Goal: Task Accomplishment & Management: Complete application form

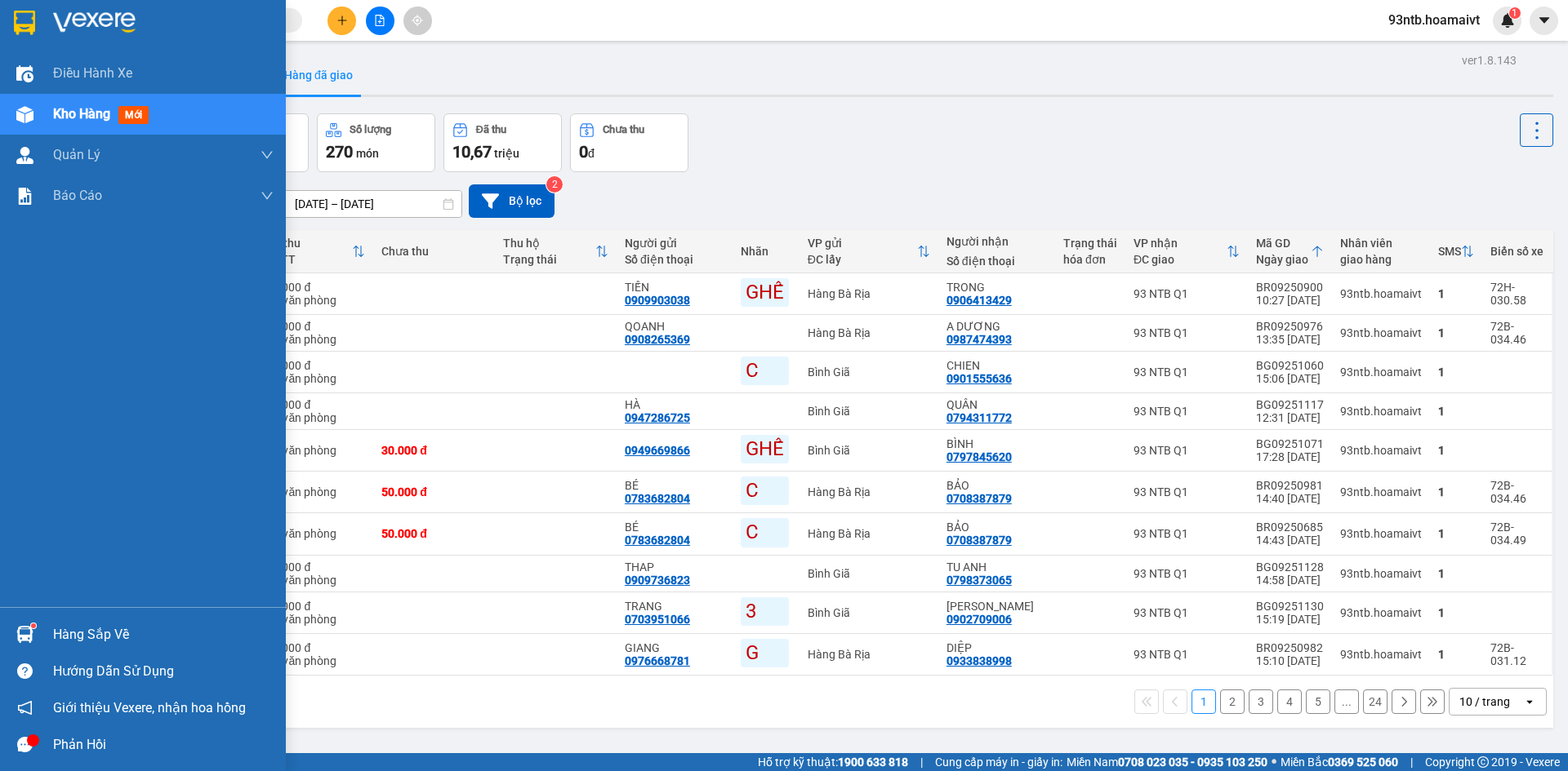
click at [45, 628] on div "Hàng sắp về" at bounding box center [143, 635] width 286 height 37
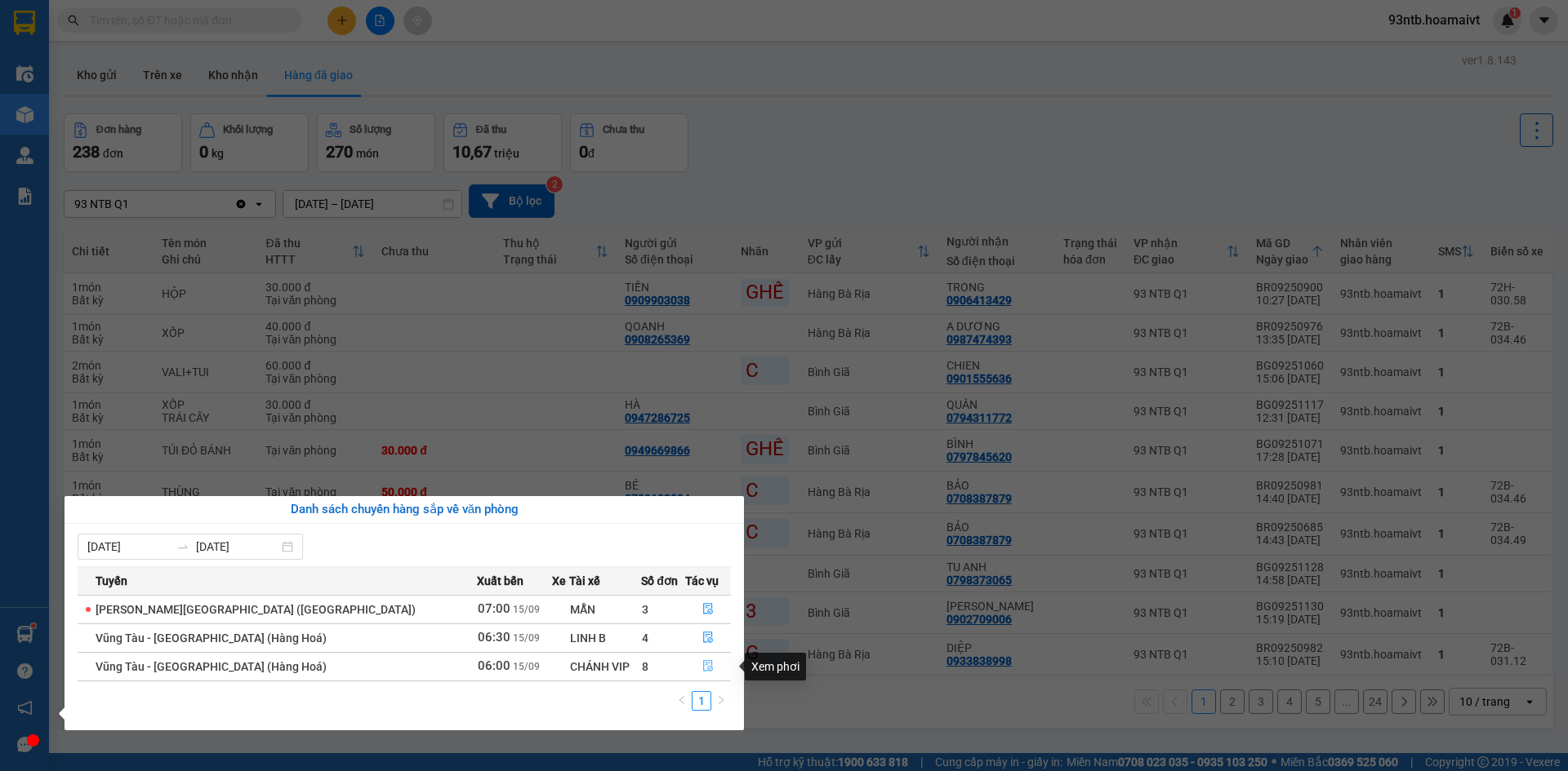
click at [702, 673] on span "file-done" at bounding box center [708, 666] width 12 height 13
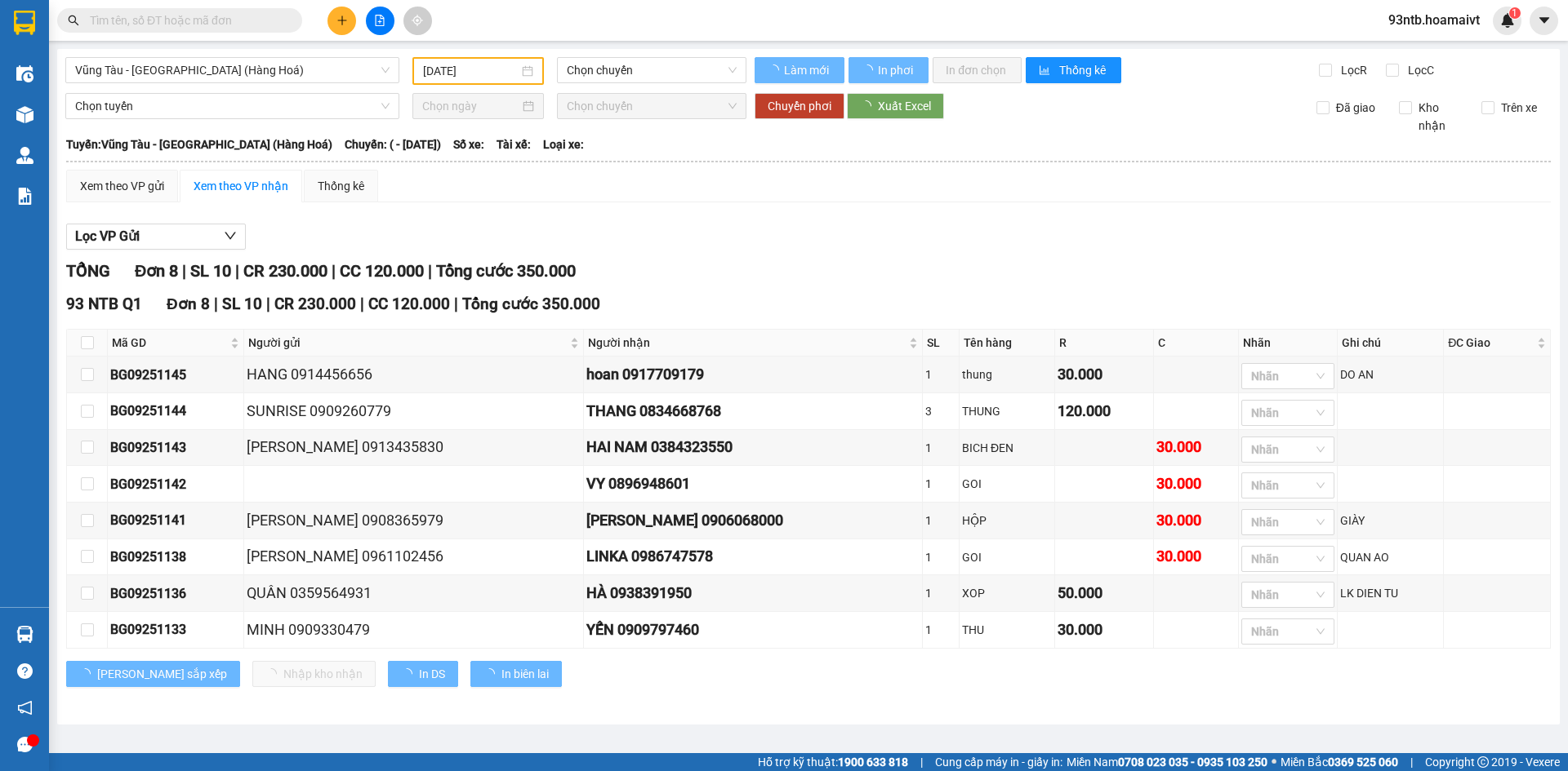
type input "[DATE]"
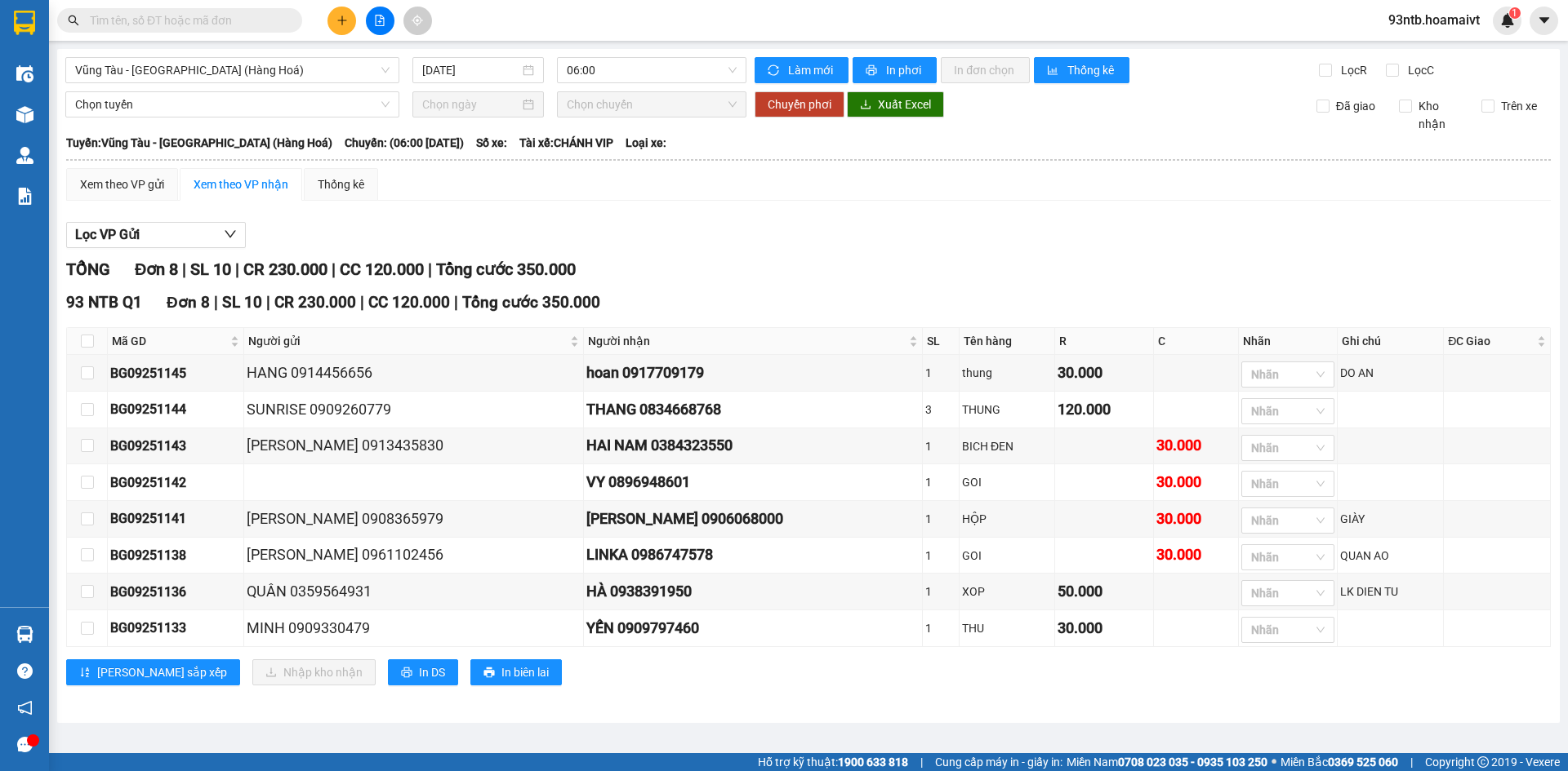
click at [142, 28] on input "text" at bounding box center [186, 20] width 192 height 17
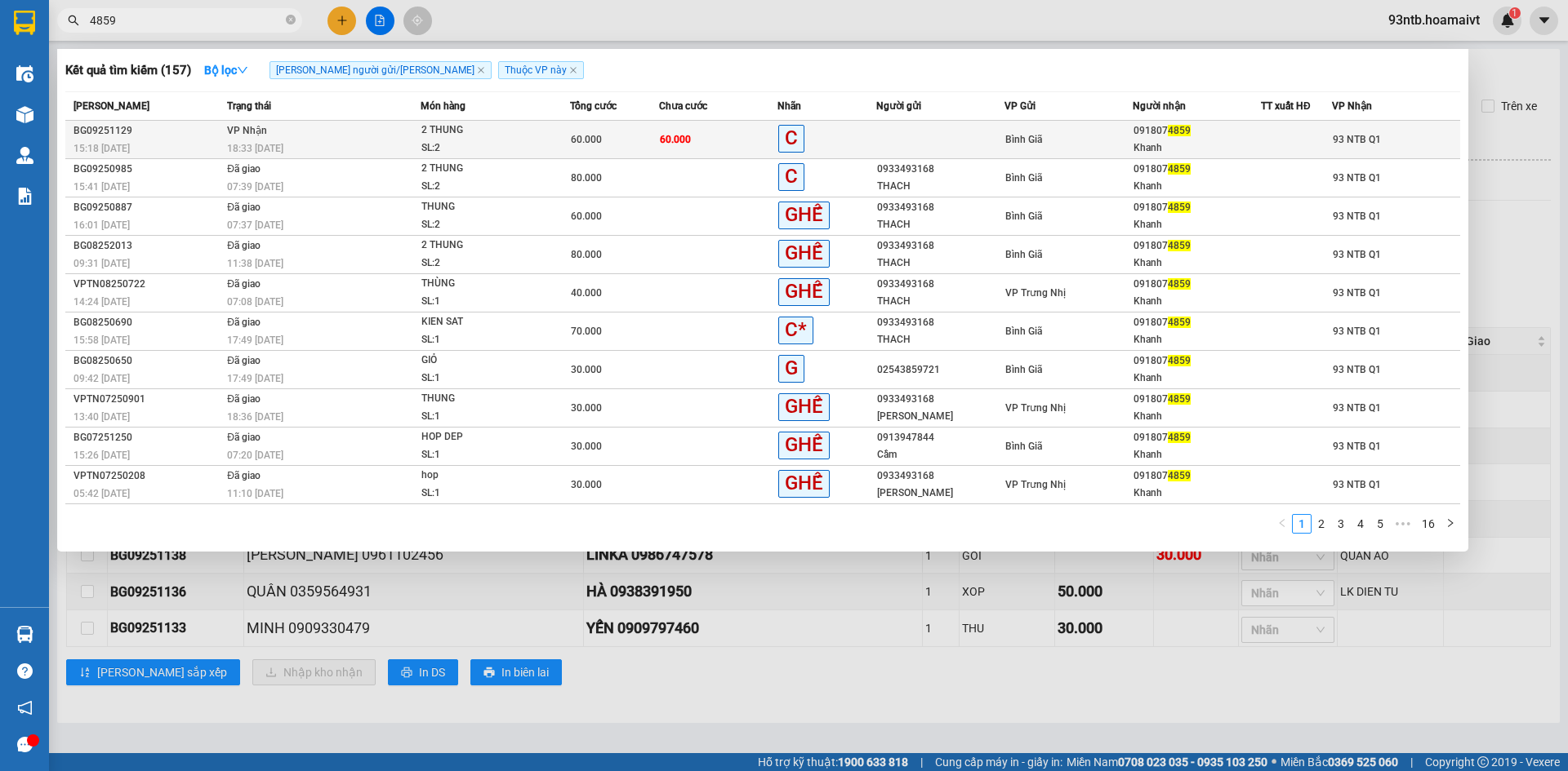
type input "4859"
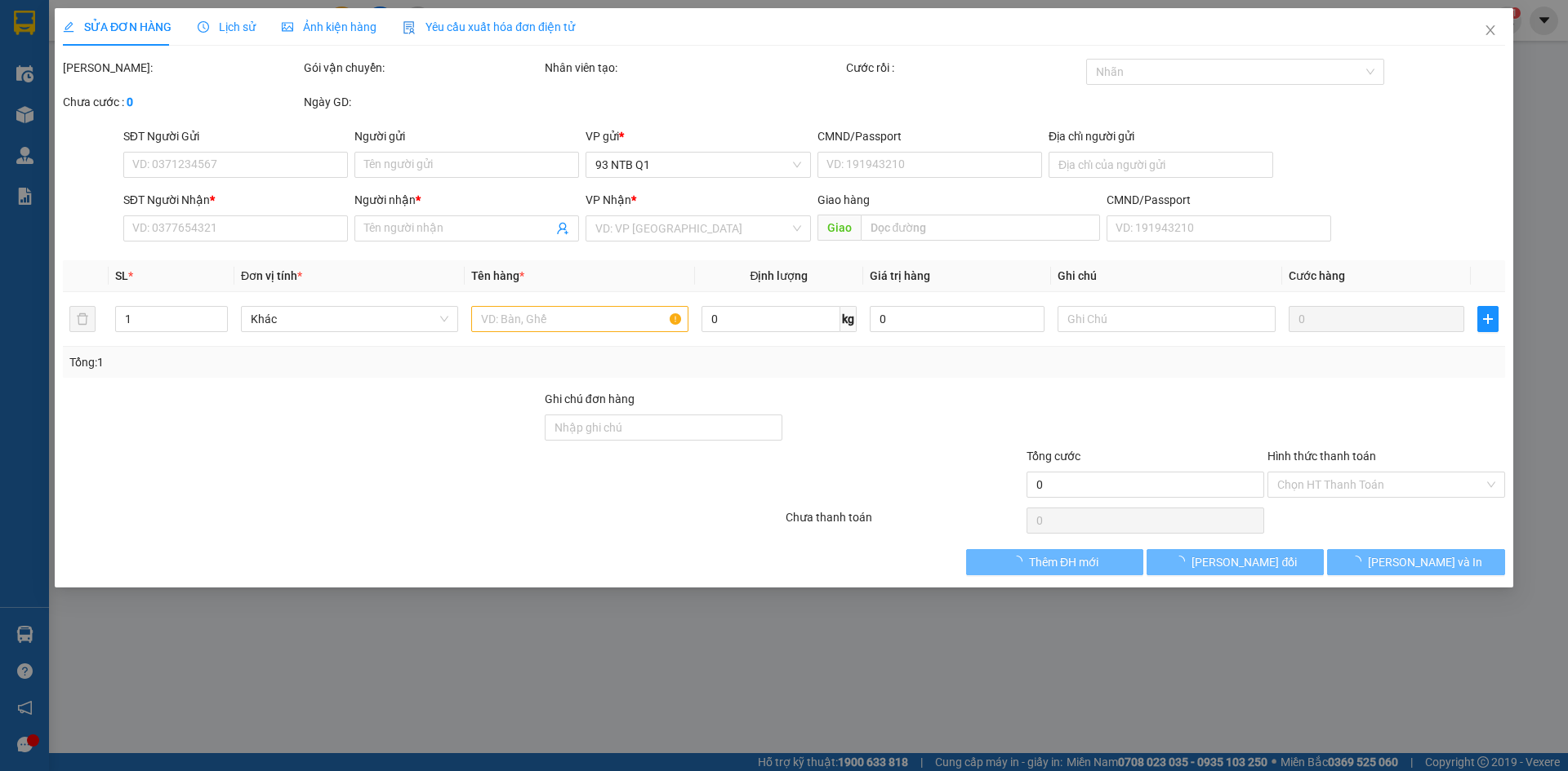
type input "0918074859"
type input "Khanh"
type input "60.000"
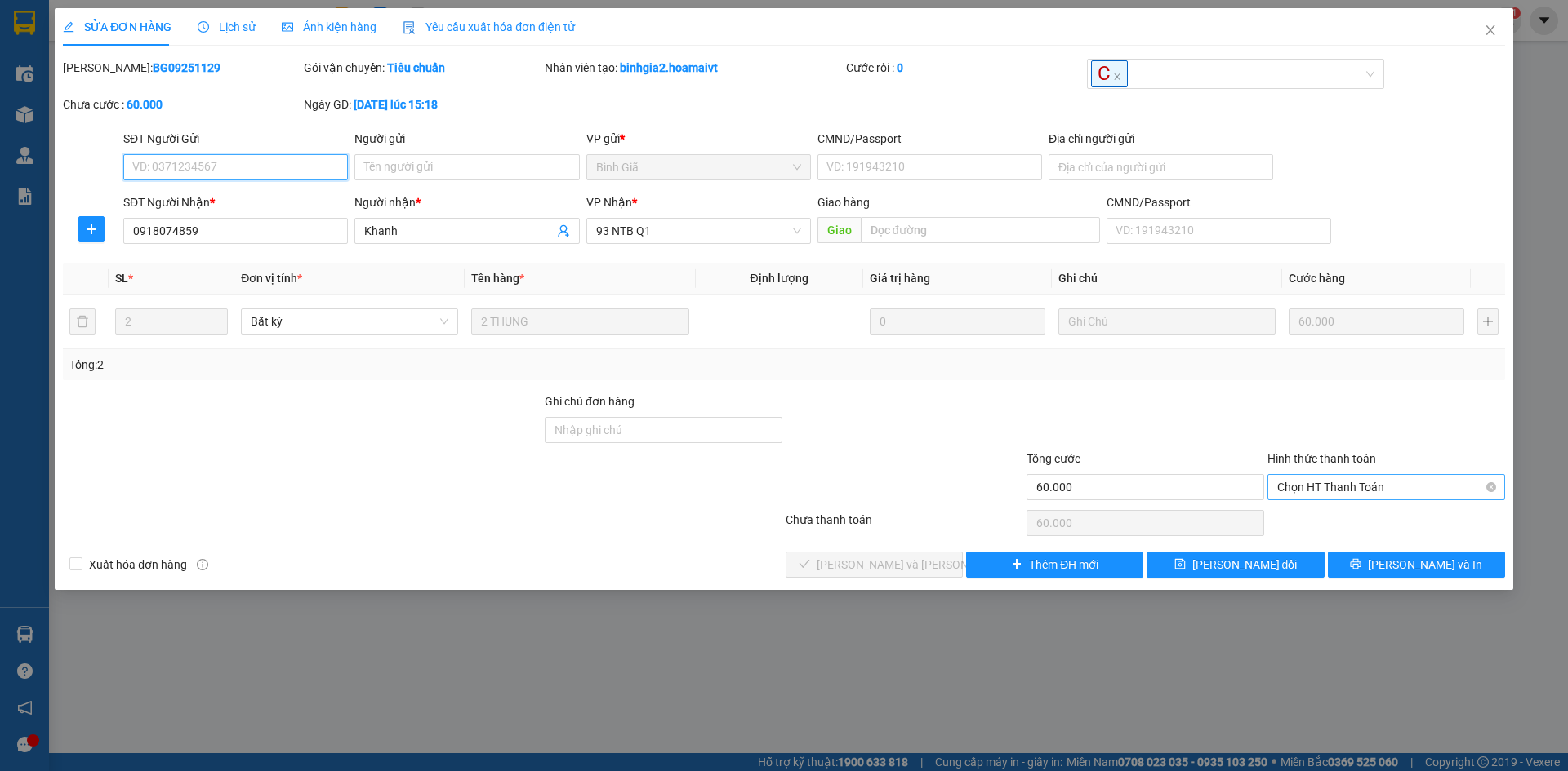
click at [1299, 484] on span "Chọn HT Thanh Toán" at bounding box center [1386, 486] width 218 height 24
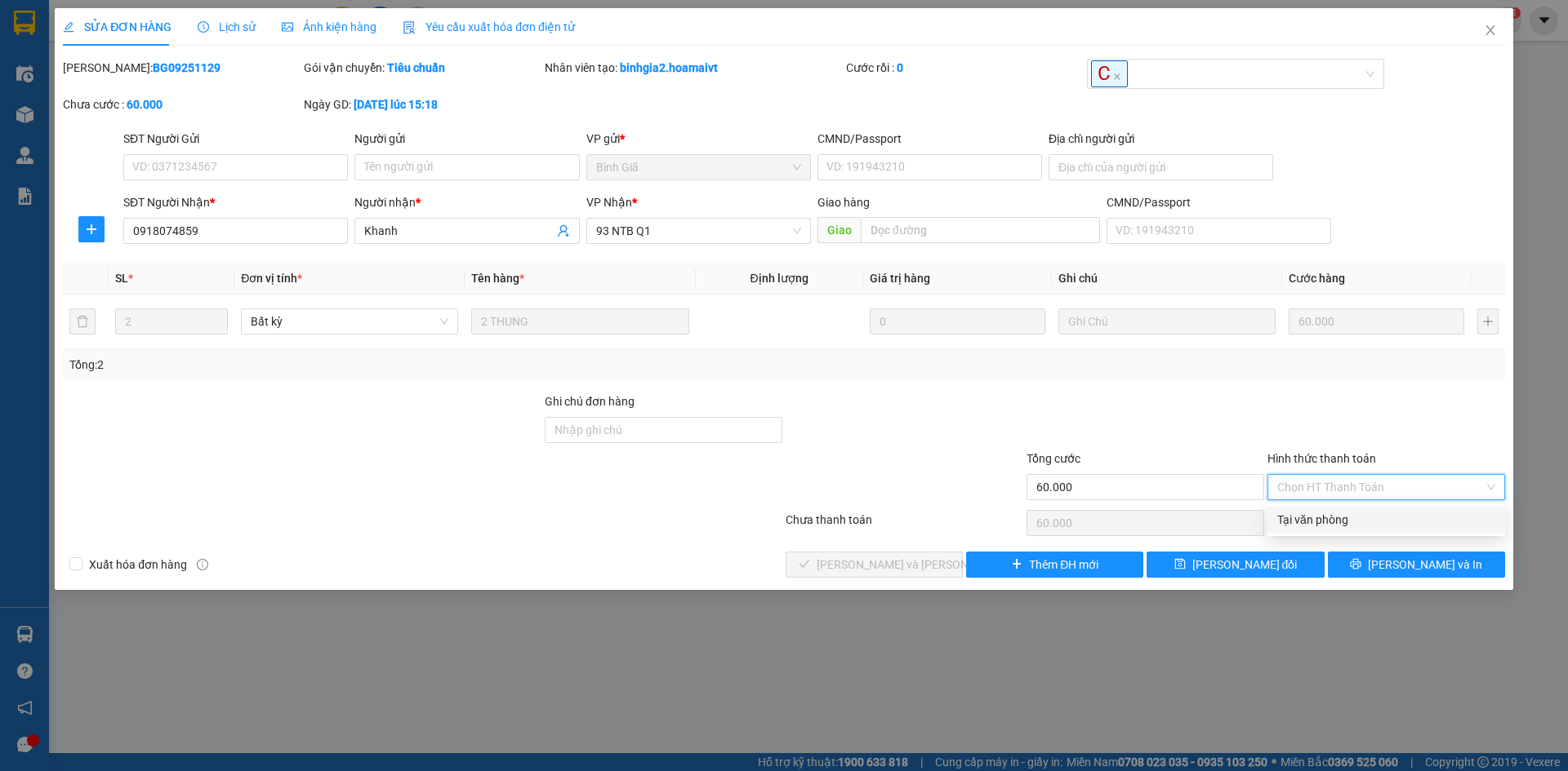
click at [1314, 521] on div "Tại văn phòng" at bounding box center [1386, 520] width 218 height 17
type input "0"
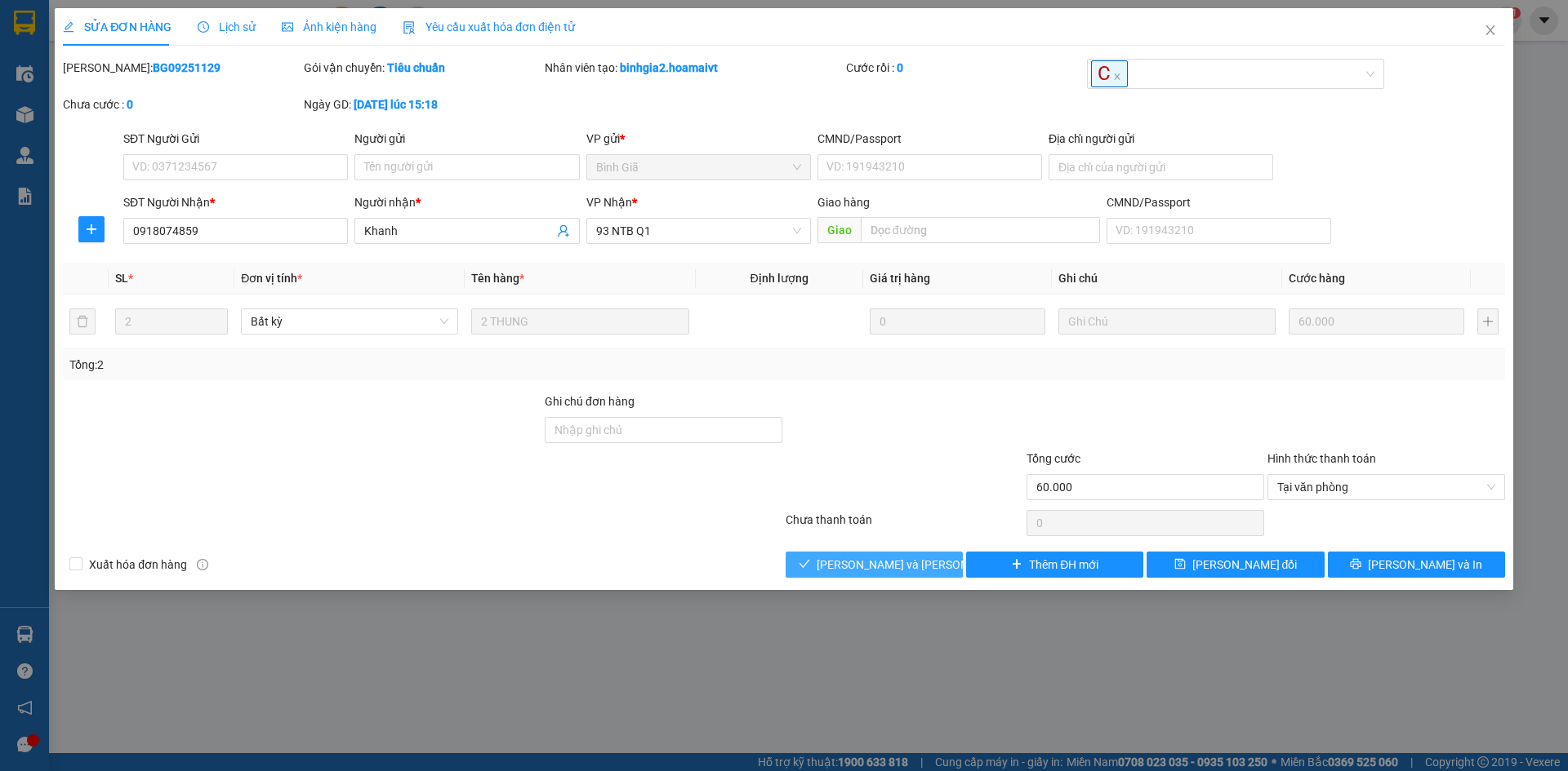
click at [887, 559] on span "[PERSON_NAME] và Giao hàng" at bounding box center [927, 564] width 221 height 17
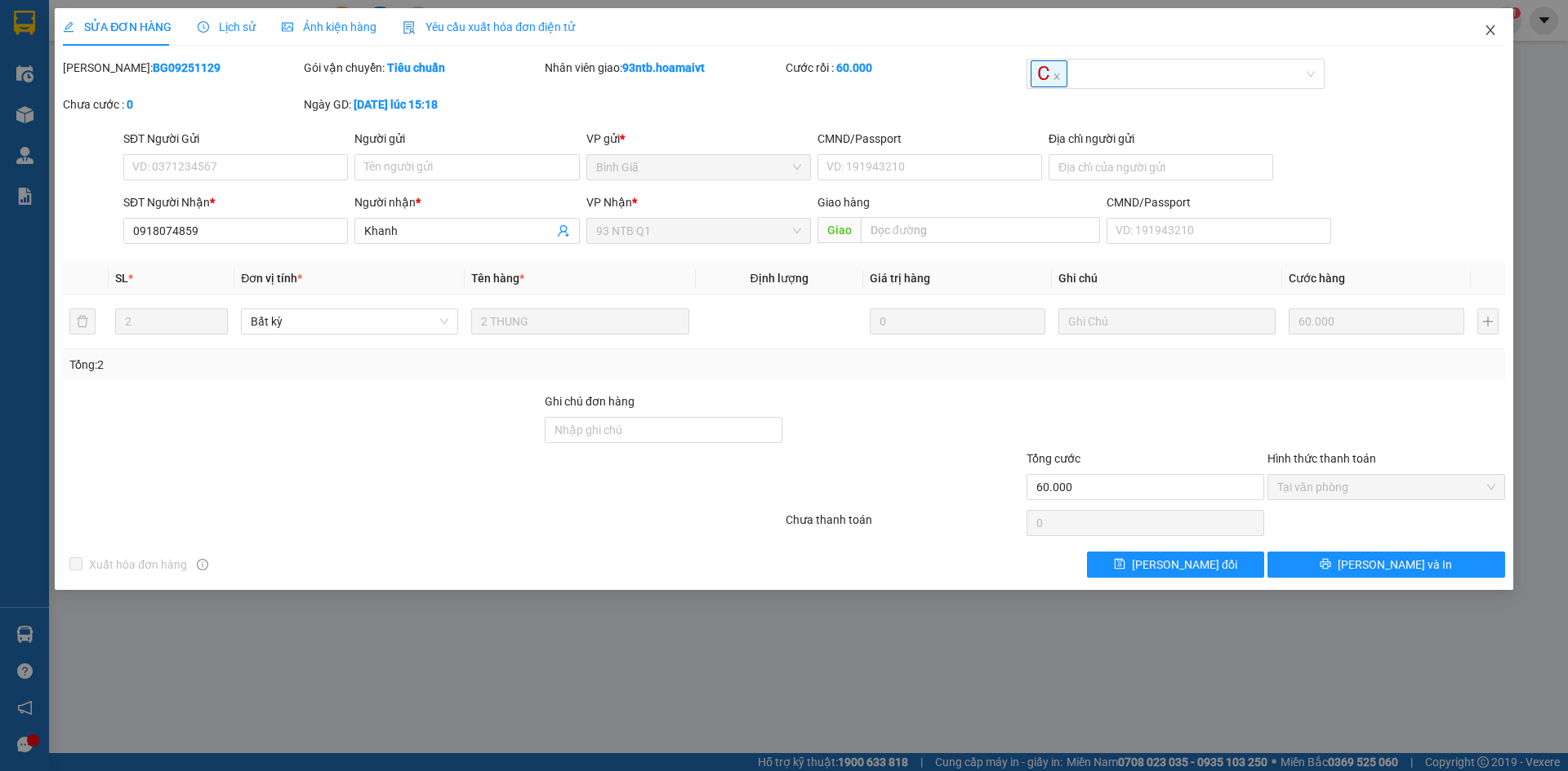
click at [1496, 22] on span "Close" at bounding box center [1490, 30] width 46 height 46
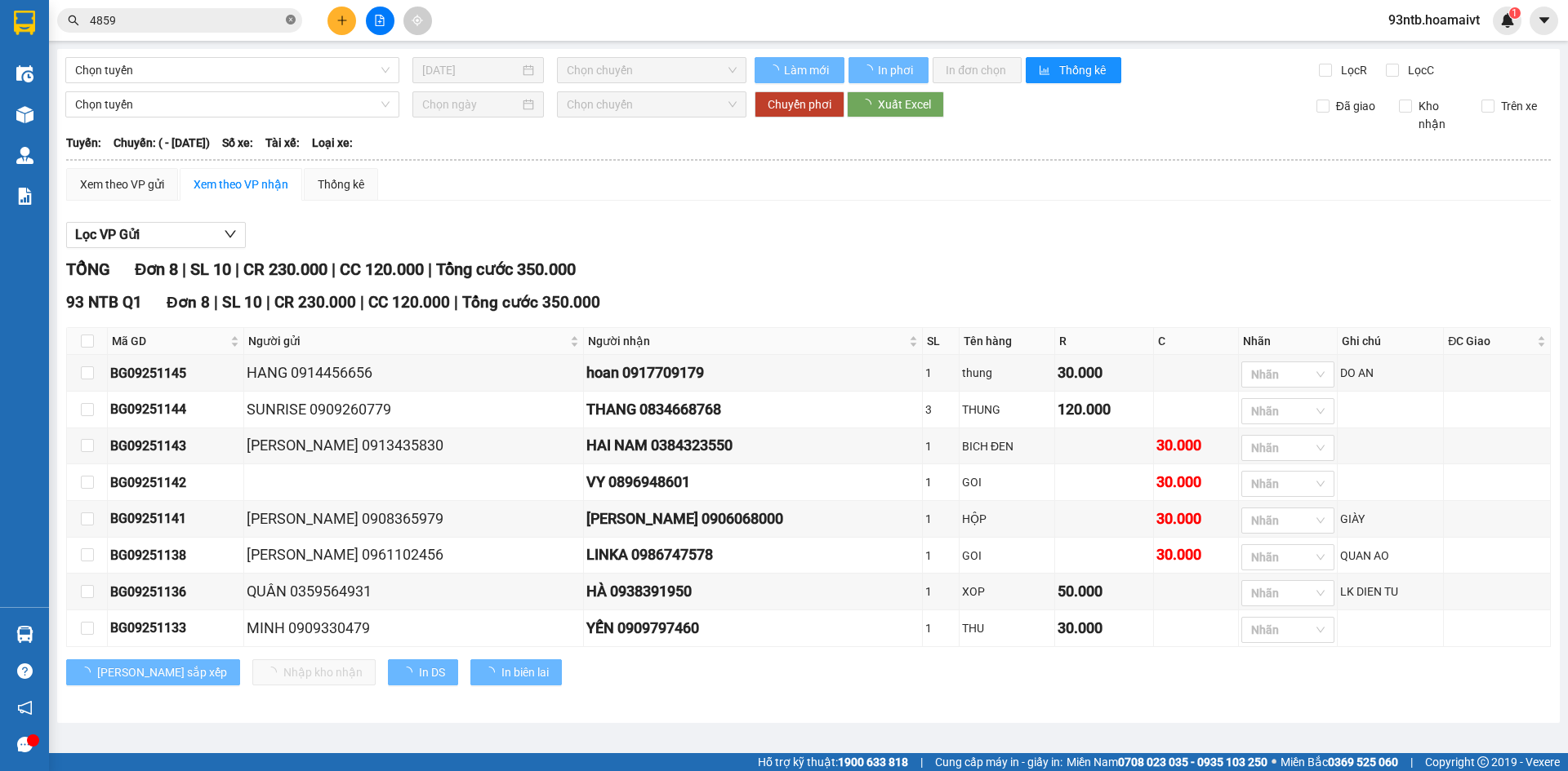
click at [290, 19] on icon "close-circle" at bounding box center [290, 19] width 10 height 10
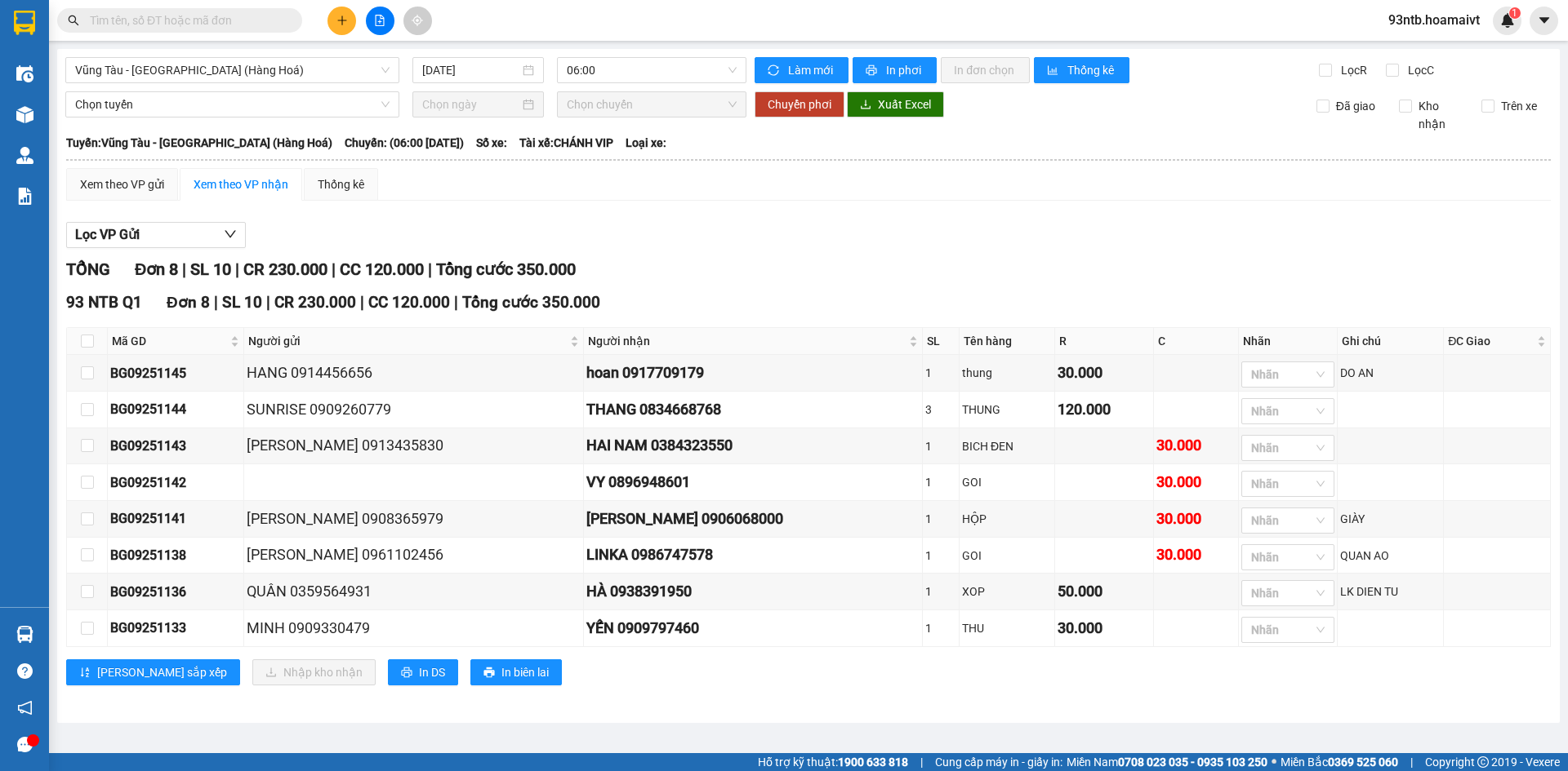
click at [204, 23] on input "text" at bounding box center [186, 20] width 192 height 17
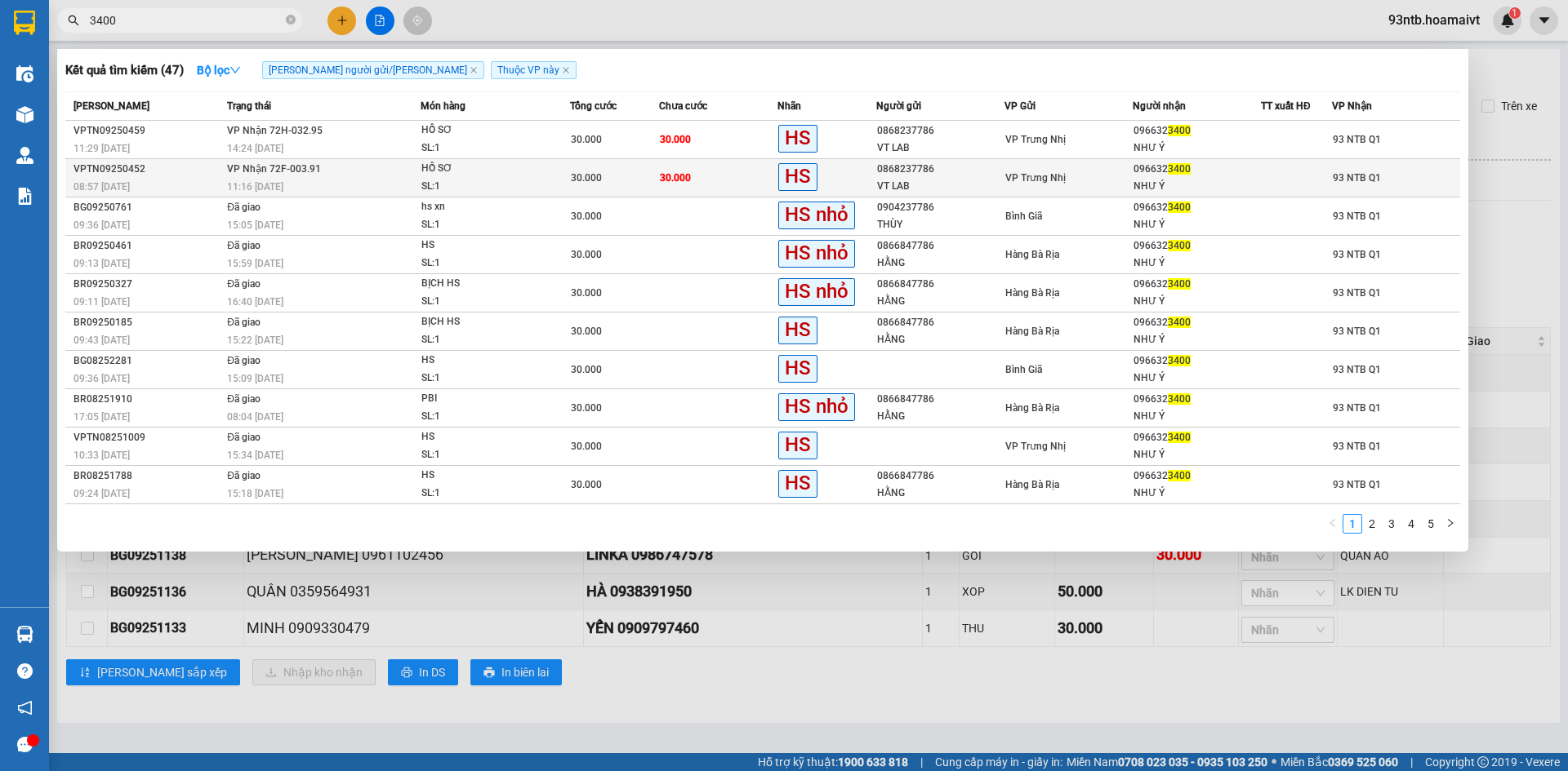
type input "3400"
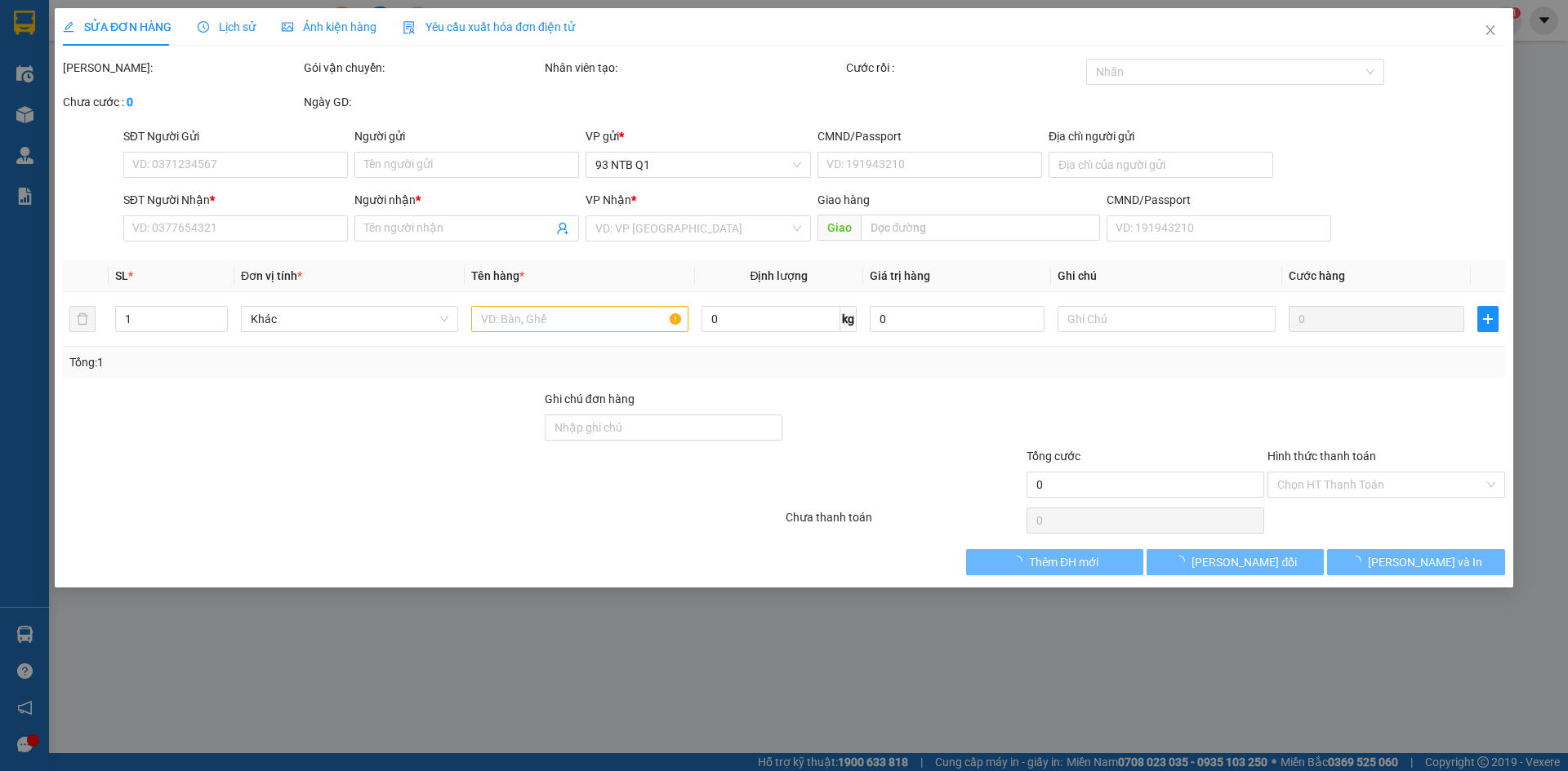
type input "0868237786"
type input "VT LAB"
type input "0966323400"
type input "NHƯ Ý"
type input "30.000"
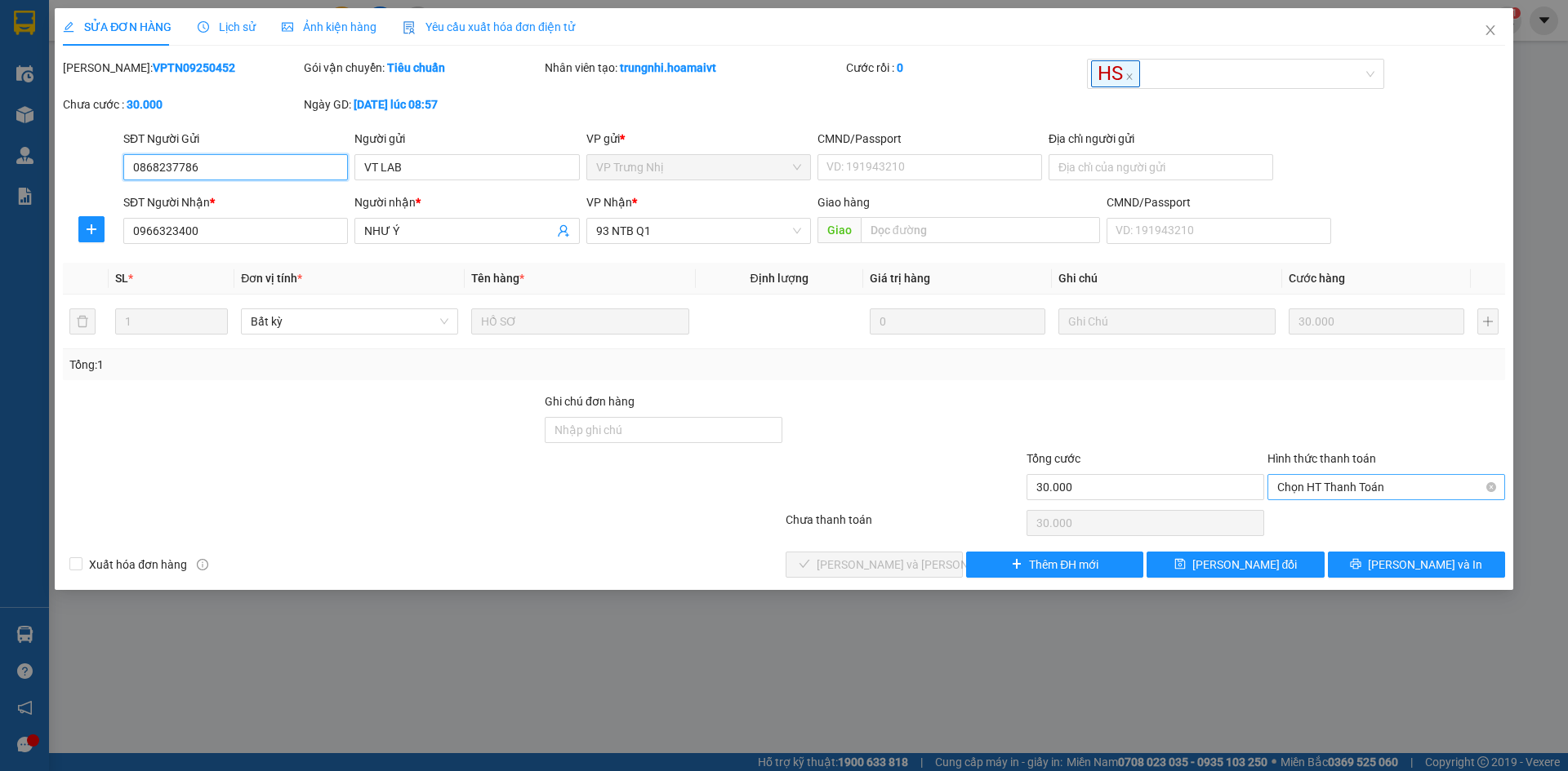
click at [1380, 493] on span "Chọn HT Thanh Toán" at bounding box center [1386, 486] width 218 height 24
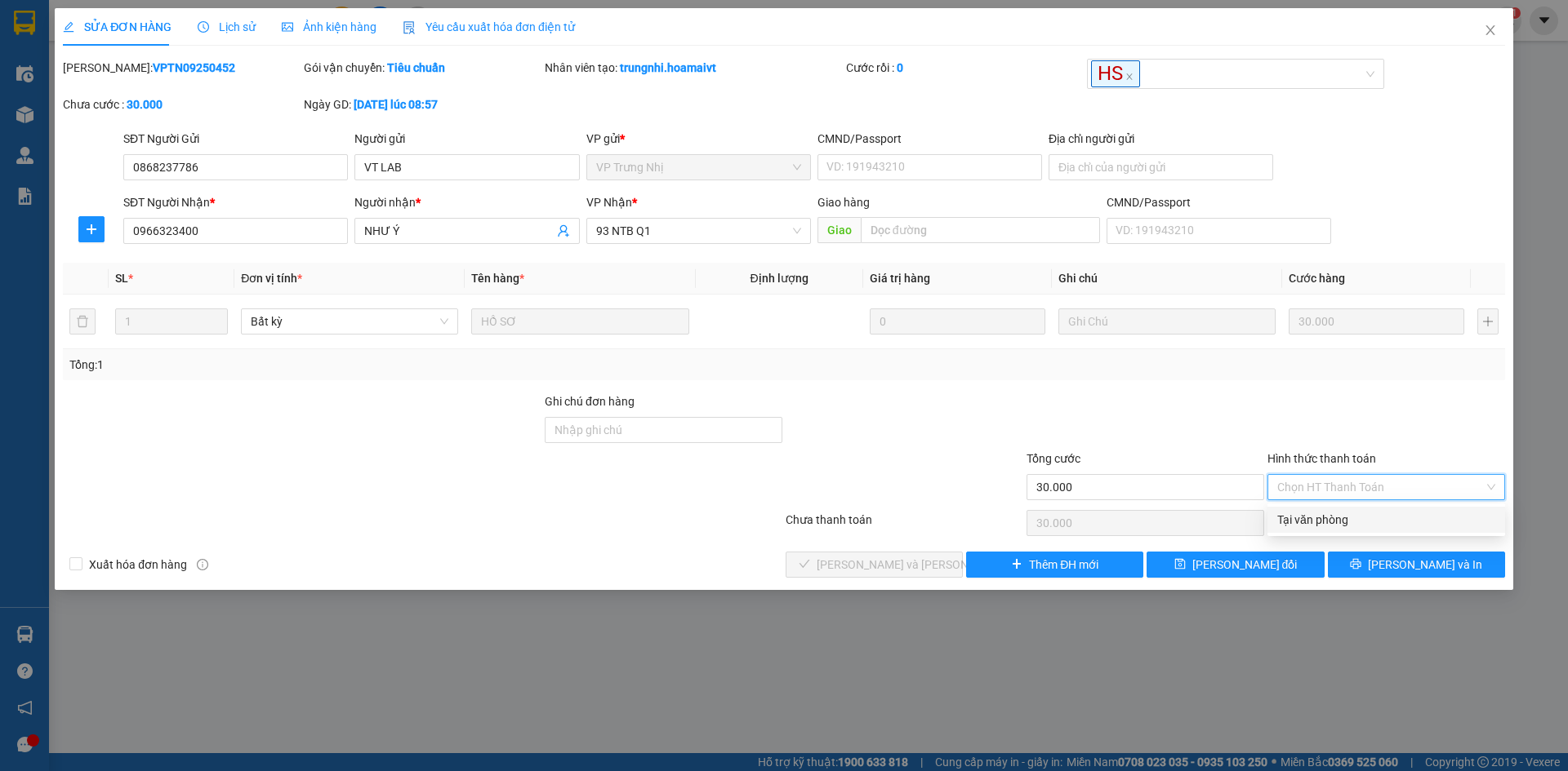
click at [1323, 525] on div "Tại văn phòng" at bounding box center [1386, 520] width 218 height 17
type input "0"
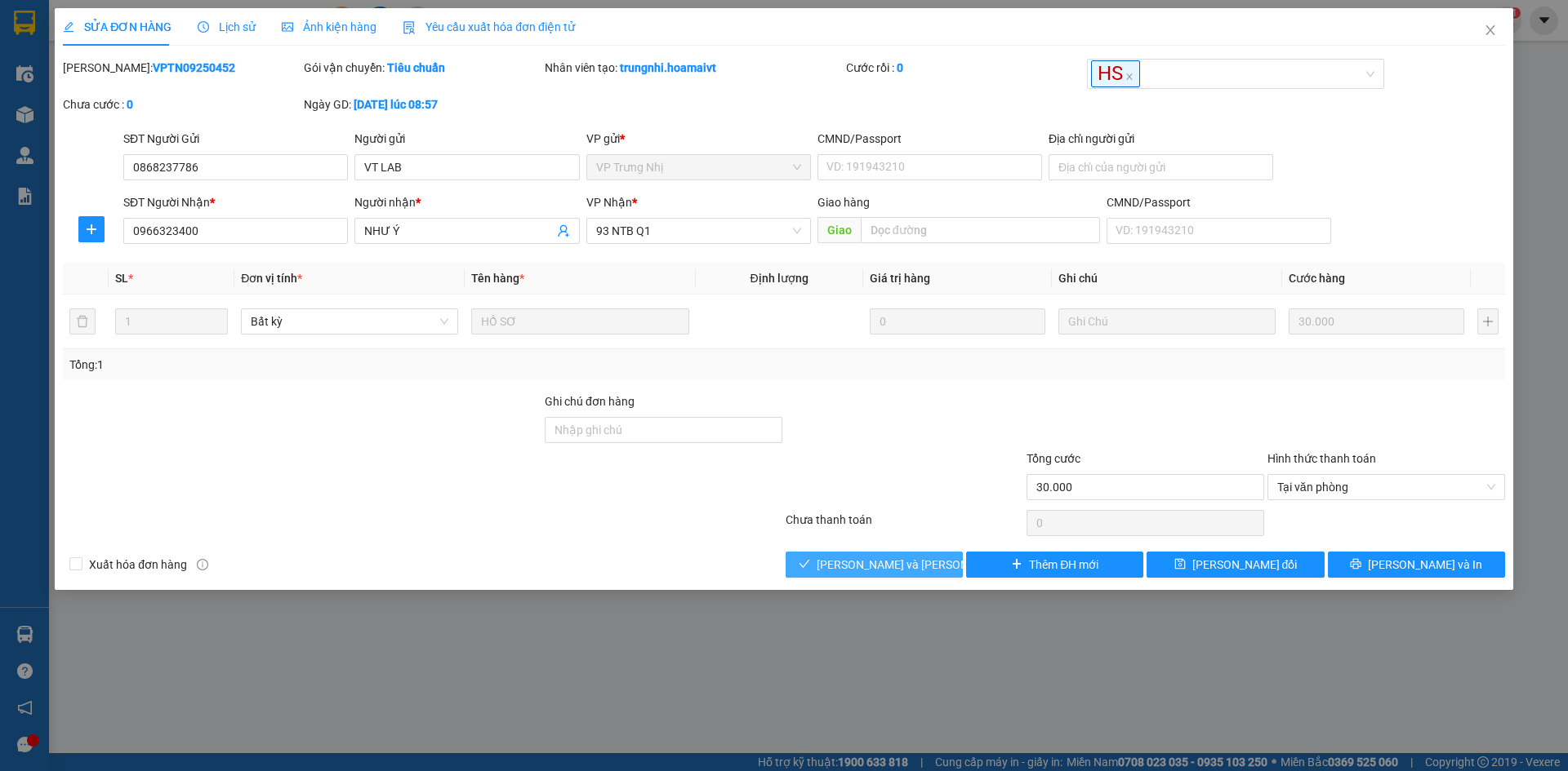
click at [883, 576] on button "Lưu và Giao hàng" at bounding box center [874, 564] width 177 height 26
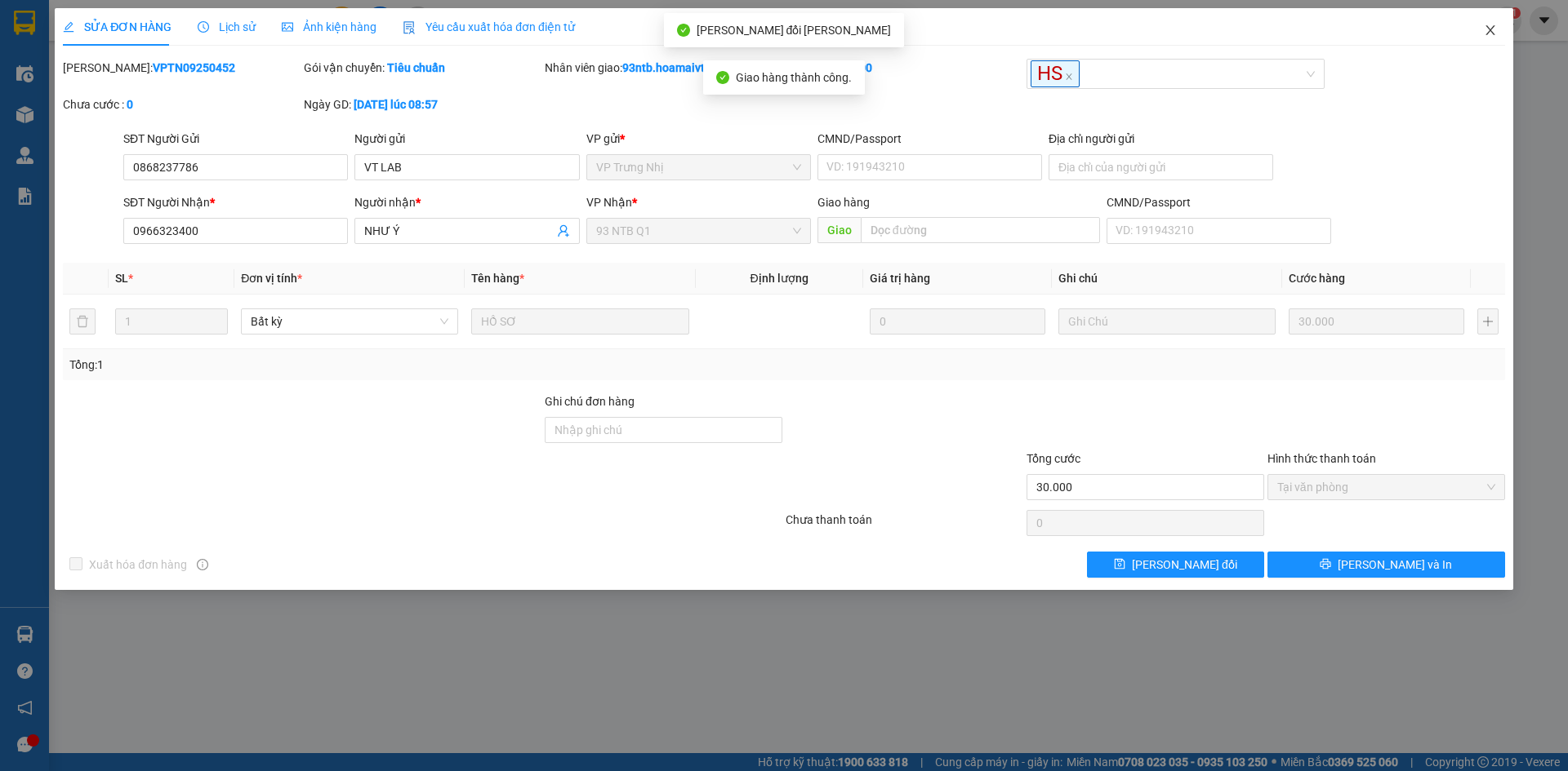
click at [1483, 25] on icon "close" at bounding box center [1489, 29] width 13 height 13
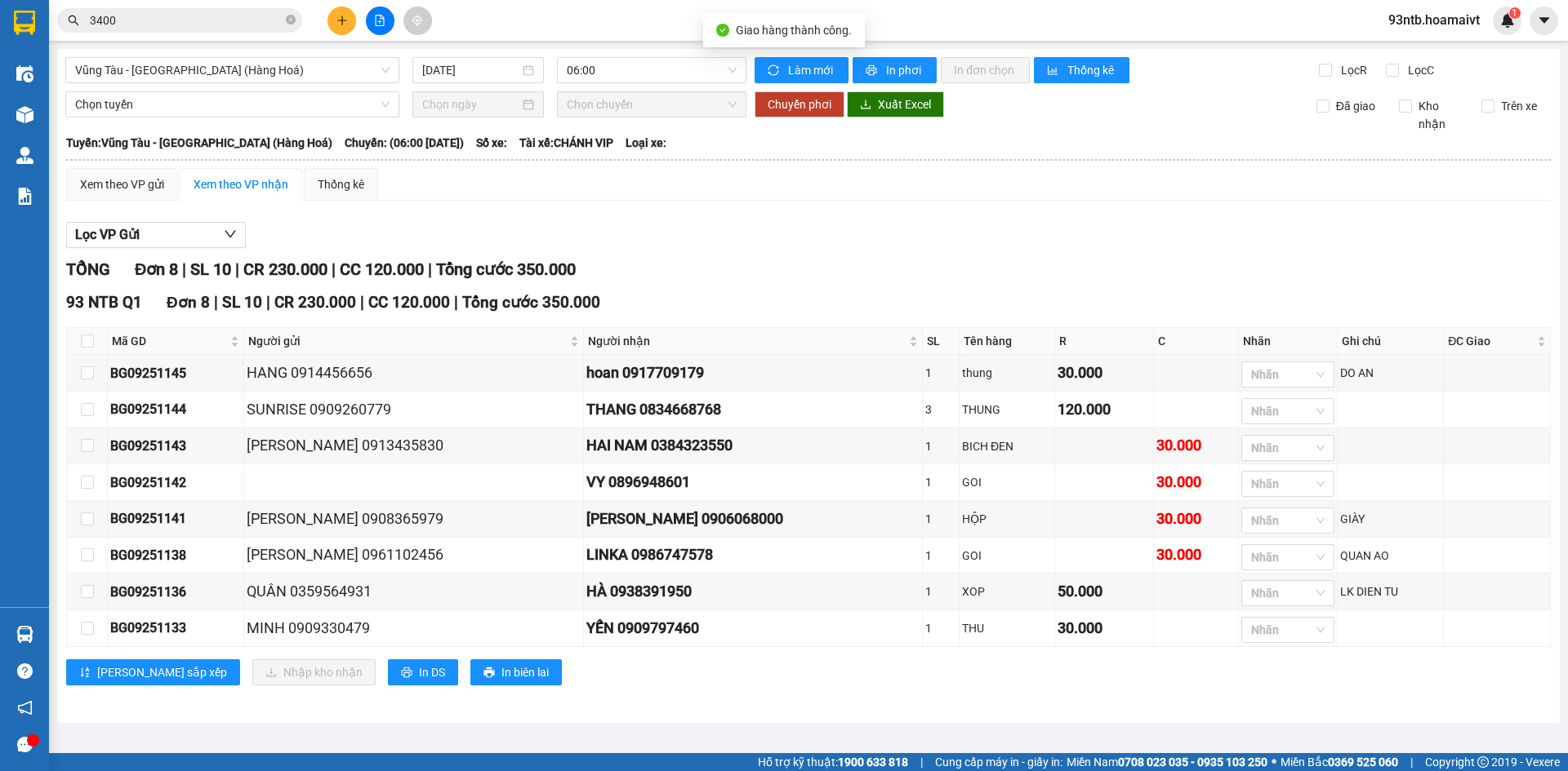
click at [224, 15] on input "3400" at bounding box center [186, 20] width 192 height 17
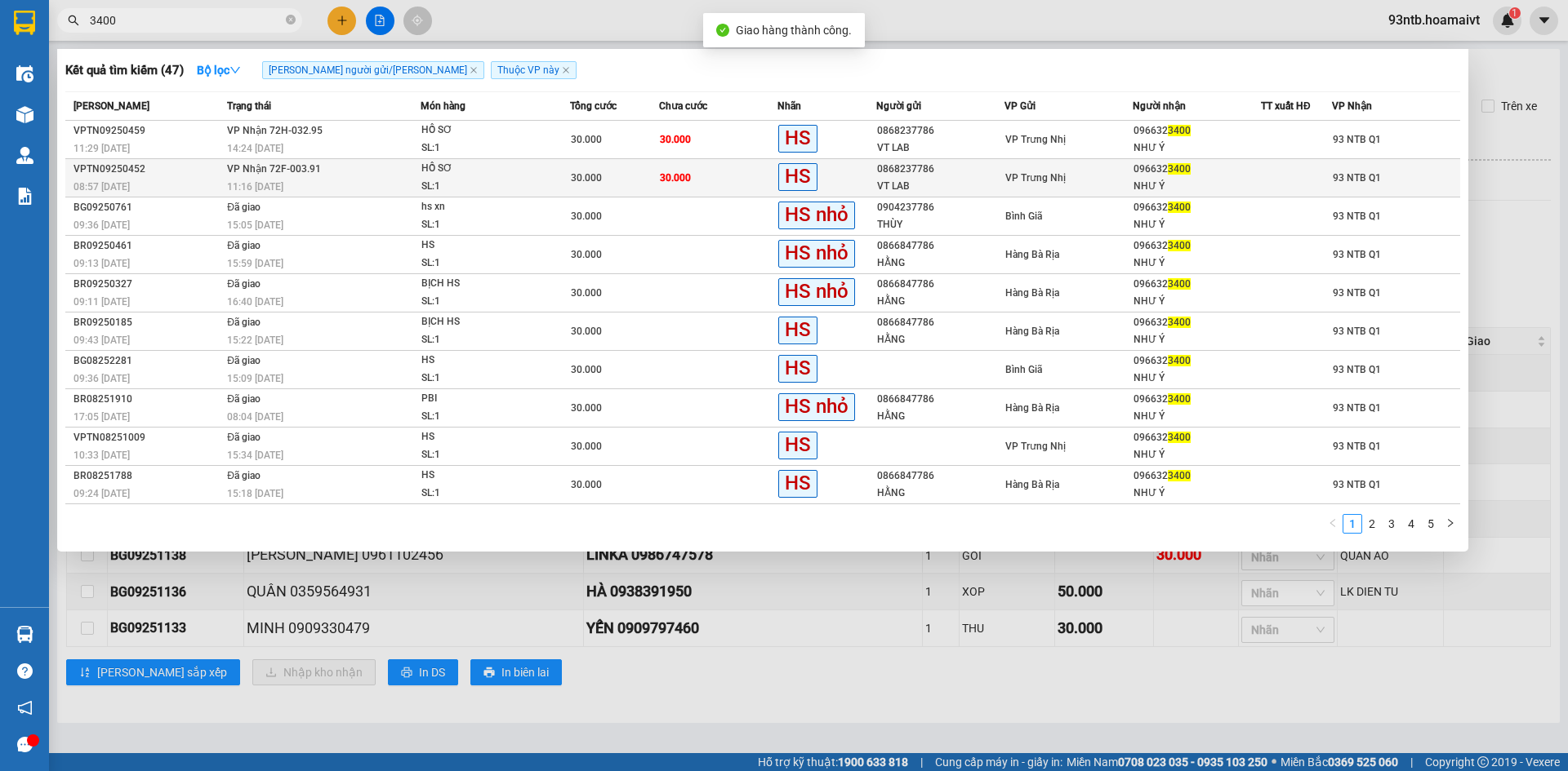
click at [685, 166] on td "30.000" at bounding box center [718, 179] width 119 height 39
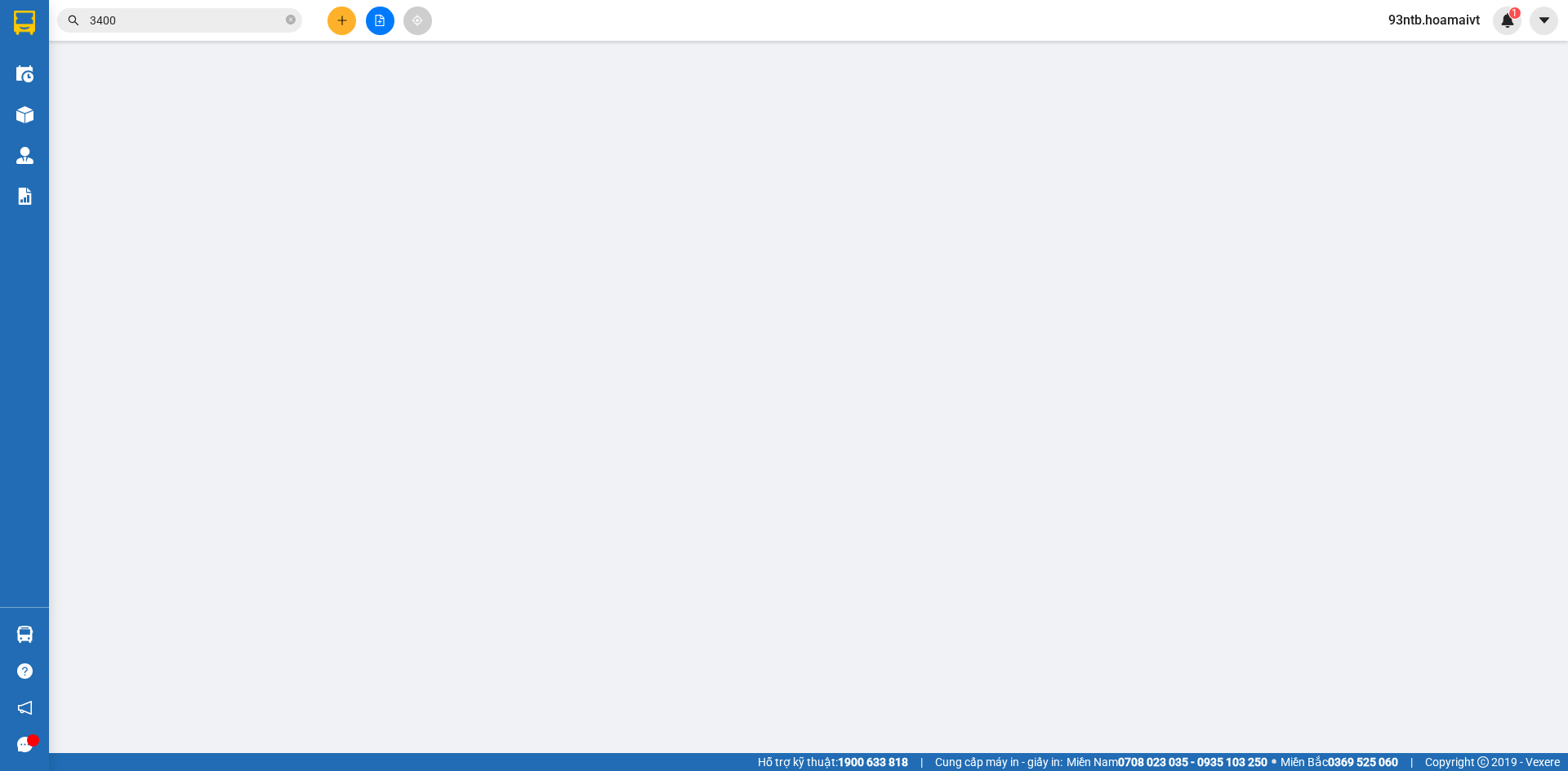
type input "0868237786"
type input "VT LAB"
type input "0966323400"
type input "NHƯ Ý"
type input "30.000"
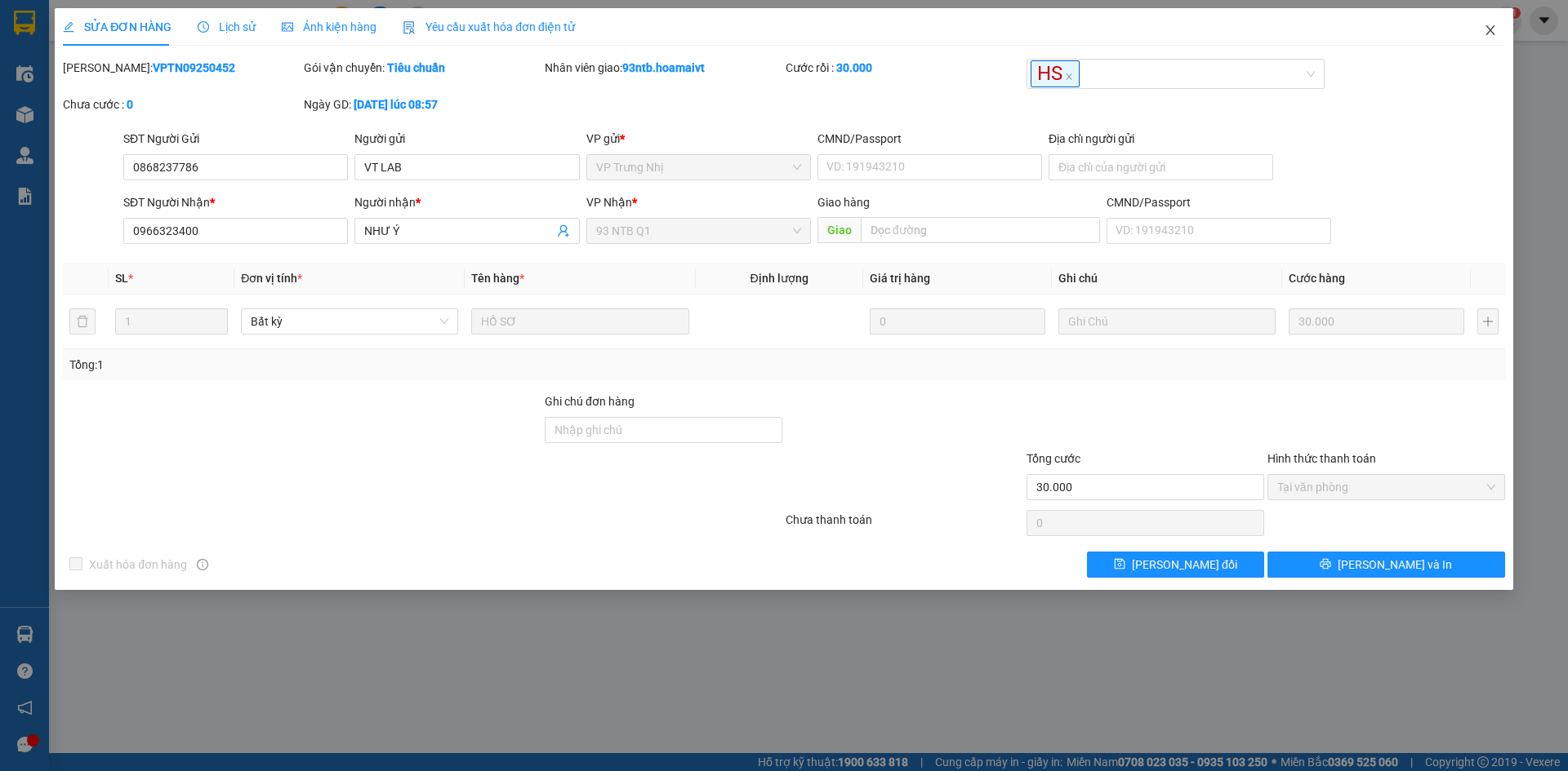
click at [1492, 33] on icon "close" at bounding box center [1489, 30] width 9 height 10
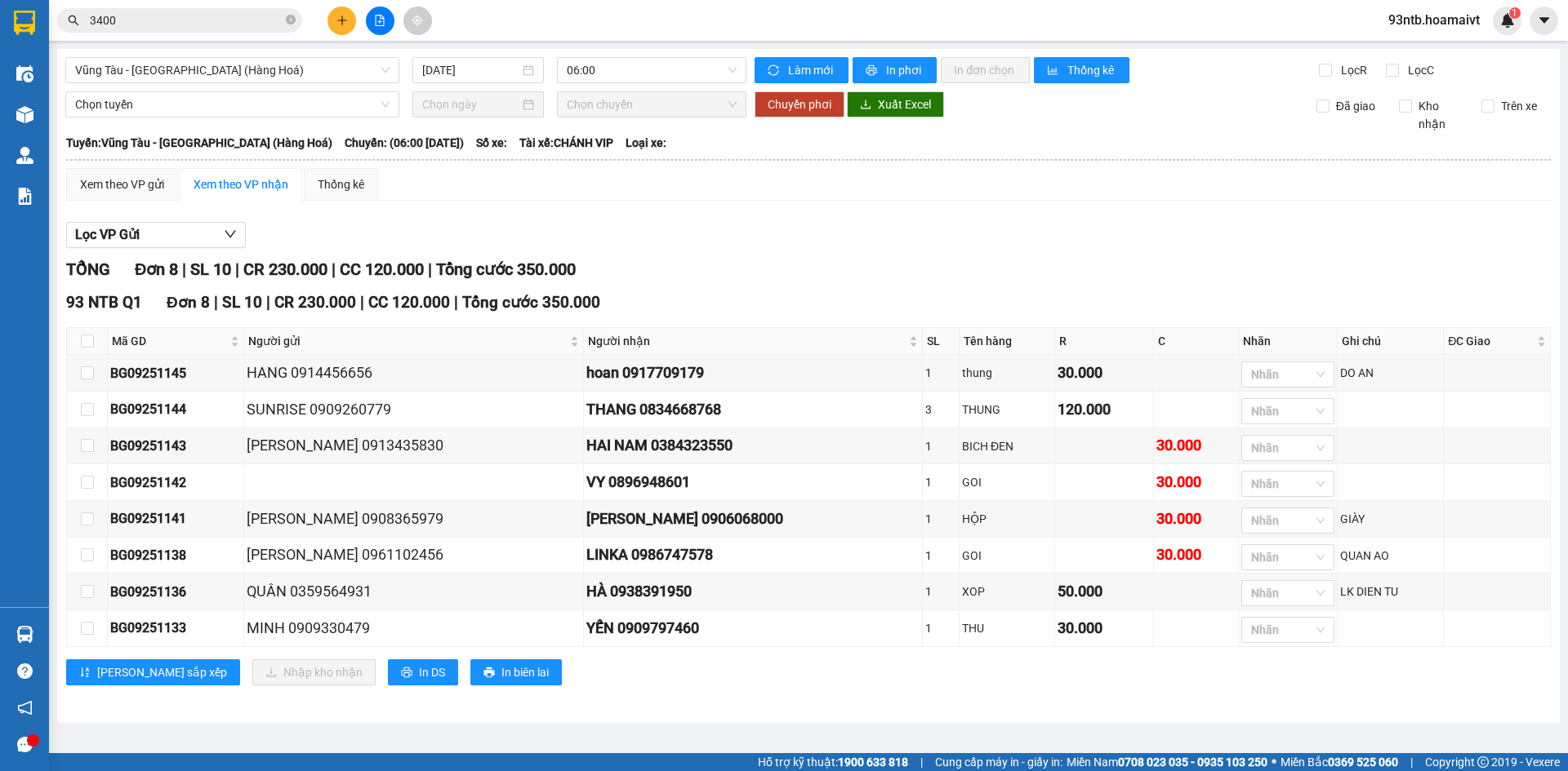
click at [162, 16] on input "3400" at bounding box center [186, 20] width 192 height 17
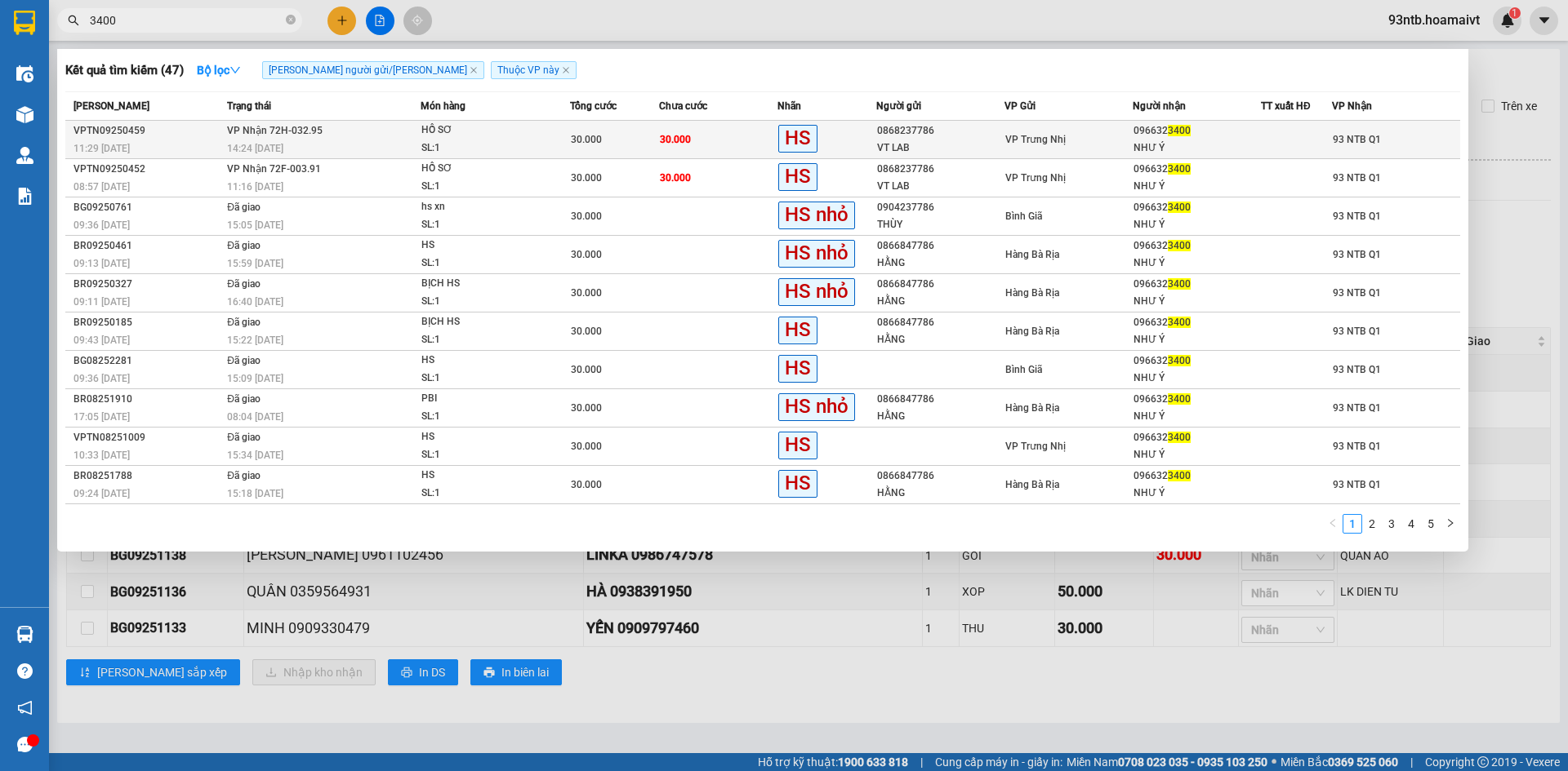
click at [222, 136] on div "VPTN09250459" at bounding box center [148, 131] width 149 height 17
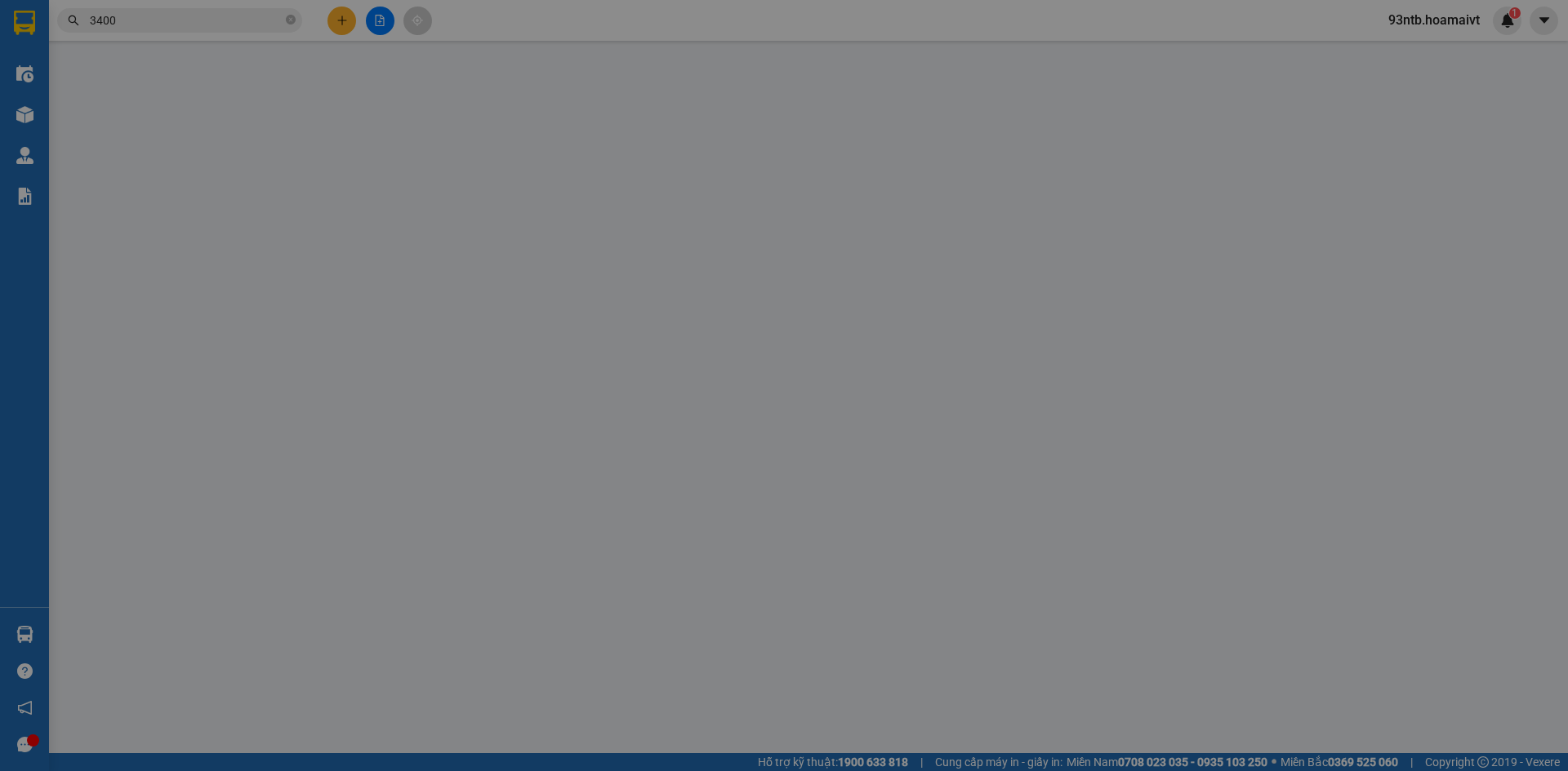
type input "0868237786"
type input "VT LAB"
type input "0966323400"
type input "NHƯ Ý"
type input "30.000"
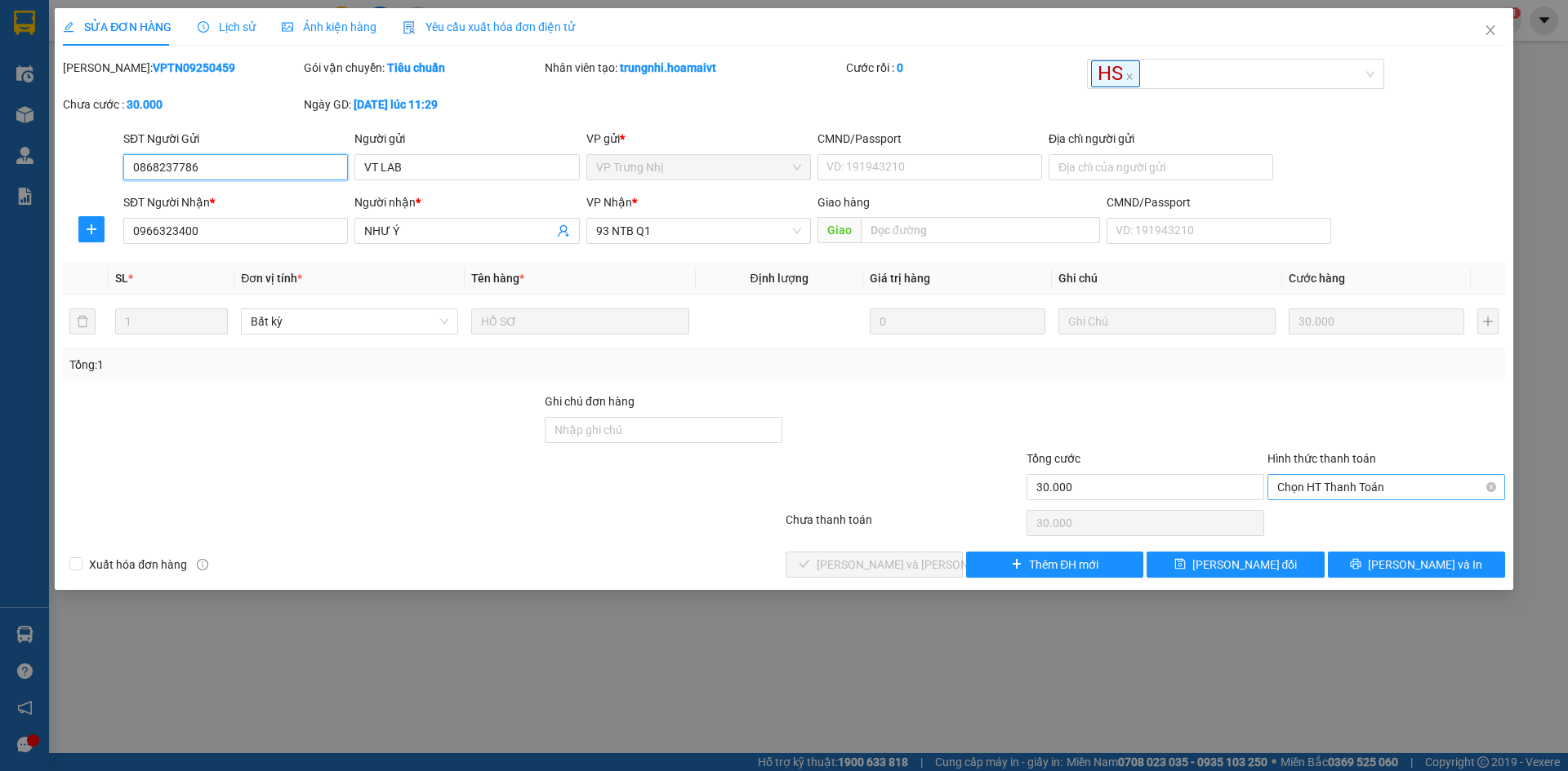
click at [1312, 486] on span "Chọn HT Thanh Toán" at bounding box center [1386, 486] width 218 height 24
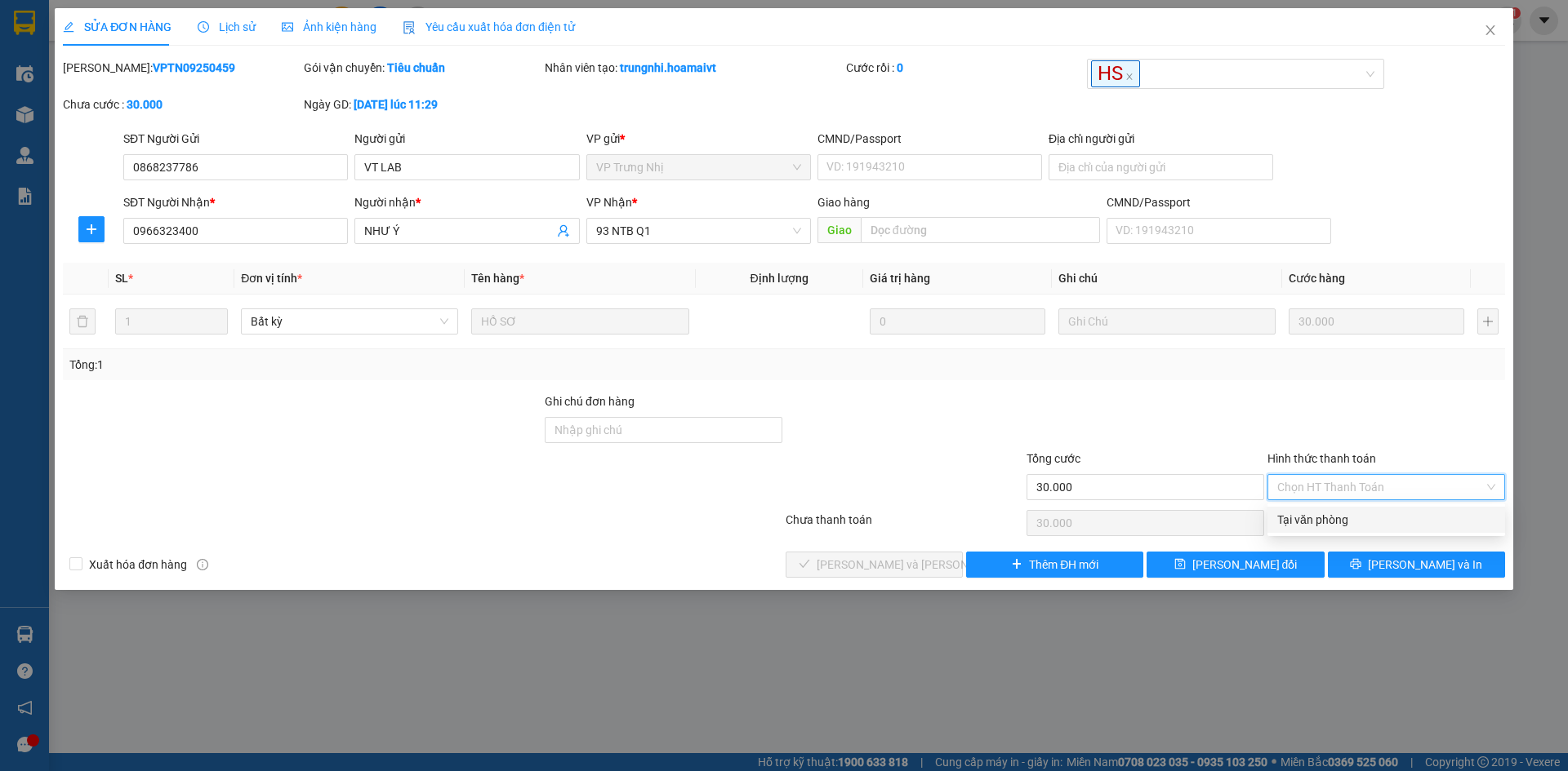
click at [1315, 515] on div "Tại văn phòng" at bounding box center [1386, 520] width 218 height 17
type input "0"
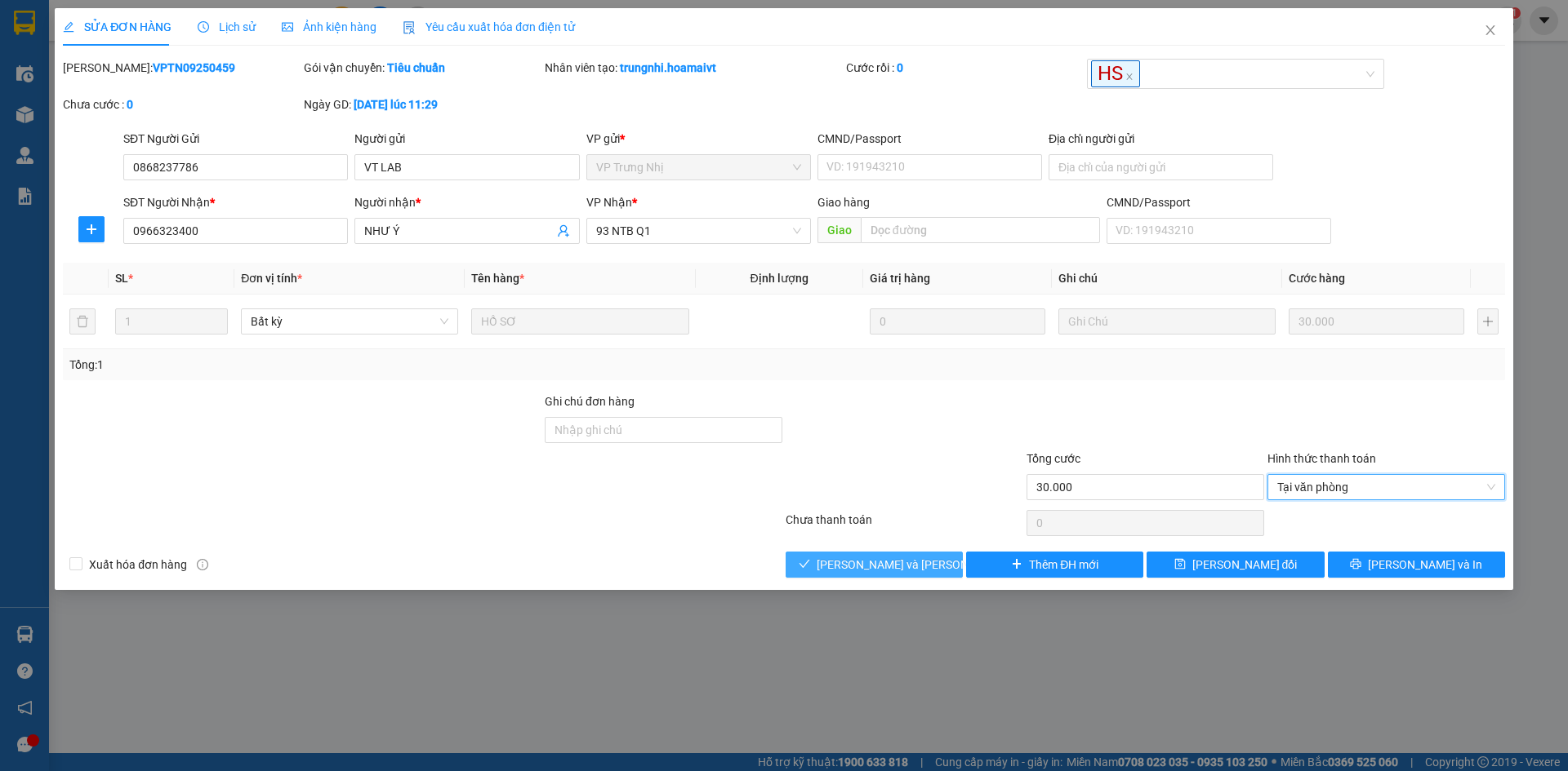
click at [925, 565] on span "[PERSON_NAME] và Giao hàng" at bounding box center [927, 564] width 221 height 17
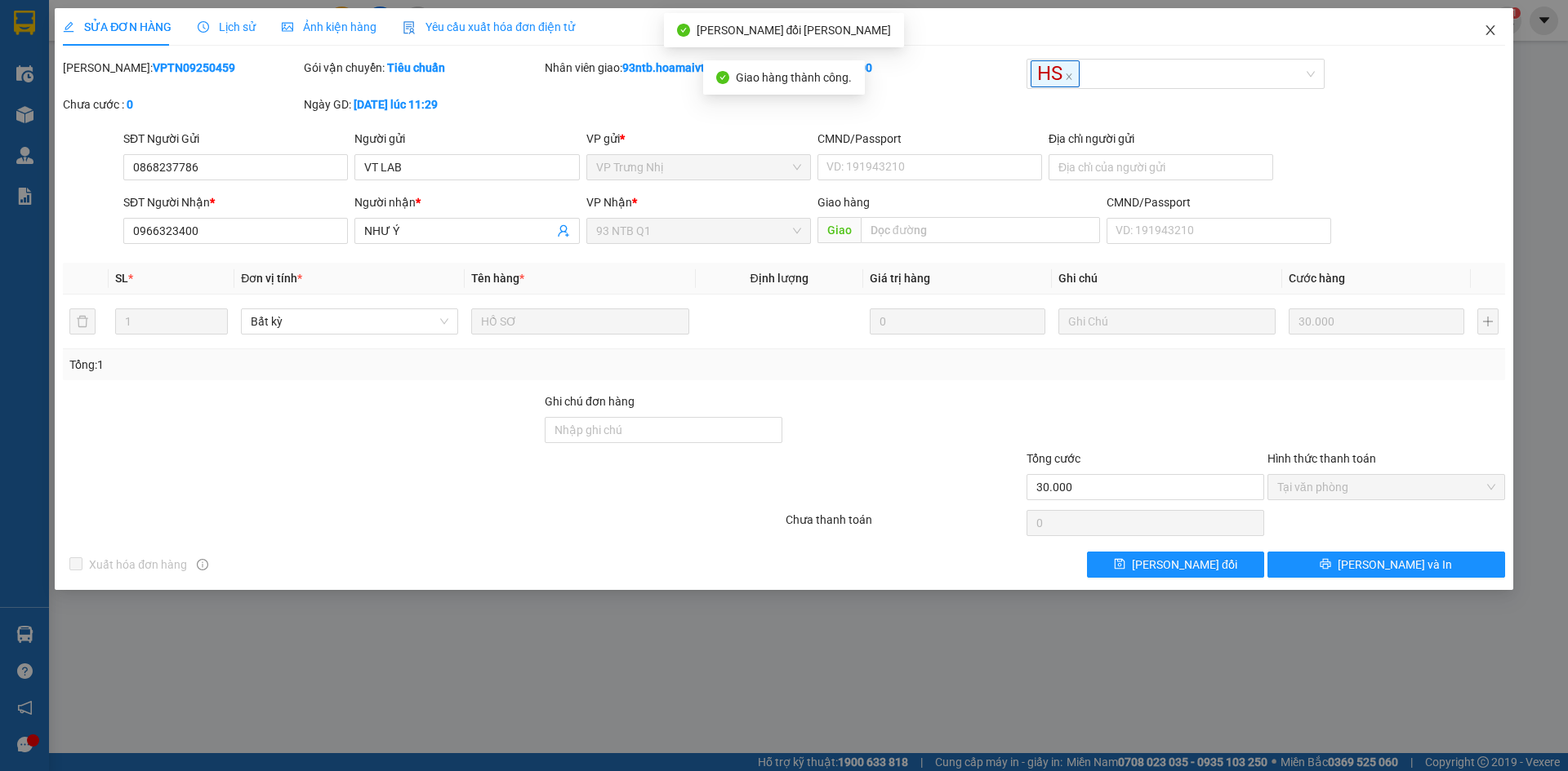
click at [1481, 22] on span "Close" at bounding box center [1490, 30] width 46 height 46
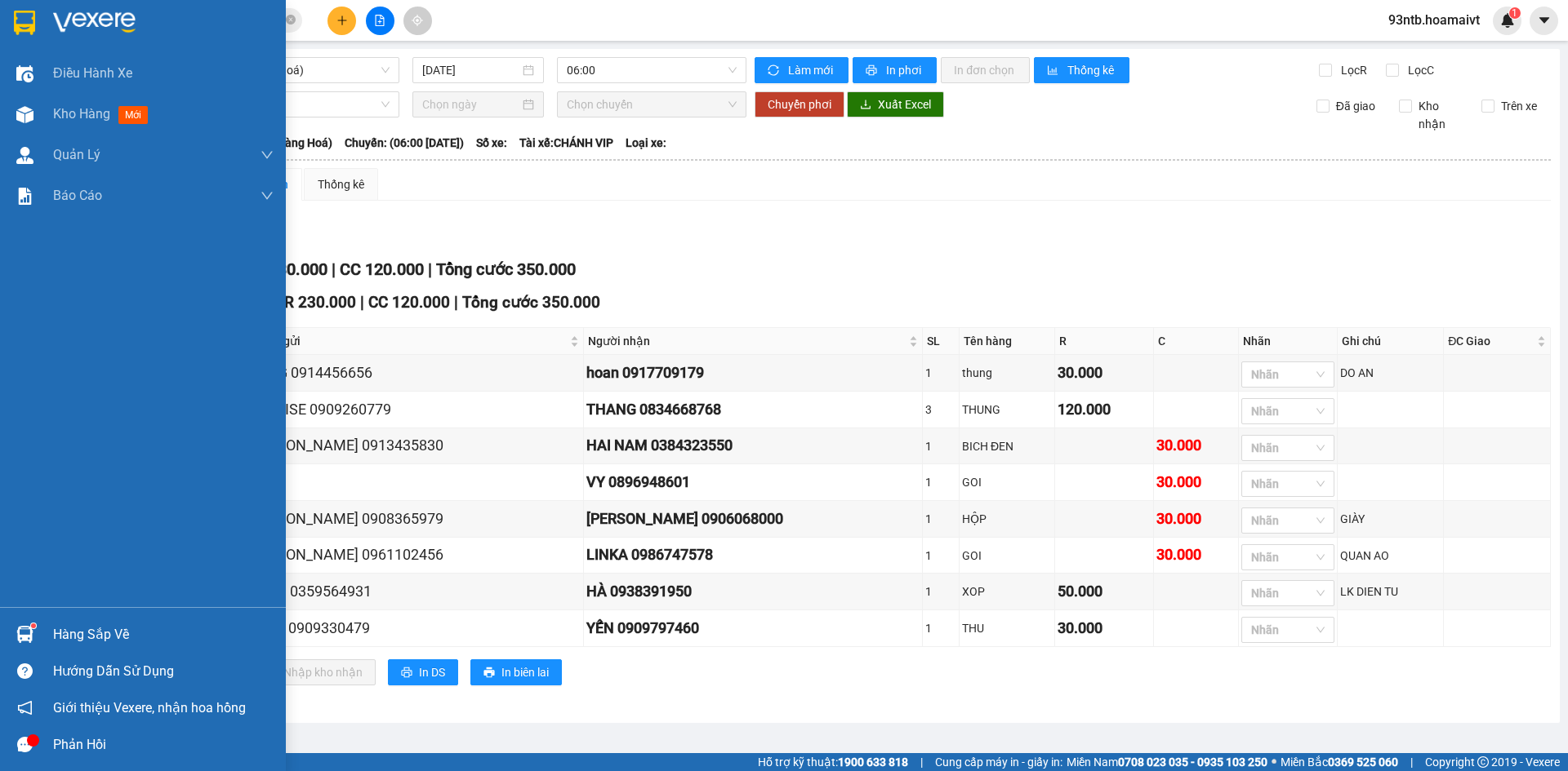
click at [19, 636] on img at bounding box center [25, 635] width 17 height 17
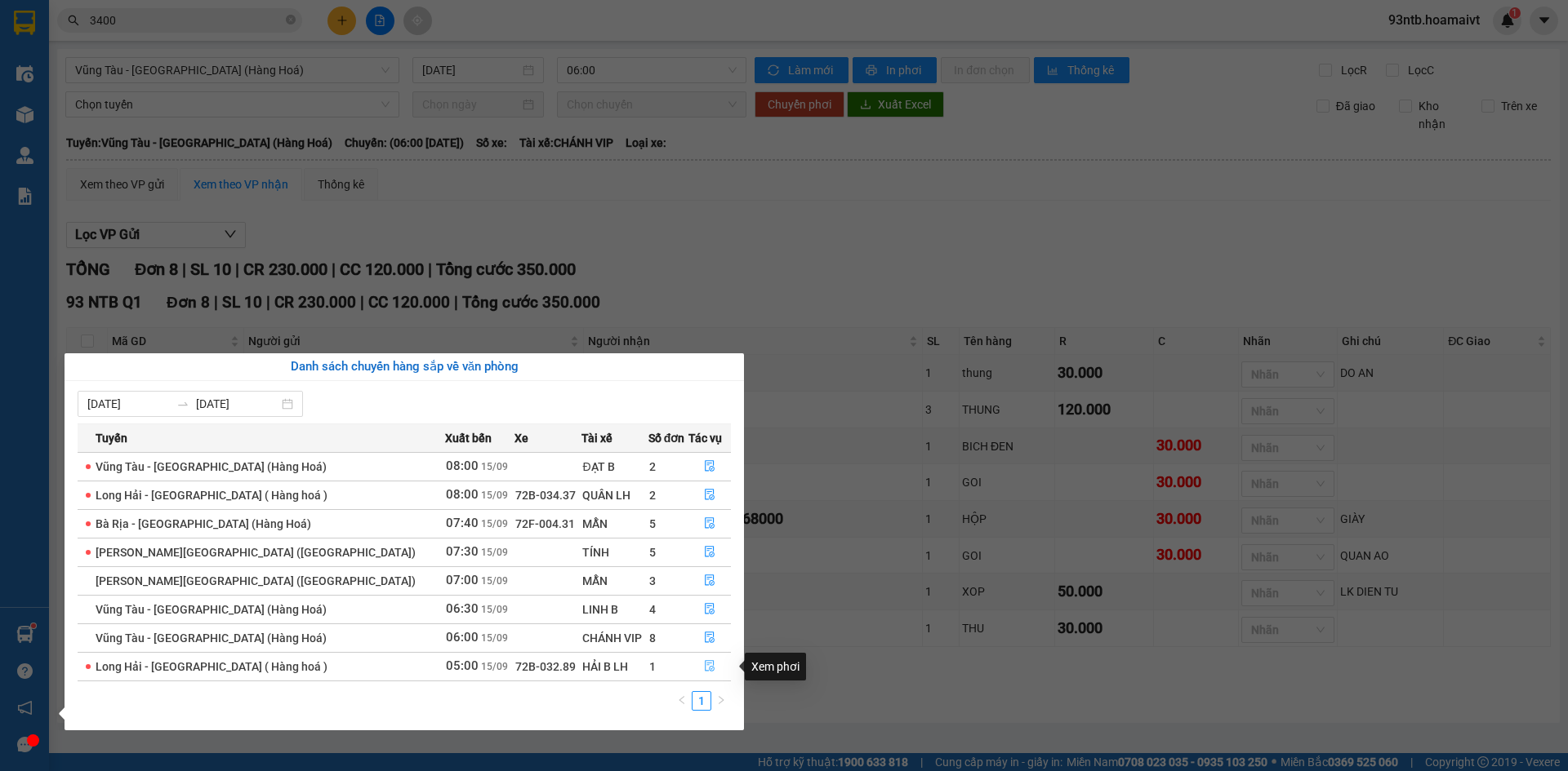
click at [704, 667] on icon "file-done" at bounding box center [709, 667] width 10 height 12
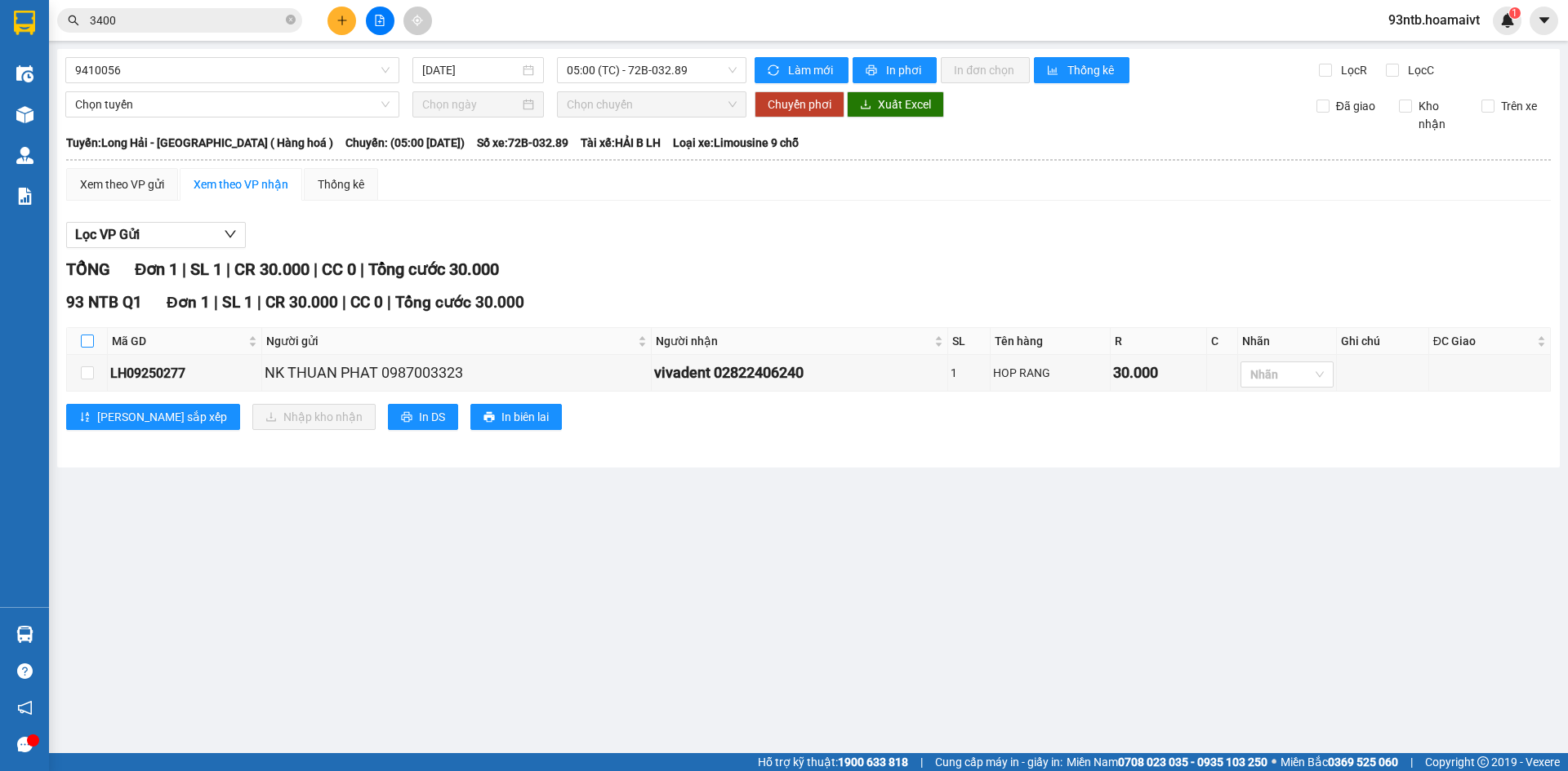
click at [82, 343] on input "checkbox" at bounding box center [86, 341] width 13 height 13
checkbox input "true"
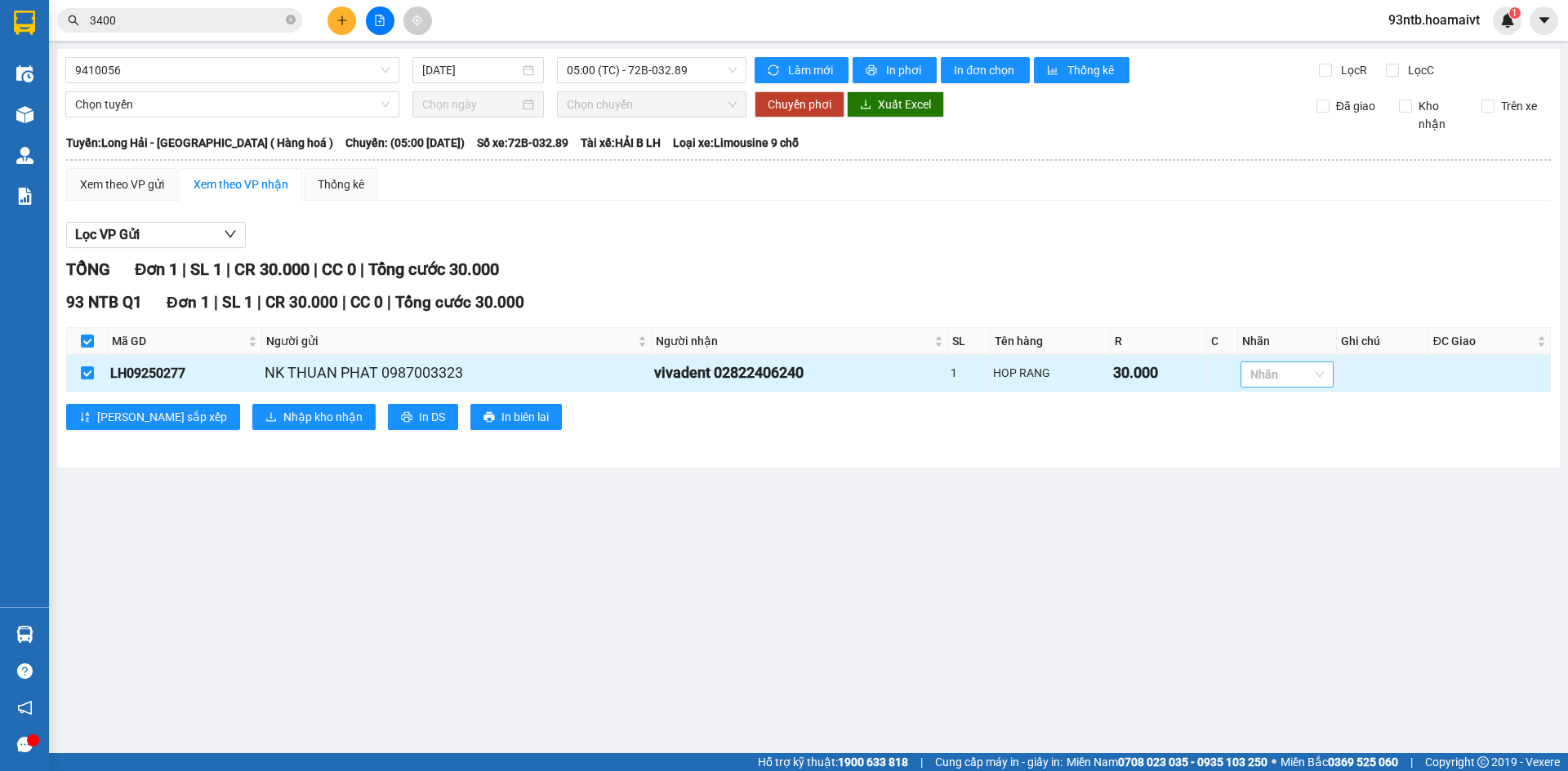
click at [1291, 373] on div at bounding box center [1278, 375] width 69 height 19
type input "3"
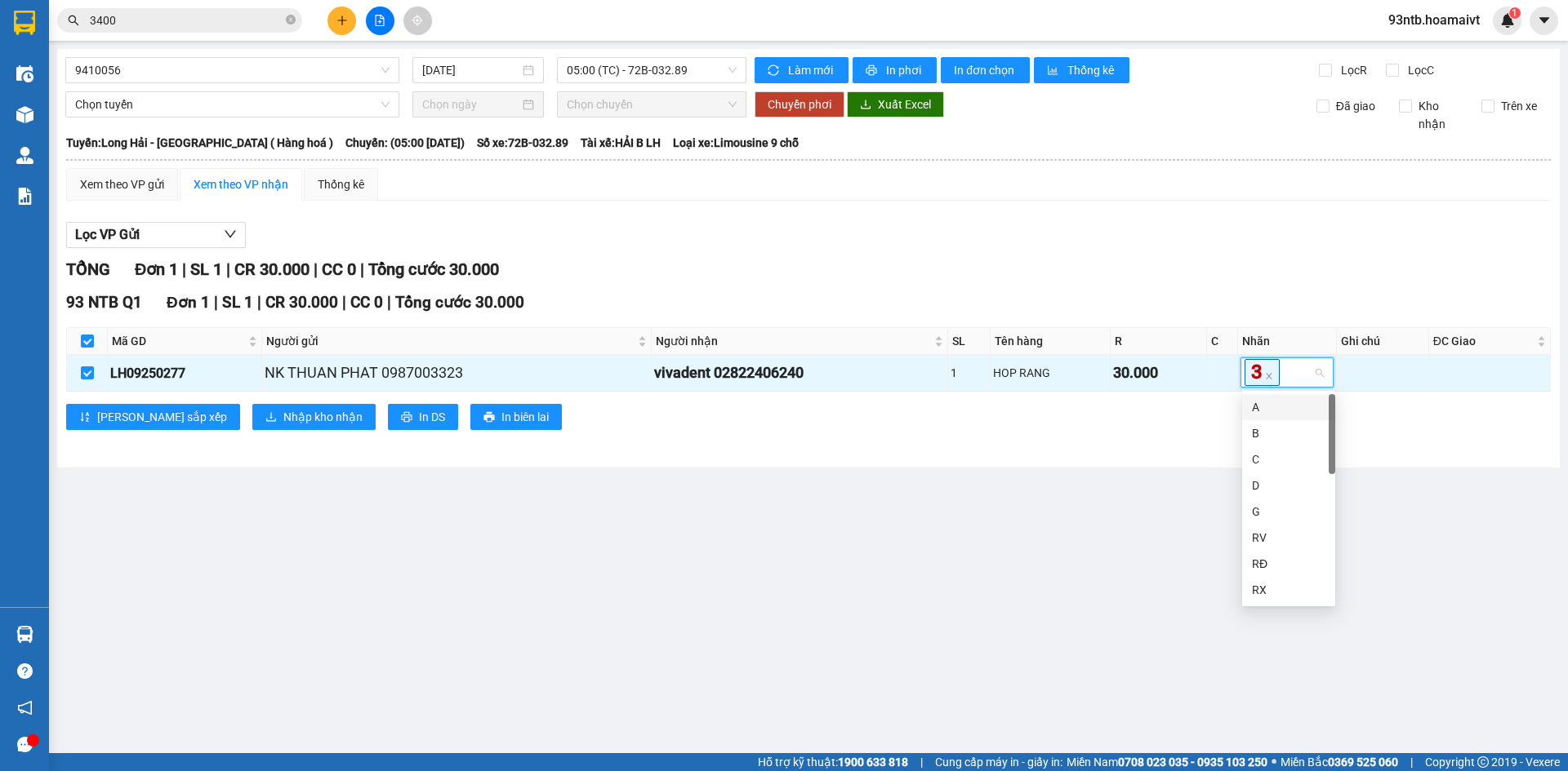
click at [935, 554] on main "9410056 15/09/2025 05:00 (TC) - 72B-032.89 Làm mới In phơi In đơn chọn Thống kê…" at bounding box center [784, 377] width 1568 height 754
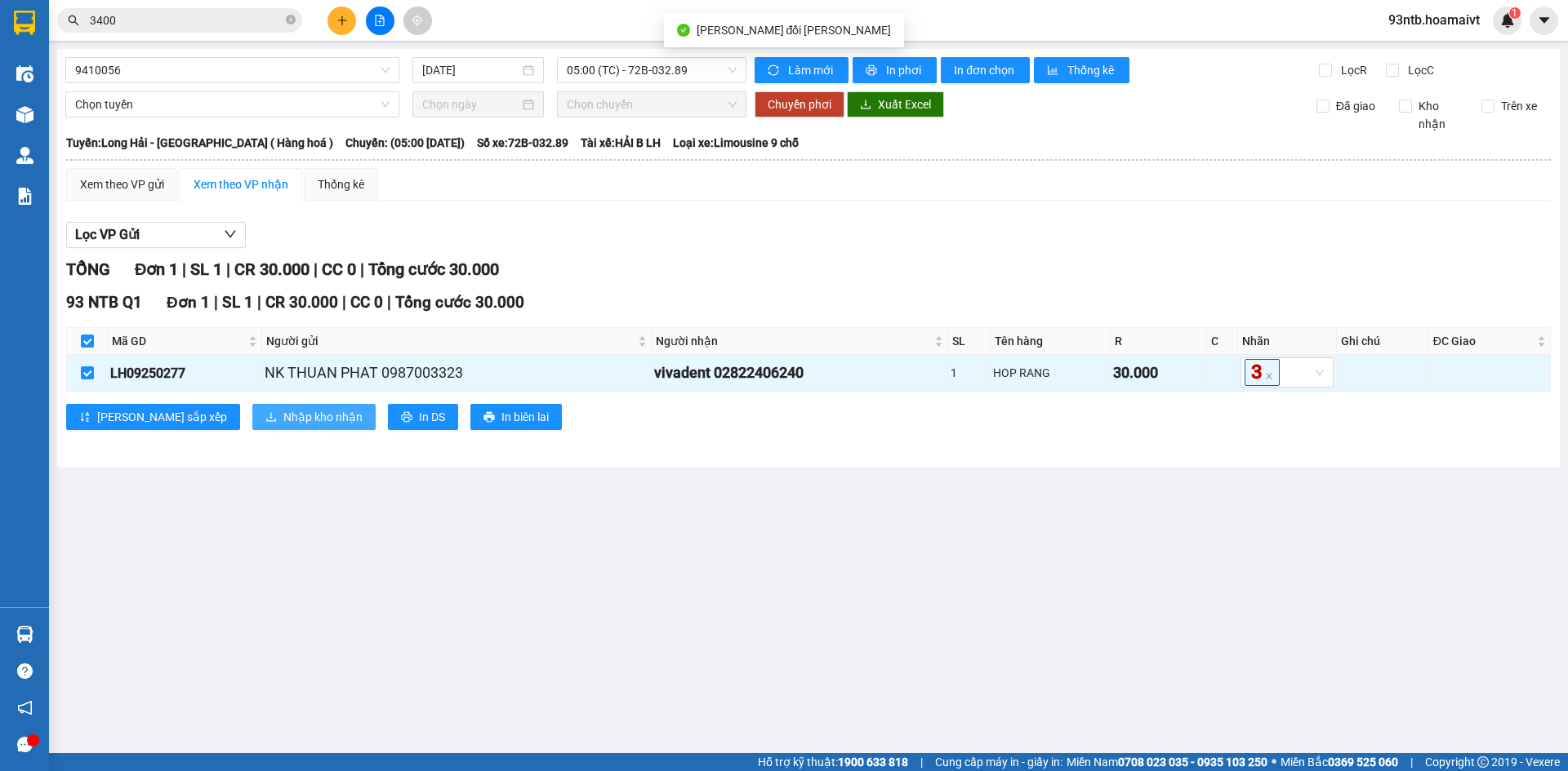
click at [284, 423] on span "Nhập kho nhận" at bounding box center [324, 417] width 80 height 17
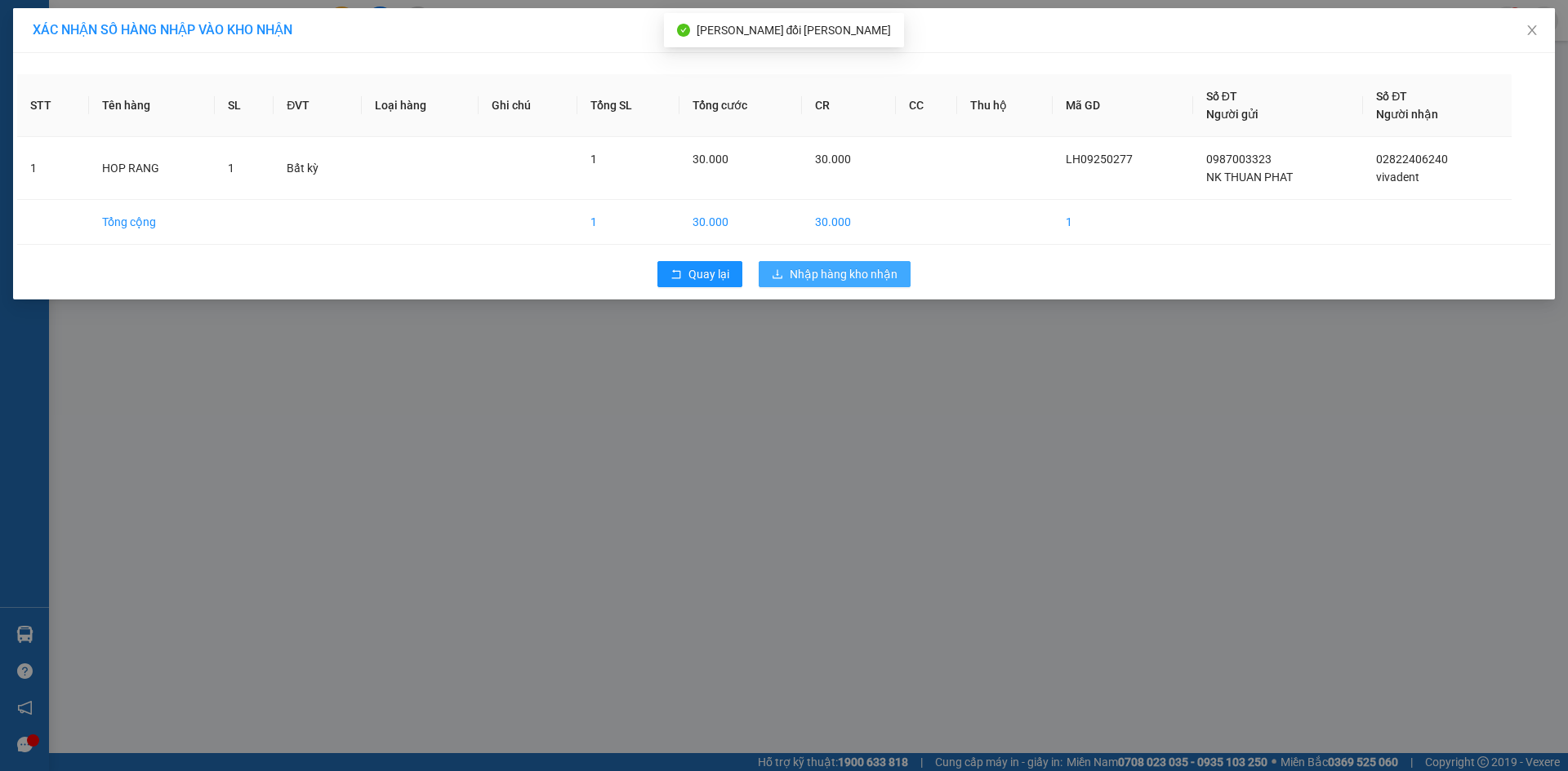
click at [874, 280] on span "Nhập hàng kho nhận" at bounding box center [843, 274] width 108 height 17
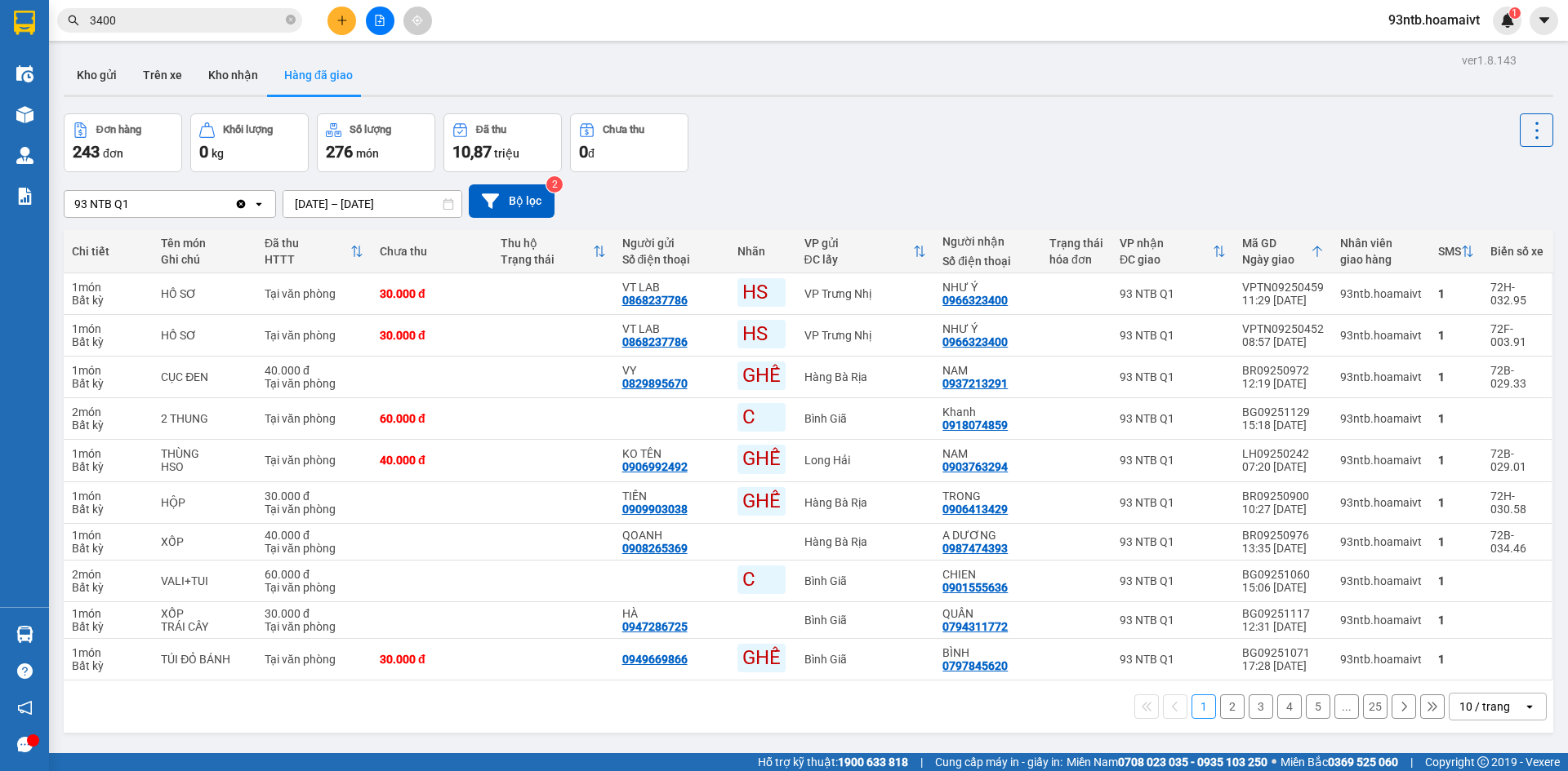
click at [206, 21] on input "3400" at bounding box center [186, 20] width 192 height 17
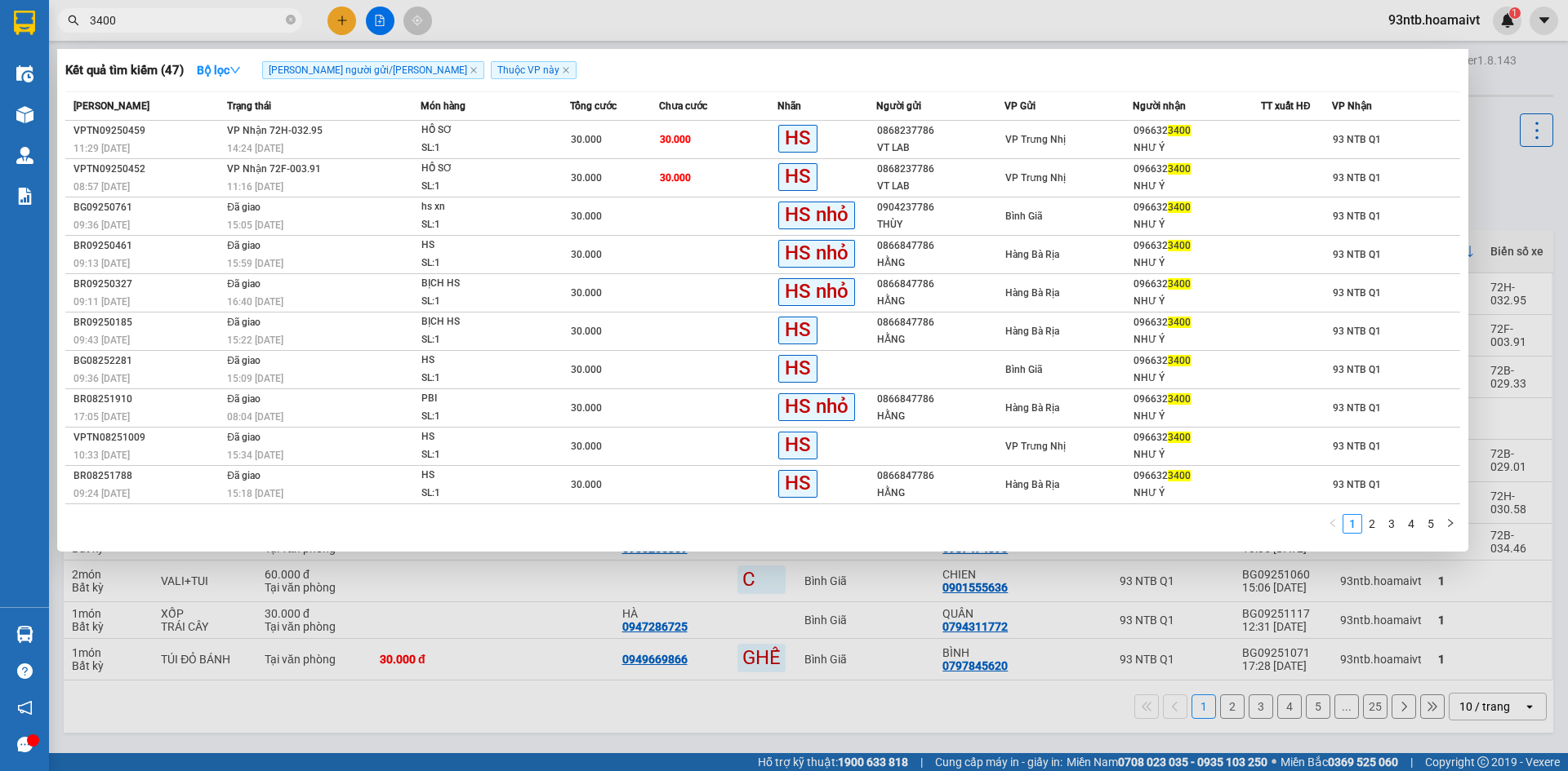
click at [206, 21] on input "3400" at bounding box center [186, 20] width 192 height 17
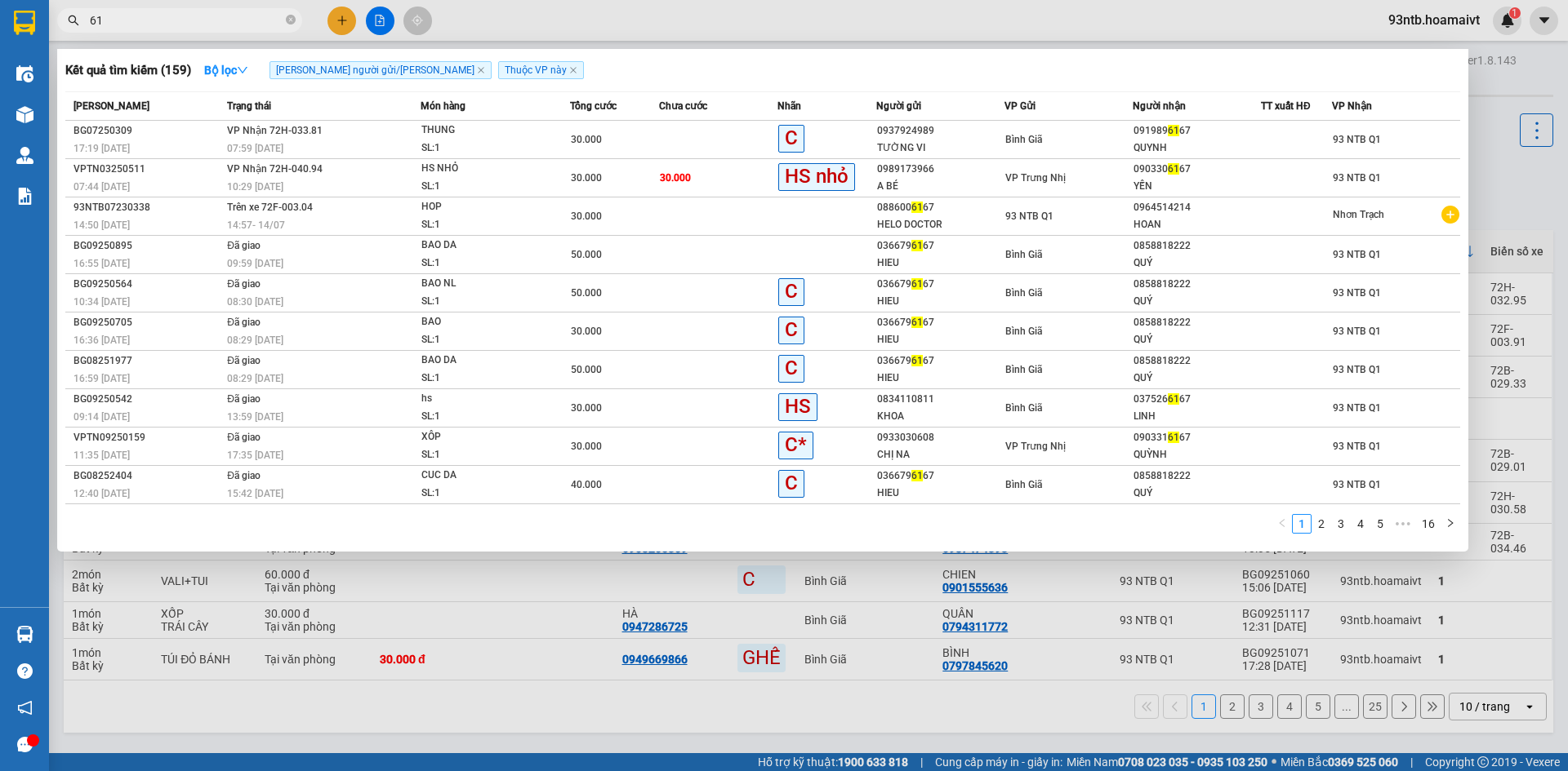
type input "6"
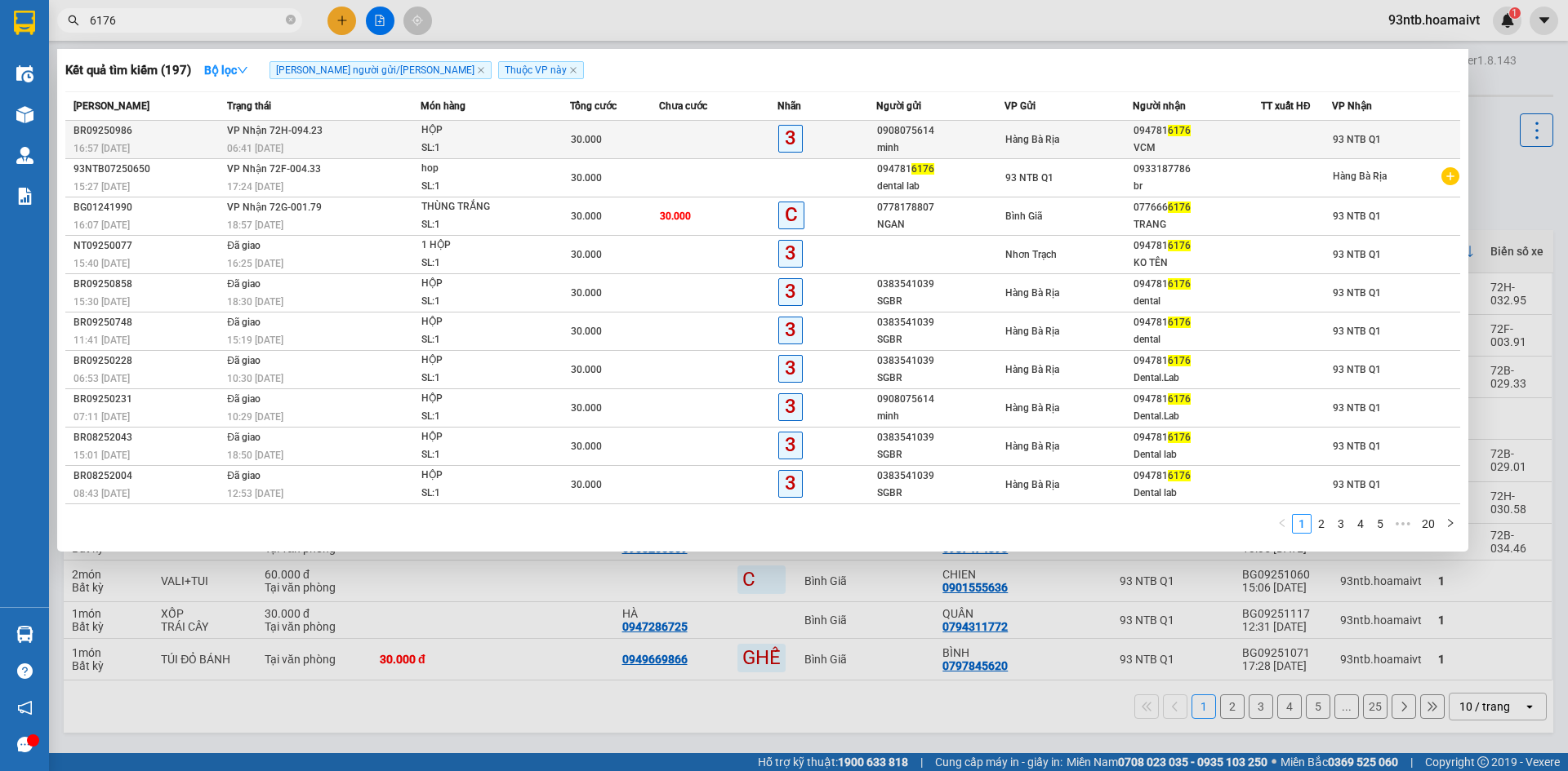
type input "6176"
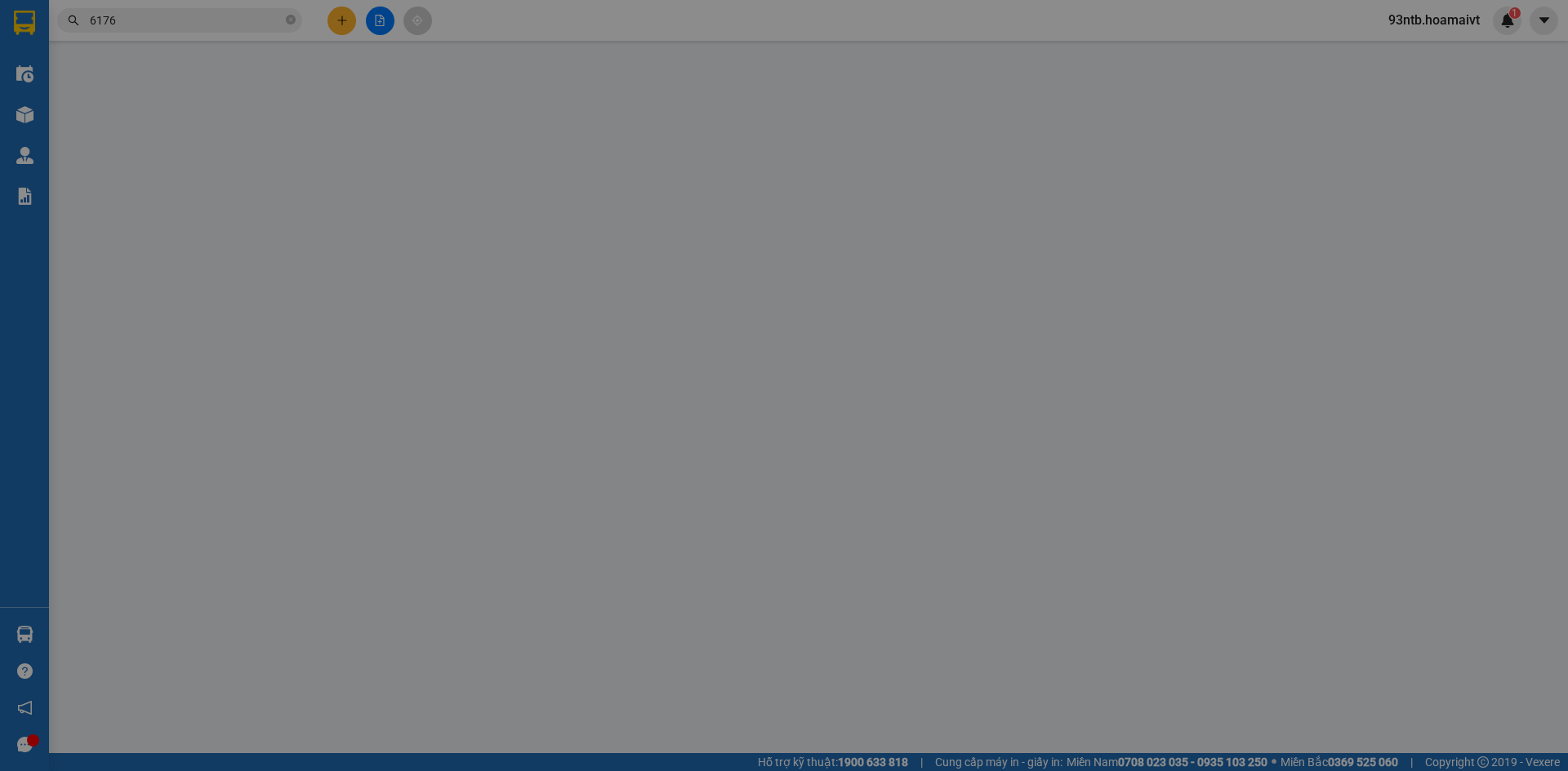
type input "0908075614"
type input "minh"
type input "031081009382"
type input "0947816176"
type input "VCM"
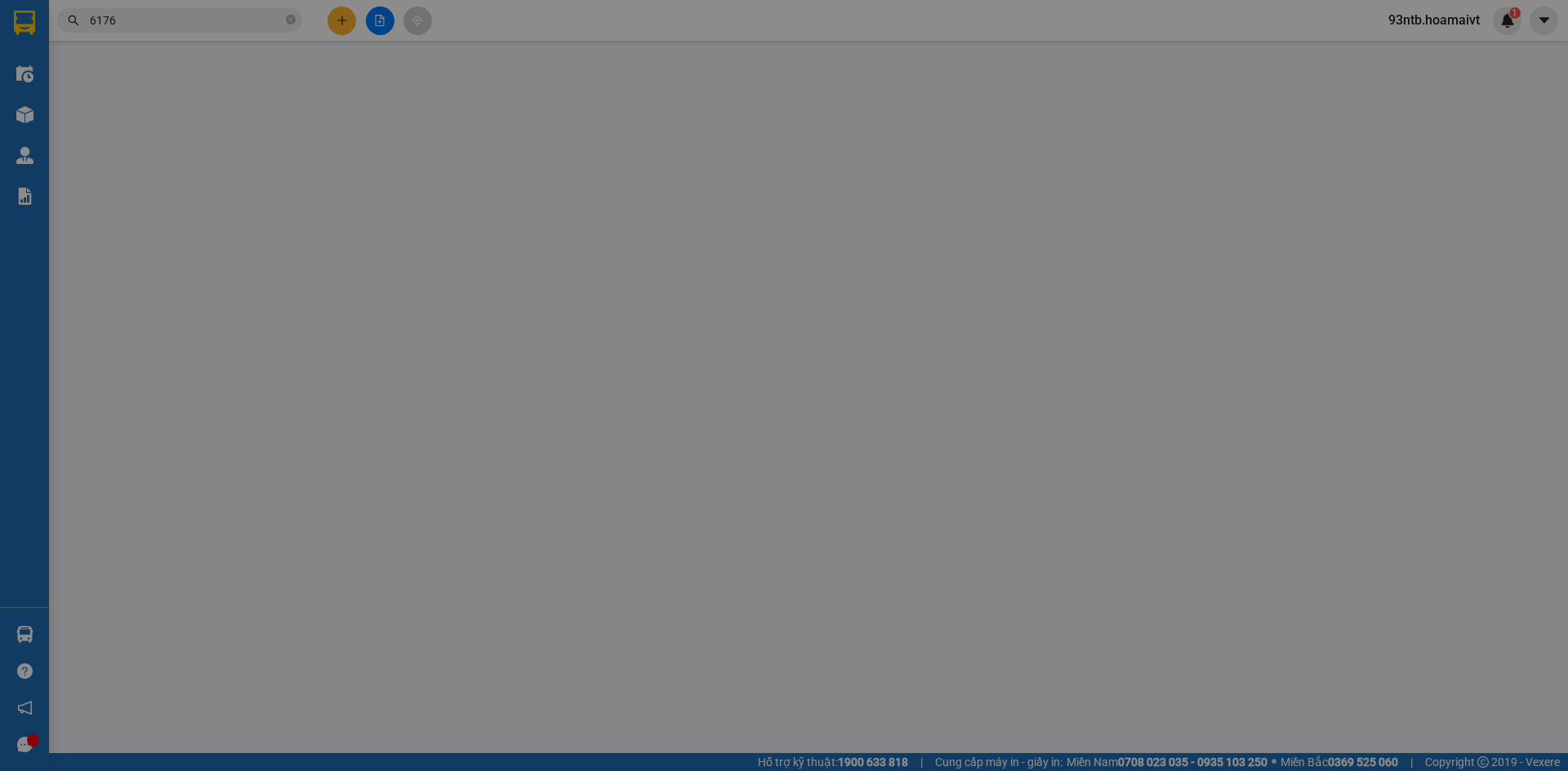
type input "30.000"
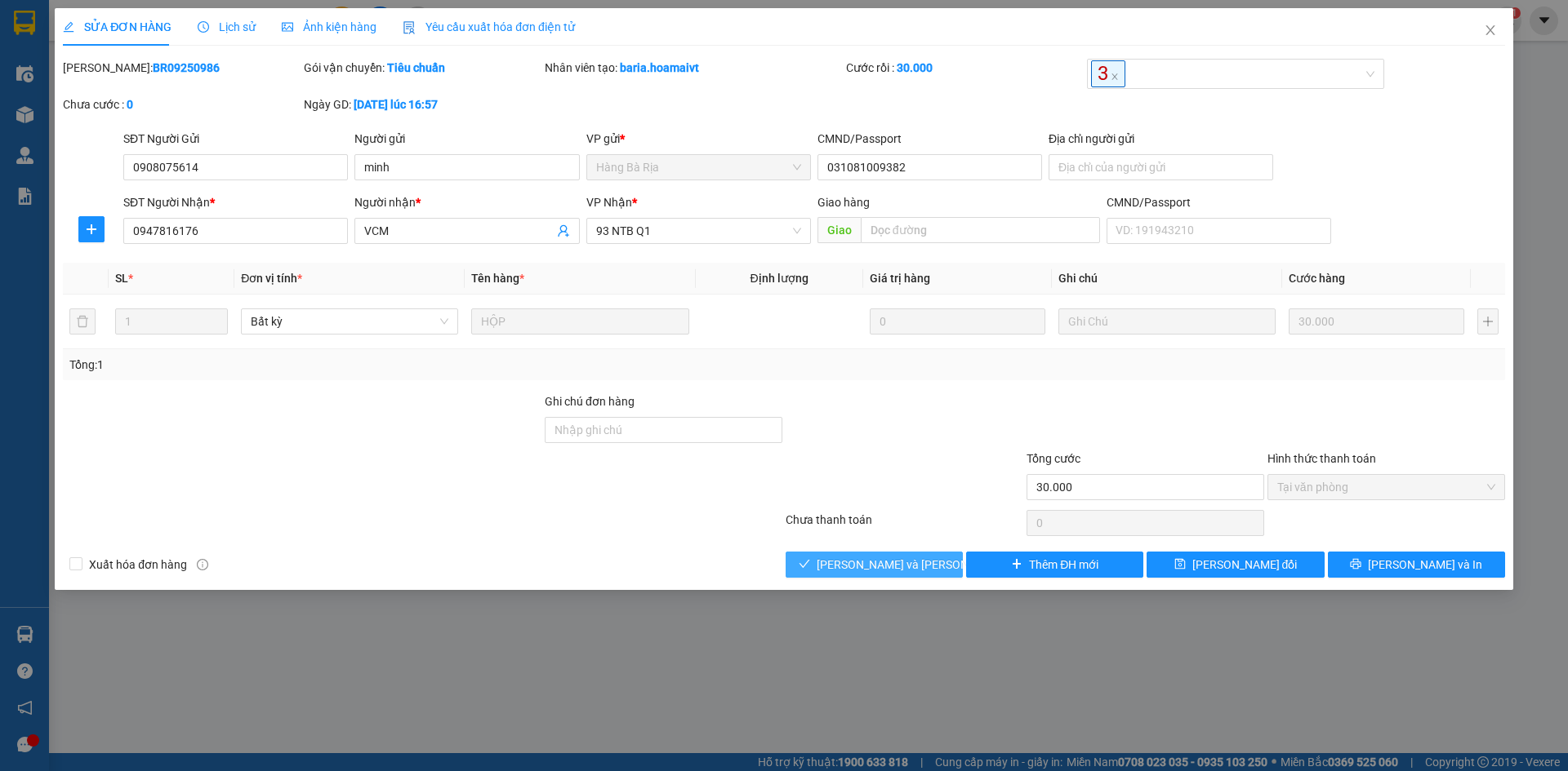
click at [810, 570] on icon "check" at bounding box center [804, 564] width 12 height 12
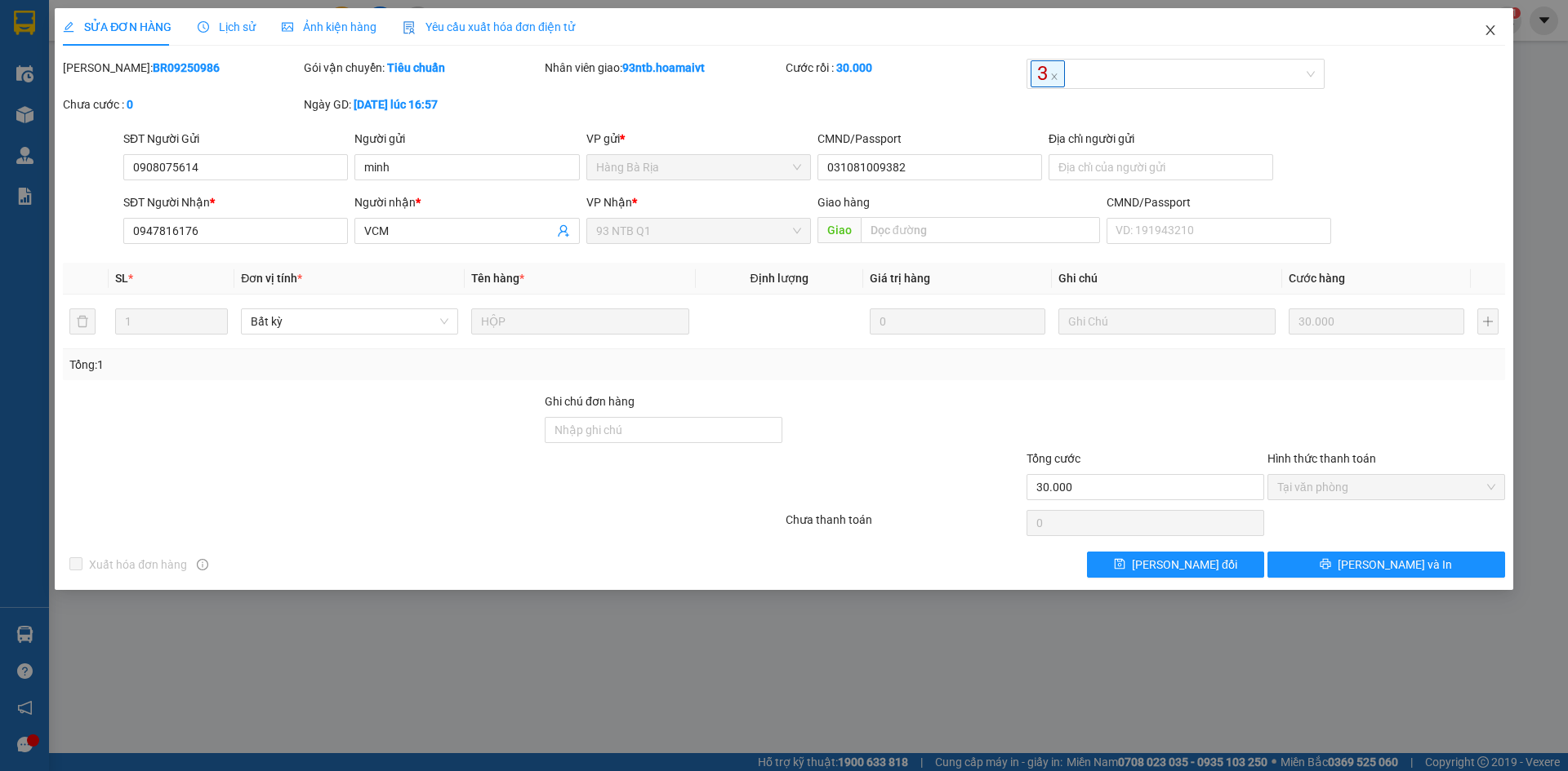
click at [1486, 36] on icon "close" at bounding box center [1489, 29] width 13 height 13
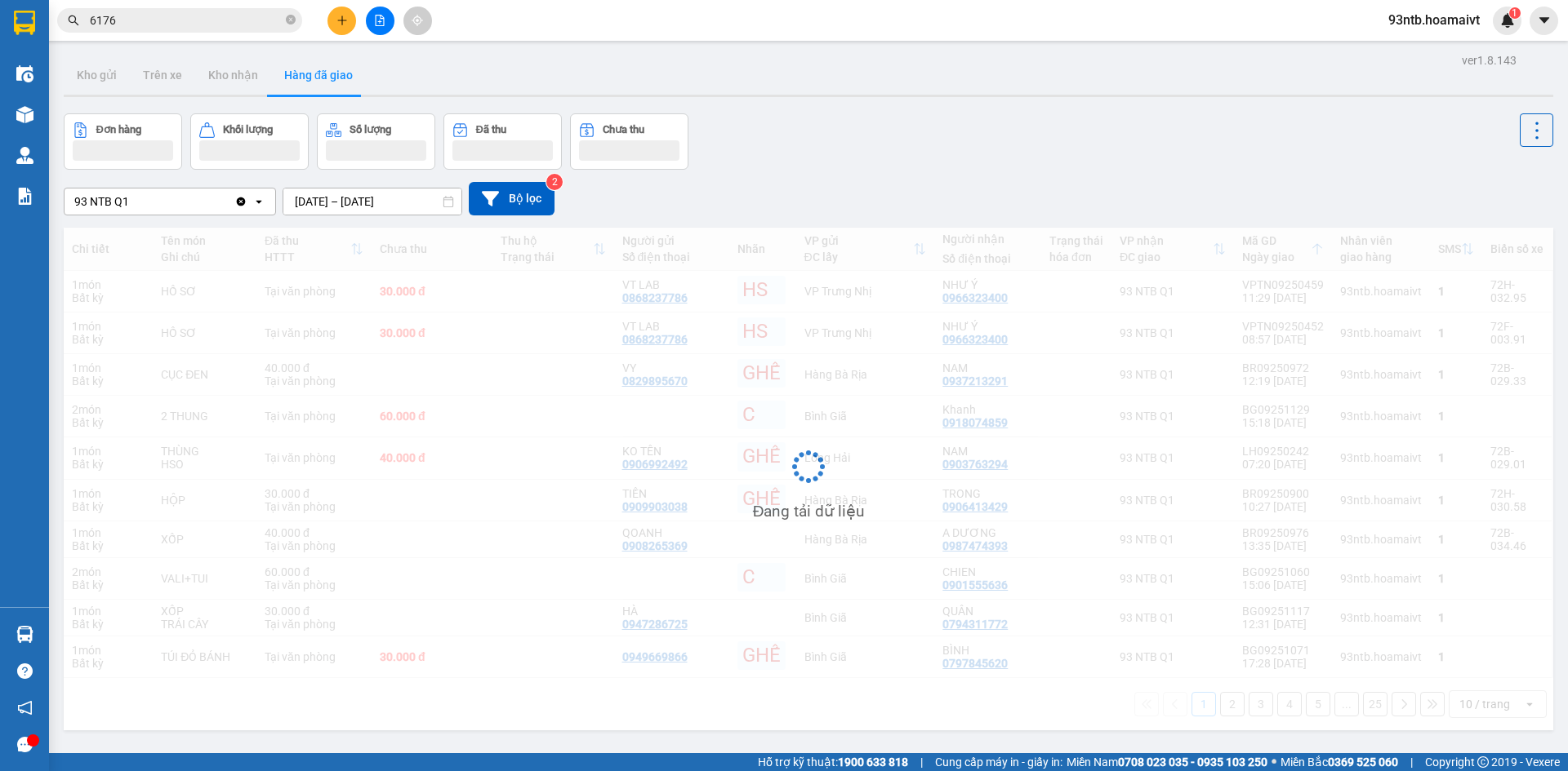
click at [204, 23] on input "6176" at bounding box center [186, 20] width 192 height 17
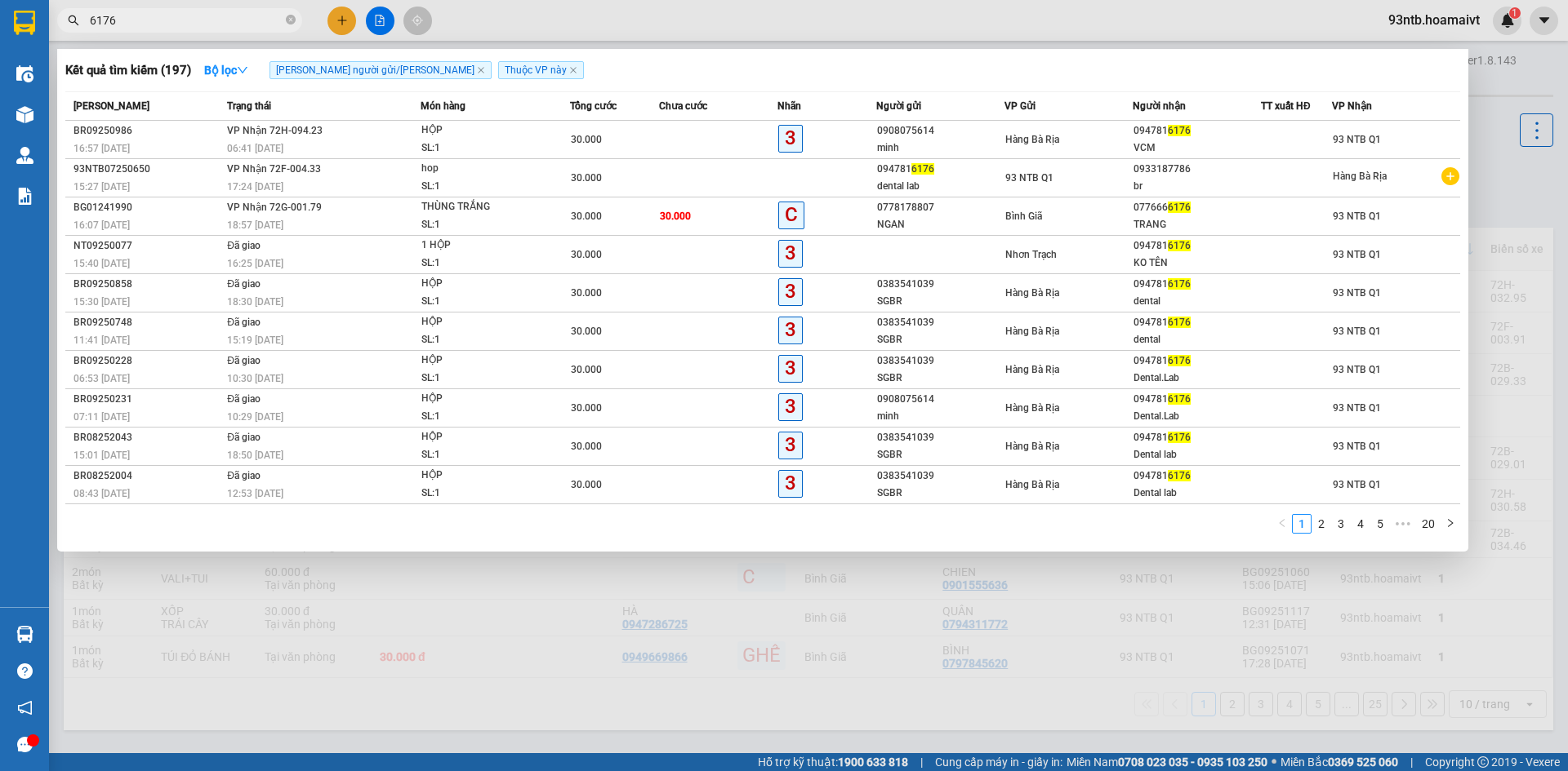
click at [204, 23] on input "6176" at bounding box center [186, 20] width 192 height 17
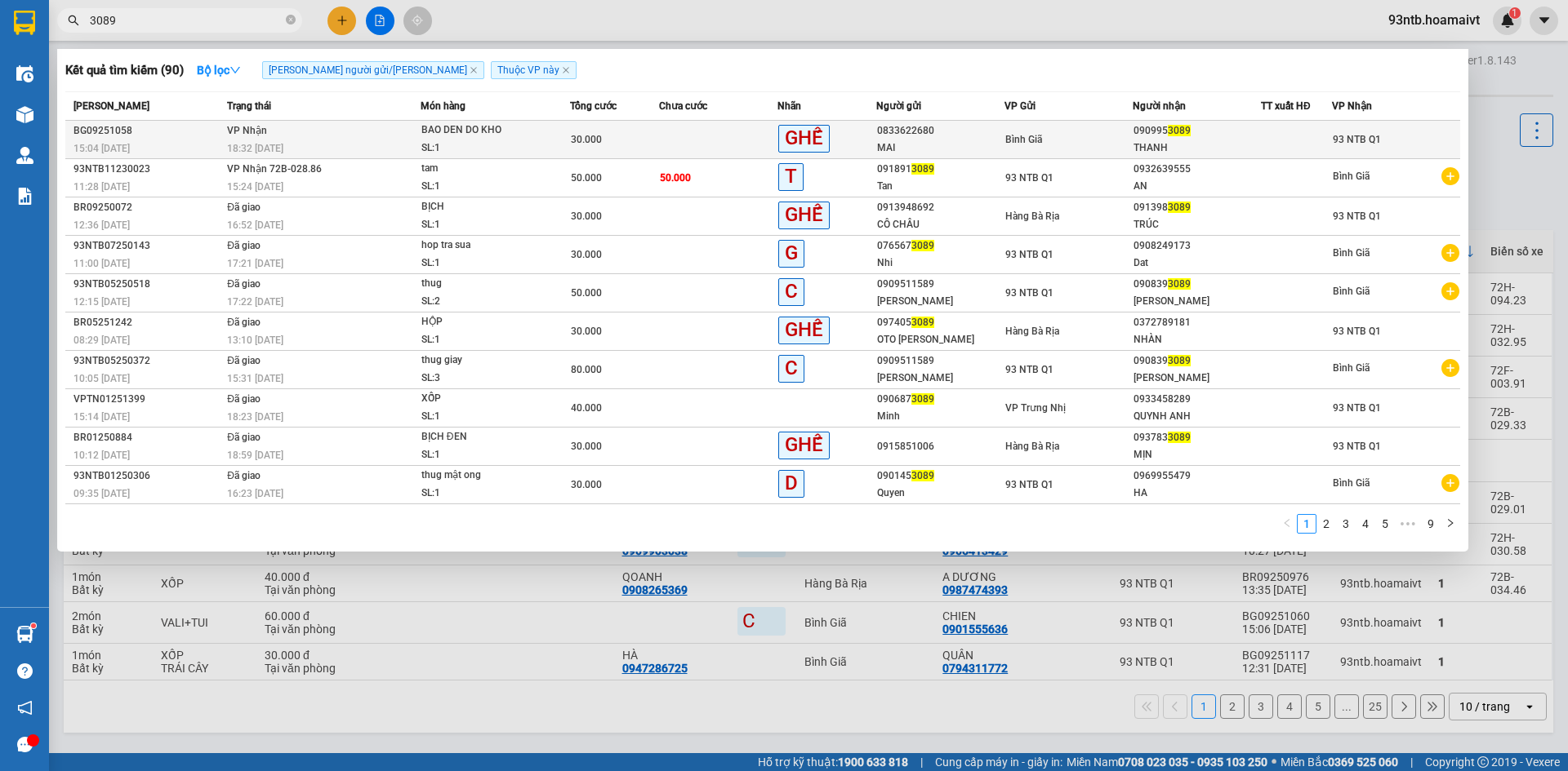
type input "3089"
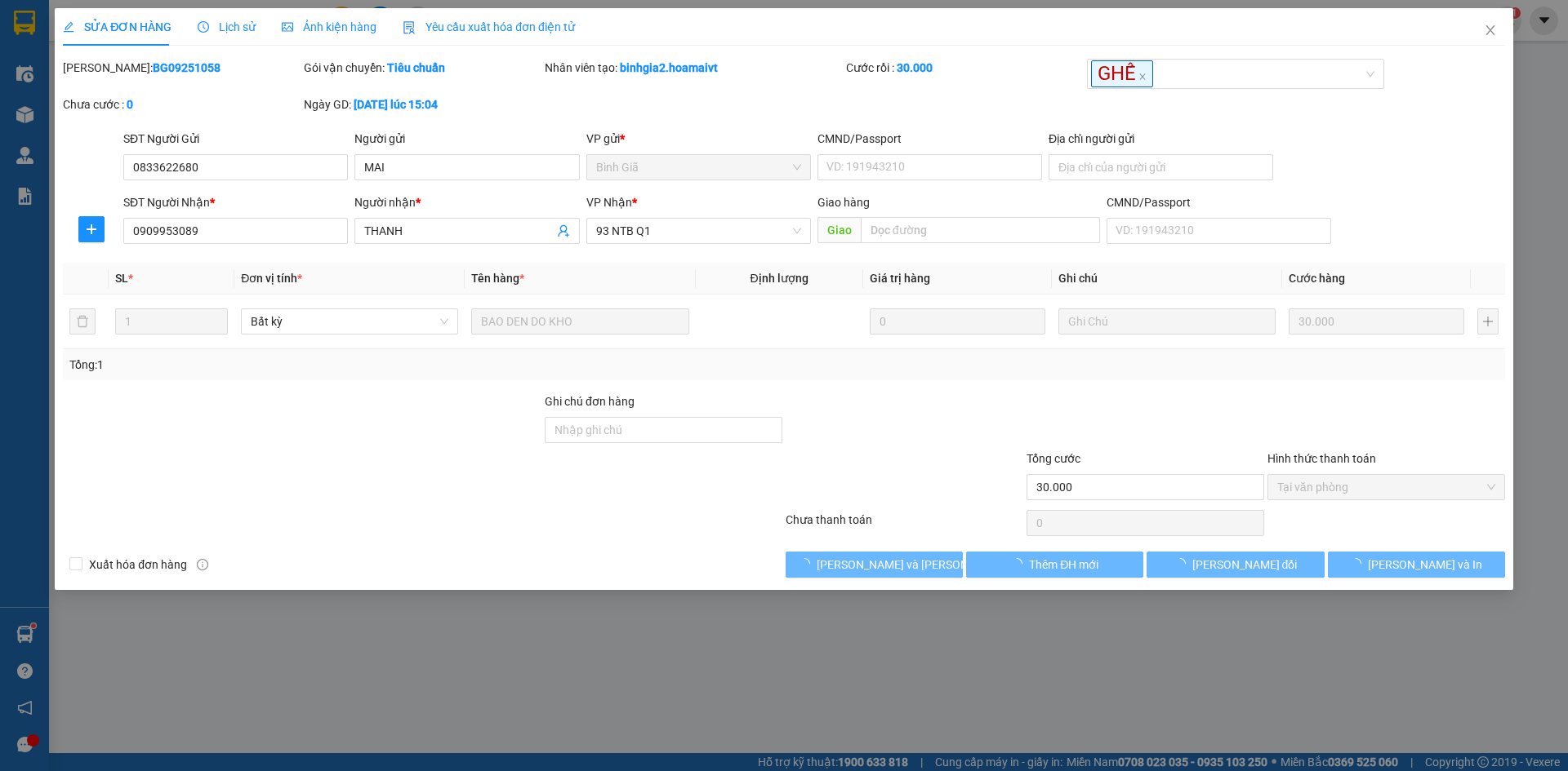
type input "0833622680"
type input "MAI"
type input "0909953089"
type input "THANH"
type input "30.000"
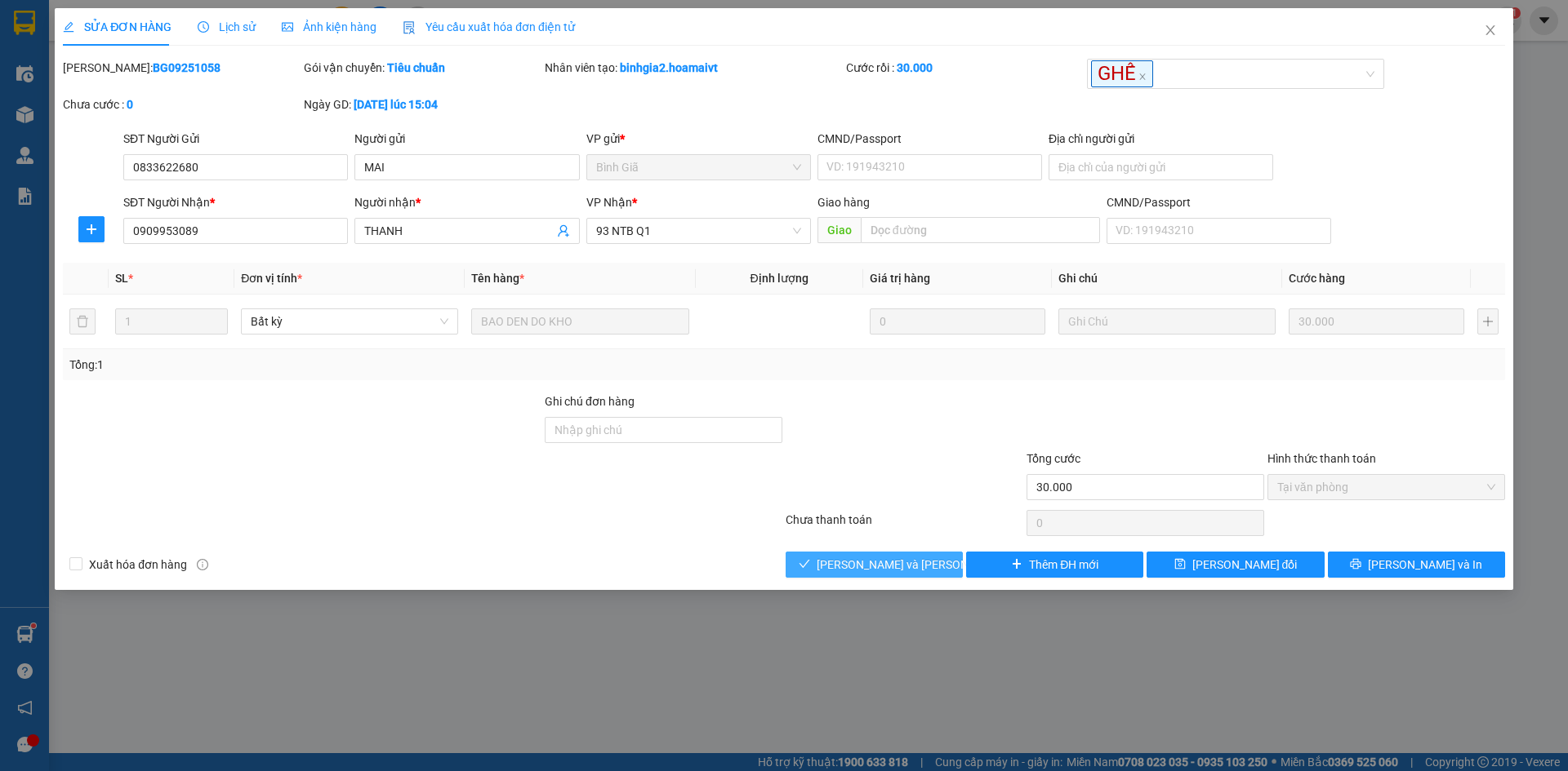
click at [904, 566] on span "[PERSON_NAME] và Giao hàng" at bounding box center [927, 564] width 221 height 17
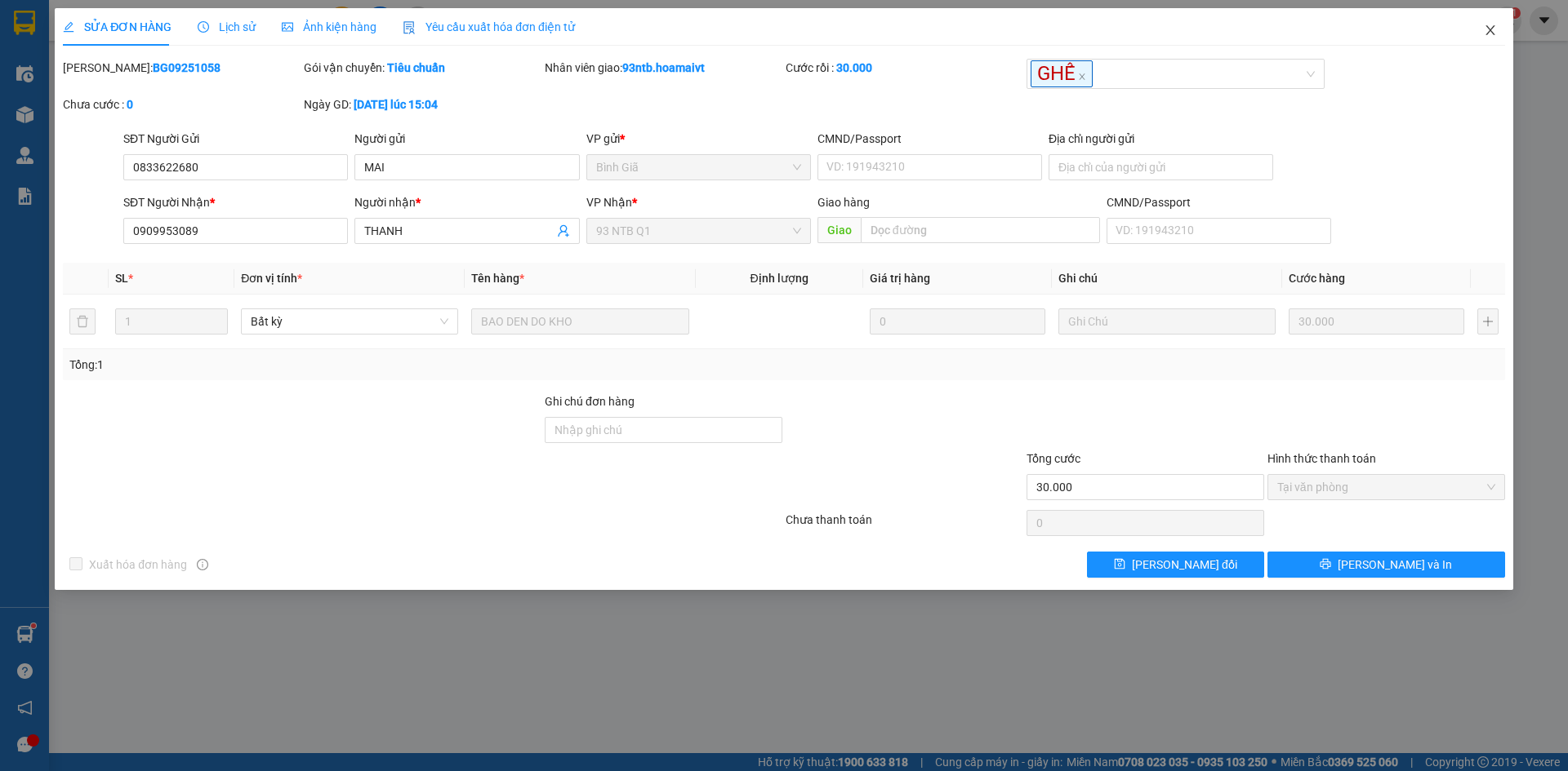
click at [1489, 35] on icon "close" at bounding box center [1489, 29] width 13 height 13
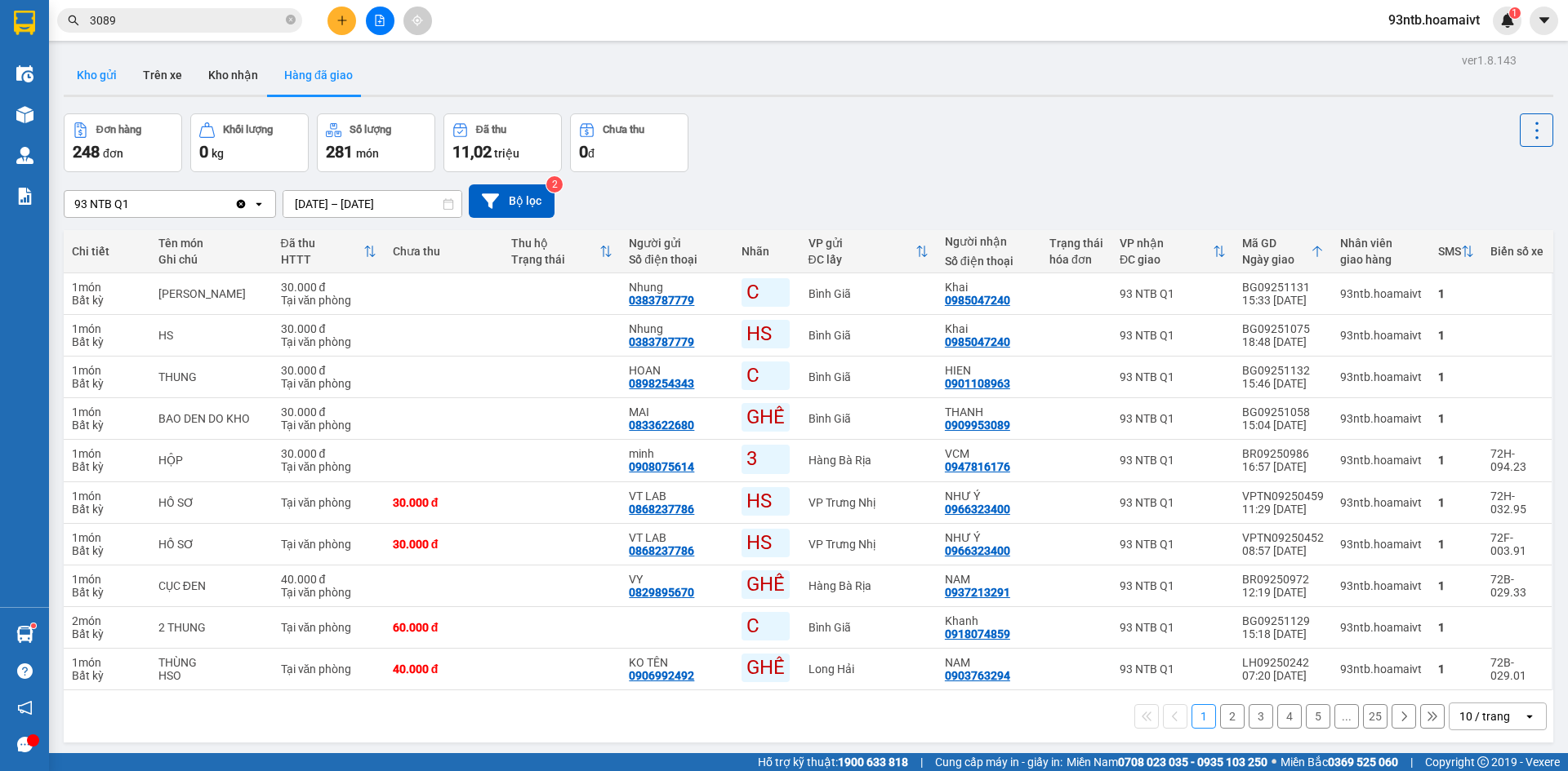
click at [105, 73] on button "Kho gửi" at bounding box center [97, 75] width 66 height 39
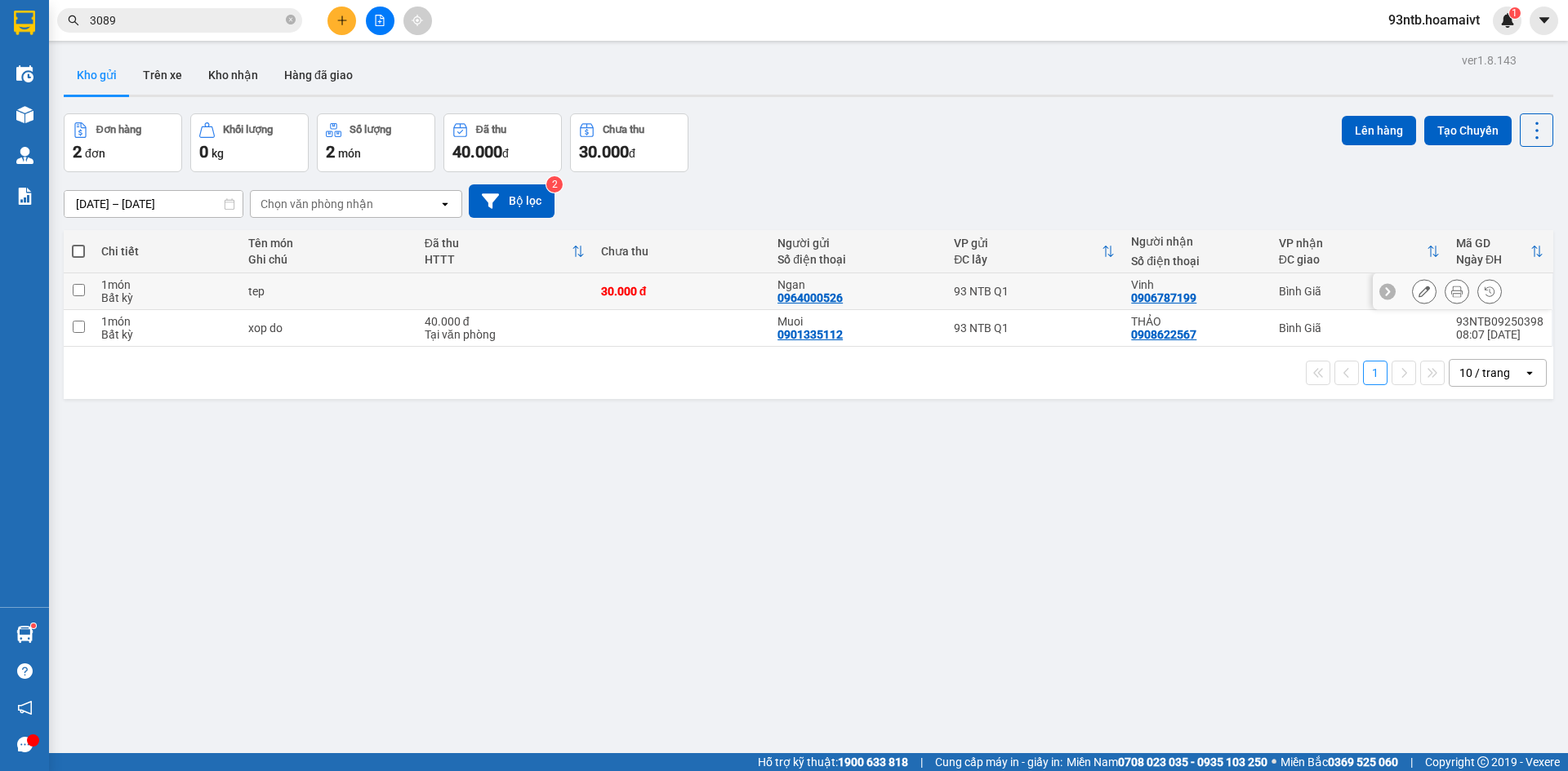
click at [704, 296] on div "30.000 đ" at bounding box center [681, 290] width 160 height 13
checkbox input "true"
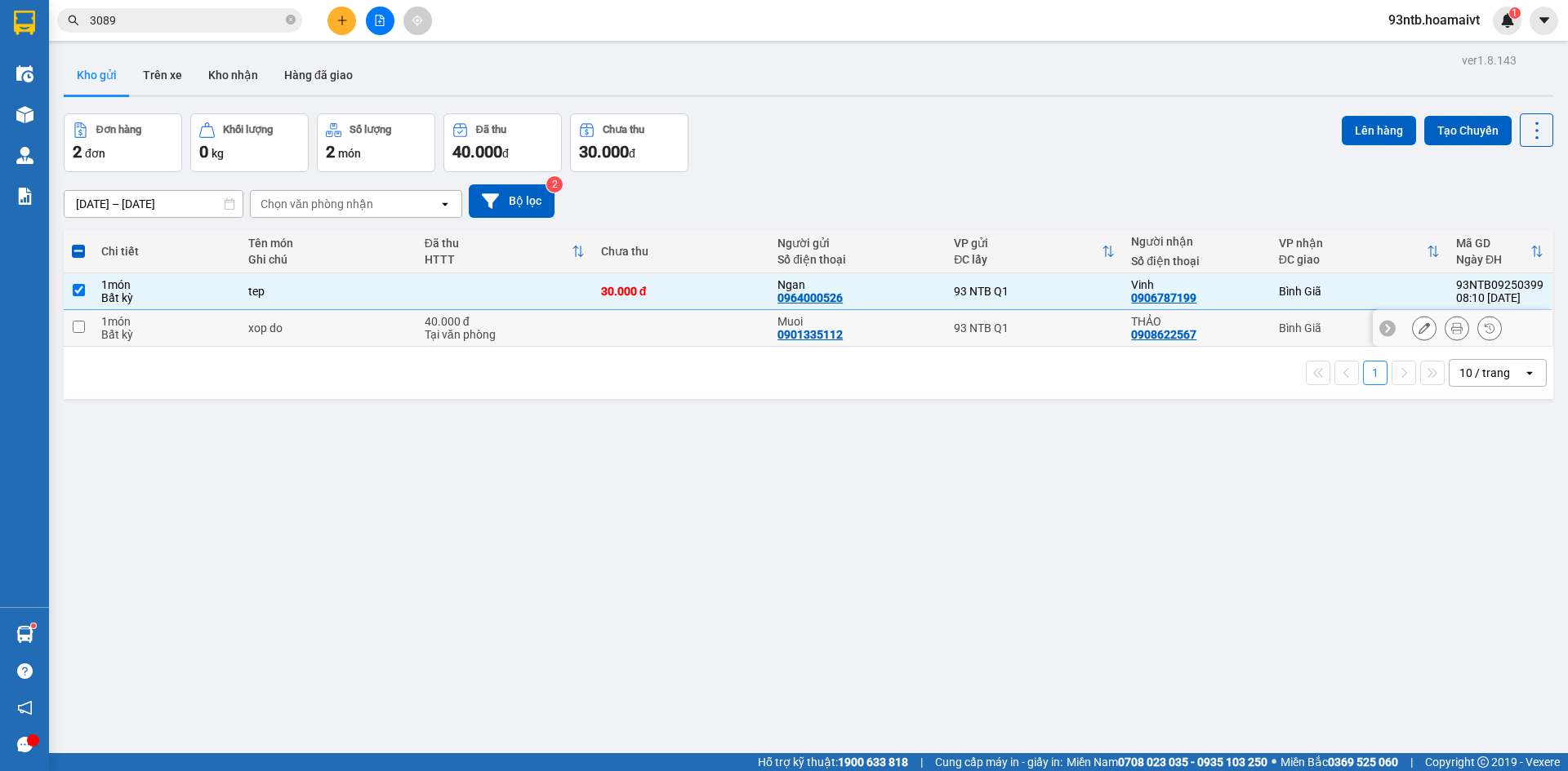
click at [708, 343] on td at bounding box center [681, 328] width 177 height 37
checkbox input "true"
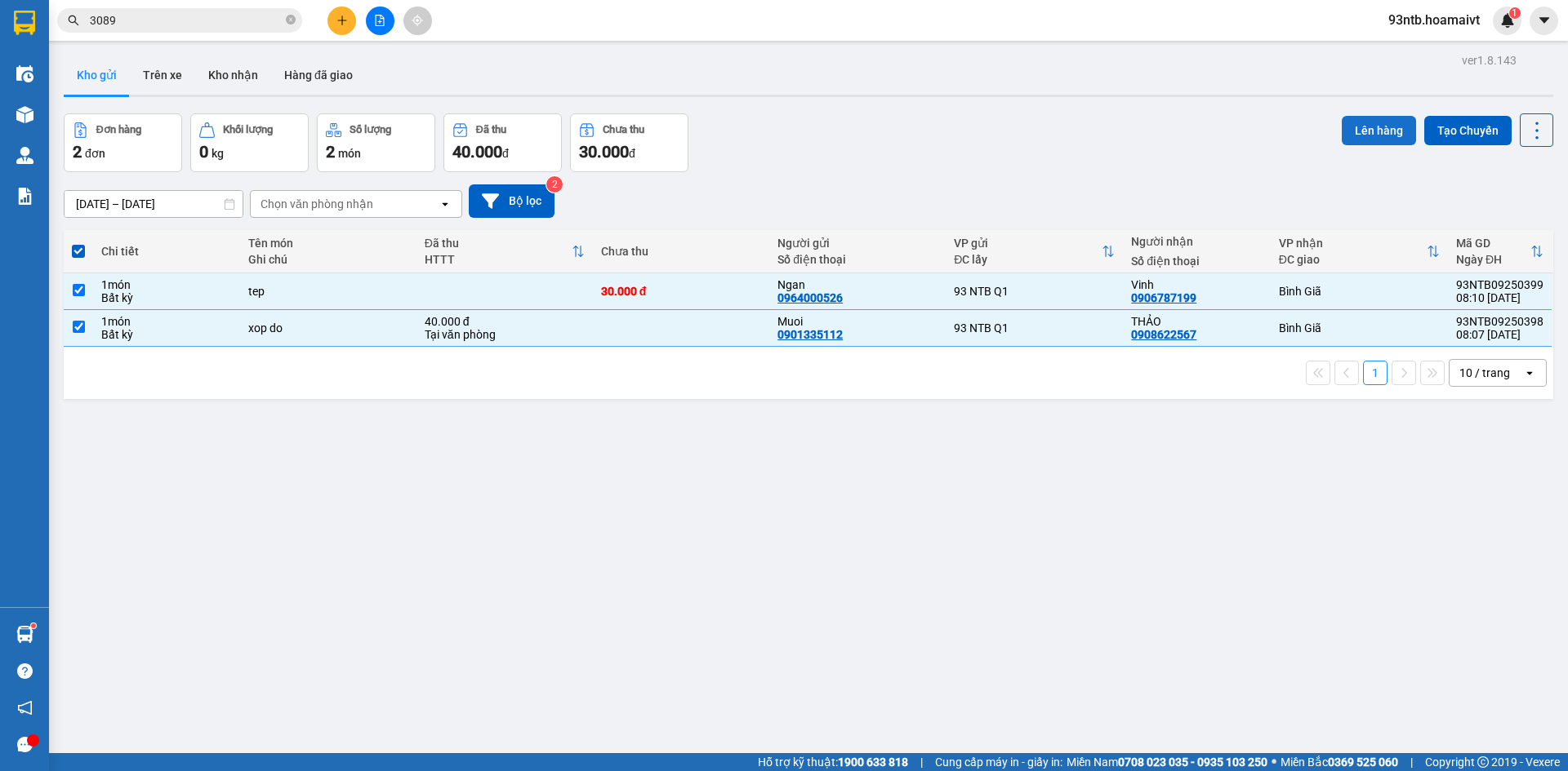
click at [1379, 136] on button "Lên hàng" at bounding box center [1379, 130] width 74 height 29
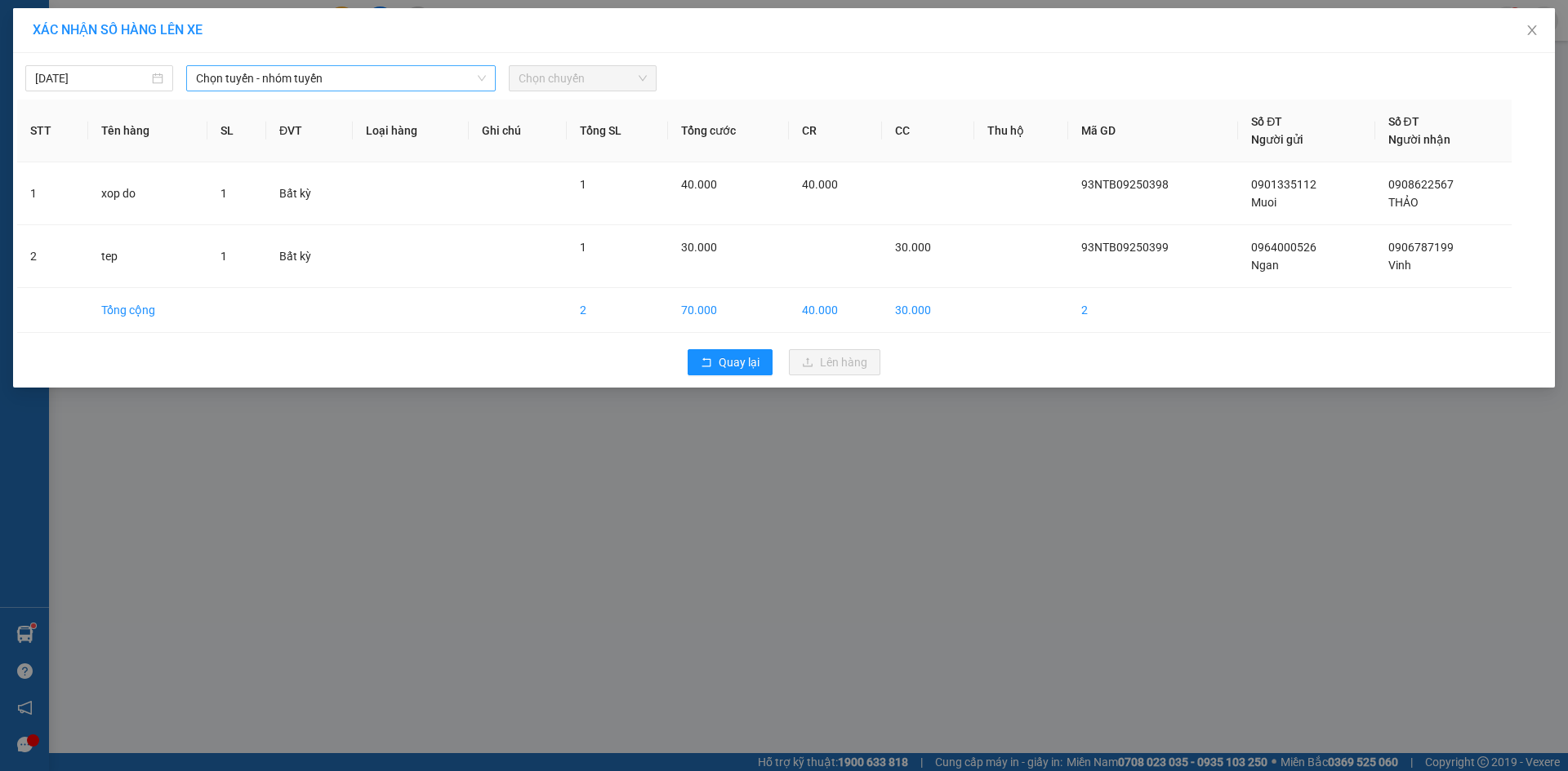
click at [366, 73] on span "Chọn tuyến - nhóm tuyến" at bounding box center [341, 78] width 290 height 24
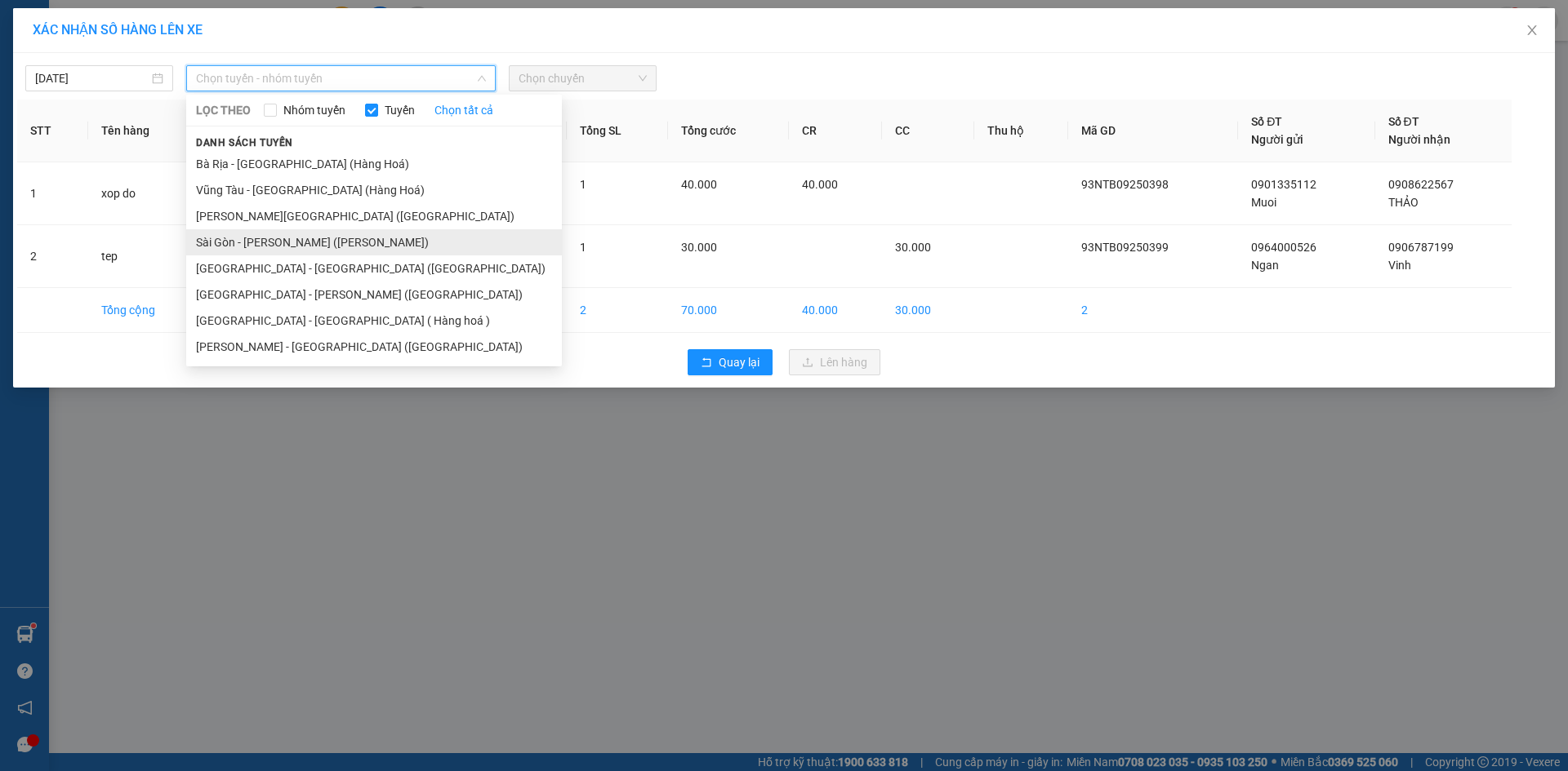
click at [292, 249] on li "Sài Gòn - Vũng Tàu (Hàng Hoá)" at bounding box center [374, 242] width 376 height 26
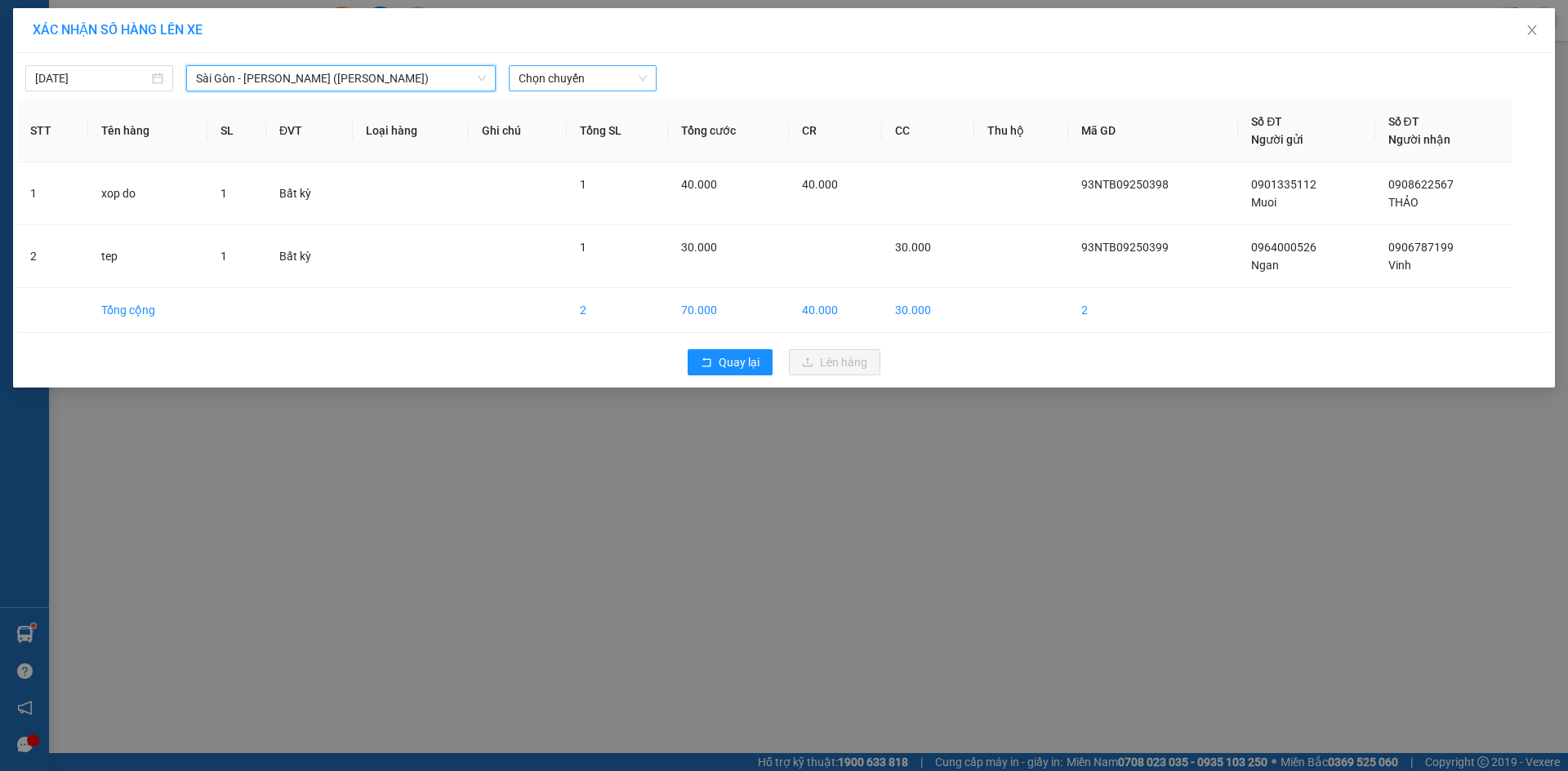
click at [600, 81] on span "Chọn chuyến" at bounding box center [583, 78] width 128 height 24
click at [573, 83] on span "Chọn chuyến" at bounding box center [583, 78] width 128 height 24
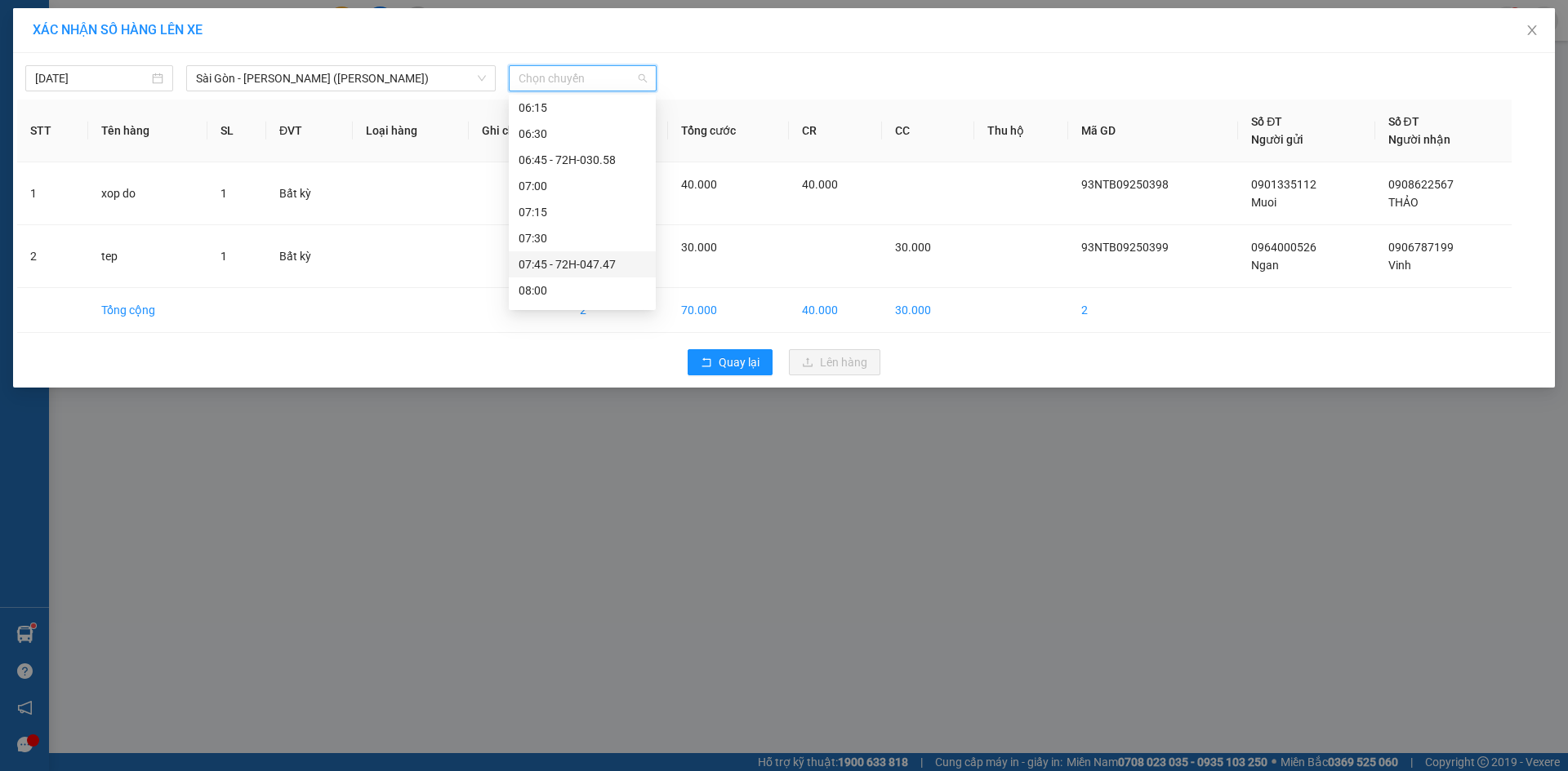
scroll to position [163, 0]
click at [552, 259] on div "08:30" at bounding box center [582, 261] width 127 height 17
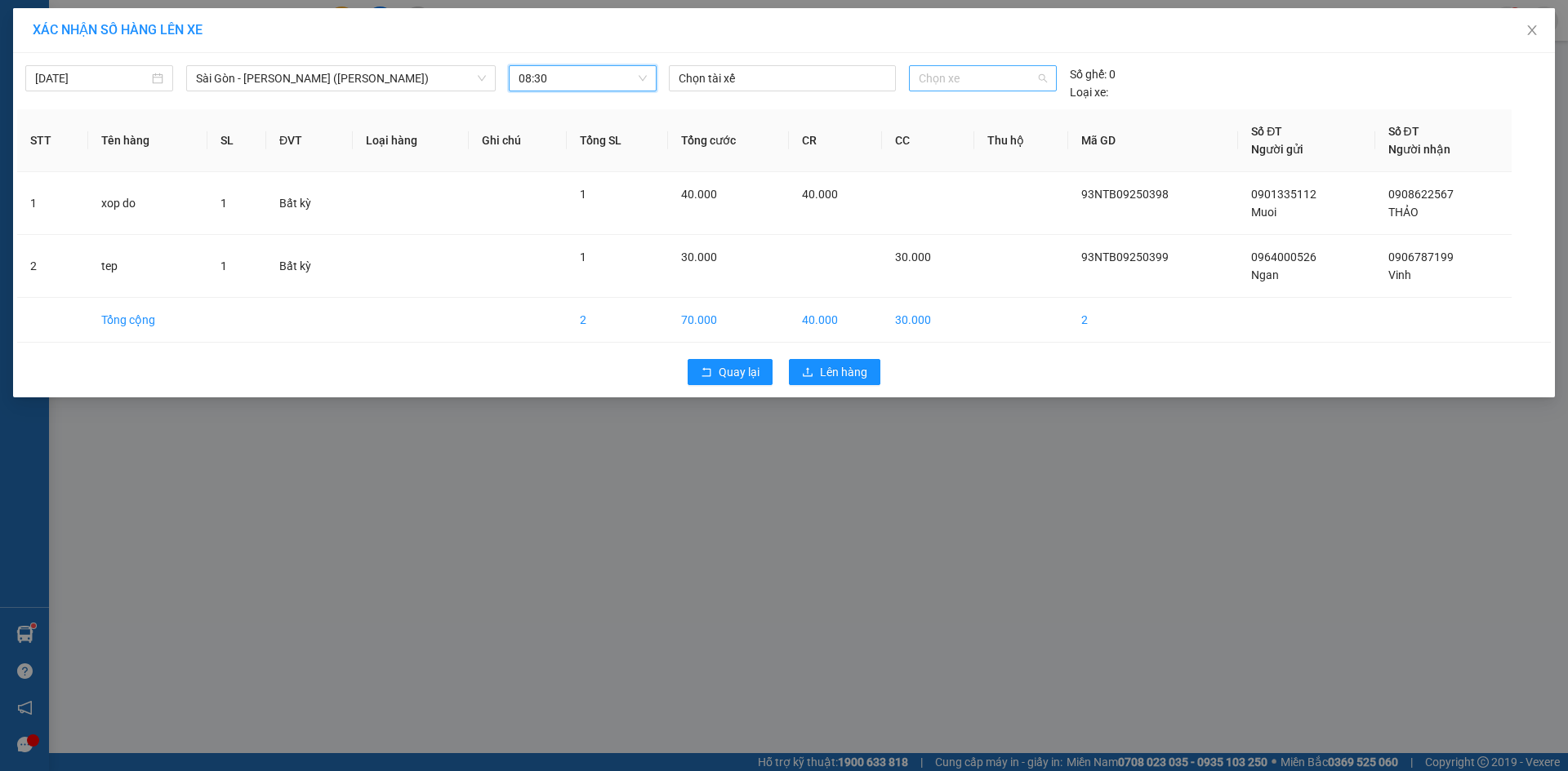
click at [938, 74] on span "Chọn xe" at bounding box center [982, 78] width 127 height 24
type input "3435"
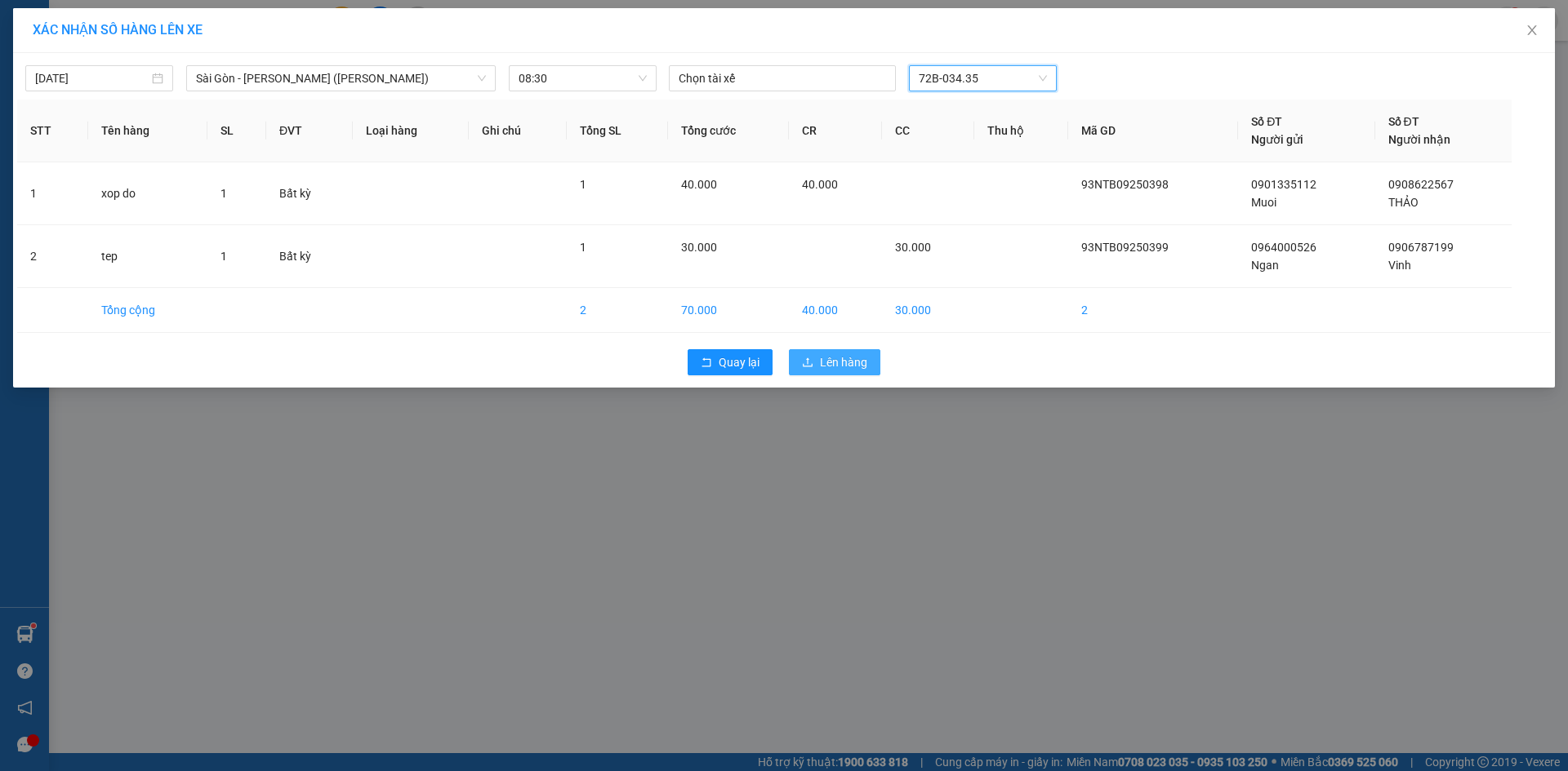
click at [836, 361] on span "Lên hàng" at bounding box center [843, 362] width 48 height 17
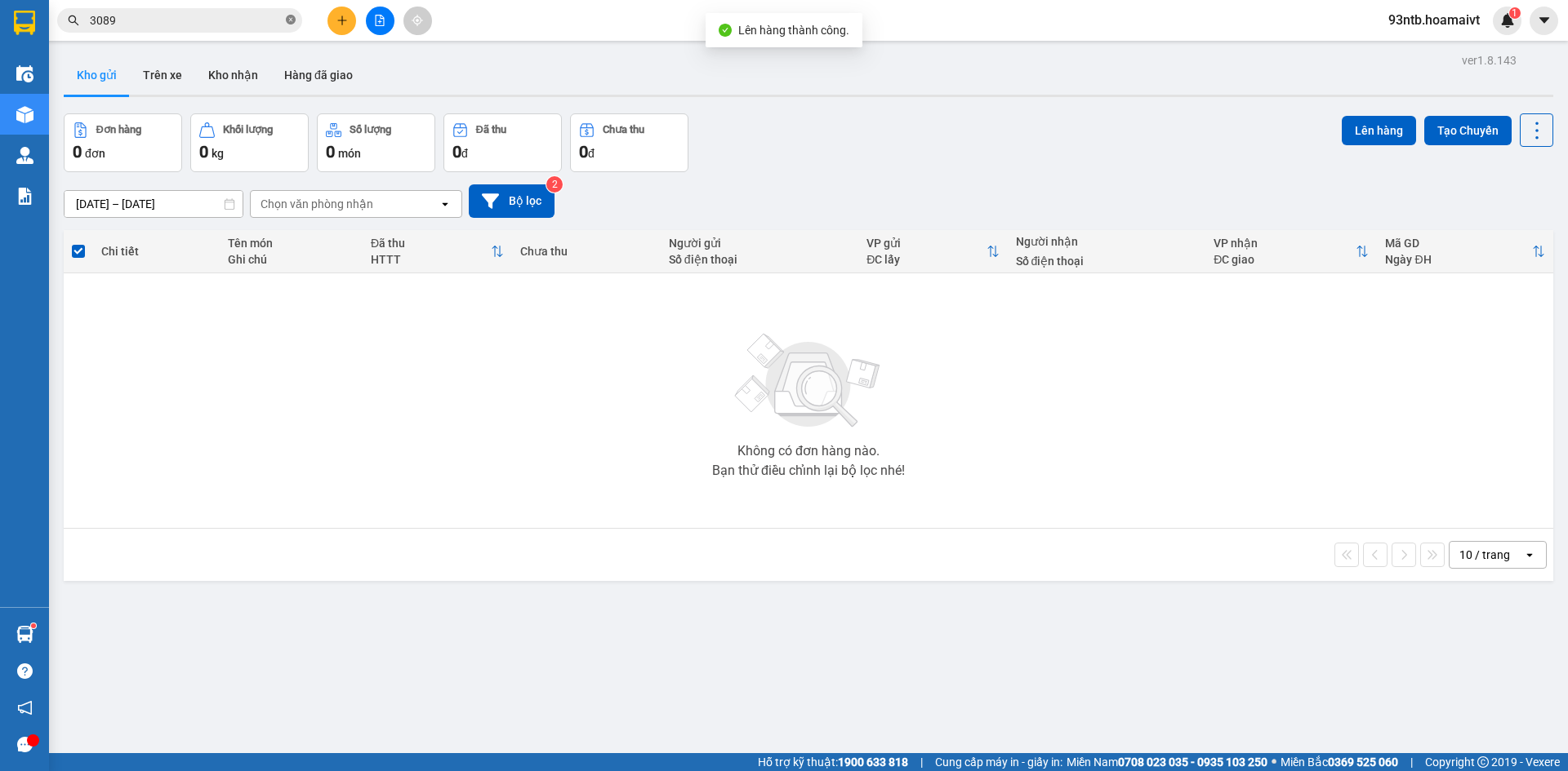
click at [290, 22] on icon "close-circle" at bounding box center [290, 19] width 10 height 10
click at [267, 19] on input "text" at bounding box center [186, 20] width 192 height 17
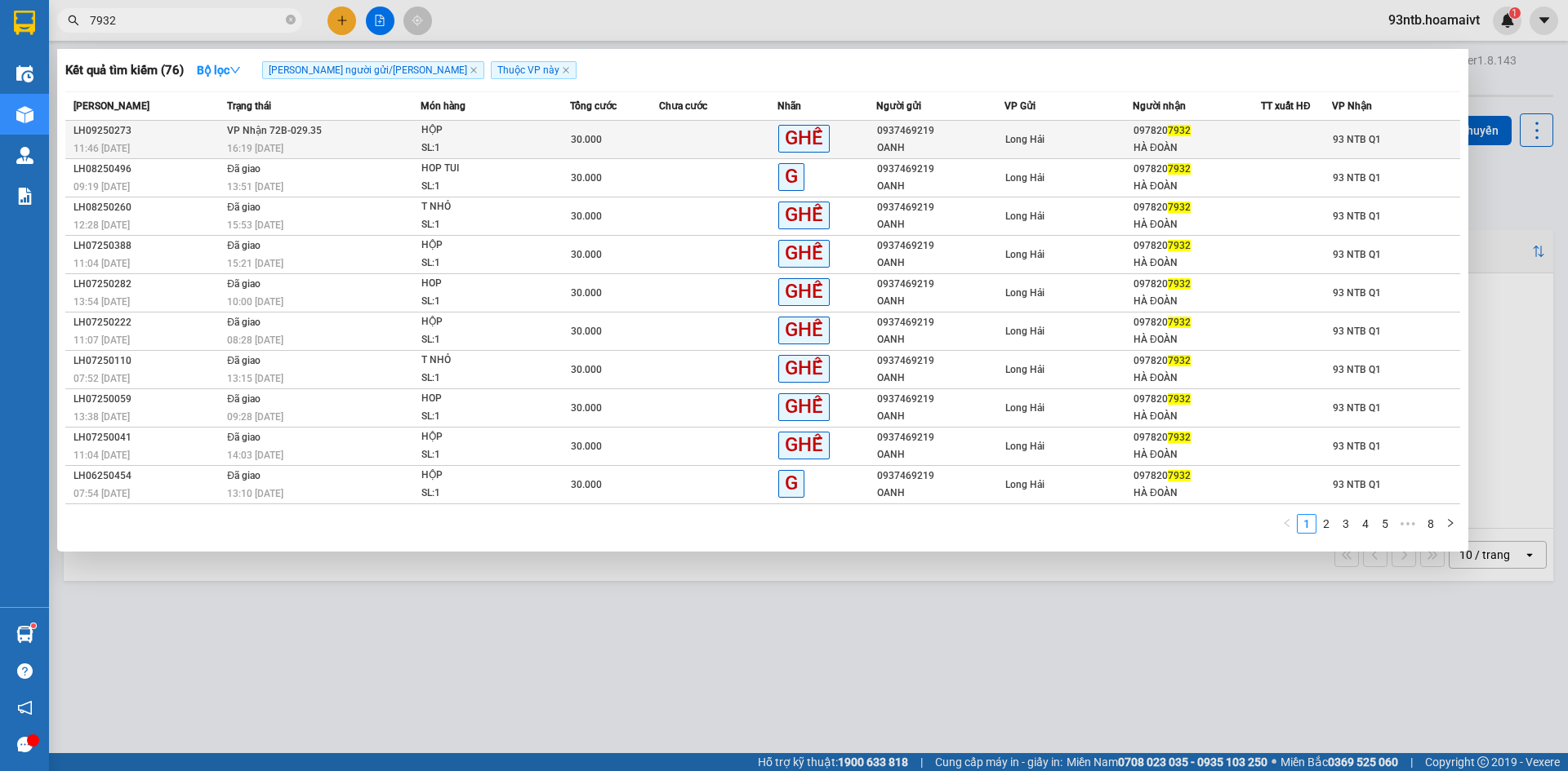
type input "7932"
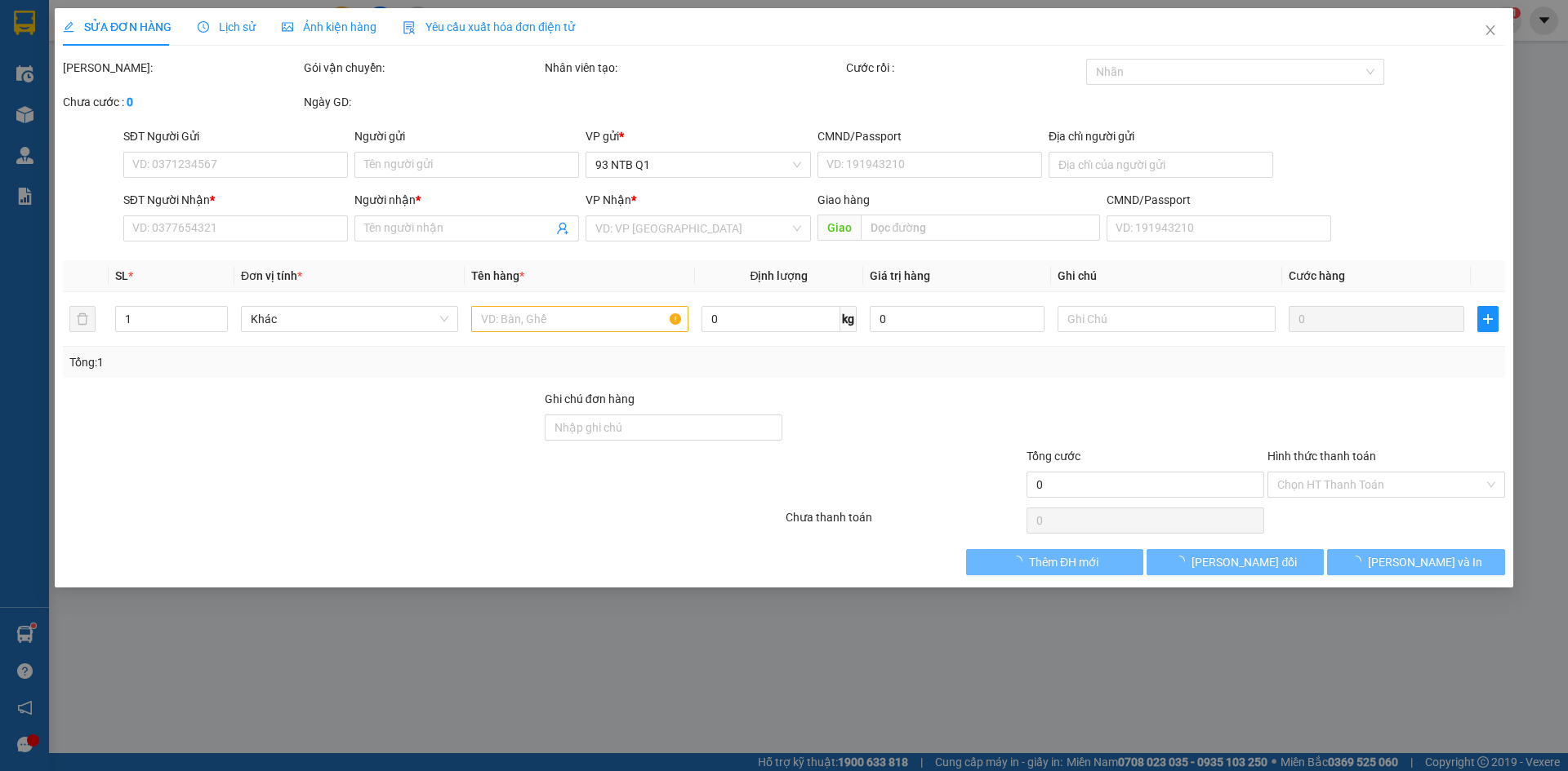
type input "0937469219"
type input "OANH"
type input "094185016578"
type input "TO 2 AP P THO P HUNG"
type input "0978207932"
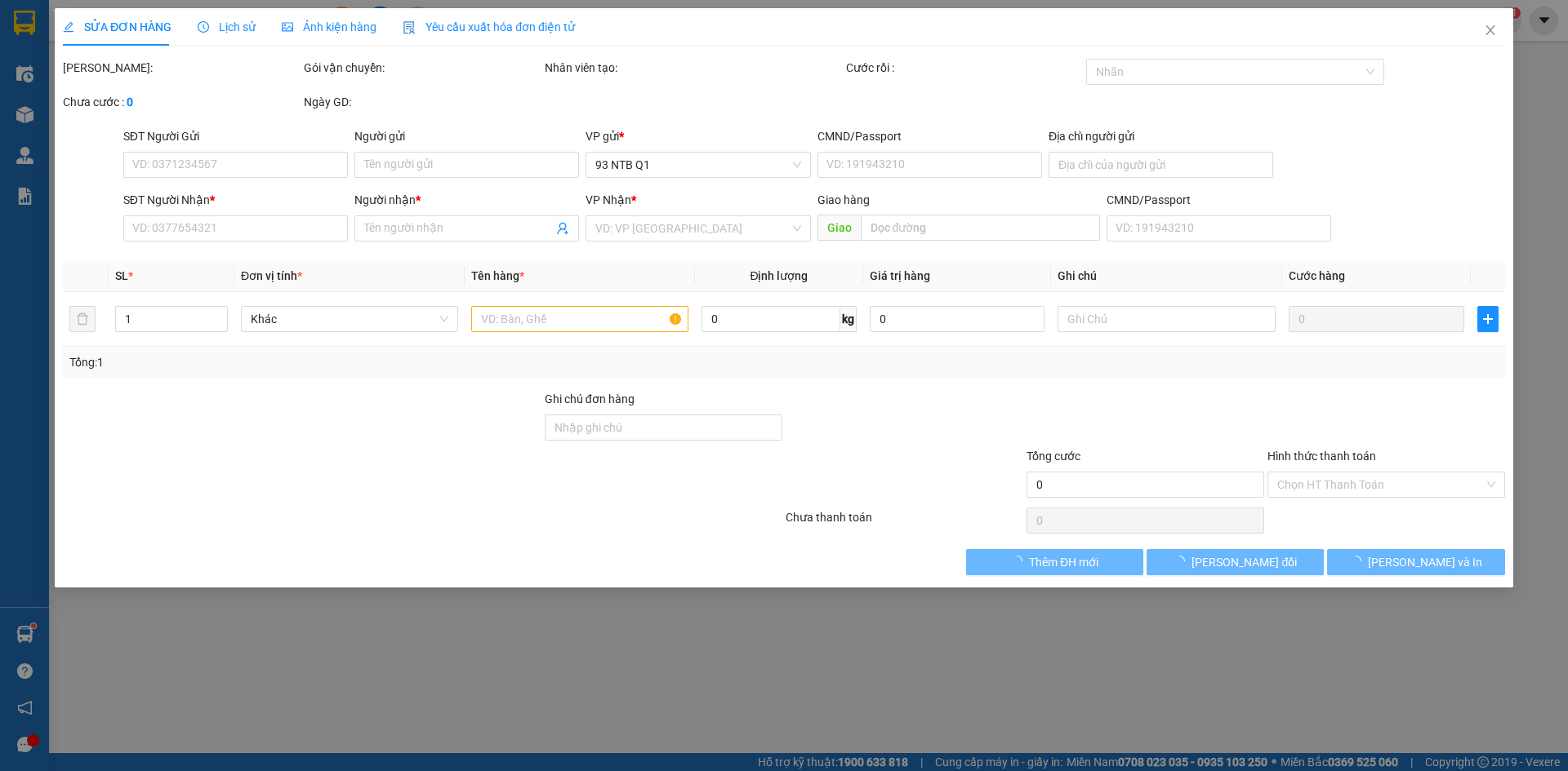
type input "HÀ ĐOÀN"
type input "30.000"
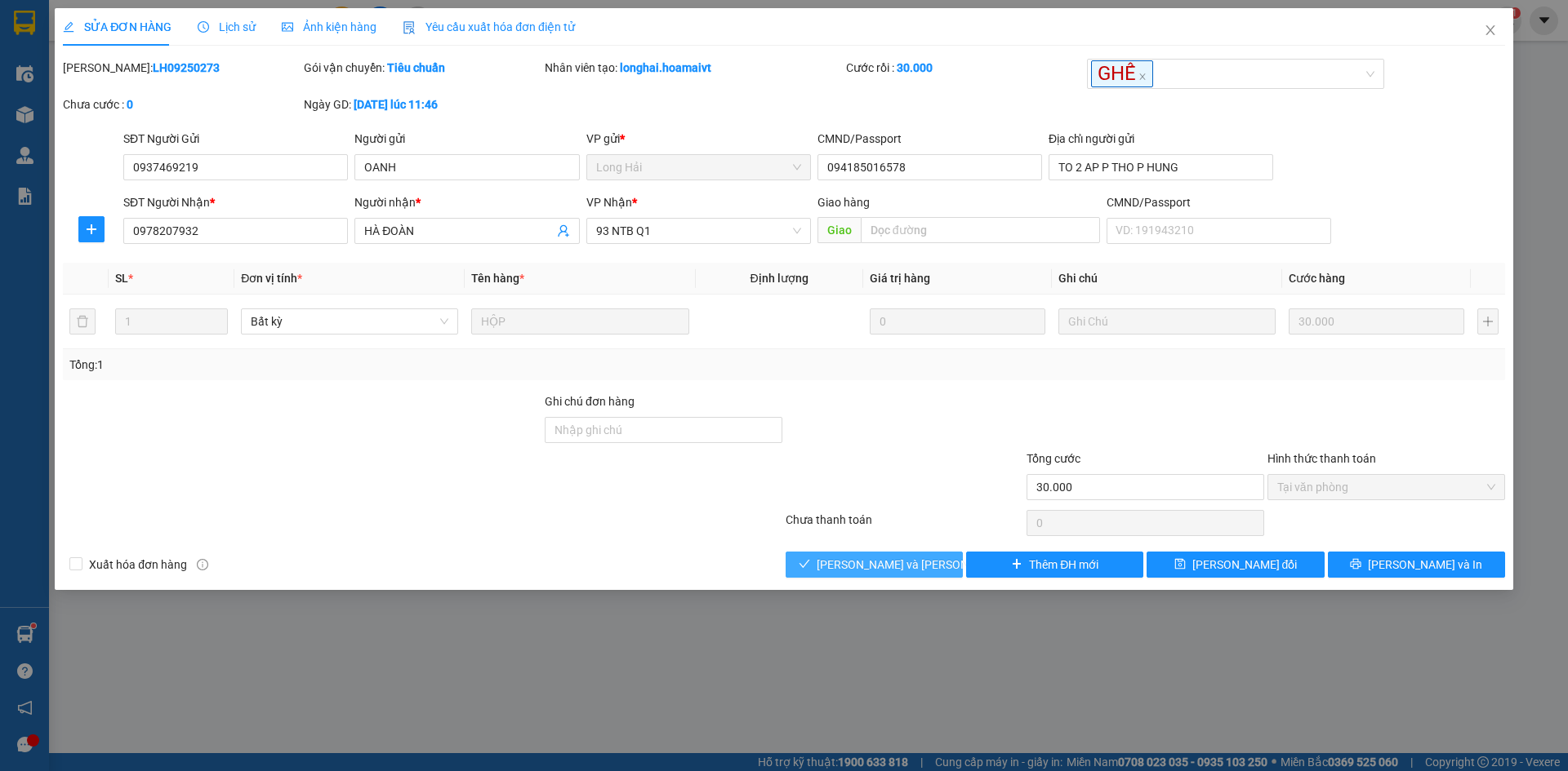
click at [819, 562] on button "[PERSON_NAME] và Giao hàng" at bounding box center [874, 564] width 177 height 26
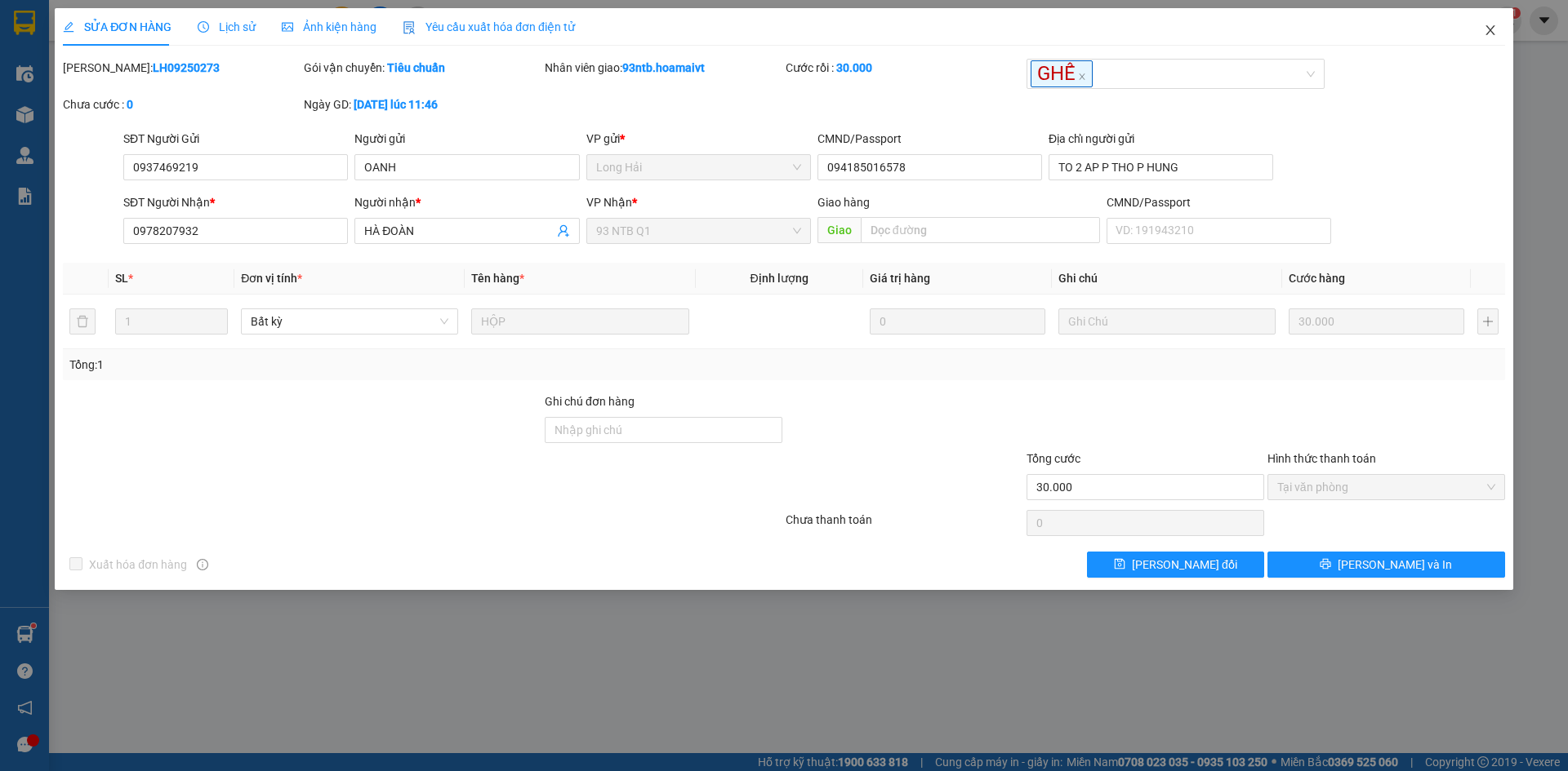
click at [1489, 39] on span "Close" at bounding box center [1490, 30] width 46 height 46
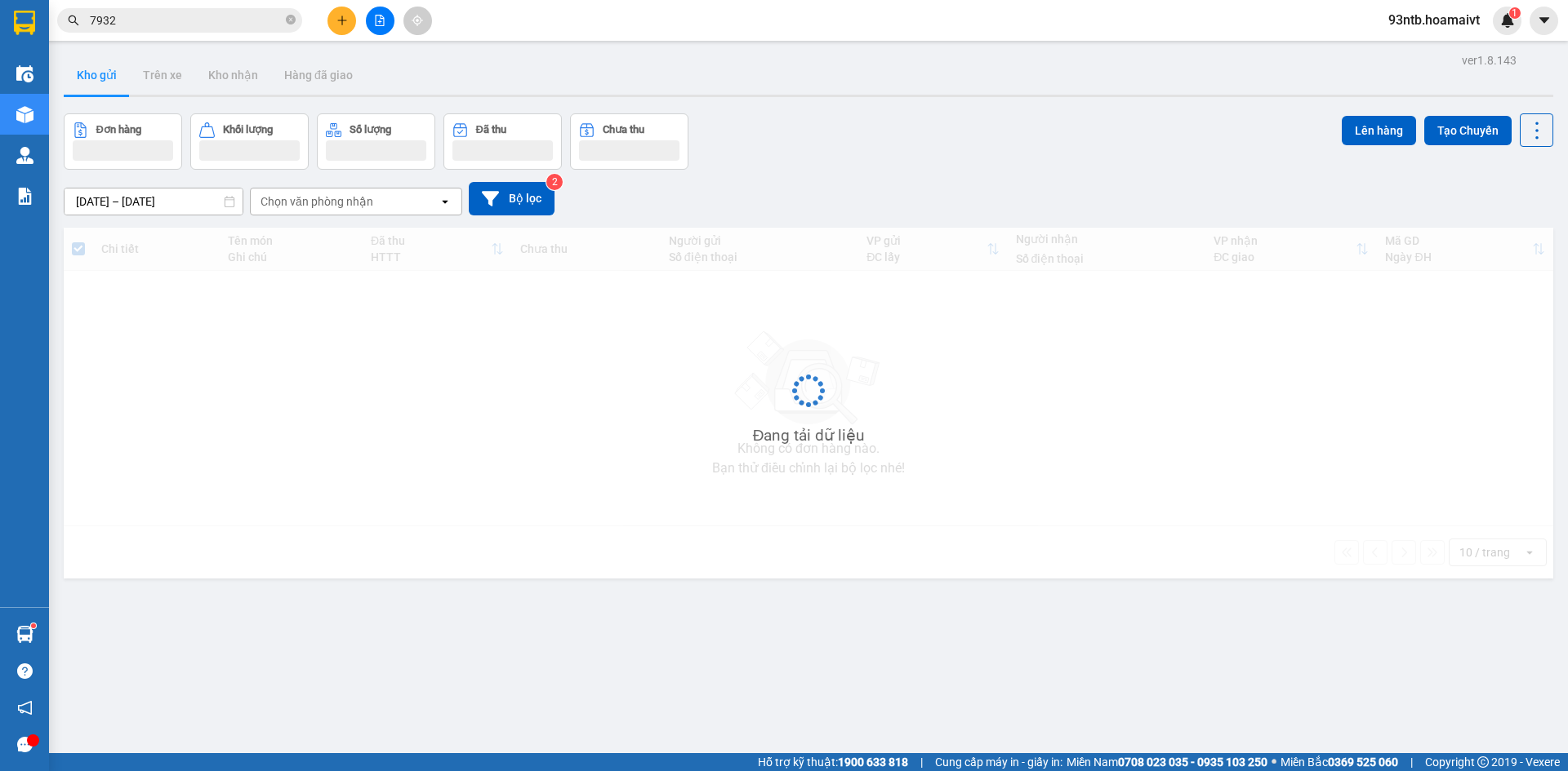
click at [201, 28] on input "7932" at bounding box center [186, 20] width 192 height 17
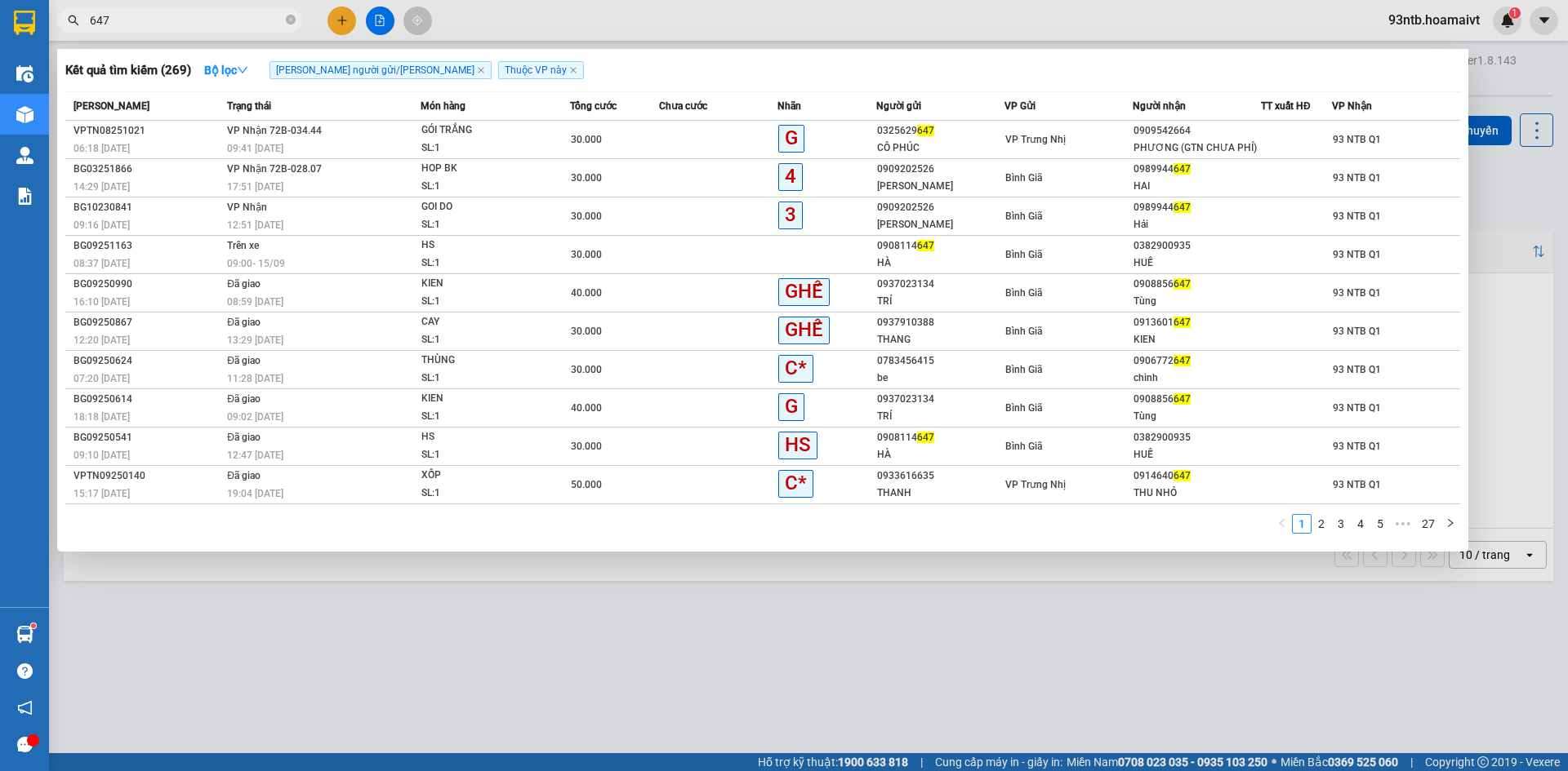
click at [118, 18] on input "647" at bounding box center [186, 20] width 192 height 17
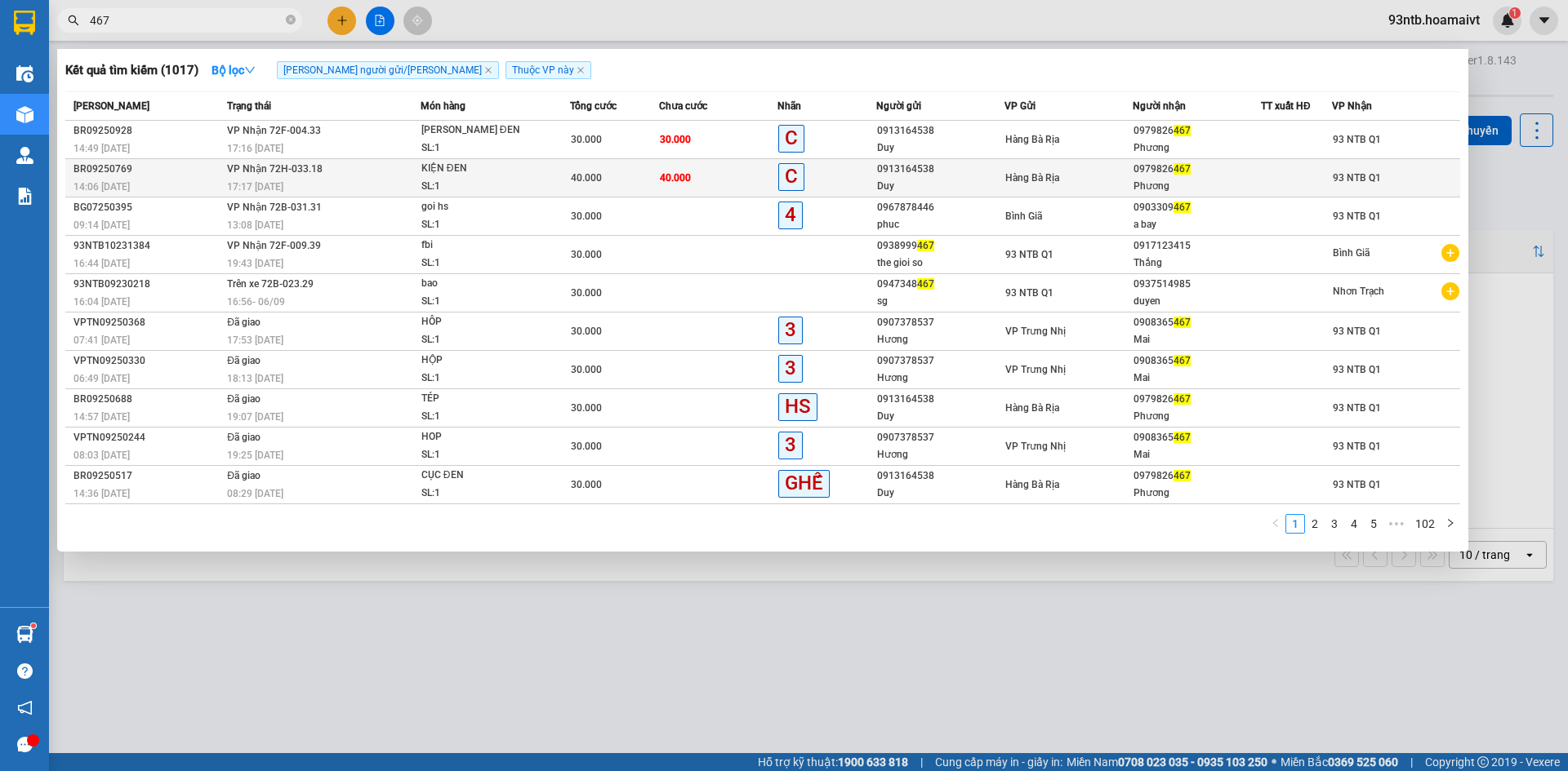
type input "467"
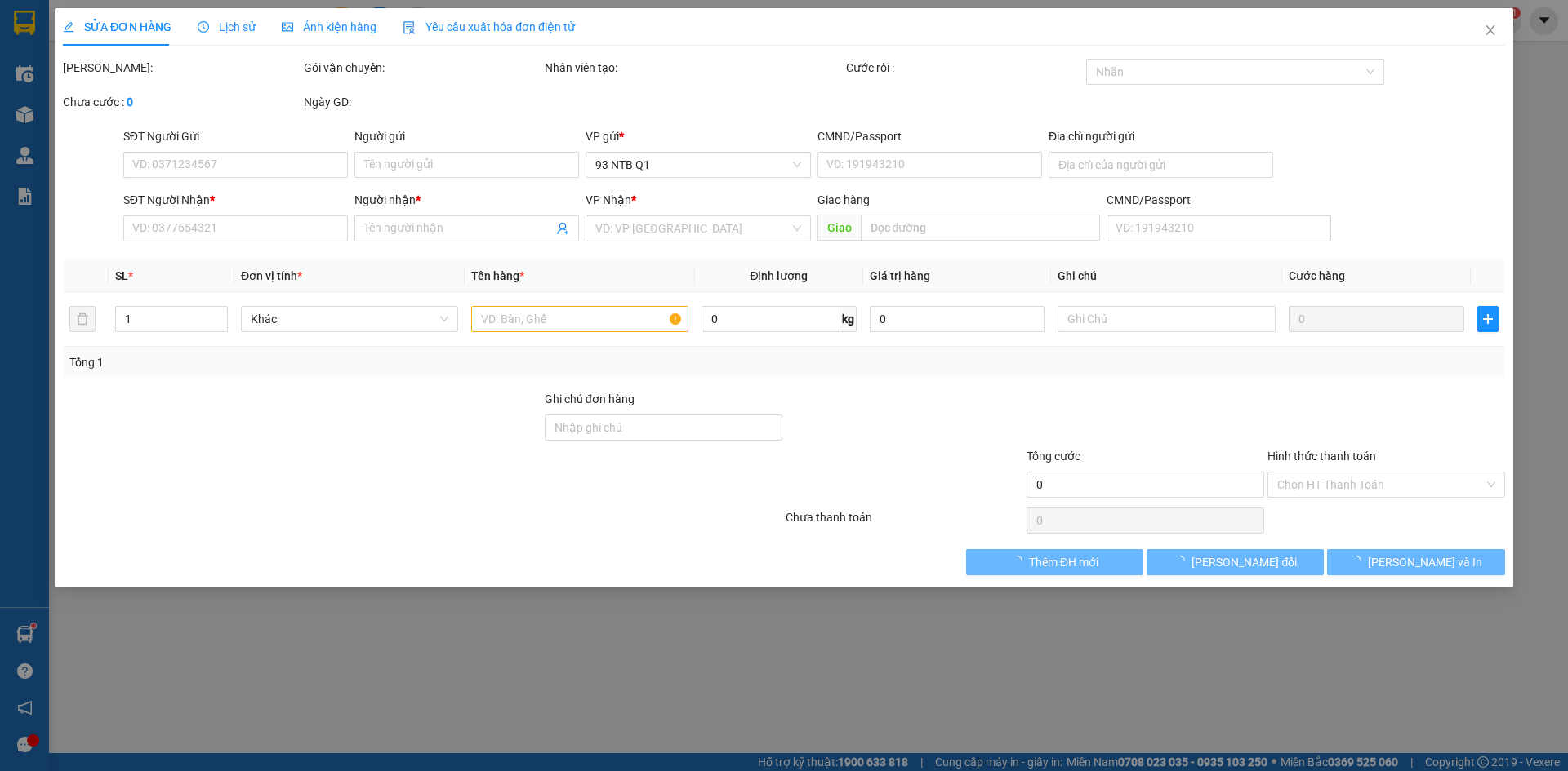
type input "0913164538"
type input "Duy"
type input "077083001334"
type input "0979826467"
type input "Phương"
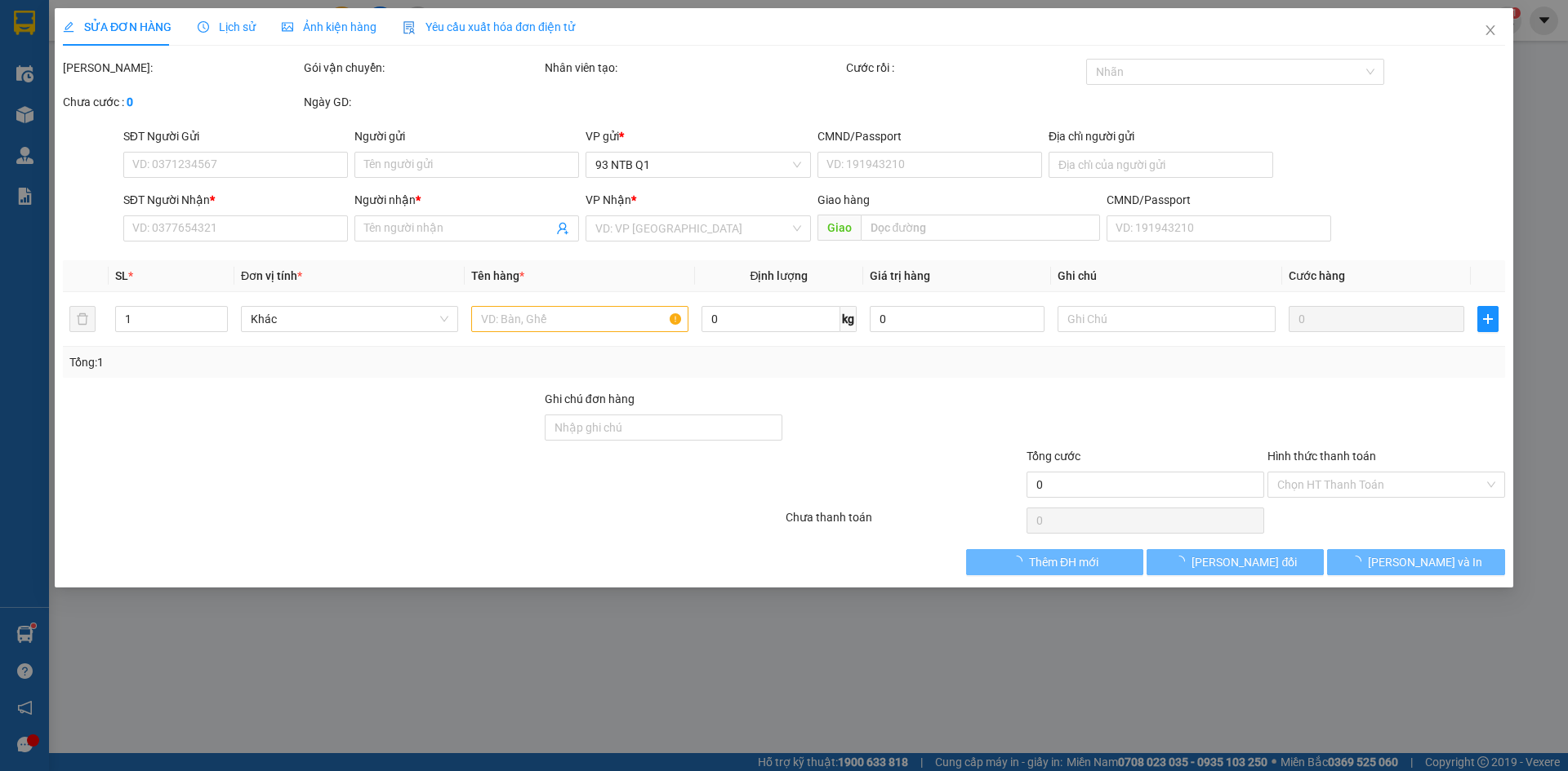
type input "40.000"
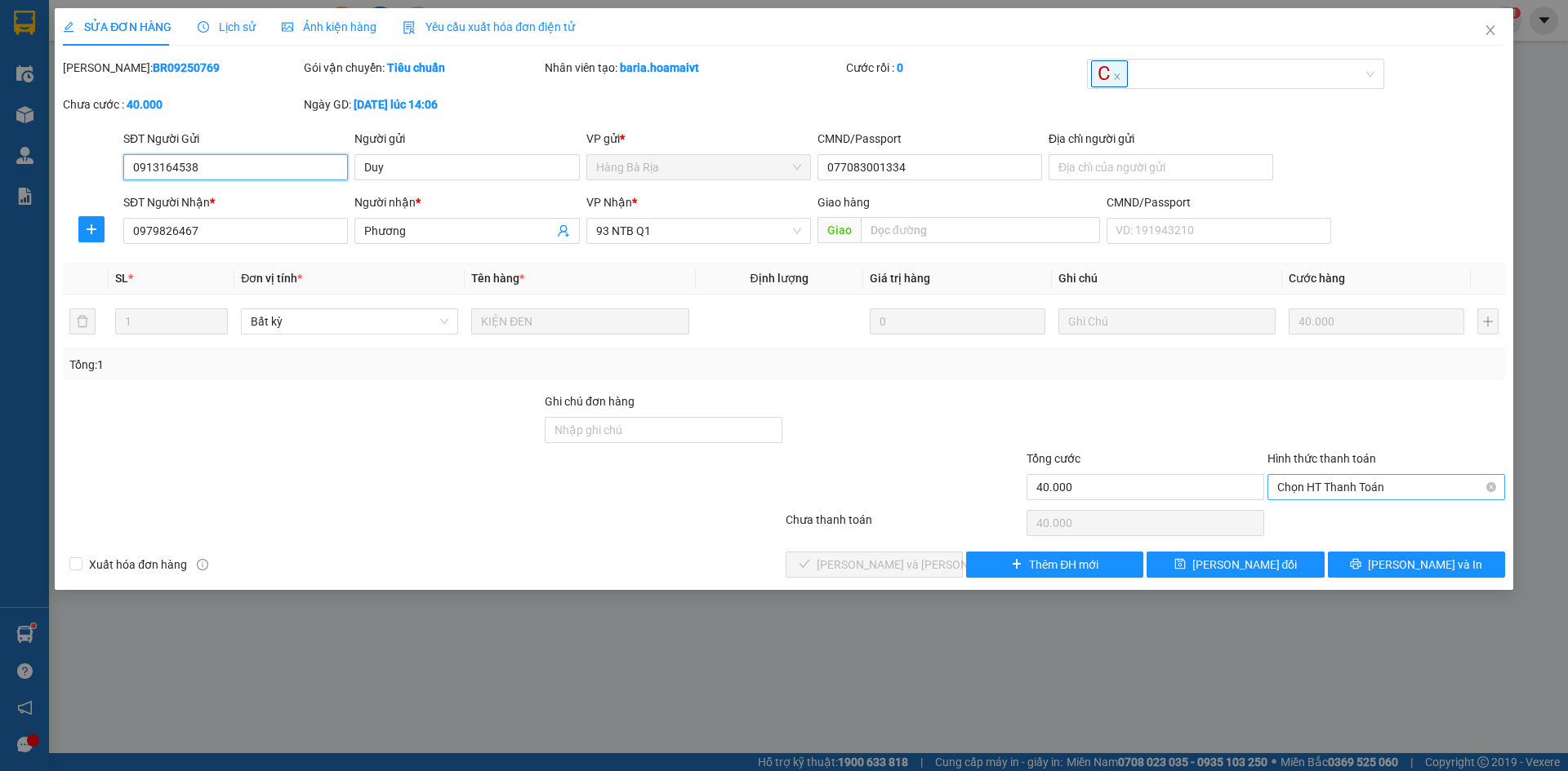
click at [1347, 490] on span "Chọn HT Thanh Toán" at bounding box center [1386, 486] width 218 height 24
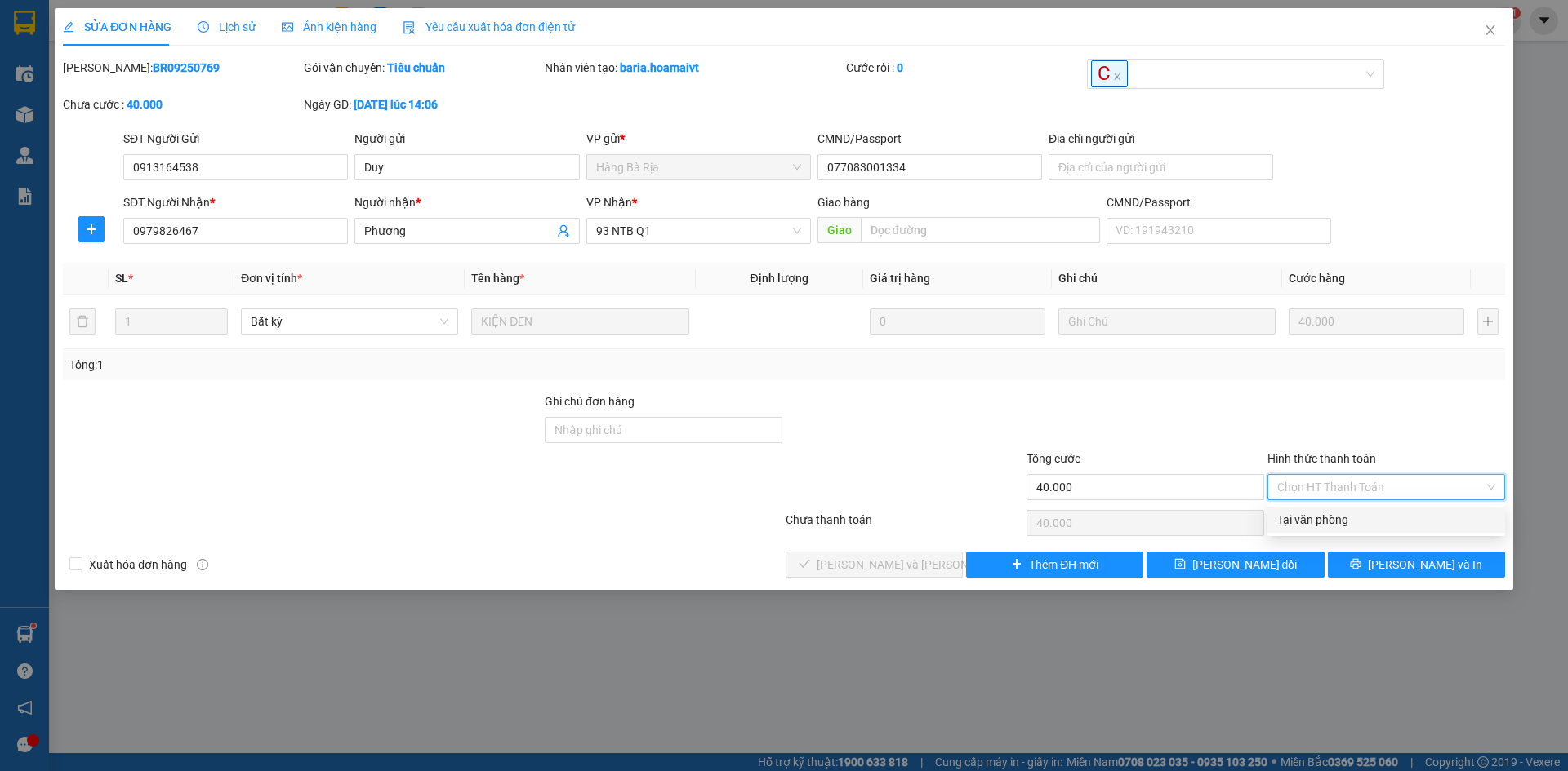
click at [1319, 525] on div "Tại văn phòng" at bounding box center [1386, 520] width 218 height 17
type input "0"
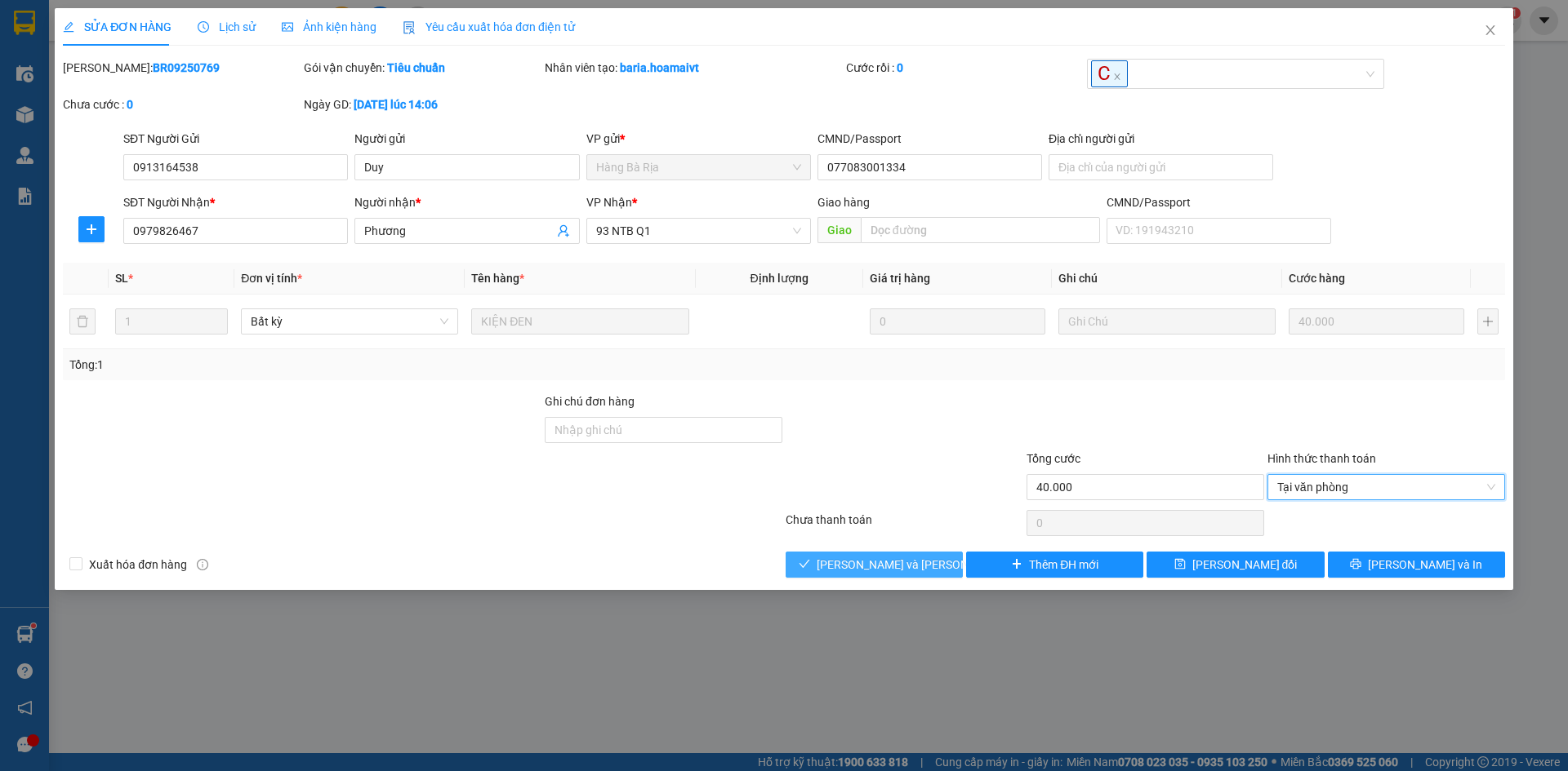
click at [849, 568] on span "[PERSON_NAME] và Giao hàng" at bounding box center [927, 564] width 221 height 17
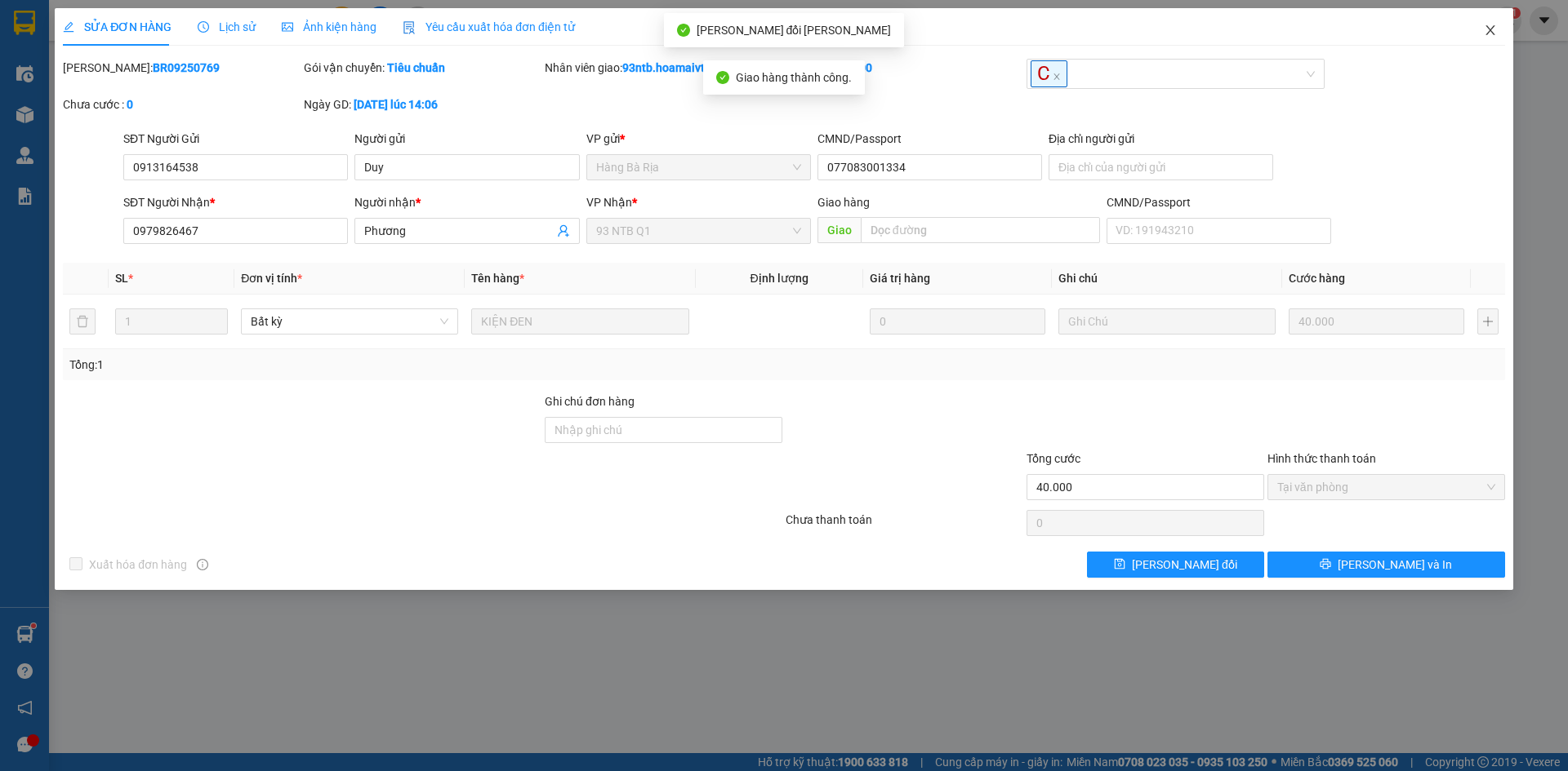
click at [1489, 26] on icon "close" at bounding box center [1489, 29] width 13 height 13
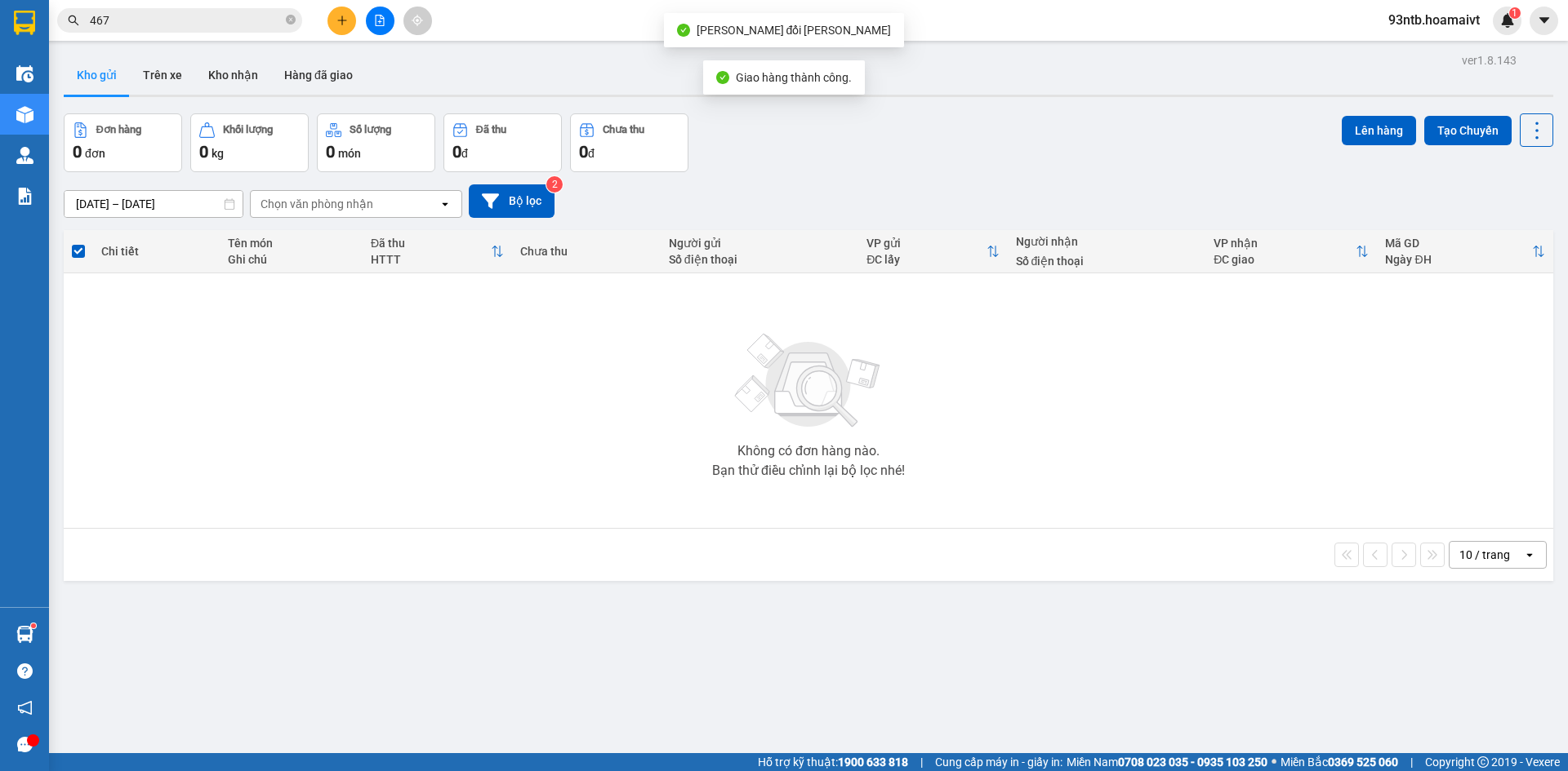
click at [234, 20] on input "467" at bounding box center [186, 20] width 192 height 17
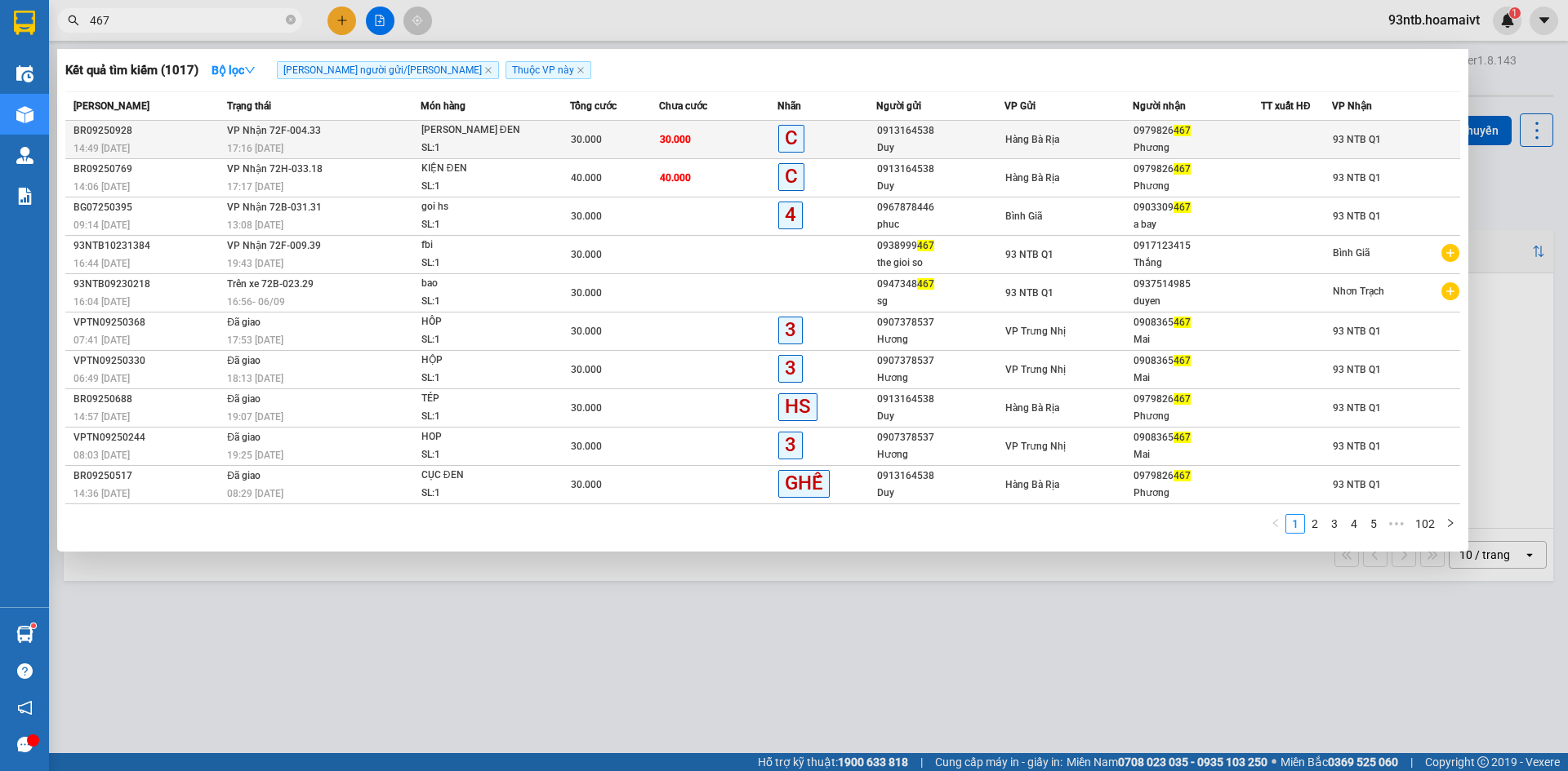
click at [419, 146] on div "17:16 - 13/09" at bounding box center [324, 149] width 192 height 17
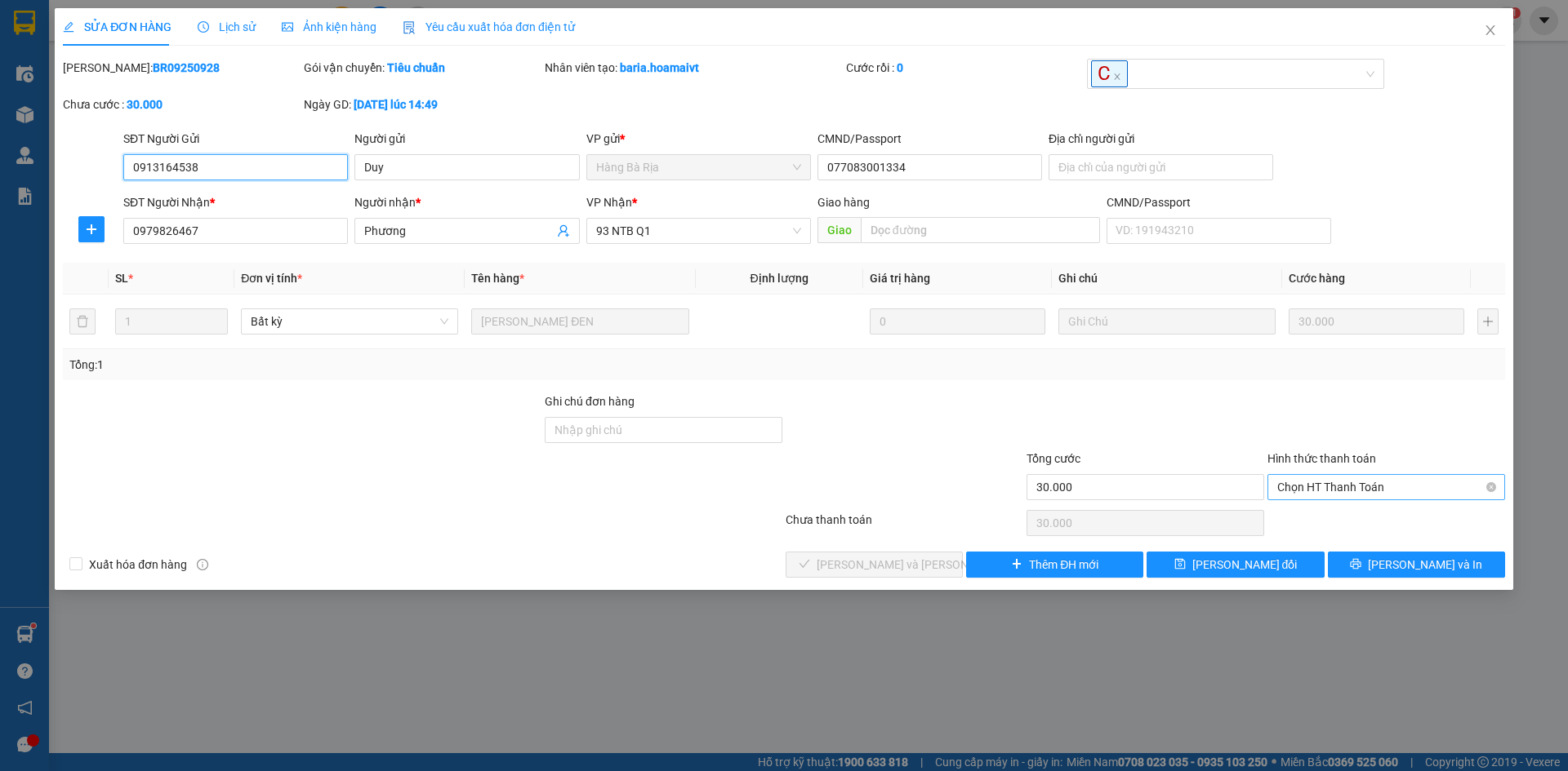
click at [1324, 478] on span "Chọn HT Thanh Toán" at bounding box center [1386, 486] width 218 height 24
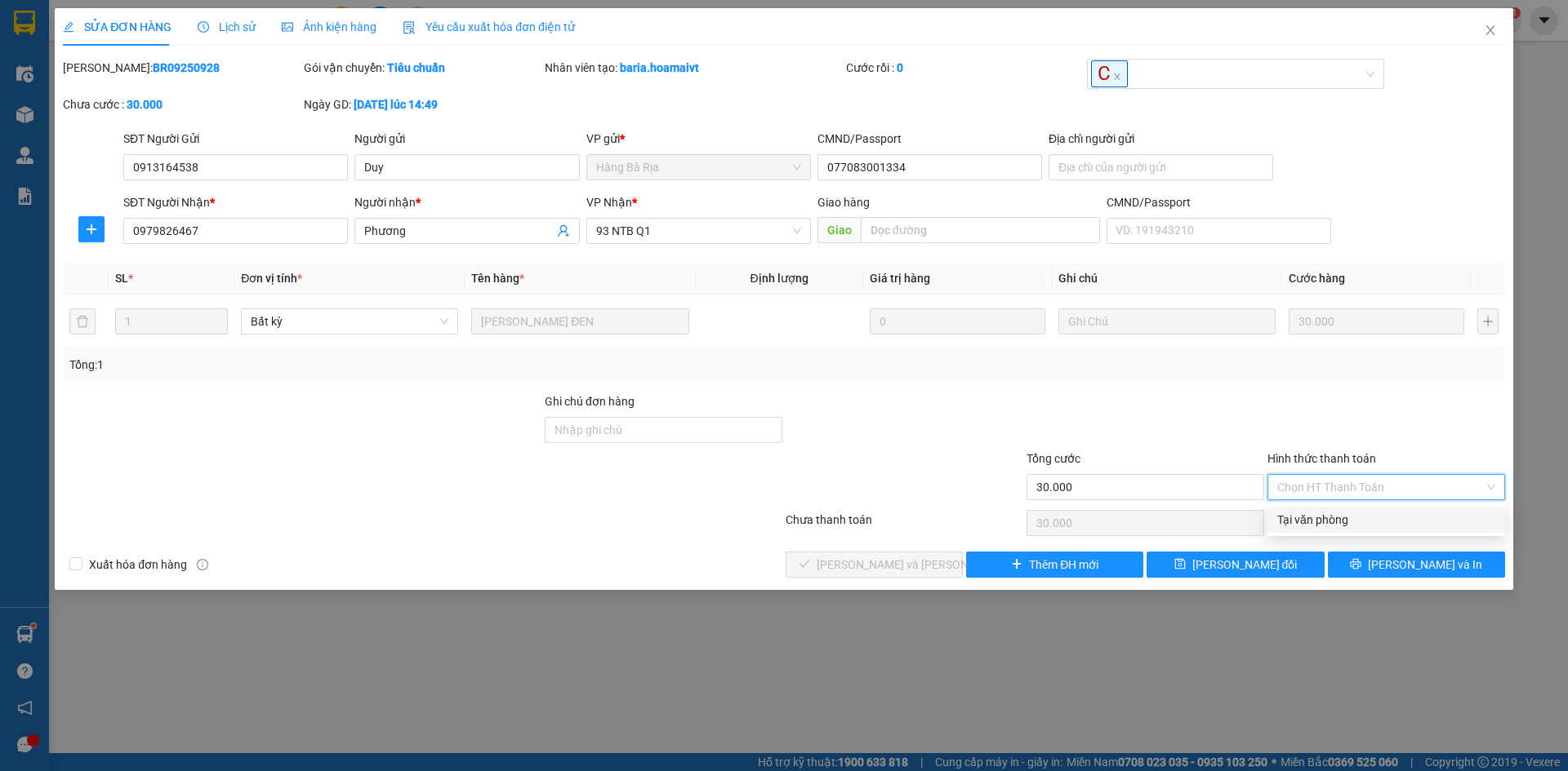
click at [1330, 515] on div "Tại văn phòng" at bounding box center [1386, 520] width 218 height 17
type input "0"
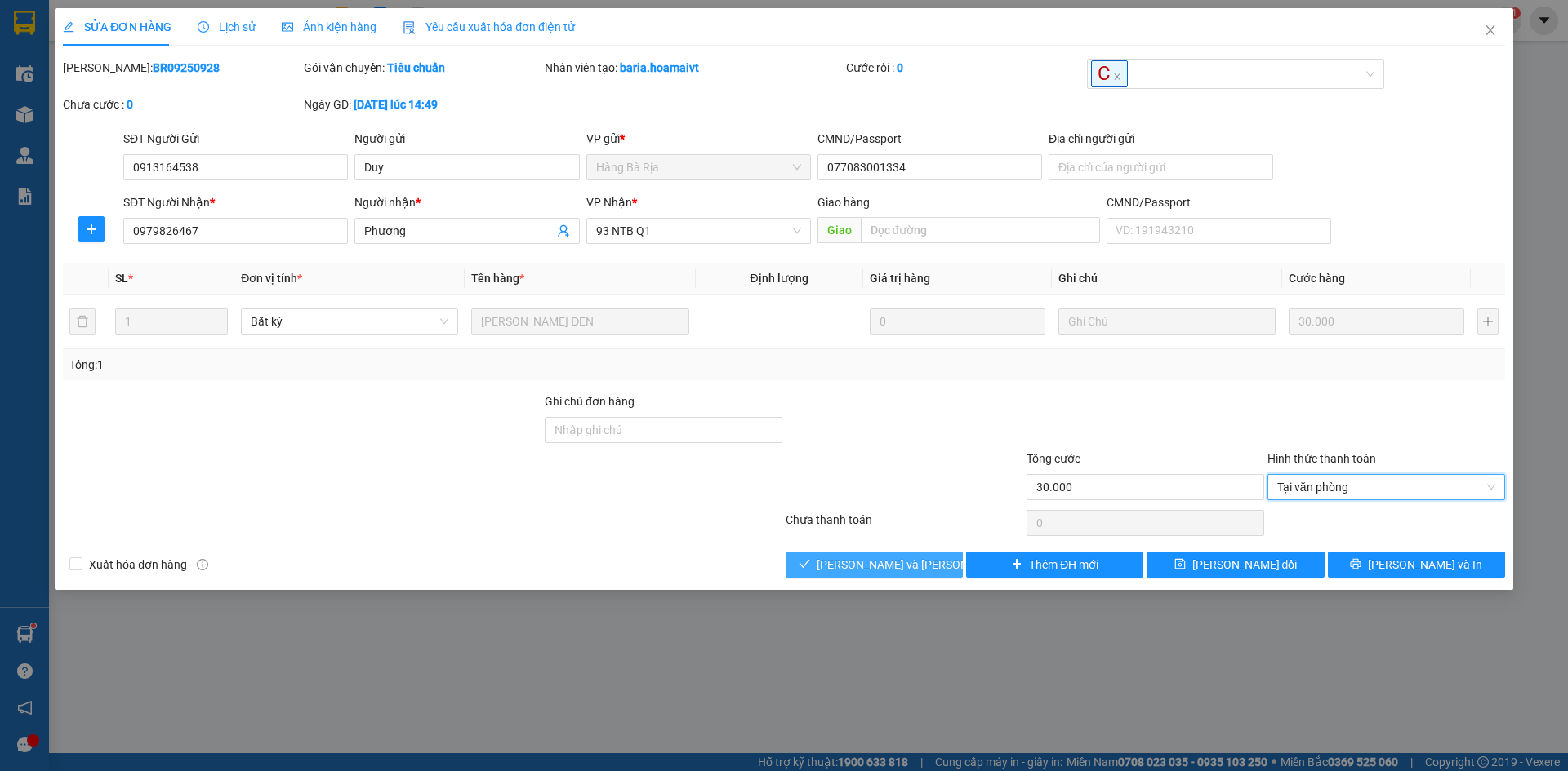
click at [885, 560] on span "[PERSON_NAME] và Giao hàng" at bounding box center [927, 564] width 221 height 17
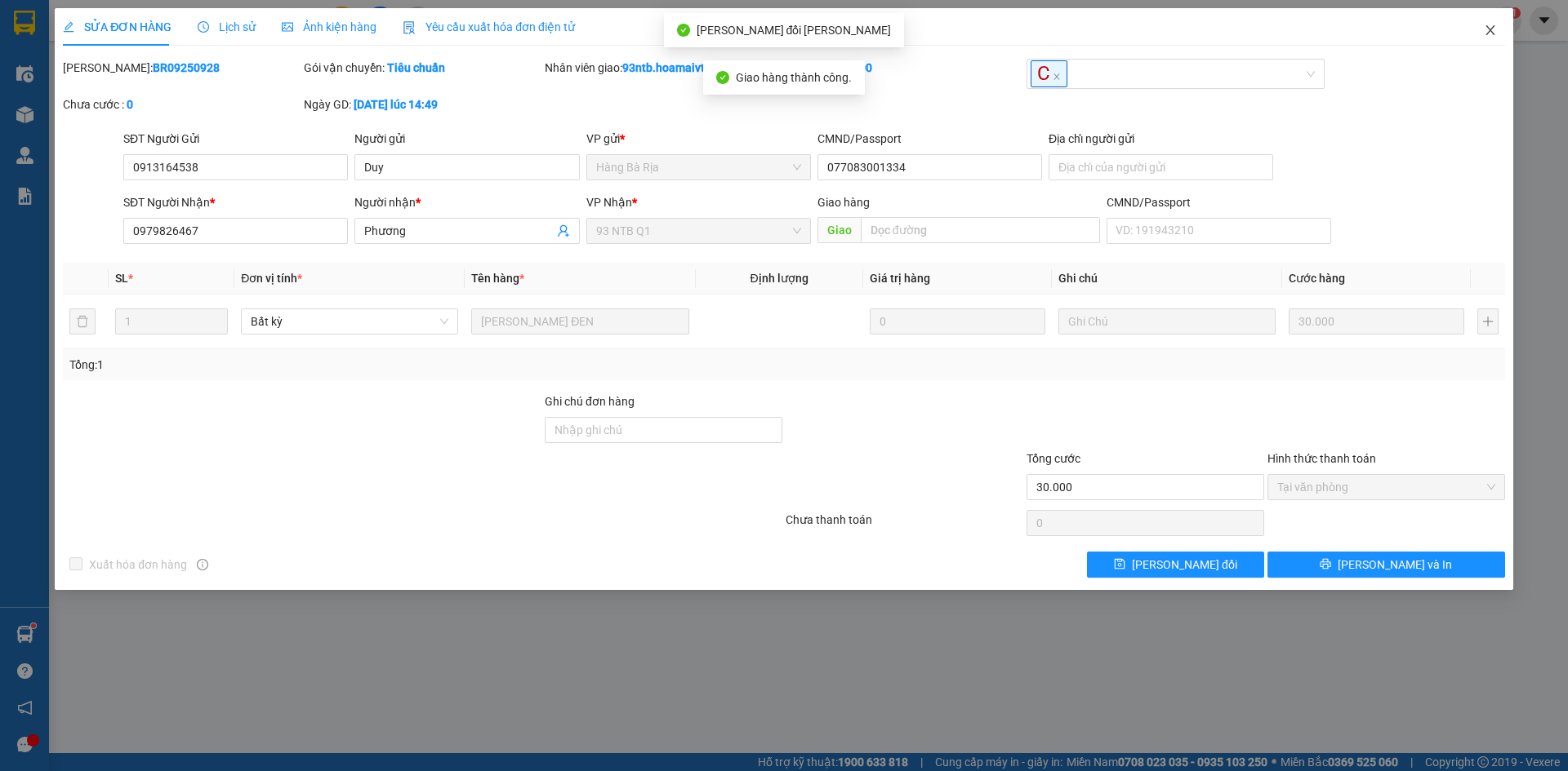
click at [1485, 28] on icon "close" at bounding box center [1489, 29] width 13 height 13
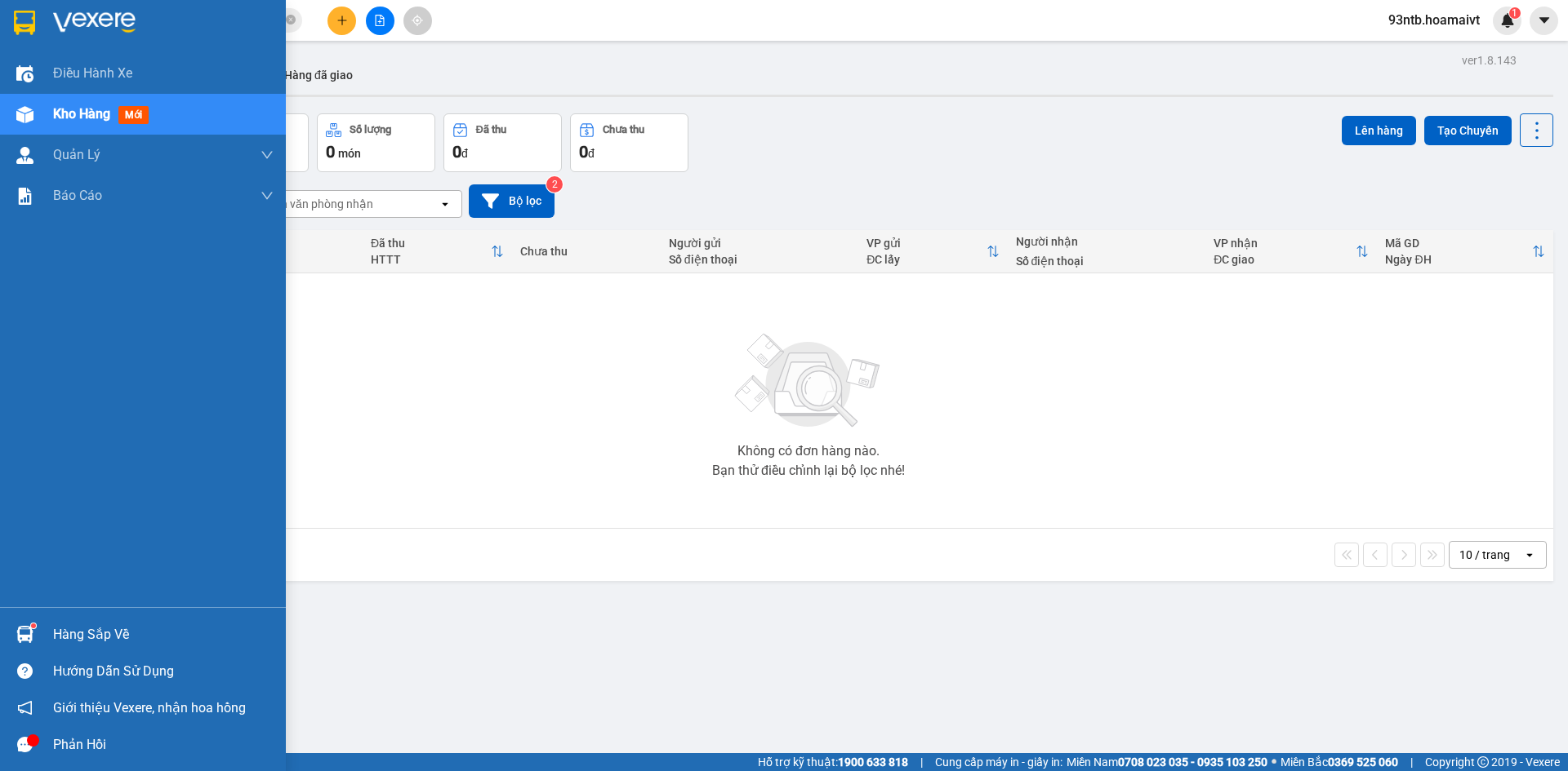
click at [13, 626] on div at bounding box center [24, 634] width 28 height 28
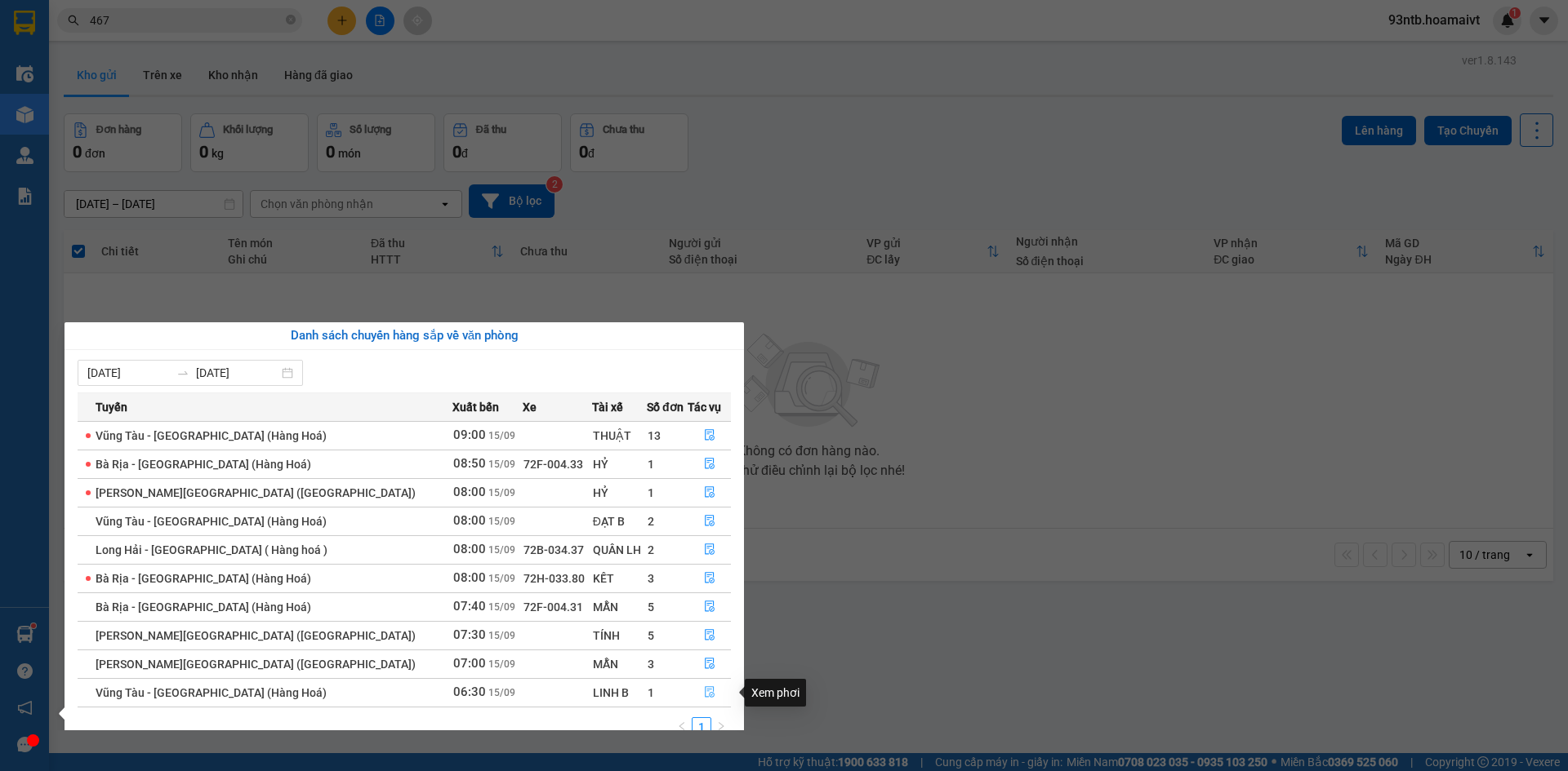
click at [706, 691] on icon "file-done" at bounding box center [710, 692] width 12 height 12
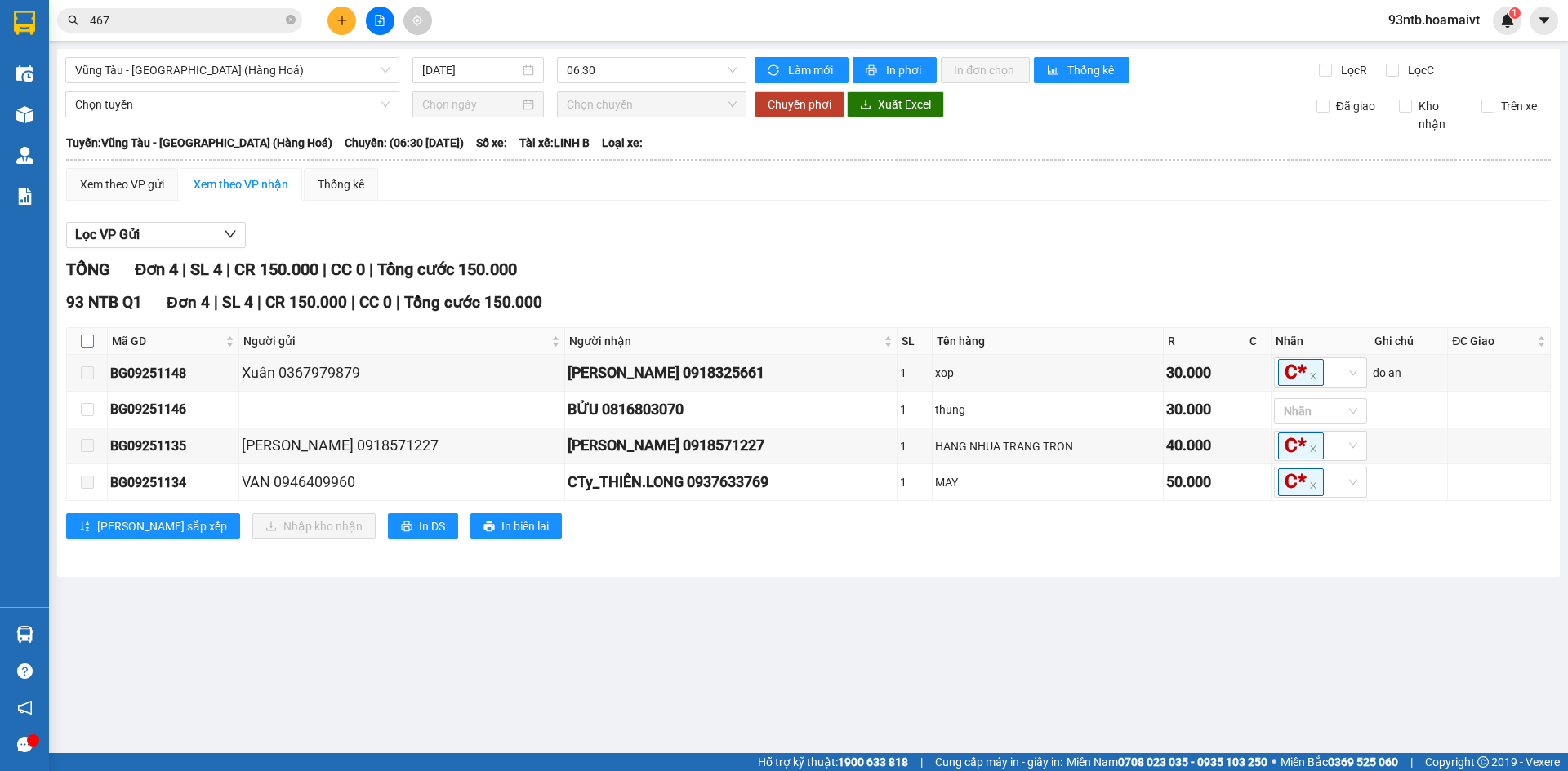
click at [89, 339] on input "checkbox" at bounding box center [86, 341] width 13 height 13
checkbox input "true"
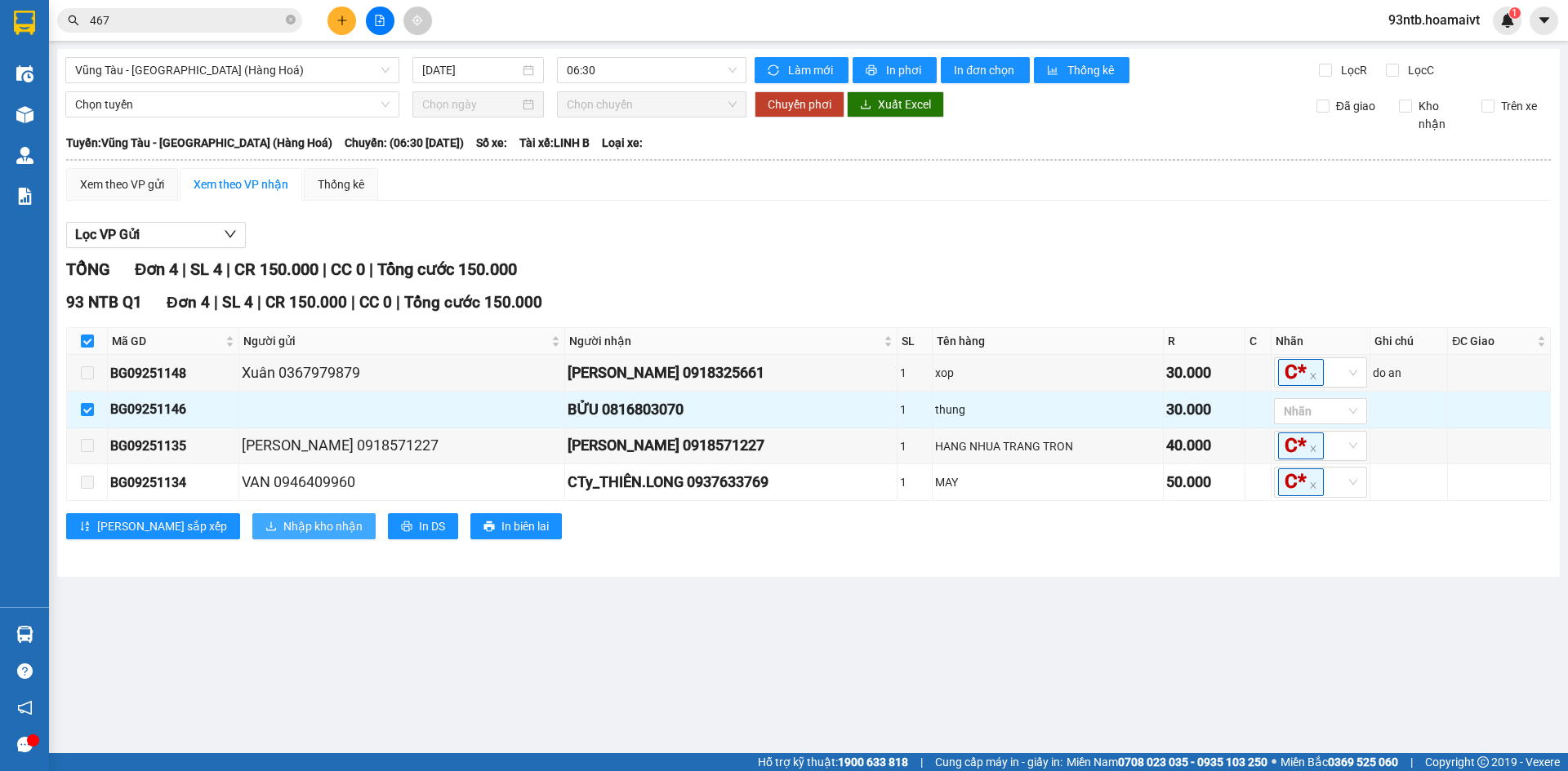
click at [284, 535] on span "Nhập kho nhận" at bounding box center [324, 526] width 80 height 17
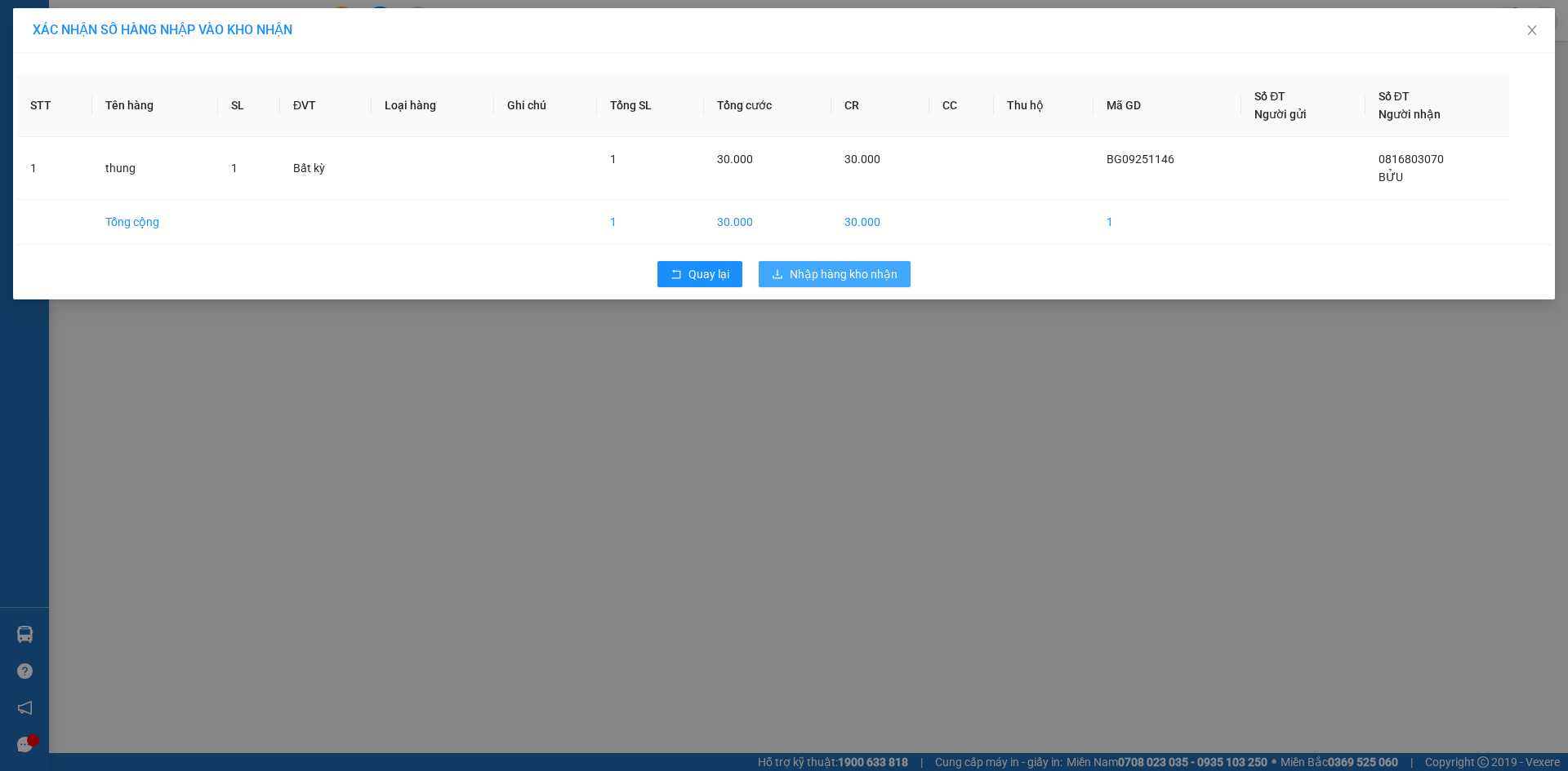
click at [899, 269] on button "Nhập hàng kho nhận" at bounding box center [835, 274] width 152 height 26
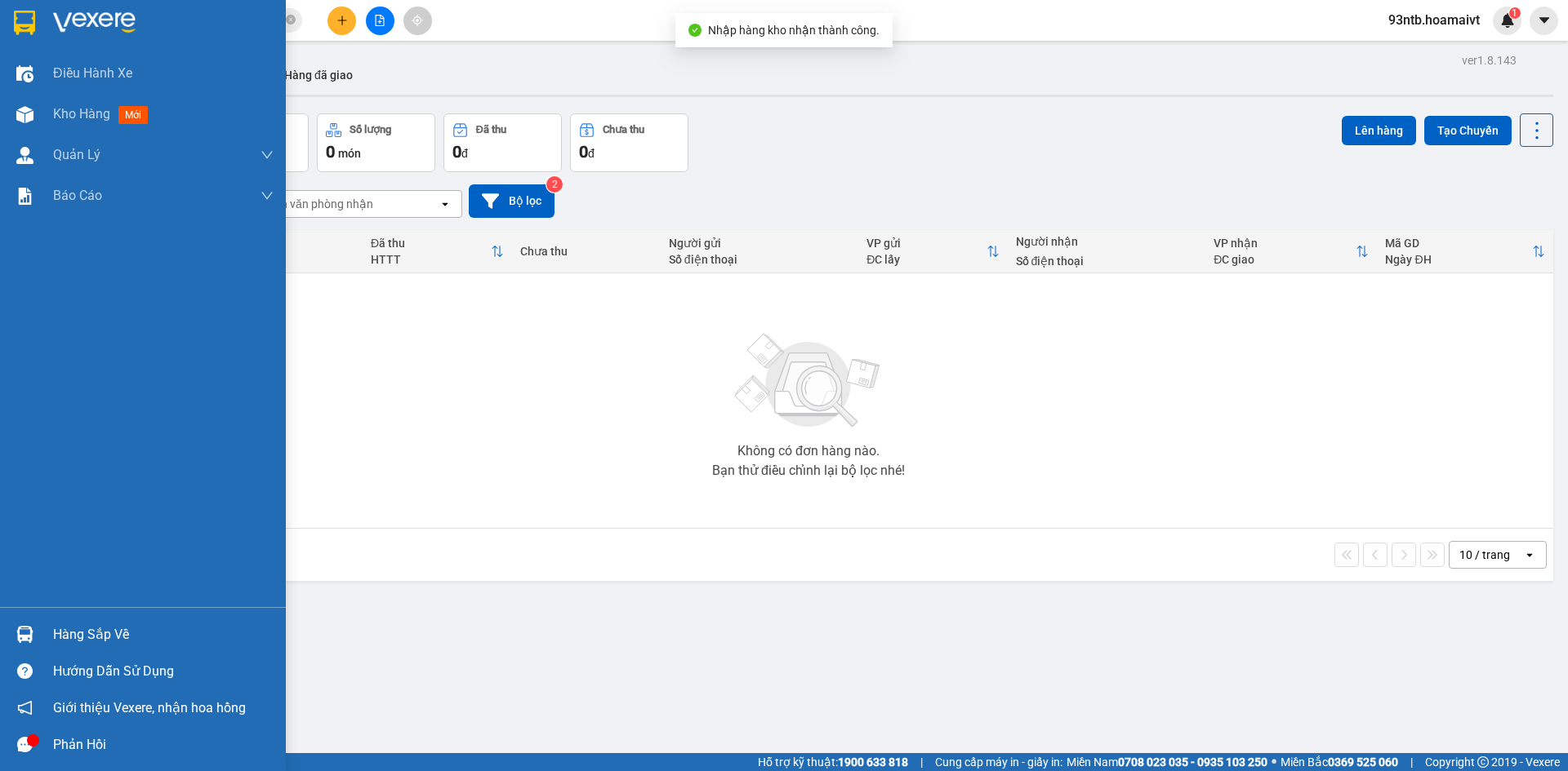
click at [35, 631] on div at bounding box center [24, 634] width 28 height 28
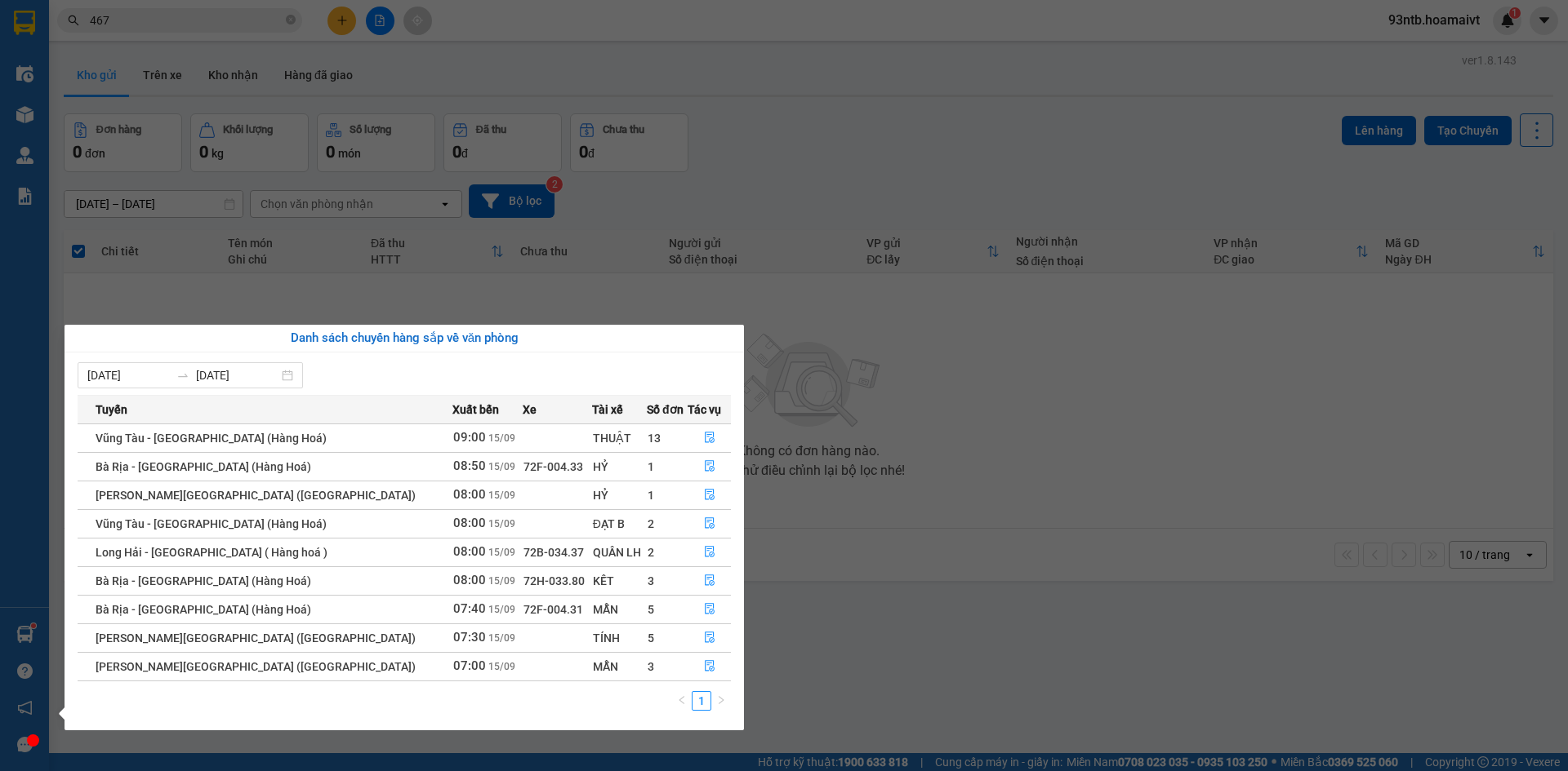
click at [864, 563] on section "Kết quả tìm kiếm ( 1017 ) Bộ lọc Tìm người gửi/nhận Thuộc VP này Mã ĐH Trạng th…" at bounding box center [784, 386] width 1568 height 771
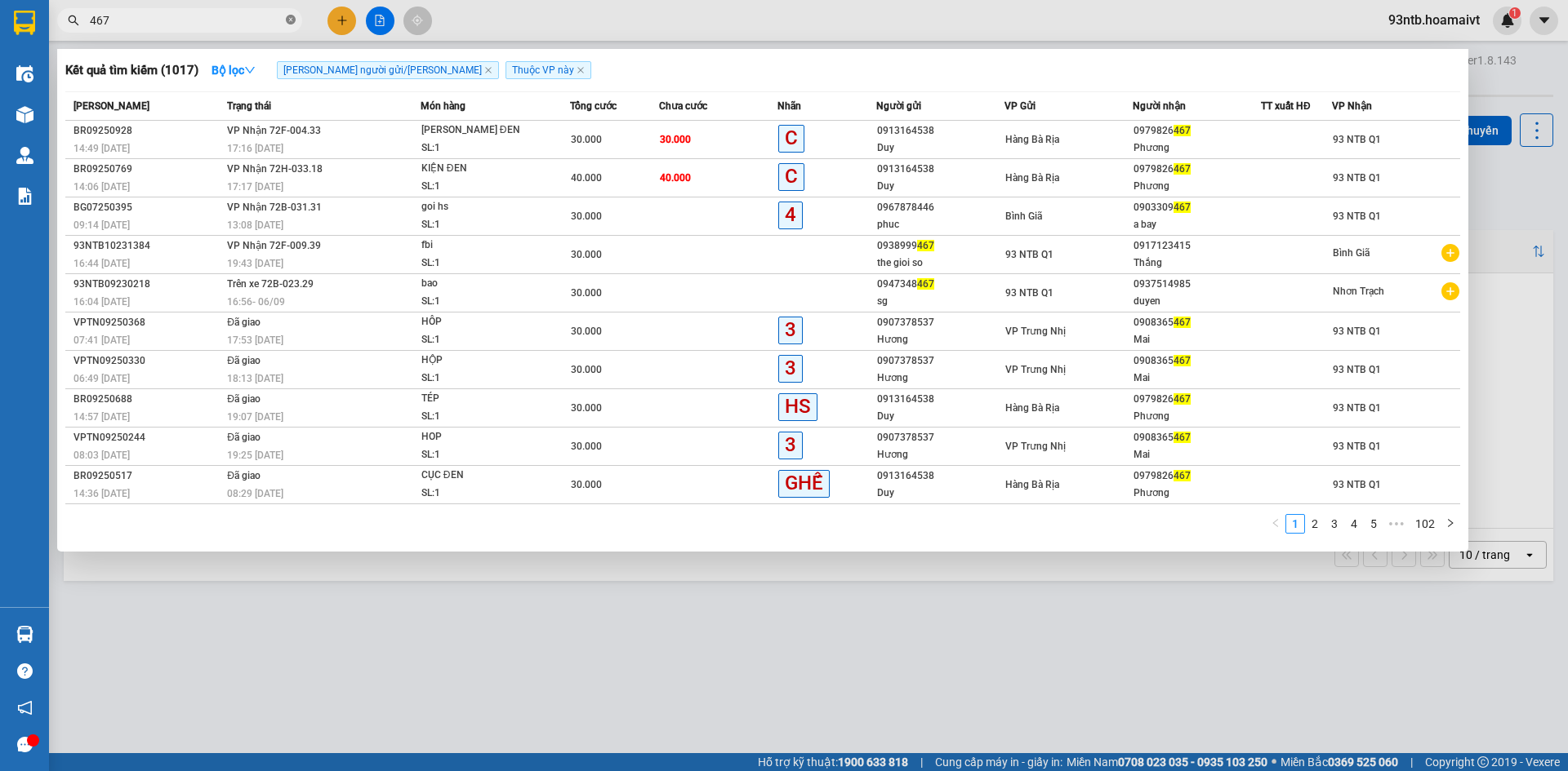
click at [287, 17] on icon "close-circle" at bounding box center [290, 19] width 10 height 10
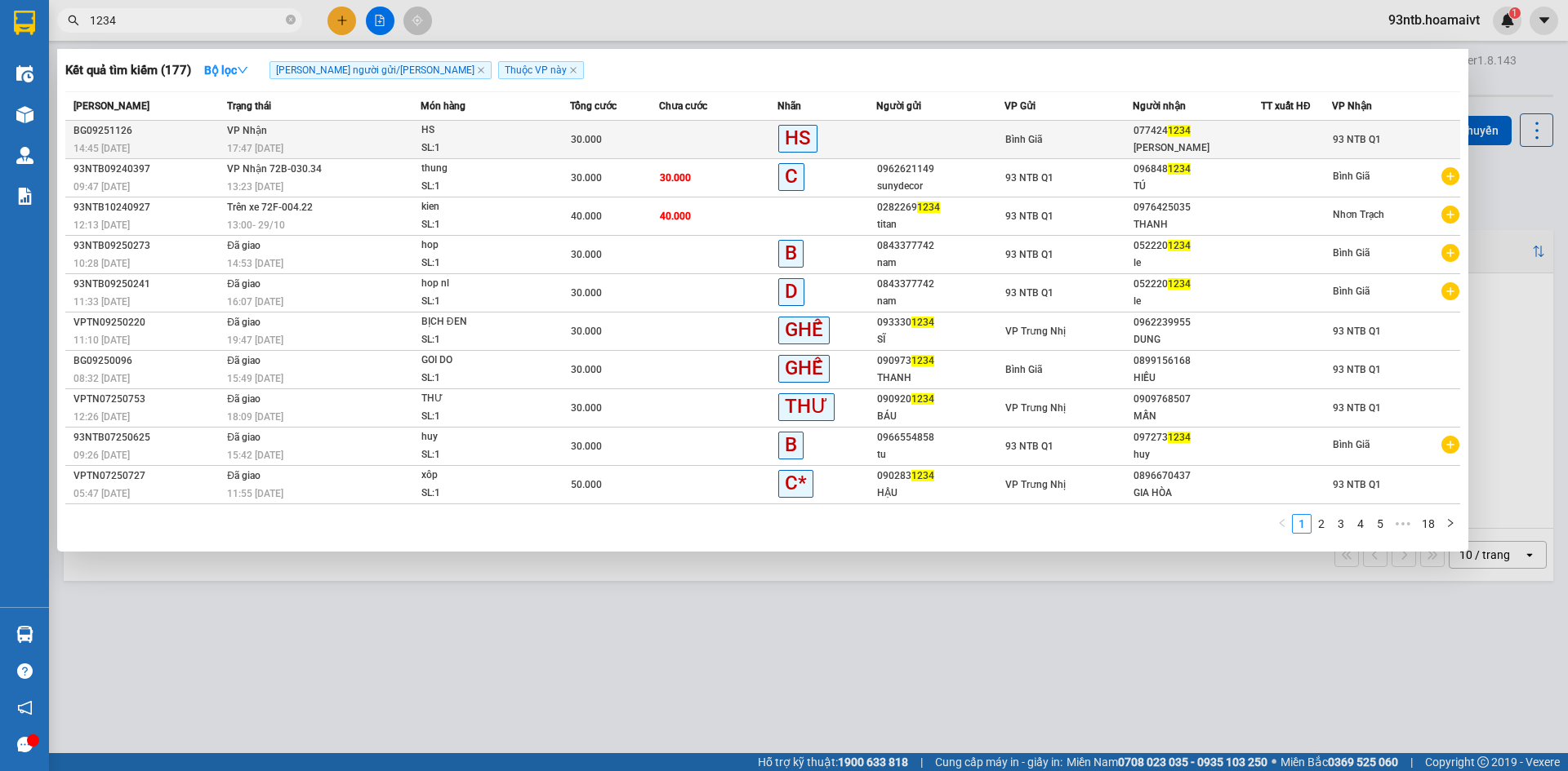
type input "1234"
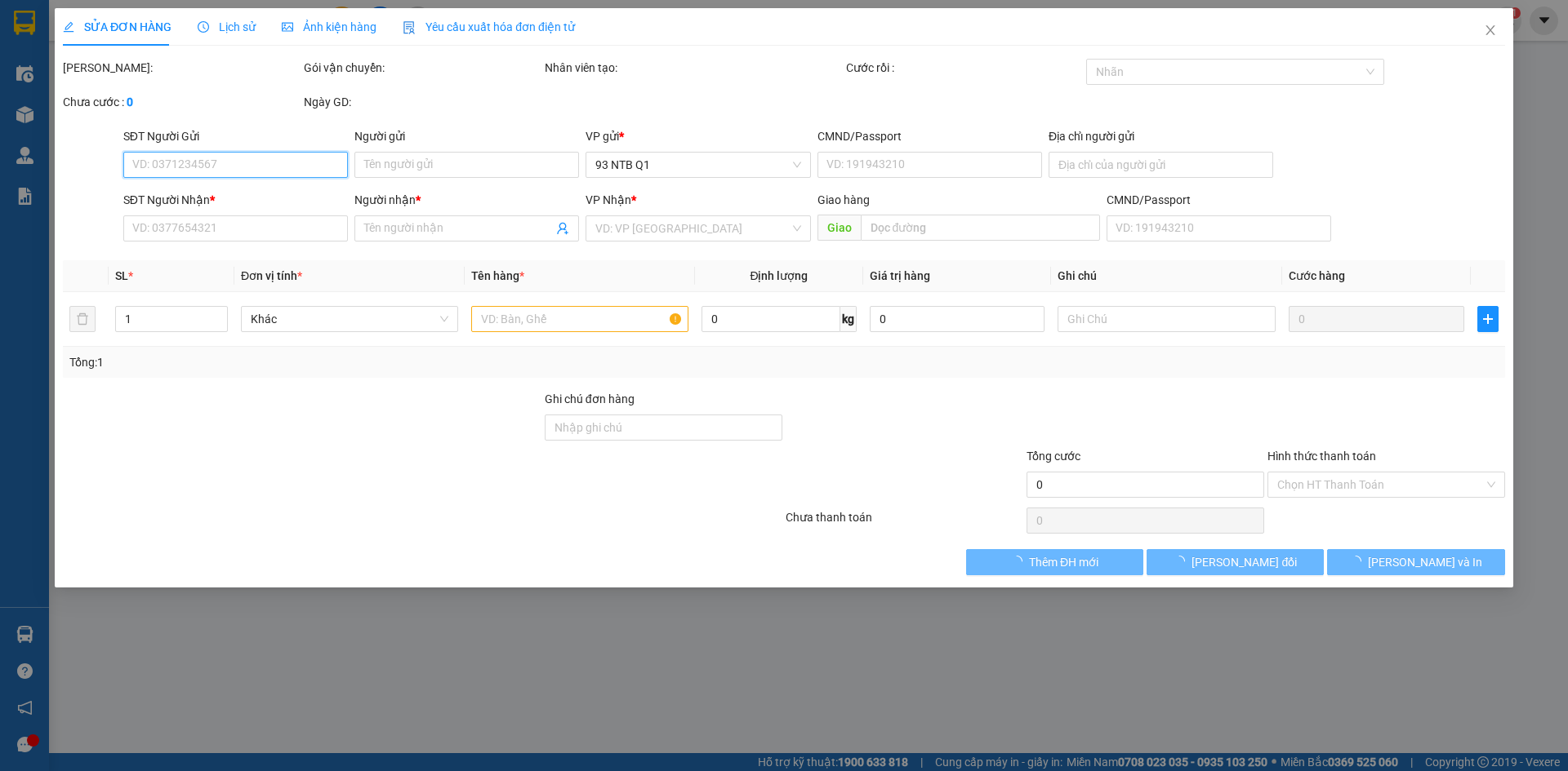
type input "0774241234"
type input "Quốc Phong"
type input "30.000"
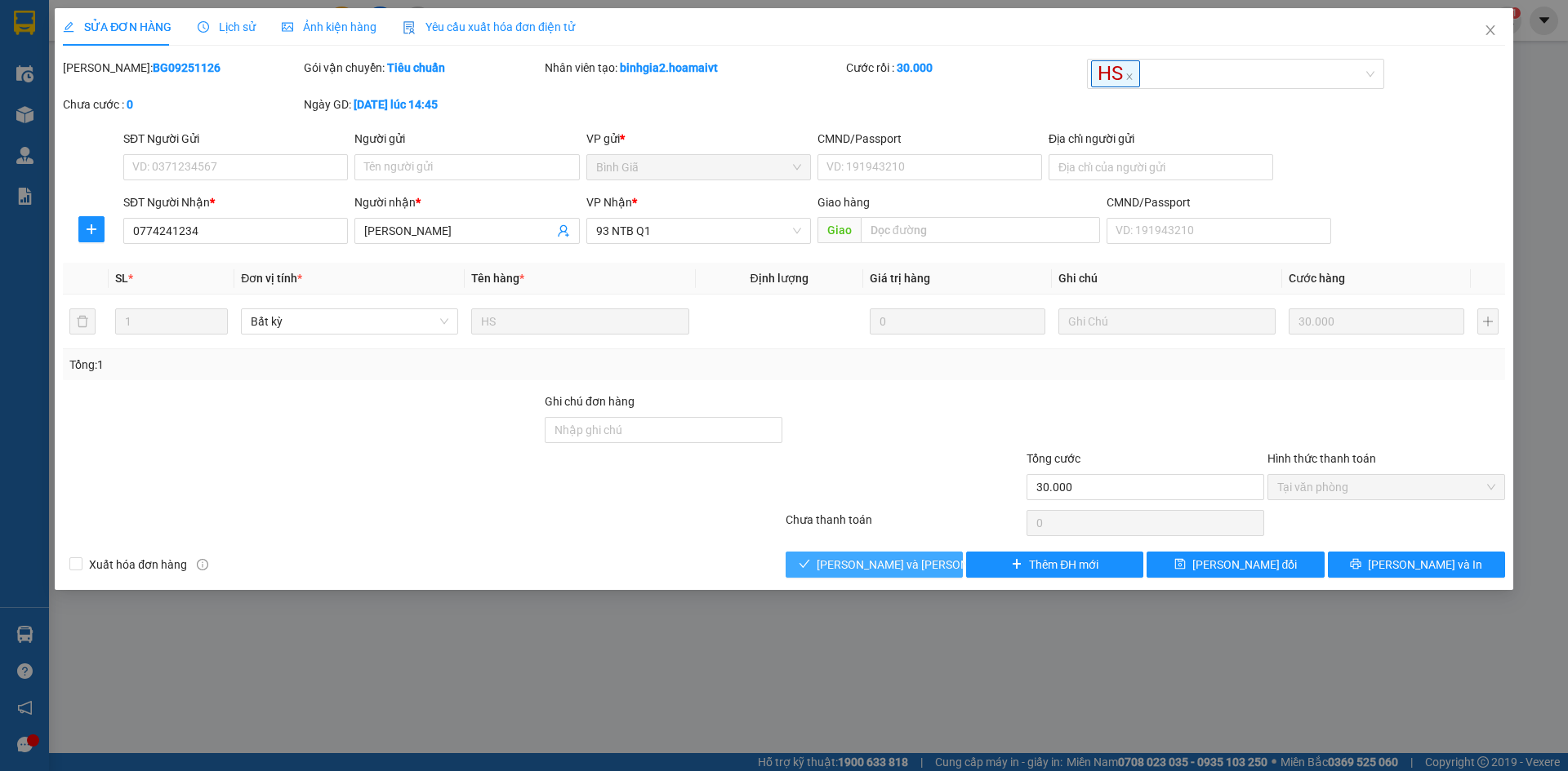
click at [904, 568] on span "[PERSON_NAME] và Giao hàng" at bounding box center [927, 564] width 221 height 17
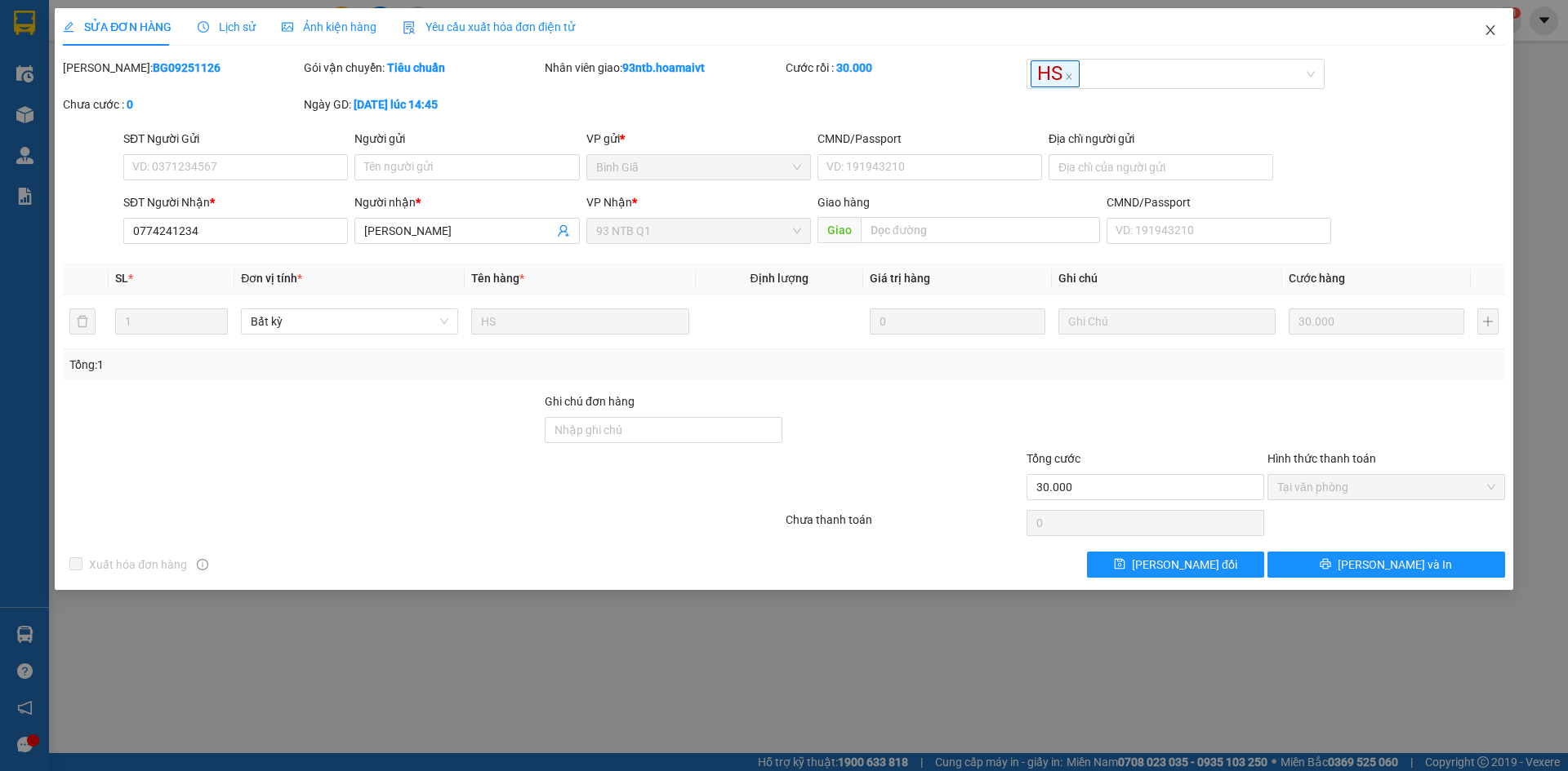
click at [1478, 19] on span "Close" at bounding box center [1490, 30] width 46 height 46
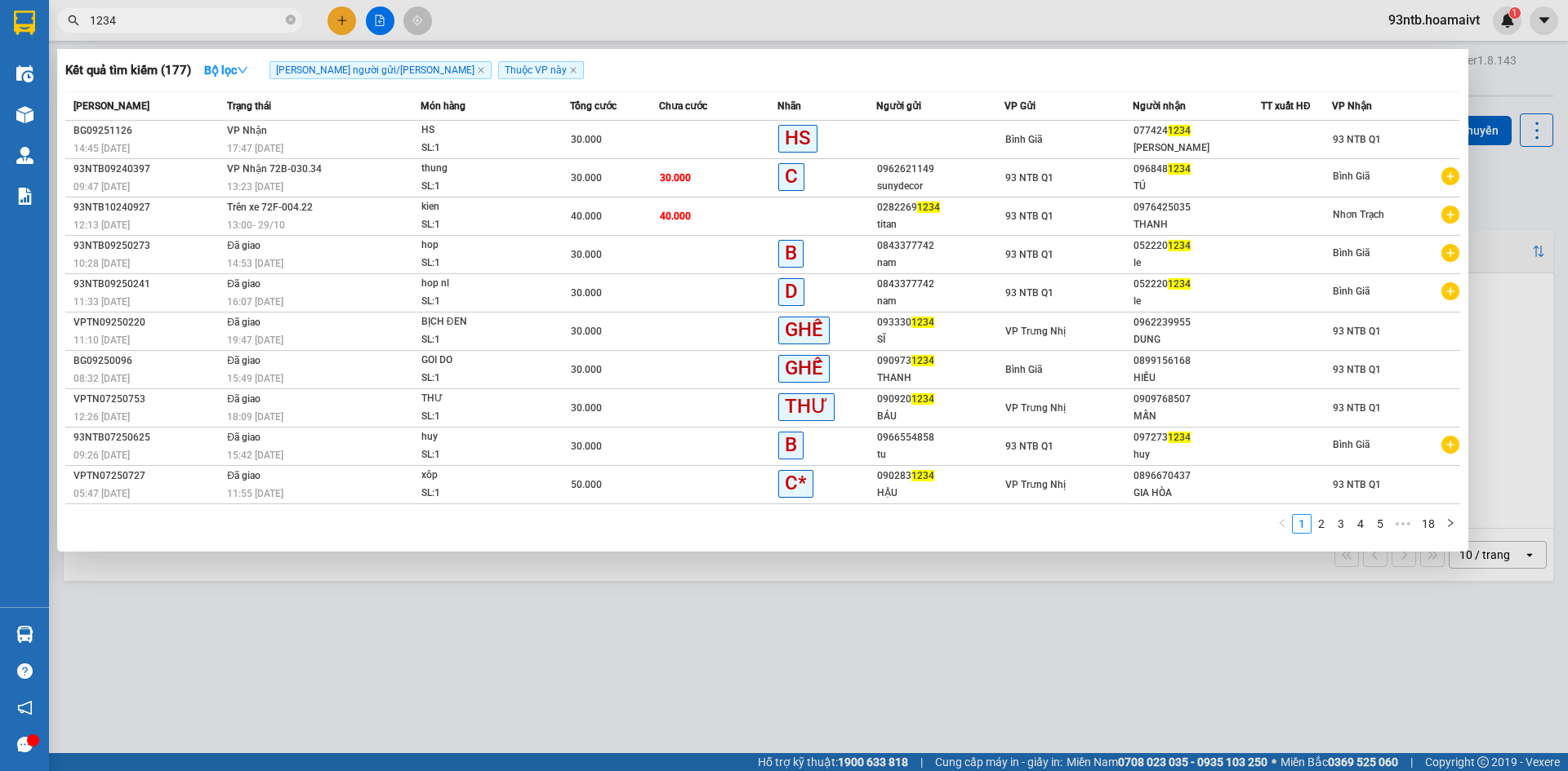
click at [174, 15] on input "1234" at bounding box center [186, 20] width 192 height 17
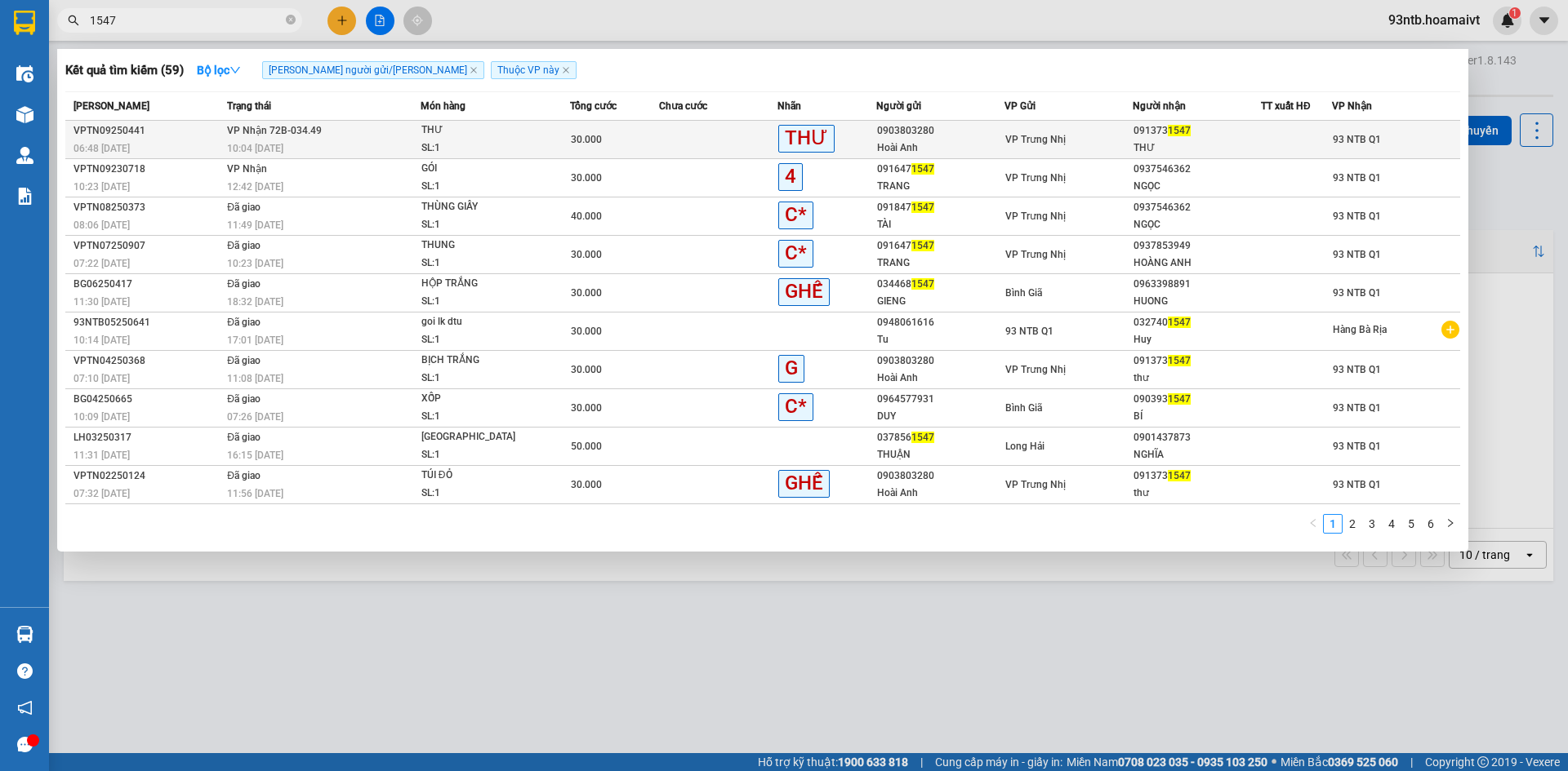
type input "1547"
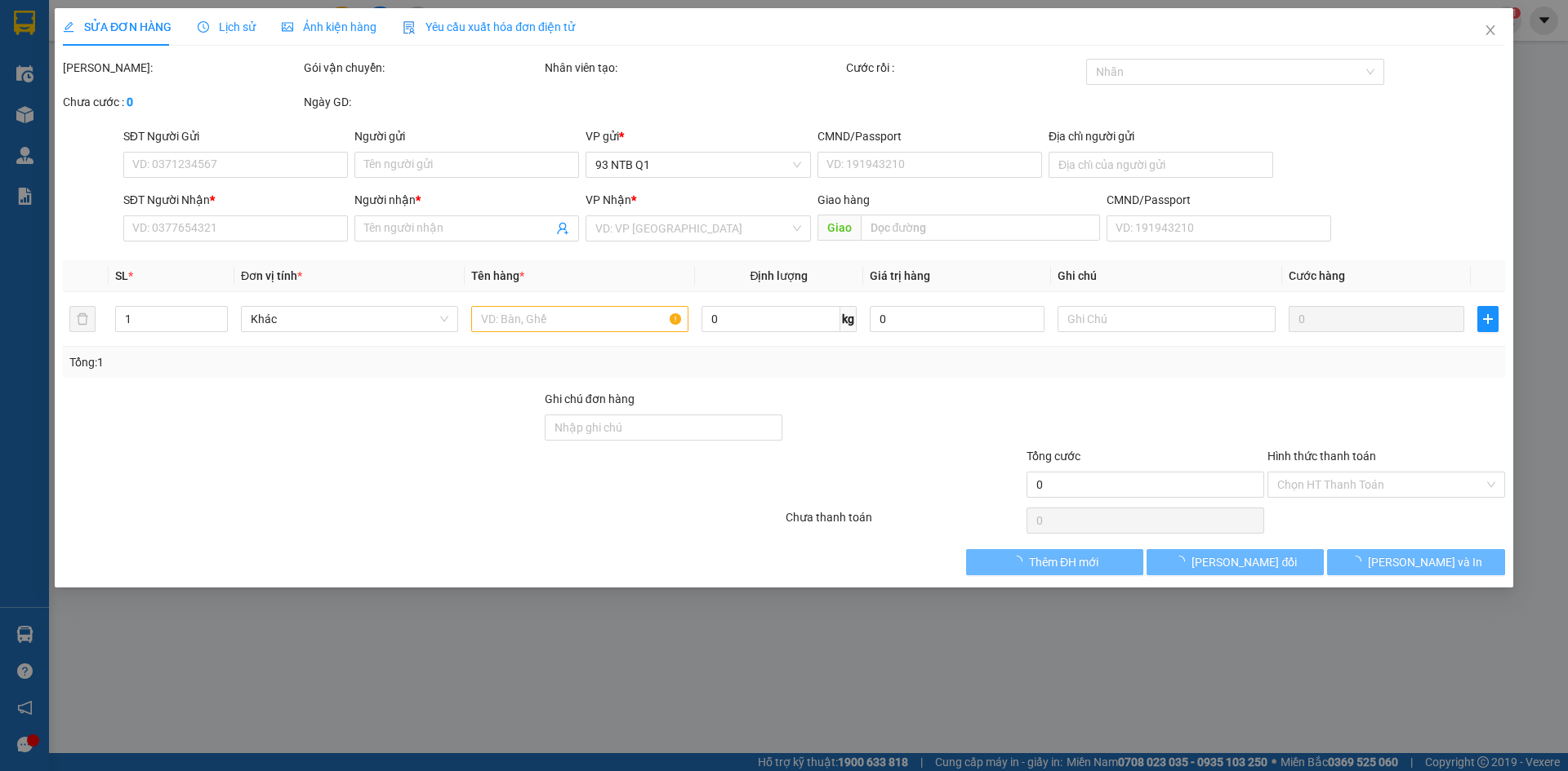
type input "0903803280"
type input "Hoài Anh"
type input "0913731547"
type input "THƯ"
type input "30.000"
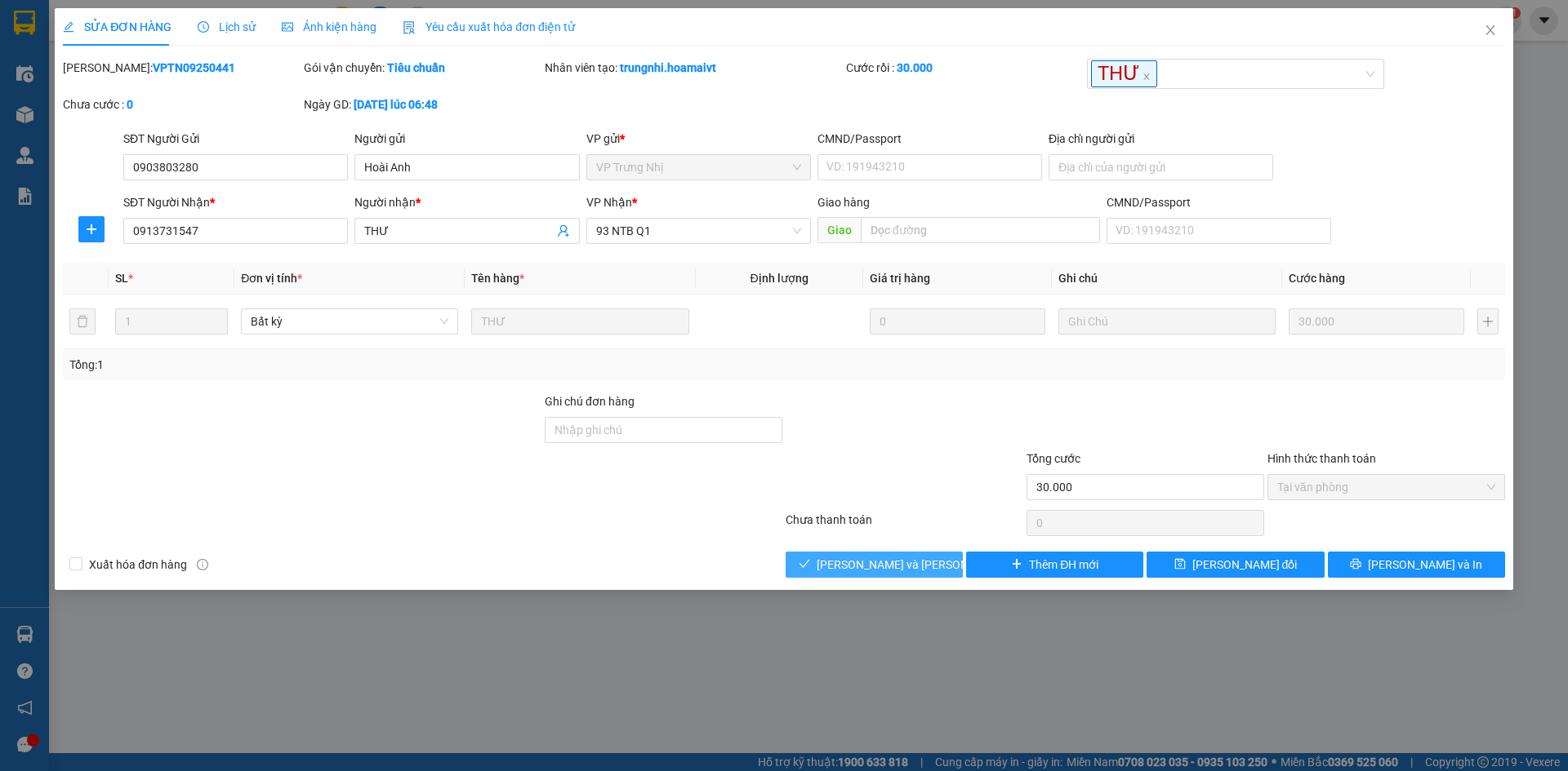
click at [921, 553] on button "[PERSON_NAME] và Giao hàng" at bounding box center [874, 564] width 177 height 26
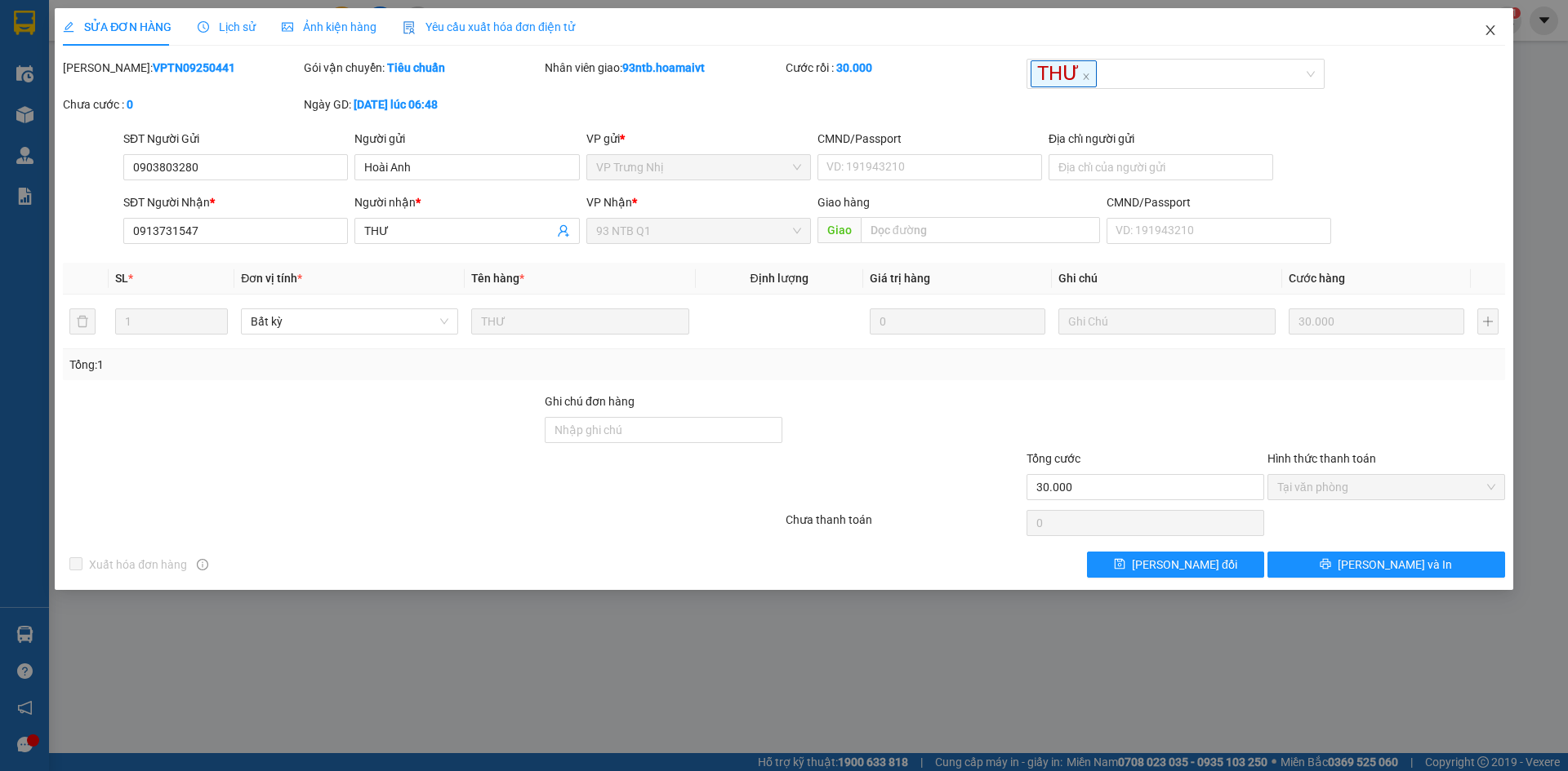
click at [1489, 25] on icon "close" at bounding box center [1489, 29] width 13 height 13
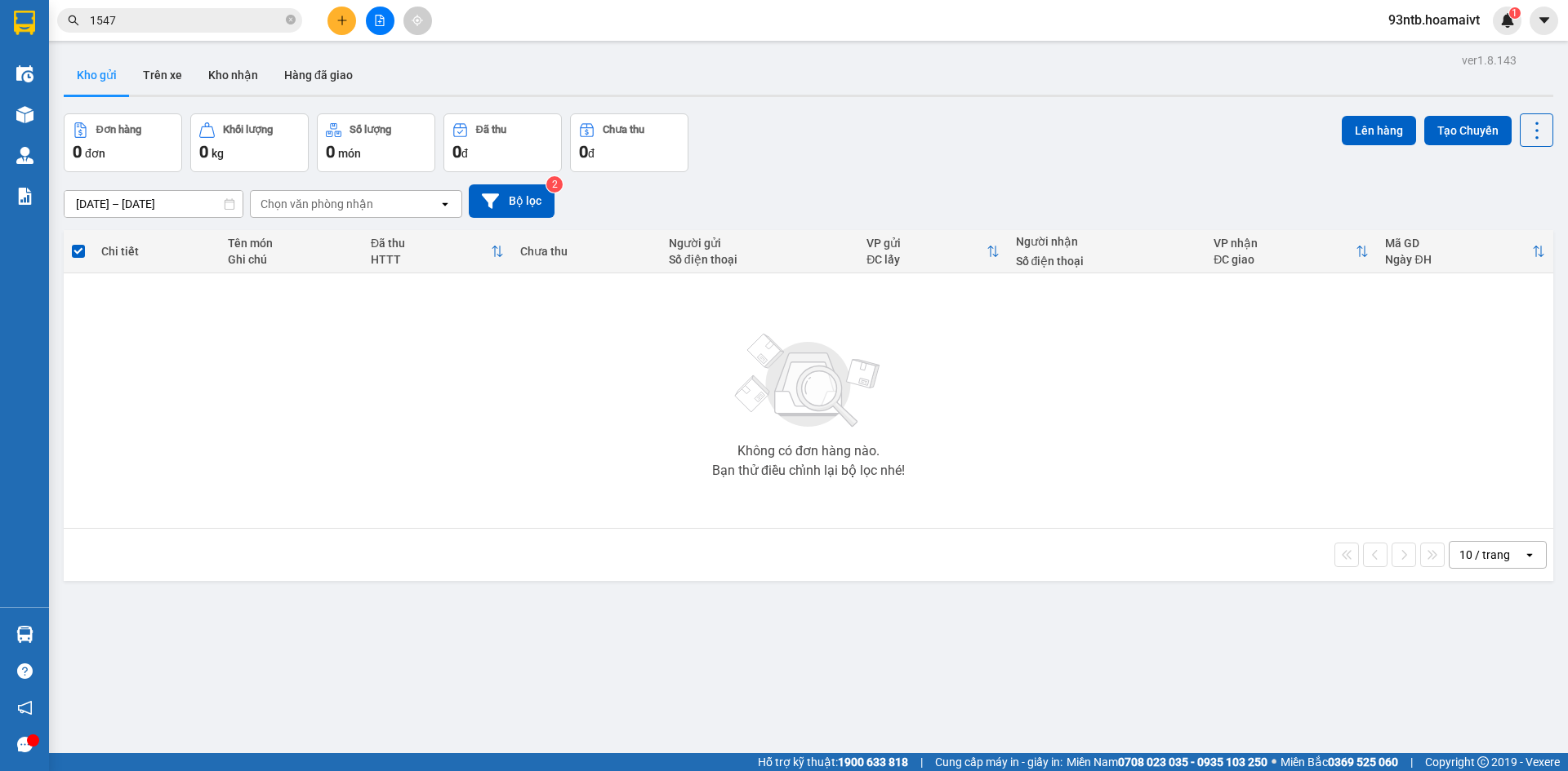
click at [131, 13] on input "1547" at bounding box center [186, 20] width 192 height 17
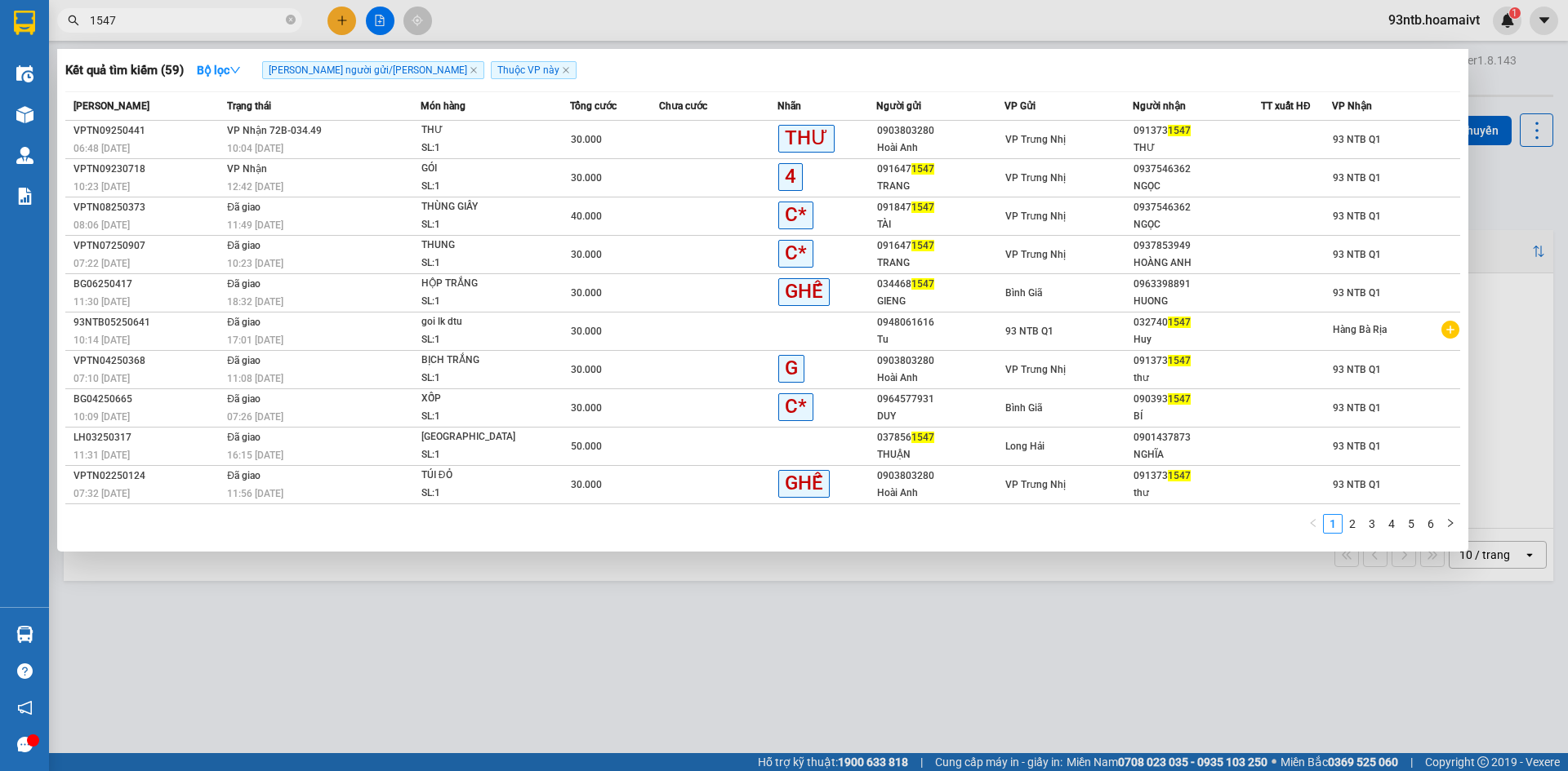
click at [131, 13] on input "1547" at bounding box center [186, 20] width 192 height 17
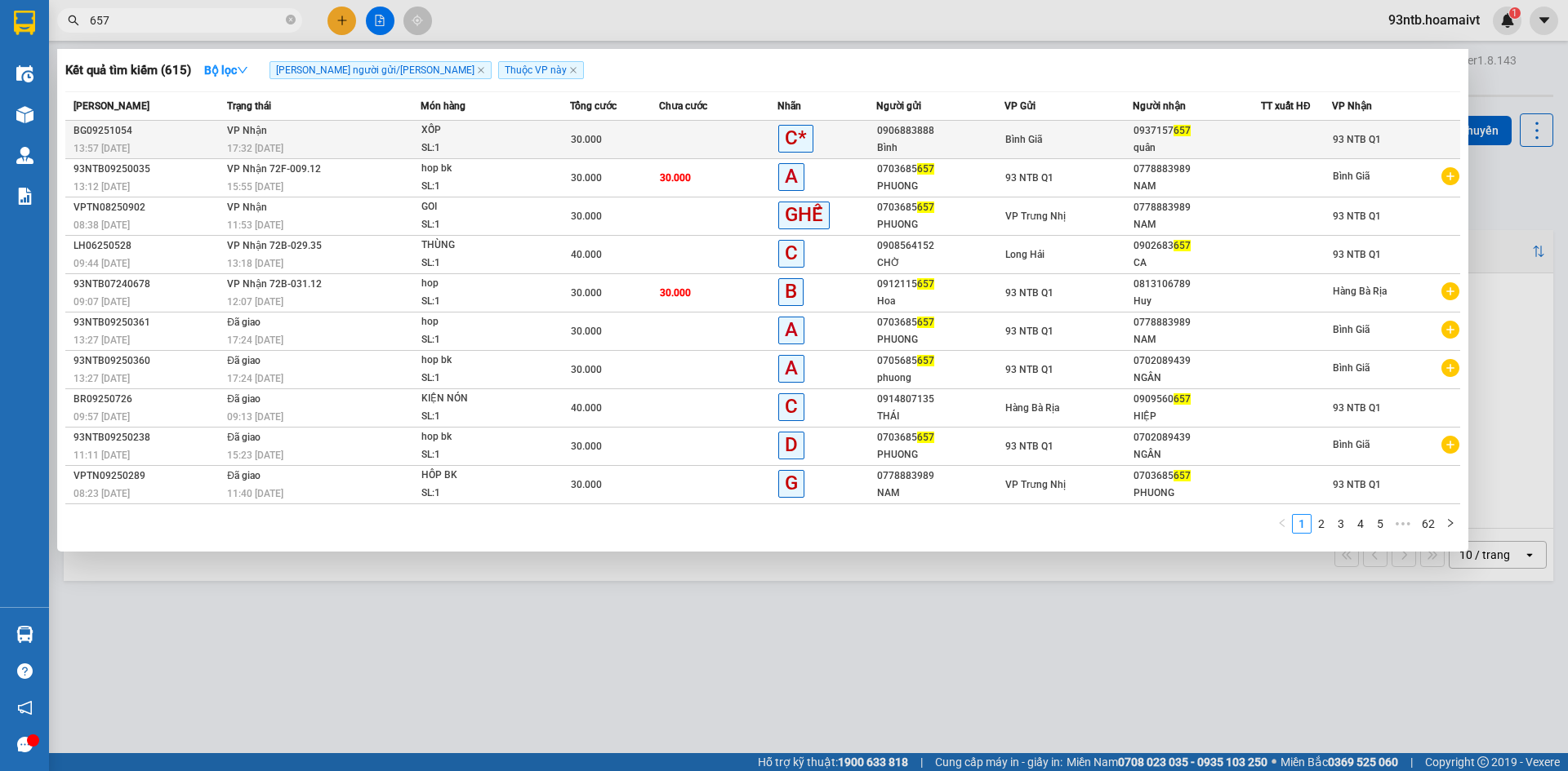
type input "657"
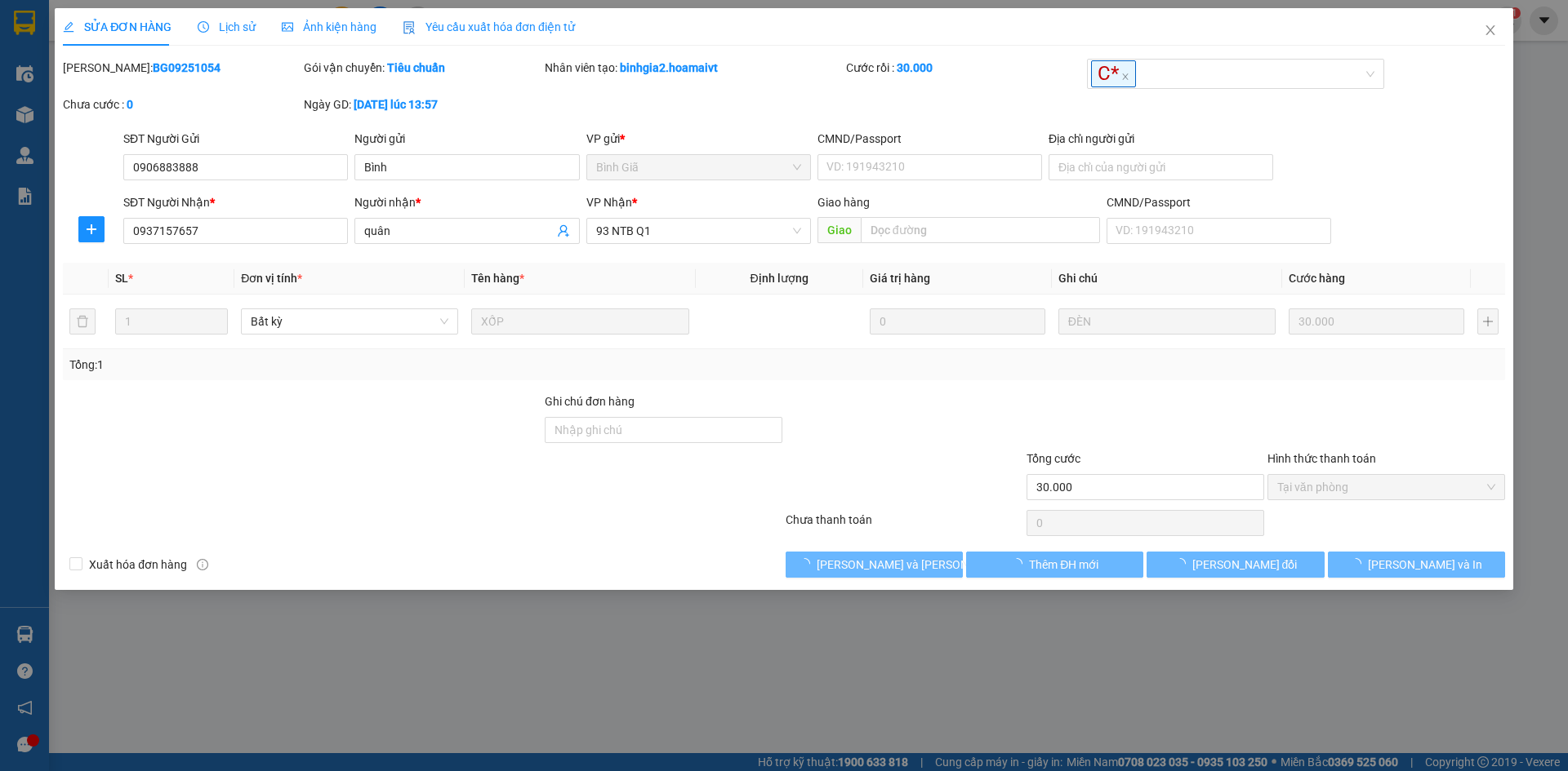
type input "0906883888"
type input "Bình"
type input "0937157657"
type input "quân"
type input "30.000"
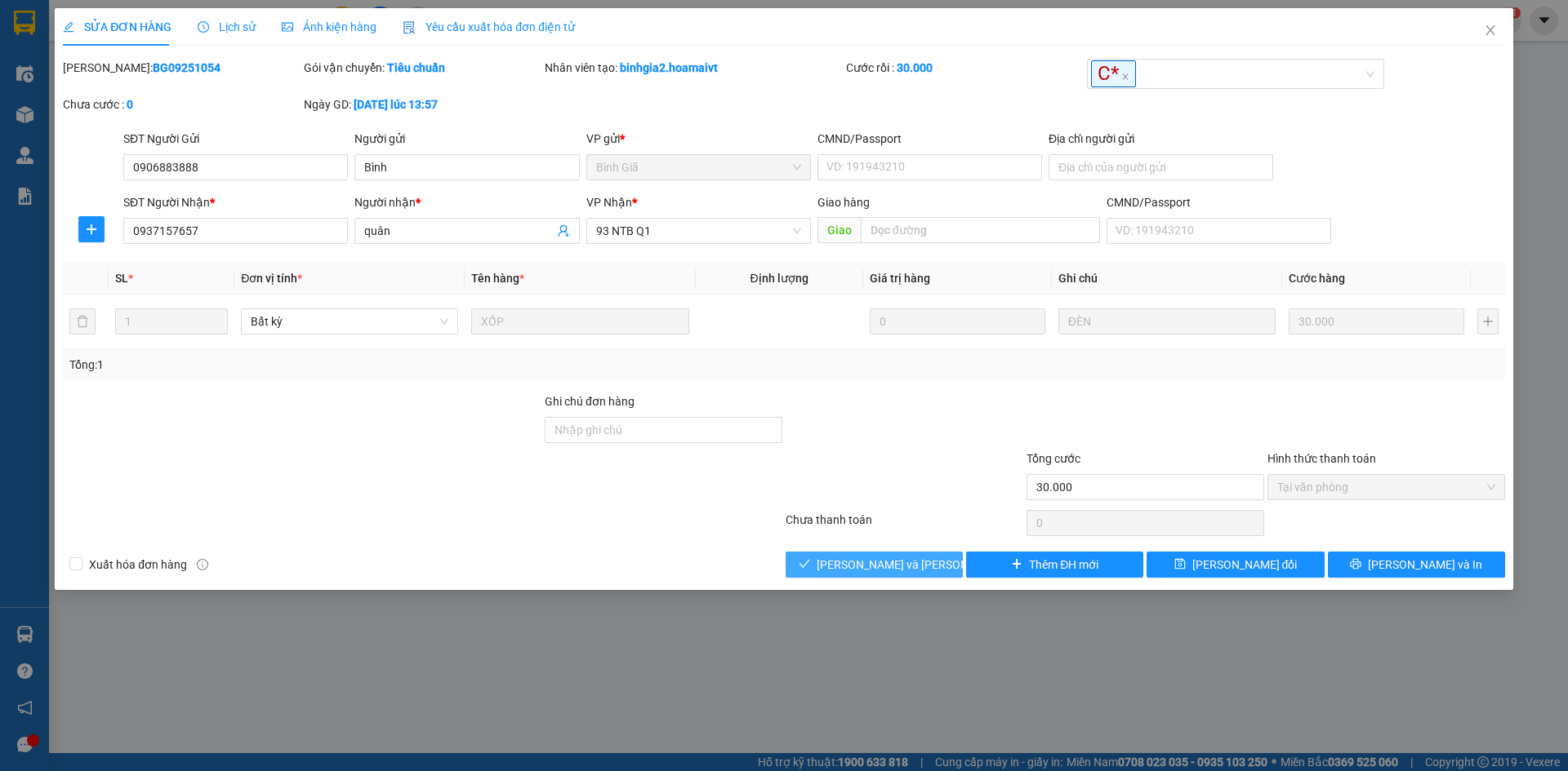
click at [872, 560] on span "[PERSON_NAME] và Giao hàng" at bounding box center [927, 564] width 221 height 17
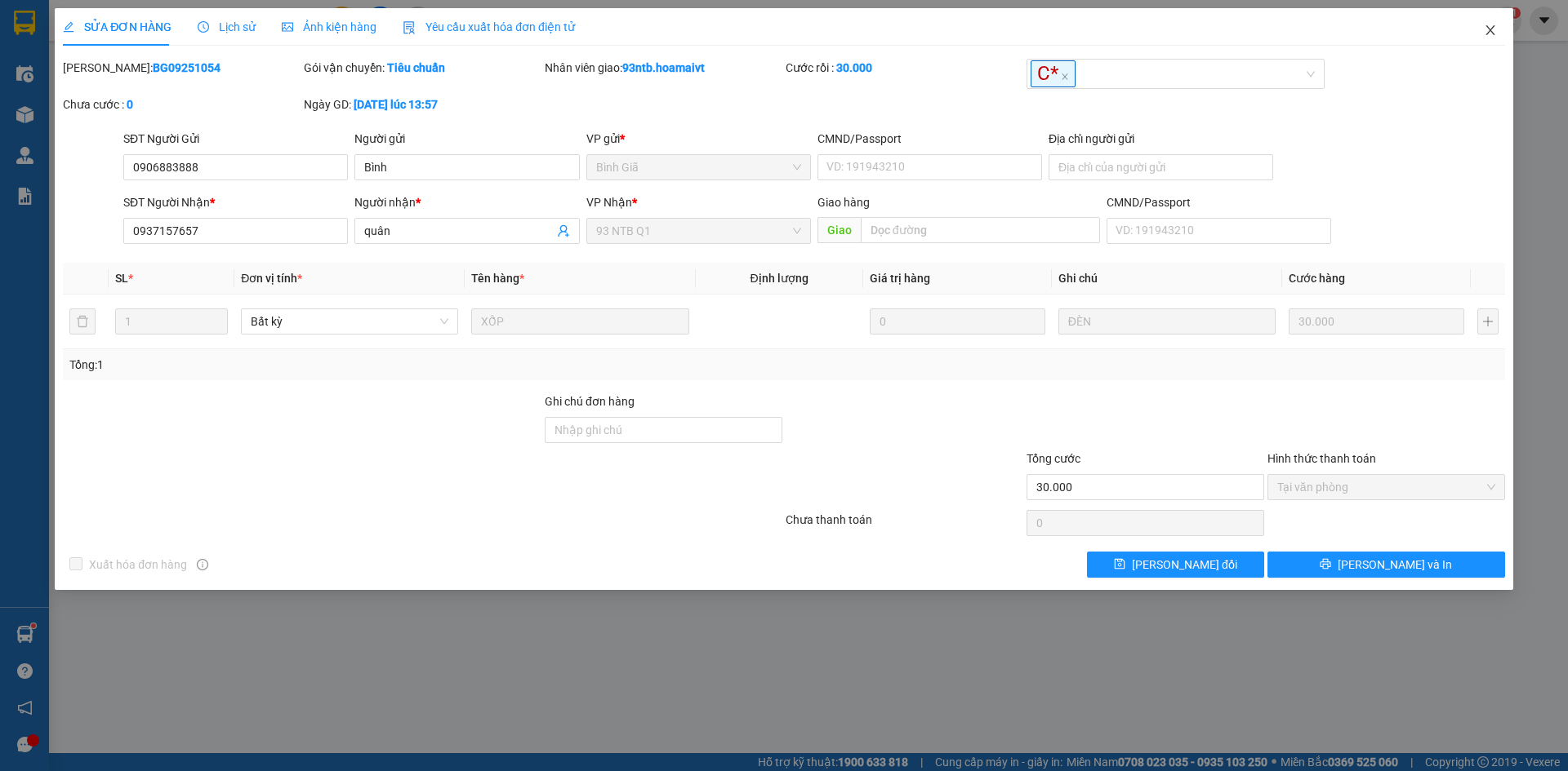
click at [1486, 27] on icon "close" at bounding box center [1489, 30] width 9 height 10
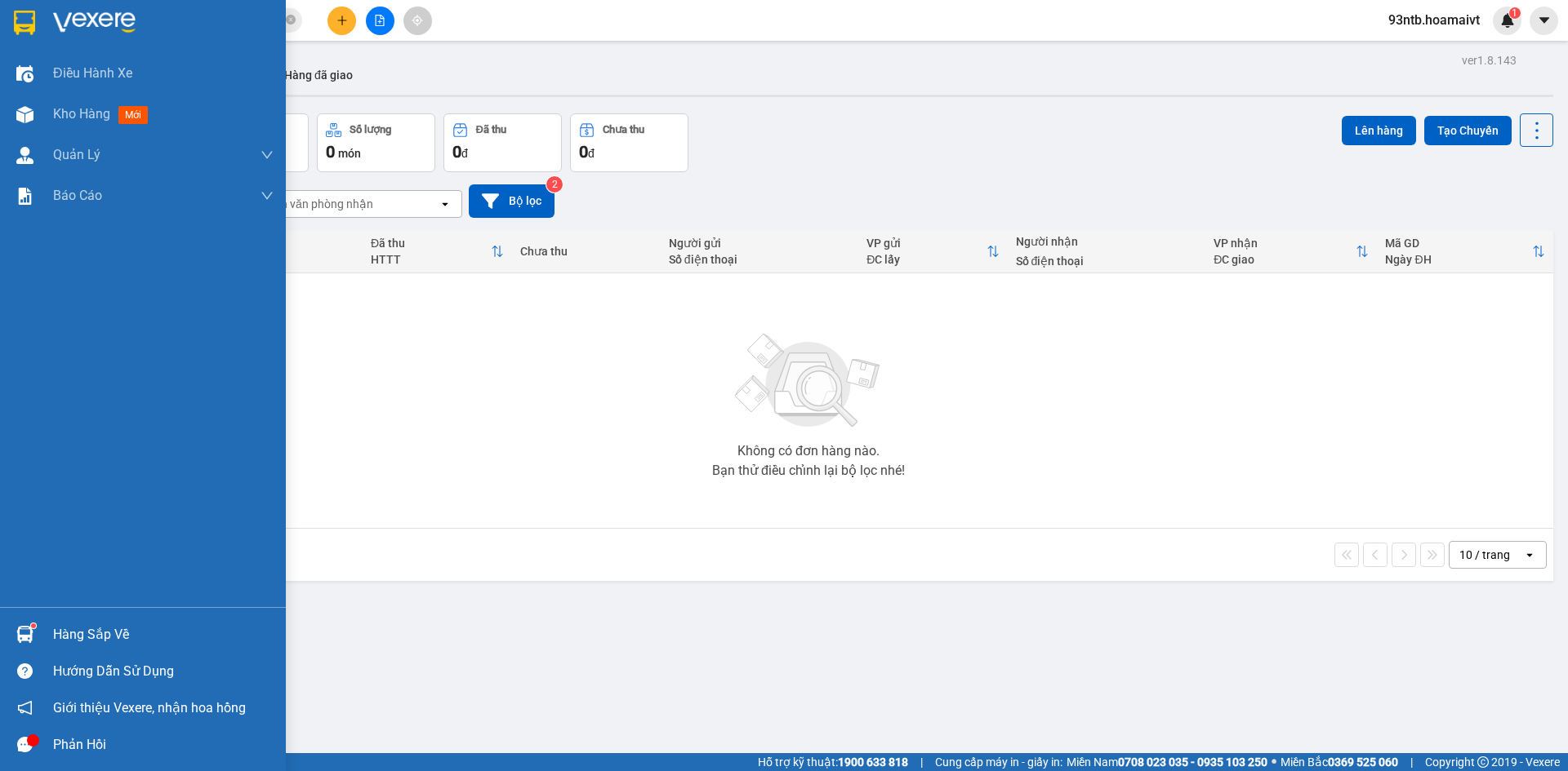
click at [40, 634] on div "Hàng sắp về" at bounding box center [143, 635] width 286 height 37
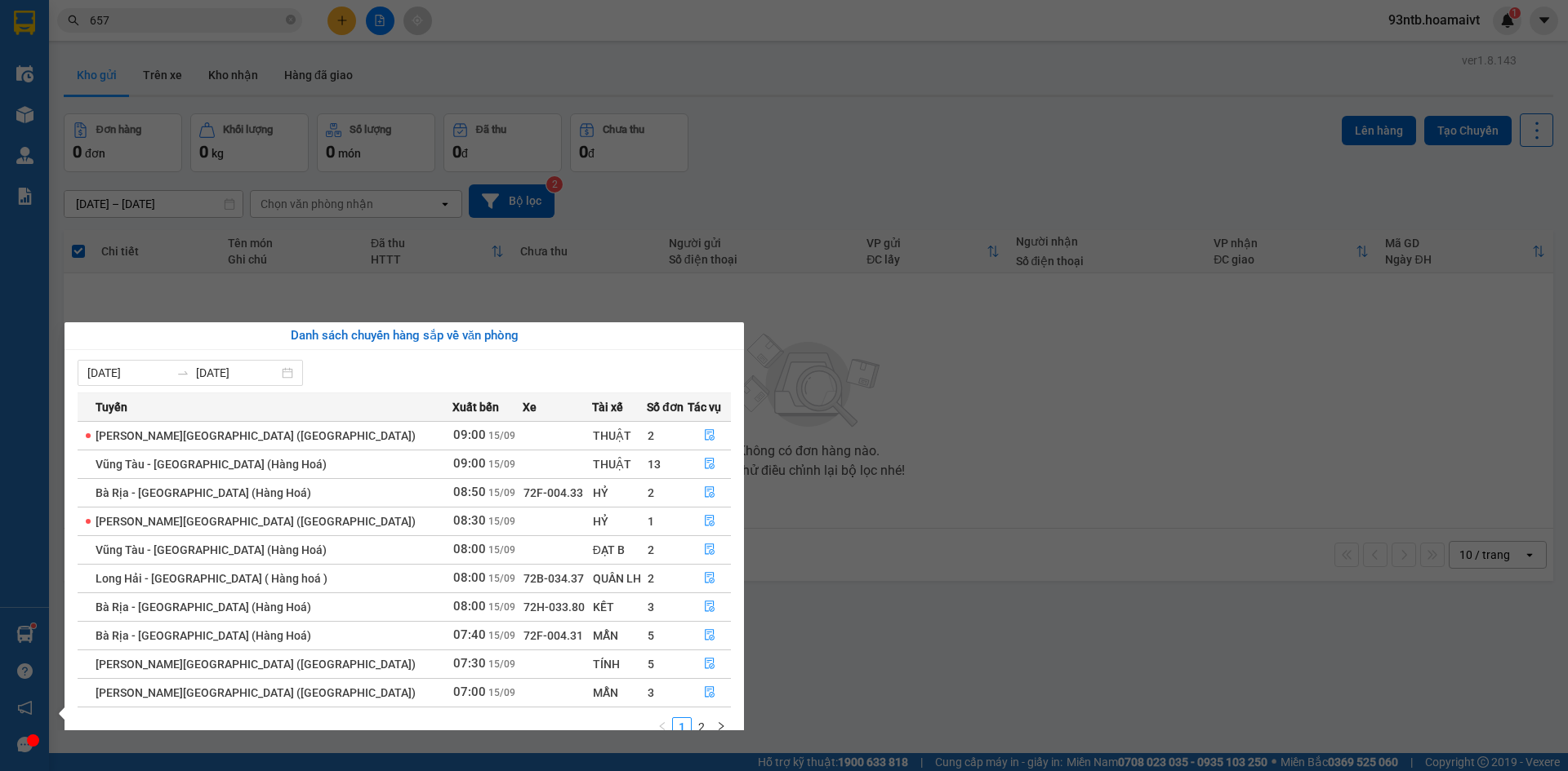
click at [148, 25] on section "Kết quả tìm kiếm ( 615 ) Bộ lọc Tìm người gửi/nhận Thuộc VP này Mã ĐH Trạng thá…" at bounding box center [784, 386] width 1568 height 771
click at [148, 25] on input "657" at bounding box center [186, 20] width 192 height 17
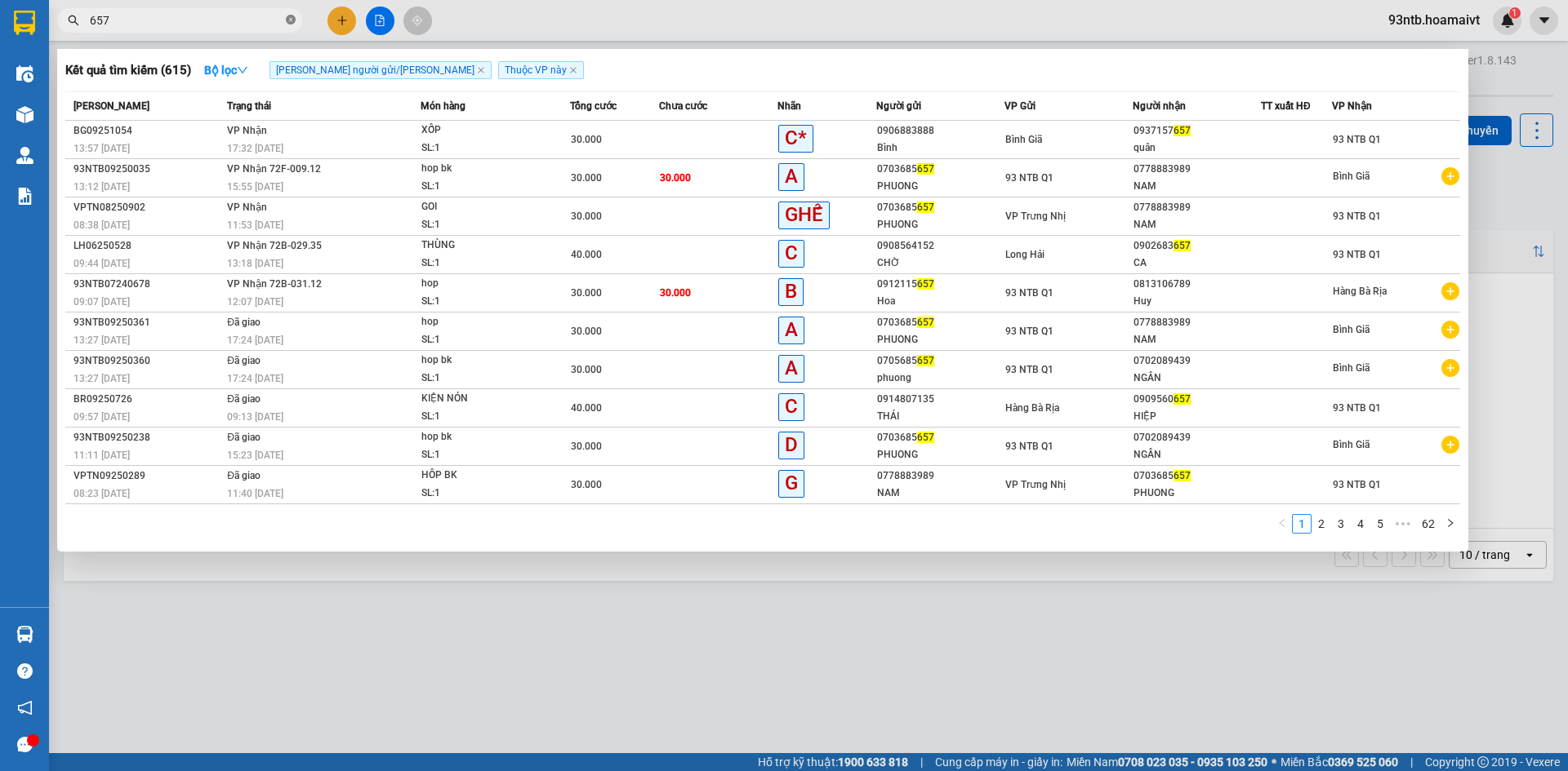
click at [287, 21] on icon "close-circle" at bounding box center [290, 19] width 10 height 10
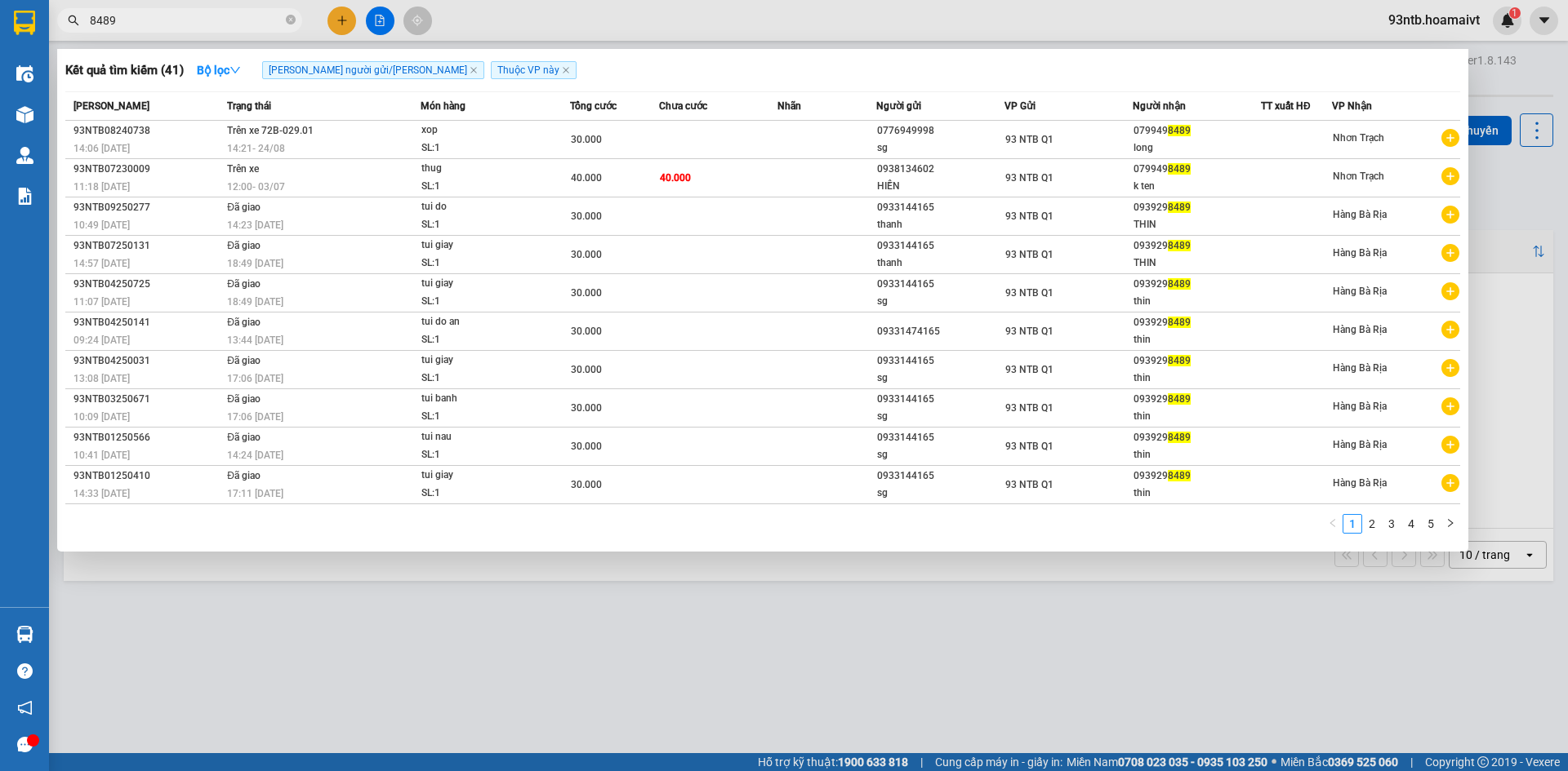
type input "8489"
type input "489"
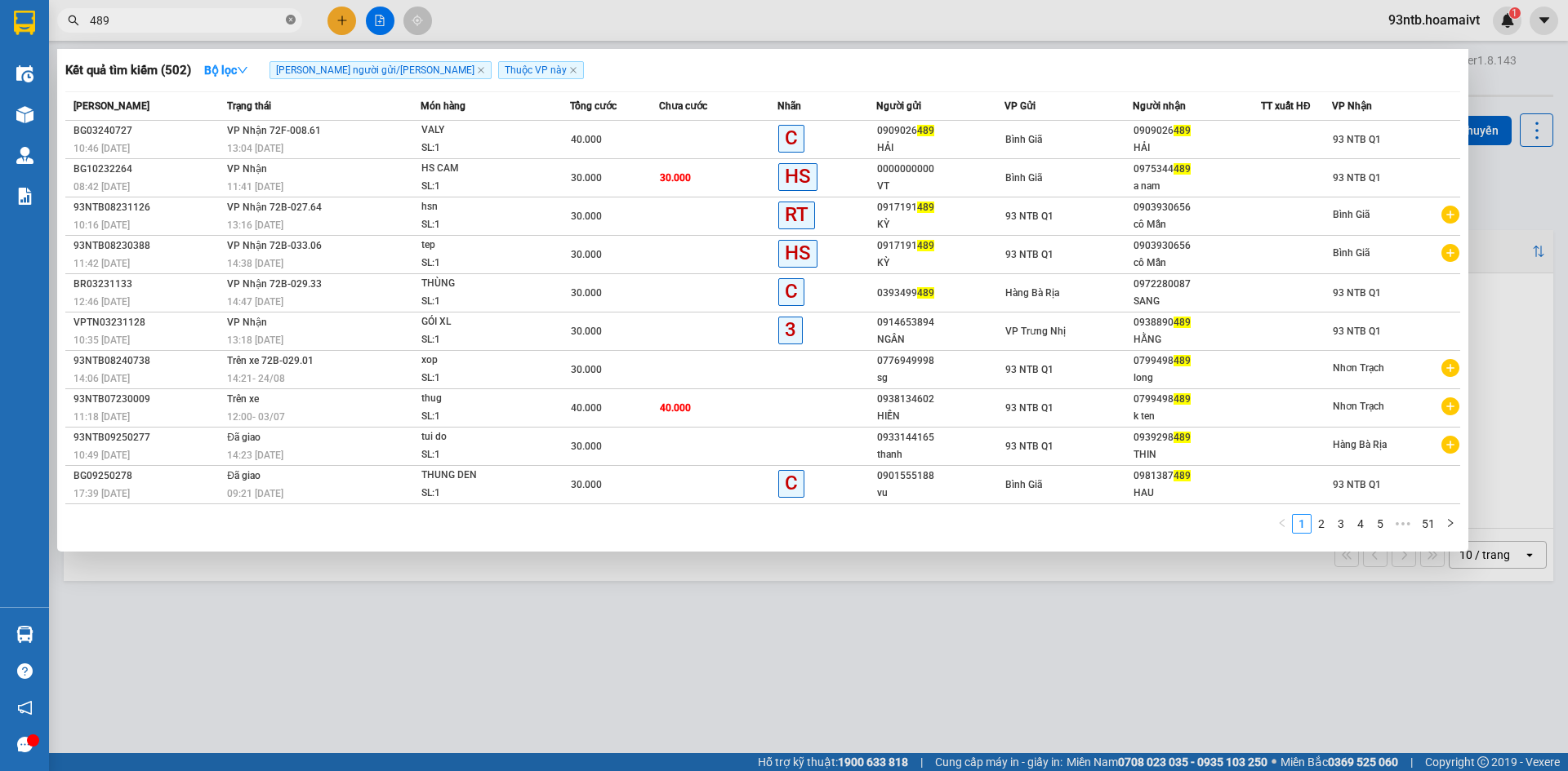
click at [290, 19] on icon "close-circle" at bounding box center [290, 19] width 10 height 10
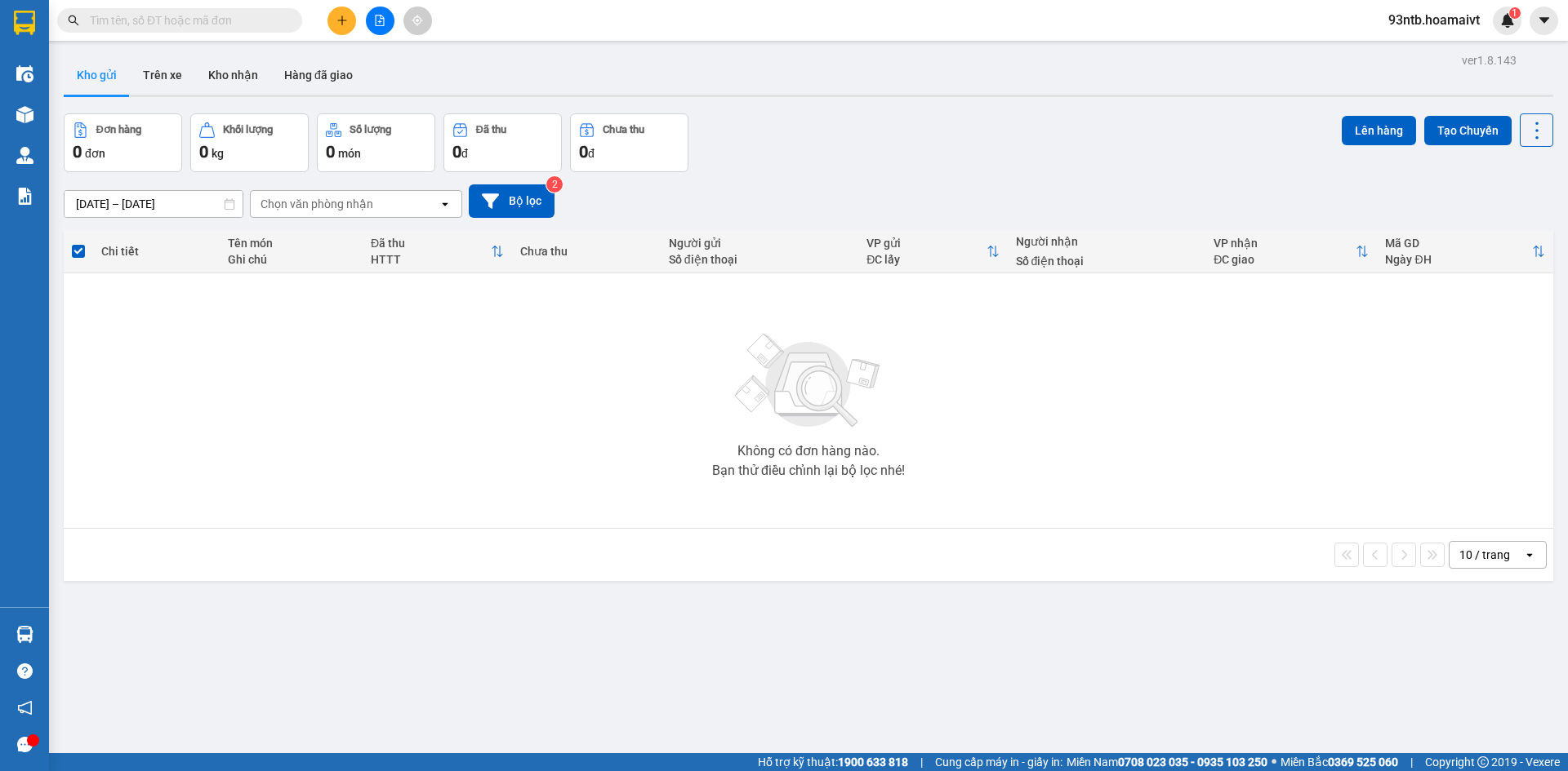
click at [235, 28] on input "text" at bounding box center [186, 20] width 192 height 17
click at [251, 22] on input "text" at bounding box center [186, 20] width 192 height 17
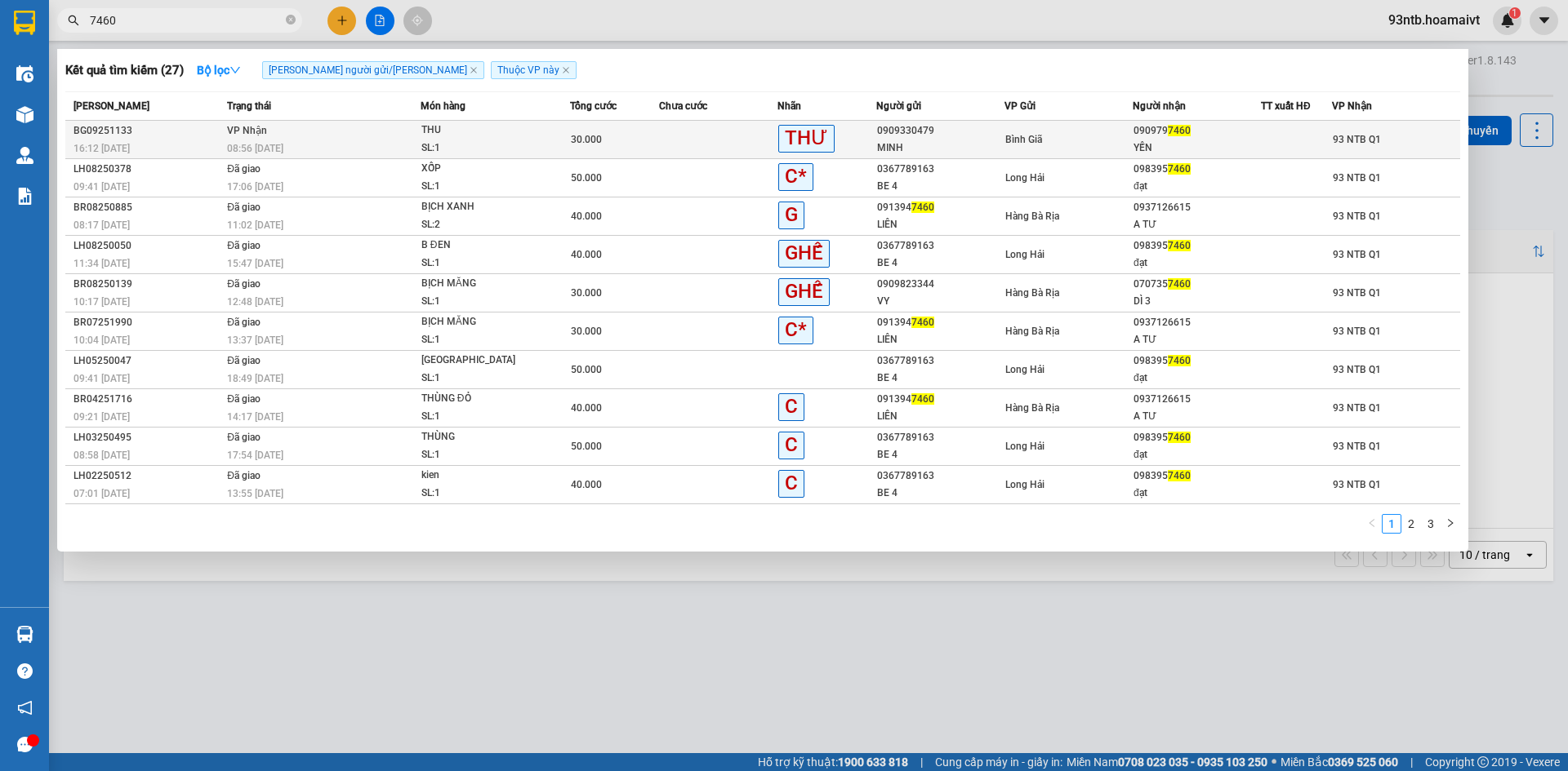
type input "7460"
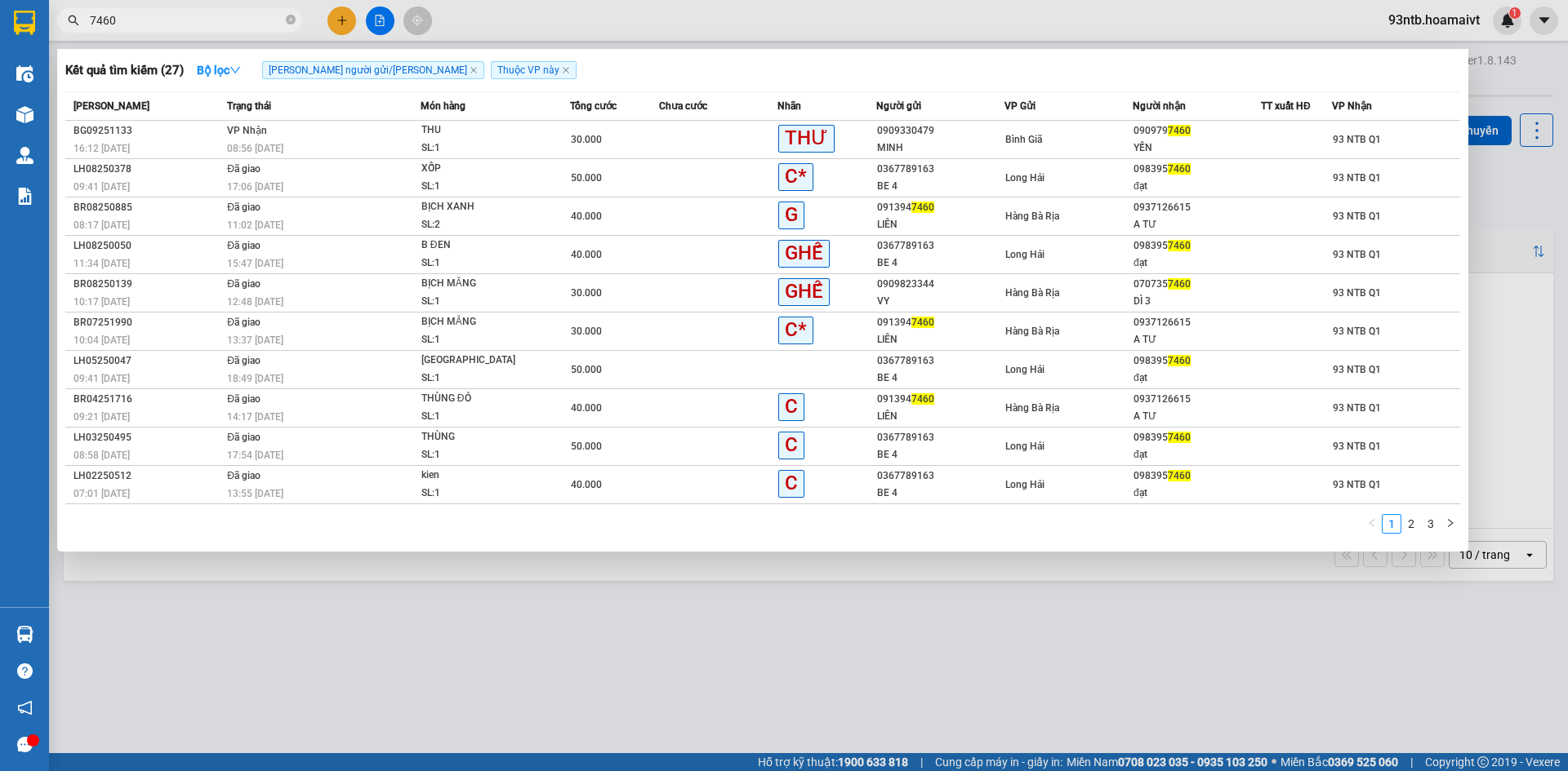
click at [438, 134] on div "THU" at bounding box center [483, 130] width 122 height 17
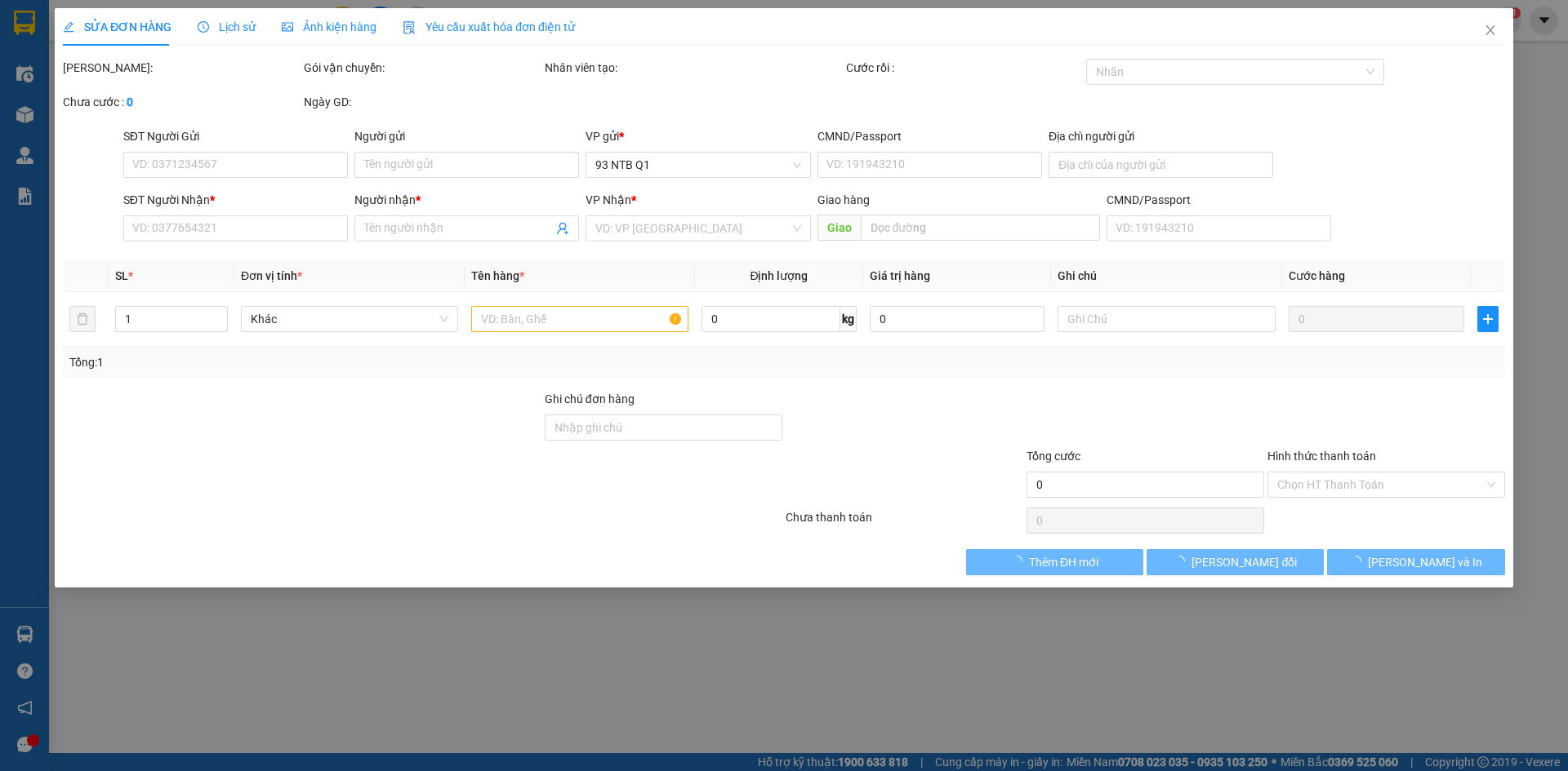
type input "0909330479"
type input "MINH"
type input "0909797460"
type input "YẾN"
type input "30.000"
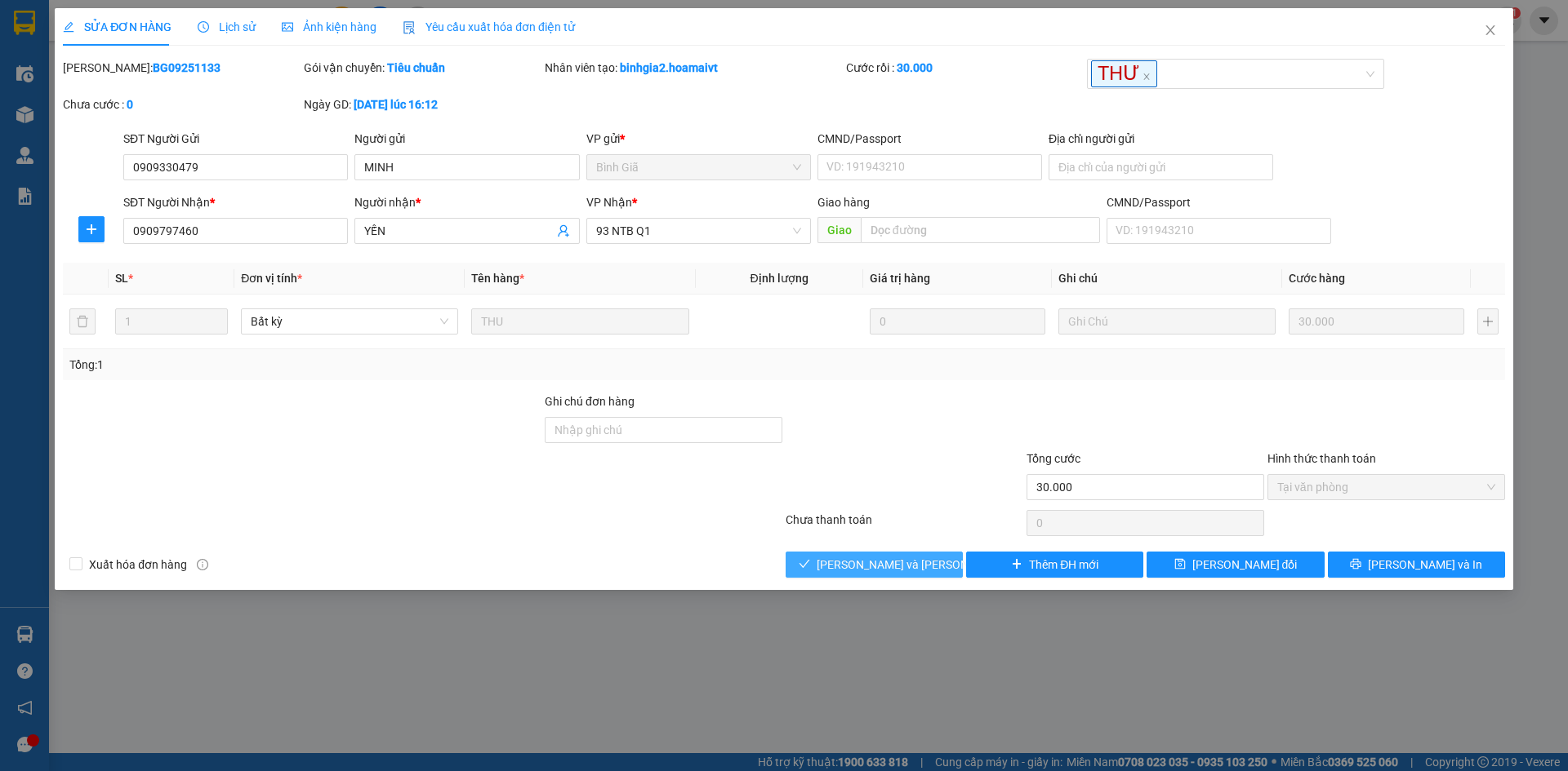
click at [858, 565] on span "[PERSON_NAME] và Giao hàng" at bounding box center [927, 564] width 221 height 17
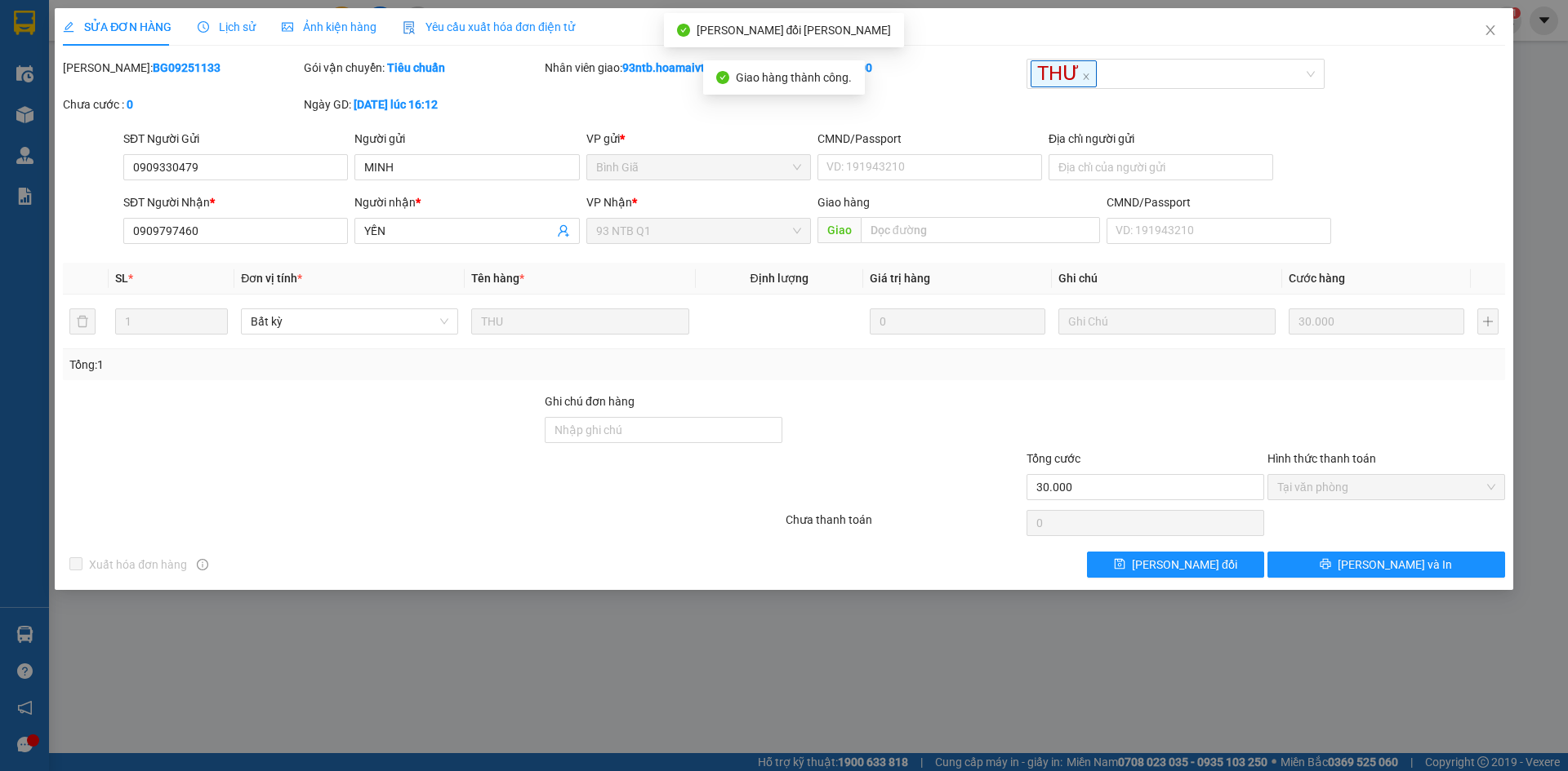
click at [848, 438] on div at bounding box center [904, 420] width 241 height 57
click at [1493, 33] on icon "close" at bounding box center [1489, 29] width 13 height 13
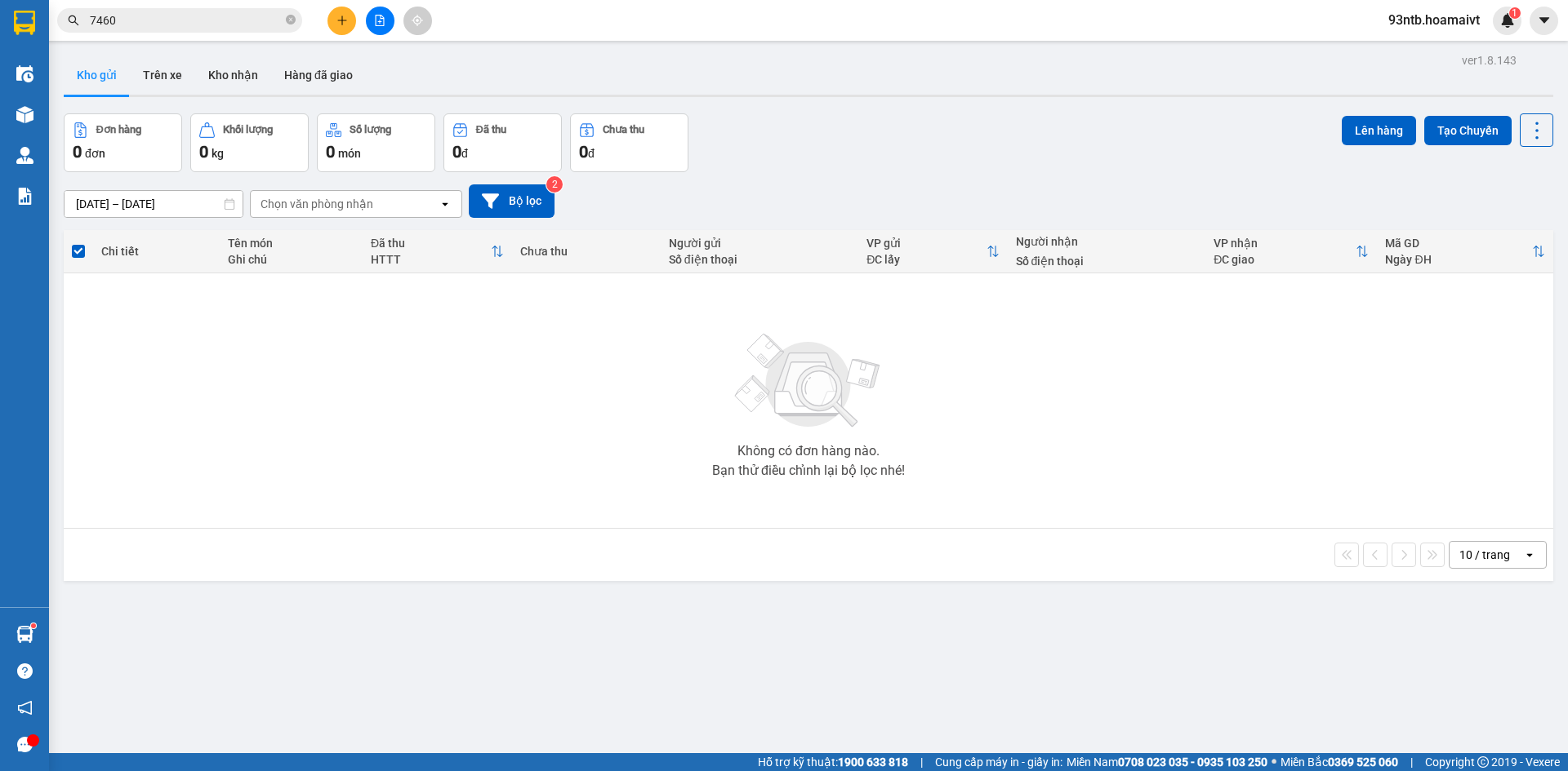
click at [144, 22] on input "7460" at bounding box center [186, 20] width 192 height 17
click at [145, 22] on input "7460" at bounding box center [186, 20] width 192 height 17
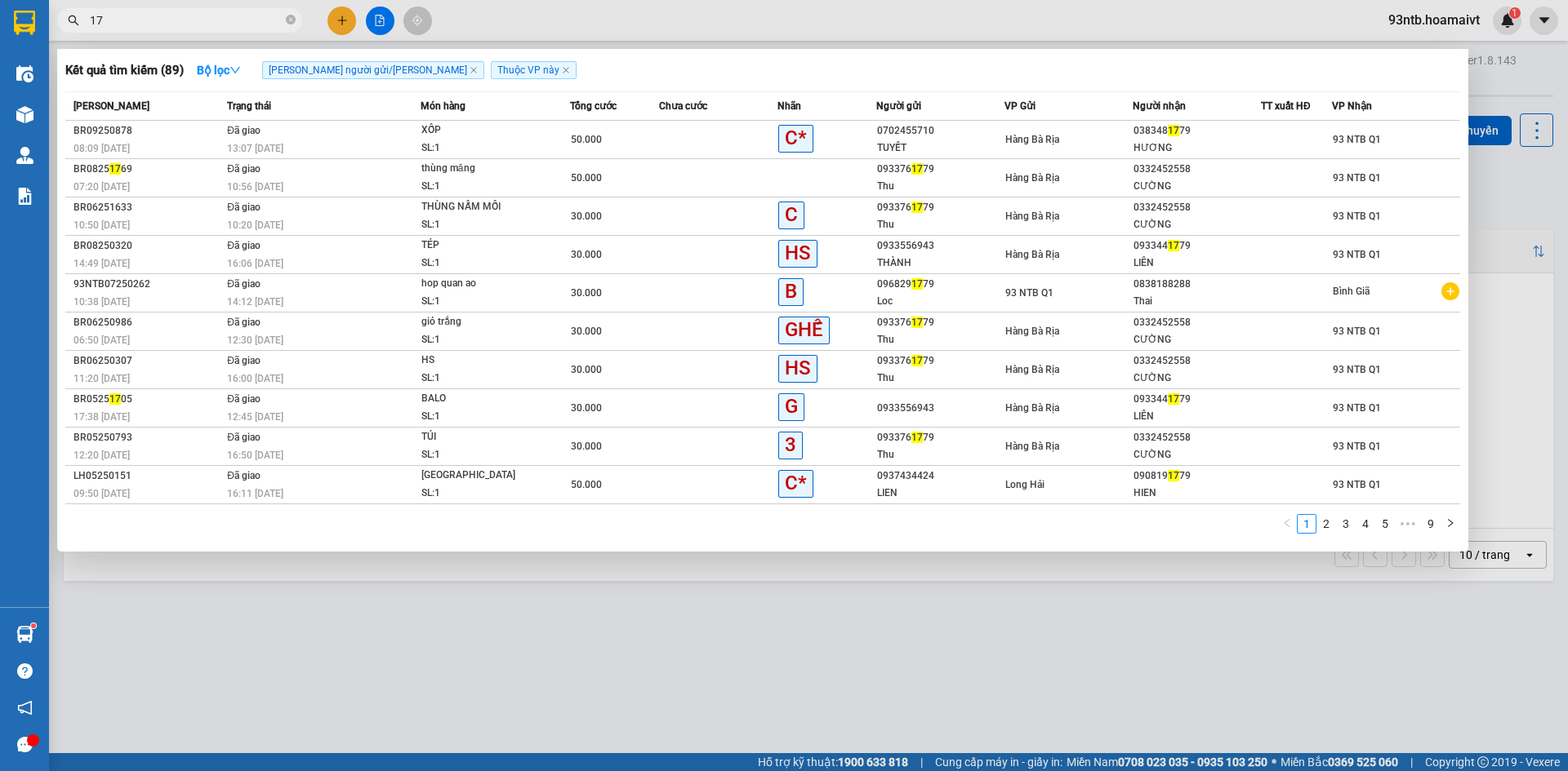
type input "1"
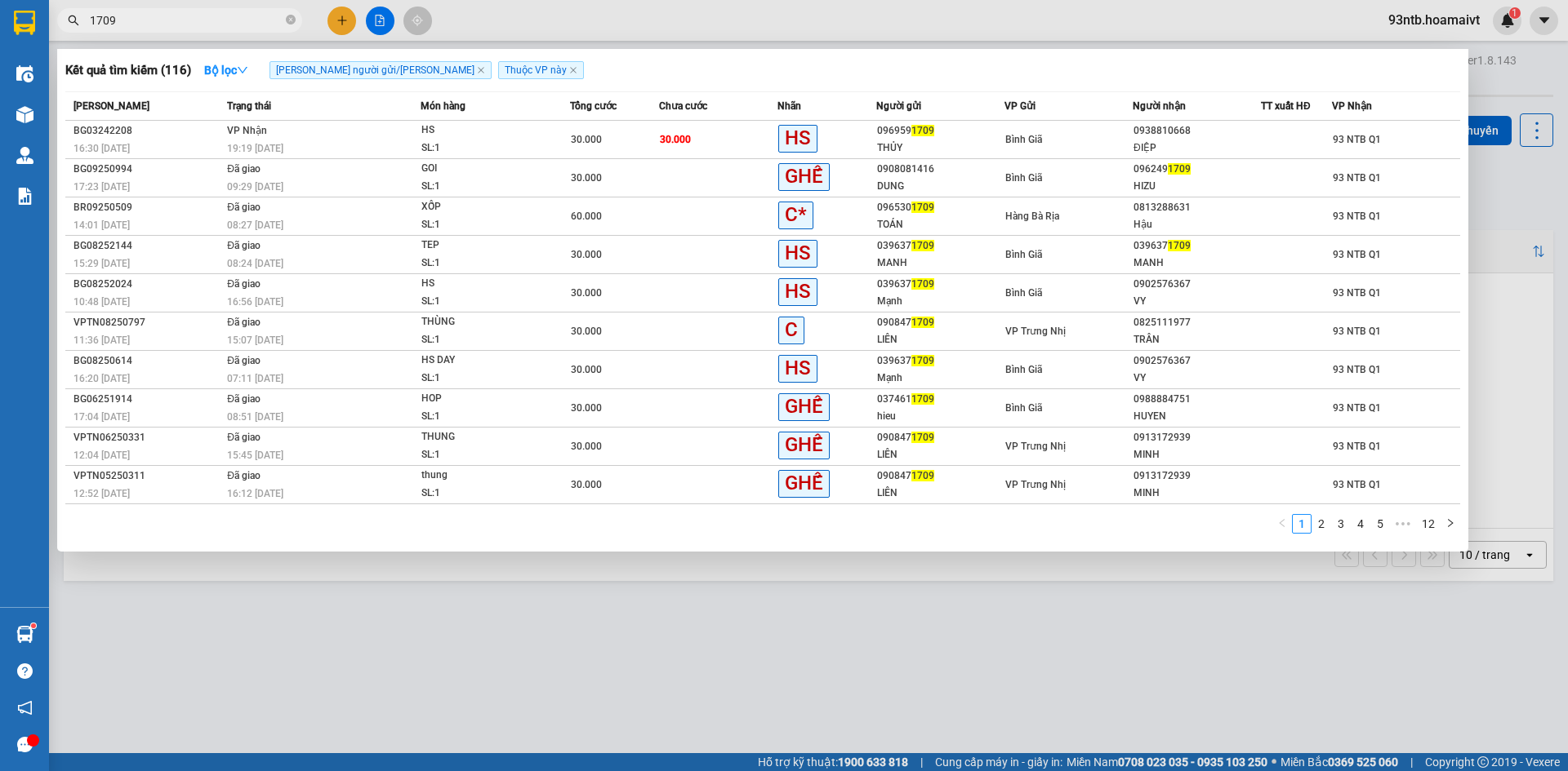
click at [259, 26] on input "1709" at bounding box center [186, 20] width 192 height 17
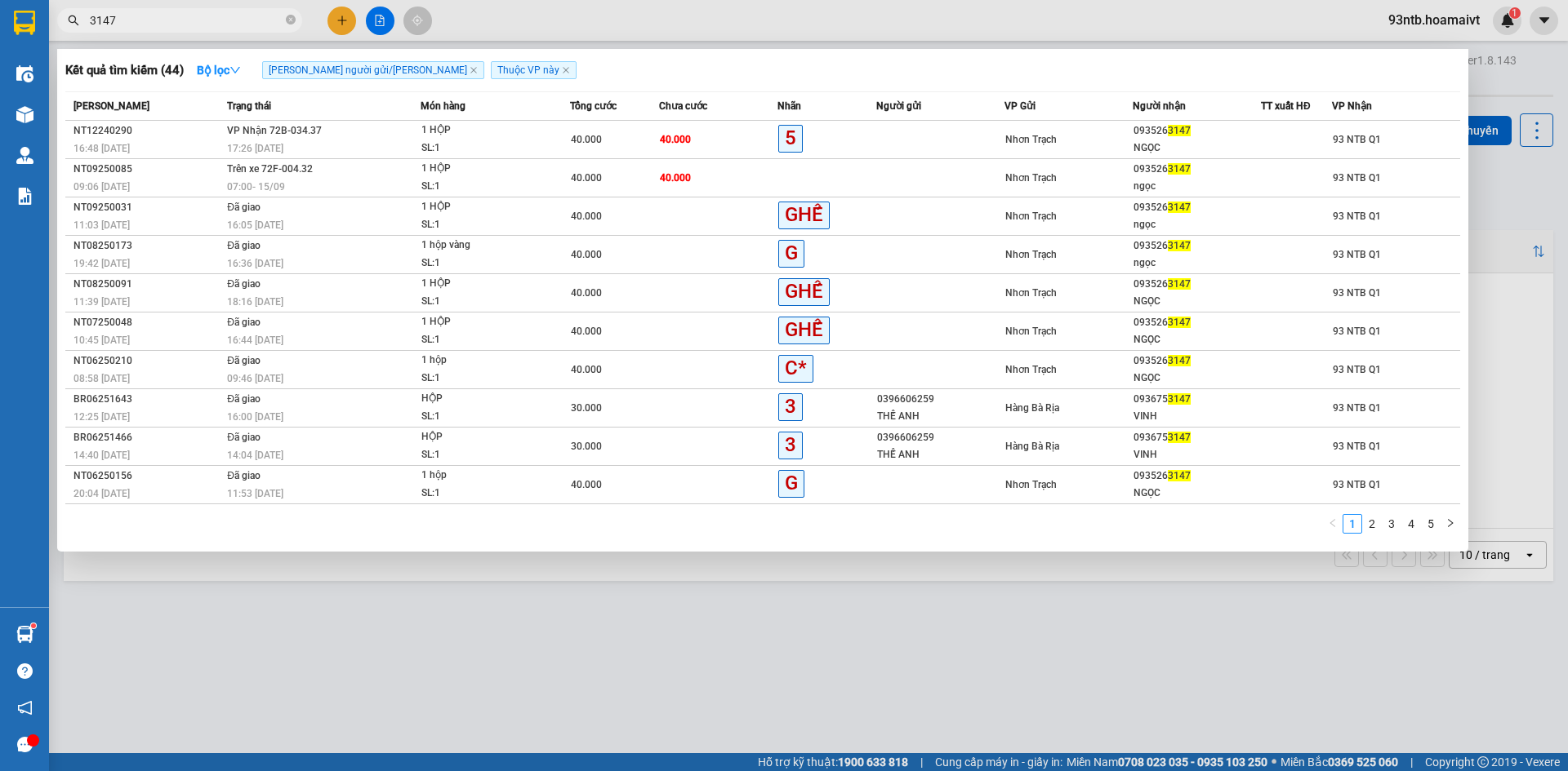
type input "3147"
click at [535, 604] on div at bounding box center [784, 386] width 1568 height 771
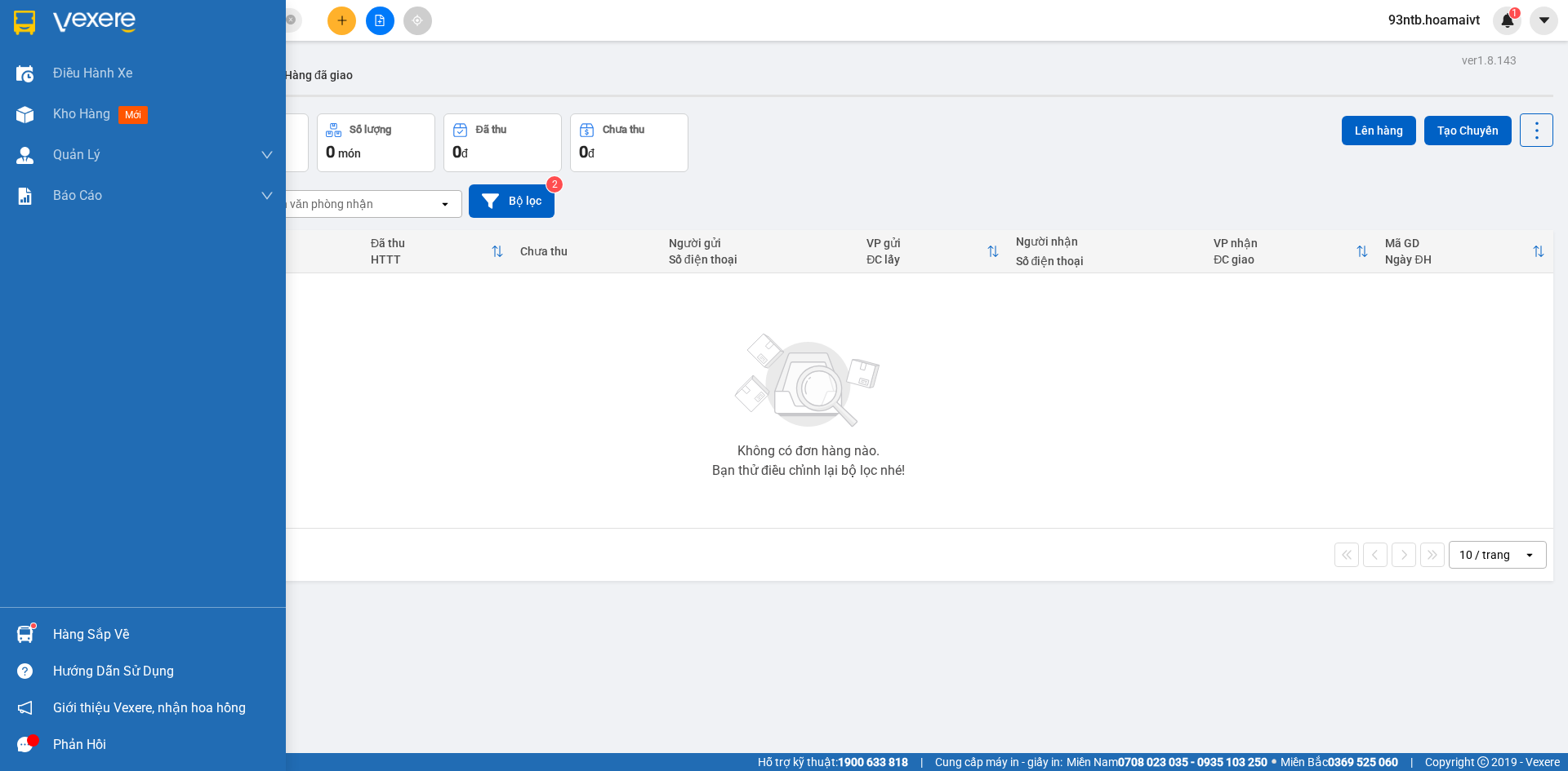
click at [34, 627] on sup at bounding box center [33, 625] width 5 height 5
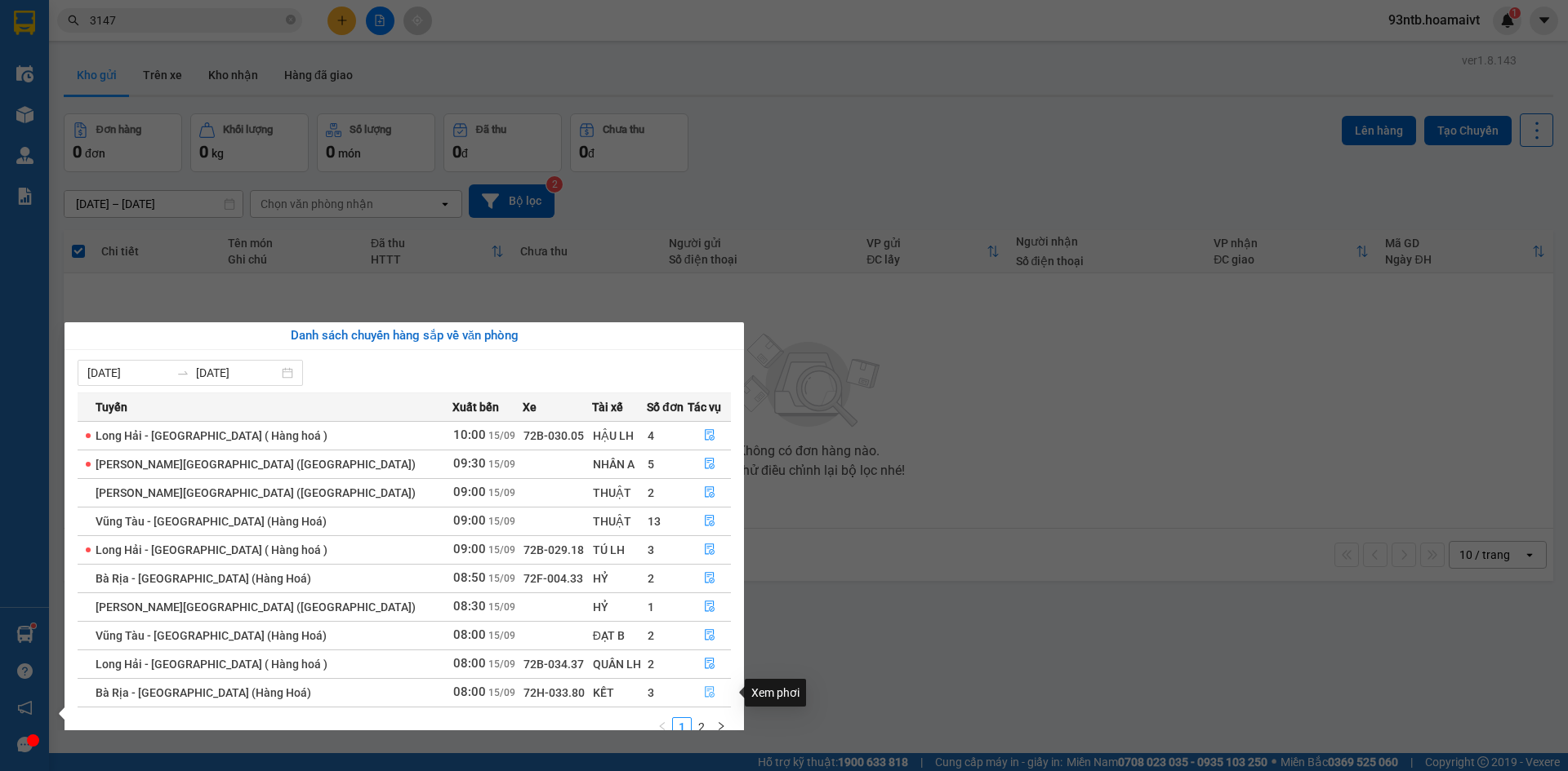
scroll to position [26, 0]
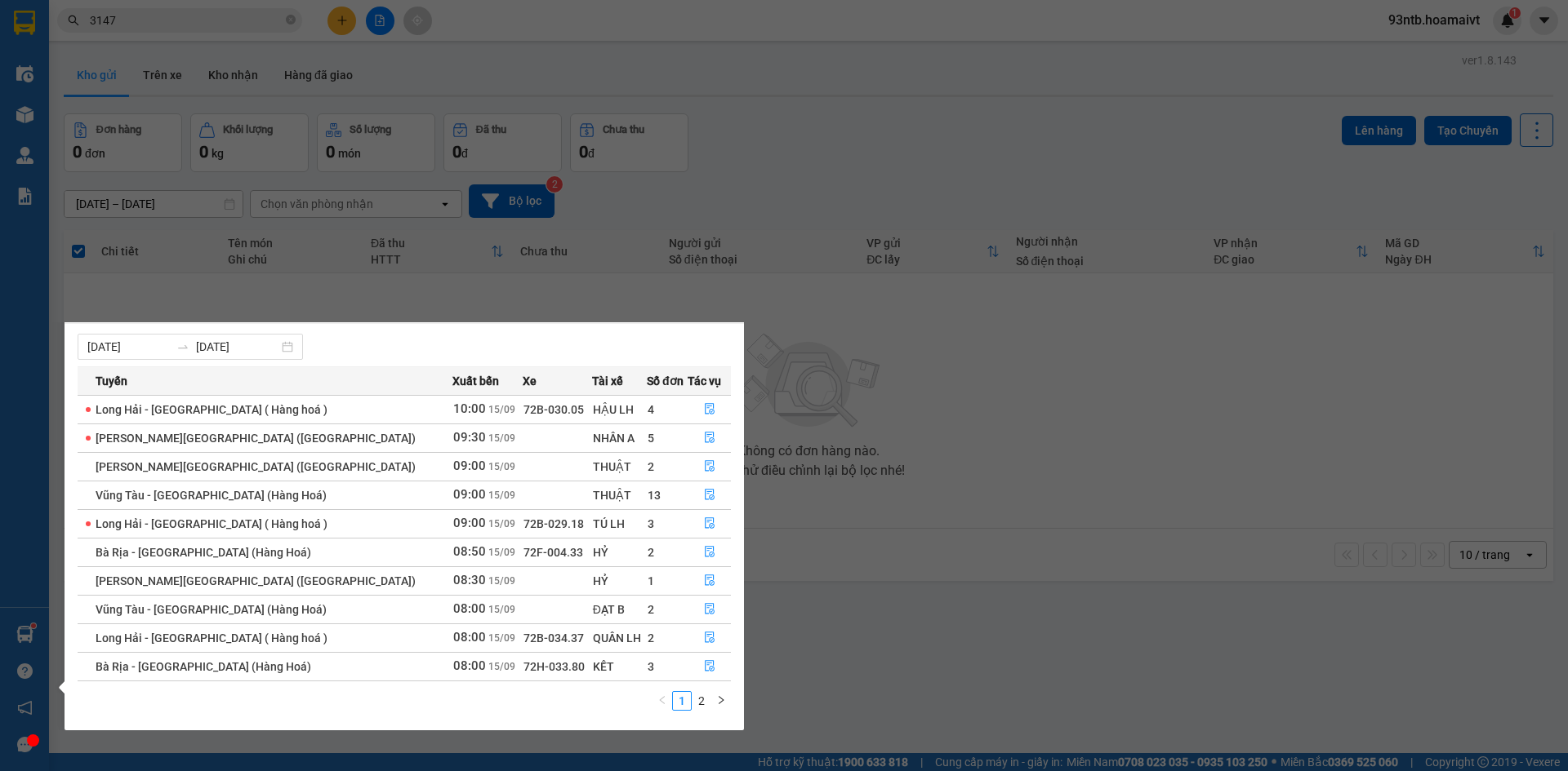
click at [699, 691] on ul "1 2" at bounding box center [692, 701] width 79 height 19
click at [699, 692] on link "2" at bounding box center [701, 701] width 17 height 17
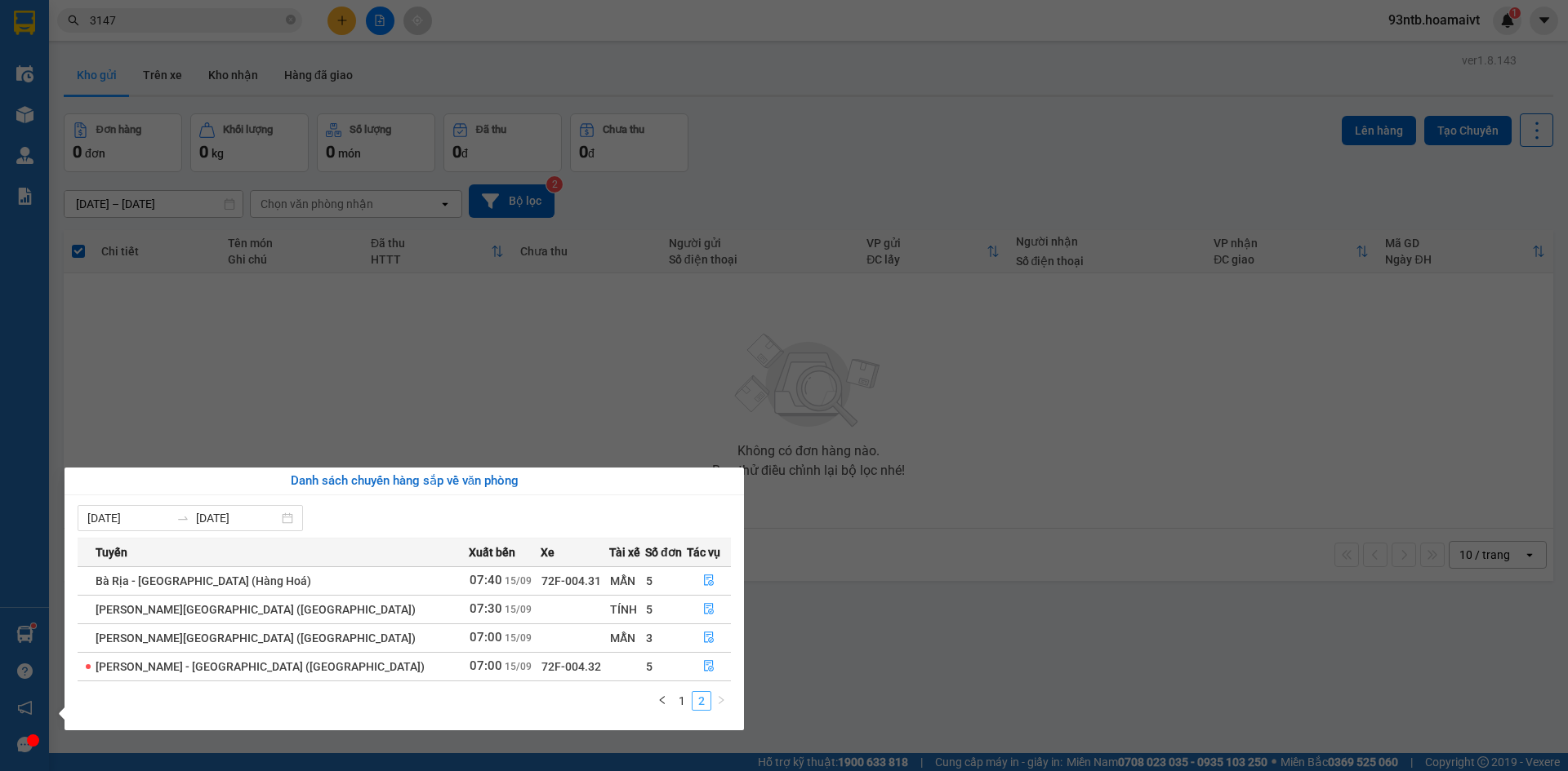
scroll to position [0, 0]
click at [703, 669] on icon "file-done" at bounding box center [709, 666] width 12 height 12
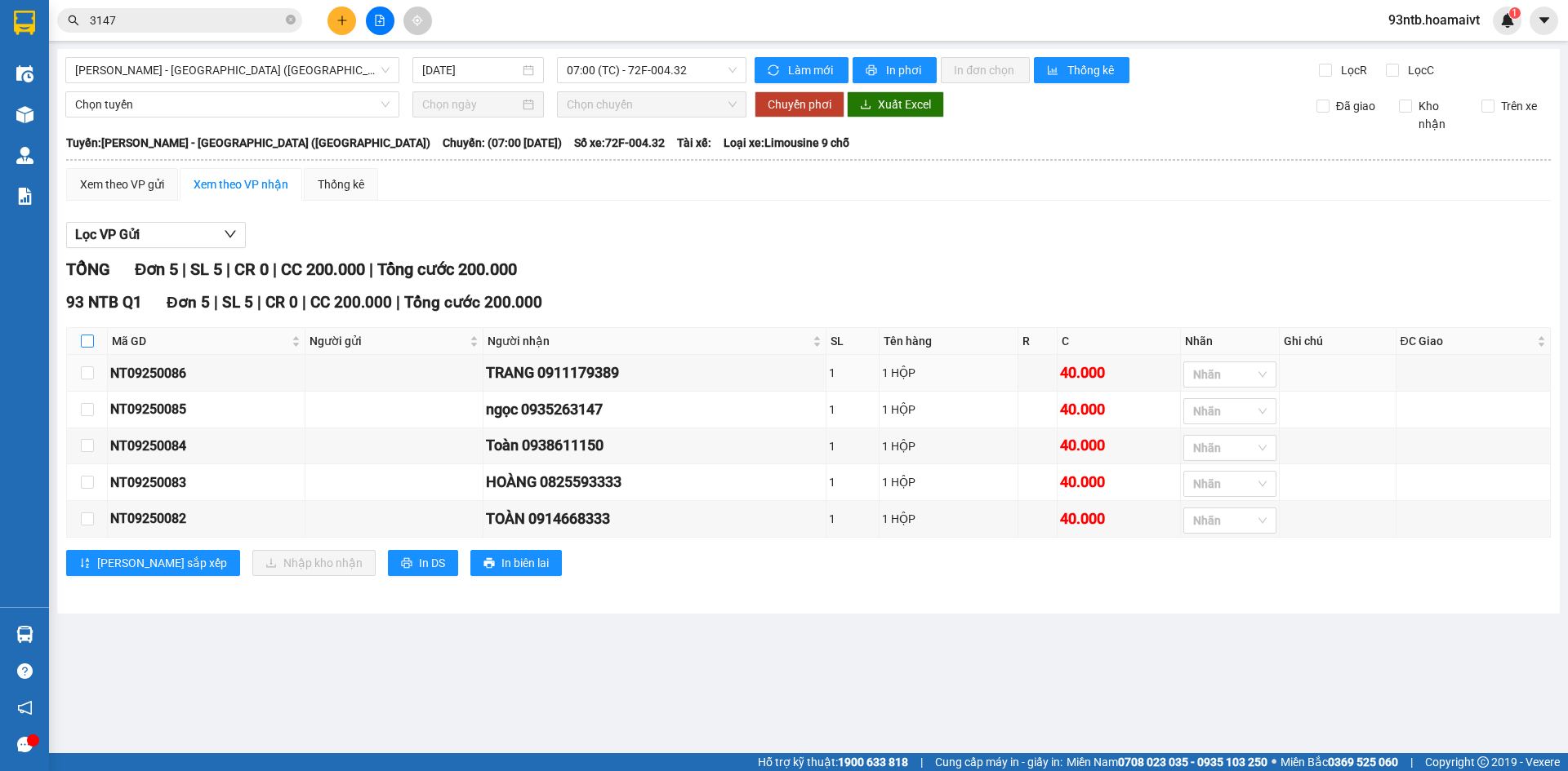
click at [88, 340] on input "checkbox" at bounding box center [86, 341] width 13 height 13
checkbox input "true"
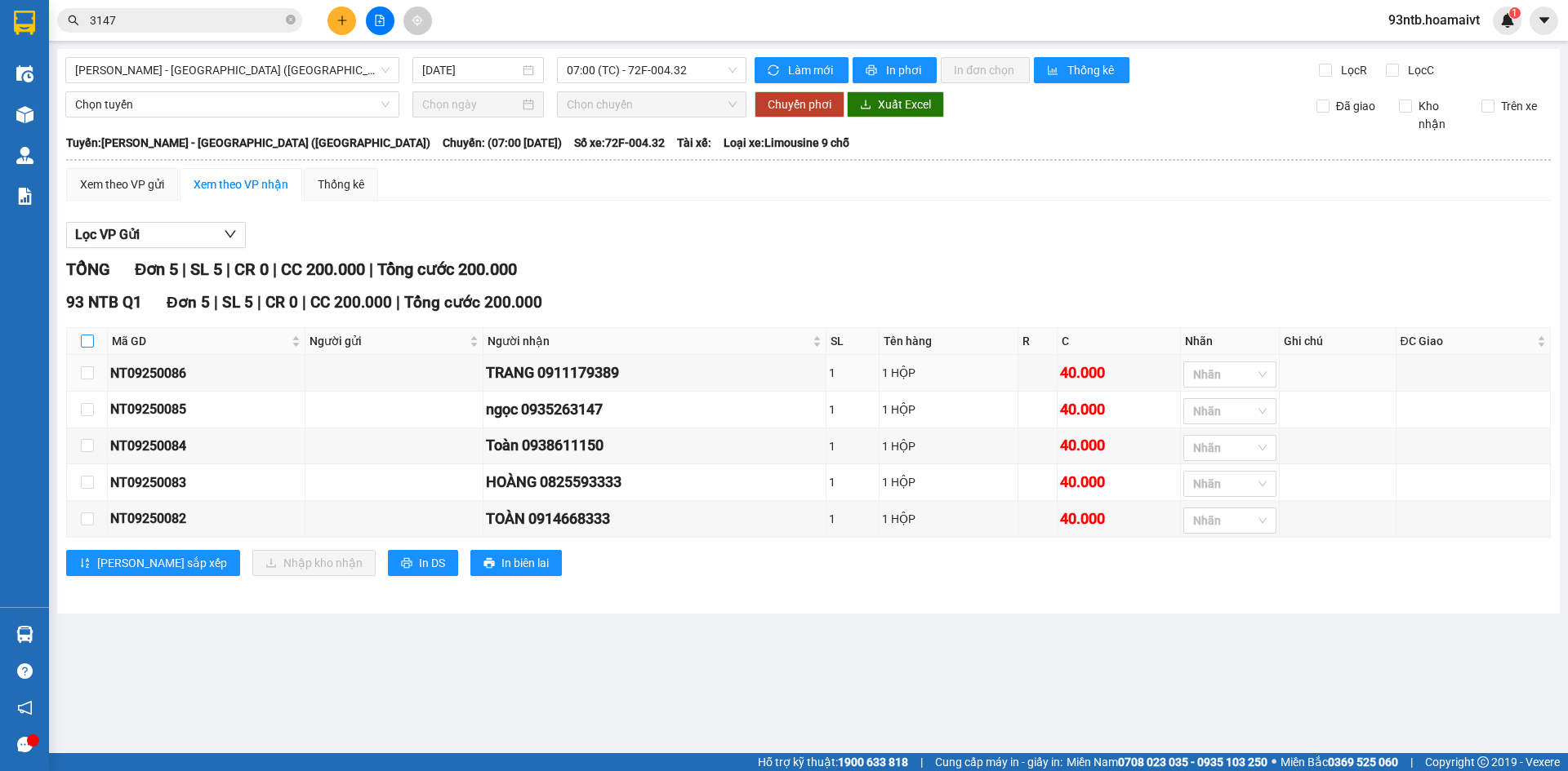
checkbox input "true"
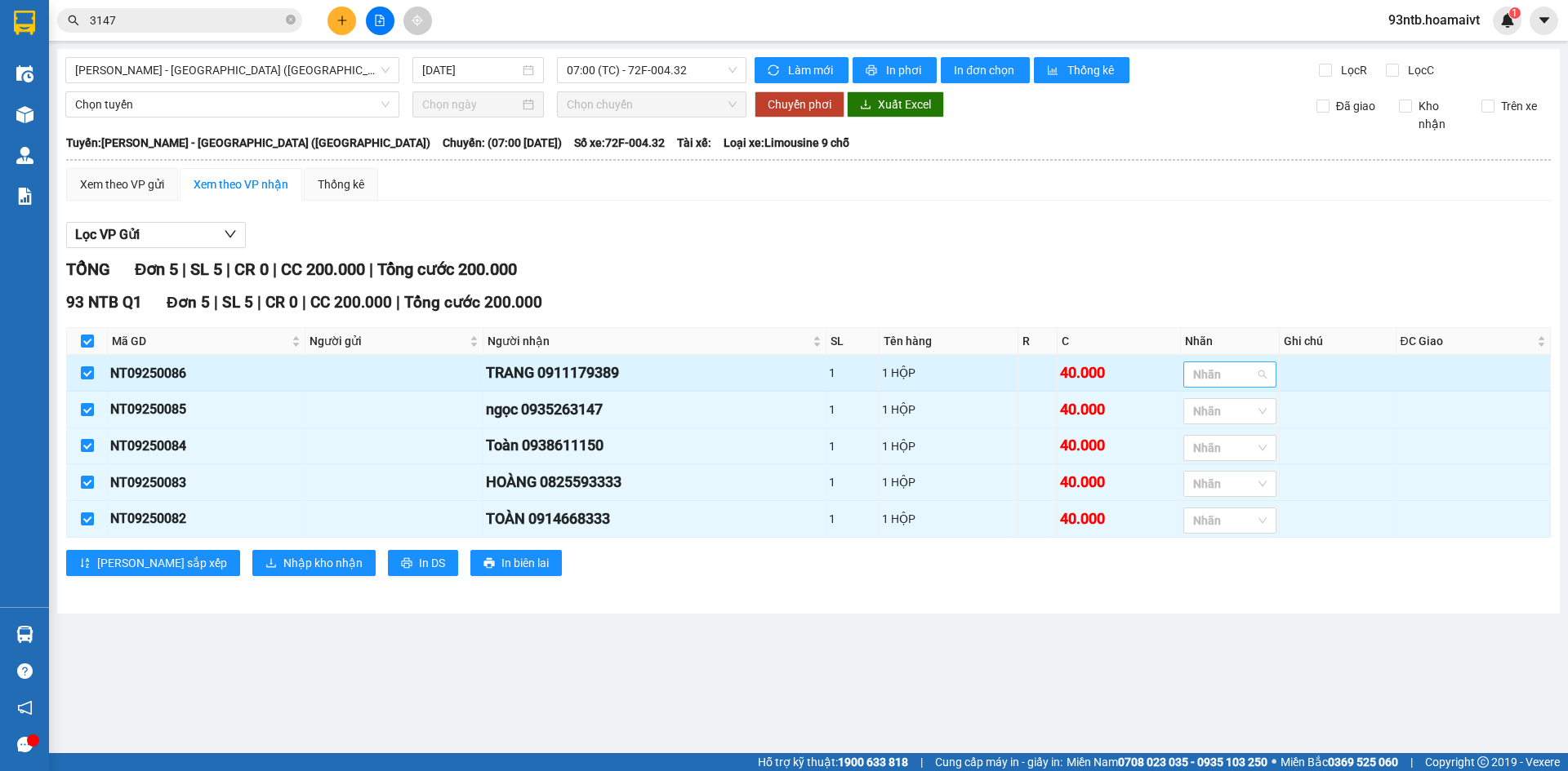
click at [1245, 374] on div at bounding box center [1221, 375] width 69 height 19
type input "g"
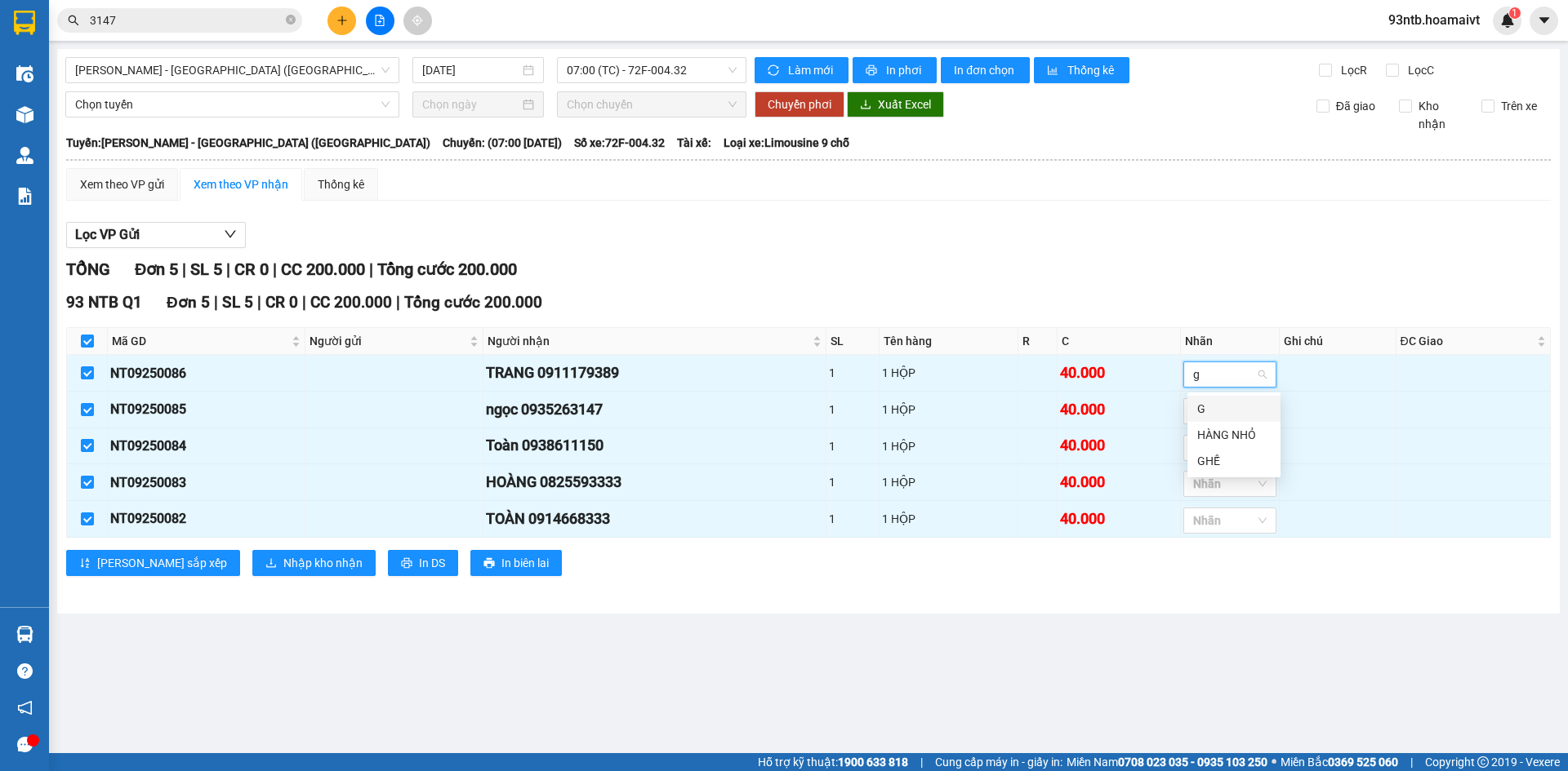
click at [1223, 402] on div "G" at bounding box center [1234, 409] width 74 height 17
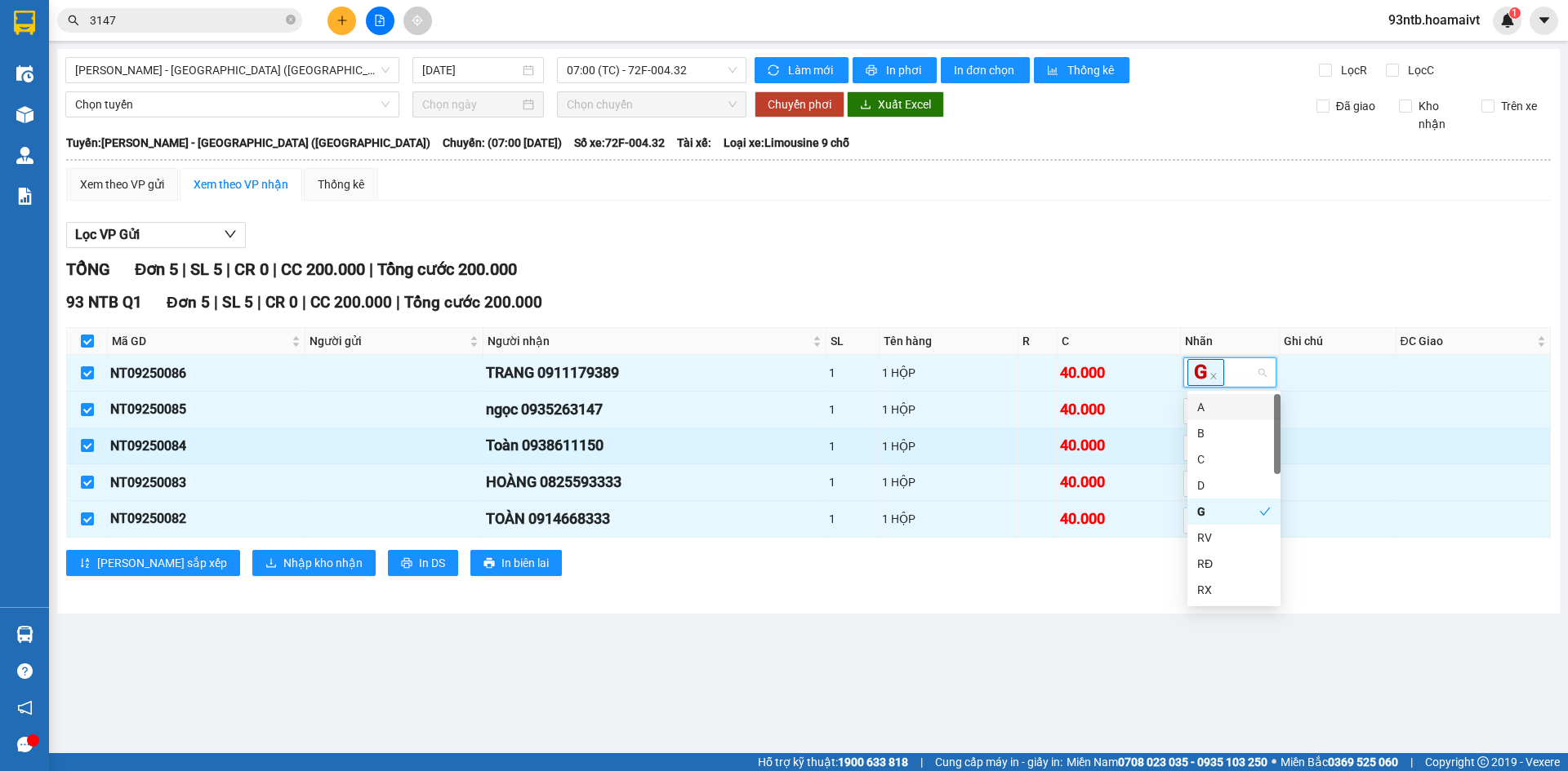
click at [1000, 452] on div "1 HỘP" at bounding box center [948, 447] width 133 height 17
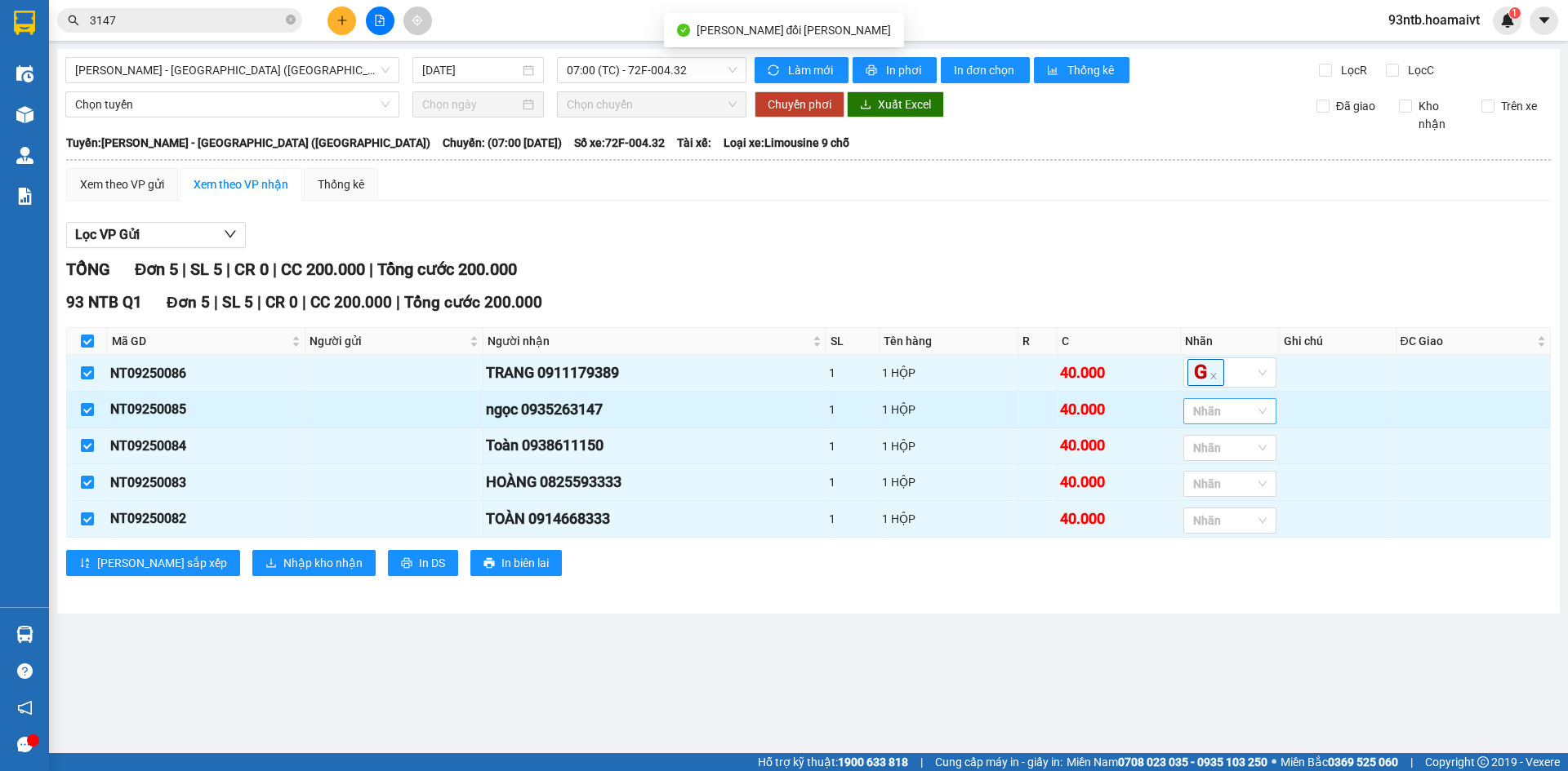
click at [1222, 414] on div at bounding box center [1221, 412] width 69 height 19
type input "g"
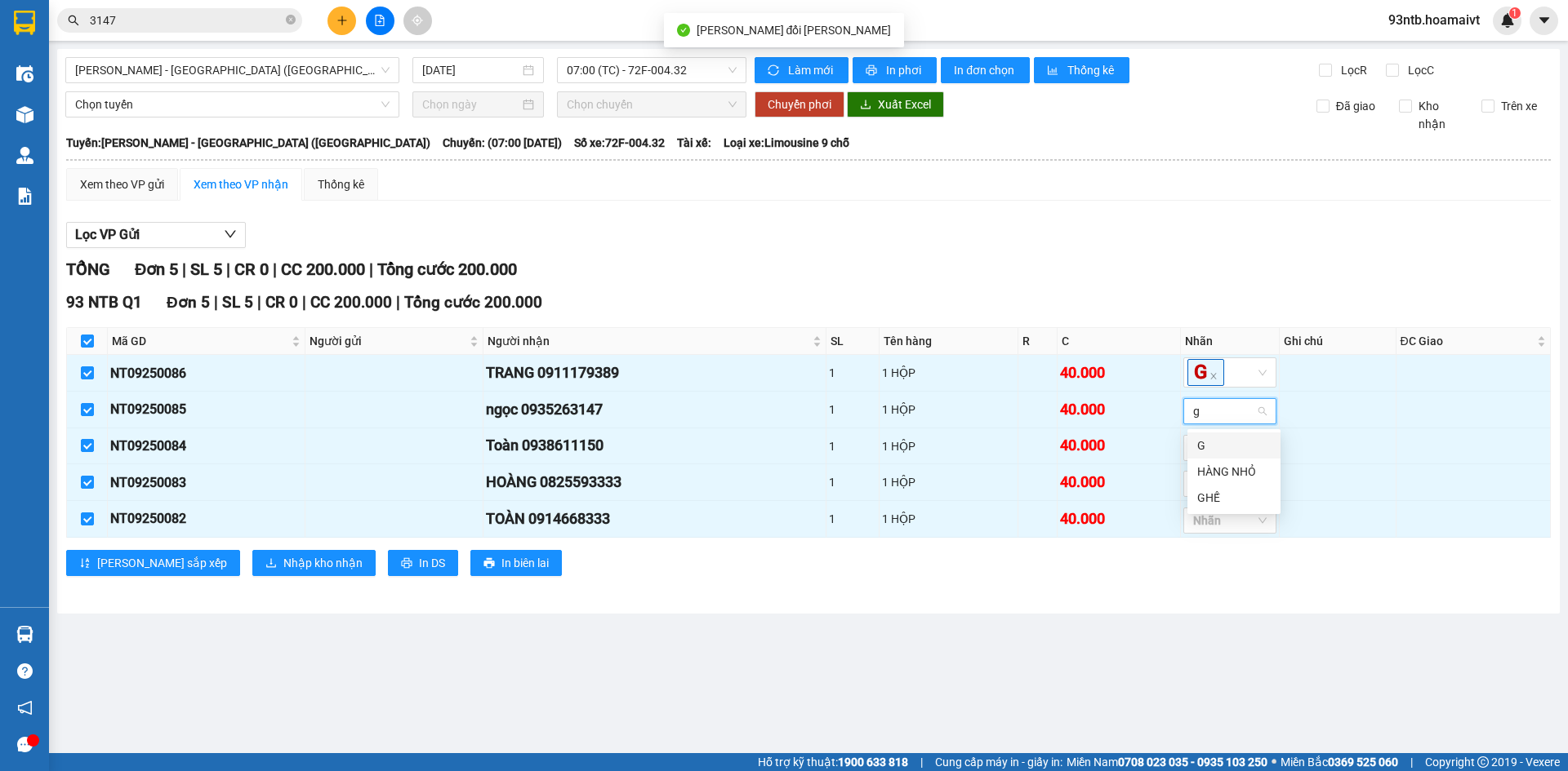
click at [1217, 436] on div "G" at bounding box center [1234, 446] width 93 height 26
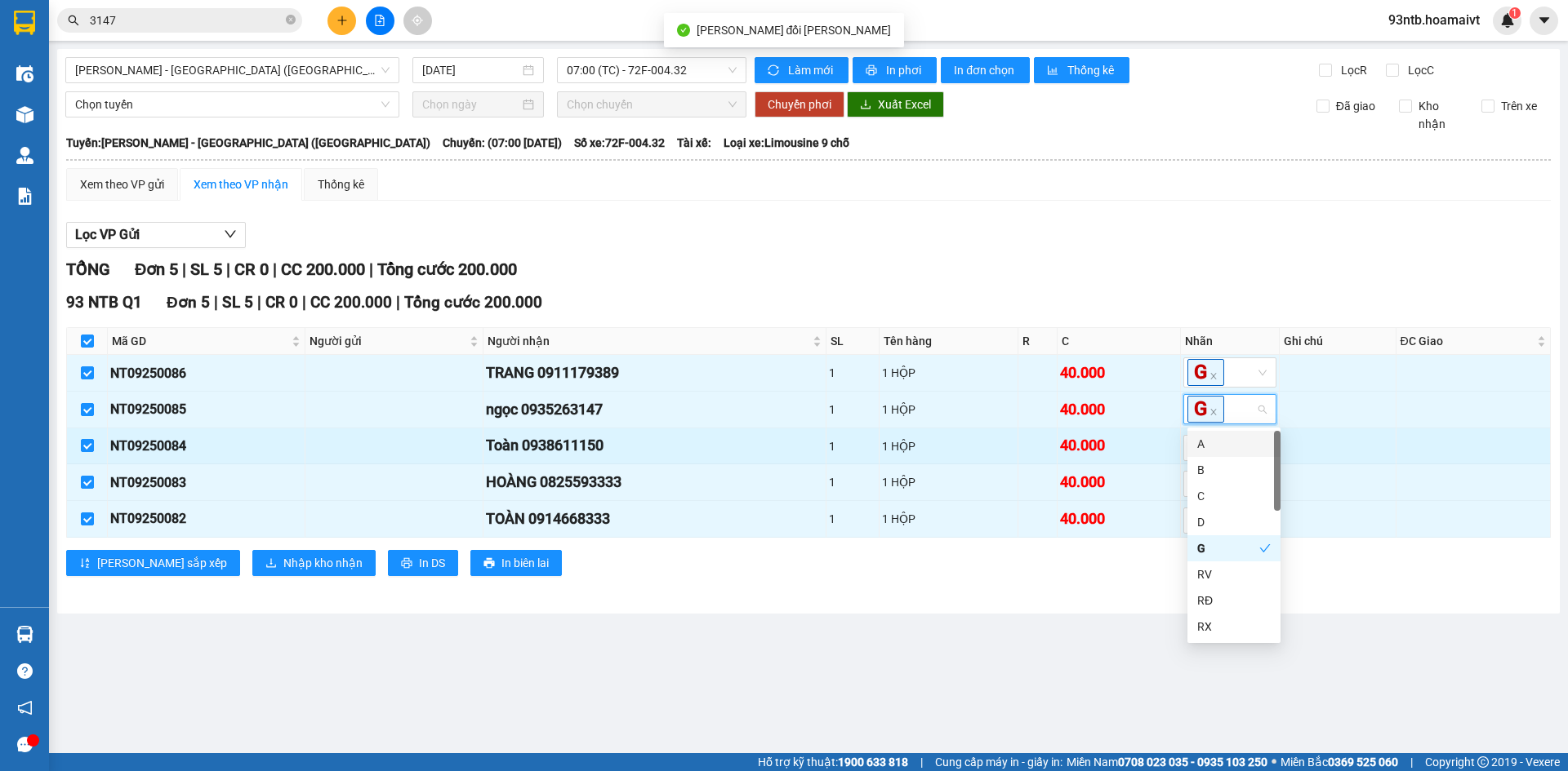
click at [947, 453] on div "1 HỘP" at bounding box center [948, 447] width 133 height 17
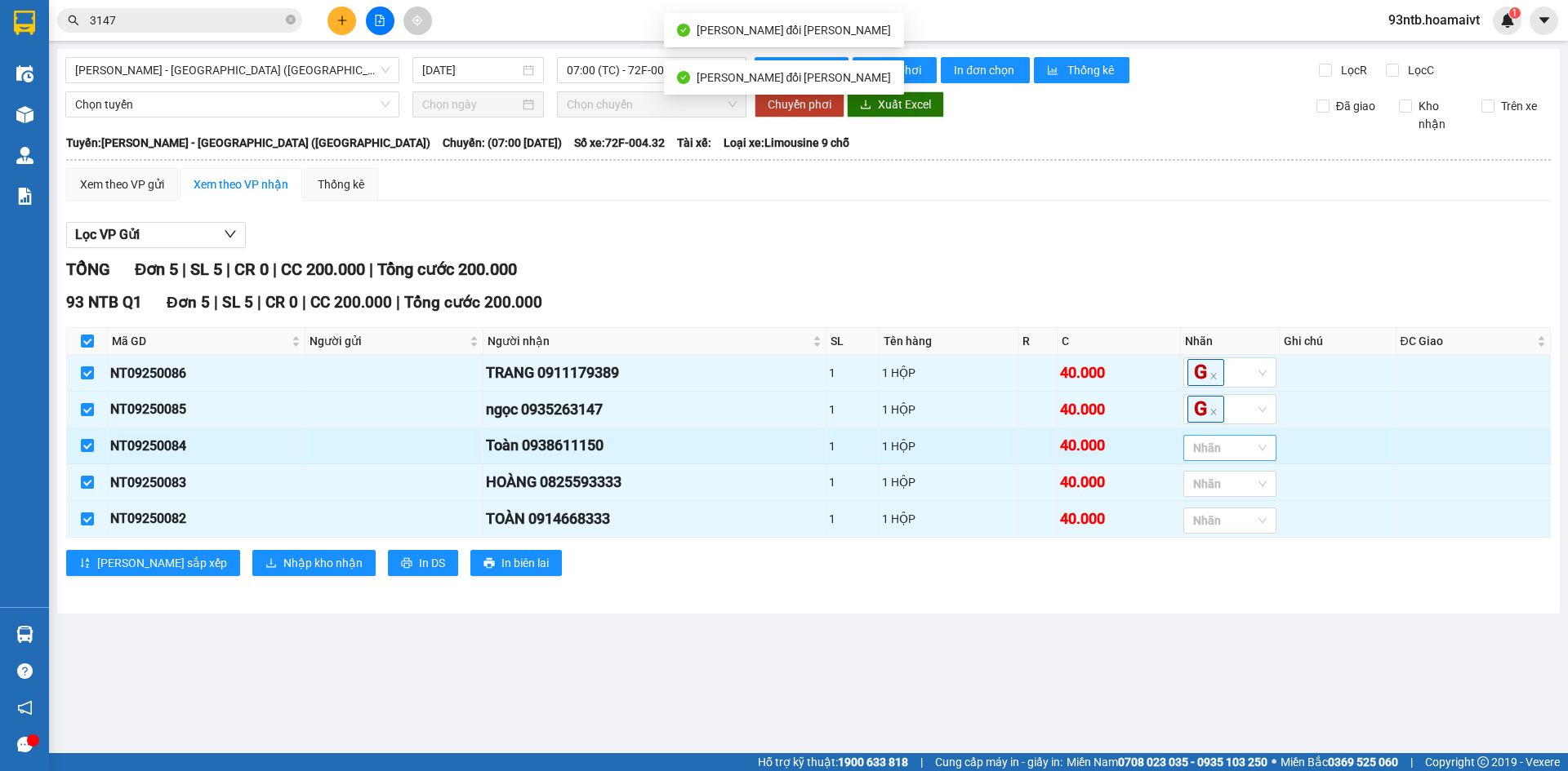
click at [1227, 448] on div at bounding box center [1221, 448] width 69 height 19
type input "g"
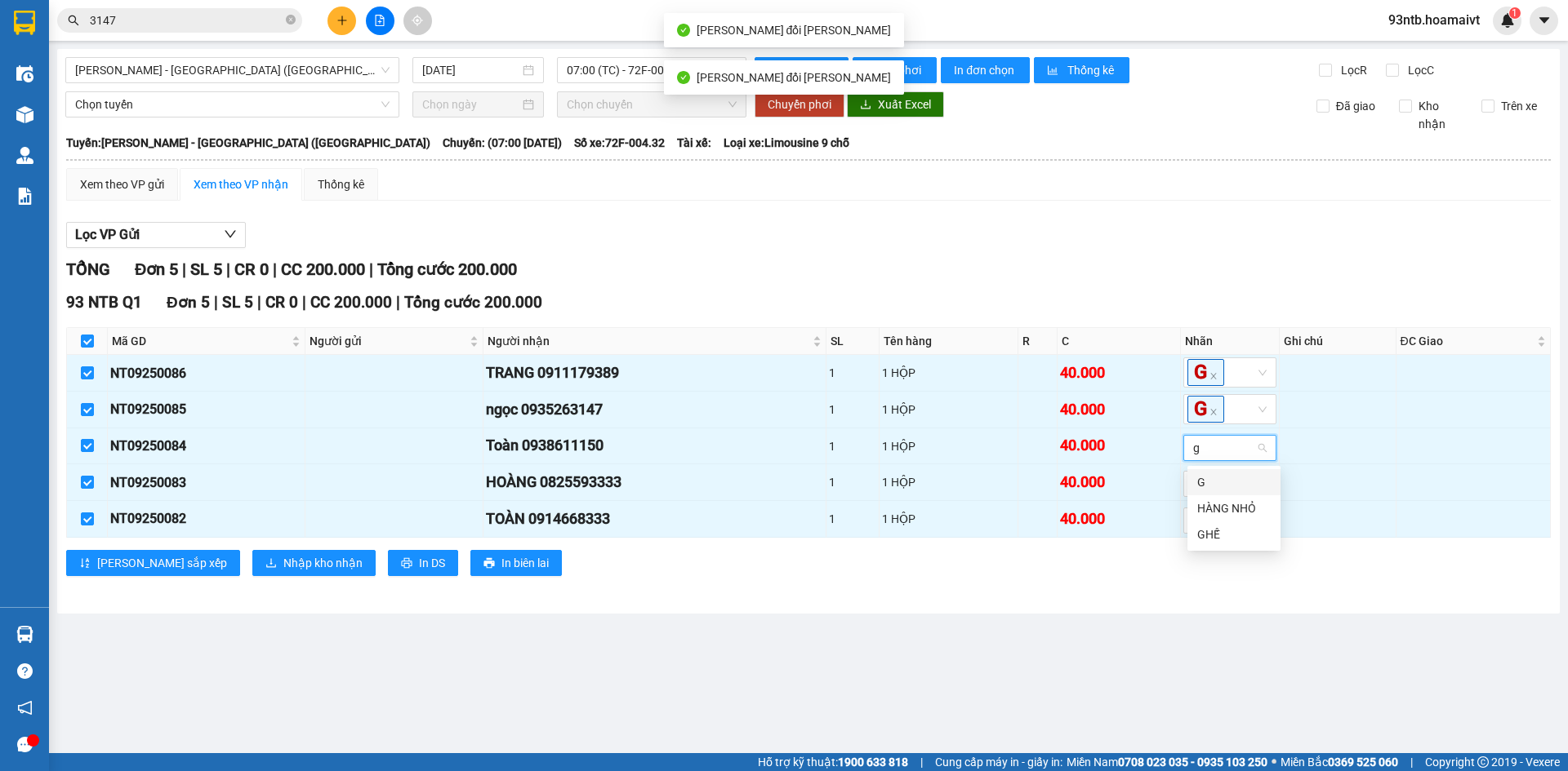
click at [1217, 486] on div "G" at bounding box center [1234, 483] width 74 height 17
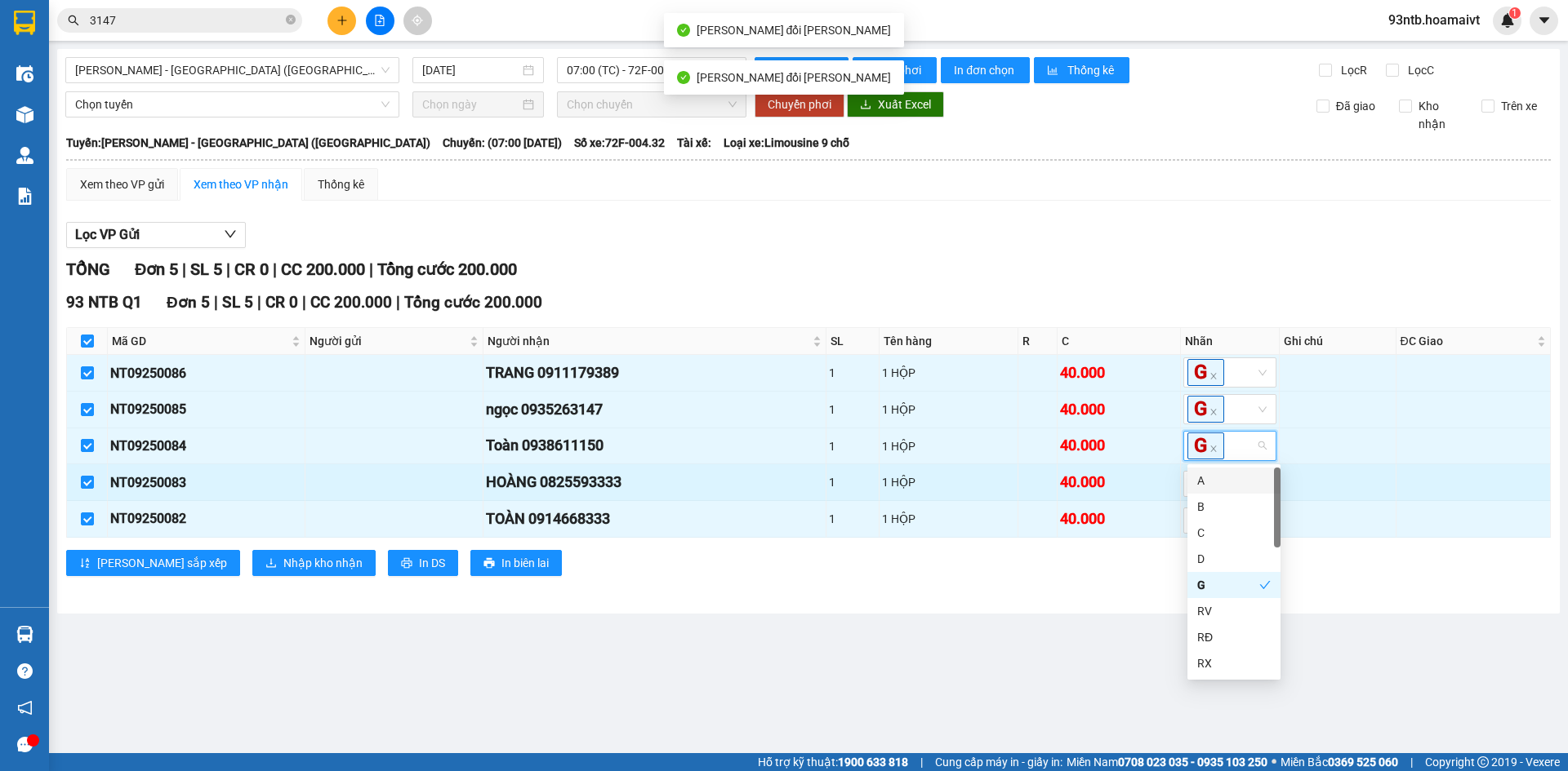
click at [1044, 485] on td at bounding box center [1038, 483] width 39 height 37
click at [1232, 489] on div at bounding box center [1221, 484] width 69 height 19
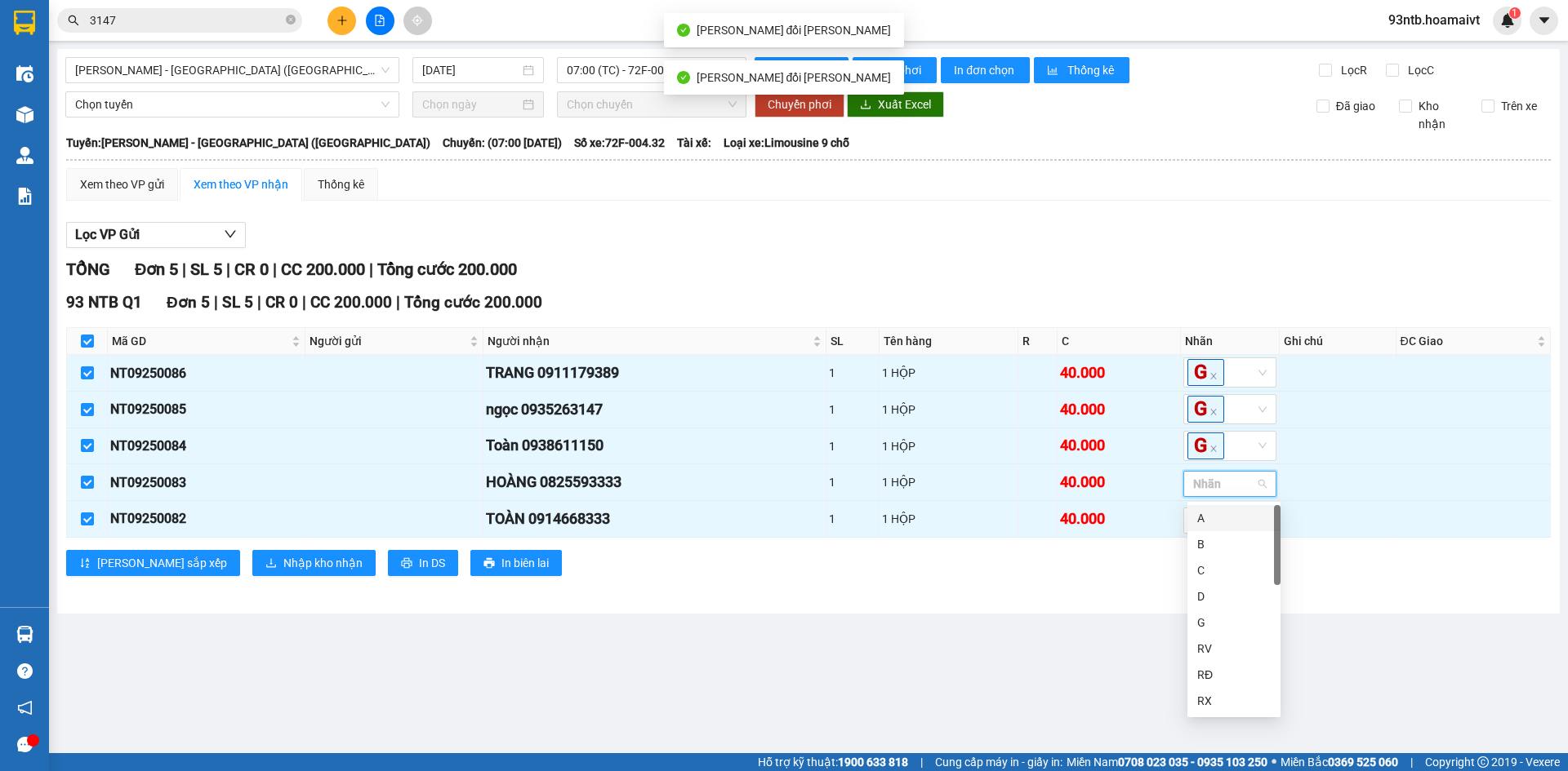
type input "g"
click at [1220, 509] on div "G" at bounding box center [1234, 518] width 93 height 26
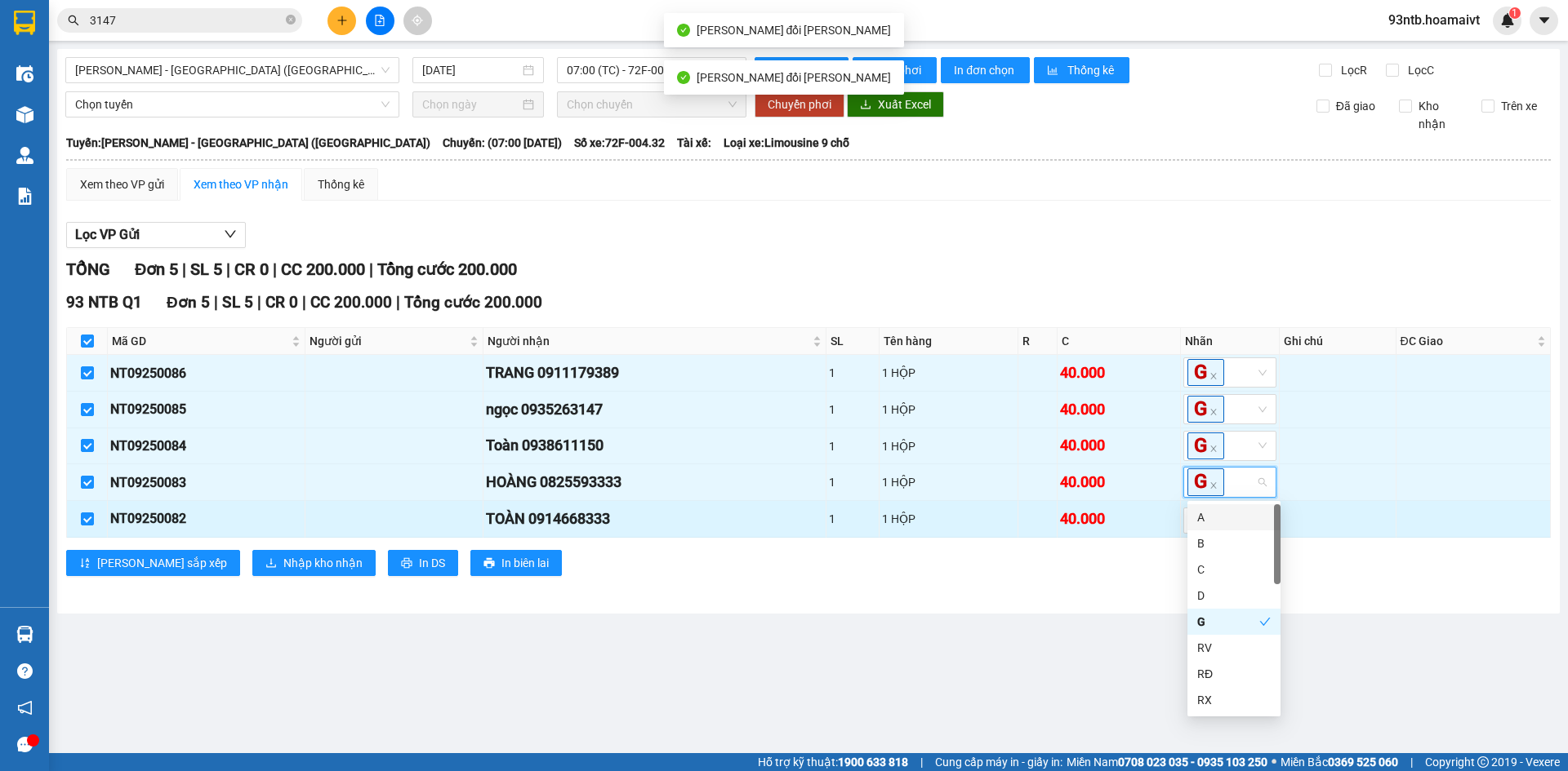
click at [1068, 520] on div "40.000" at bounding box center [1118, 520] width 117 height 23
click at [1211, 529] on div at bounding box center [1221, 520] width 69 height 19
type input "g"
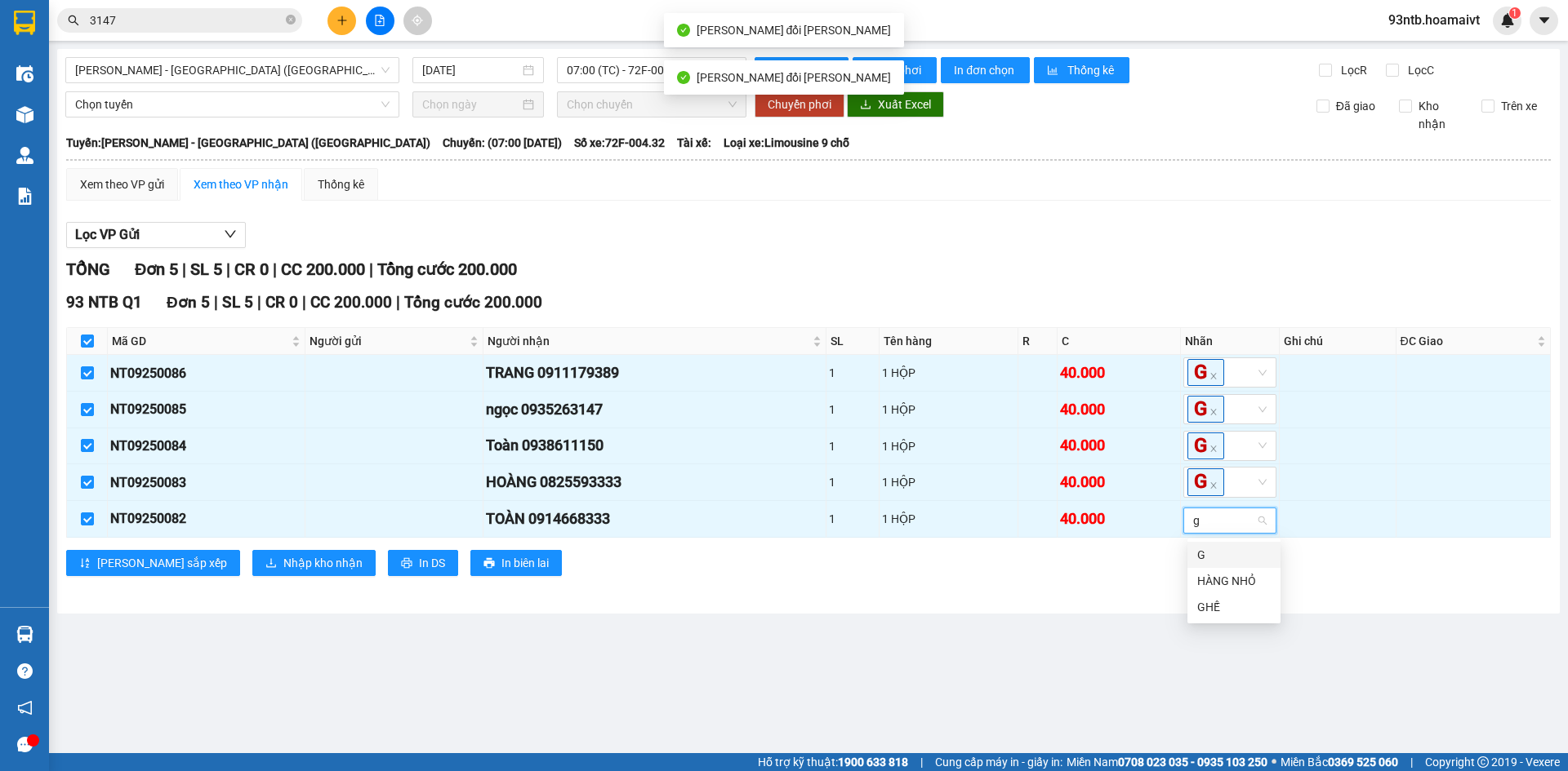
click at [1211, 554] on div "G" at bounding box center [1234, 554] width 74 height 17
click at [913, 617] on main "Nhơn Trạch - Sài Gòn (Hàng hóa) 15/09/2025 07:00 (TC) - 72F-004.32 Làm mới In p…" at bounding box center [784, 377] width 1568 height 754
click at [271, 575] on button "Nhập kho nhận" at bounding box center [314, 563] width 123 height 26
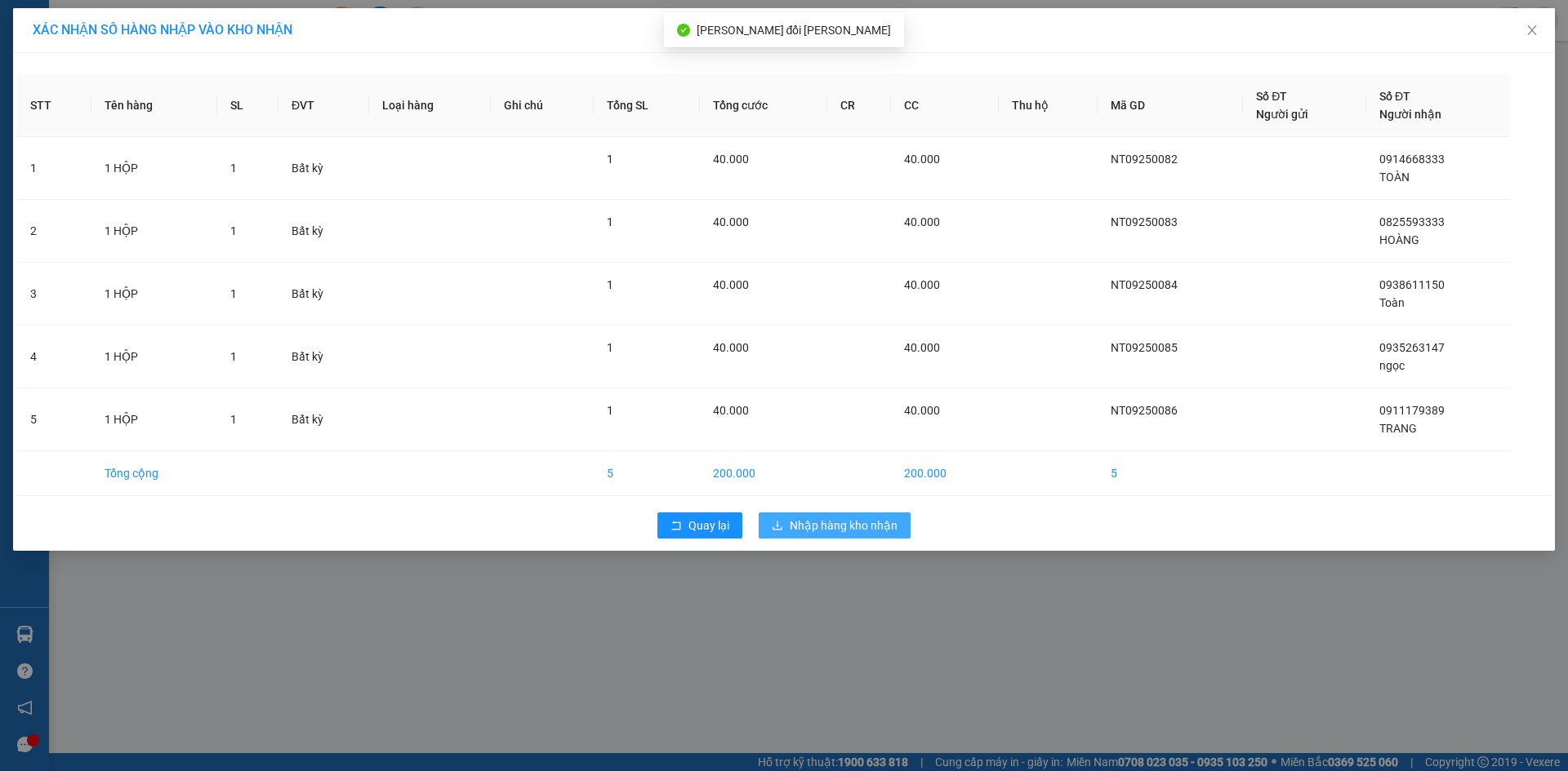
click at [881, 530] on span "Nhập hàng kho nhận" at bounding box center [843, 525] width 108 height 17
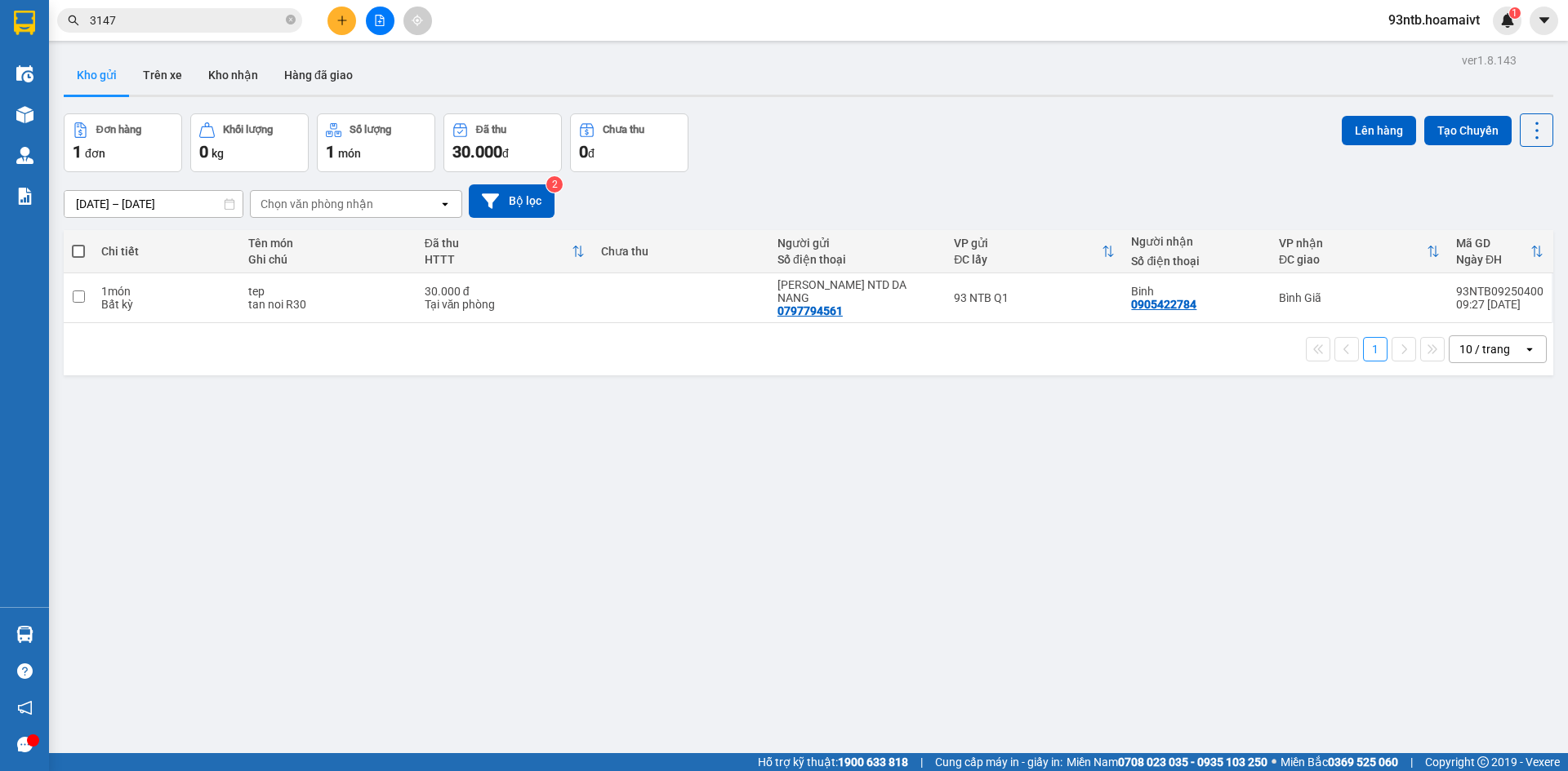
click at [168, 17] on input "3147" at bounding box center [186, 20] width 192 height 17
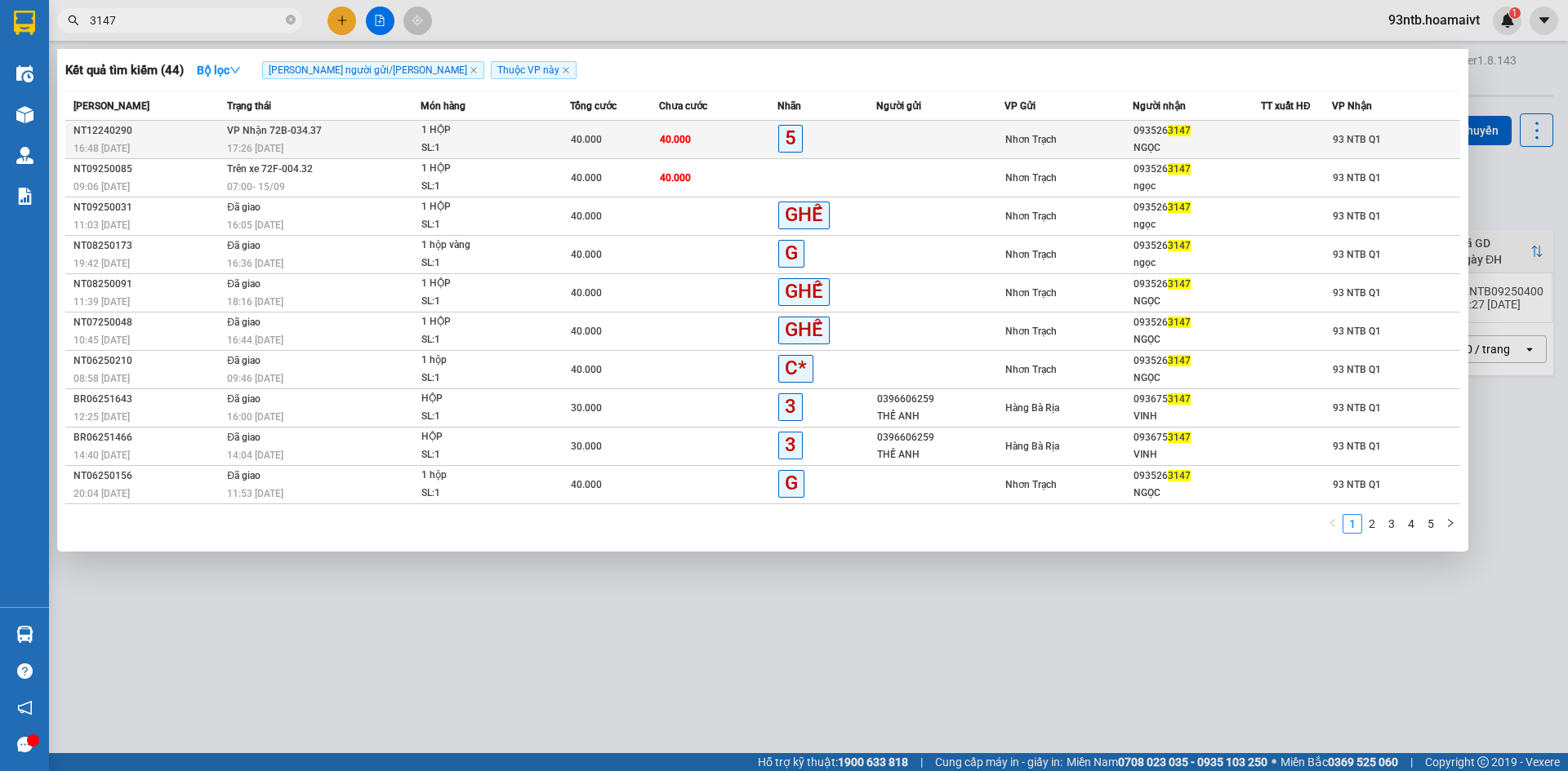
click at [690, 141] on td "40.000" at bounding box center [718, 140] width 119 height 39
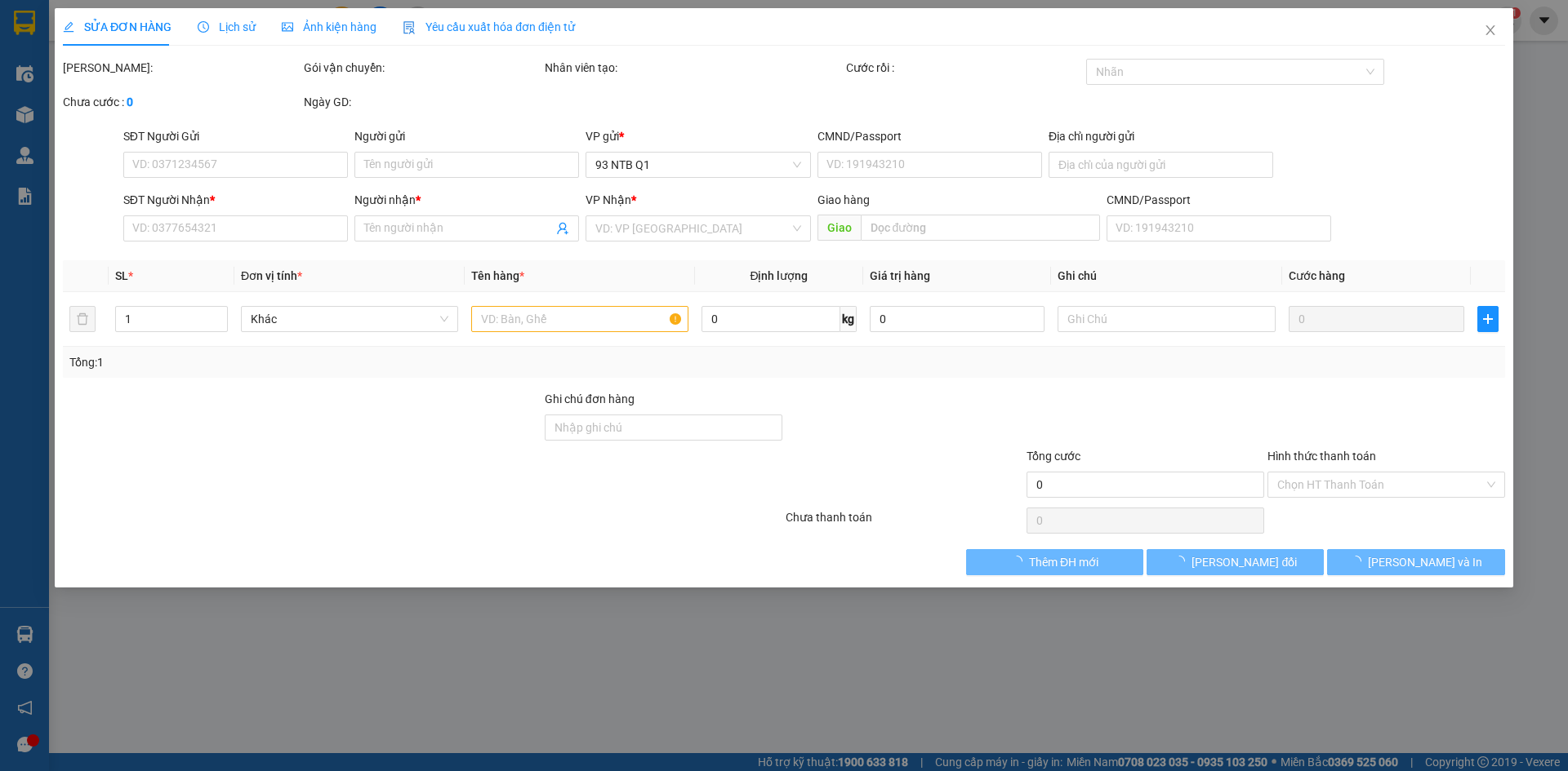
type input "0935263147"
type input "NGỌC"
type input "40.000"
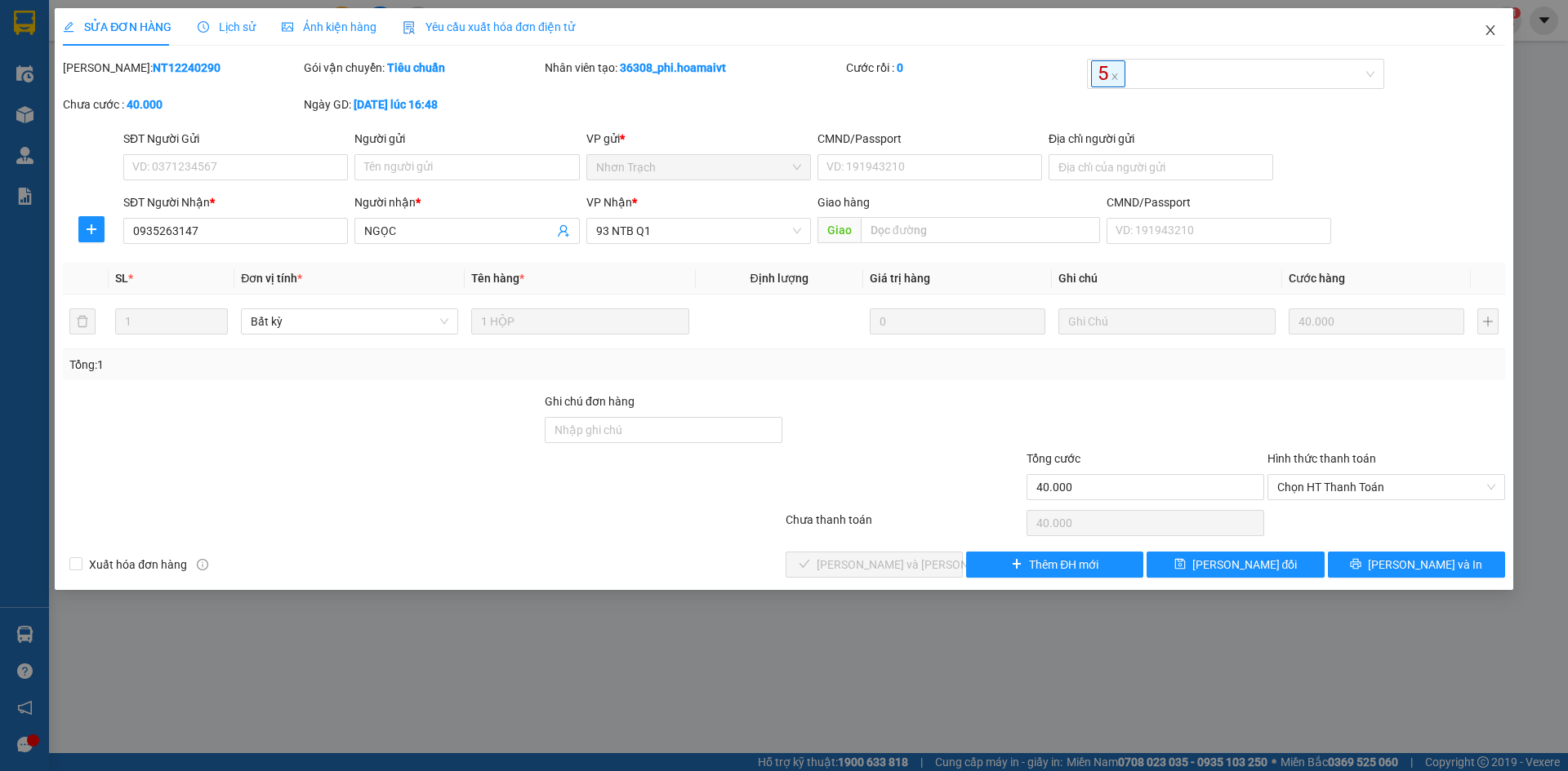
click at [1485, 28] on icon "close" at bounding box center [1489, 29] width 13 height 13
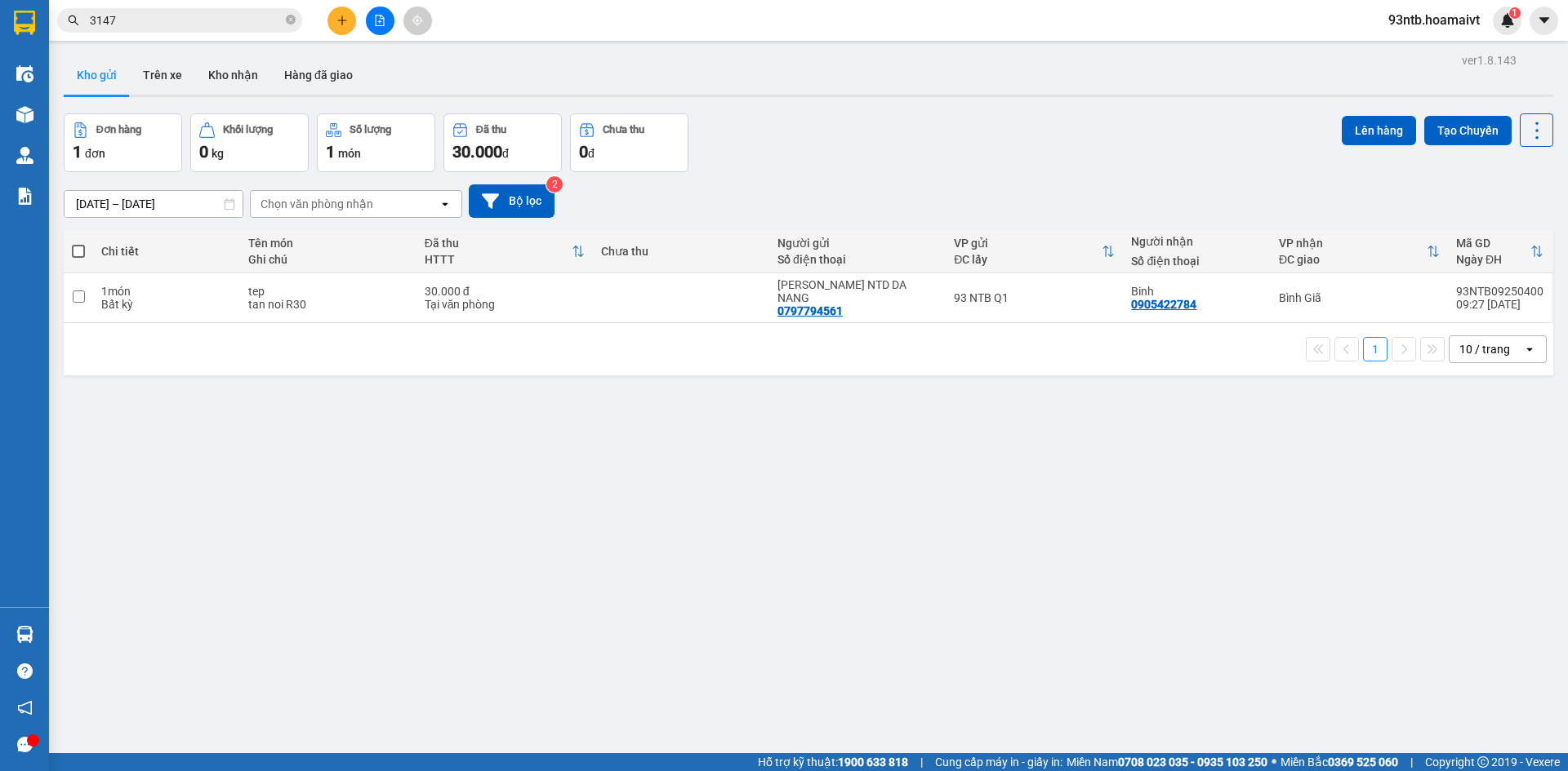
click at [190, 19] on input "3147" at bounding box center [186, 20] width 192 height 17
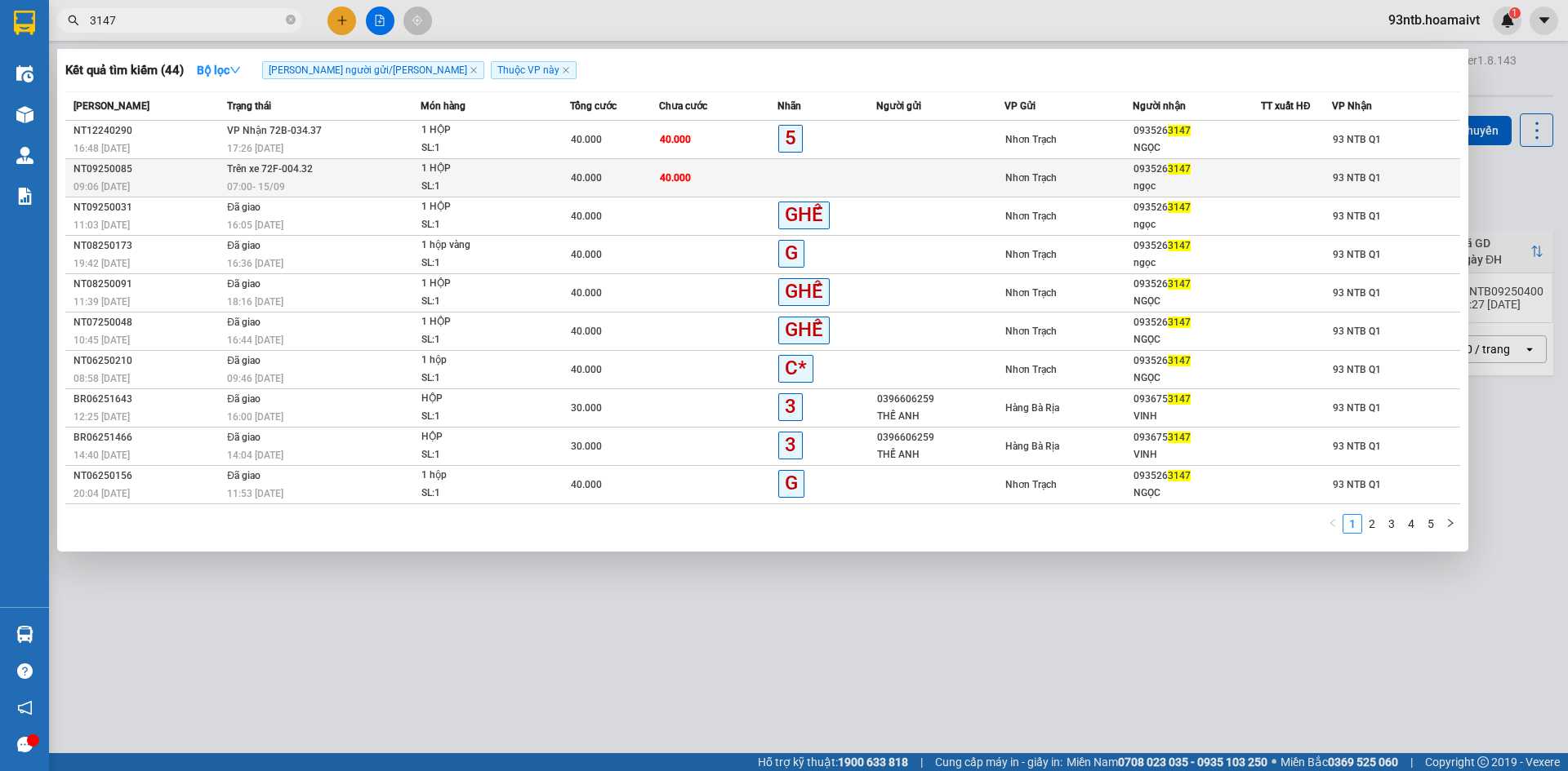
click at [752, 178] on td "40.000" at bounding box center [718, 179] width 119 height 39
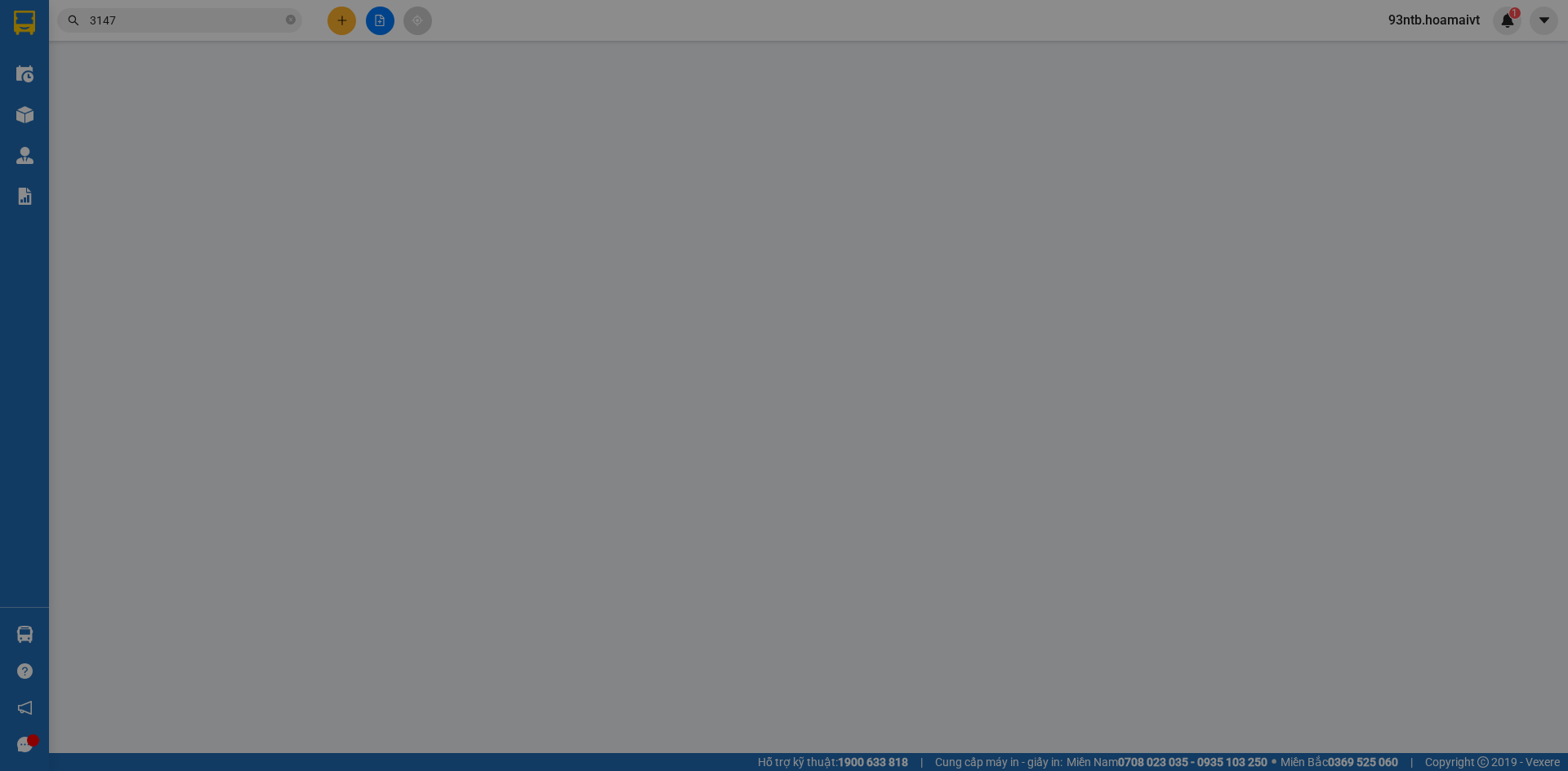
type input "0935263147"
type input "ngọc"
type input "40.000"
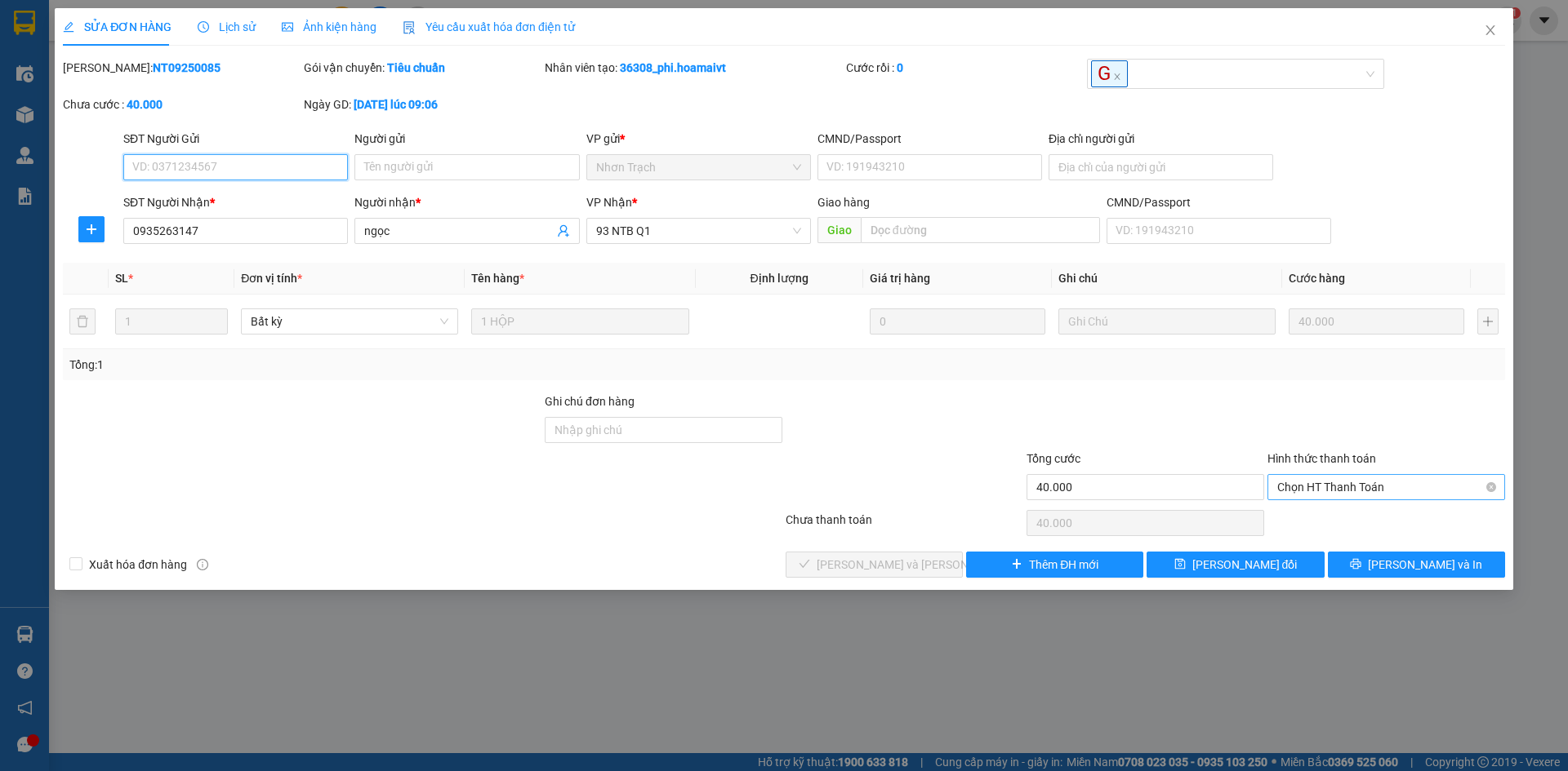
click at [1281, 491] on span "Chọn HT Thanh Toán" at bounding box center [1386, 486] width 218 height 24
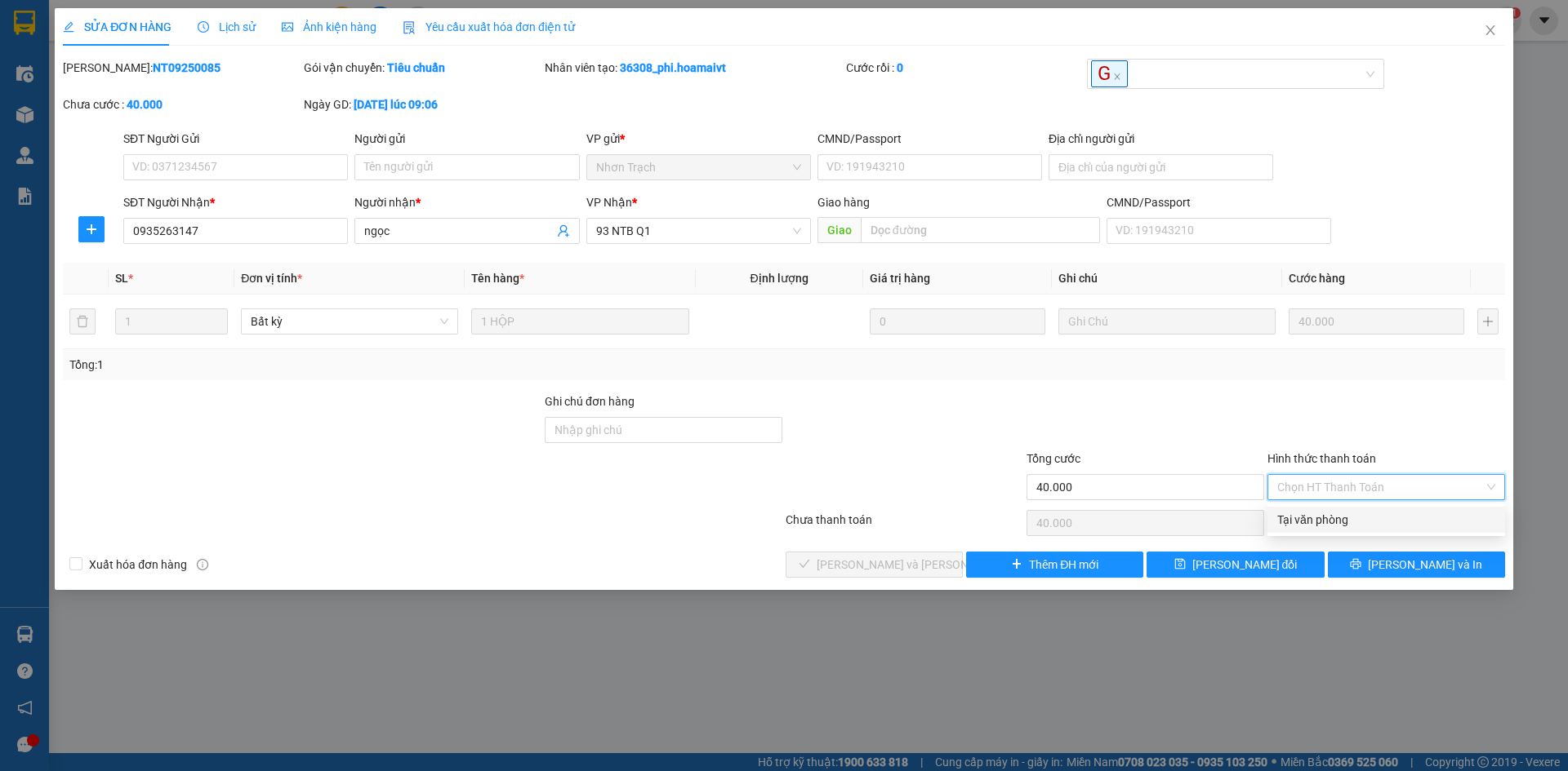
click at [1287, 520] on div "Tại văn phòng" at bounding box center [1386, 520] width 218 height 17
type input "0"
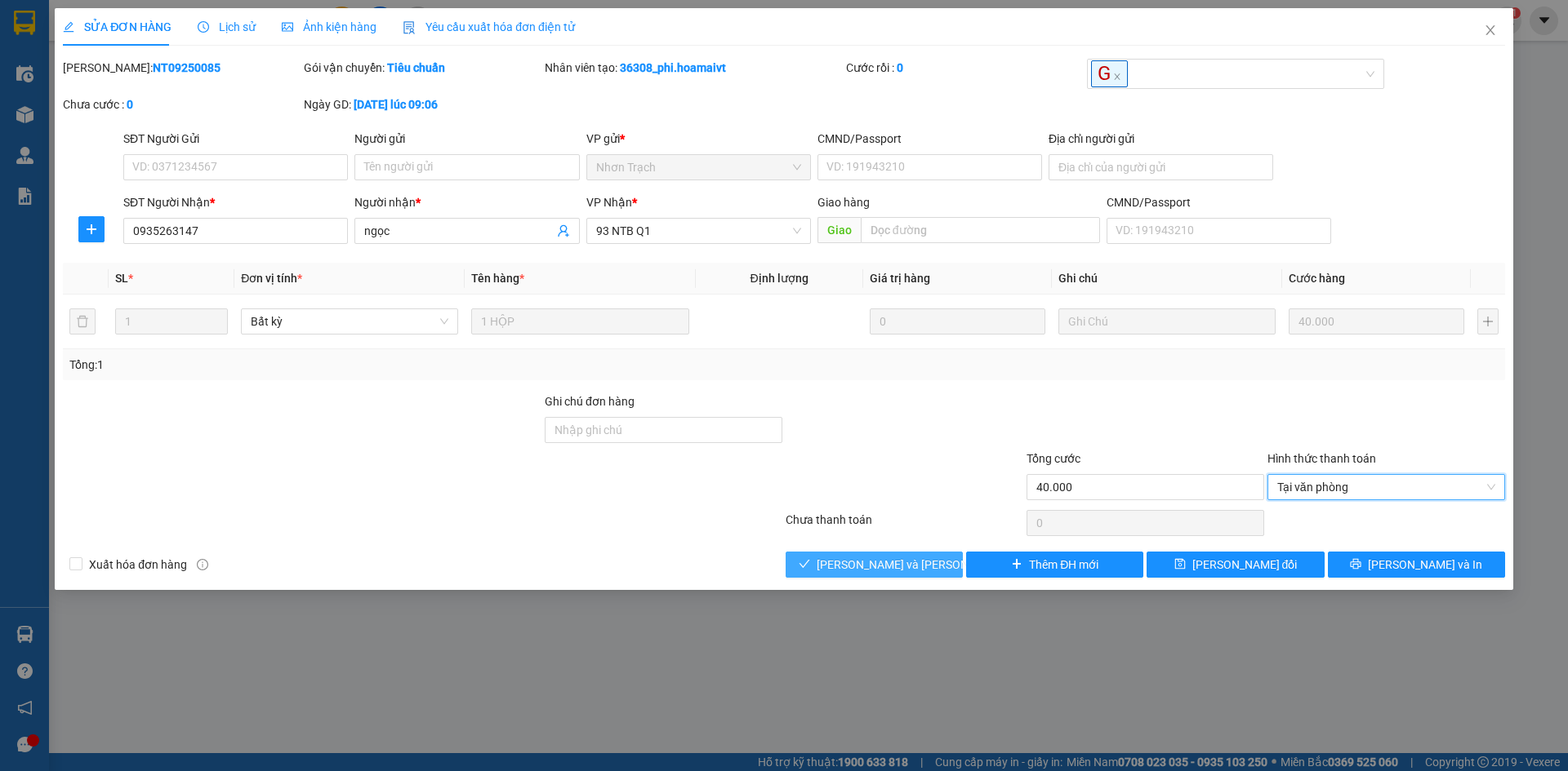
click at [894, 568] on span "[PERSON_NAME] và Giao hàng" at bounding box center [927, 564] width 221 height 17
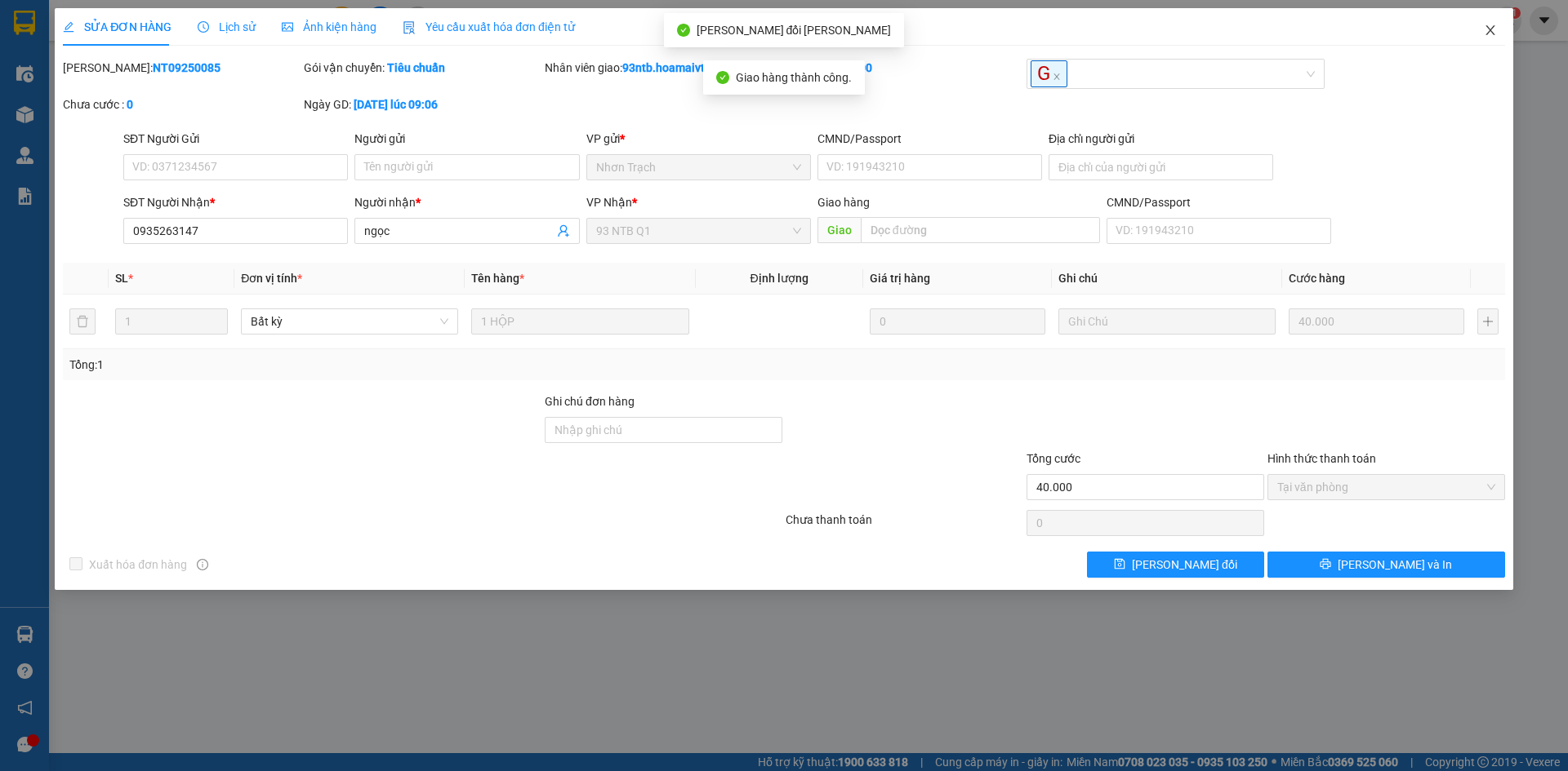
click at [1476, 37] on span "Close" at bounding box center [1490, 30] width 46 height 46
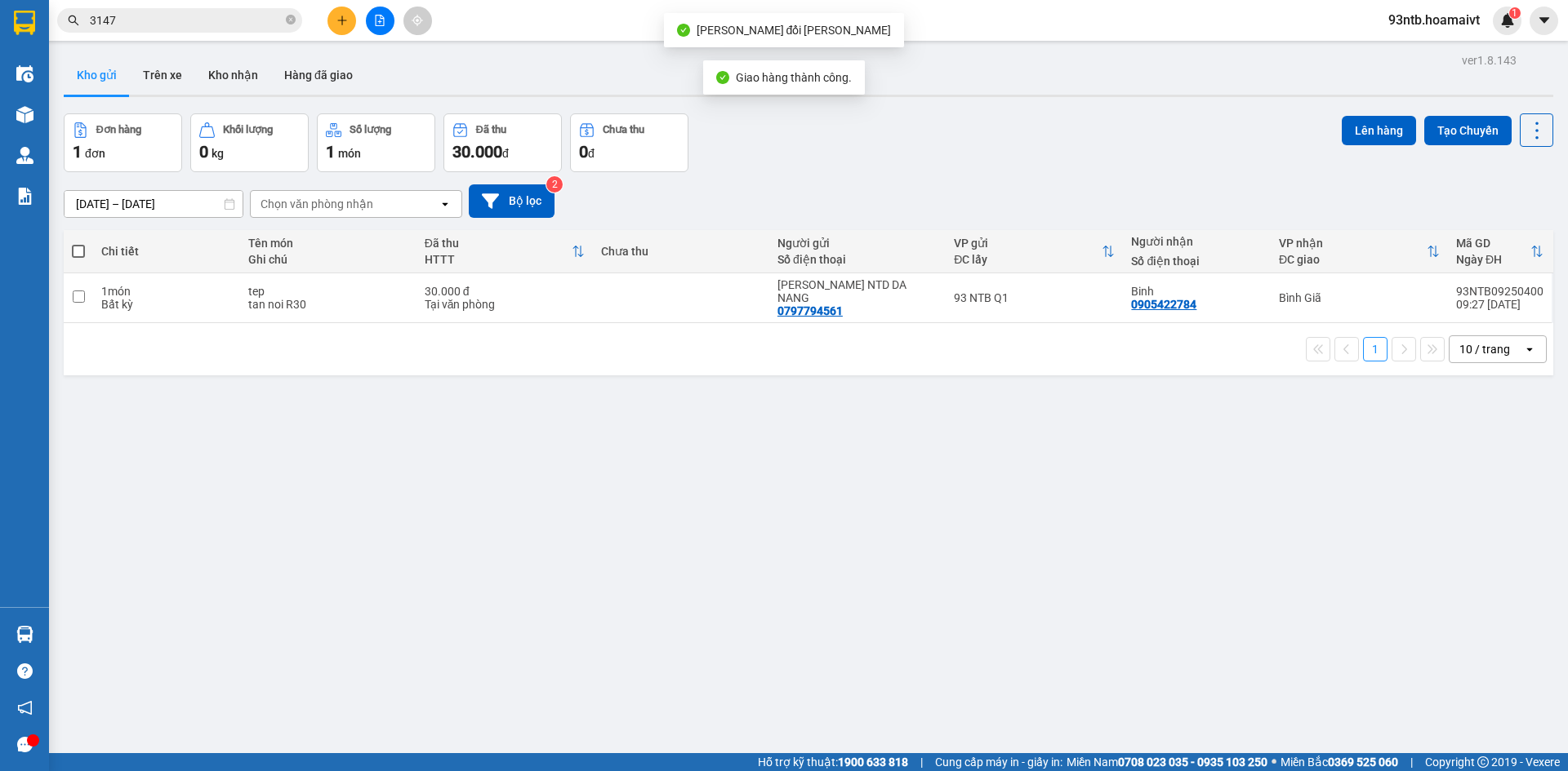
click at [262, 28] on input "3147" at bounding box center [186, 20] width 192 height 17
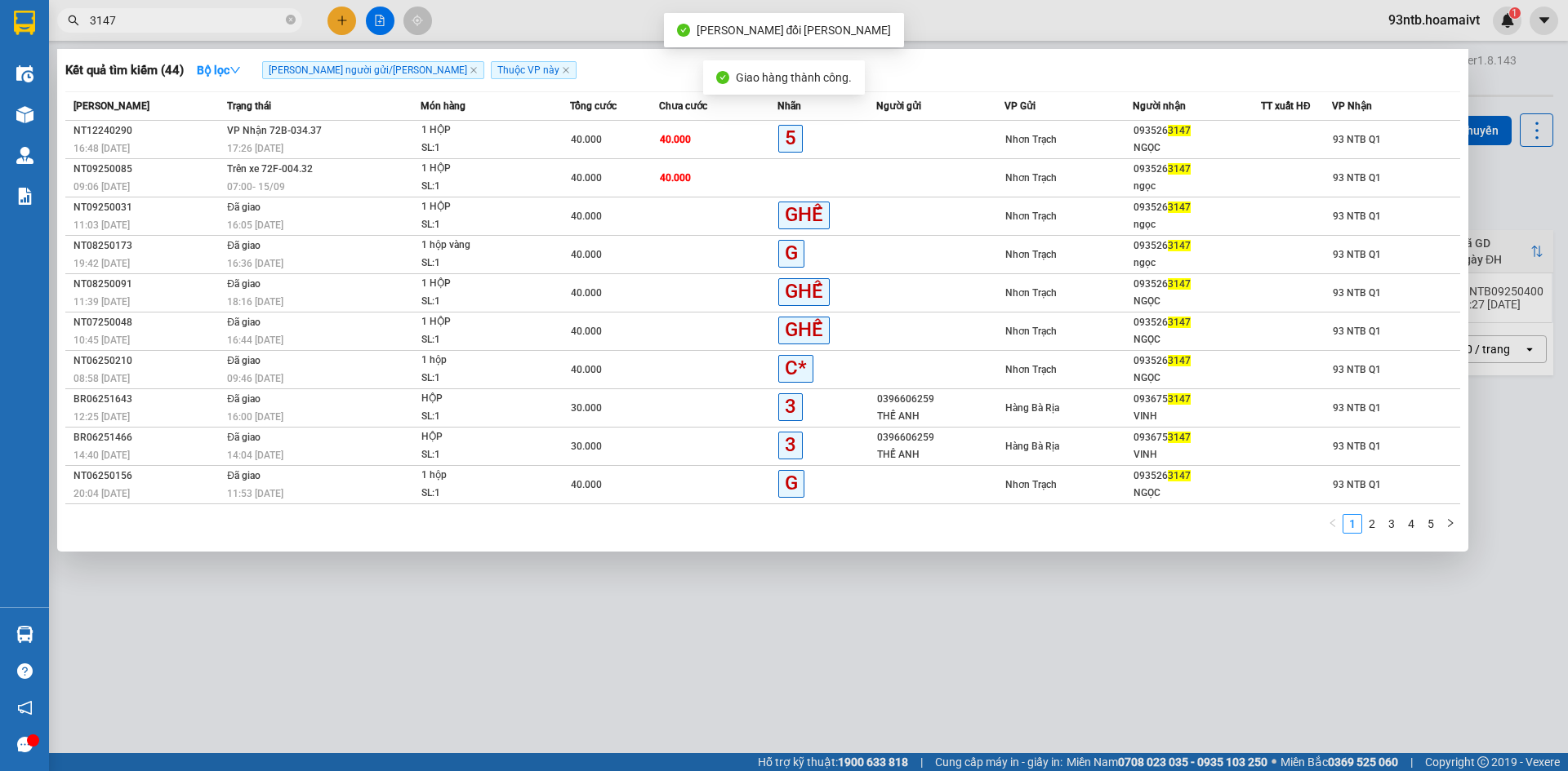
click at [262, 28] on input "3147" at bounding box center [186, 20] width 192 height 17
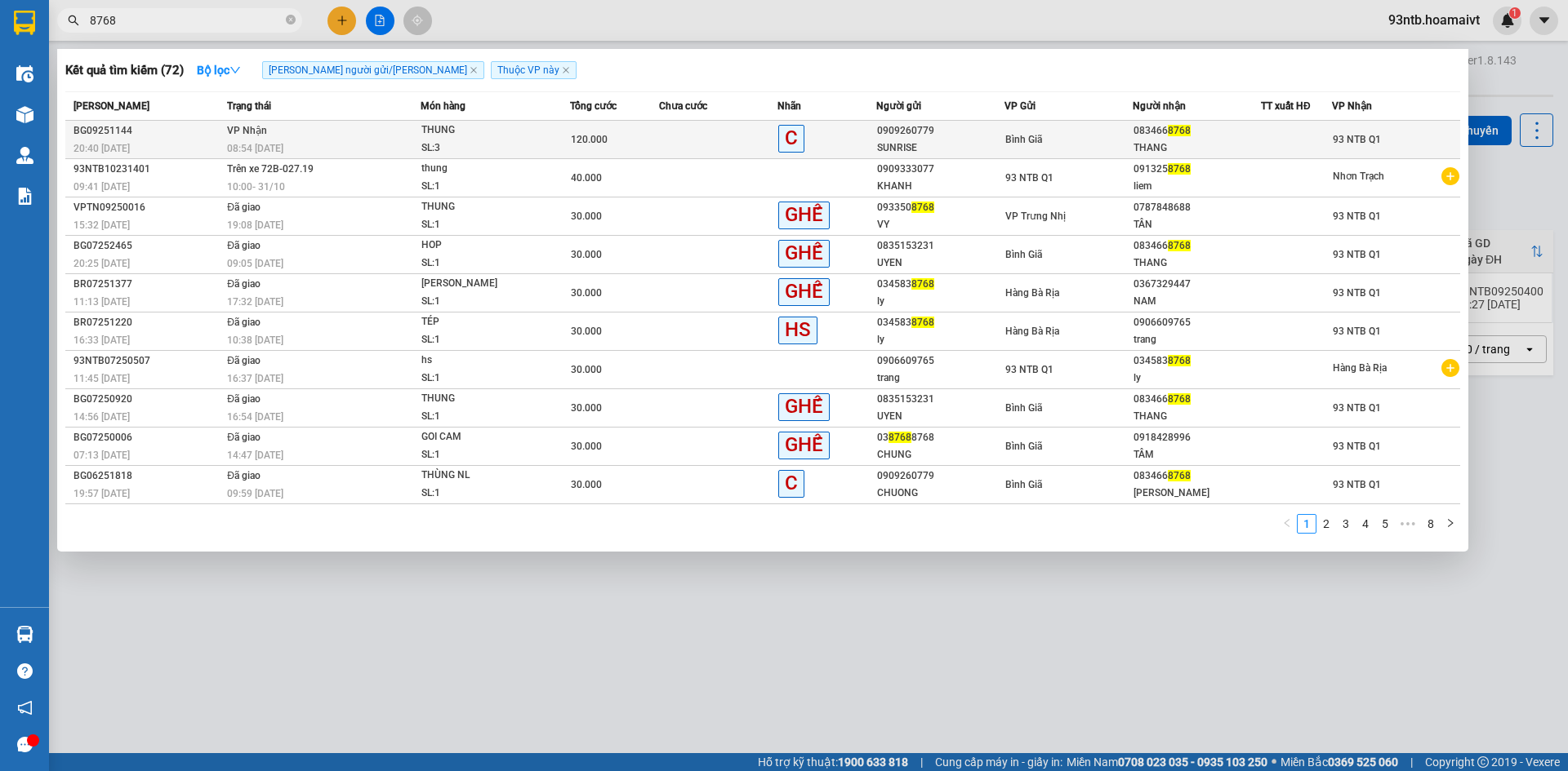
type input "8768"
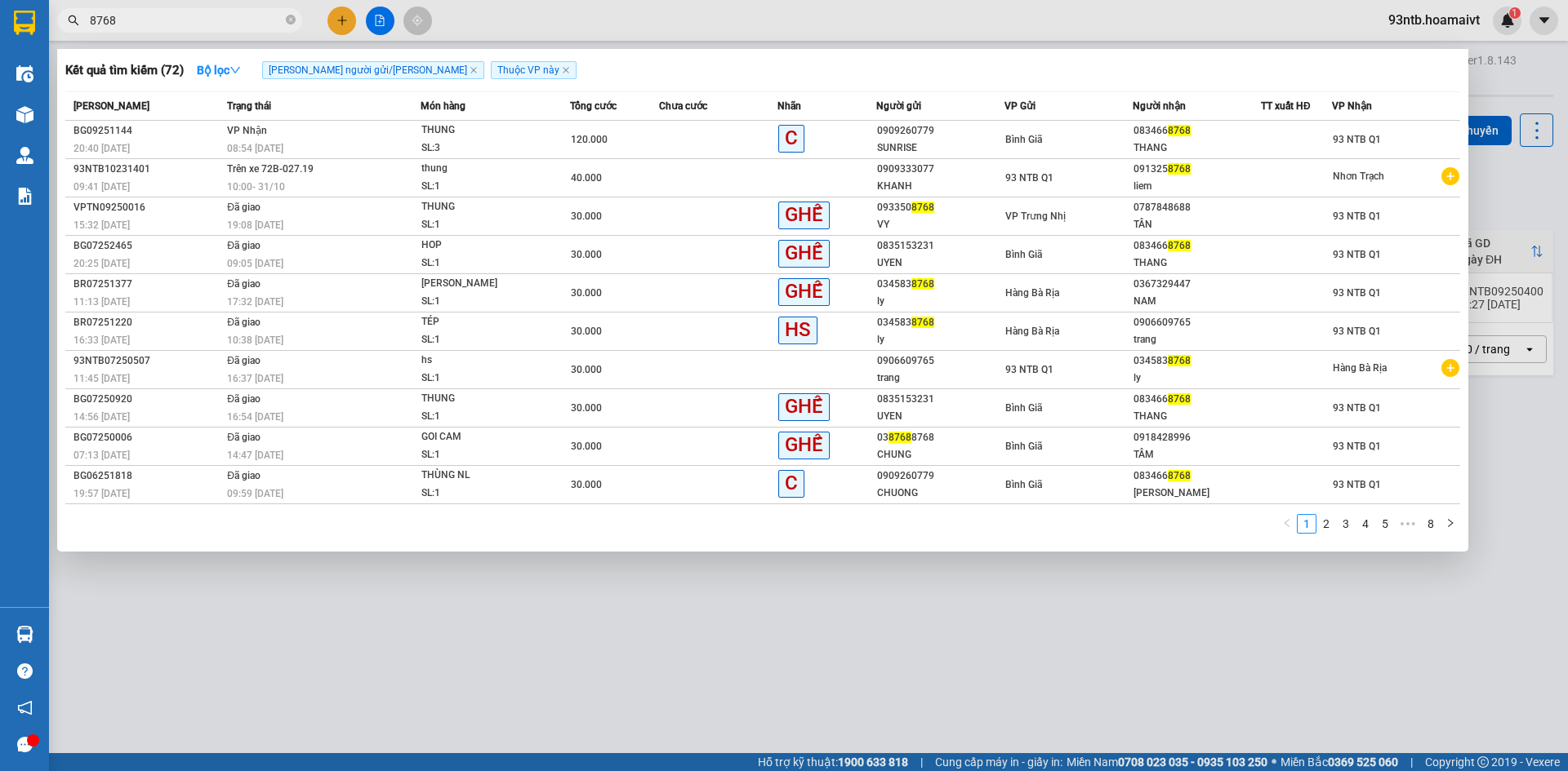
click at [385, 136] on td "VP Nhận 08:54 - 15/09" at bounding box center [321, 140] width 197 height 39
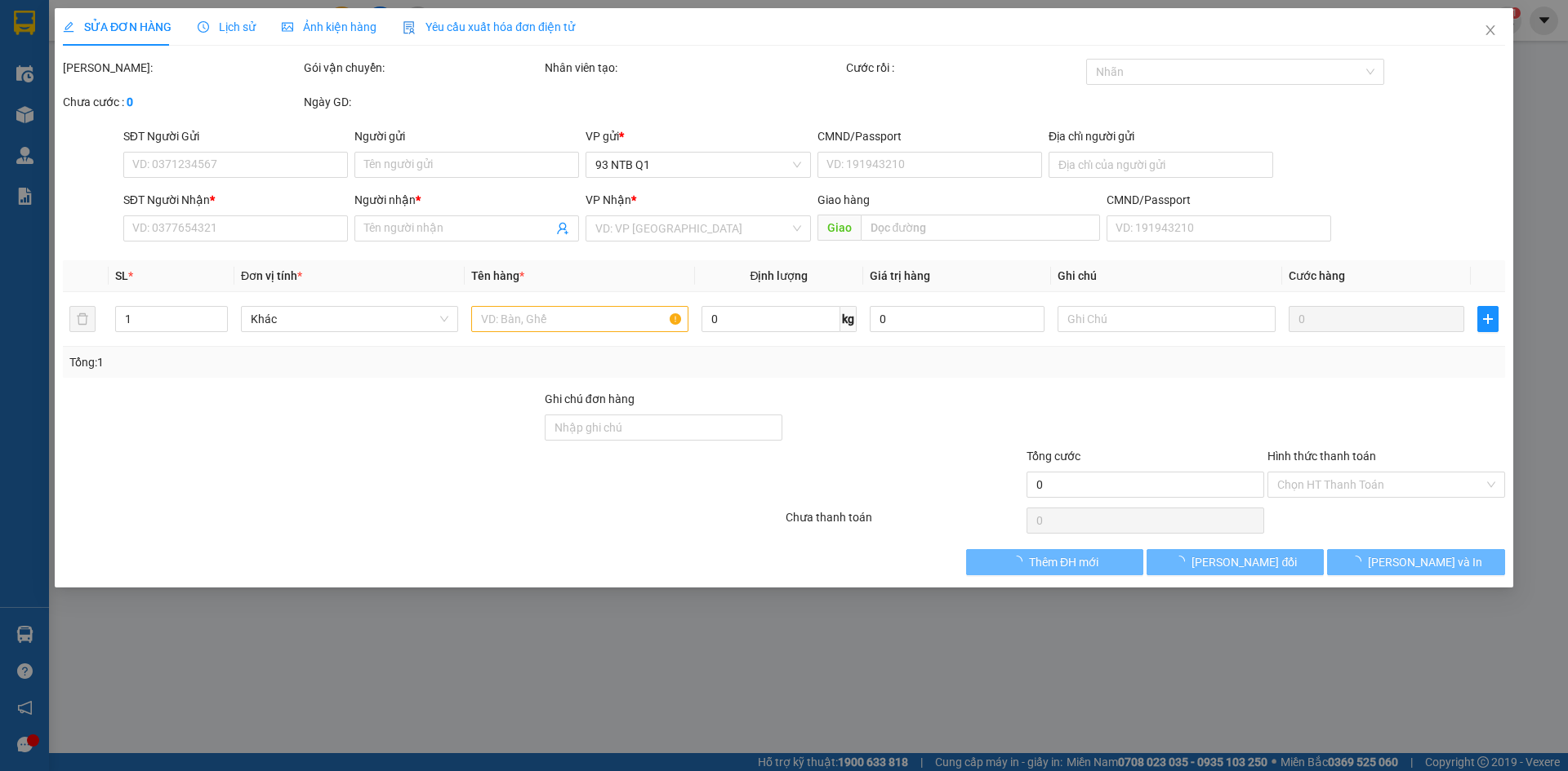
type input "0909260779"
type input "SUNRISE"
type input "0834668768"
type input "THANG"
type input "120.000"
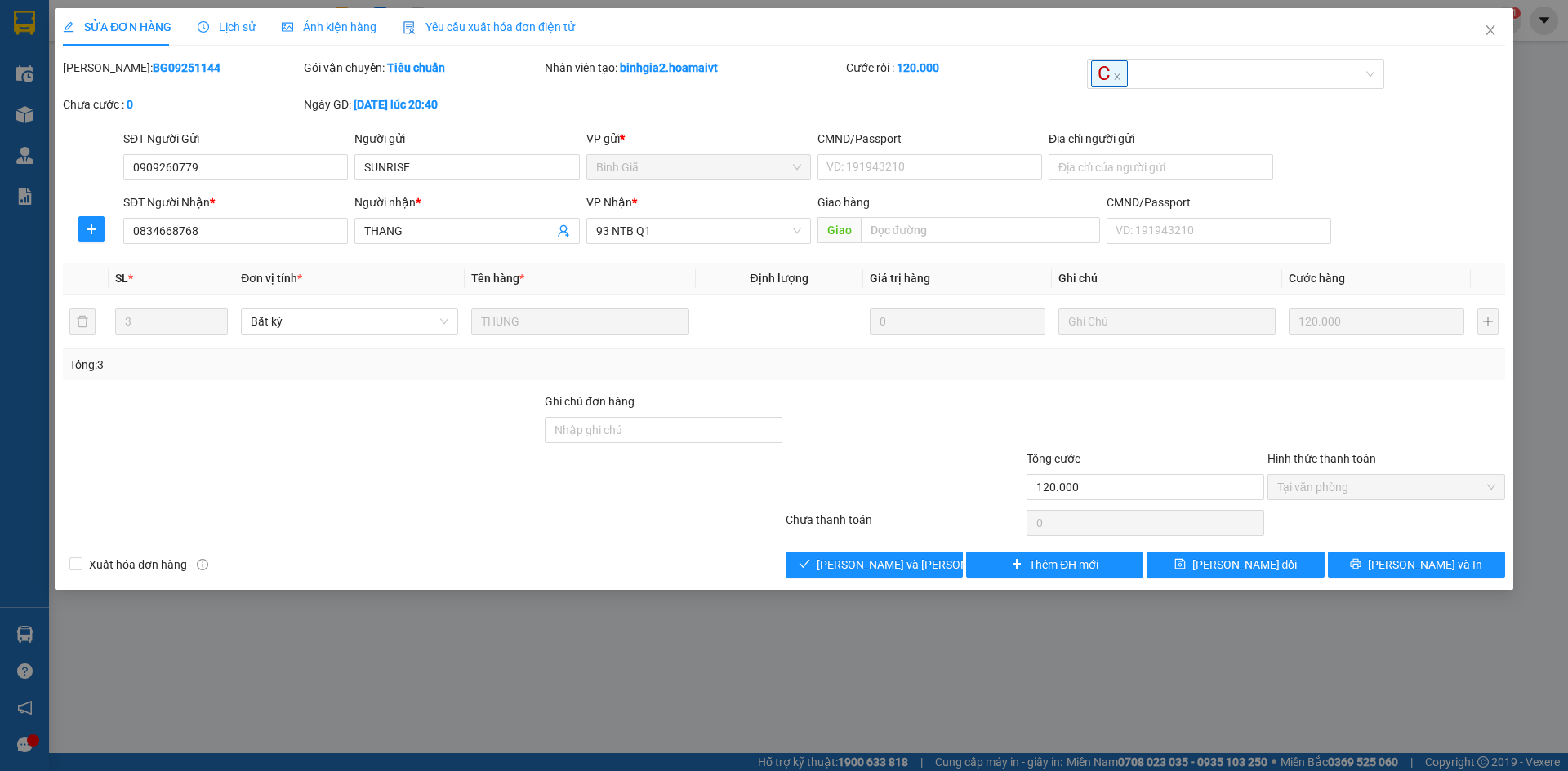
click at [412, 398] on div at bounding box center [302, 420] width 482 height 57
click at [889, 562] on span "[PERSON_NAME] và Giao hàng" at bounding box center [927, 564] width 221 height 17
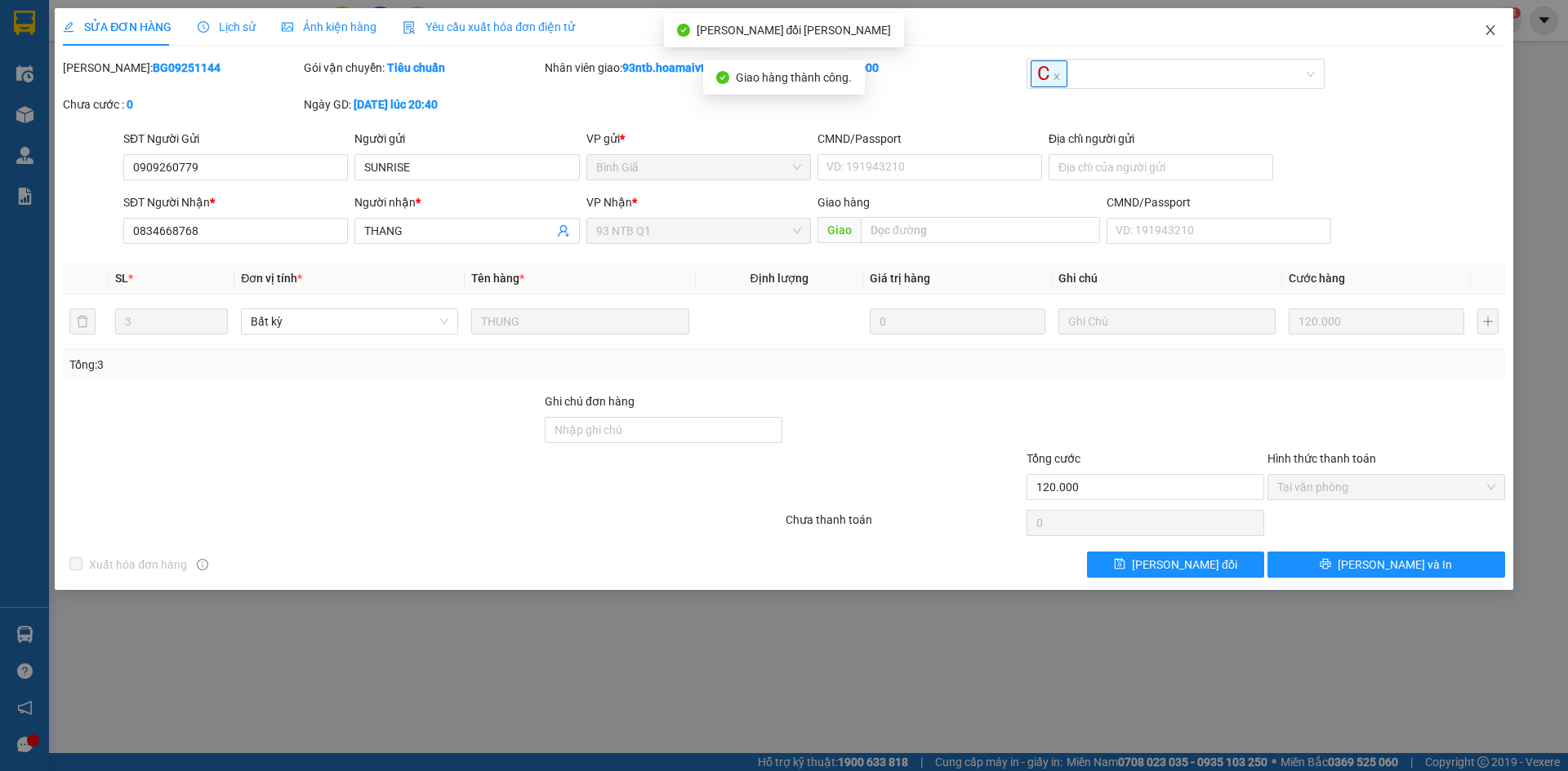
click at [1490, 36] on icon "close" at bounding box center [1489, 29] width 13 height 13
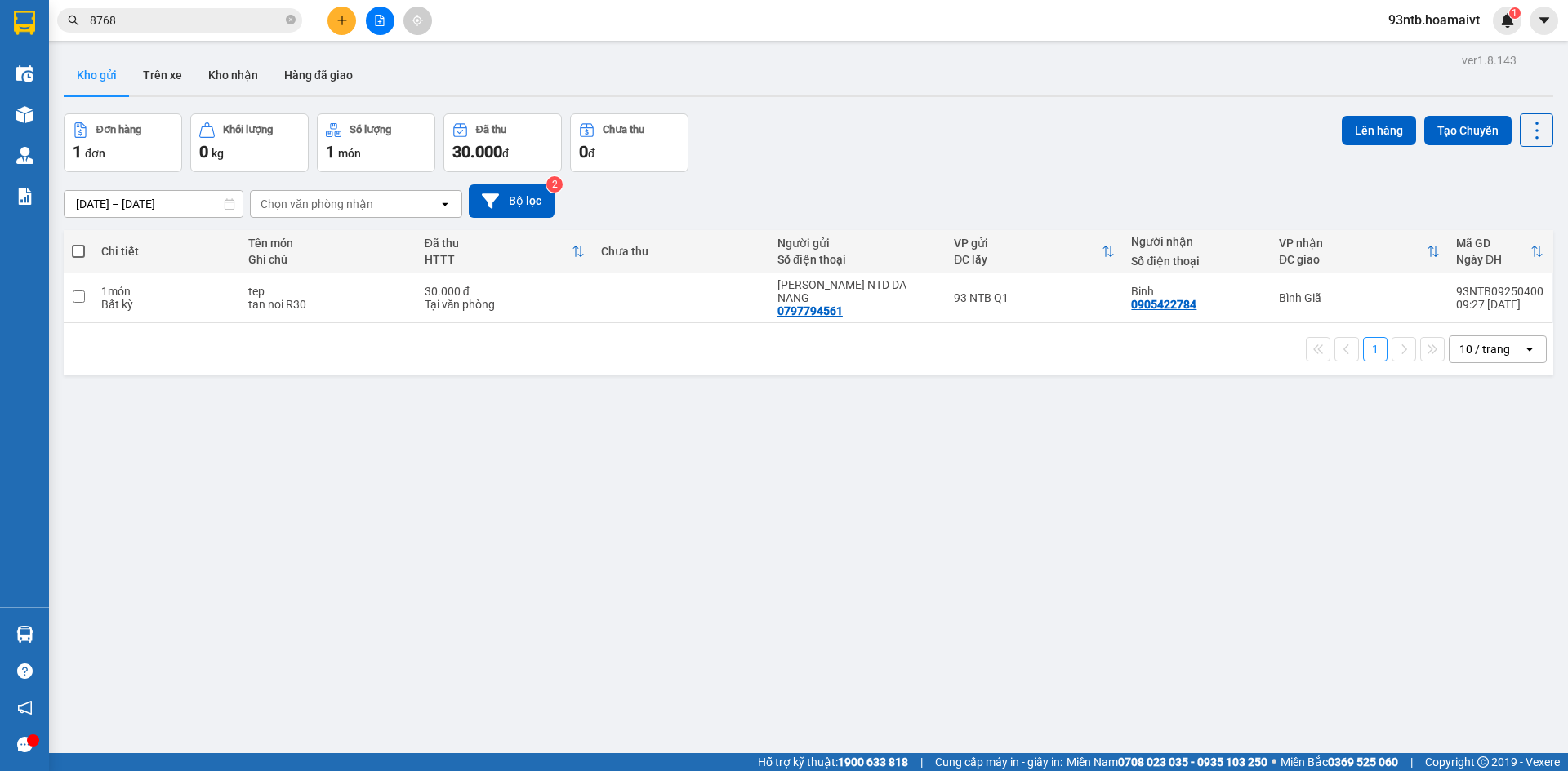
click at [144, 8] on span "8768" at bounding box center [180, 19] width 245 height 24
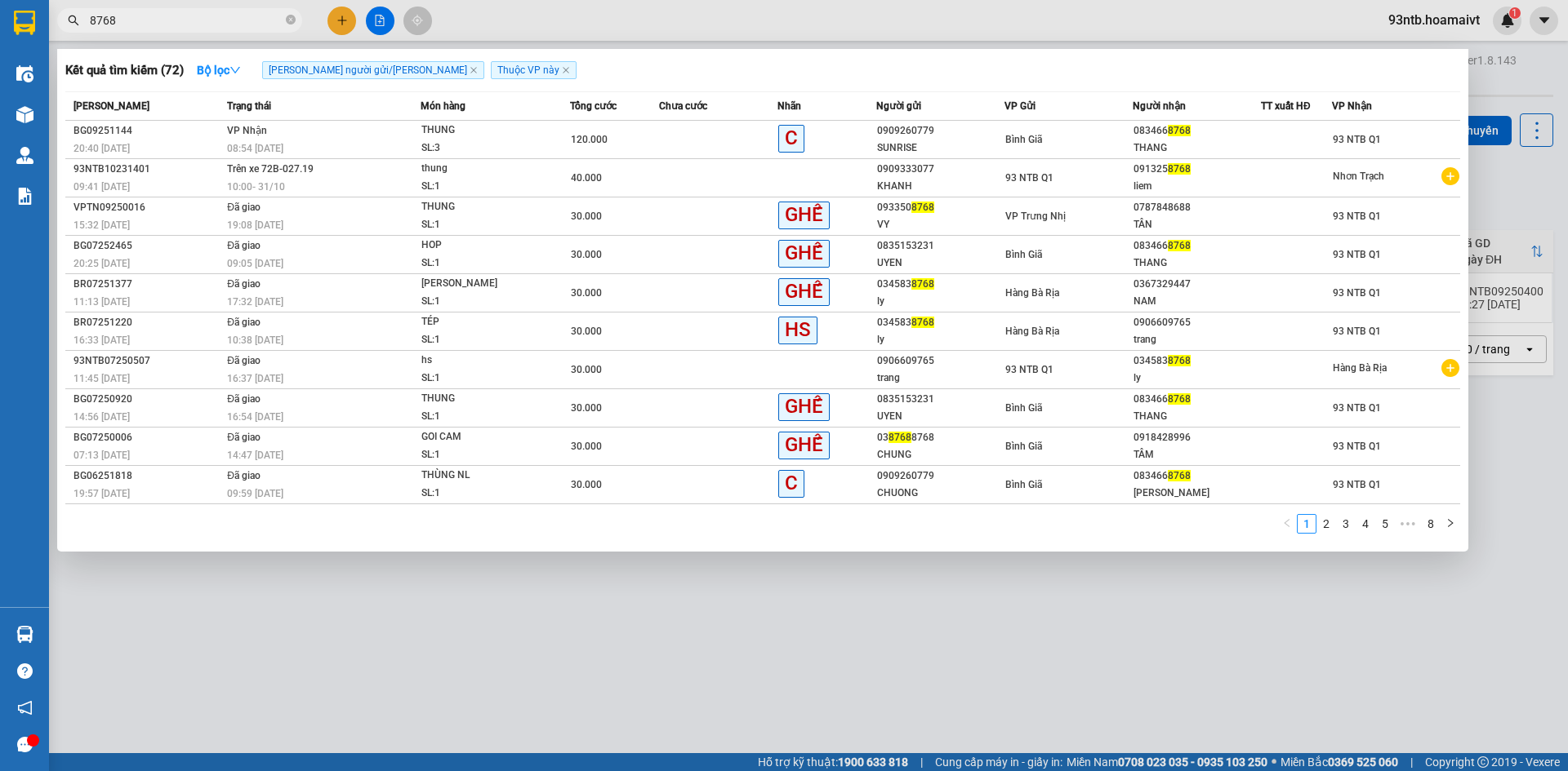
click at [184, 25] on input "8768" at bounding box center [186, 20] width 192 height 17
click at [292, 19] on icon "close-circle" at bounding box center [290, 19] width 10 height 10
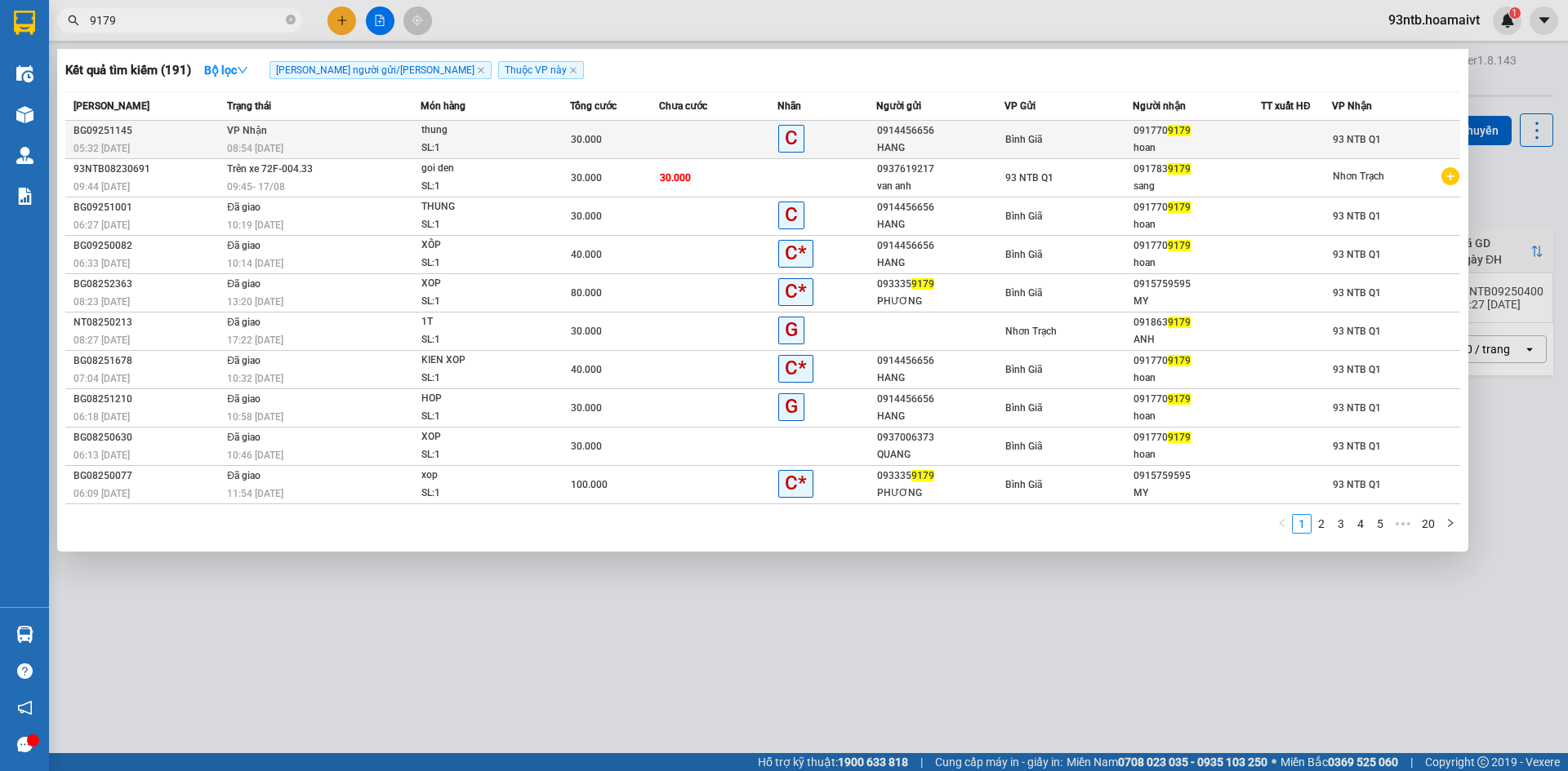
type input "9179"
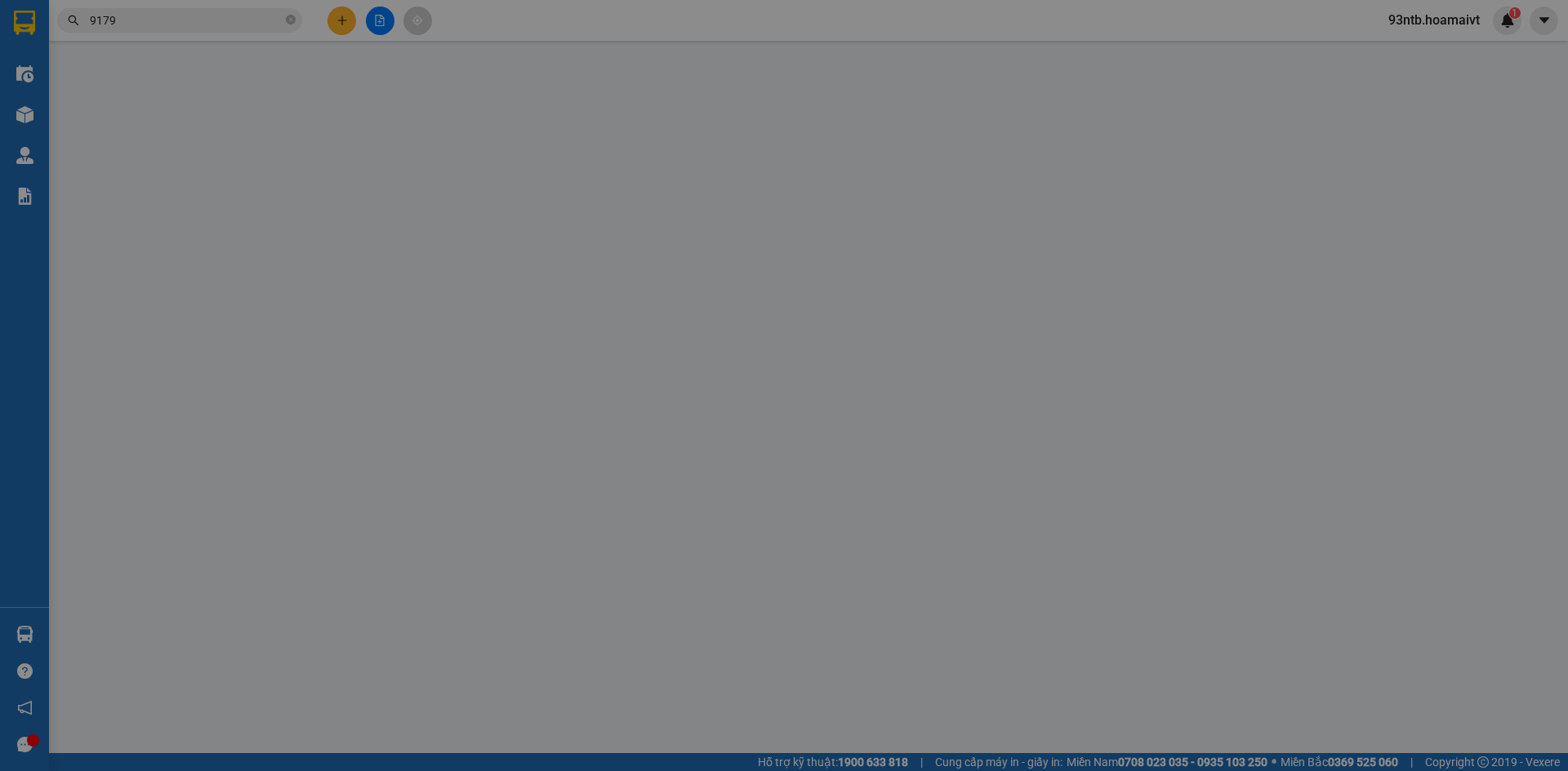
type input "0914456656"
type input "HANG"
type input "0917709179"
type input "hoan"
type input "30.000"
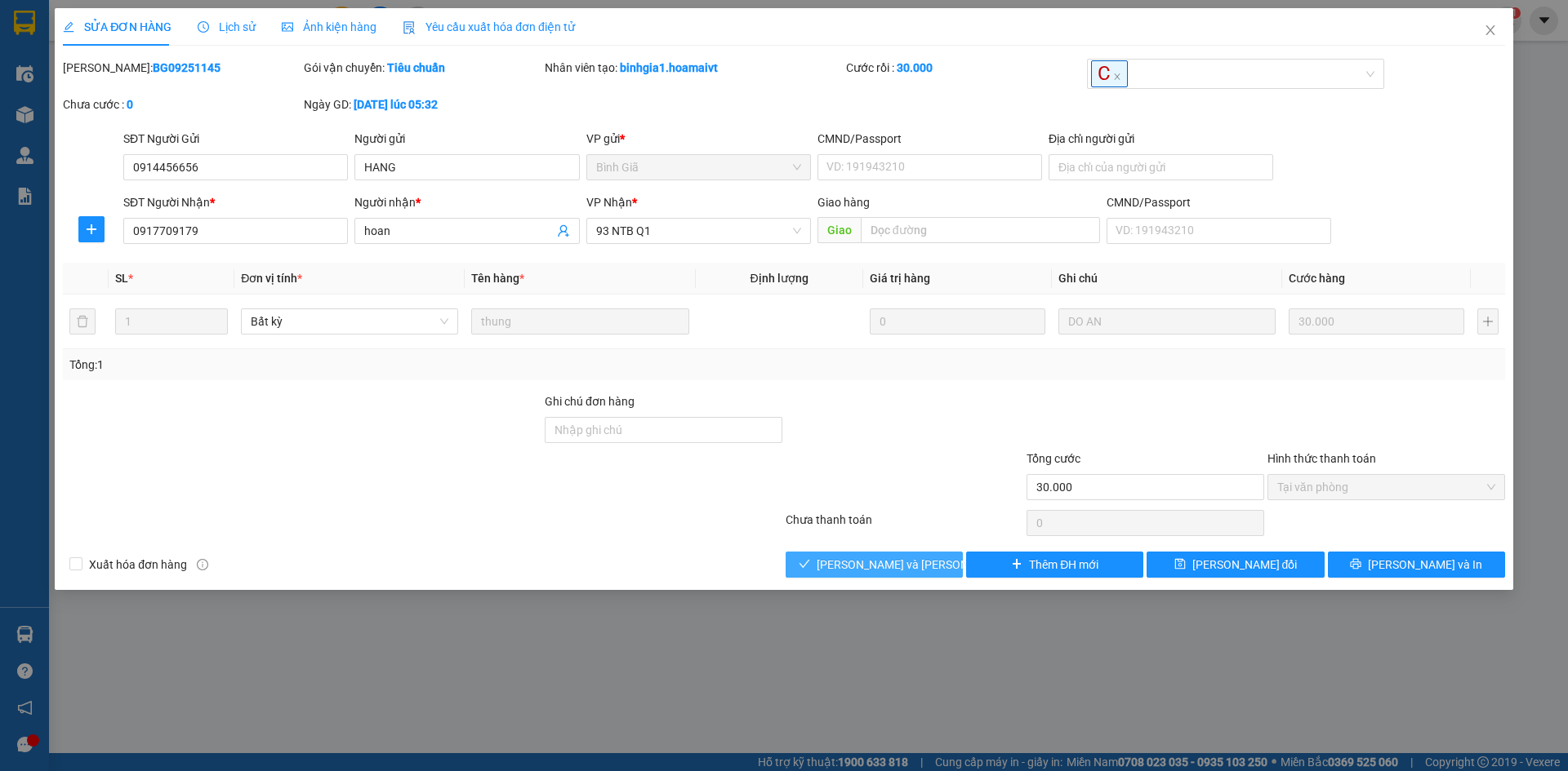
click at [890, 569] on span "[PERSON_NAME] và Giao hàng" at bounding box center [927, 564] width 221 height 17
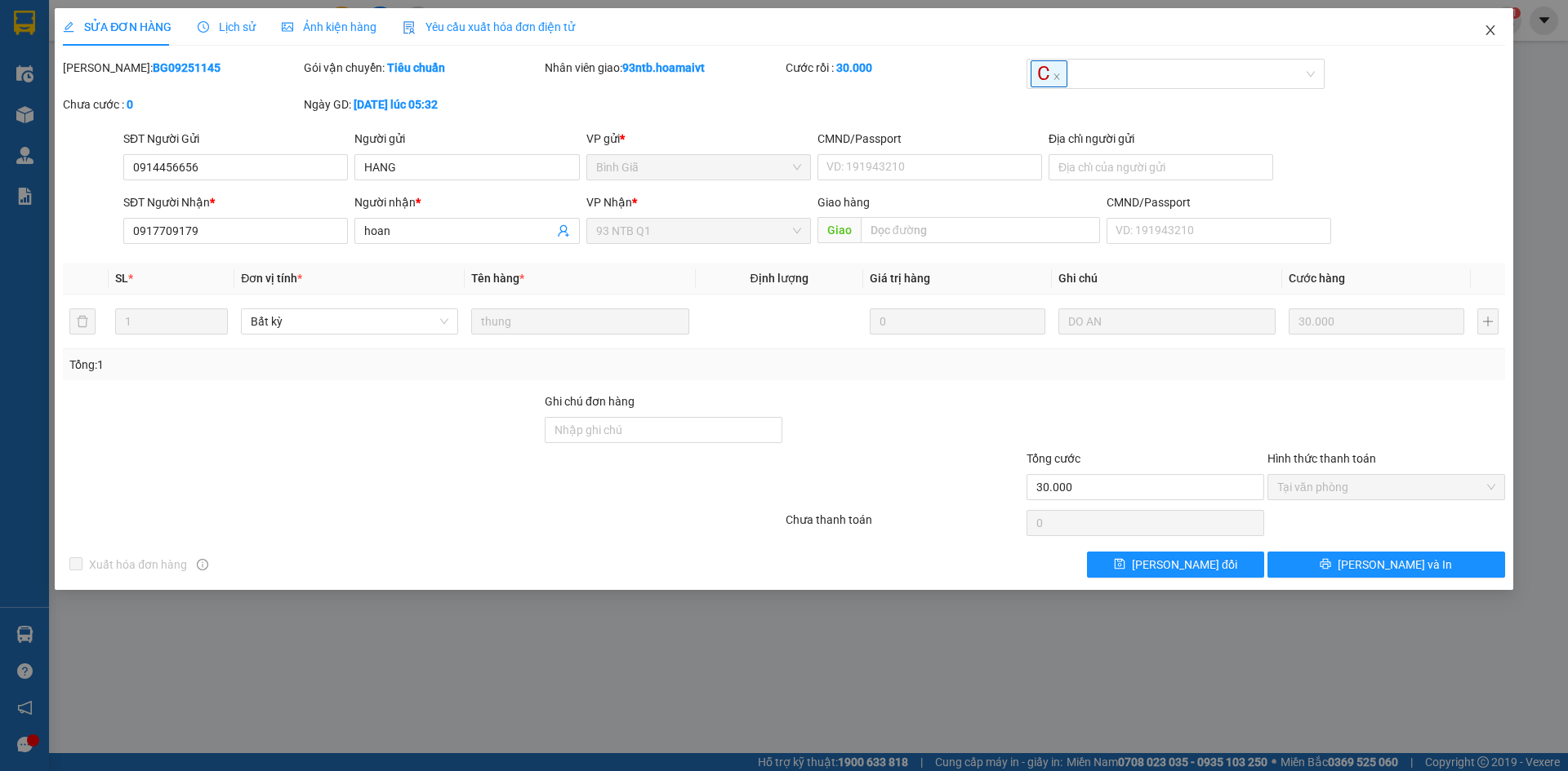
click at [1499, 35] on span "Close" at bounding box center [1490, 30] width 46 height 46
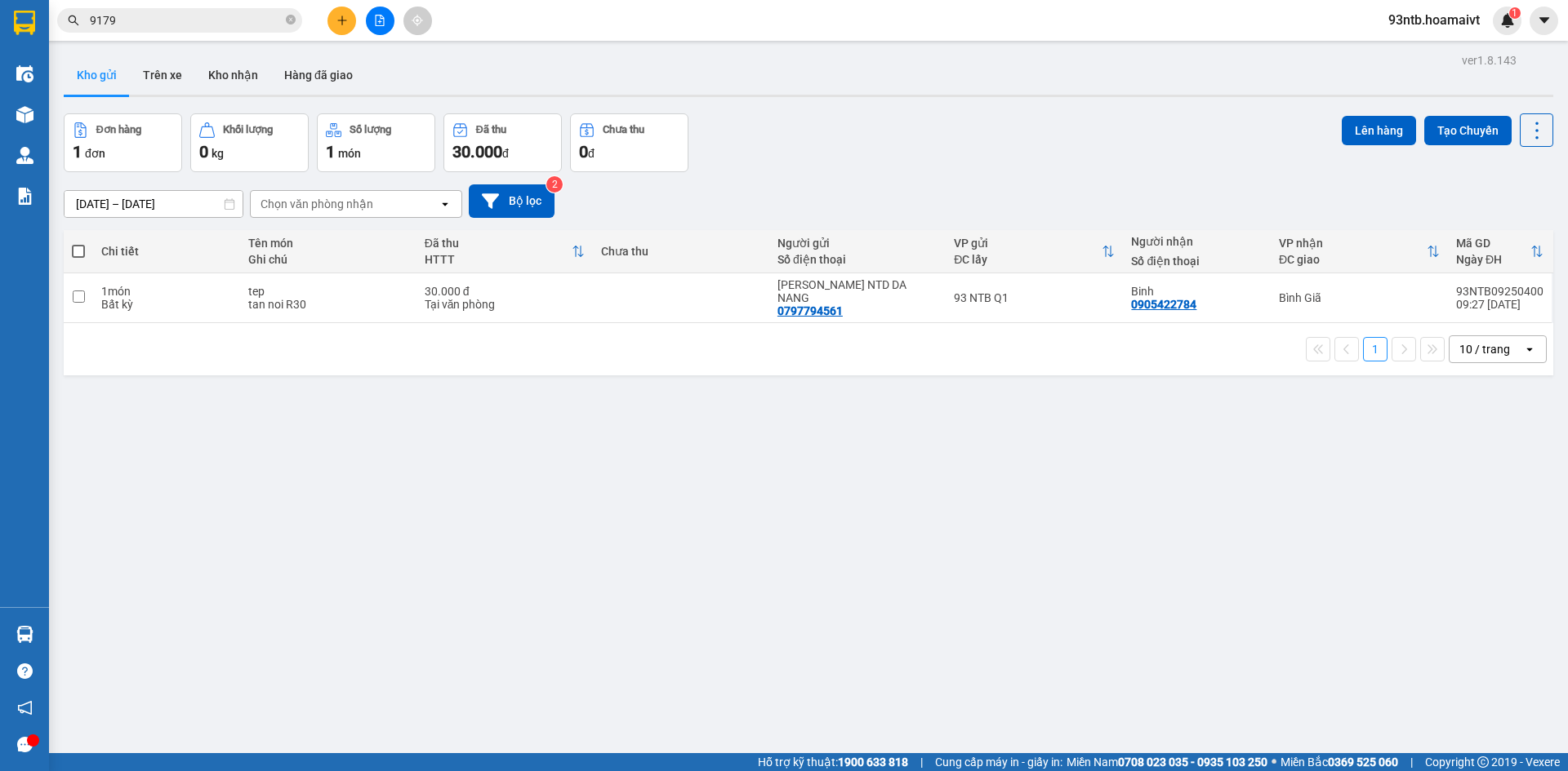
click at [156, 17] on input "9179" at bounding box center [186, 20] width 192 height 17
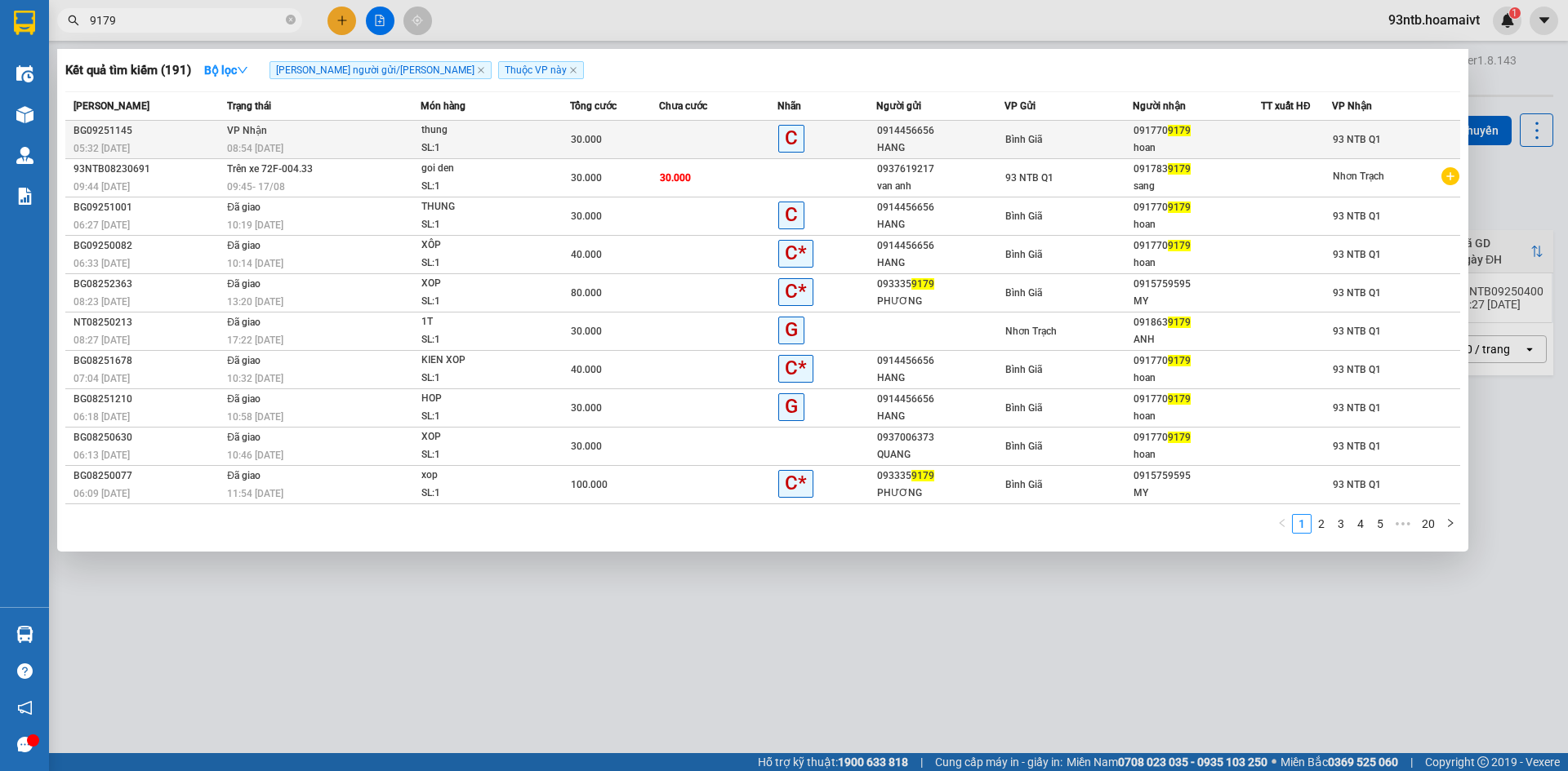
click at [689, 132] on td at bounding box center [718, 140] width 119 height 39
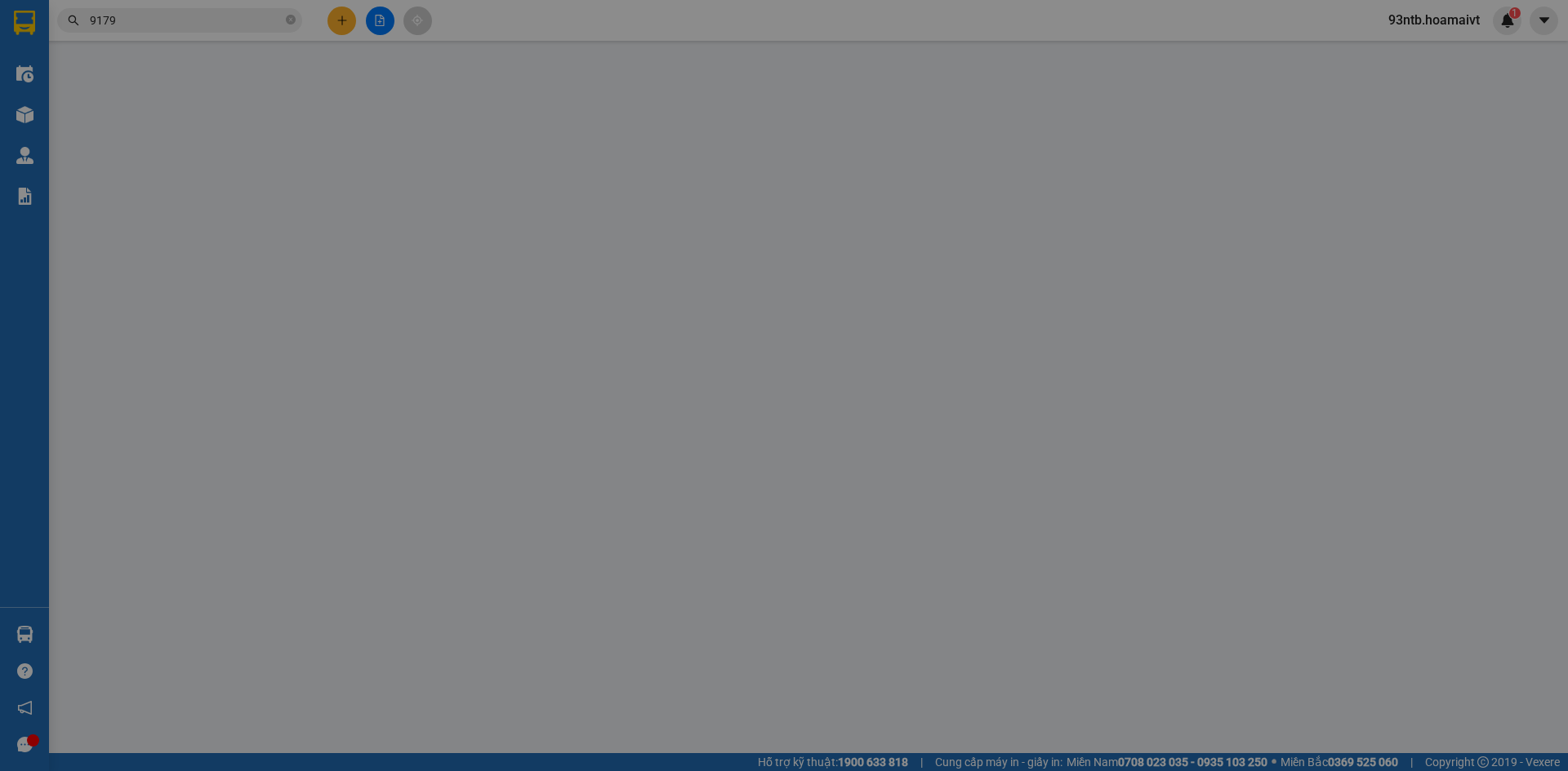
type input "0914456656"
type input "HANG"
type input "0917709179"
type input "hoan"
type input "30.000"
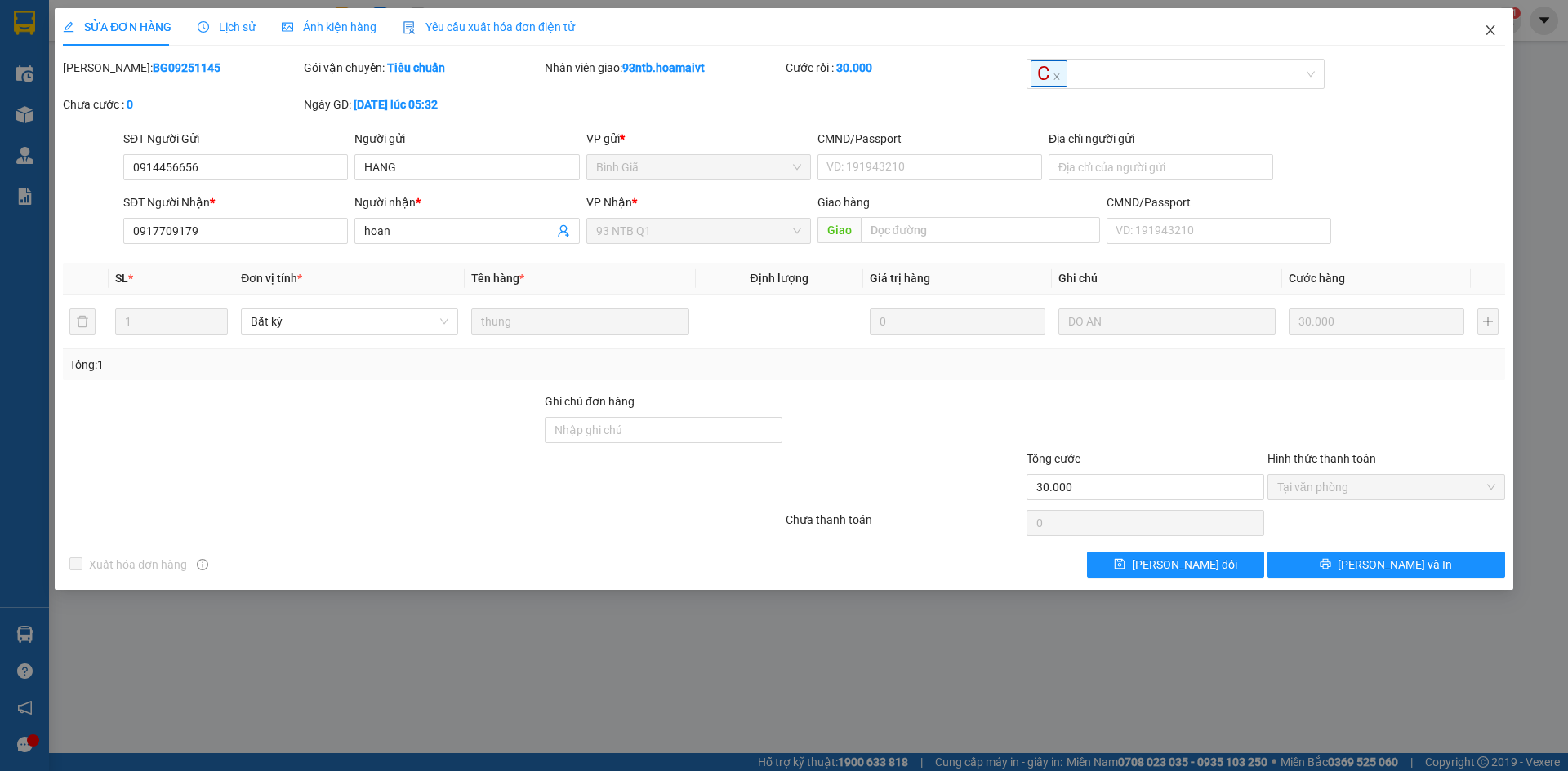
click at [1491, 35] on icon "close" at bounding box center [1489, 29] width 13 height 13
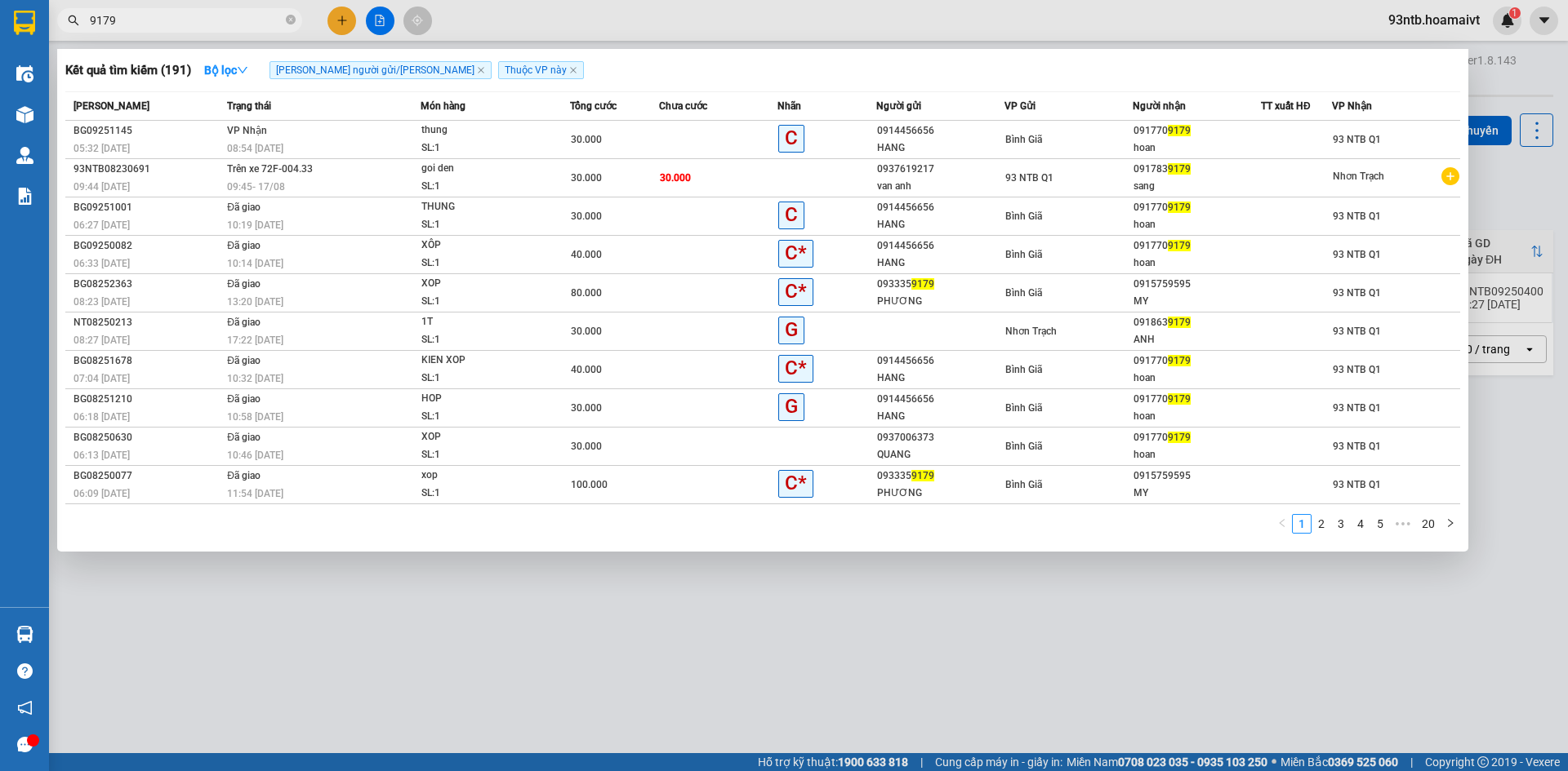
click at [228, 17] on input "9179" at bounding box center [186, 20] width 192 height 17
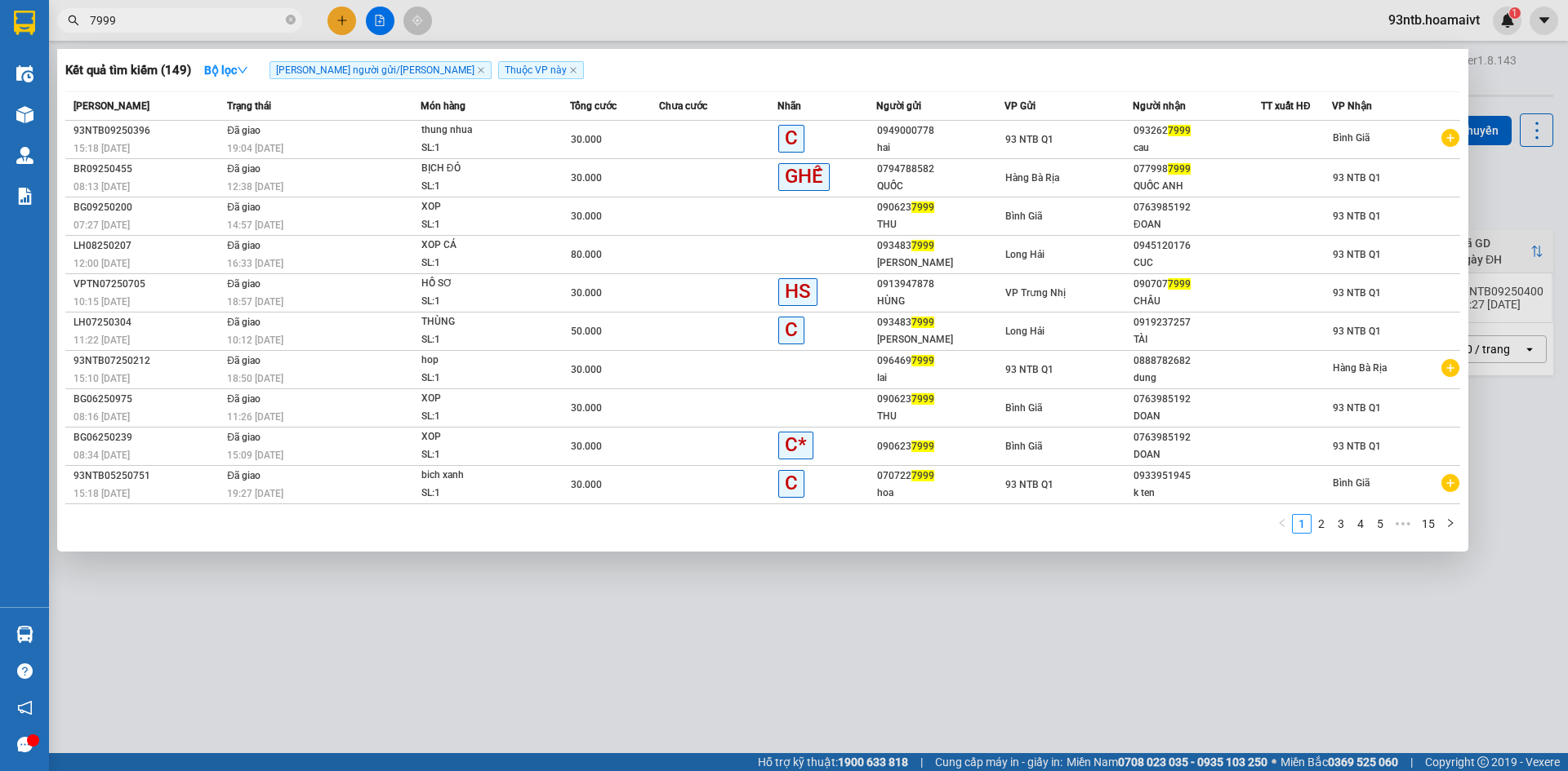
type input "7999"
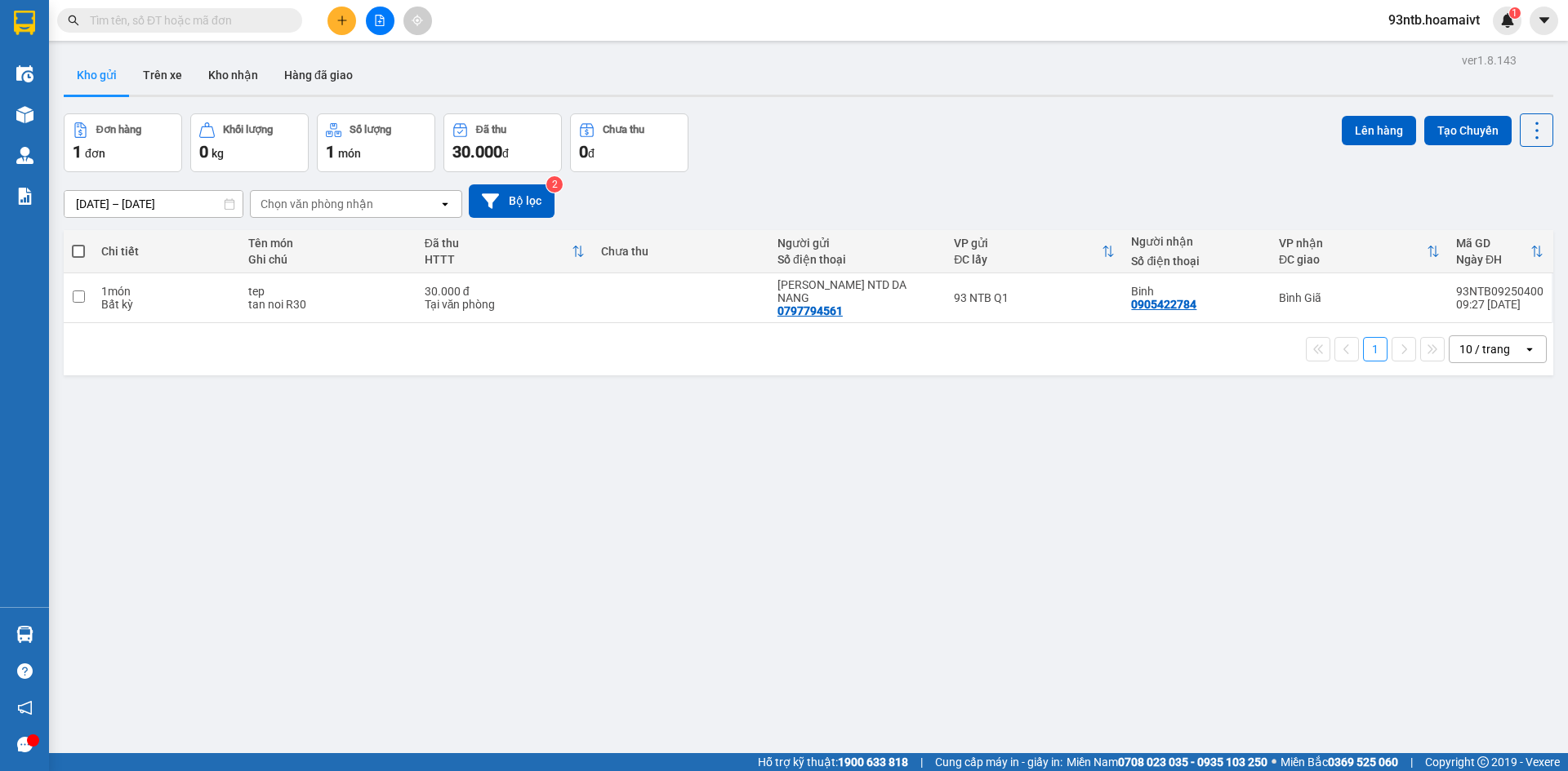
click at [125, 13] on input "text" at bounding box center [186, 20] width 192 height 17
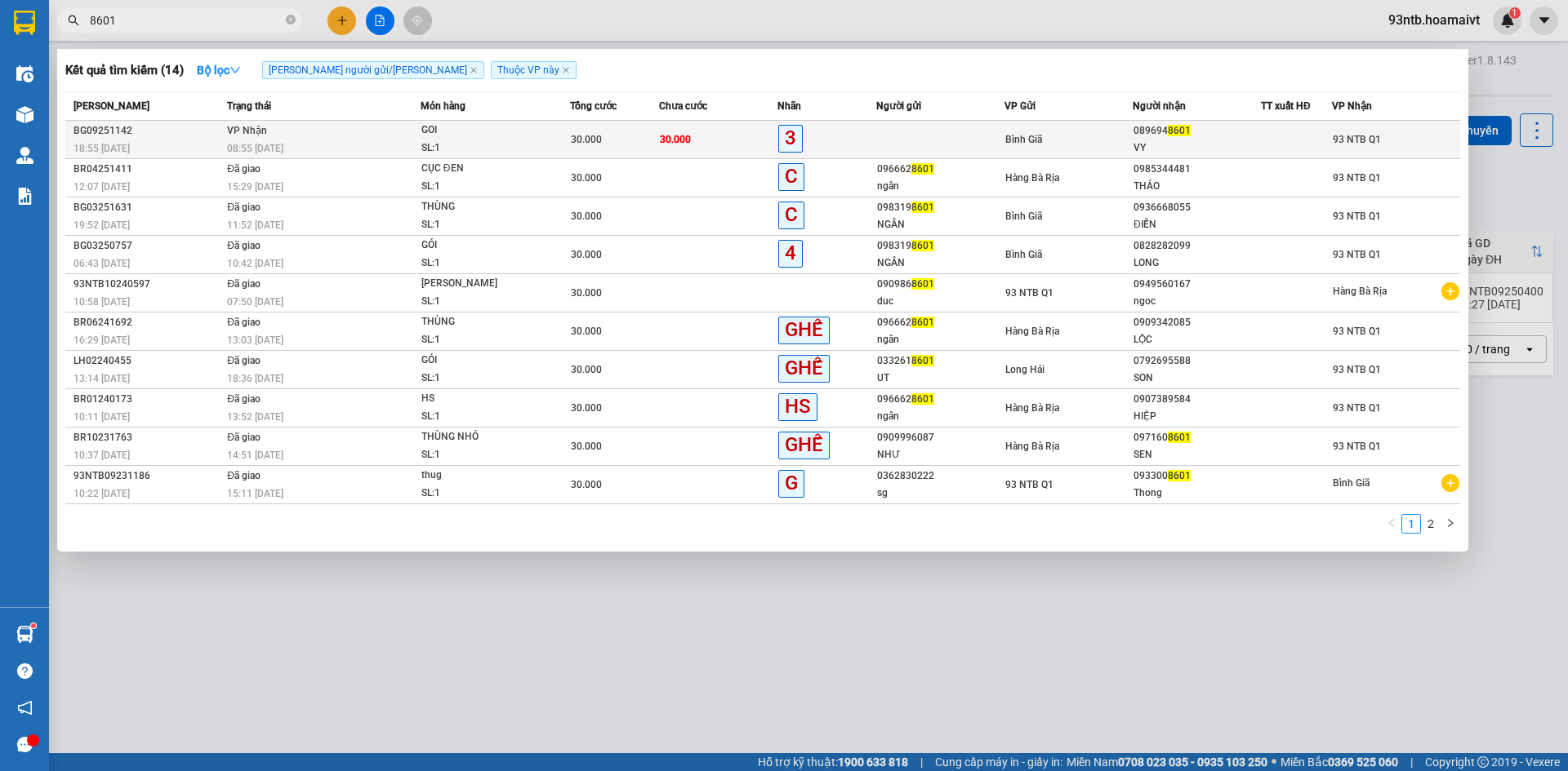
type input "8601"
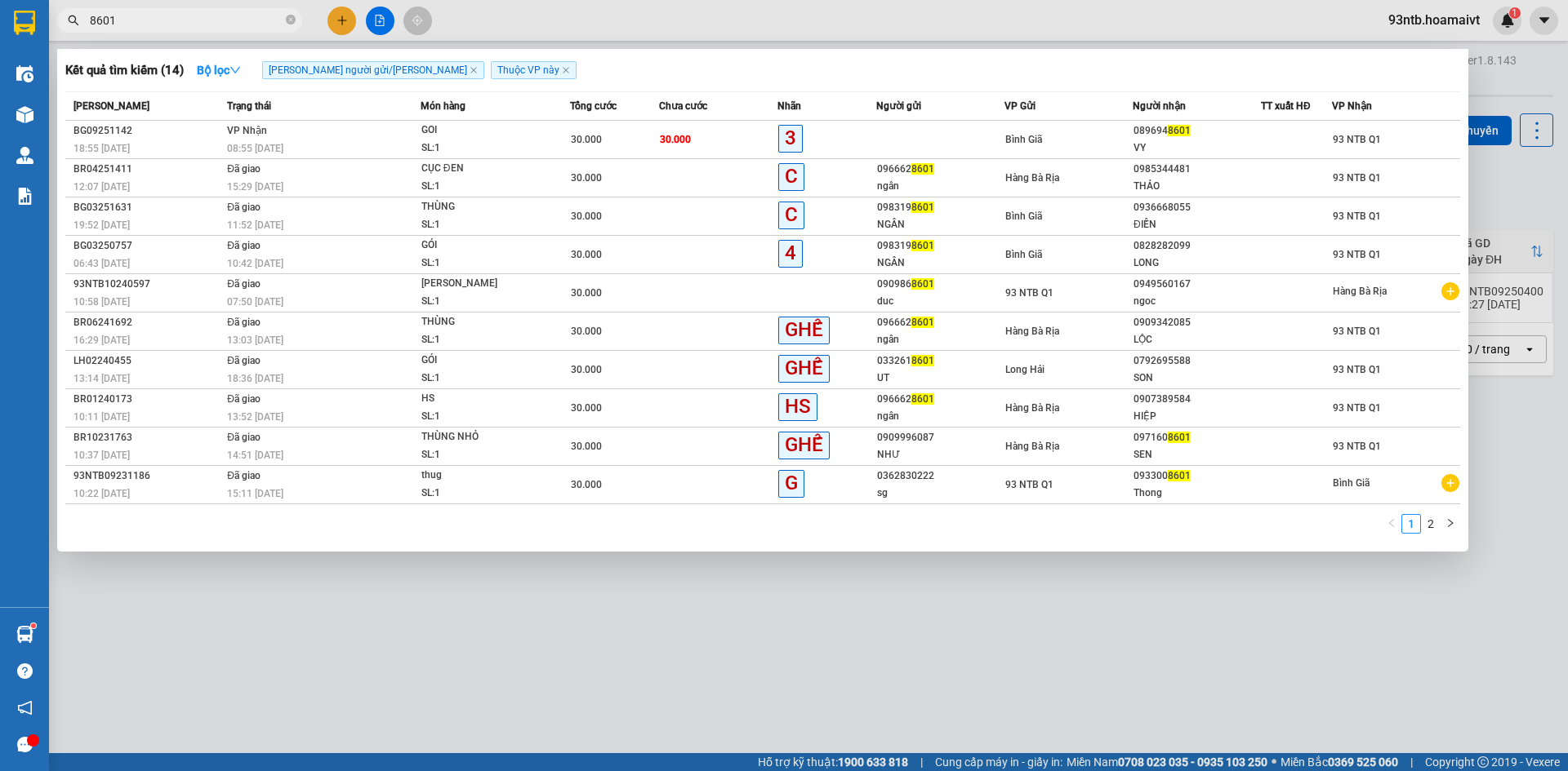
click at [954, 134] on td at bounding box center [940, 140] width 128 height 39
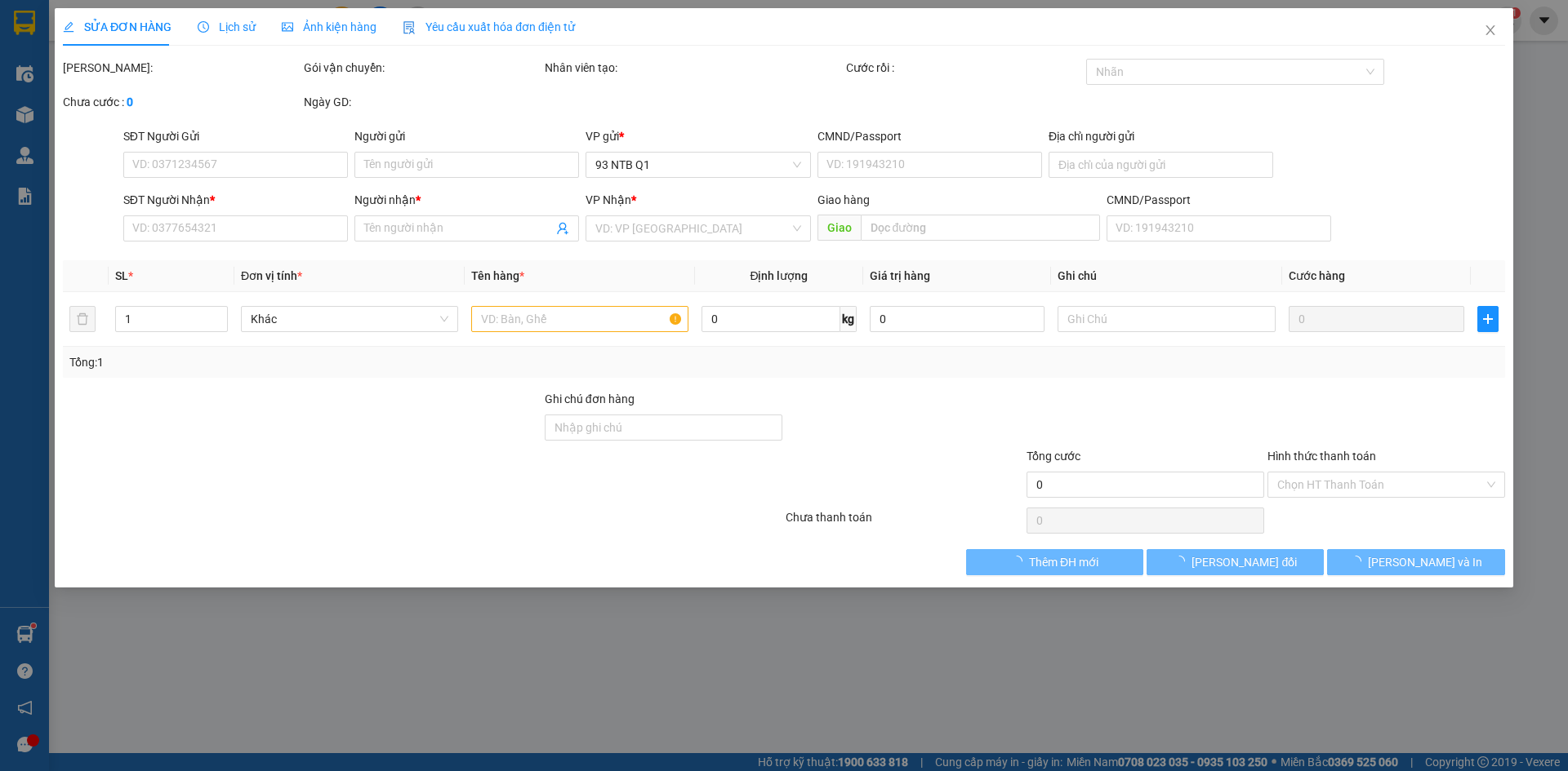
type input "0896948601"
type input "VY"
type input "30.000"
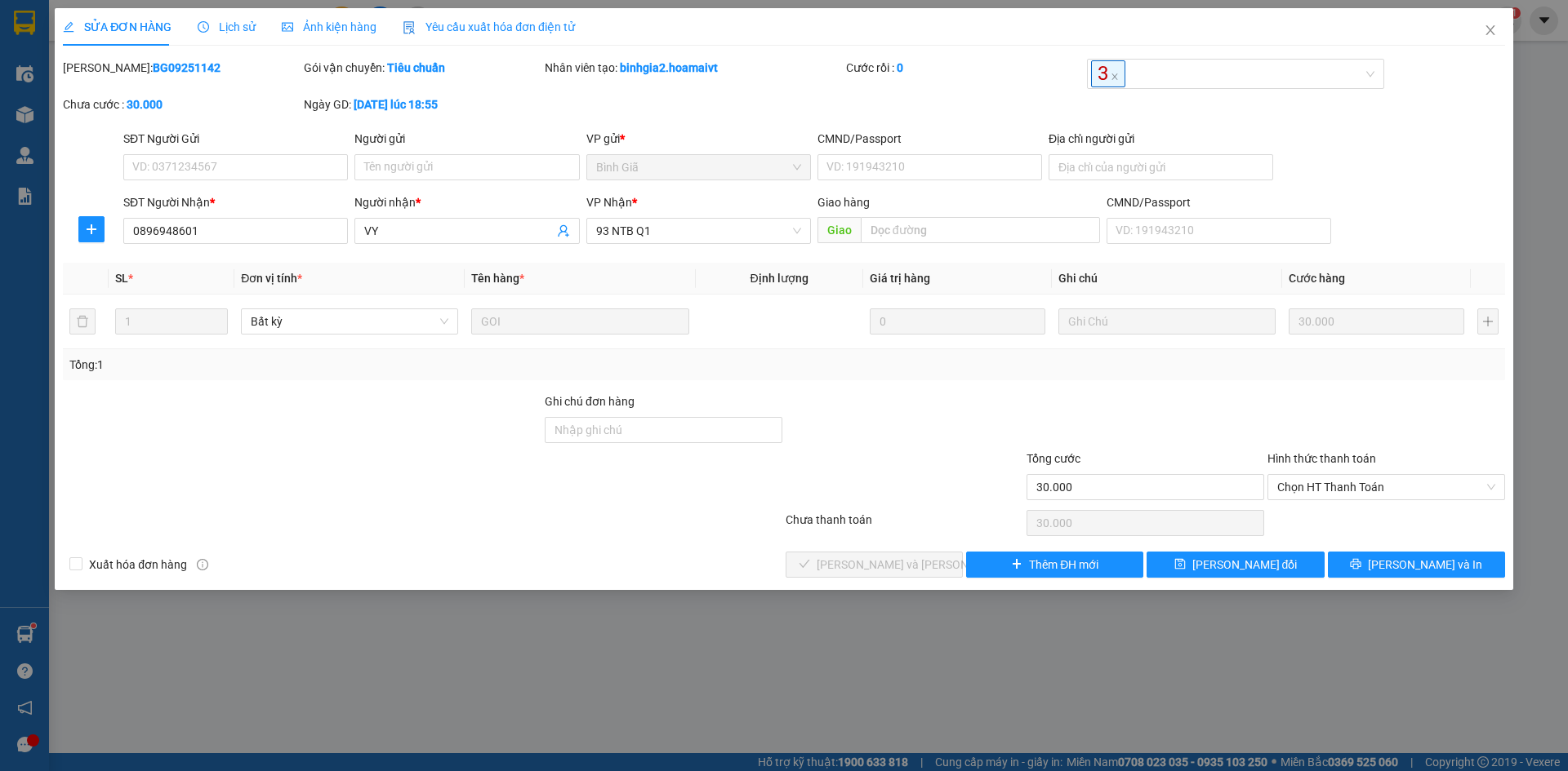
click at [983, 371] on div "Tổng: 1" at bounding box center [783, 365] width 1429 height 17
click at [1401, 476] on span "Chọn HT Thanh Toán" at bounding box center [1386, 486] width 218 height 24
click at [1352, 517] on div "Tại văn phòng" at bounding box center [1386, 520] width 218 height 17
type input "0"
click at [910, 554] on button "[PERSON_NAME] và Giao hàng" at bounding box center [874, 564] width 177 height 26
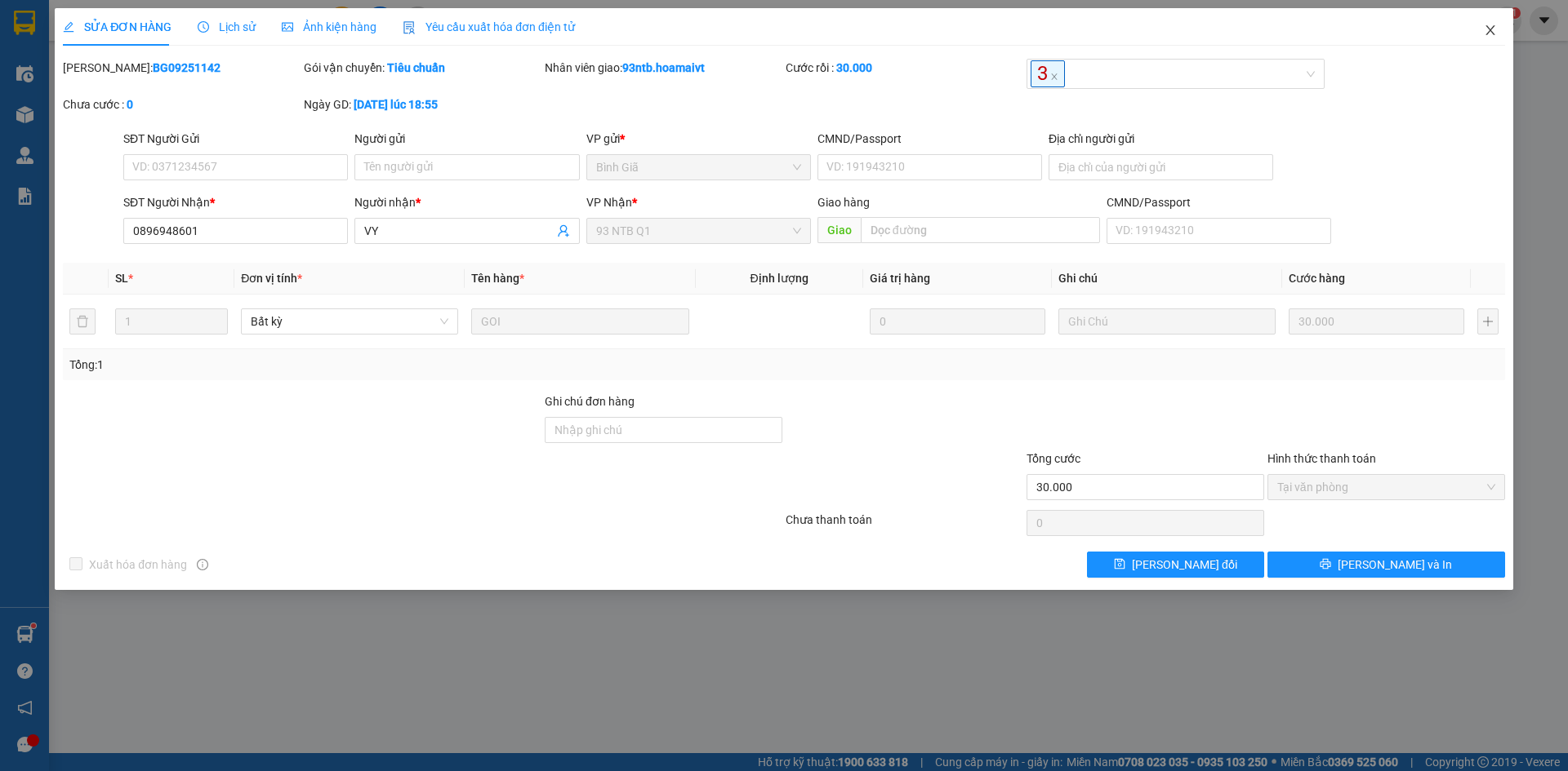
click at [1483, 36] on icon "close" at bounding box center [1489, 29] width 13 height 13
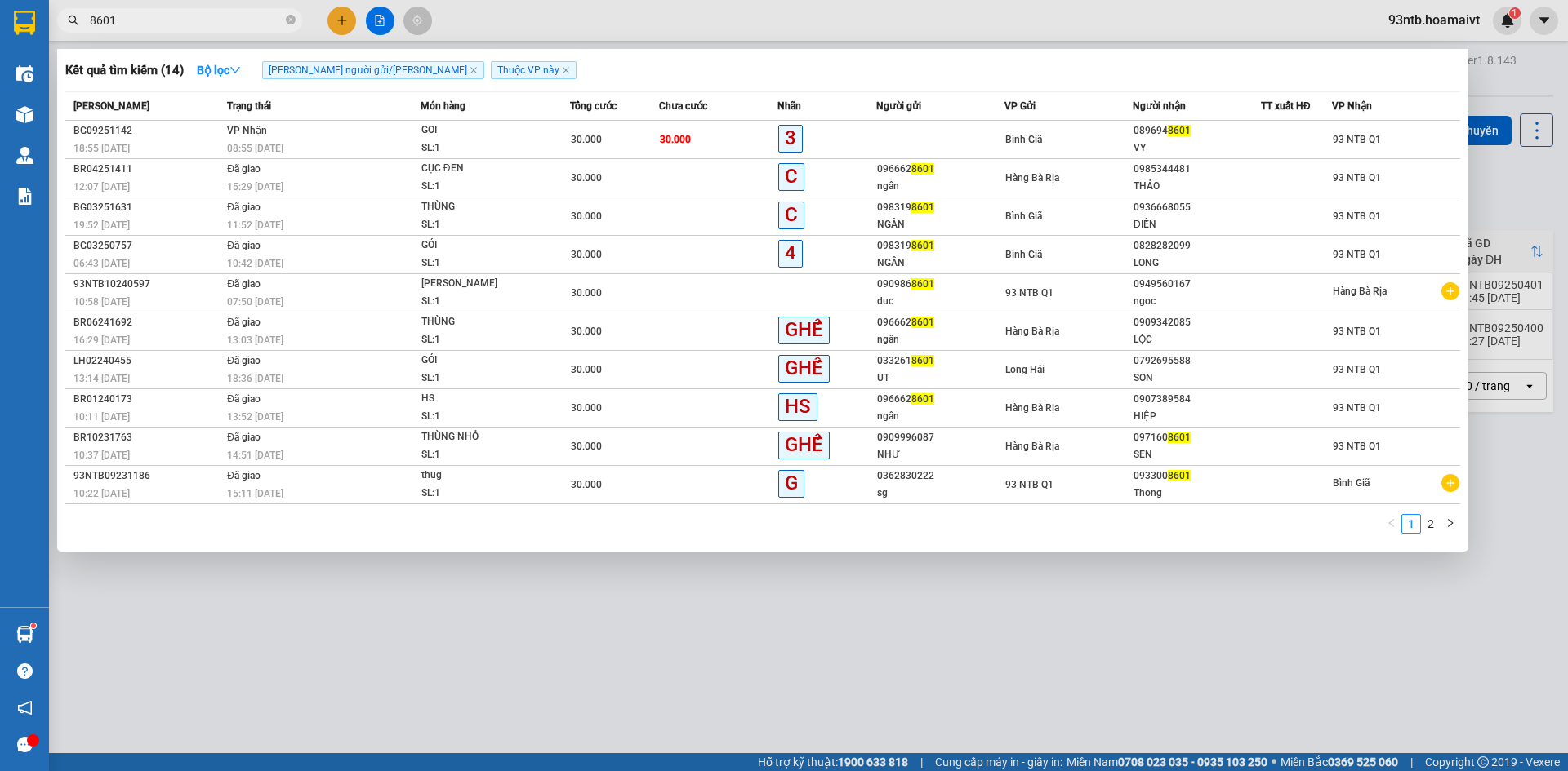
click at [161, 17] on input "8601" at bounding box center [186, 20] width 192 height 17
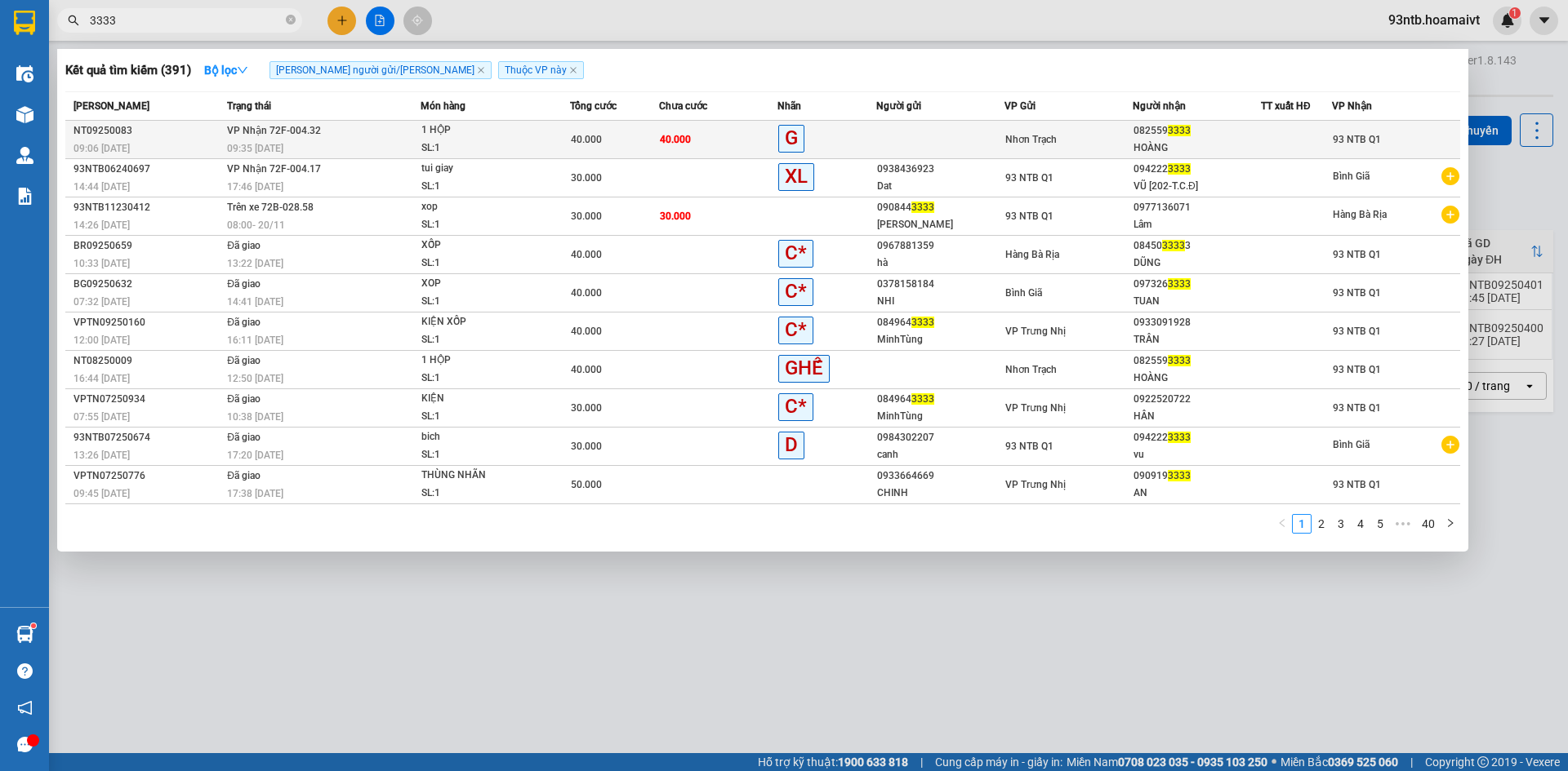
type input "3333"
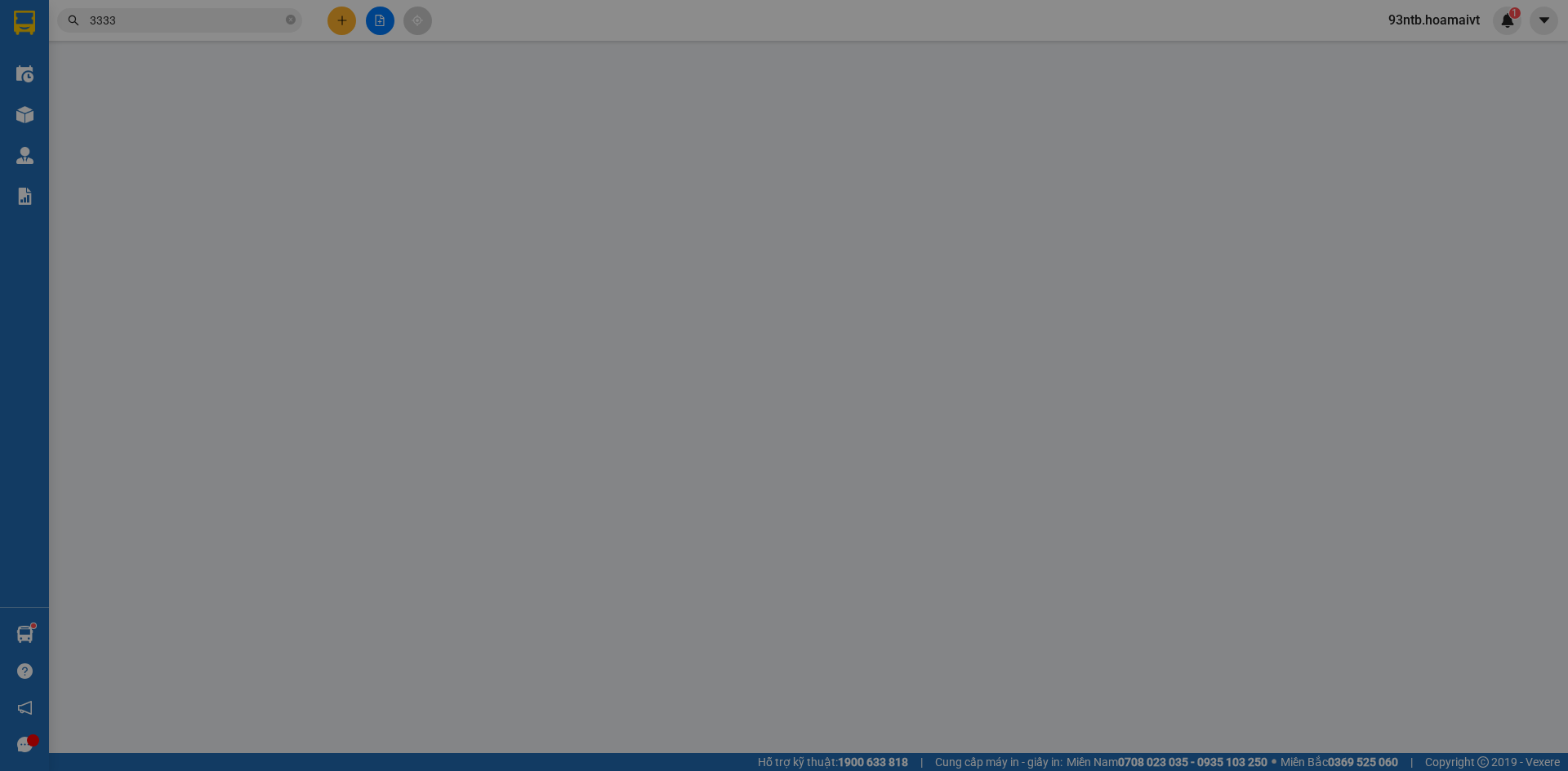
type input "0825593333"
type input "HOÀNG"
type input "40.000"
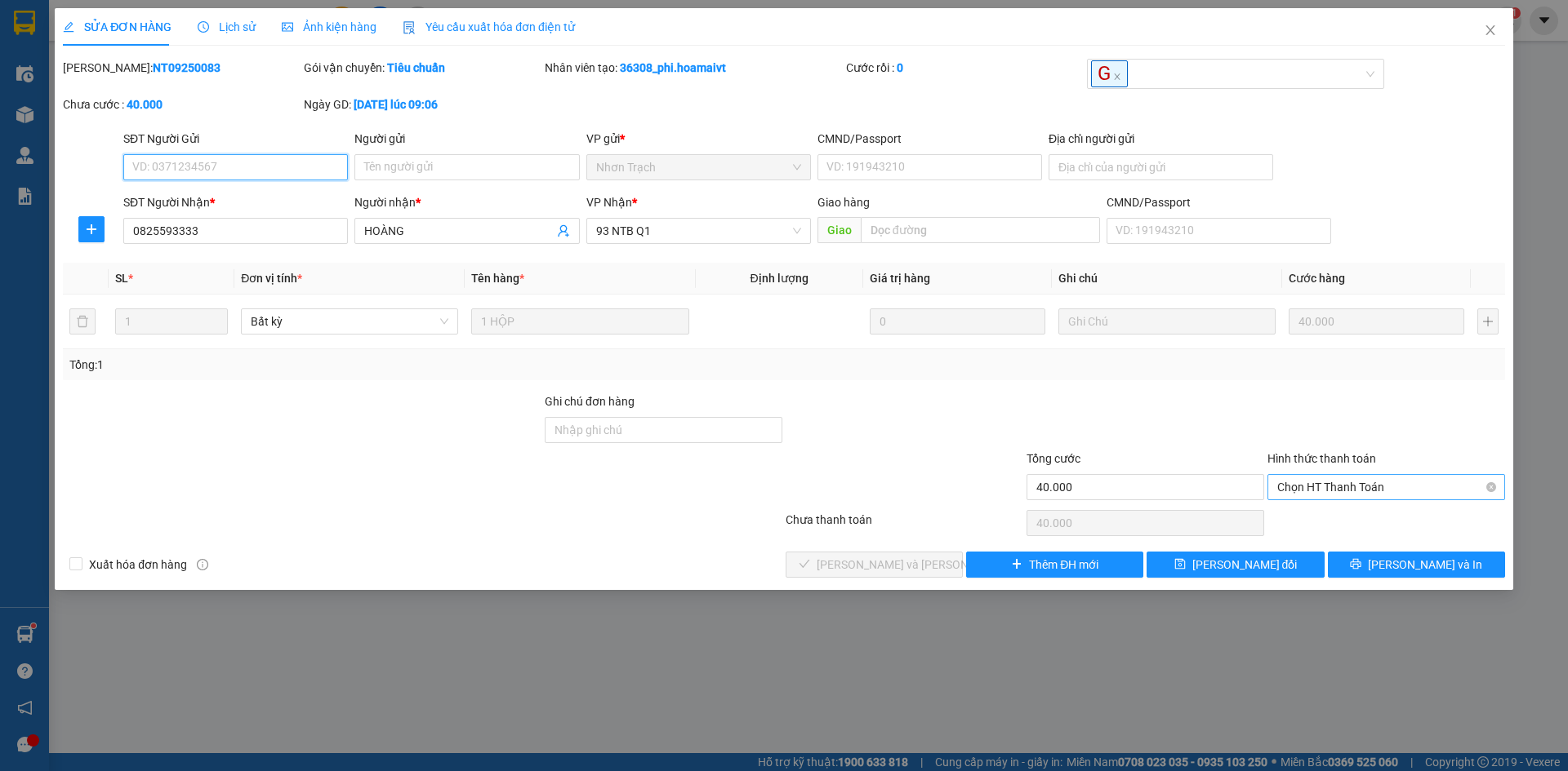
click at [1302, 495] on span "Chọn HT Thanh Toán" at bounding box center [1386, 486] width 218 height 24
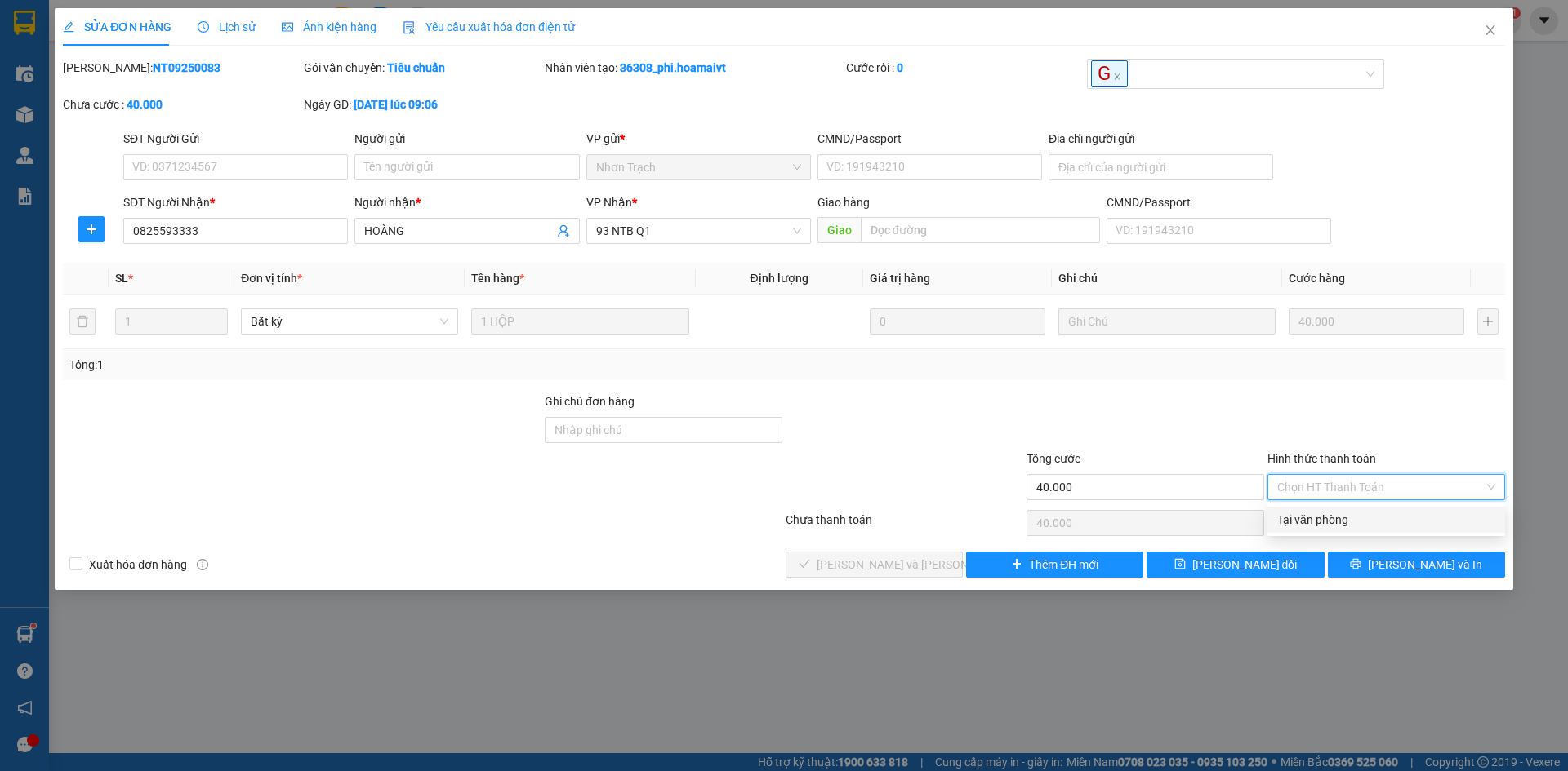
click at [1300, 523] on div "Tại văn phòng" at bounding box center [1386, 520] width 218 height 17
type input "0"
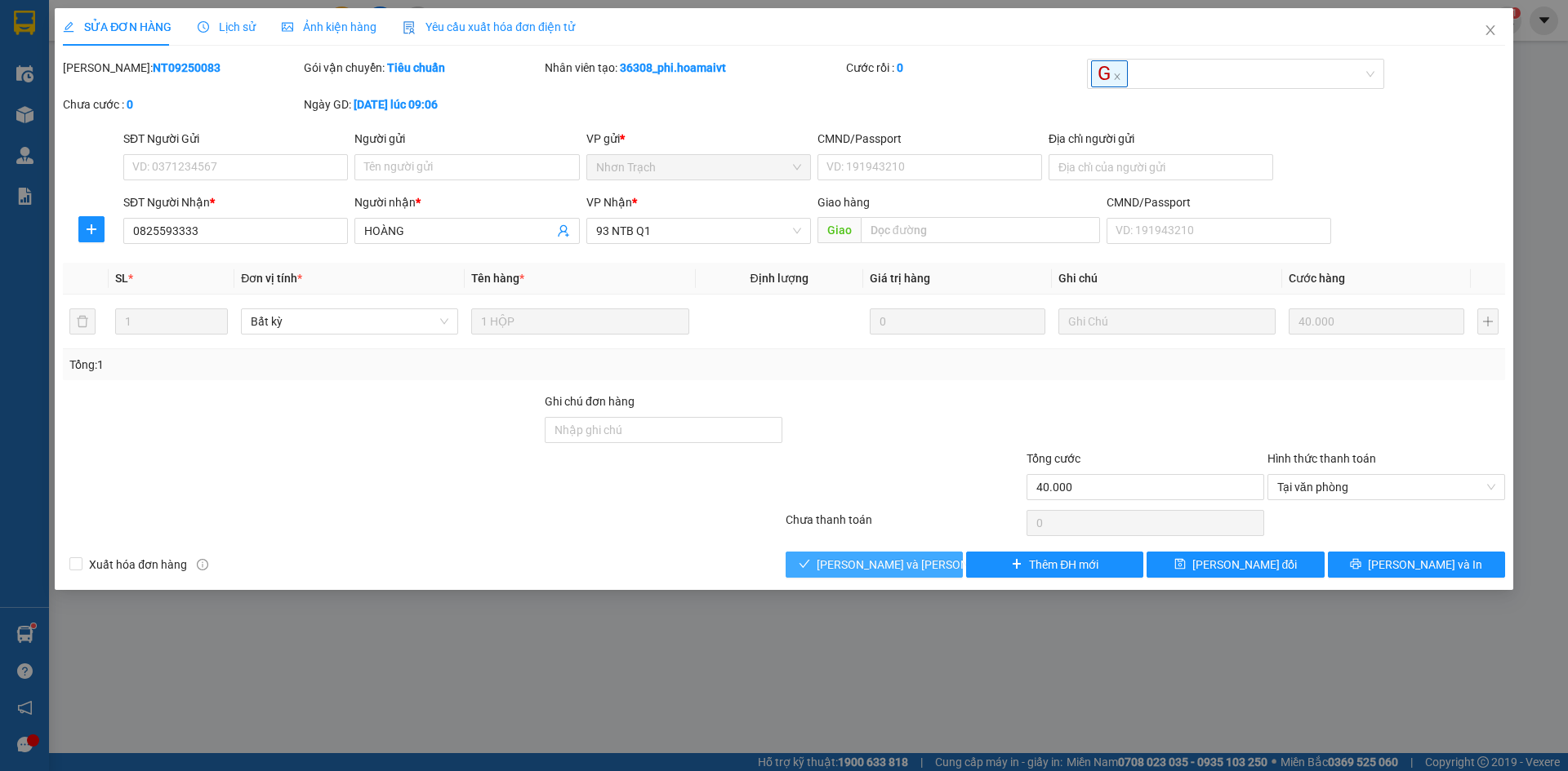
click at [853, 570] on span "[PERSON_NAME] và Giao hàng" at bounding box center [927, 564] width 221 height 17
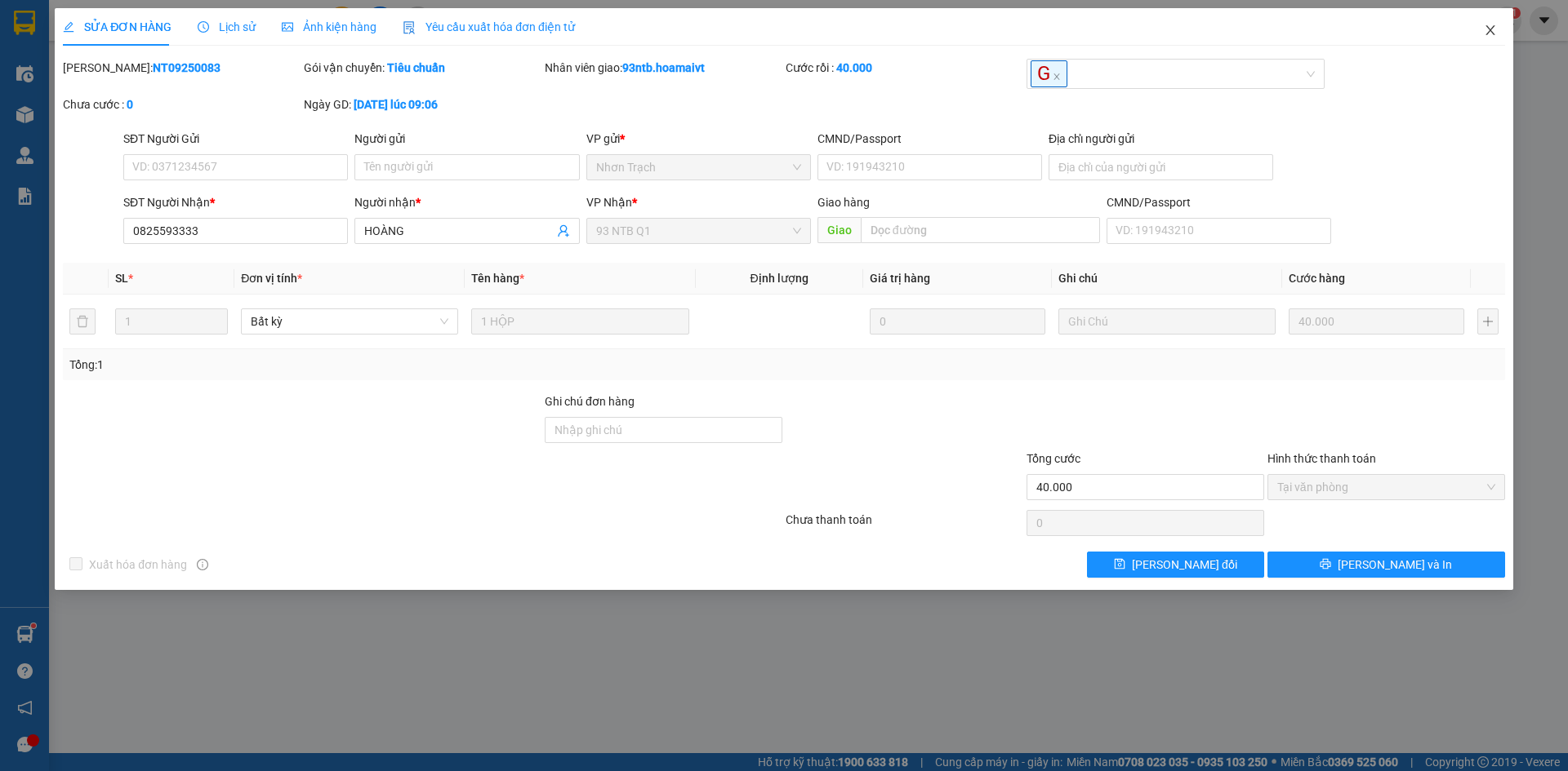
click at [1478, 27] on span "Close" at bounding box center [1490, 30] width 46 height 46
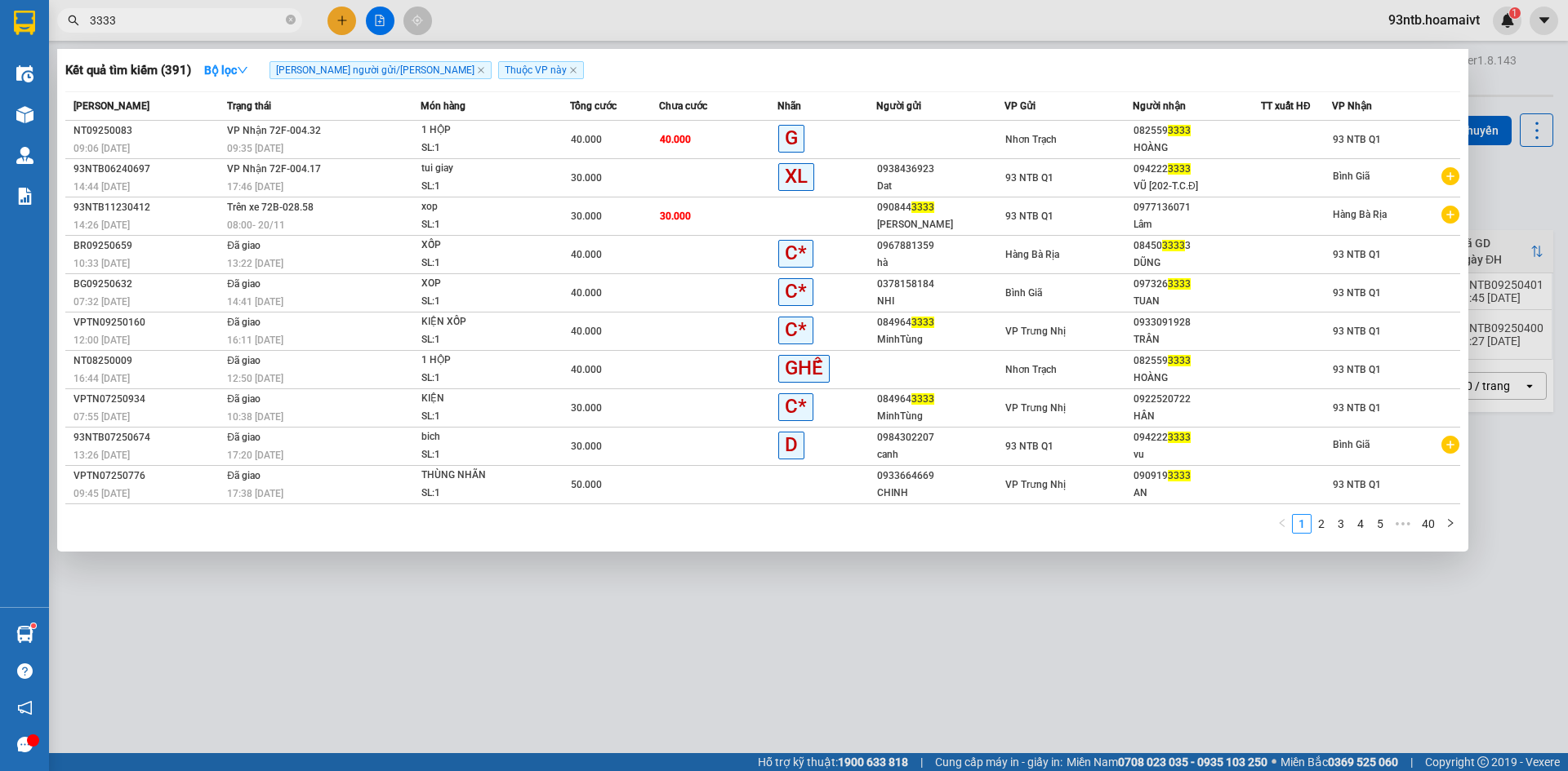
click at [236, 23] on input "3333" at bounding box center [186, 20] width 192 height 17
click at [234, 23] on input "3333" at bounding box center [186, 20] width 192 height 17
click at [290, 21] on icon "close-circle" at bounding box center [290, 19] width 10 height 10
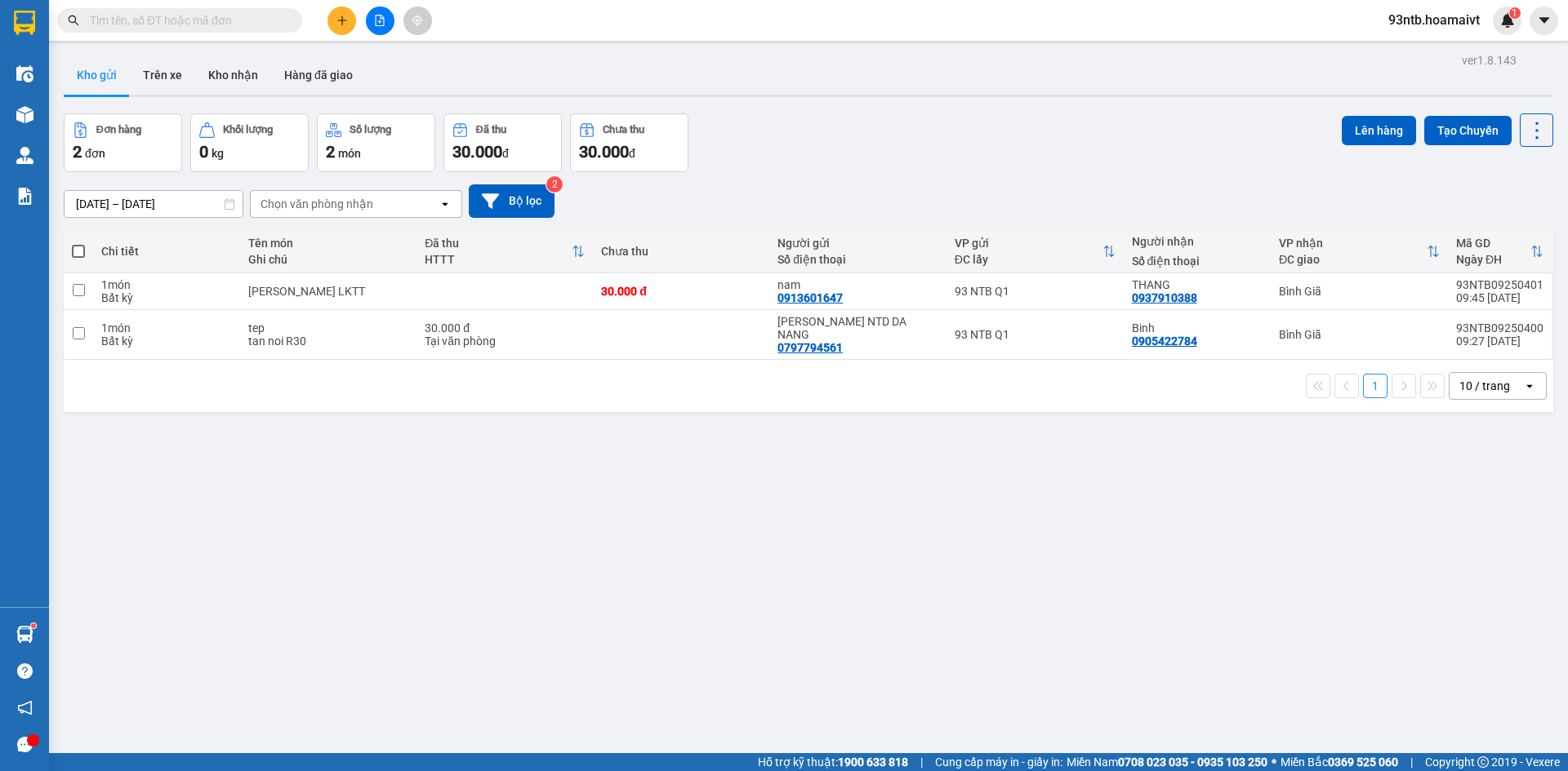
click at [203, 20] on input "text" at bounding box center [186, 20] width 192 height 17
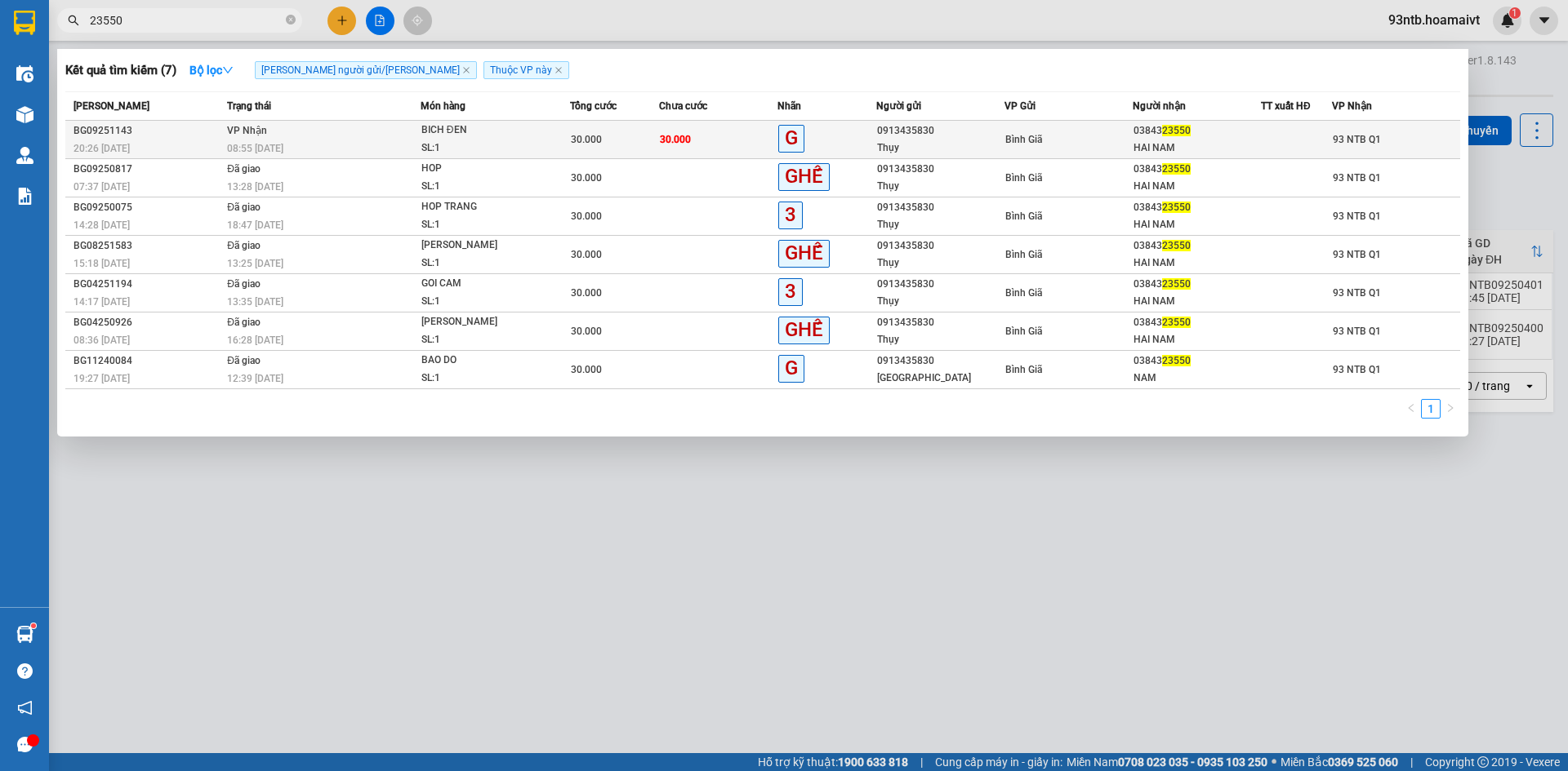
type input "23550"
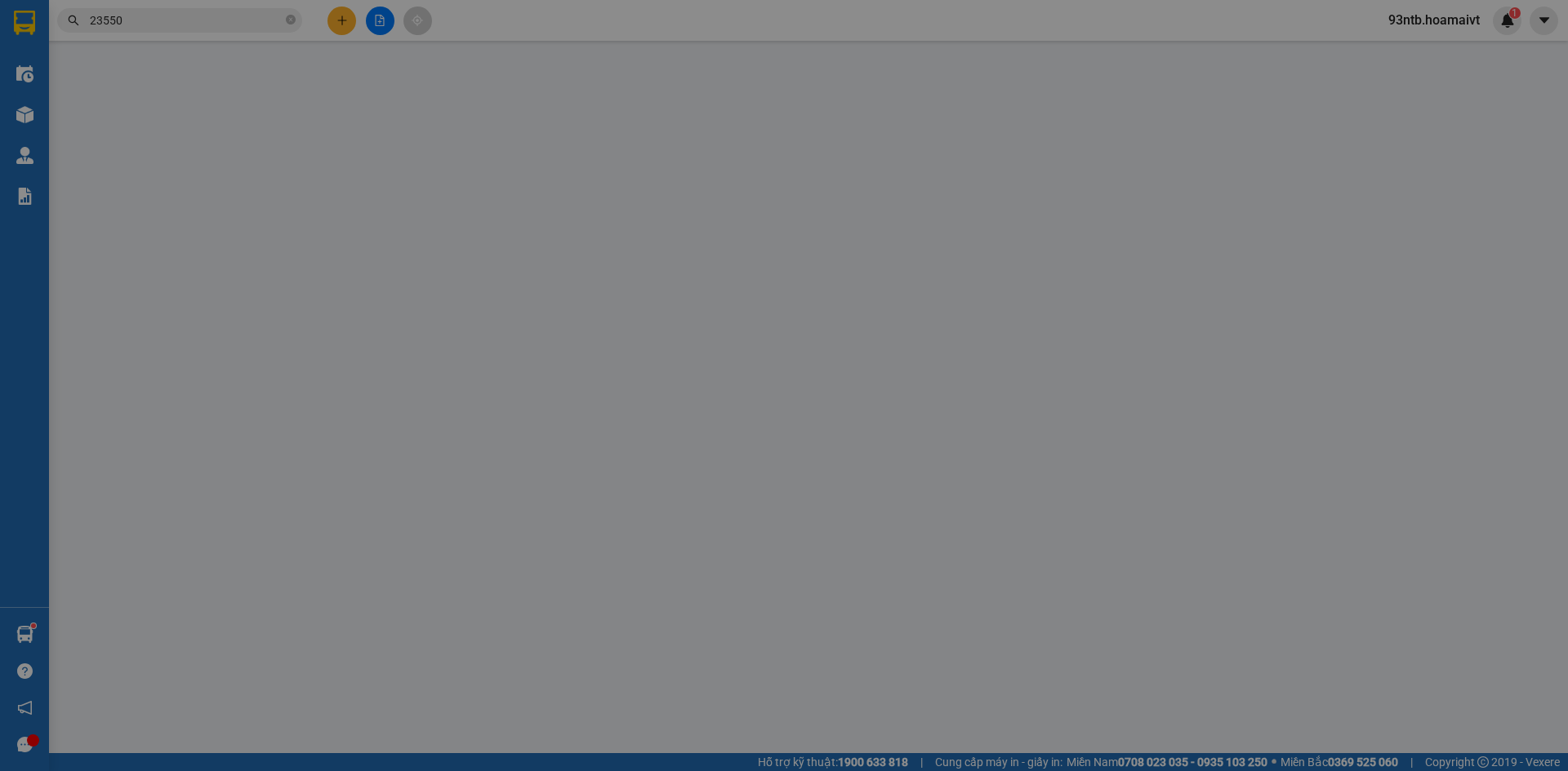
type input "0913435830"
type input "Thụy"
type input "0384323550"
type input "HAI NAM"
type input "30.000"
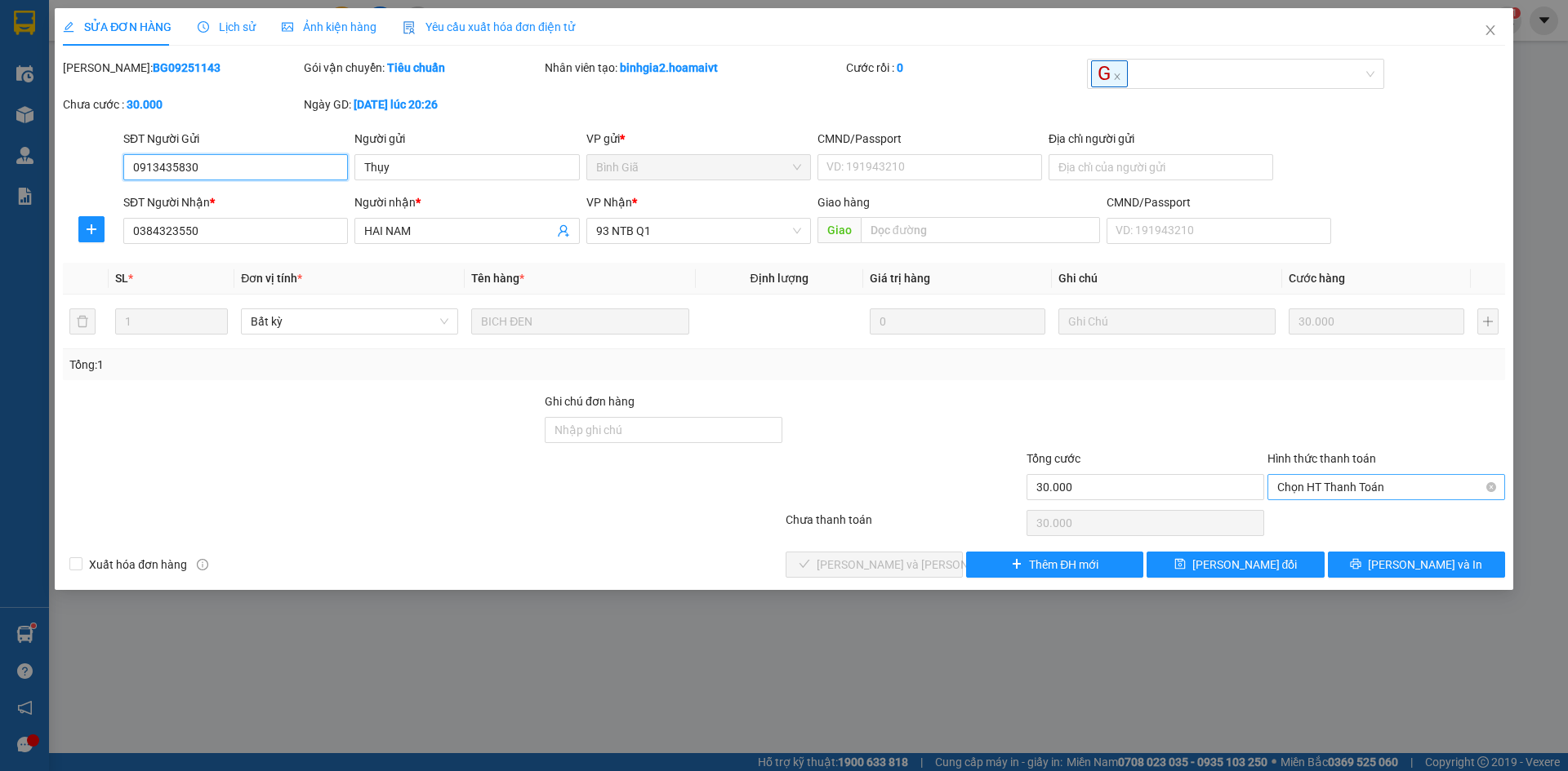
click at [1331, 483] on span "Chọn HT Thanh Toán" at bounding box center [1386, 486] width 218 height 24
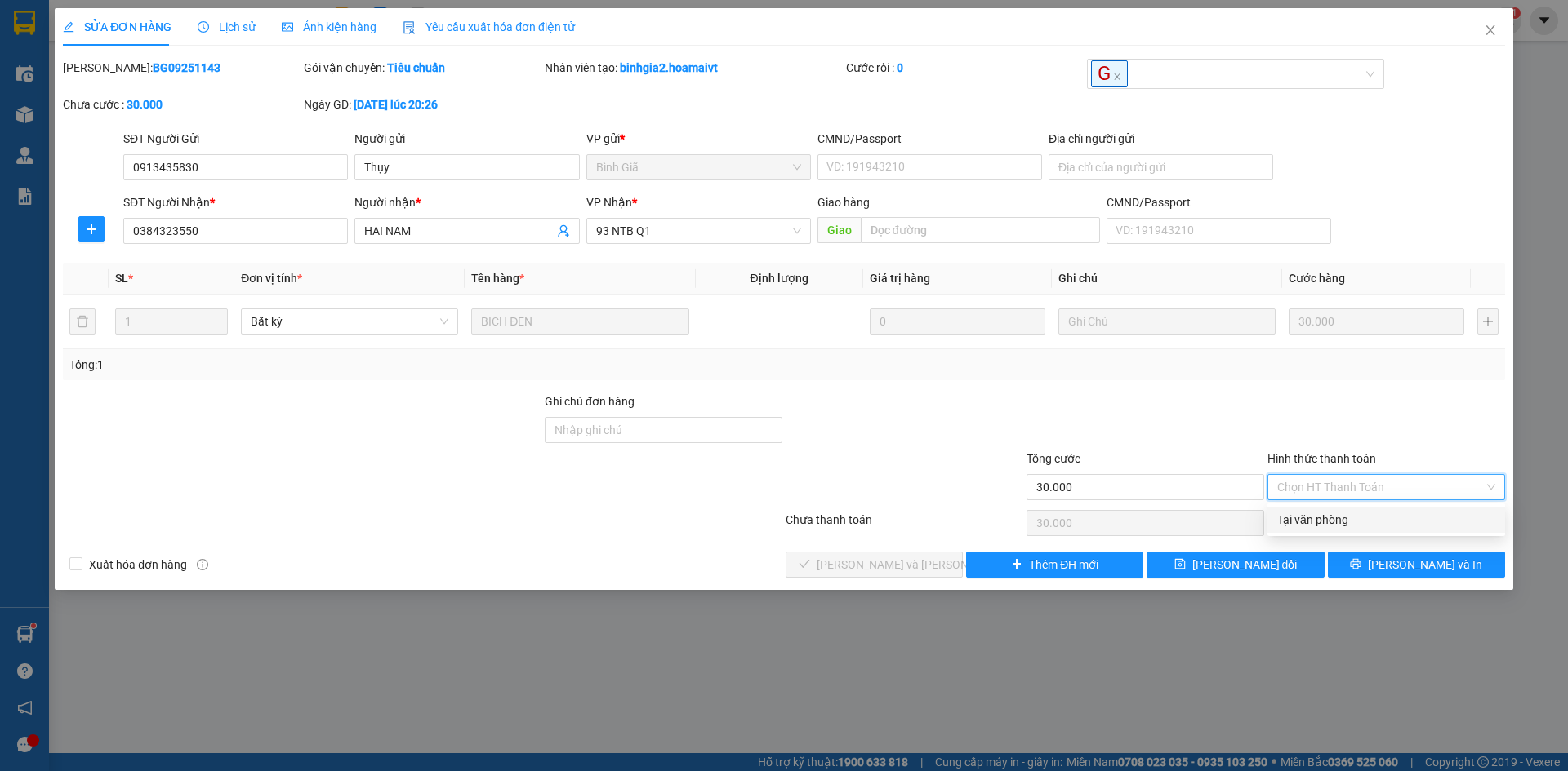
drag, startPoint x: 1335, startPoint y: 514, endPoint x: 1253, endPoint y: 536, distance: 84.9
click at [1335, 515] on div "Tại văn phòng" at bounding box center [1386, 520] width 218 height 17
type input "0"
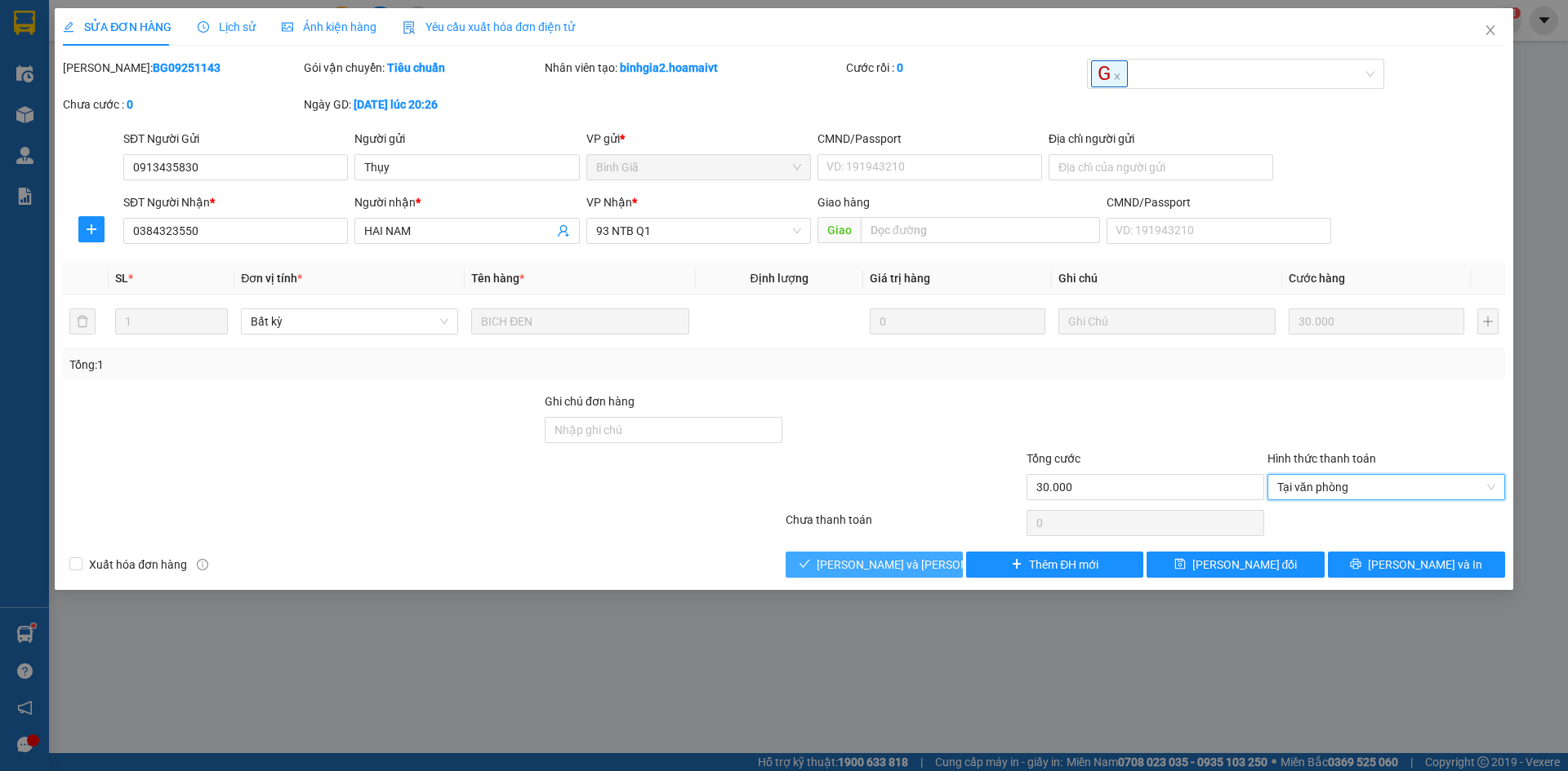
click at [900, 566] on span "[PERSON_NAME] và Giao hàng" at bounding box center [927, 564] width 221 height 17
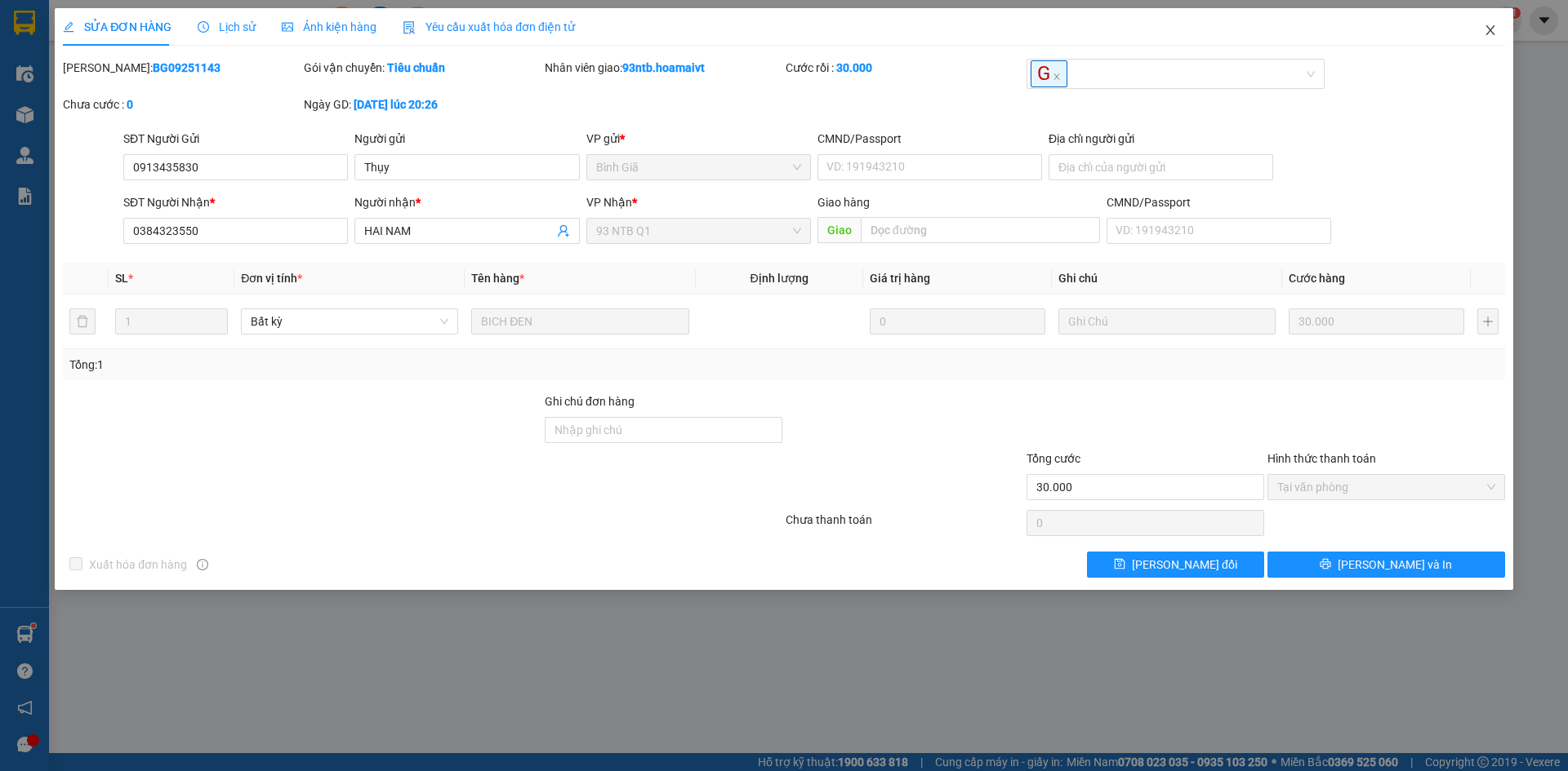
click at [1485, 26] on icon "close" at bounding box center [1489, 29] width 13 height 13
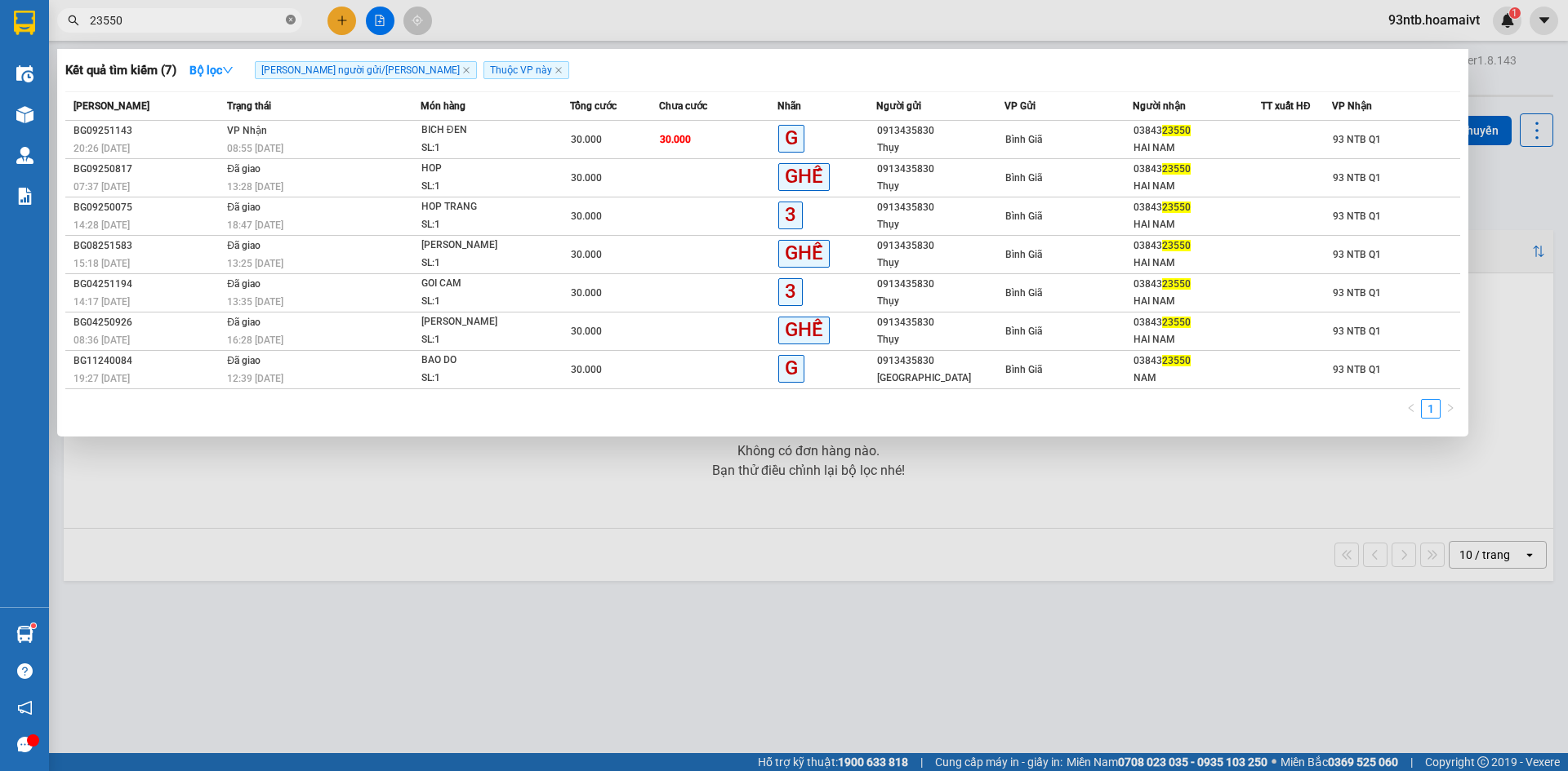
click at [290, 18] on icon "close-circle" at bounding box center [290, 19] width 10 height 10
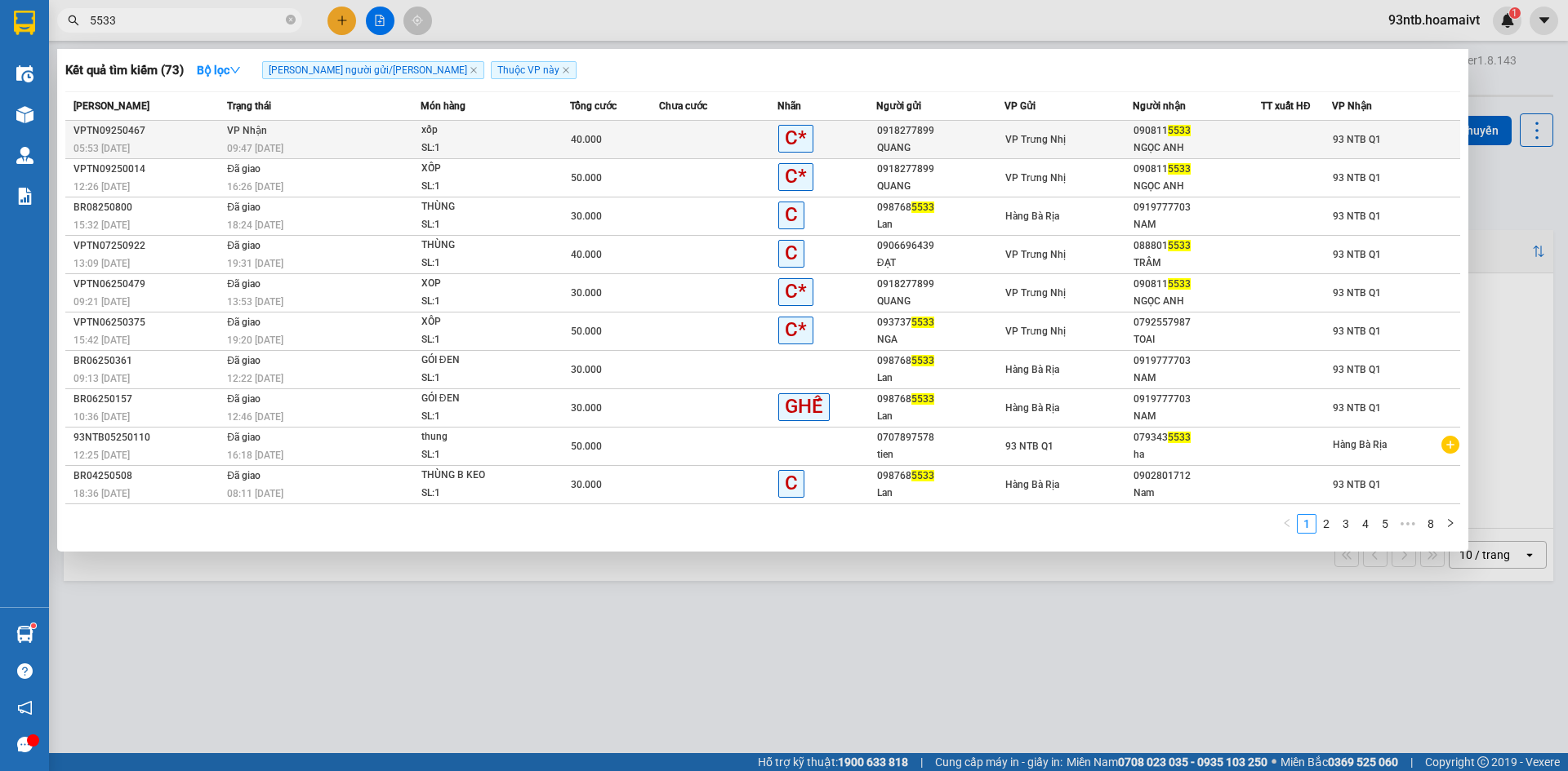
type input "5533"
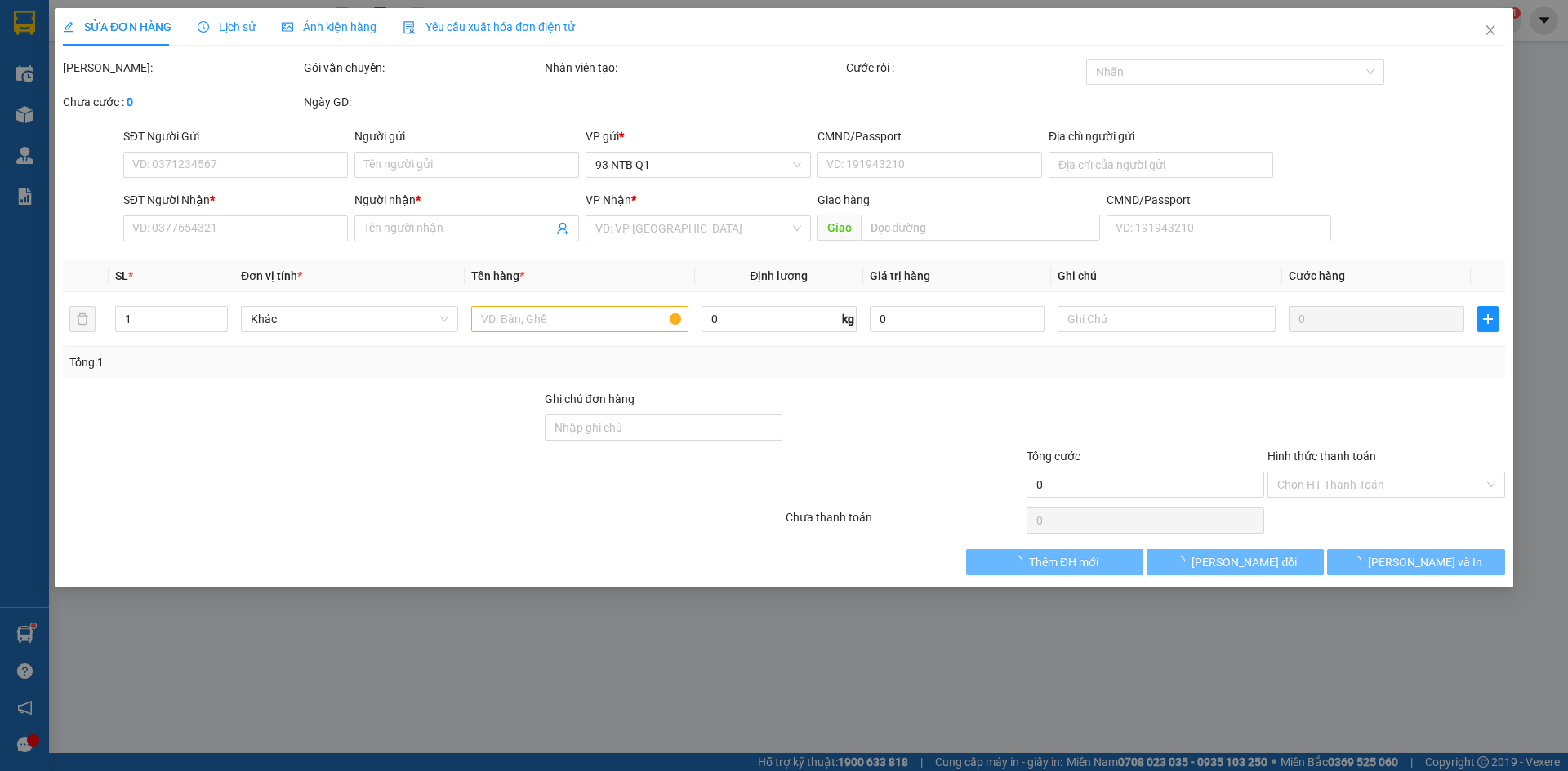
type input "0918277899"
type input "QUANG"
type input "0908115533"
type input "NGỌC ANH"
type input "40.000"
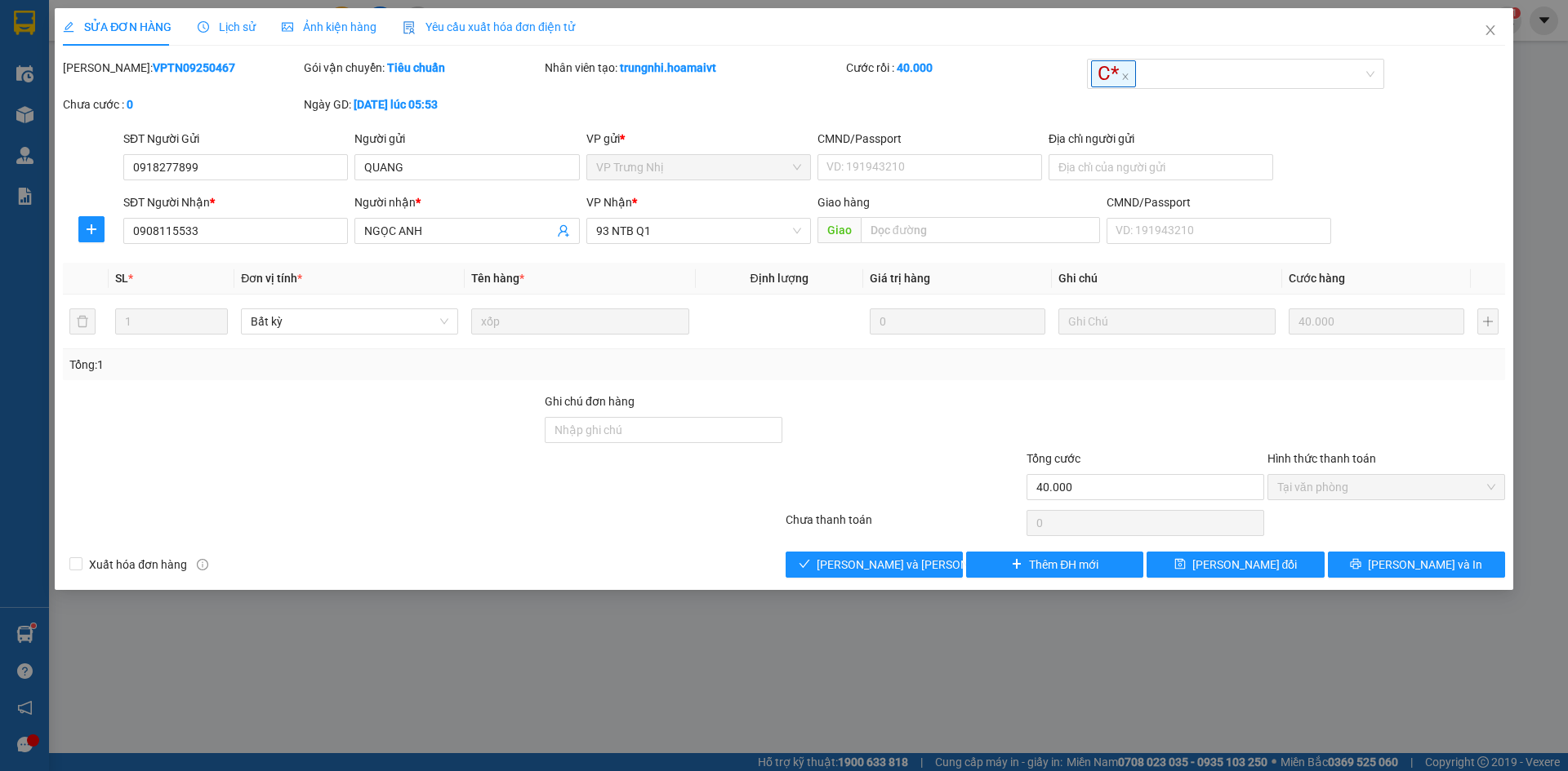
click at [452, 423] on div at bounding box center [302, 420] width 482 height 57
click at [840, 587] on div "SỬA ĐƠN HÀNG Lịch sử Ảnh kiện hàng Yêu cầu xuất hóa đơn điện tử Total Paid Fee …" at bounding box center [783, 298] width 1458 height 582
click at [879, 568] on span "[PERSON_NAME] và Giao hàng" at bounding box center [927, 564] width 221 height 17
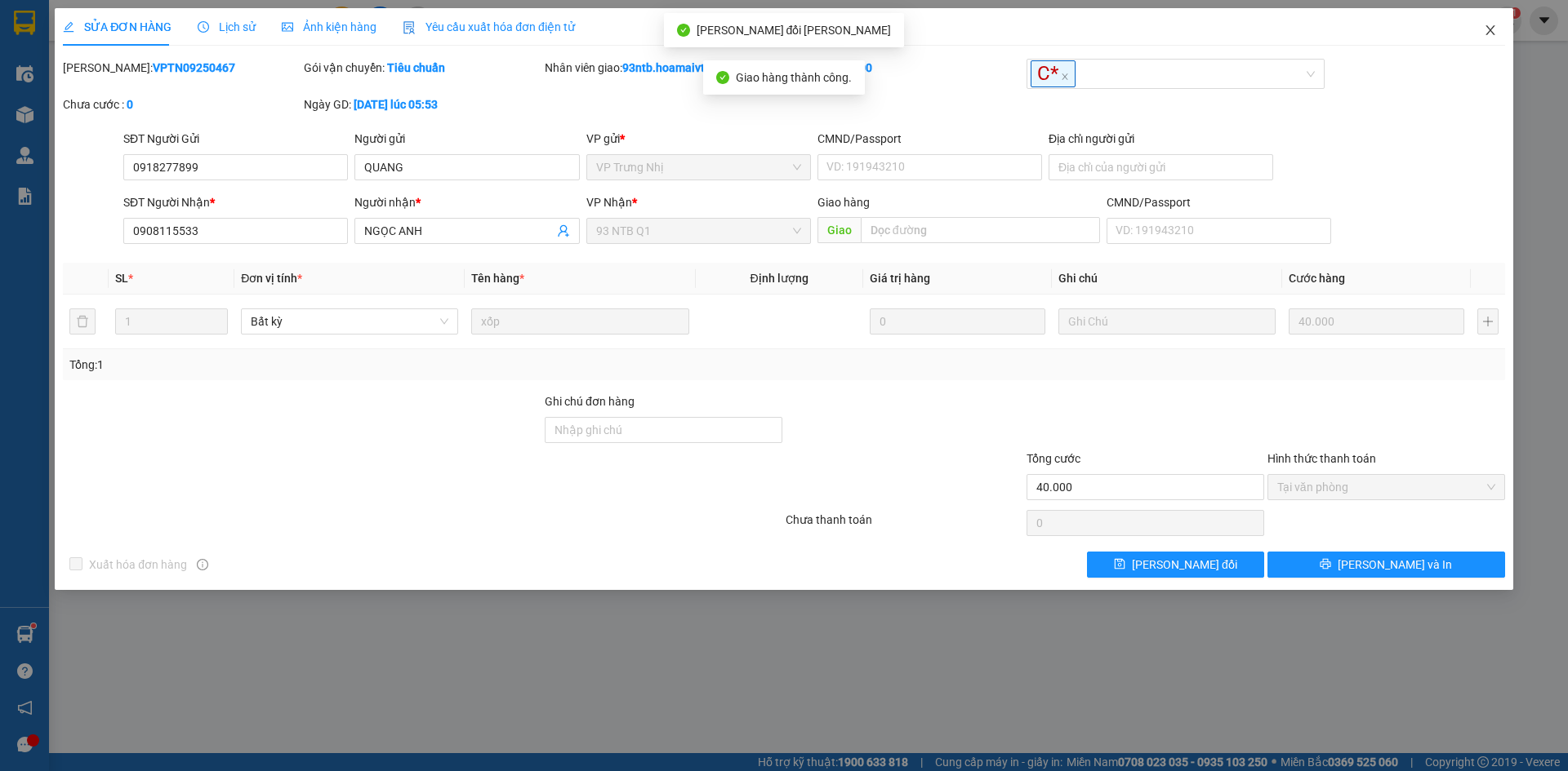
click at [1483, 36] on span "Close" at bounding box center [1490, 30] width 46 height 46
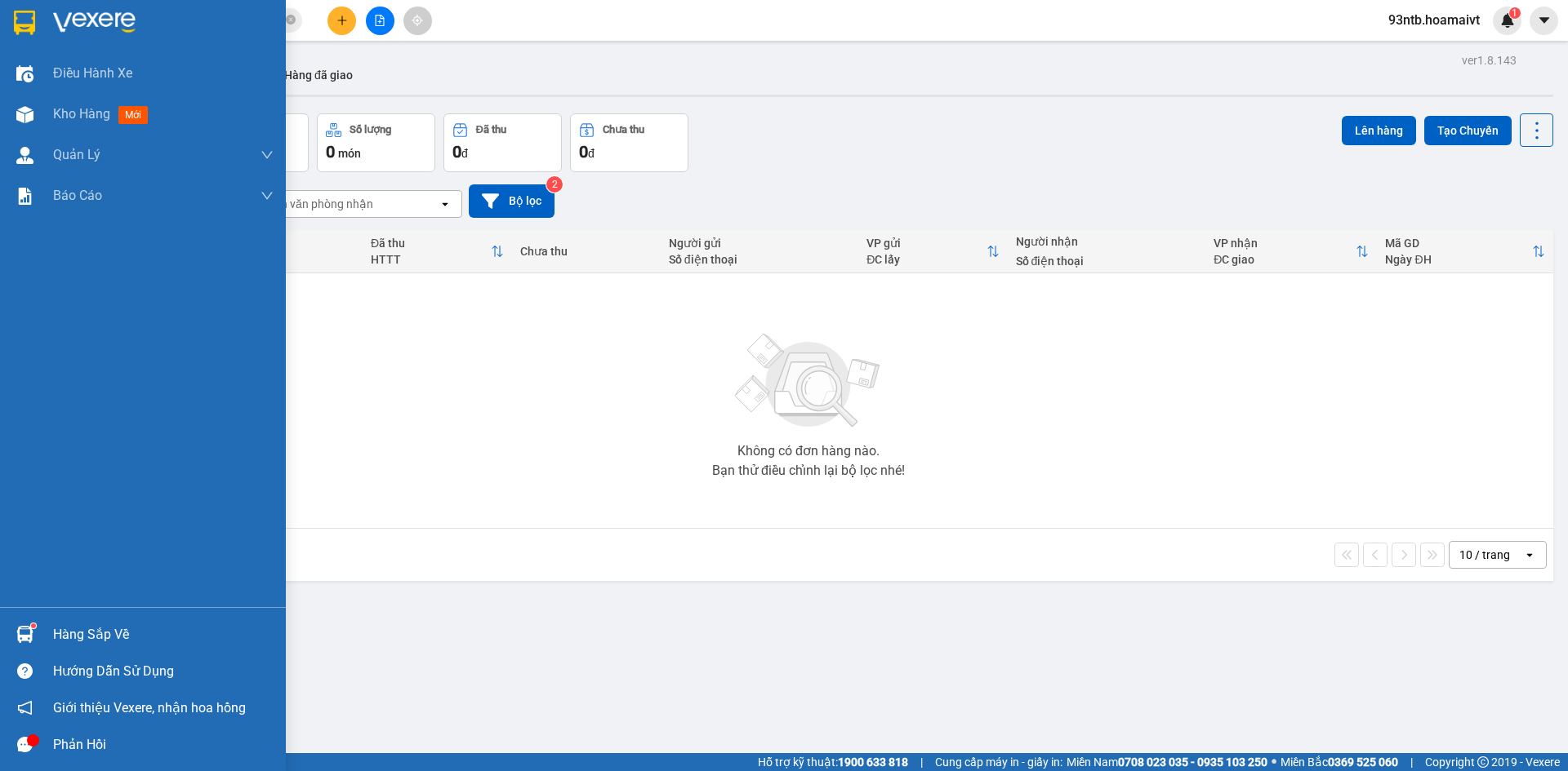
click at [29, 626] on img at bounding box center [25, 635] width 17 height 17
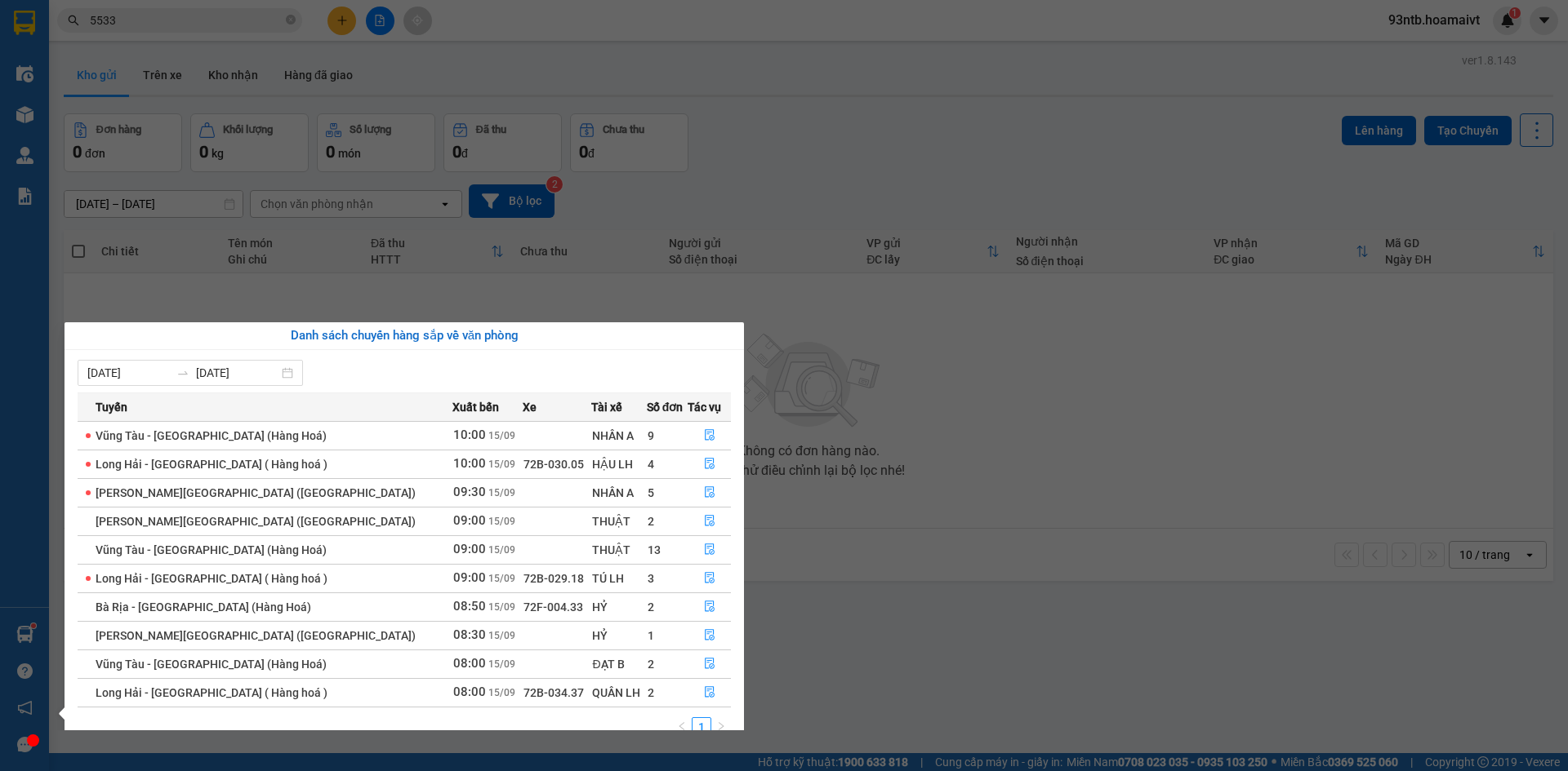
scroll to position [26, 0]
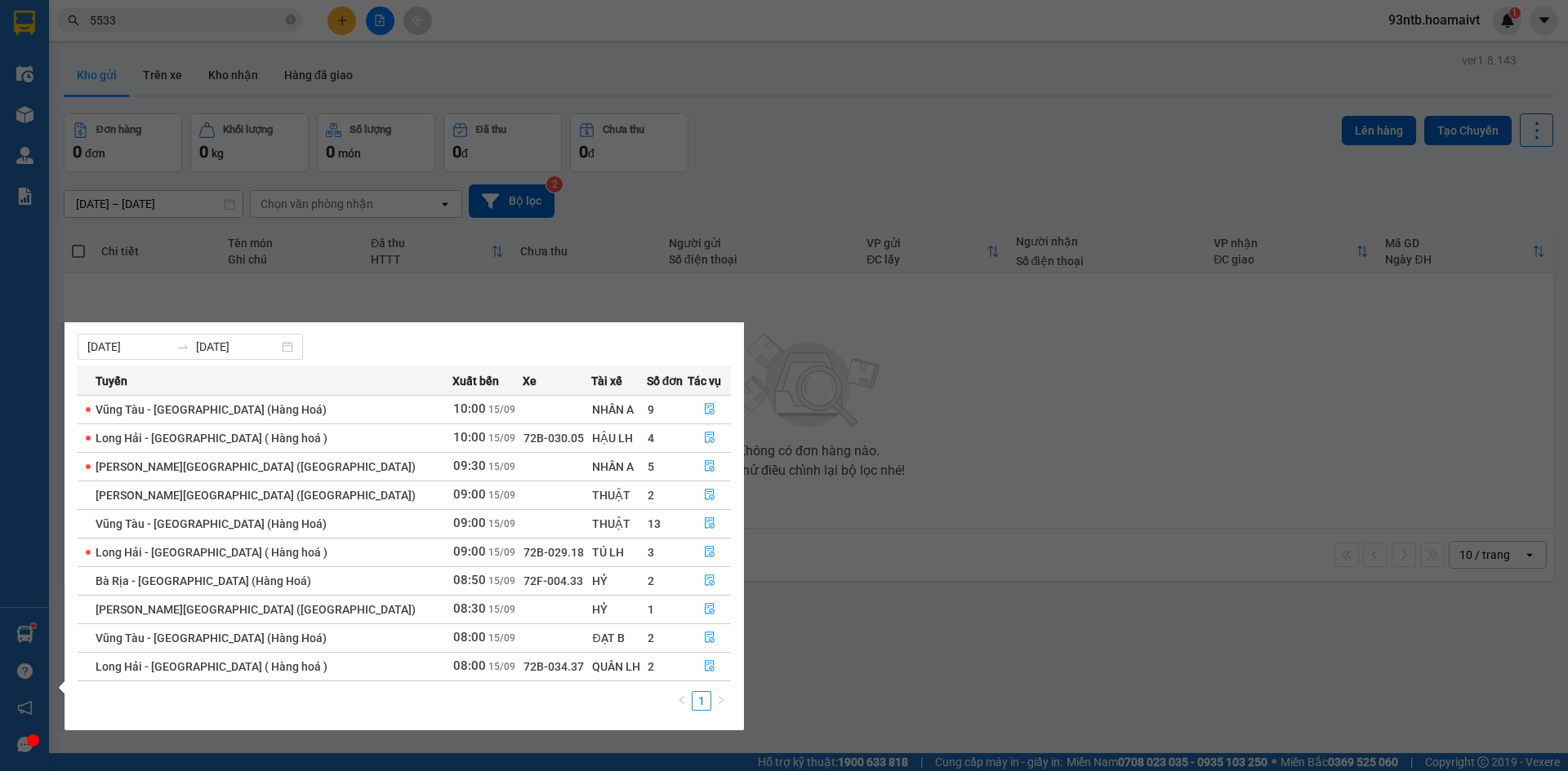
click at [1262, 500] on section "Kết quả tìm kiếm ( 73 ) Bộ lọc Tìm người gửi/nhận Thuộc VP này Mã ĐH Trạng thái…" at bounding box center [784, 386] width 1568 height 771
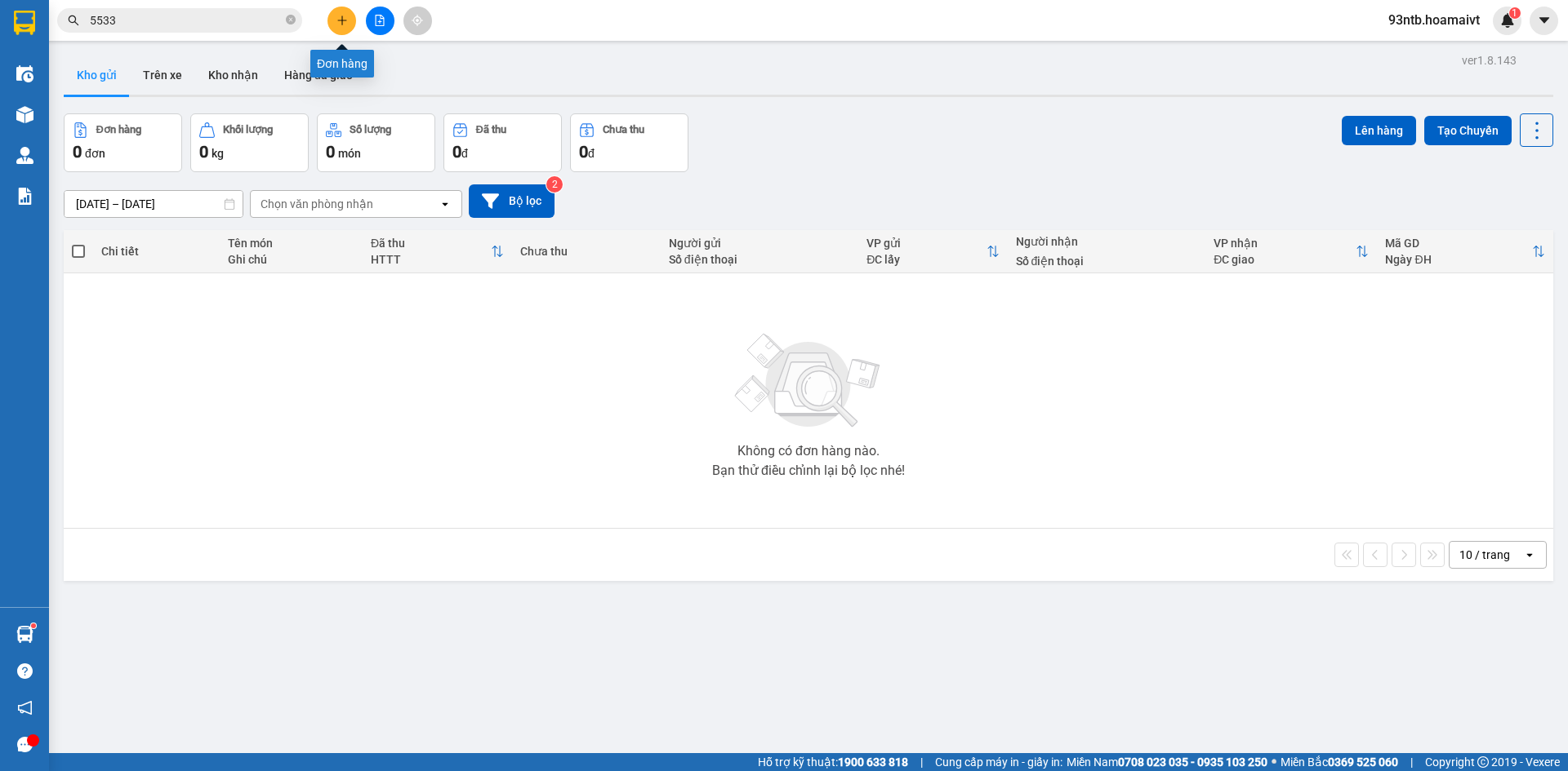
click at [339, 22] on icon "plus" at bounding box center [342, 20] width 12 height 12
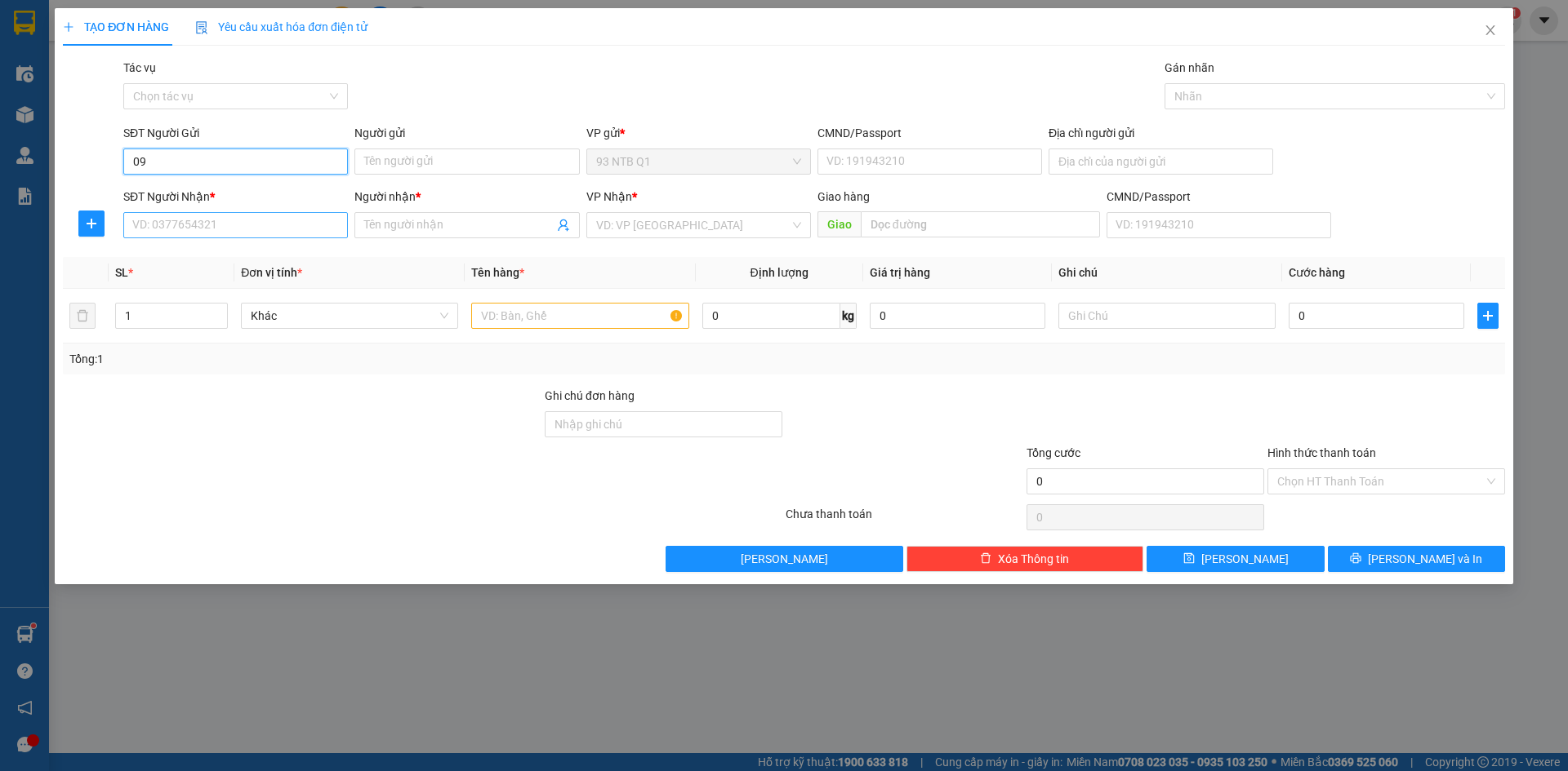
type input "09"
click at [251, 232] on input "SĐT Người Nhận *" at bounding box center [235, 225] width 224 height 26
type input "0937506743"
click at [250, 258] on div "0937506743 - Hung" at bounding box center [235, 257] width 205 height 17
type input "Hung"
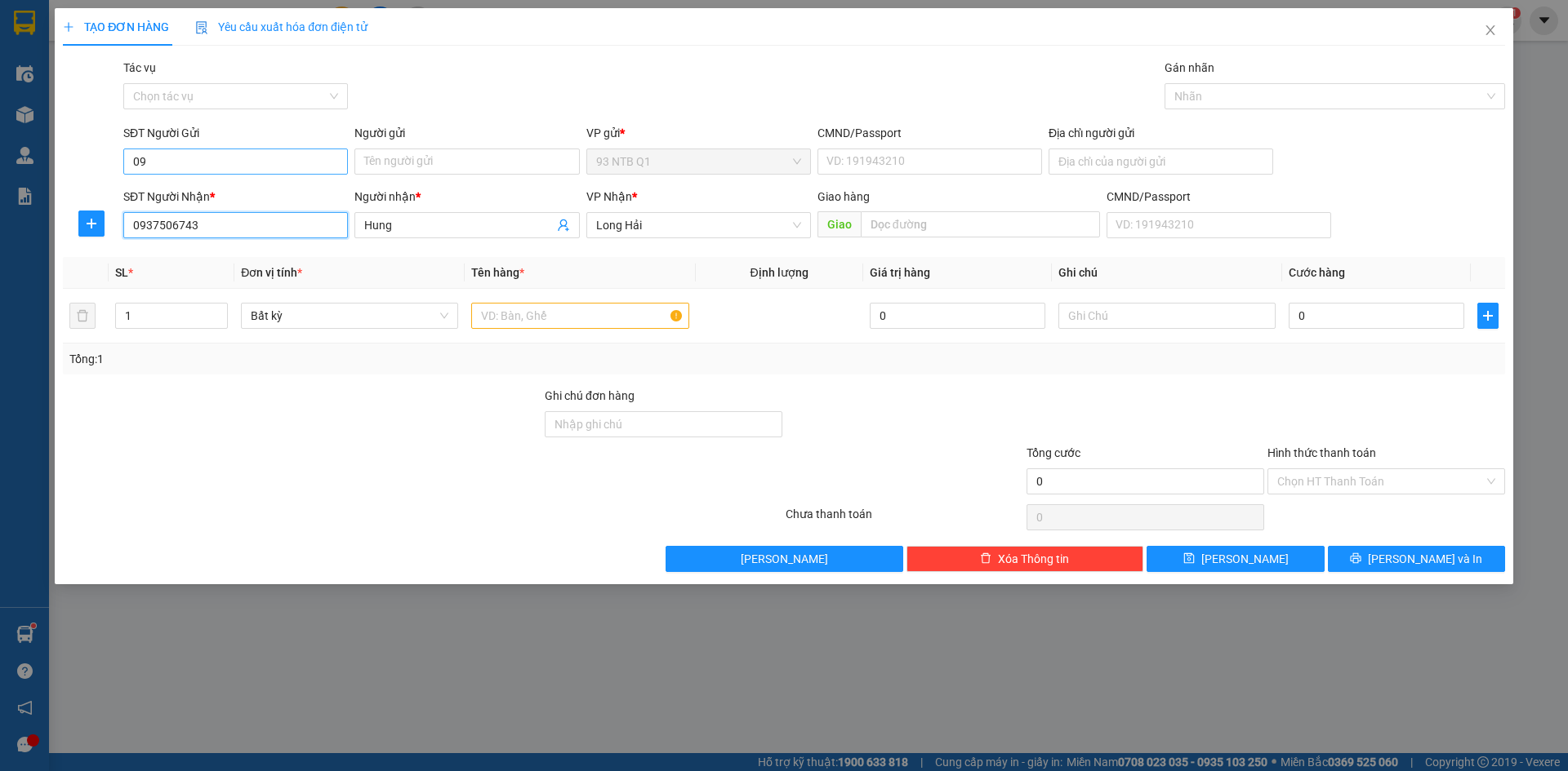
type input "0937506743"
click at [308, 160] on input "09" at bounding box center [235, 161] width 224 height 26
click at [512, 313] on input "text" at bounding box center [580, 316] width 218 height 26
type input "goi xah"
click at [274, 152] on input "09" at bounding box center [235, 161] width 224 height 26
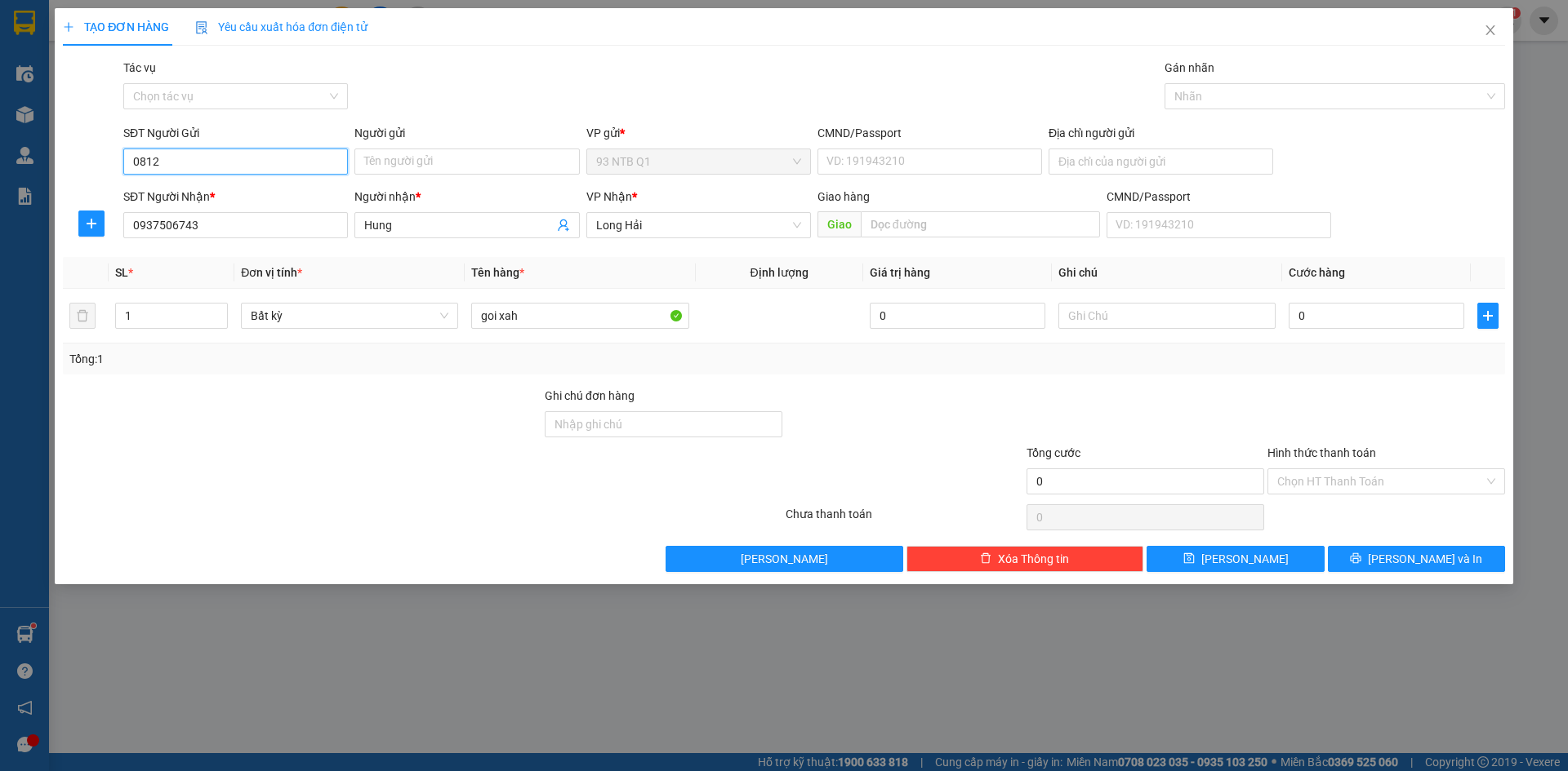
click at [238, 161] on input "0812" at bounding box center [235, 161] width 224 height 26
click at [218, 186] on div "0812318161 - Thanh" at bounding box center [235, 194] width 205 height 17
type input "0812318161"
type input "Thanh"
type input "080087014378"
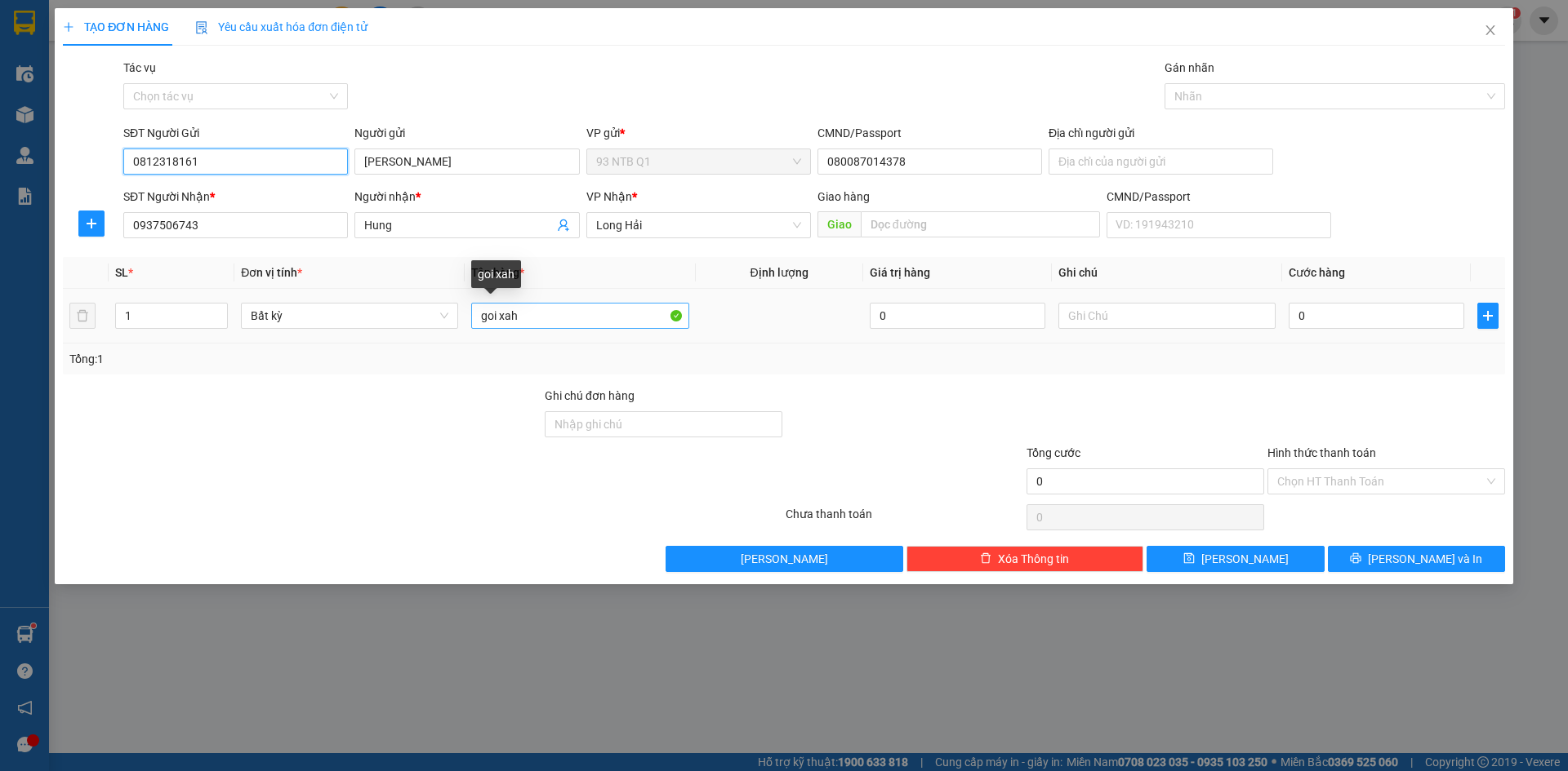
type input "0812318161"
click at [571, 325] on input "goi xah" at bounding box center [580, 316] width 218 height 26
type input "goi xah flm"
click at [1319, 314] on input "0" at bounding box center [1376, 316] width 176 height 26
type input "003"
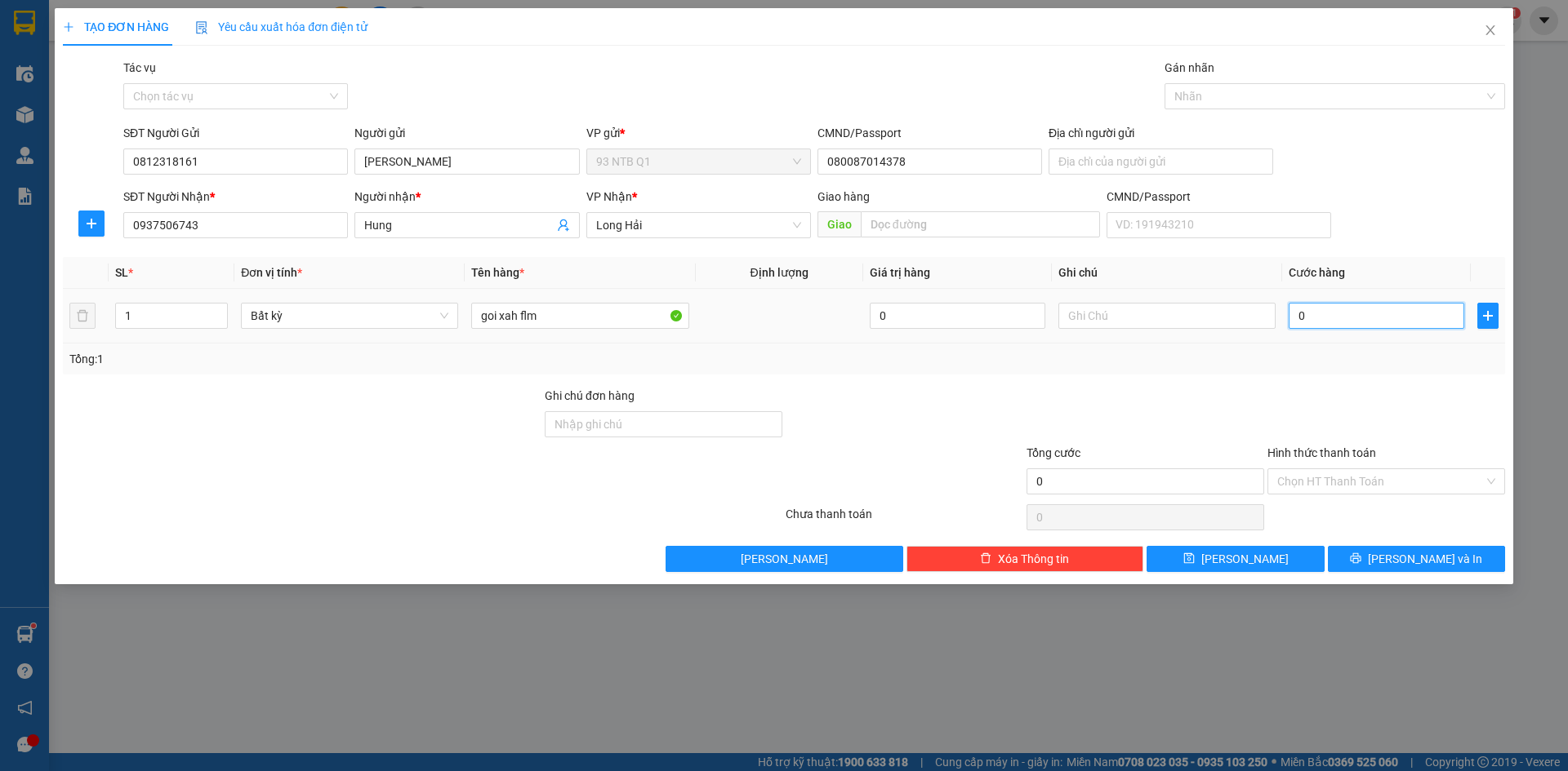
type input "3"
type input "0.030"
type input "30"
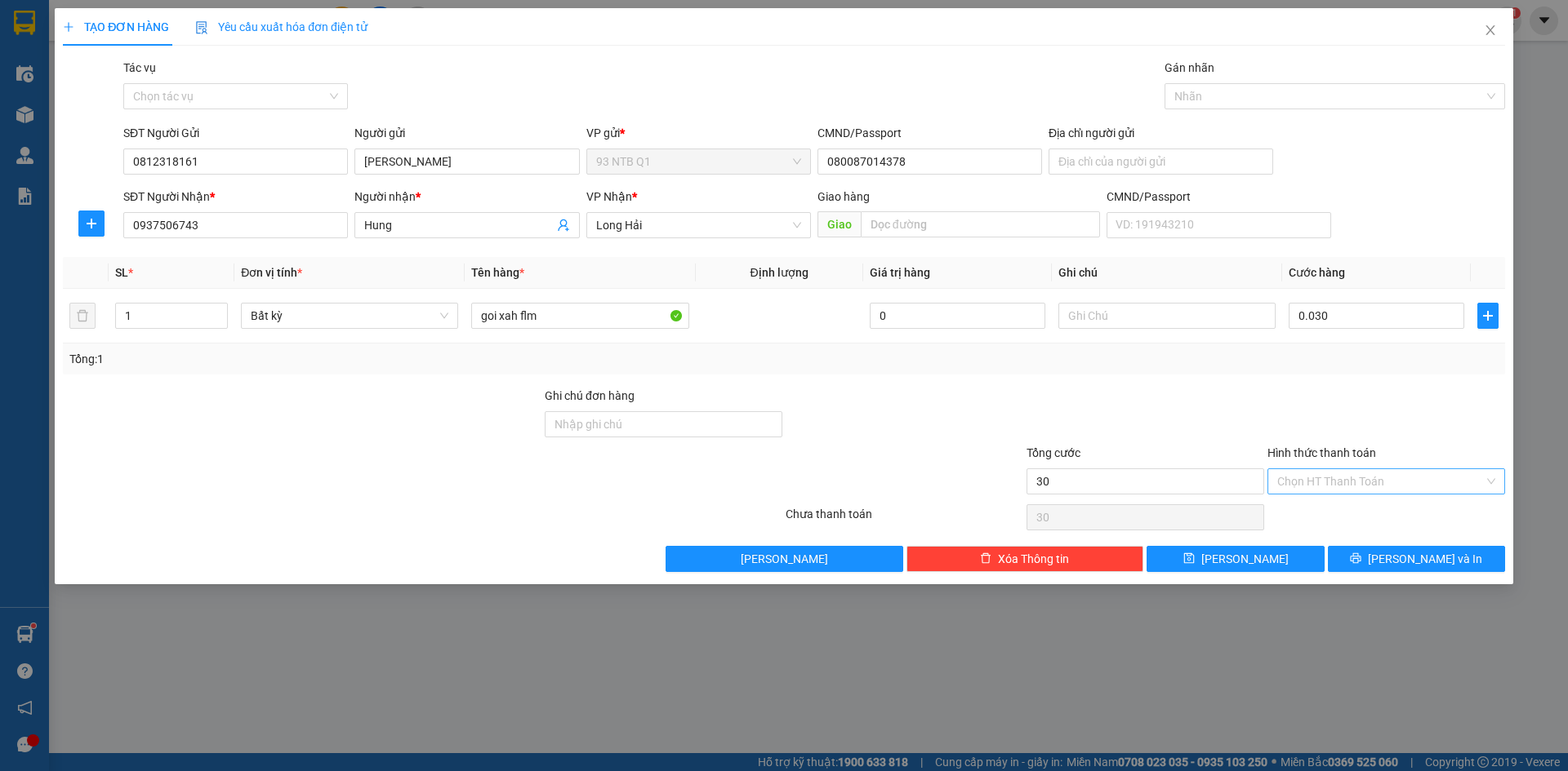
click at [1344, 474] on input "Hình thức thanh toán" at bounding box center [1381, 481] width 207 height 24
type input "30.000"
click at [1350, 510] on div "Tại văn phòng" at bounding box center [1386, 514] width 218 height 17
type input "0"
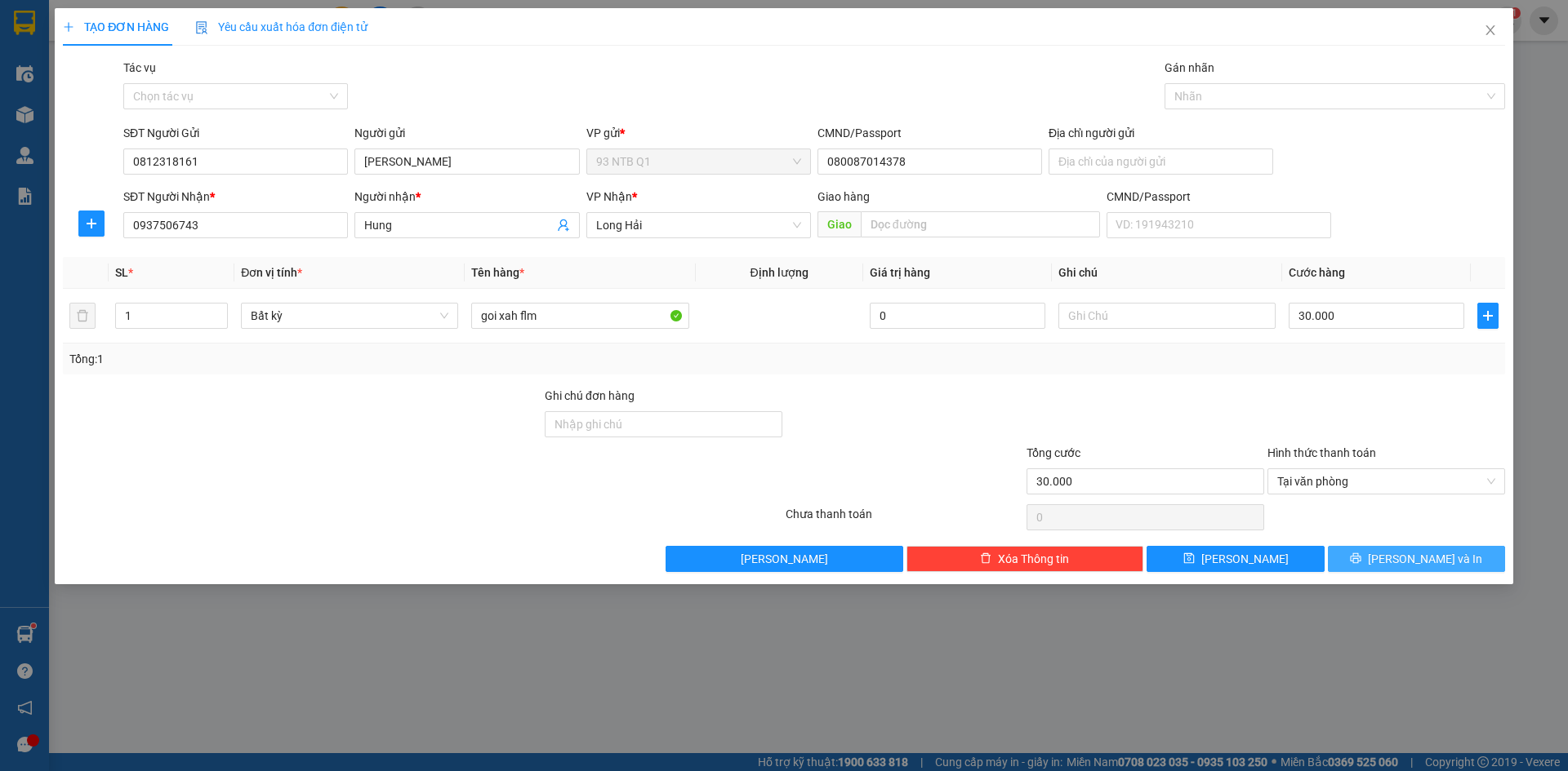
click at [1373, 557] on button "[PERSON_NAME] và In" at bounding box center [1416, 558] width 177 height 26
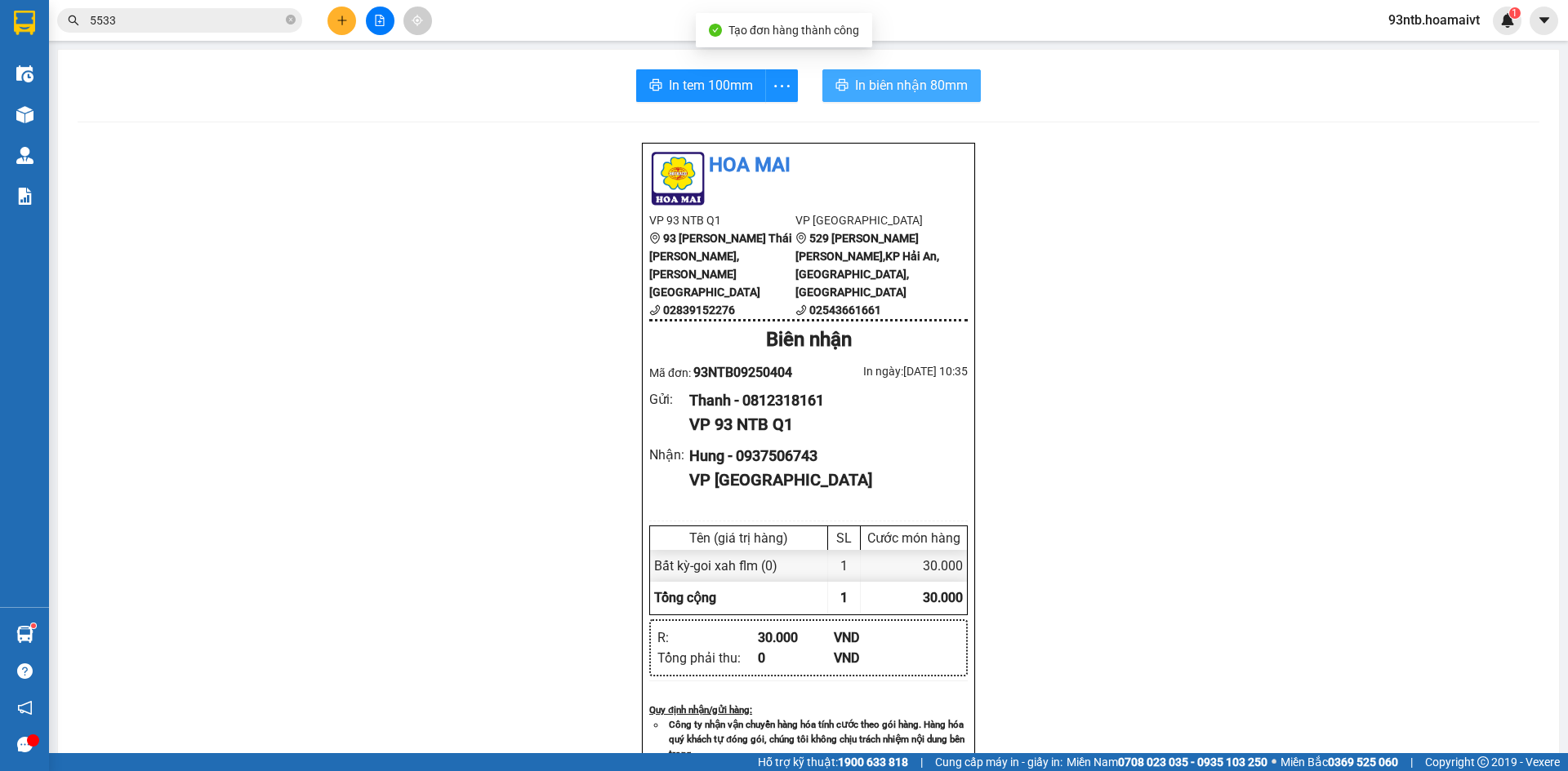
click at [888, 81] on span "In biên nhận 80mm" at bounding box center [911, 84] width 113 height 20
click at [138, 21] on input "5533" at bounding box center [186, 20] width 192 height 17
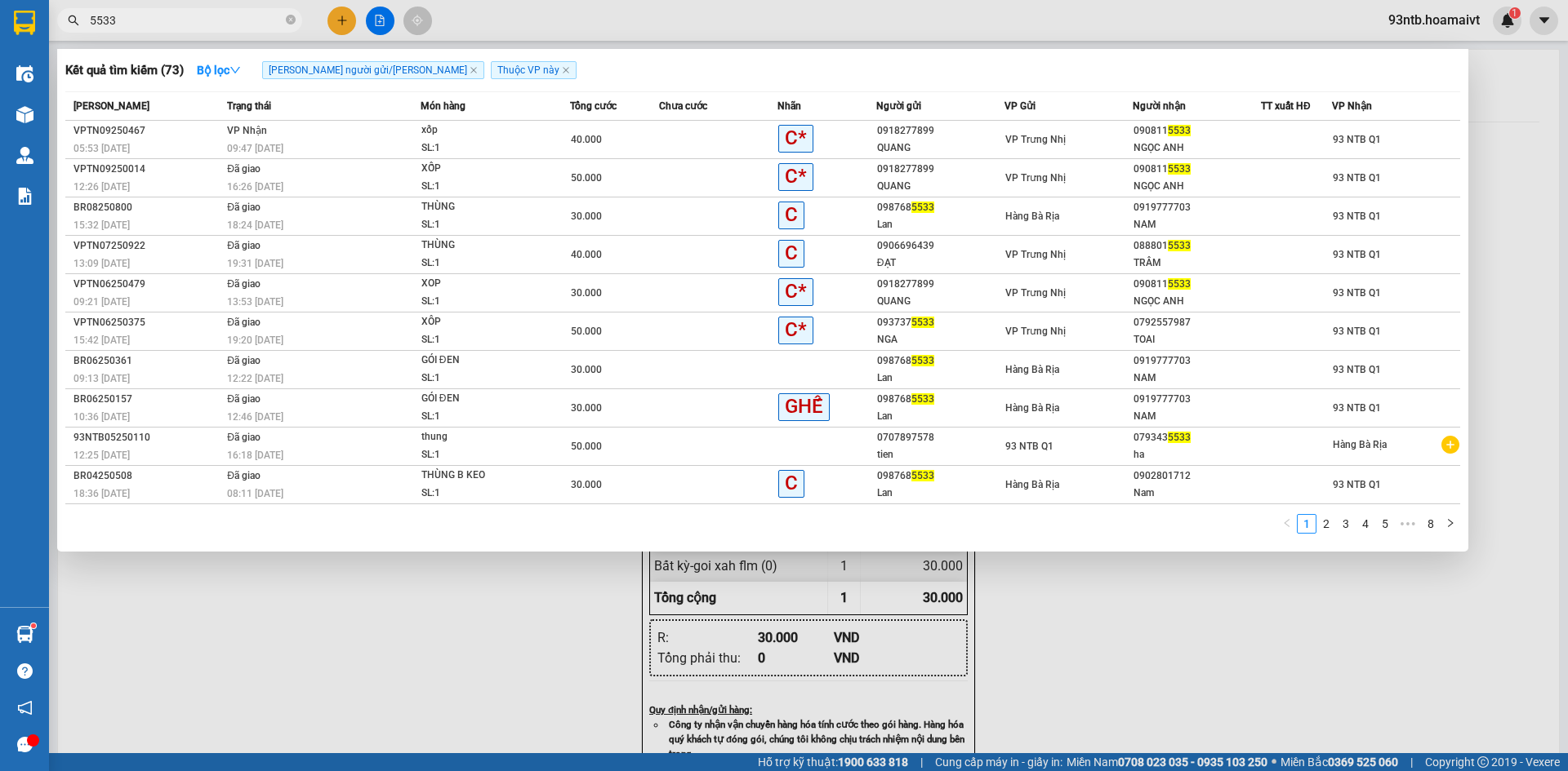
click at [138, 21] on input "5533" at bounding box center [186, 20] width 192 height 17
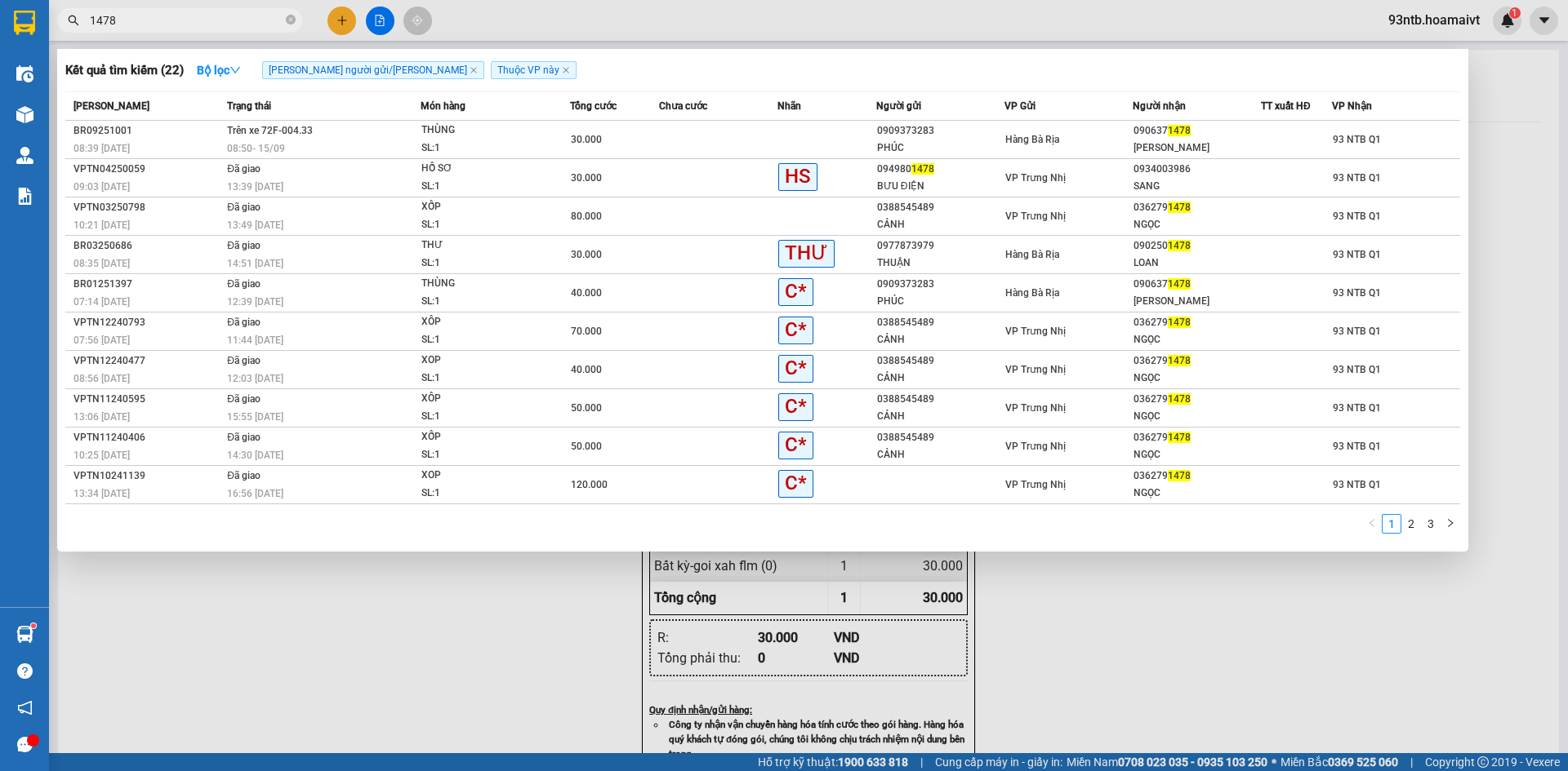
type input "1478"
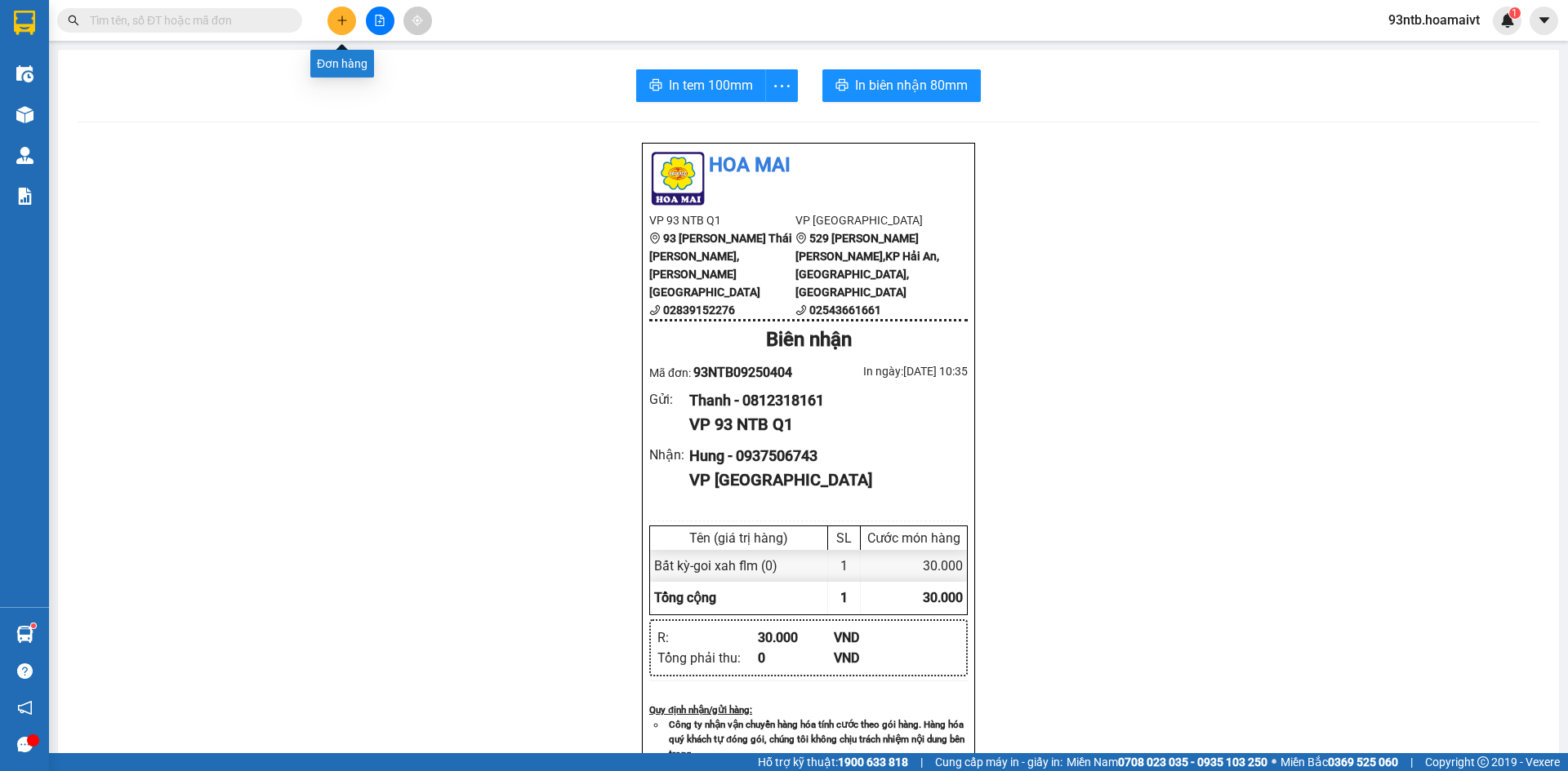
click at [336, 21] on icon "plus" at bounding box center [342, 20] width 12 height 12
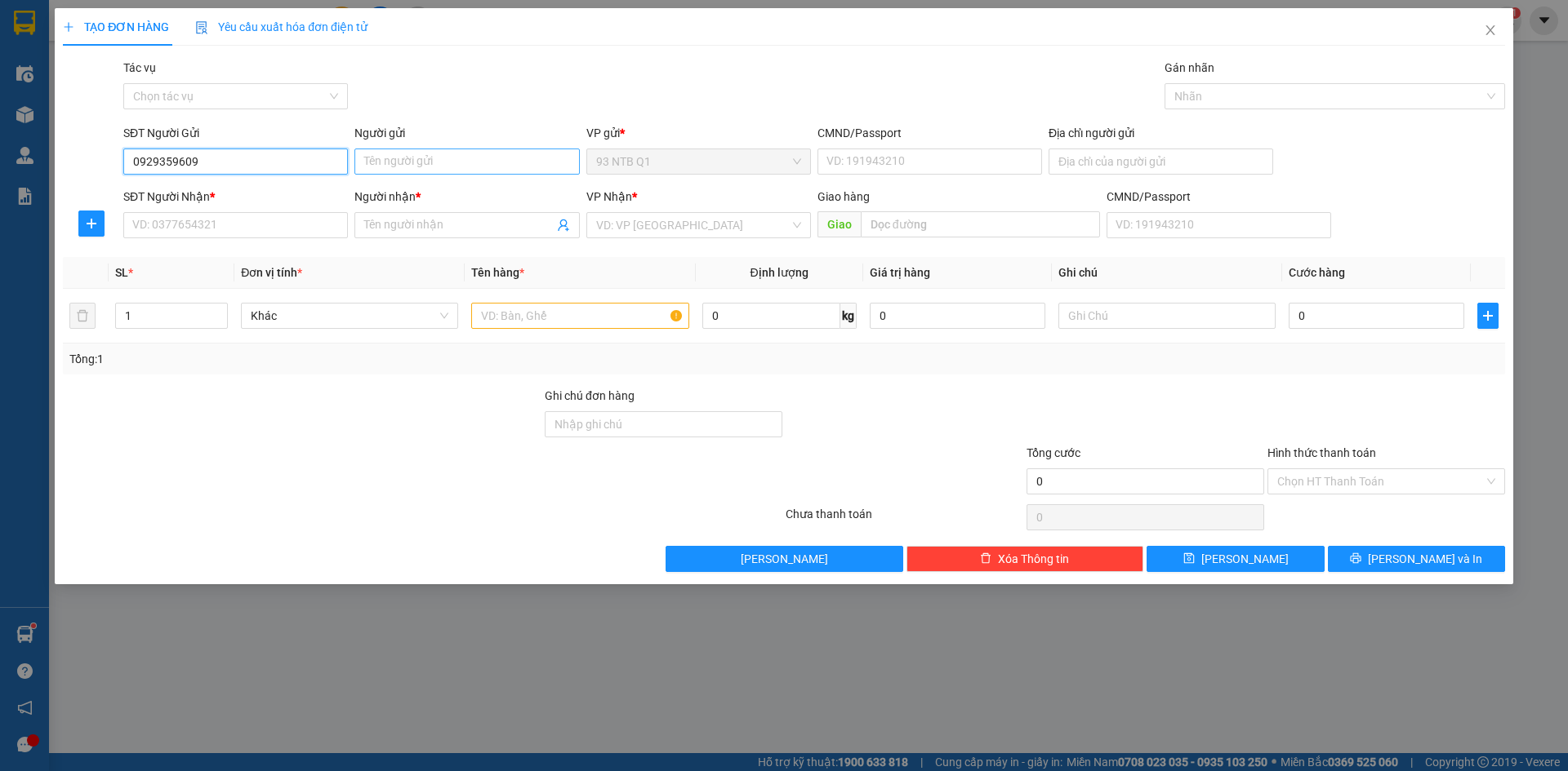
type input "0929359609"
click at [387, 151] on input "Người gửi" at bounding box center [466, 161] width 224 height 26
click at [392, 169] on input "Người gửi" at bounding box center [466, 161] width 224 height 26
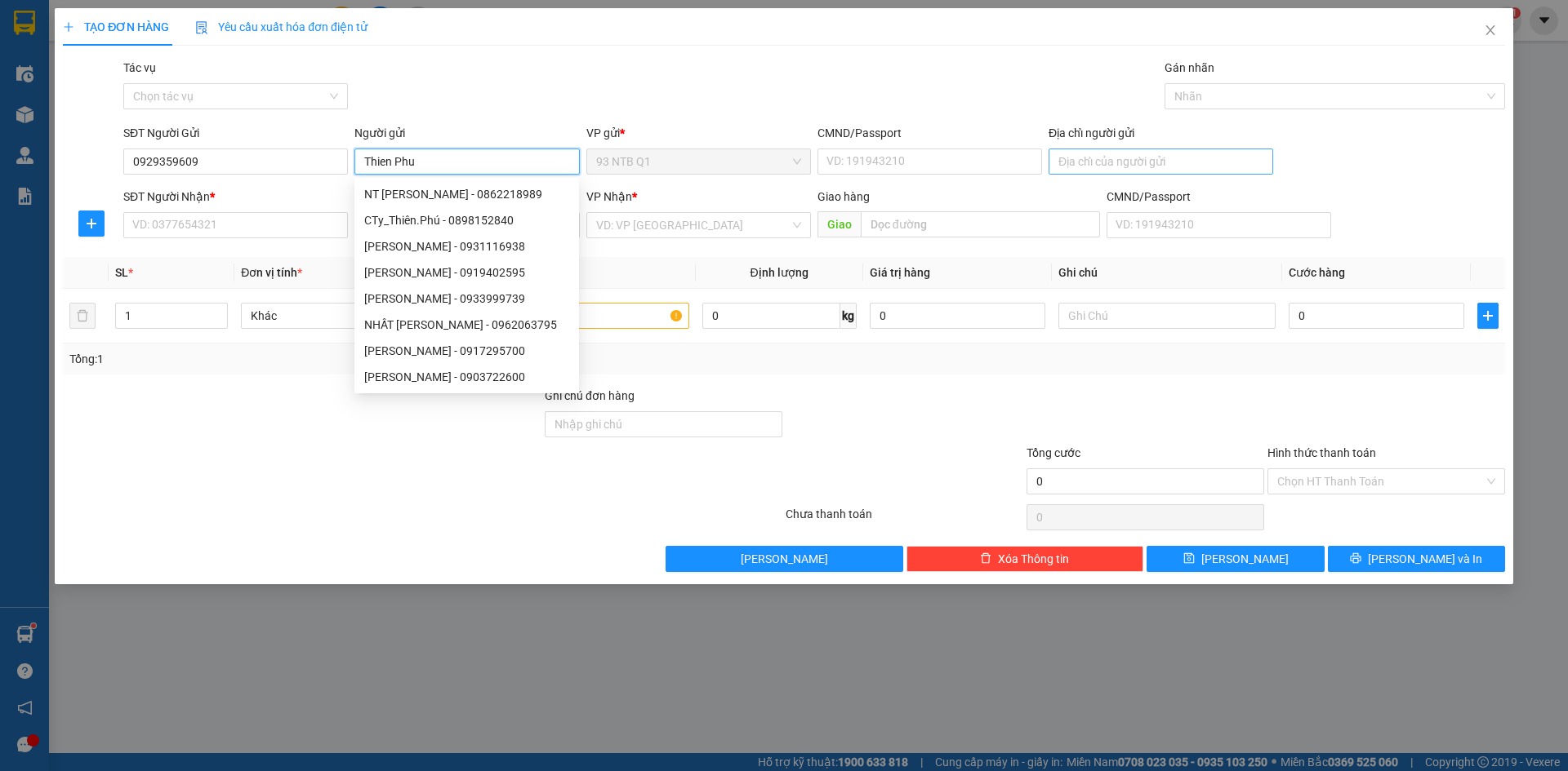
type input "Thien Phu"
click at [1114, 164] on input "Địa chỉ người gửi" at bounding box center [1160, 161] width 224 height 26
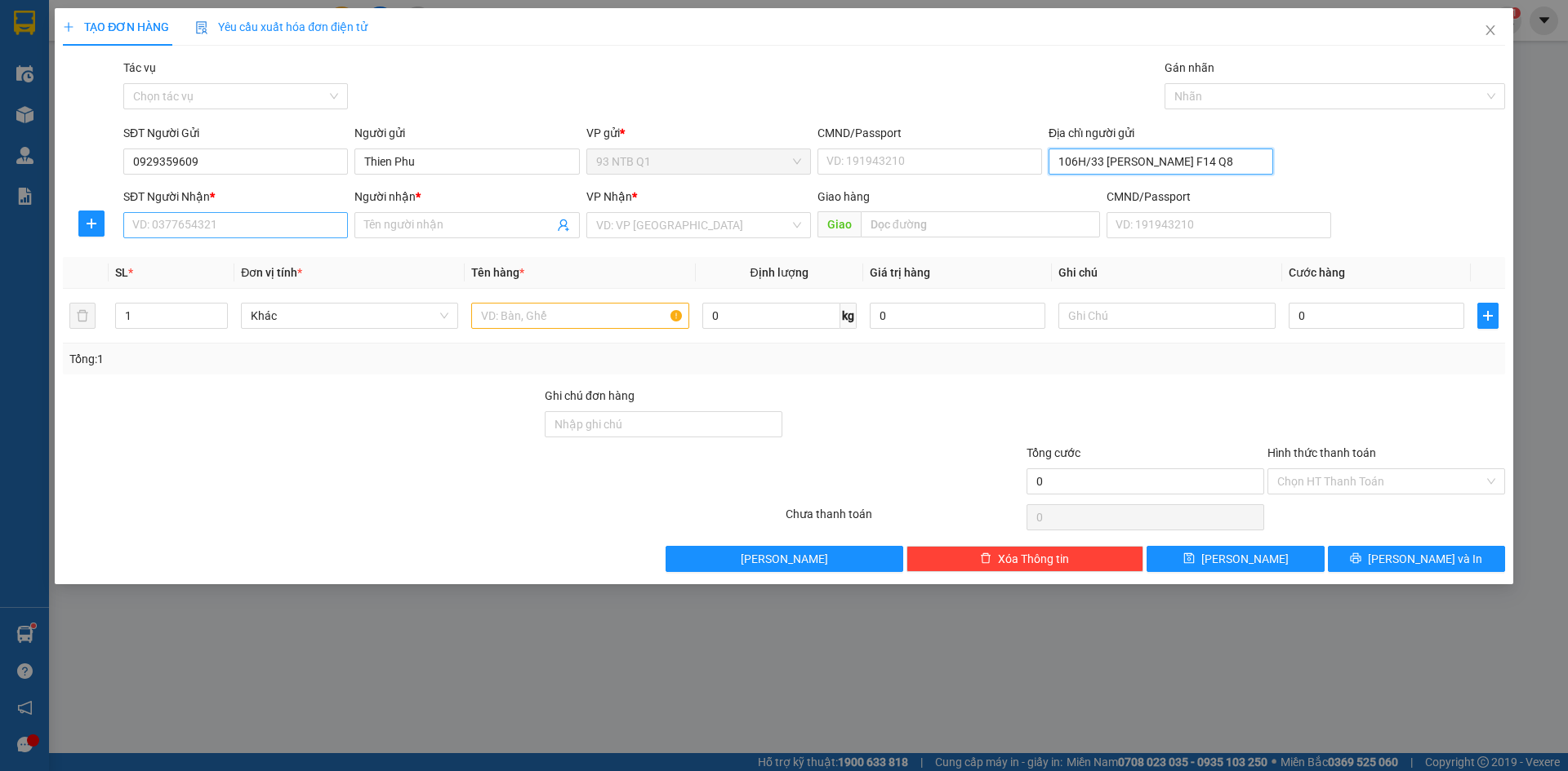
type input "106H/33 Ng Duy F14 Q8"
click at [298, 229] on input "SĐT Người Nhận *" at bounding box center [235, 225] width 224 height 26
type input "0973632646"
click at [294, 251] on div "0973632646 - hoa" at bounding box center [235, 257] width 205 height 17
type input "hoa"
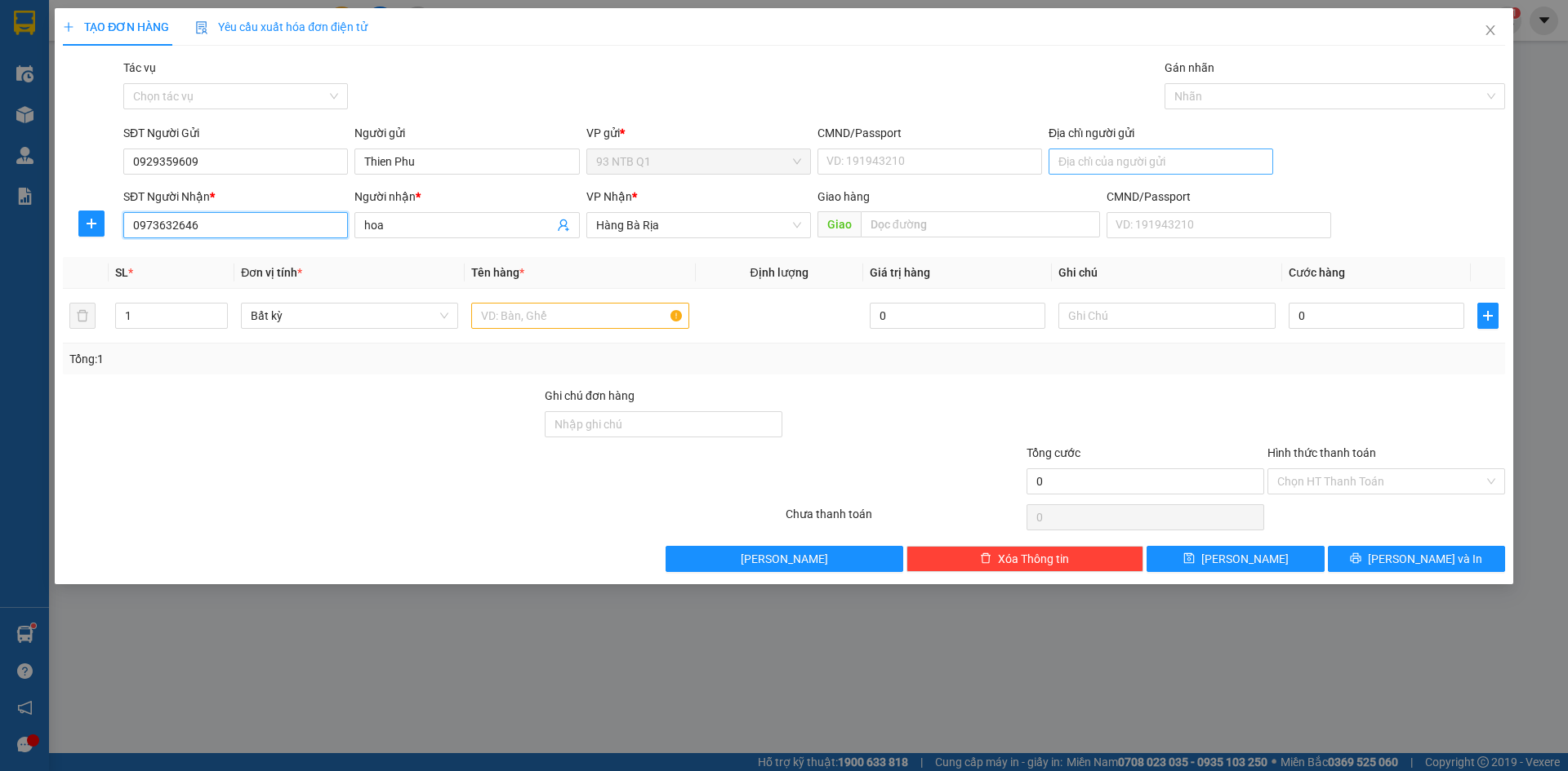
type input "0973632646"
click at [1073, 169] on input "Địa chỉ người gửi" at bounding box center [1160, 161] width 224 height 26
click at [1150, 161] on input "Ng Duy F14 Q8" at bounding box center [1160, 161] width 224 height 26
type input "106H/33 Ng Duy F14 Q8"
click at [157, 320] on input "1" at bounding box center [171, 316] width 111 height 24
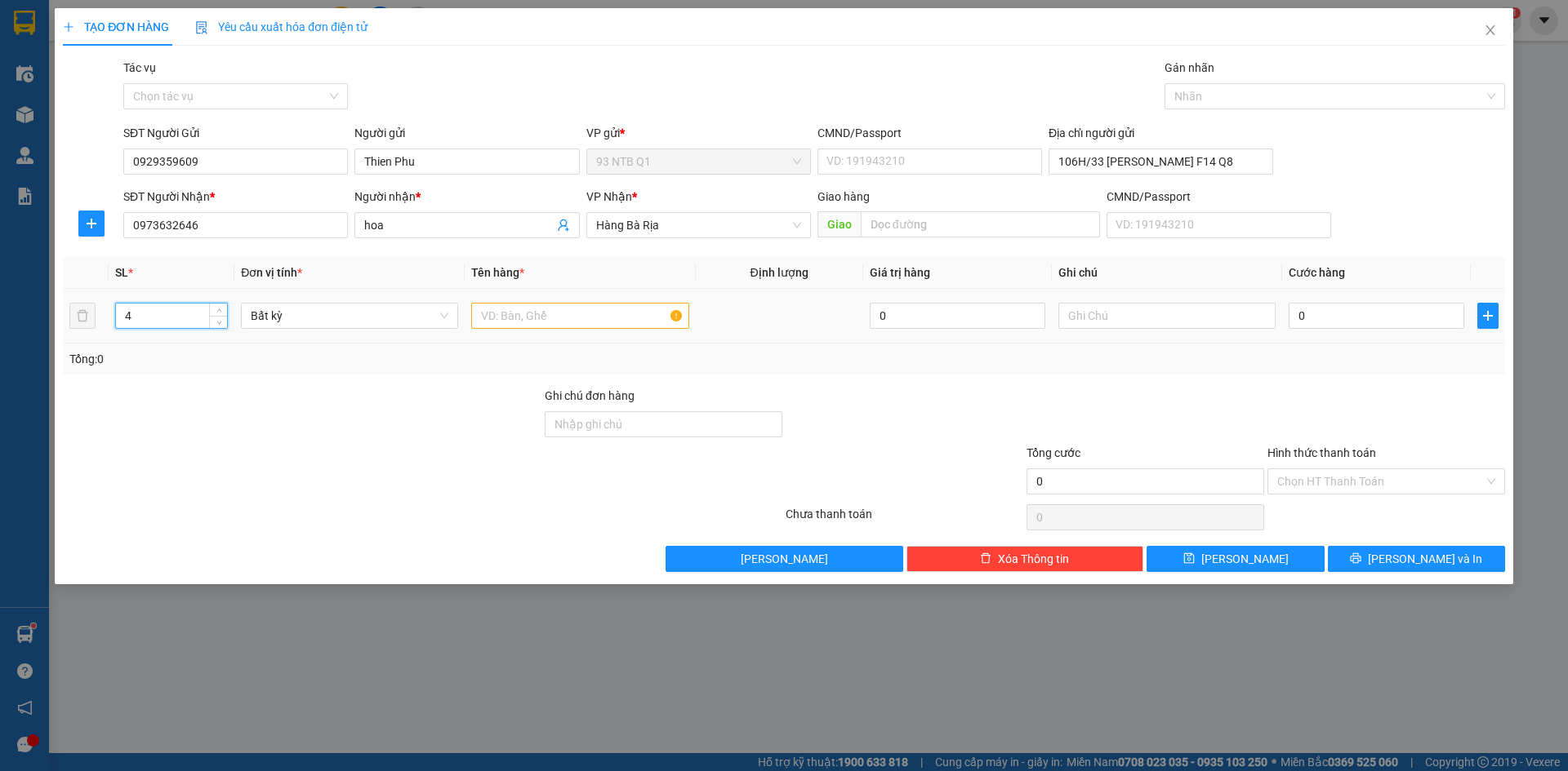
type input "4"
click at [531, 323] on input "text" at bounding box center [580, 316] width 218 height 26
type input "bao keo"
click at [449, 234] on span "hoa" at bounding box center [466, 225] width 224 height 26
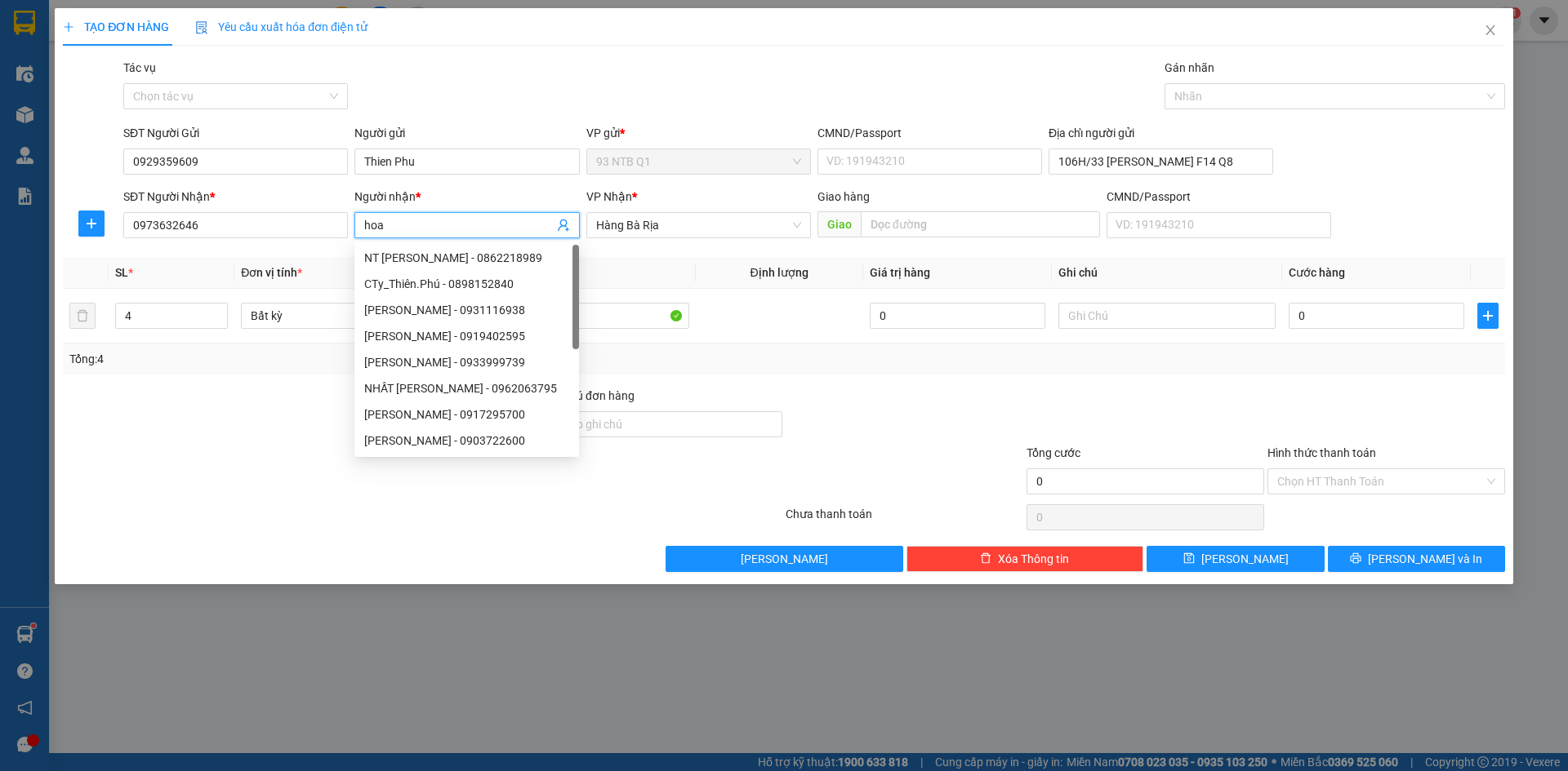
click at [428, 219] on input "hoa" at bounding box center [459, 225] width 188 height 17
type input "Hoa"
click at [648, 305] on td "bao keo" at bounding box center [579, 317] width 230 height 54
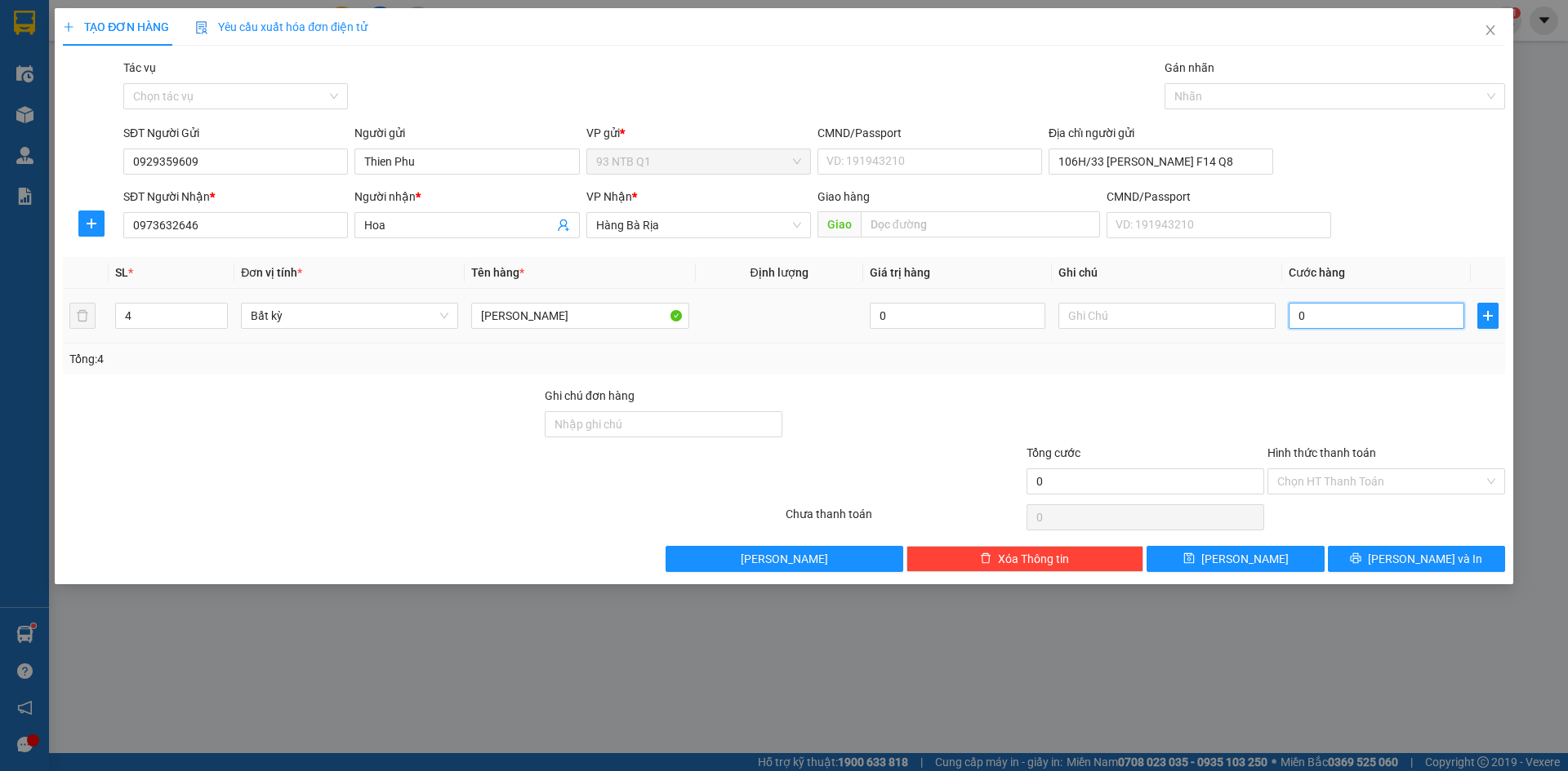
click at [1325, 320] on input "0" at bounding box center [1376, 316] width 176 height 26
type input "001"
type input "1"
type input "0.010"
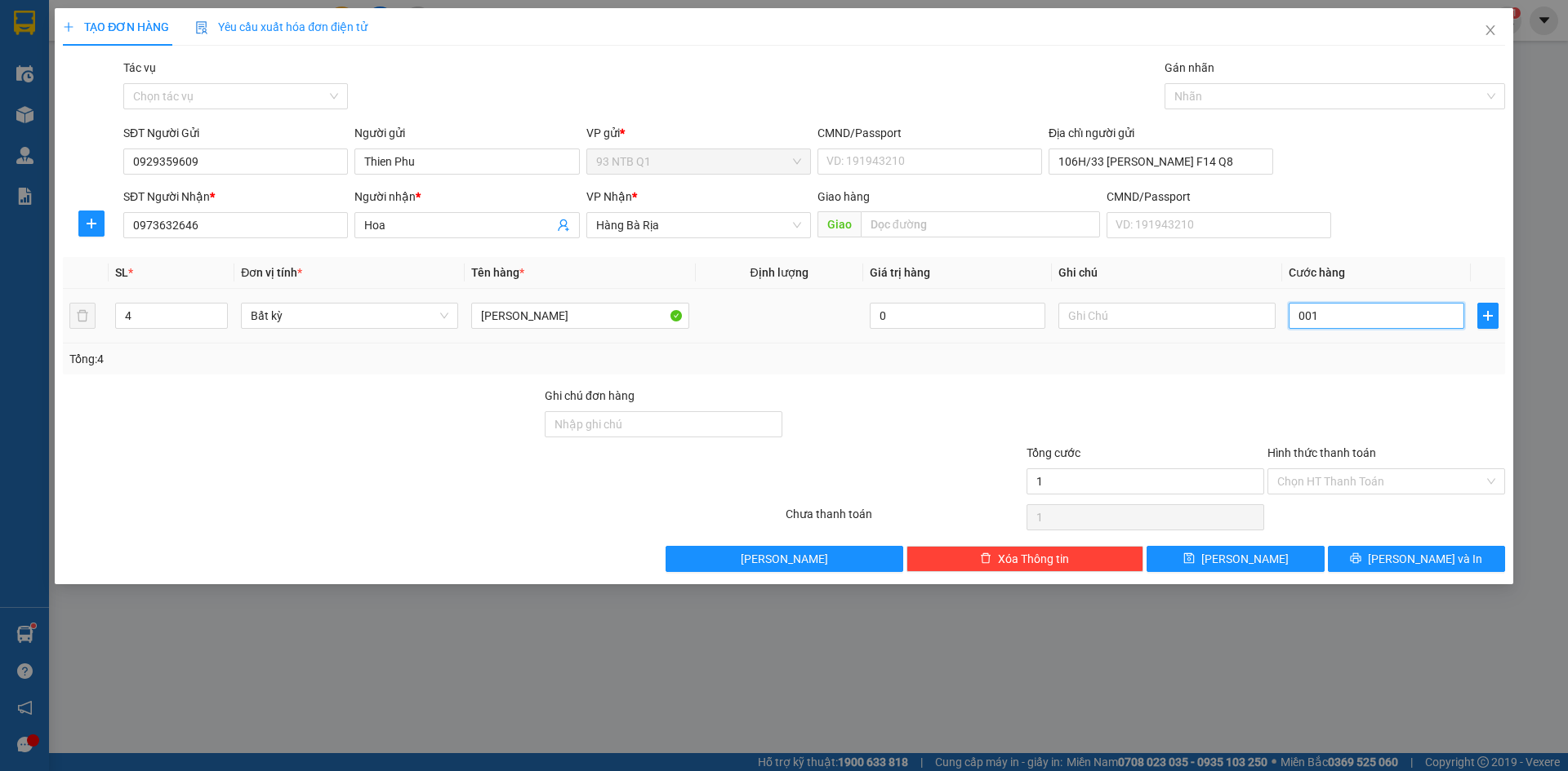
type input "10"
type input "00.100"
type input "100"
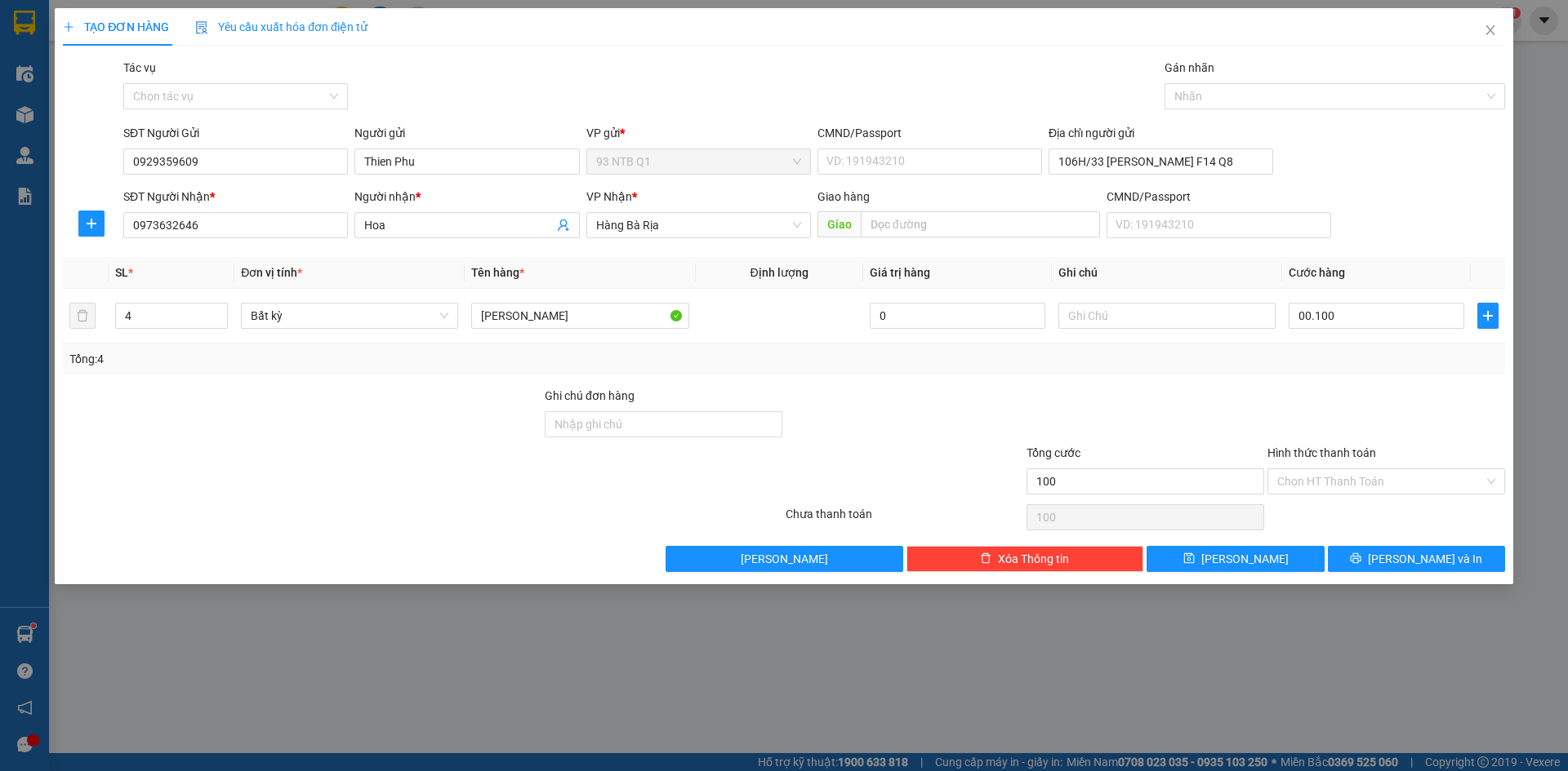
click at [1363, 397] on div at bounding box center [1386, 415] width 241 height 57
type input "100.000"
click at [1381, 554] on button "[PERSON_NAME] và In" at bounding box center [1416, 558] width 177 height 26
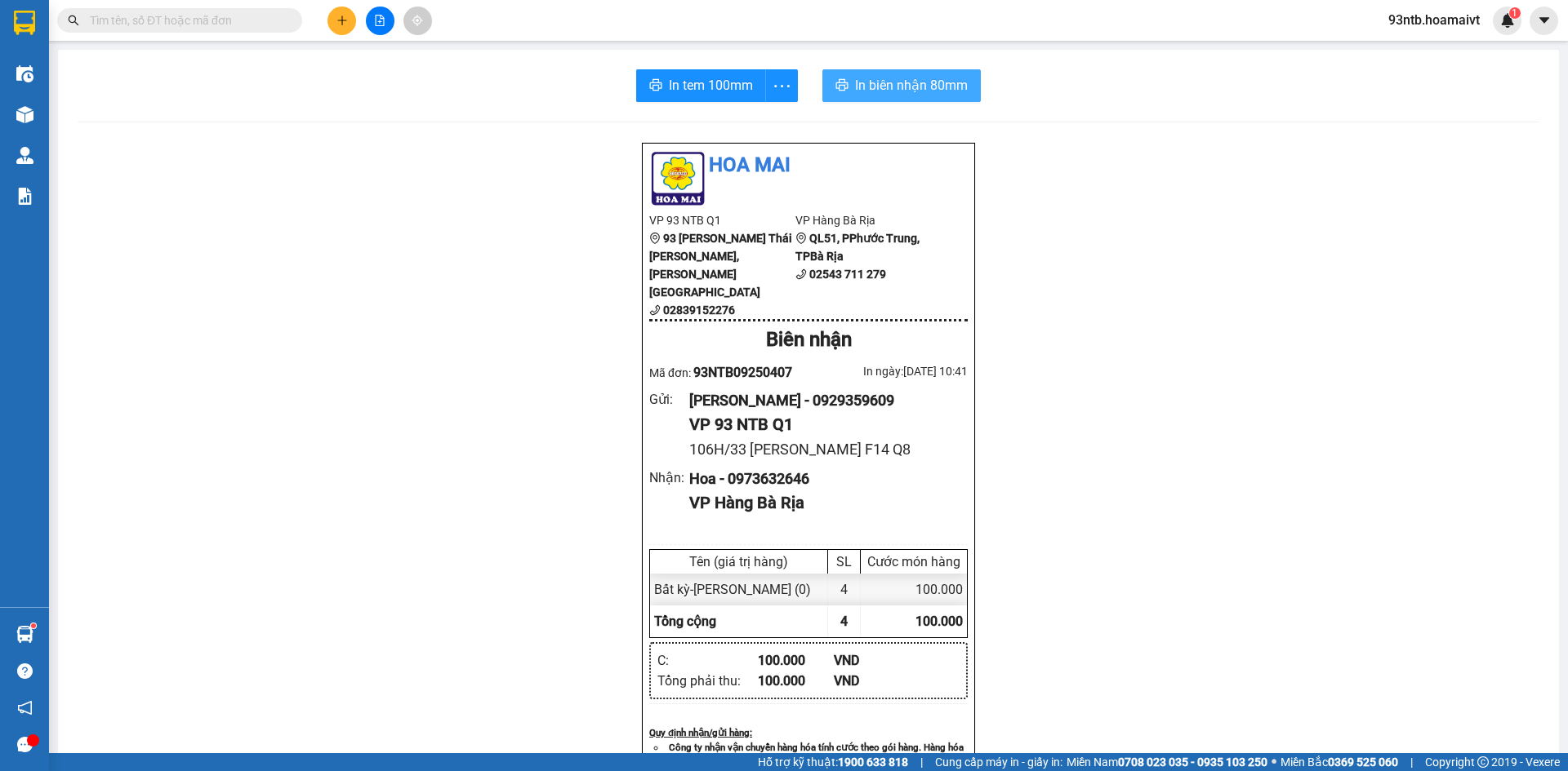
click at [942, 79] on span "In biên nhận 80mm" at bounding box center [911, 84] width 113 height 20
click at [346, 16] on icon "plus" at bounding box center [342, 20] width 12 height 12
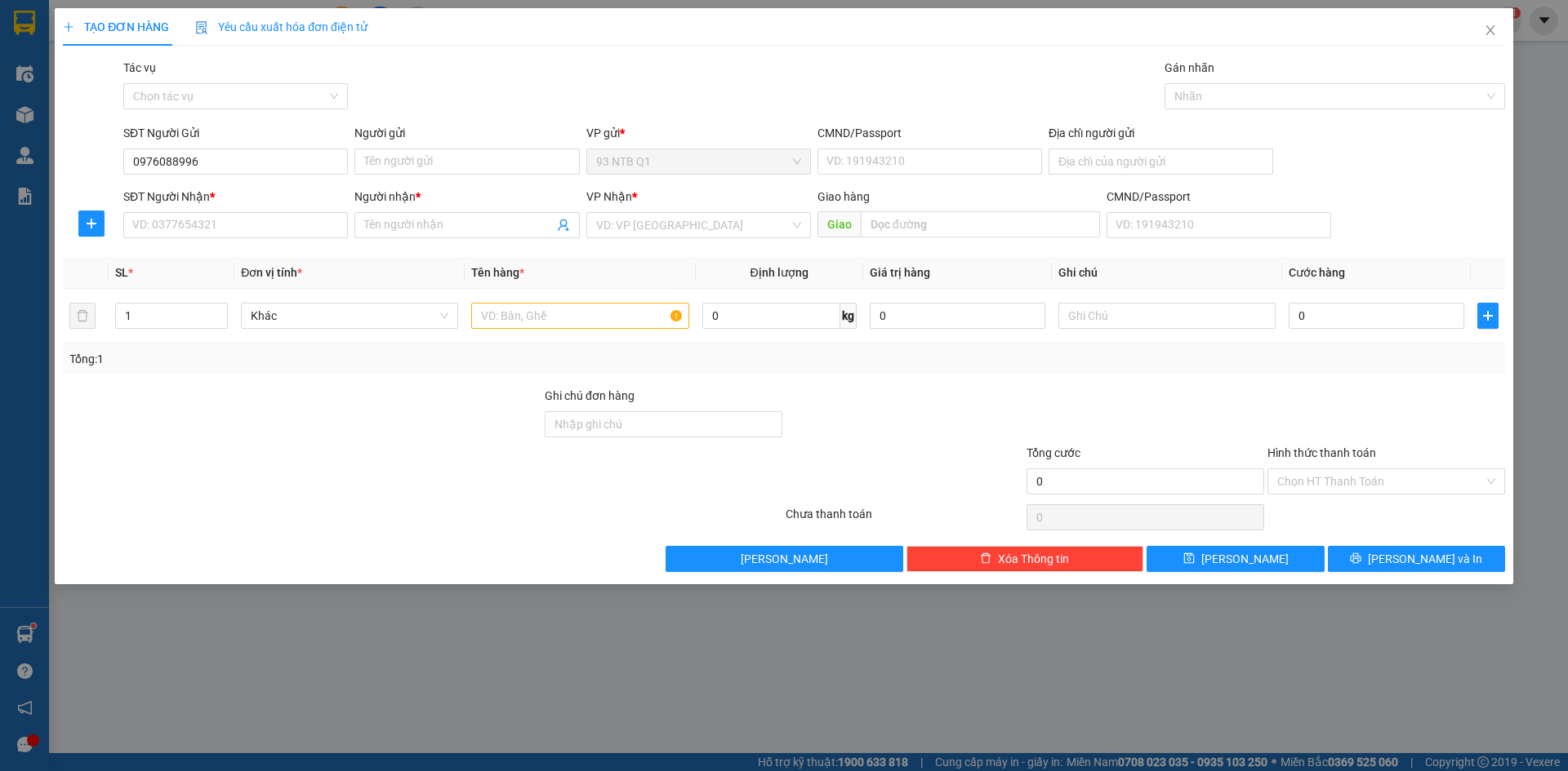
click at [444, 146] on div "Người gửi" at bounding box center [466, 136] width 224 height 24
click at [444, 163] on input "Người gửi" at bounding box center [466, 161] width 224 height 26
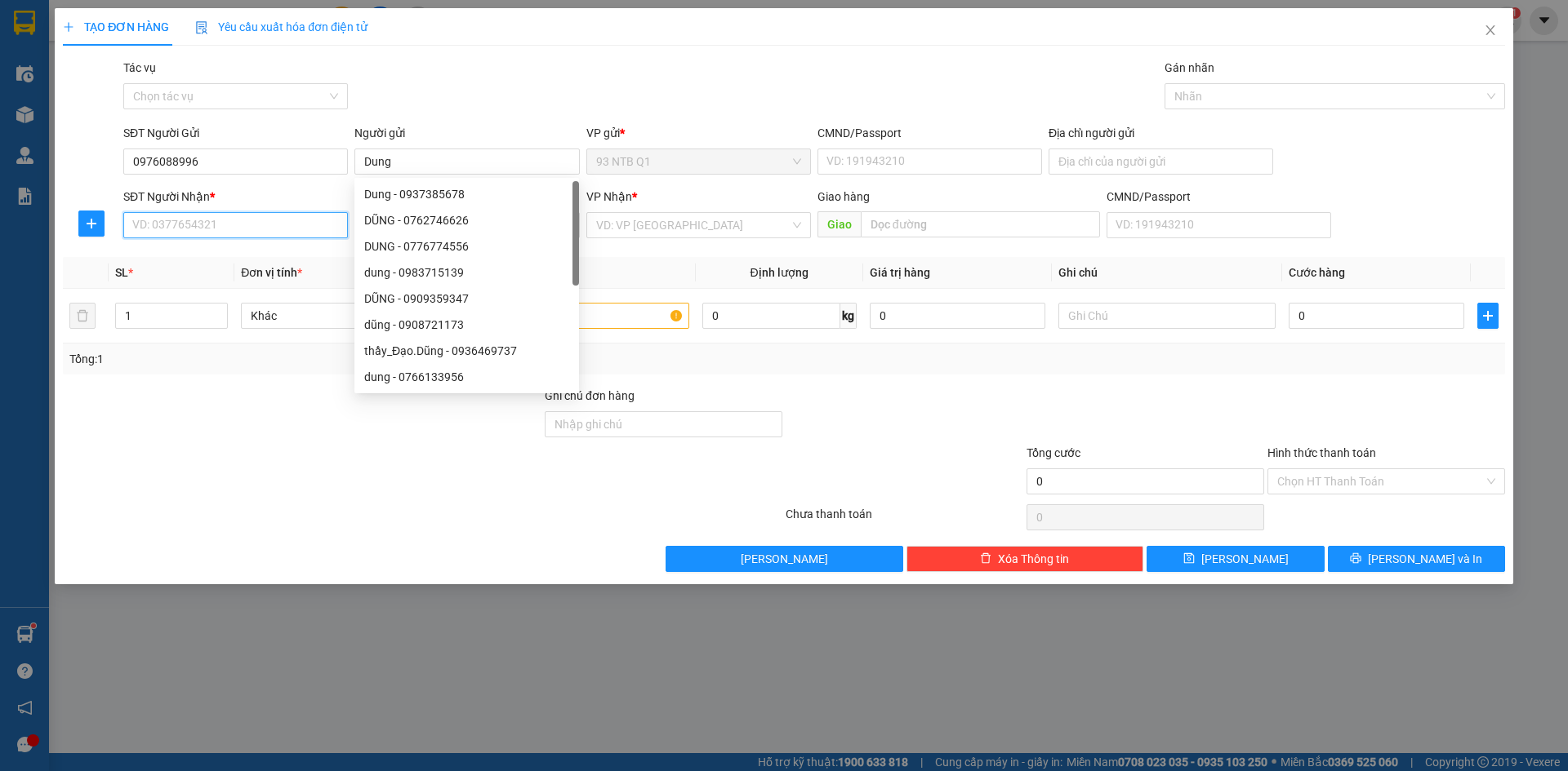
click at [151, 217] on input "SĐT Người Nhận *" at bounding box center [235, 225] width 224 height 26
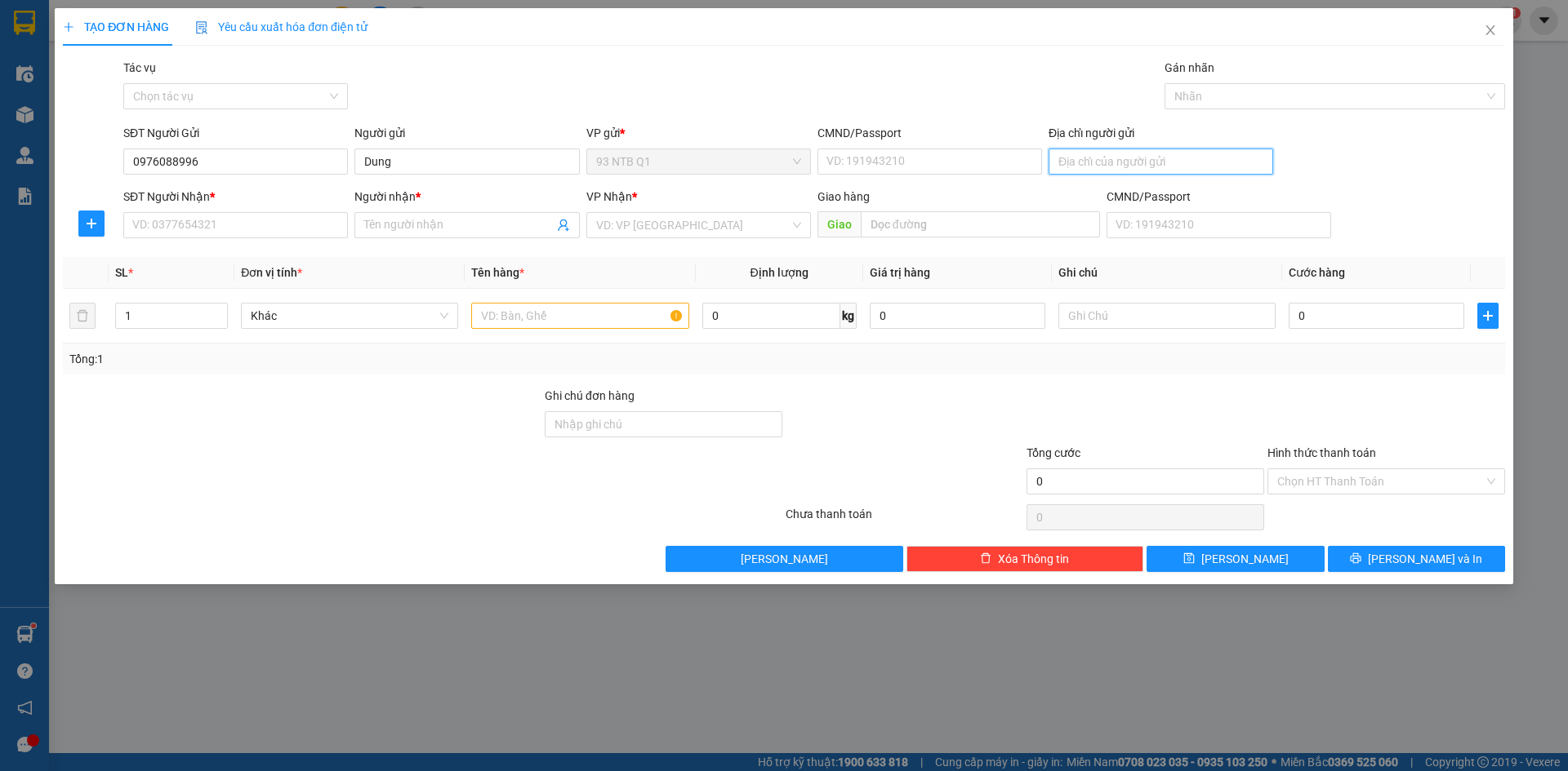
click at [1088, 167] on input "Địa chỉ người gửi" at bounding box center [1160, 161] width 224 height 26
click at [178, 216] on input "SĐT Người Nhận *" at bounding box center [235, 225] width 224 height 26
click at [387, 218] on input "Người nhận *" at bounding box center [459, 225] width 188 height 17
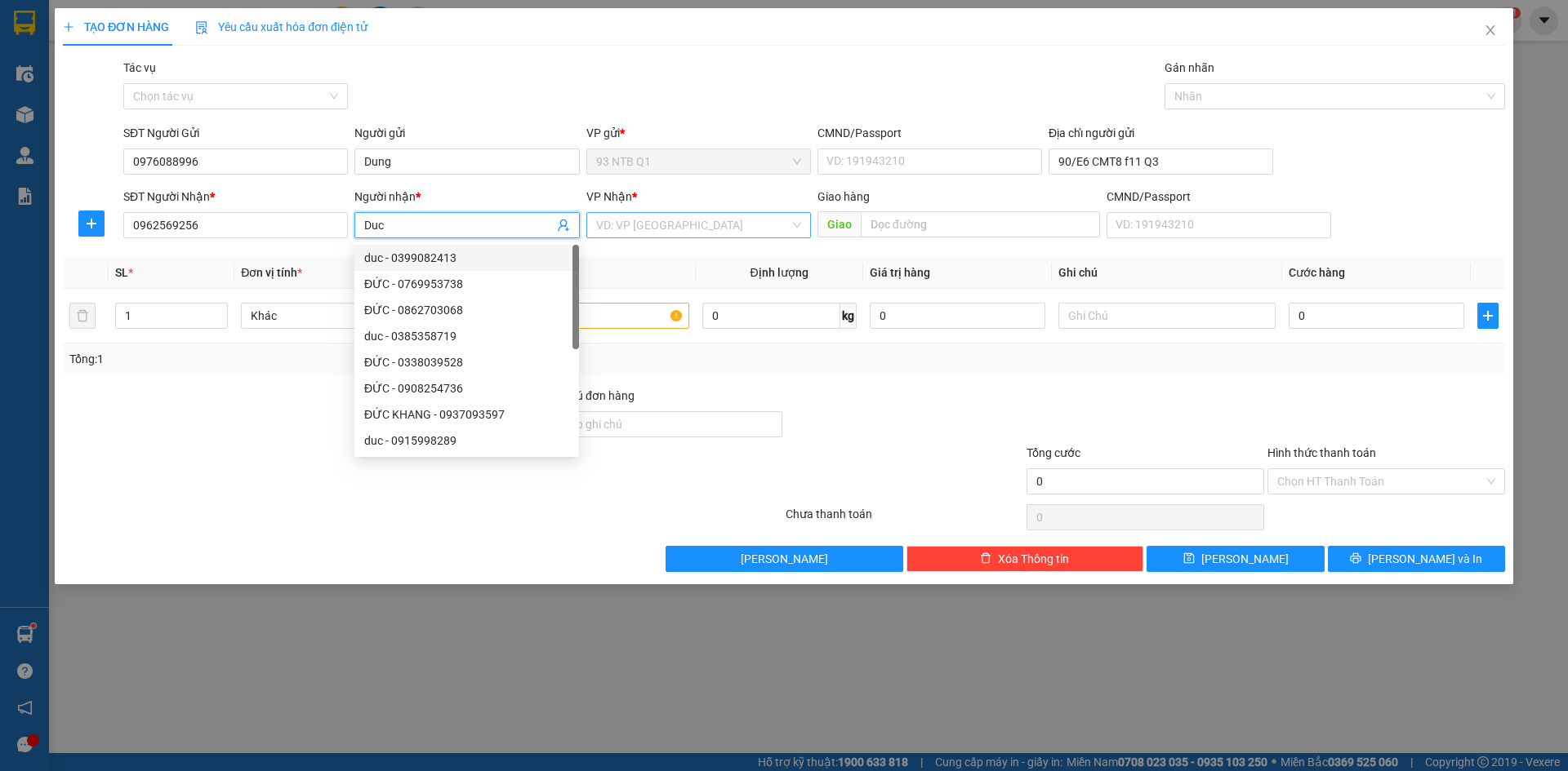
click at [612, 218] on input "search" at bounding box center [693, 224] width 193 height 24
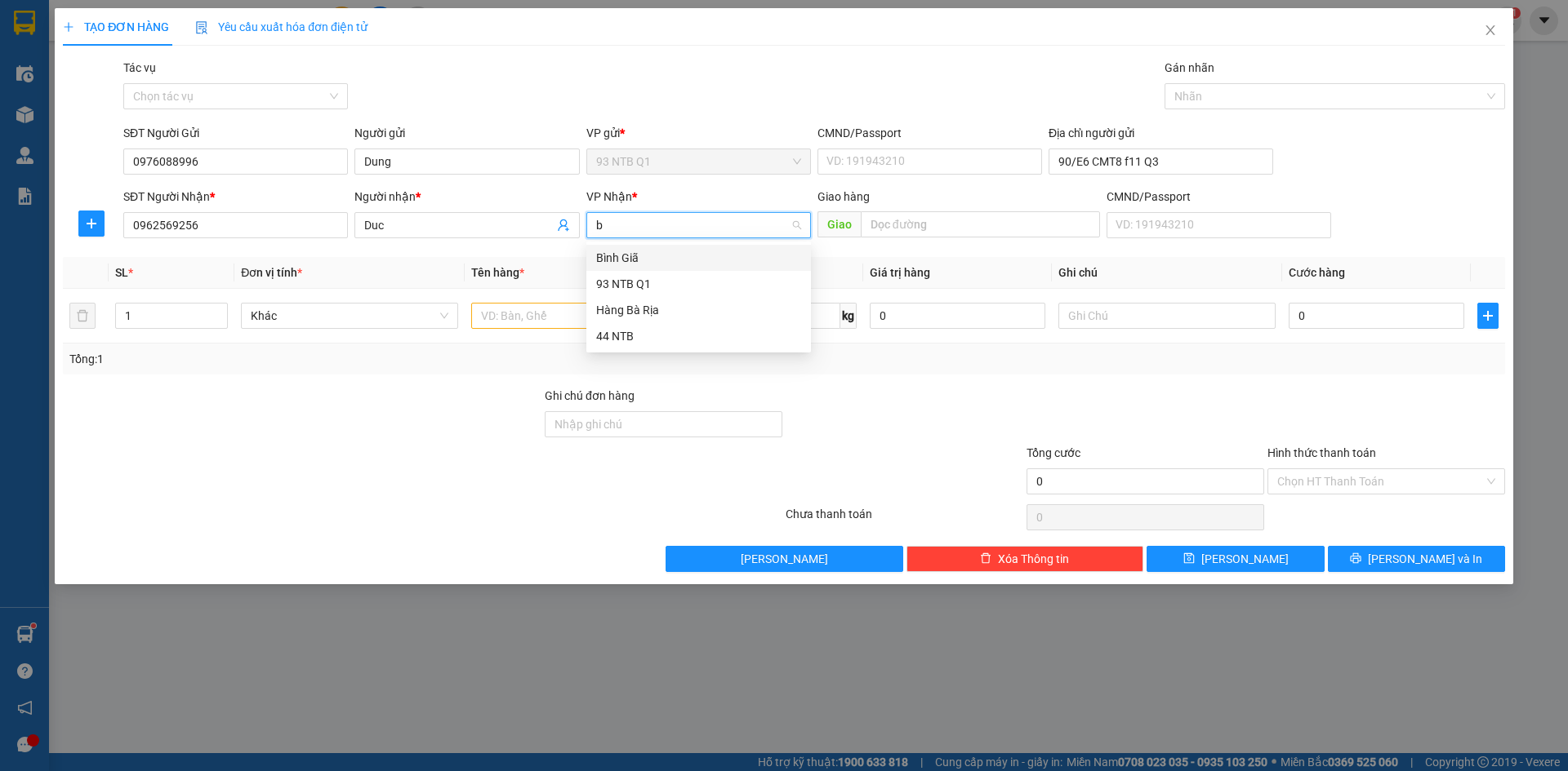
click at [646, 307] on div "Hàng Bà Rịa" at bounding box center [699, 310] width 205 height 17
click at [554, 316] on input "text" at bounding box center [580, 316] width 218 height 26
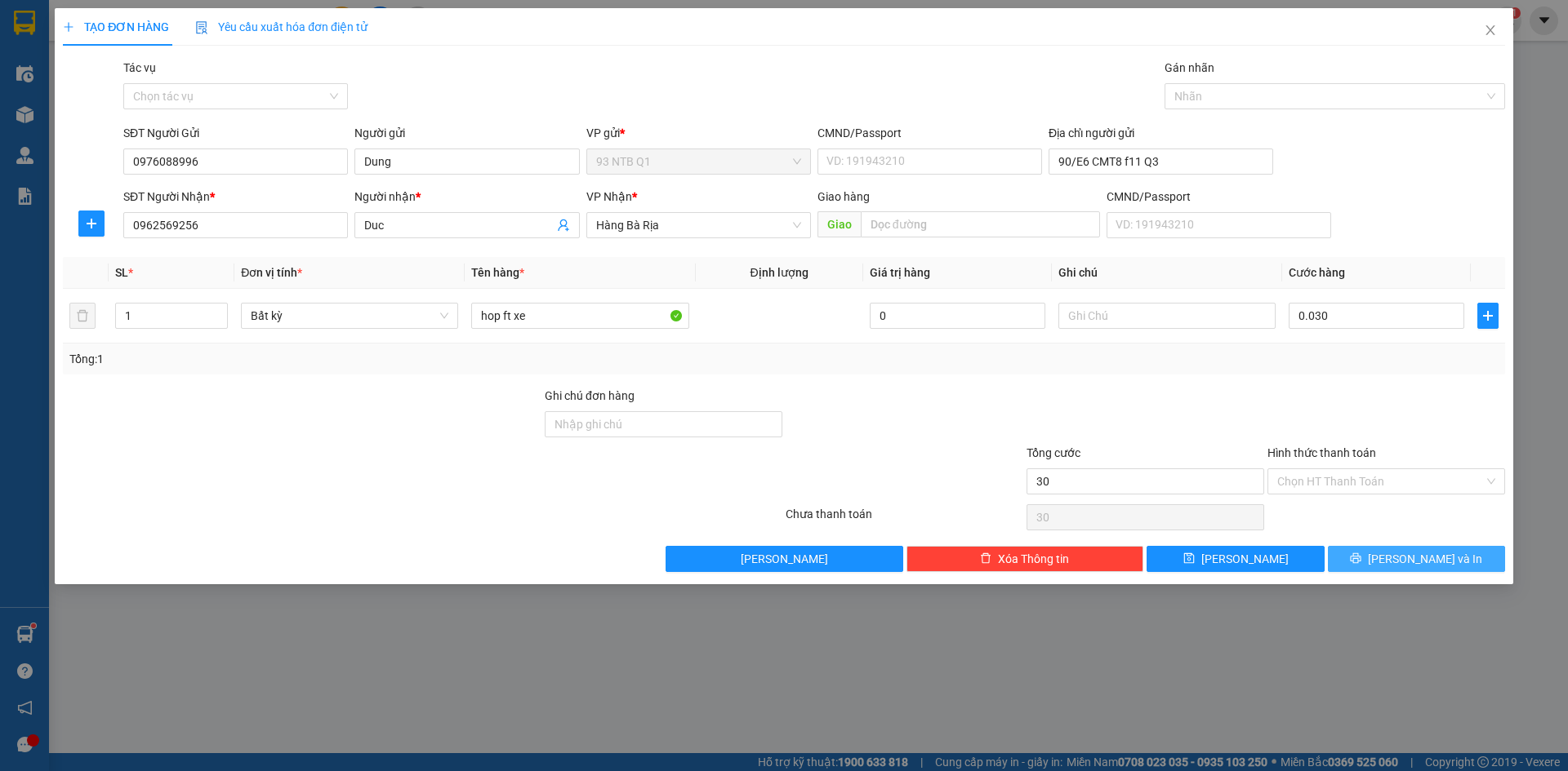
click at [1384, 559] on button "[PERSON_NAME] và In" at bounding box center [1416, 558] width 177 height 26
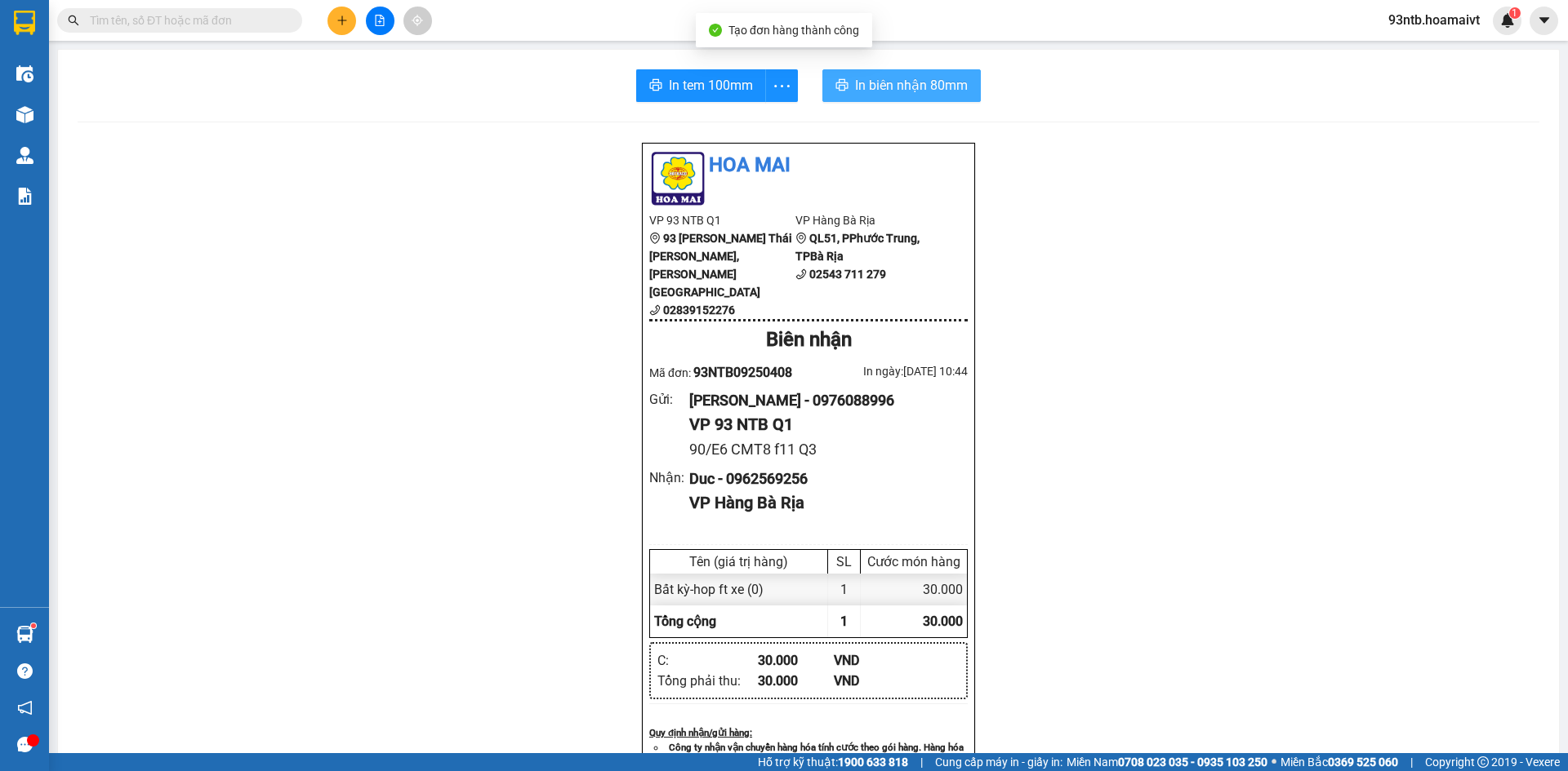
click at [961, 85] on span "In biên nhận 80mm" at bounding box center [911, 84] width 113 height 20
click at [433, 414] on div "Hoa Mai VP 93 NTB Q1 93 Nguyễn Thái Bình, Quận 1 02839152276 VP Hàng Bà Ri…" at bounding box center [808, 712] width 1462 height 1141
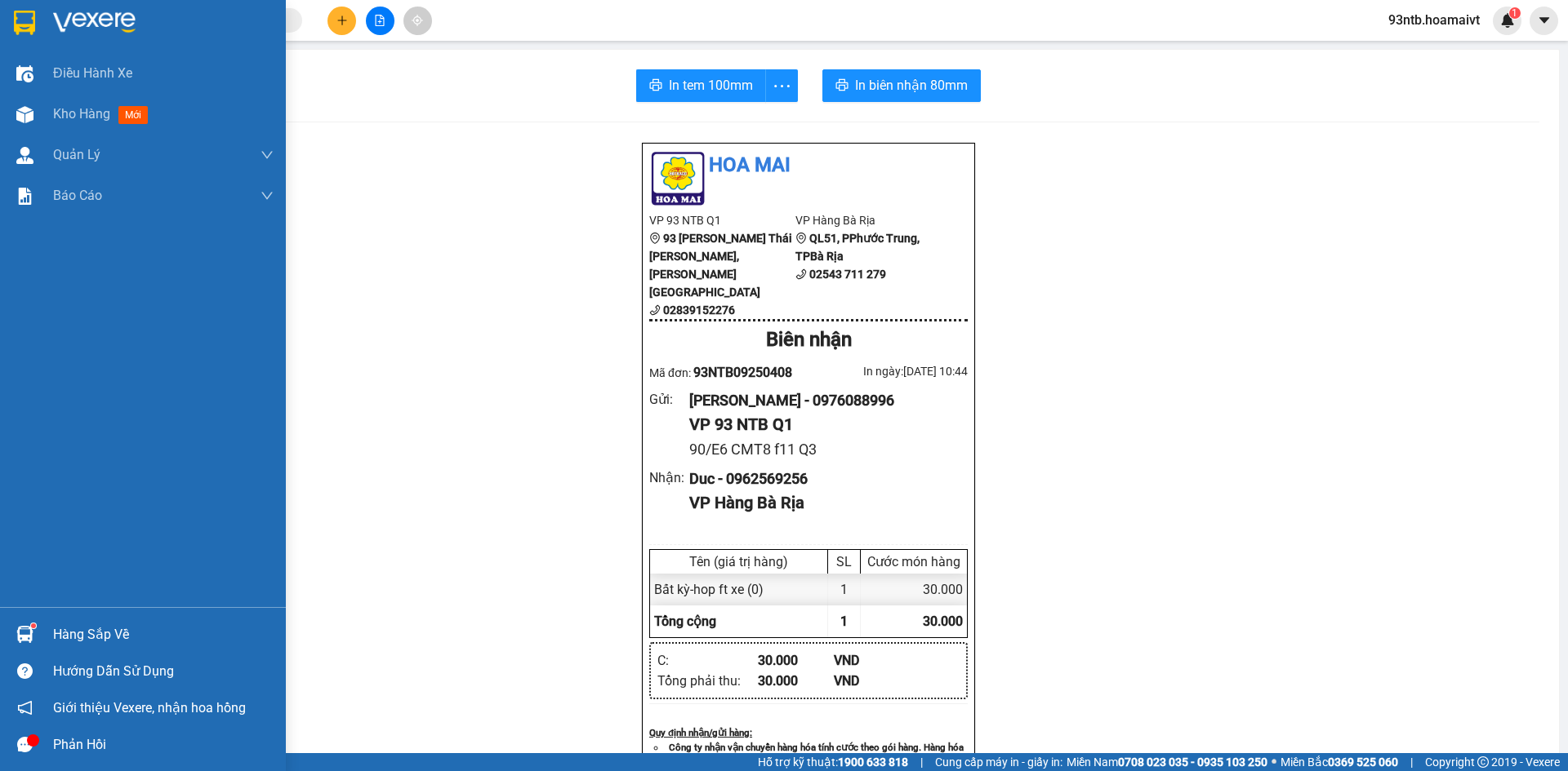
click at [30, 639] on img at bounding box center [25, 635] width 17 height 17
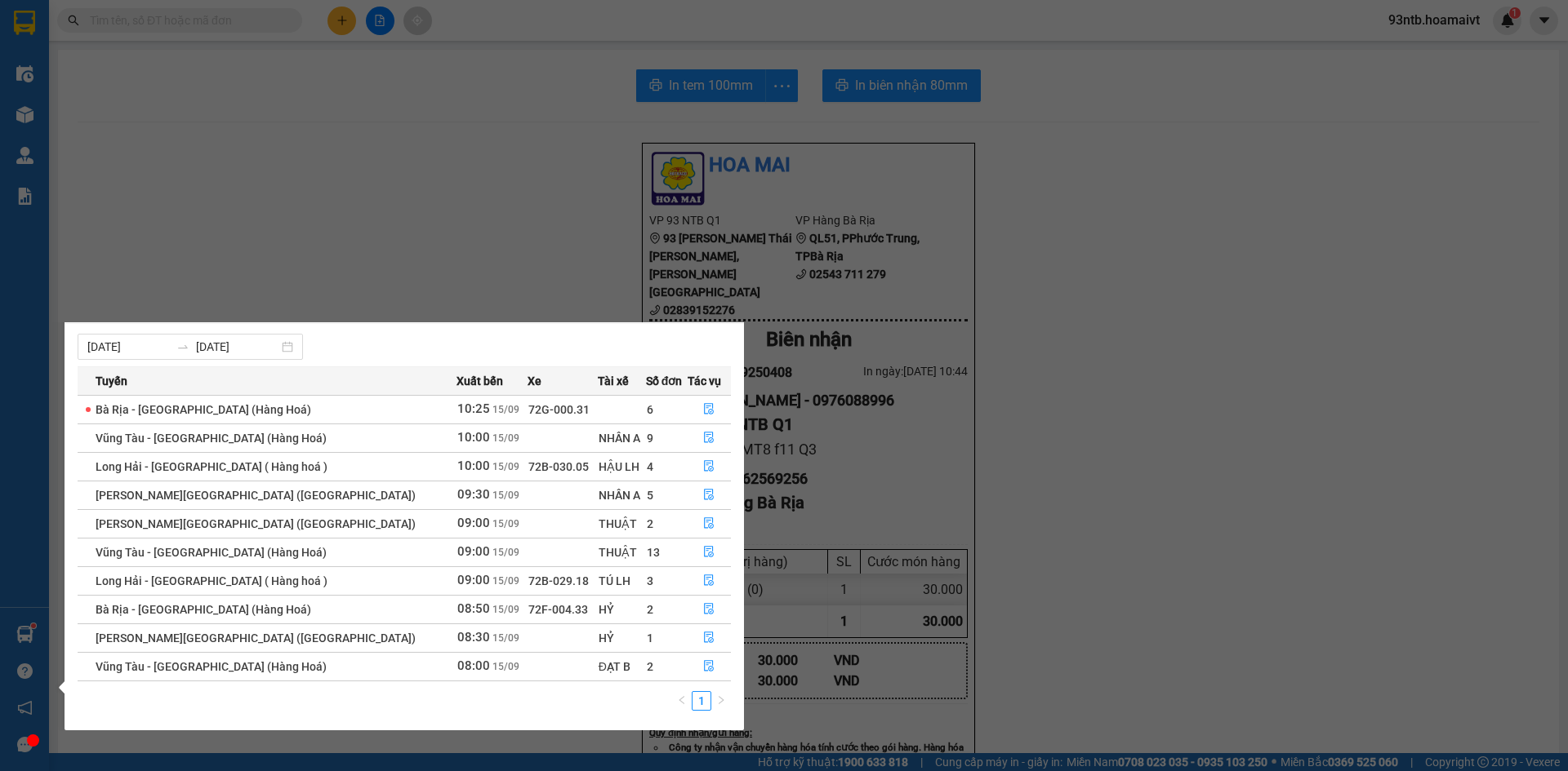
click at [368, 242] on section "Kết quả tìm kiếm ( 22 ) Bộ lọc Tìm người gửi/nhận Thuộc VP này Mã ĐH Trạng thái…" at bounding box center [784, 386] width 1568 height 771
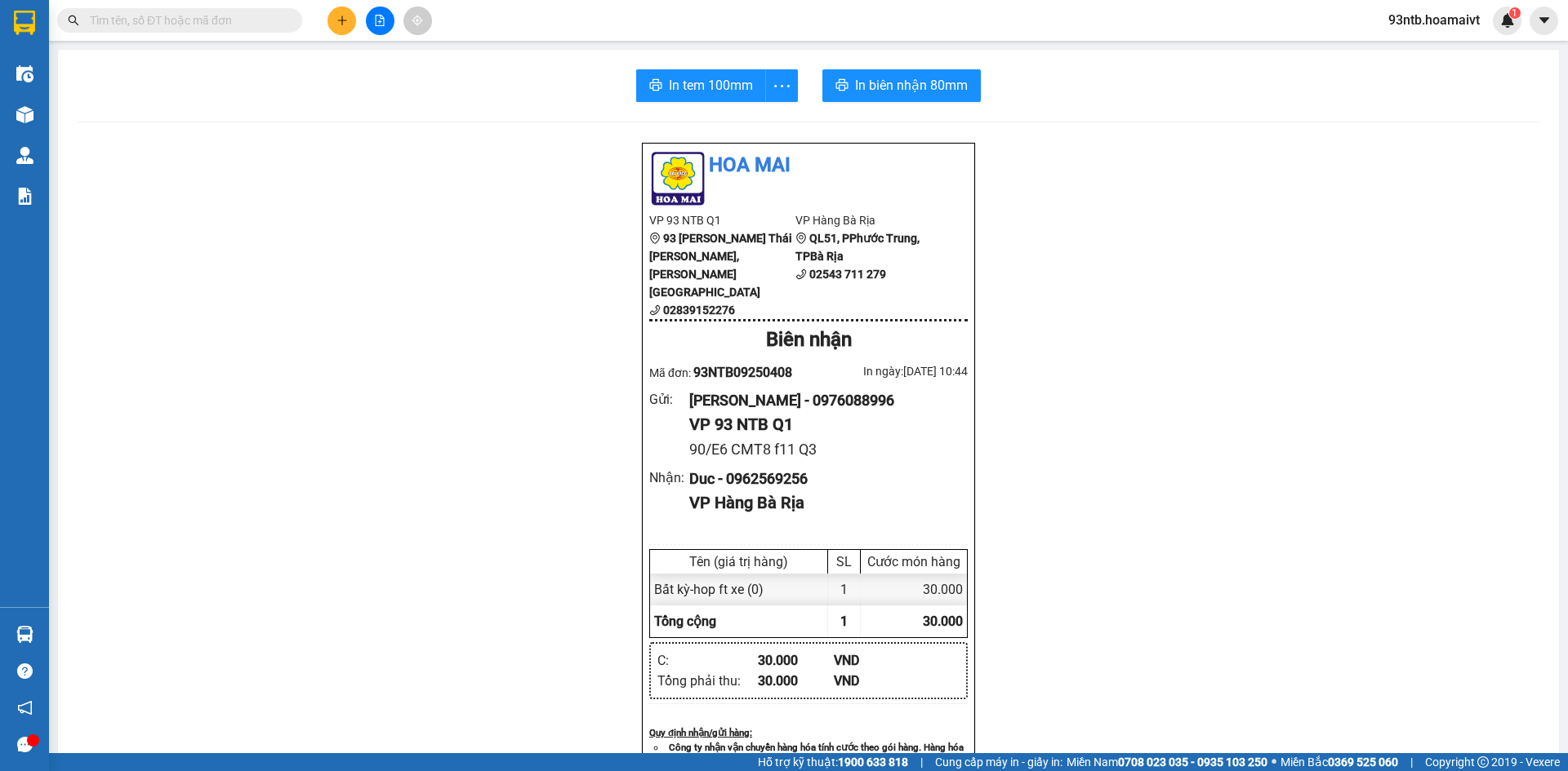
click at [161, 222] on div "Hoa Mai VP 93 NTB Q1 93 Nguyễn Thái Bình, Quận 1 02839152276 VP Hàng Bà Ri…" at bounding box center [808, 712] width 1462 height 1141
click at [346, 17] on icon "plus" at bounding box center [342, 20] width 12 height 12
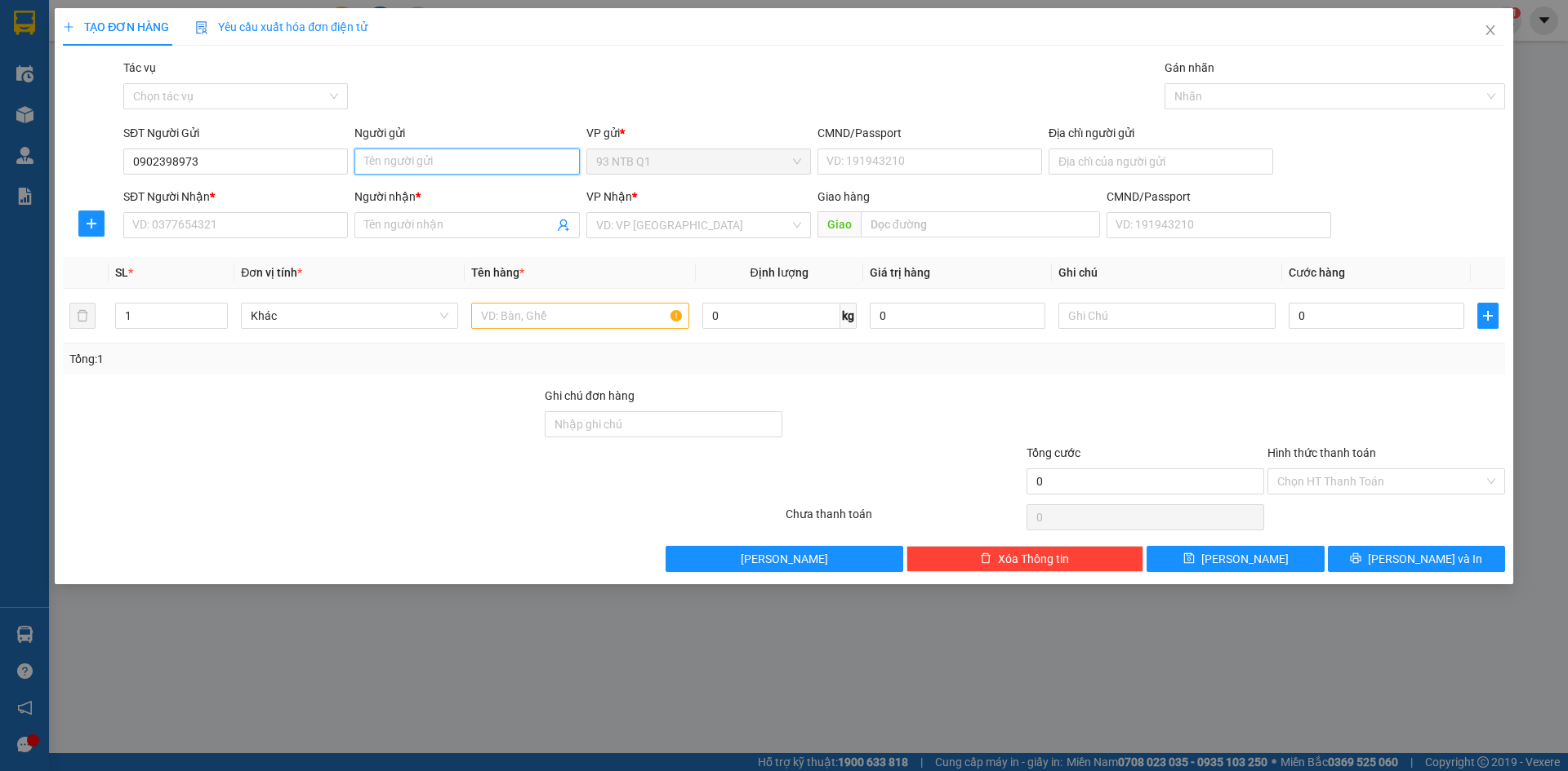
click at [439, 161] on input "Người gửi" at bounding box center [466, 161] width 224 height 26
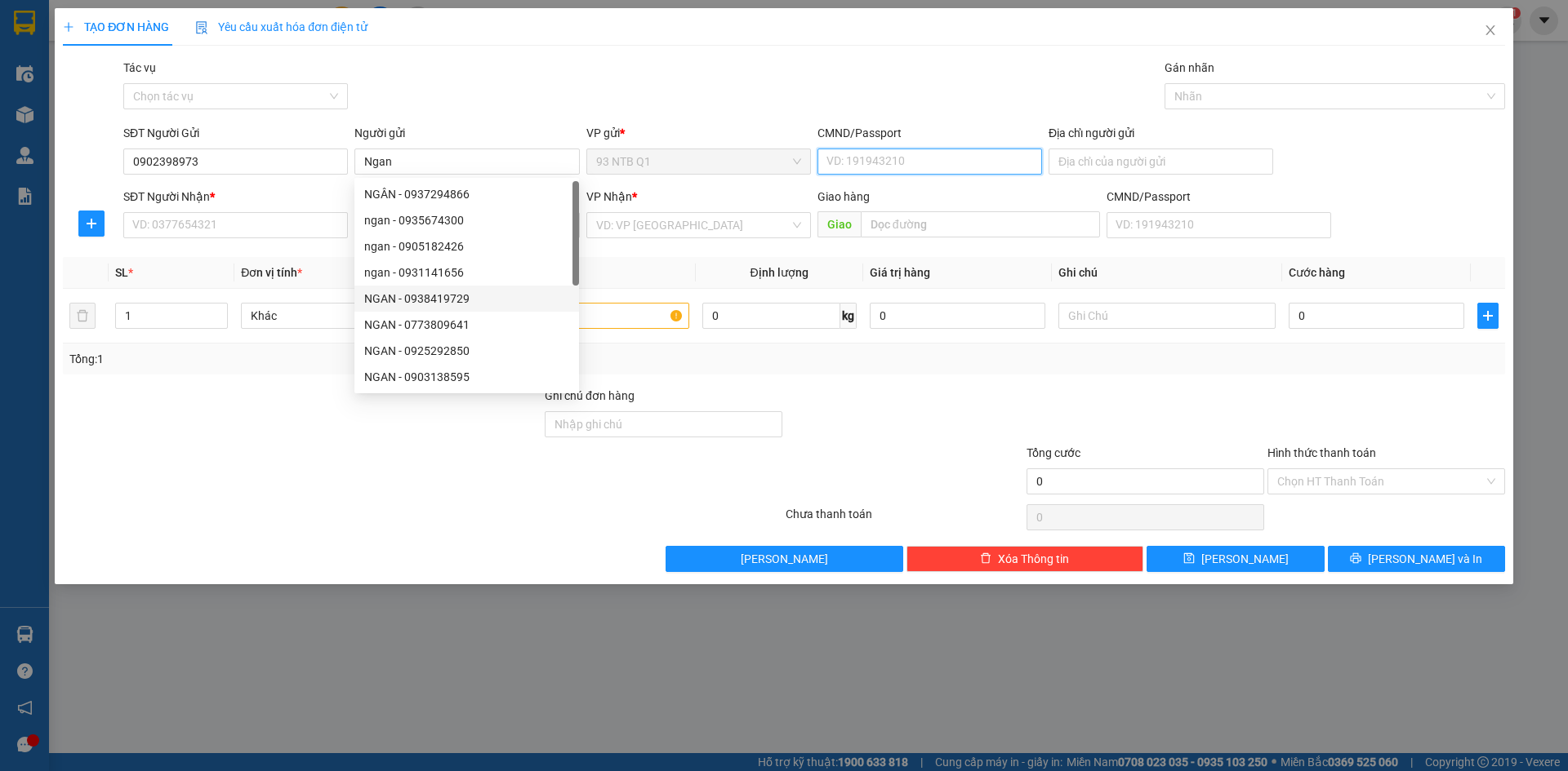
click at [917, 153] on input "CMND/Passport" at bounding box center [929, 161] width 224 height 26
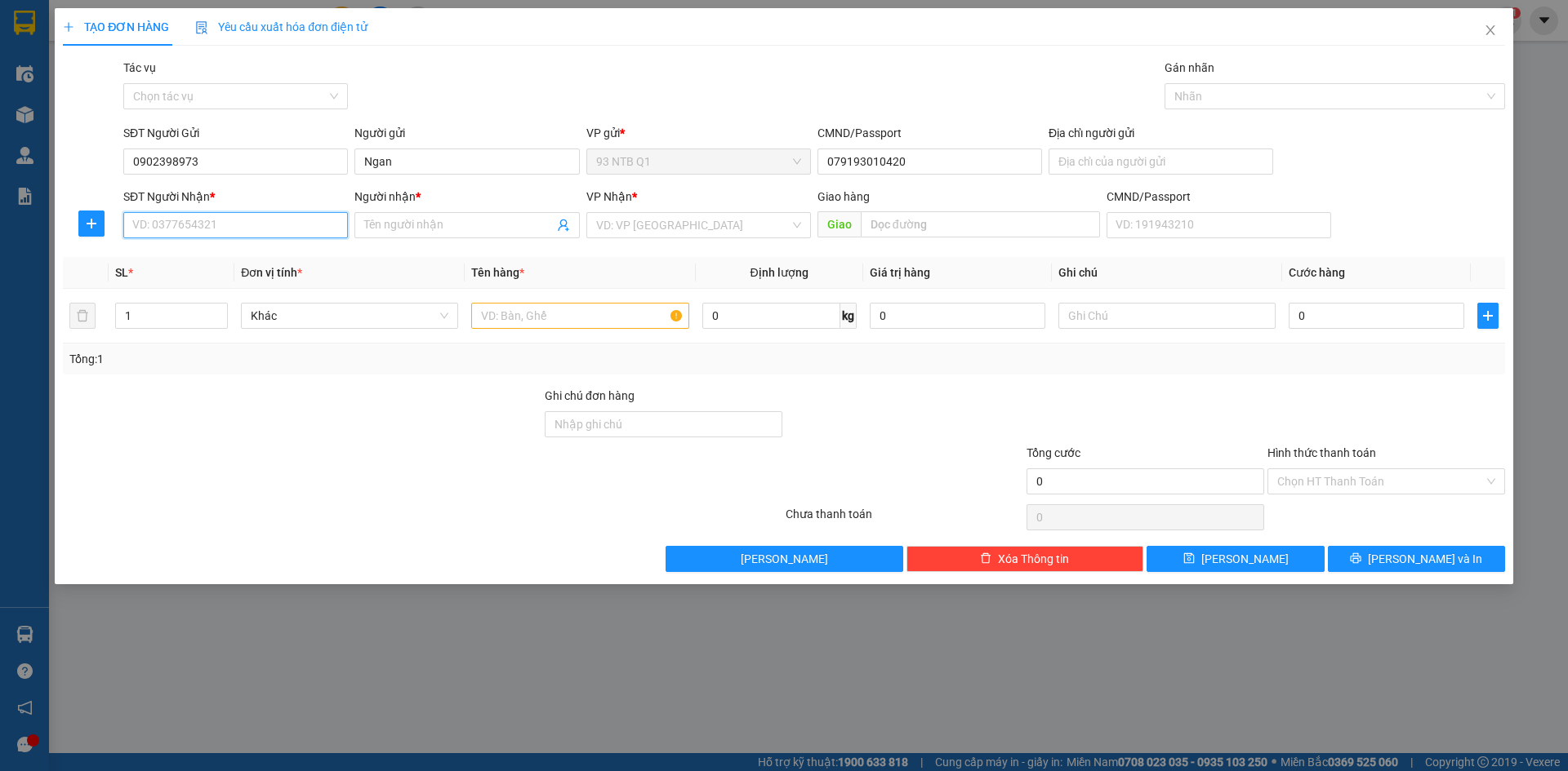
click at [251, 224] on input "SĐT Người Nhận *" at bounding box center [235, 225] width 224 height 26
click at [430, 221] on input "Người nhận *" at bounding box center [459, 225] width 188 height 17
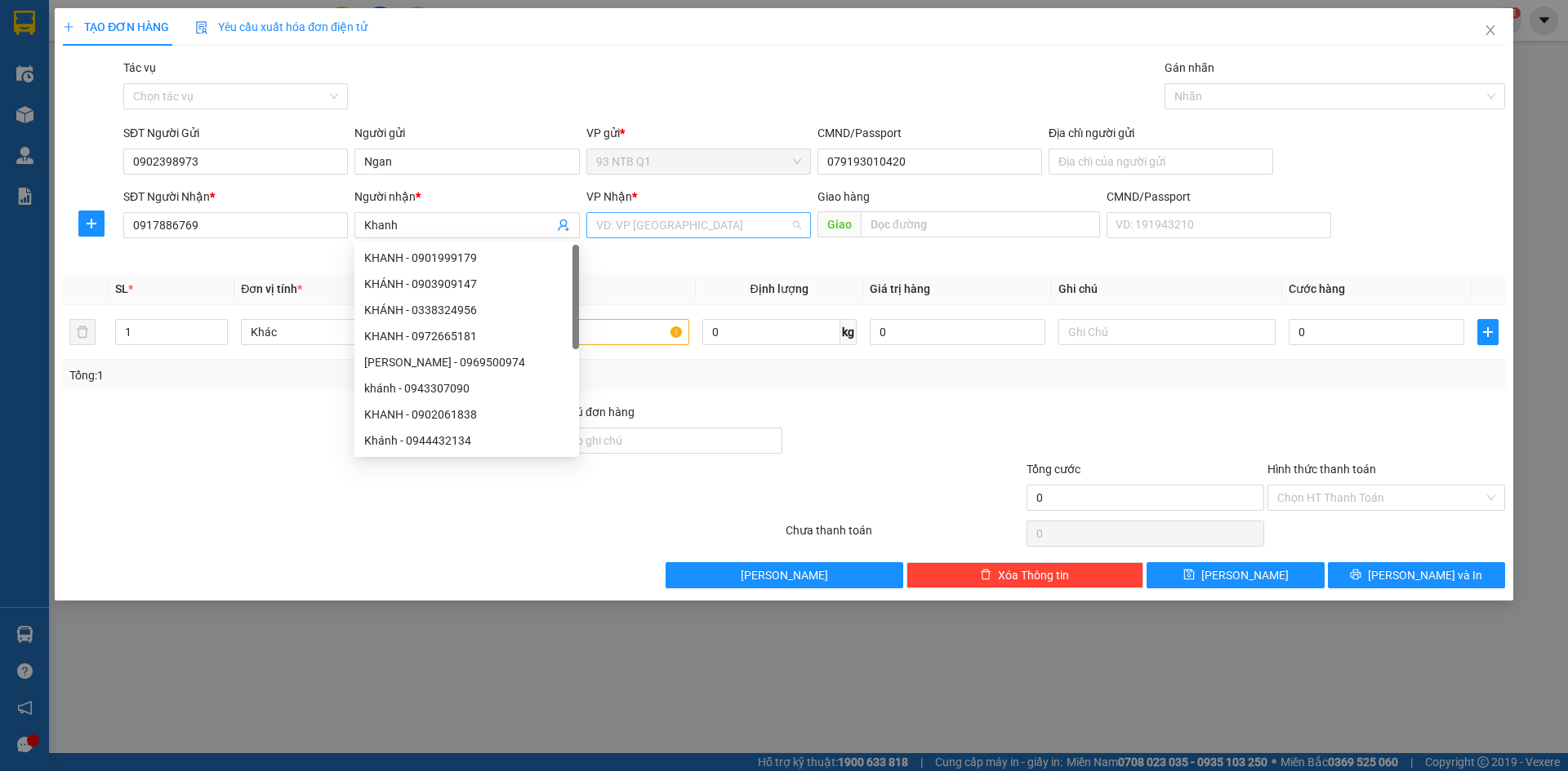
click at [655, 232] on input "search" at bounding box center [693, 224] width 193 height 24
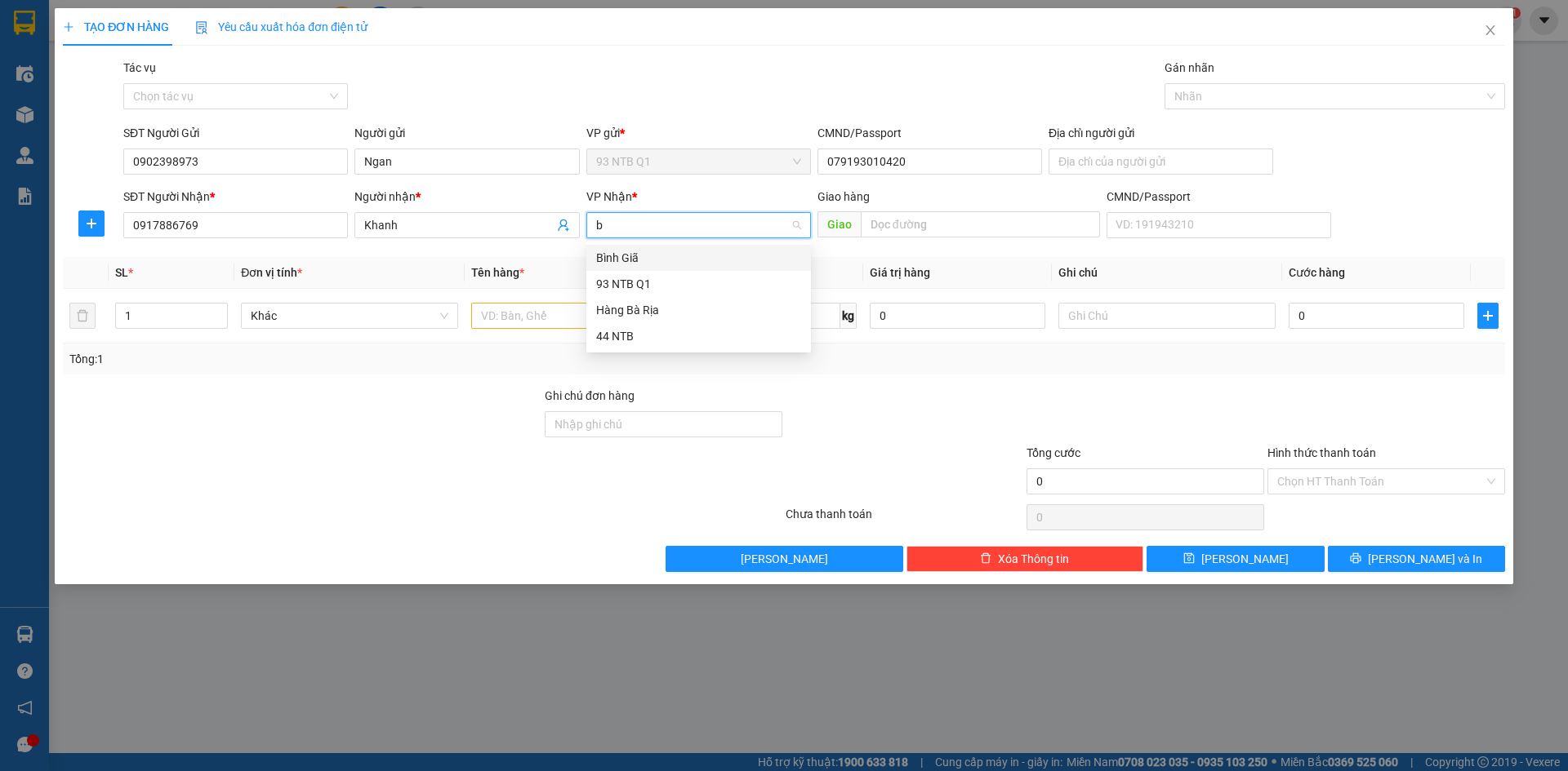
click at [649, 259] on div "Bình Giã" at bounding box center [699, 257] width 205 height 17
click at [515, 314] on input "text" at bounding box center [580, 316] width 218 height 26
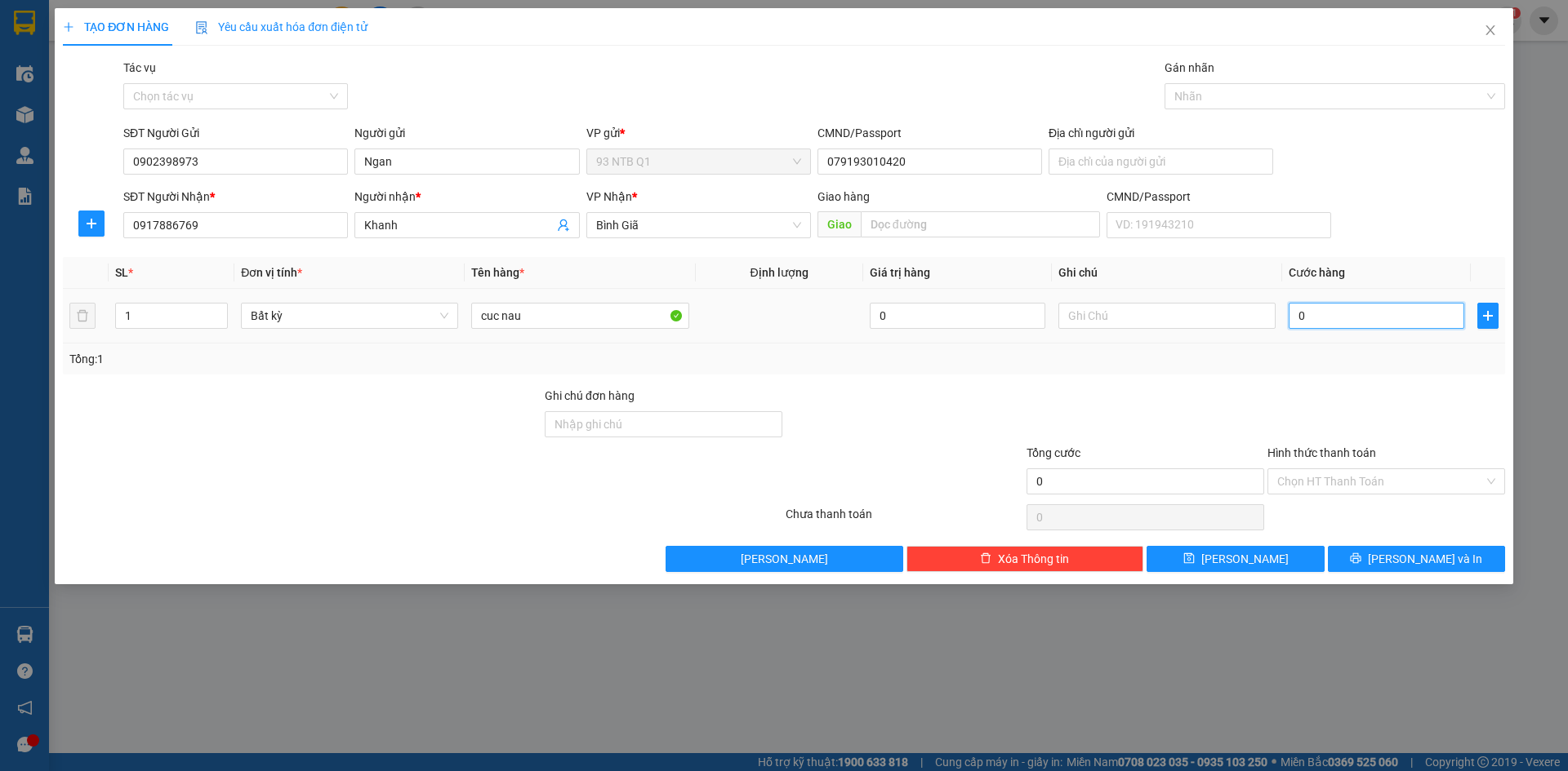
click at [1309, 318] on input "0" at bounding box center [1376, 316] width 176 height 26
click at [1434, 549] on button "[PERSON_NAME] và In" at bounding box center [1416, 558] width 177 height 26
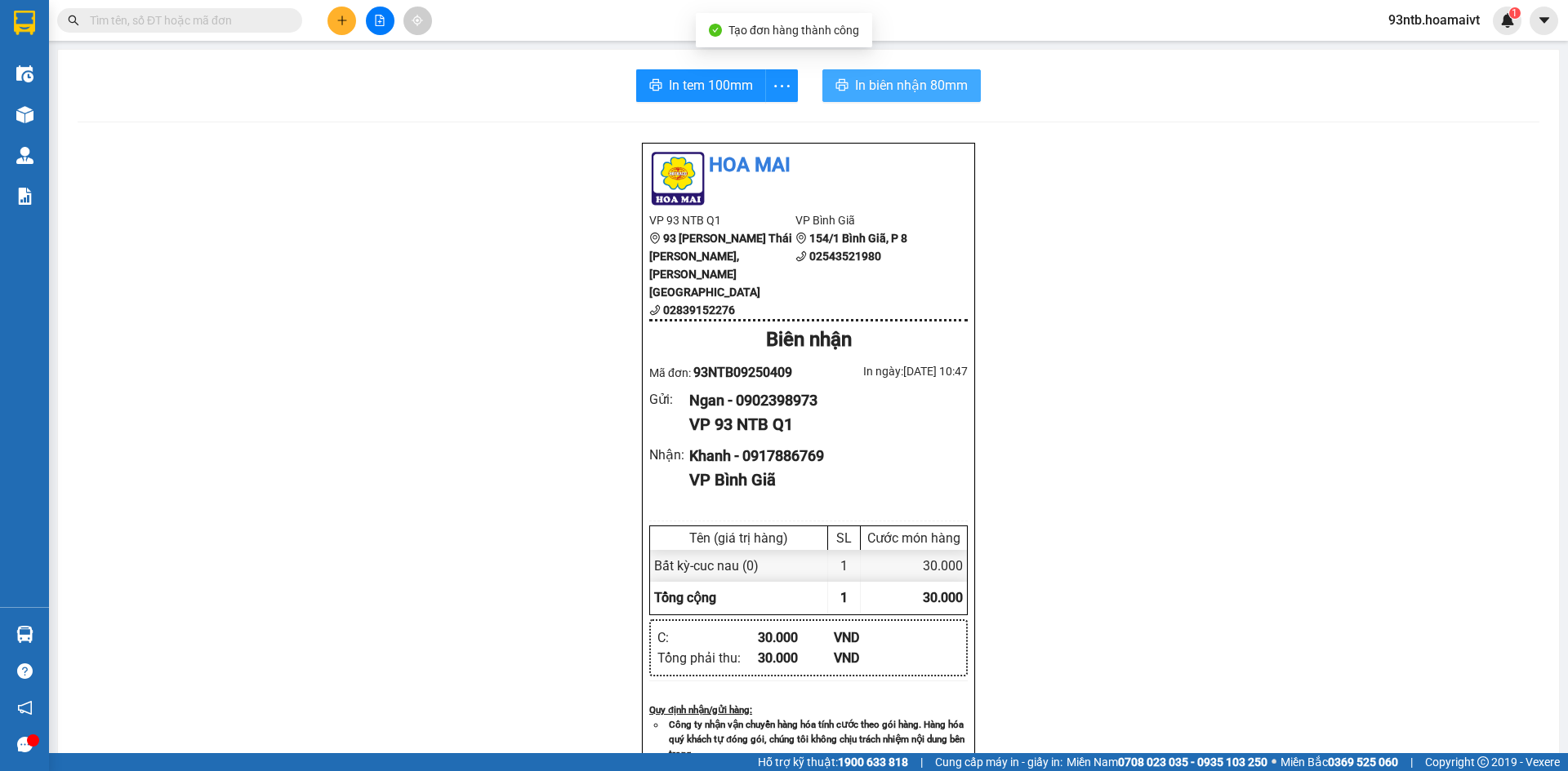
click at [955, 91] on span "In biên nhận 80mm" at bounding box center [911, 84] width 113 height 20
click at [200, 26] on input "text" at bounding box center [186, 20] width 192 height 17
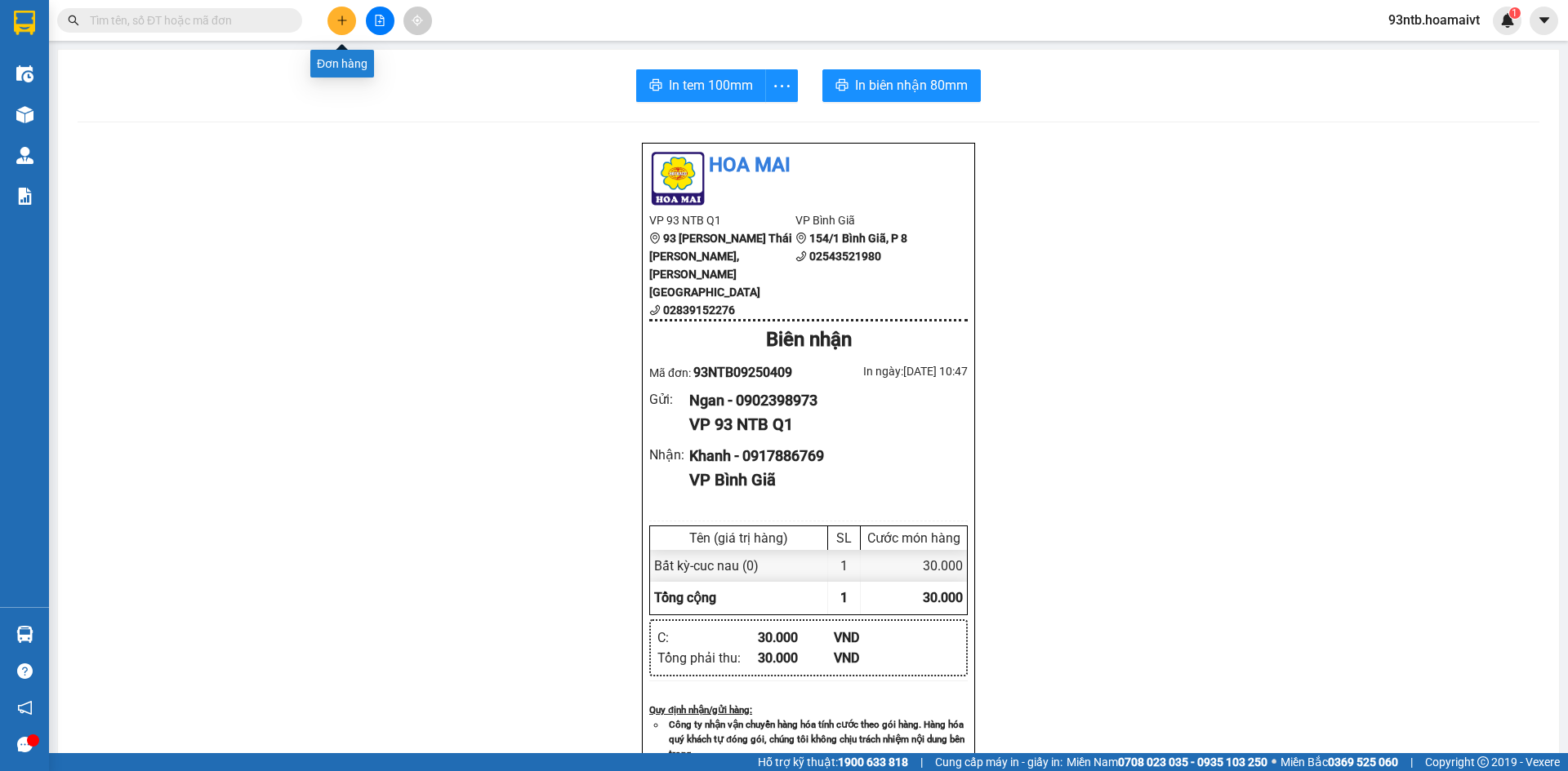
click at [346, 28] on button at bounding box center [341, 20] width 28 height 28
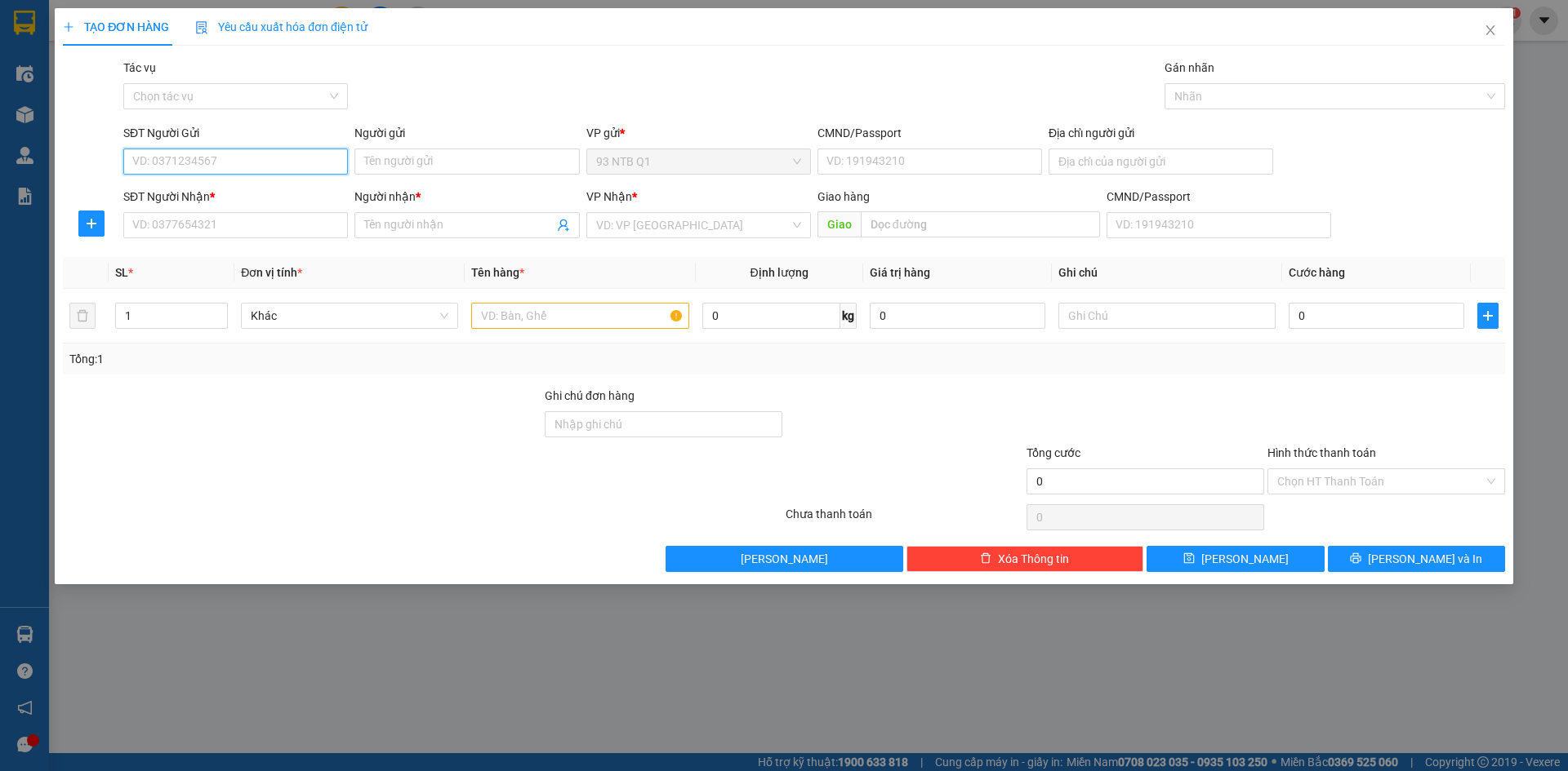
click at [238, 157] on input "SĐT Người Gửi" at bounding box center [235, 161] width 224 height 26
click at [464, 164] on input "Người gửi" at bounding box center [466, 161] width 224 height 26
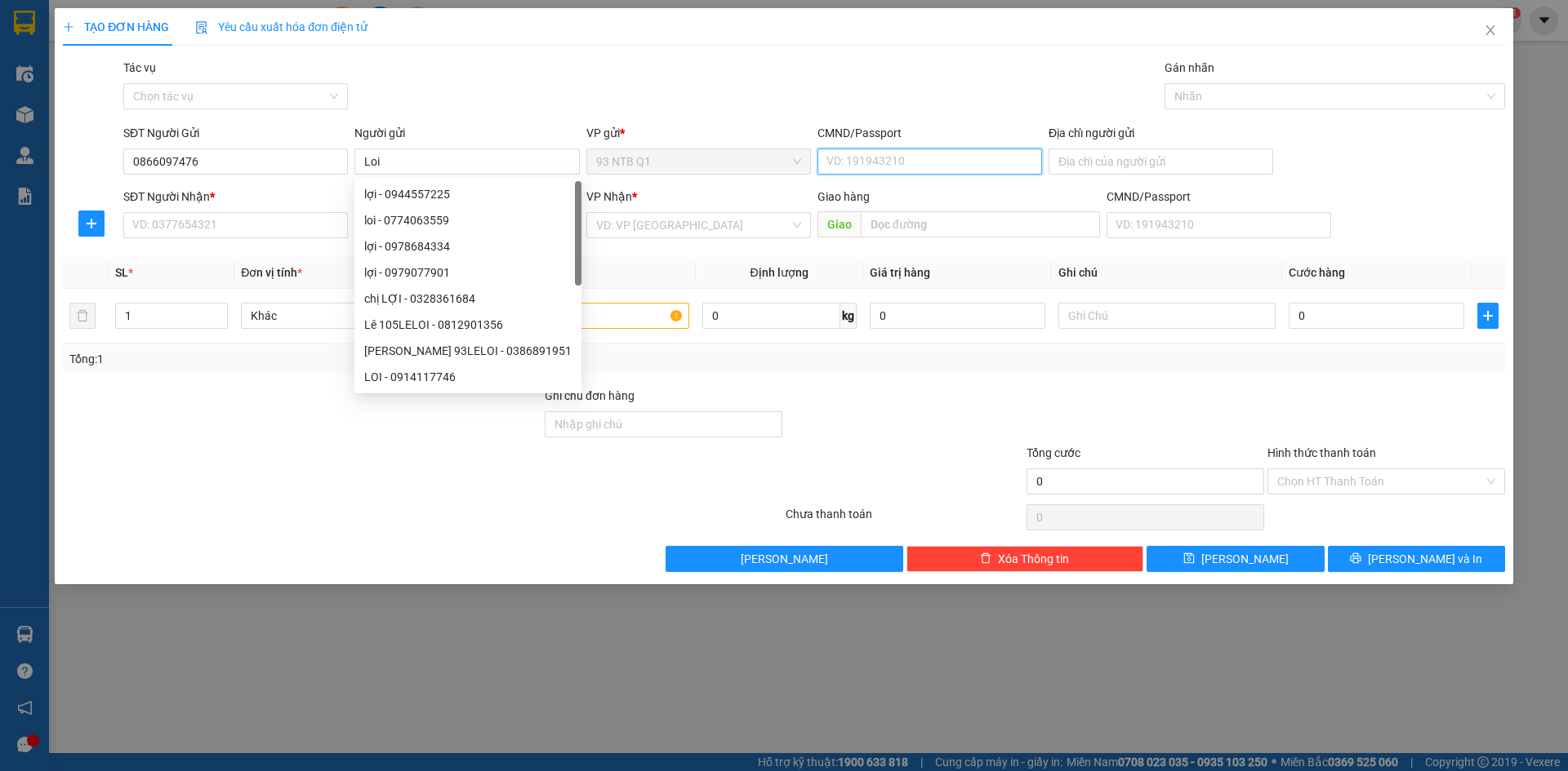
click at [901, 160] on input "CMND/Passport" at bounding box center [929, 161] width 224 height 26
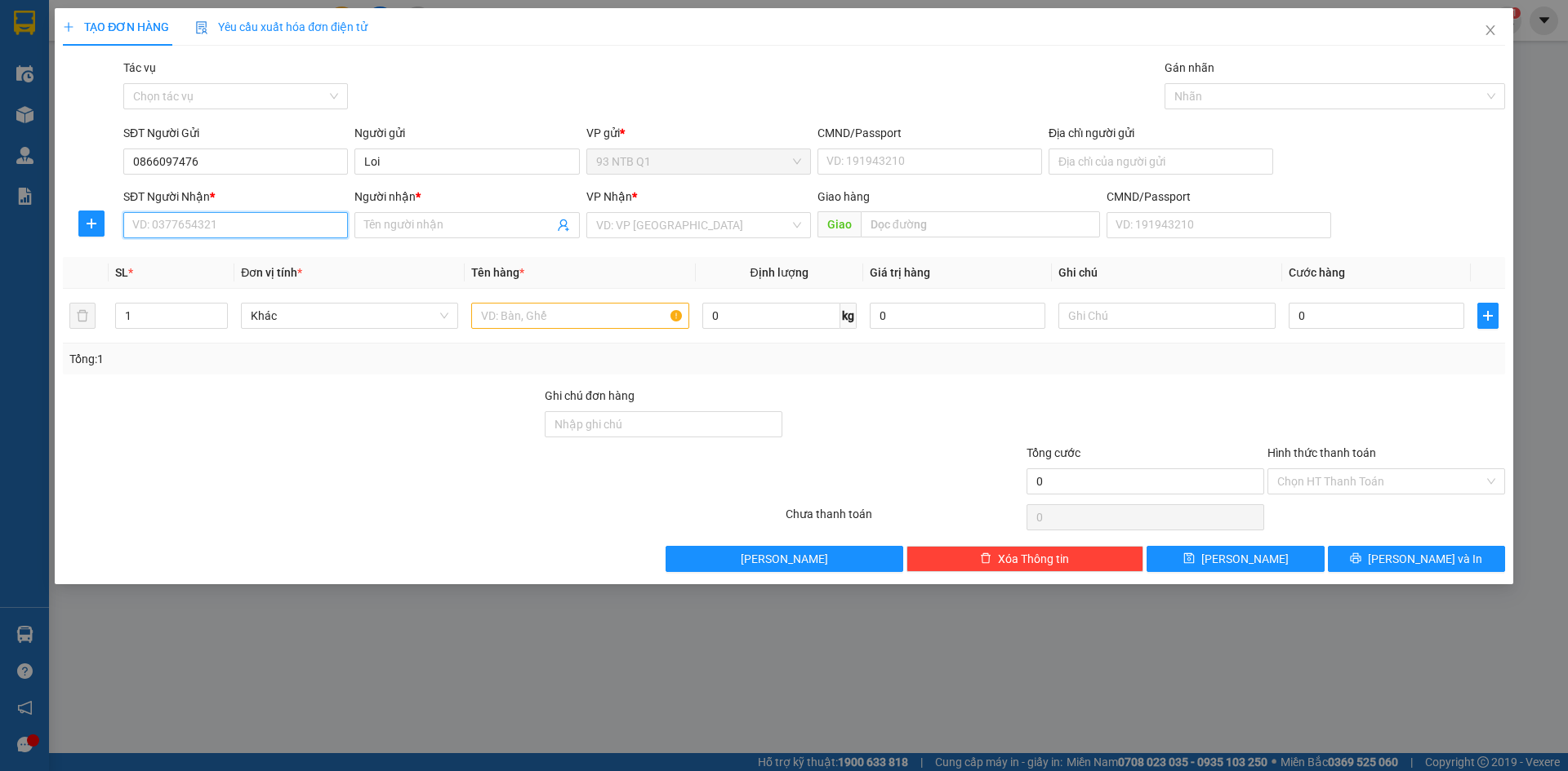
click at [238, 224] on input "SĐT Người Nhận *" at bounding box center [235, 225] width 224 height 26
click at [949, 166] on input "CMND/Passport" at bounding box center [929, 161] width 224 height 26
click at [238, 215] on input "SĐT Người Nhận *" at bounding box center [235, 225] width 224 height 26
click at [384, 220] on input "Người nhận *" at bounding box center [459, 225] width 188 height 17
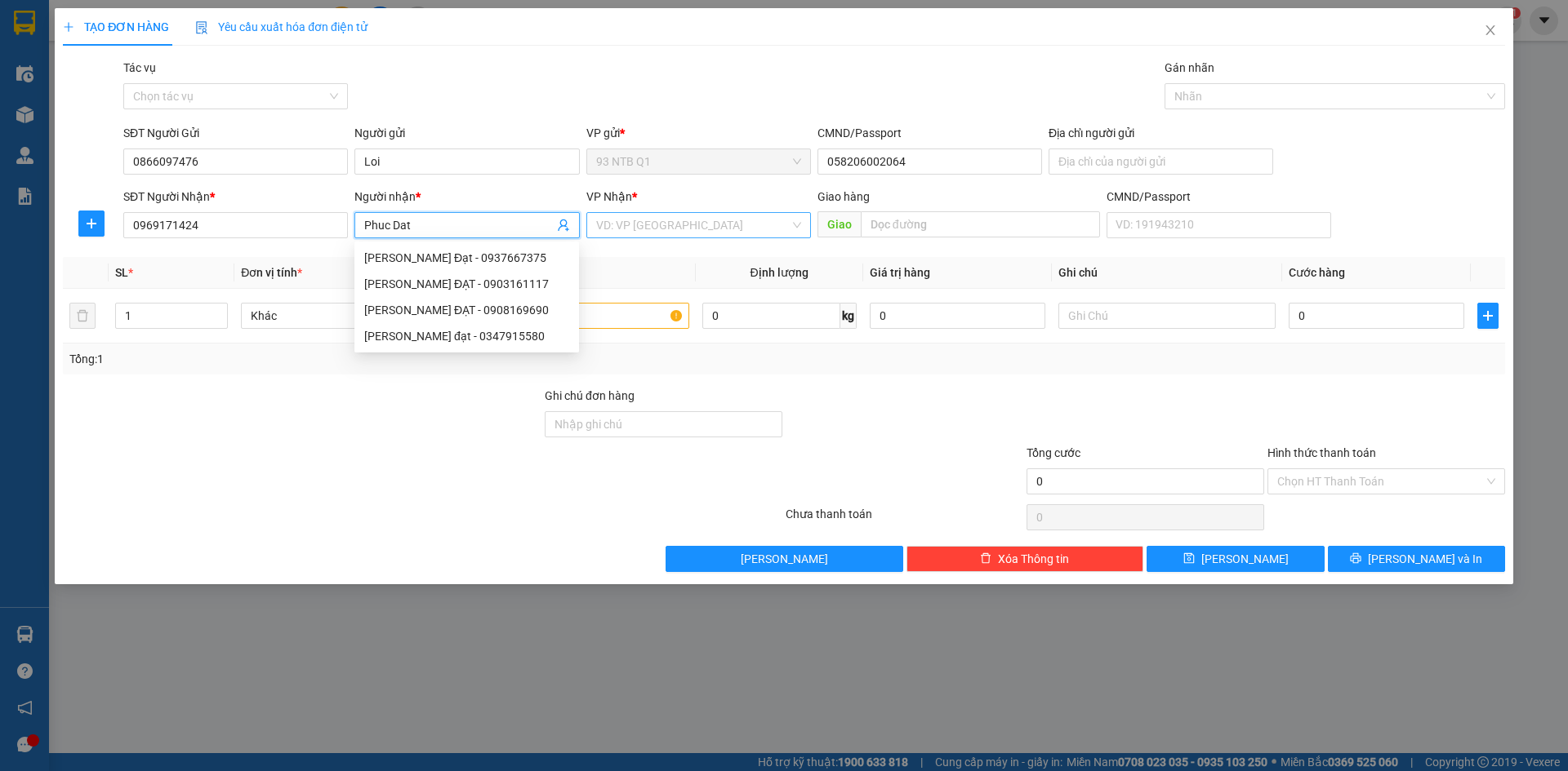
click at [651, 222] on input "search" at bounding box center [693, 224] width 193 height 24
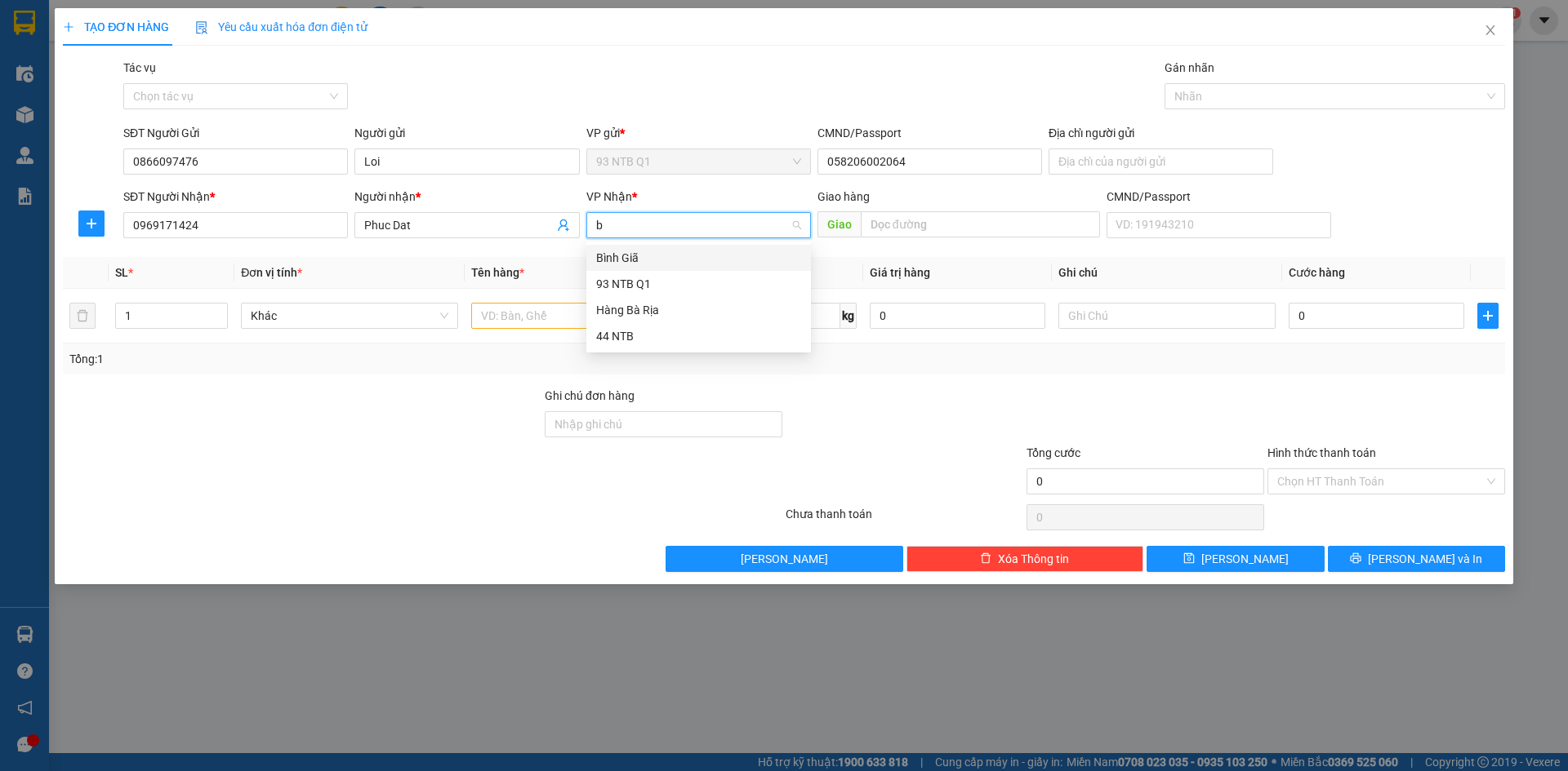
click at [631, 263] on div "Bình Giã" at bounding box center [699, 257] width 205 height 17
click at [166, 318] on input "1" at bounding box center [171, 316] width 111 height 24
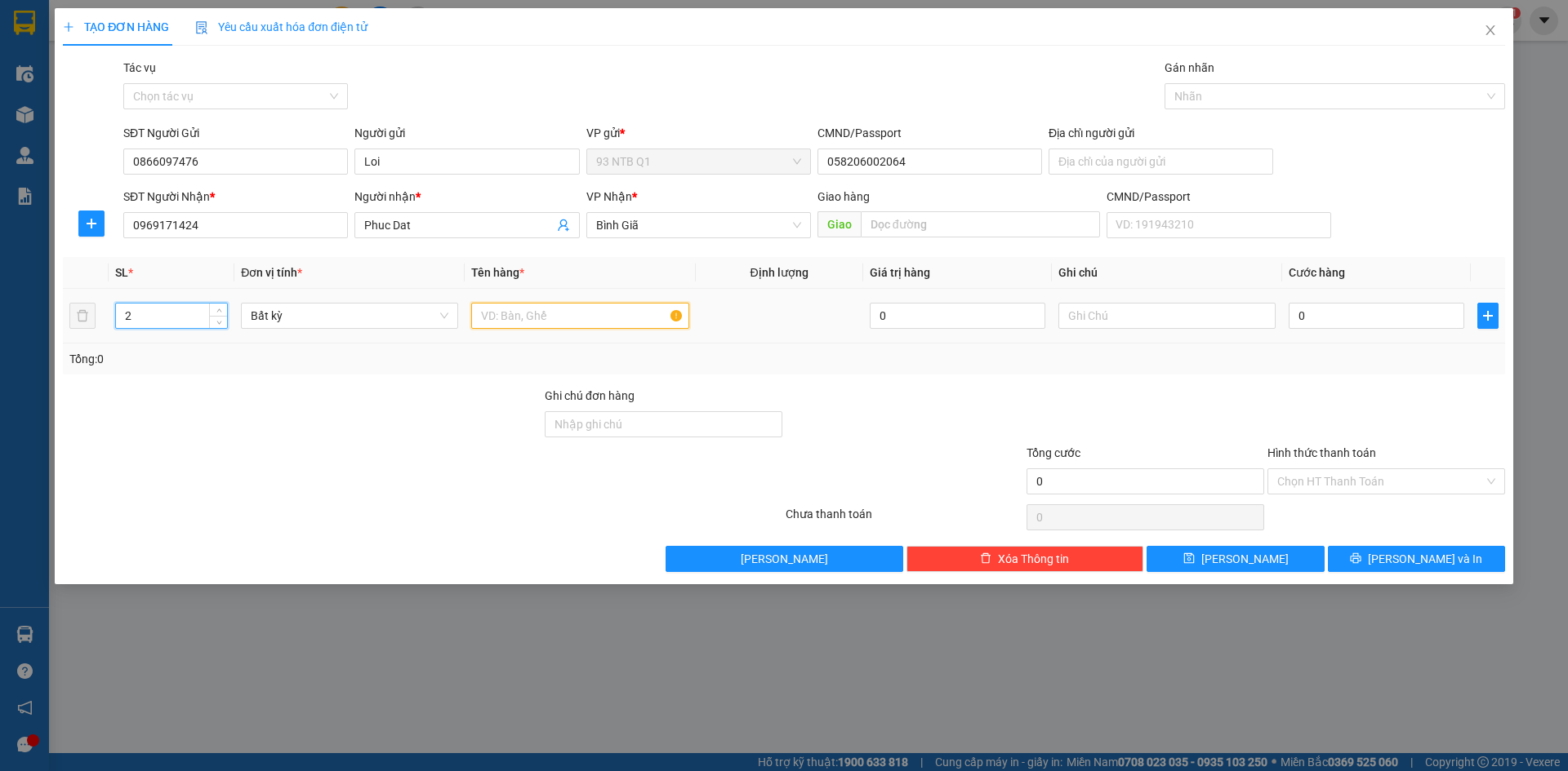
click at [564, 320] on input "text" at bounding box center [580, 316] width 218 height 26
click at [1309, 324] on input "0" at bounding box center [1376, 316] width 176 height 26
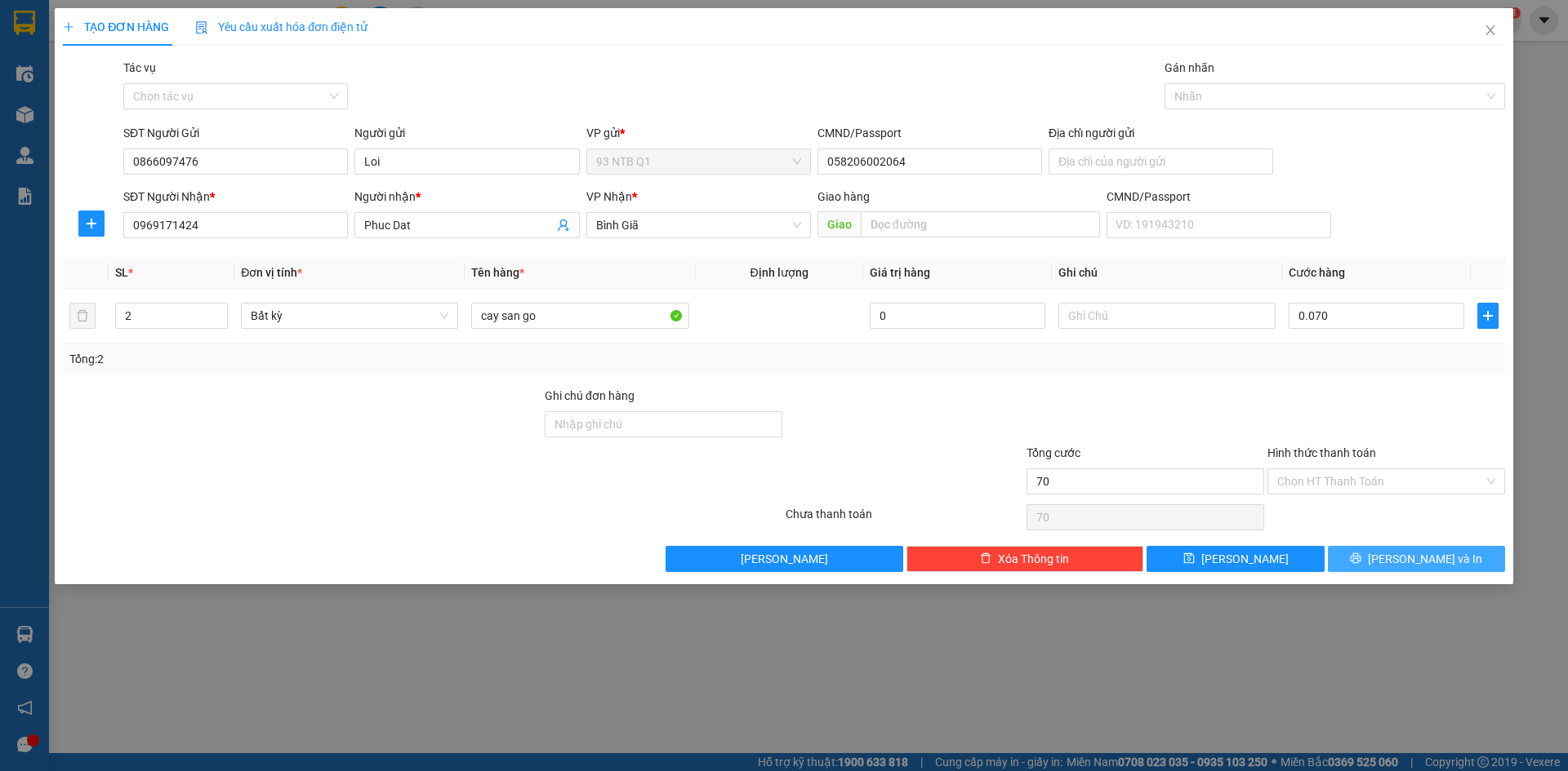
click at [1424, 570] on button "[PERSON_NAME] và In" at bounding box center [1416, 558] width 177 height 26
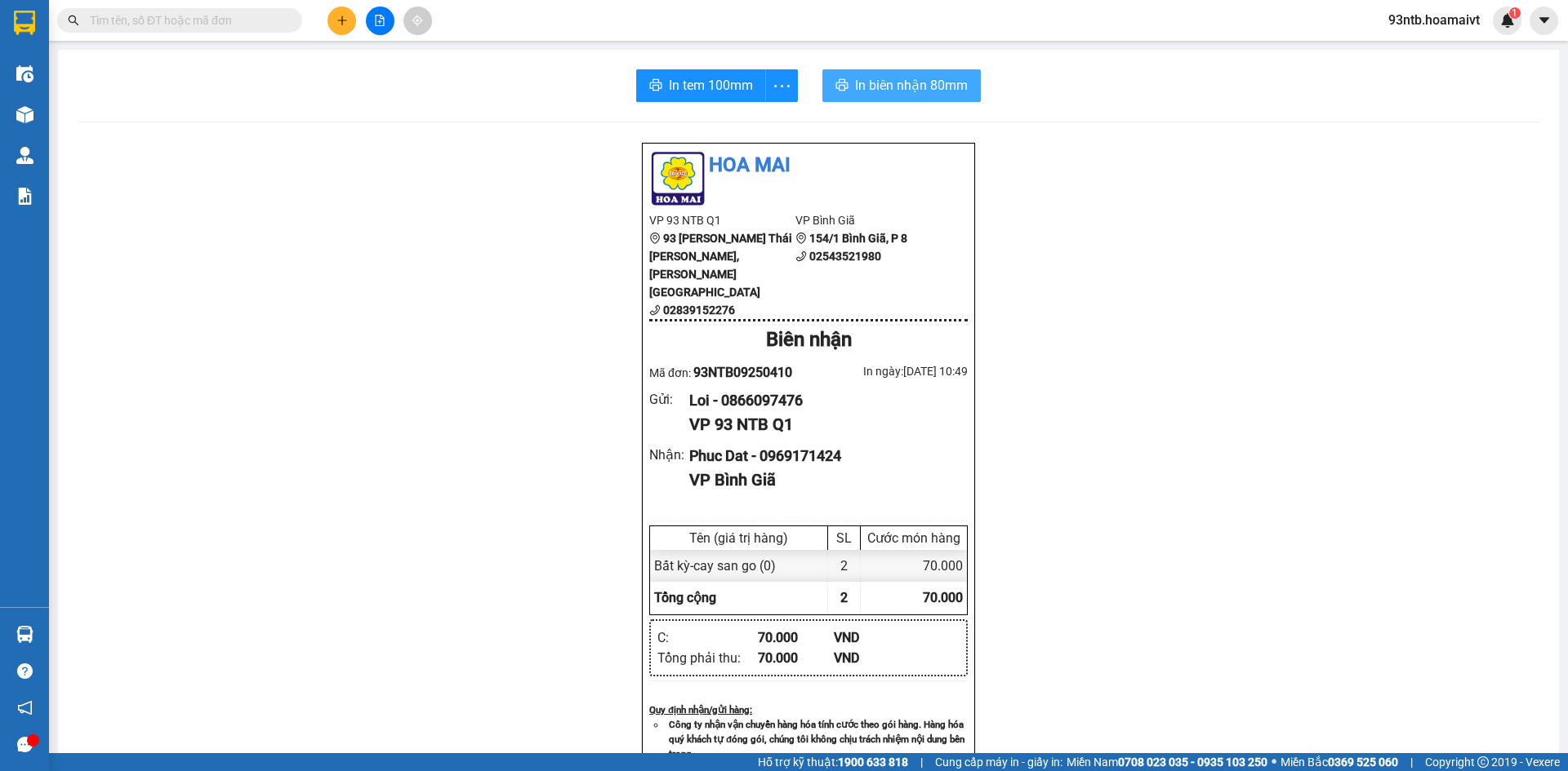
click at [902, 93] on span "In biên nhận 80mm" at bounding box center [911, 84] width 113 height 20
click at [336, 20] on icon "plus" at bounding box center [342, 20] width 12 height 12
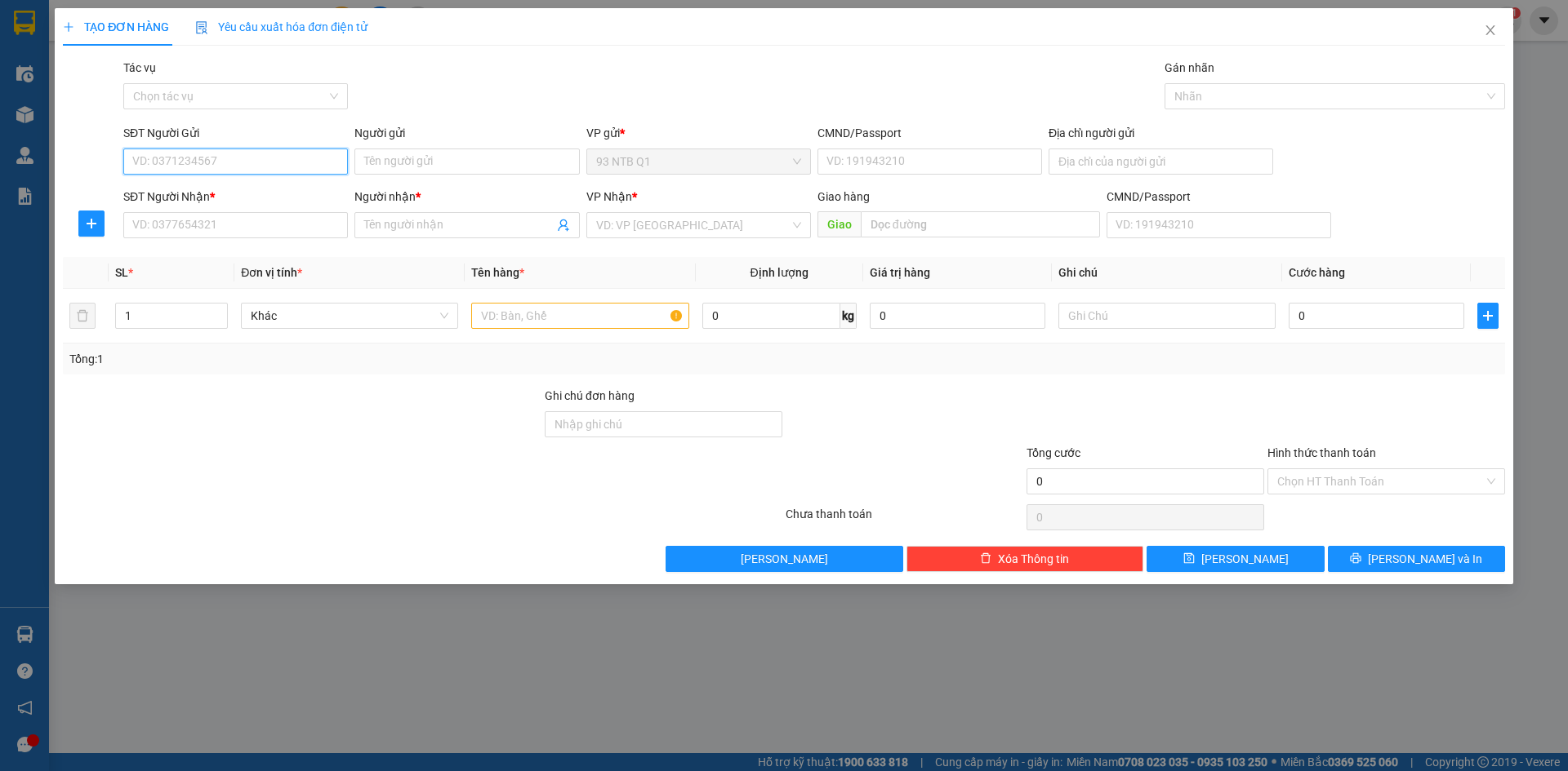
click at [275, 161] on input "SĐT Người Gửi" at bounding box center [235, 161] width 224 height 26
click at [195, 165] on input "SĐT Người Gửi" at bounding box center [235, 161] width 224 height 26
click at [237, 223] on input "SĐT Người Nhận *" at bounding box center [235, 225] width 224 height 26
click at [426, 224] on input "Người nhận *" at bounding box center [459, 225] width 188 height 17
click at [653, 228] on input "search" at bounding box center [693, 224] width 193 height 24
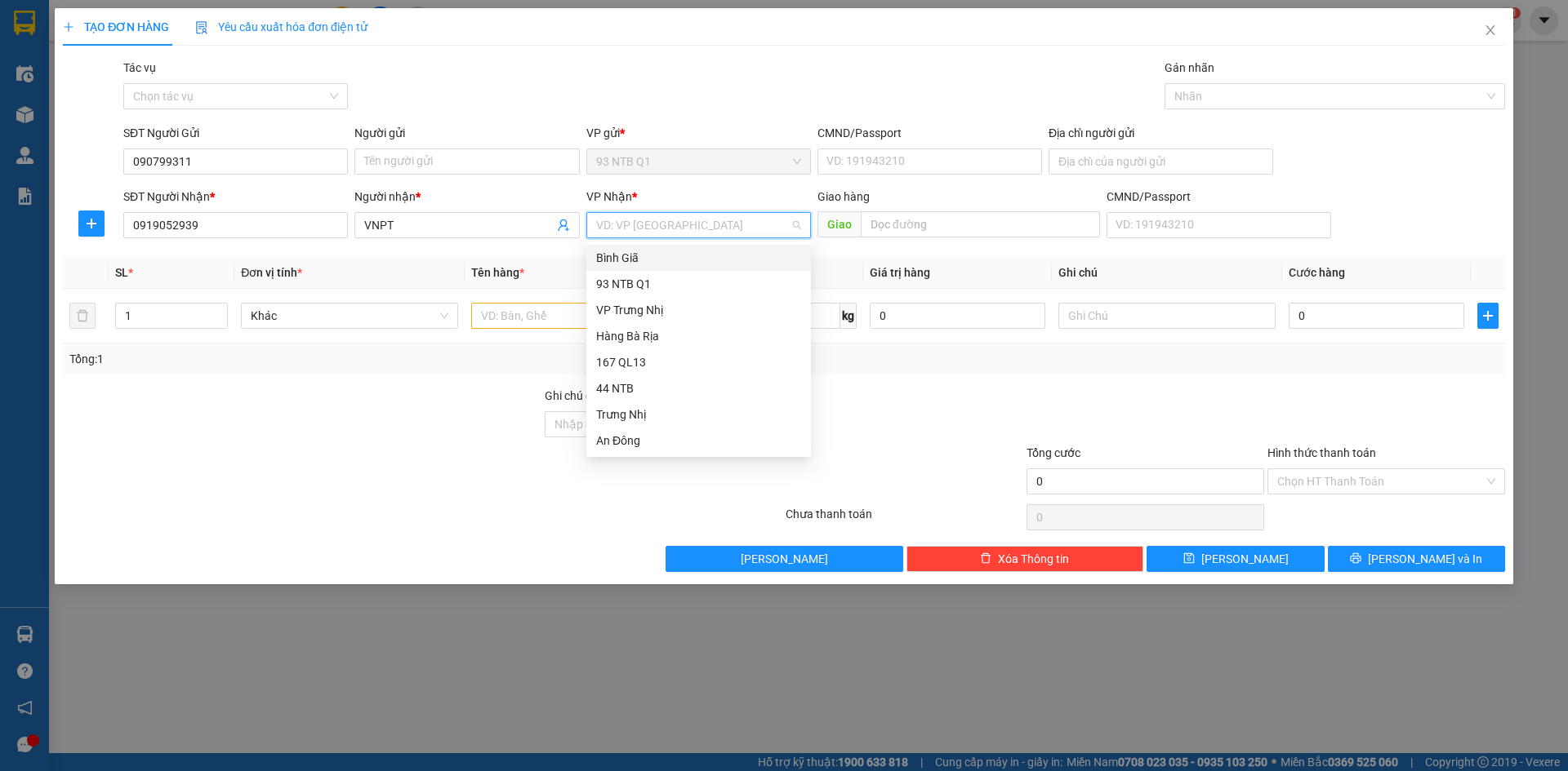
click at [652, 226] on input "search" at bounding box center [693, 224] width 193 height 24
click at [1483, 30] on icon "close" at bounding box center [1489, 29] width 13 height 13
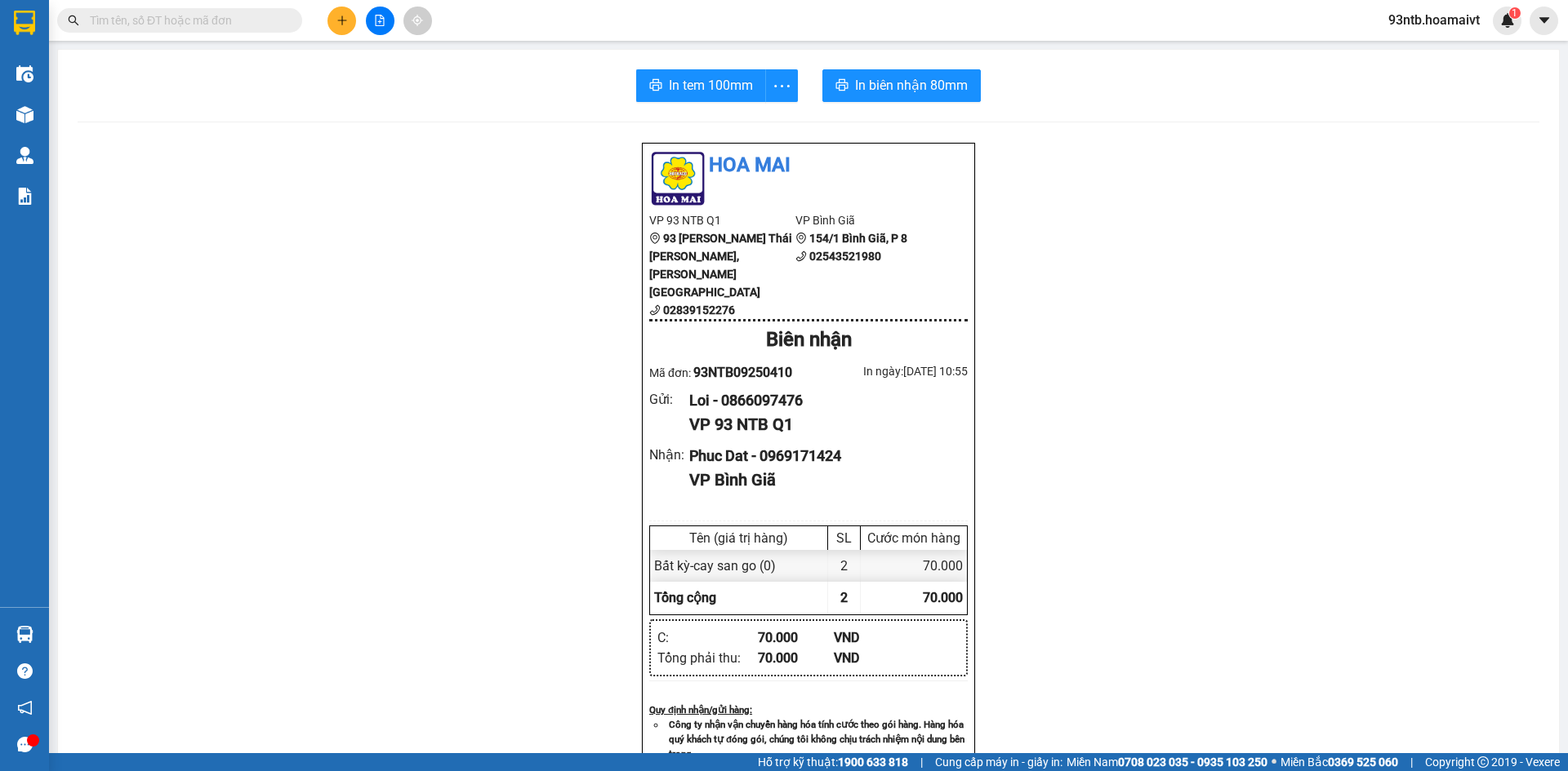
click at [33, 113] on div at bounding box center [24, 114] width 28 height 28
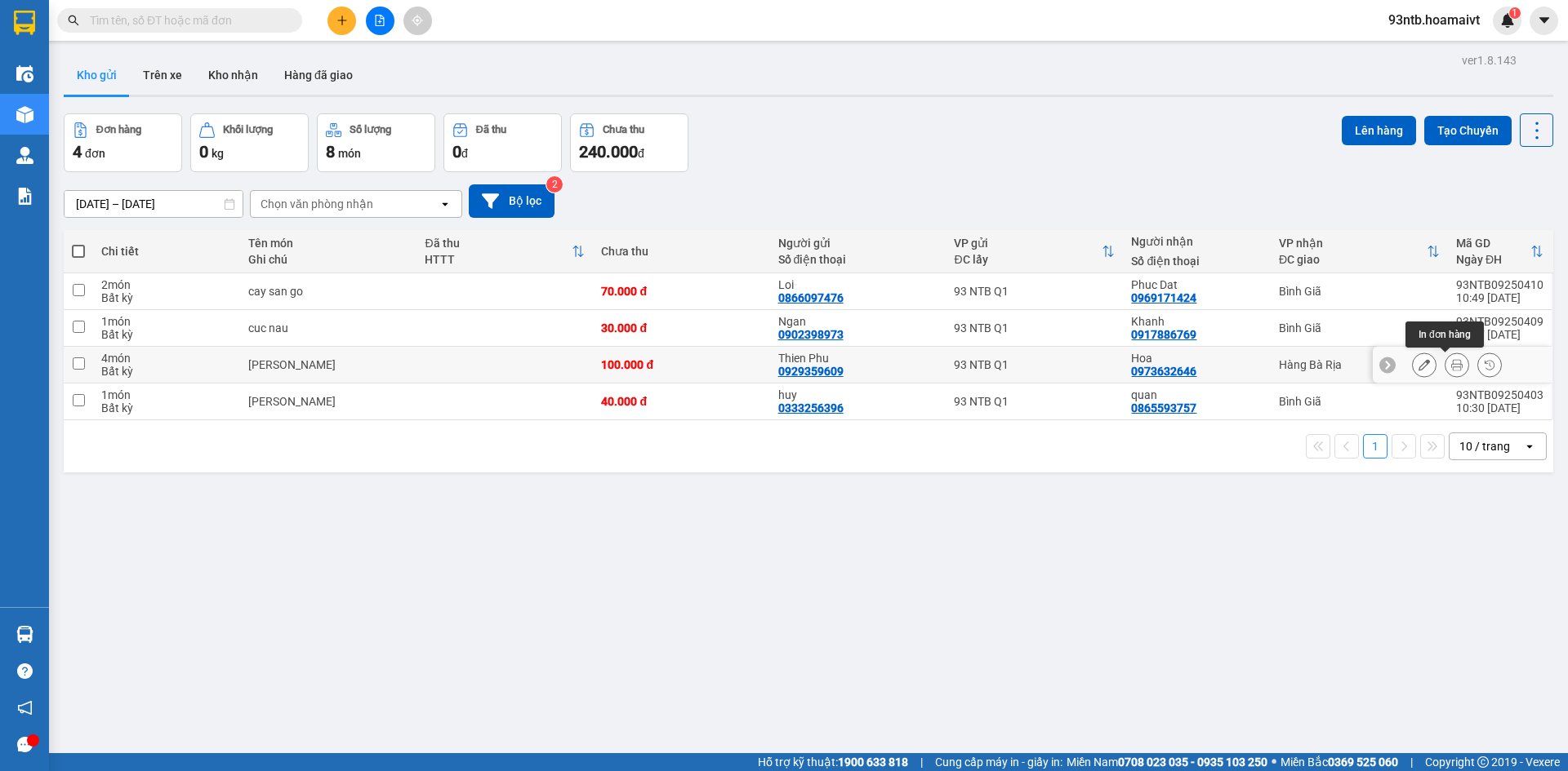
click at [1413, 356] on button at bounding box center [1424, 364] width 23 height 28
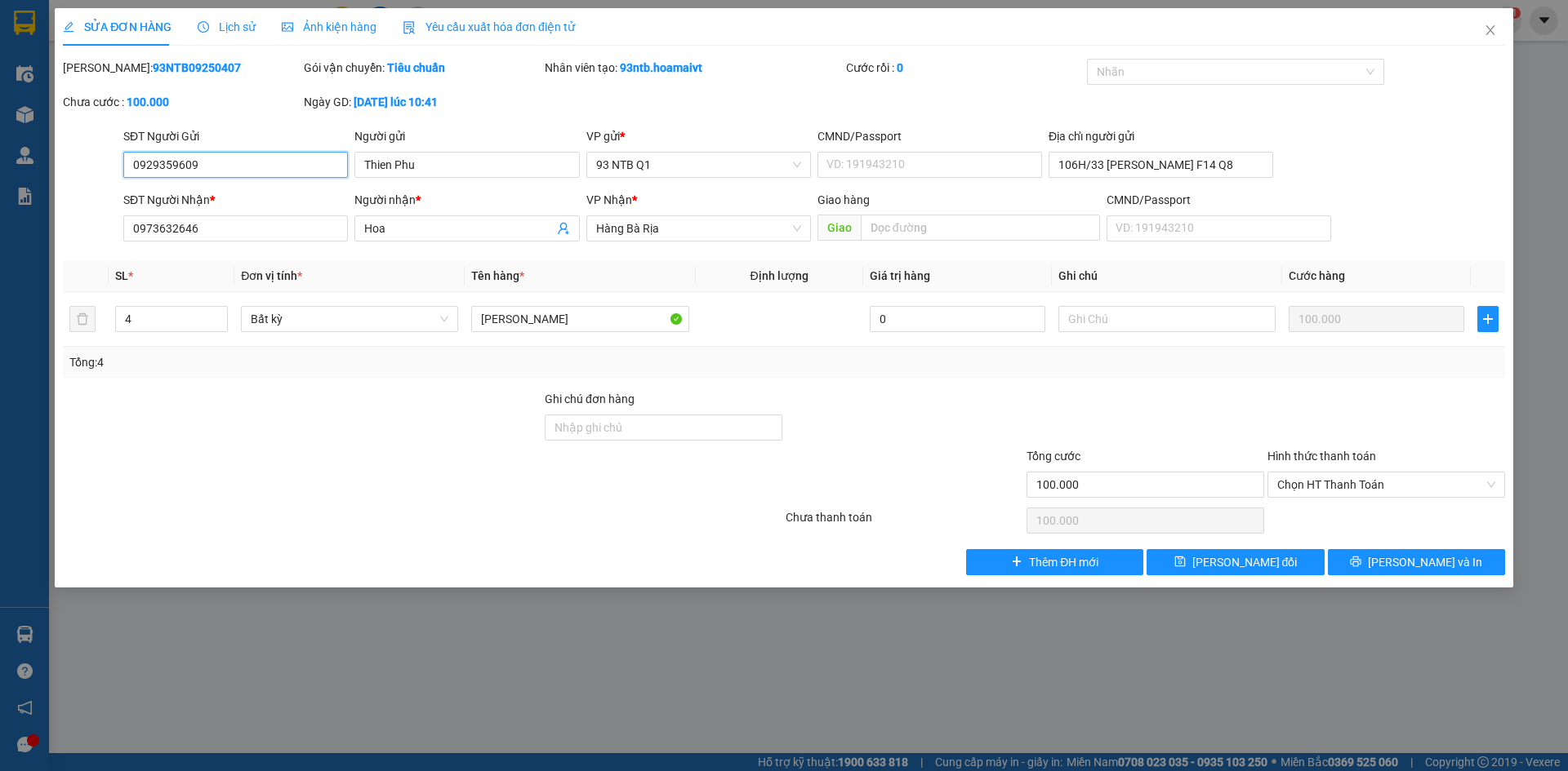
click at [219, 166] on input "0929359609" at bounding box center [235, 164] width 224 height 26
click at [437, 159] on input "Thien Phu" at bounding box center [466, 164] width 224 height 26
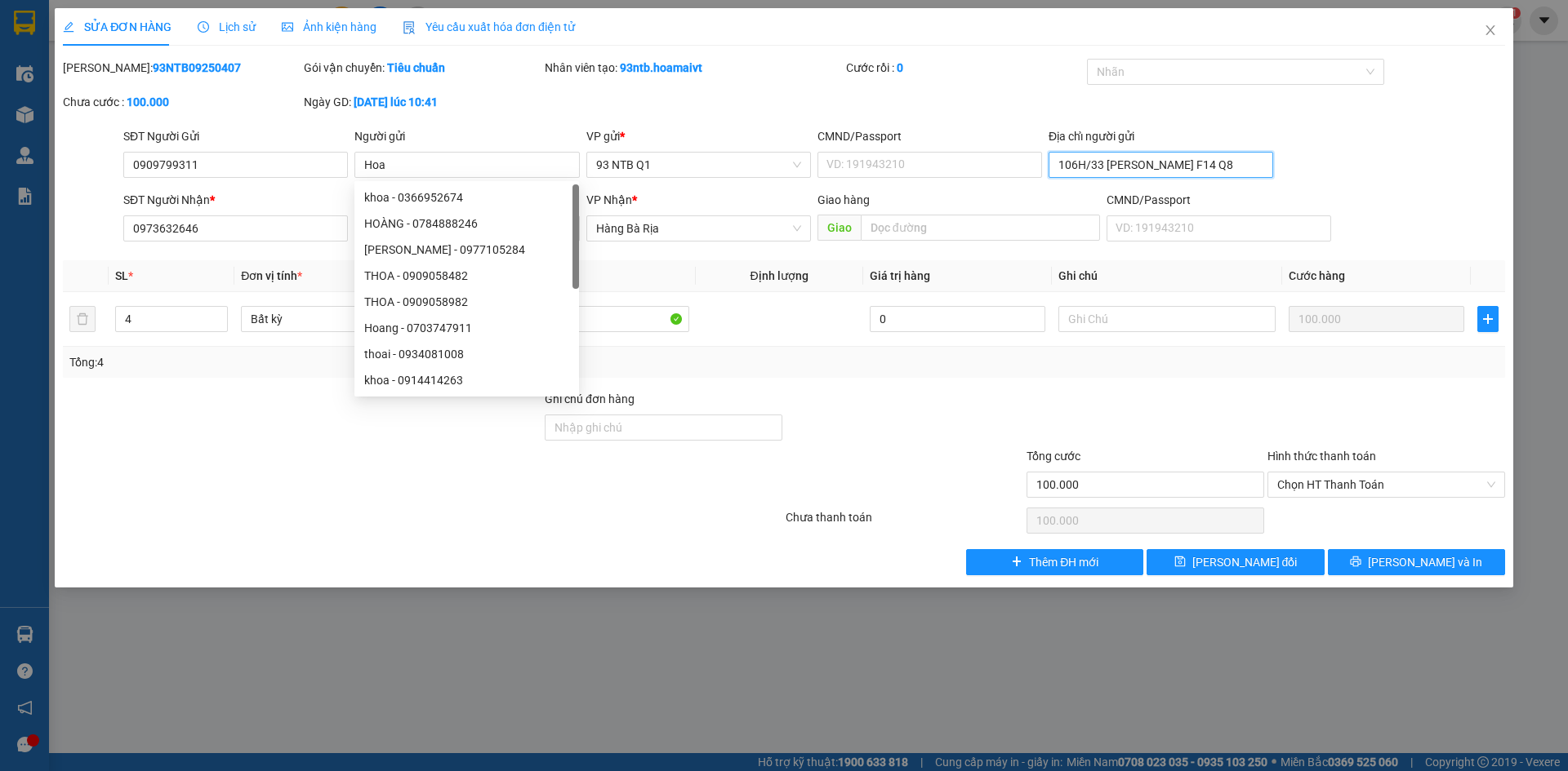
click at [1207, 171] on input "106H/33 Ng Duy F14 Q8" at bounding box center [1160, 164] width 224 height 26
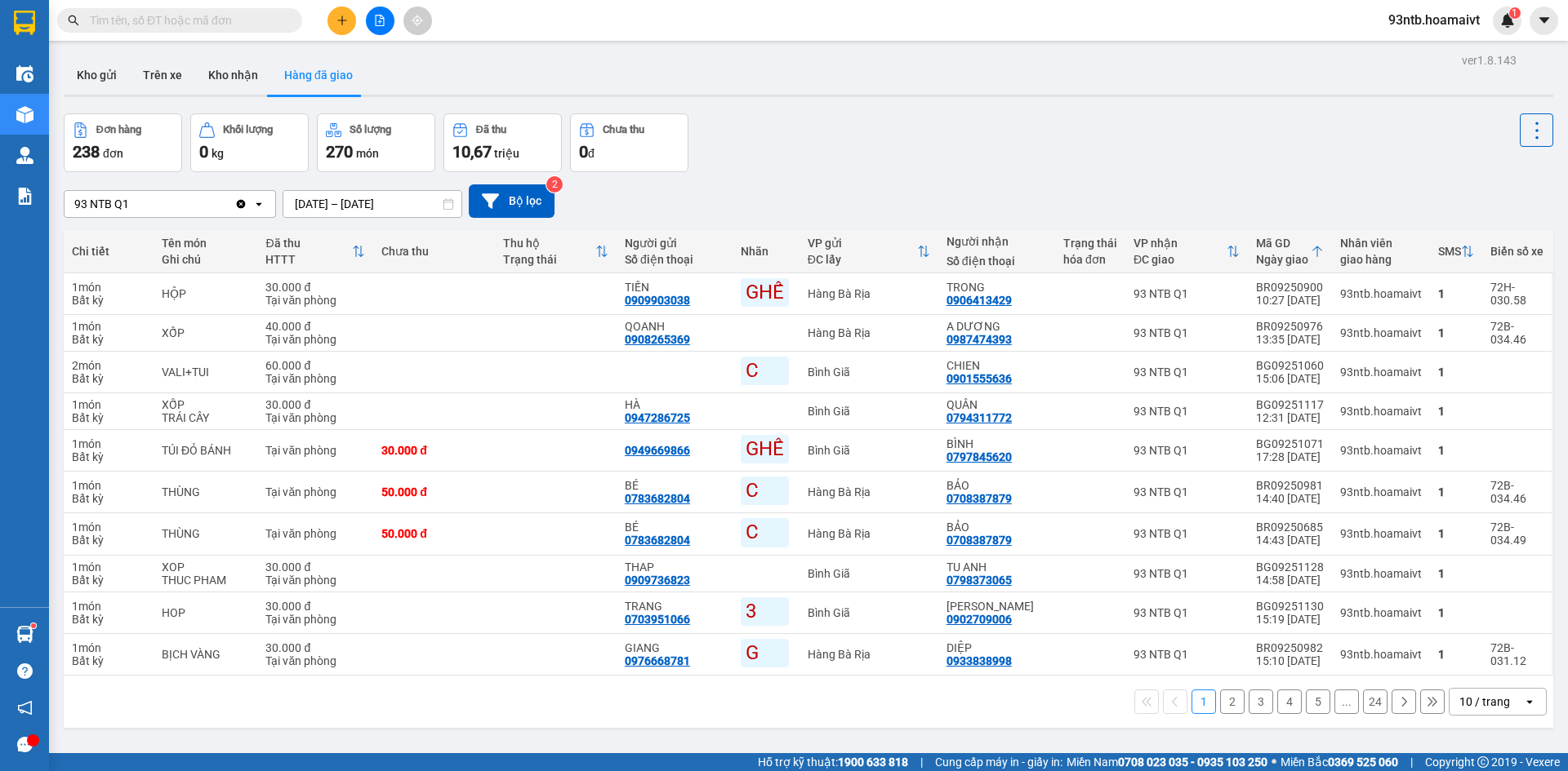
click at [229, 22] on input "text" at bounding box center [186, 20] width 192 height 17
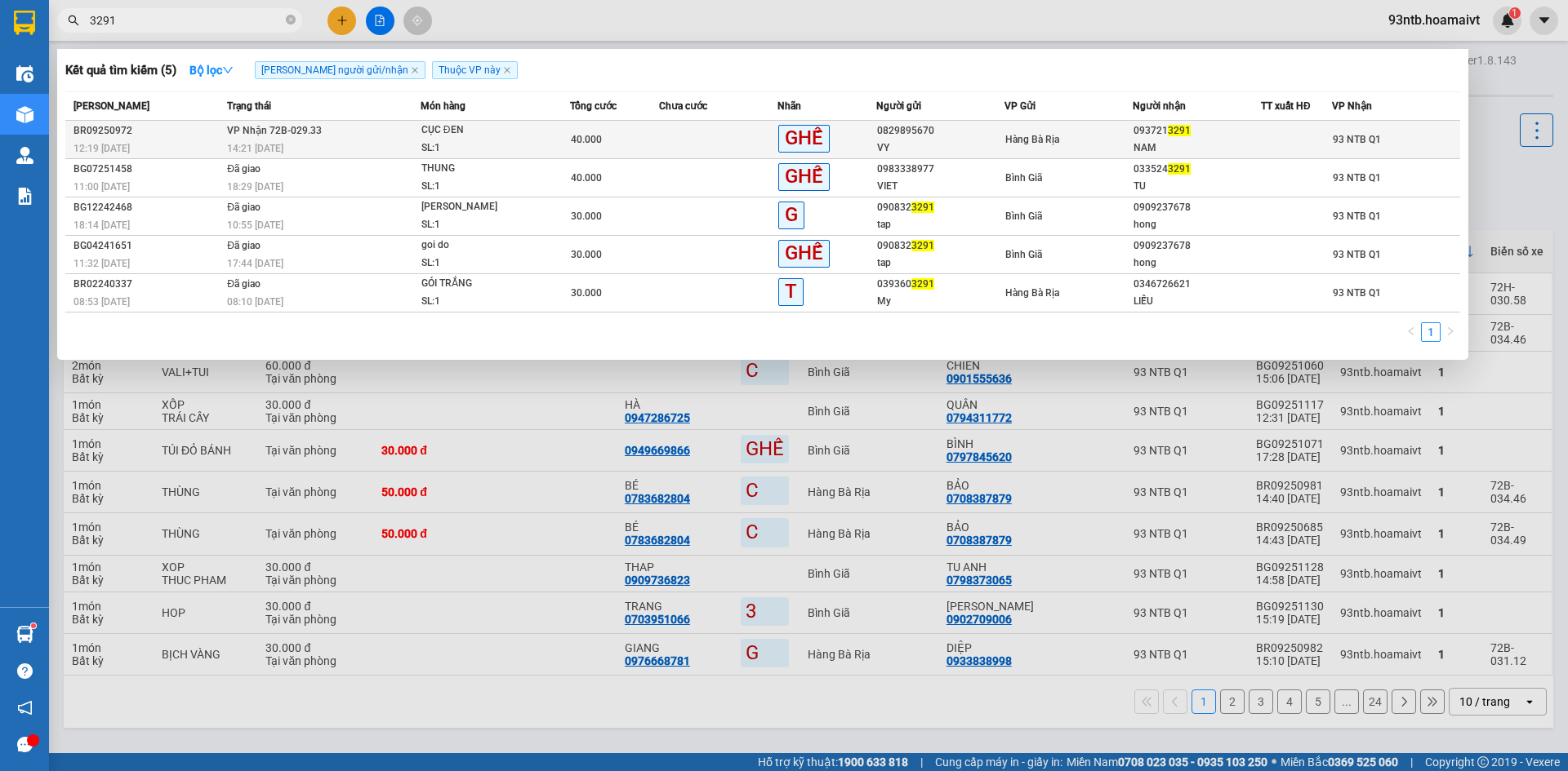
type input "3291"
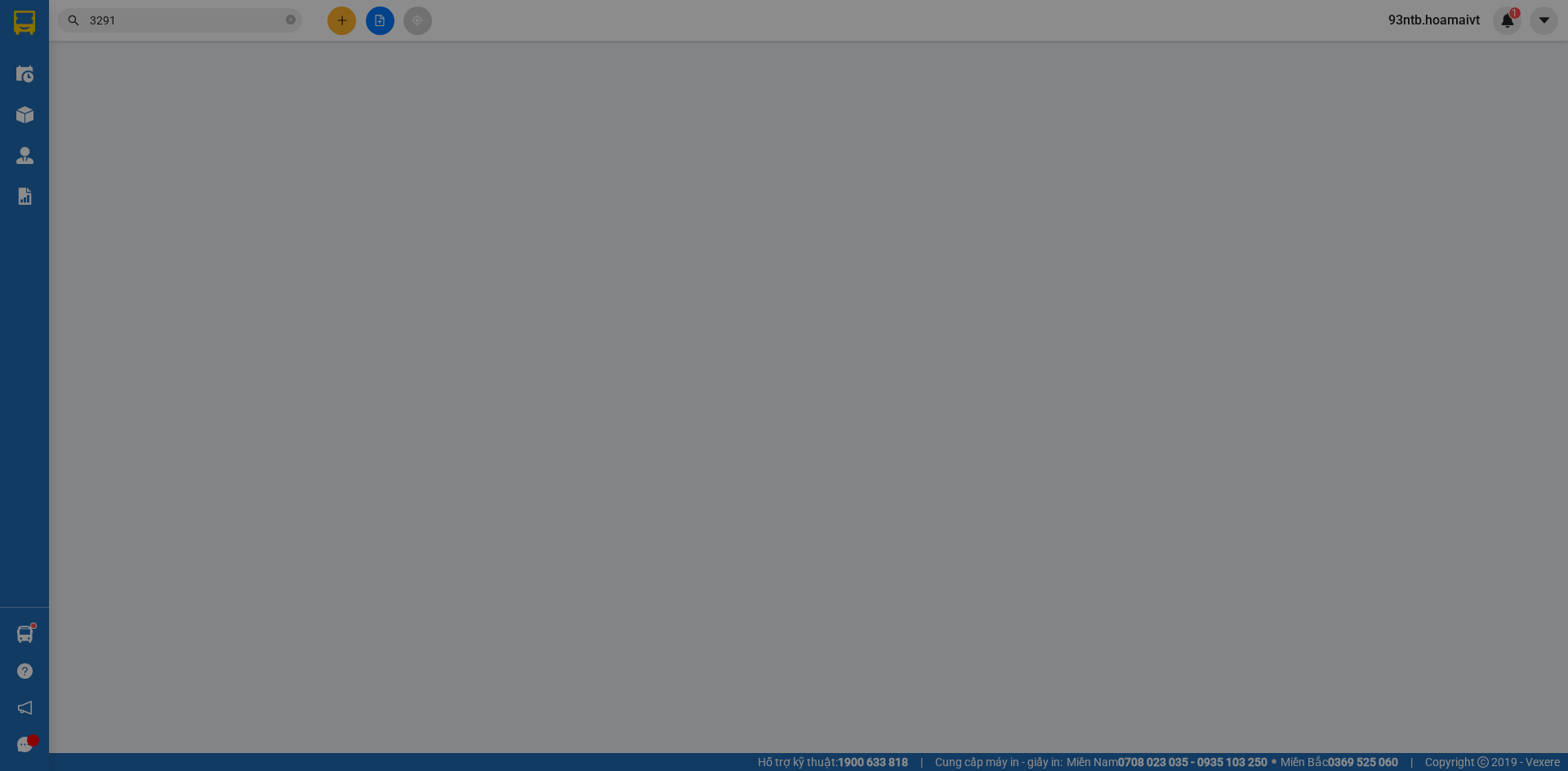
type input "0829895670"
type input "VY"
type input "079197037210"
type input "0937213291"
type input "NAM"
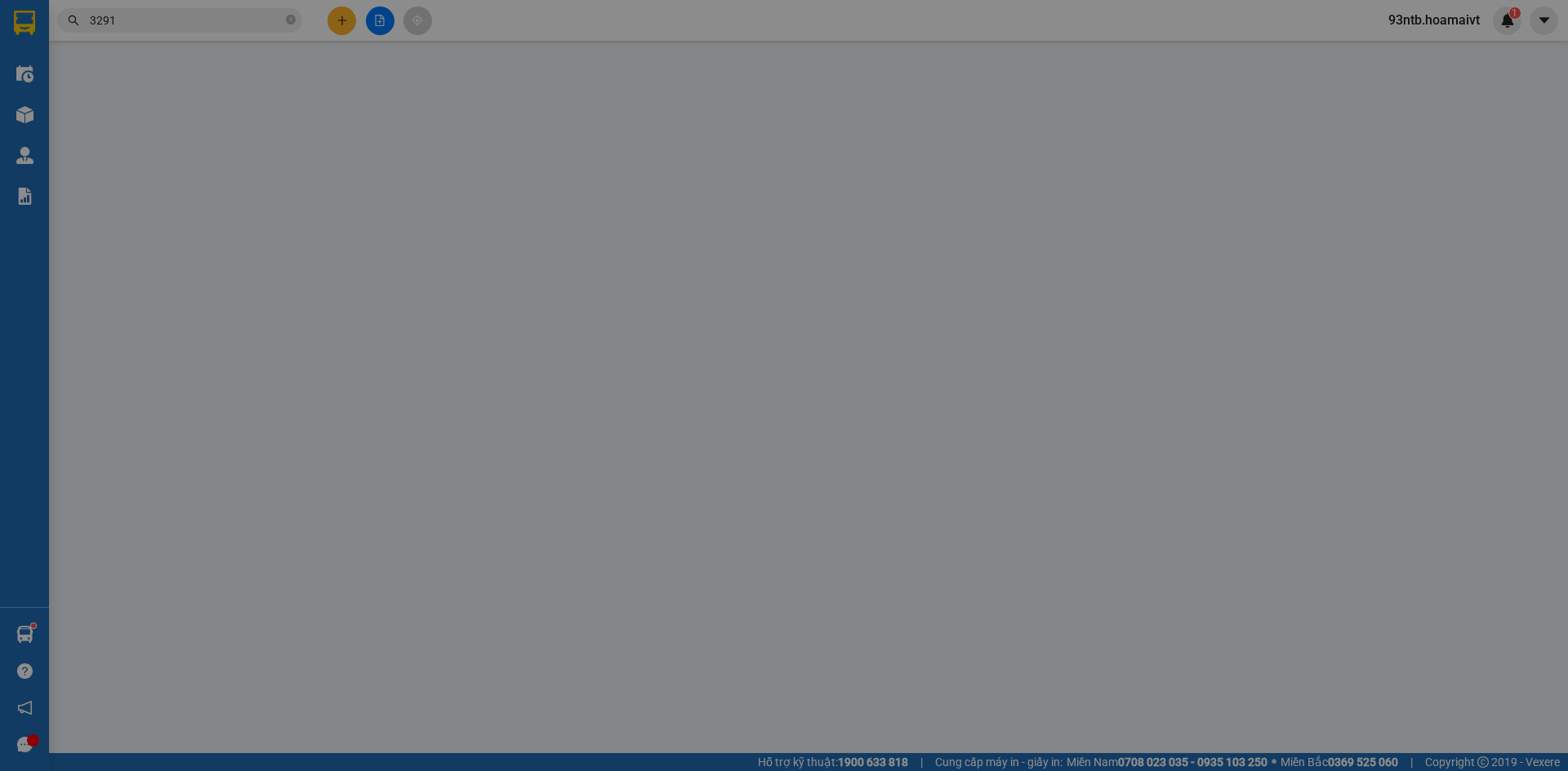
type input "40.000"
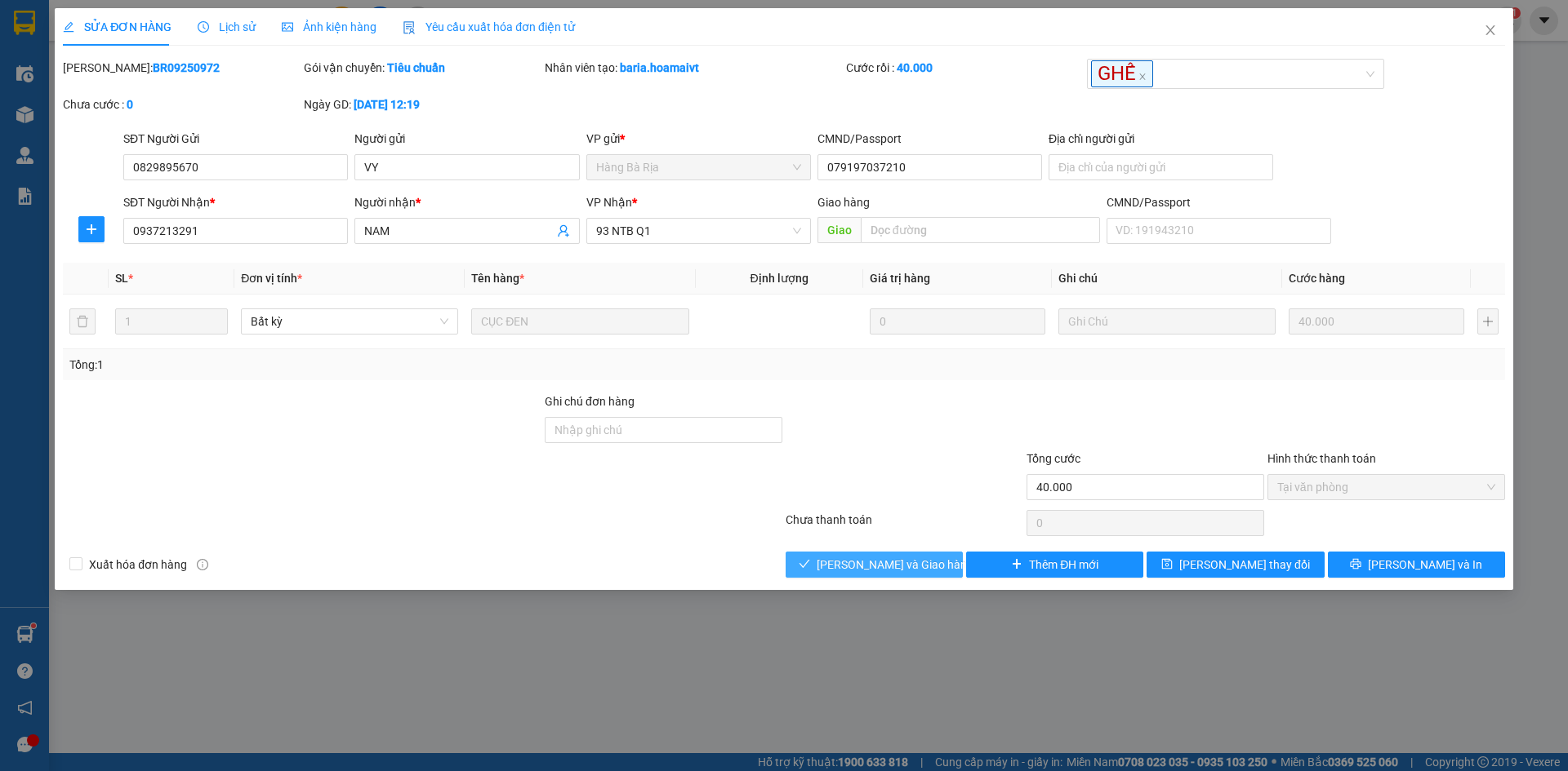
click at [878, 568] on span "[PERSON_NAME] và Giao hàng" at bounding box center [895, 564] width 156 height 17
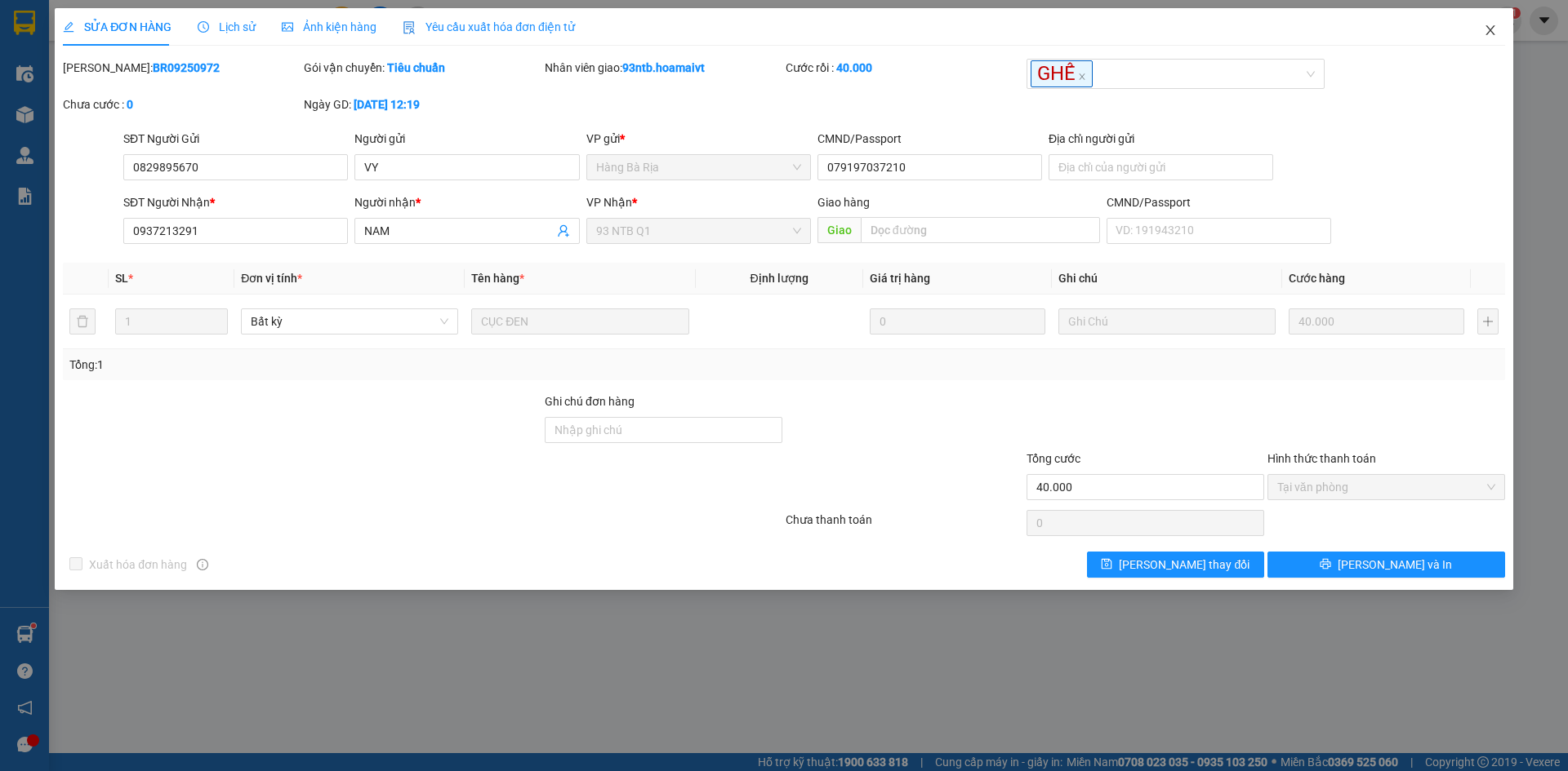
click at [1491, 31] on icon "close" at bounding box center [1489, 29] width 13 height 13
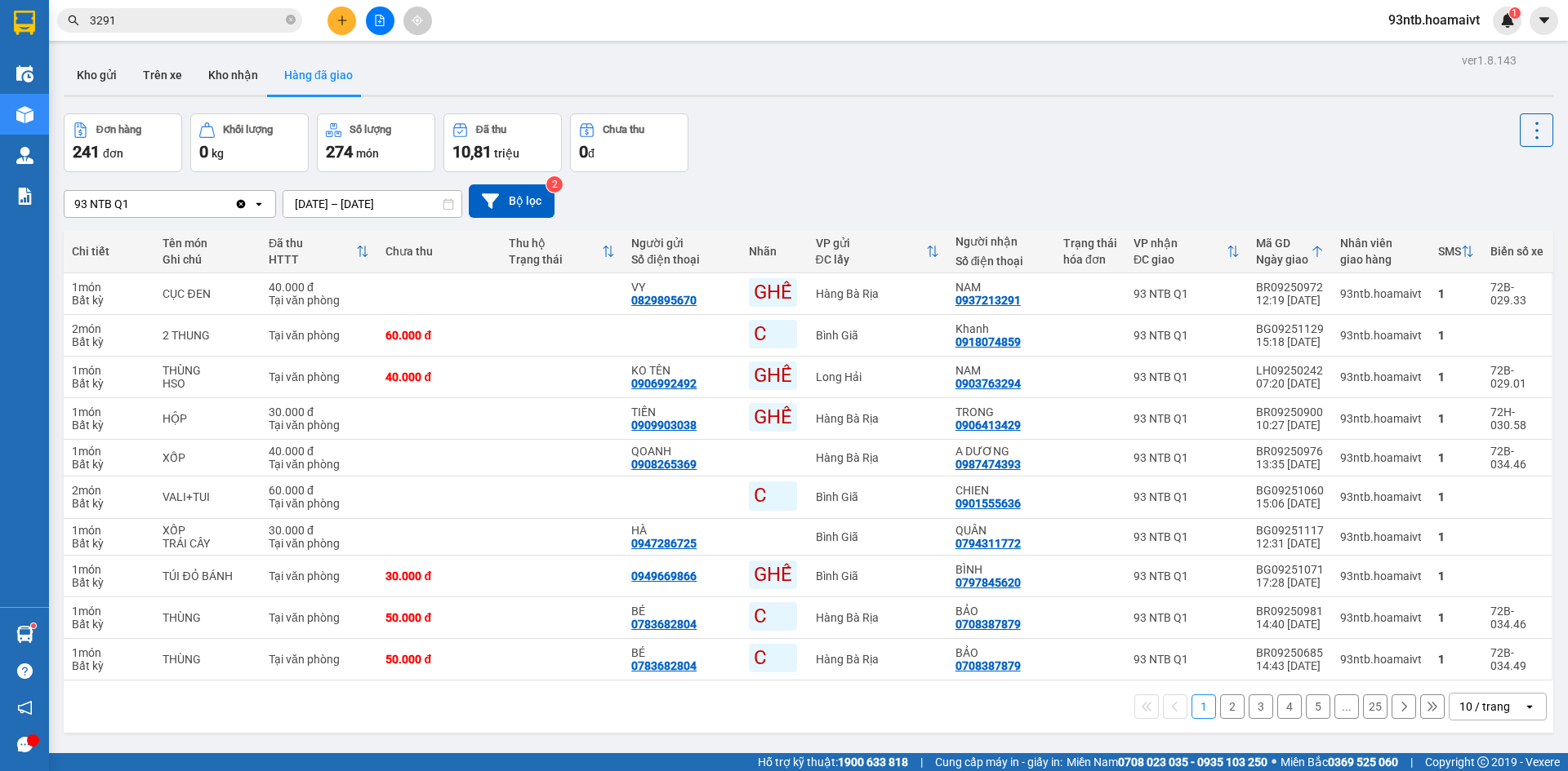
click at [764, 142] on div "Đơn hàng 241 đơn Khối lượng 0 kg Số lượng 274 món Đã thu 10,81 triệu Chưa thu 0…" at bounding box center [808, 143] width 1489 height 59
click at [771, 136] on div "Đơn hàng 241 đơn Khối lượng 0 kg Số lượng 274 món Đã thu 10,81 triệu Chưa thu 0…" at bounding box center [808, 143] width 1489 height 59
click at [902, 51] on div "ver 1.8.143 Kho gửi Trên xe Kho nhận Hàng đã giao Đơn hàng 241 đơn Khối lượng 0…" at bounding box center [808, 434] width 1503 height 771
click at [196, 23] on input "3291" at bounding box center [186, 20] width 192 height 17
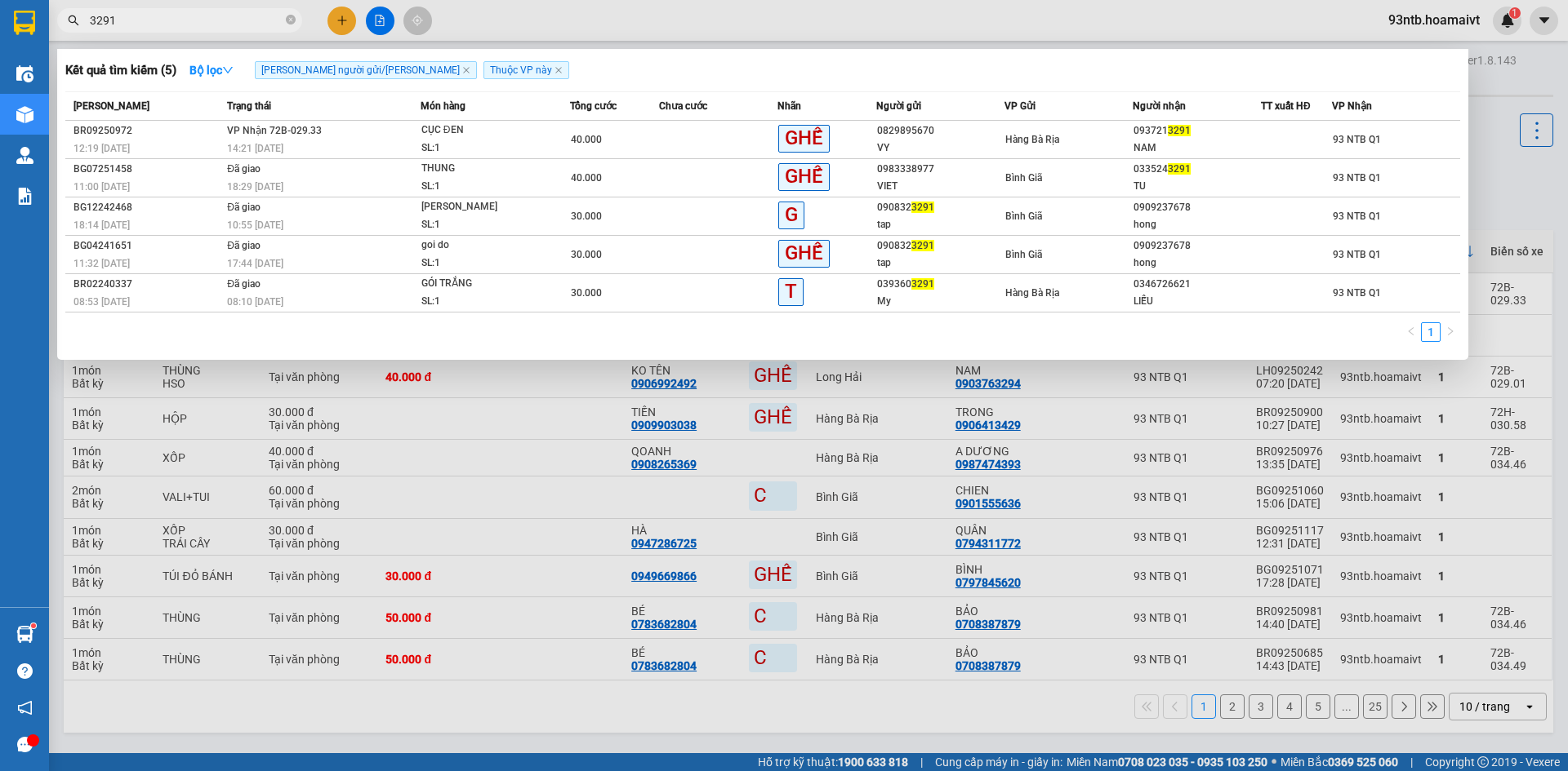
click at [196, 23] on input "3291" at bounding box center [186, 20] width 192 height 17
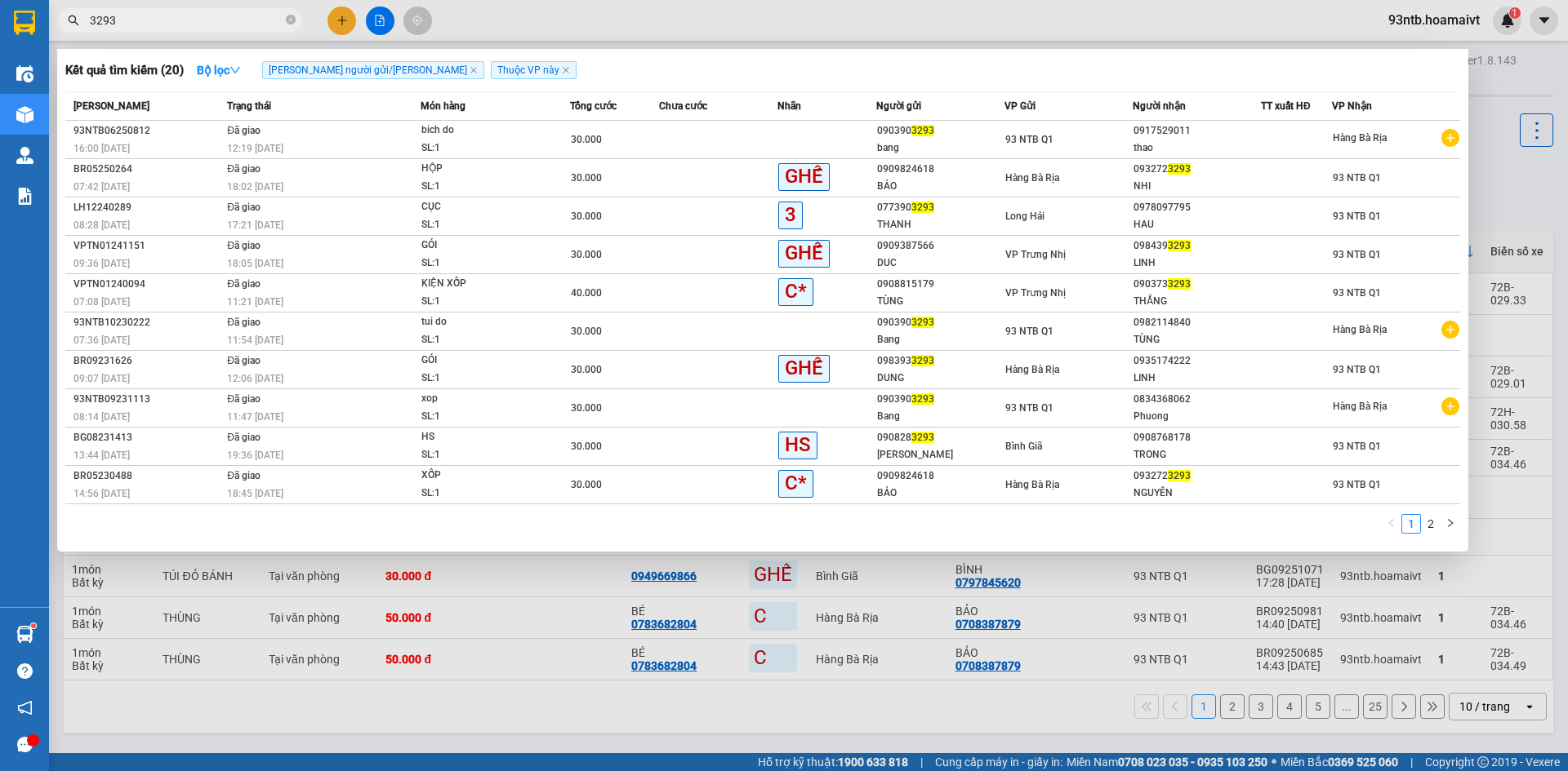
type input "3293"
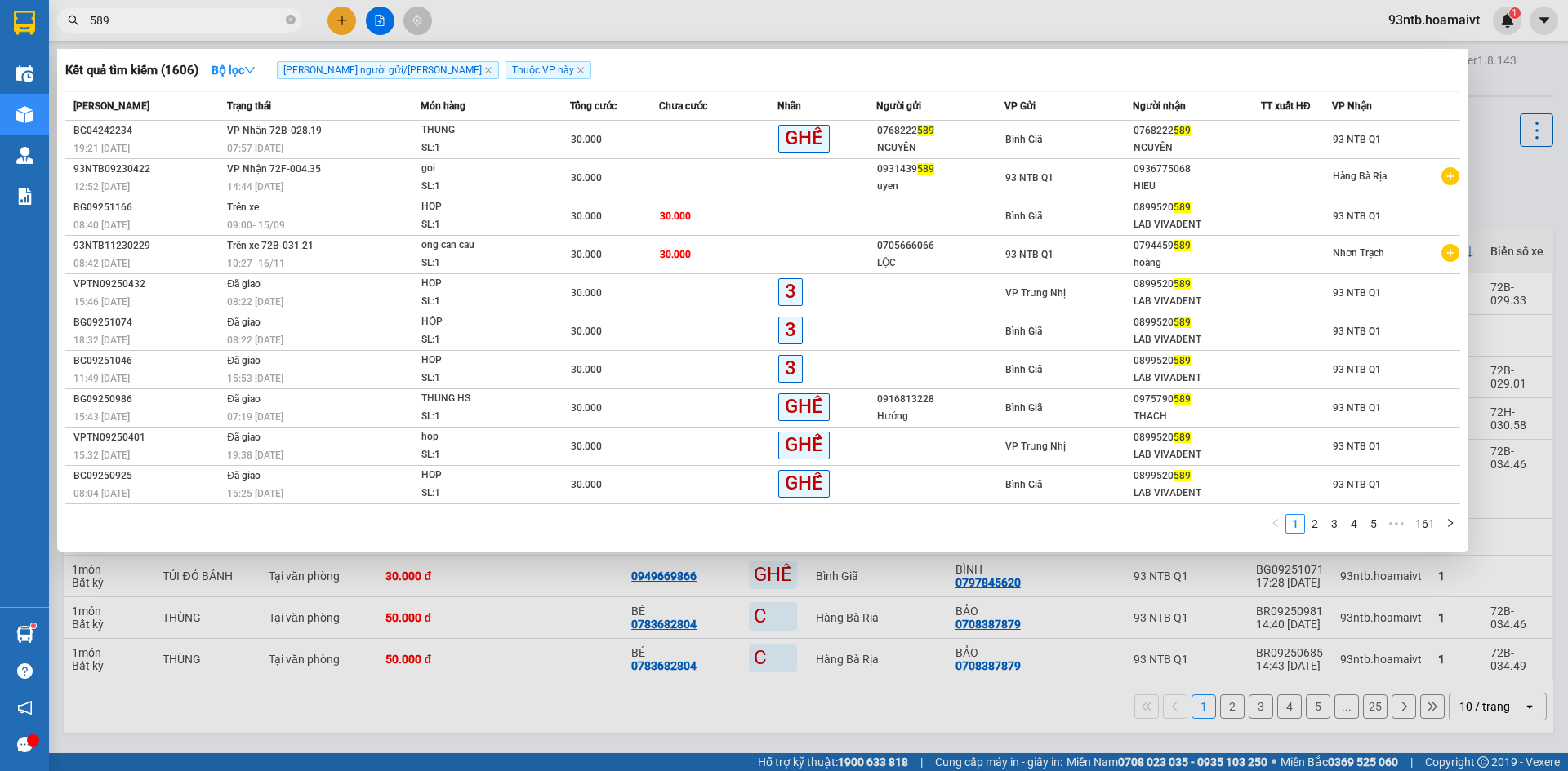
type input "589"
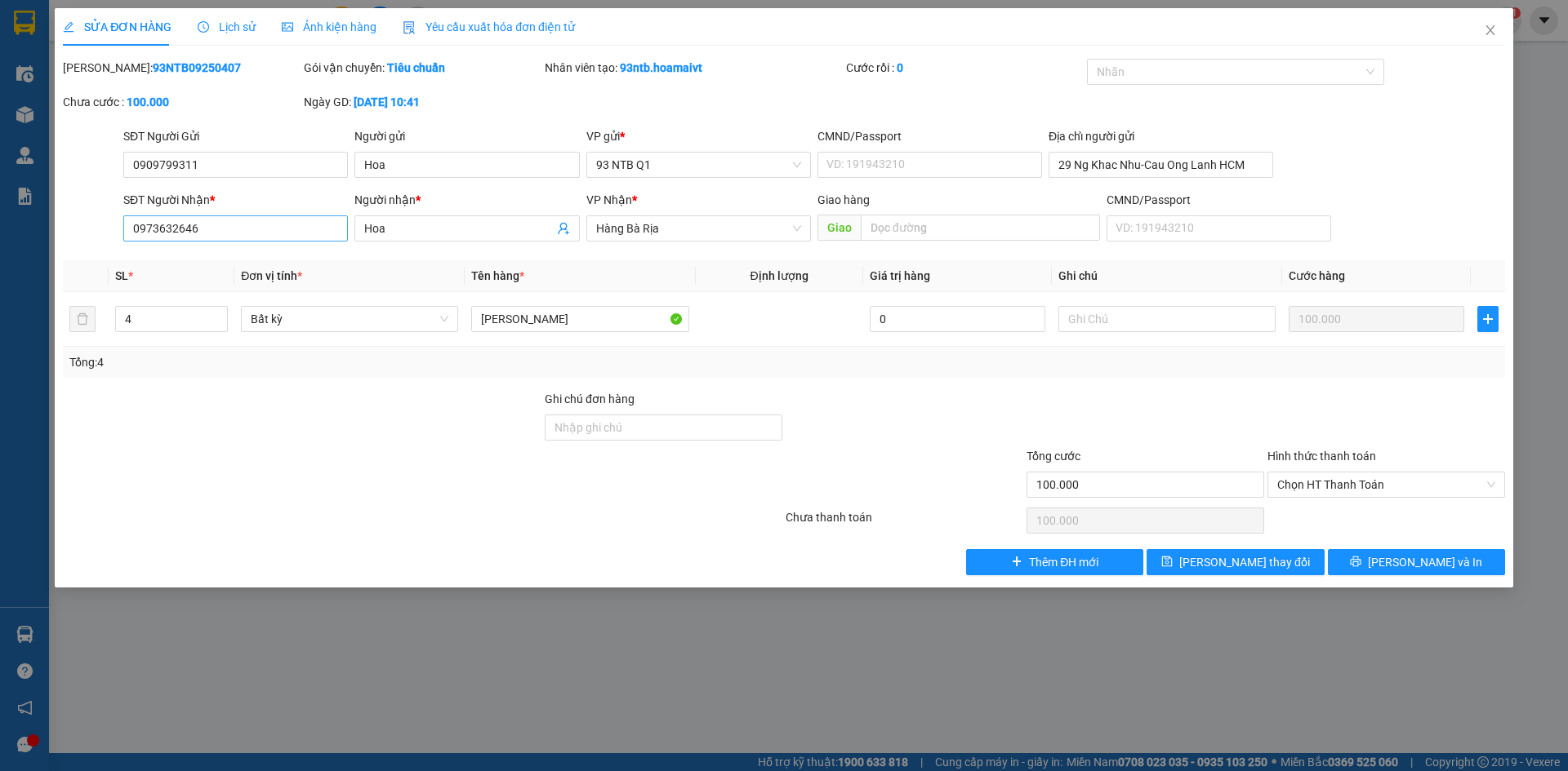
type input "29 Ng Khac Nhu-Cau Ong Lanh HCM"
click at [222, 234] on input "0973632646" at bounding box center [235, 228] width 224 height 26
type input "0919052939"
click at [411, 226] on input "Hoa" at bounding box center [459, 228] width 188 height 17
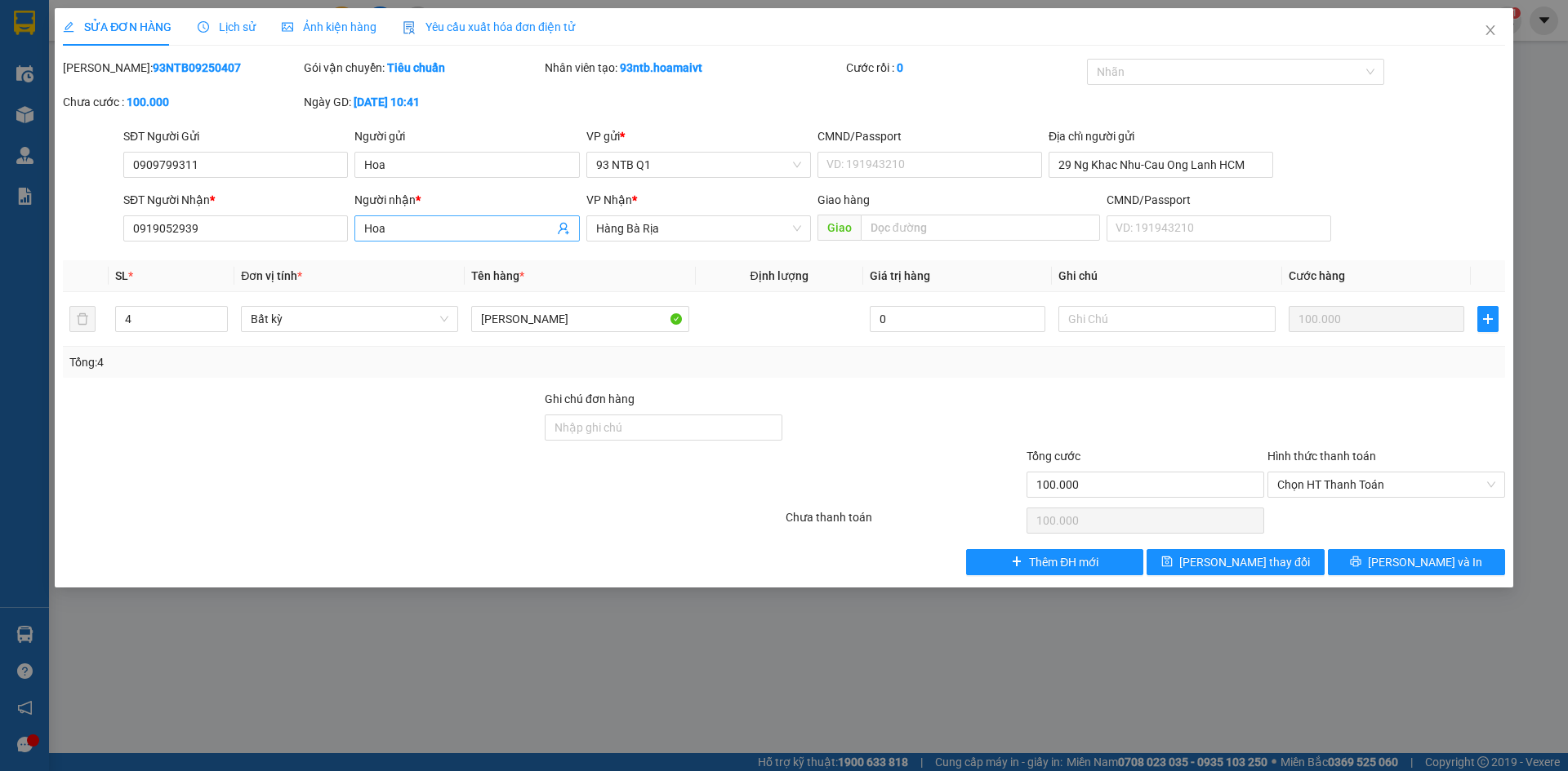
click at [411, 226] on input "Hoa" at bounding box center [459, 228] width 188 height 17
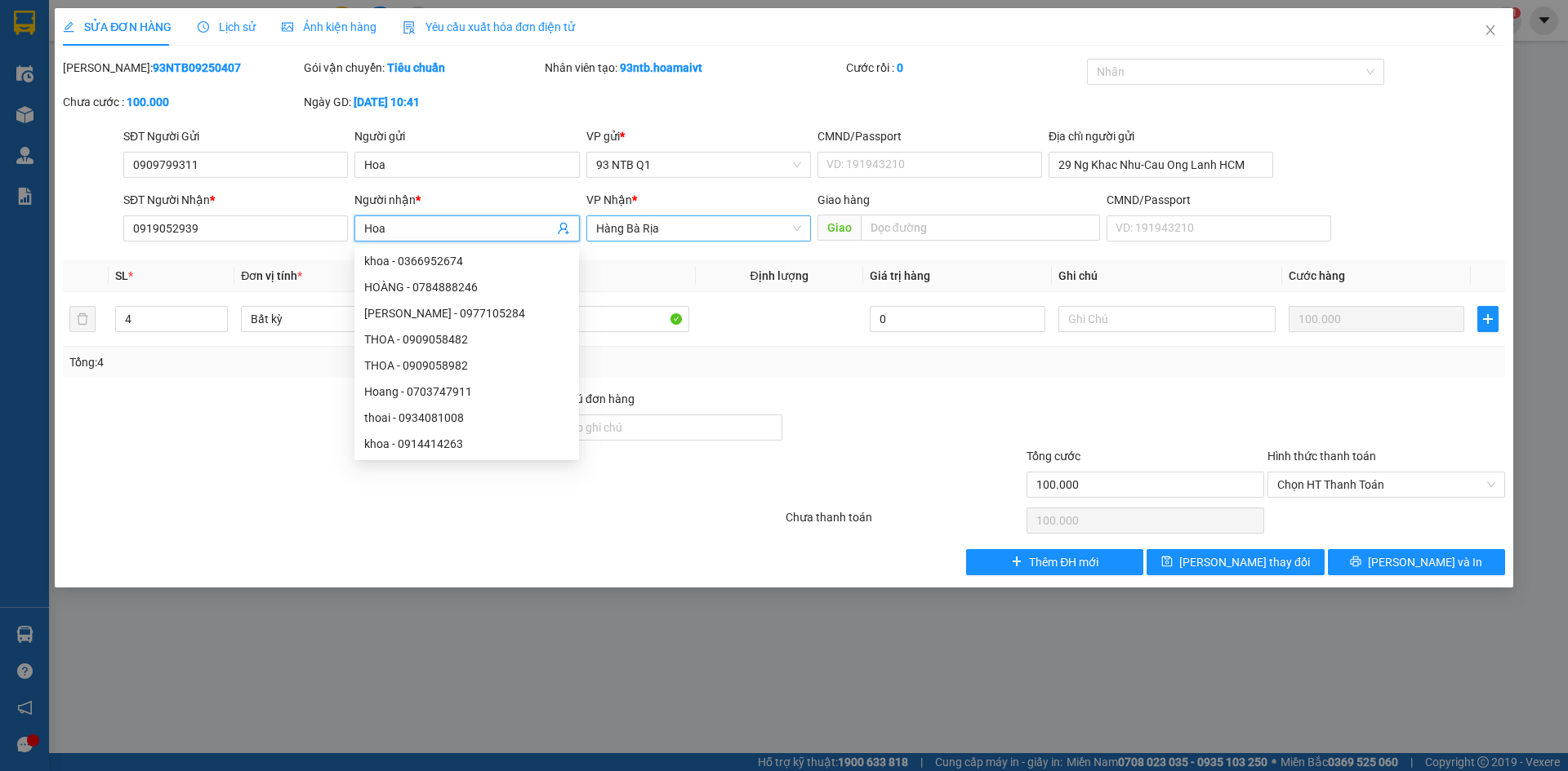
click at [679, 237] on span "Hàng Bà Rịa" at bounding box center [699, 228] width 205 height 24
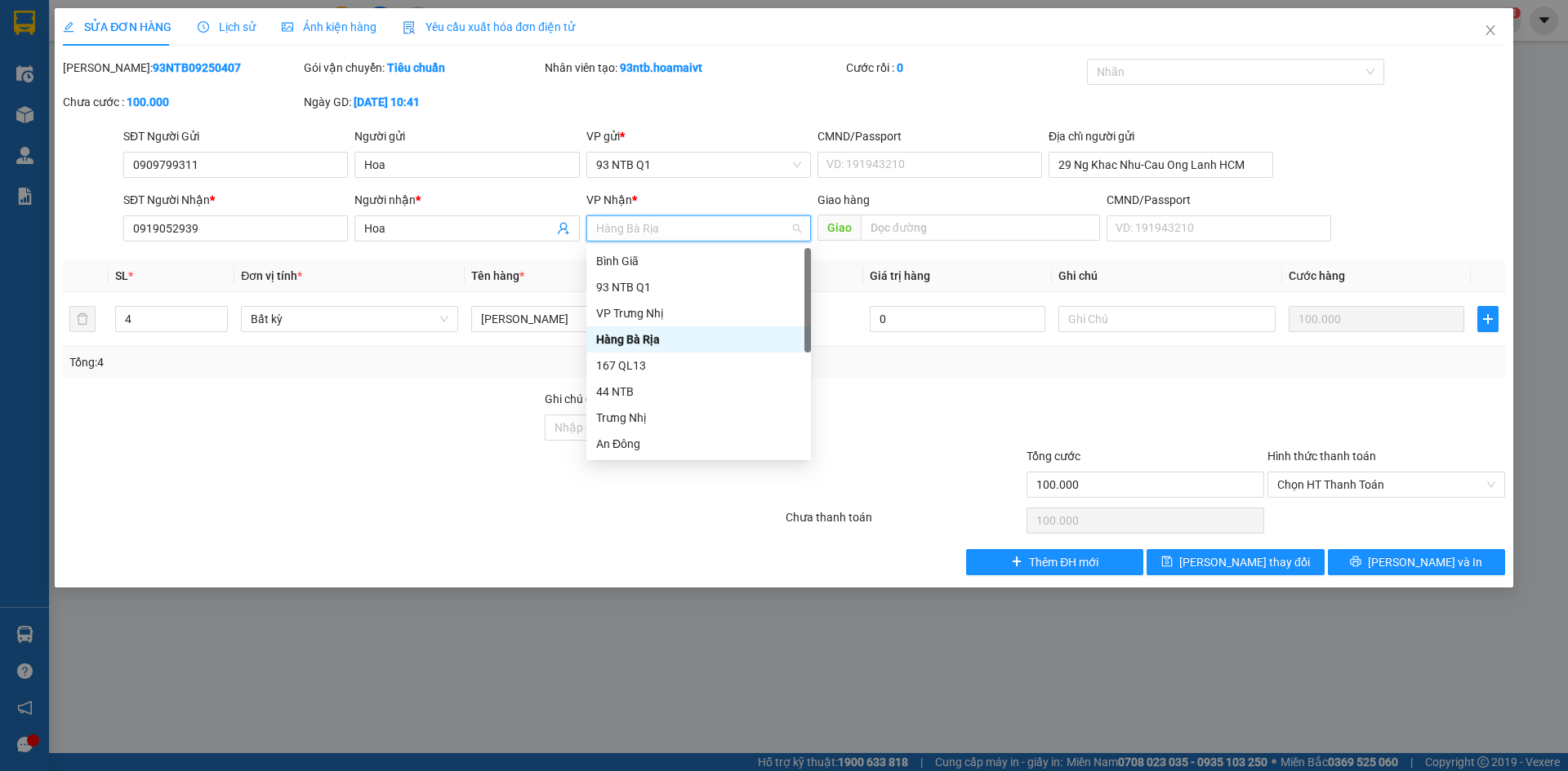
type input "b"
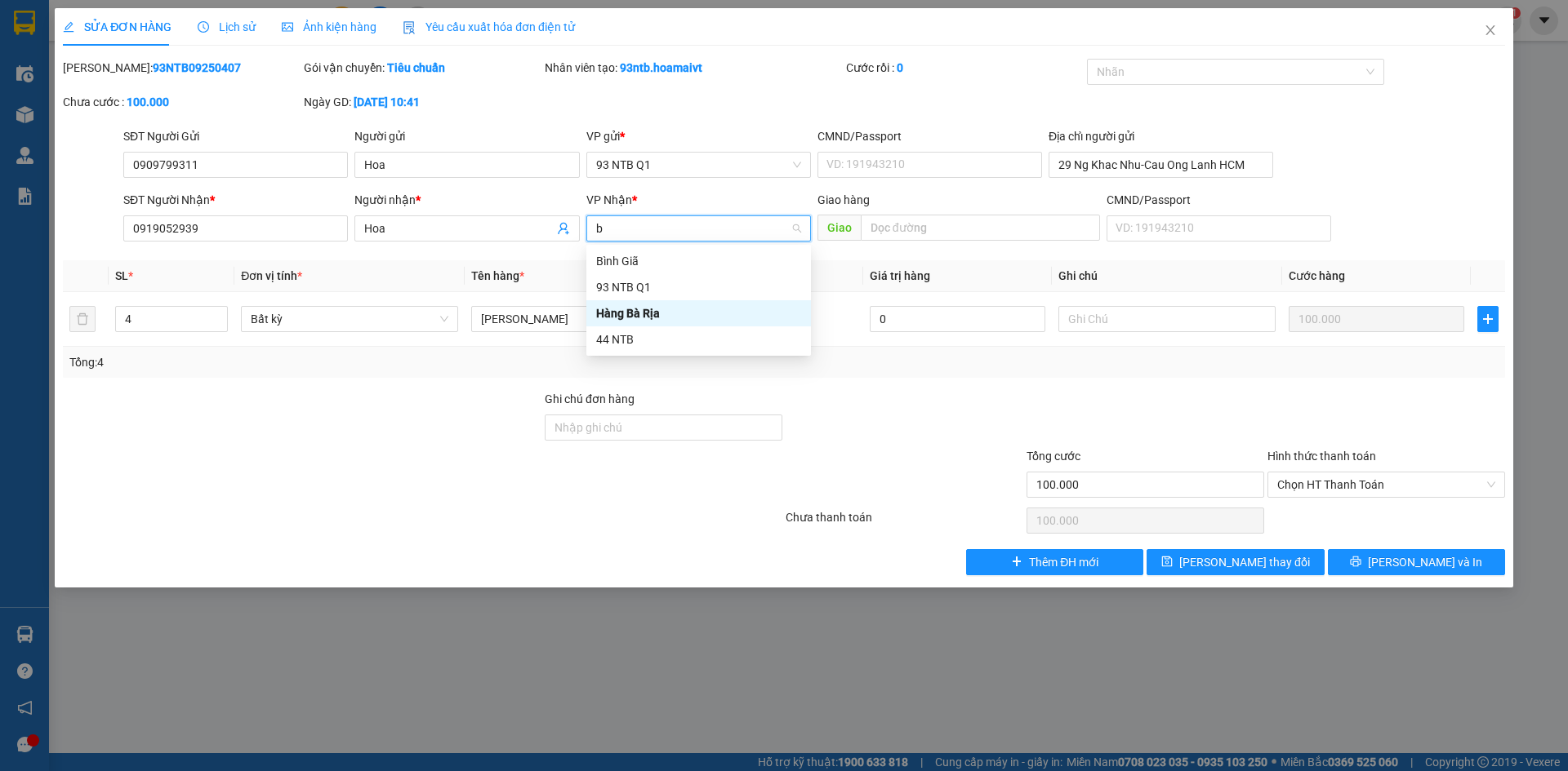
click at [628, 259] on div "Bình Giã" at bounding box center [699, 261] width 205 height 17
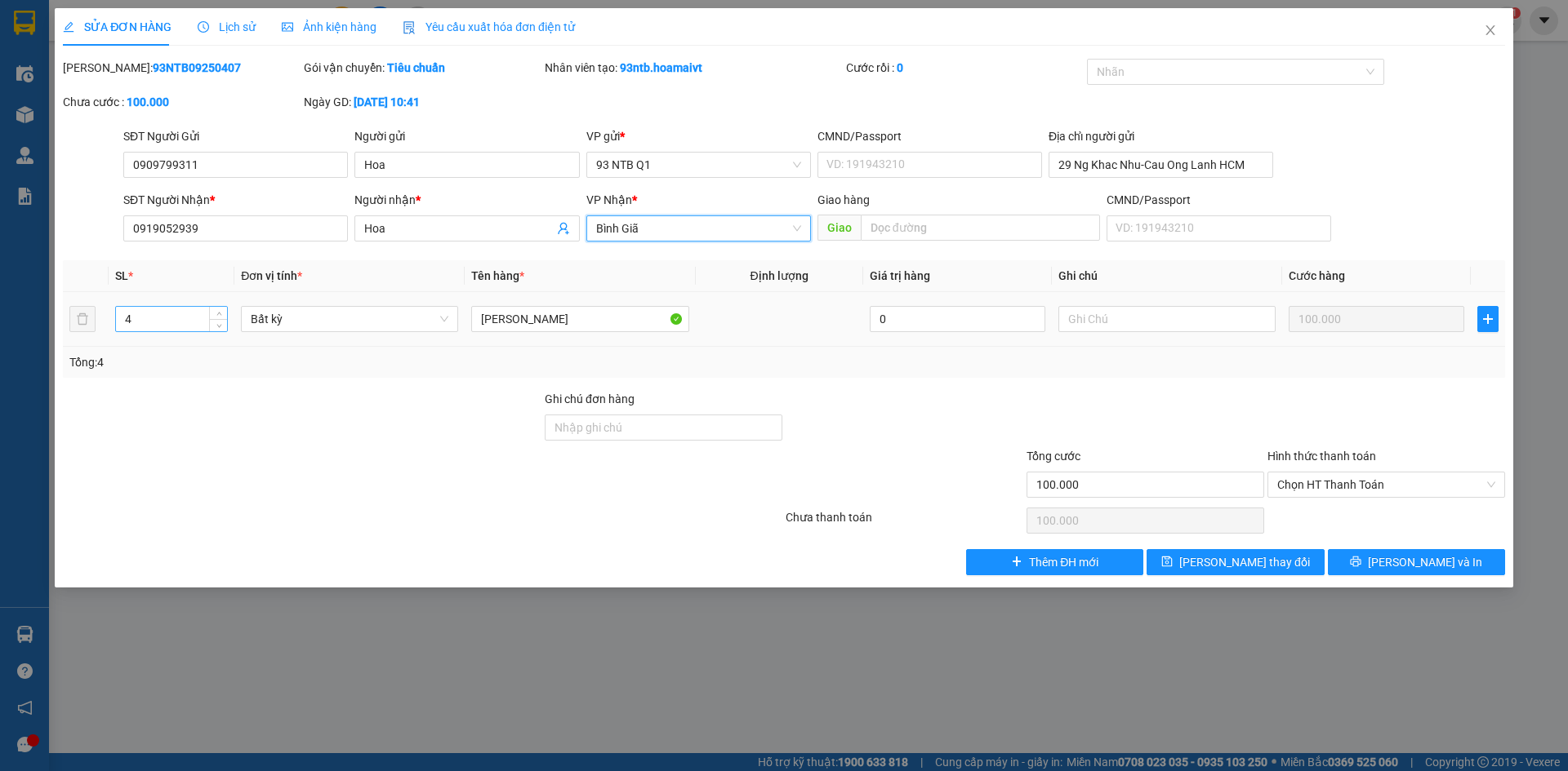
click at [177, 321] on input "4" at bounding box center [171, 318] width 111 height 24
type input "4"
type input "5"
click at [587, 315] on input "bao keo" at bounding box center [580, 318] width 218 height 26
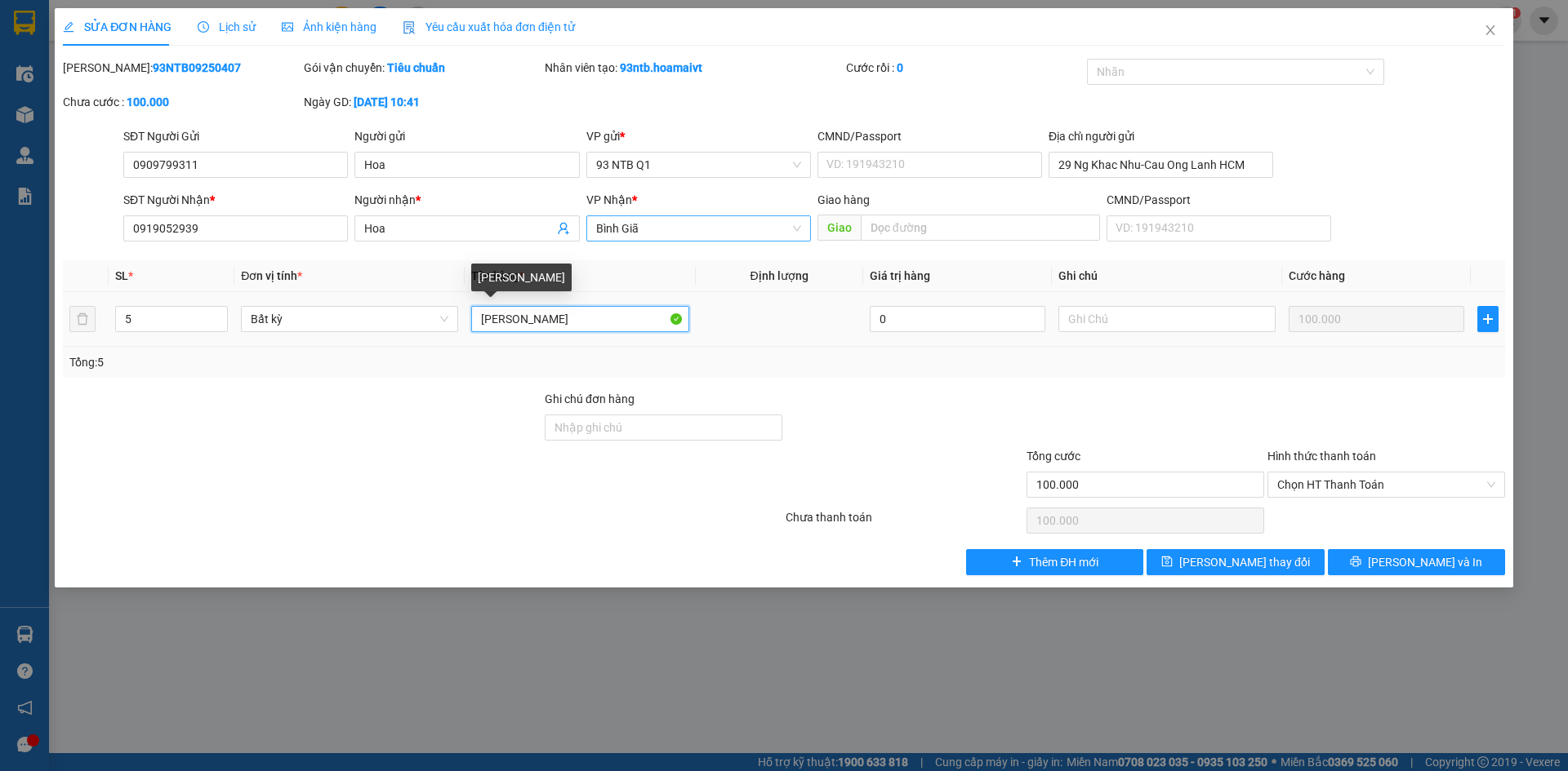
click at [587, 315] on input "bao keo" at bounding box center [580, 318] width 218 height 26
type input "thug ruou gao(vo k chiu trach nhiem)"
click at [392, 231] on input "Hoa" at bounding box center [459, 228] width 188 height 17
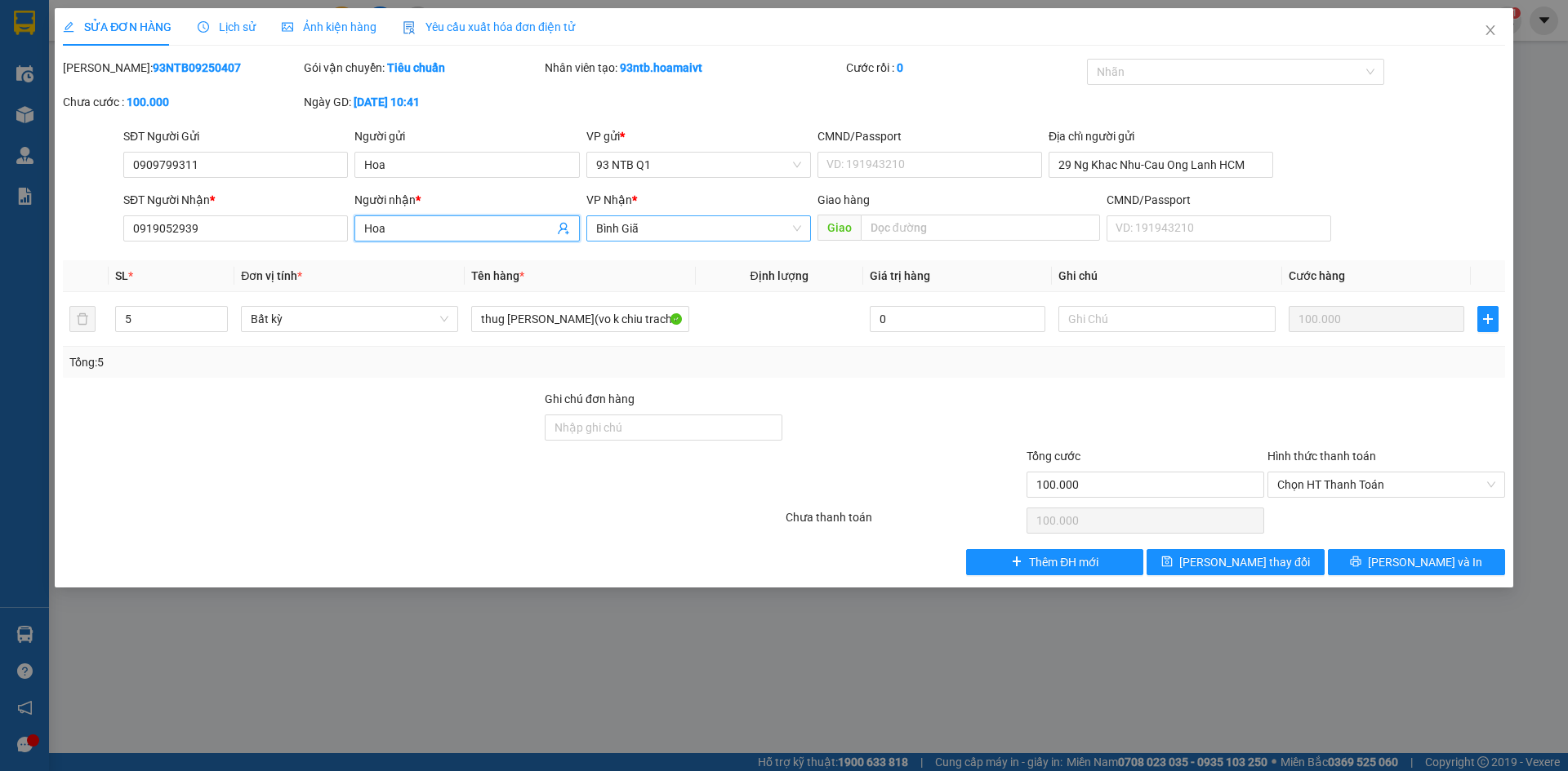
click at [392, 231] on input "Hoa" at bounding box center [459, 228] width 188 height 17
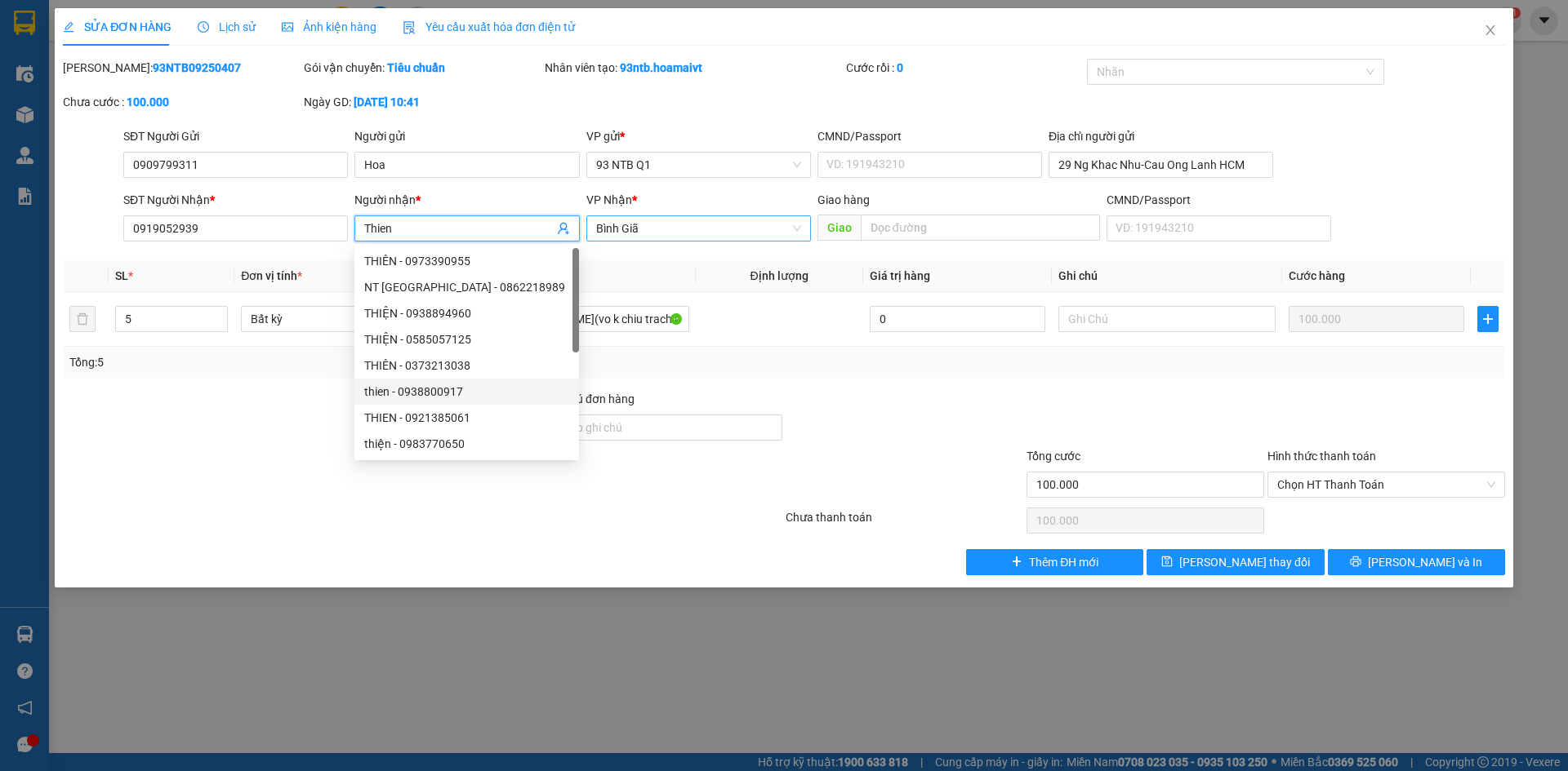
type input "Thien"
click at [196, 413] on div at bounding box center [302, 419] width 482 height 57
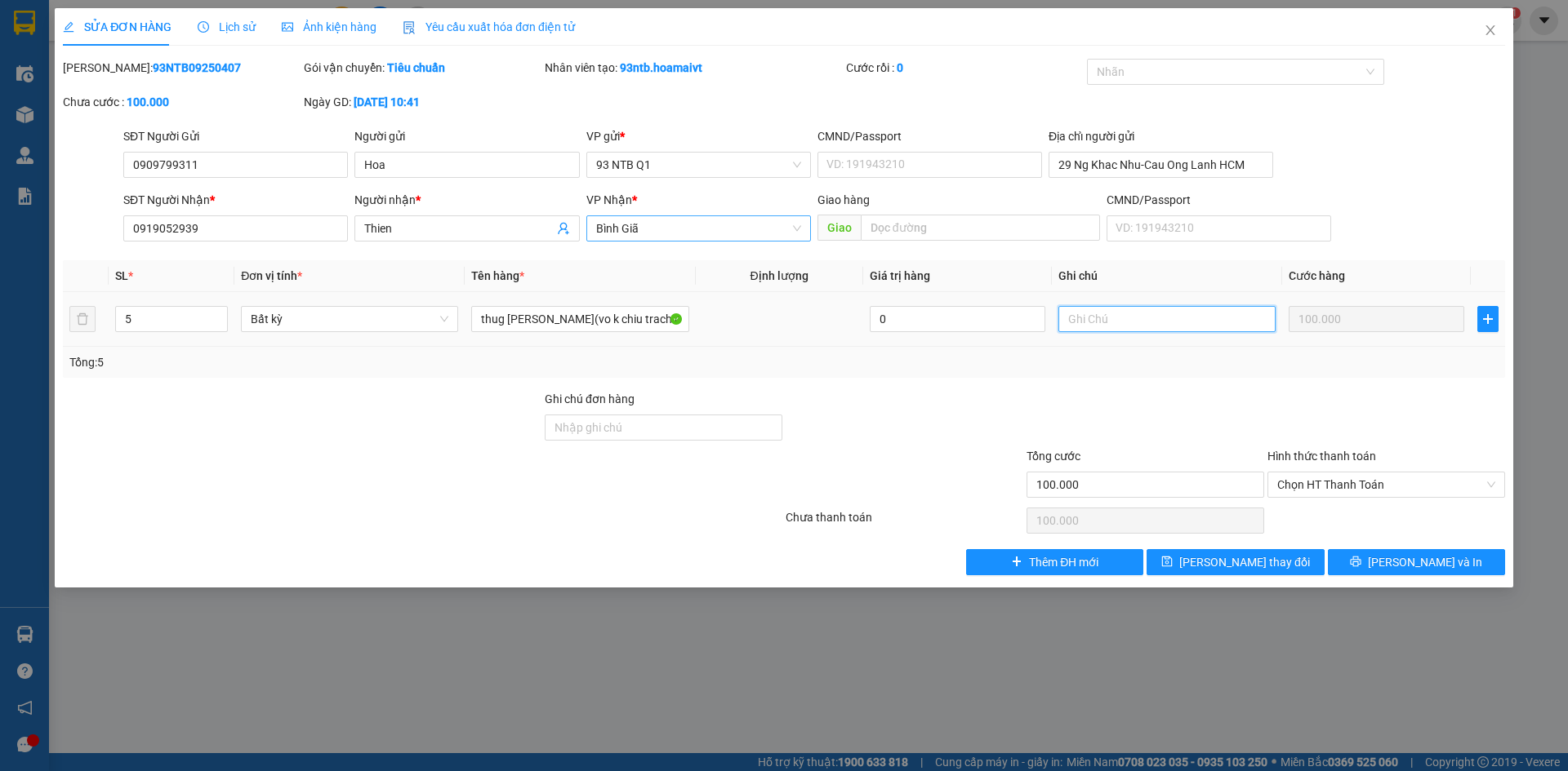
click at [1125, 325] on input "text" at bounding box center [1167, 318] width 218 height 26
click at [1350, 486] on span "Chọn HT Thanh Toán" at bounding box center [1386, 485] width 218 height 24
type input "tan noi R60"
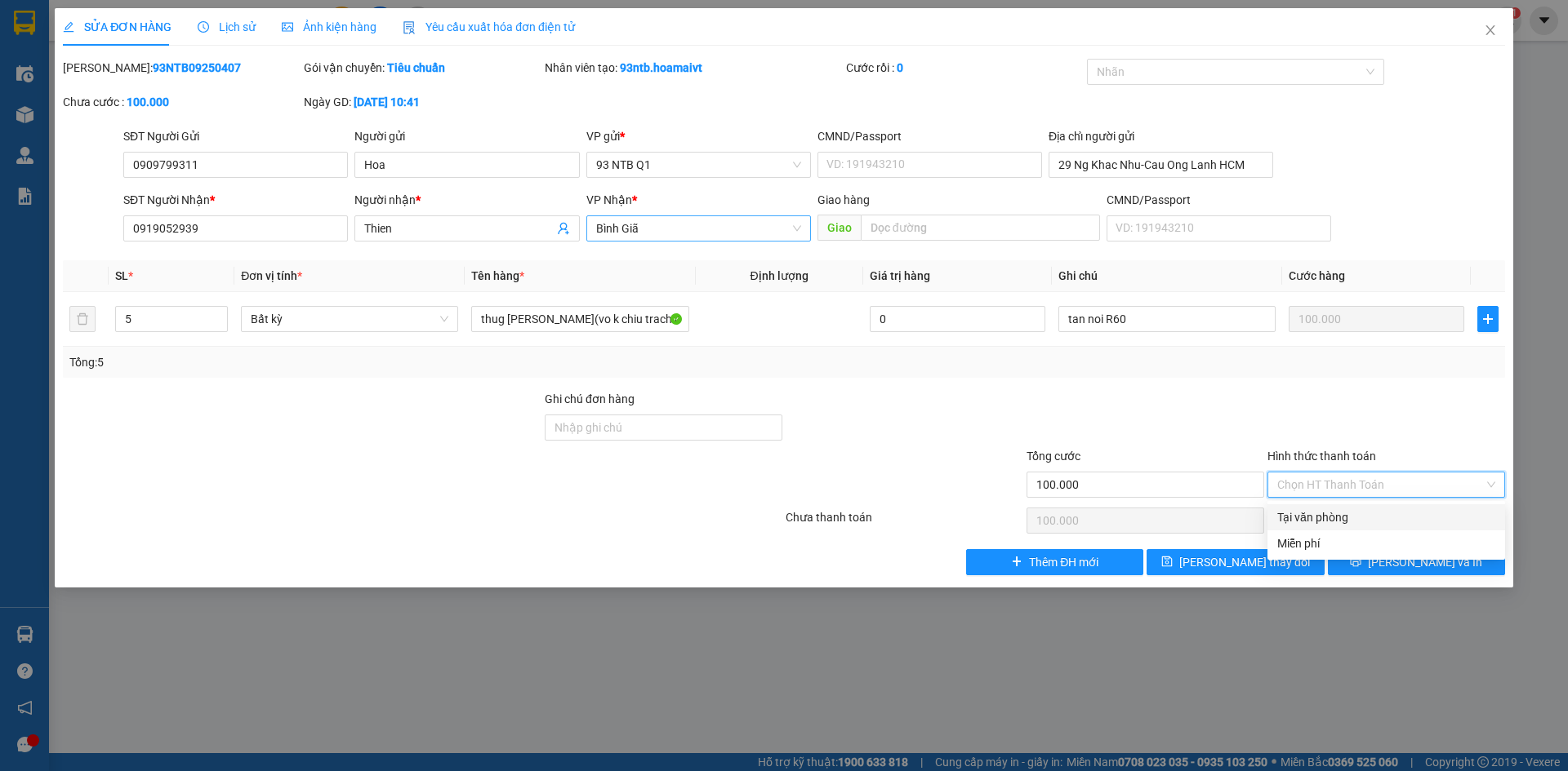
click at [1335, 519] on div "Tại văn phòng" at bounding box center [1386, 518] width 218 height 17
type input "0"
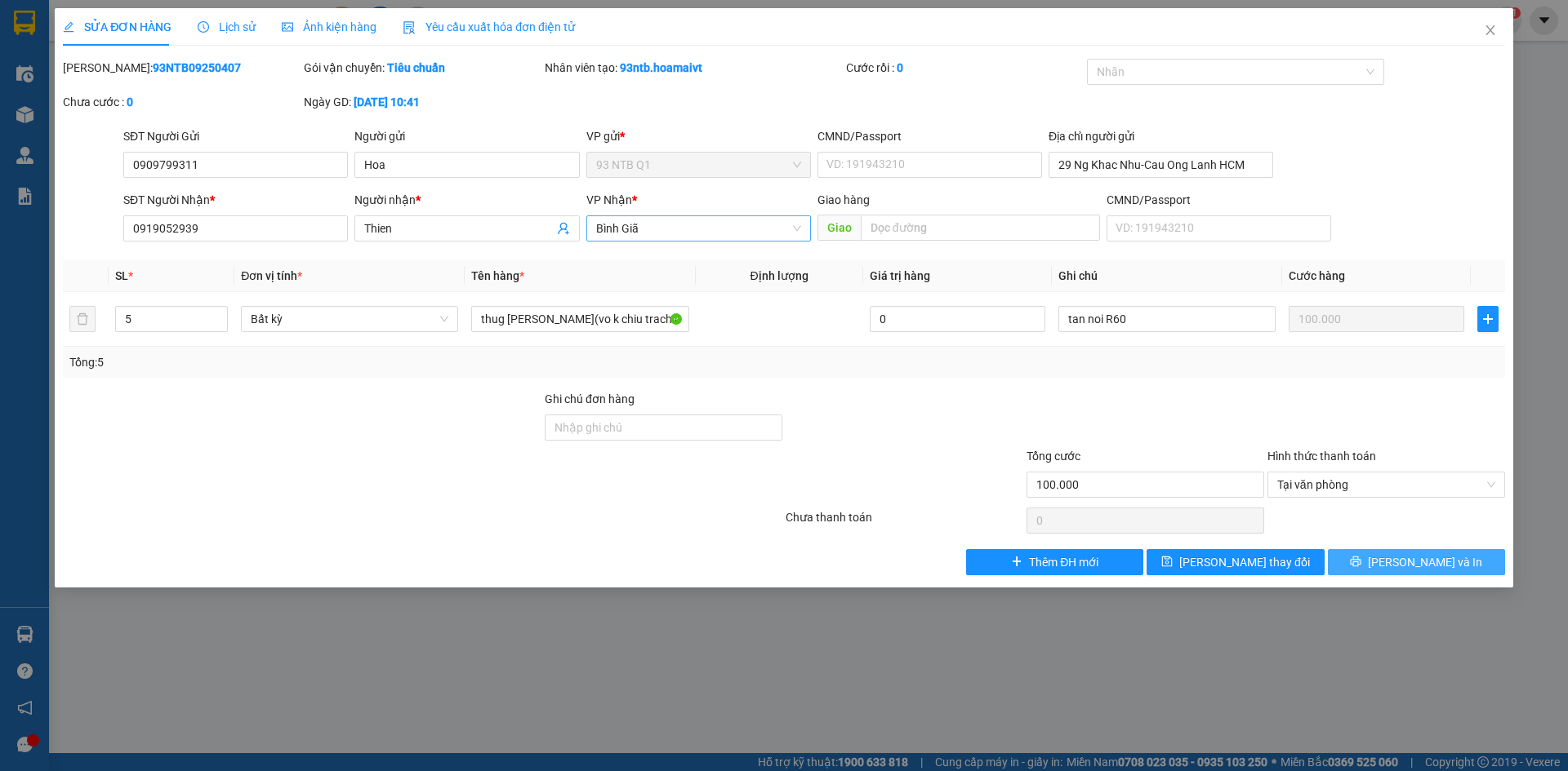
click at [1373, 556] on button "[PERSON_NAME] và In" at bounding box center [1416, 562] width 177 height 26
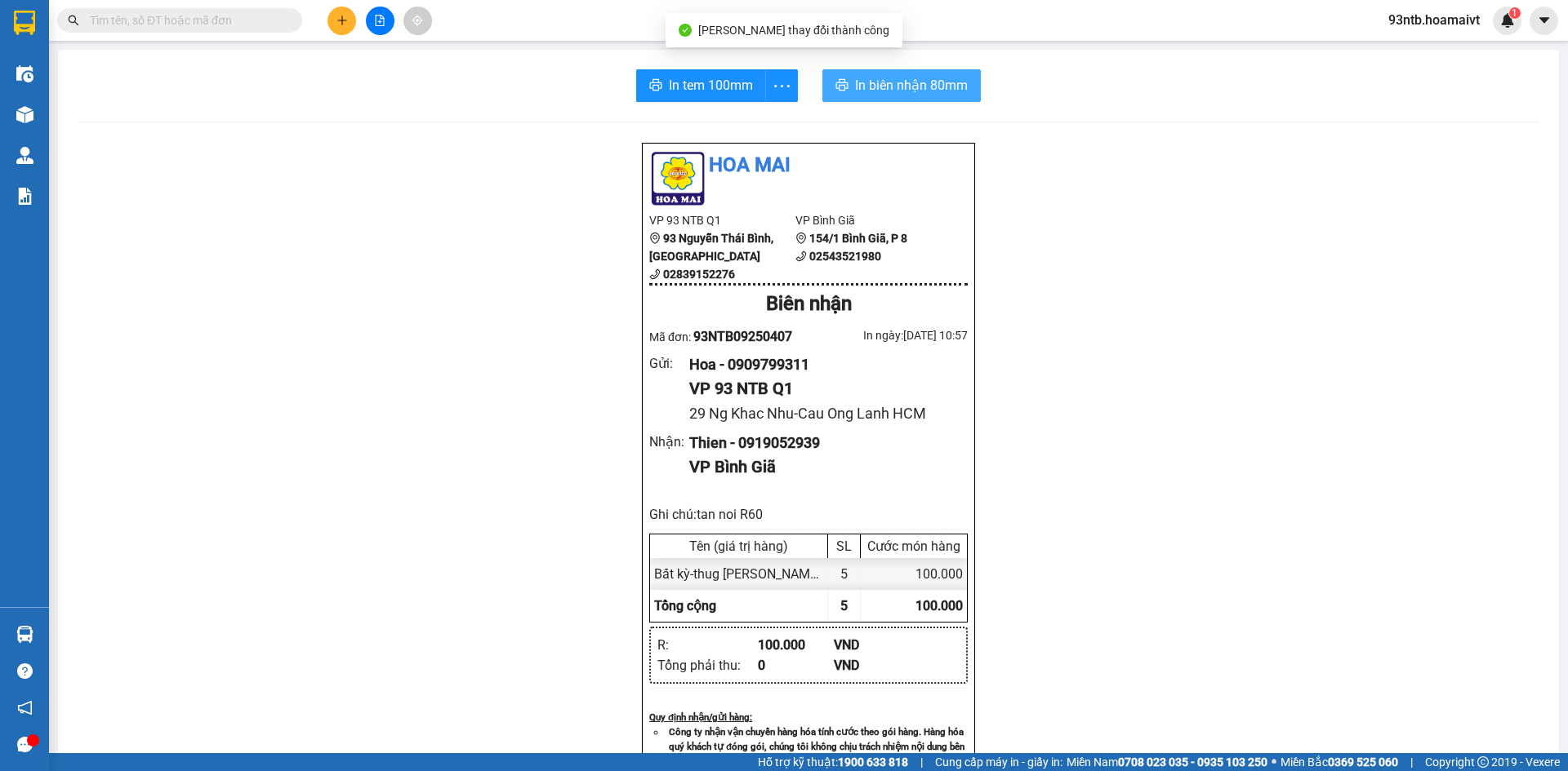
click at [909, 84] on span "In biên nhận 80mm" at bounding box center [911, 84] width 113 height 20
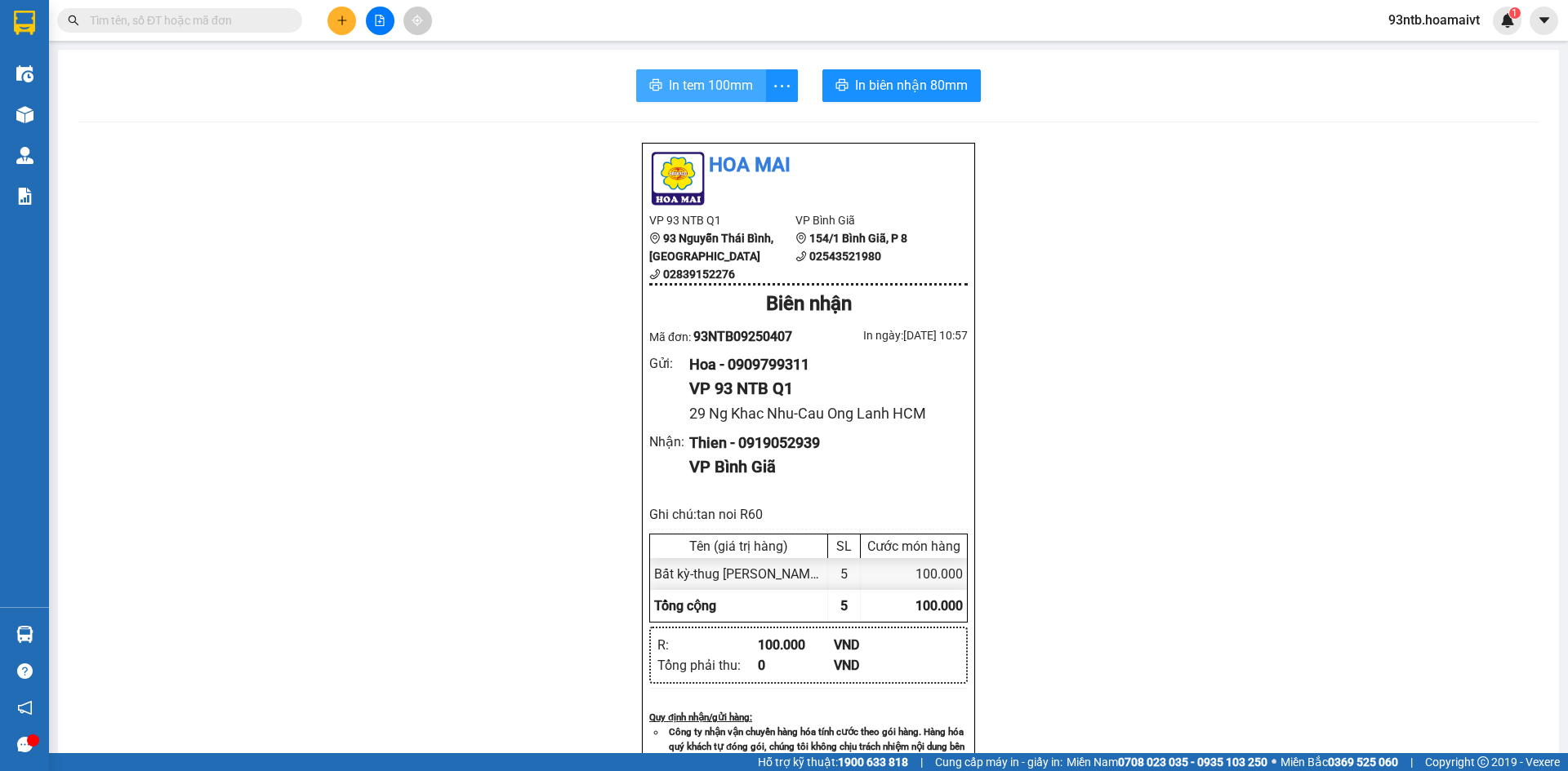
click at [715, 72] on button "In tem 100mm" at bounding box center [701, 85] width 130 height 33
click at [246, 16] on input "text" at bounding box center [186, 20] width 192 height 17
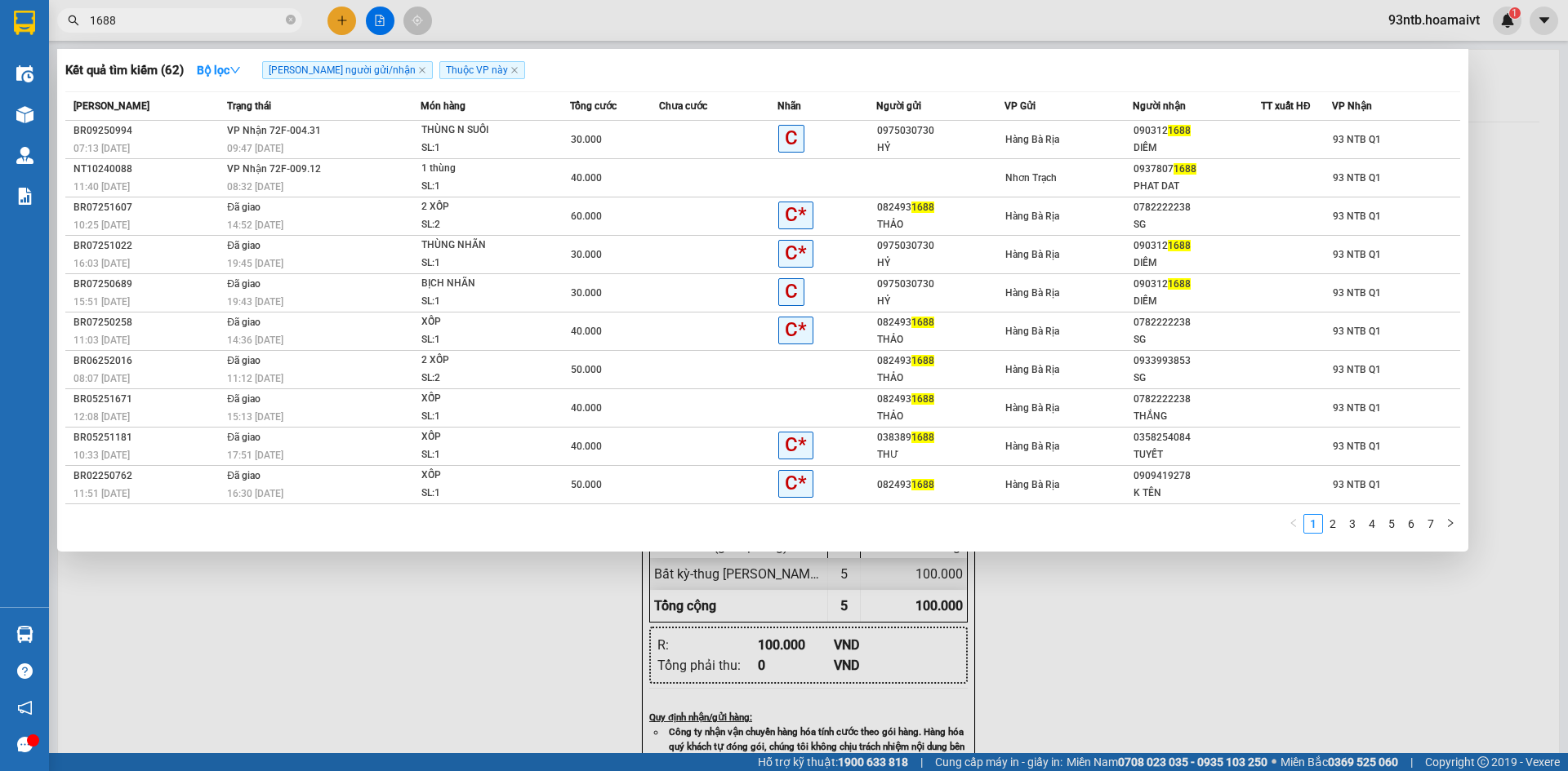
click at [689, 125] on td at bounding box center [718, 140] width 119 height 39
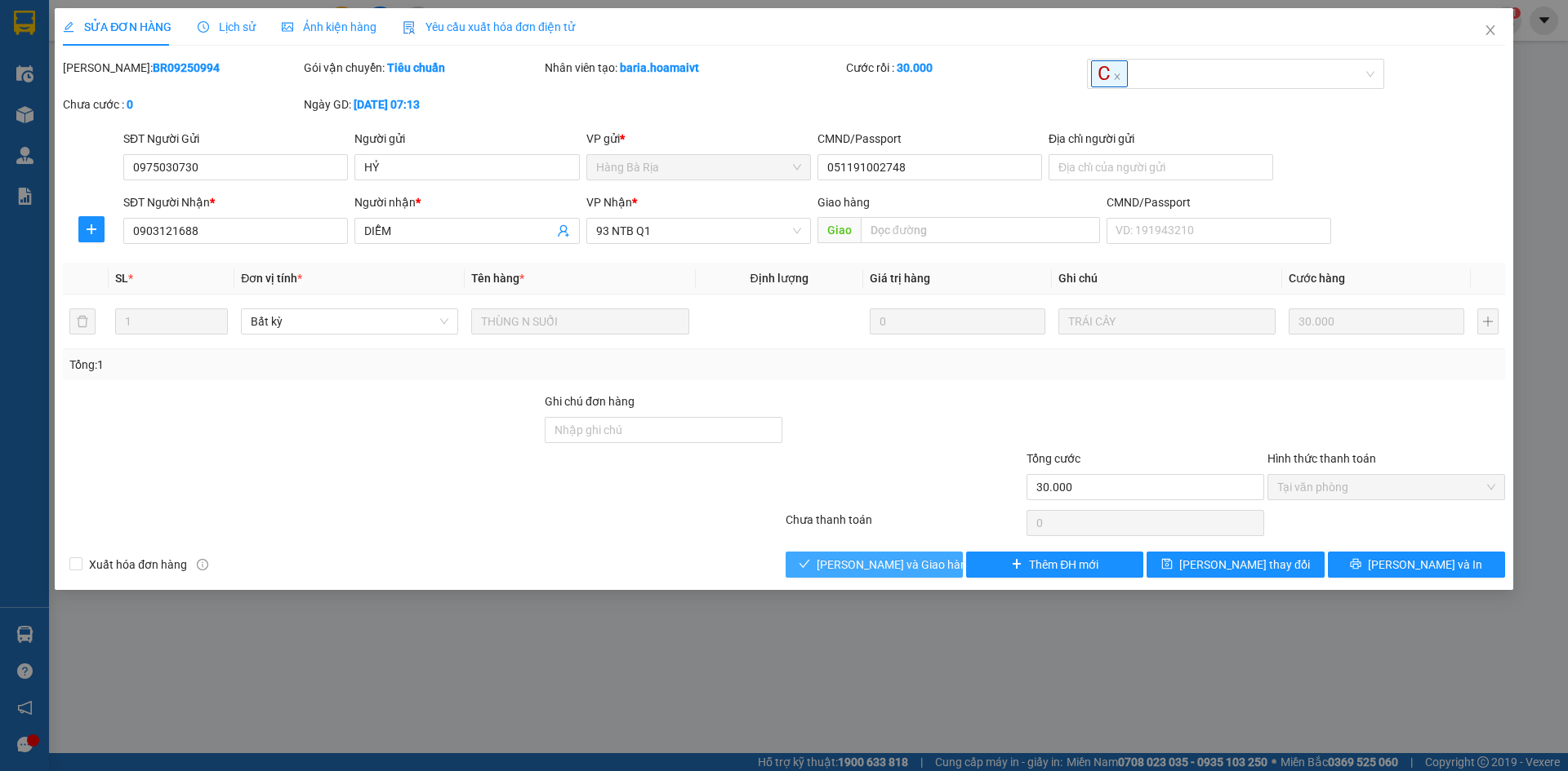
click at [861, 569] on span "[PERSON_NAME] và Giao hàng" at bounding box center [895, 564] width 156 height 17
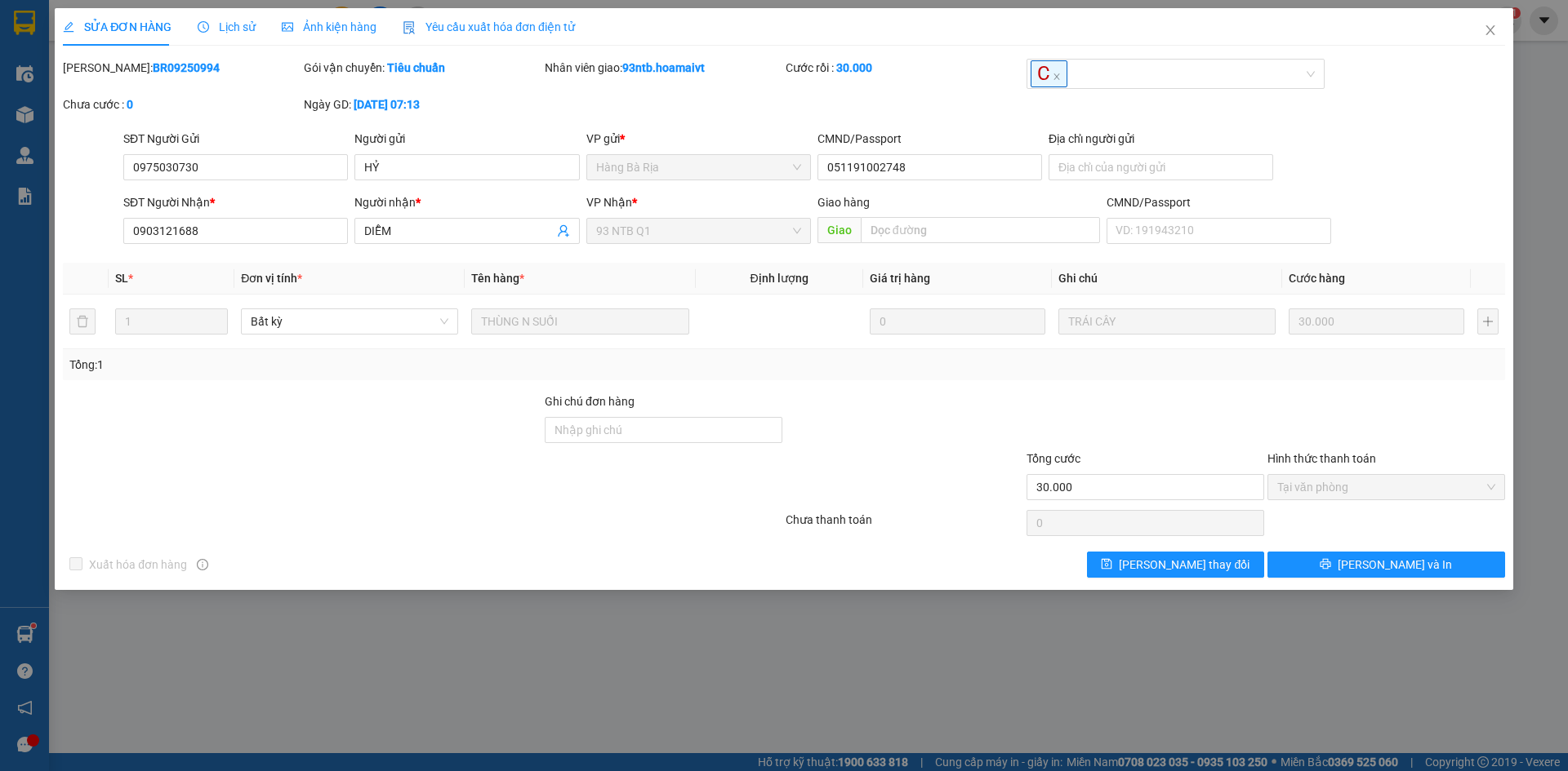
click at [1567, 382] on div "SỬA ĐƠN HÀNG Lịch sử Ảnh kiện hàng Yêu cầu xuất hóa đơn điện tử Total Paid Fee …" at bounding box center [784, 386] width 1568 height 771
drag, startPoint x: 1567, startPoint y: 382, endPoint x: 1488, endPoint y: 23, distance: 367.6
click at [1488, 36] on icon "close" at bounding box center [1489, 29] width 13 height 13
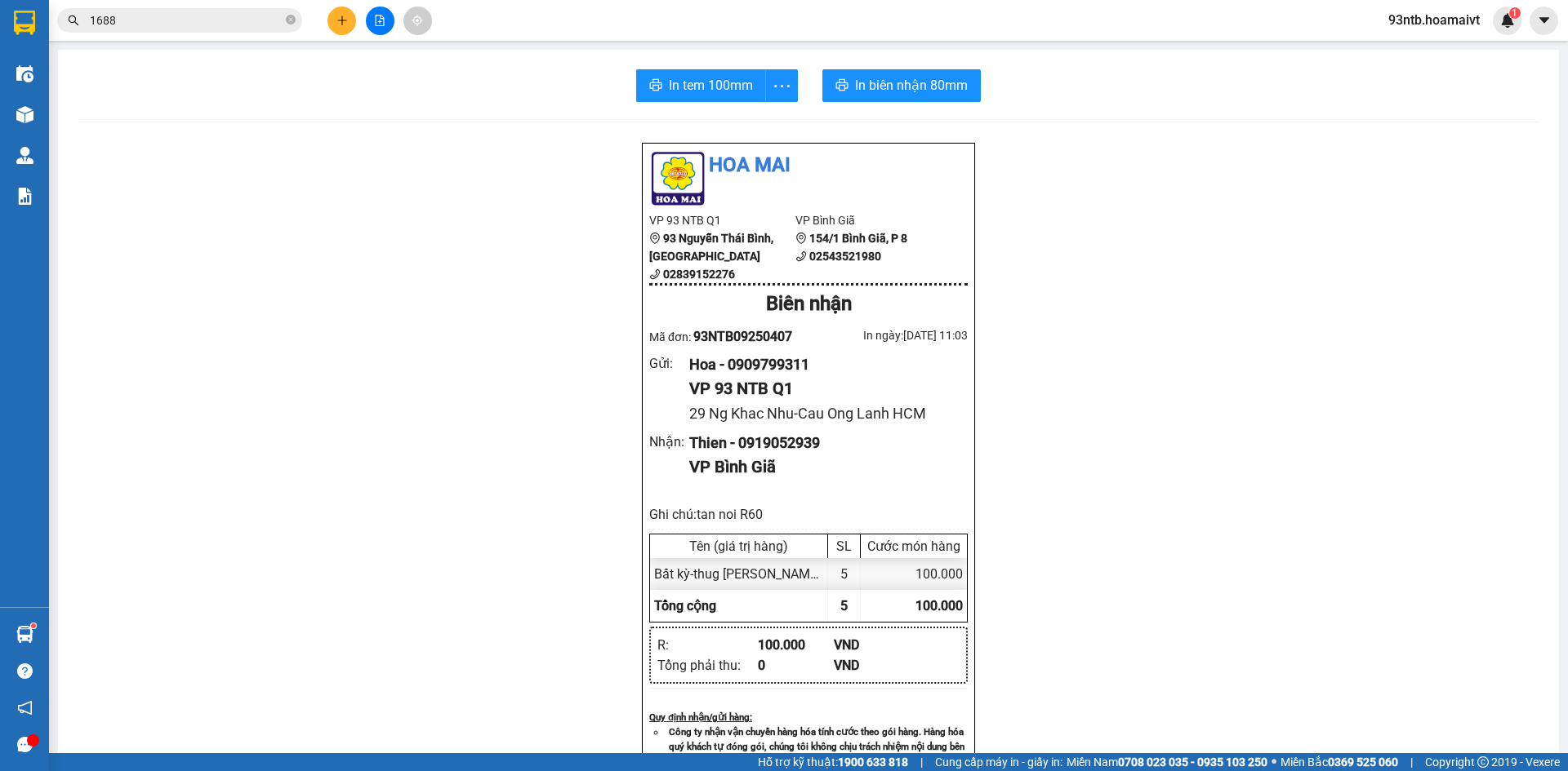
click at [137, 23] on input "1688" at bounding box center [186, 20] width 192 height 17
type input "478"
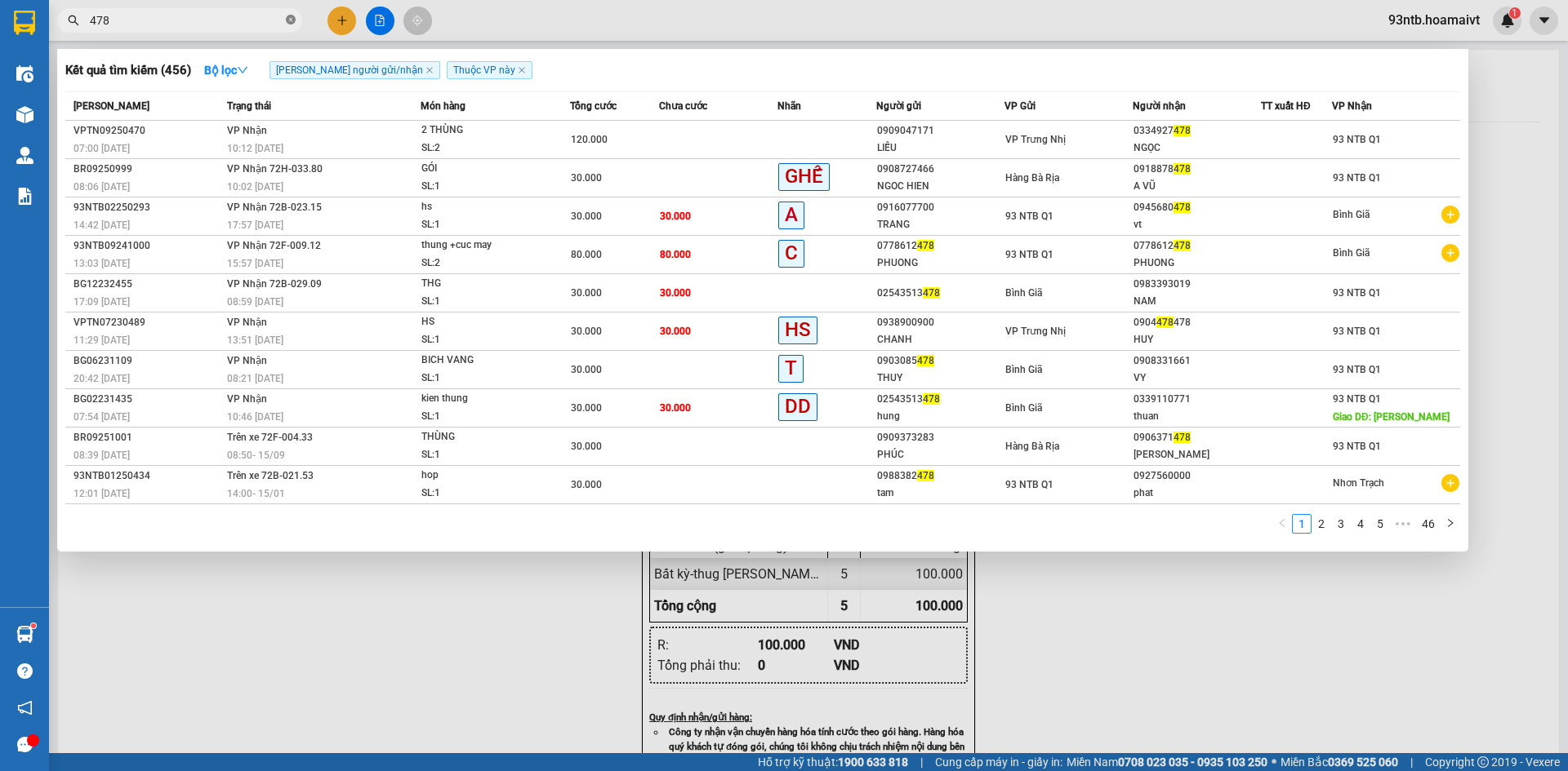
click at [290, 24] on icon "close-circle" at bounding box center [290, 19] width 10 height 10
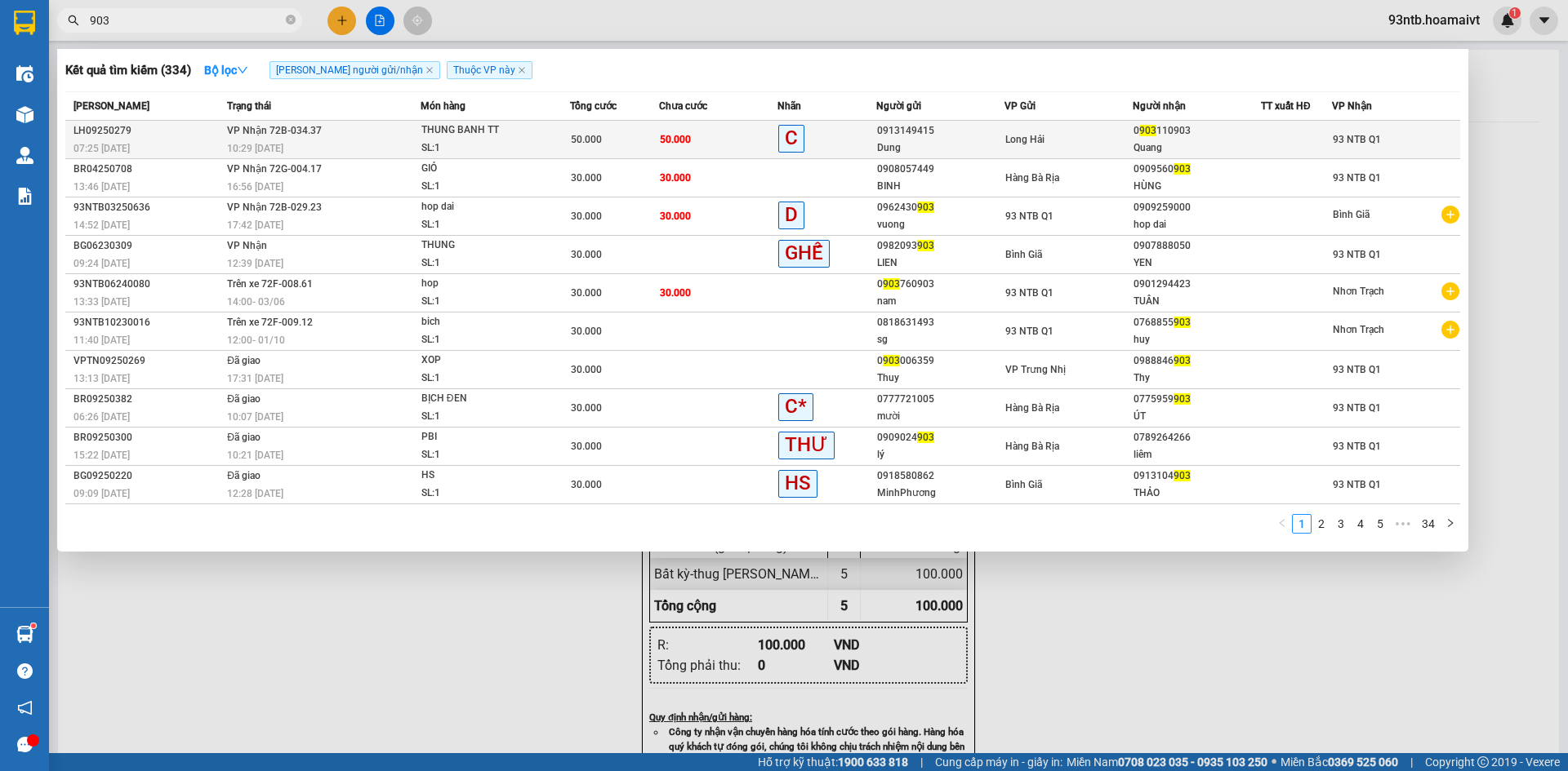
type input "903"
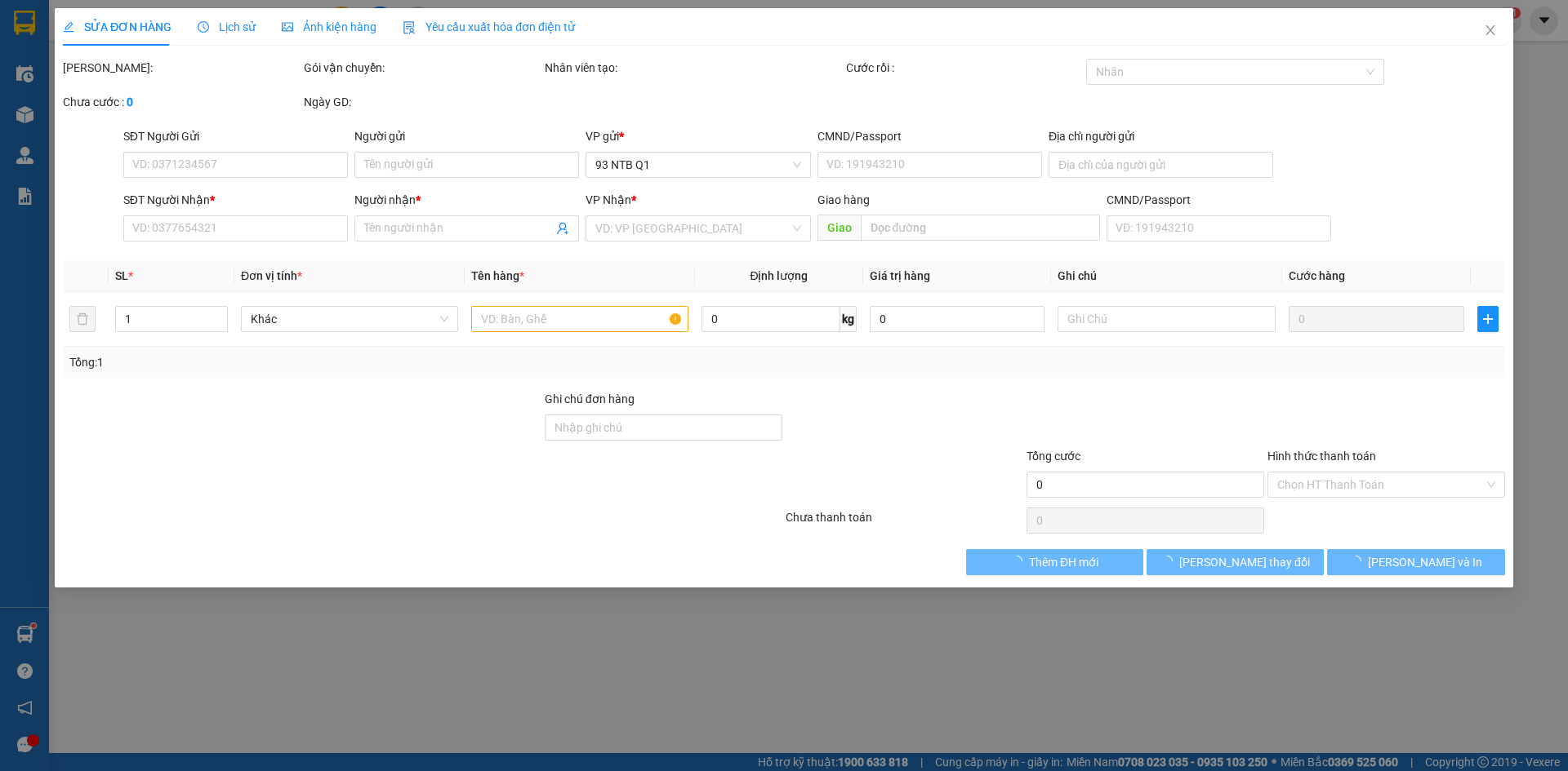
type input "0913149415"
type input "Dung"
type input "077077004176"
type input "P HUNG"
type input "0903110903"
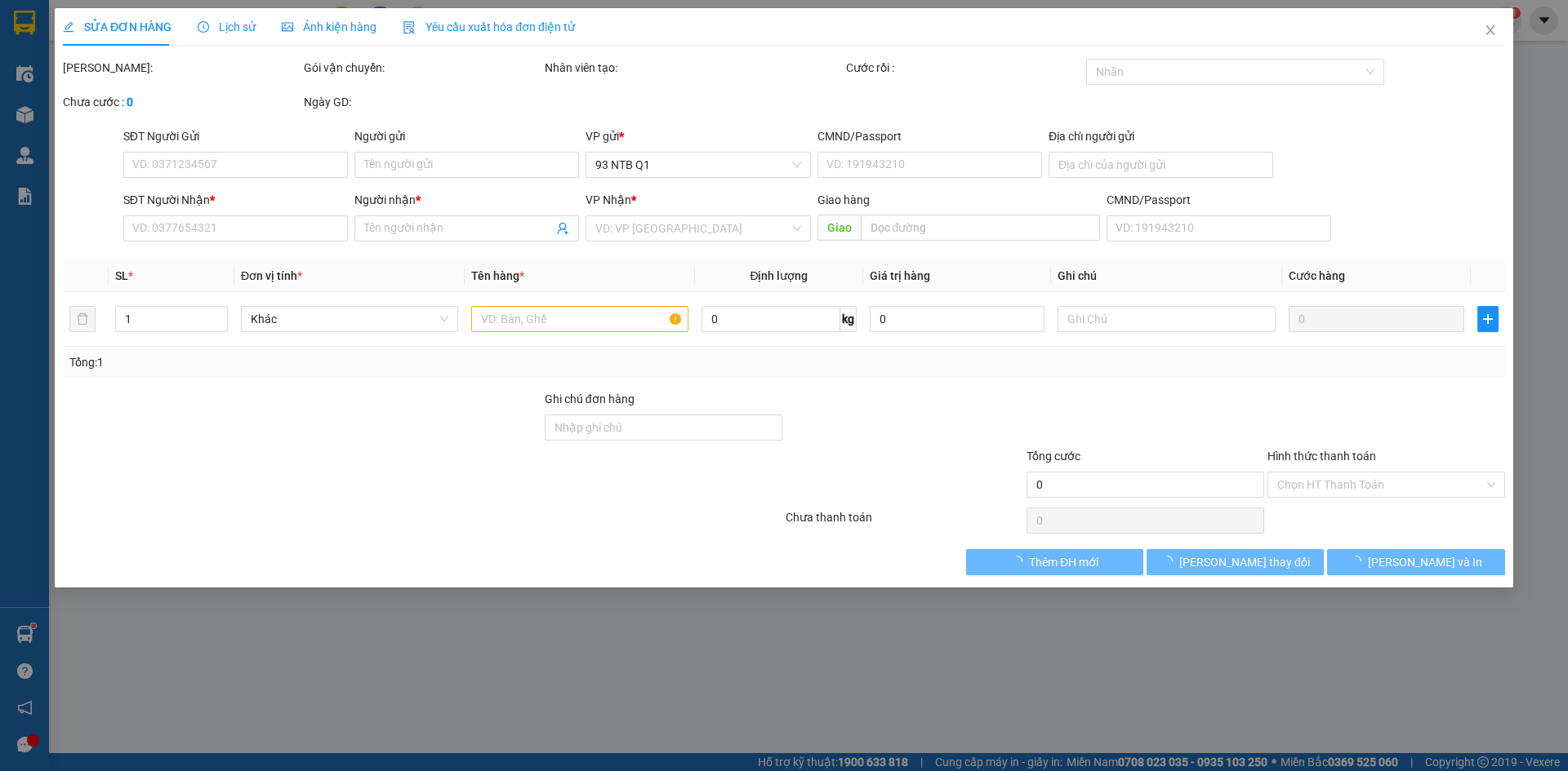
type input "Quang"
type input "50.000"
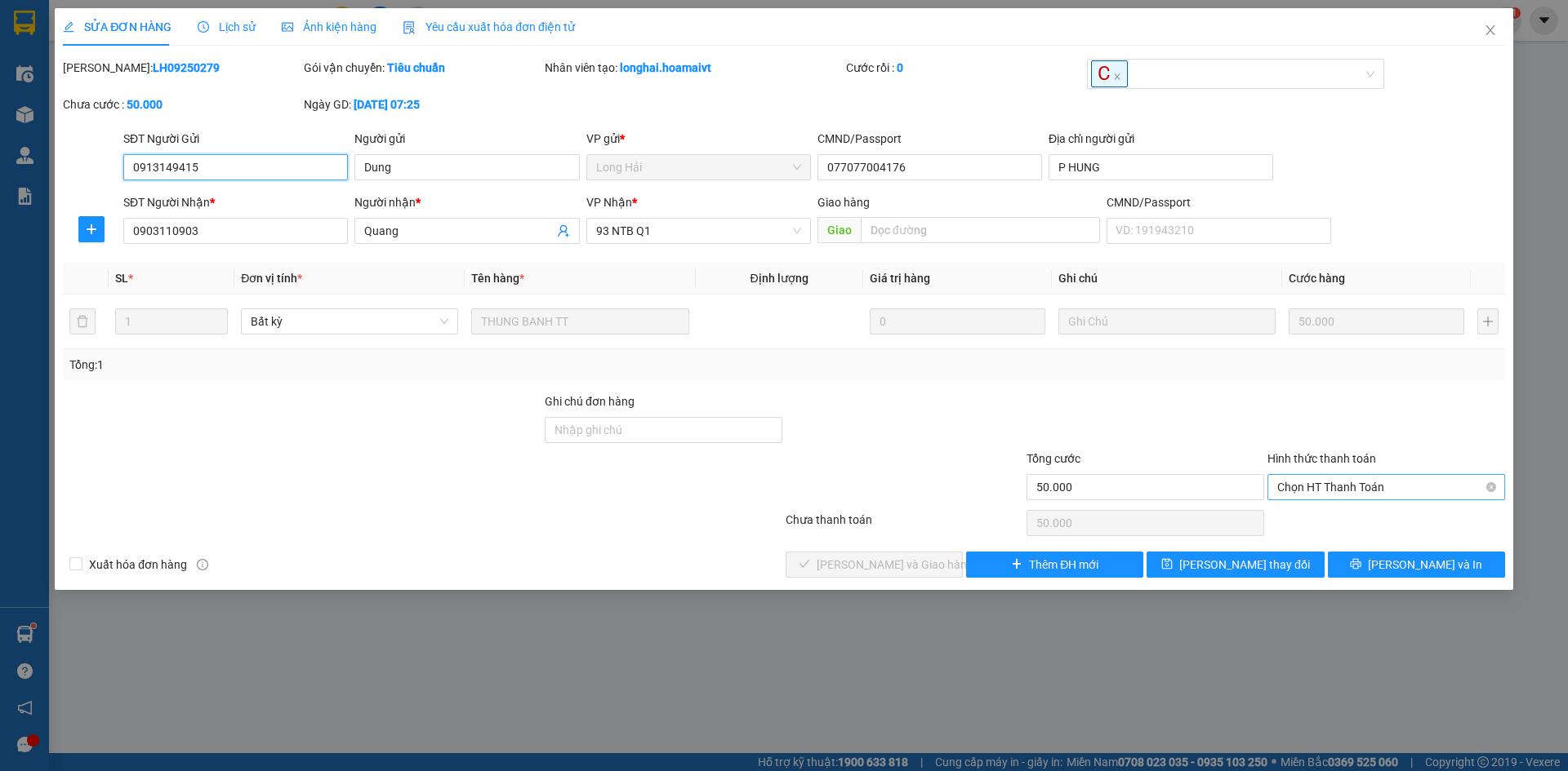
click at [1335, 493] on span "Chọn HT Thanh Toán" at bounding box center [1386, 486] width 218 height 24
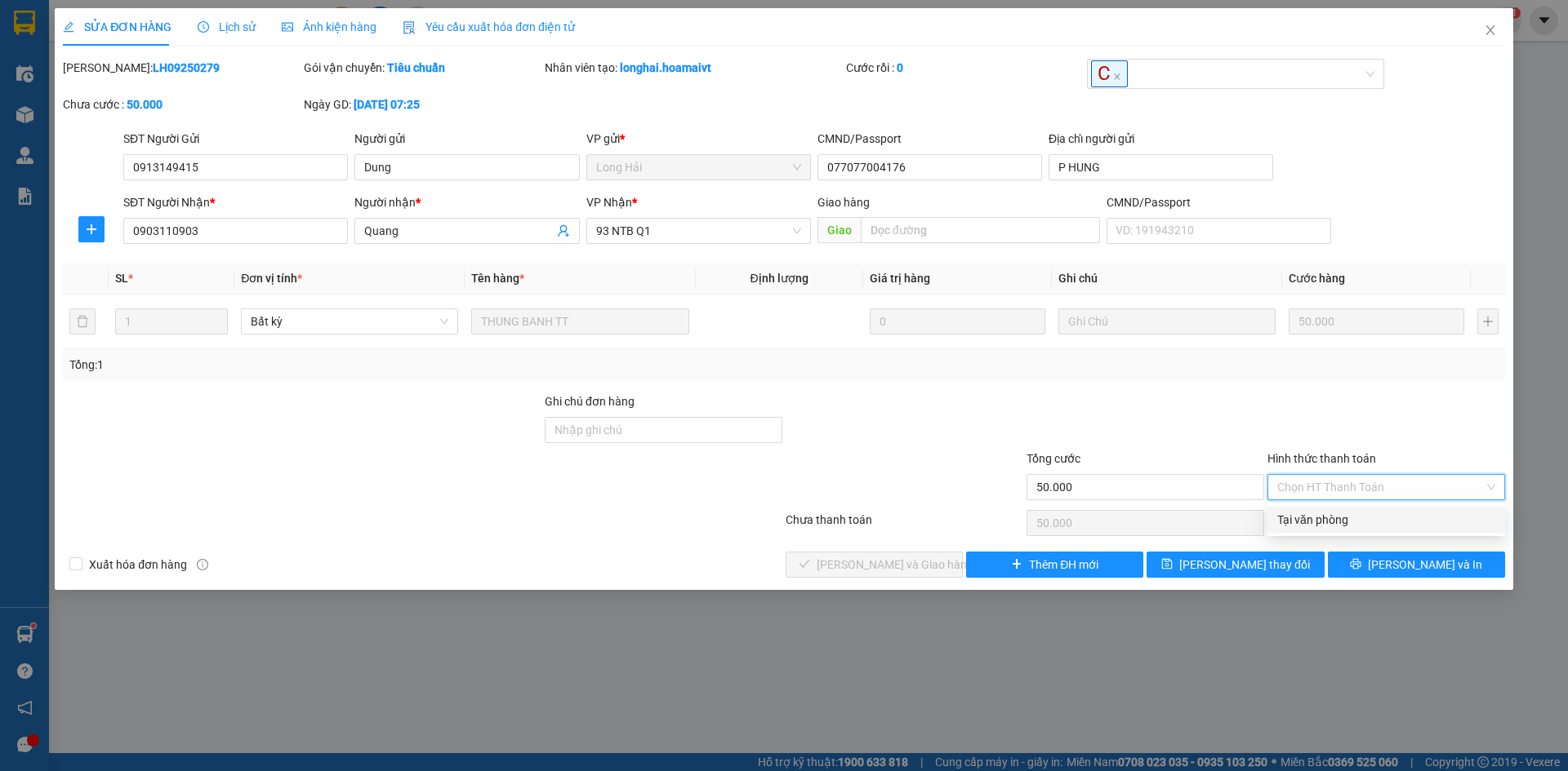
click at [1315, 521] on div "Tại văn phòng" at bounding box center [1386, 520] width 218 height 17
type input "0"
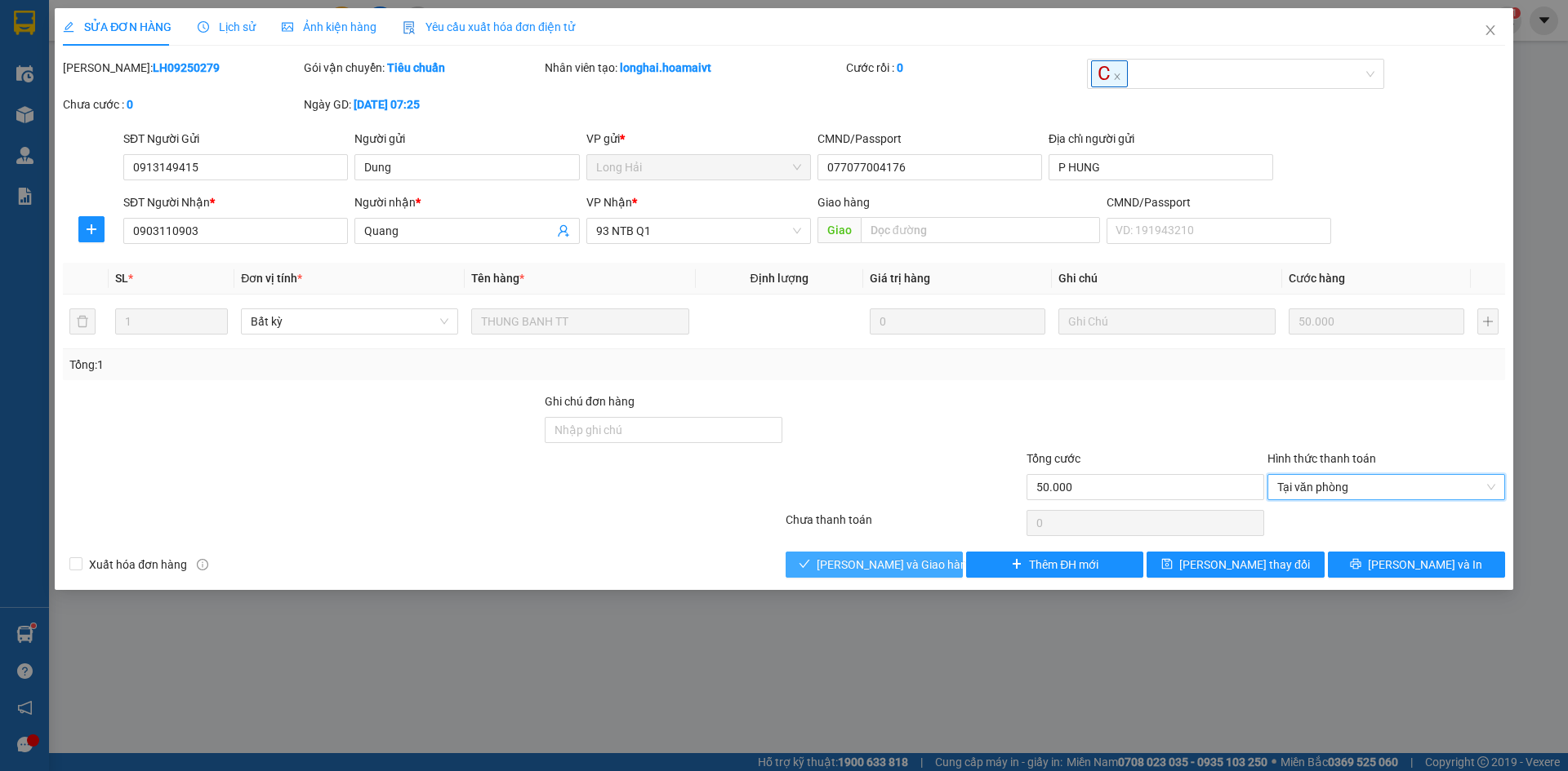
click at [847, 560] on span "[PERSON_NAME] và Giao hàng" at bounding box center [895, 564] width 156 height 17
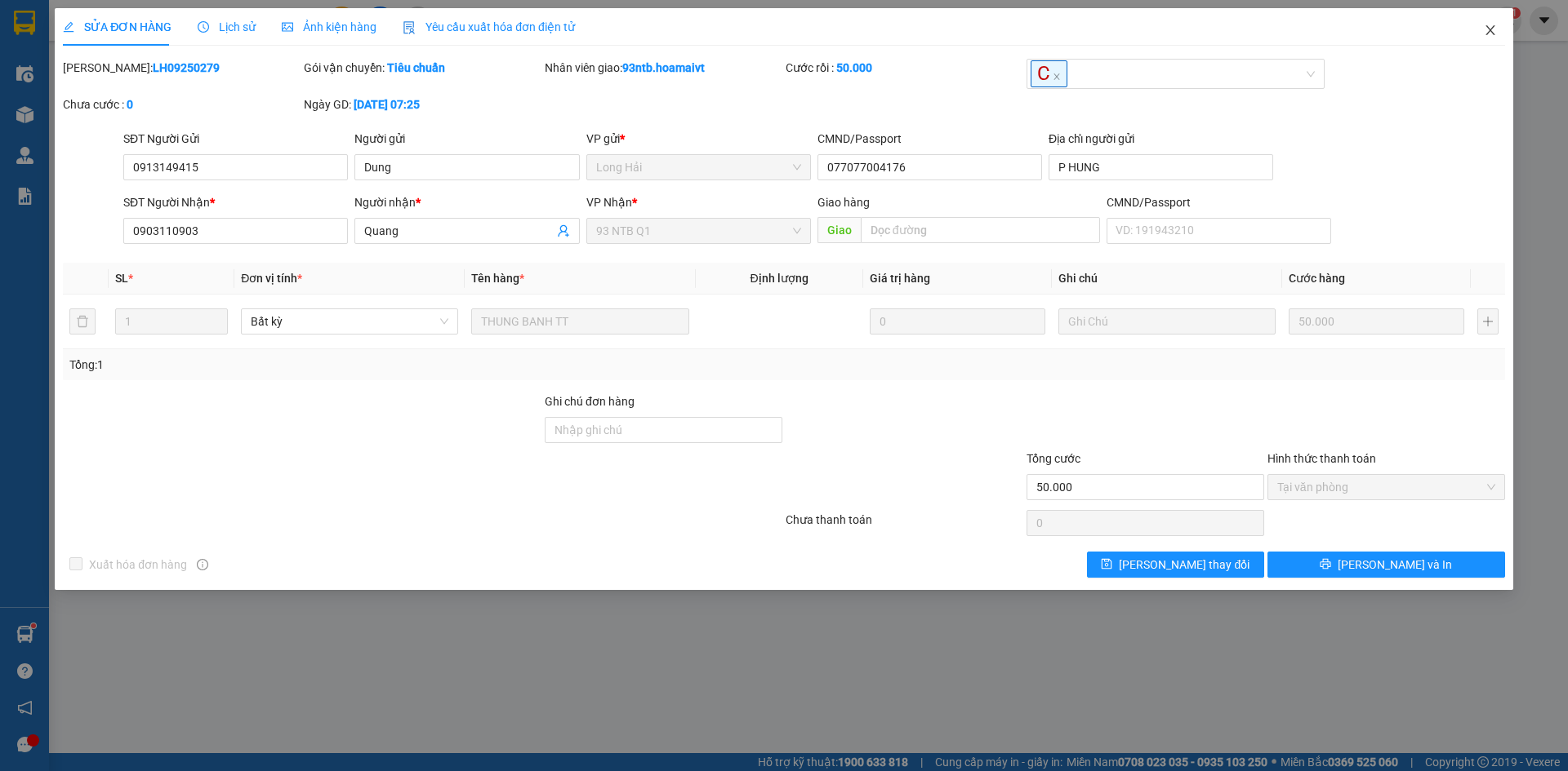
click at [1483, 44] on span "Close" at bounding box center [1490, 30] width 46 height 46
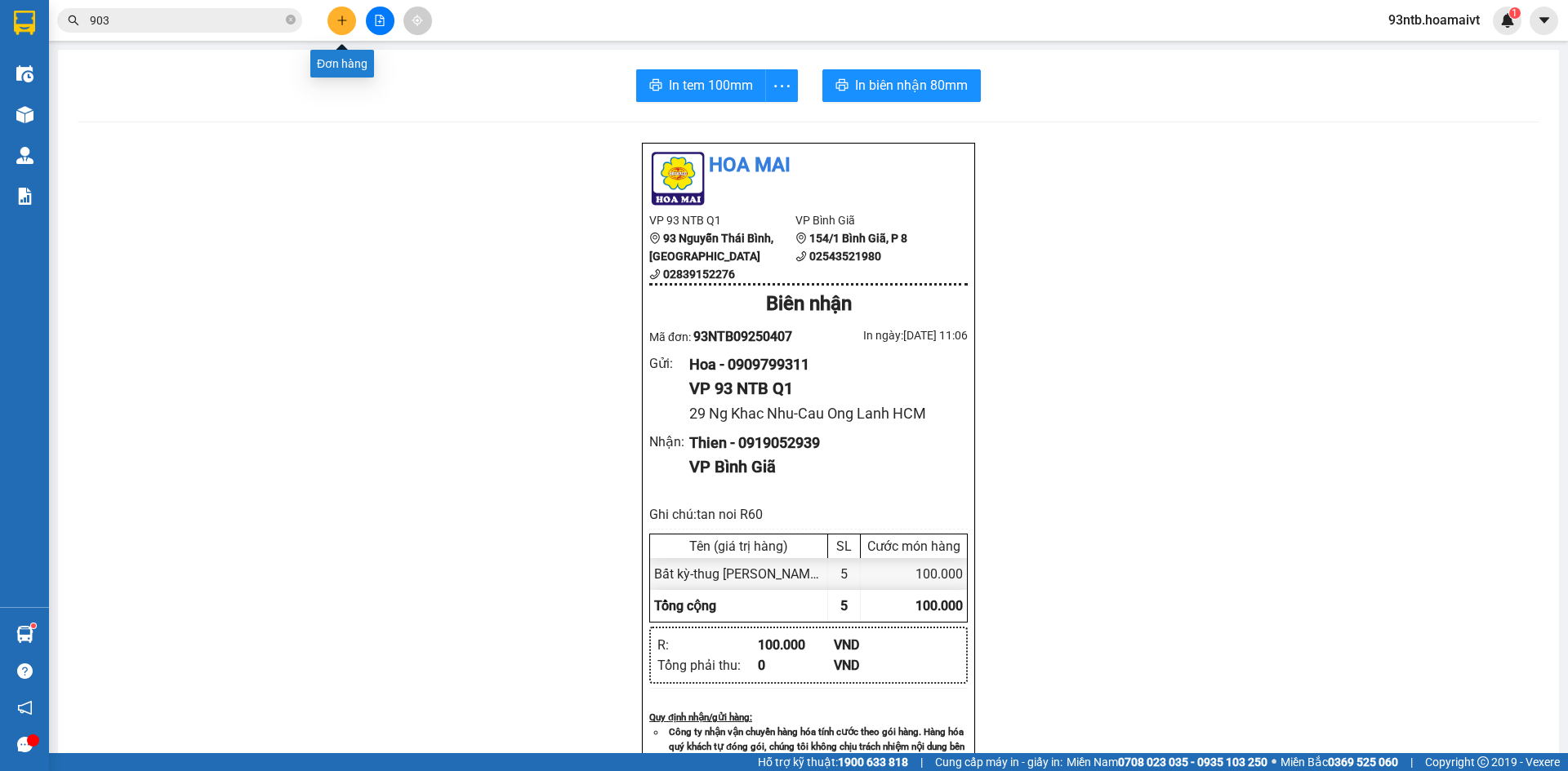
click at [337, 21] on icon "plus" at bounding box center [342, 20] width 12 height 12
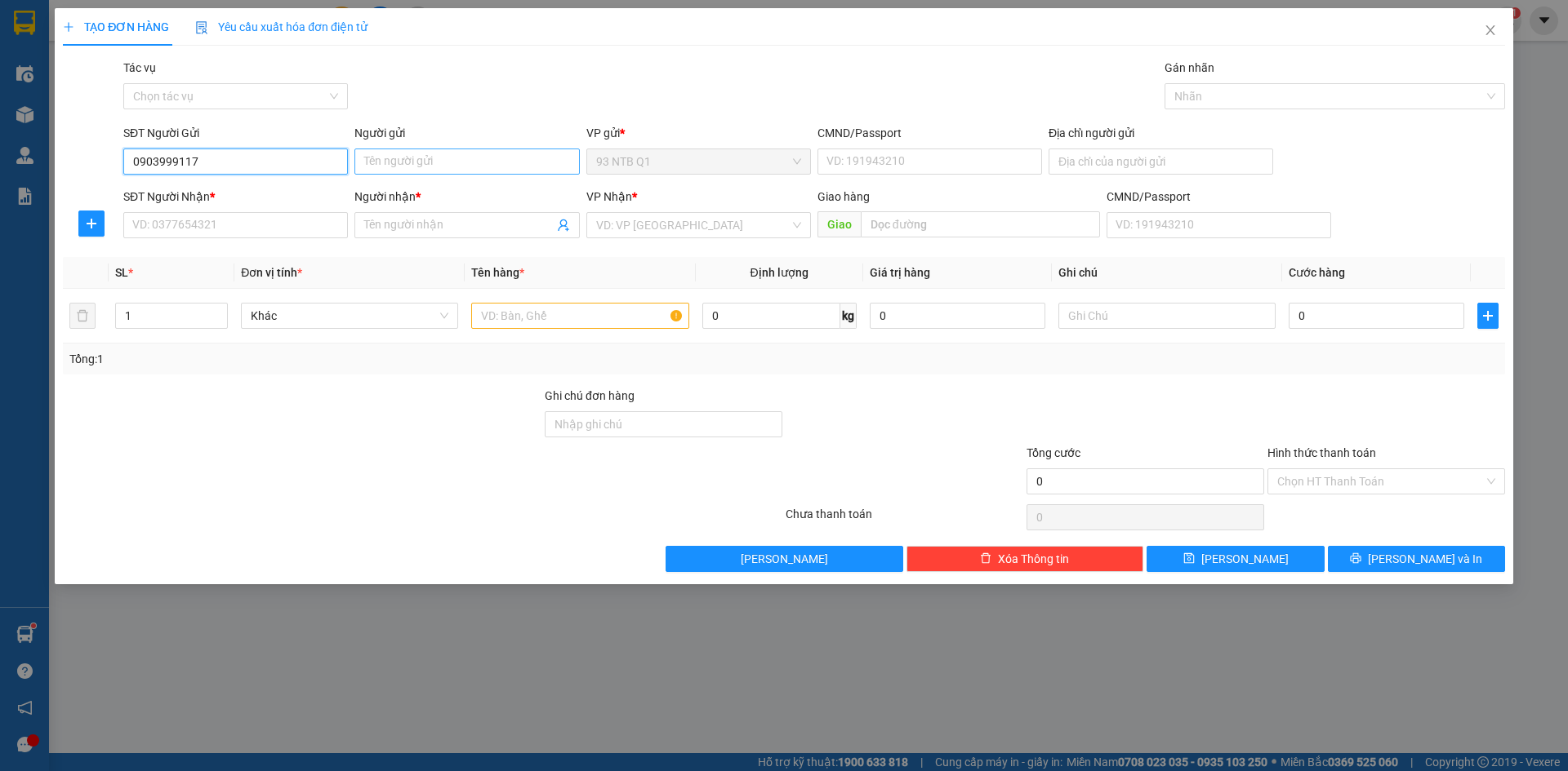
type input "0903999117"
click at [414, 152] on input "Người gửi" at bounding box center [466, 161] width 224 height 26
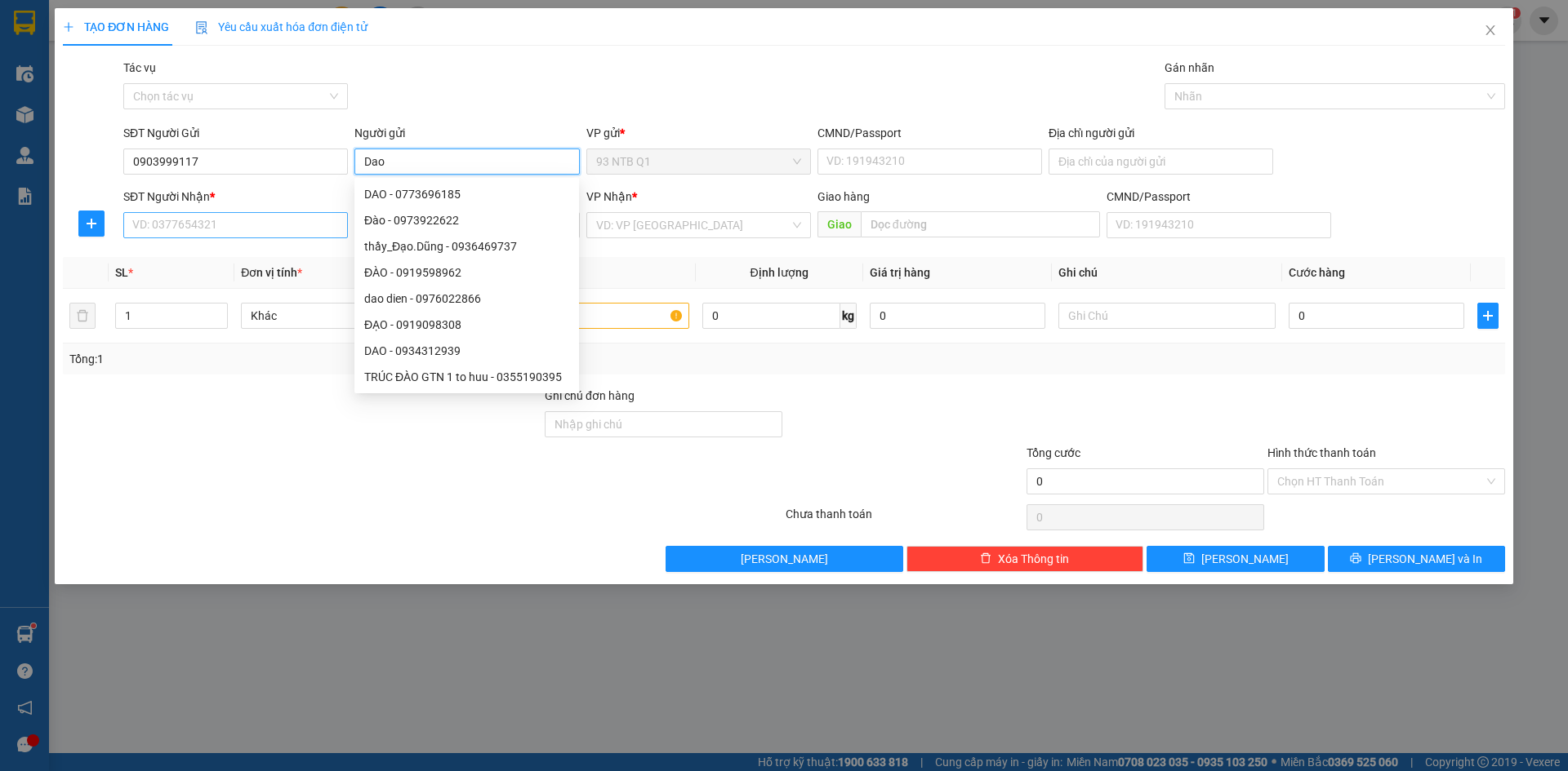
type input "Dao"
click at [247, 229] on input "SĐT Người Nhận *" at bounding box center [235, 225] width 224 height 26
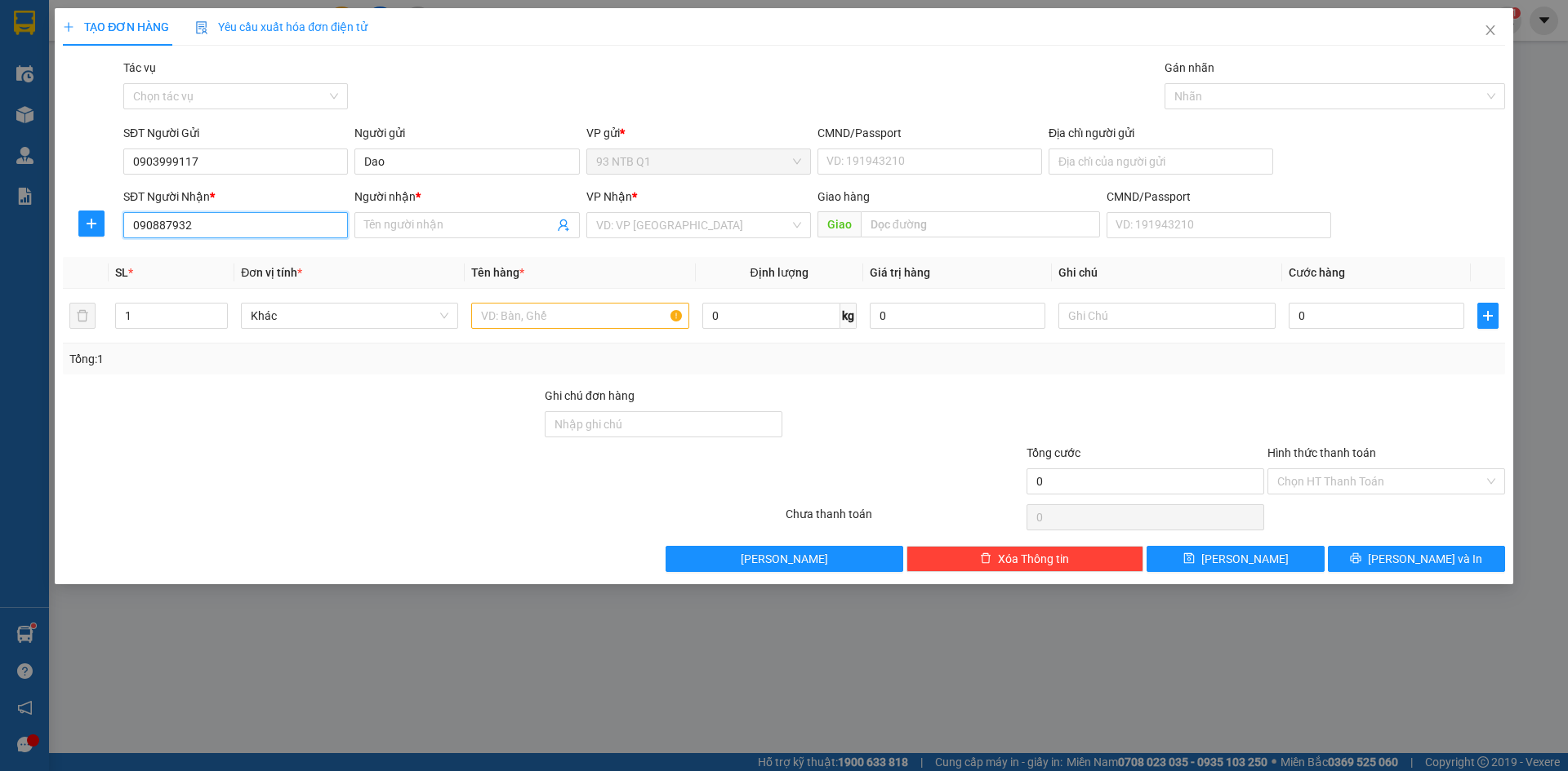
type input "0908879326"
click at [249, 260] on div "0908879326 - HẠNH -267/9 T C D" at bounding box center [235, 257] width 205 height 17
type input "HẠNH -267/9 T C D"
type input "0908879326"
click at [853, 171] on input "CMND/Passport" at bounding box center [929, 161] width 224 height 26
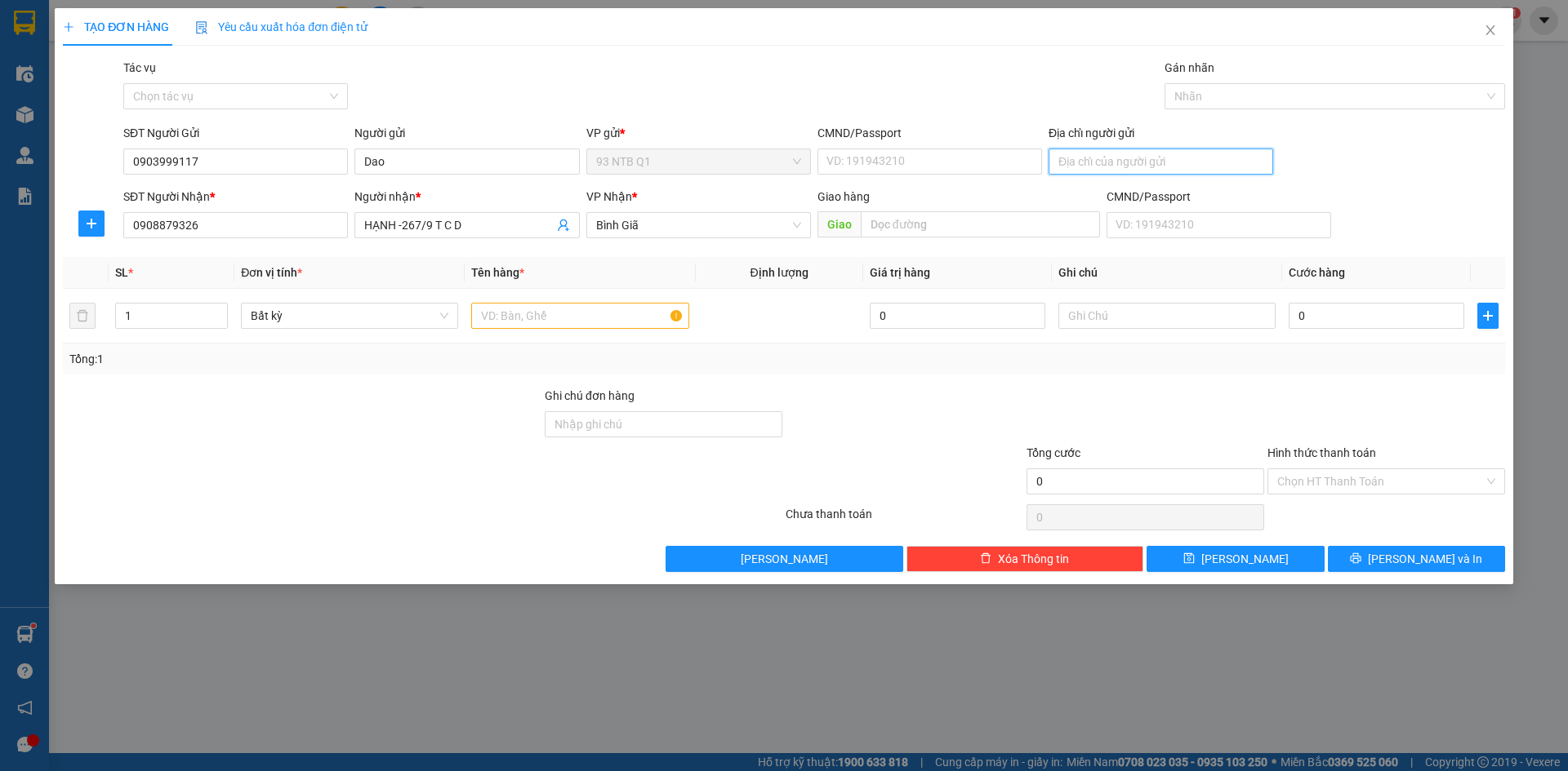
click at [1082, 165] on input "Địa chỉ người gửi" at bounding box center [1160, 161] width 224 height 26
click at [586, 325] on input "text" at bounding box center [580, 316] width 218 height 26
type input "thug mâm"
click at [1089, 161] on input "Địa chỉ người gửi" at bounding box center [1160, 161] width 224 height 26
type input "62/2 Kp1 Thanh Loc 40 Q12"
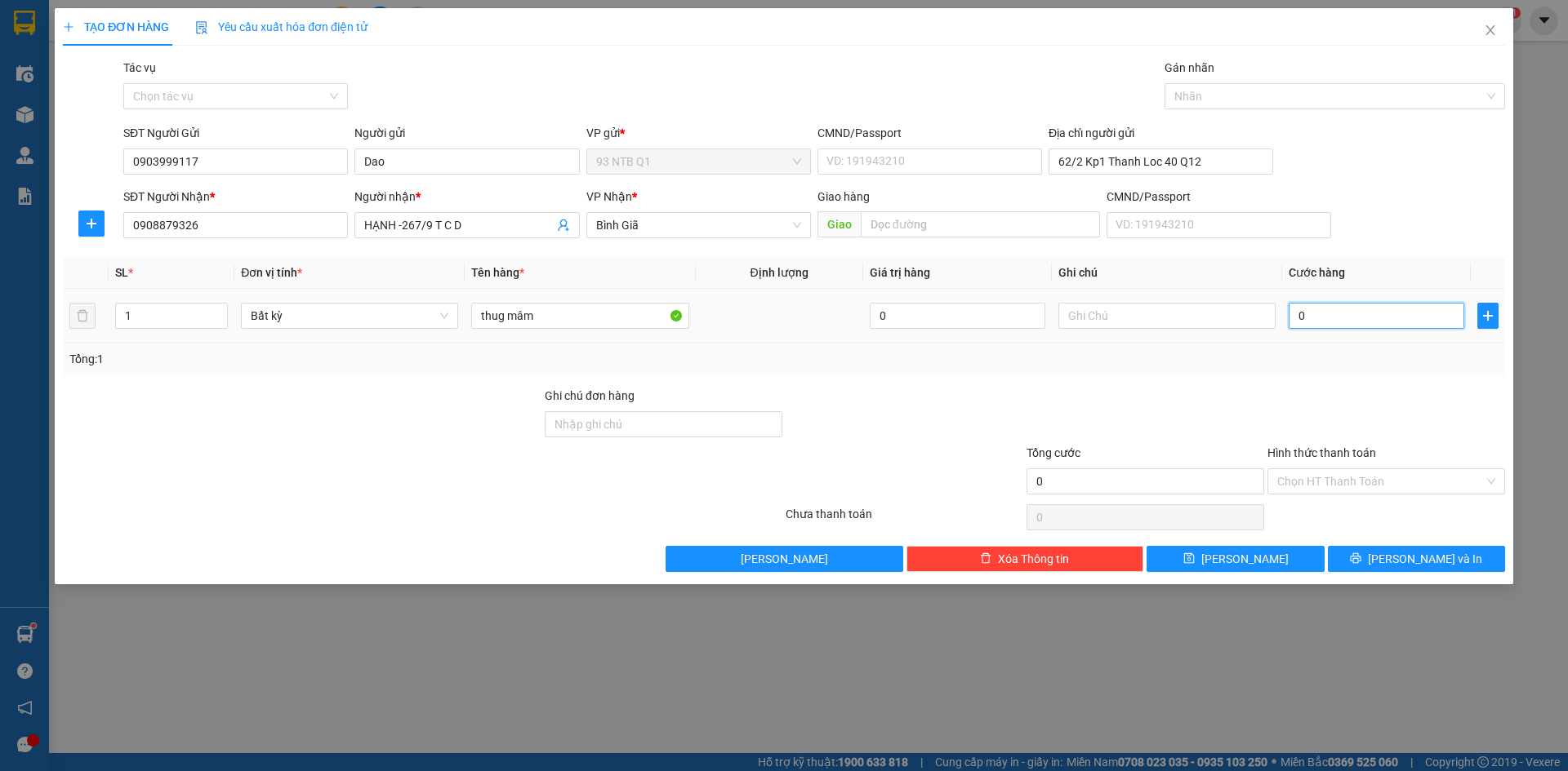
click at [1401, 321] on input "0" at bounding box center [1376, 316] width 176 height 26
type input "004"
type input "4"
type input "0.040"
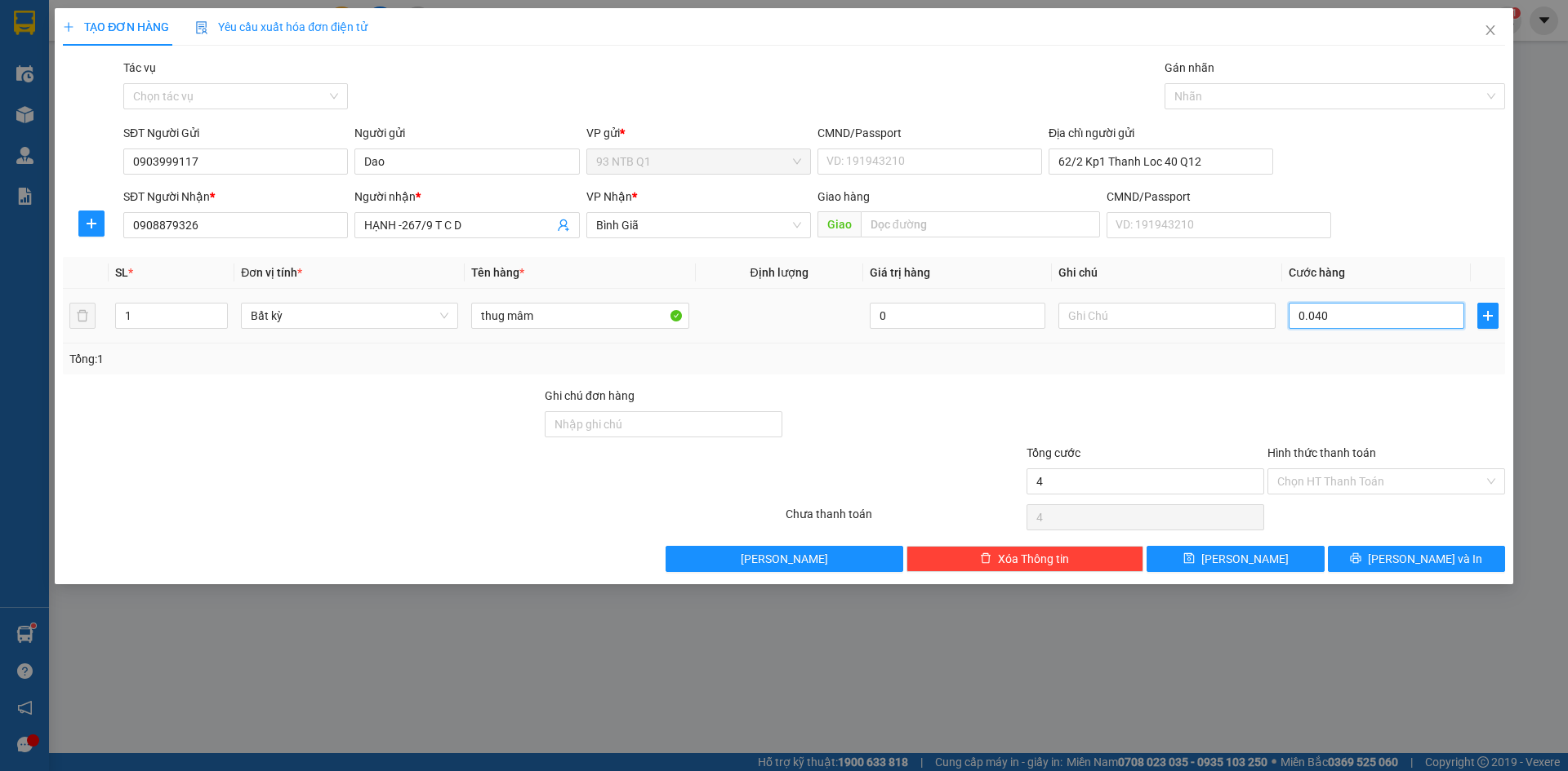
type input "40"
click at [1408, 562] on span "[PERSON_NAME] và In" at bounding box center [1425, 559] width 115 height 17
type input "40.000"
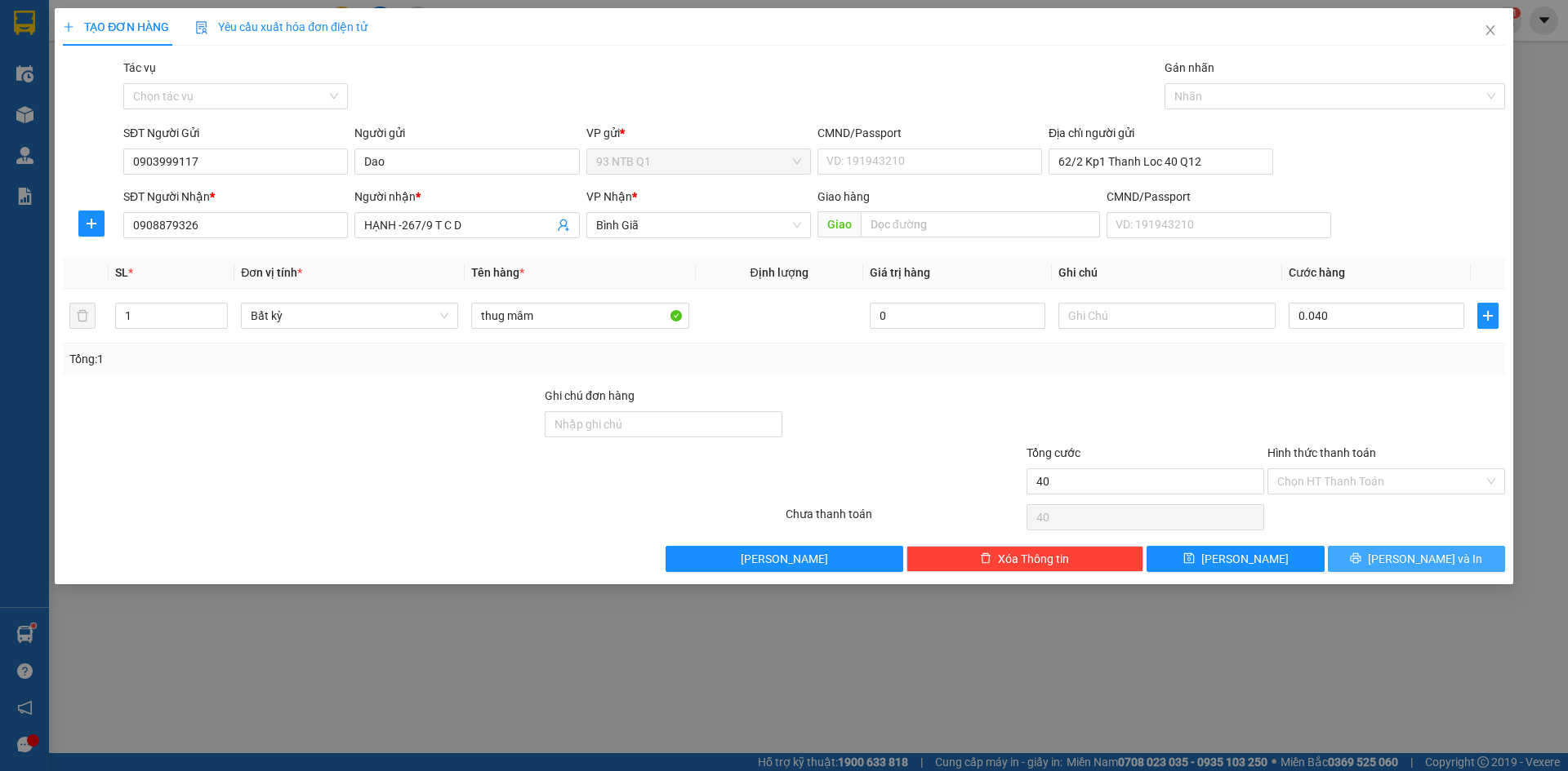
type input "40.000"
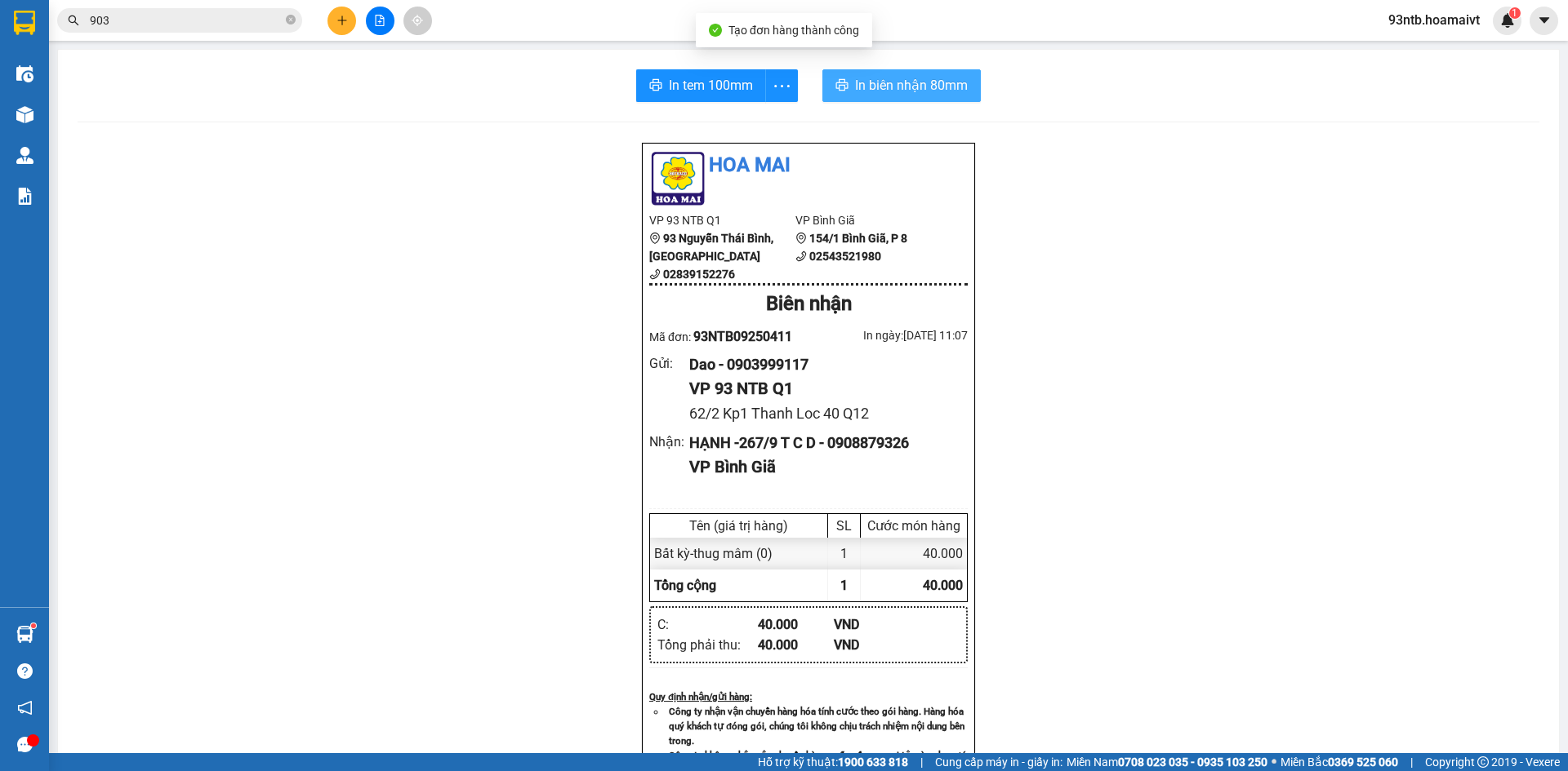
click at [870, 84] on span "In biên nhận 80mm" at bounding box center [911, 84] width 113 height 20
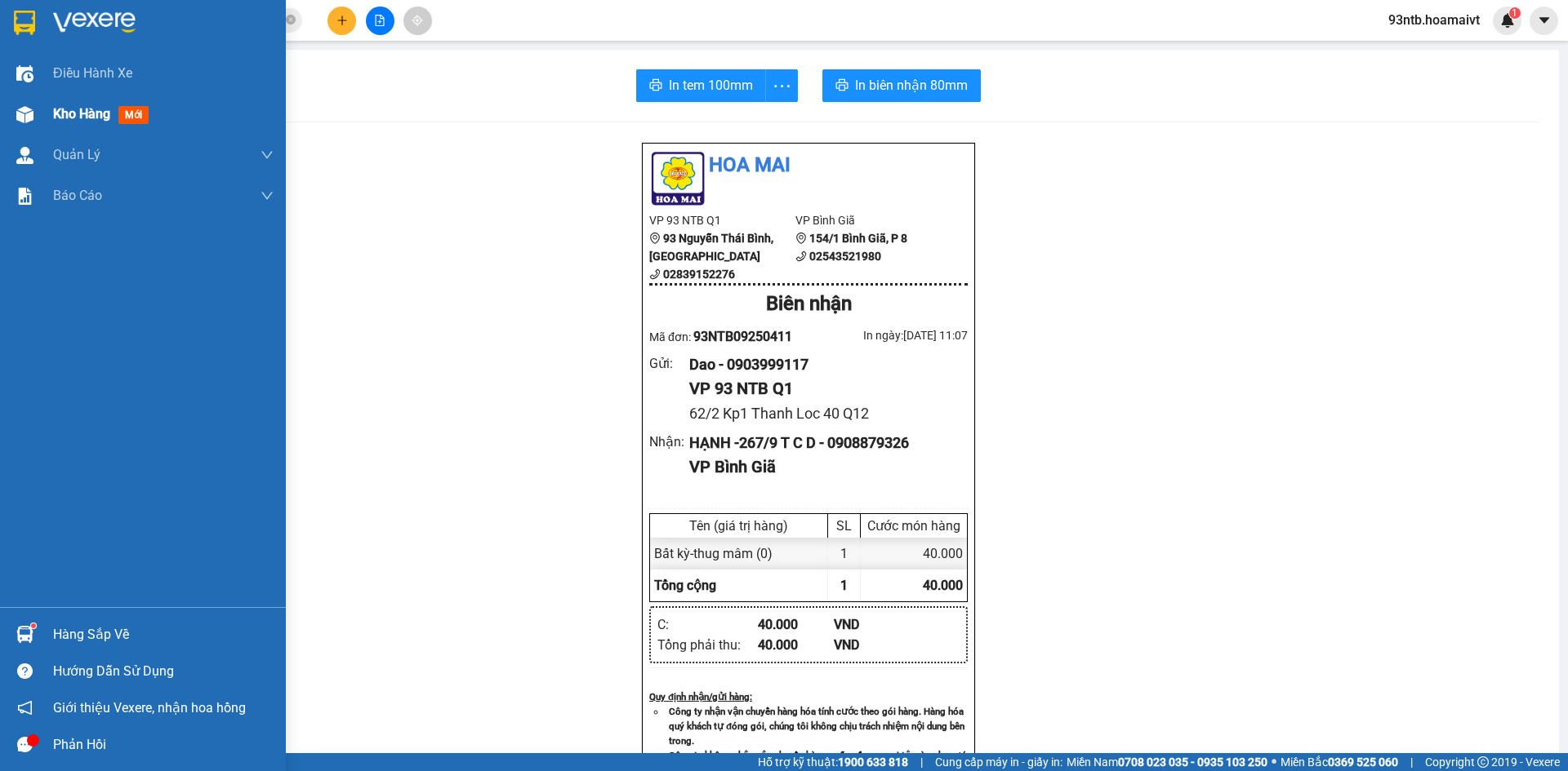
click at [33, 115] on div at bounding box center [24, 114] width 28 height 28
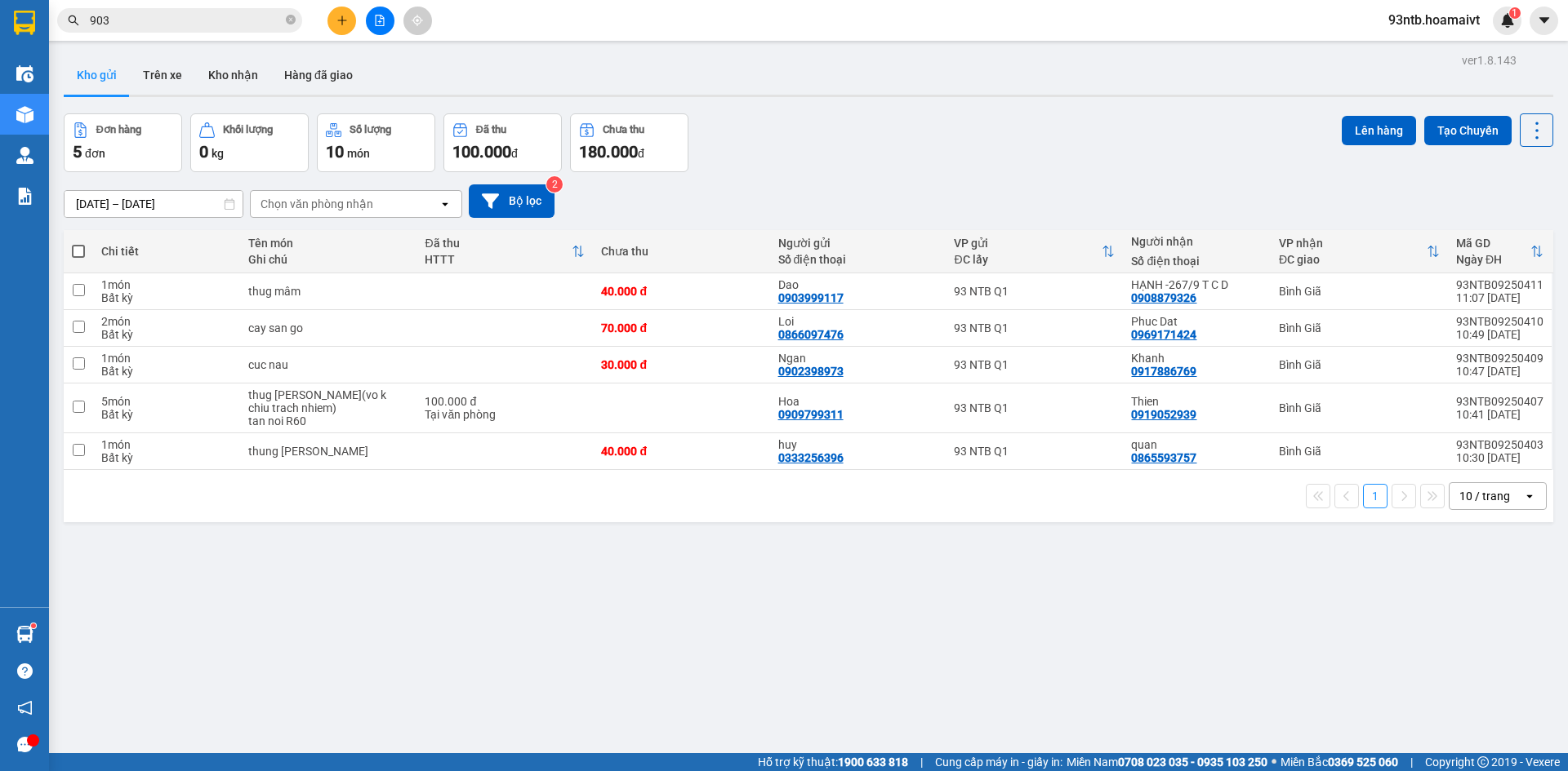
click at [146, 19] on input "903" at bounding box center [186, 20] width 192 height 17
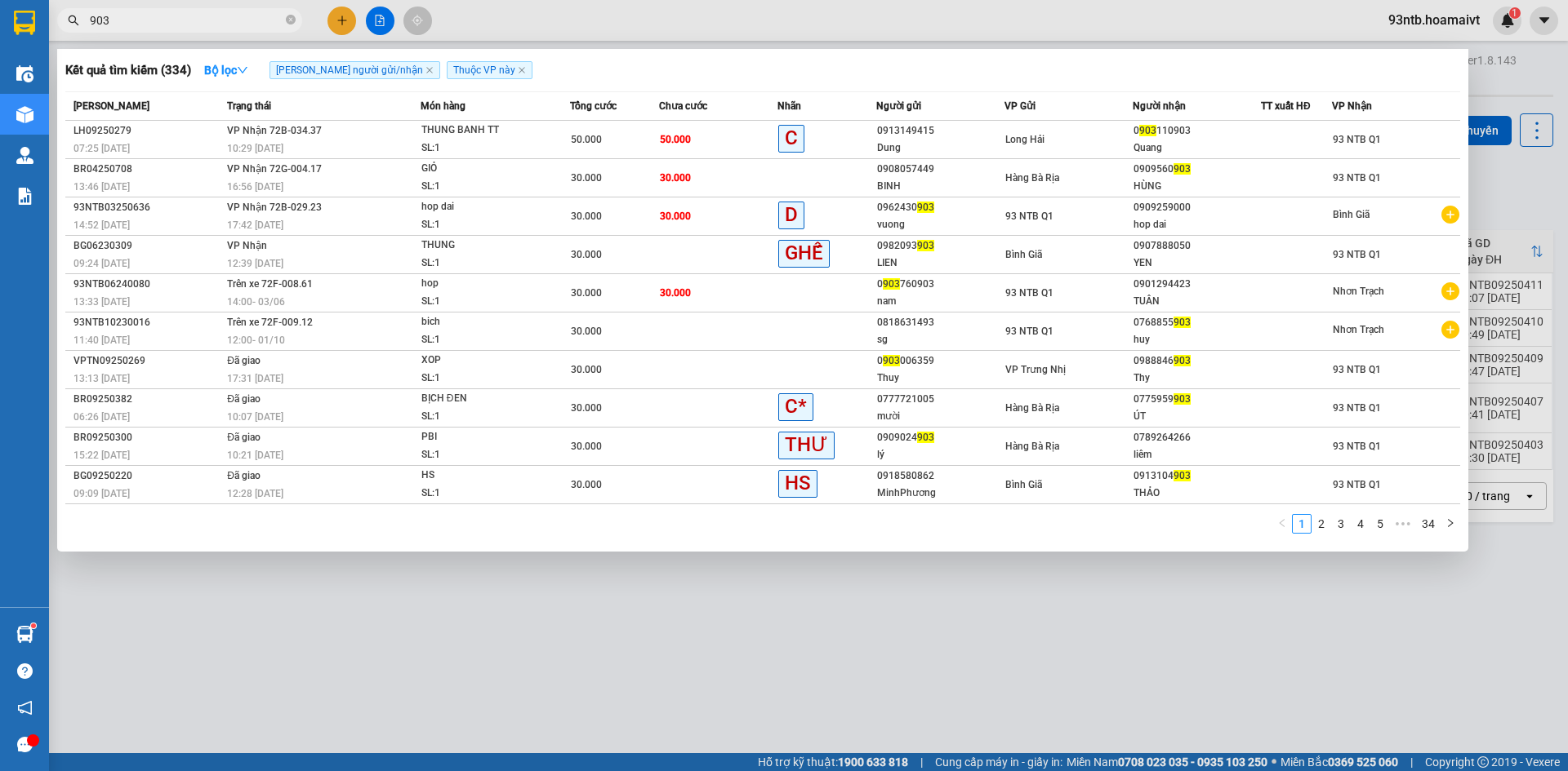
click at [146, 19] on input "903" at bounding box center [186, 20] width 192 height 17
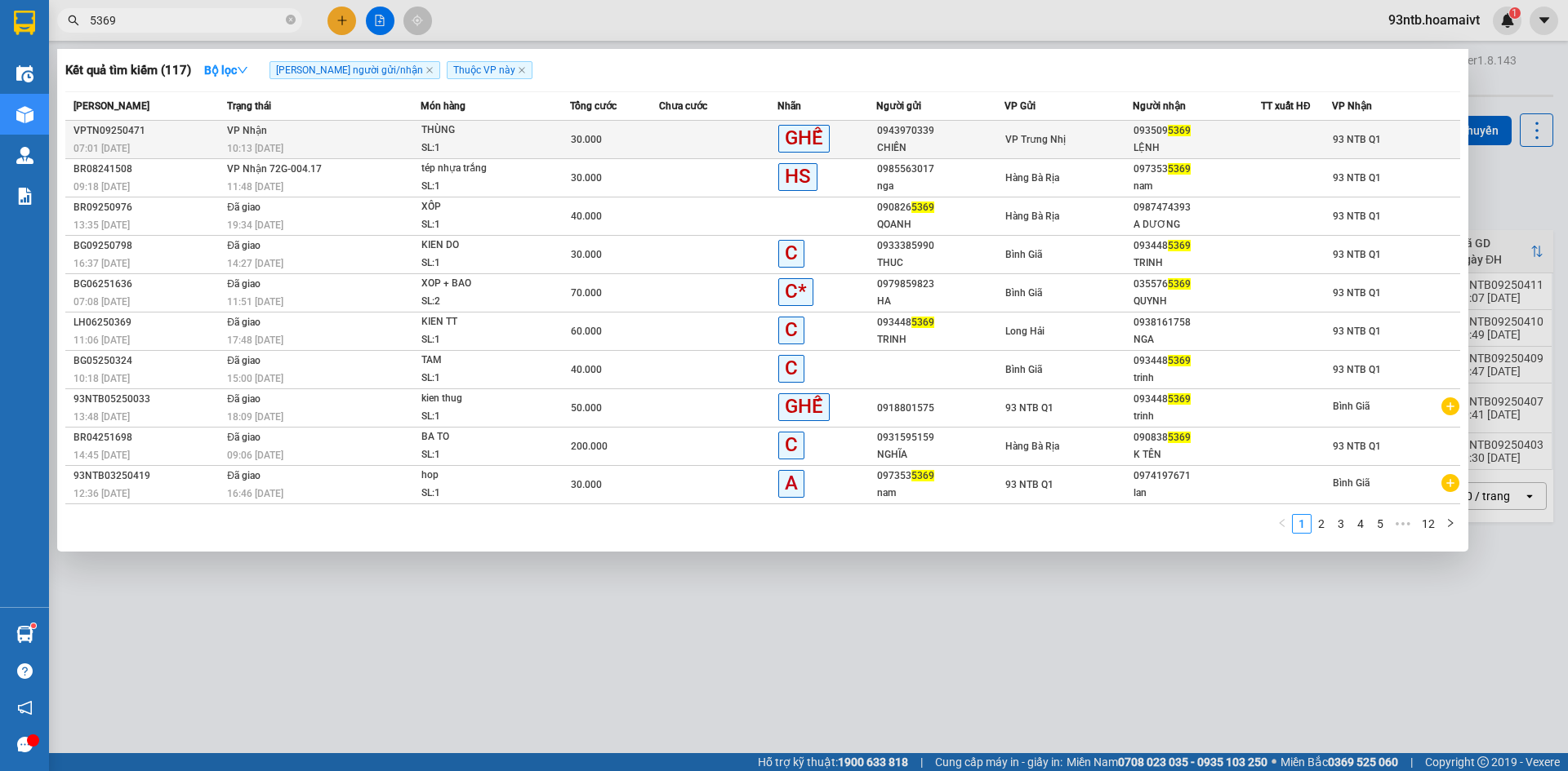
type input "5369"
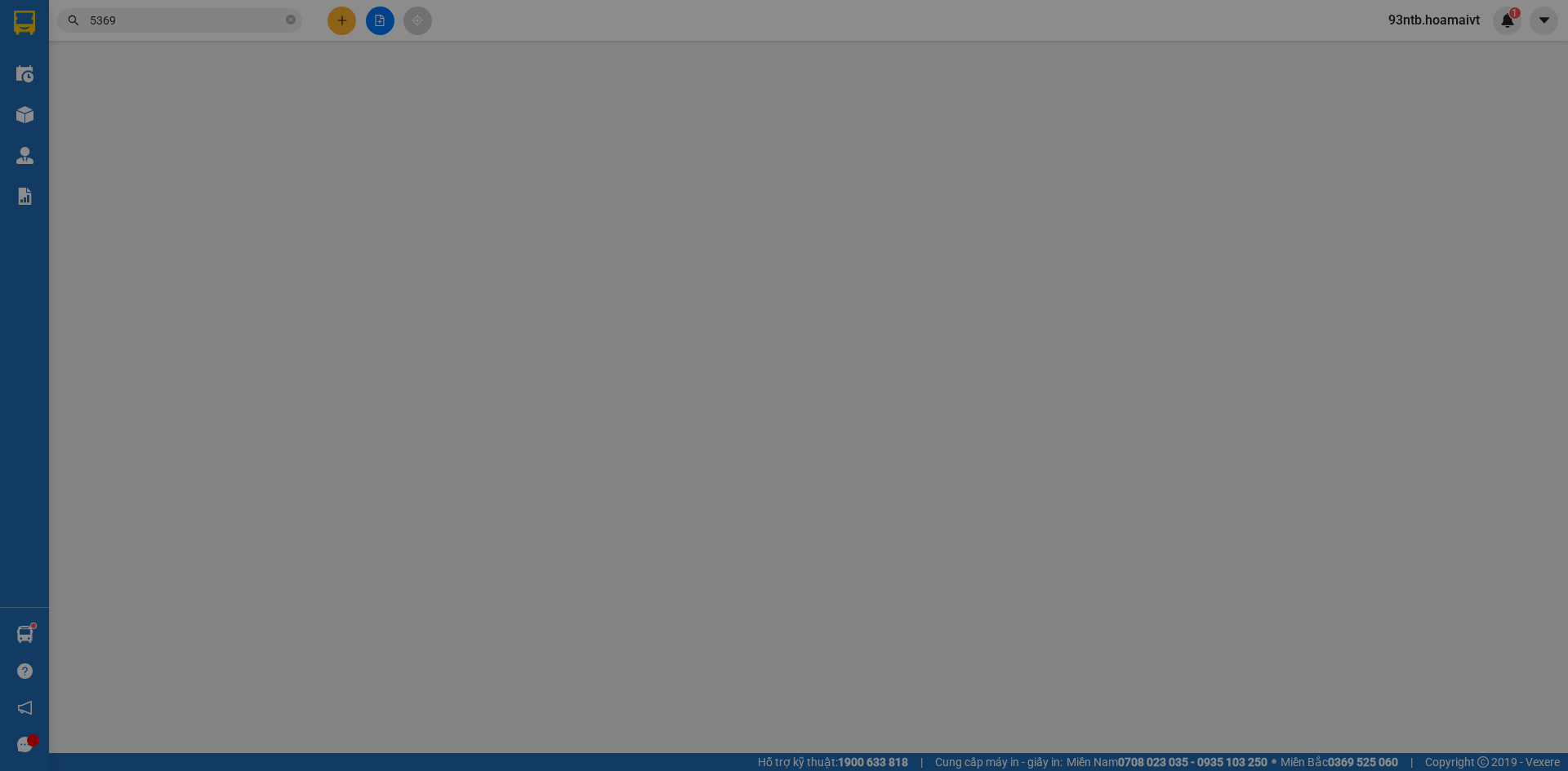
type input "0943970339"
type input "CHIẾN"
type input "0935095369"
type input "LỆNH"
type input "30.000"
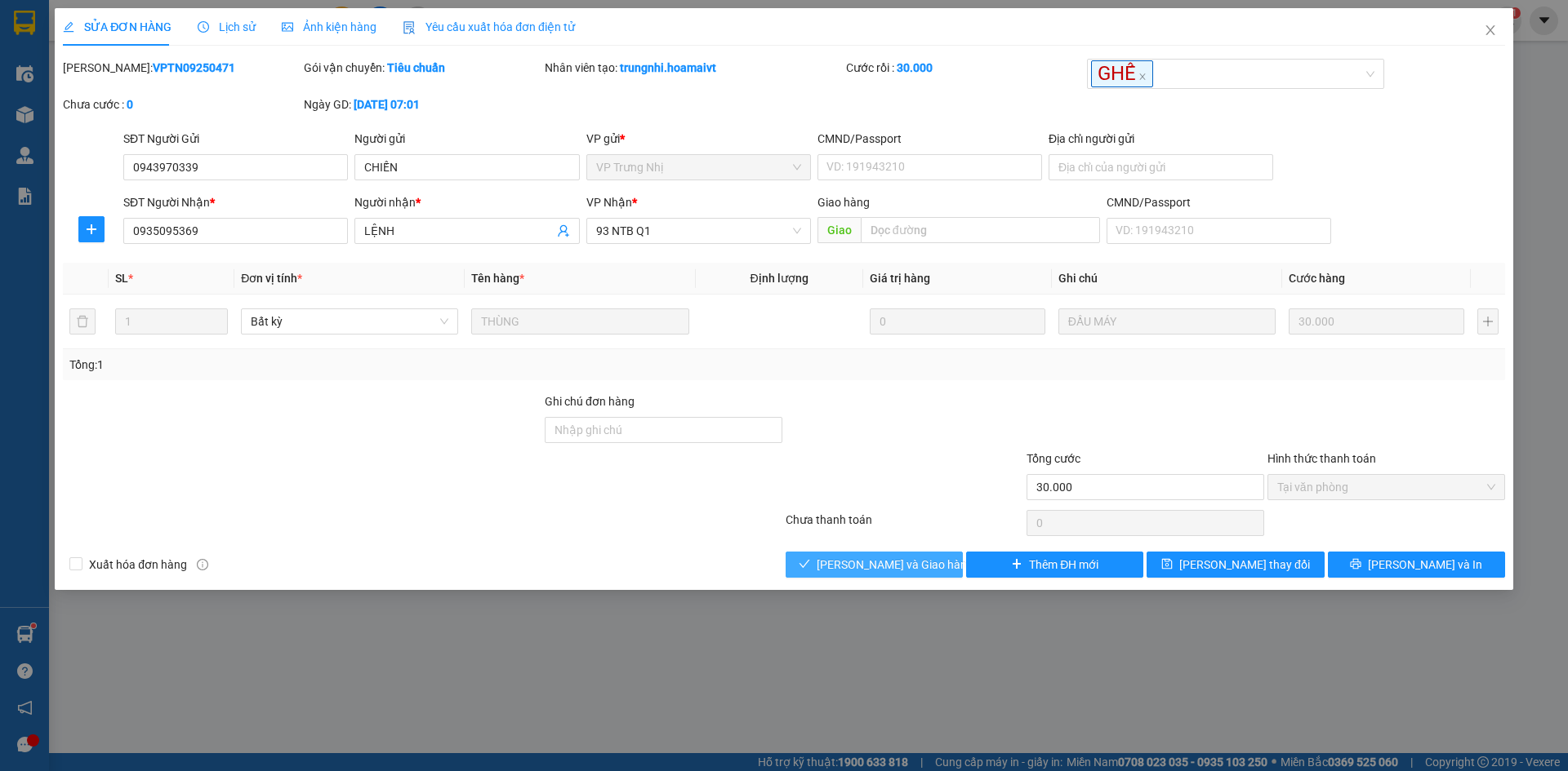
click at [840, 560] on span "[PERSON_NAME] và Giao hàng" at bounding box center [895, 564] width 156 height 17
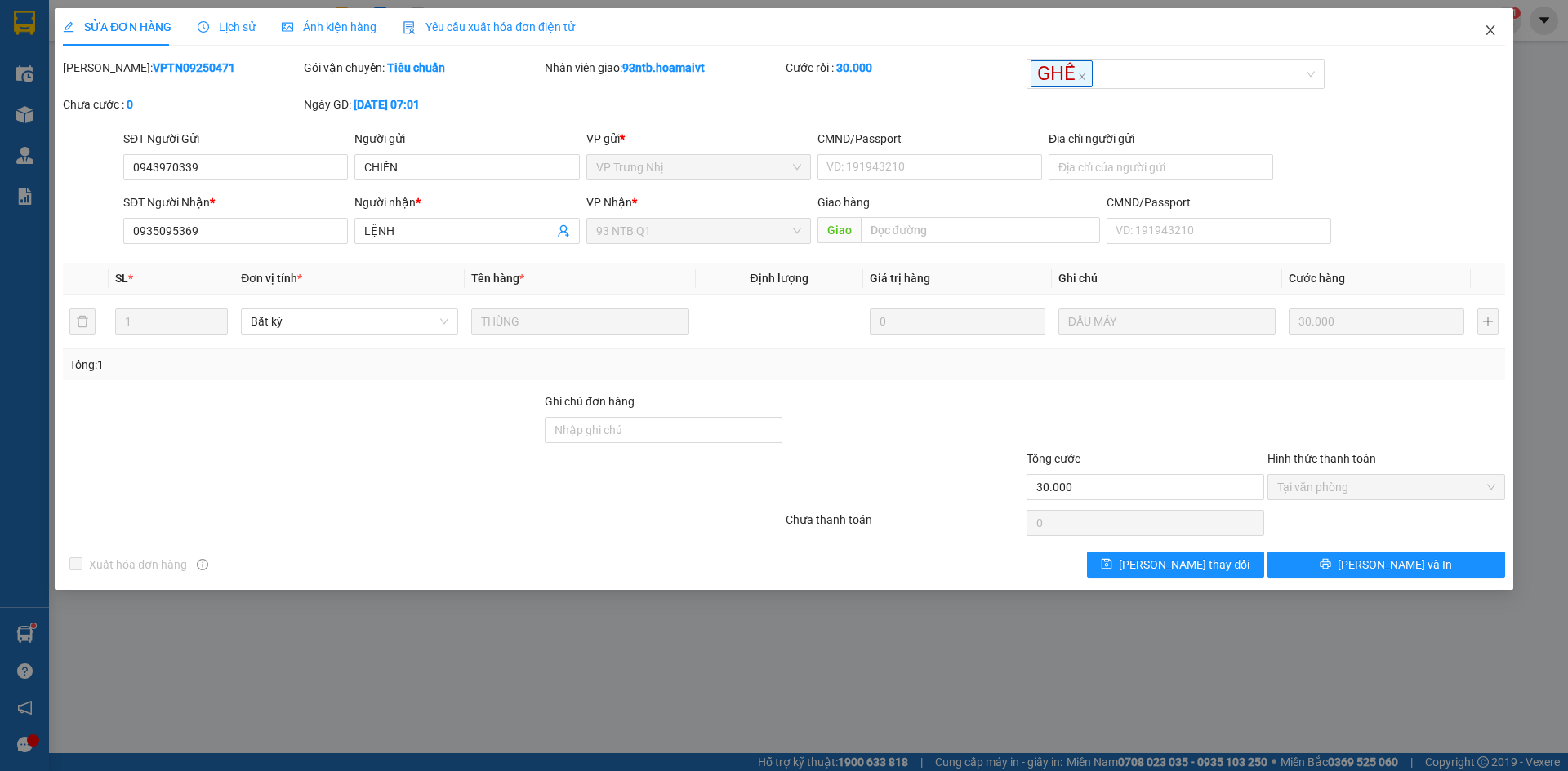
click at [1484, 17] on span "Close" at bounding box center [1490, 30] width 46 height 46
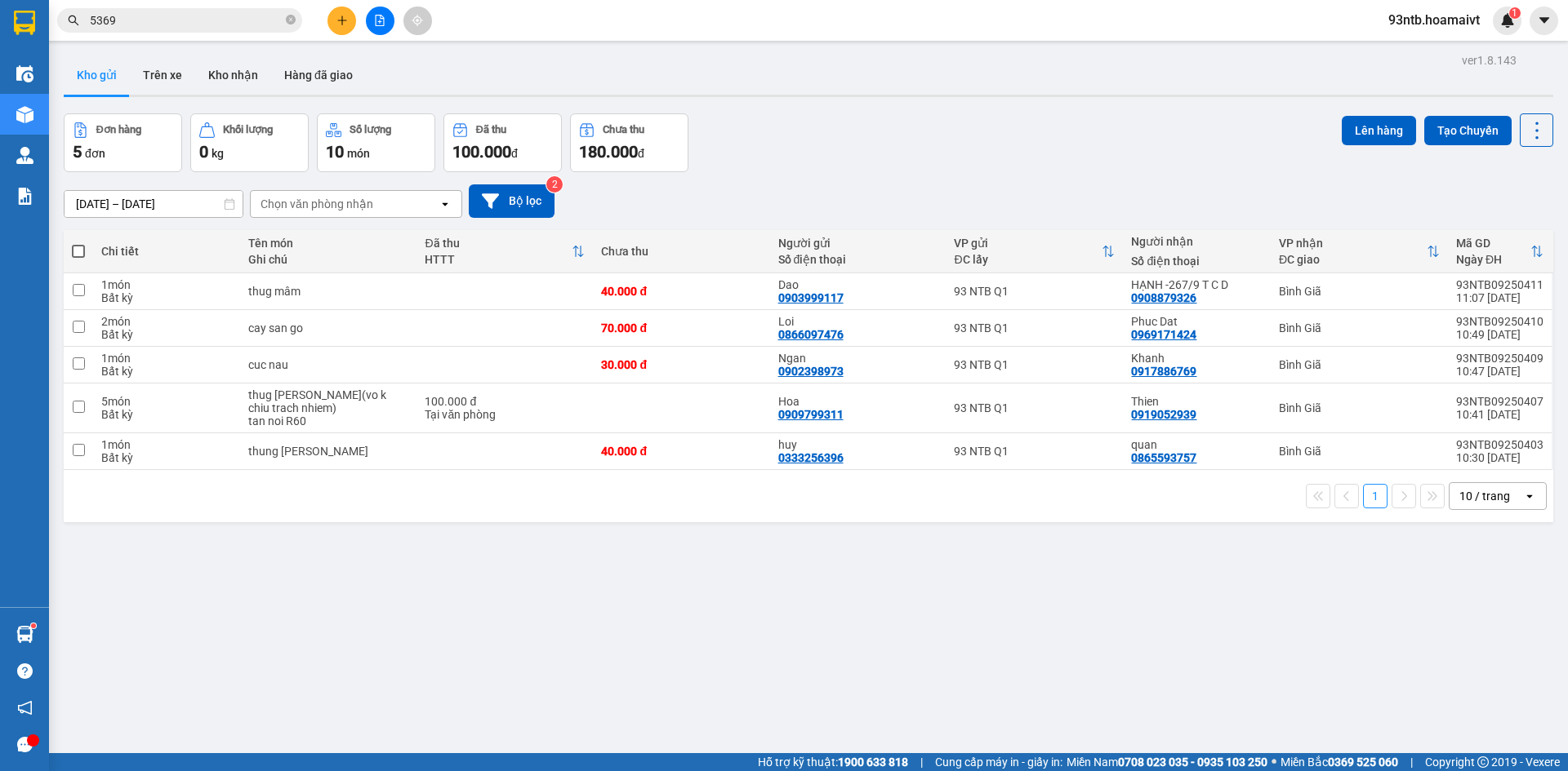
click at [77, 249] on span at bounding box center [78, 251] width 13 height 13
click at [79, 243] on input "checkbox" at bounding box center [79, 243] width 0 height 0
checkbox input "true"
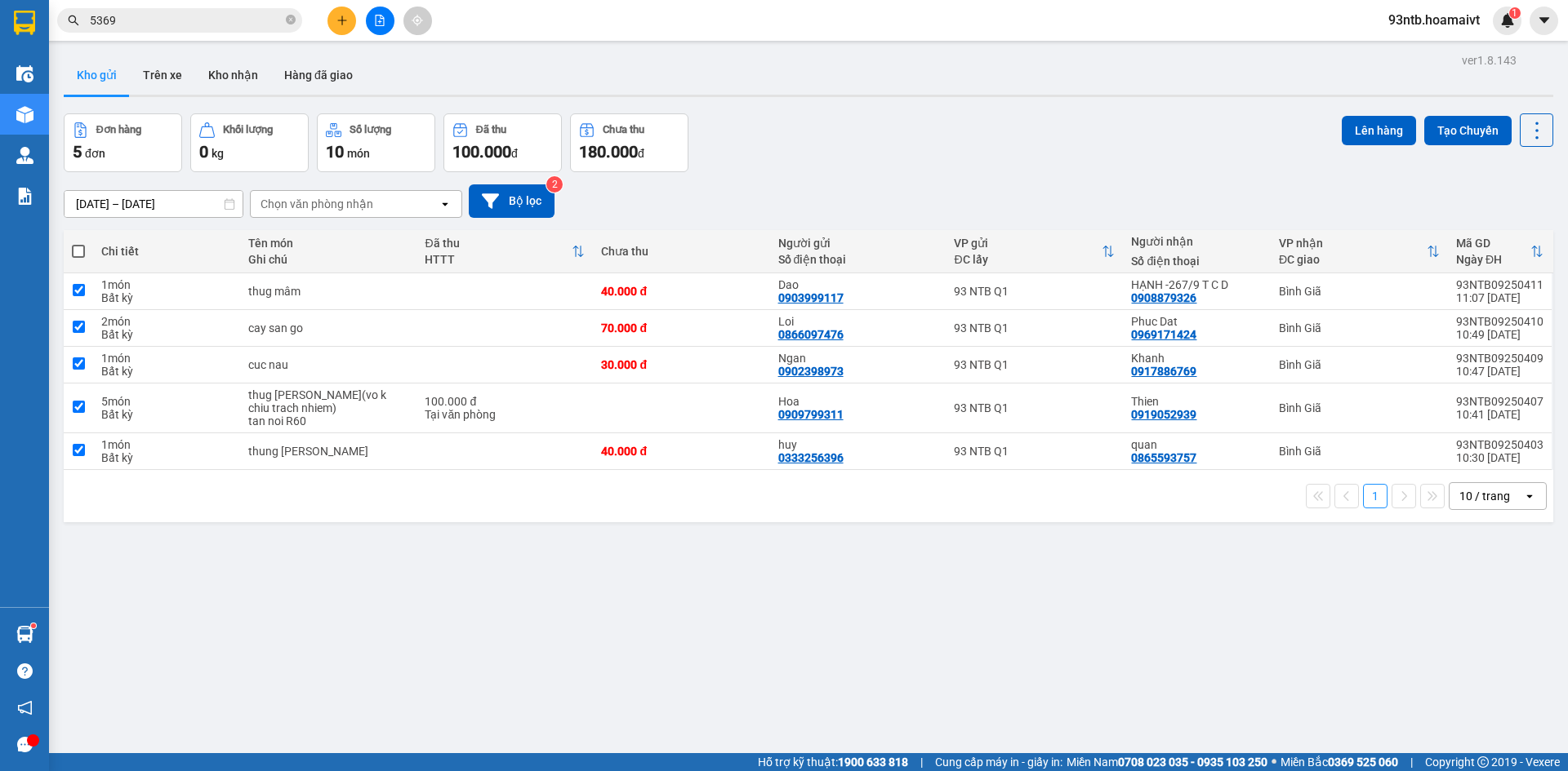
checkbox input "true"
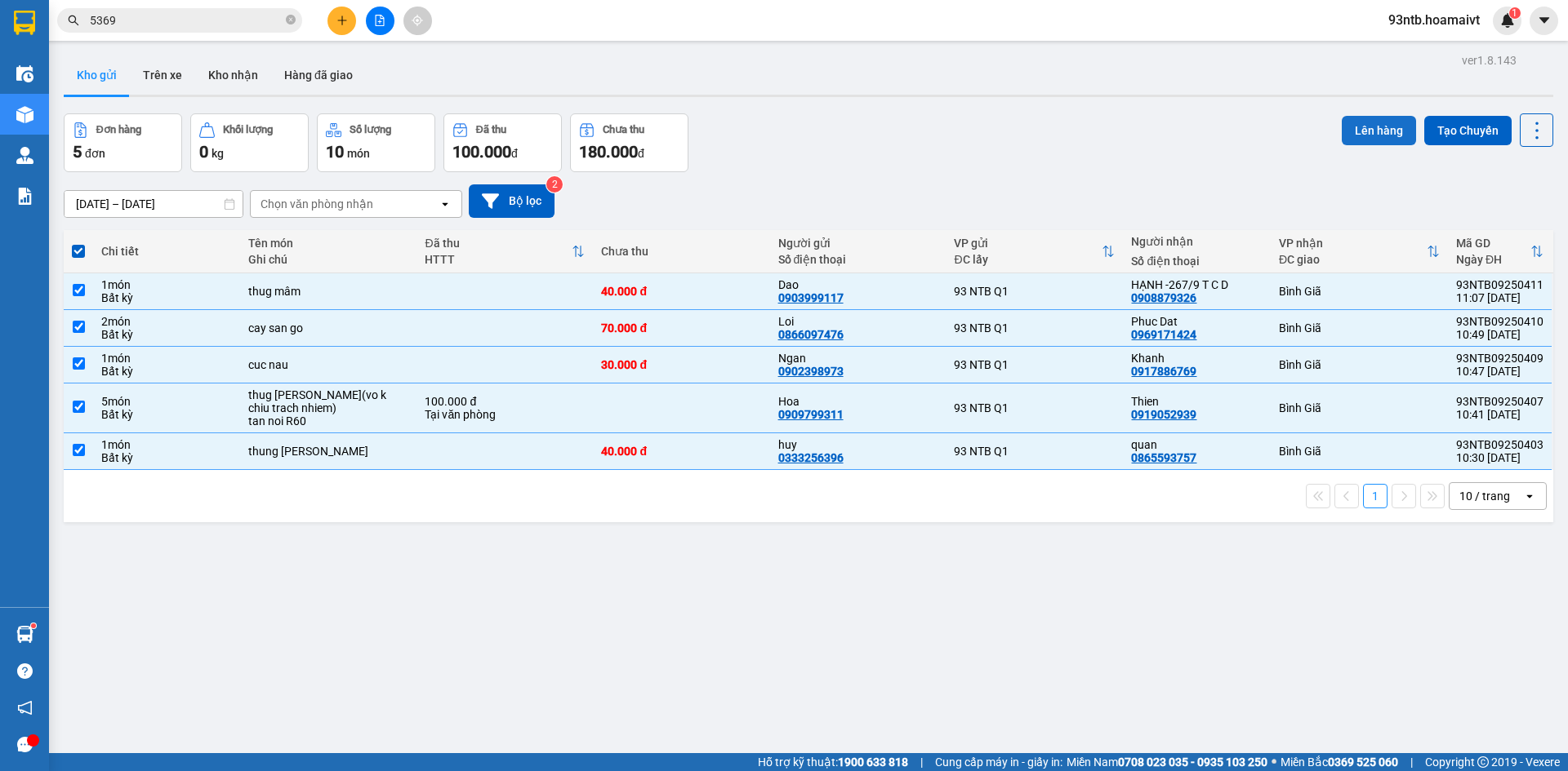
click at [1346, 125] on button "Lên hàng" at bounding box center [1379, 130] width 74 height 29
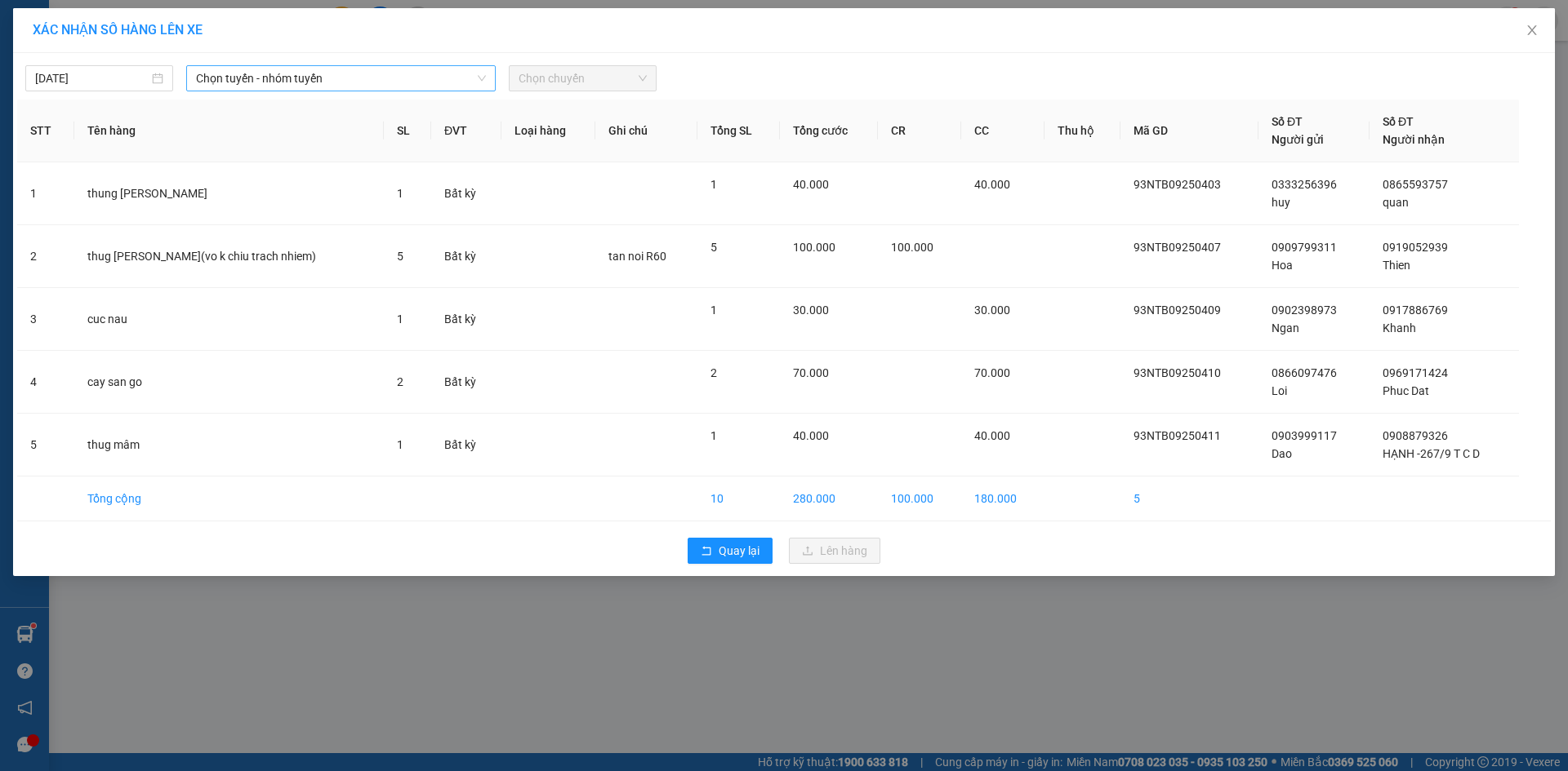
click at [321, 79] on span "Chọn tuyến - nhóm tuyến" at bounding box center [341, 78] width 290 height 24
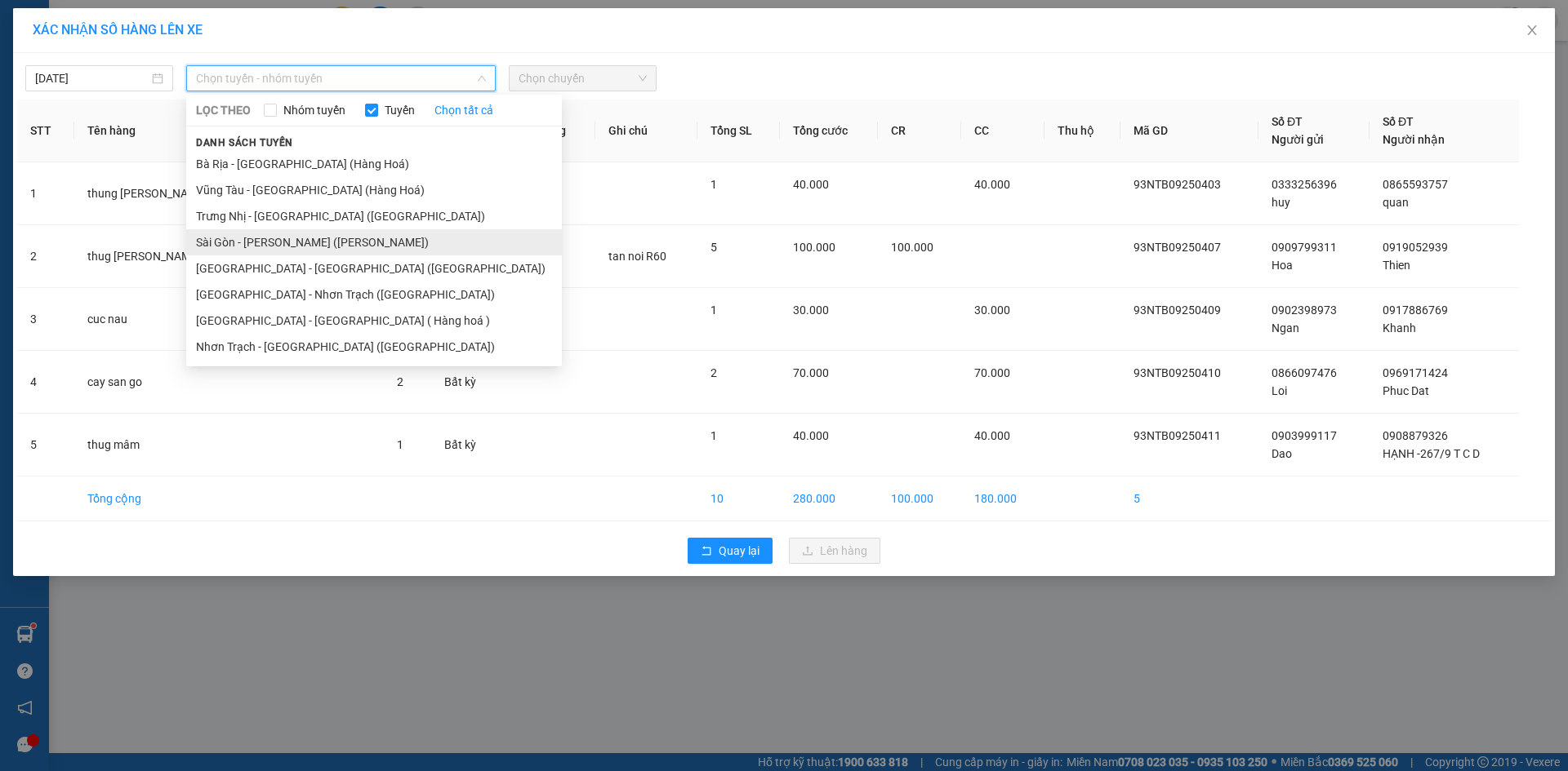
click at [261, 251] on li "Sài Gòn - Vũng Tàu (Hàng Hoá)" at bounding box center [374, 242] width 376 height 26
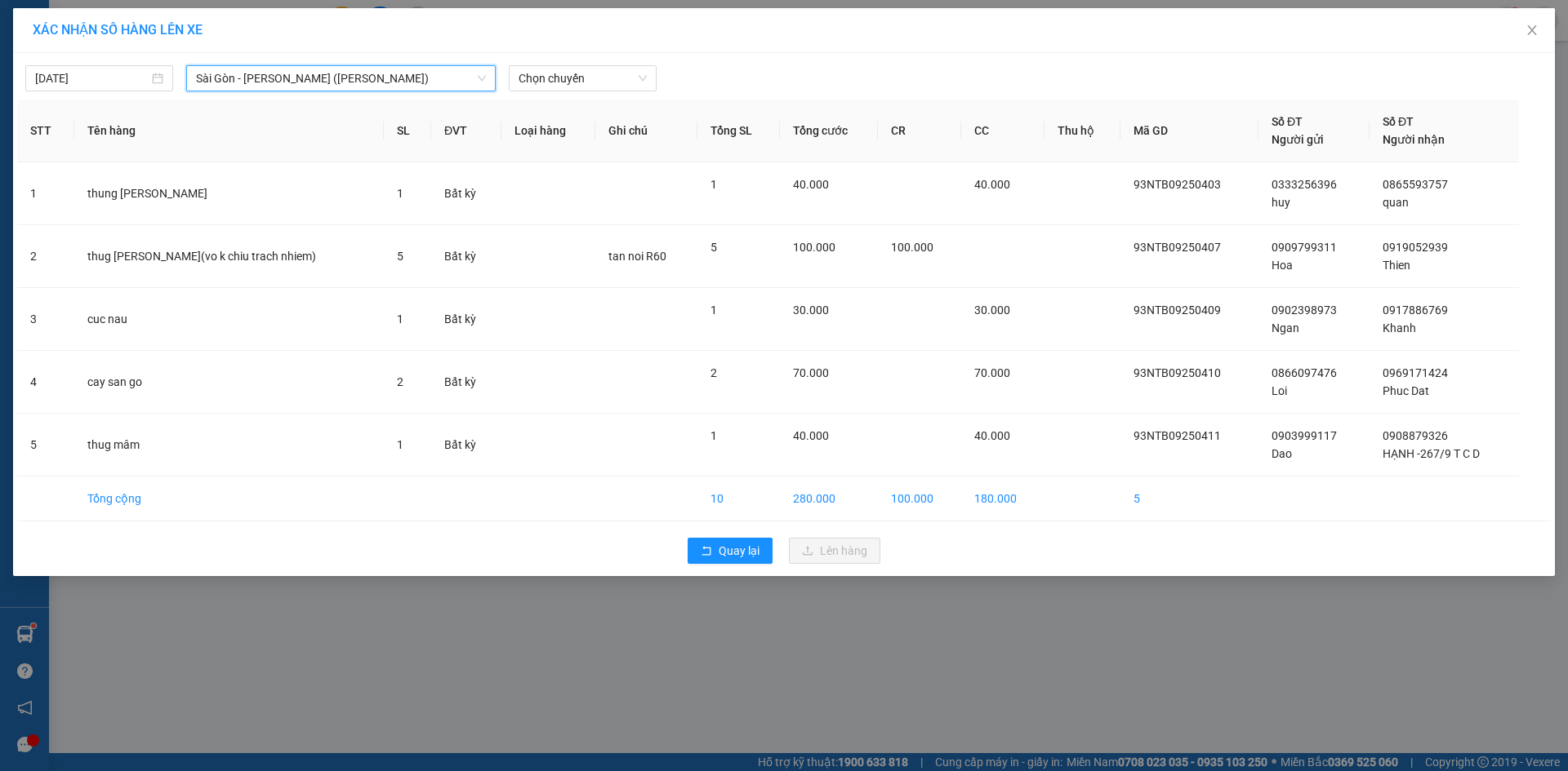
click at [583, 63] on div "15/09/2025 Sài Gòn - Vũng Tàu (Hàng Hoá) Sài Gòn - Vũng Tàu (Hàng Hoá) LỌC …" at bounding box center [784, 74] width 1534 height 34
click at [583, 66] on div "Chọn chuyến" at bounding box center [583, 78] width 148 height 26
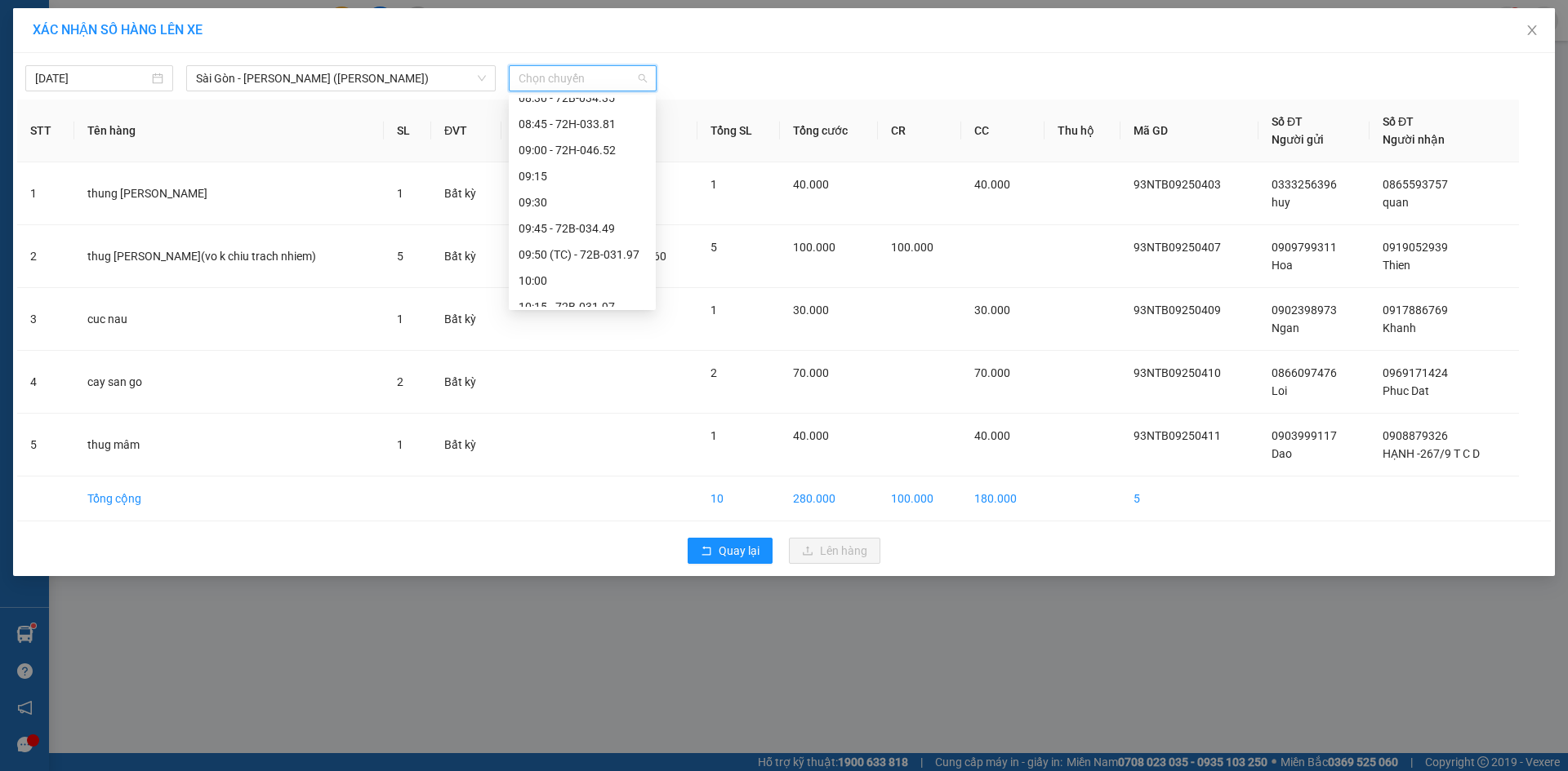
scroll to position [489, 0]
click at [572, 262] on div "11:15" at bounding box center [582, 274] width 147 height 26
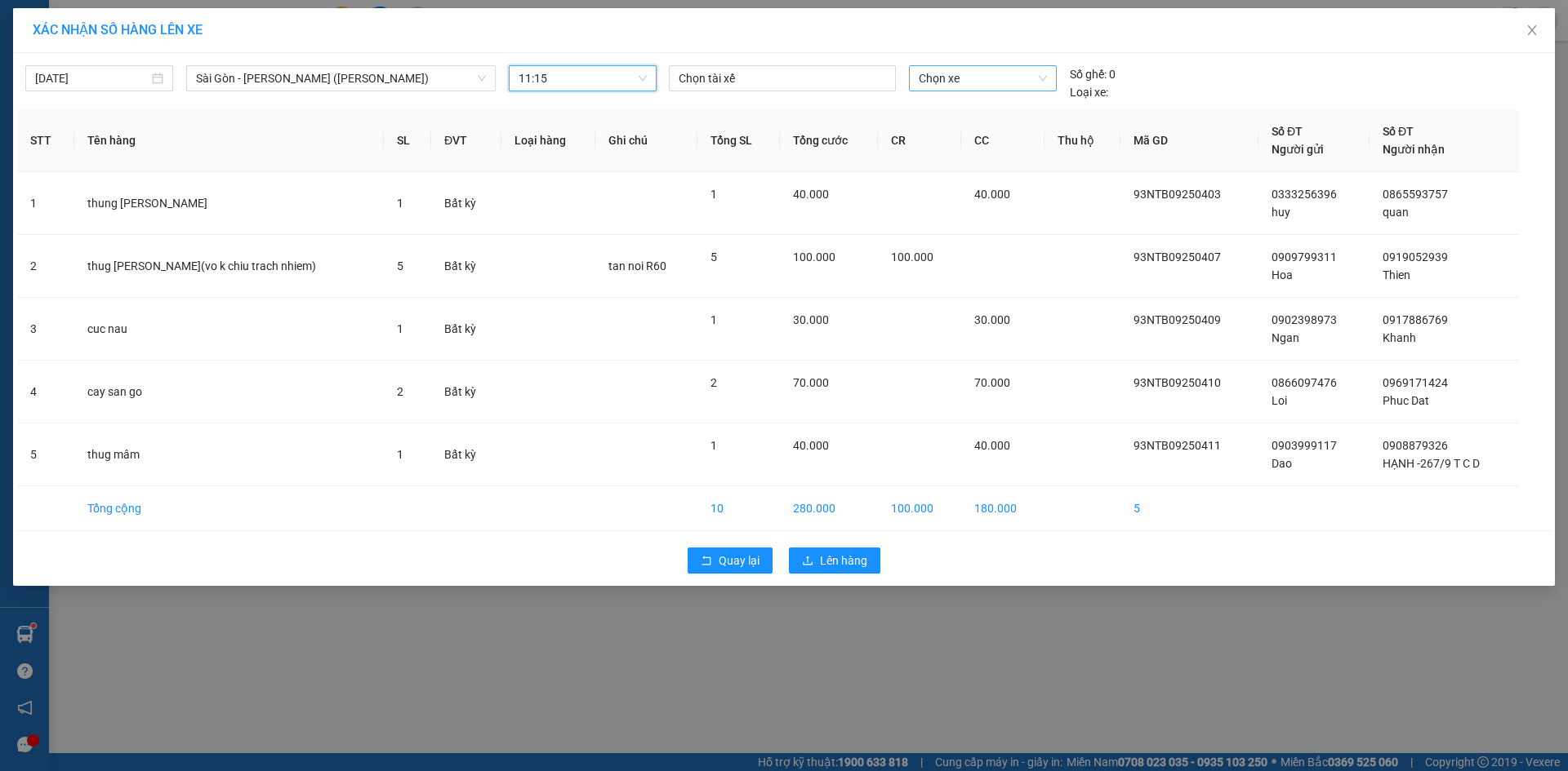
click at [935, 81] on span "Chọn xe" at bounding box center [982, 78] width 127 height 24
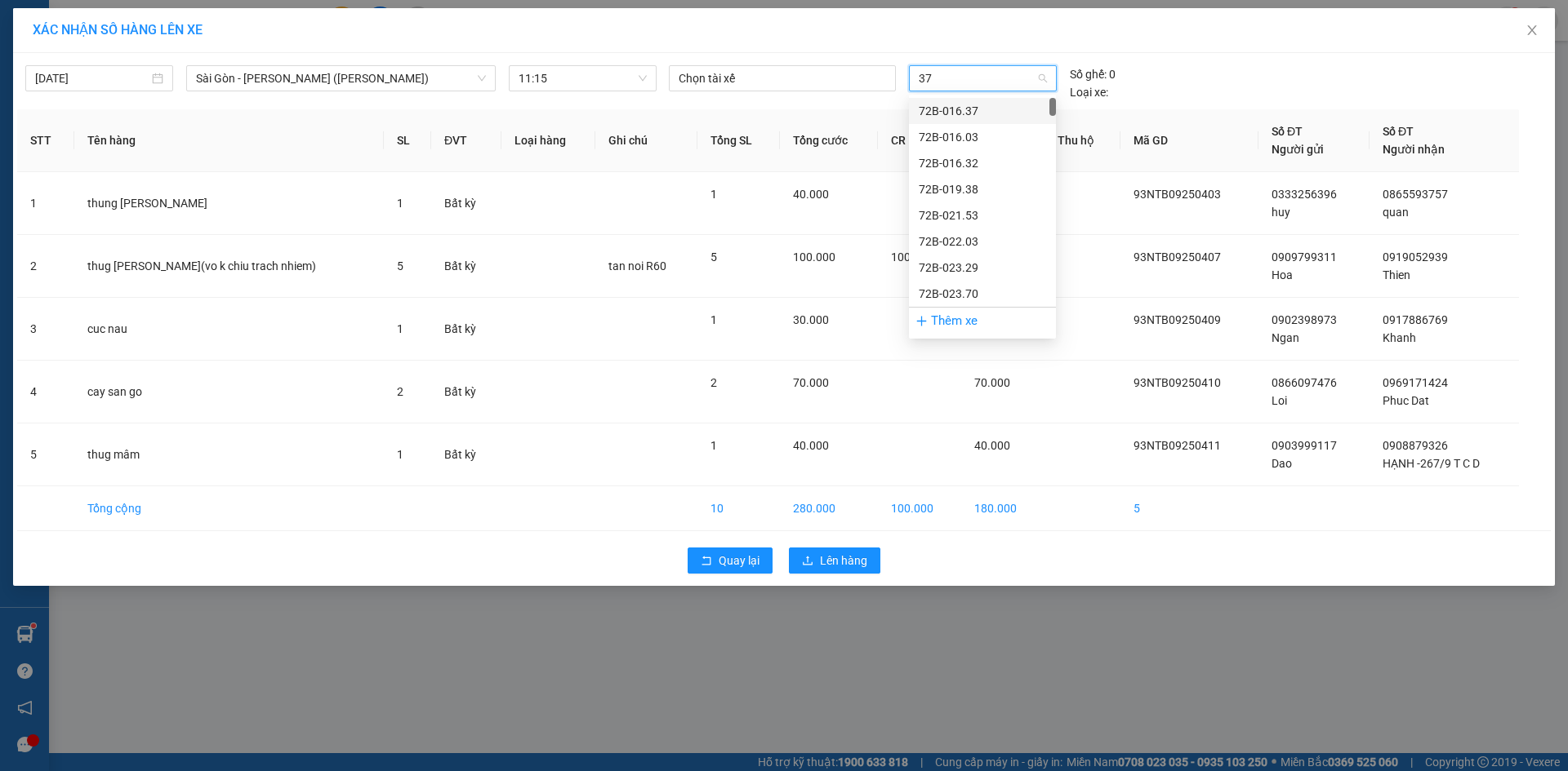
type input "375"
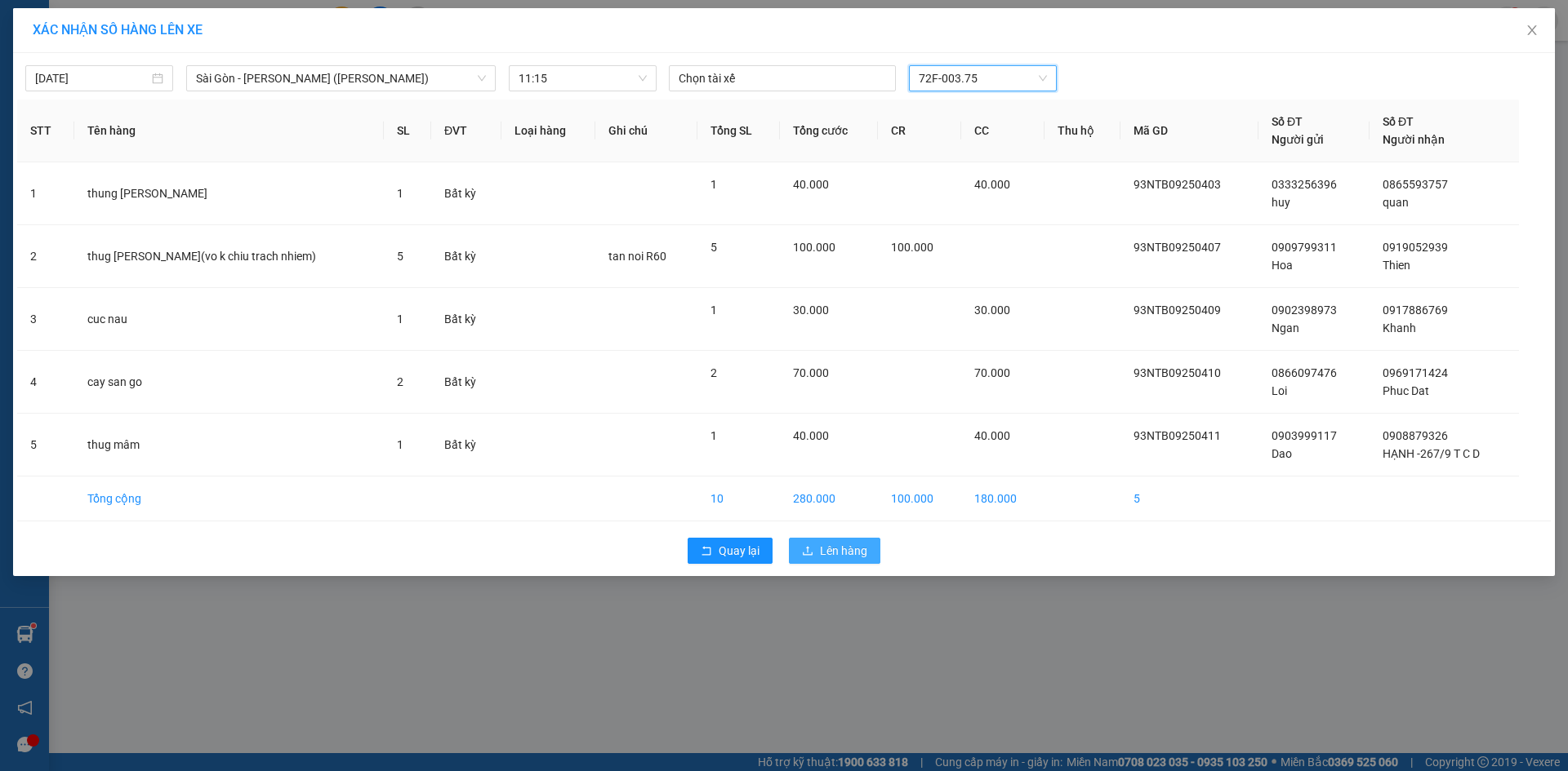
click at [833, 557] on span "Lên hàng" at bounding box center [843, 551] width 48 height 17
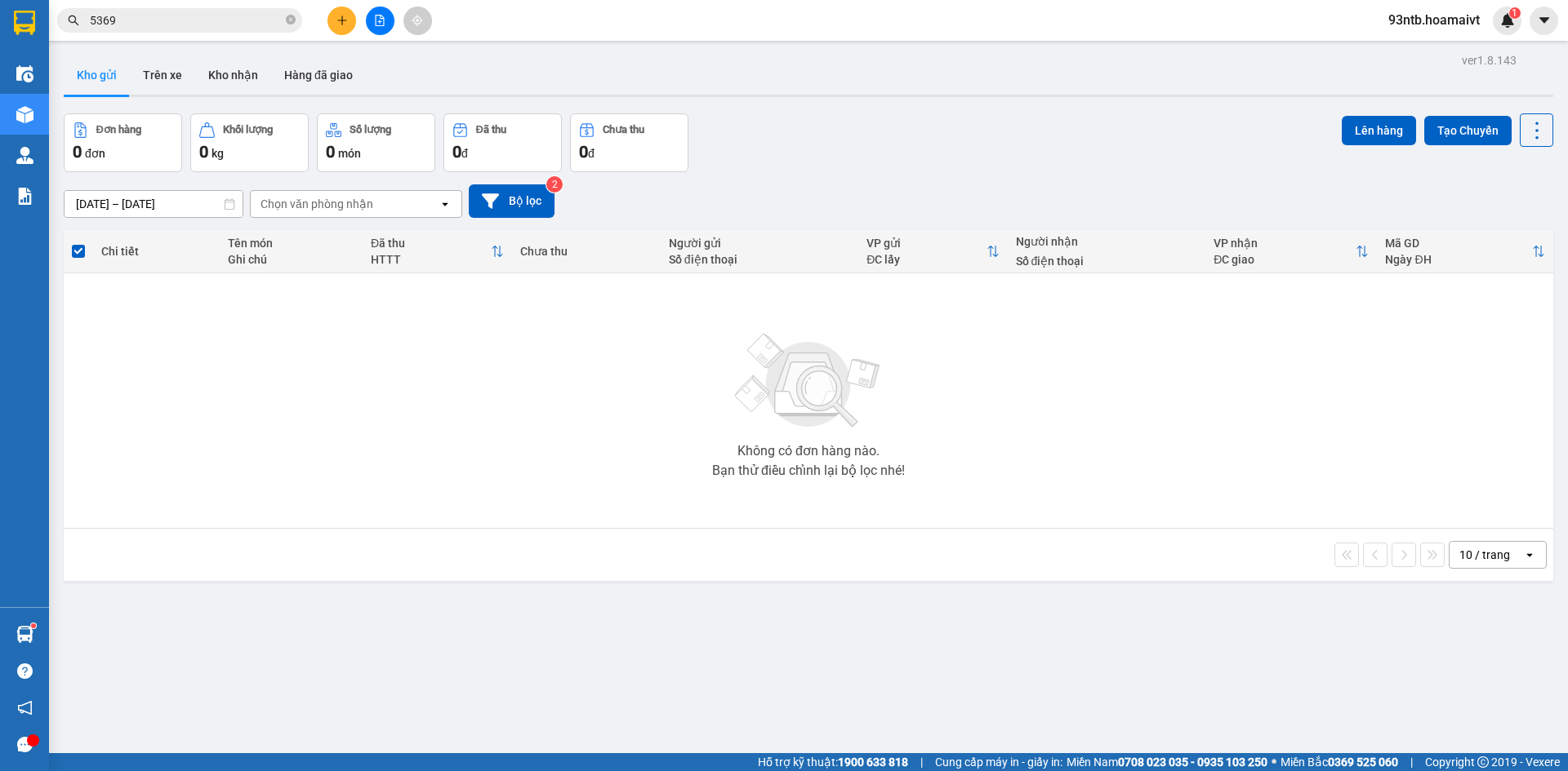
click at [230, 23] on input "5369" at bounding box center [186, 20] width 192 height 17
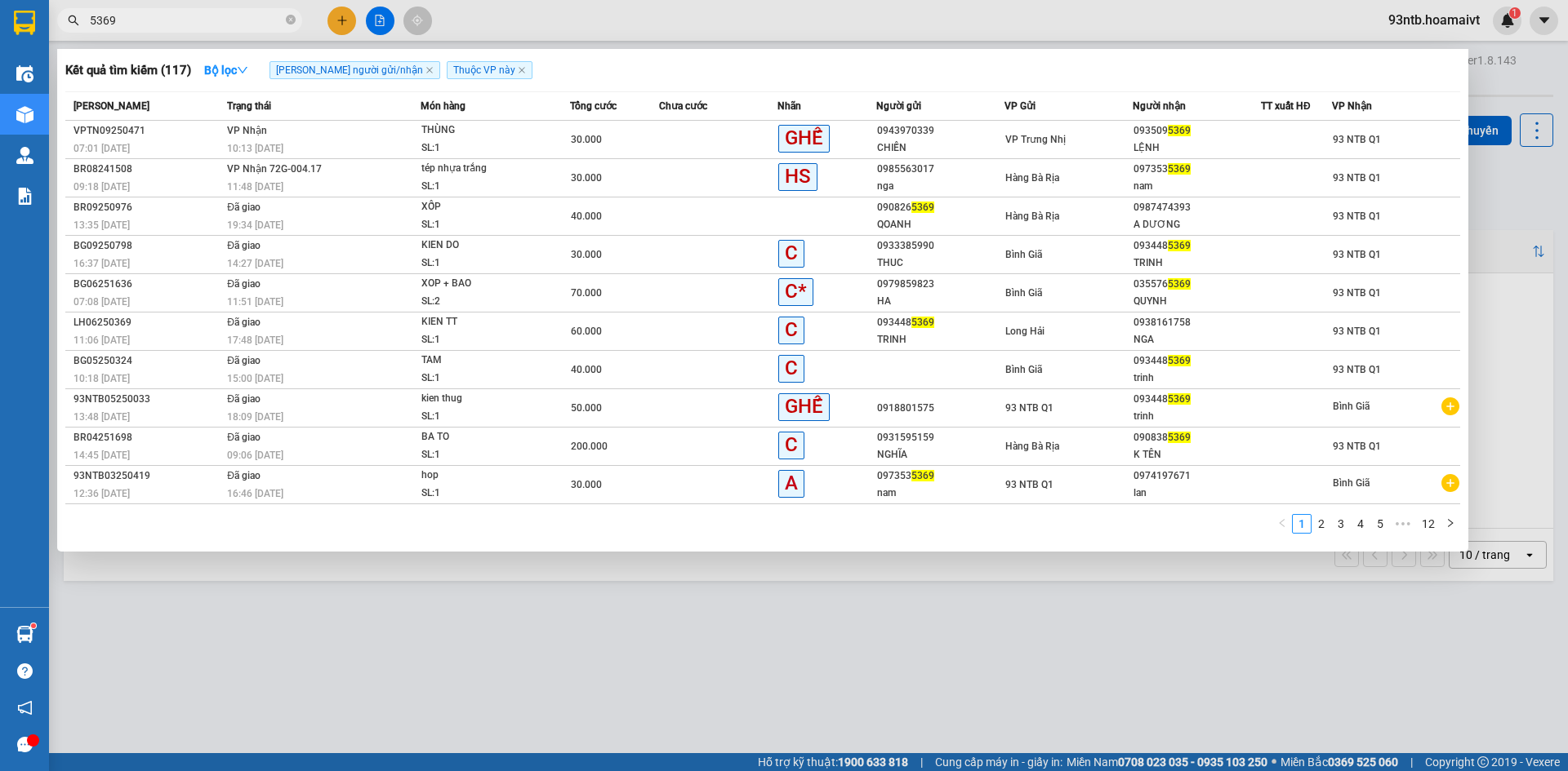
click at [230, 23] on input "5369" at bounding box center [186, 20] width 192 height 17
click at [289, 23] on icon "close-circle" at bounding box center [290, 19] width 10 height 10
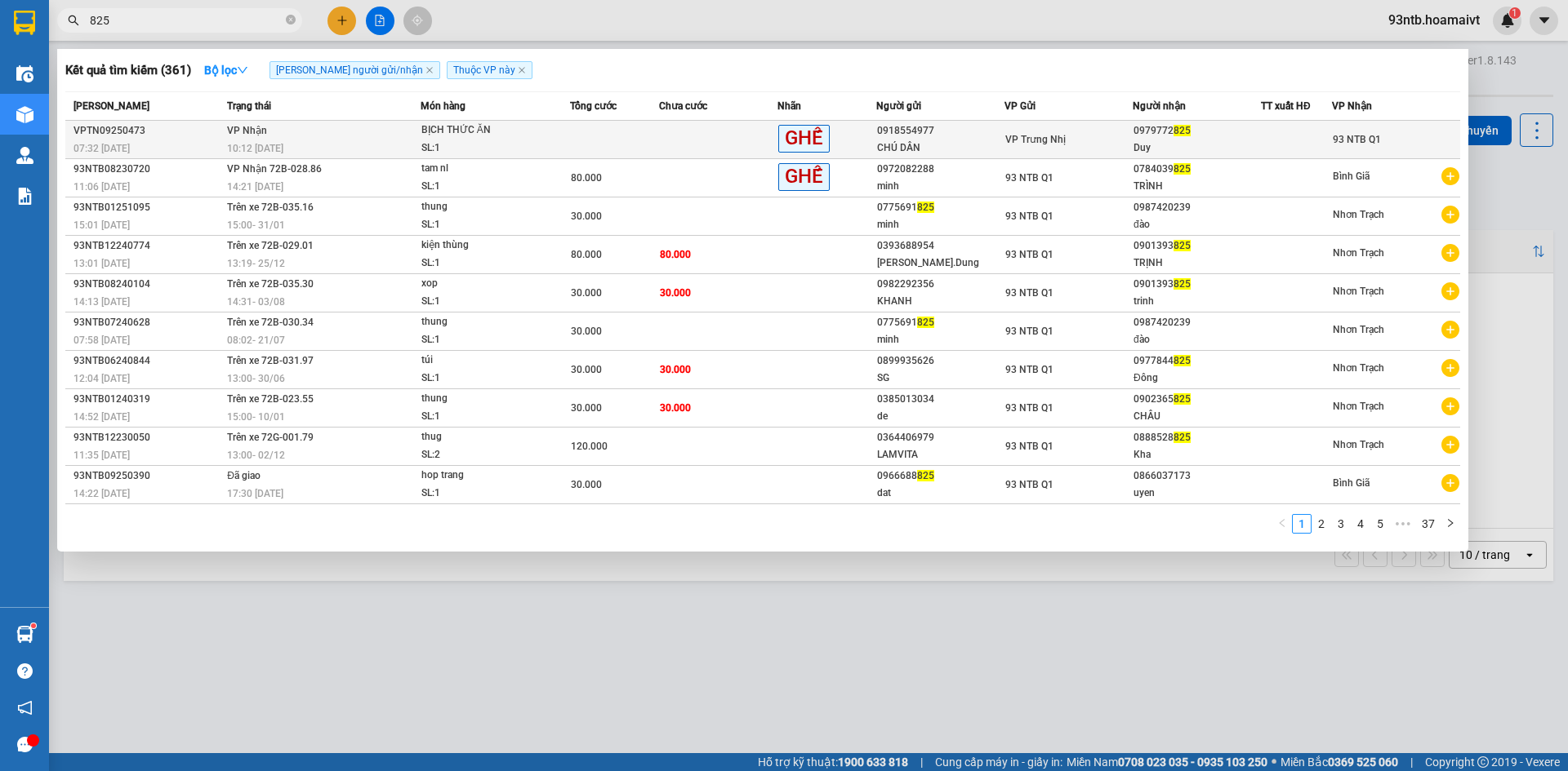
type input "825"
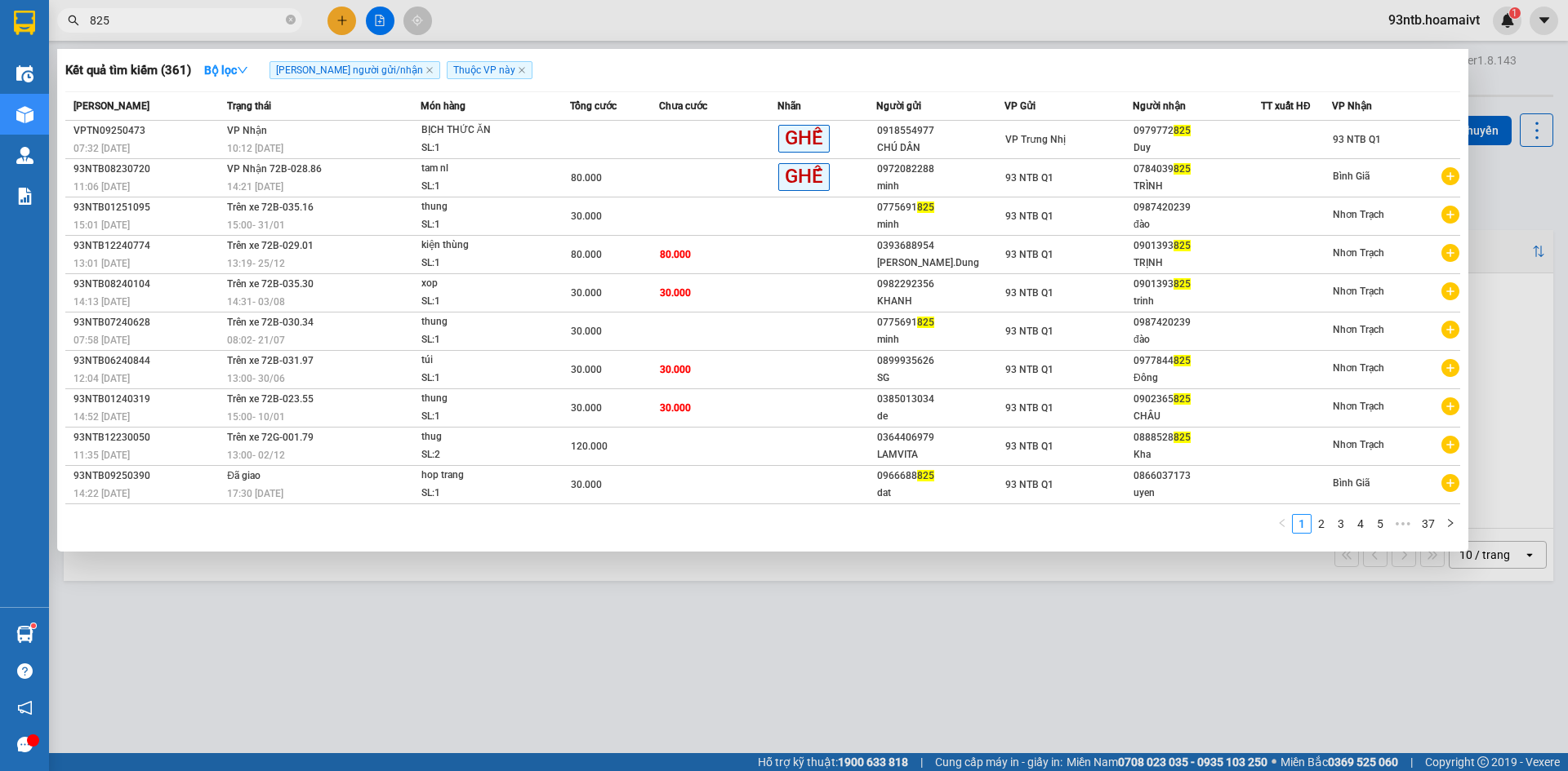
click at [1047, 127] on td "VP Trưng Nhị" at bounding box center [1069, 140] width 128 height 39
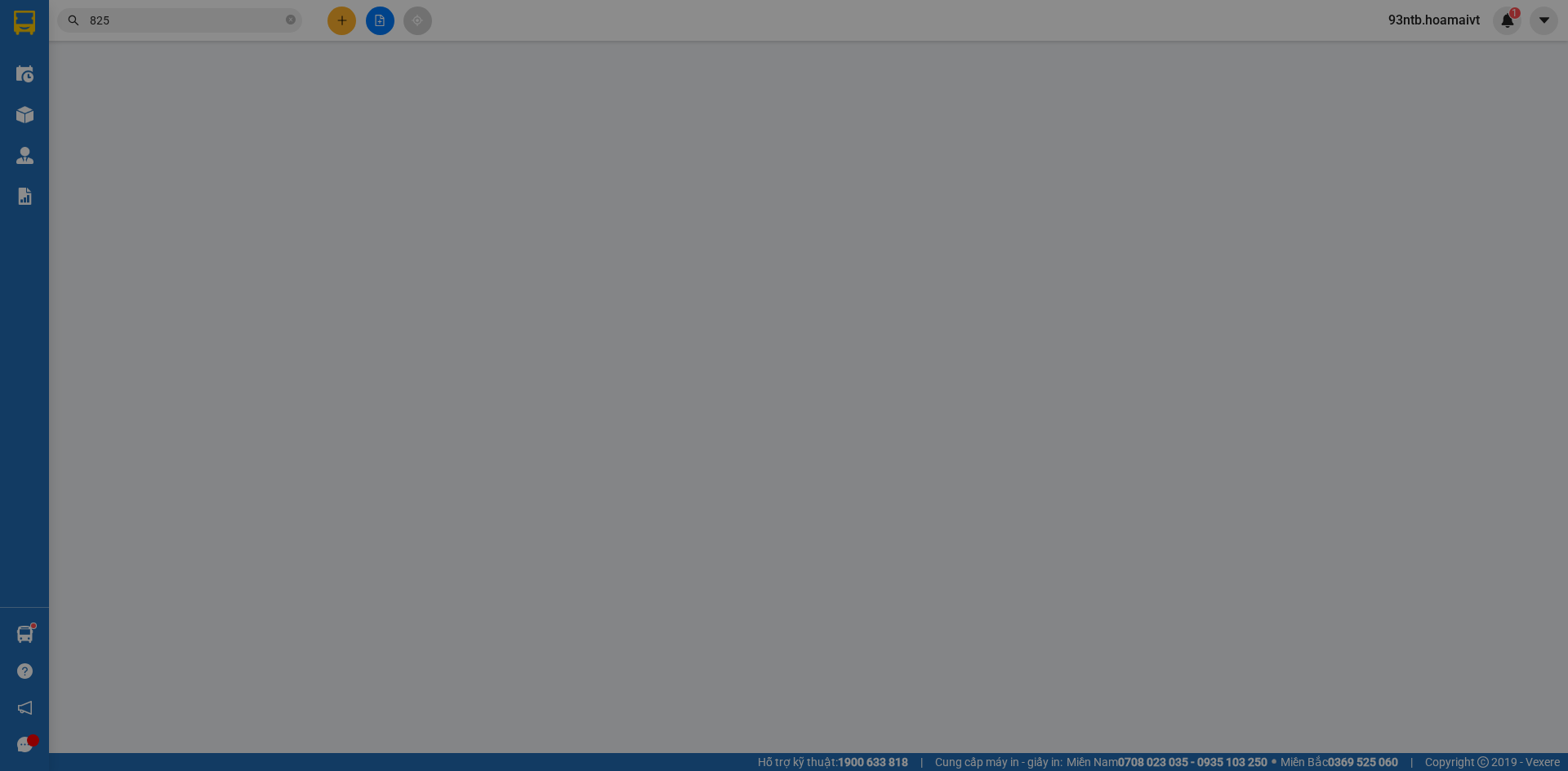
type input "0918554977"
type input "CHÚ DÂN"
type input "0979772825"
type input "Duy"
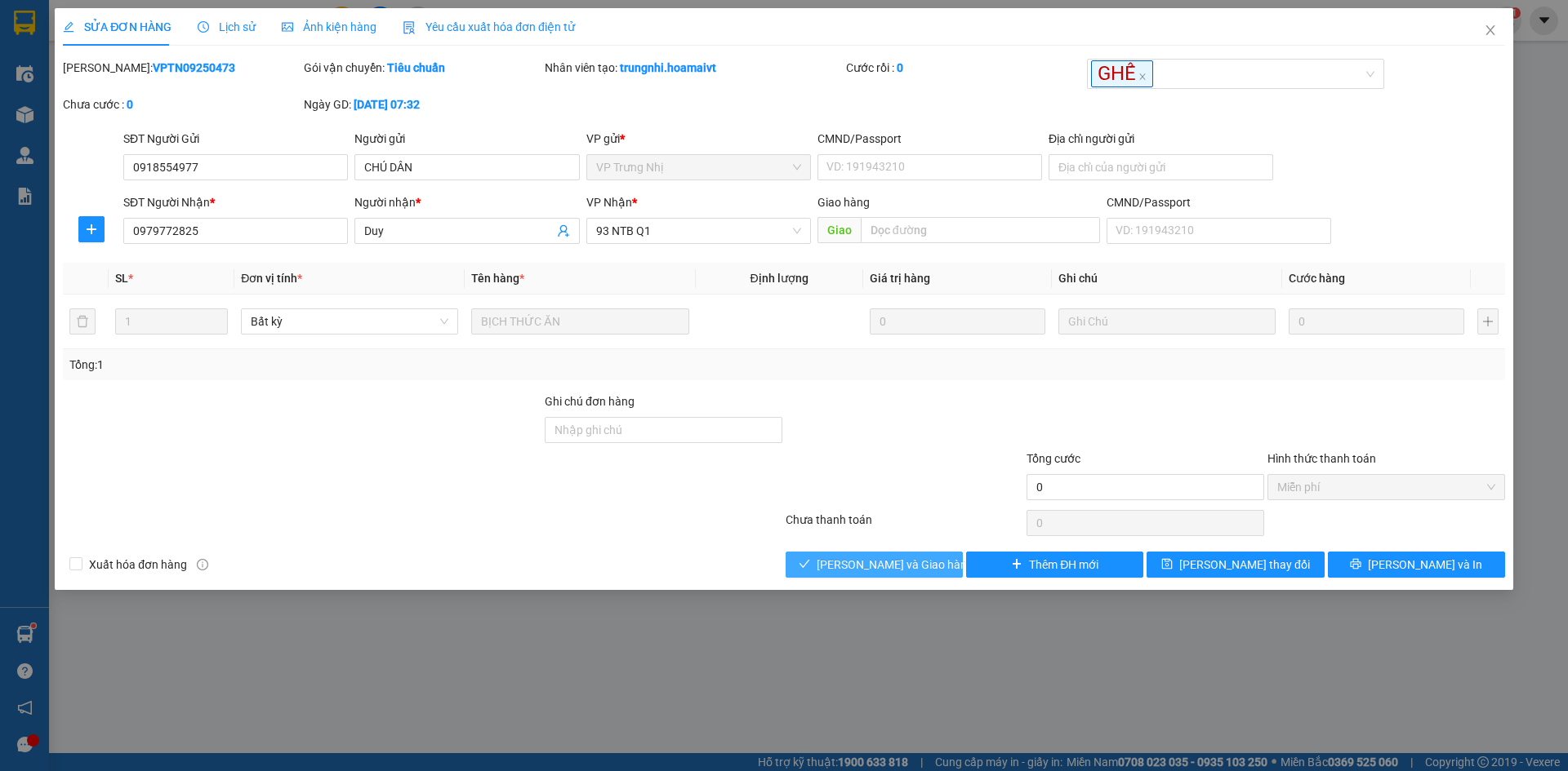
click at [909, 557] on span "[PERSON_NAME] và Giao hàng" at bounding box center [895, 564] width 156 height 17
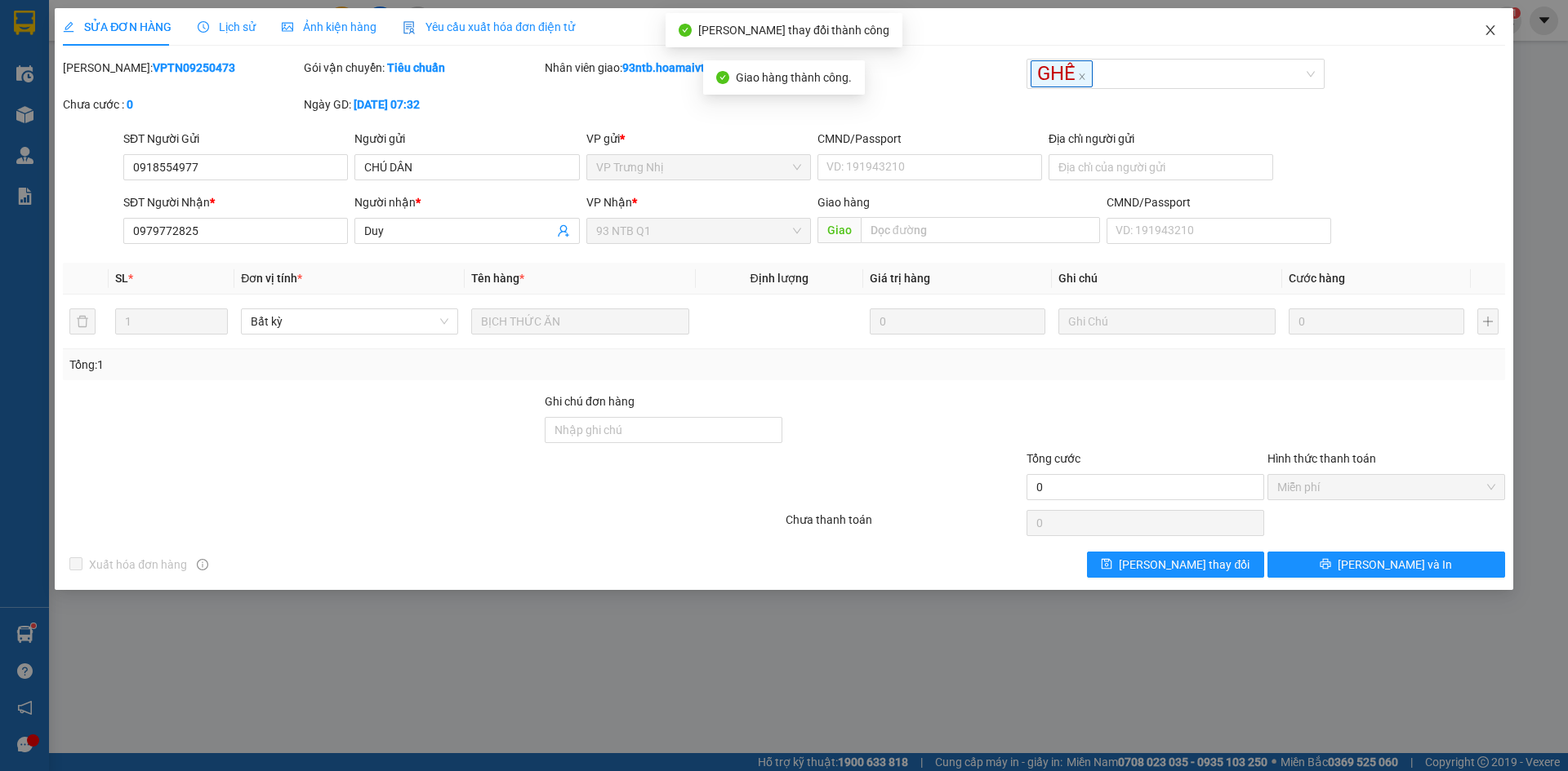
click at [1480, 33] on span "Close" at bounding box center [1490, 30] width 46 height 46
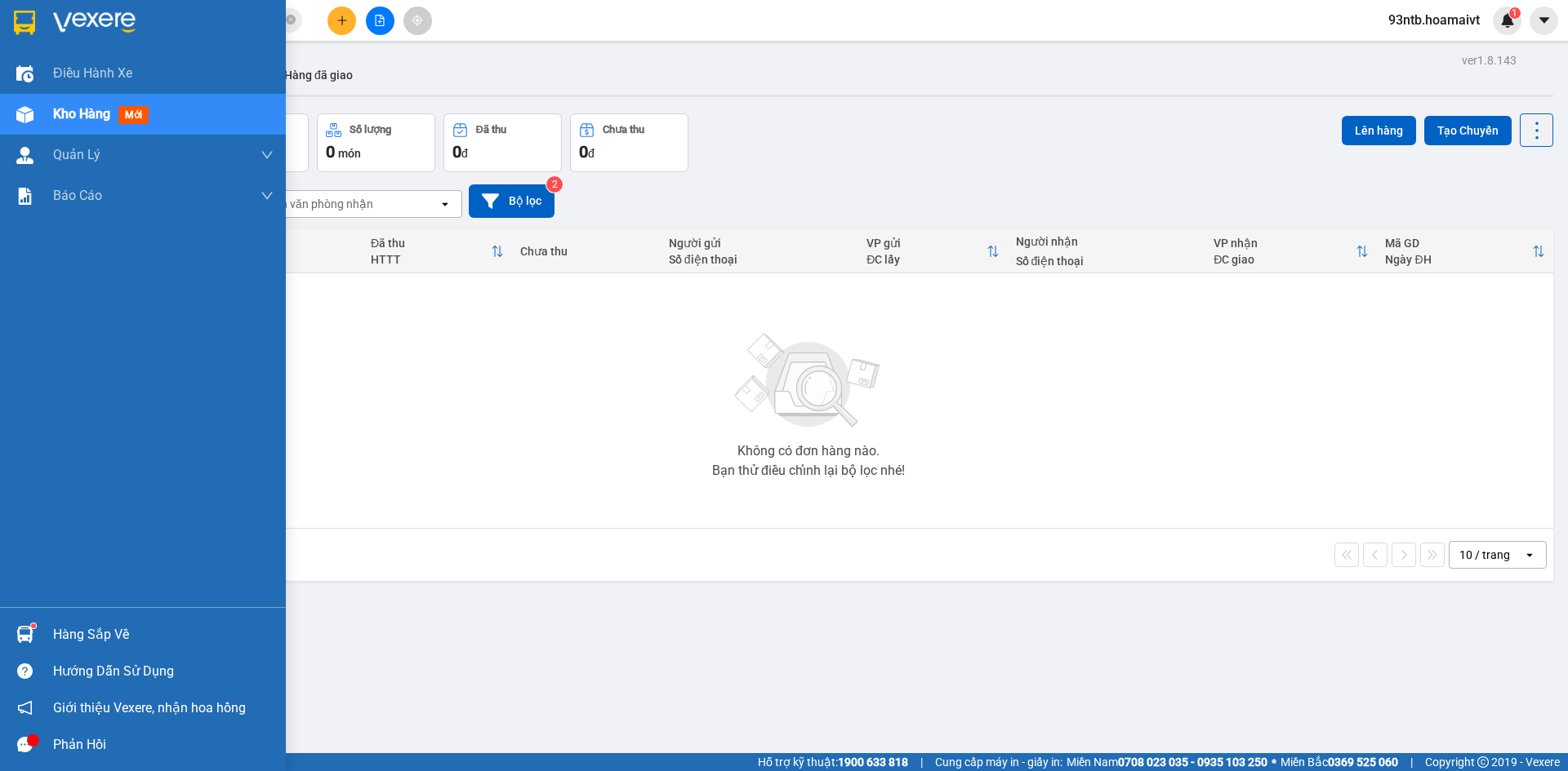
click at [19, 629] on img at bounding box center [25, 635] width 17 height 17
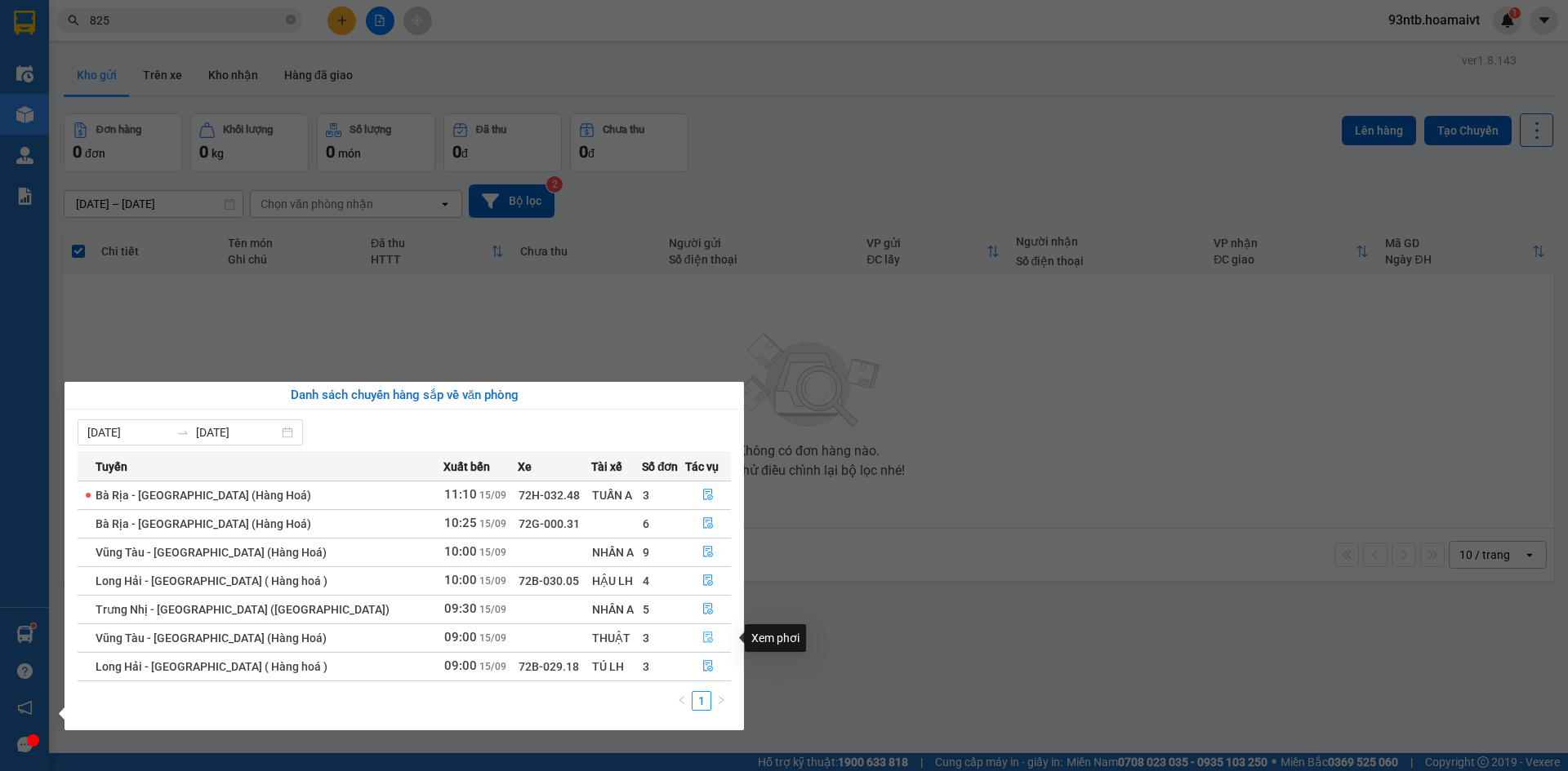
click at [702, 636] on icon "file-done" at bounding box center [708, 638] width 12 height 12
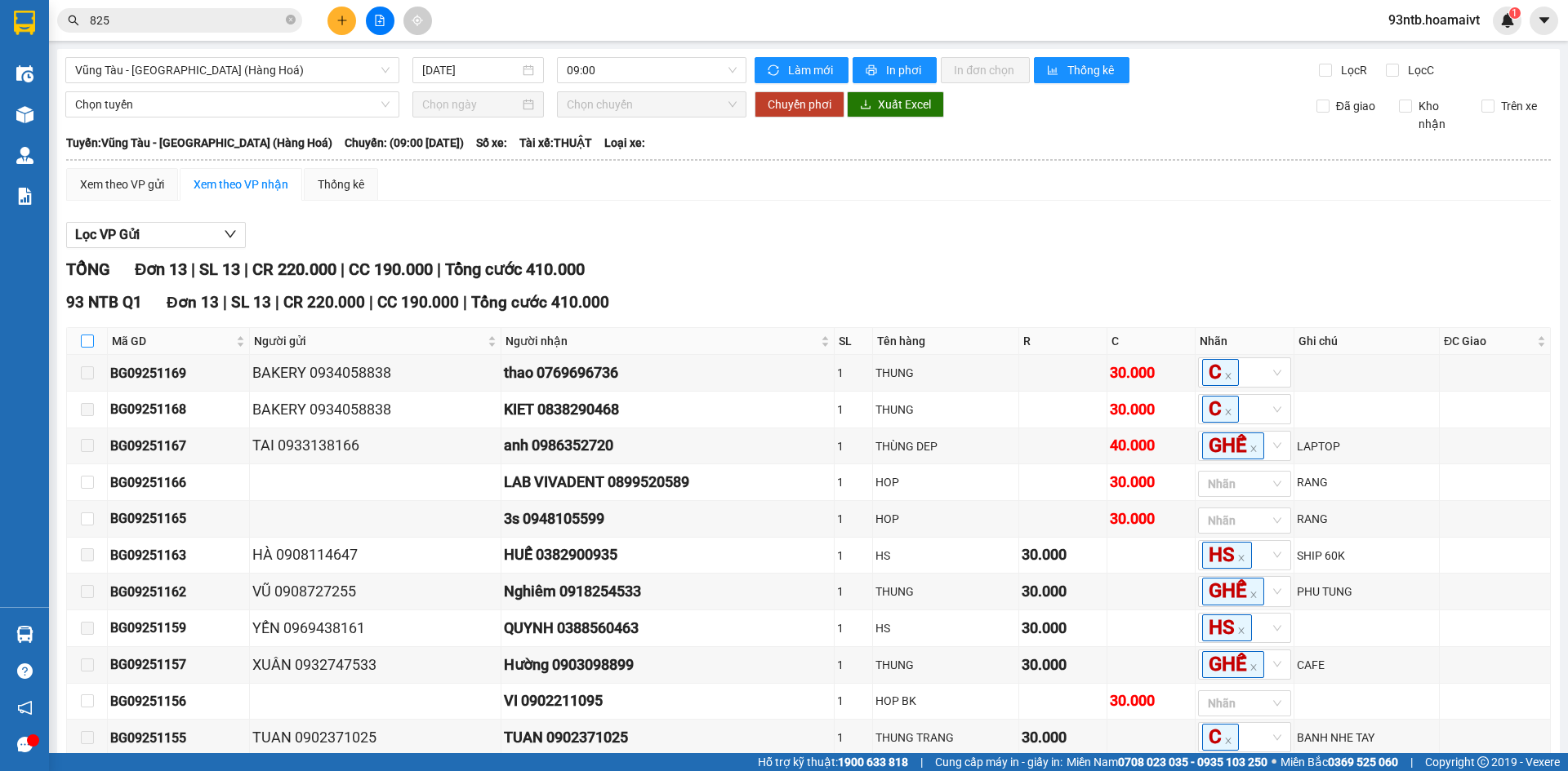
click at [91, 337] on input "checkbox" at bounding box center [86, 341] width 13 height 13
checkbox input "true"
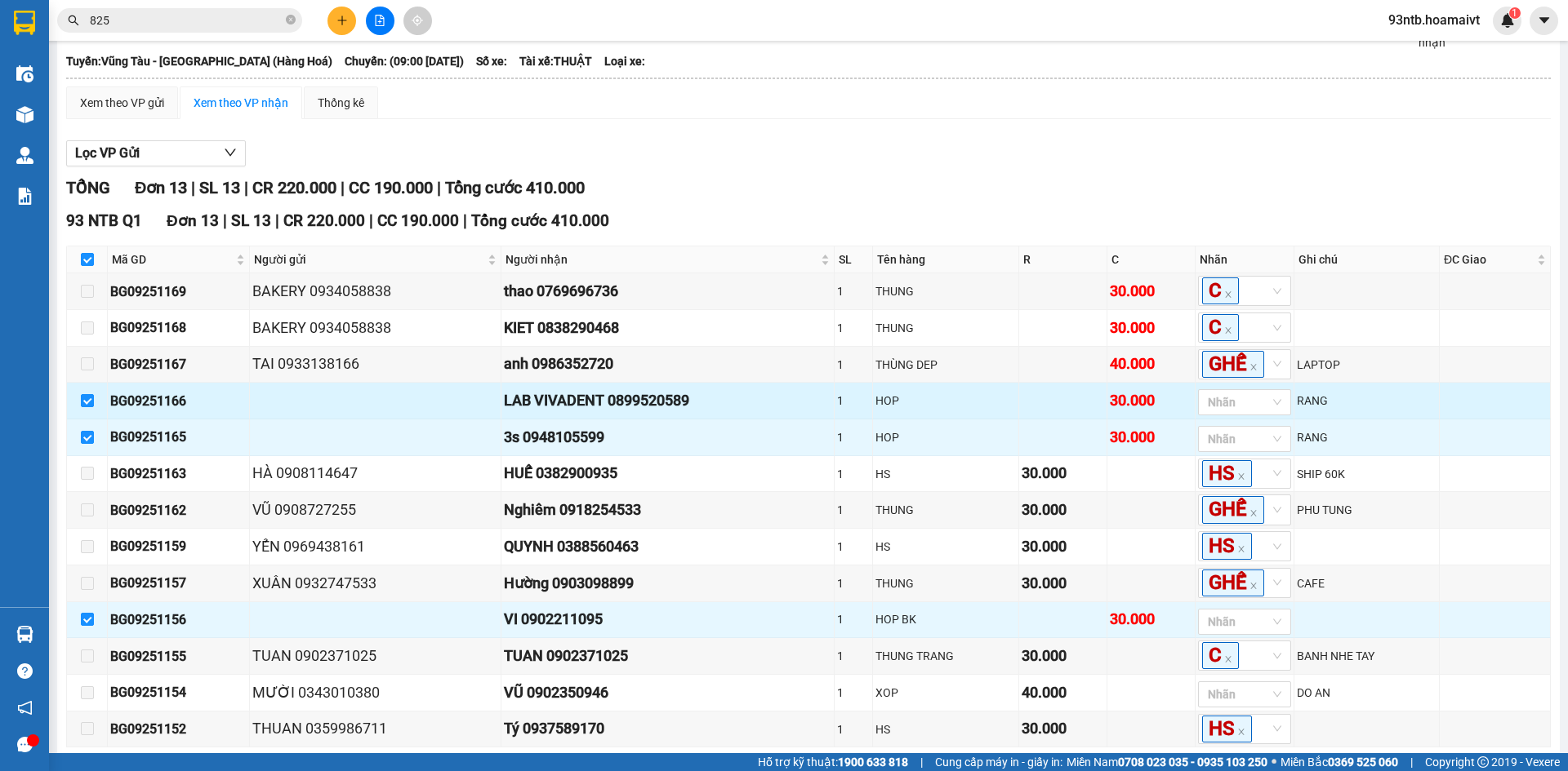
scroll to position [222, 0]
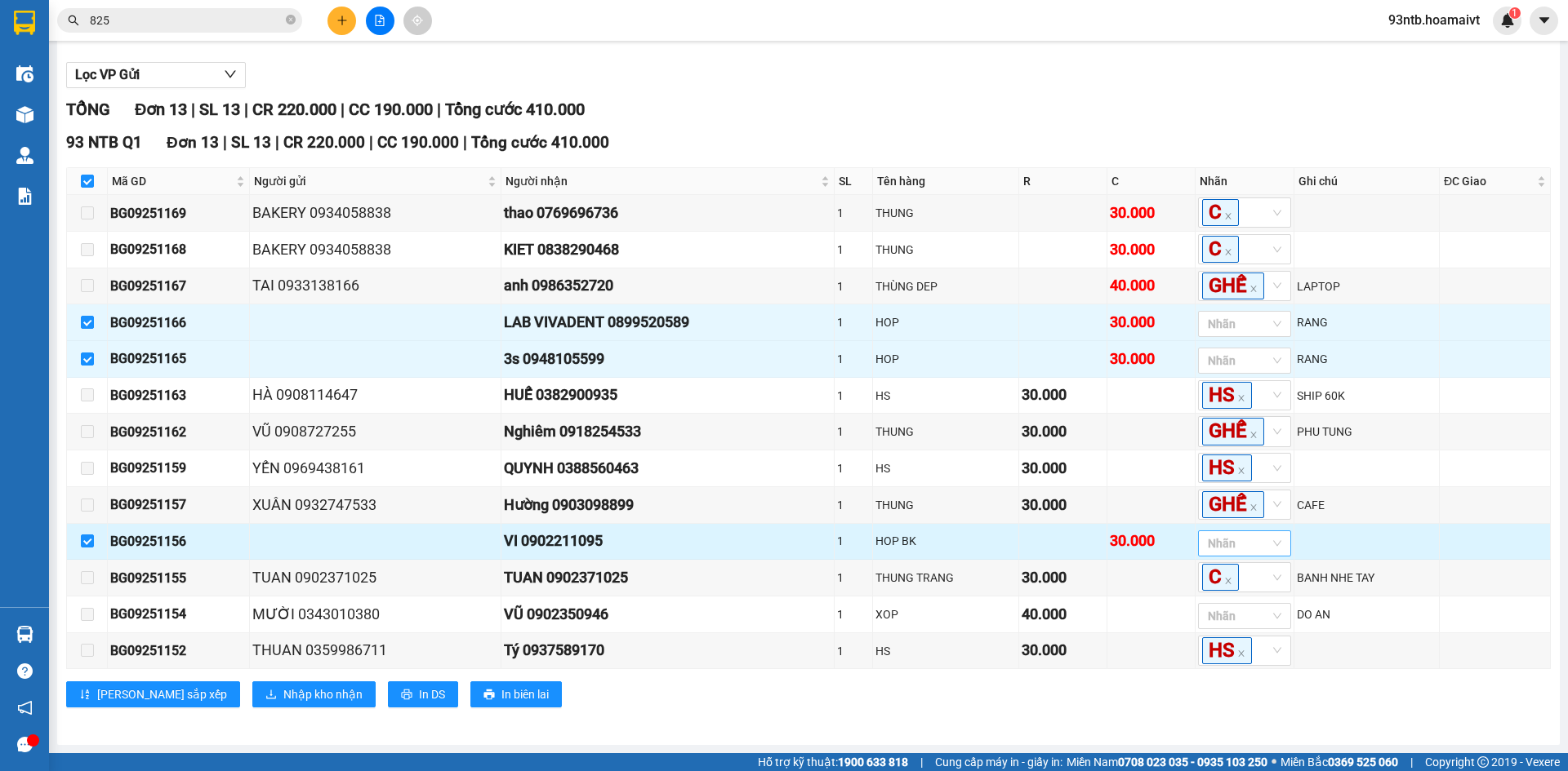
click at [1244, 535] on div at bounding box center [1236, 544] width 69 height 19
type input "g"
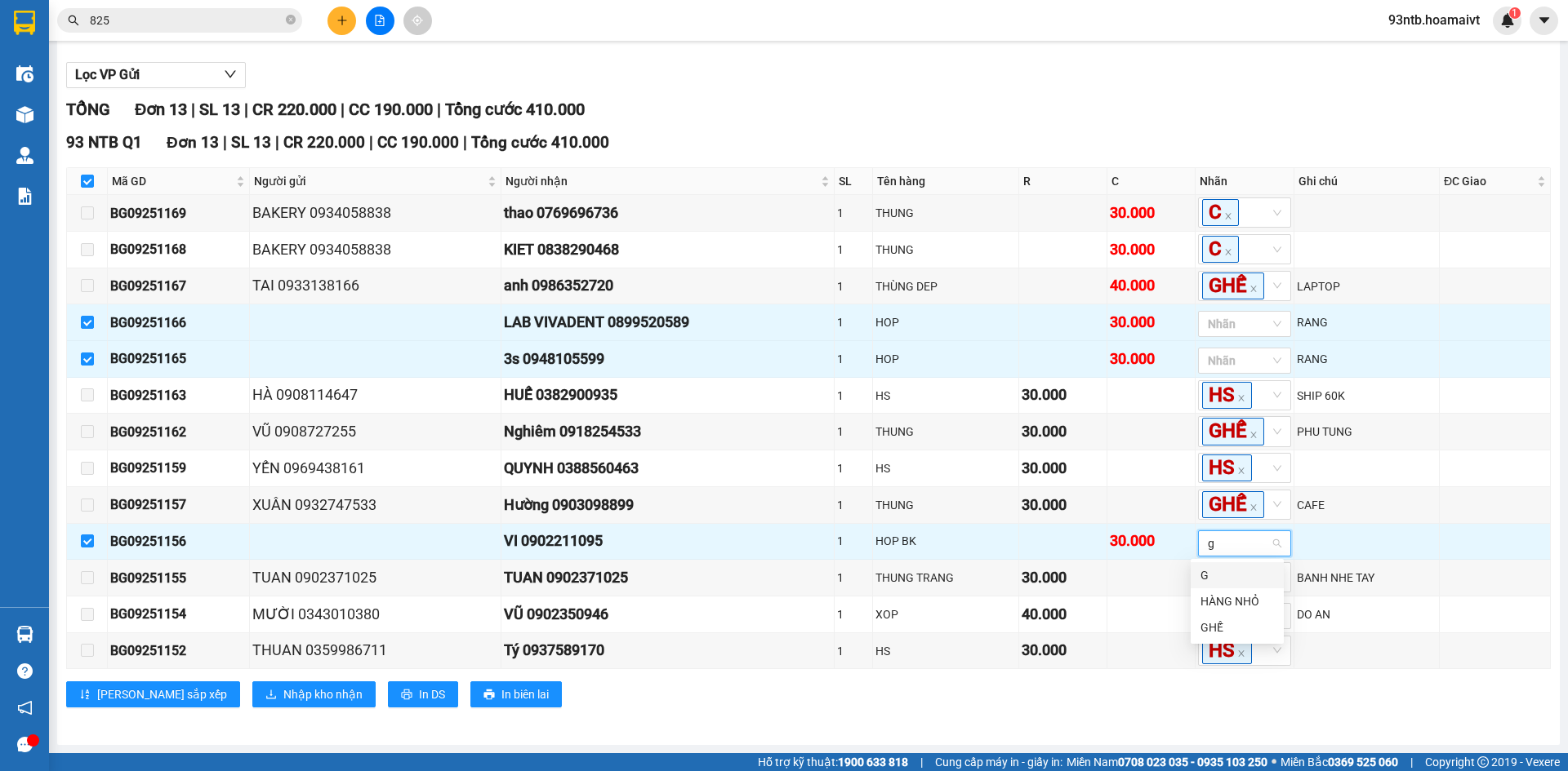
click at [1221, 576] on div "G" at bounding box center [1238, 575] width 74 height 17
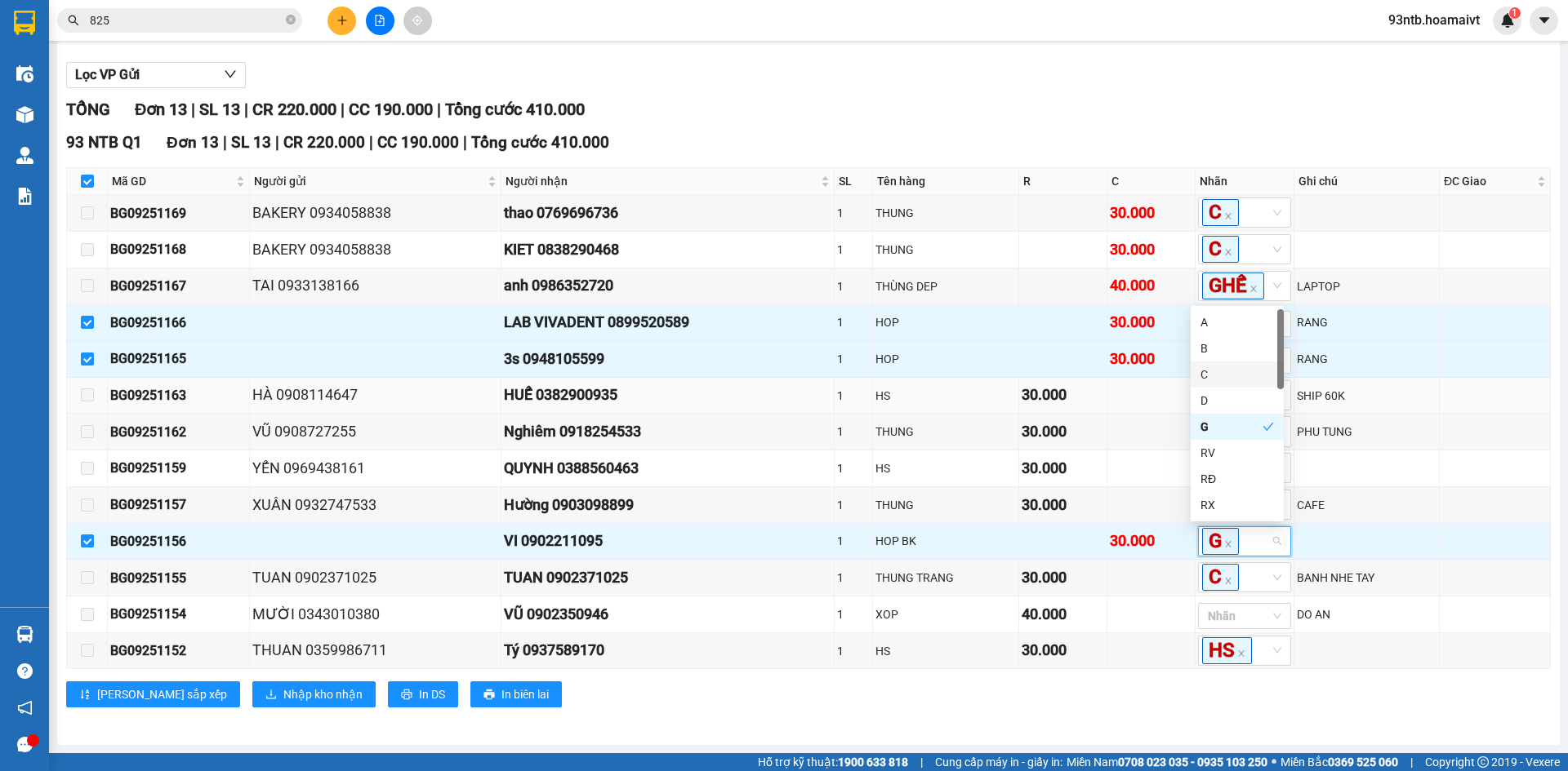
click at [1130, 378] on td at bounding box center [1151, 396] width 88 height 37
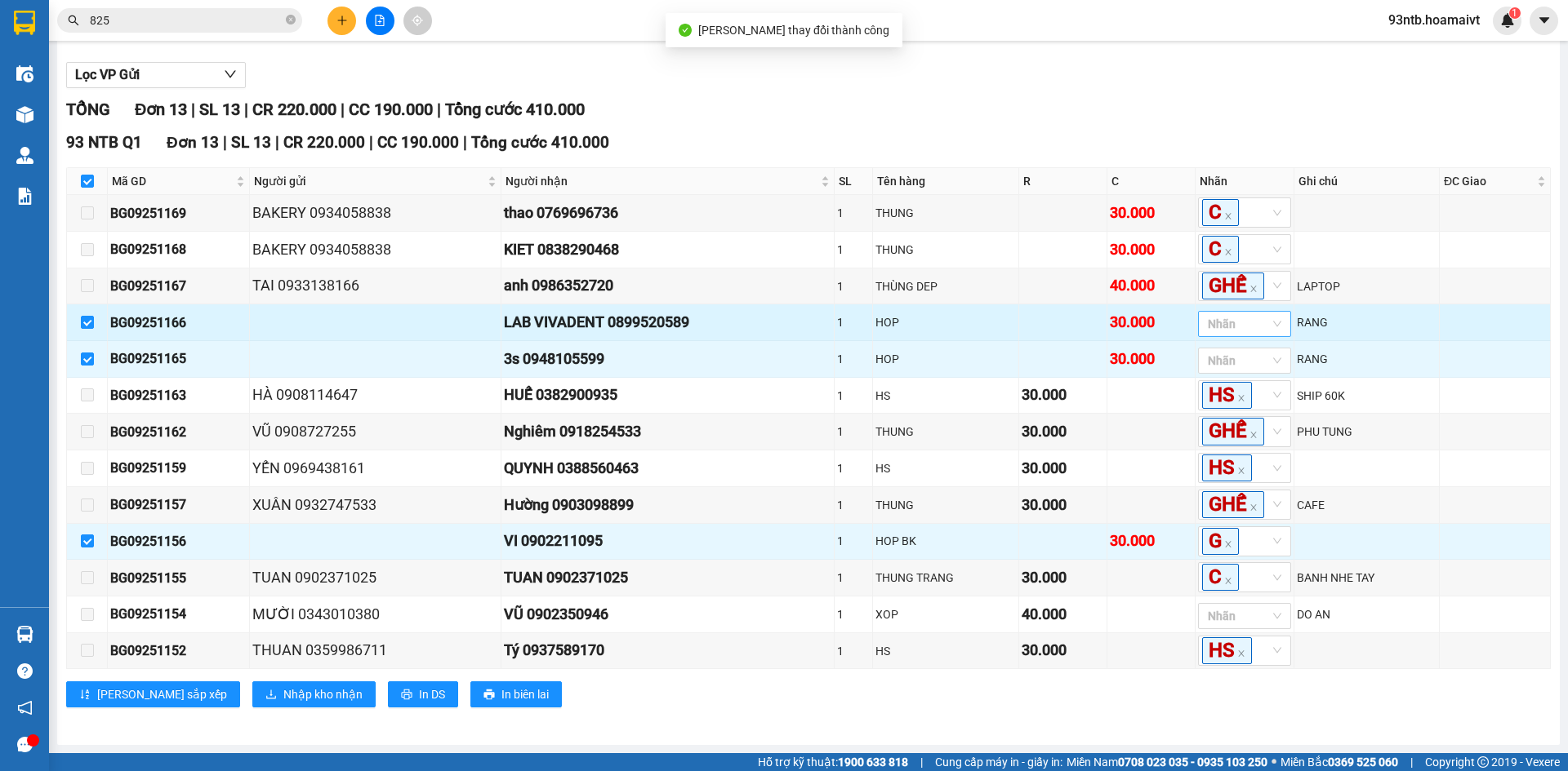
click at [1222, 315] on div at bounding box center [1236, 324] width 69 height 19
type input "g"
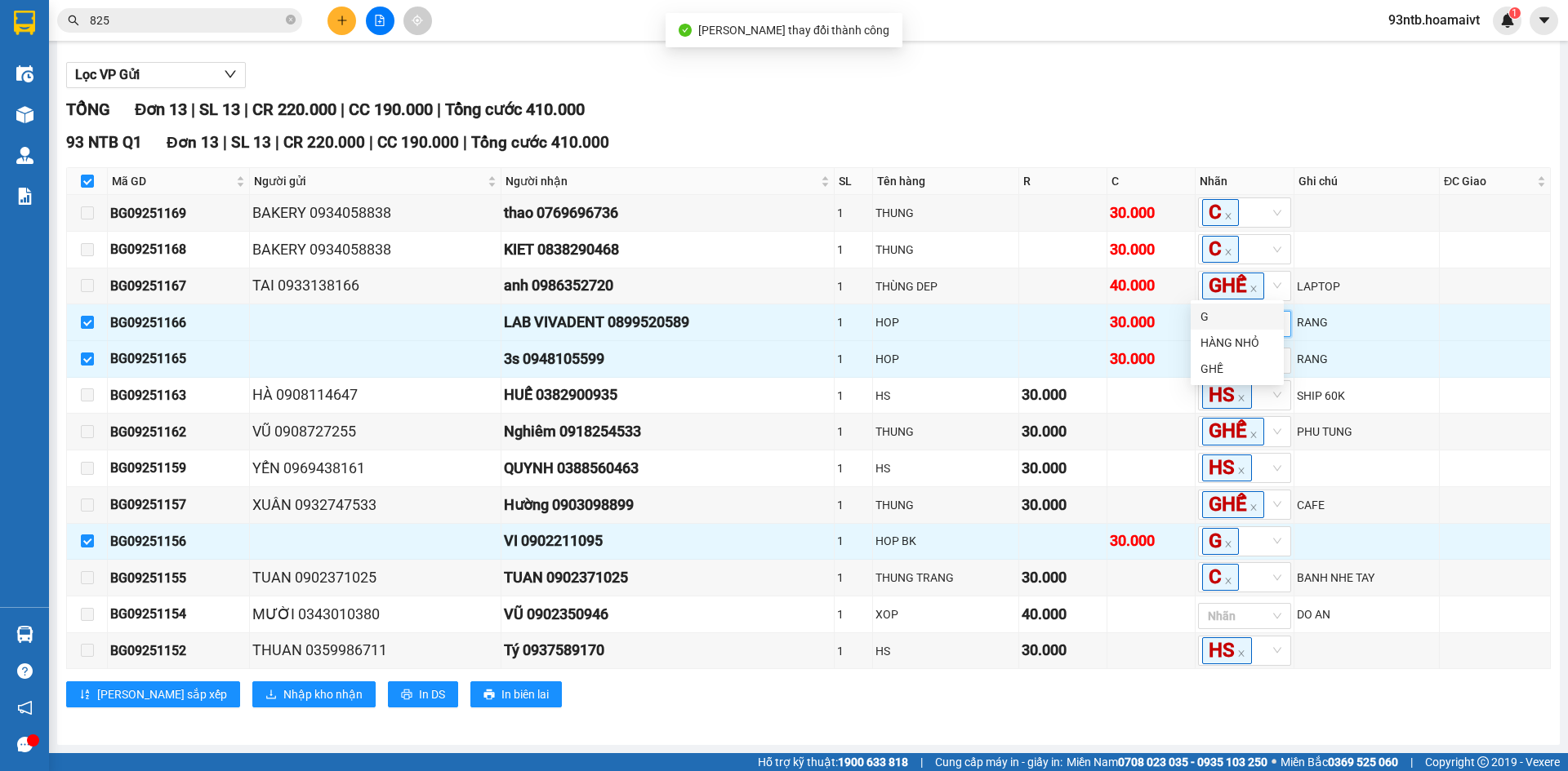
click at [1216, 315] on div "G" at bounding box center [1238, 317] width 74 height 17
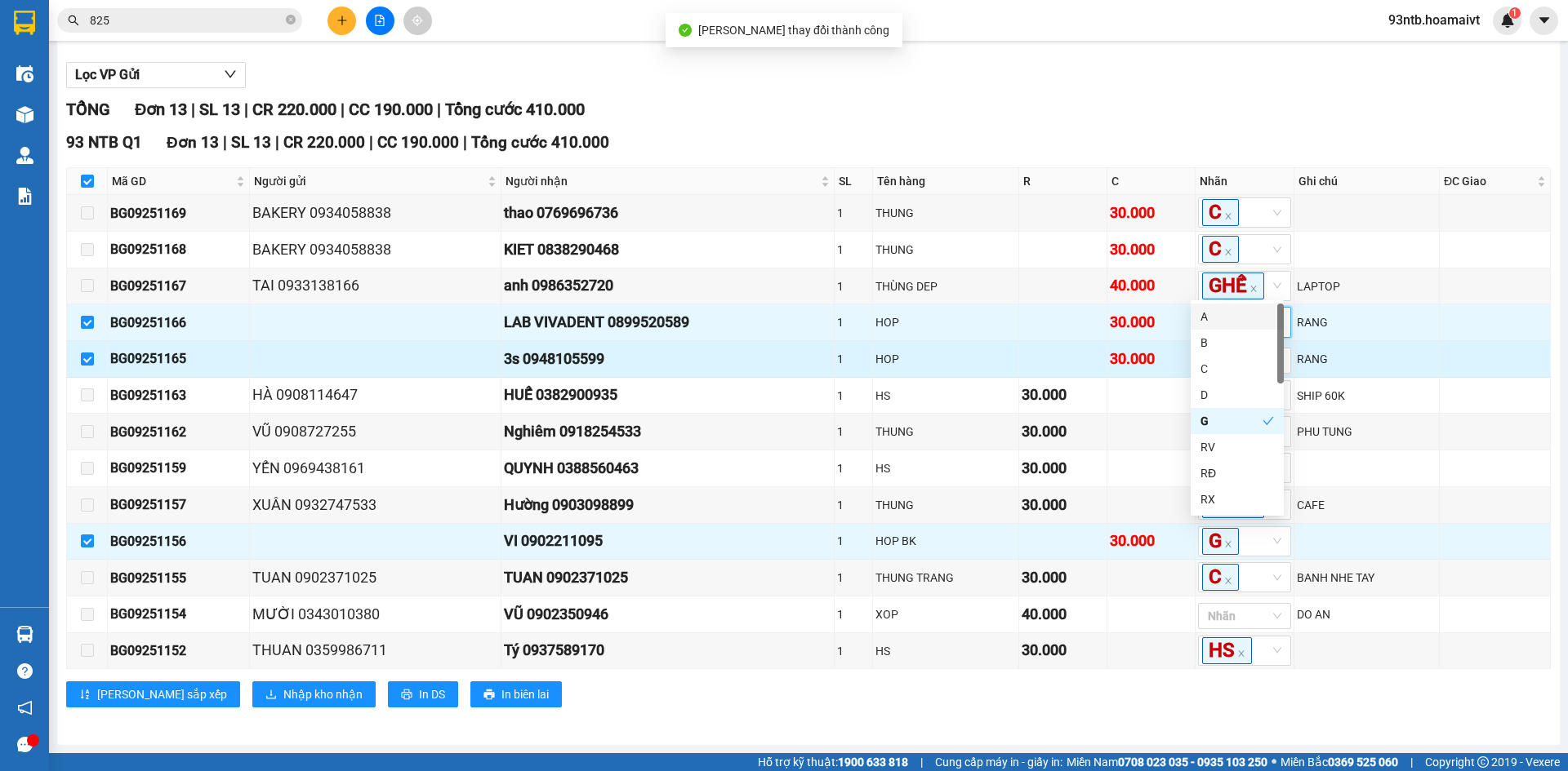
click at [1148, 348] on div "30.000" at bounding box center [1150, 359] width 83 height 23
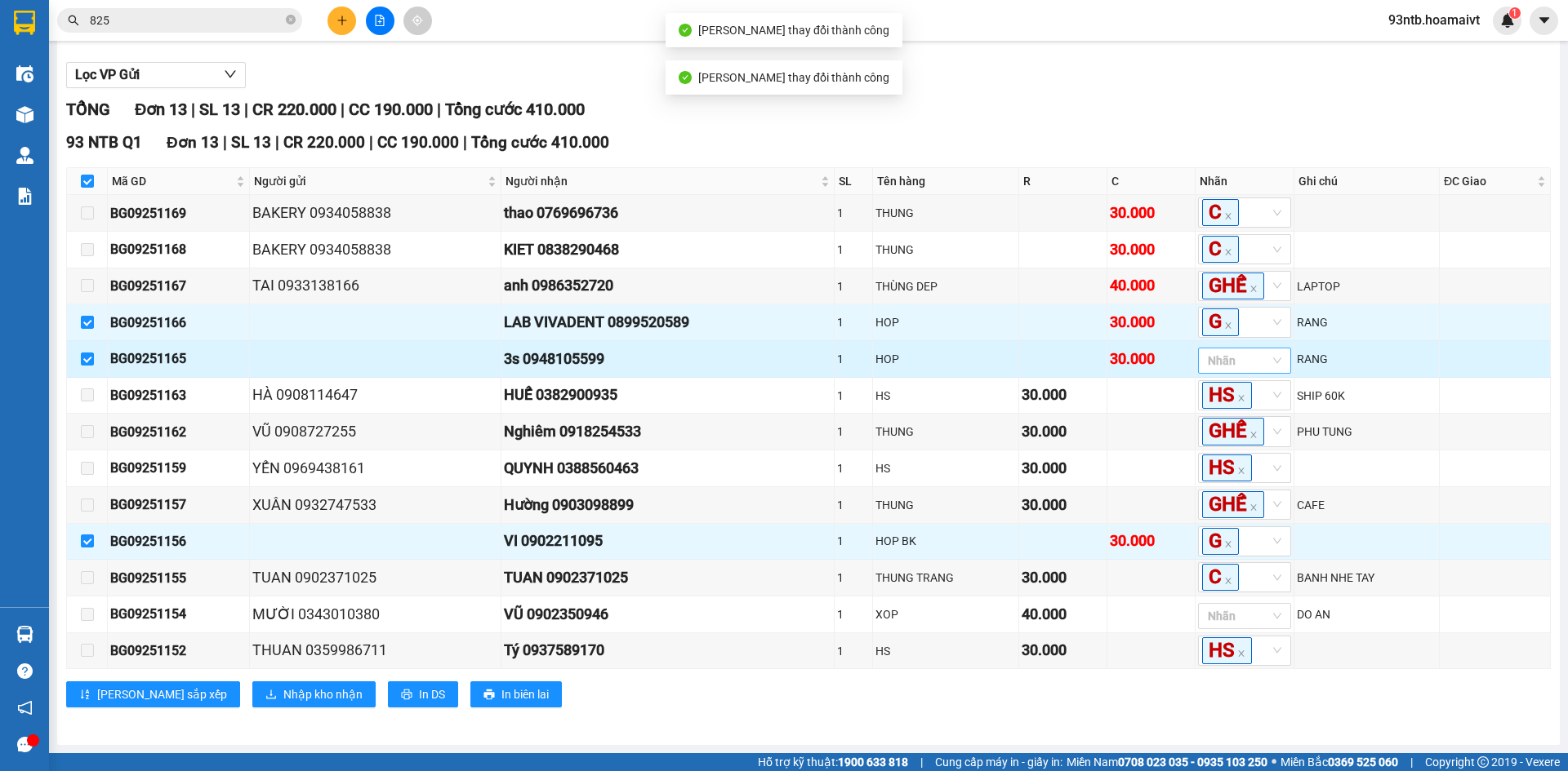
click at [1226, 351] on div at bounding box center [1236, 360] width 69 height 19
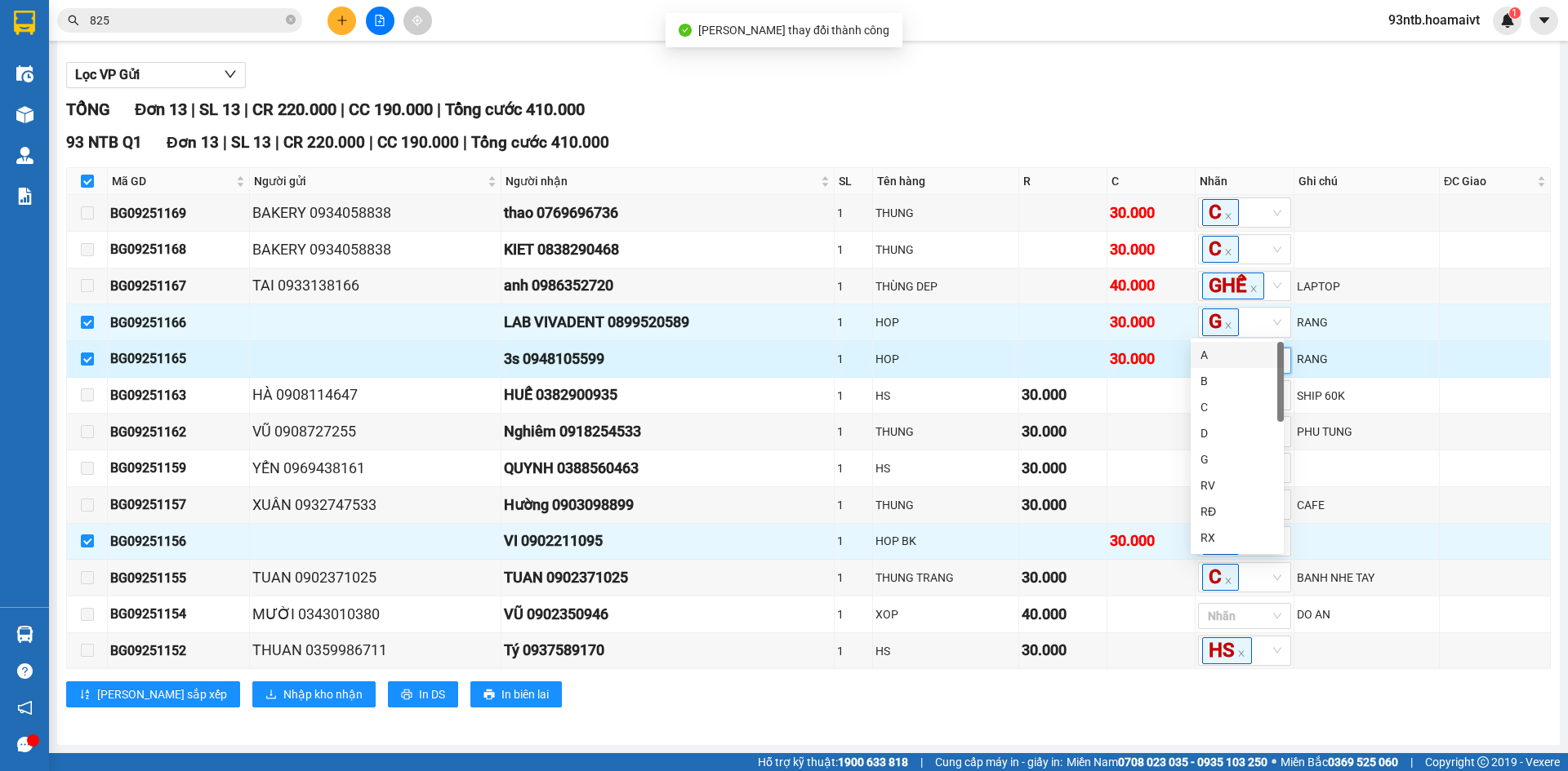
type input "g"
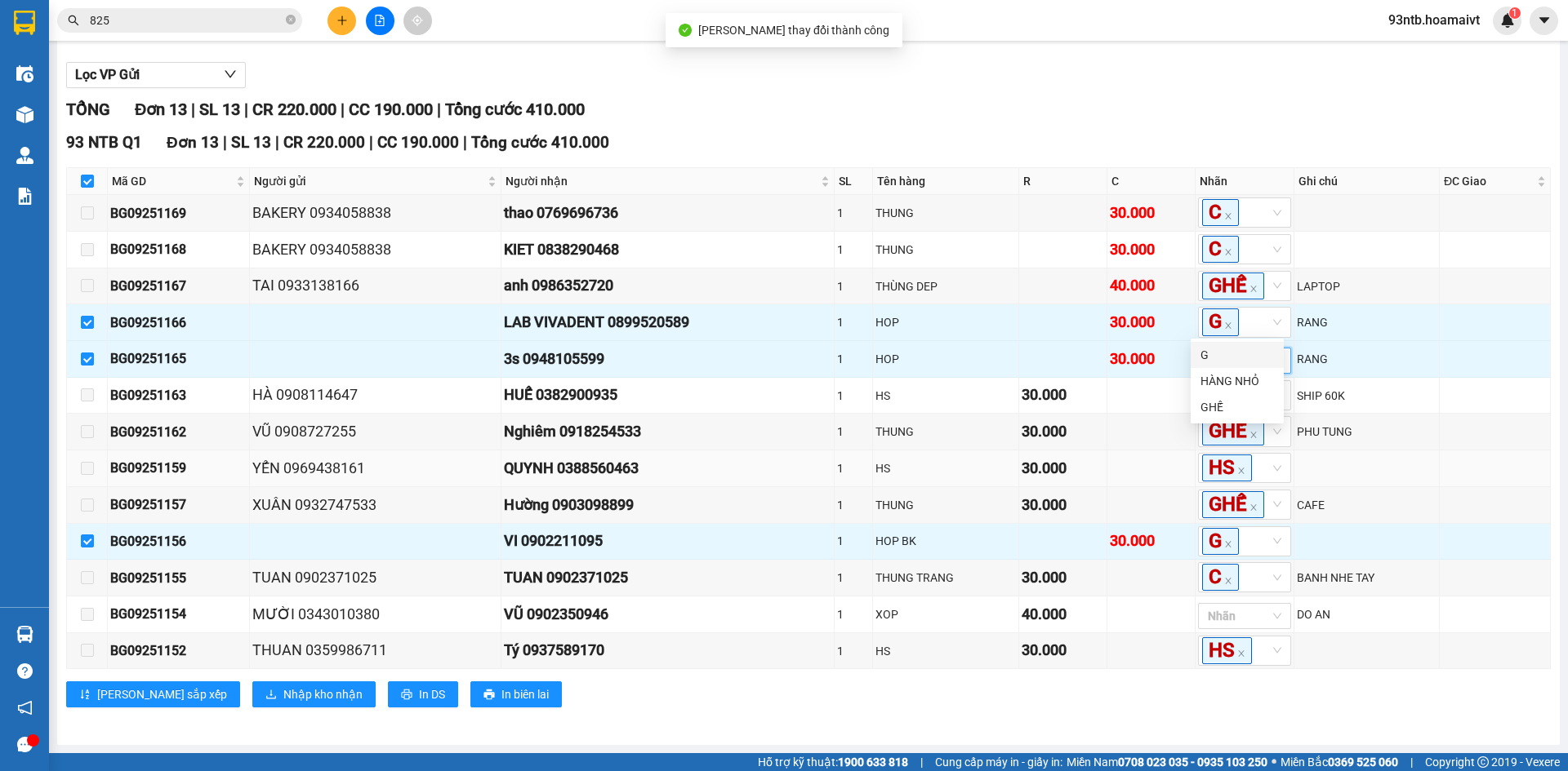
click at [928, 451] on td "HS" at bounding box center [946, 469] width 146 height 37
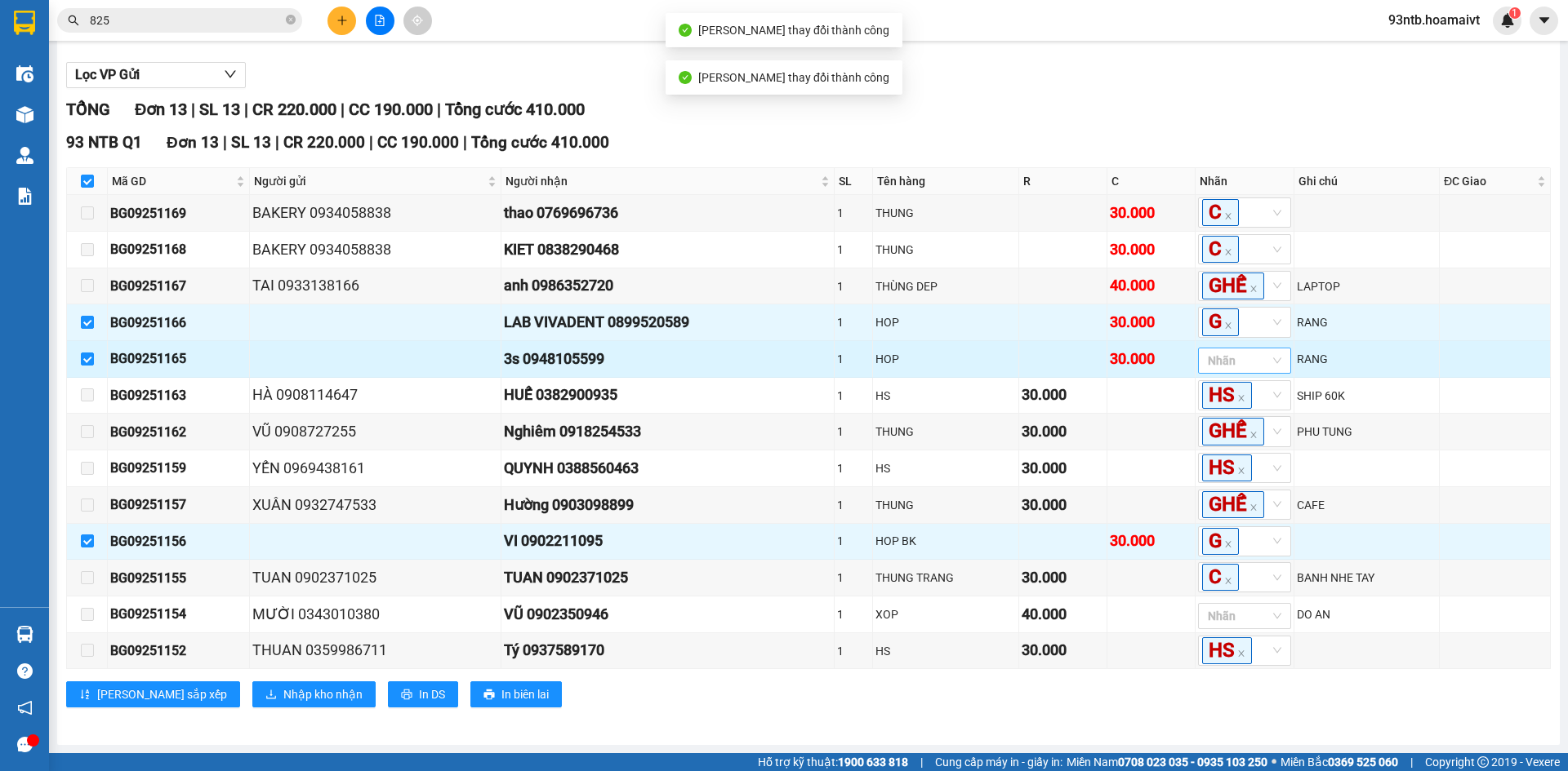
click at [1212, 351] on div at bounding box center [1236, 360] width 69 height 19
type input "g"
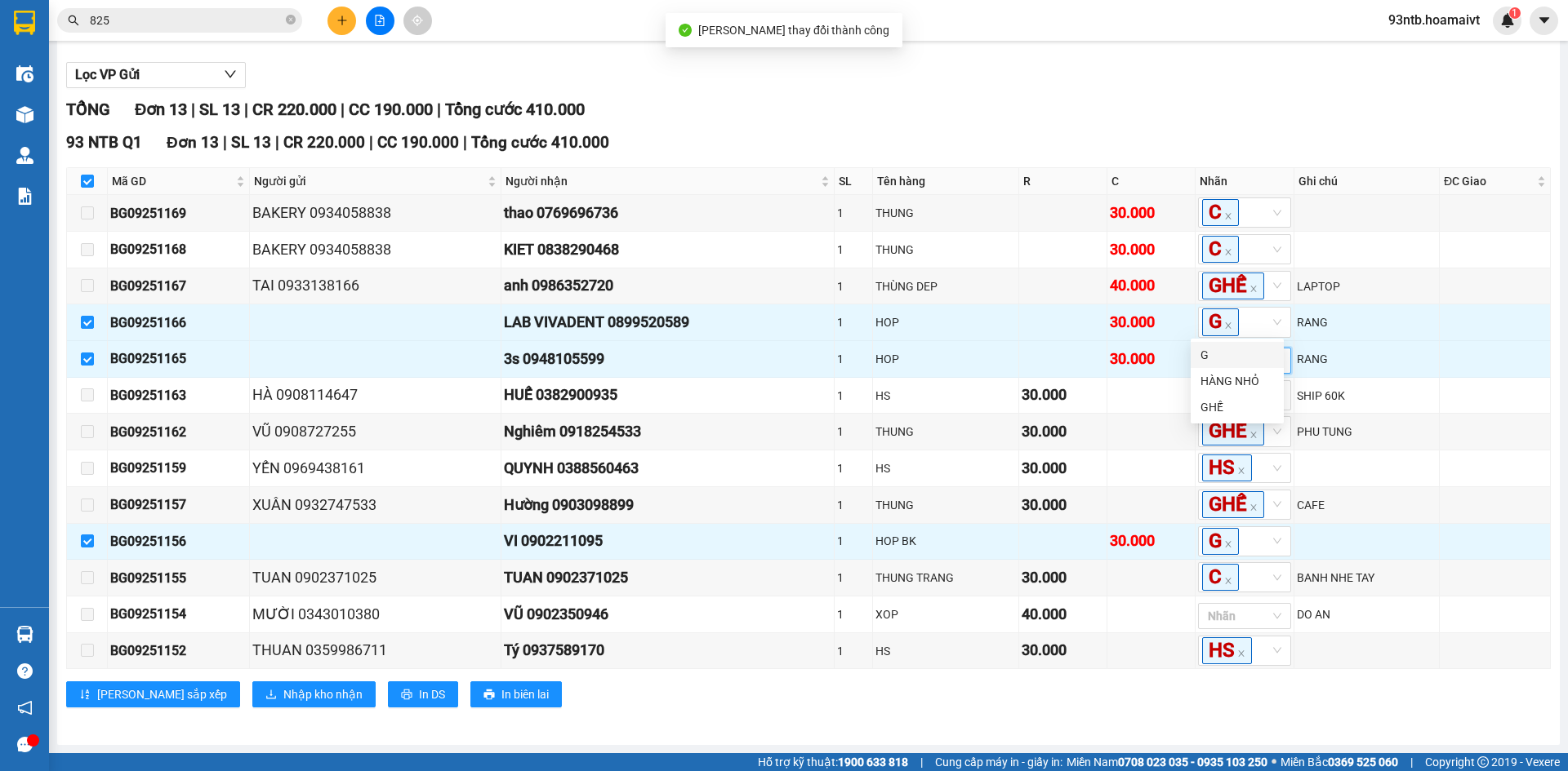
click at [1209, 345] on div "G" at bounding box center [1238, 354] width 93 height 26
click at [1019, 415] on td "30.000" at bounding box center [1063, 432] width 88 height 37
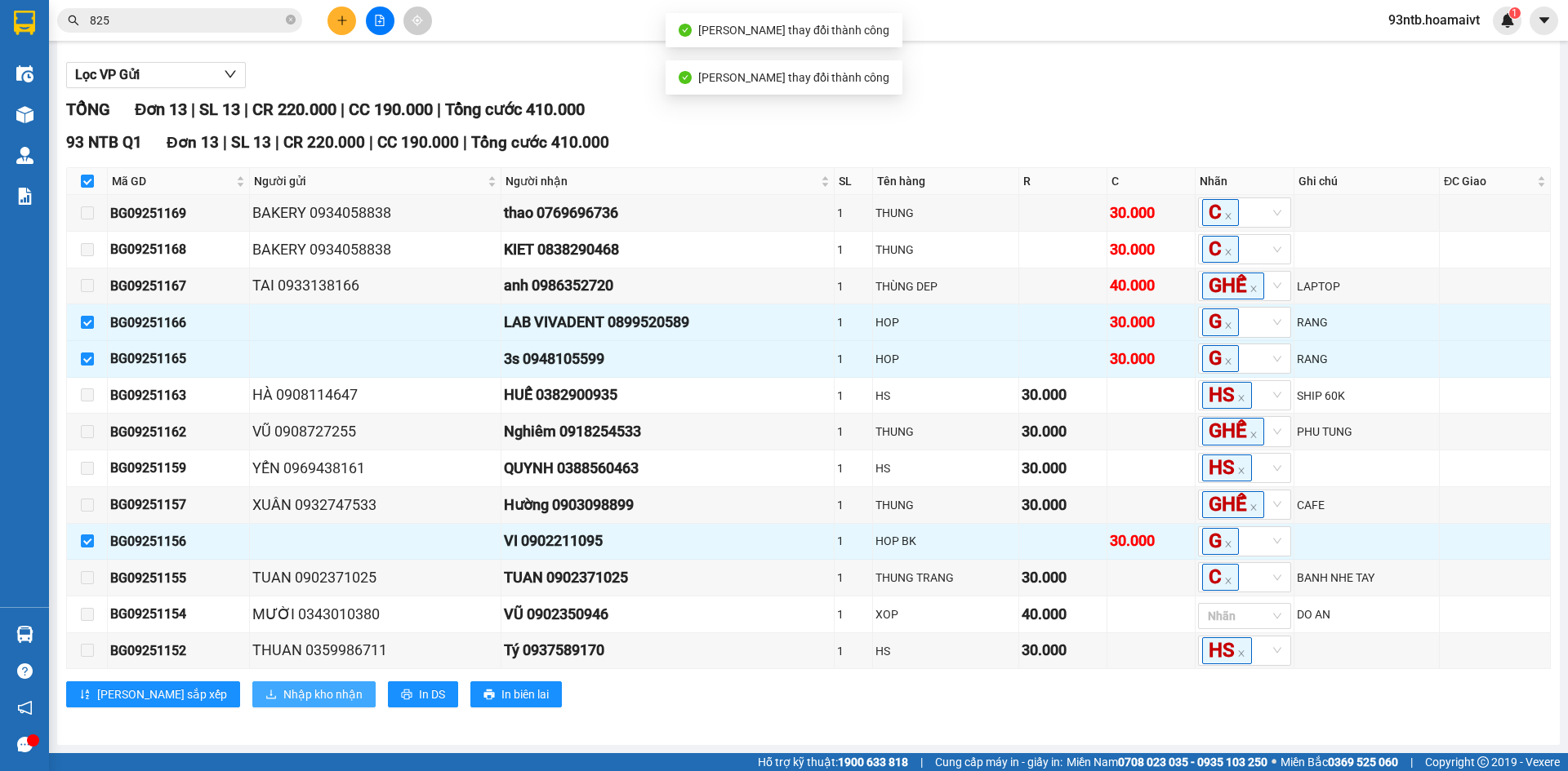
click at [284, 699] on span "Nhập kho nhận" at bounding box center [324, 694] width 80 height 17
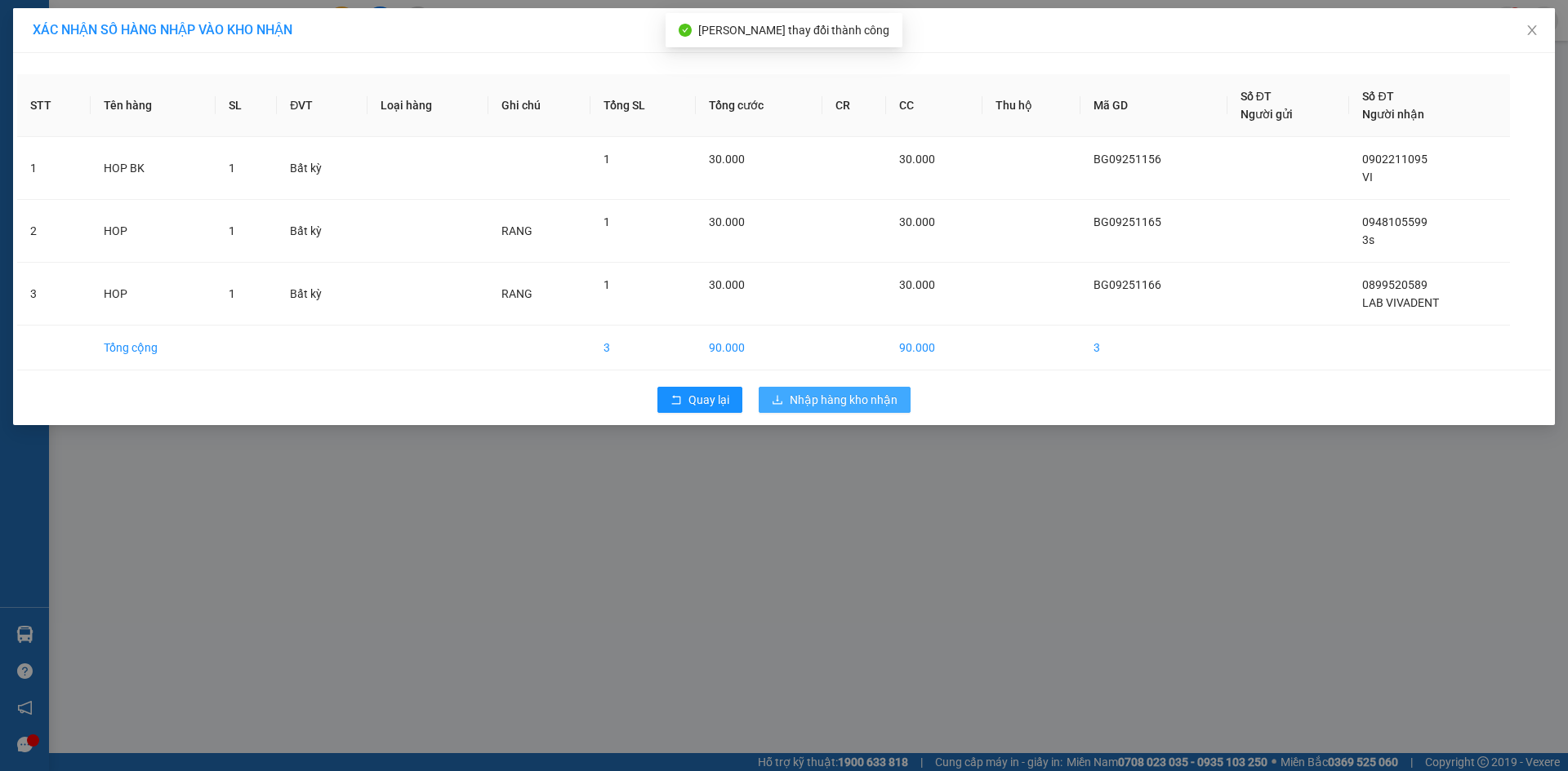
click at [833, 399] on span "Nhập hàng kho nhận" at bounding box center [843, 400] width 108 height 17
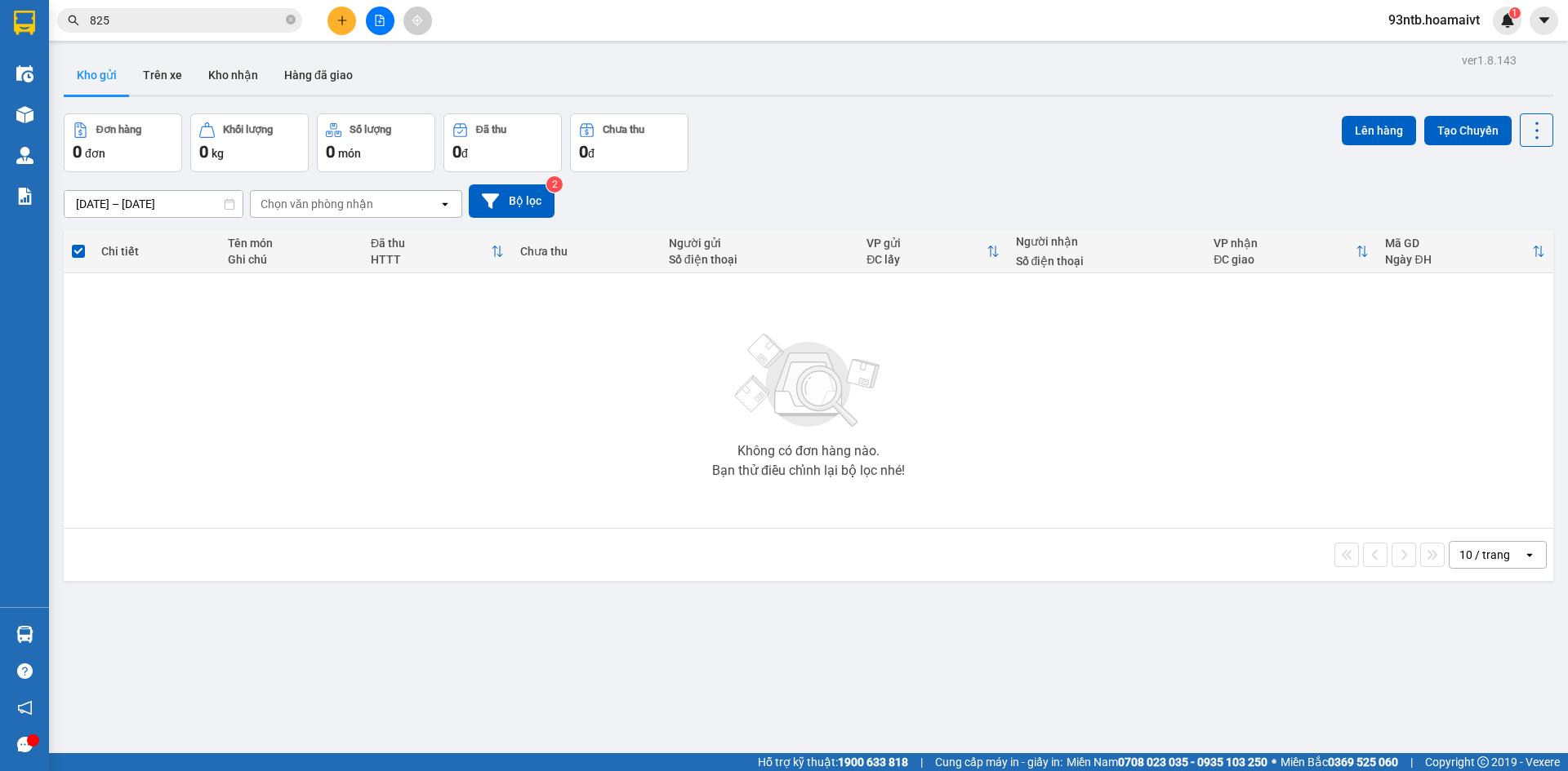
click at [141, 23] on input "825" at bounding box center [186, 20] width 192 height 17
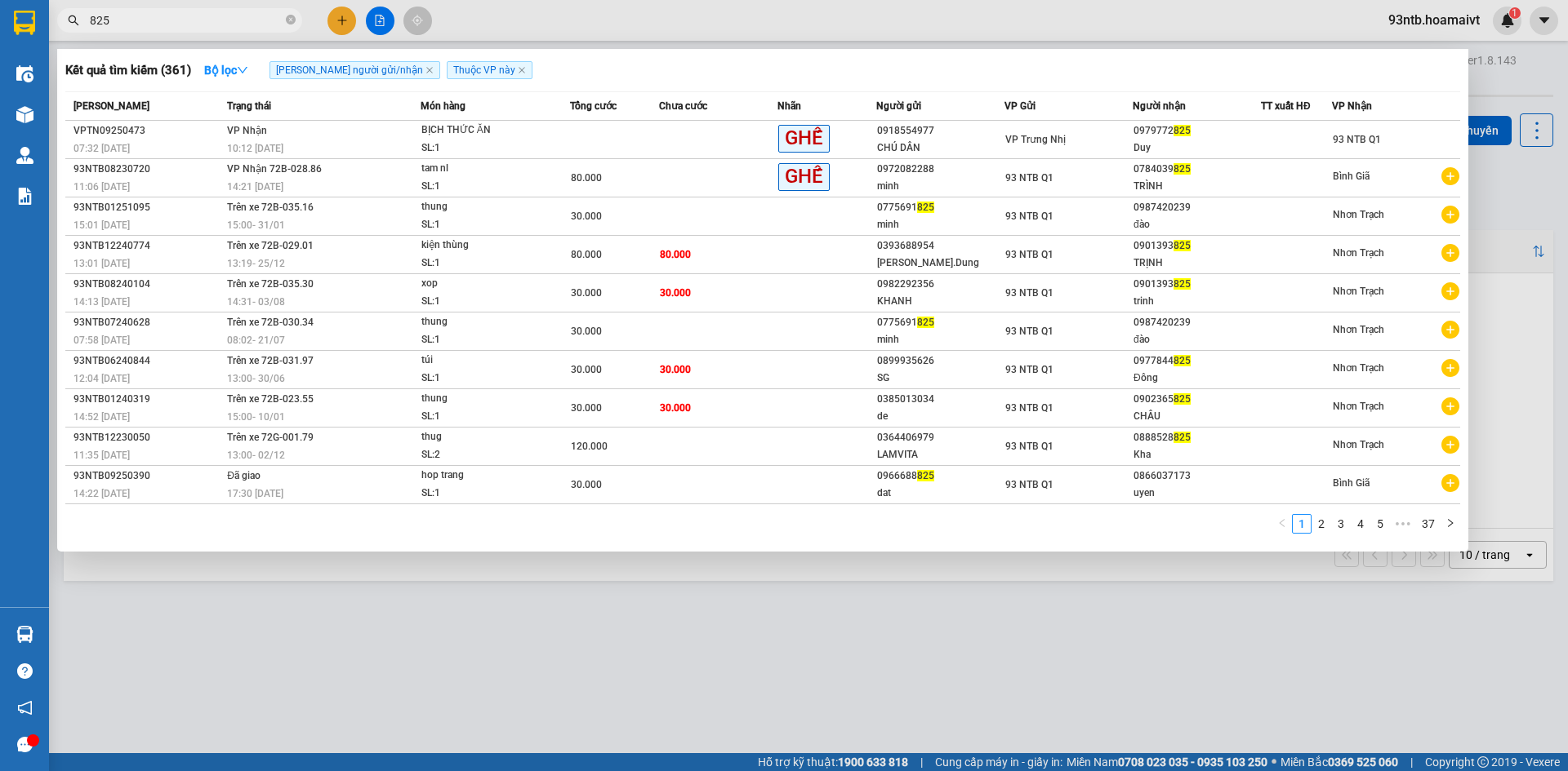
click at [141, 23] on input "825" at bounding box center [186, 20] width 192 height 17
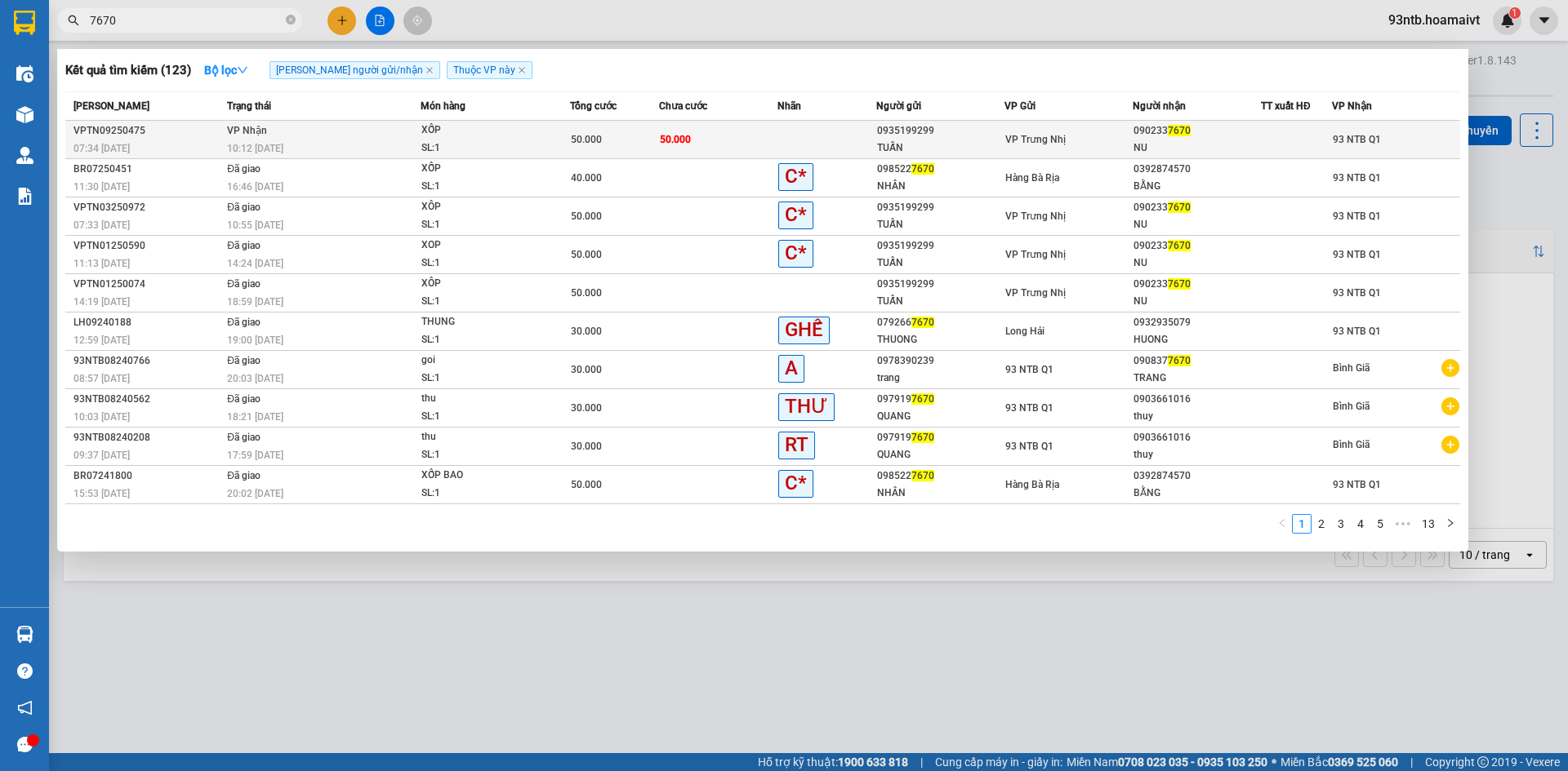
type input "7670"
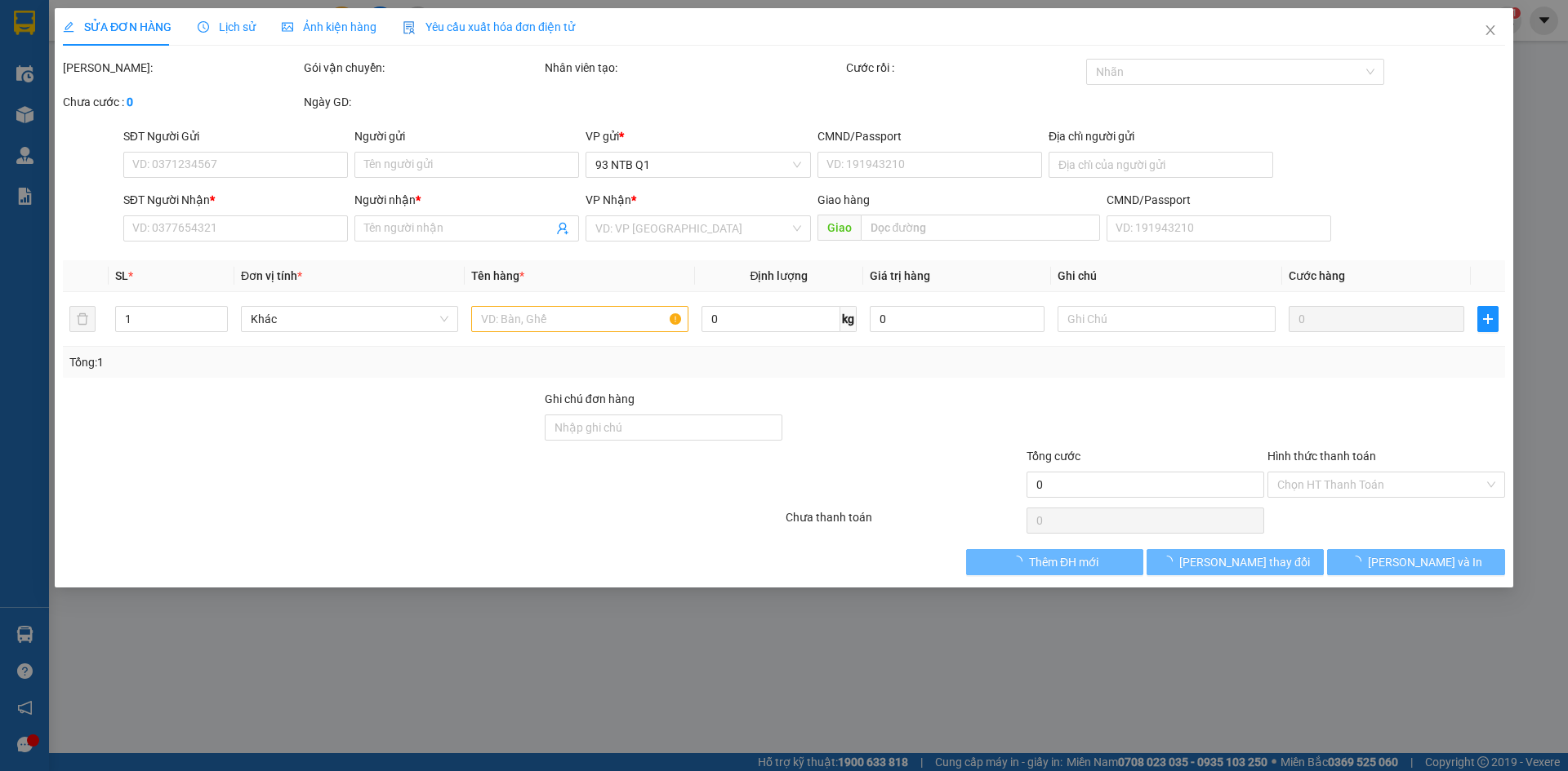
type input "0935199299"
type input "TUẤN"
type input "0902337670"
type input "NU"
type input "50.000"
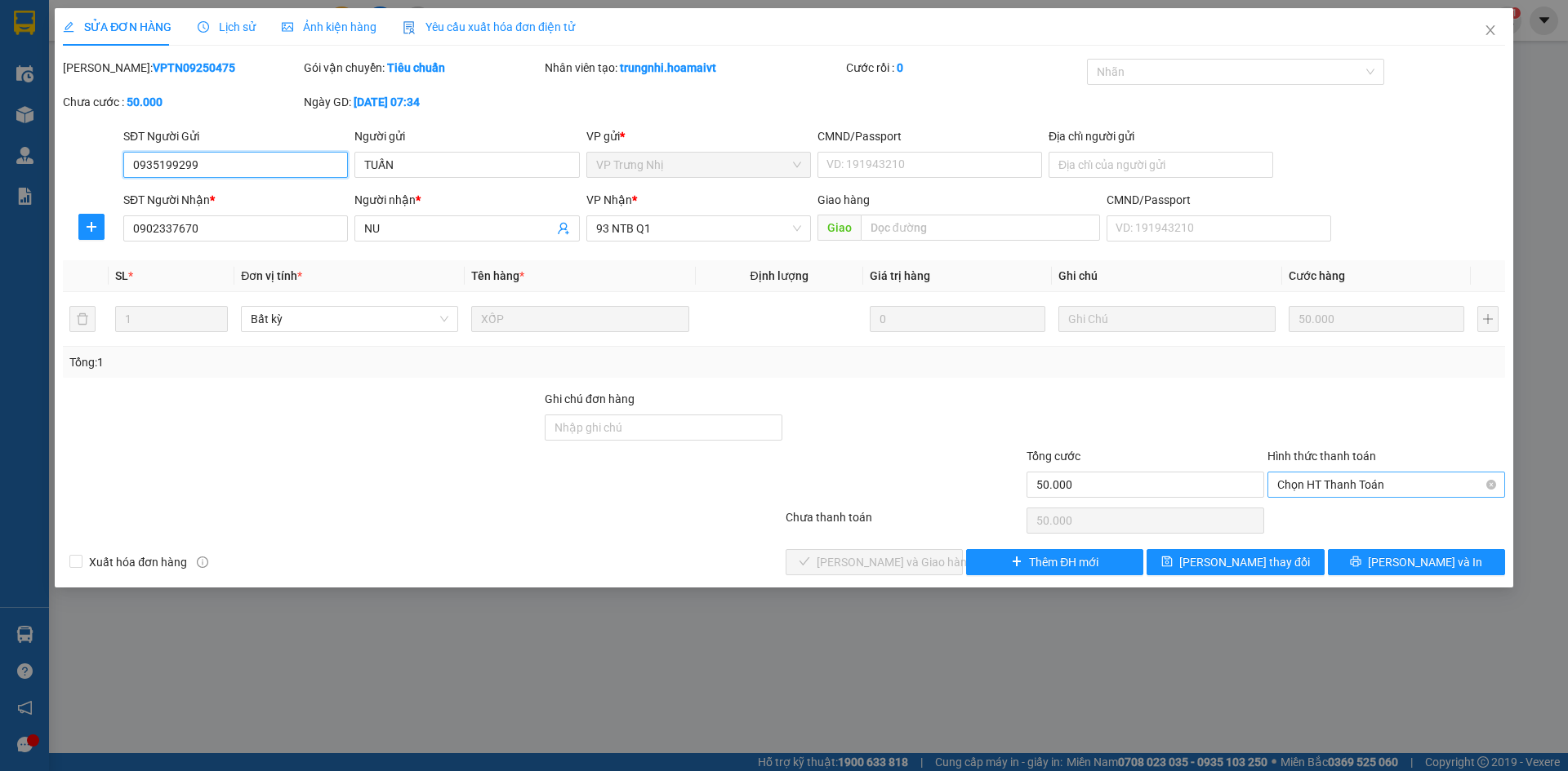
click at [1401, 483] on span "Chọn HT Thanh Toán" at bounding box center [1386, 485] width 218 height 24
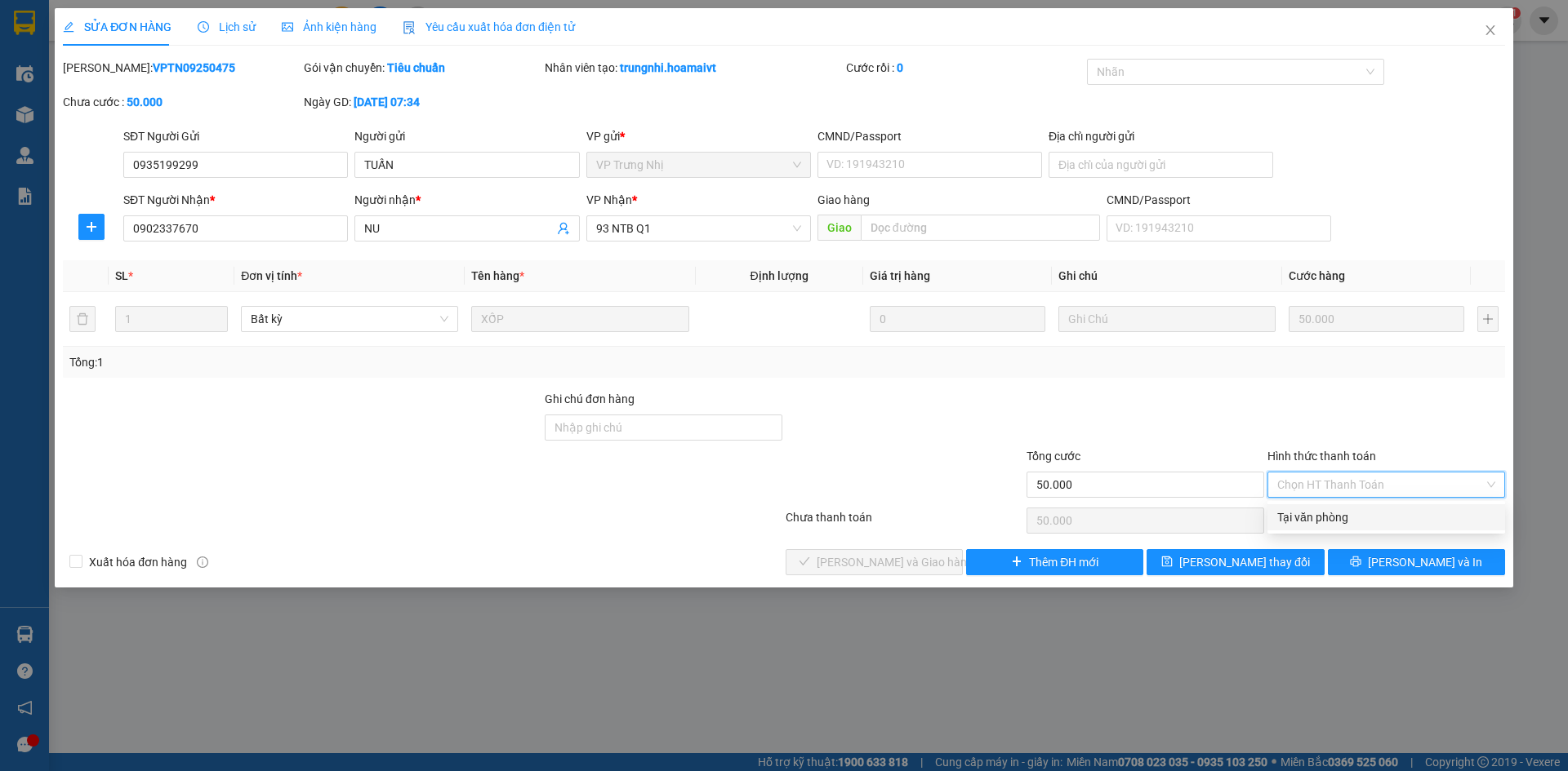
click at [1367, 516] on div "Tại văn phòng" at bounding box center [1386, 518] width 218 height 17
type input "0"
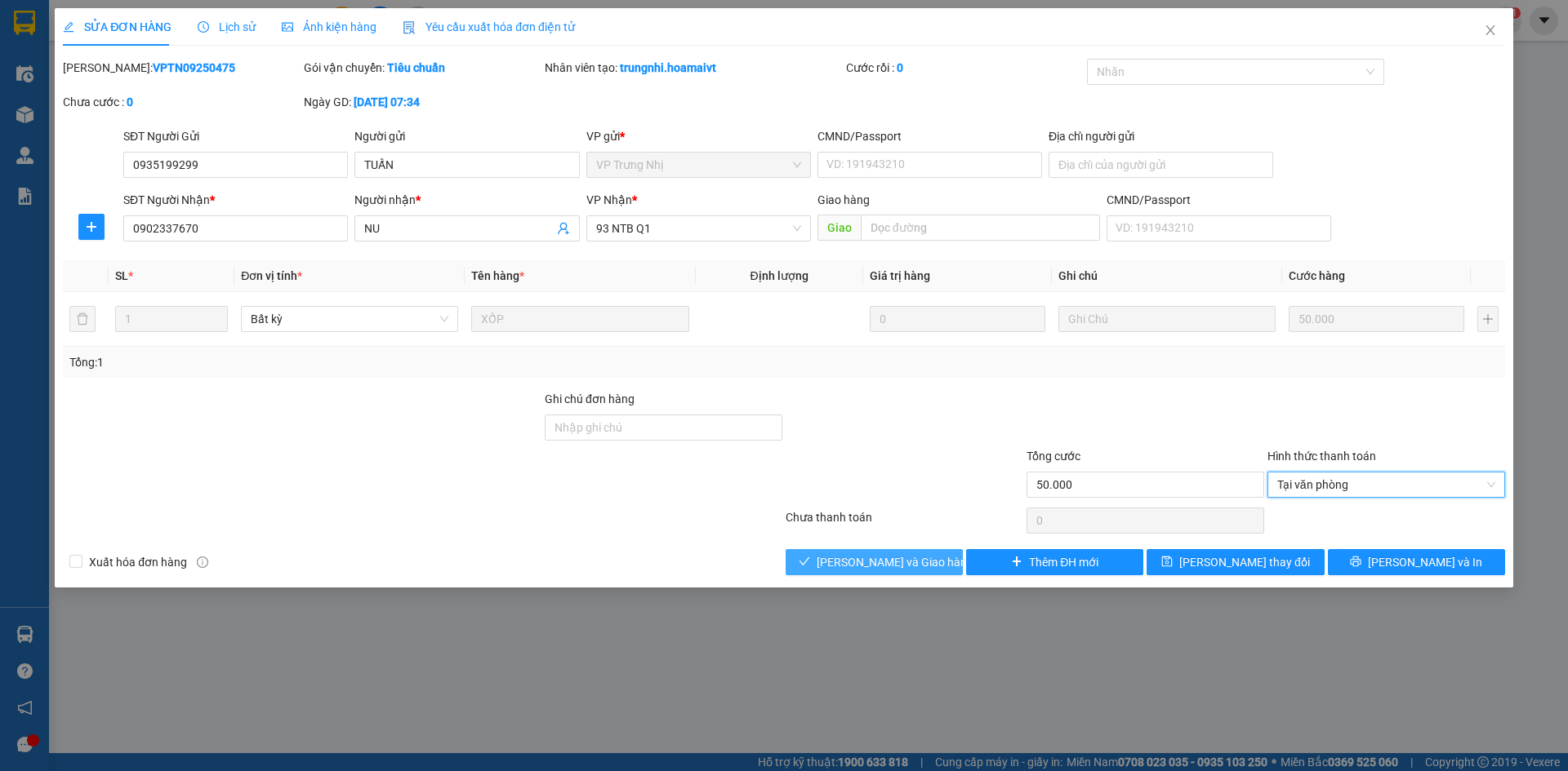
click at [849, 558] on span "[PERSON_NAME] và Giao hàng" at bounding box center [895, 562] width 156 height 17
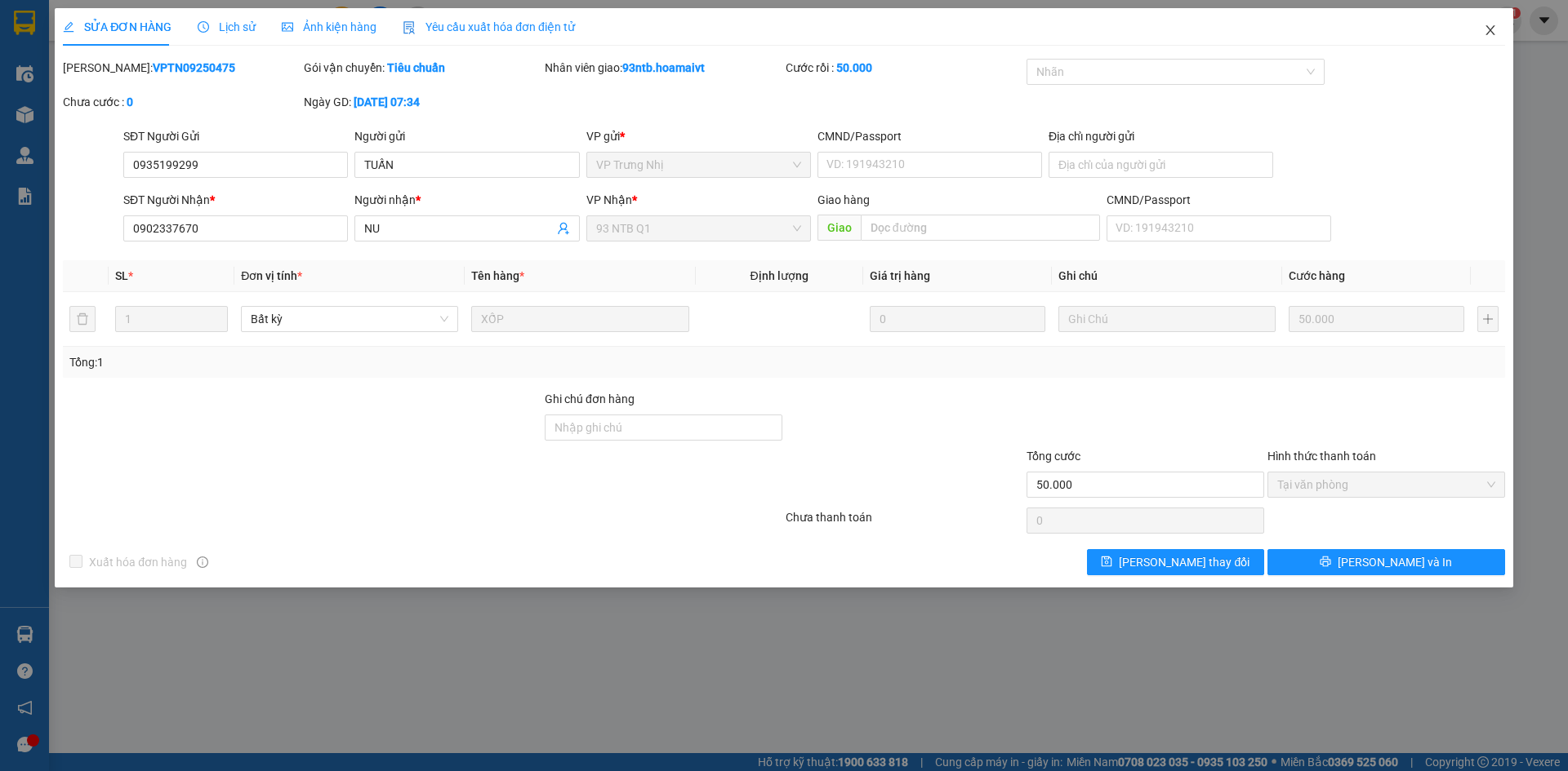
click at [1473, 30] on span "Close" at bounding box center [1490, 30] width 46 height 46
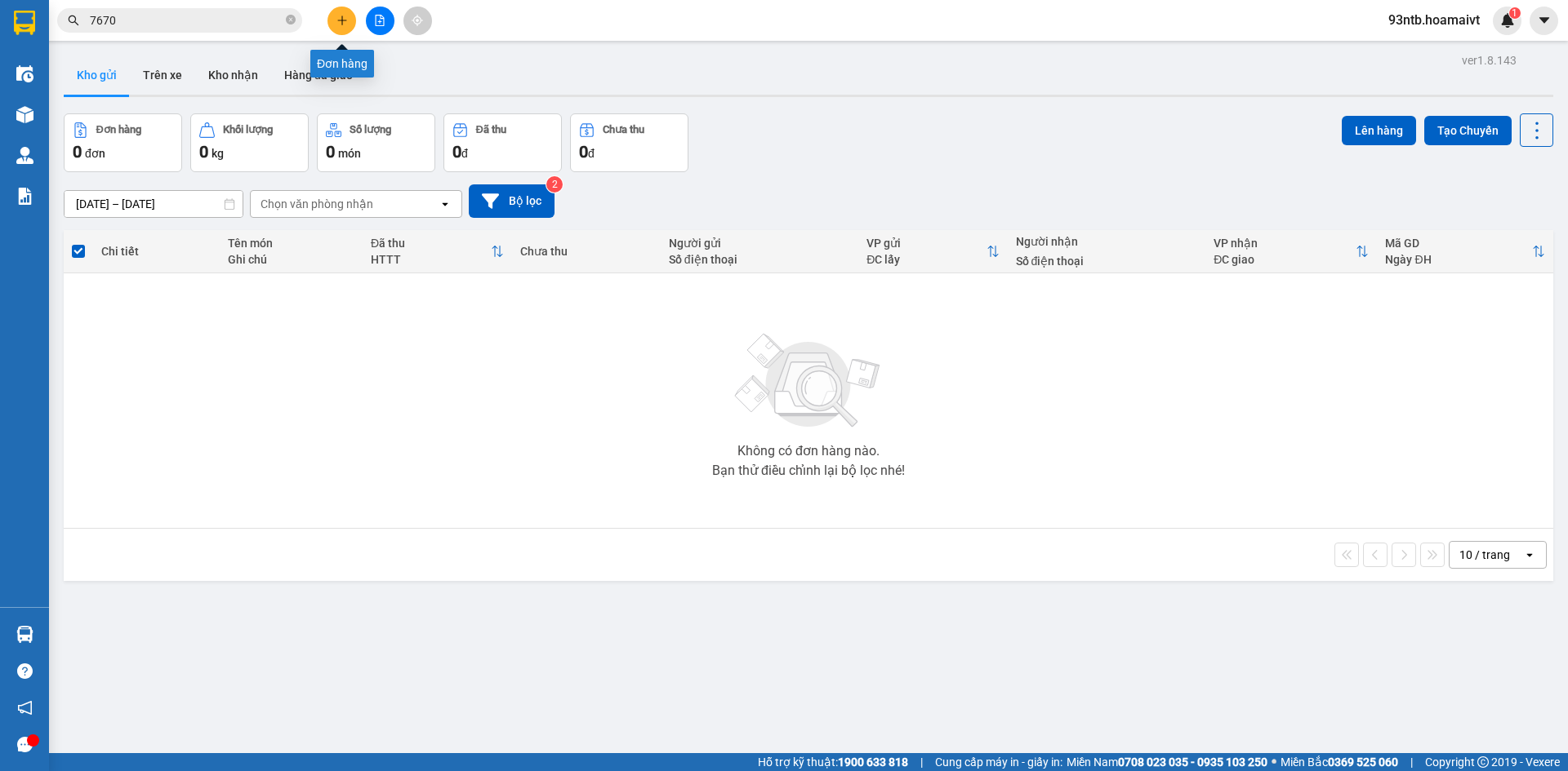
click at [341, 22] on icon "plus" at bounding box center [342, 20] width 12 height 12
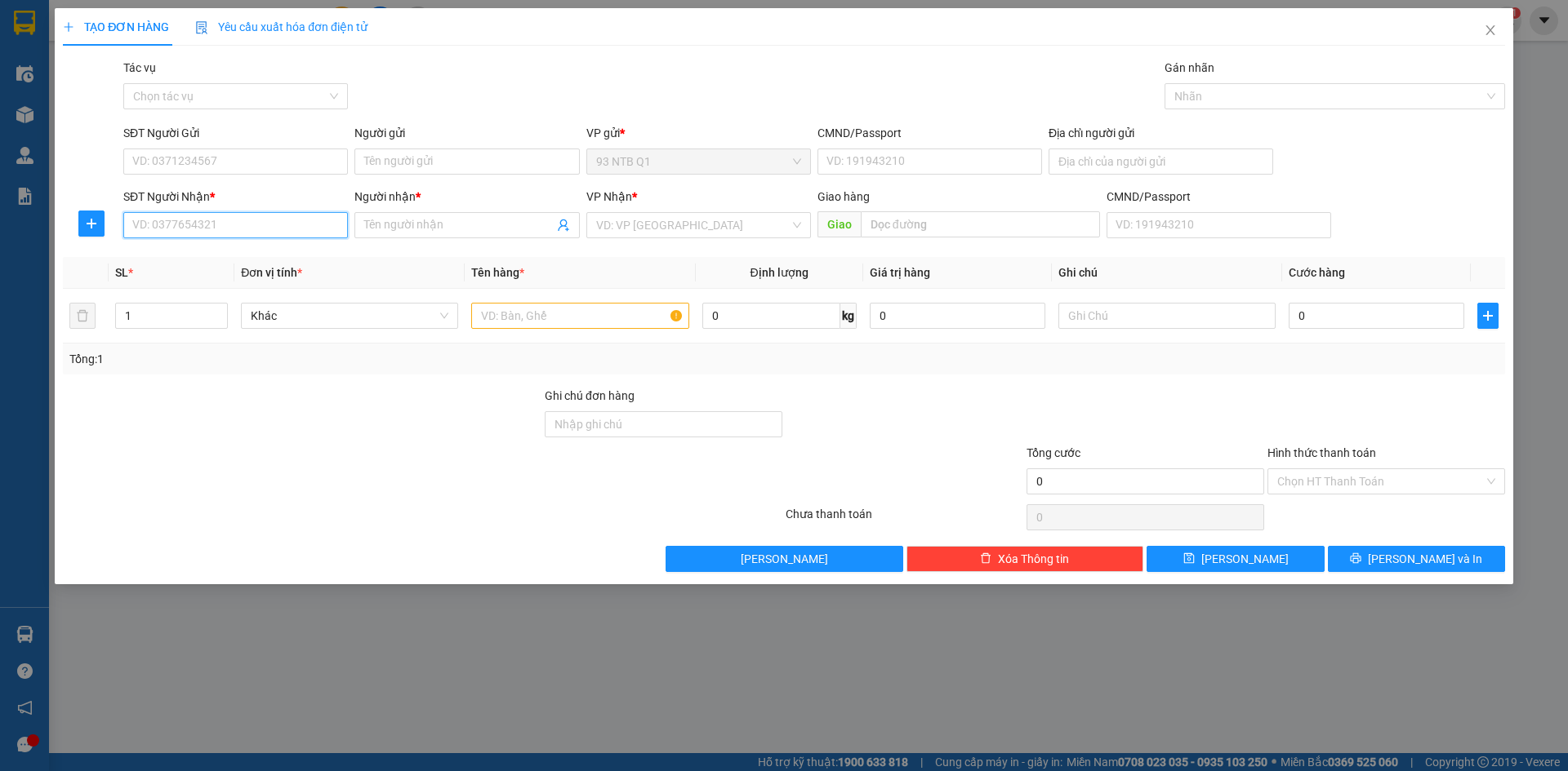
click at [193, 220] on input "SĐT Người Nhận *" at bounding box center [235, 225] width 224 height 26
type input "0948324262"
click at [416, 220] on input "Người nhận *" at bounding box center [459, 225] width 188 height 17
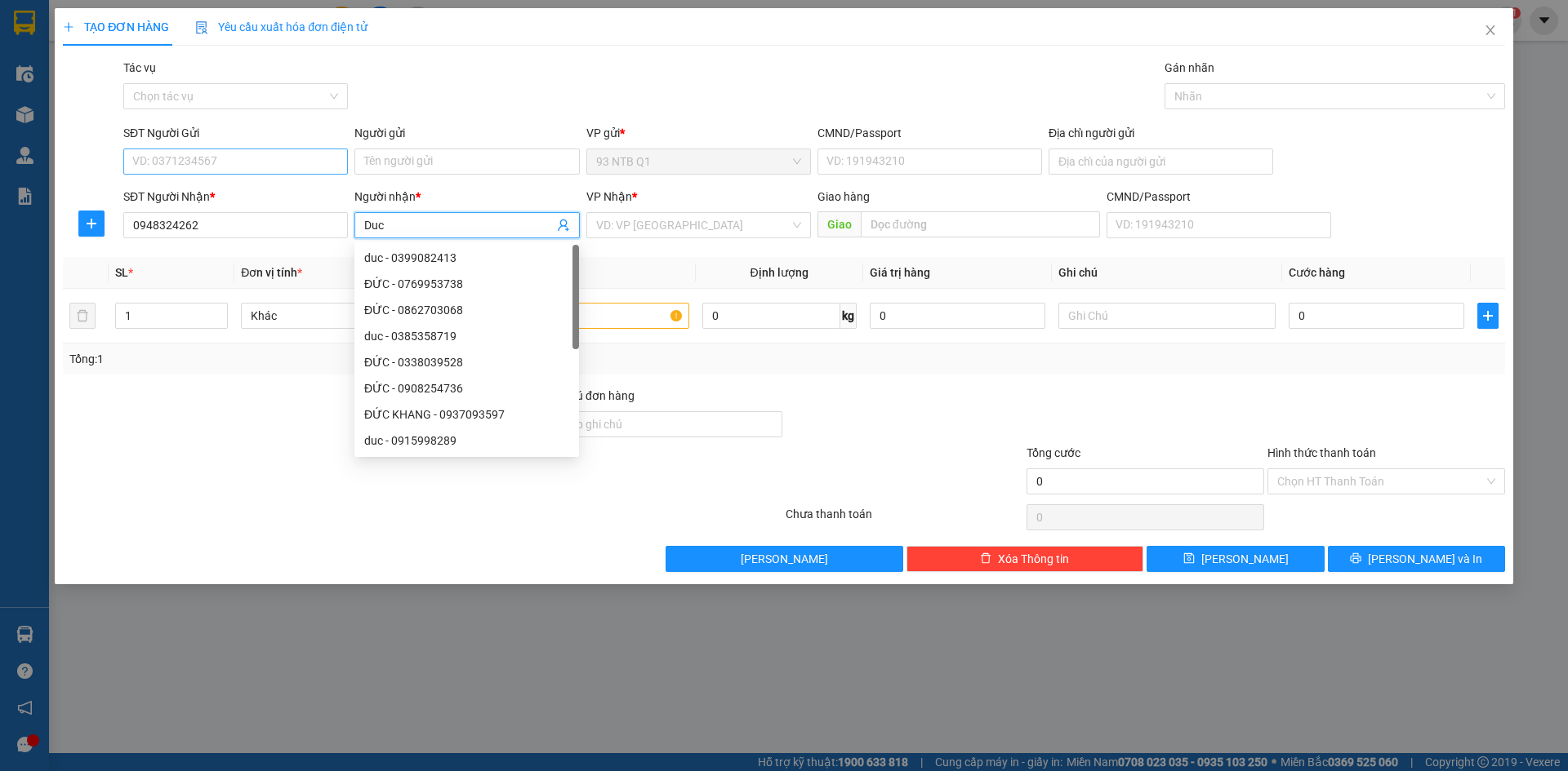
type input "Duc"
click at [234, 166] on input "SĐT Người Gửi" at bounding box center [235, 161] width 224 height 26
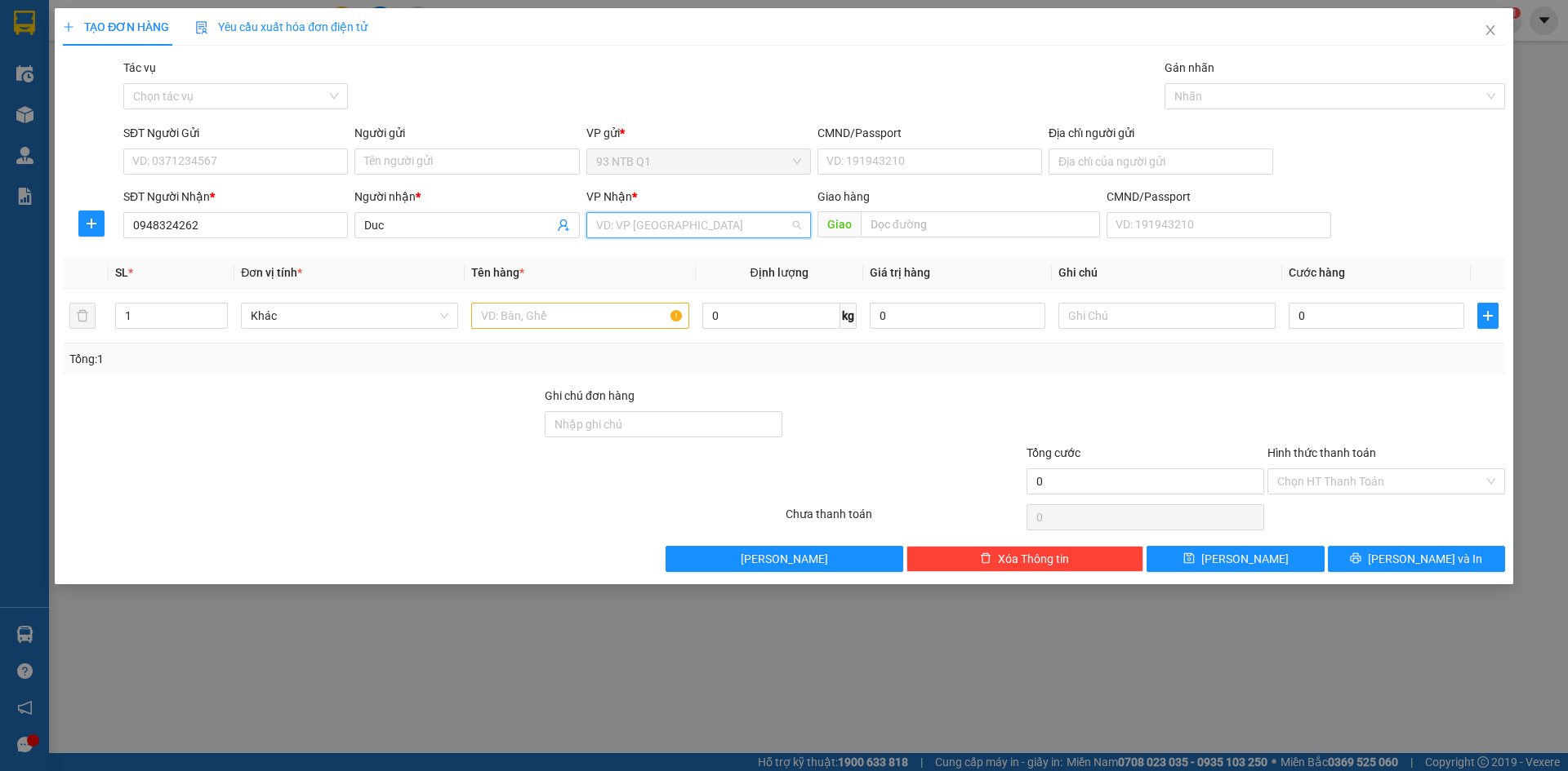
click at [621, 228] on input "search" at bounding box center [693, 224] width 193 height 24
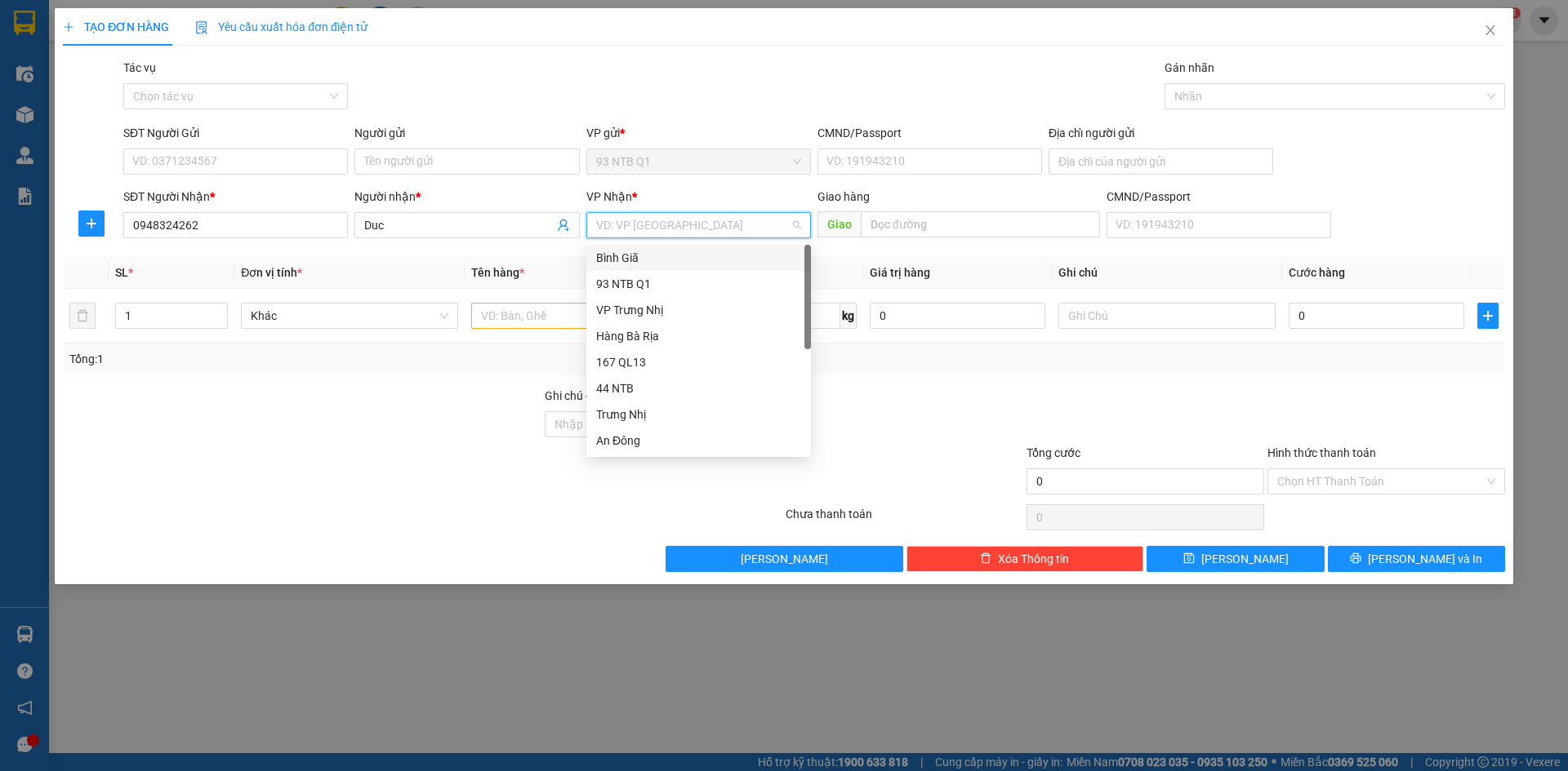
type input "b"
click at [627, 250] on div "Bình Giã" at bounding box center [699, 257] width 205 height 17
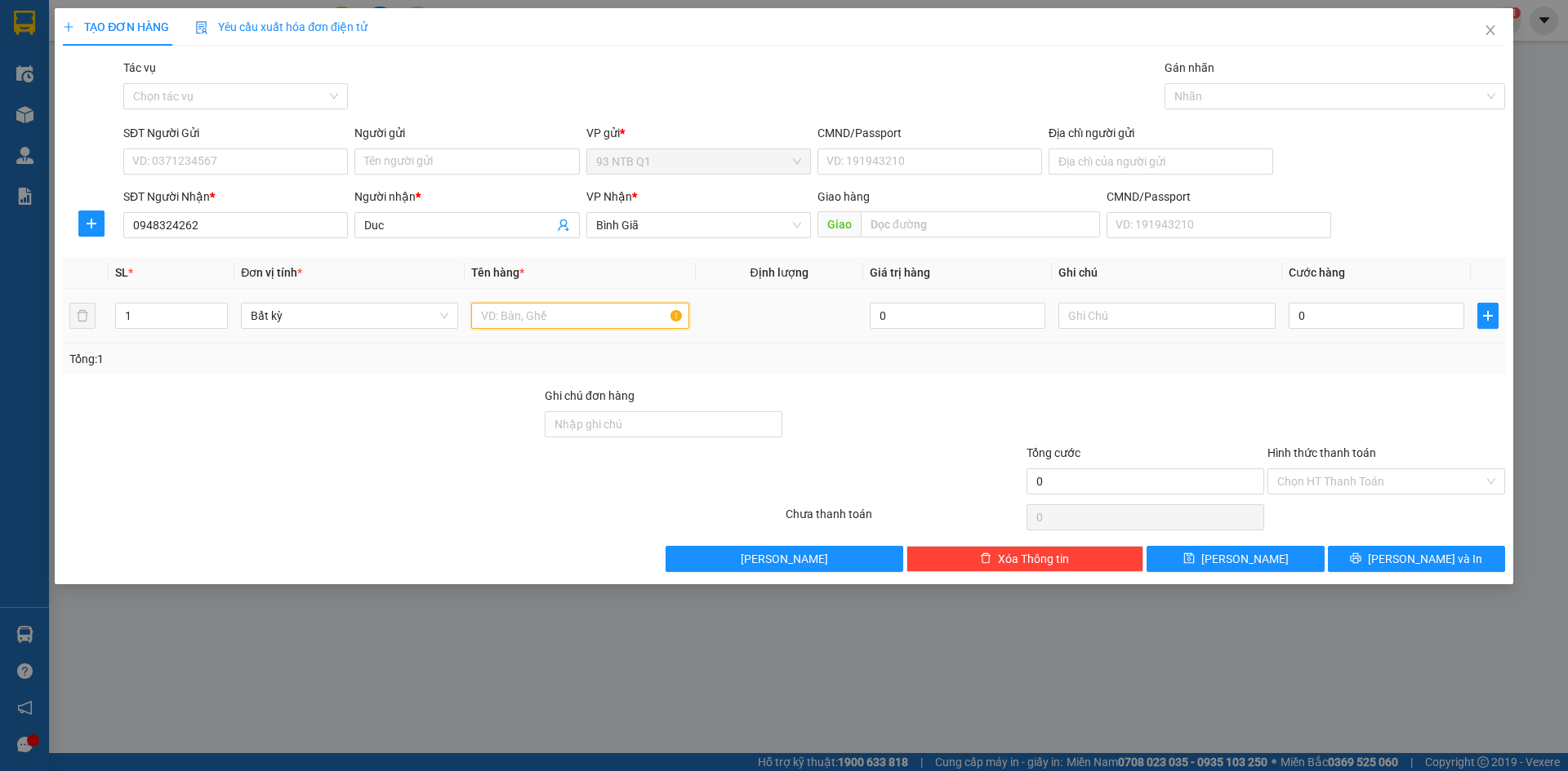
click at [551, 314] on input "text" at bounding box center [580, 316] width 218 height 26
type input "bao vag bac"
click at [387, 163] on input "Người gửi" at bounding box center [466, 161] width 224 height 26
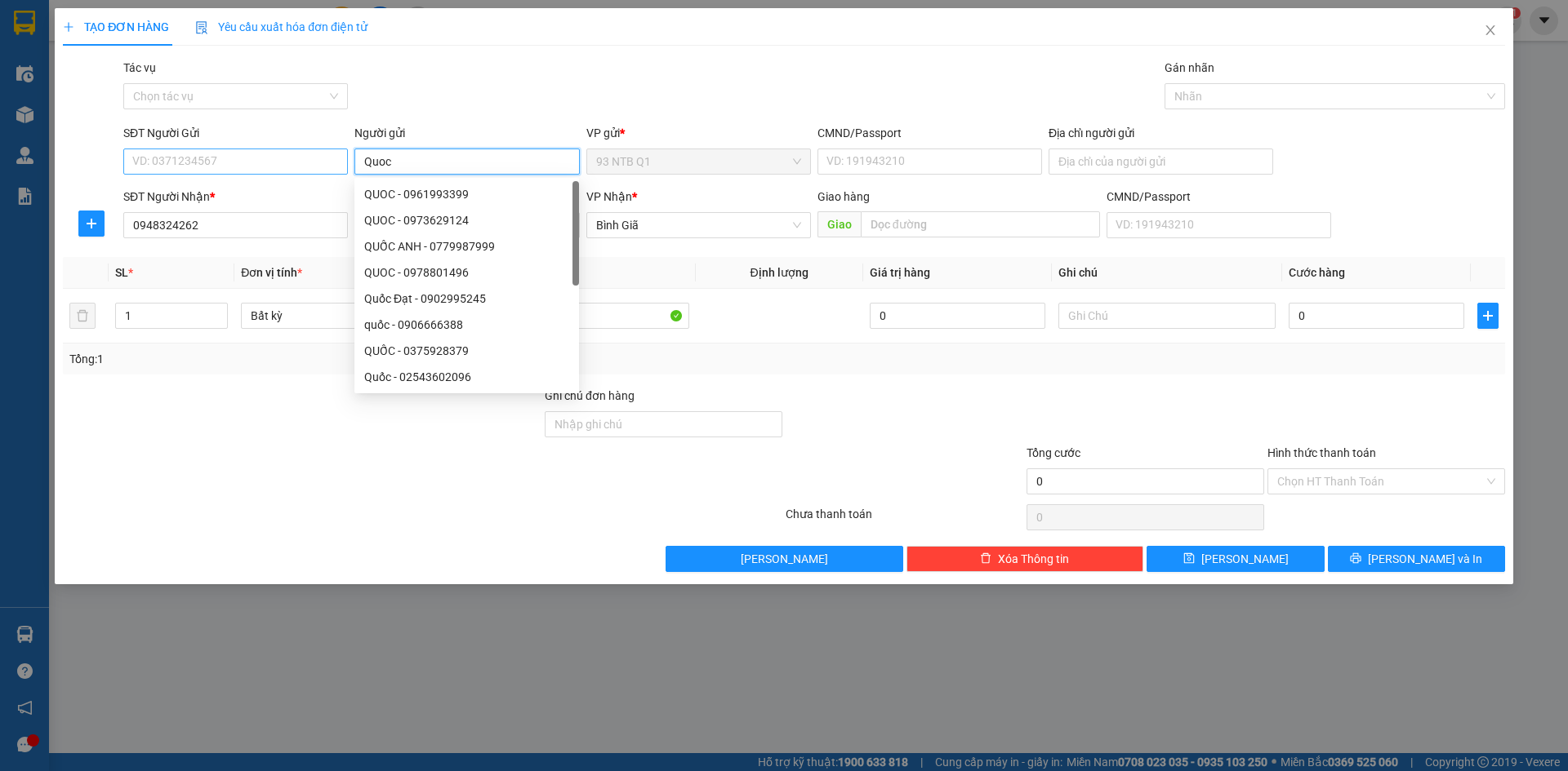
type input "Quoc"
click at [249, 161] on input "SĐT Người Gửi" at bounding box center [235, 161] width 224 height 26
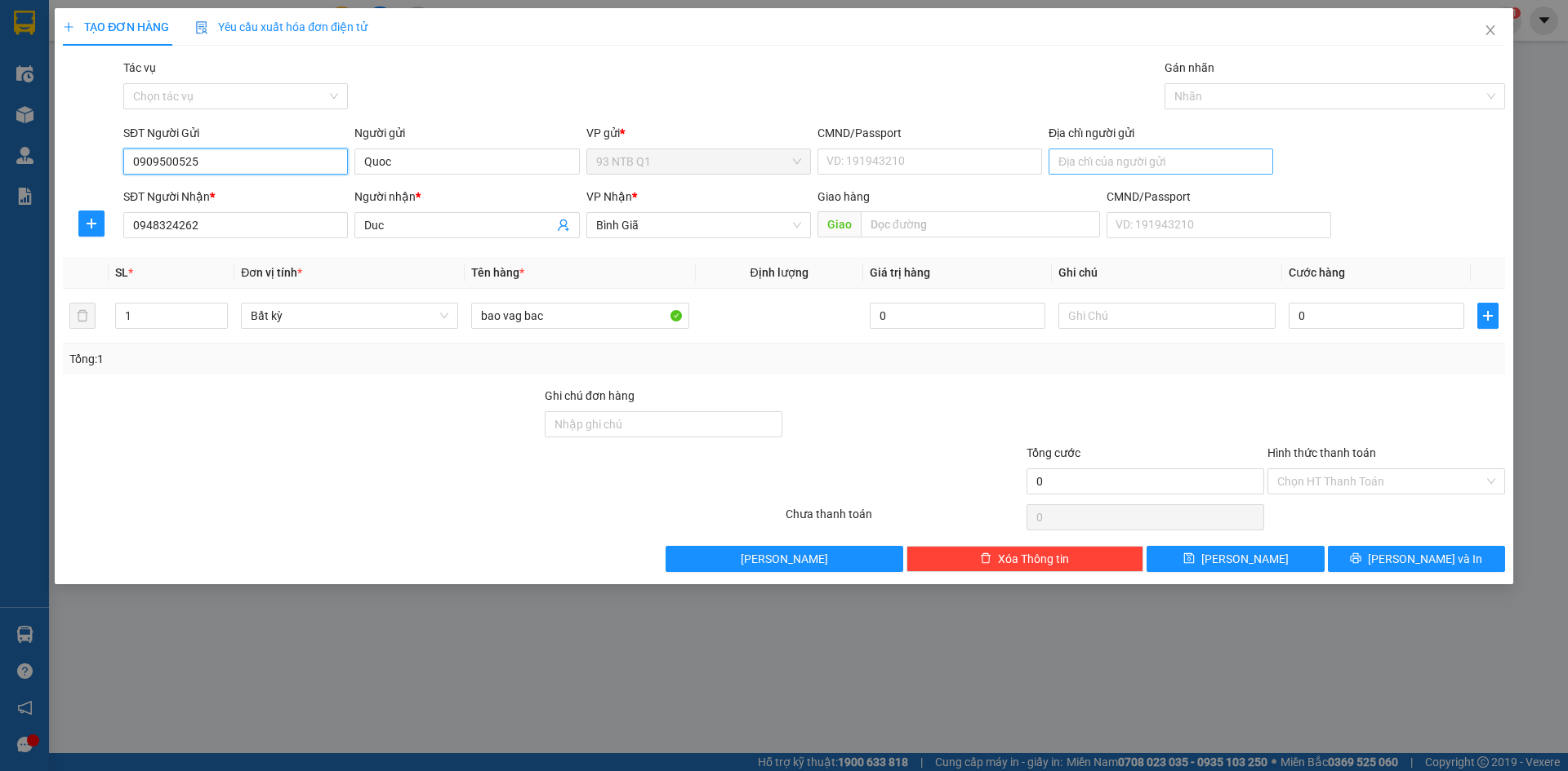
type input "0909500525"
click at [1101, 161] on input "Địa chỉ người gửi" at bounding box center [1160, 161] width 224 height 26
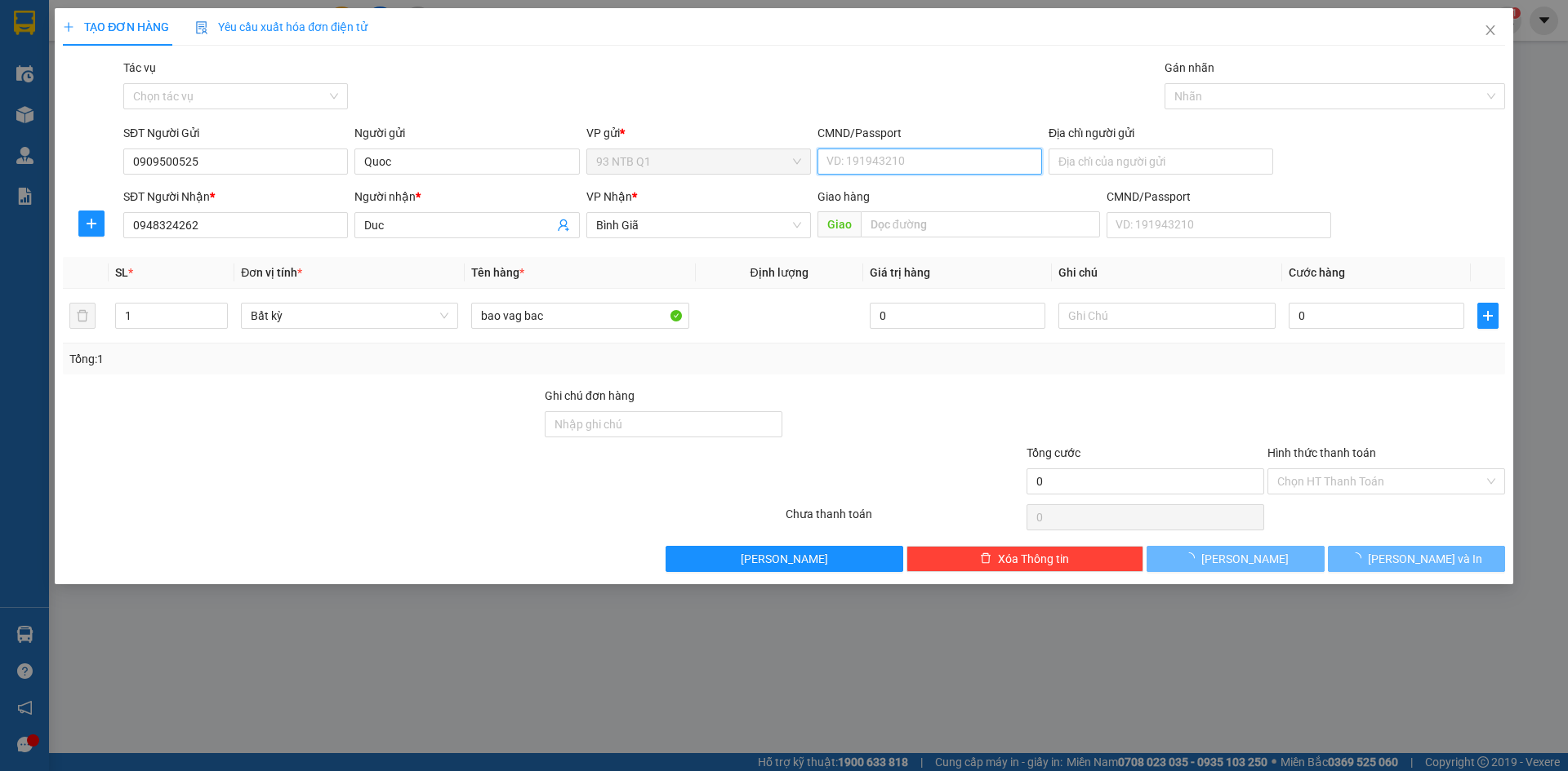
click at [966, 155] on input "CMND/Passport" at bounding box center [929, 161] width 224 height 26
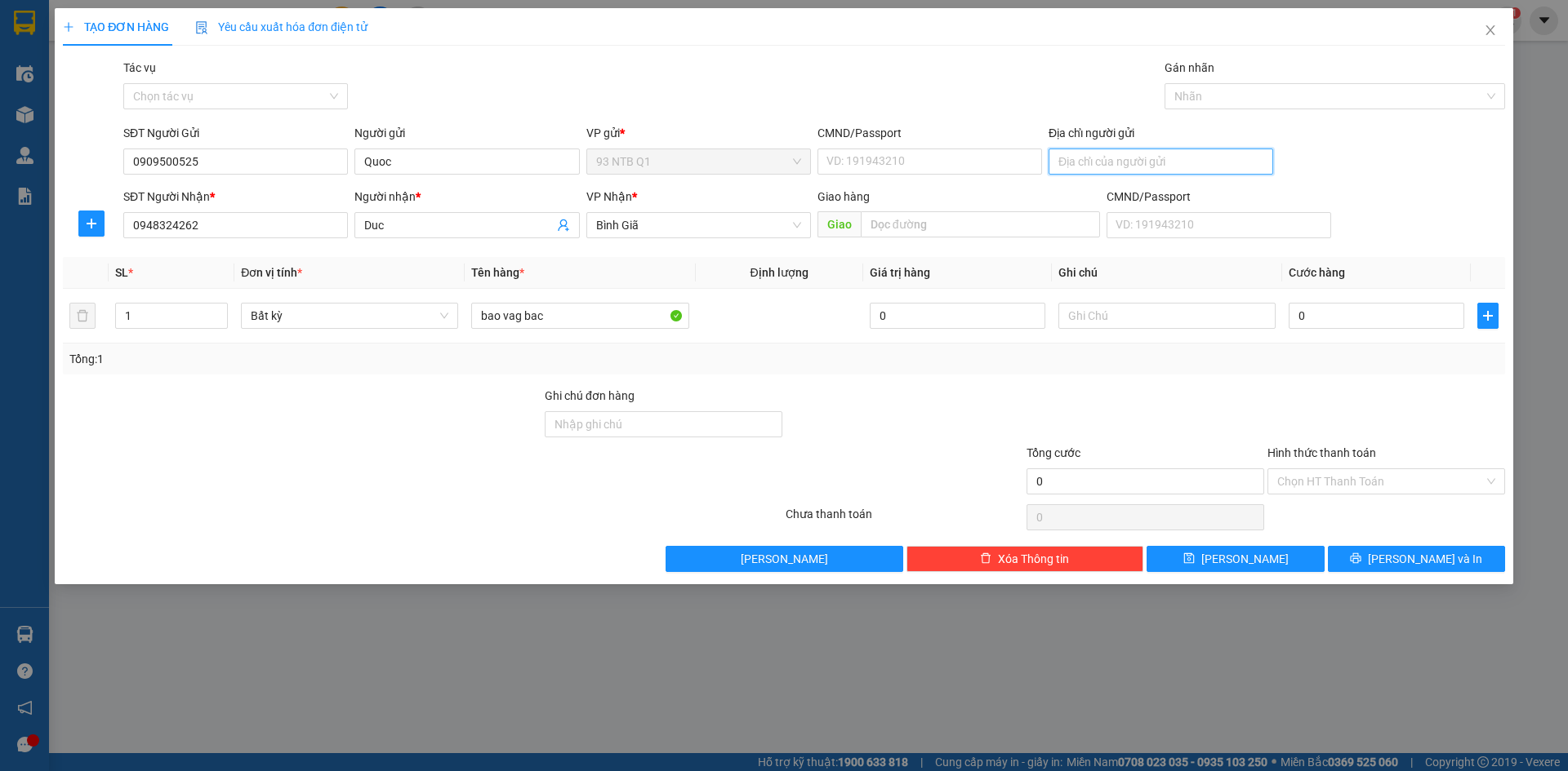
click at [1094, 166] on input "Địa chỉ người gửi" at bounding box center [1160, 161] width 224 height 26
type input "21 Phan Dang Luu F1 Binh Thanh"
click at [1360, 313] on input "0" at bounding box center [1376, 316] width 176 height 26
type input "005"
type input "5"
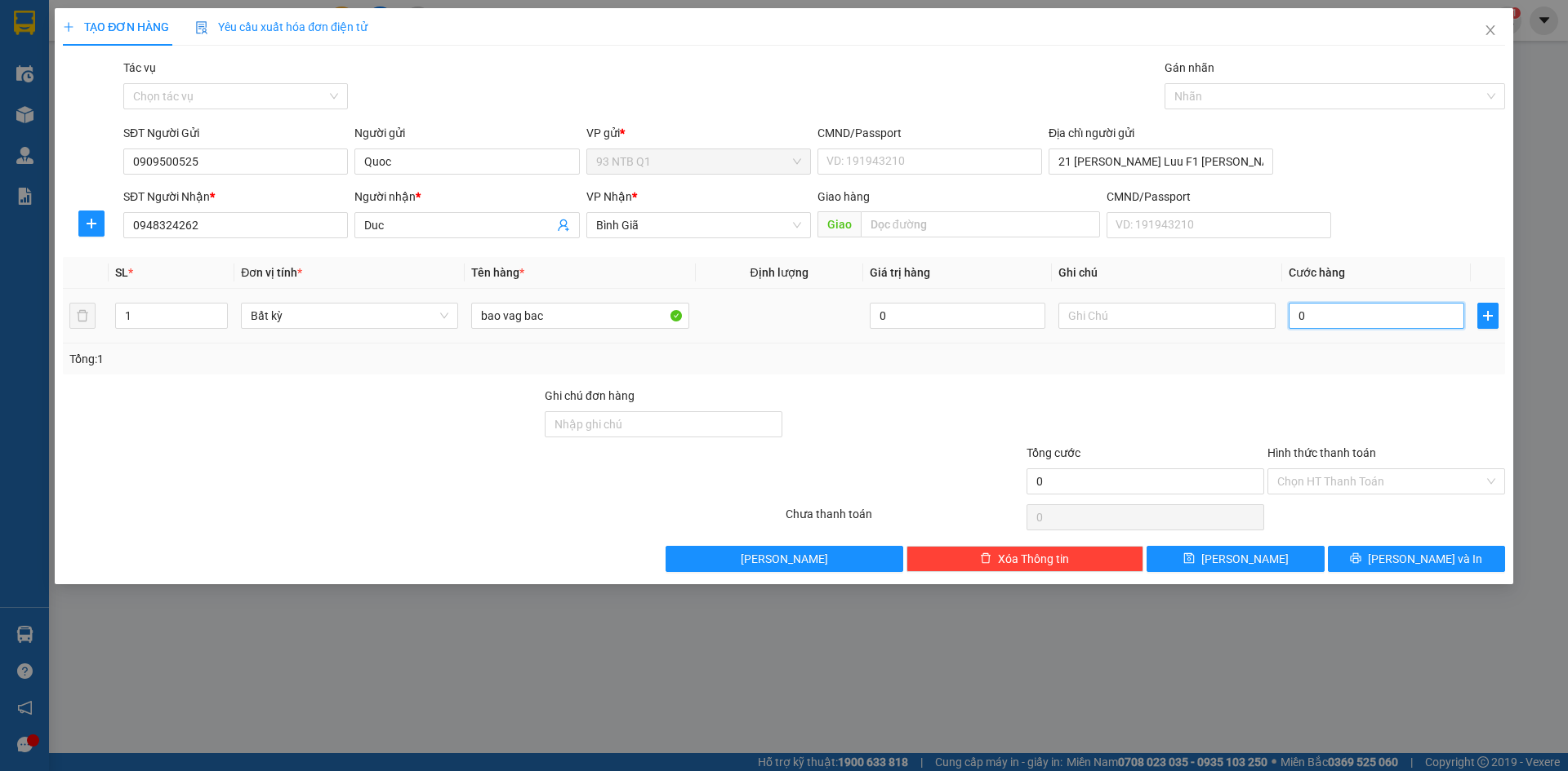
type input "5"
type input "0.050"
type input "50"
type input "50.000"
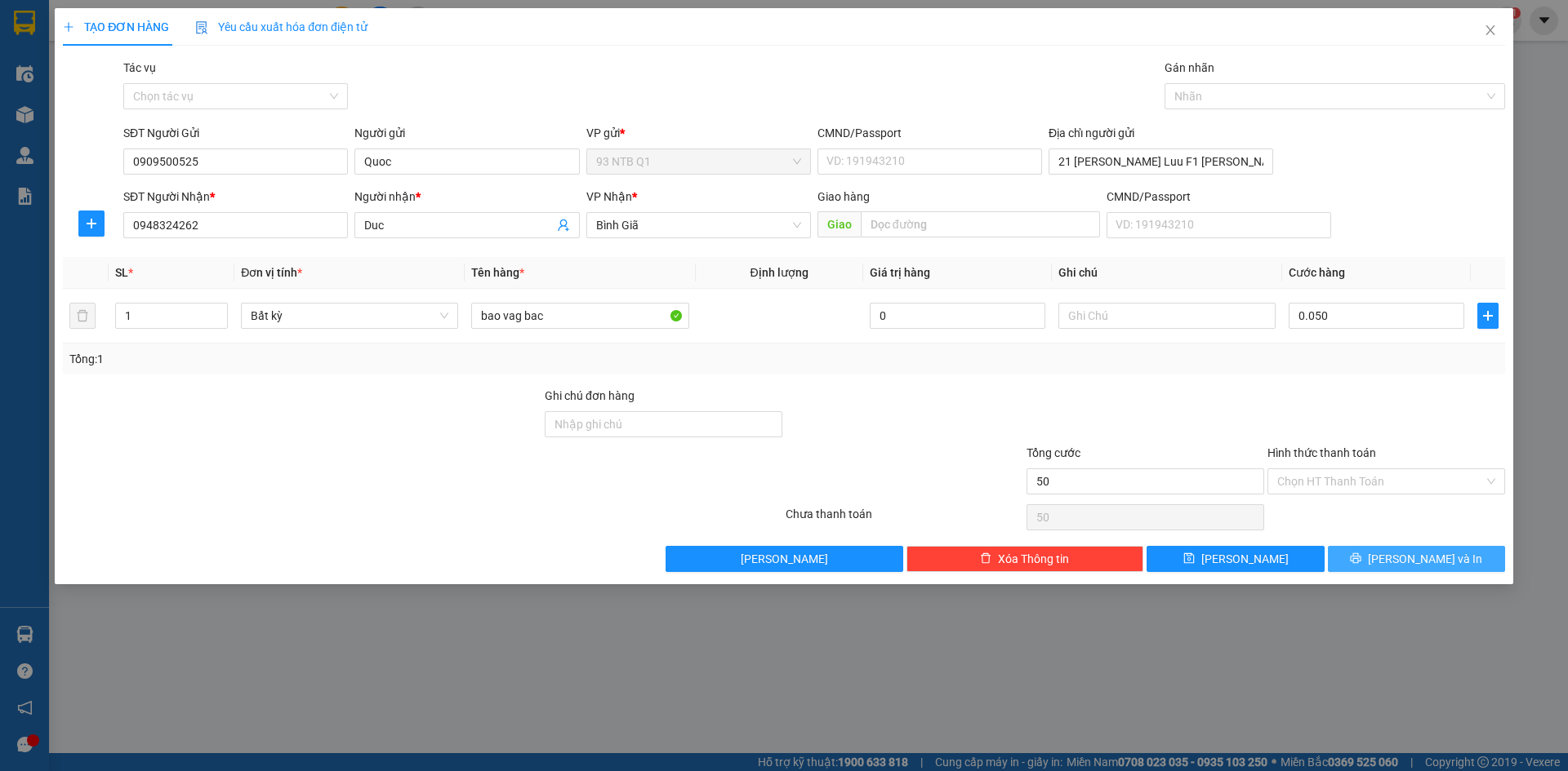
type input "50.000"
click at [1400, 550] on button "[PERSON_NAME] và In" at bounding box center [1416, 558] width 177 height 26
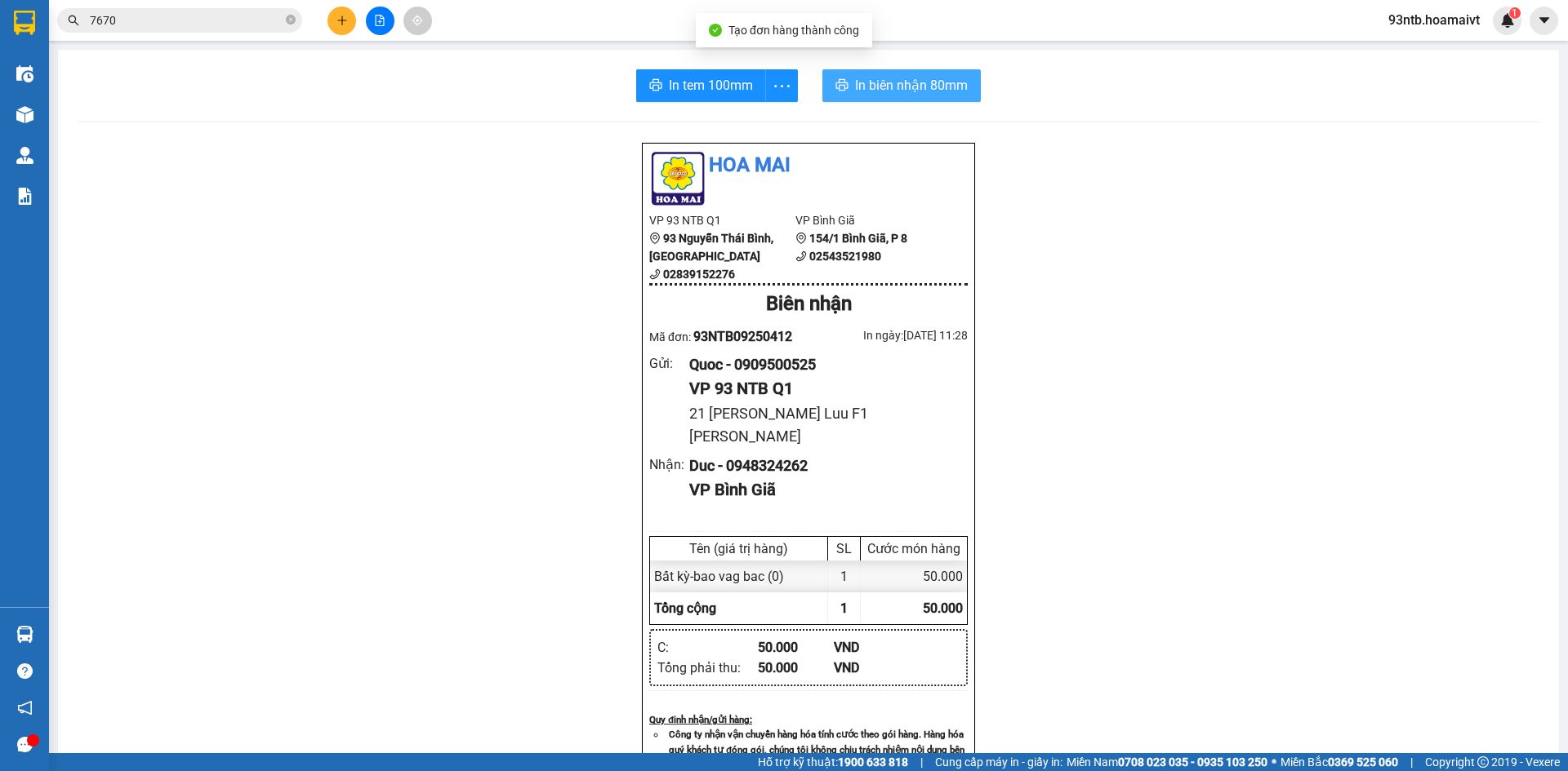
click at [882, 89] on span "In biên nhận 80mm" at bounding box center [911, 84] width 113 height 20
click at [133, 20] on input "7670" at bounding box center [186, 20] width 192 height 17
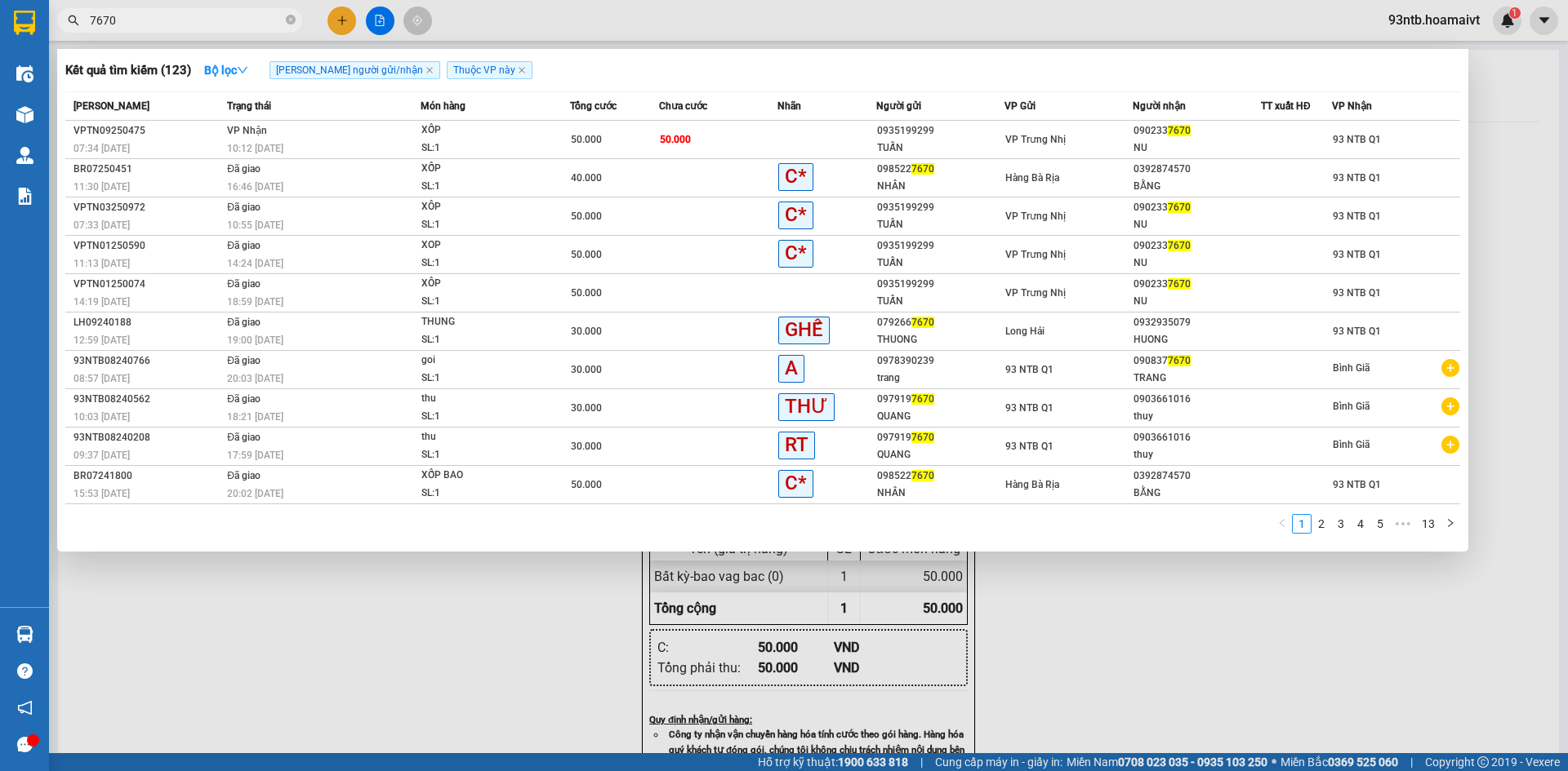
click at [133, 20] on input "7670" at bounding box center [186, 20] width 192 height 17
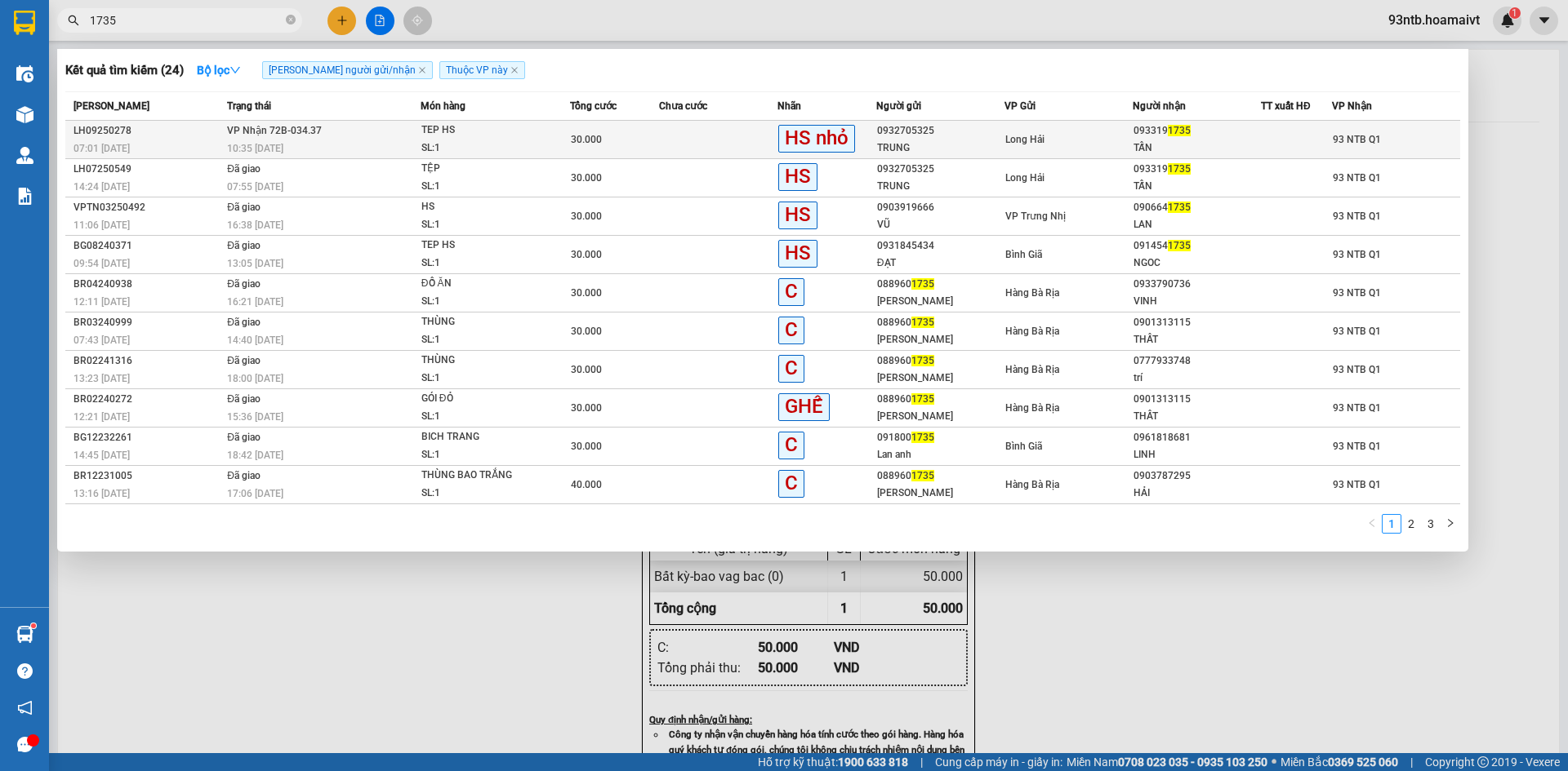
type input "1735"
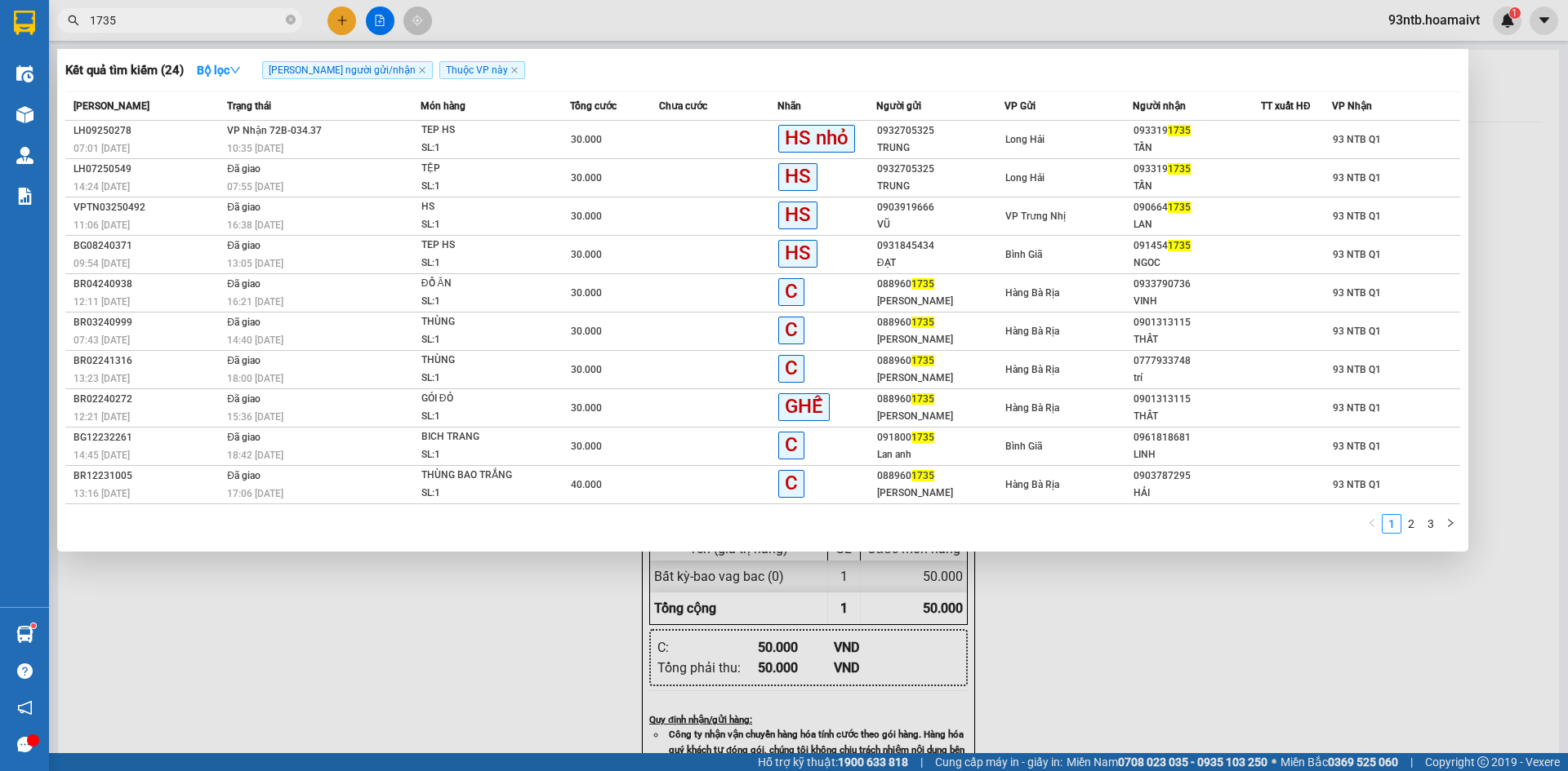
click at [326, 130] on td "VP Nhận 72B-034.37 10:35 - 15/09" at bounding box center [321, 140] width 197 height 39
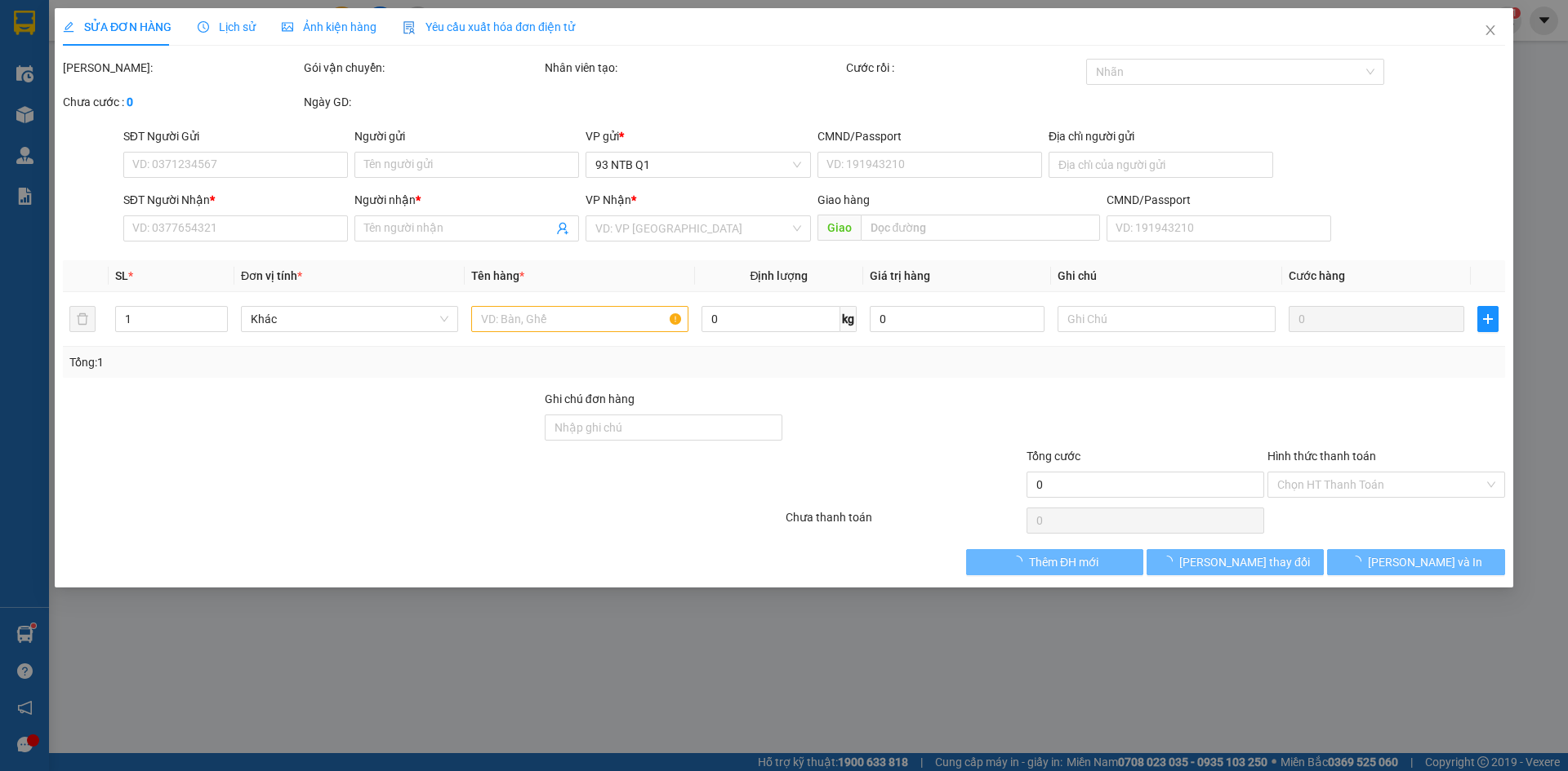
type input "0932705325"
type input "TRUNG"
type input "077093002979"
type input "0933191735"
type input "TẤN"
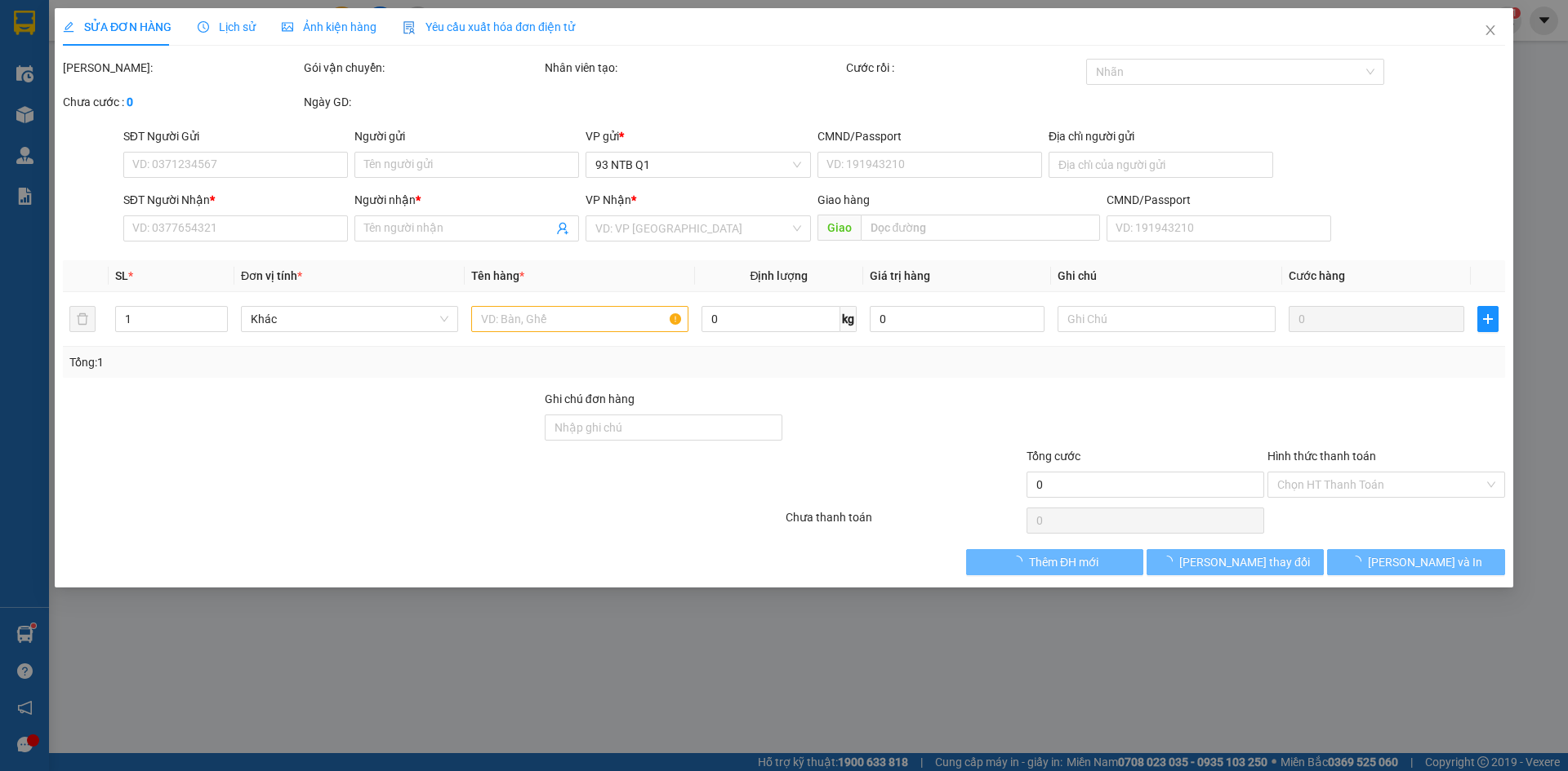
type input "30.000"
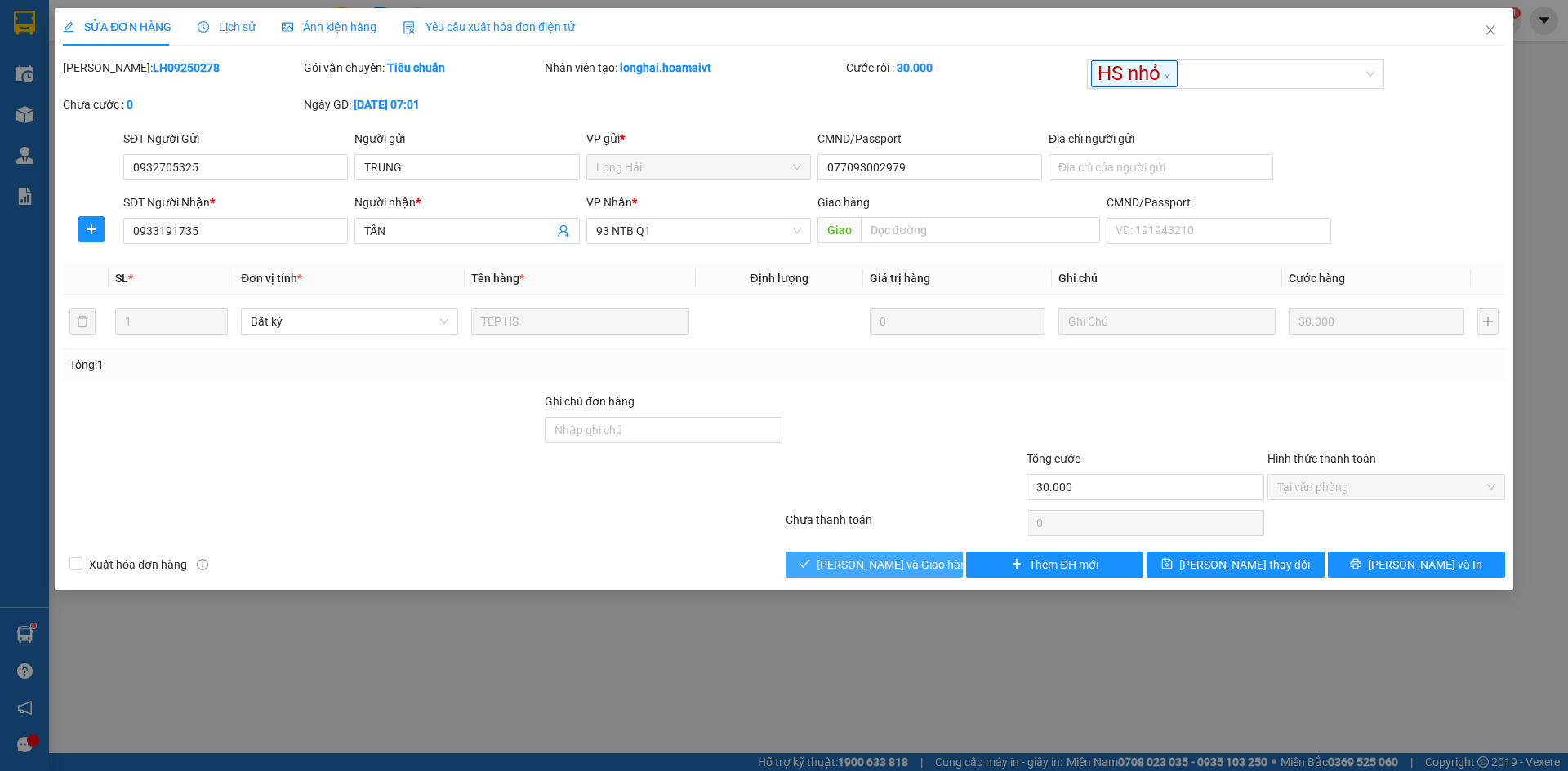
click at [924, 561] on span "[PERSON_NAME] và Giao hàng" at bounding box center [895, 564] width 156 height 17
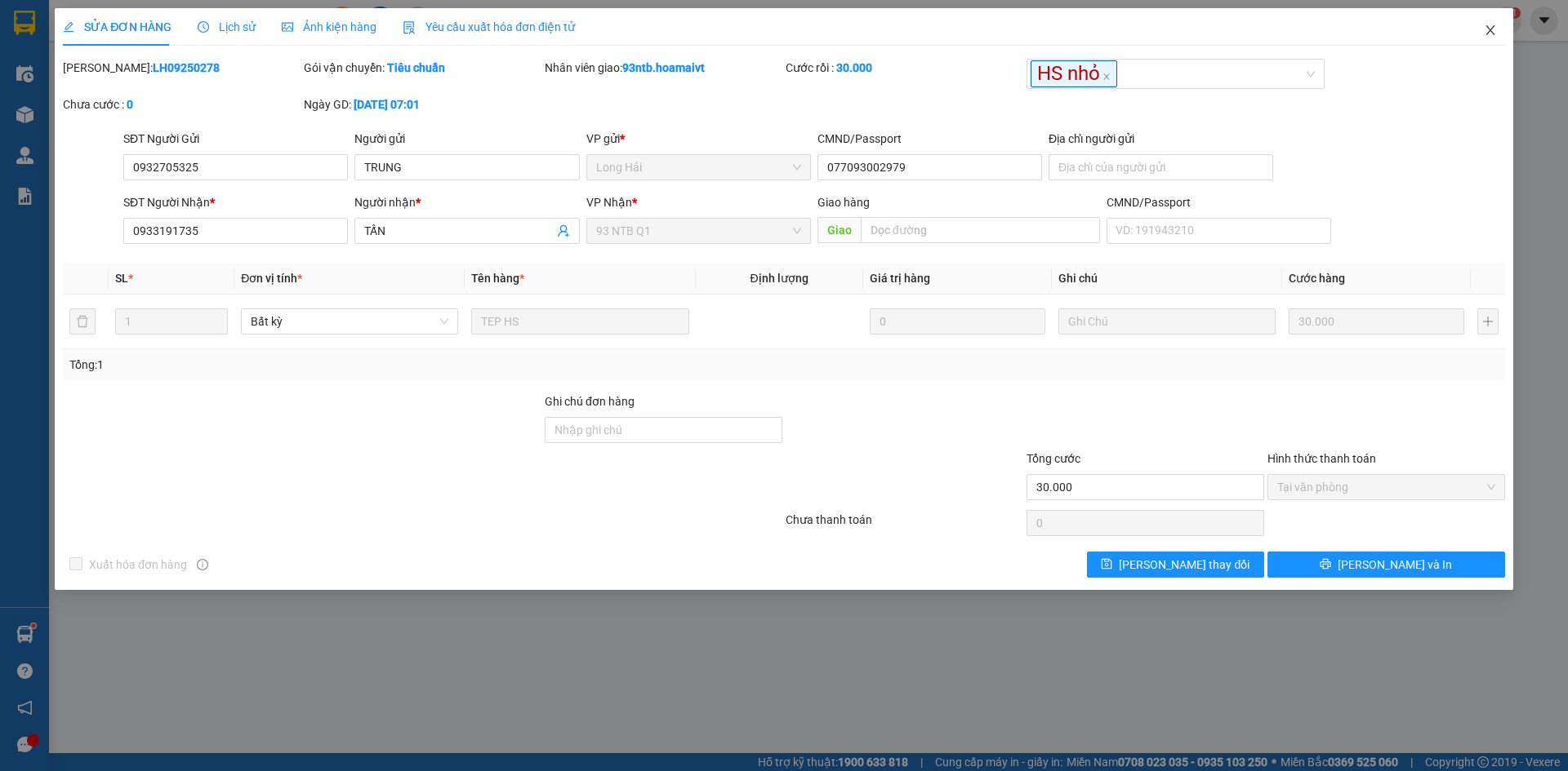
click at [1478, 24] on span "Close" at bounding box center [1490, 30] width 46 height 46
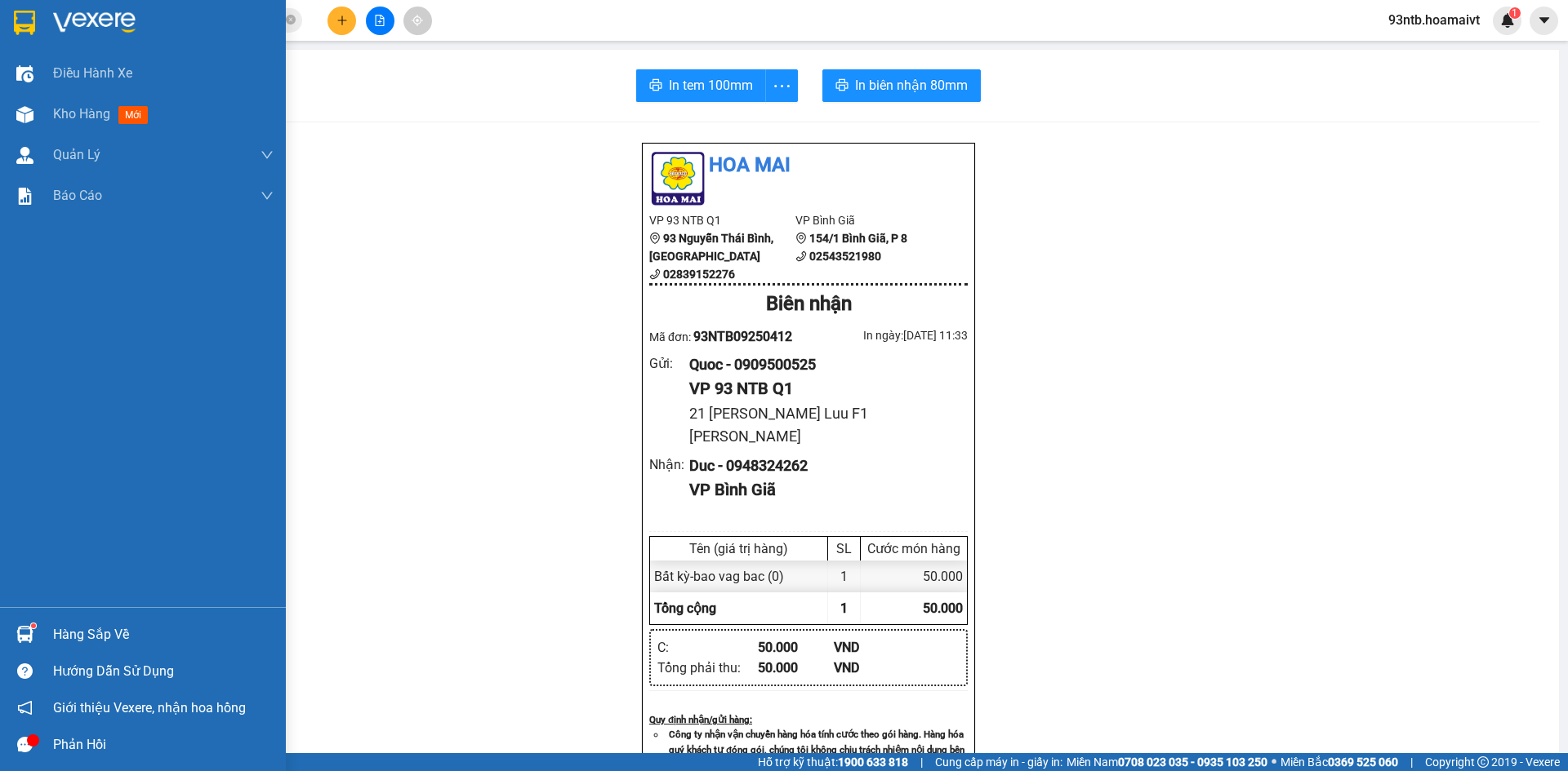
click at [52, 630] on div "Hàng sắp về" at bounding box center [143, 635] width 286 height 37
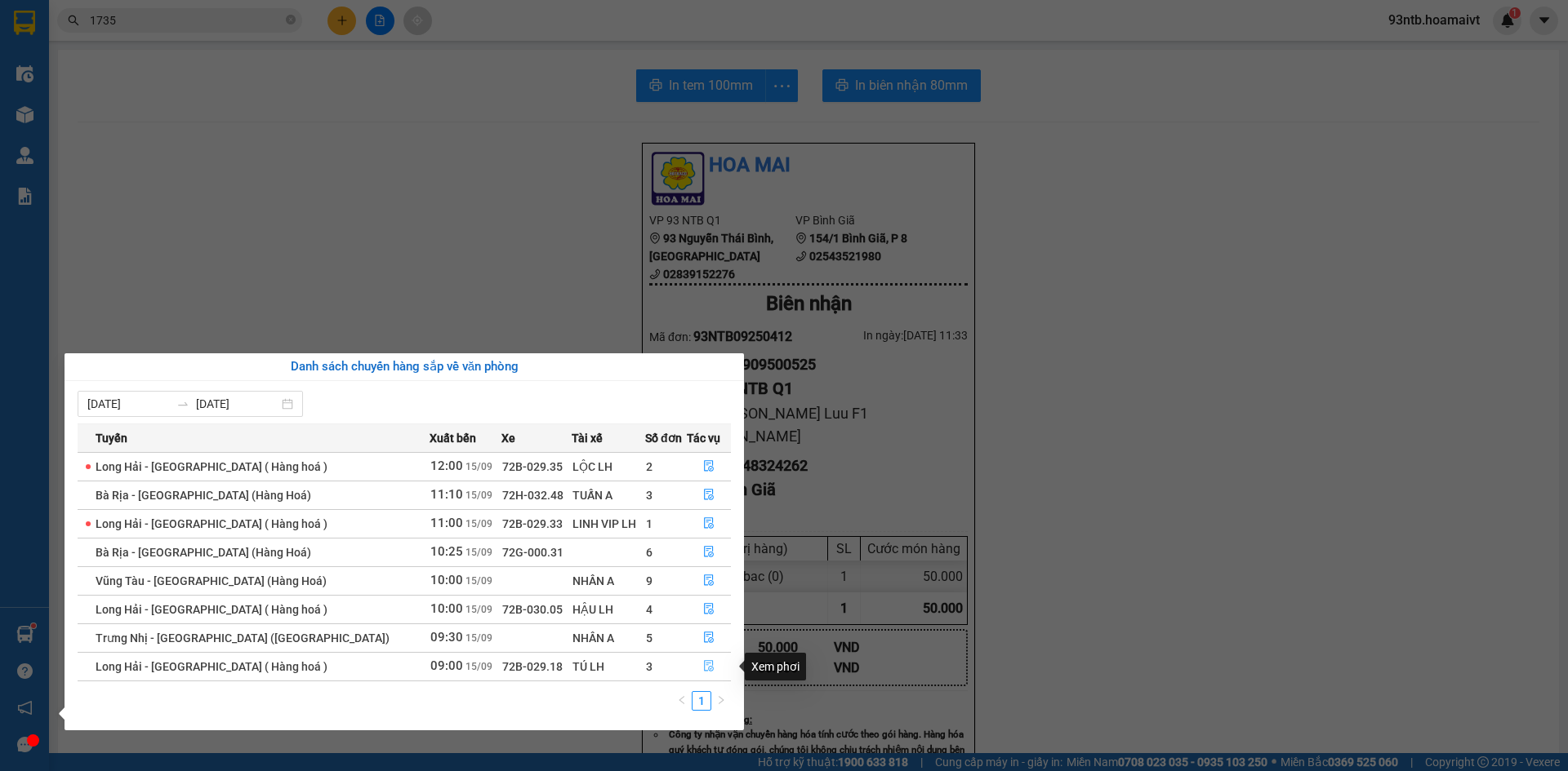
click at [694, 668] on button "button" at bounding box center [709, 666] width 43 height 26
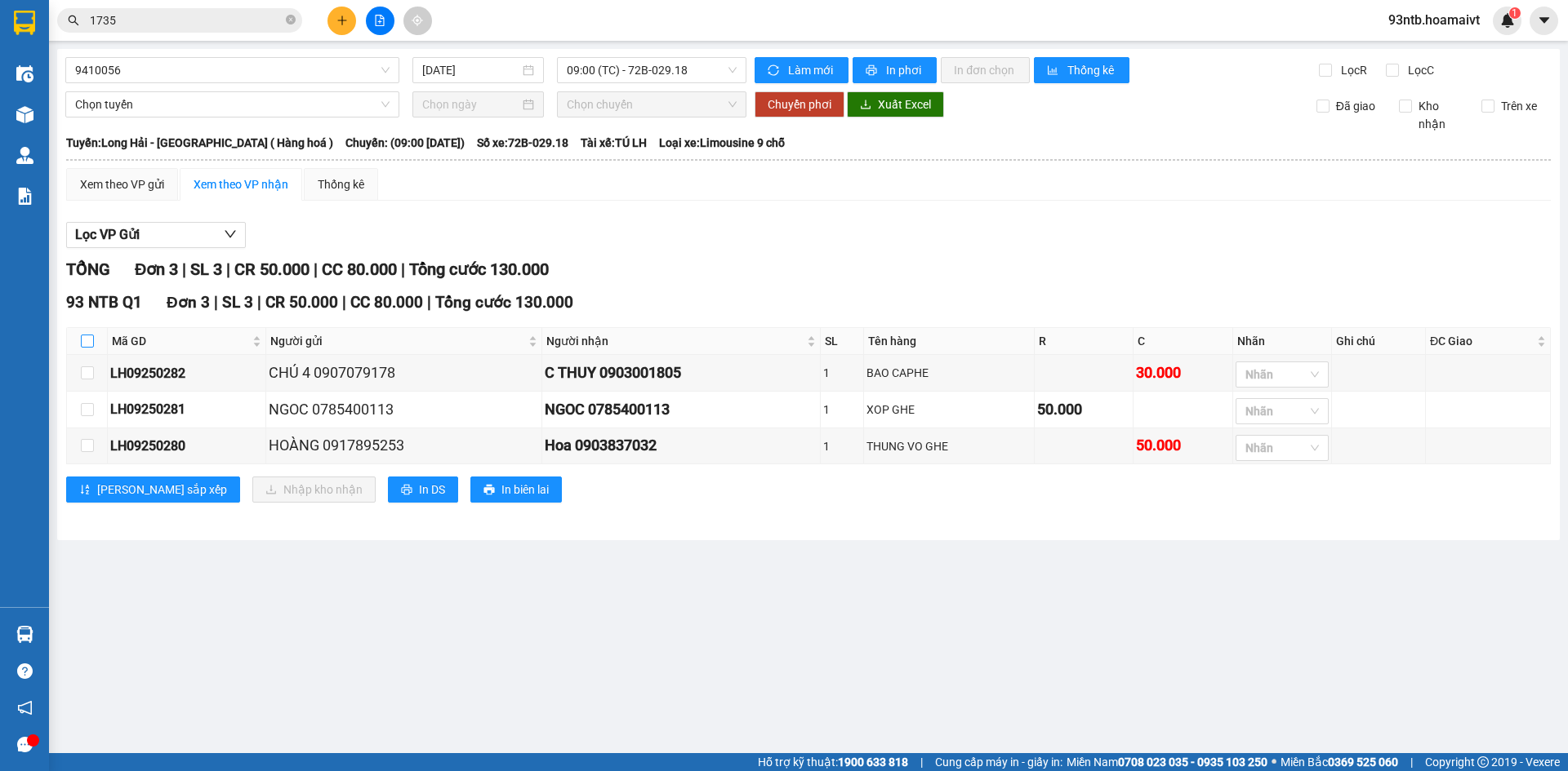
click at [84, 335] on input "checkbox" at bounding box center [86, 341] width 13 height 13
checkbox input "true"
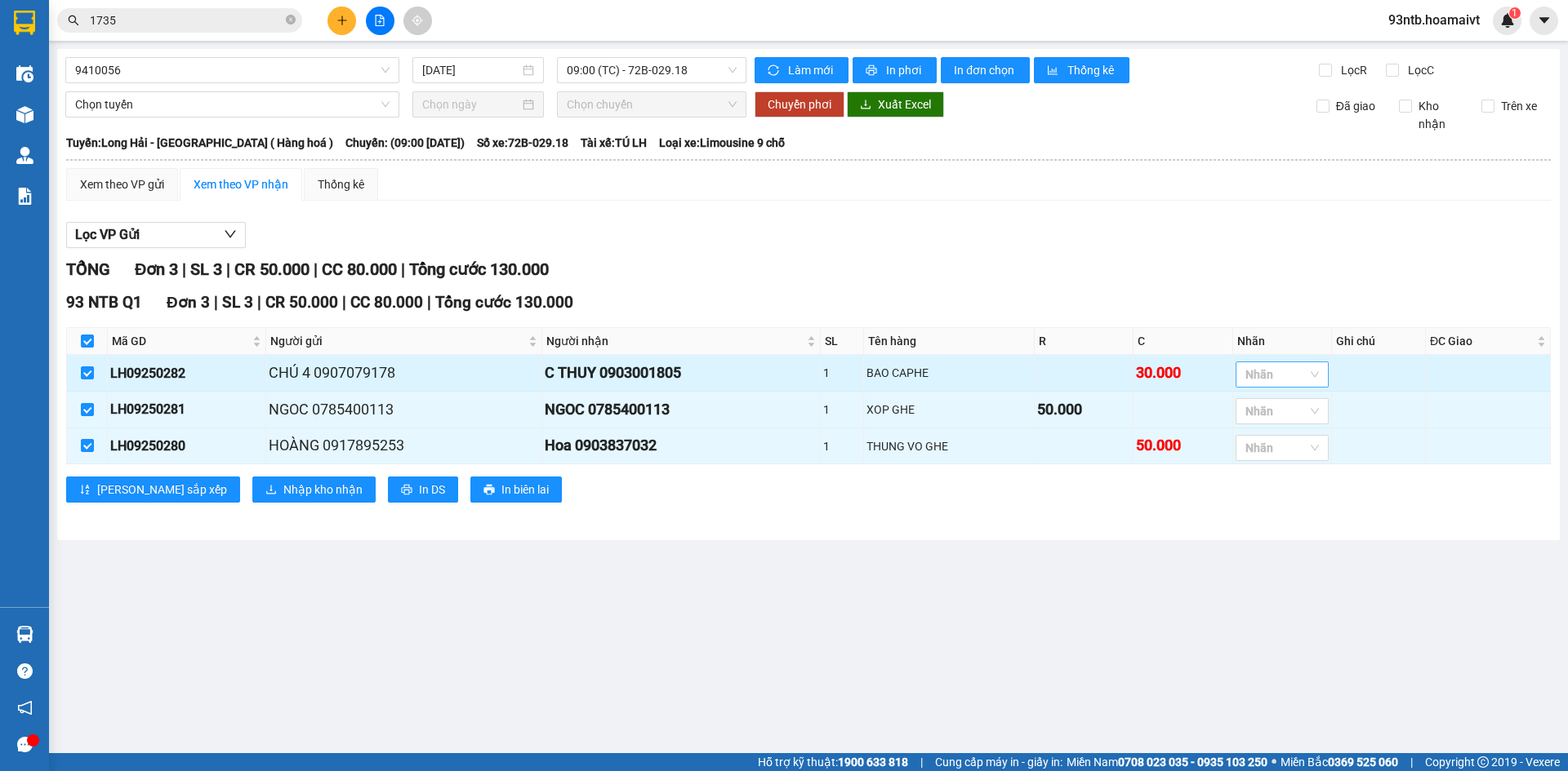
click at [1275, 379] on div at bounding box center [1274, 375] width 69 height 19
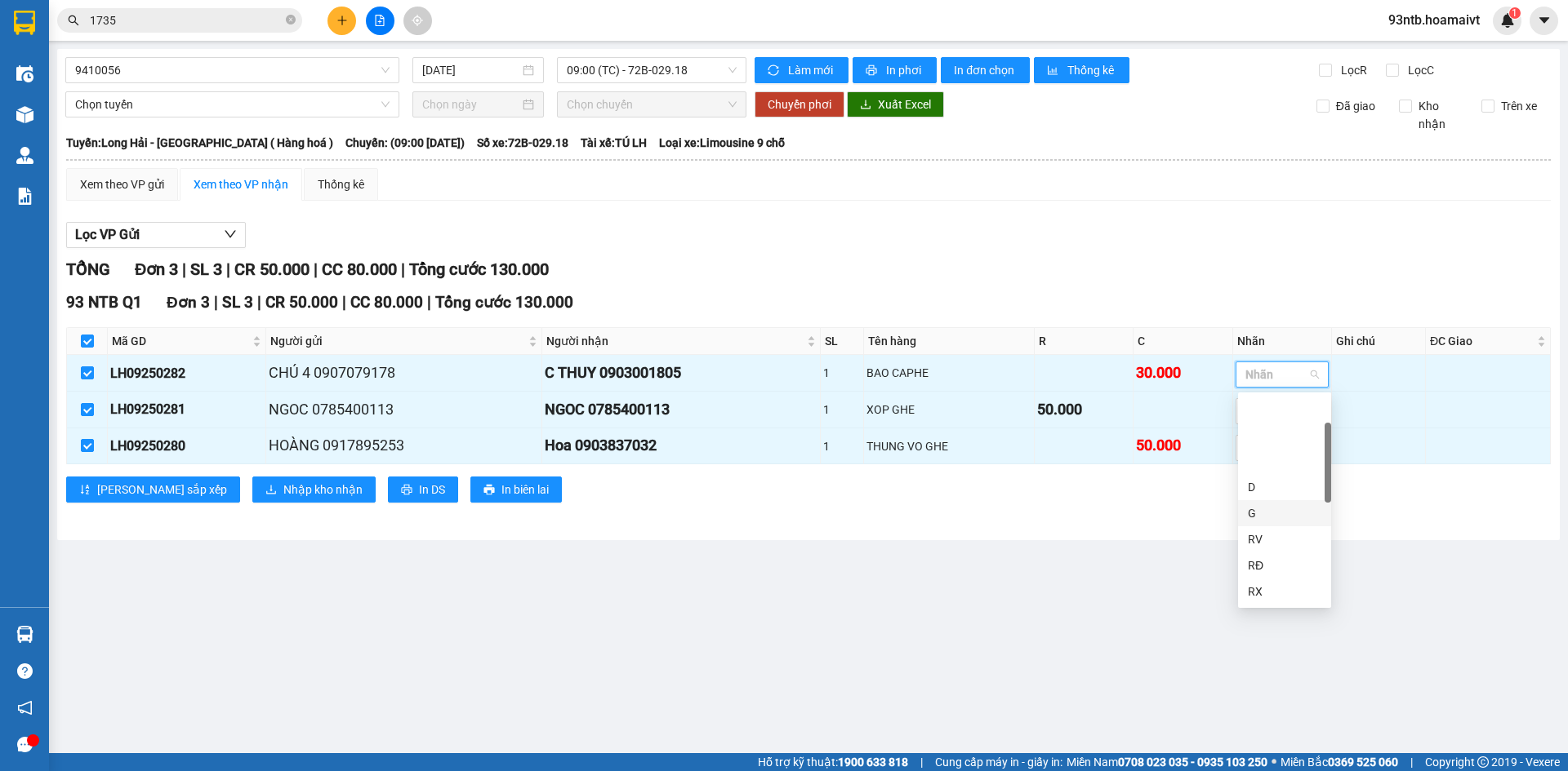
click at [1263, 504] on div "G" at bounding box center [1284, 513] width 74 height 17
click at [1053, 502] on div "Lưu sắp xếp Nhập kho nhận In DS In biên lai" at bounding box center [808, 489] width 1484 height 26
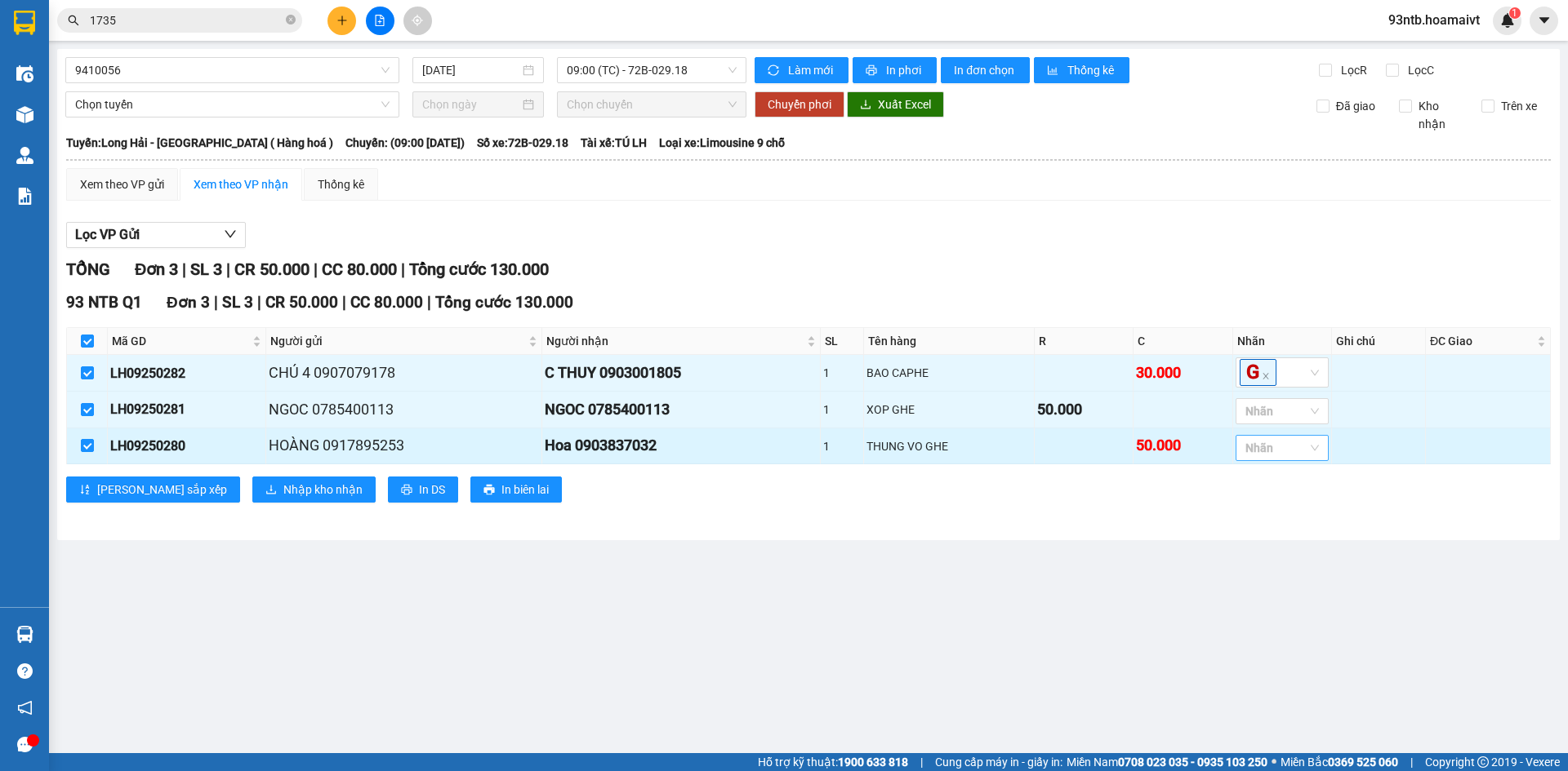
click at [1258, 456] on div at bounding box center [1274, 448] width 69 height 19
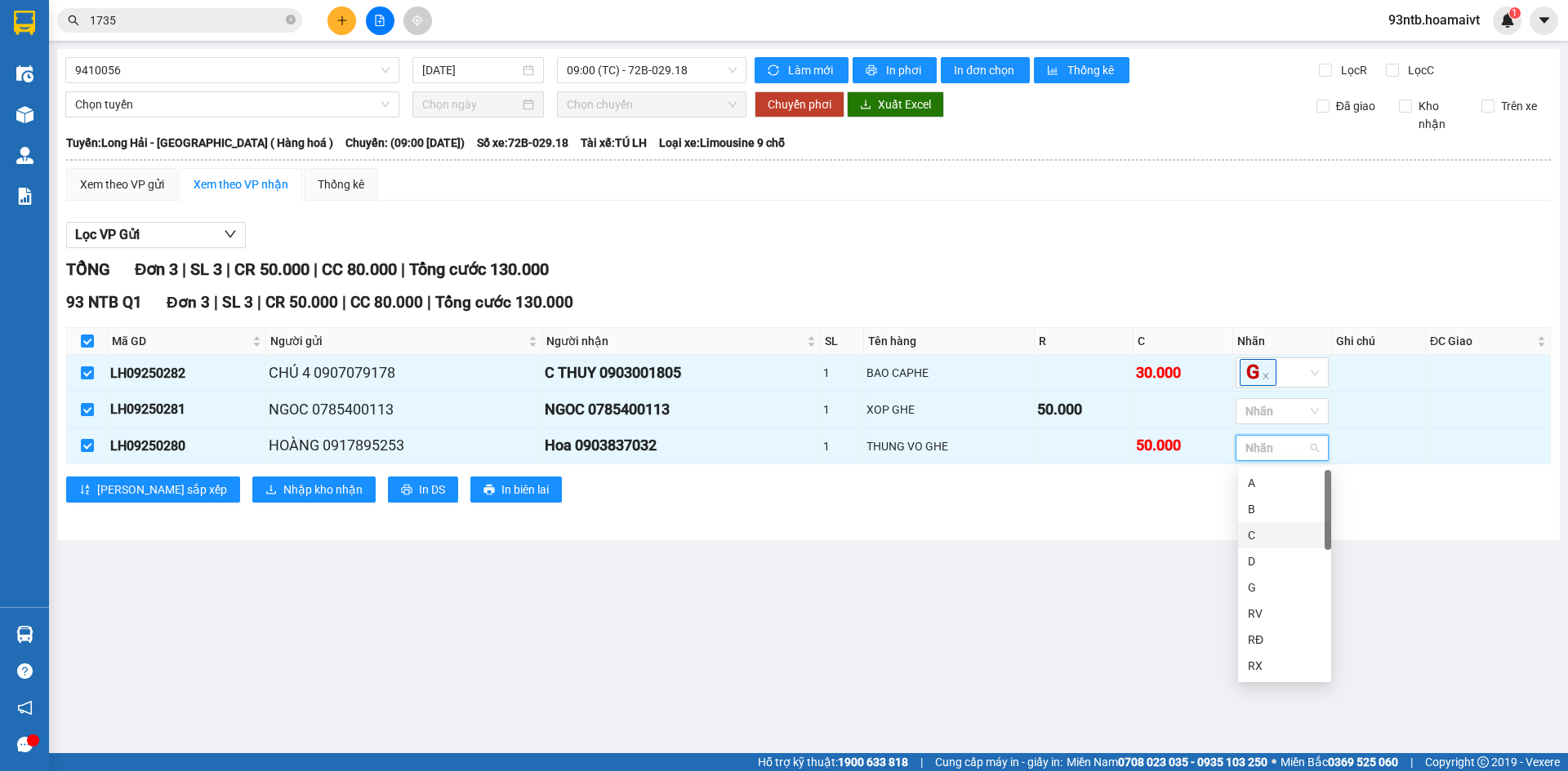
click at [1254, 534] on div "C" at bounding box center [1284, 535] width 74 height 17
click at [1106, 548] on main "9410056 15/09/2025 09:00 (TC) - 72B-029.18 Làm mới In phơi In đơn chọn Thống kê…" at bounding box center [784, 377] width 1568 height 754
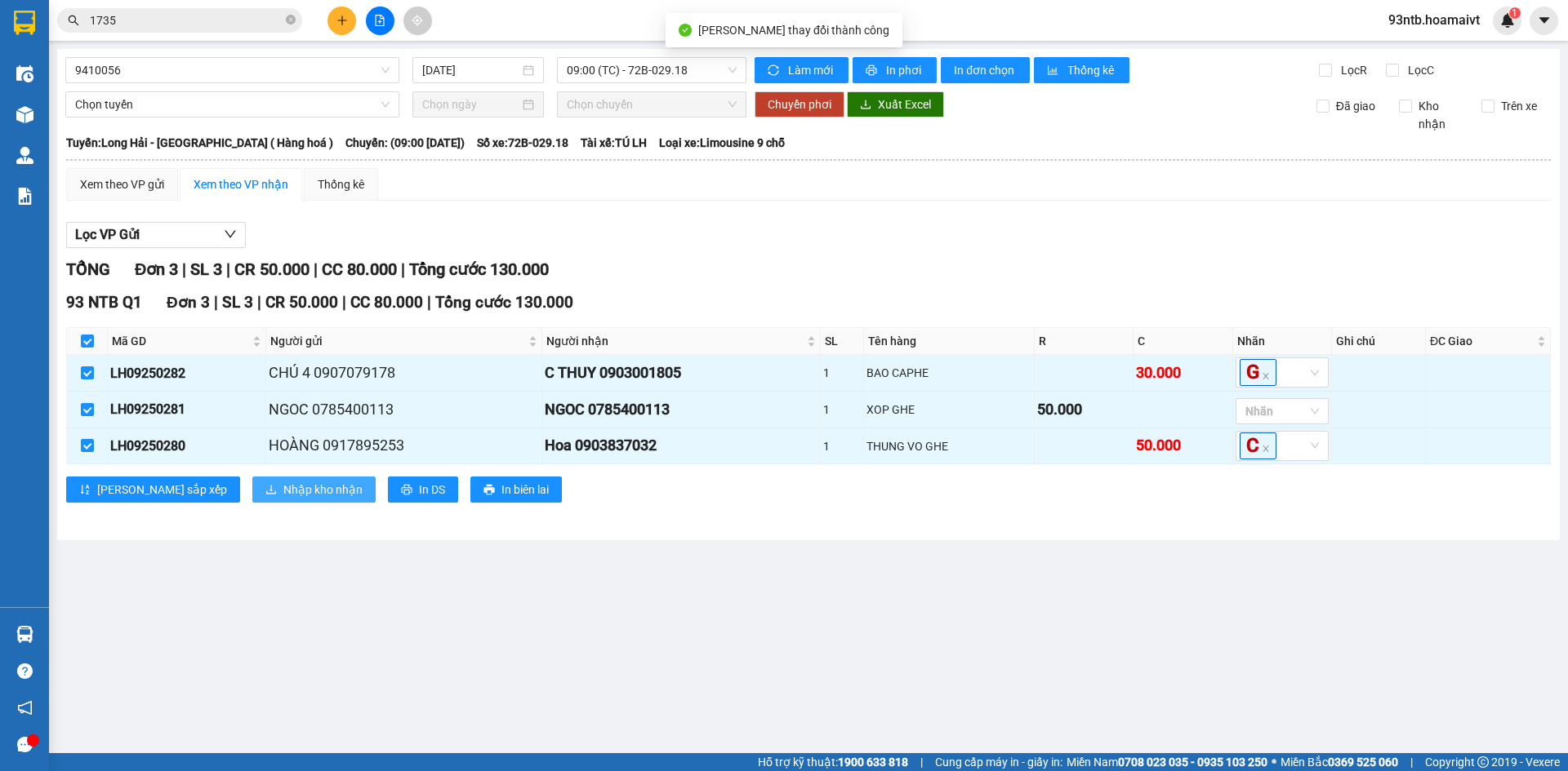
click at [284, 497] on span "Nhập kho nhận" at bounding box center [324, 489] width 80 height 17
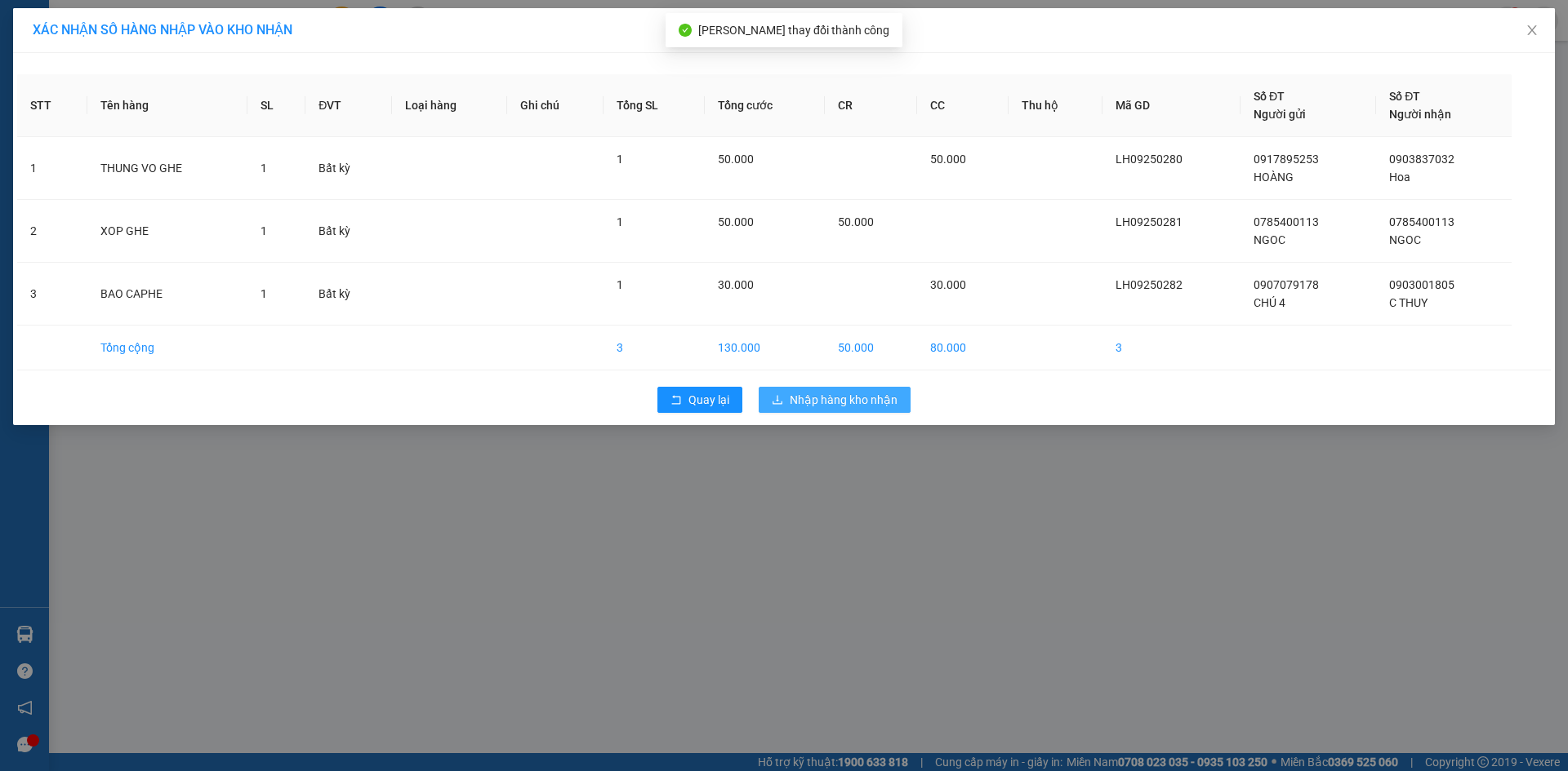
click at [802, 391] on span "Nhập hàng kho nhận" at bounding box center [843, 400] width 108 height 17
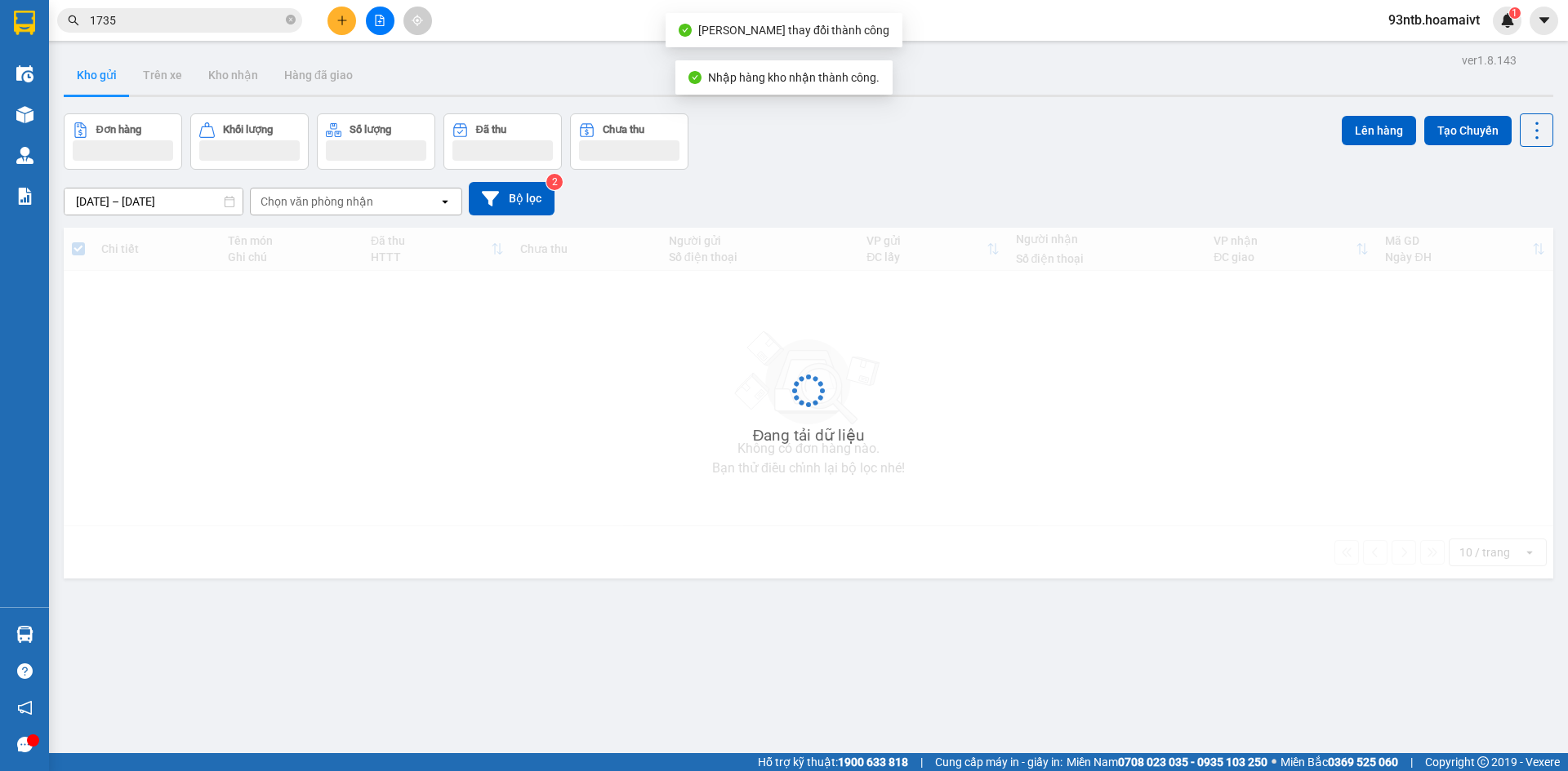
click at [158, 21] on input "1735" at bounding box center [186, 20] width 192 height 17
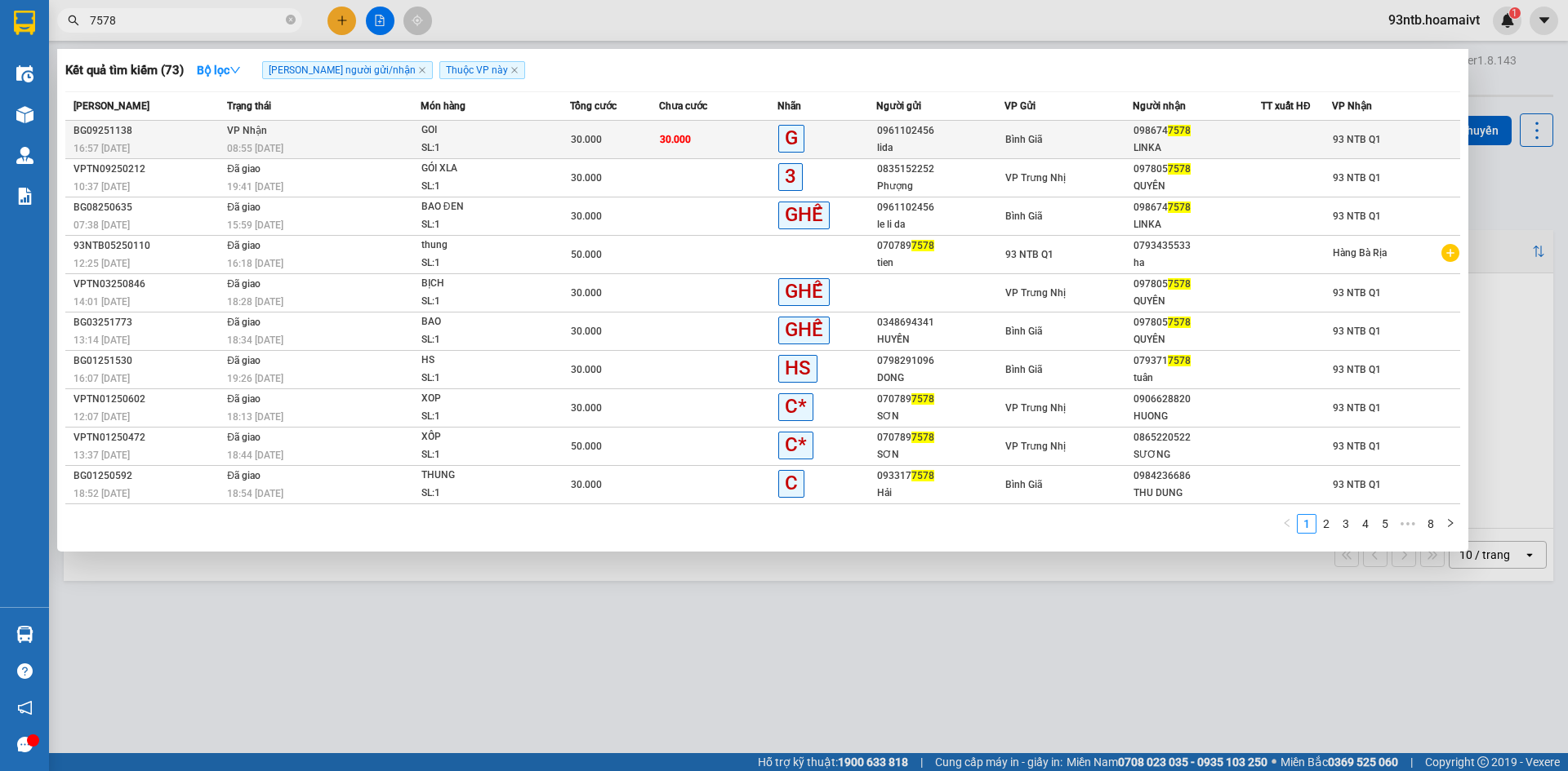
type input "7578"
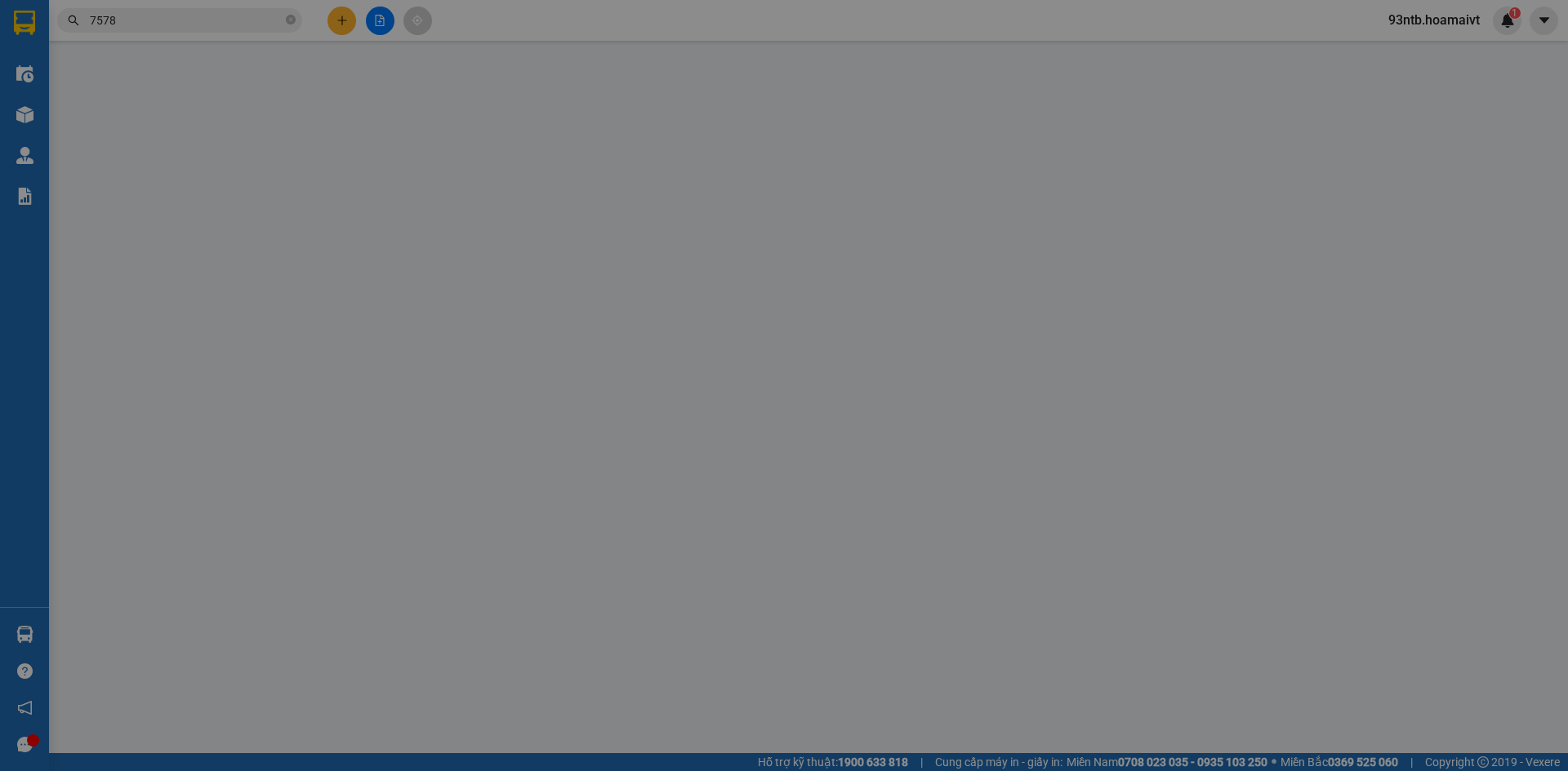
type input "0961102456"
type input "lida"
type input "0986747578"
type input "LINKA"
type input "30.000"
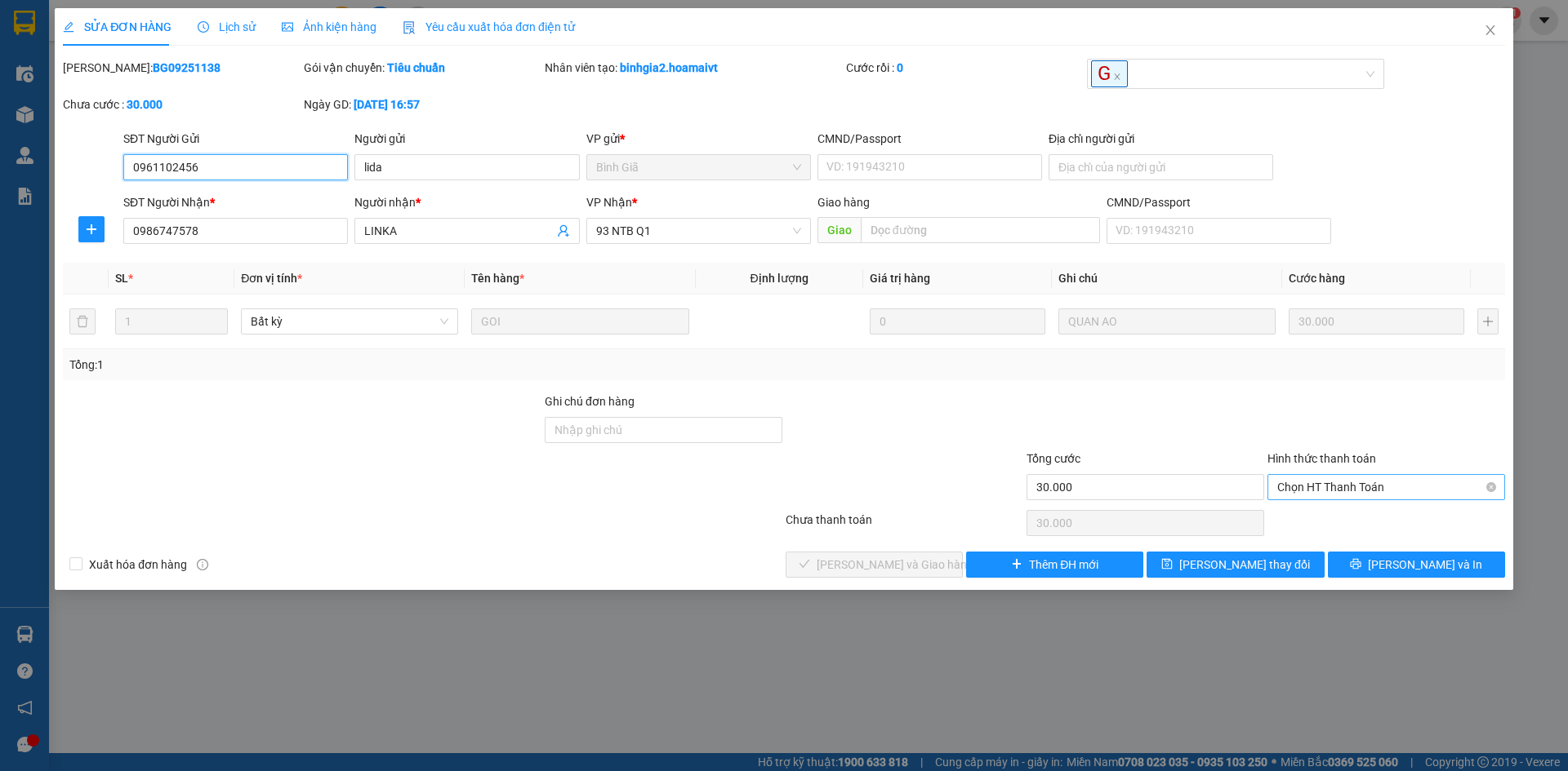
click at [1317, 492] on span "Chọn HT Thanh Toán" at bounding box center [1386, 486] width 218 height 24
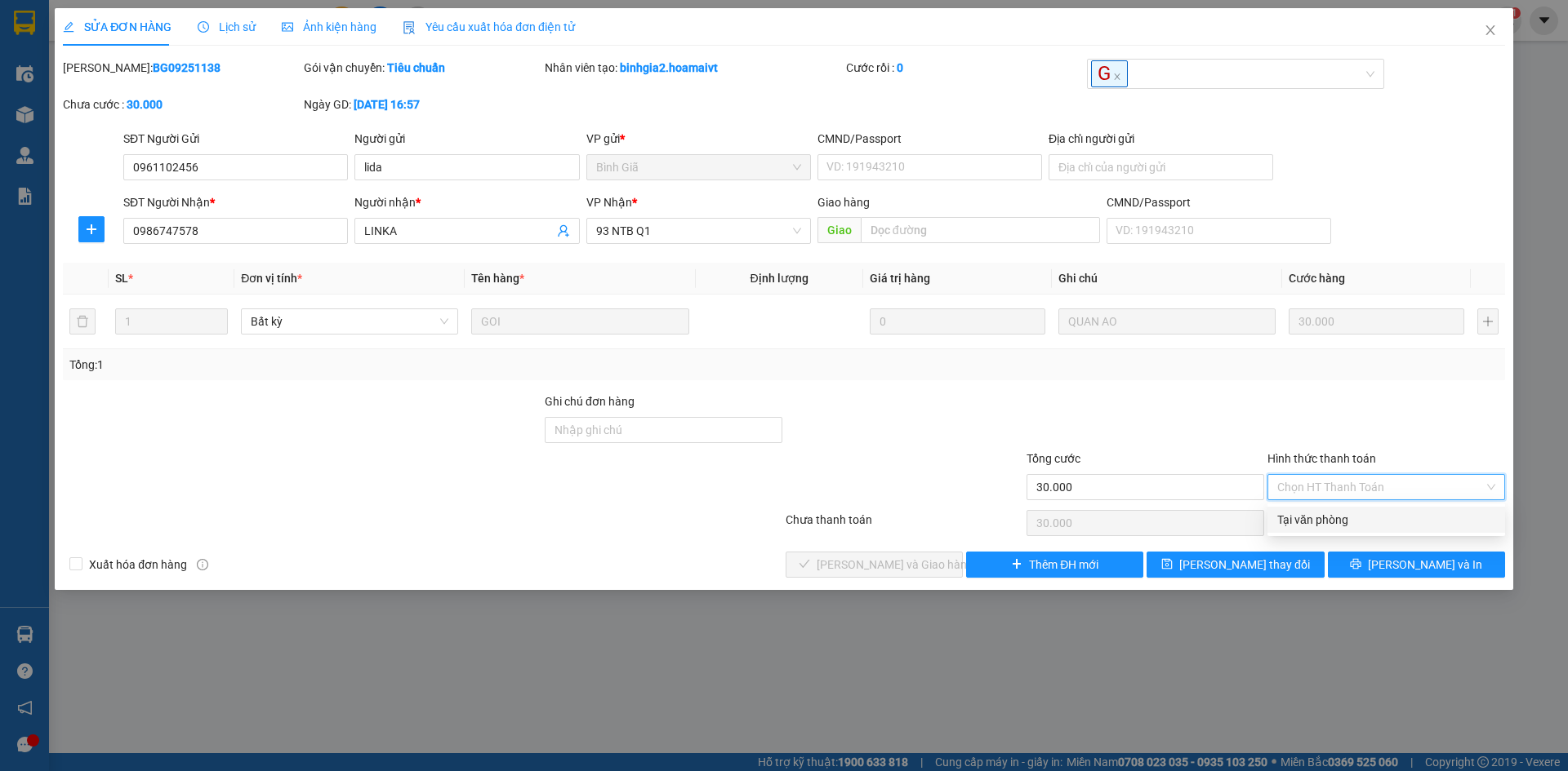
click at [1314, 514] on div "Tại văn phòng" at bounding box center [1386, 520] width 218 height 17
type input "0"
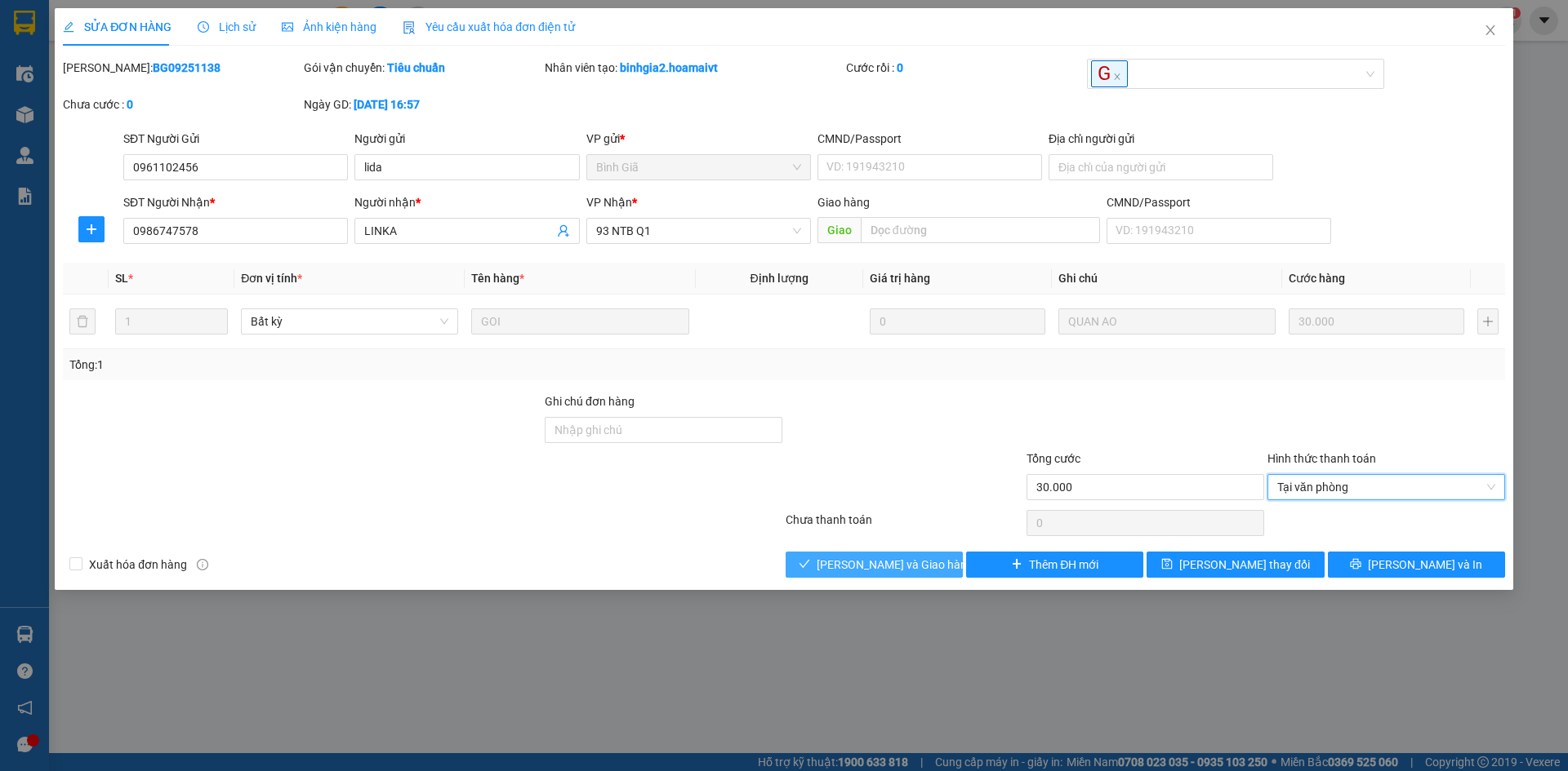
click at [859, 570] on span "[PERSON_NAME] và Giao hàng" at bounding box center [895, 564] width 156 height 17
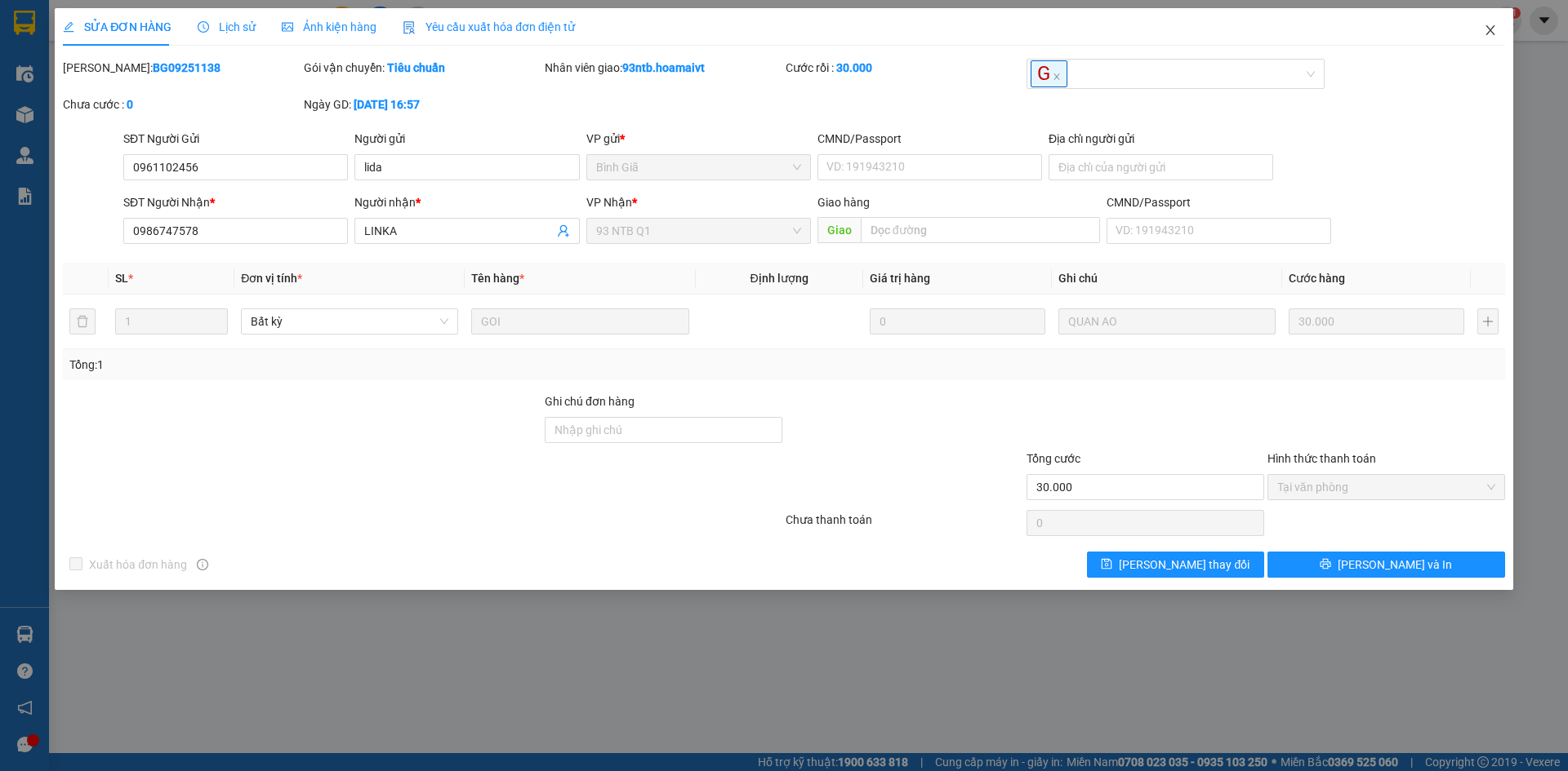
click at [1484, 35] on icon "close" at bounding box center [1489, 29] width 13 height 13
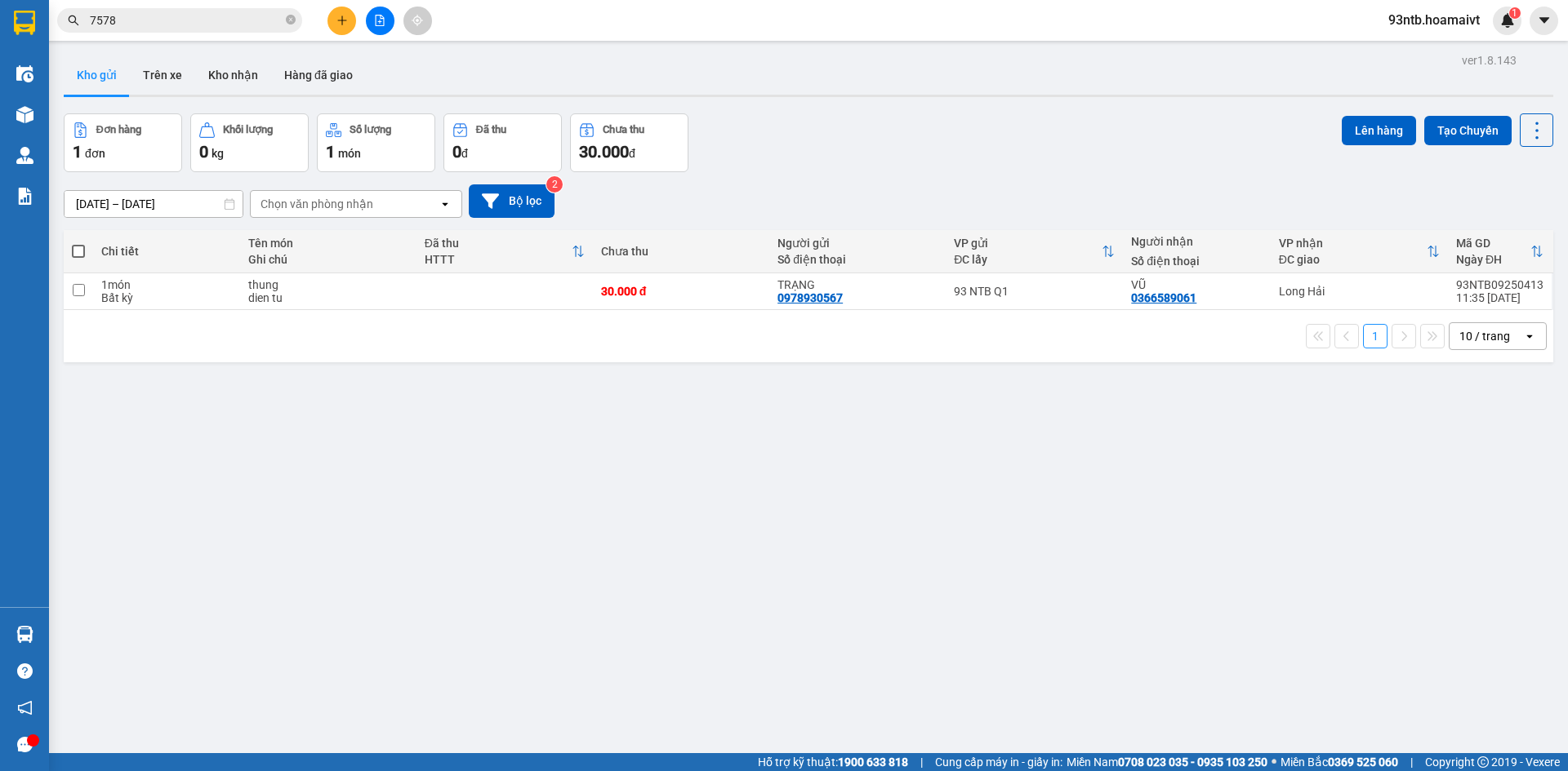
click at [343, 30] on button at bounding box center [341, 20] width 28 height 28
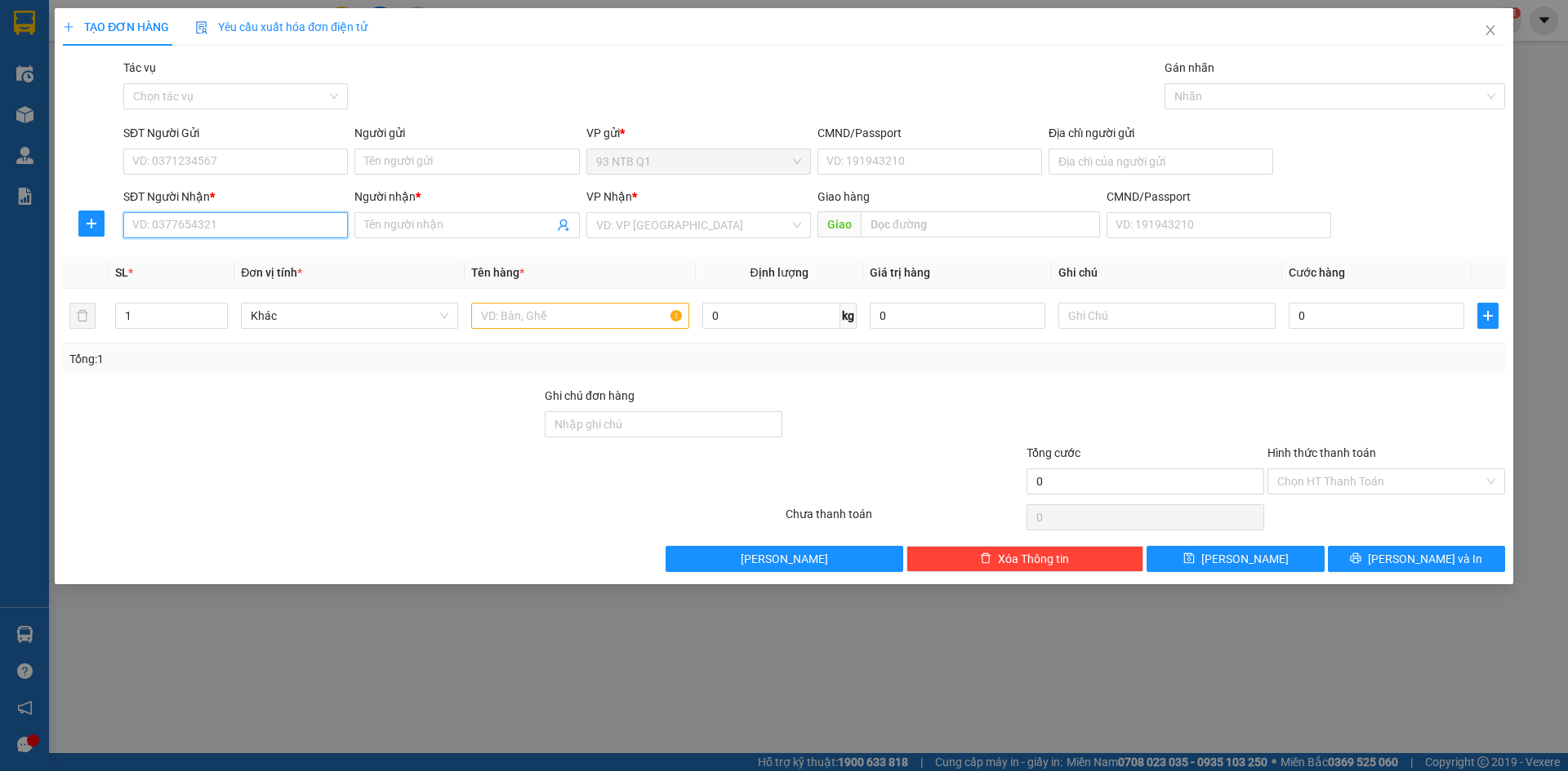
click at [251, 228] on input "SĐT Người Nhận *" at bounding box center [235, 225] width 224 height 26
type input "0398855852"
click at [274, 255] on div "0398855852 - HỒNG" at bounding box center [235, 257] width 205 height 17
type input "13C thap10 F2 Q6"
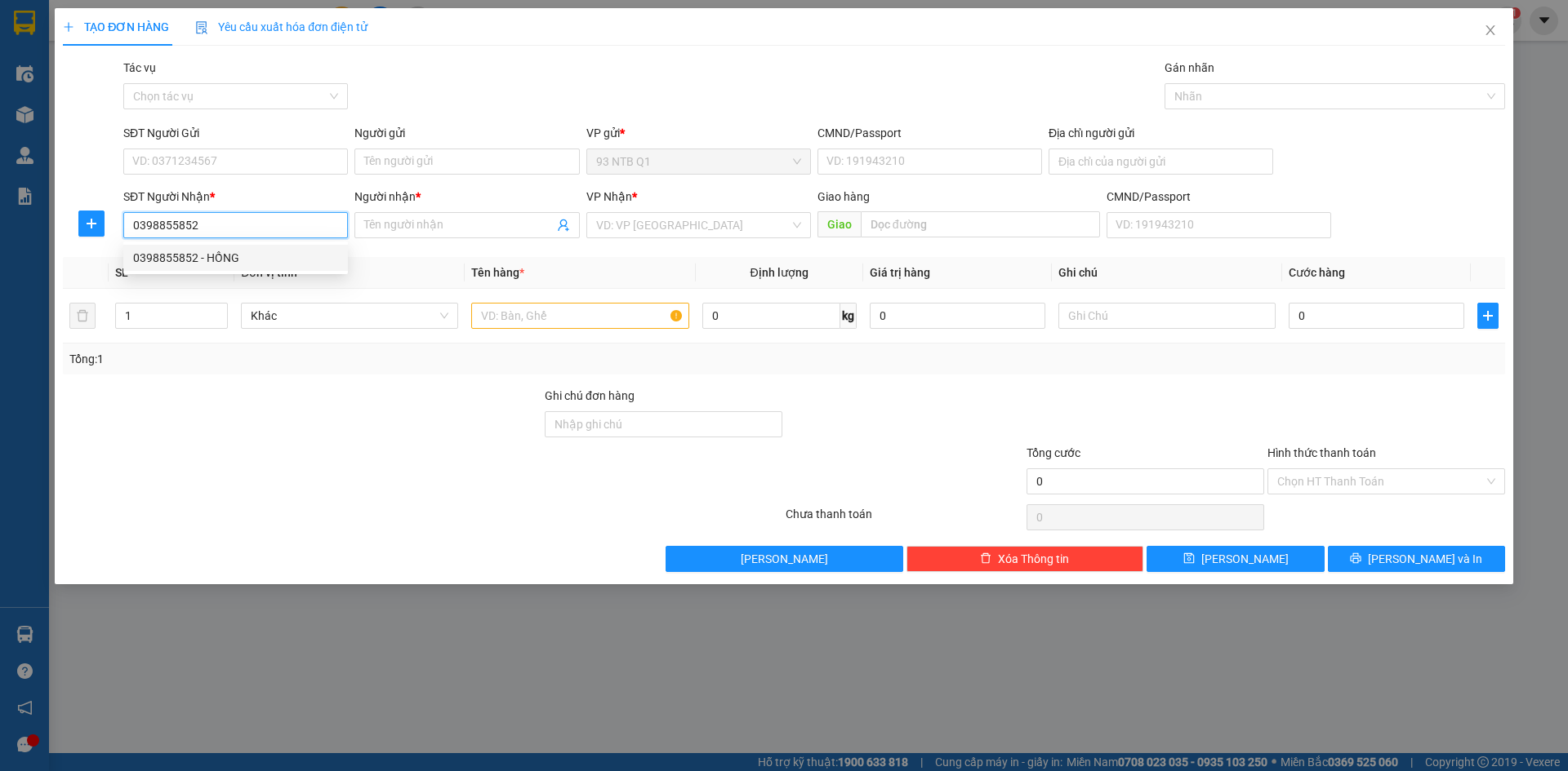
type input "HỒNG"
type input "0398855852"
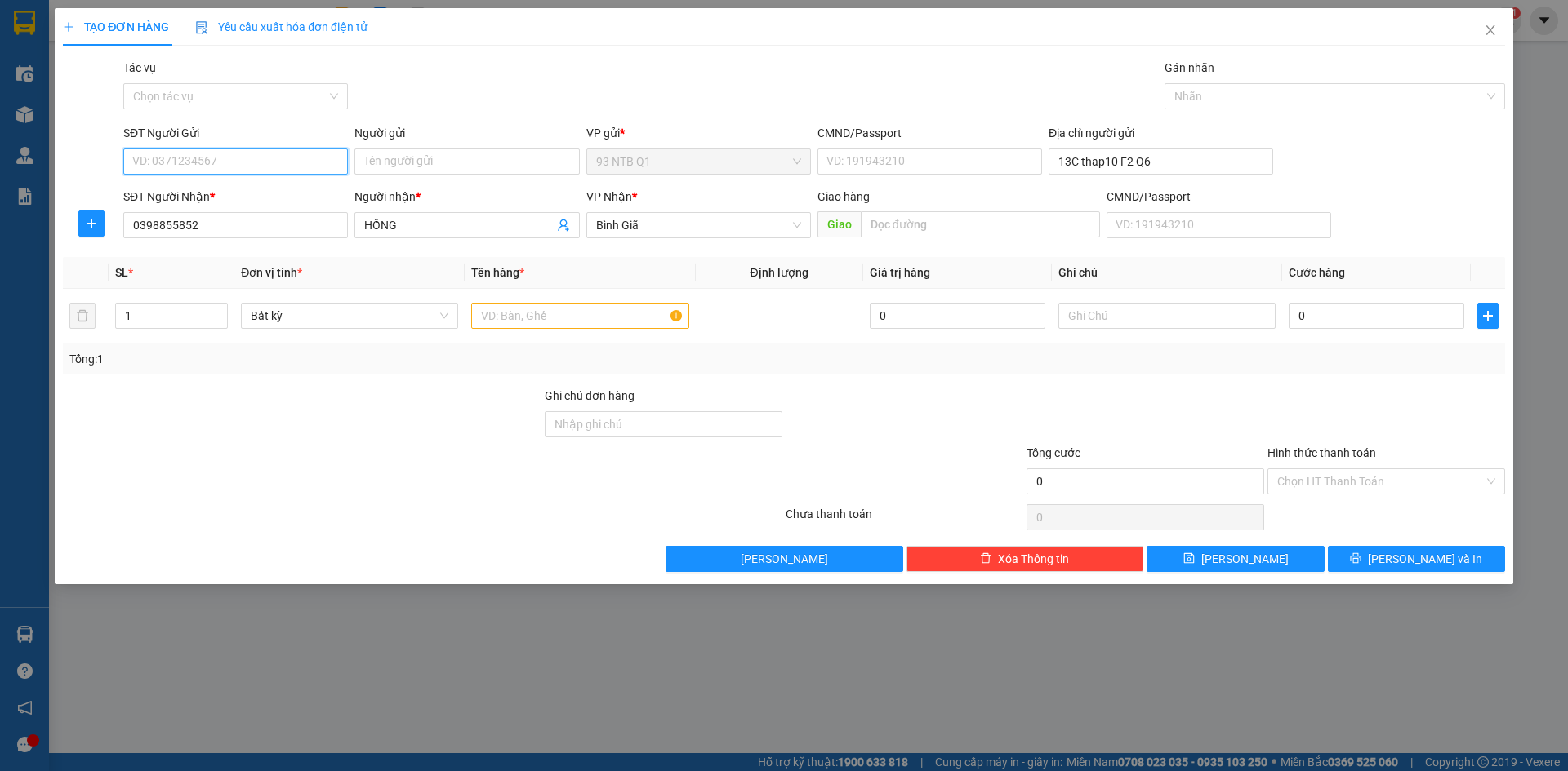
click at [324, 157] on input "SĐT Người Gửi" at bounding box center [235, 161] width 224 height 26
click at [222, 164] on input "SĐT Người Gửi" at bounding box center [235, 161] width 224 height 26
click at [217, 192] on div "0902544123 - MINH" at bounding box center [235, 194] width 205 height 17
type input "0902544123"
type input "MINH"
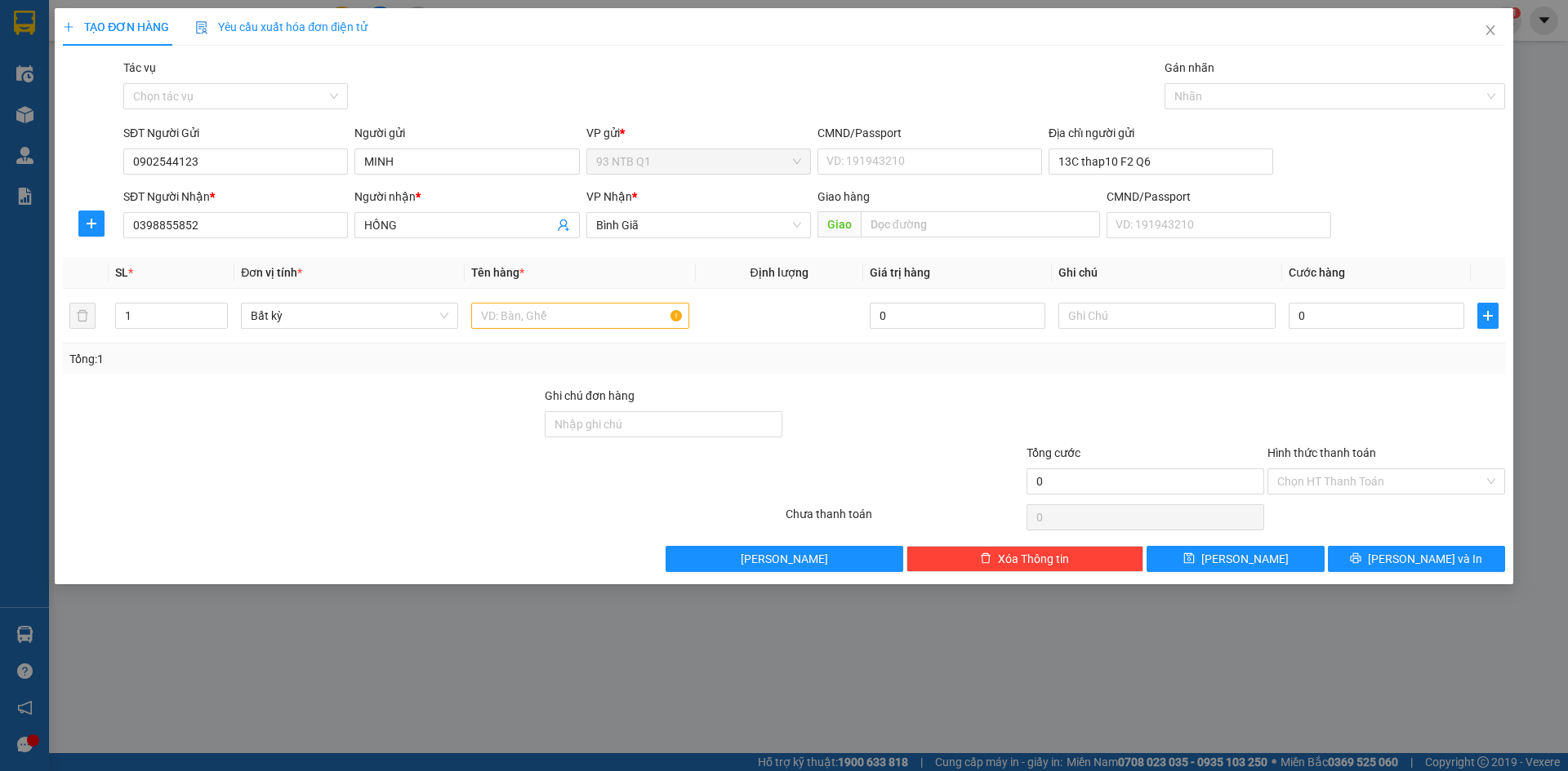
click at [516, 404] on div at bounding box center [302, 415] width 482 height 57
click at [490, 394] on div at bounding box center [302, 415] width 482 height 57
click at [515, 322] on input "text" at bounding box center [580, 316] width 218 height 26
type input "goi bk vong xi ma"
click at [1379, 317] on input "0" at bounding box center [1376, 316] width 176 height 26
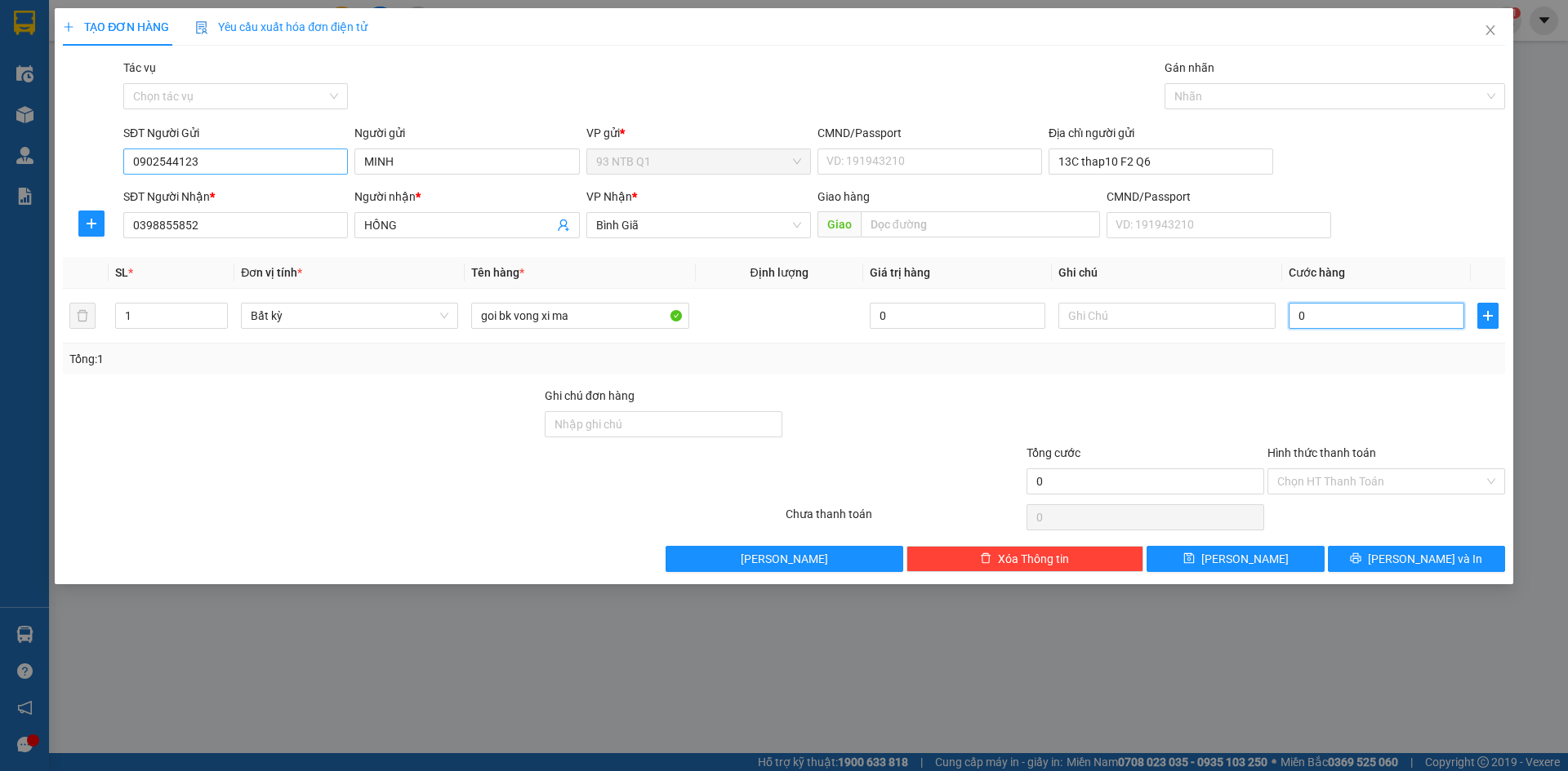
type input "003"
type input "3"
type input "0.030"
type input "30"
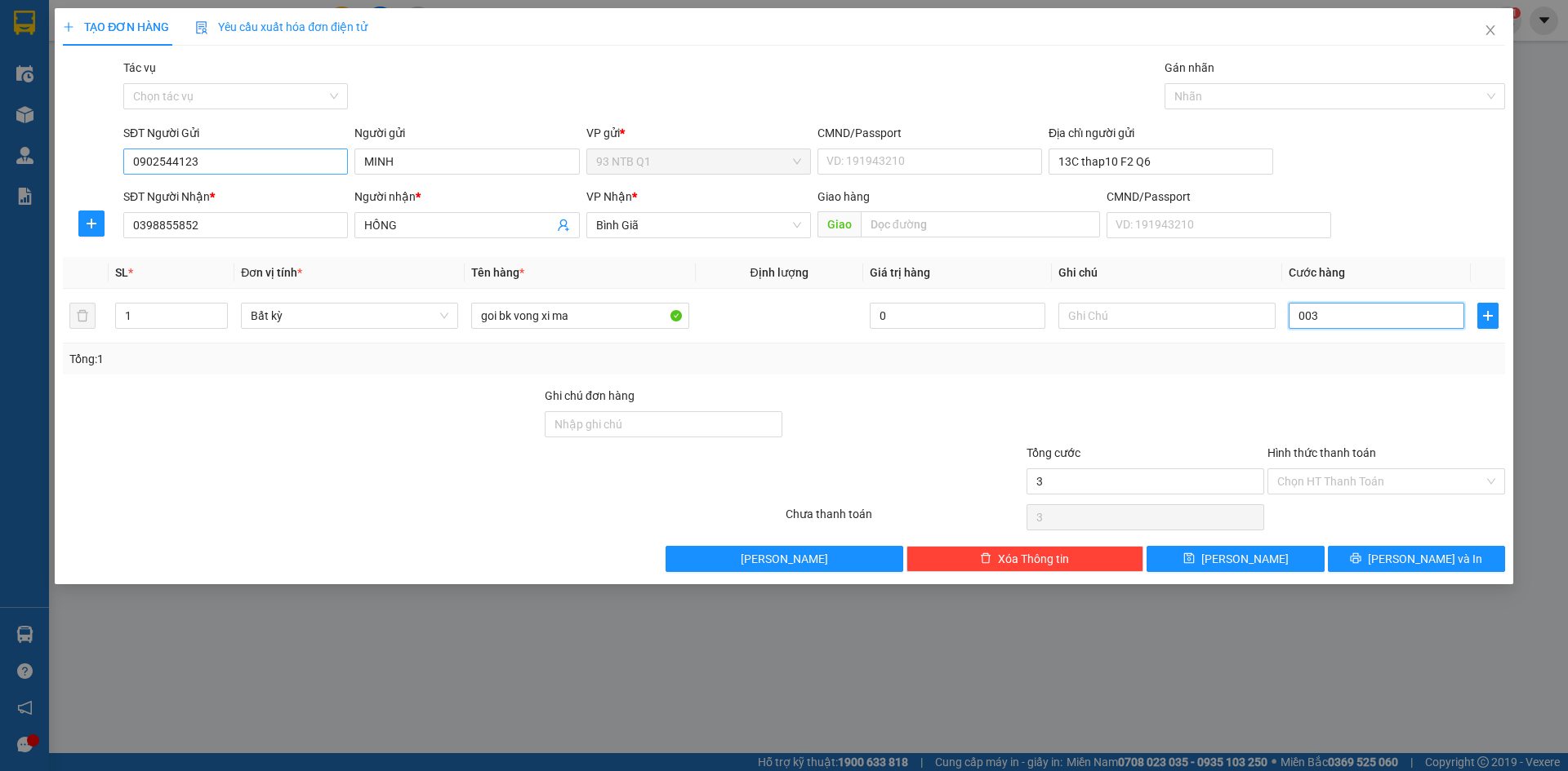
type input "30"
click at [423, 160] on input "MINH" at bounding box center [466, 161] width 224 height 26
type input "30.000"
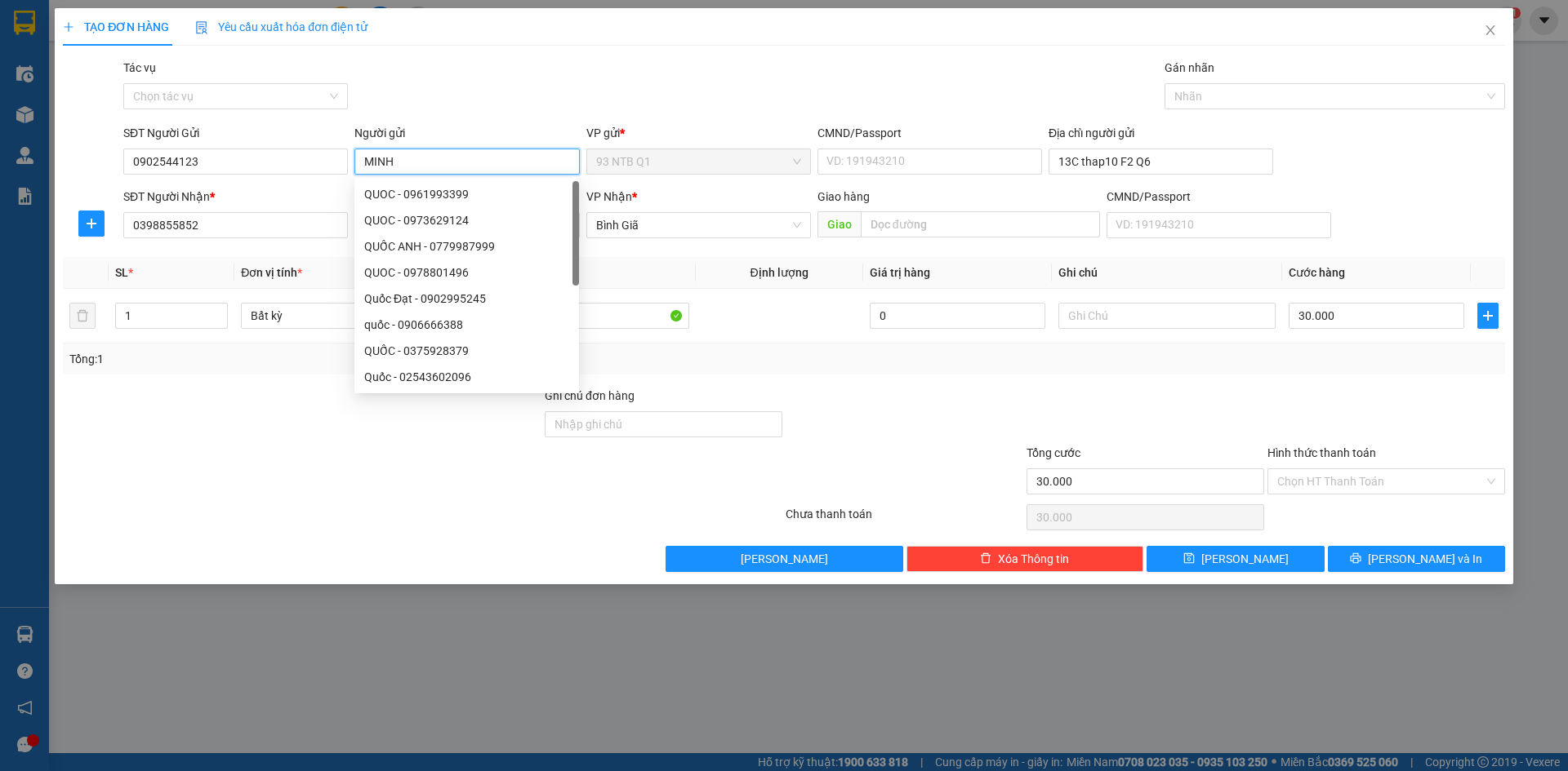
click at [485, 157] on input "MINH" at bounding box center [466, 161] width 224 height 26
type input "Thuan Ha"
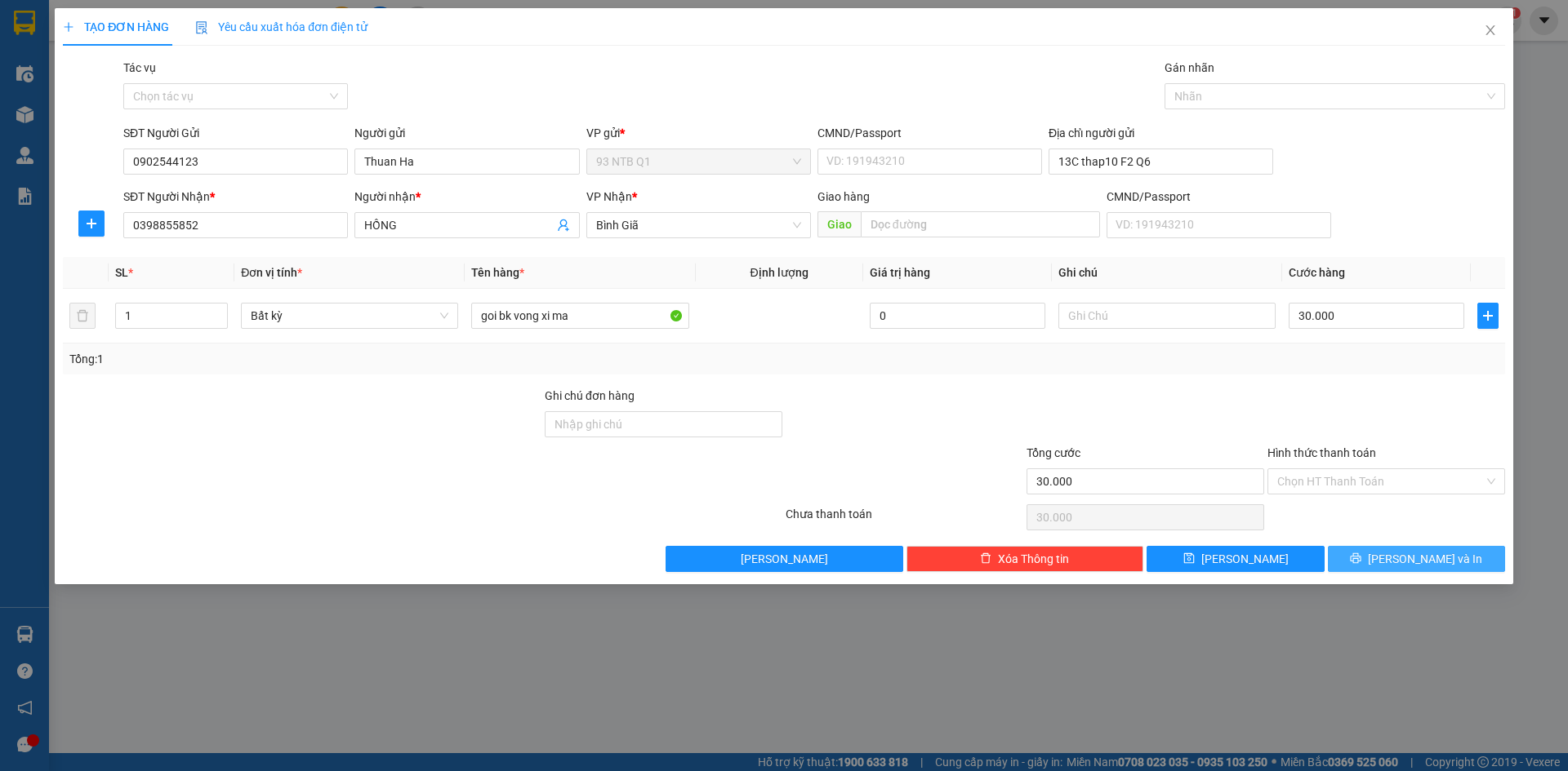
click at [1391, 551] on button "[PERSON_NAME] và In" at bounding box center [1416, 558] width 177 height 26
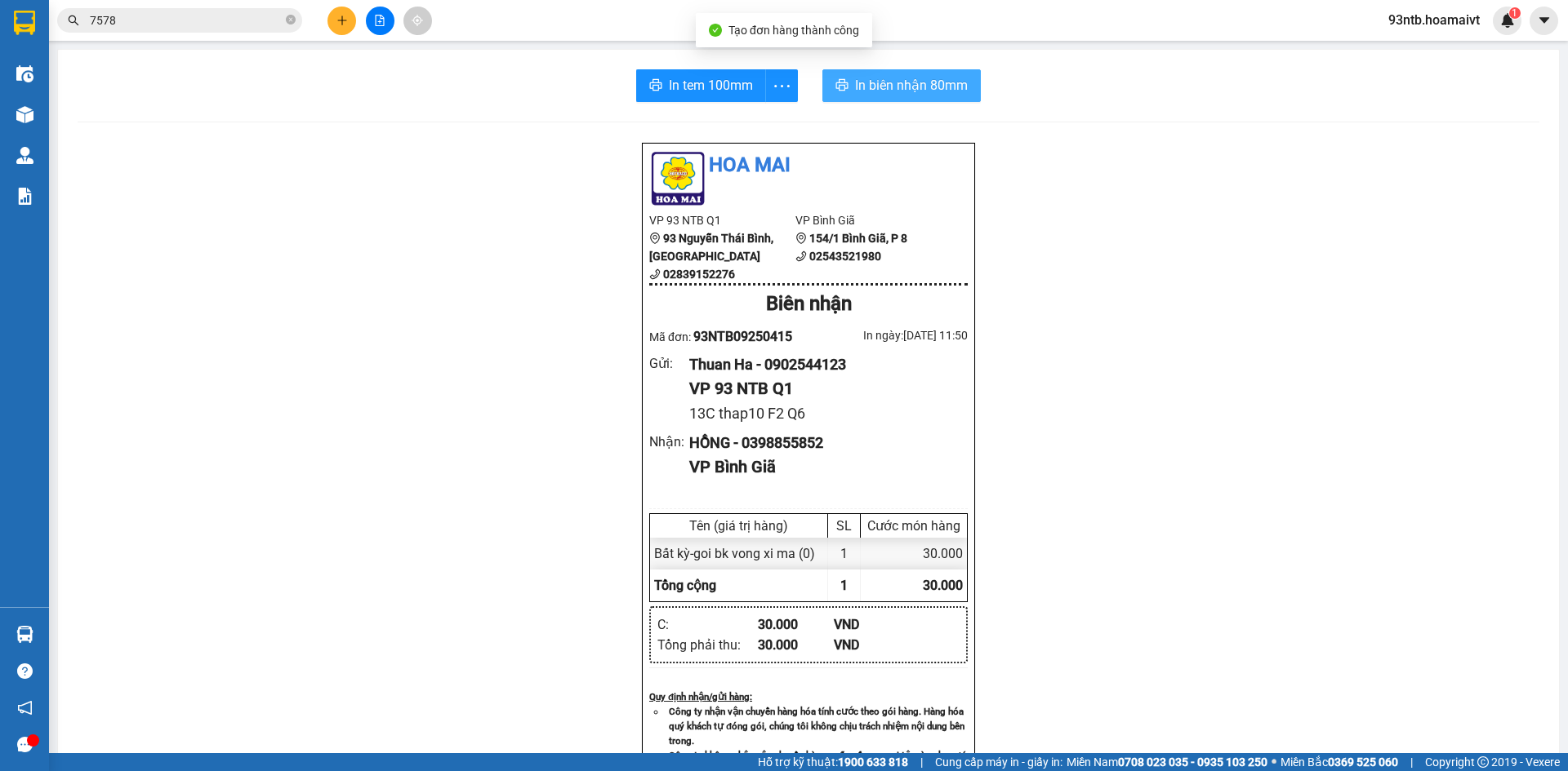
click at [907, 82] on span "In biên nhận 80mm" at bounding box center [911, 84] width 113 height 20
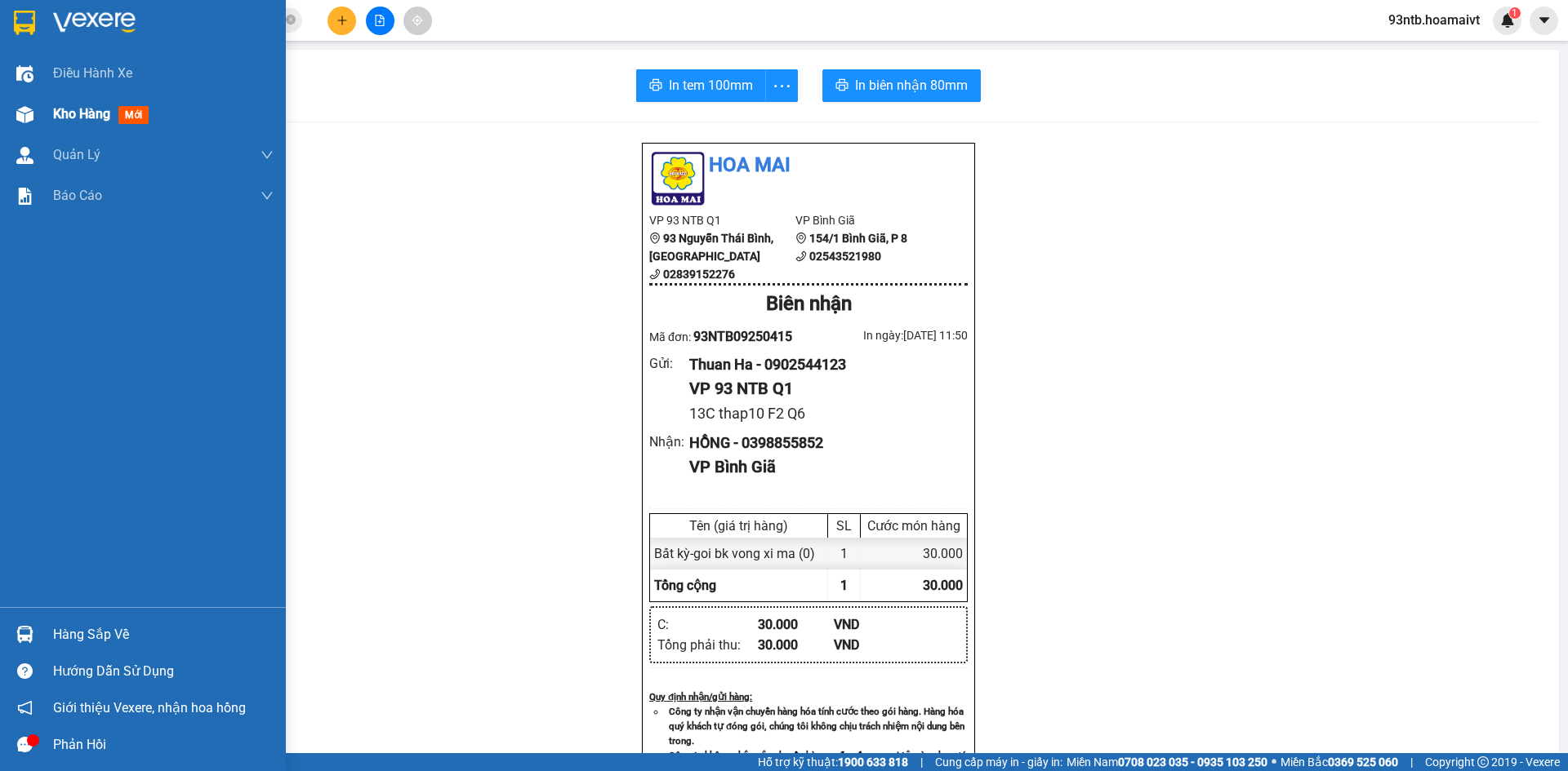
click at [41, 109] on div "Kho hàng mới" at bounding box center [143, 115] width 286 height 41
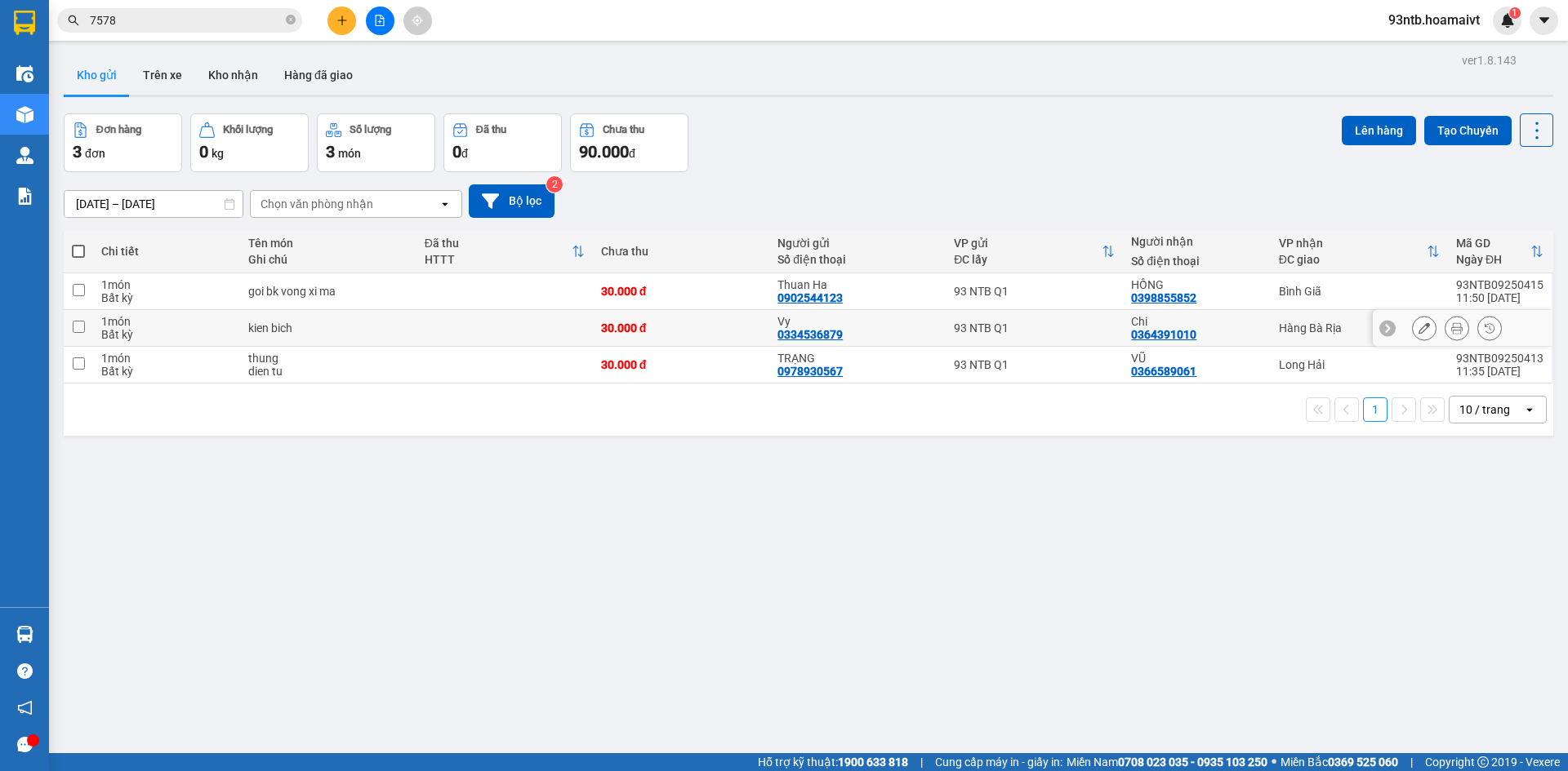
click at [1230, 338] on div "Chi 0364391010" at bounding box center [1196, 327] width 131 height 26
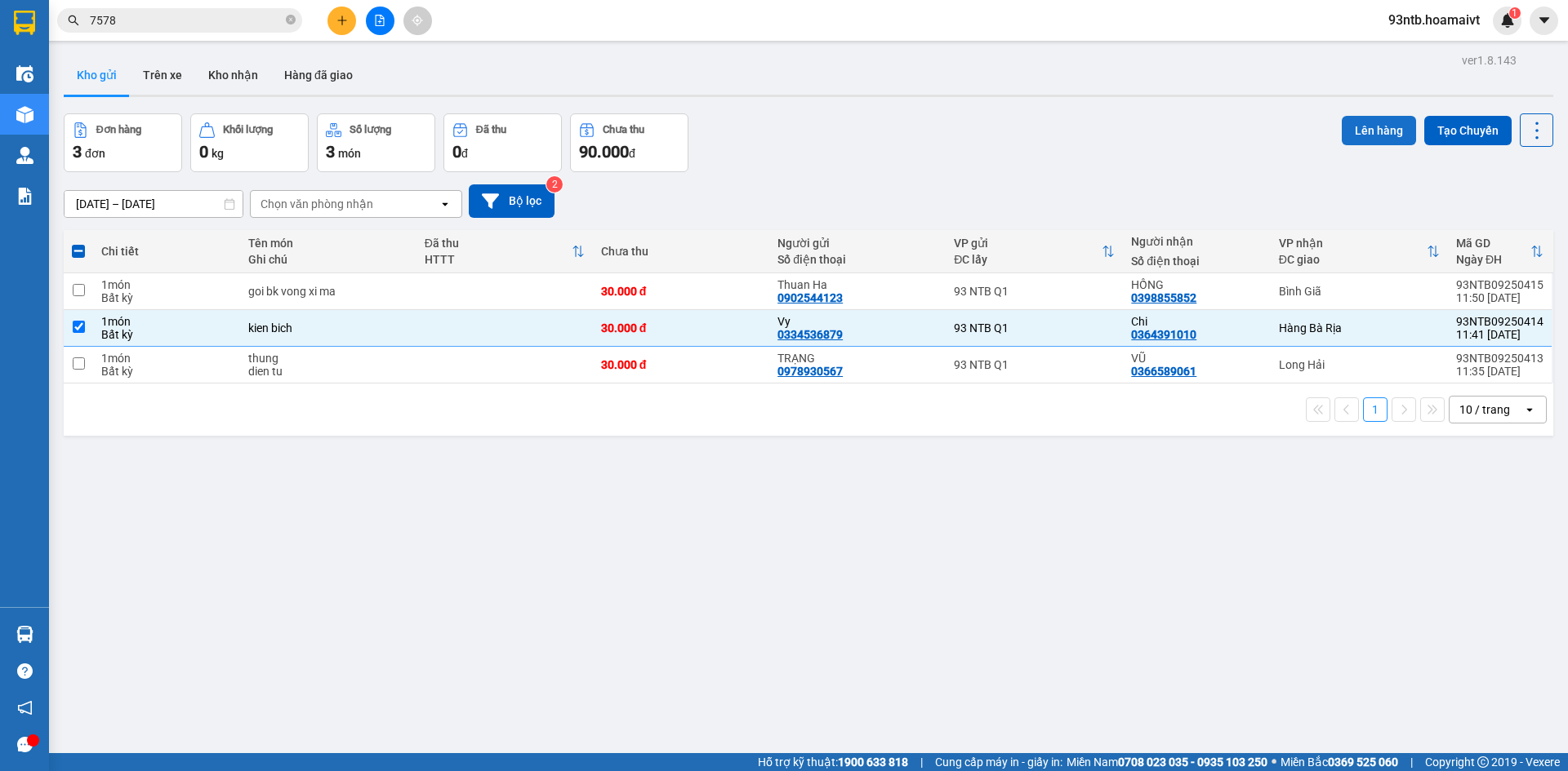
click at [1345, 134] on button "Lên hàng" at bounding box center [1379, 130] width 74 height 29
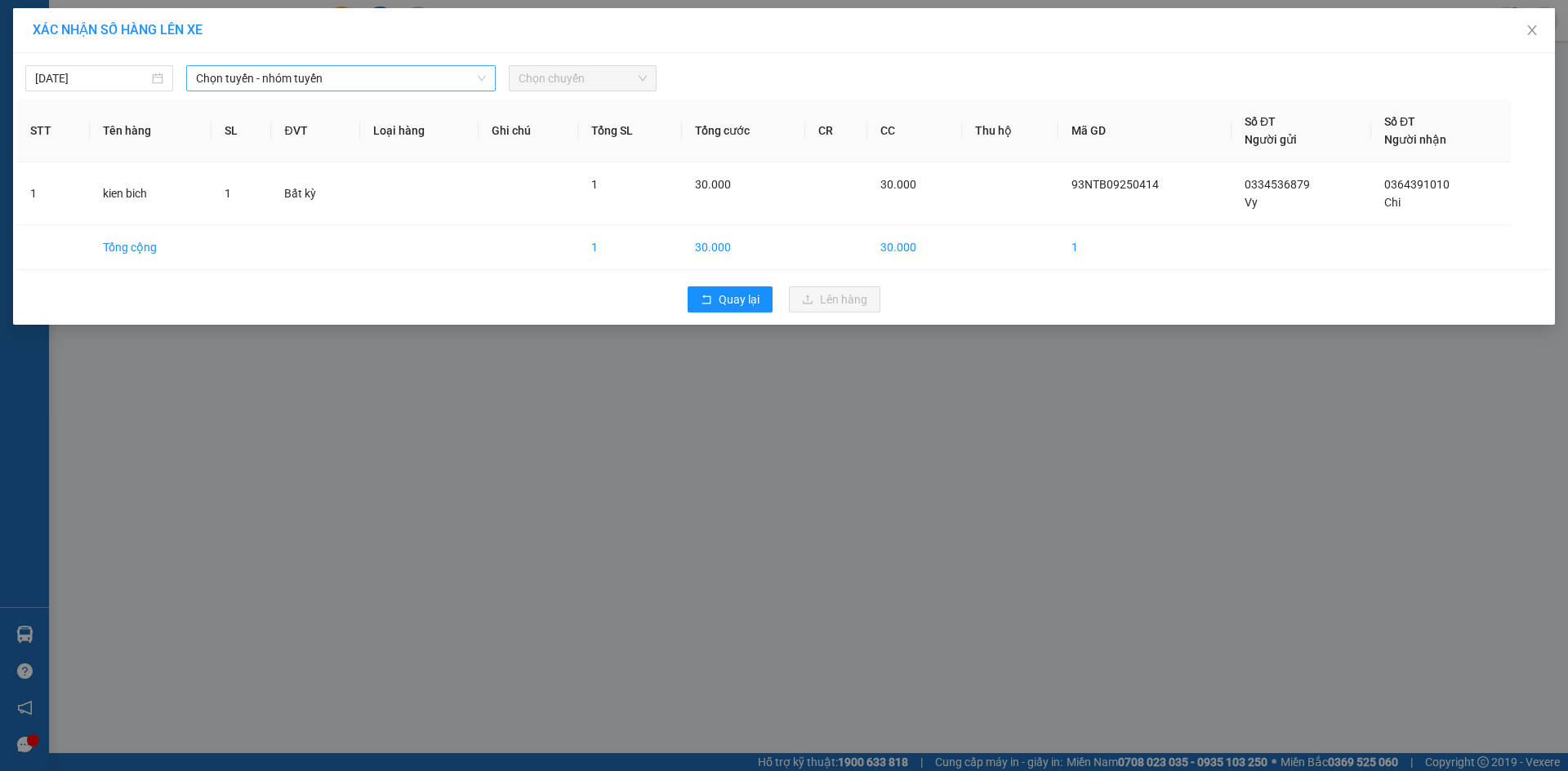
click at [377, 69] on span "Chọn tuyến - nhóm tuyến" at bounding box center [341, 78] width 290 height 24
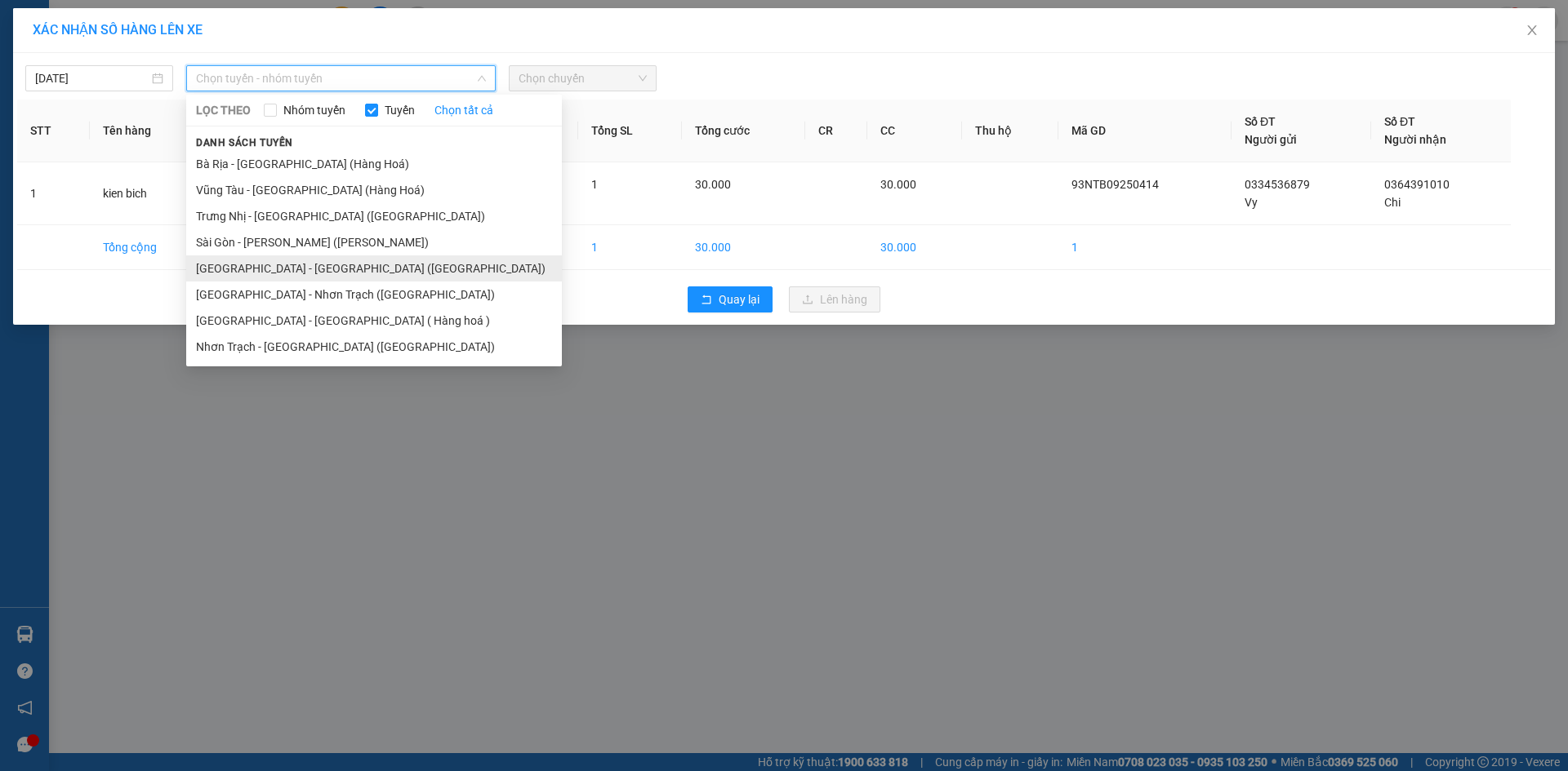
click at [254, 264] on li "Sài Gòn - Bà Rịa (Hàng Hoá)" at bounding box center [374, 268] width 376 height 26
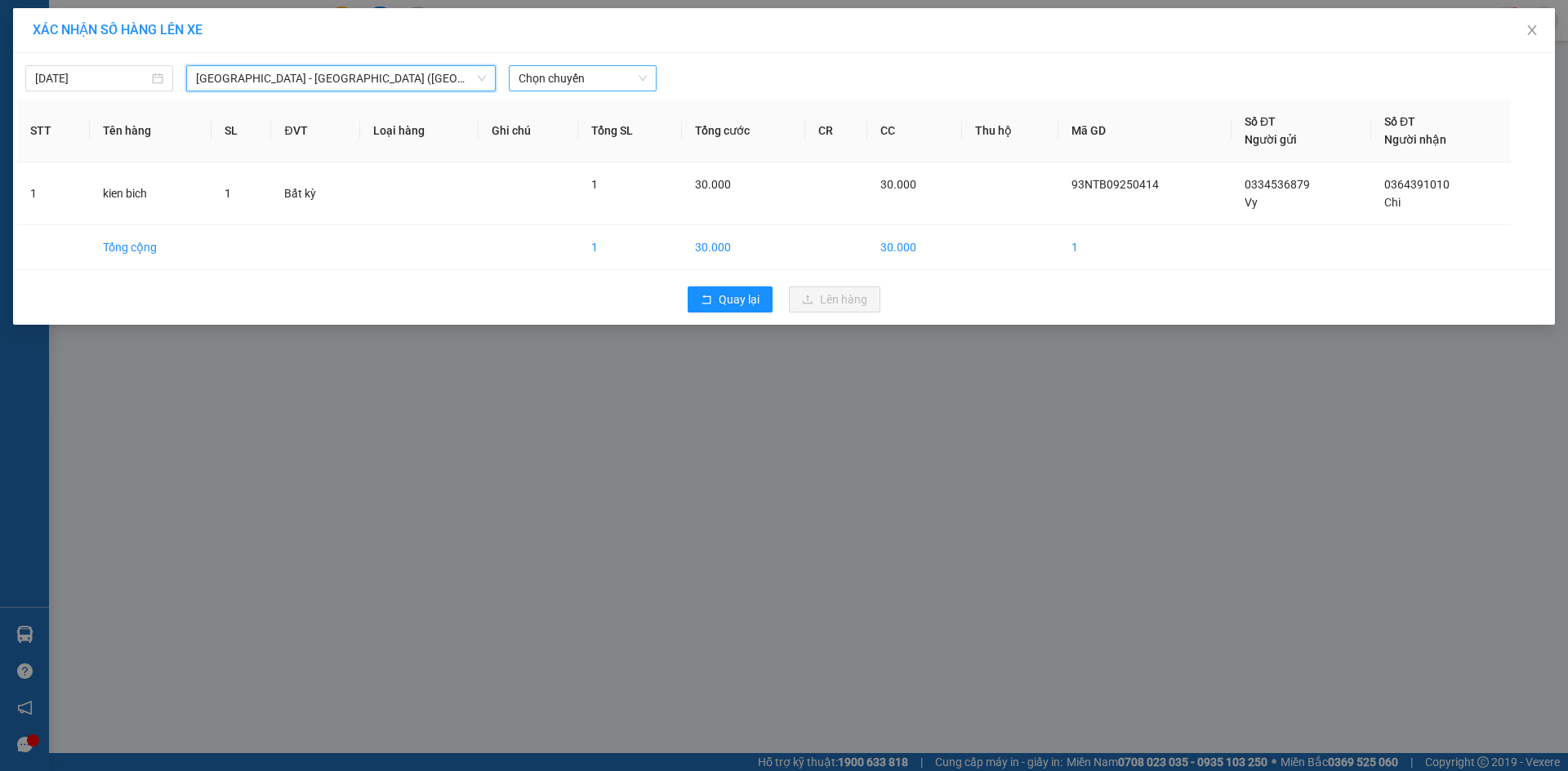
click at [556, 82] on span "Chọn chuyến" at bounding box center [583, 78] width 128 height 24
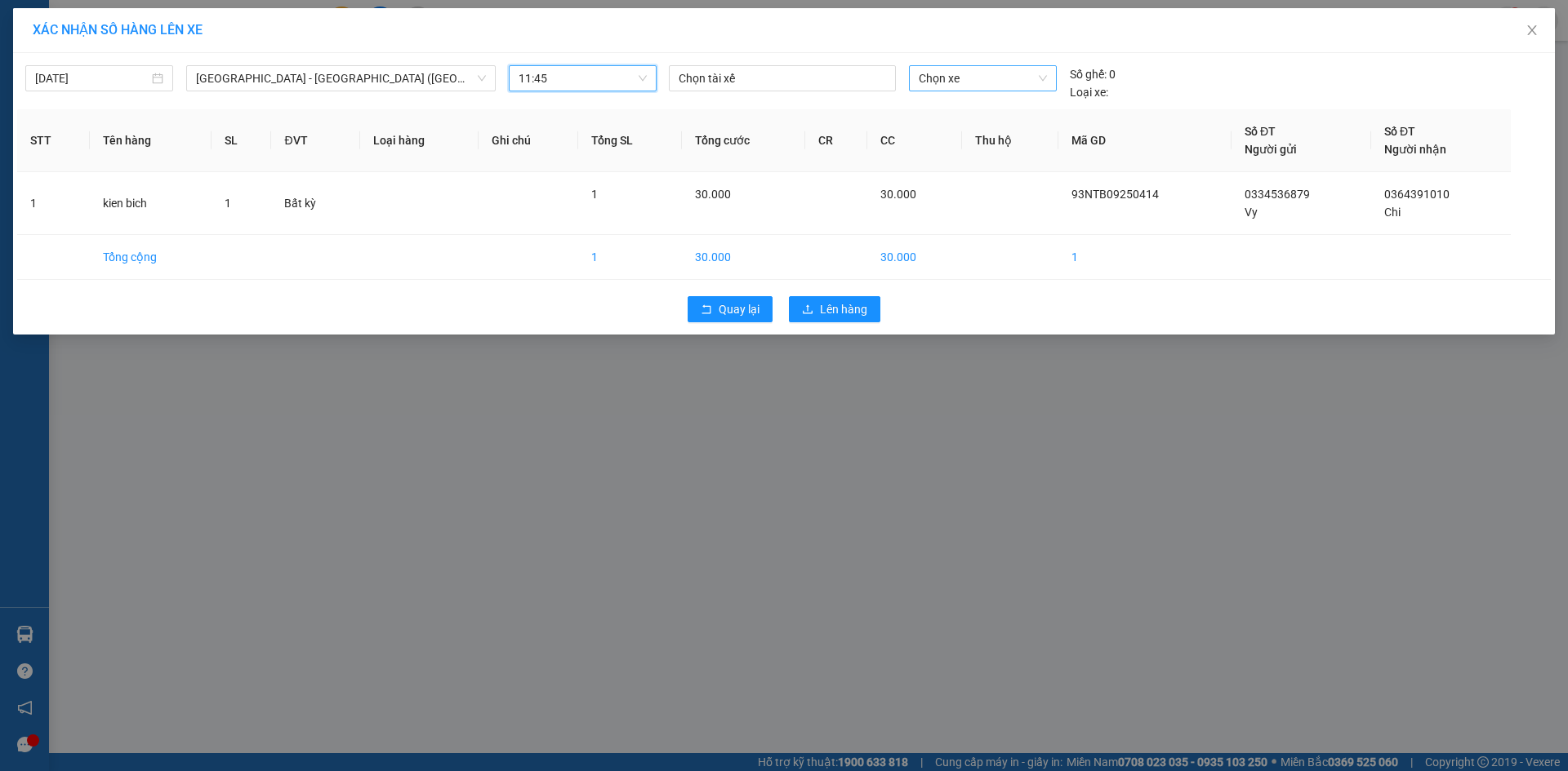
click at [958, 74] on span "Chọn xe" at bounding box center [982, 78] width 127 height 24
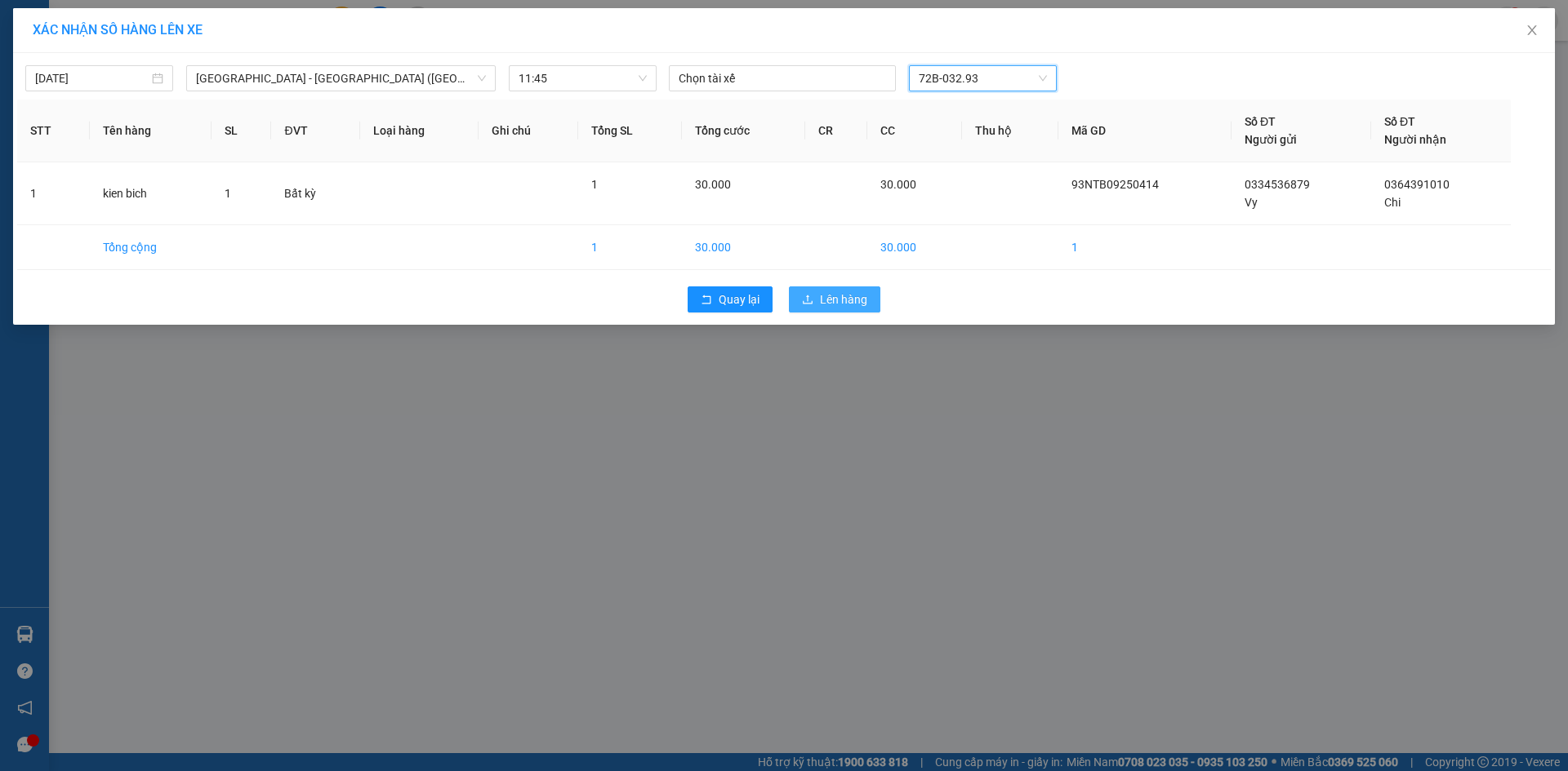
click at [849, 305] on span "Lên hàng" at bounding box center [843, 299] width 48 height 17
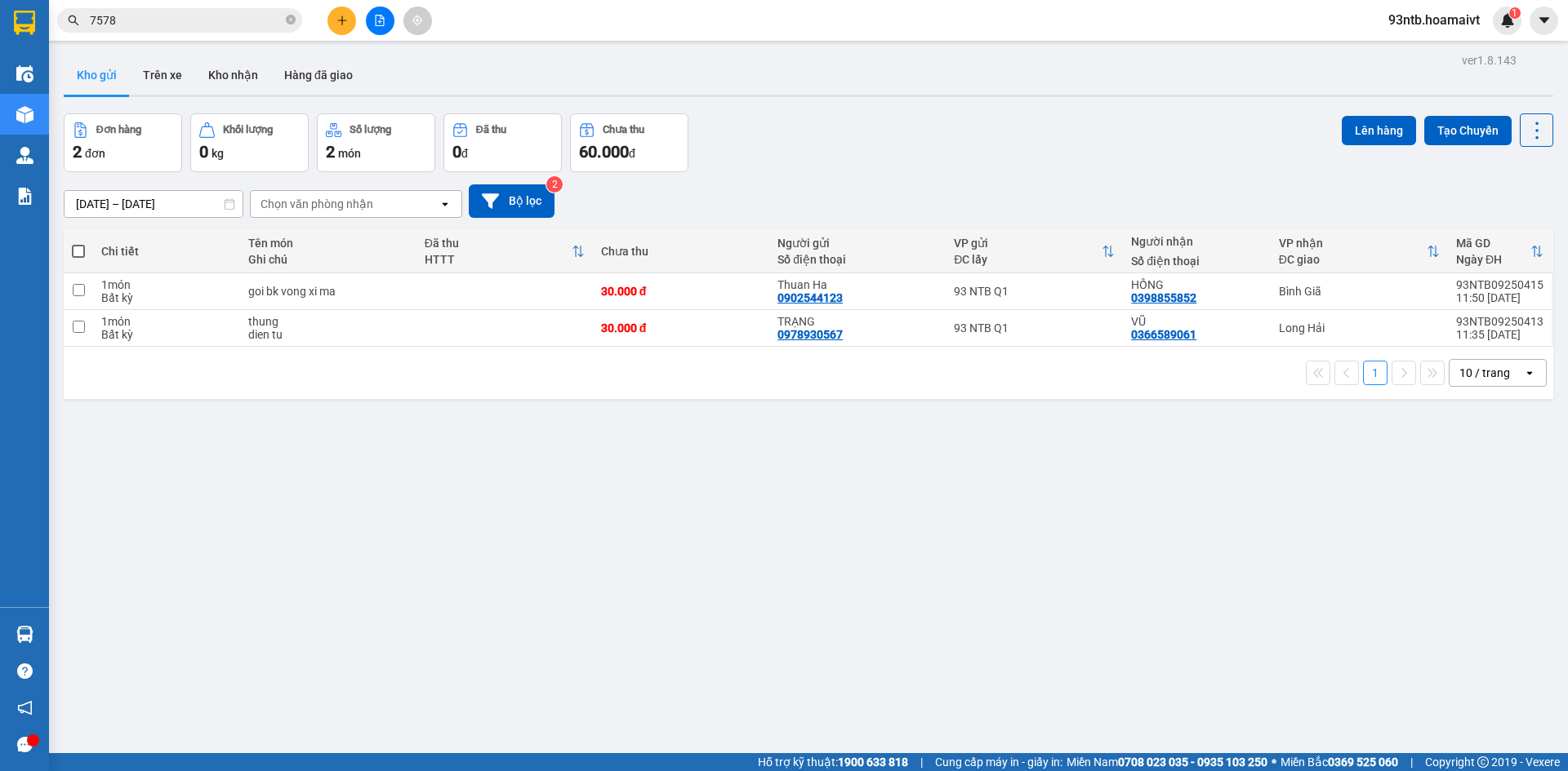
click at [193, 24] on input "7578" at bounding box center [186, 20] width 192 height 17
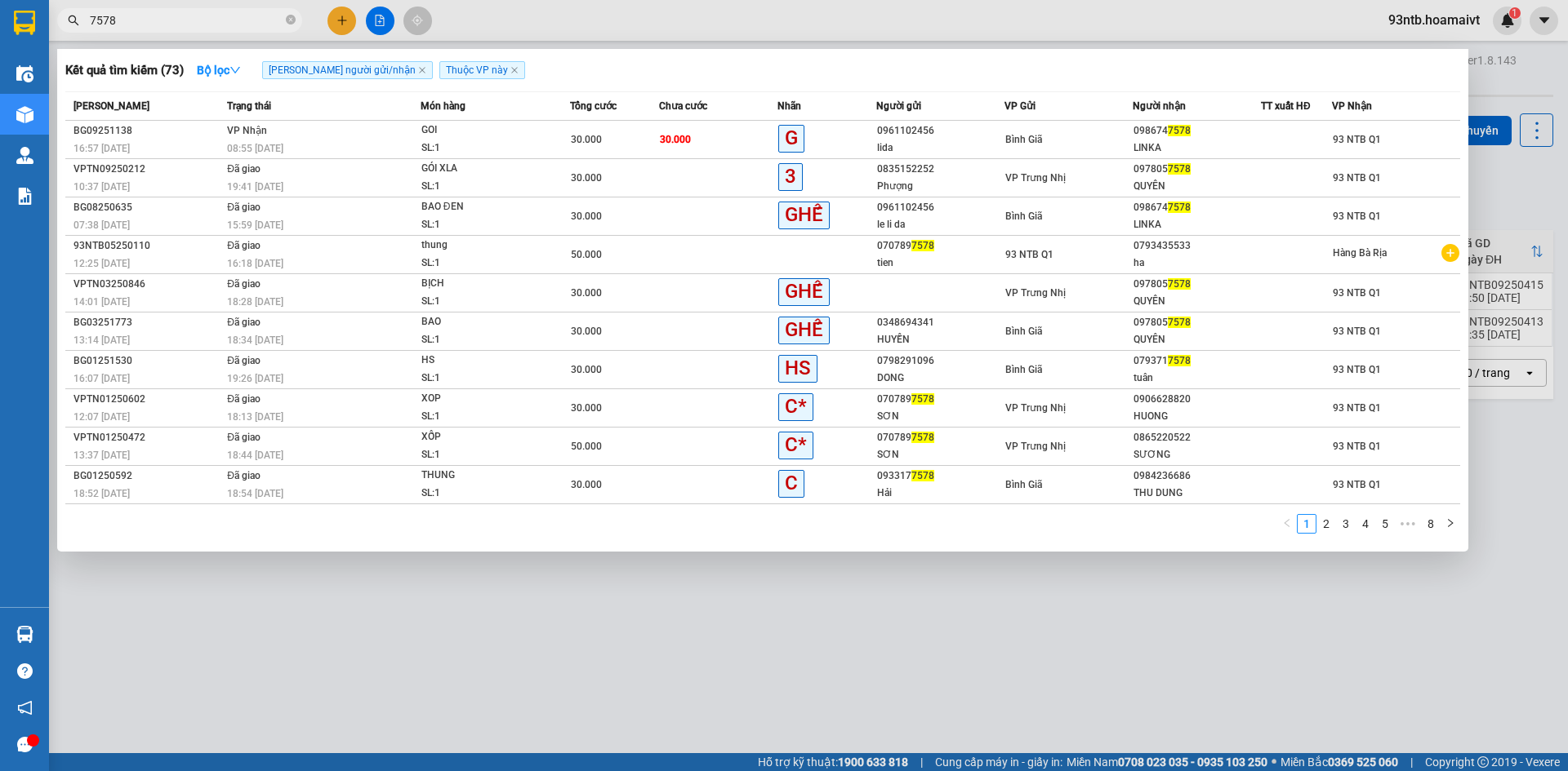
click at [193, 24] on input "7578" at bounding box center [186, 20] width 192 height 17
click at [324, 690] on div at bounding box center [784, 386] width 1568 height 771
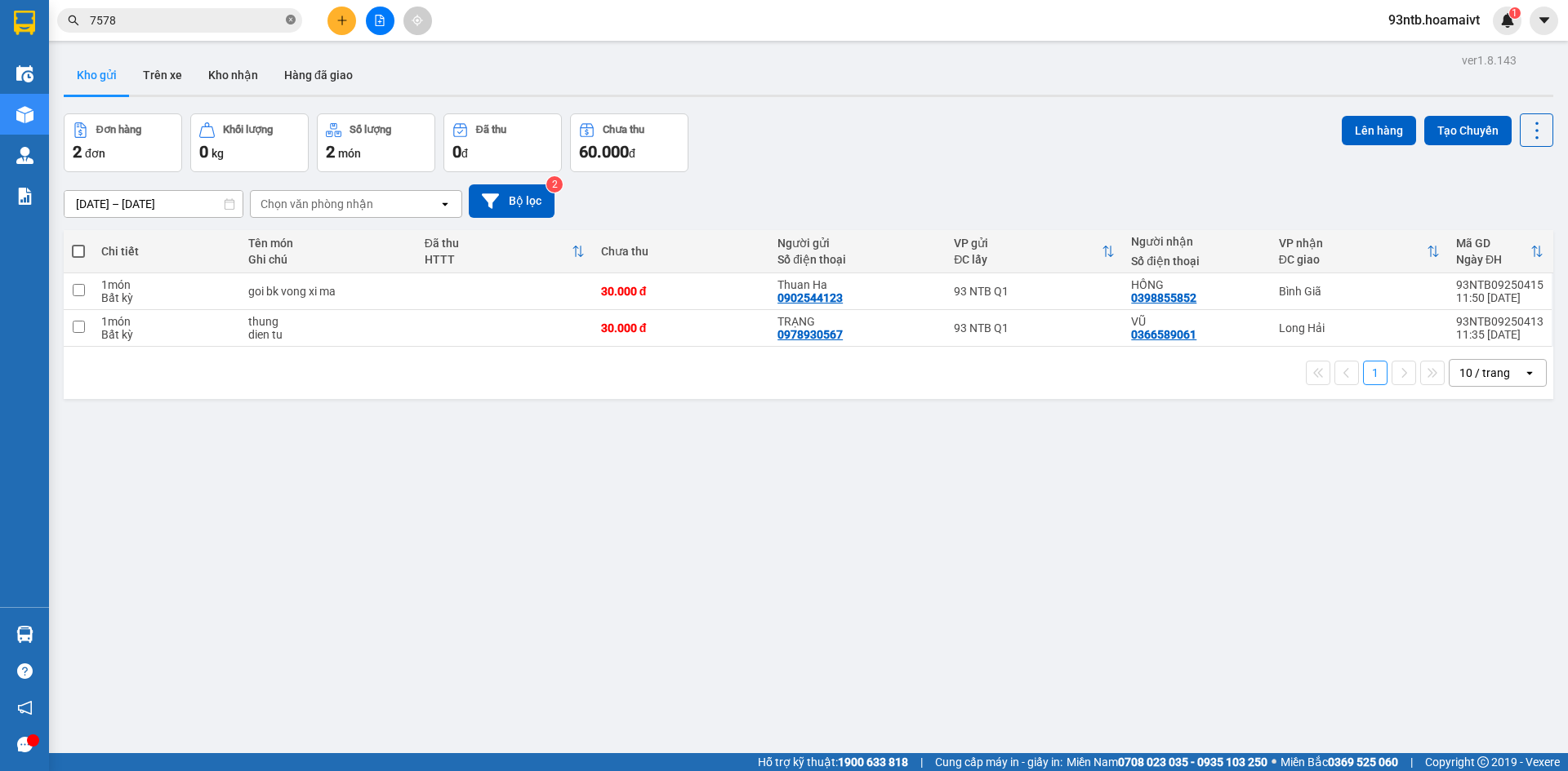
click at [286, 24] on icon "close-circle" at bounding box center [290, 19] width 10 height 10
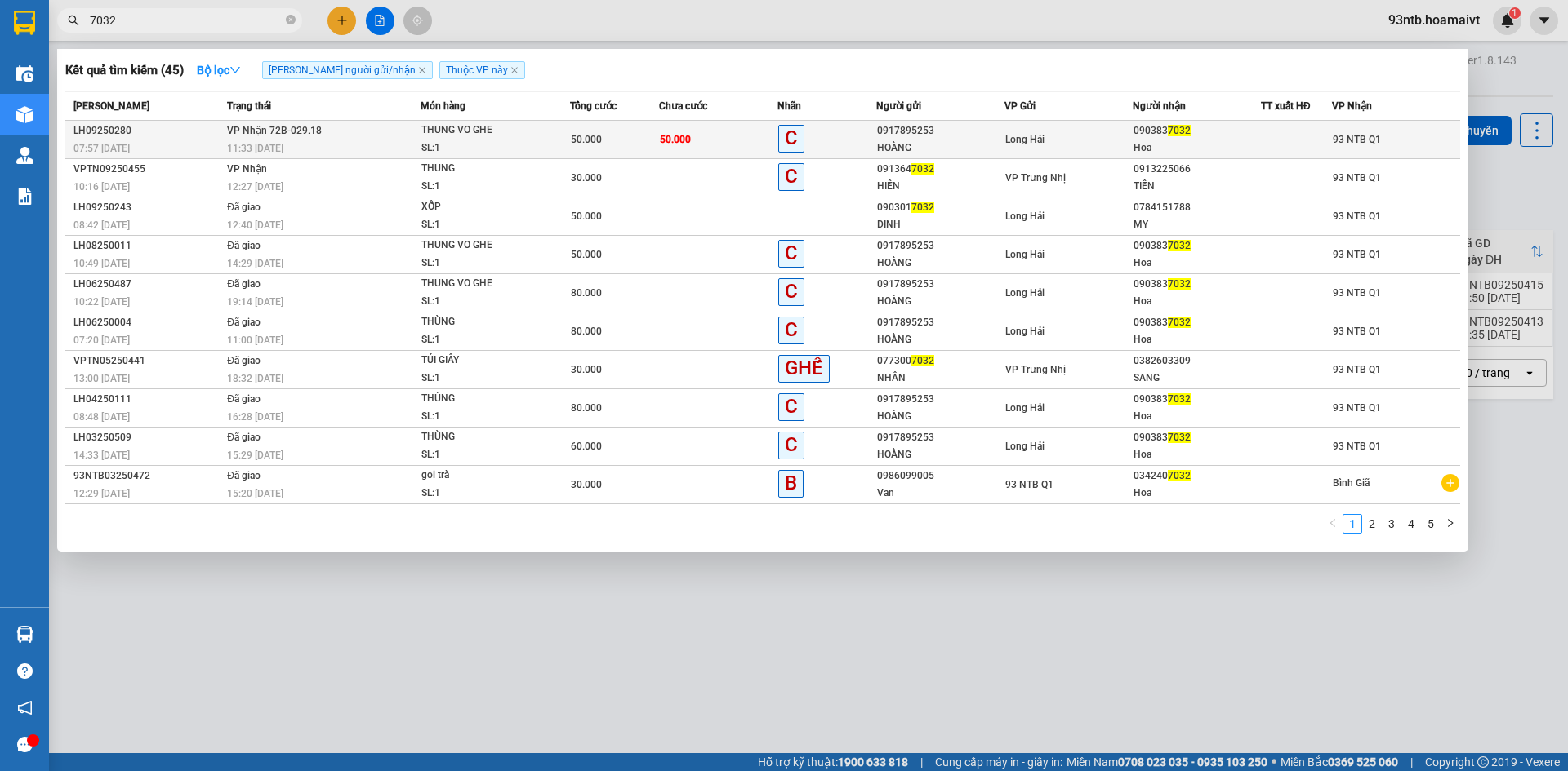
type input "7032"
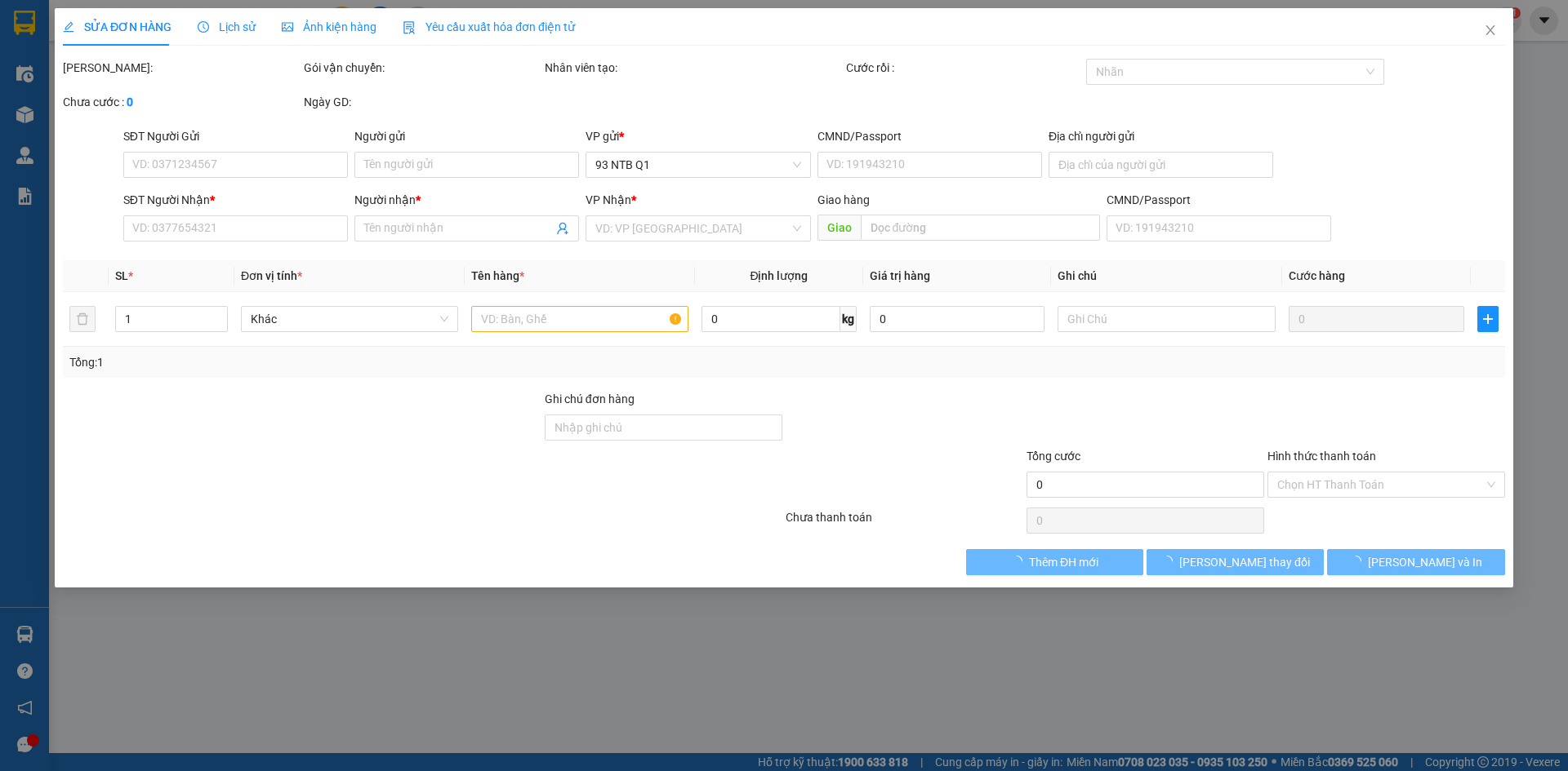
type input "0917895253"
type input "HOÀNG"
type input "086080003438"
type input "LONG HAI"
type input "0903837032"
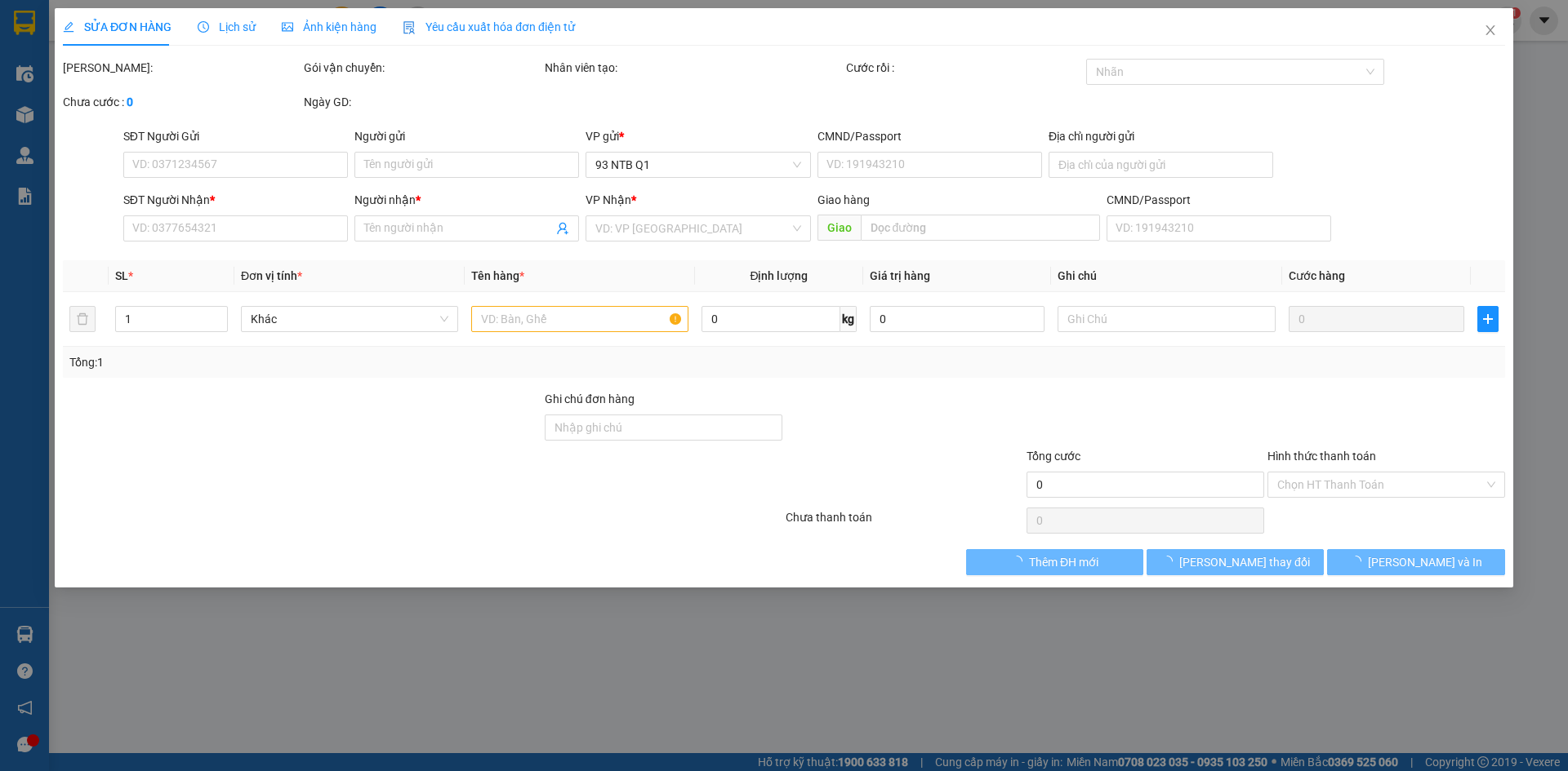
type input "Hoa"
type input "50.000"
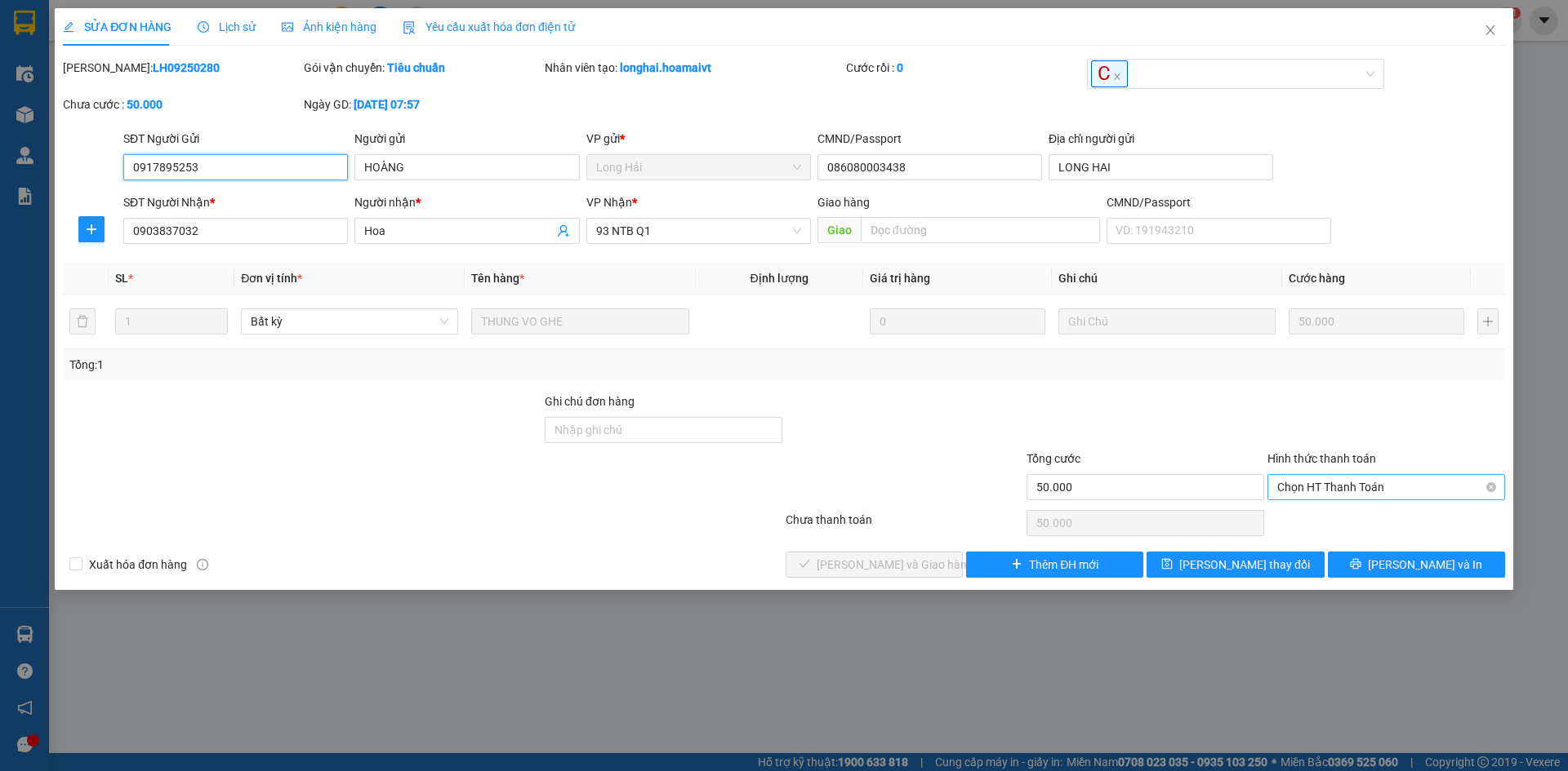
click at [1341, 484] on span "Chọn HT Thanh Toán" at bounding box center [1386, 486] width 218 height 24
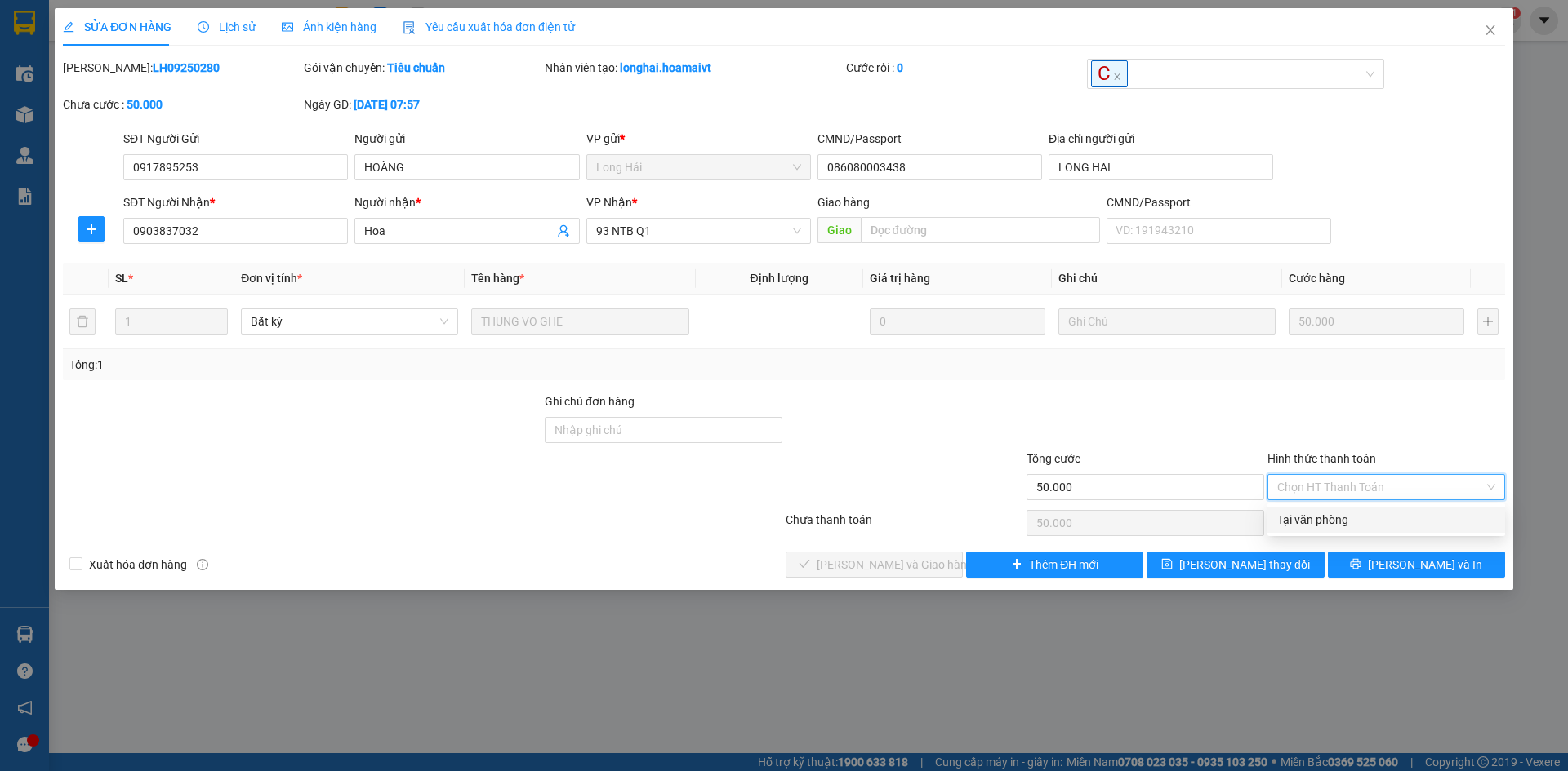
click at [1310, 530] on div "Tại văn phòng" at bounding box center [1386, 520] width 238 height 26
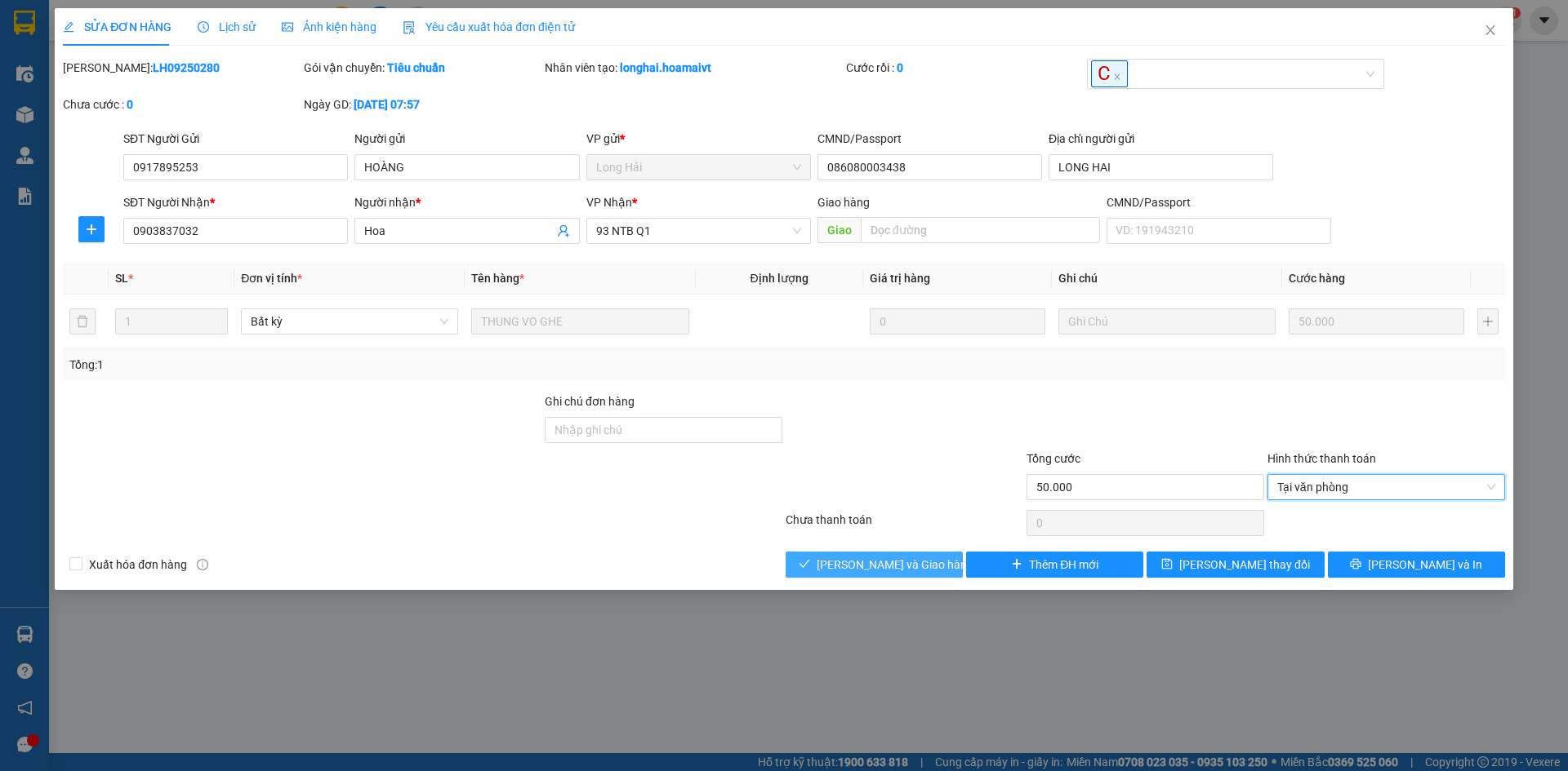
click at [936, 561] on button "[PERSON_NAME] và Giao hàng" at bounding box center [874, 564] width 177 height 26
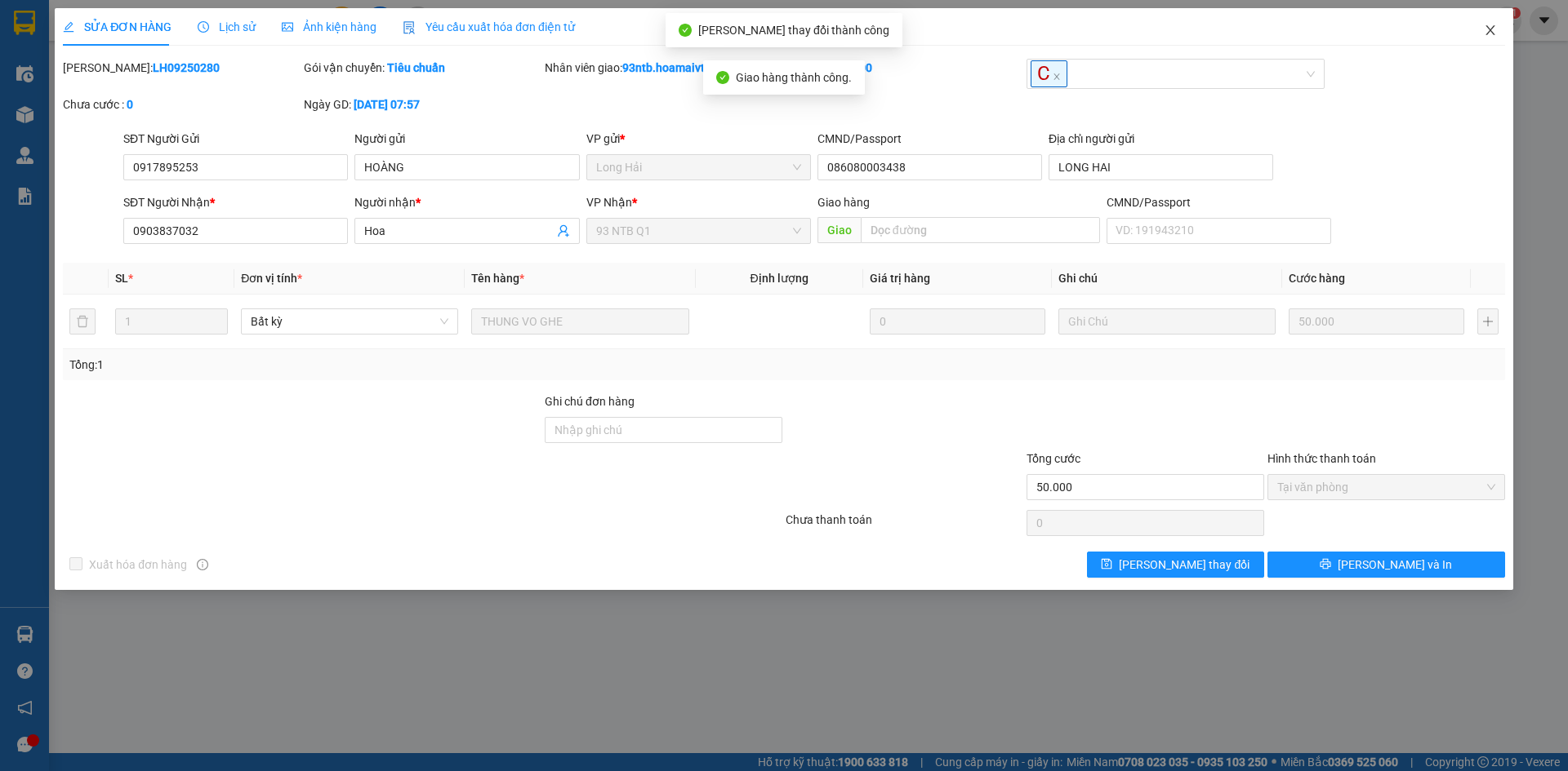
click at [1483, 31] on span "Close" at bounding box center [1490, 30] width 46 height 46
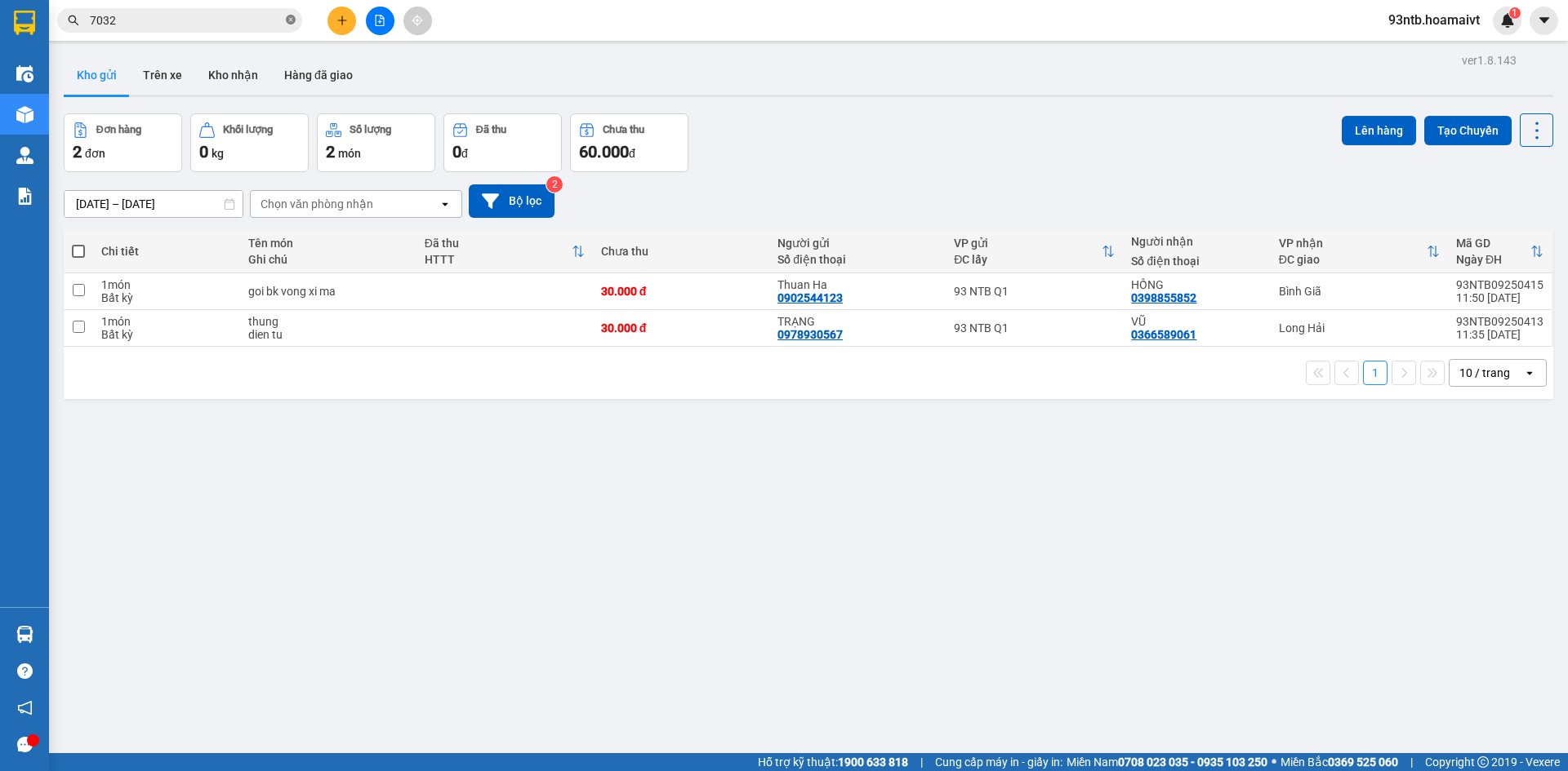
click at [287, 21] on icon "close-circle" at bounding box center [290, 19] width 10 height 10
click at [267, 17] on input "text" at bounding box center [186, 20] width 192 height 17
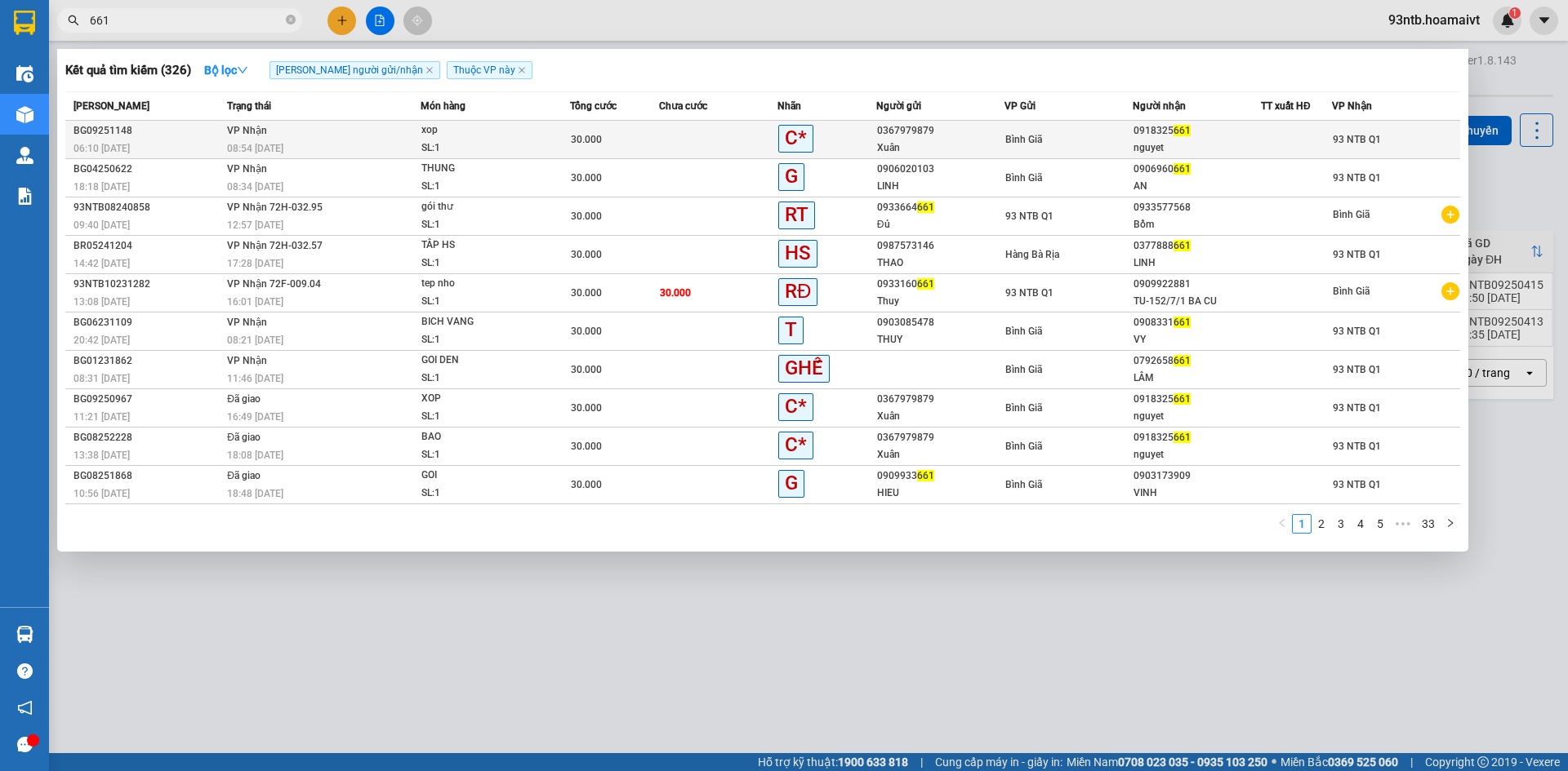
type input "661"
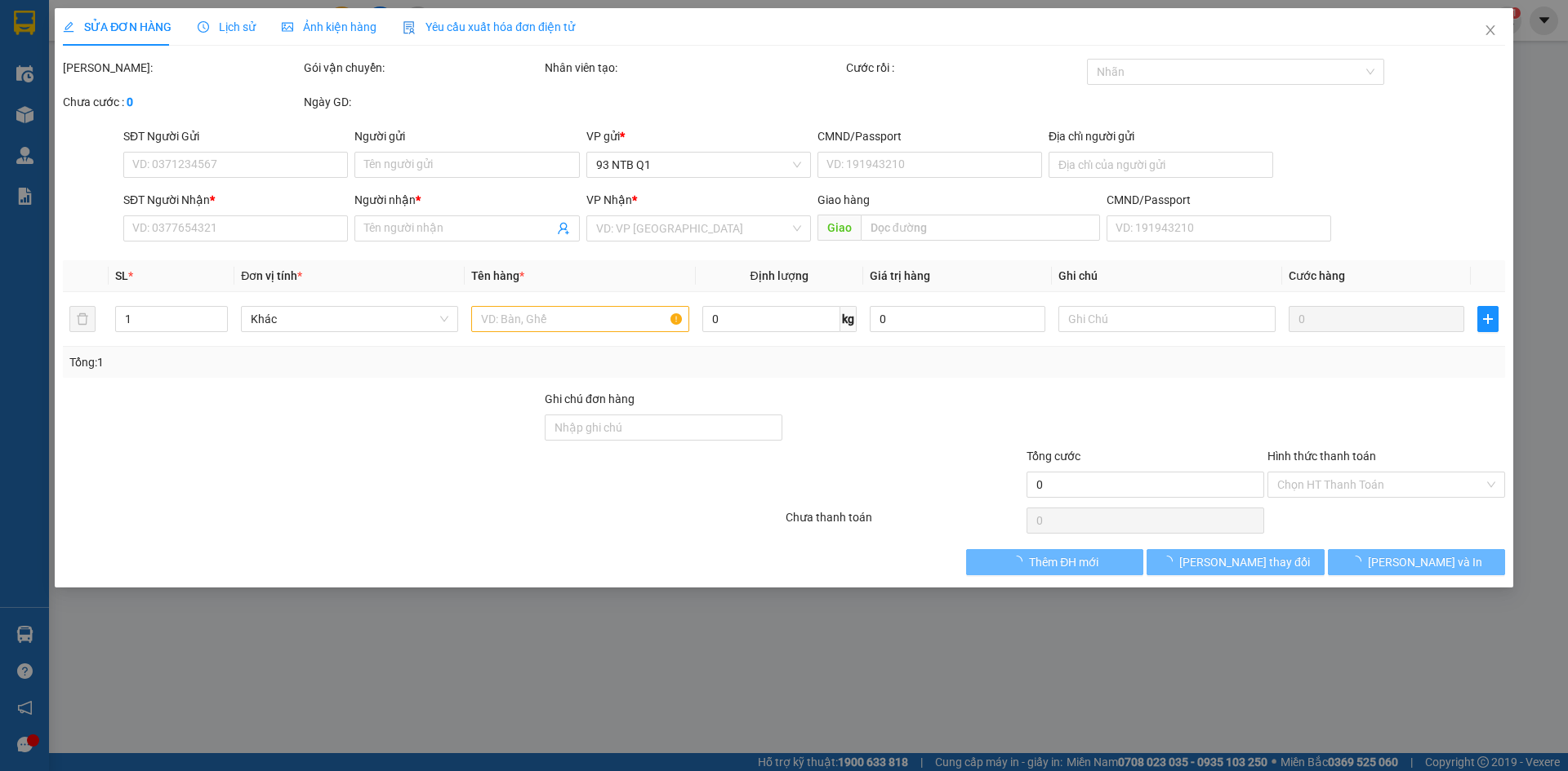
type input "0367979879"
type input "Xuân"
type input "0918325661"
type input "nguyet"
type input "30.000"
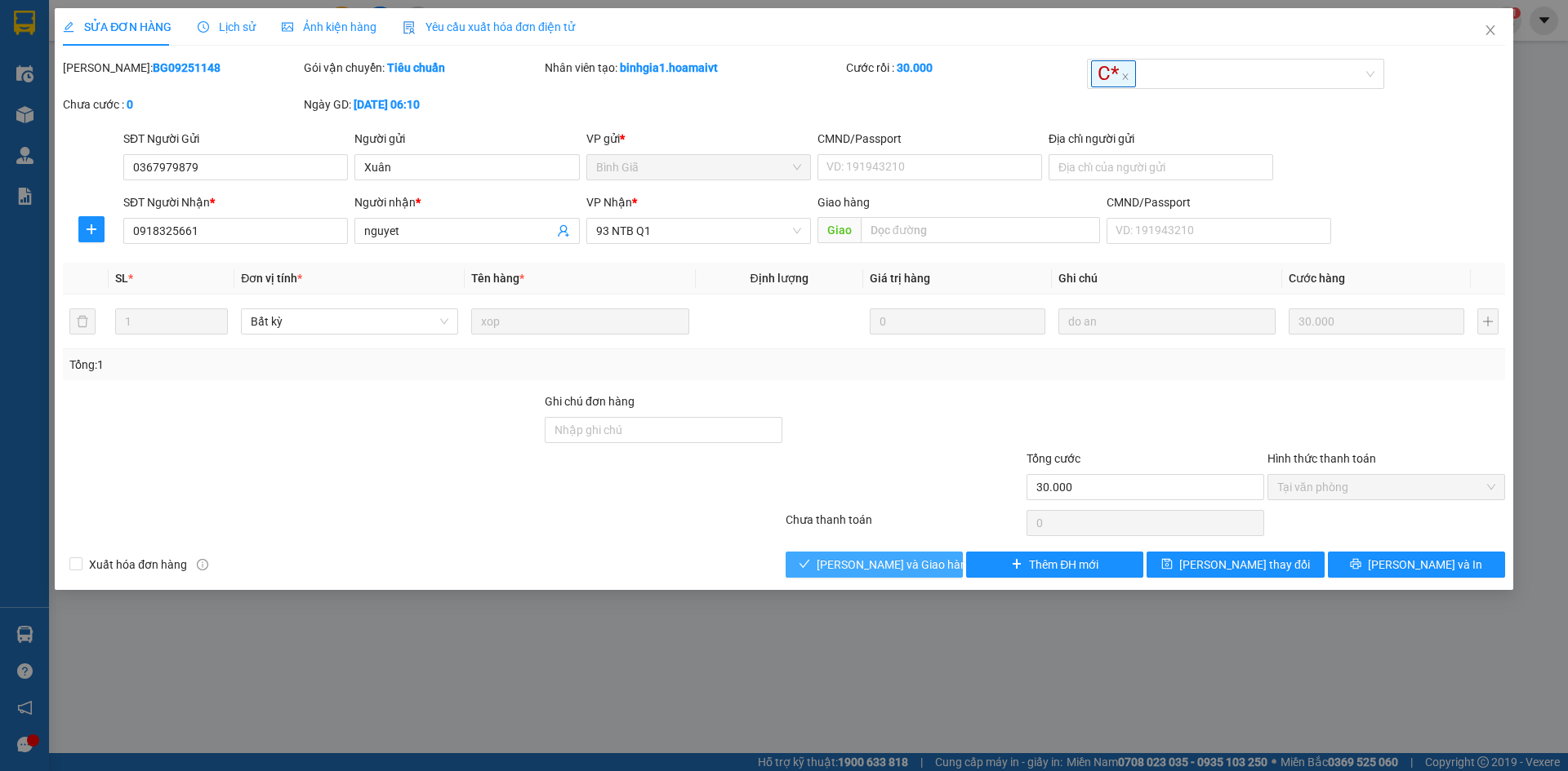
click at [858, 554] on button "[PERSON_NAME] và Giao hàng" at bounding box center [874, 564] width 177 height 26
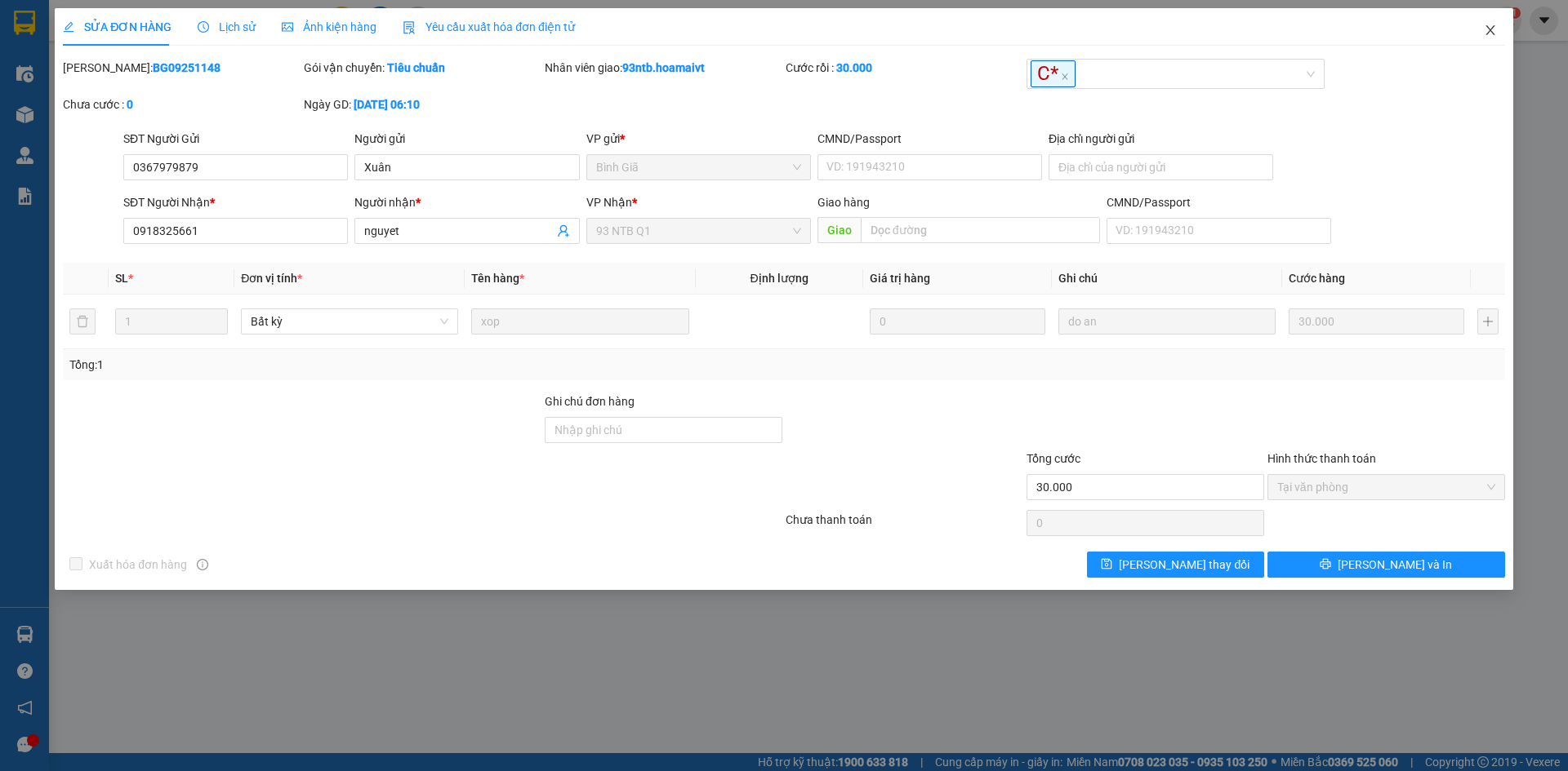
click at [1483, 33] on icon "close" at bounding box center [1489, 29] width 13 height 13
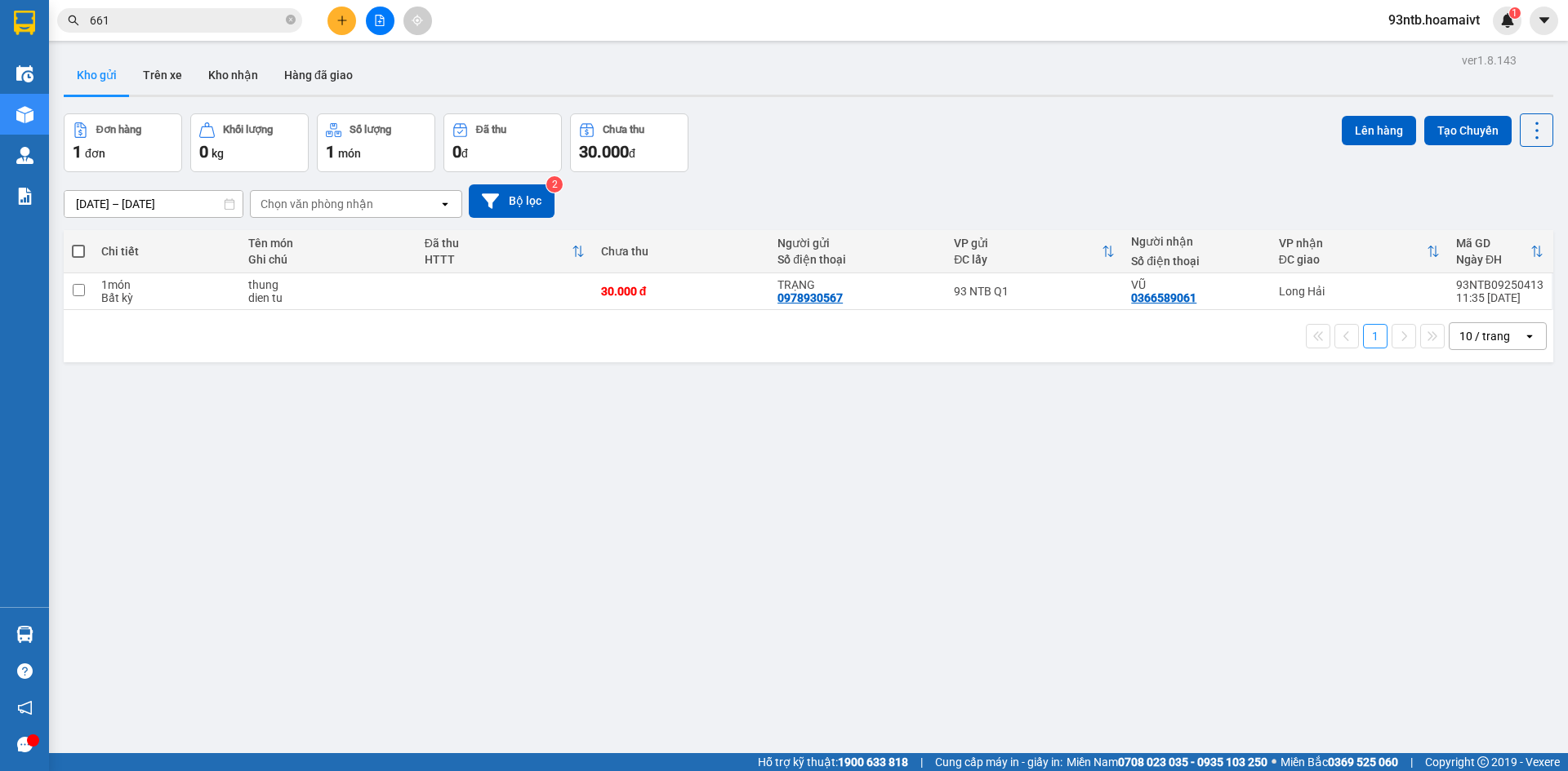
click at [222, 26] on input "661" at bounding box center [186, 20] width 192 height 17
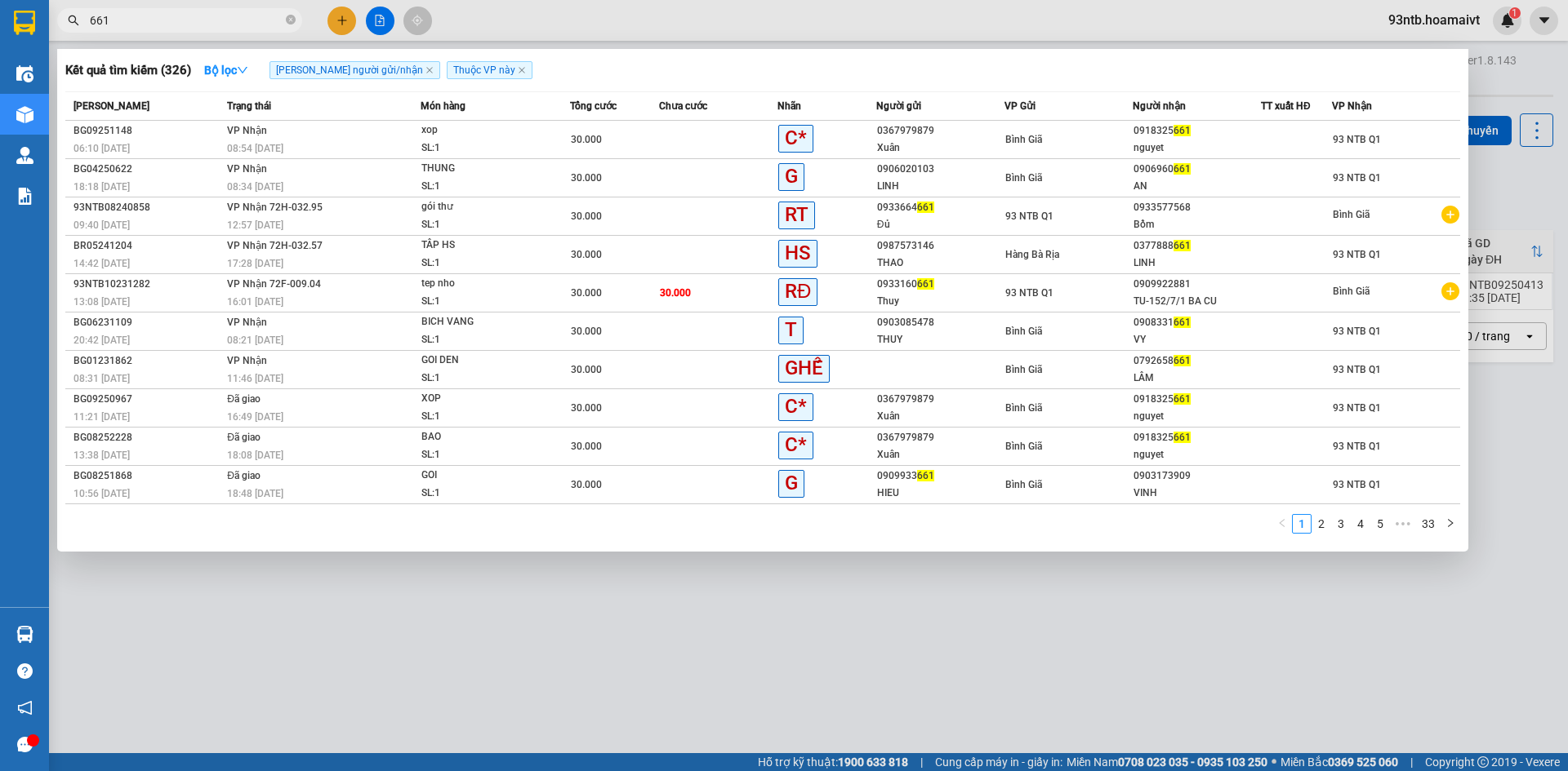
click at [119, 19] on input "661" at bounding box center [186, 20] width 192 height 17
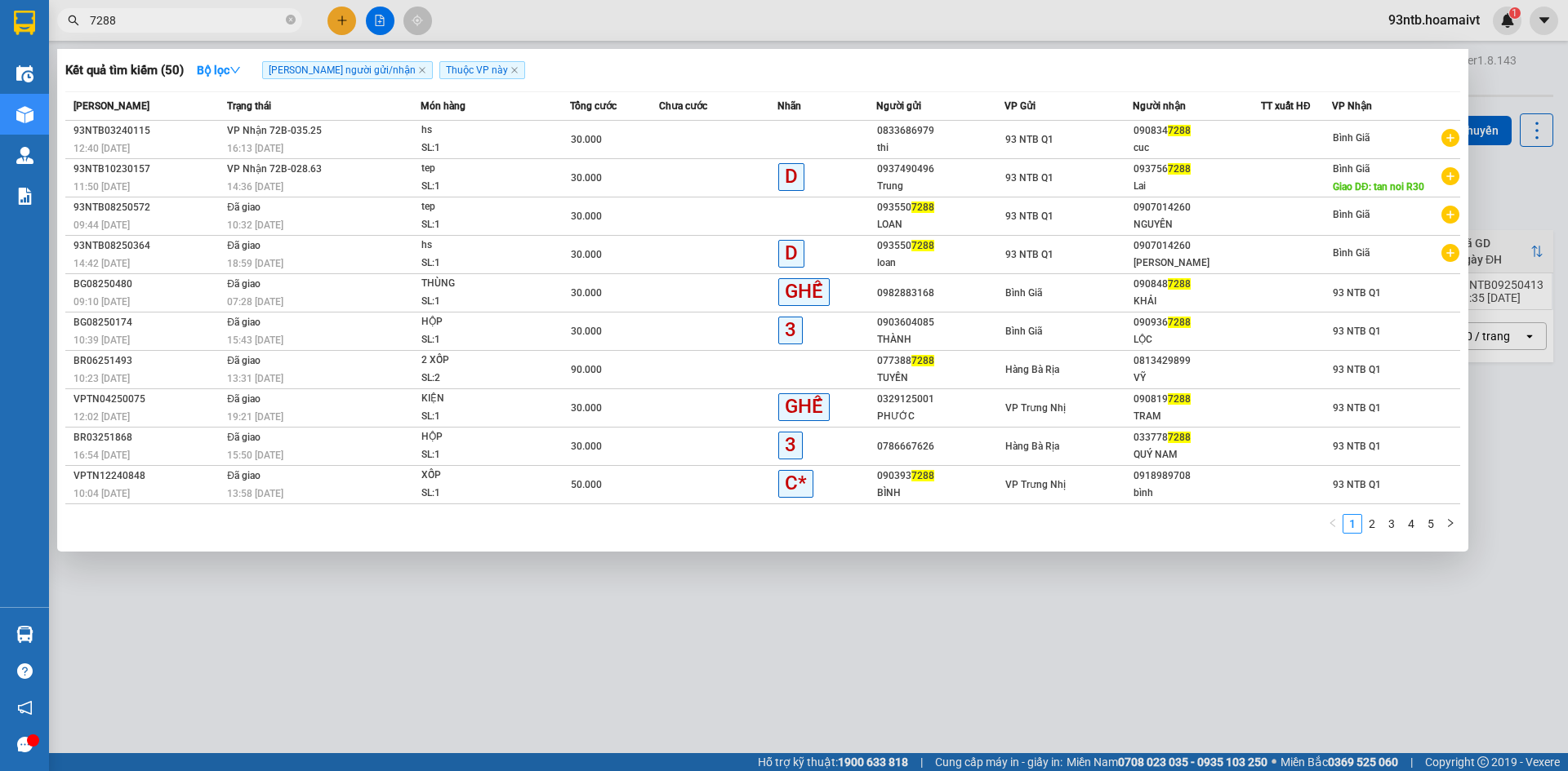
type input "7288"
click at [145, 25] on input "7288" at bounding box center [186, 20] width 192 height 17
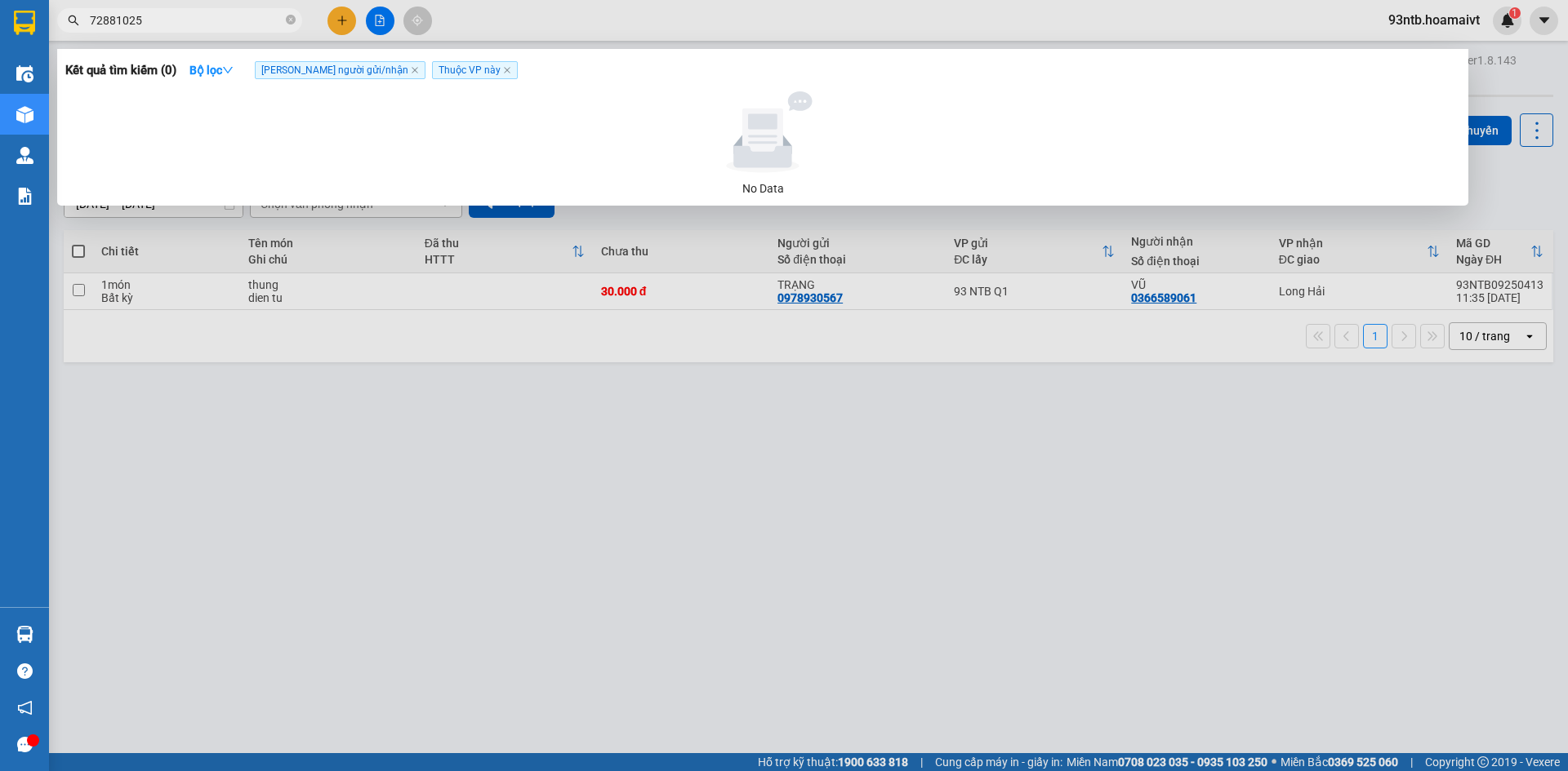
click at [153, 17] on input "72881025" at bounding box center [186, 20] width 192 height 17
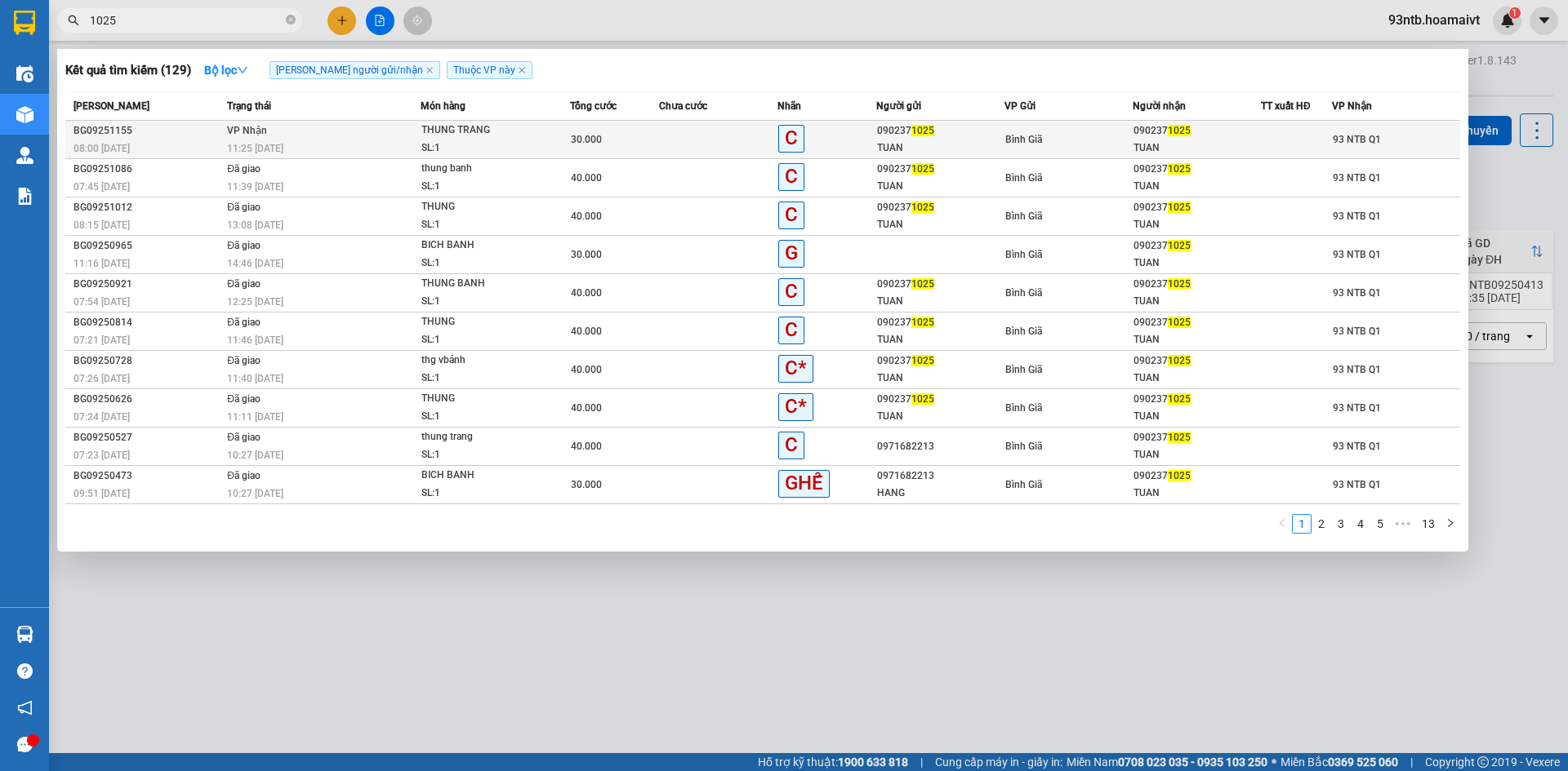
type input "1025"
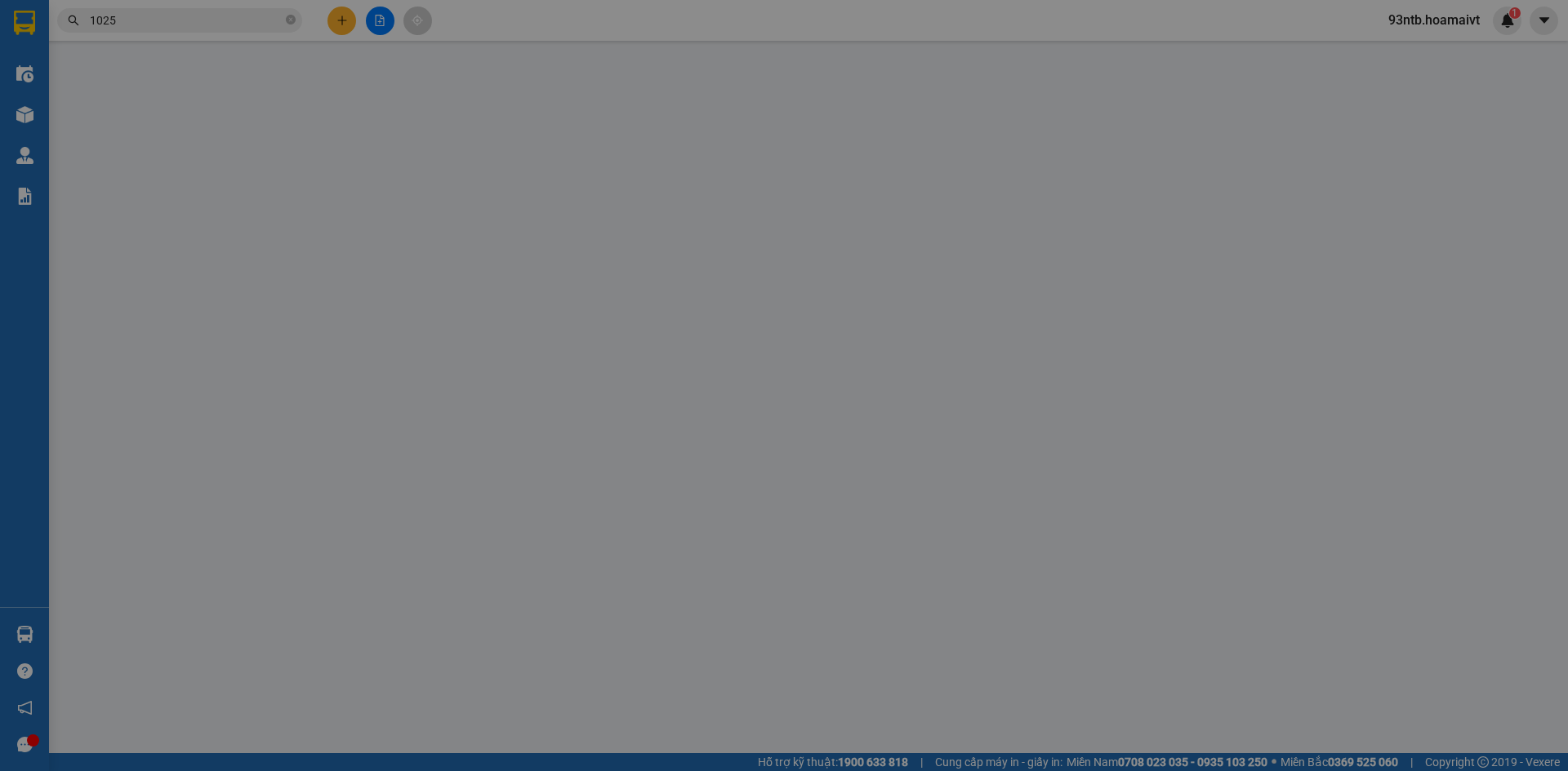
type input "0902371025"
type input "TUAN"
type input "0902371025"
type input "TUAN"
type input "30.000"
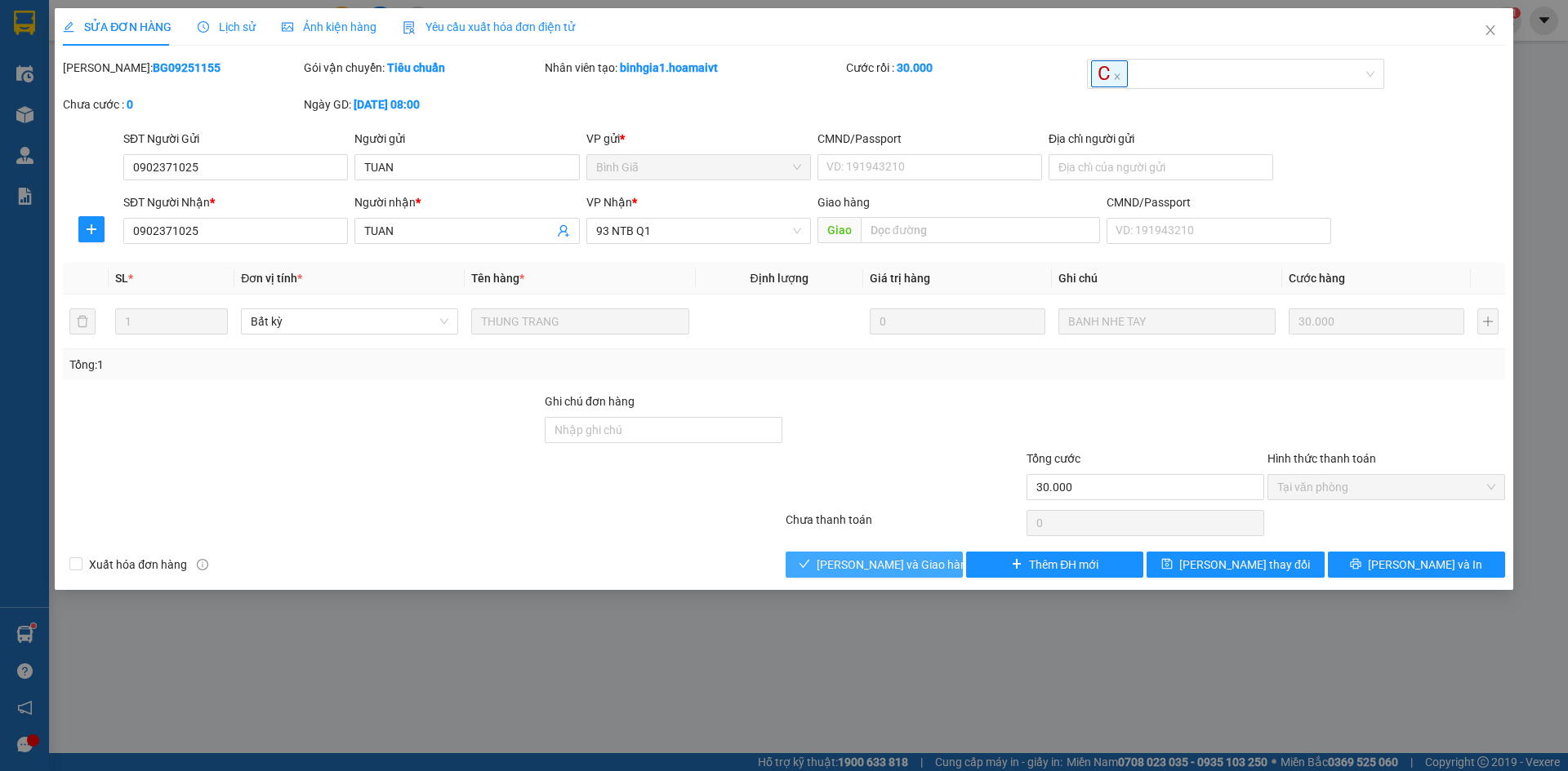
click at [810, 568] on icon "check" at bounding box center [804, 564] width 12 height 12
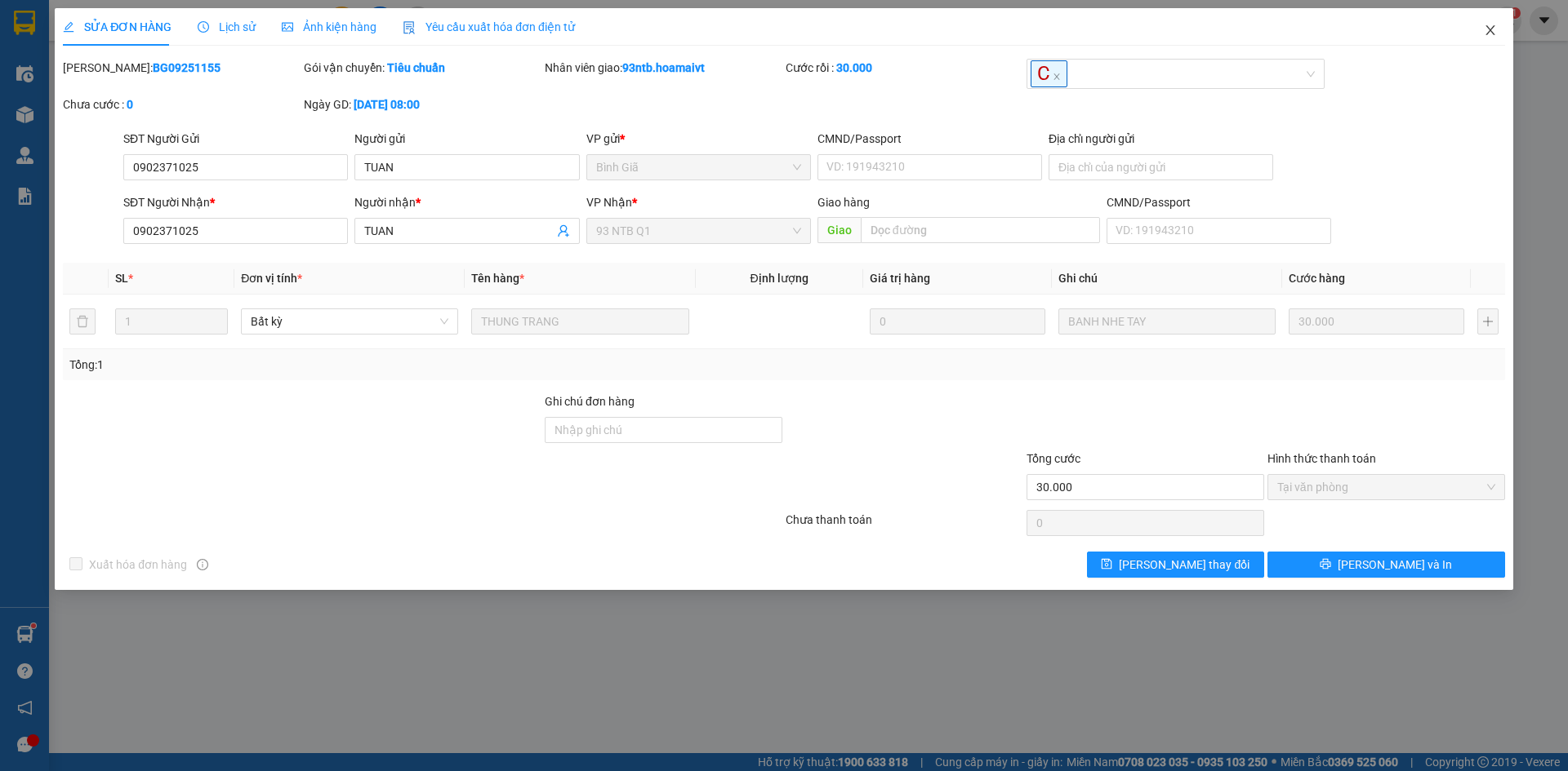
click at [1487, 25] on icon "close" at bounding box center [1489, 29] width 13 height 13
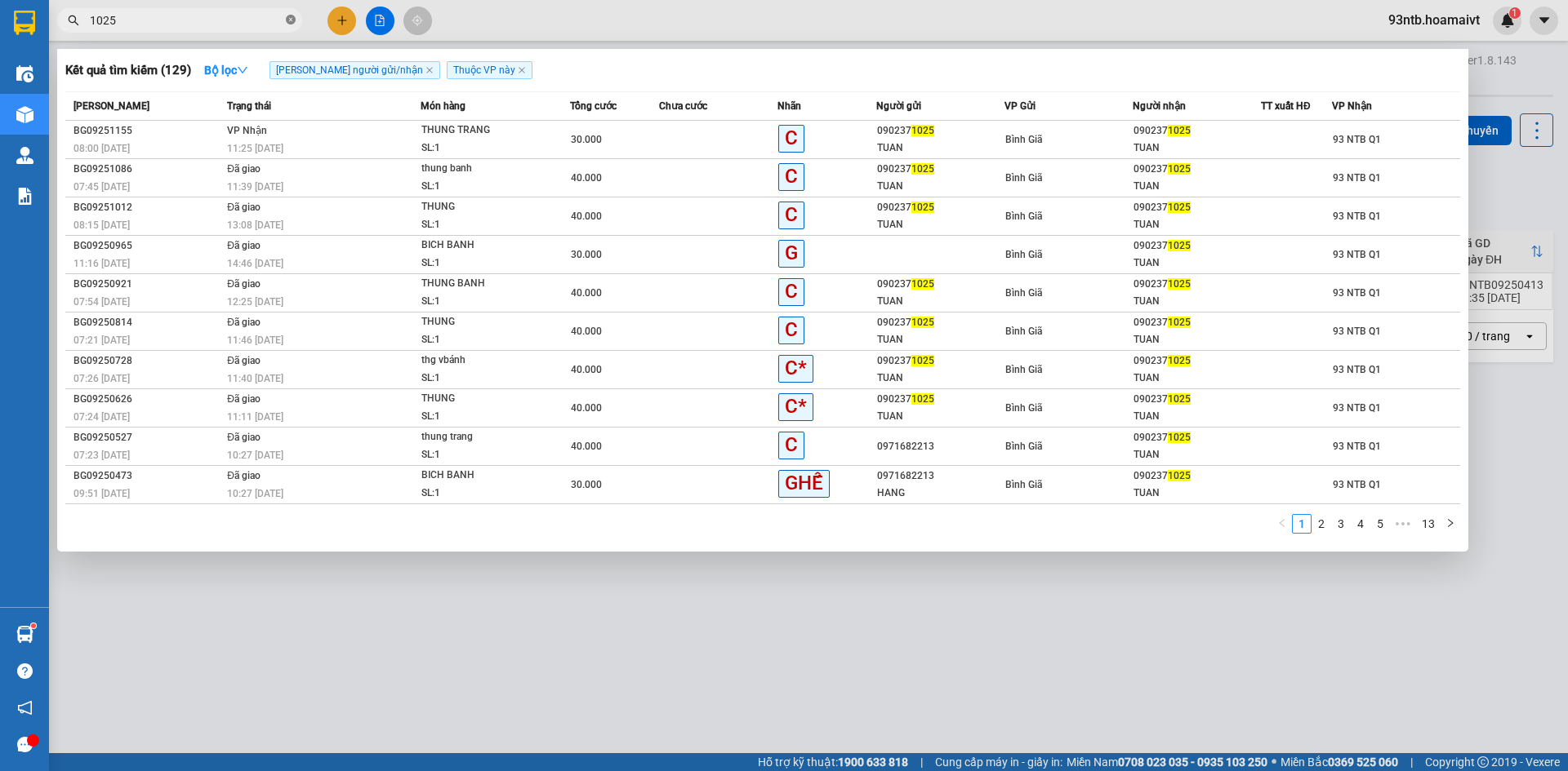
click at [294, 17] on icon "close-circle" at bounding box center [290, 19] width 10 height 10
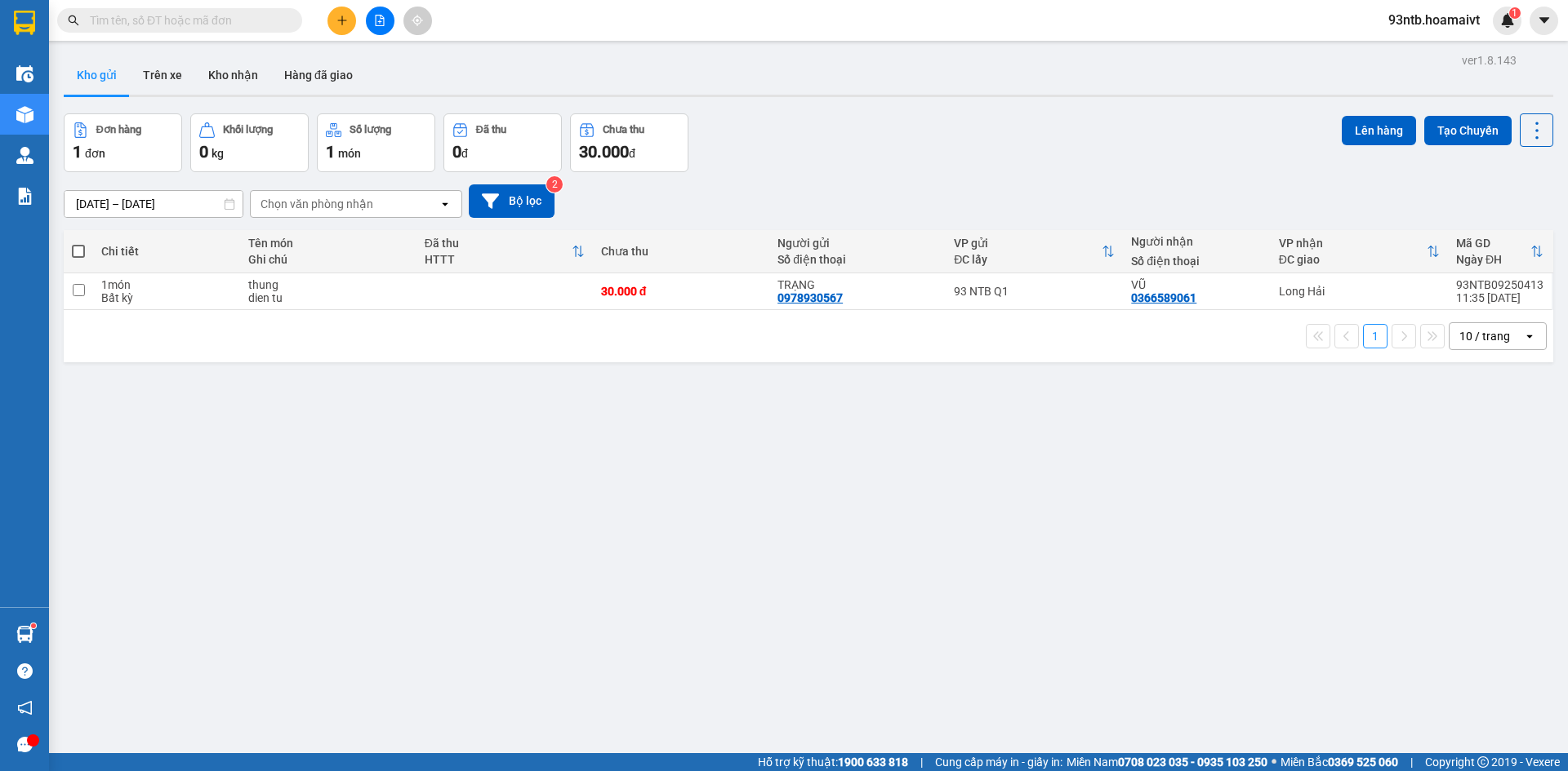
click at [344, 20] on icon "plus" at bounding box center [341, 19] width 9 height 1
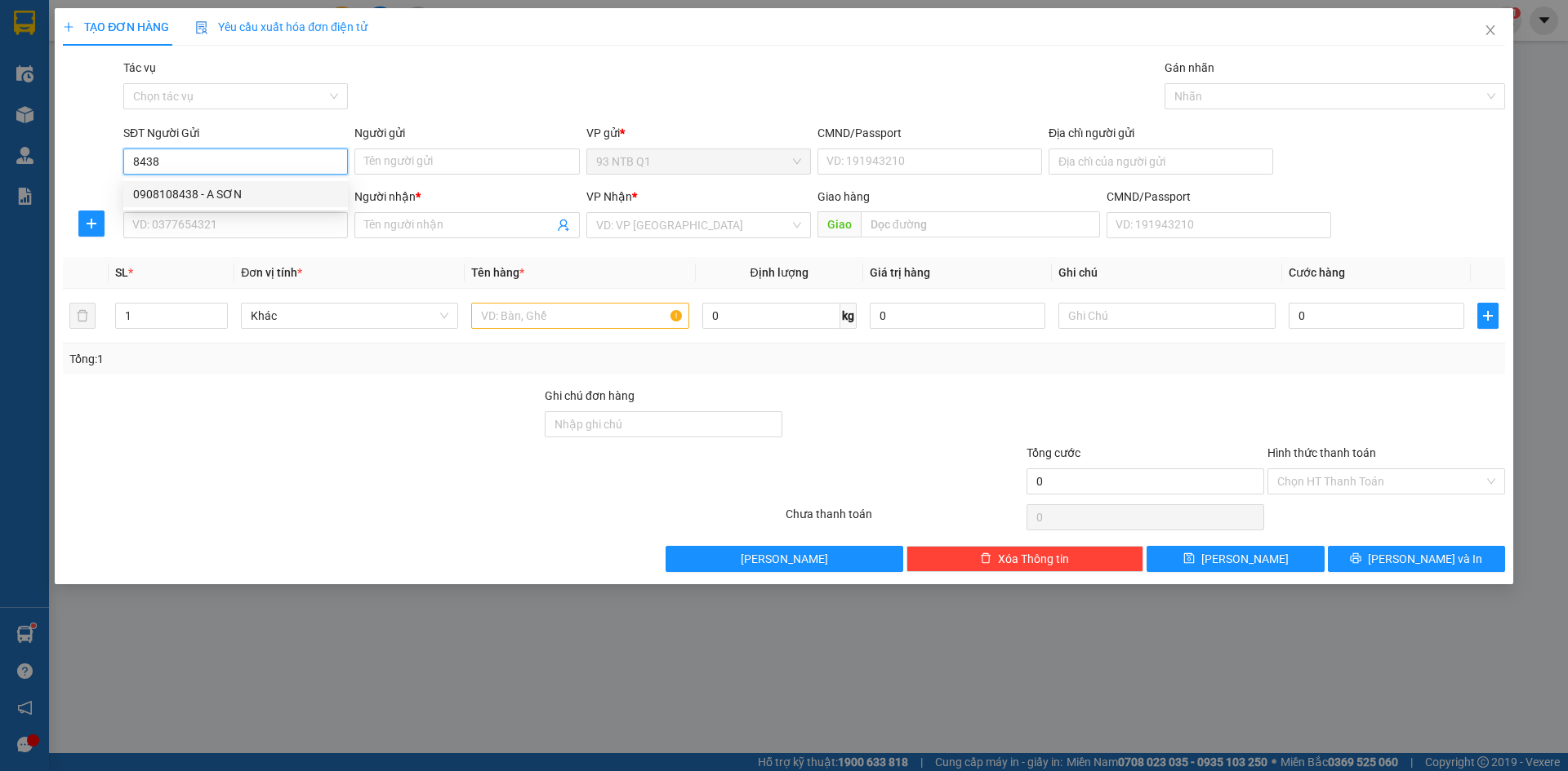
click at [279, 196] on div "0908108438 - A SƠN" at bounding box center [235, 194] width 205 height 17
type input "0908108438"
type input "A SƠN"
type input "079056008046"
type input "0366055722"
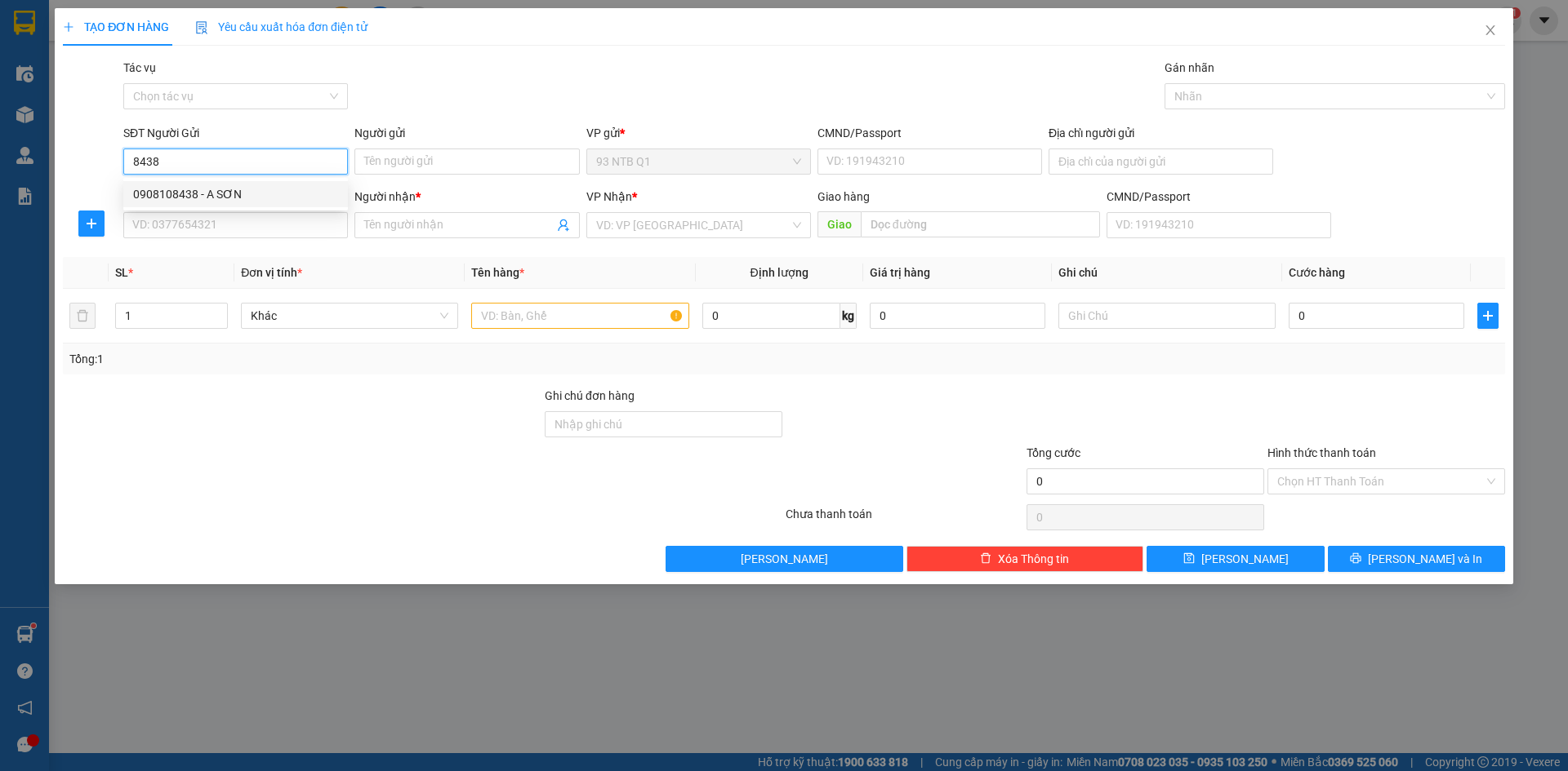
type input "Phương"
type input "0908108438"
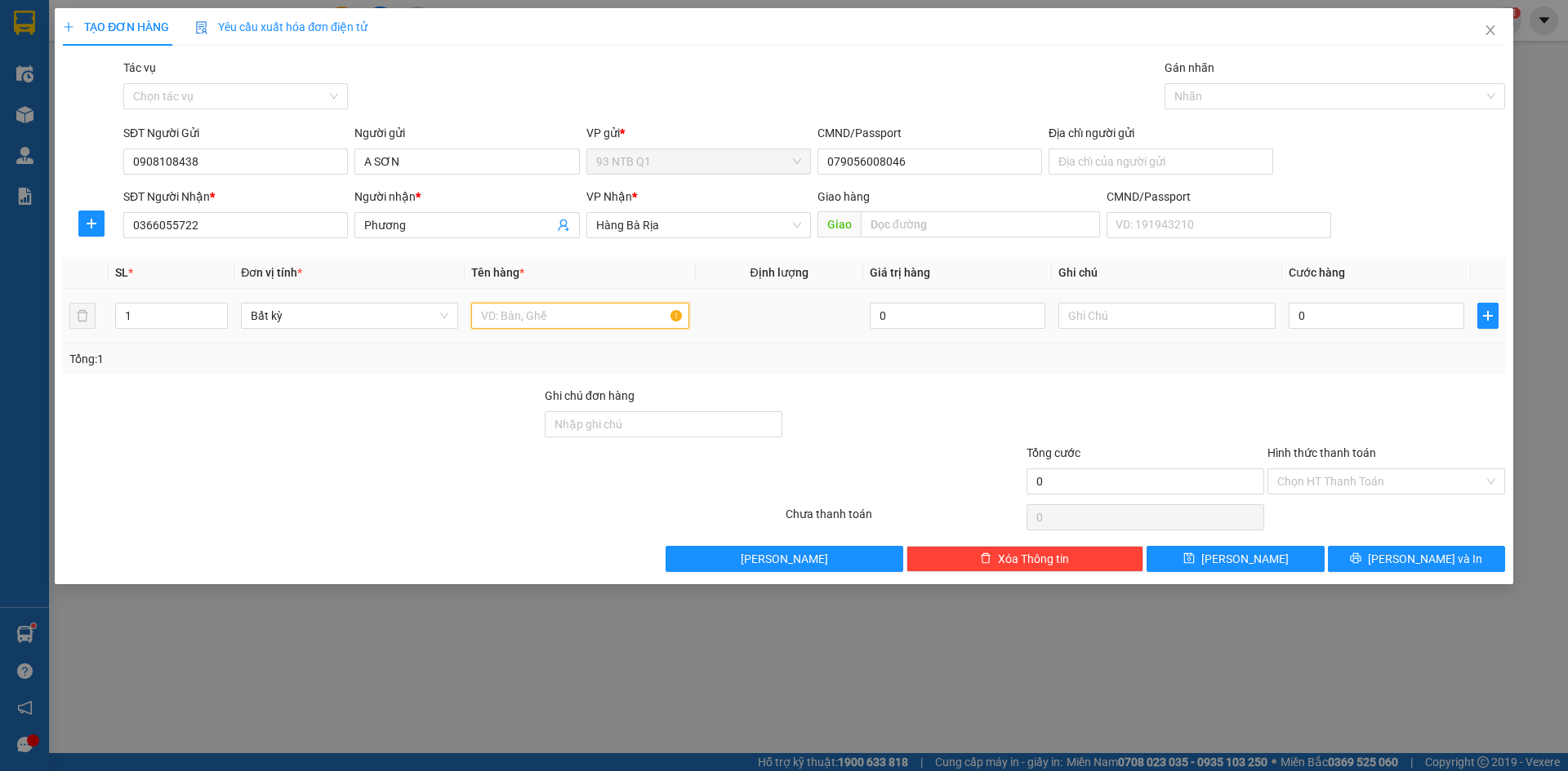
click at [589, 310] on input "text" at bounding box center [580, 316] width 218 height 26
type input "tep"
type input "002"
type input "2"
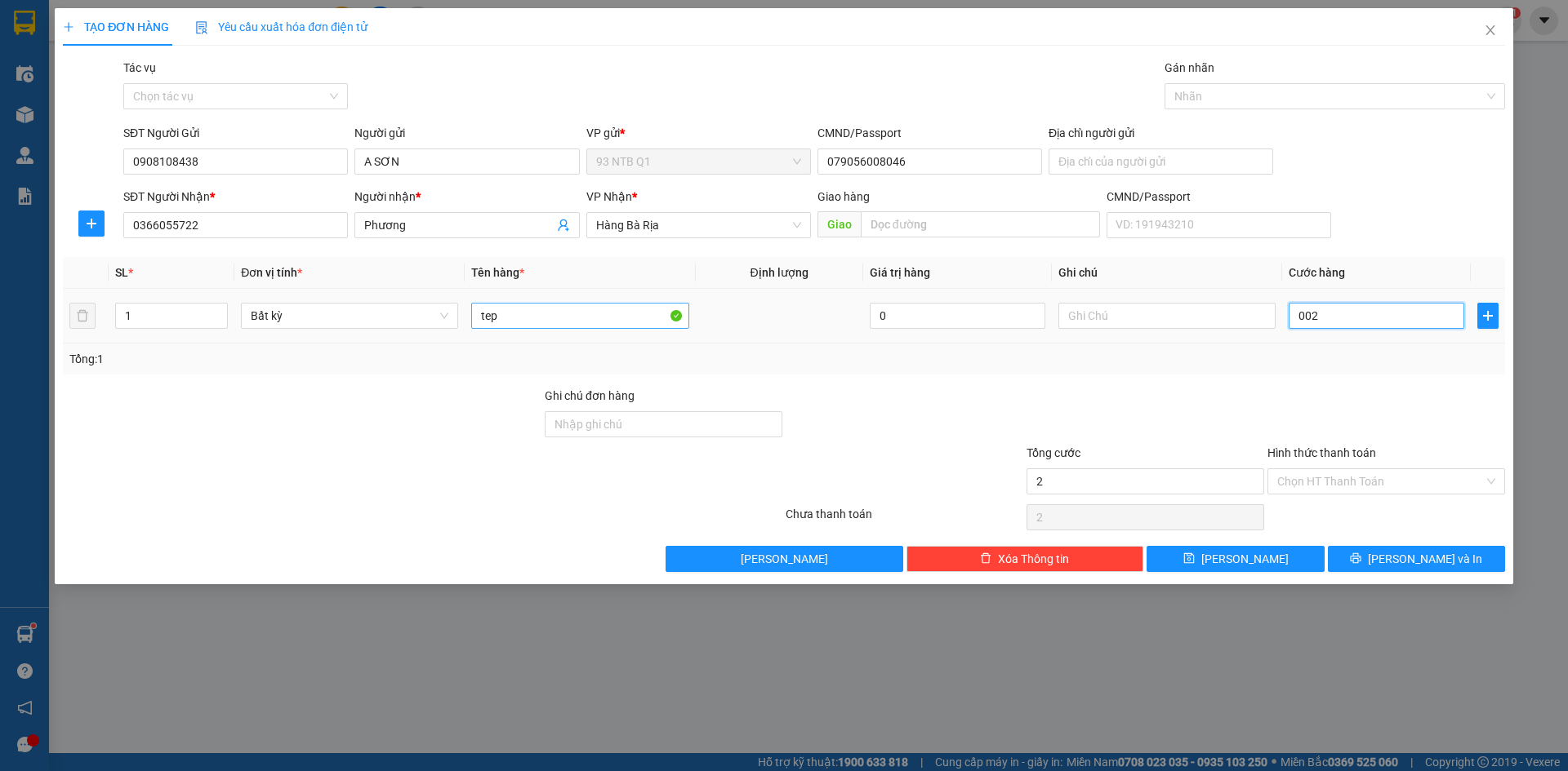
type input "3"
type input "30"
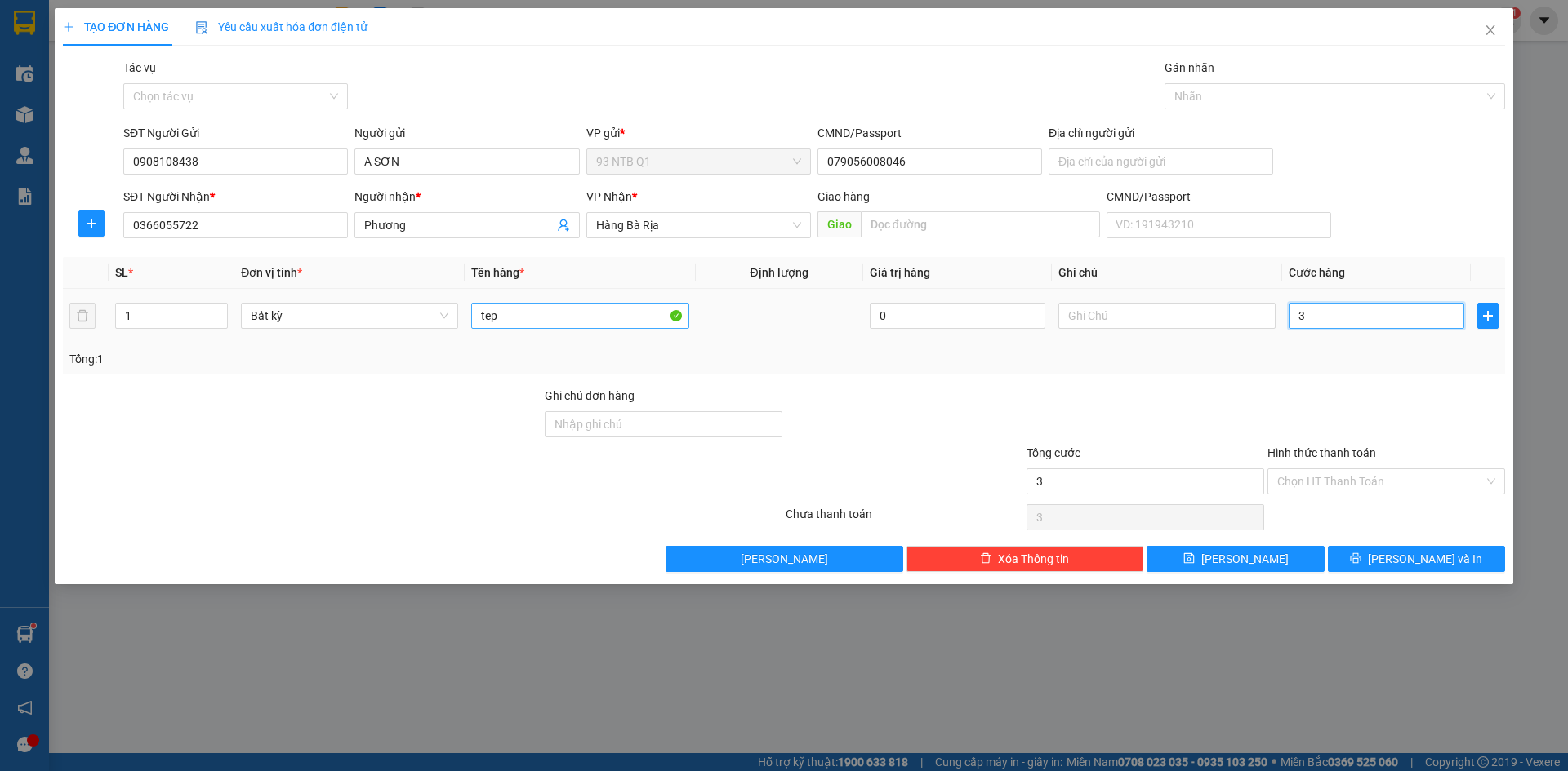
type input "30"
click at [1367, 484] on input "Hình thức thanh toán" at bounding box center [1381, 481] width 207 height 24
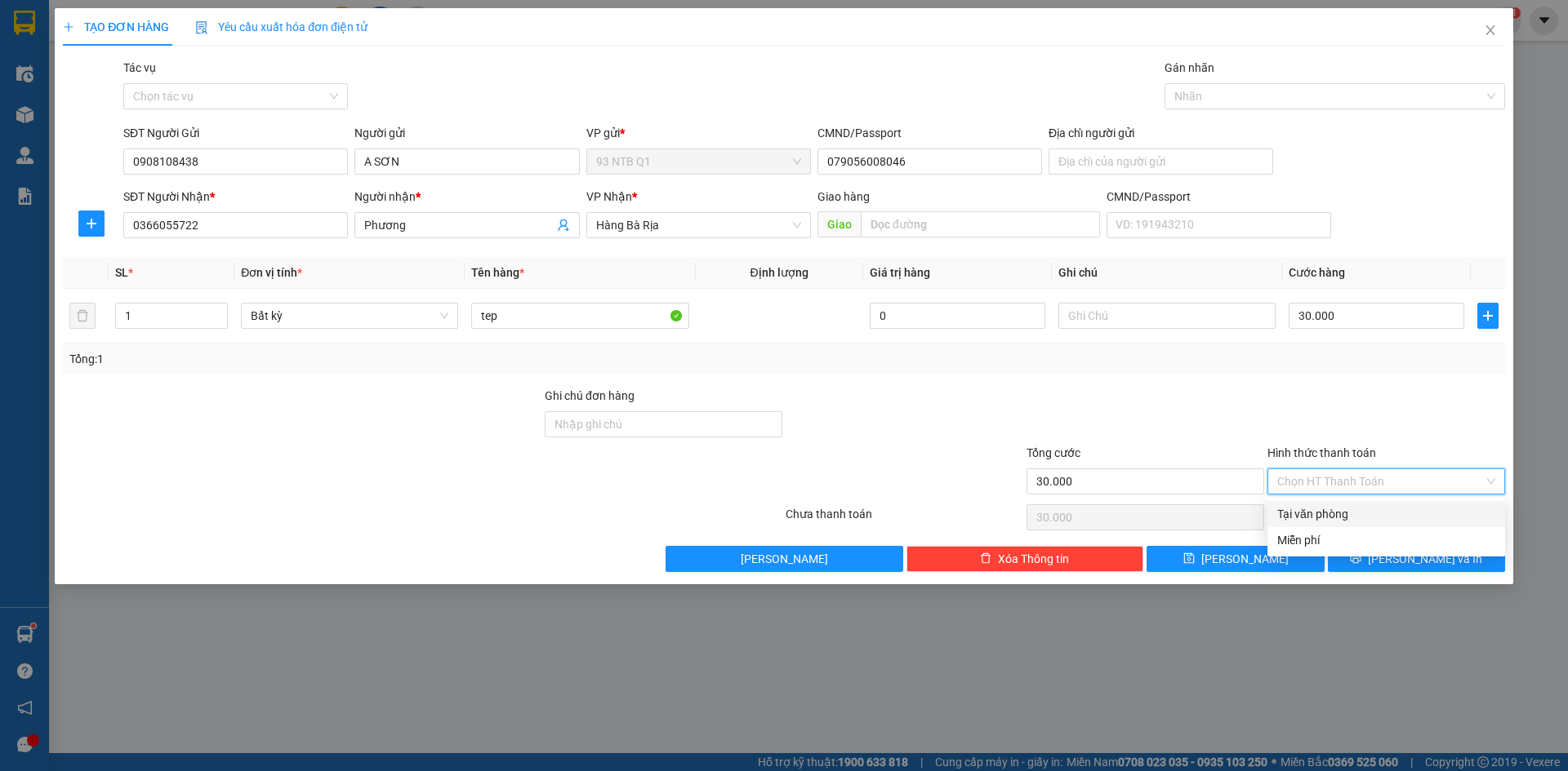
click at [1360, 507] on div "Tại văn phòng" at bounding box center [1386, 514] width 218 height 17
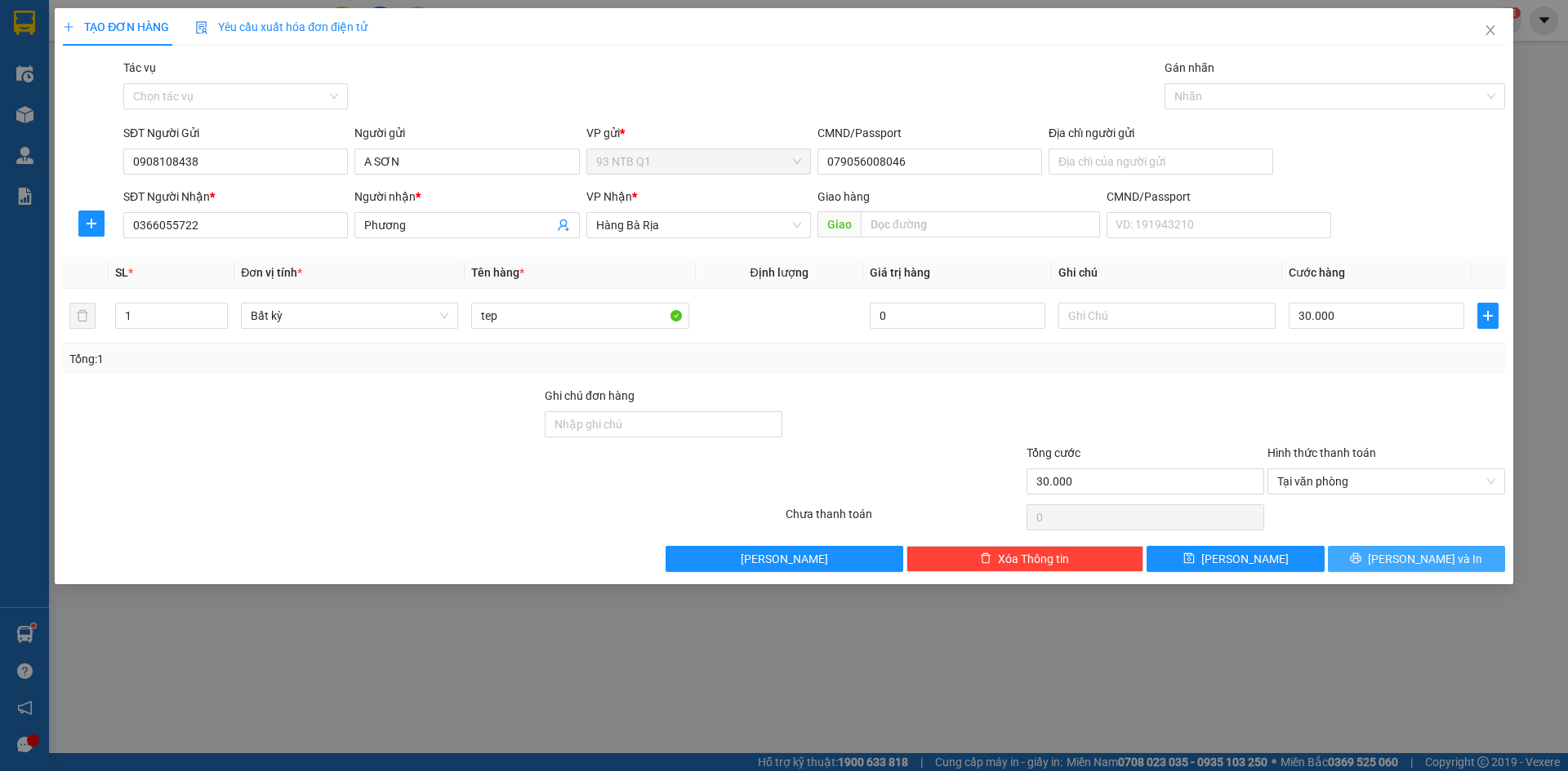
click at [1372, 555] on button "[PERSON_NAME] và In" at bounding box center [1416, 558] width 177 height 26
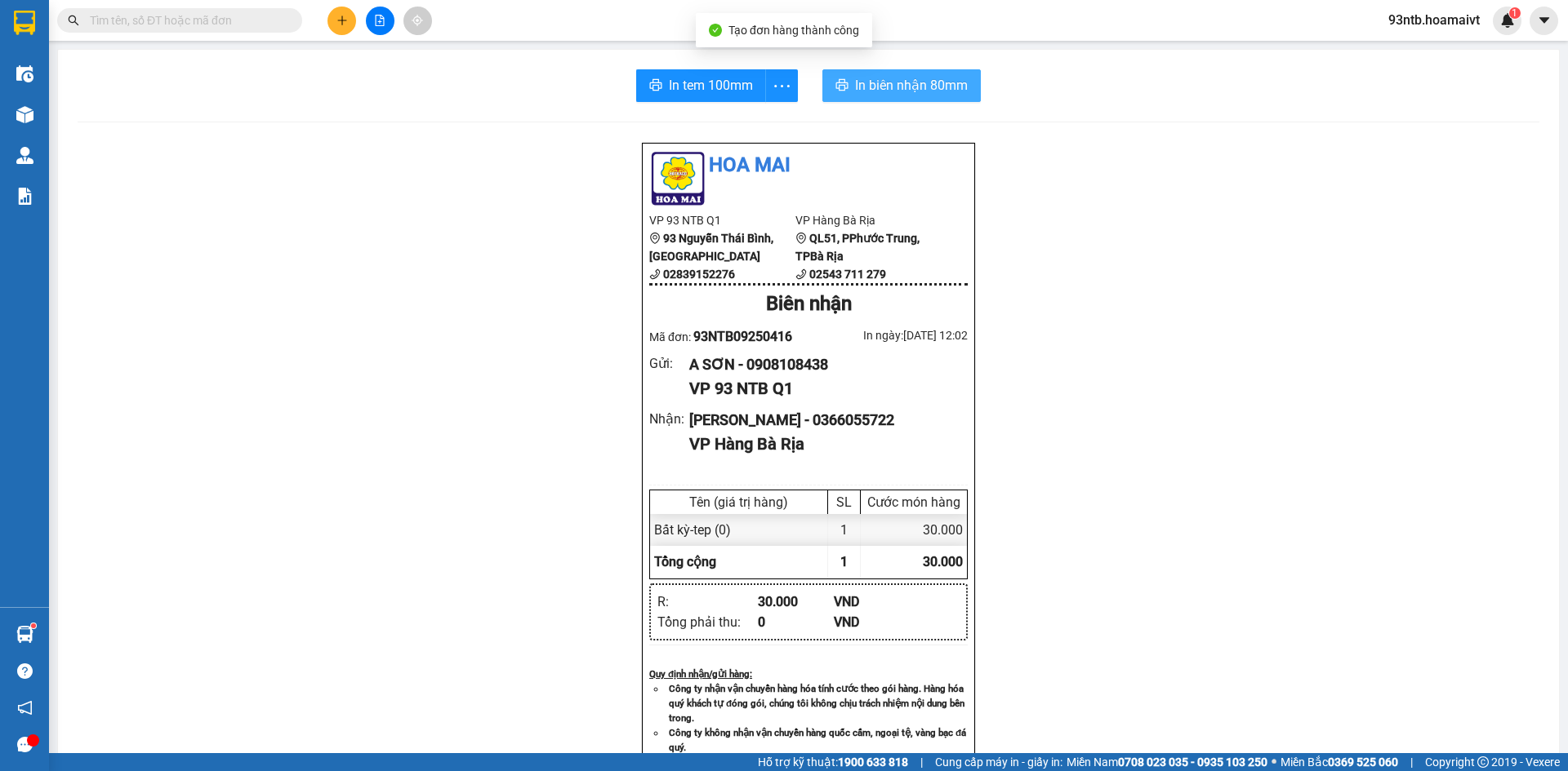
click at [927, 87] on span "In biên nhận 80mm" at bounding box center [911, 84] width 113 height 20
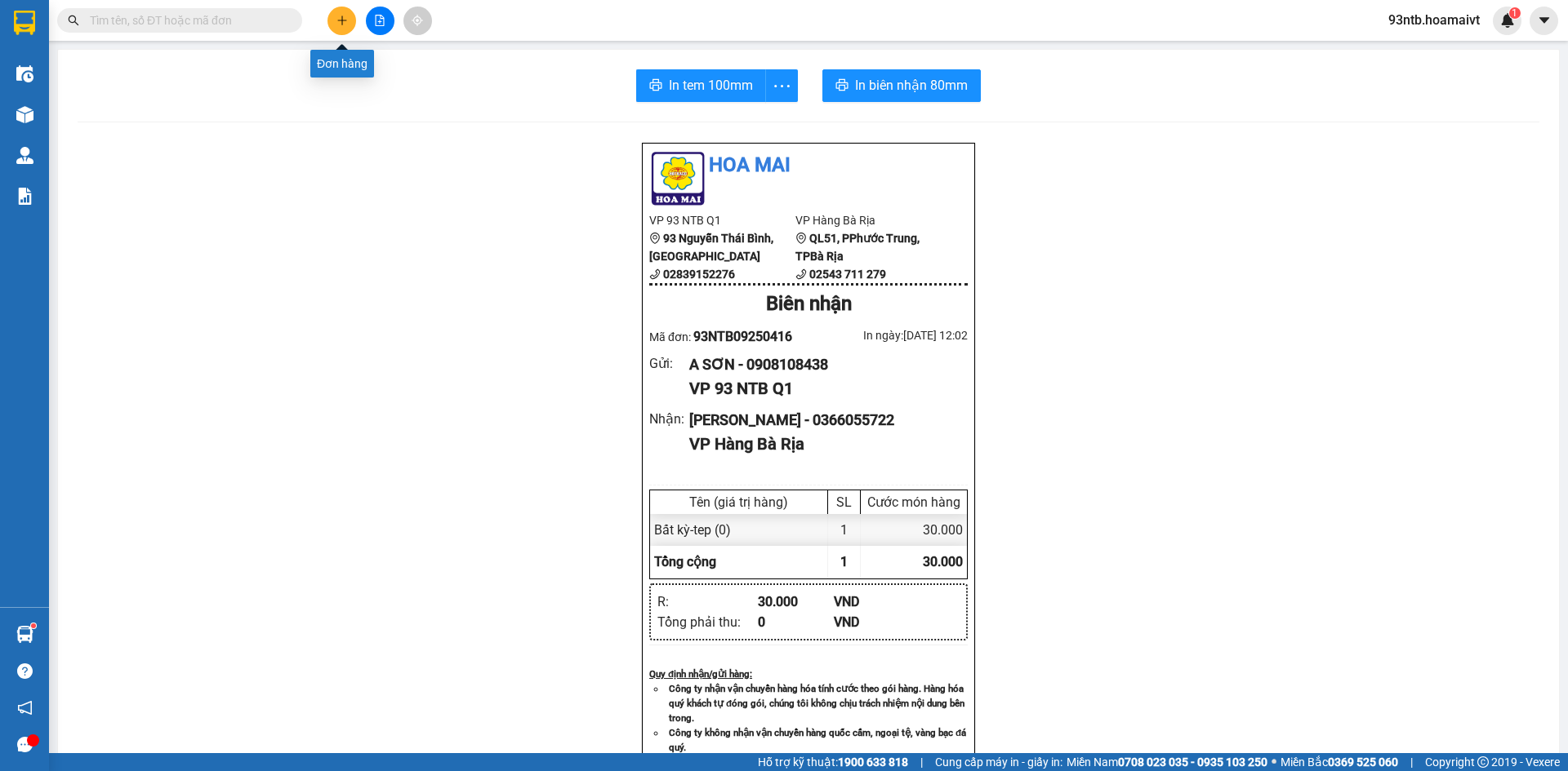
click at [333, 29] on button at bounding box center [341, 20] width 28 height 28
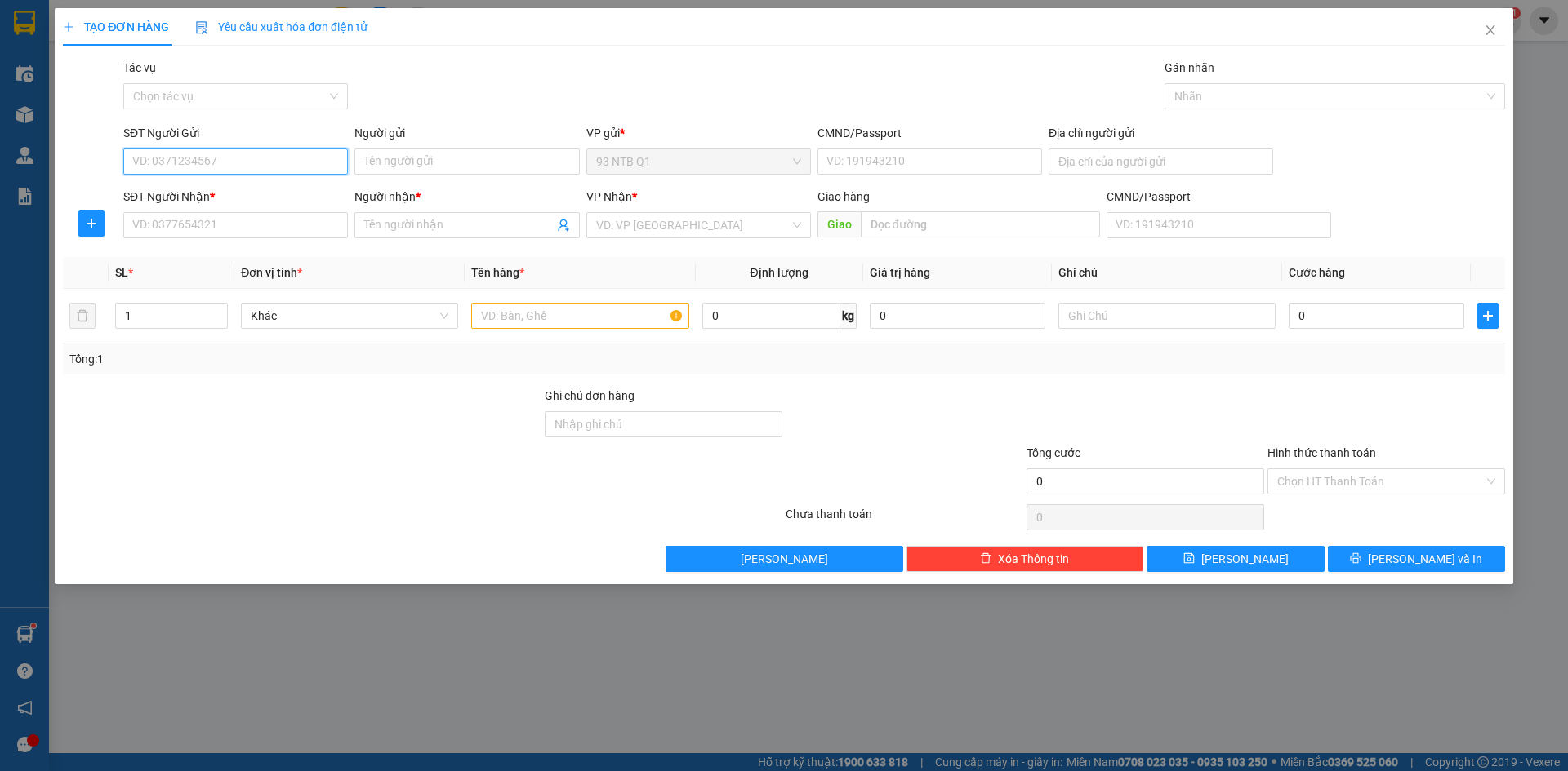
click at [192, 160] on input "SĐT Người Gửi" at bounding box center [235, 161] width 224 height 26
type input "0908244755"
click at [277, 188] on div "0908244755 - VINH" at bounding box center [235, 194] width 205 height 17
type input "VINH"
type input "37a phan anh F binh tri dong"
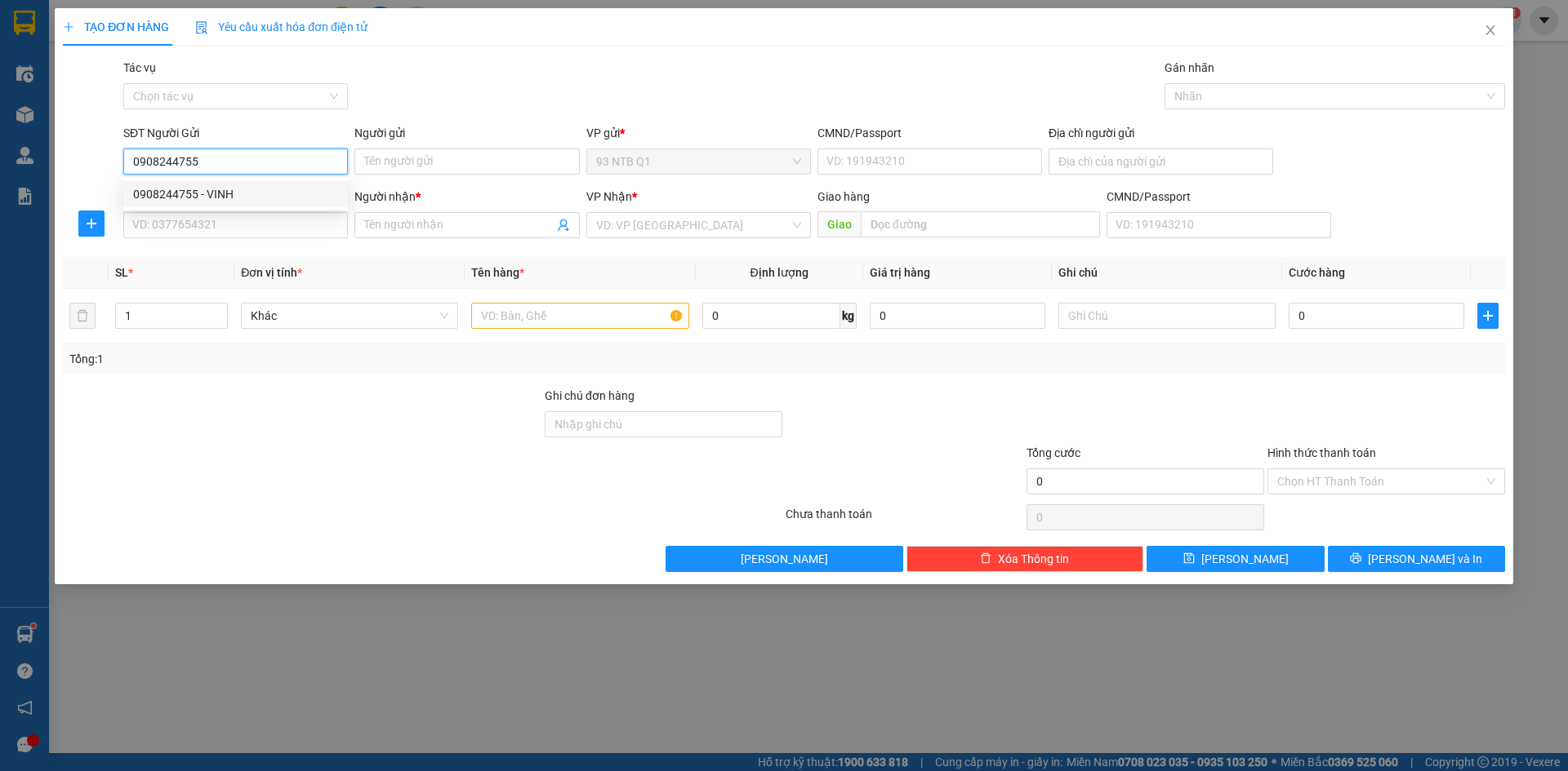
type input "0901555188"
type input "vu"
type input "0908244755"
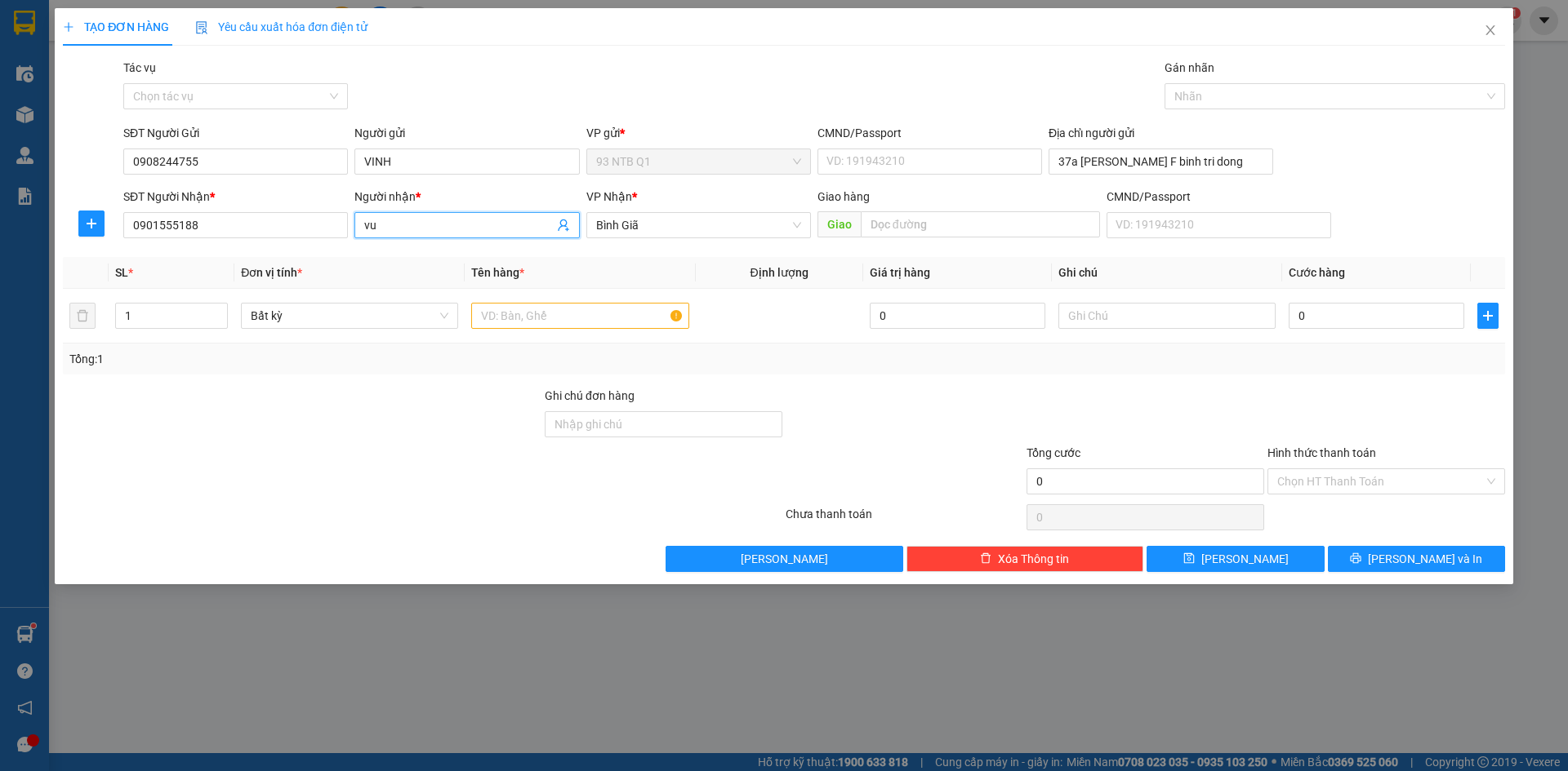
click at [442, 233] on input "vu" at bounding box center [459, 225] width 188 height 17
click at [433, 229] on input "vuVu" at bounding box center [459, 225] width 188 height 17
type input "vu"
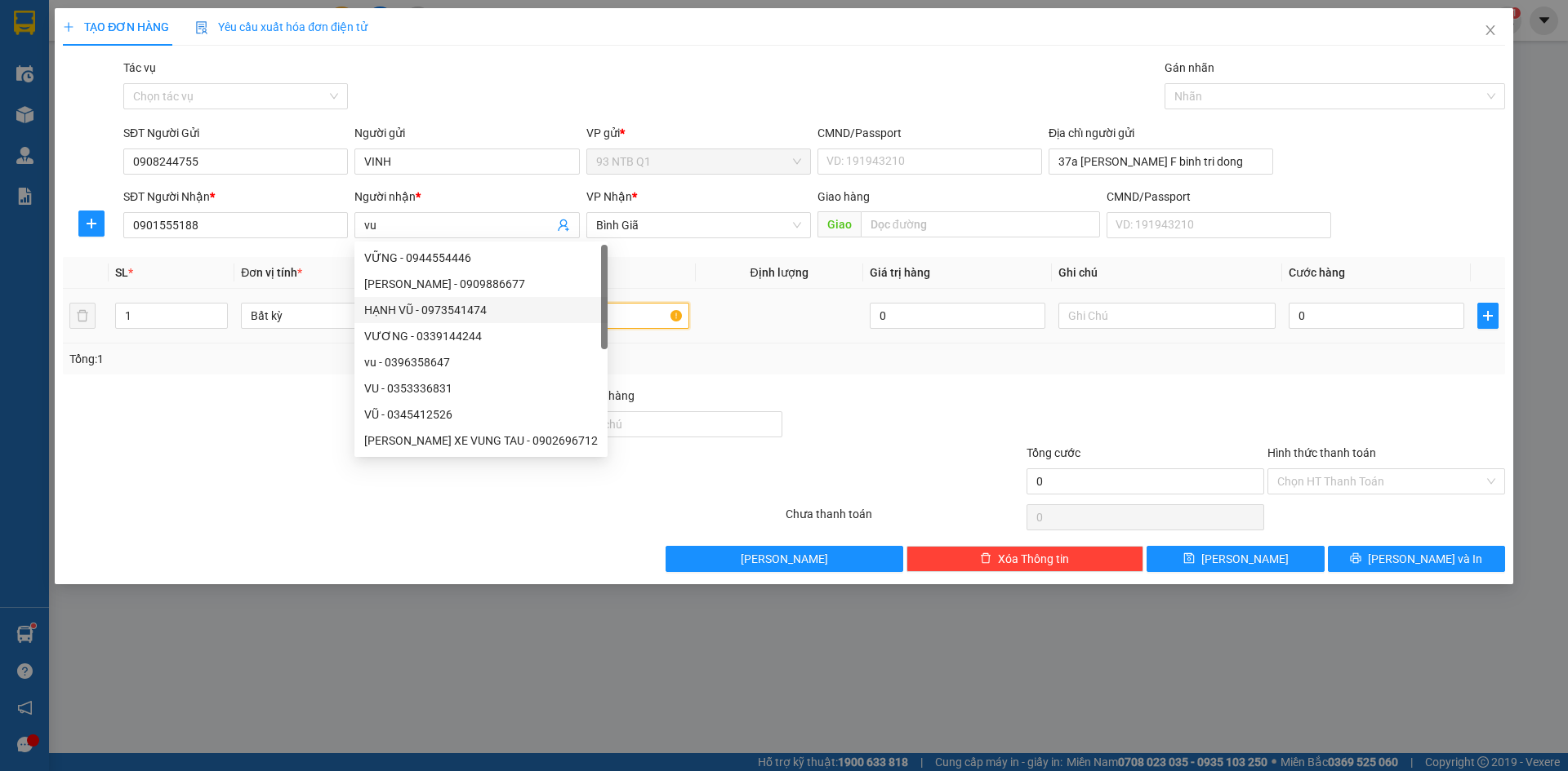
click at [634, 325] on input "text" at bounding box center [580, 316] width 218 height 26
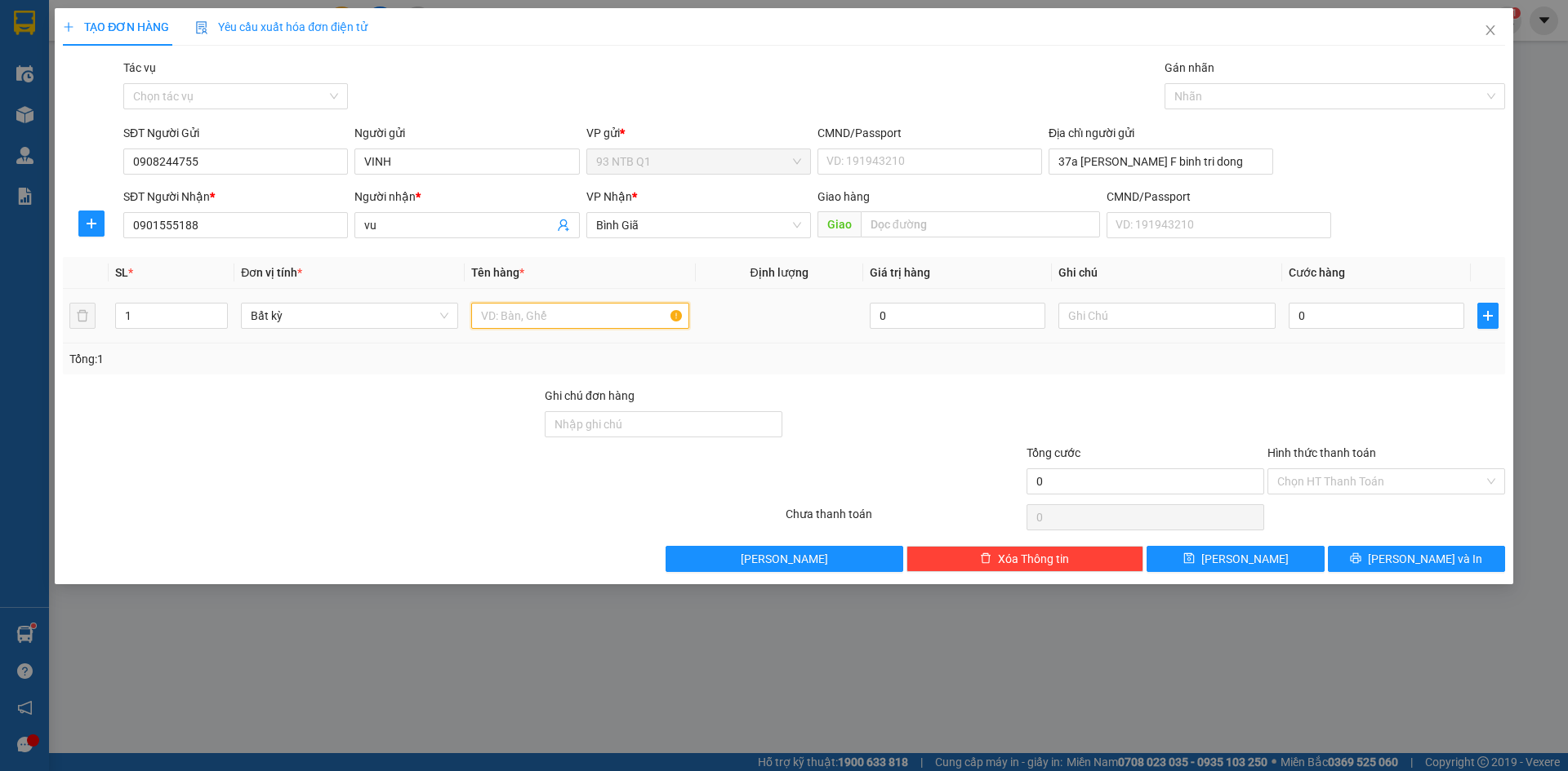
click at [638, 325] on input "text" at bounding box center [580, 316] width 218 height 26
type input "hop xah khoa"
click at [1334, 315] on input "0" at bounding box center [1376, 316] width 176 height 26
click at [1434, 485] on input "Hình thức thanh toán" at bounding box center [1381, 481] width 207 height 24
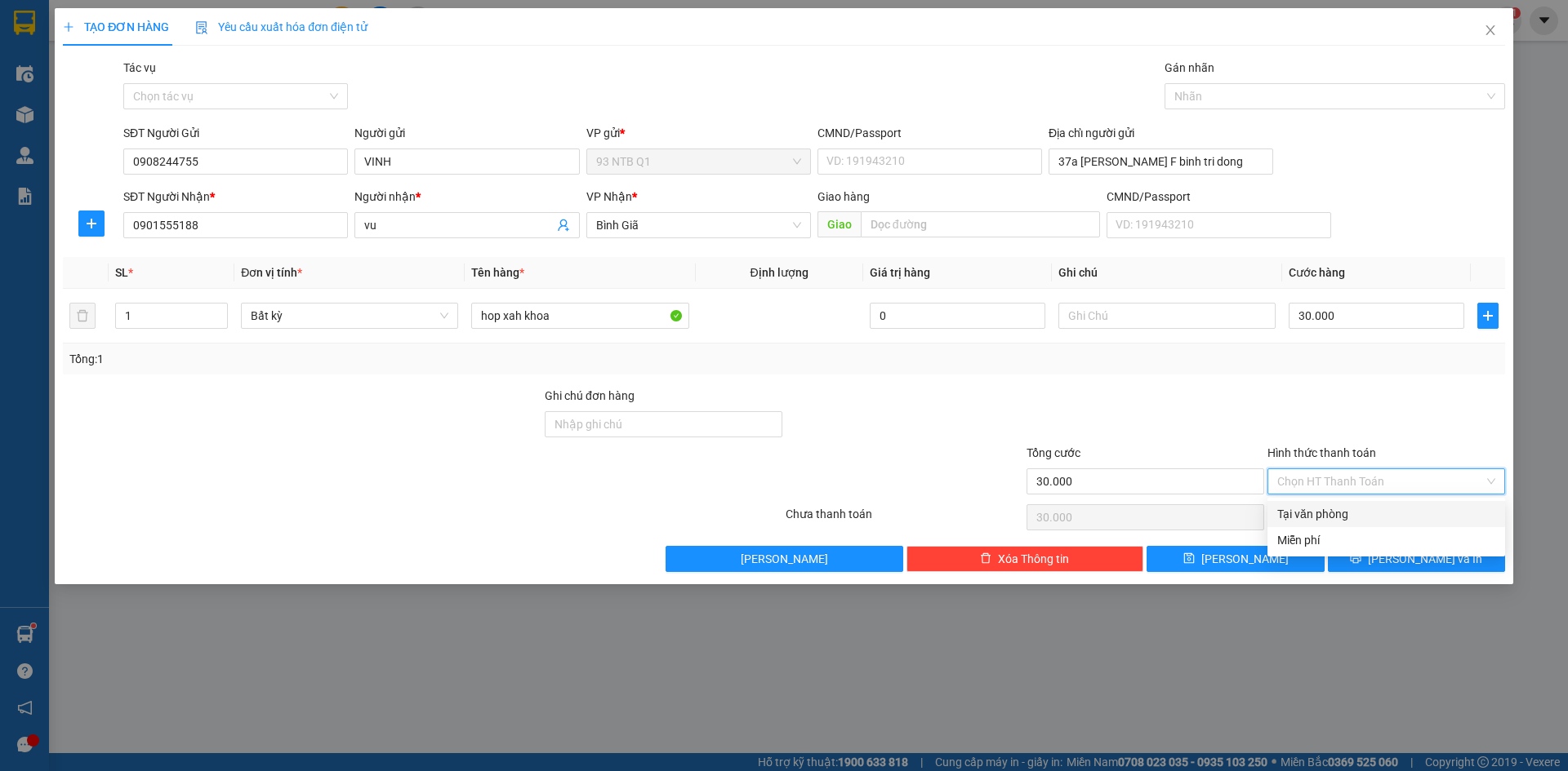
click at [1408, 512] on div "Tại văn phòng" at bounding box center [1386, 514] width 218 height 17
click at [1397, 565] on button "[PERSON_NAME] và In" at bounding box center [1416, 558] width 177 height 26
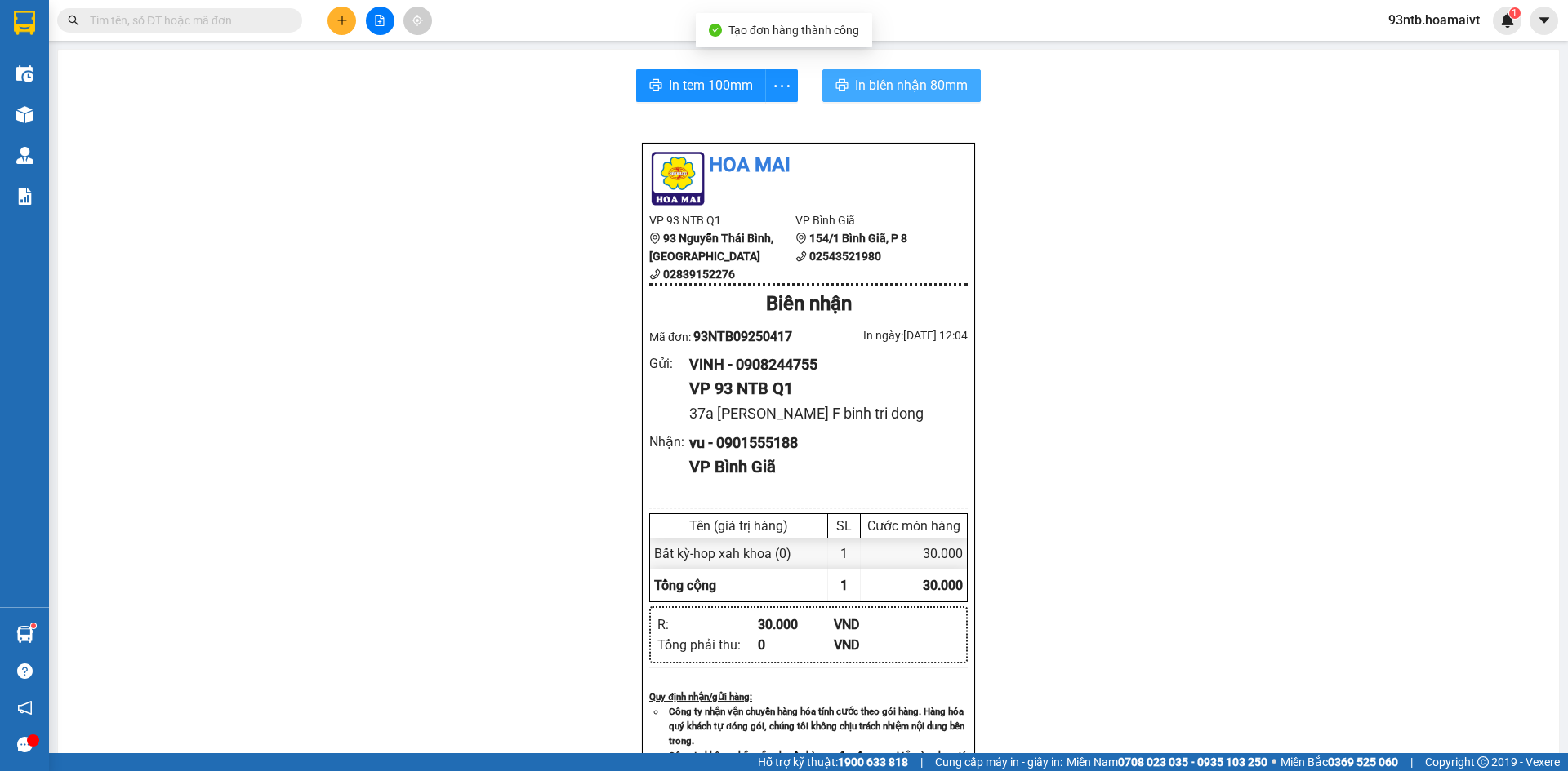
click at [870, 84] on span "In biên nhận 80mm" at bounding box center [911, 84] width 113 height 20
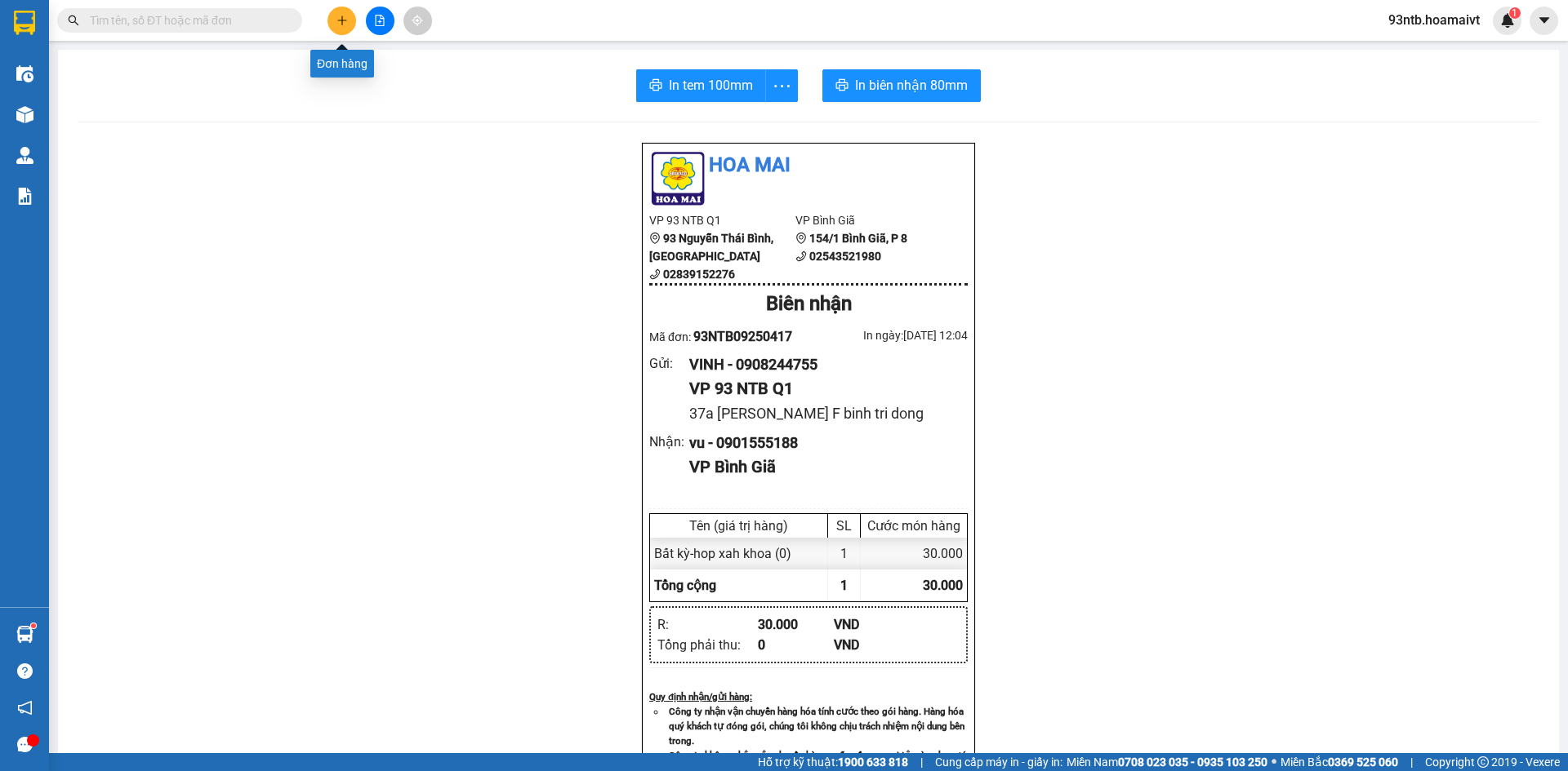
click at [332, 17] on button at bounding box center [341, 20] width 28 height 28
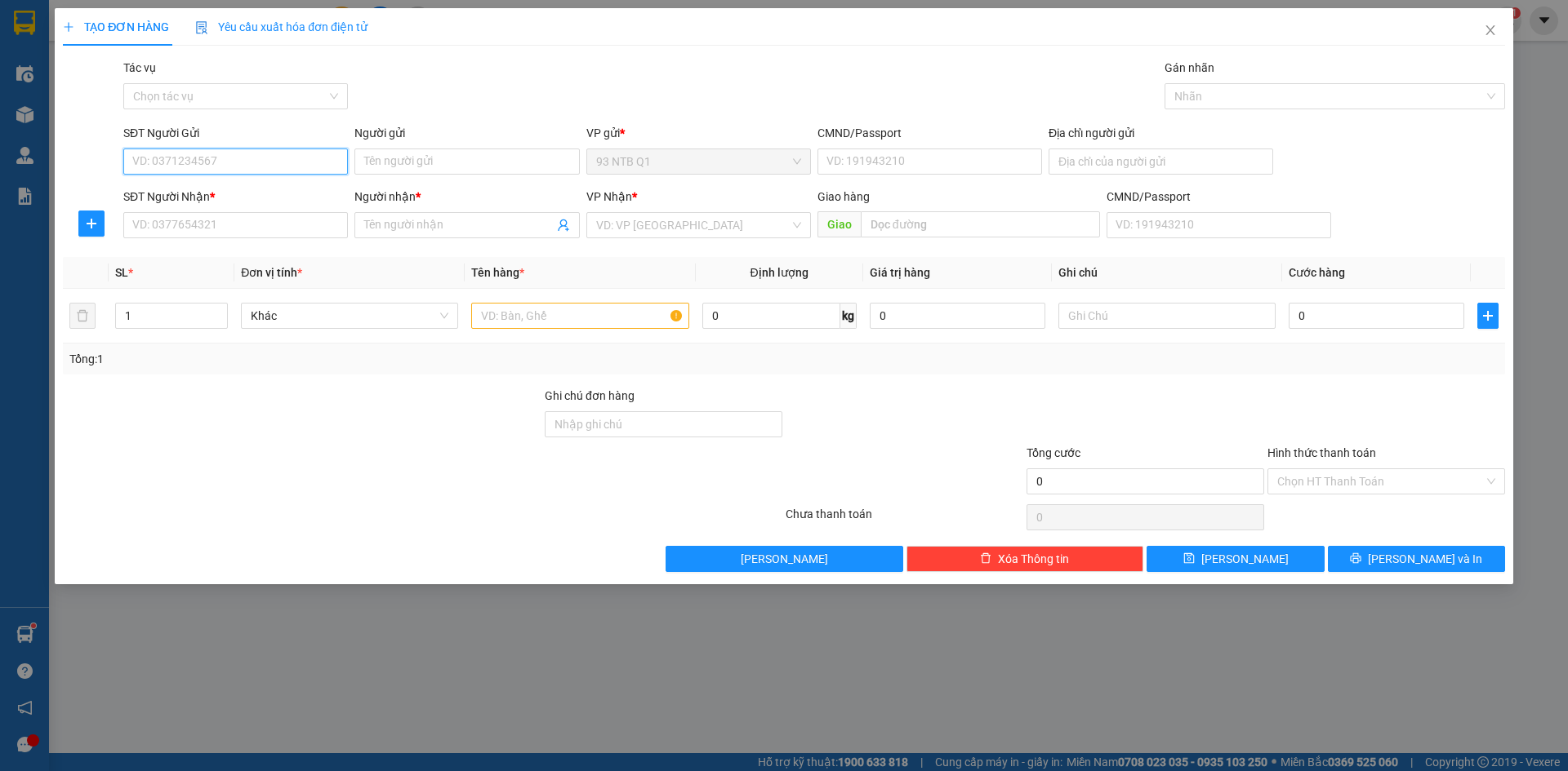
click at [317, 151] on input "SĐT Người Gửi" at bounding box center [235, 161] width 224 height 26
type input "0385653065"
click at [389, 156] on input "Người gửi" at bounding box center [466, 161] width 224 height 26
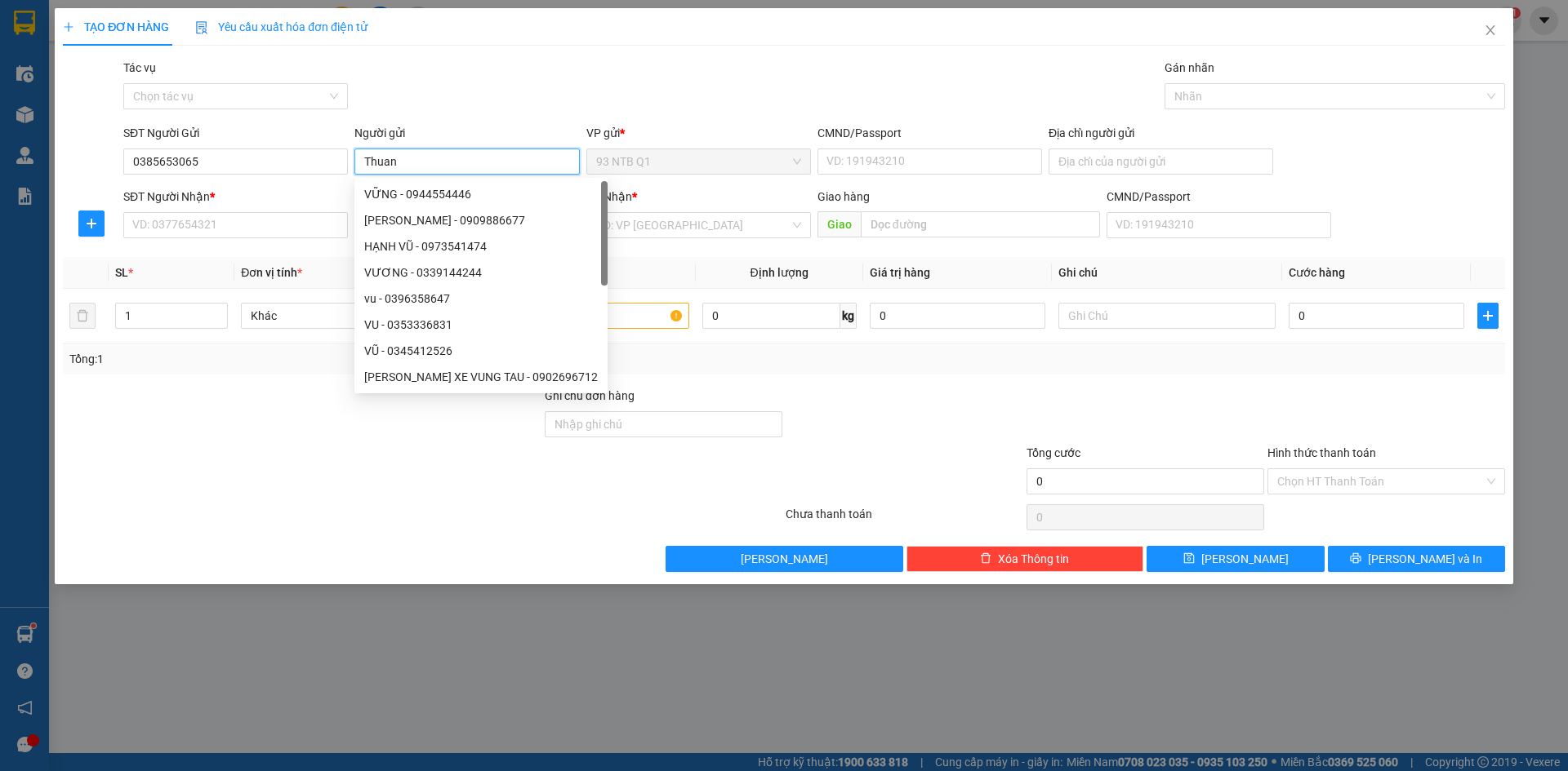
type input "Thuan"
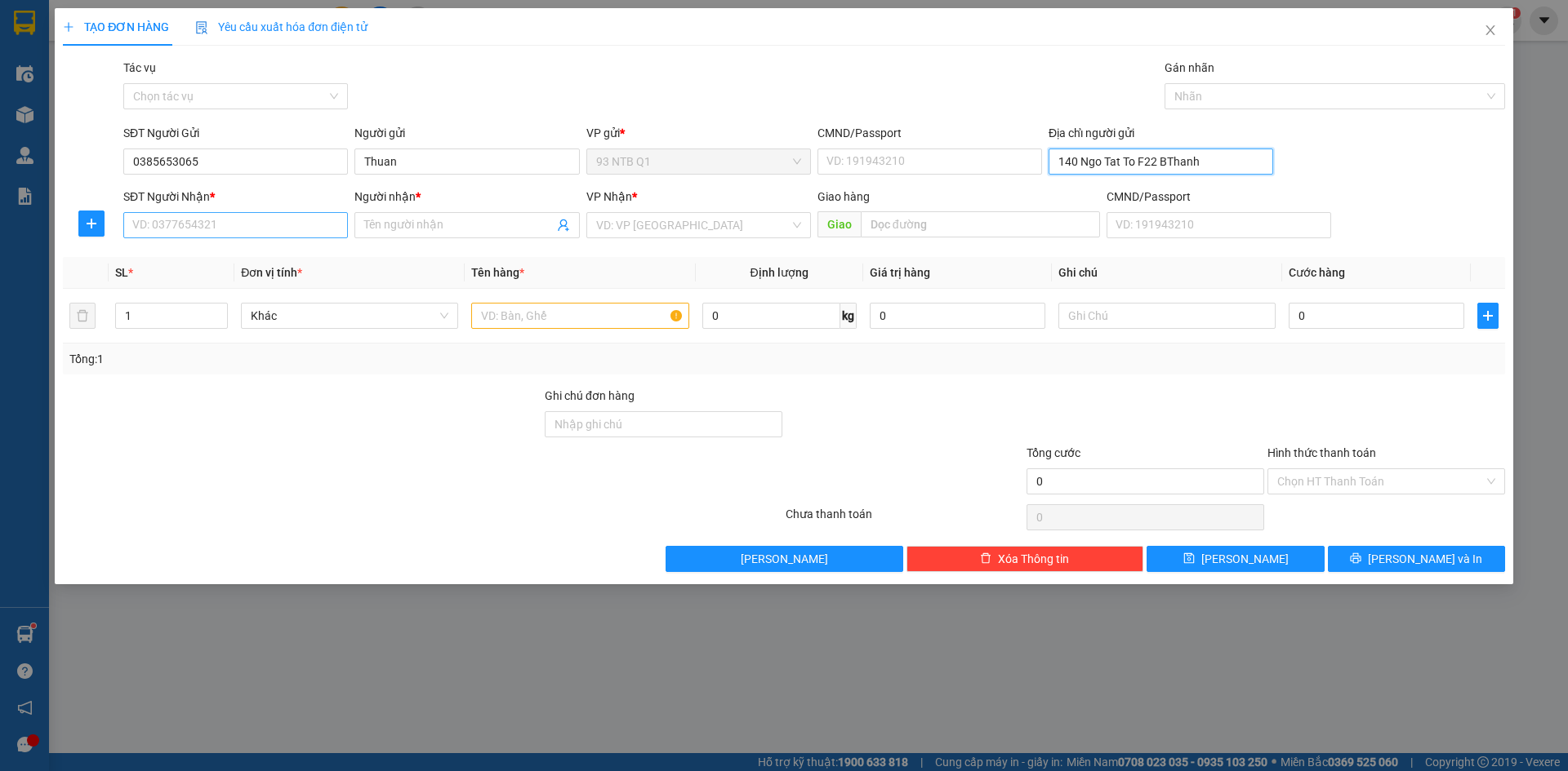
type input "140 Ngo Tat To F22 BThanh"
click at [253, 217] on input "SĐT Người Nhận *" at bounding box center [235, 225] width 224 height 26
type input "0913949259"
click at [373, 228] on input "Người nhận *" at bounding box center [459, 225] width 188 height 17
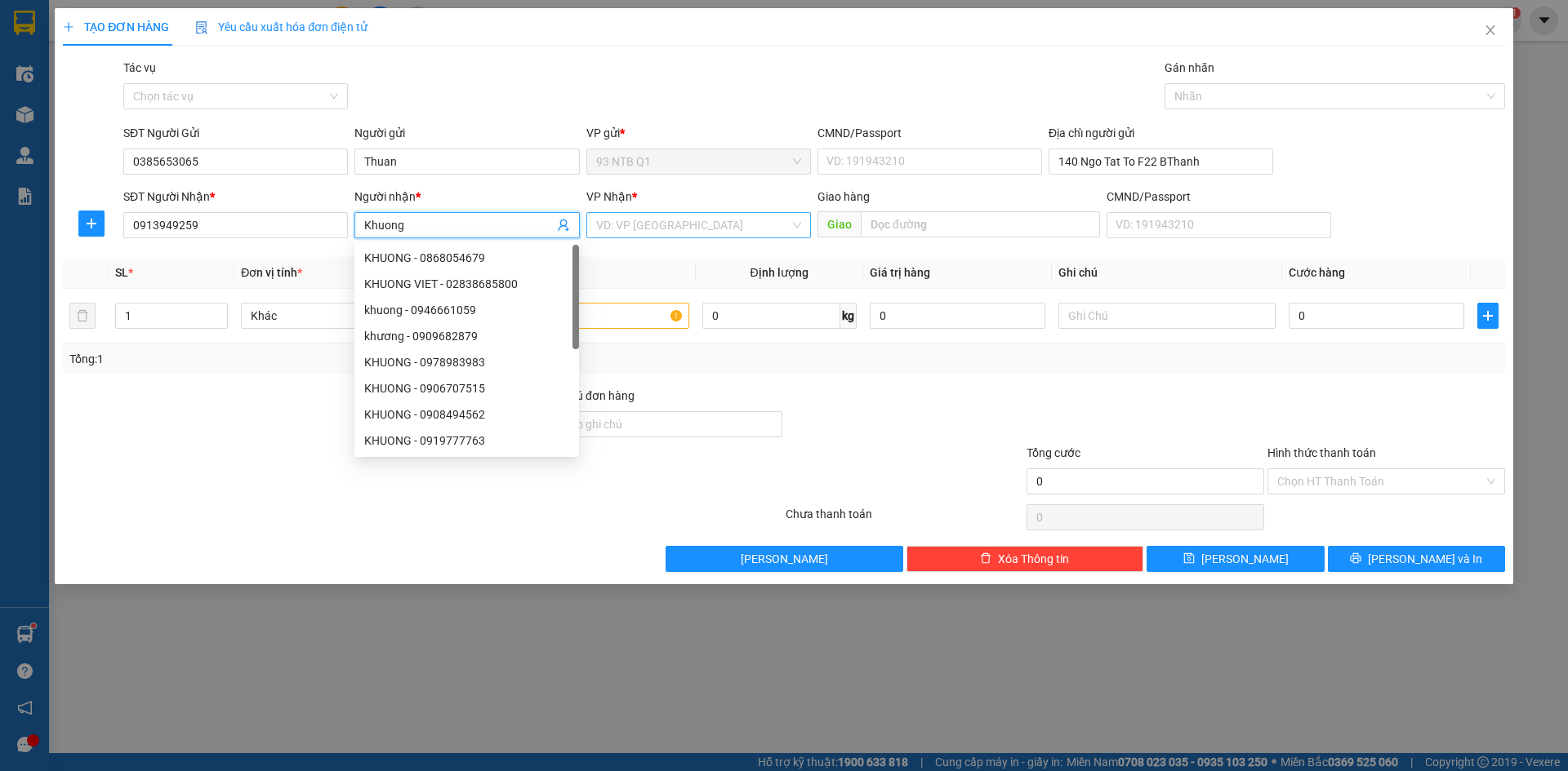
type input "Khuong"
click at [632, 218] on input "search" at bounding box center [693, 224] width 193 height 24
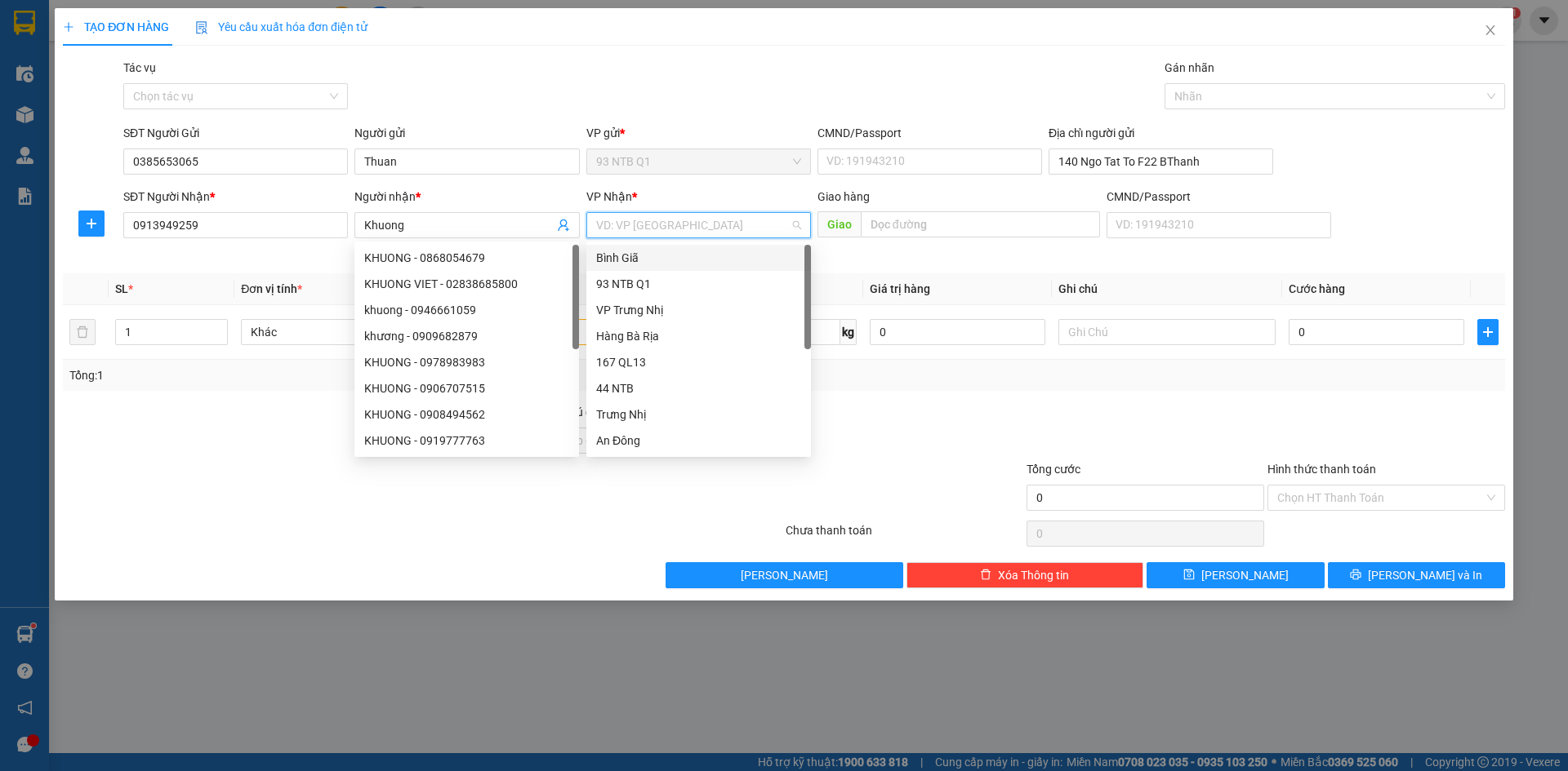
type input "b"
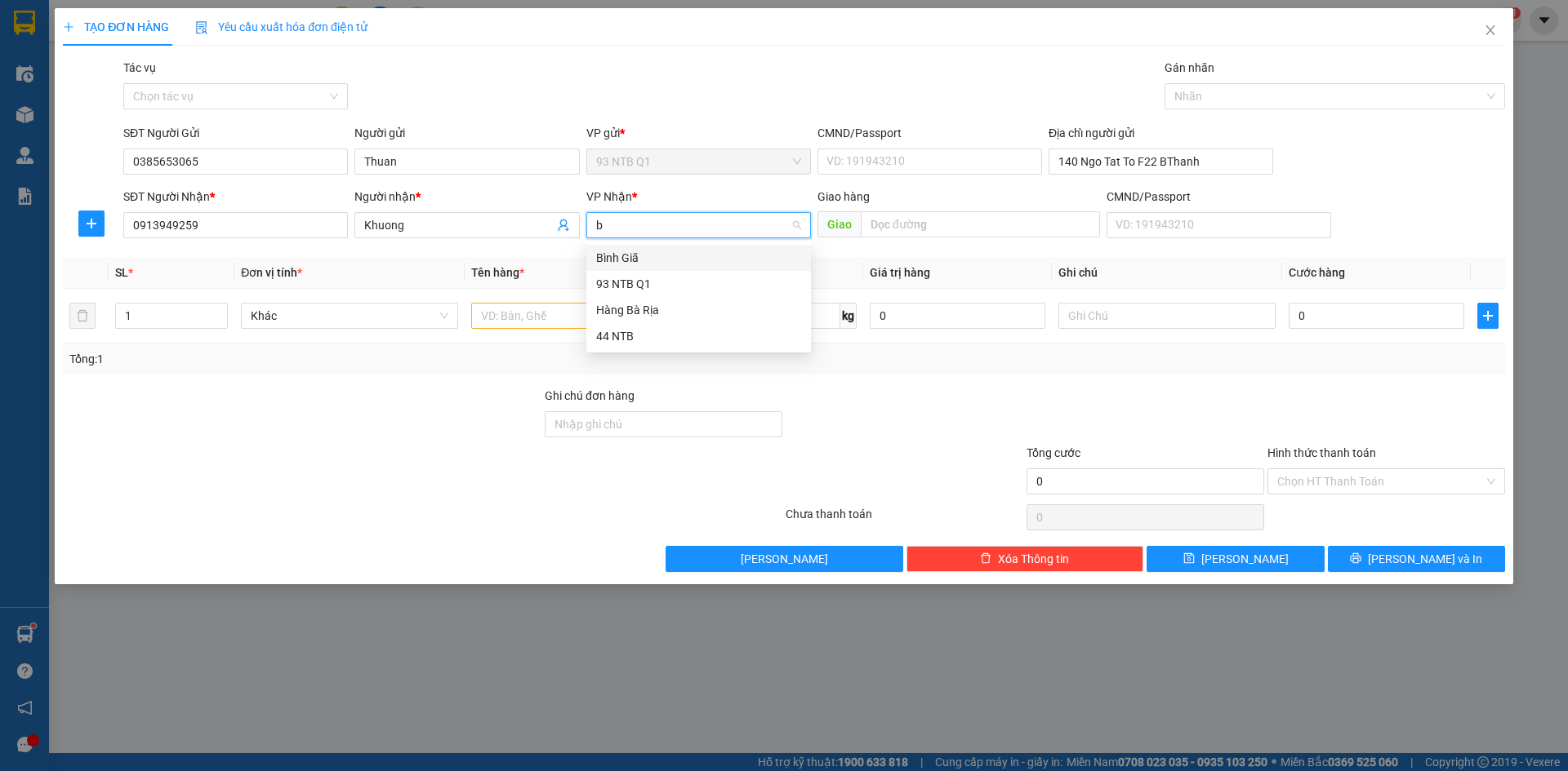
click at [644, 262] on div "Bình Giã" at bounding box center [699, 257] width 205 height 17
click at [562, 316] on input "text" at bounding box center [580, 316] width 218 height 26
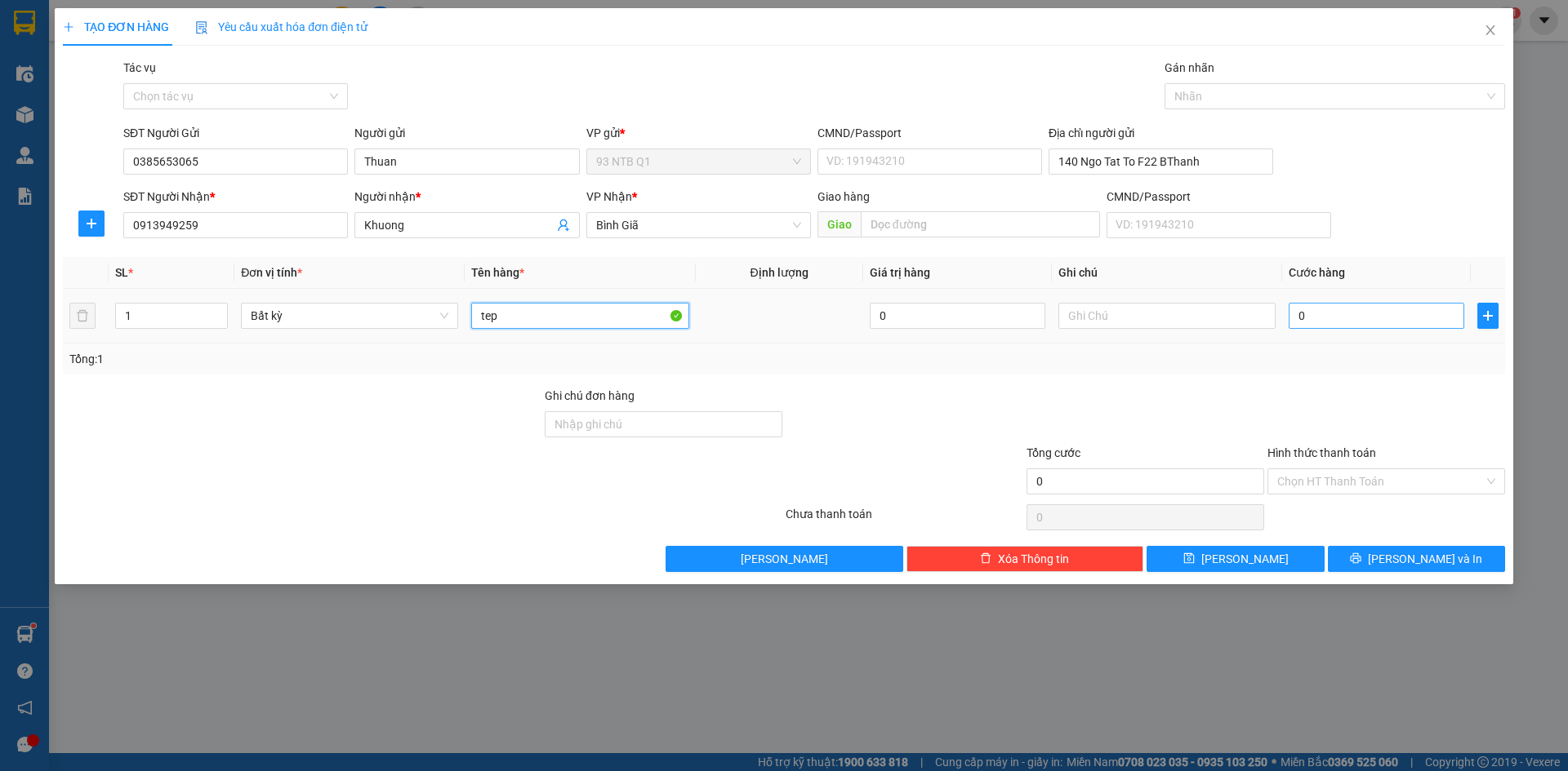
type input "tep"
click at [1331, 310] on input "0" at bounding box center [1376, 316] width 176 height 26
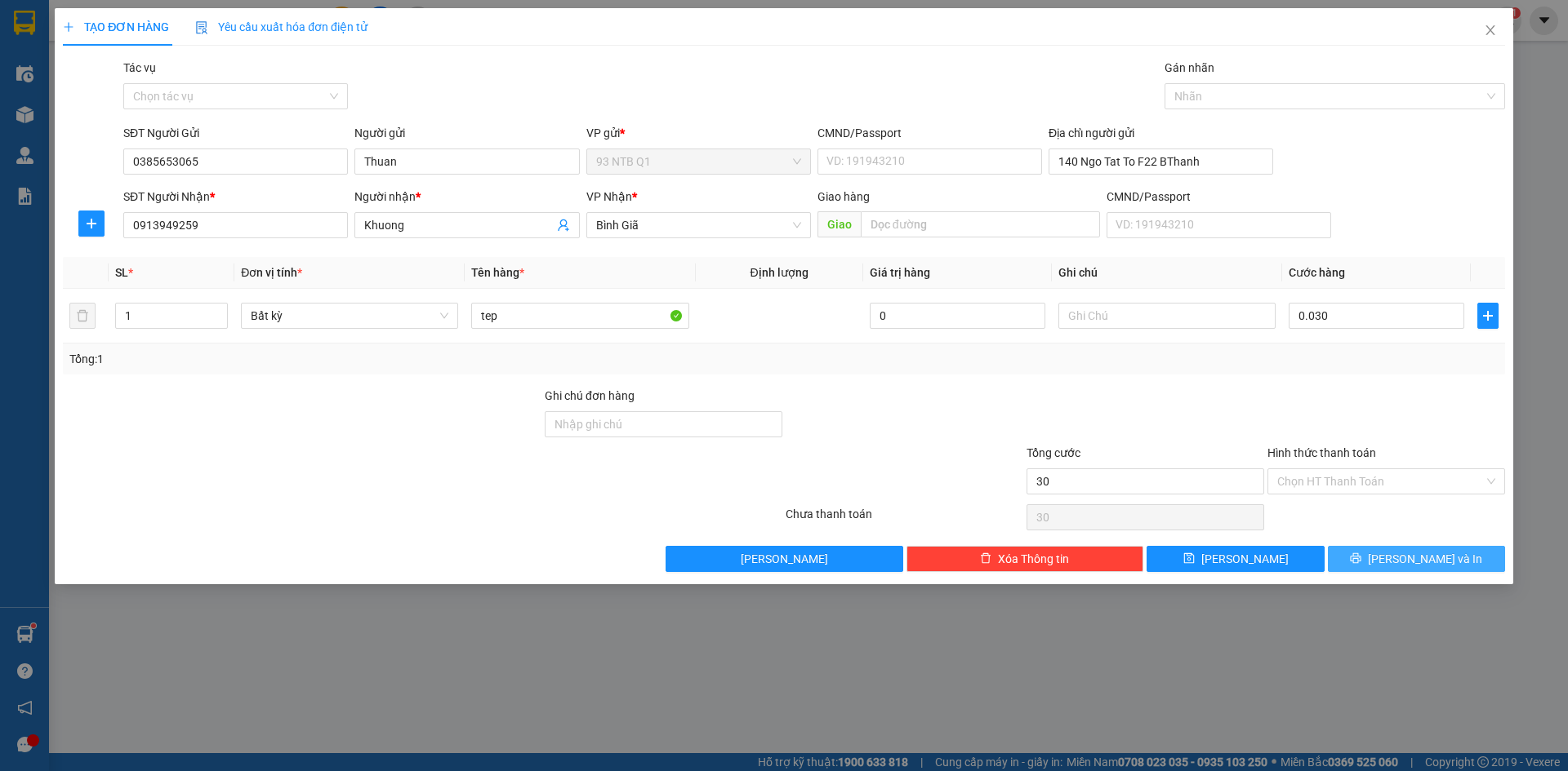
click at [1391, 551] on button "[PERSON_NAME] và In" at bounding box center [1416, 558] width 177 height 26
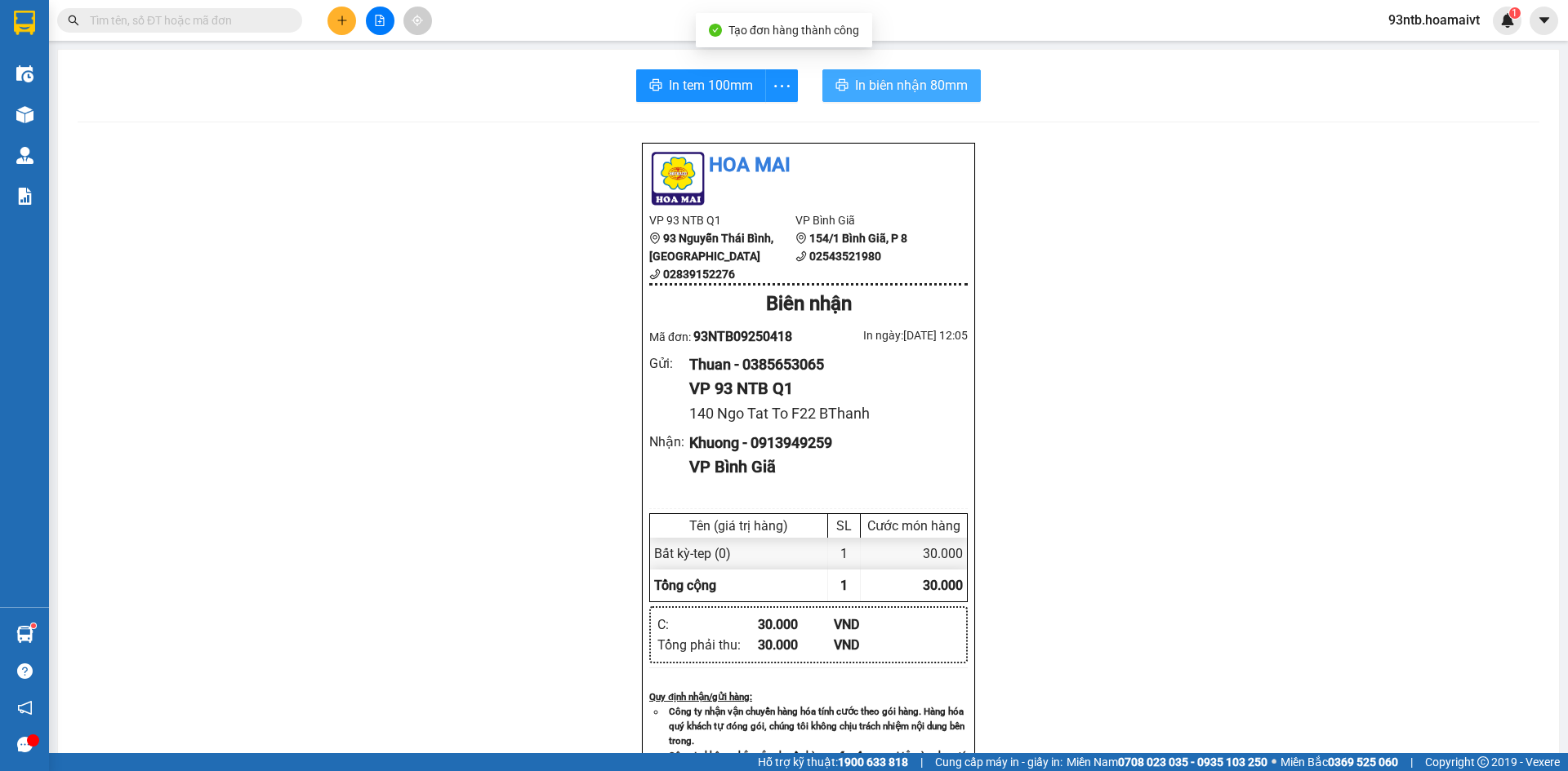
click at [893, 84] on span "In biên nhận 80mm" at bounding box center [911, 84] width 113 height 20
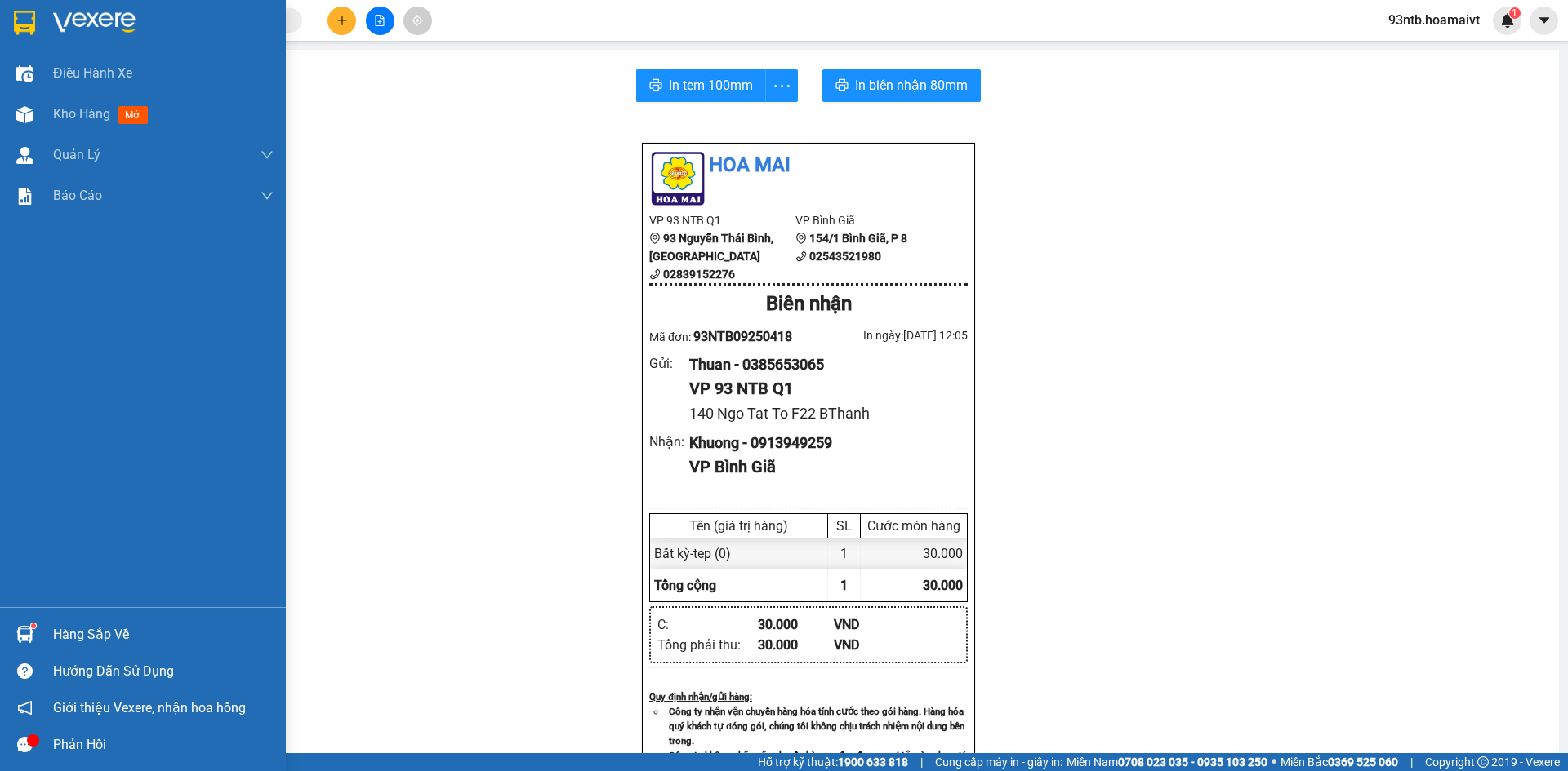
click at [65, 622] on div "Hàng sắp về" at bounding box center [163, 634] width 221 height 24
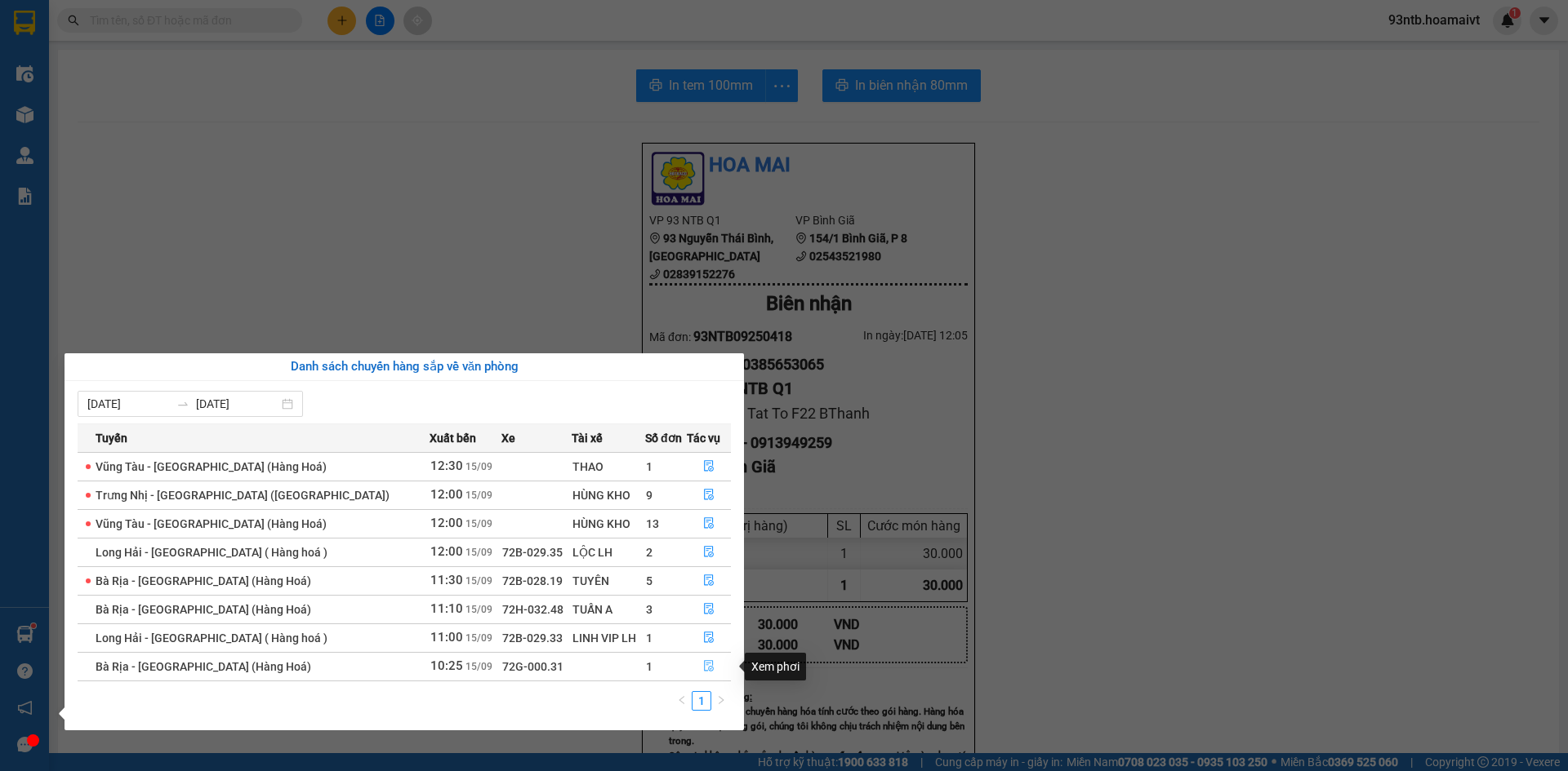
click at [703, 667] on icon "file-done" at bounding box center [709, 666] width 12 height 12
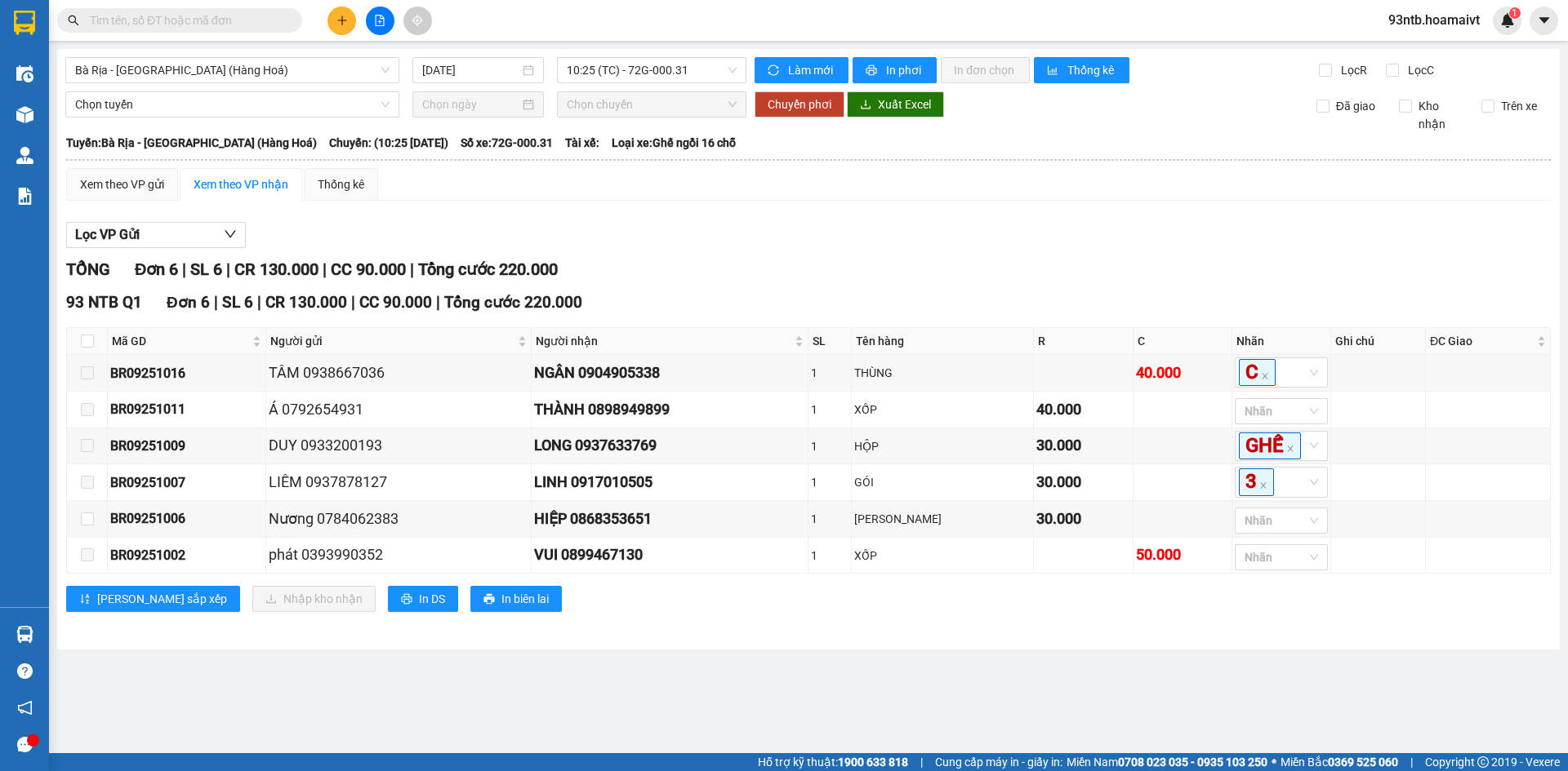
click at [1156, 244] on div "Lọc VP Gửi" at bounding box center [808, 236] width 1484 height 27
click at [1090, 261] on div "TỔNG Đơn 6 | SL 6 | CR 130.000 | CC 90.000 | Tổng cước 220.000" at bounding box center [808, 270] width 1484 height 25
click at [256, 18] on input "text" at bounding box center [186, 20] width 192 height 17
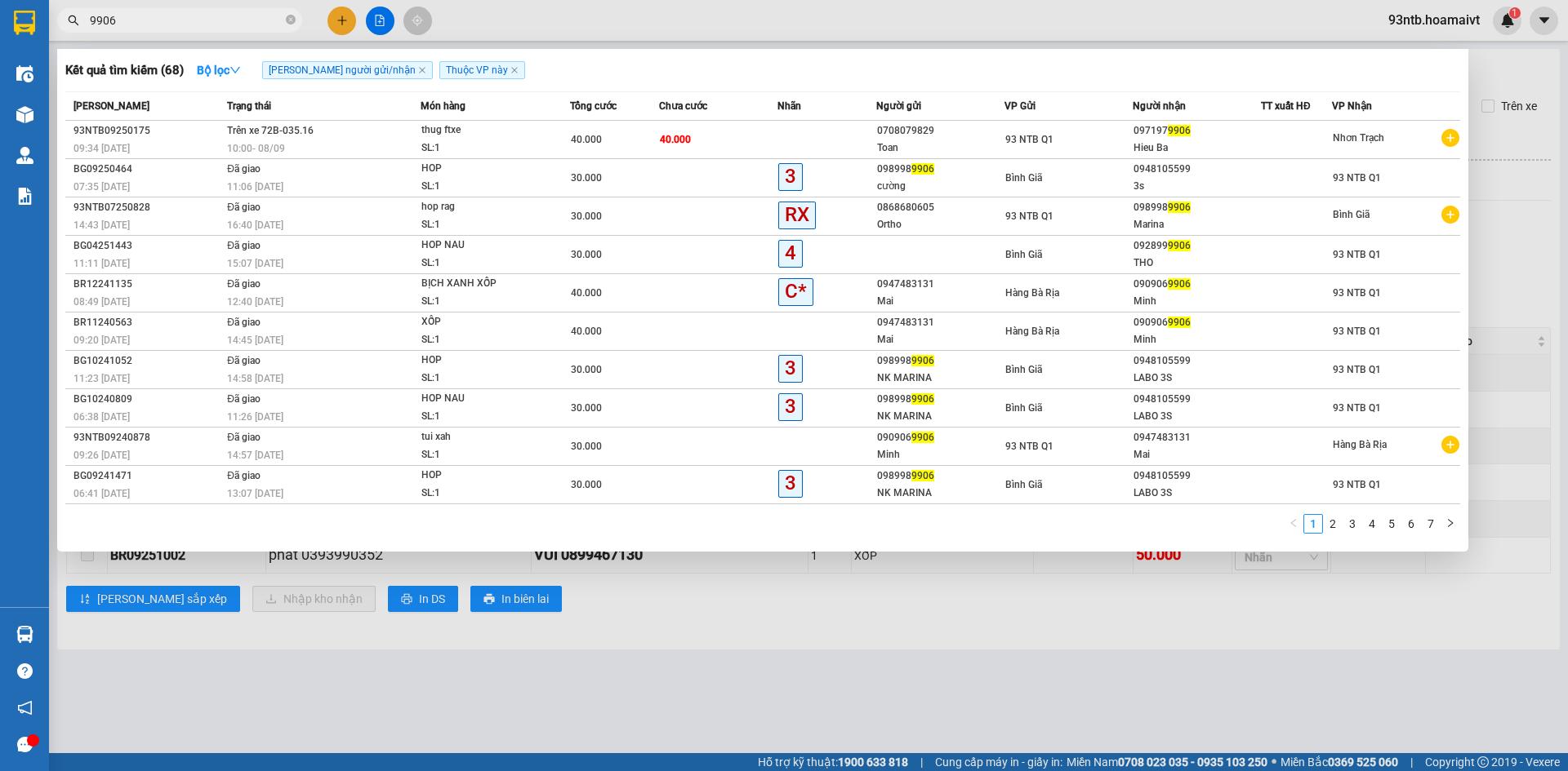
type input "9906"
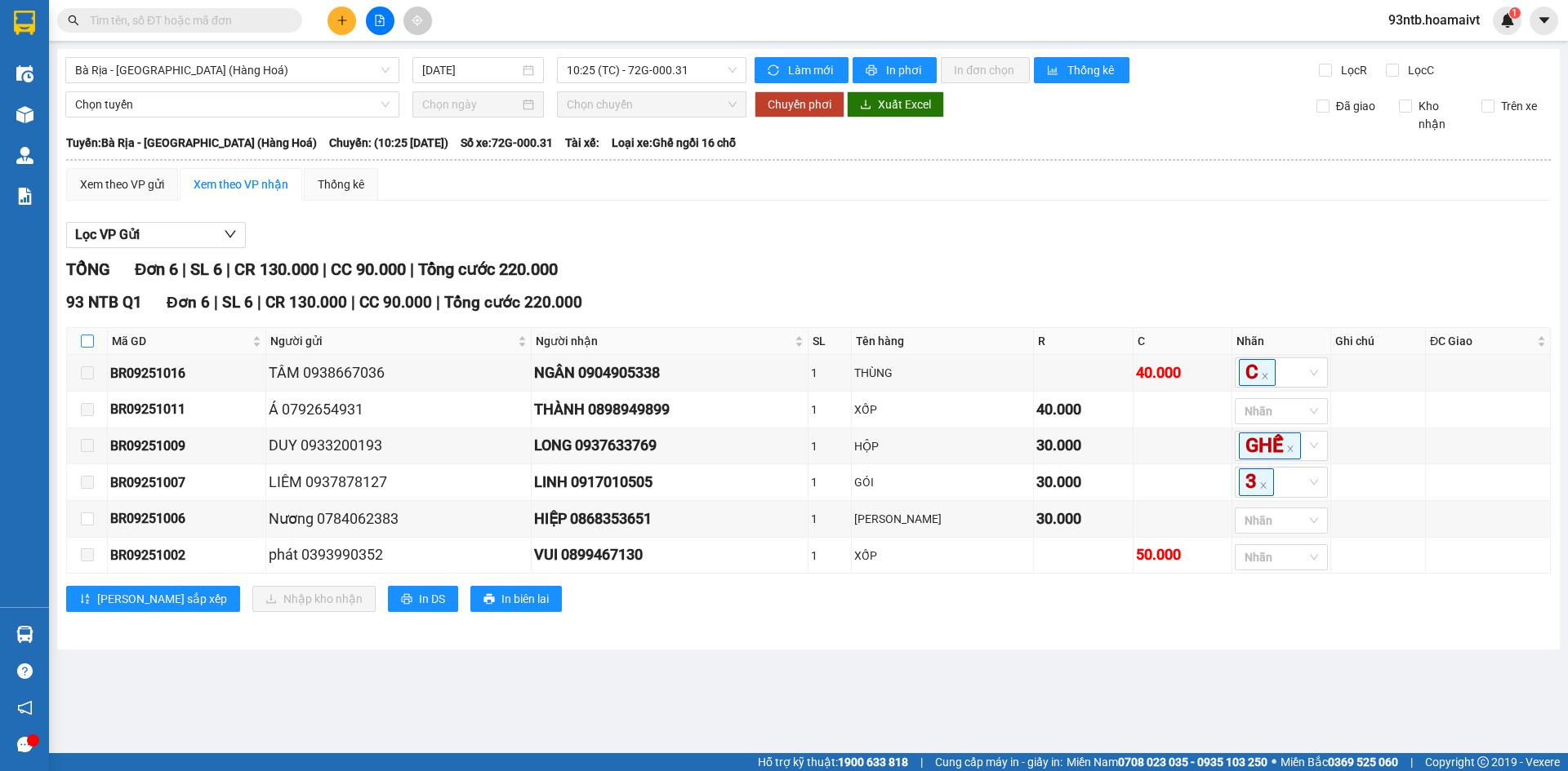
click at [87, 343] on input "checkbox" at bounding box center [86, 341] width 13 height 13
checkbox input "true"
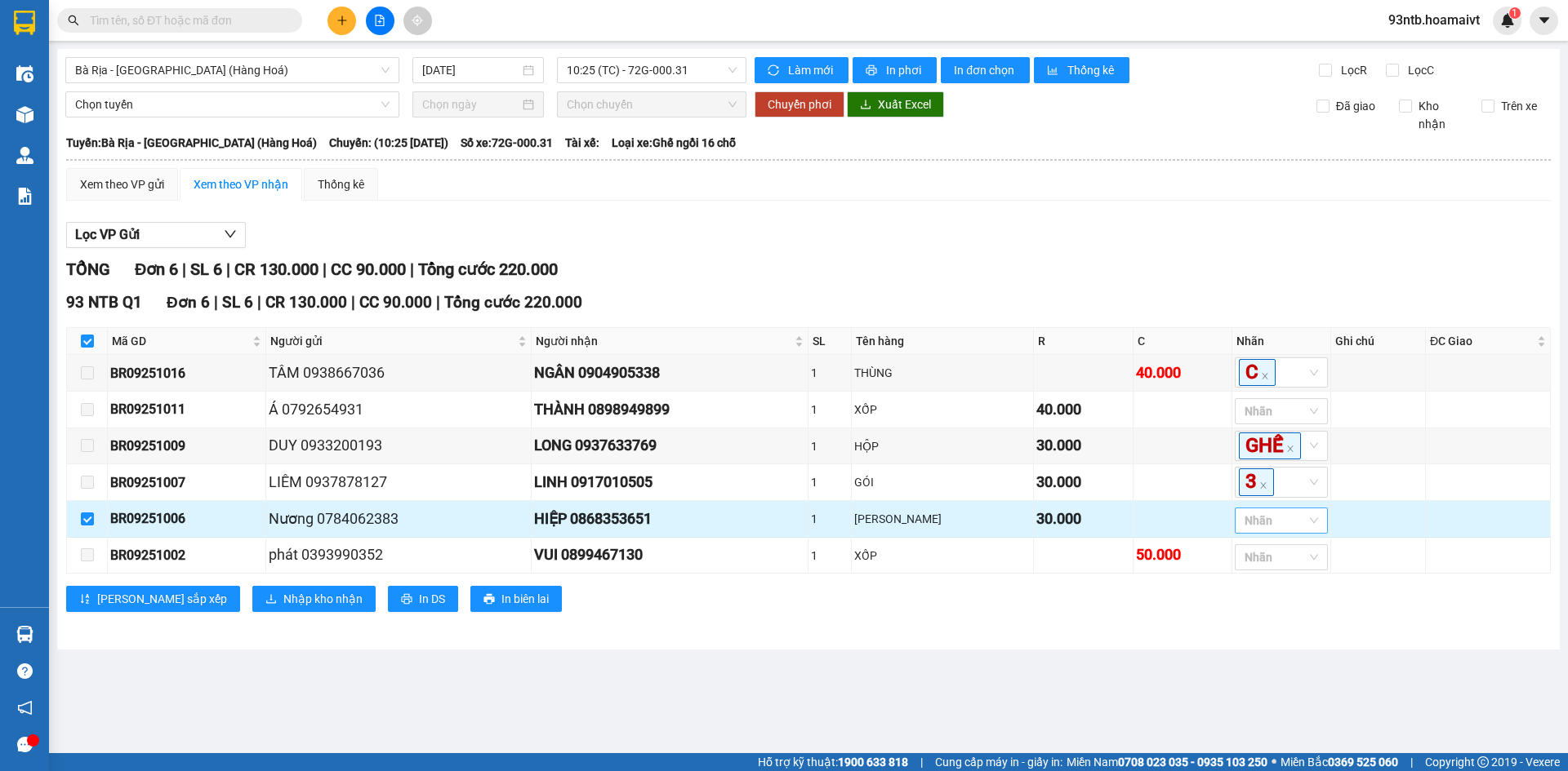
click at [1276, 530] on div at bounding box center [1273, 520] width 69 height 19
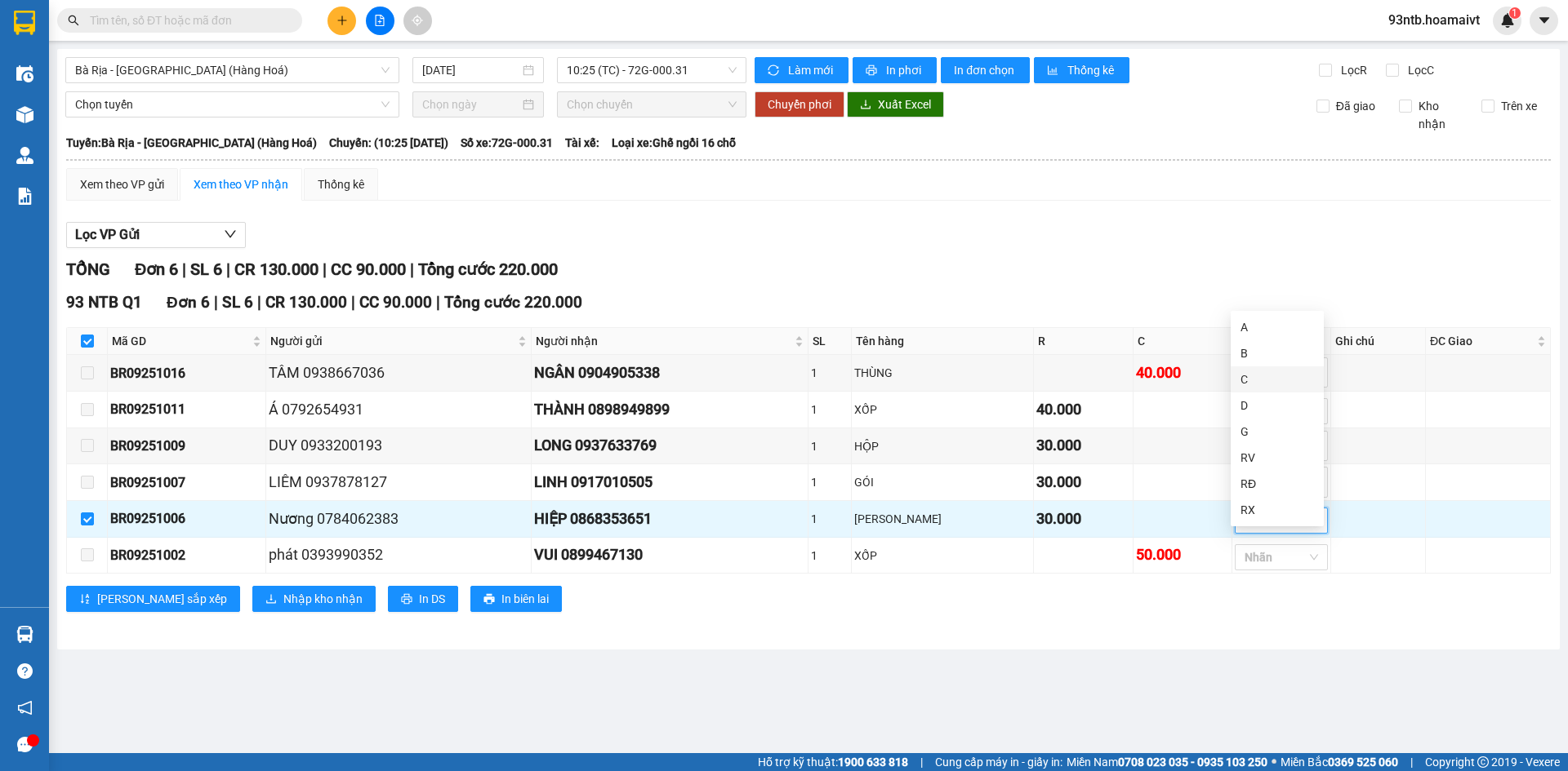
click at [1258, 380] on div "C" at bounding box center [1278, 380] width 74 height 17
click at [1186, 223] on div "Lọc VP Gửi" at bounding box center [808, 236] width 1484 height 27
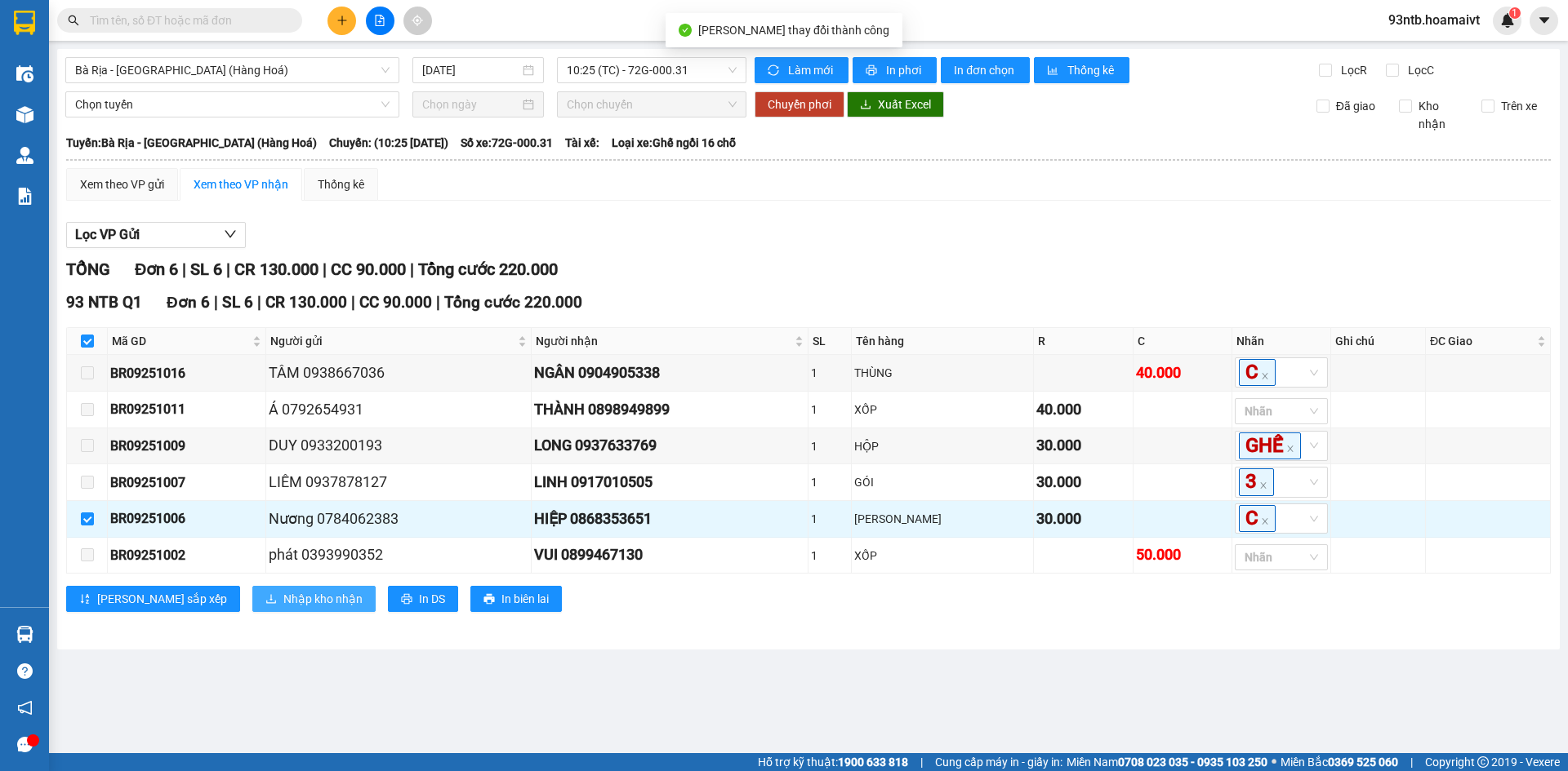
click at [284, 608] on span "Nhập kho nhận" at bounding box center [324, 599] width 80 height 17
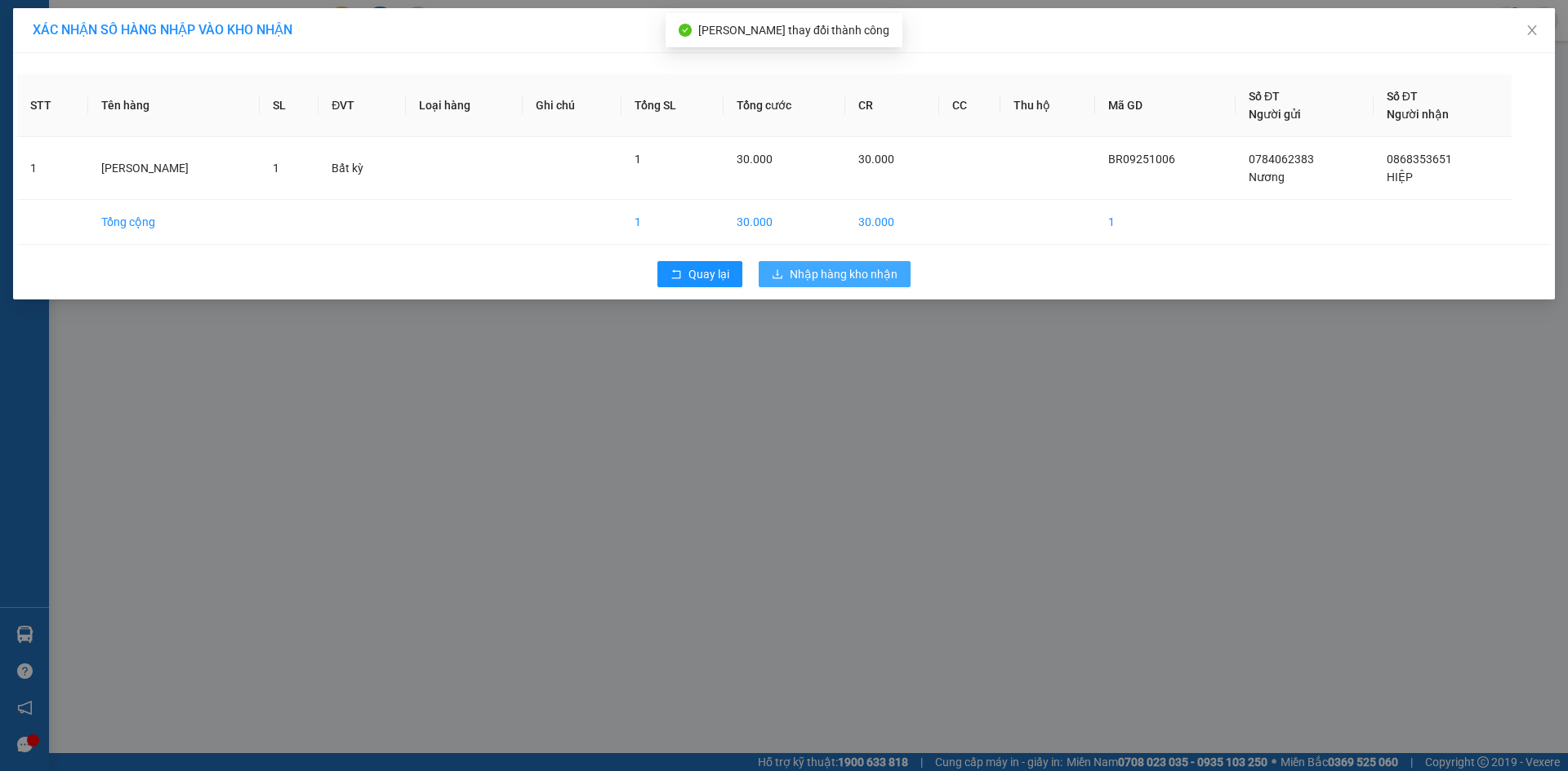
click at [863, 269] on span "Nhập hàng kho nhận" at bounding box center [843, 274] width 108 height 17
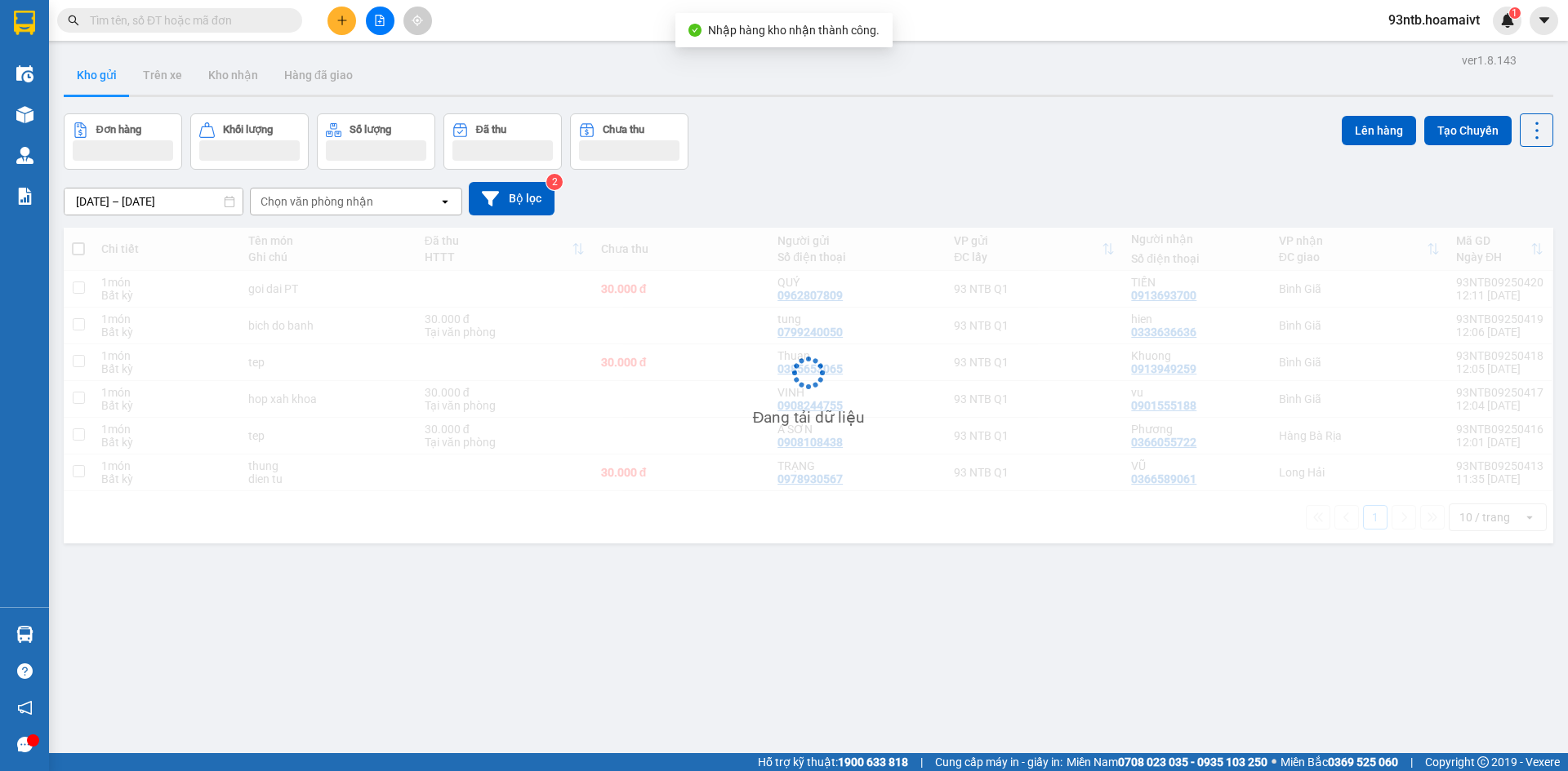
click at [959, 108] on div "ver 1.8.143 Kho gửi Trên xe Kho nhận Hàng đã giao Đơn hàng Khối lượng Số lượng …" at bounding box center [808, 434] width 1503 height 771
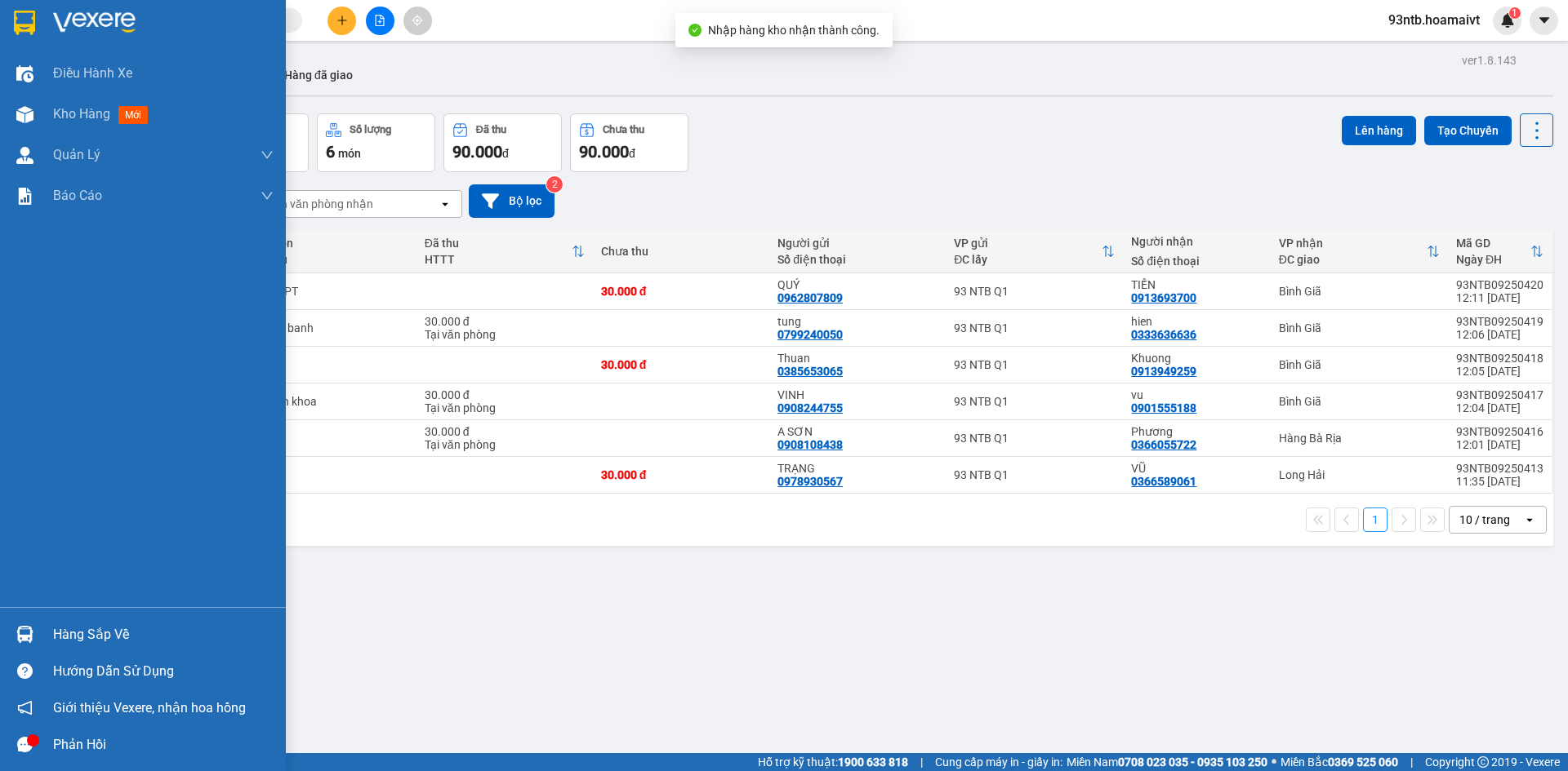
click at [53, 638] on div "Hàng sắp về" at bounding box center [163, 634] width 221 height 24
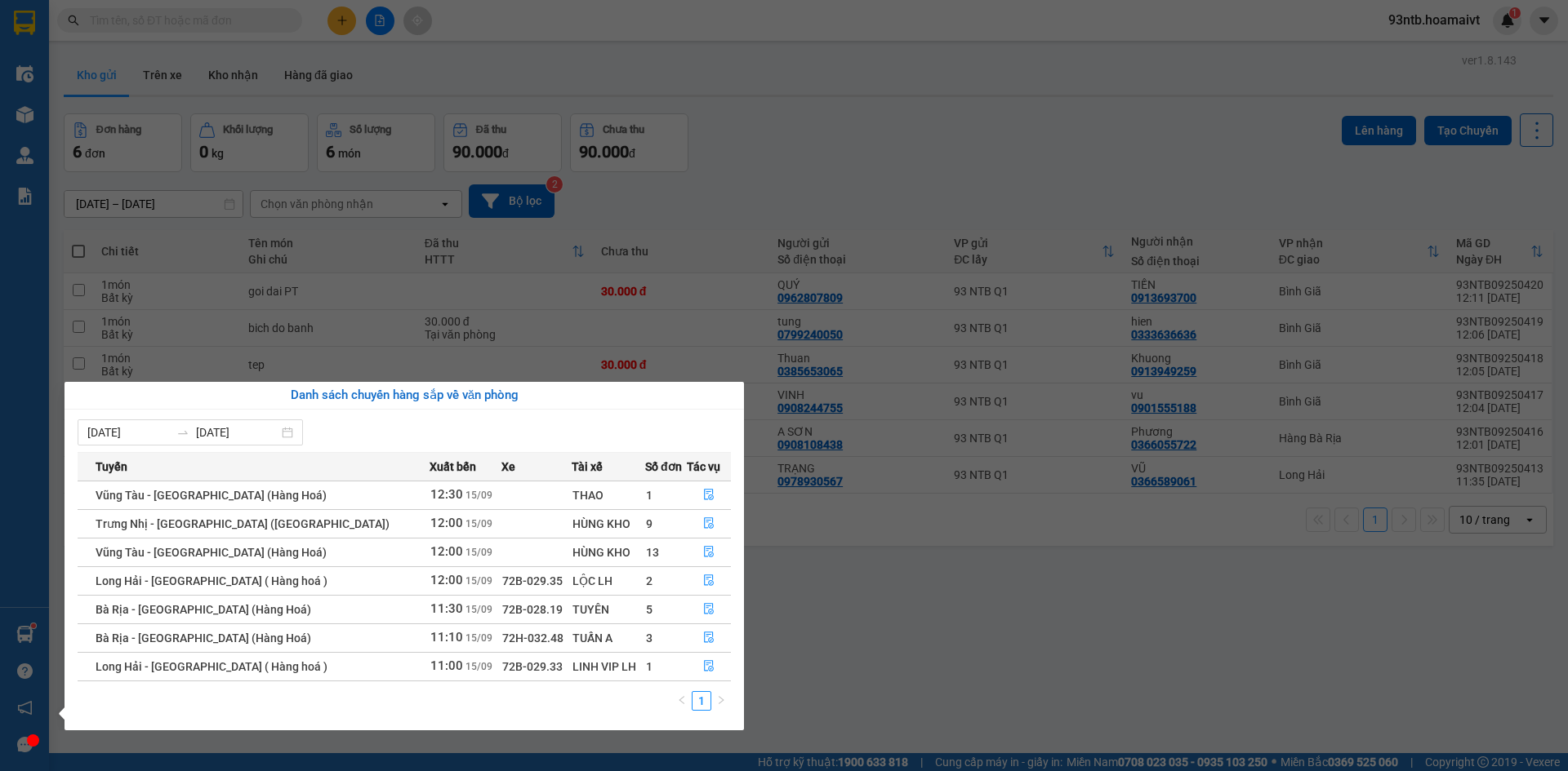
click at [953, 175] on section "Kết quả tìm kiếm ( 68 ) Bộ lọc Tìm người gửi/nhận Thuộc VP này Mã ĐH Trạng thái…" at bounding box center [784, 386] width 1568 height 771
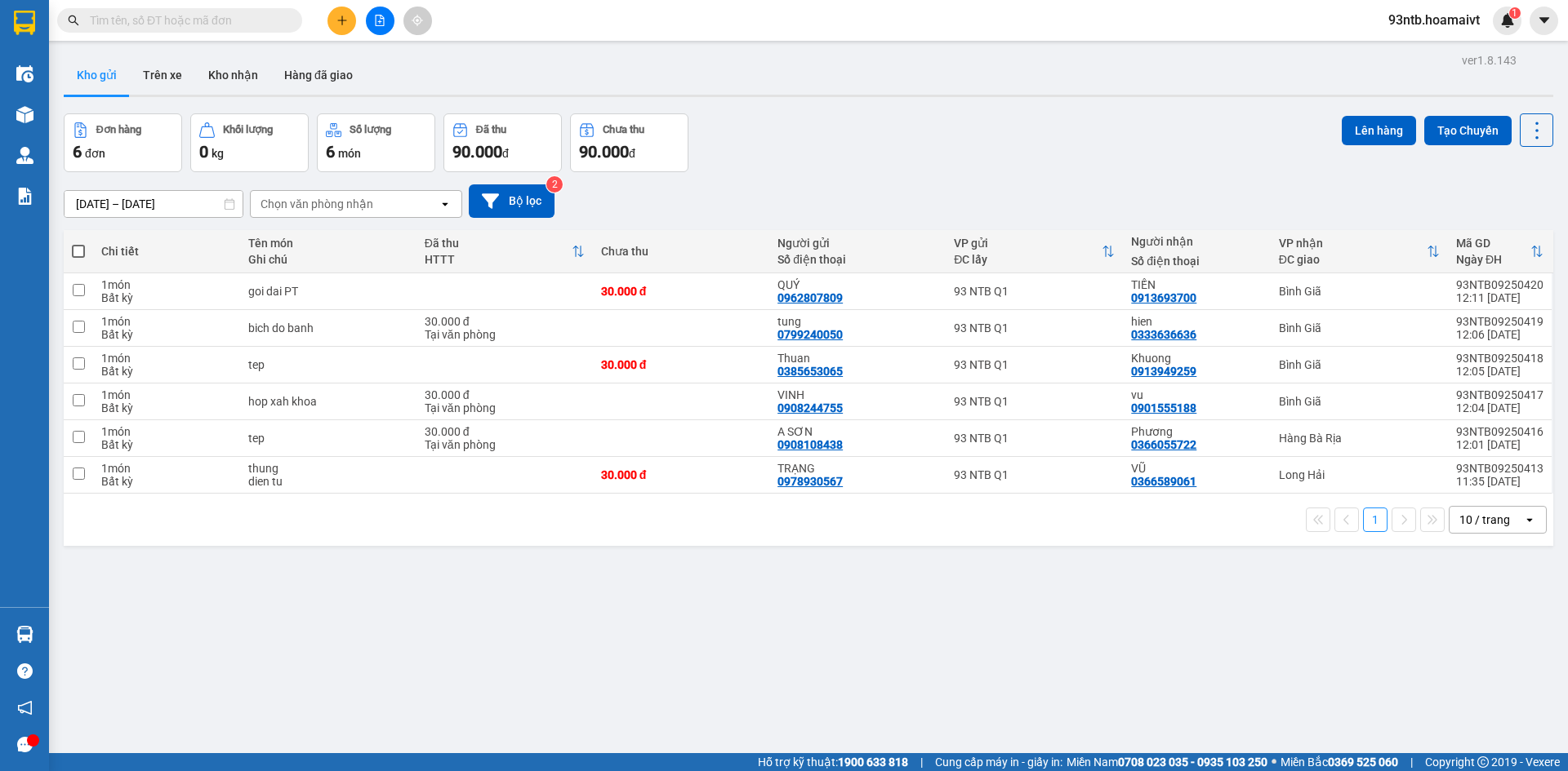
click at [189, 38] on div "Kết quả tìm kiếm ( 68 ) Bộ lọc Tìm người gửi/nhận Thuộc VP này Mã ĐH Trạng thái…" at bounding box center [784, 20] width 1568 height 41
click at [191, 33] on div "Kết quả tìm kiếm ( 68 ) Bộ lọc Tìm người gửi/nhận Thuộc VP này Mã ĐH Trạng thái…" at bounding box center [159, 20] width 319 height 28
click at [205, 21] on input "text" at bounding box center [186, 20] width 192 height 17
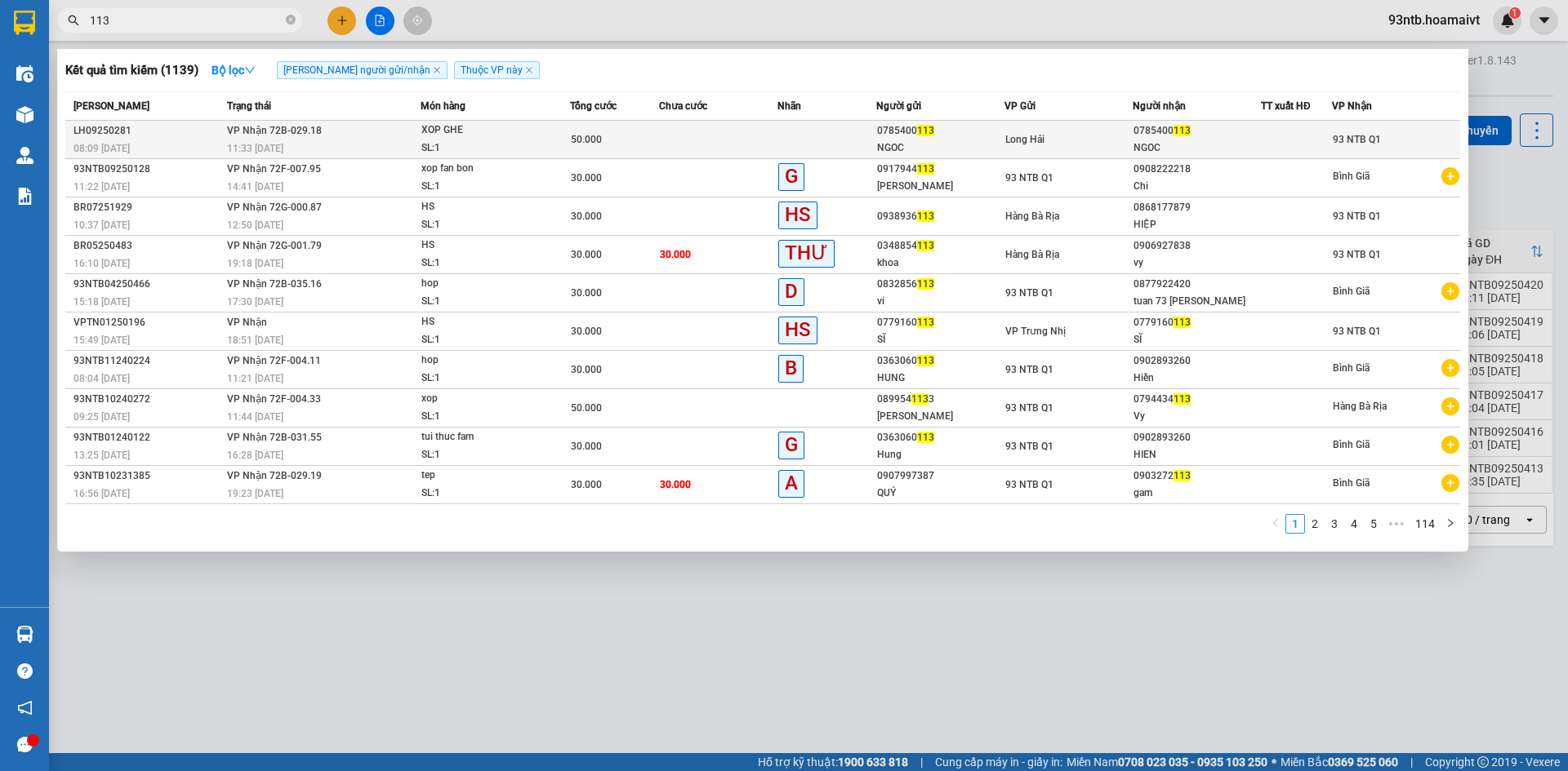
type input "113"
click at [1100, 140] on div "Long Hải" at bounding box center [1069, 139] width 126 height 17
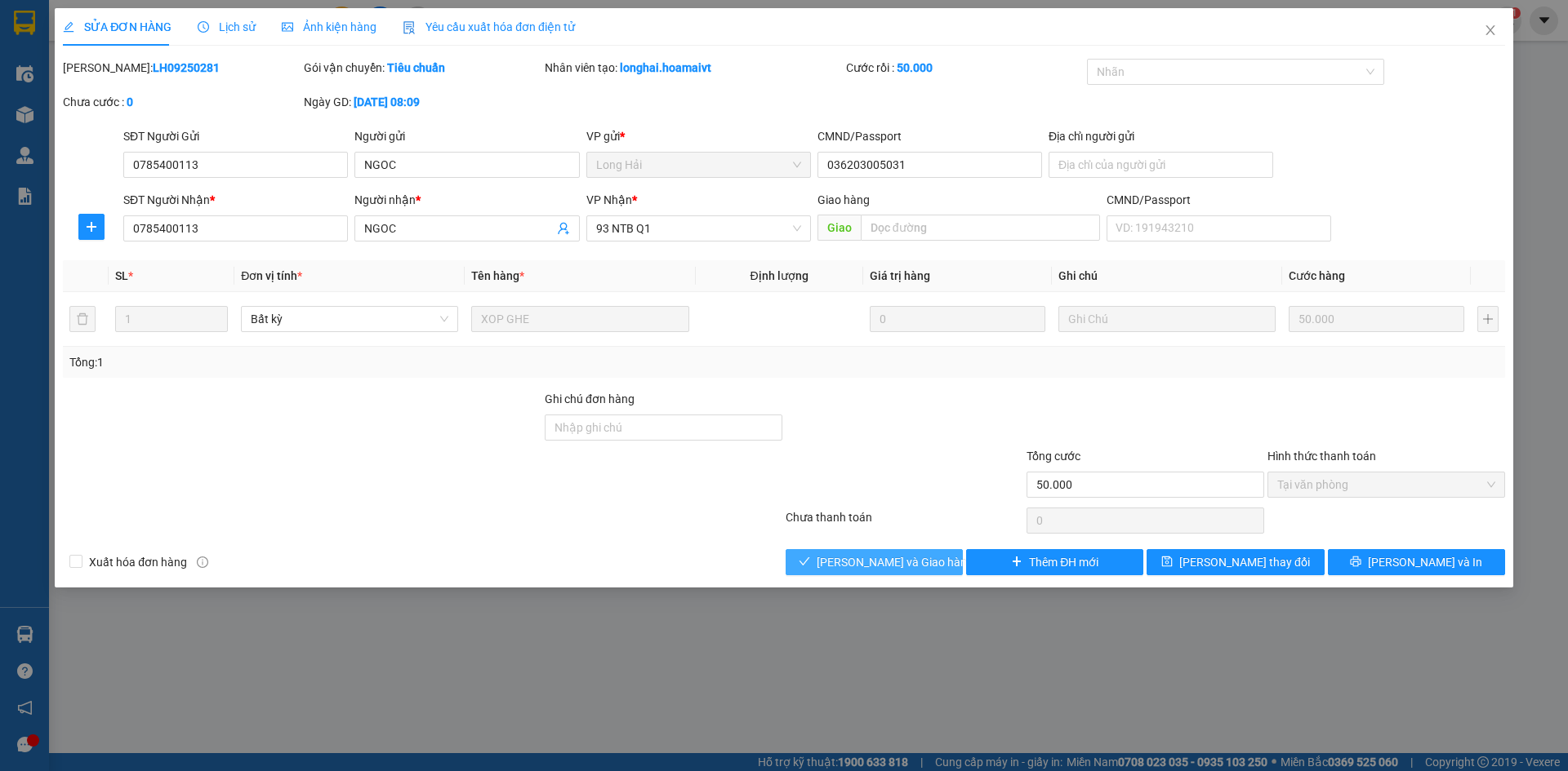
click at [923, 560] on span "[PERSON_NAME] và Giao hàng" at bounding box center [895, 562] width 156 height 17
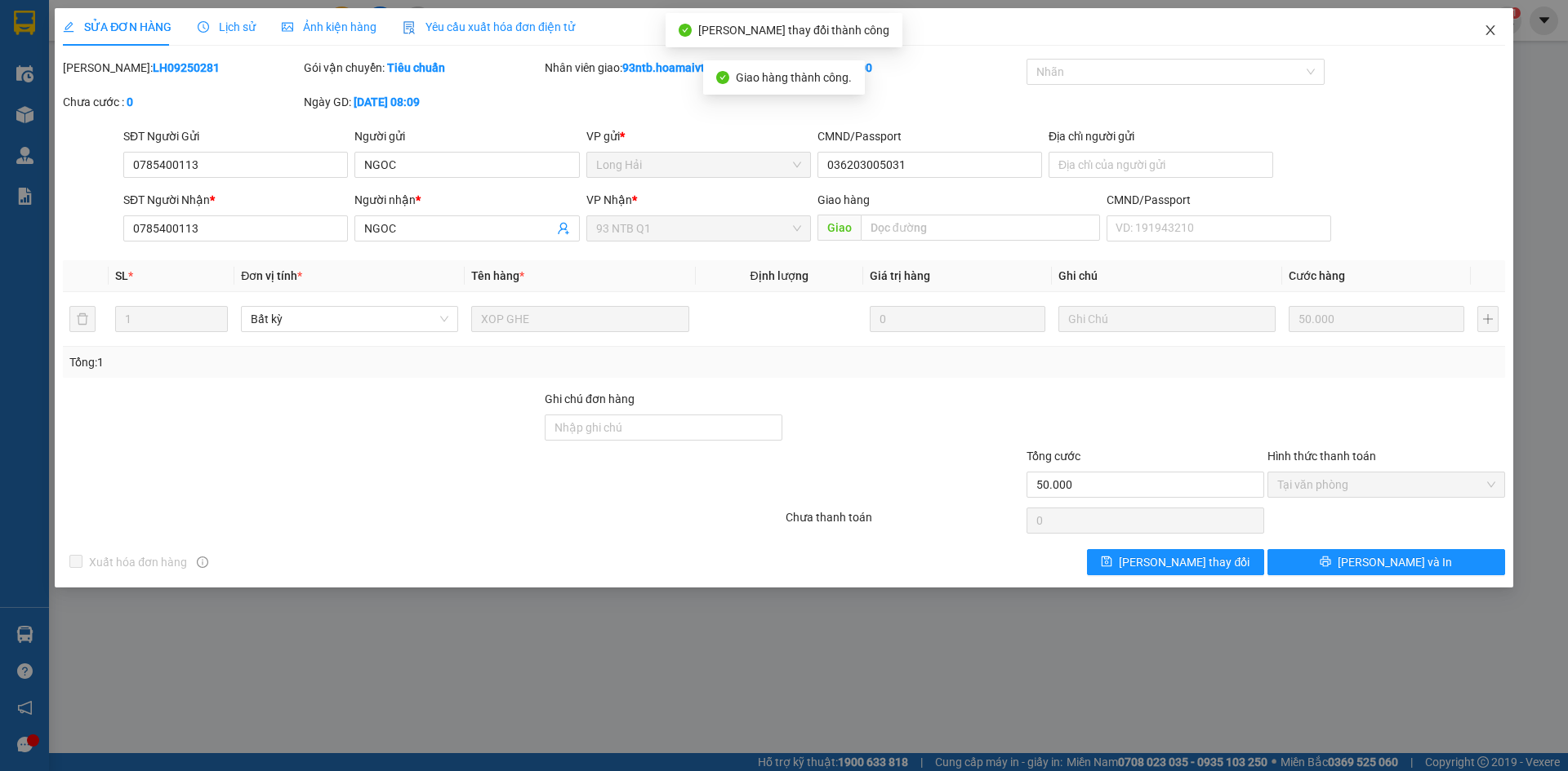
click at [1488, 45] on span "Close" at bounding box center [1490, 30] width 46 height 46
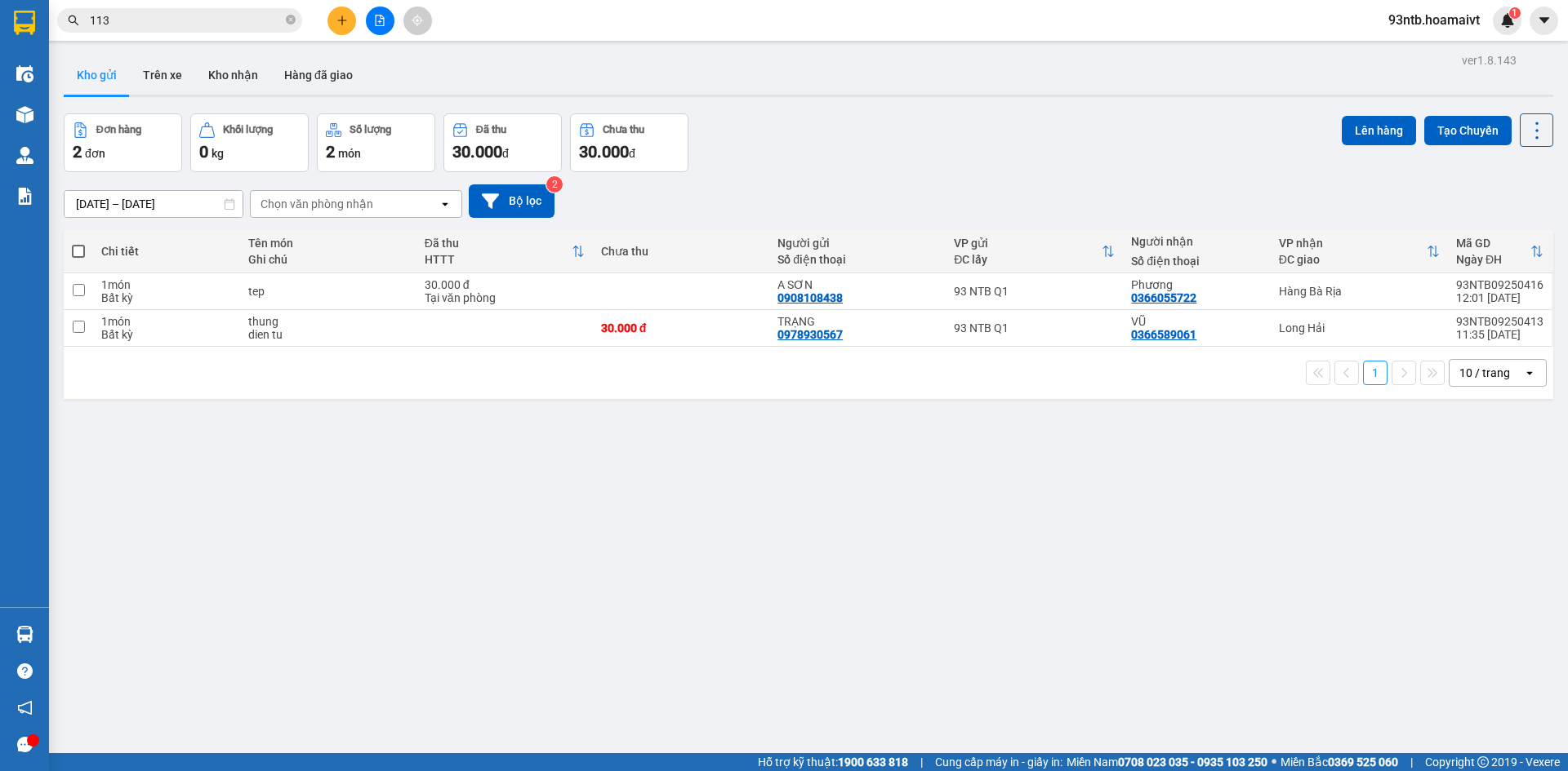
click at [330, 18] on button at bounding box center [341, 20] width 28 height 28
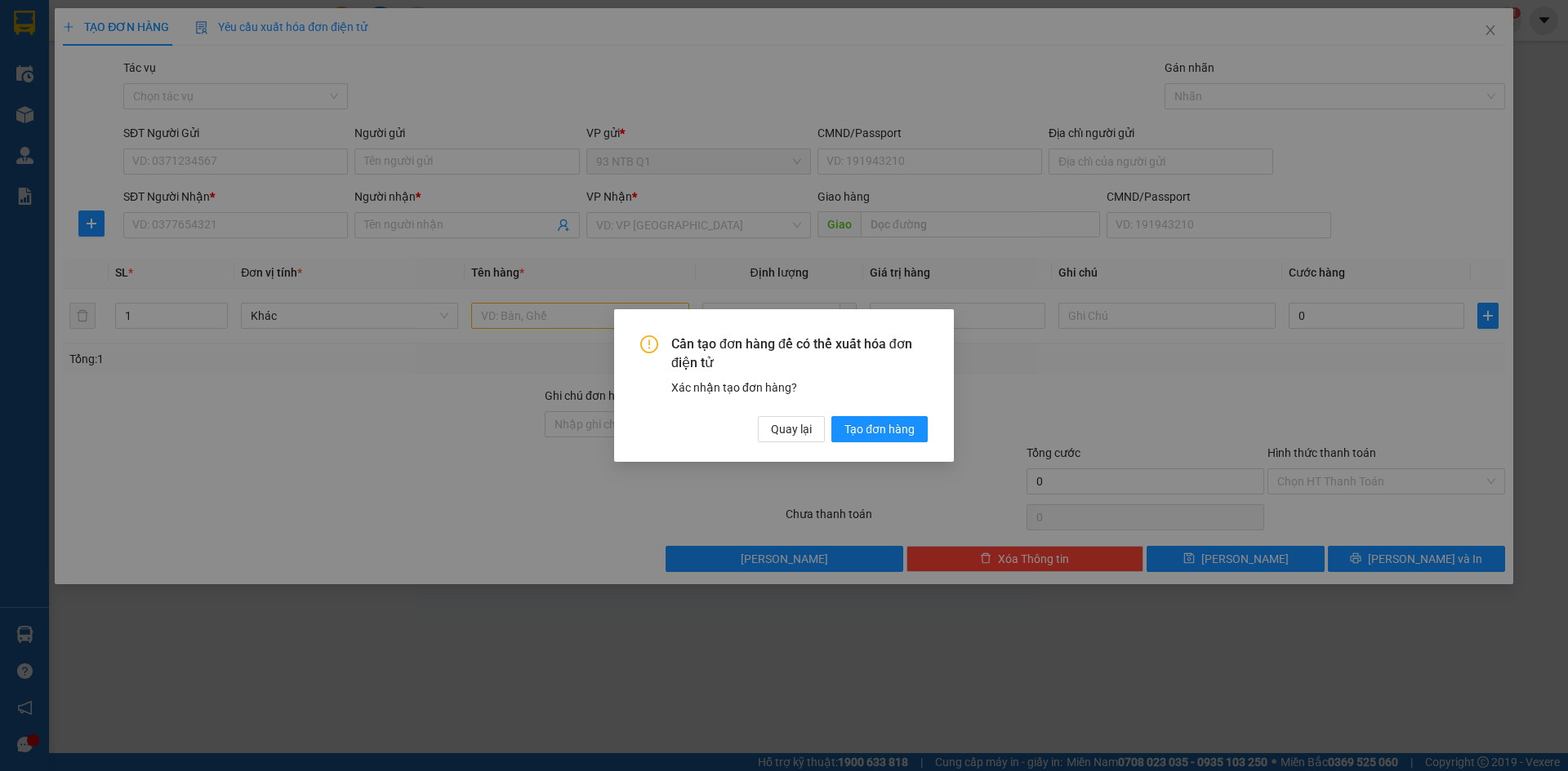
click at [346, 215] on div "Cần tạo đơn hàng để có thể xuất hóa đơn điện tử Xác nhận tạo đơn hàng? Quay lại…" at bounding box center [784, 386] width 1568 height 771
click at [782, 431] on span "Quay lại" at bounding box center [792, 429] width 41 height 17
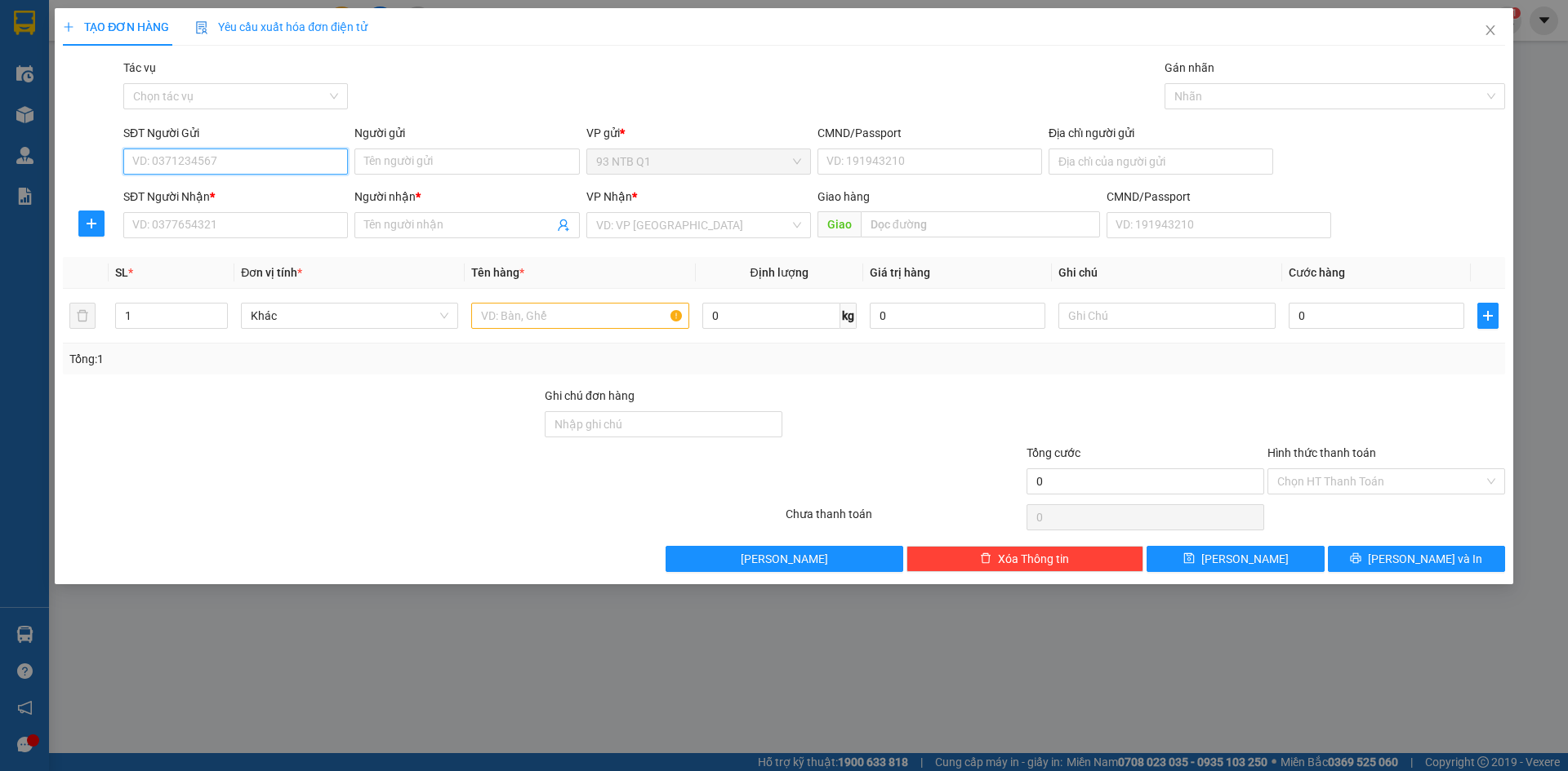
click at [311, 169] on input "SĐT Người Gửi" at bounding box center [235, 161] width 224 height 26
type input "0938116146"
click at [213, 173] on input "0938116146" at bounding box center [235, 161] width 224 height 26
click at [222, 202] on div "0938116146 - Hiếu" at bounding box center [235, 194] width 205 height 17
type input "Hiếu"
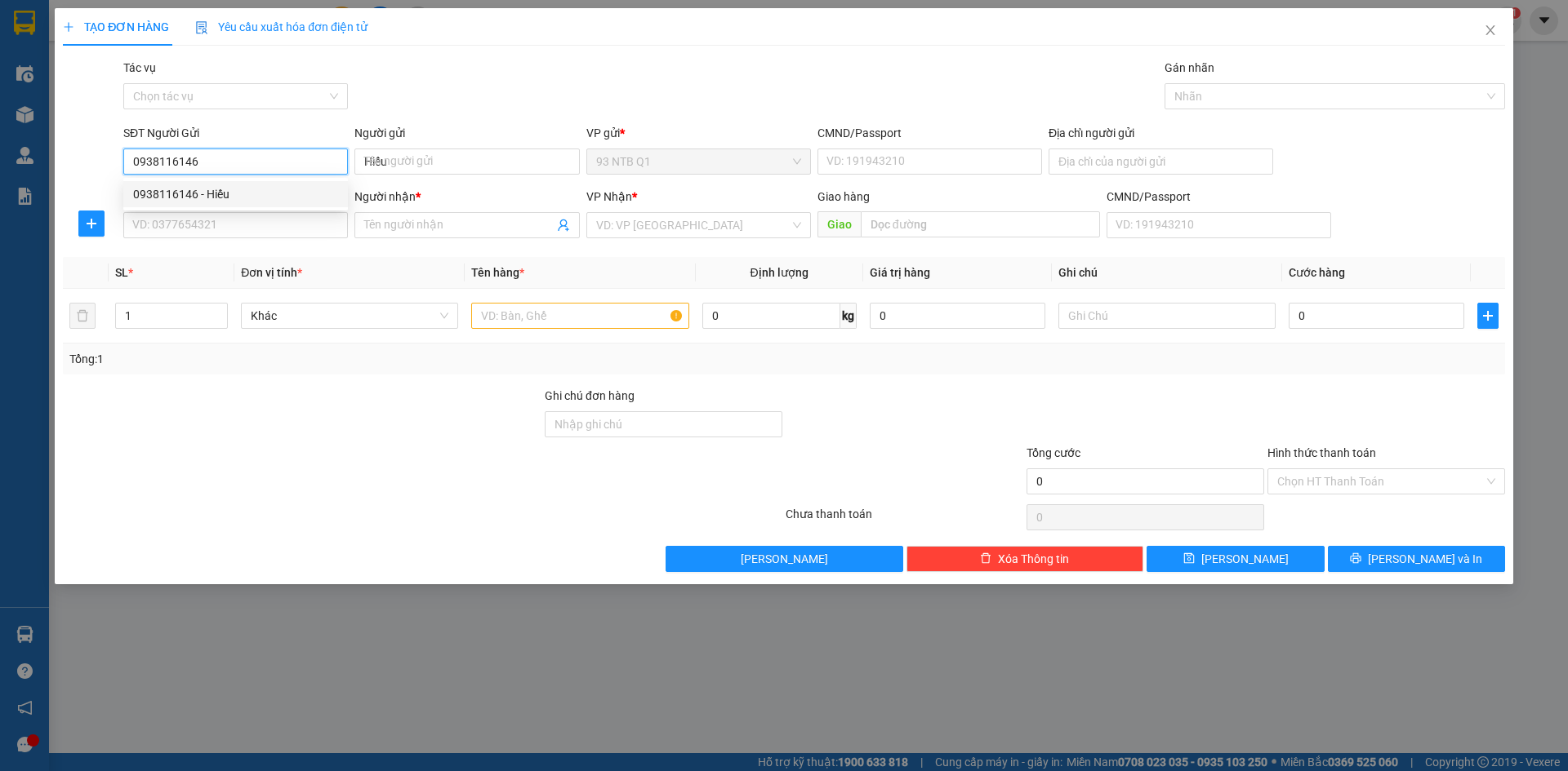
type input "0933235211"
type input "TOÀN"
type input "0938116146"
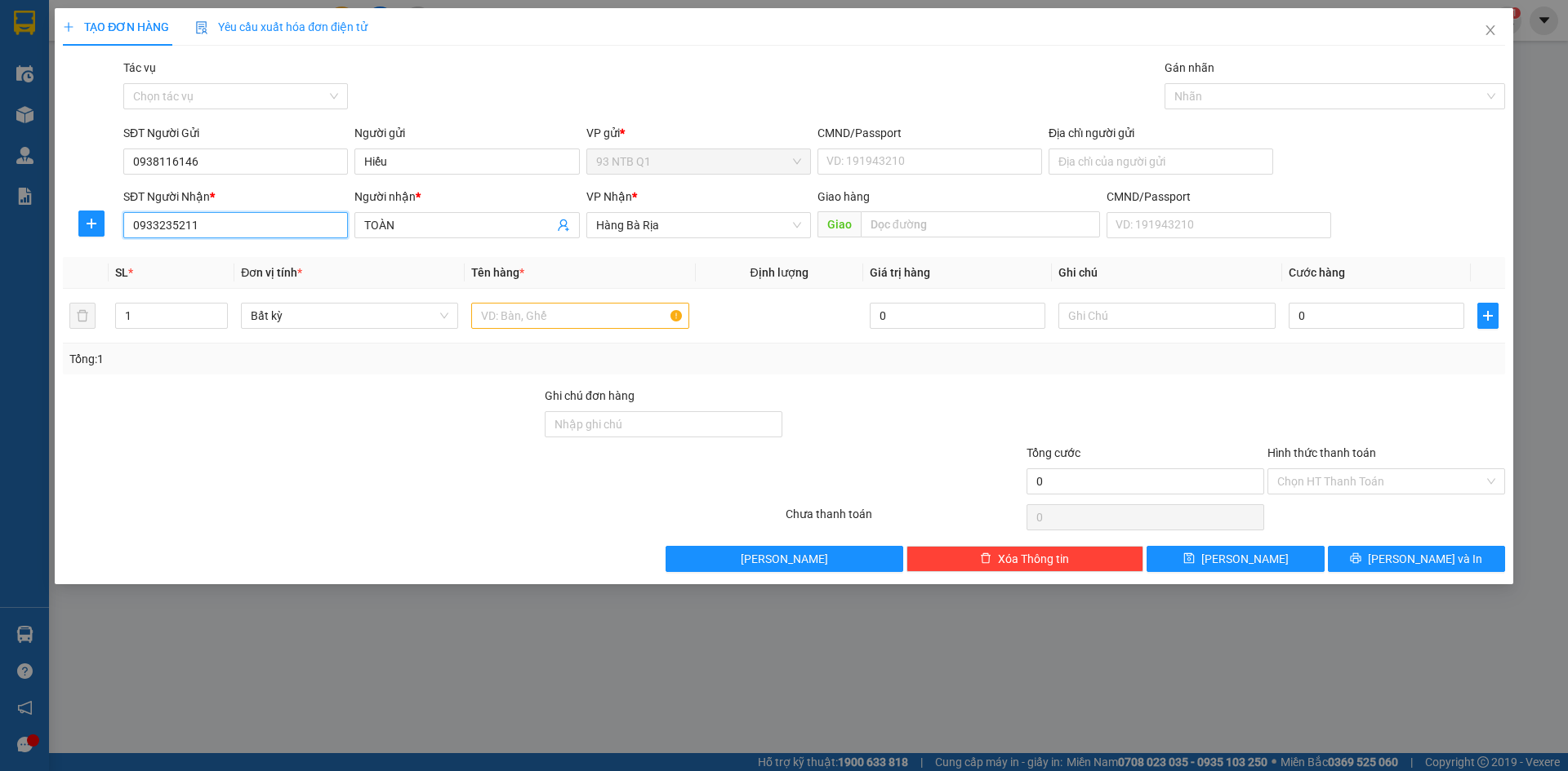
click at [248, 236] on input "0933235211" at bounding box center [235, 225] width 224 height 26
click at [582, 322] on input "text" at bounding box center [580, 316] width 218 height 26
type input "goi den"
click at [1263, 410] on div at bounding box center [1145, 415] width 241 height 57
click at [1333, 476] on input "Hình thức thanh toán" at bounding box center [1381, 481] width 207 height 24
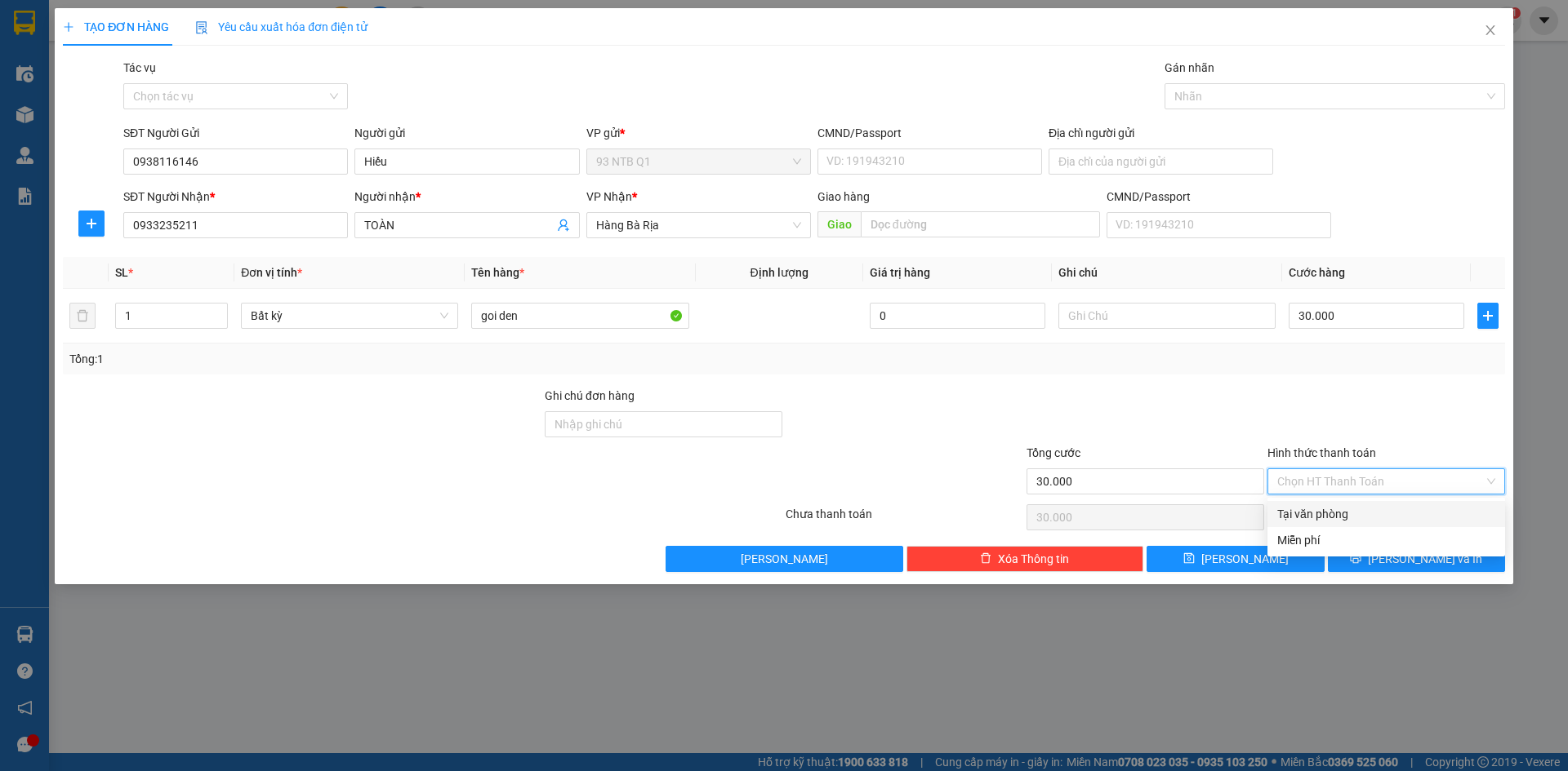
click at [1355, 508] on div "Tại văn phòng" at bounding box center [1386, 514] width 218 height 17
click at [1361, 560] on icon "printer" at bounding box center [1355, 558] width 11 height 11
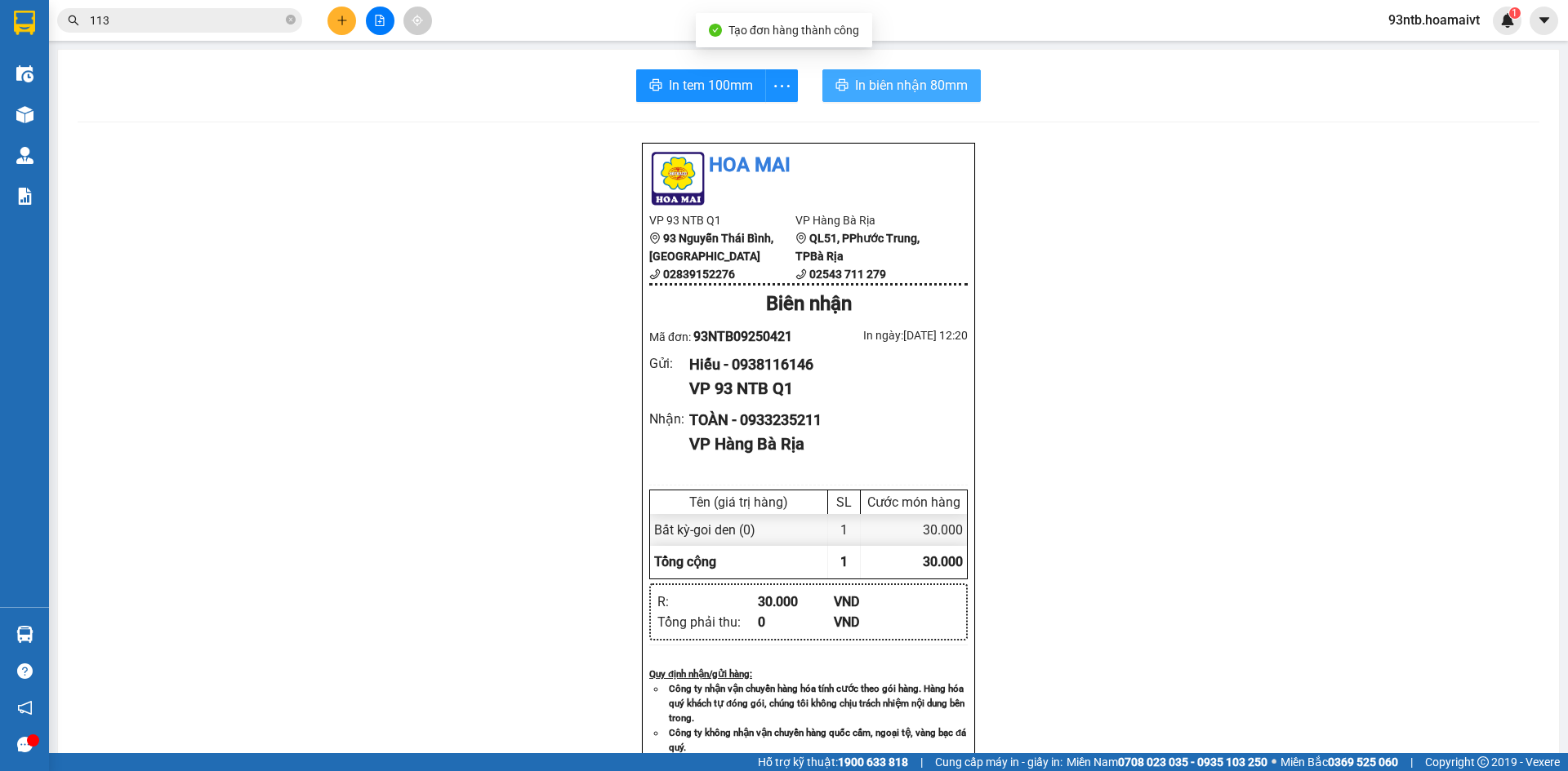
click at [952, 98] on button "In biên nhận 80mm" at bounding box center [901, 85] width 158 height 33
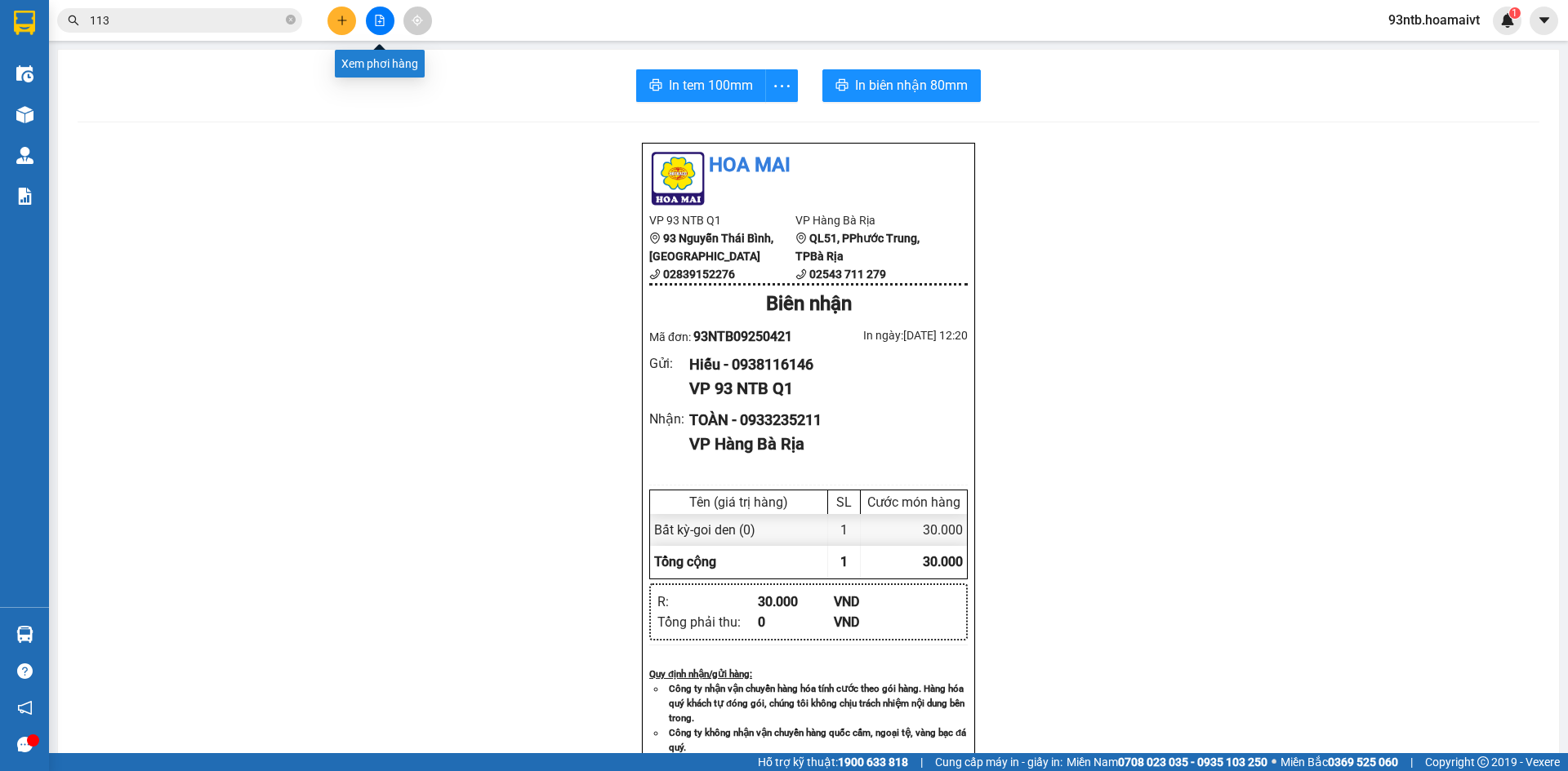
click at [350, 23] on button at bounding box center [341, 20] width 28 height 28
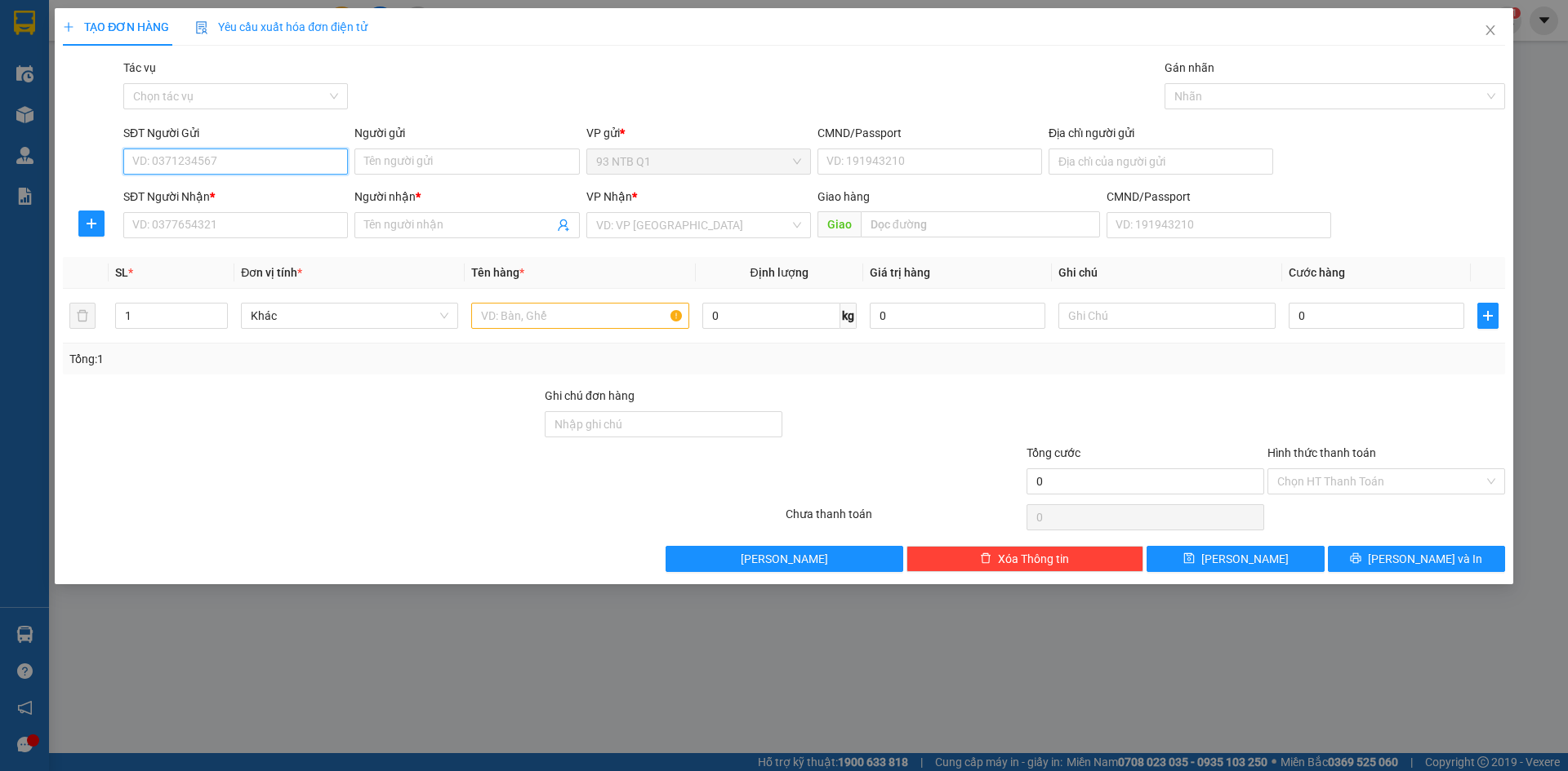
click at [300, 162] on input "SĐT Người Gửi" at bounding box center [235, 161] width 224 height 26
type input "0936373963"
click at [300, 192] on div "0936373963 - Nhật" at bounding box center [235, 194] width 205 height 17
type input "Nhật"
type input "084087015164"
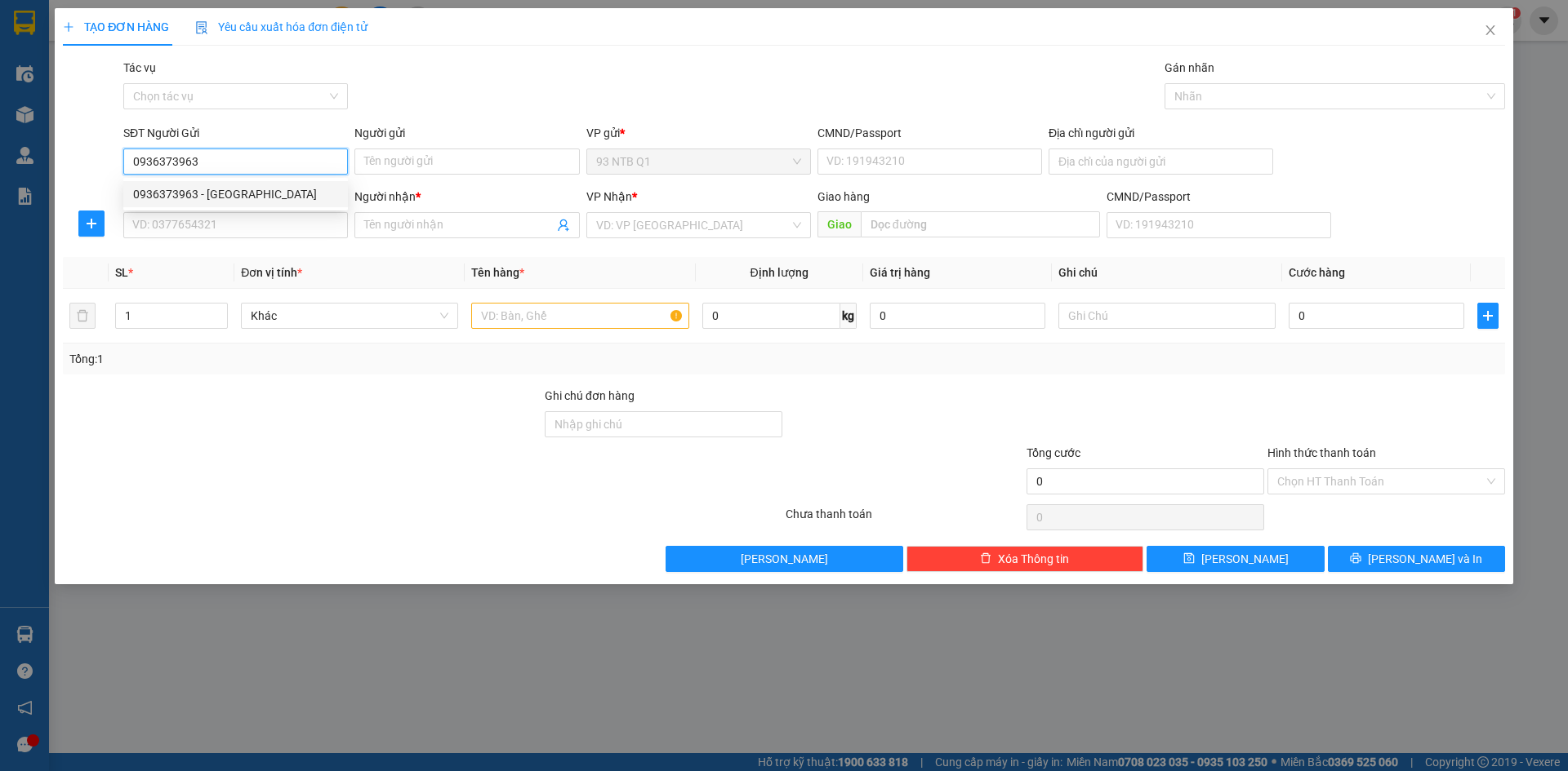
type input "0788585856"
type input "Trúc"
type input "0936373963"
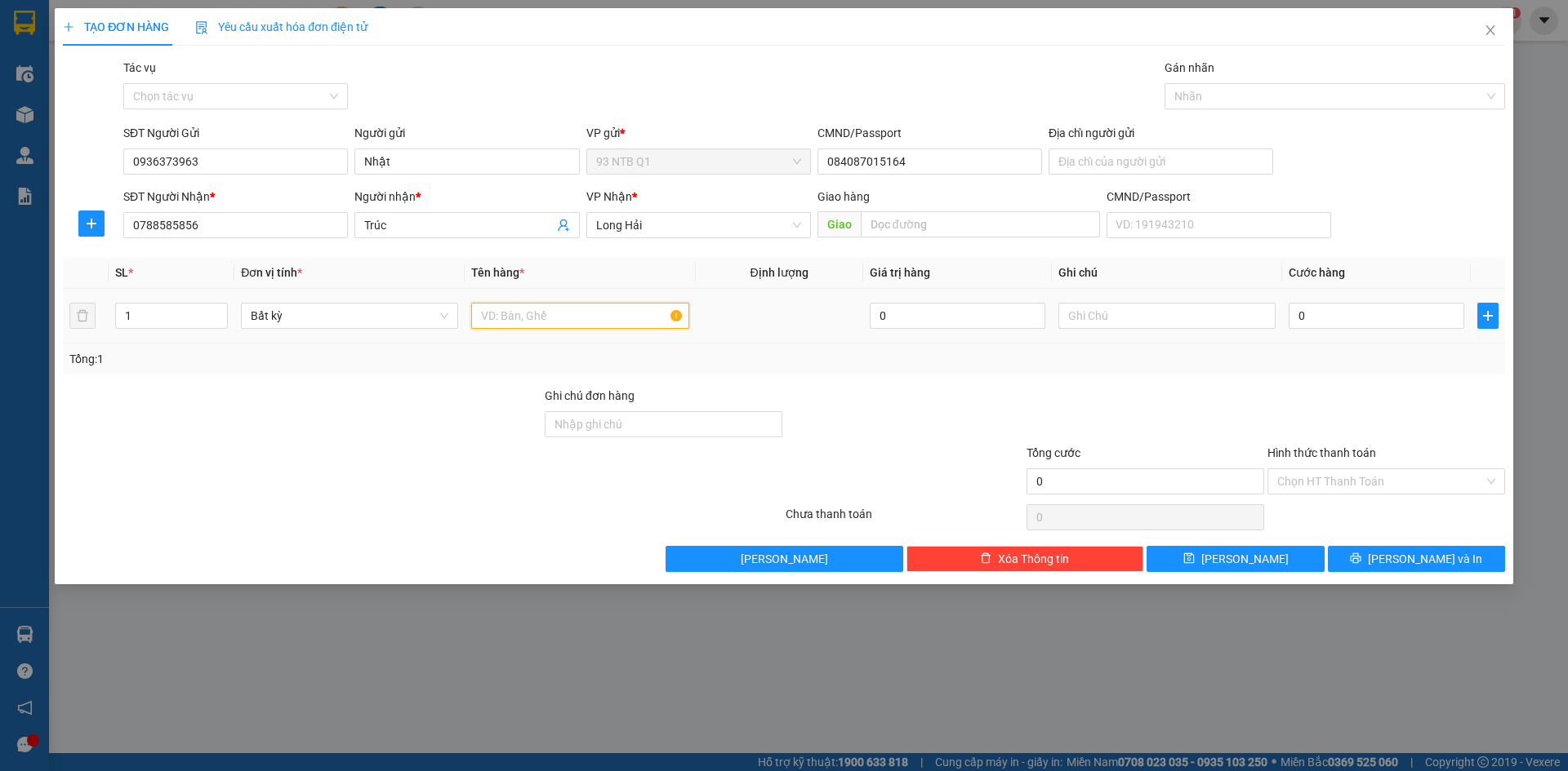
click at [611, 328] on input "text" at bounding box center [580, 316] width 218 height 26
type input "bao xanh"
type input "30"
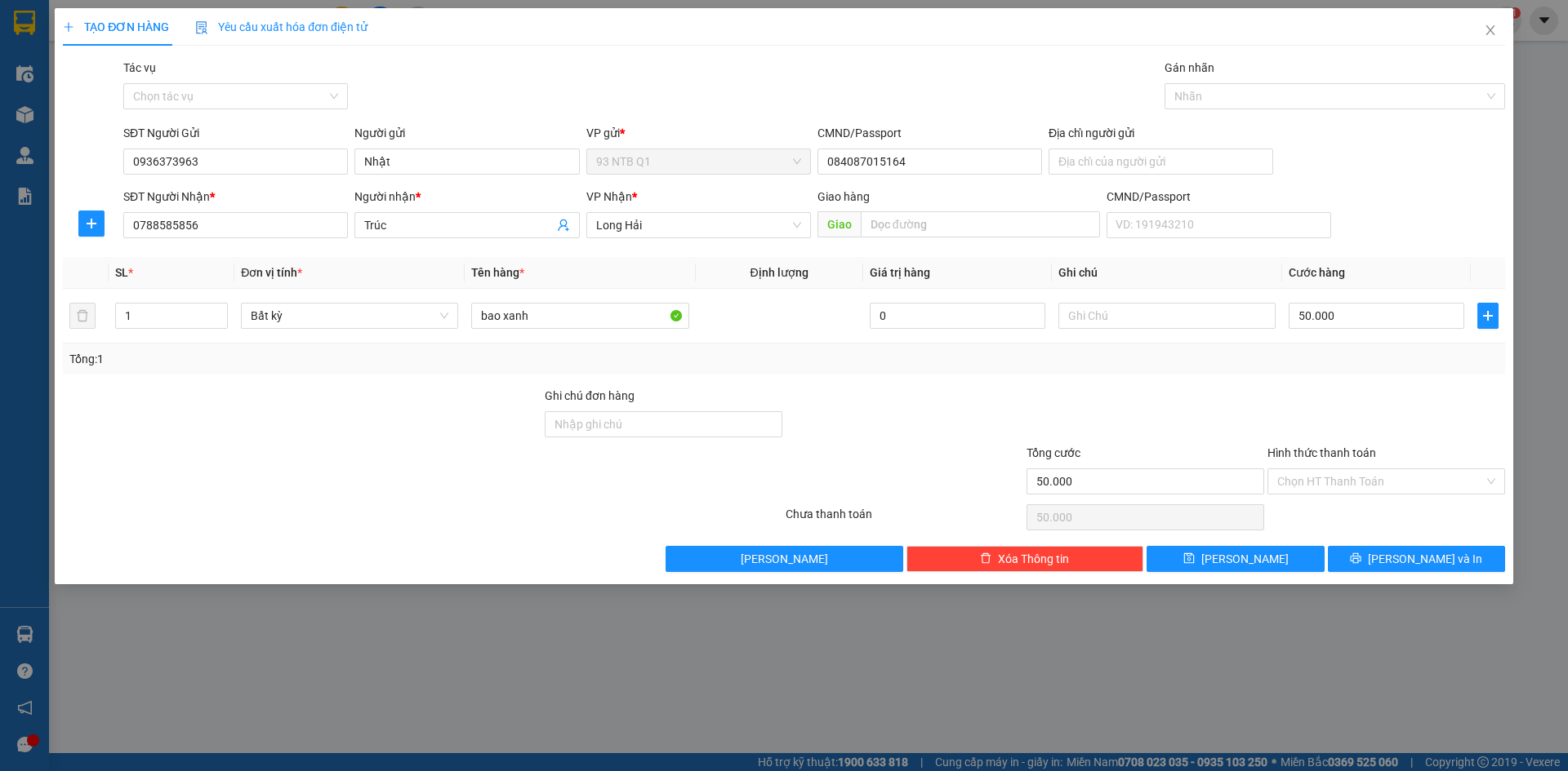
click at [1355, 403] on div at bounding box center [1386, 415] width 241 height 57
click at [1401, 576] on div "TẠO ĐƠN HÀNG Yêu cầu xuất hóa đơn điện tử Transit Pickup Surcharge Ids Transit …" at bounding box center [783, 295] width 1458 height 576
click at [1413, 571] on button "[PERSON_NAME] và In" at bounding box center [1416, 558] width 177 height 26
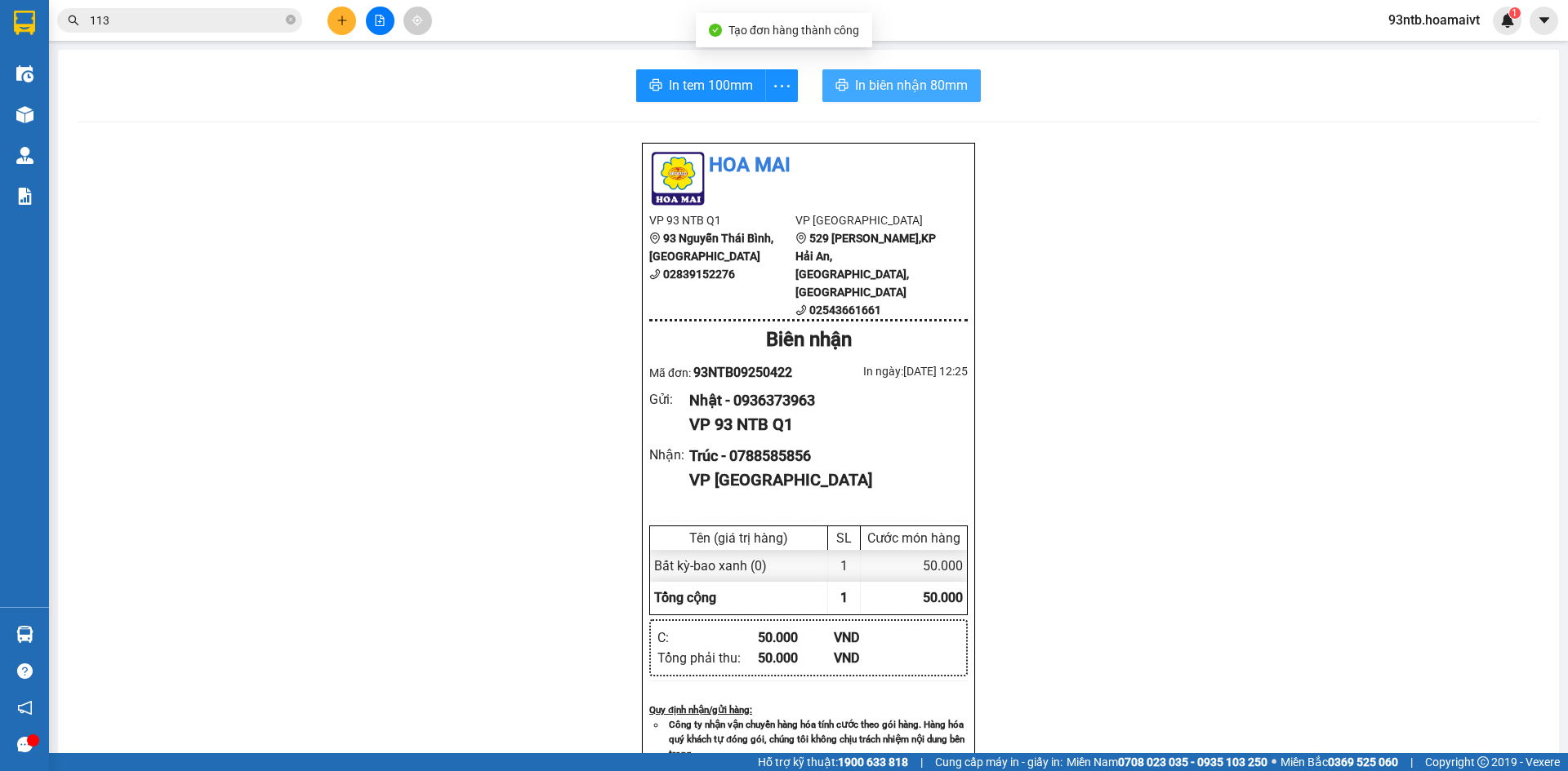
click at [904, 93] on span "In biên nhận 80mm" at bounding box center [911, 84] width 113 height 20
click at [156, 22] on input "113" at bounding box center [186, 20] width 192 height 17
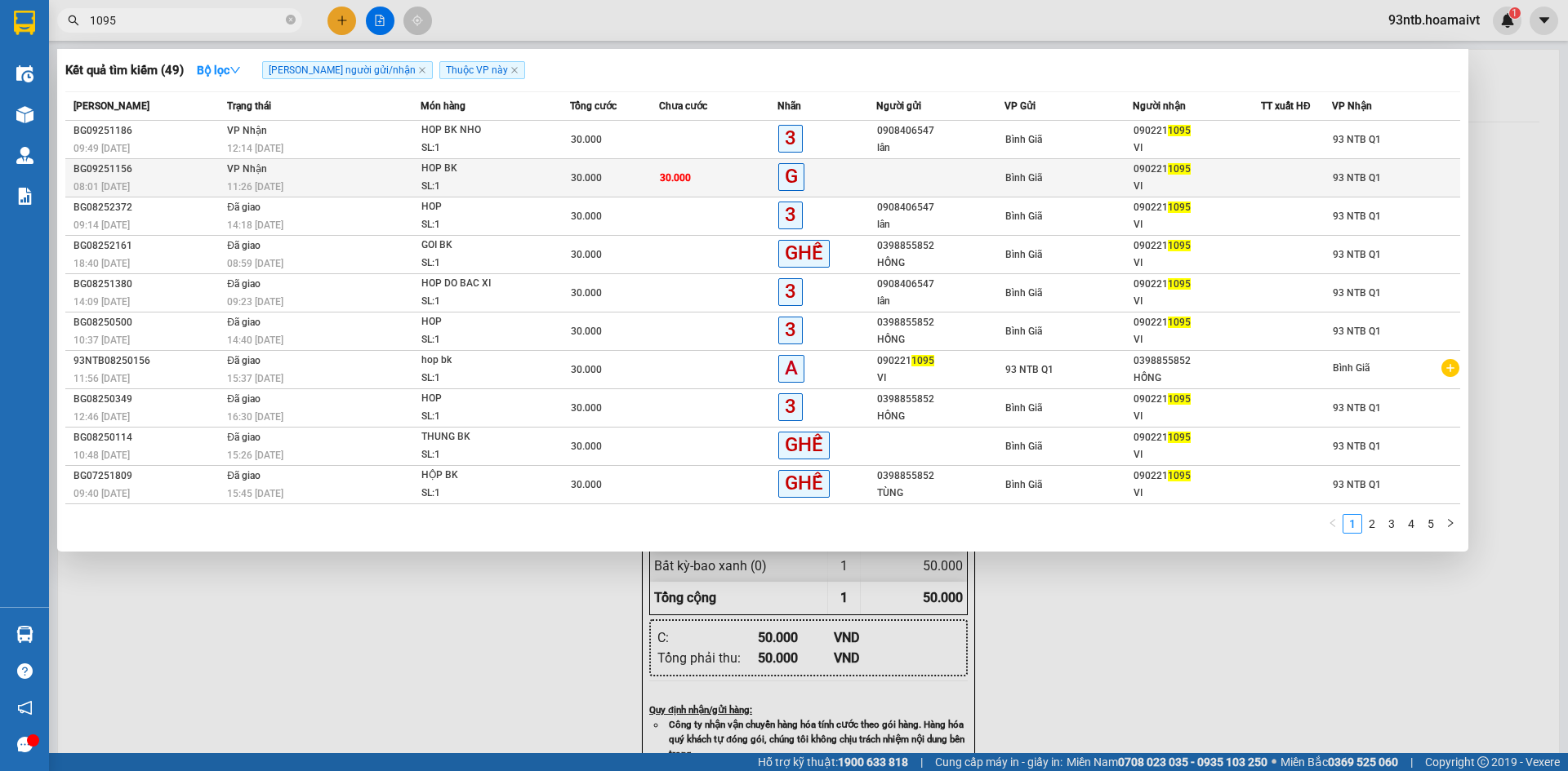
click at [668, 184] on span "30.000" at bounding box center [675, 177] width 31 height 13
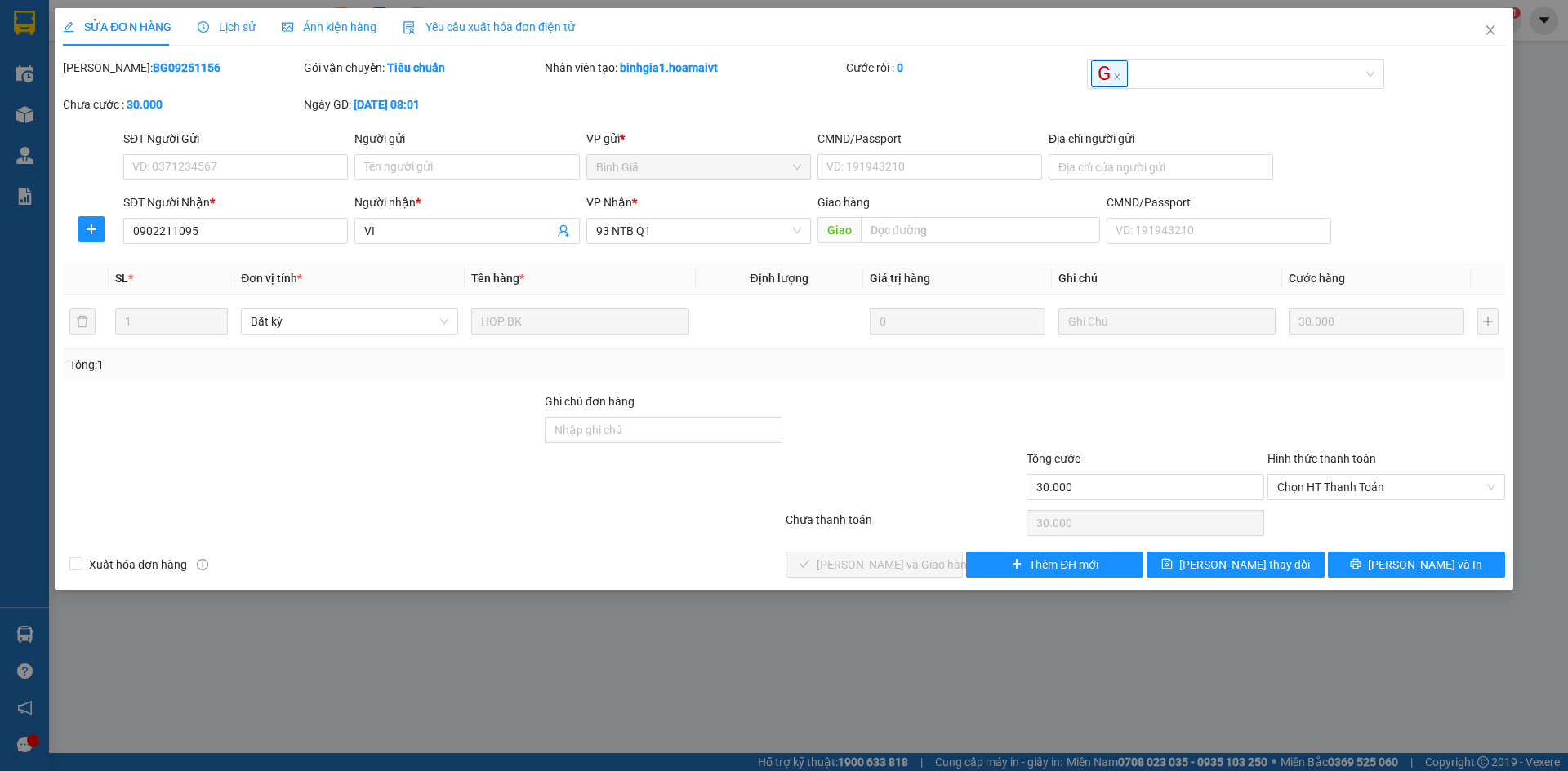
click at [1386, 464] on div "Hình thức thanh toán" at bounding box center [1386, 461] width 238 height 24
click at [1407, 481] on span "Chọn HT Thanh Toán" at bounding box center [1386, 486] width 218 height 24
click at [1409, 520] on div "Tại văn phòng" at bounding box center [1386, 520] width 218 height 17
click at [898, 569] on span "[PERSON_NAME] và Giao hàng" at bounding box center [895, 564] width 156 height 17
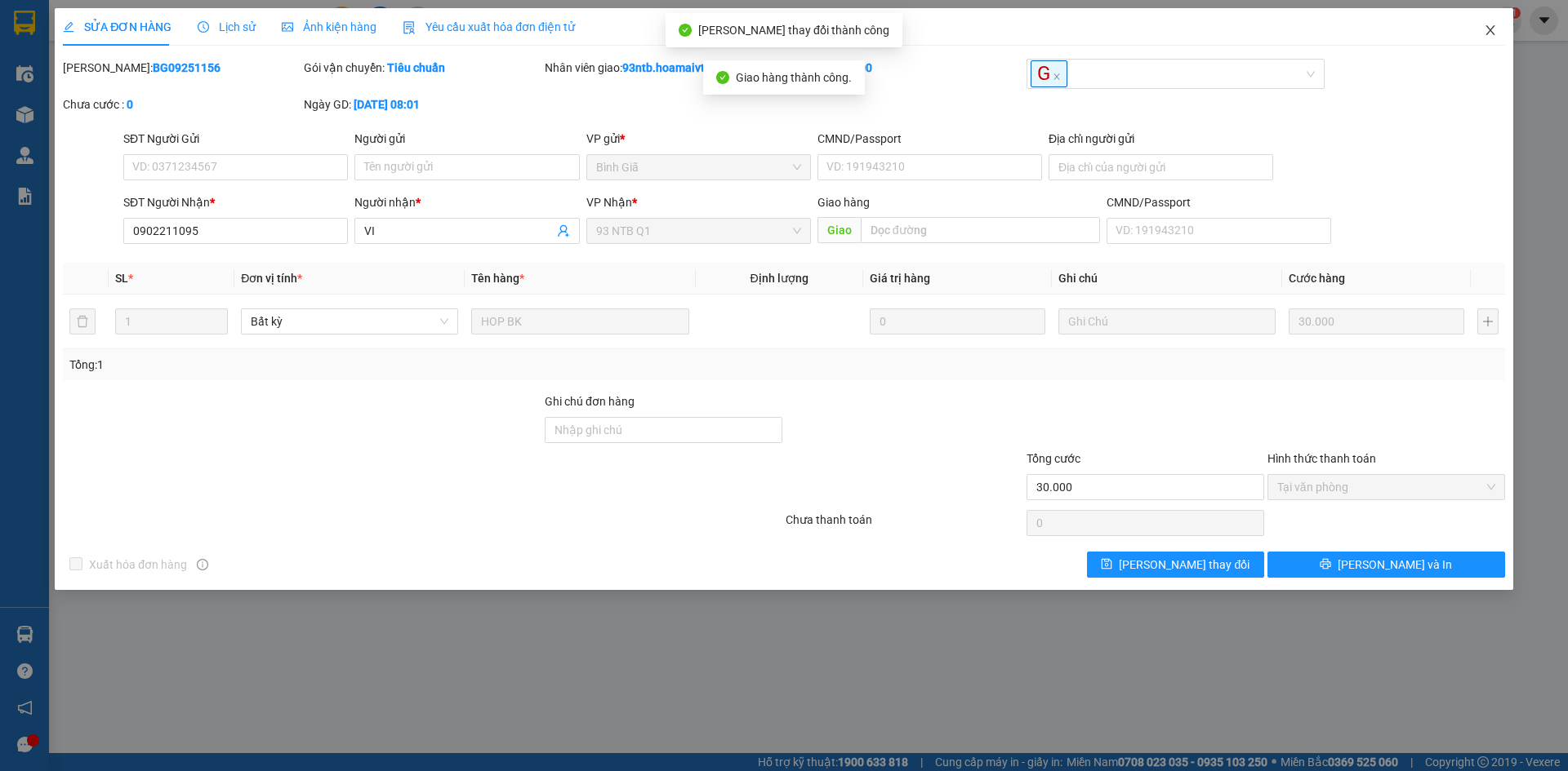
click at [1494, 18] on span "Close" at bounding box center [1490, 30] width 46 height 46
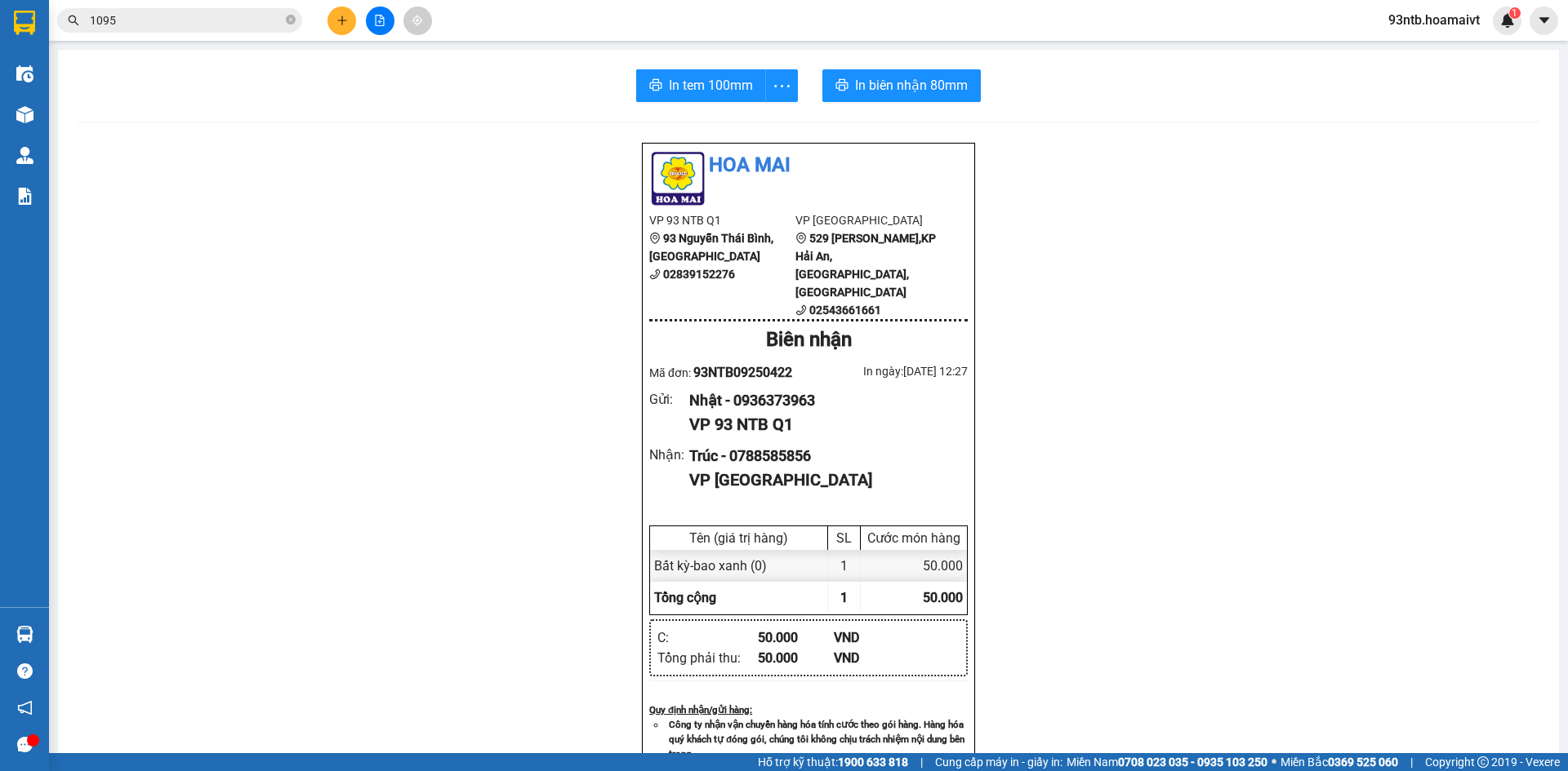
click at [252, 21] on input "1095" at bounding box center [186, 20] width 192 height 17
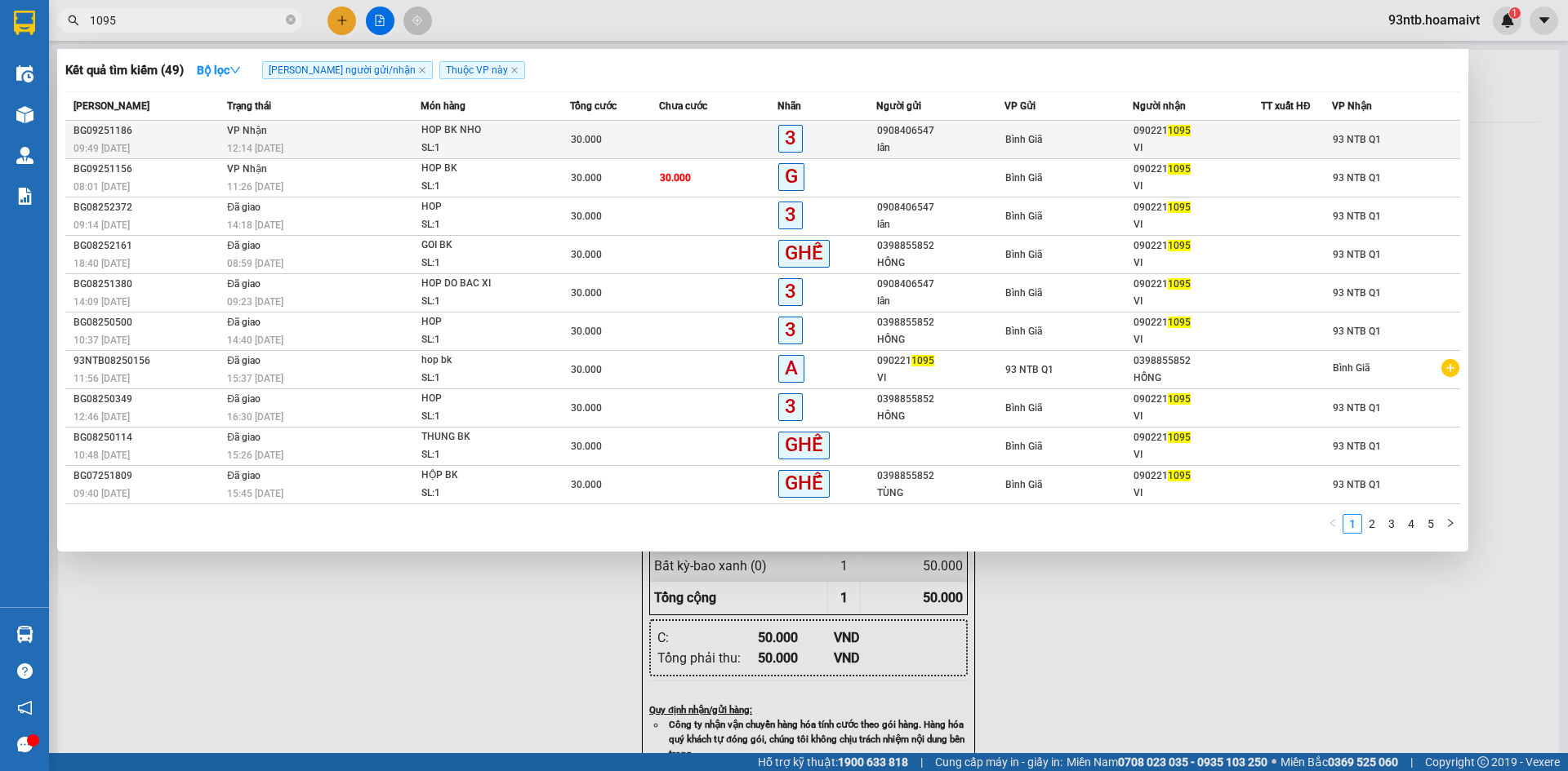
click at [745, 126] on td at bounding box center [718, 140] width 119 height 39
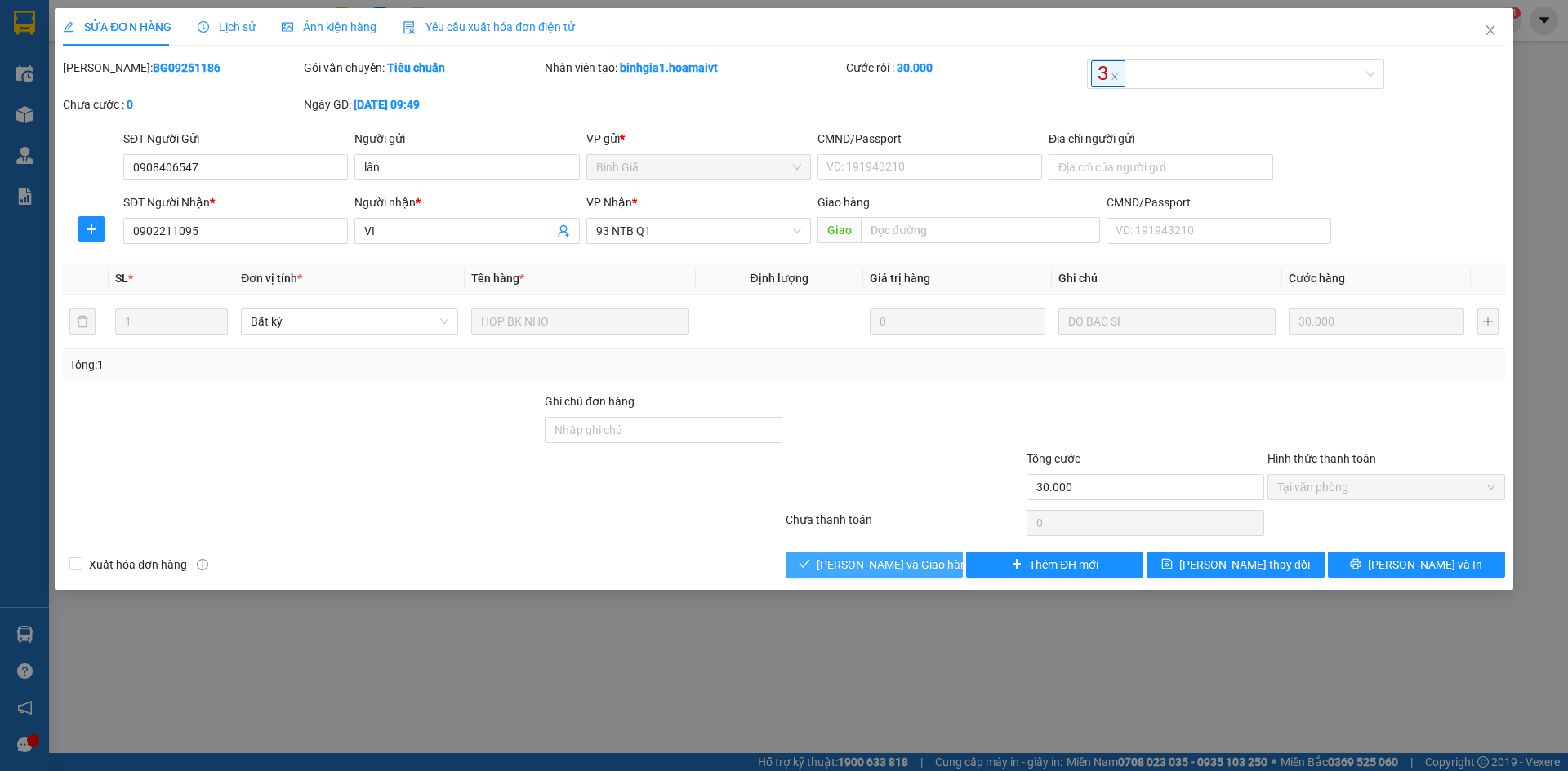
click at [873, 552] on button "[PERSON_NAME] và Giao hàng" at bounding box center [874, 564] width 177 height 26
click at [875, 553] on button "[PERSON_NAME] và Giao hàng" at bounding box center [874, 564] width 177 height 26
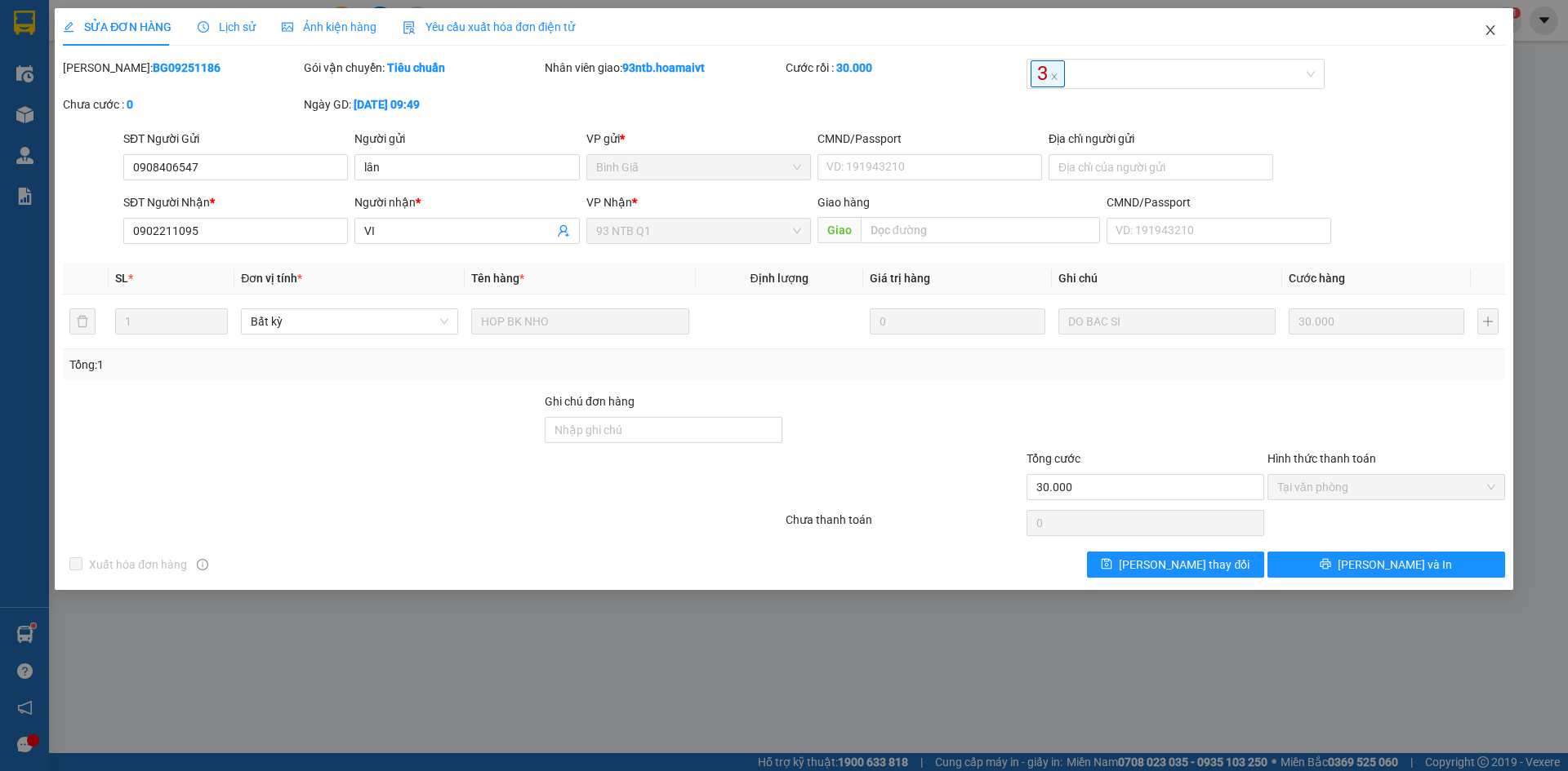
click at [1495, 36] on icon "close" at bounding box center [1489, 29] width 13 height 13
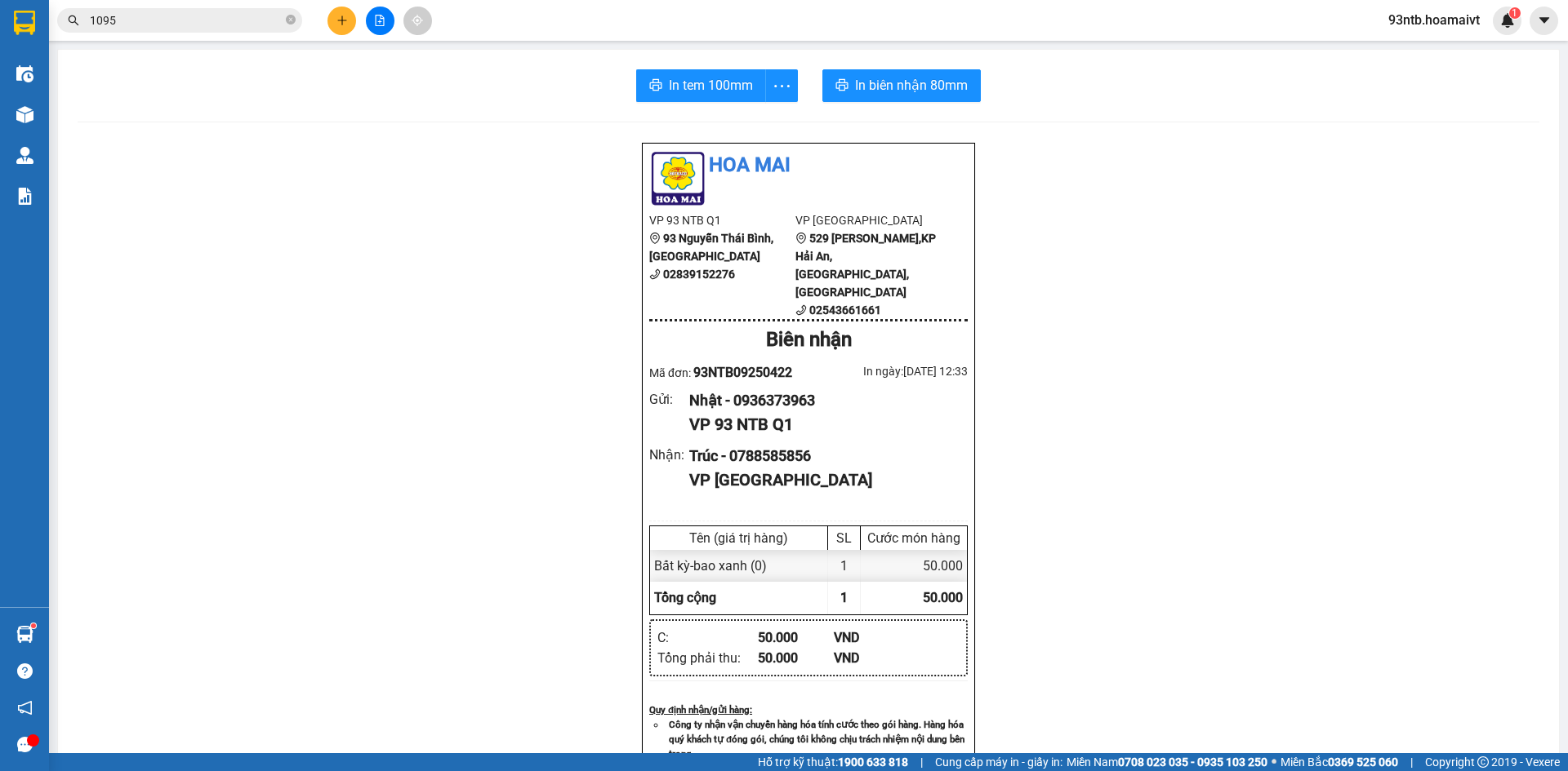
click at [223, 21] on input "1095" at bounding box center [186, 20] width 192 height 17
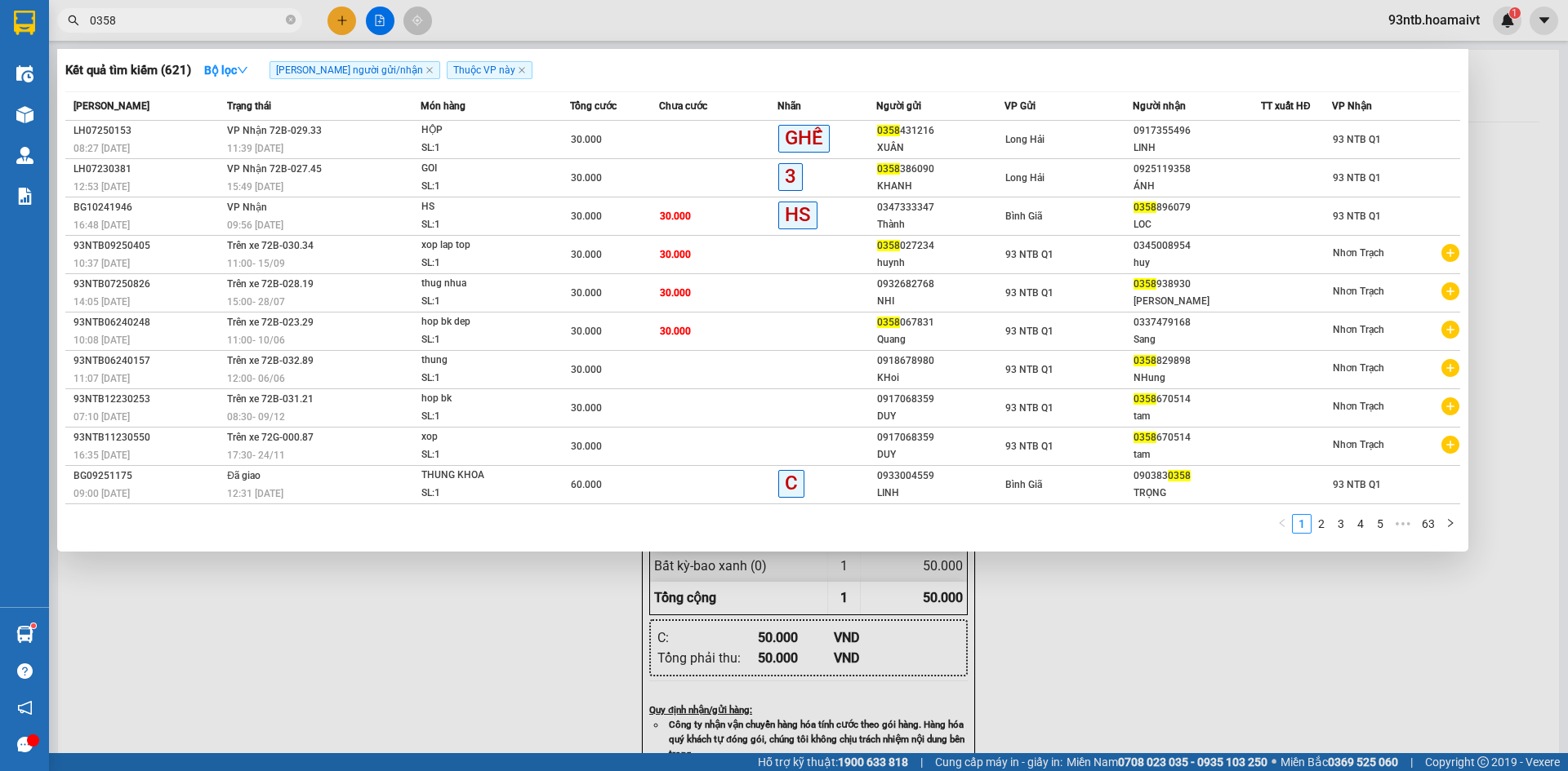
click at [346, 23] on div at bounding box center [784, 386] width 1568 height 771
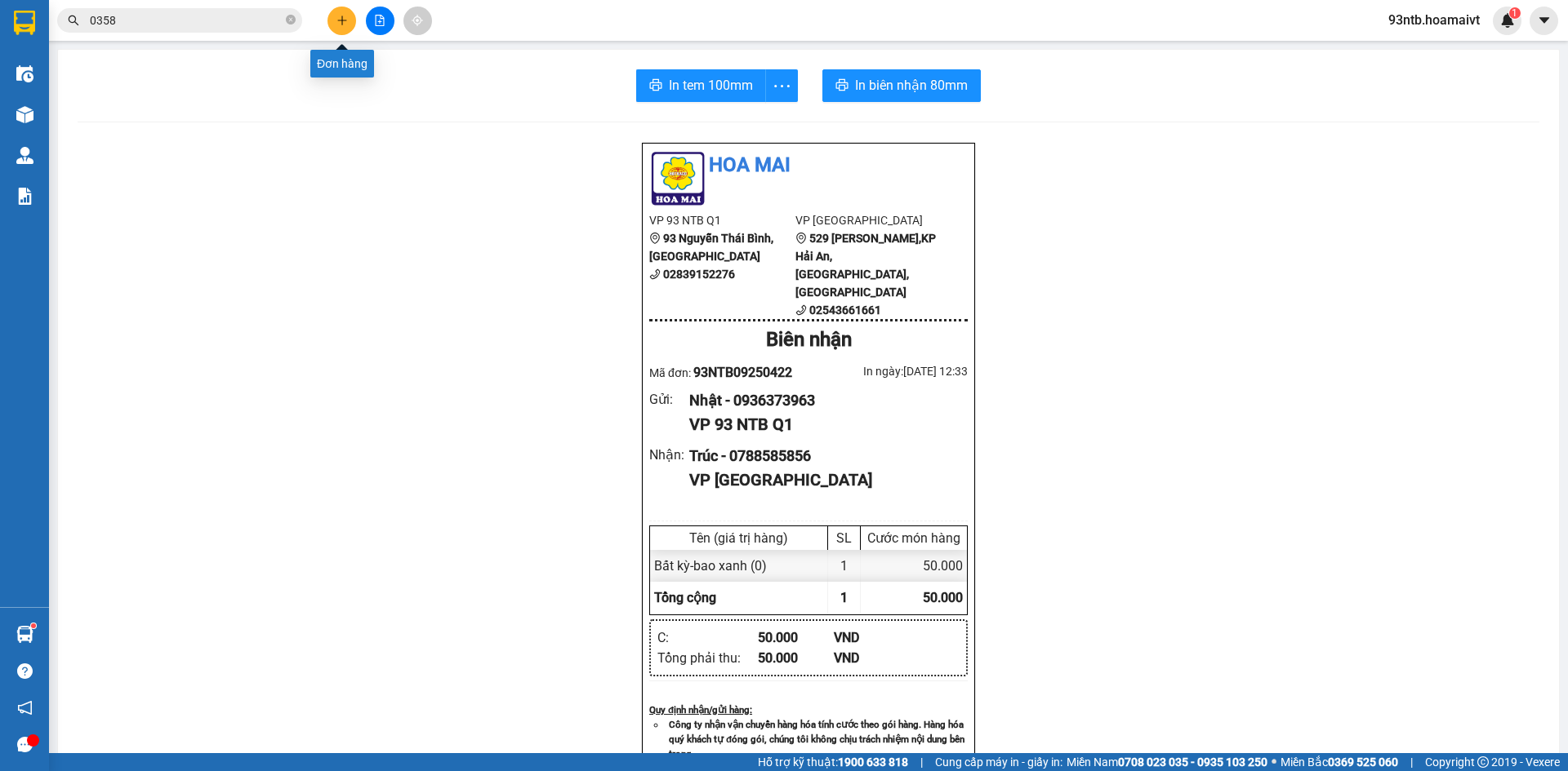
click at [348, 15] on button at bounding box center [341, 20] width 28 height 28
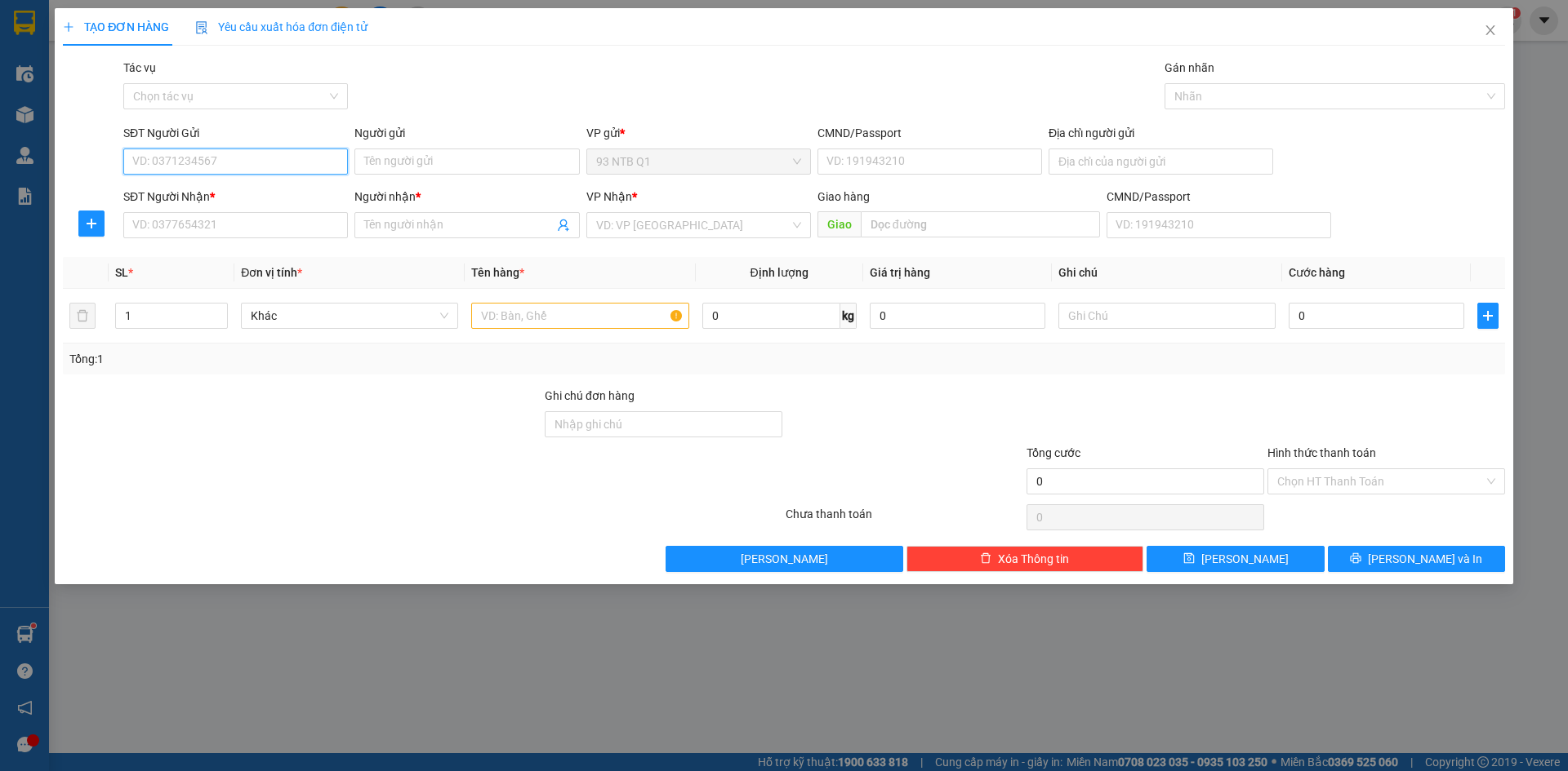
click at [326, 161] on input "SĐT Người Gửi" at bounding box center [235, 161] width 224 height 26
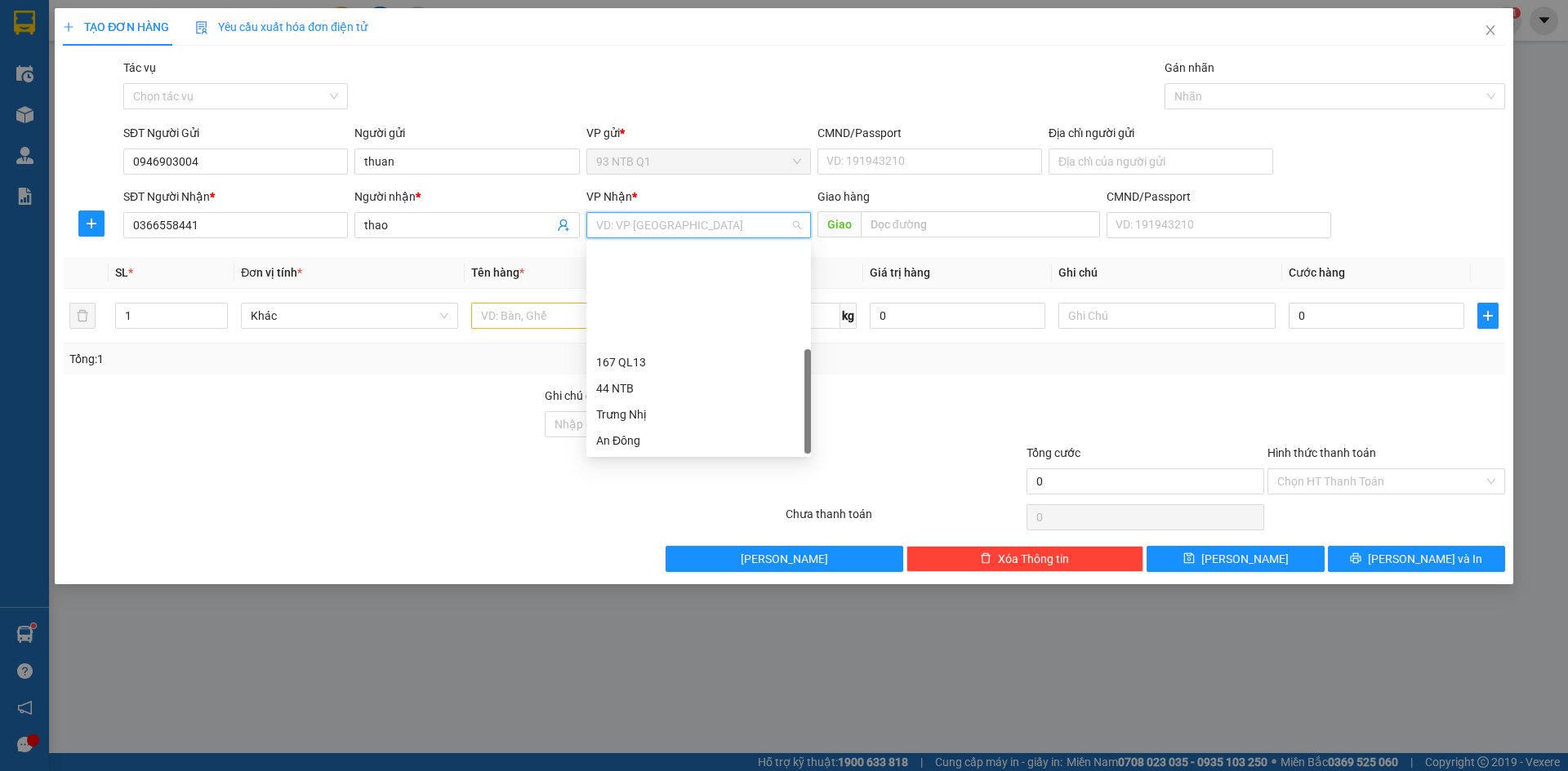
click at [742, 510] on div "Long Hải" at bounding box center [699, 519] width 205 height 17
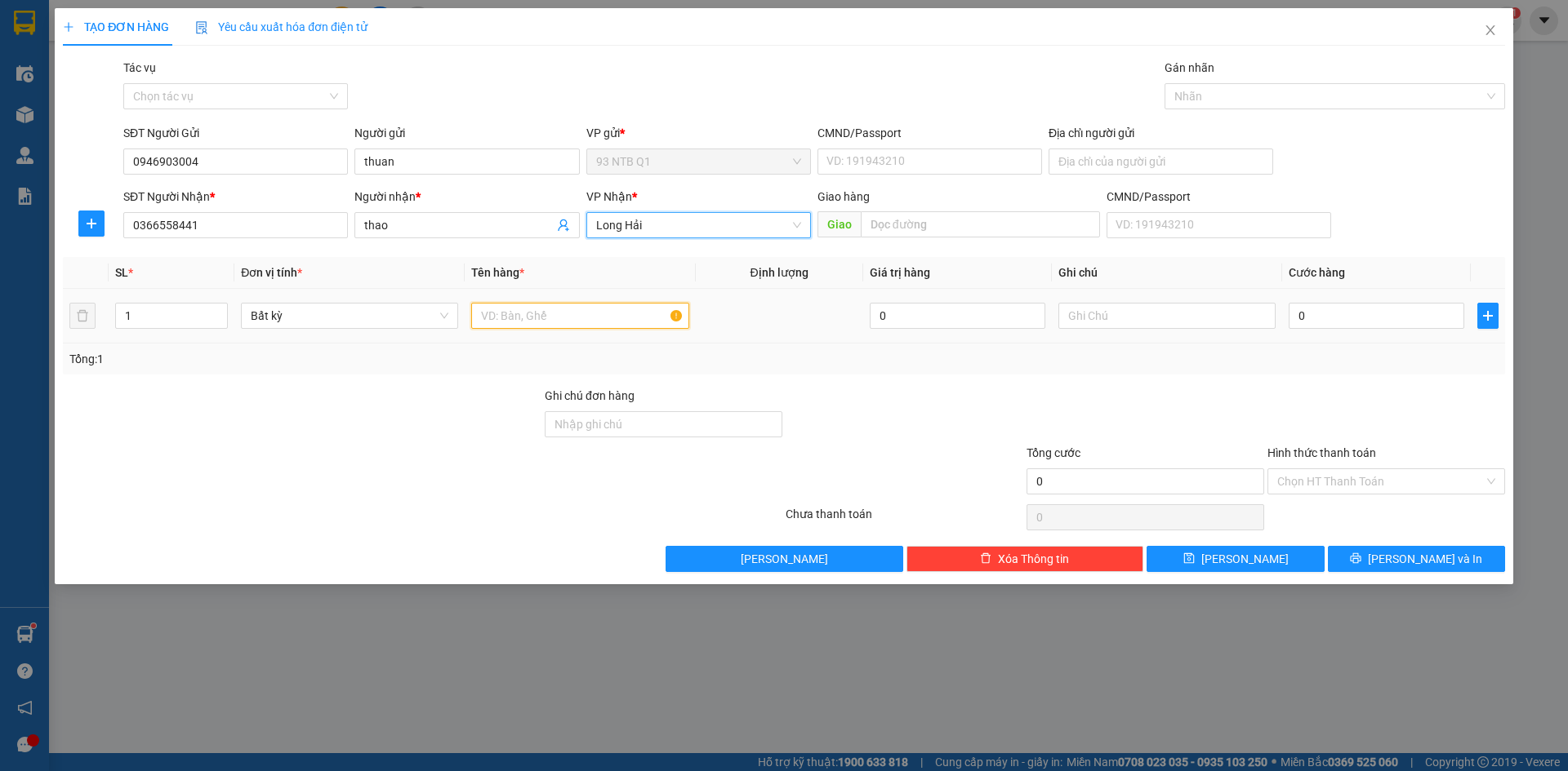
click at [579, 320] on input "text" at bounding box center [580, 316] width 218 height 26
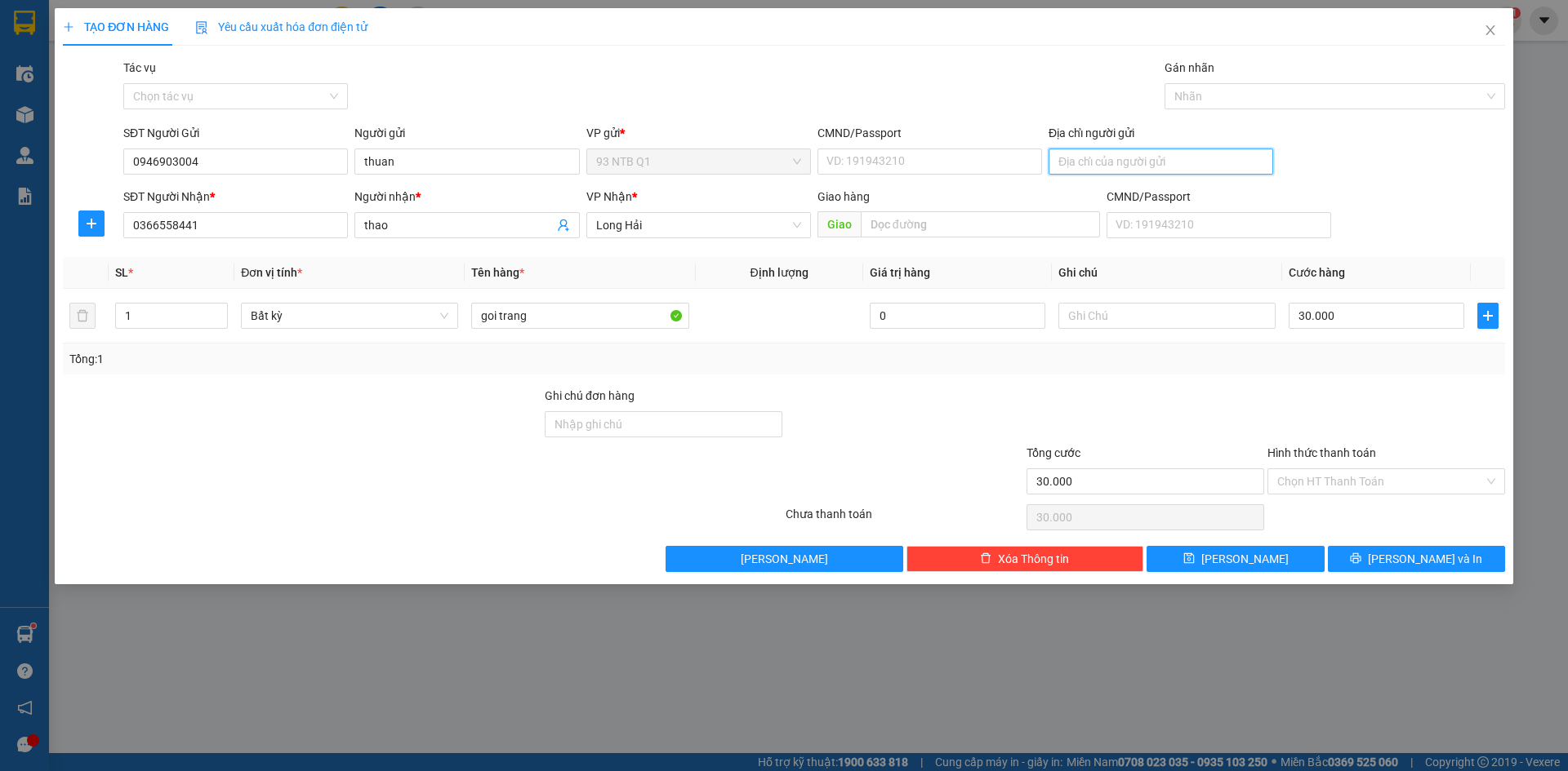
click at [1117, 162] on input "Địa chỉ người gửi" at bounding box center [1160, 161] width 224 height 26
click at [1421, 355] on div "Tổng: 1" at bounding box center [783, 359] width 1429 height 17
click at [1396, 556] on button "[PERSON_NAME] và In" at bounding box center [1416, 558] width 177 height 26
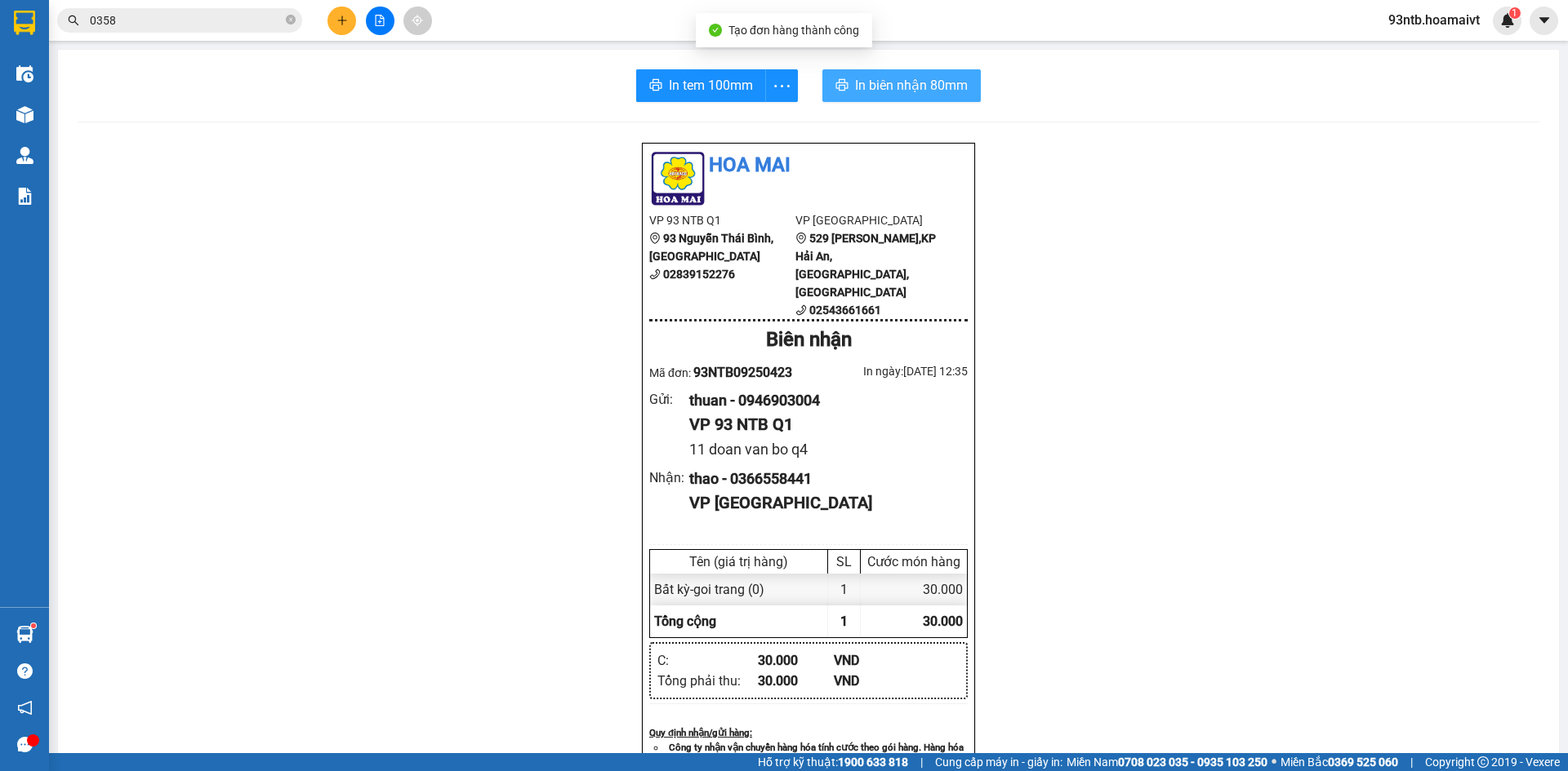
click at [932, 88] on span "In biên nhận 80mm" at bounding box center [911, 84] width 113 height 20
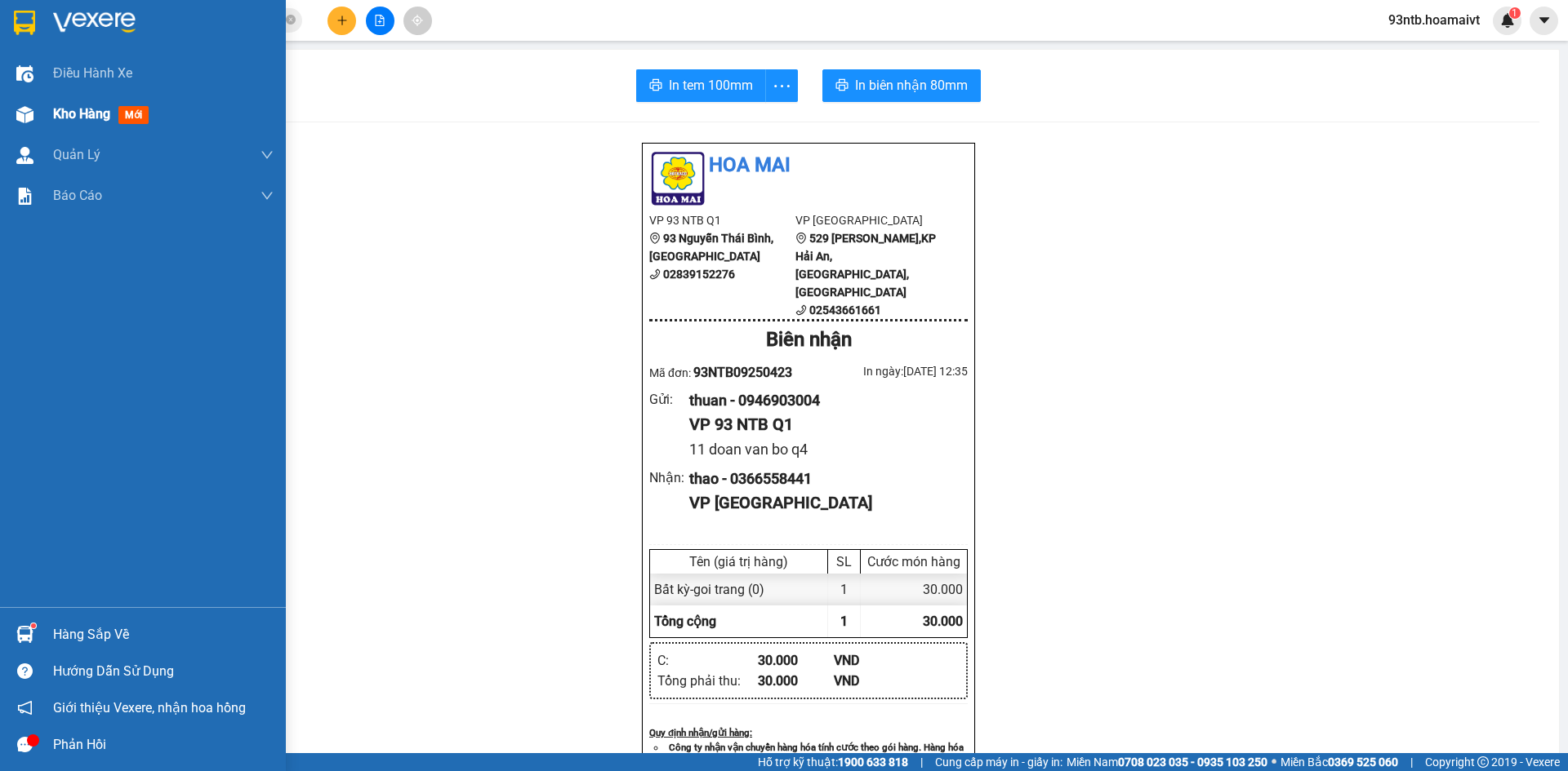
click at [80, 107] on span "Kho hàng" at bounding box center [82, 114] width 57 height 16
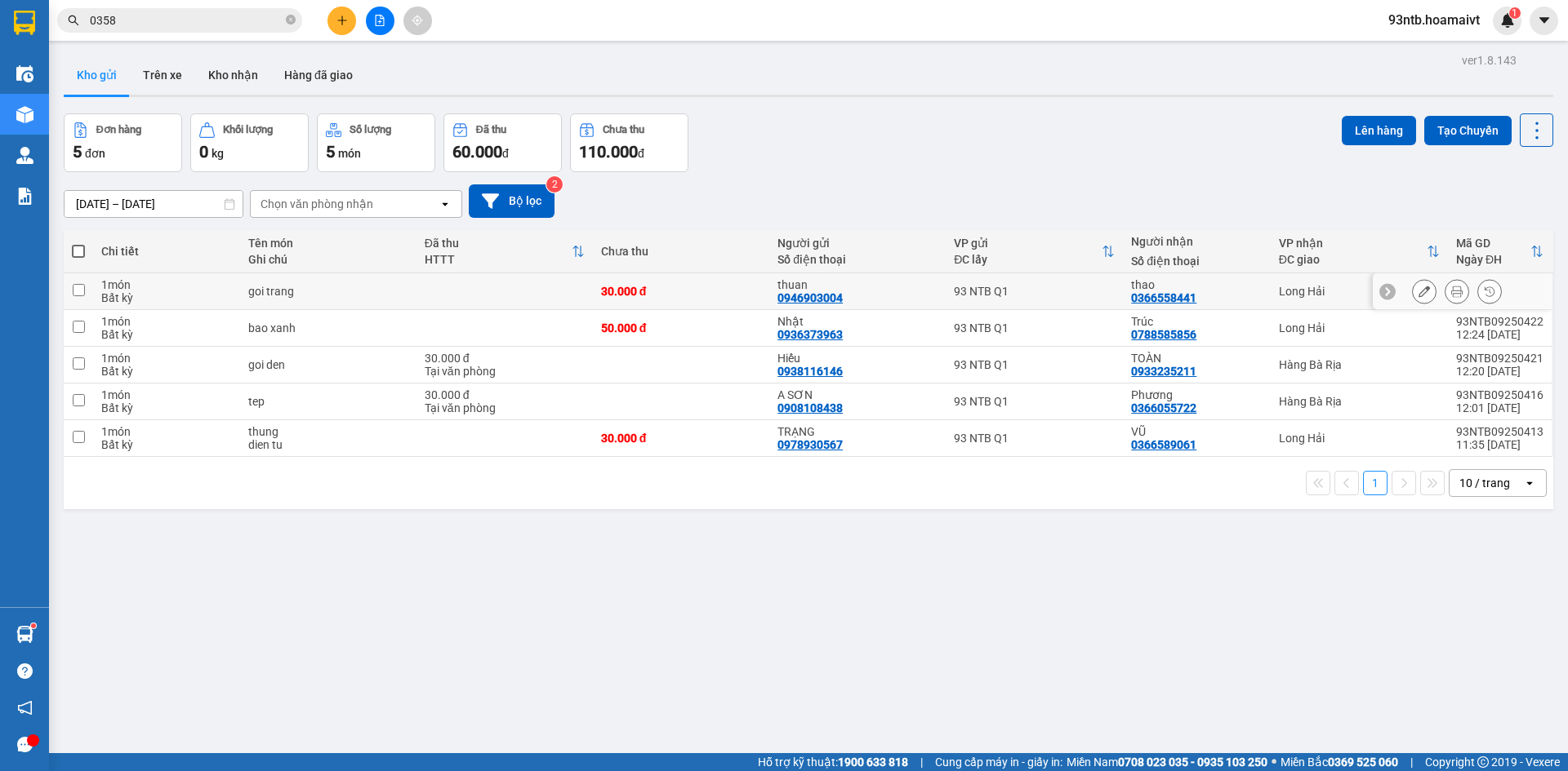
click at [1418, 288] on icon at bounding box center [1424, 291] width 12 height 12
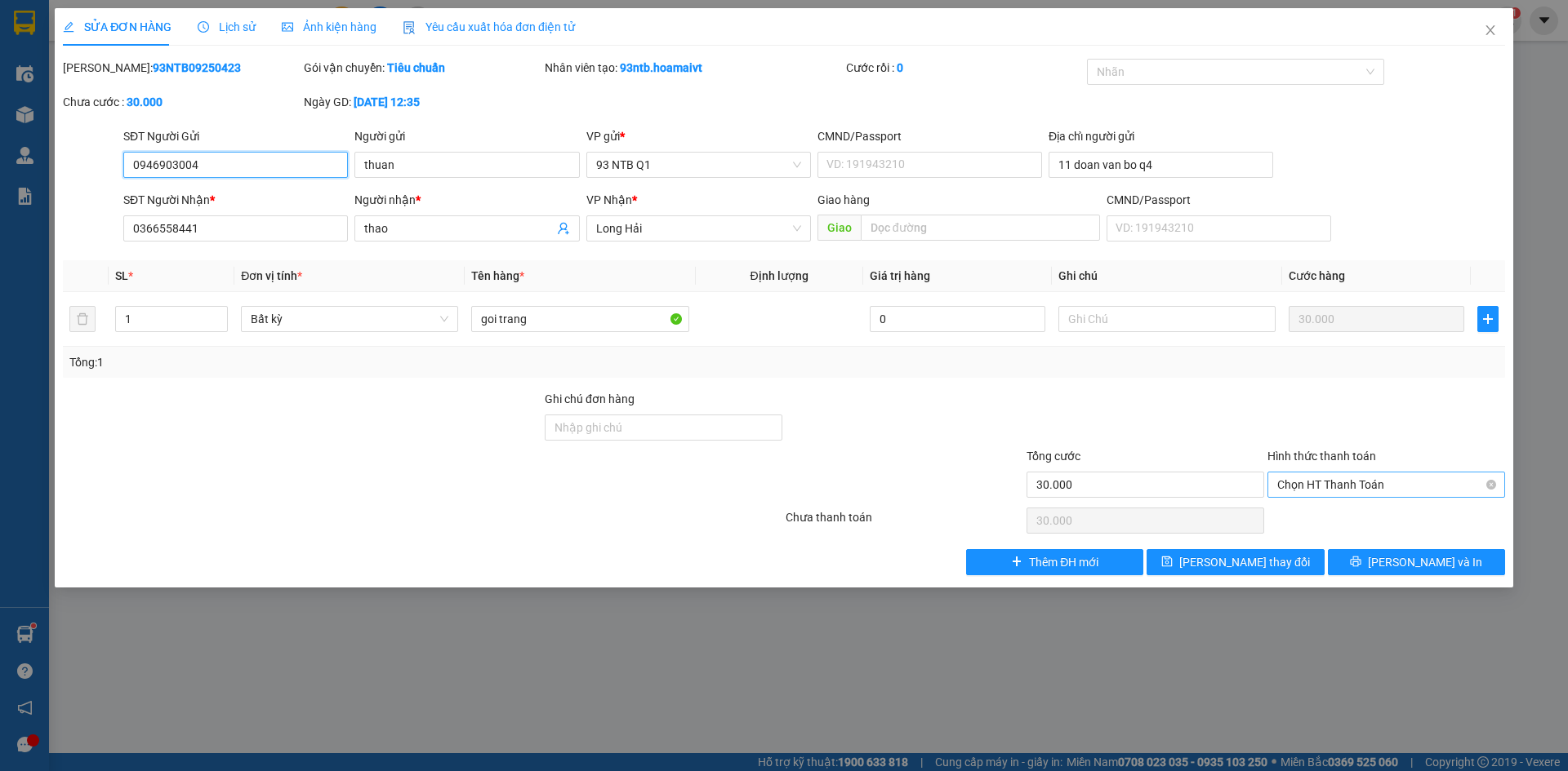
click at [1381, 486] on span "Chọn HT Thanh Toán" at bounding box center [1386, 485] width 218 height 24
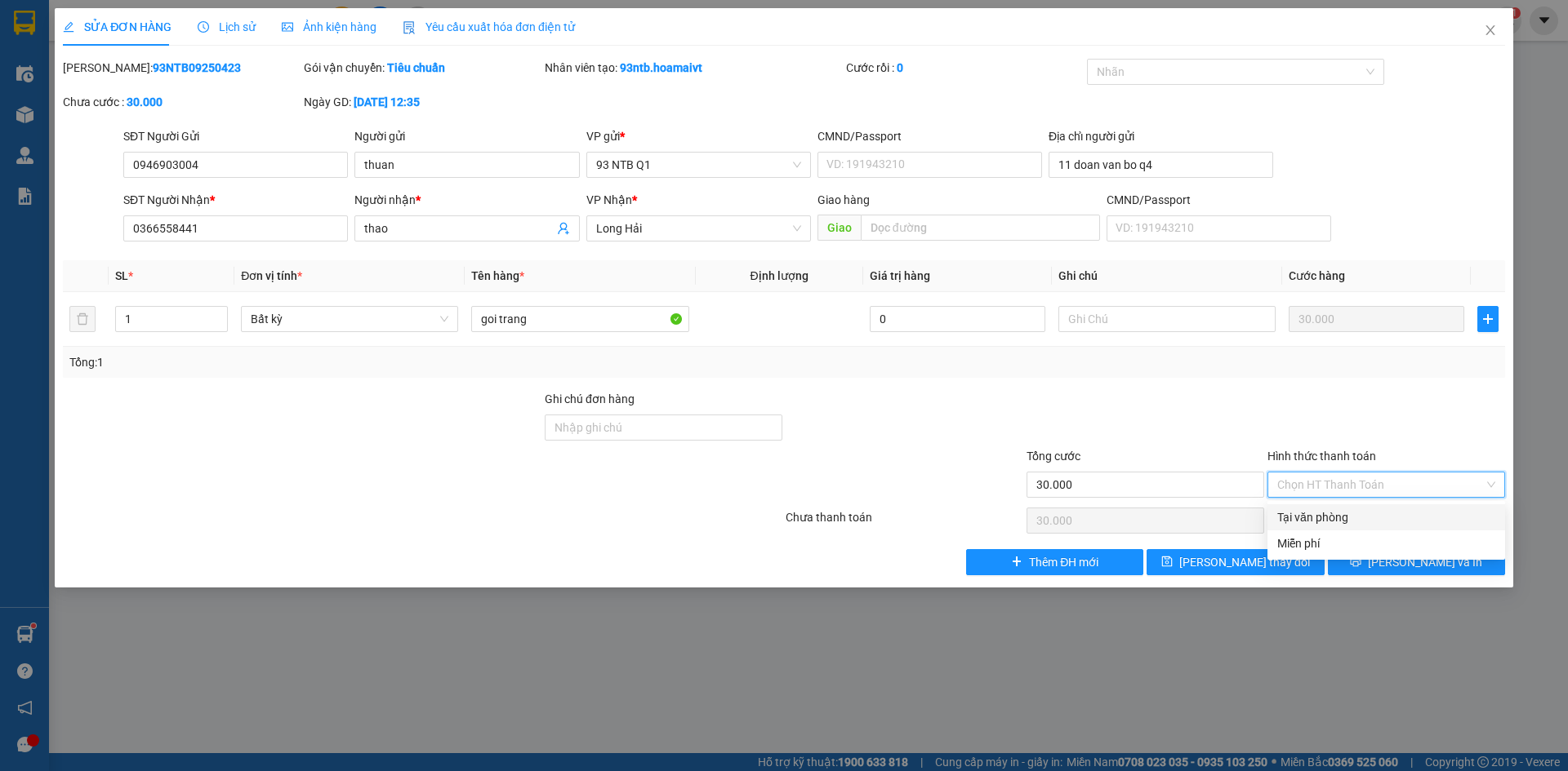
click at [1385, 516] on div "Tại văn phòng" at bounding box center [1386, 518] width 218 height 17
click at [1396, 568] on button "[PERSON_NAME] và In" at bounding box center [1416, 562] width 177 height 26
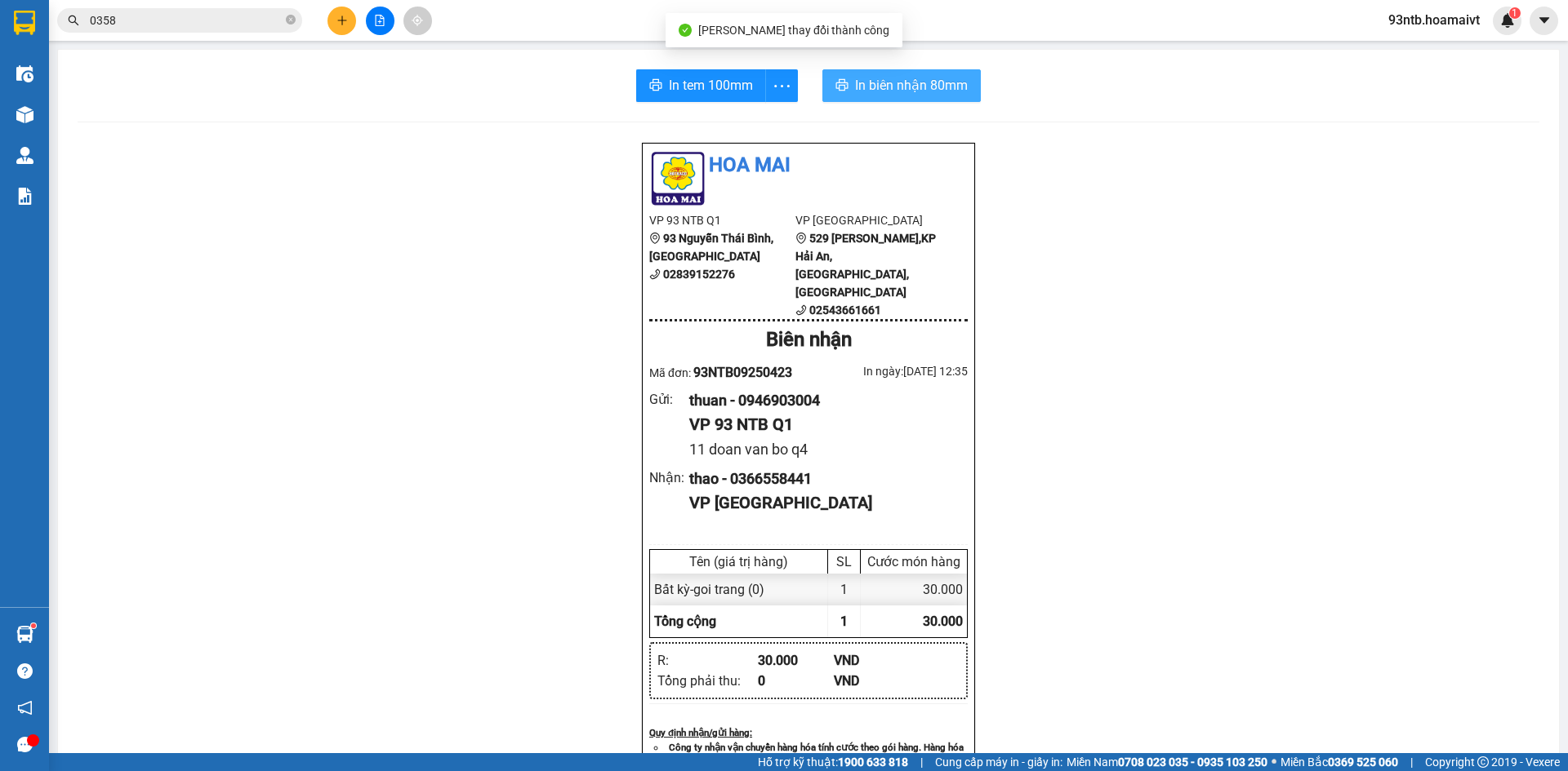
click at [889, 84] on span "In biên nhận 80mm" at bounding box center [911, 84] width 113 height 20
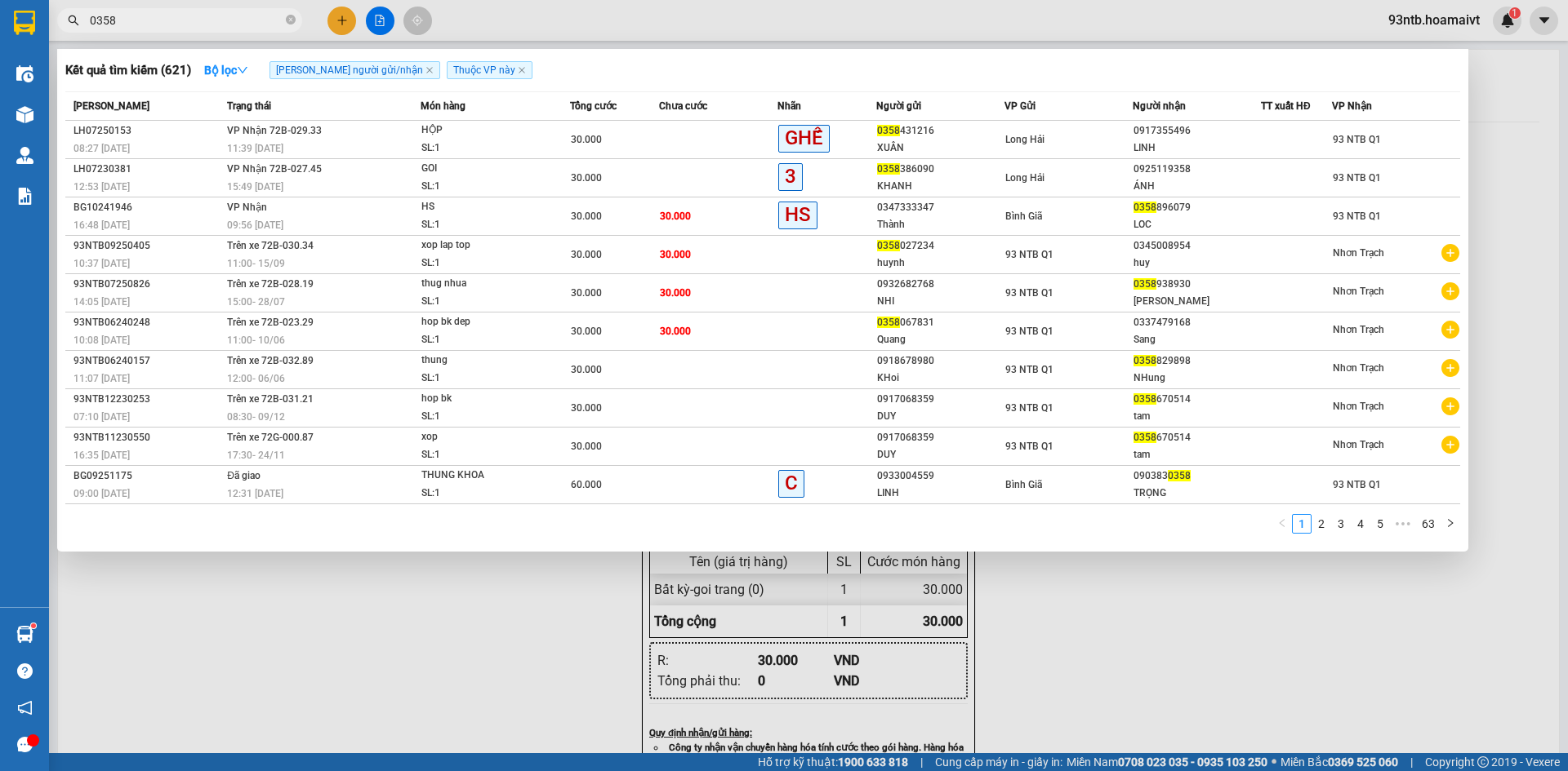
click at [117, 18] on input "0358" at bounding box center [186, 20] width 192 height 17
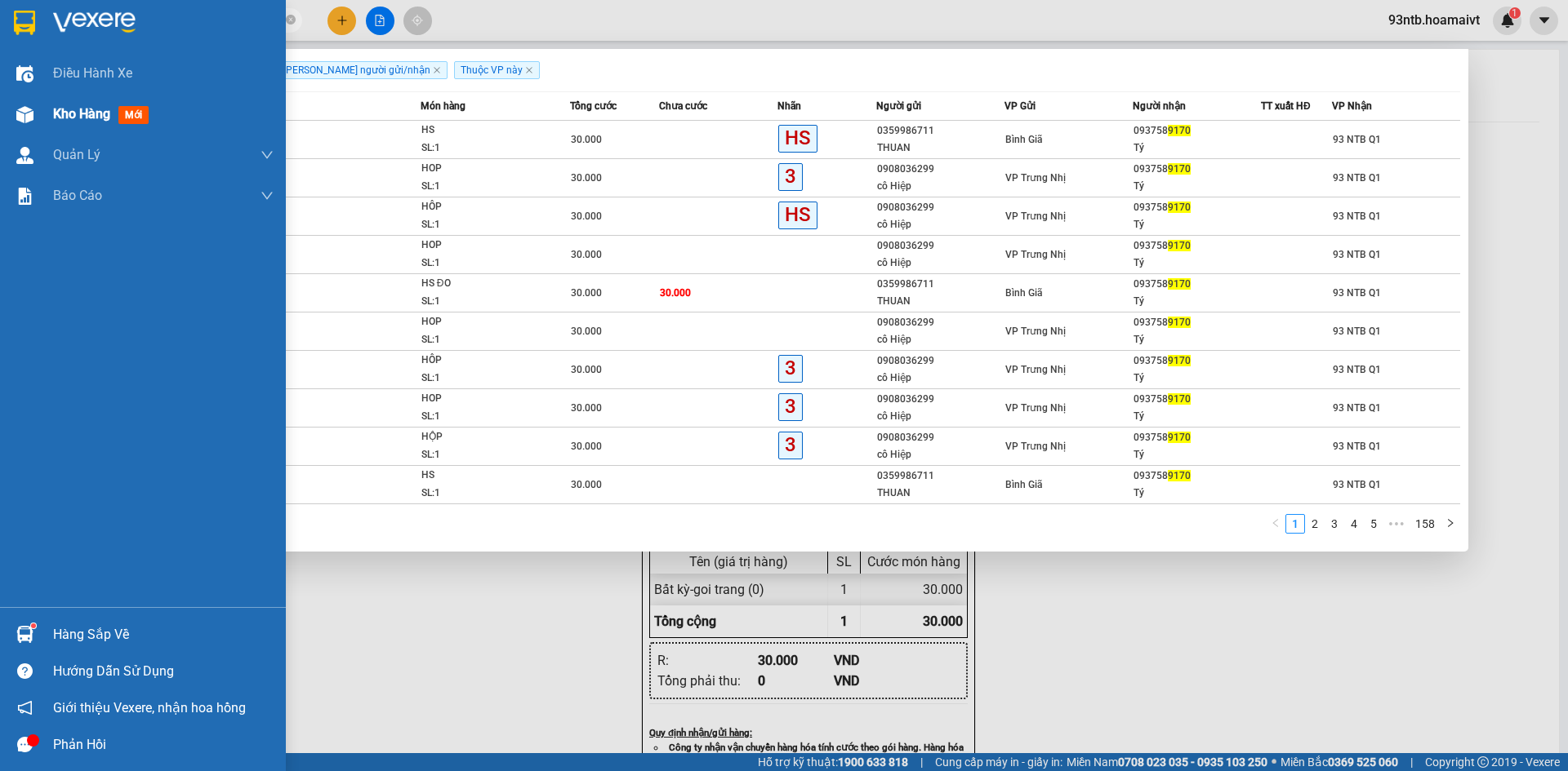
click at [42, 118] on div "Kho hàng mới" at bounding box center [143, 115] width 286 height 41
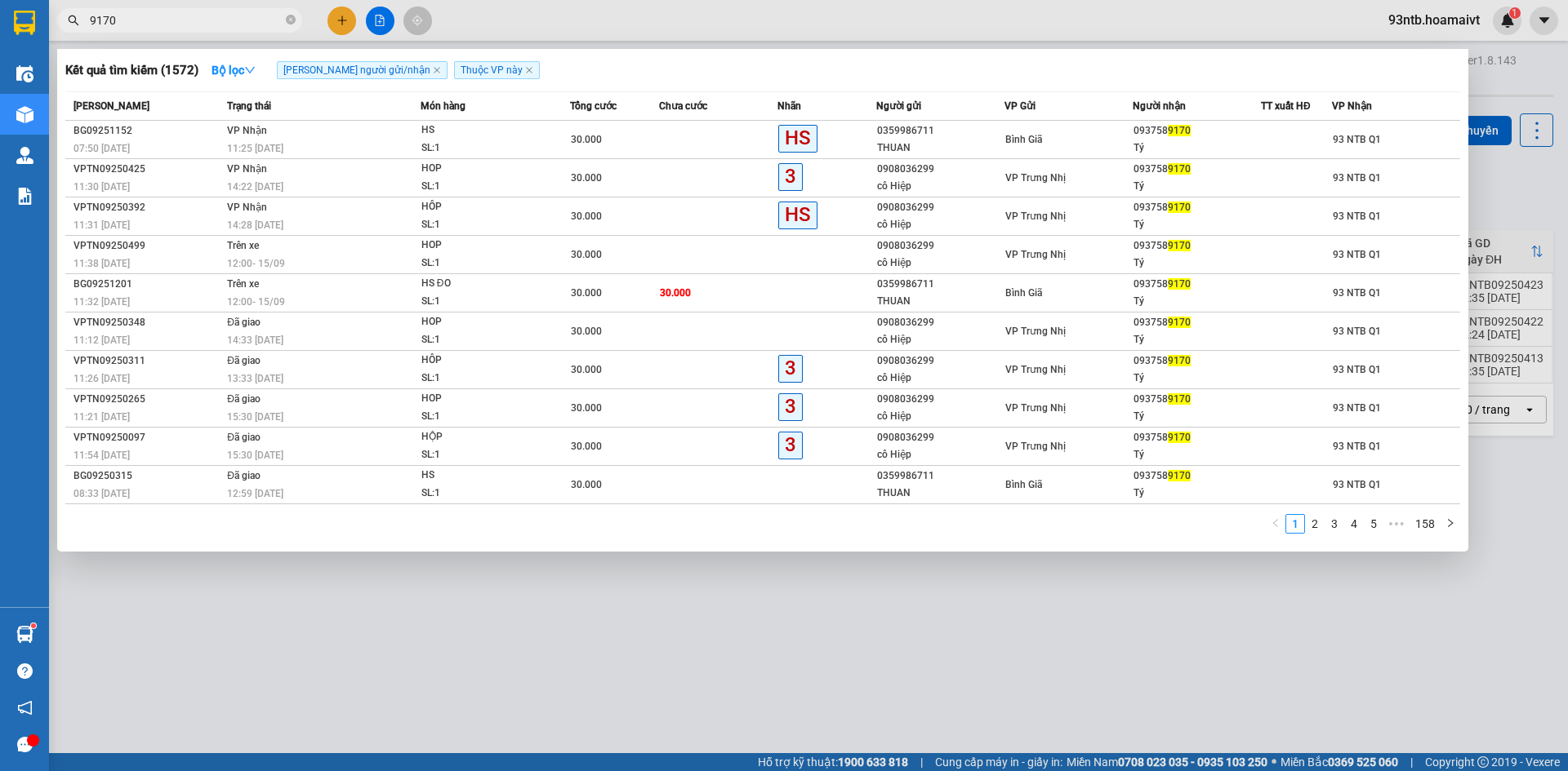
click at [1071, 723] on div at bounding box center [784, 386] width 1568 height 771
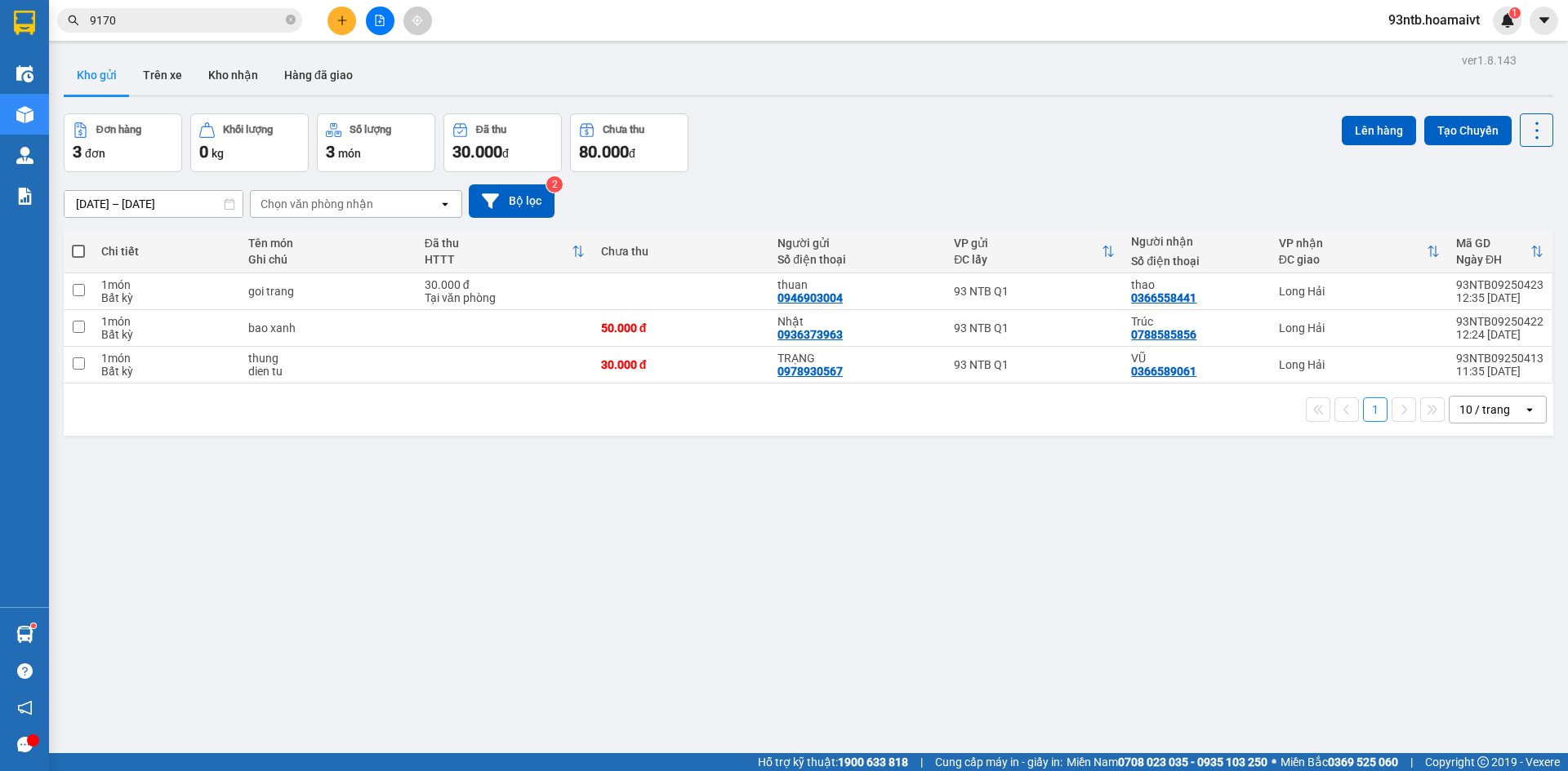
click at [74, 251] on span at bounding box center [78, 251] width 13 height 13
click at [79, 243] on input "checkbox" at bounding box center [79, 243] width 0 height 0
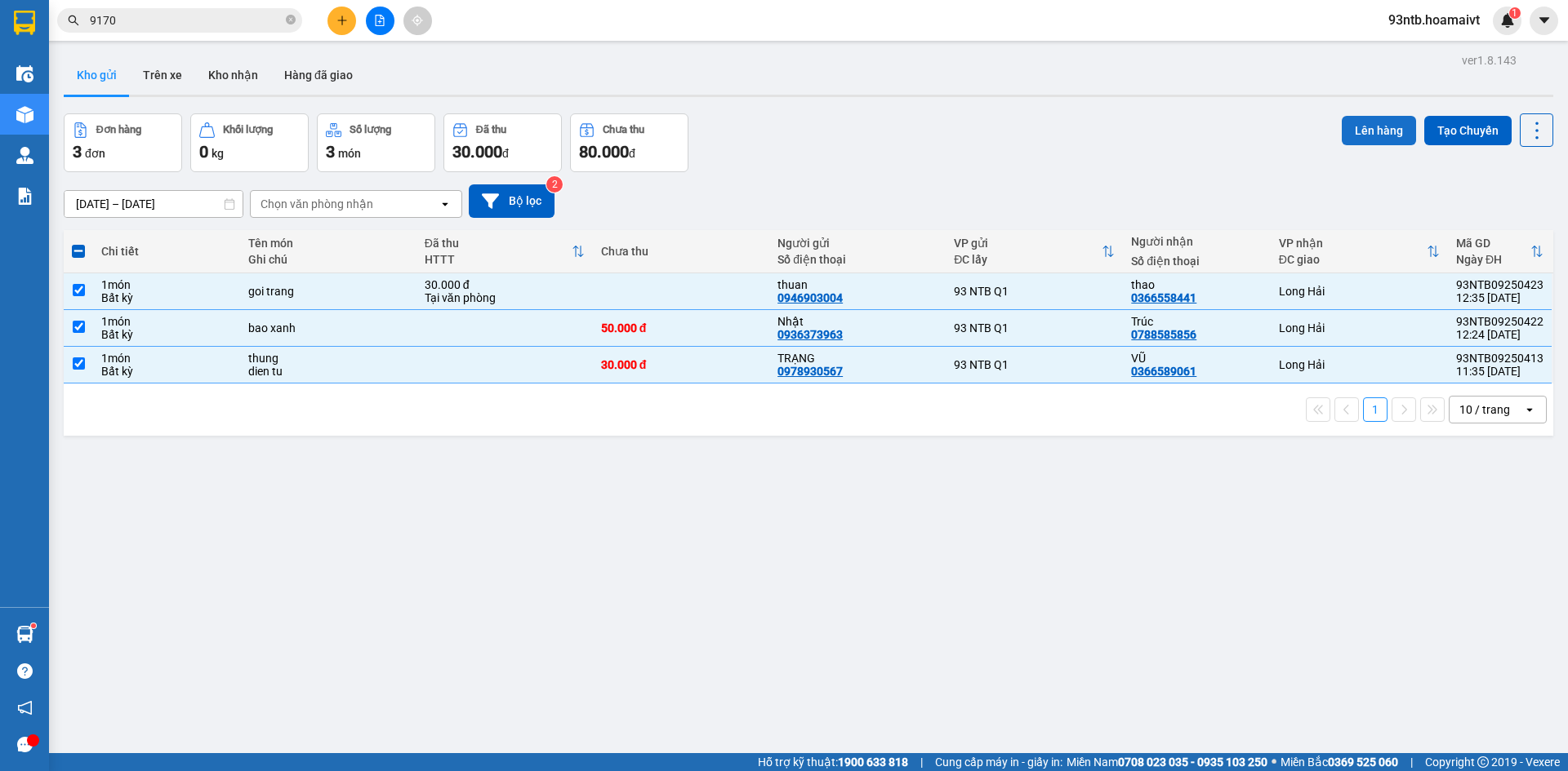
click at [1385, 135] on button "Lên hàng" at bounding box center [1379, 130] width 74 height 29
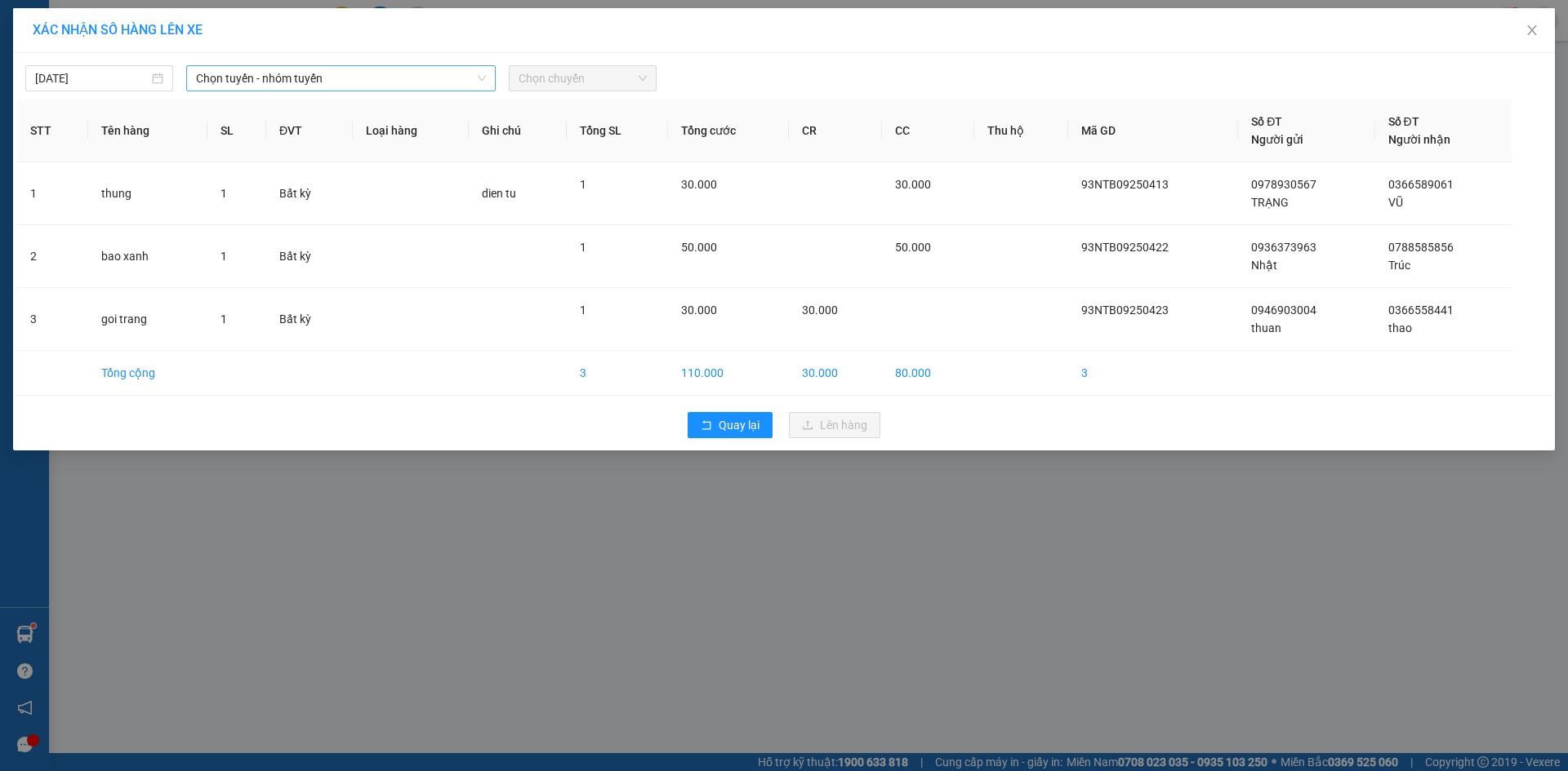
click at [406, 81] on span "Chọn tuyến - nhóm tuyến" at bounding box center [341, 78] width 290 height 24
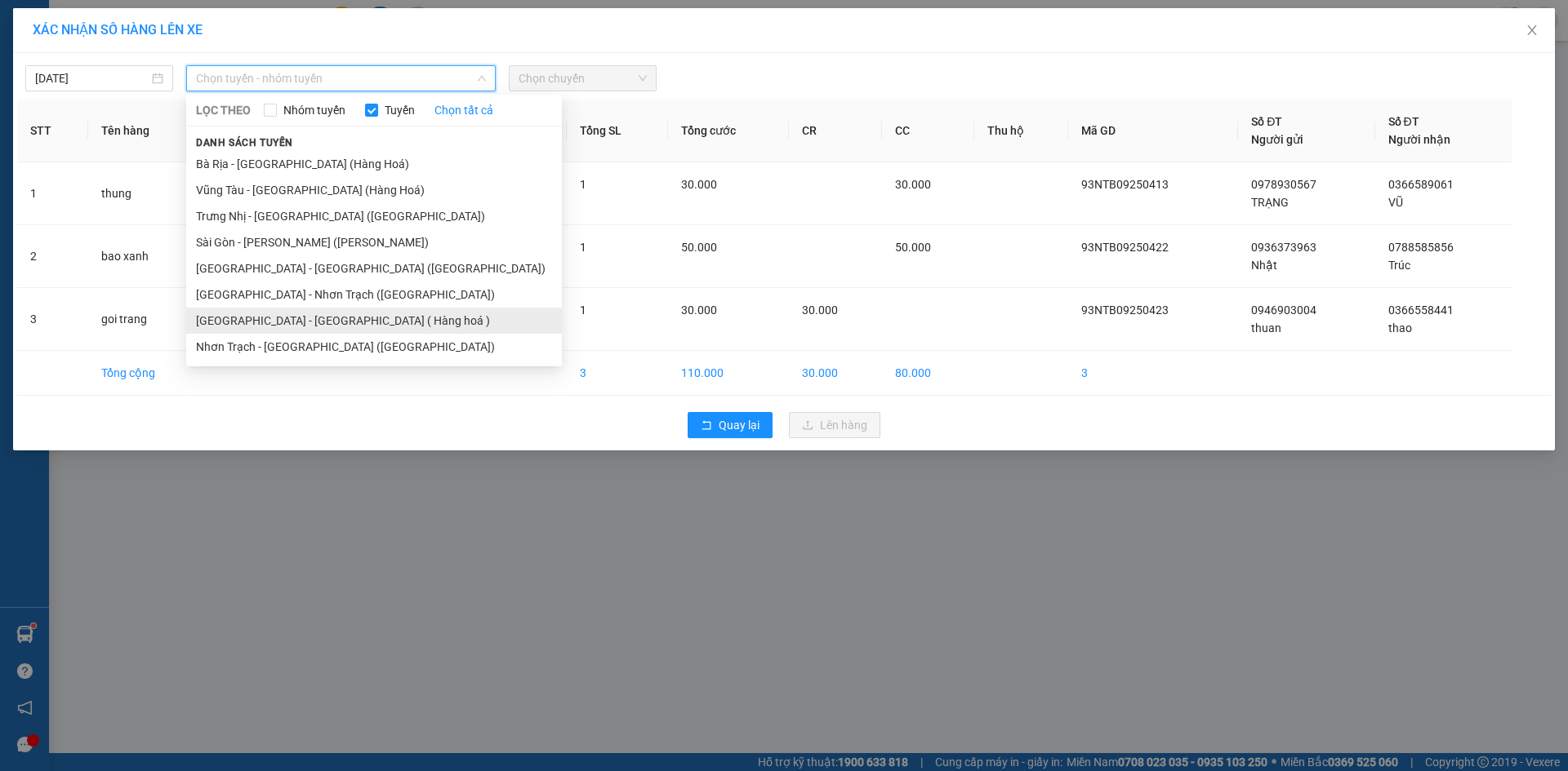
click at [312, 319] on li "Sài Gòn - Long Hải ( Hàng hoá )" at bounding box center [374, 320] width 376 height 26
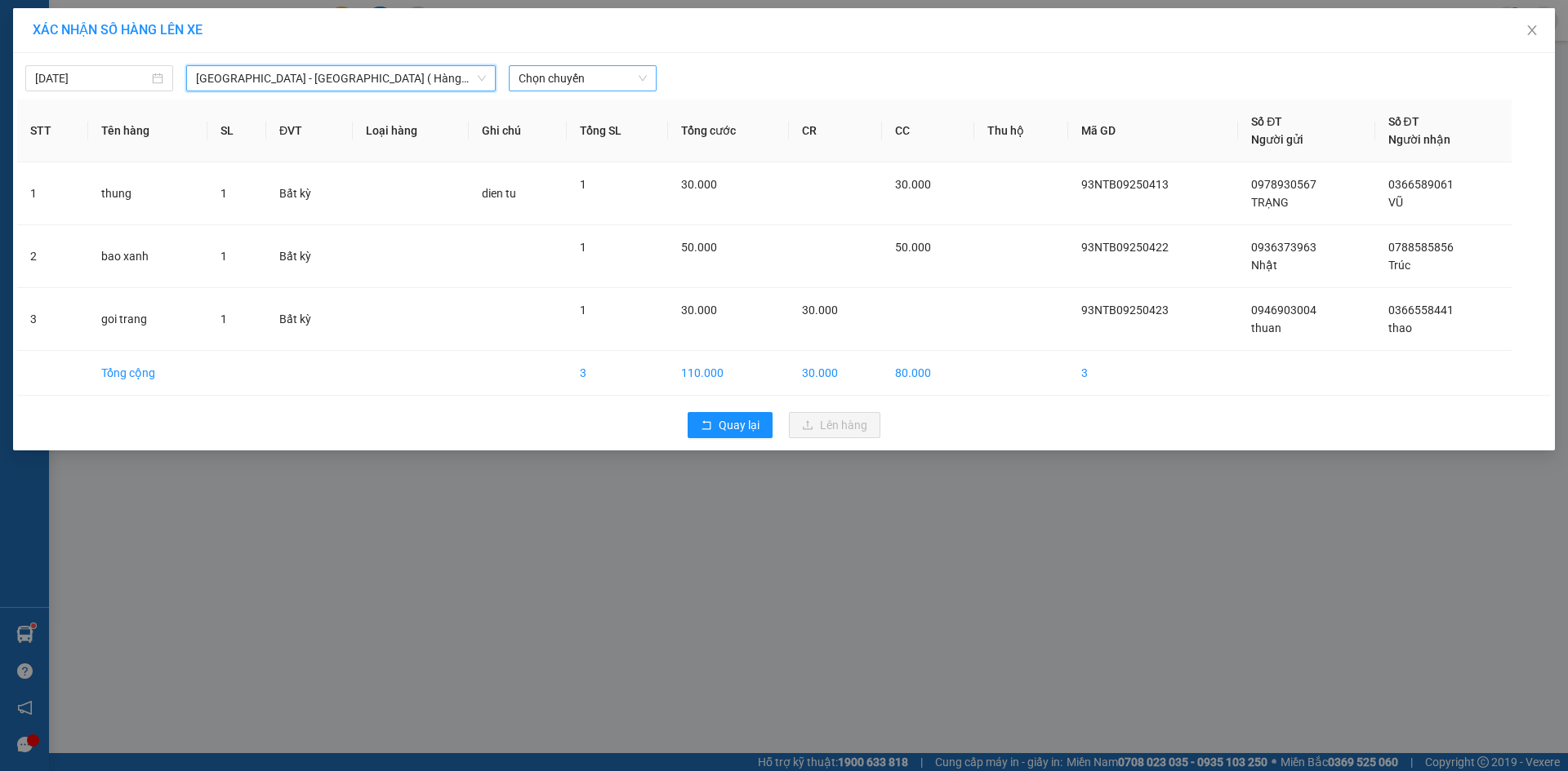
click at [628, 69] on span "Chọn chuyến" at bounding box center [583, 78] width 128 height 24
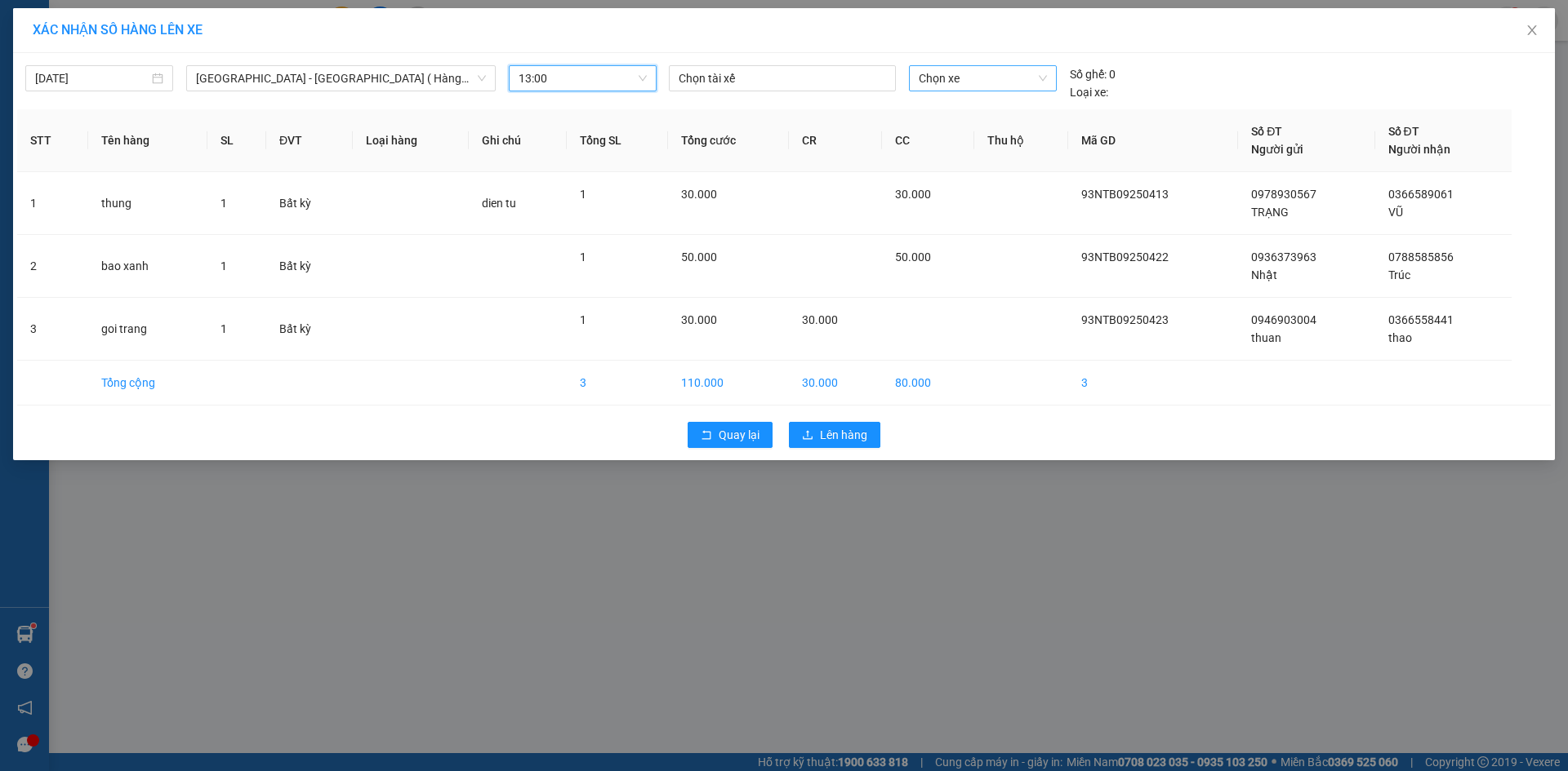
click at [981, 73] on span "Chọn xe" at bounding box center [982, 78] width 127 height 24
click at [1018, 107] on div "72B-029.18" at bounding box center [982, 111] width 127 height 17
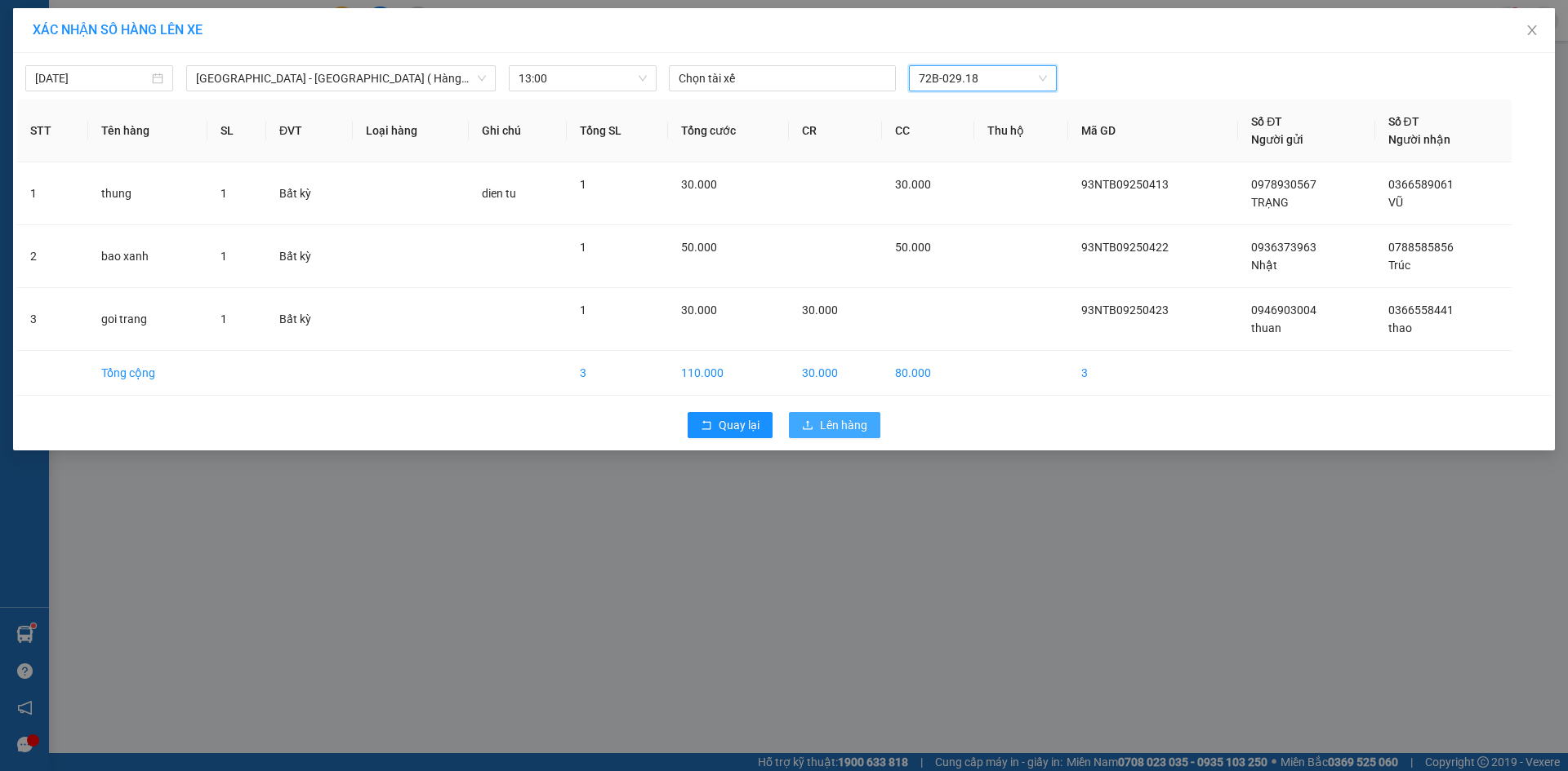
click at [858, 420] on span "Lên hàng" at bounding box center [843, 425] width 48 height 17
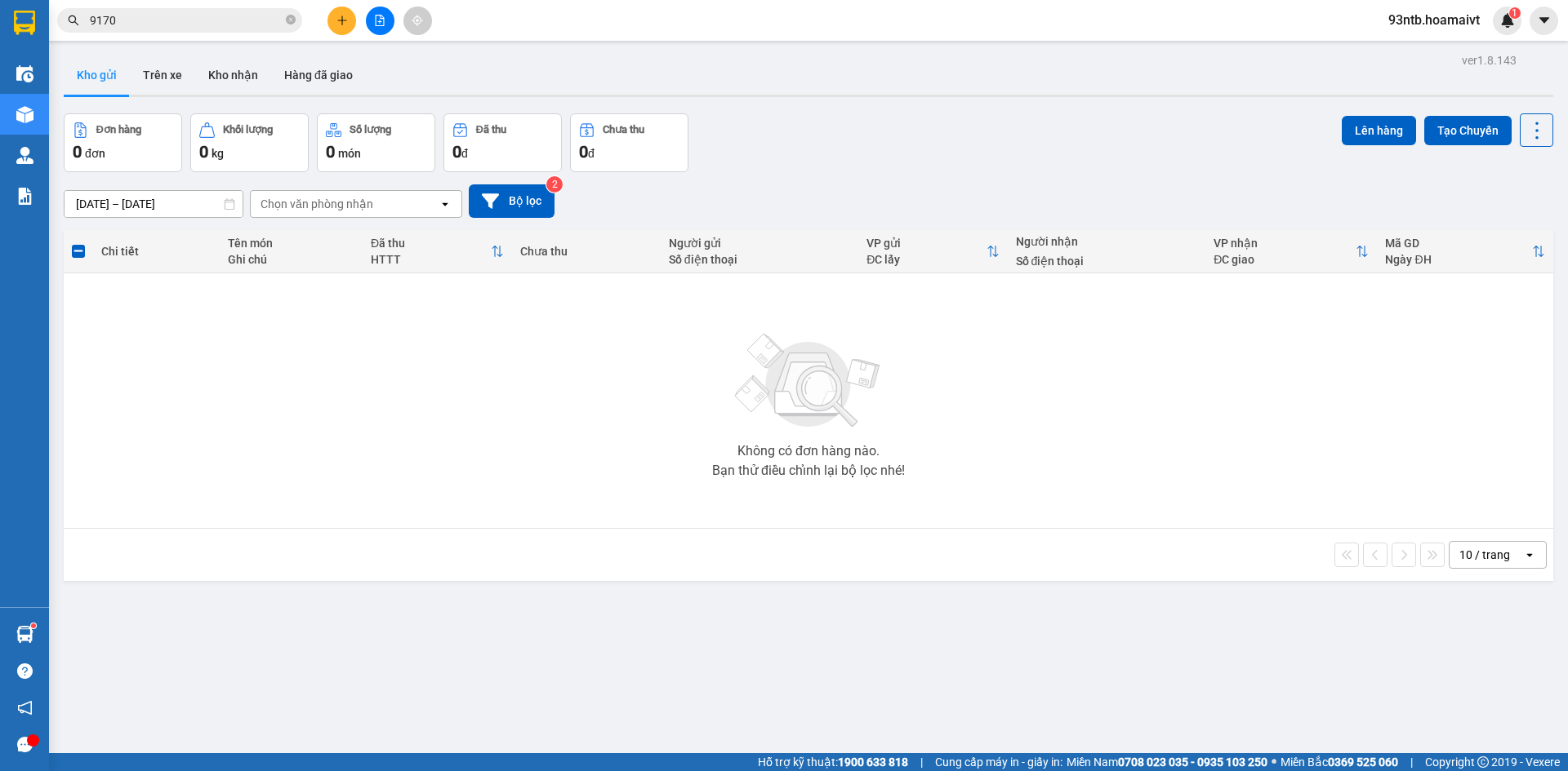
click at [333, 15] on button at bounding box center [341, 20] width 28 height 28
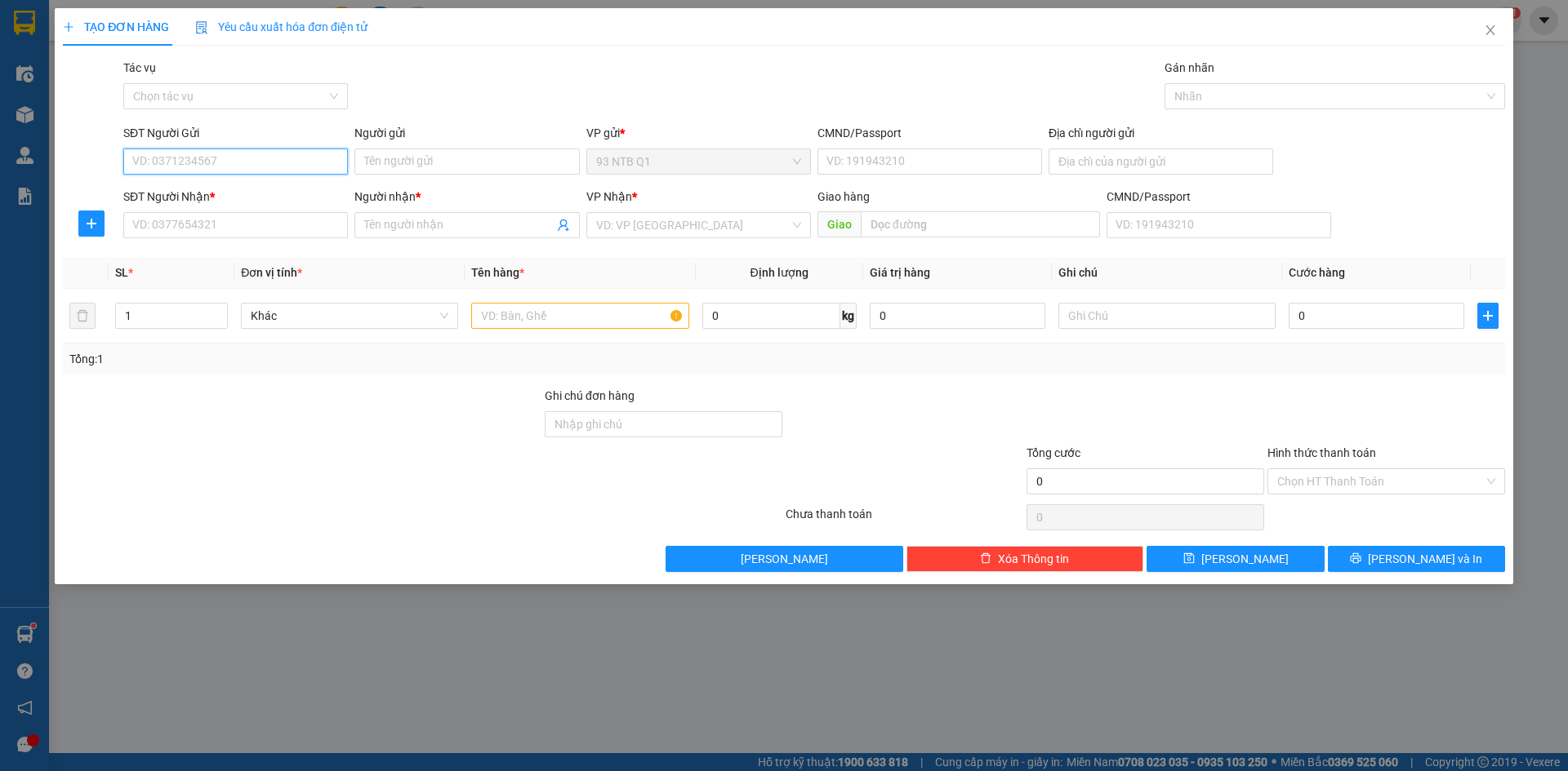
click at [264, 156] on input "SĐT Người Gửi" at bounding box center [235, 161] width 224 height 26
click at [264, 160] on input "SĐT Người Gửi" at bounding box center [235, 161] width 224 height 26
click at [186, 228] on input "SĐT Người Nhận *" at bounding box center [235, 225] width 224 height 26
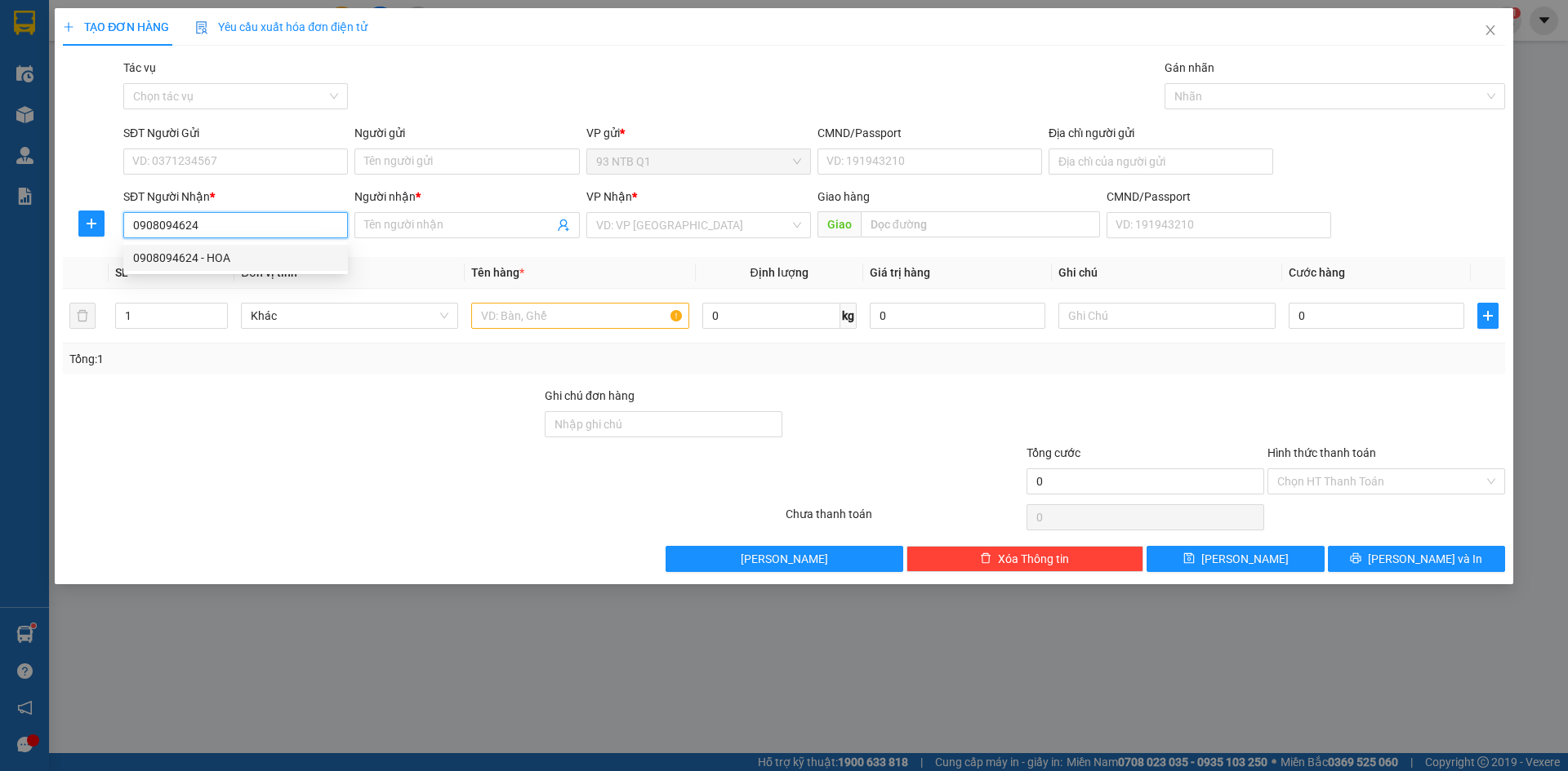
click at [251, 255] on div "0908094624 - HOA" at bounding box center [235, 257] width 205 height 17
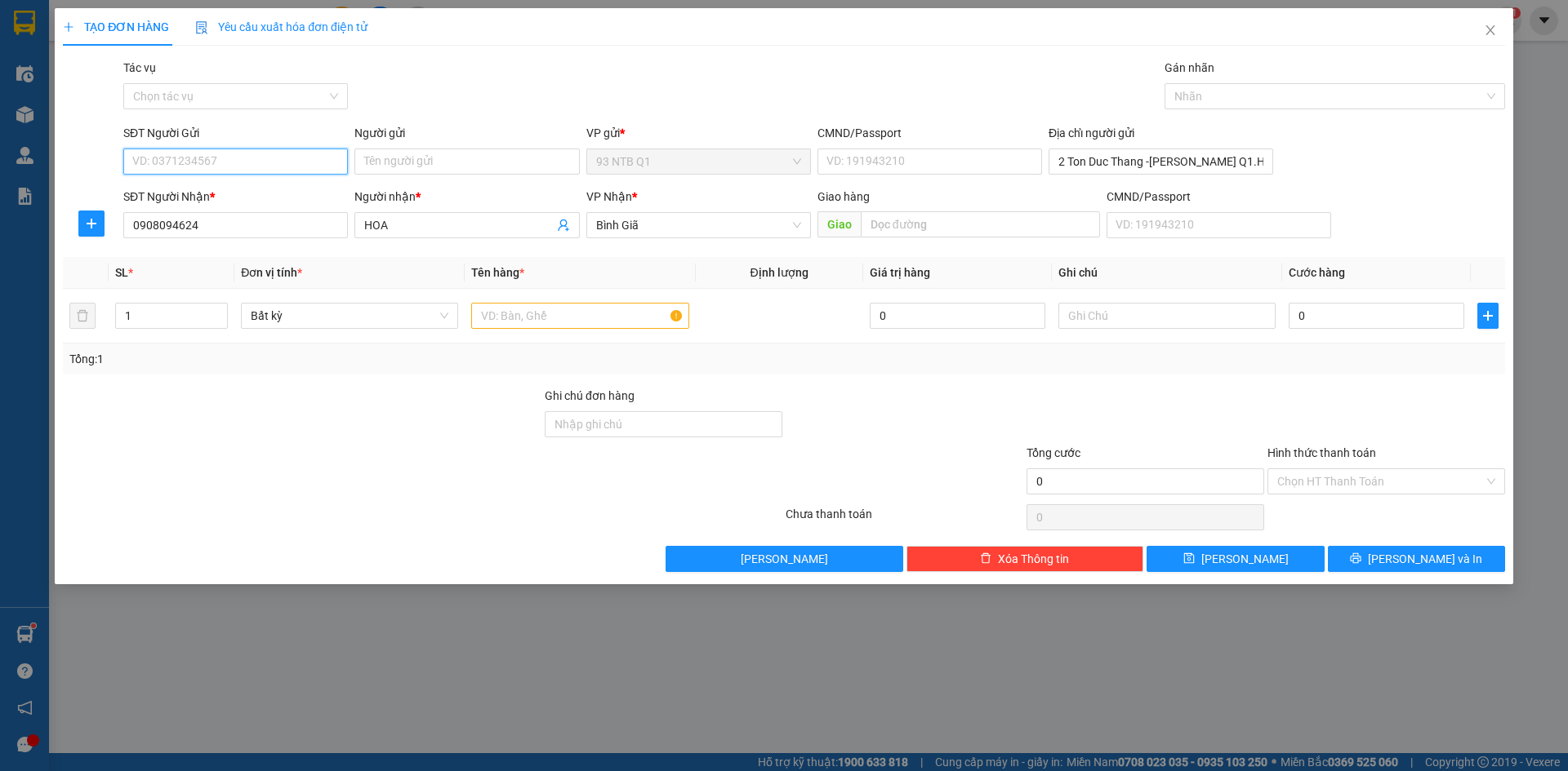
click at [269, 151] on input "SĐT Người Gửi" at bounding box center [235, 161] width 224 height 26
click at [444, 253] on div "Transit Pickup Surcharge Ids Transit Deliver Surcharge Ids Transit Deliver Surc…" at bounding box center [784, 316] width 1442 height 514
click at [589, 329] on div at bounding box center [580, 317] width 218 height 33
click at [578, 325] on input "text" at bounding box center [580, 316] width 218 height 26
click at [301, 168] on input "SĐT Người Gửi" at bounding box center [235, 161] width 224 height 26
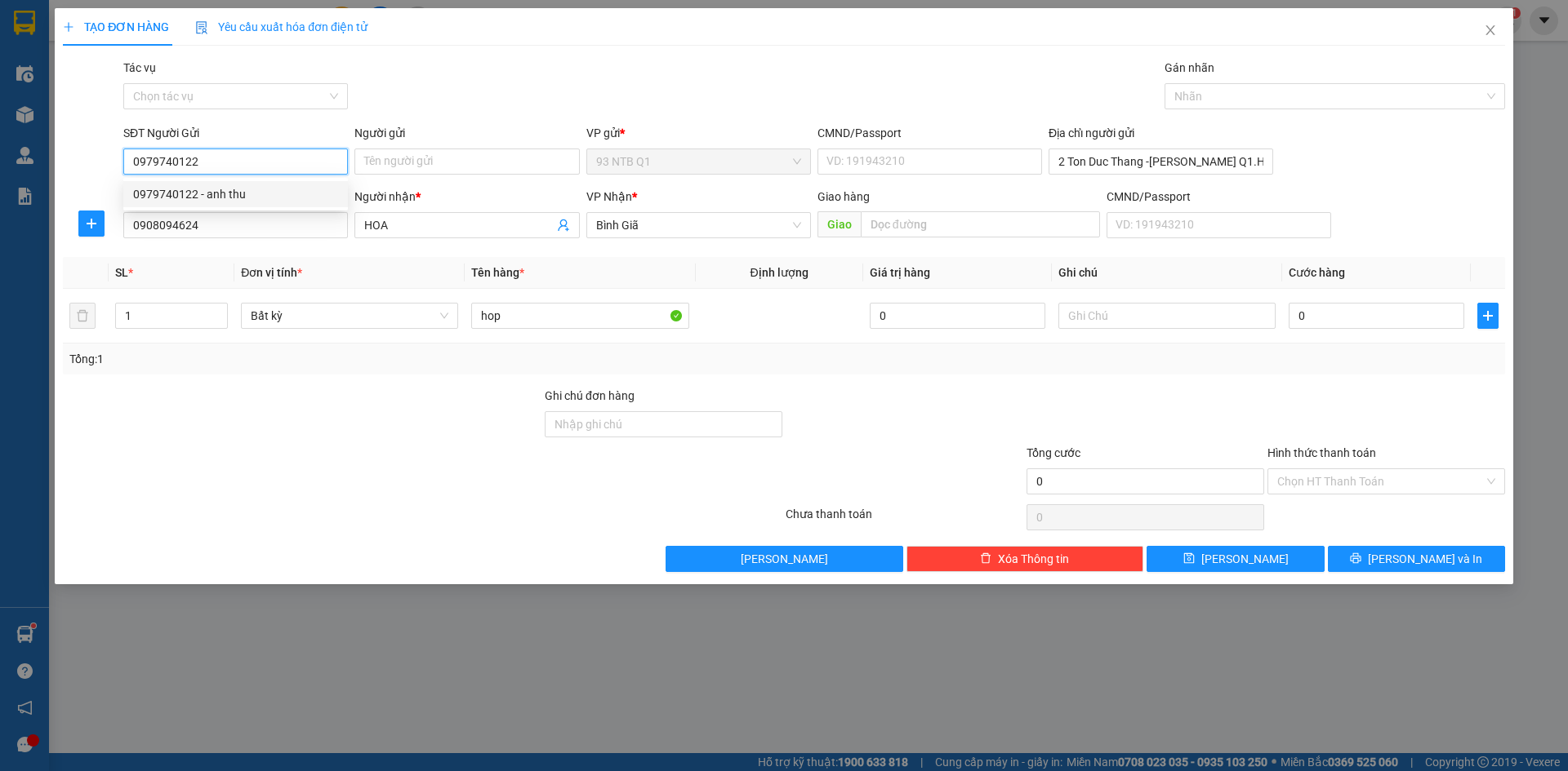
click at [306, 197] on div "0979740122 - anh thu" at bounding box center [235, 194] width 205 height 17
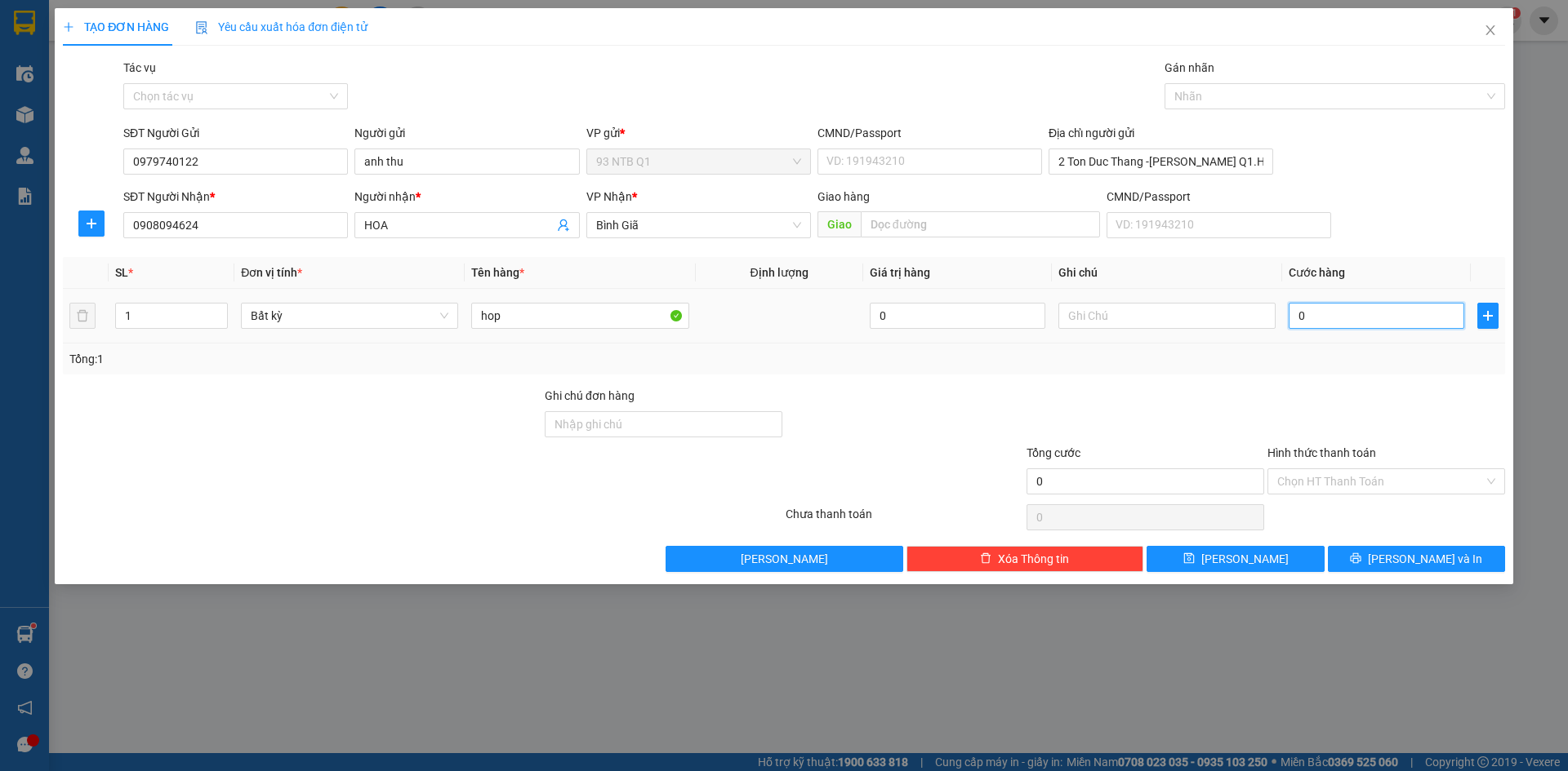
click at [1323, 320] on input "0" at bounding box center [1376, 316] width 176 height 26
click at [1408, 324] on input "0" at bounding box center [1376, 316] width 176 height 26
click at [1293, 405] on div at bounding box center [1386, 415] width 241 height 57
click at [1408, 565] on span "[PERSON_NAME] và In" at bounding box center [1425, 559] width 115 height 17
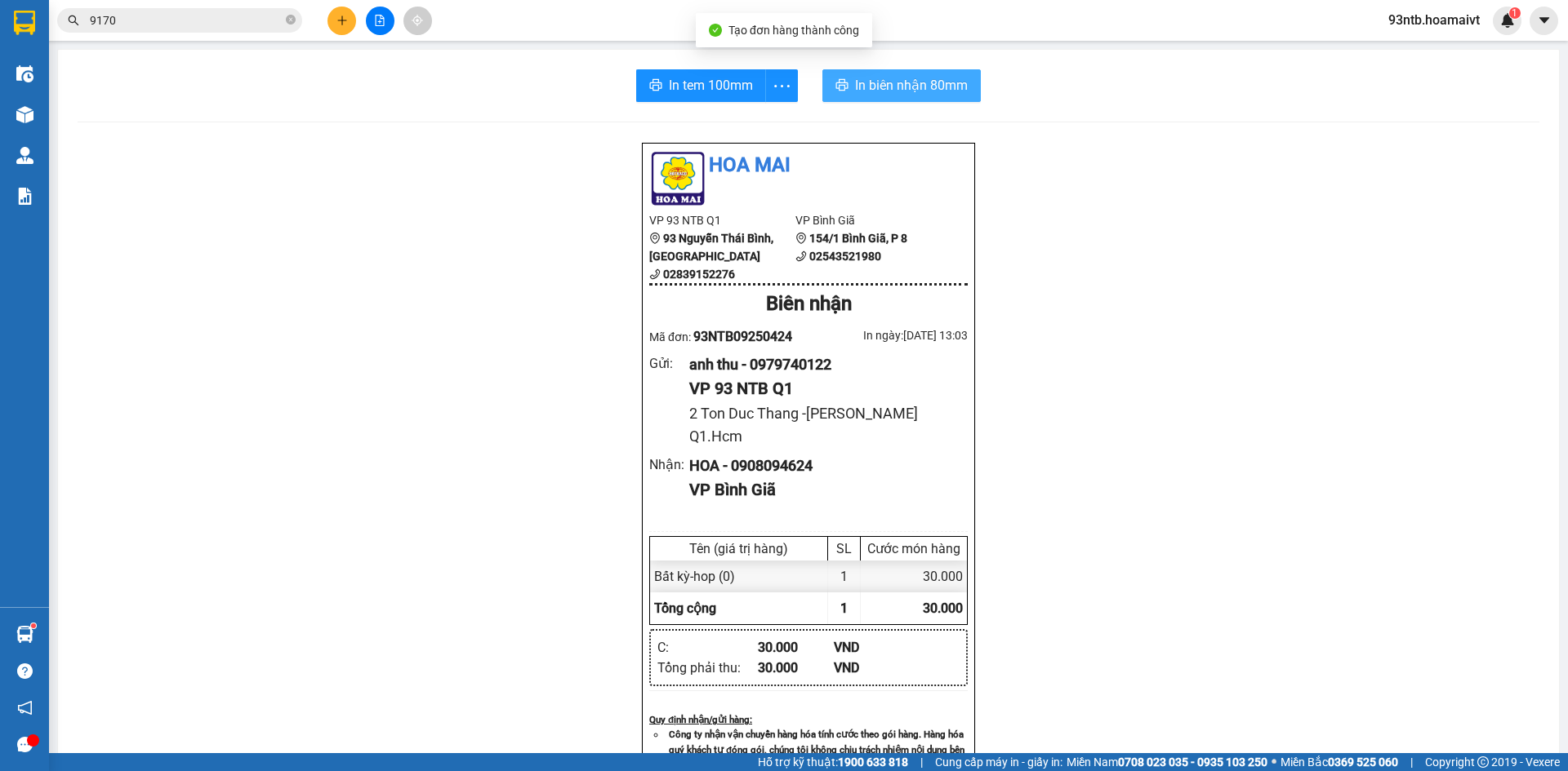
click at [826, 84] on button "In biên nhận 80mm" at bounding box center [901, 85] width 158 height 33
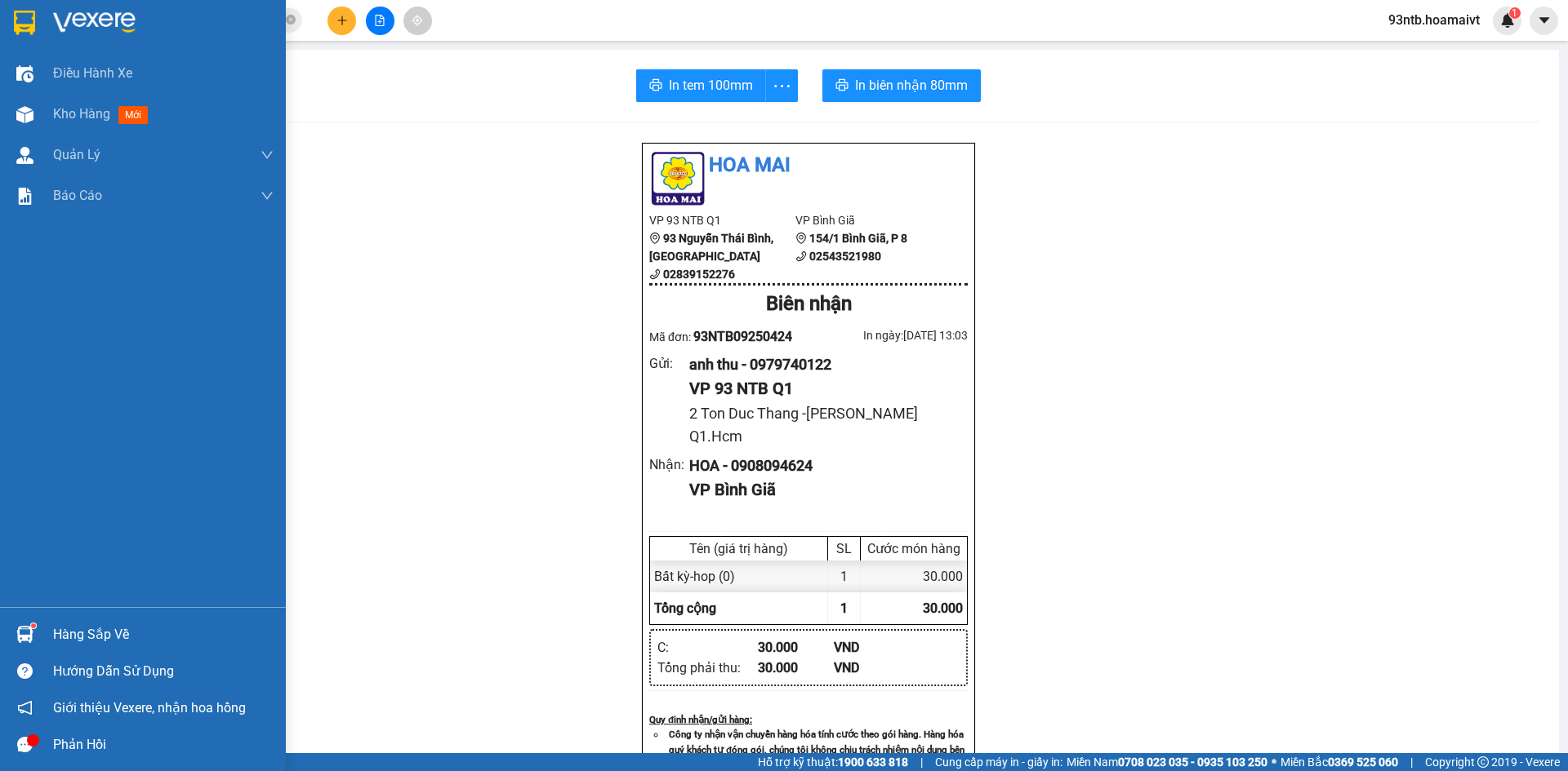
click at [95, 624] on div "Hàng sắp về" at bounding box center [163, 634] width 221 height 24
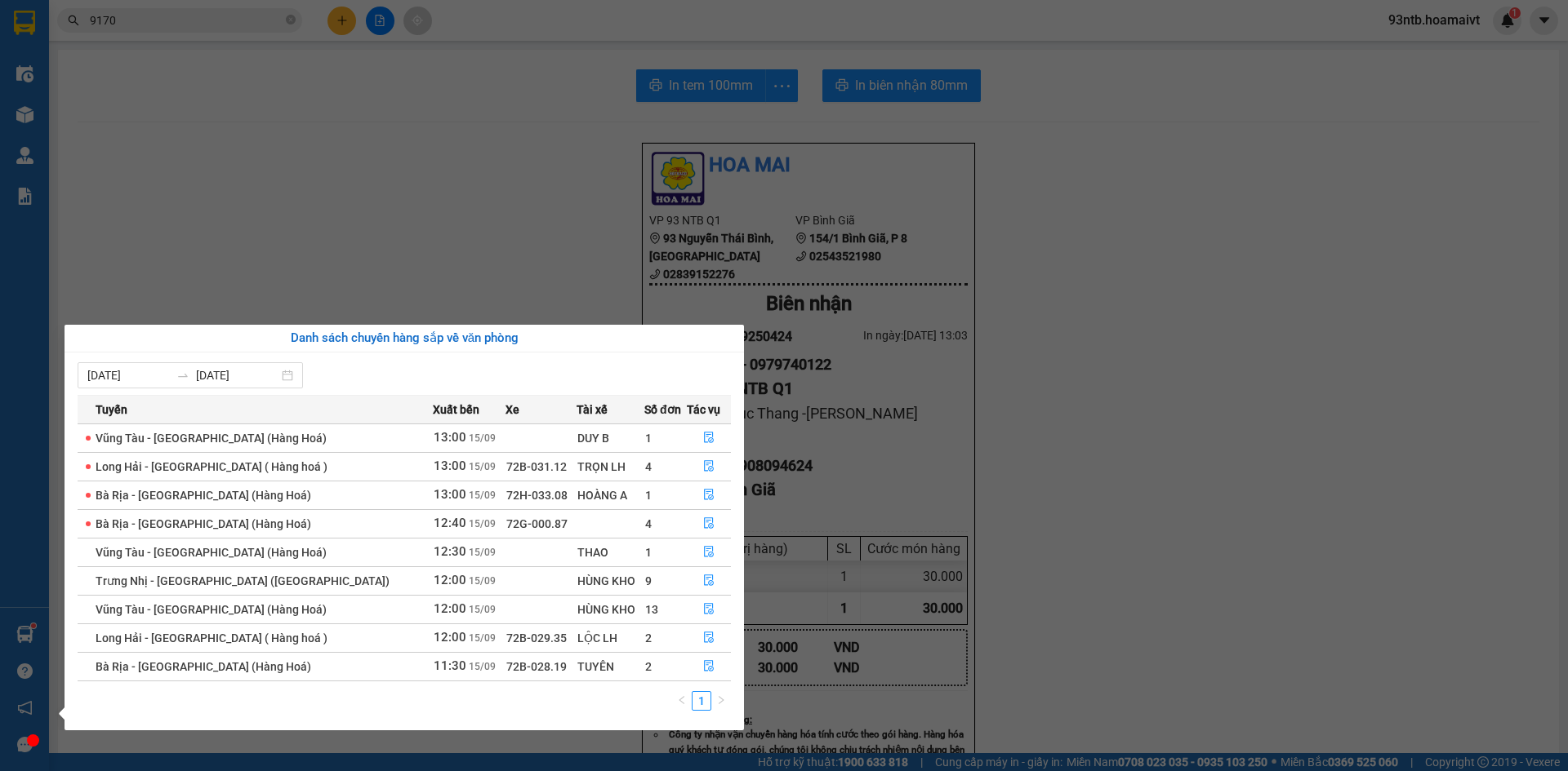
click at [494, 84] on section "Kết quả tìm kiếm ( 1572 ) Bộ lọc Tìm người gửi/nhận Thuộc VP này Mã ĐH Trạng th…" at bounding box center [784, 386] width 1568 height 771
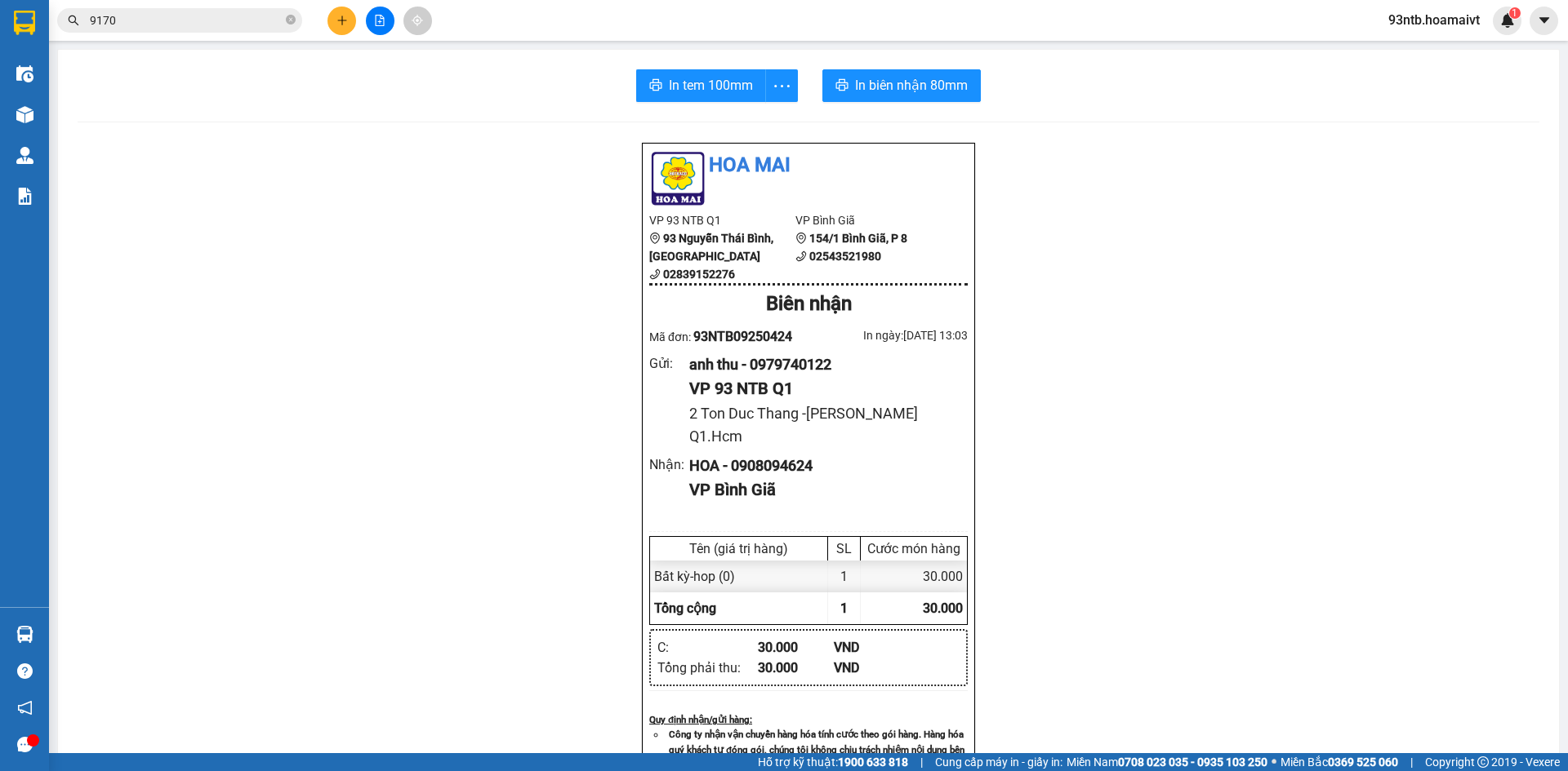
click at [259, 14] on input "9170" at bounding box center [186, 20] width 192 height 17
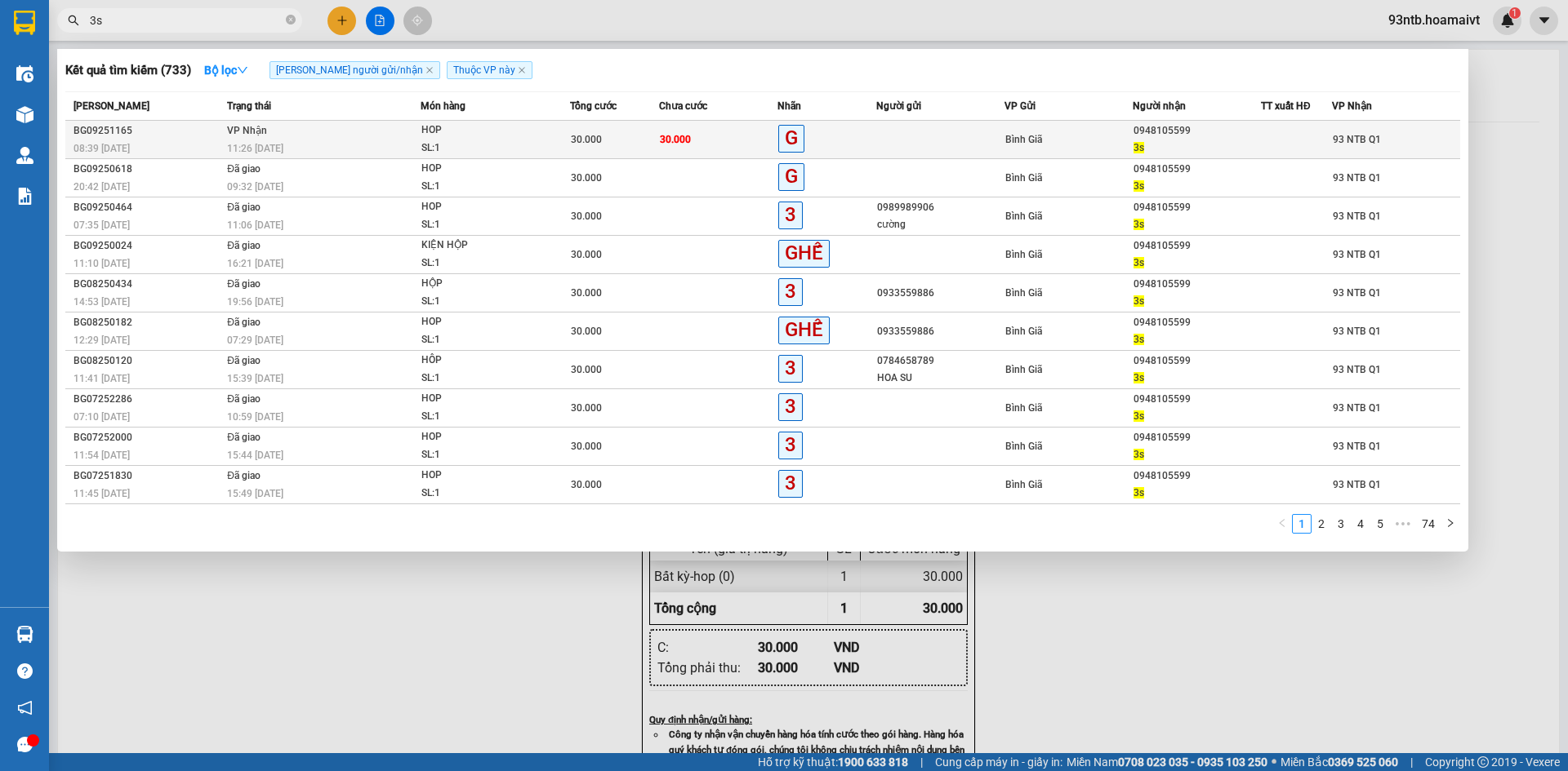
click at [636, 143] on div "30.000" at bounding box center [615, 139] width 87 height 17
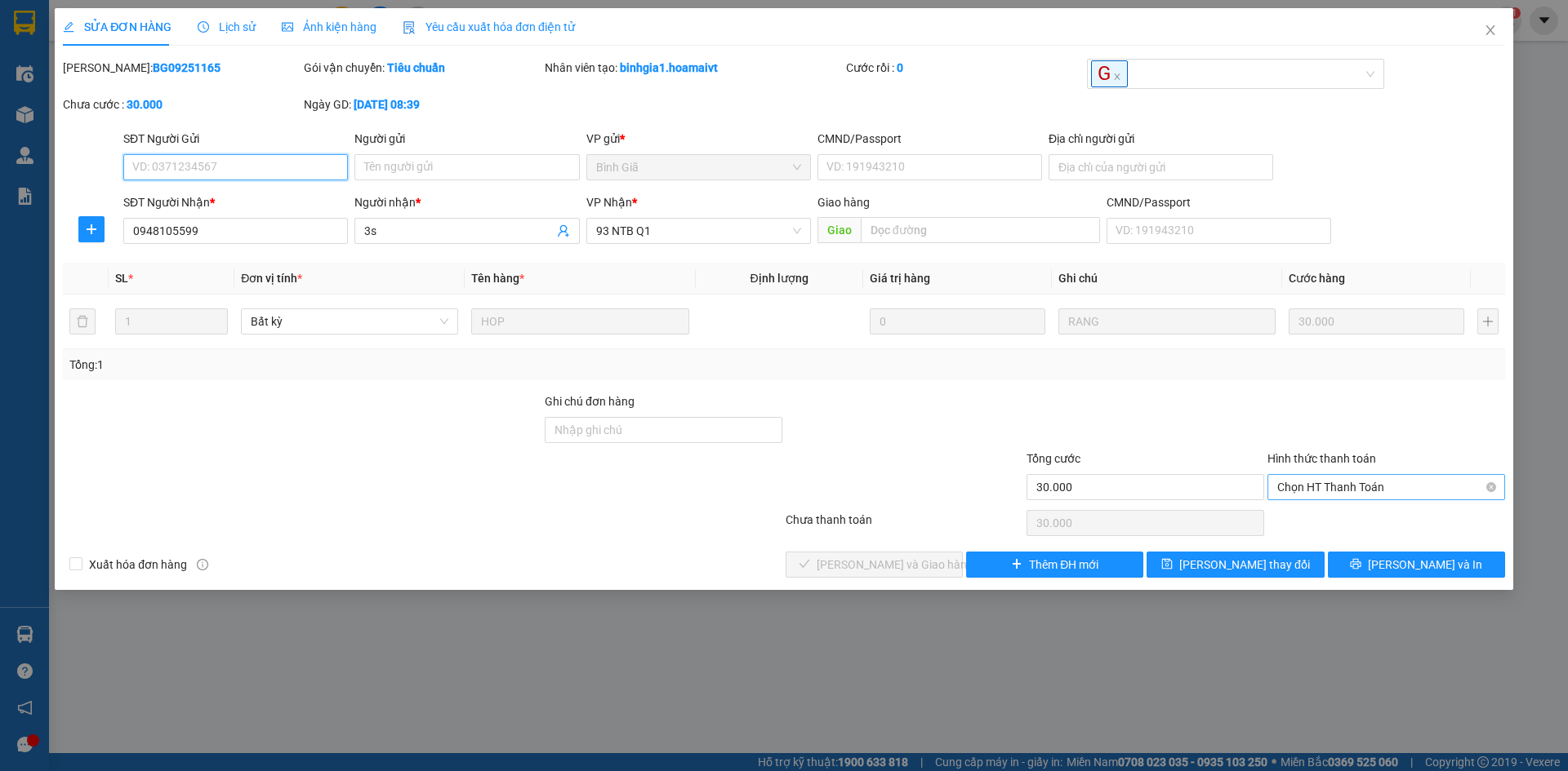
click at [1394, 486] on span "Chọn HT Thanh Toán" at bounding box center [1386, 486] width 218 height 24
click at [1376, 510] on div "Tại văn phòng" at bounding box center [1386, 520] width 238 height 26
click at [847, 553] on button "[PERSON_NAME] và Giao hàng" at bounding box center [874, 564] width 177 height 26
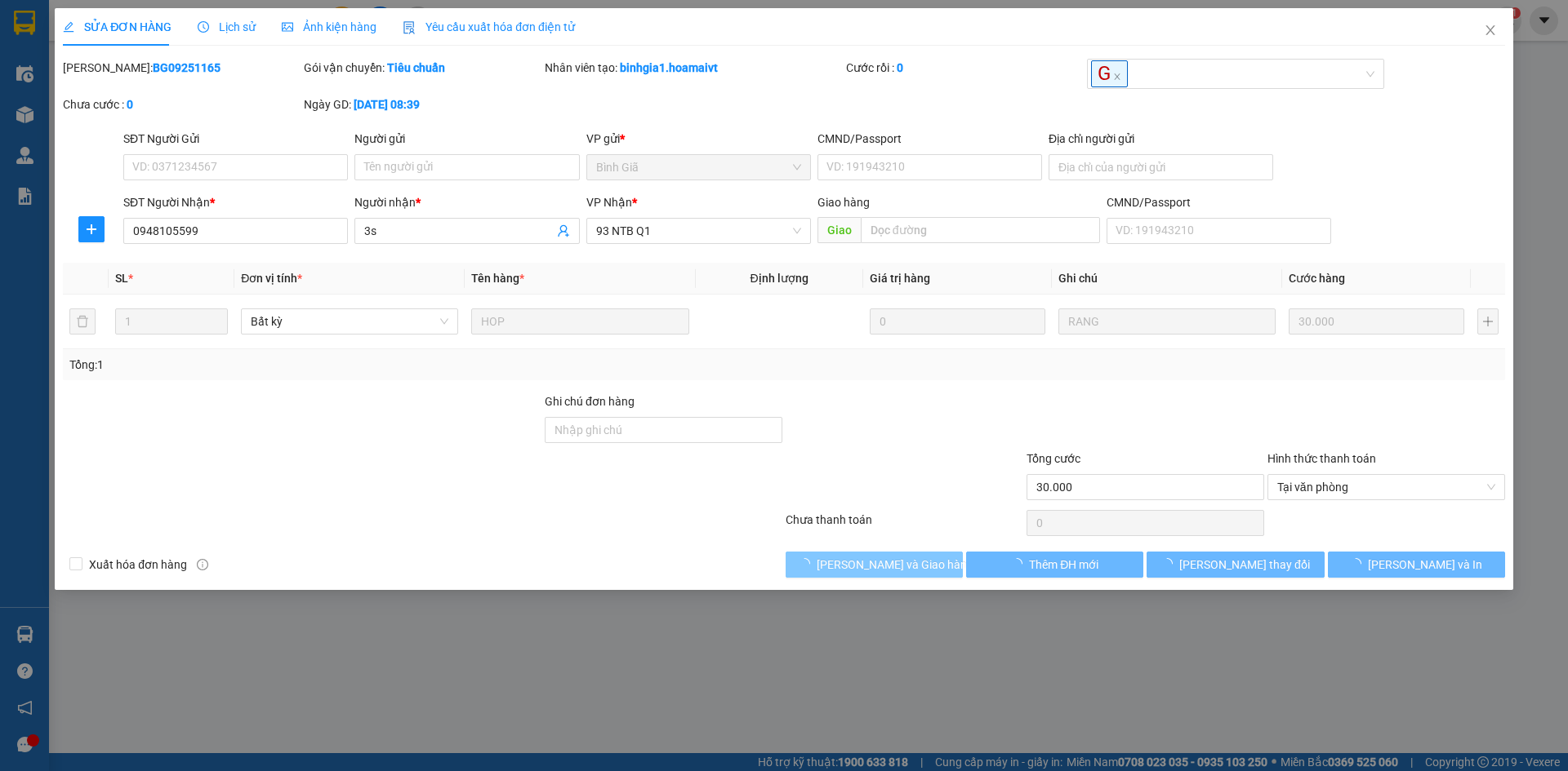
click at [848, 553] on button "[PERSON_NAME] và Giao hàng" at bounding box center [874, 564] width 177 height 26
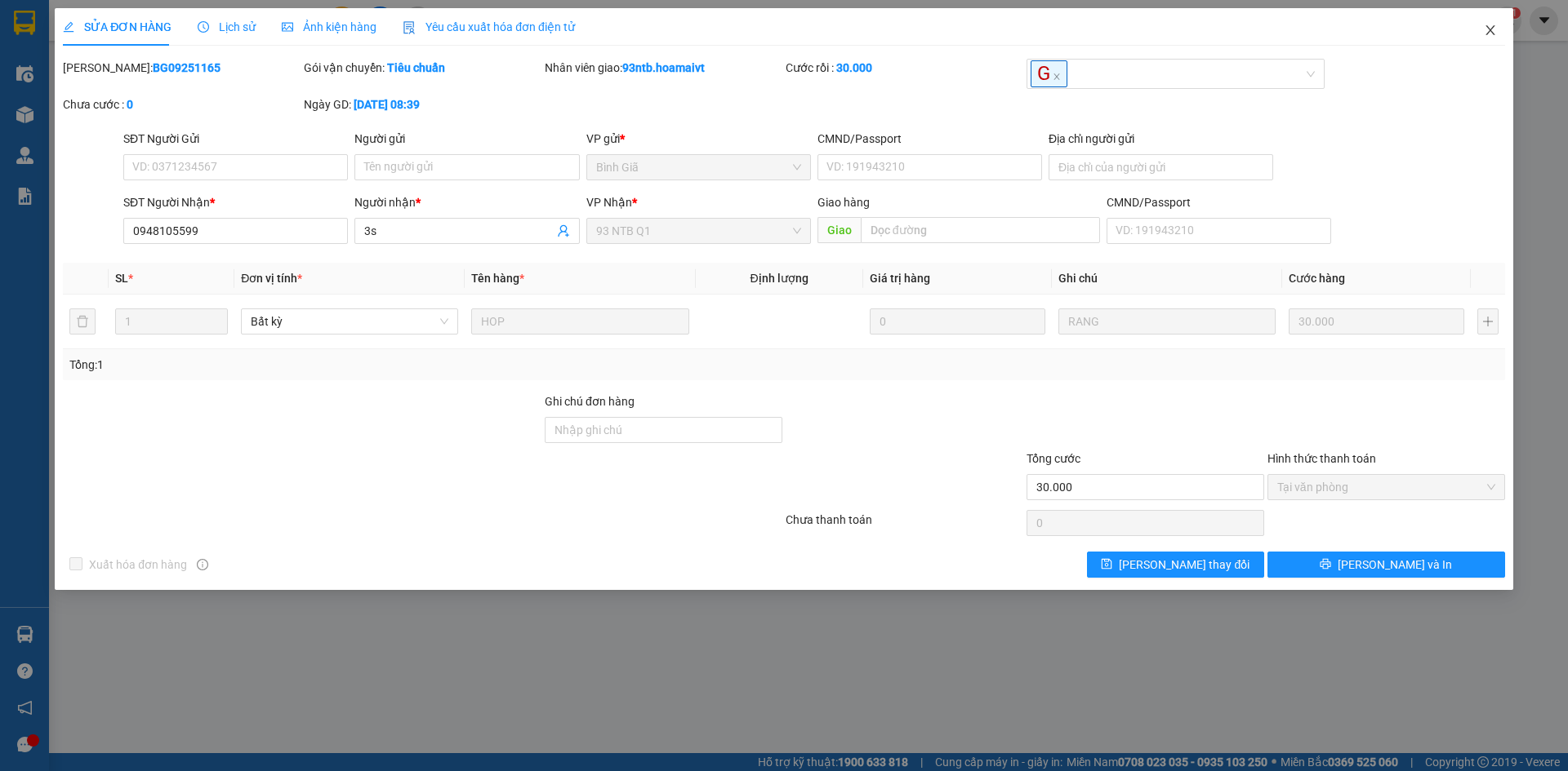
click at [1497, 26] on span "Close" at bounding box center [1490, 30] width 46 height 46
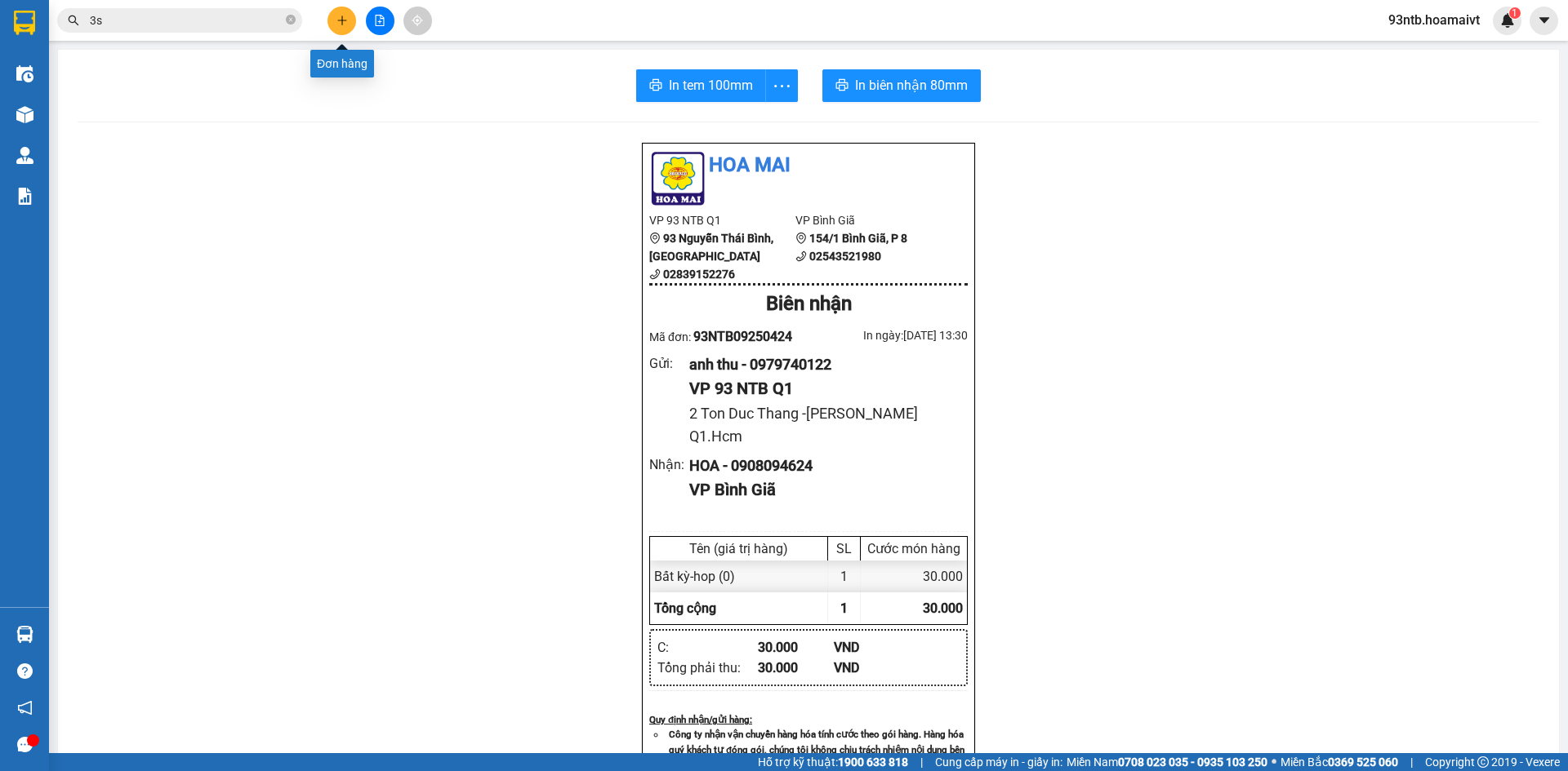
click at [344, 27] on button at bounding box center [341, 20] width 28 height 28
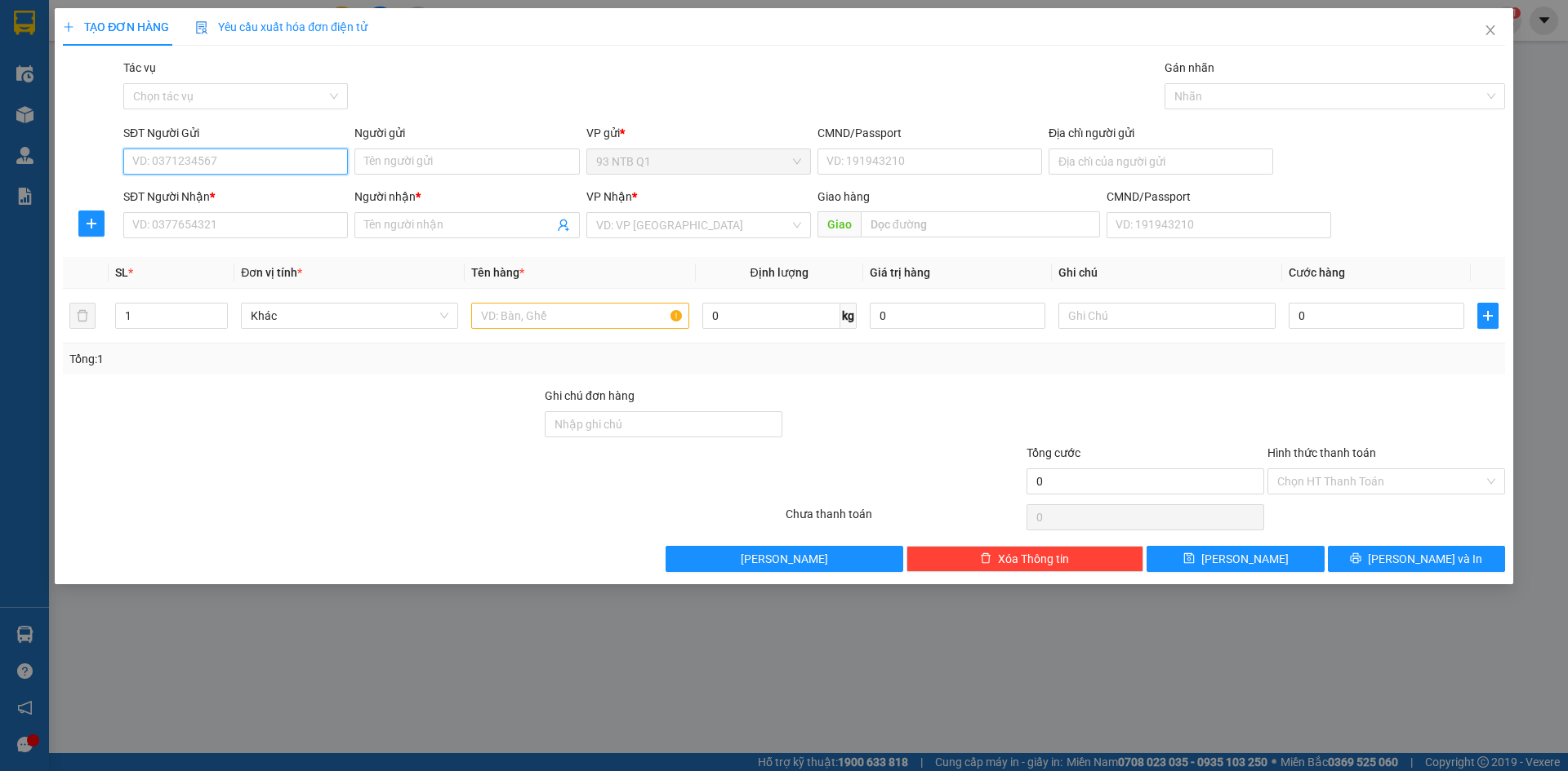
click at [282, 155] on input "SĐT Người Gửi" at bounding box center [235, 161] width 224 height 26
click at [441, 172] on input "Người gửi" at bounding box center [466, 161] width 224 height 26
click at [222, 229] on input "SĐT Người Nhận *" at bounding box center [235, 225] width 224 height 26
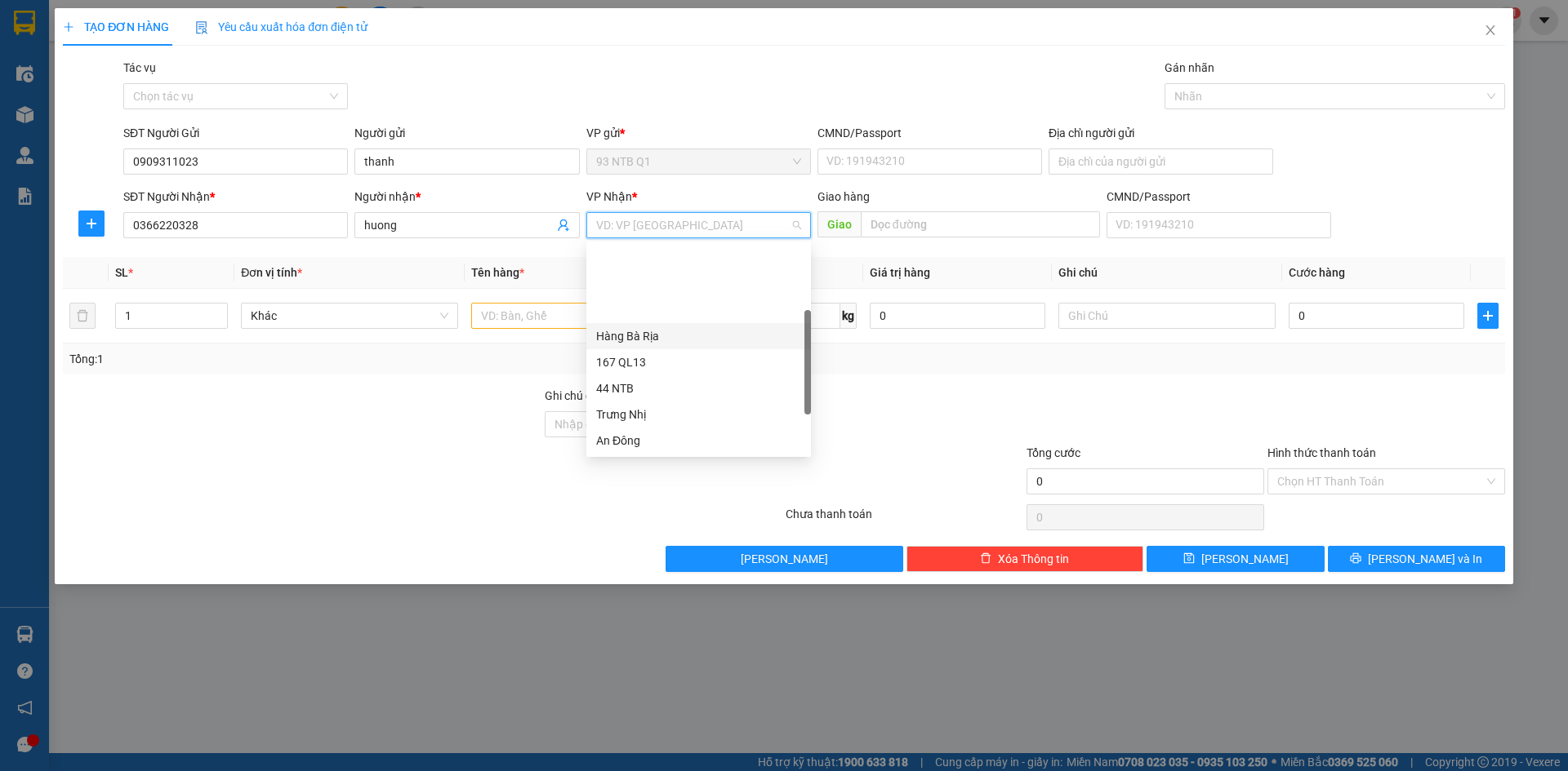
click at [700, 327] on div "Hàng Bà Rịa" at bounding box center [699, 336] width 205 height 17
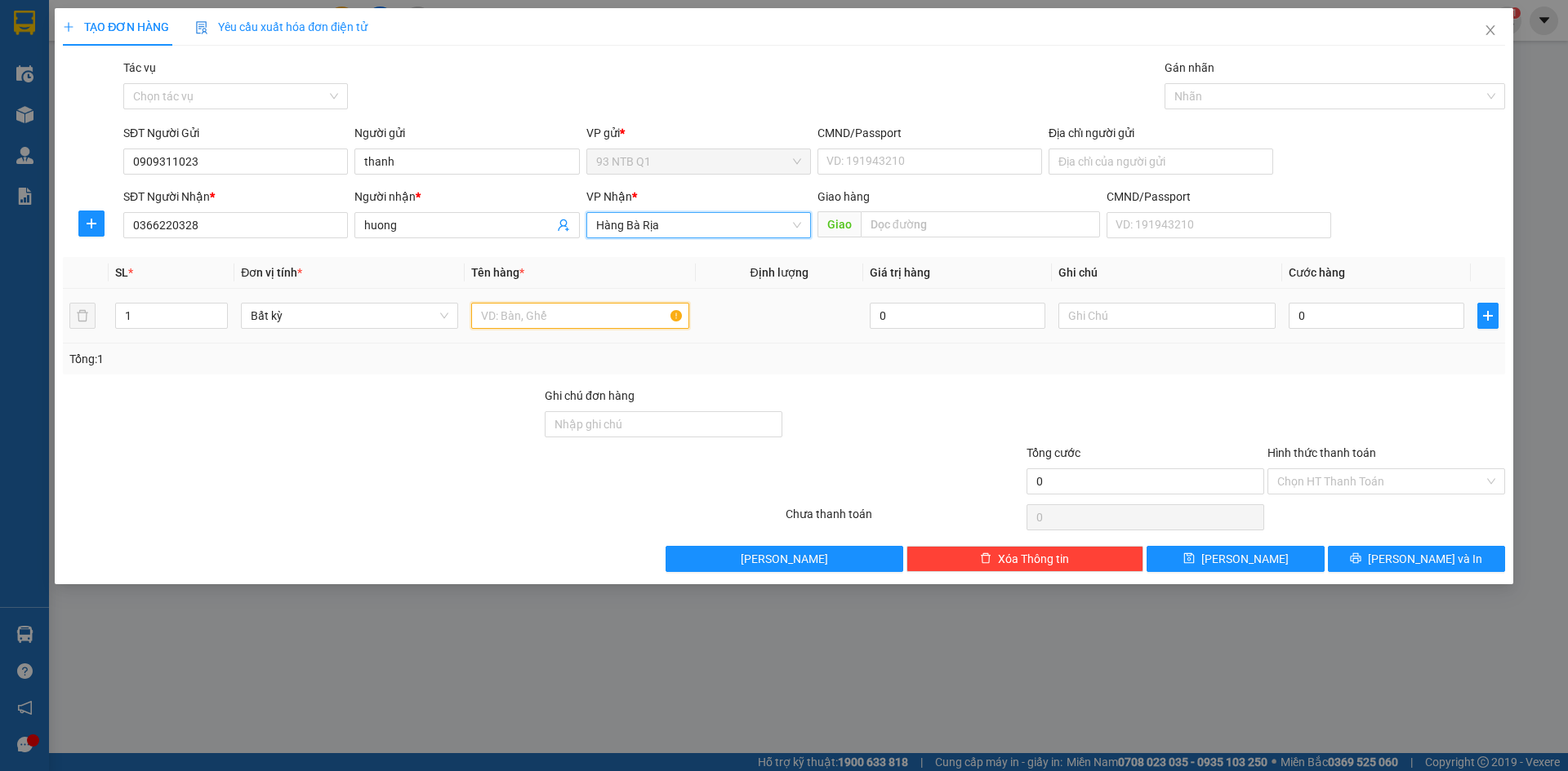
click at [576, 320] on input "text" at bounding box center [580, 316] width 218 height 26
click at [949, 410] on div at bounding box center [904, 415] width 241 height 57
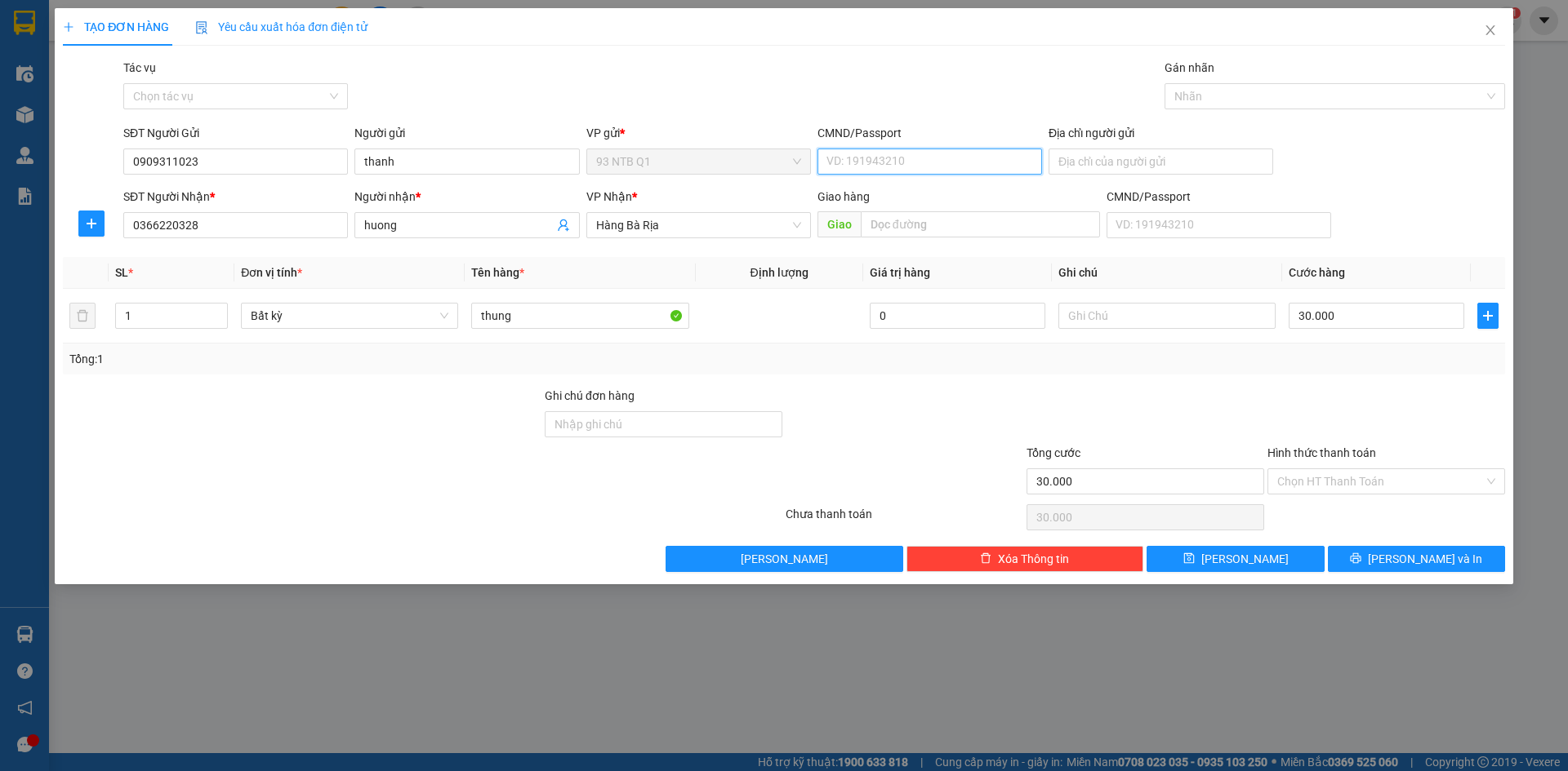
click at [894, 161] on input "CMND/Passport" at bounding box center [929, 161] width 224 height 26
click at [542, 93] on div "Gói vận chuyển * Tiêu chuẩn Tác vụ Chọn tác vụ Gán nhãn Nhãn" at bounding box center [814, 87] width 1388 height 57
click at [935, 164] on input "CMND/Passport" at bounding box center [929, 161] width 224 height 26
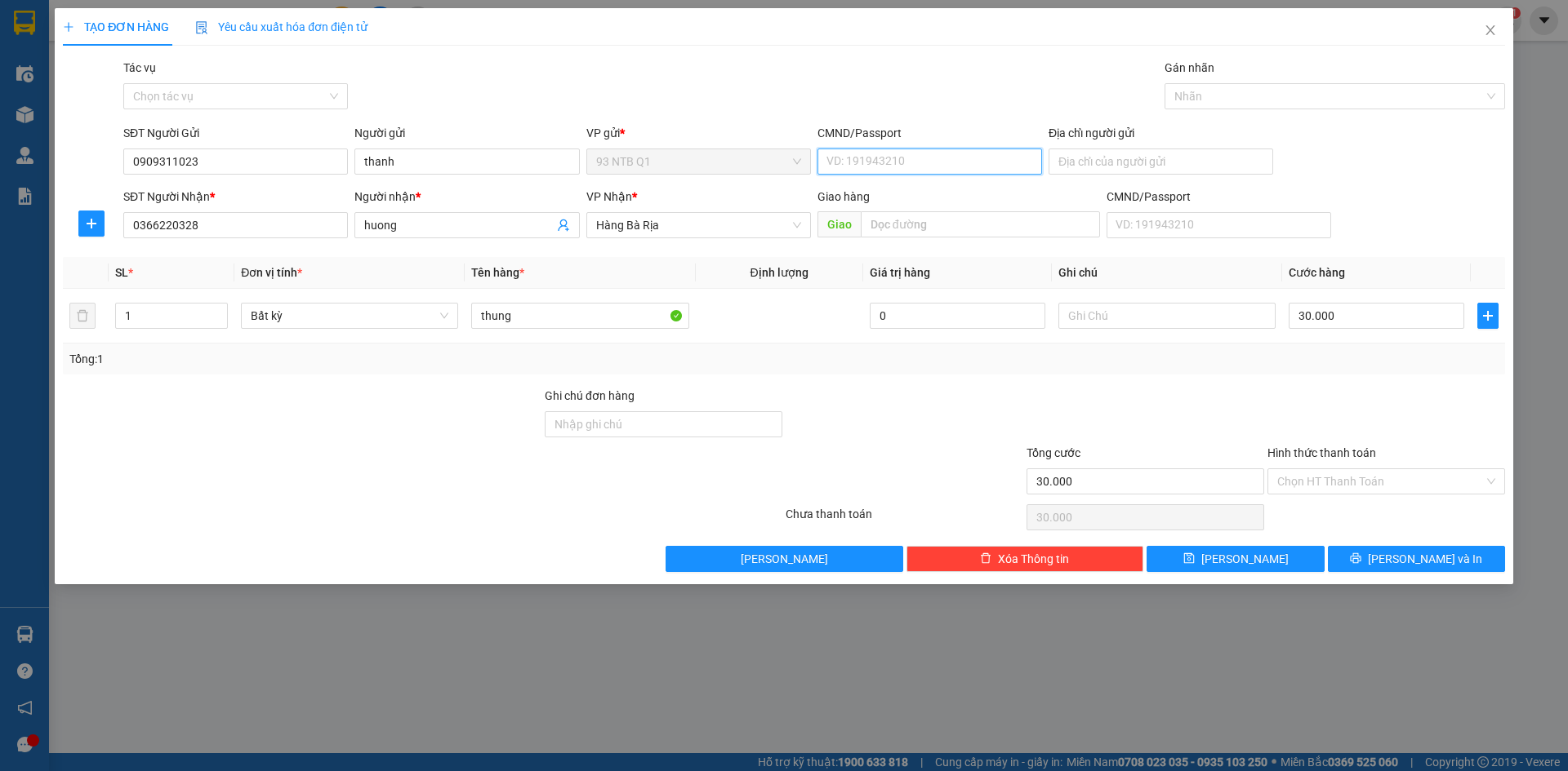
click at [914, 163] on input "CMND/Passport" at bounding box center [929, 161] width 224 height 26
click at [825, 170] on input "CMND/Passport" at bounding box center [929, 161] width 224 height 26
click at [1378, 558] on button "[PERSON_NAME] và In" at bounding box center [1416, 558] width 177 height 26
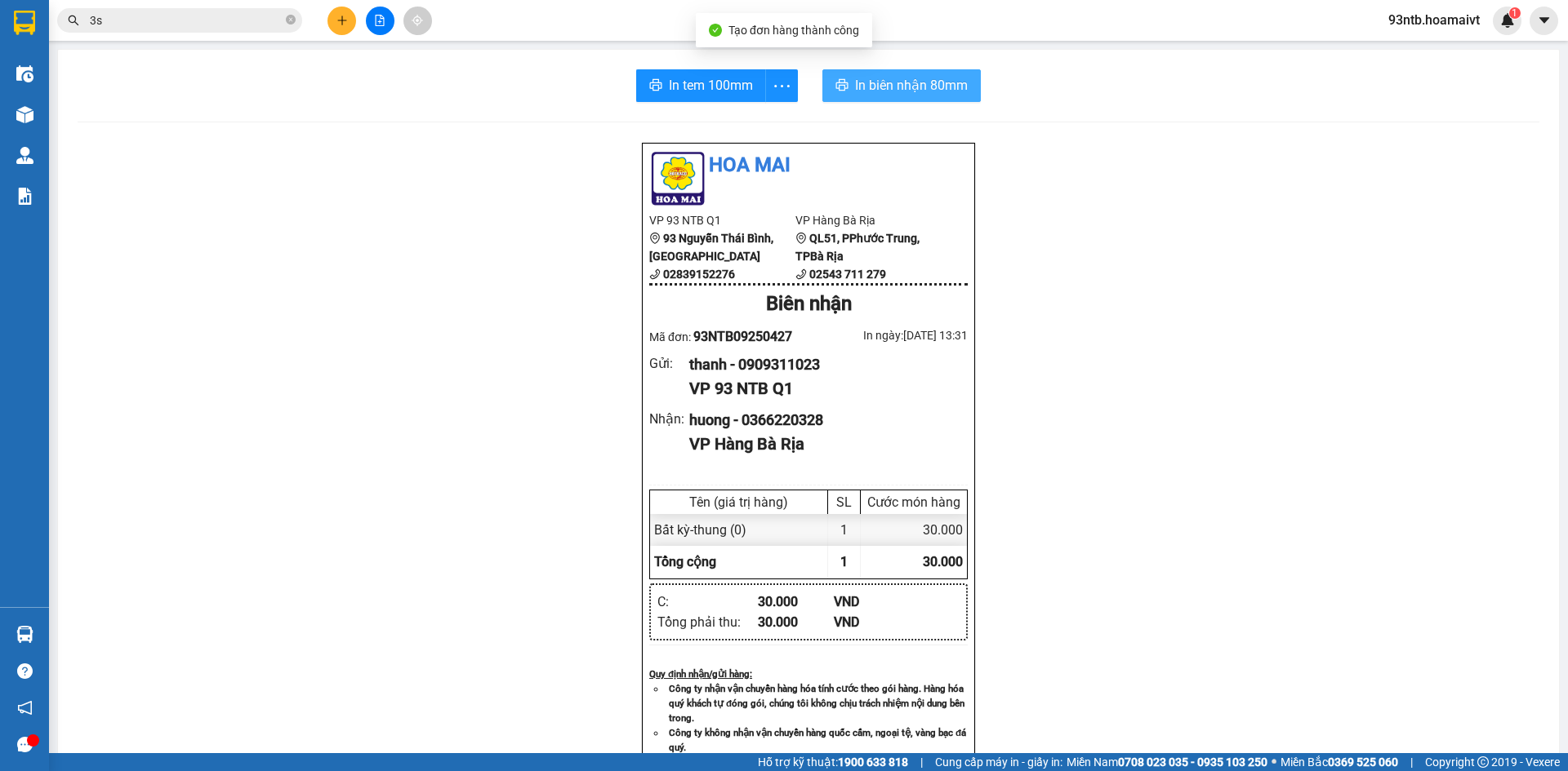
click at [905, 95] on span "In biên nhận 80mm" at bounding box center [911, 84] width 113 height 20
click at [1209, 659] on div "Hoa Mai VP 93 NTB Q1 93 Nguyễn Thái Bình, Quận 1 02839152276 VP Hàng Bà Ri…" at bounding box center [808, 669] width 1462 height 1055
click at [181, 18] on input "3s" at bounding box center [186, 20] width 192 height 17
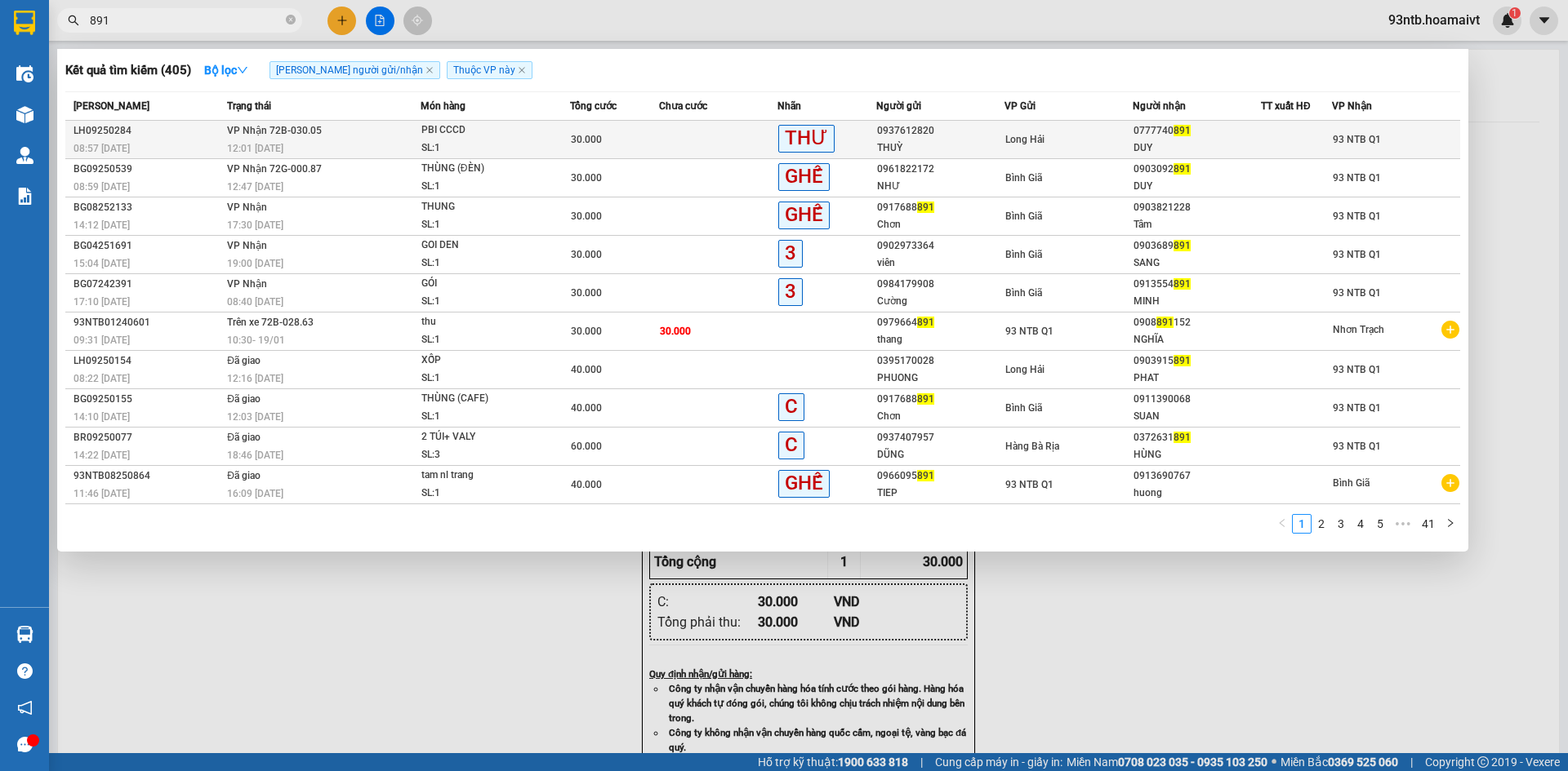
click at [689, 136] on td at bounding box center [718, 140] width 119 height 39
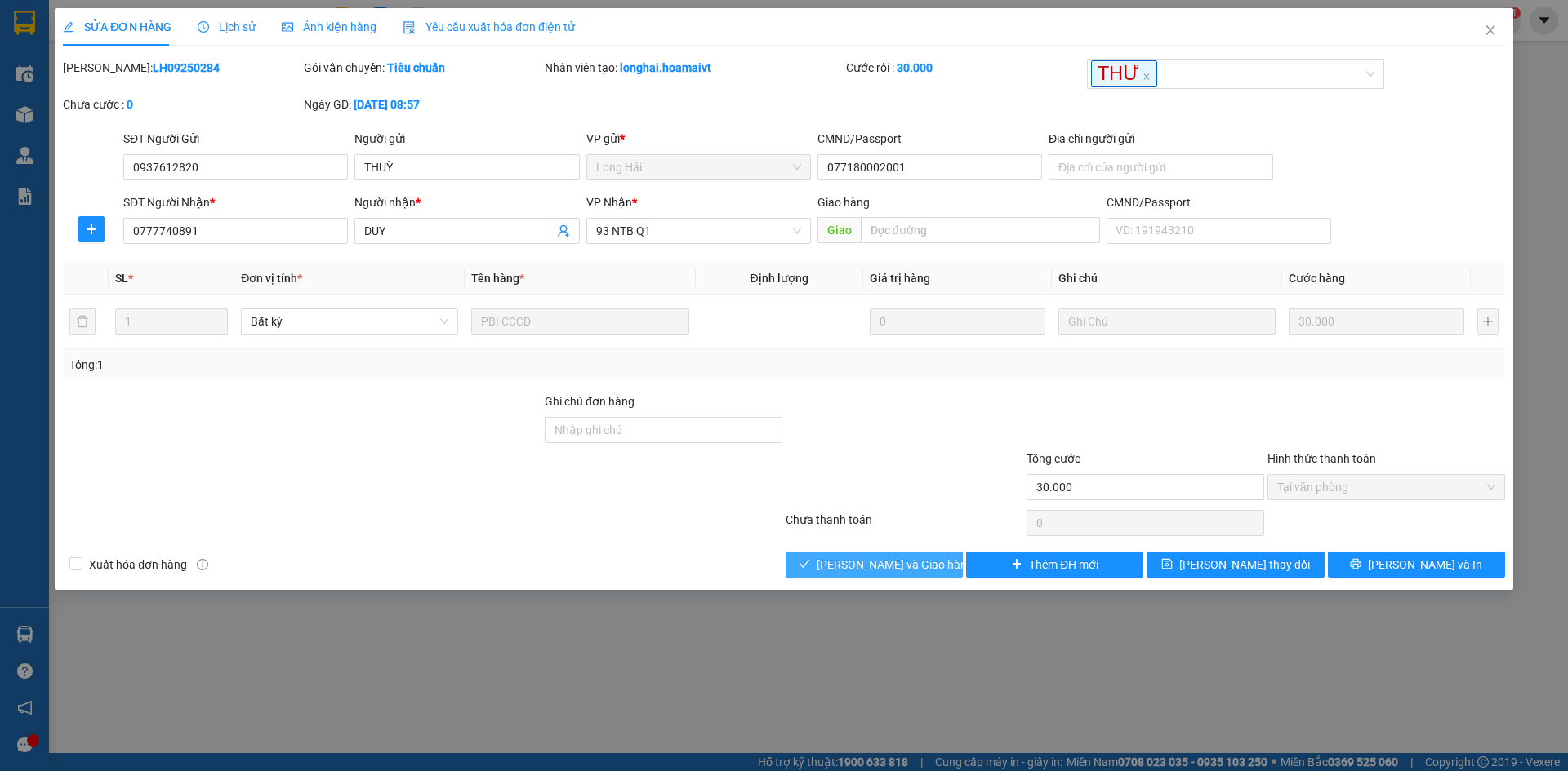
click at [906, 574] on button "[PERSON_NAME] và Giao hàng" at bounding box center [874, 564] width 177 height 26
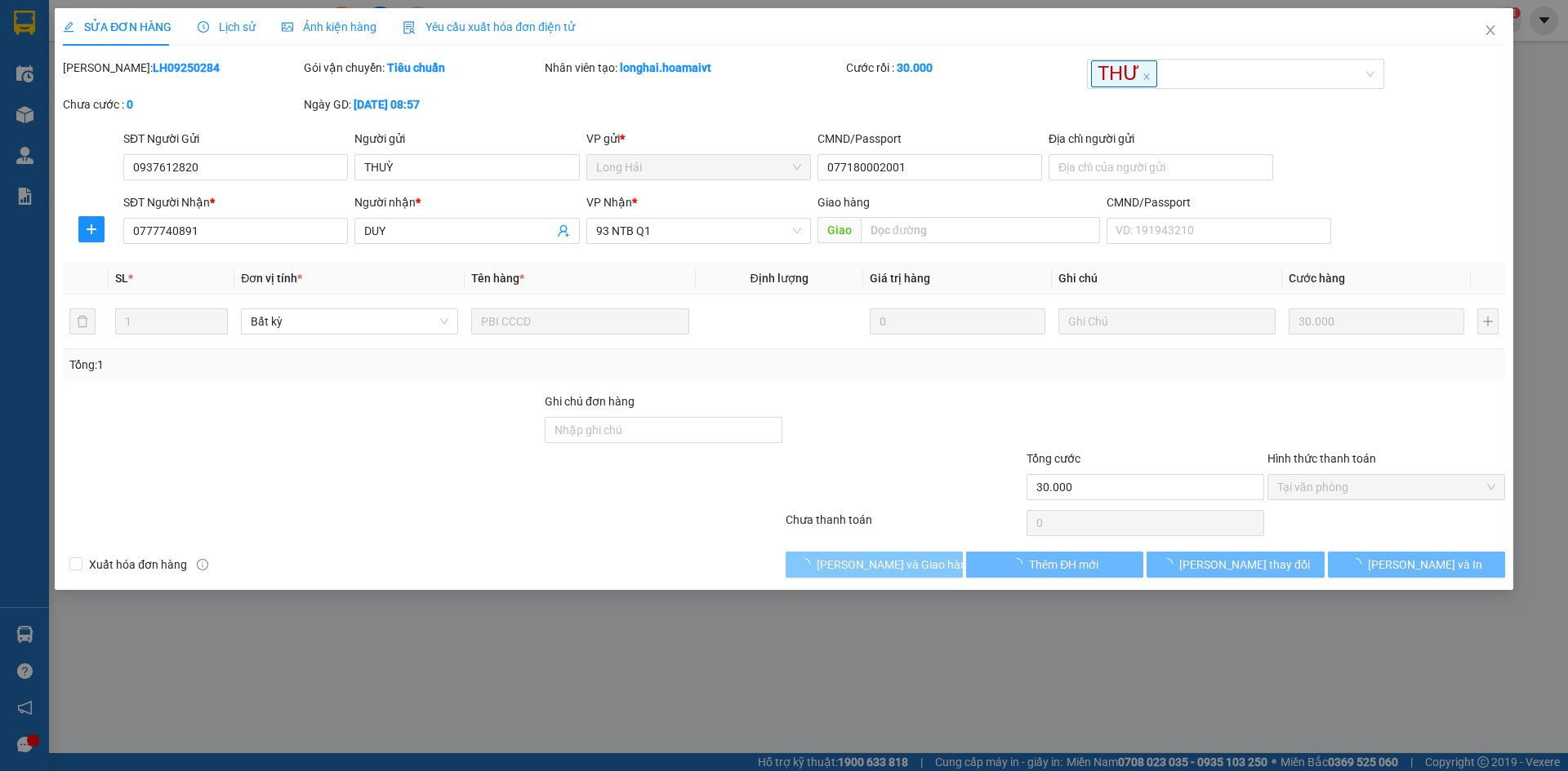
drag, startPoint x: 906, startPoint y: 574, endPoint x: 917, endPoint y: 577, distance: 11.4
click at [908, 574] on button "[PERSON_NAME] và Giao hàng" at bounding box center [874, 564] width 177 height 26
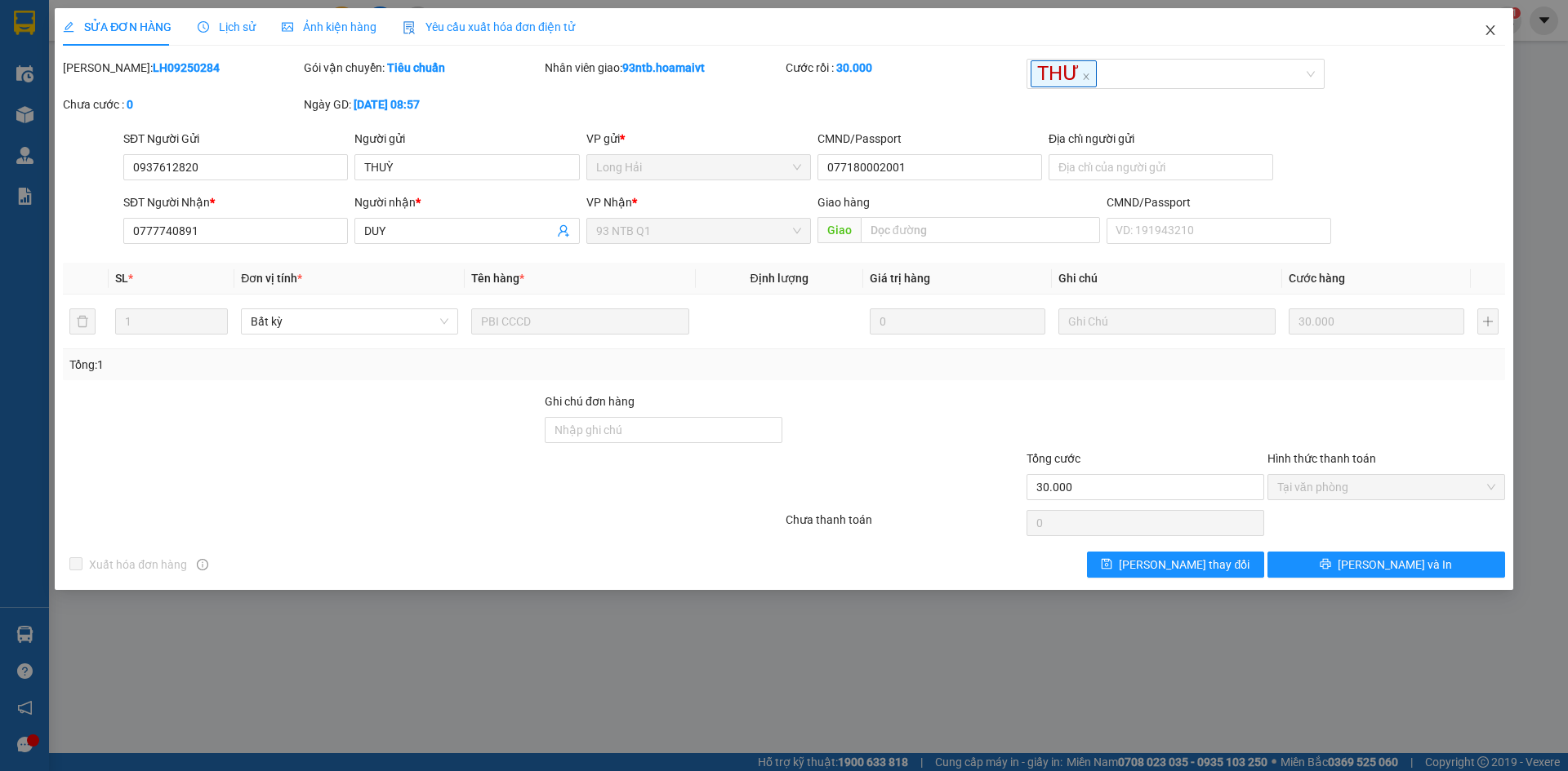
click at [1486, 30] on icon "close" at bounding box center [1489, 29] width 13 height 13
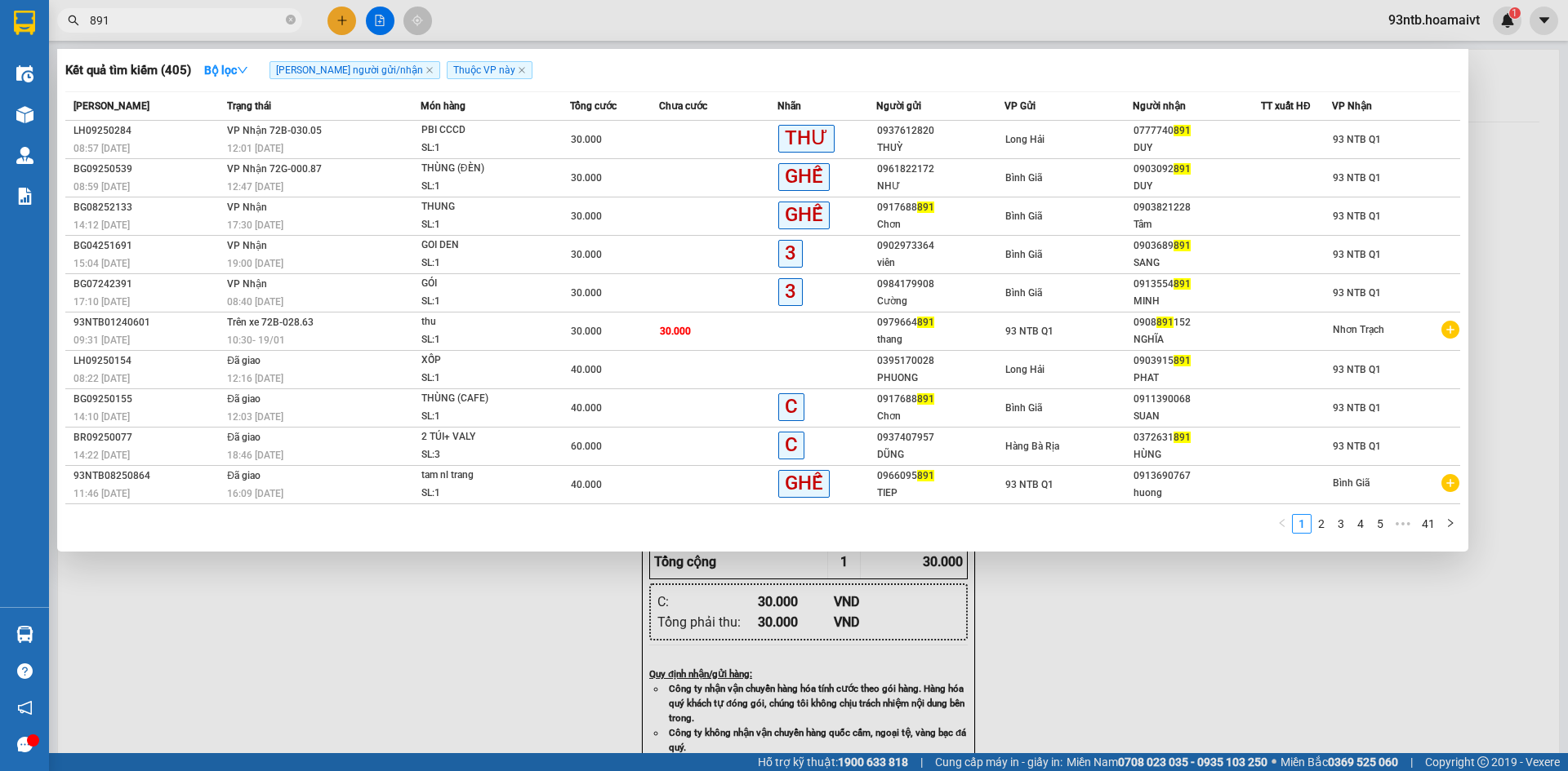
click at [146, 20] on input "891" at bounding box center [186, 20] width 192 height 17
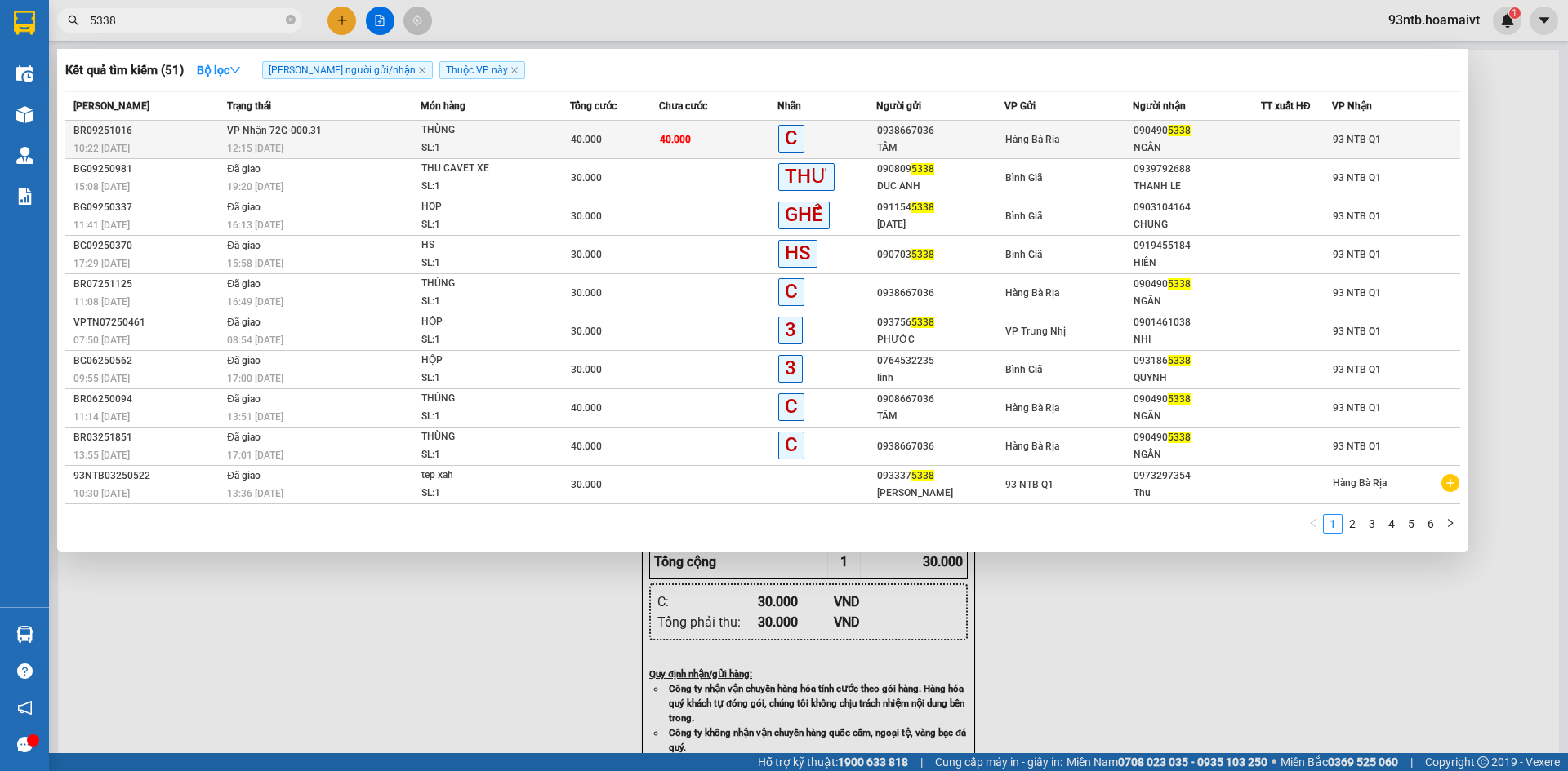
click at [1284, 146] on div at bounding box center [1296, 140] width 69 height 17
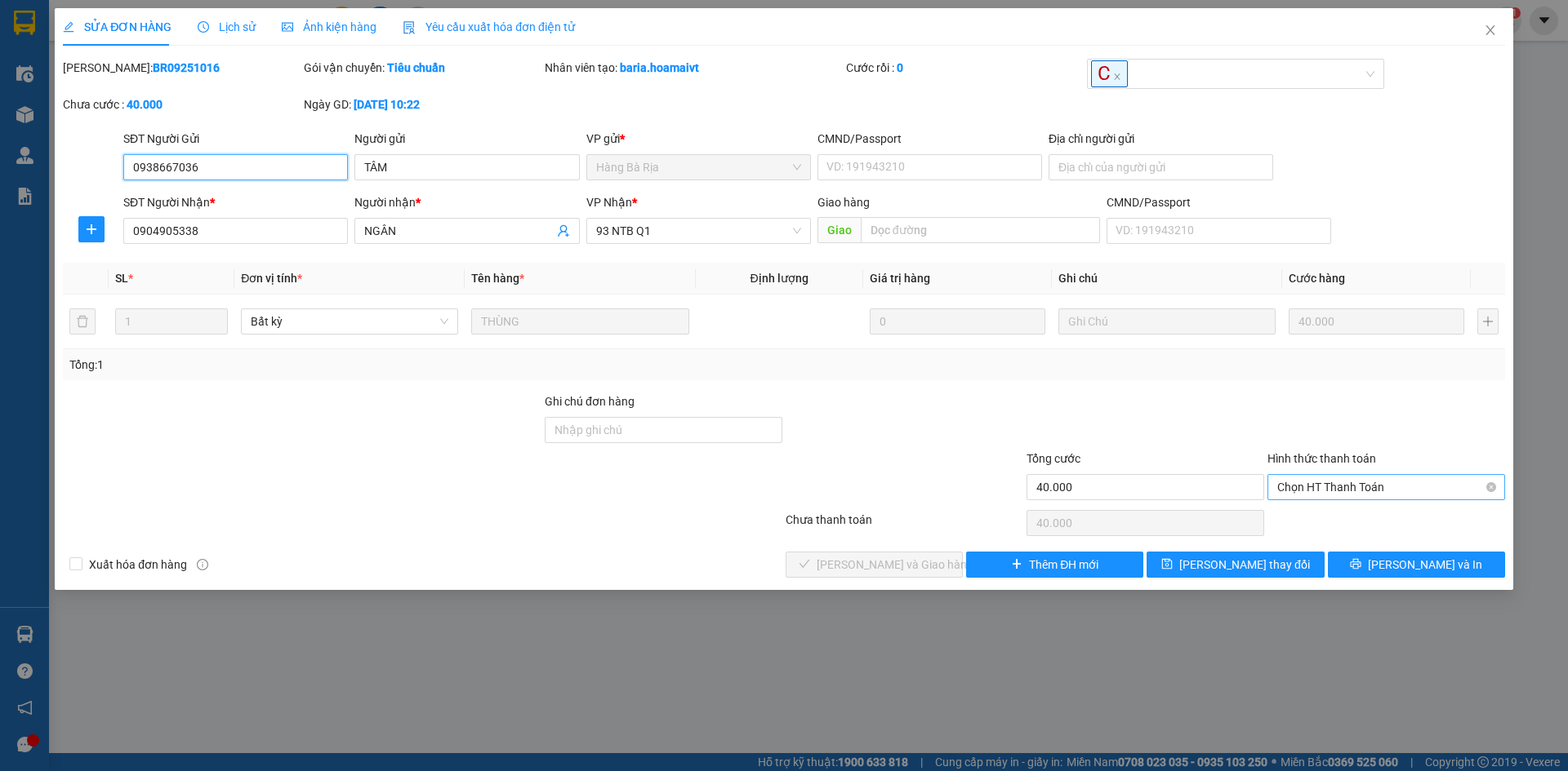
click at [1391, 489] on span "Chọn HT Thanh Toán" at bounding box center [1386, 486] width 218 height 24
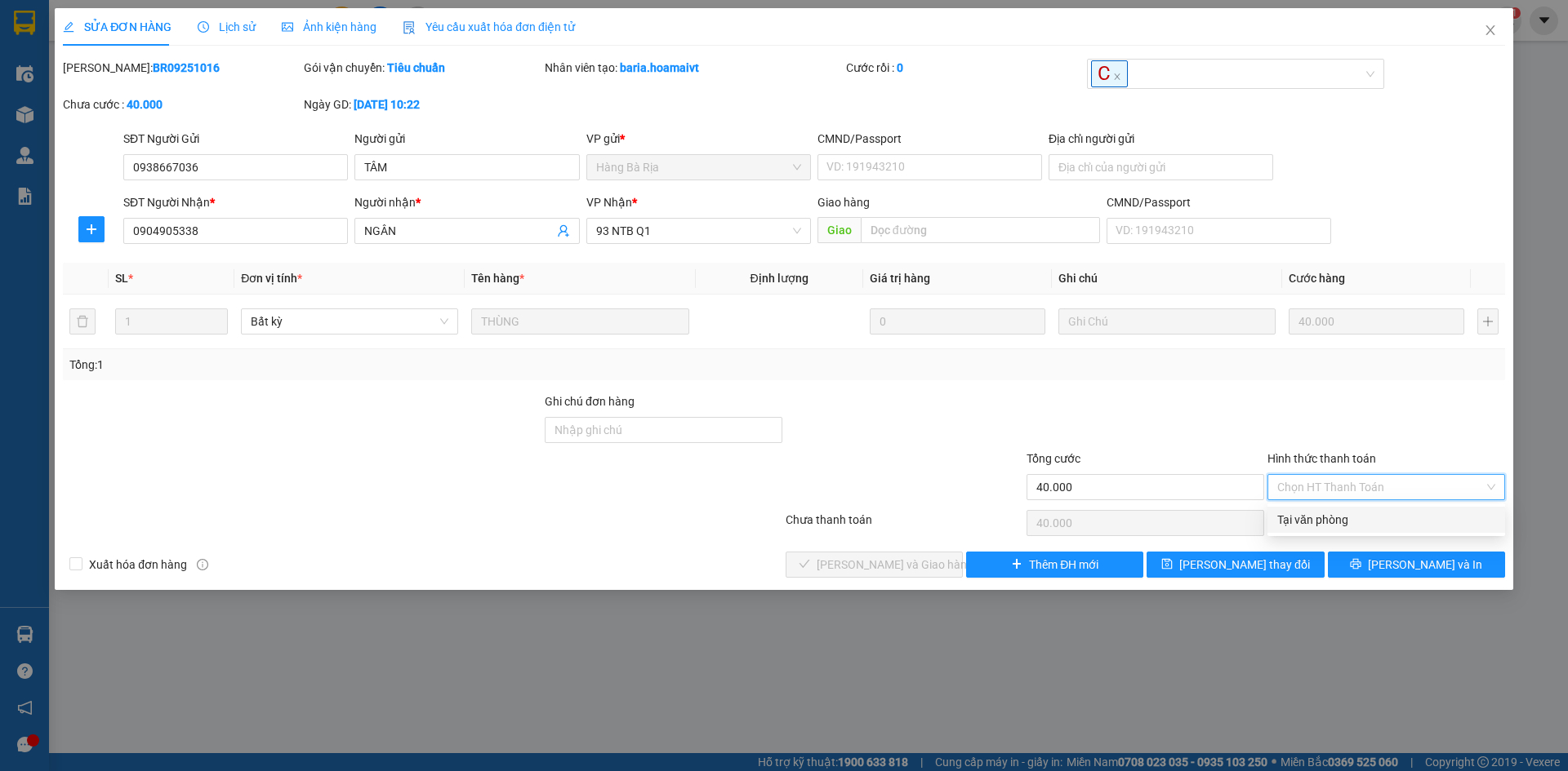
click at [1399, 513] on div "Tại văn phòng" at bounding box center [1386, 520] width 218 height 17
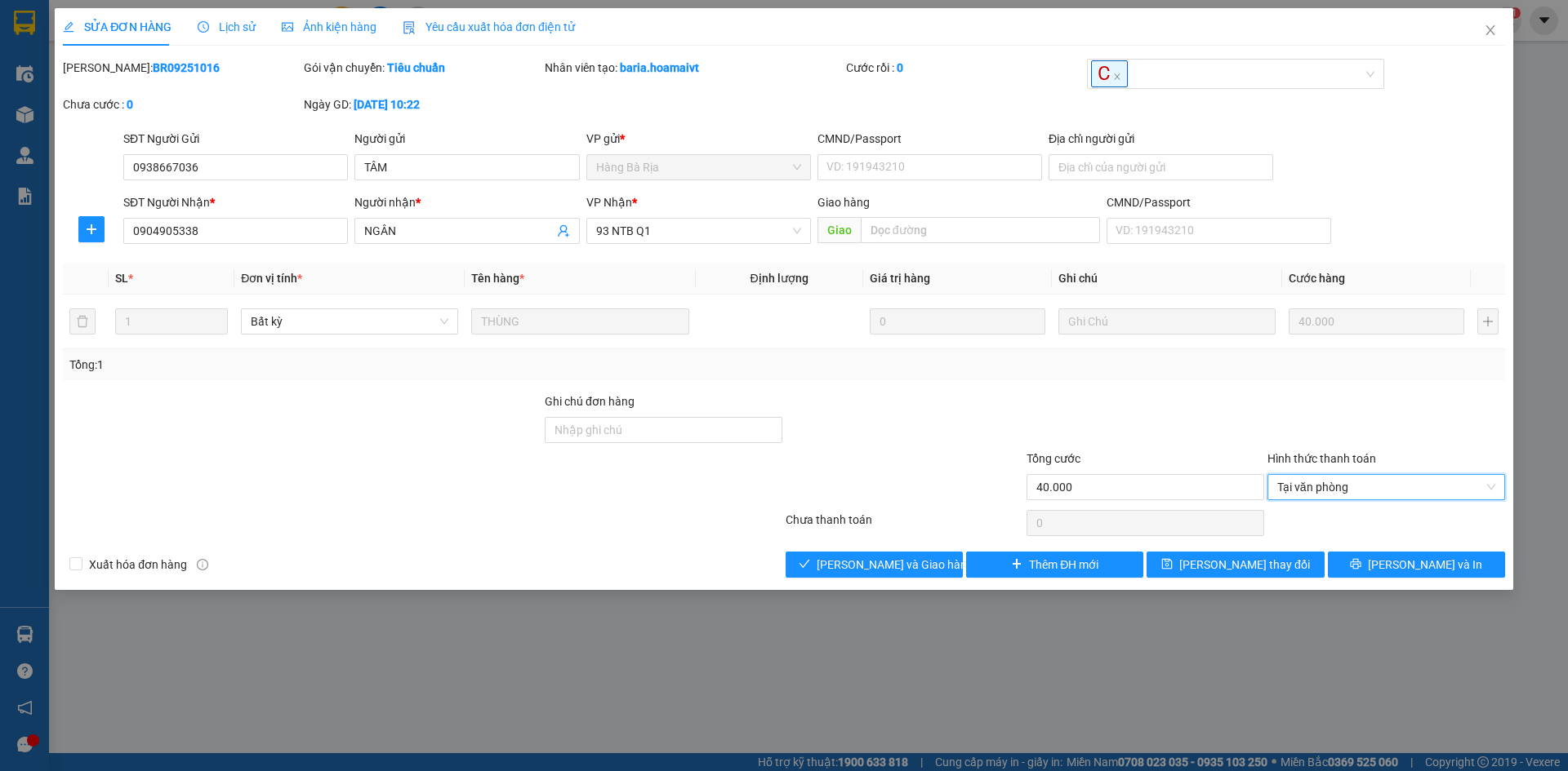
click at [940, 545] on div "Total Paid Fee 0 Total UnPaid Fee 40.000 Cash Collection Total Fee Mã ĐH: BR092…" at bounding box center [784, 318] width 1442 height 520
click at [938, 553] on button "[PERSON_NAME] và Giao hàng" at bounding box center [874, 564] width 177 height 26
click at [935, 562] on button "[PERSON_NAME] và Giao hàng" at bounding box center [874, 564] width 177 height 26
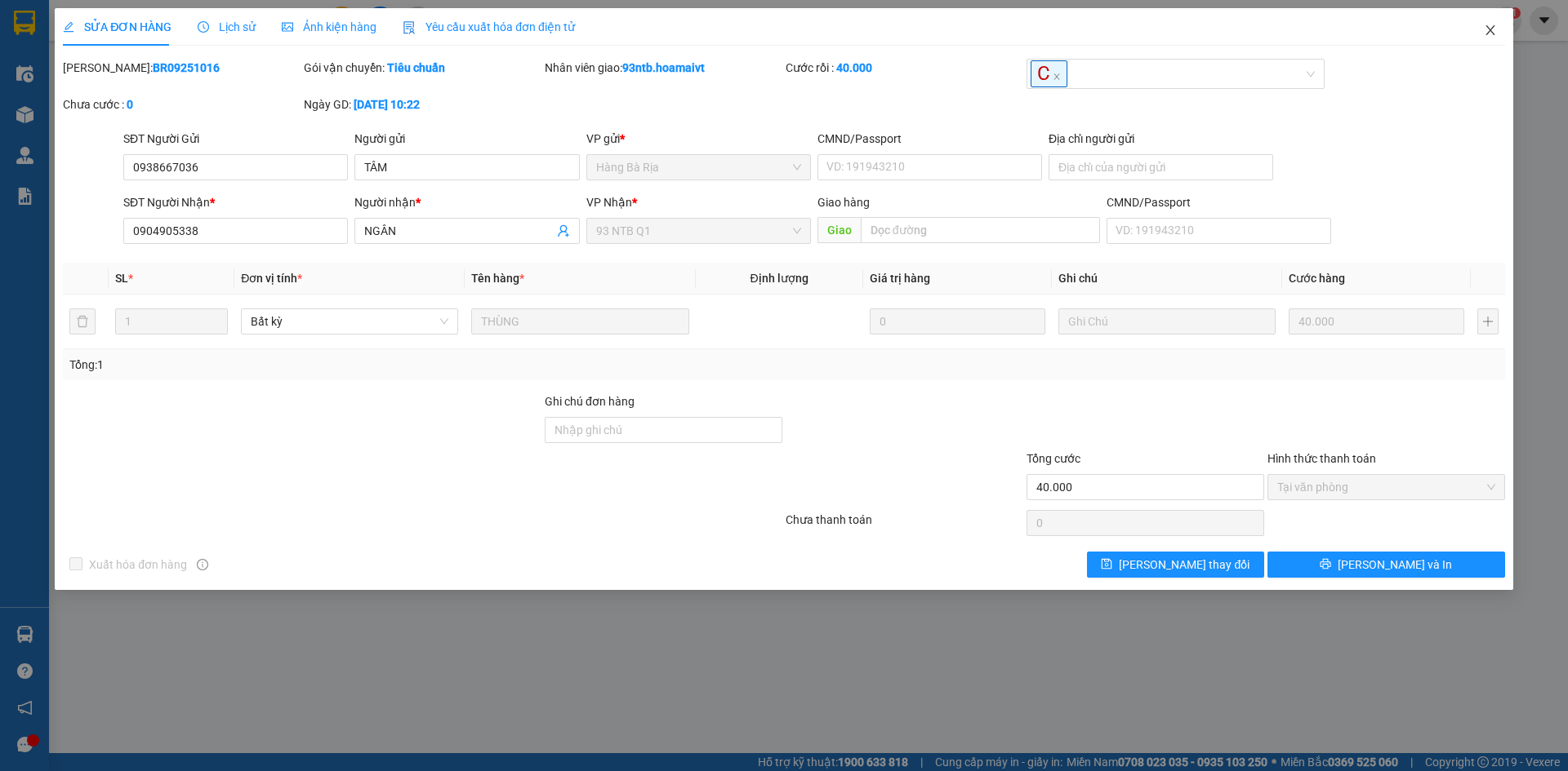
click at [1488, 23] on span "Close" at bounding box center [1490, 30] width 46 height 46
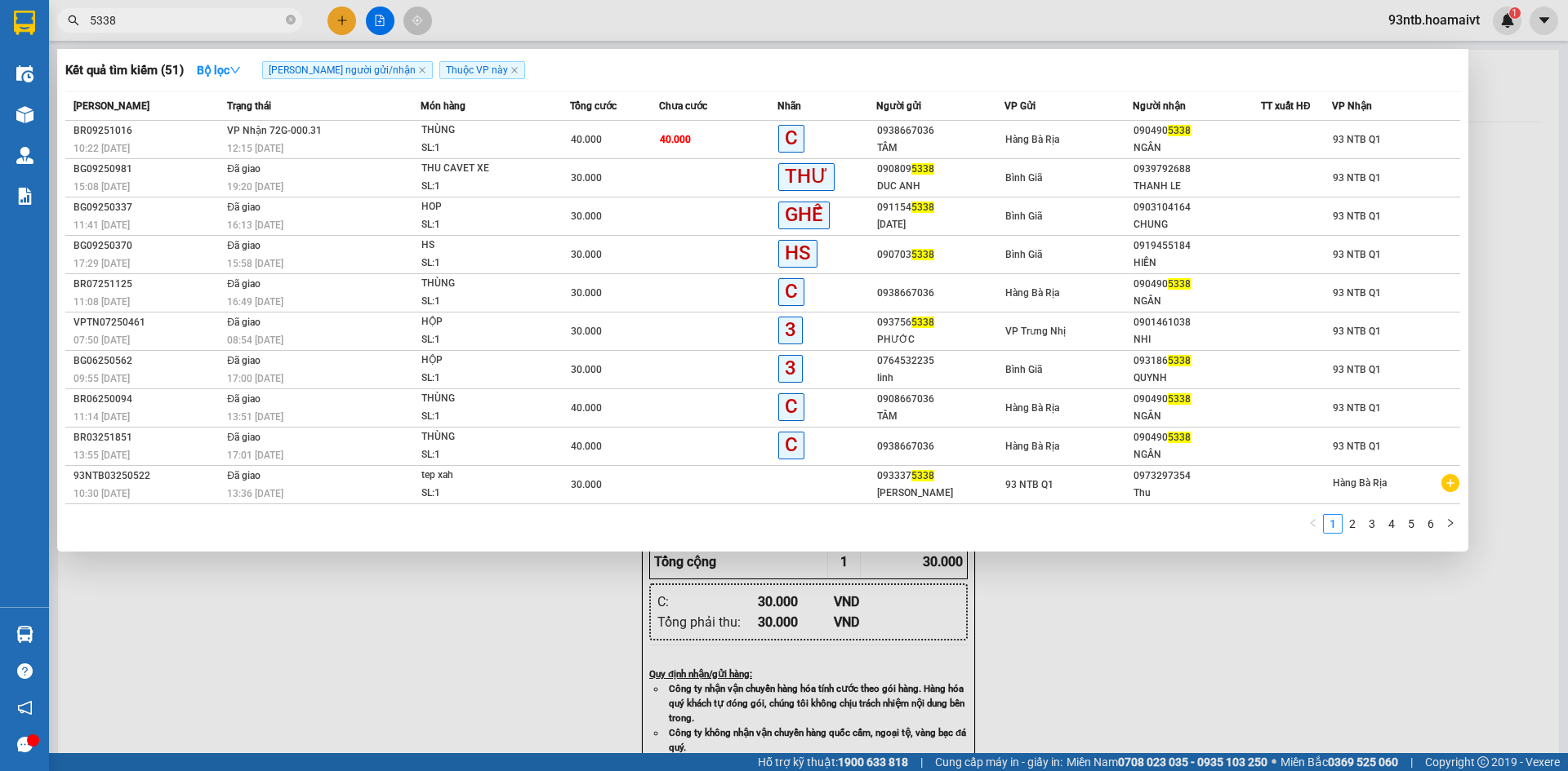
click at [204, 25] on input "5338" at bounding box center [186, 20] width 192 height 17
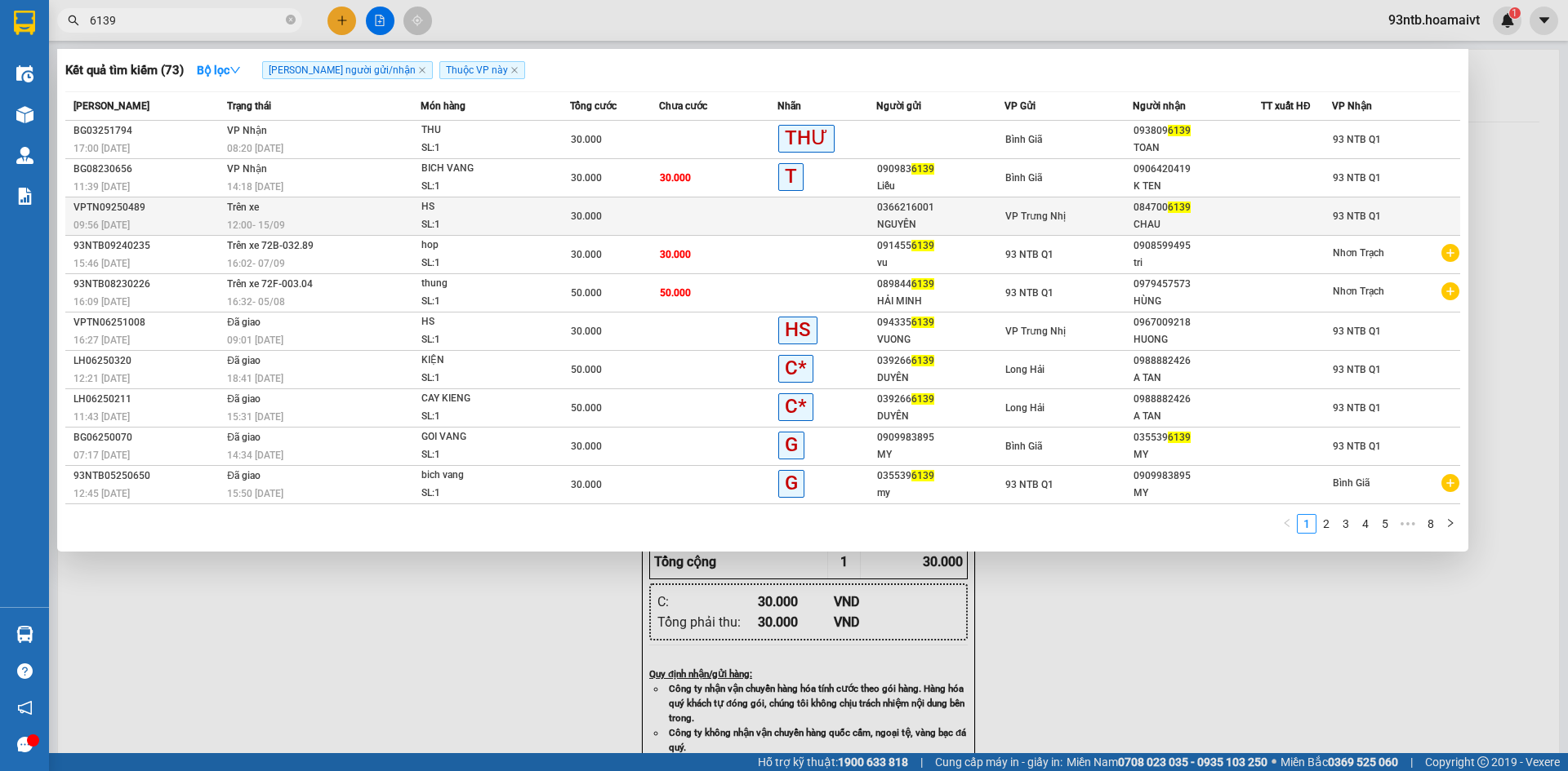
click at [409, 218] on div "12:00 - 15/09" at bounding box center [324, 225] width 192 height 17
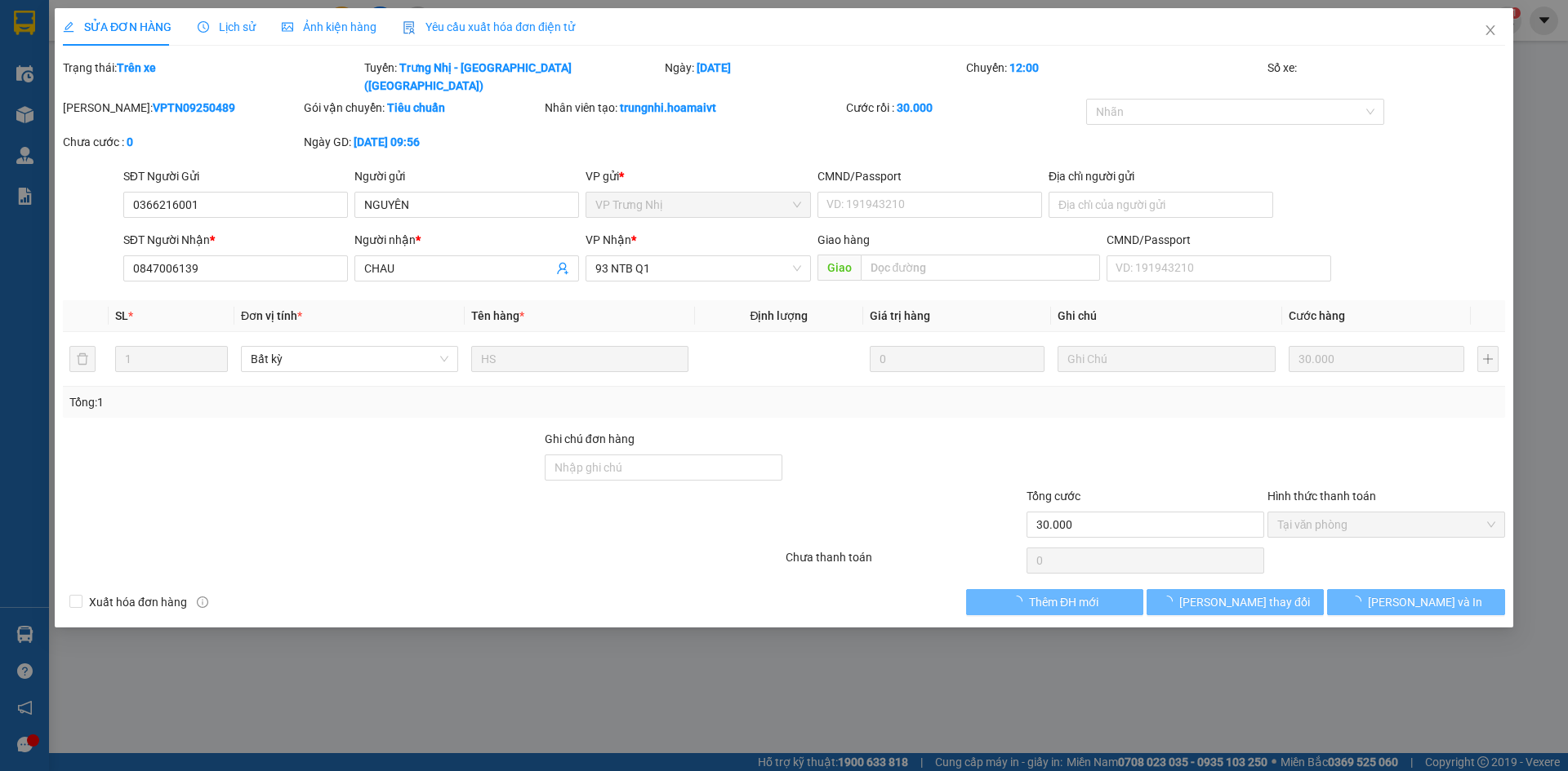
click at [228, 32] on span "Lịch sử" at bounding box center [226, 26] width 58 height 13
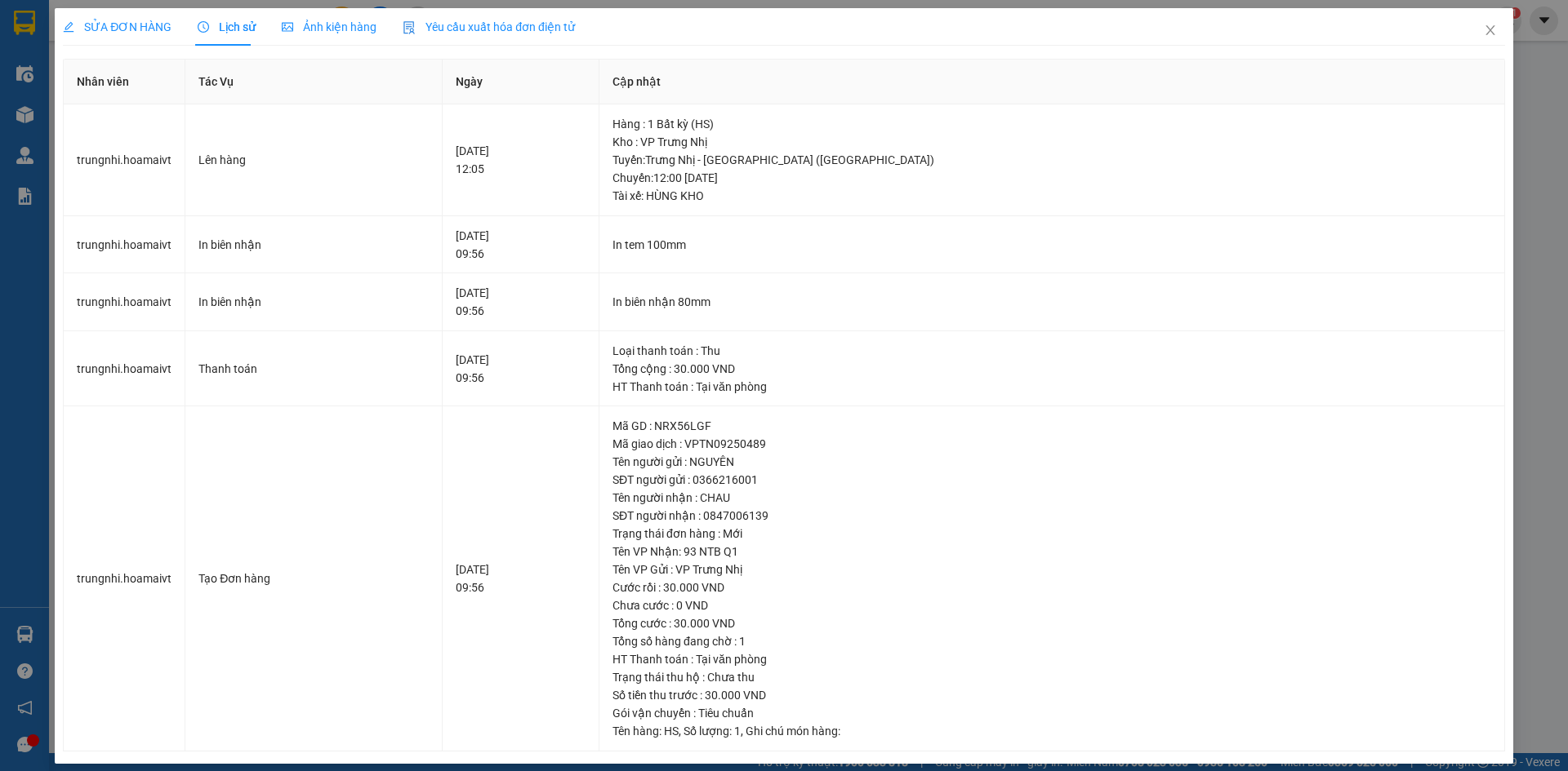
click at [56, 44] on div "SỬA ĐƠN HÀNG Lịch sử Ảnh kiện hàng Yêu cầu xuất hóa đơn điện tử Total Paid Fee …" at bounding box center [783, 386] width 1458 height 755
click at [77, 39] on div "SỬA ĐƠN HÀNG" at bounding box center [118, 26] width 109 height 38
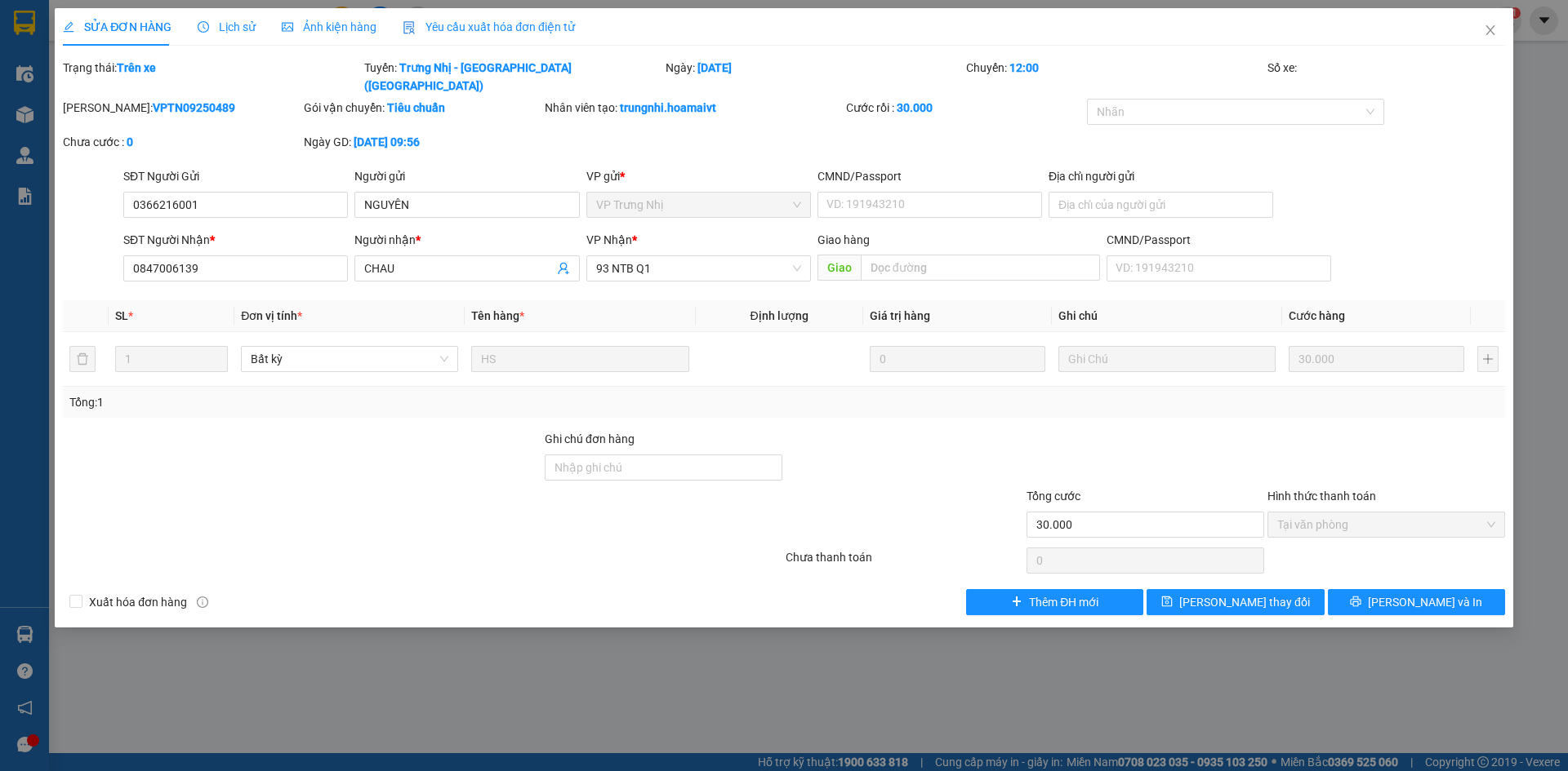
click at [116, 31] on span "SỬA ĐƠN HÀNG" at bounding box center [118, 26] width 109 height 13
click at [107, 39] on div "SỬA ĐƠN HÀNG" at bounding box center [118, 26] width 109 height 38
click at [1491, 26] on icon "close" at bounding box center [1489, 29] width 13 height 13
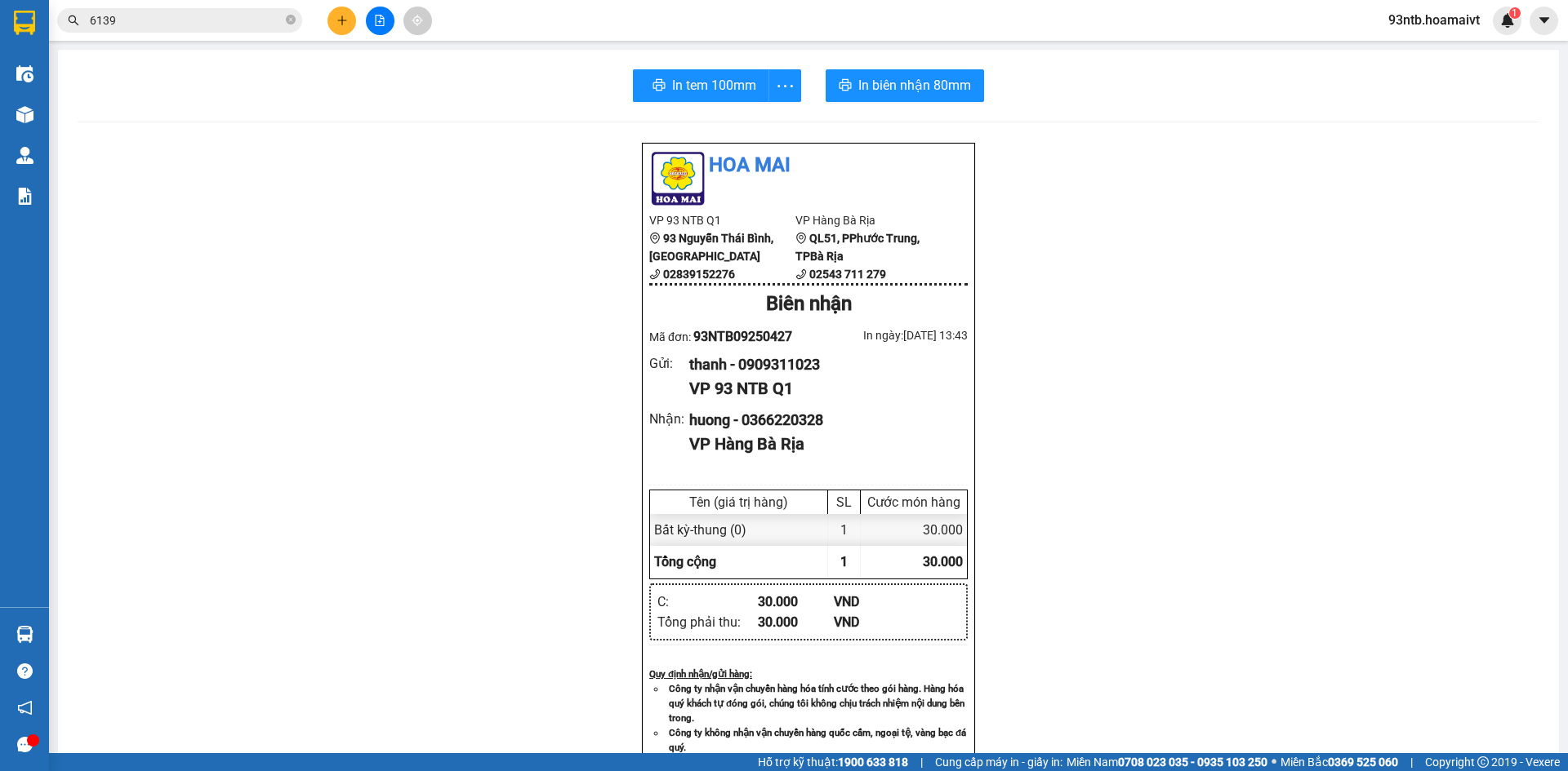
click at [254, 17] on input "6139" at bounding box center [186, 20] width 192 height 17
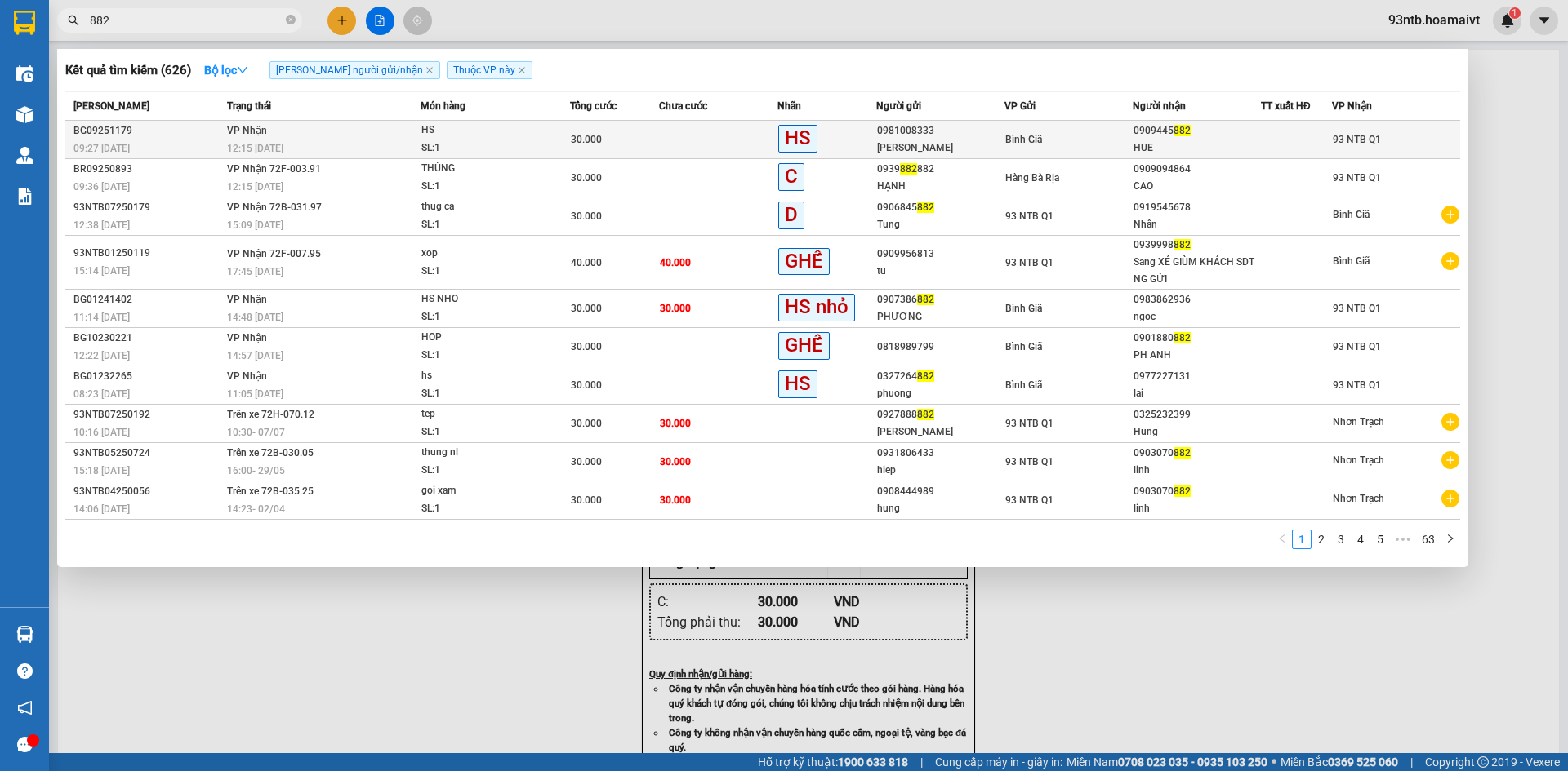
click at [975, 125] on div "0981008333" at bounding box center [940, 131] width 126 height 17
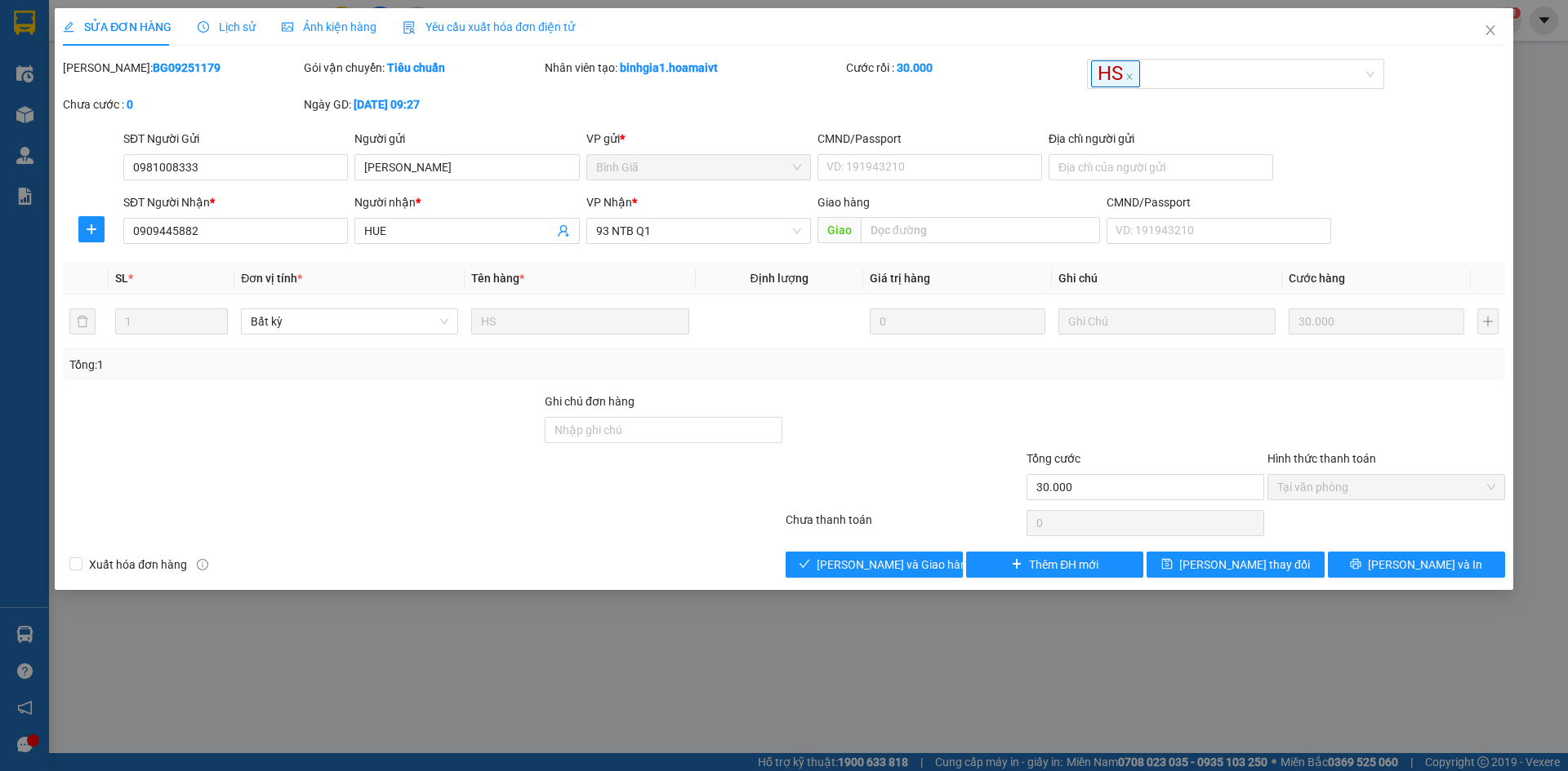
click at [975, 125] on div "Mã ĐH: BG09251179 Gói vận chuyển: Tiêu chuẩn Nhân viên tạo: binhgia1.hoamaivt C…" at bounding box center [784, 94] width 1446 height 71
drag, startPoint x: 975, startPoint y: 125, endPoint x: 792, endPoint y: 366, distance: 302.6
click at [792, 366] on div "Tổng: 1" at bounding box center [783, 365] width 1429 height 17
click at [604, 520] on div at bounding box center [423, 523] width 723 height 33
click at [738, 519] on div at bounding box center [423, 523] width 723 height 33
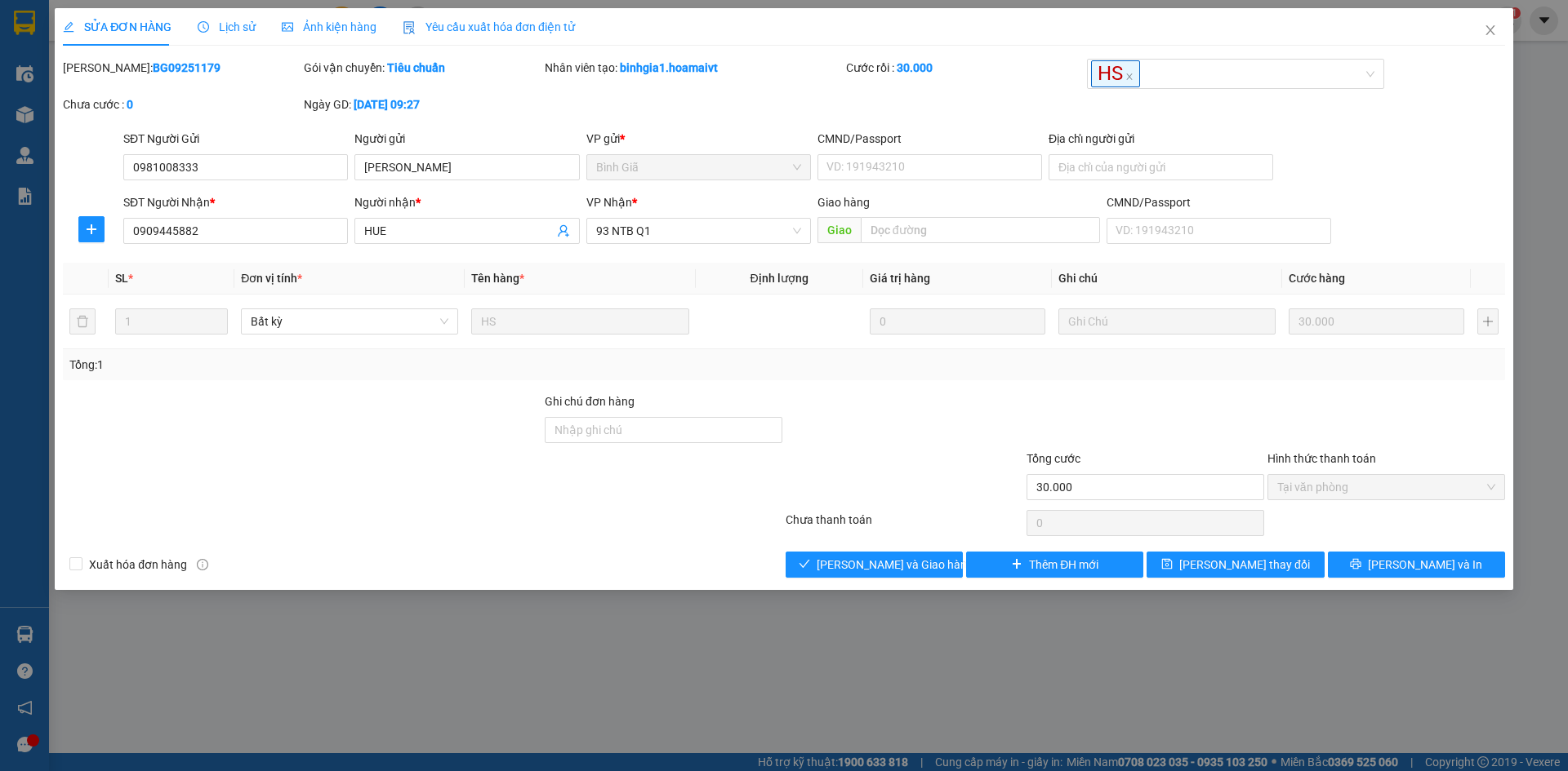
click at [798, 581] on div "SỬA ĐƠN HÀNG Lịch sử Ảnh kiện hàng Yêu cầu xuất hóa đơn điện tử Total Paid Fee …" at bounding box center [783, 298] width 1458 height 582
click at [813, 567] on button "[PERSON_NAME] và Giao hàng" at bounding box center [874, 564] width 177 height 26
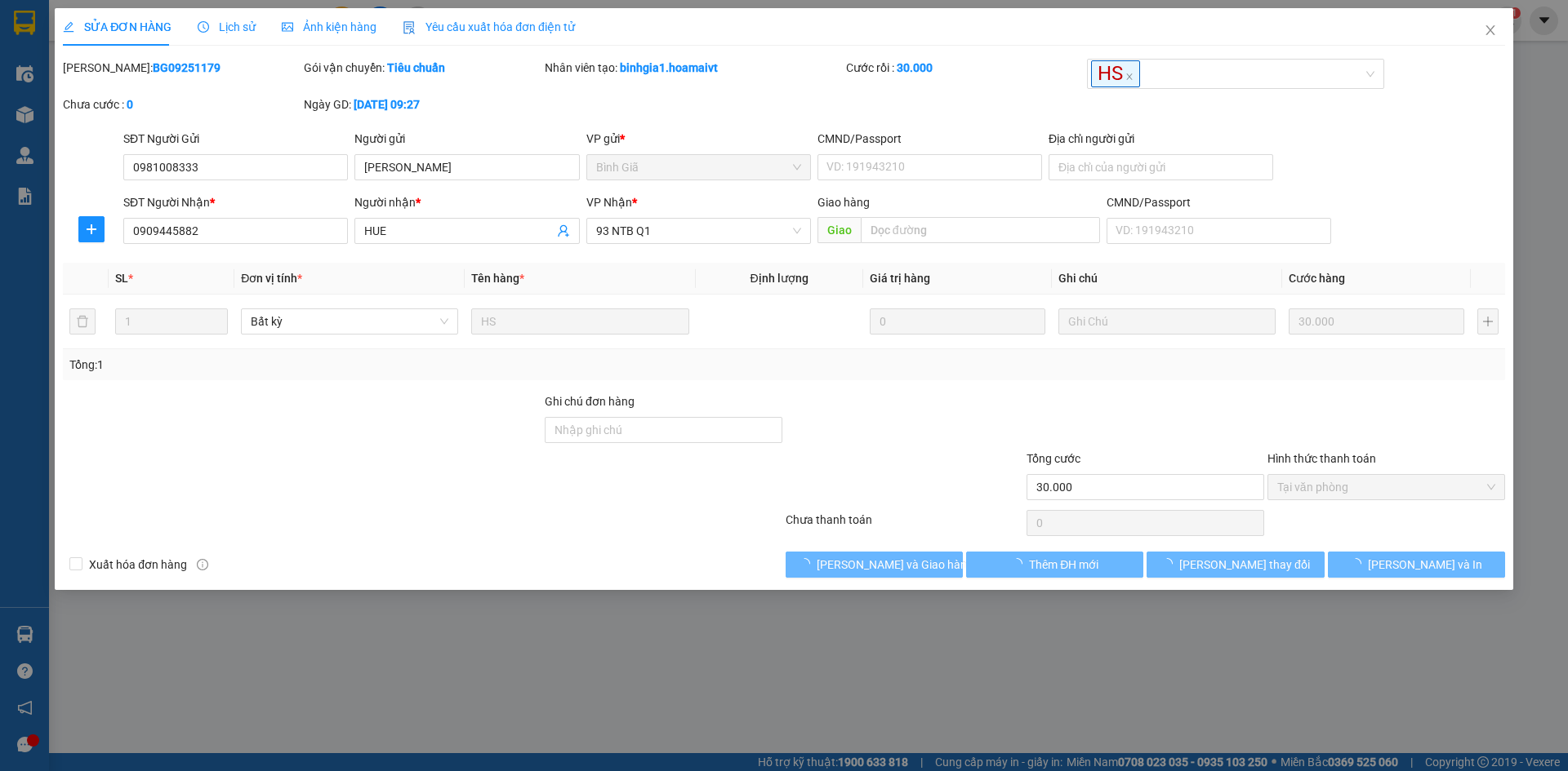
click at [561, 503] on div at bounding box center [664, 478] width 241 height 57
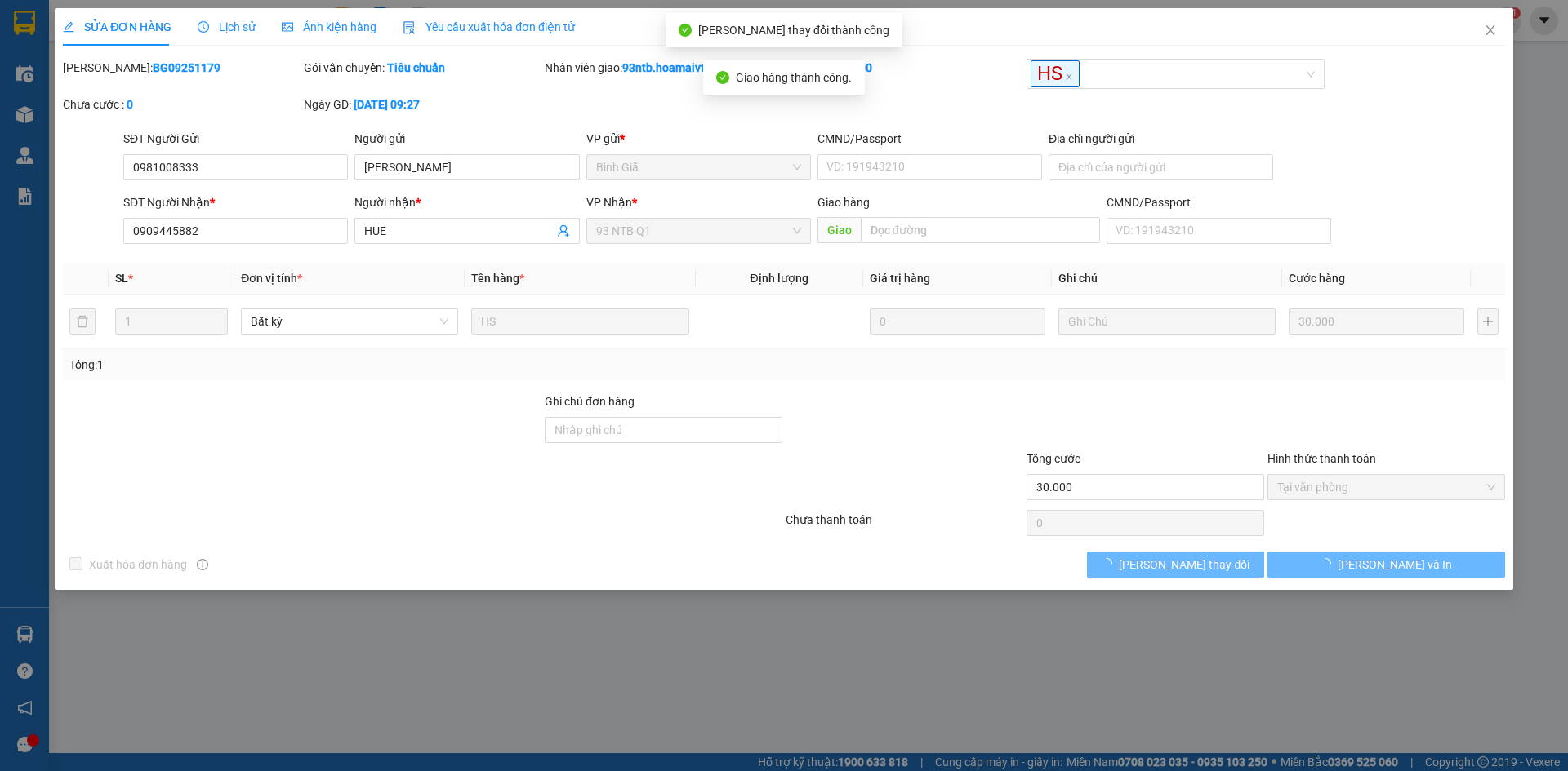
drag, startPoint x: 716, startPoint y: 562, endPoint x: 619, endPoint y: 539, distance: 99.7
click at [651, 562] on div "Xuất hóa đơn hàng Lưu thay đổi Lưu và In" at bounding box center [784, 564] width 1446 height 26
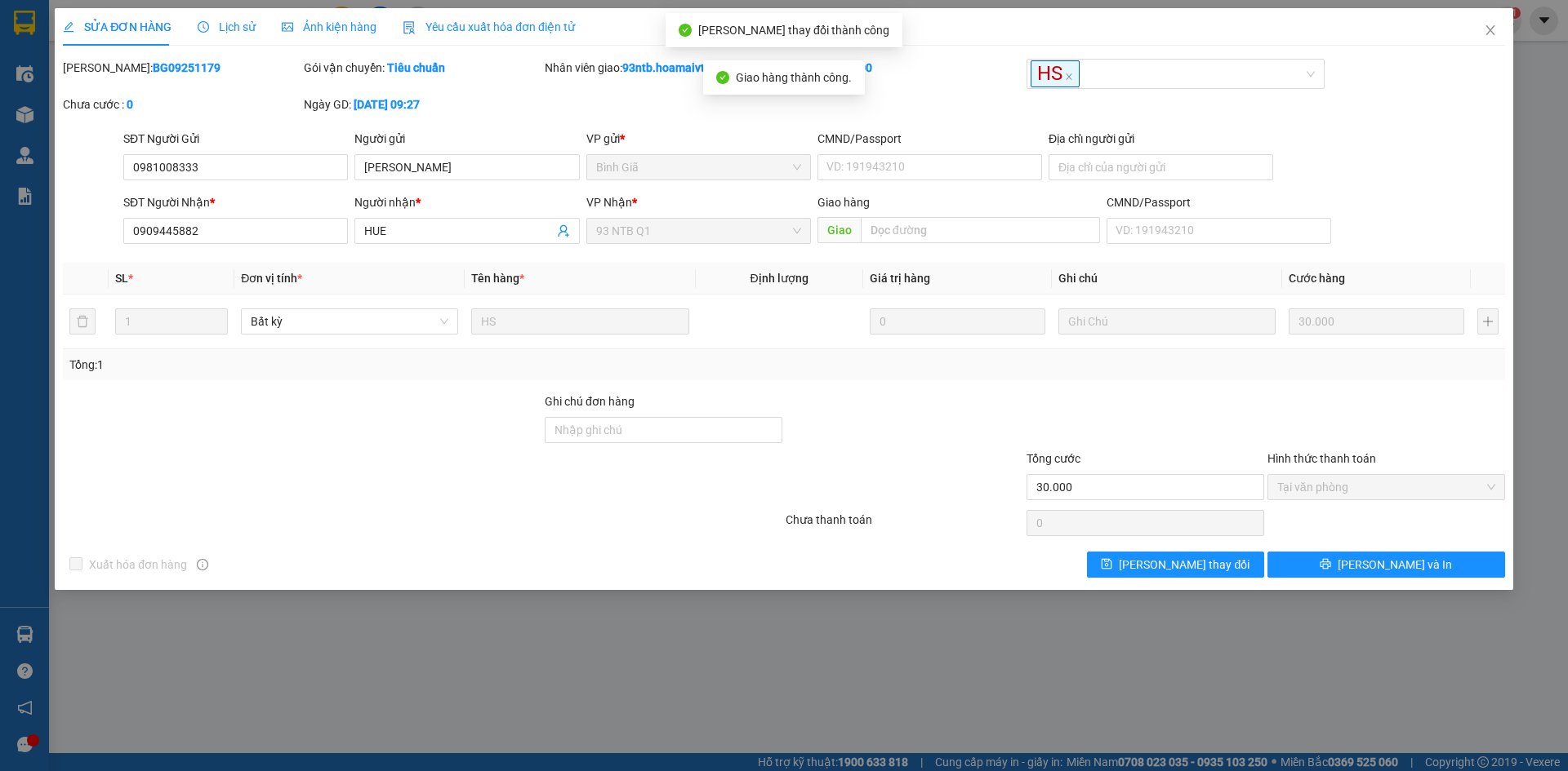
click at [615, 535] on div at bounding box center [423, 523] width 723 height 33
click at [614, 535] on div at bounding box center [423, 523] width 723 height 33
click at [1480, 21] on span "Close" at bounding box center [1490, 30] width 46 height 46
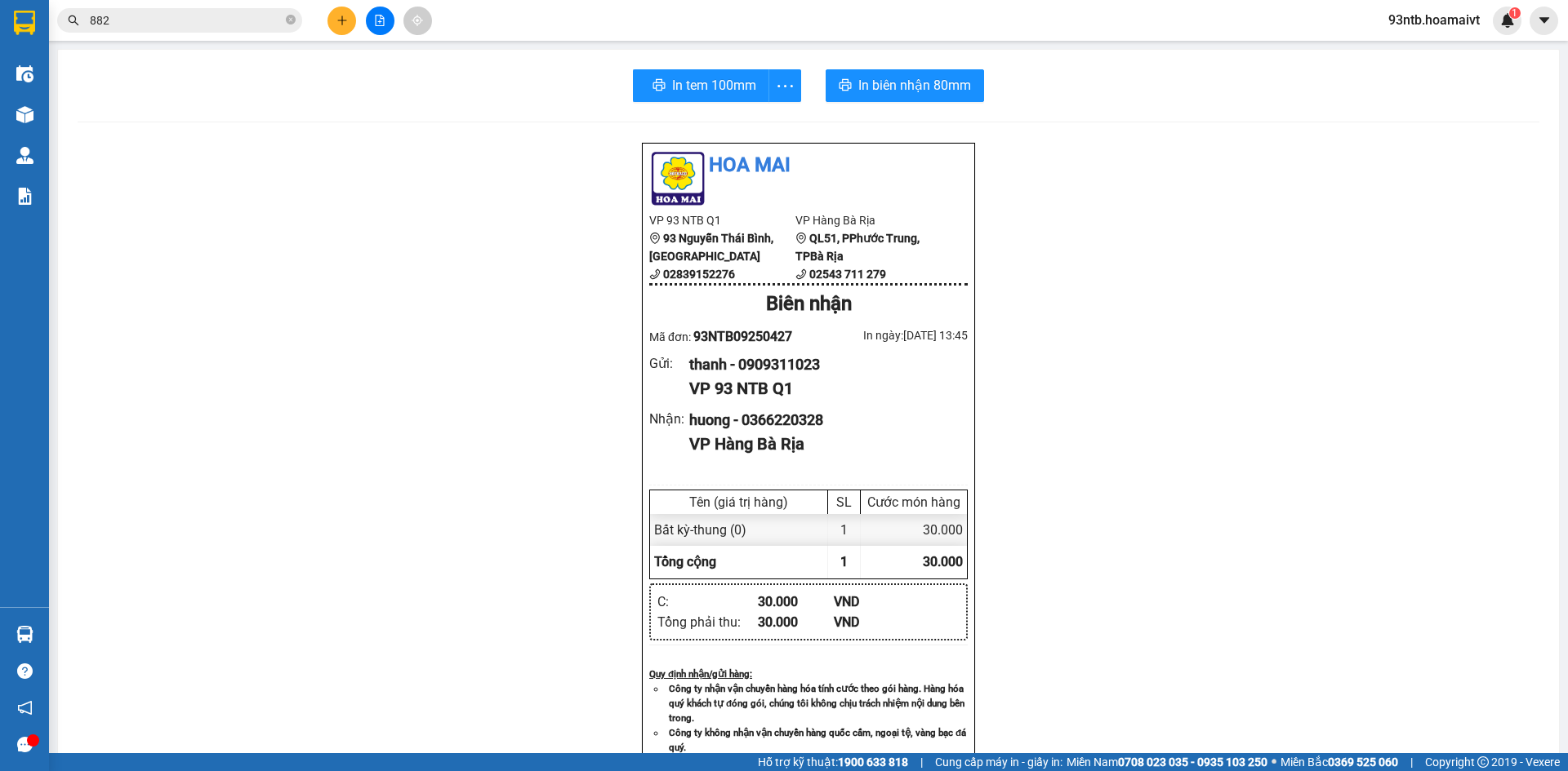
click at [245, 19] on input "882" at bounding box center [186, 20] width 192 height 17
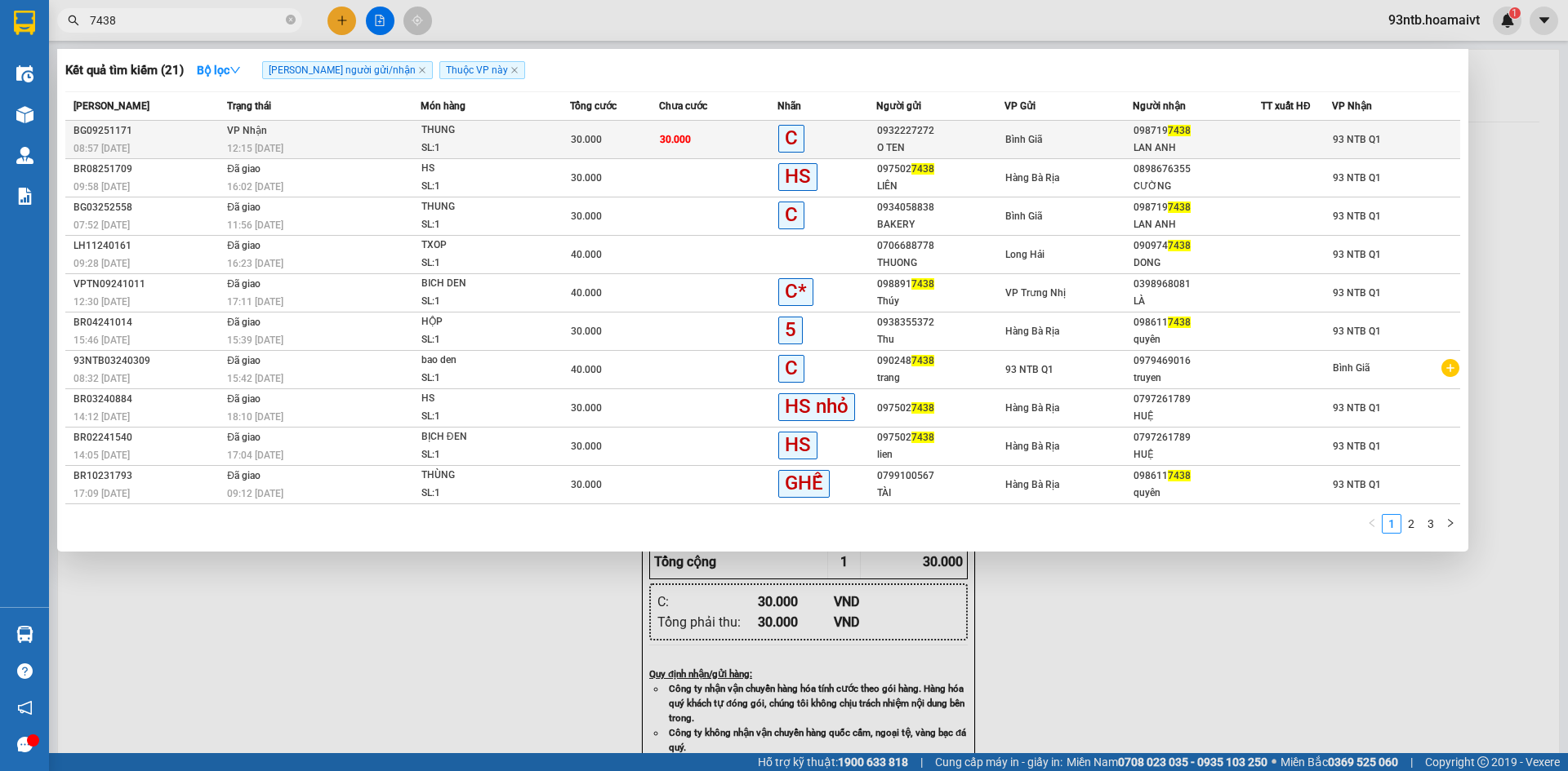
click at [1160, 151] on div "LAN ANH" at bounding box center [1197, 149] width 126 height 17
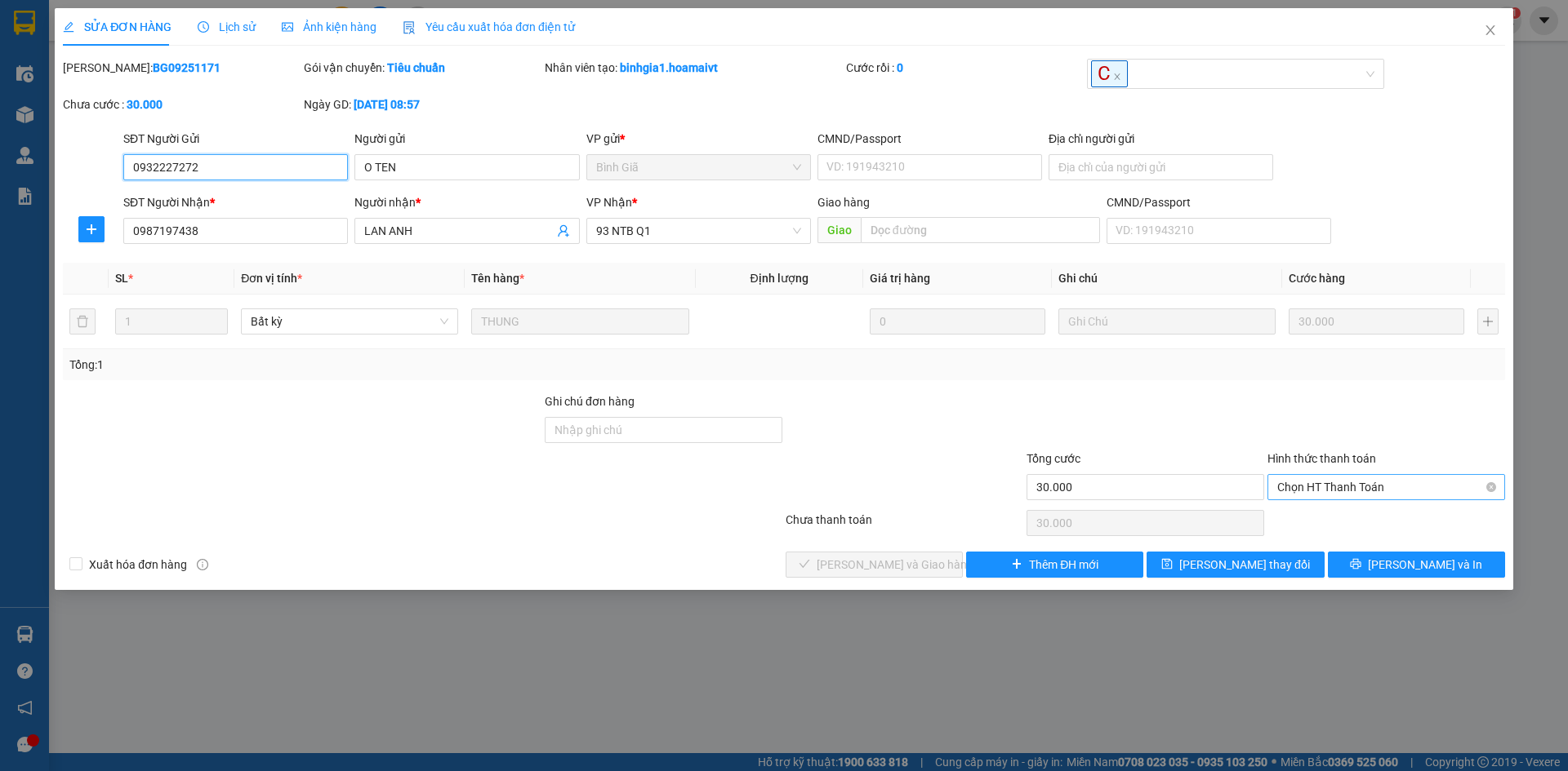
click at [1381, 488] on span "Chọn HT Thanh Toán" at bounding box center [1386, 486] width 218 height 24
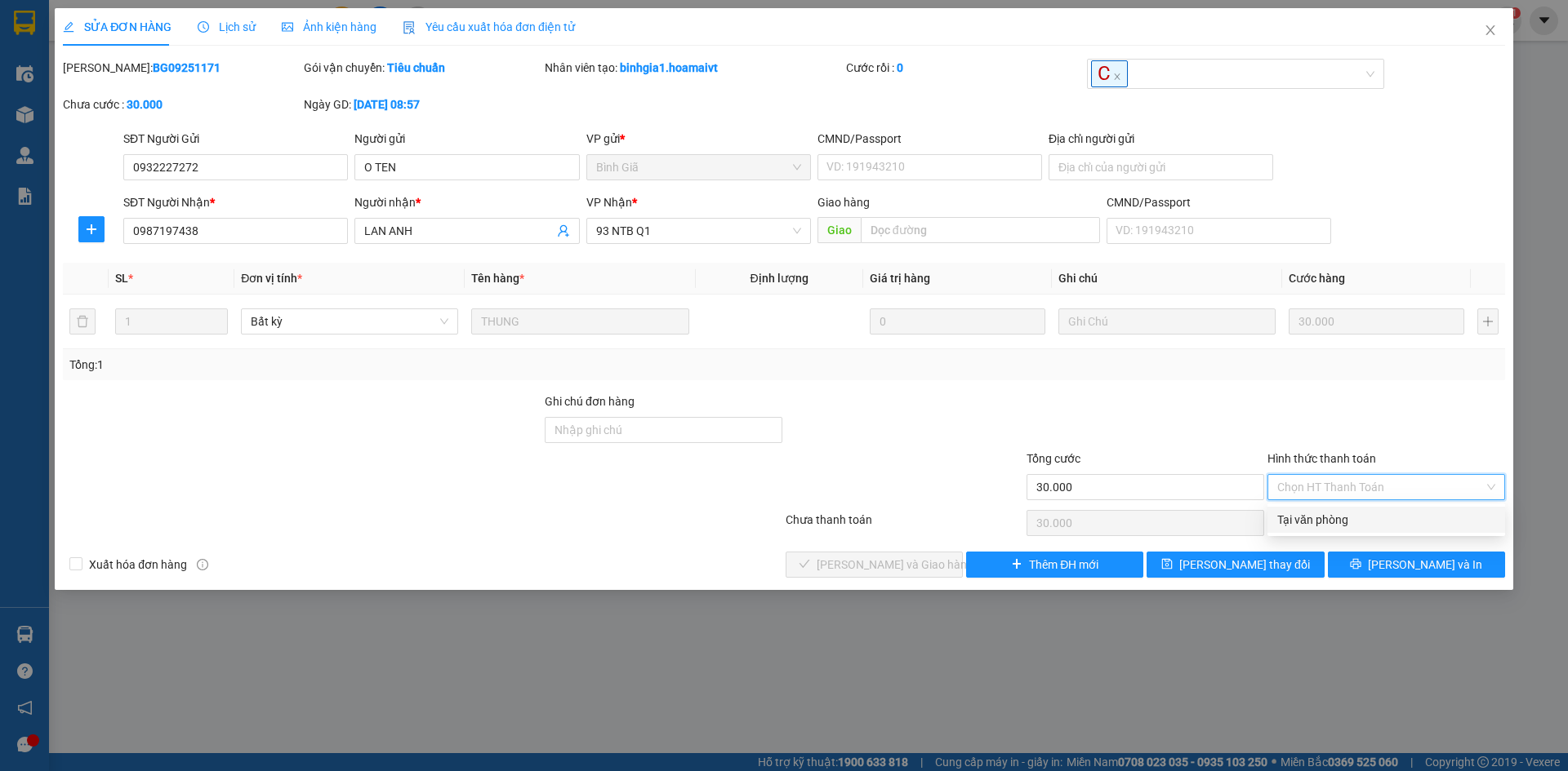
click at [1381, 505] on div "Total Paid Fee 0 Total UnPaid Fee 30.000 Cash Collection Total Fee Mã ĐH: BG092…" at bounding box center [784, 318] width 1442 height 520
click at [1357, 486] on span "Chọn HT Thanh Toán" at bounding box center [1386, 486] width 218 height 24
click at [1367, 523] on div "Tại văn phòng" at bounding box center [1386, 520] width 218 height 17
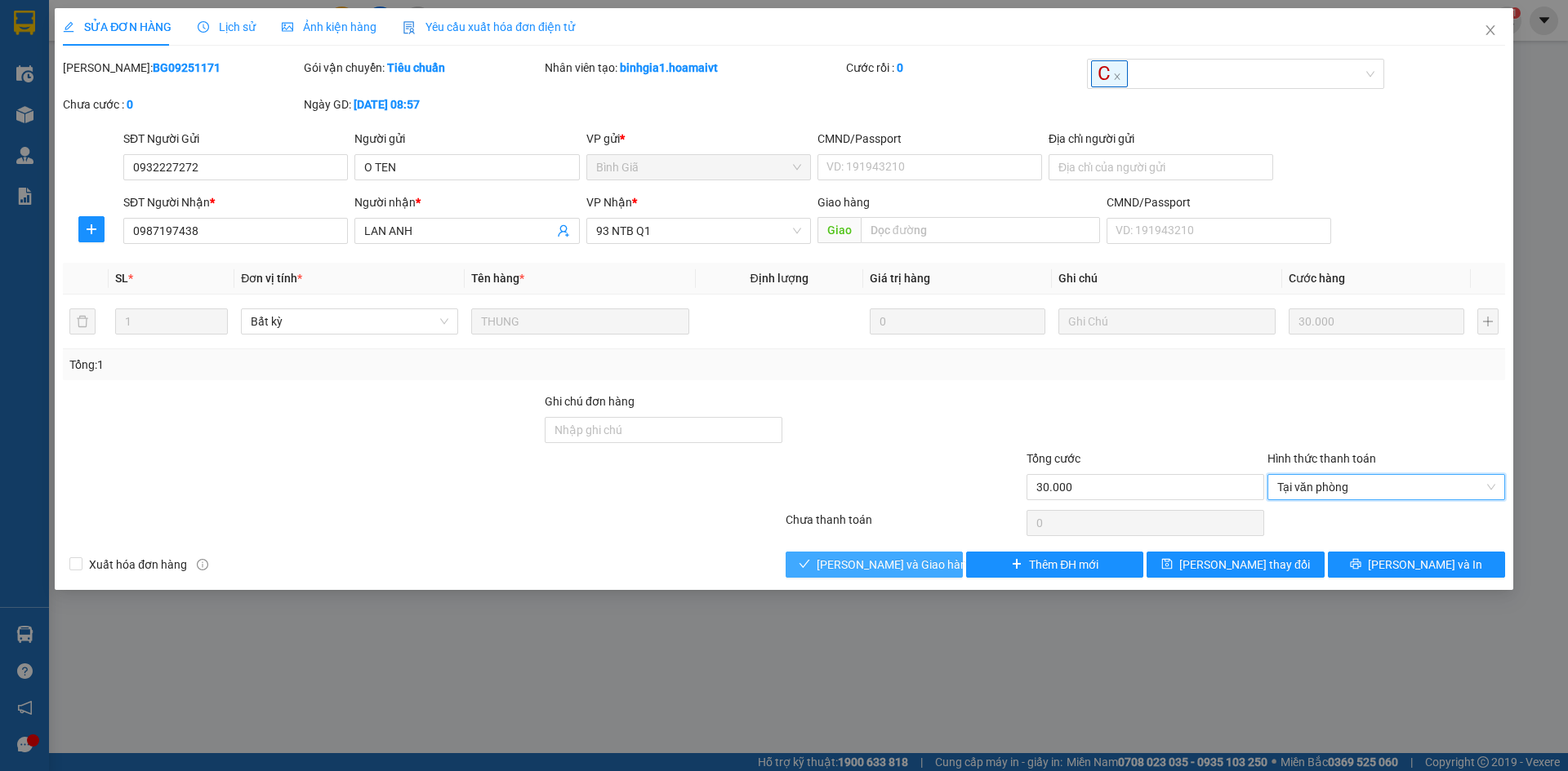
click at [884, 563] on span "[PERSON_NAME] và Giao hàng" at bounding box center [895, 564] width 156 height 17
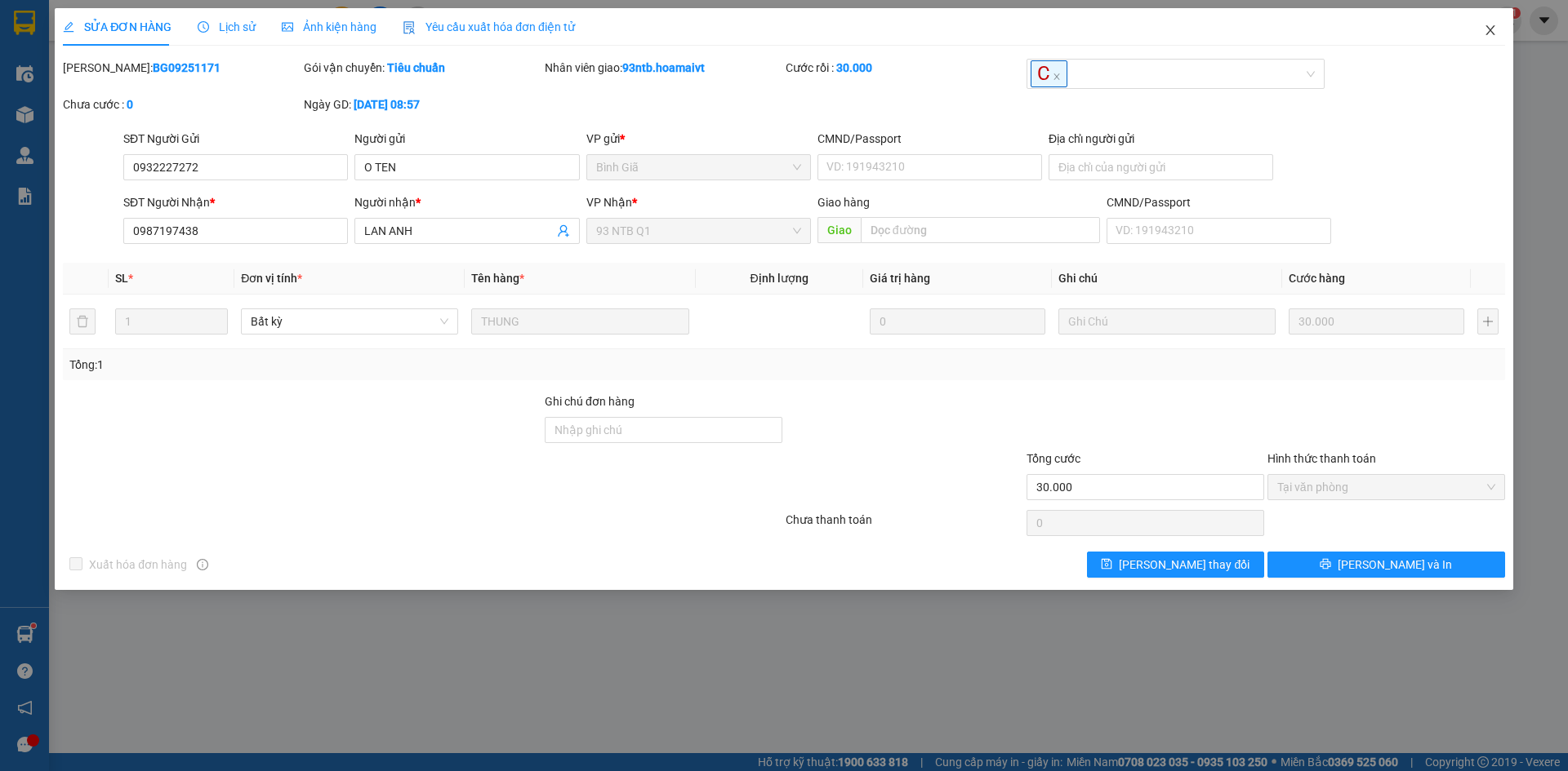
click at [1485, 29] on icon "close" at bounding box center [1489, 29] width 13 height 13
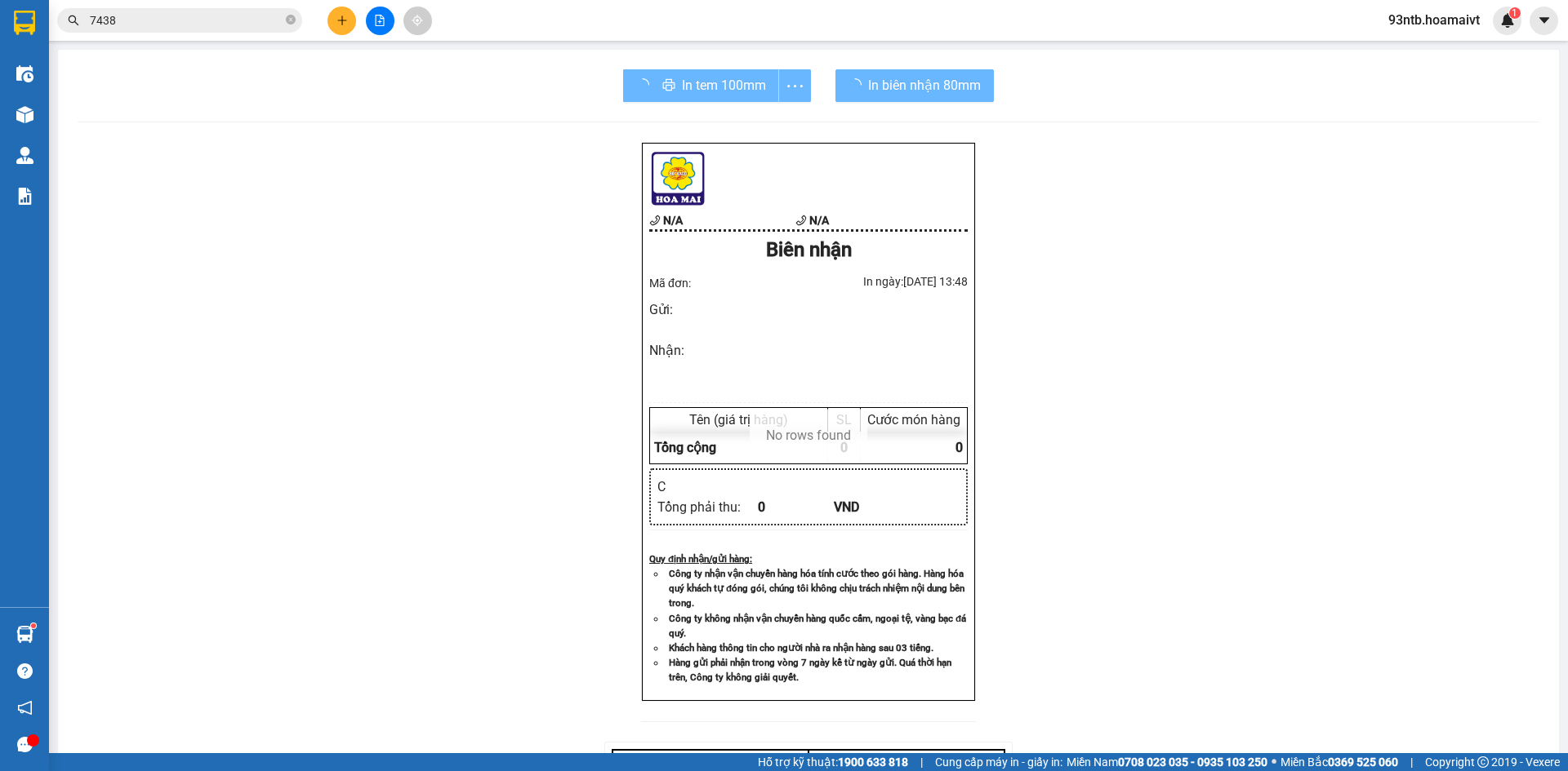
click at [230, 24] on input "7438" at bounding box center [186, 20] width 192 height 17
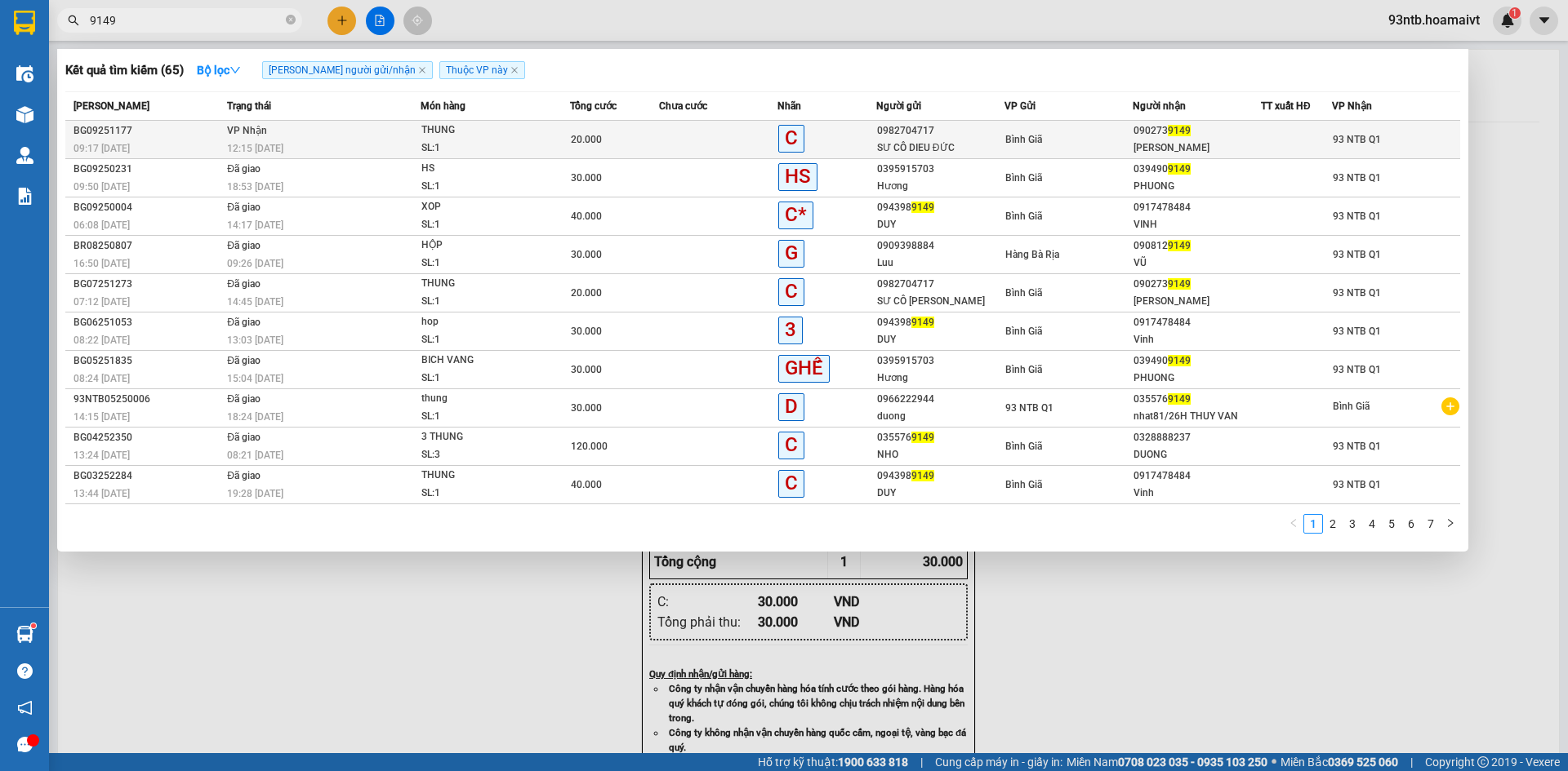
click at [1104, 149] on td "Bình Giã" at bounding box center [1069, 140] width 128 height 39
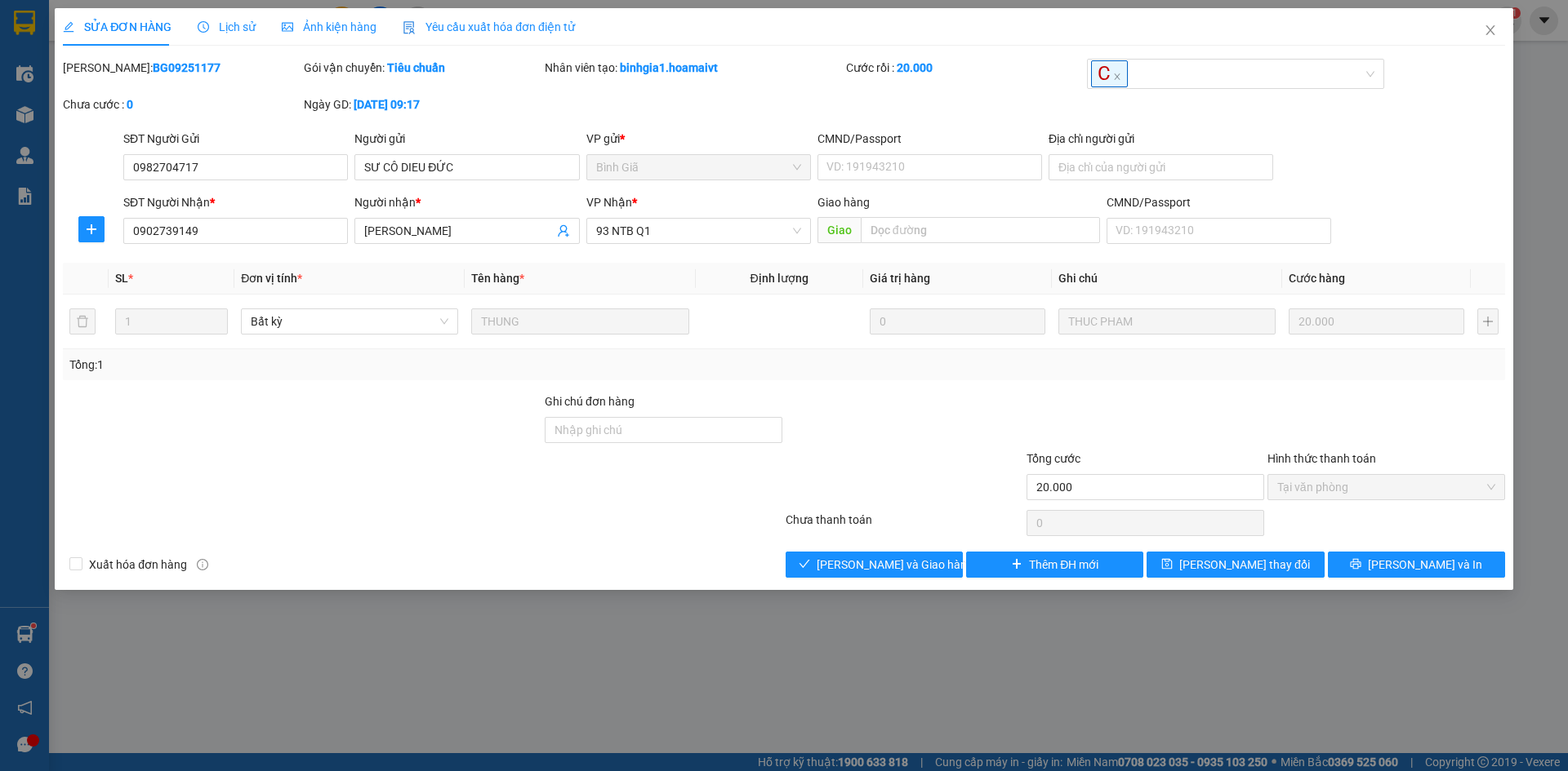
click at [760, 573] on div "Xuất hóa đơn hàng Lưu và Giao hàng Thêm ĐH mới Lưu thay đổi Lưu và In" at bounding box center [784, 564] width 1446 height 26
click at [809, 577] on button "[PERSON_NAME] và Giao hàng" at bounding box center [874, 564] width 177 height 26
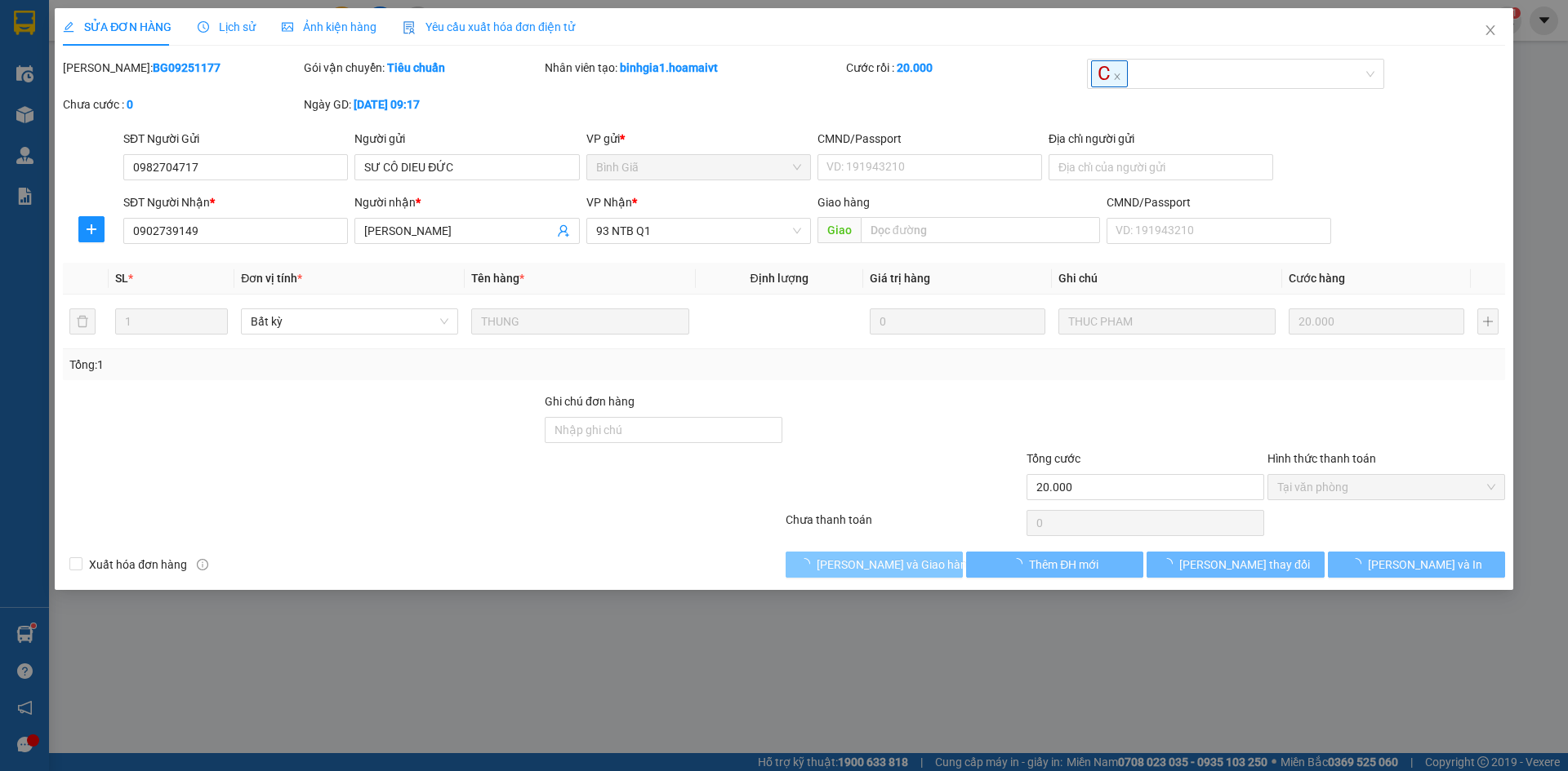
click at [812, 571] on button "[PERSON_NAME] và Giao hàng" at bounding box center [874, 564] width 177 height 26
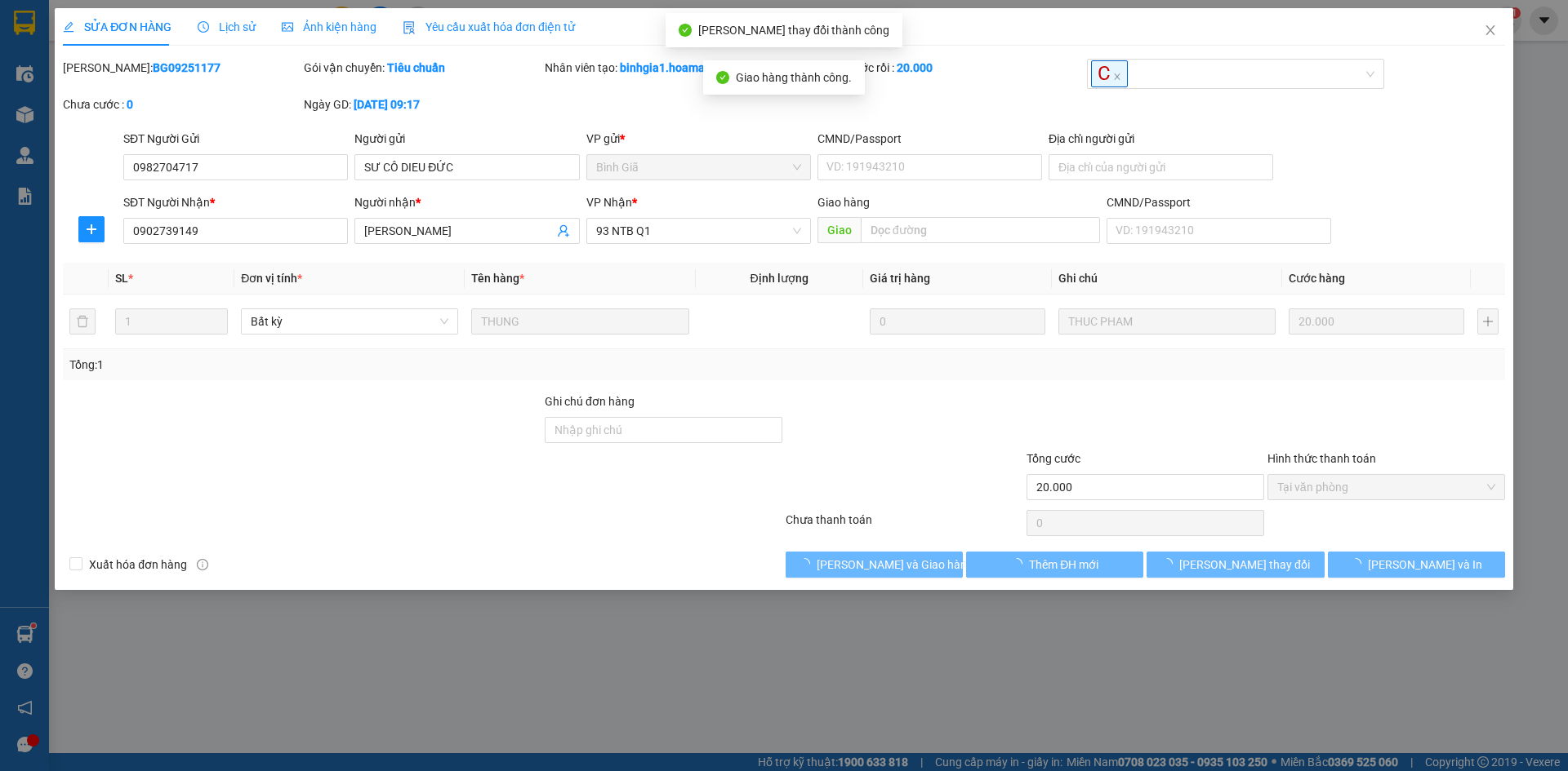
click at [656, 532] on div at bounding box center [423, 523] width 723 height 33
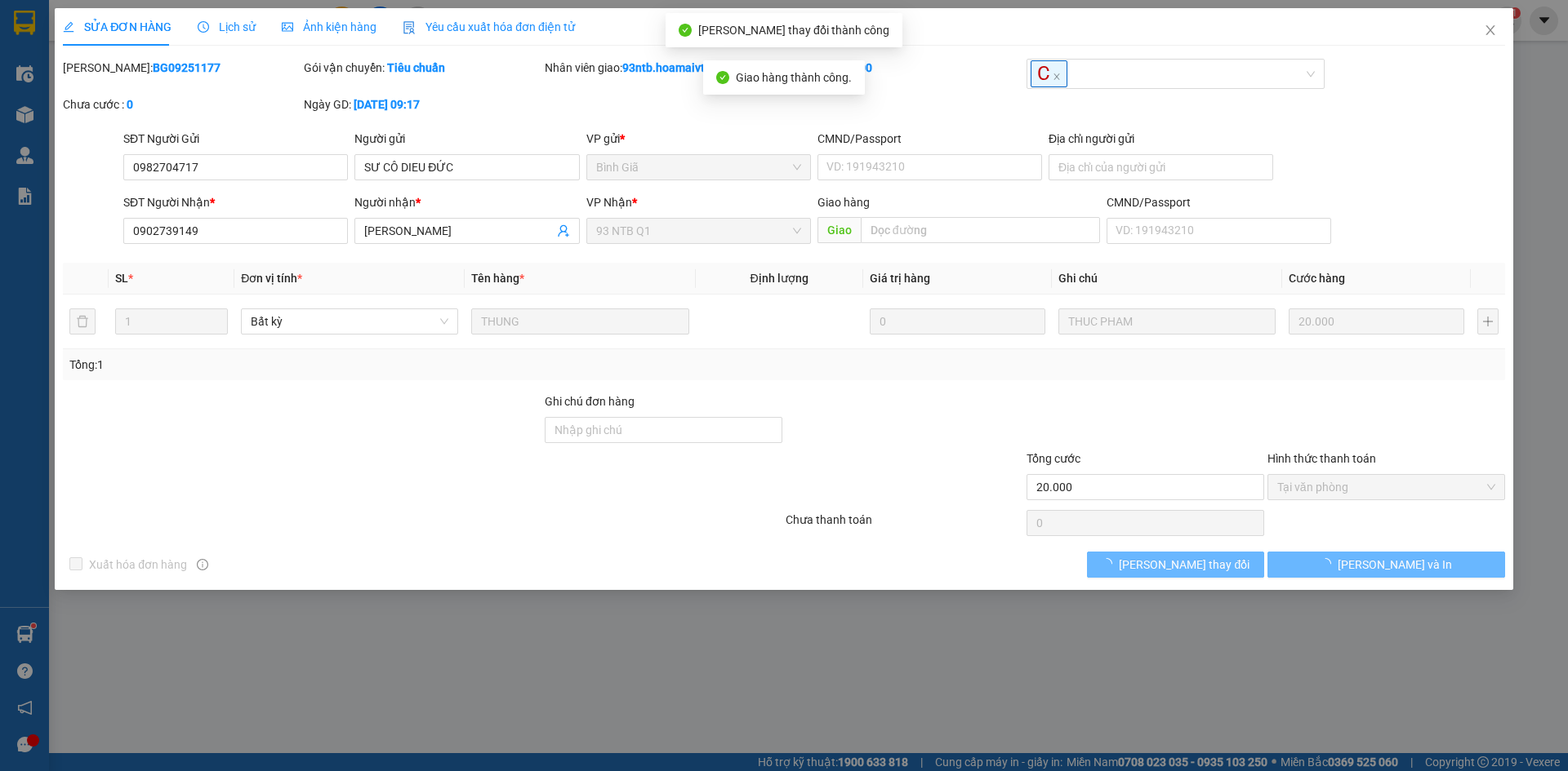
click at [656, 532] on div at bounding box center [423, 523] width 723 height 33
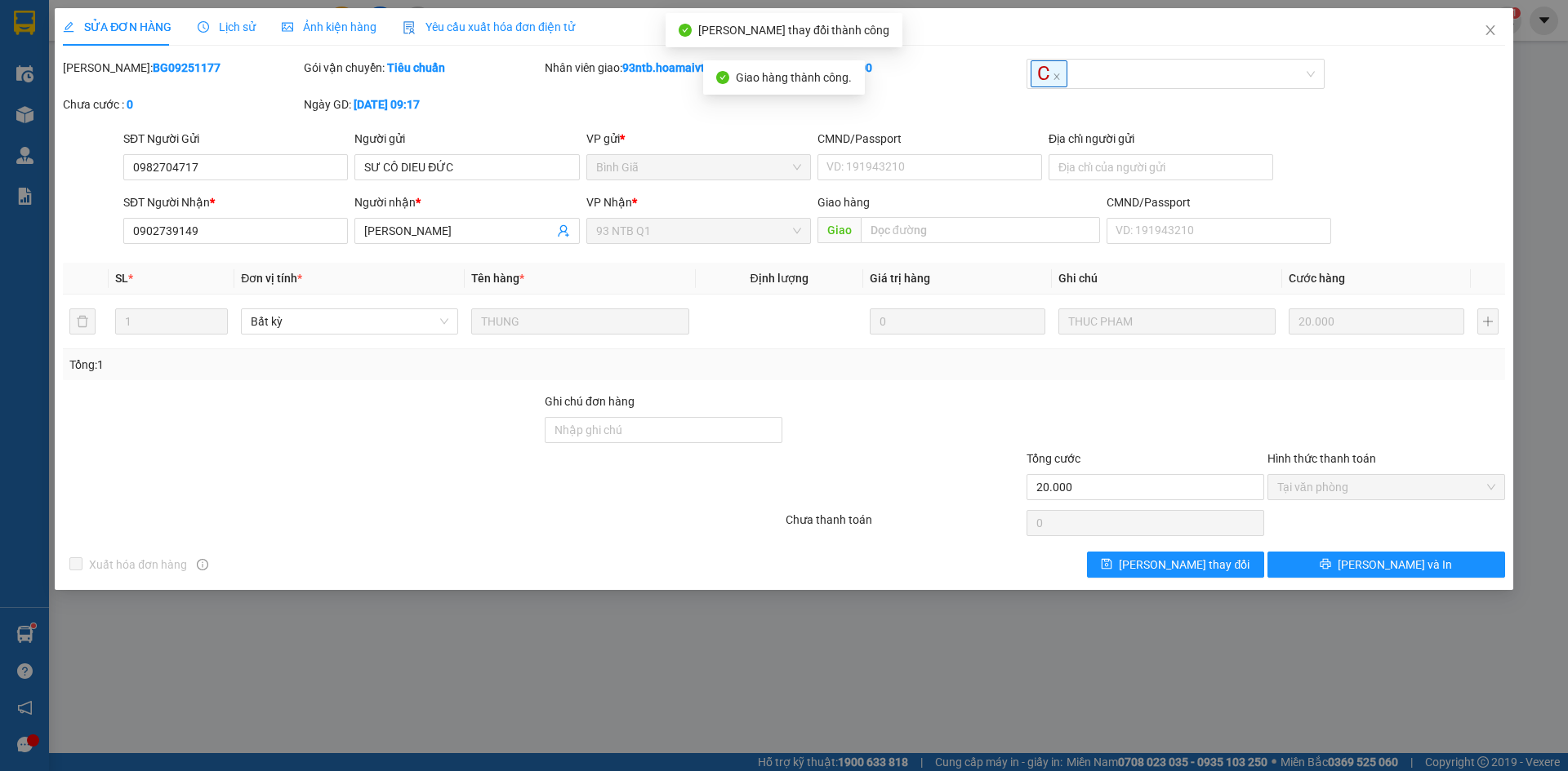
click at [656, 532] on div at bounding box center [423, 523] width 723 height 33
click at [652, 528] on div at bounding box center [423, 523] width 723 height 33
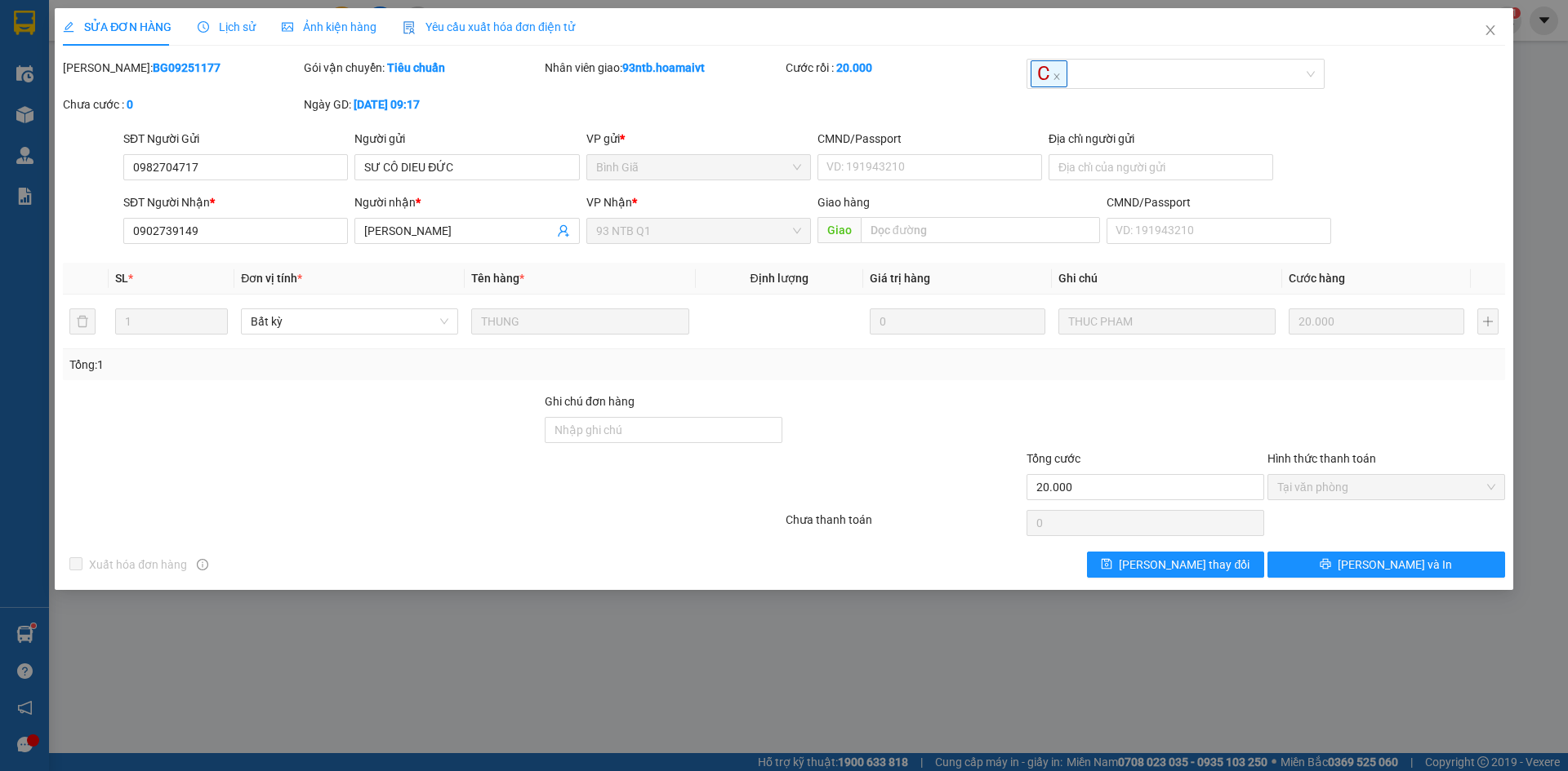
click at [652, 528] on div at bounding box center [423, 523] width 723 height 33
click at [1485, 25] on icon "close" at bounding box center [1489, 29] width 13 height 13
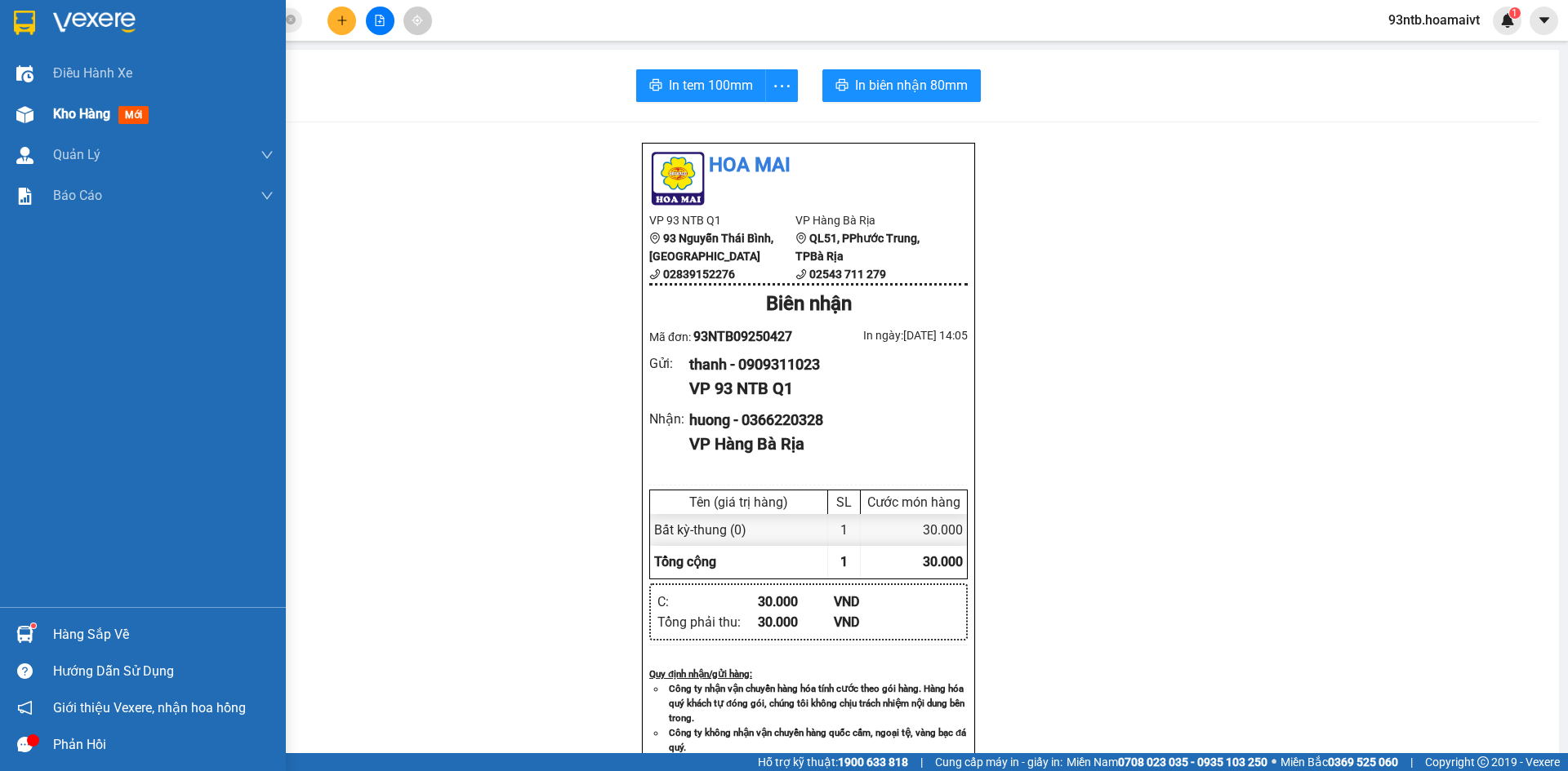
click at [43, 130] on div "Kho hàng mới" at bounding box center [143, 115] width 286 height 41
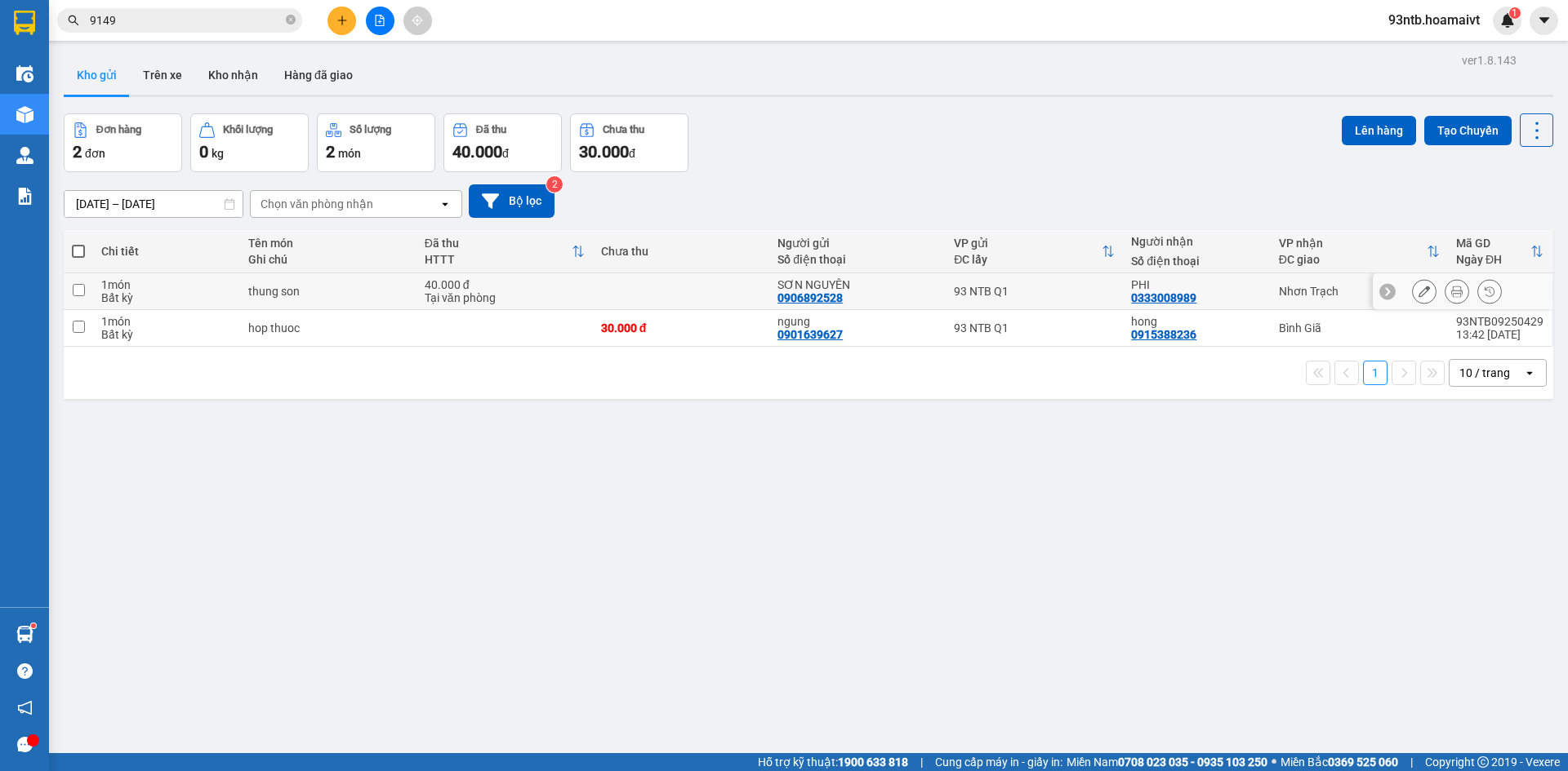
click at [1363, 295] on div "Nhơn Trạch" at bounding box center [1359, 290] width 161 height 13
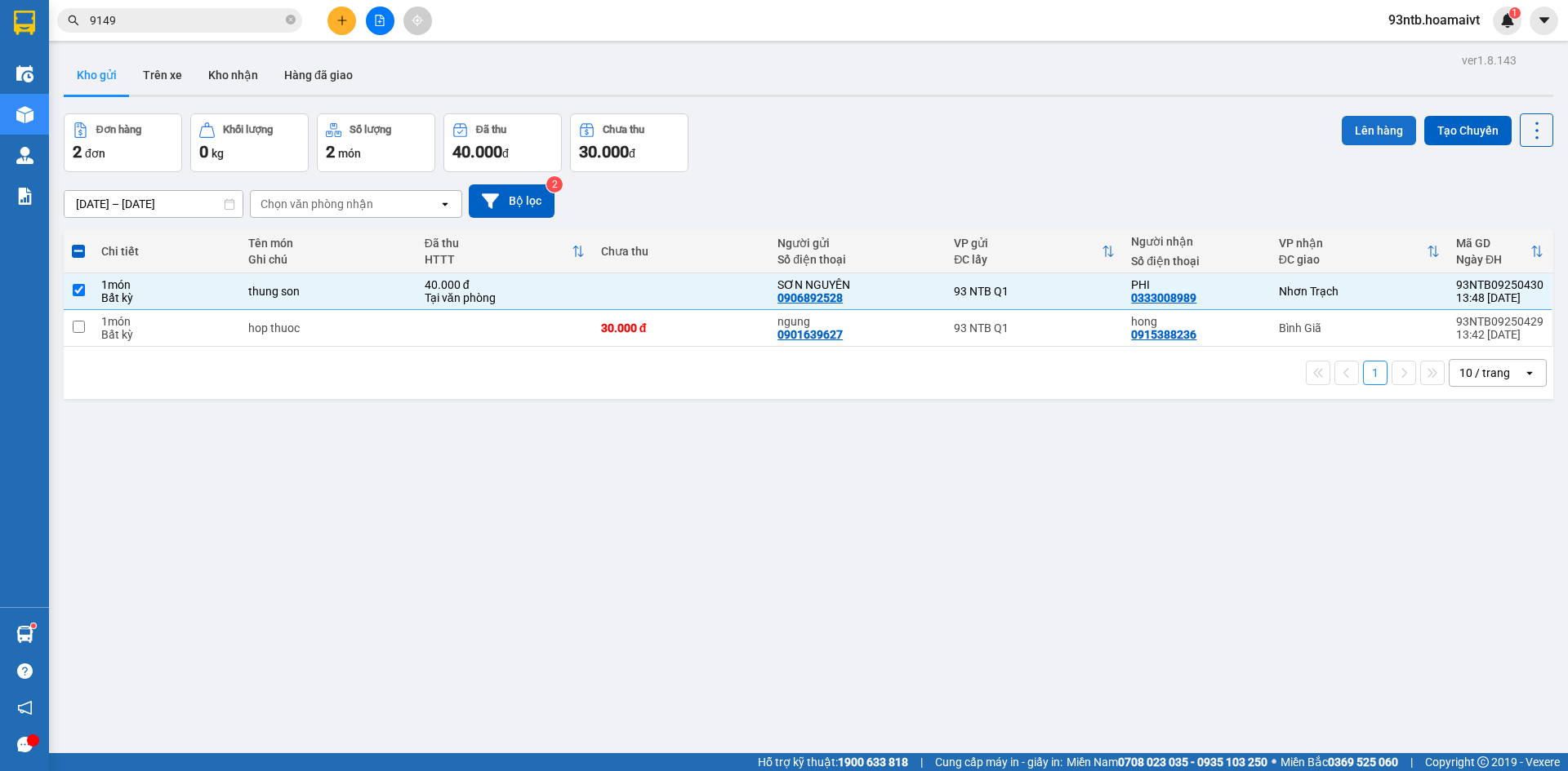
click at [1380, 130] on button "Lên hàng" at bounding box center [1379, 130] width 74 height 29
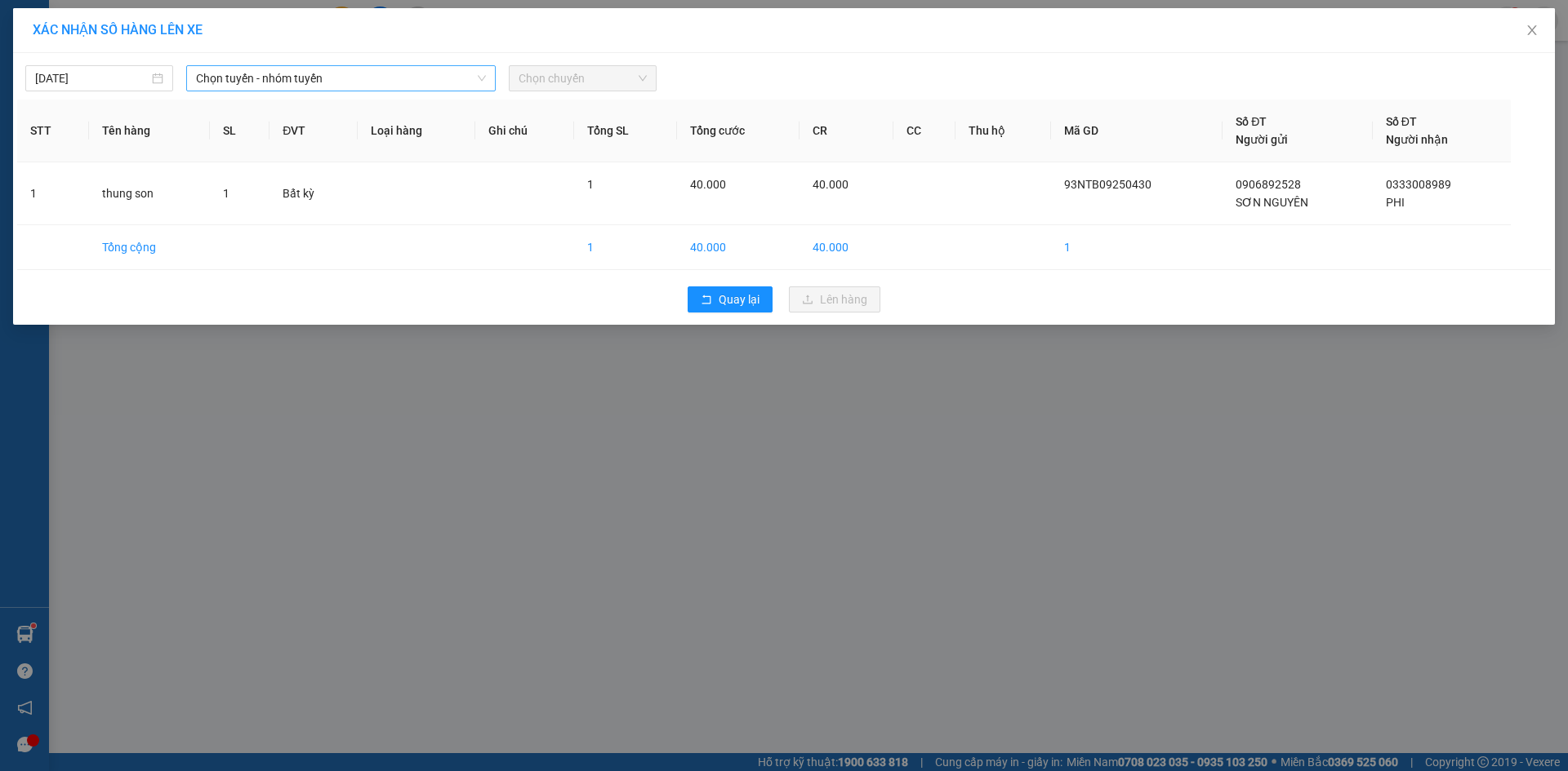
click at [336, 80] on span "Chọn tuyến - nhóm tuyến" at bounding box center [341, 78] width 290 height 24
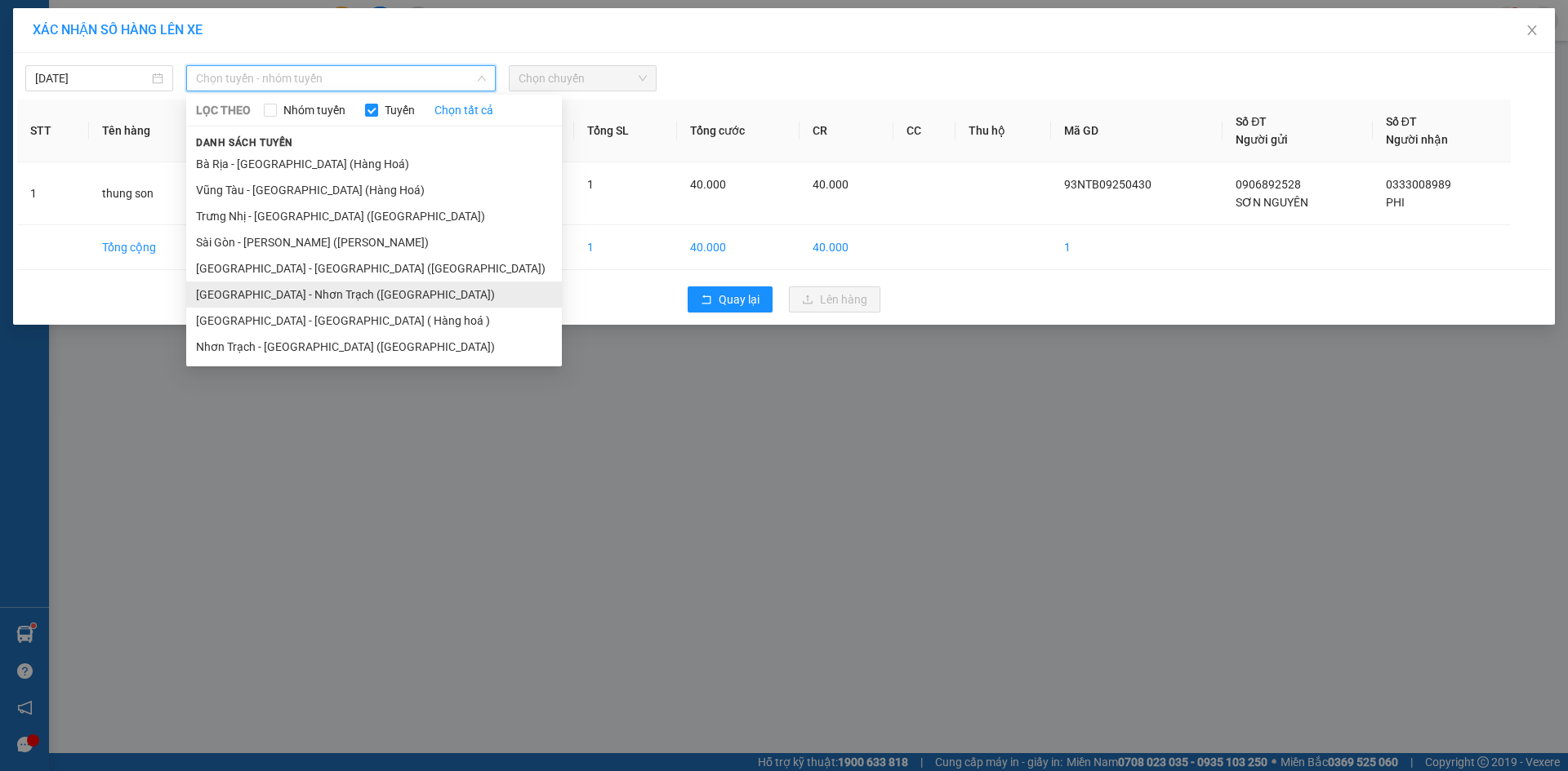
click at [296, 299] on li "Sài Gòn - Nhơn Trạch (Hàng Hoá)" at bounding box center [374, 294] width 376 height 26
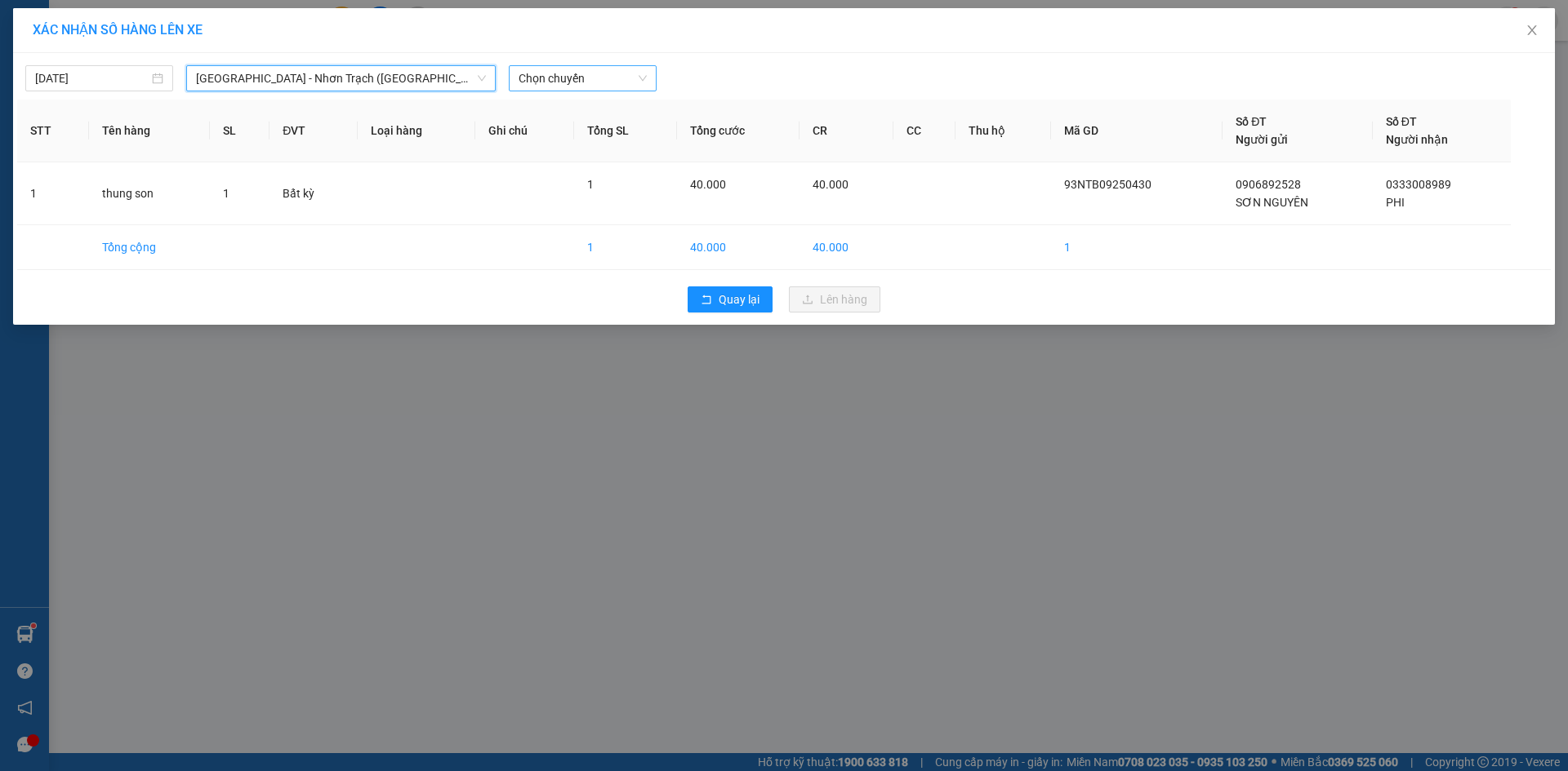
click at [607, 77] on span "Chọn chuyến" at bounding box center [583, 78] width 128 height 24
click at [538, 88] on span "Chọn chuyến" at bounding box center [583, 78] width 128 height 24
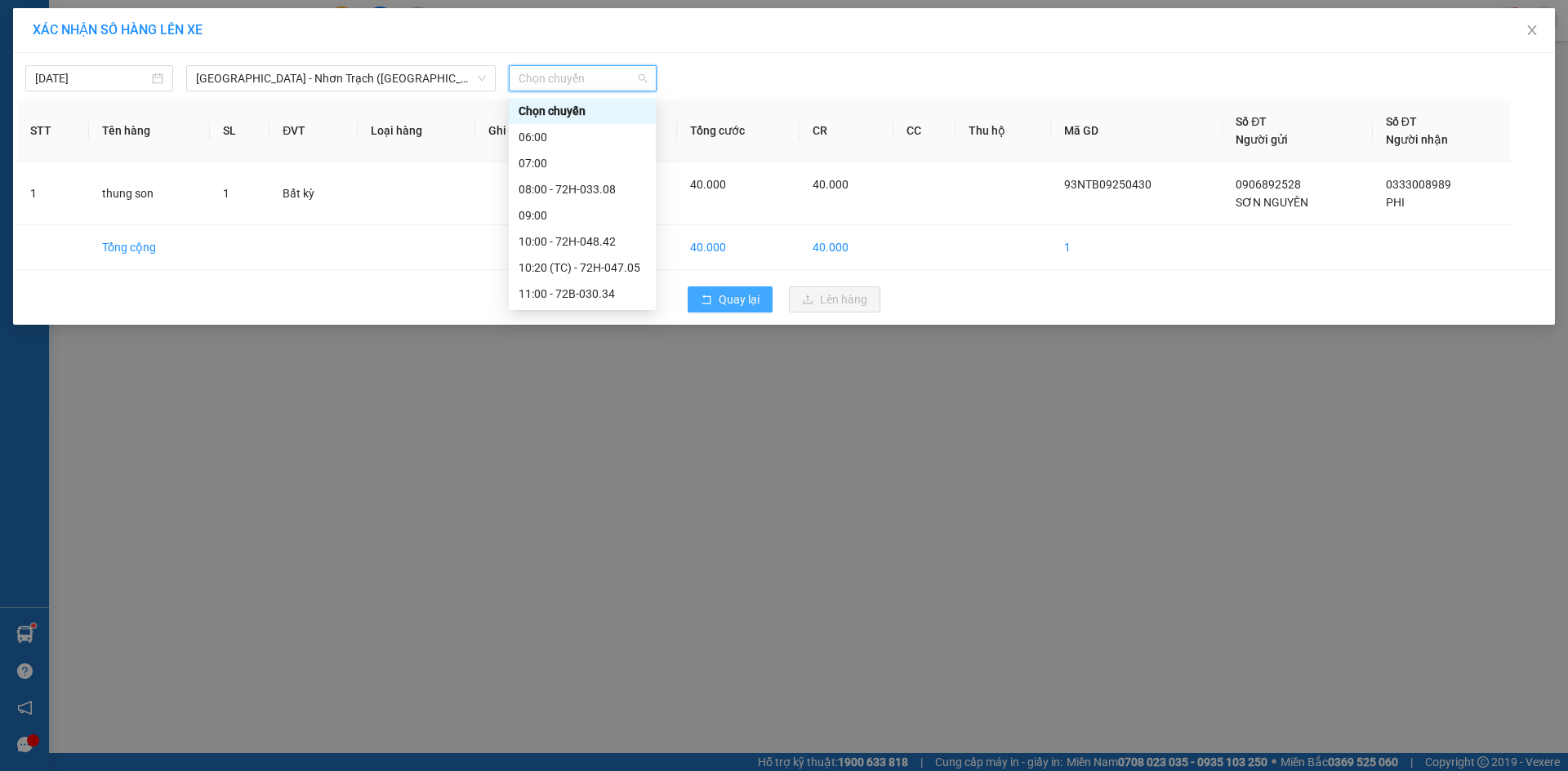
click at [725, 297] on span "Quay lại" at bounding box center [739, 299] width 41 height 17
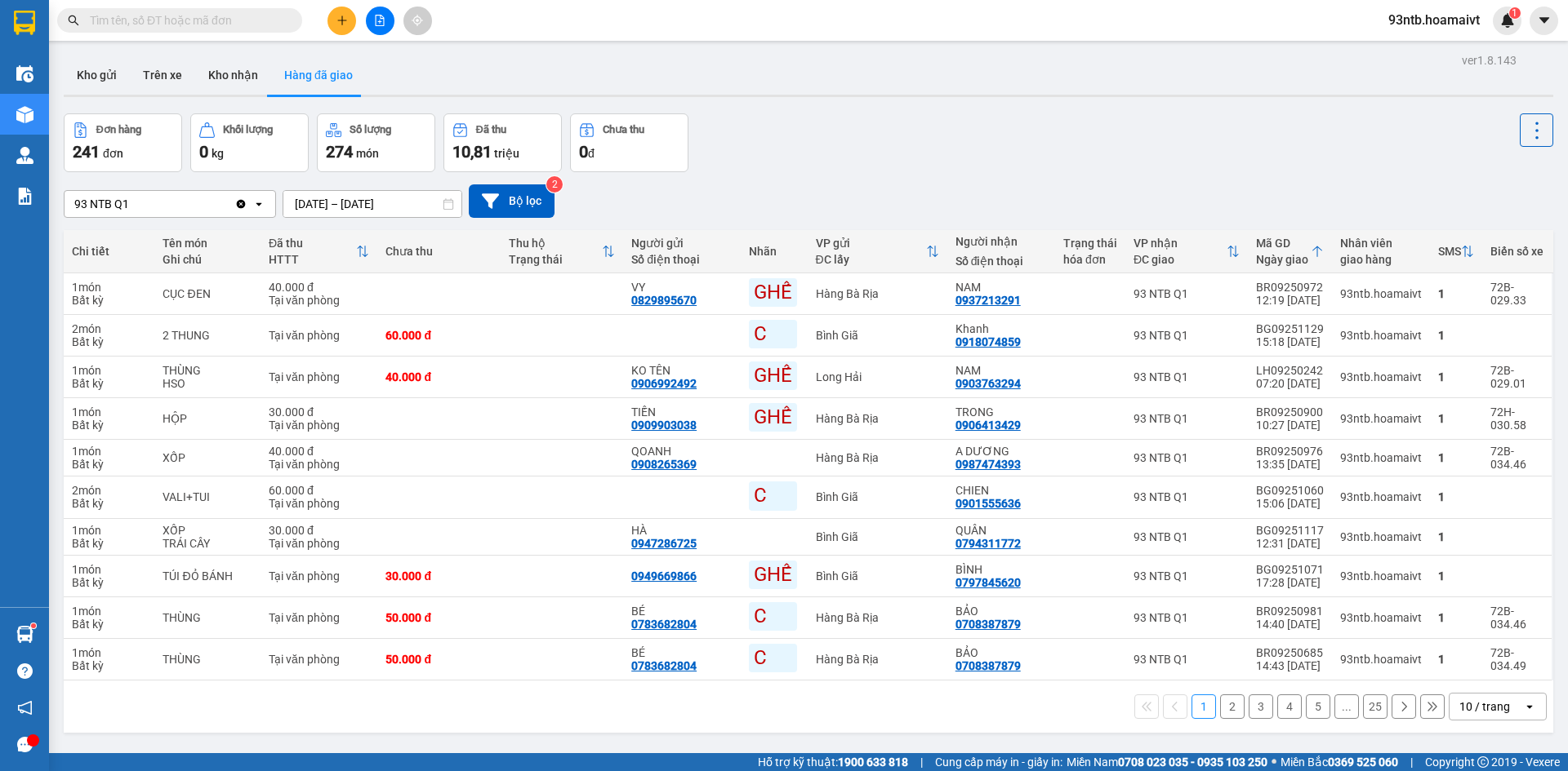
click at [274, 17] on input "text" at bounding box center [186, 20] width 192 height 17
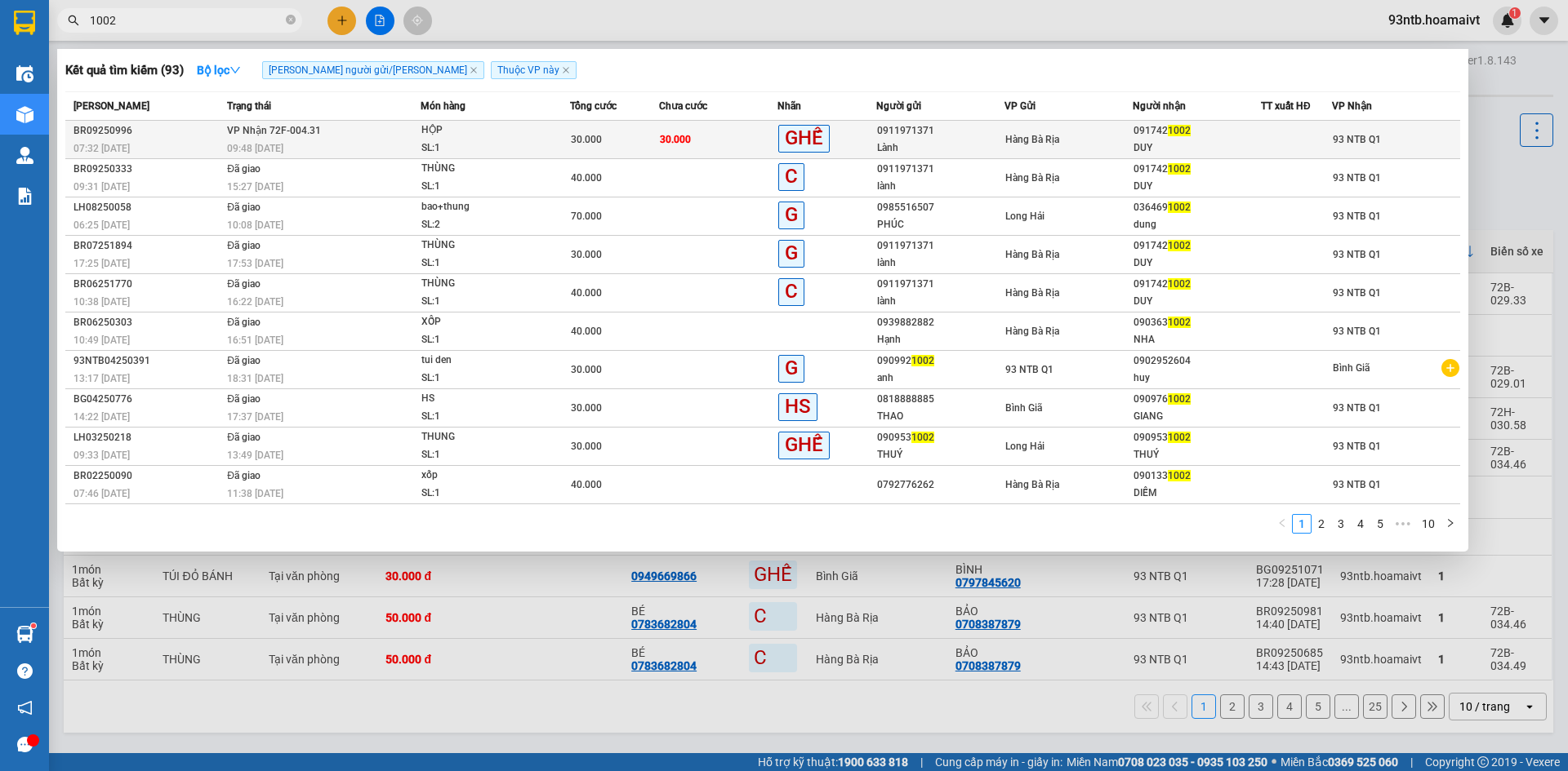
type input "1002"
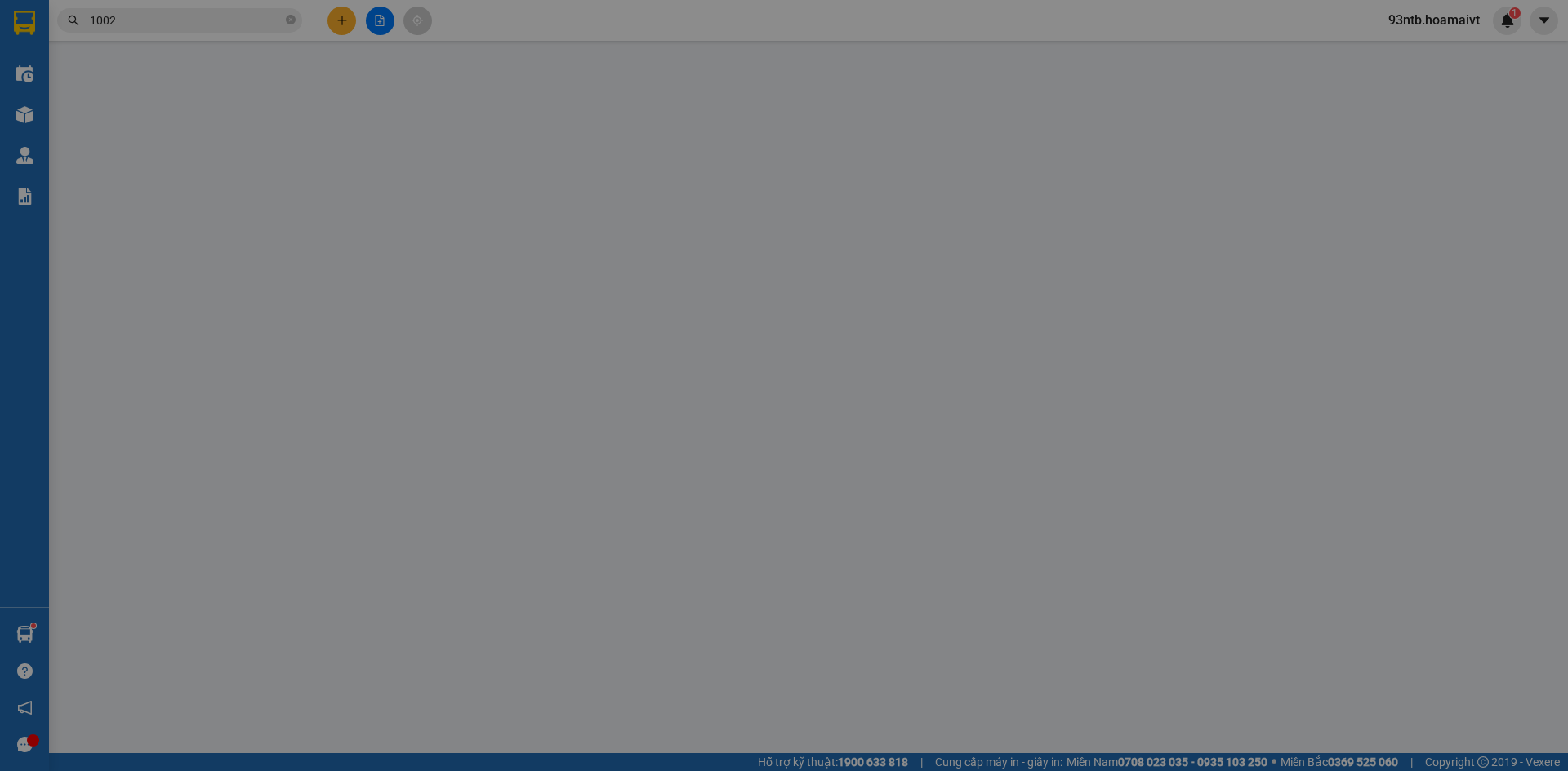
type input "0911971371"
type input "Lành"
type input "092057001342"
type input "0917421002"
type input "DUY"
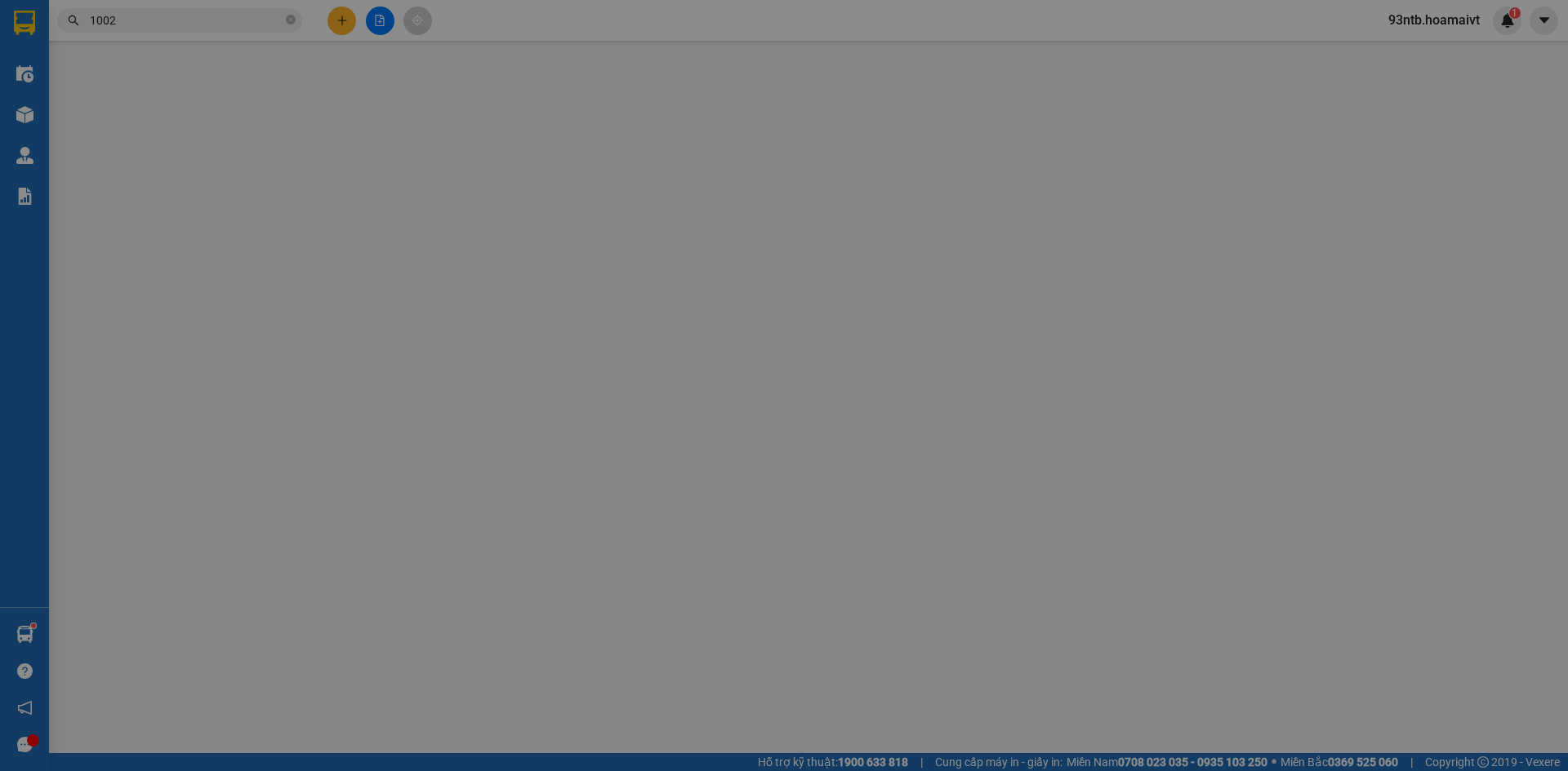
type input "30.000"
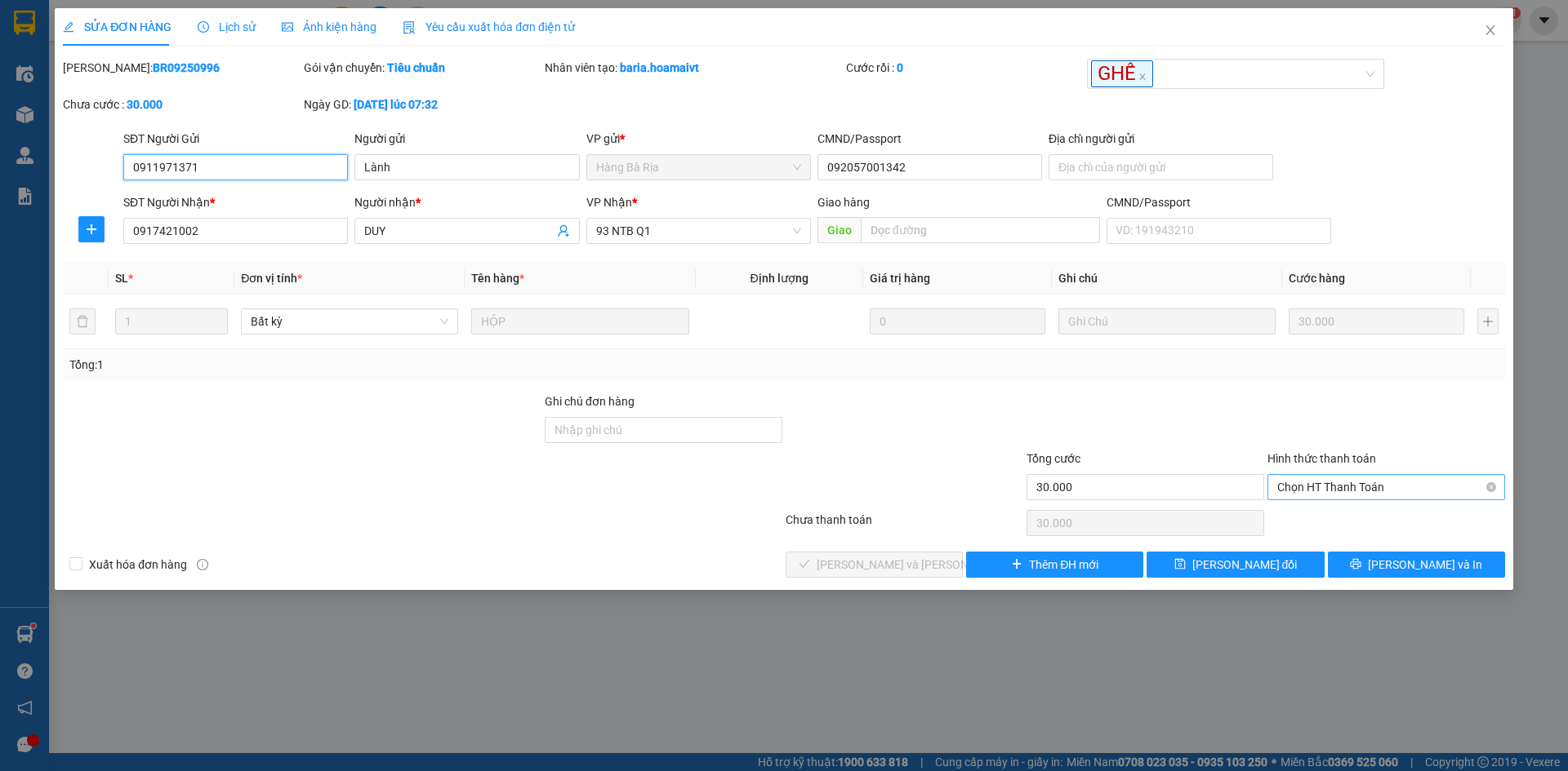
click at [1384, 479] on span "Chọn HT Thanh Toán" at bounding box center [1386, 486] width 218 height 24
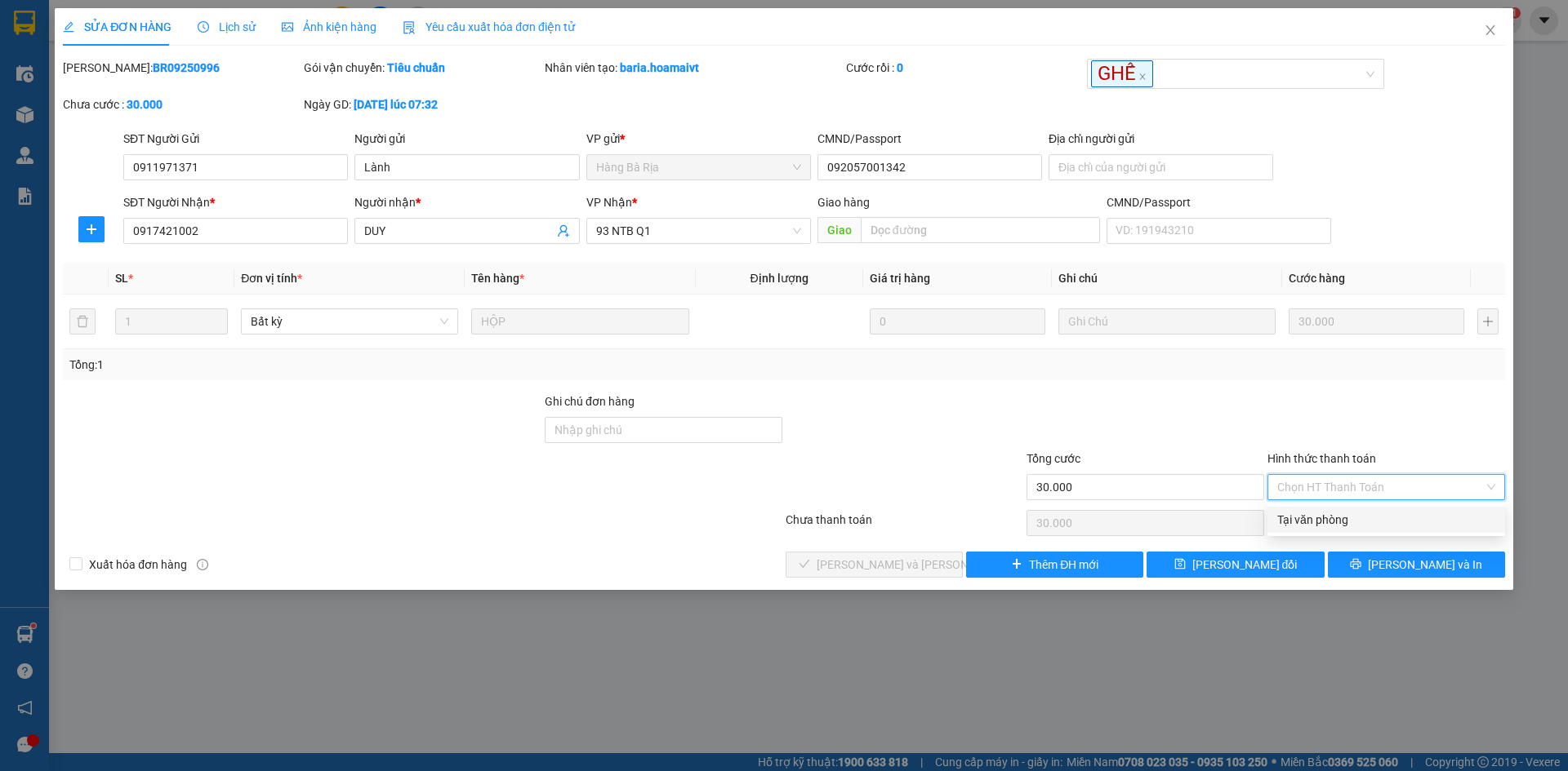
click at [1358, 518] on div "Tại văn phòng" at bounding box center [1386, 520] width 218 height 17
type input "0"
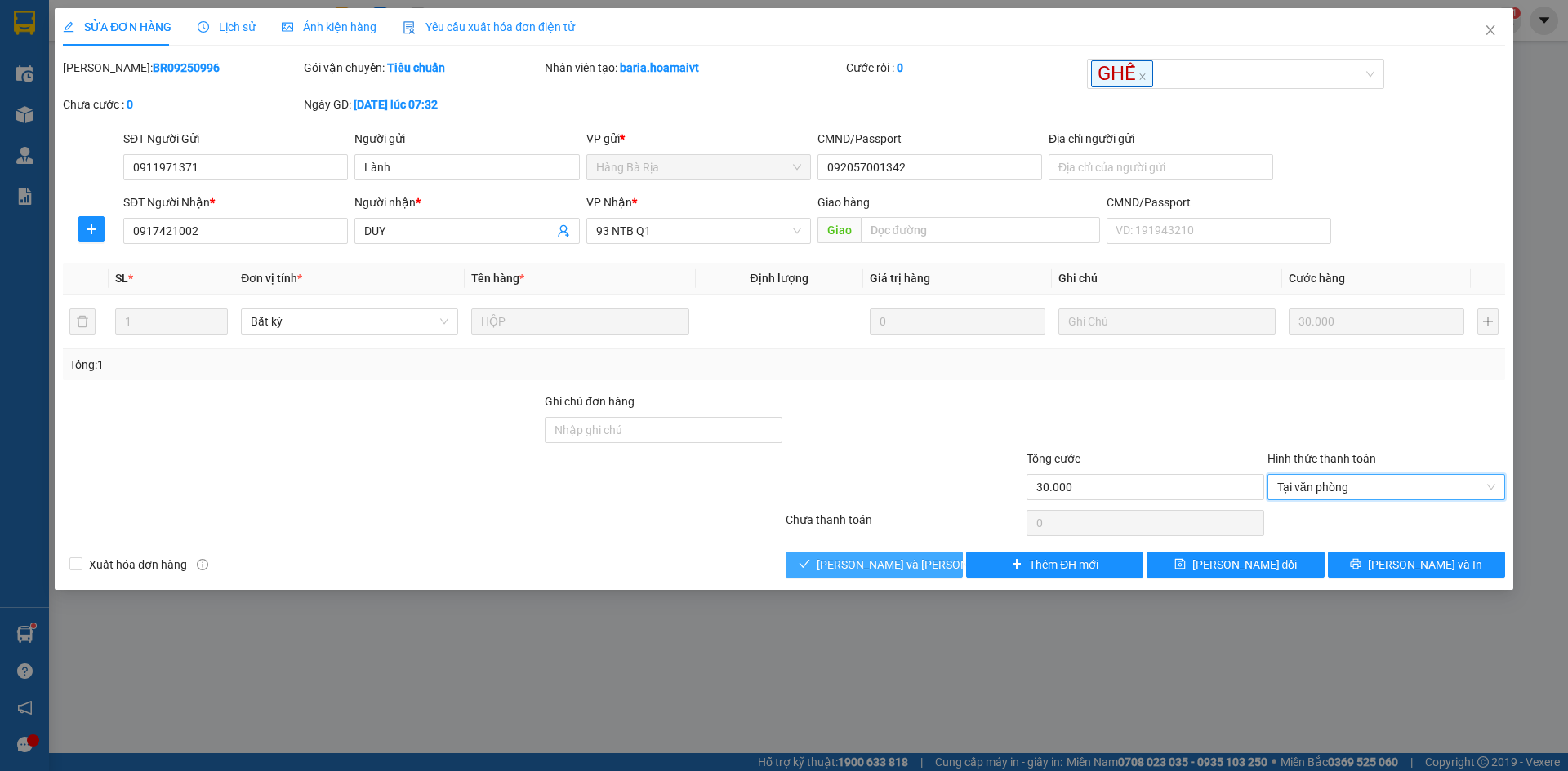
click at [953, 564] on button "[PERSON_NAME] và Giao hàng" at bounding box center [874, 564] width 177 height 26
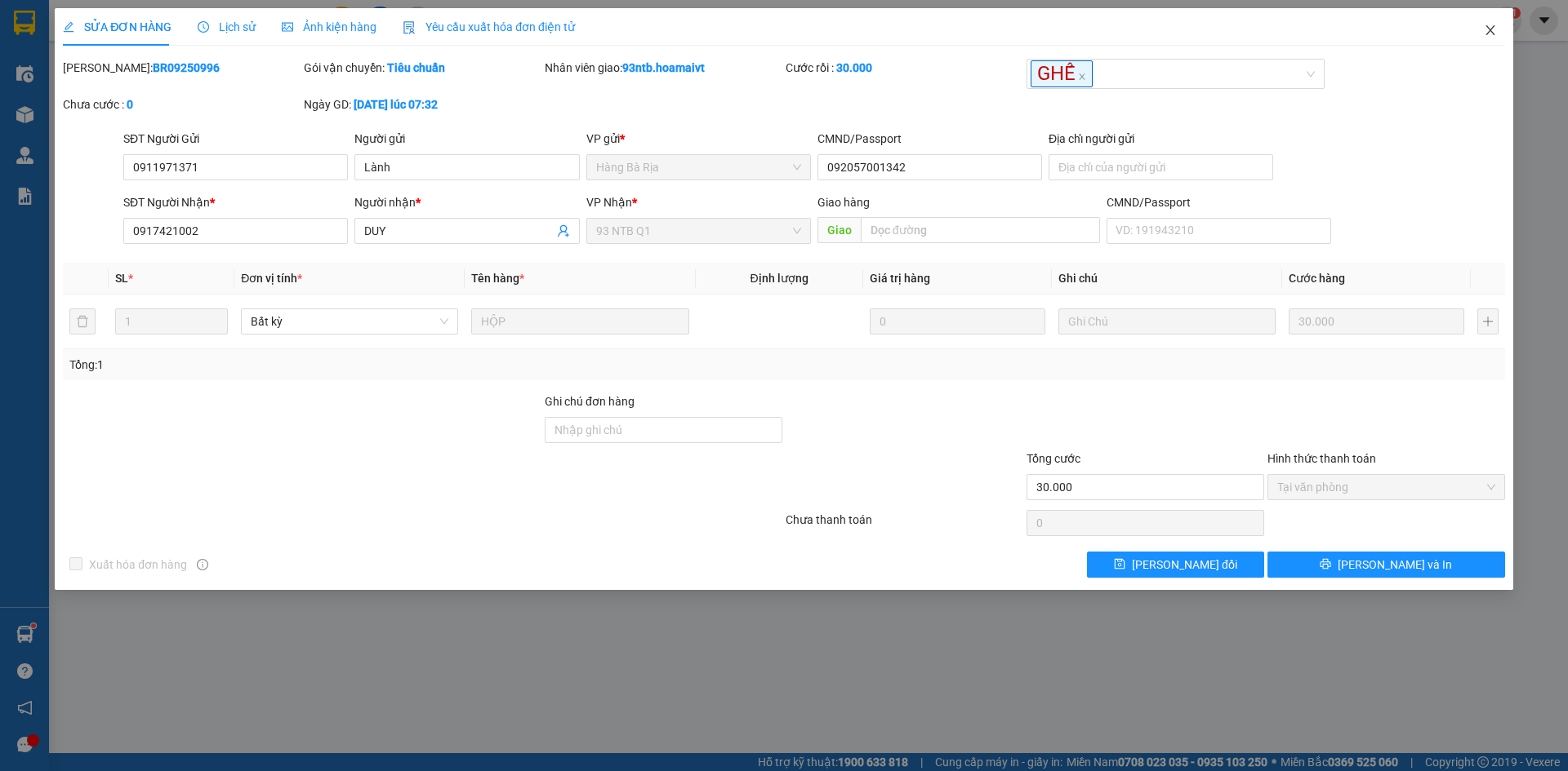
click at [1481, 41] on span "Close" at bounding box center [1490, 30] width 46 height 46
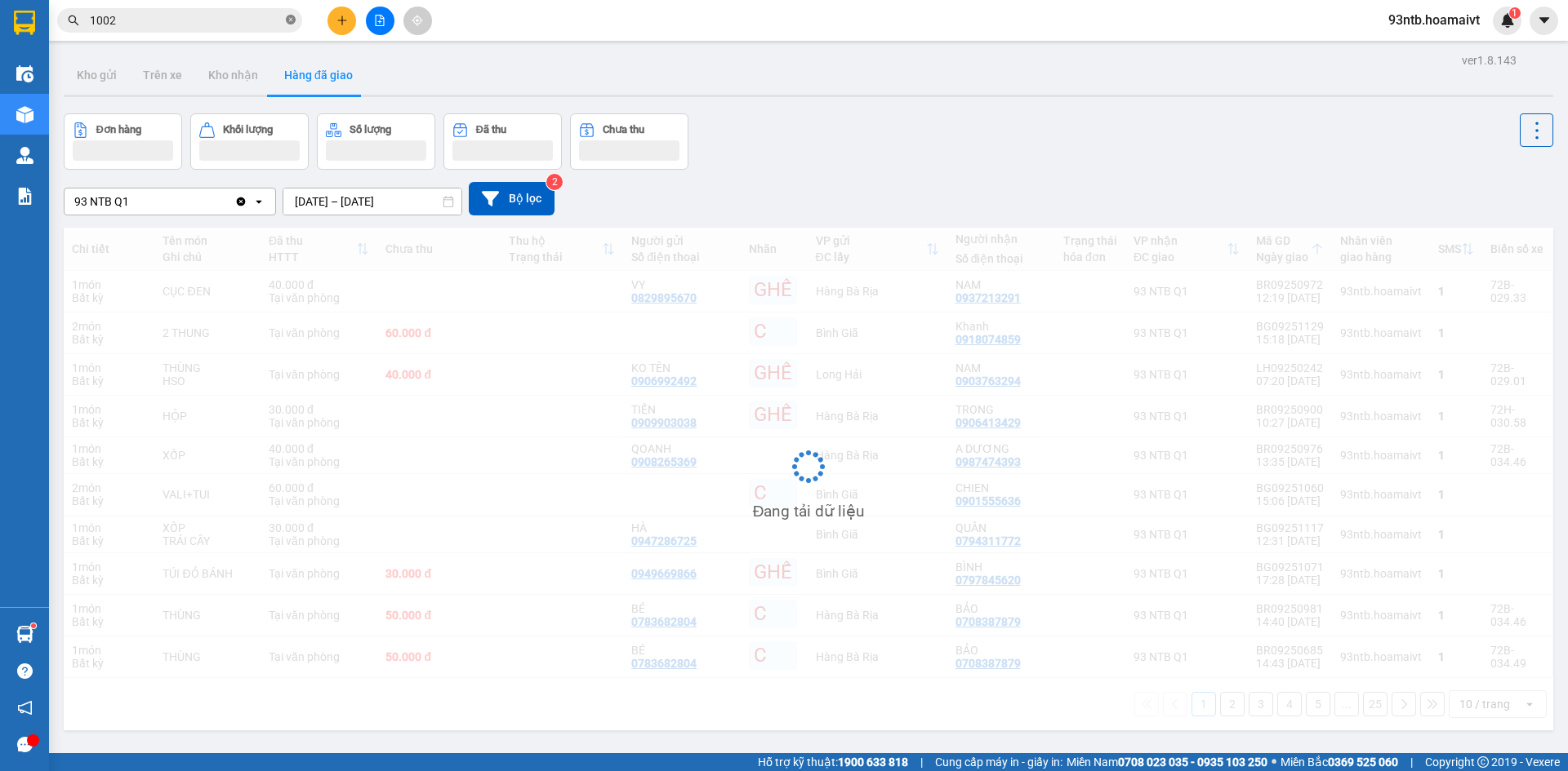
click at [288, 15] on span at bounding box center [290, 20] width 10 height 16
click at [257, 17] on input "text" at bounding box center [186, 20] width 192 height 17
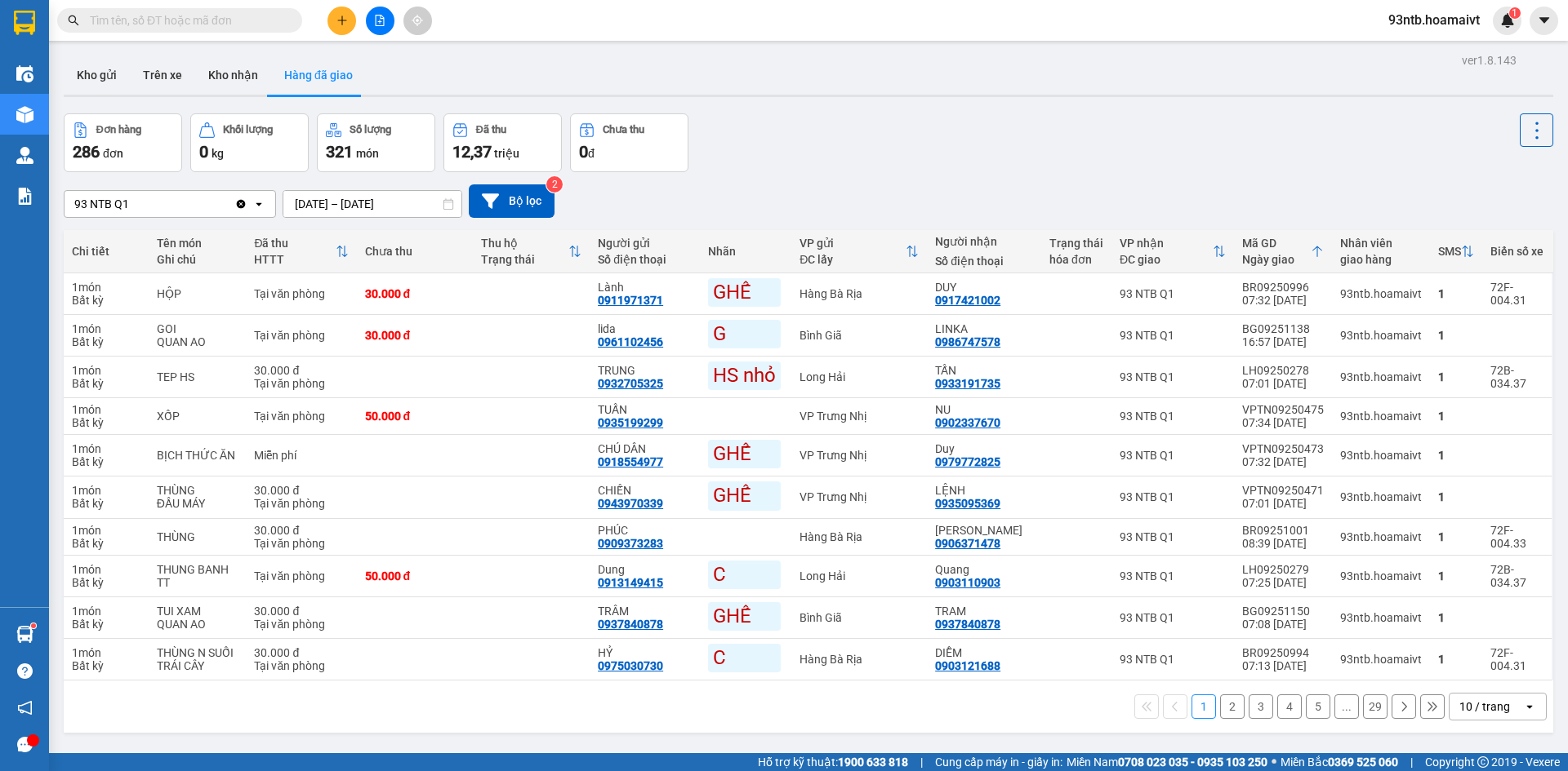
click at [258, 21] on input "text" at bounding box center [186, 20] width 192 height 17
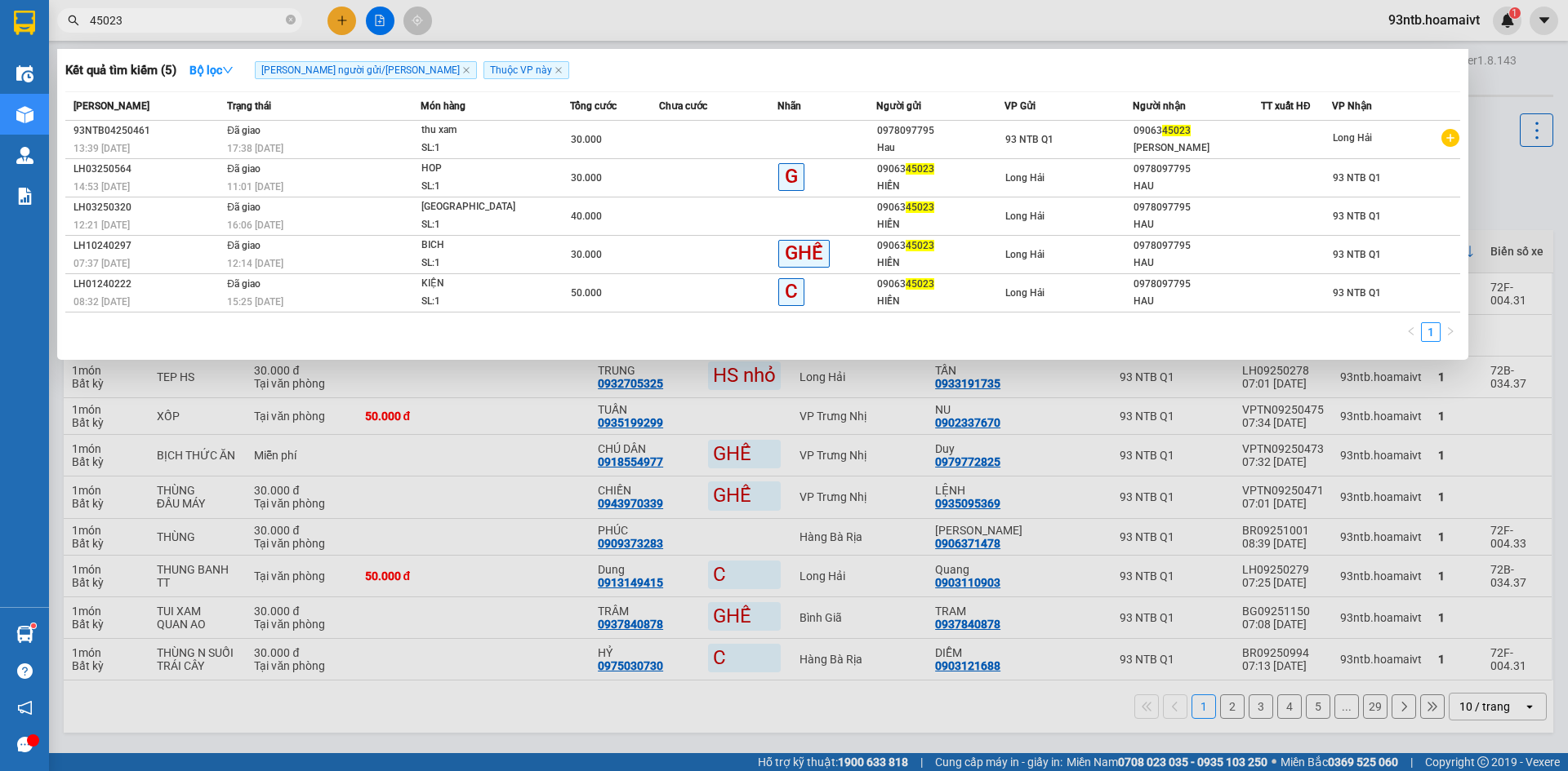
type input "45023"
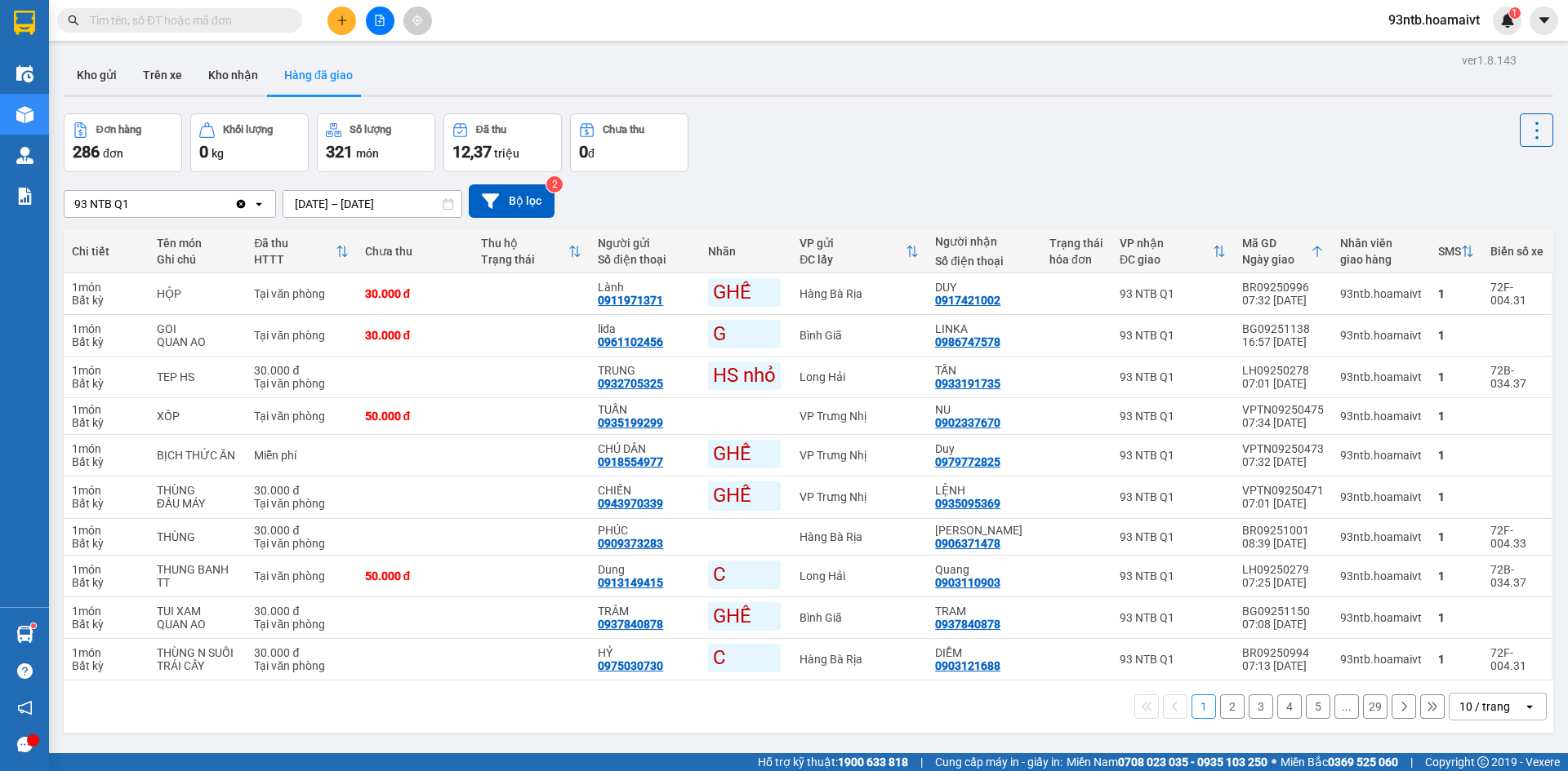
click at [262, 22] on input "text" at bounding box center [186, 20] width 192 height 17
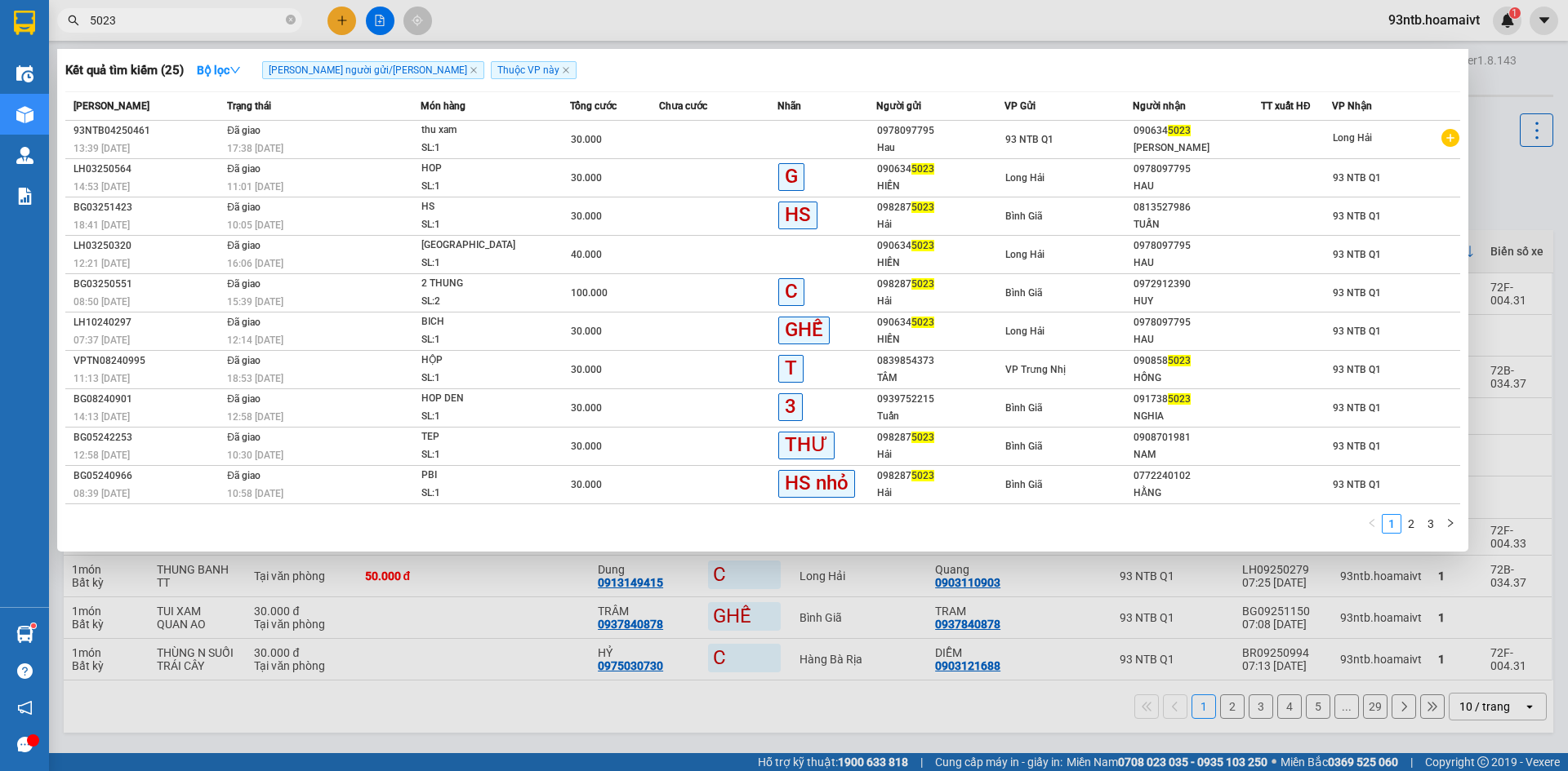
type input "5023"
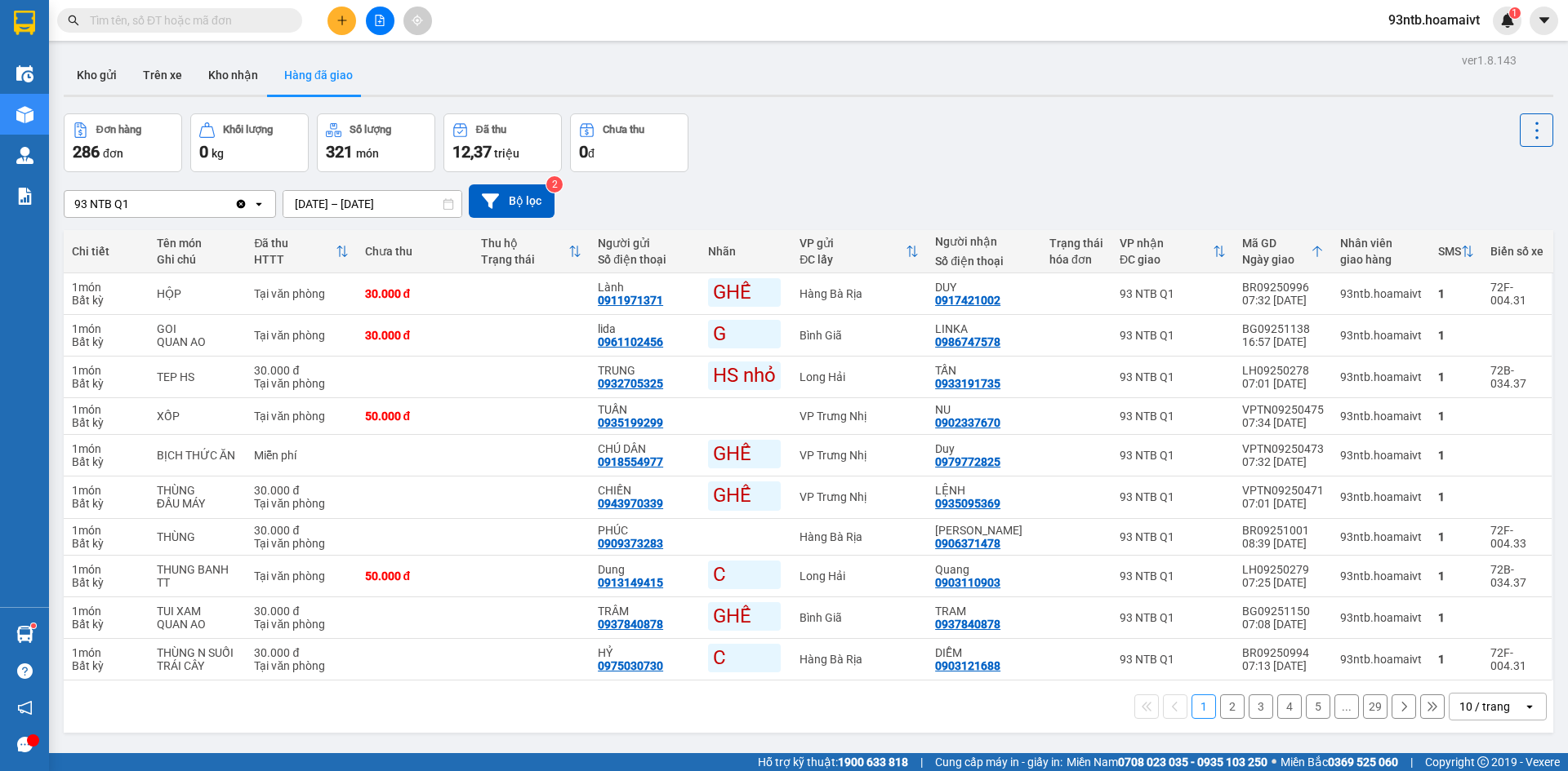
click at [180, 28] on input "text" at bounding box center [186, 20] width 192 height 17
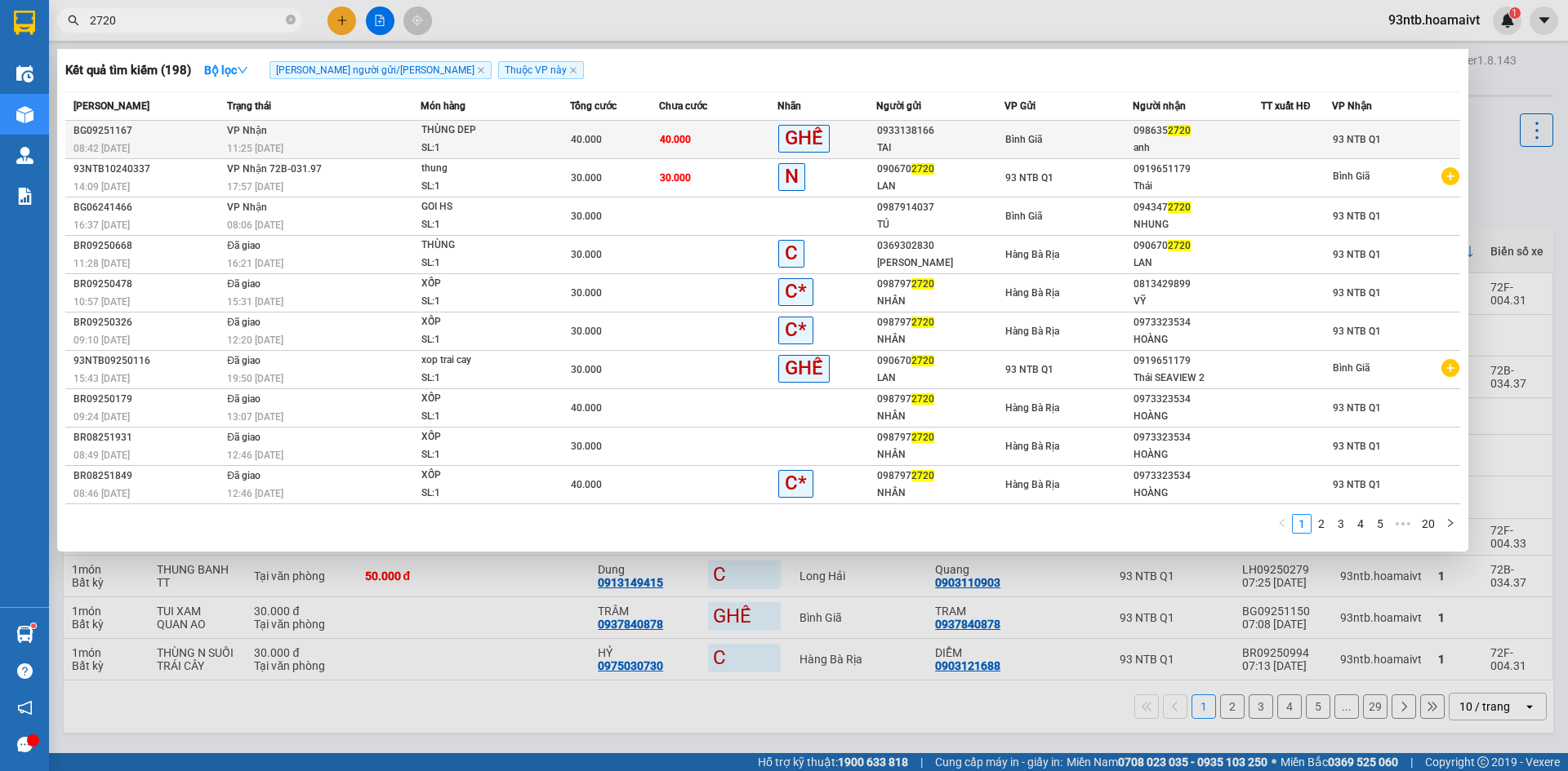
type input "2720"
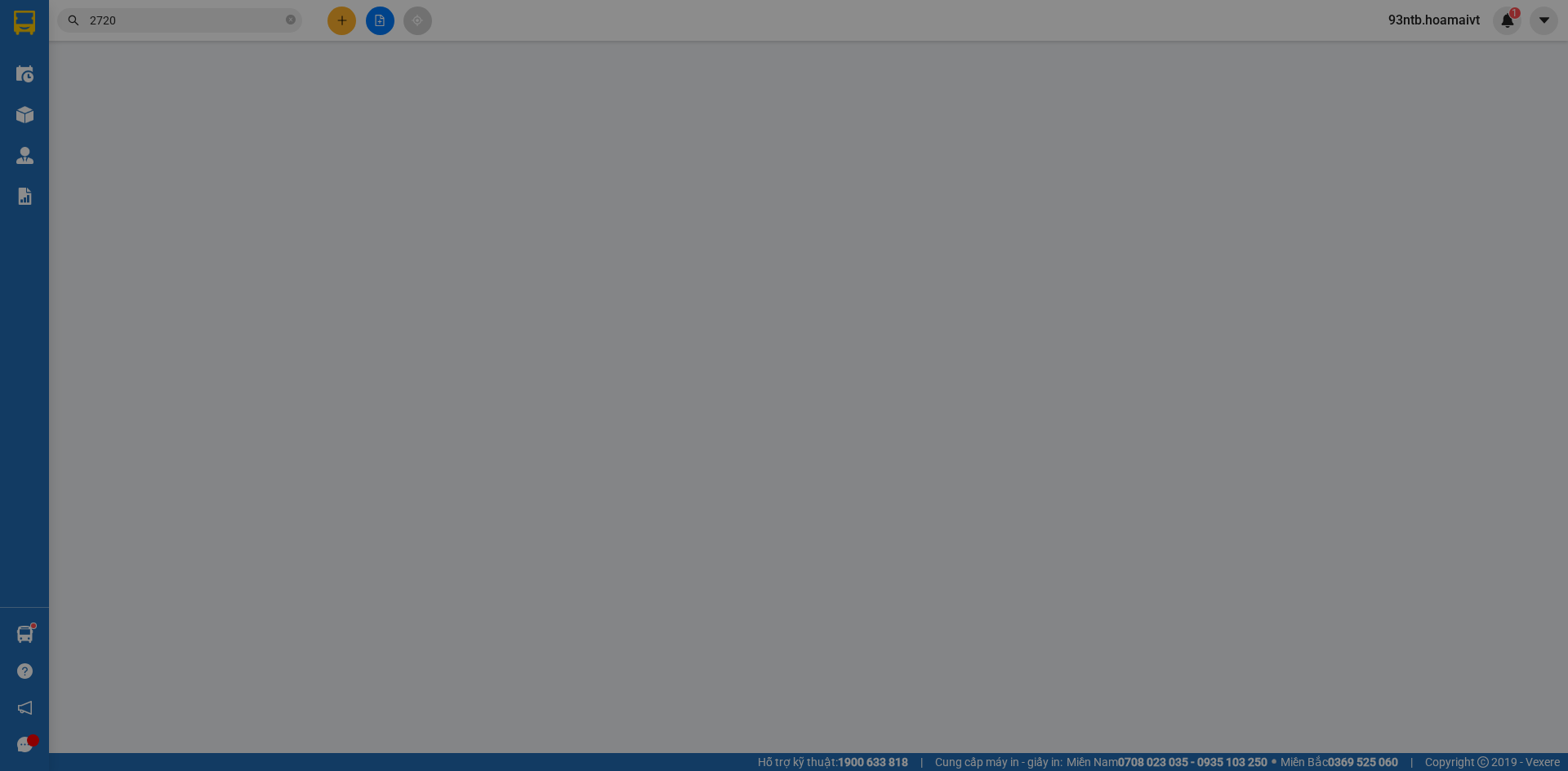
type input "0933138166"
type input "TAI"
type input "0986352720"
type input "anh"
type input "40.000"
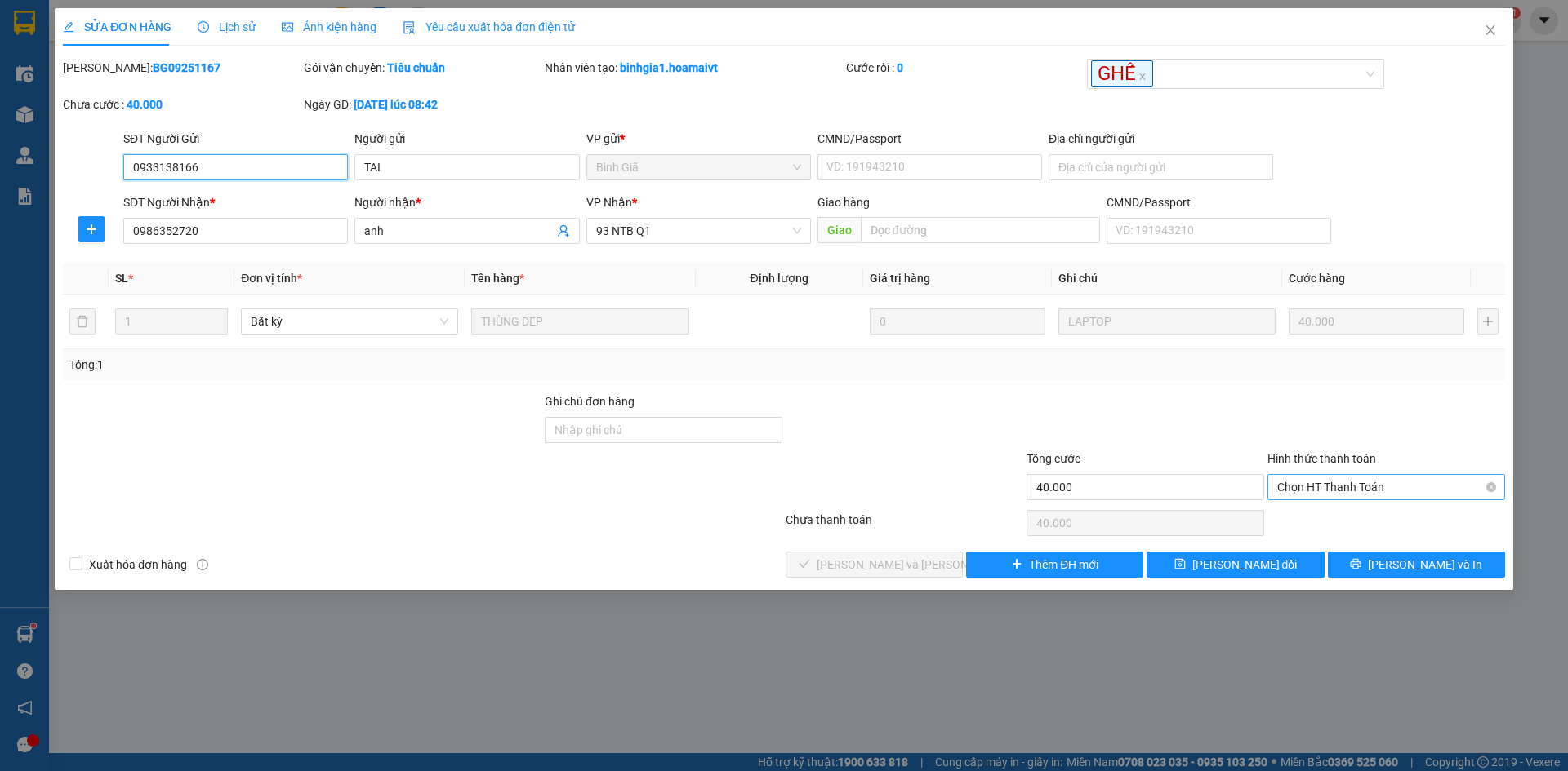
click at [1329, 489] on span "Chọn HT Thanh Toán" at bounding box center [1386, 486] width 218 height 24
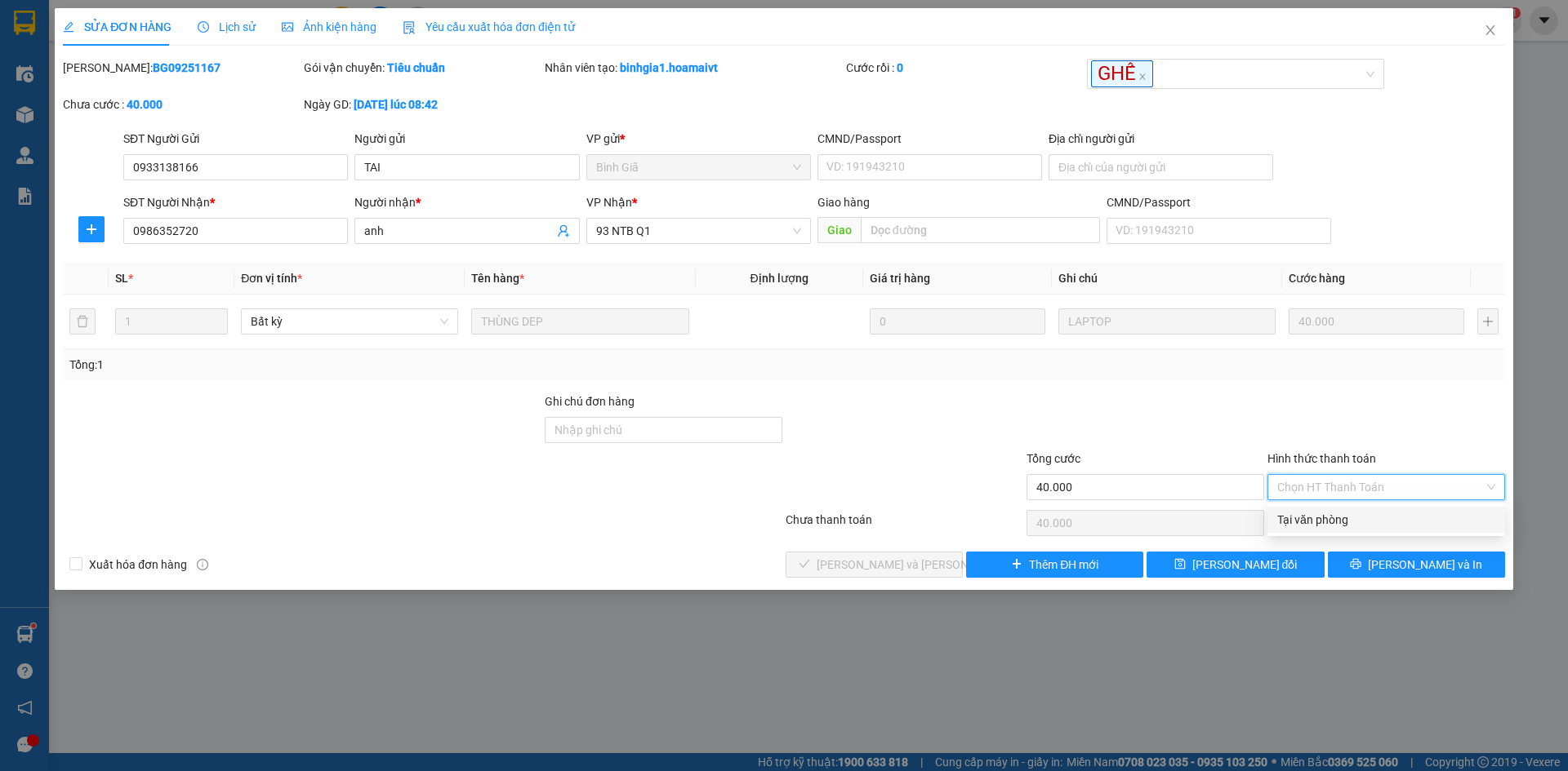
click at [1324, 510] on div "Tại văn phòng" at bounding box center [1386, 520] width 238 height 26
type input "0"
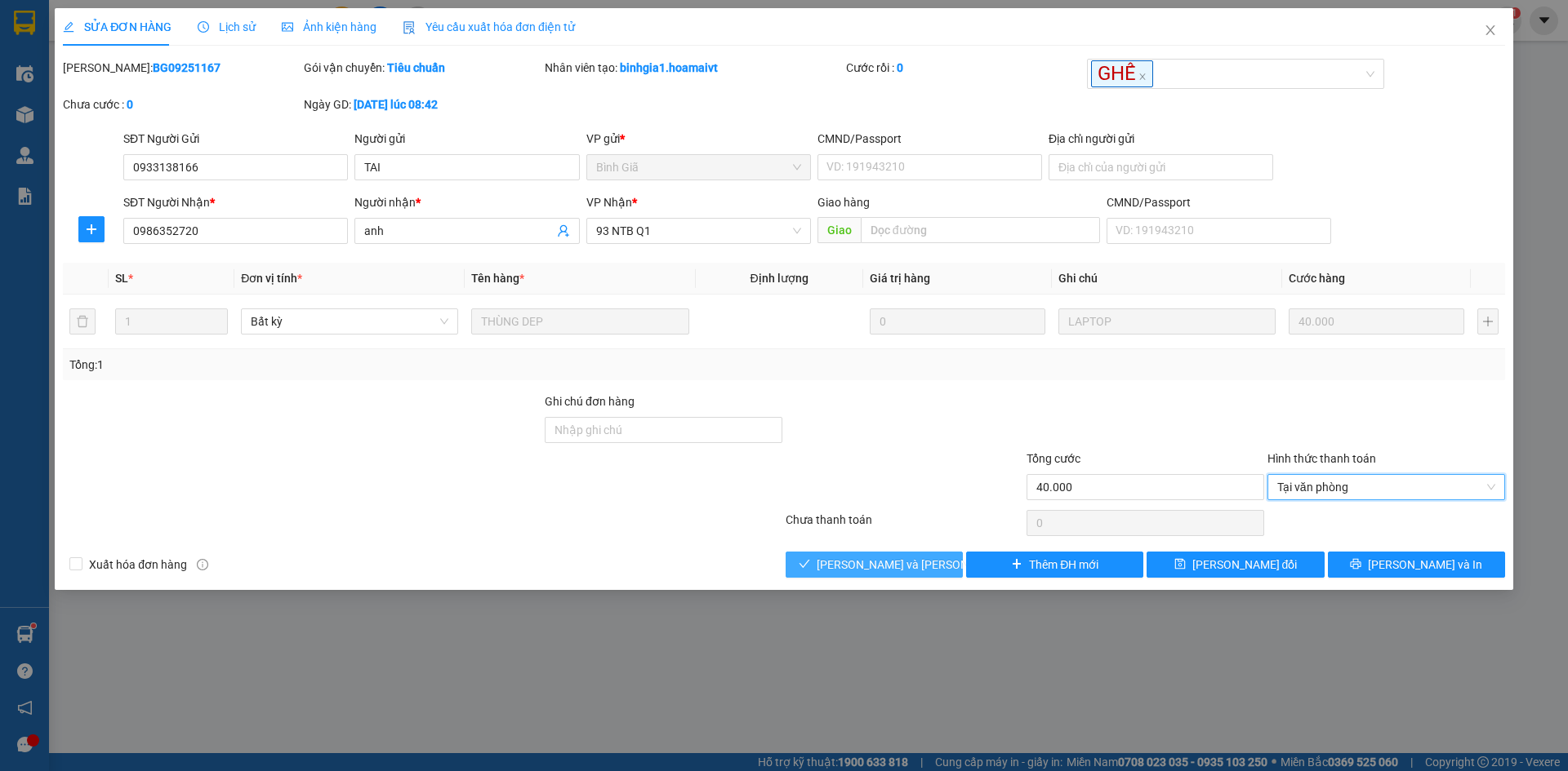
click at [919, 563] on span "[PERSON_NAME] và Giao hàng" at bounding box center [927, 564] width 221 height 17
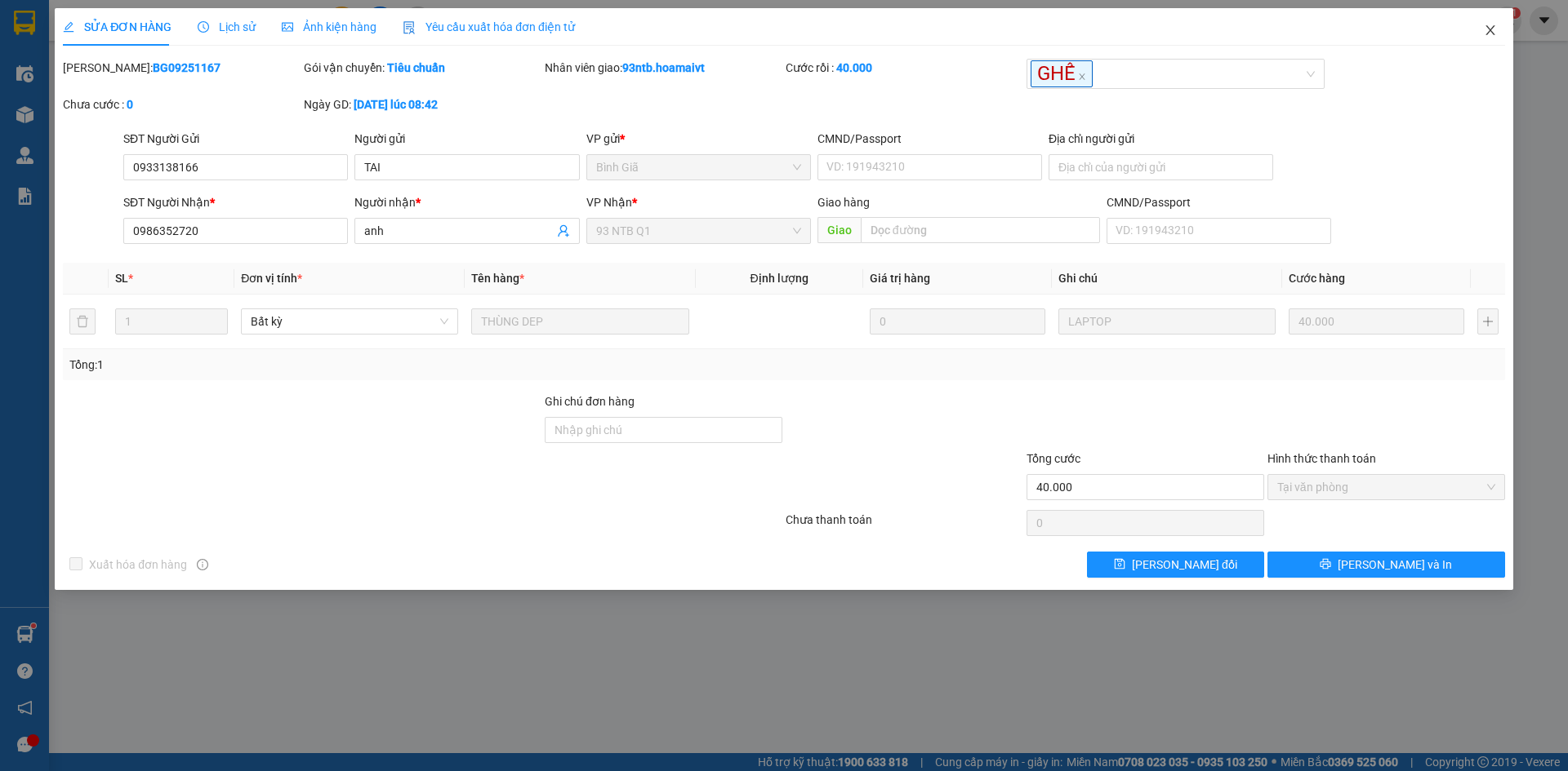
click at [1497, 31] on span "Close" at bounding box center [1490, 30] width 46 height 46
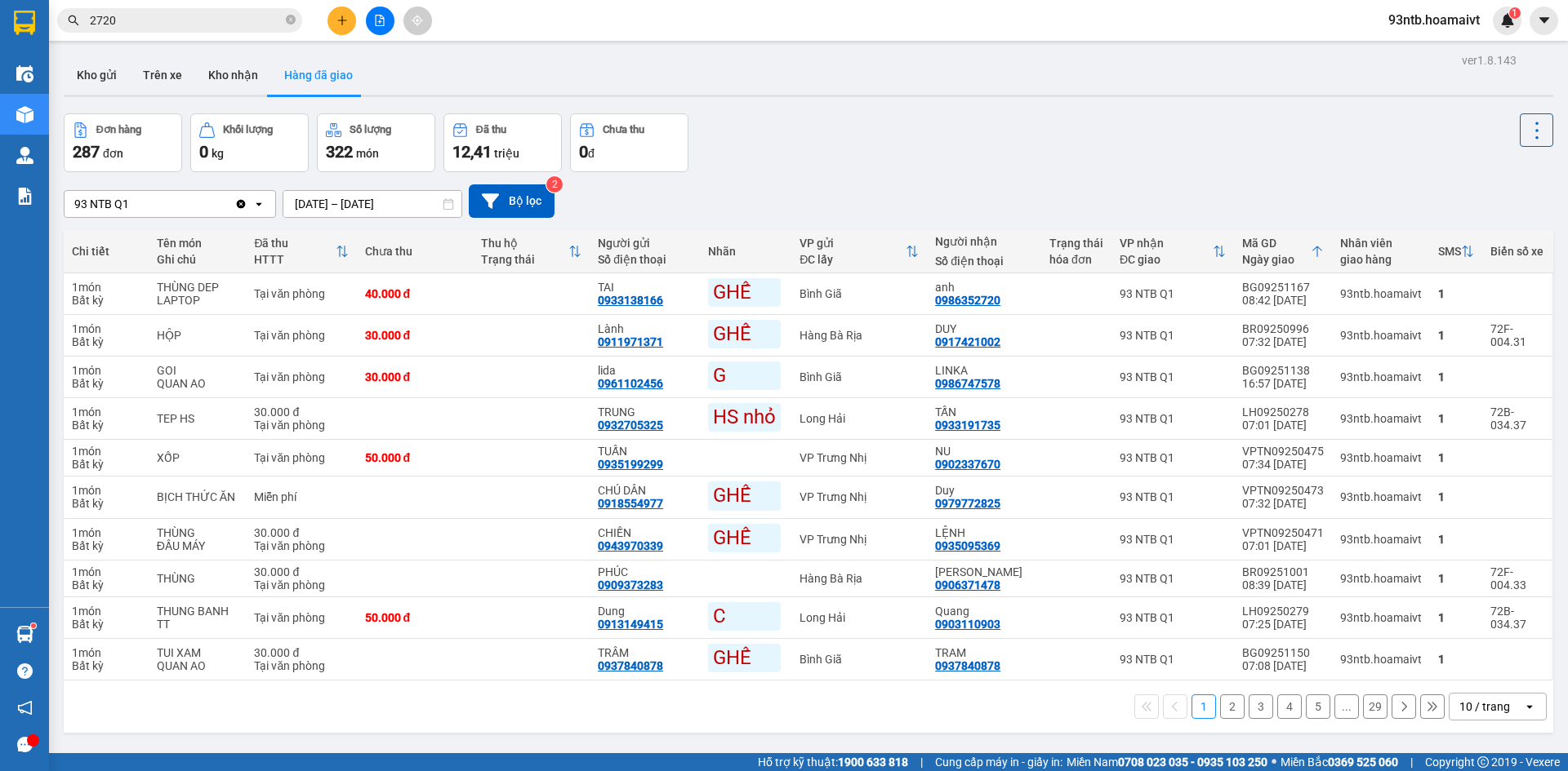
click at [271, 22] on input "2720" at bounding box center [186, 20] width 192 height 17
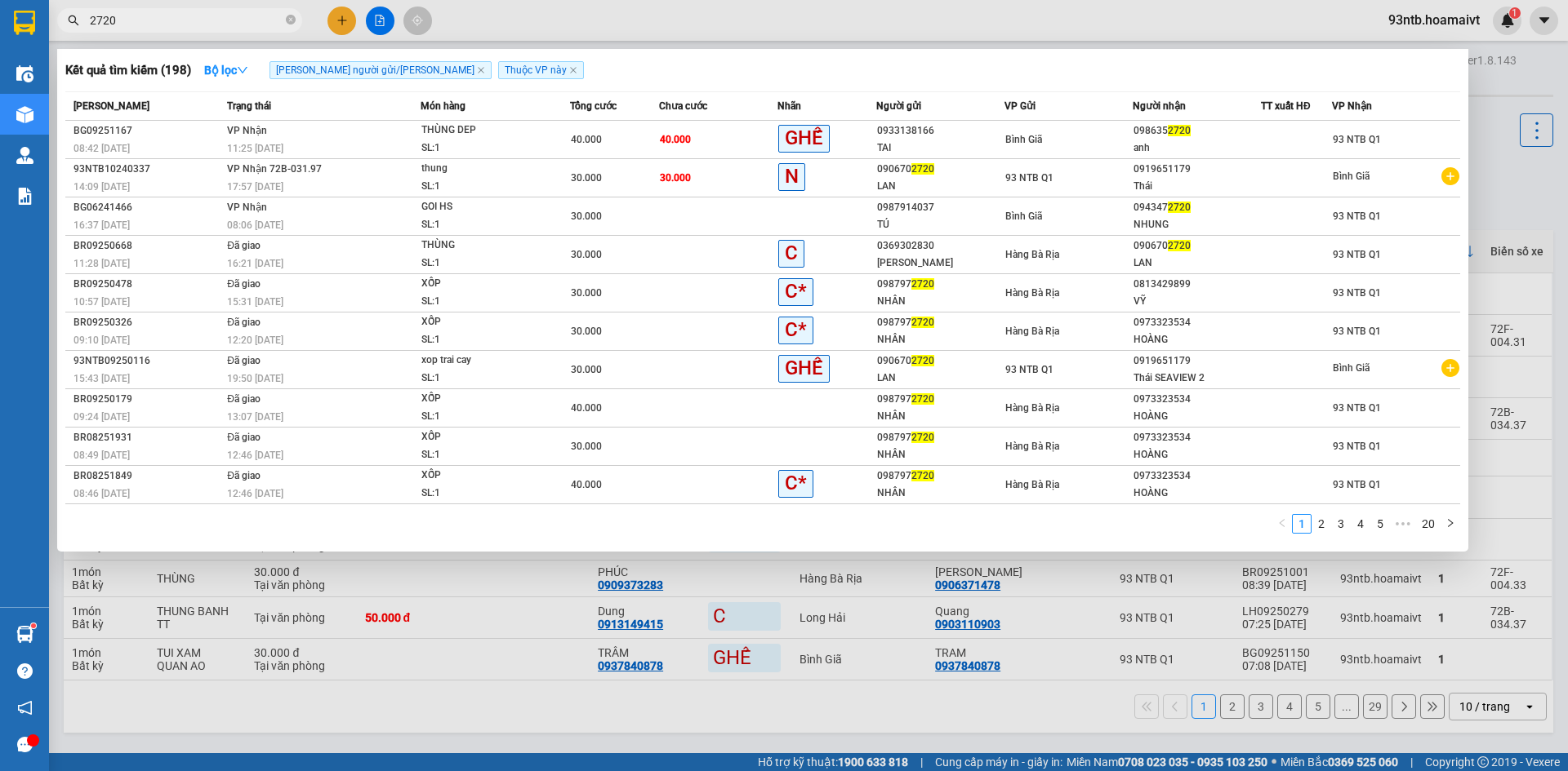
click at [271, 22] on input "2720" at bounding box center [186, 20] width 192 height 17
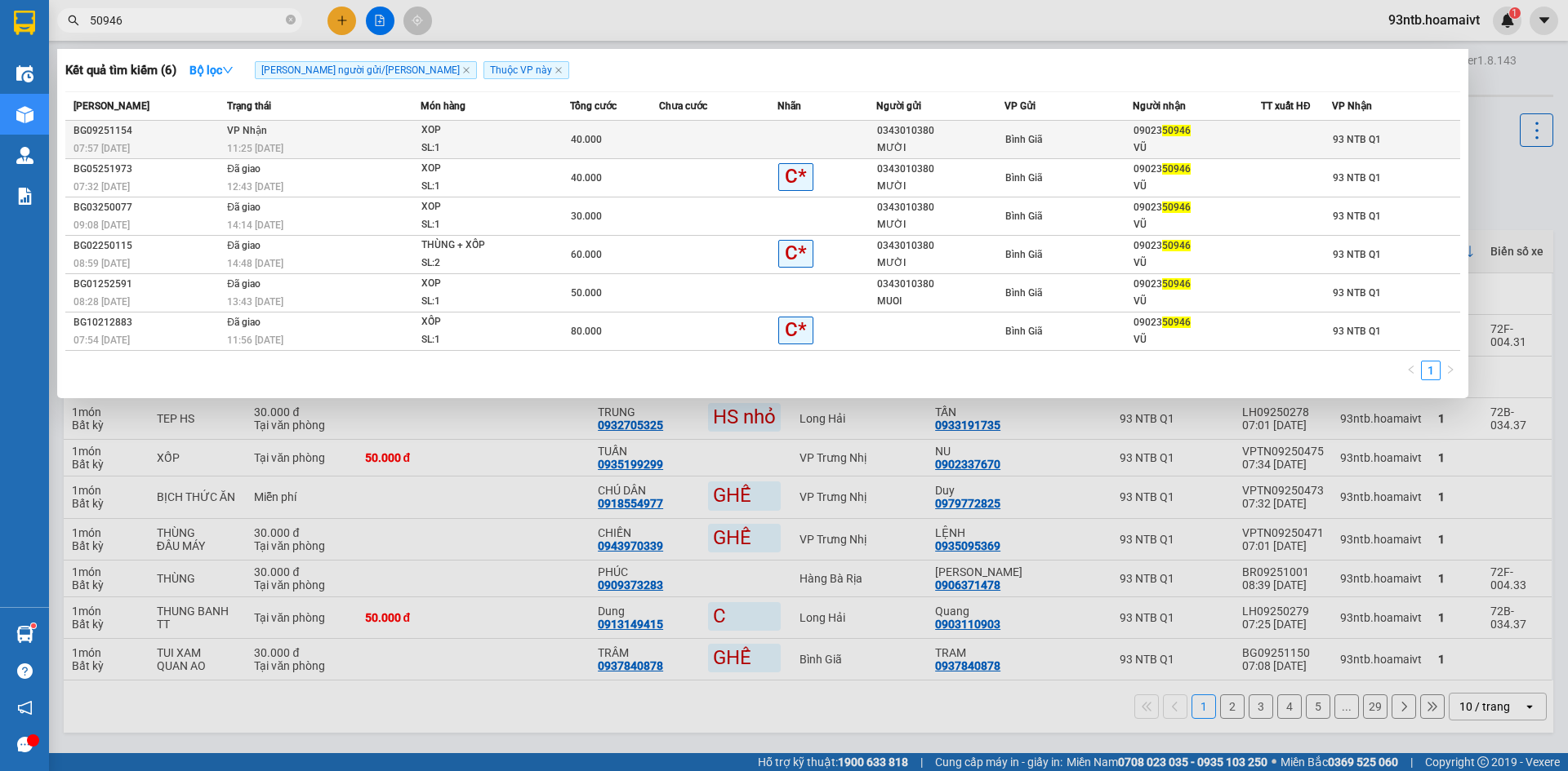
type input "50946"
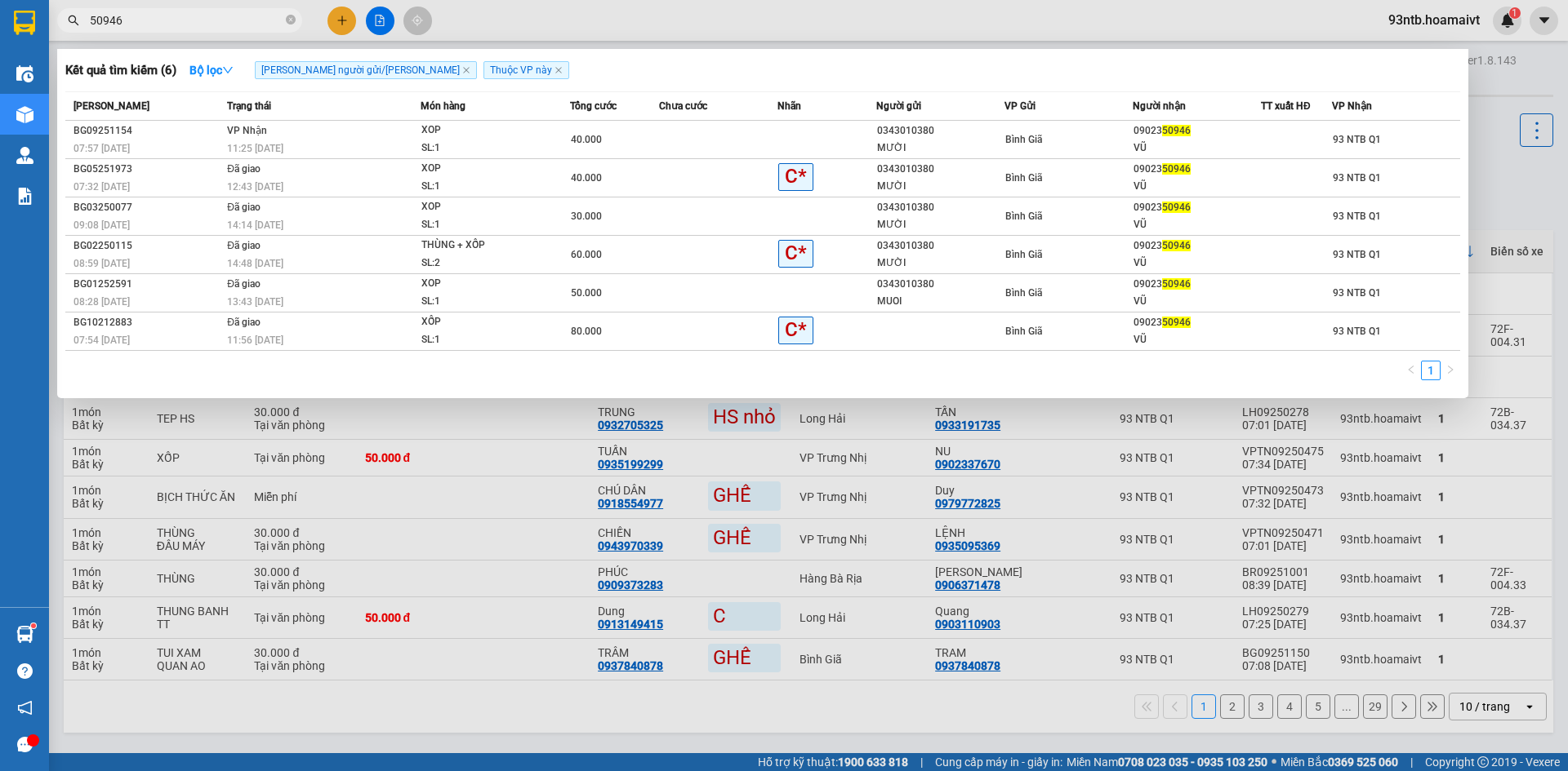
click at [485, 148] on div "SL: 1" at bounding box center [483, 149] width 122 height 17
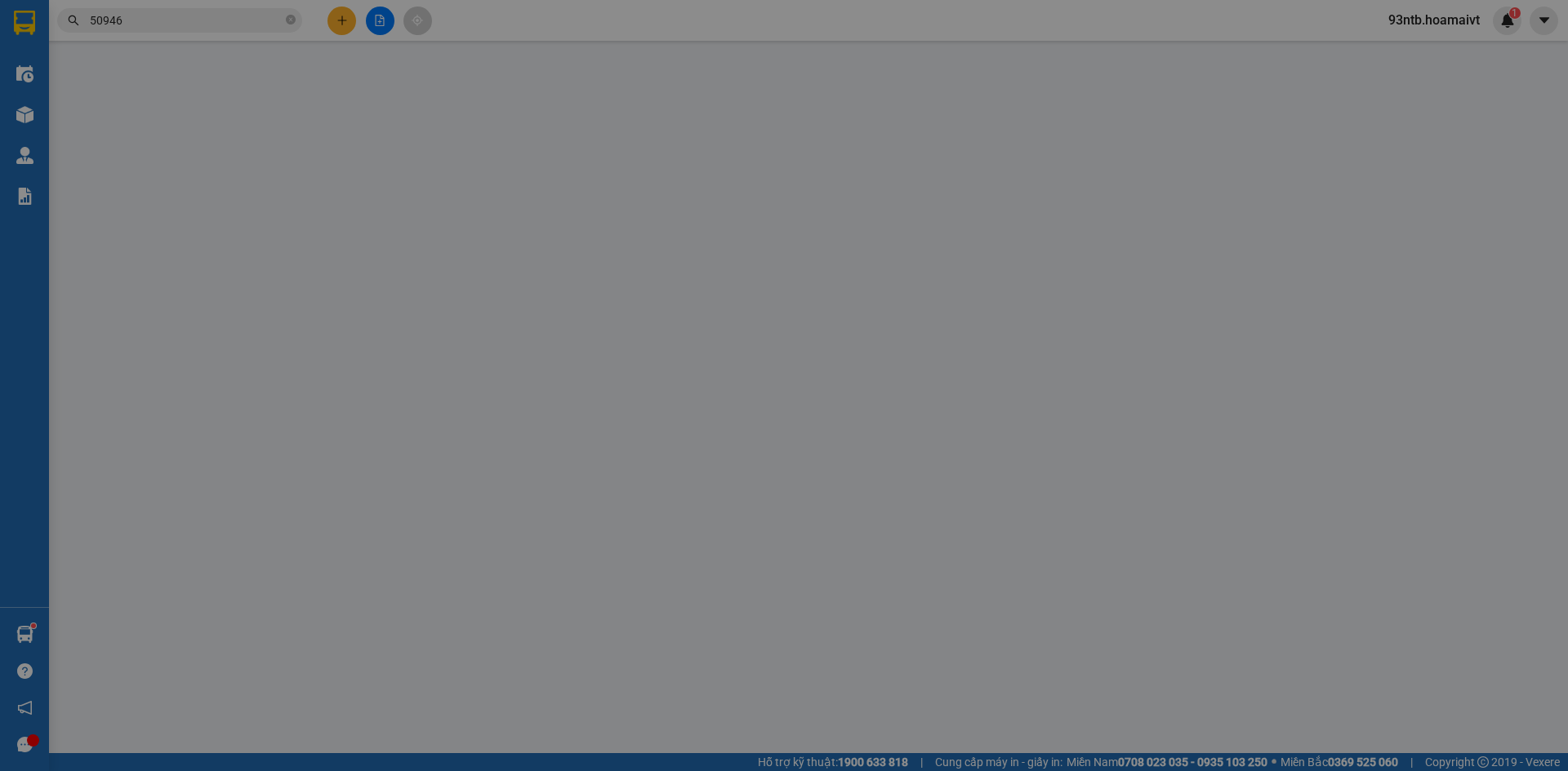
type input "0343010380"
type input "MƯỜI"
type input "0902350946"
type input "VŨ"
type input "40.000"
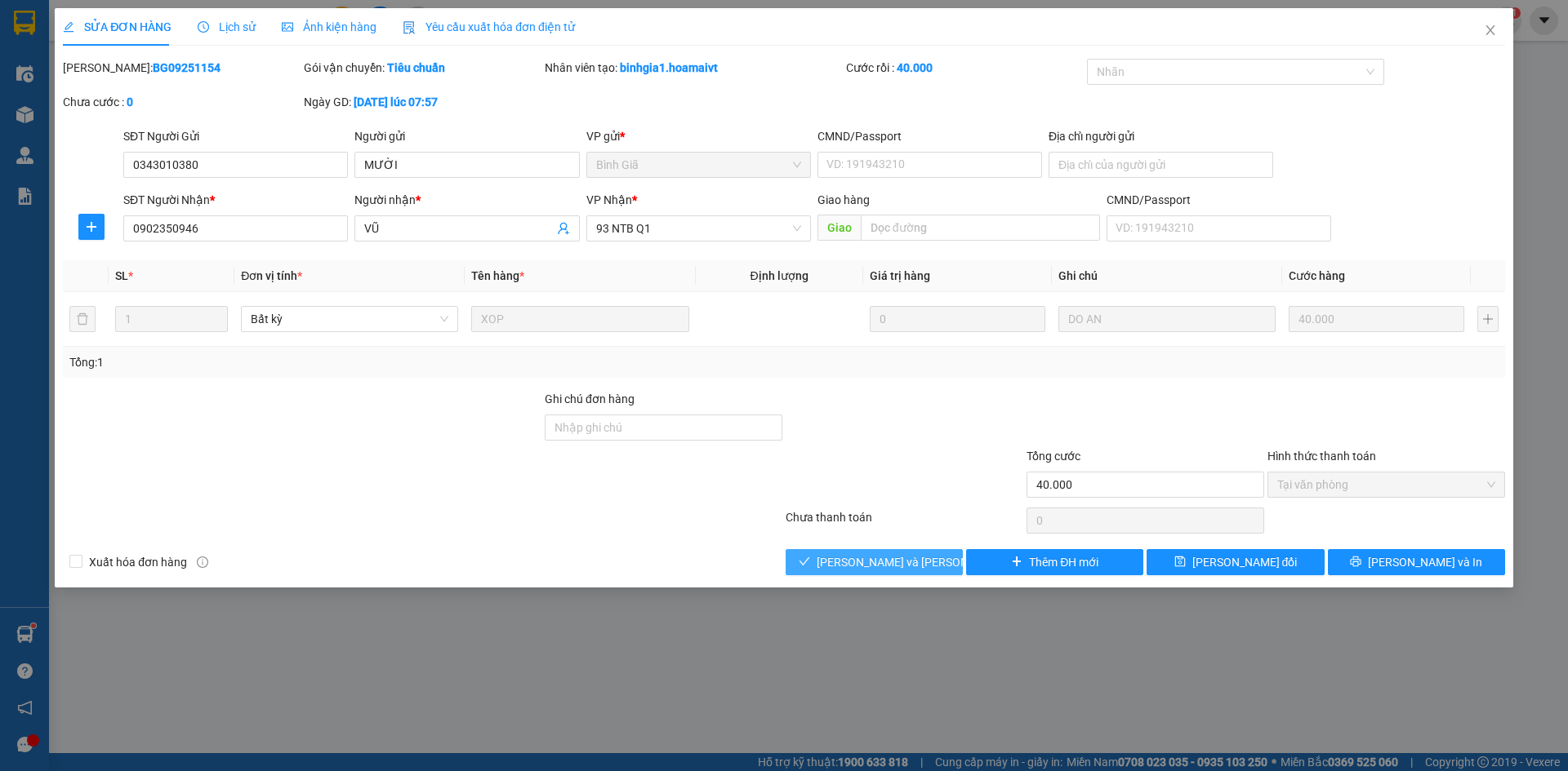
click at [955, 556] on button "Lưu và Giao hàng" at bounding box center [874, 562] width 177 height 26
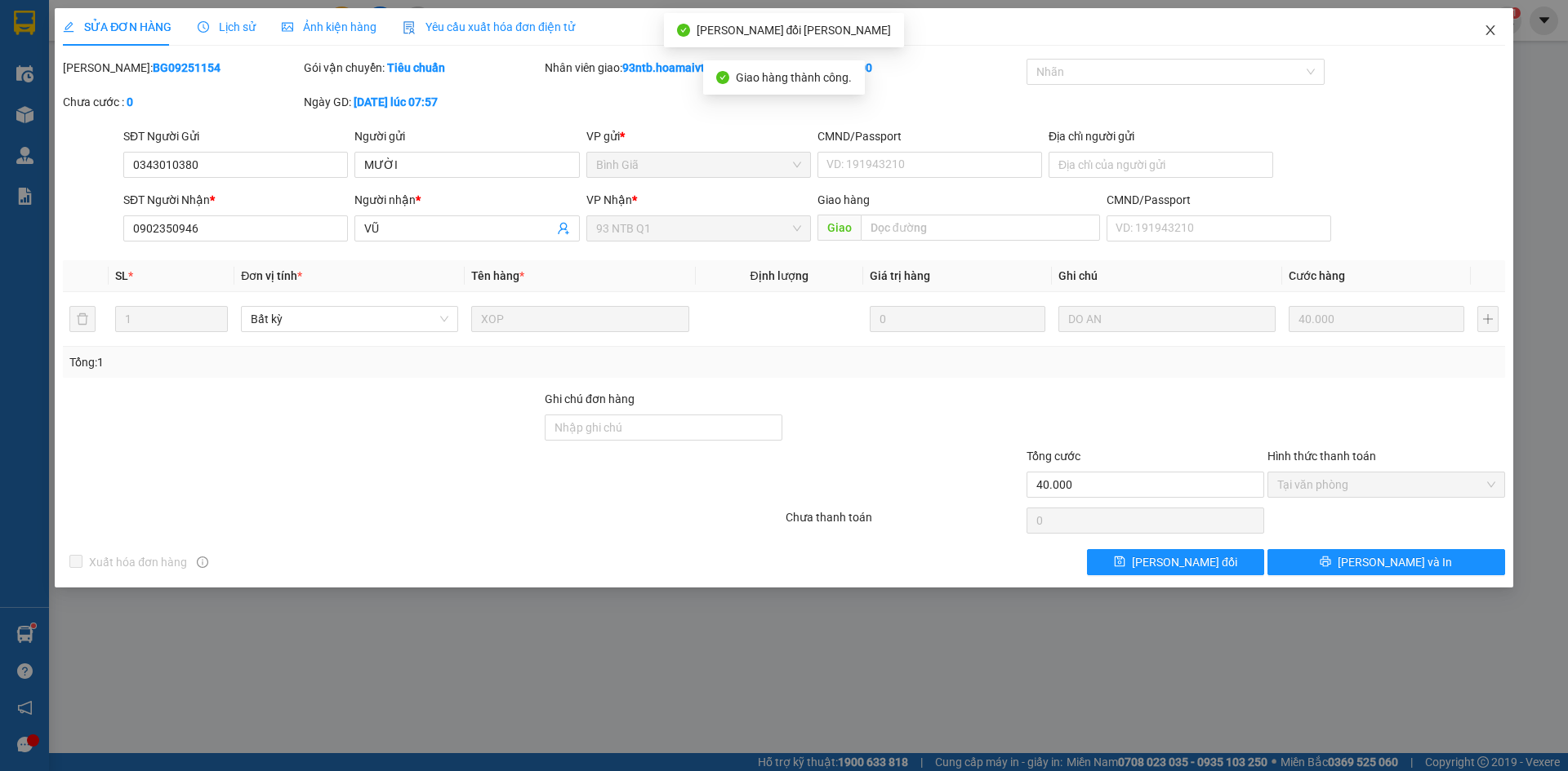
click at [1498, 33] on span "Close" at bounding box center [1490, 30] width 46 height 46
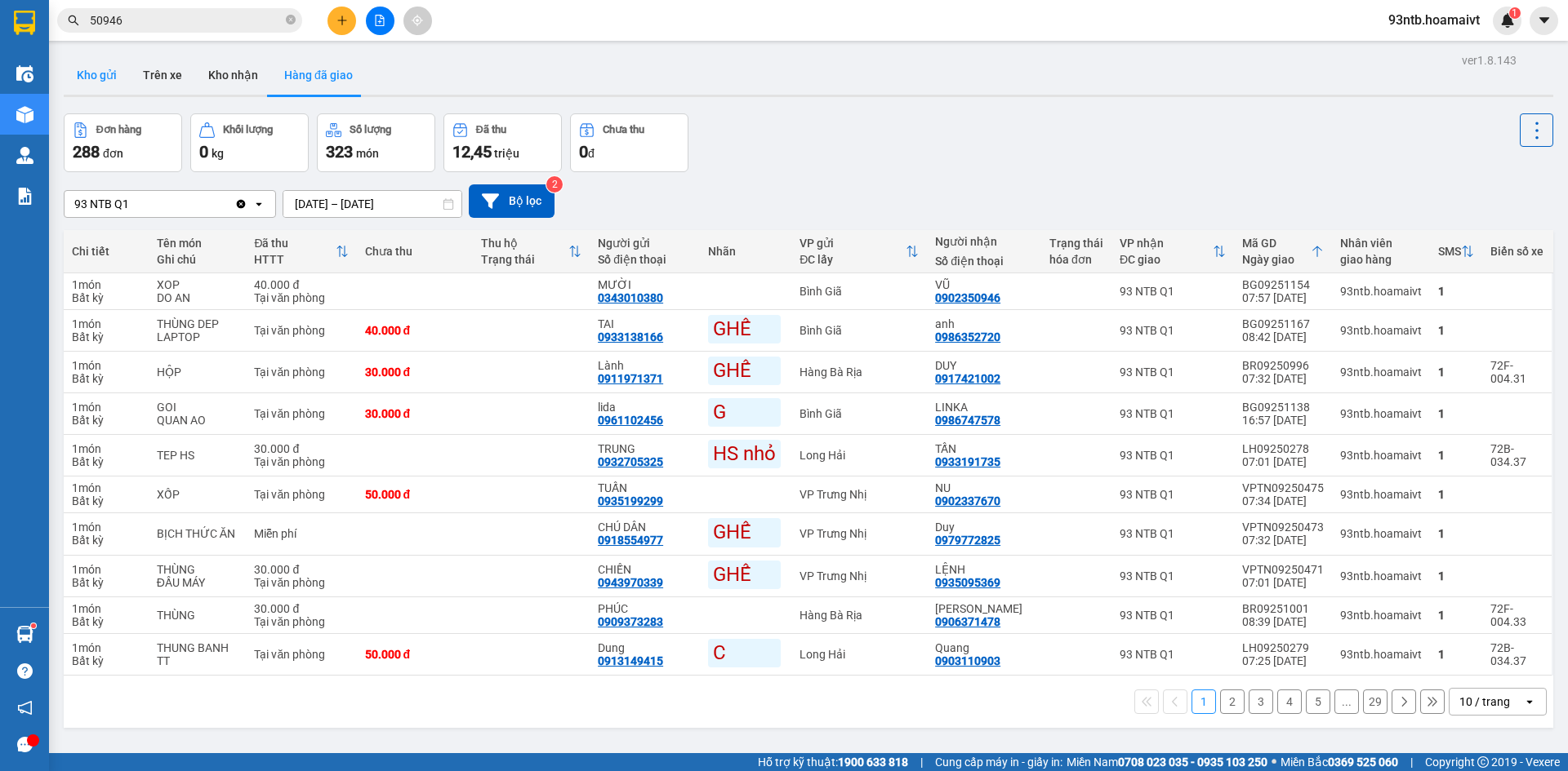
click at [87, 68] on button "Kho gửi" at bounding box center [97, 75] width 66 height 39
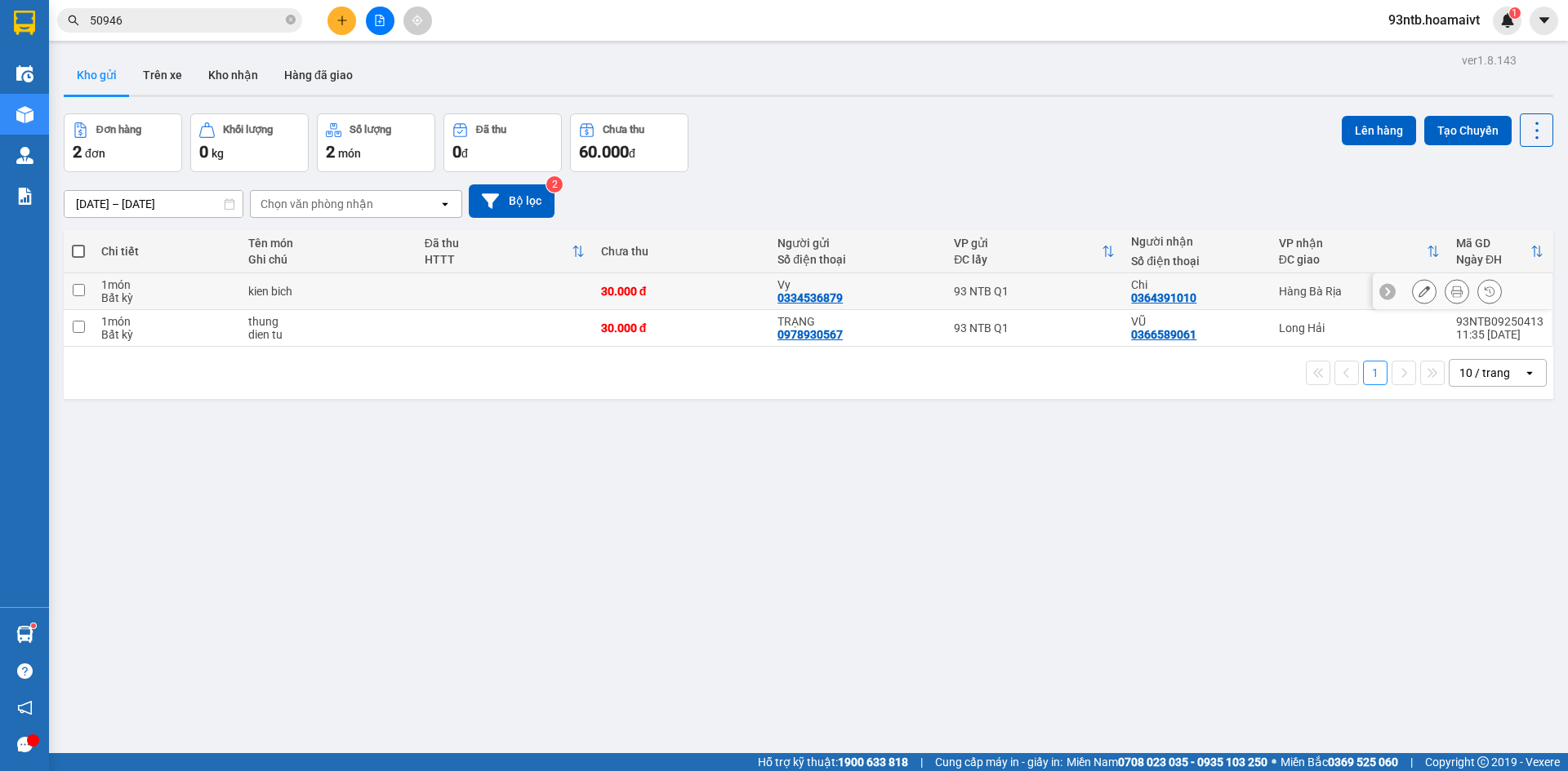
click at [1229, 284] on div "Chi" at bounding box center [1196, 285] width 131 height 13
checkbox input "true"
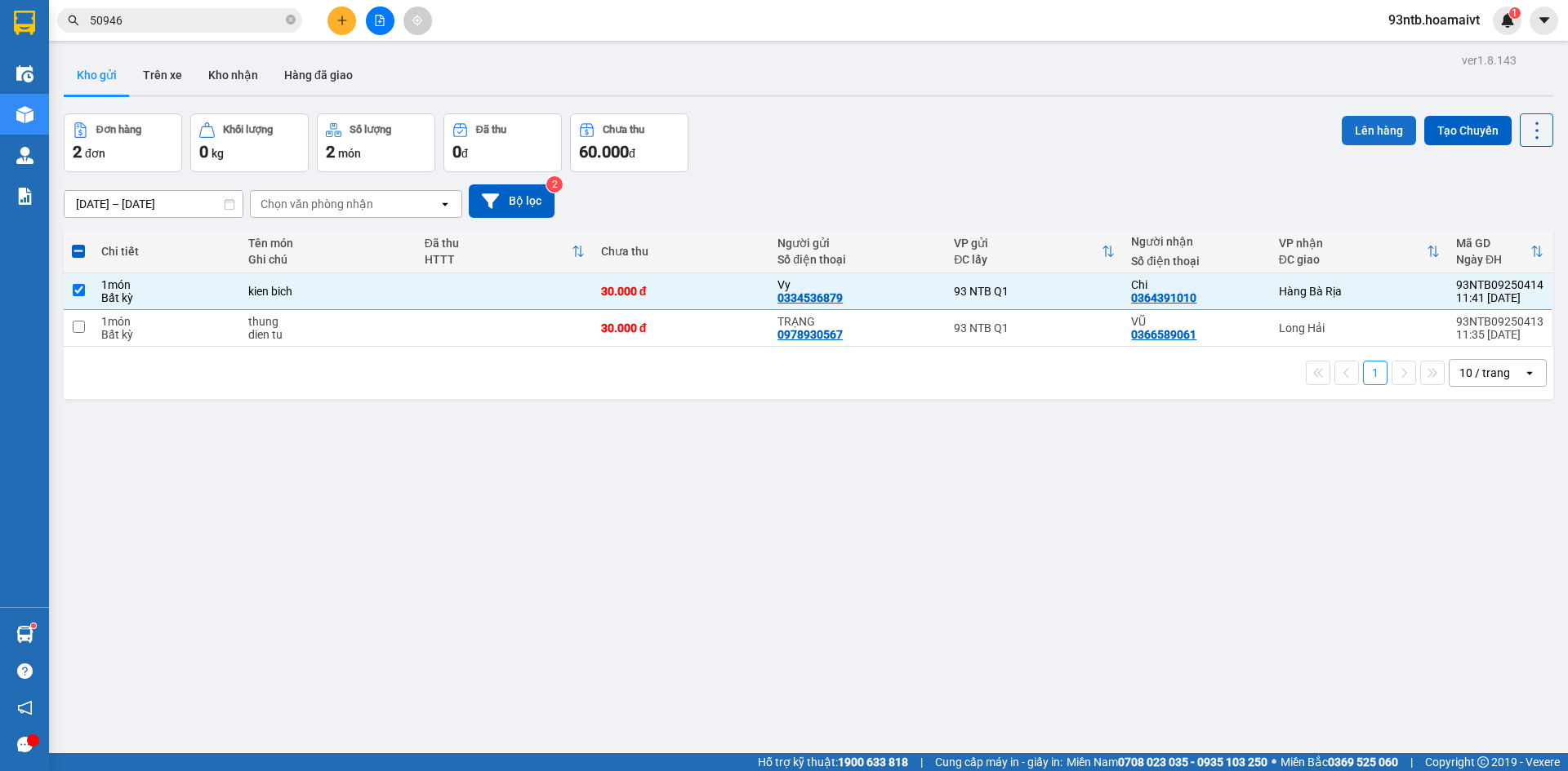
click at [1358, 136] on button "Lên hàng" at bounding box center [1379, 130] width 74 height 29
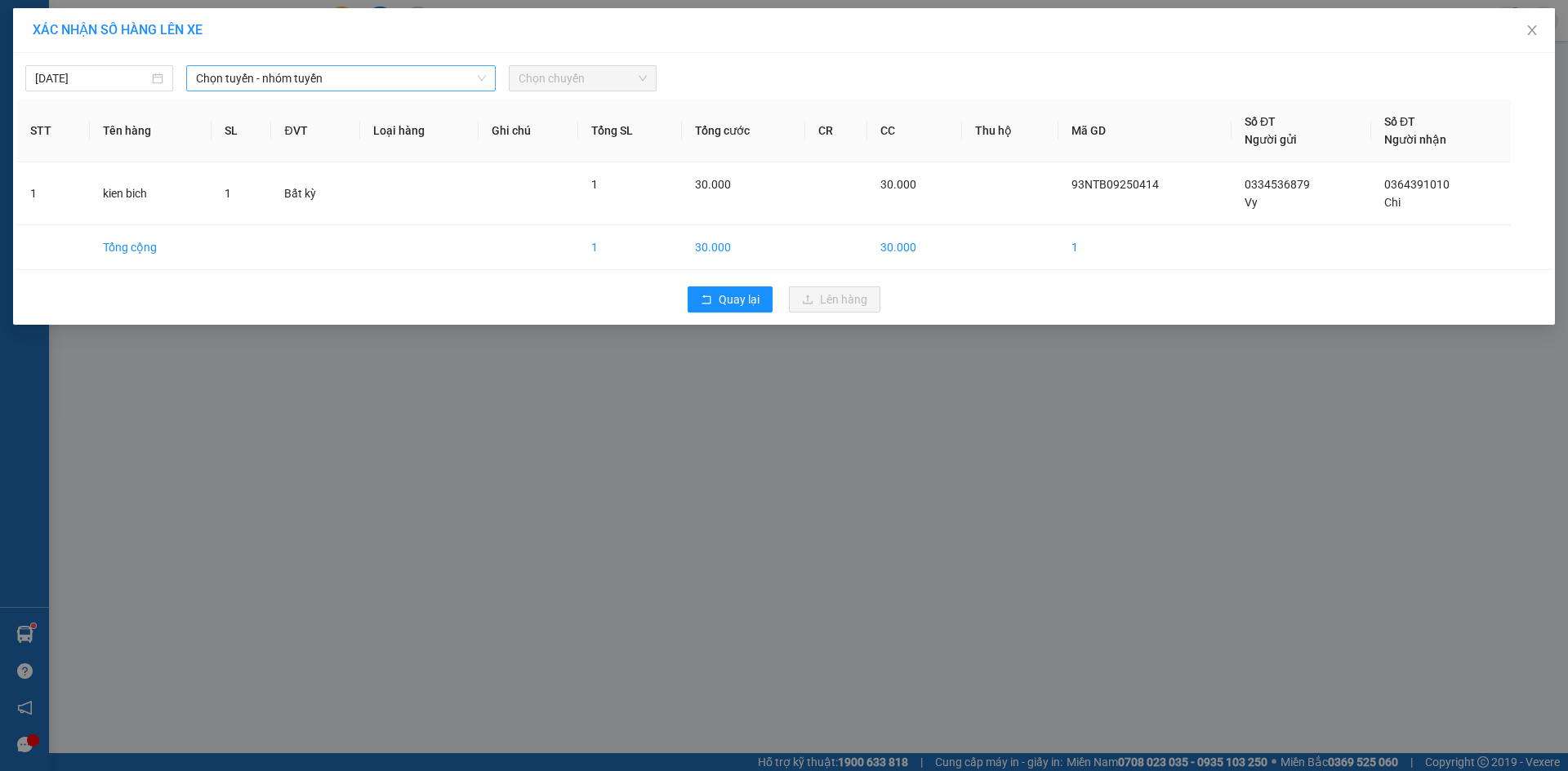
click at [309, 79] on span "Chọn tuyến - nhóm tuyến" at bounding box center [341, 78] width 290 height 24
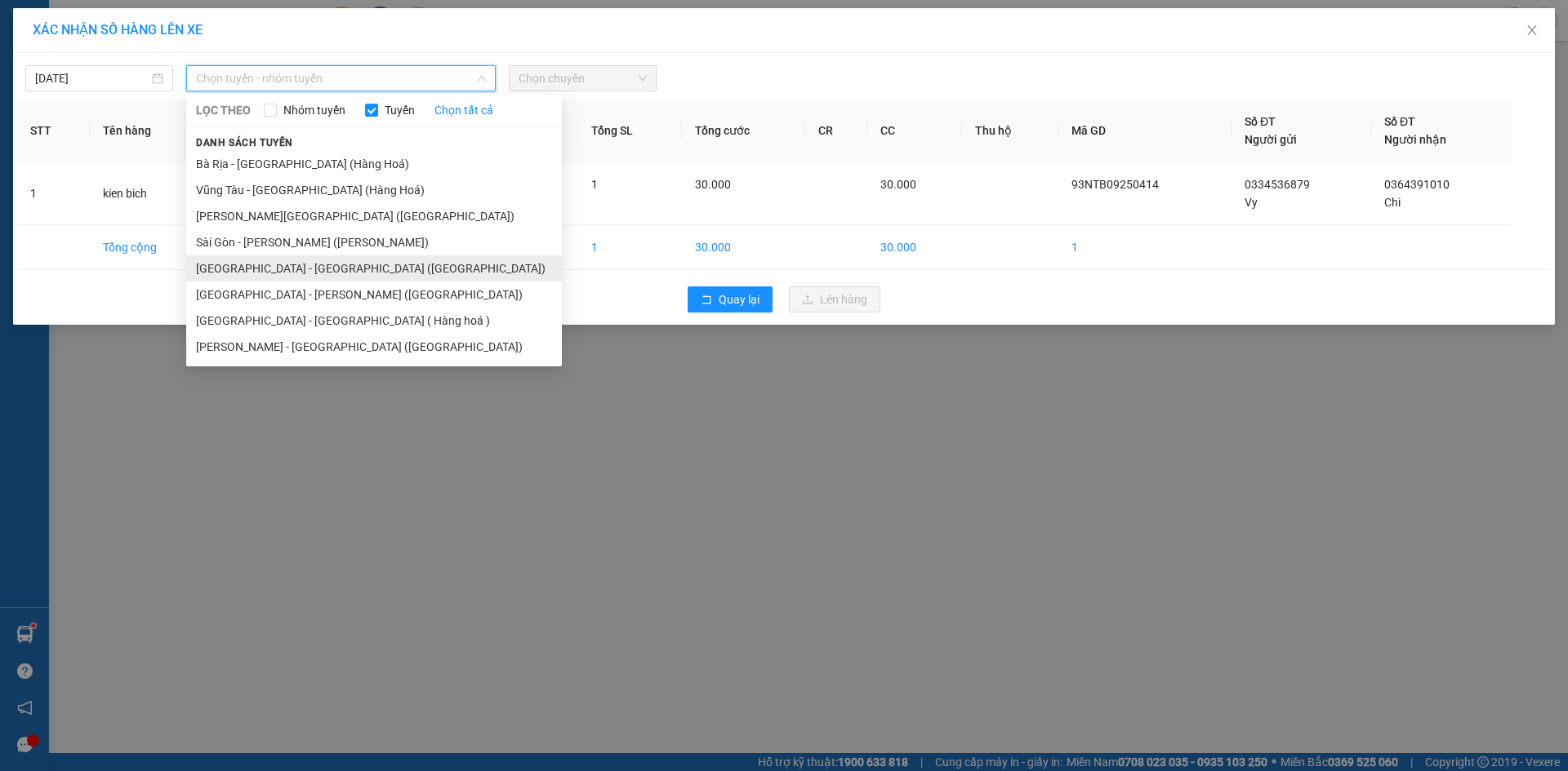
click at [254, 266] on li "Sài Gòn - Bà Rịa (Hàng Hoá)" at bounding box center [374, 268] width 376 height 26
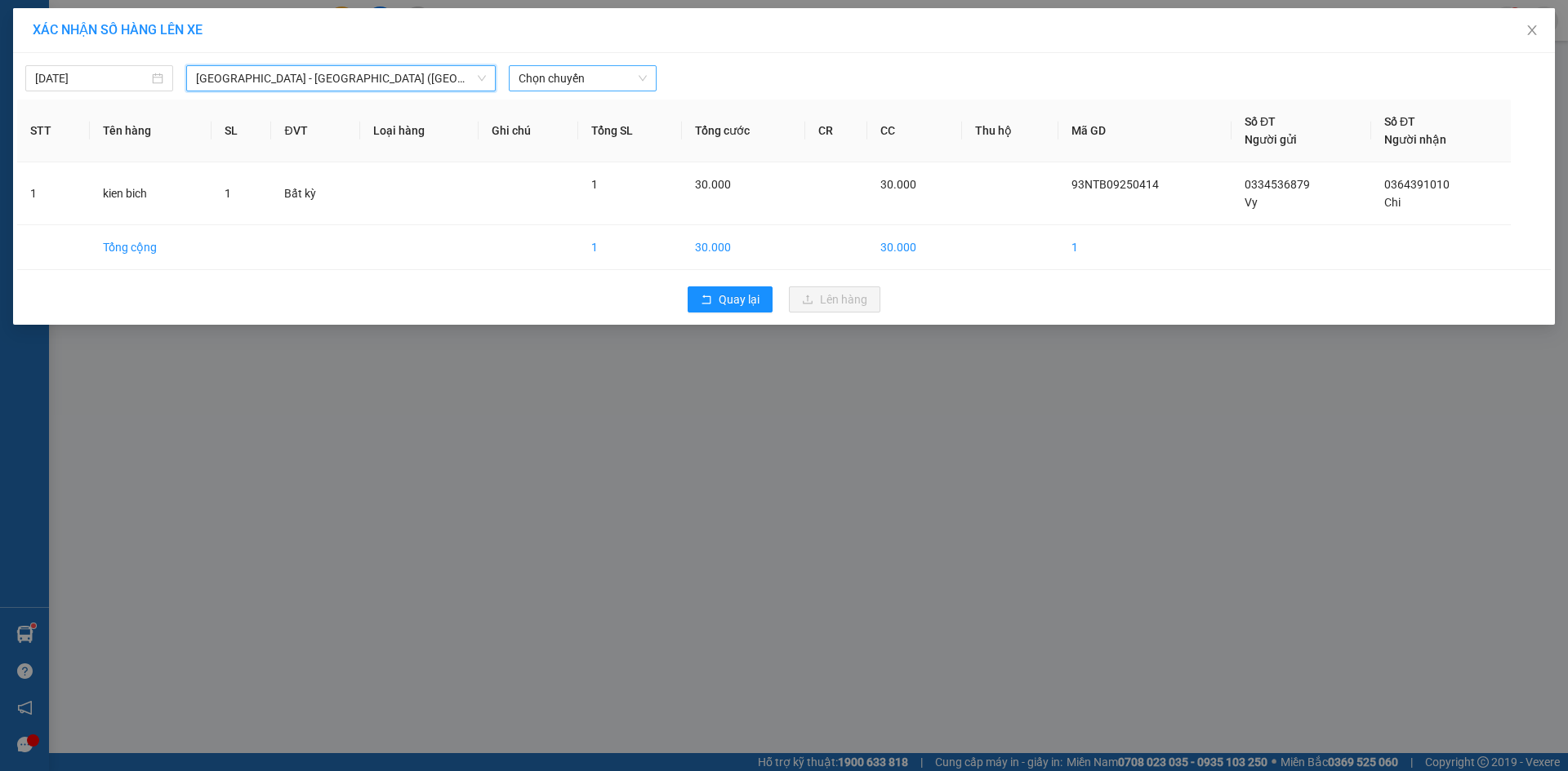
click at [607, 75] on span "Chọn chuyến" at bounding box center [583, 78] width 128 height 24
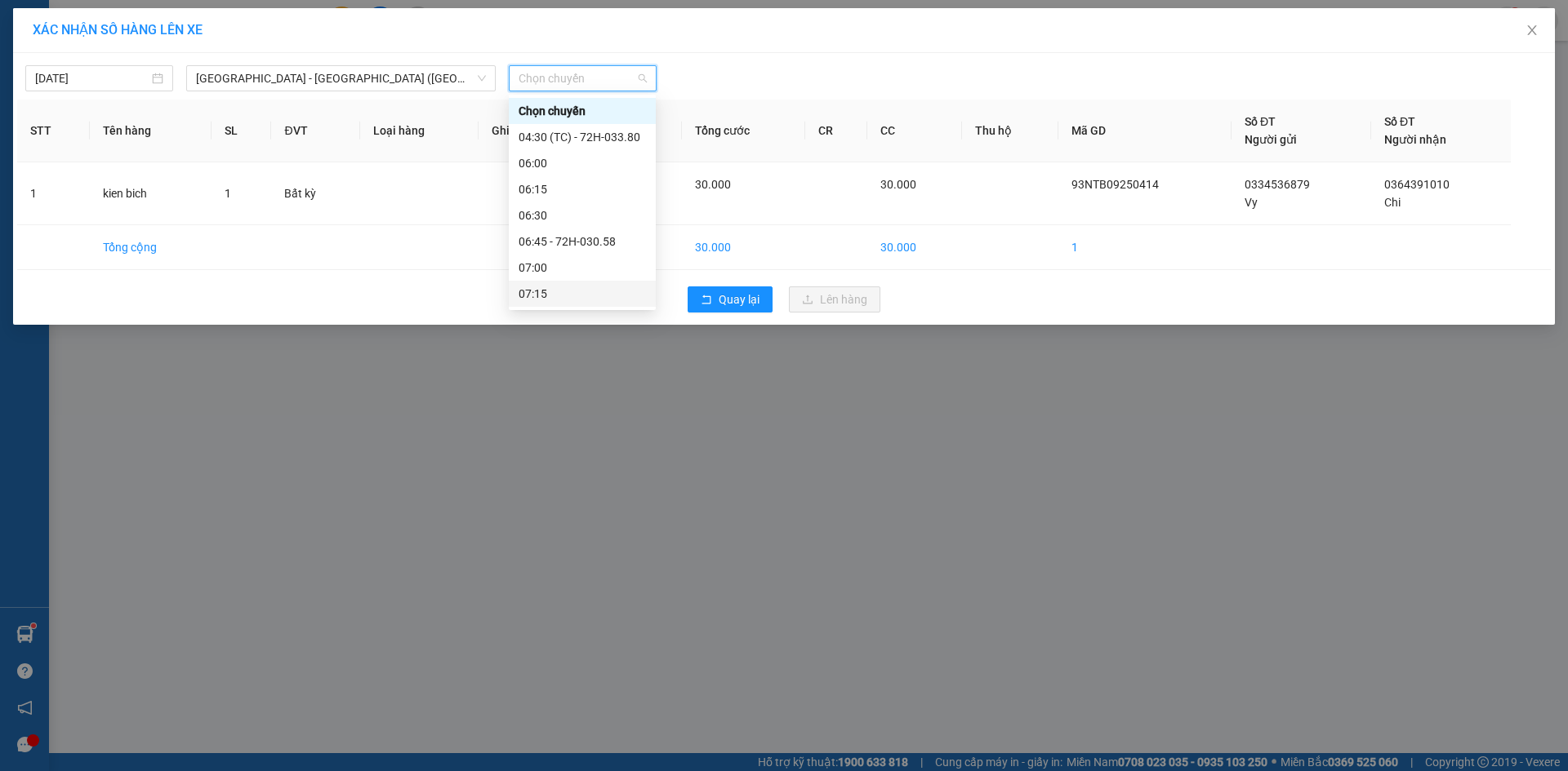
scroll to position [245, 0]
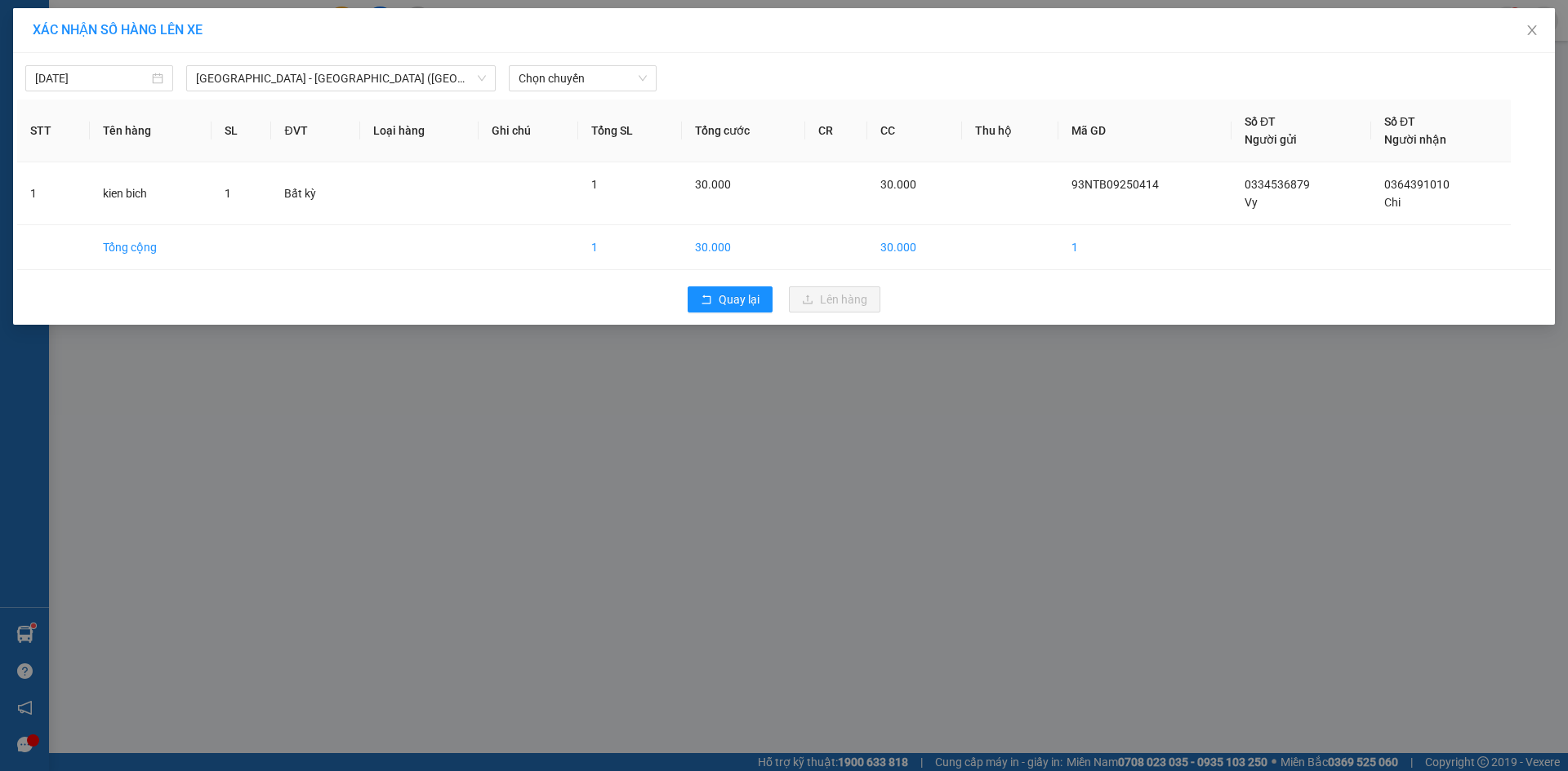
click at [570, 536] on div "XÁC NHẬN SỐ HÀNG LÊN XE 15/09/2025 Sài Gòn - Bà Rịa (Hàng Hoá) LỌC THEO Nhóm …" at bounding box center [784, 386] width 1568 height 771
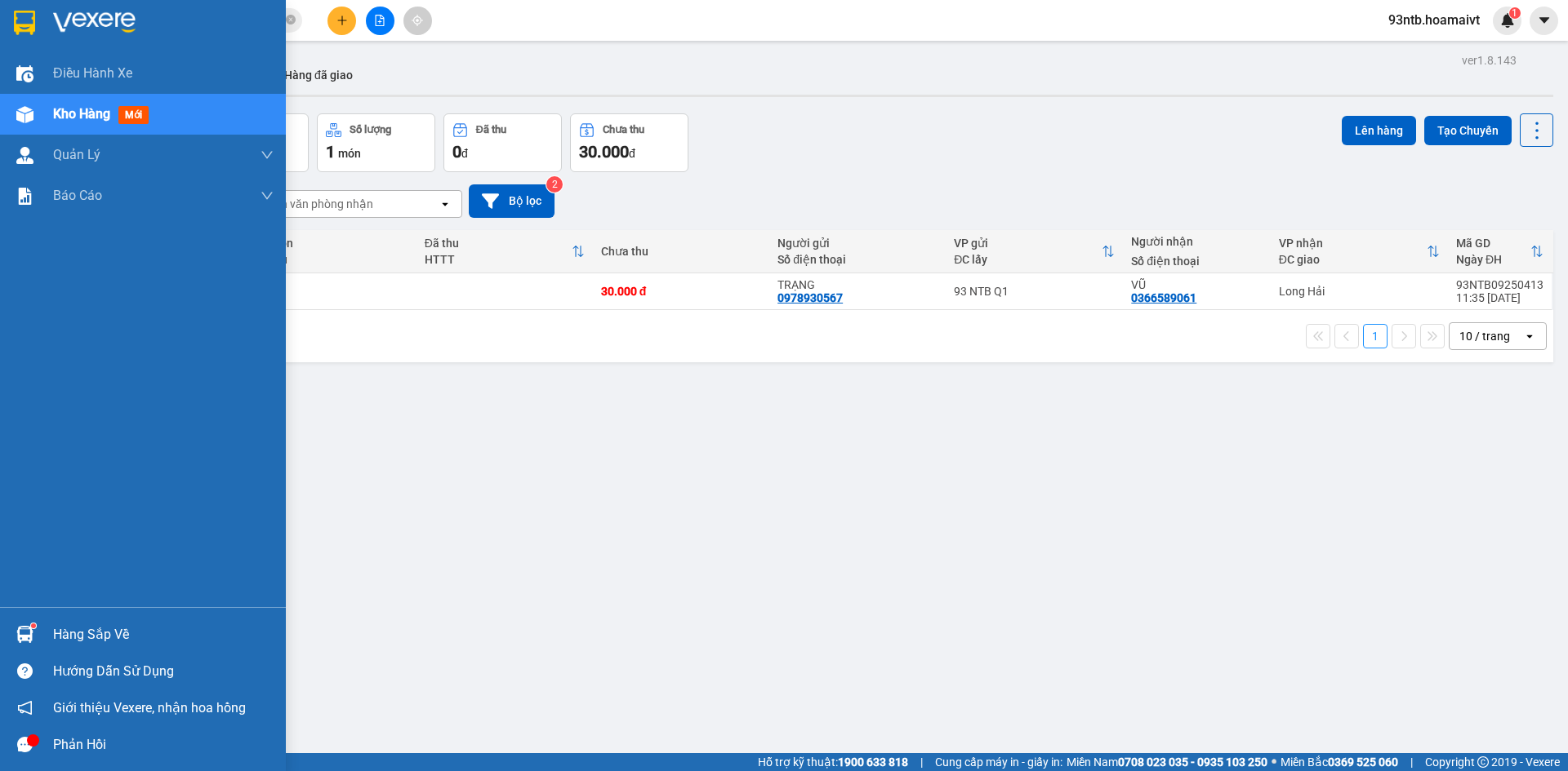
click at [38, 620] on div at bounding box center [24, 634] width 28 height 28
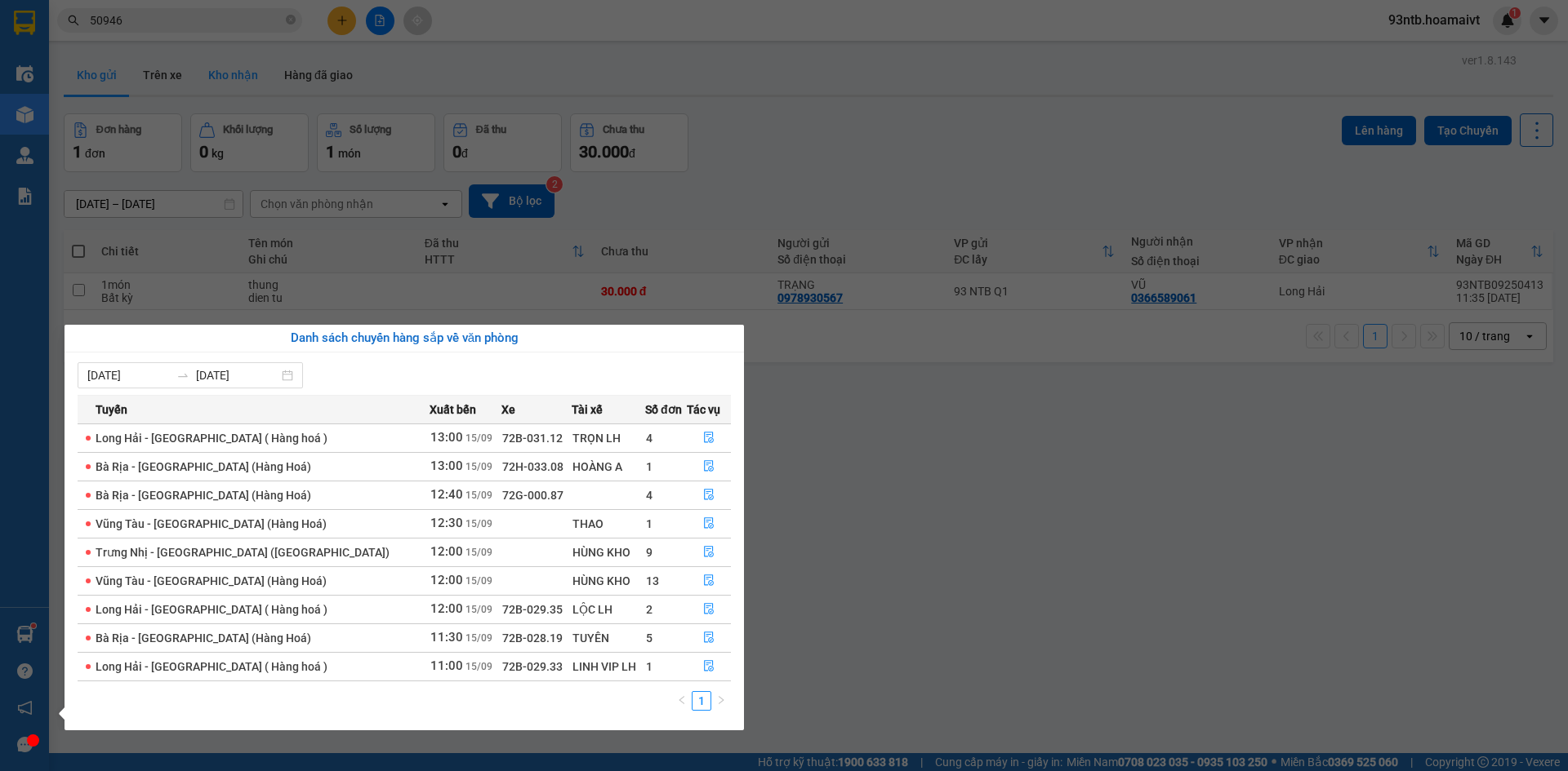
click at [261, 62] on section "Kết quả tìm kiếm ( 6 ) Bộ lọc Tìm người gửi/nhận Thuộc VP này Mã ĐH Trạng thái …" at bounding box center [784, 386] width 1568 height 771
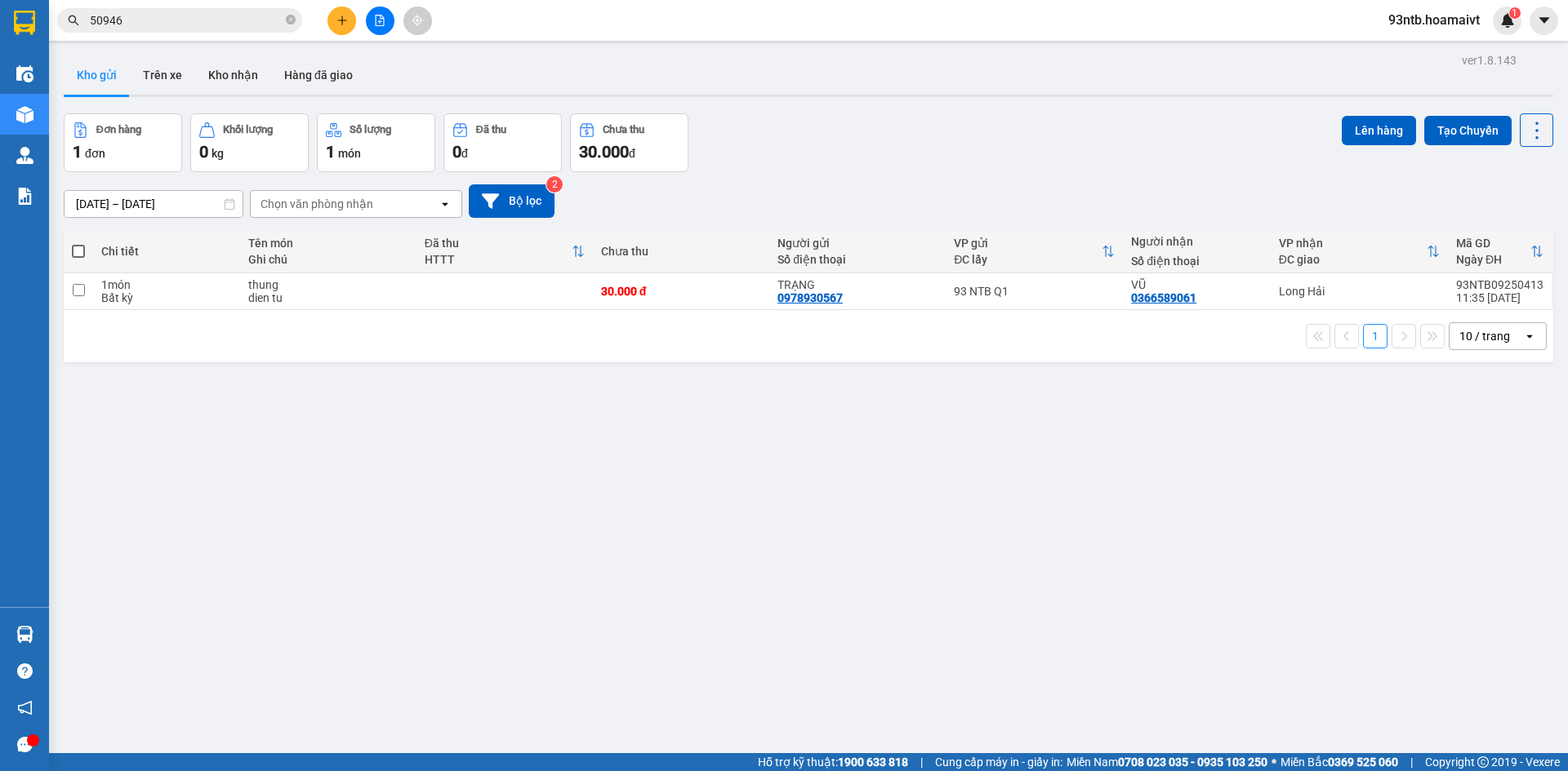
click at [342, 17] on icon "plus" at bounding box center [341, 19] width 1 height 9
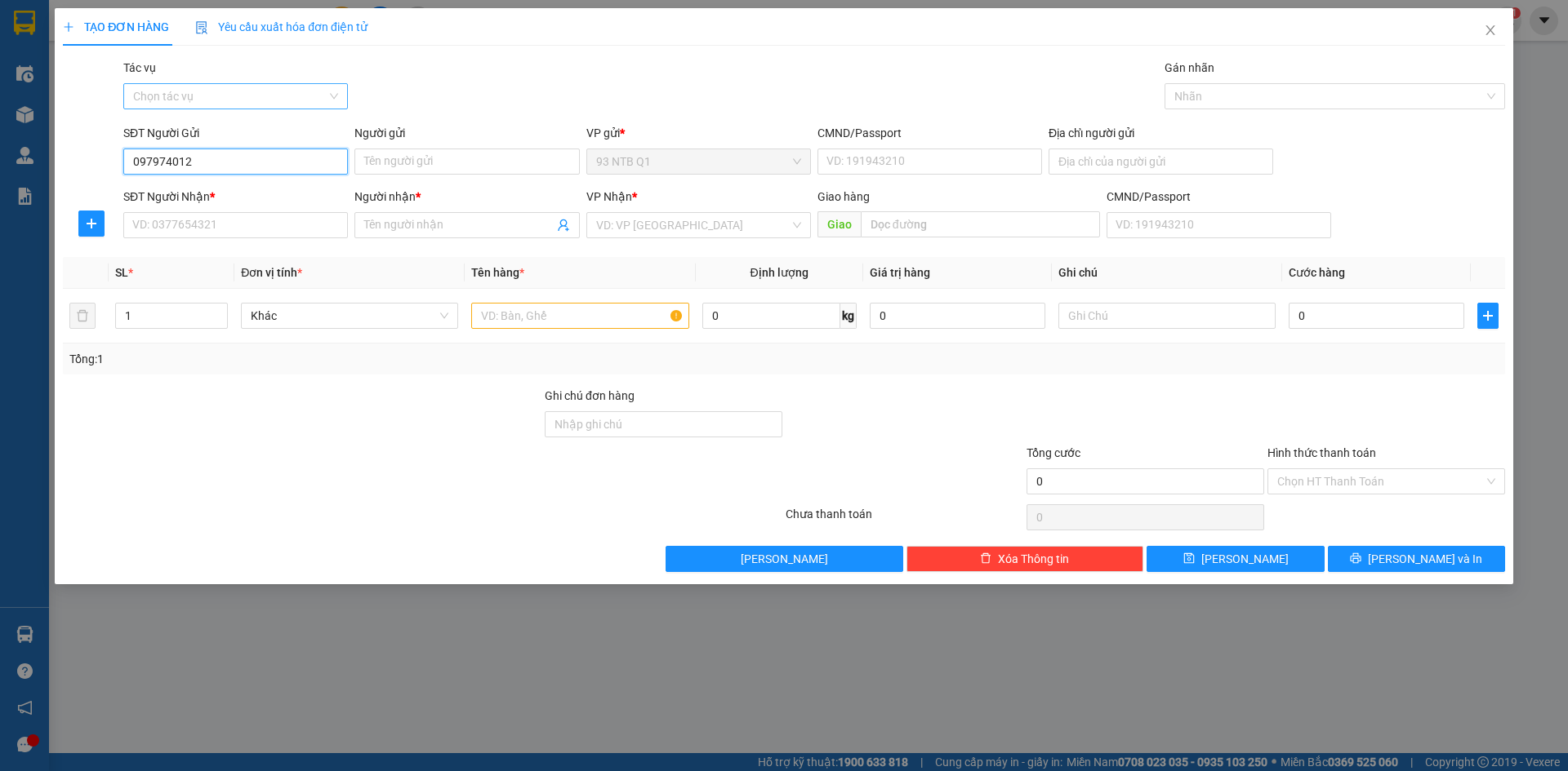
type input "0979740122"
click at [277, 198] on div "0979740122 - anh thu" at bounding box center [235, 194] width 205 height 17
type input "anh thu"
type input "2 Ton Duc Thang -[PERSON_NAME] Q1.Hcm"
type input "0908094624"
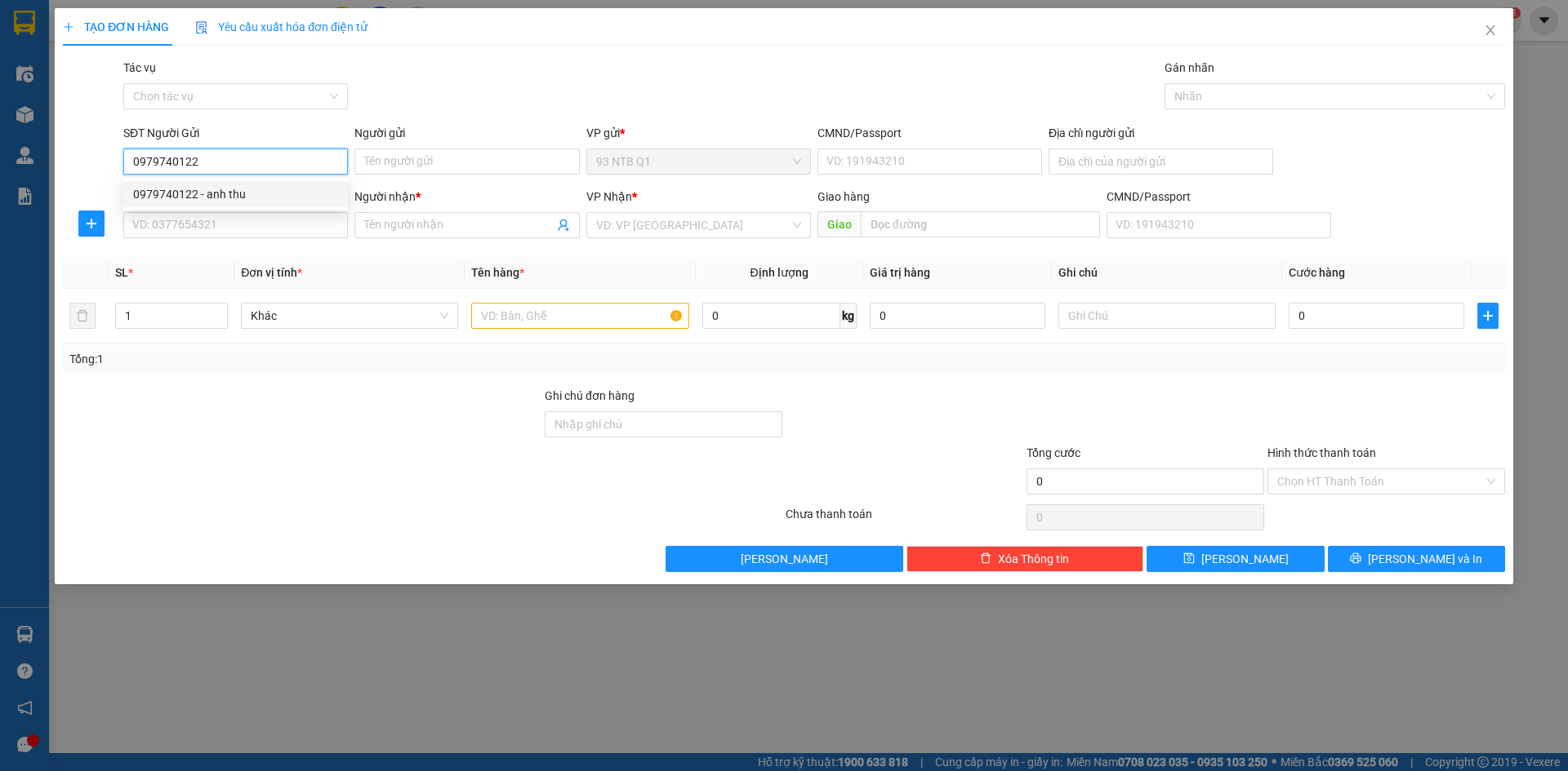
type input "HOA"
type input "0979740122"
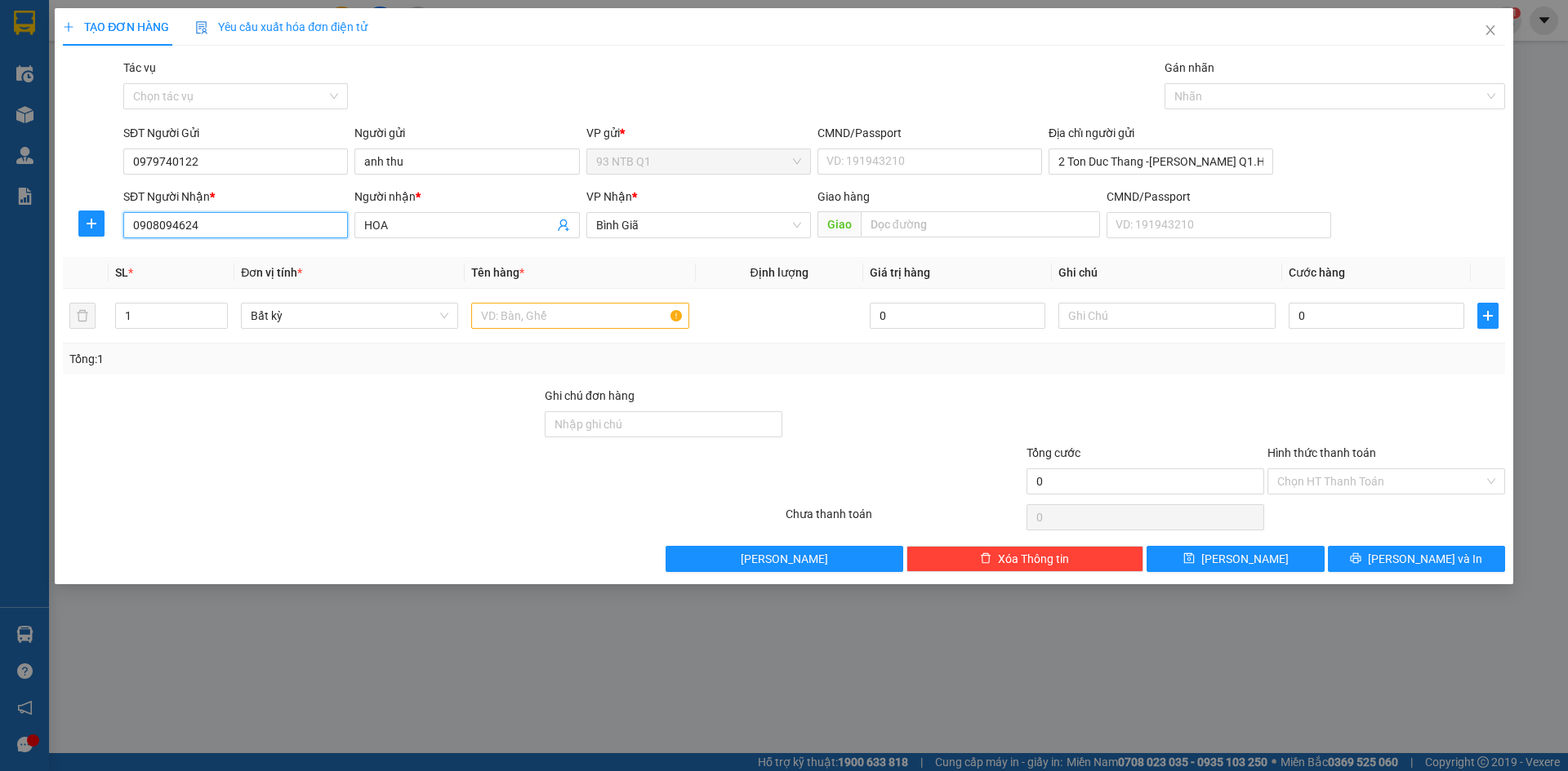
click at [277, 224] on input "0908094624" at bounding box center [235, 225] width 224 height 26
type input "0"
type input "0936363232"
click at [279, 255] on div "0936363232 - vy" at bounding box center [235, 257] width 205 height 17
type input "vy"
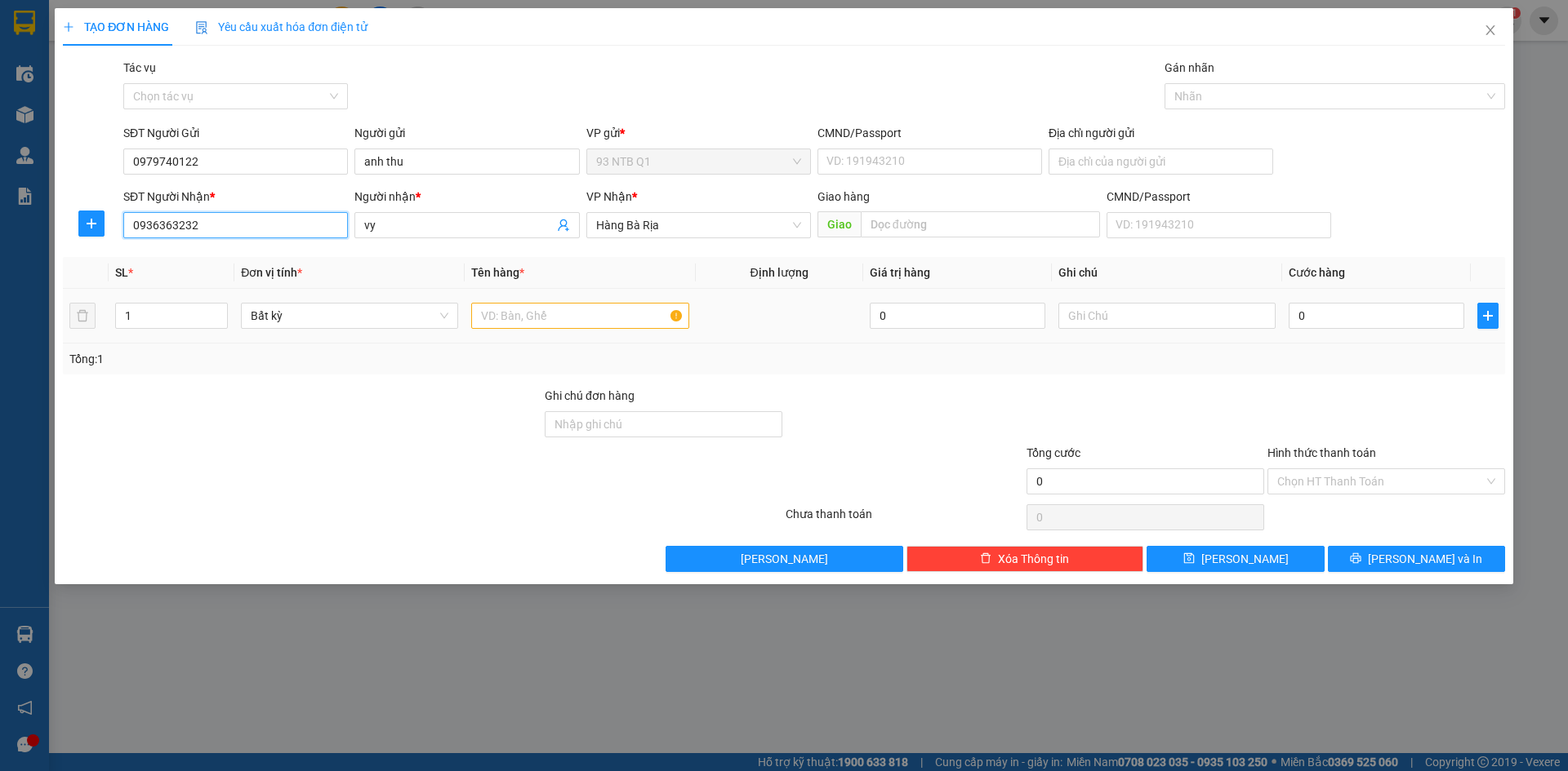
type input "0936363232"
click at [531, 318] on input "text" at bounding box center [580, 316] width 218 height 26
type input "hop"
type input "03"
type input "3"
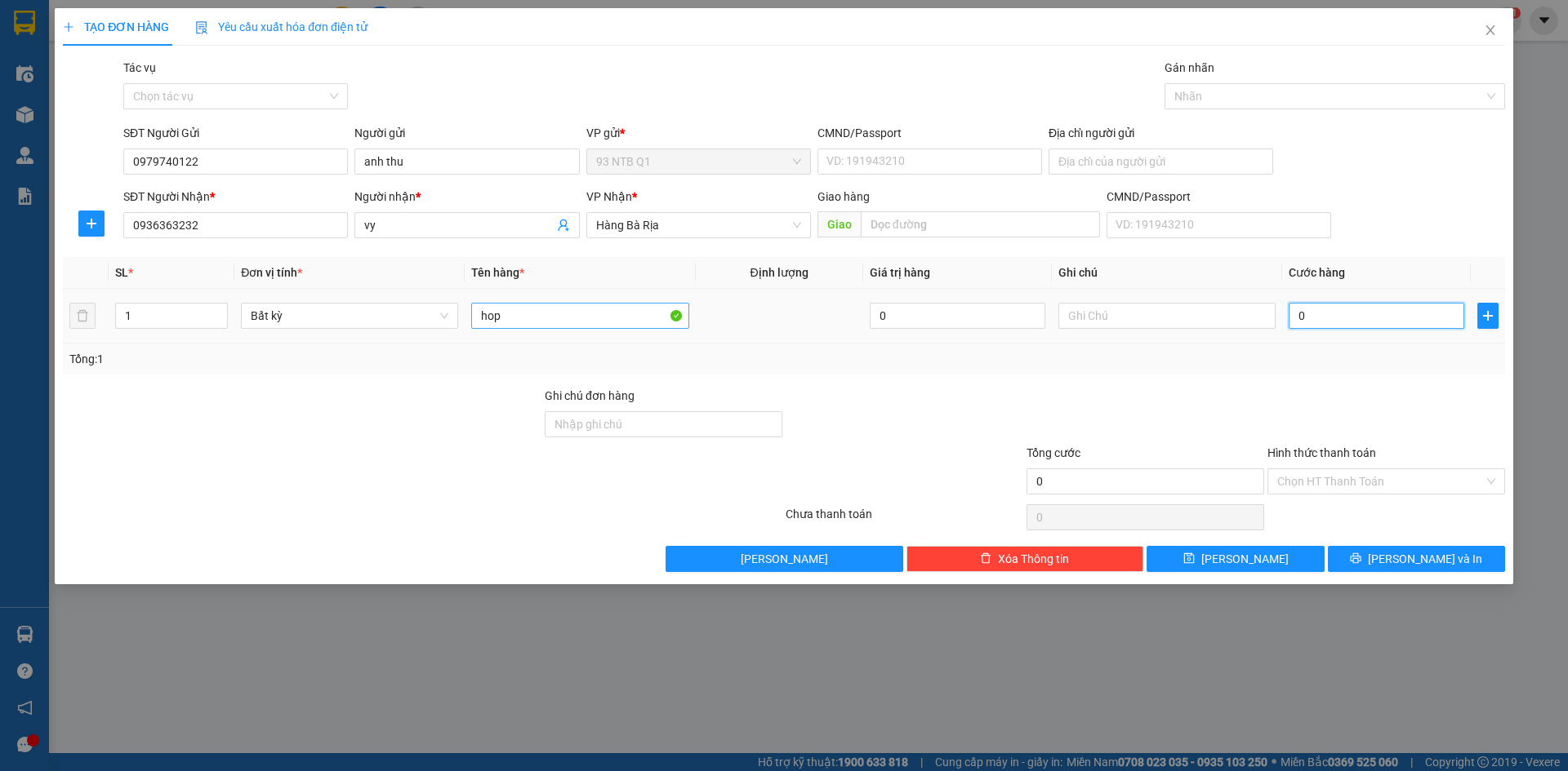
type input "3"
type input "030"
type input "30"
type input "30.000"
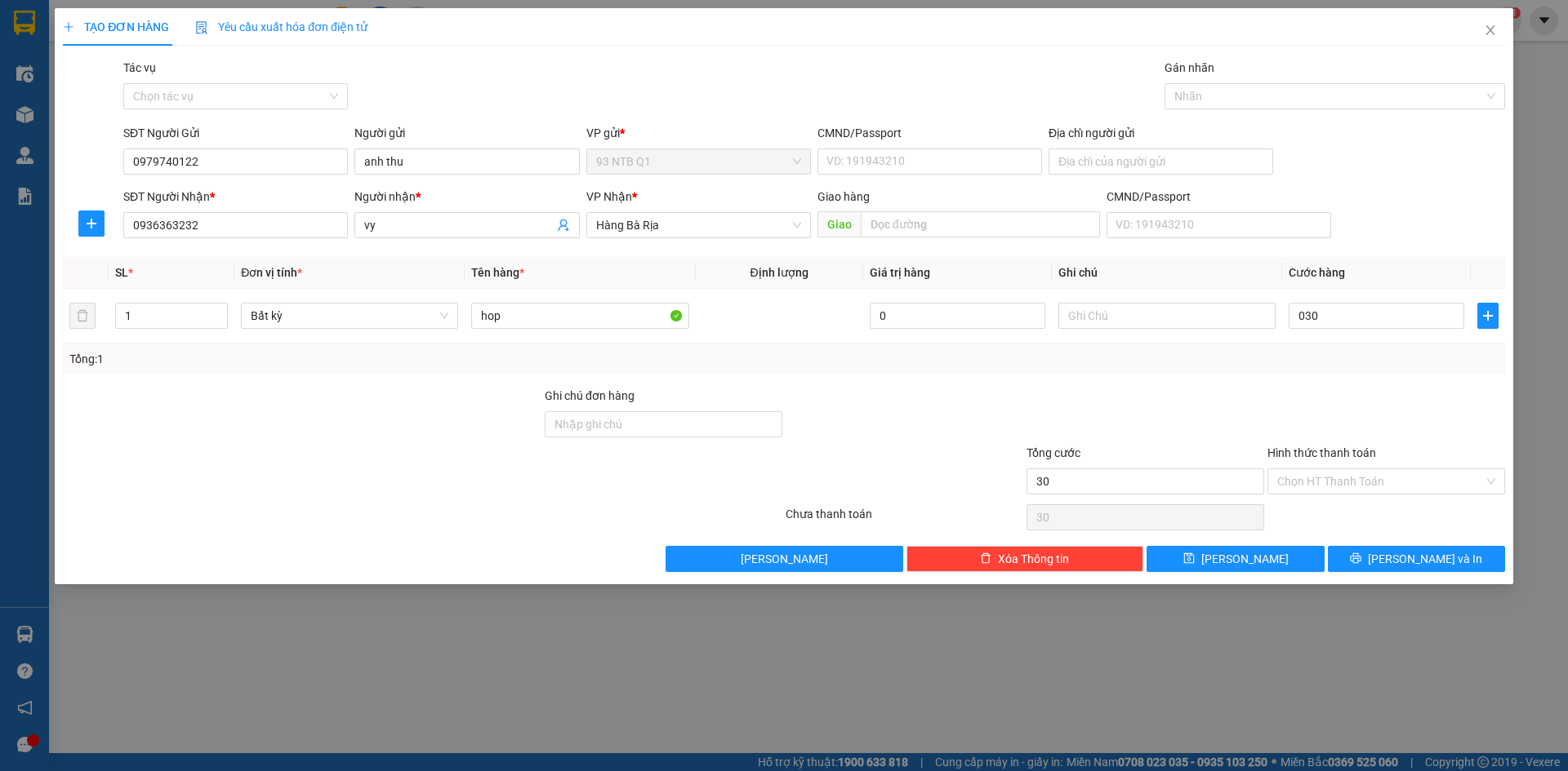
type input "30.000"
click at [1196, 407] on div at bounding box center [1145, 415] width 241 height 57
click at [1419, 551] on span "[PERSON_NAME] và In" at bounding box center [1425, 559] width 115 height 17
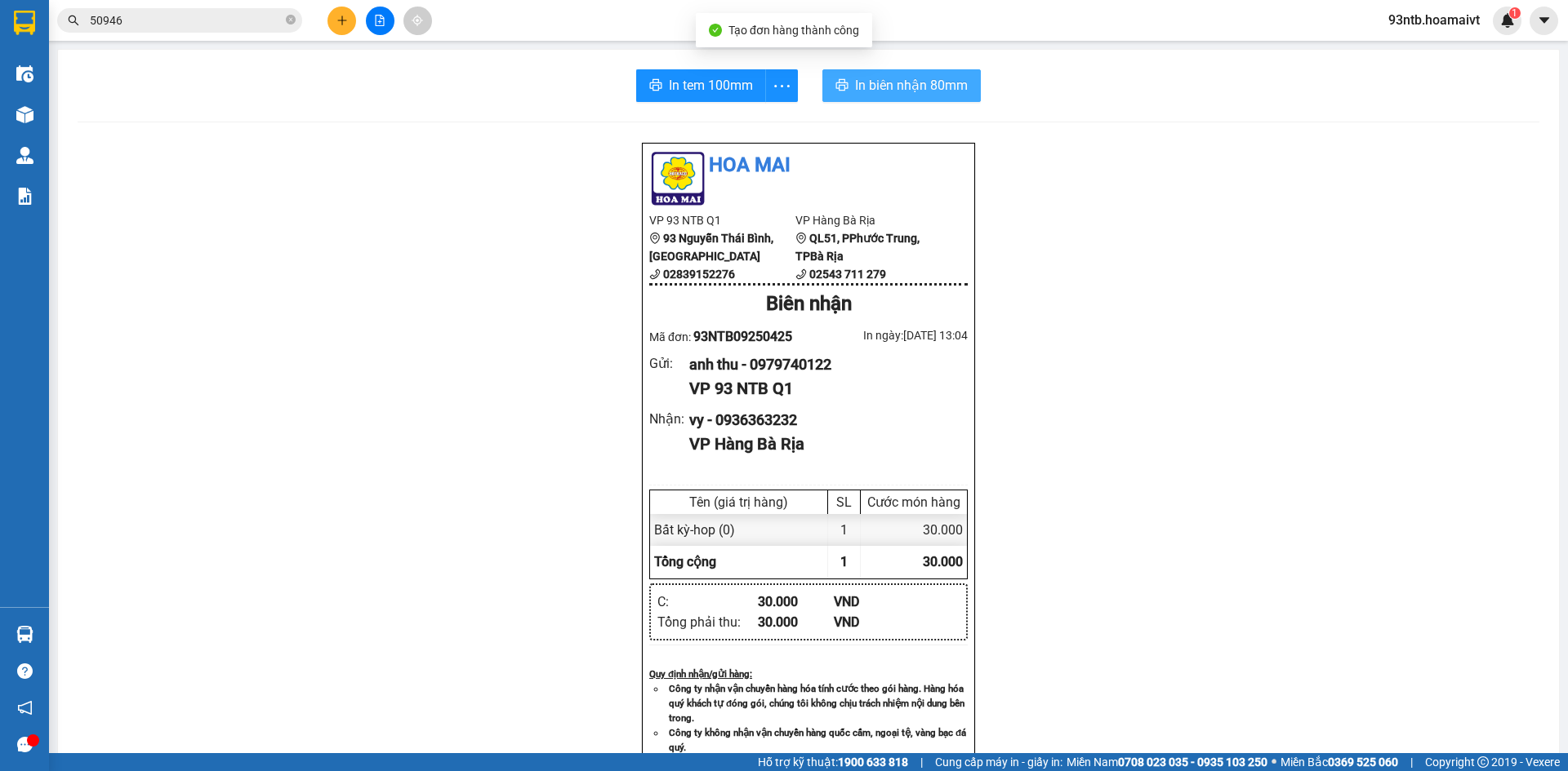
click at [954, 89] on span "In biên nhận 80mm" at bounding box center [911, 84] width 113 height 20
click at [190, 26] on input "50946" at bounding box center [186, 20] width 192 height 17
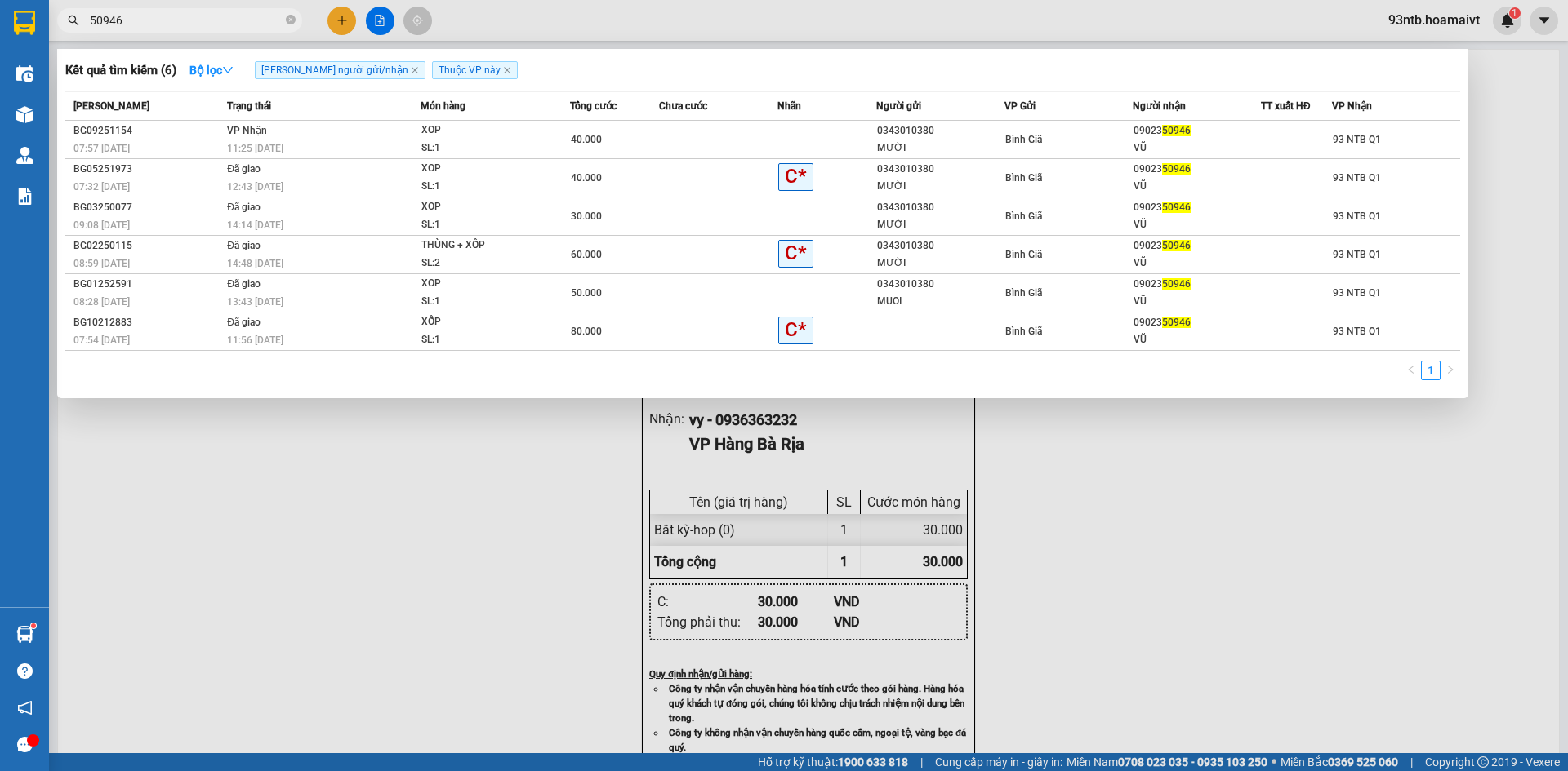
click at [190, 26] on input "50946" at bounding box center [186, 20] width 192 height 17
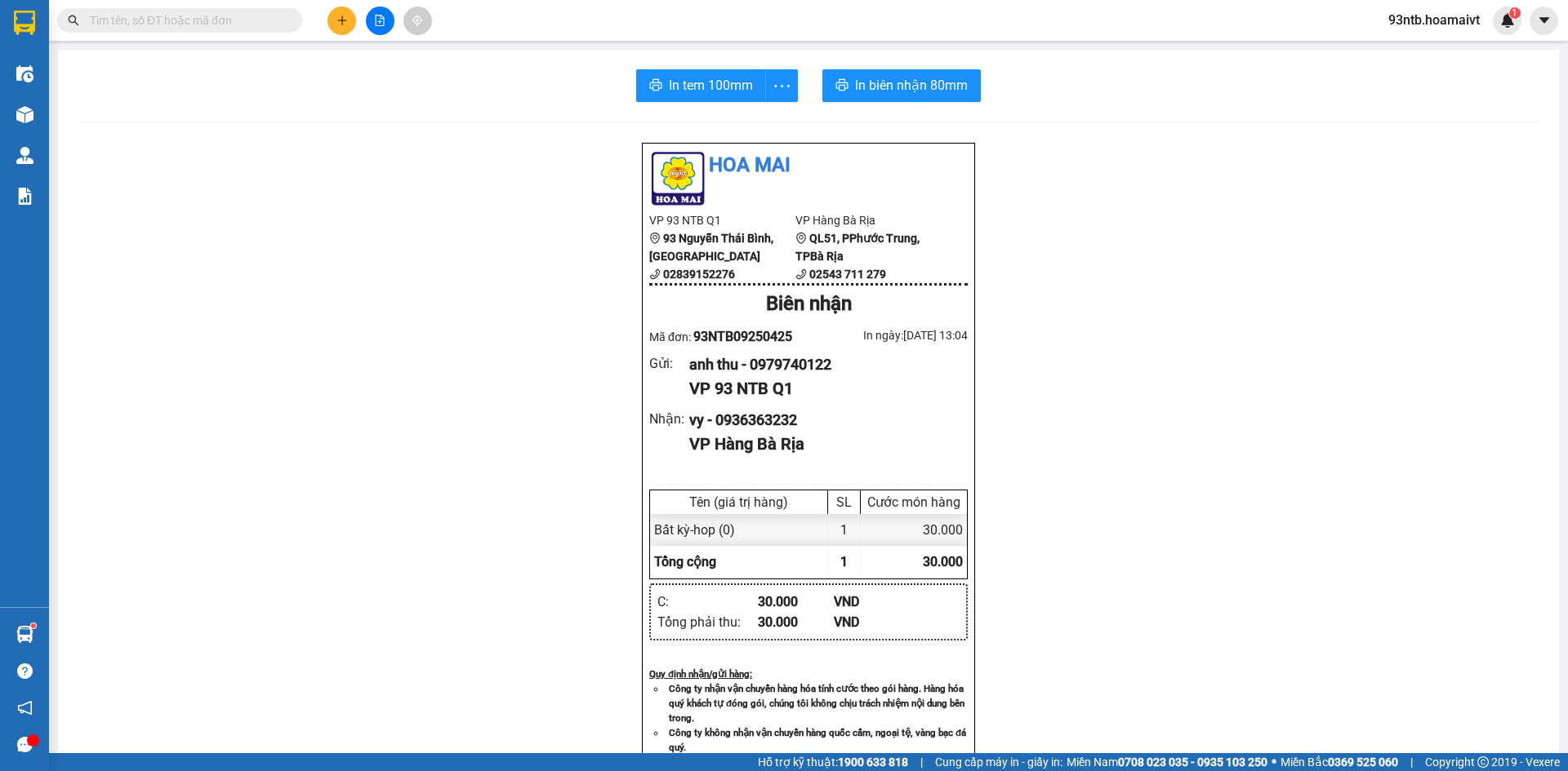
click at [215, 26] on input "text" at bounding box center [186, 20] width 192 height 17
click at [136, 25] on input "text" at bounding box center [186, 20] width 192 height 17
click at [139, 23] on input "text" at bounding box center [186, 20] width 192 height 17
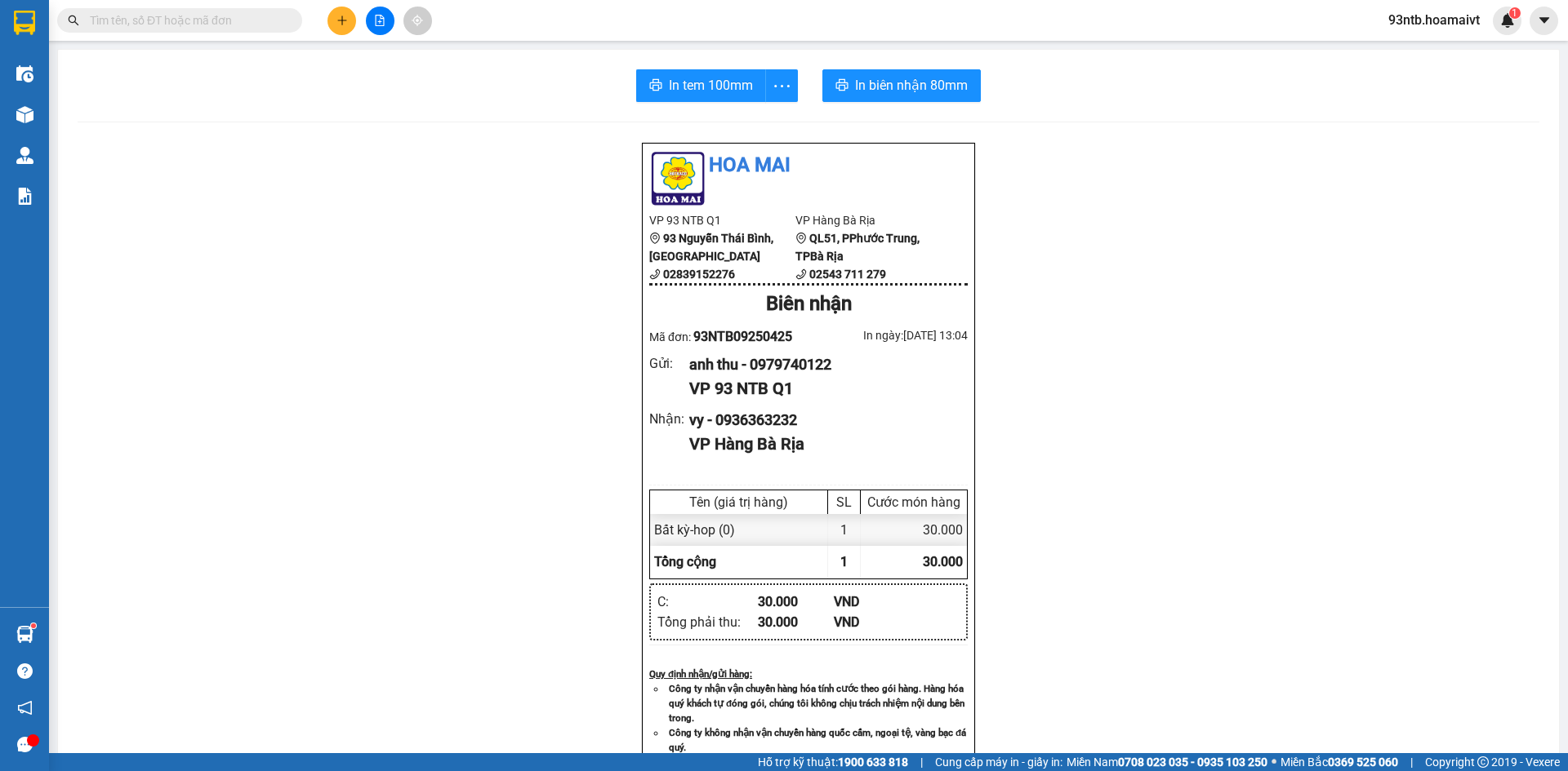
click at [162, 26] on input "text" at bounding box center [186, 20] width 192 height 17
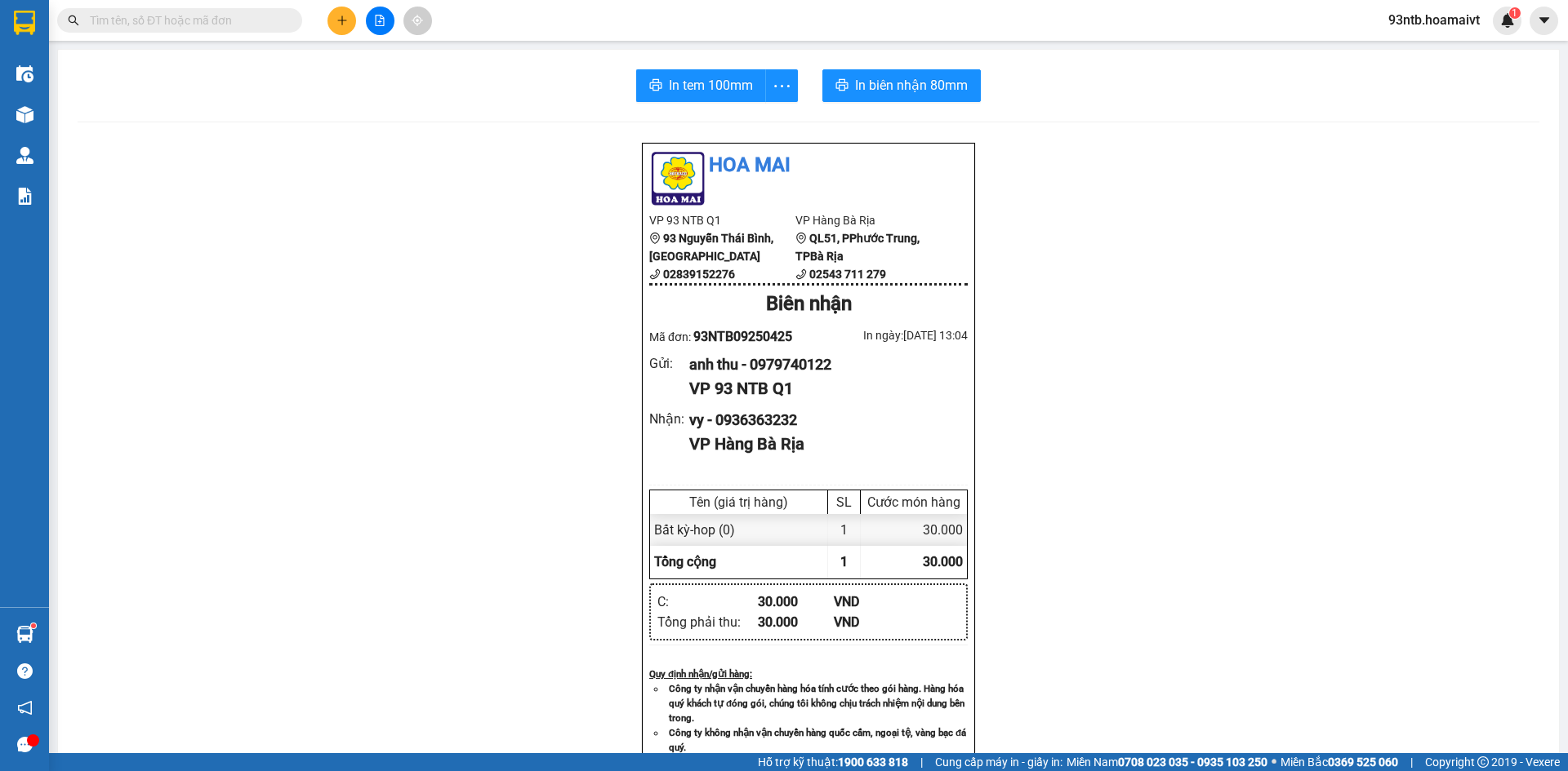
click at [162, 26] on input "text" at bounding box center [186, 20] width 192 height 17
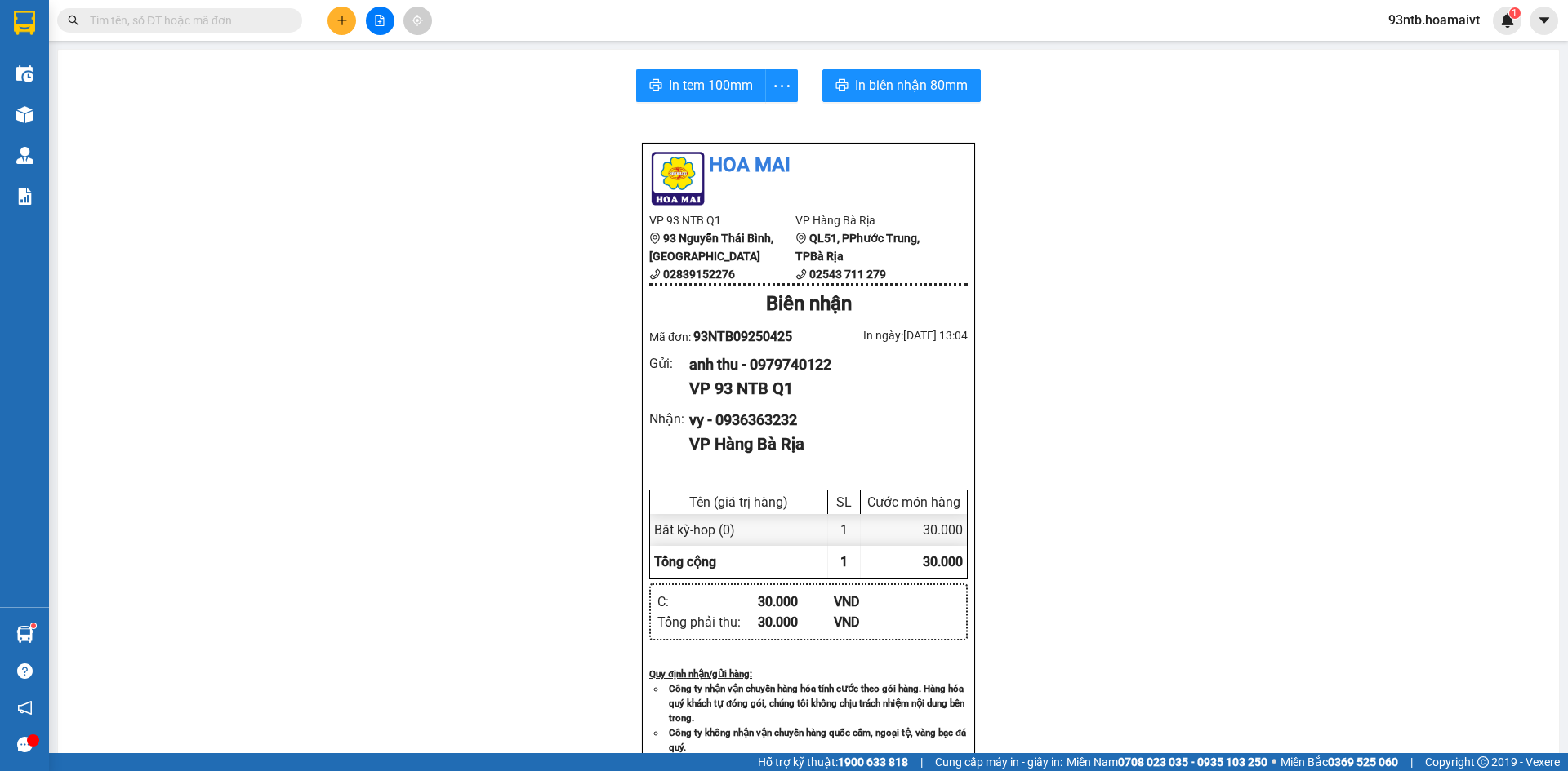
click at [162, 26] on input "text" at bounding box center [186, 20] width 192 height 17
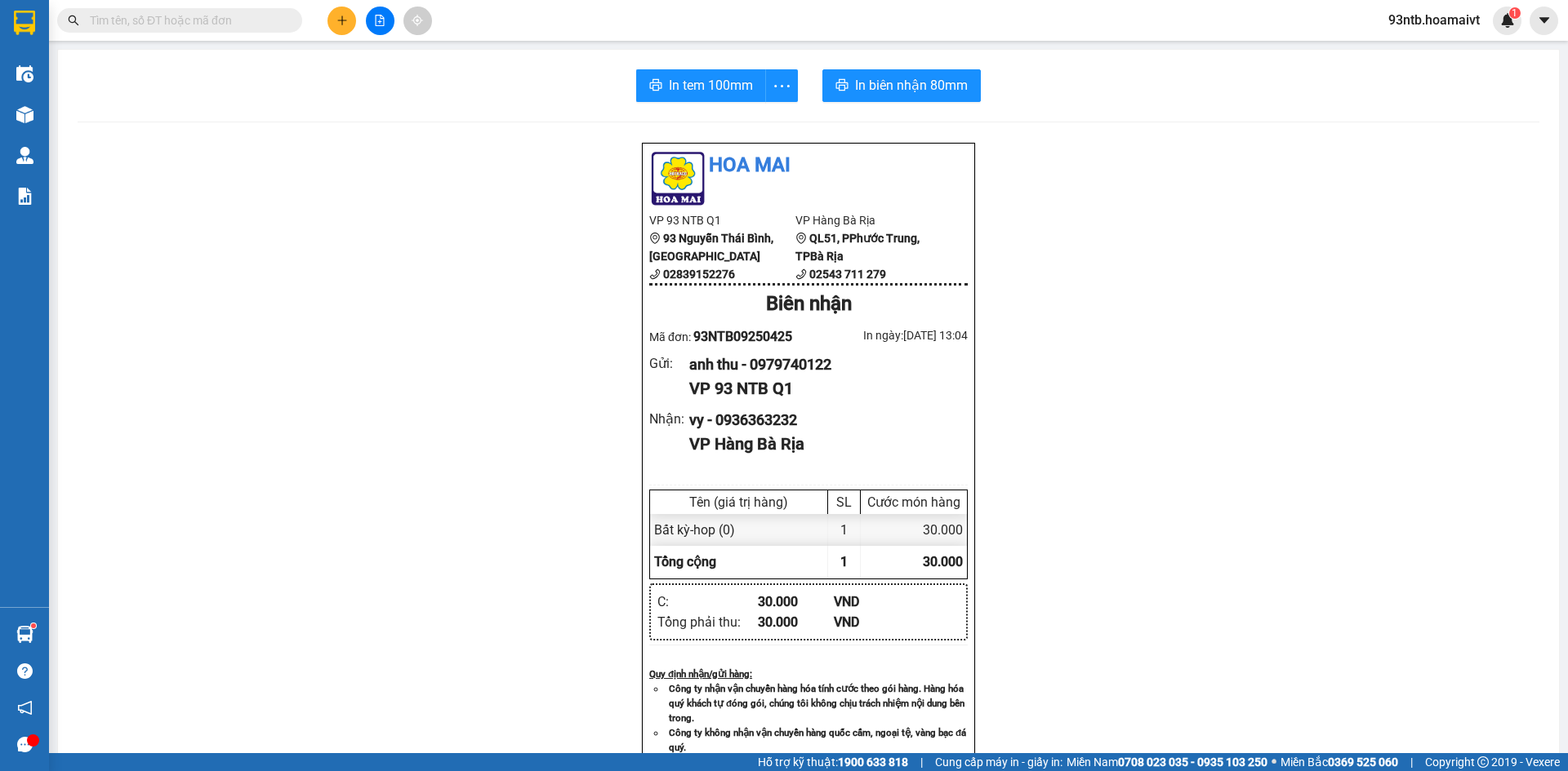
click at [169, 23] on input "text" at bounding box center [186, 20] width 192 height 17
click at [238, 28] on input "text" at bounding box center [186, 20] width 192 height 17
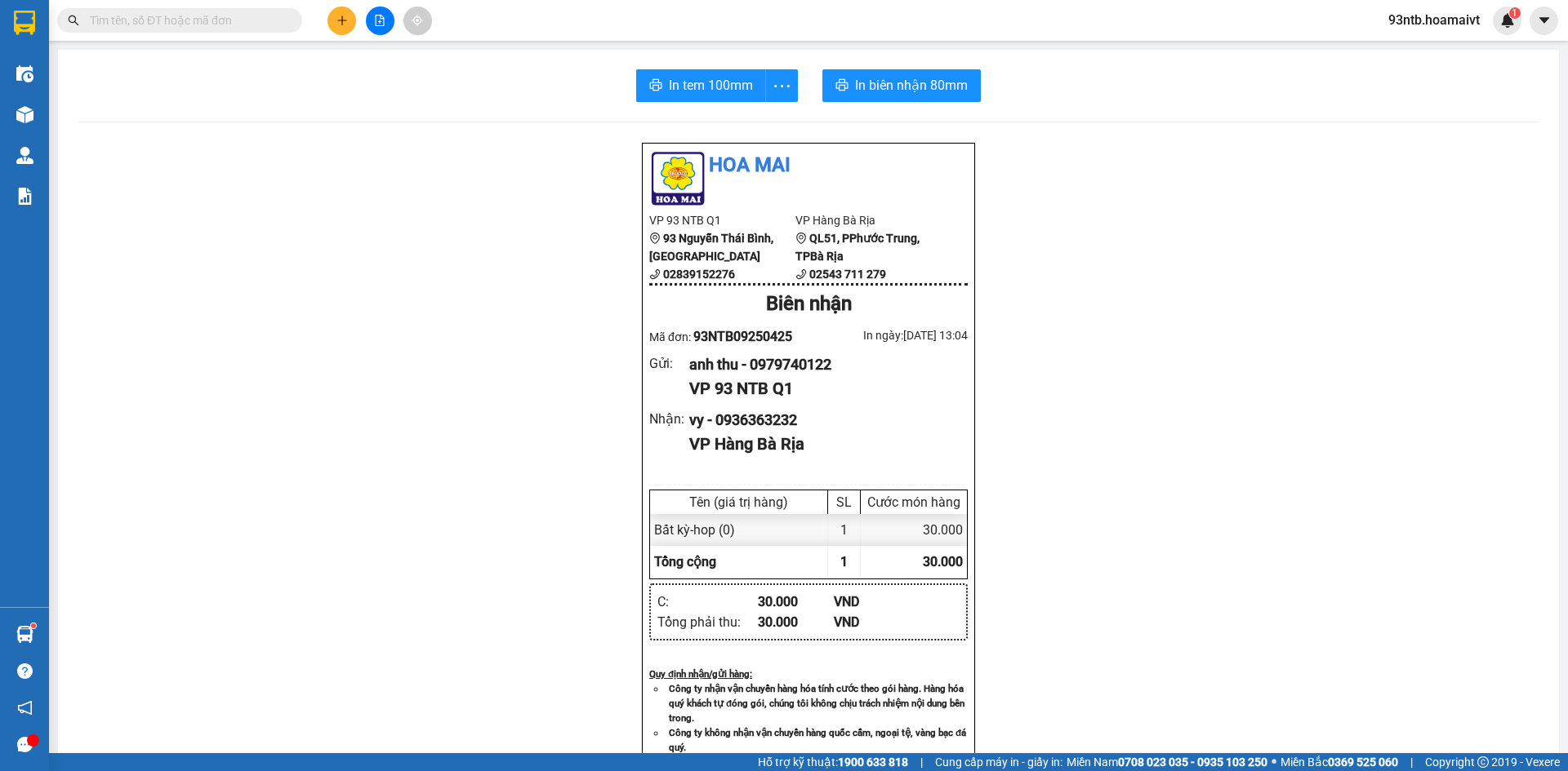
click at [148, 24] on input "text" at bounding box center [186, 20] width 192 height 17
click at [187, 22] on input "text" at bounding box center [186, 20] width 192 height 17
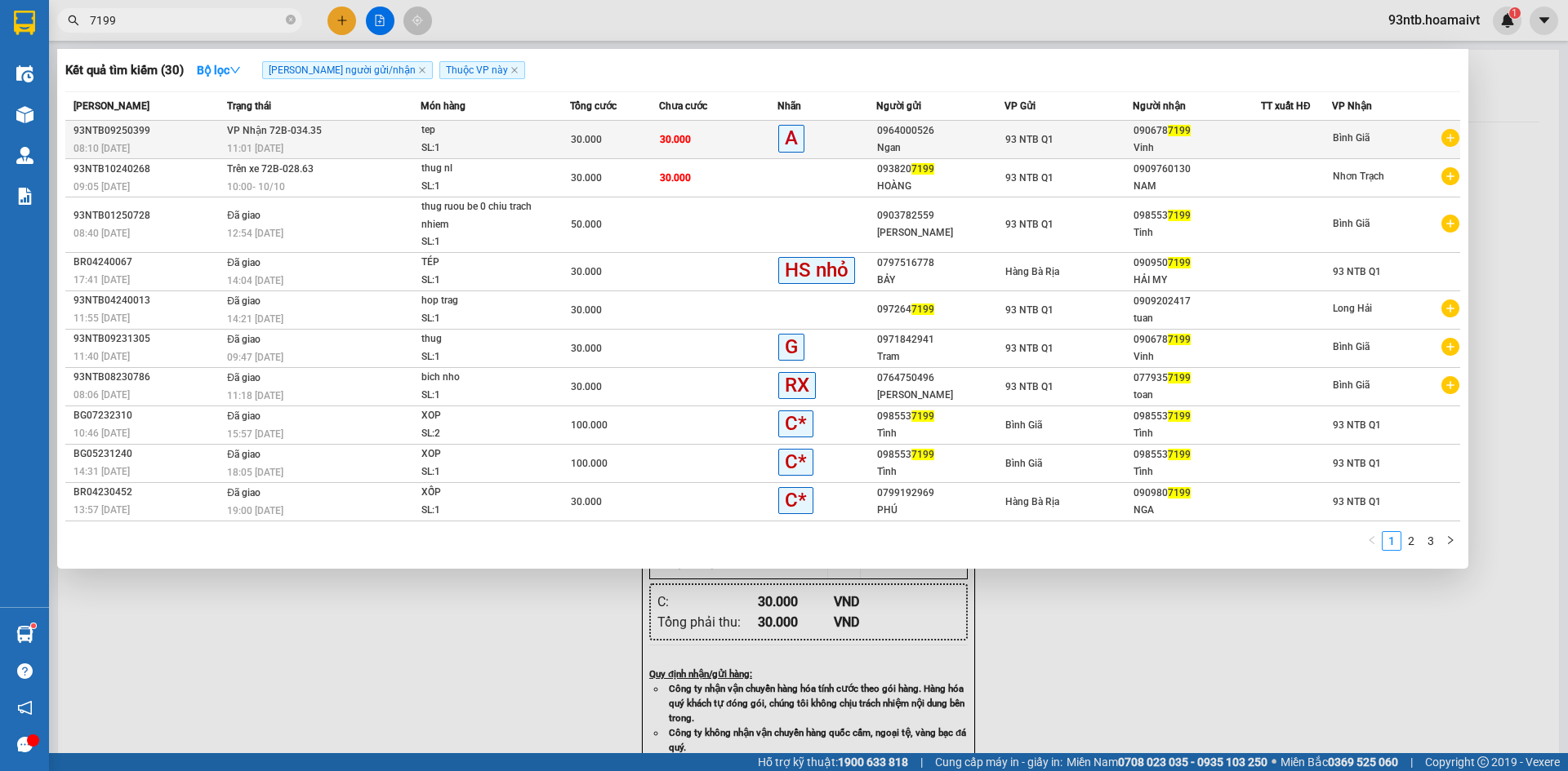
click at [391, 148] on div "11:01 - 15/09" at bounding box center [324, 149] width 192 height 17
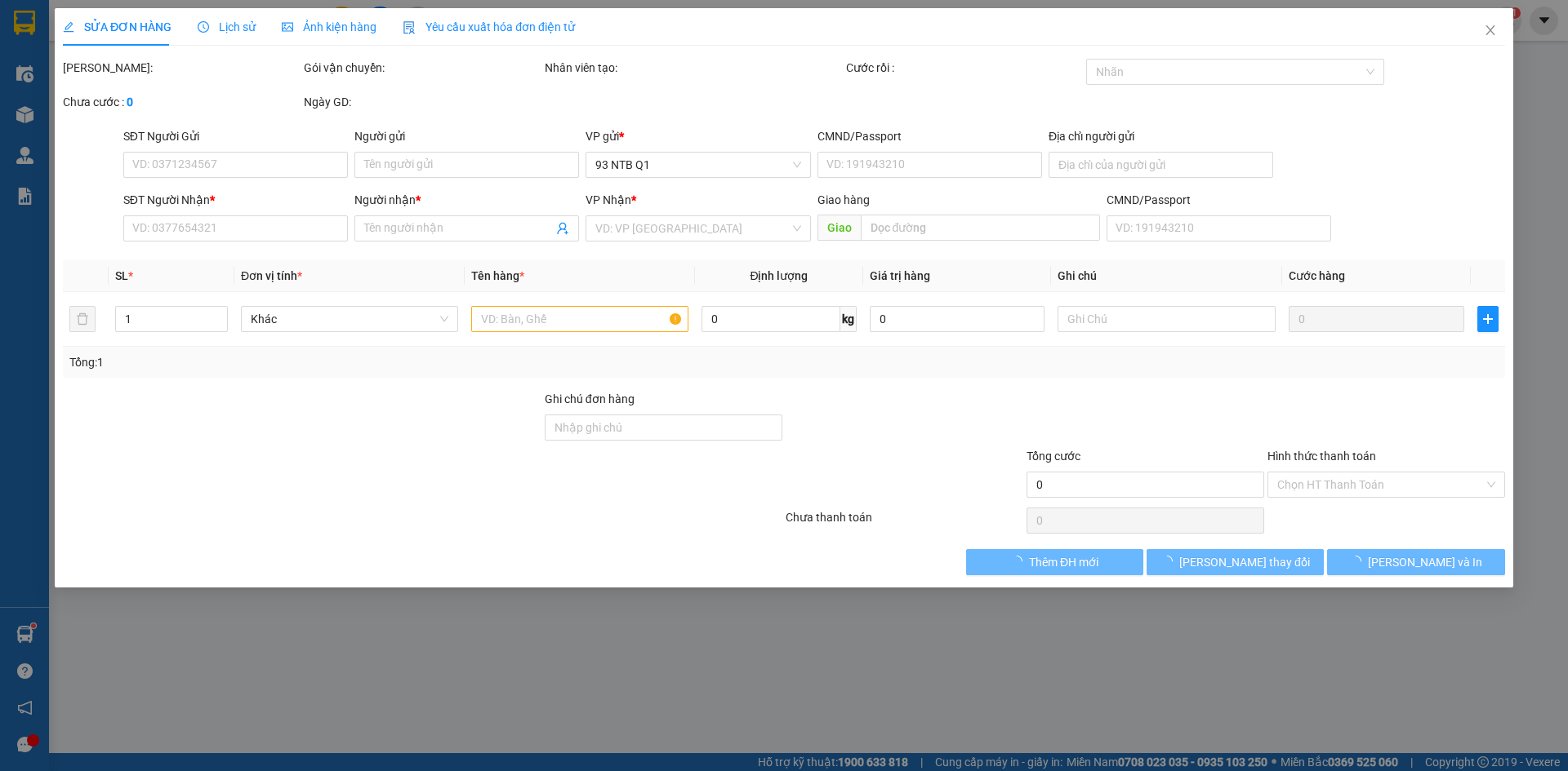
click at [218, 36] on div "Lịch sử" at bounding box center [226, 26] width 58 height 38
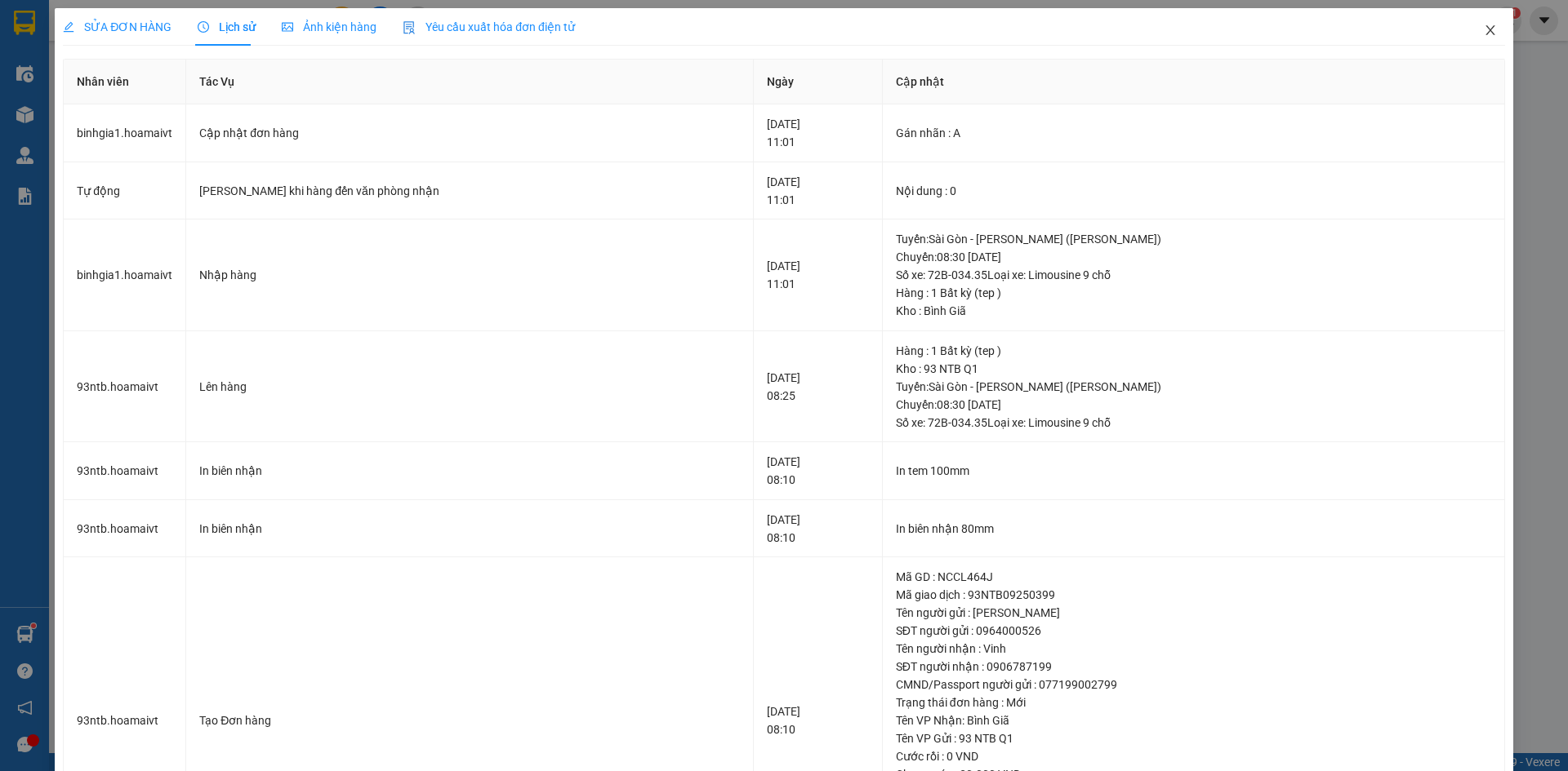
click at [1485, 32] on span "Close" at bounding box center [1490, 30] width 46 height 46
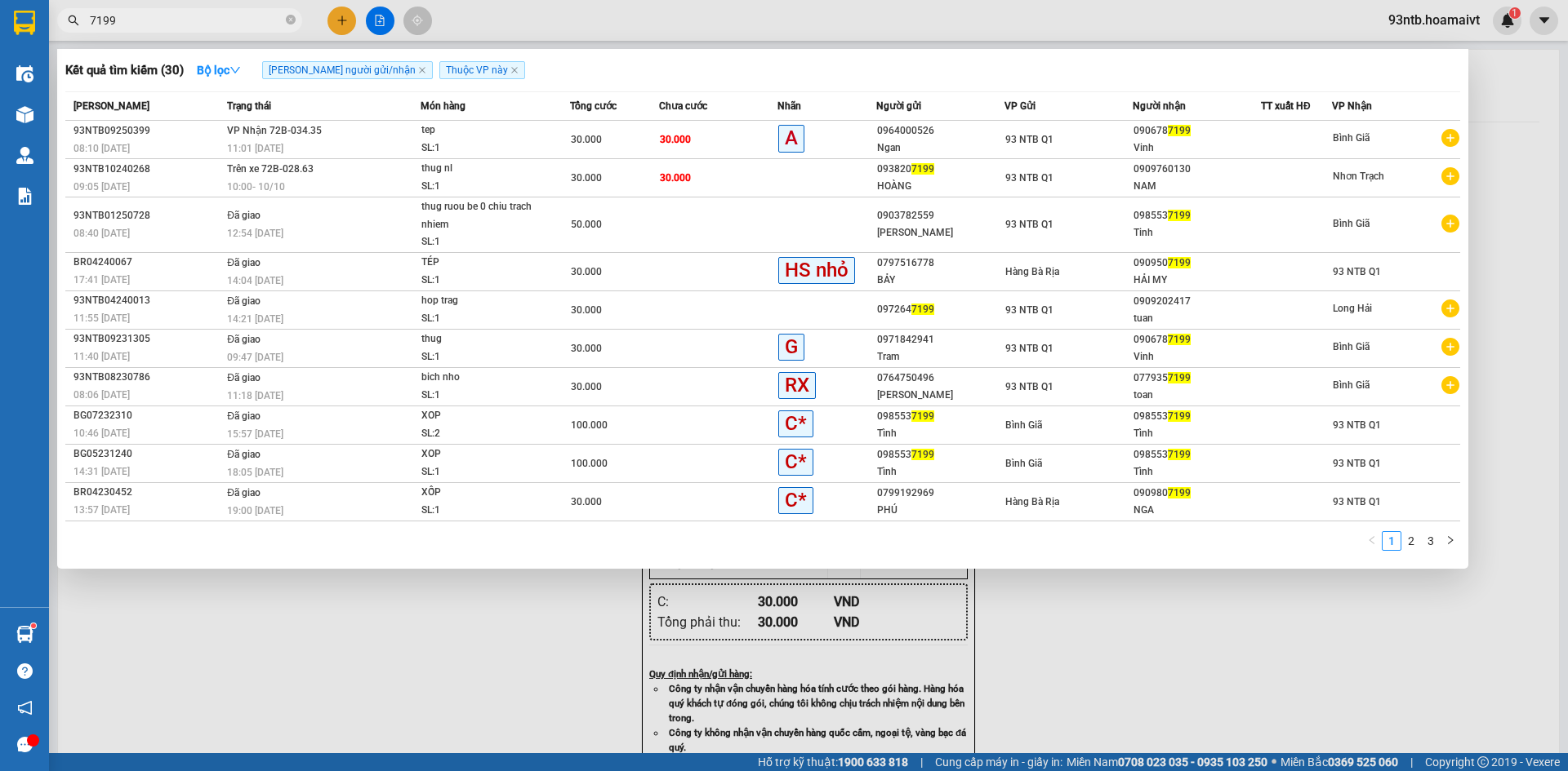
click at [208, 24] on input "7199" at bounding box center [186, 20] width 192 height 17
type input "7"
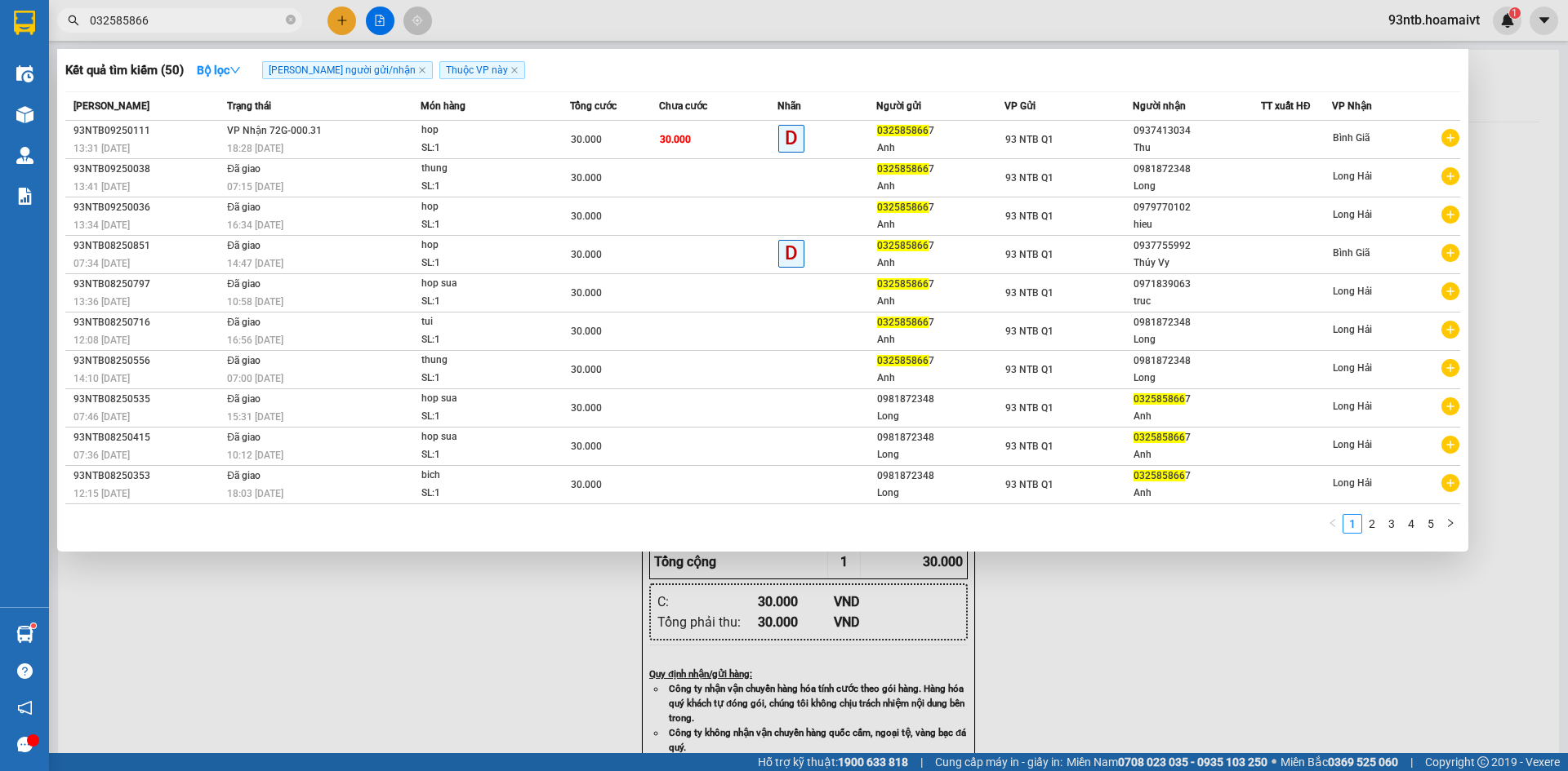
type input "032585866"
click at [349, 13] on div at bounding box center [784, 386] width 1568 height 771
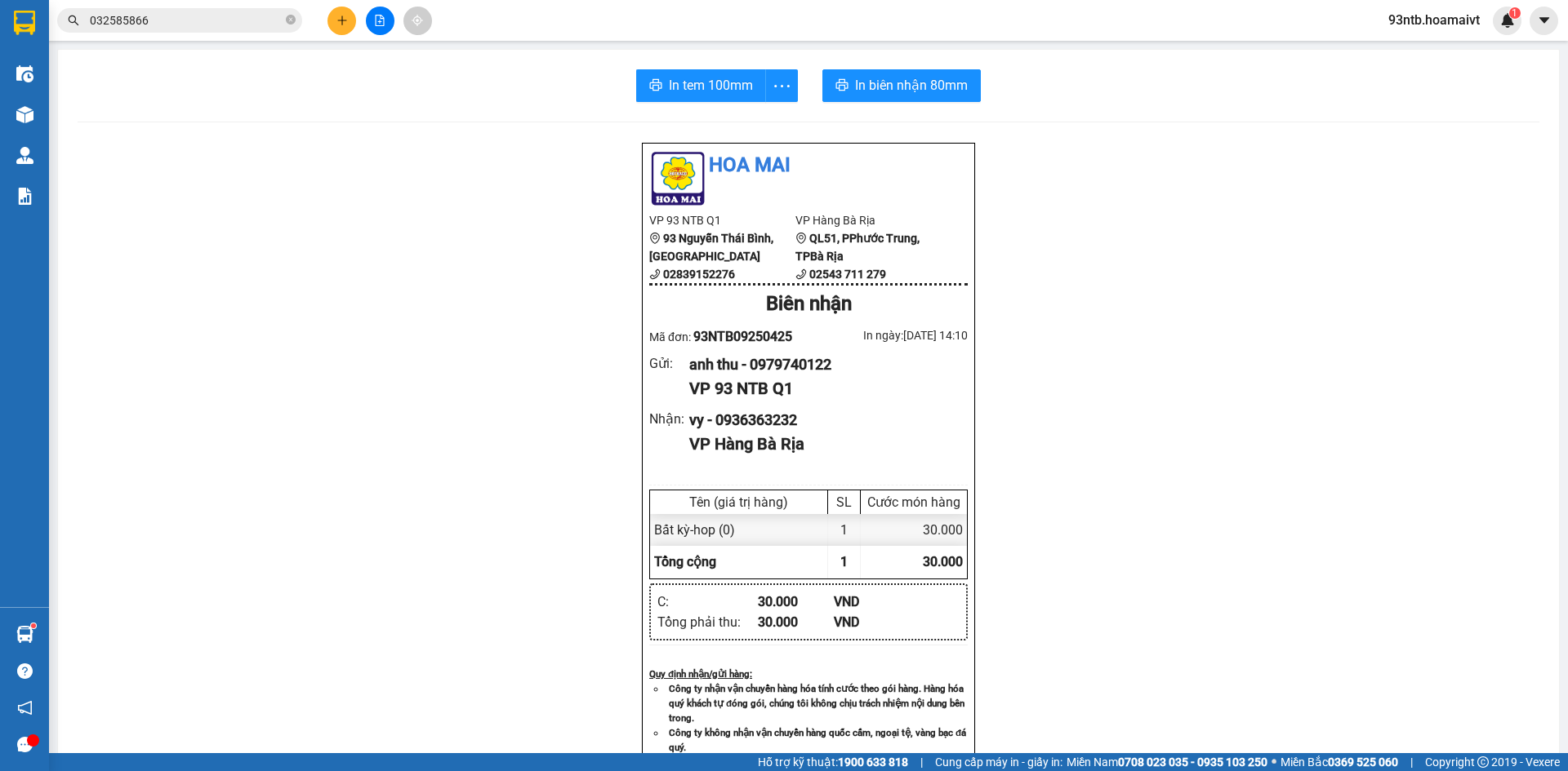
click at [334, 7] on div at bounding box center [380, 20] width 122 height 28
click at [342, 17] on icon "plus" at bounding box center [341, 19] width 1 height 9
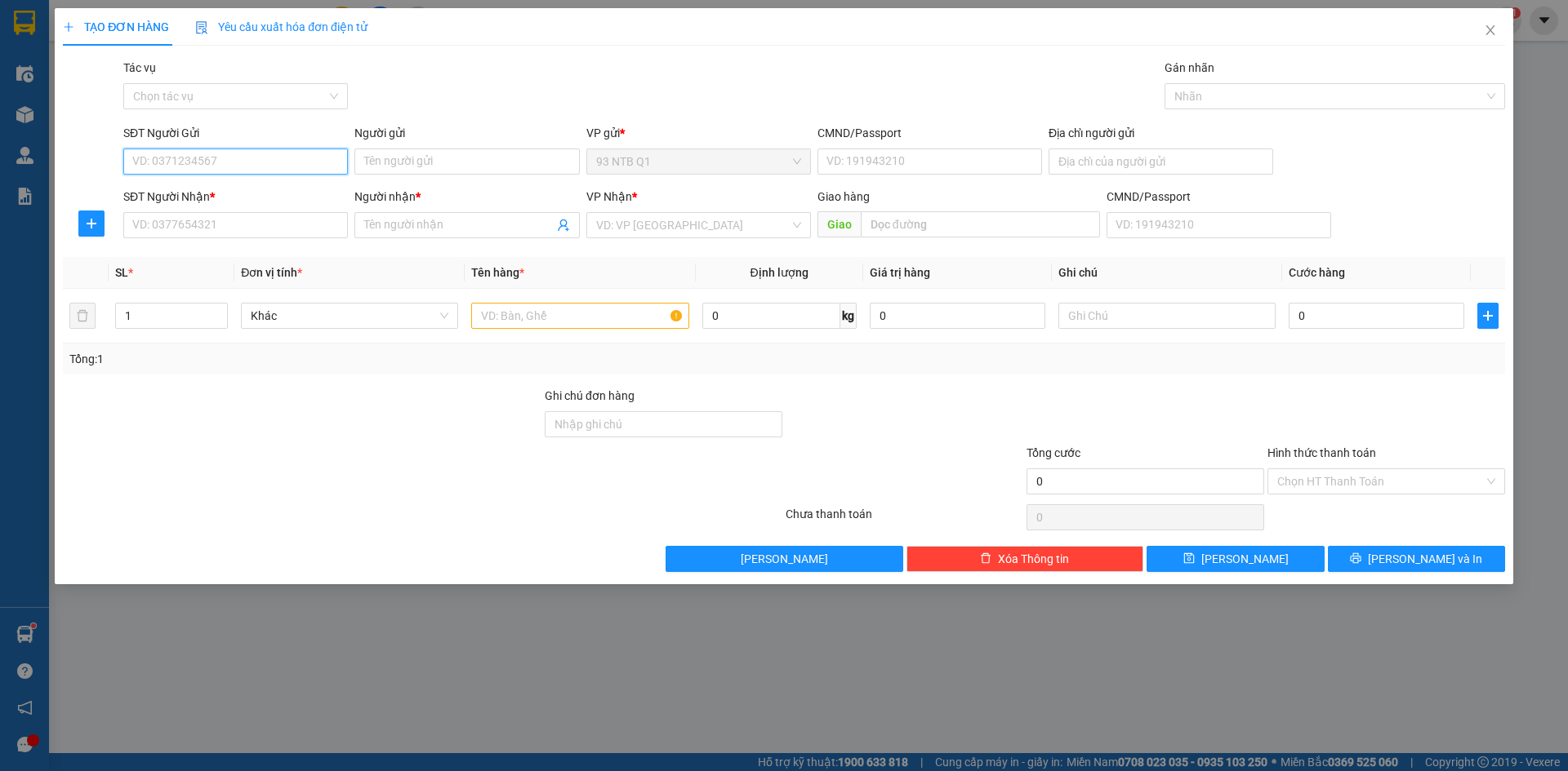
click at [312, 153] on input "SĐT Người Gửi" at bounding box center [235, 161] width 224 height 26
type input "0325858667"
click at [297, 188] on div "0325858667 - ÁNH" at bounding box center [235, 194] width 205 height 17
type input "ÁNH"
type input "077199002678"
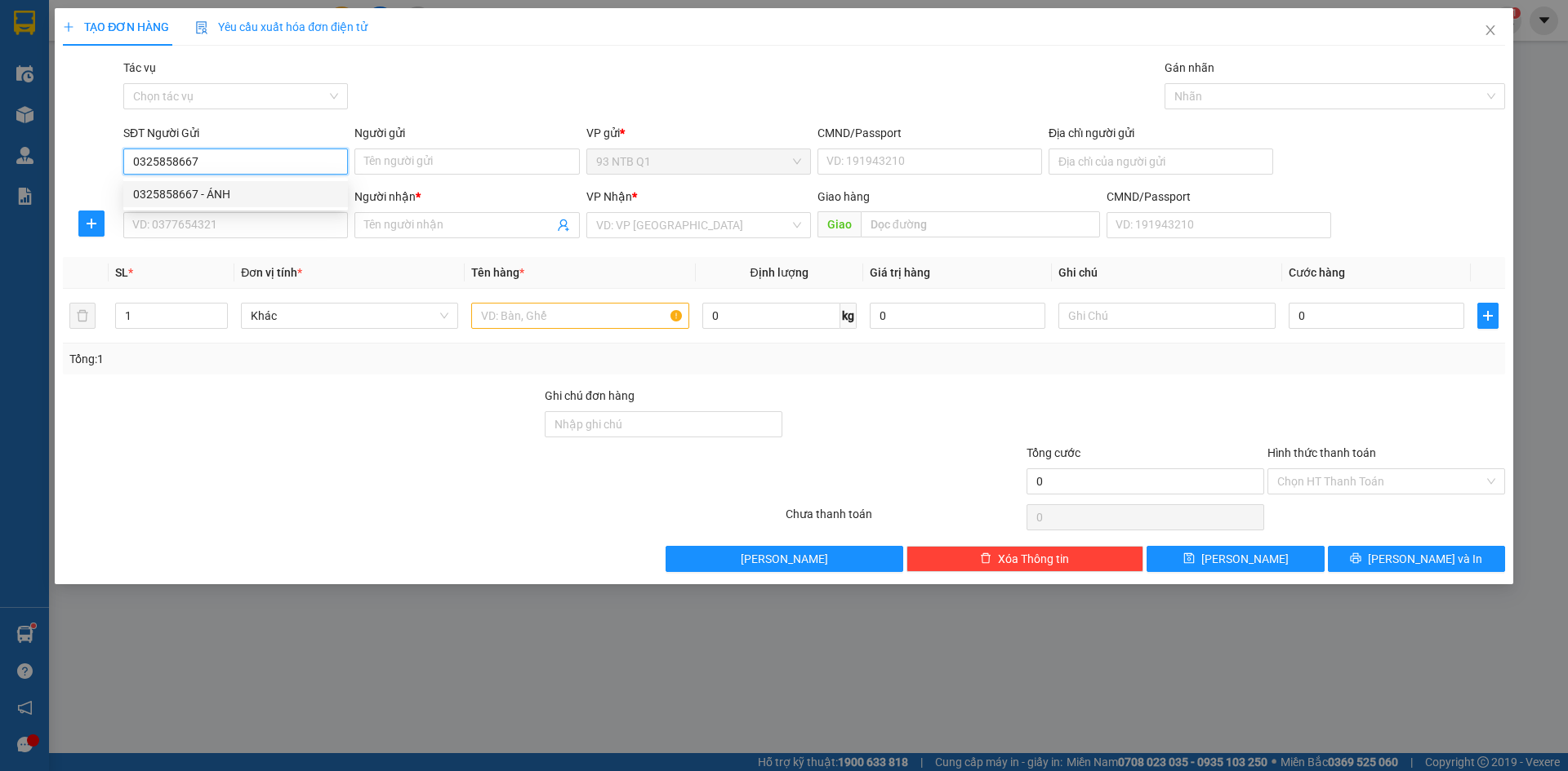
type input "0937413034"
type input "Thu"
type input "0325858667"
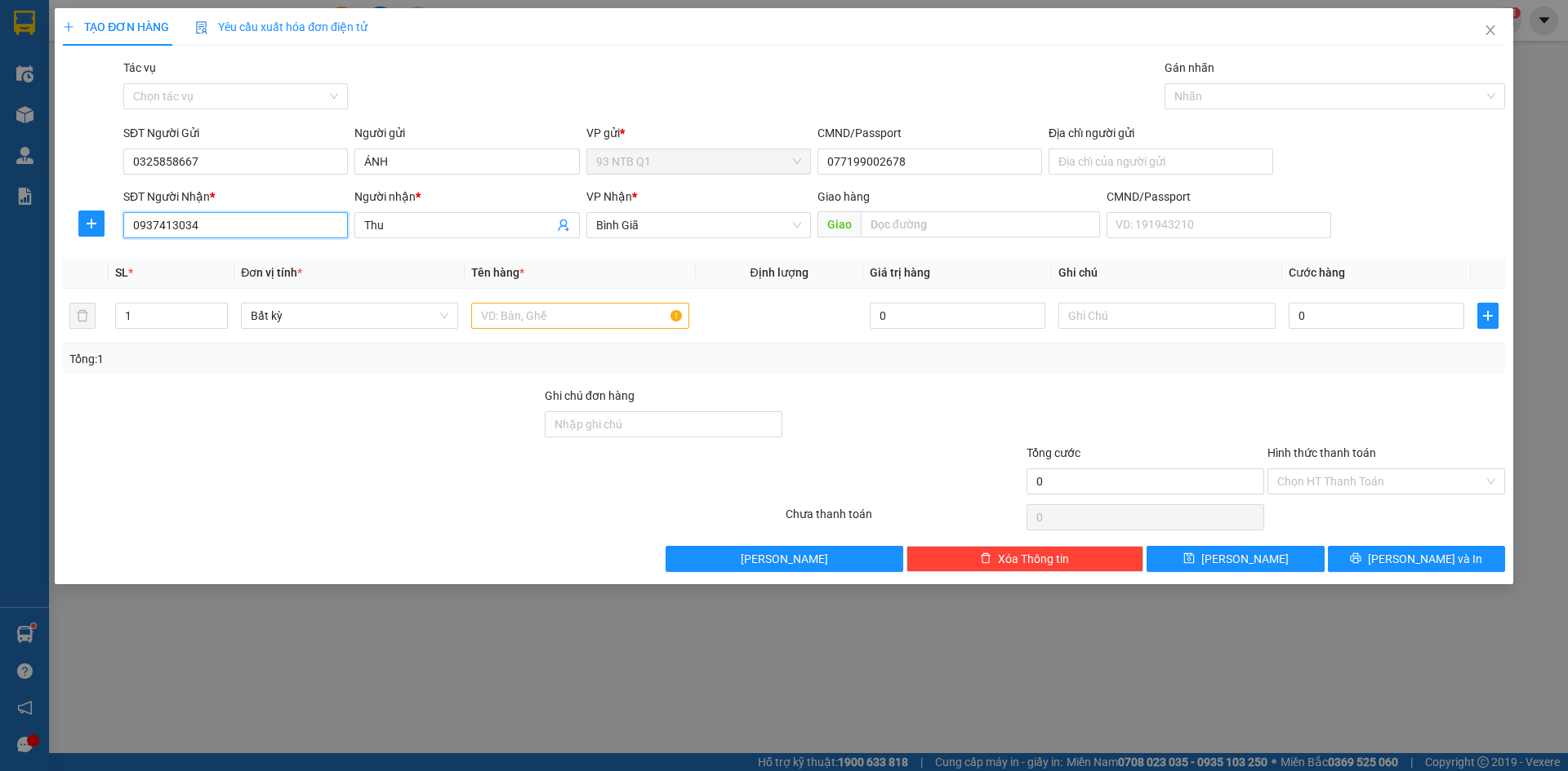
click at [287, 224] on input "0937413034" at bounding box center [235, 225] width 224 height 26
type input "0"
type input "0981872348"
click at [287, 246] on div "0981872348 - LONG" at bounding box center [235, 257] width 224 height 26
type input "LONG"
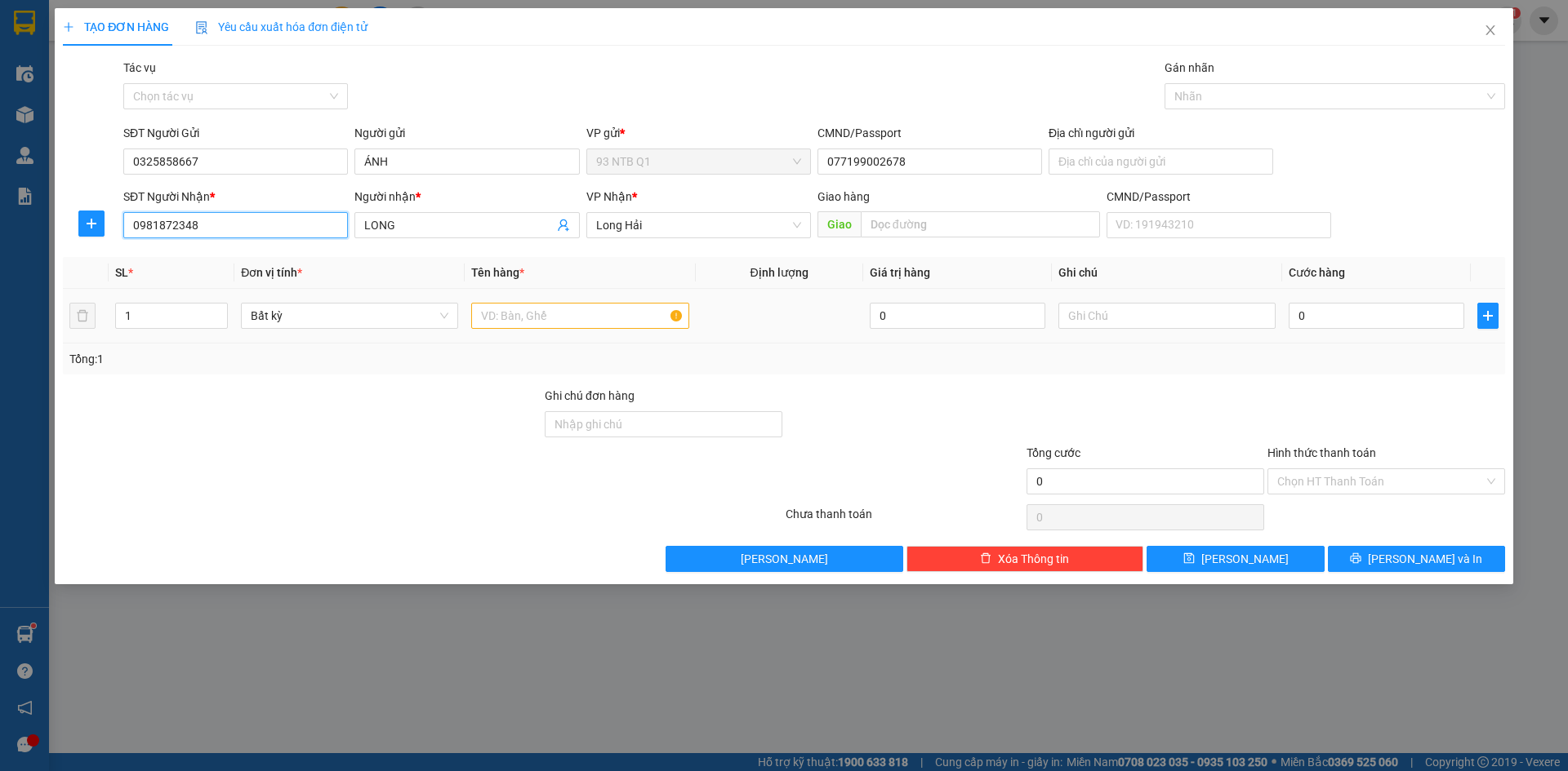
type input "0981872348"
click at [581, 310] on input "text" at bounding box center [580, 316] width 218 height 26
type input "goi do"
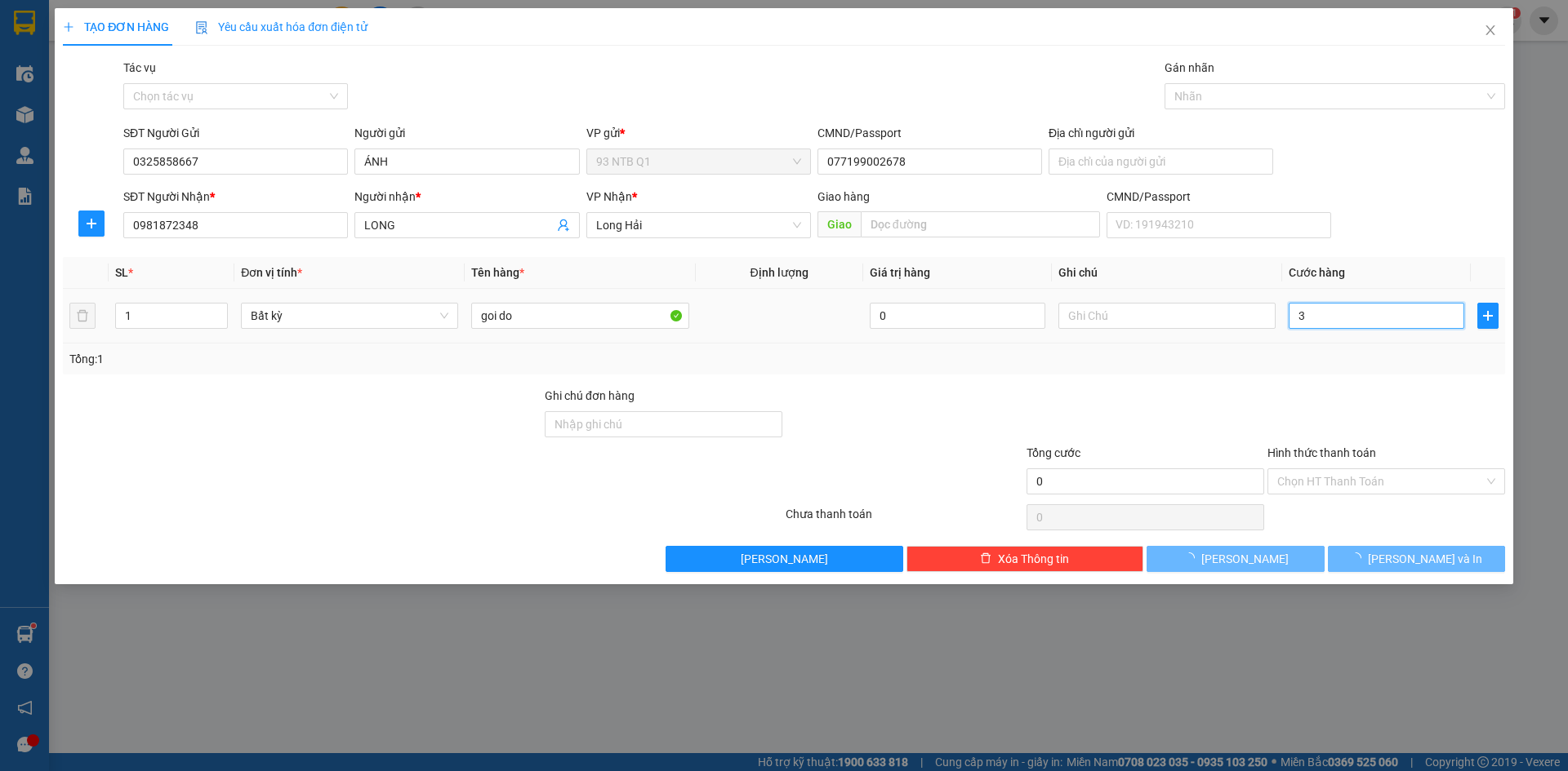
type input "30"
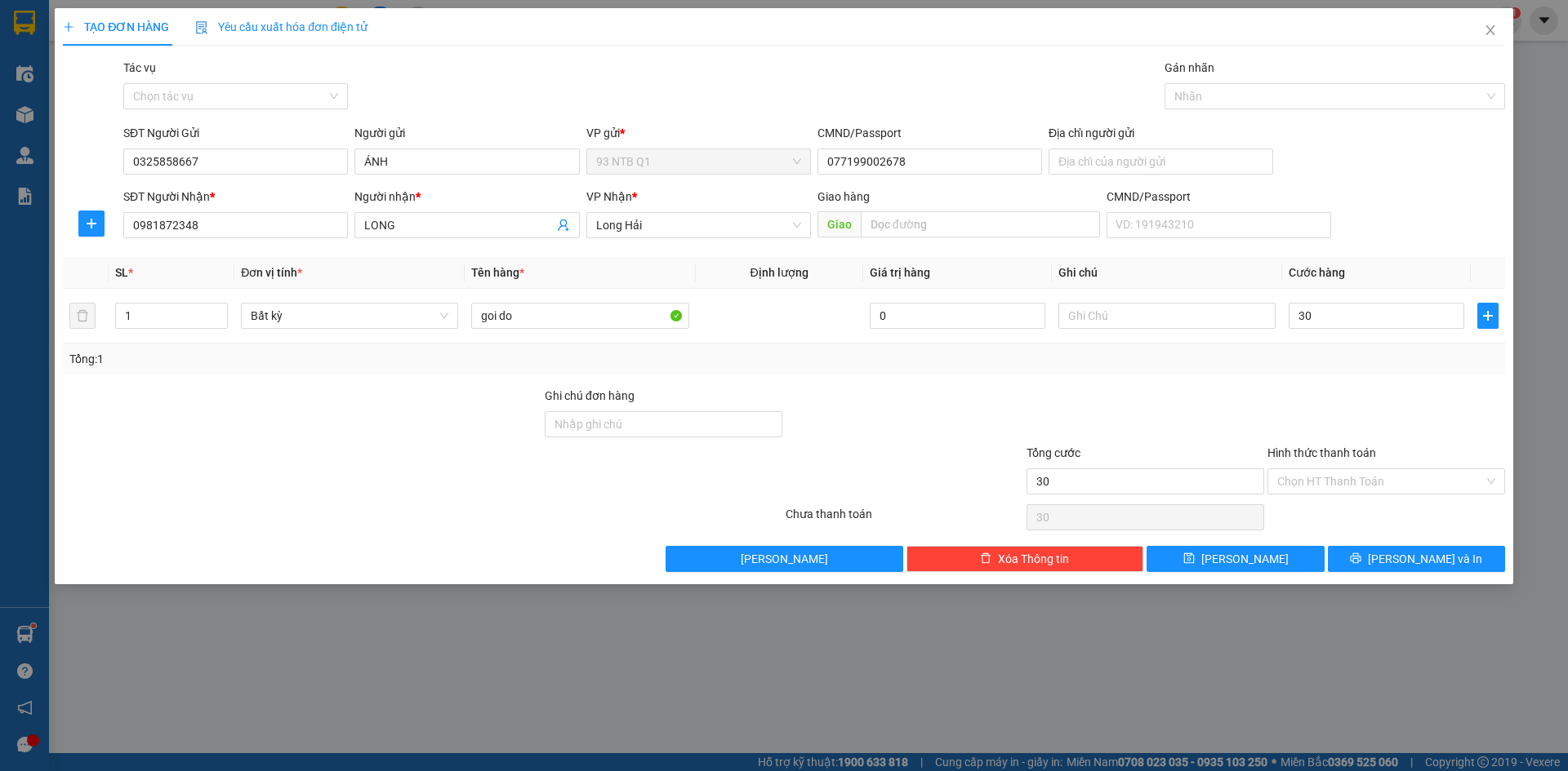
click at [1360, 435] on div at bounding box center [1386, 415] width 241 height 57
type input "30.000"
click at [1452, 553] on button "[PERSON_NAME] và In" at bounding box center [1416, 558] width 177 height 26
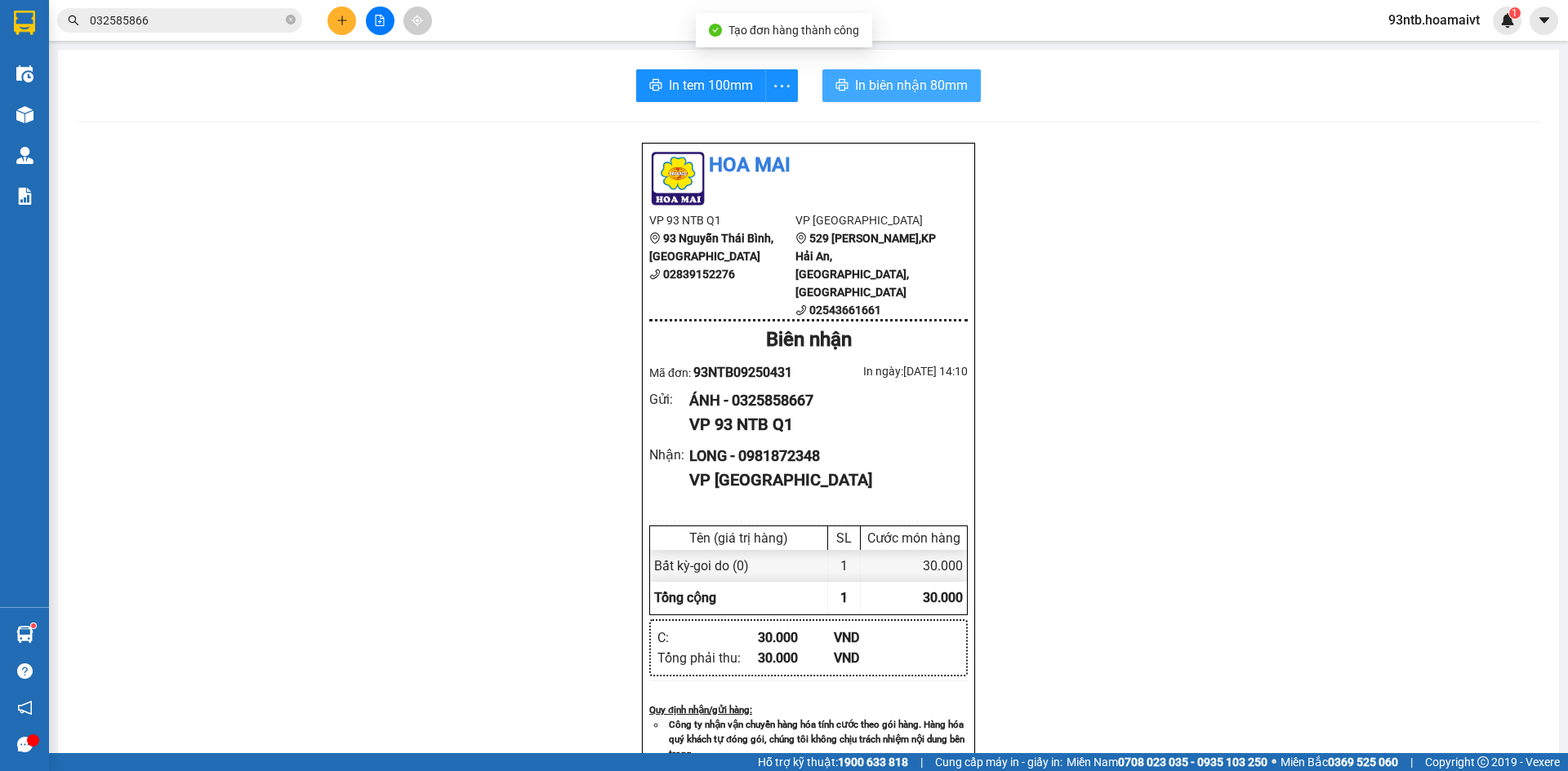
drag, startPoint x: 958, startPoint y: 88, endPoint x: 964, endPoint y: 148, distance: 60.3
click at [957, 88] on span "In biên nhận 80mm" at bounding box center [911, 84] width 113 height 20
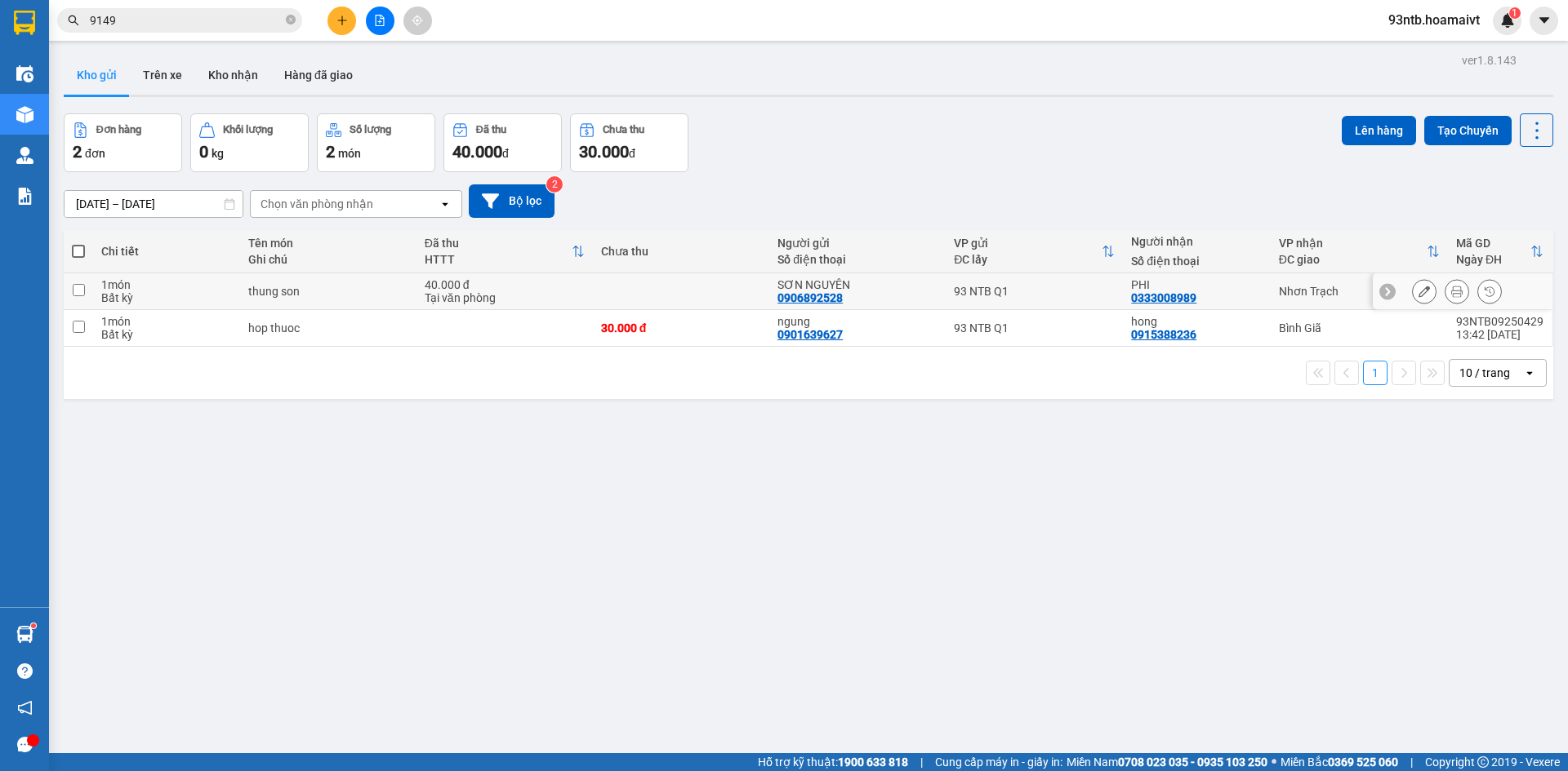
click at [1302, 299] on td "Nhơn Trạch" at bounding box center [1359, 292] width 177 height 37
checkbox input "true"
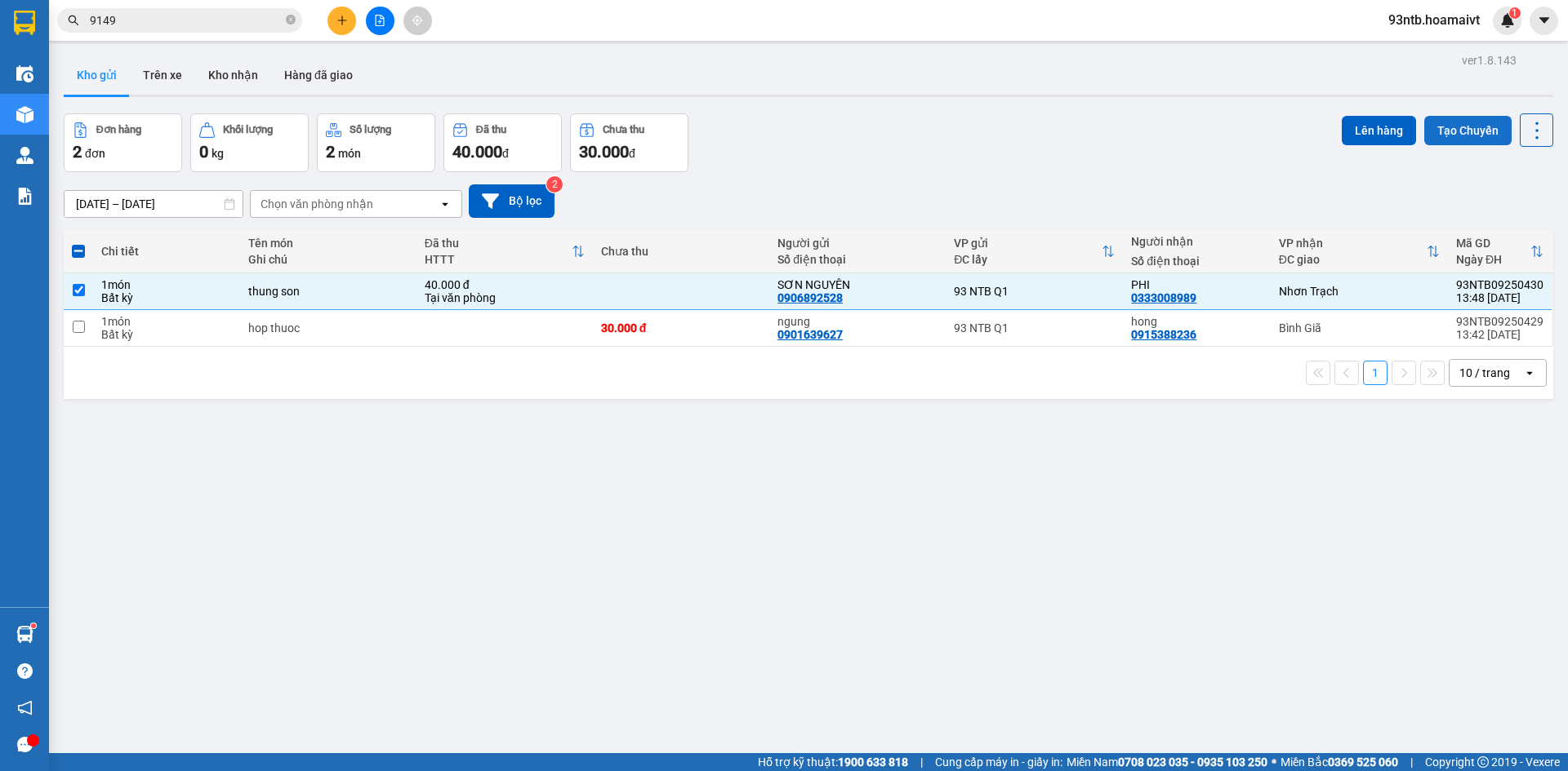
click at [1444, 136] on button "Tạo Chuyến" at bounding box center [1468, 130] width 87 height 29
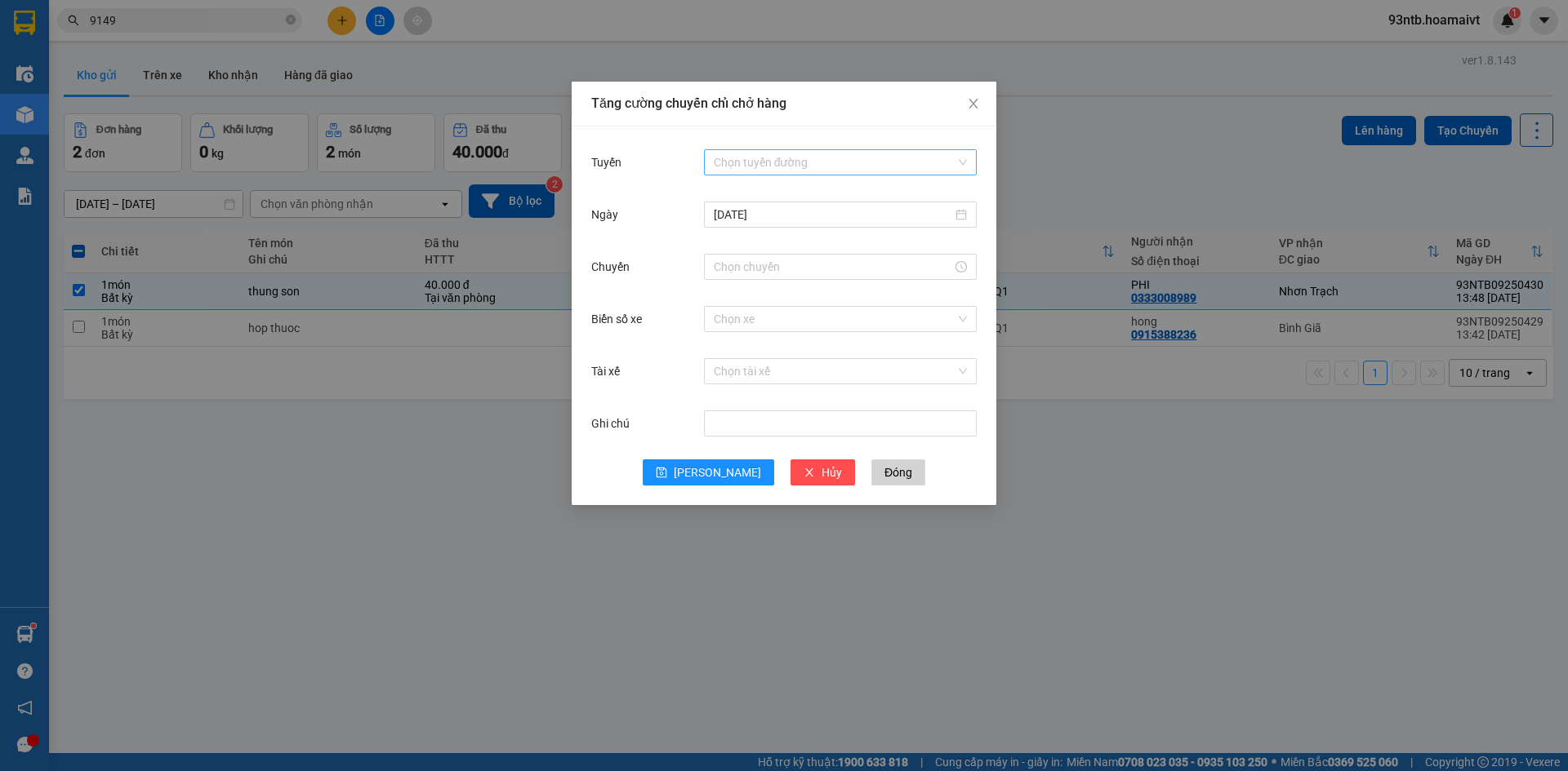
click at [890, 162] on input "Tuyến" at bounding box center [835, 162] width 242 height 24
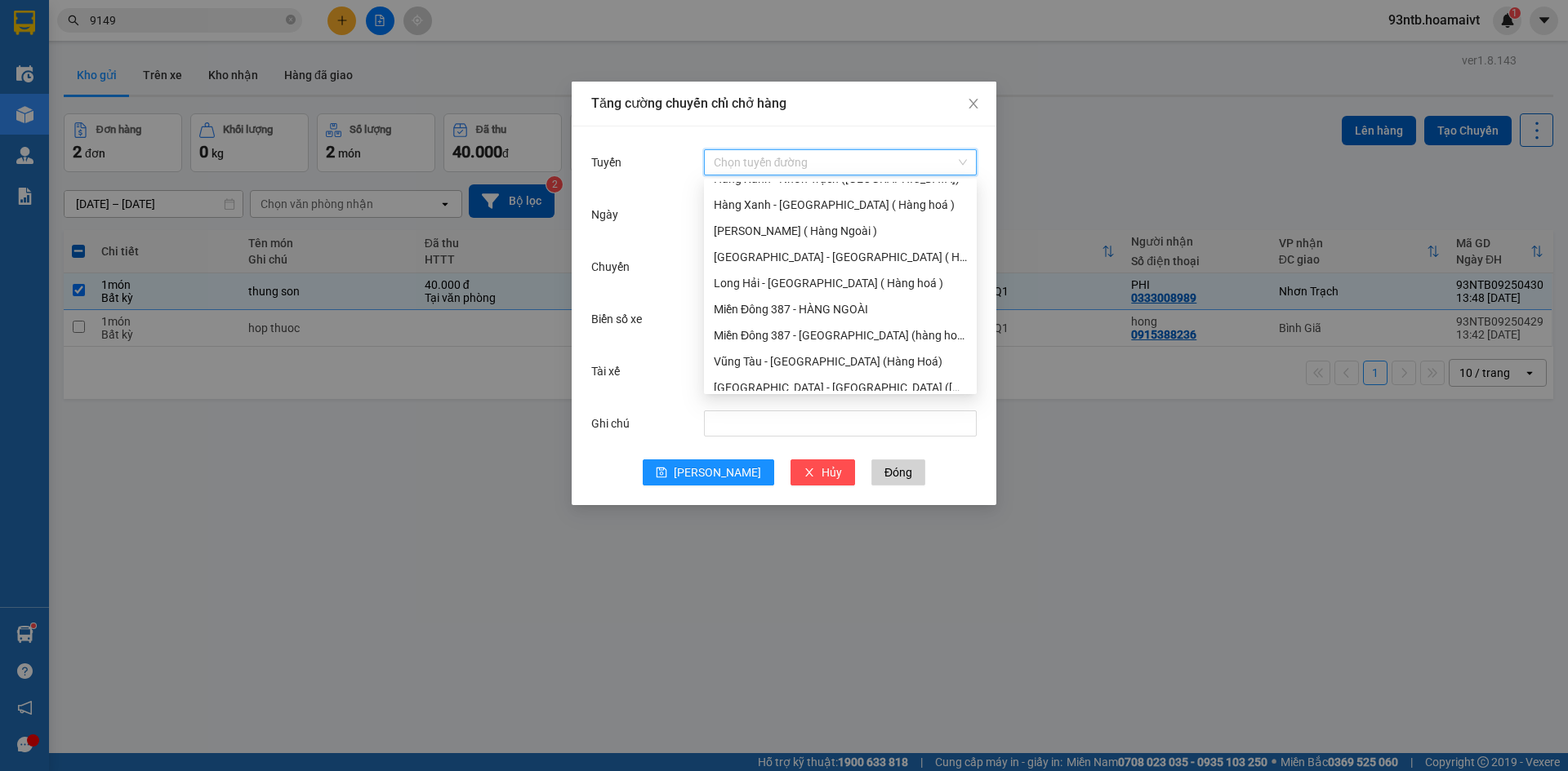
scroll to position [1071, 0]
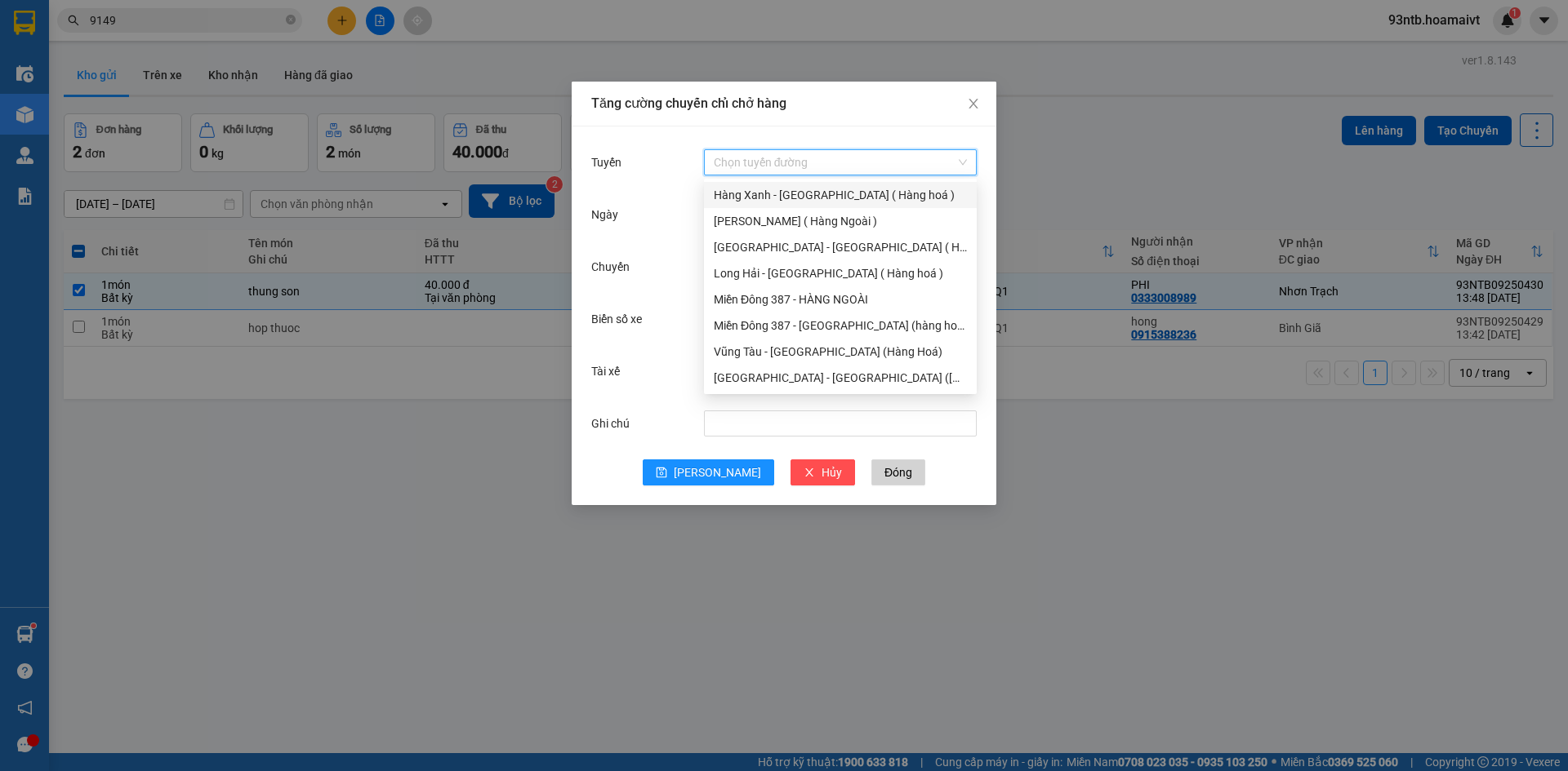
click at [848, 168] on input "Tuyến" at bounding box center [835, 162] width 242 height 24
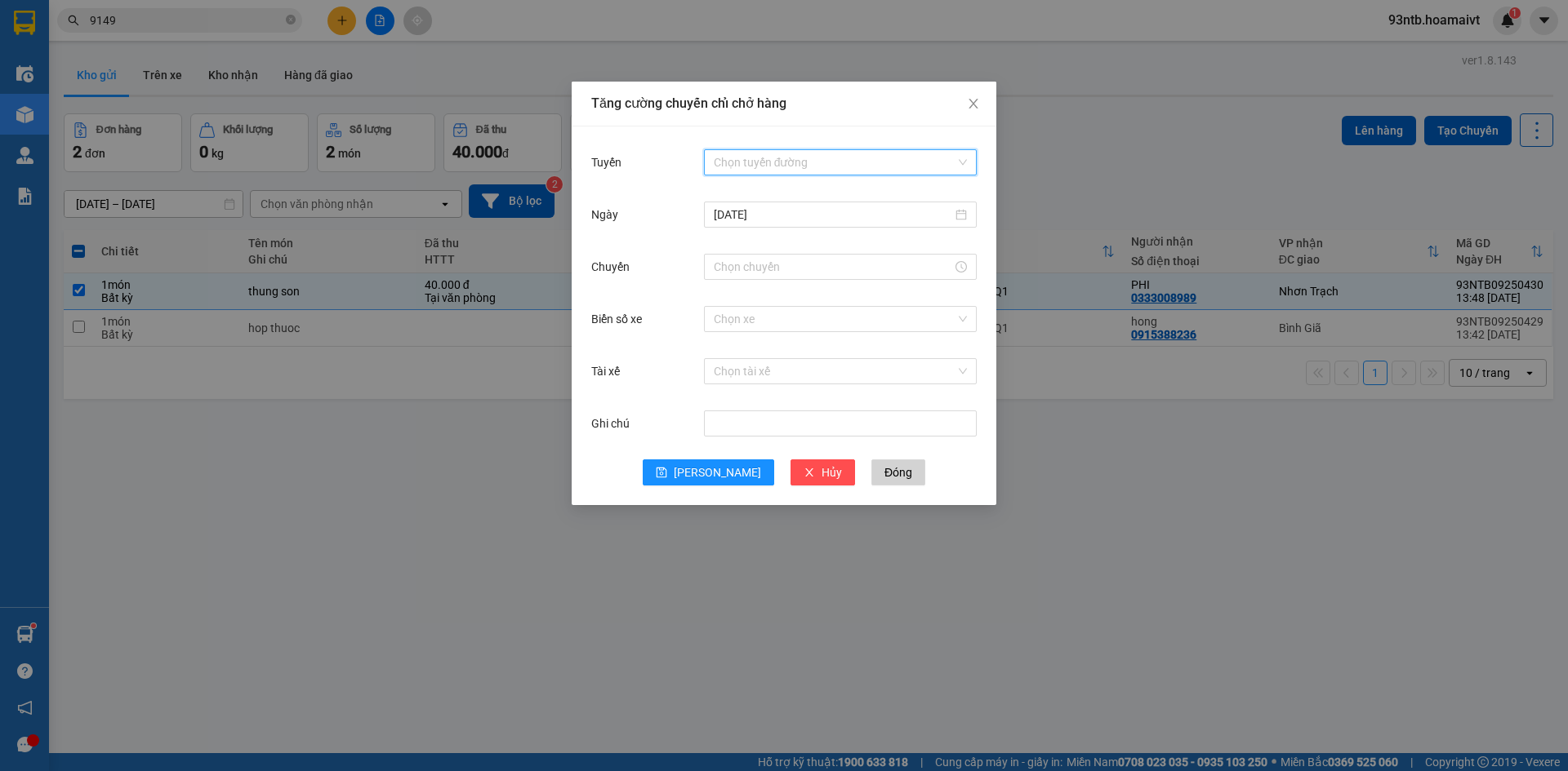
click at [848, 168] on input "Tuyến" at bounding box center [835, 162] width 242 height 24
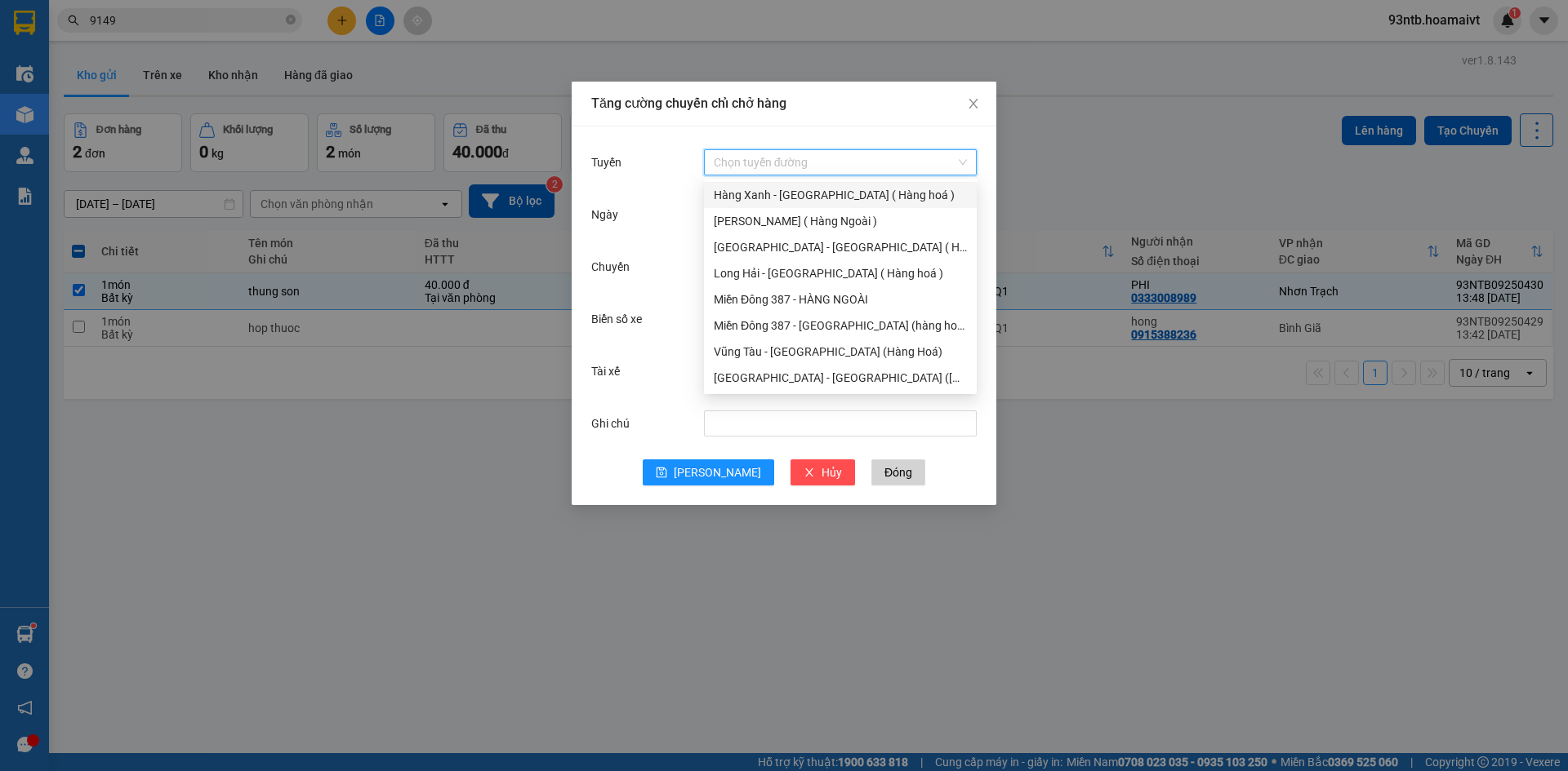
drag, startPoint x: 869, startPoint y: 155, endPoint x: 854, endPoint y: 160, distance: 15.8
click at [864, 156] on input "Tuyến" at bounding box center [835, 162] width 242 height 24
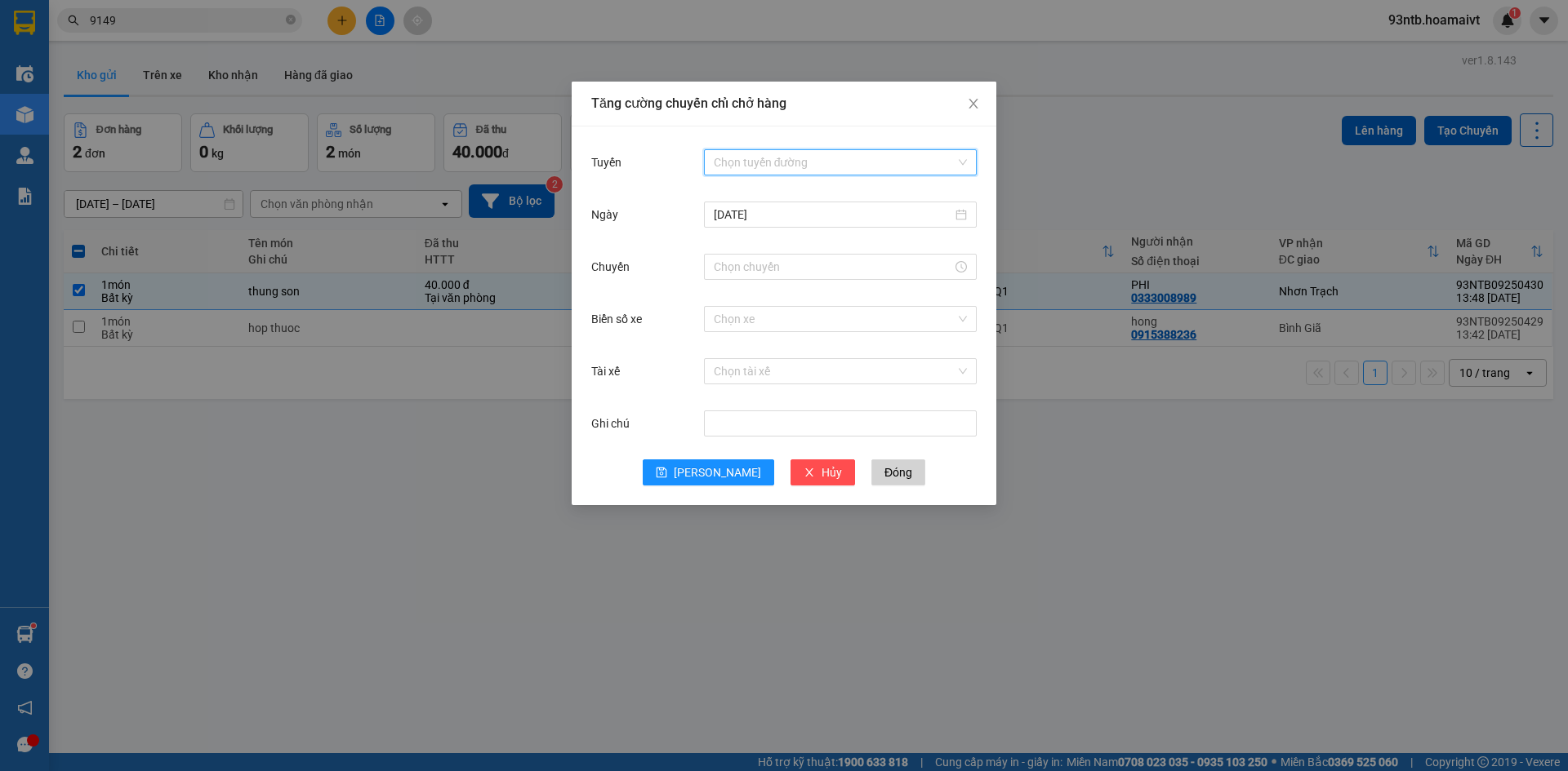
click at [841, 164] on input "Tuyến" at bounding box center [835, 162] width 242 height 24
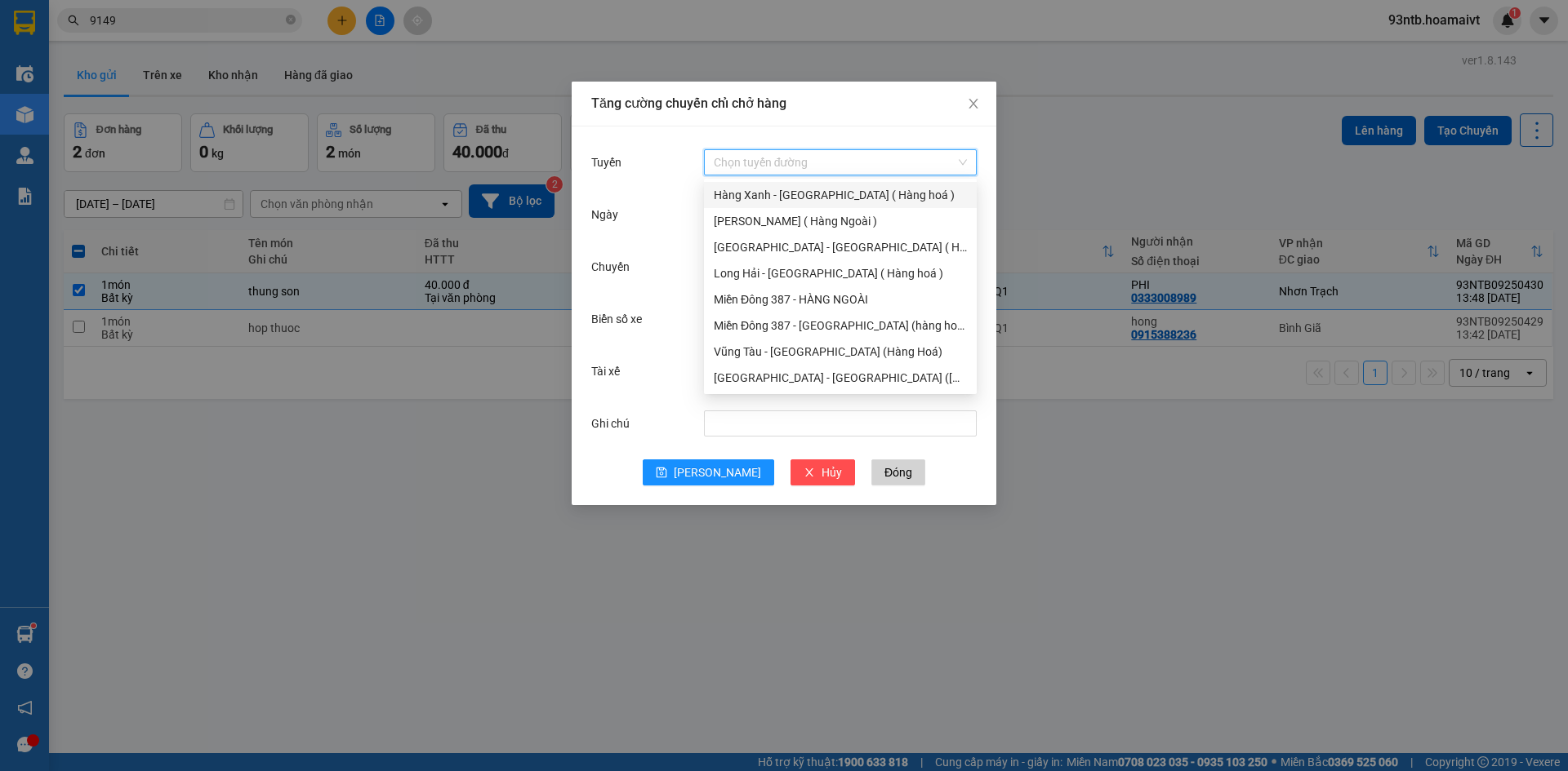
click at [950, 164] on input "Tuyến" at bounding box center [835, 162] width 242 height 24
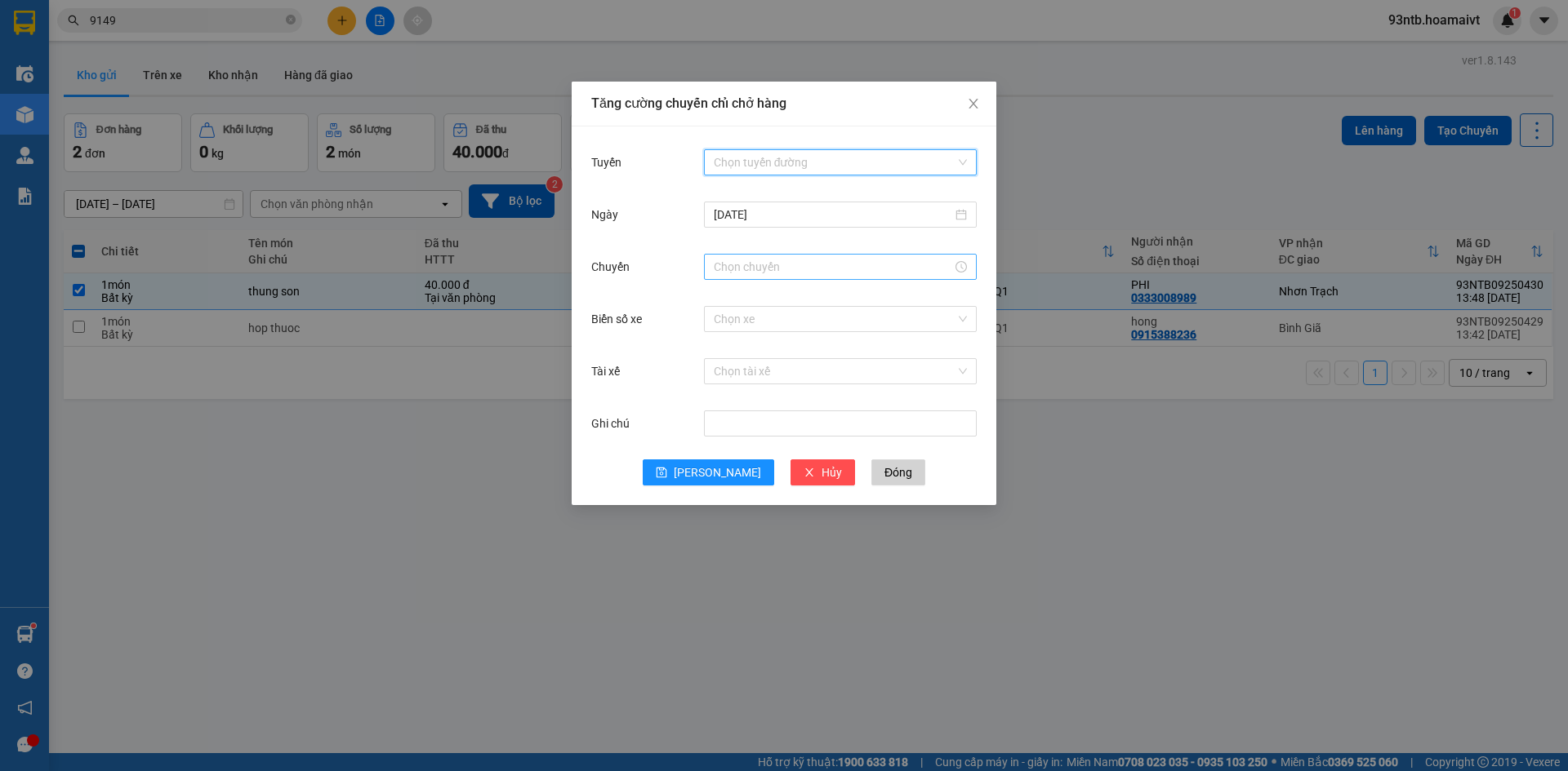
click at [892, 269] on input "Chuyến" at bounding box center [833, 267] width 238 height 17
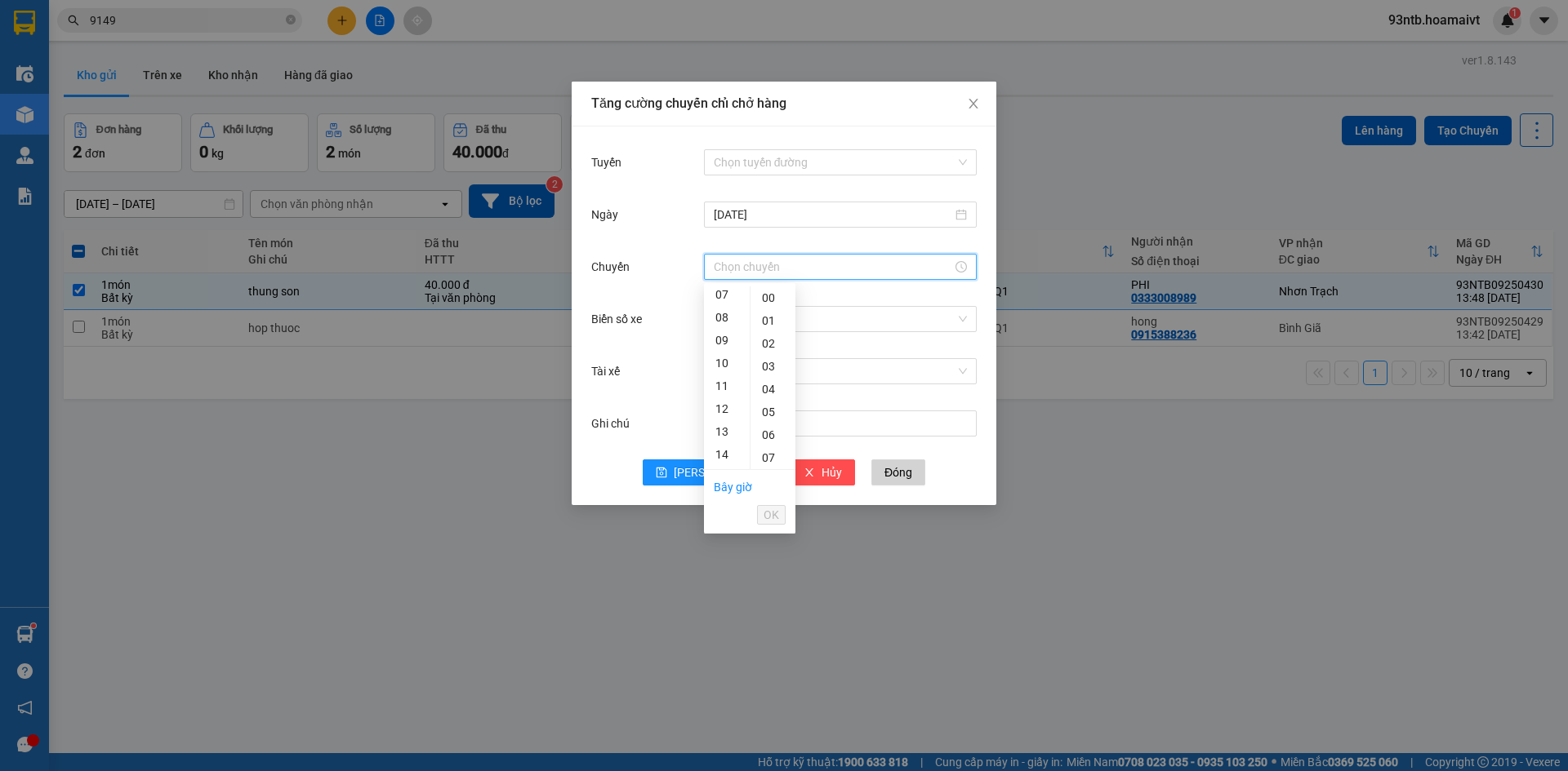
scroll to position [245, 0]
click at [730, 378] on div "14" at bounding box center [727, 373] width 46 height 23
click at [776, 401] on div "15" at bounding box center [773, 396] width 45 height 23
type input "14:15"
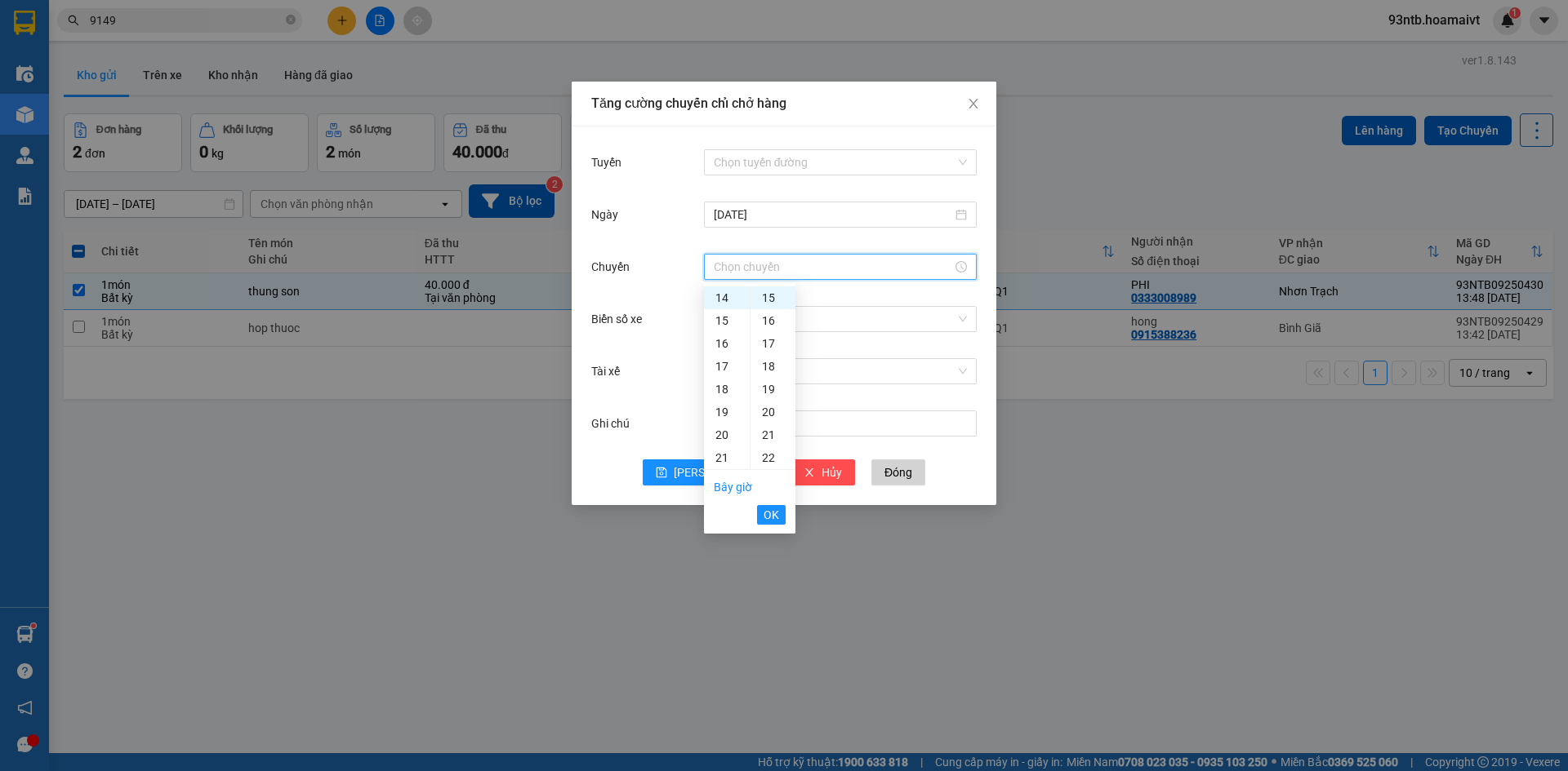
click at [971, 474] on div "[PERSON_NAME] Đóng" at bounding box center [784, 472] width 386 height 26
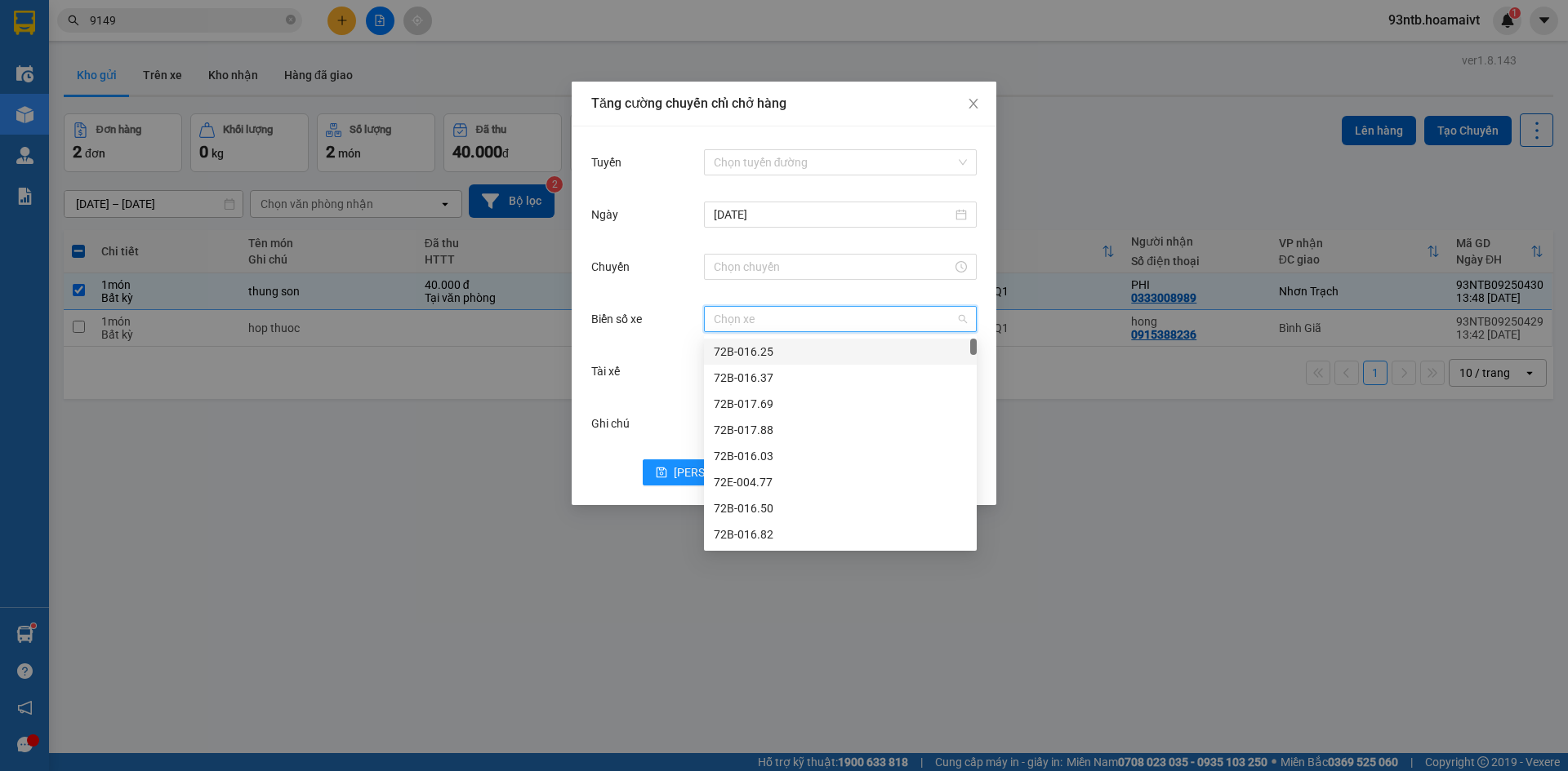
click at [835, 320] on input "Biển số xe" at bounding box center [835, 318] width 242 height 24
type input "3"
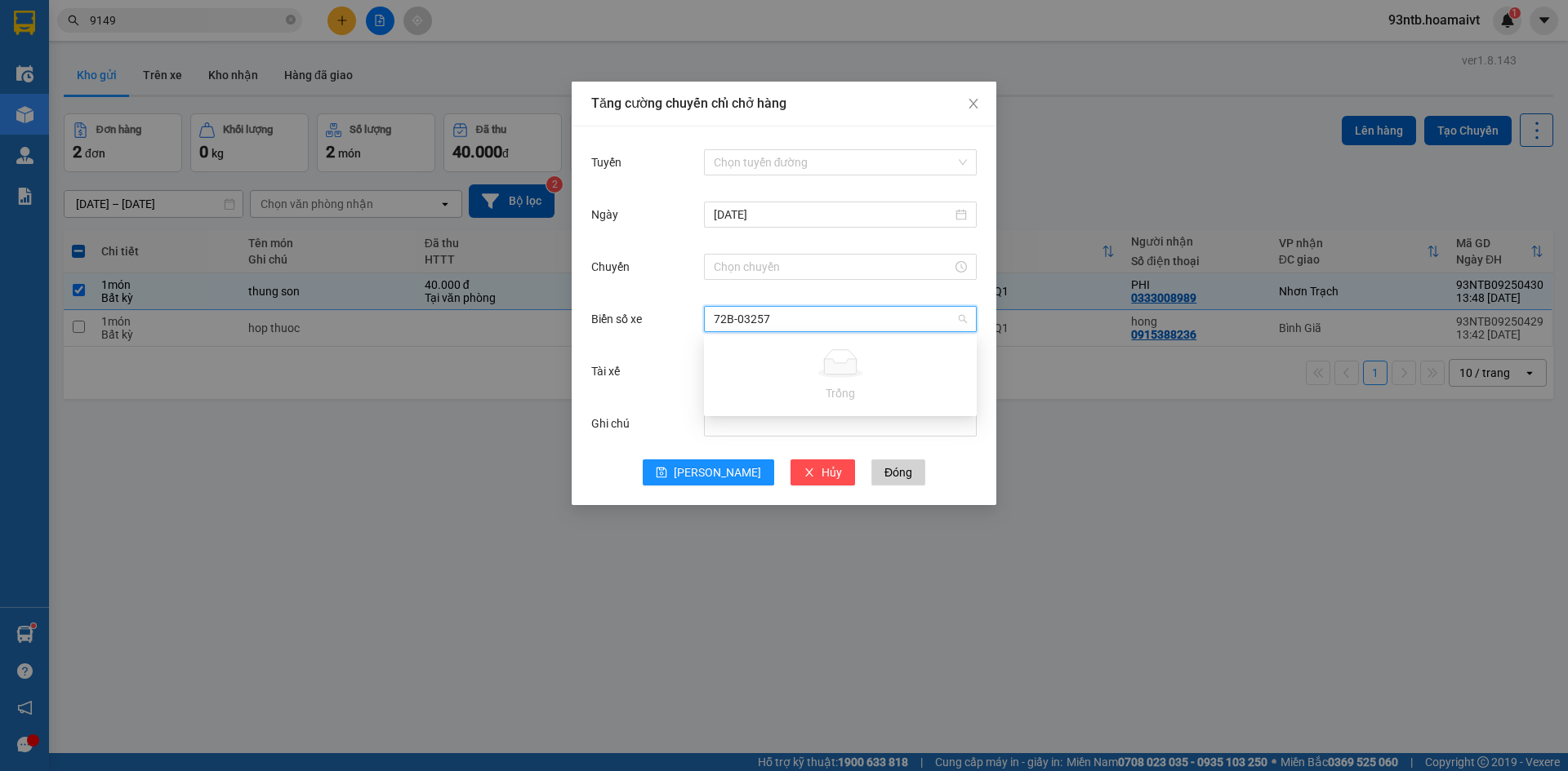
type input "72B-03257"
click at [937, 472] on div "[PERSON_NAME] Đóng" at bounding box center [784, 472] width 386 height 26
click at [893, 278] on div at bounding box center [840, 266] width 273 height 26
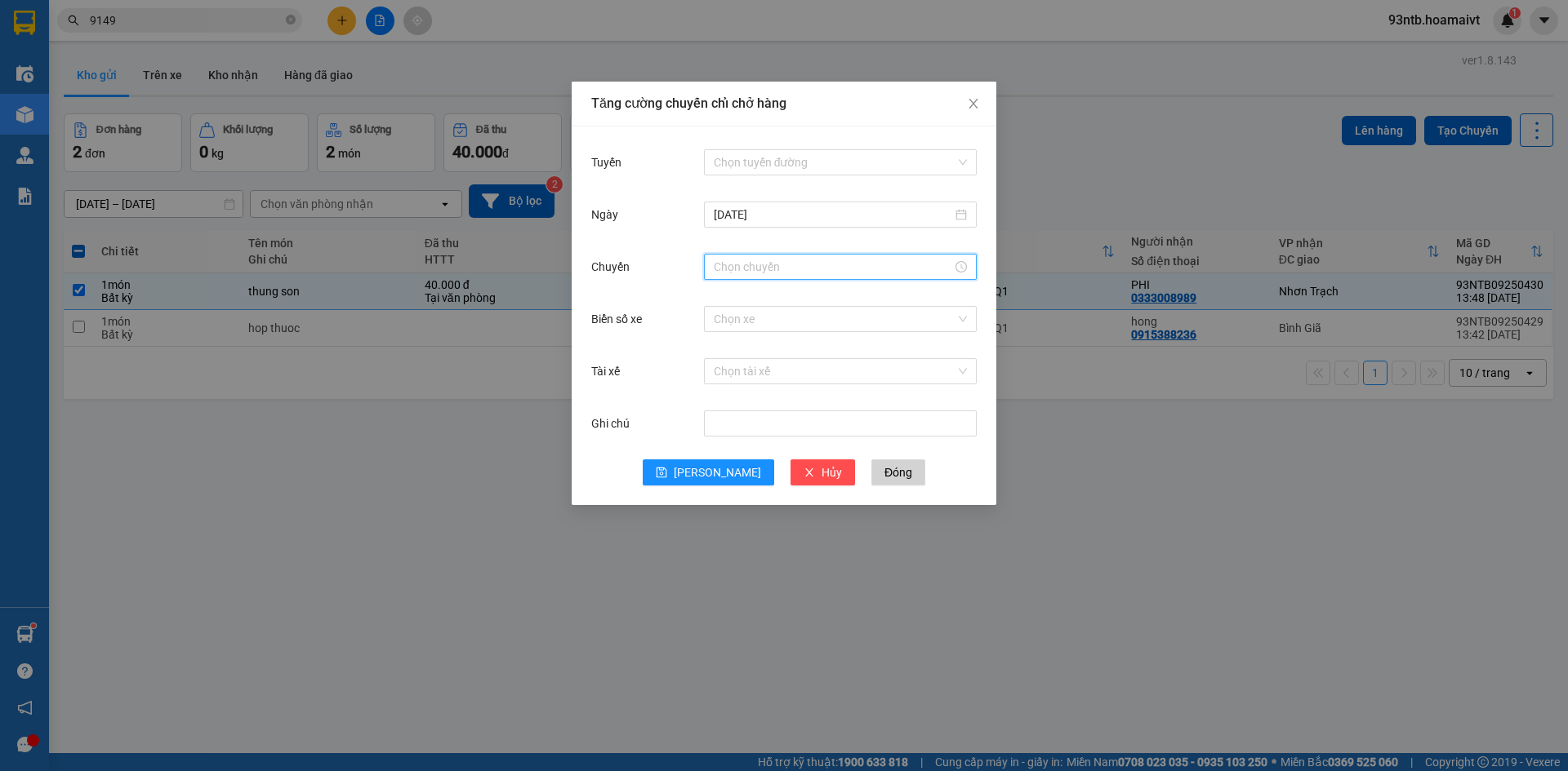
click at [889, 264] on input "Chuyến" at bounding box center [833, 267] width 238 height 17
click at [719, 289] on div "14" at bounding box center [727, 298] width 46 height 23
click at [771, 319] on div "15" at bounding box center [773, 315] width 45 height 23
type input "14:15"
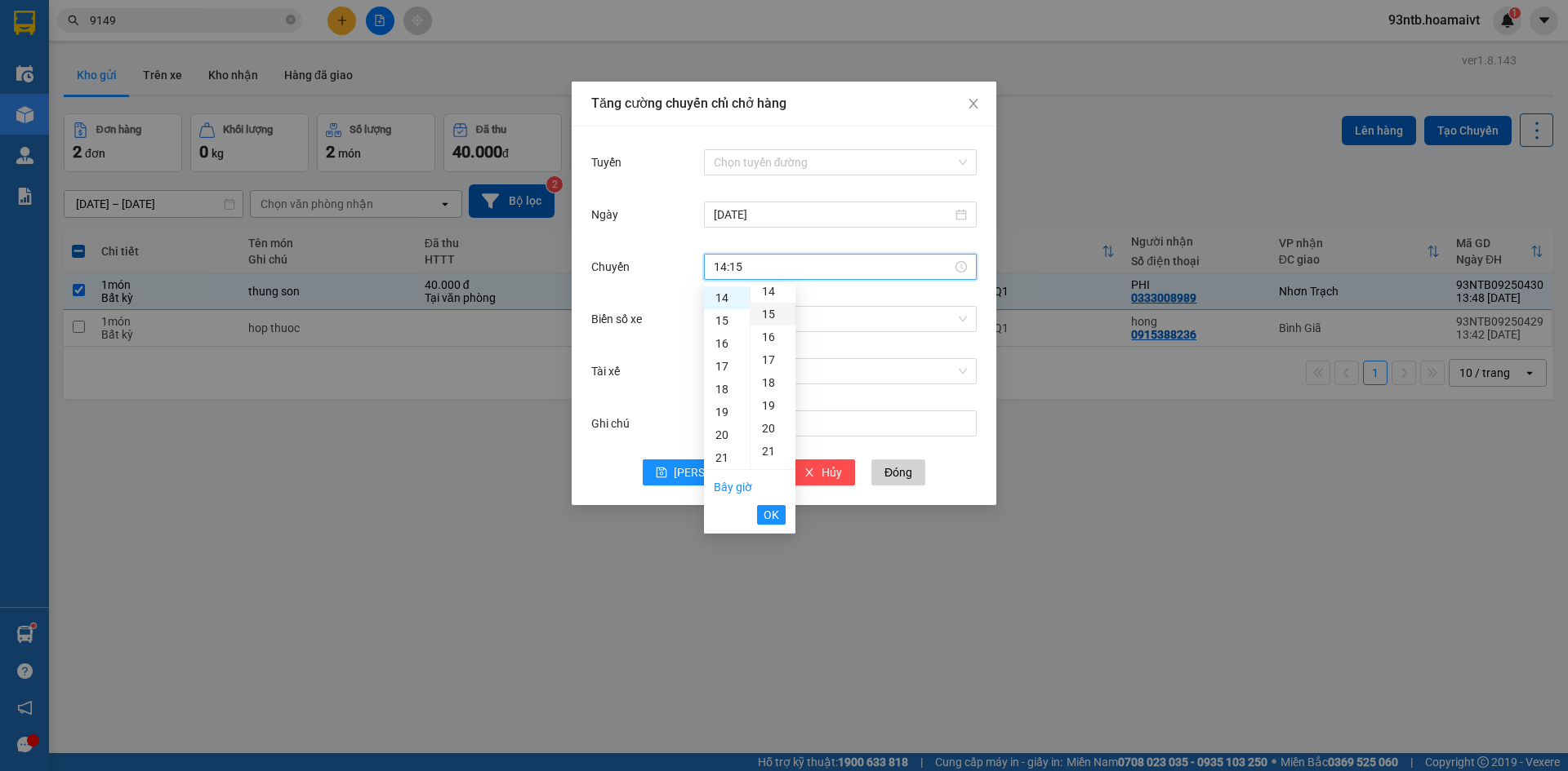
scroll to position [343, 0]
click at [776, 520] on span "OK" at bounding box center [771, 515] width 16 height 17
click at [771, 313] on input "Biển số xe" at bounding box center [835, 318] width 242 height 24
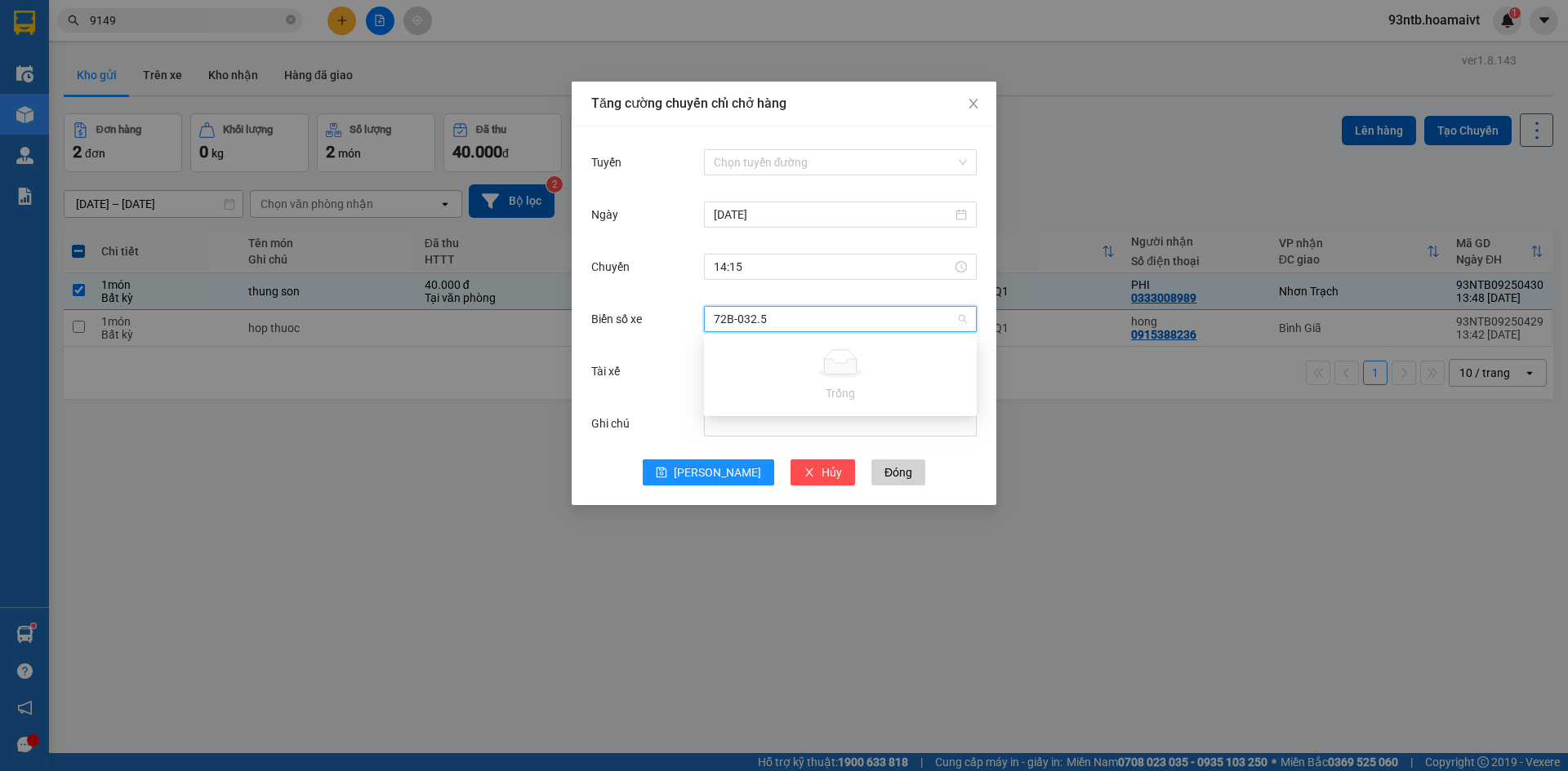
type input "72B-032.57"
click at [980, 282] on div "Tuyến Chọn tuyến đường Ngày 15/09/2025 Chuyến 14:15 Biển số xe Chọn xe Tài xế C…" at bounding box center [783, 316] width 425 height 379
click at [871, 484] on button "Đóng" at bounding box center [898, 472] width 53 height 26
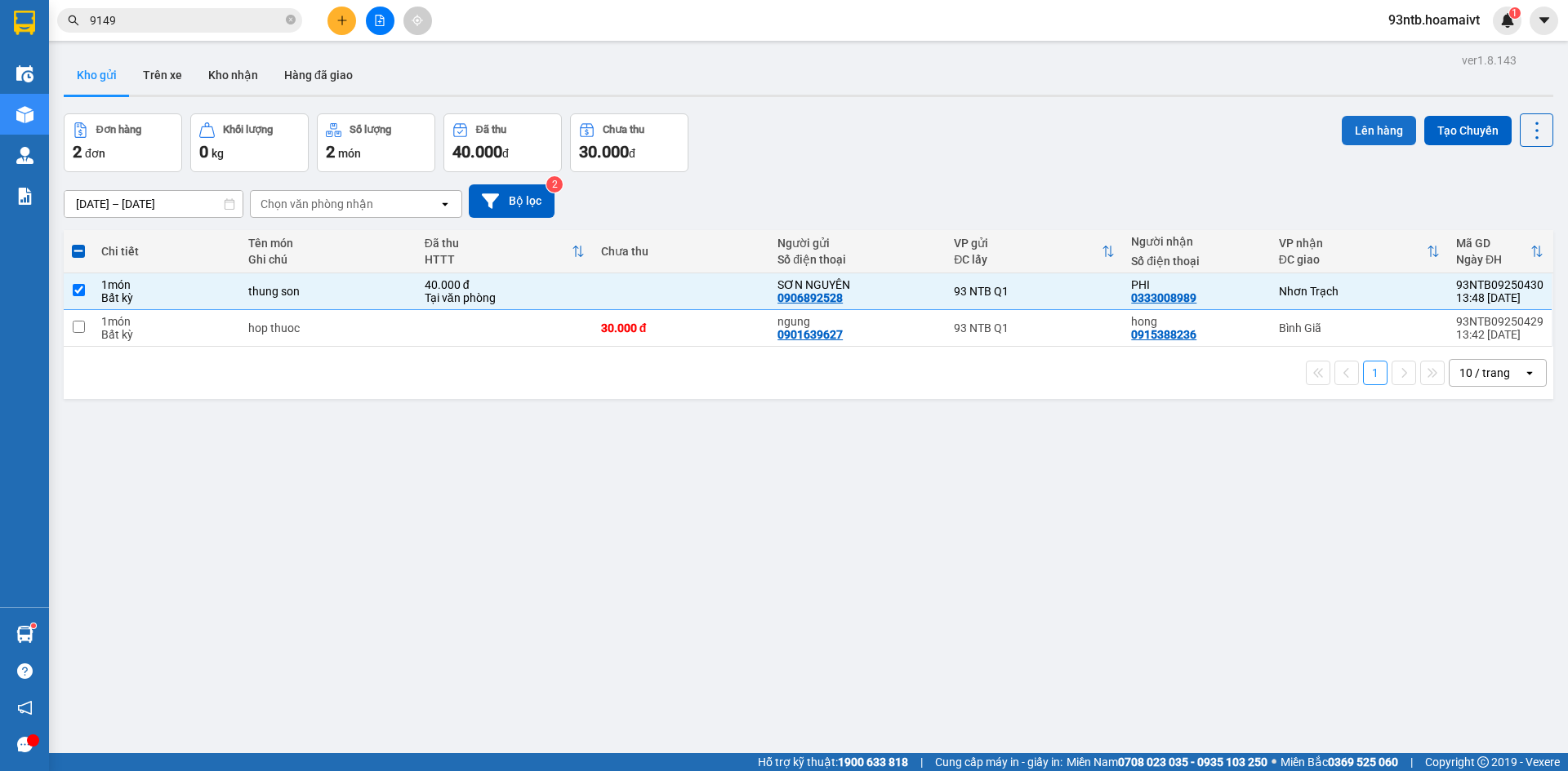
click at [1367, 136] on button "Lên hàng" at bounding box center [1379, 130] width 74 height 29
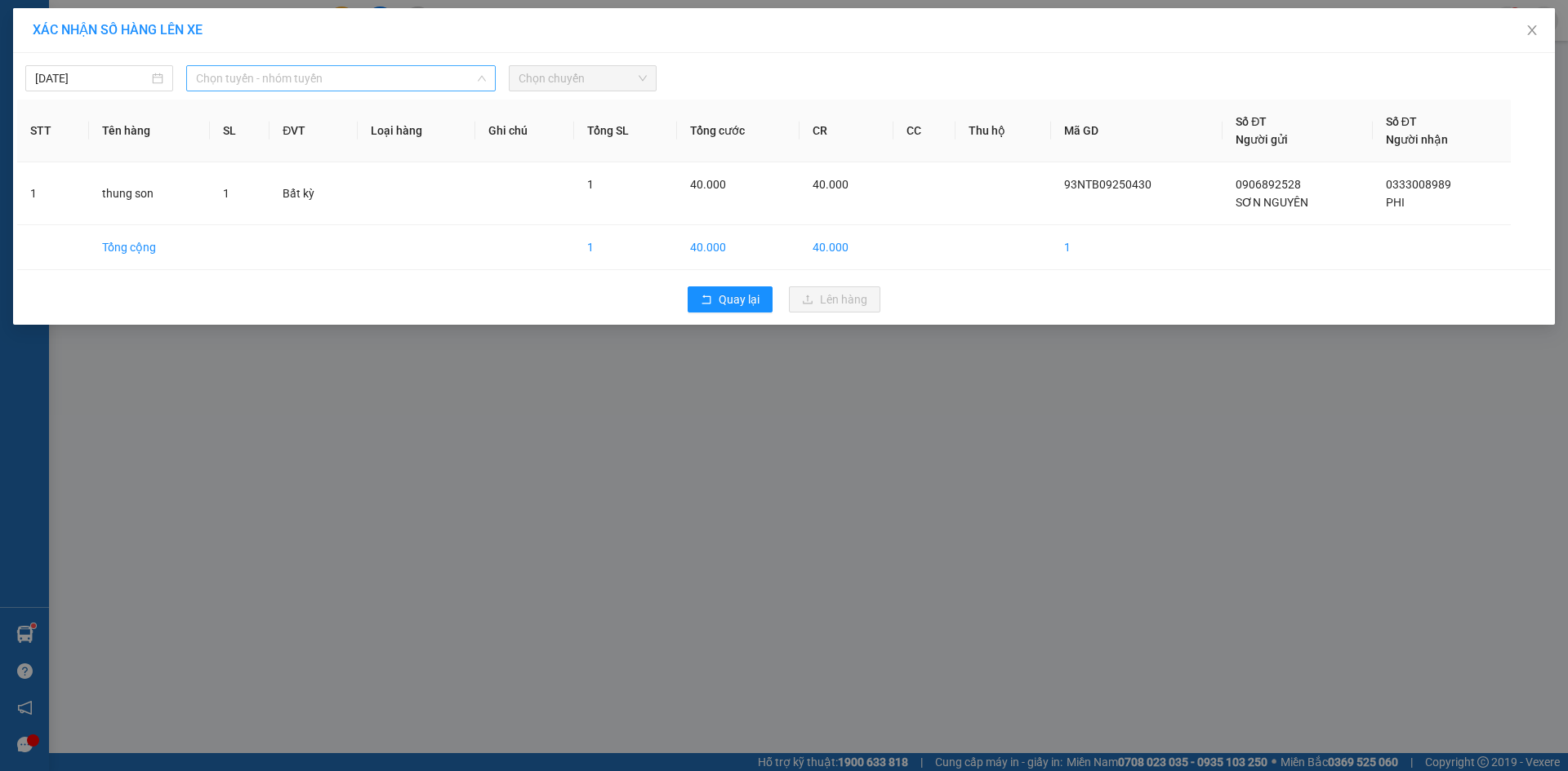
click at [344, 84] on span "Chọn tuyến - nhóm tuyến" at bounding box center [341, 78] width 290 height 24
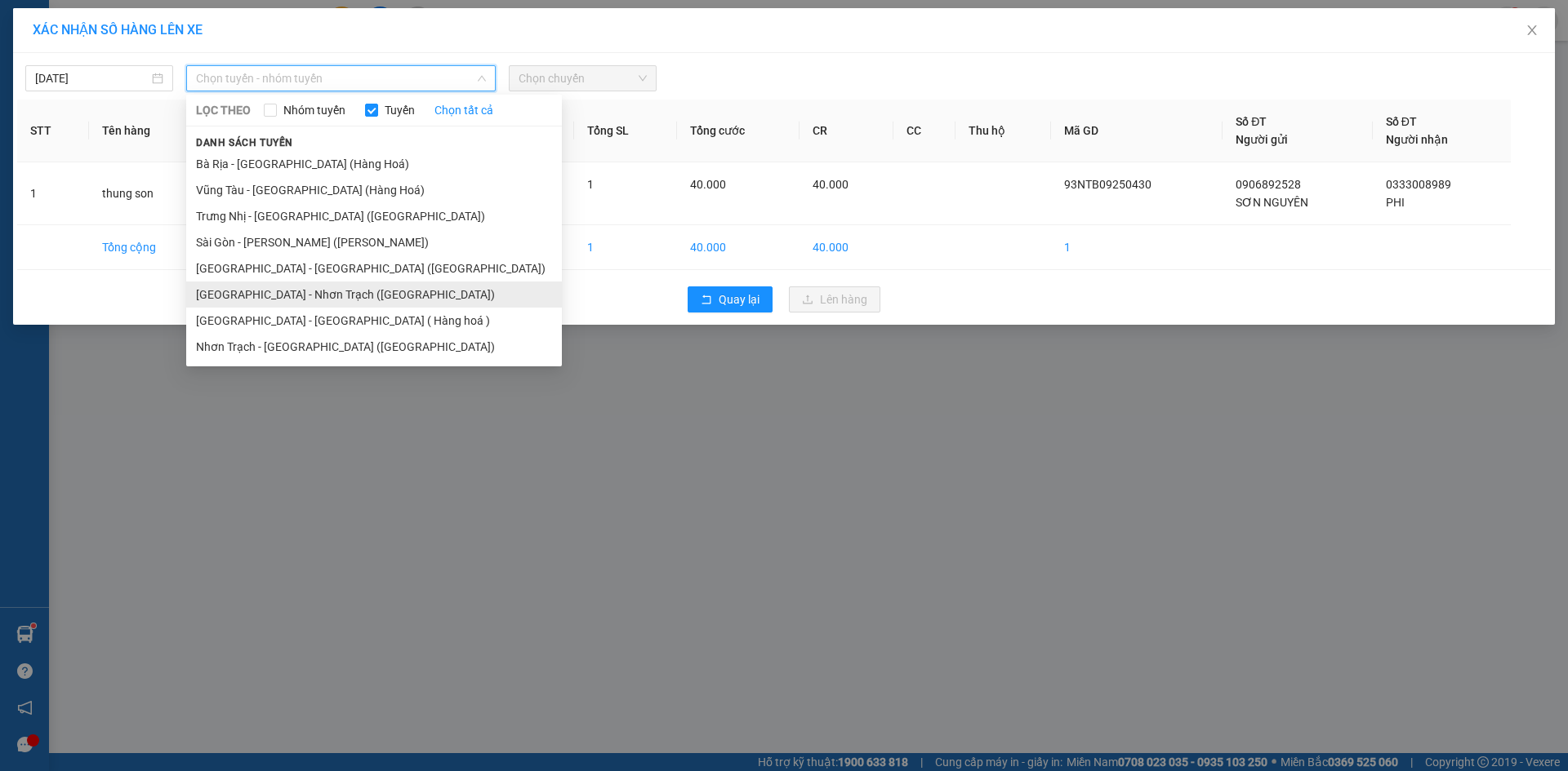
click at [253, 284] on li "Sài Gòn - Nhơn Trạch (Hàng Hoá)" at bounding box center [374, 294] width 376 height 26
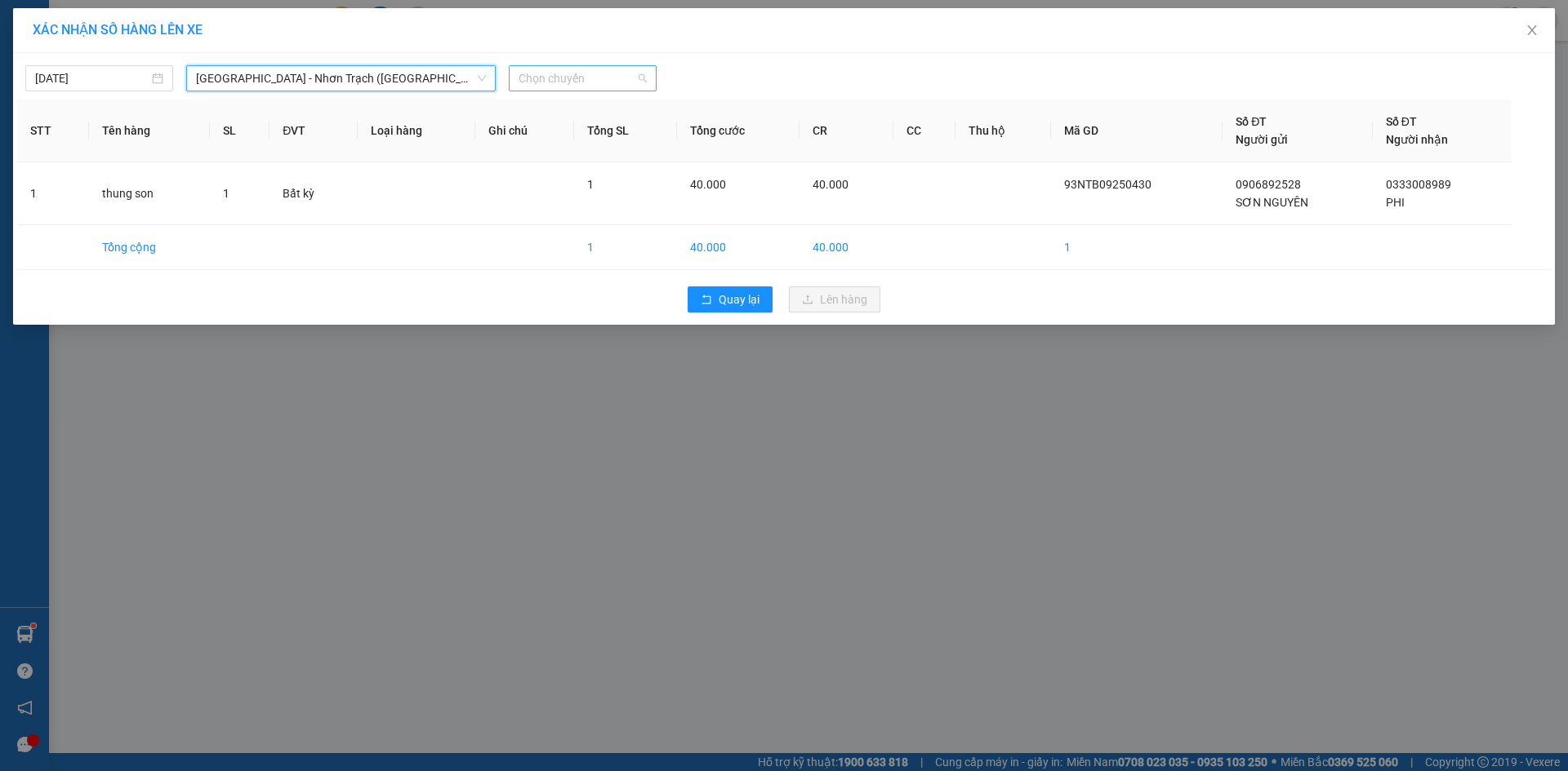
click at [602, 80] on span "Chọn chuyến" at bounding box center [583, 78] width 128 height 24
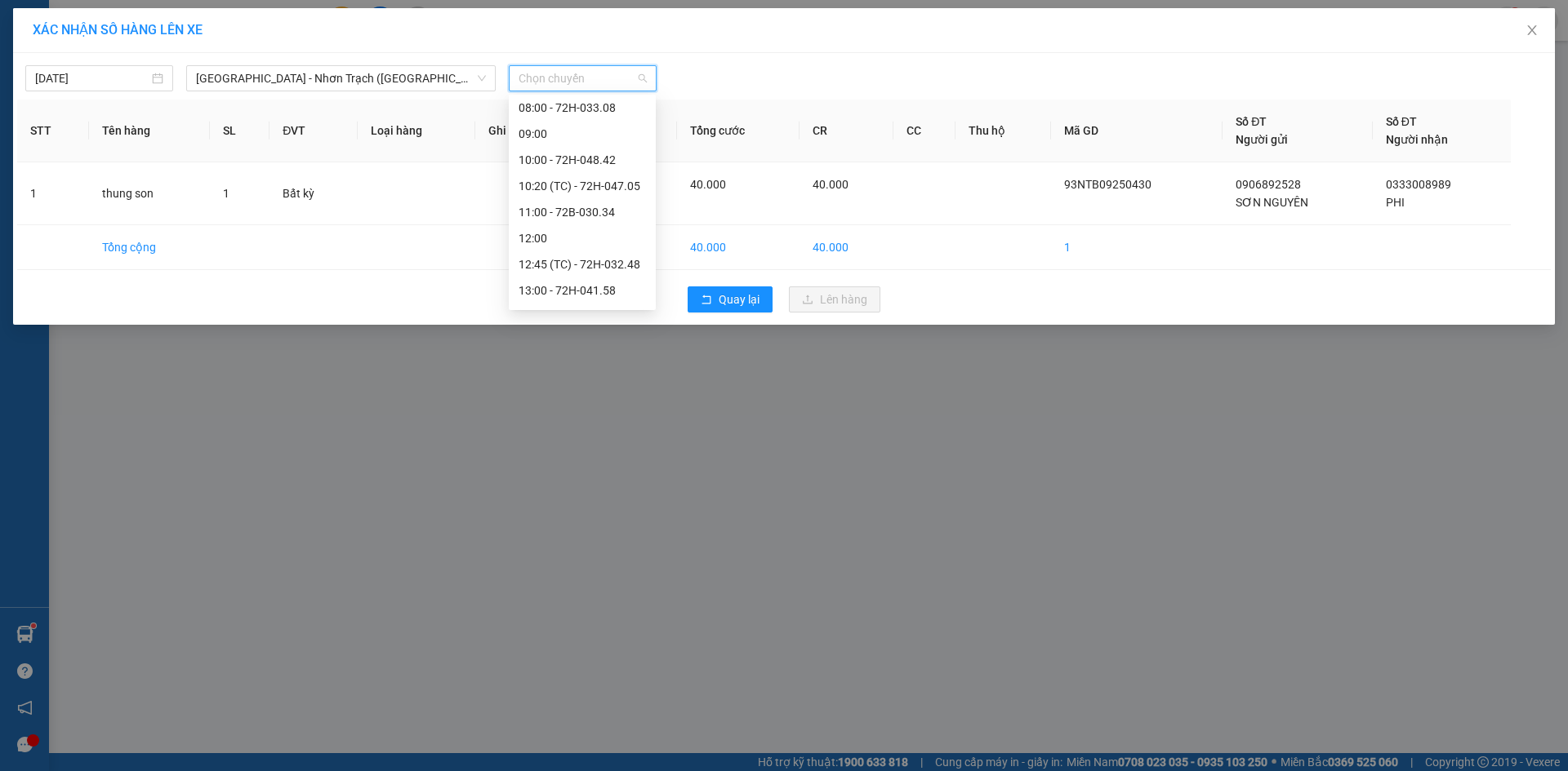
scroll to position [235, 0]
click at [618, 208] on div "15:00" at bounding box center [582, 216] width 127 height 17
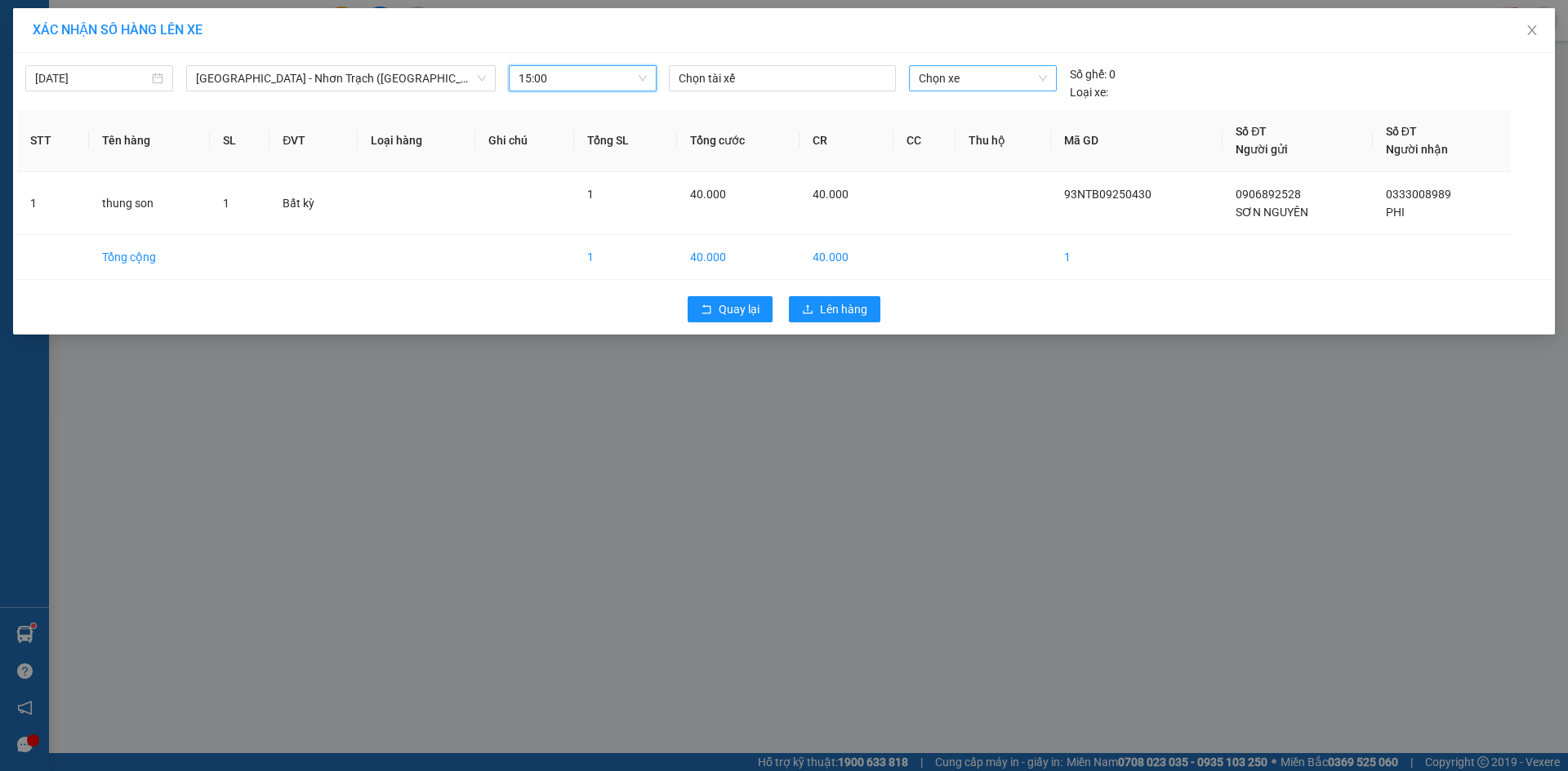
click at [956, 88] on span "Chọn xe" at bounding box center [982, 78] width 127 height 24
type input "3257"
click at [1529, 29] on icon "close" at bounding box center [1531, 29] width 13 height 13
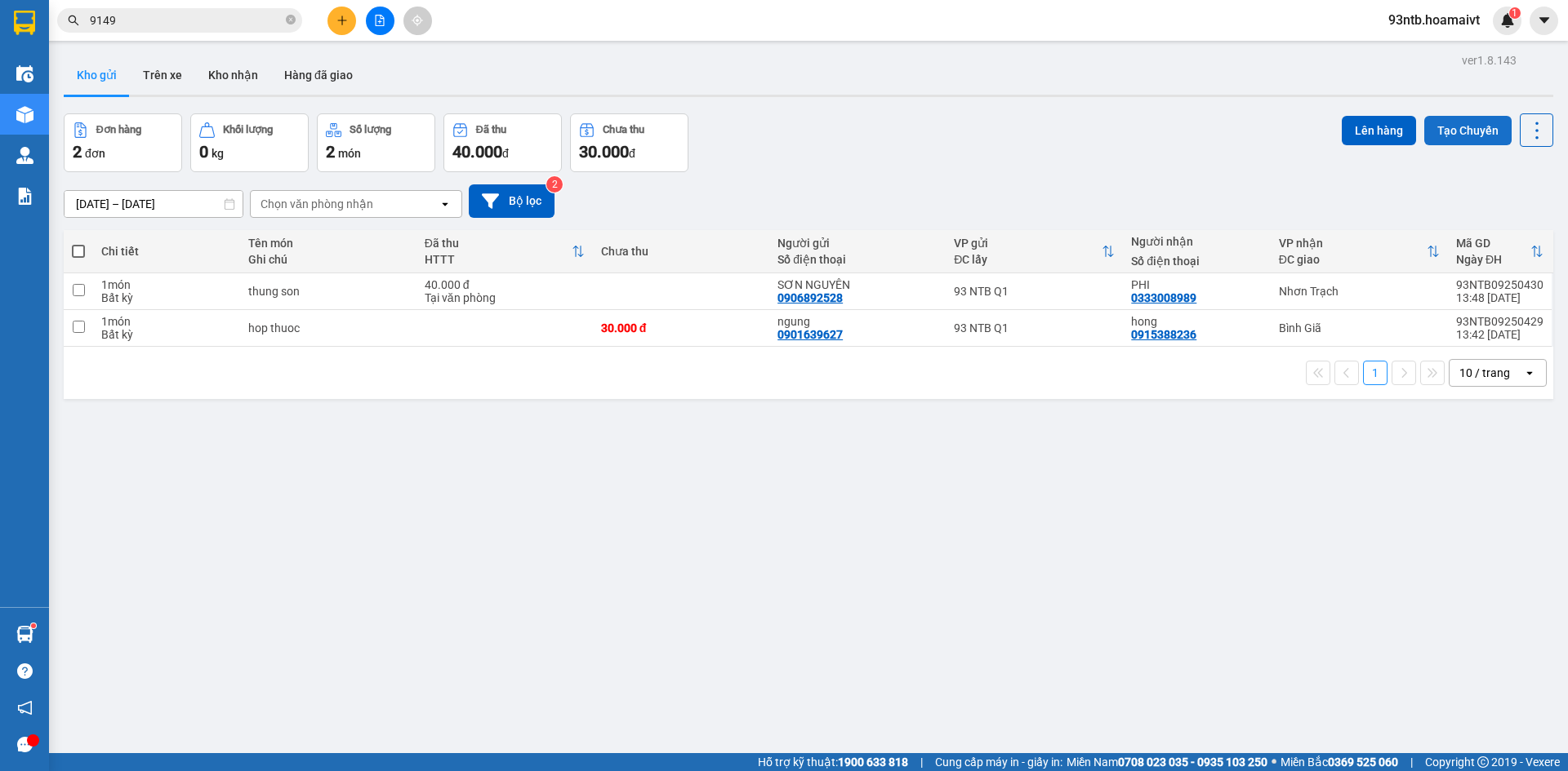
click at [1440, 145] on button "Tạo Chuyến" at bounding box center [1468, 130] width 87 height 29
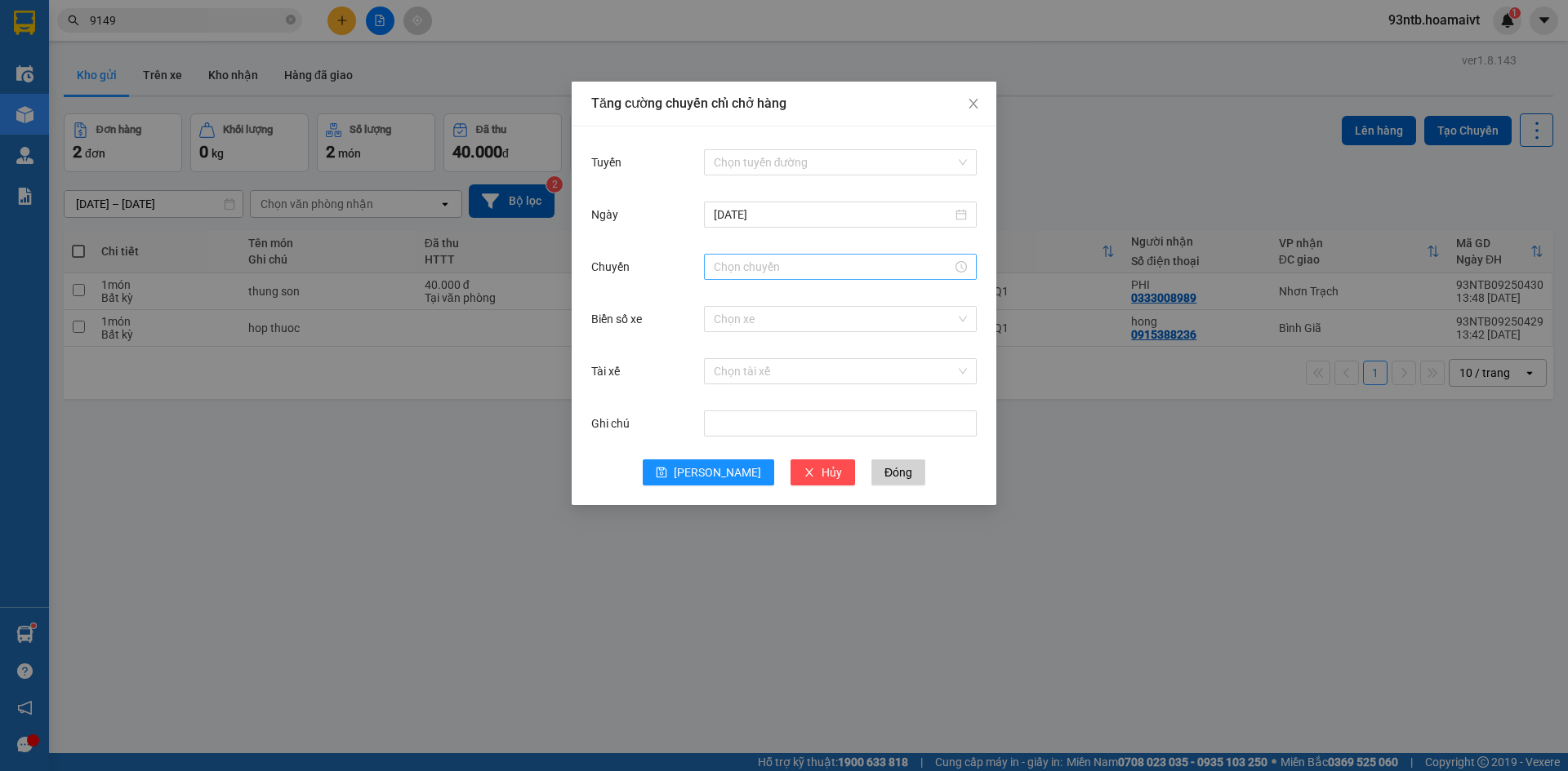
click at [846, 268] on input "Chuyến" at bounding box center [833, 267] width 238 height 17
click at [727, 371] on div "14" at bounding box center [727, 373] width 46 height 23
click at [773, 318] on div "15" at bounding box center [773, 315] width 45 height 23
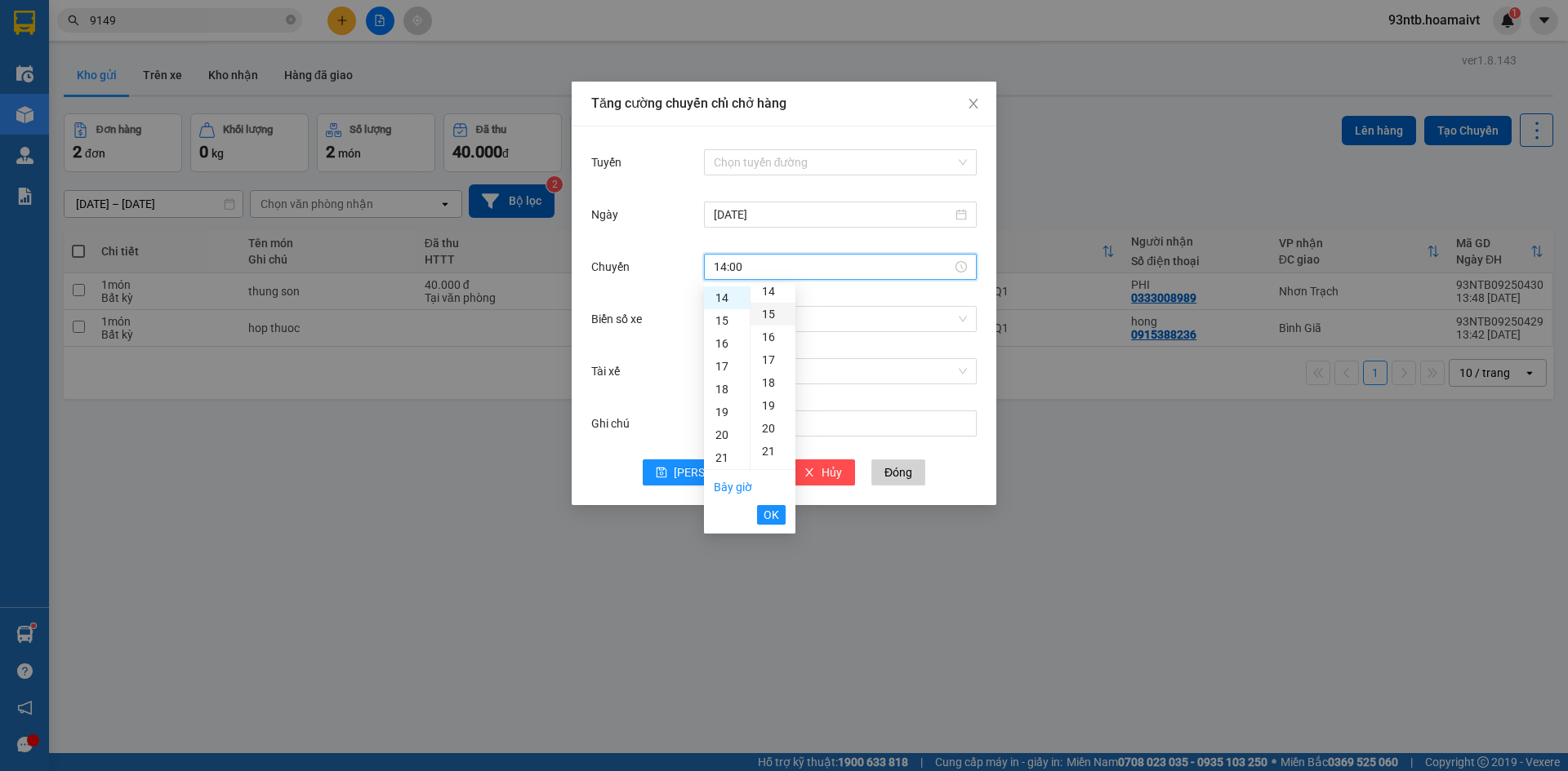
type input "14:15"
click at [835, 312] on input "Biển số xe" at bounding box center [835, 318] width 242 height 24
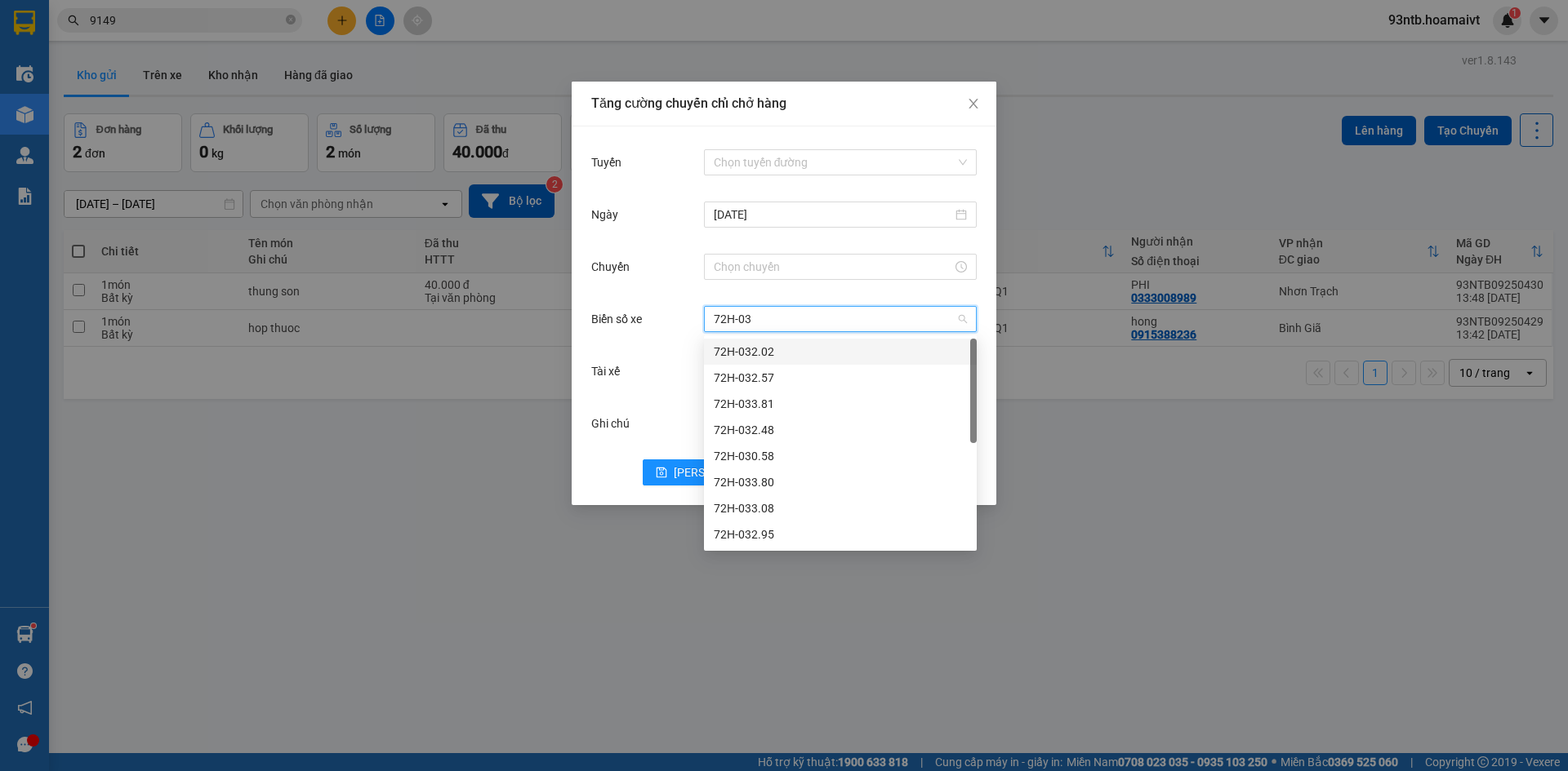
type input "72H-032"
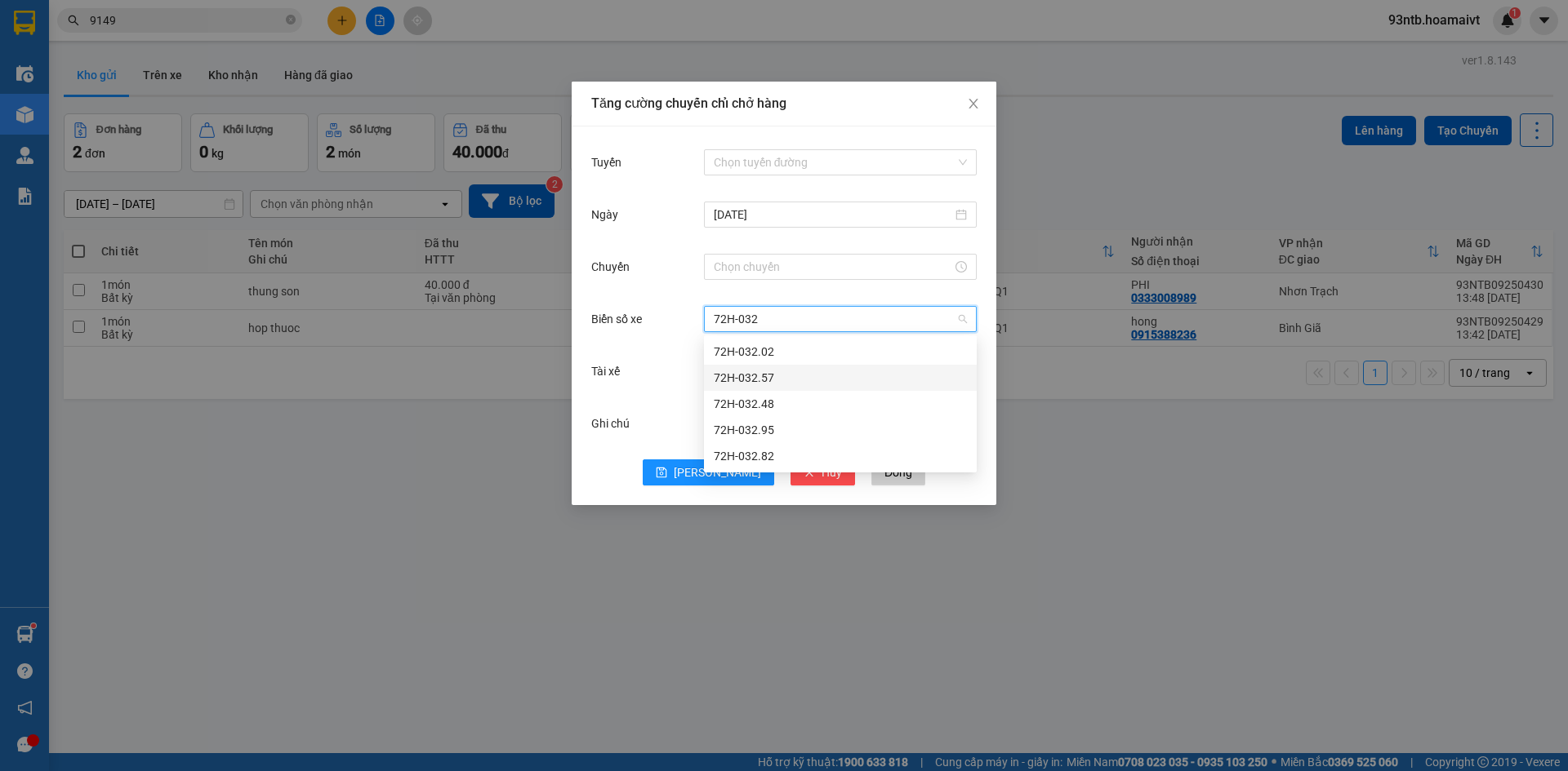
click at [761, 382] on div "72H-032.57" at bounding box center [840, 378] width 254 height 17
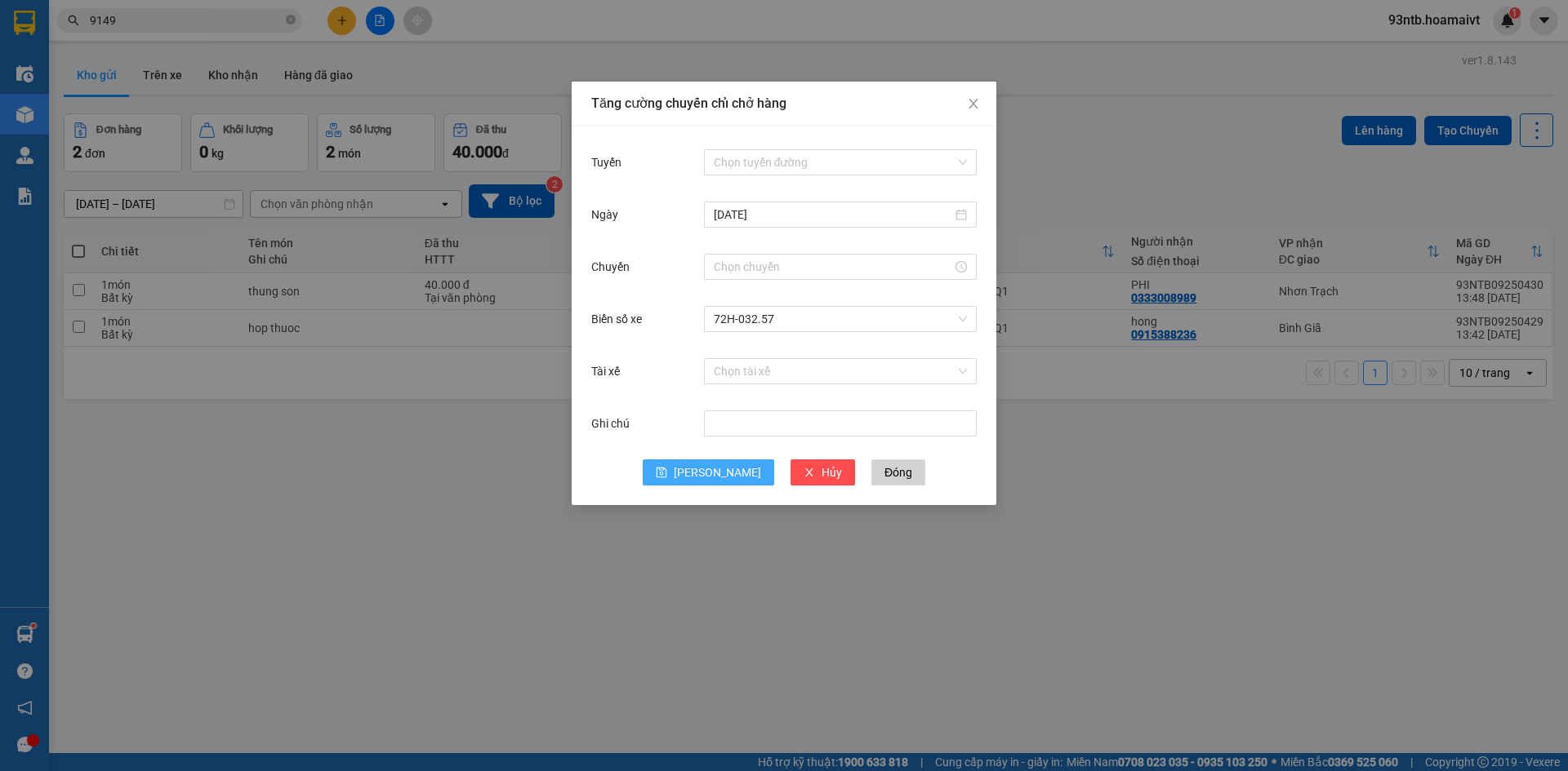
click at [667, 473] on icon "save" at bounding box center [662, 473] width 11 height 11
click at [845, 271] on input "Chuyến" at bounding box center [833, 267] width 238 height 17
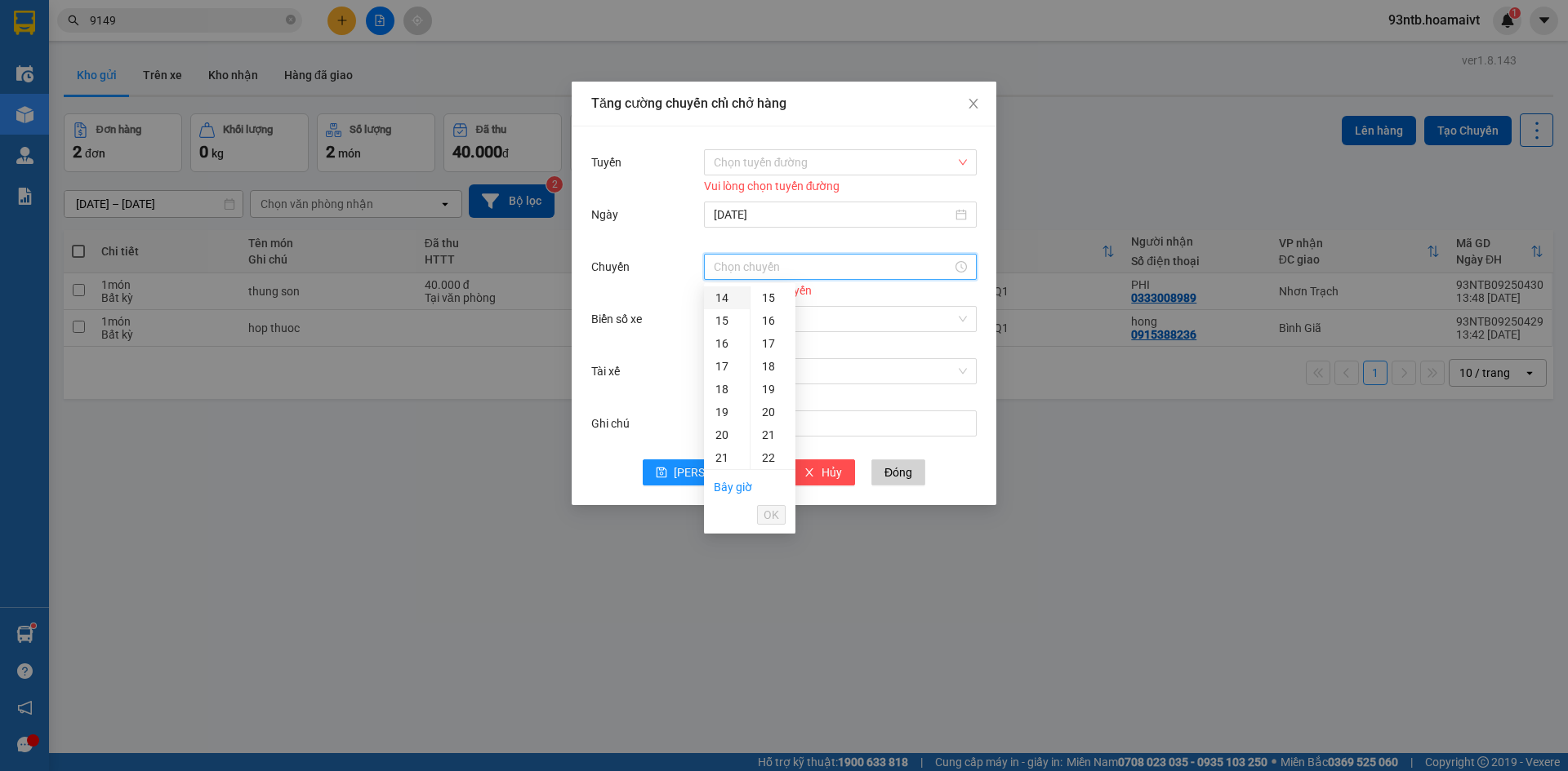
click at [729, 300] on div "14" at bounding box center [727, 298] width 46 height 23
click at [771, 309] on div "15" at bounding box center [773, 315] width 45 height 23
type input "14:15"
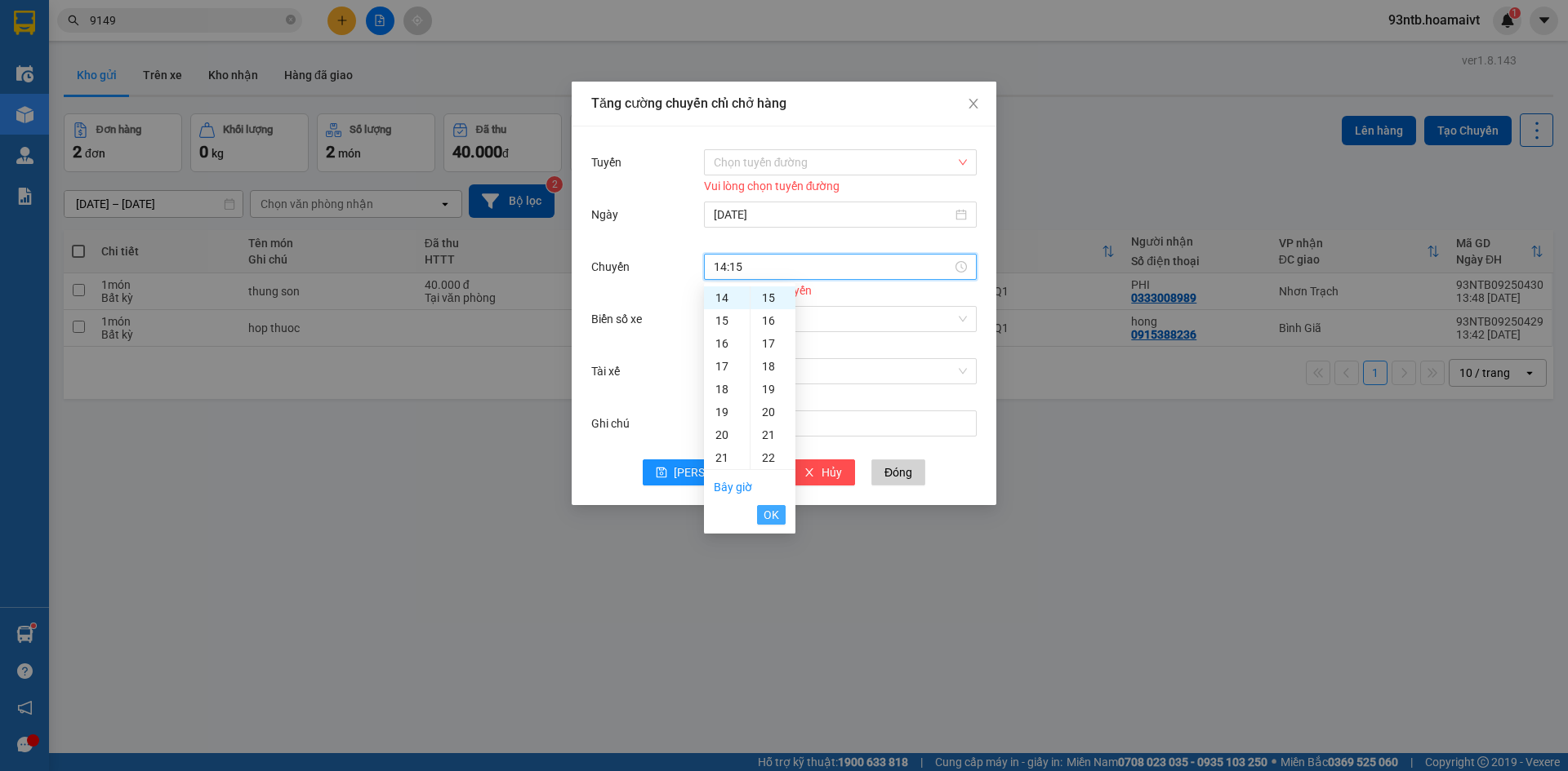
click at [767, 514] on span "OK" at bounding box center [771, 515] width 16 height 17
click at [842, 169] on input "Tuyến" at bounding box center [835, 162] width 242 height 24
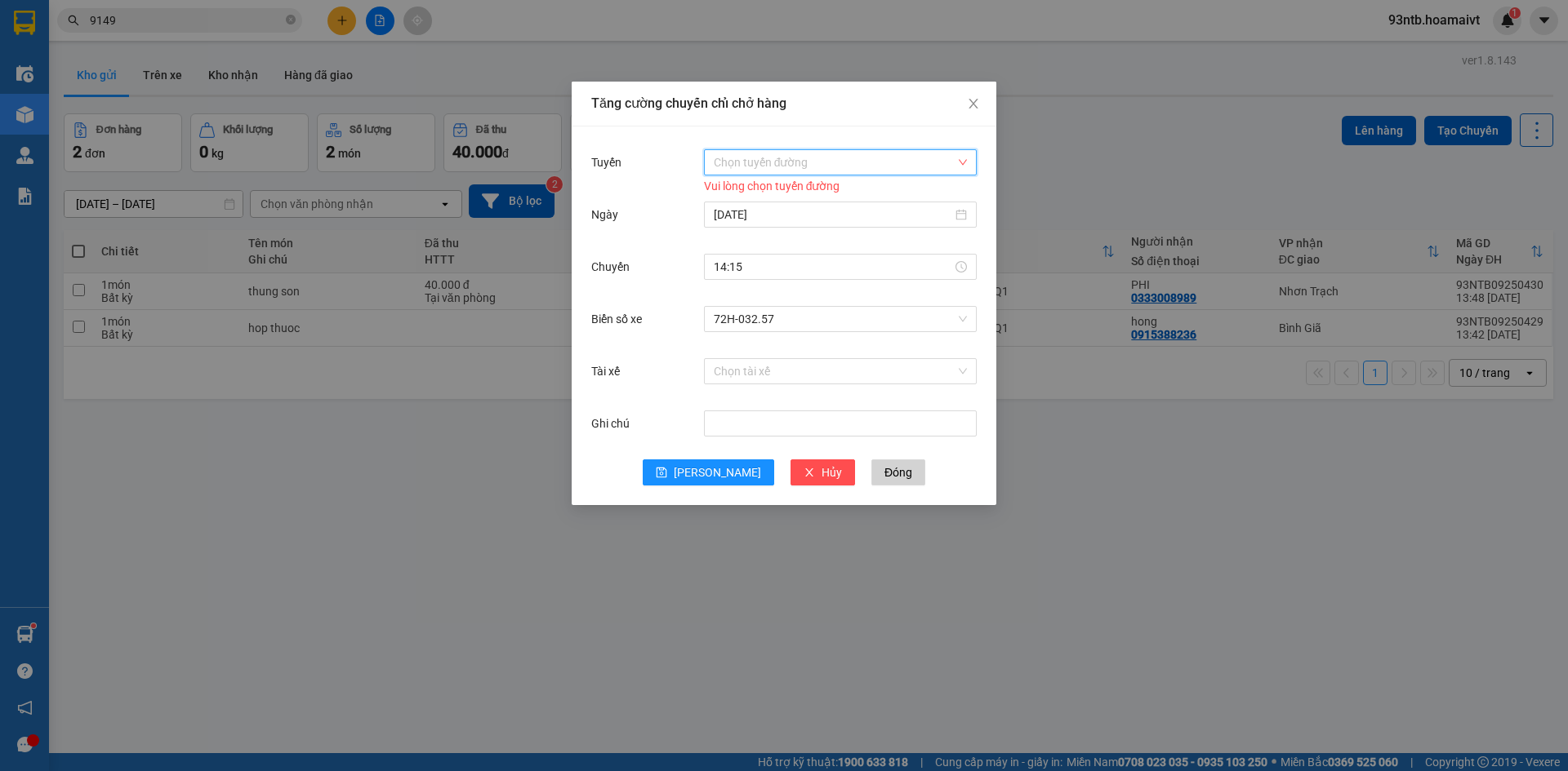
click at [847, 155] on input "Tuyến" at bounding box center [835, 162] width 242 height 24
click at [847, 156] on input "Tuyến" at bounding box center [835, 162] width 242 height 24
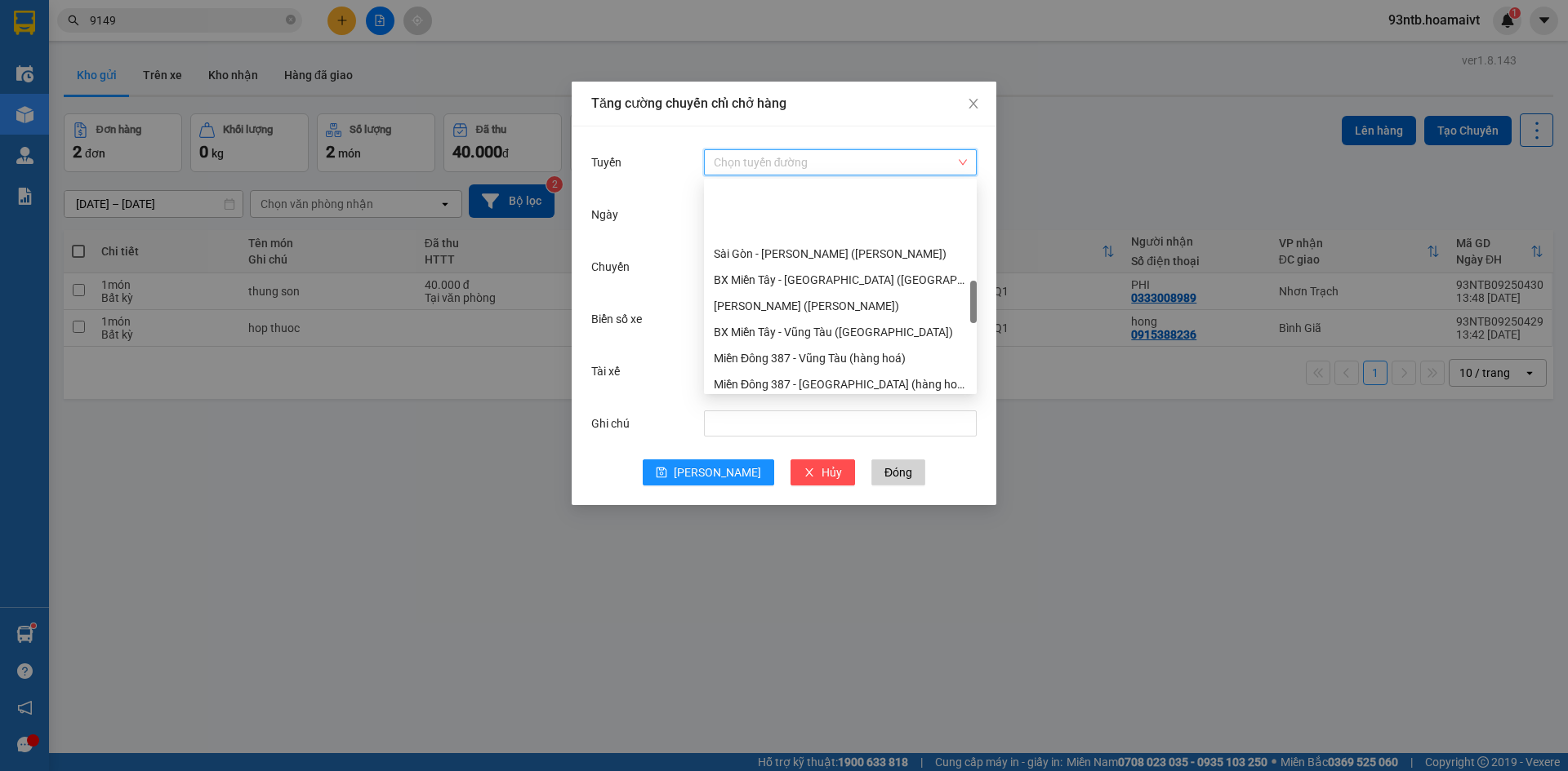
scroll to position [571, 0]
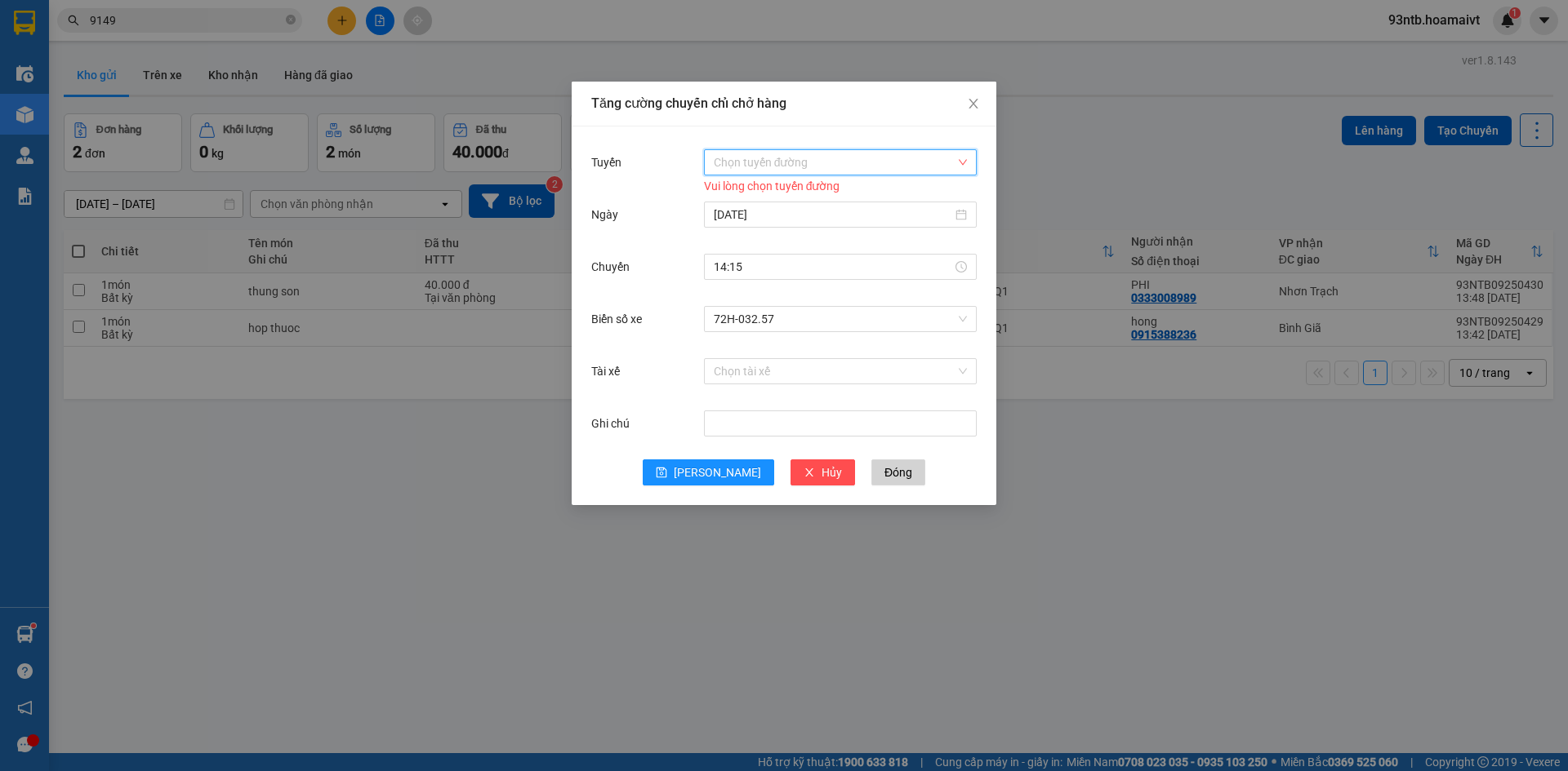
click at [878, 155] on input "Tuyến" at bounding box center [835, 162] width 242 height 24
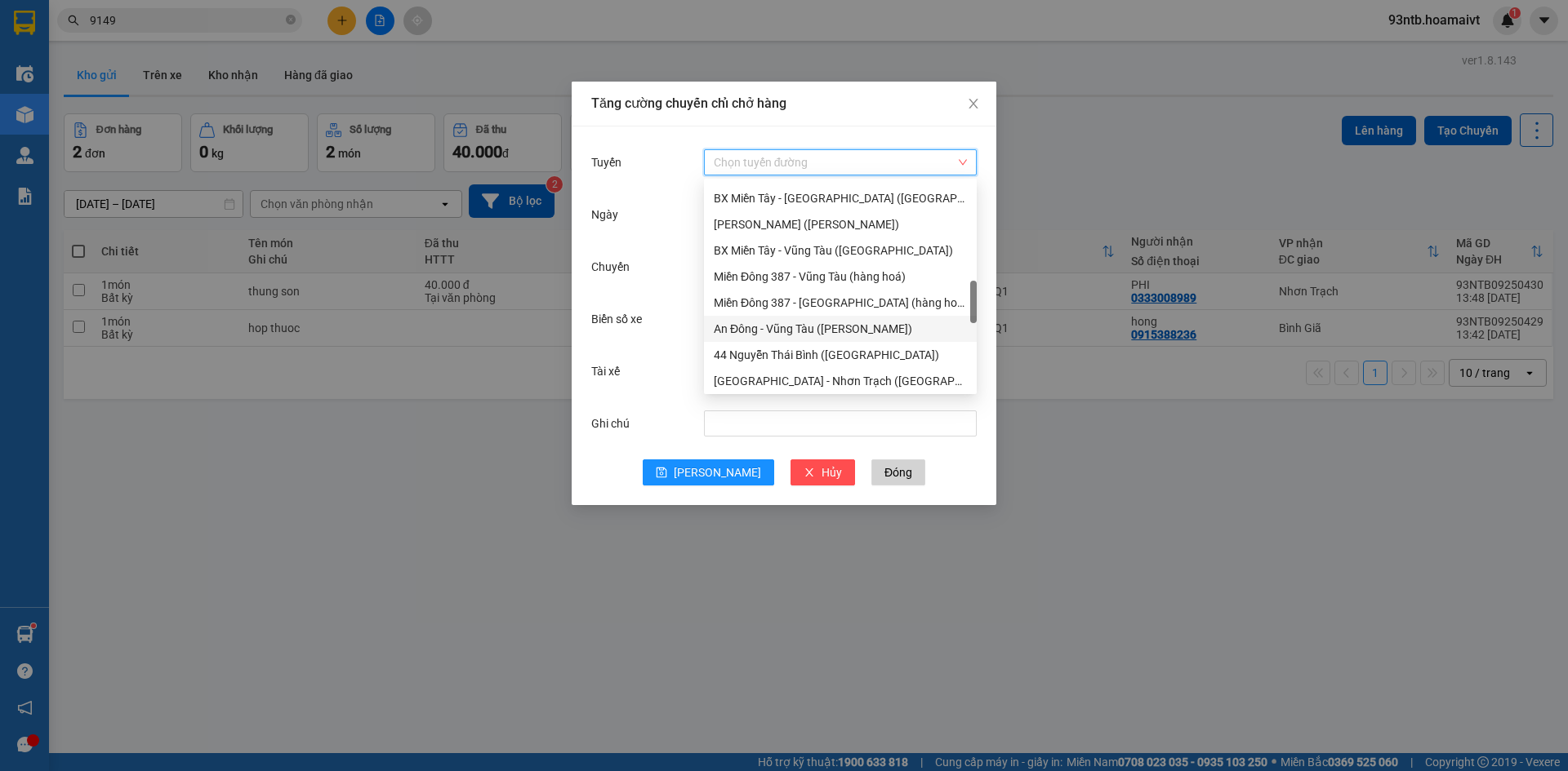
click at [889, 170] on input "Tuyến" at bounding box center [835, 162] width 242 height 24
click at [886, 166] on input "Tuyến" at bounding box center [835, 162] width 242 height 24
click at [810, 380] on div "Sài Gòn - Nhơn Trạch (Hàng Hoá)" at bounding box center [840, 381] width 254 height 17
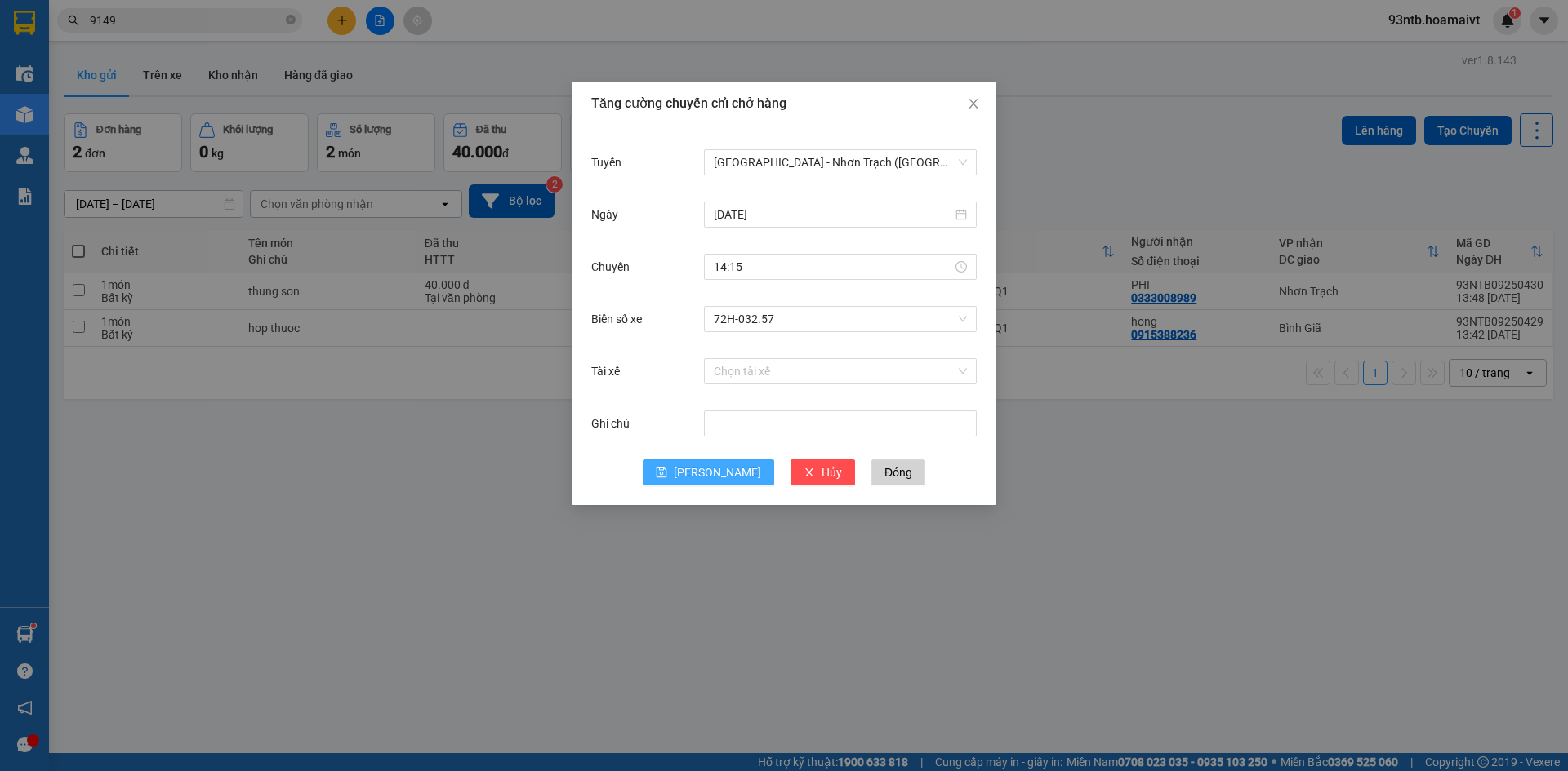
click at [725, 475] on span "[PERSON_NAME]" at bounding box center [717, 472] width 87 height 17
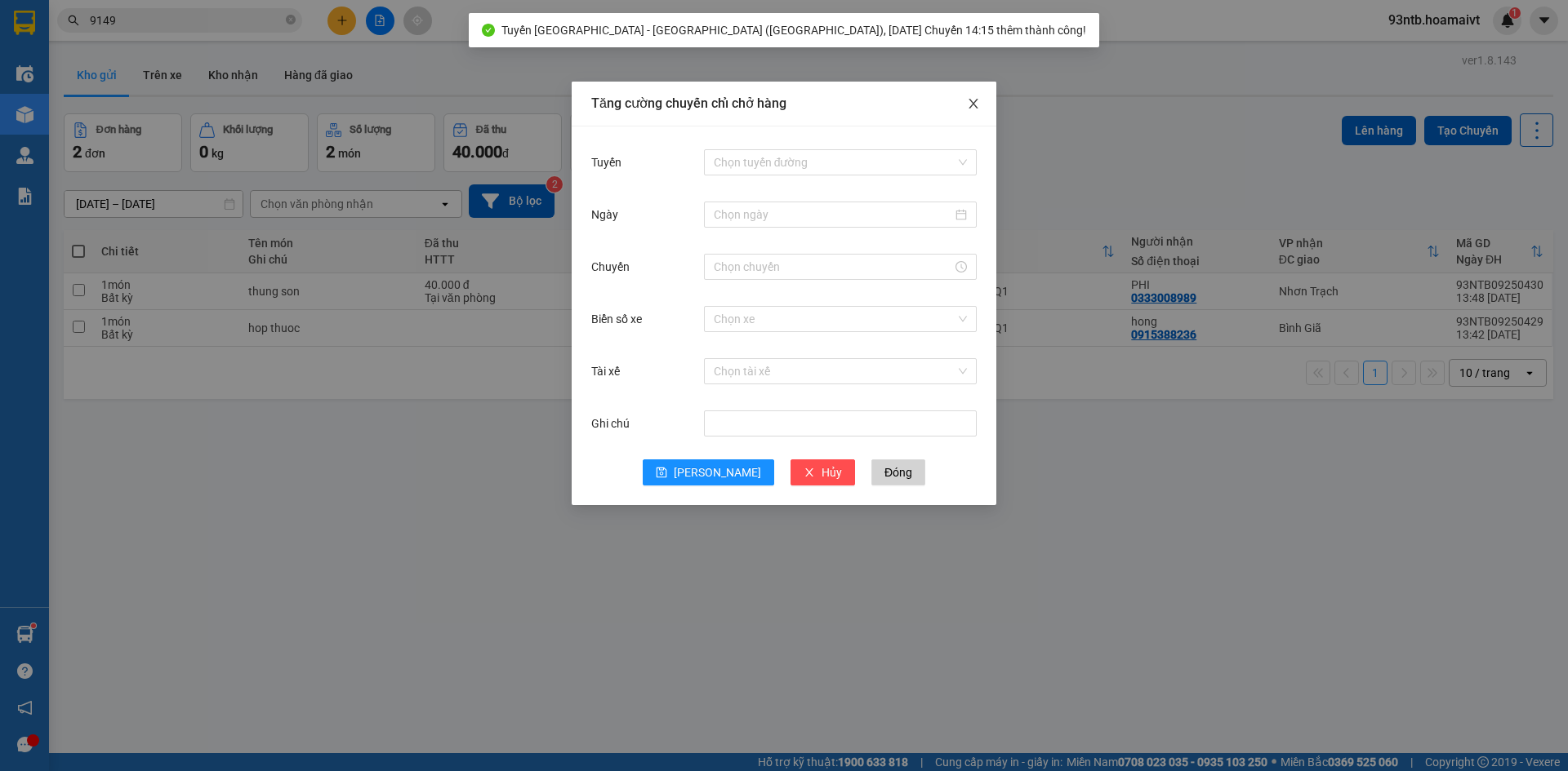
click at [968, 91] on span "Close" at bounding box center [972, 104] width 46 height 46
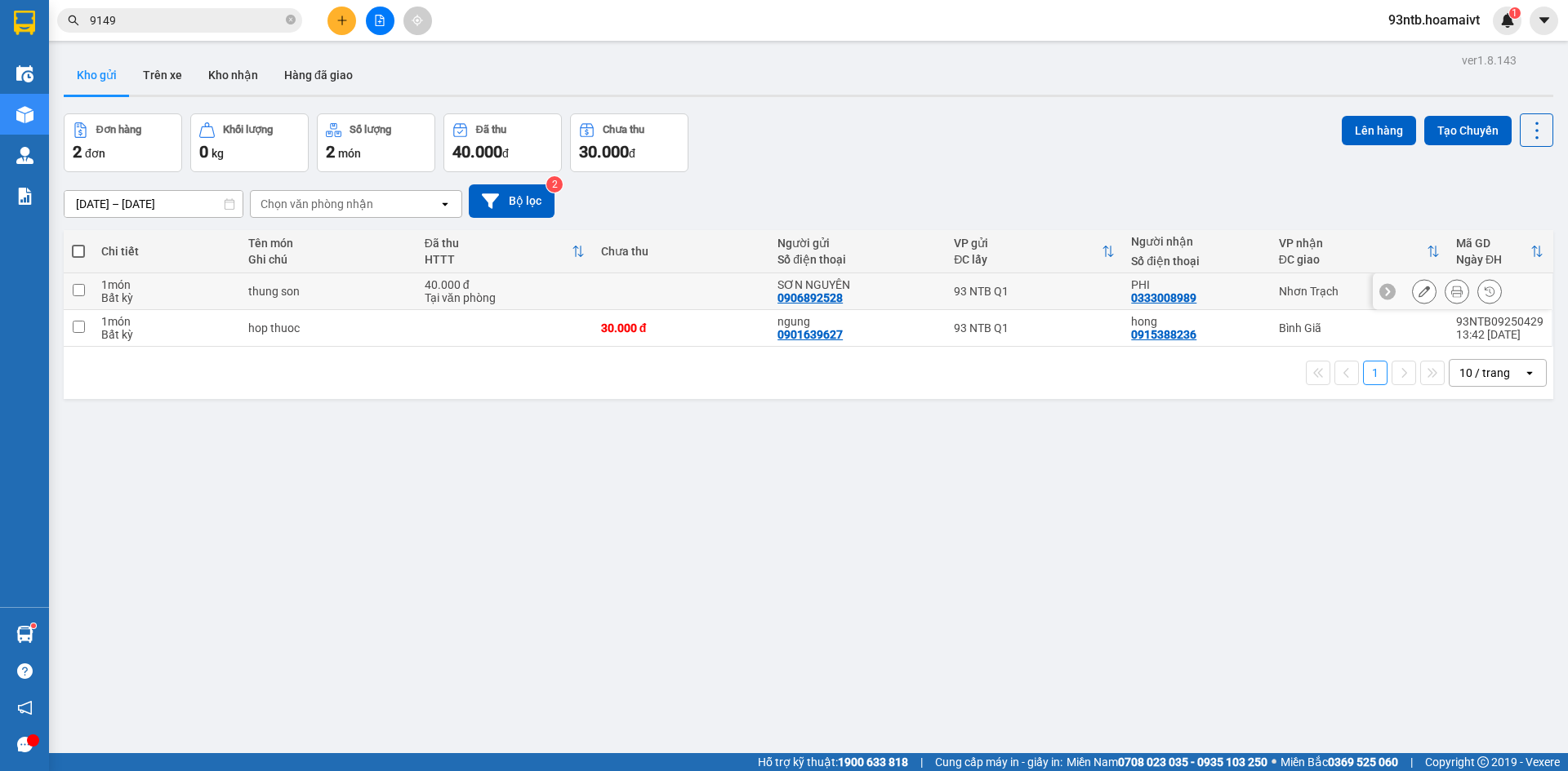
click at [1258, 286] on td "PHI 0333008989" at bounding box center [1197, 292] width 148 height 37
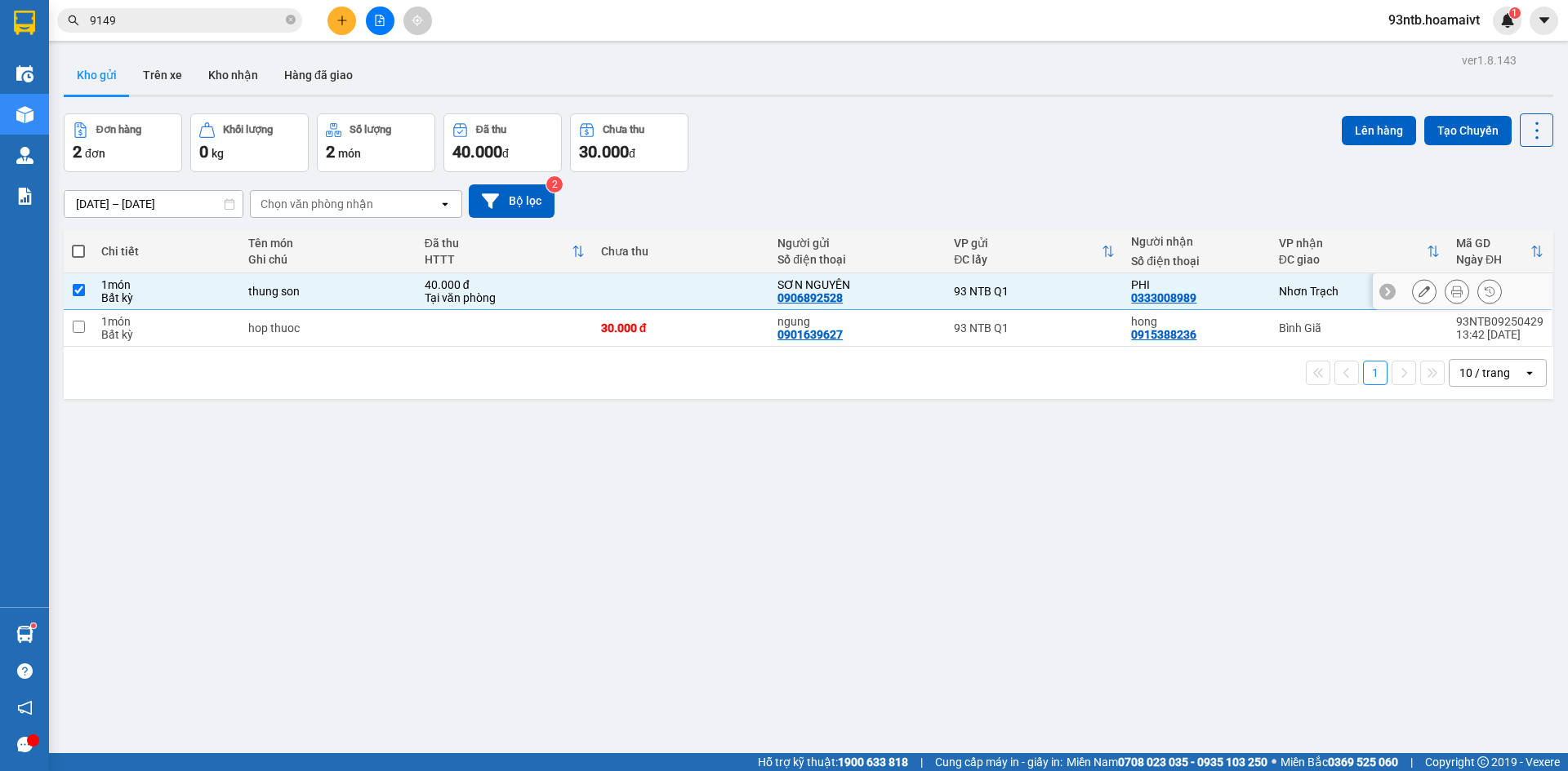
checkbox input "true"
click at [1358, 125] on button "Lên hàng" at bounding box center [1379, 130] width 74 height 29
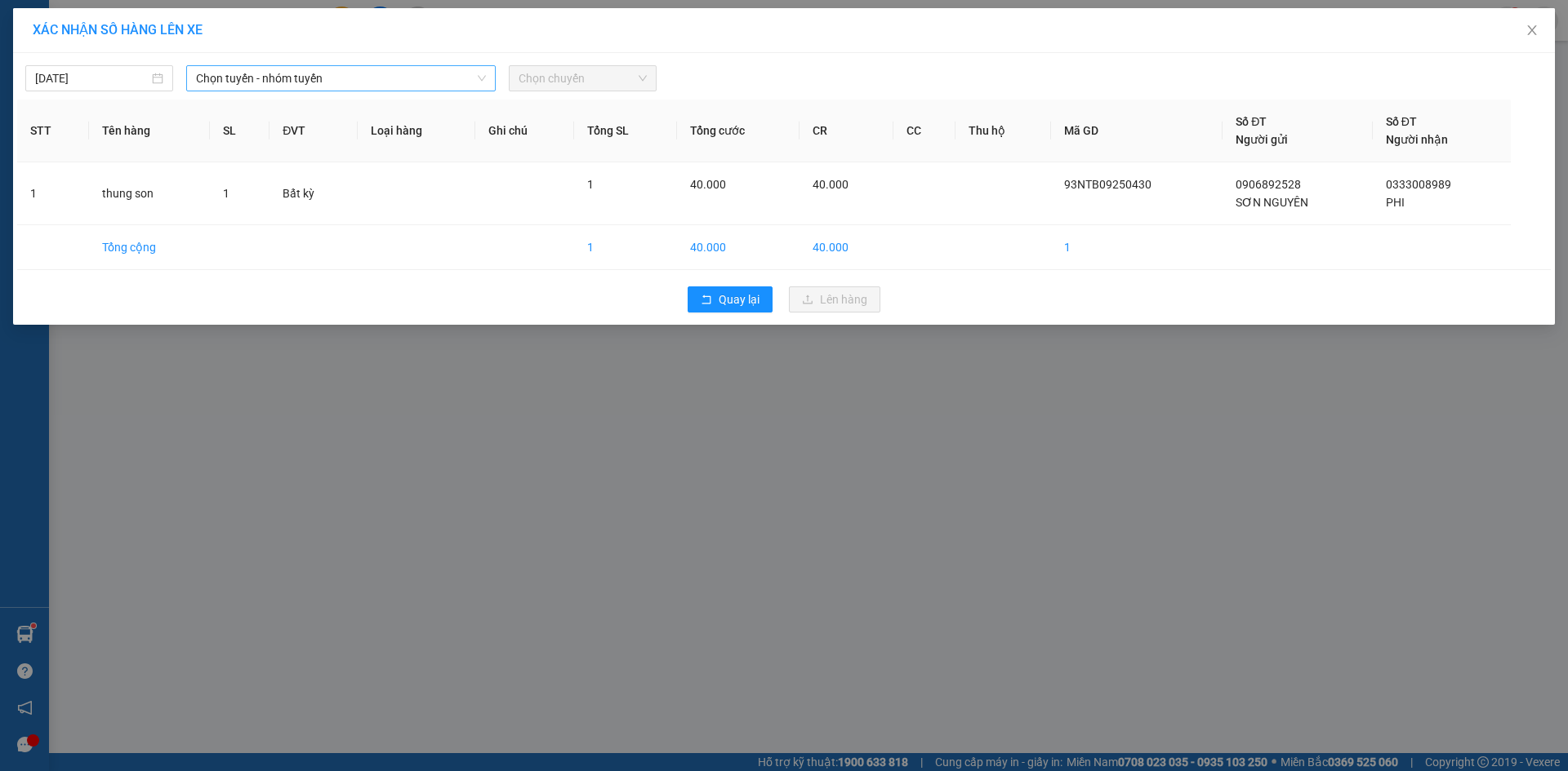
click at [417, 82] on span "Chọn tuyến - nhóm tuyến" at bounding box center [341, 78] width 290 height 24
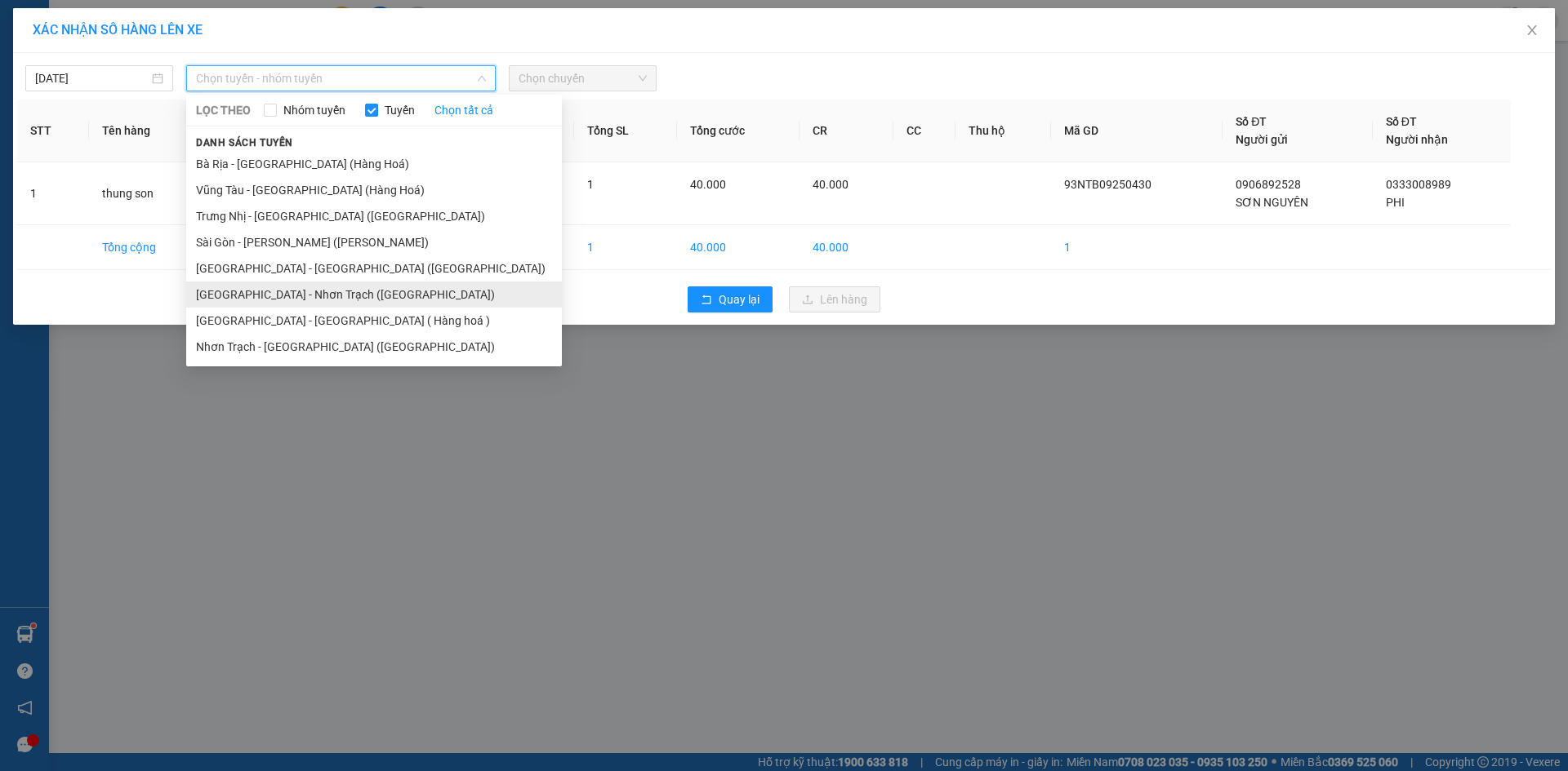
click at [387, 289] on li "Sài Gòn - Nhơn Trạch (Hàng Hoá)" at bounding box center [374, 294] width 376 height 26
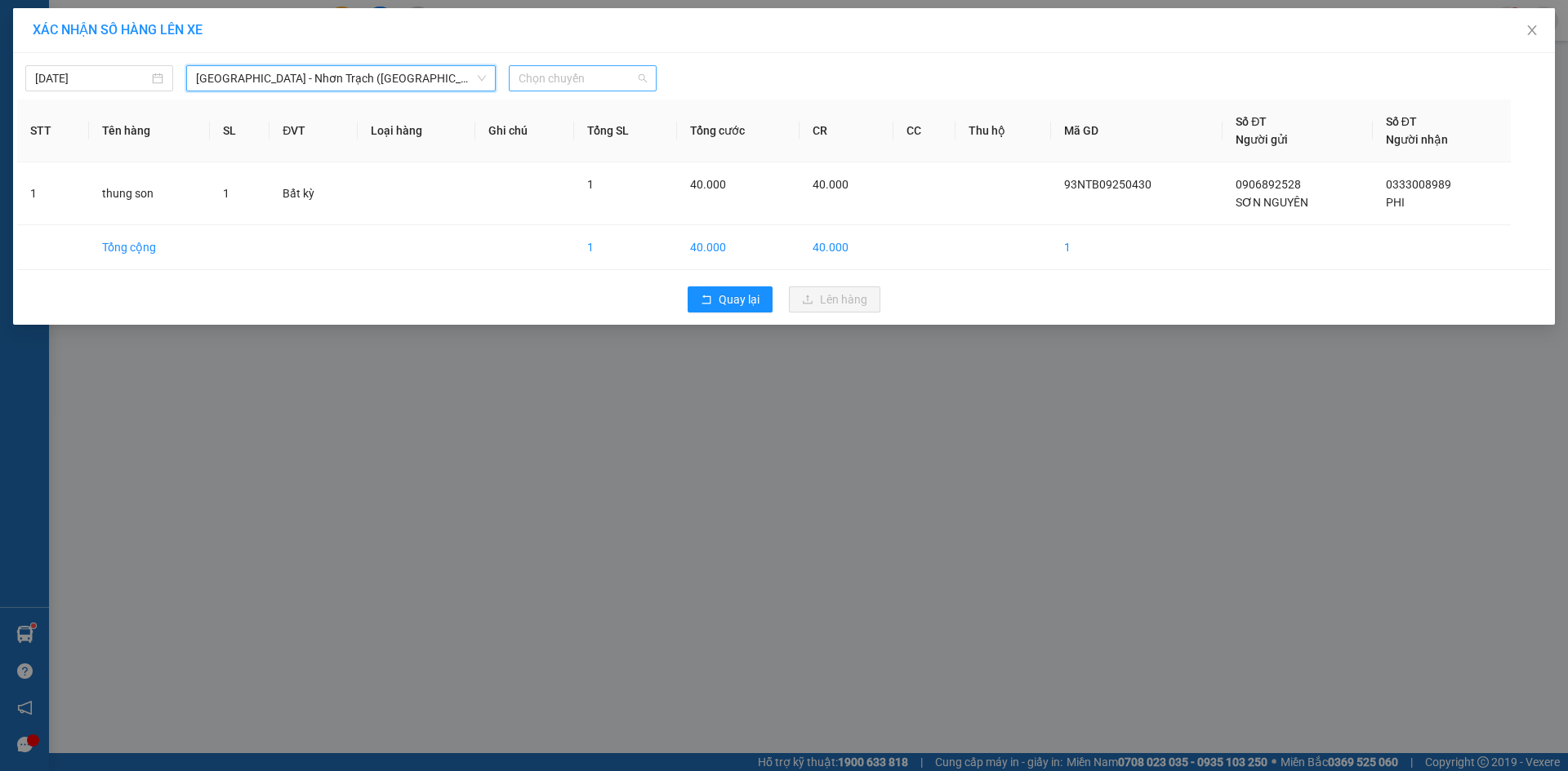
click at [592, 77] on span "Chọn chuyến" at bounding box center [583, 78] width 128 height 24
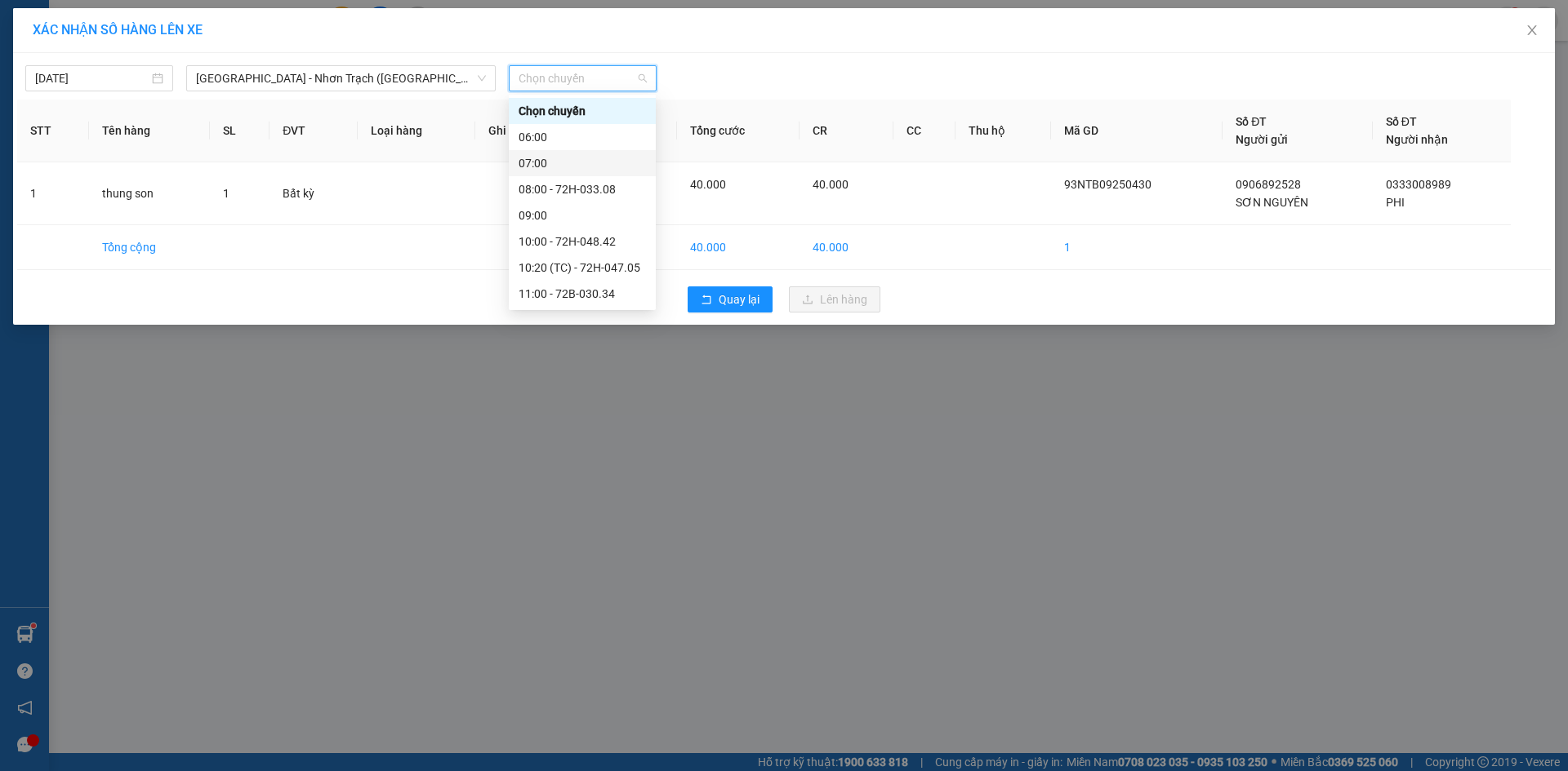
scroll to position [261, 0]
click at [594, 194] on div "14:15 (TC) - 72H-032.57" at bounding box center [582, 189] width 127 height 17
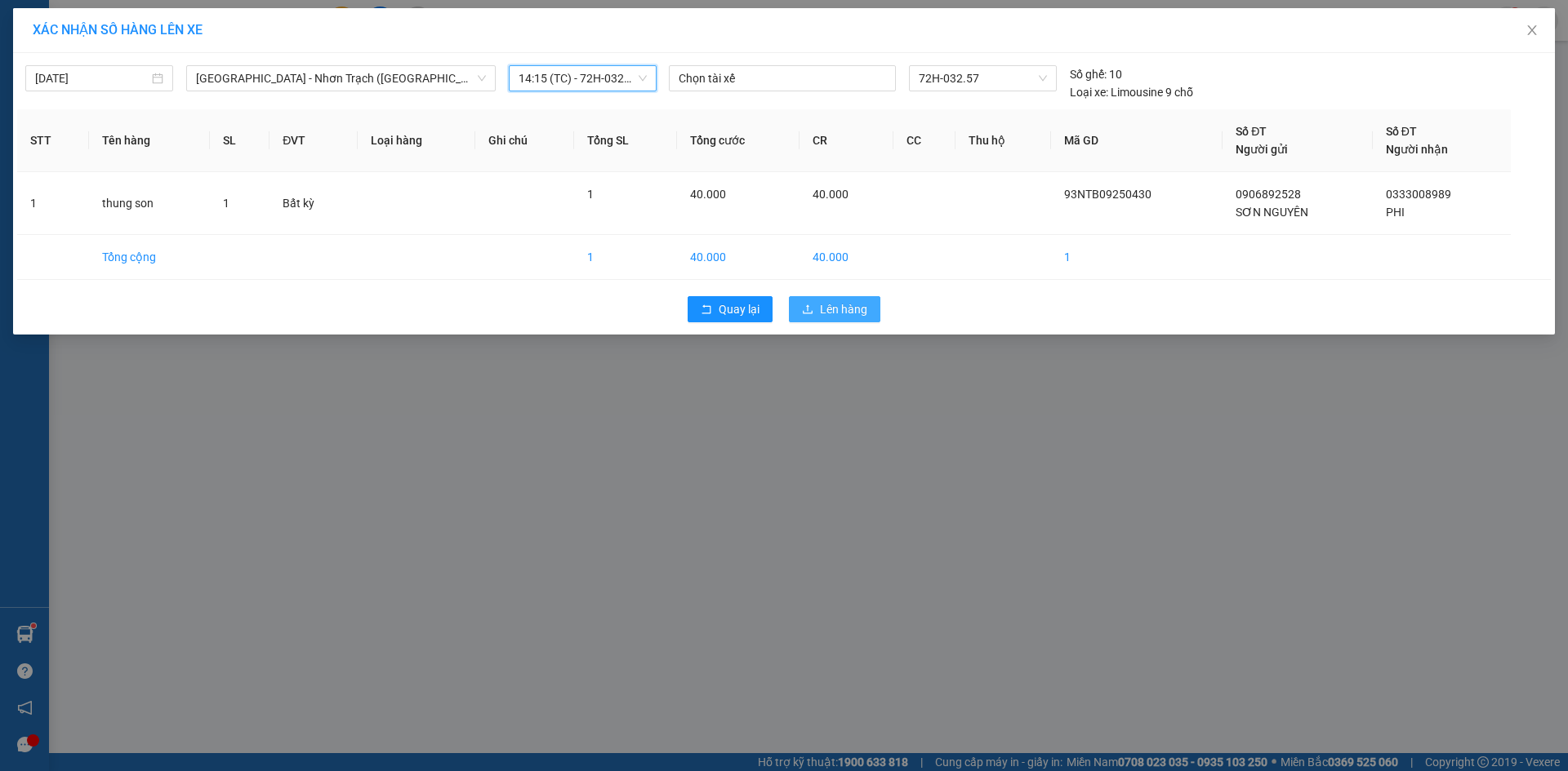
click at [852, 304] on span "Lên hàng" at bounding box center [843, 309] width 48 height 17
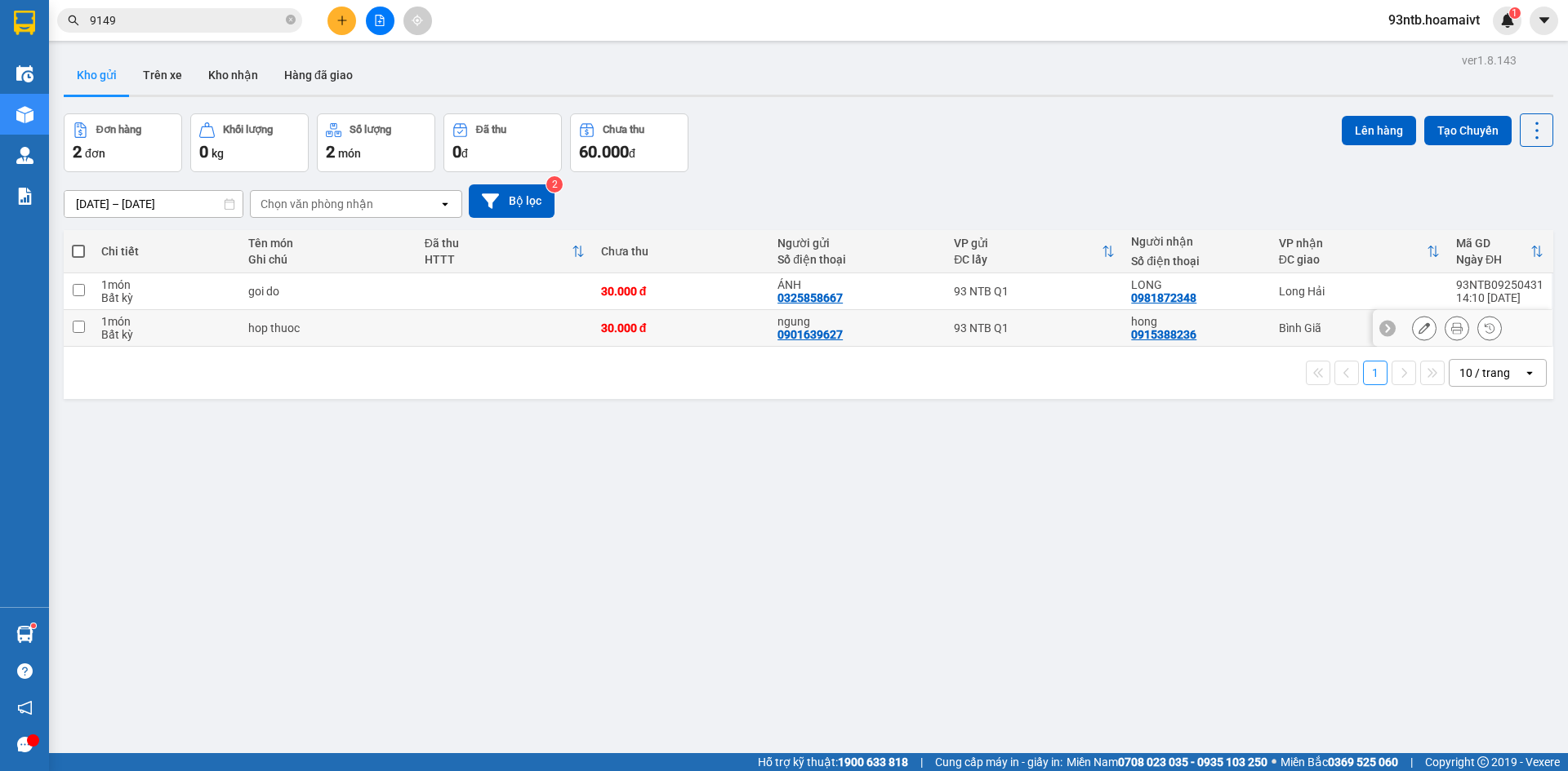
click at [1243, 329] on div "hong 0915388236" at bounding box center [1196, 327] width 131 height 26
checkbox input "true"
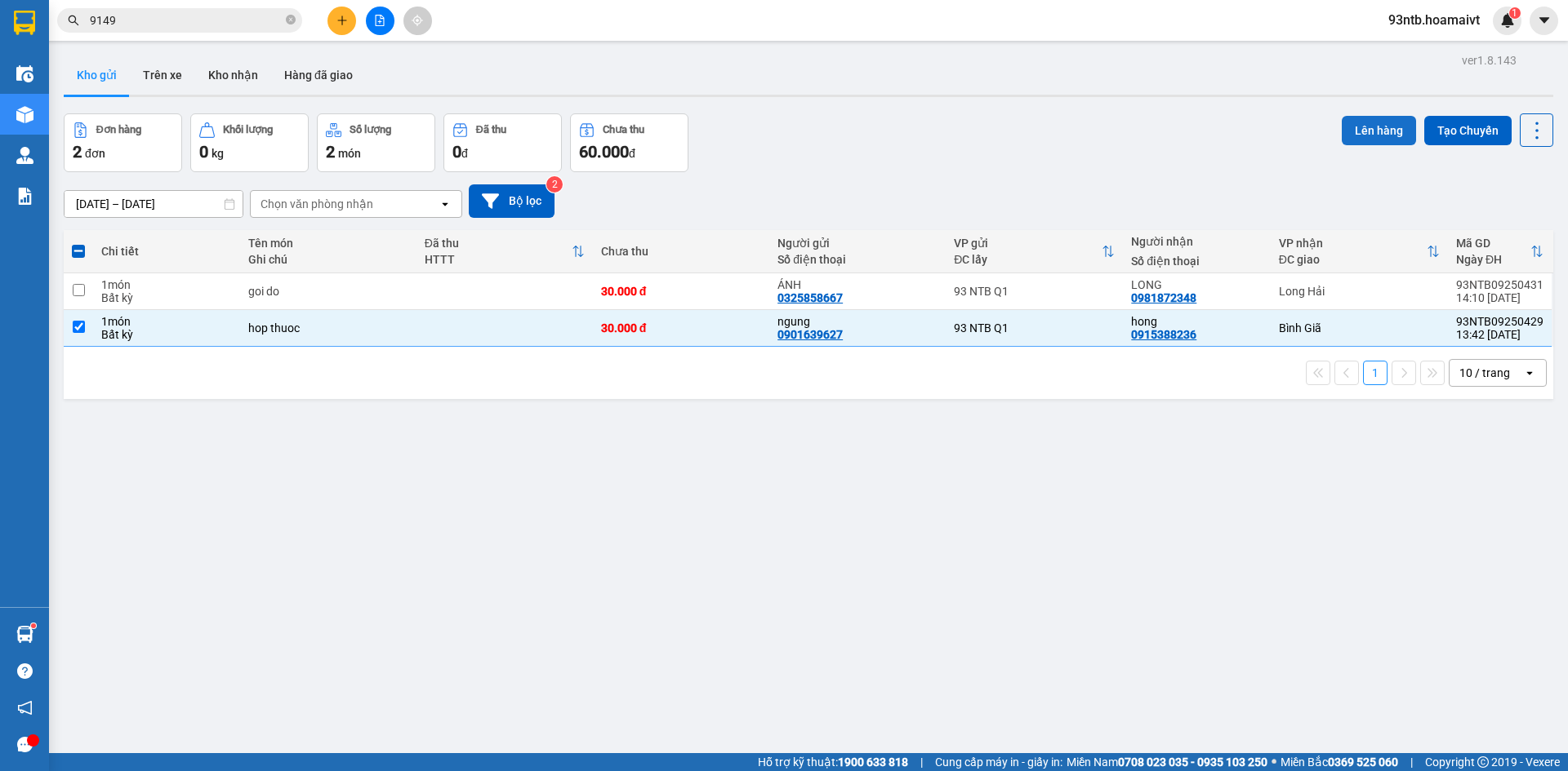
click at [1352, 129] on button "Lên hàng" at bounding box center [1379, 130] width 74 height 29
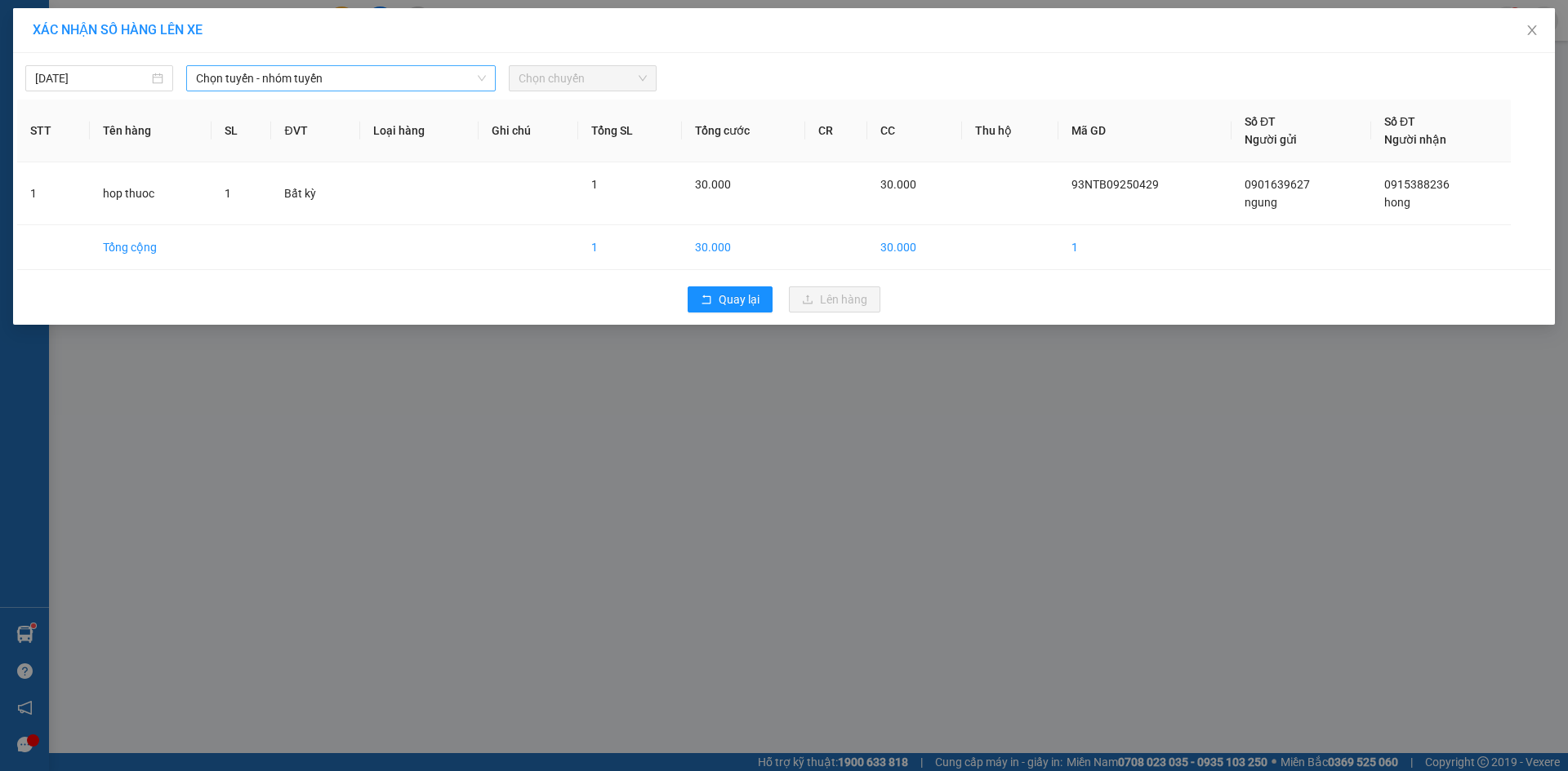
click at [449, 85] on span "Chọn tuyến - nhóm tuyến" at bounding box center [341, 78] width 290 height 24
click at [700, 422] on div "XÁC NHẬN SỐ HÀNG LÊN XE 15/09/2025 Chọn tuyến - nhóm tuyến LỌC THEO Nhóm tuyến …" at bounding box center [784, 386] width 1568 height 771
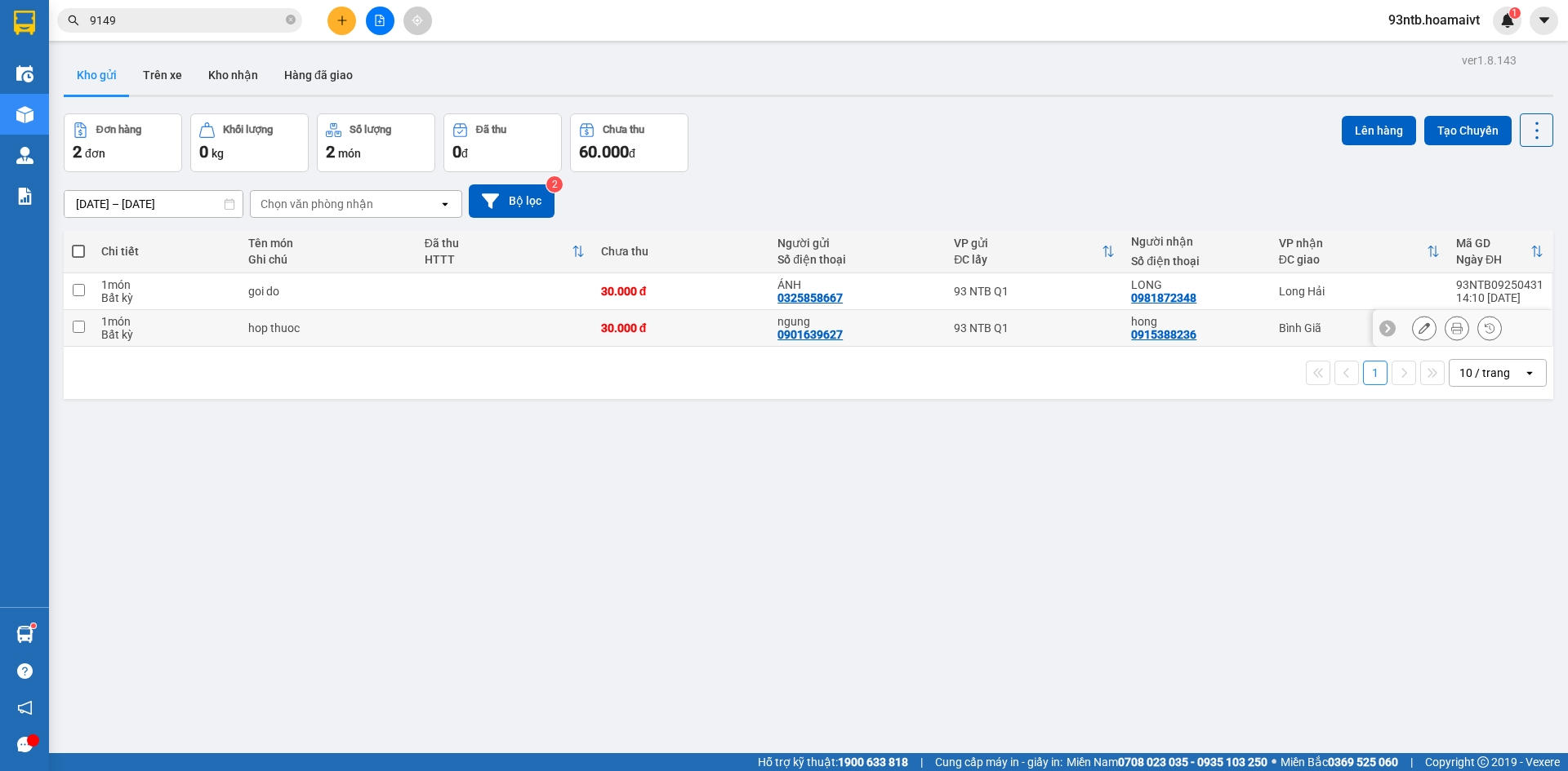
click at [1273, 335] on td "Bình Giã" at bounding box center [1359, 328] width 177 height 37
checkbox input "true"
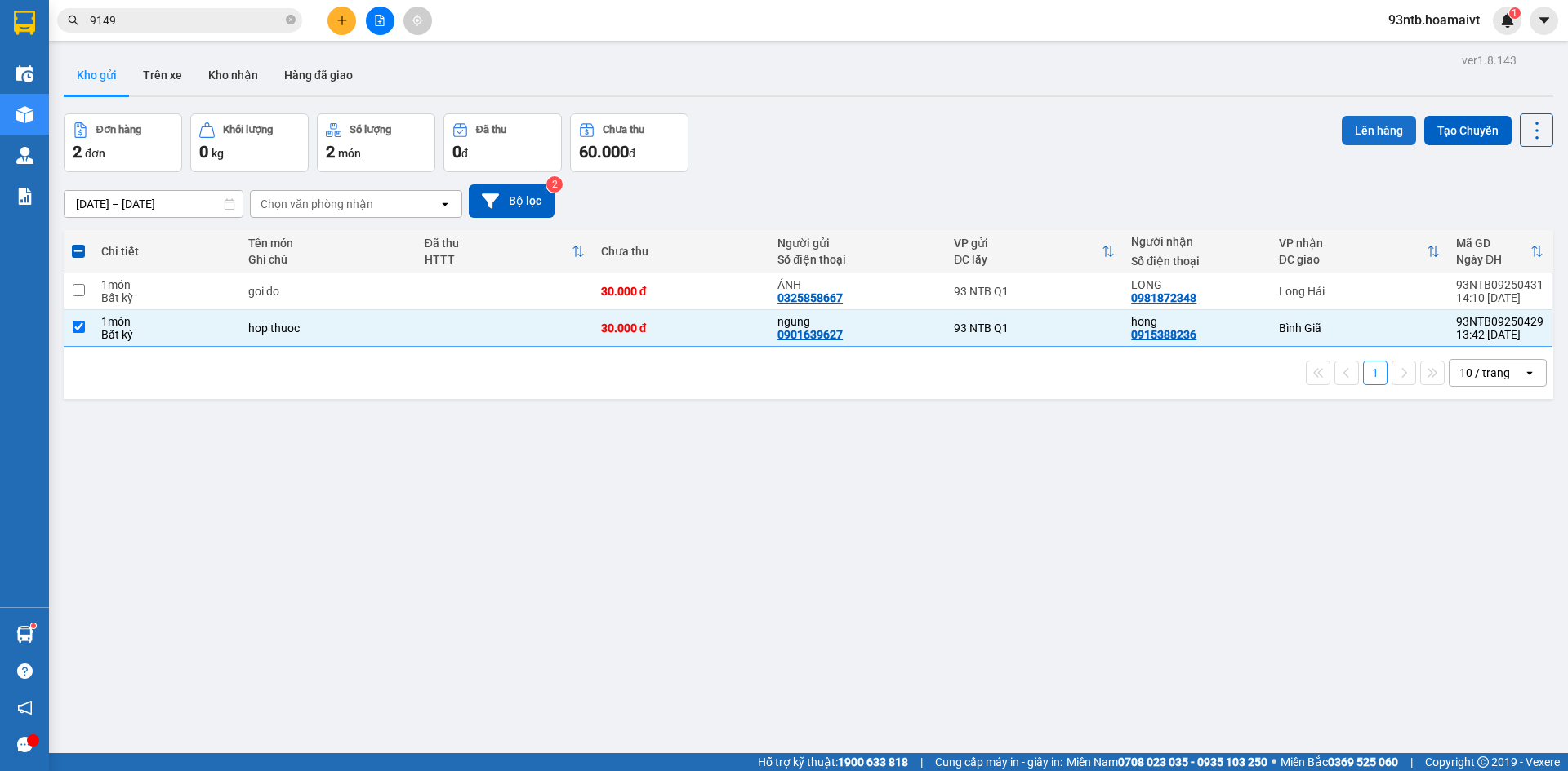
click at [1355, 132] on button "Lên hàng" at bounding box center [1379, 130] width 74 height 29
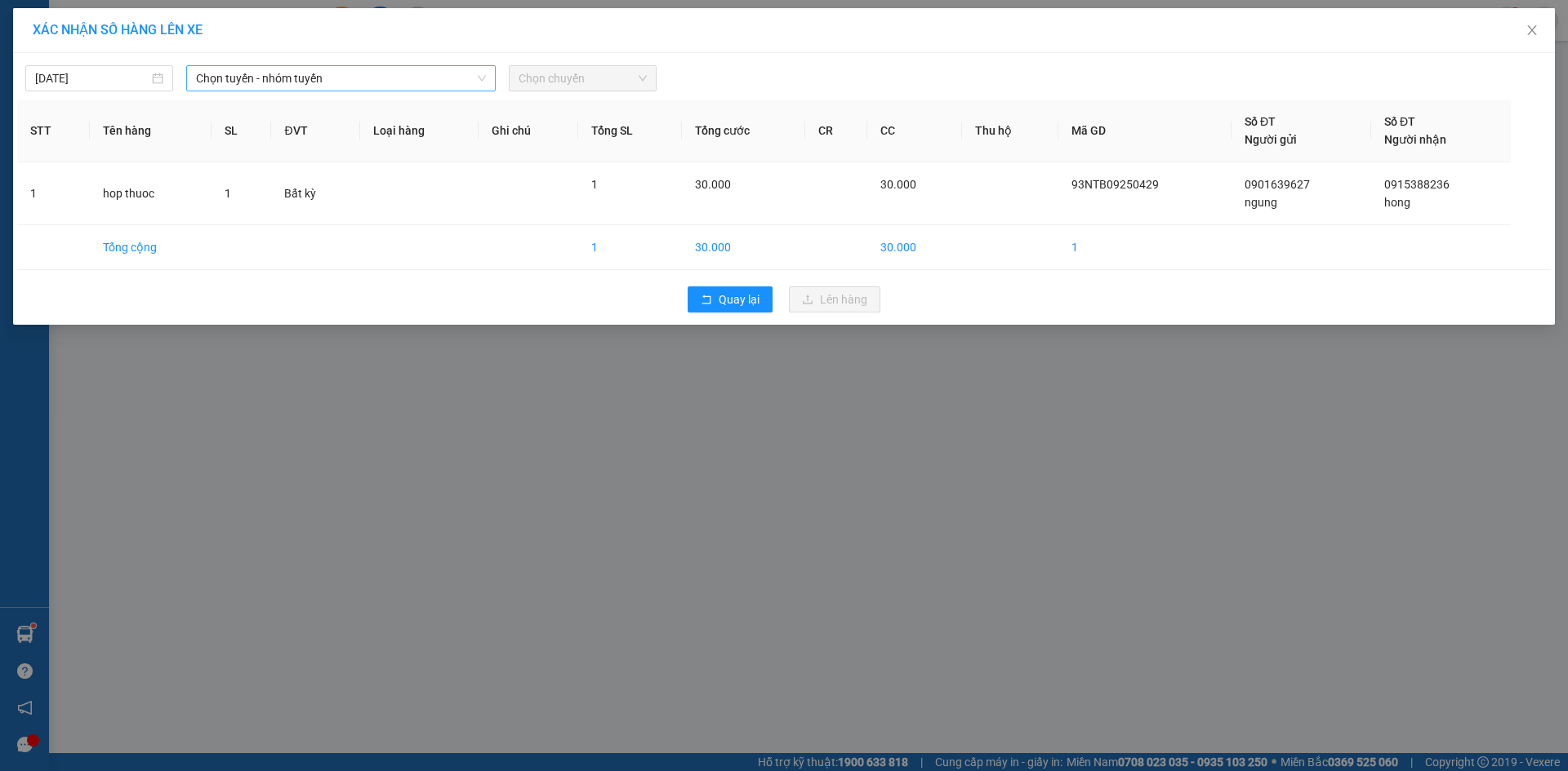
click at [382, 74] on span "Chọn tuyến - nhóm tuyến" at bounding box center [341, 78] width 290 height 24
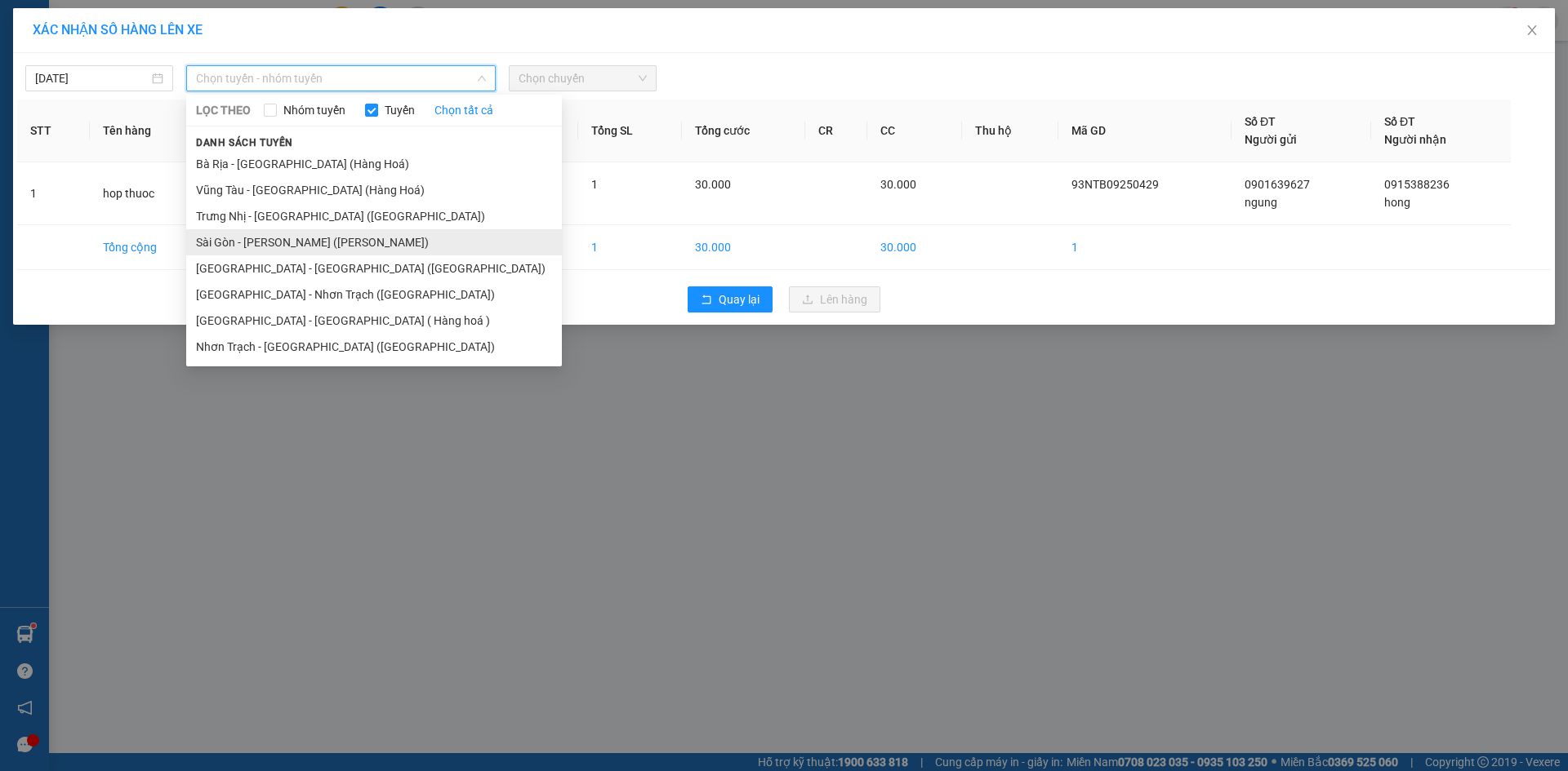
click at [373, 241] on li "Sài Gòn - Vũng Tàu (Hàng Hoá)" at bounding box center [374, 242] width 376 height 26
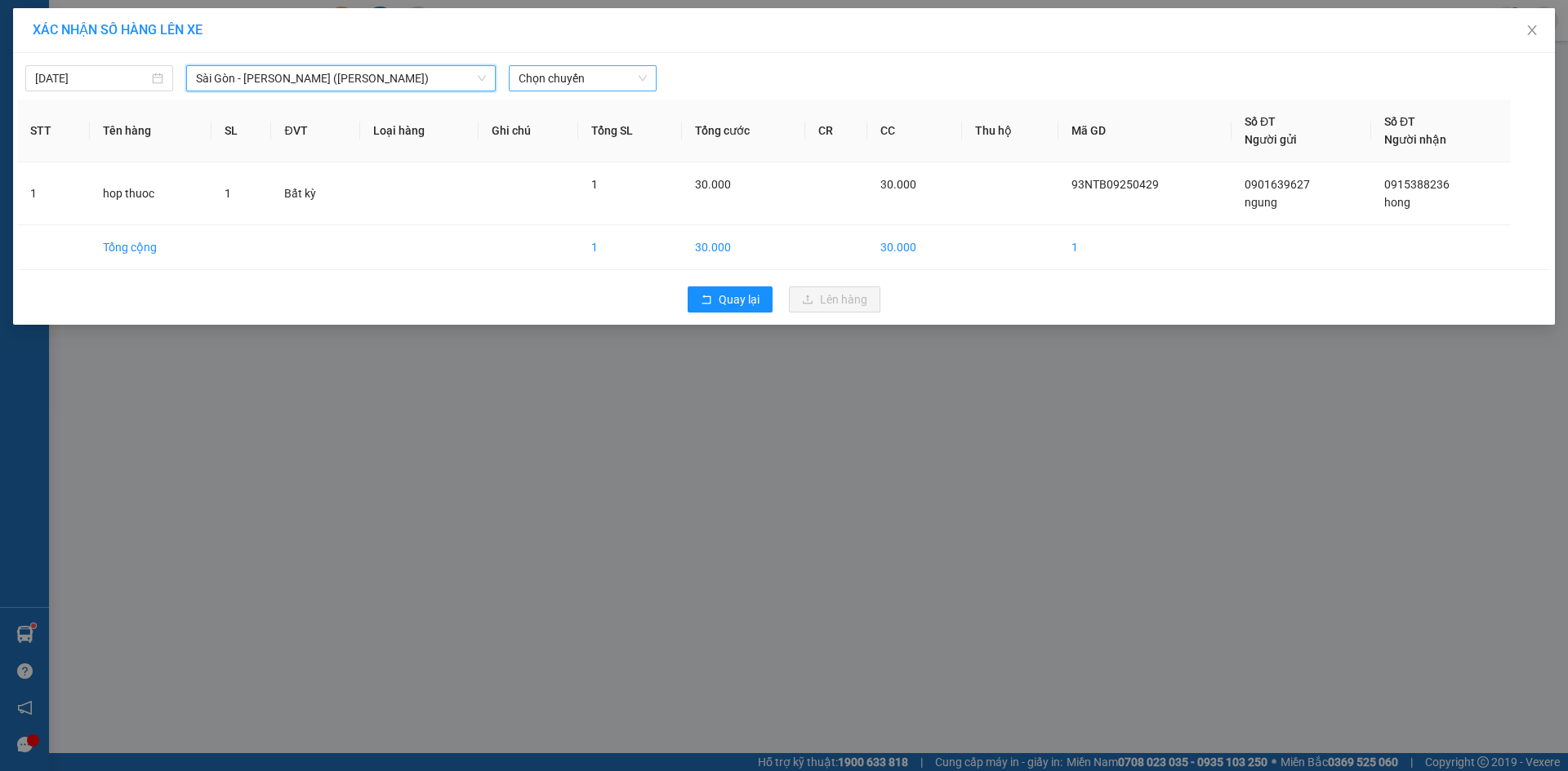
click at [588, 77] on span "Chọn chuyến" at bounding box center [583, 78] width 128 height 24
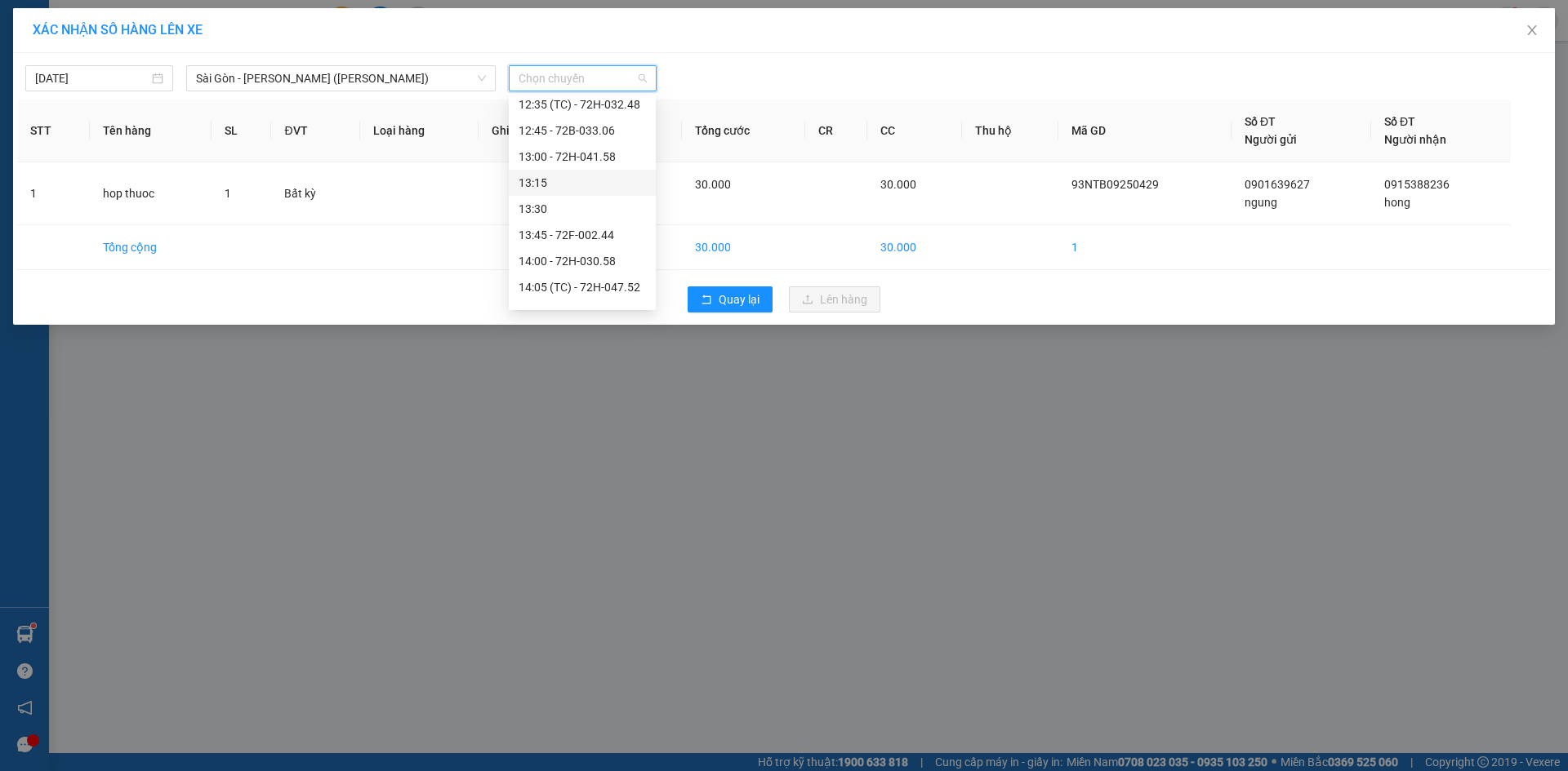
scroll to position [898, 0]
click at [597, 233] on div "14:15" at bounding box center [582, 231] width 127 height 17
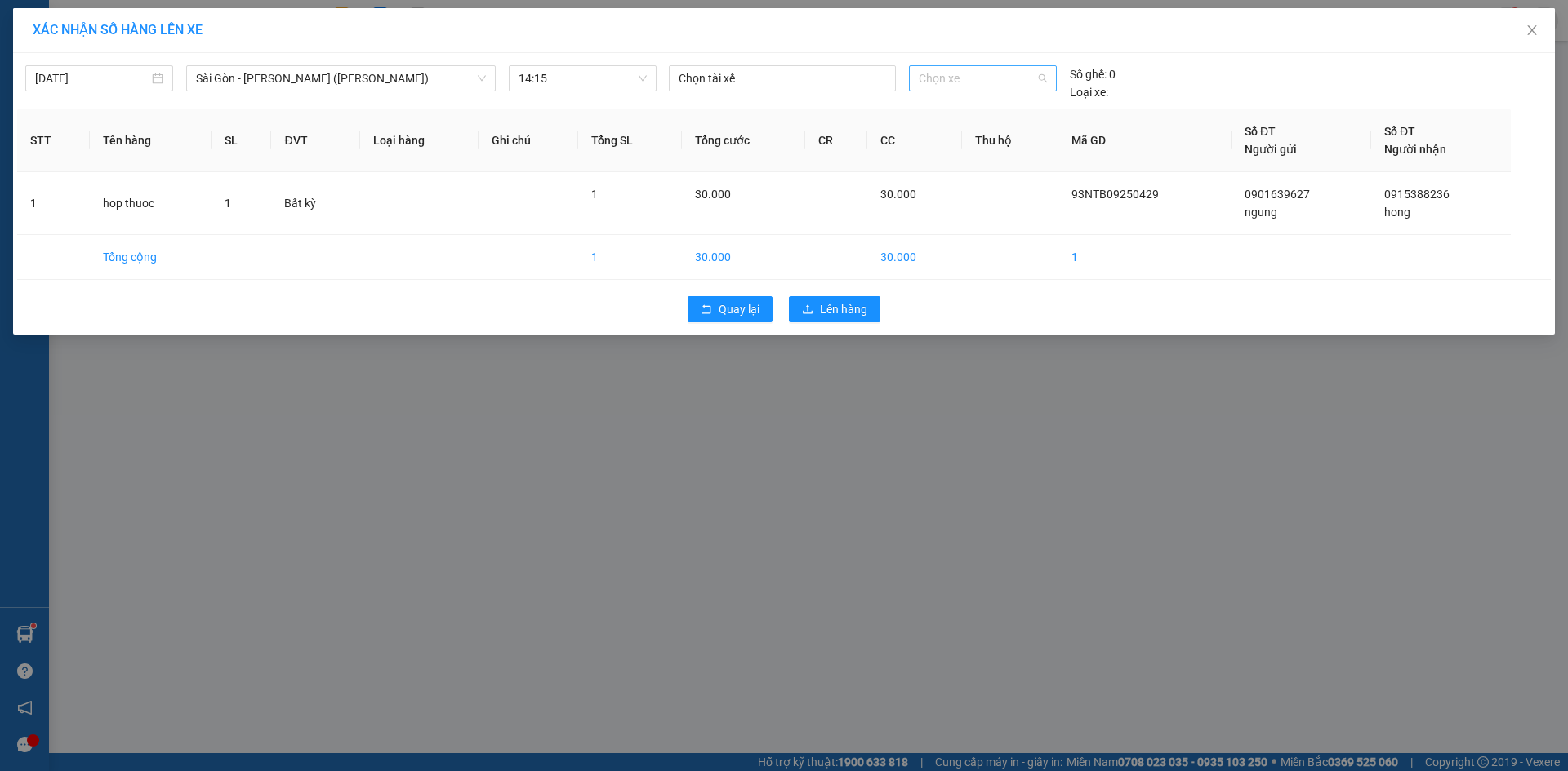
click at [943, 83] on span "Chọn xe" at bounding box center [982, 78] width 127 height 24
type input "3257"
click at [952, 107] on div "72H-032.57" at bounding box center [982, 111] width 127 height 17
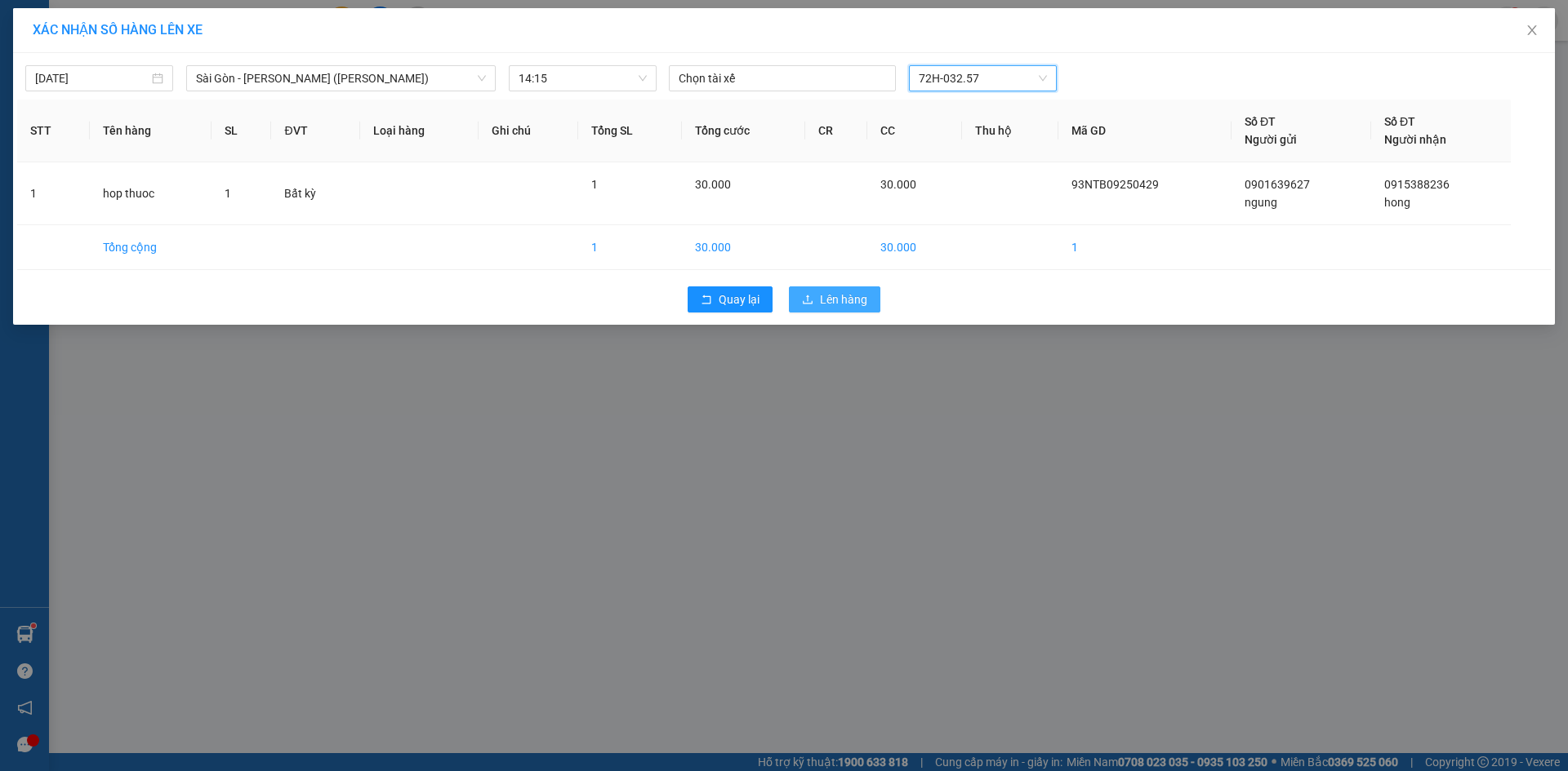
click at [857, 300] on span "Lên hàng" at bounding box center [843, 299] width 48 height 17
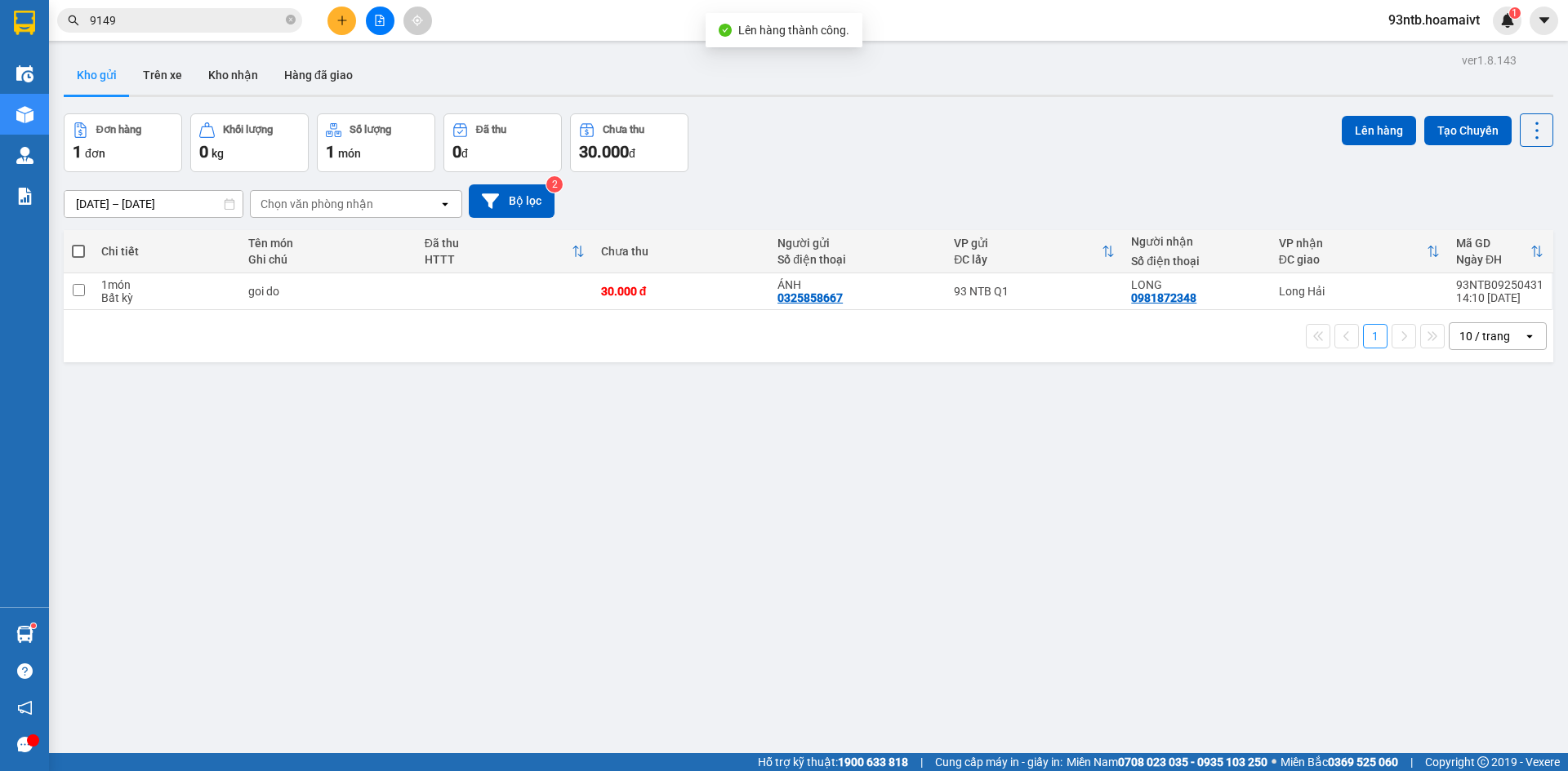
click at [1174, 60] on div "Kho gửi Trên xe Kho nhận Hàng đã giao" at bounding box center [808, 77] width 1489 height 44
click at [341, 28] on button at bounding box center [341, 20] width 28 height 28
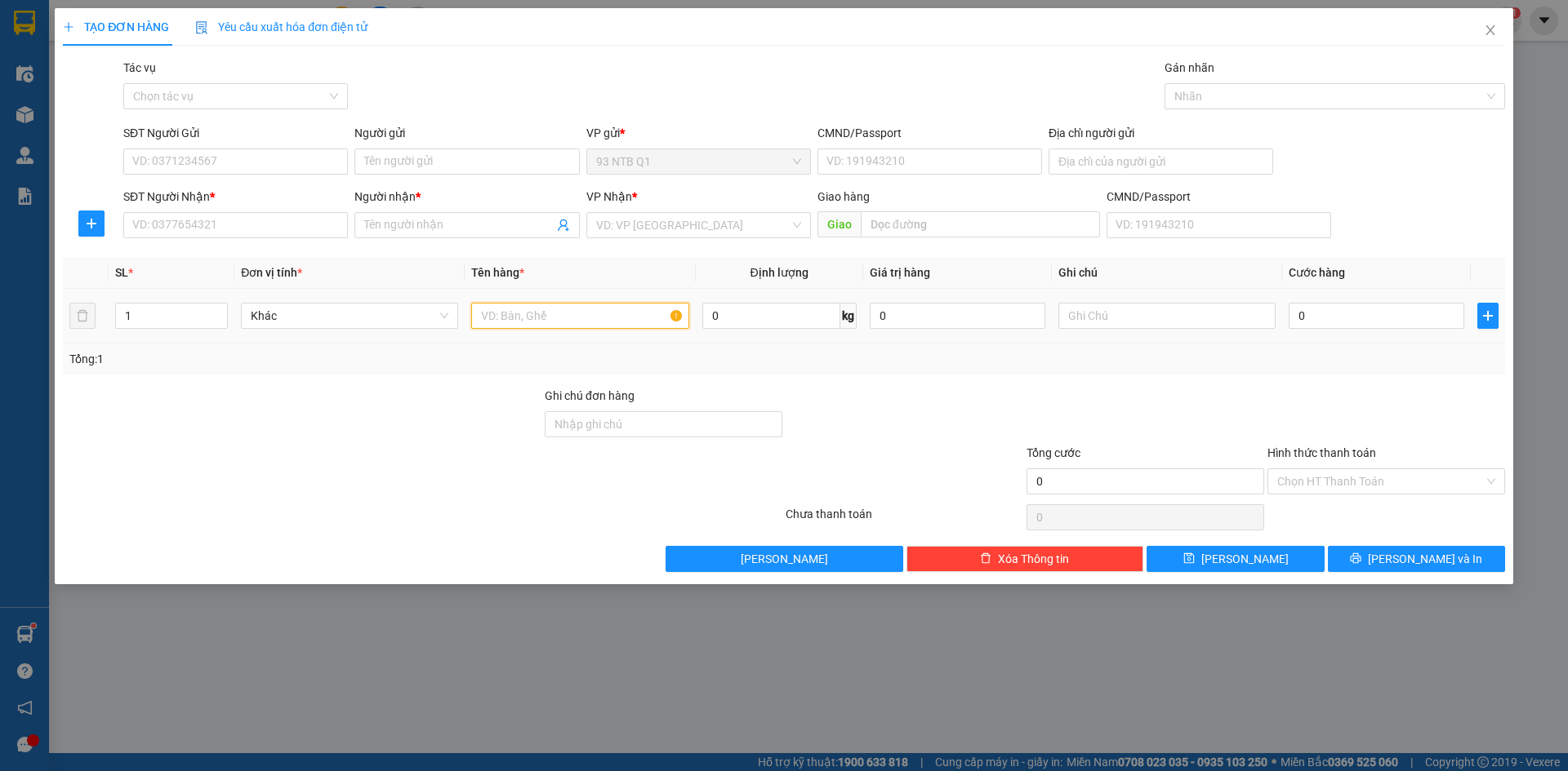
click at [562, 321] on input "text" at bounding box center [580, 316] width 218 height 26
type input "goi bs"
type input "30"
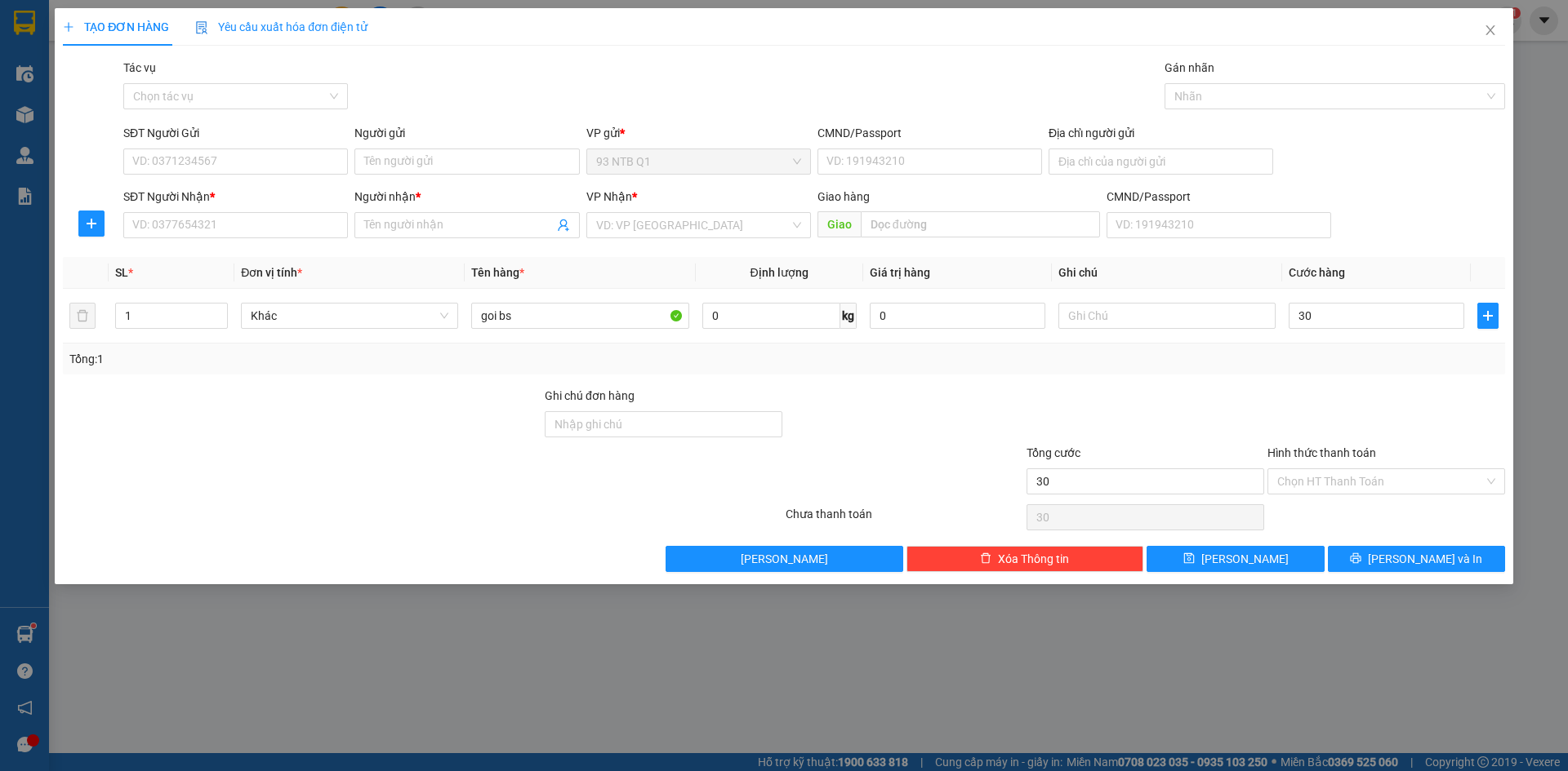
type input "30.000"
click at [982, 397] on div at bounding box center [904, 415] width 241 height 57
click at [303, 158] on input "SĐT Người Gửi" at bounding box center [235, 161] width 224 height 26
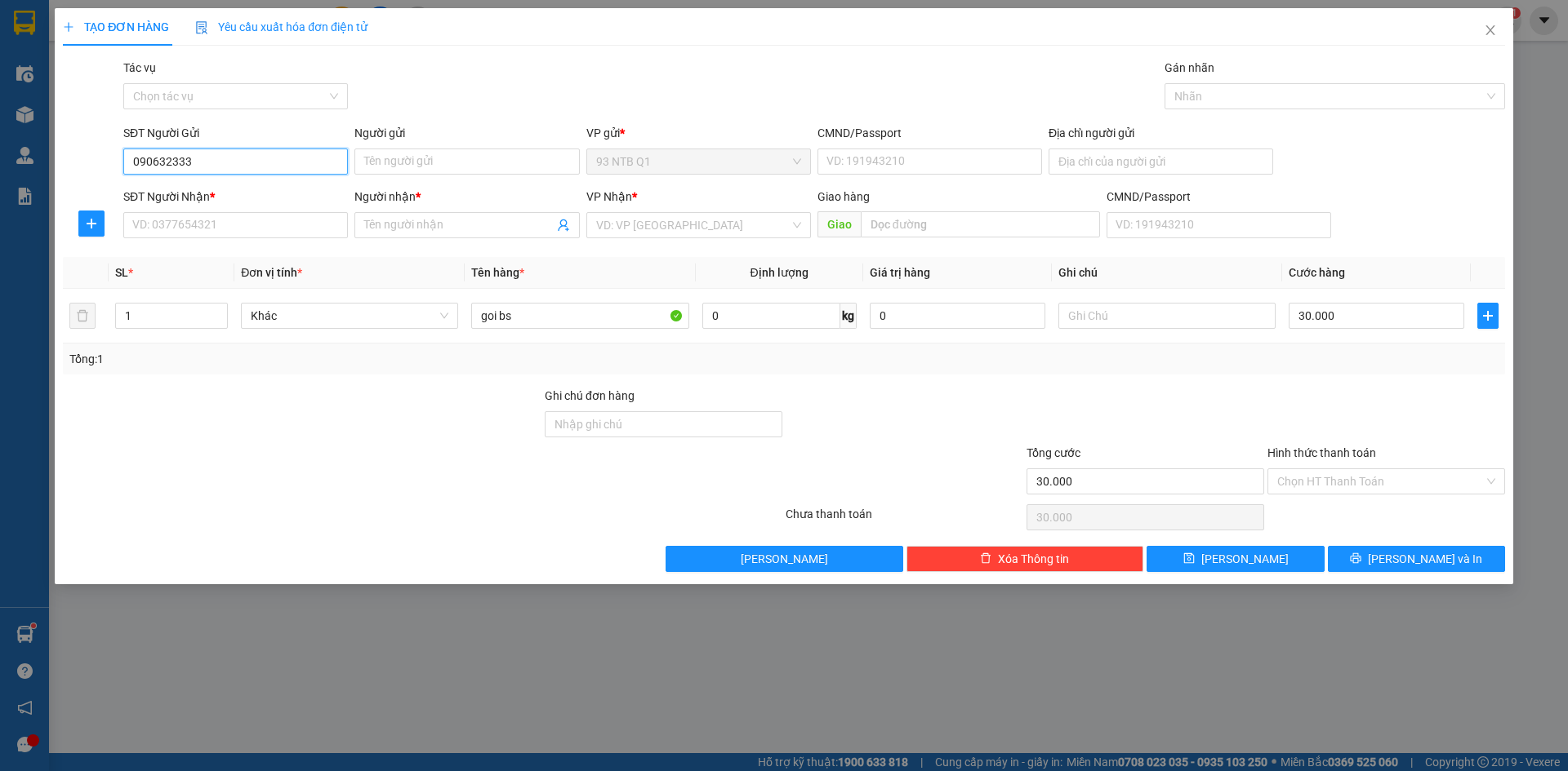
type input "0906323338"
click at [285, 202] on div "0906323338 - Nhựt" at bounding box center [235, 194] width 205 height 17
type input "Nhựt"
type input "0702686872"
type input "TIẾN"
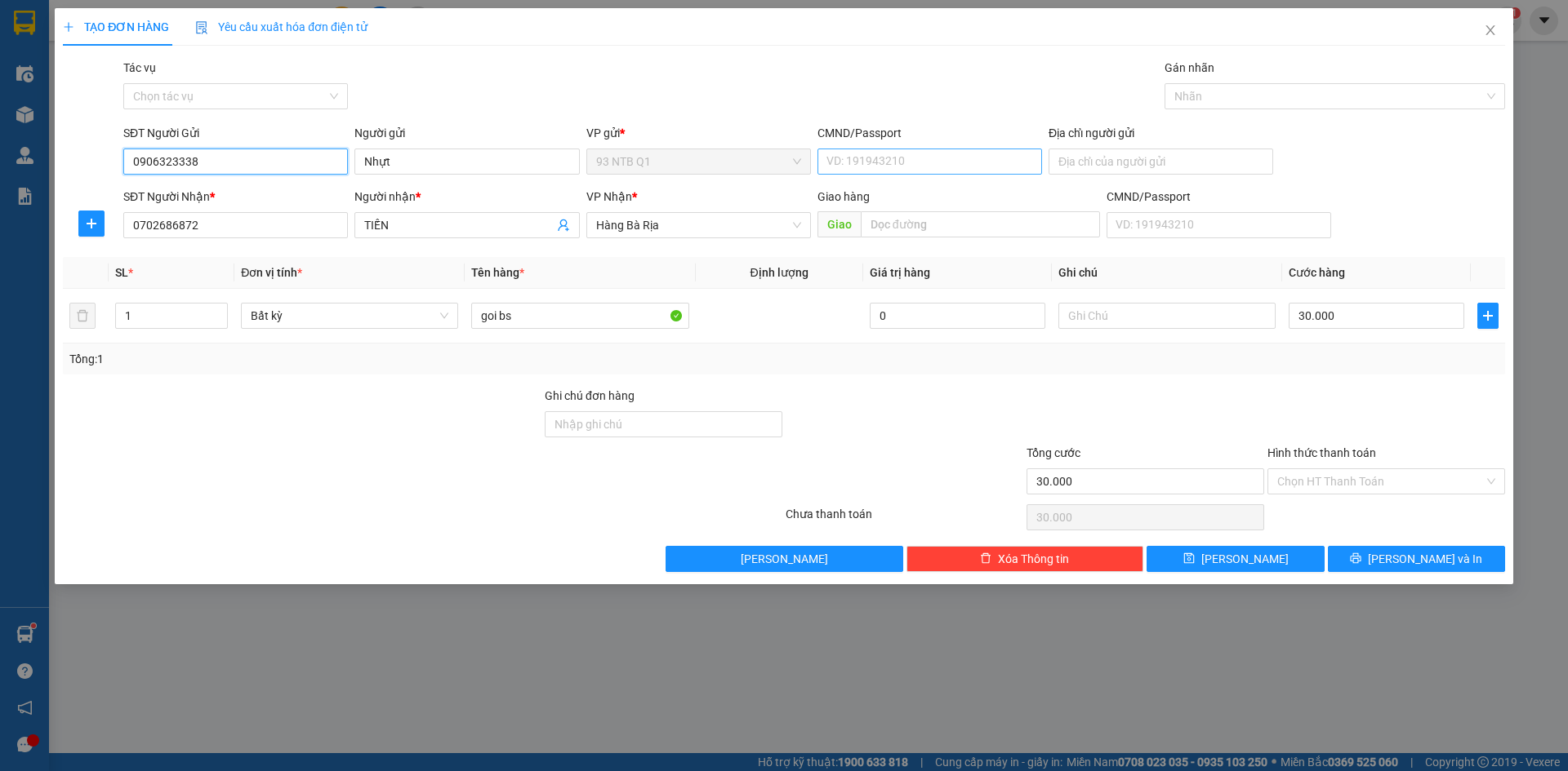
type input "0906323338"
click at [914, 158] on input "CMND/Passport" at bounding box center [929, 161] width 224 height 26
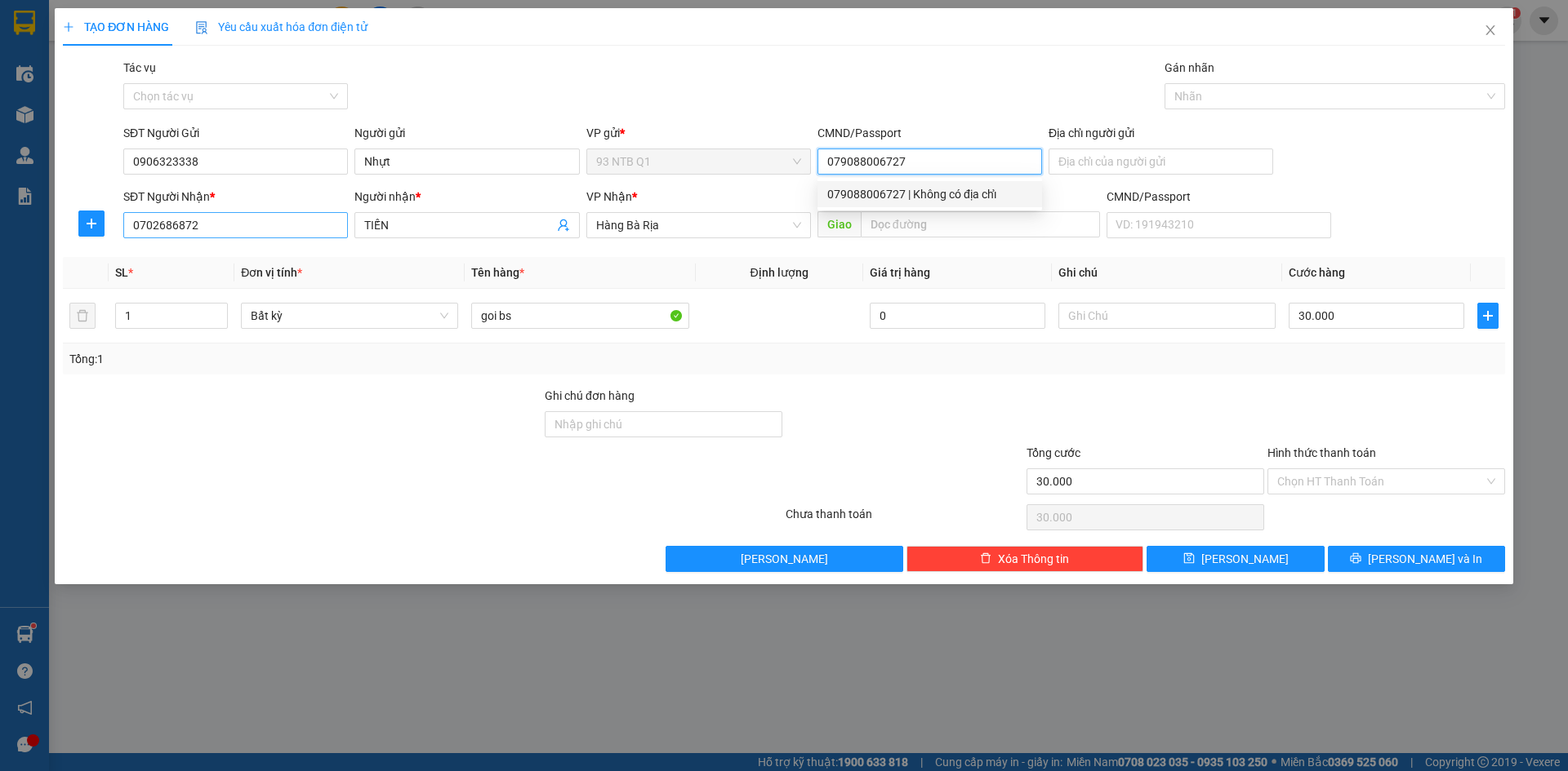
type input "079088006727"
click at [213, 234] on input "0702686872" at bounding box center [235, 225] width 224 height 26
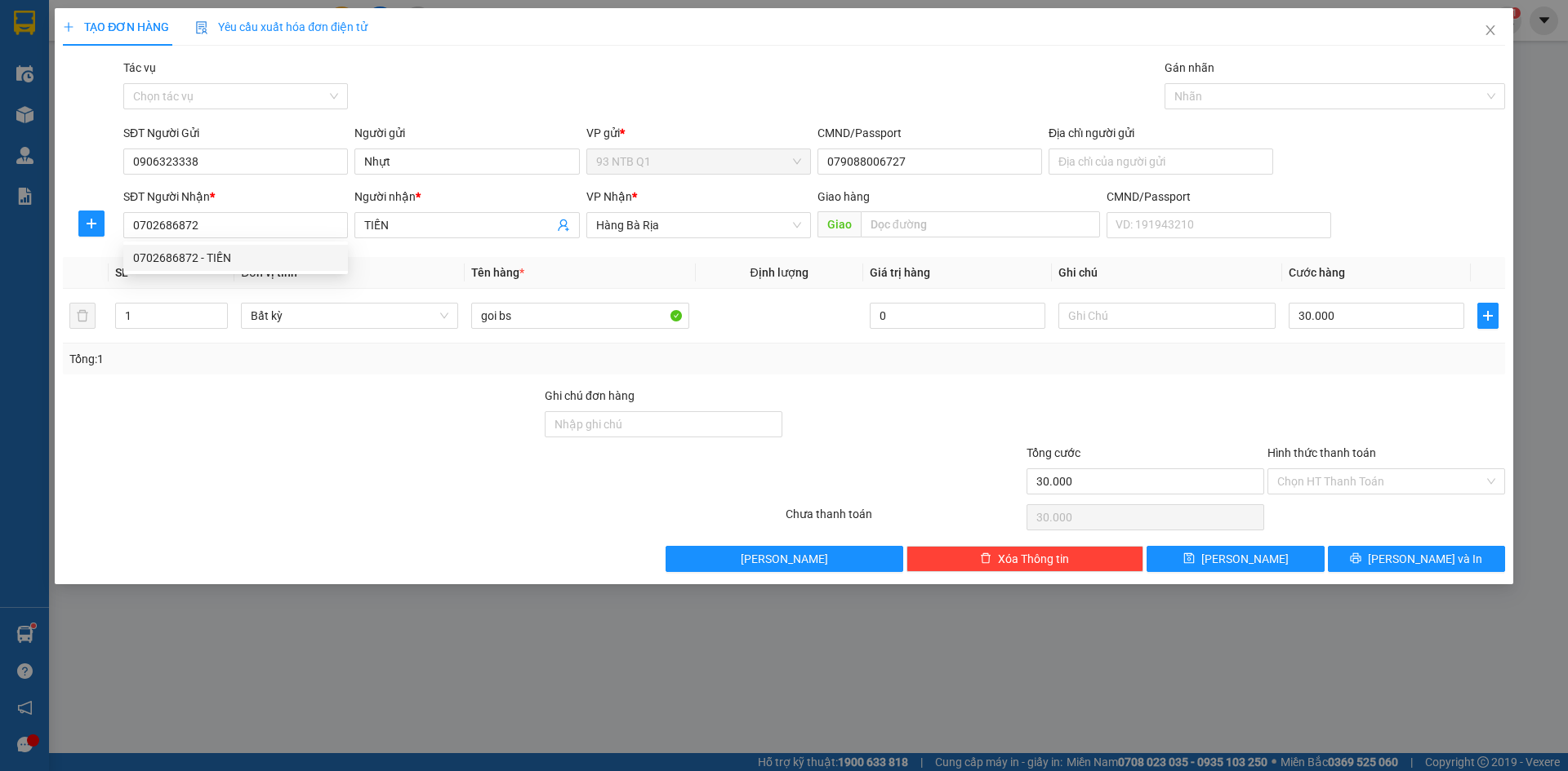
click at [457, 250] on div "Transit Pickup Surcharge Ids Transit Deliver Surcharge Ids Transit Deliver Surc…" at bounding box center [784, 316] width 1442 height 514
click at [907, 394] on div at bounding box center [904, 415] width 241 height 57
click at [1379, 484] on input "Hình thức thanh toán" at bounding box center [1381, 481] width 207 height 24
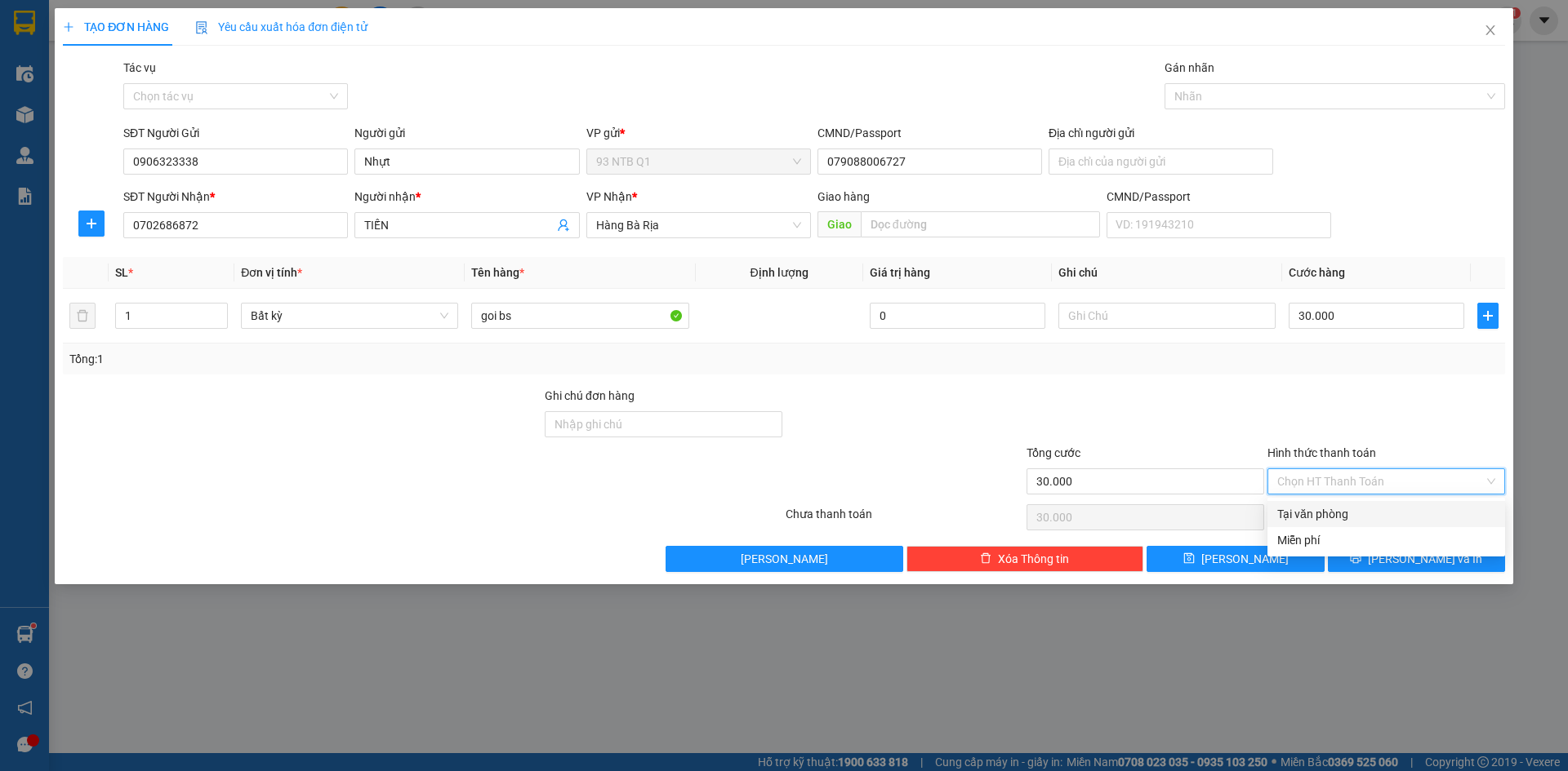
click at [1381, 504] on div "Tại văn phòng" at bounding box center [1386, 514] width 238 height 26
type input "0"
click at [1361, 555] on icon "printer" at bounding box center [1356, 558] width 12 height 12
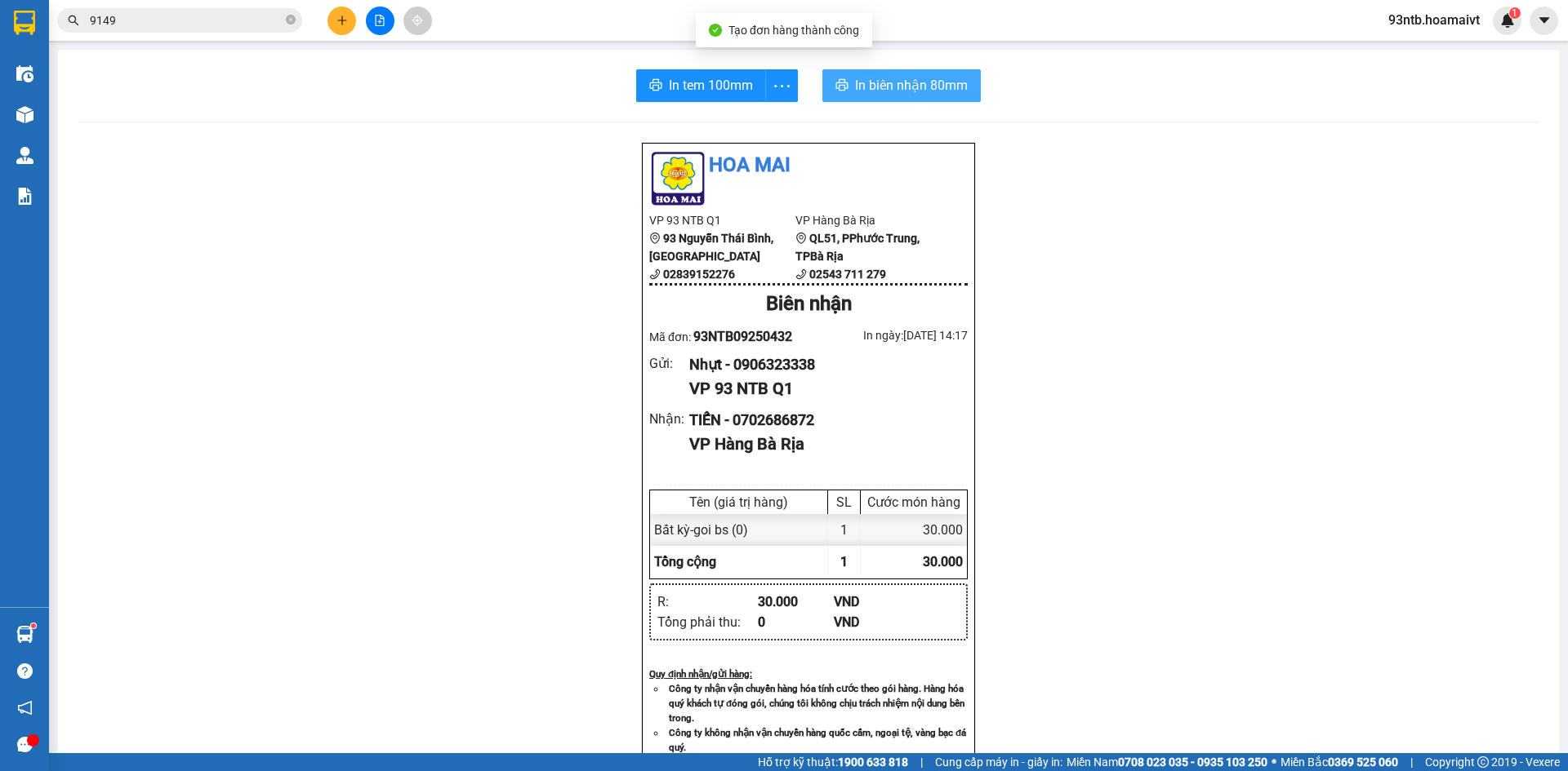
click at [876, 84] on span "In biên nhận 80mm" at bounding box center [911, 84] width 113 height 20
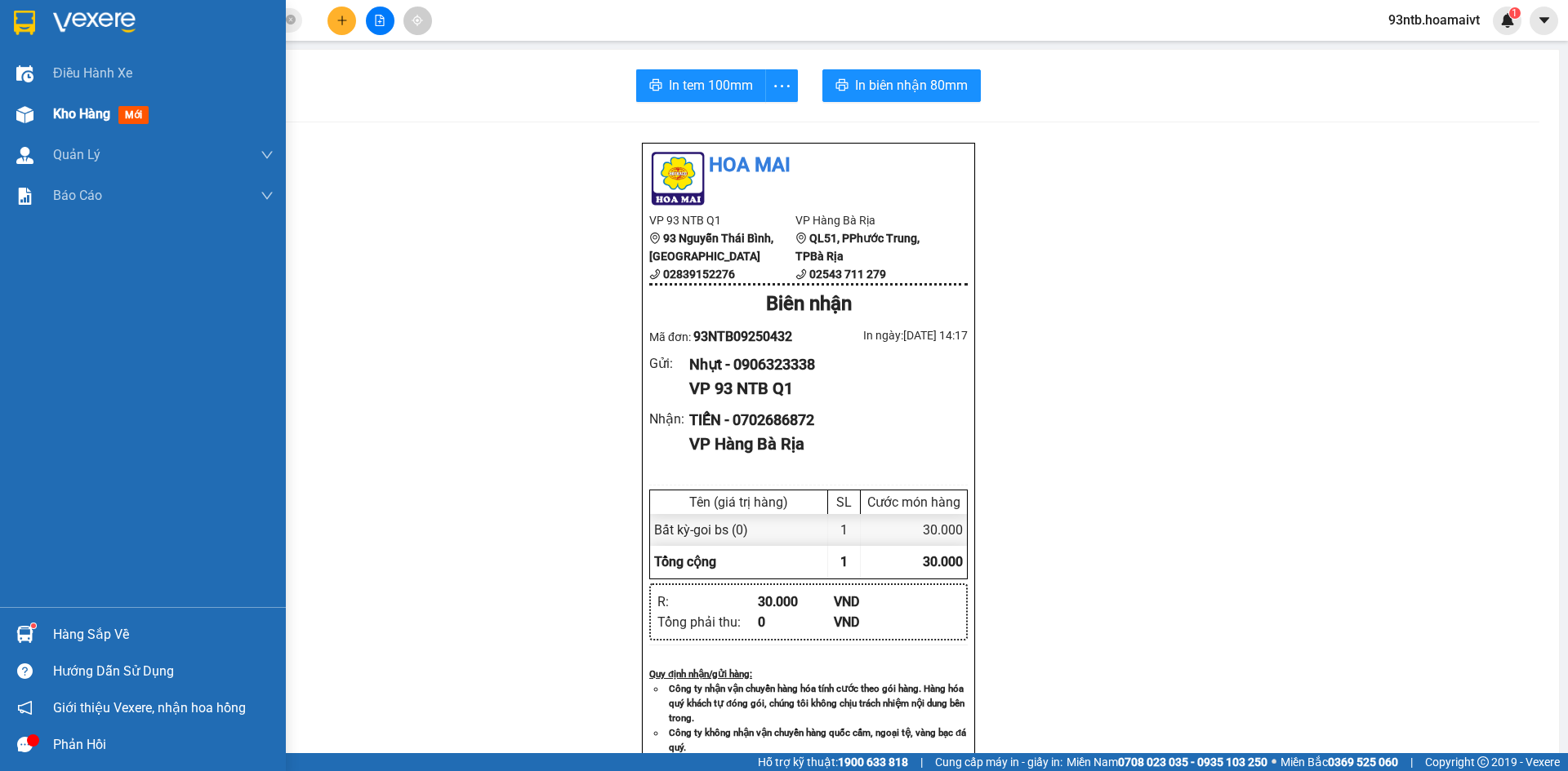
click at [80, 118] on span "Kho hàng" at bounding box center [82, 114] width 57 height 16
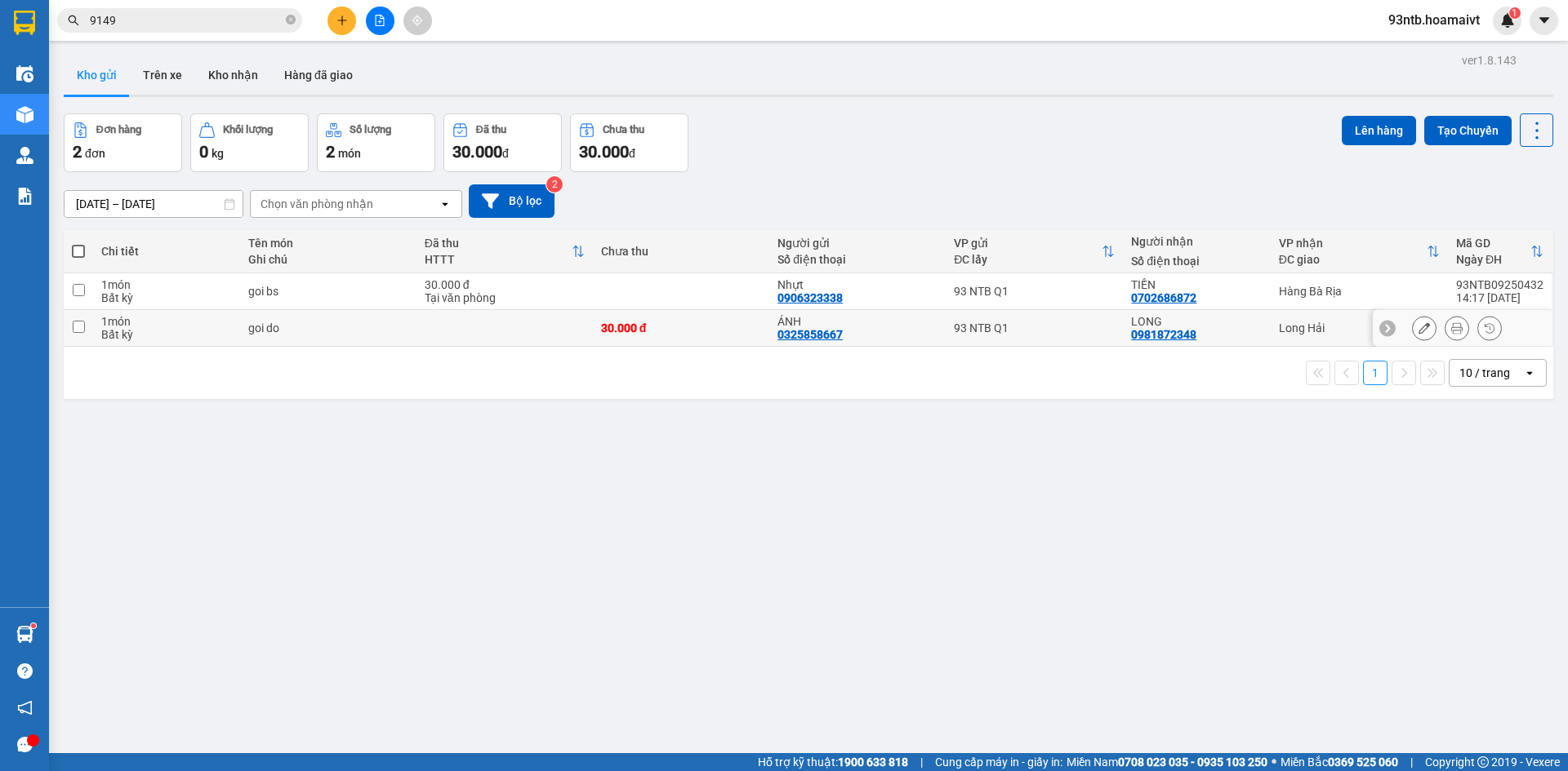
click at [1308, 333] on div "Long Hải" at bounding box center [1359, 327] width 161 height 13
checkbox input "true"
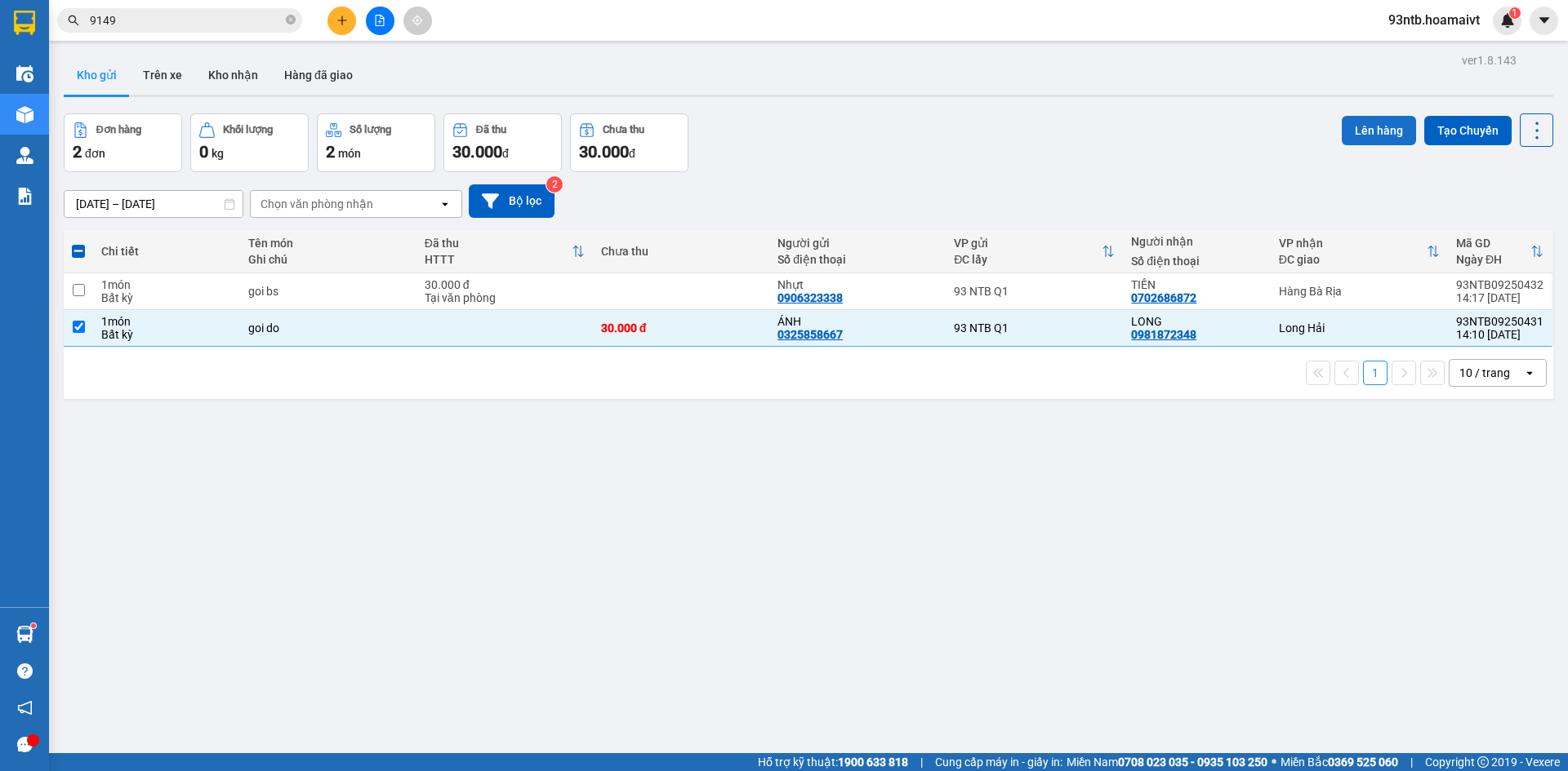
click at [1370, 141] on button "Lên hàng" at bounding box center [1379, 130] width 74 height 29
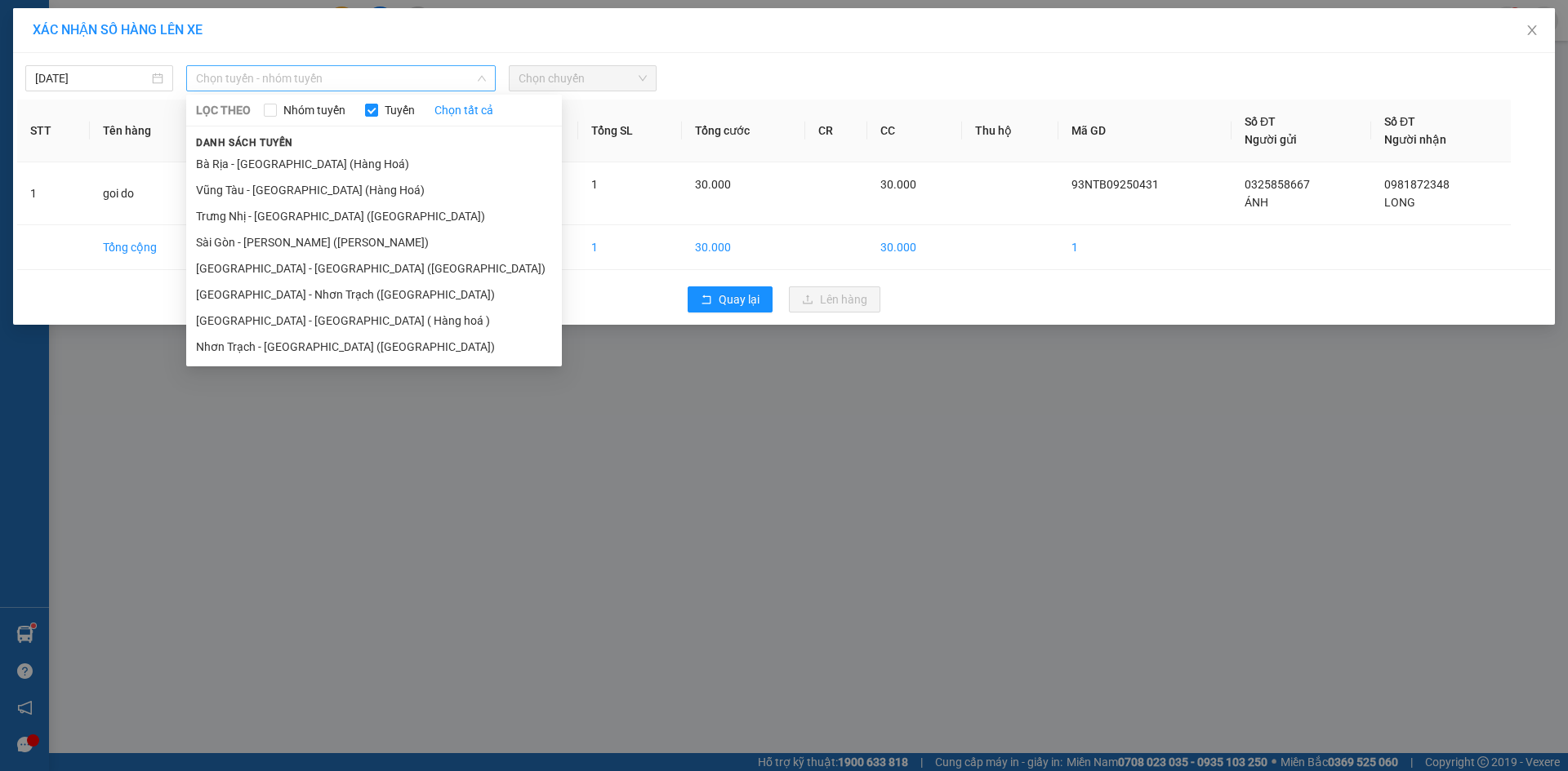
click at [357, 76] on span "Chọn tuyến - nhóm tuyến" at bounding box center [341, 78] width 290 height 24
click at [307, 324] on li "Sài Gòn - Long Hải ( Hàng hoá )" at bounding box center [374, 320] width 376 height 26
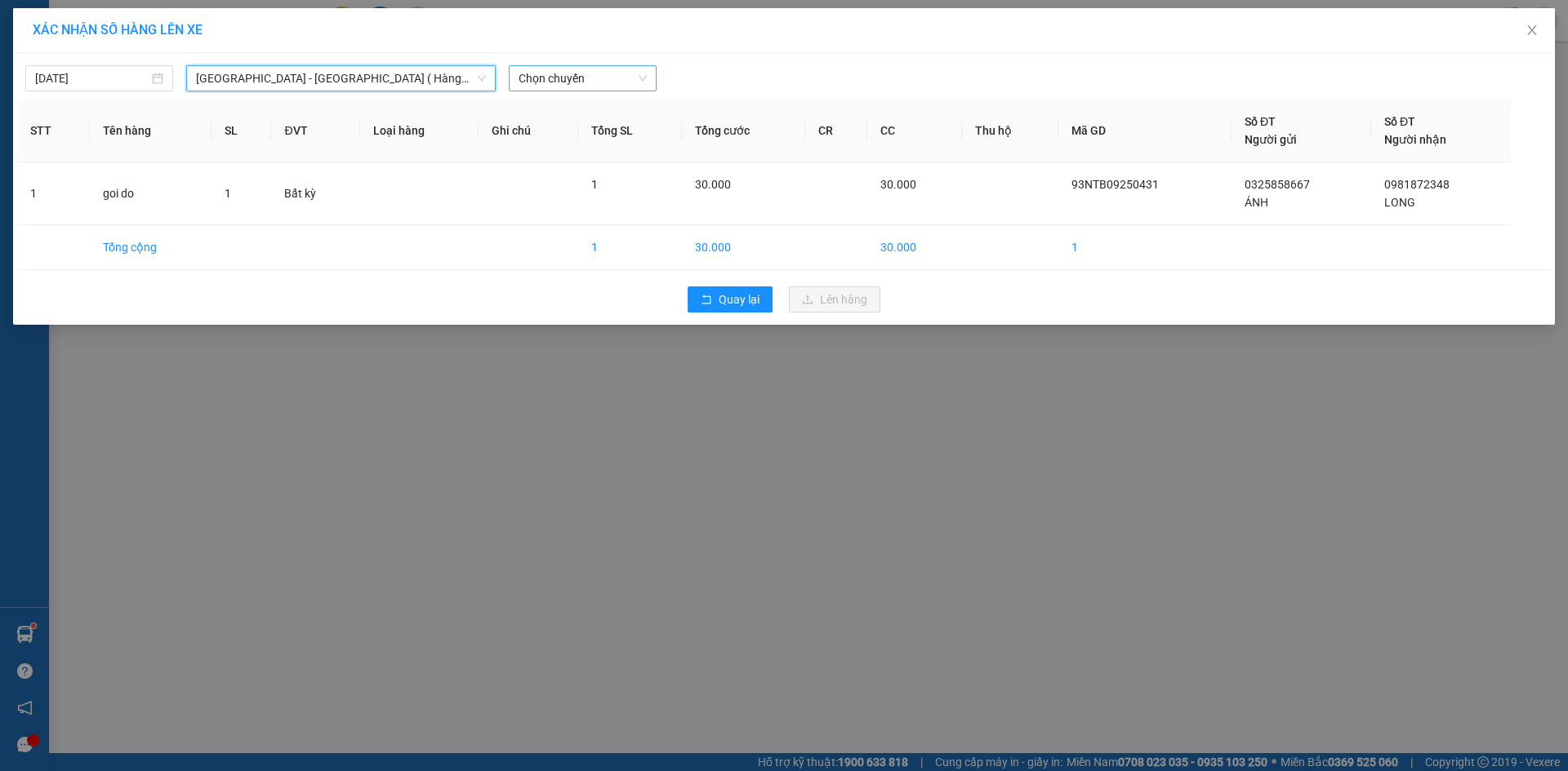
click at [645, 81] on span "Chọn chuyến" at bounding box center [583, 78] width 128 height 24
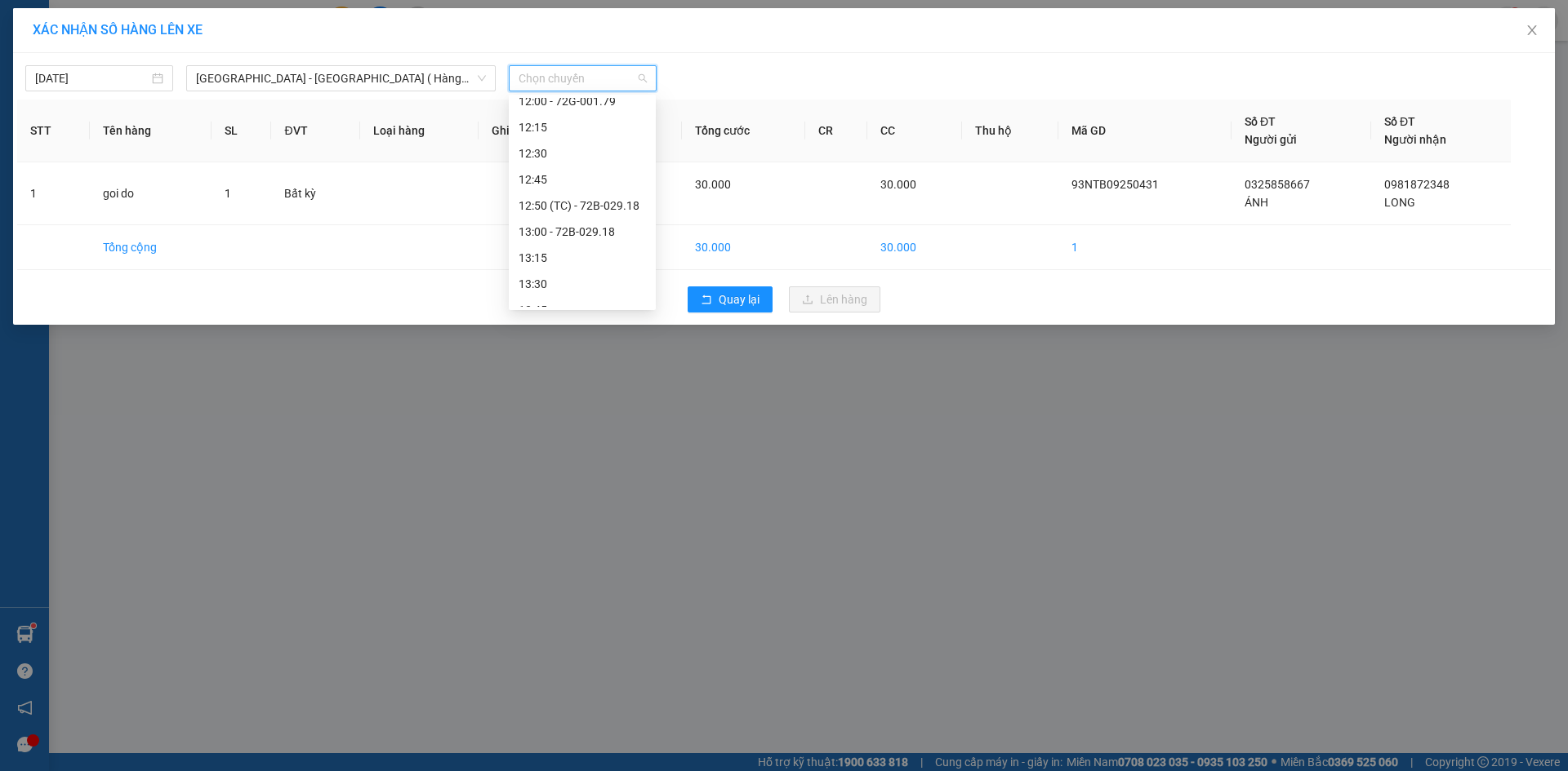
scroll to position [1061, 0]
click at [600, 216] on div "14:30" at bounding box center [582, 225] width 147 height 26
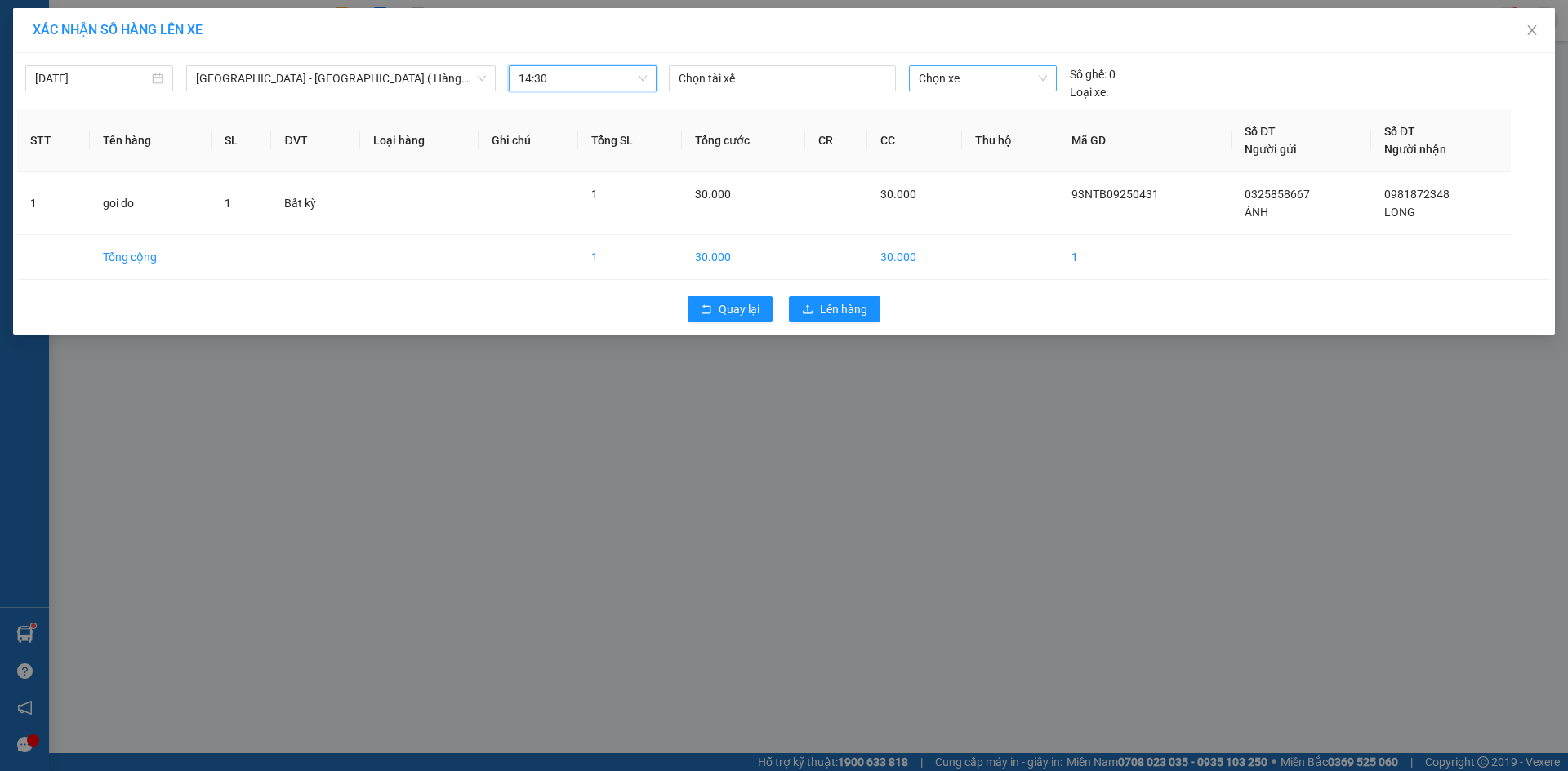
click at [967, 84] on span "Chọn xe" at bounding box center [982, 78] width 127 height 24
type input "3437"
click at [615, 88] on span "14:30" at bounding box center [583, 78] width 128 height 24
click at [575, 174] on div "14:00" at bounding box center [582, 173] width 127 height 17
click at [575, 174] on td at bounding box center [528, 203] width 100 height 63
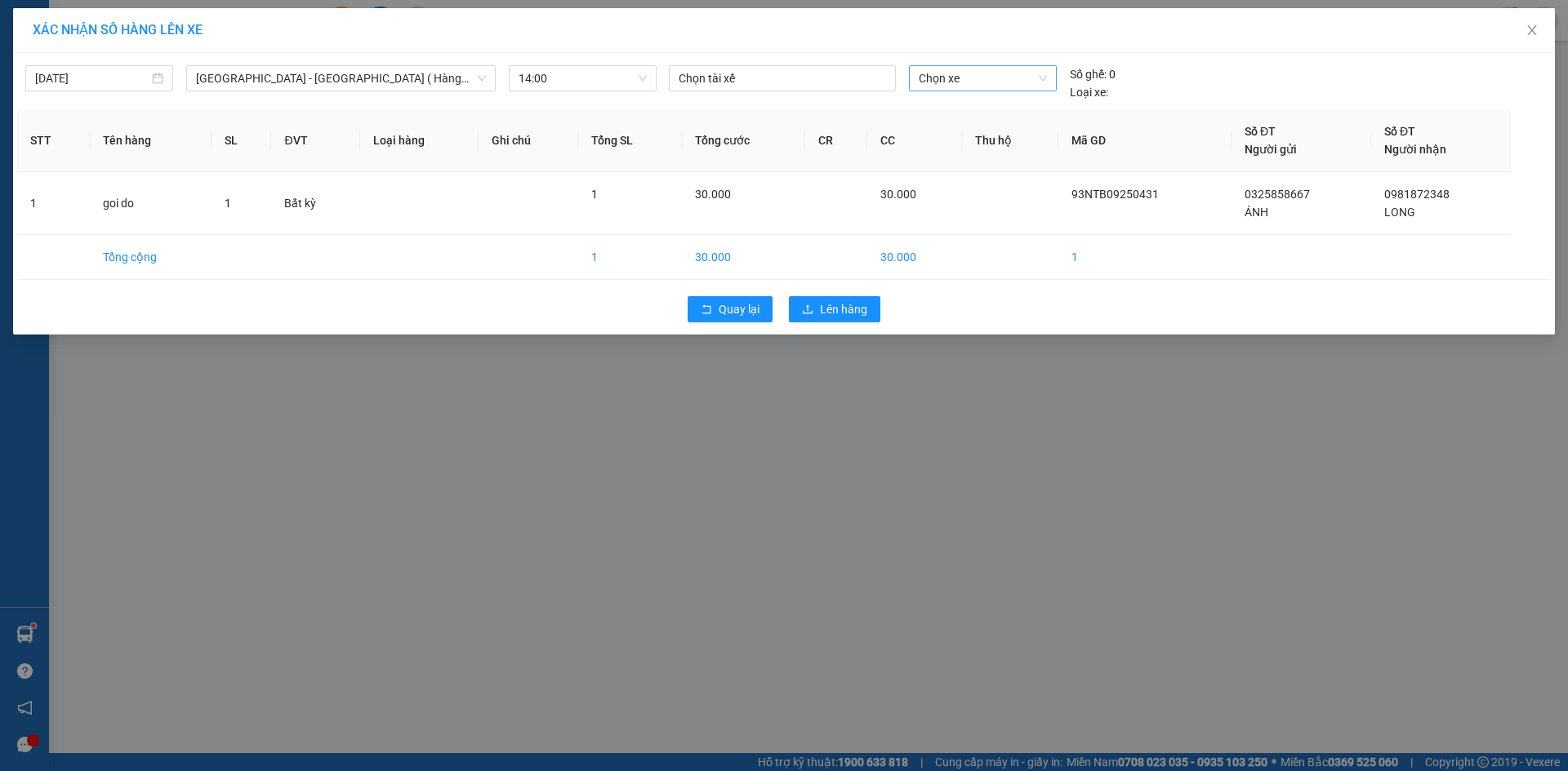
click at [972, 72] on span "Chọn xe" at bounding box center [982, 78] width 127 height 24
type input "3437"
click at [989, 101] on div "72B-034.37" at bounding box center [982, 111] width 147 height 26
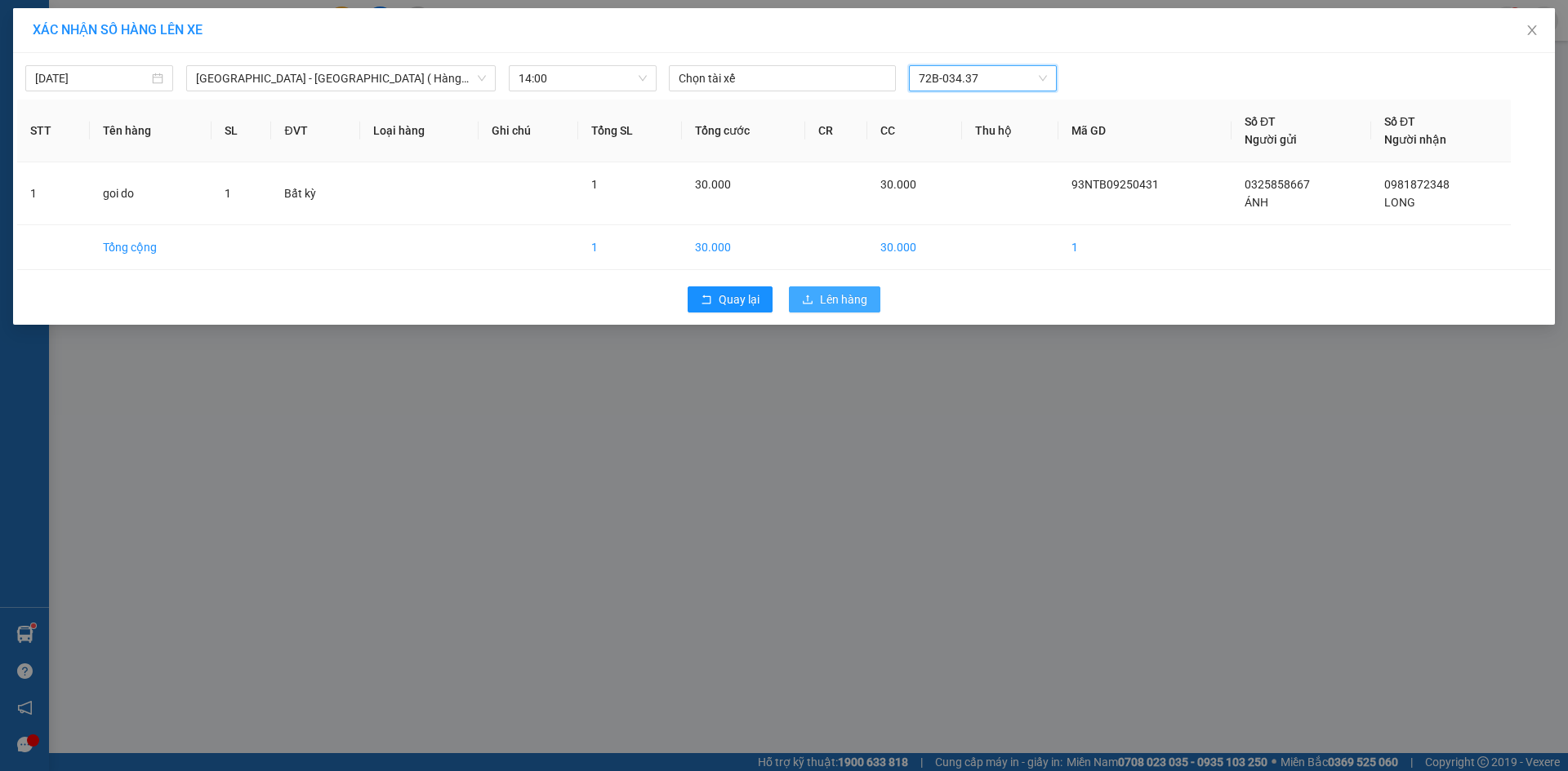
click at [858, 291] on span "Lên hàng" at bounding box center [843, 299] width 48 height 17
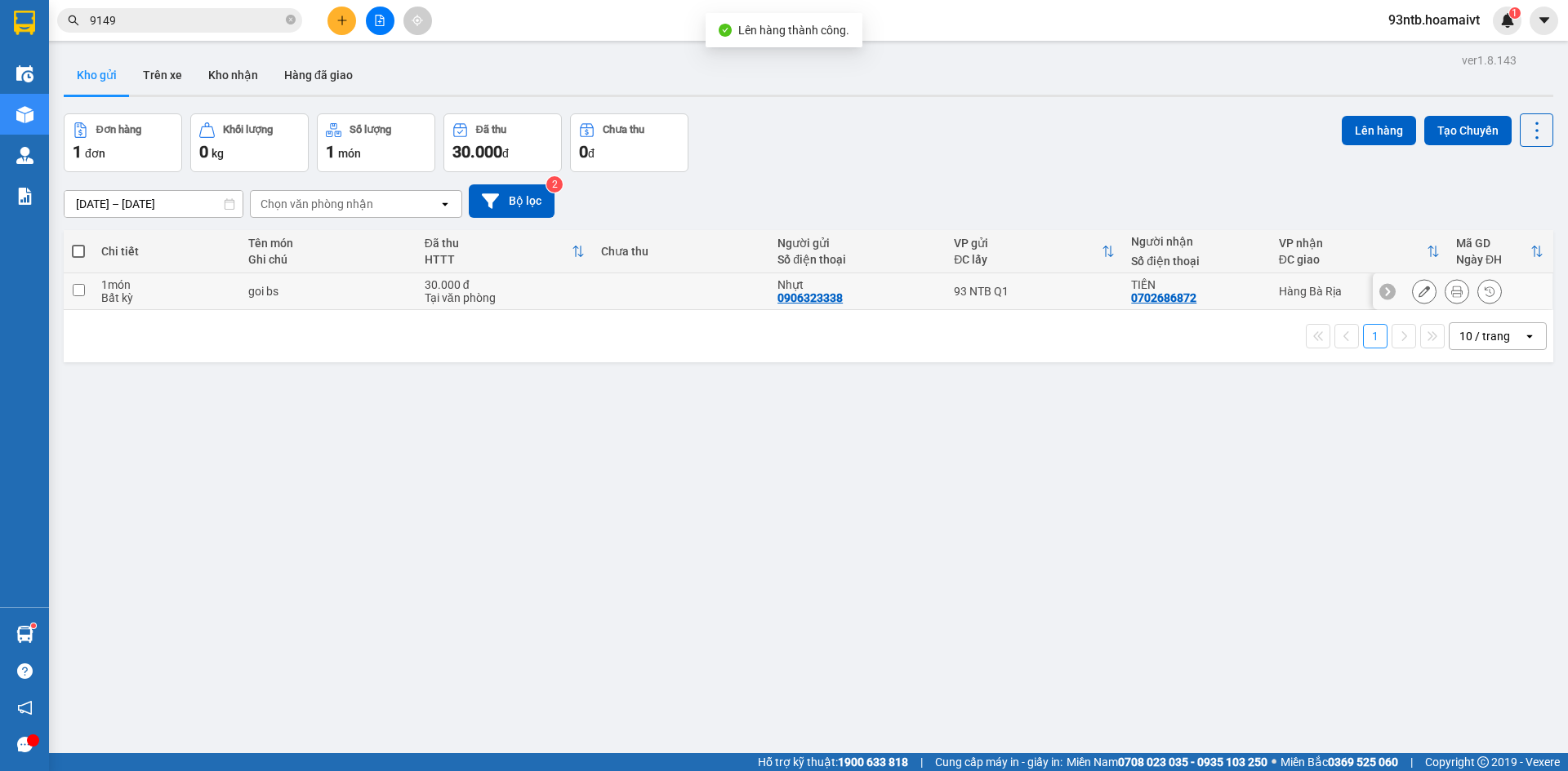
click at [1217, 286] on div "TIẾN" at bounding box center [1196, 285] width 131 height 13
checkbox input "true"
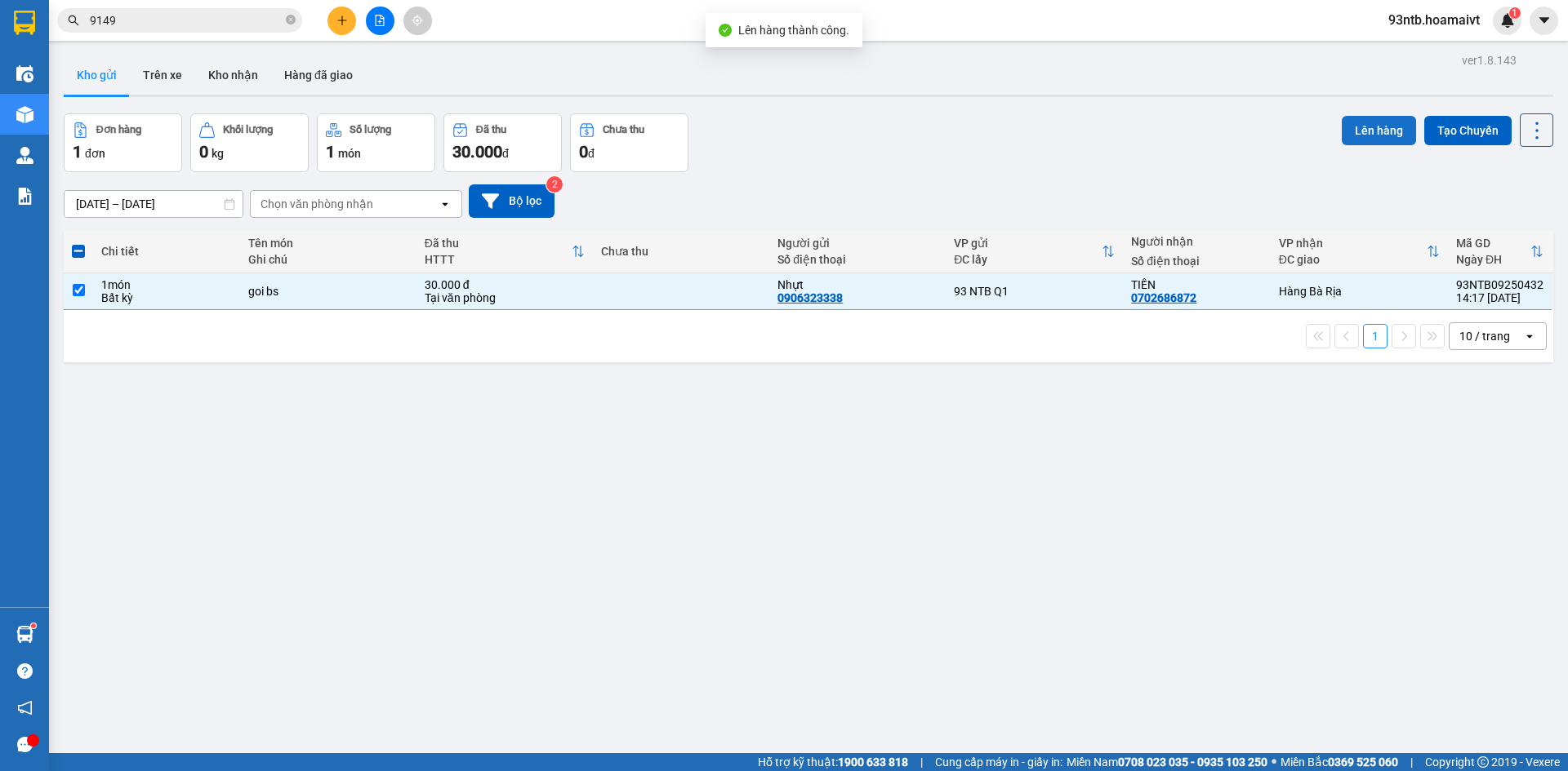
click at [1342, 136] on button "Lên hàng" at bounding box center [1379, 130] width 74 height 29
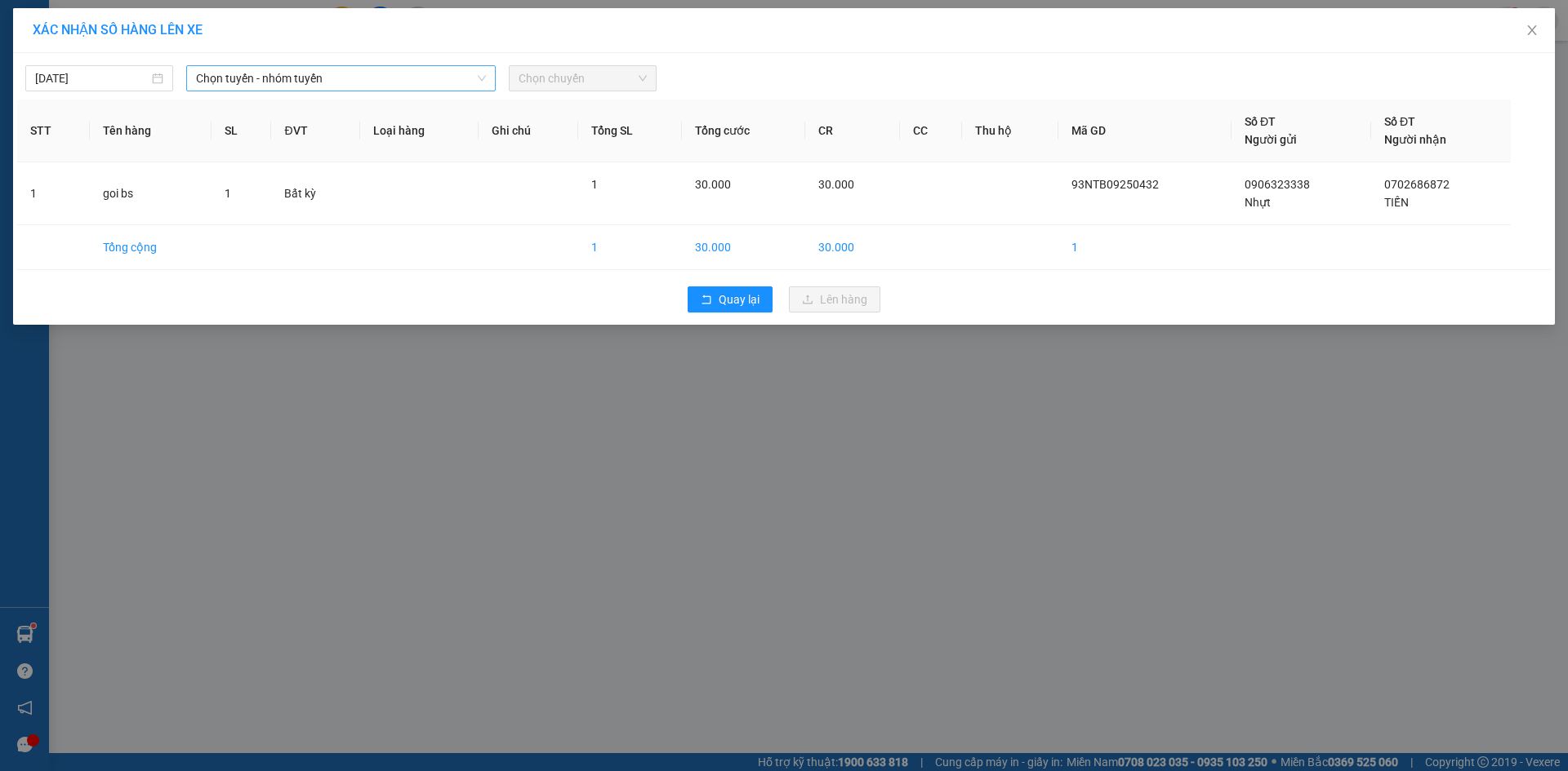
click at [290, 74] on span "Chọn tuyến - nhóm tuyến" at bounding box center [341, 78] width 290 height 24
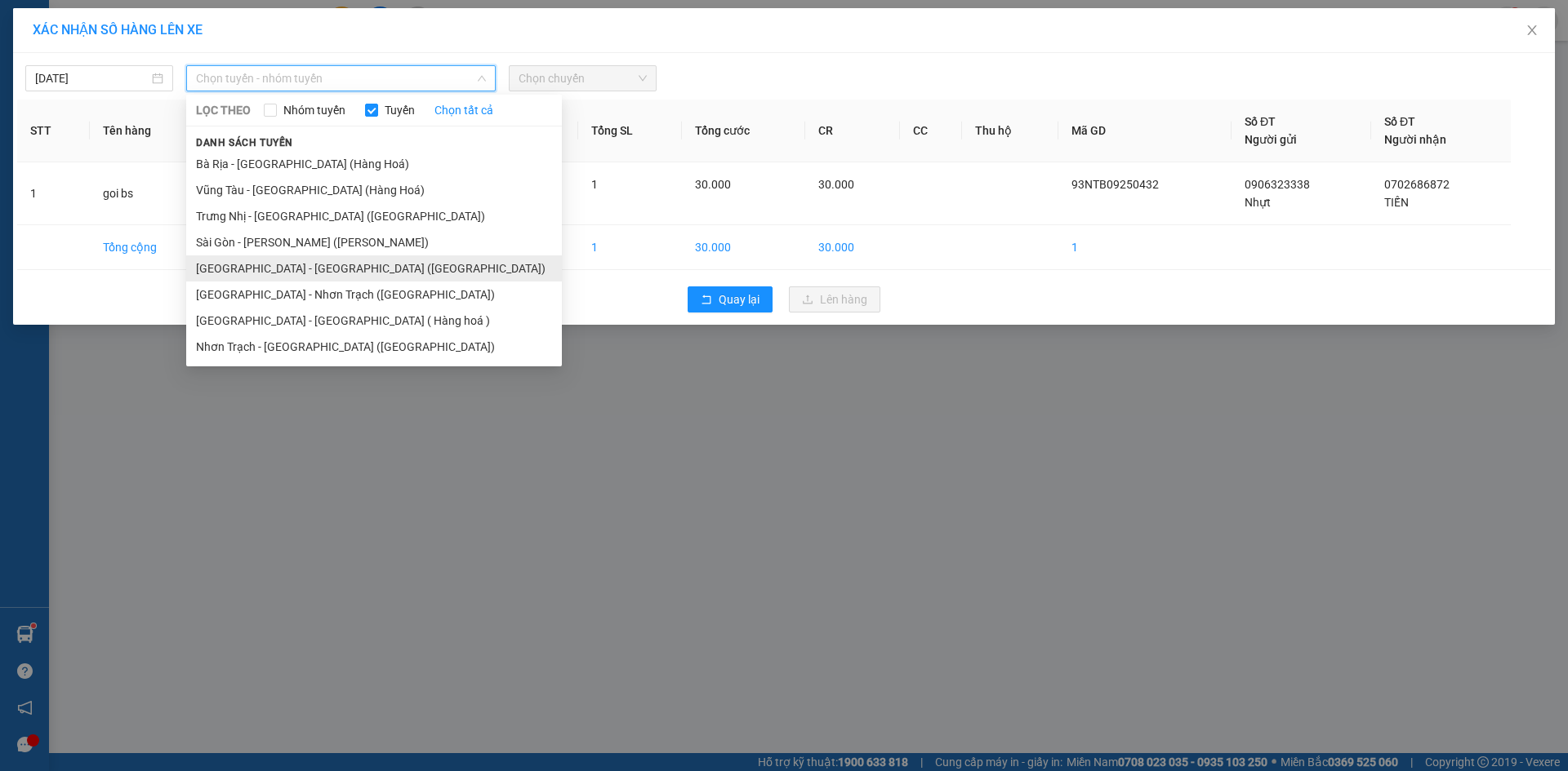
click at [321, 273] on li "Sài Gòn - Bà Rịa (Hàng Hoá)" at bounding box center [374, 268] width 376 height 26
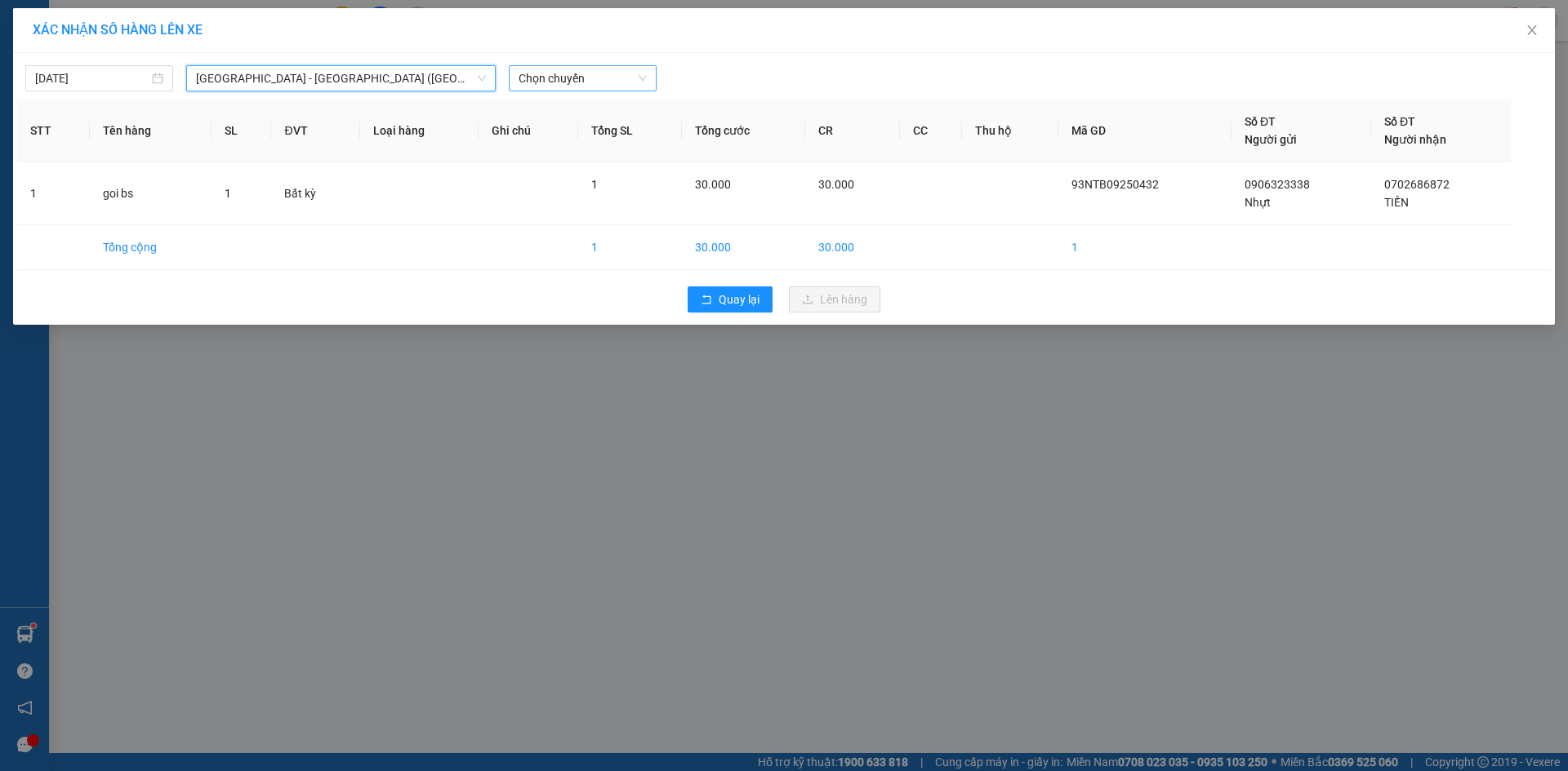
click at [632, 81] on span "Chọn chuyến" at bounding box center [583, 78] width 128 height 24
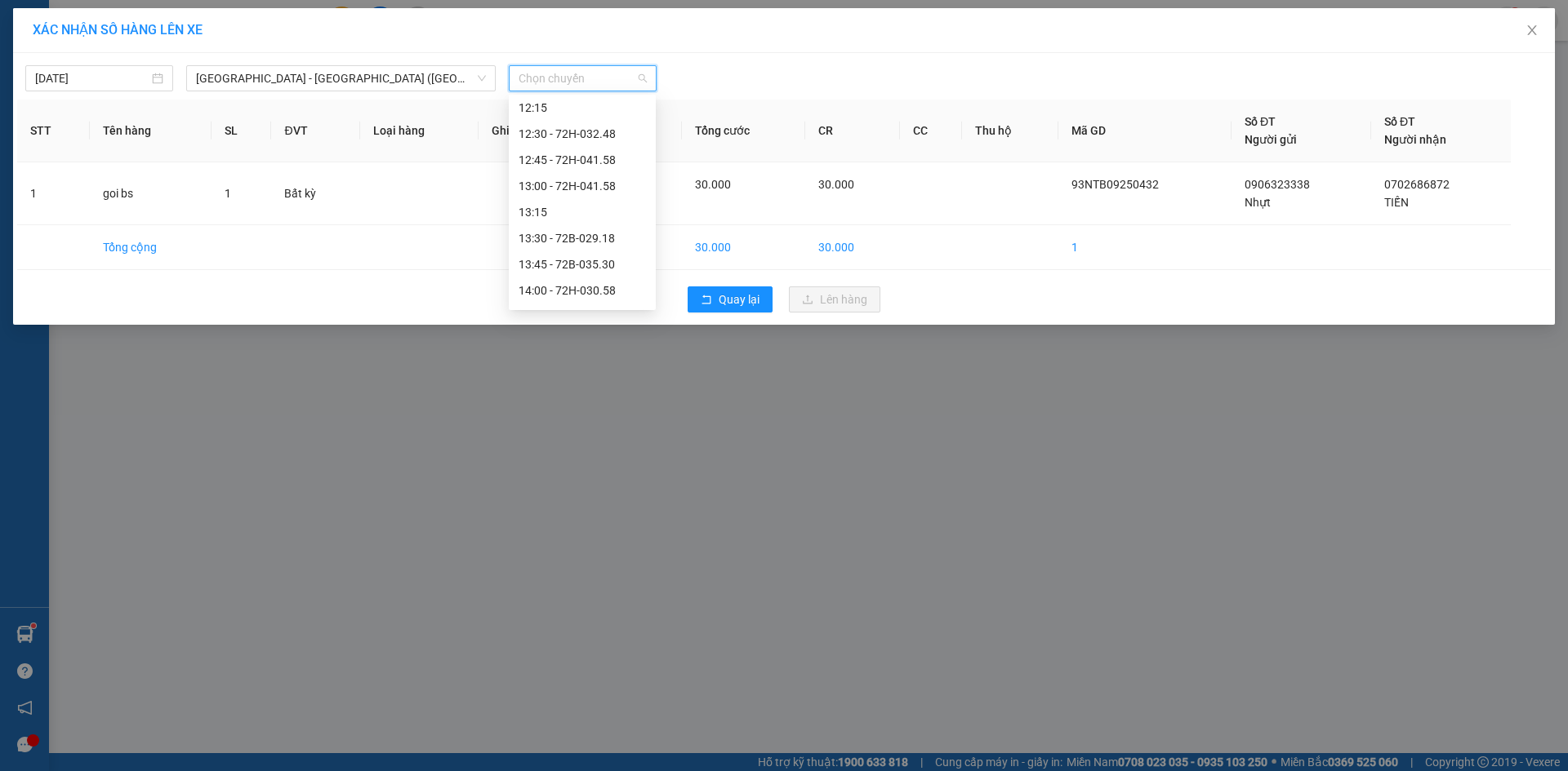
scroll to position [817, 0]
click at [592, 256] on div "14:15" at bounding box center [582, 261] width 127 height 17
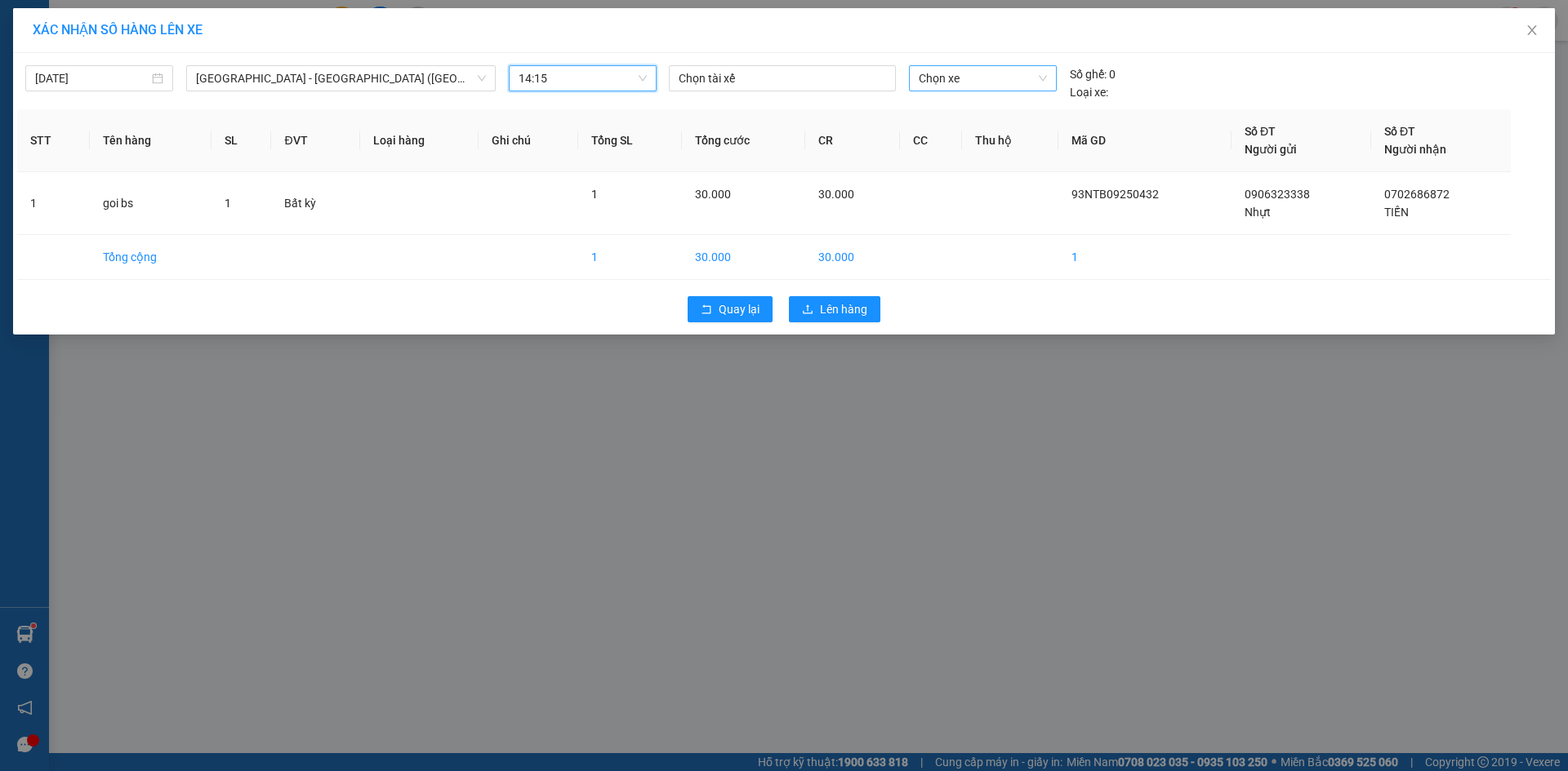
click at [931, 84] on span "Chọn xe" at bounding box center [982, 78] width 127 height 24
type input "3437"
click at [945, 111] on div "72B-034.37" at bounding box center [982, 111] width 127 height 17
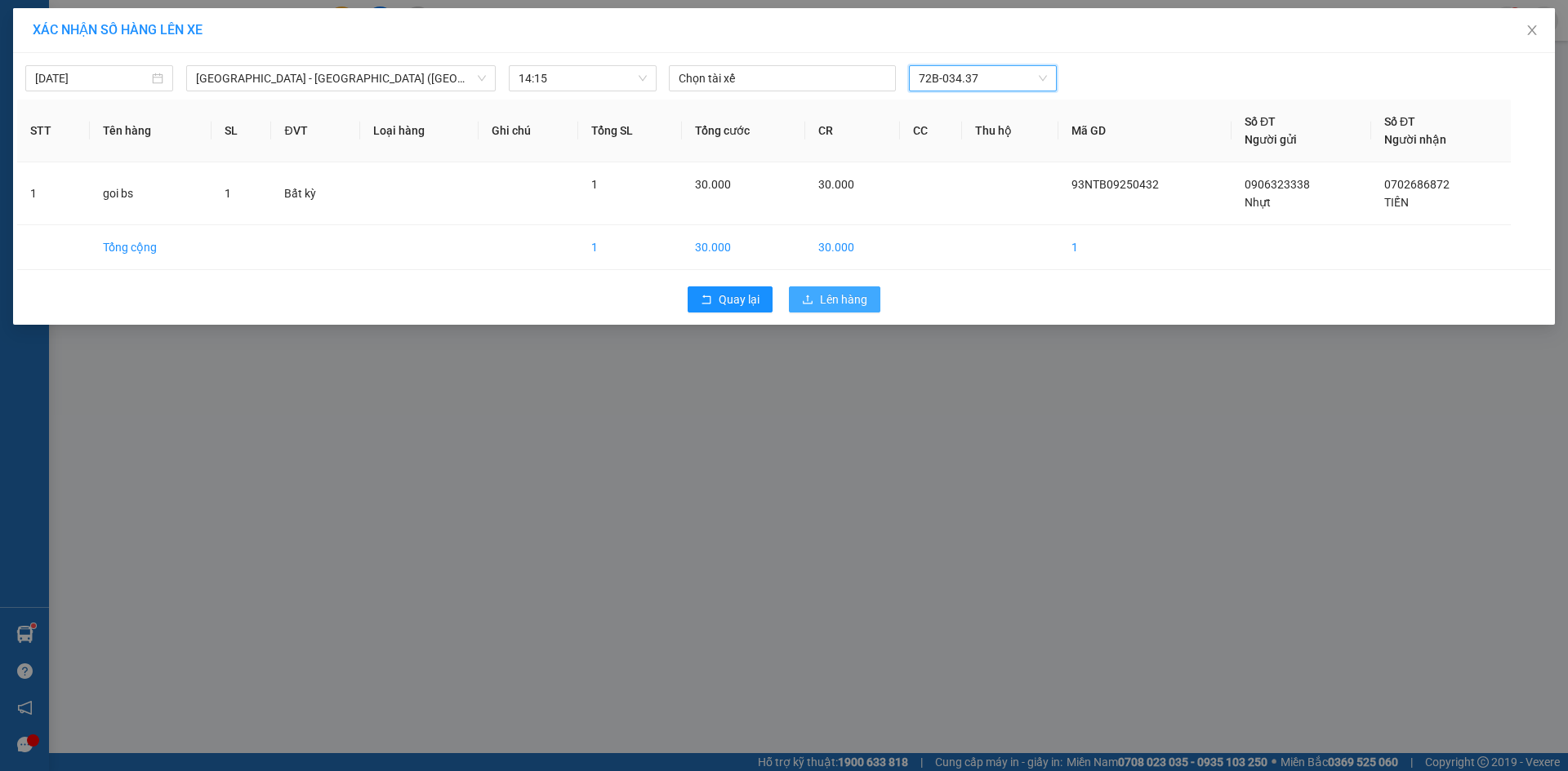
click at [865, 288] on button "Lên hàng" at bounding box center [835, 299] width 91 height 26
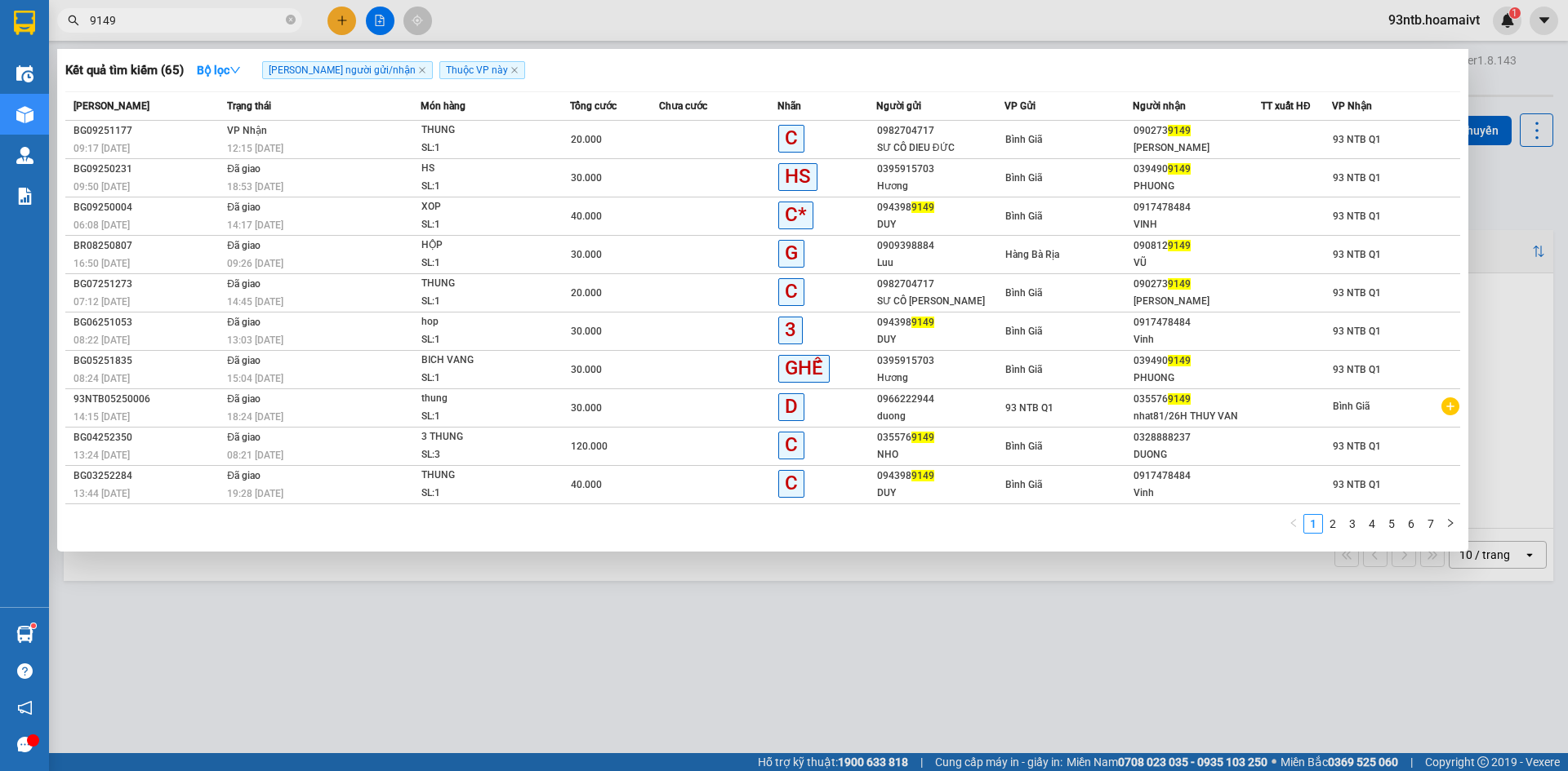
click at [119, 20] on input "9149" at bounding box center [186, 20] width 192 height 17
type input "9"
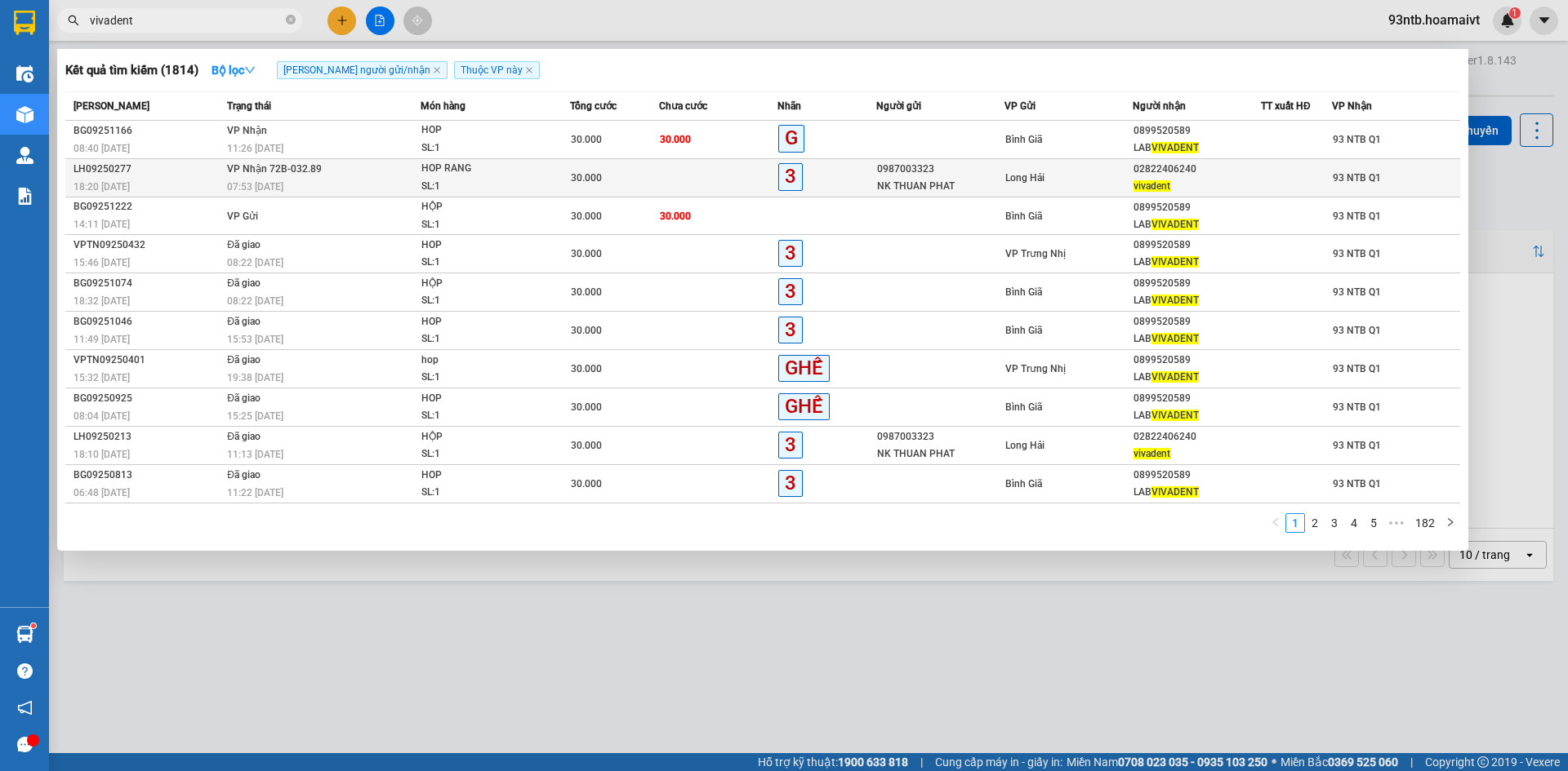
type input "vivadent"
click at [1113, 179] on div "Long Hải" at bounding box center [1069, 178] width 126 height 17
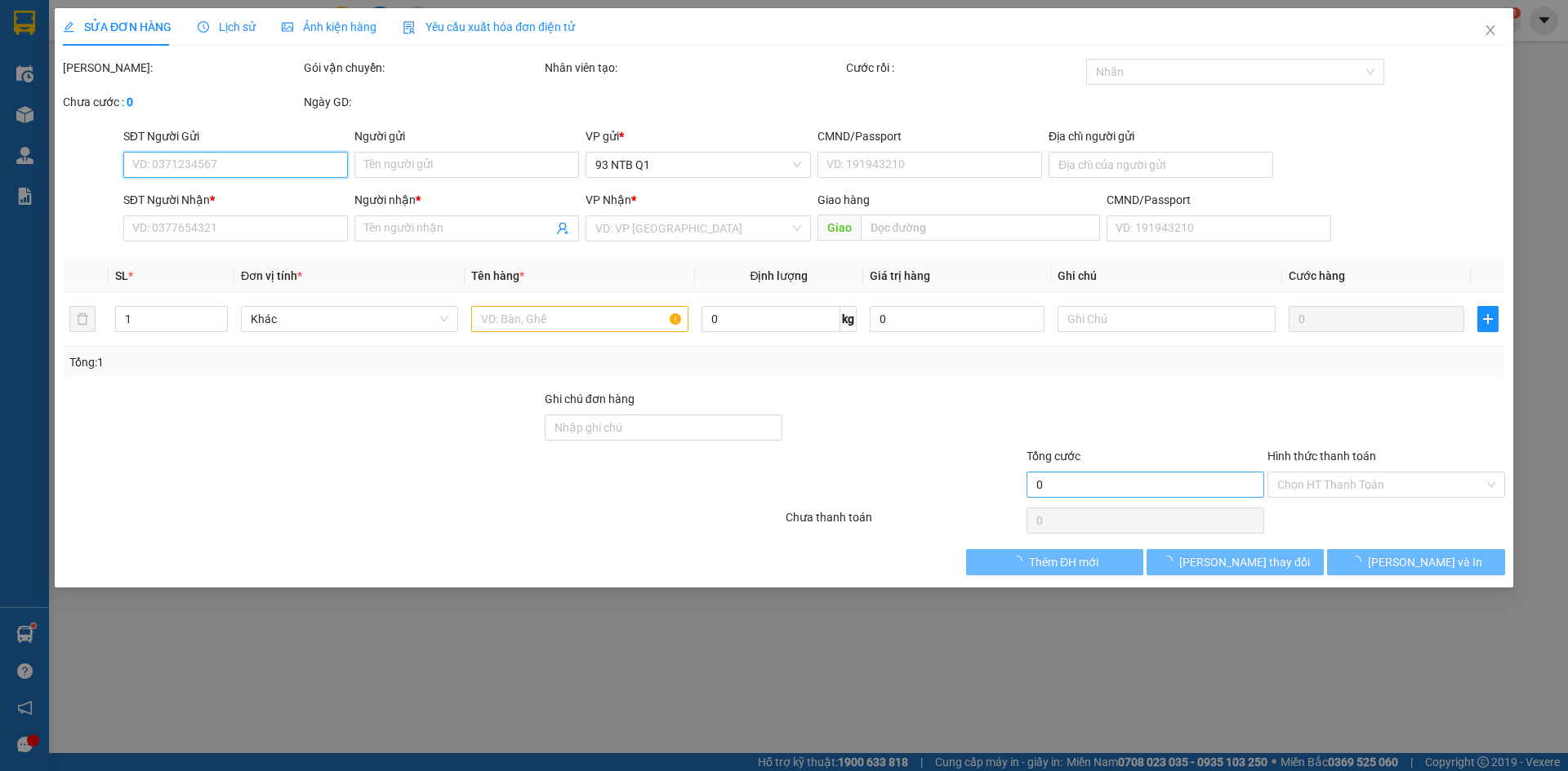
type input "0987003323"
type input "NK THUAN PHAT"
type input "077098002622"
type input "LONG HAI"
type input "02822406240"
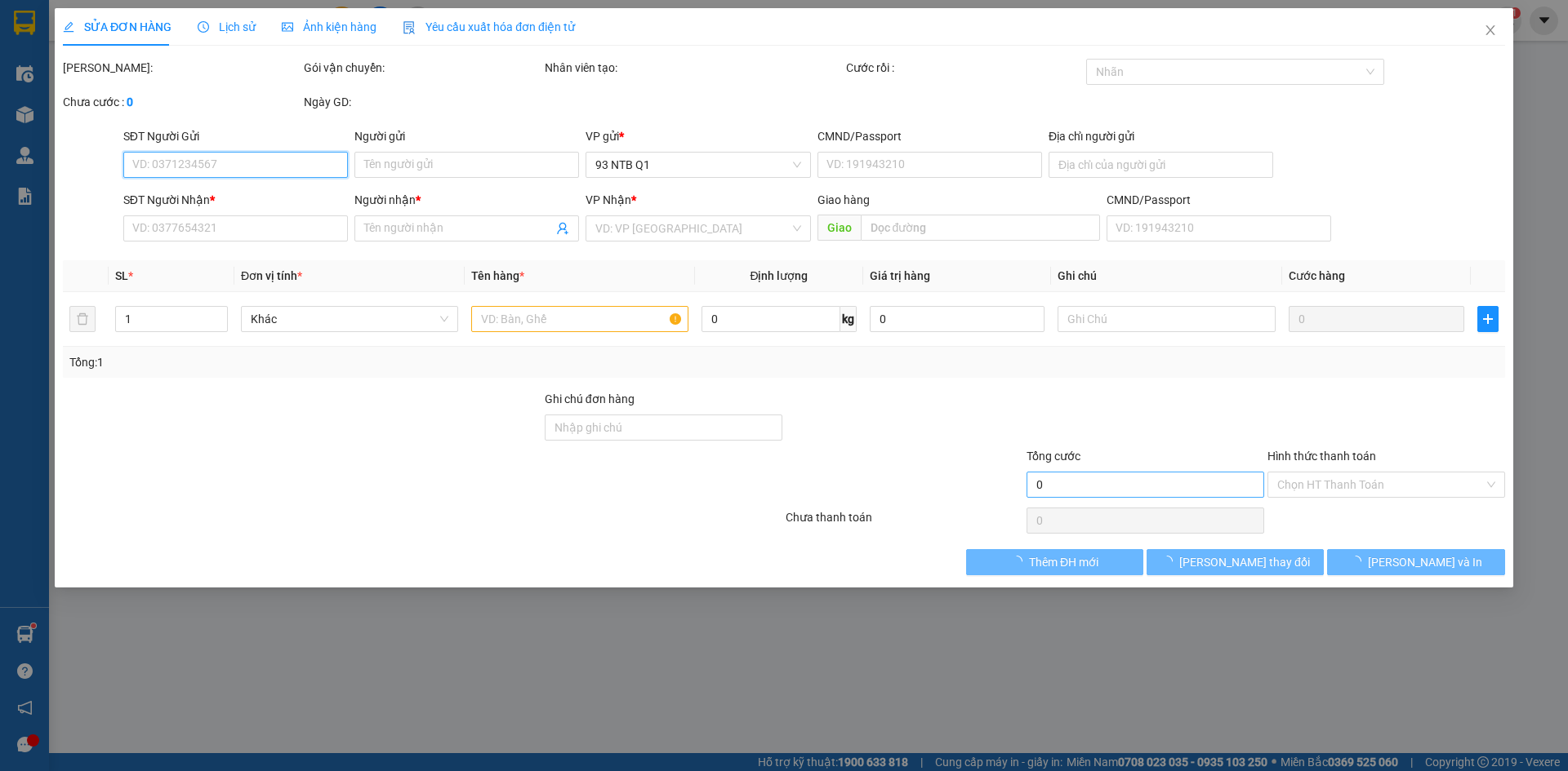
type input "vivadent"
type input "30.000"
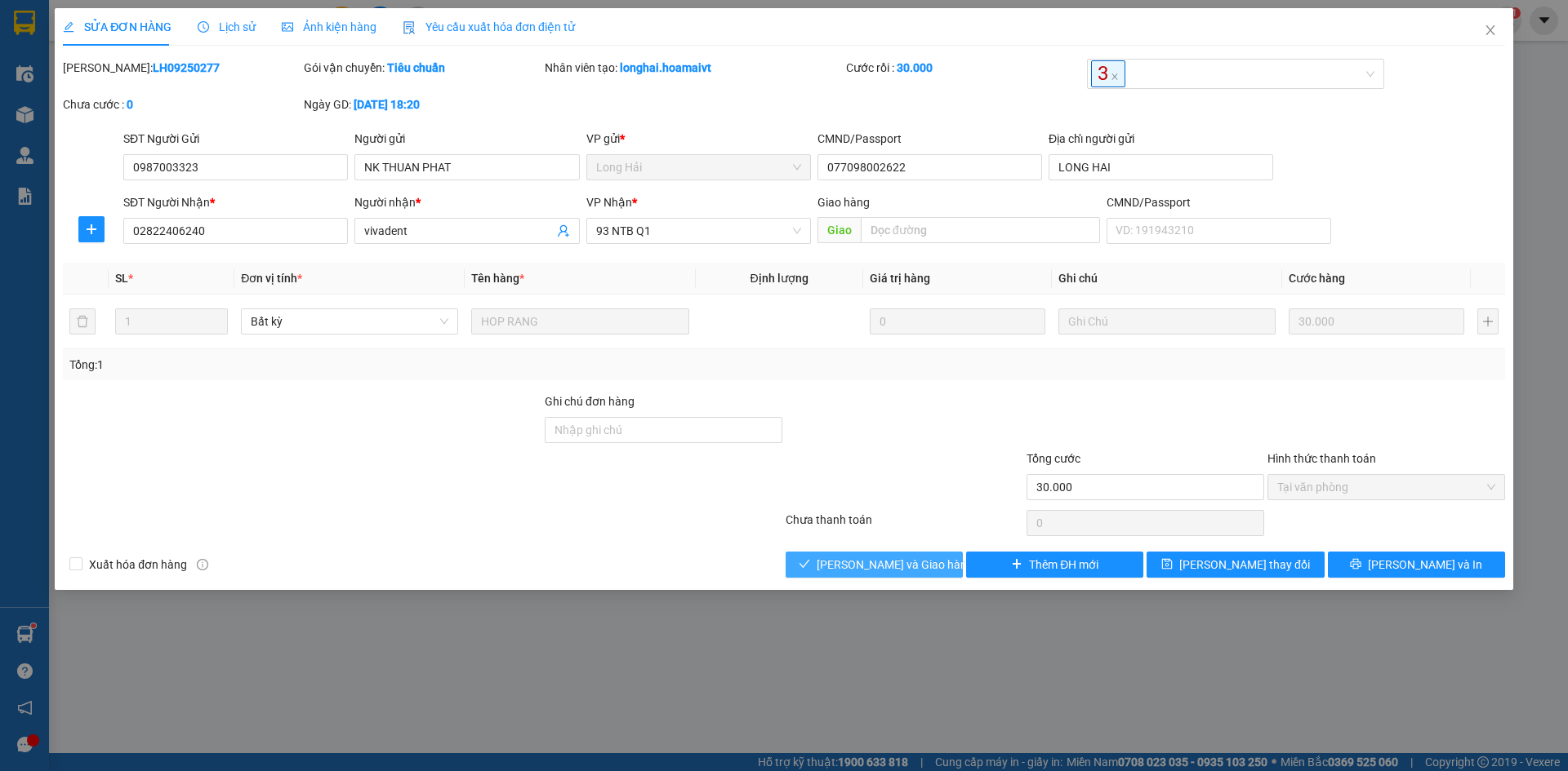
click at [897, 560] on span "[PERSON_NAME] và Giao hàng" at bounding box center [895, 564] width 156 height 17
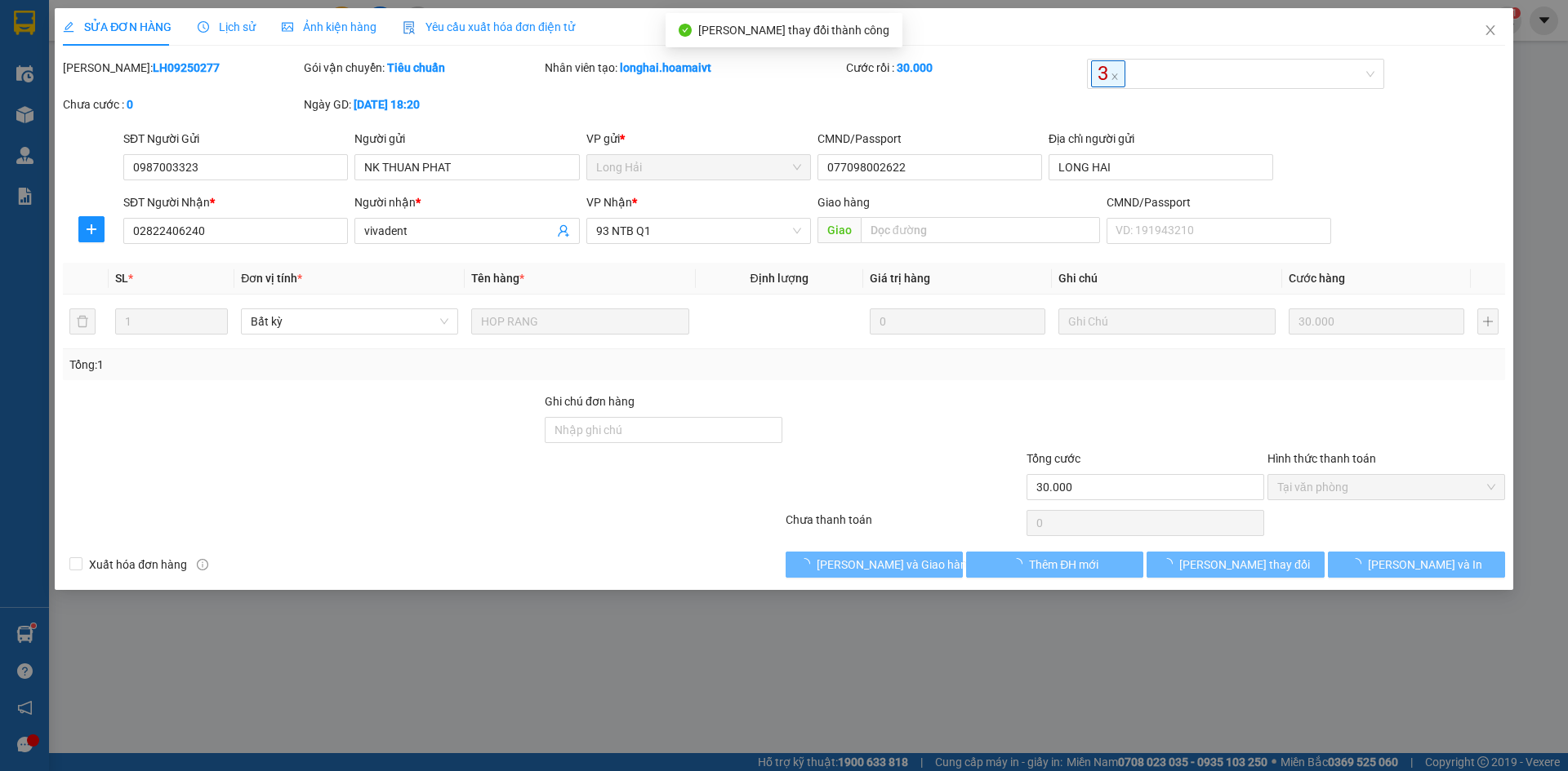
click at [1492, 33] on icon "close" at bounding box center [1489, 30] width 9 height 10
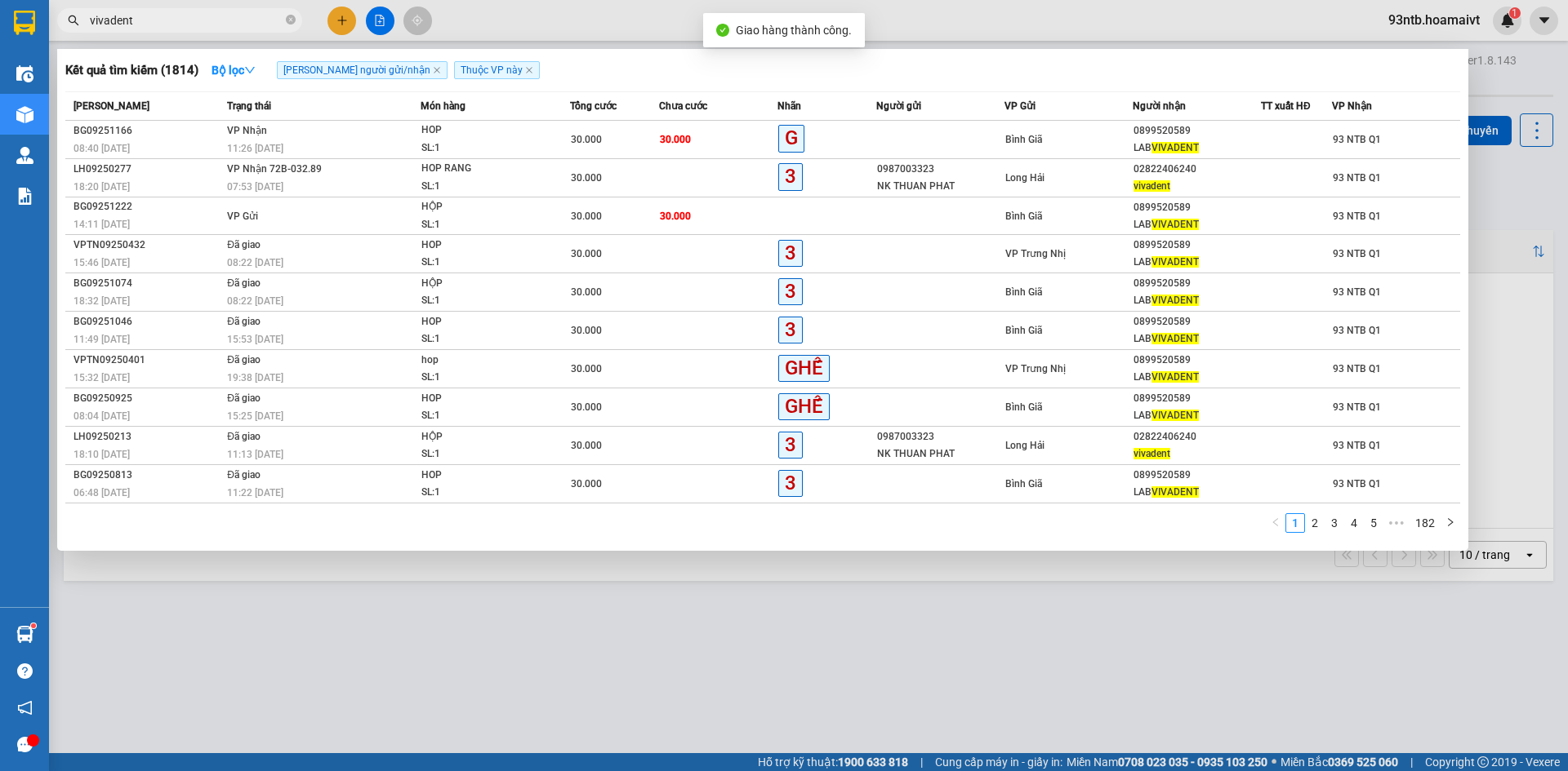
click at [263, 29] on span "vivadent" at bounding box center [180, 19] width 245 height 24
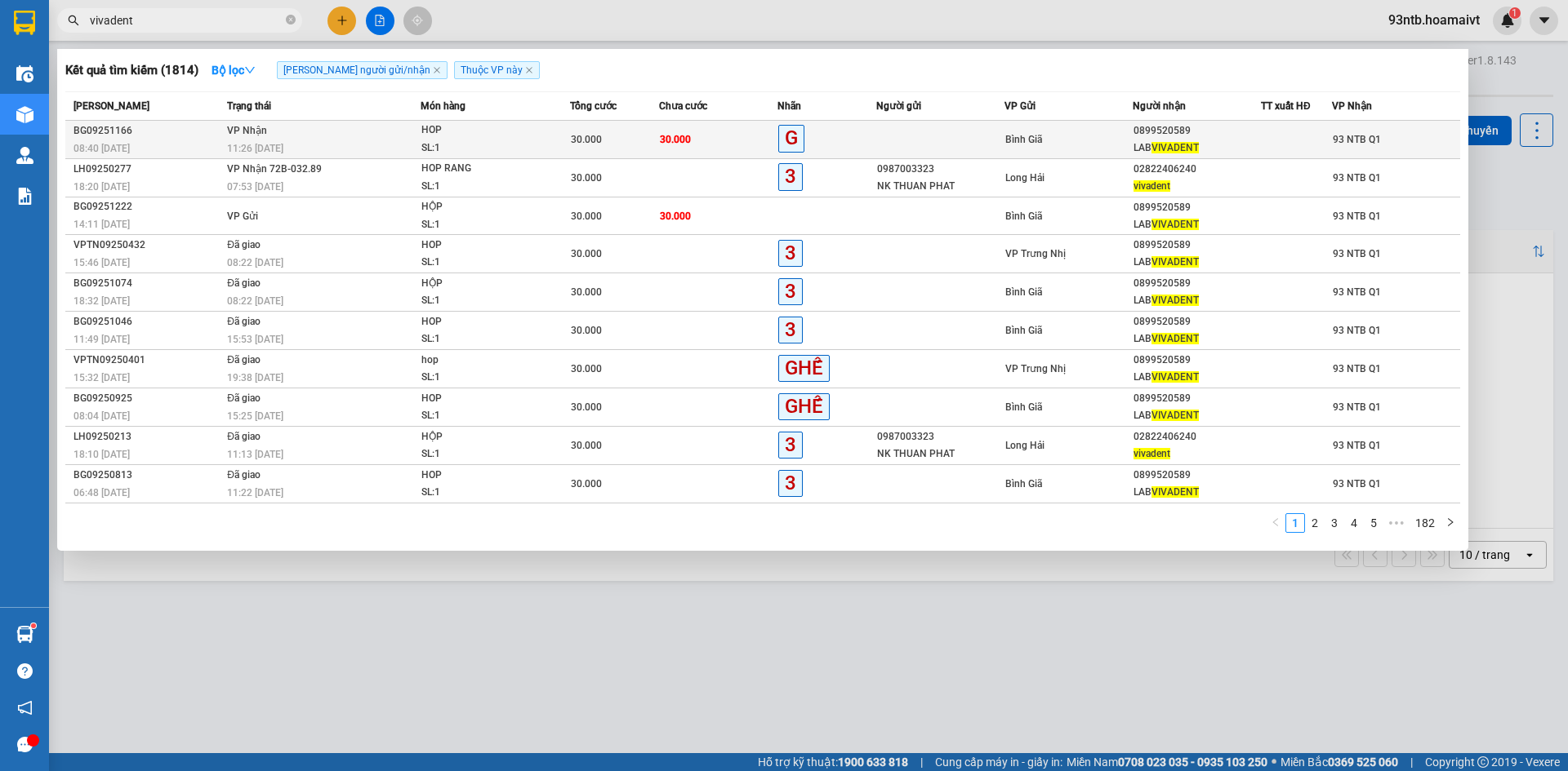
click at [1191, 154] on div "LAB VIVADENT" at bounding box center [1197, 149] width 126 height 17
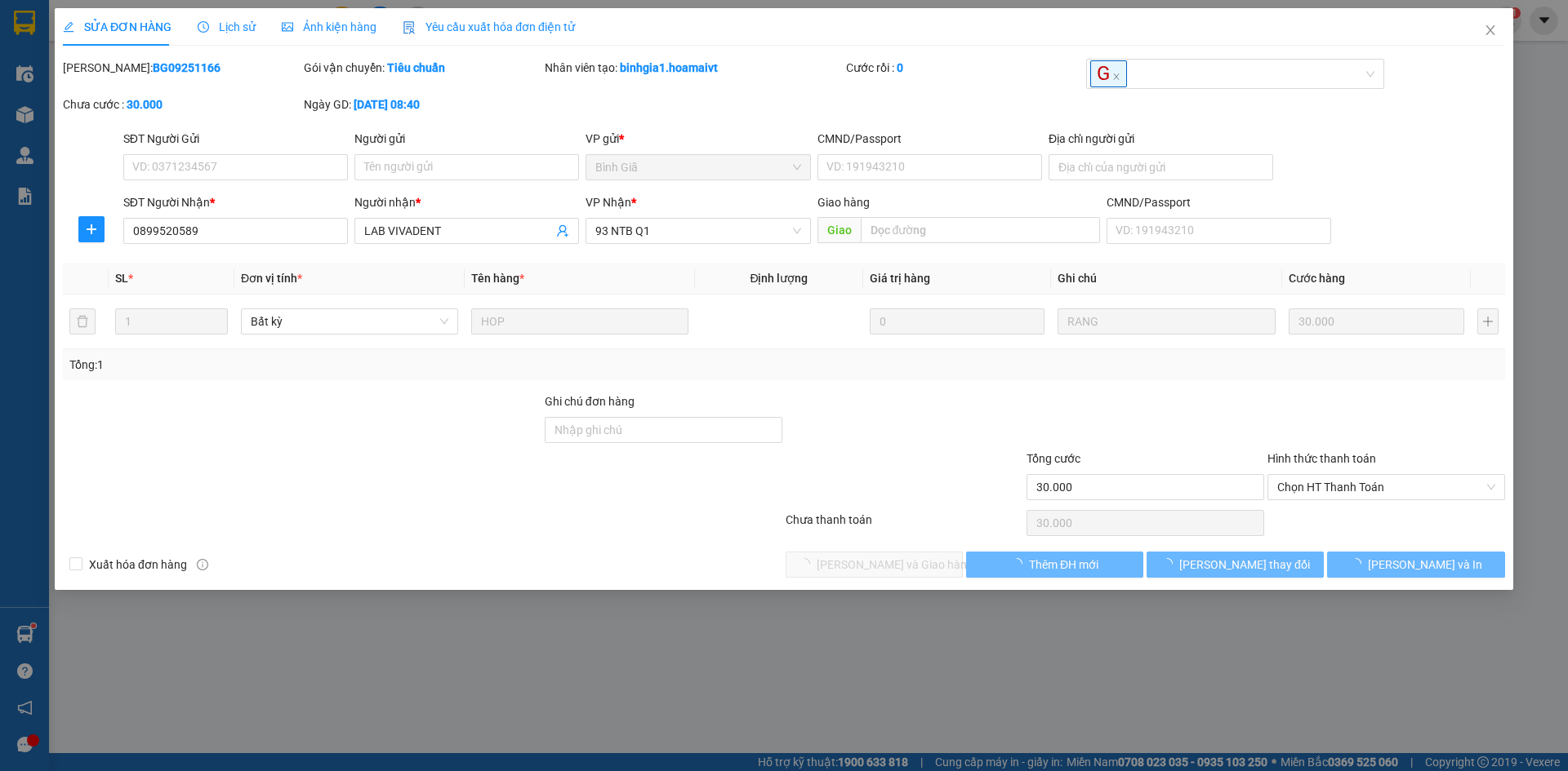
type input "0899520589"
type input "LAB VIVADENT"
type input "30.000"
click at [1399, 479] on span "Chọn HT Thanh Toán" at bounding box center [1386, 486] width 218 height 24
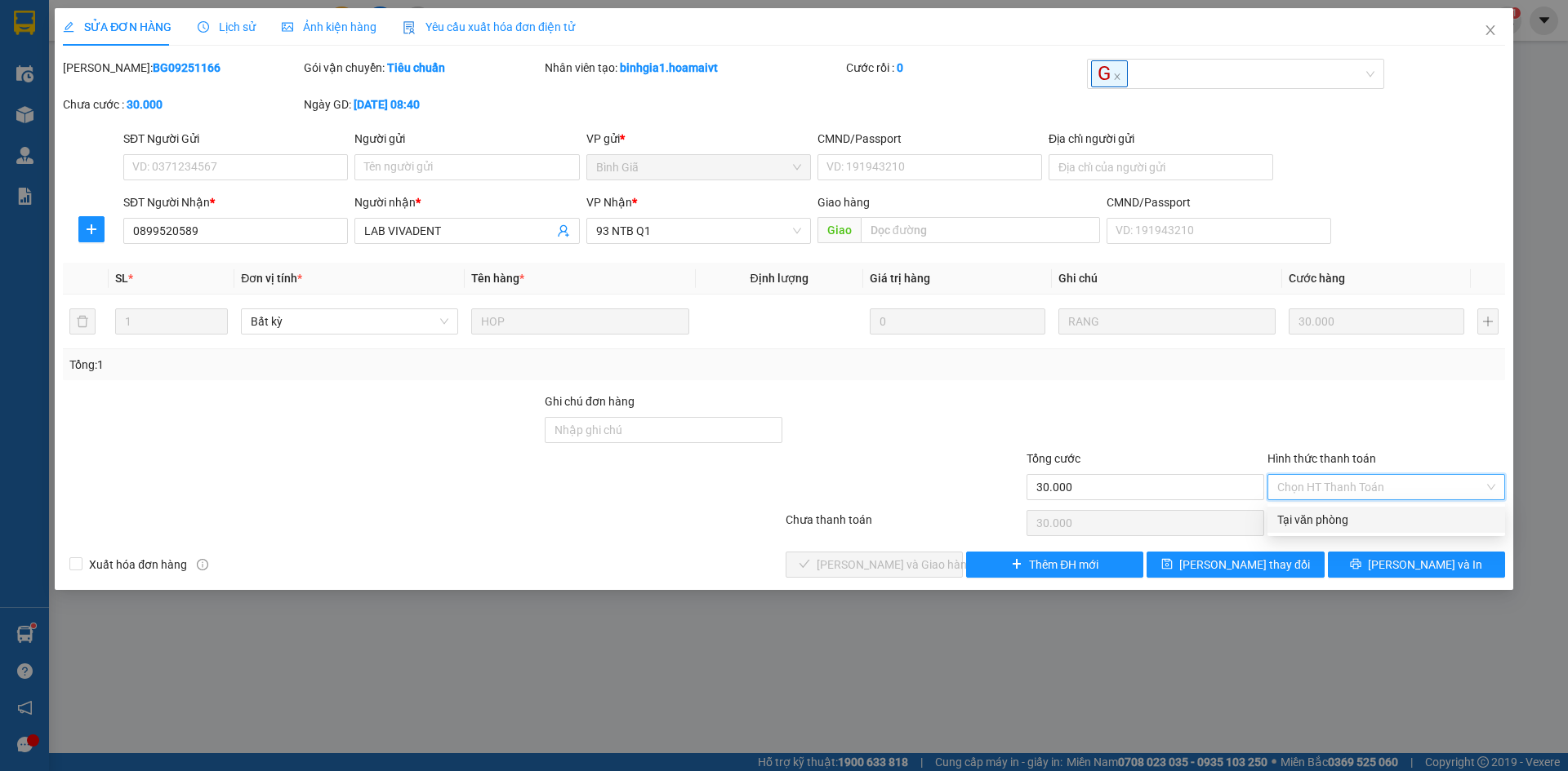
click at [1389, 521] on div "Tại văn phòng" at bounding box center [1386, 520] width 218 height 17
type input "0"
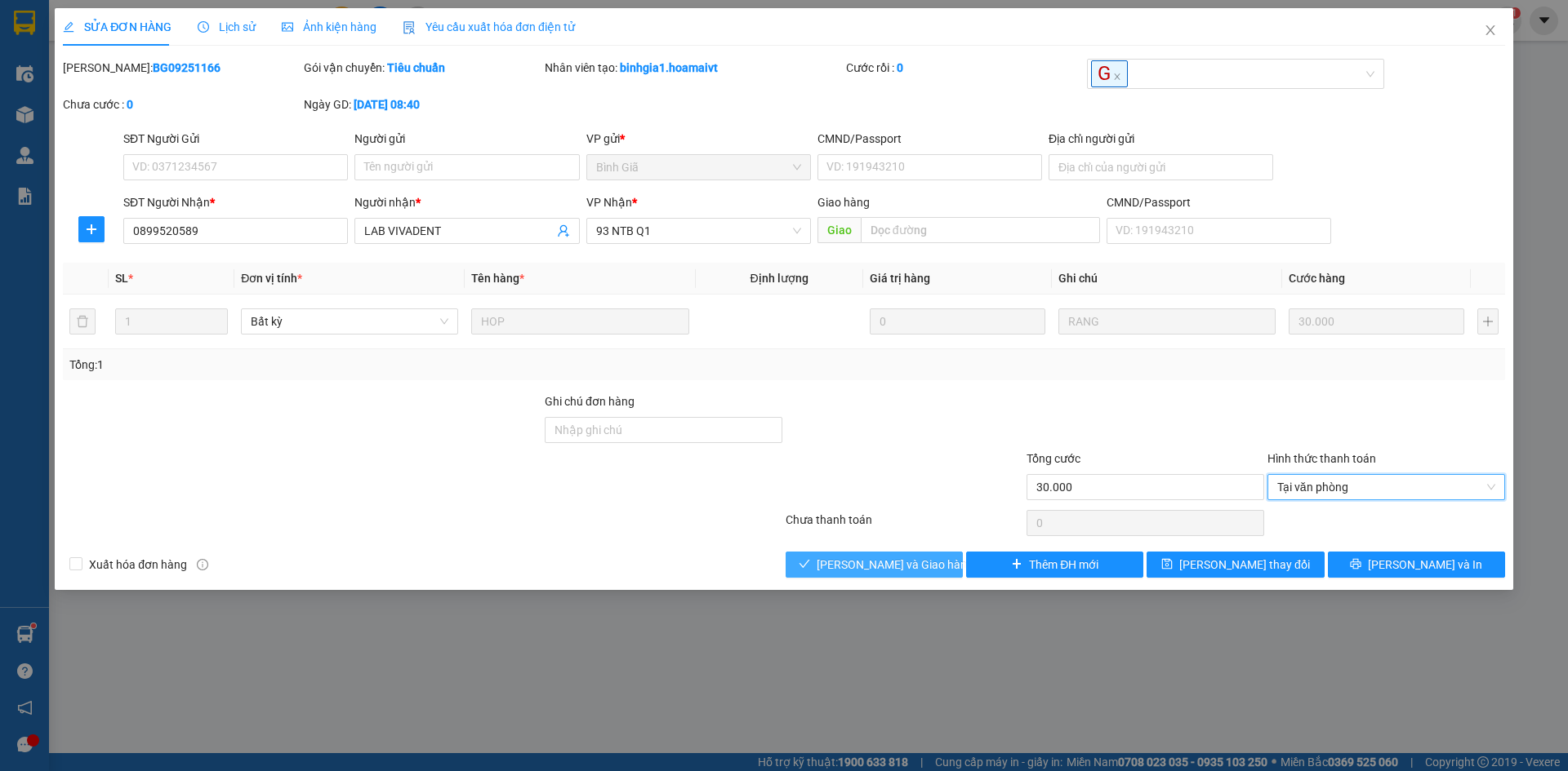
click at [926, 565] on span "[PERSON_NAME] và Giao hàng" at bounding box center [895, 564] width 156 height 17
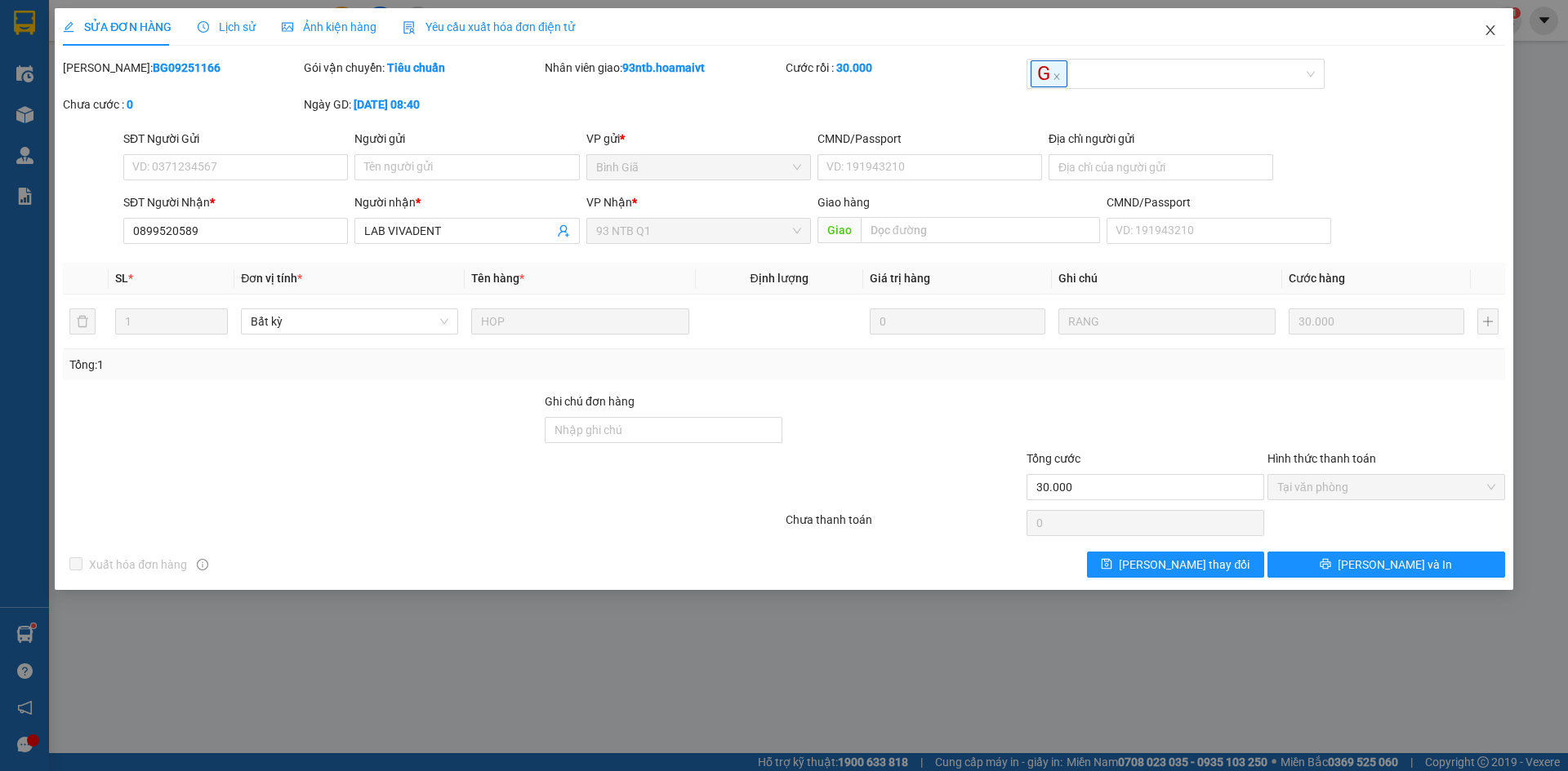
click at [1484, 42] on span "Close" at bounding box center [1490, 30] width 46 height 46
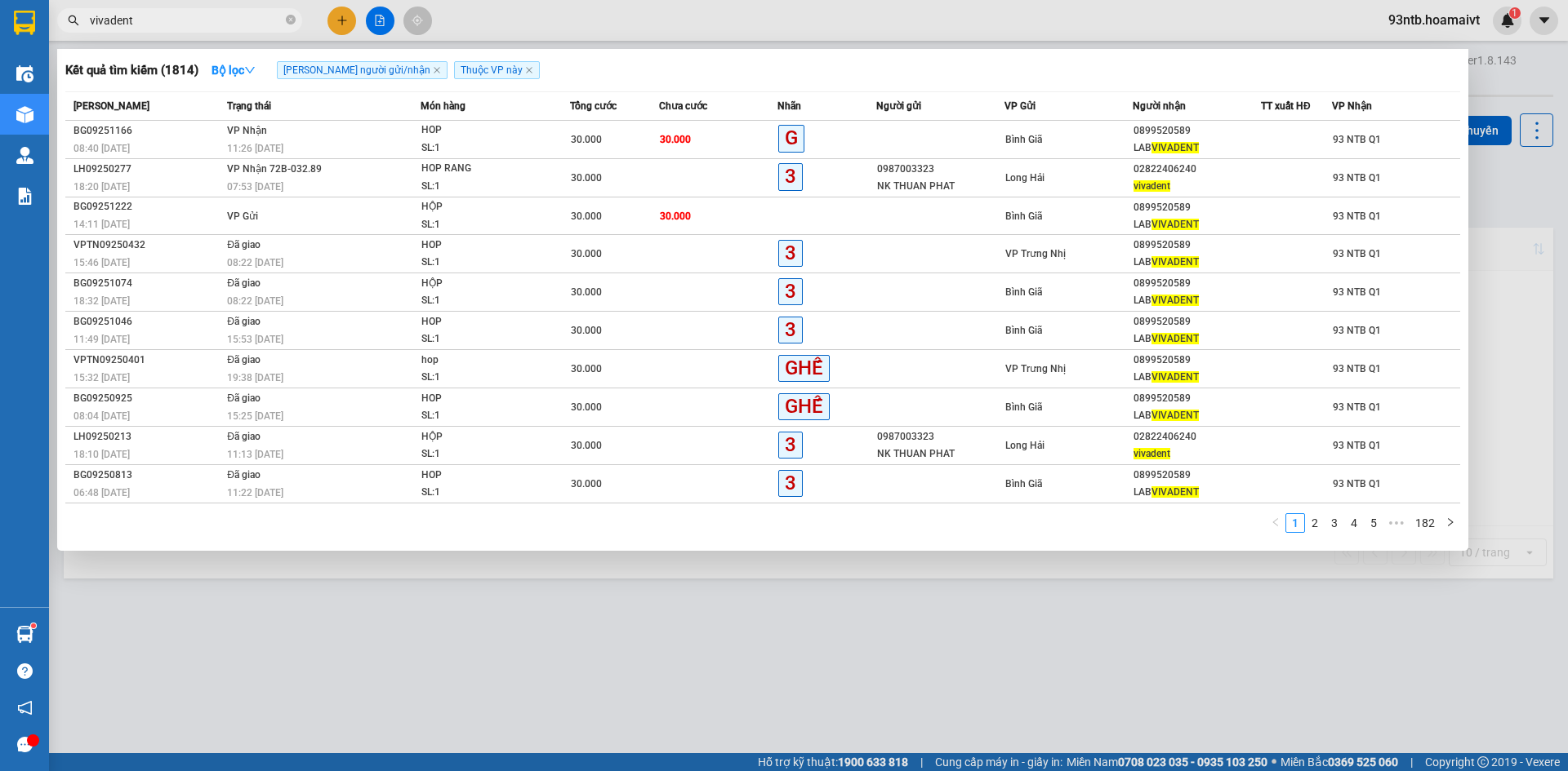
click at [186, 23] on input "vivadent" at bounding box center [186, 20] width 192 height 17
type input "v"
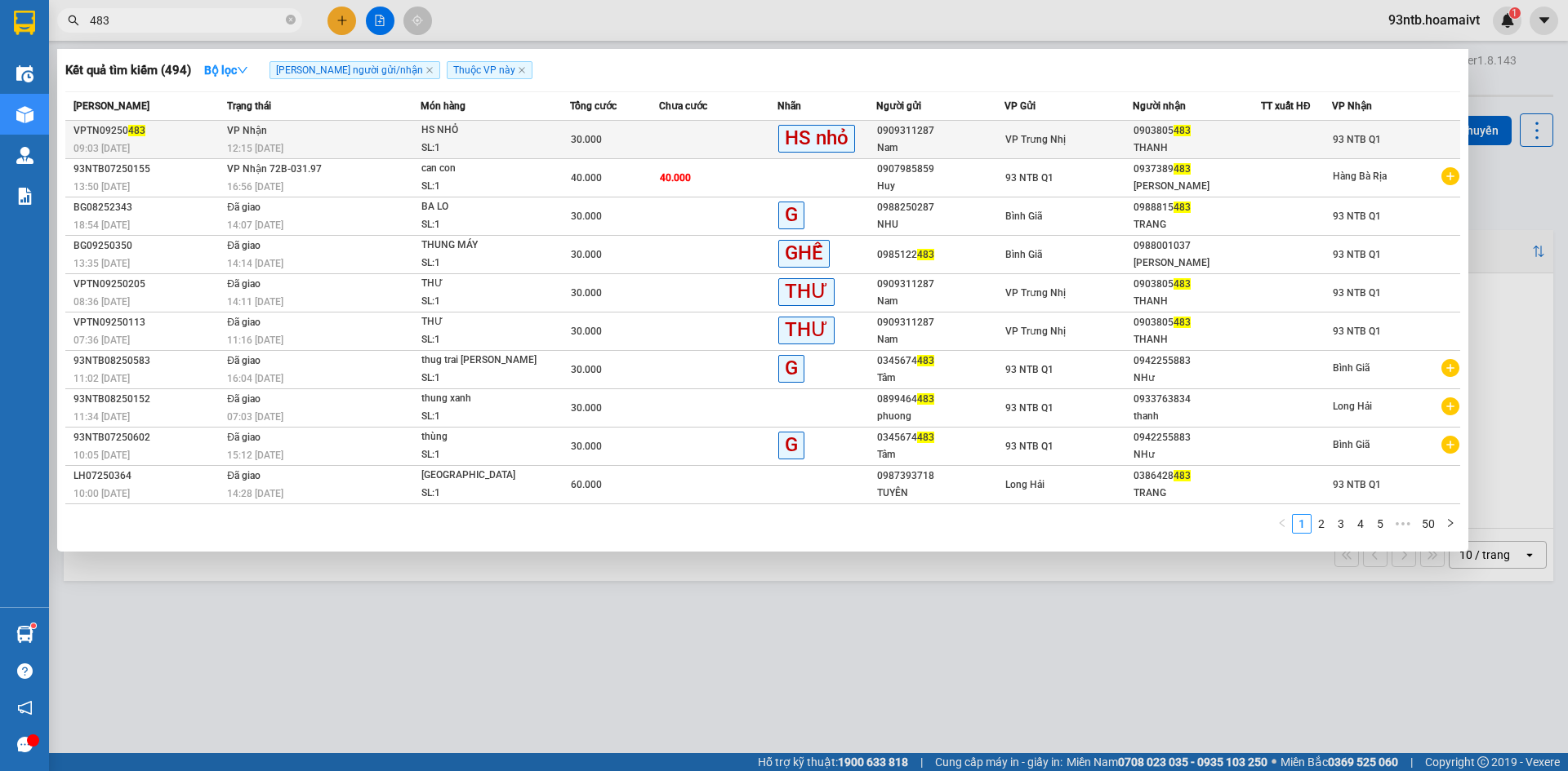
type input "483"
click at [1224, 145] on div "THANH" at bounding box center [1197, 149] width 126 height 17
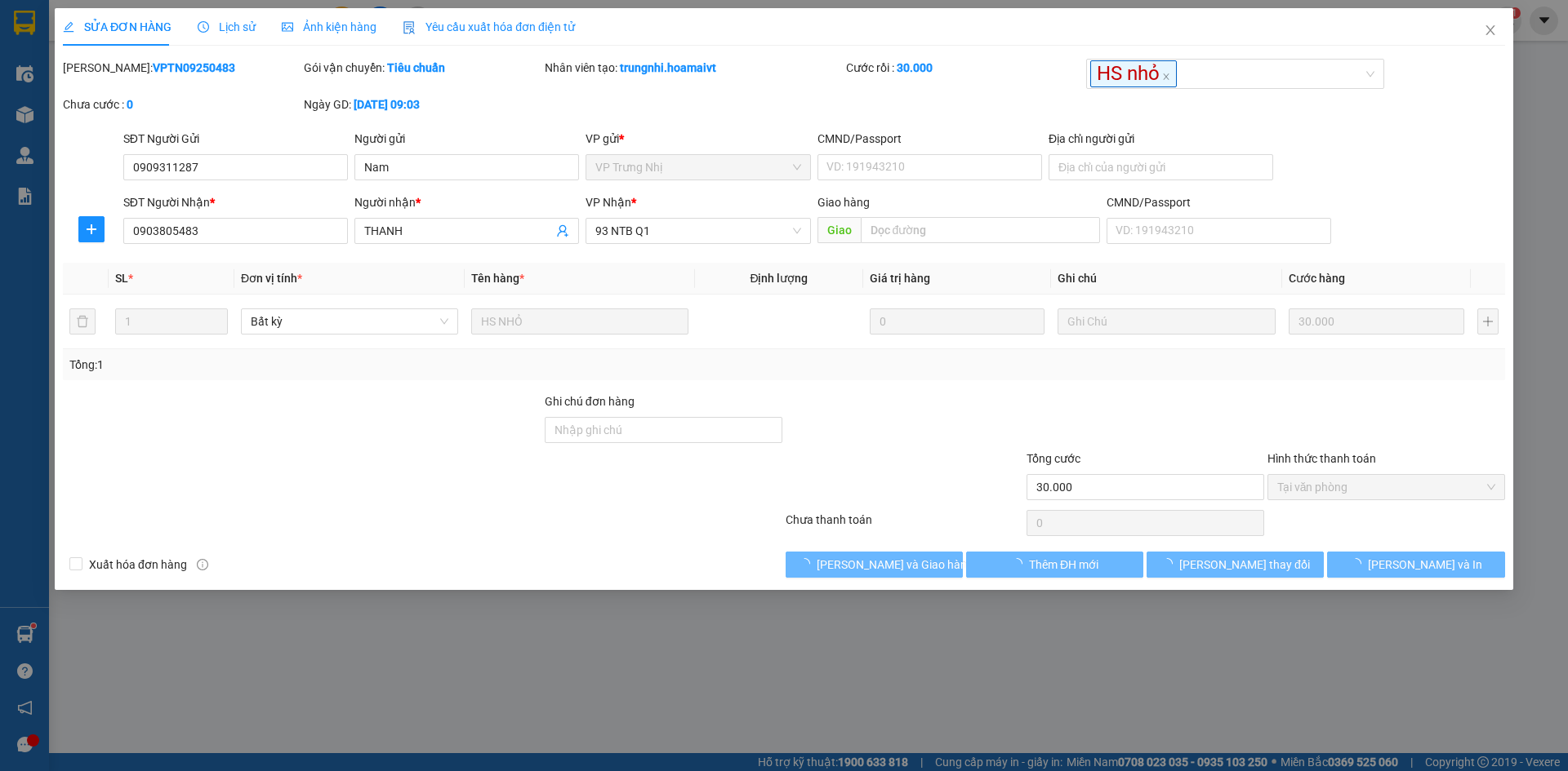
type input "0909311287"
type input "Nam"
type input "0903805483"
type input "THANH"
type input "30.000"
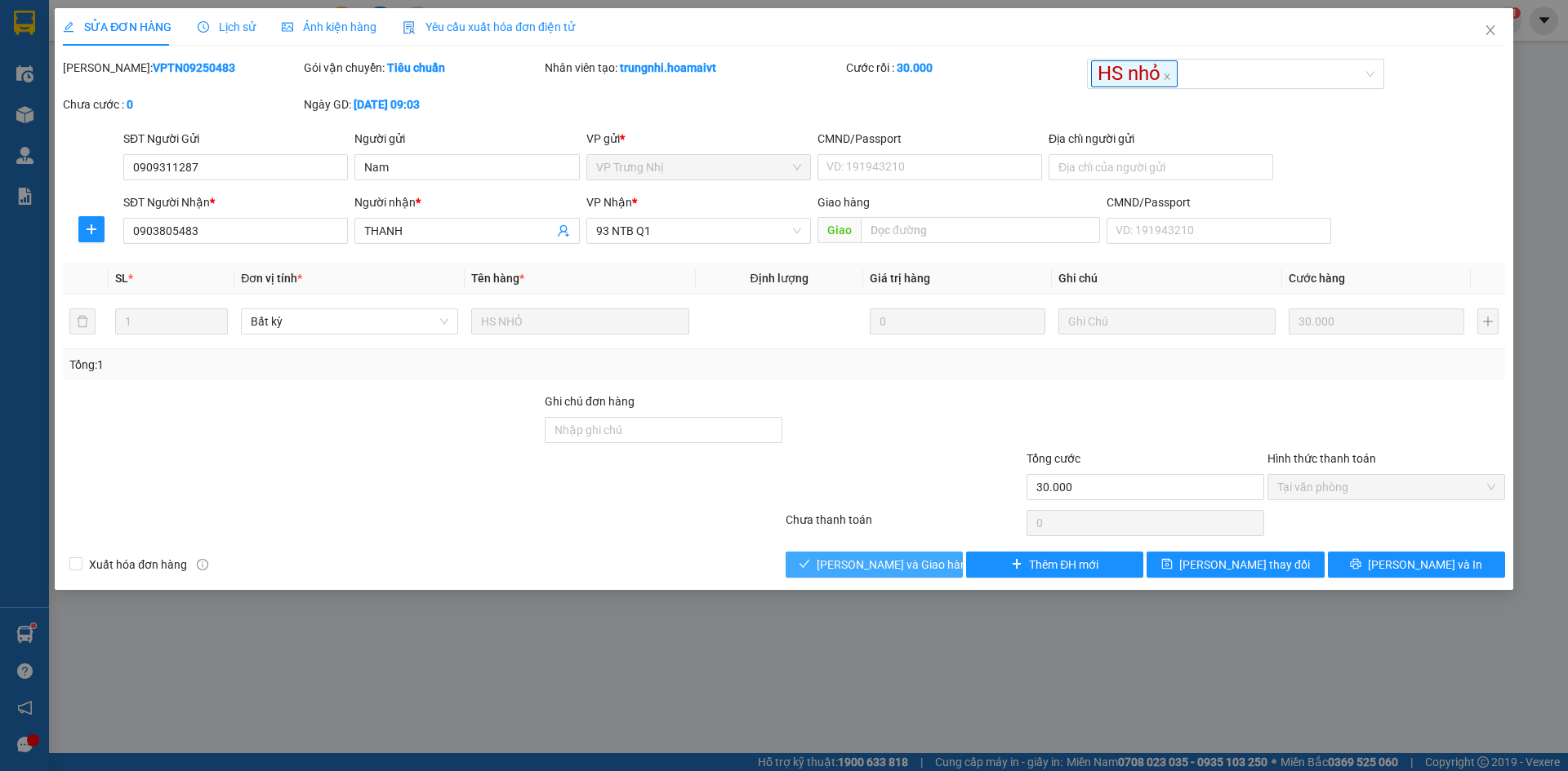
click at [812, 567] on button "[PERSON_NAME] và Giao hàng" at bounding box center [874, 564] width 177 height 26
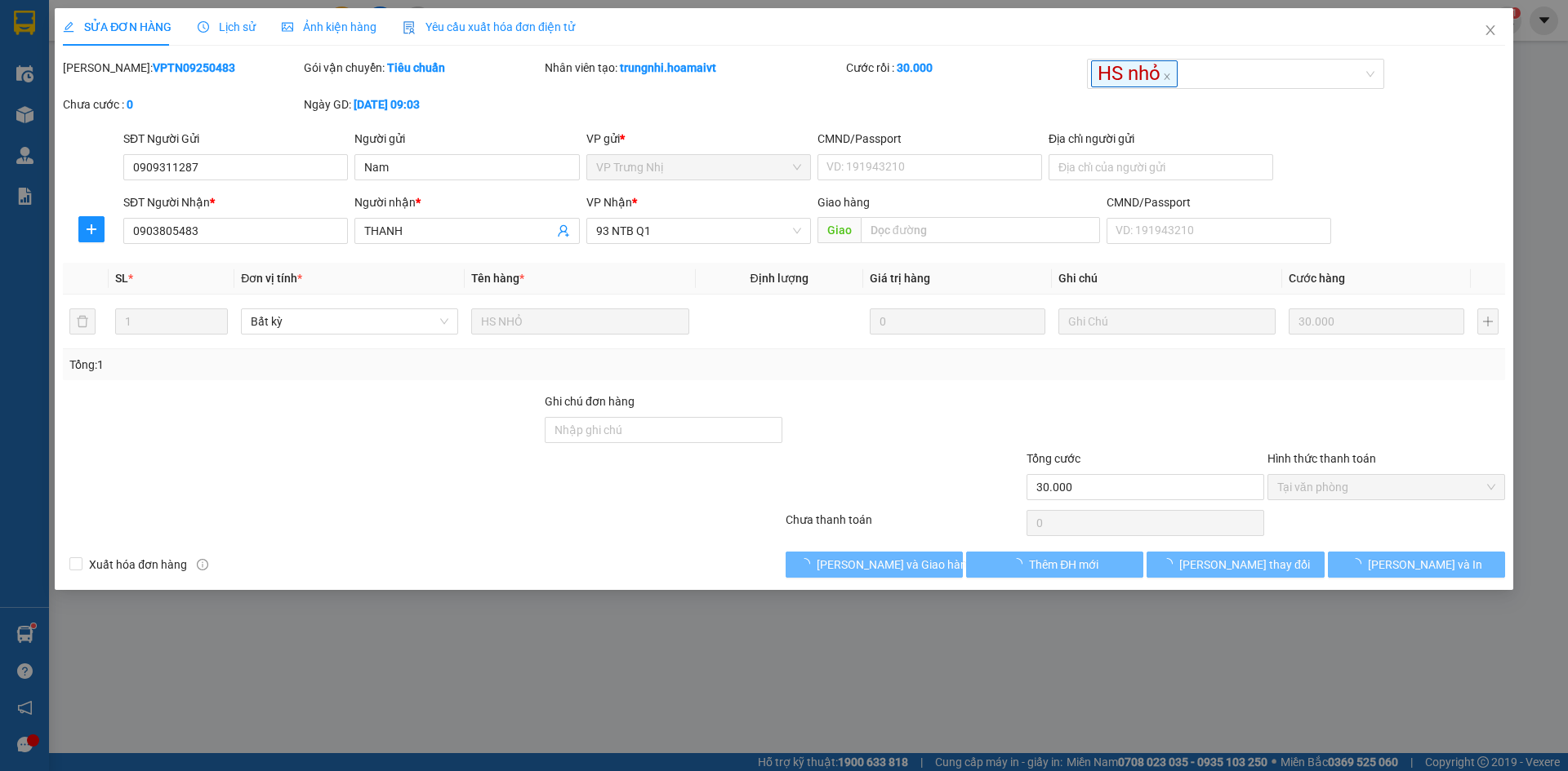
click at [363, 446] on div at bounding box center [302, 420] width 482 height 57
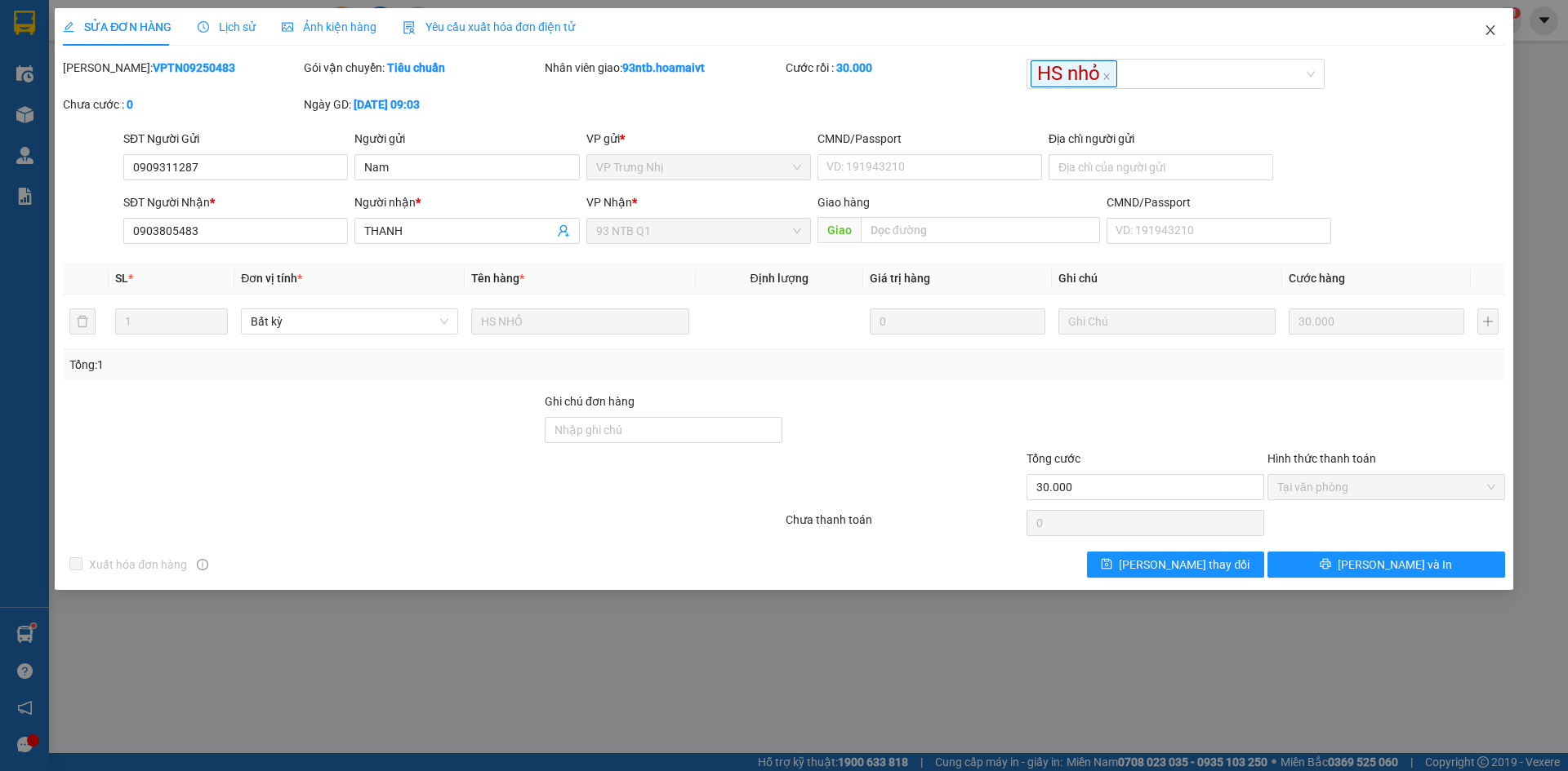
click at [1488, 28] on icon "close" at bounding box center [1489, 30] width 9 height 10
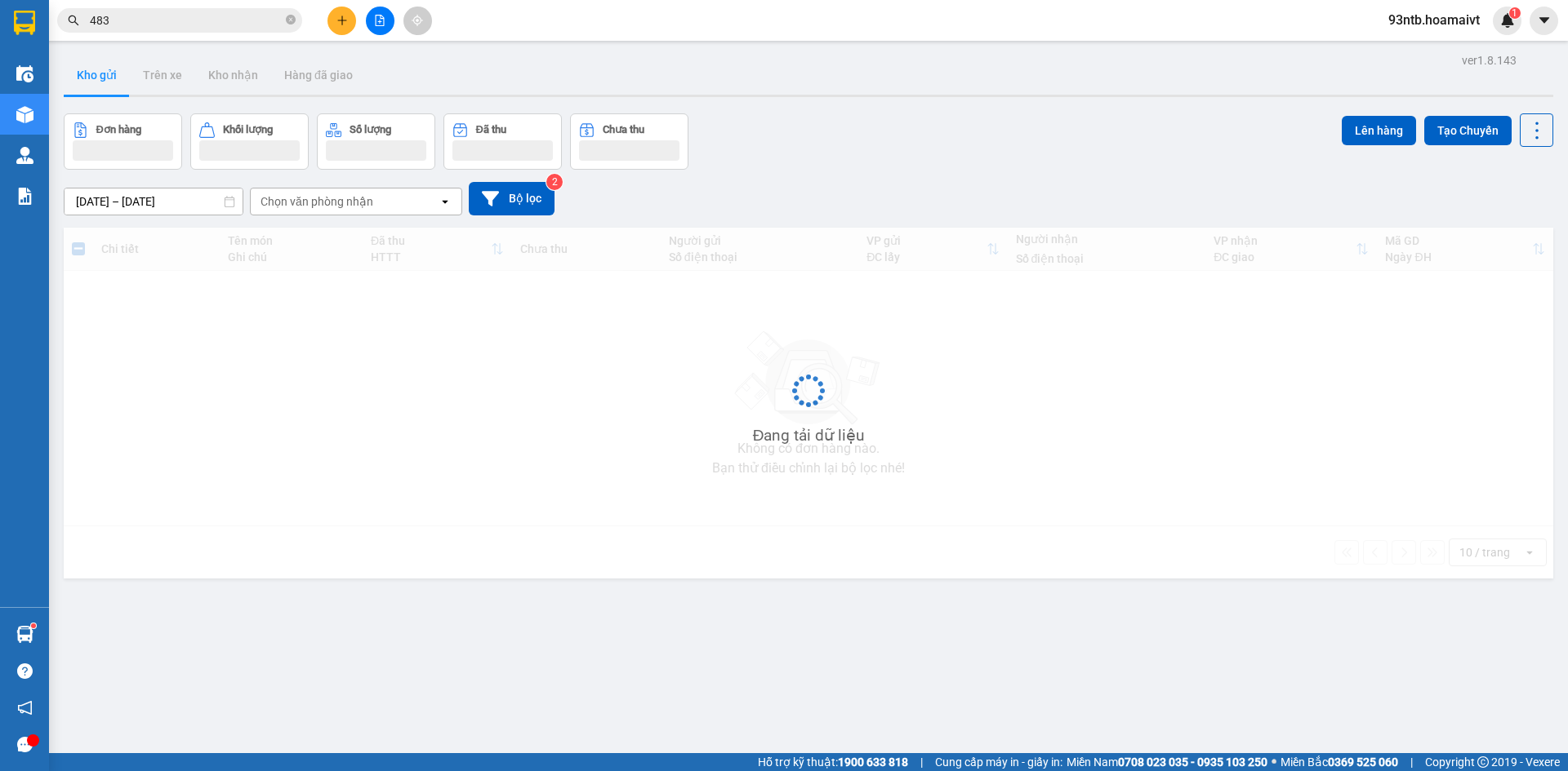
click at [337, 27] on button at bounding box center [341, 20] width 28 height 28
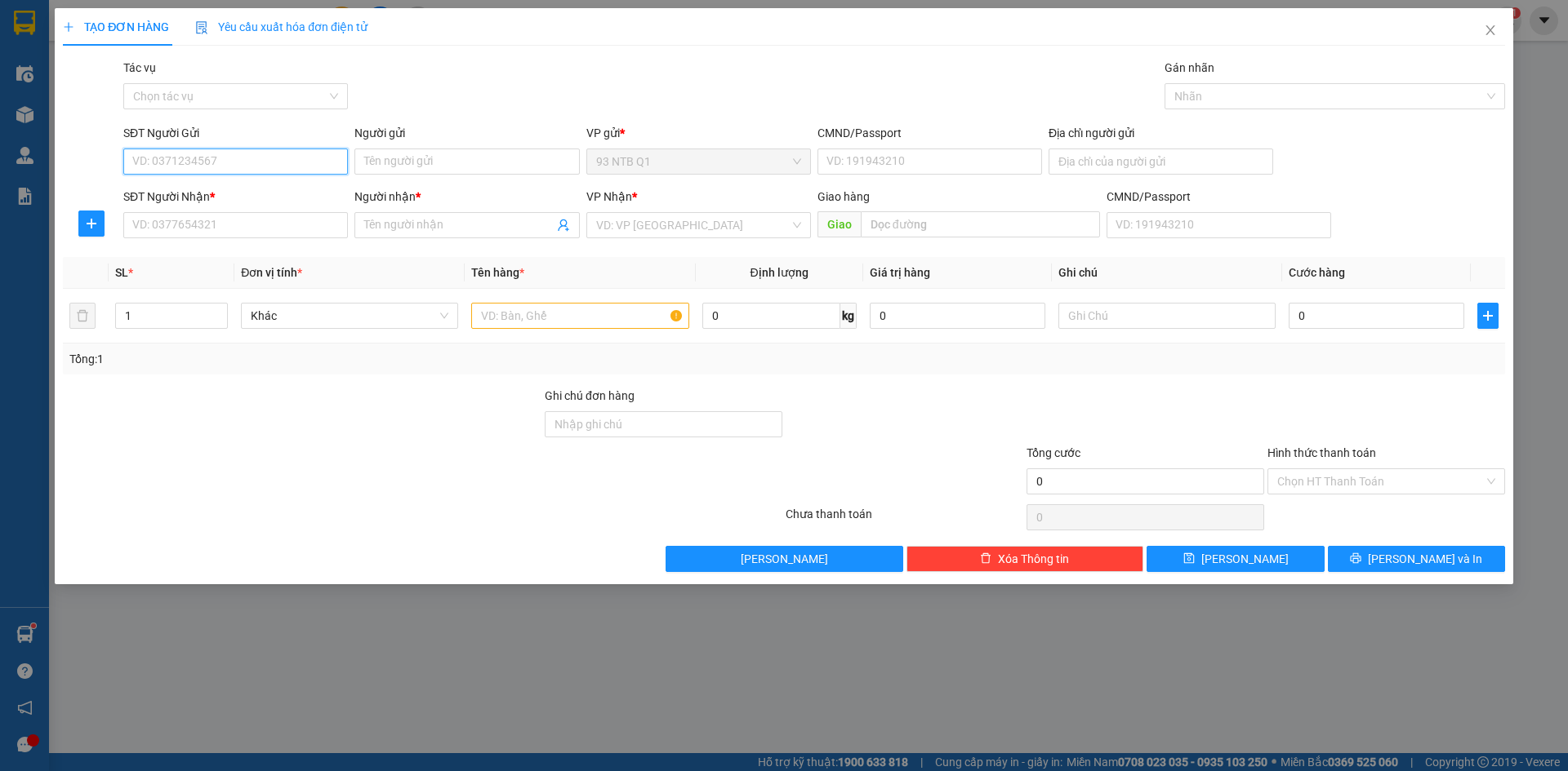
click at [301, 162] on input "SĐT Người Gửi" at bounding box center [235, 161] width 224 height 26
type input "0934397366"
click at [307, 189] on div "0934397366 - thu" at bounding box center [235, 194] width 205 height 17
type input "thu"
type input "0762955403"
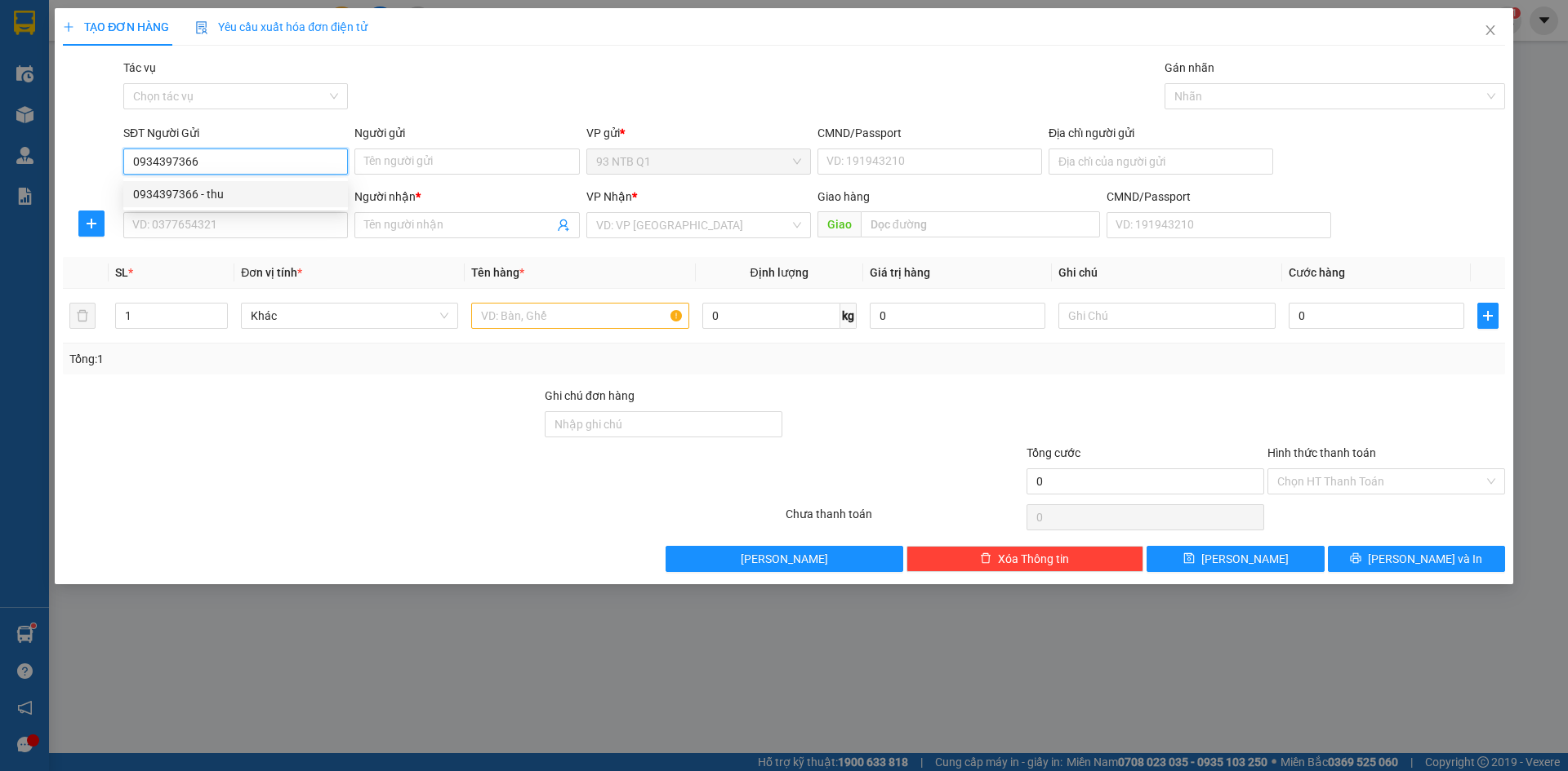
type input "MỊ"
type input "0934397366"
click at [290, 225] on input "0762955403" at bounding box center [235, 225] width 224 height 26
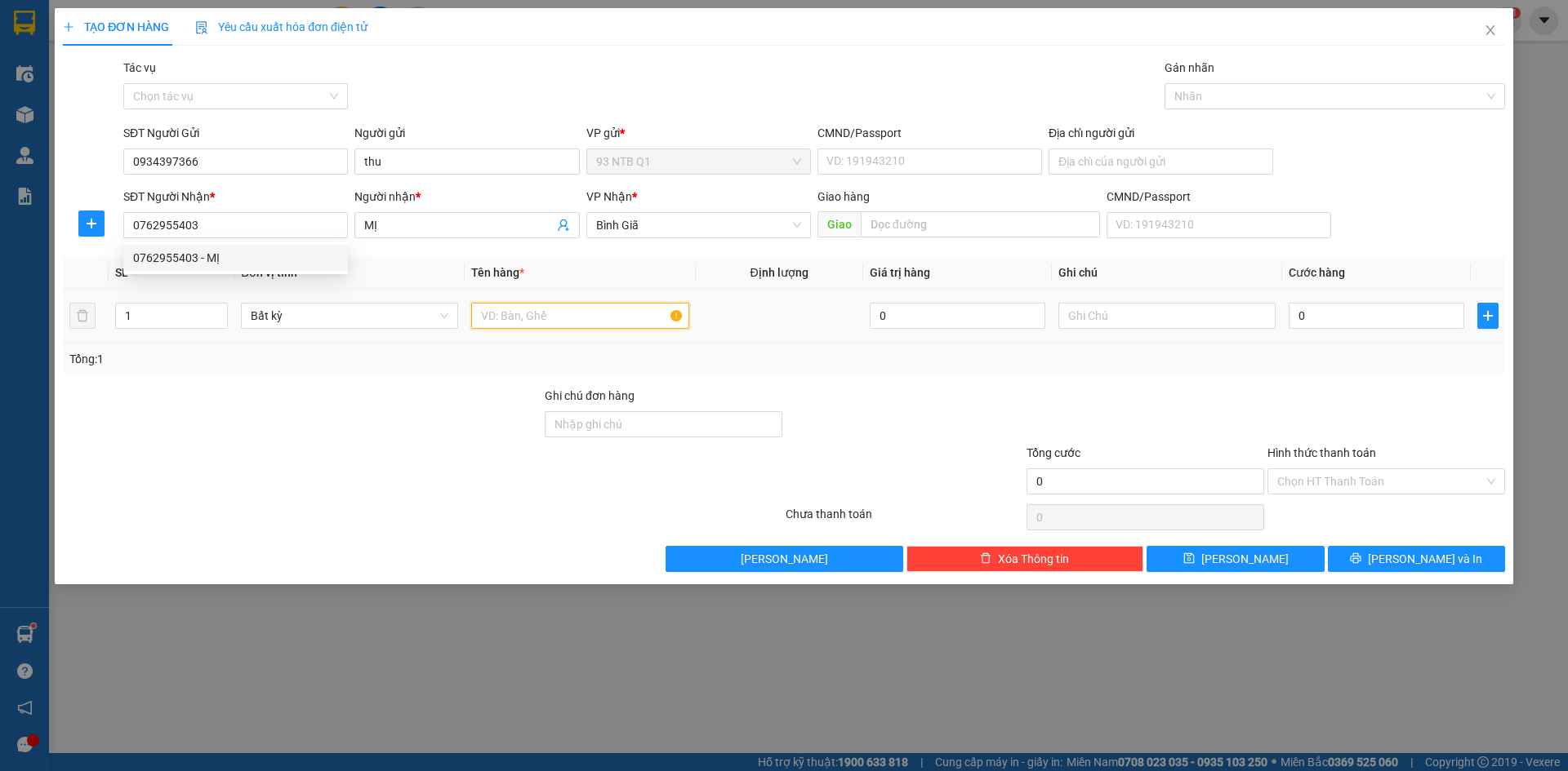
click at [576, 325] on input "text" at bounding box center [580, 316] width 218 height 26
type input "xop"
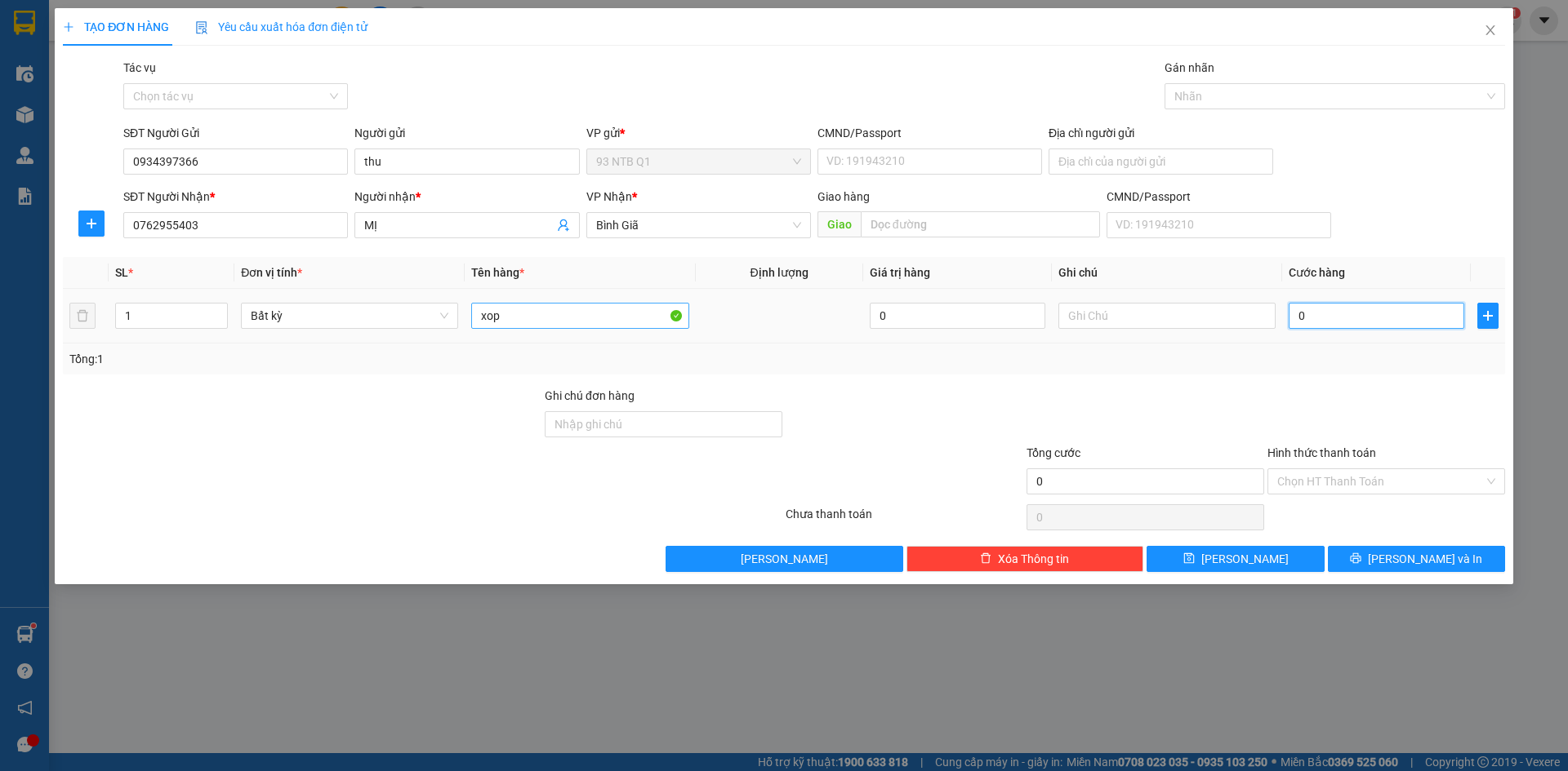
type input "3"
type input "30"
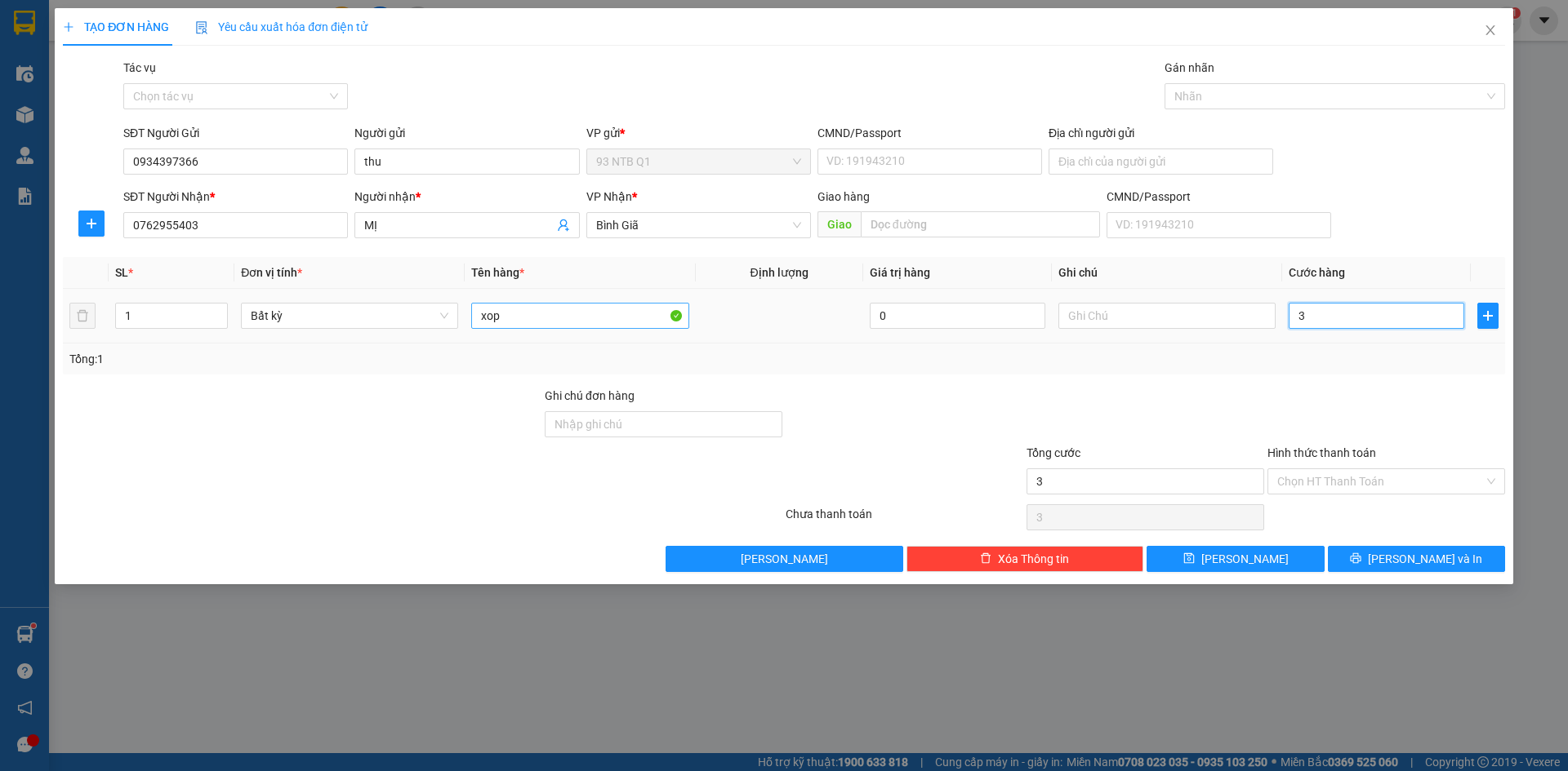
type input "30"
click at [1135, 351] on div "Tổng: 1" at bounding box center [783, 359] width 1429 height 17
type input "30.000"
click at [1396, 469] on input "Hình thức thanh toán" at bounding box center [1381, 481] width 207 height 24
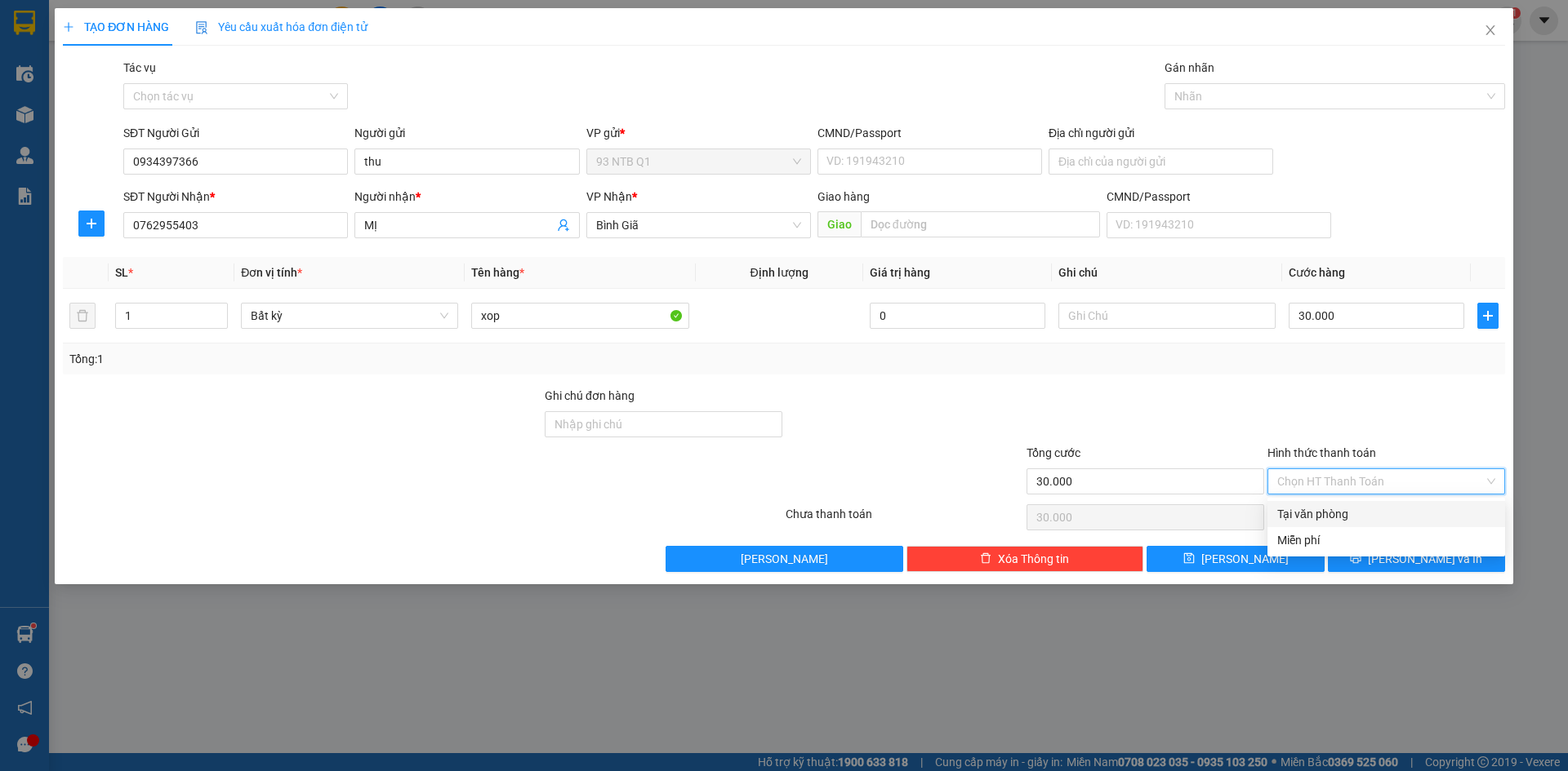
click at [1374, 523] on div "Tại văn phòng" at bounding box center [1386, 514] width 238 height 26
type input "0"
click at [1379, 571] on button "[PERSON_NAME] và In" at bounding box center [1416, 558] width 177 height 26
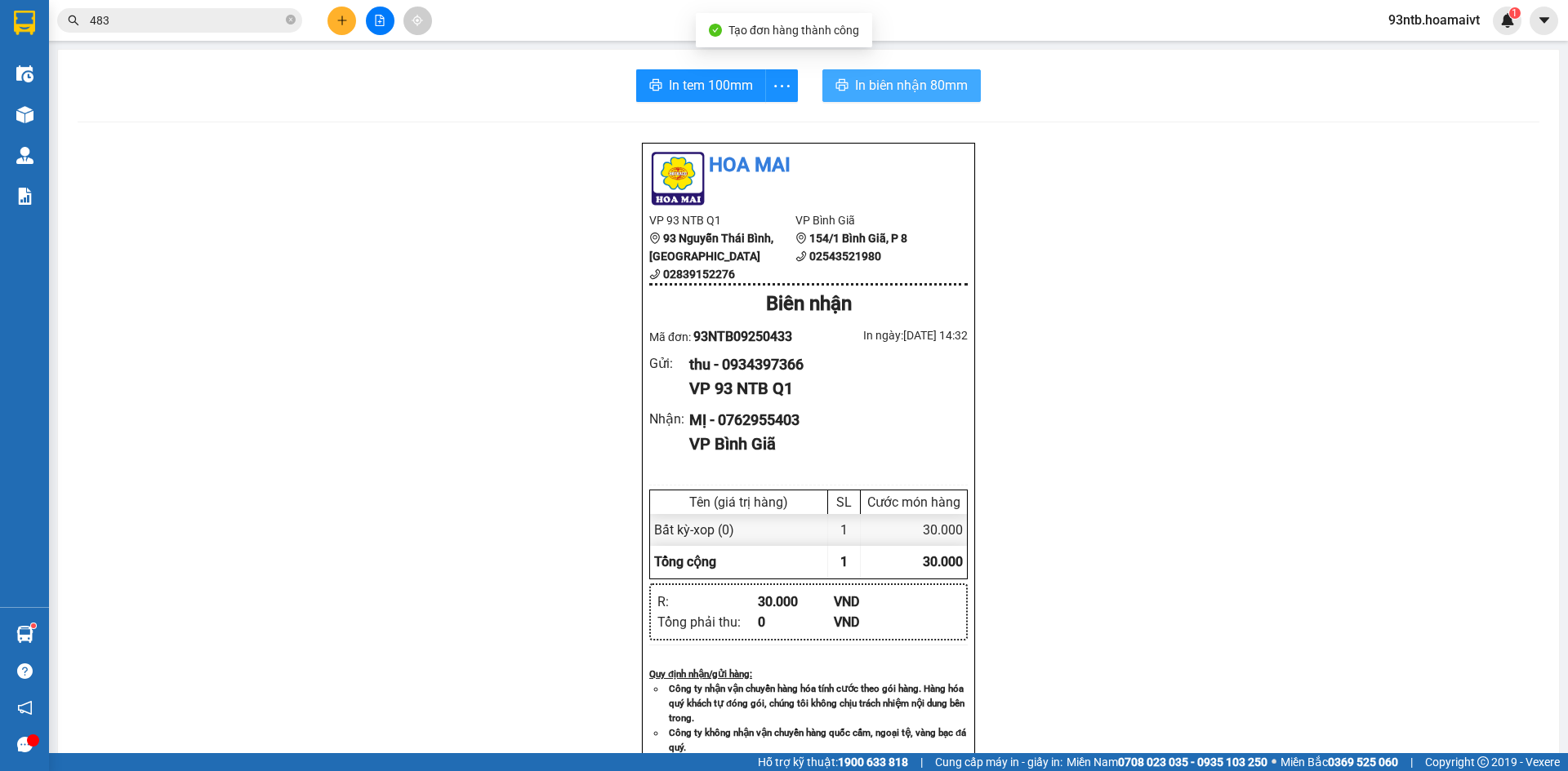
click at [855, 76] on span "In biên nhận 80mm" at bounding box center [911, 84] width 113 height 20
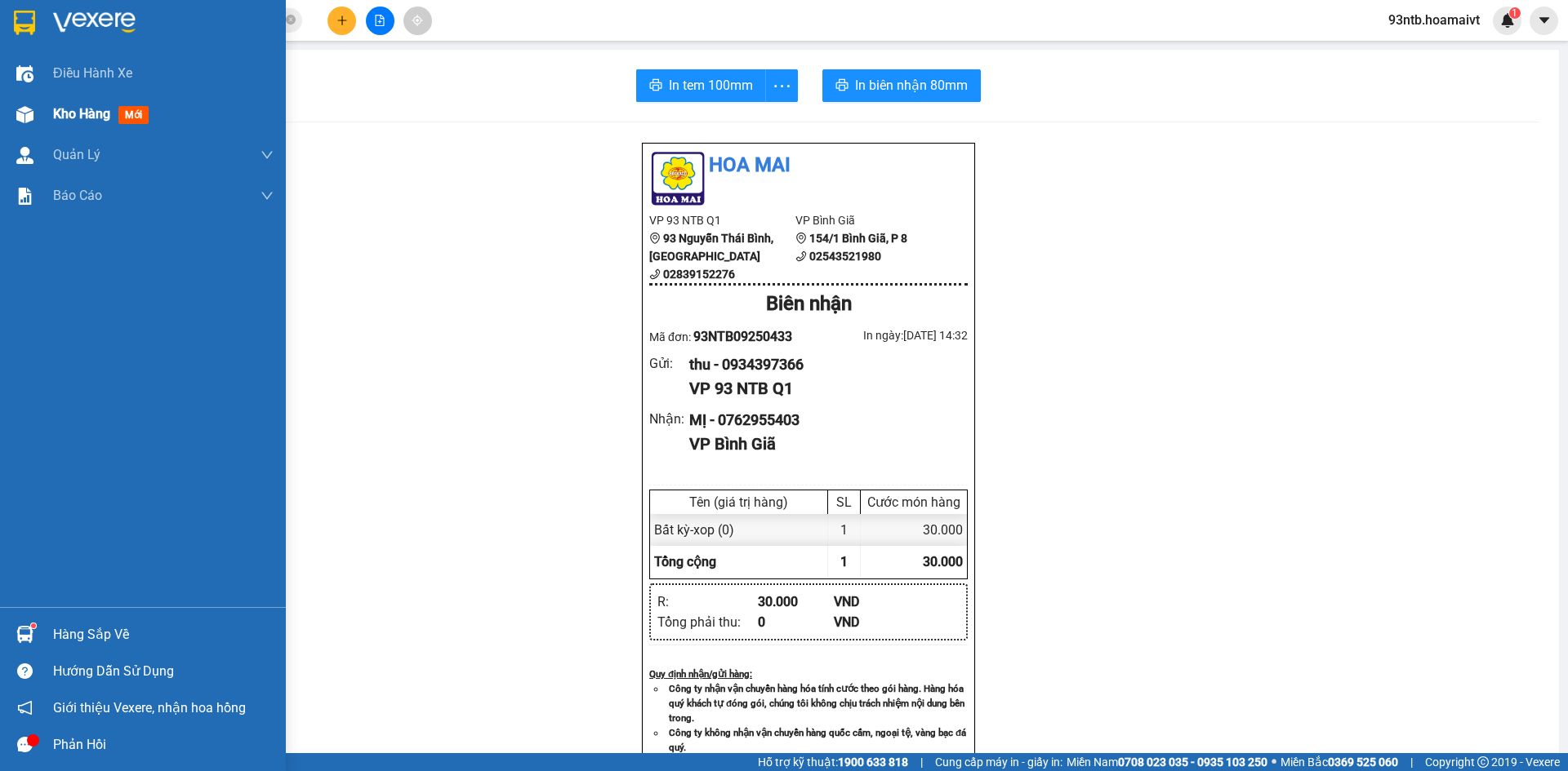
click at [68, 125] on div "Kho hàng mới" at bounding box center [163, 115] width 221 height 41
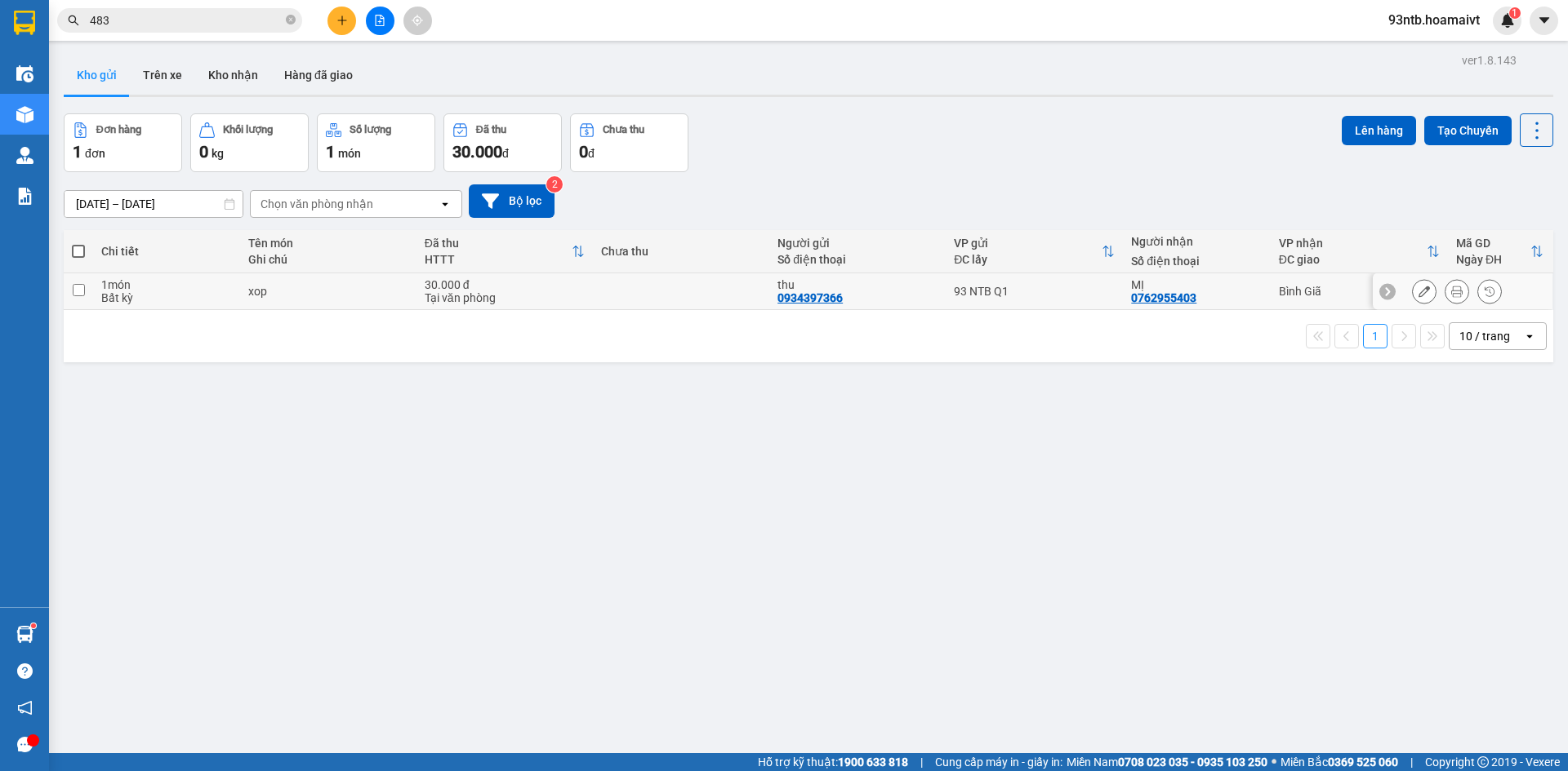
click at [1230, 299] on div "MỊ 0762955403" at bounding box center [1196, 291] width 131 height 26
checkbox input "true"
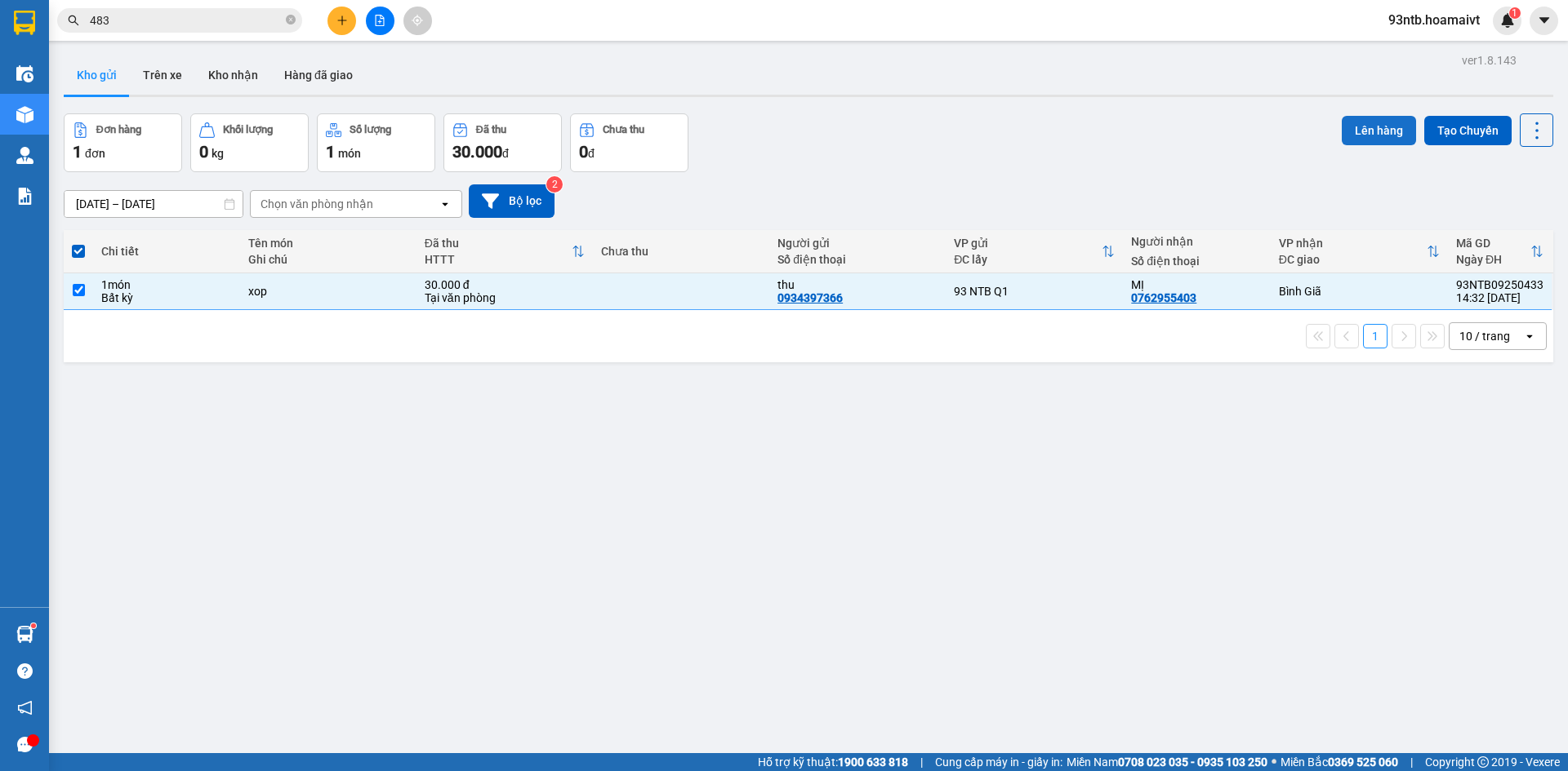
click at [1370, 139] on button "Lên hàng" at bounding box center [1379, 130] width 74 height 29
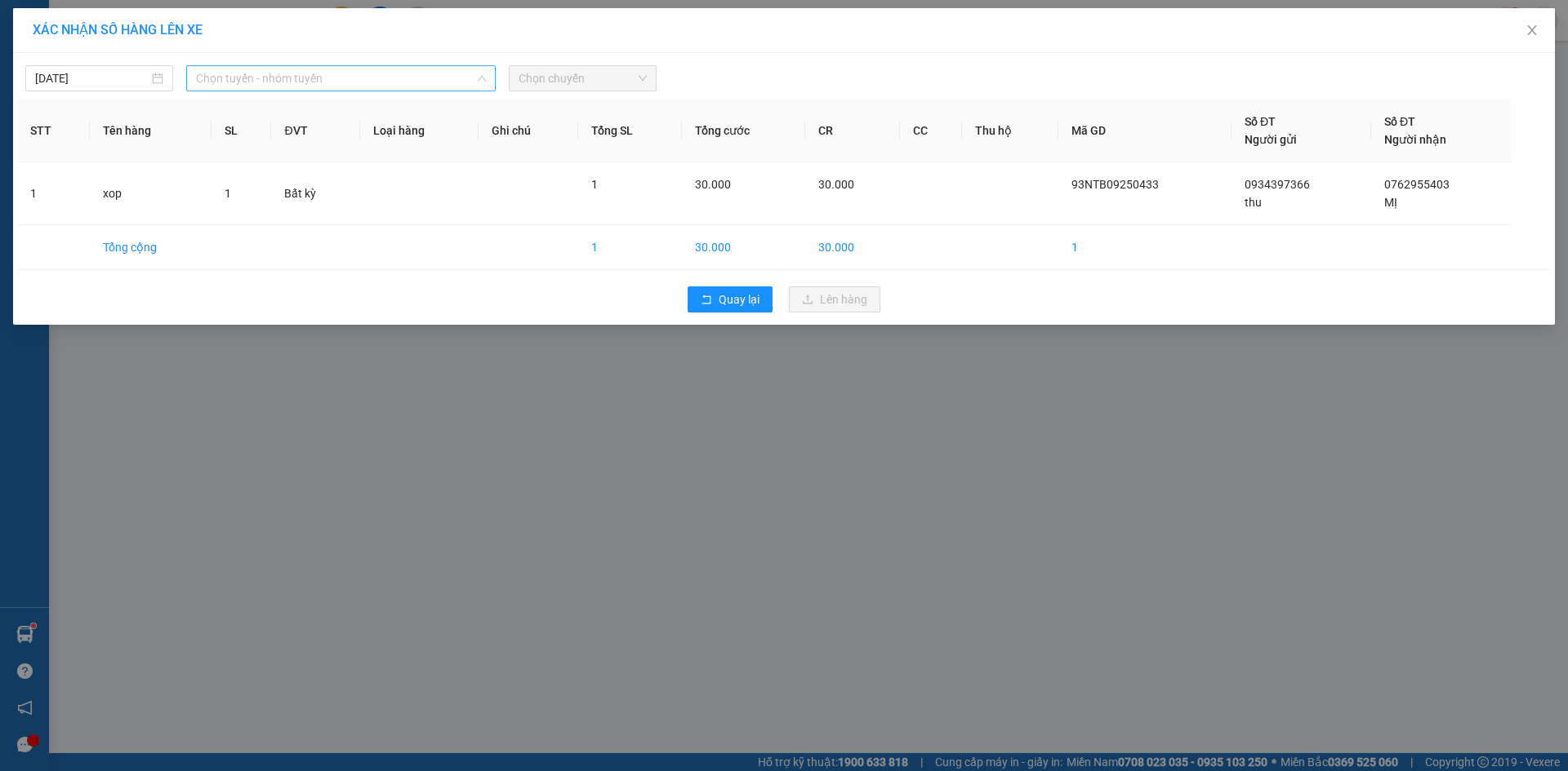
drag, startPoint x: 276, startPoint y: 78, endPoint x: 283, endPoint y: 85, distance: 9.9
click at [279, 79] on span "Chọn tuyến - nhóm tuyến" at bounding box center [341, 78] width 290 height 24
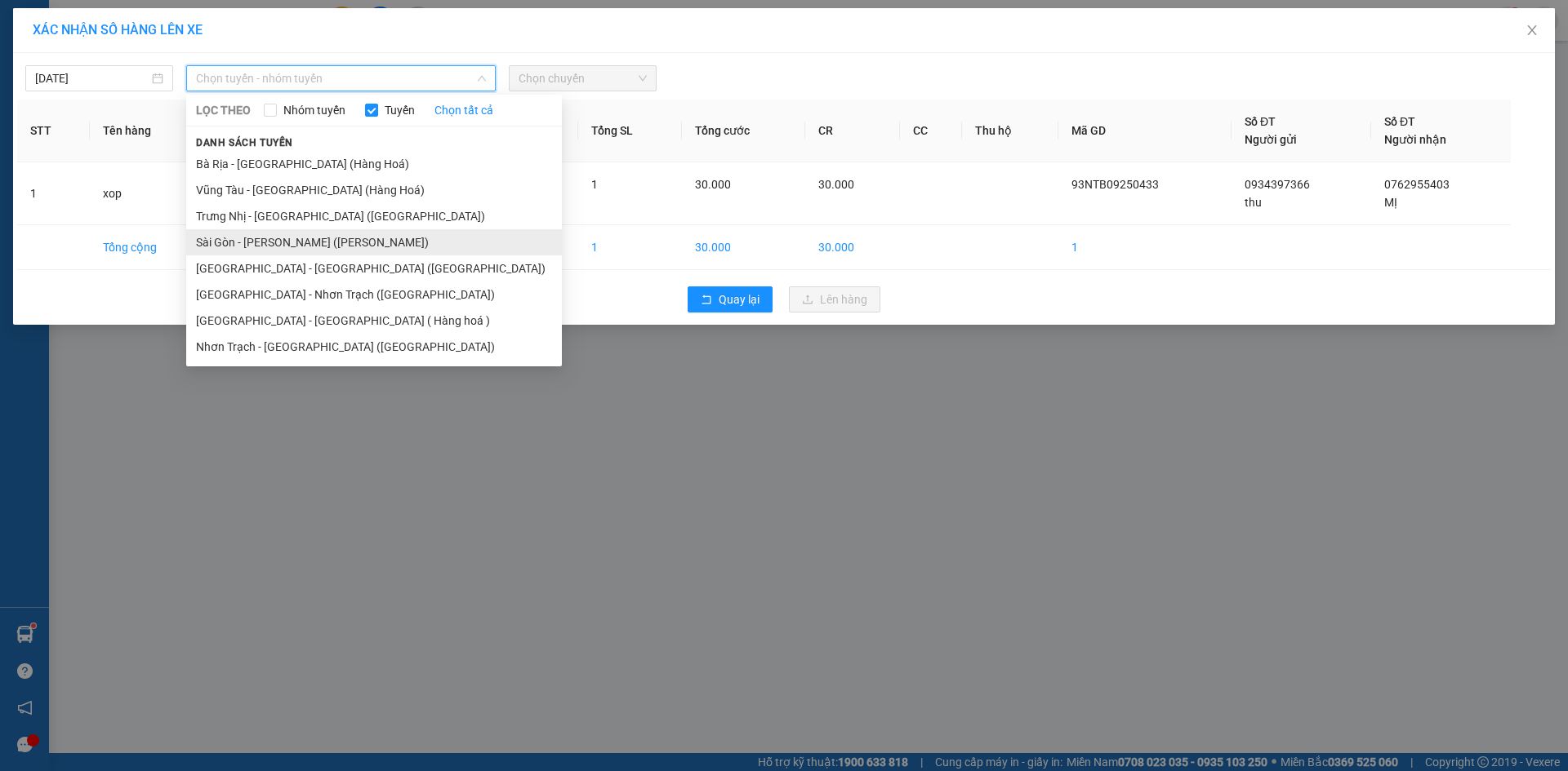
click at [301, 240] on li "Sài Gòn - Vũng Tàu (Hàng Hoá)" at bounding box center [374, 242] width 376 height 26
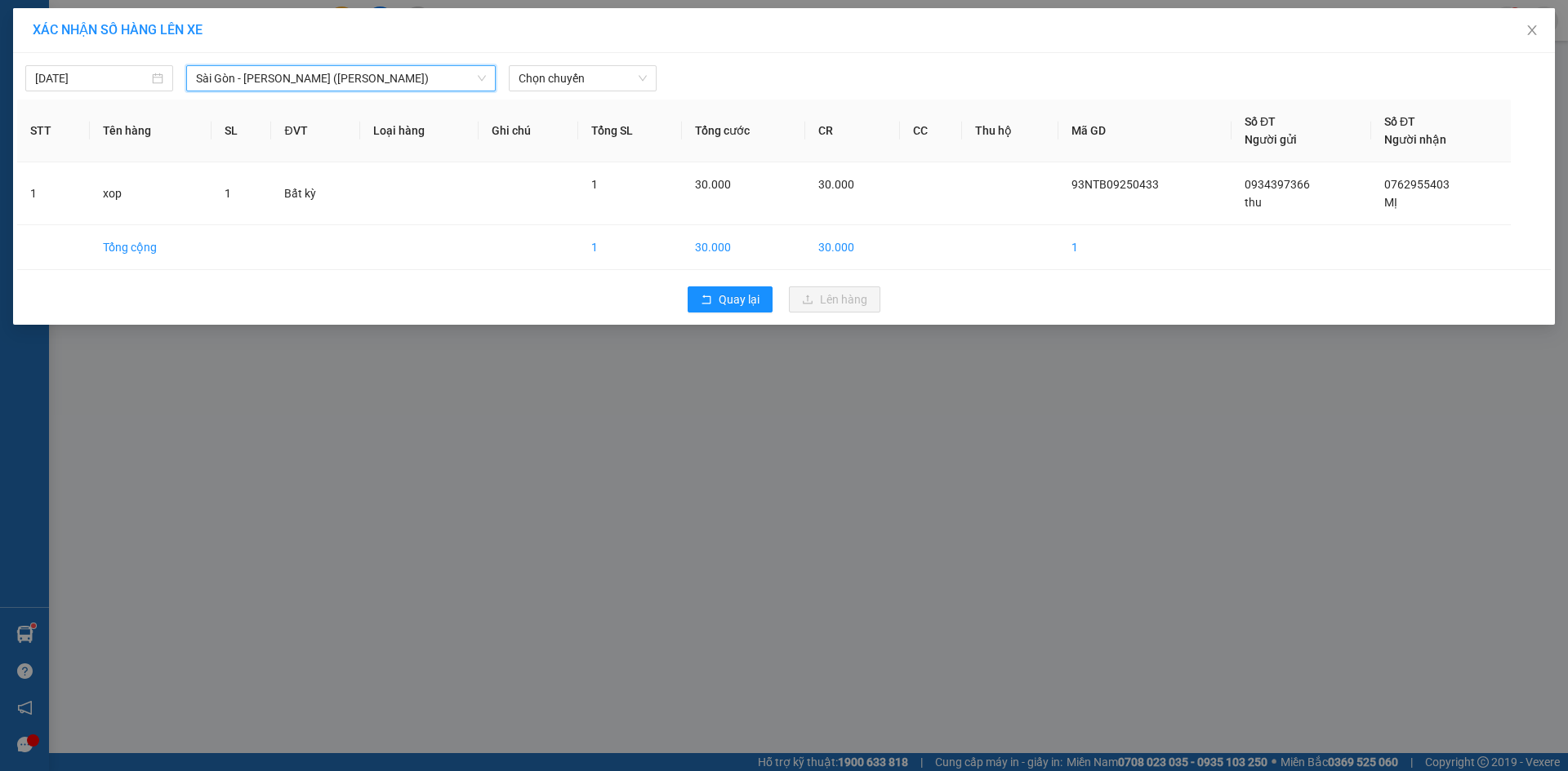
click at [563, 95] on div "15/09/2025 Sài Gòn - Vũng Tàu (Hàng Hoá) Sài Gòn - Vũng Tàu (Hàng Hoá) LỌC …" at bounding box center [783, 189] width 1542 height 272
click at [570, 82] on span "Chọn chuyến" at bounding box center [583, 78] width 128 height 24
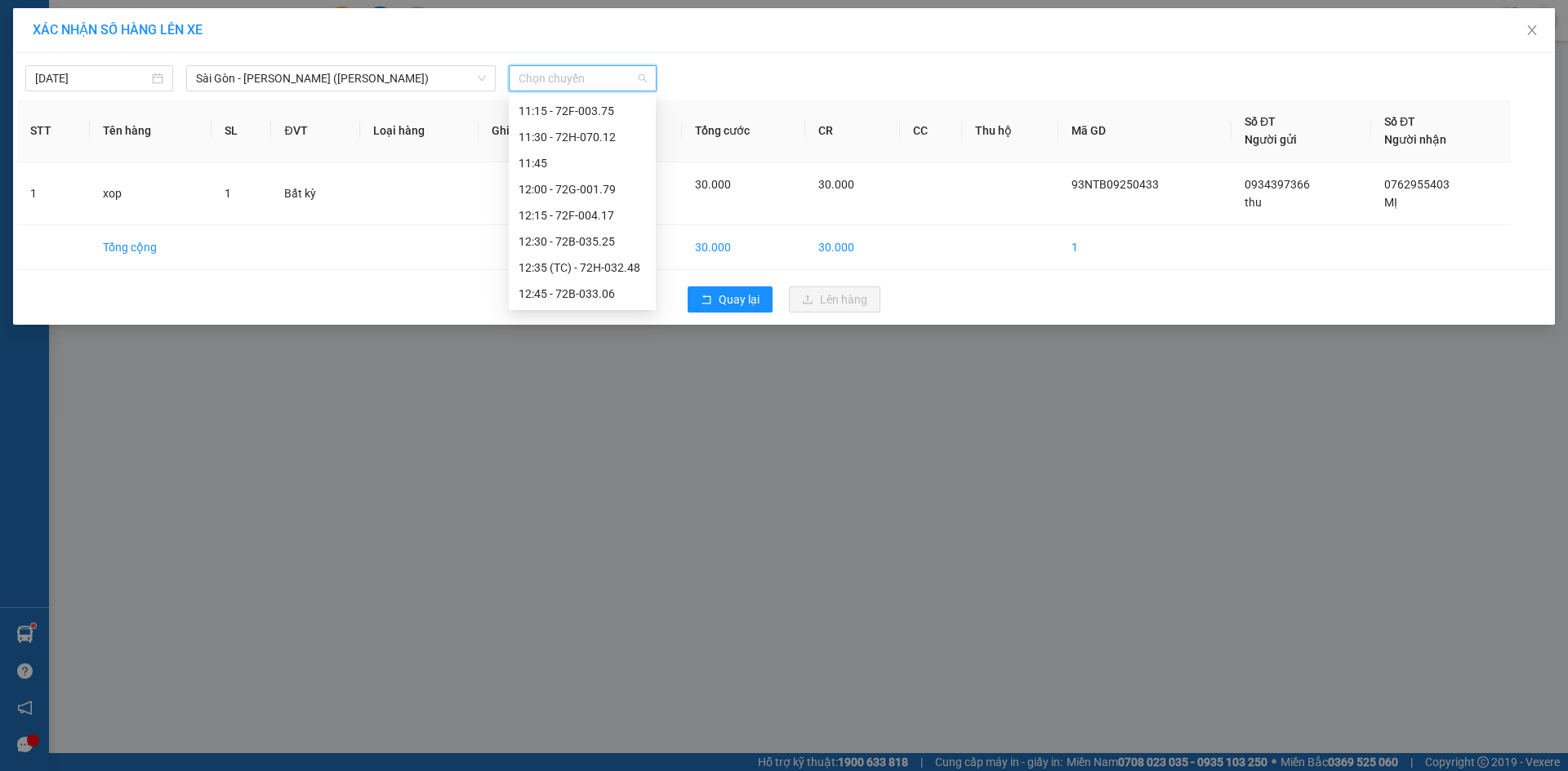
scroll to position [898, 0]
click at [592, 245] on div "14:30" at bounding box center [582, 257] width 147 height 26
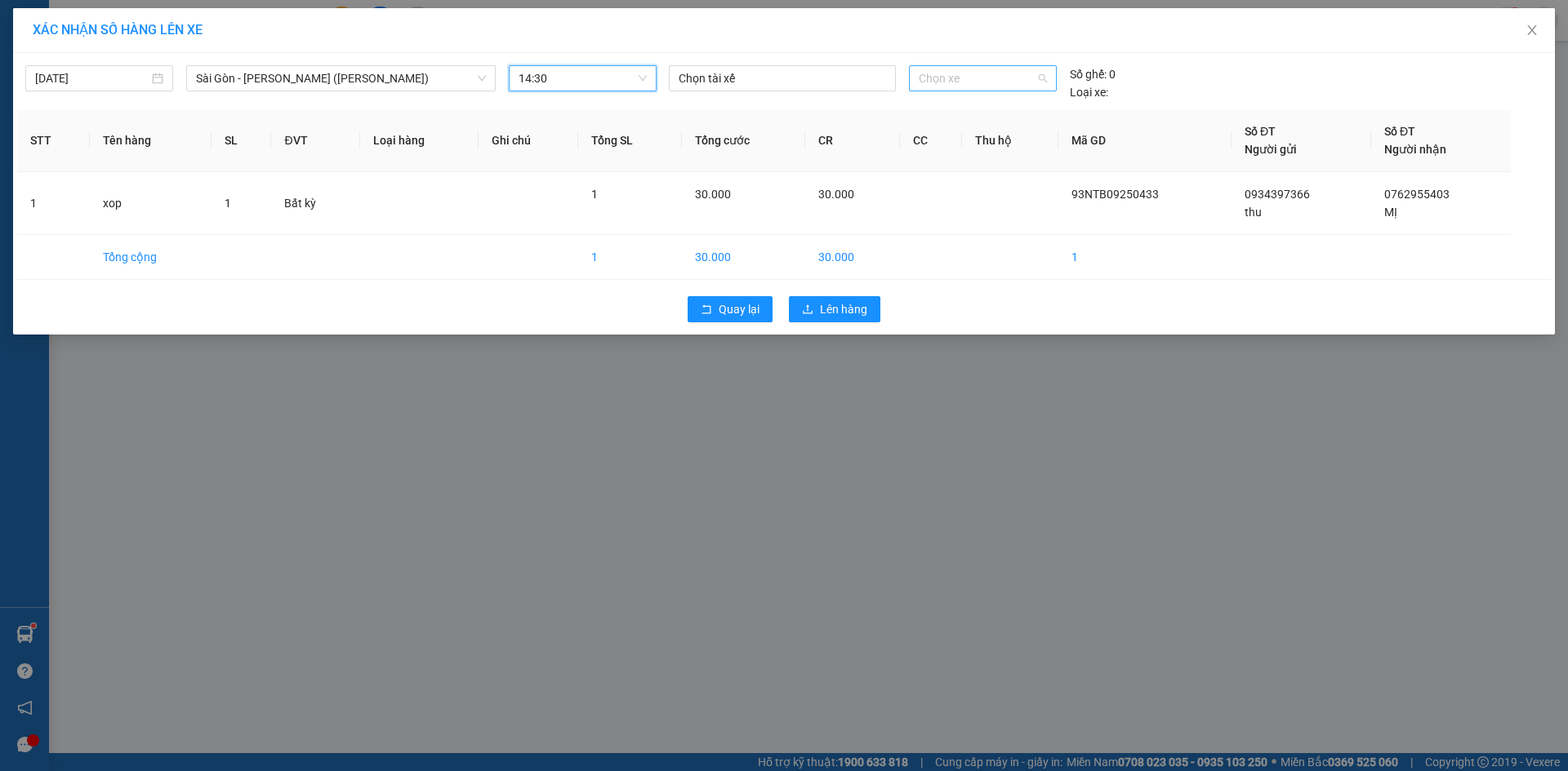
click at [996, 84] on span "Chọn xe" at bounding box center [982, 78] width 127 height 24
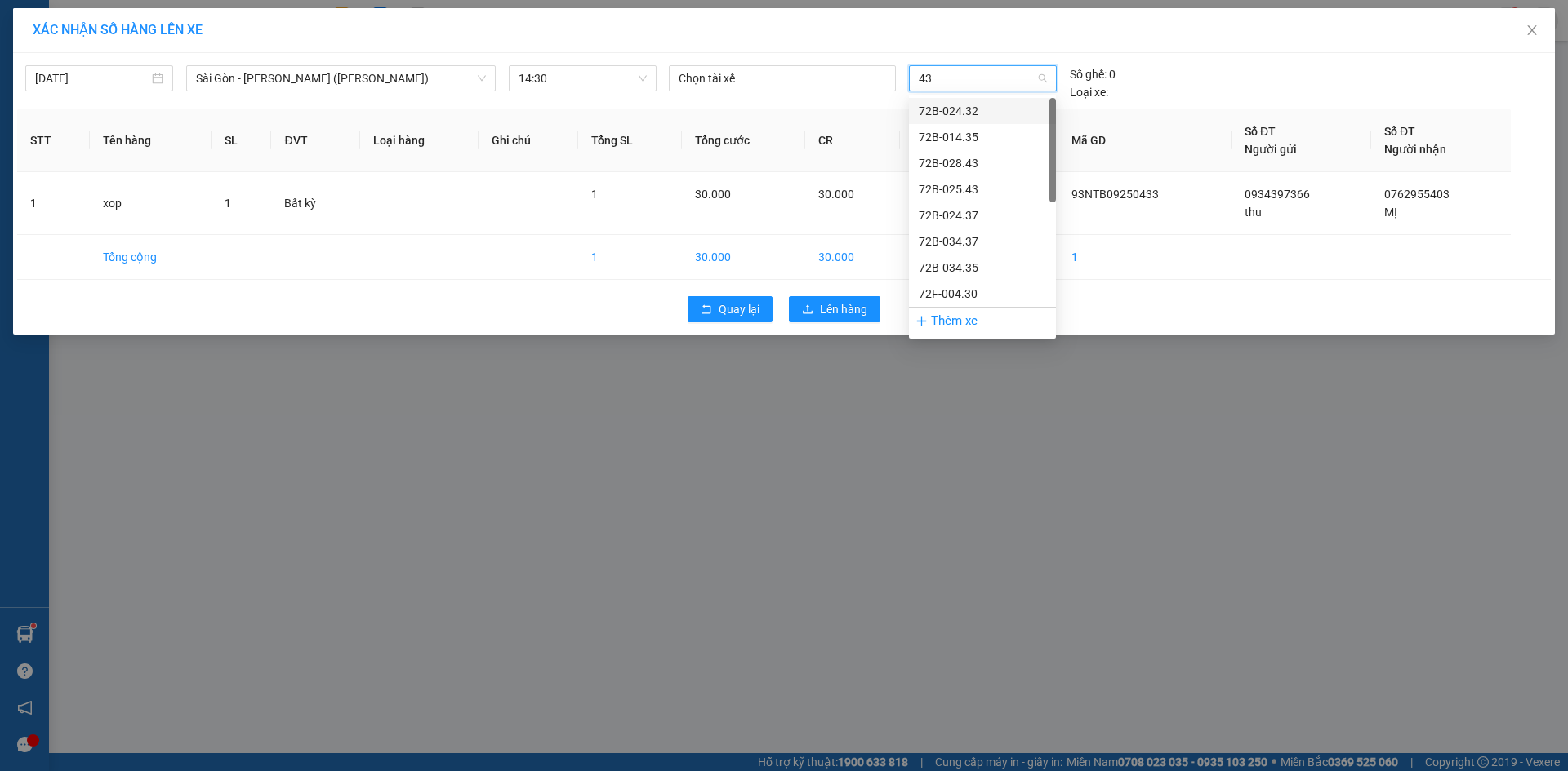
type input "433"
click at [1013, 110] on div "72F-004.33" at bounding box center [982, 111] width 127 height 17
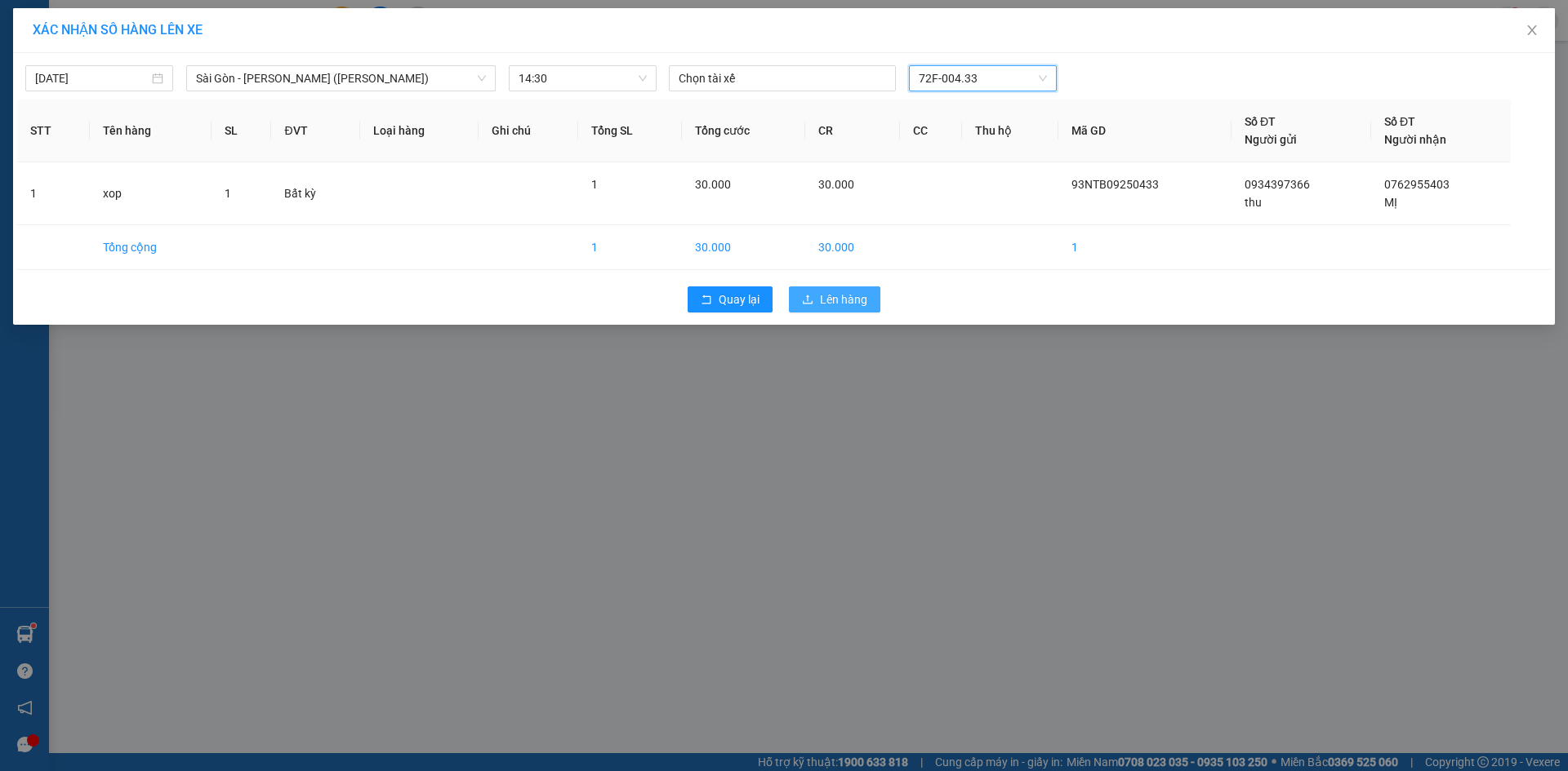
click at [848, 293] on span "Lên hàng" at bounding box center [843, 299] width 48 height 17
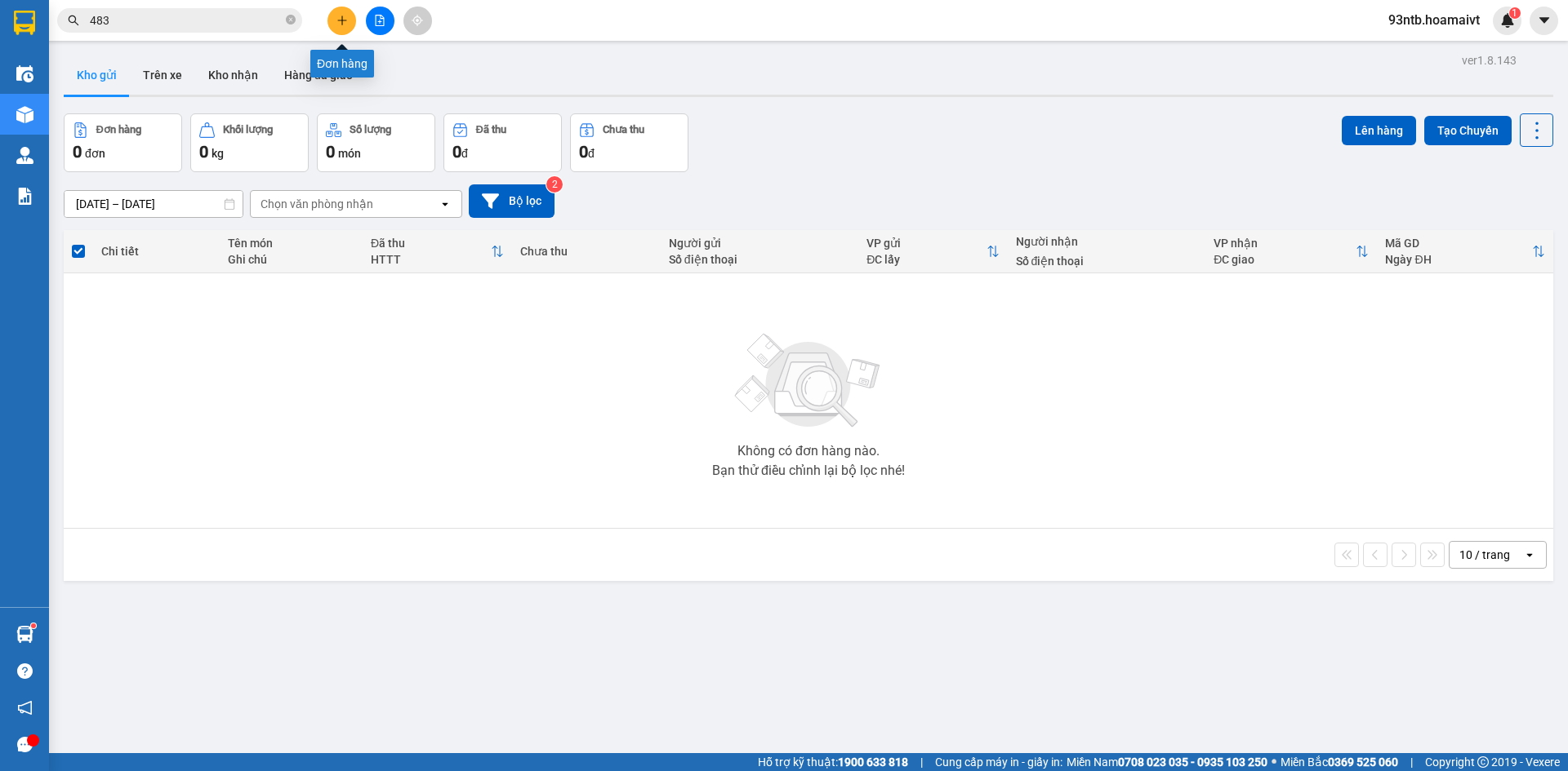
click at [343, 17] on icon "plus" at bounding box center [342, 20] width 12 height 12
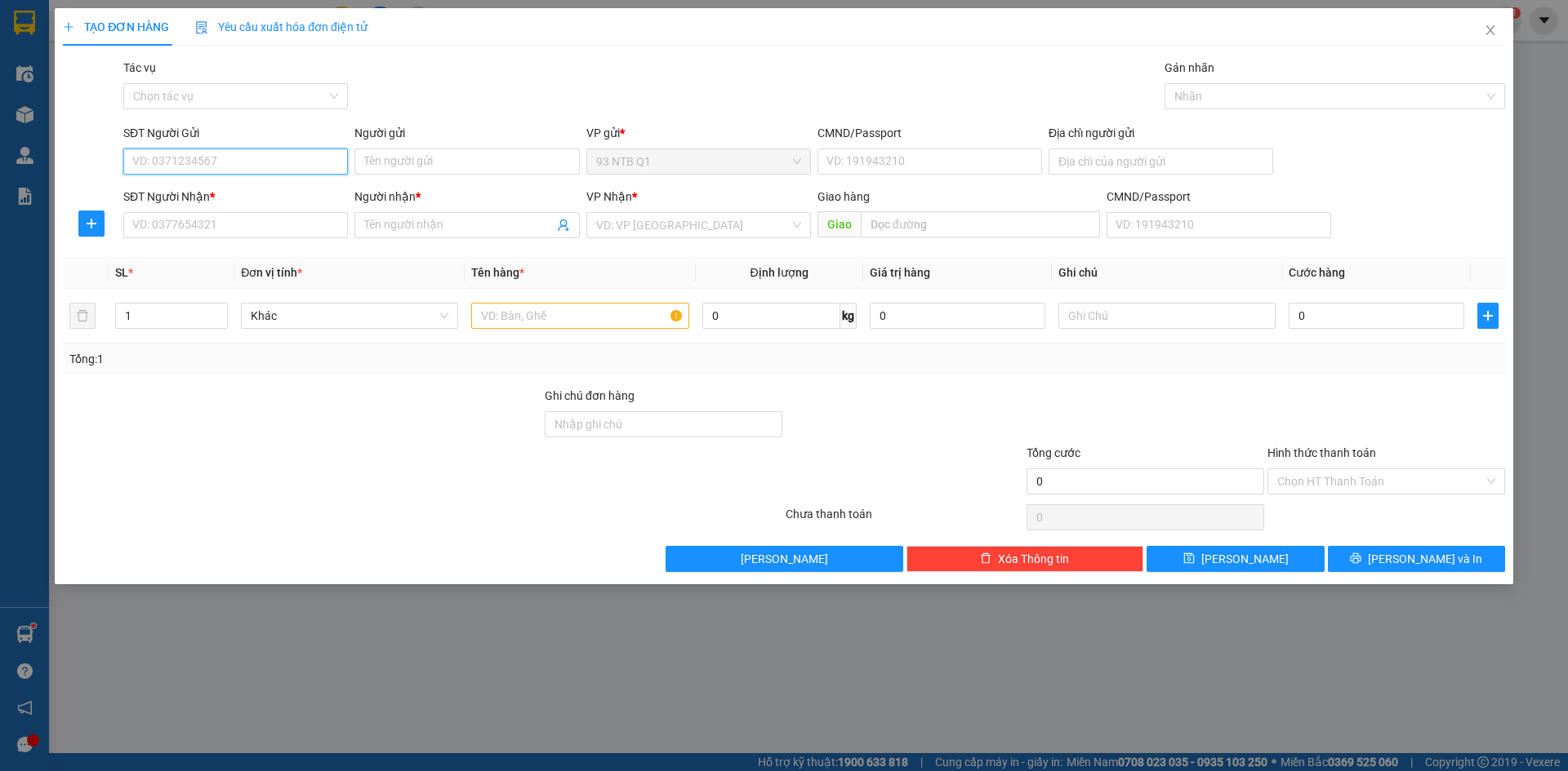
click at [290, 155] on input "SĐT Người Gửi" at bounding box center [235, 161] width 224 height 26
type input "0"
click at [556, 315] on input "text" at bounding box center [580, 316] width 218 height 26
type input "cuc den"
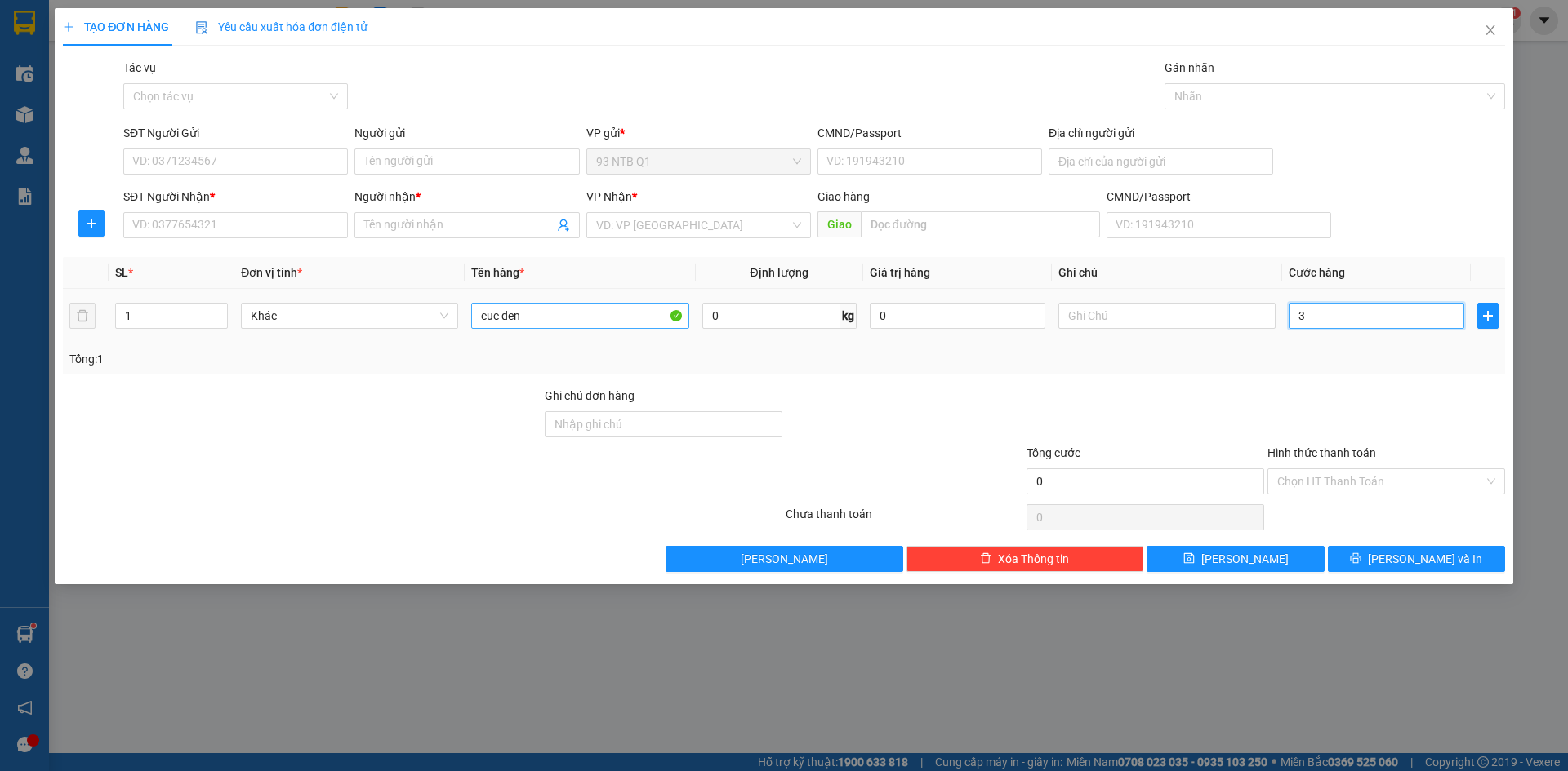
type input "30"
click at [1010, 380] on div "Transit Pickup Surcharge Ids Transit Deliver Surcharge Ids Transit Deliver Surc…" at bounding box center [784, 316] width 1442 height 514
type input "30.000"
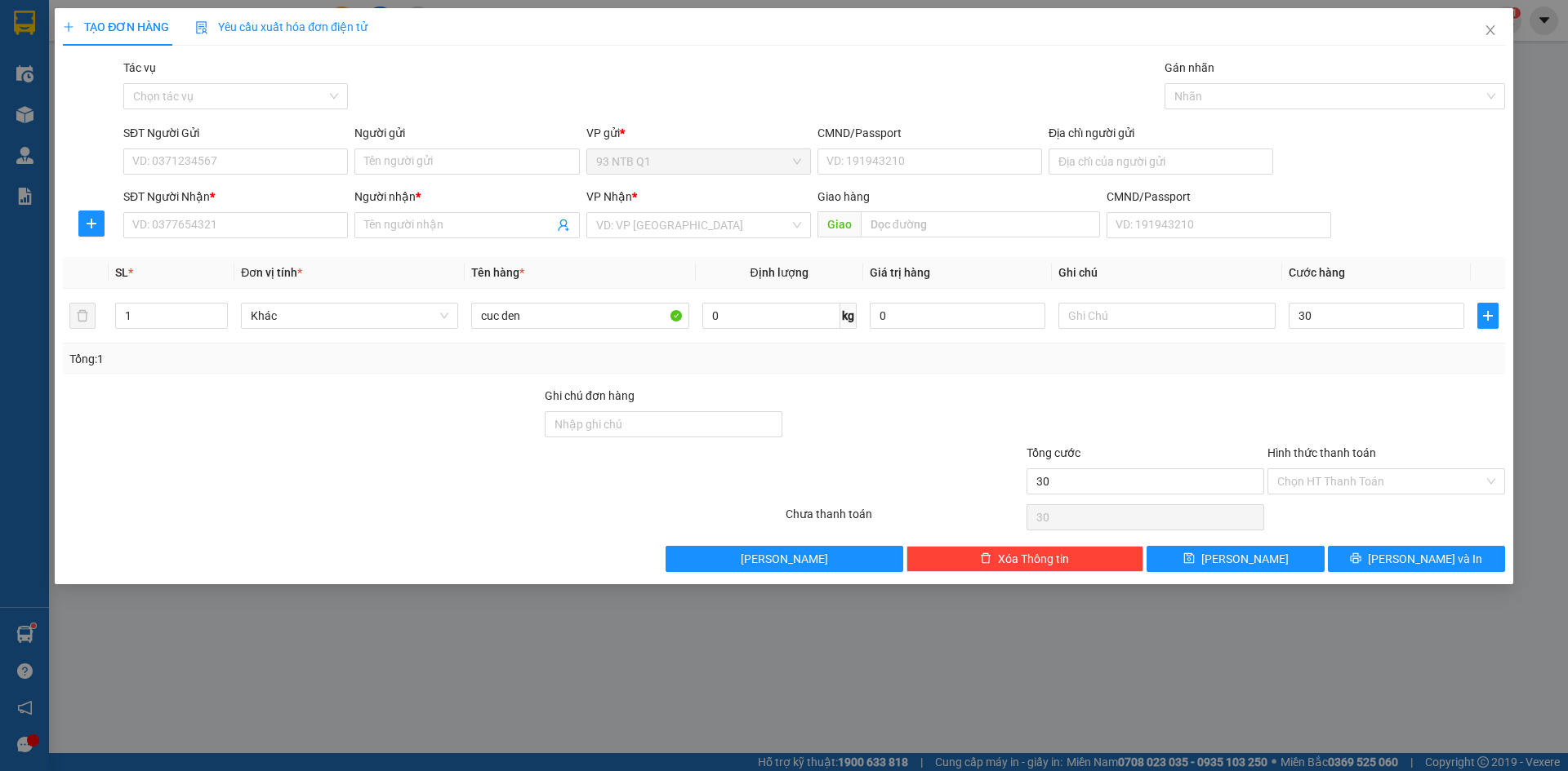
type input "30.000"
click at [181, 169] on input "SĐT Người Gửi" at bounding box center [235, 161] width 224 height 26
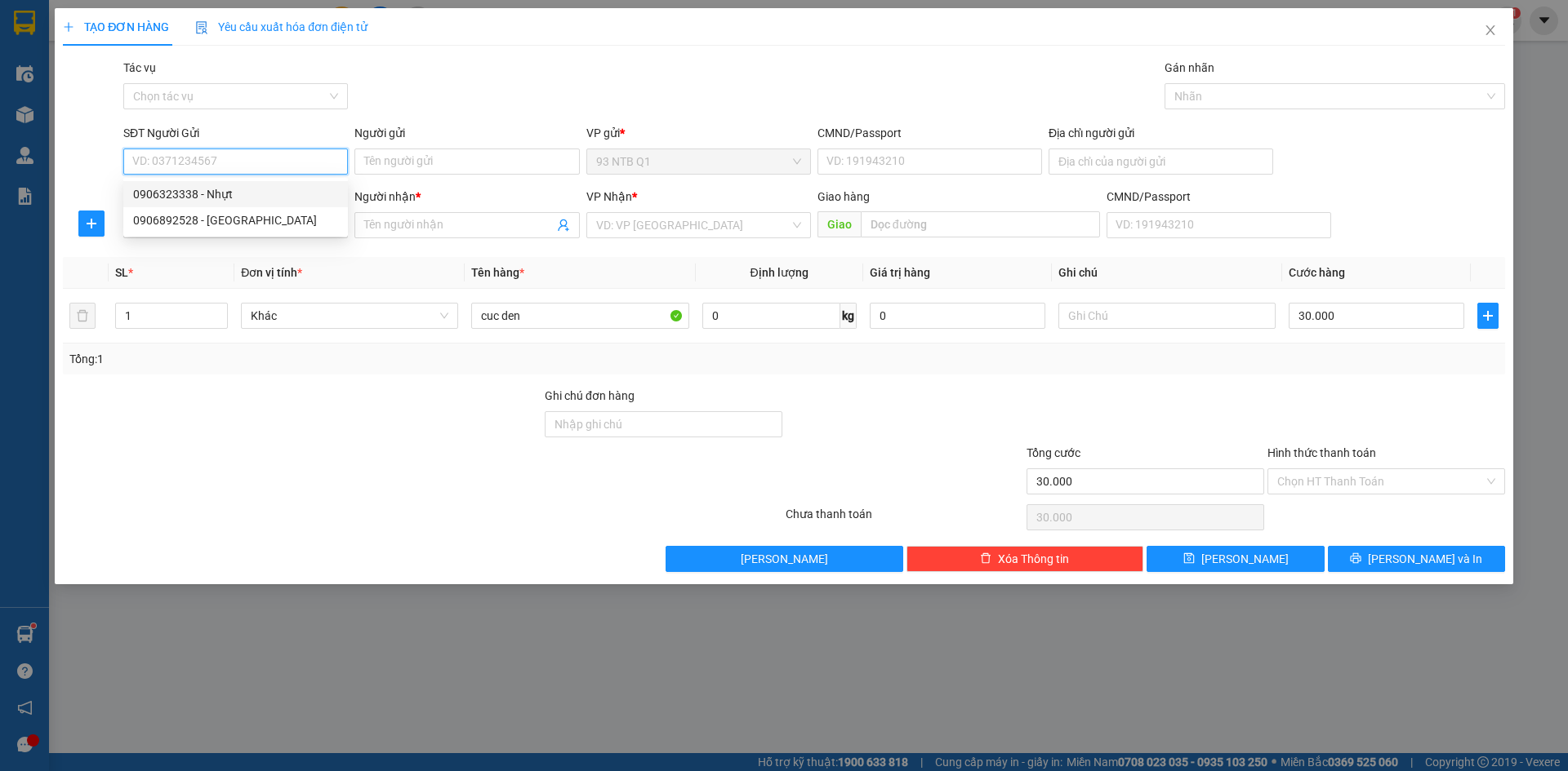
click at [259, 163] on input "SĐT Người Gửi" at bounding box center [235, 161] width 224 height 26
type input "0768726073"
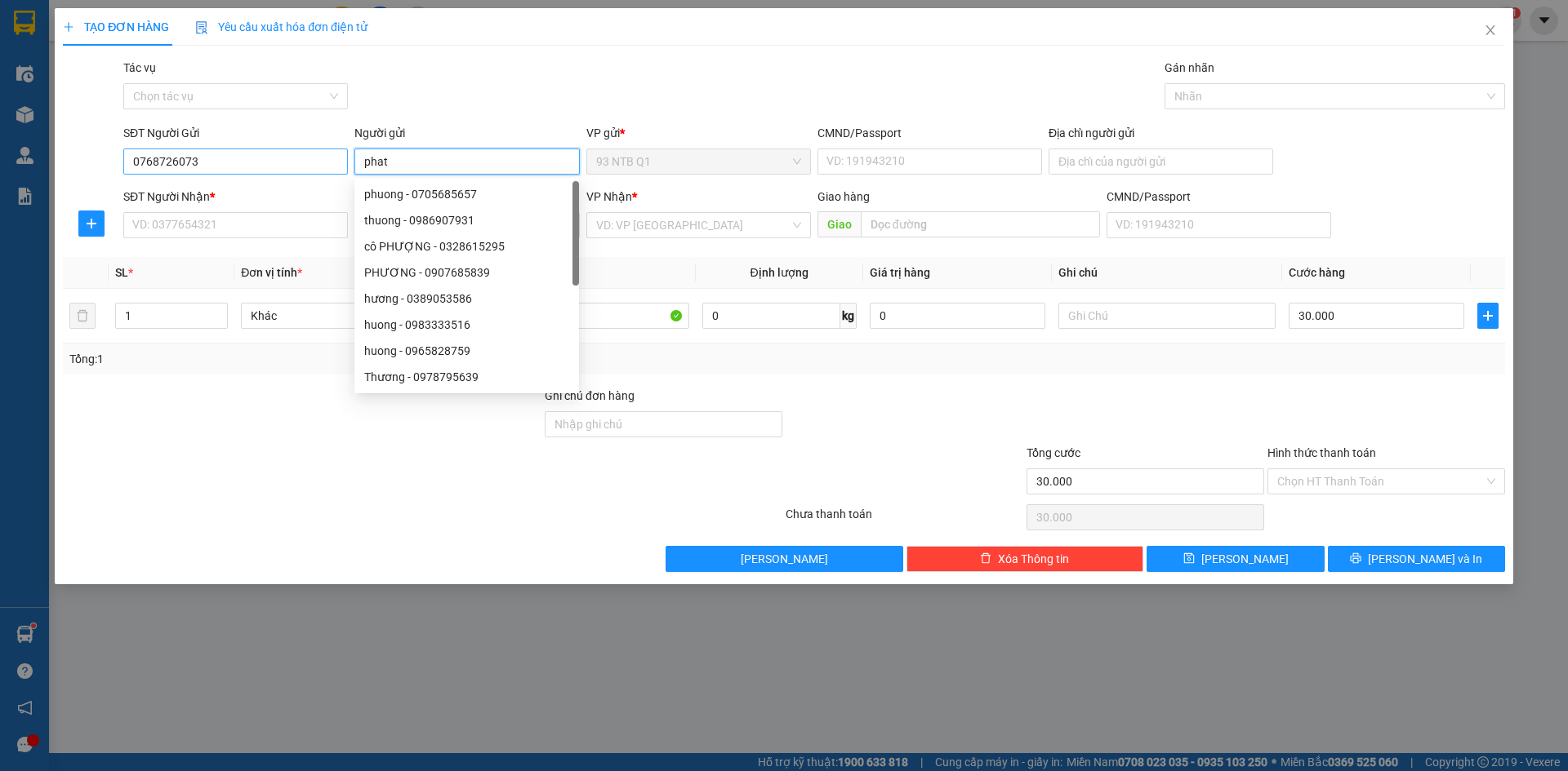
type input "phat"
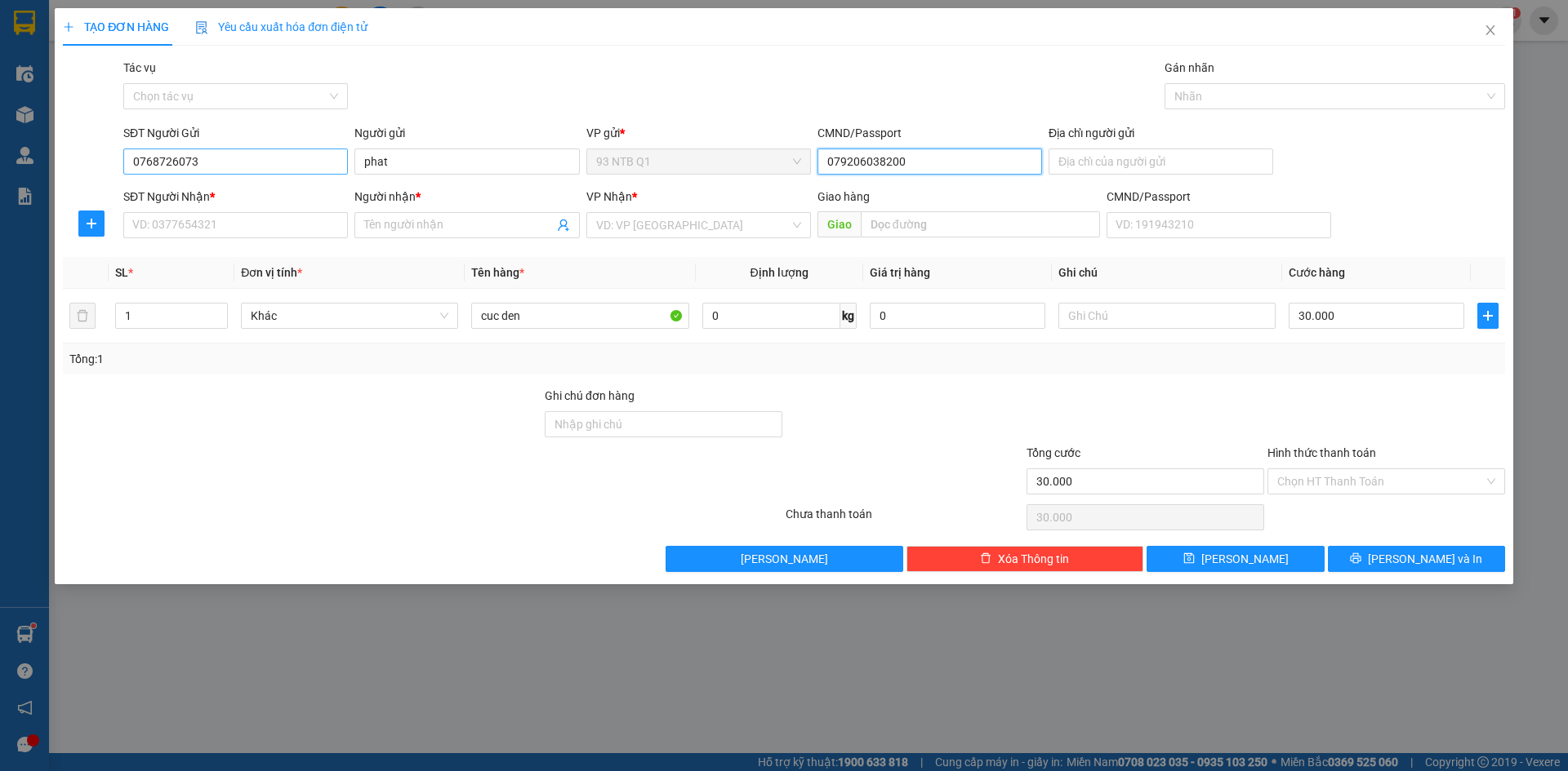
type input "079206038200"
type input "0898818264"
type input "[PERSON_NAME]"
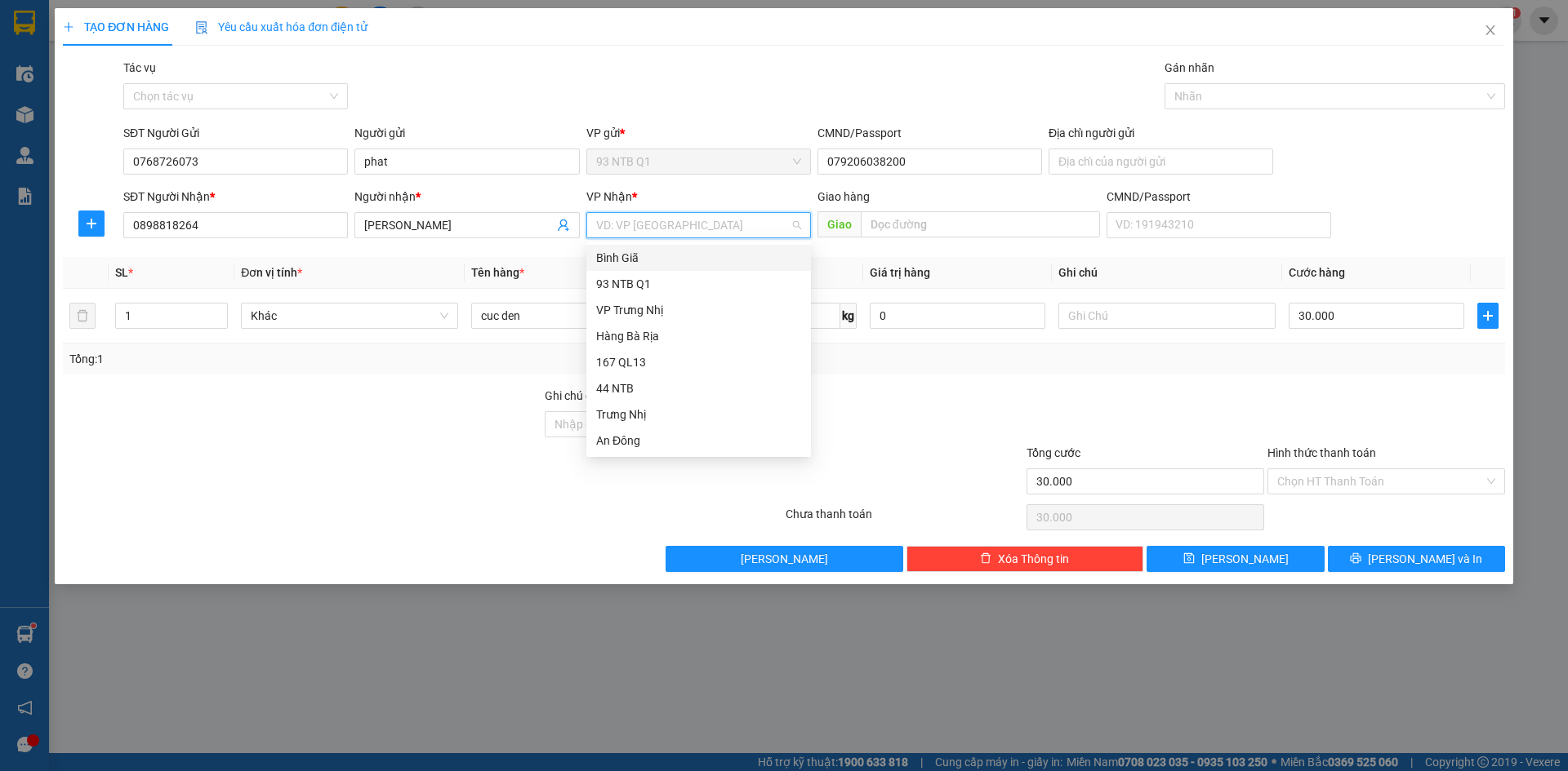
click at [720, 260] on div "Bình Giã" at bounding box center [699, 257] width 205 height 17
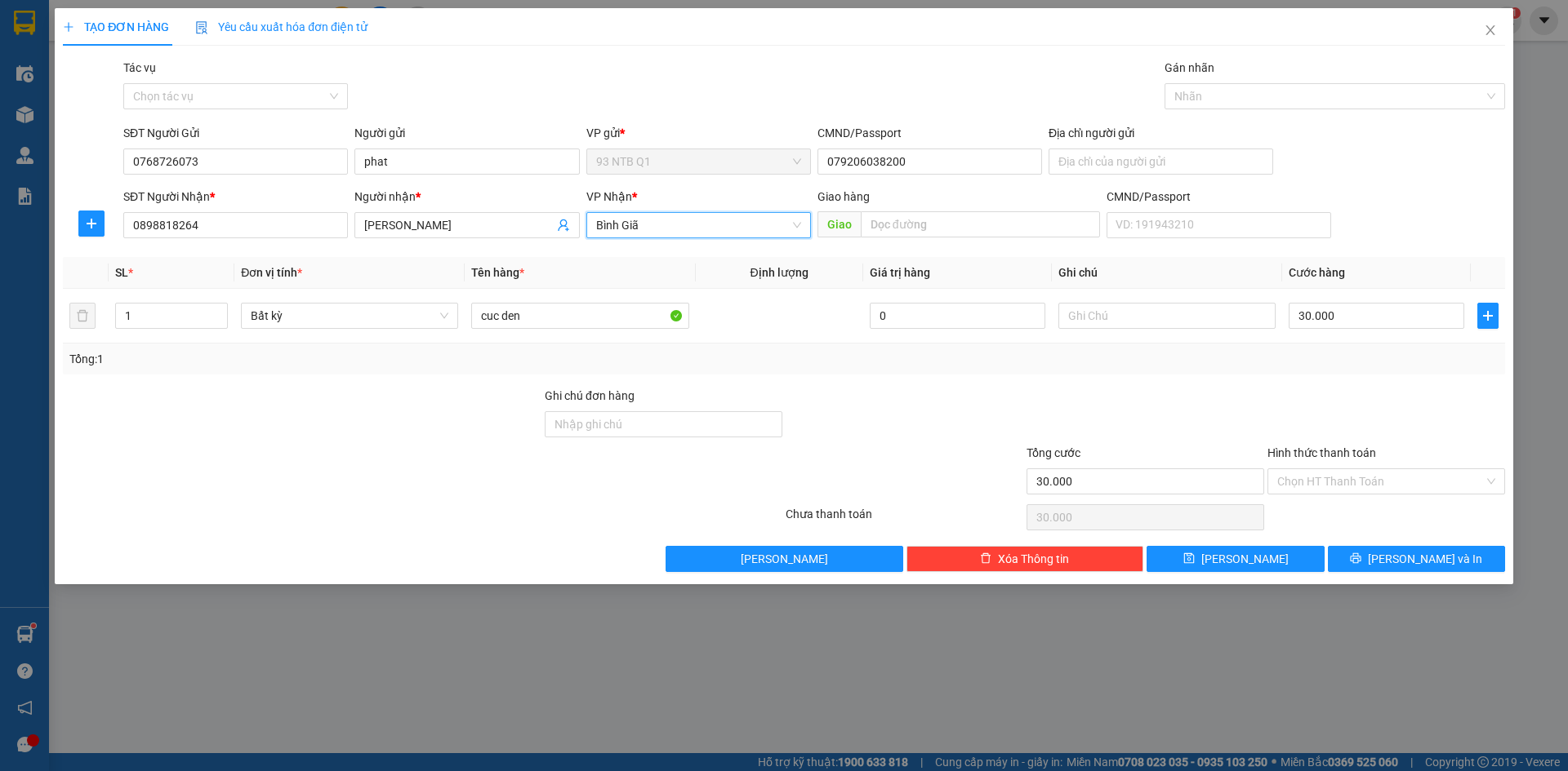
click at [1312, 410] on div at bounding box center [1386, 415] width 241 height 57
drag, startPoint x: 1319, startPoint y: 481, endPoint x: 1325, endPoint y: 493, distance: 13.4
click at [1320, 481] on input "Hình thức thanh toán" at bounding box center [1381, 481] width 207 height 24
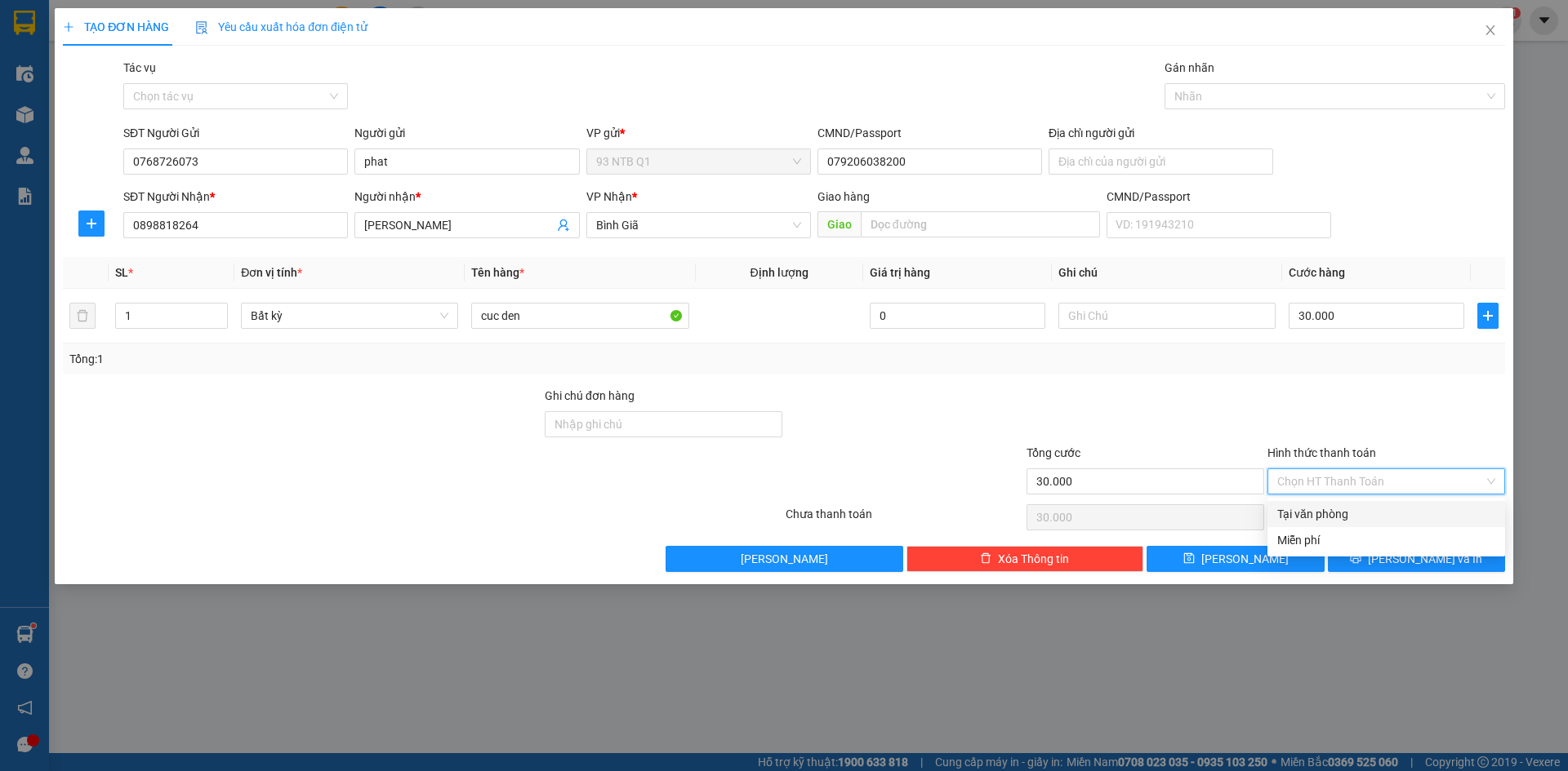
click at [1335, 506] on div "Tại văn phòng" at bounding box center [1386, 514] width 218 height 17
type input "0"
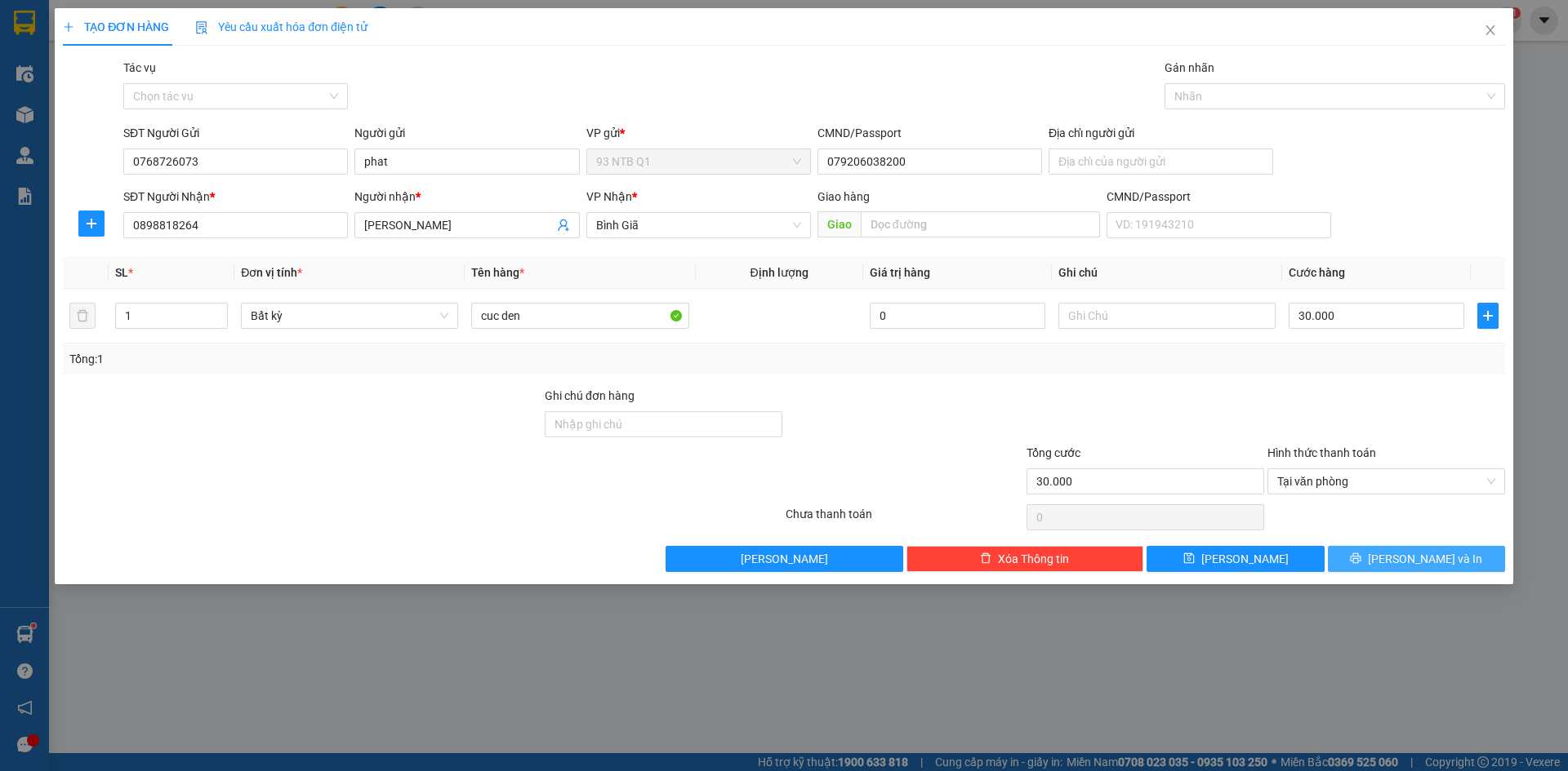
click at [1366, 555] on button "[PERSON_NAME] và In" at bounding box center [1416, 558] width 177 height 26
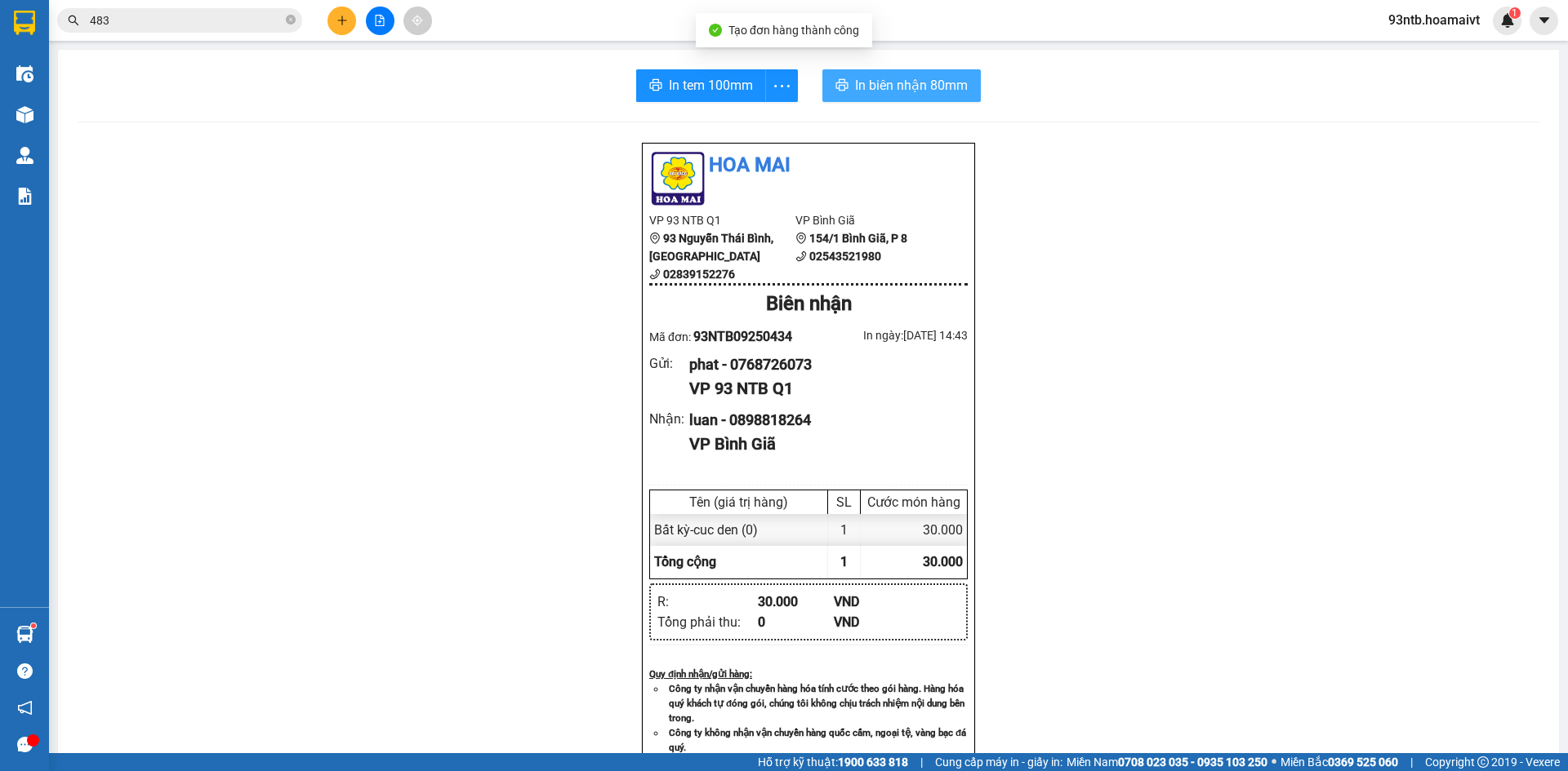
click at [904, 88] on span "In biên nhận 80mm" at bounding box center [911, 84] width 113 height 20
click at [233, 19] on input "483" at bounding box center [186, 20] width 192 height 17
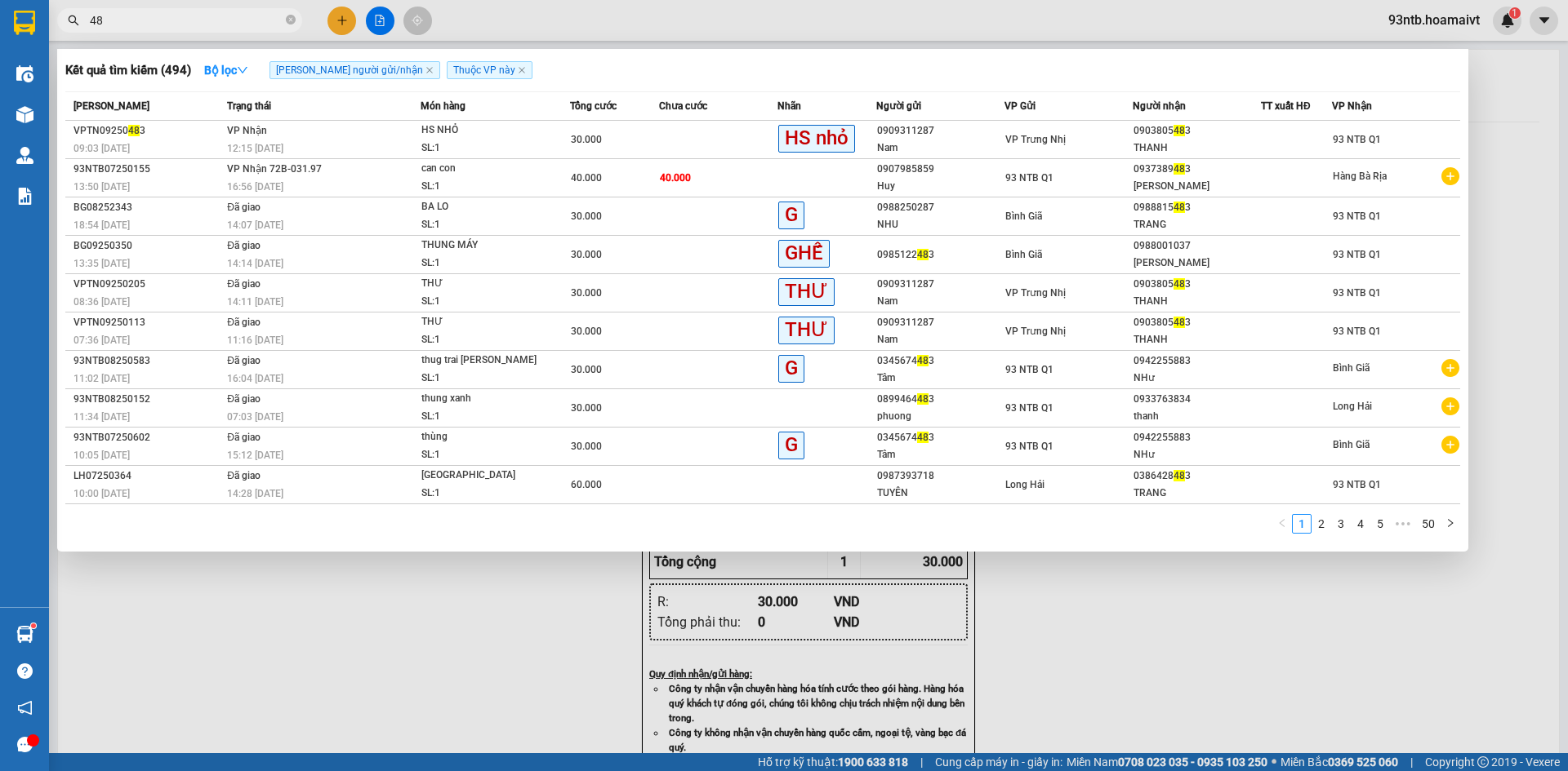
type input "4"
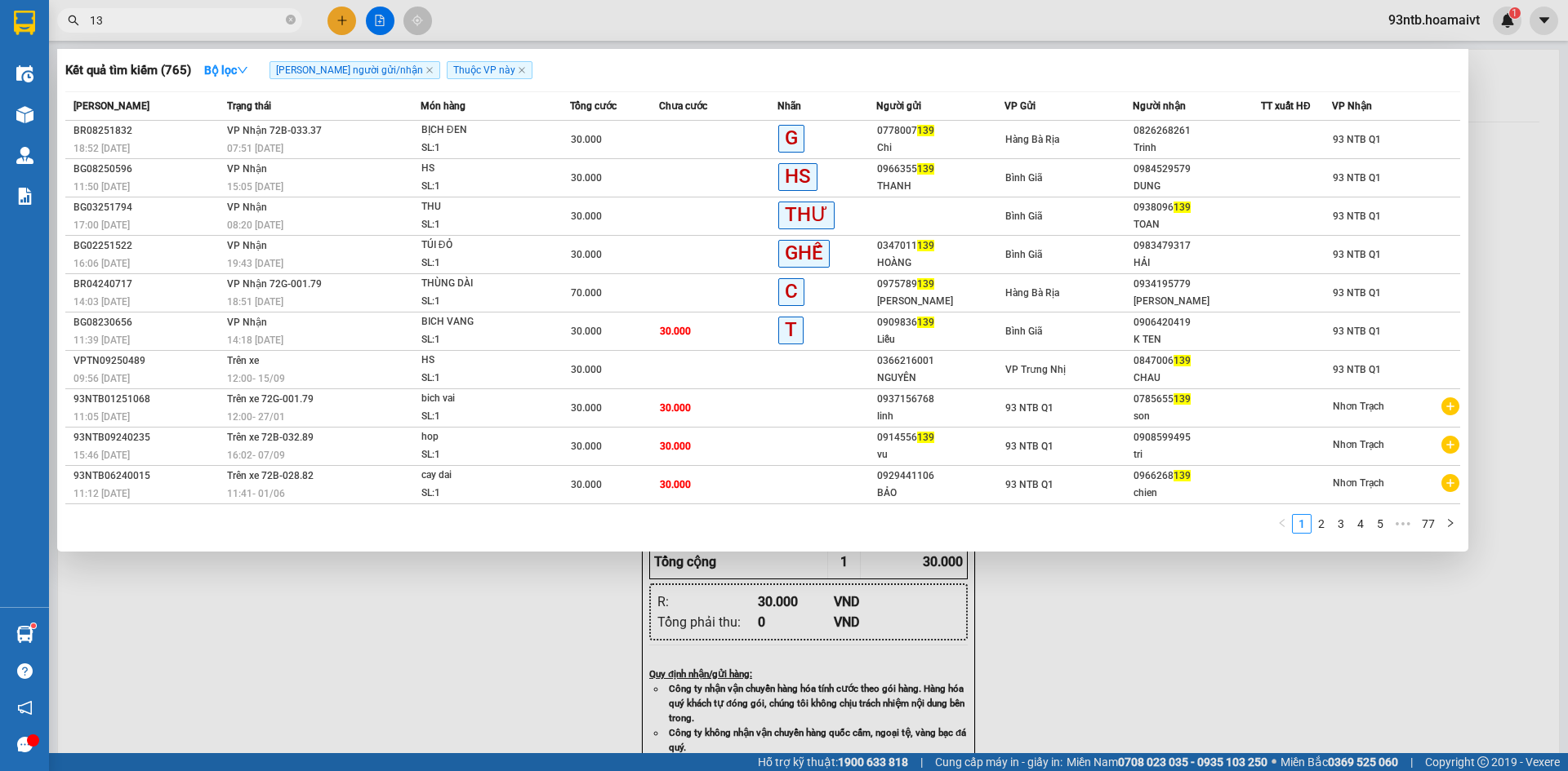
type input "1"
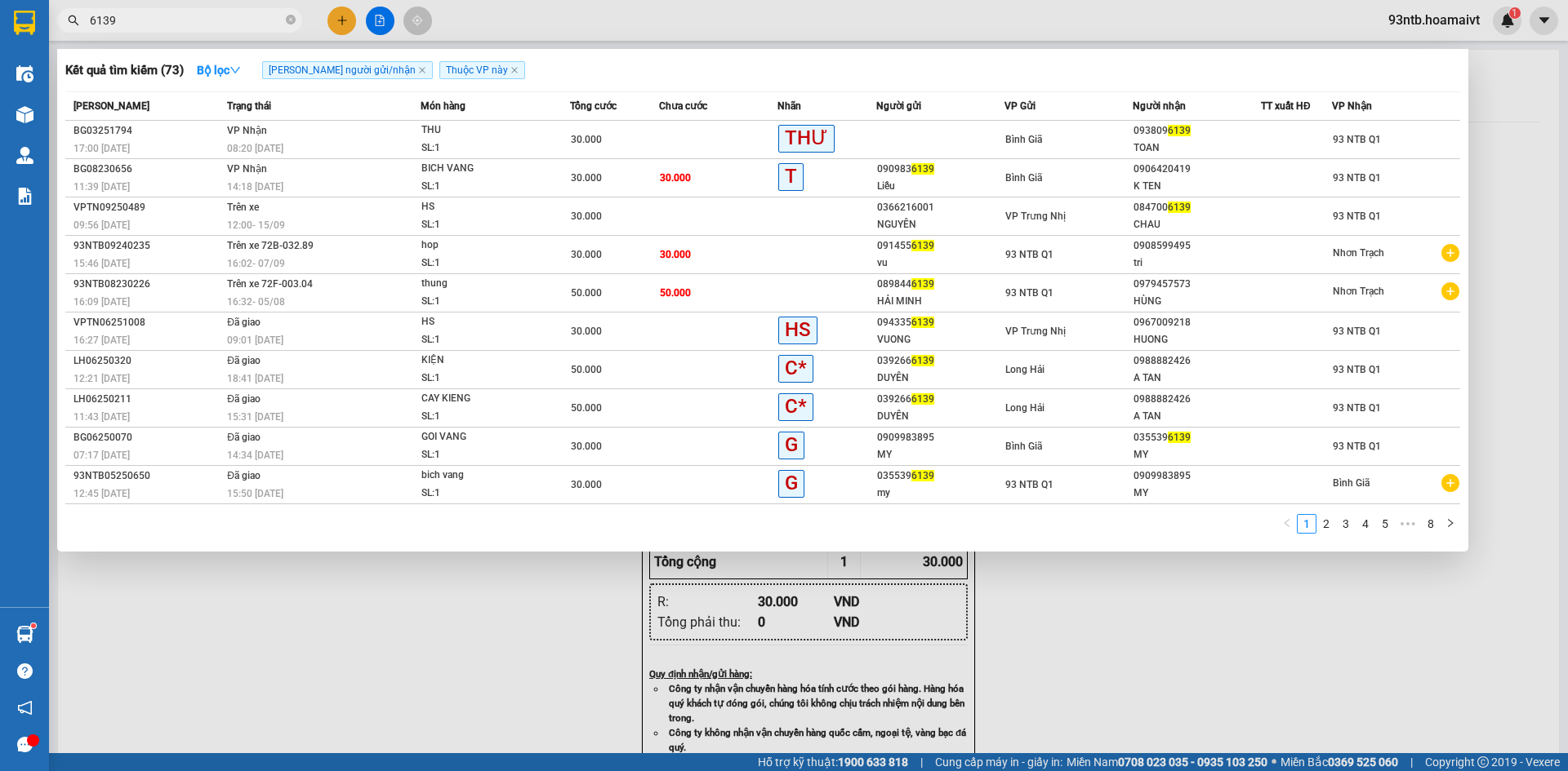
click at [195, 18] on input "6139" at bounding box center [186, 20] width 192 height 17
type input "6"
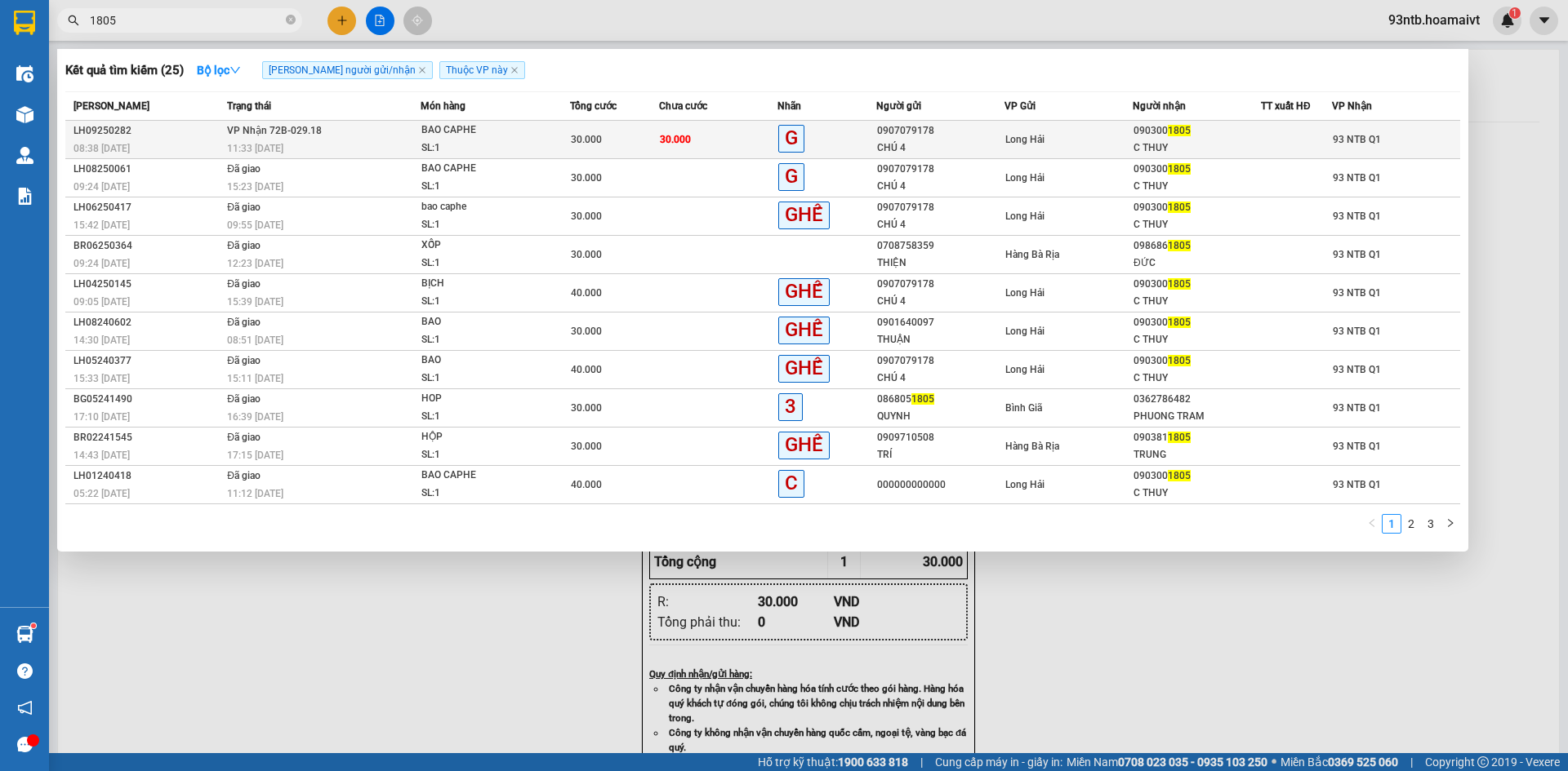
type input "1805"
click at [885, 130] on div "0907079178" at bounding box center [940, 131] width 126 height 17
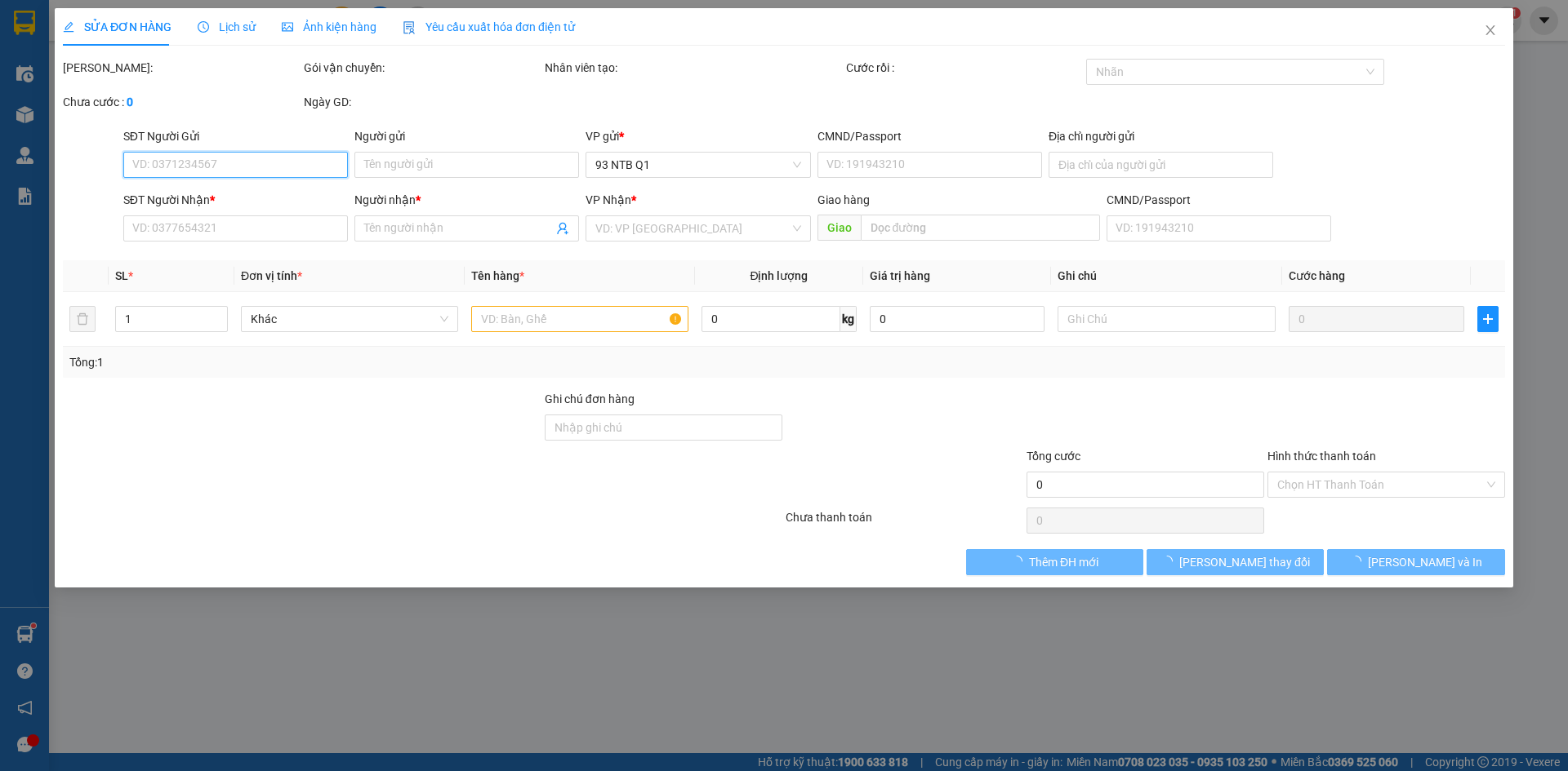
type input "0907079178"
type input "CHÚ 4"
type input "LONG HAI"
type input "0903001805"
type input "C THUY"
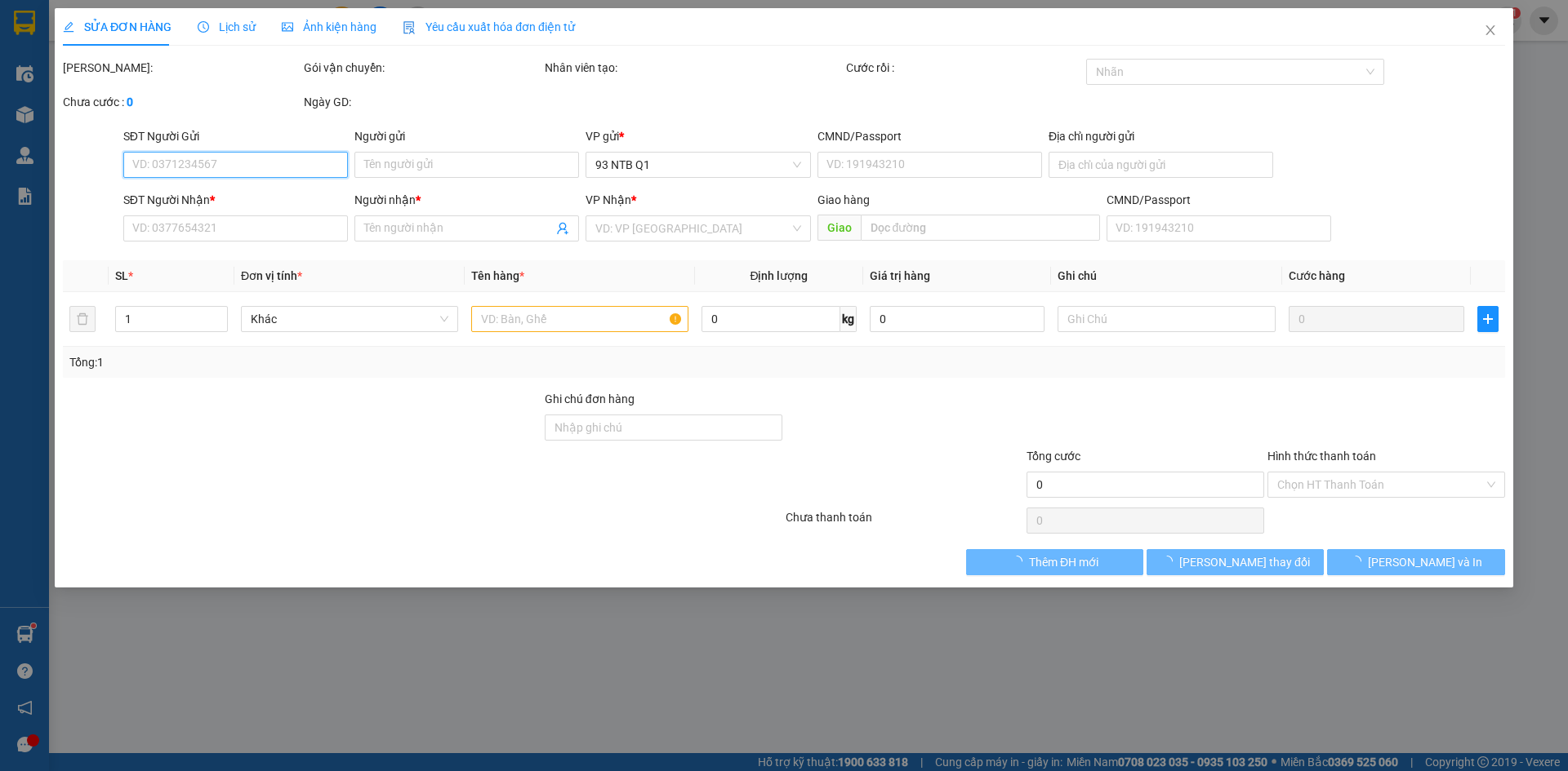
type input "30.000"
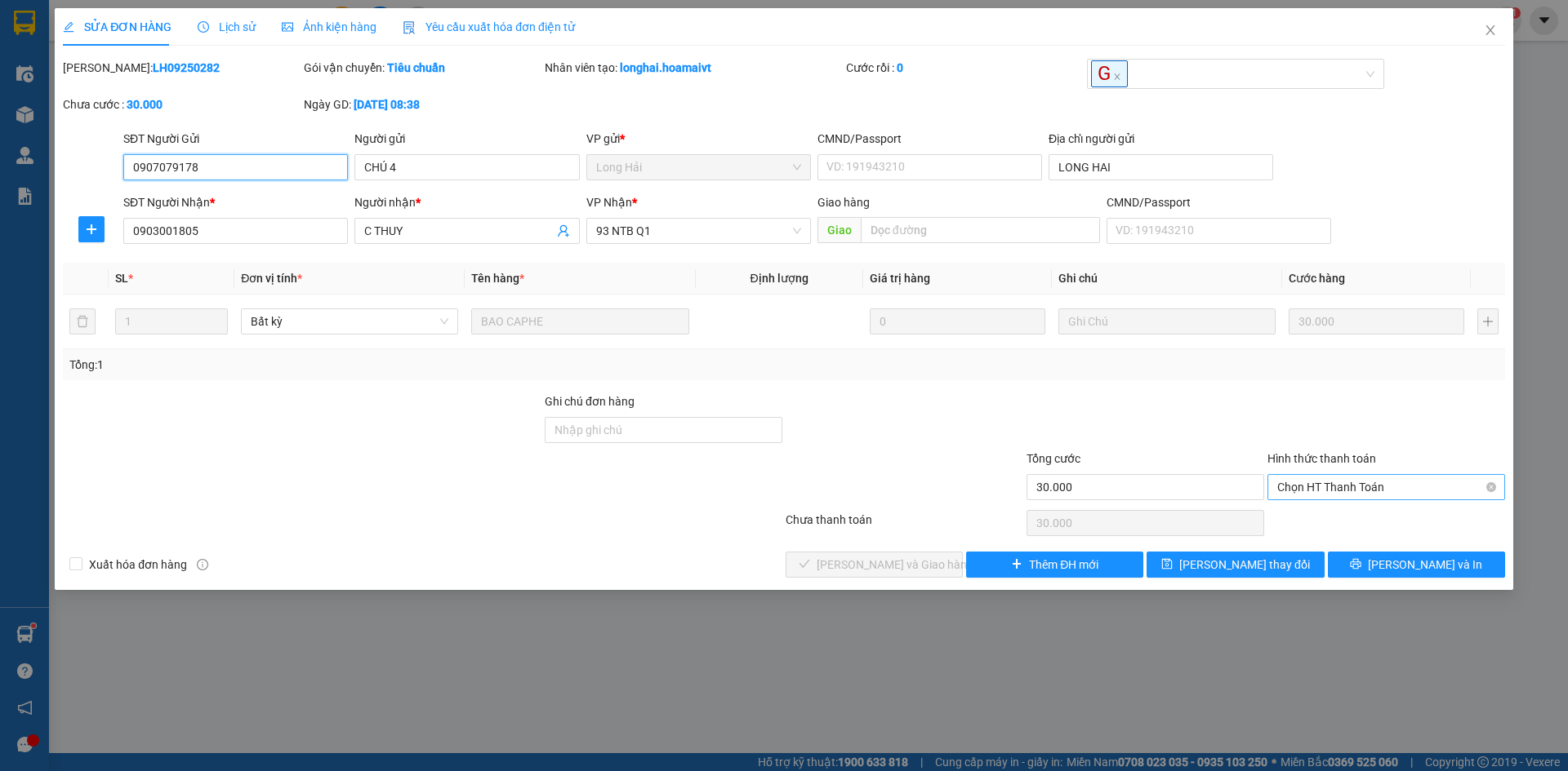
click at [1365, 493] on span "Chọn HT Thanh Toán" at bounding box center [1386, 486] width 218 height 24
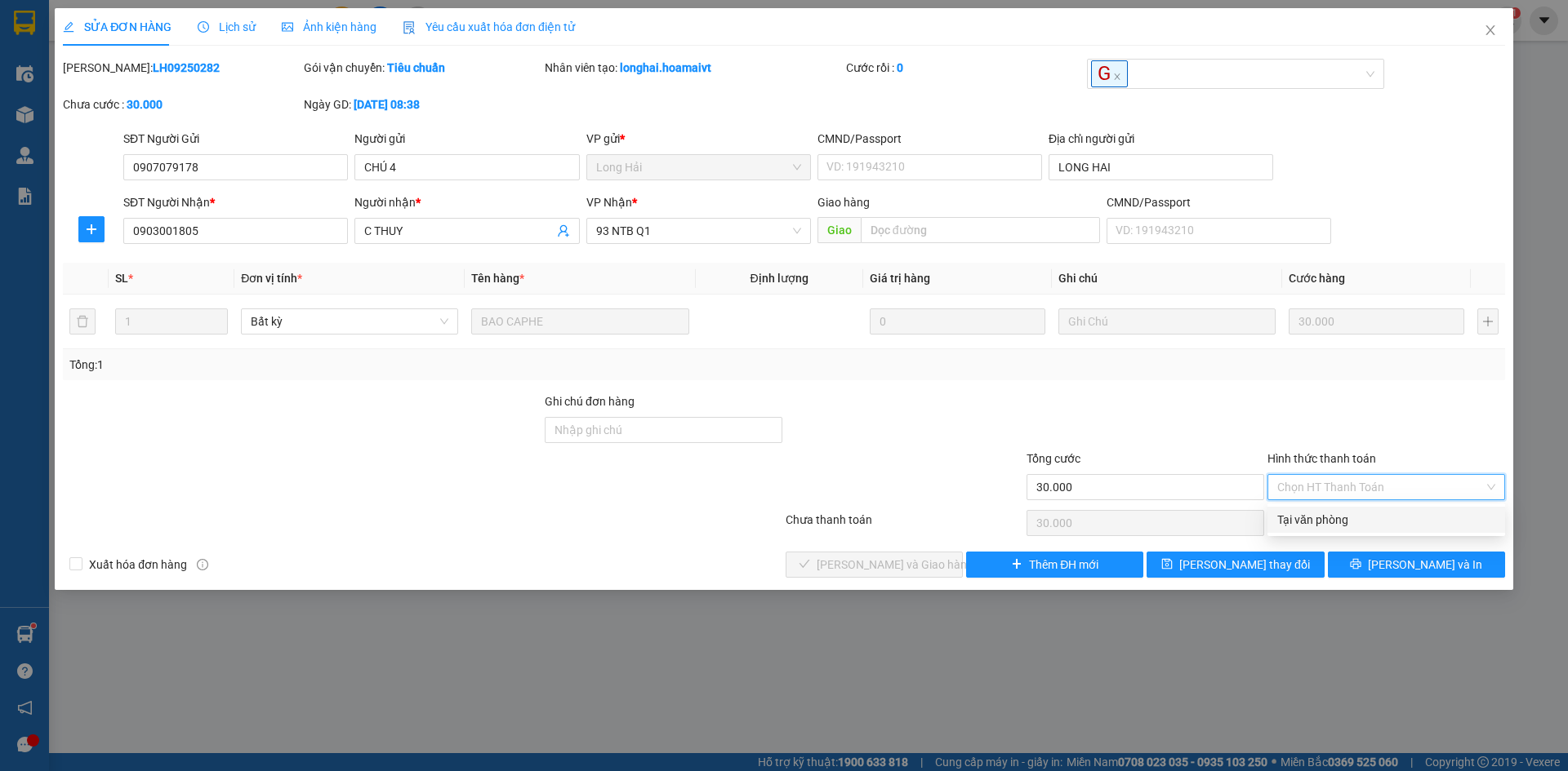
click at [1364, 514] on div "Tại văn phòng" at bounding box center [1386, 520] width 218 height 17
type input "0"
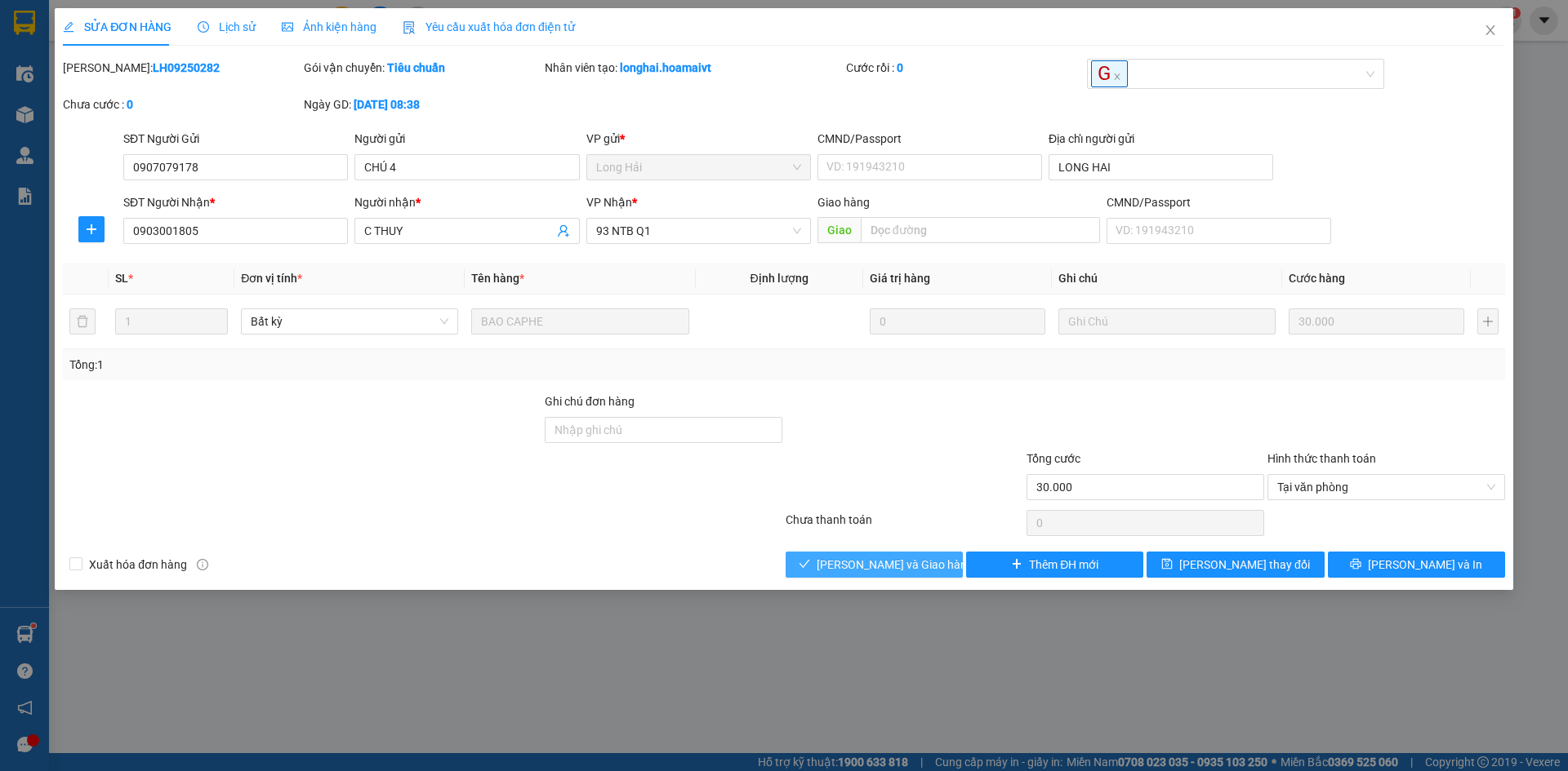
click at [954, 560] on button "[PERSON_NAME] và Giao hàng" at bounding box center [874, 564] width 177 height 26
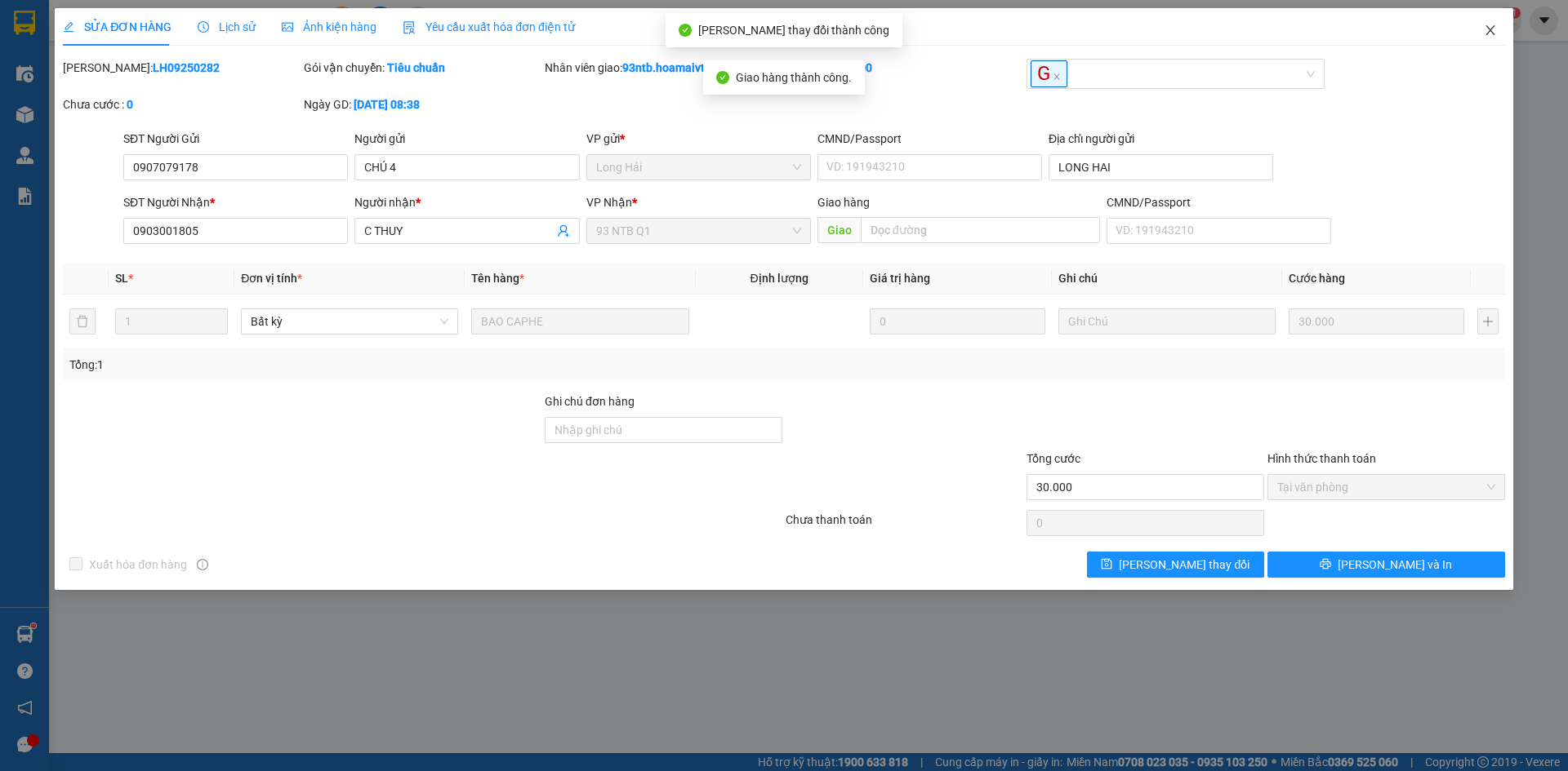
click at [1485, 27] on icon "close" at bounding box center [1489, 29] width 13 height 13
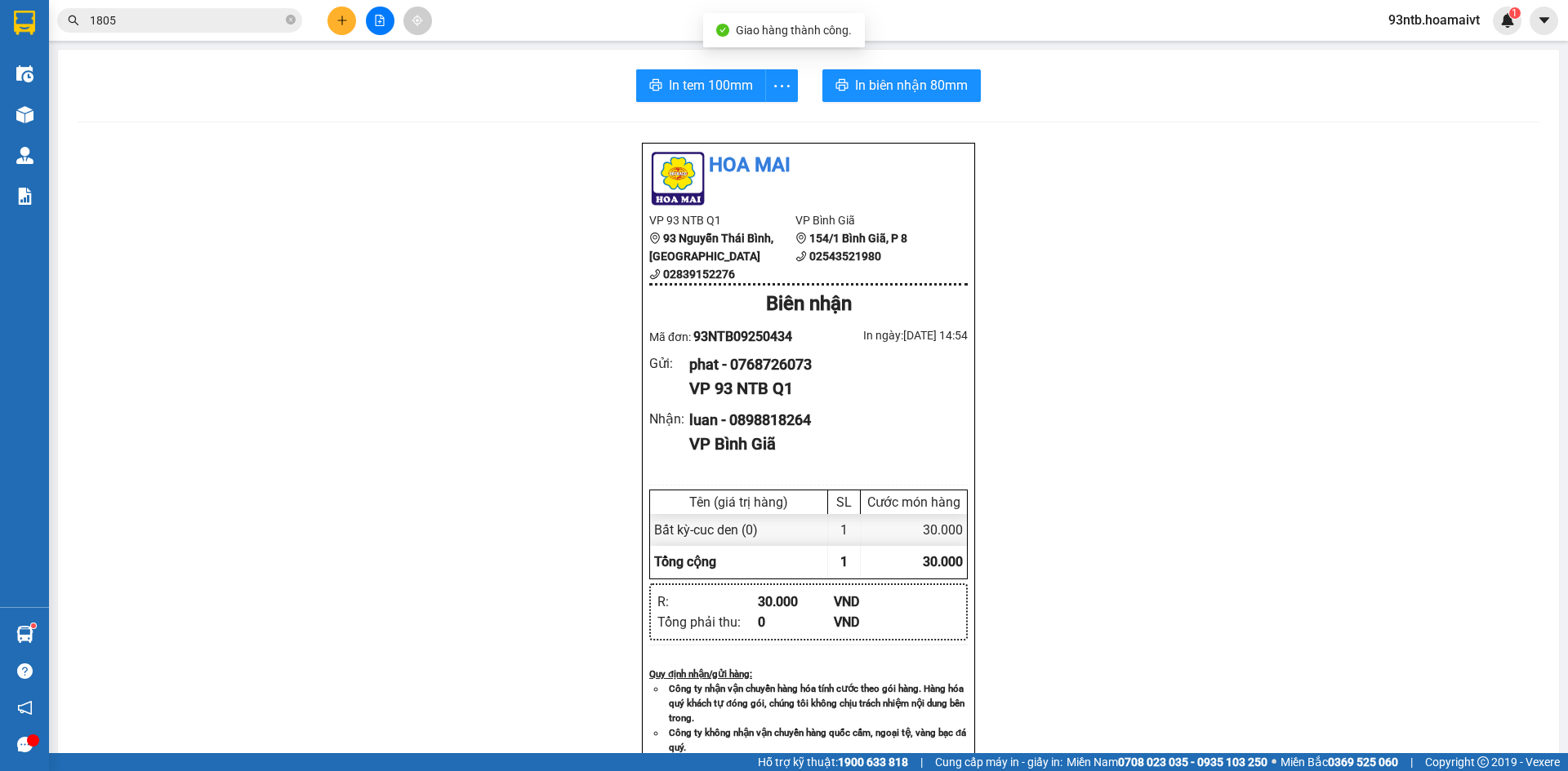
click at [231, 18] on input "1805" at bounding box center [186, 20] width 192 height 17
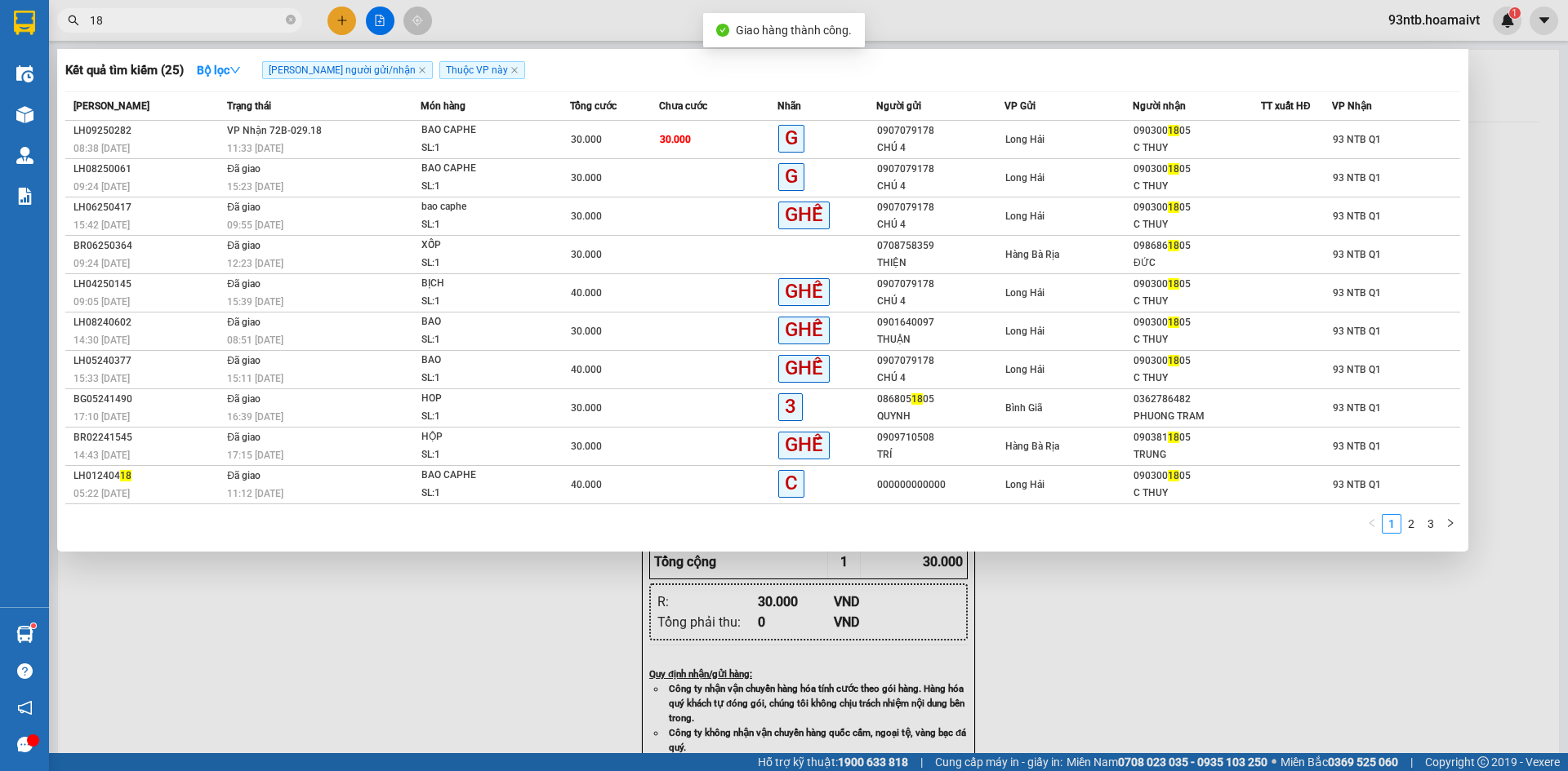
click at [231, 18] on input "18" at bounding box center [186, 20] width 192 height 17
type input "1"
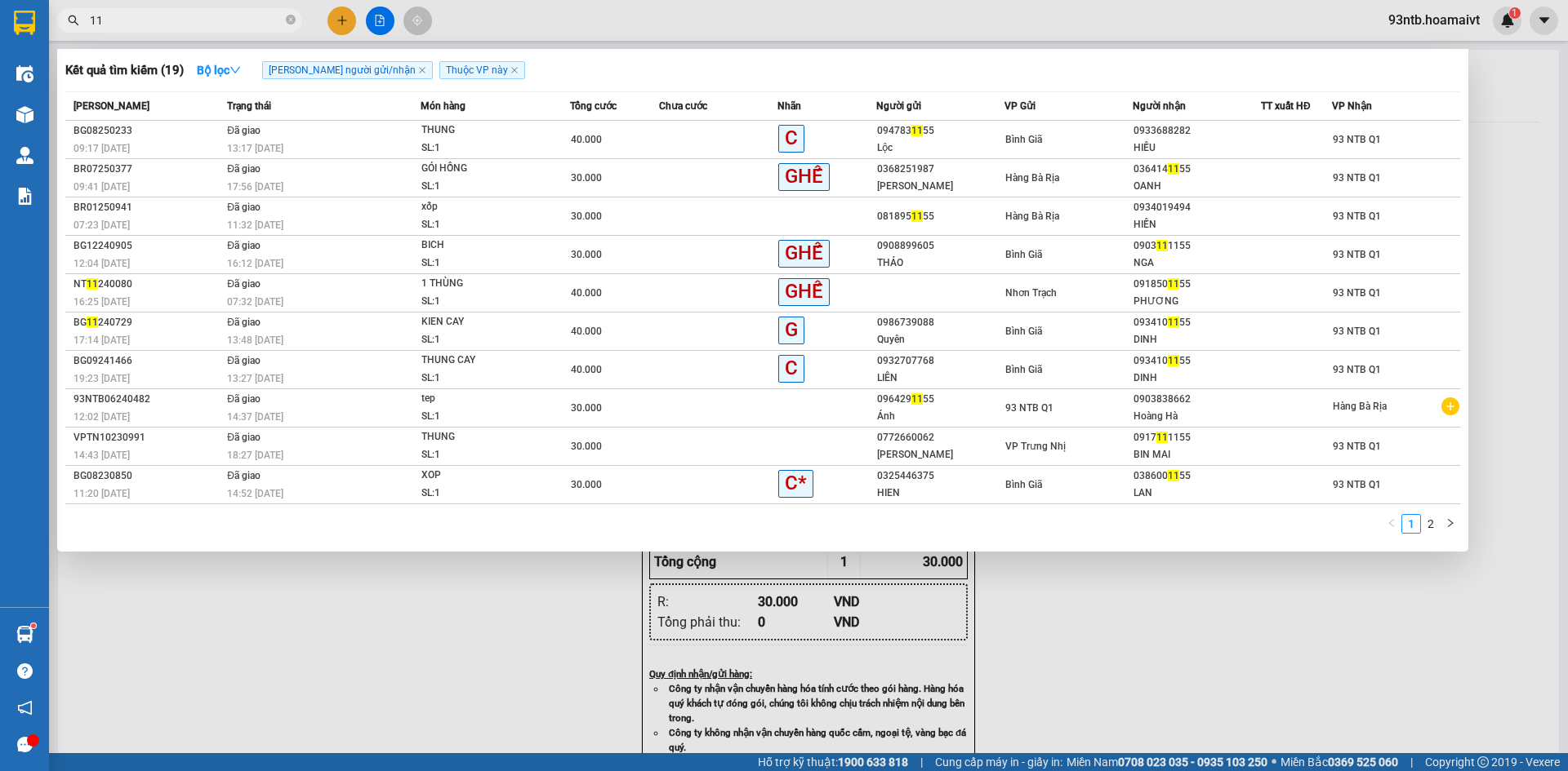
type input "1"
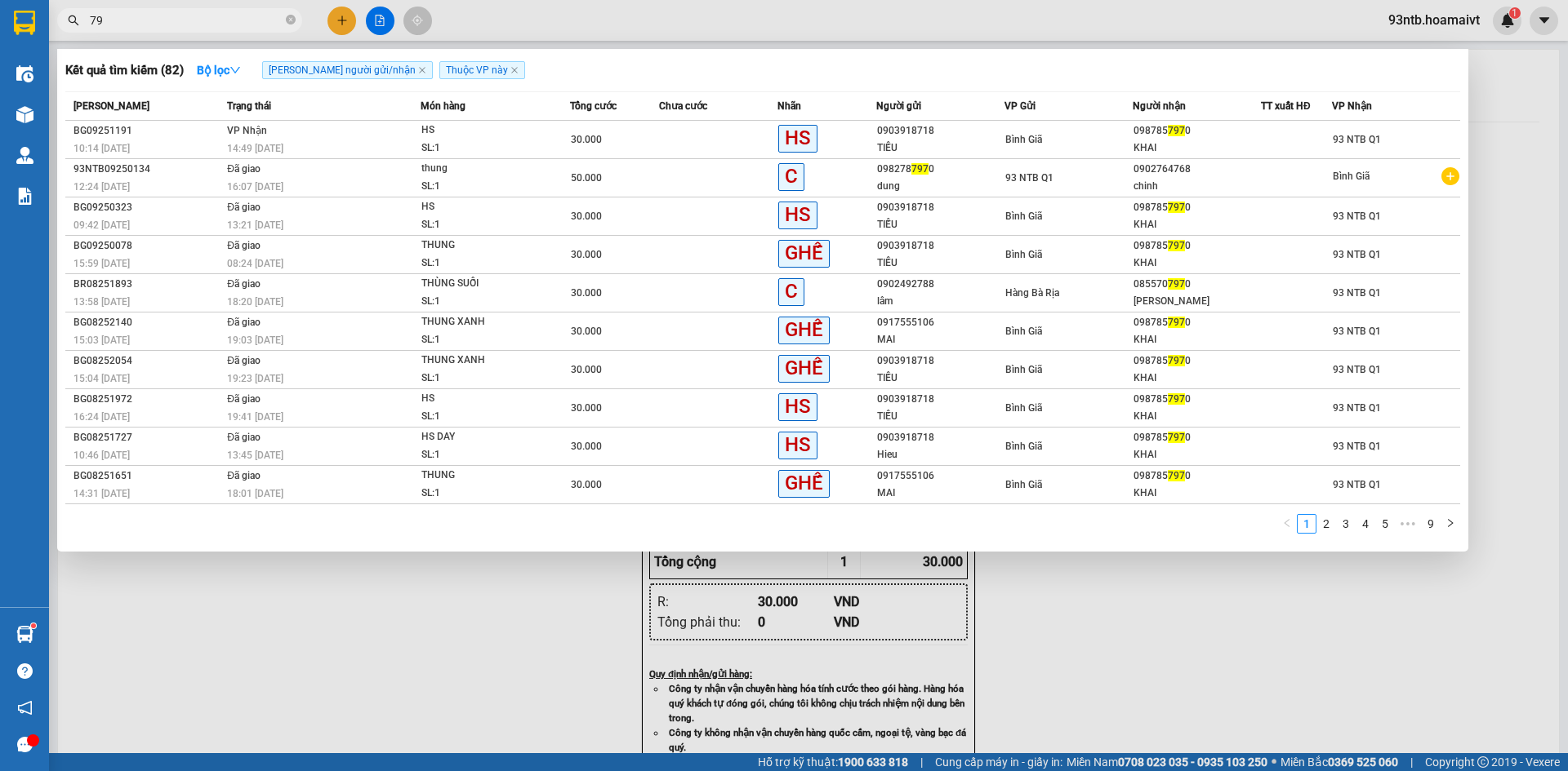
type input "7"
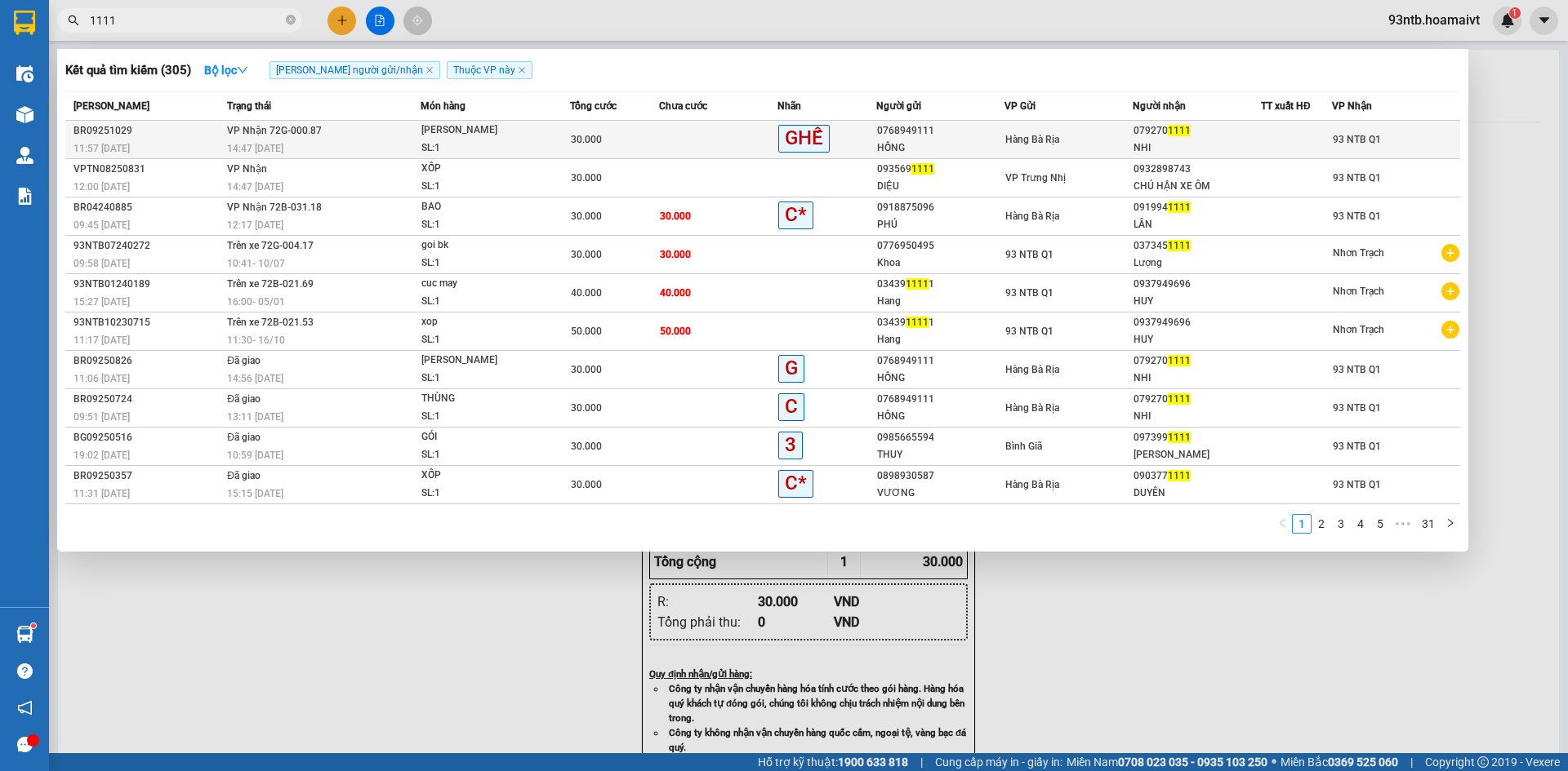
type input "1111"
click at [663, 150] on td at bounding box center [718, 140] width 119 height 39
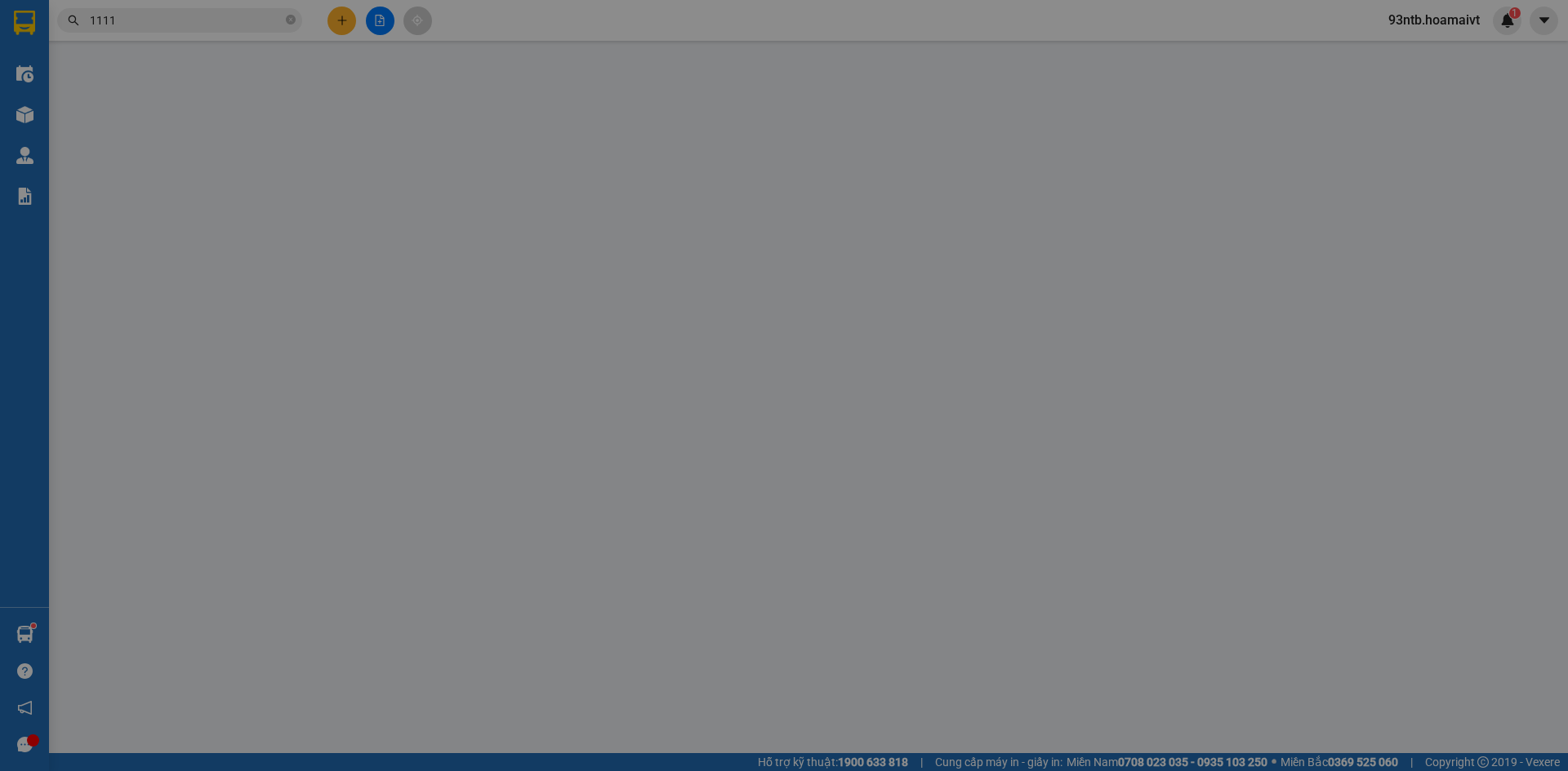
type input "0768949111"
type input "HỒNG"
type input "077168000261"
type input "0792701111"
type input "NHI"
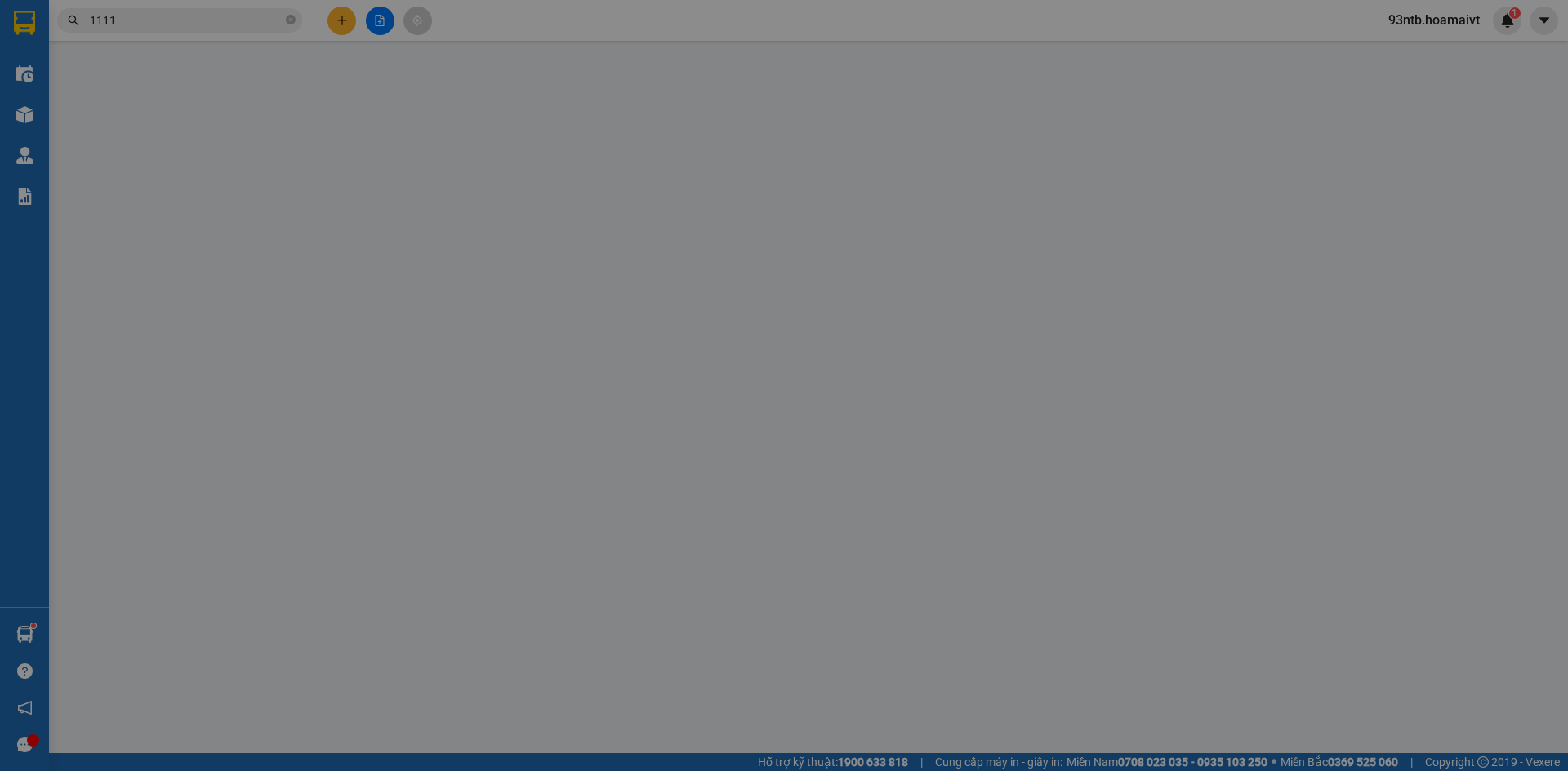
type input "30.000"
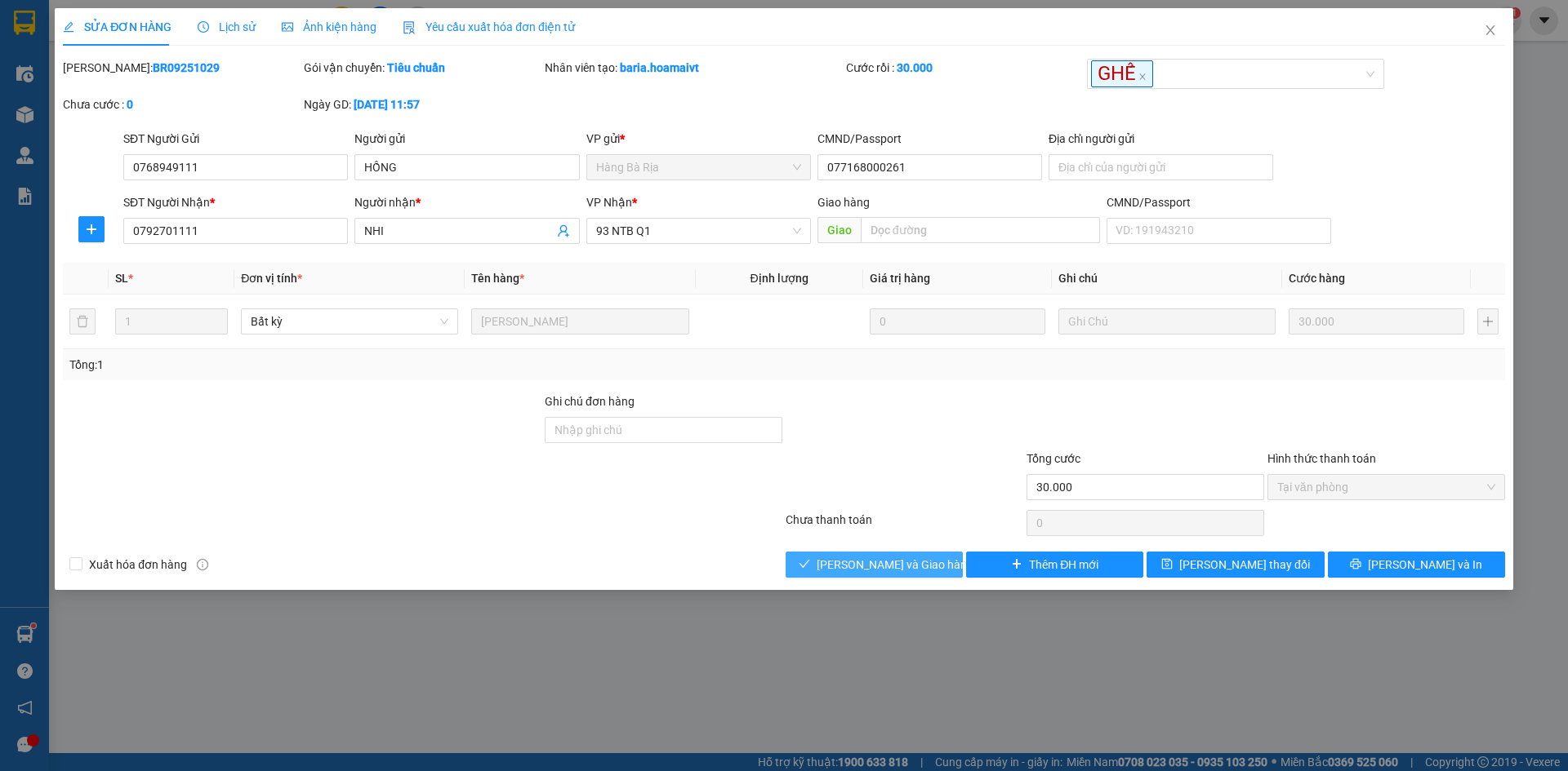
click at [894, 565] on span "[PERSON_NAME] và Giao hàng" at bounding box center [895, 564] width 156 height 17
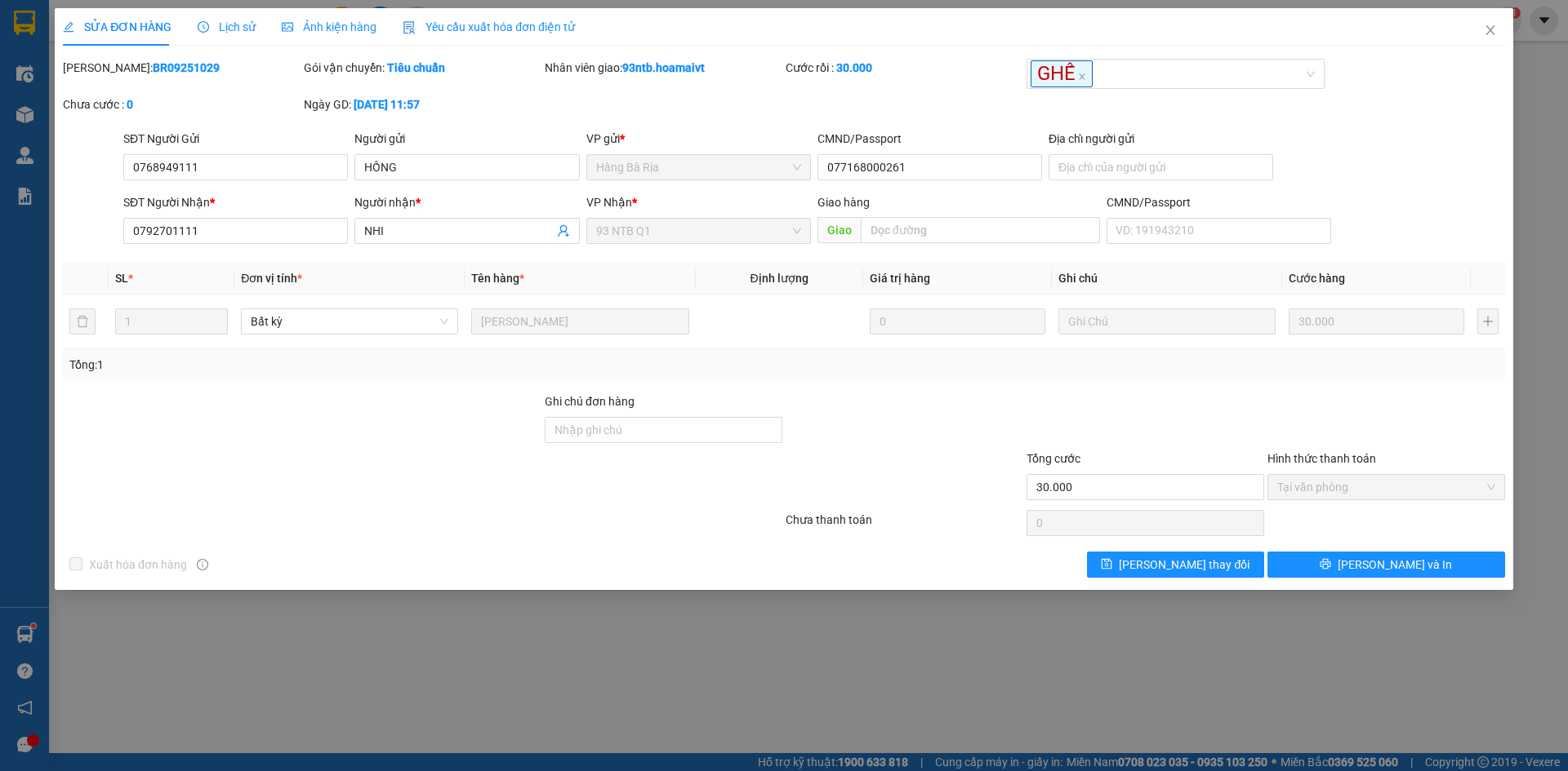
drag, startPoint x: 1492, startPoint y: 78, endPoint x: 1481, endPoint y: 56, distance: 24.6
drag, startPoint x: 1481, startPoint y: 56, endPoint x: 976, endPoint y: 351, distance: 584.9
click at [961, 356] on div "Tổng: 1" at bounding box center [783, 365] width 1429 height 17
click at [1483, 27] on icon "close" at bounding box center [1489, 29] width 13 height 13
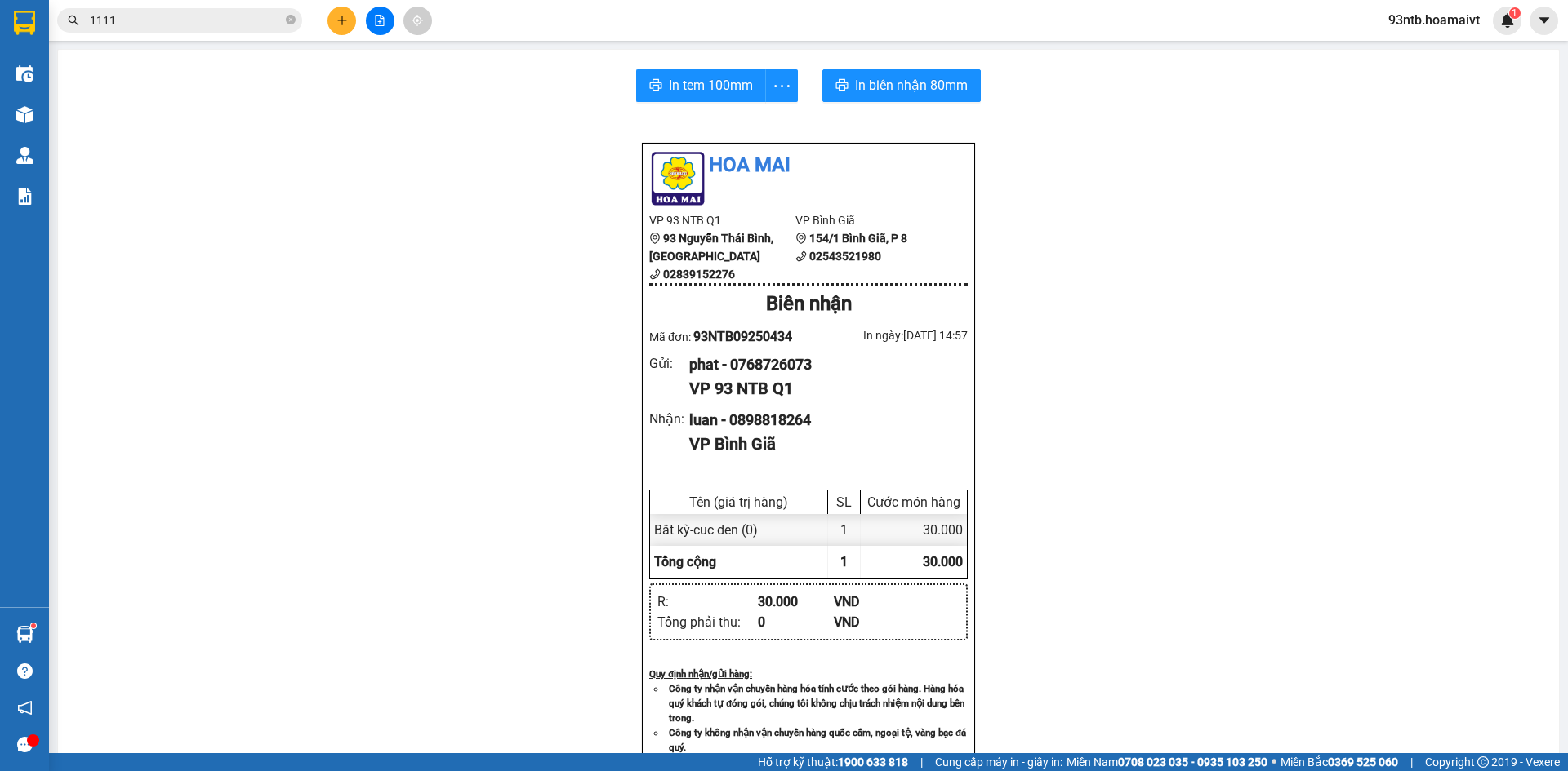
click at [222, 17] on input "1111" at bounding box center [186, 20] width 192 height 17
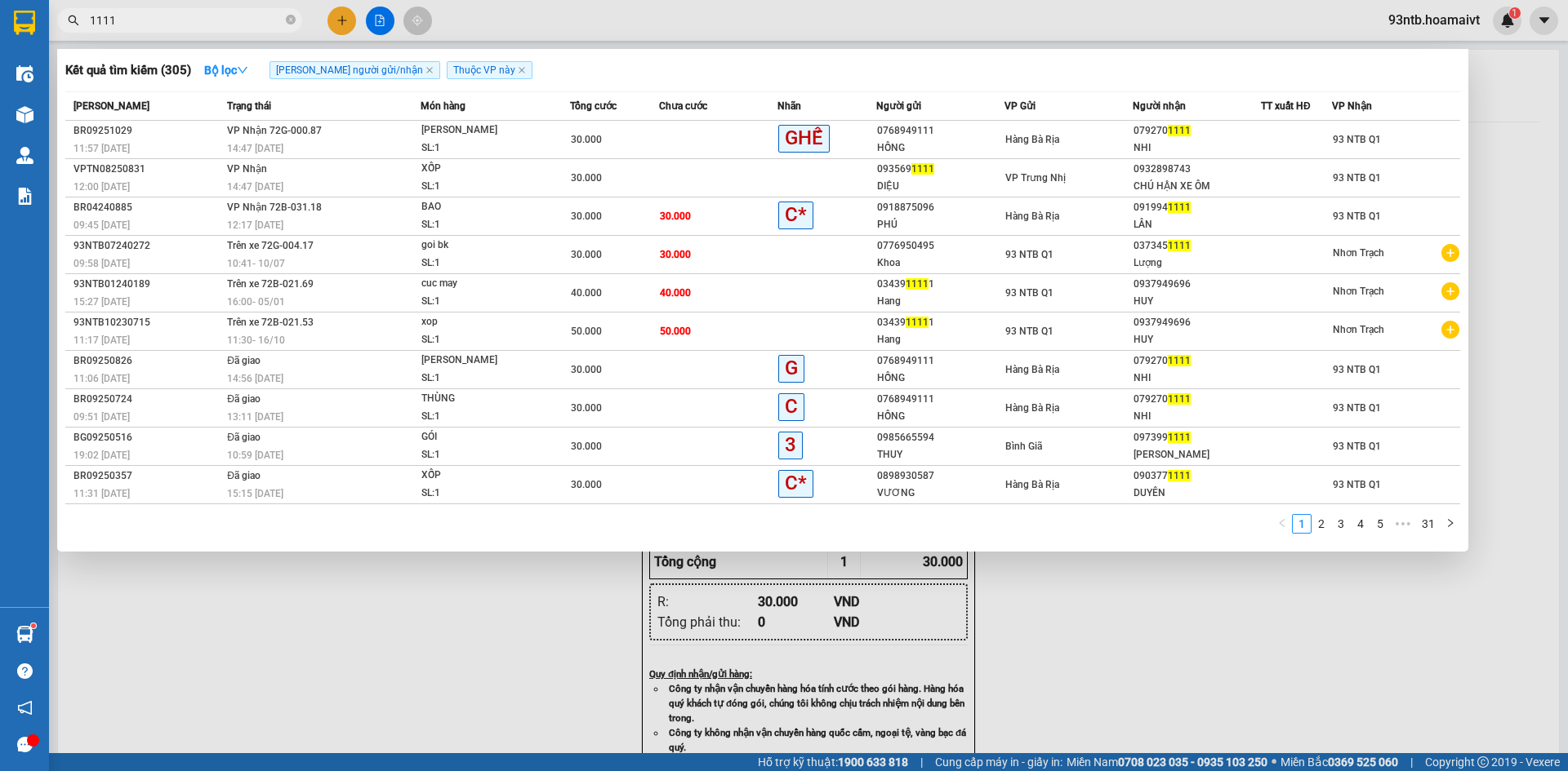
type input "111"
click at [222, 17] on input "111" at bounding box center [186, 20] width 192 height 17
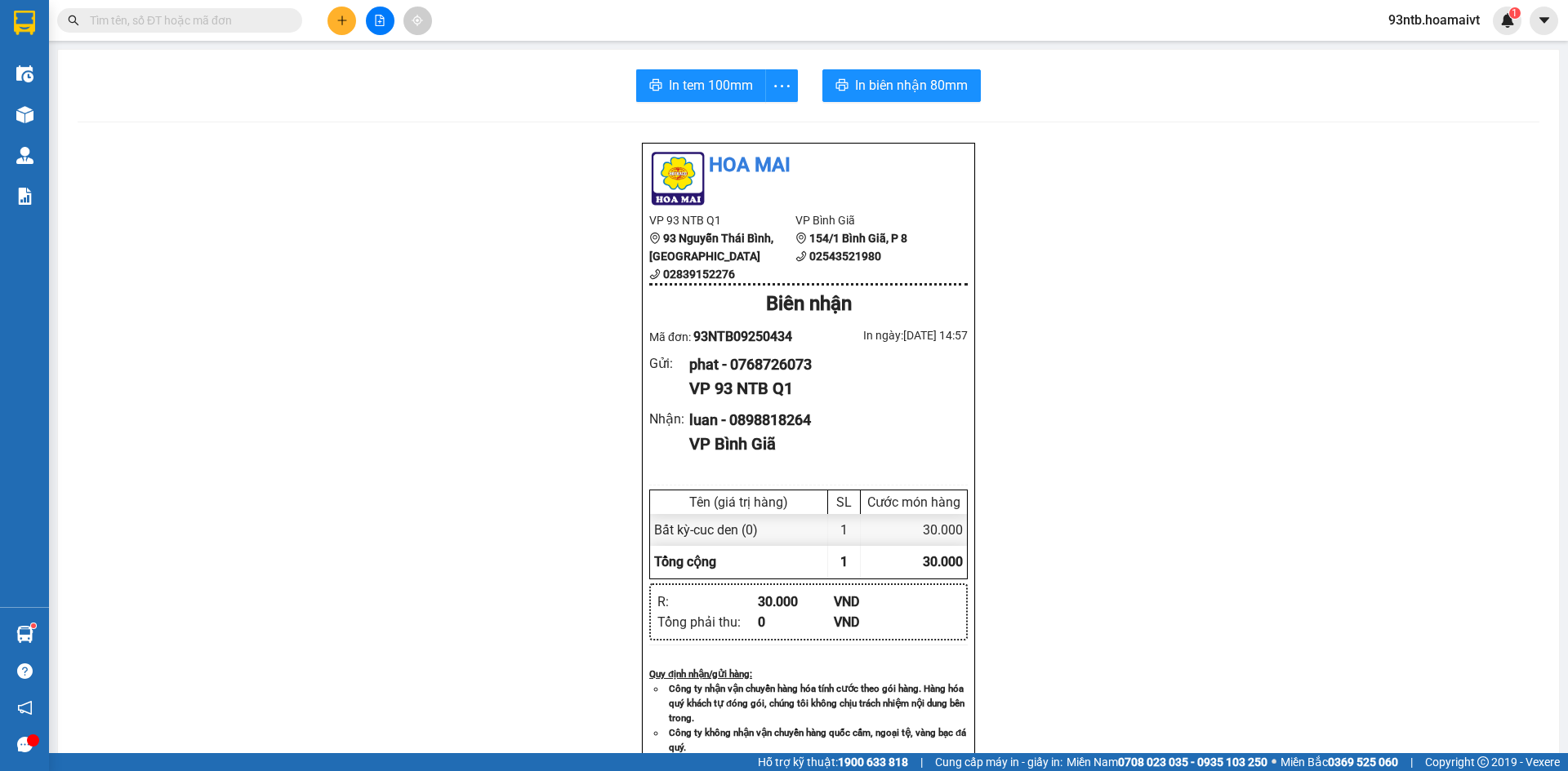
click at [202, 34] on div "Kết quả tìm kiếm ( 305 ) Bộ lọc Tìm người gửi/nhận Thuộc VP này Mã ĐH Trạng thá…" at bounding box center [159, 20] width 319 height 28
click at [210, 28] on input "text" at bounding box center [186, 20] width 192 height 17
click at [217, 20] on input "text" at bounding box center [186, 20] width 192 height 17
click at [189, 30] on span at bounding box center [180, 19] width 245 height 24
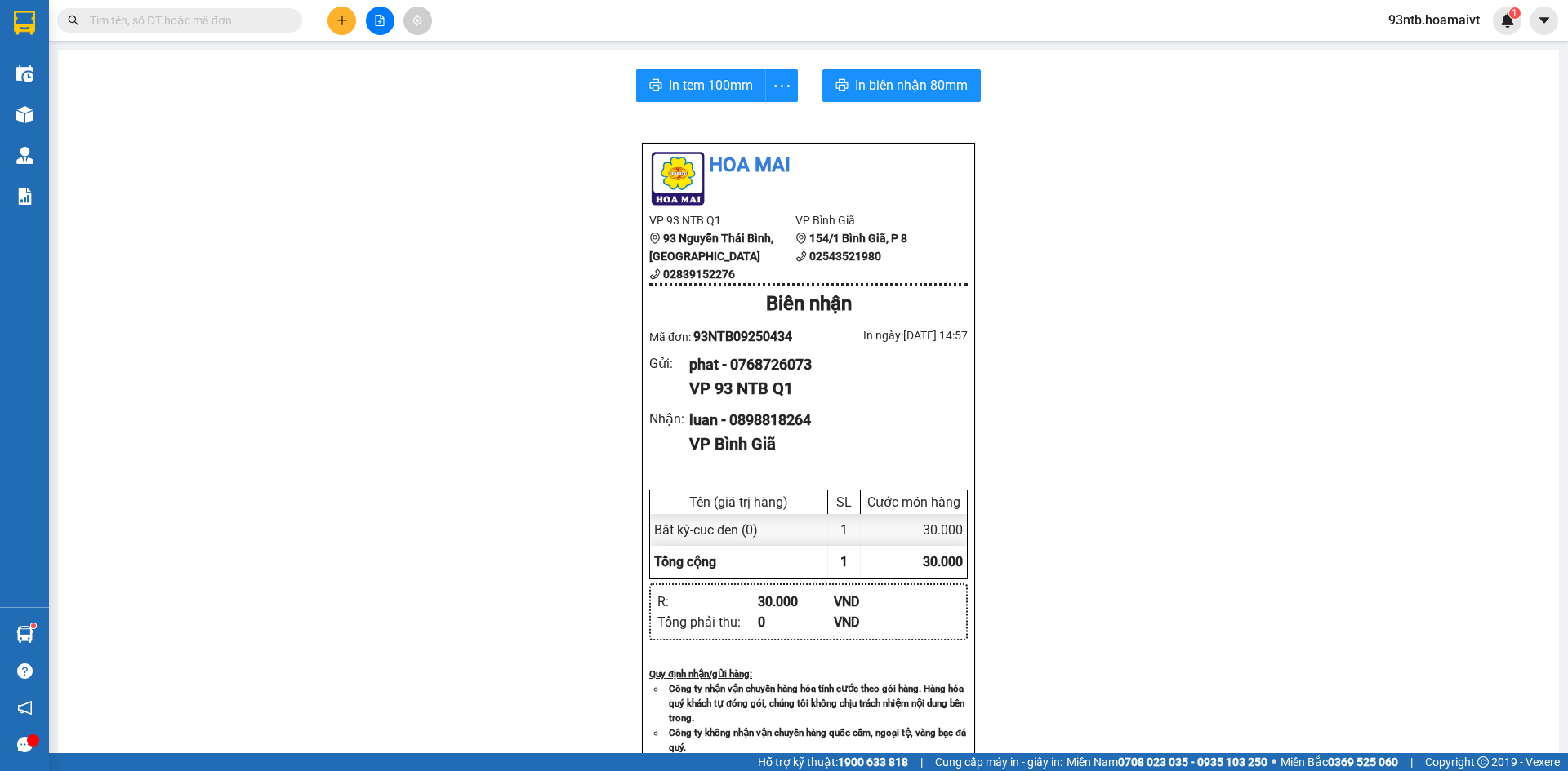
click at [181, 20] on input "text" at bounding box center [186, 20] width 192 height 17
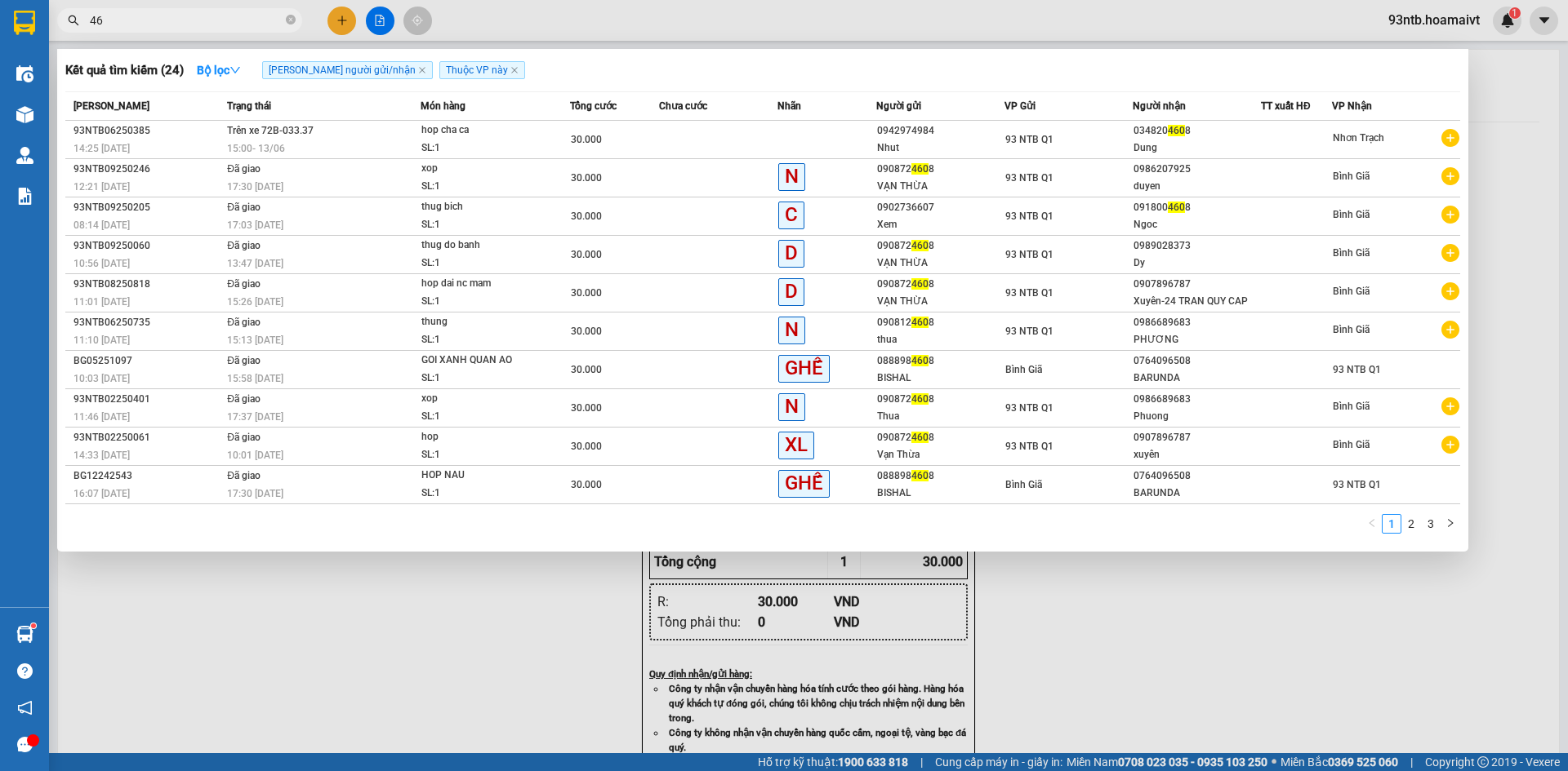
type input "4"
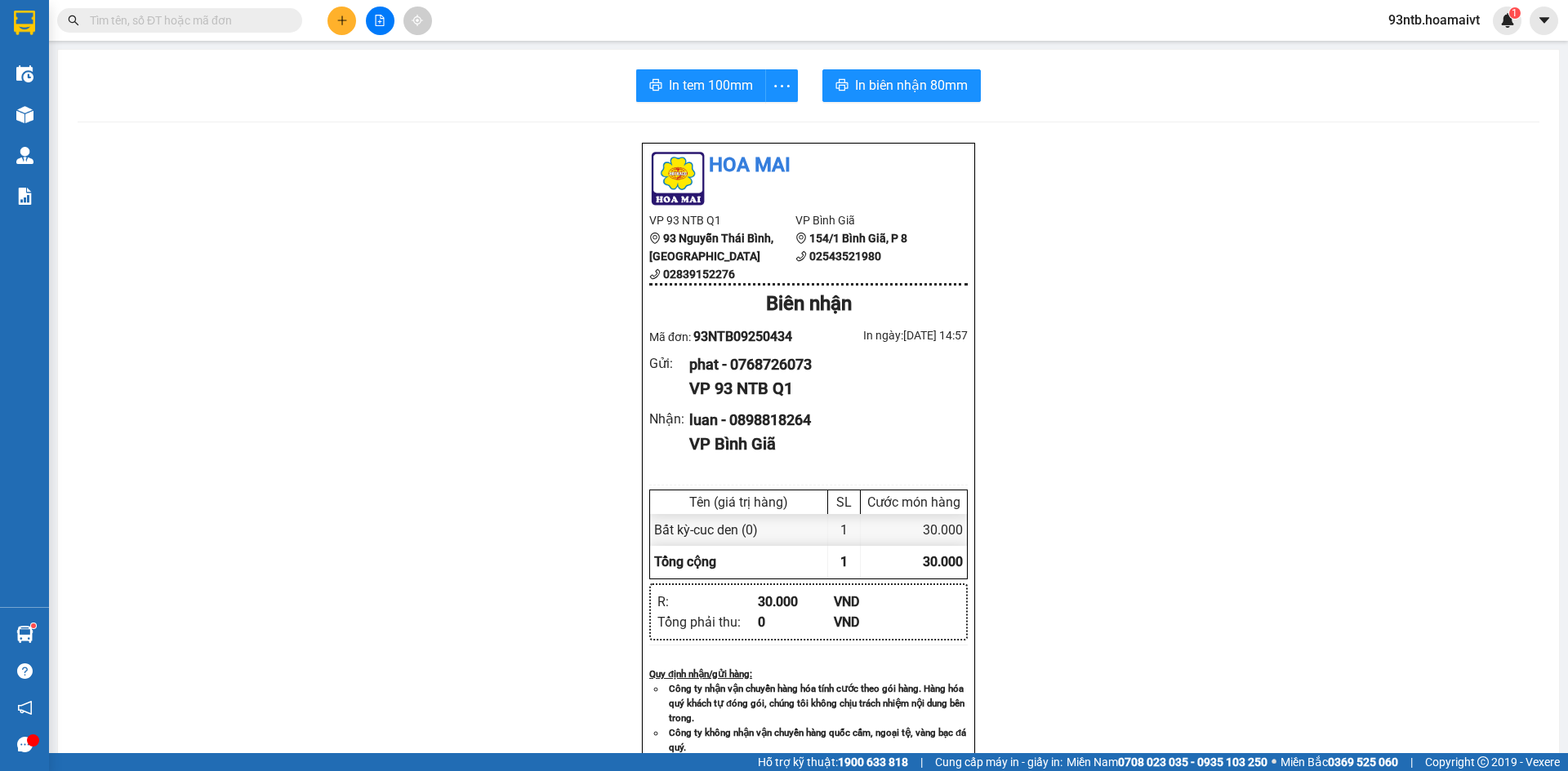
click at [171, 19] on input "text" at bounding box center [186, 20] width 192 height 17
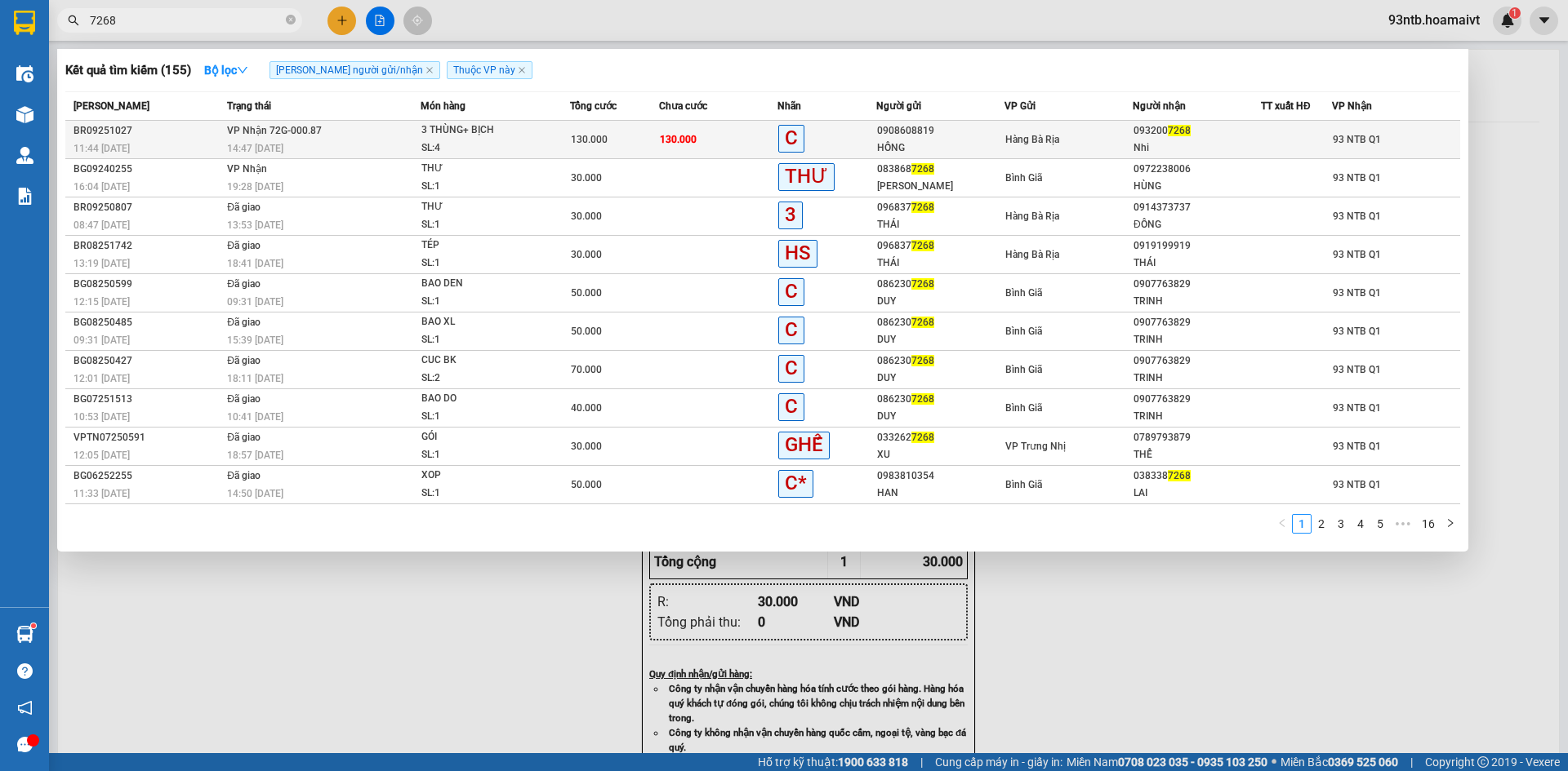
type input "7268"
click at [1006, 151] on td "Hàng Bà Rịa" at bounding box center [1069, 140] width 128 height 39
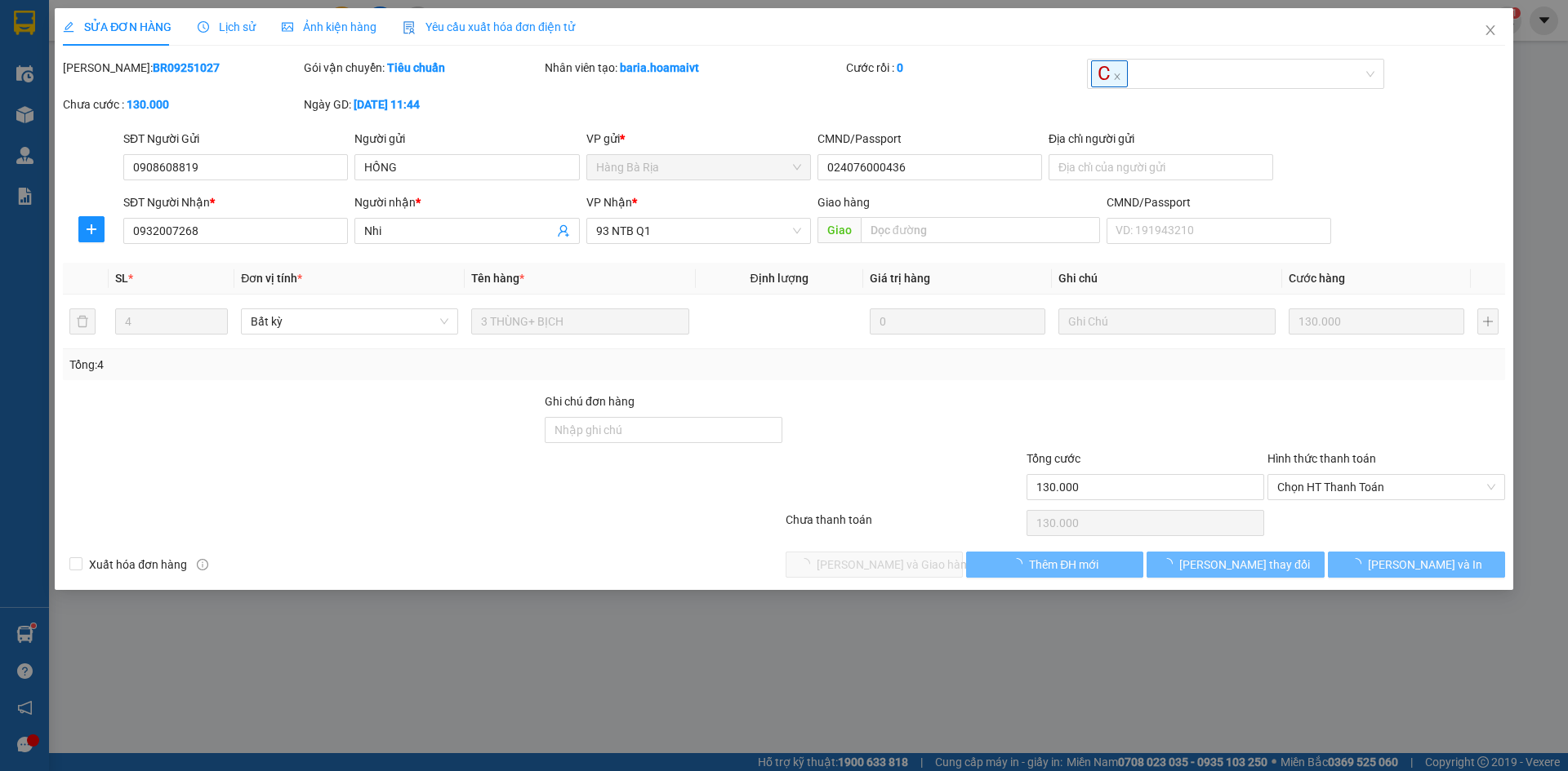
type input "0908608819"
type input "HỒNG"
type input "024076000436"
type input "0932007268"
type input "Nhi"
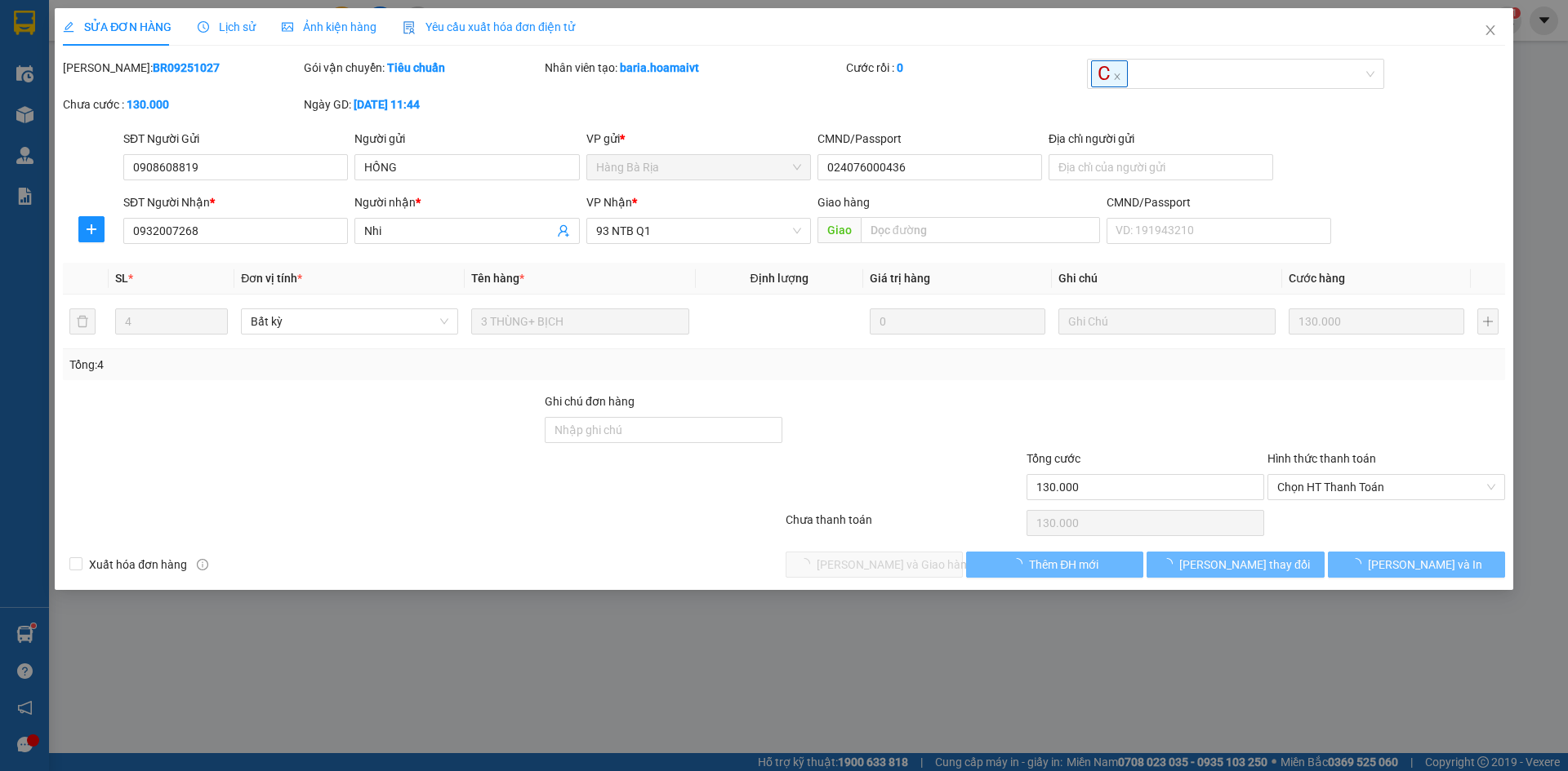
type input "130.000"
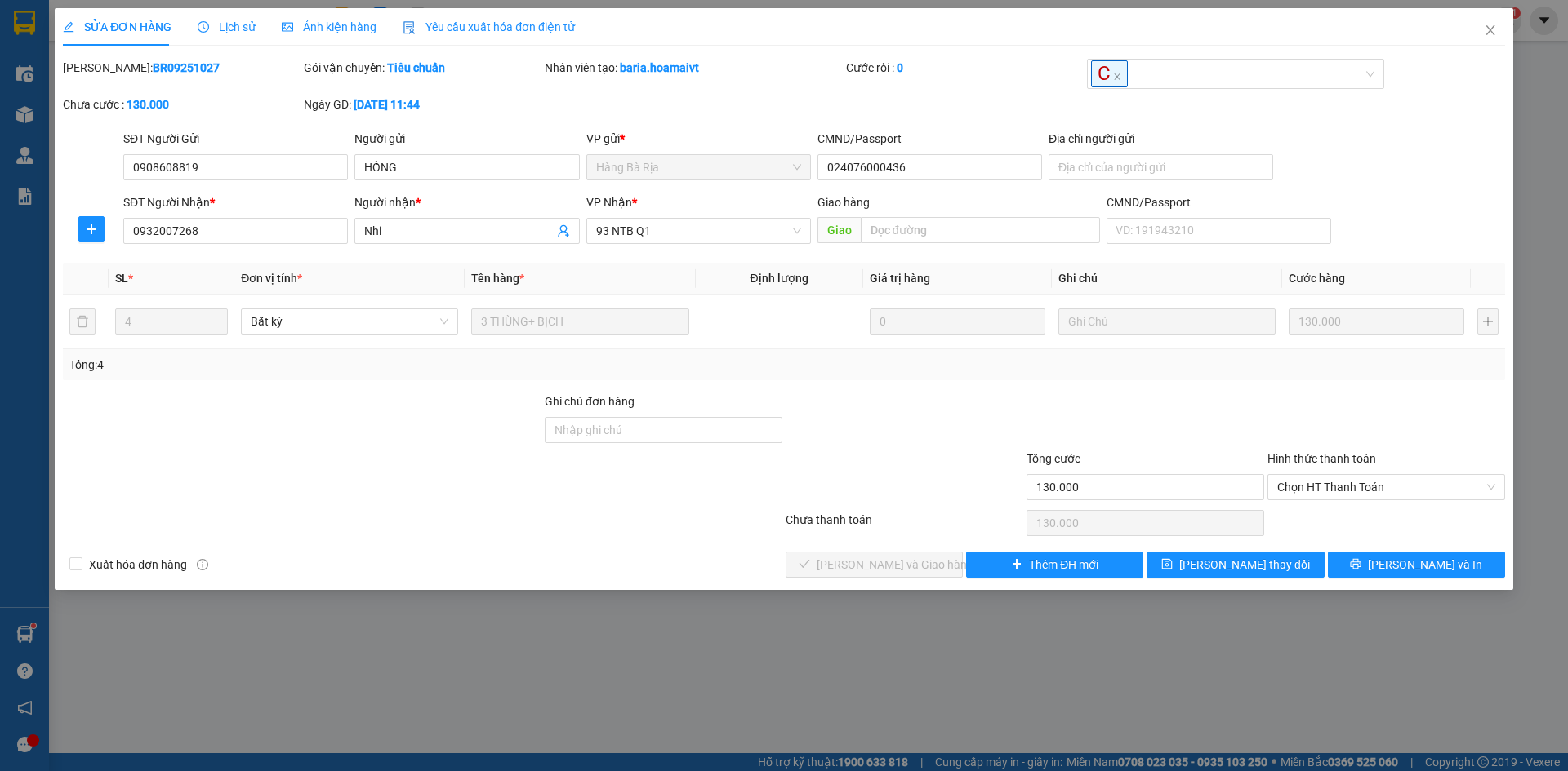
click at [1425, 507] on div "Chọn HT Thanh Toán" at bounding box center [1386, 523] width 241 height 33
click at [1346, 489] on span "Chọn HT Thanh Toán" at bounding box center [1386, 486] width 218 height 24
click at [1351, 513] on div "Tại văn phòng" at bounding box center [1386, 520] width 218 height 17
type input "0"
drag, startPoint x: 875, startPoint y: 555, endPoint x: 873, endPoint y: 579, distance: 24.1
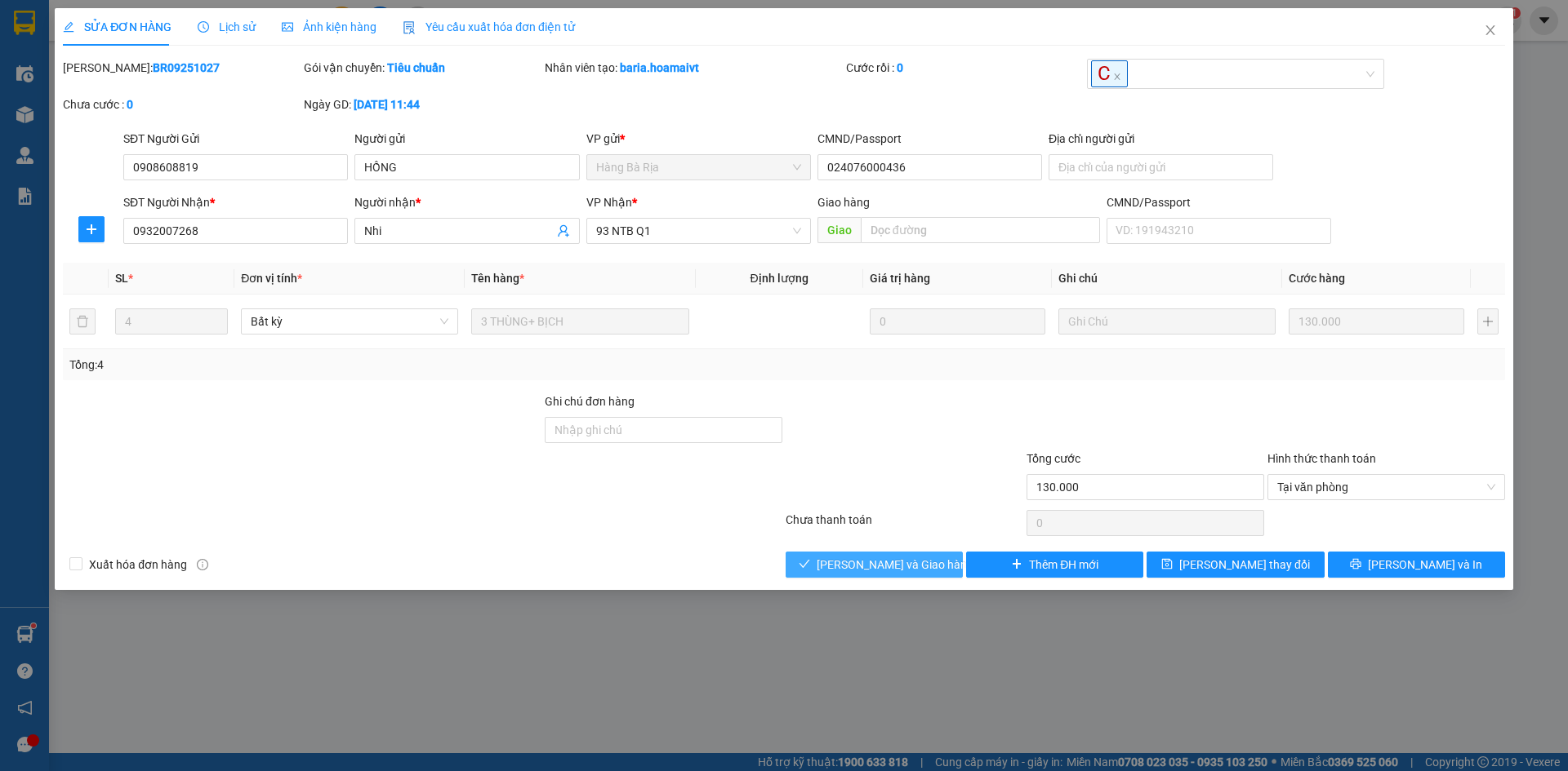
click at [875, 556] on span "[PERSON_NAME] và Giao hàng" at bounding box center [895, 564] width 156 height 17
click at [873, 579] on div "SỬA ĐƠN HÀNG Lịch sử Ảnh kiện hàng Yêu cầu xuất hóa đơn điện tử Total Paid Fee …" at bounding box center [783, 298] width 1458 height 582
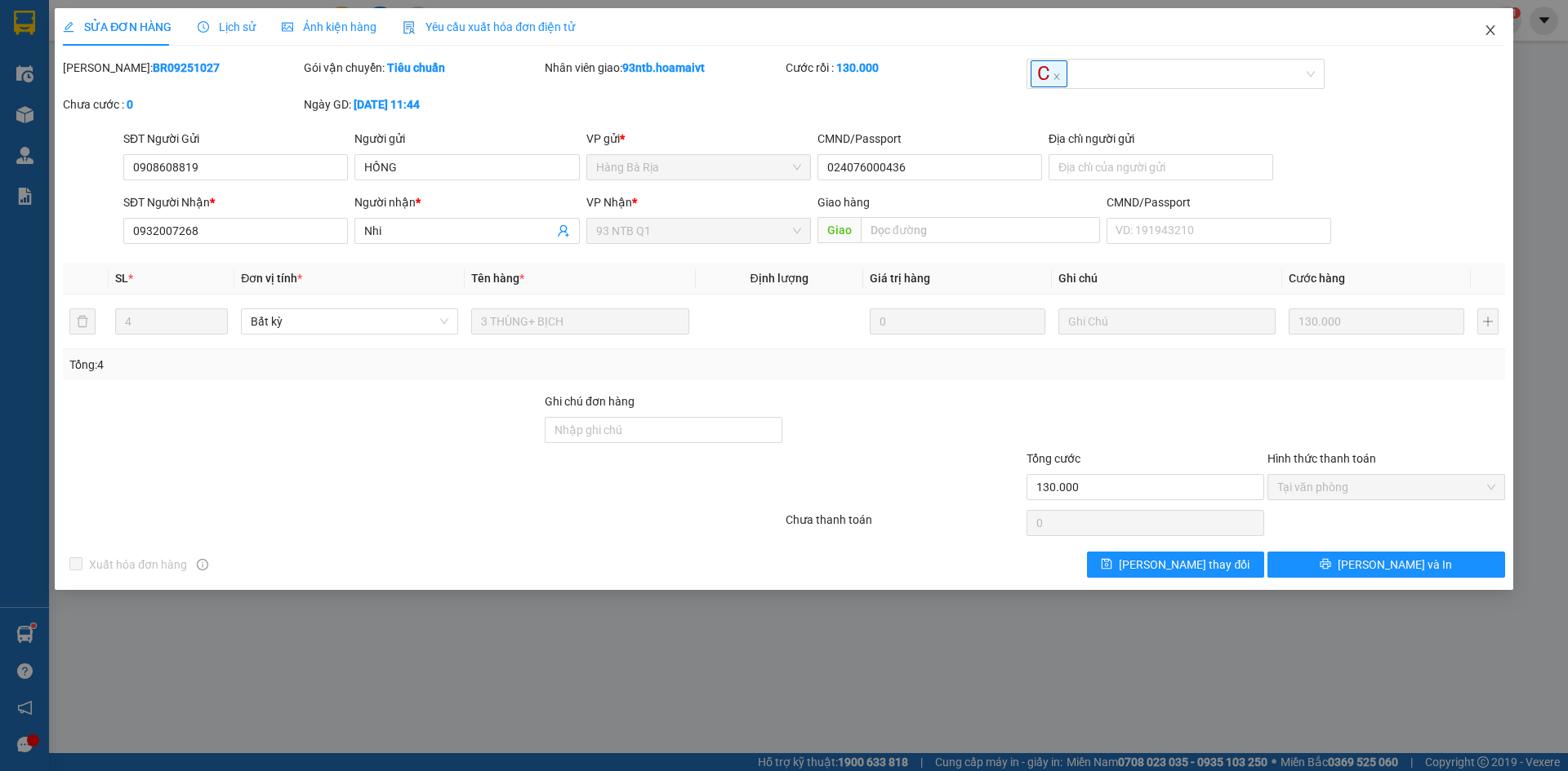
click at [1497, 35] on span "Close" at bounding box center [1490, 30] width 46 height 46
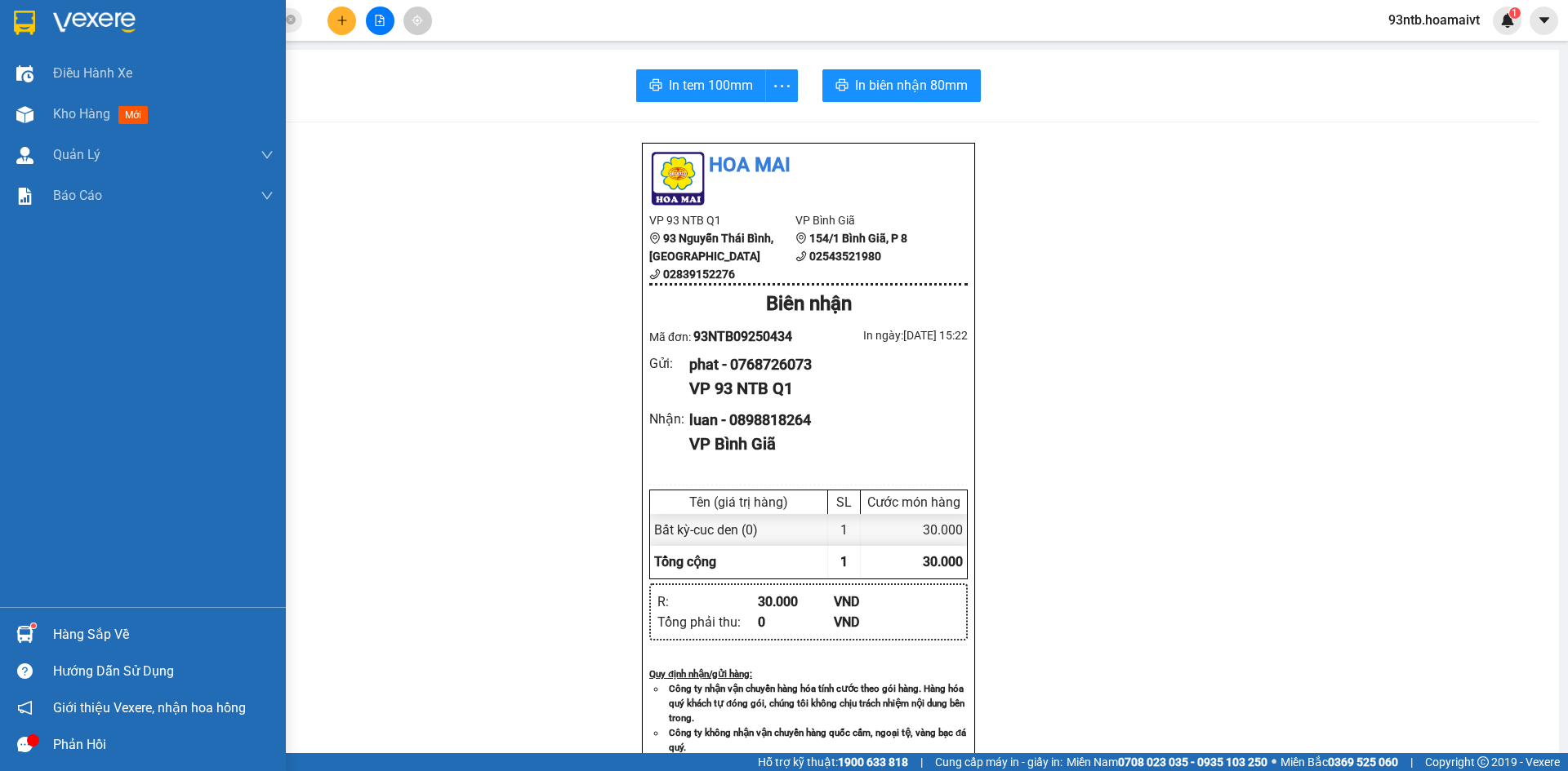
click at [79, 647] on div "Hàng sắp về" at bounding box center [163, 634] width 221 height 24
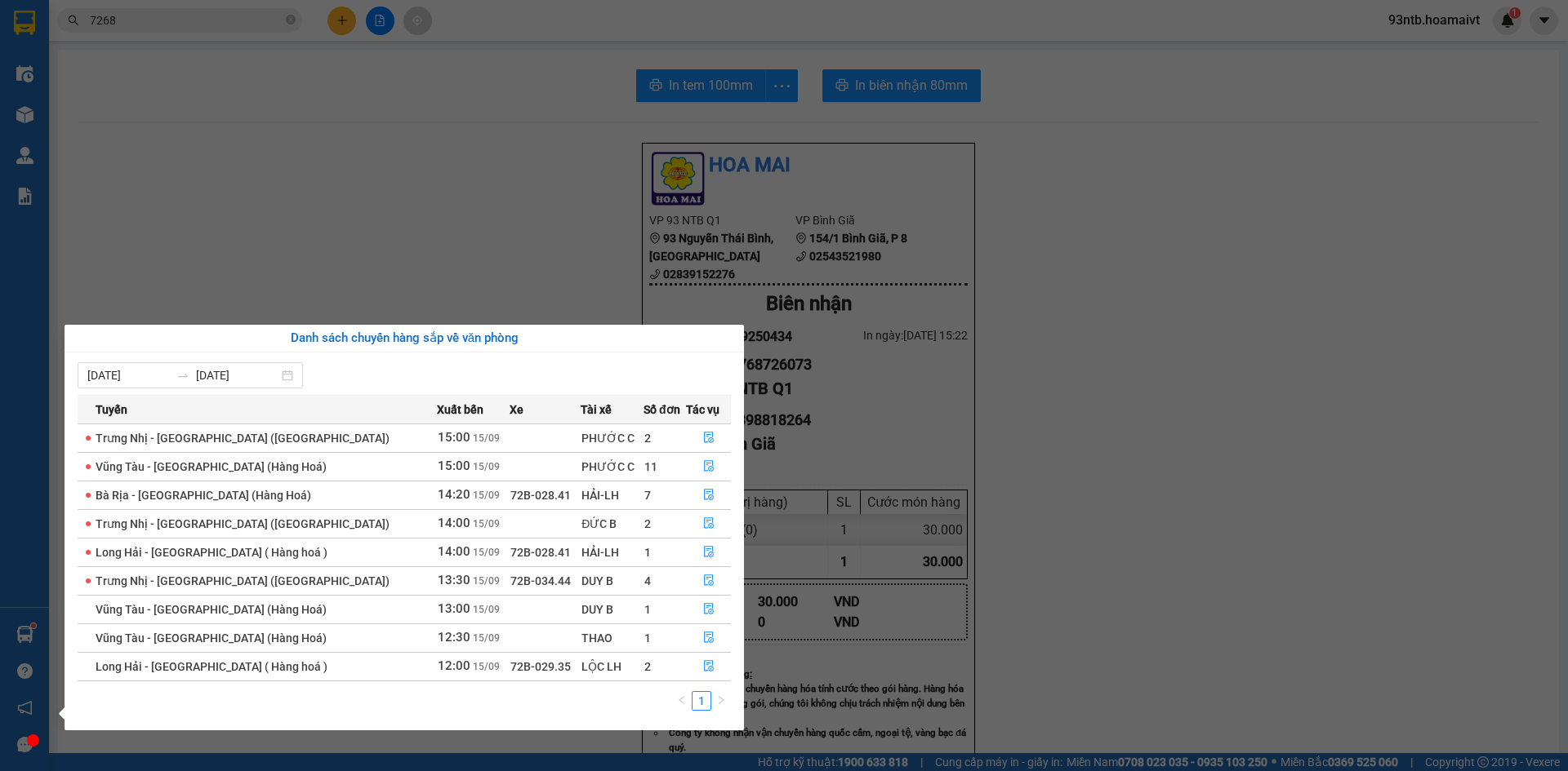
click at [547, 232] on section "Kết quả tìm kiếm ( 155 ) Bộ lọc Tìm người gửi/nhận Thuộc VP này Mã ĐH Trạng thá…" at bounding box center [784, 386] width 1568 height 771
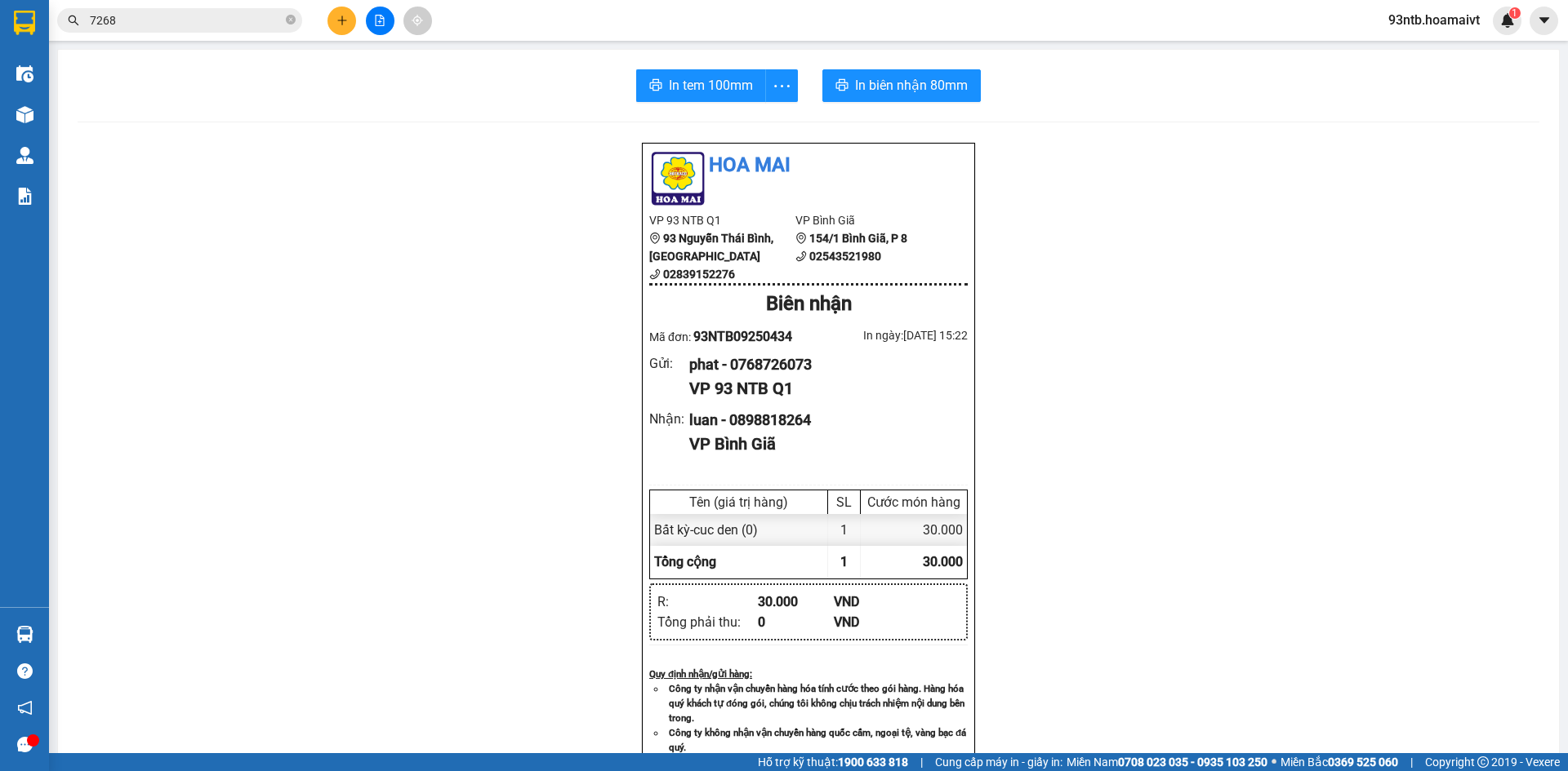
click at [195, 23] on input "7268" at bounding box center [186, 20] width 192 height 17
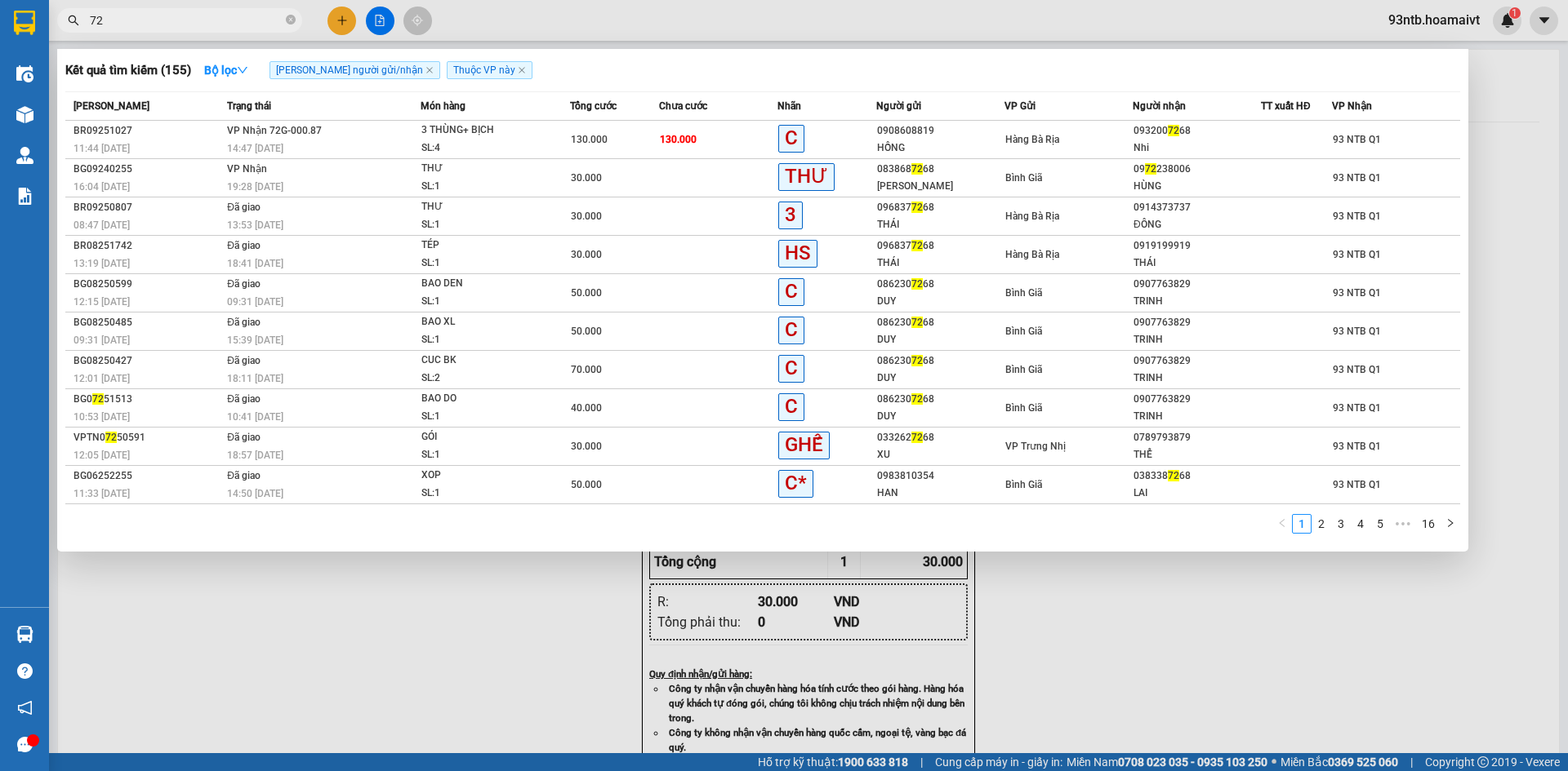
type input "7"
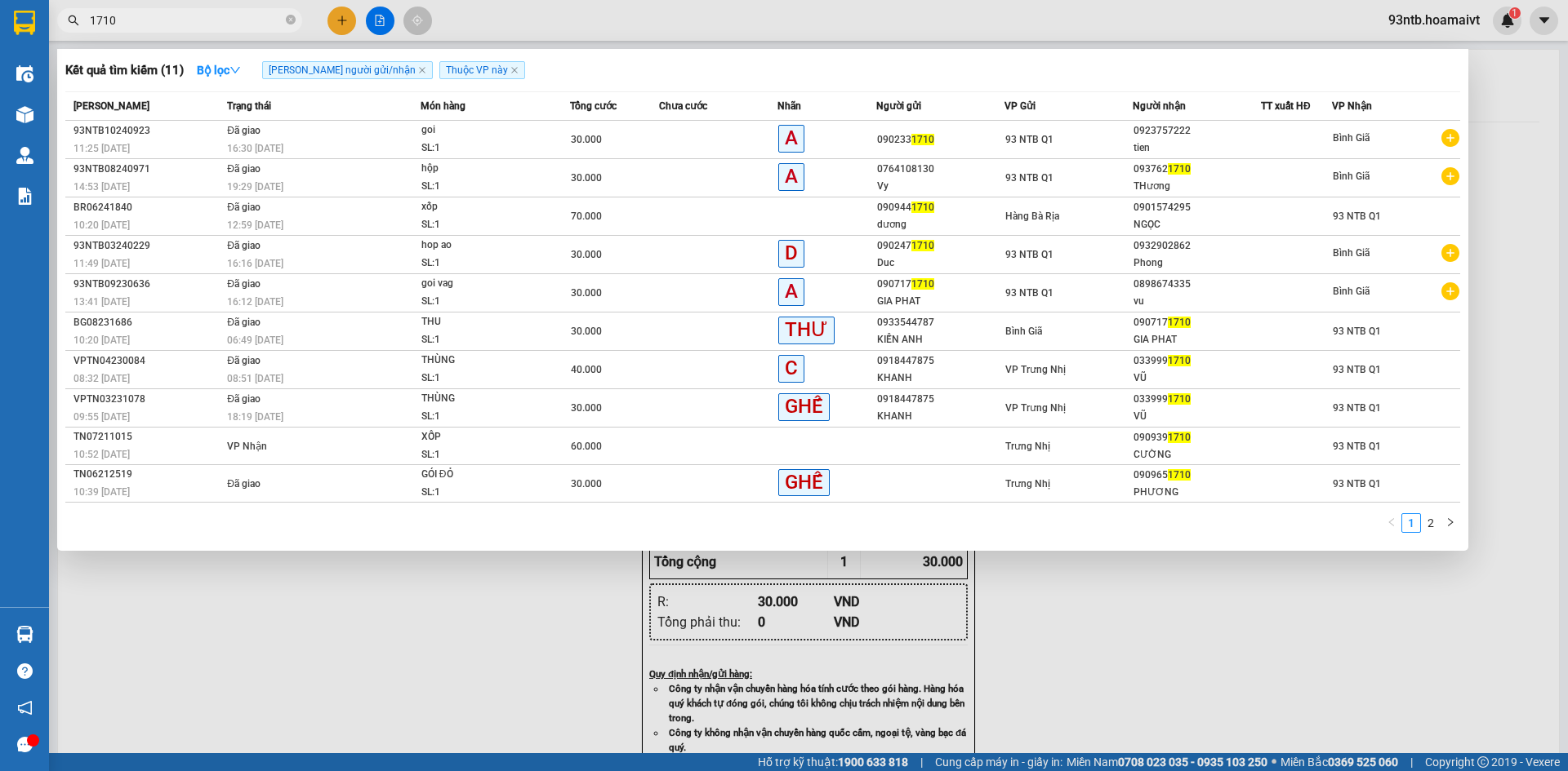
click at [187, 25] on input "1710" at bounding box center [186, 20] width 192 height 17
type input "1"
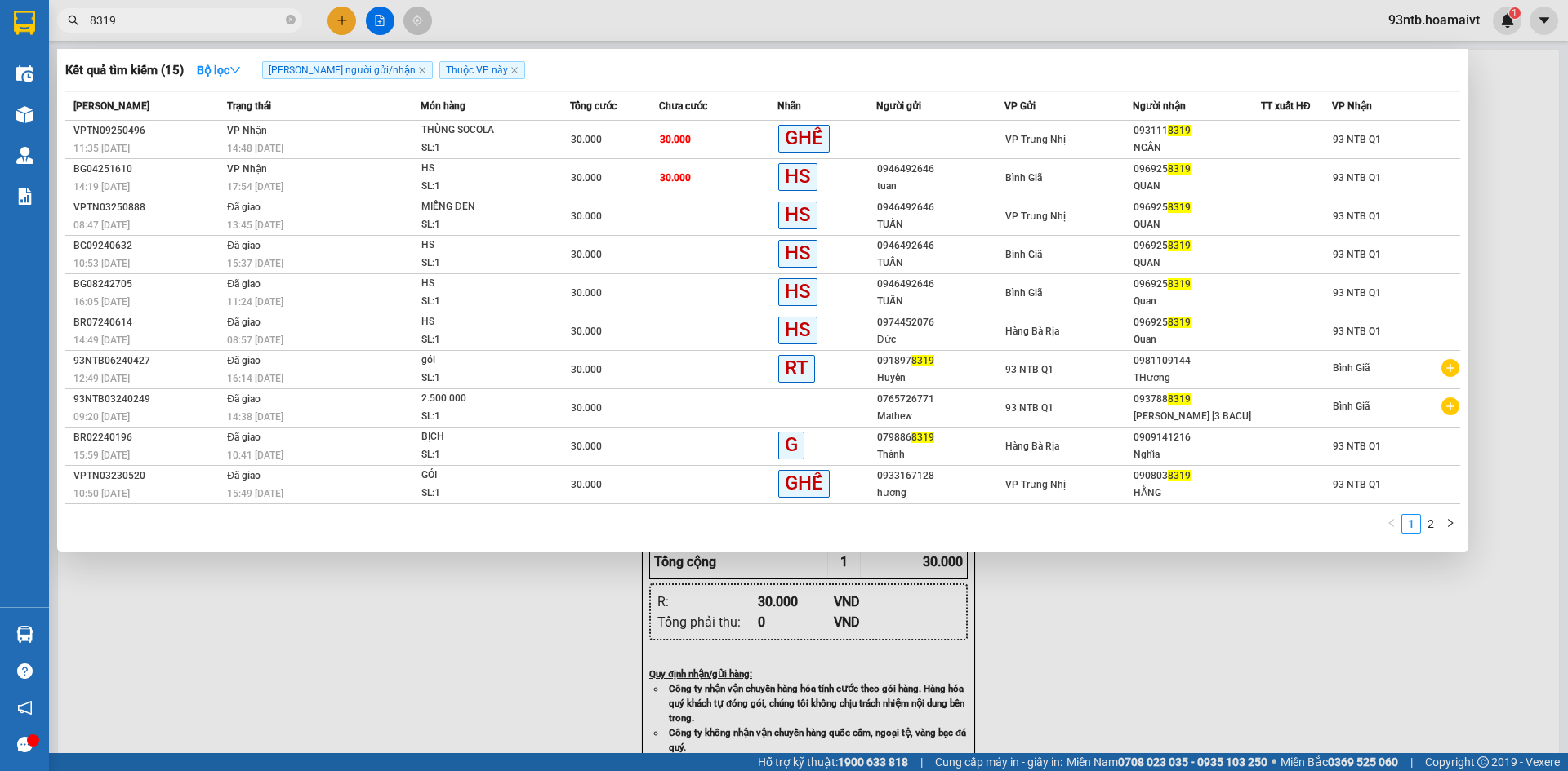
type input "8319"
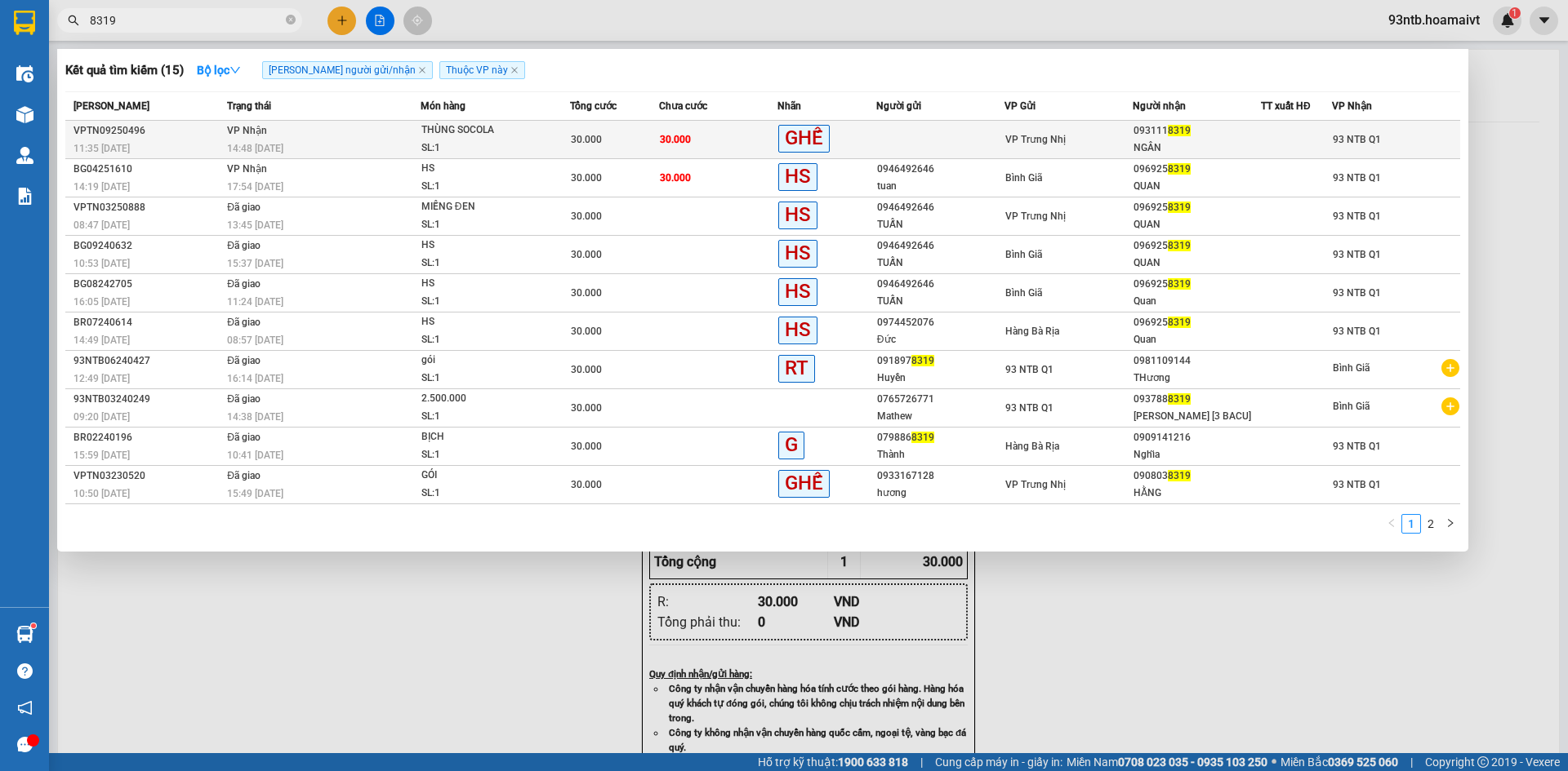
click at [1086, 149] on td "VP Trưng Nhị" at bounding box center [1069, 140] width 128 height 39
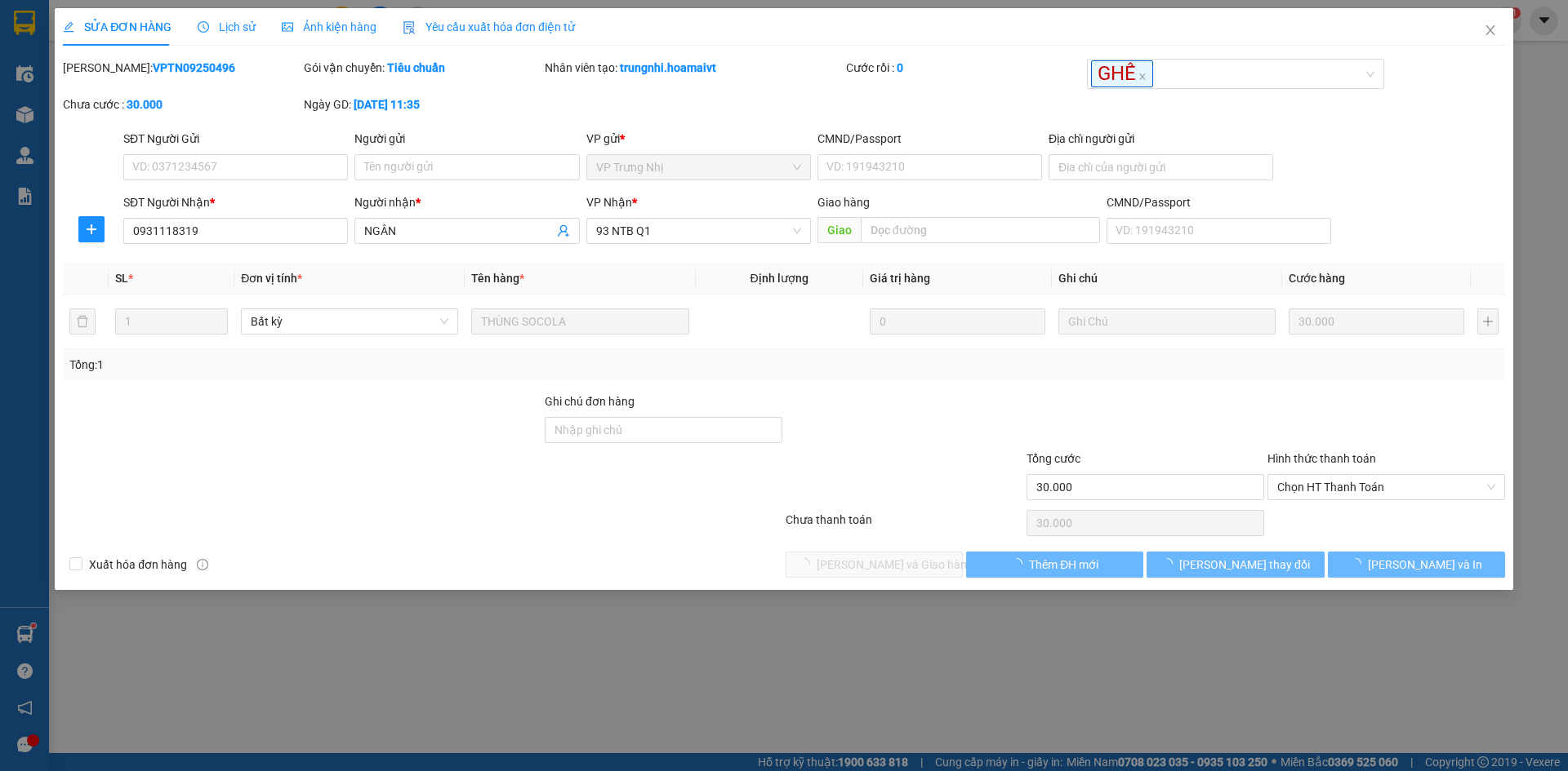
type input "0931118319"
type input "NGÂN"
type input "30.000"
click at [1410, 483] on span "Chọn HT Thanh Toán" at bounding box center [1386, 486] width 218 height 24
click at [1410, 518] on div "Tại văn phòng" at bounding box center [1386, 520] width 218 height 17
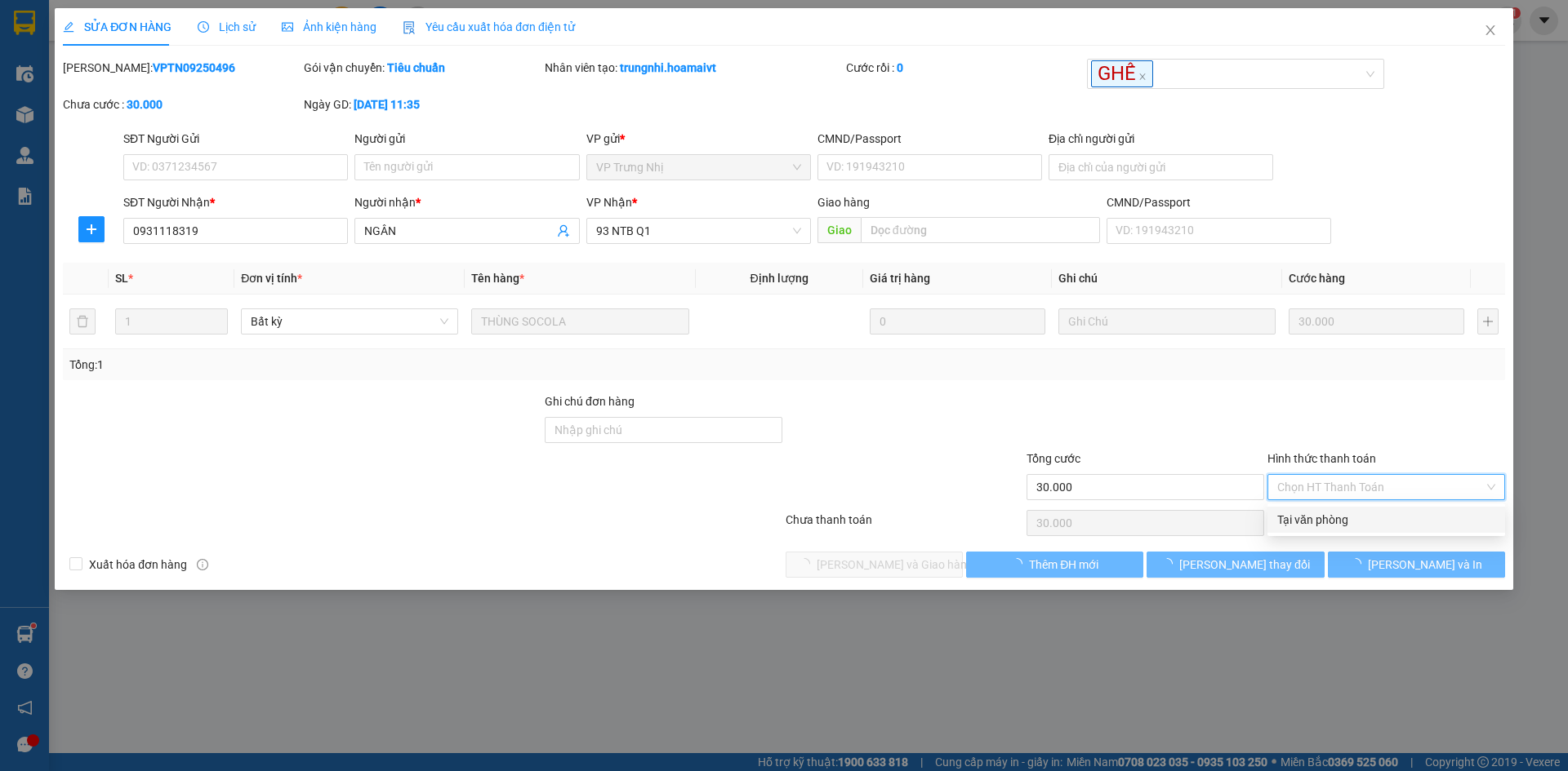
type input "0"
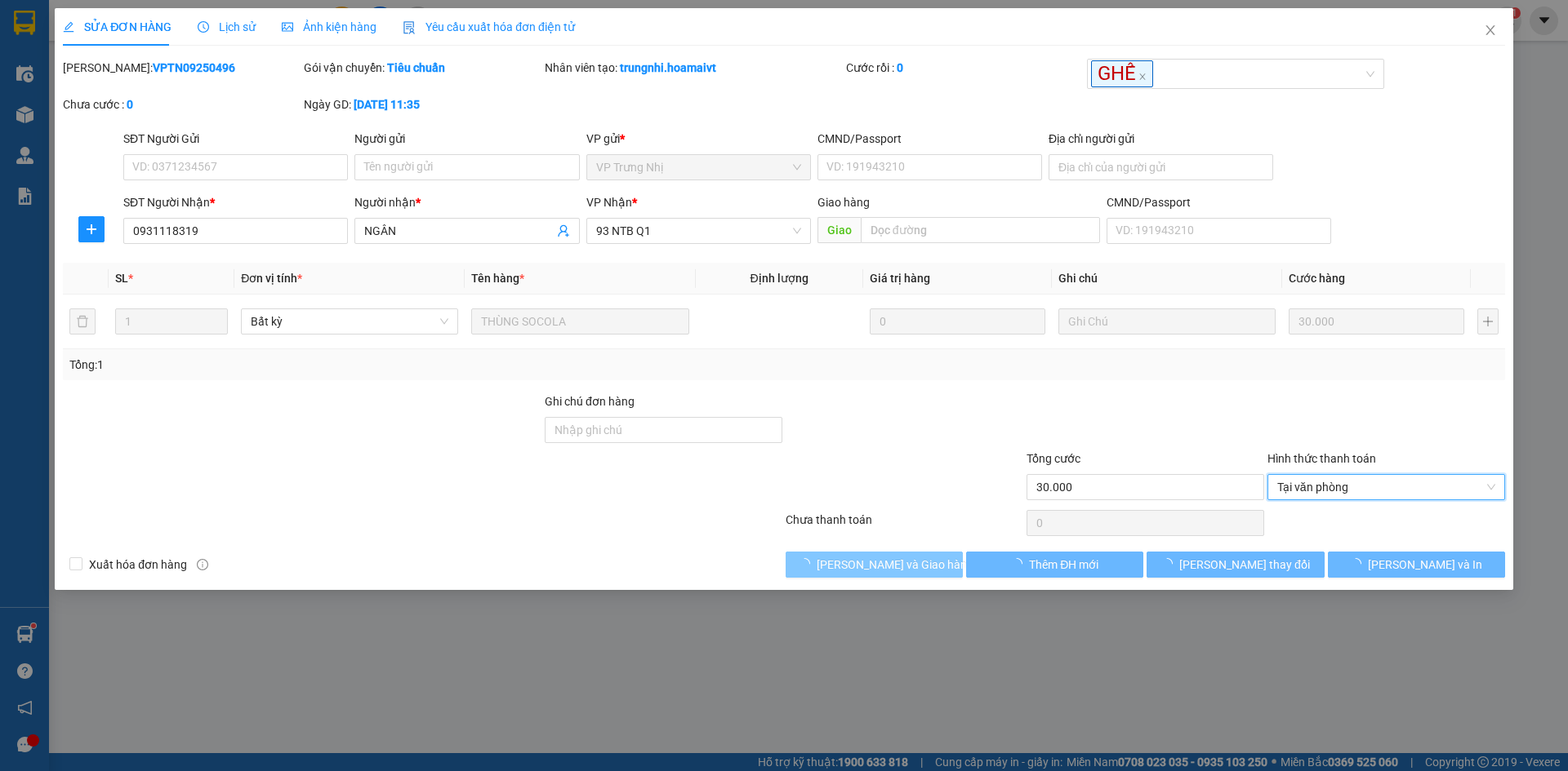
click at [919, 570] on span "[PERSON_NAME] và Giao hàng" at bounding box center [895, 564] width 156 height 17
click at [911, 563] on span "[PERSON_NAME] và Giao hàng" at bounding box center [895, 564] width 156 height 17
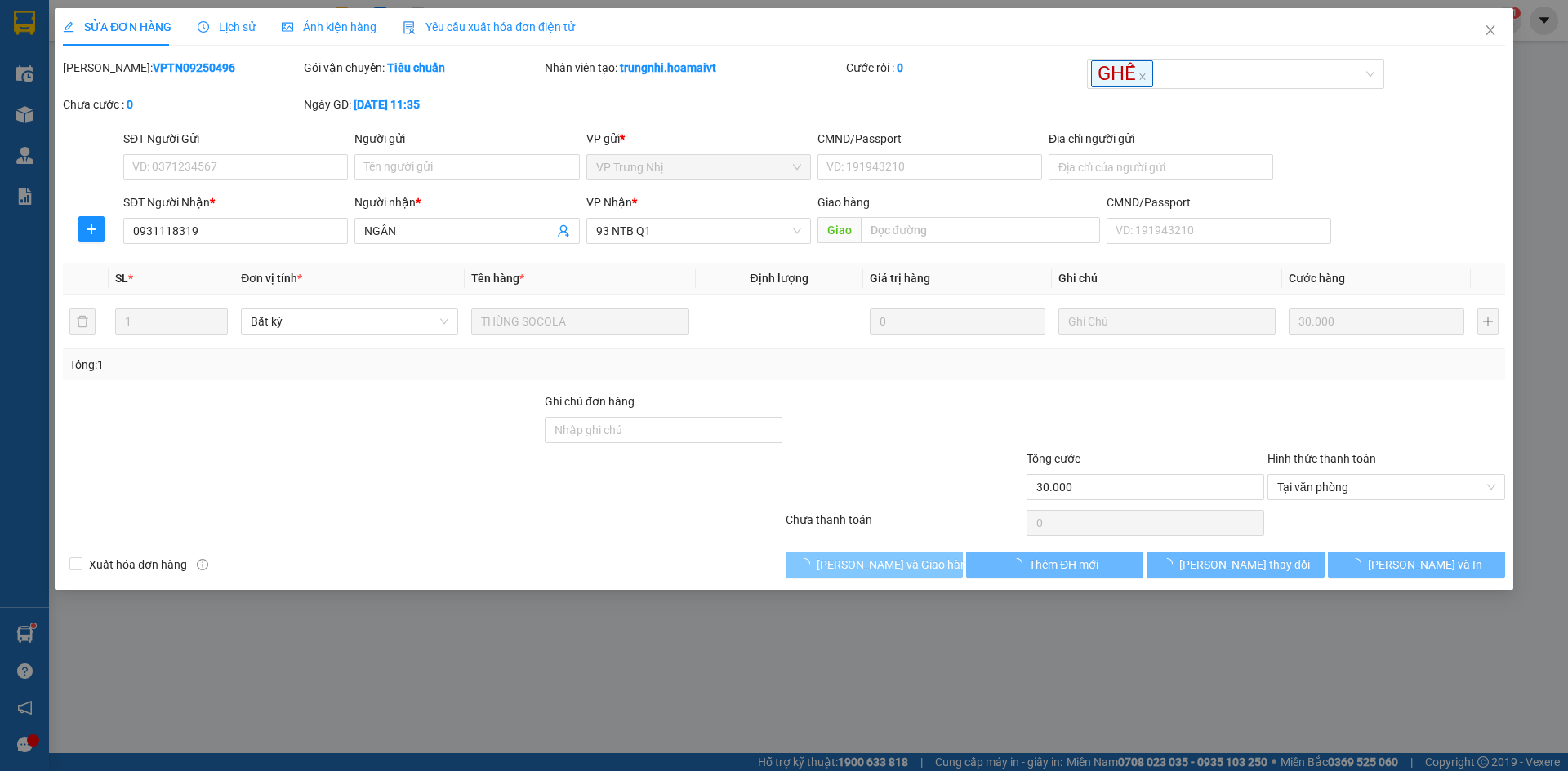
click at [911, 563] on span "[PERSON_NAME] và Giao hàng" at bounding box center [895, 564] width 156 height 17
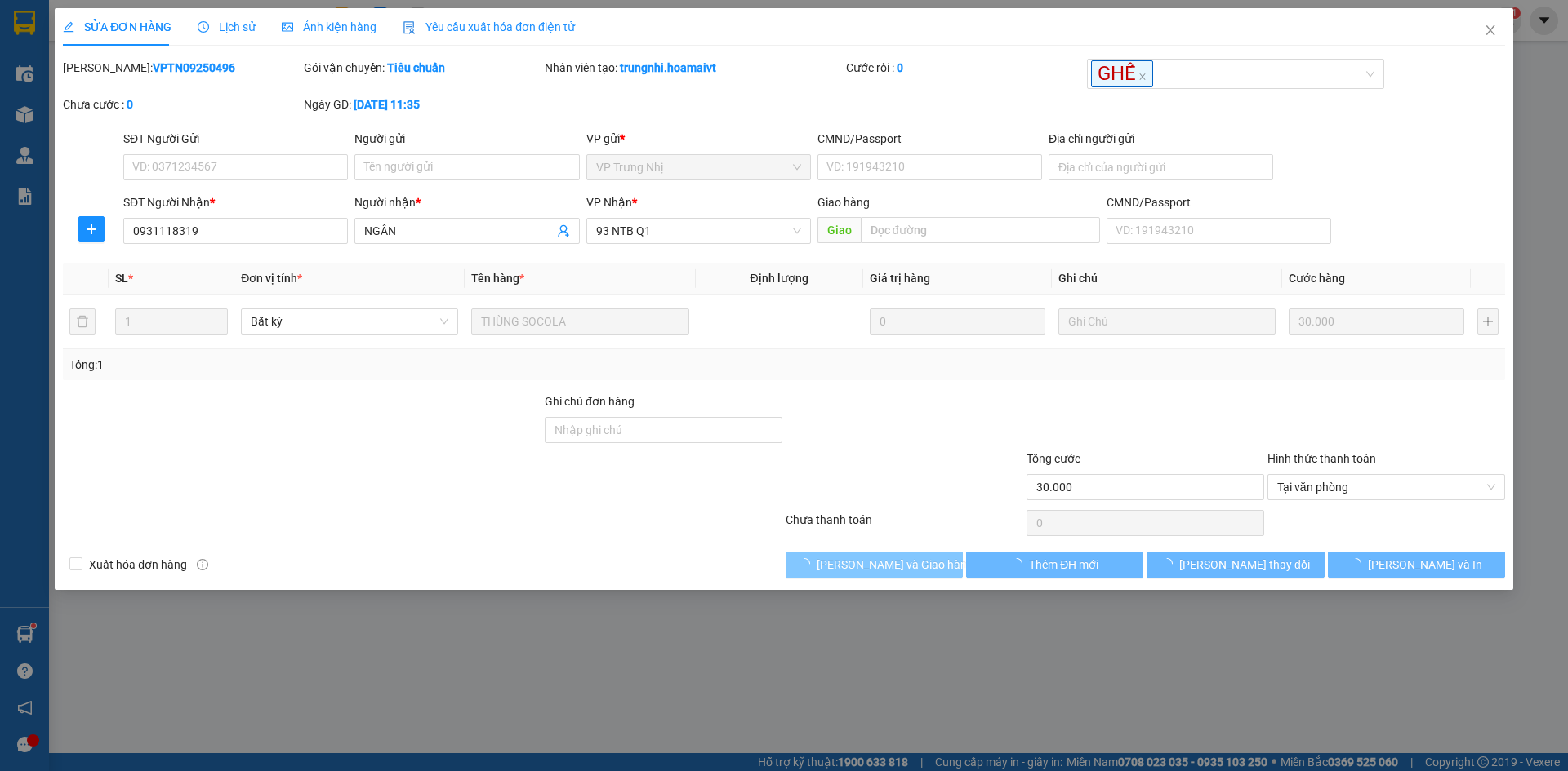
click at [911, 563] on span "[PERSON_NAME] và Giao hàng" at bounding box center [895, 564] width 156 height 17
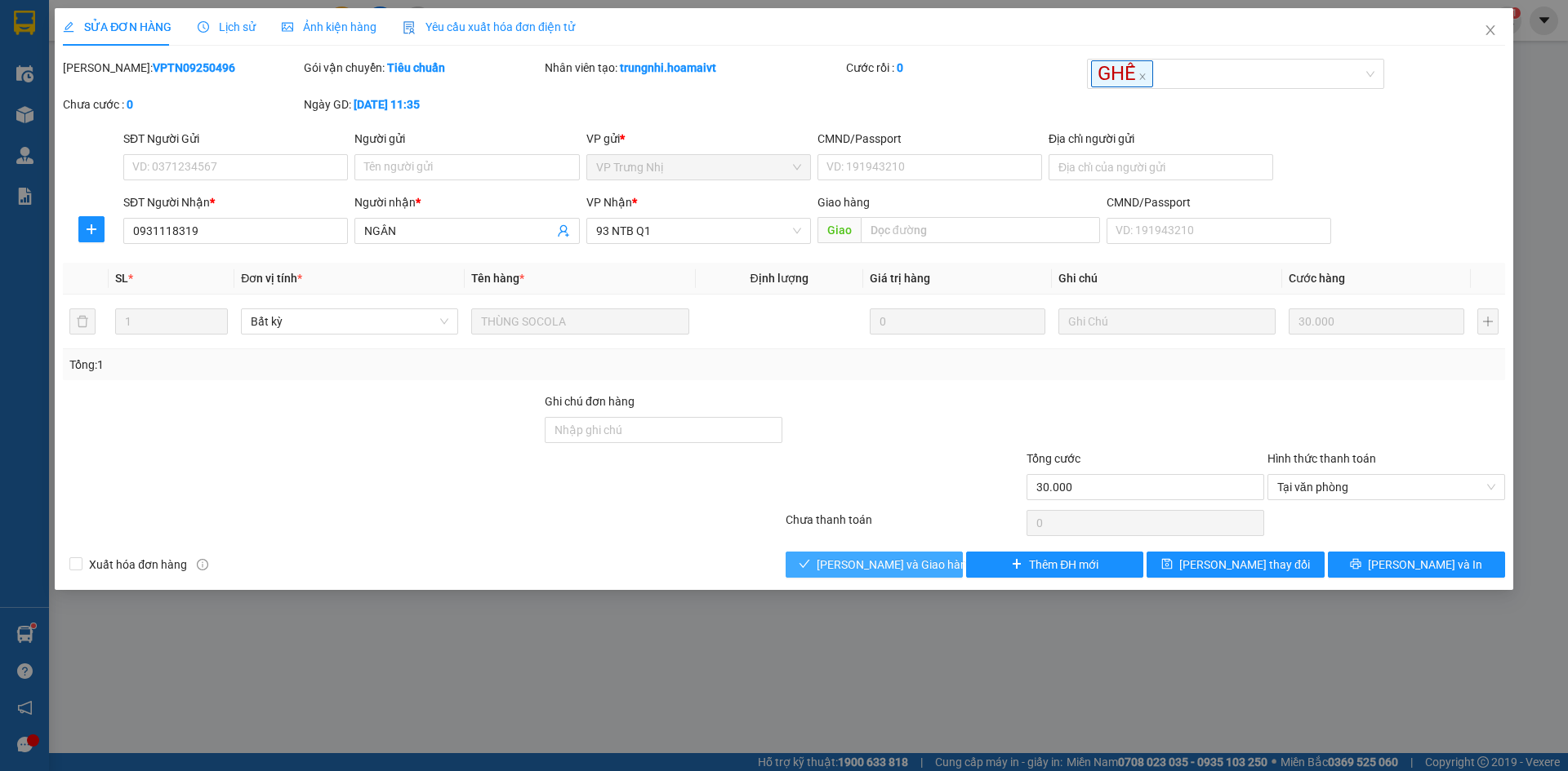
click at [885, 558] on span "[PERSON_NAME] và Giao hàng" at bounding box center [895, 564] width 156 height 17
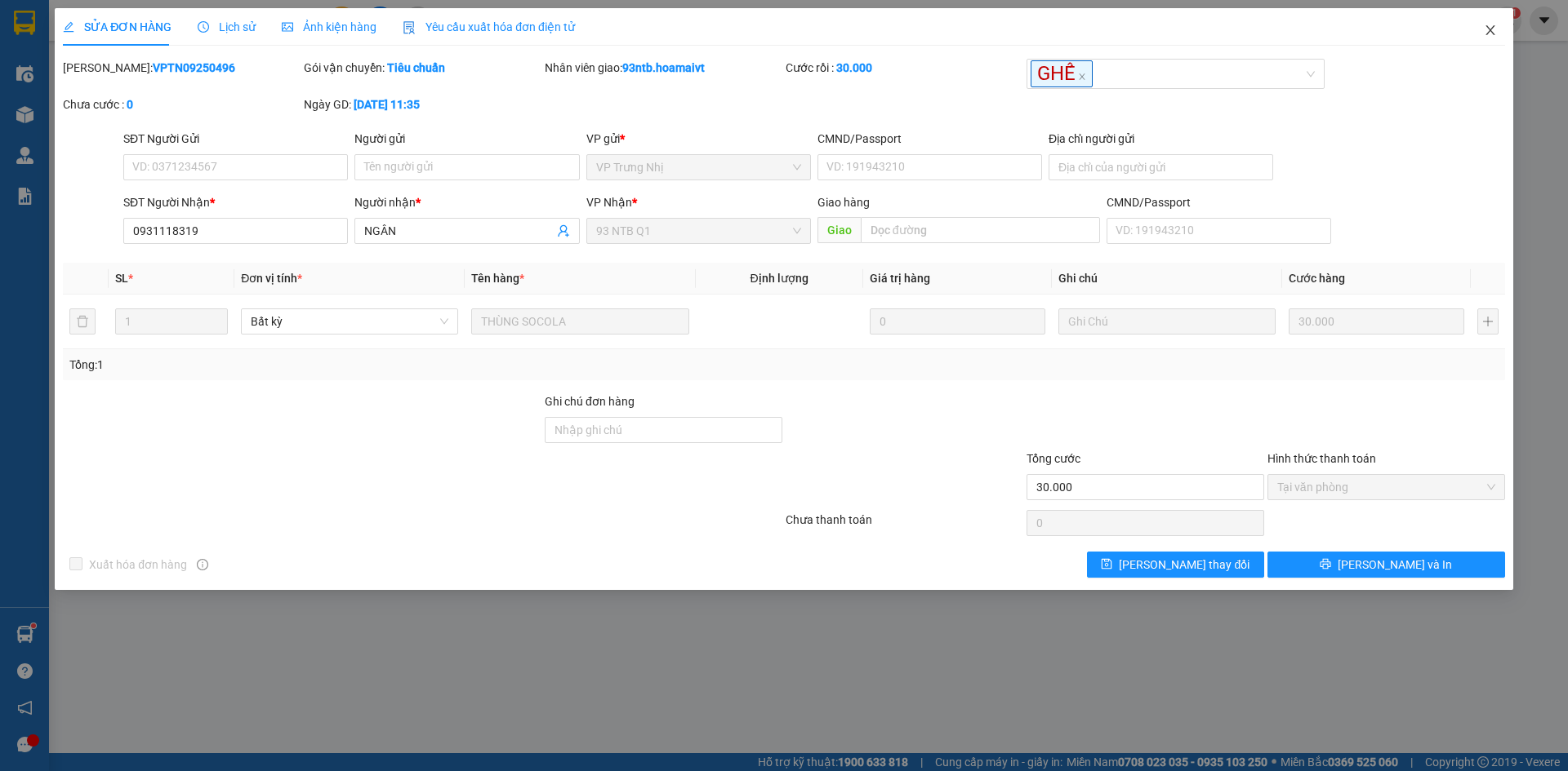
click at [1493, 36] on icon "close" at bounding box center [1489, 29] width 13 height 13
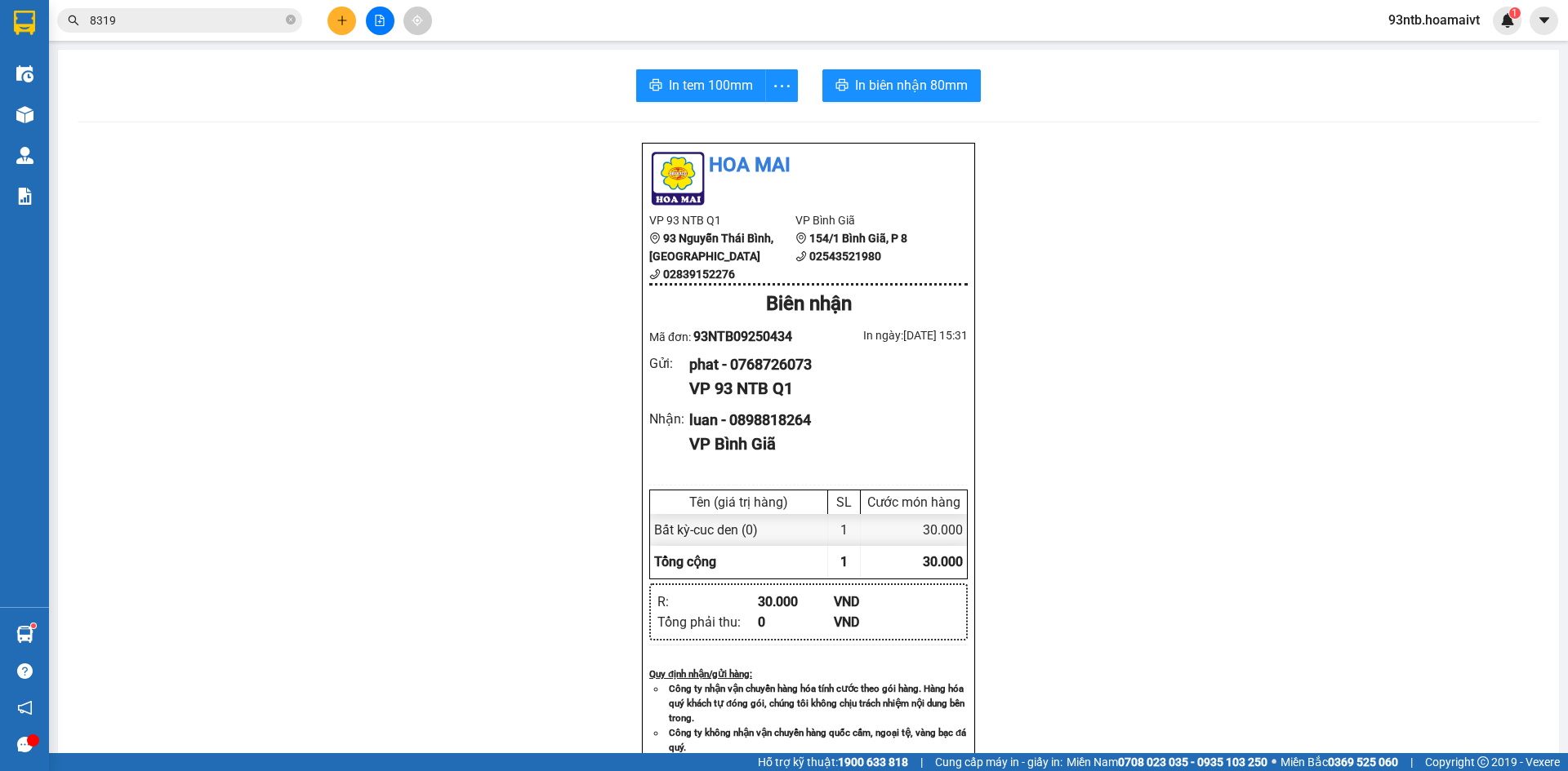
click at [133, 13] on span "8319" at bounding box center [180, 19] width 245 height 24
click at [140, 16] on input "8319" at bounding box center [186, 20] width 192 height 17
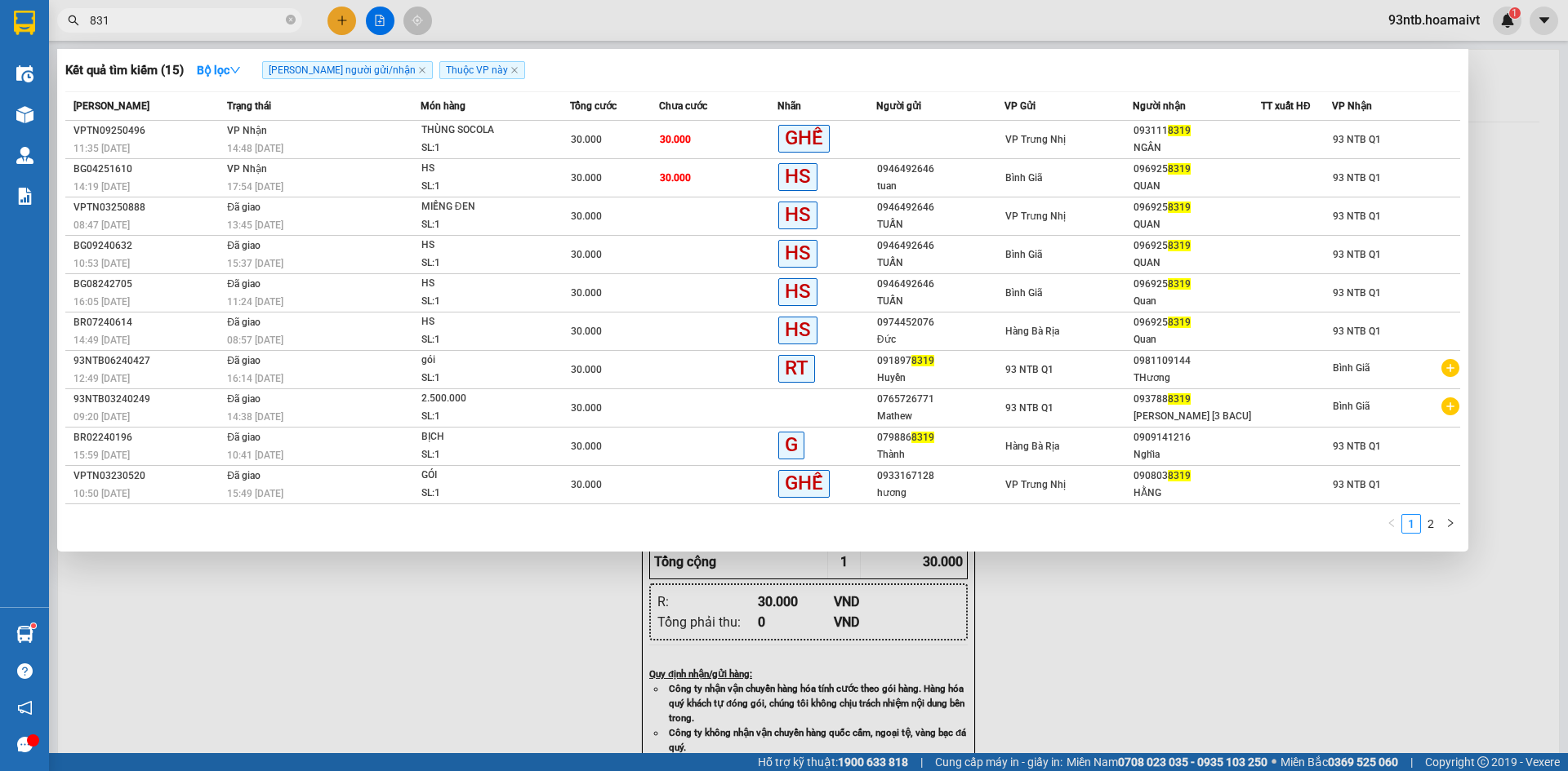
click at [152, 23] on input "831" at bounding box center [186, 20] width 192 height 17
type input "8"
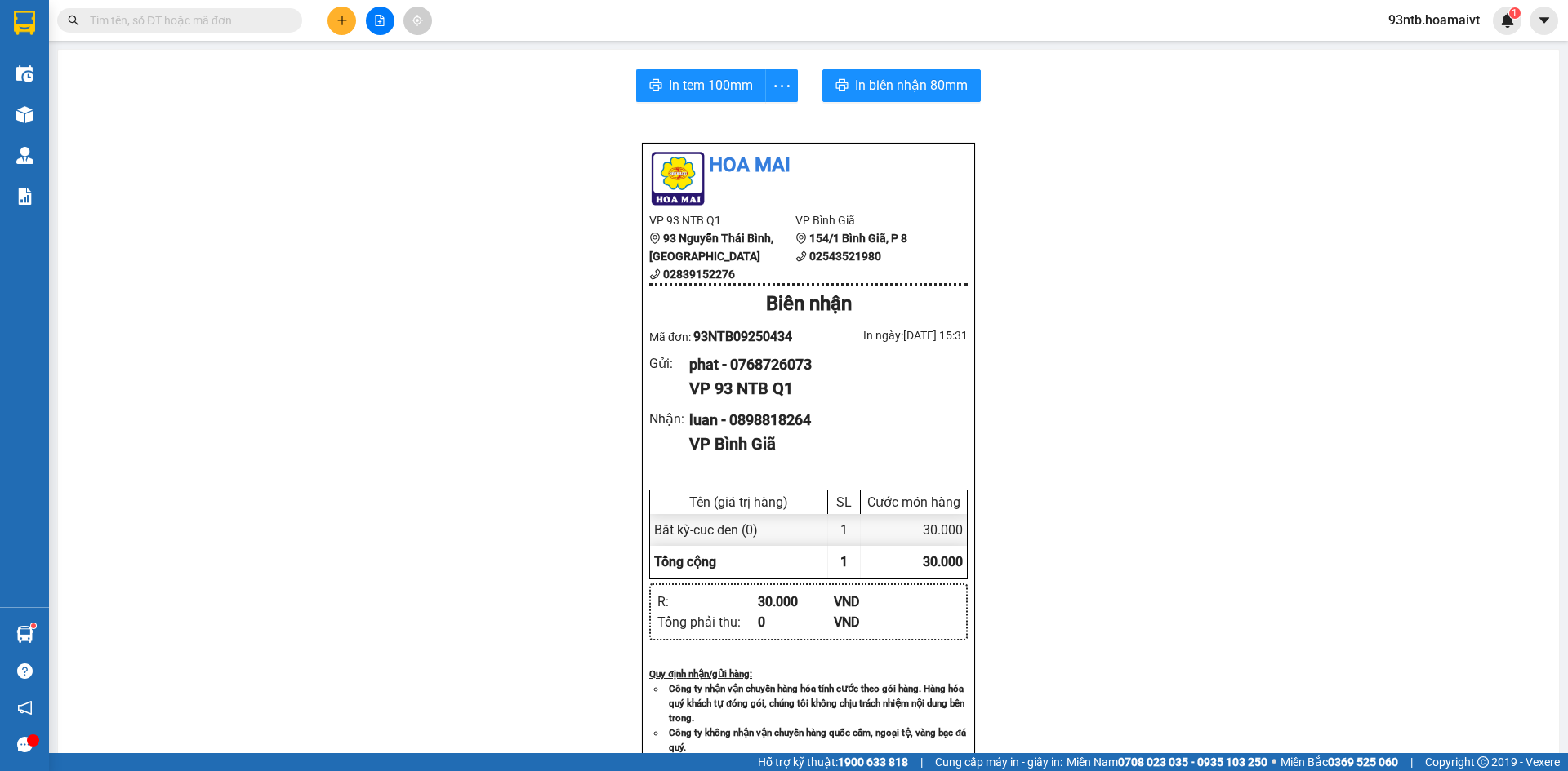
click at [244, 21] on input "text" at bounding box center [186, 20] width 192 height 17
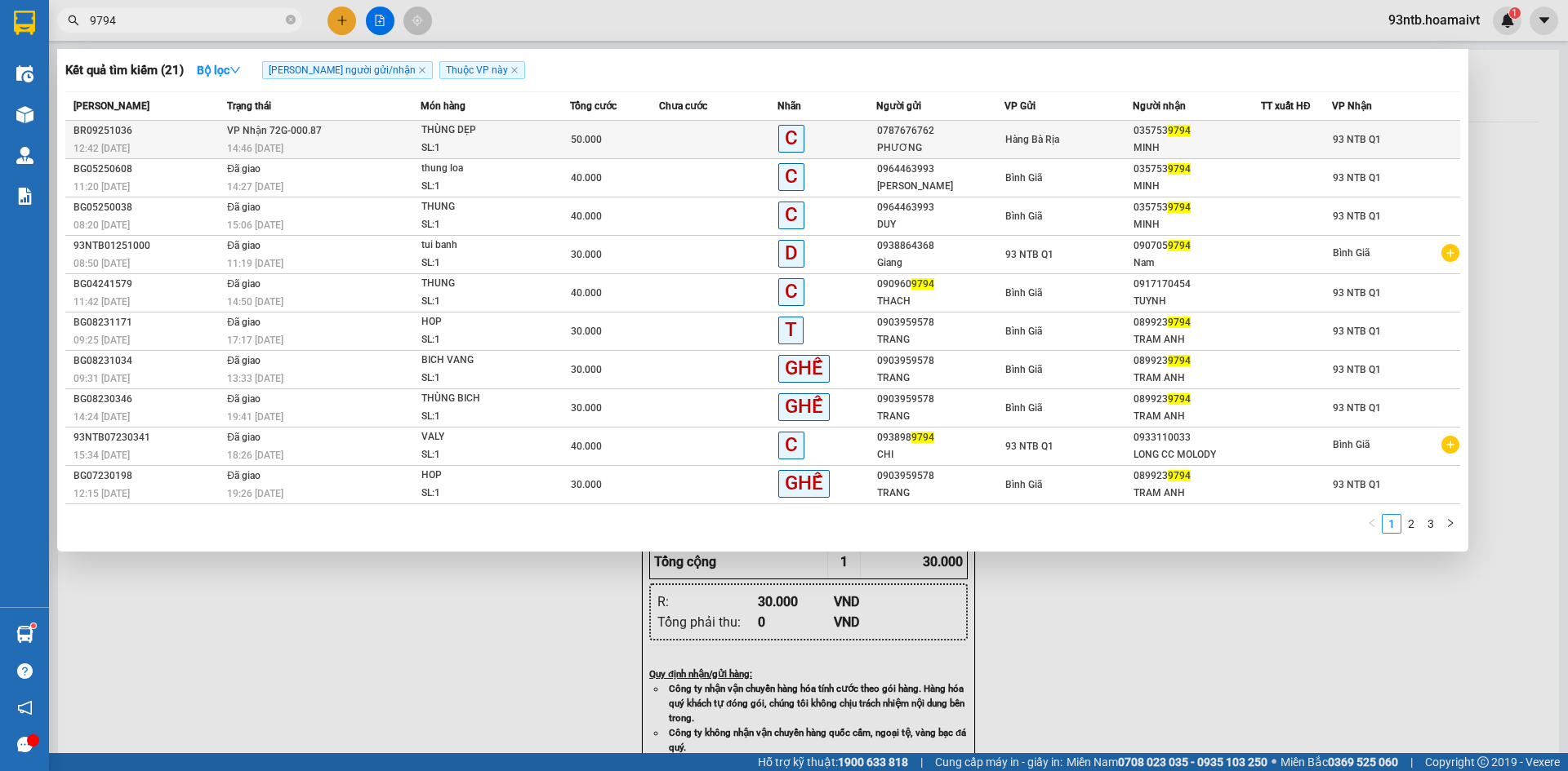
type input "9794"
click at [678, 144] on td at bounding box center [718, 140] width 119 height 39
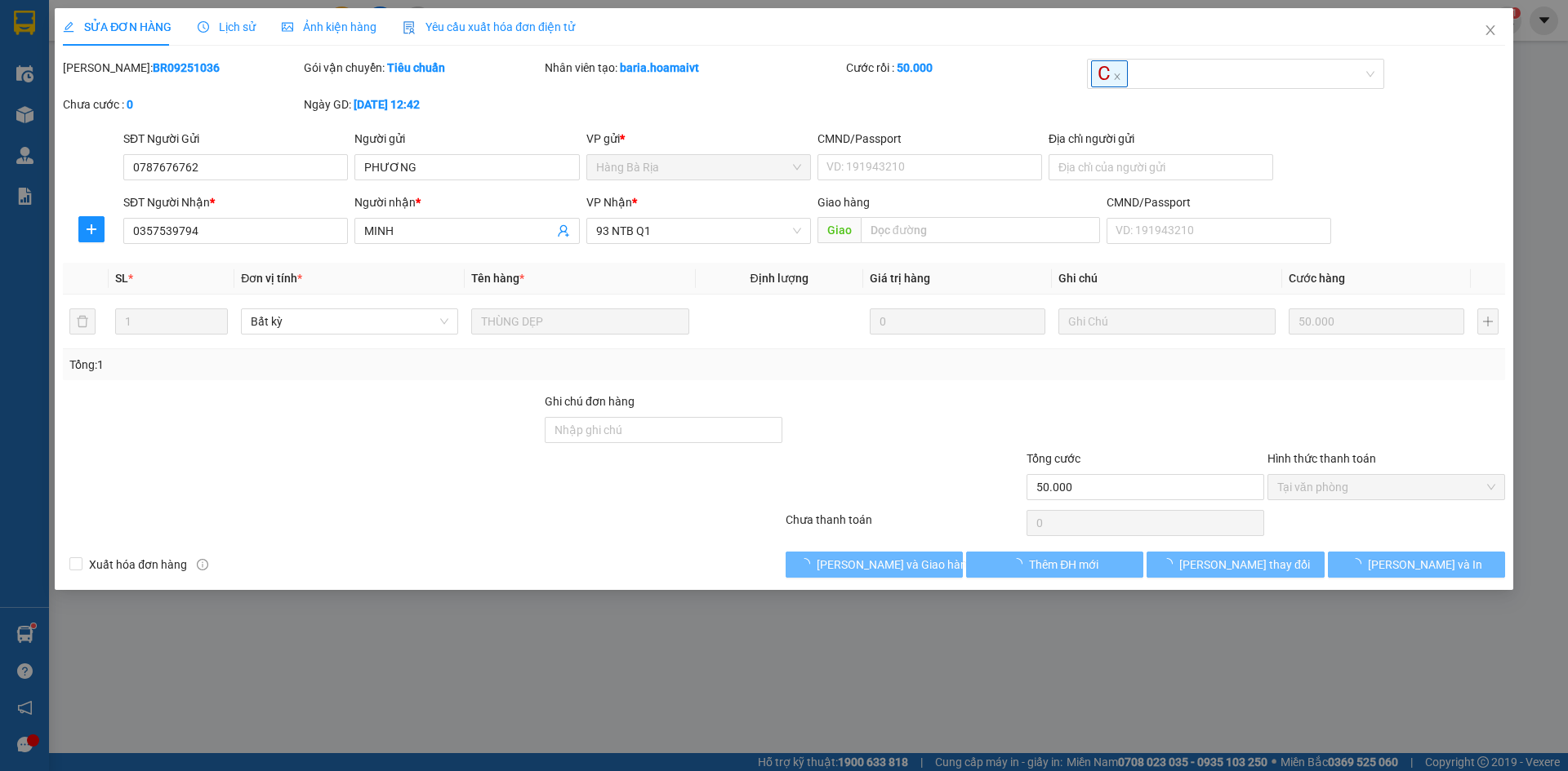
type input "0787676762"
type input "PHƯƠNG"
type input "0357539794"
type input "MINH"
type input "50.000"
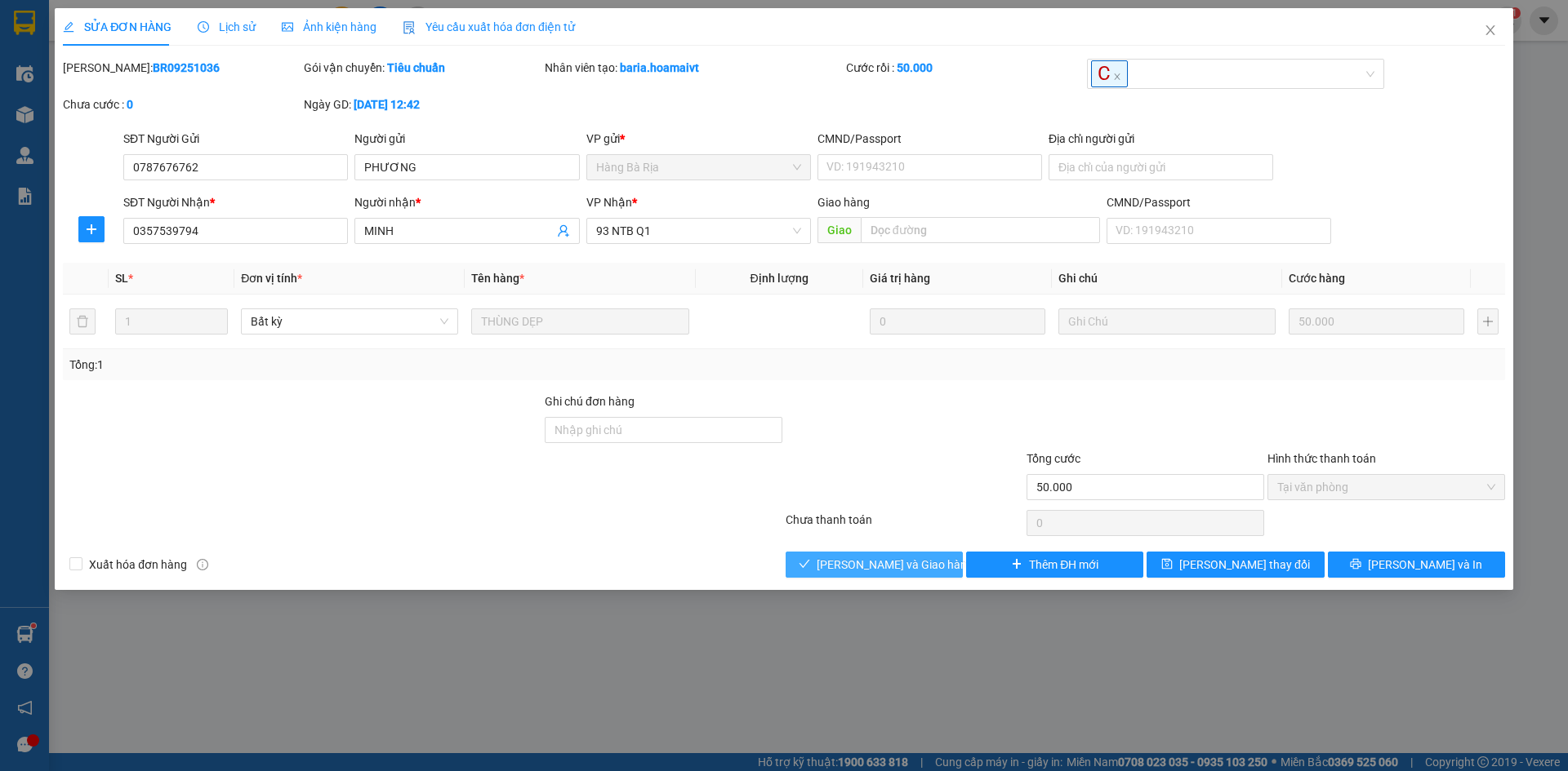
click at [835, 567] on button "[PERSON_NAME] và Giao hàng" at bounding box center [874, 564] width 177 height 26
click at [836, 568] on button "[PERSON_NAME] và Giao hàng" at bounding box center [874, 564] width 177 height 26
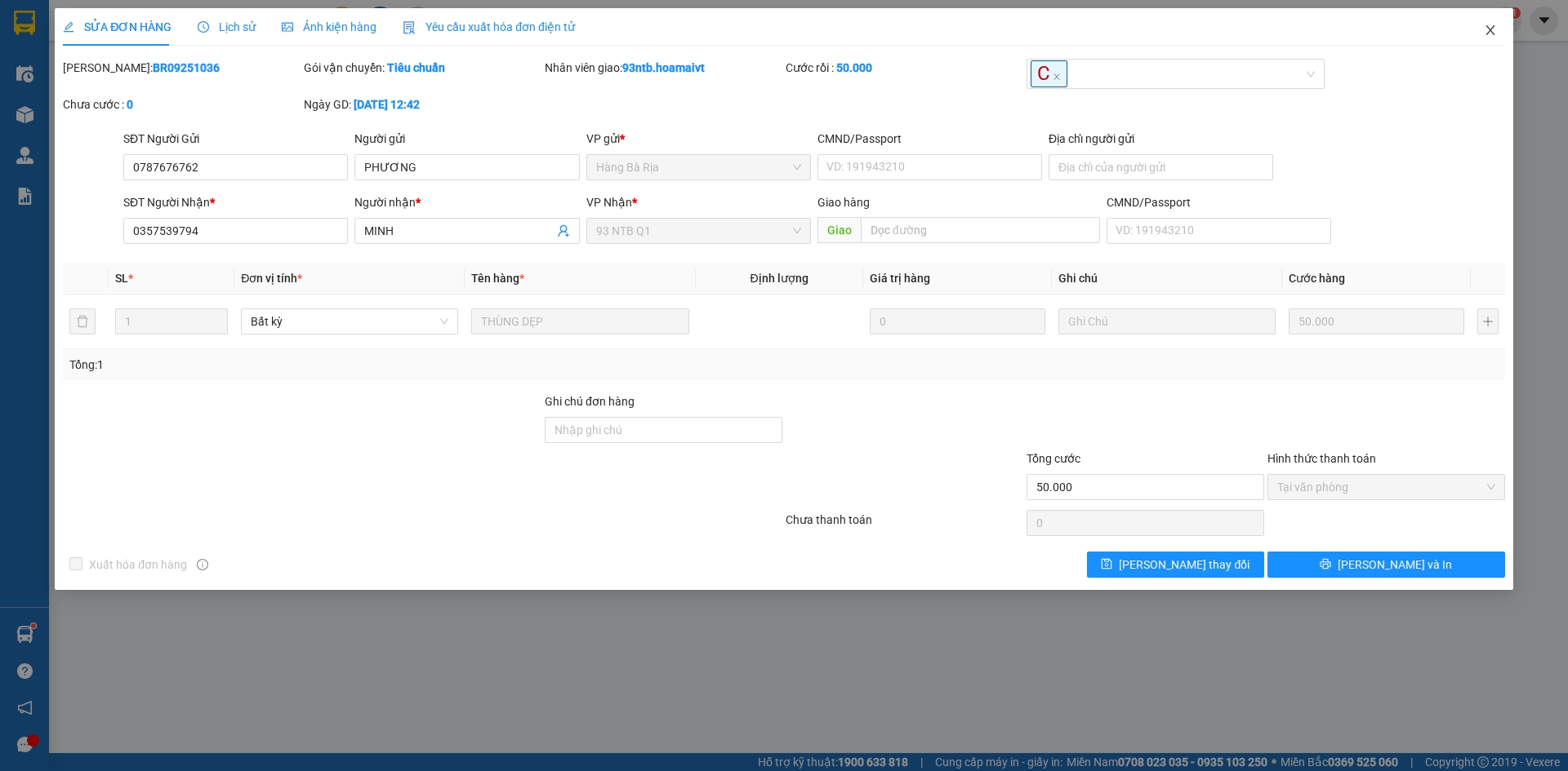
click at [1498, 33] on span "Close" at bounding box center [1490, 30] width 46 height 46
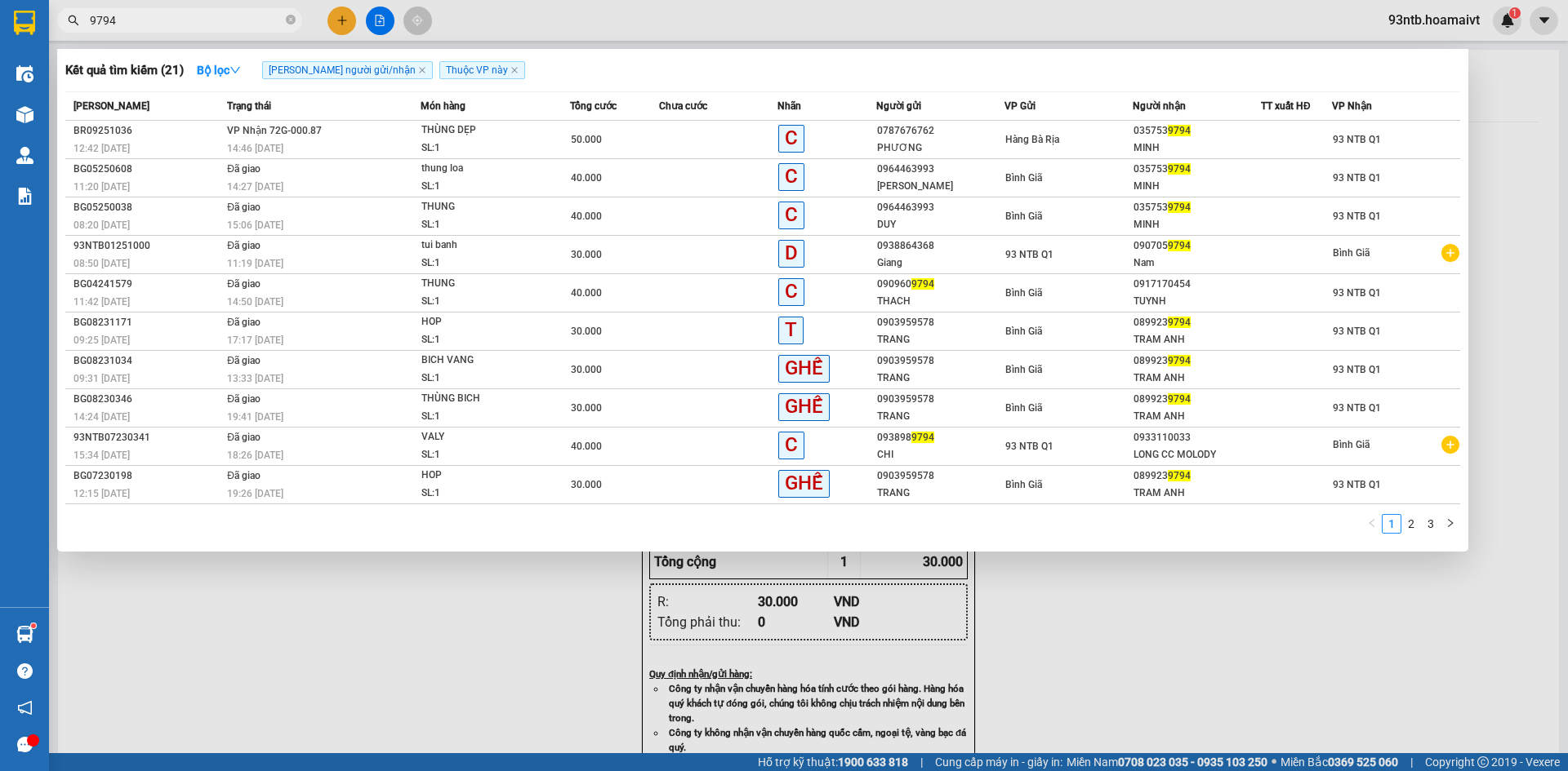
drag, startPoint x: 257, startPoint y: 15, endPoint x: 250, endPoint y: 23, distance: 10.6
click at [256, 16] on input "9794" at bounding box center [186, 20] width 192 height 17
type input "9"
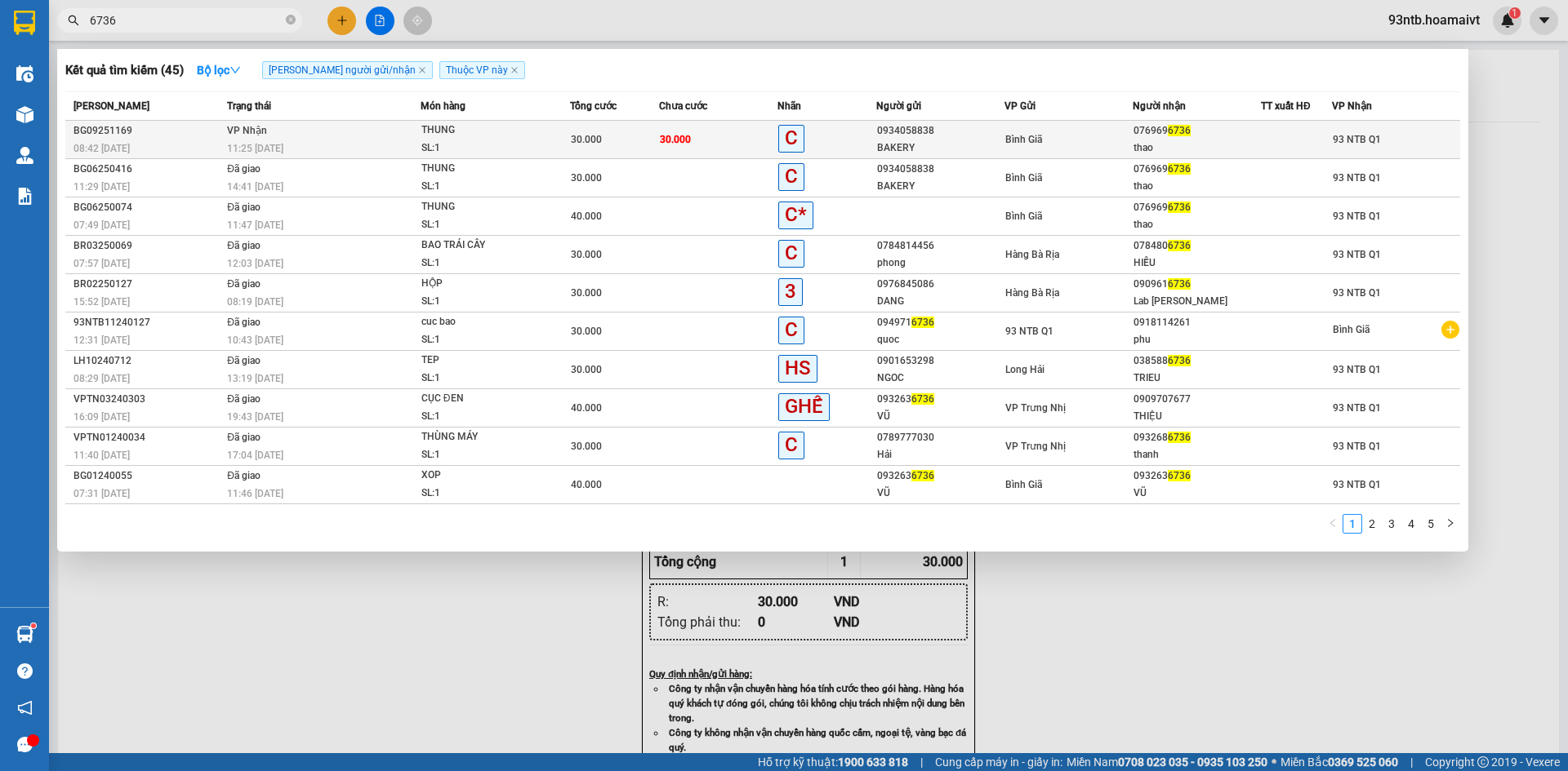
type input "6736"
click at [1186, 146] on div "thao" at bounding box center [1197, 149] width 126 height 17
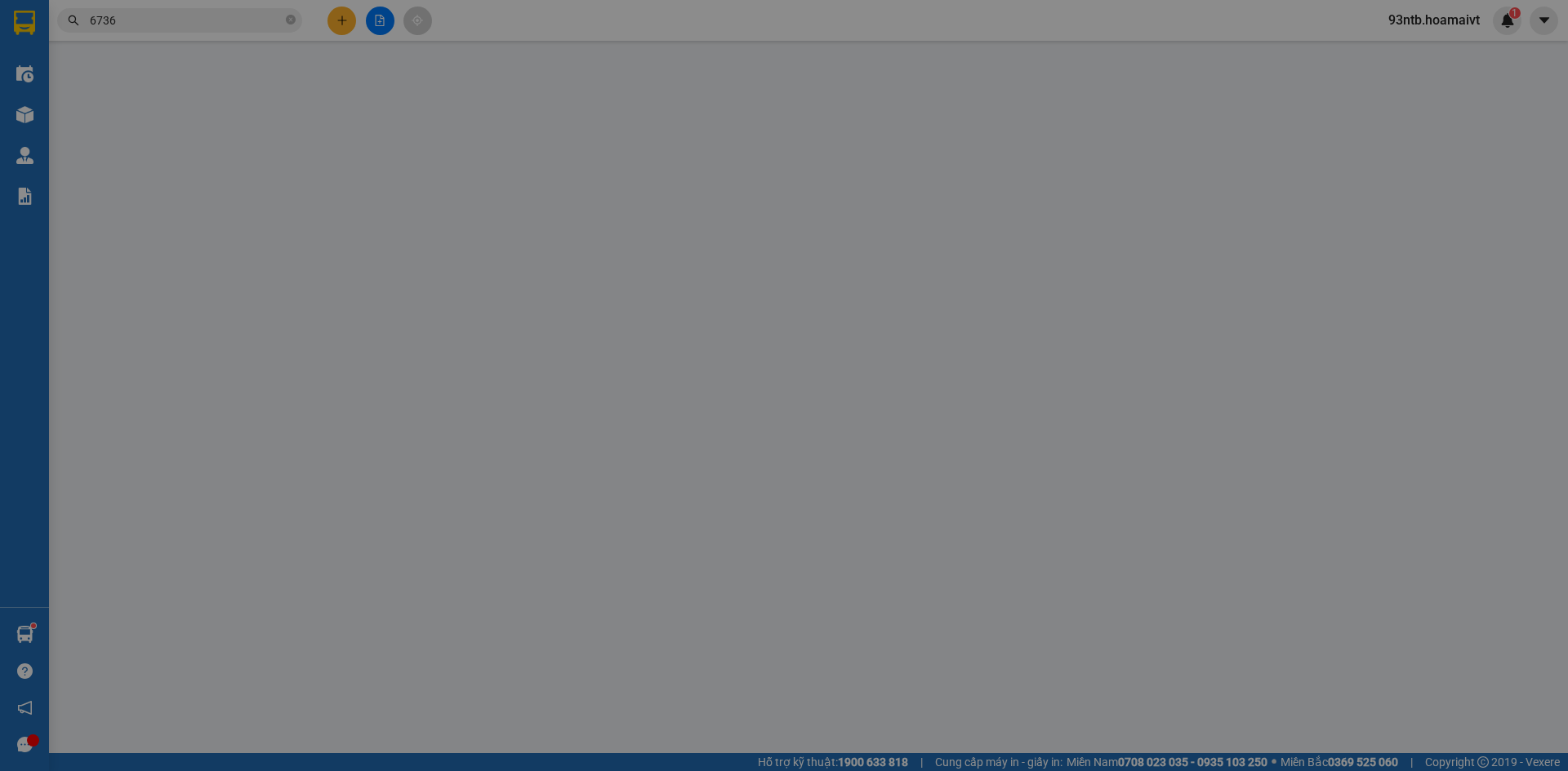
type input "0934058838"
type input "BAKERY"
type input "0769696736"
type input "thao"
type input "30.000"
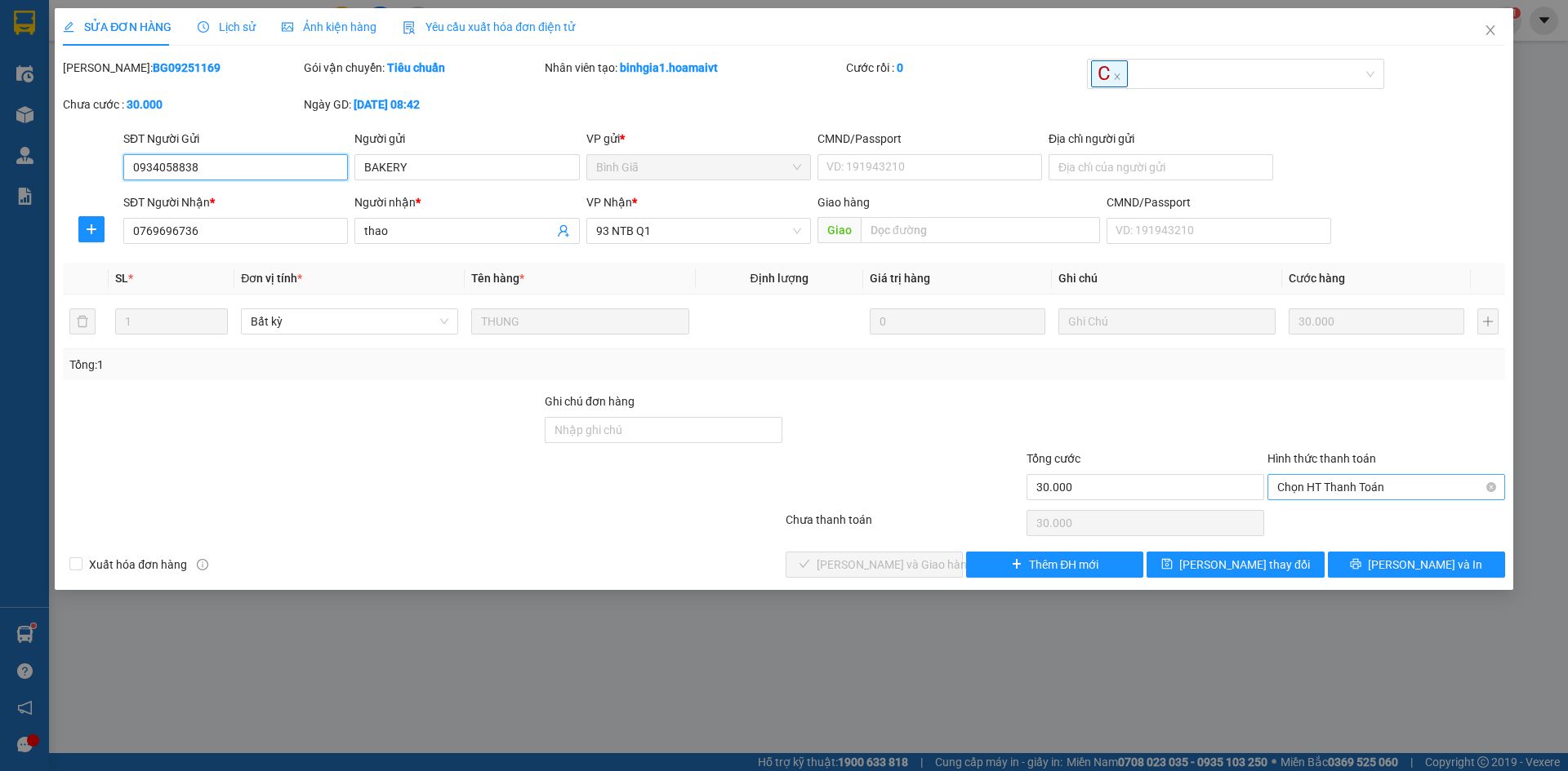
click at [1394, 478] on span "Chọn HT Thanh Toán" at bounding box center [1386, 486] width 218 height 24
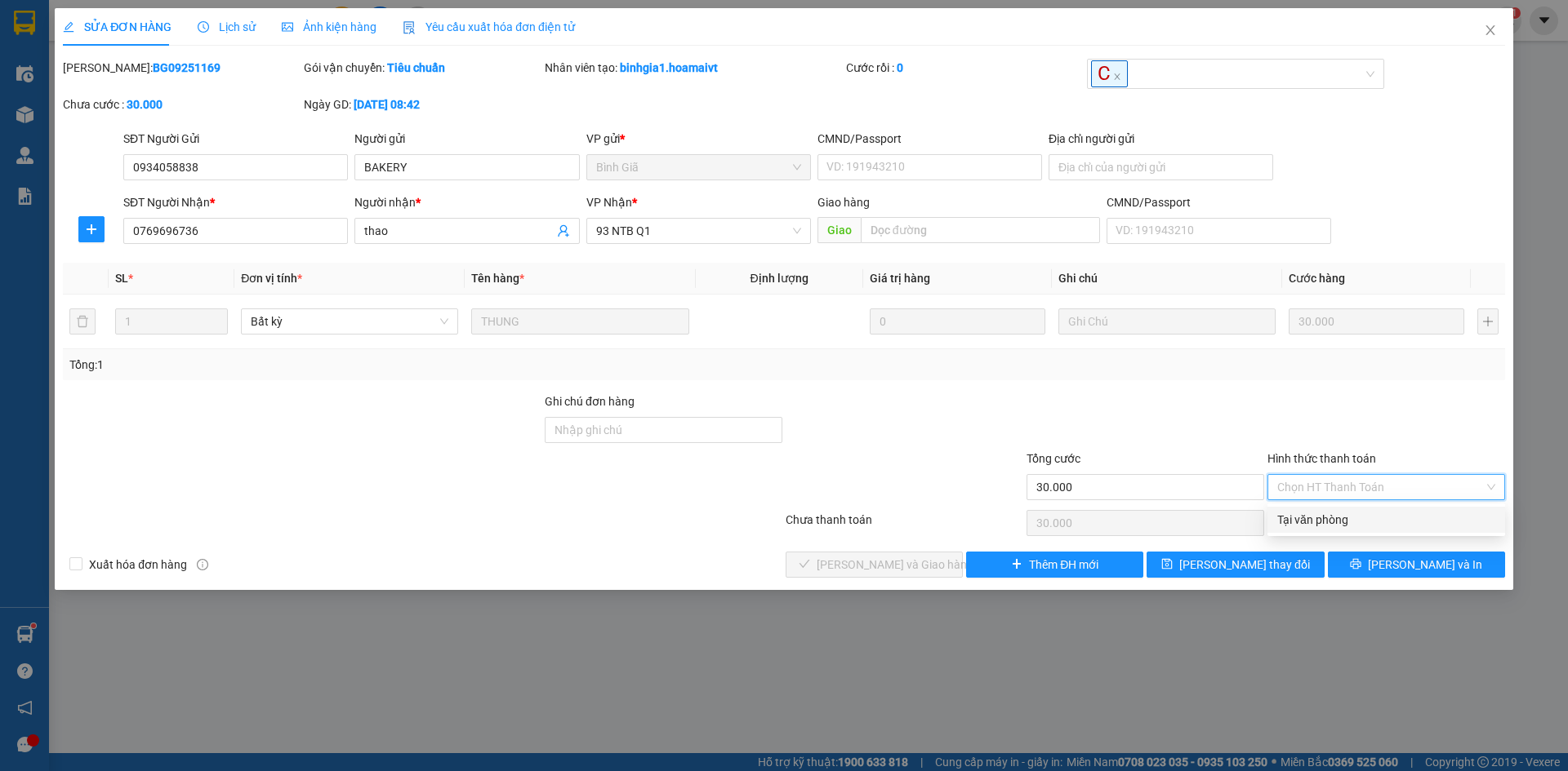
click at [1335, 525] on div "Tại văn phòng" at bounding box center [1386, 520] width 218 height 17
type input "0"
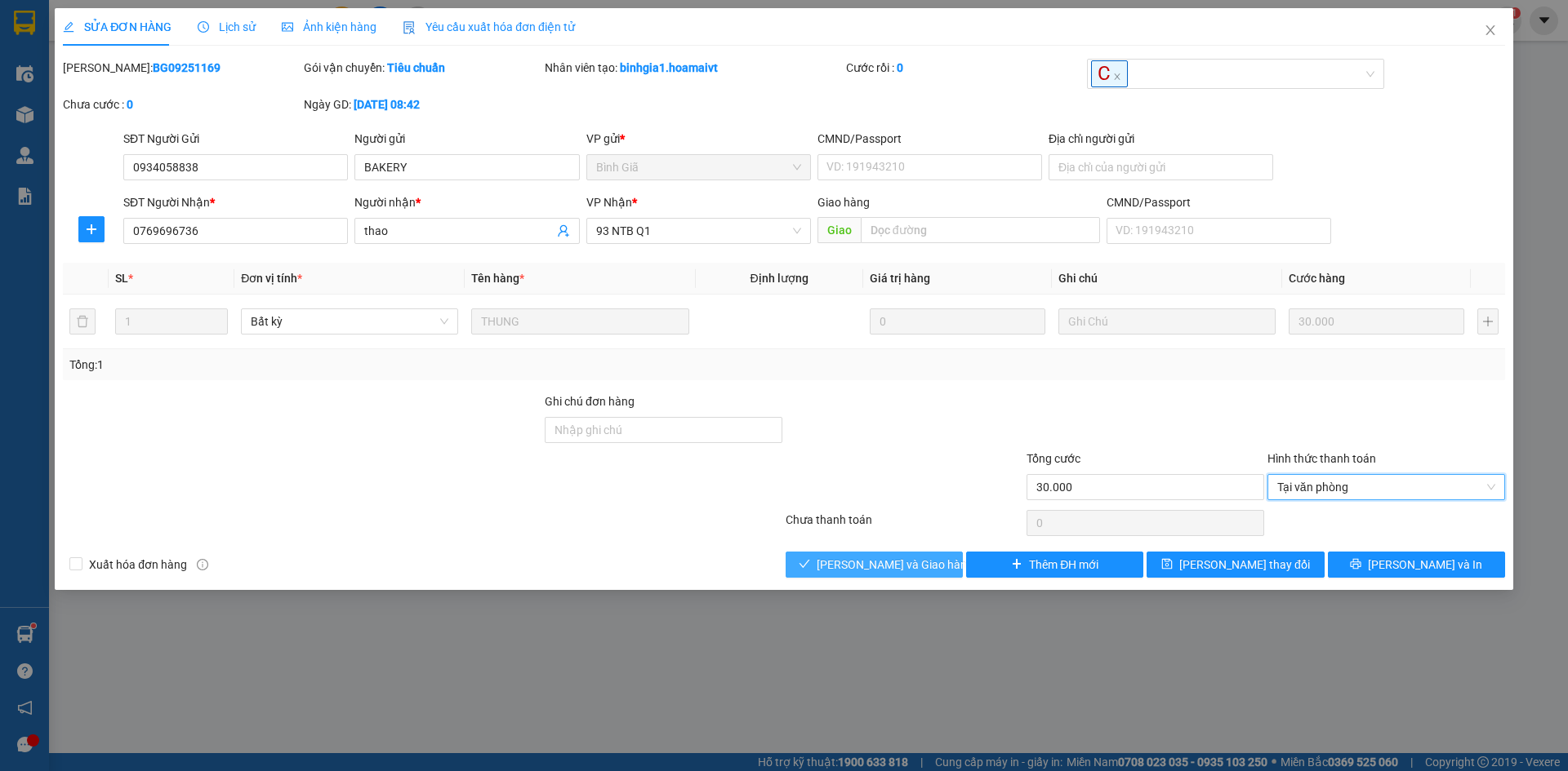
click at [833, 568] on button "[PERSON_NAME] và Giao hàng" at bounding box center [874, 564] width 177 height 26
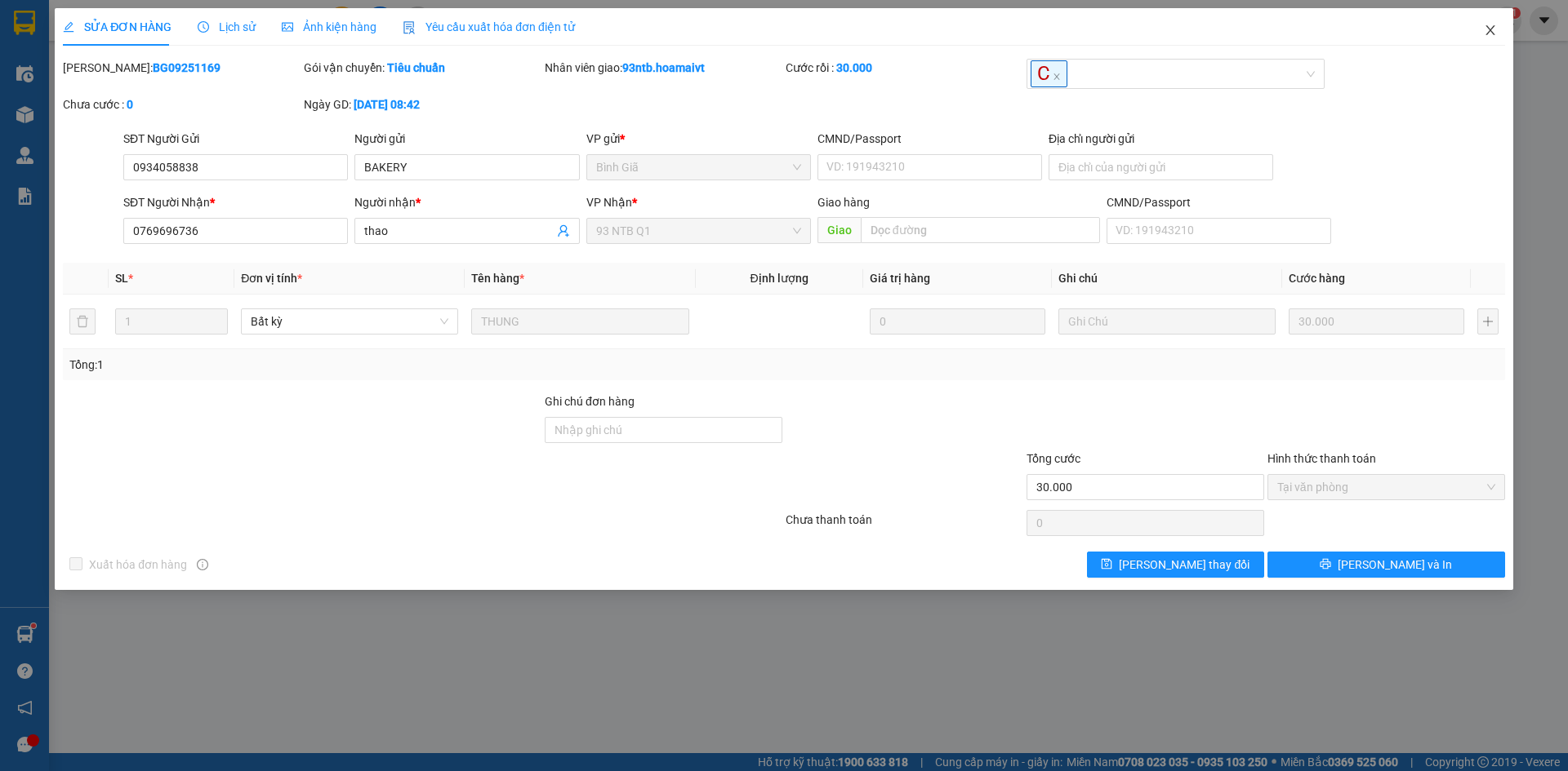
click at [1497, 30] on span "Close" at bounding box center [1490, 30] width 46 height 46
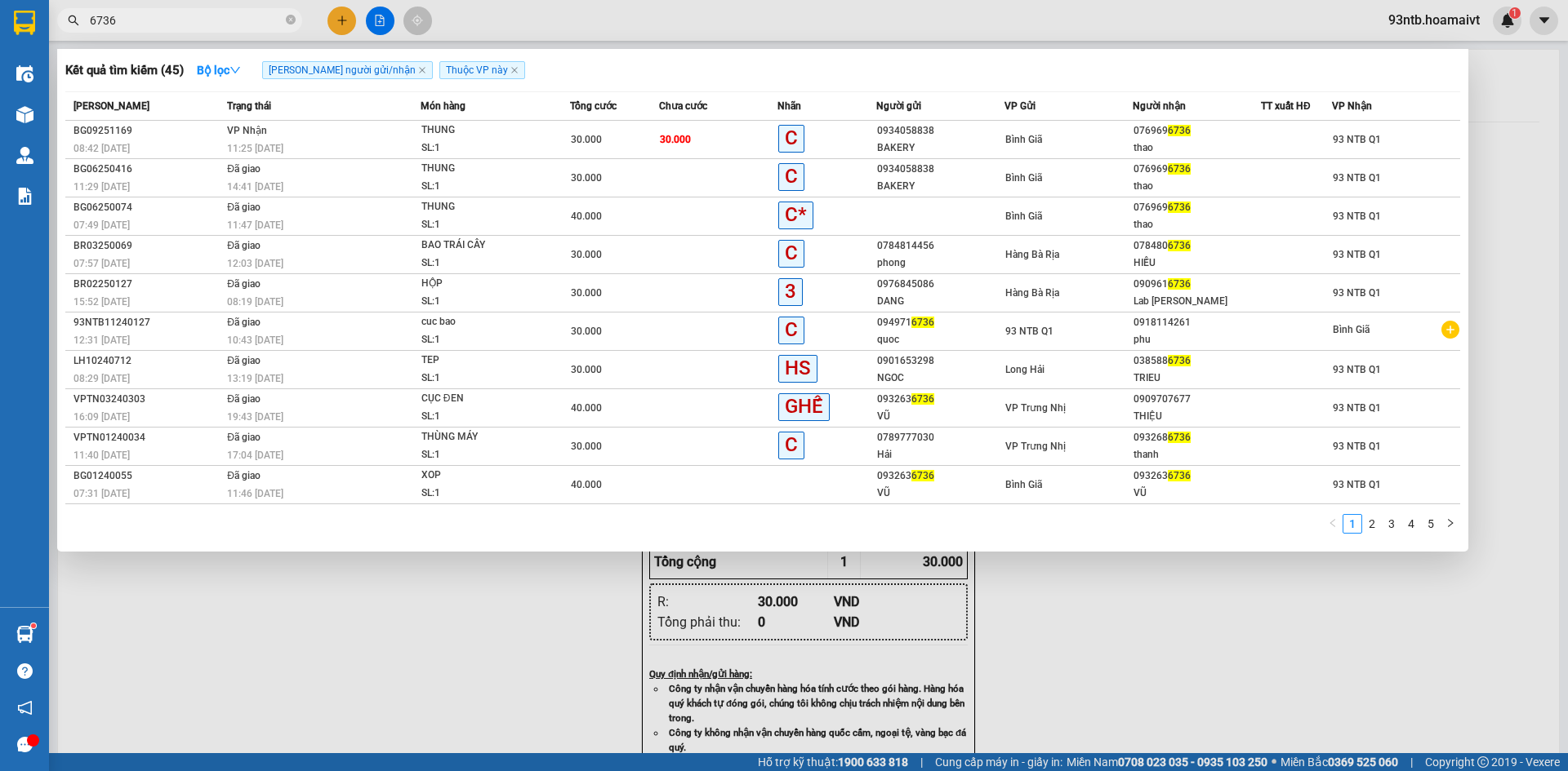
click at [137, 16] on input "6736" at bounding box center [186, 20] width 192 height 17
type input "6"
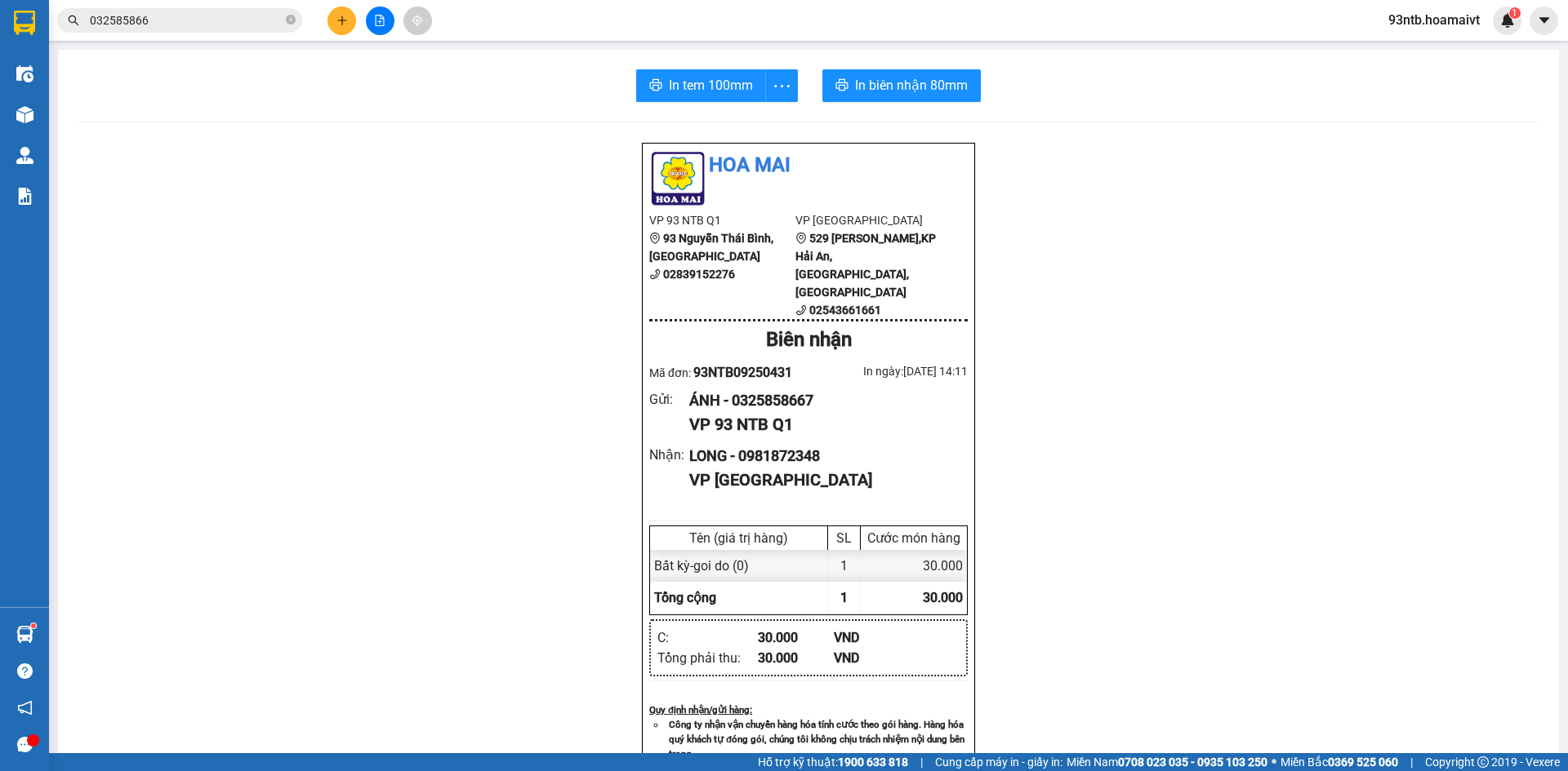
click at [237, 28] on input "032585866" at bounding box center [186, 20] width 192 height 17
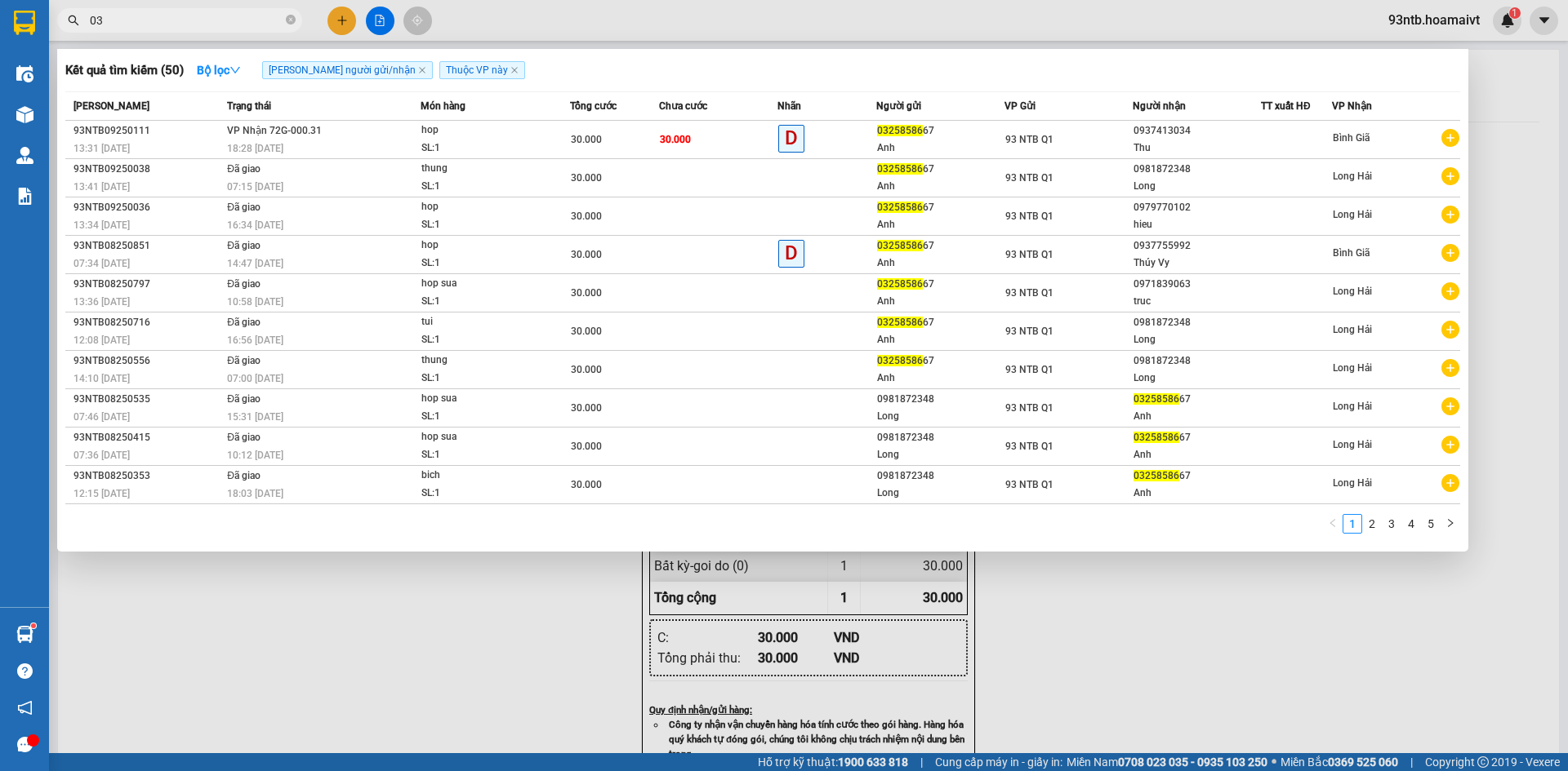
type input "0"
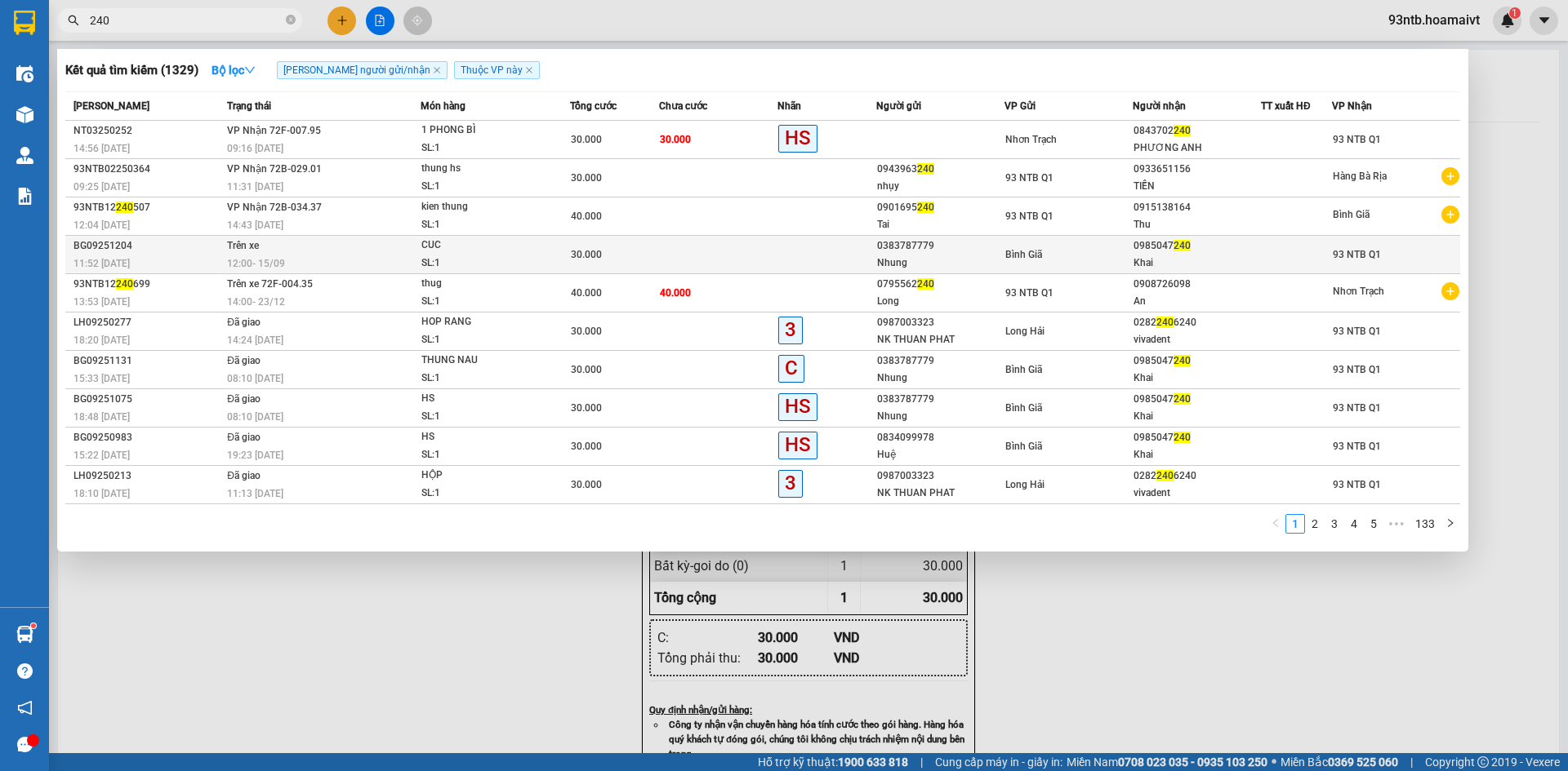
click at [774, 264] on td at bounding box center [718, 255] width 119 height 39
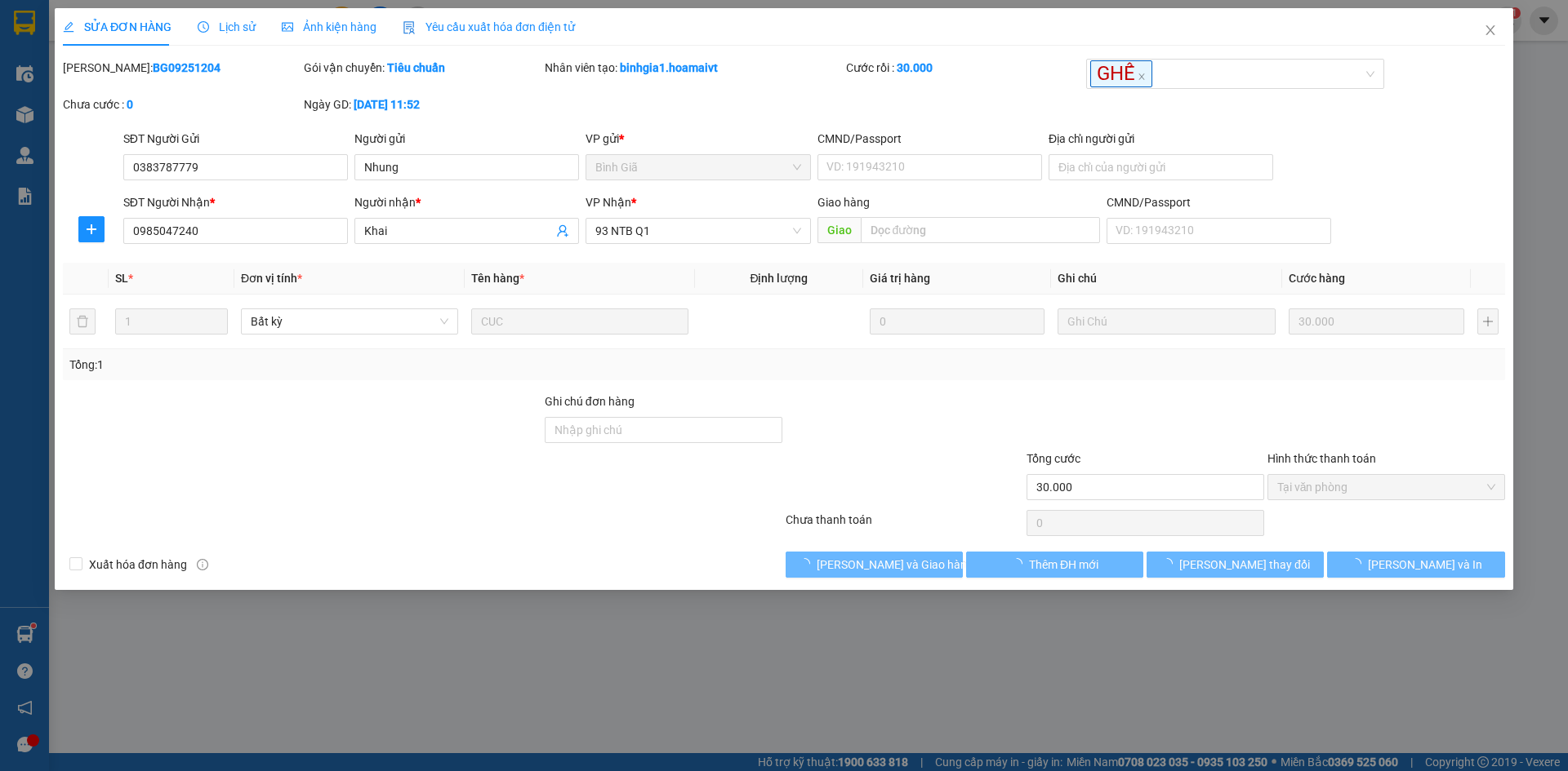
click at [241, 17] on div "Lịch sử" at bounding box center [226, 26] width 58 height 38
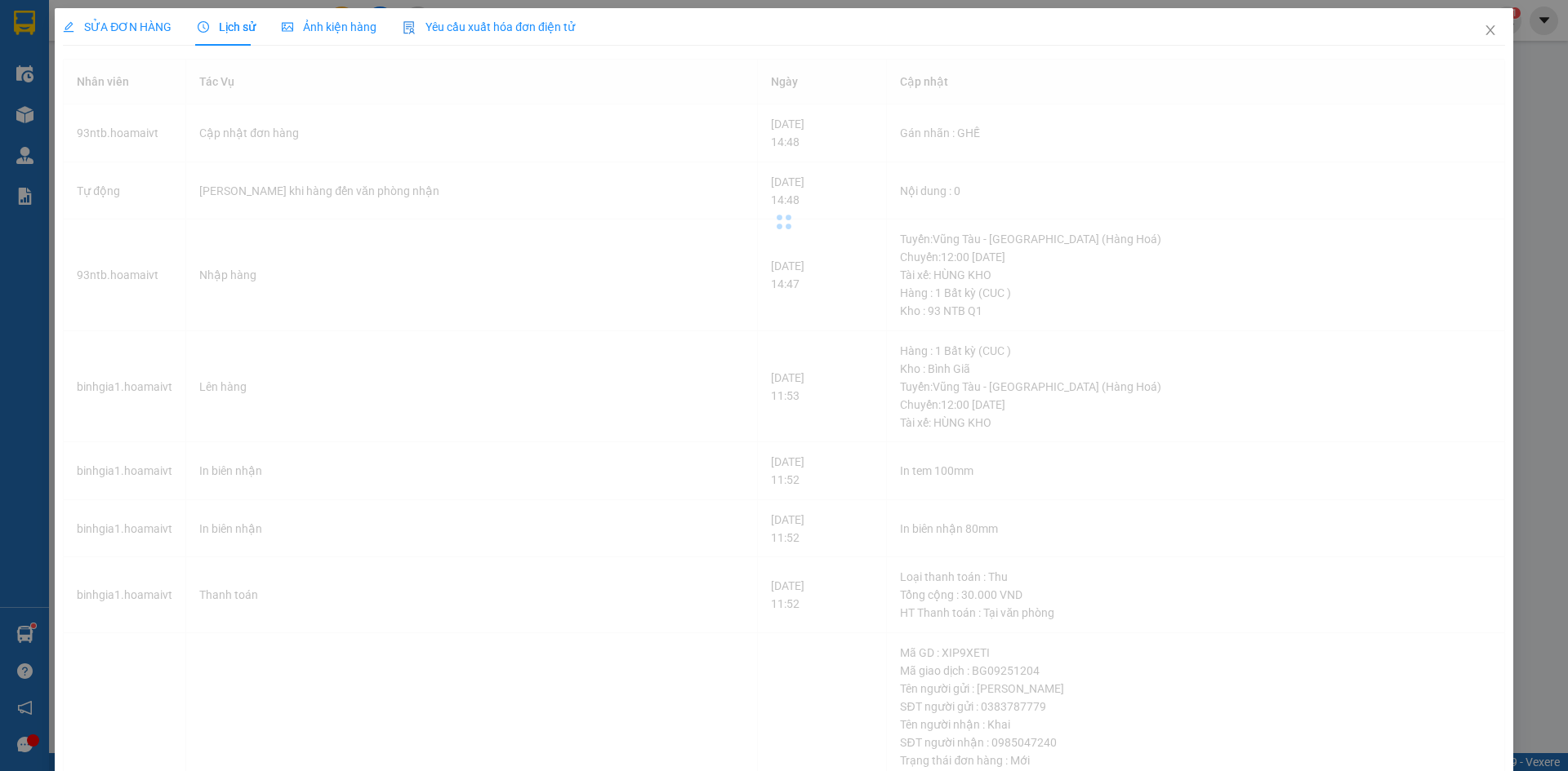
click at [240, 20] on span "Lịch sử" at bounding box center [226, 26] width 58 height 13
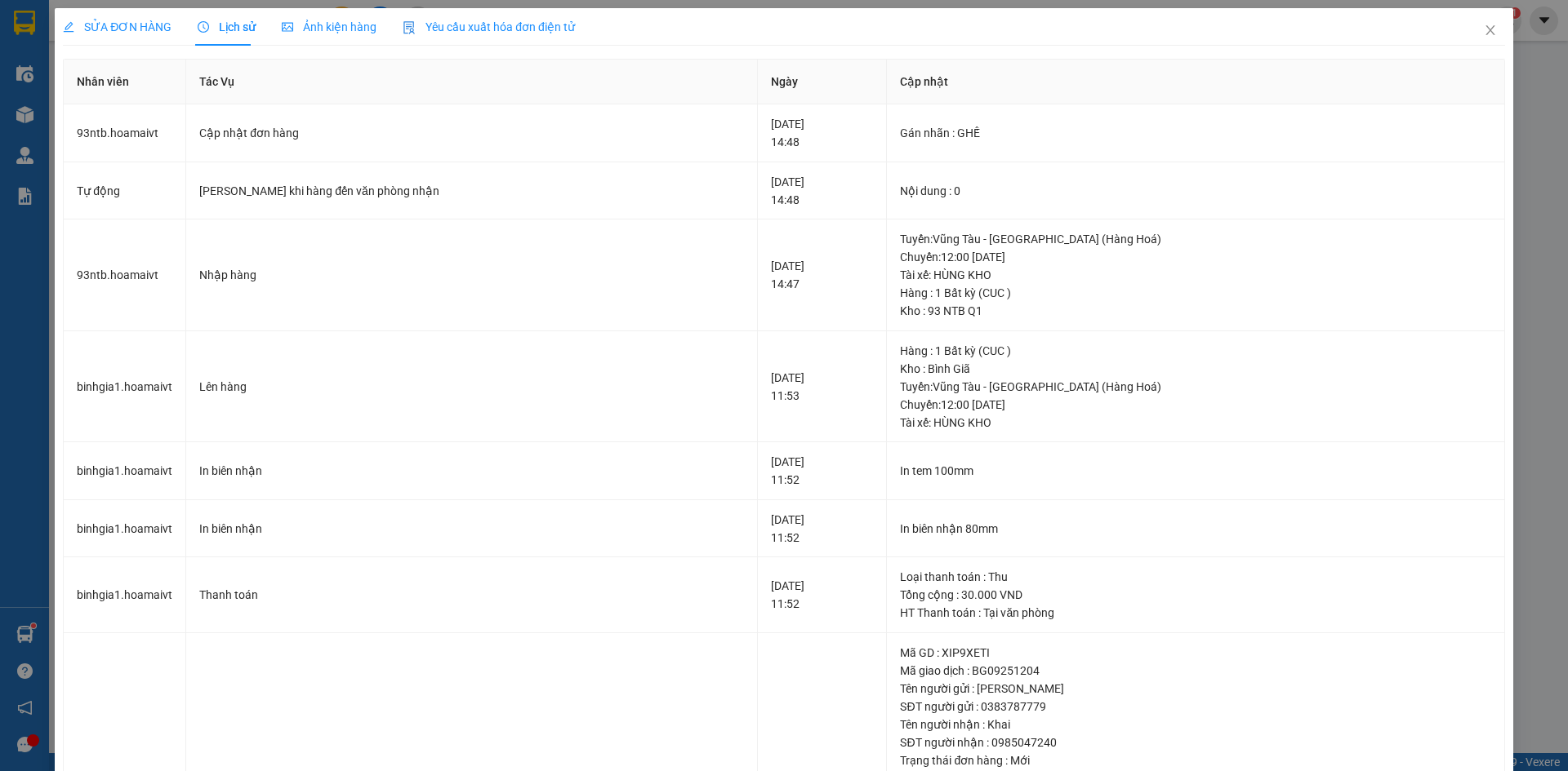
click at [113, 29] on span "SỬA ĐƠN HÀNG" at bounding box center [118, 26] width 109 height 13
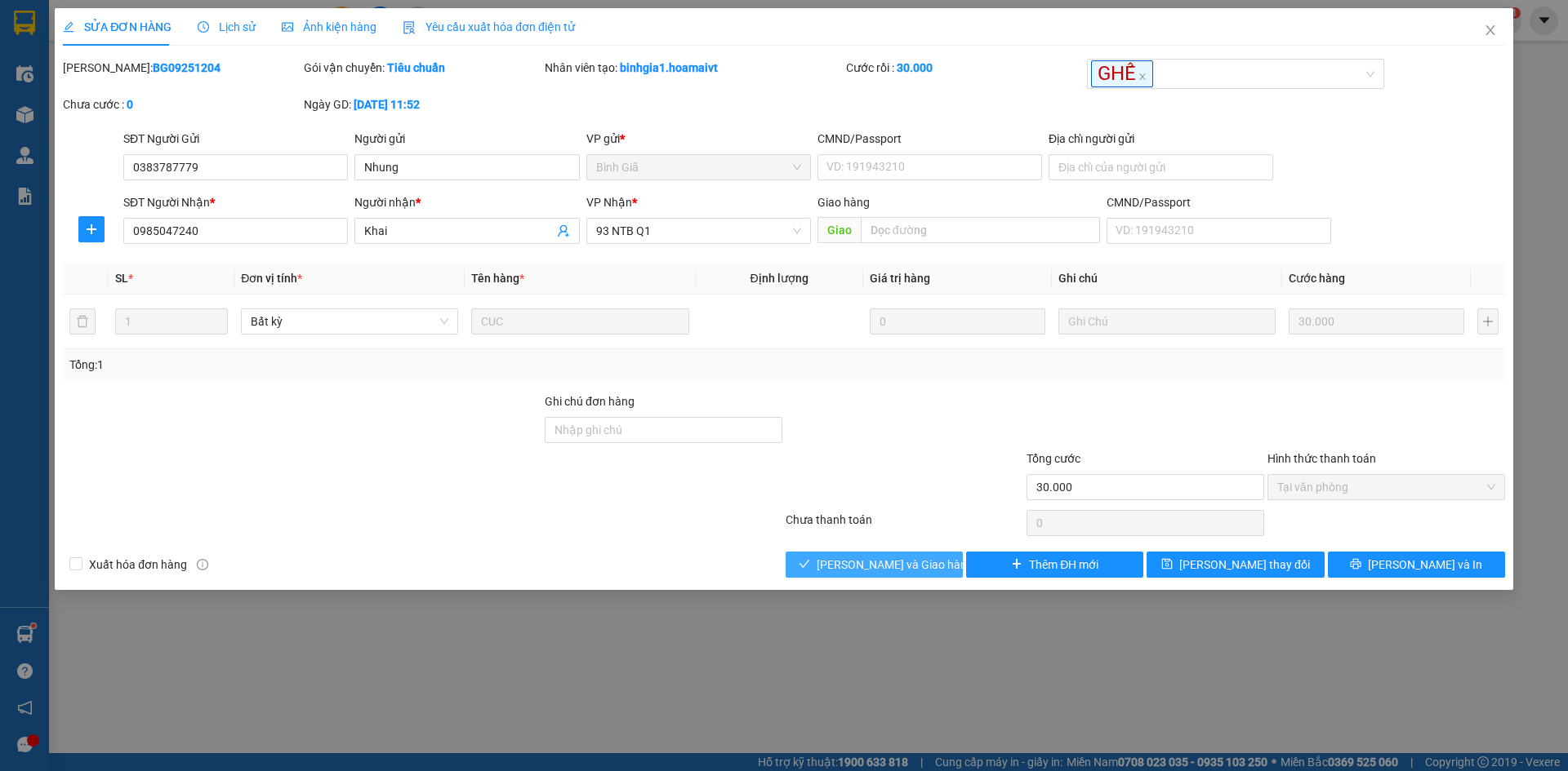
click at [925, 559] on span "[PERSON_NAME] và Giao hàng" at bounding box center [895, 564] width 156 height 17
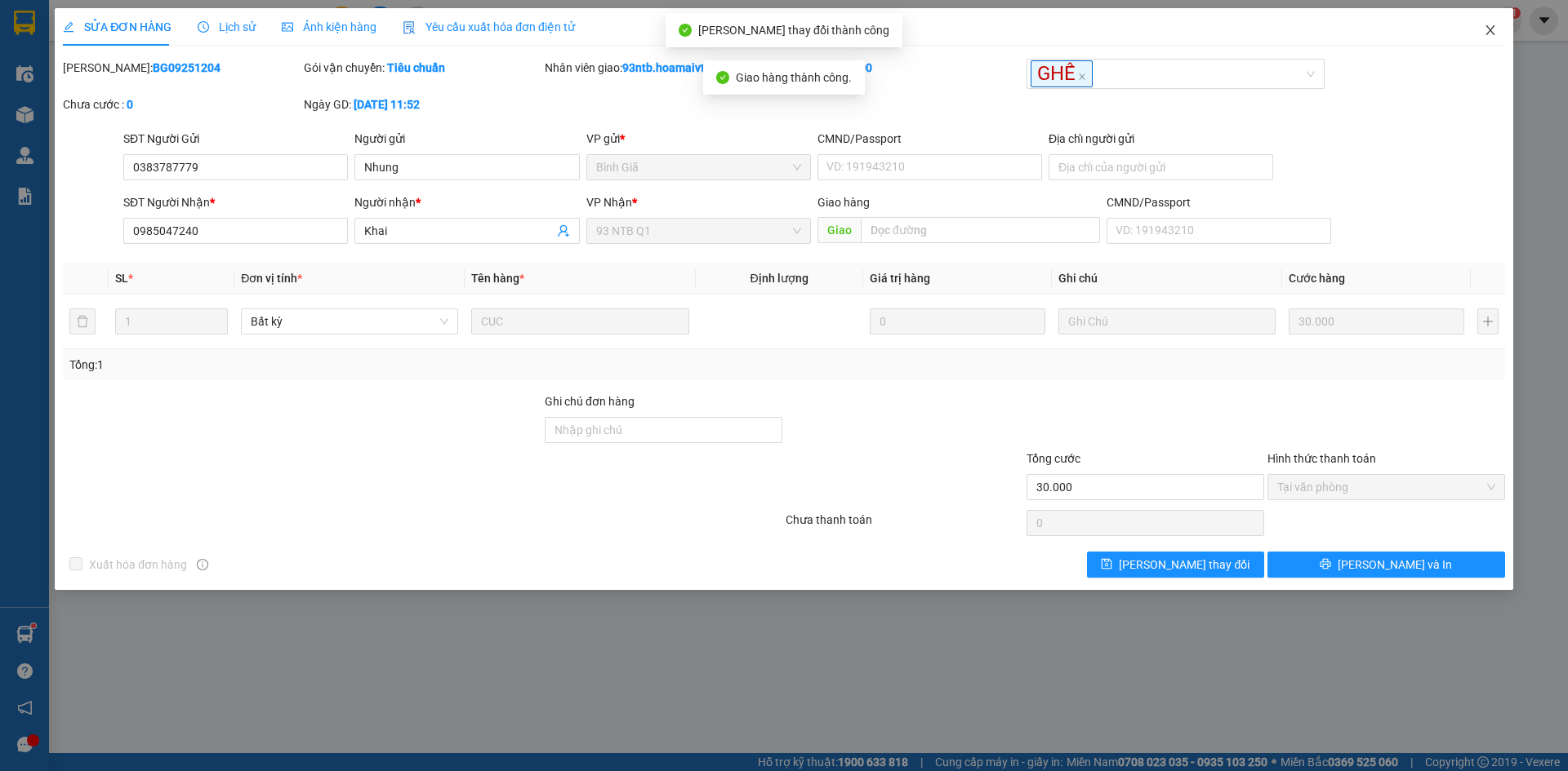
click at [1482, 33] on span "Close" at bounding box center [1490, 30] width 46 height 46
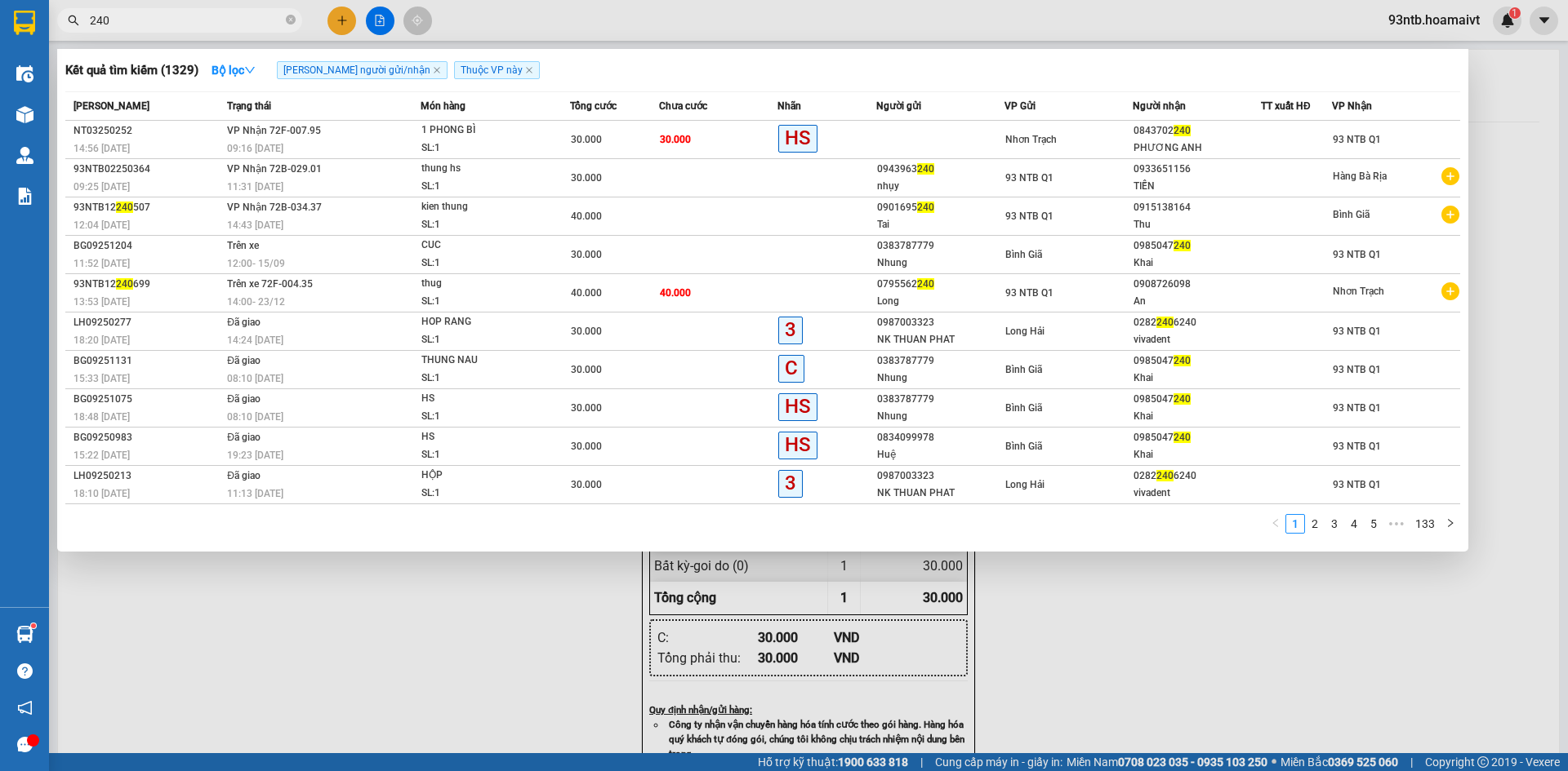
click at [217, 23] on input "240" at bounding box center [186, 20] width 192 height 17
type input "2"
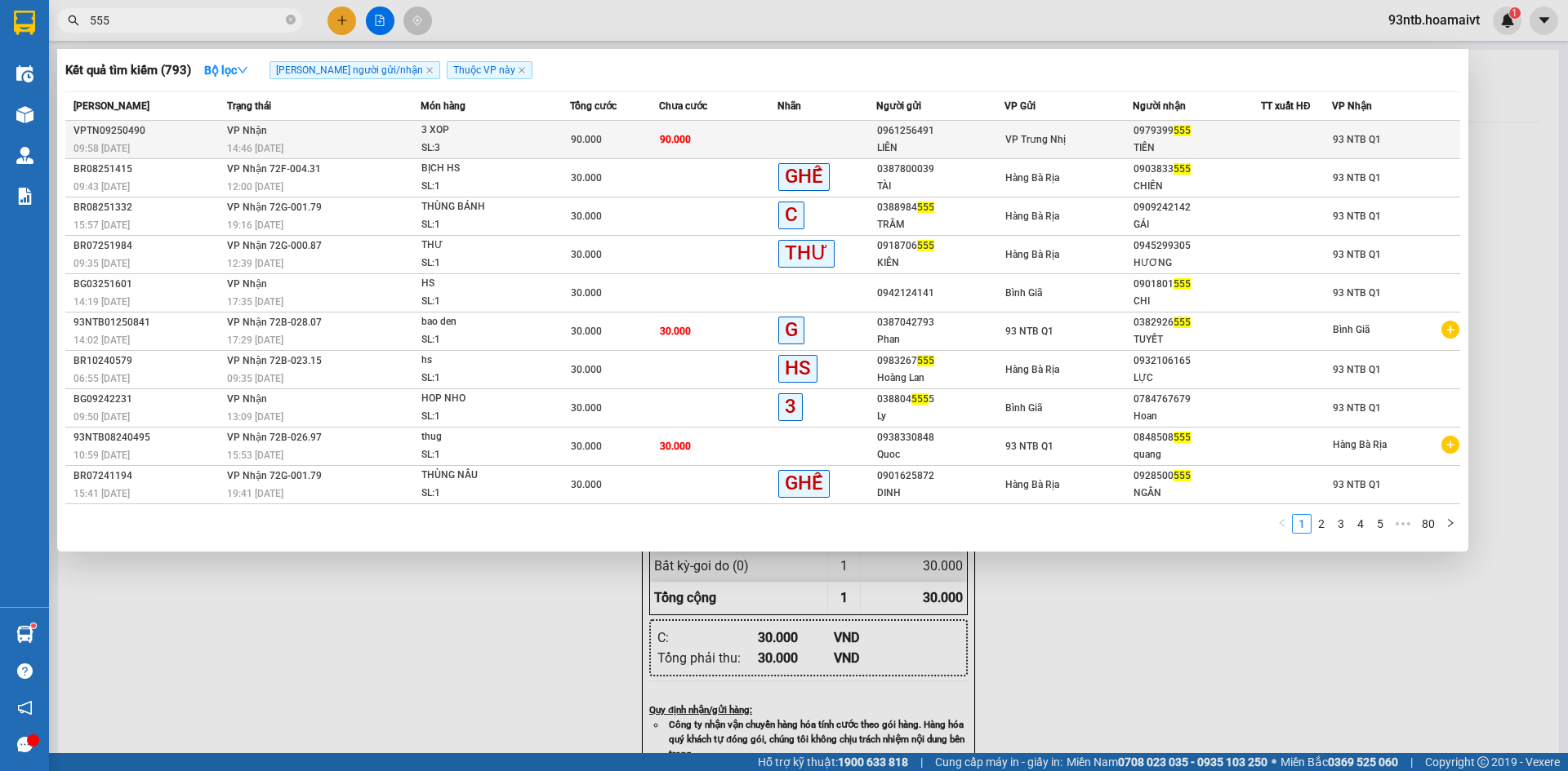
type input "555"
click at [1343, 143] on span "93 NTB Q1" at bounding box center [1357, 140] width 49 height 12
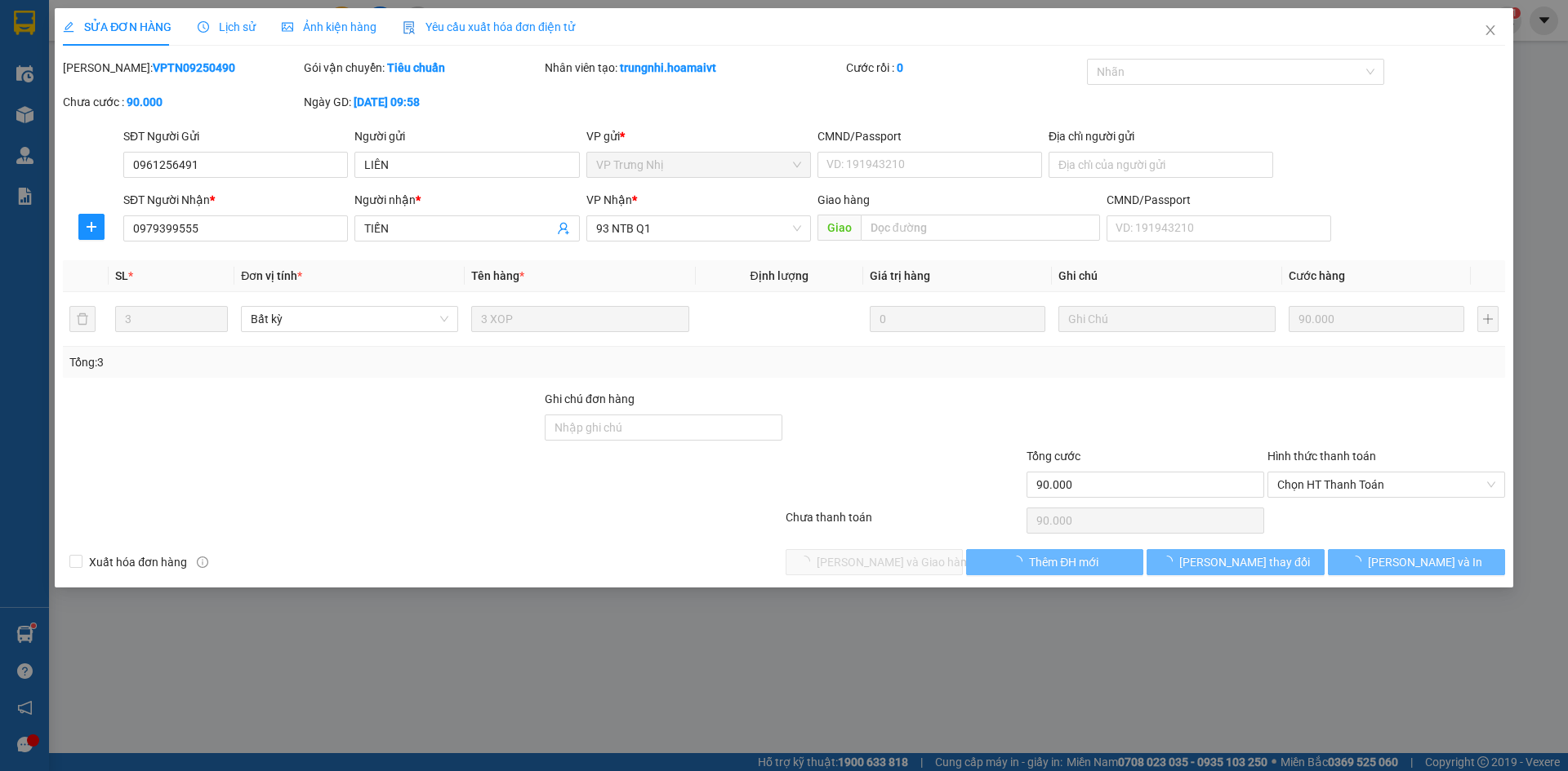
type input "0961256491"
type input "LIÊN"
type input "0979399555"
type input "TIẾN"
type input "90.000"
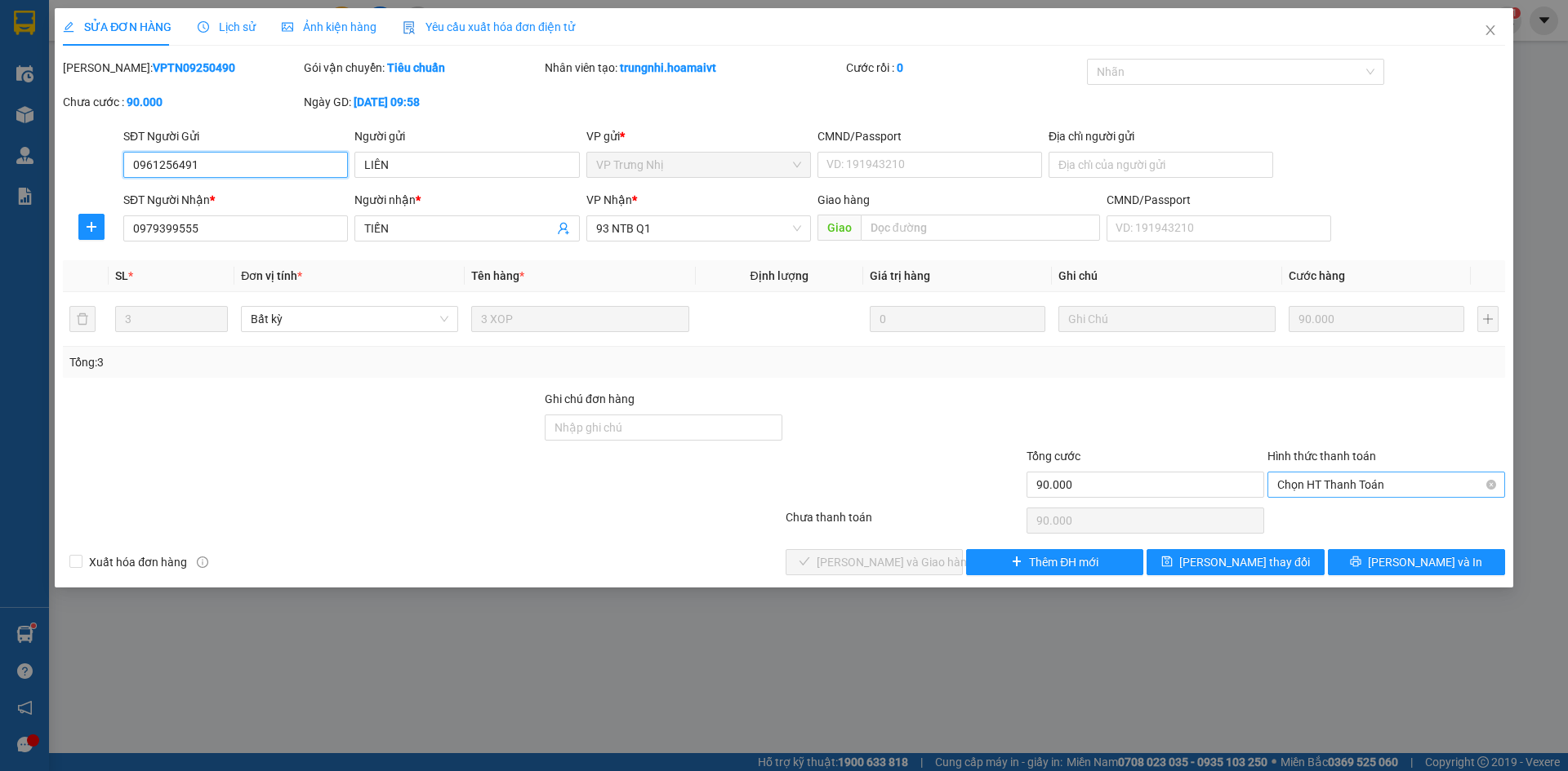
click at [1381, 482] on span "Chọn HT Thanh Toán" at bounding box center [1386, 485] width 218 height 24
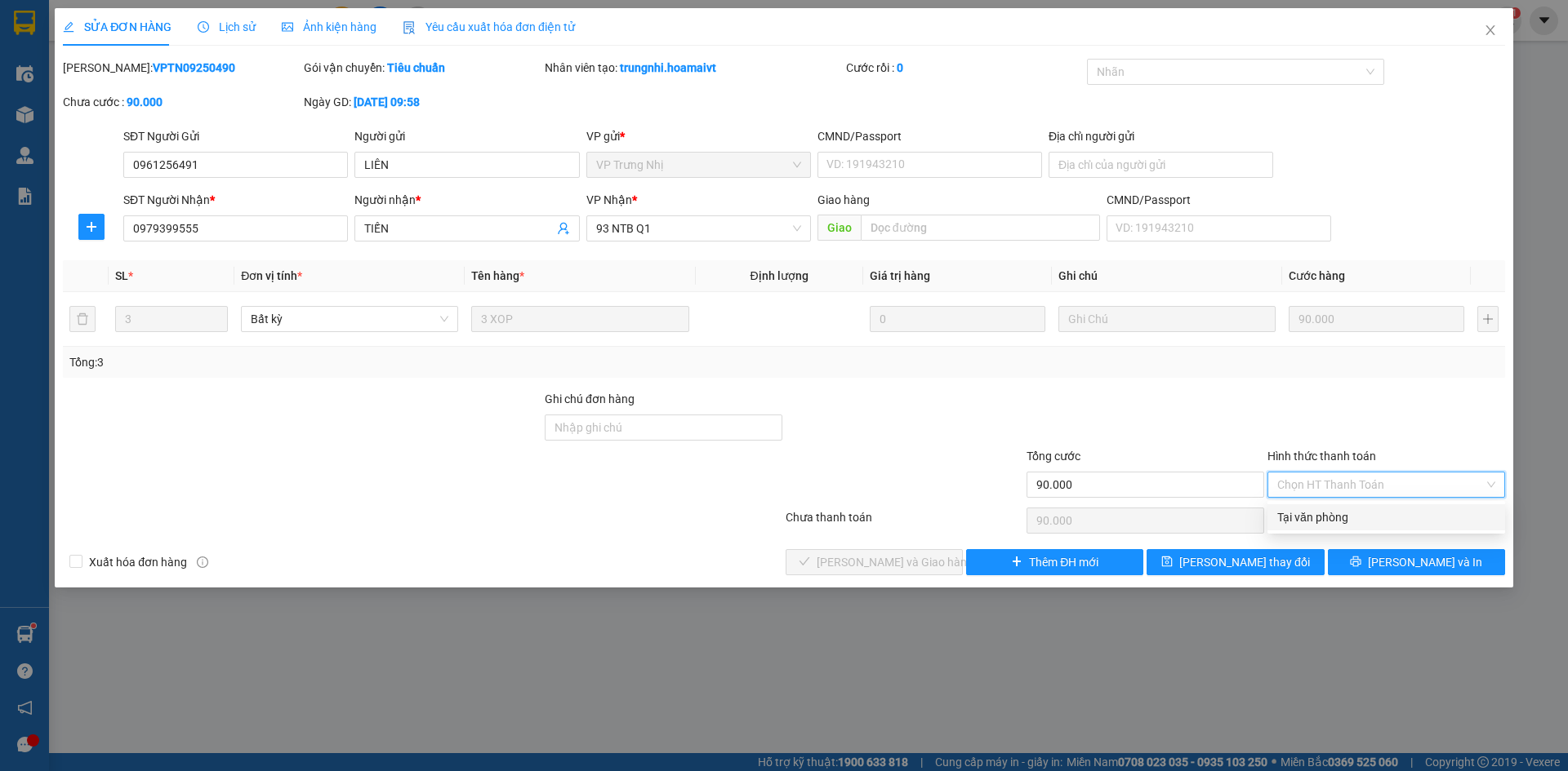
click at [1326, 520] on div "Tại văn phòng" at bounding box center [1386, 518] width 218 height 17
type input "0"
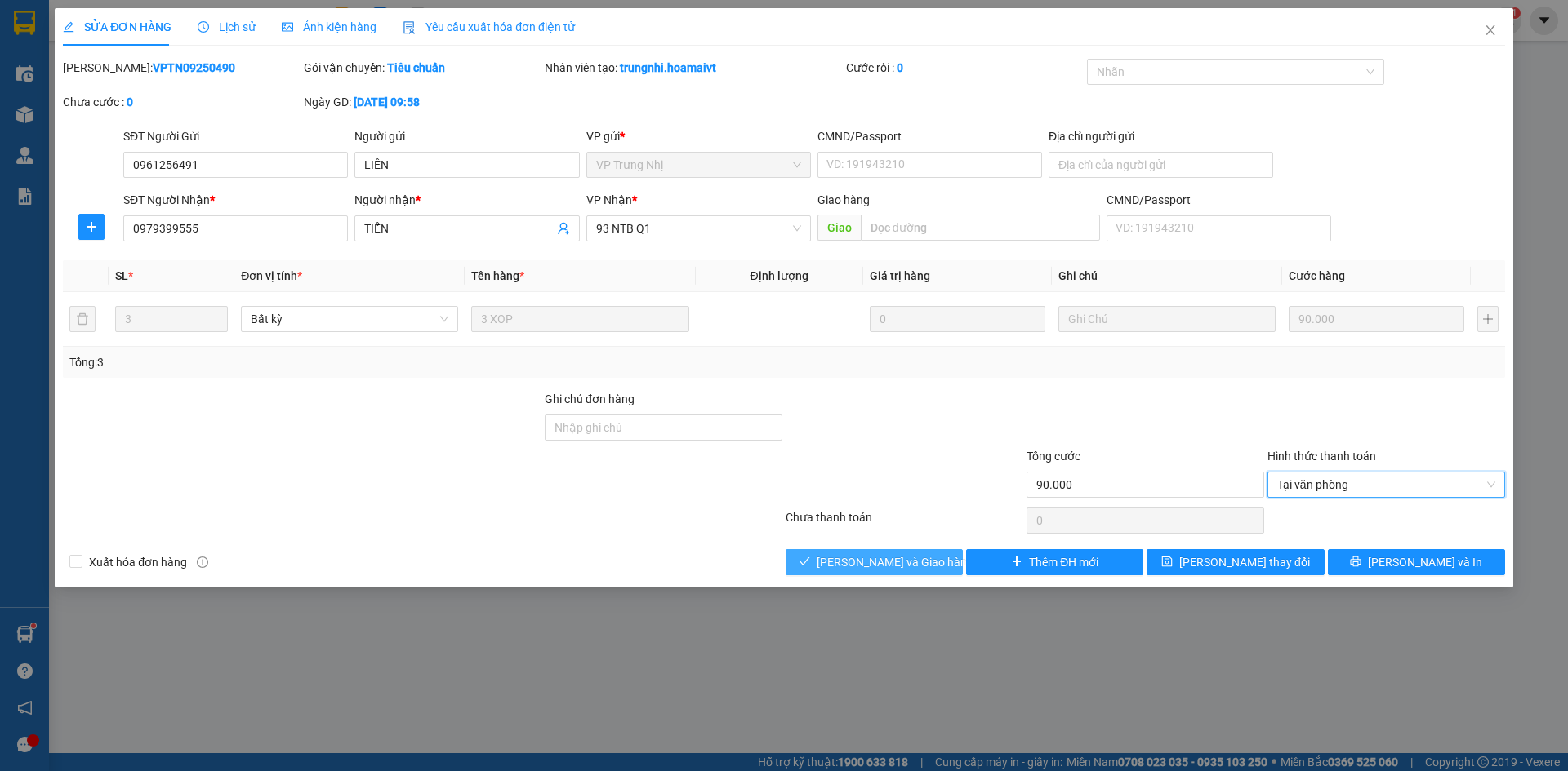
click at [919, 560] on span "[PERSON_NAME] và Giao hàng" at bounding box center [895, 562] width 156 height 17
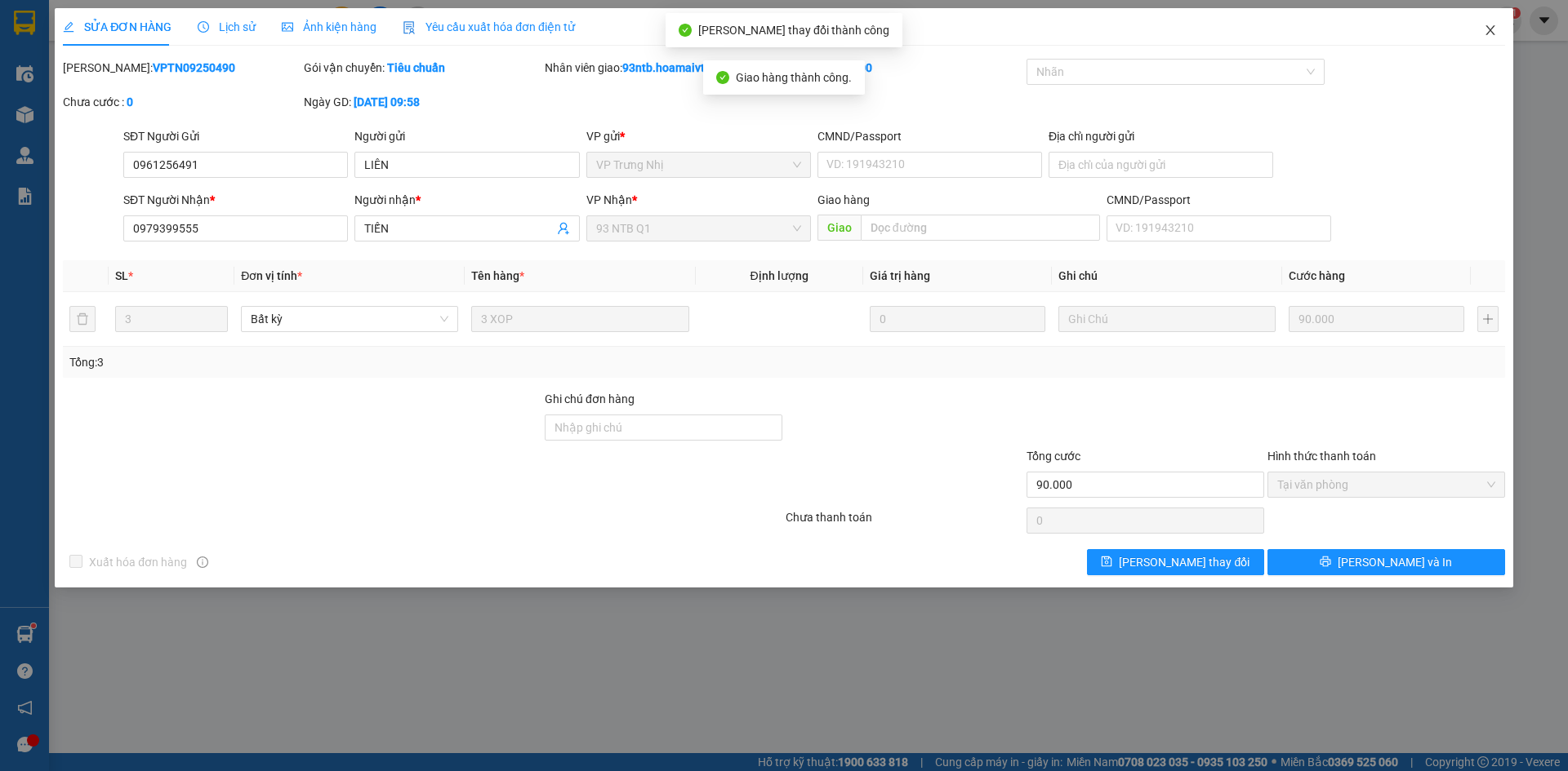
click at [1485, 39] on span "Close" at bounding box center [1490, 30] width 46 height 46
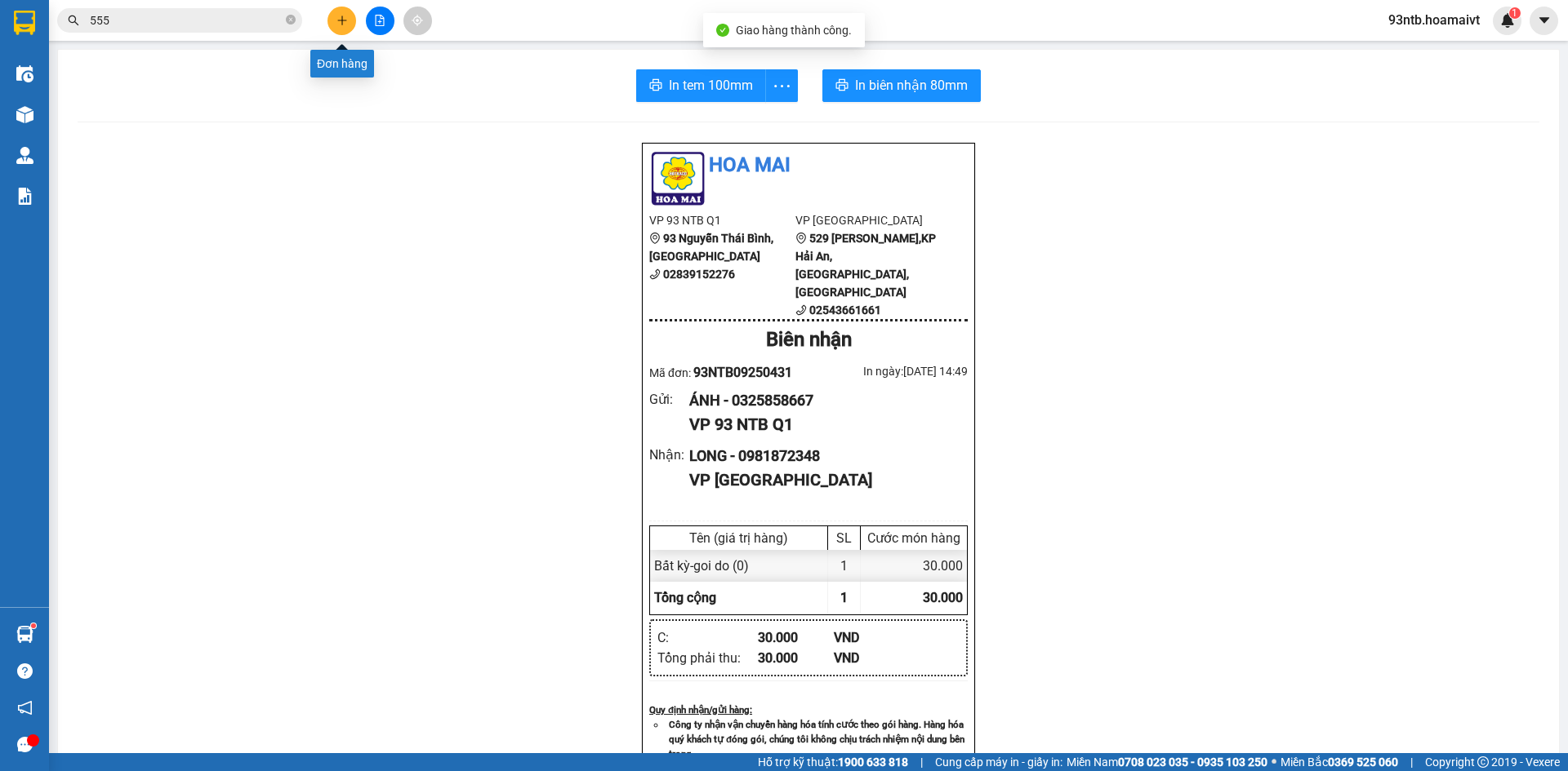
click at [332, 26] on button at bounding box center [341, 20] width 28 height 28
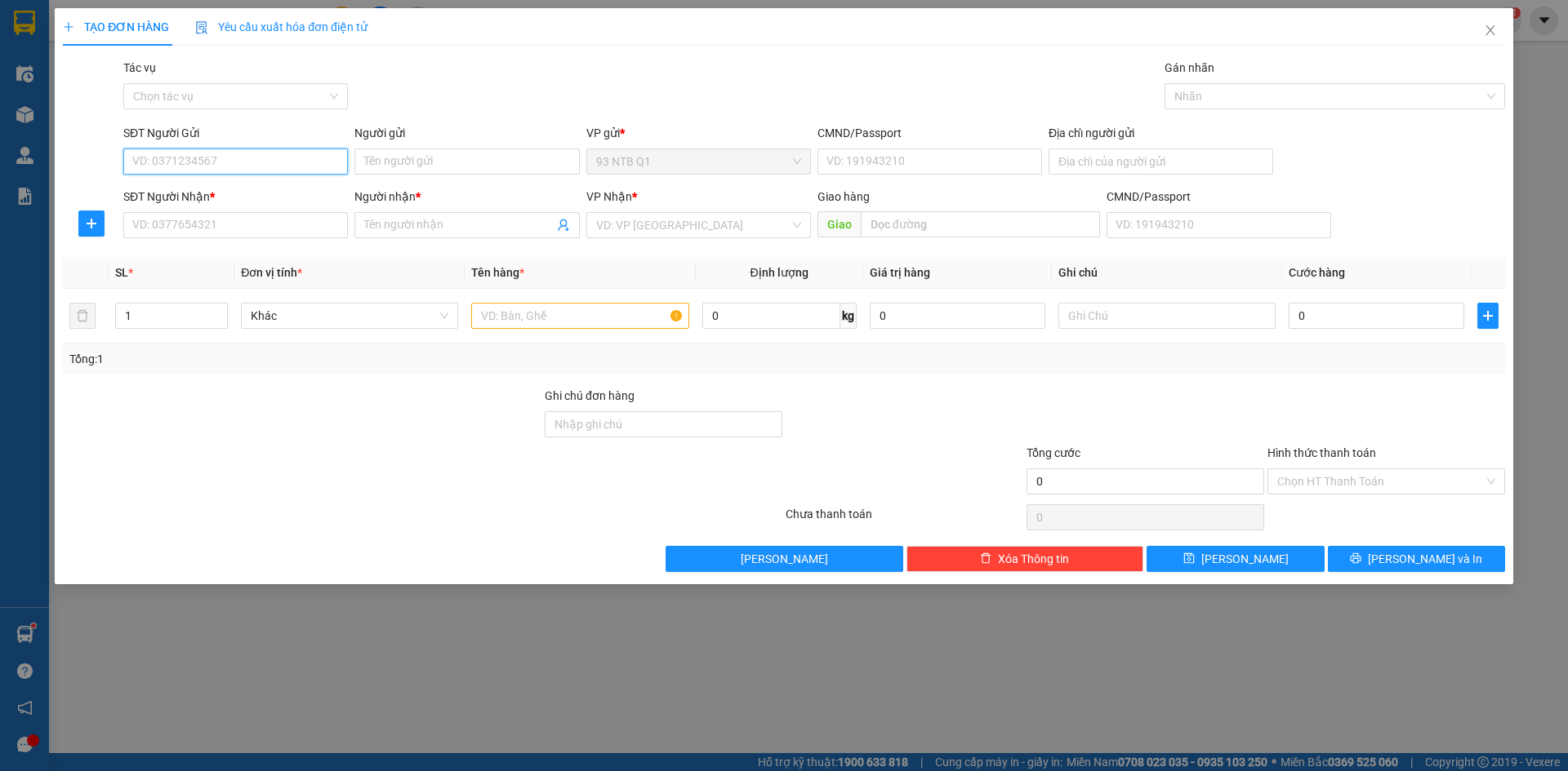
click at [314, 162] on input "SĐT Người Gửi" at bounding box center [235, 161] width 224 height 26
type input "0975434535"
click at [294, 195] on div "0975434535 - Nhu" at bounding box center [235, 194] width 205 height 17
type input "Nhu"
type input "0397602312"
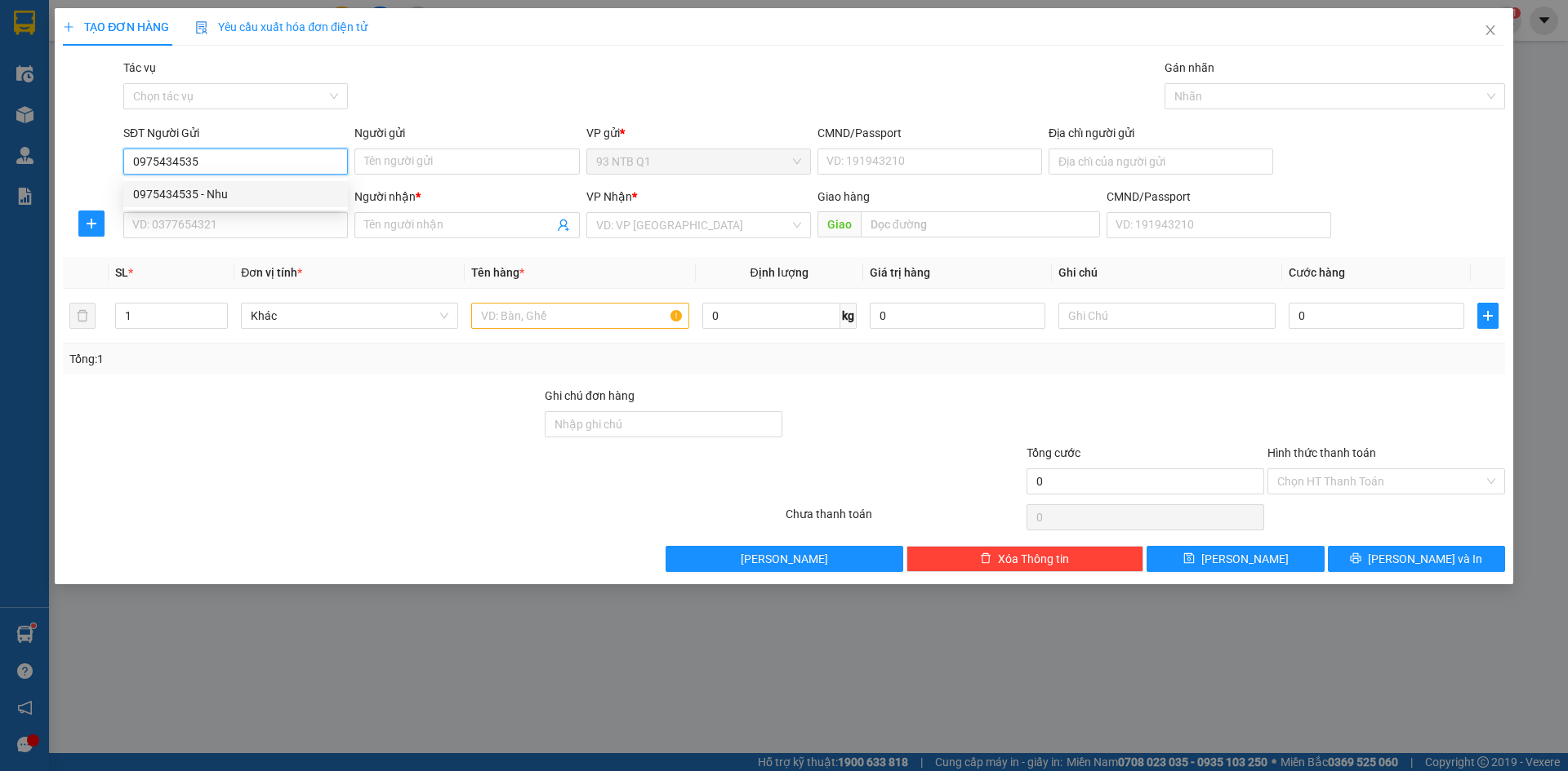
type input "Trang"
type input "0975434535"
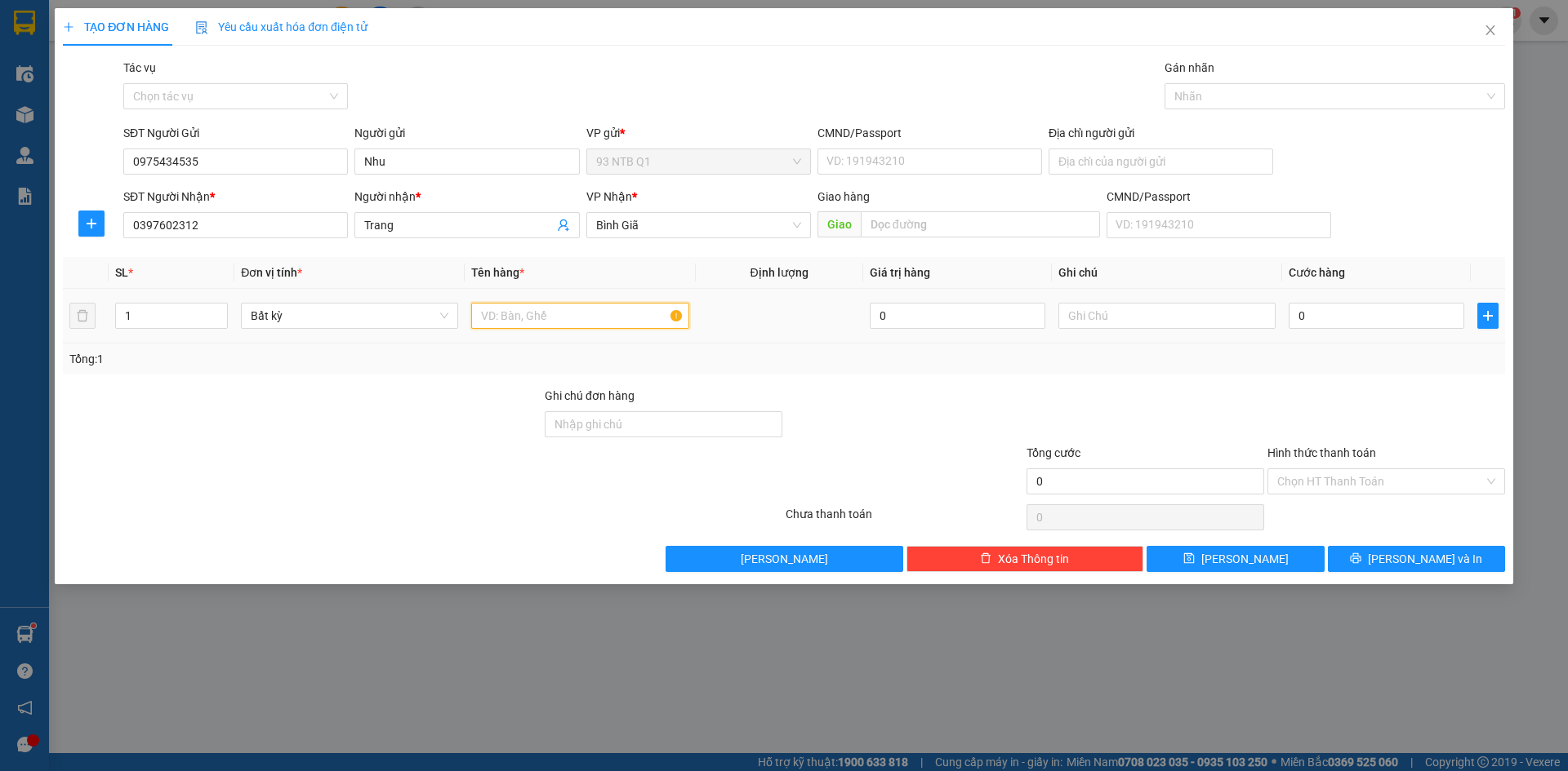
click at [530, 324] on input "text" at bounding box center [580, 316] width 218 height 26
type input "hs"
type input "30"
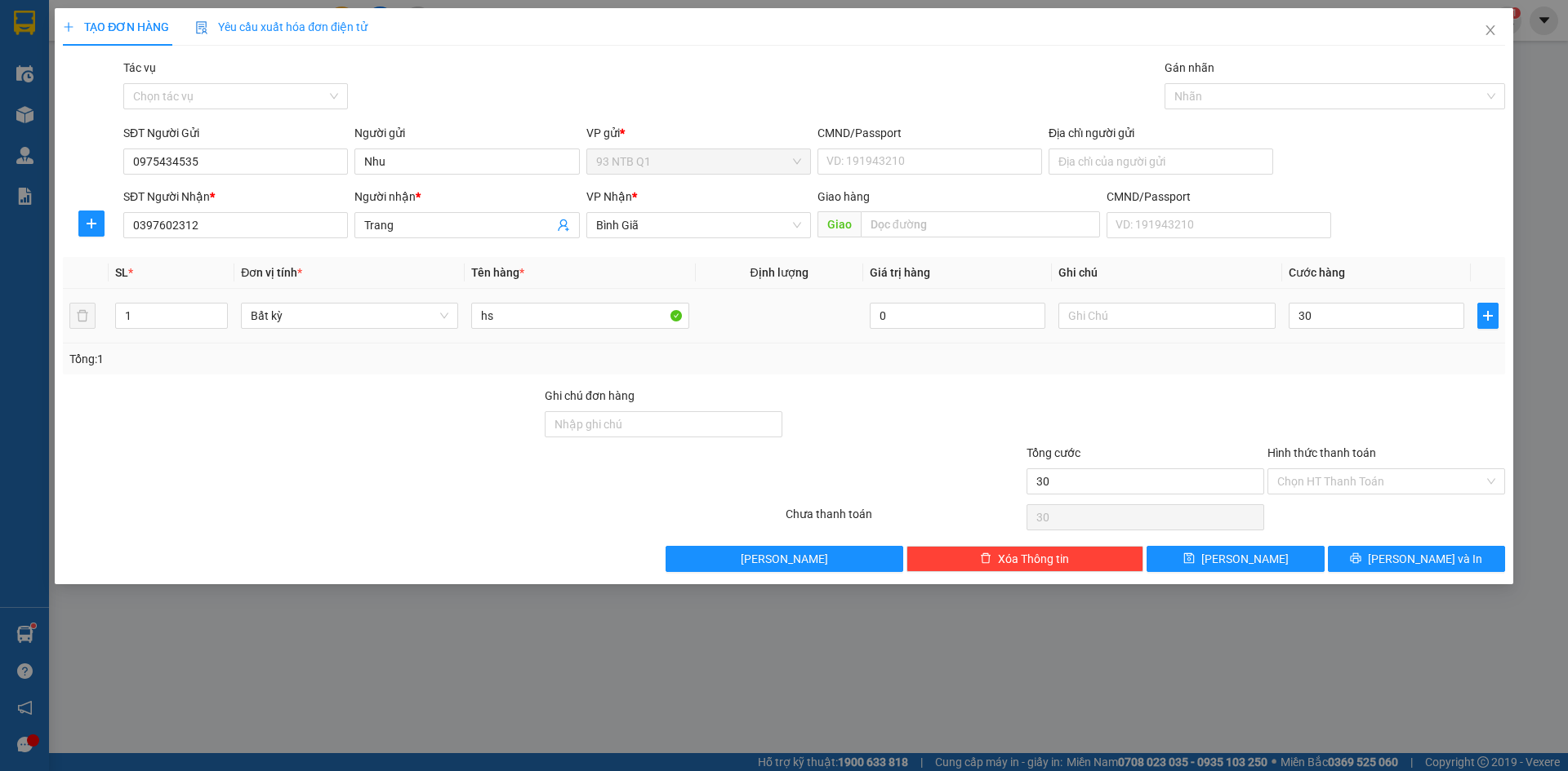
type input "30.000"
click at [1329, 344] on div "SL * Đơn vị tính * Tên hàng * Định lượng Giá trị hàng Ghi chú Cước hàng 1 Bất k…" at bounding box center [784, 316] width 1442 height 117
click at [1358, 550] on button "[PERSON_NAME] và In" at bounding box center [1416, 558] width 177 height 26
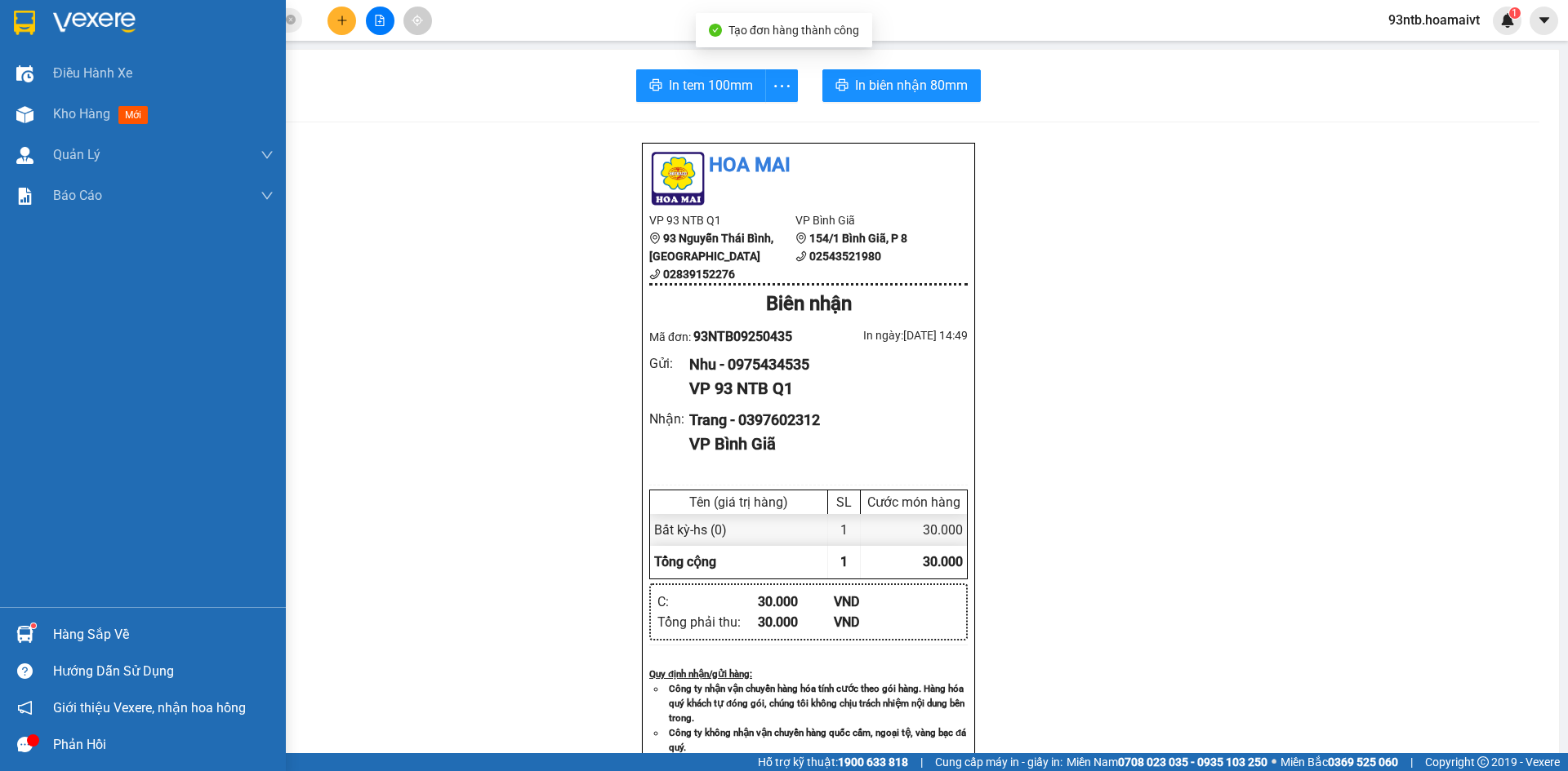
click at [72, 650] on div "Hàng sắp về" at bounding box center [143, 635] width 286 height 37
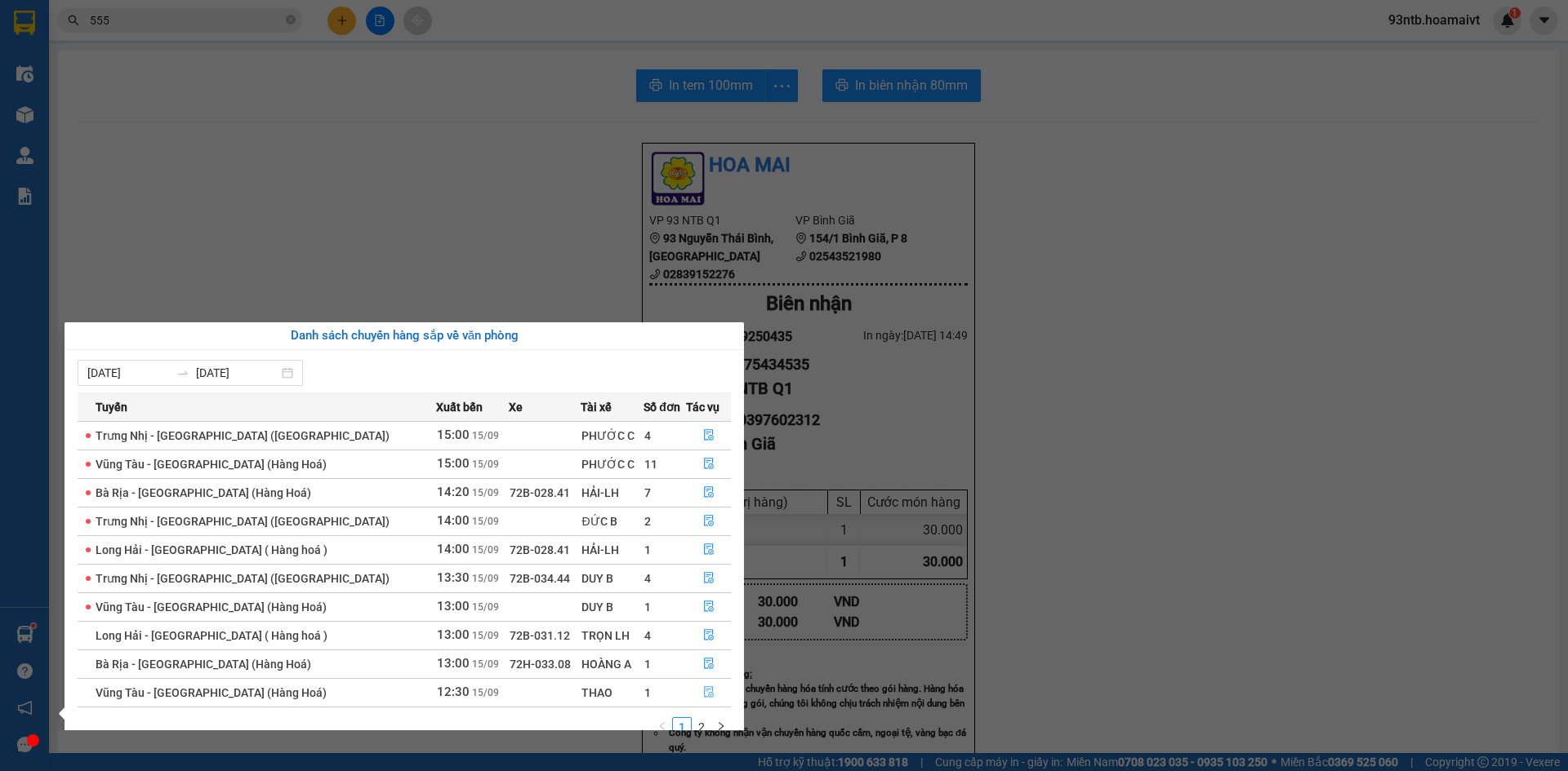
scroll to position [26, 0]
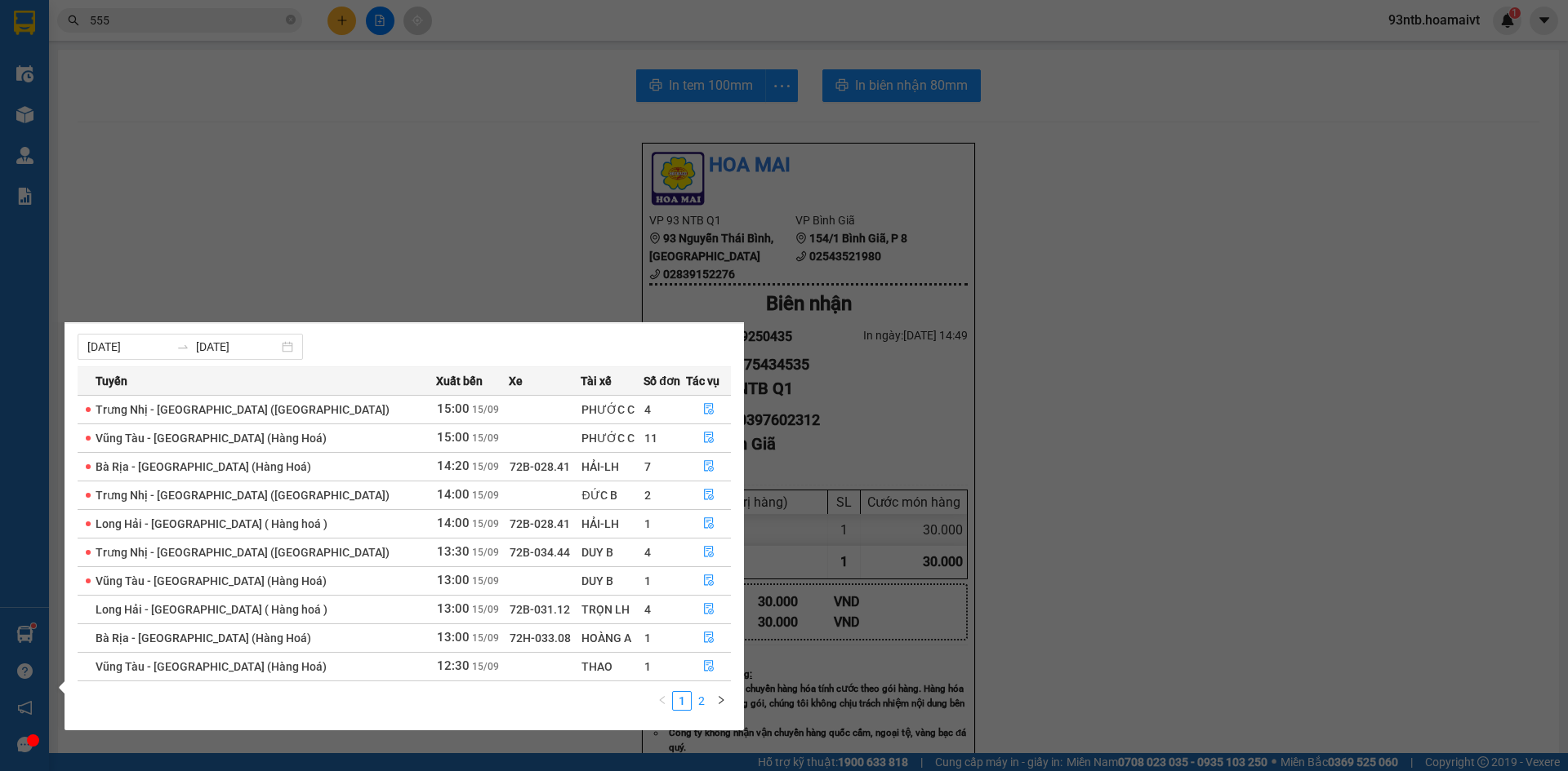
click at [699, 702] on link "2" at bounding box center [701, 701] width 17 height 17
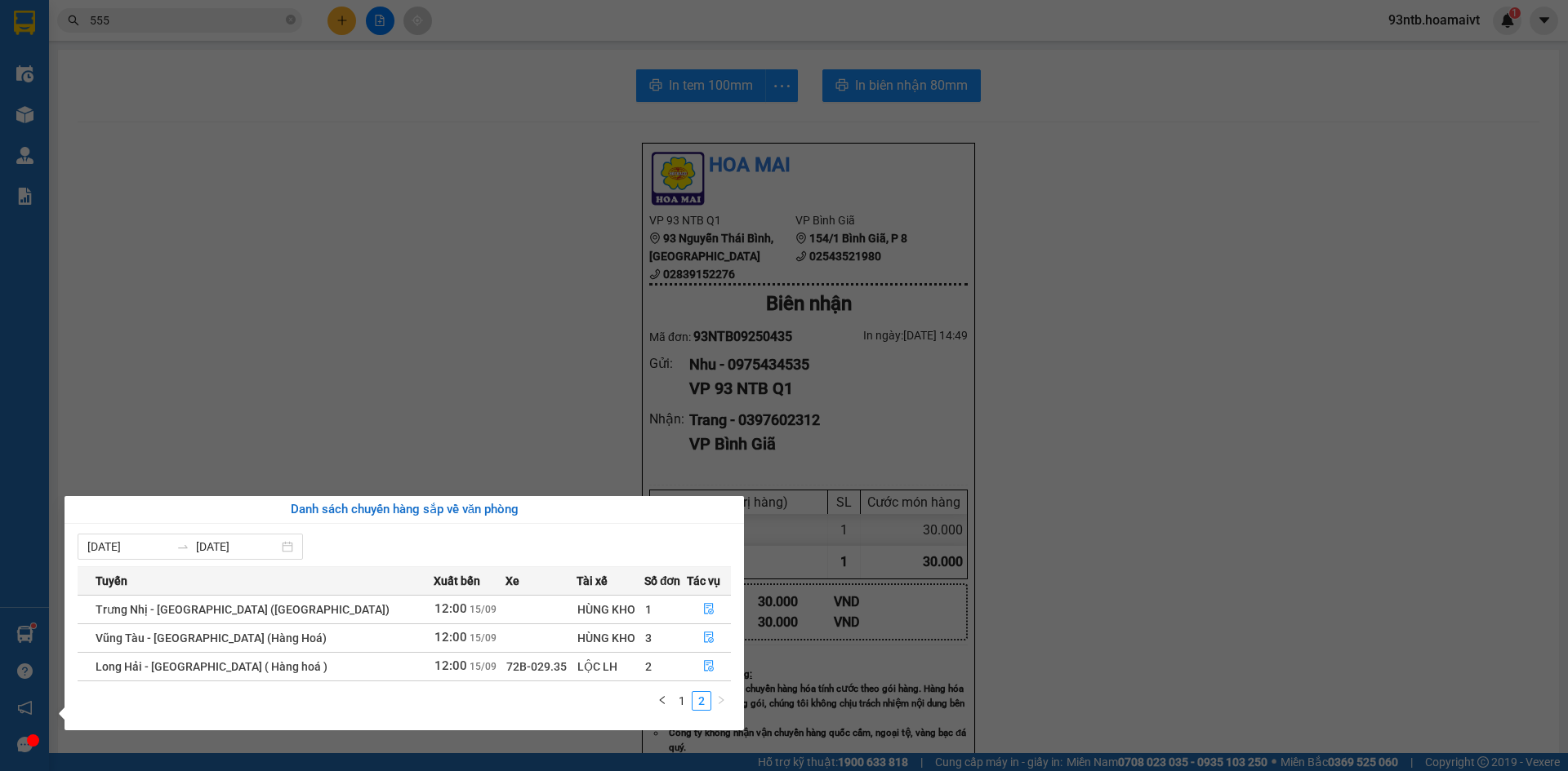
scroll to position [0, 0]
click at [707, 635] on icon "file-done" at bounding box center [709, 638] width 12 height 12
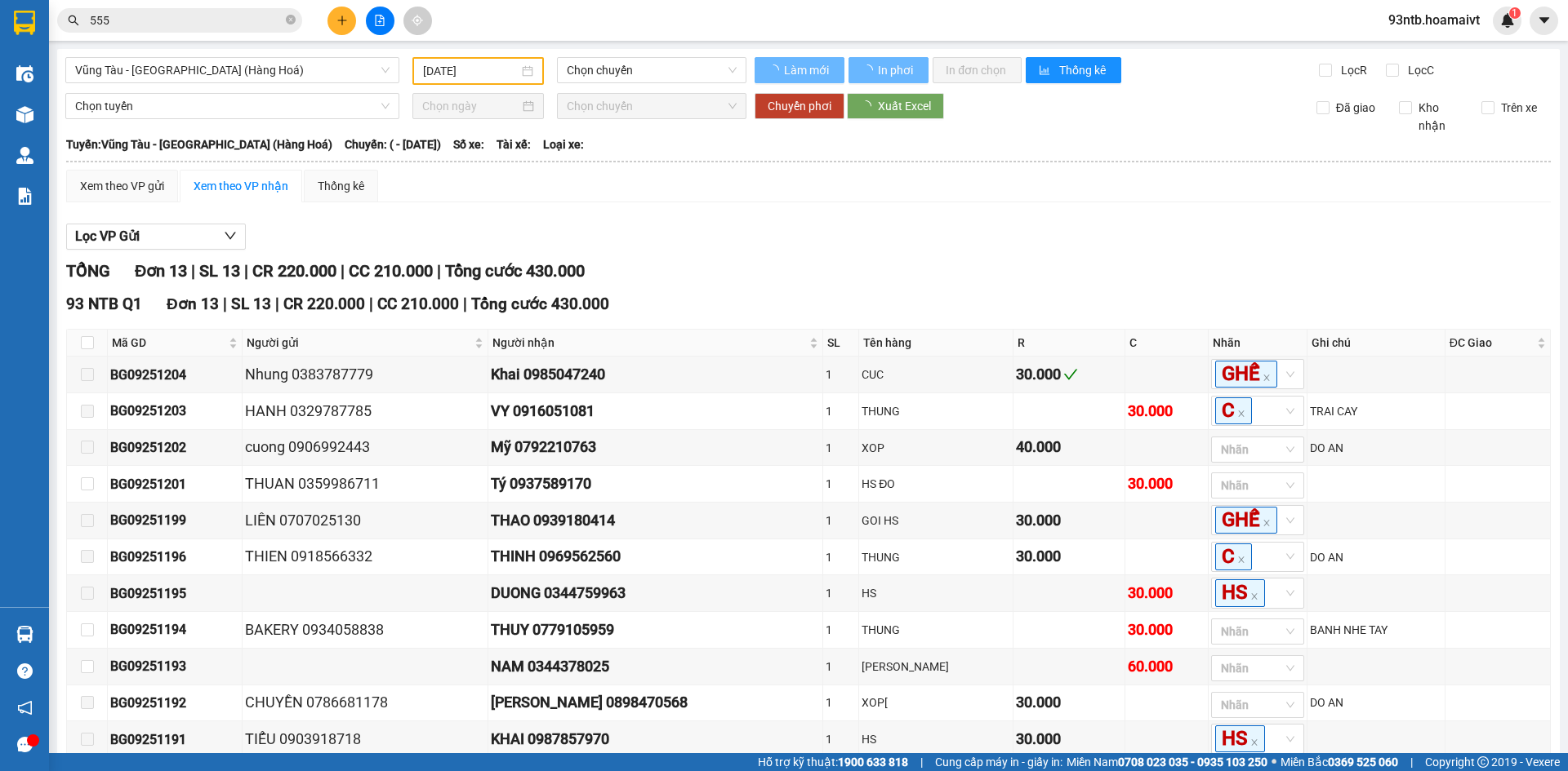
type input "[DATE]"
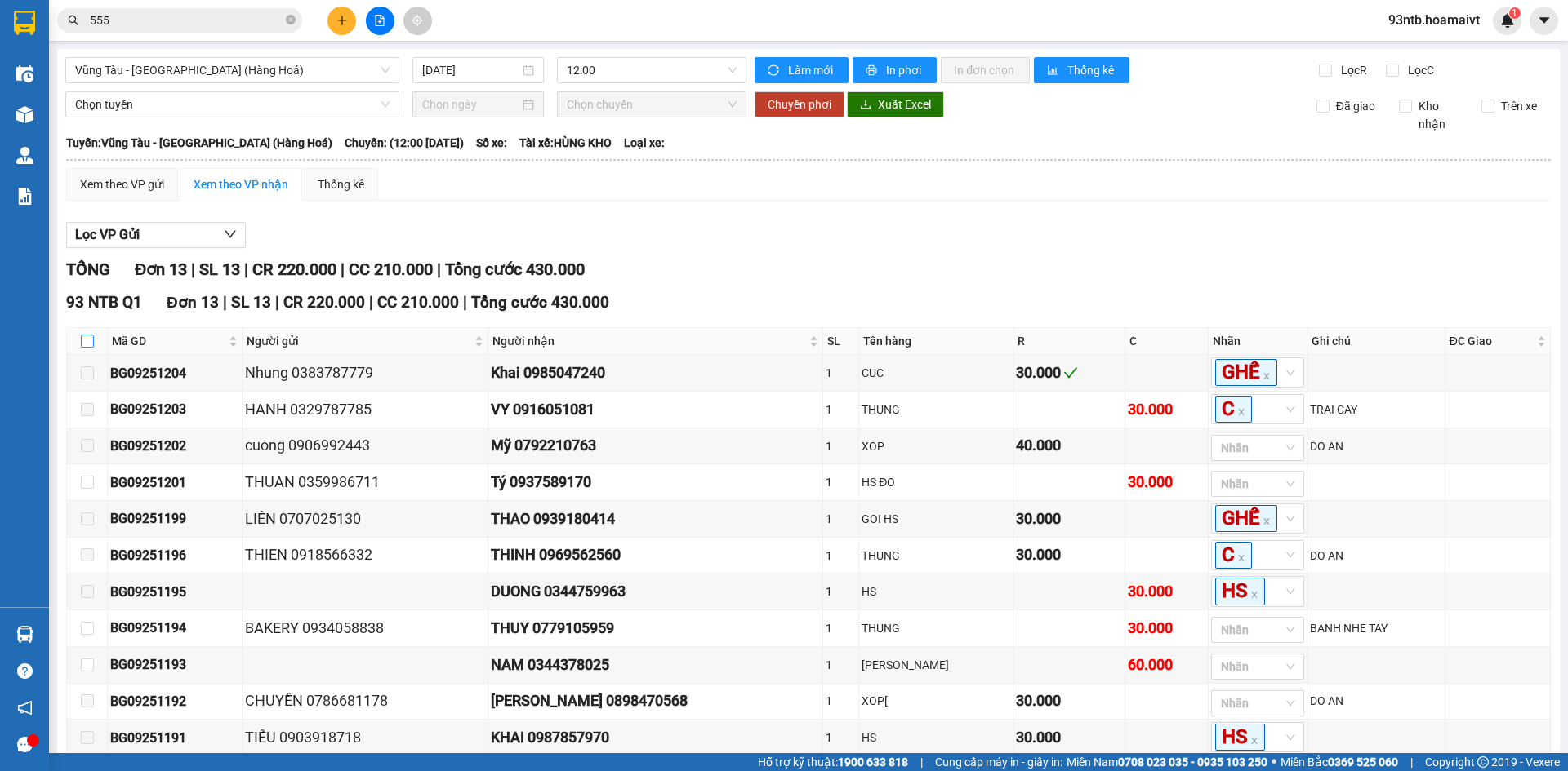
click at [87, 337] on input "checkbox" at bounding box center [86, 341] width 13 height 13
checkbox input "true"
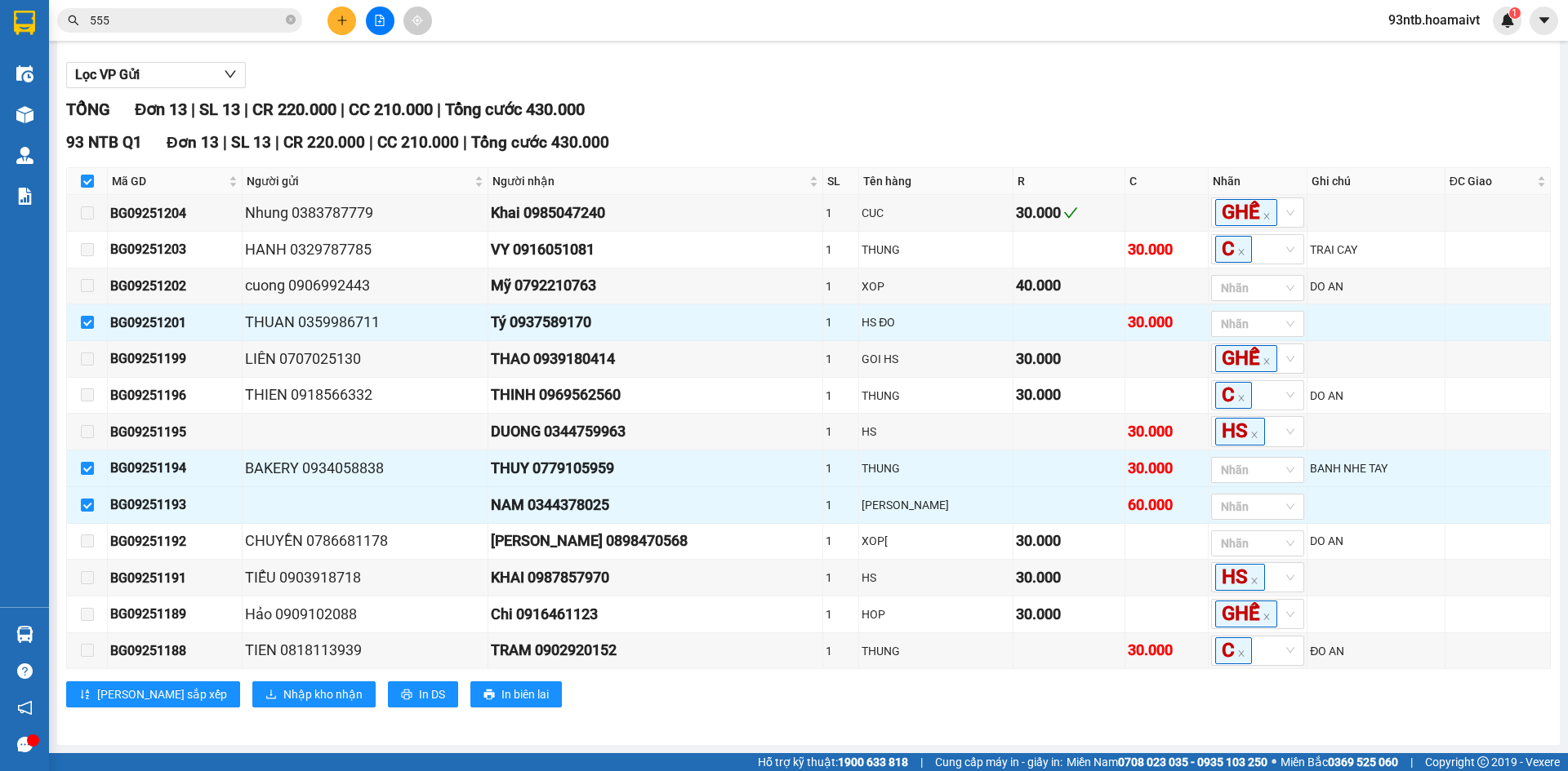
scroll to position [222, 0]
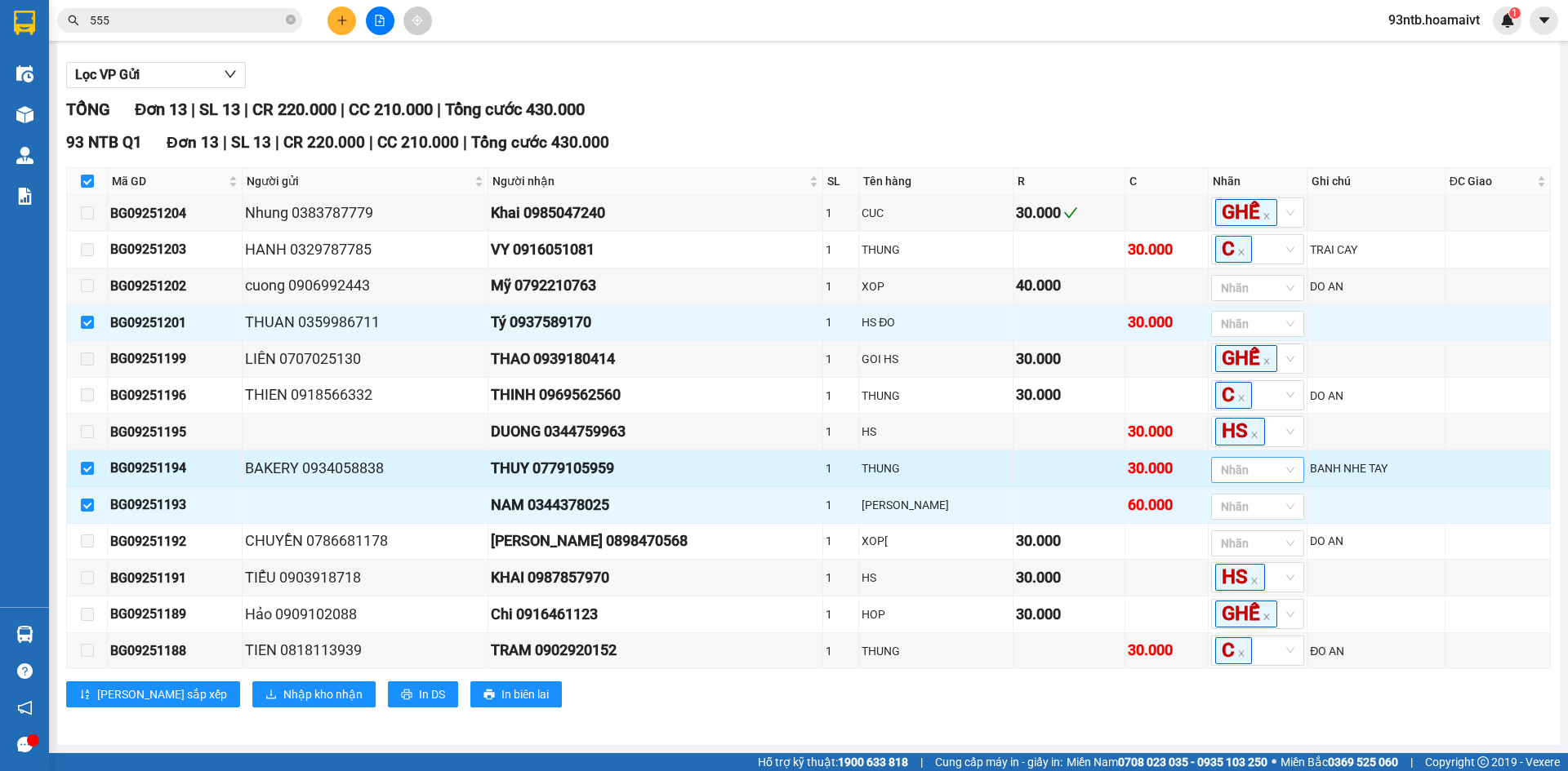
click at [1215, 460] on div "Nhãn" at bounding box center [1258, 470] width 93 height 26
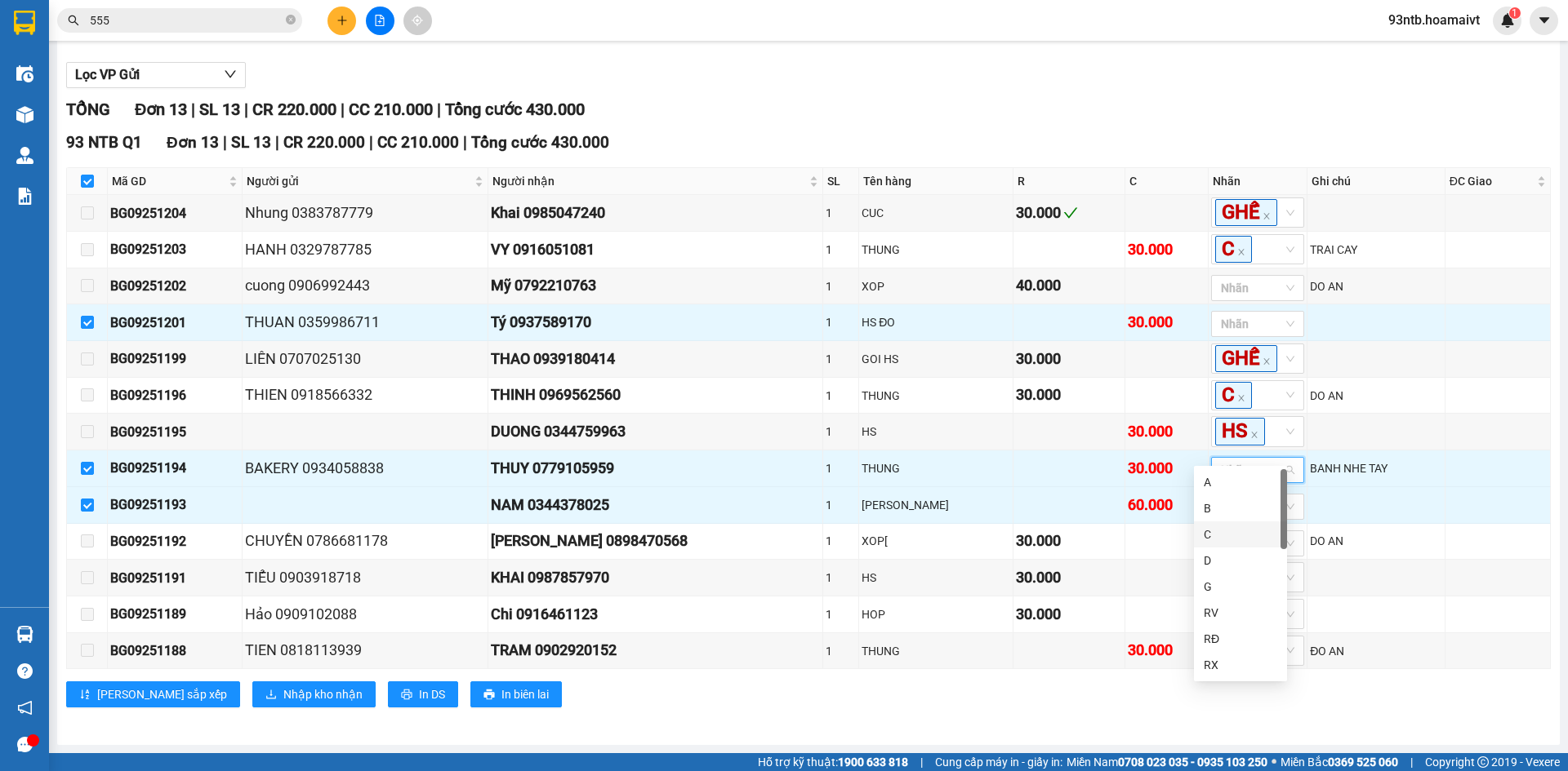
click at [1240, 536] on div "C" at bounding box center [1241, 534] width 74 height 17
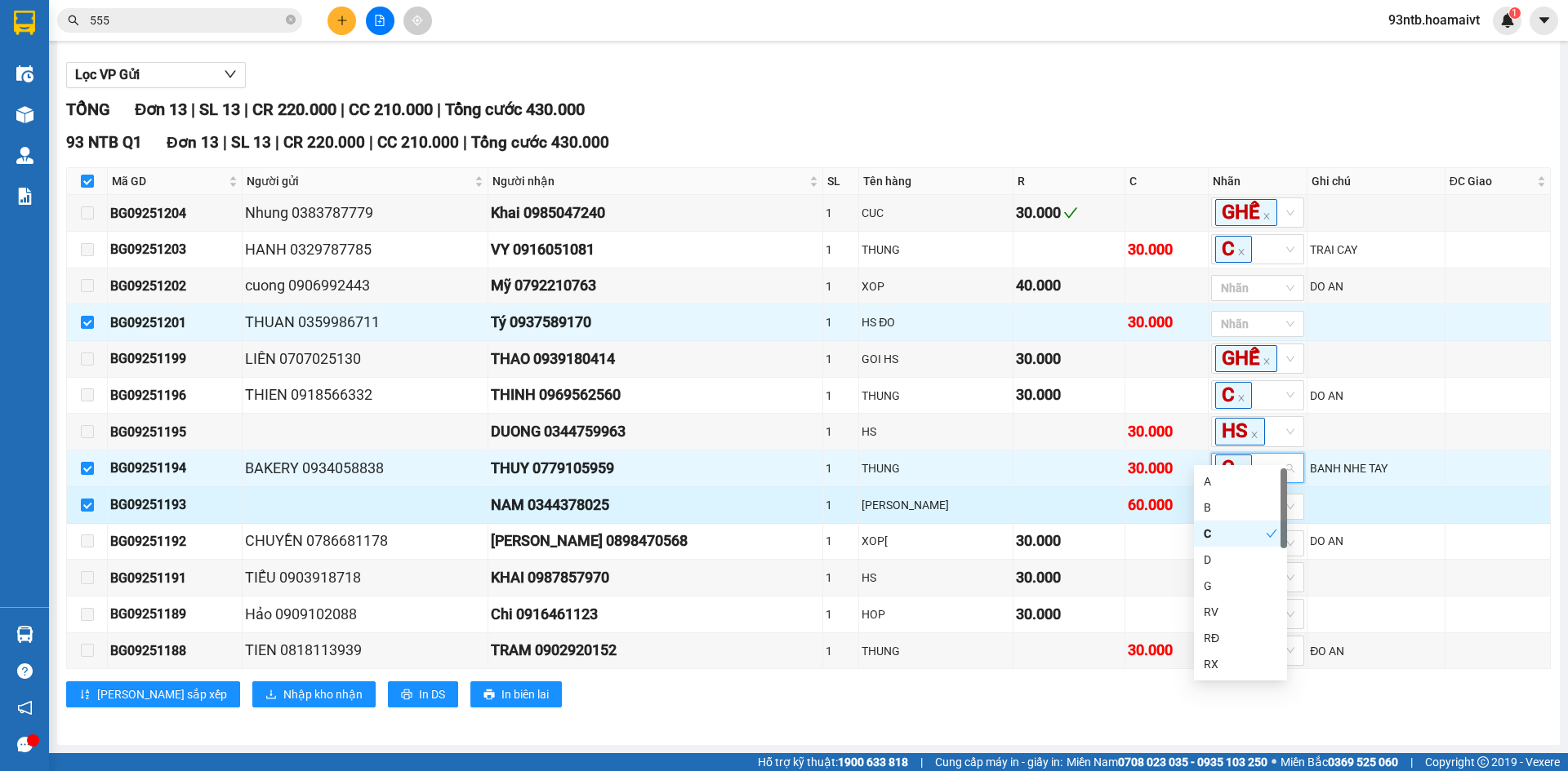
scroll to position [222, 0]
click at [1365, 567] on td at bounding box center [1377, 579] width 138 height 37
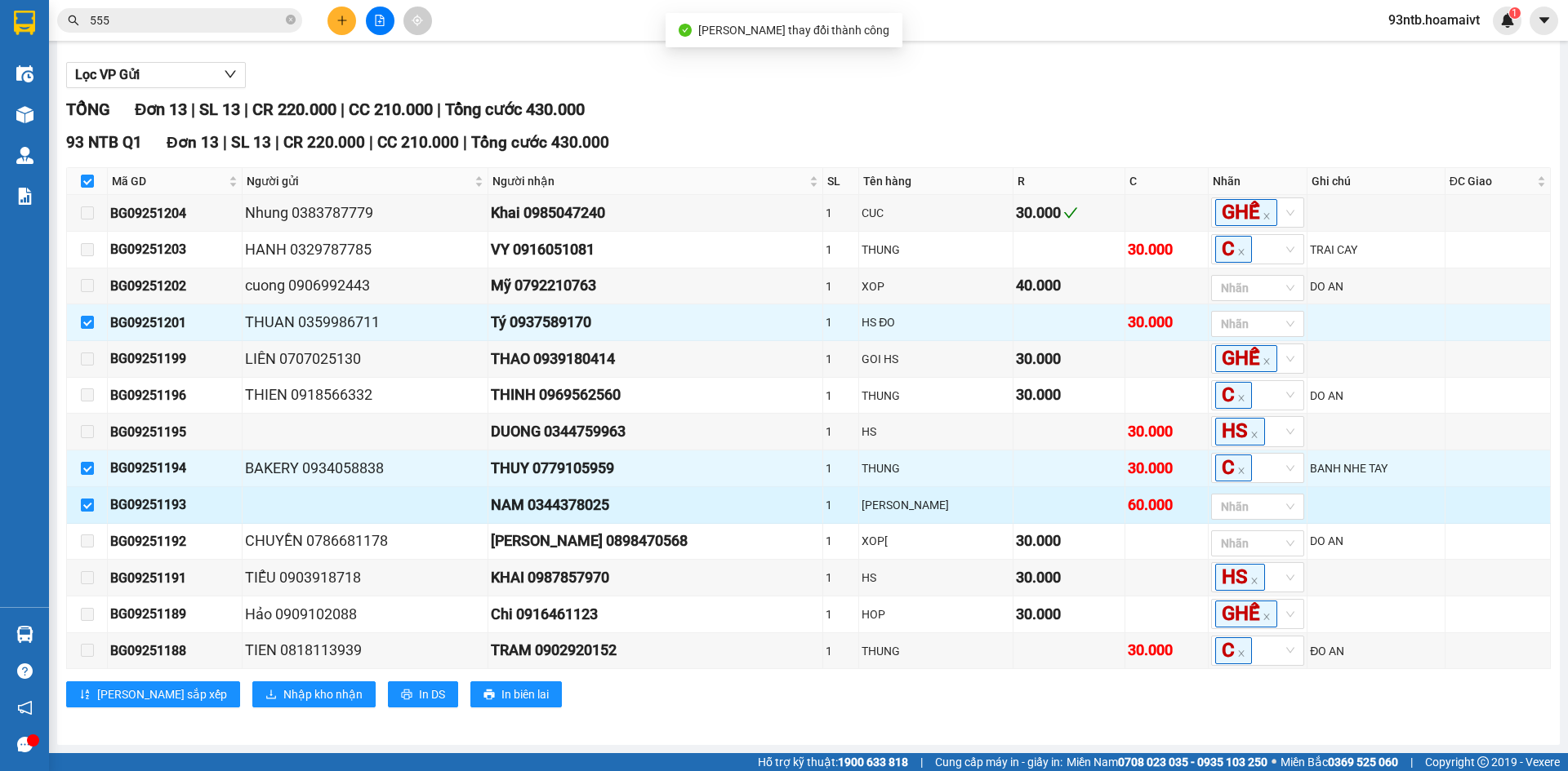
click at [85, 499] on input "checkbox" at bounding box center [86, 505] width 13 height 13
checkbox input "false"
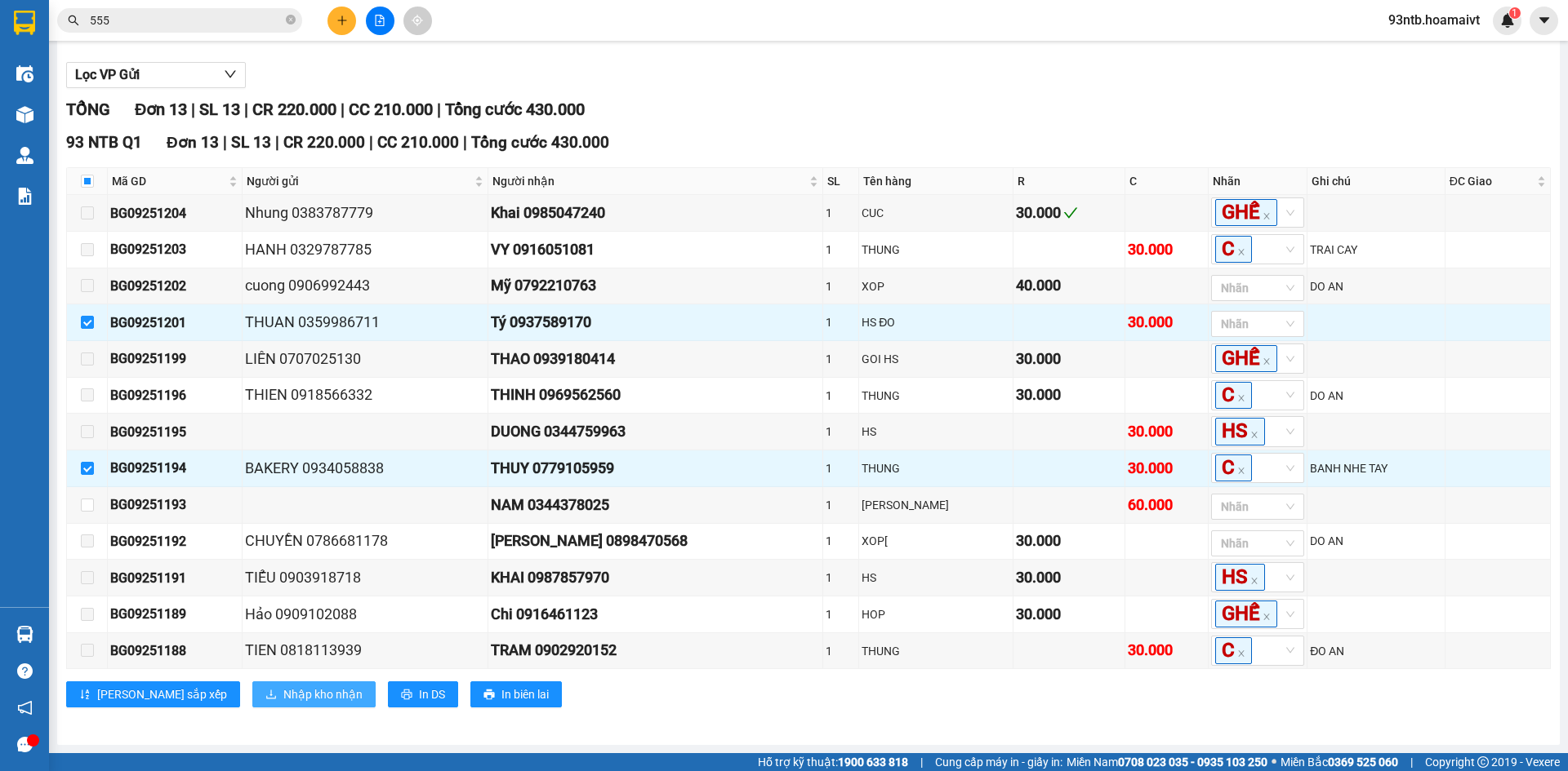
click at [284, 687] on span "Nhập kho nhận" at bounding box center [324, 694] width 80 height 17
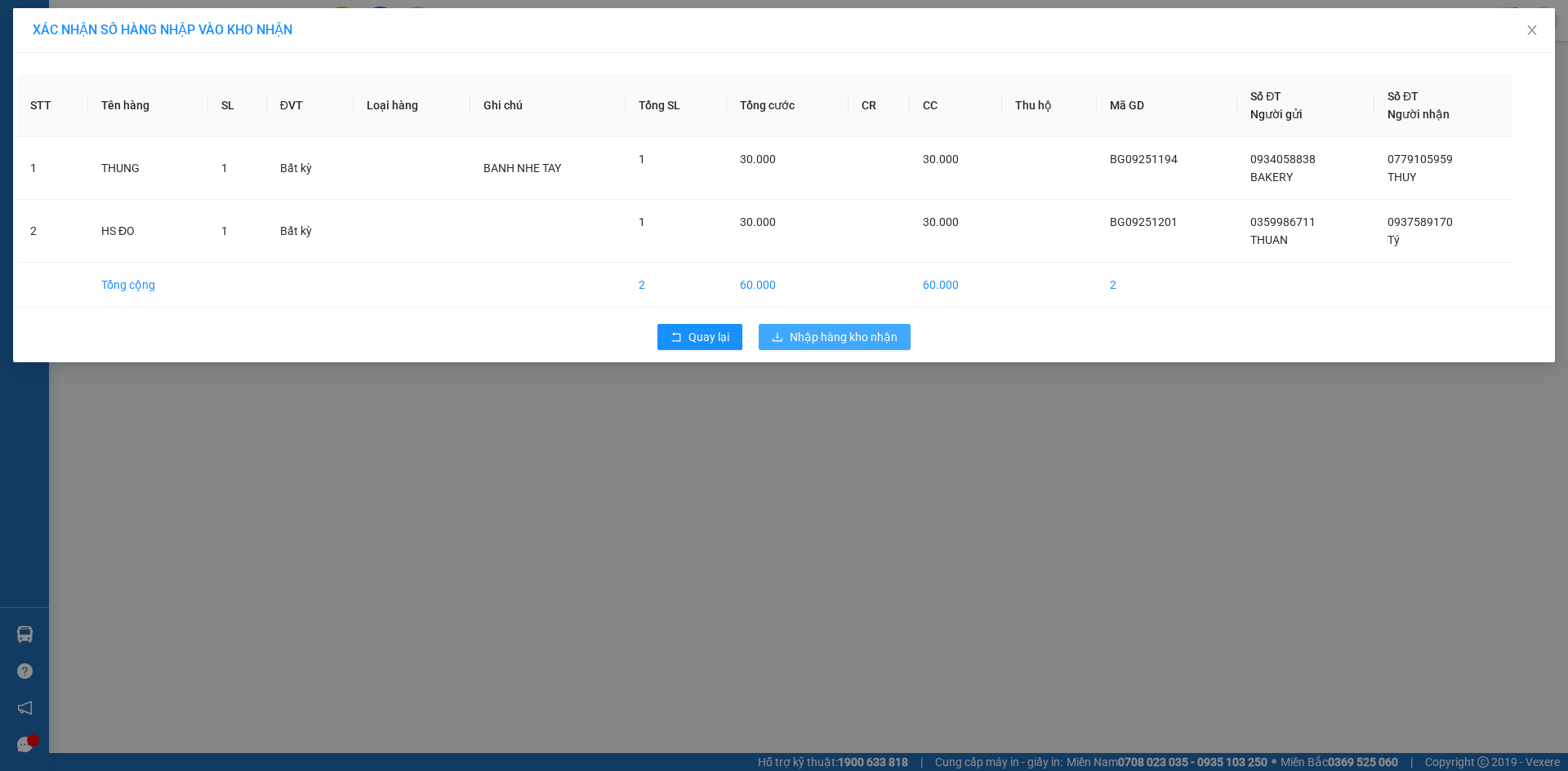
click at [797, 335] on span "Nhập hàng kho nhận" at bounding box center [843, 337] width 108 height 17
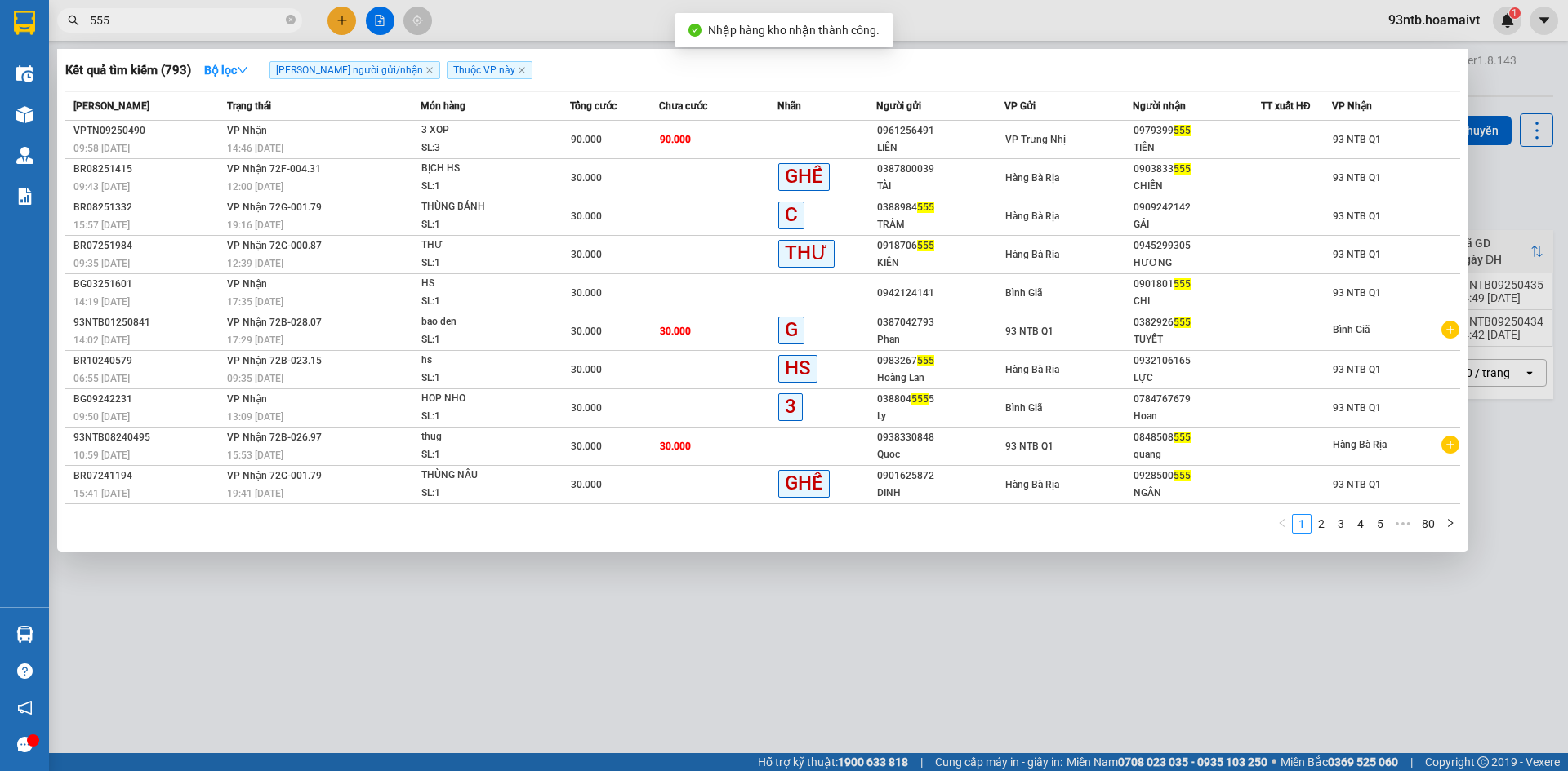
click at [208, 19] on input "555" at bounding box center [186, 20] width 192 height 17
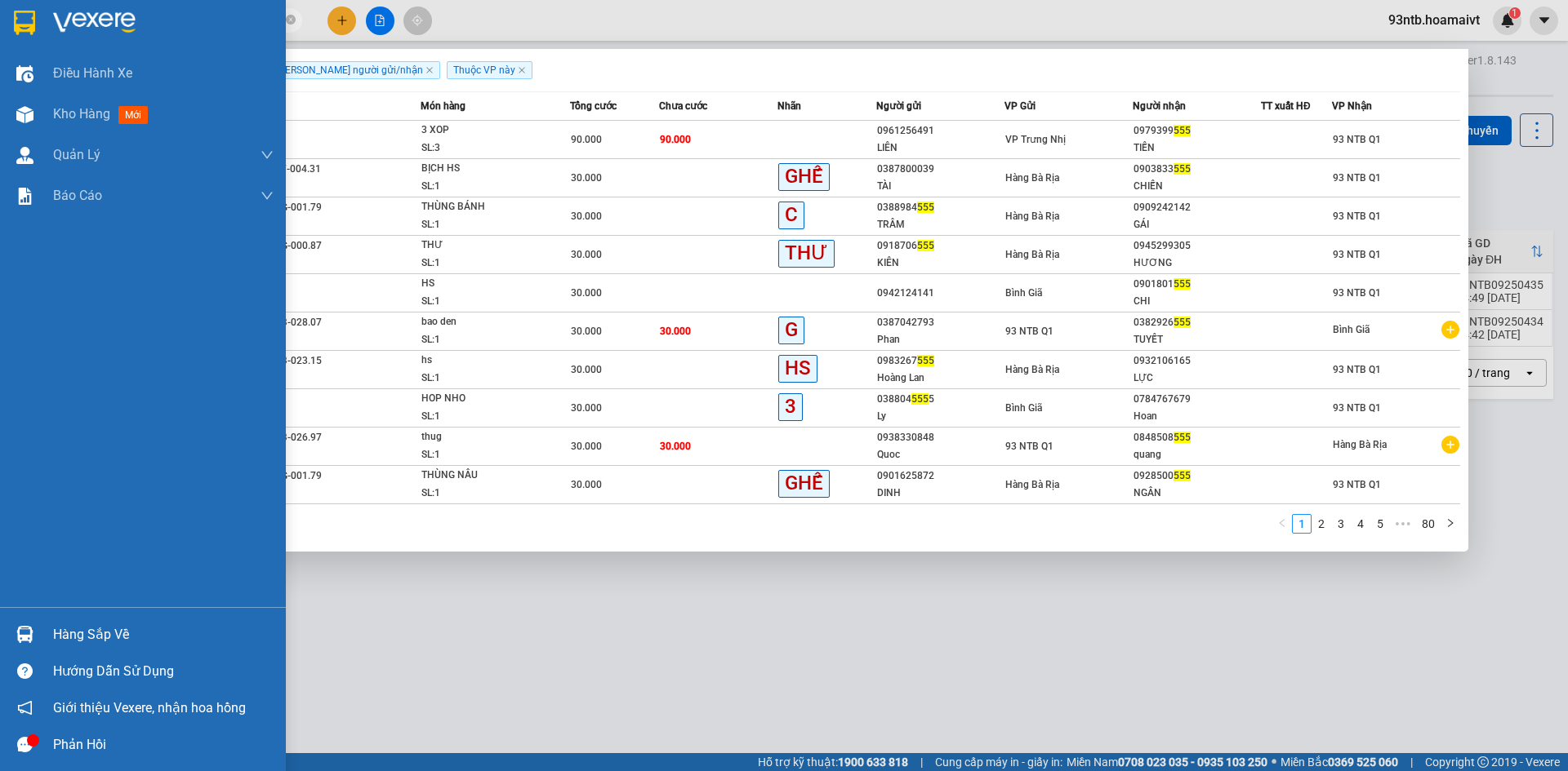
click at [54, 637] on div "Hàng sắp về" at bounding box center [163, 634] width 221 height 24
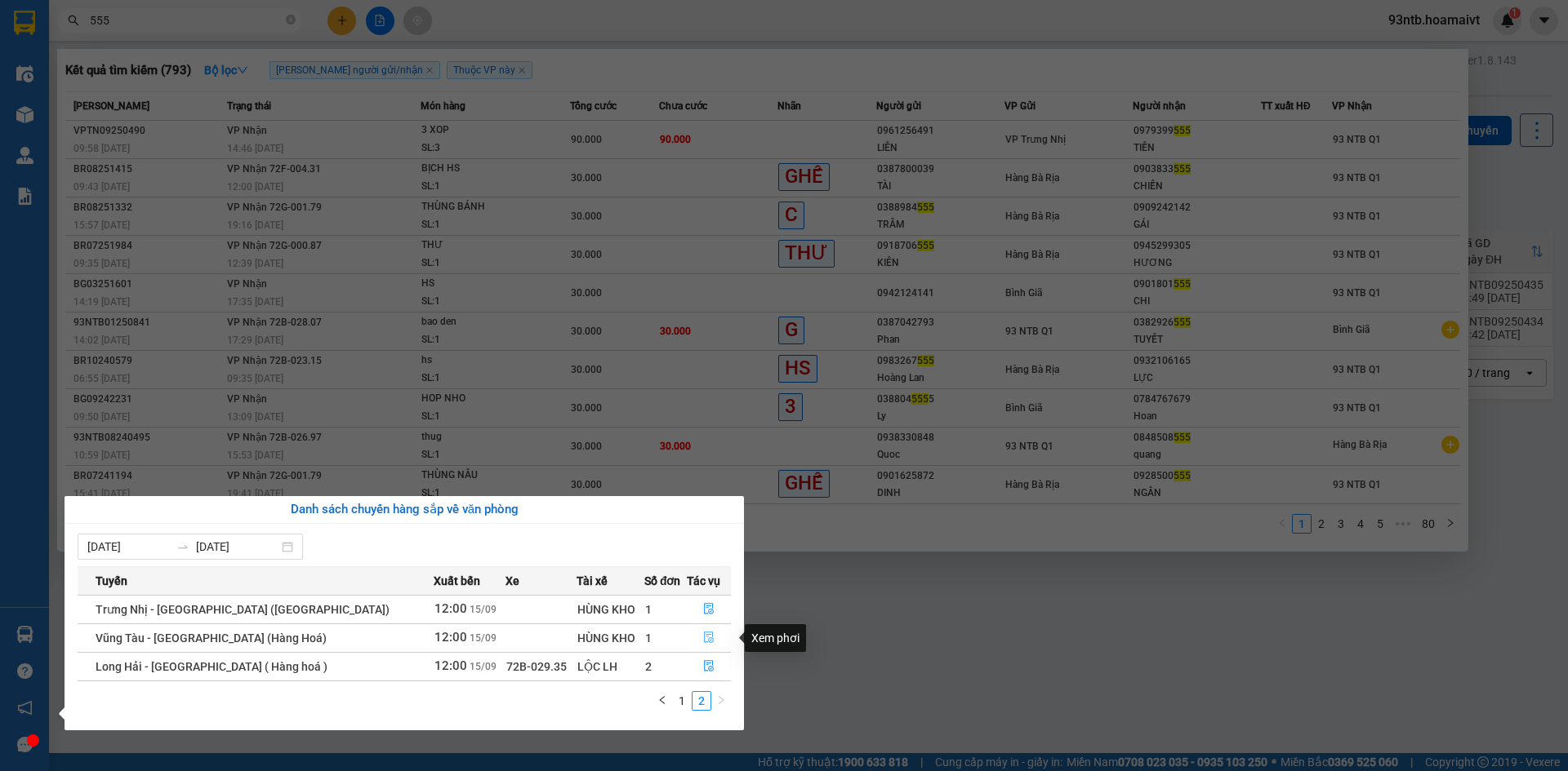
click at [703, 645] on span "file-done" at bounding box center [709, 638] width 12 height 13
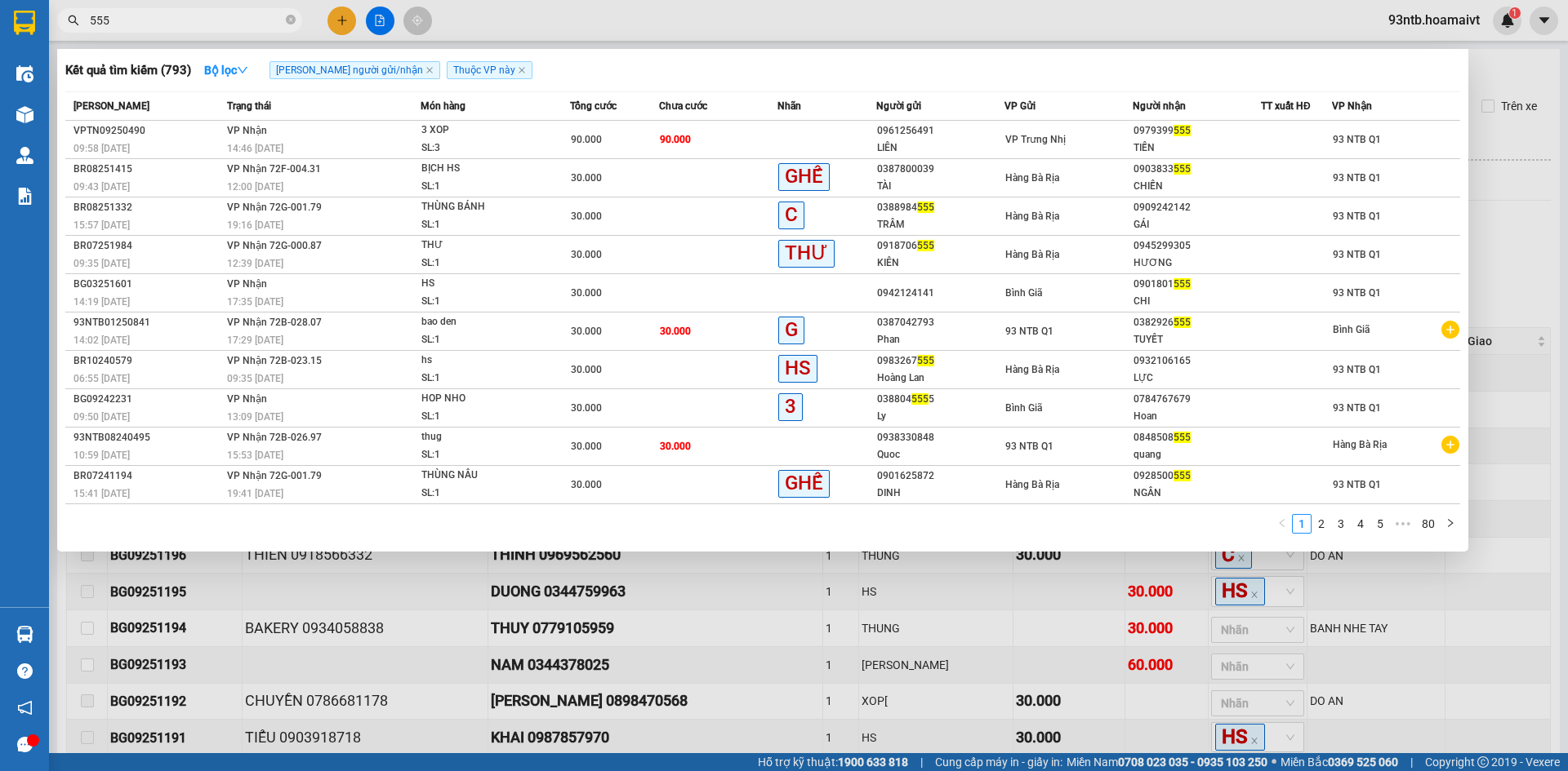
click at [878, 639] on div at bounding box center [784, 386] width 1568 height 771
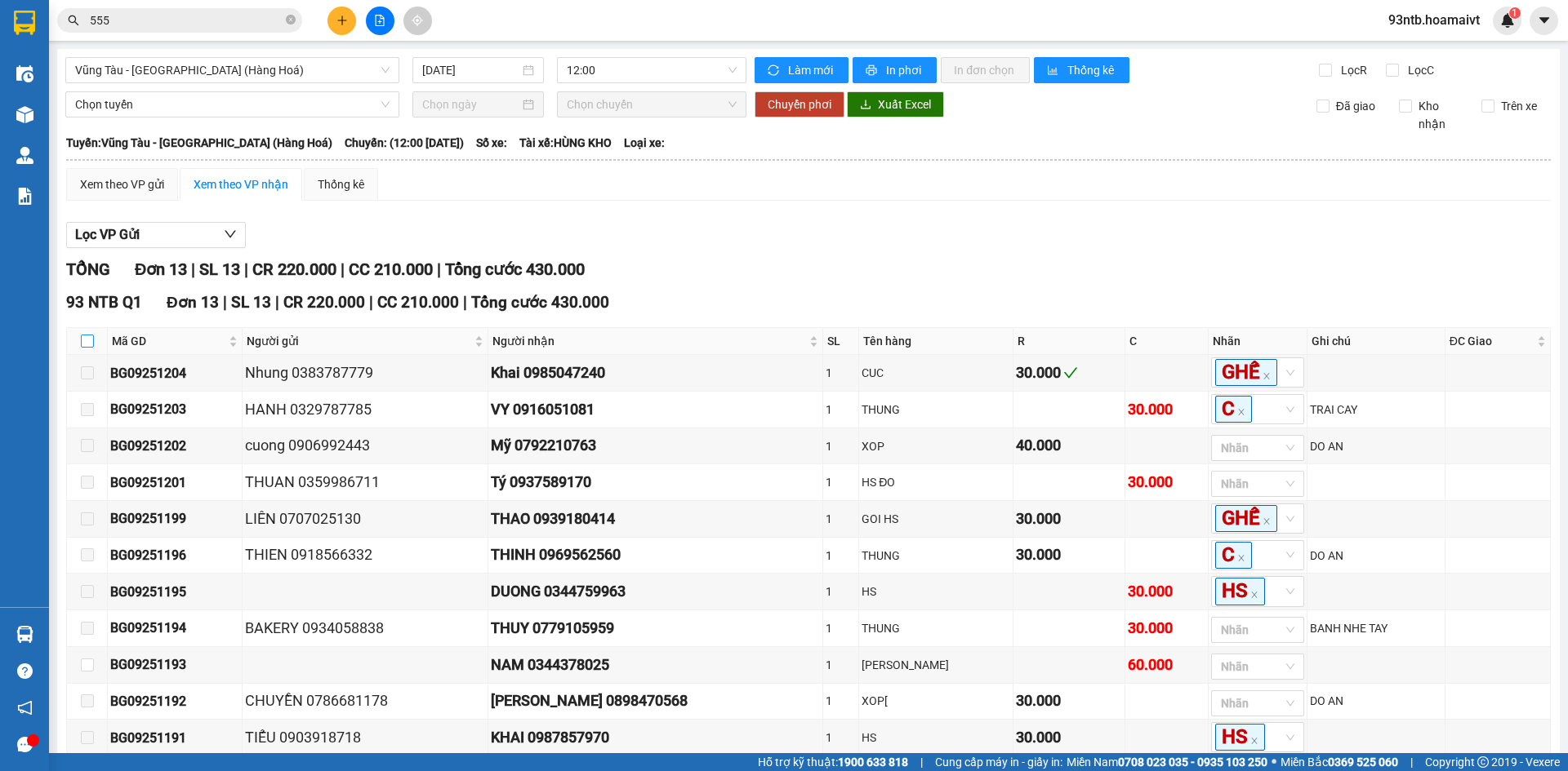
click at [89, 344] on input "checkbox" at bounding box center [86, 341] width 13 height 13
checkbox input "true"
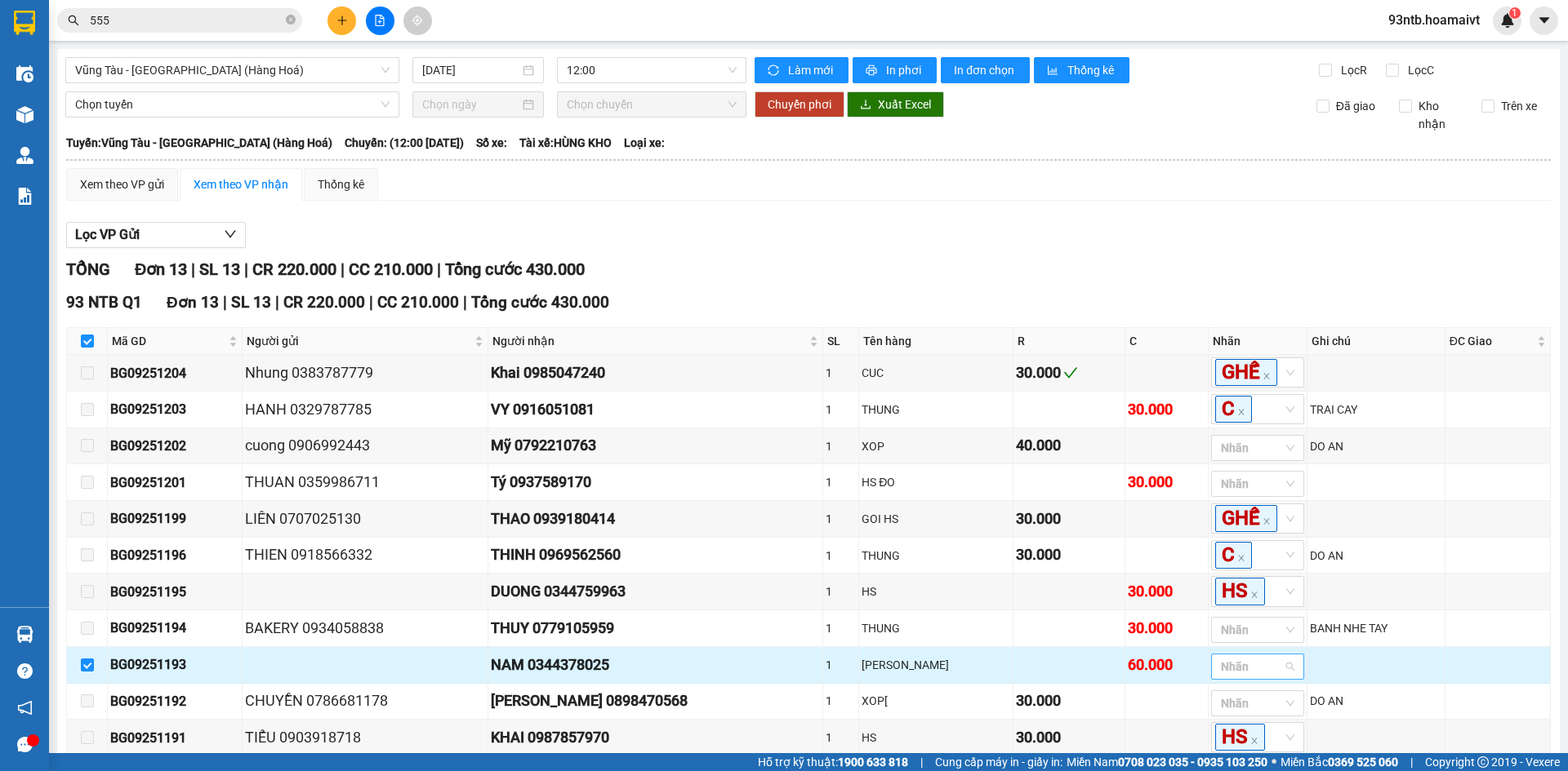
click at [1215, 677] on div at bounding box center [1249, 667] width 69 height 19
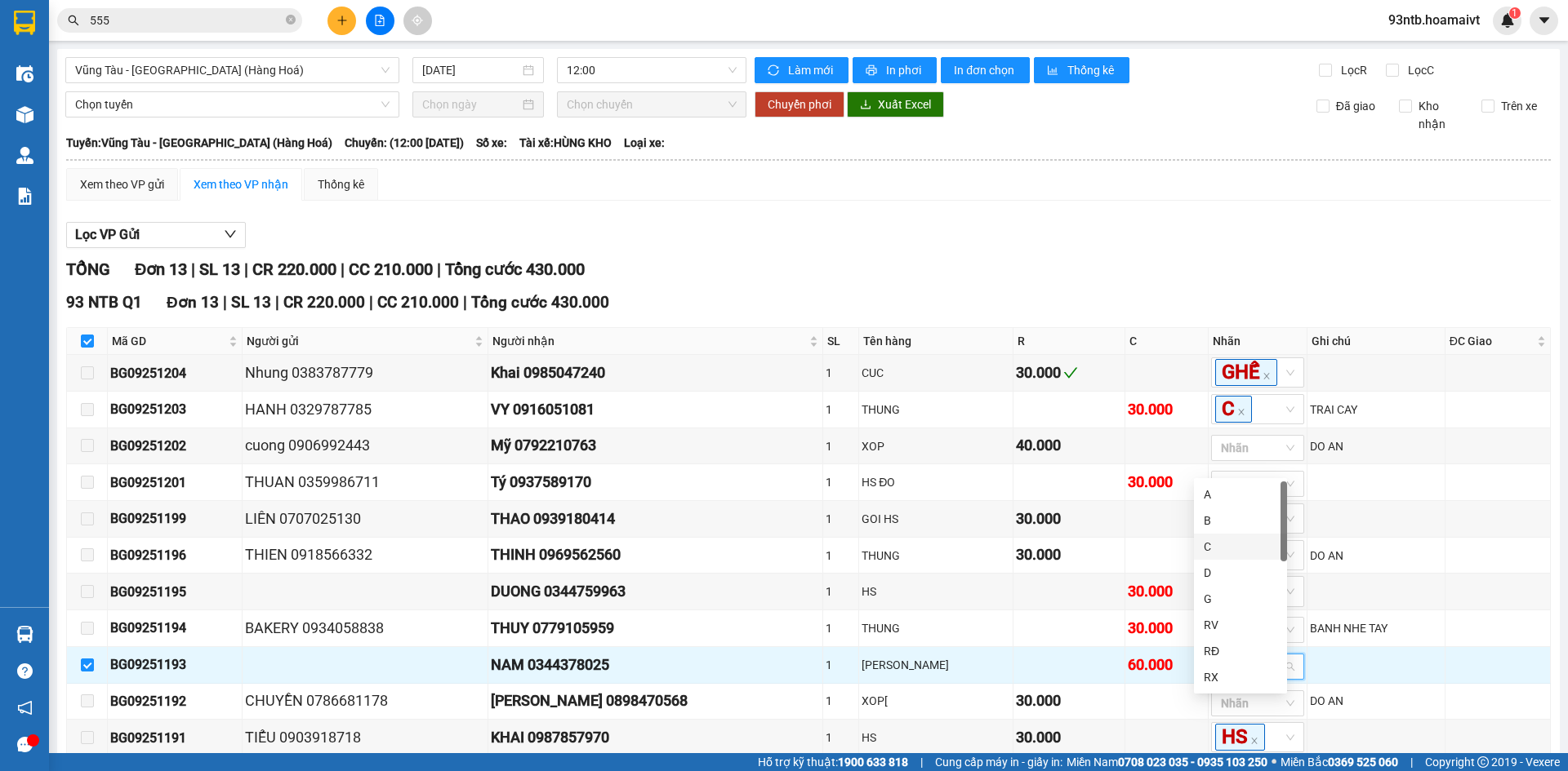
click at [1231, 546] on div "C" at bounding box center [1241, 547] width 74 height 17
click at [1145, 279] on div "TỔNG Đơn 13 | SL 13 | CR 220.000 | CC 210.000 | Tổng cước 430.000" at bounding box center [808, 270] width 1484 height 25
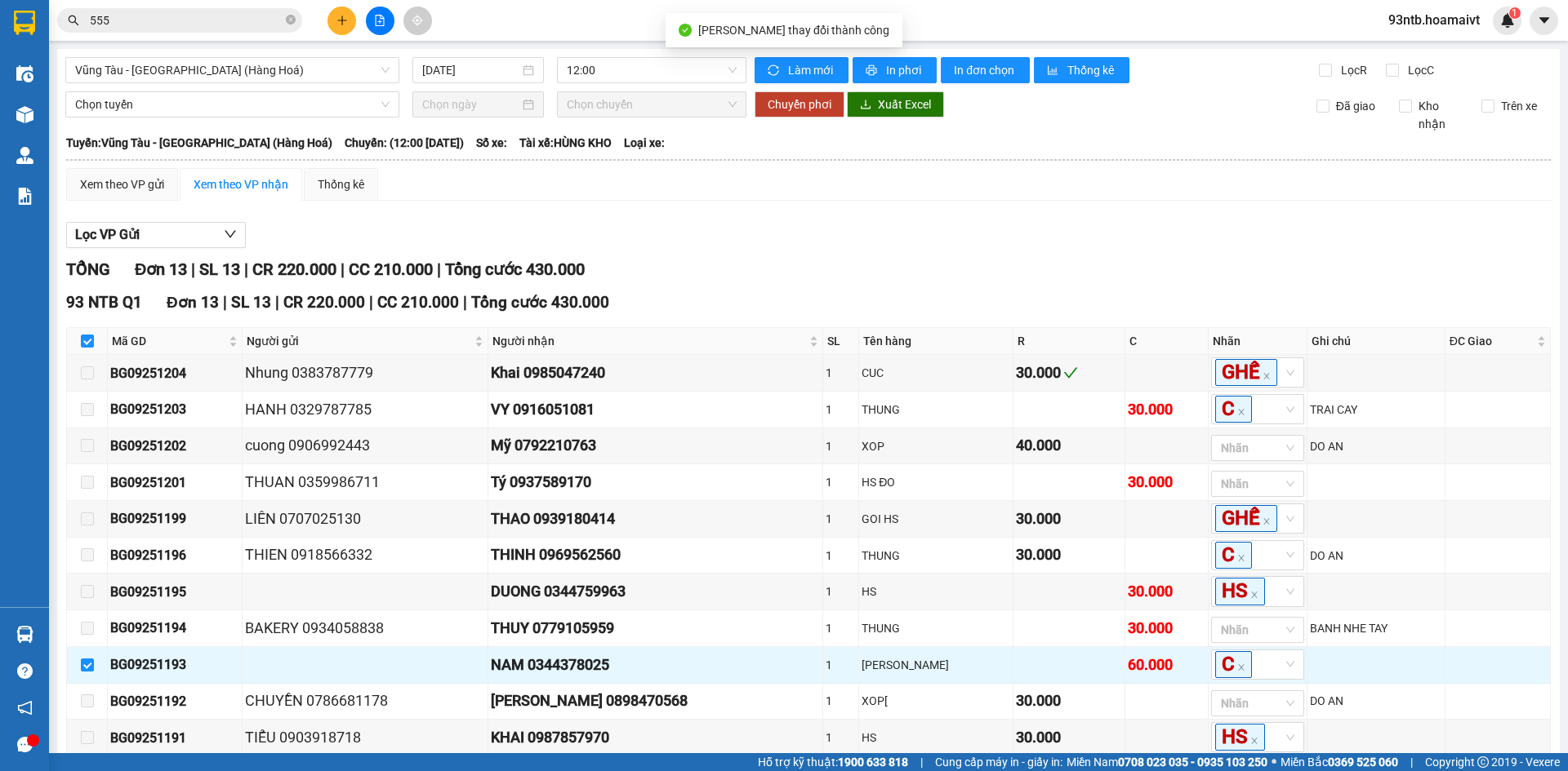
scroll to position [222, 0]
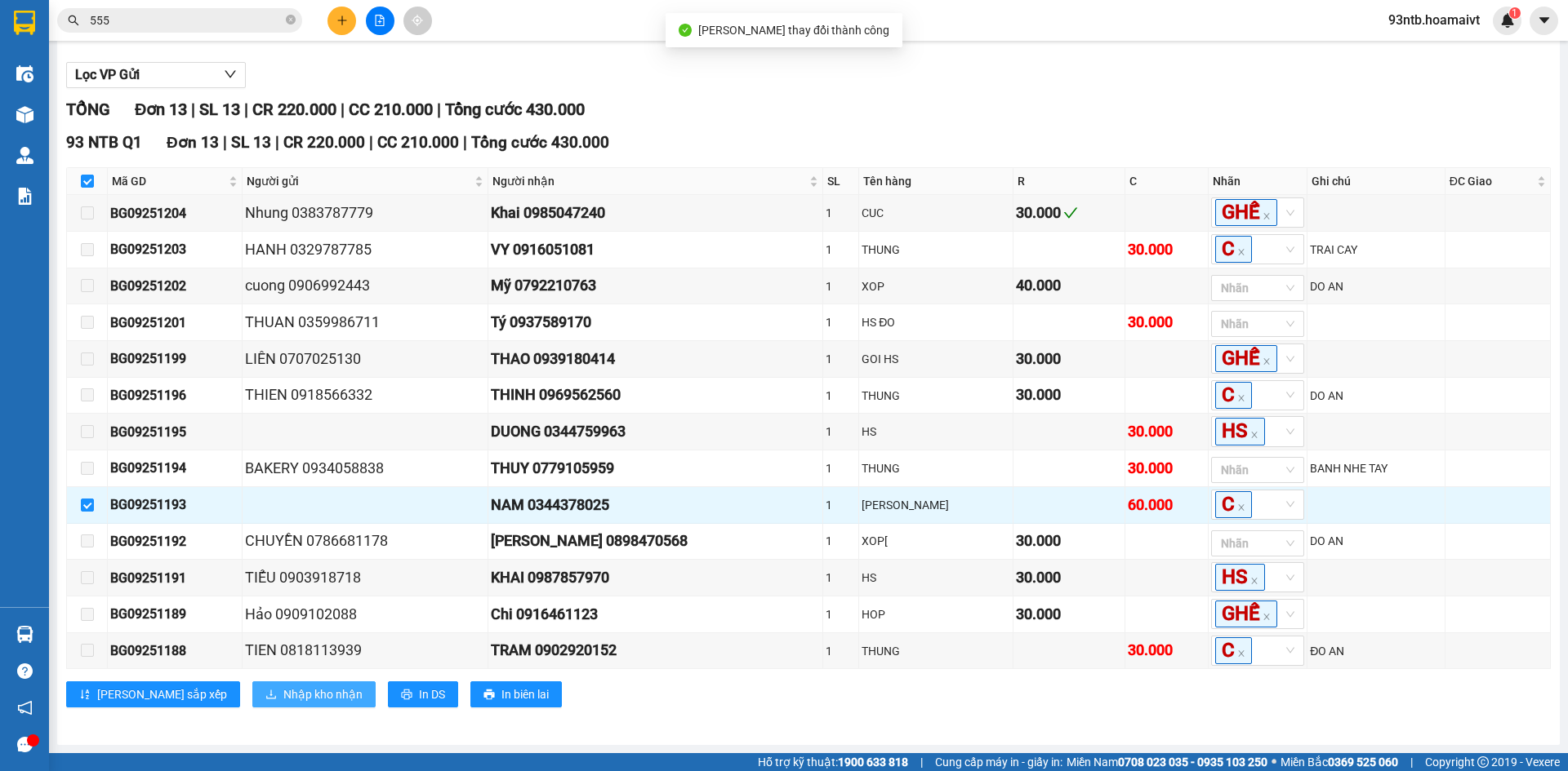
click at [284, 697] on span "Nhập kho nhận" at bounding box center [324, 694] width 80 height 17
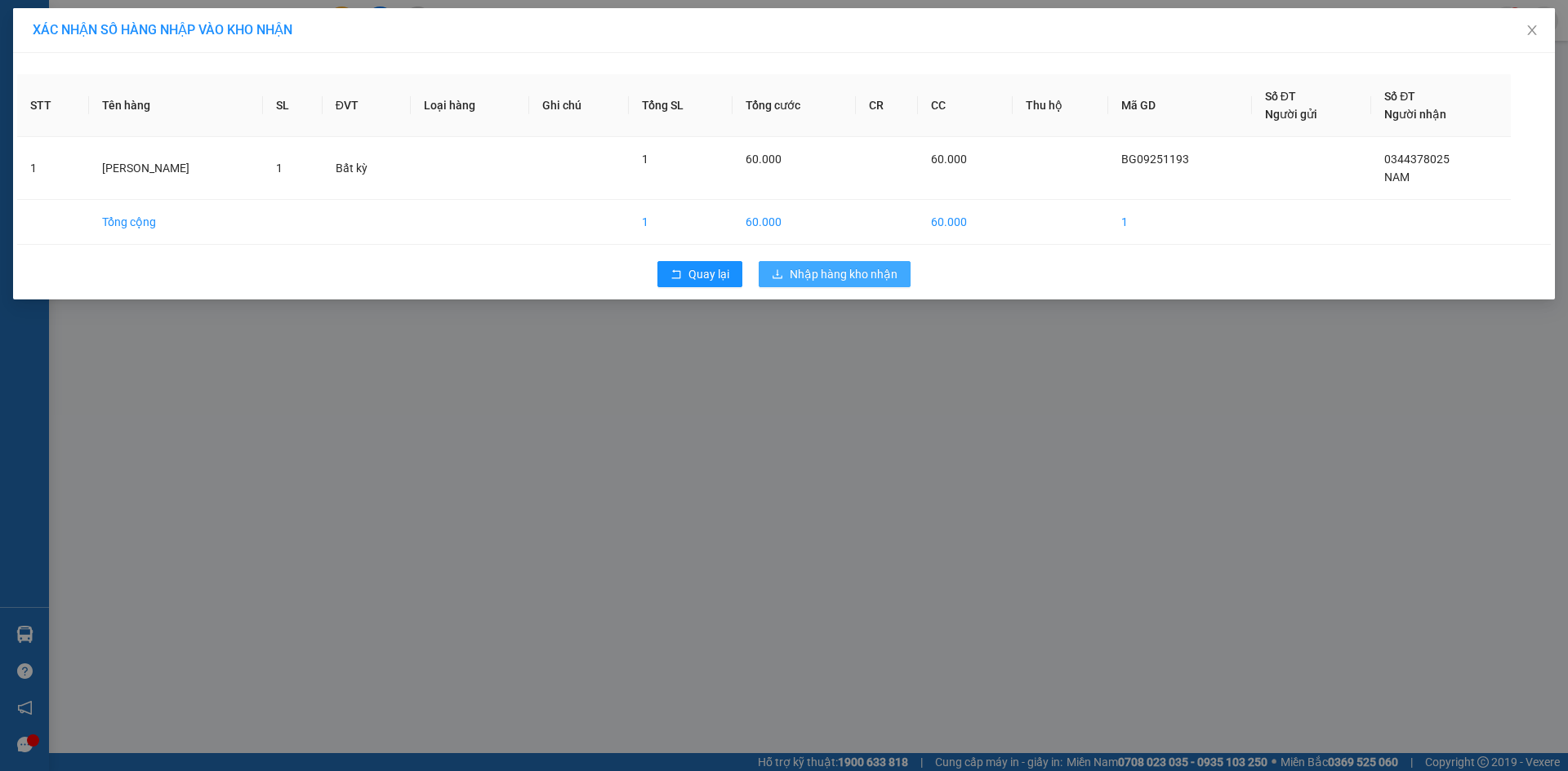
click at [801, 274] on span "Nhập hàng kho nhận" at bounding box center [843, 274] width 108 height 17
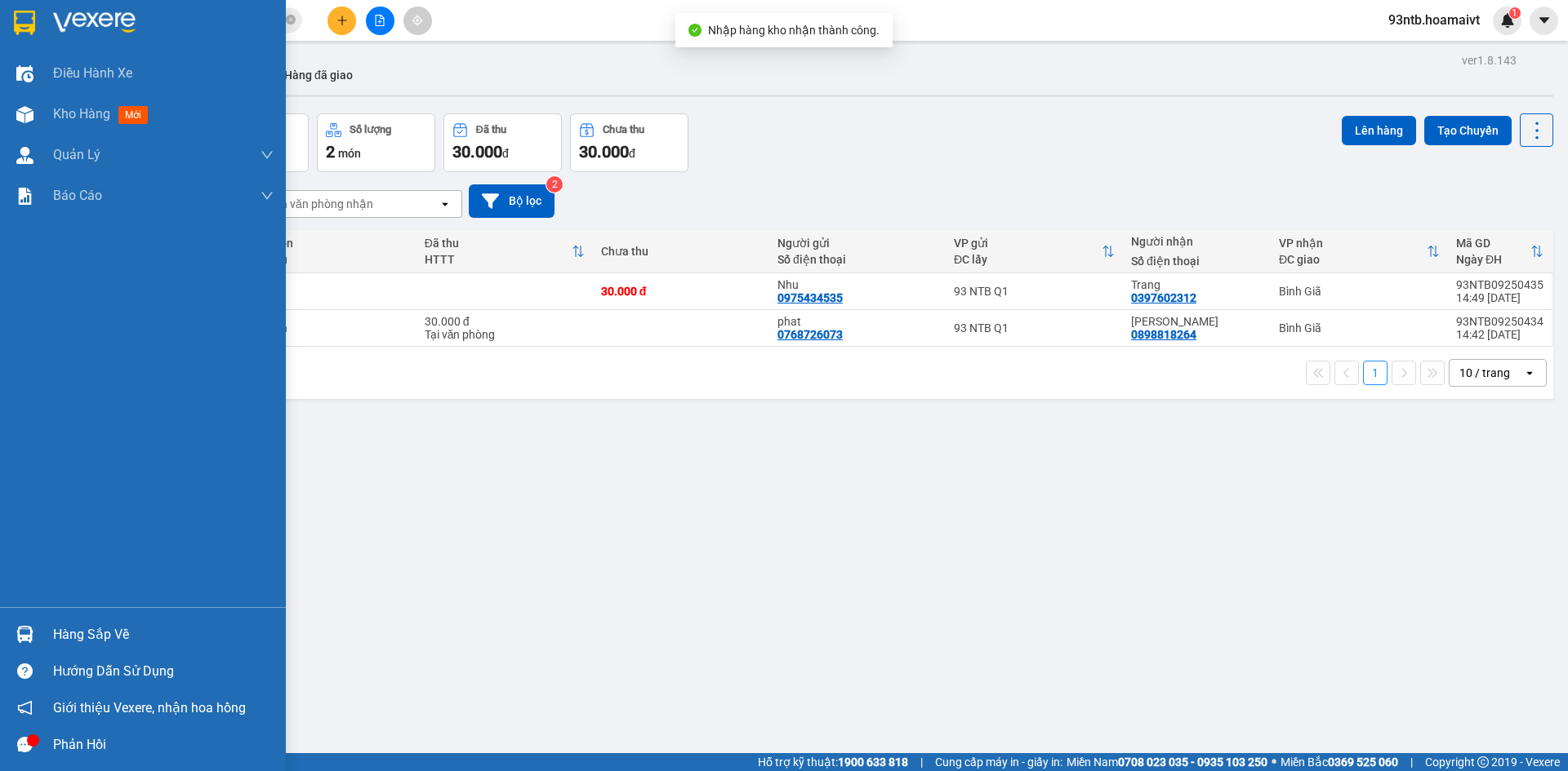
click at [58, 636] on div "Hàng sắp về" at bounding box center [163, 634] width 221 height 24
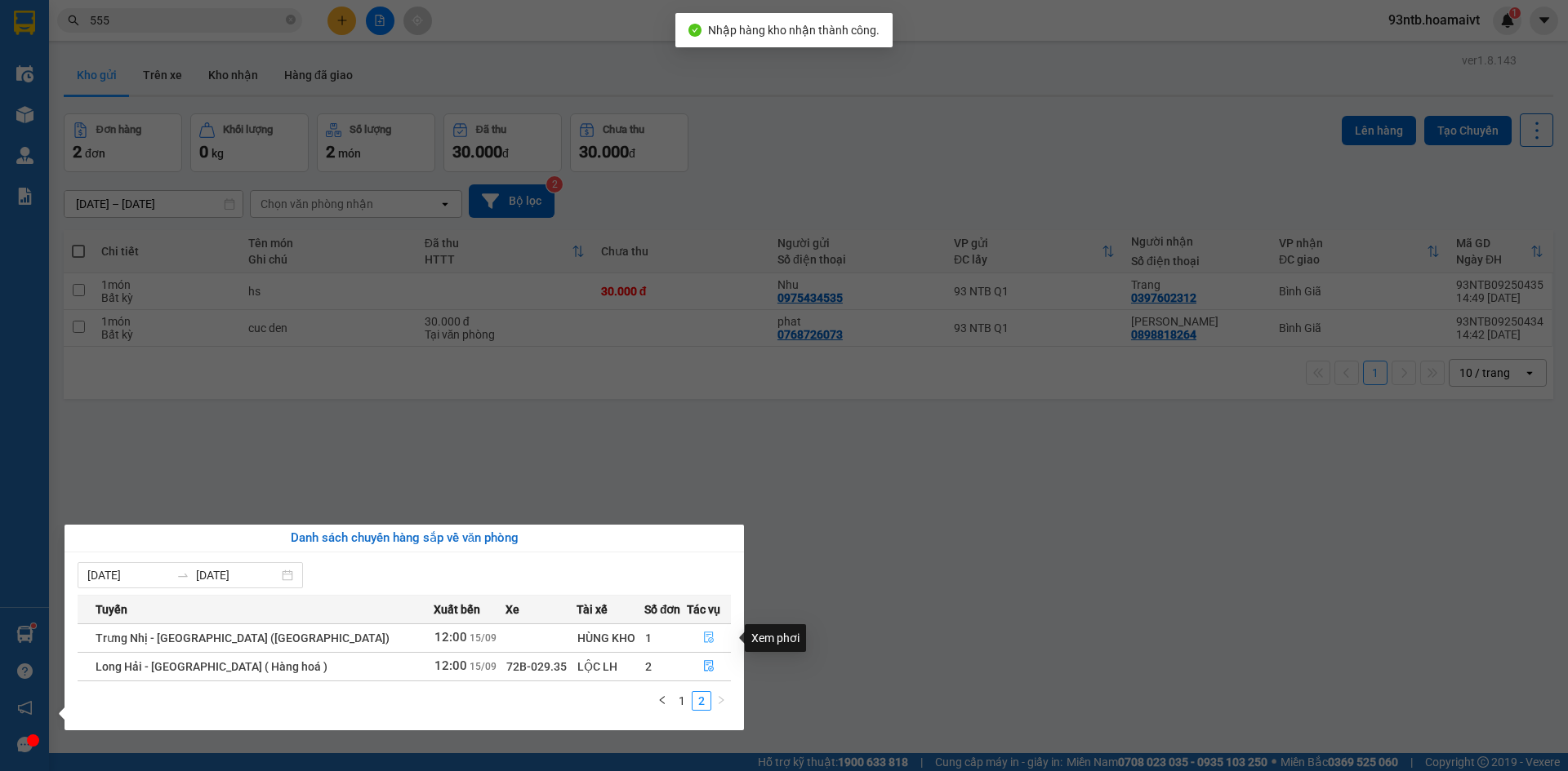
click at [692, 635] on button "button" at bounding box center [709, 638] width 44 height 26
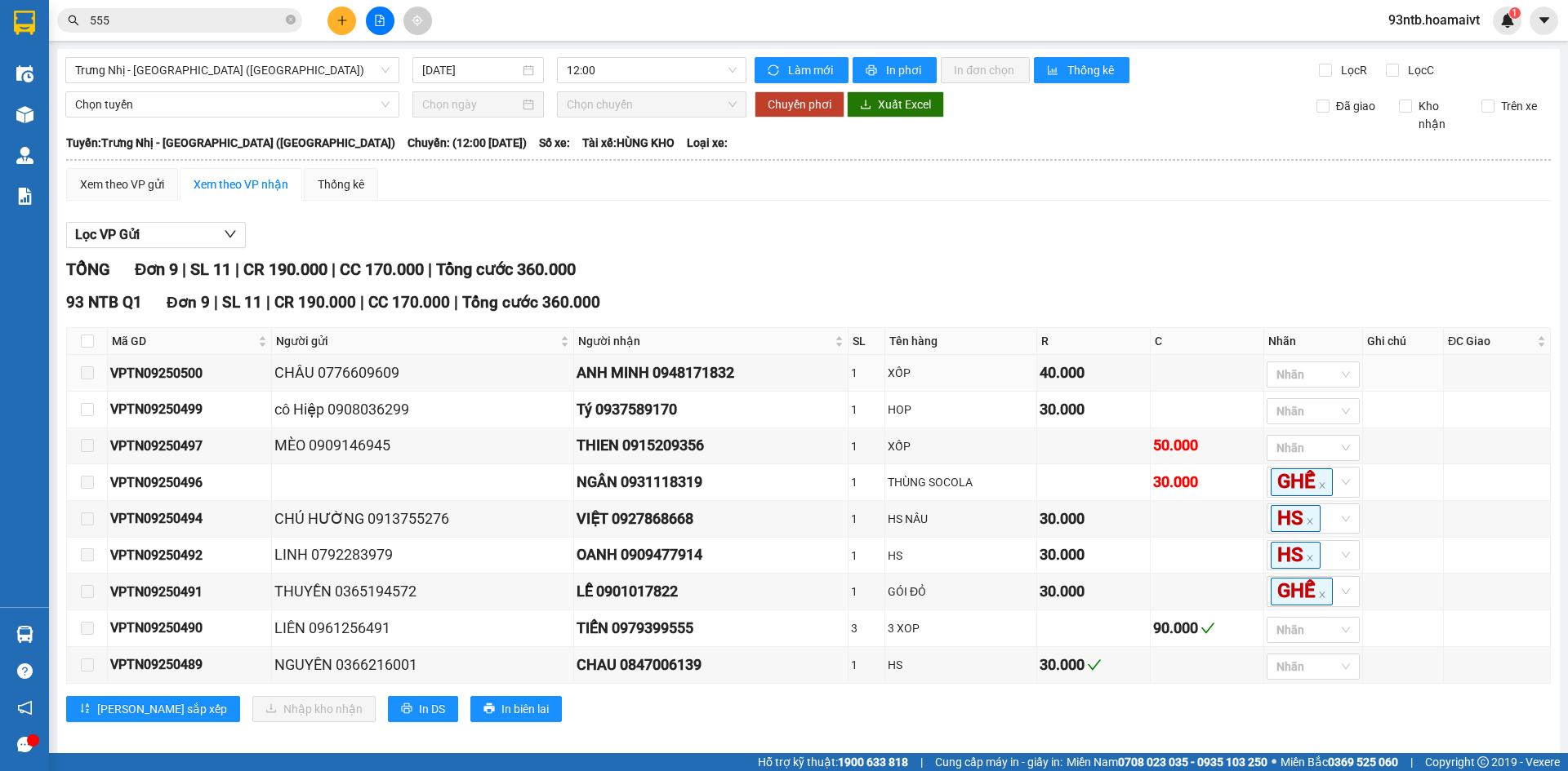
click at [1063, 237] on div "Lọc VP Gửi" at bounding box center [808, 236] width 1484 height 27
click at [87, 335] on input "checkbox" at bounding box center [86, 341] width 13 height 13
checkbox input "true"
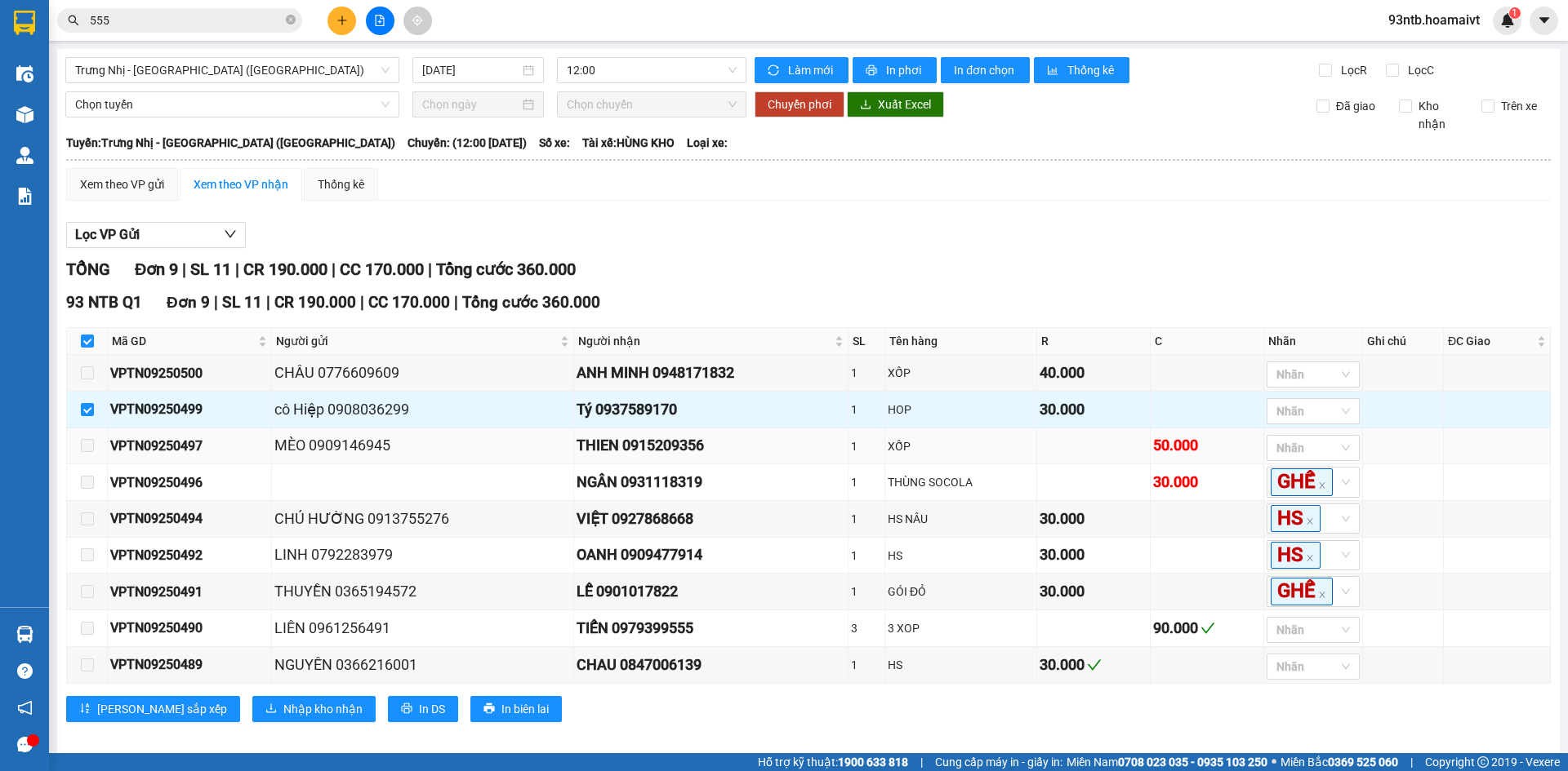
scroll to position [58, 0]
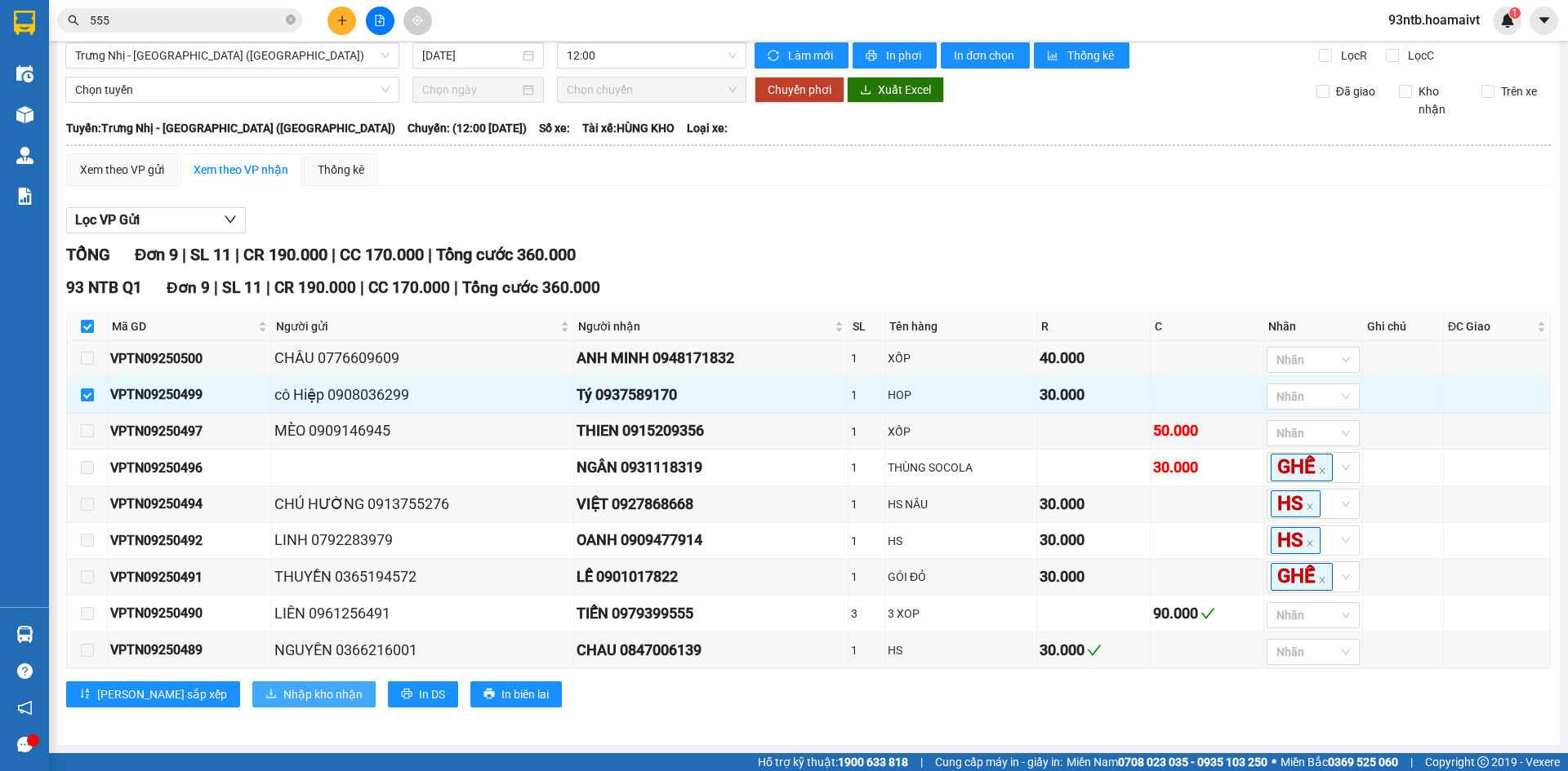
click at [258, 705] on button "Nhập kho nhận" at bounding box center [314, 694] width 123 height 26
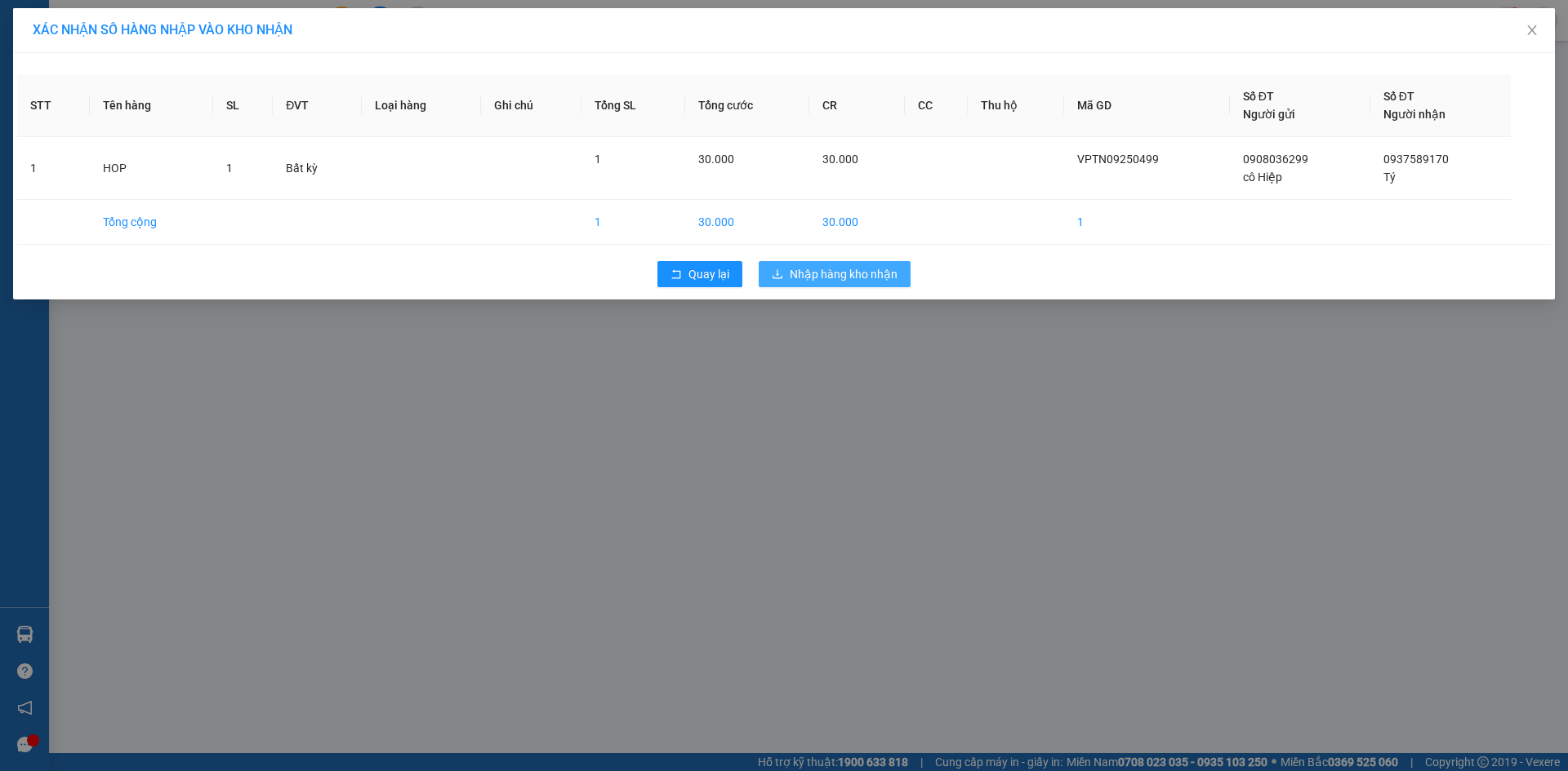
click at [836, 268] on span "Nhập hàng kho nhận" at bounding box center [843, 274] width 108 height 17
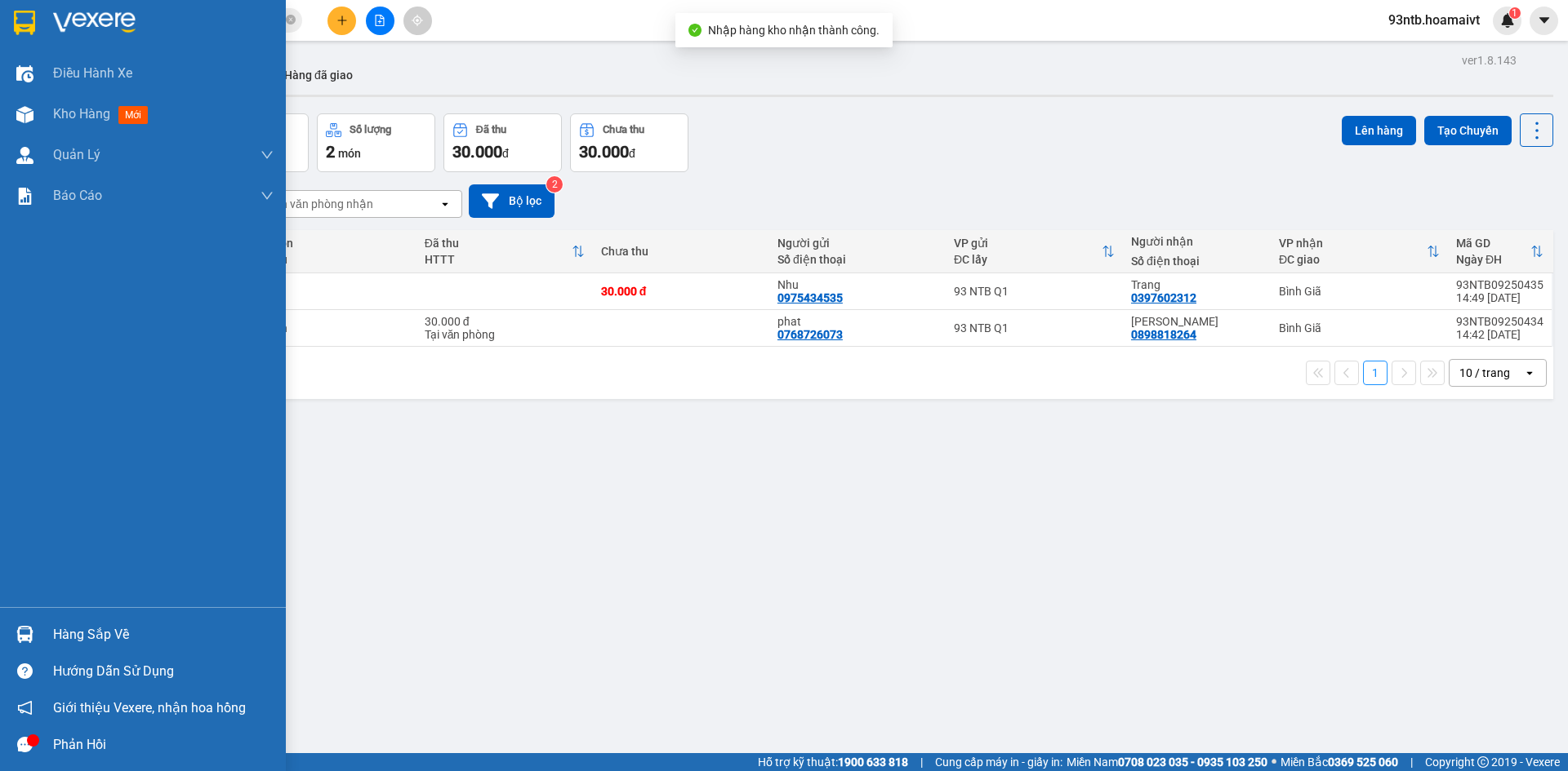
click at [94, 637] on div "Hàng sắp về" at bounding box center [163, 634] width 221 height 24
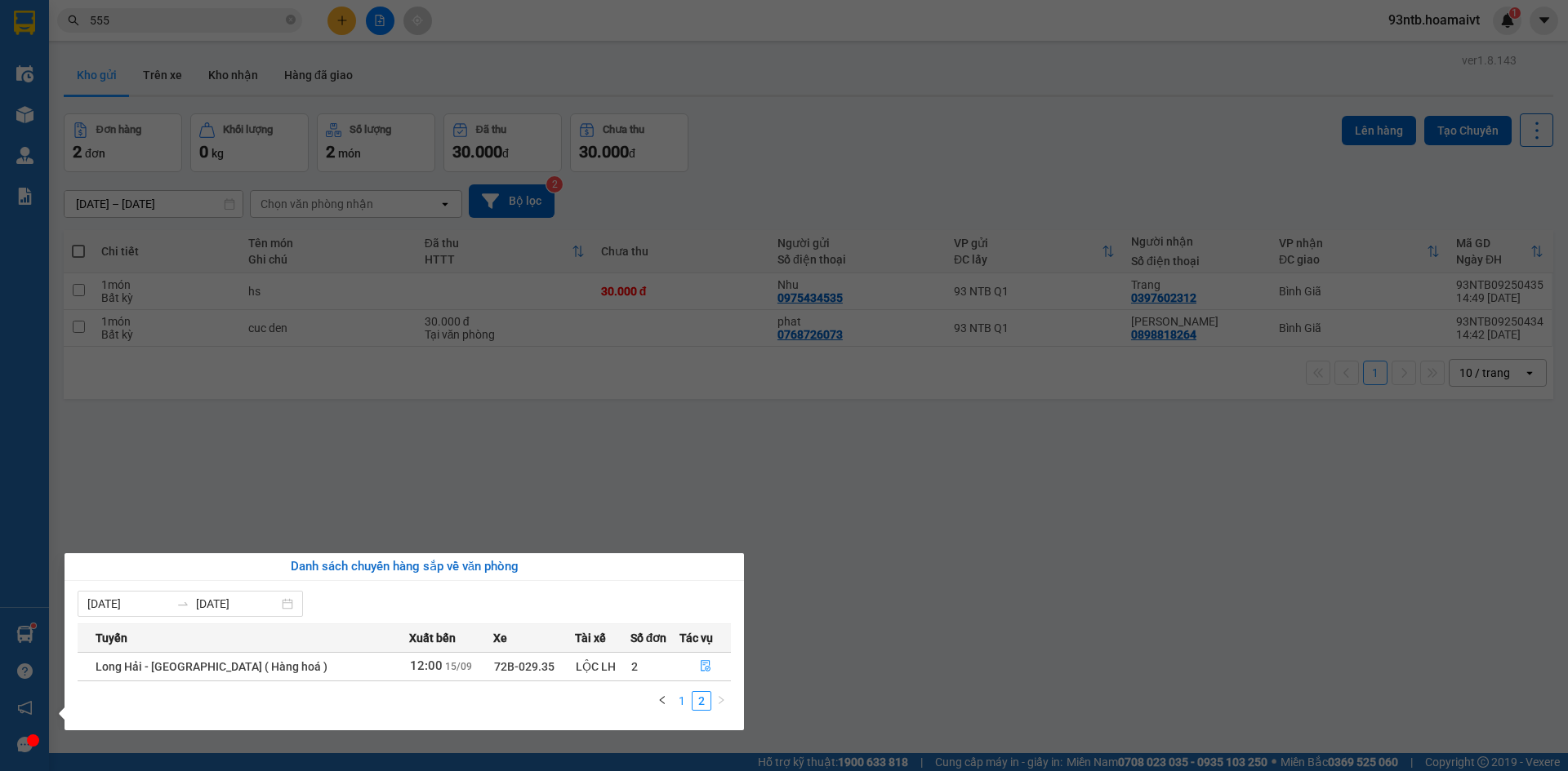
click at [676, 698] on link "1" at bounding box center [682, 701] width 17 height 17
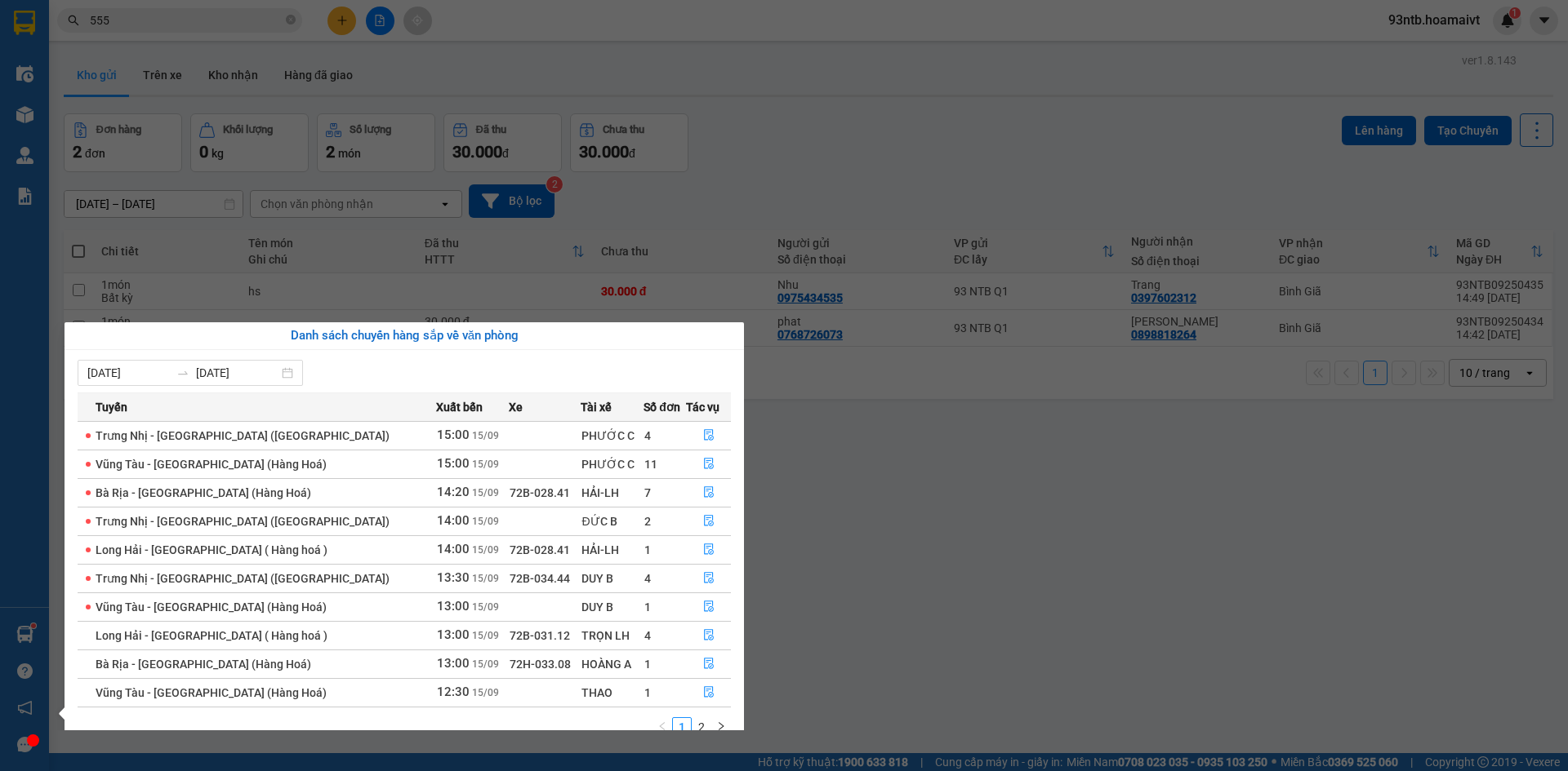
click at [969, 160] on section "Kết quả tìm kiếm ( 793 ) Bộ lọc Tìm người gửi/nhận Thuộc VP này Mã ĐH Trạng thá…" at bounding box center [784, 386] width 1568 height 771
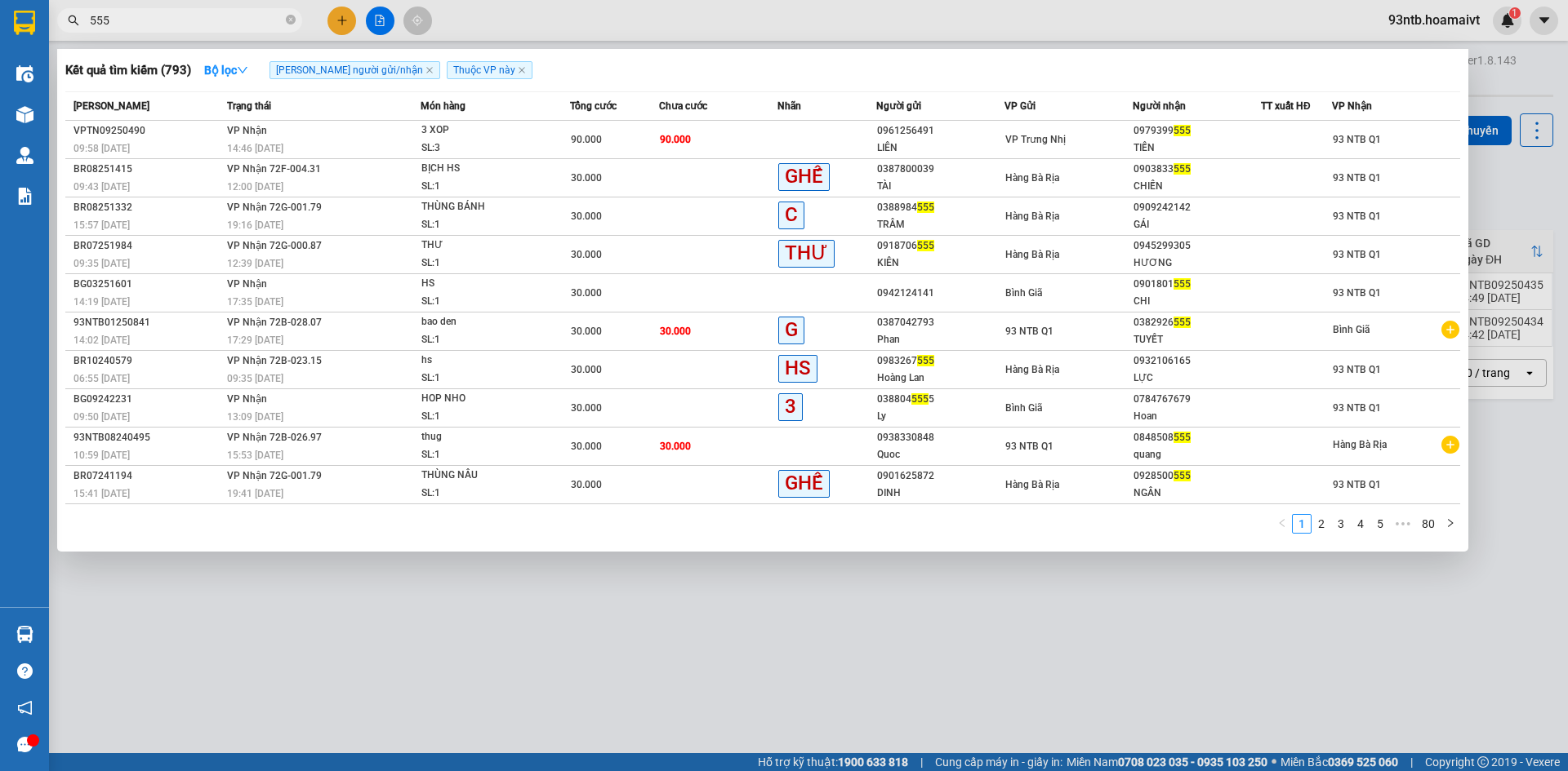
click at [122, 26] on input "555" at bounding box center [186, 20] width 192 height 17
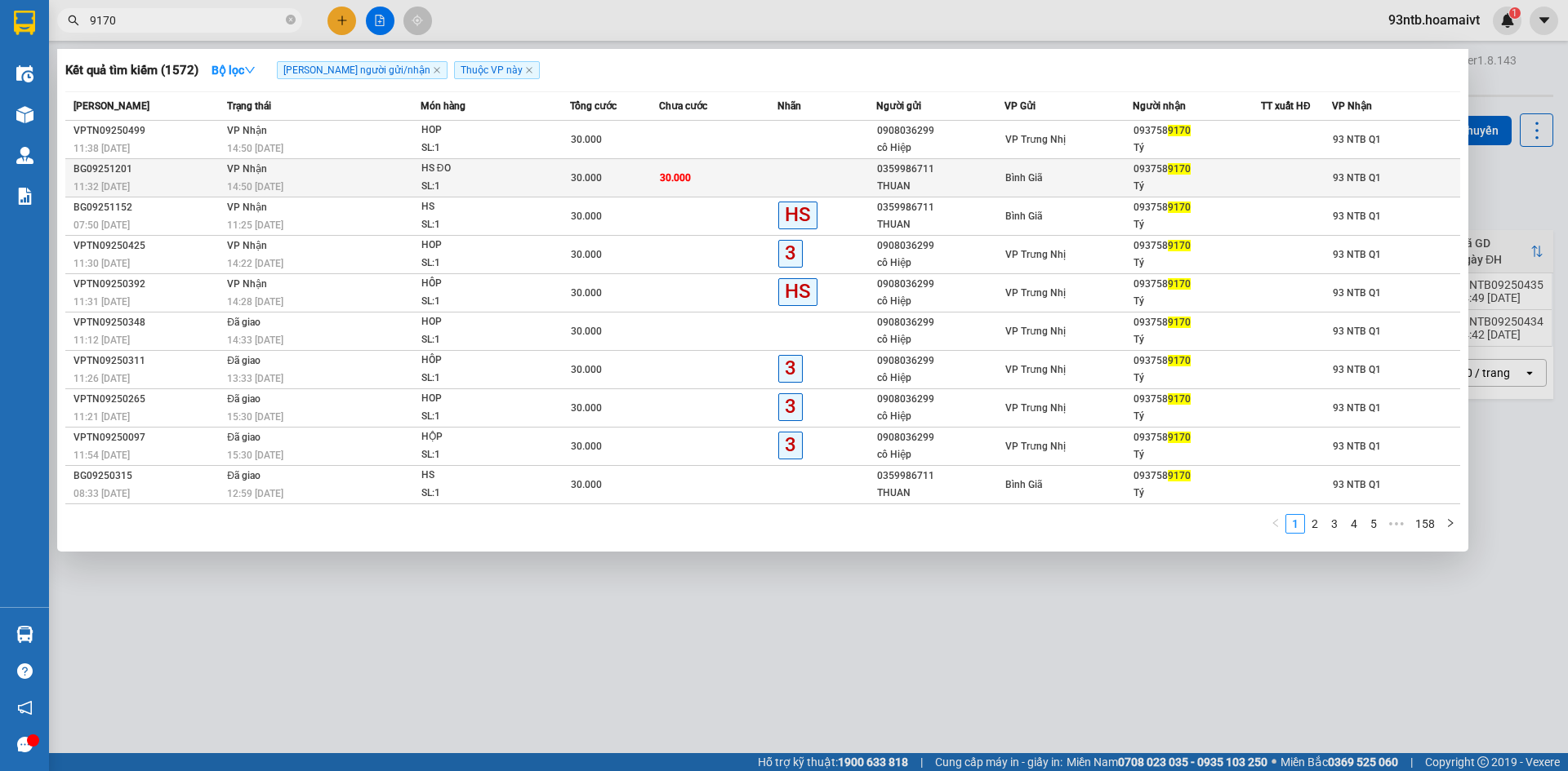
type input "9170"
click at [497, 188] on div "SL: 1" at bounding box center [483, 186] width 122 height 17
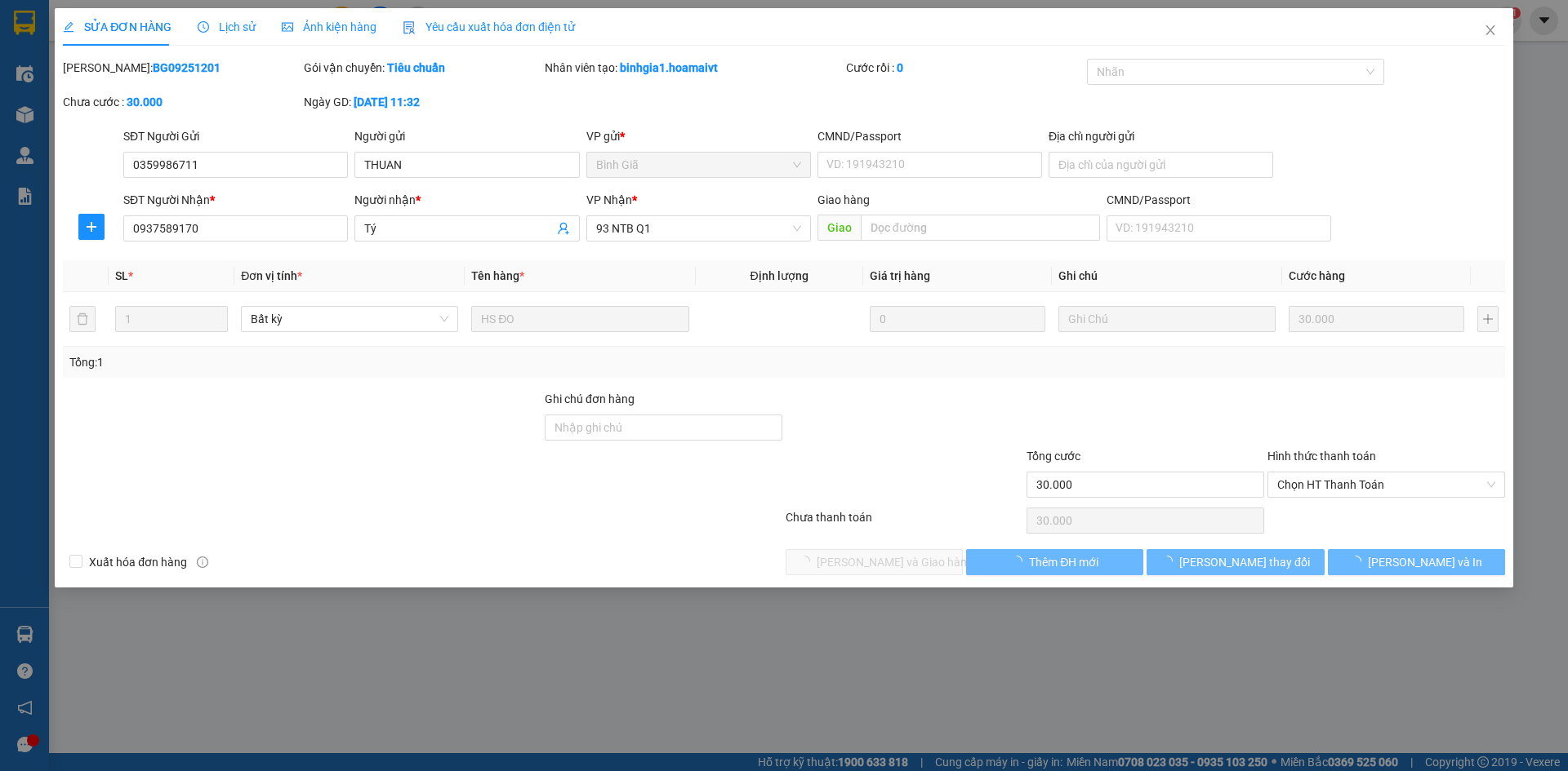
type input "0359986711"
type input "THUAN"
type input "0937589170"
type input "Tý"
type input "30.000"
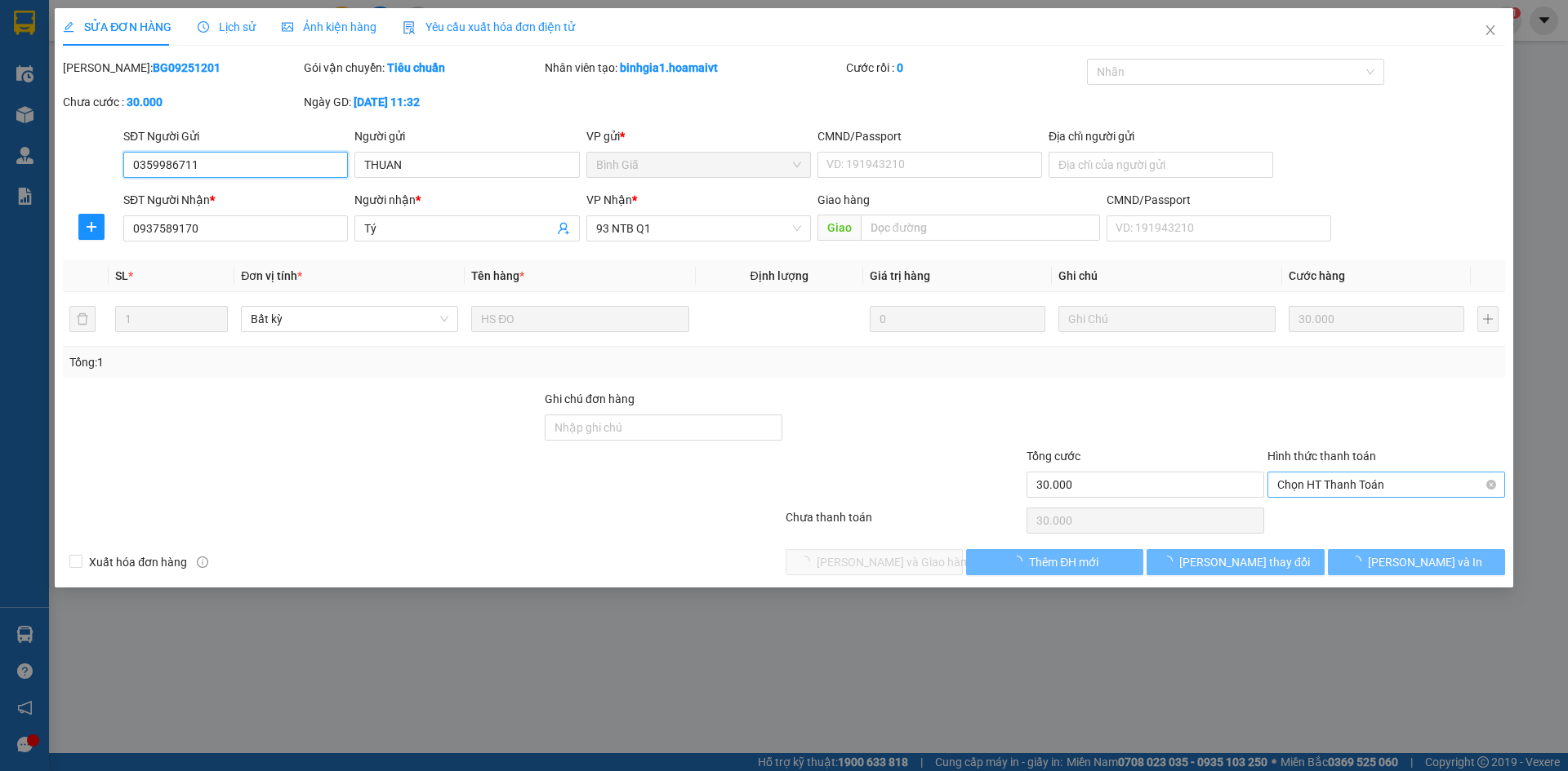
click at [1305, 487] on span "Chọn HT Thanh Toán" at bounding box center [1386, 485] width 218 height 24
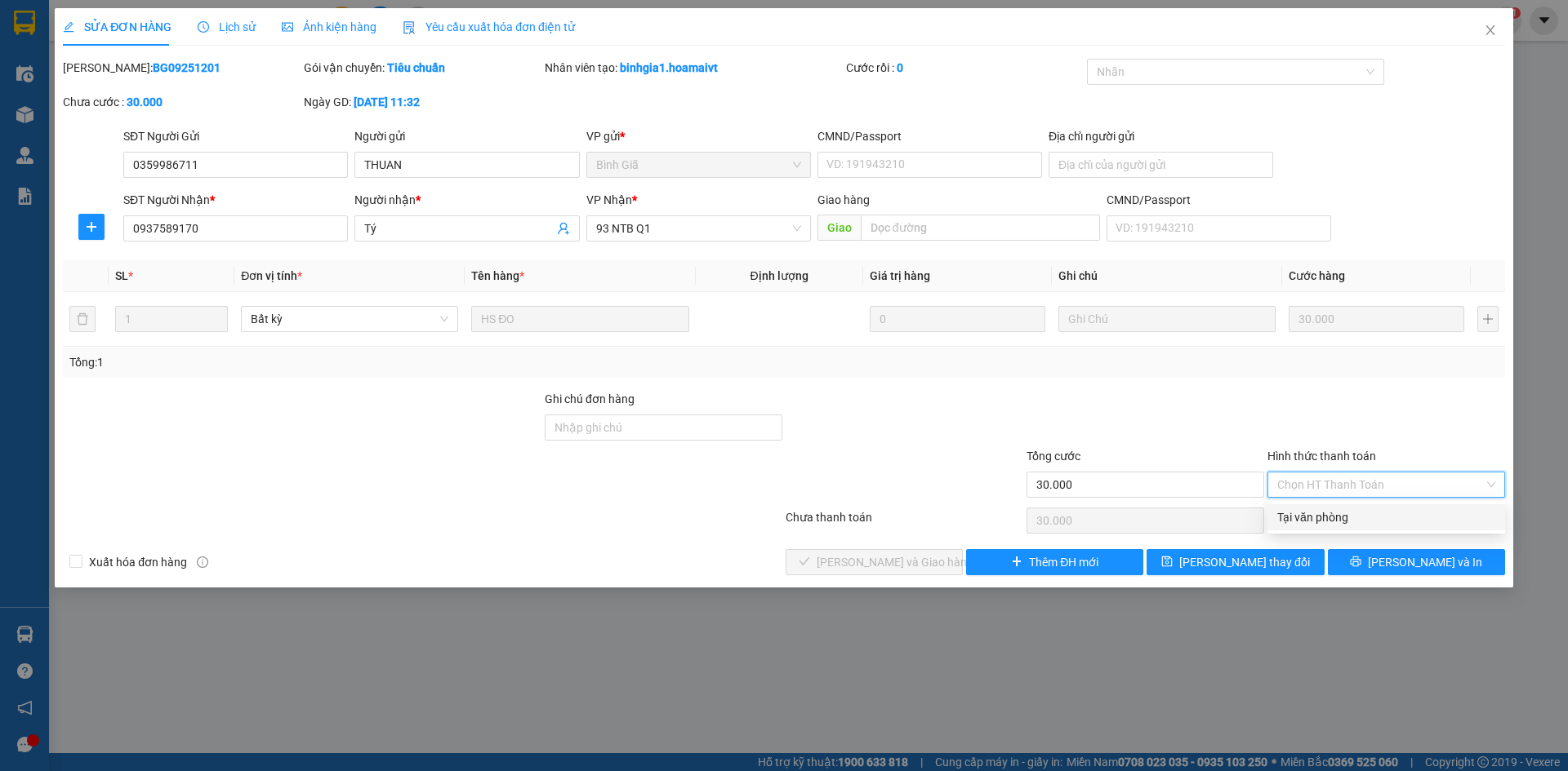
drag, startPoint x: 1312, startPoint y: 508, endPoint x: 1306, endPoint y: 518, distance: 11.7
click at [1313, 510] on div "Tại văn phòng" at bounding box center [1386, 517] width 238 height 26
type input "0"
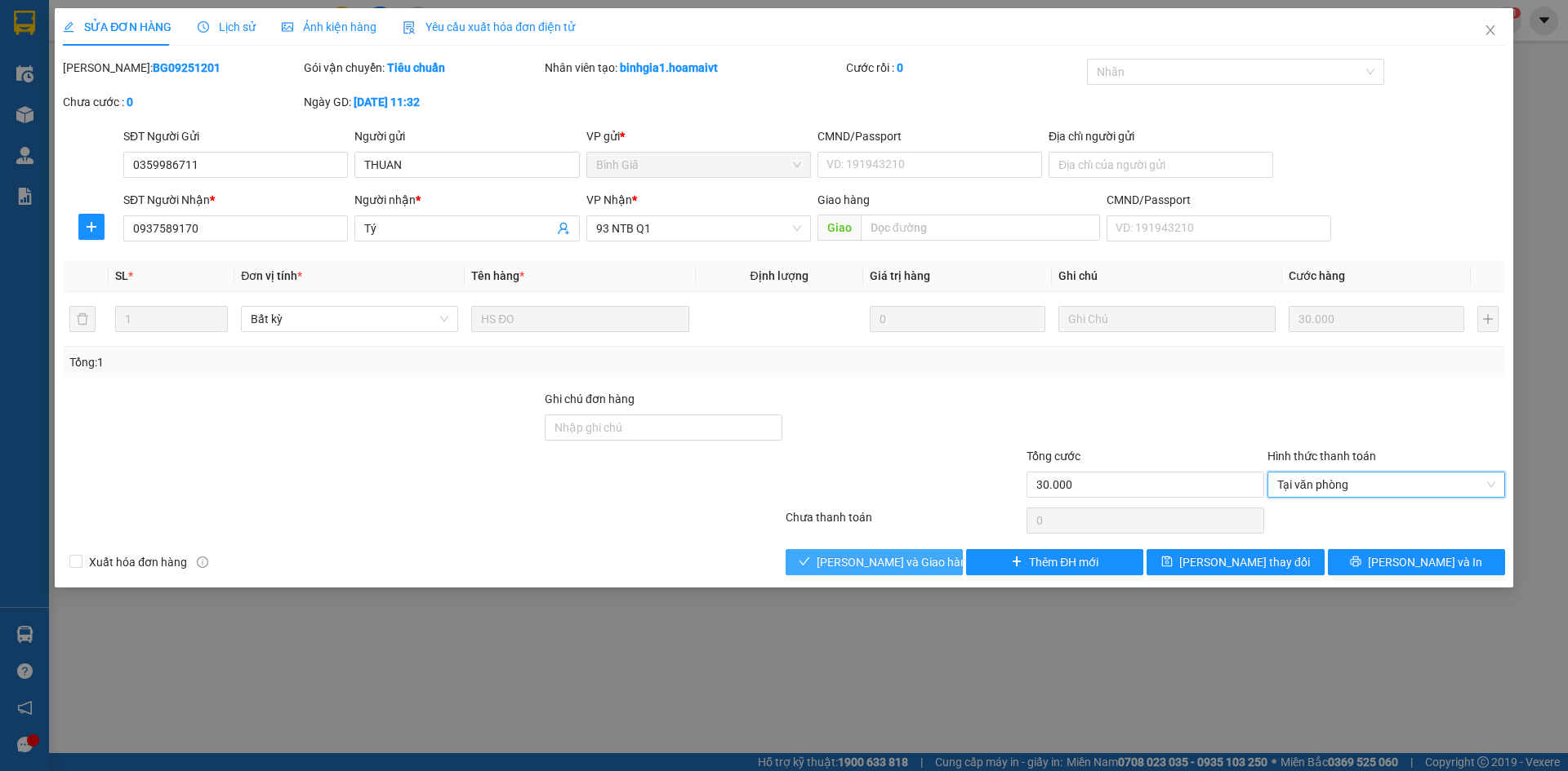
click at [912, 554] on span "[PERSON_NAME] và Giao hàng" at bounding box center [895, 562] width 156 height 17
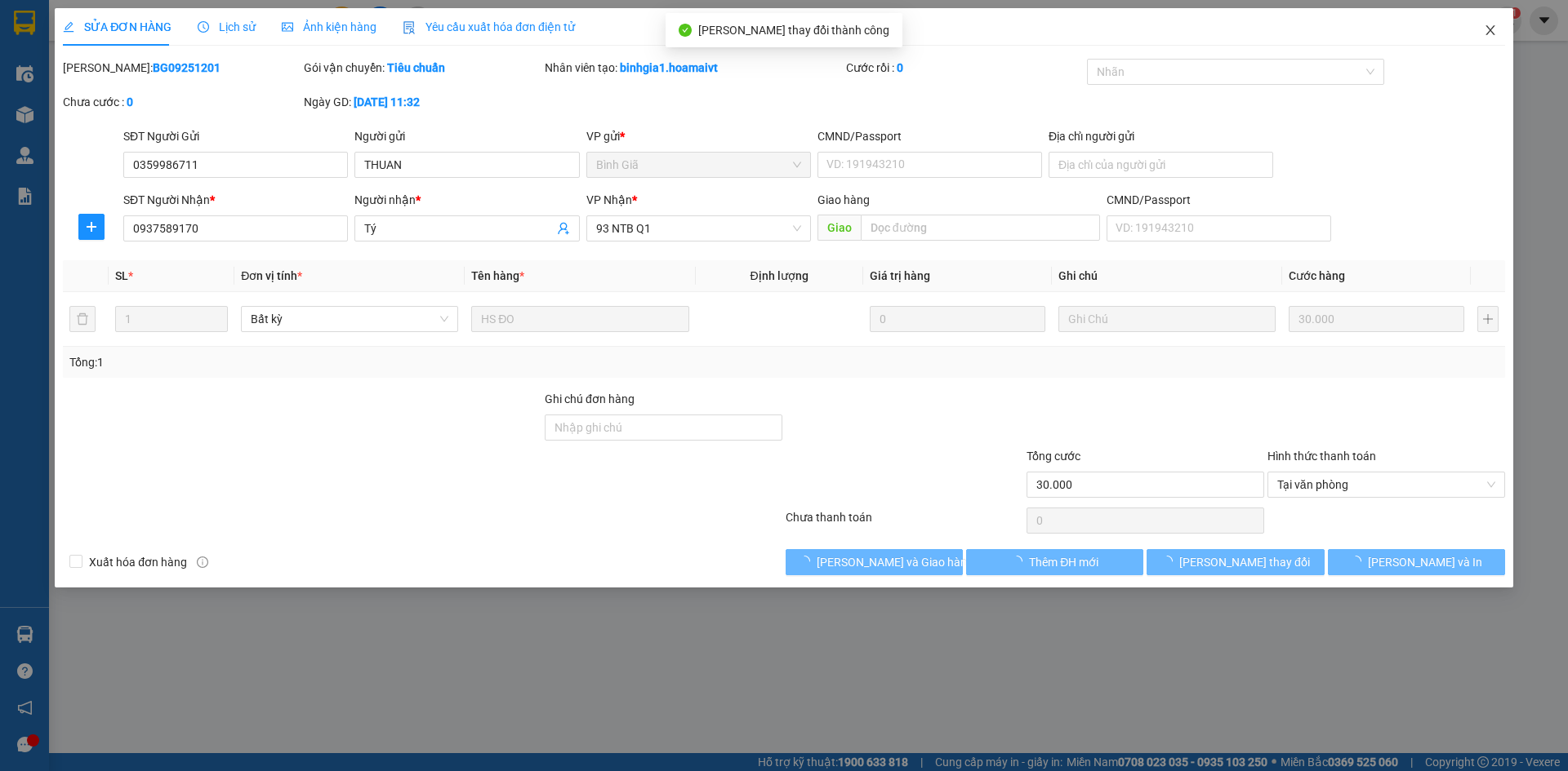
click at [1485, 31] on icon "close" at bounding box center [1489, 29] width 13 height 13
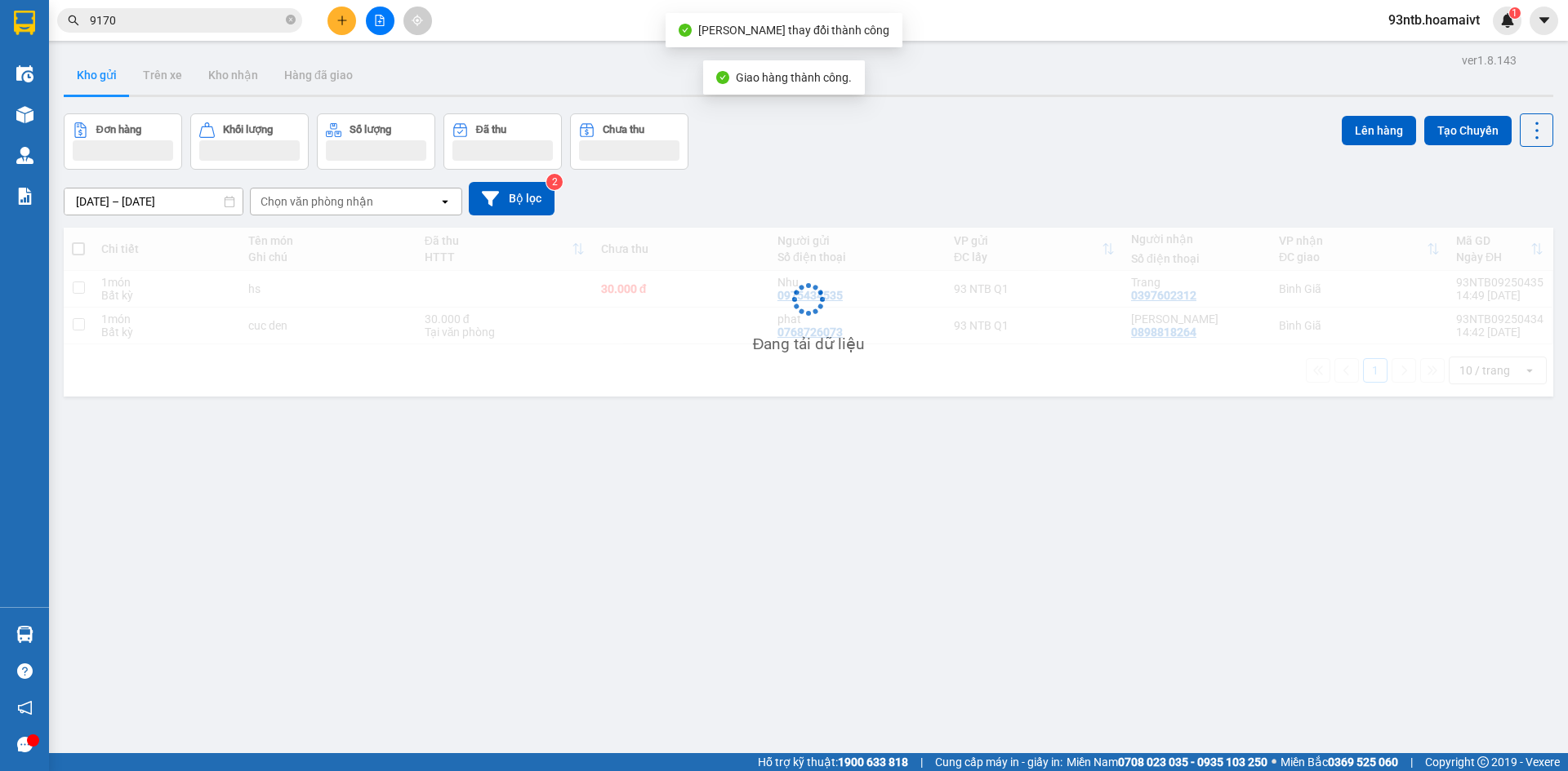
click at [194, 23] on input "9170" at bounding box center [186, 20] width 192 height 17
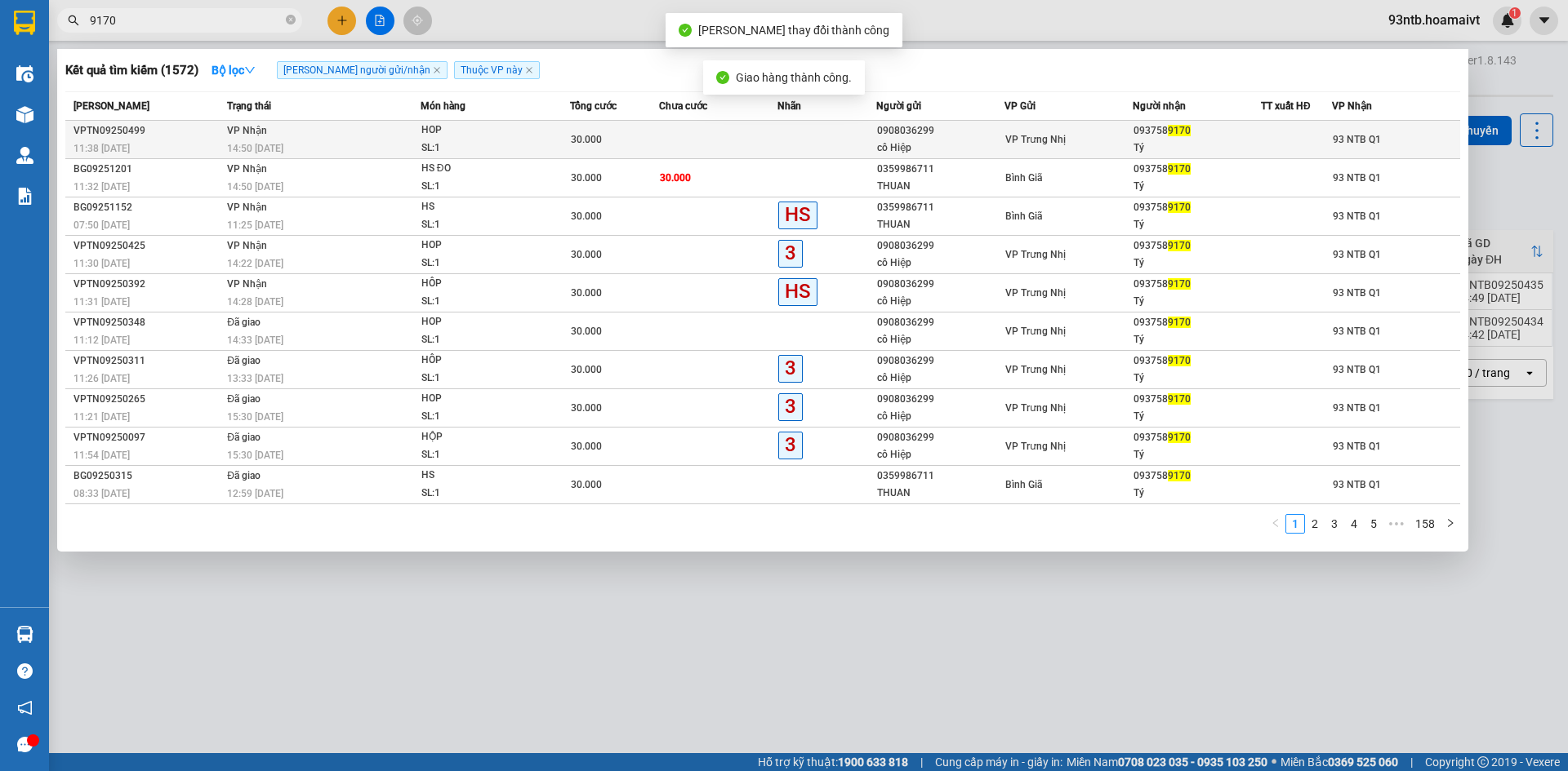
click at [539, 141] on div "SL: 1" at bounding box center [483, 149] width 122 height 17
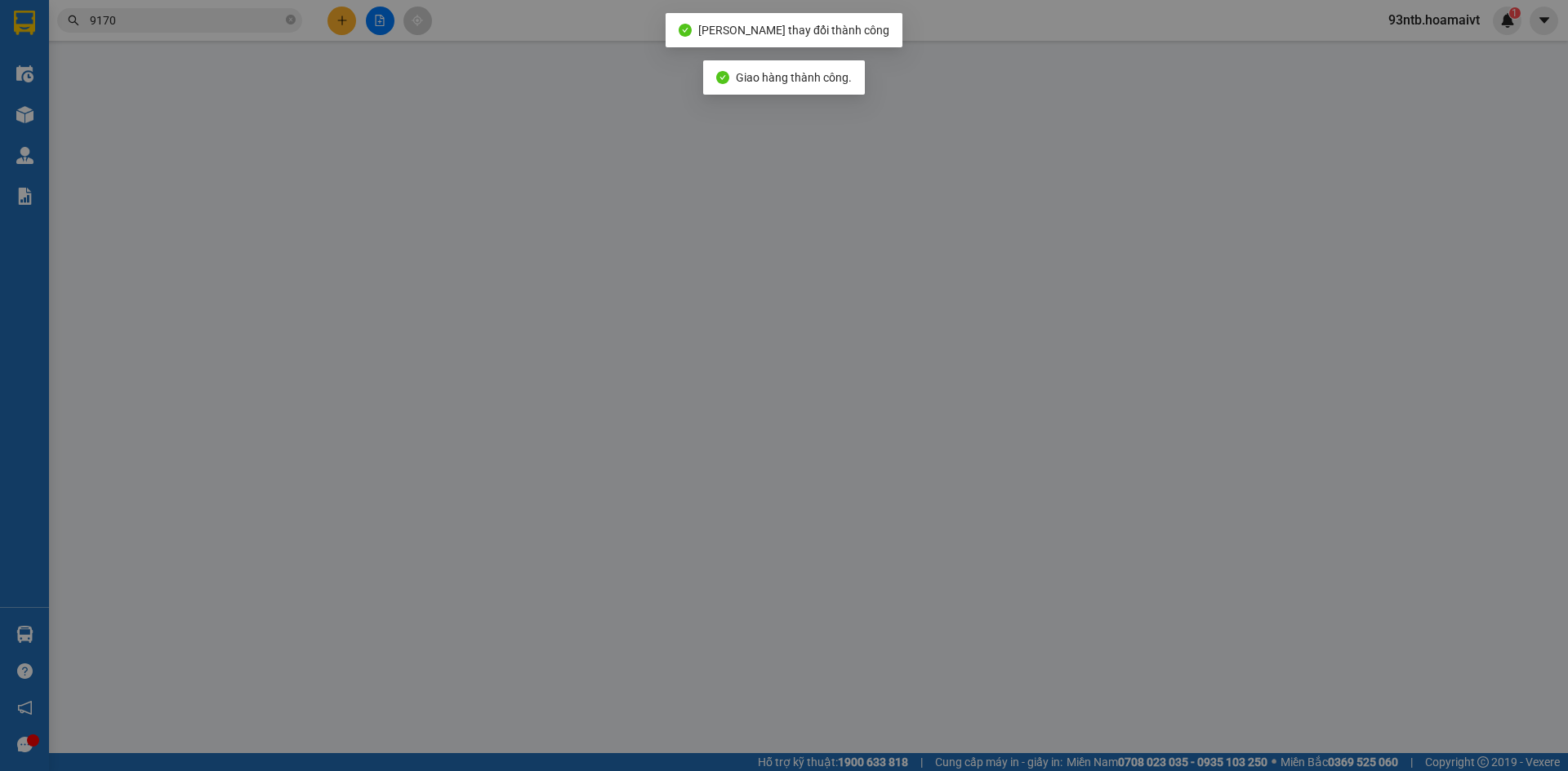
type input "0908036299"
type input "cô Hiệp"
type input "0937589170"
type input "Tý"
type input "30.000"
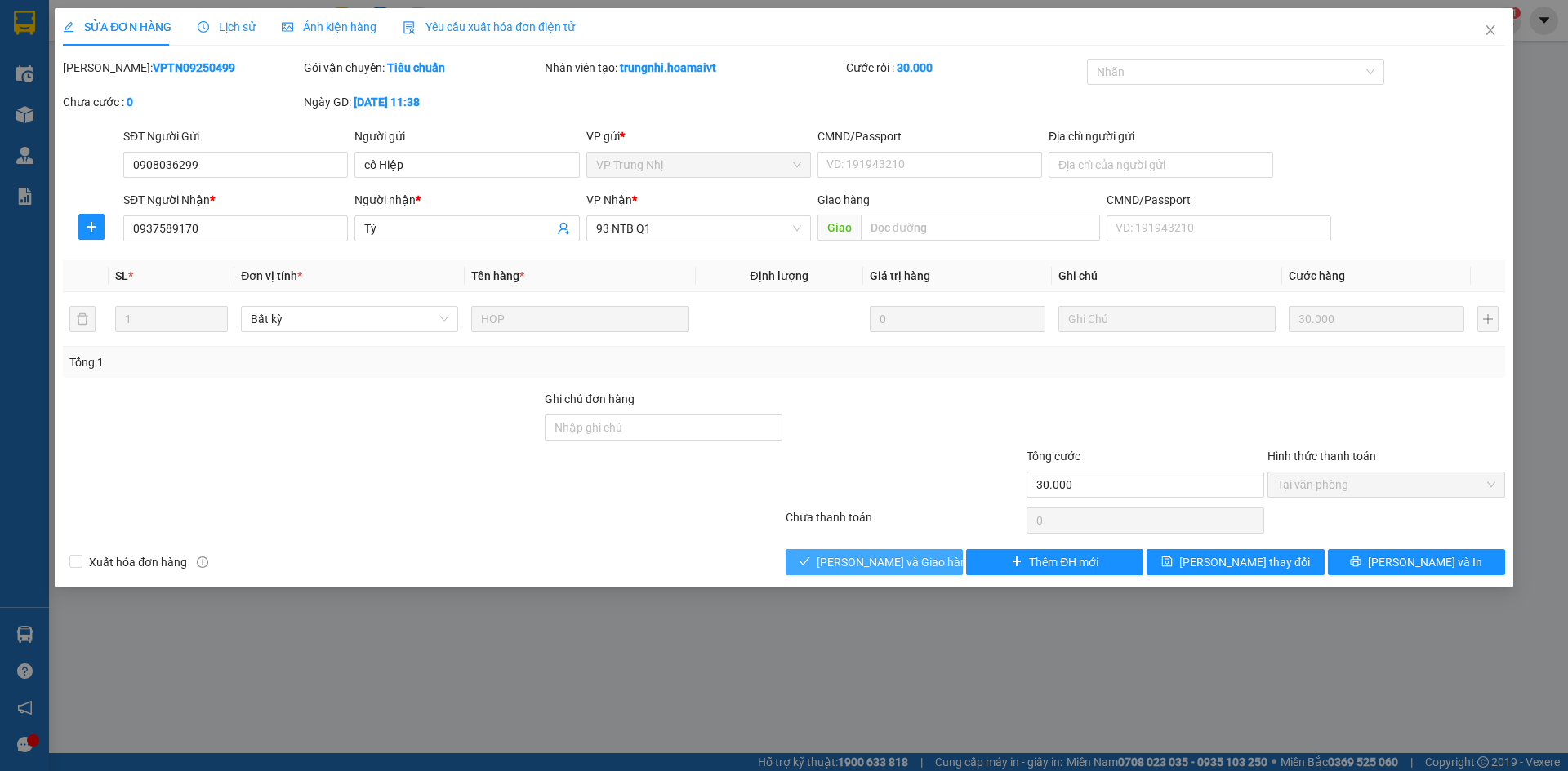
click at [925, 556] on span "[PERSON_NAME] và Giao hàng" at bounding box center [895, 562] width 156 height 17
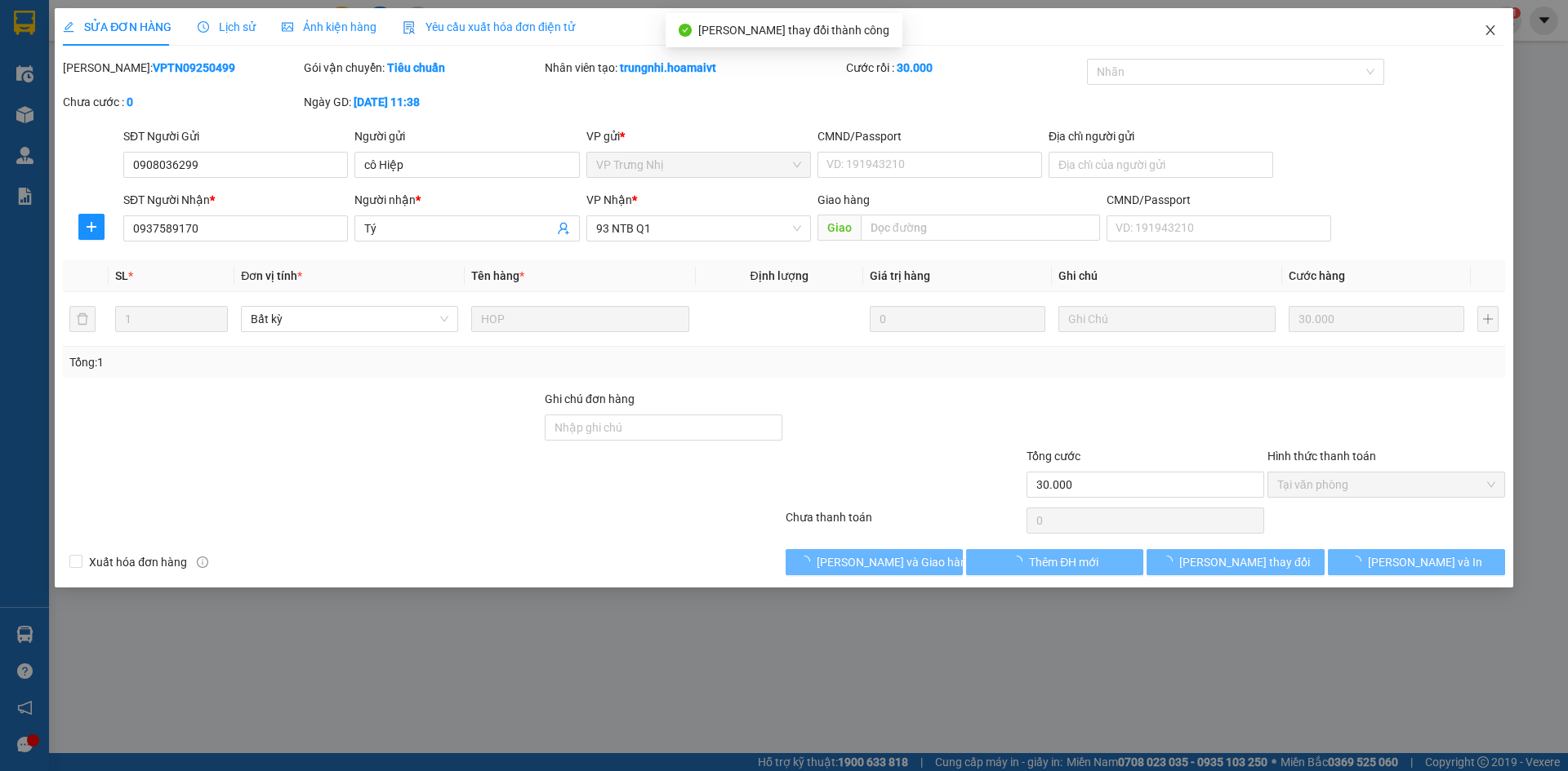
click at [1478, 29] on span "Close" at bounding box center [1490, 30] width 46 height 46
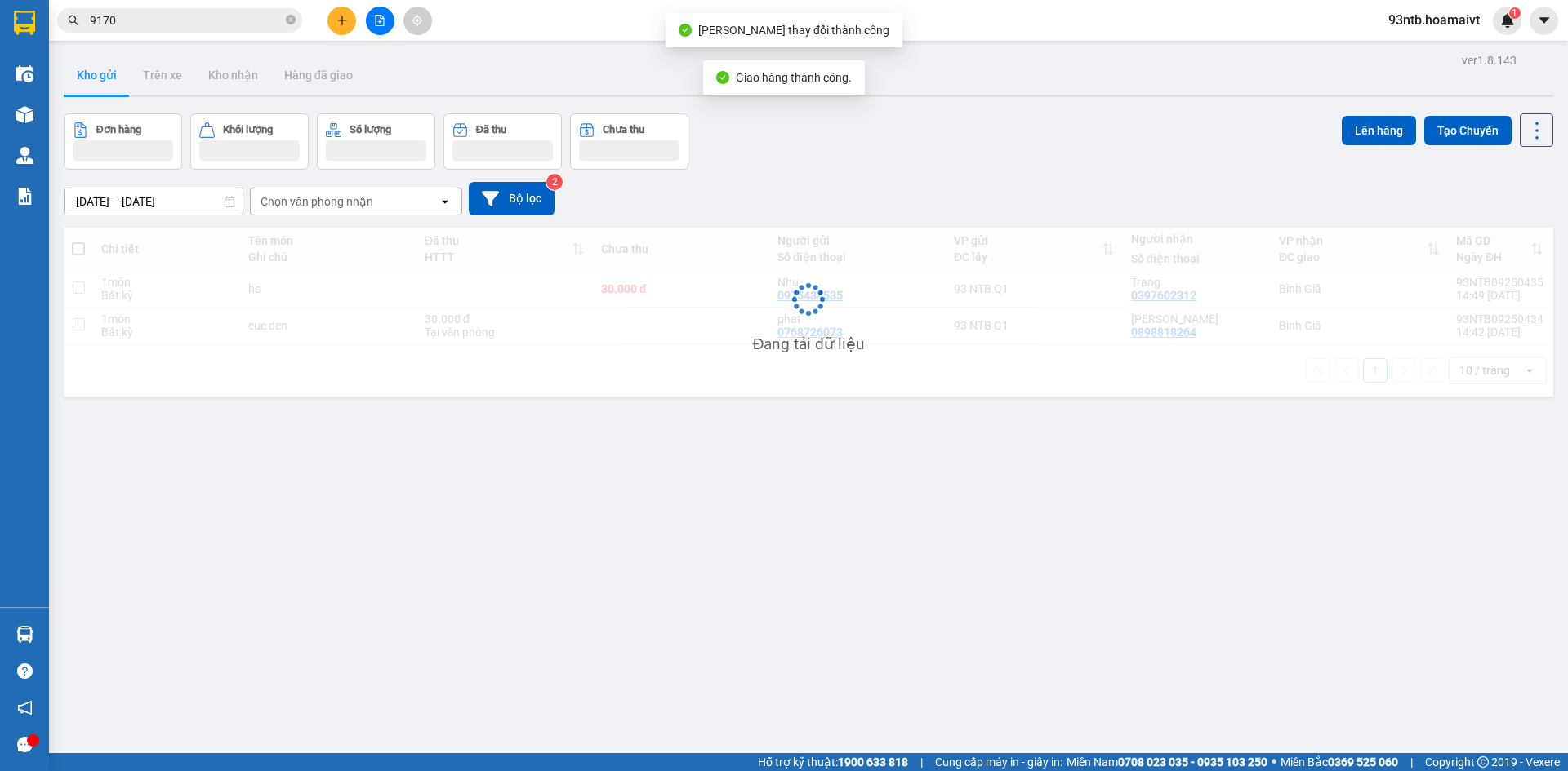
click at [238, 19] on input "9170" at bounding box center [186, 20] width 192 height 17
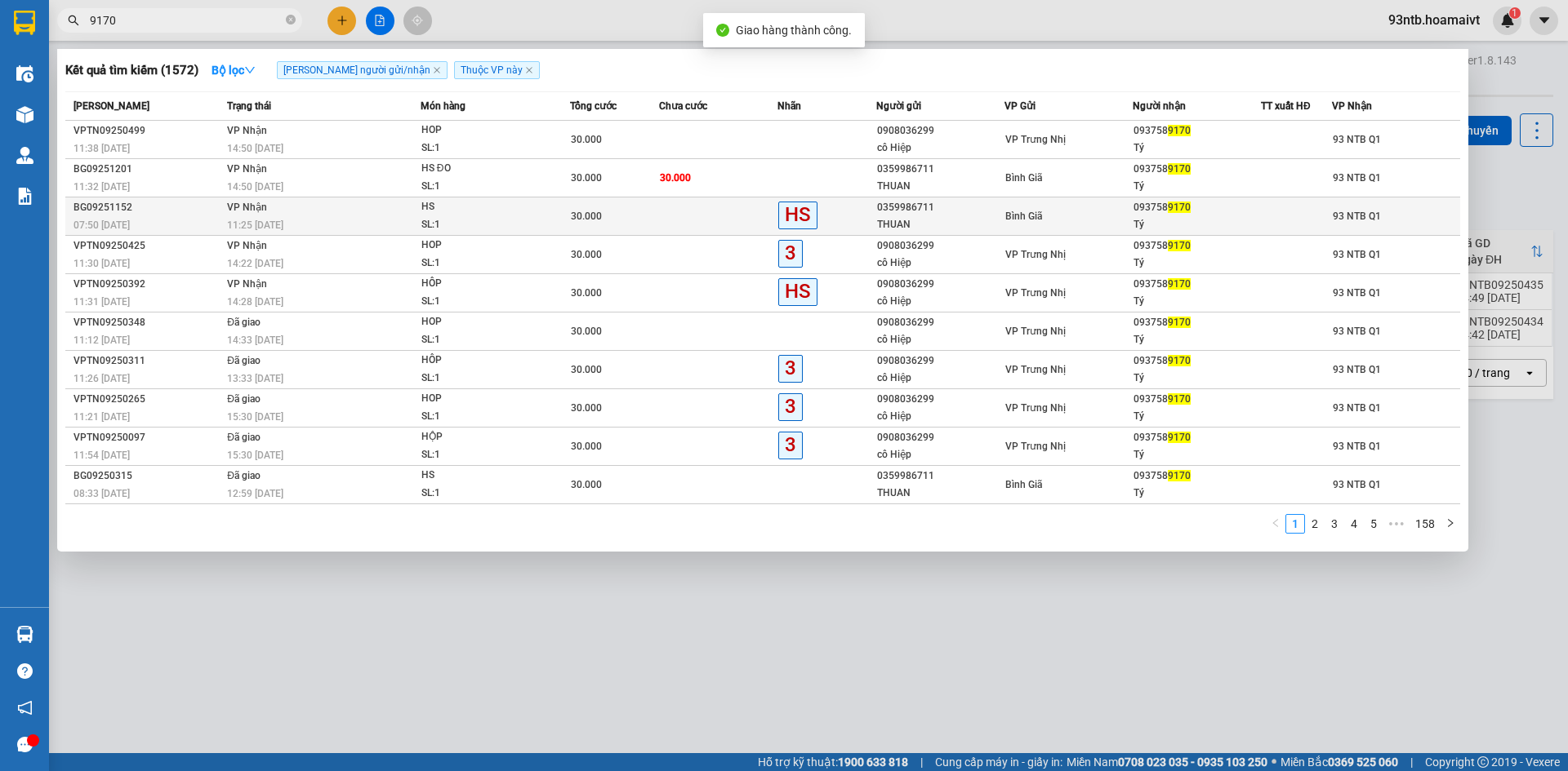
click at [494, 223] on div "SL: 1" at bounding box center [483, 225] width 122 height 17
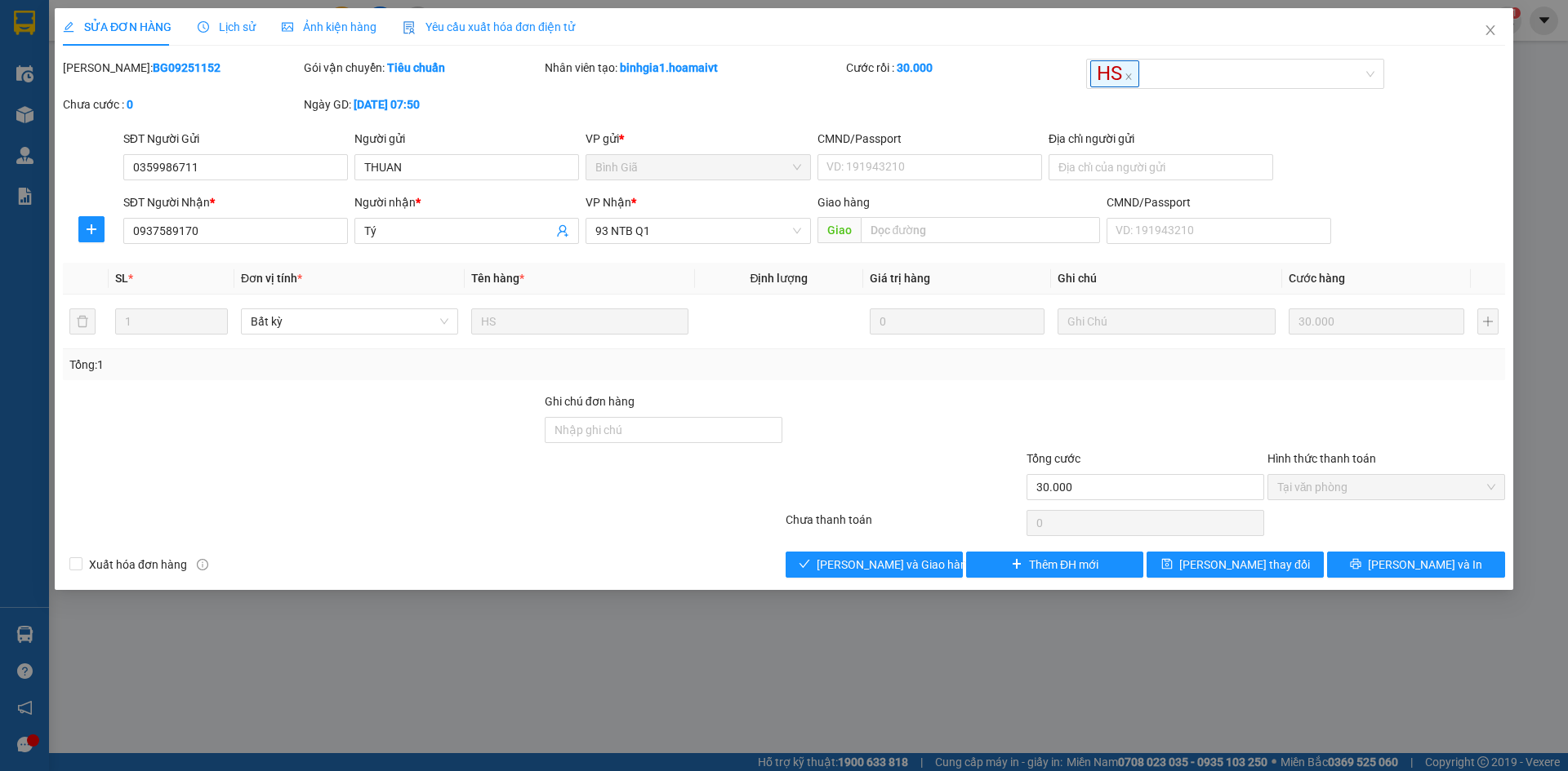
type input "0359986711"
type input "THUAN"
type input "0937589170"
type input "Tý"
type input "30.000"
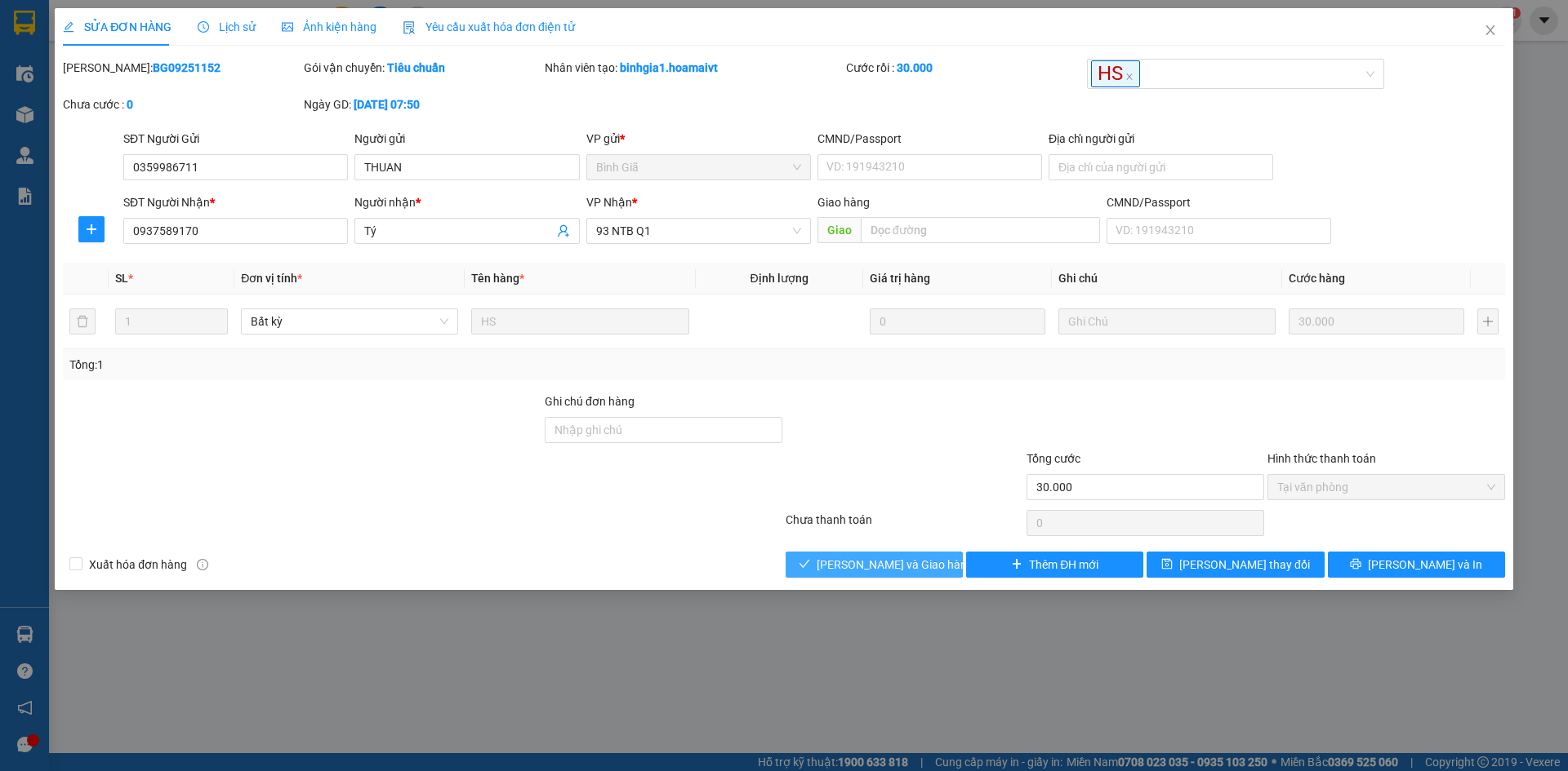
click at [925, 563] on span "[PERSON_NAME] và Giao hàng" at bounding box center [895, 564] width 156 height 17
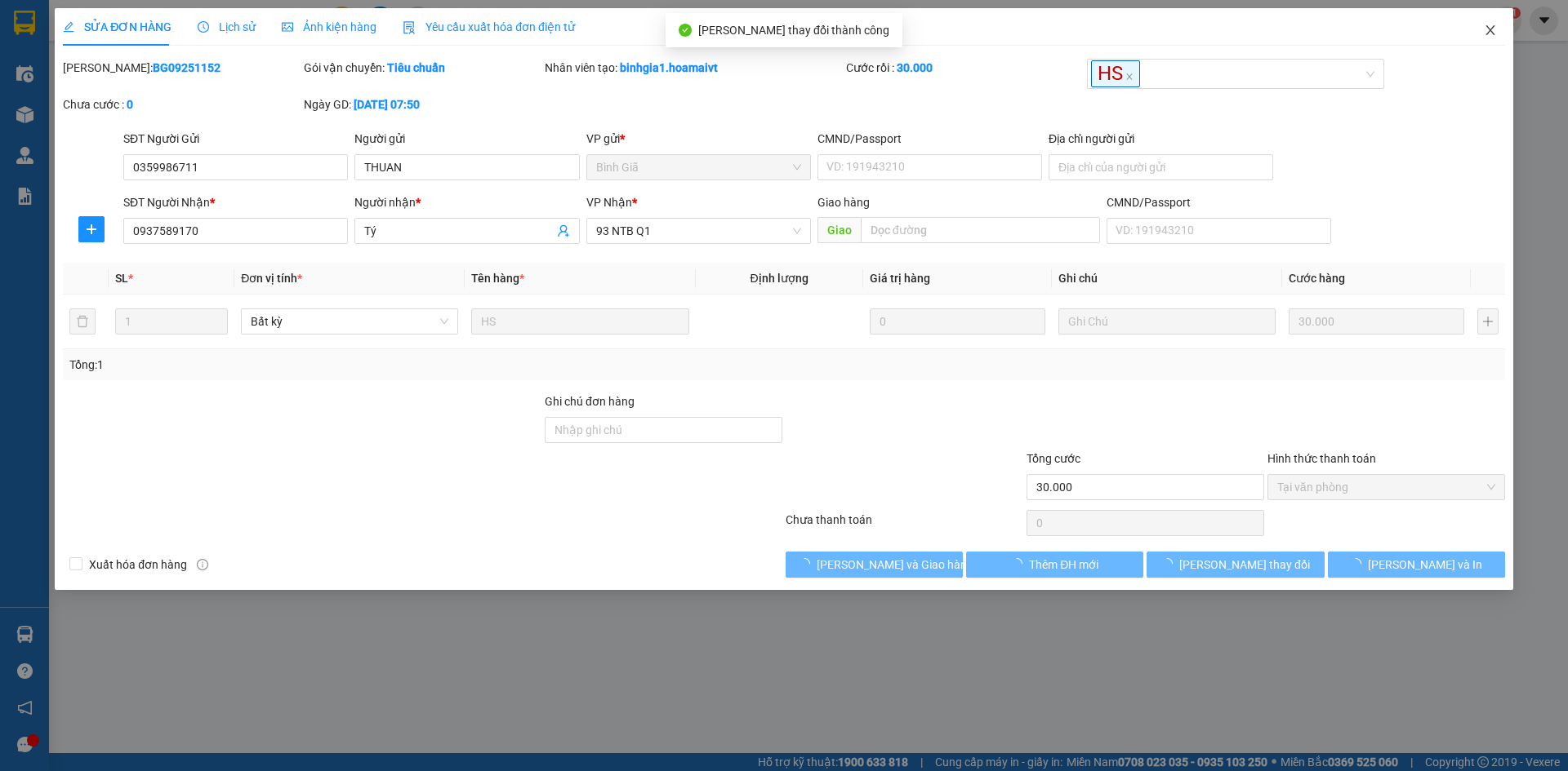
click at [1483, 32] on icon "close" at bounding box center [1489, 29] width 13 height 13
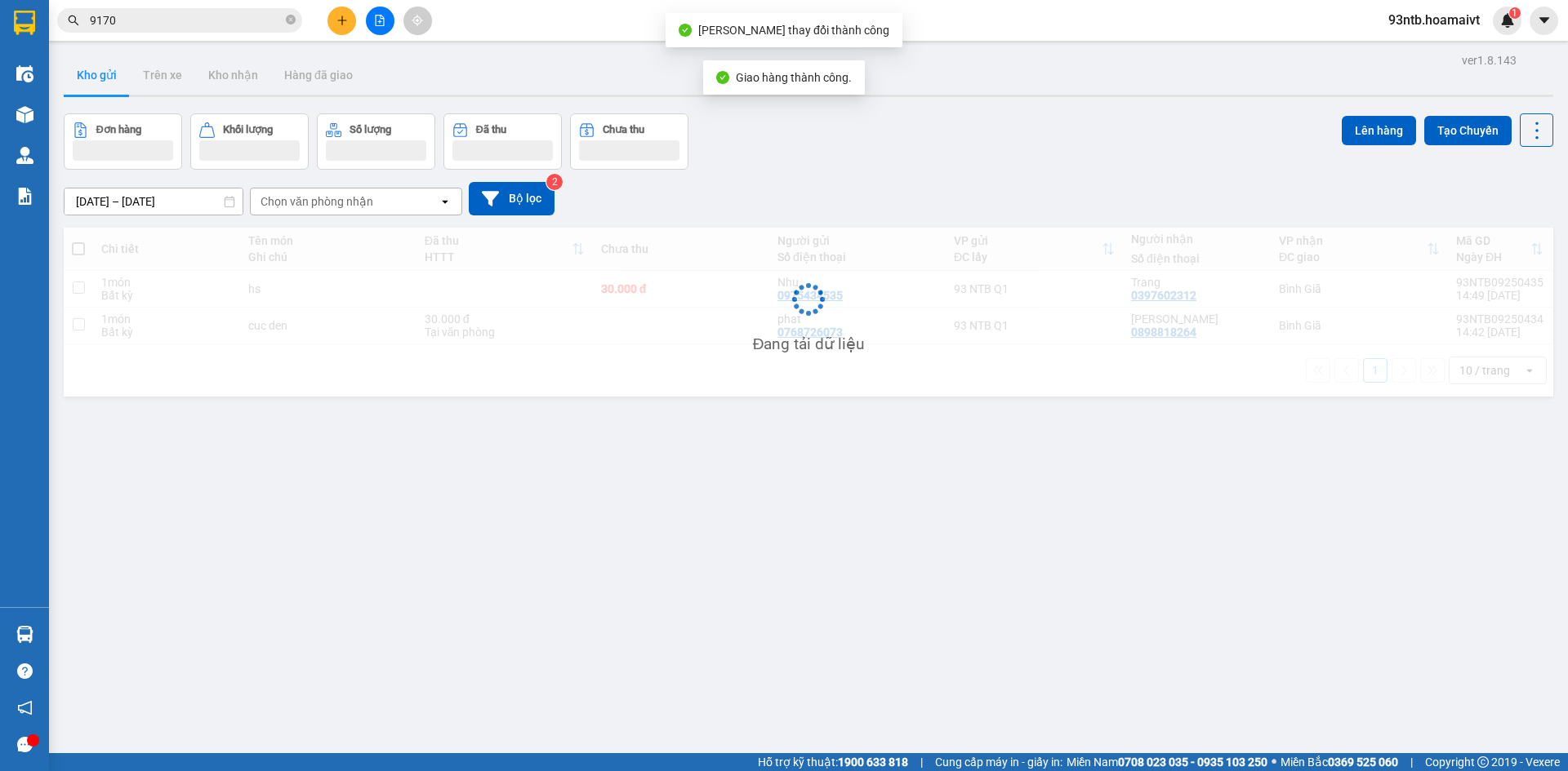
click at [238, 29] on span "9170" at bounding box center [180, 19] width 245 height 24
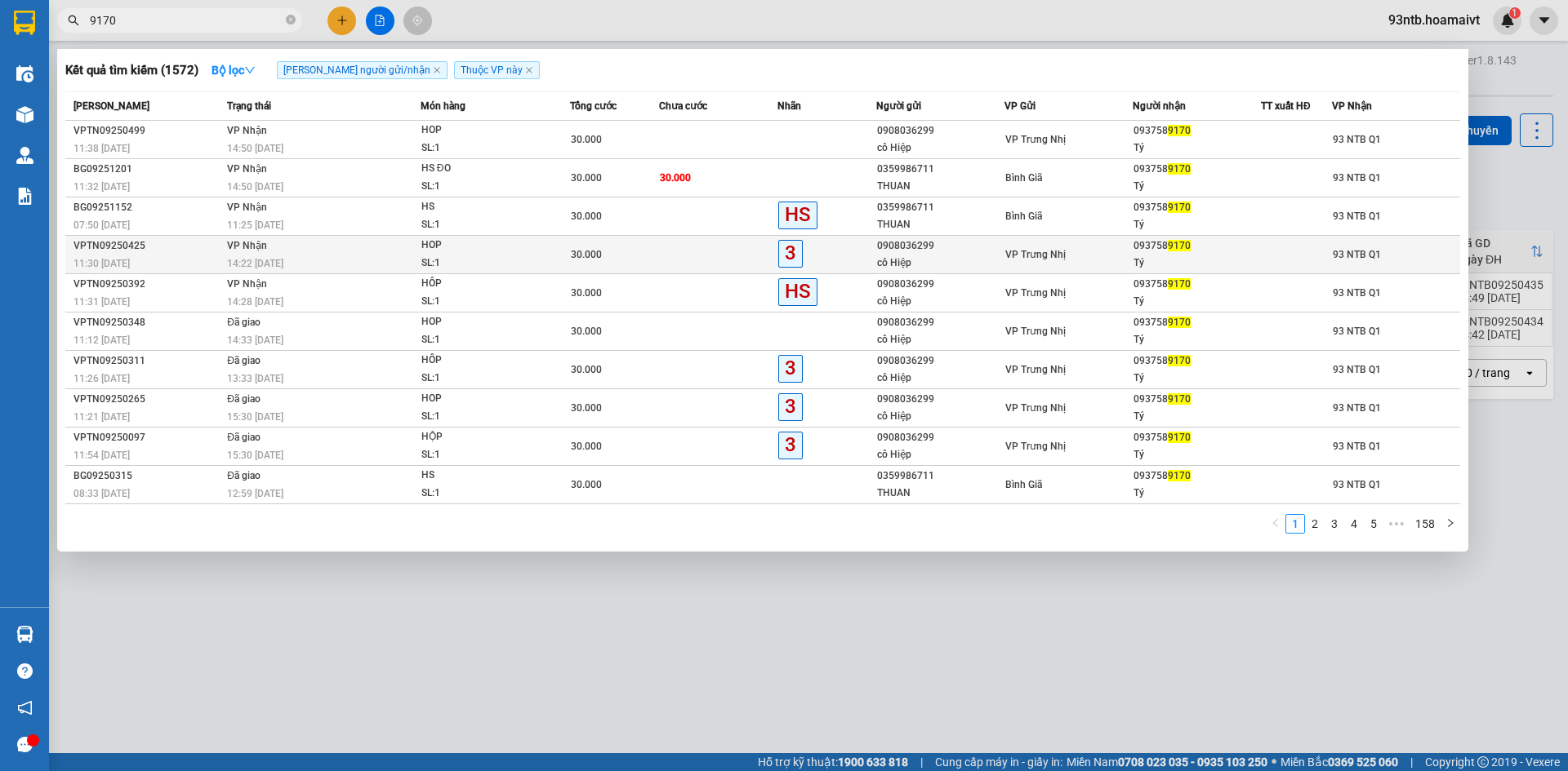
click at [461, 258] on div "SL: 1" at bounding box center [483, 263] width 122 height 17
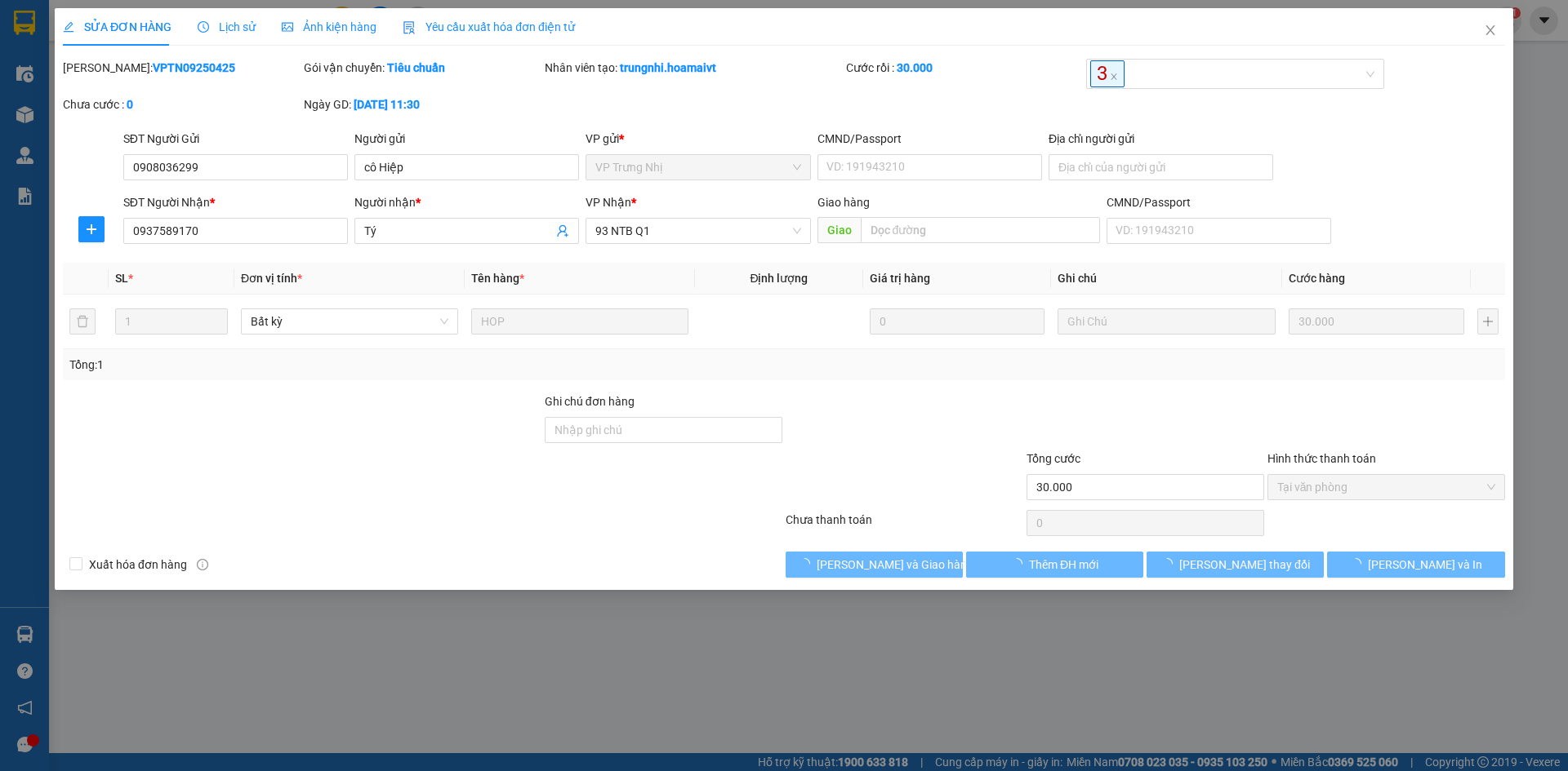
type input "0908036299"
type input "cô Hiệp"
type input "0937589170"
type input "Tý"
type input "30.000"
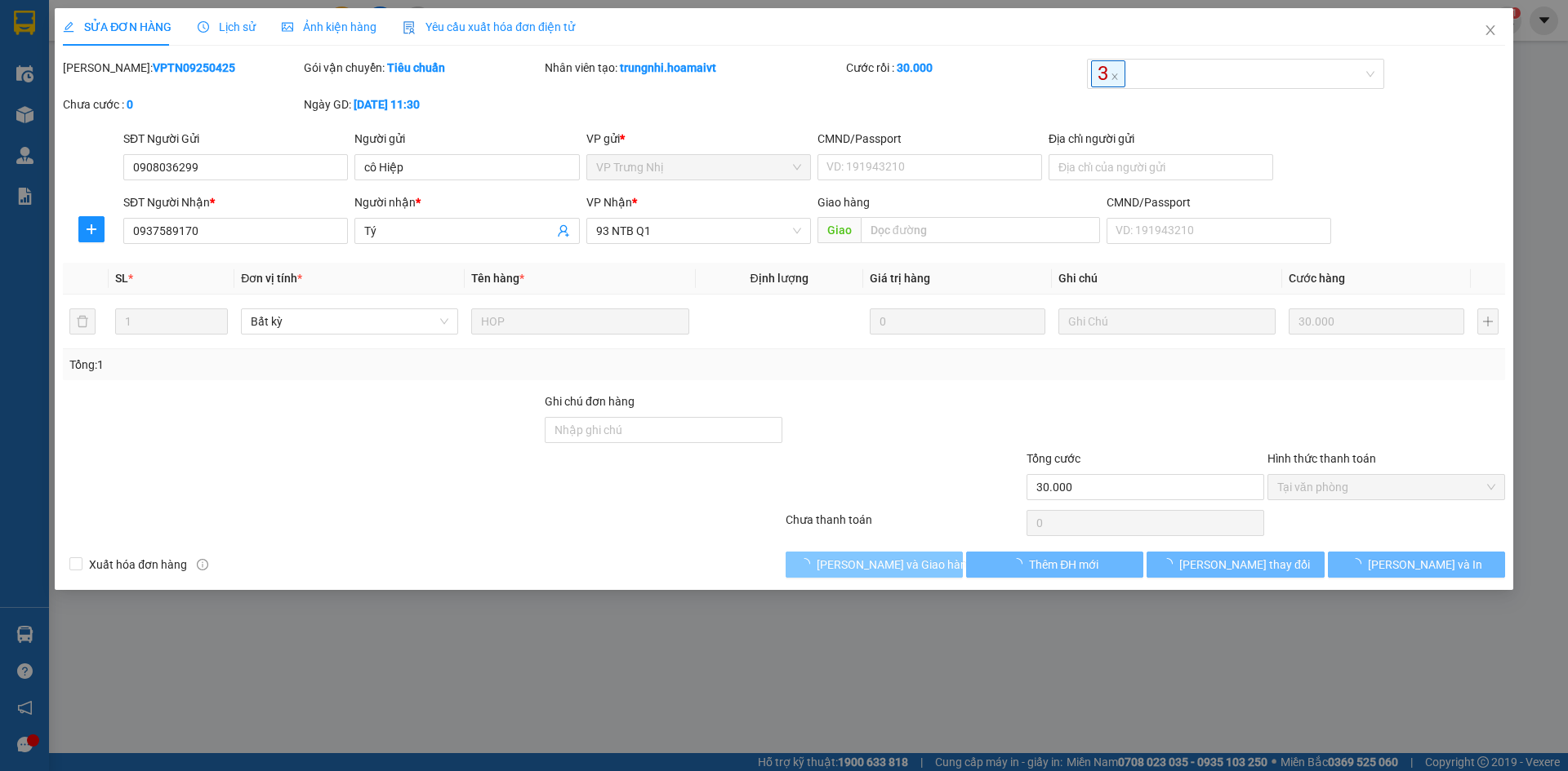
click at [925, 563] on span "[PERSON_NAME] và Giao hàng" at bounding box center [895, 564] width 156 height 17
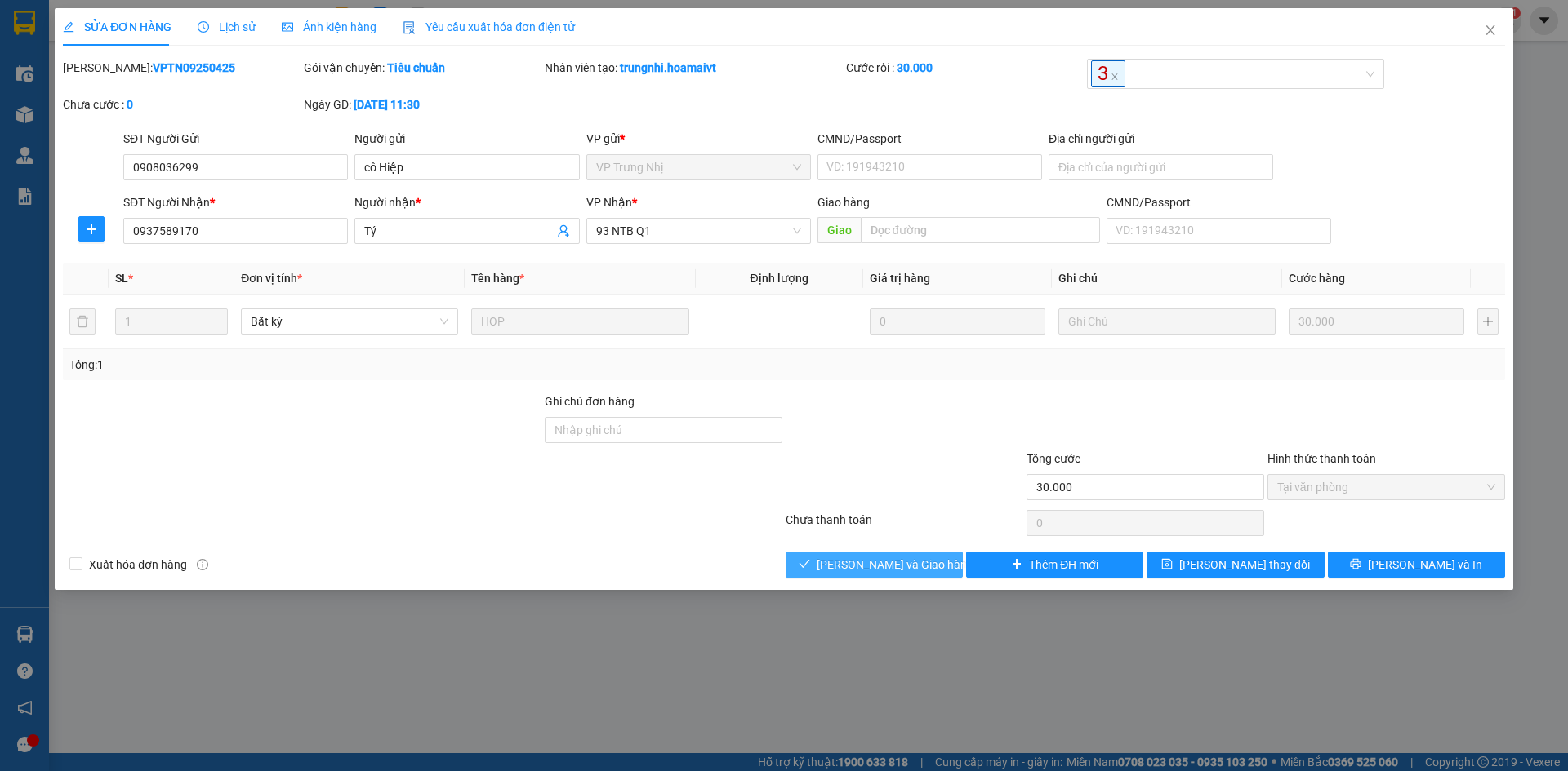
click at [887, 572] on span "[PERSON_NAME] và Giao hàng" at bounding box center [895, 564] width 156 height 17
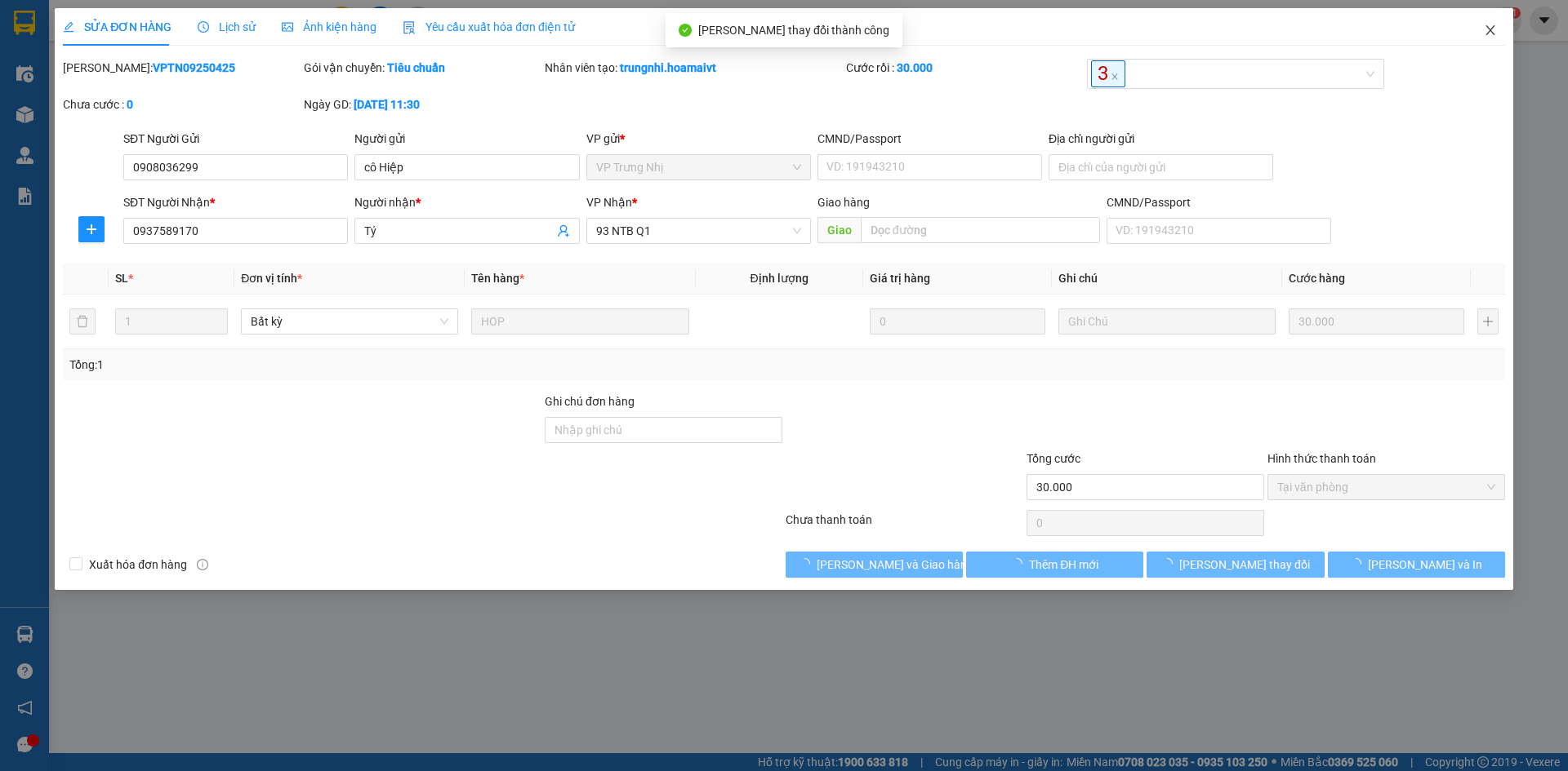
click at [1501, 33] on span "Close" at bounding box center [1490, 30] width 46 height 46
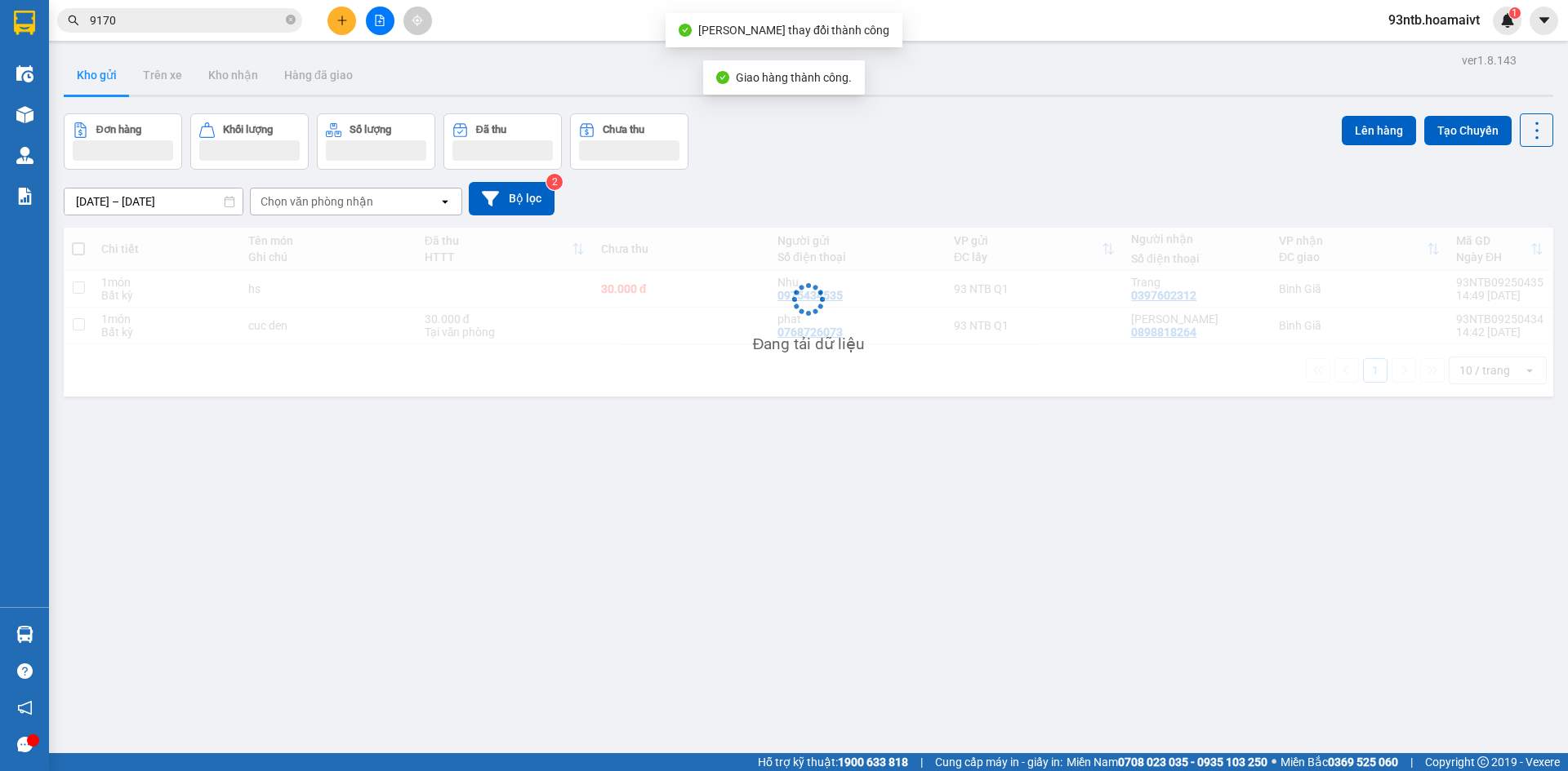
click at [214, 23] on input "9170" at bounding box center [186, 20] width 192 height 17
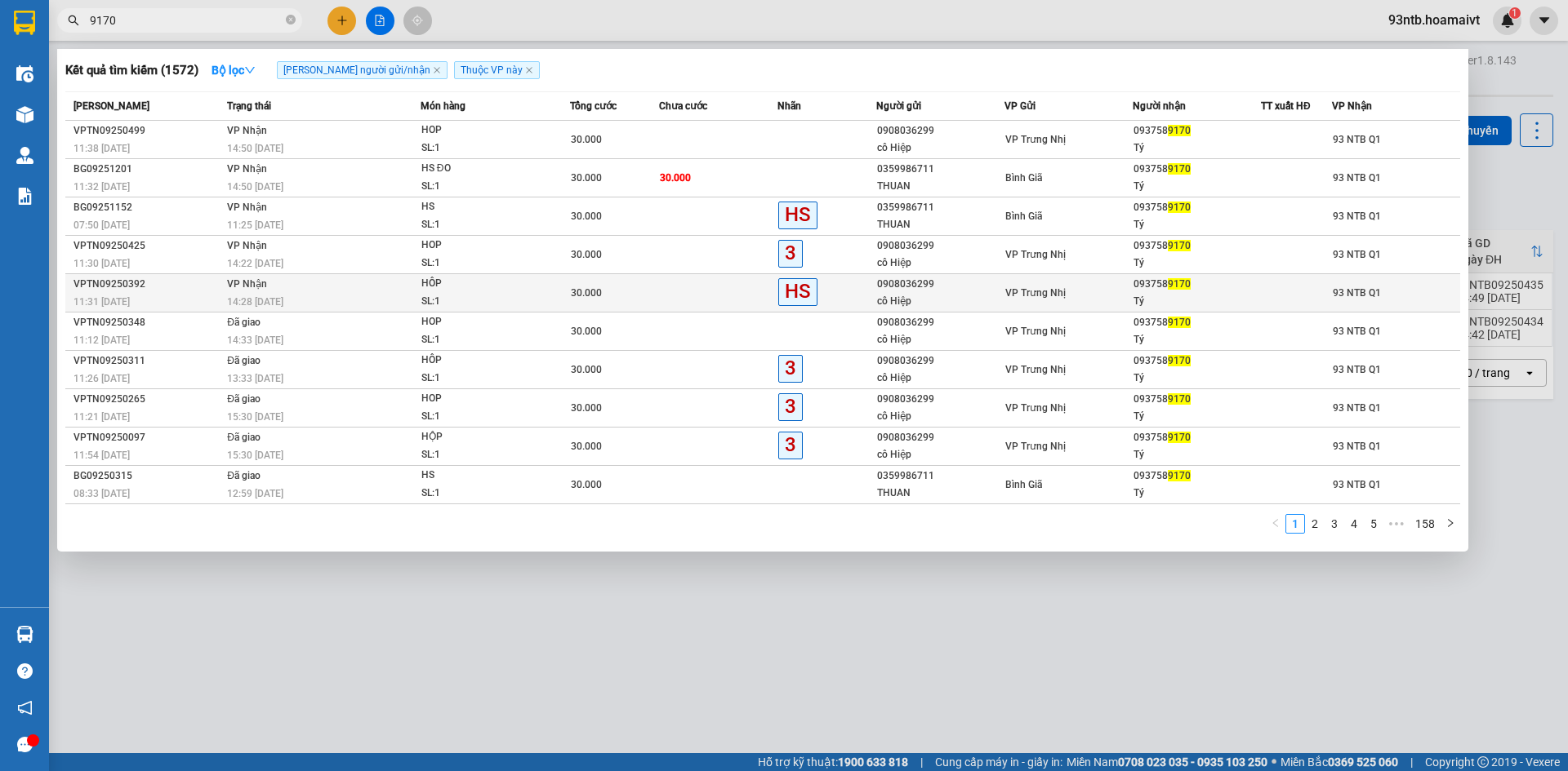
click at [337, 279] on td "VP Nhận 14:28 [DATE]" at bounding box center [321, 293] width 197 height 39
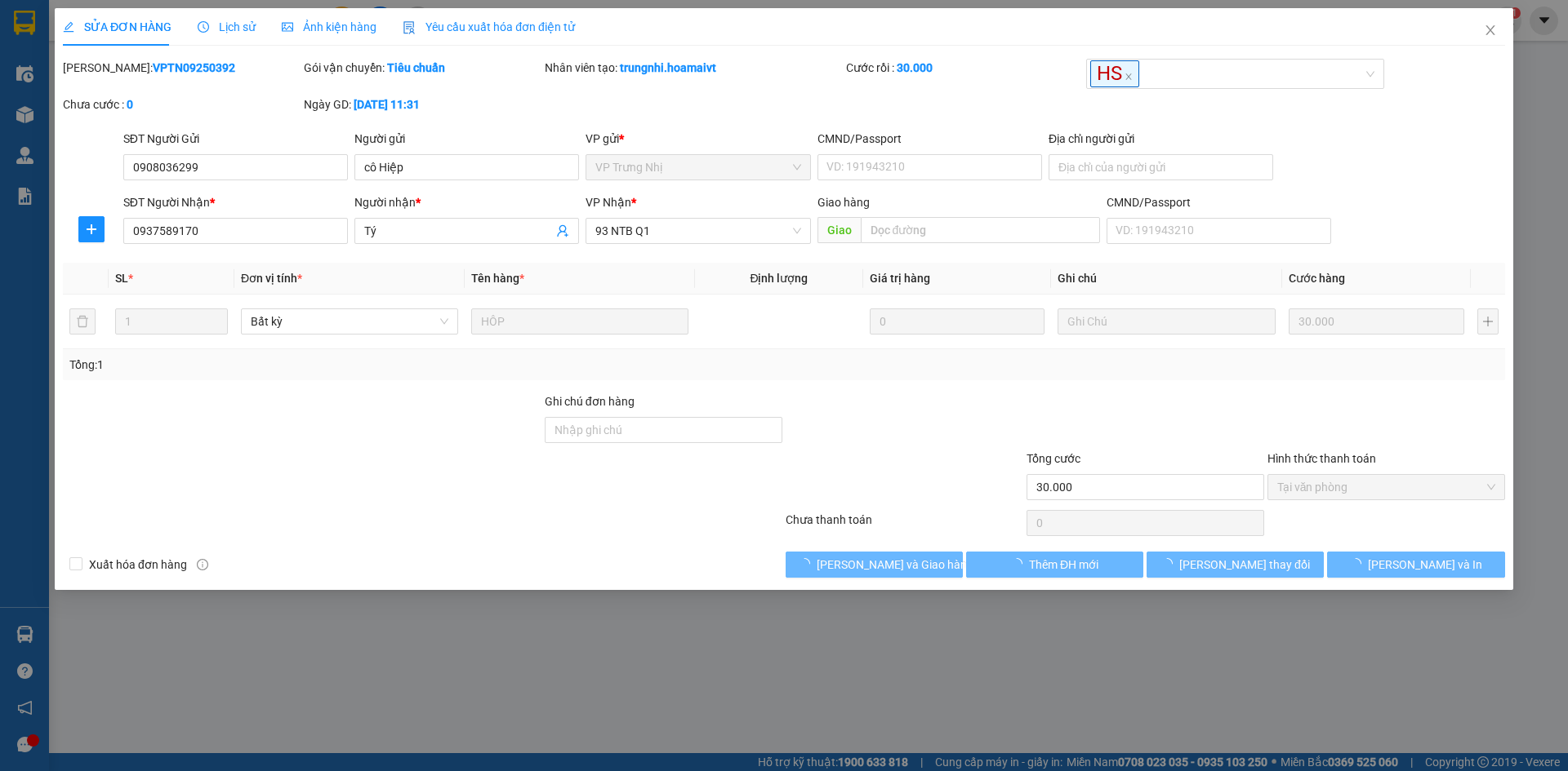
type input "0908036299"
type input "cô Hiệp"
type input "0937589170"
type input "Tý"
type input "30.000"
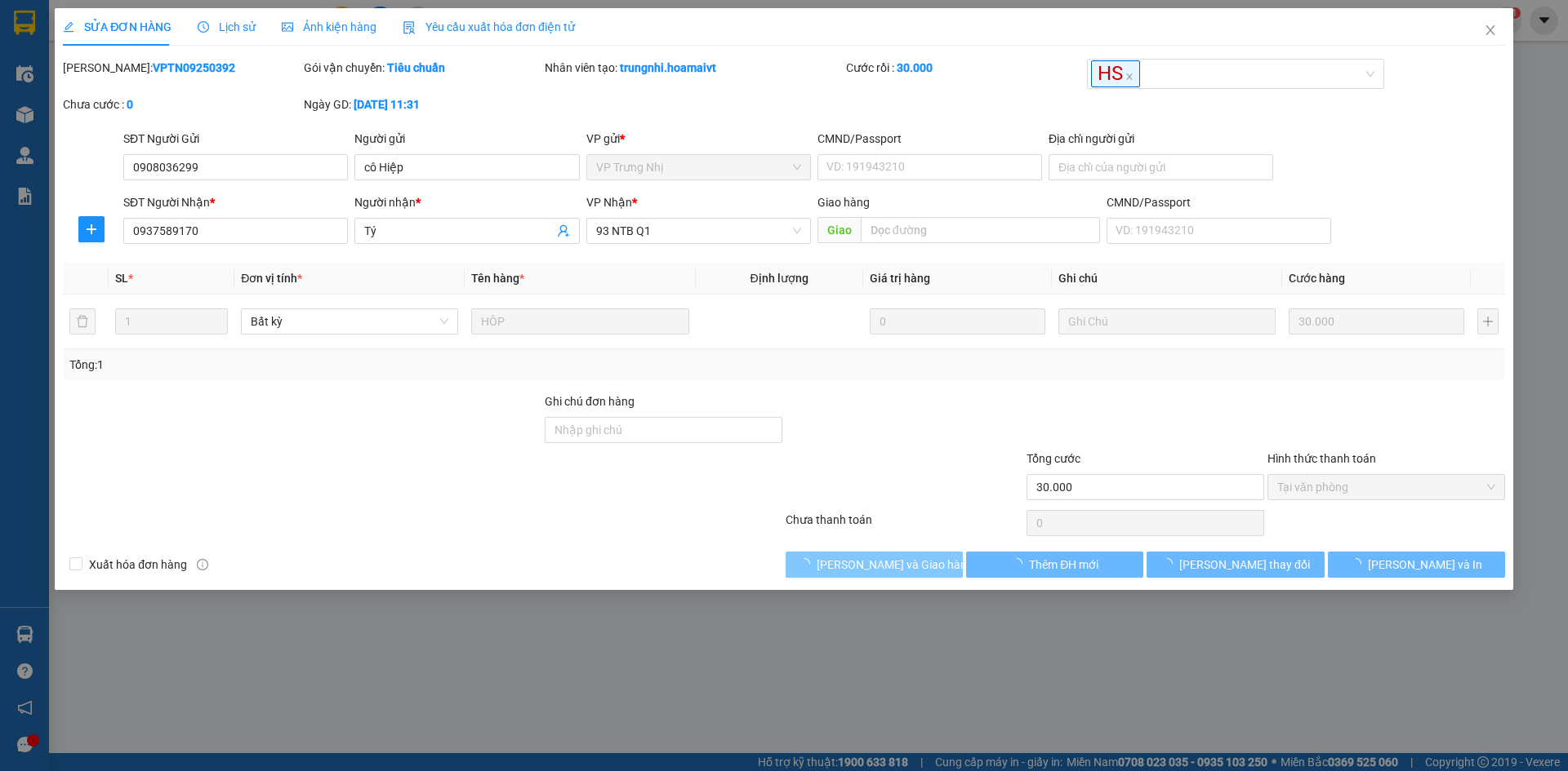
click at [900, 560] on span "[PERSON_NAME] và Giao hàng" at bounding box center [895, 564] width 156 height 17
click at [1489, 28] on icon "close" at bounding box center [1489, 29] width 13 height 13
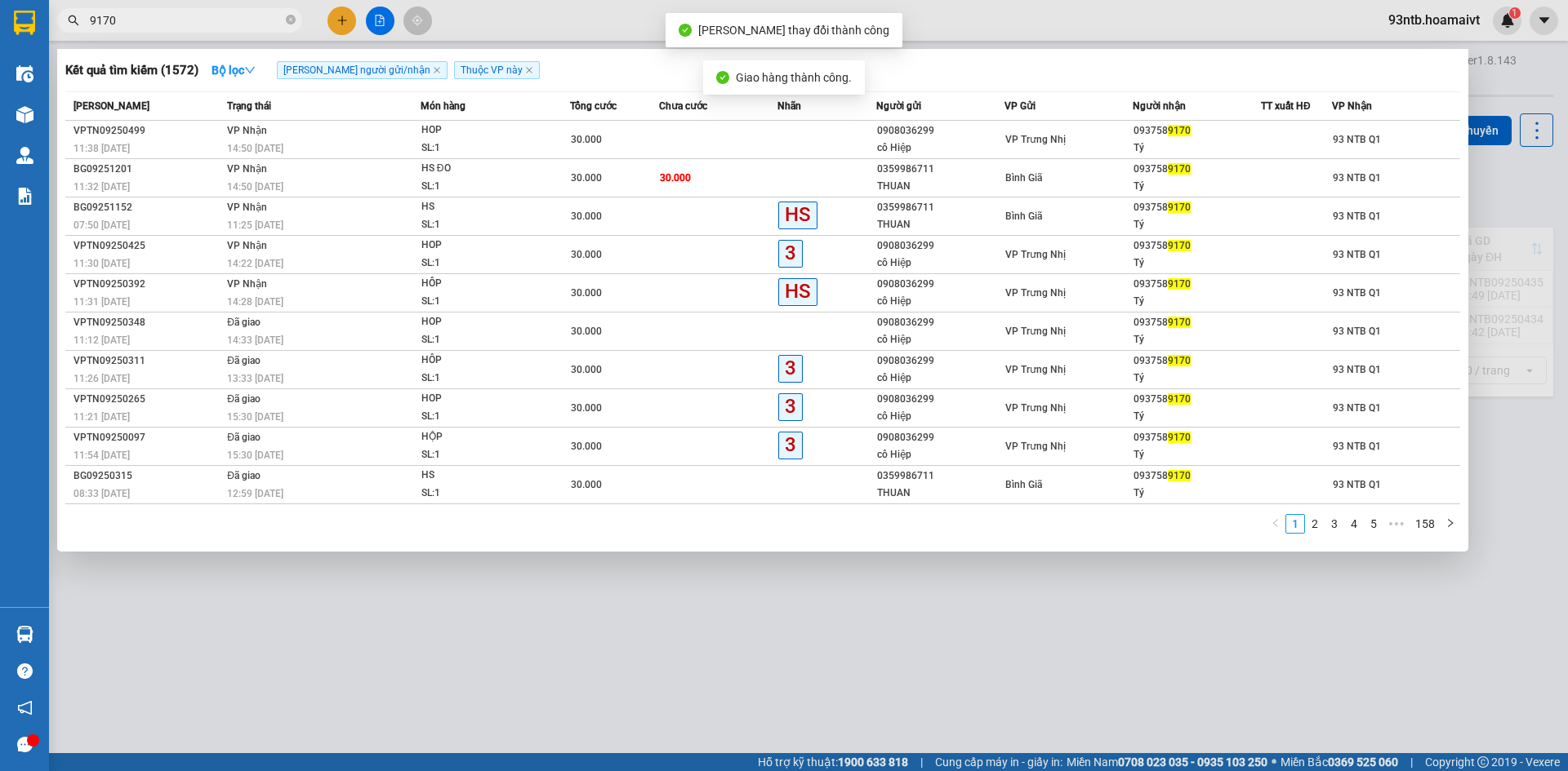
click at [192, 17] on input "9170" at bounding box center [186, 20] width 192 height 17
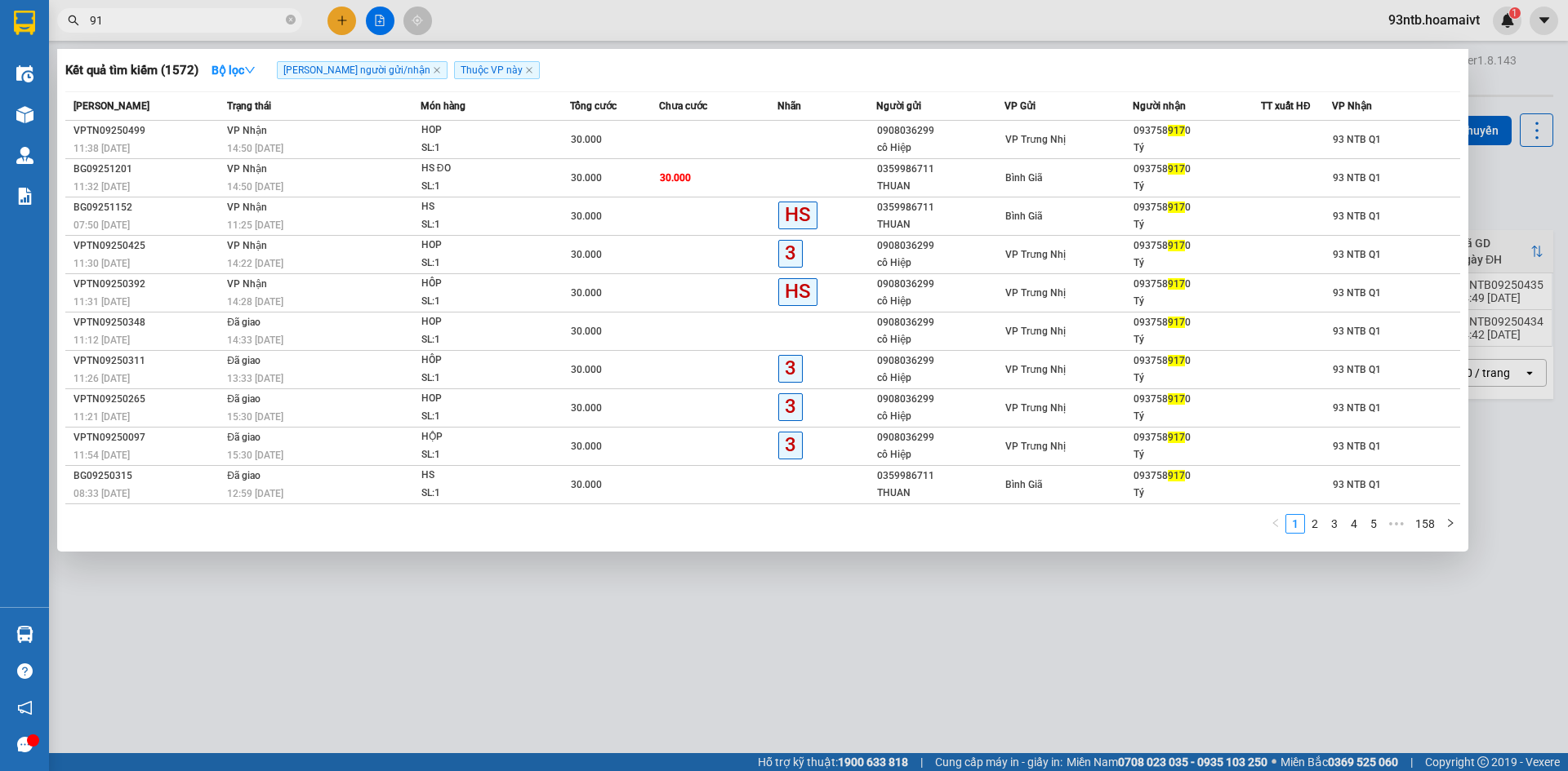
type input "9"
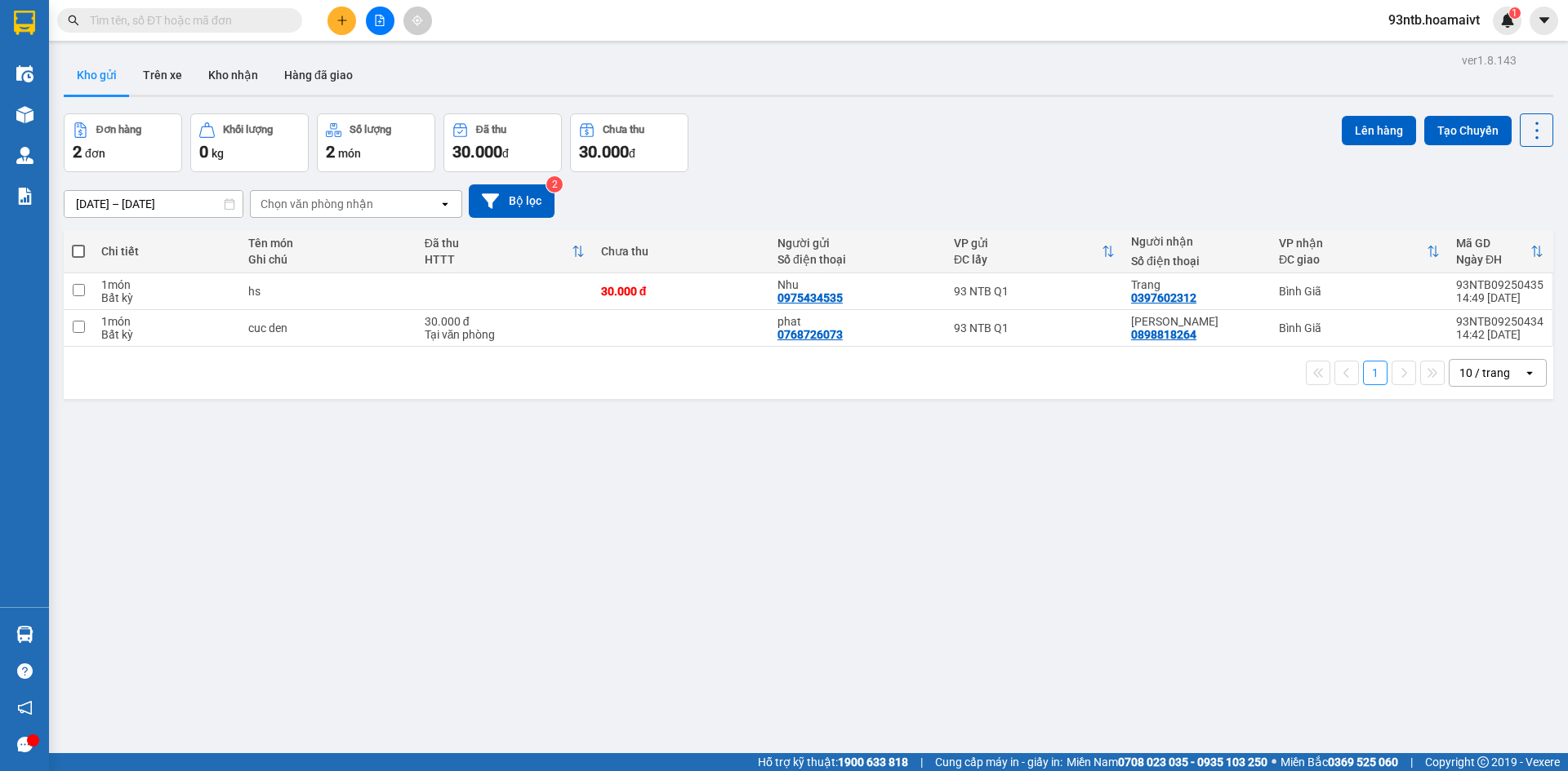
click at [1421, 196] on div "[DATE] – [DATE] Press the down arrow key to interact with the calendar and sele…" at bounding box center [808, 201] width 1489 height 33
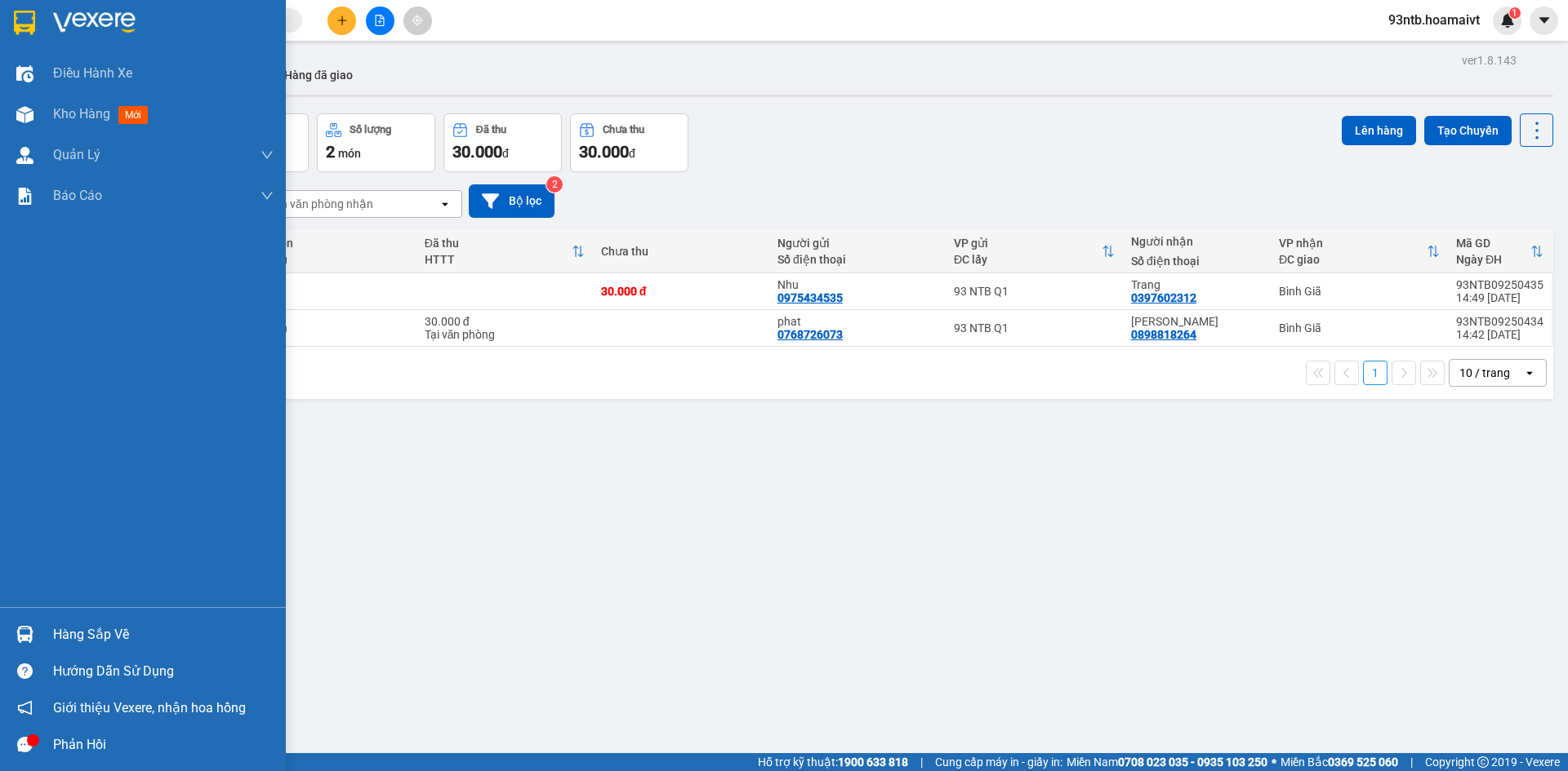
click at [68, 637] on div "Hàng sắp về" at bounding box center [163, 634] width 221 height 24
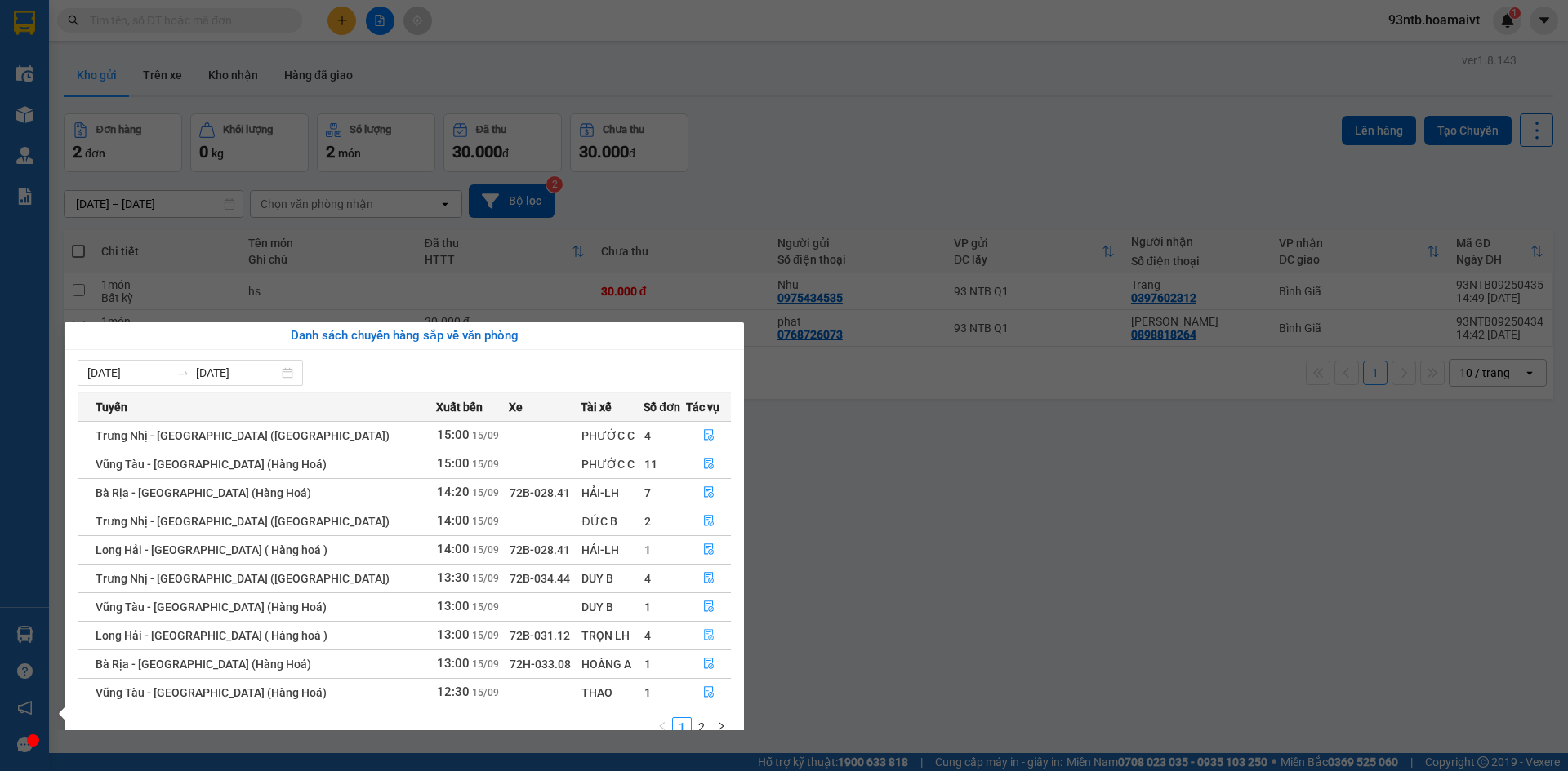
scroll to position [26, 0]
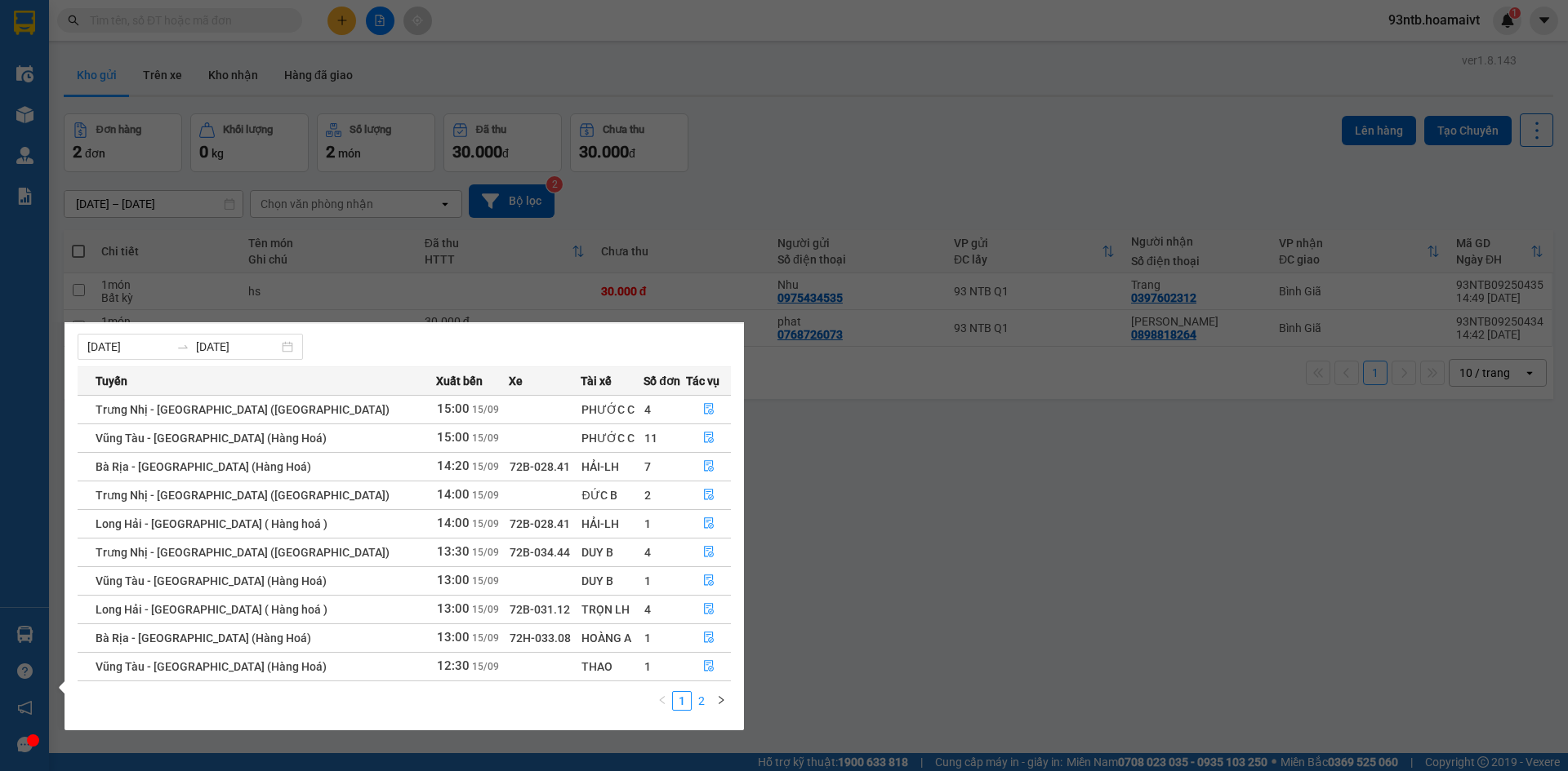
click at [699, 700] on link "2" at bounding box center [701, 701] width 17 height 17
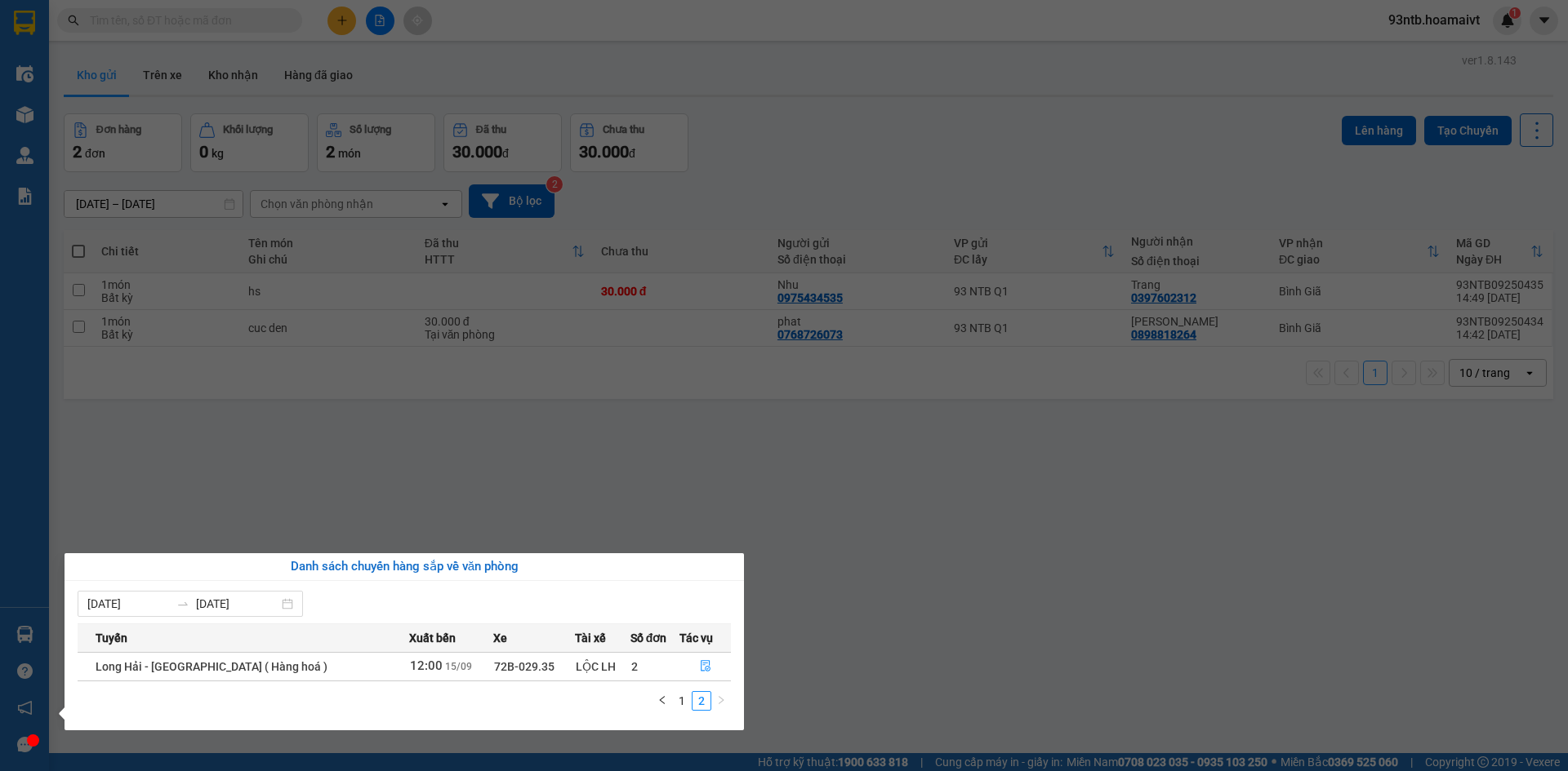
scroll to position [0, 0]
click at [683, 705] on link "1" at bounding box center [682, 701] width 17 height 17
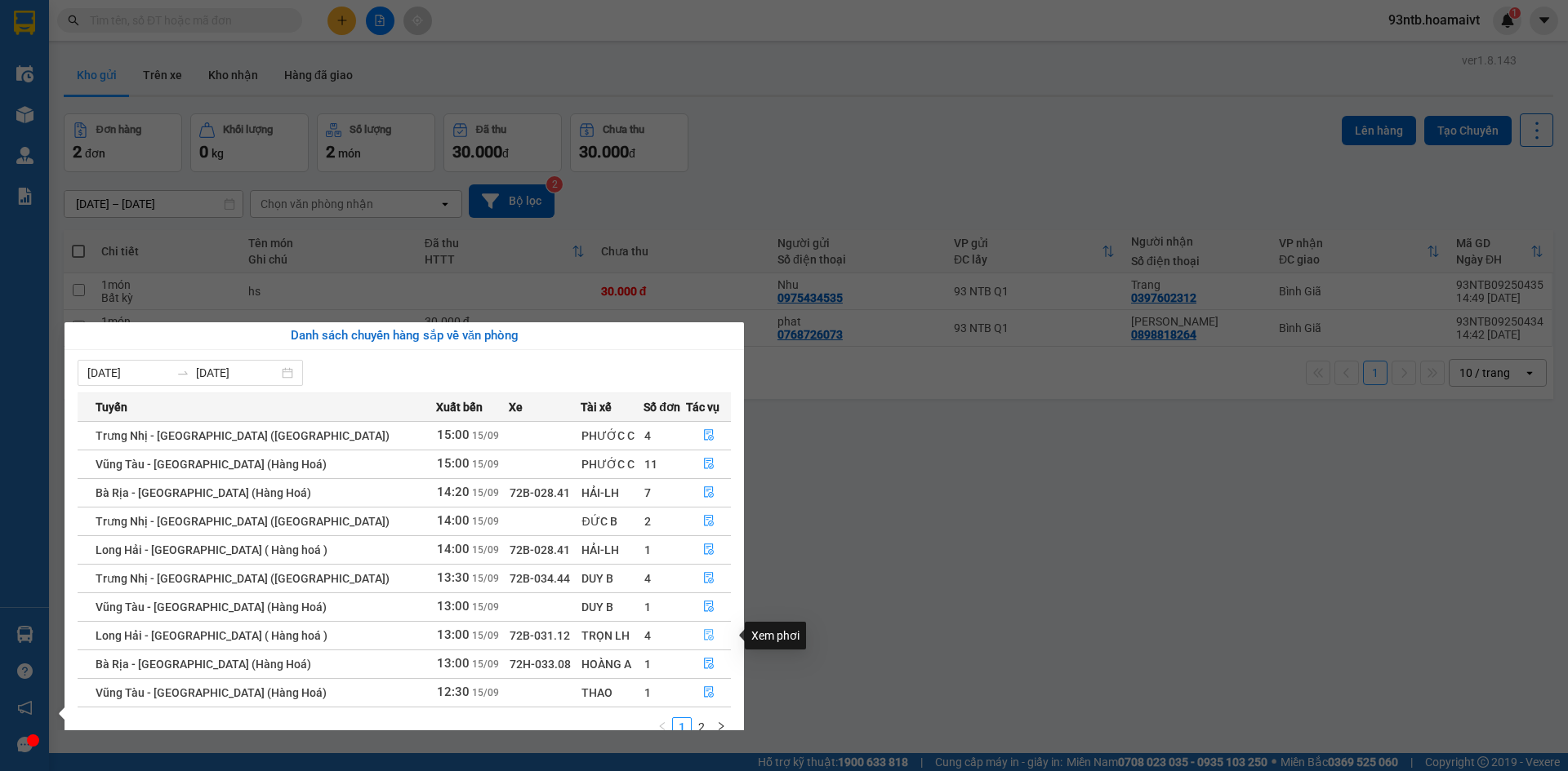
click at [704, 637] on icon "file-done" at bounding box center [709, 635] width 12 height 12
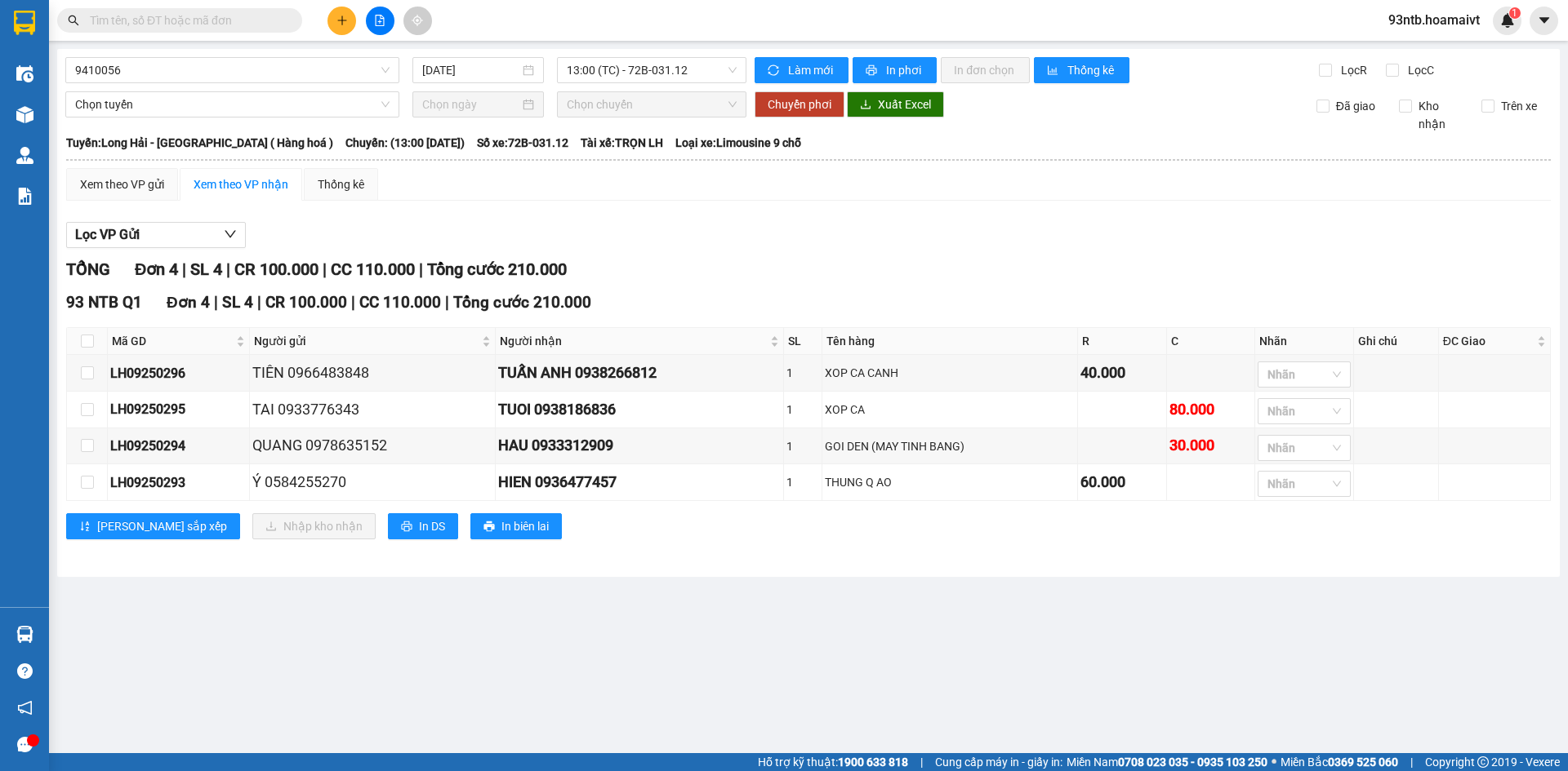
click at [240, 33] on div "Kết quả tìm kiếm ( 1572 ) Bộ lọc Tìm người gửi/nhận Thuộc VP này Mã ĐH Trạng th…" at bounding box center [159, 20] width 319 height 28
click at [235, 29] on span at bounding box center [180, 19] width 245 height 24
click at [218, 25] on input "text" at bounding box center [186, 20] width 192 height 17
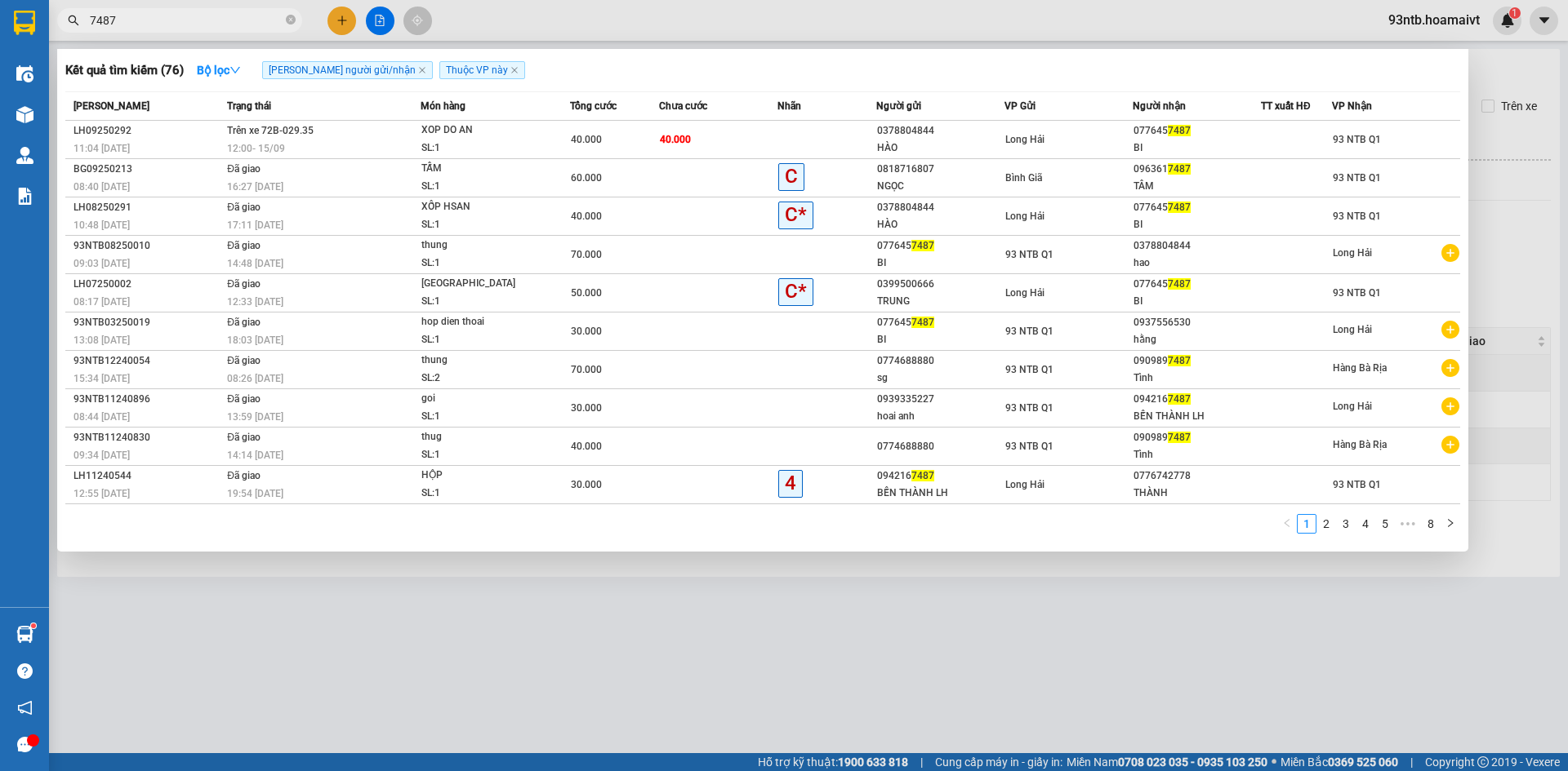
click at [187, 29] on span "7487" at bounding box center [180, 19] width 245 height 24
click at [176, 19] on input "7487" at bounding box center [186, 20] width 192 height 17
type input "7"
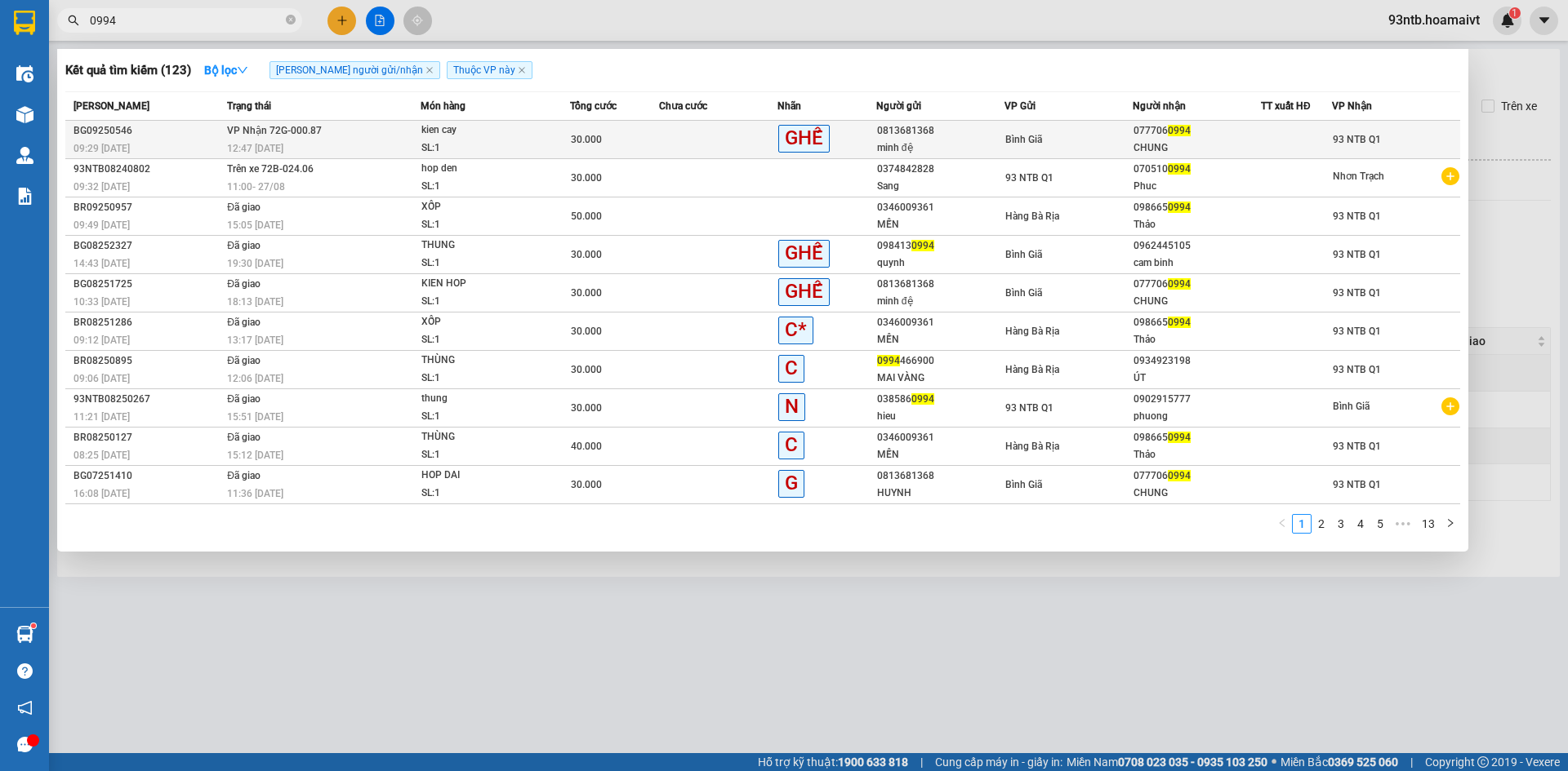
type input "0994"
click at [1092, 141] on div "Bình Giã" at bounding box center [1069, 139] width 126 height 17
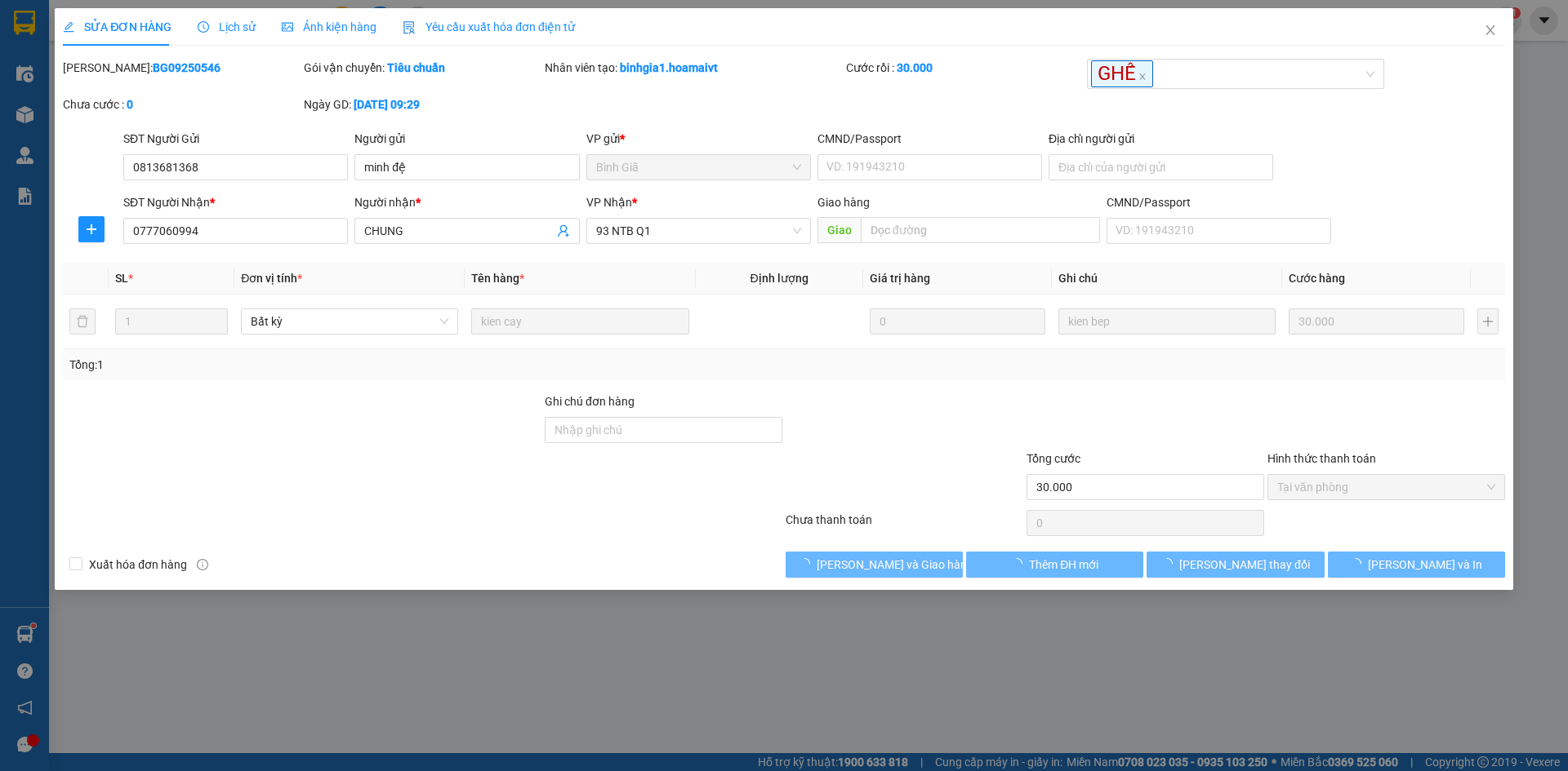
type input "0813681368"
type input "minh đệ"
type input "0777060994"
type input "CHUNG"
type input "30.000"
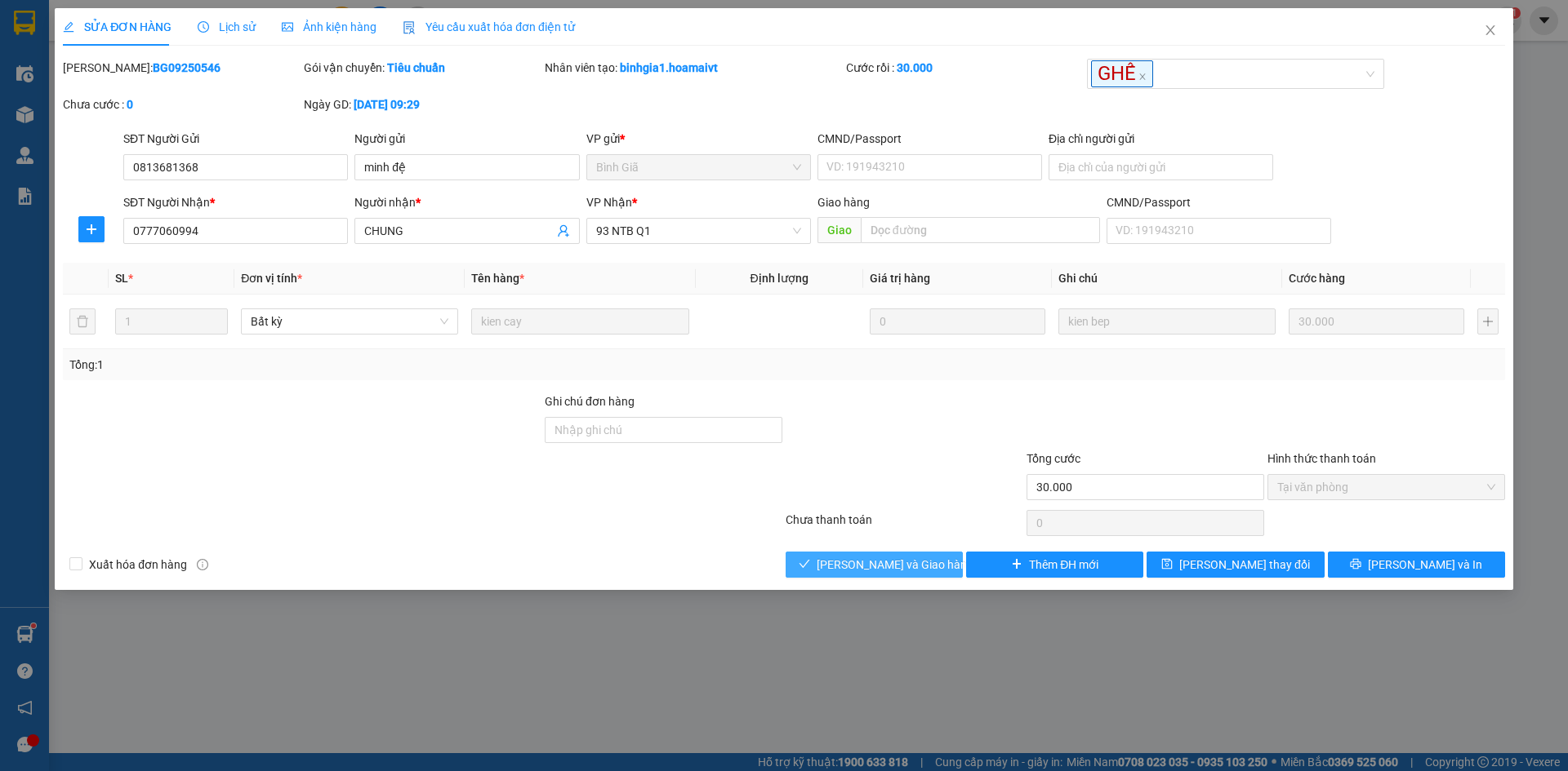
click at [954, 563] on button "[PERSON_NAME] và Giao hàng" at bounding box center [874, 564] width 177 height 26
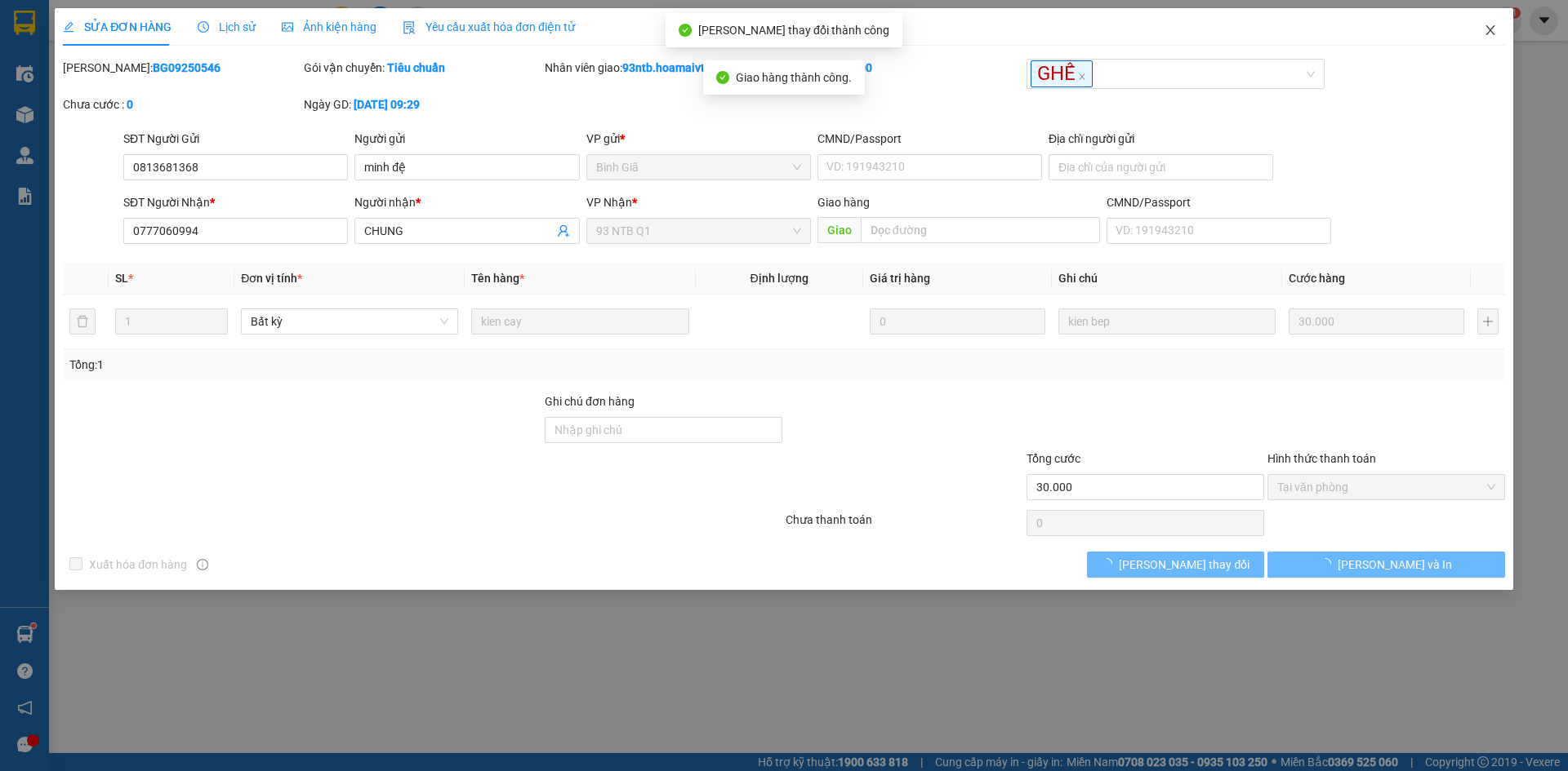
click at [1500, 28] on span "Close" at bounding box center [1490, 30] width 46 height 46
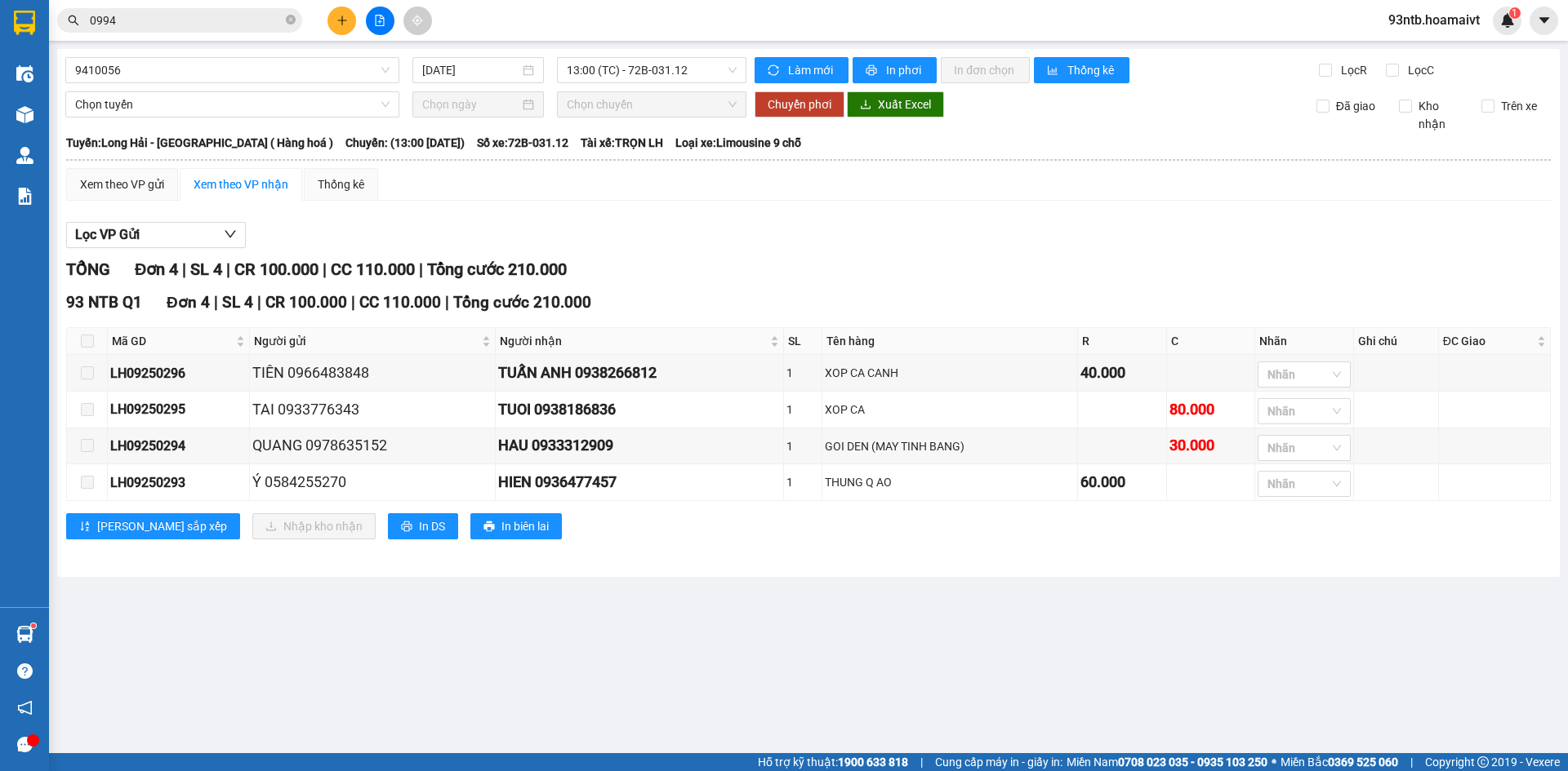
click at [237, 13] on input "0994" at bounding box center [186, 20] width 192 height 17
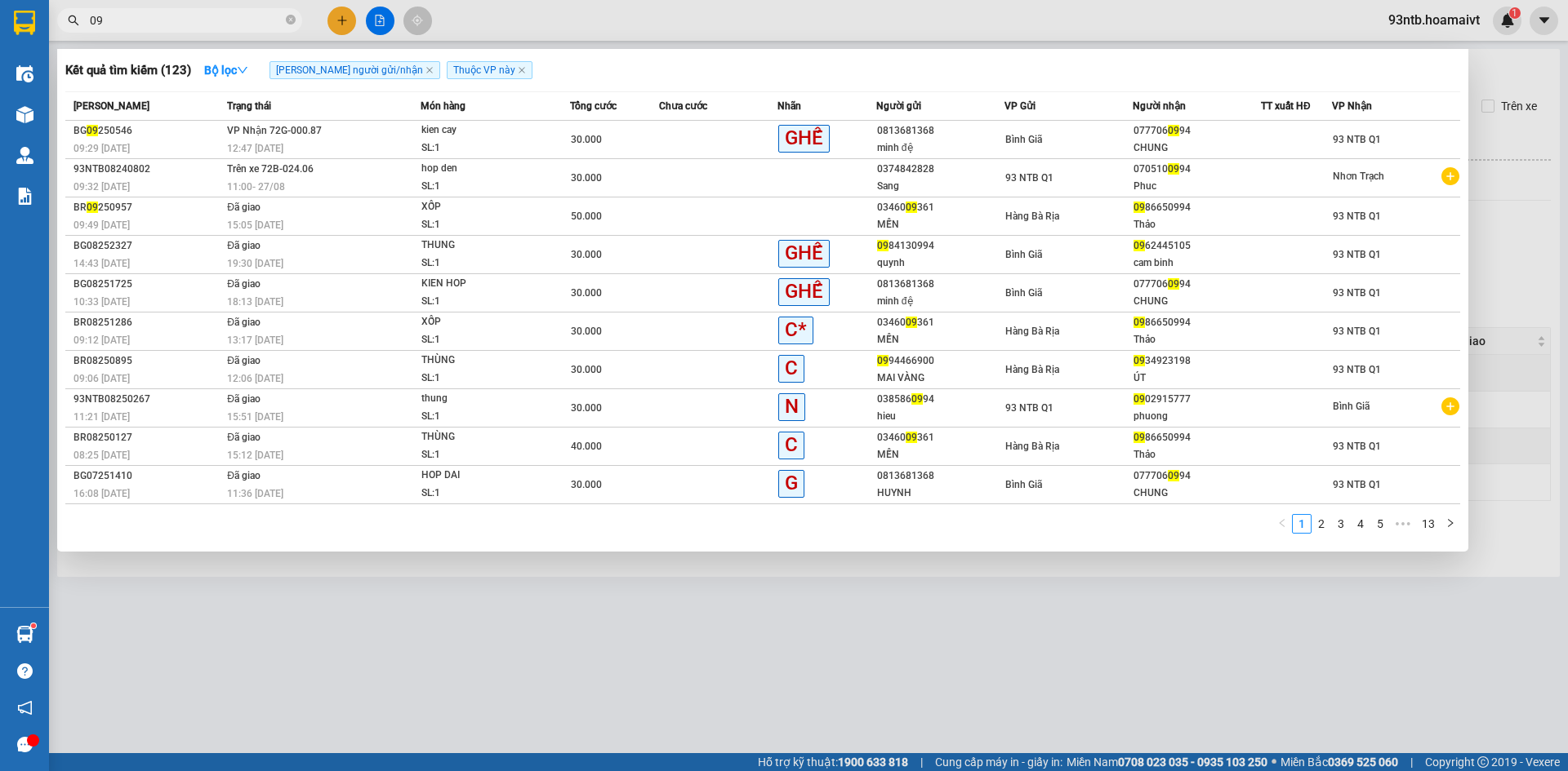
type input "0"
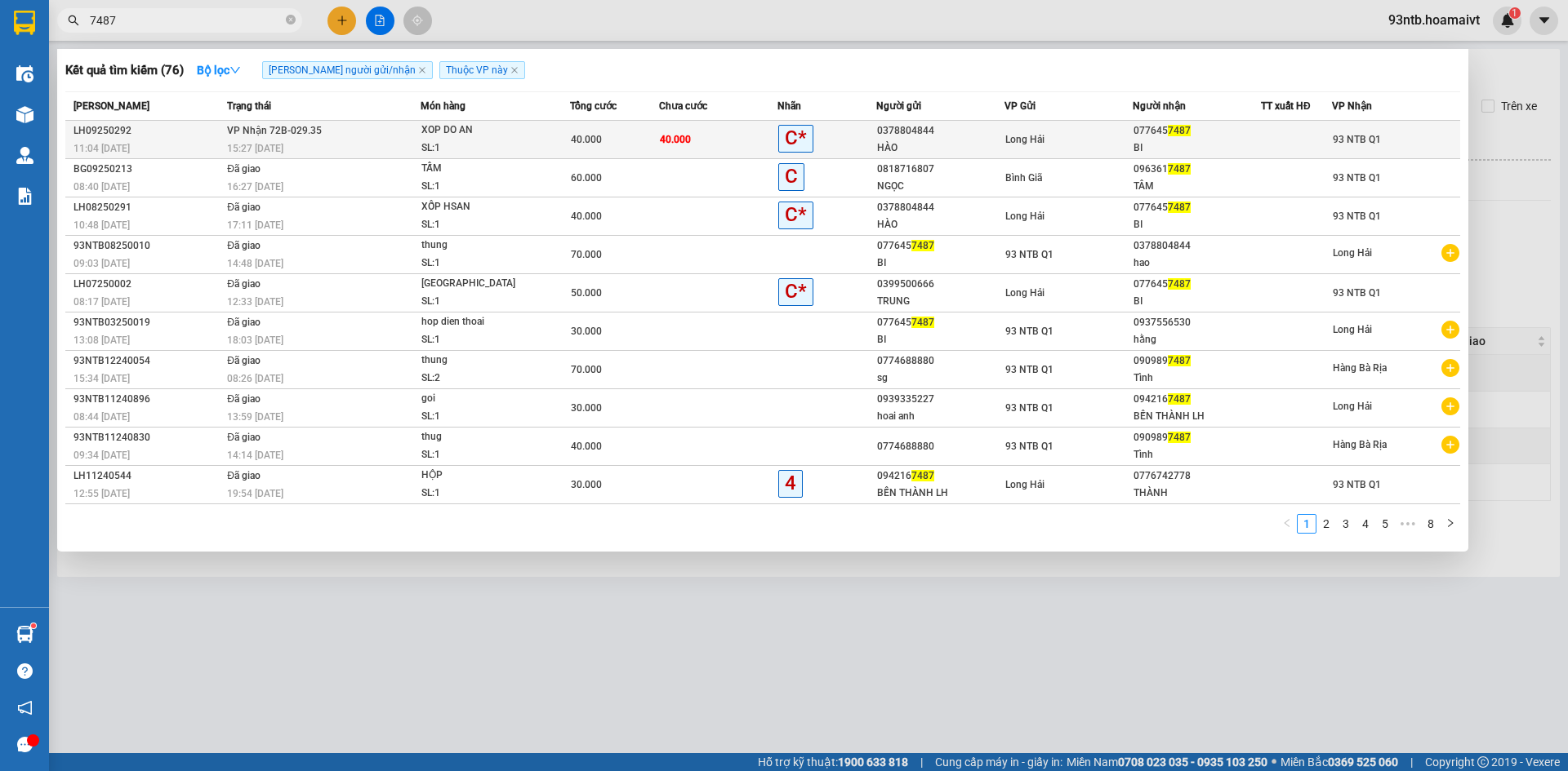
type input "7487"
click at [1300, 130] on td at bounding box center [1296, 140] width 71 height 39
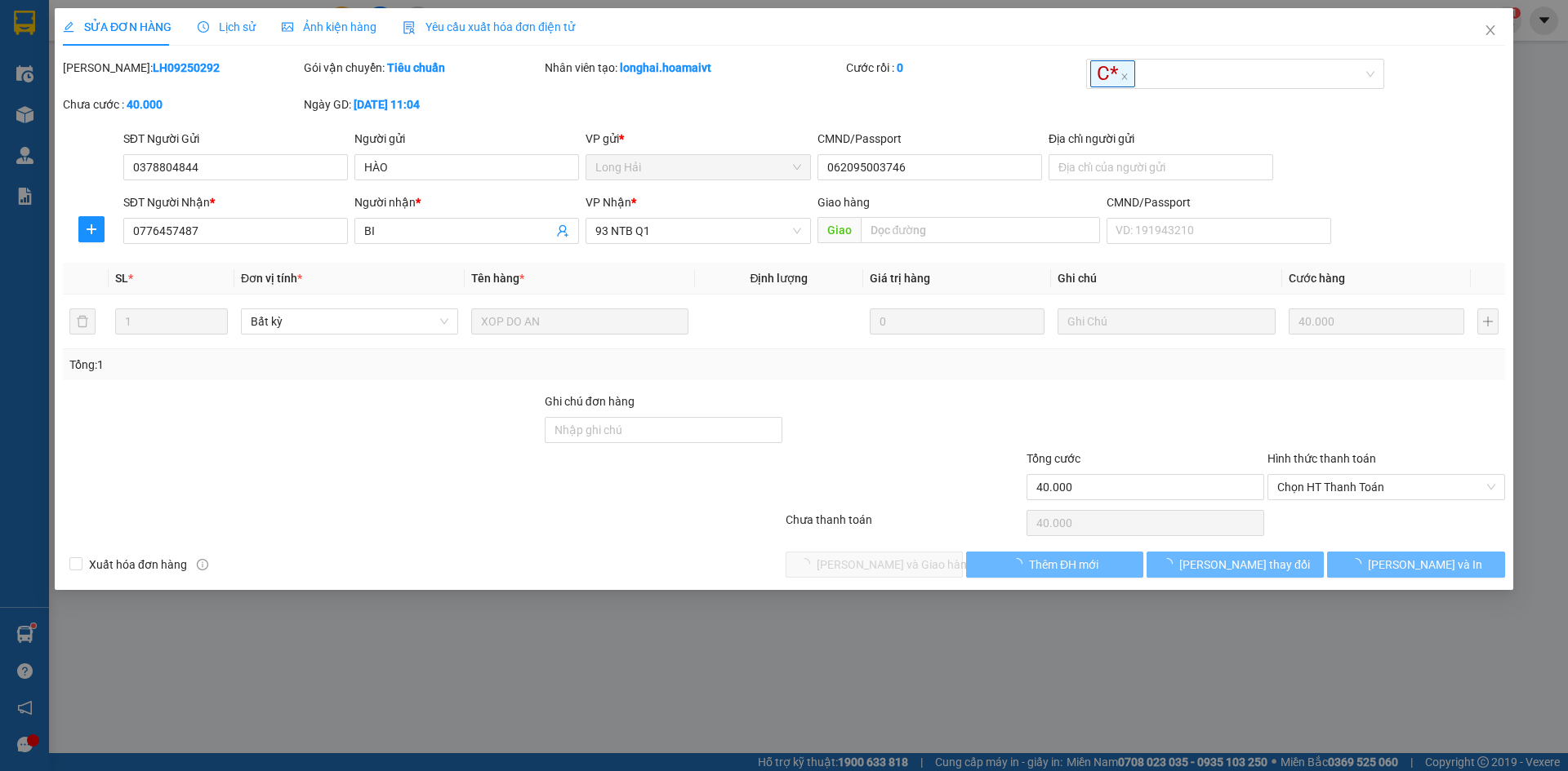
type input "0378804844"
type input "HÀO"
type input "062095003746"
type input "0776457487"
type input "BI"
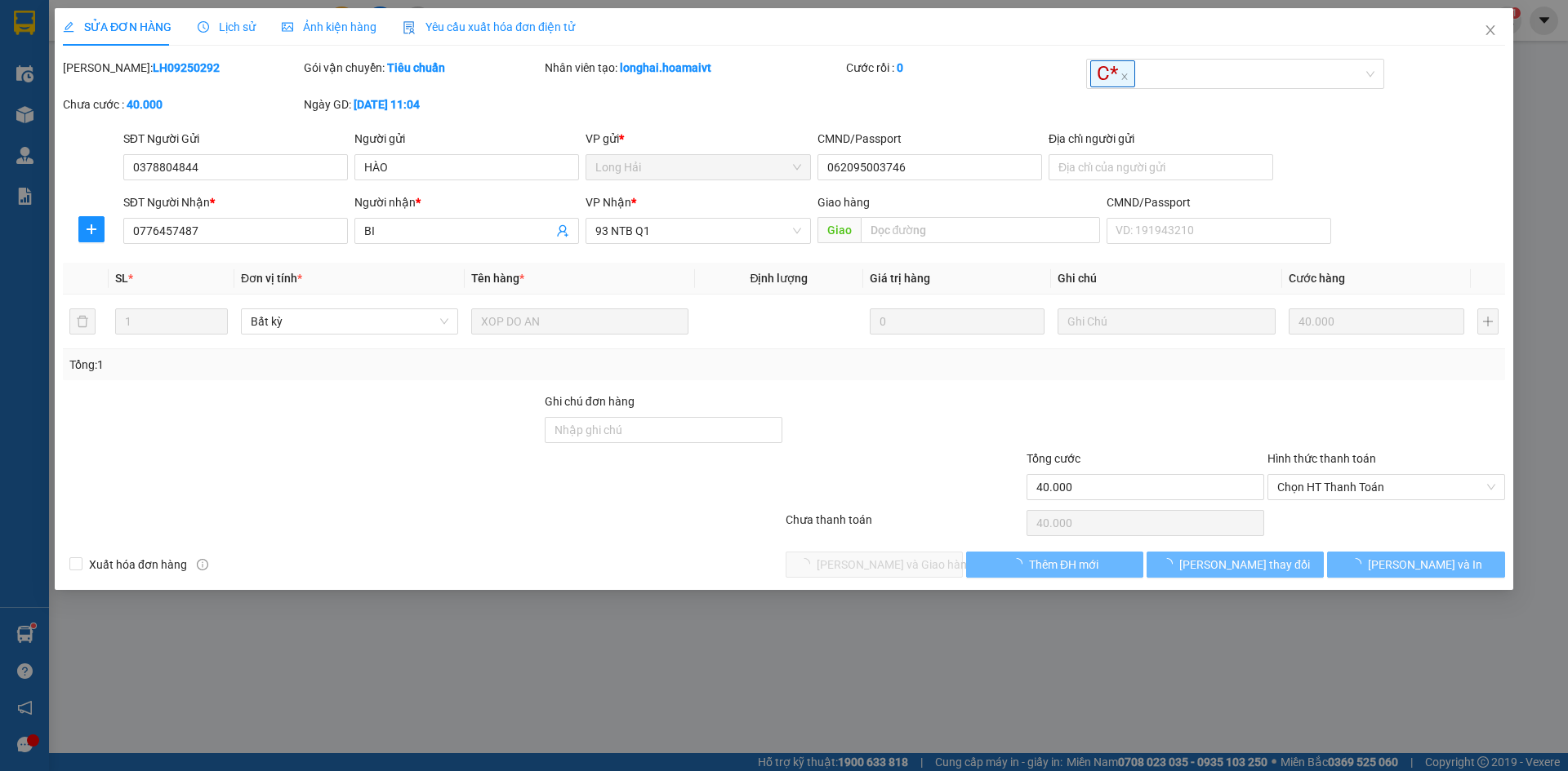
type input "40.000"
click at [1364, 476] on div "Hình thức thanh toán Chọn HT Thanh Toán" at bounding box center [1386, 478] width 238 height 57
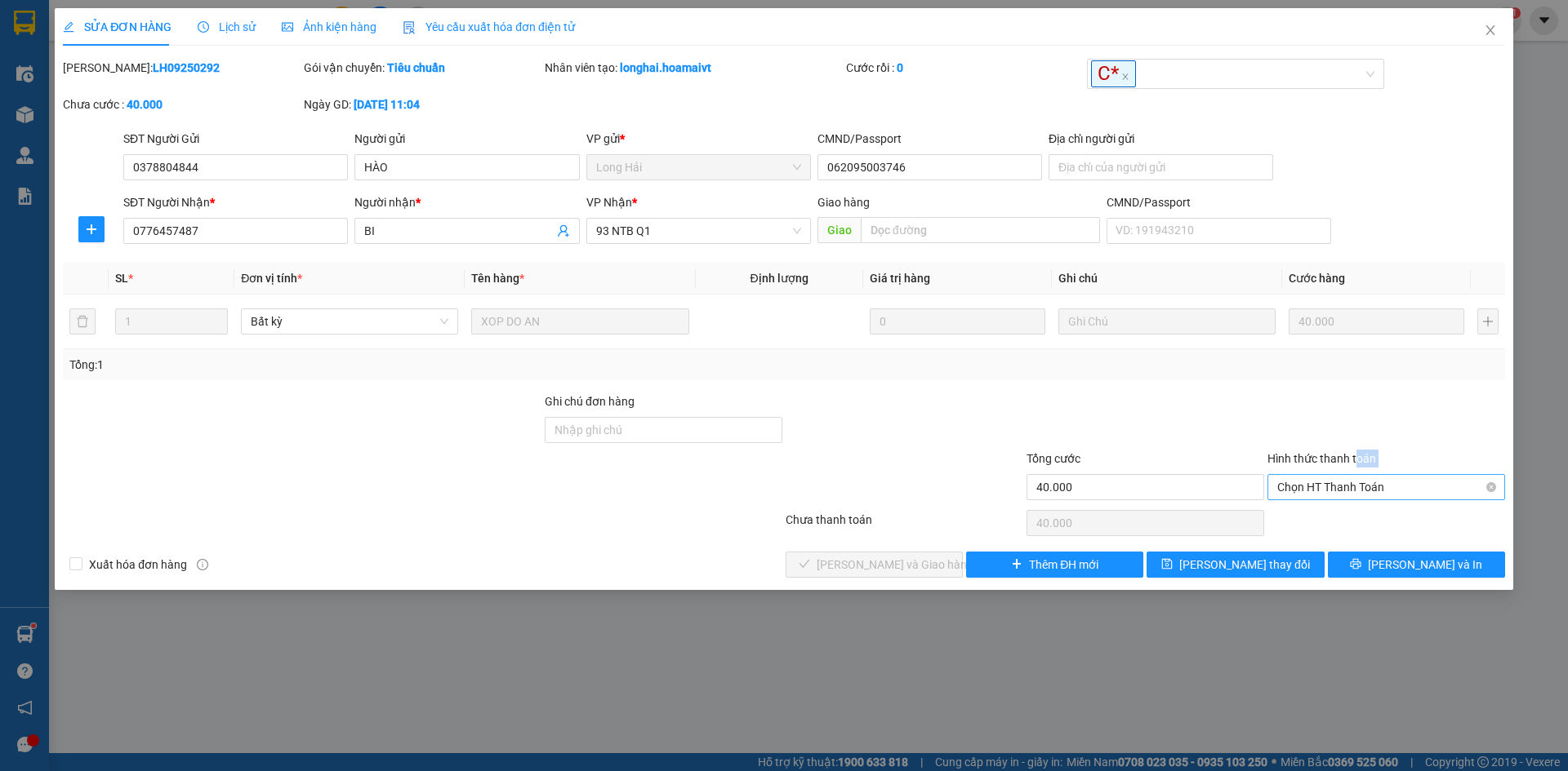
drag, startPoint x: 1364, startPoint y: 485, endPoint x: 1363, endPoint y: 495, distance: 10.0
click at [1365, 486] on span "Chọn HT Thanh Toán" at bounding box center [1386, 486] width 218 height 24
click at [1346, 520] on div "Tại văn phòng" at bounding box center [1386, 520] width 218 height 17
type input "0"
click at [912, 562] on span "[PERSON_NAME] và Giao hàng" at bounding box center [895, 564] width 156 height 17
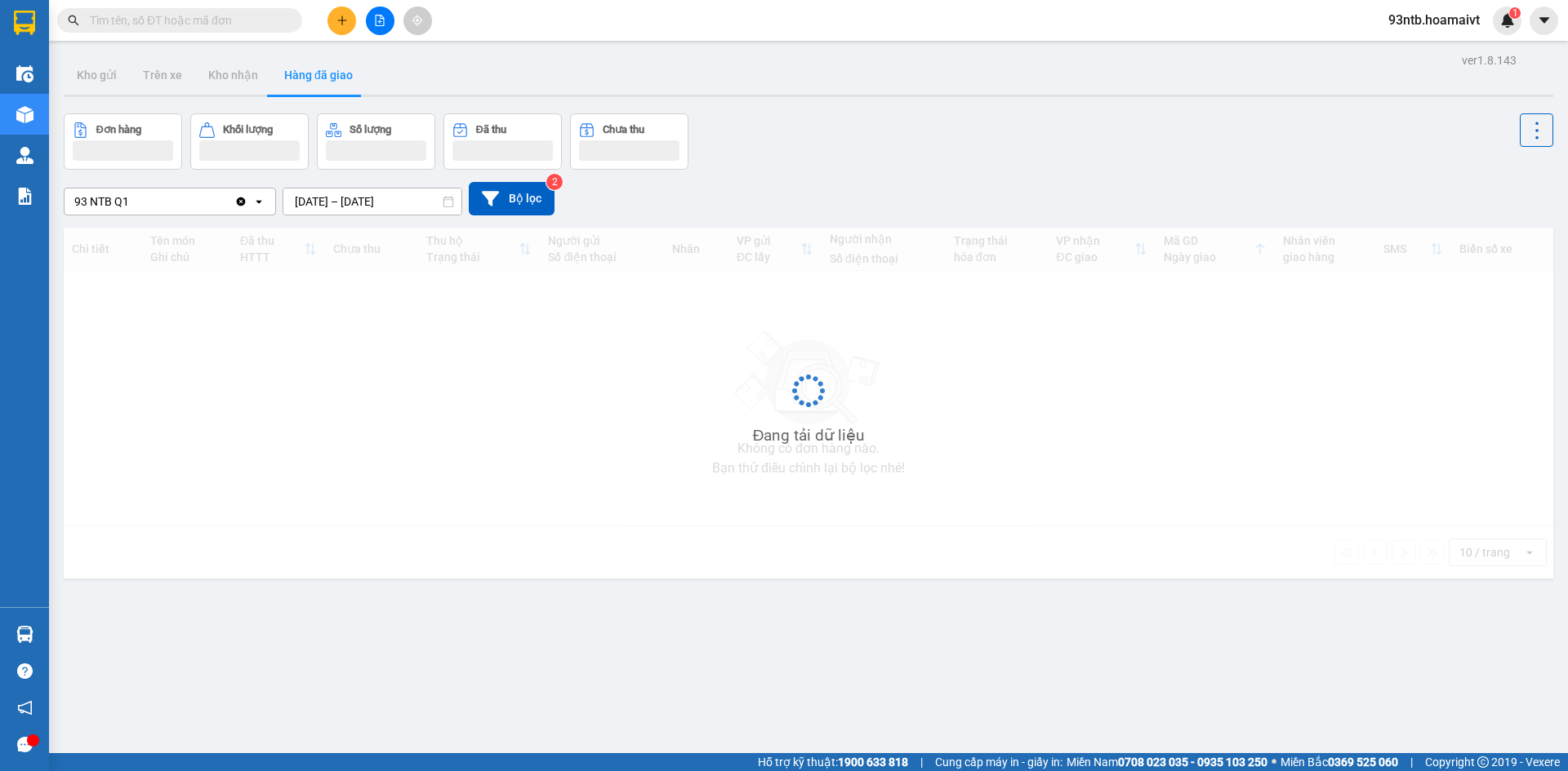
click at [220, 20] on input "text" at bounding box center [186, 20] width 192 height 17
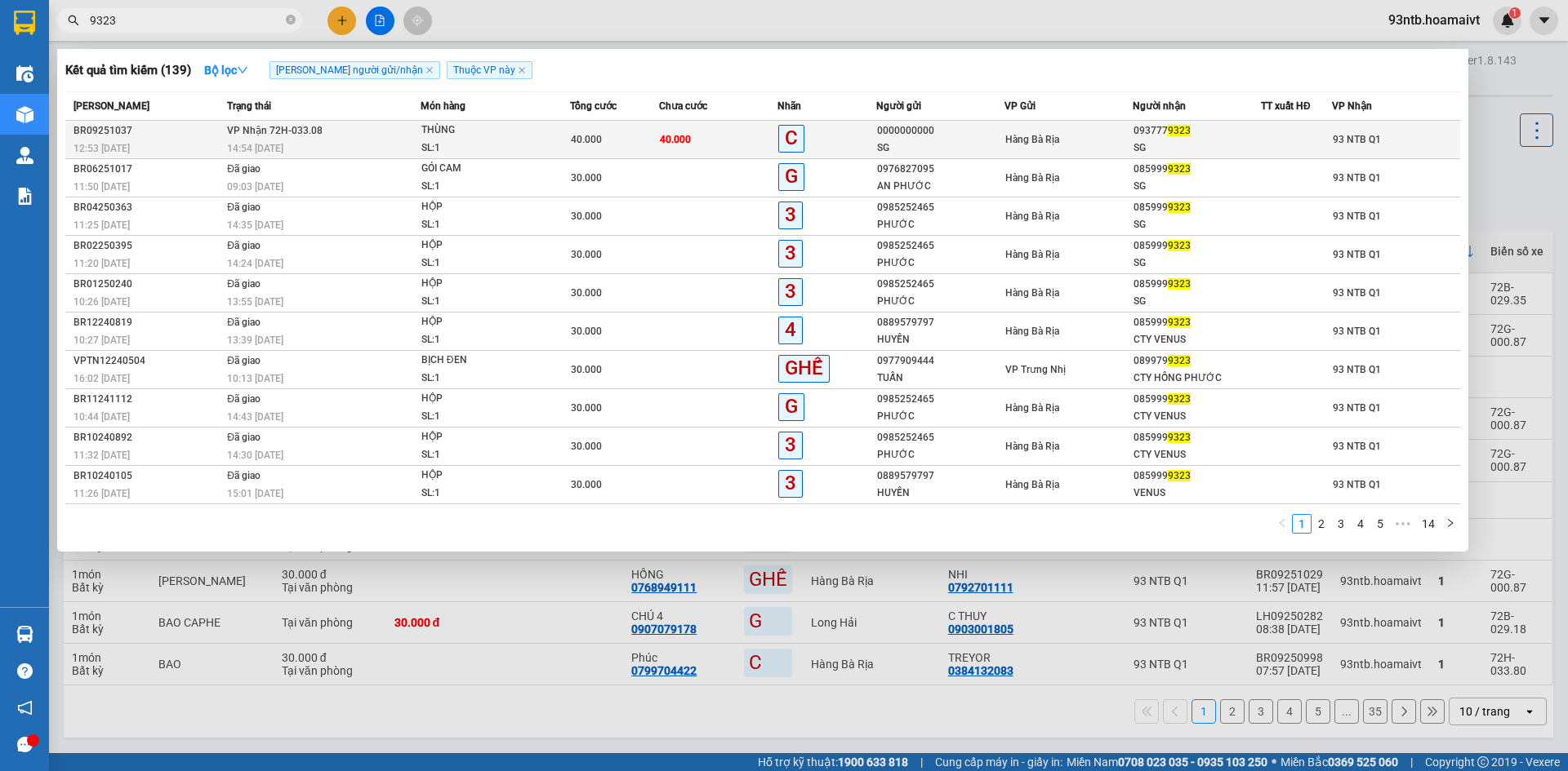
type input "9323"
click at [1066, 146] on div "Hàng Bà Rịa" at bounding box center [1069, 139] width 126 height 17
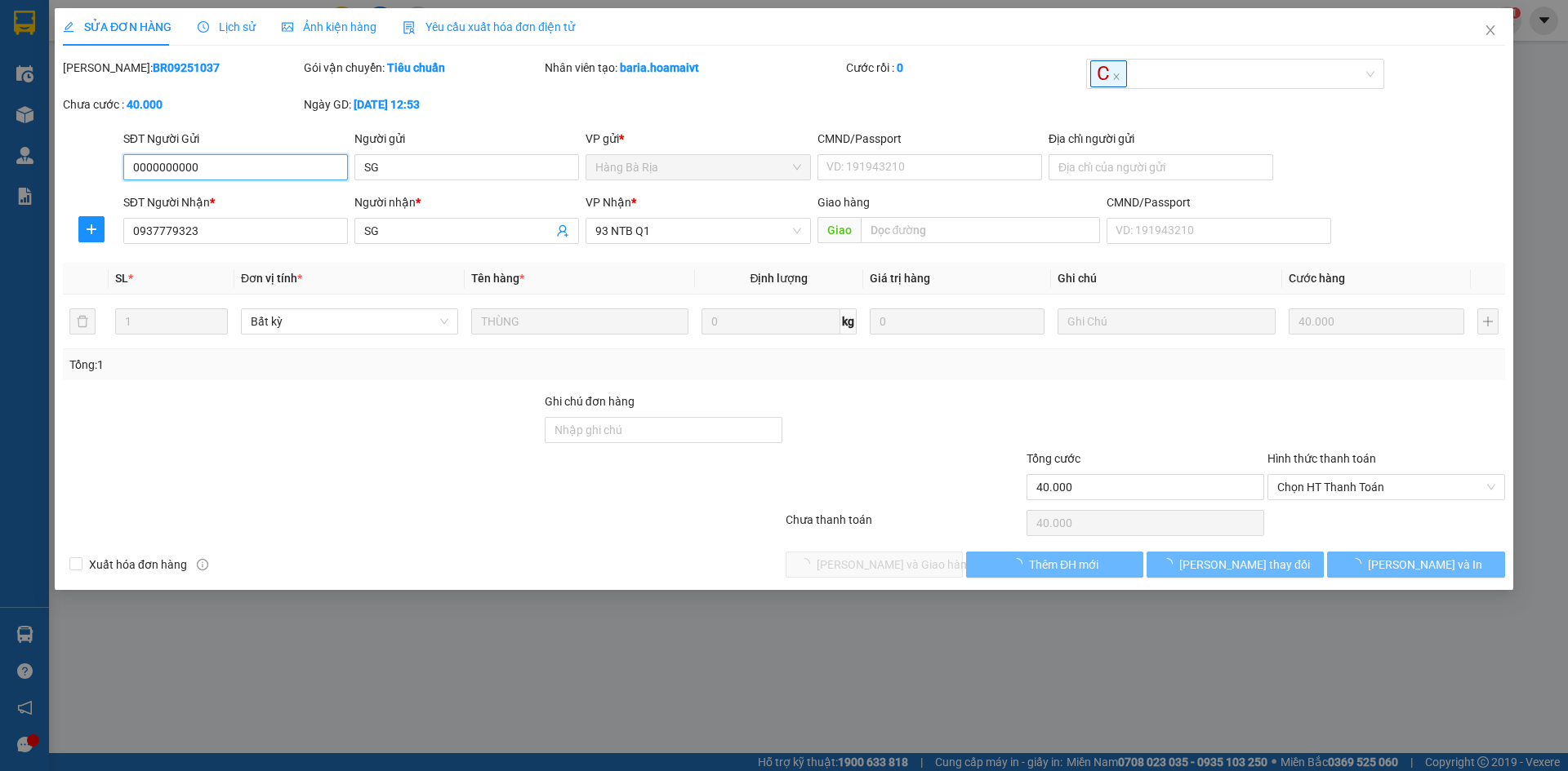
type input "0000000000"
type input "SG"
type input "0937779323"
type input "SG"
type input "40.000"
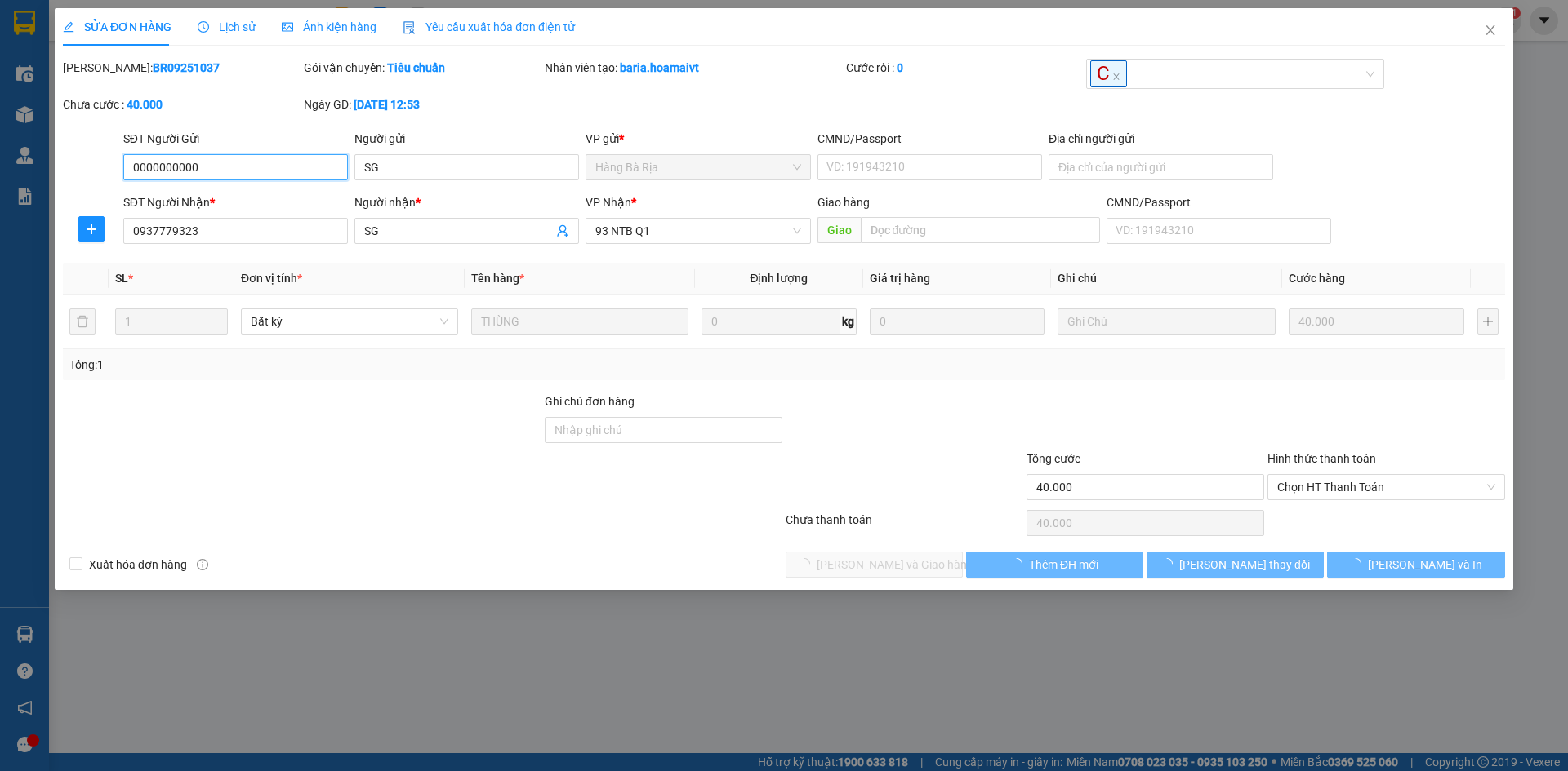
type input "40.000"
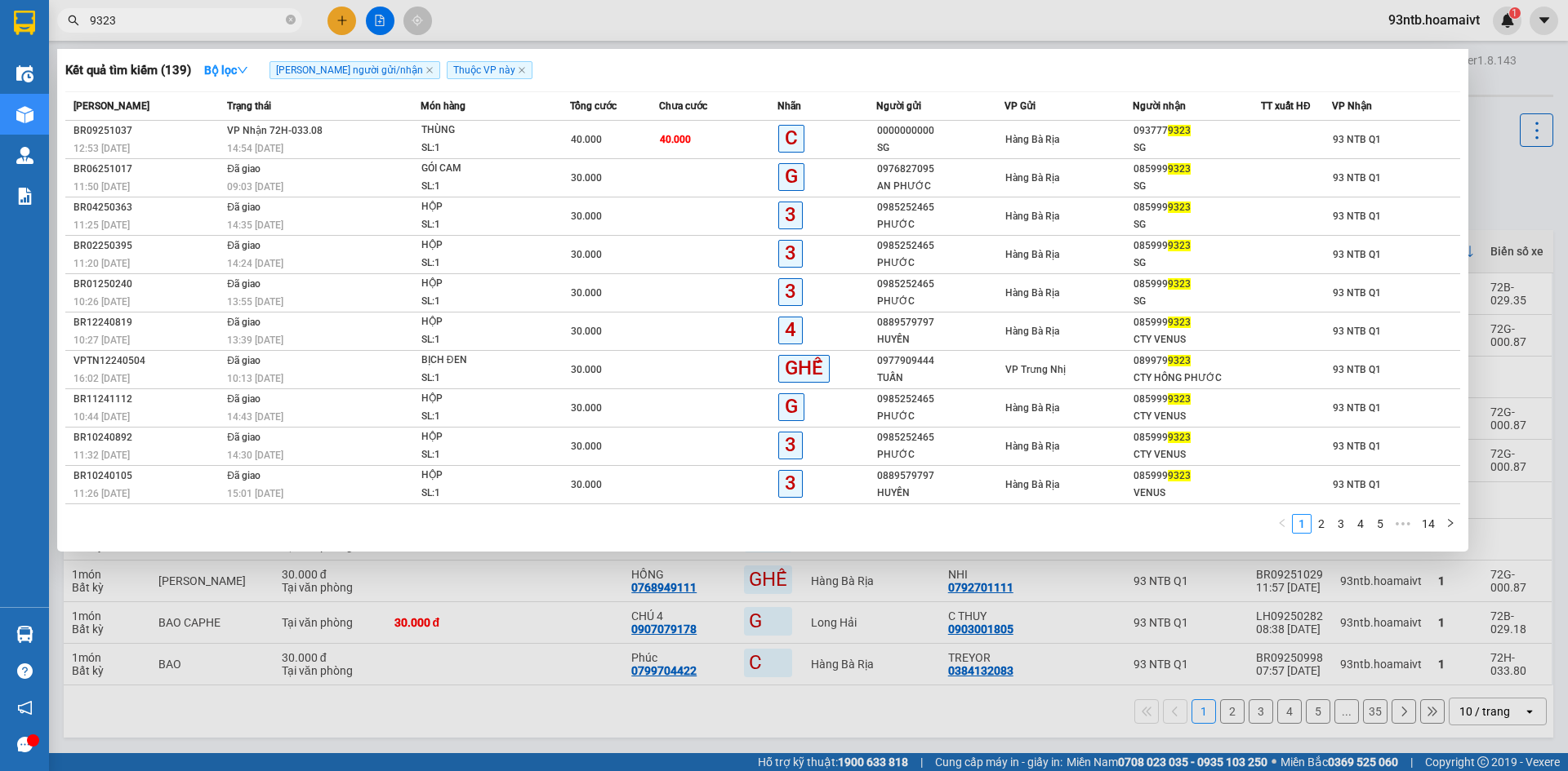
click at [210, 24] on input "9323" at bounding box center [186, 20] width 192 height 17
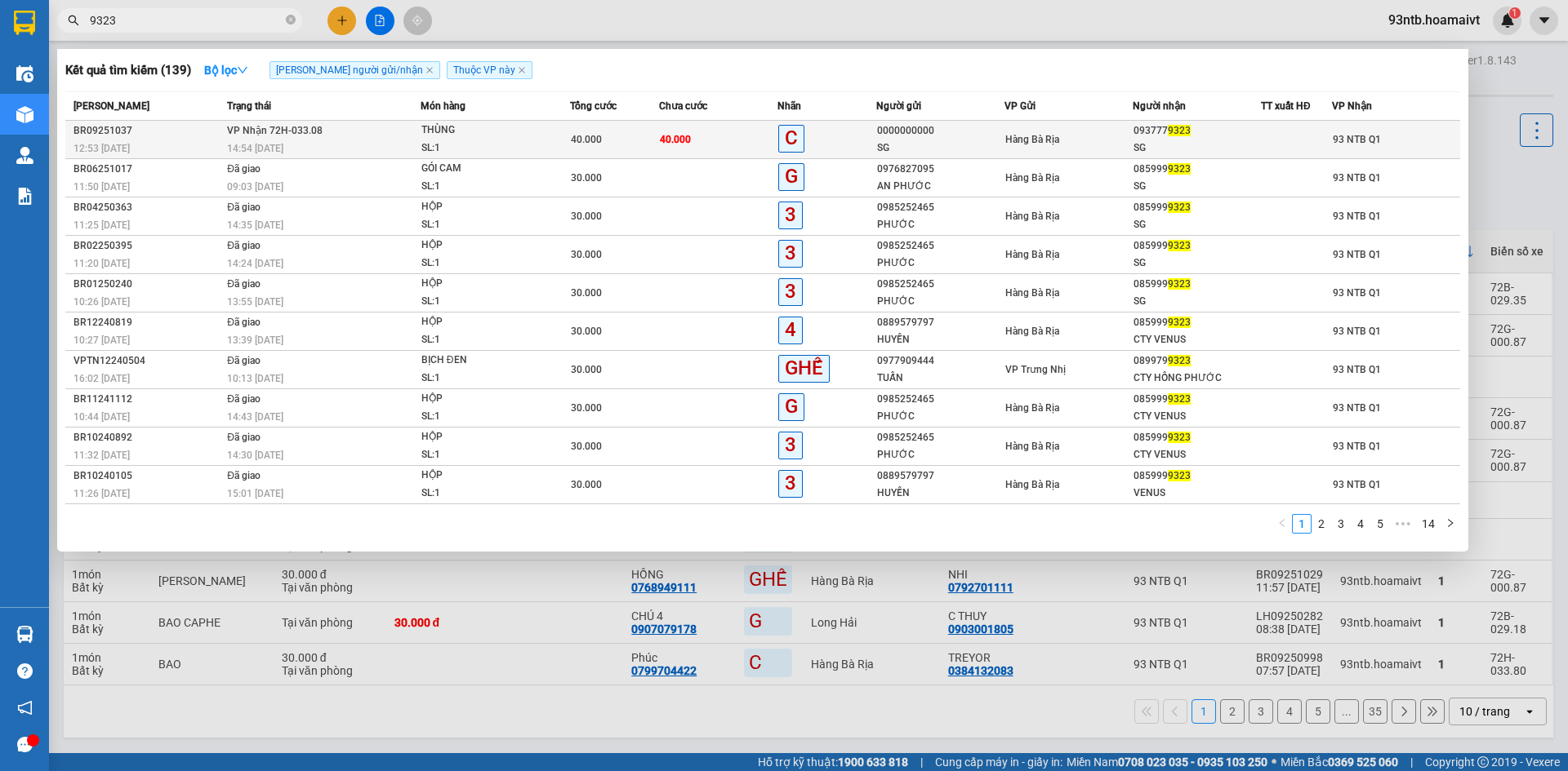
click at [1028, 138] on span "Hàng Bà Rịa" at bounding box center [1032, 140] width 53 height 12
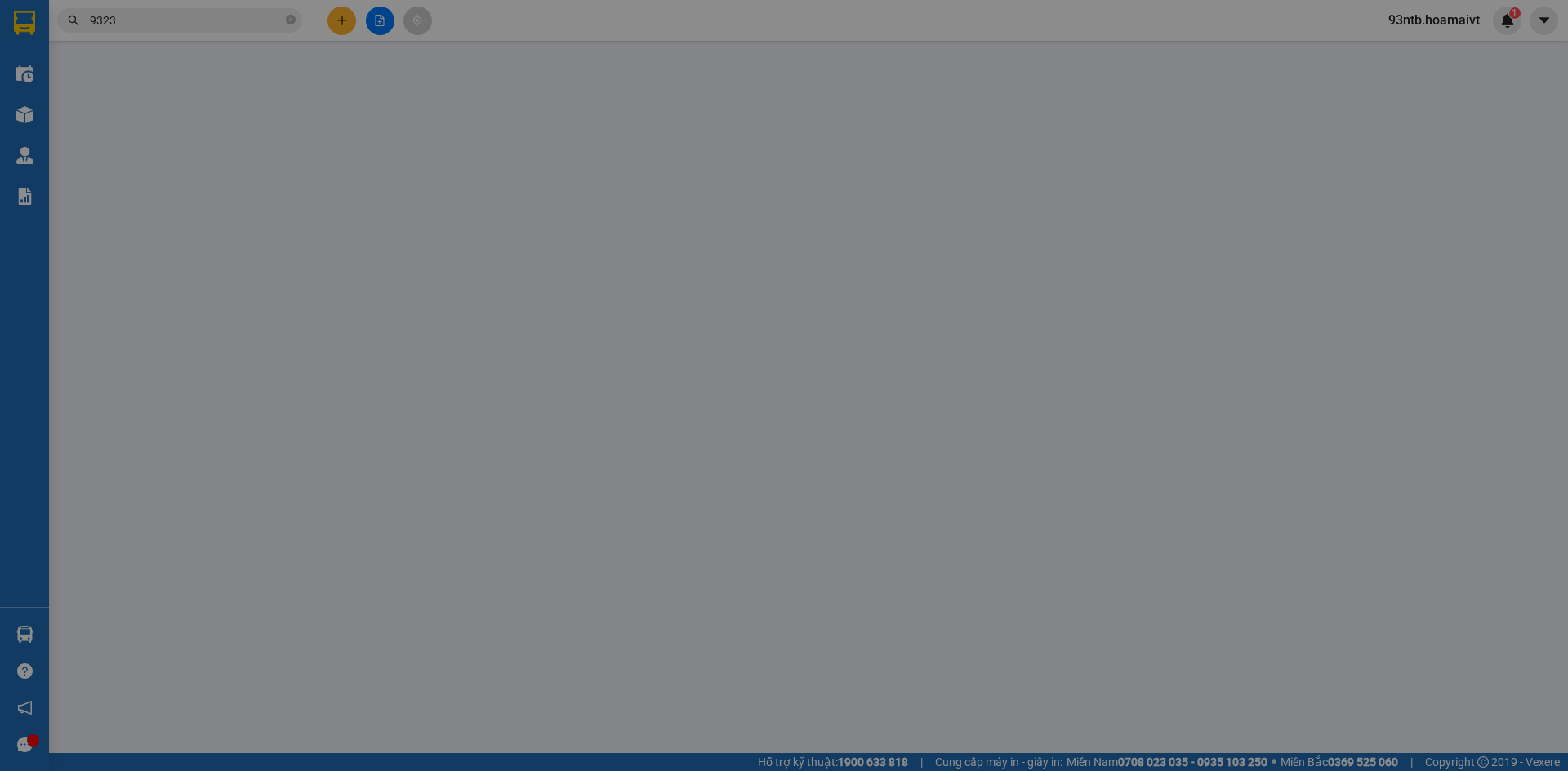
type input "0000000000"
type input "SG"
type input "0937779323"
type input "SG"
type input "40.000"
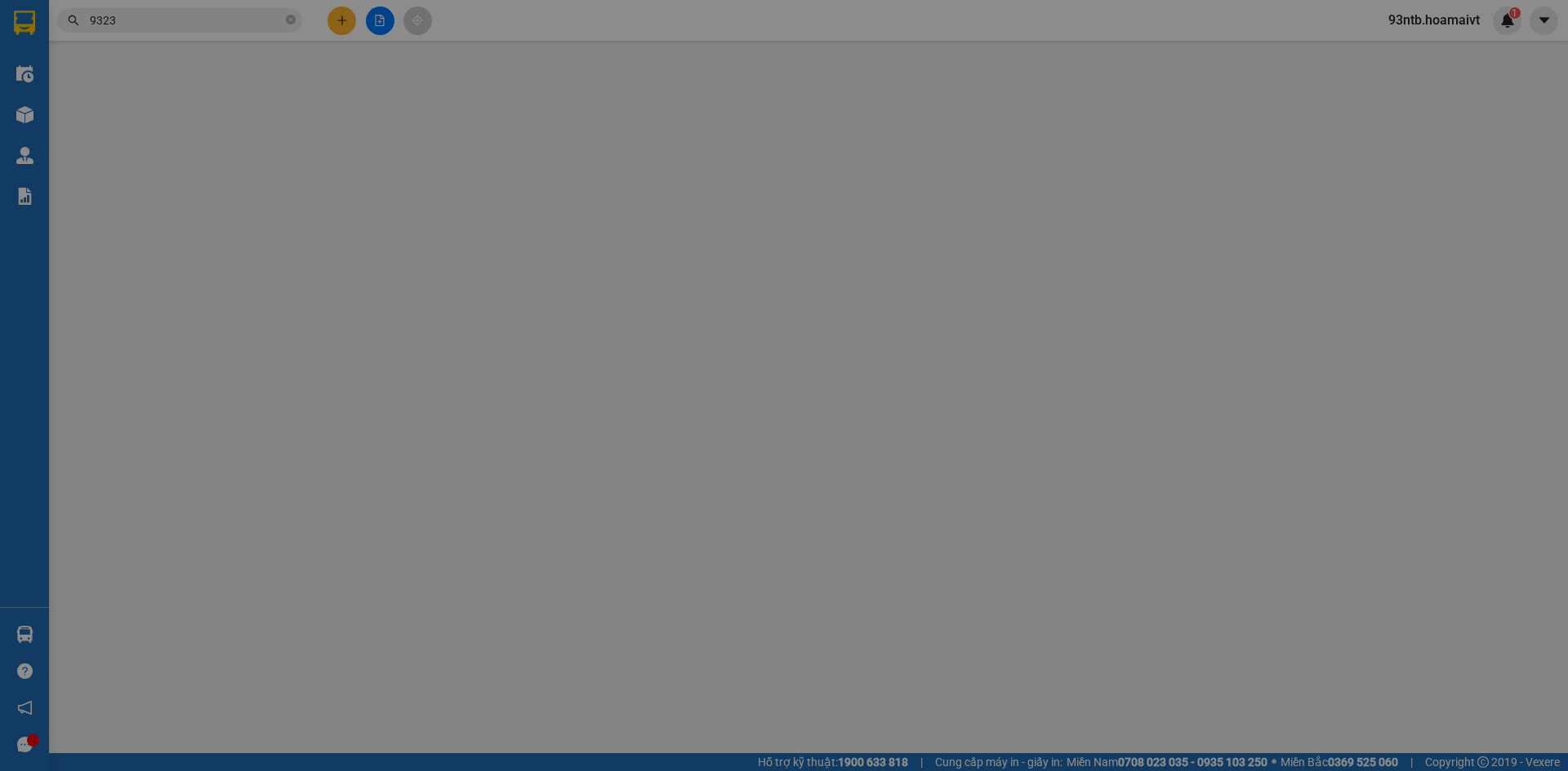
type input "40.000"
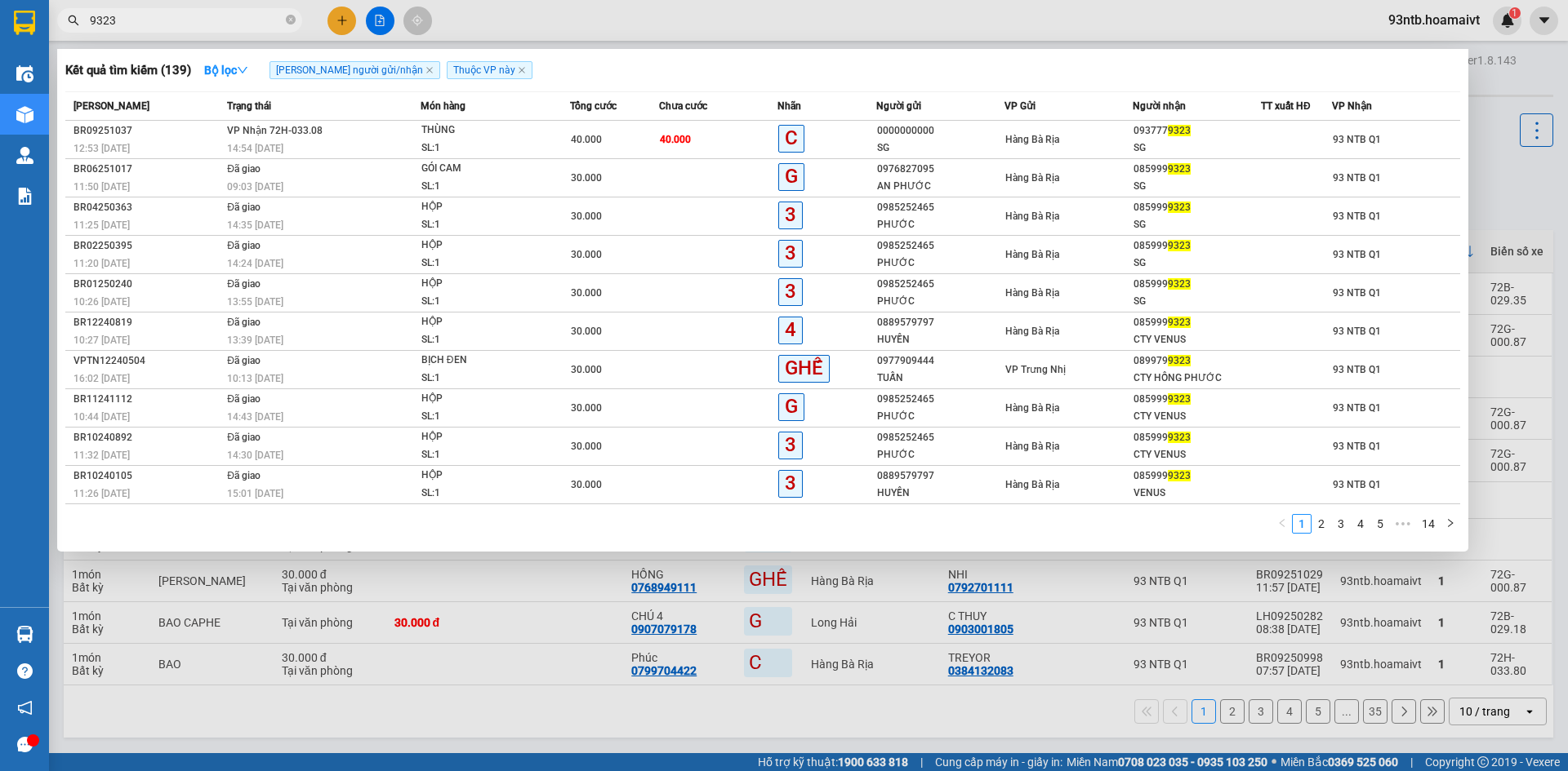
click at [212, 28] on input "9323" at bounding box center [186, 20] width 192 height 17
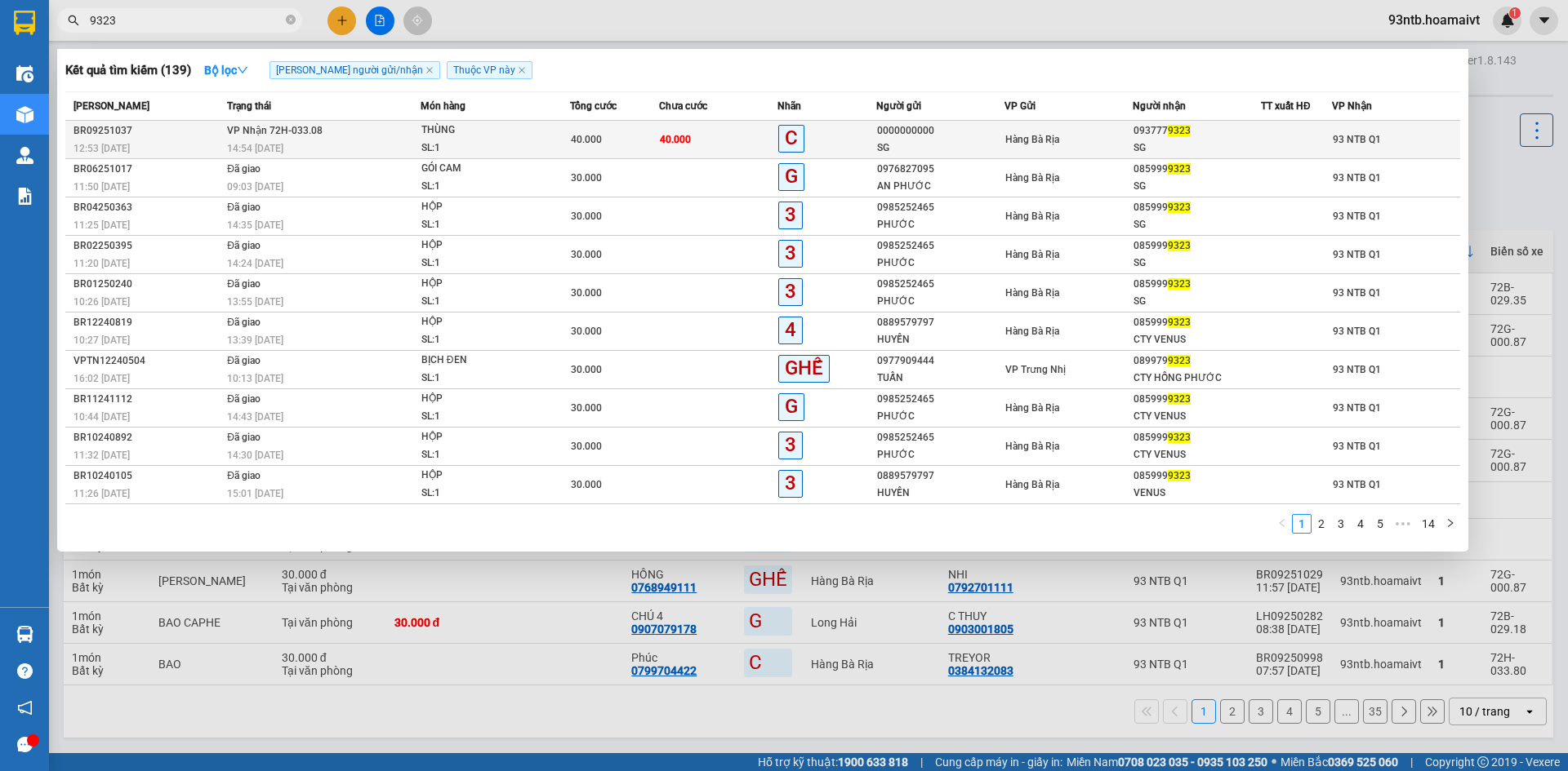
click at [1278, 148] on div at bounding box center [1296, 140] width 69 height 17
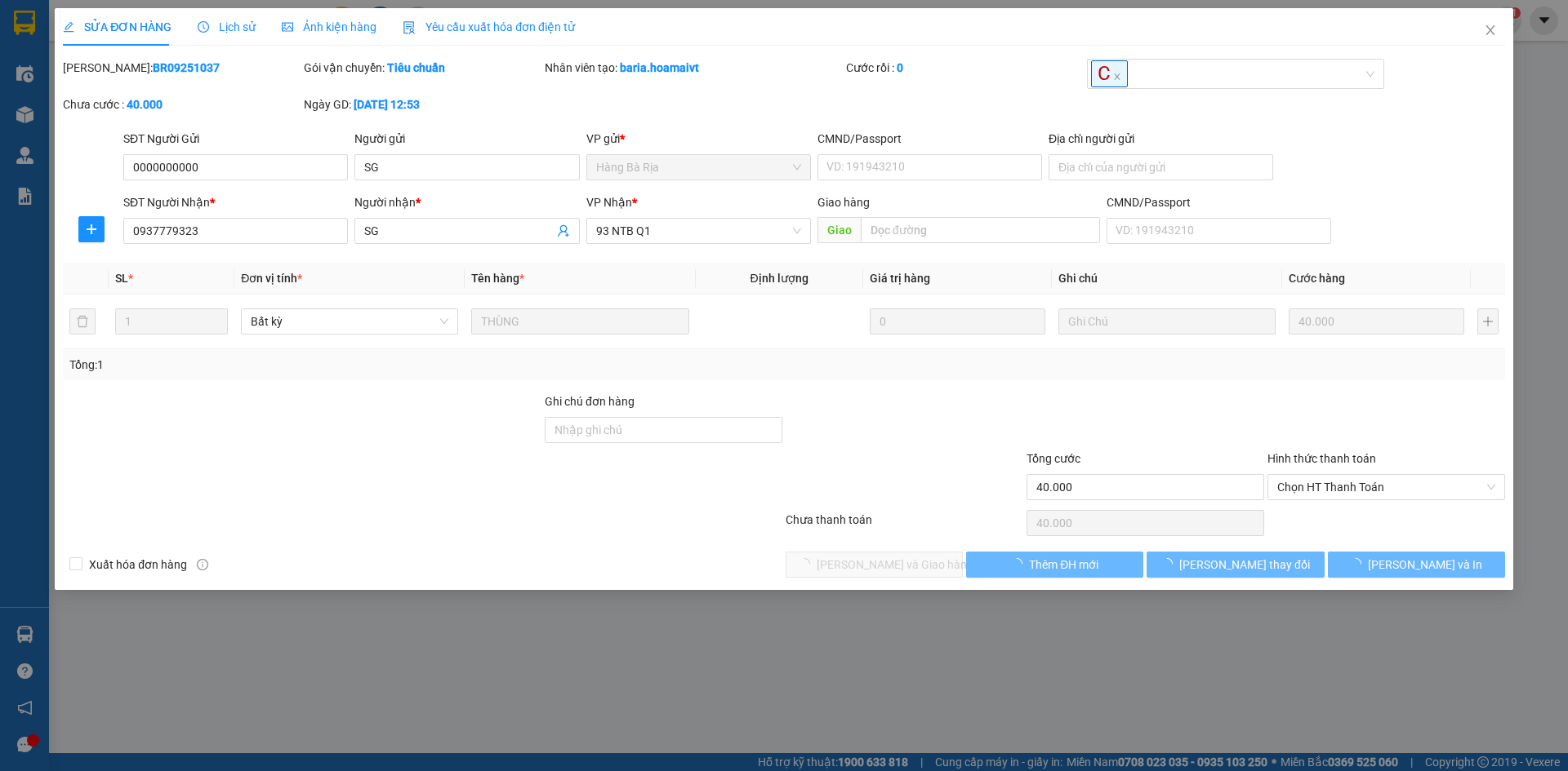
type input "0000000000"
type input "SG"
type input "0937779323"
type input "SG"
type input "40.000"
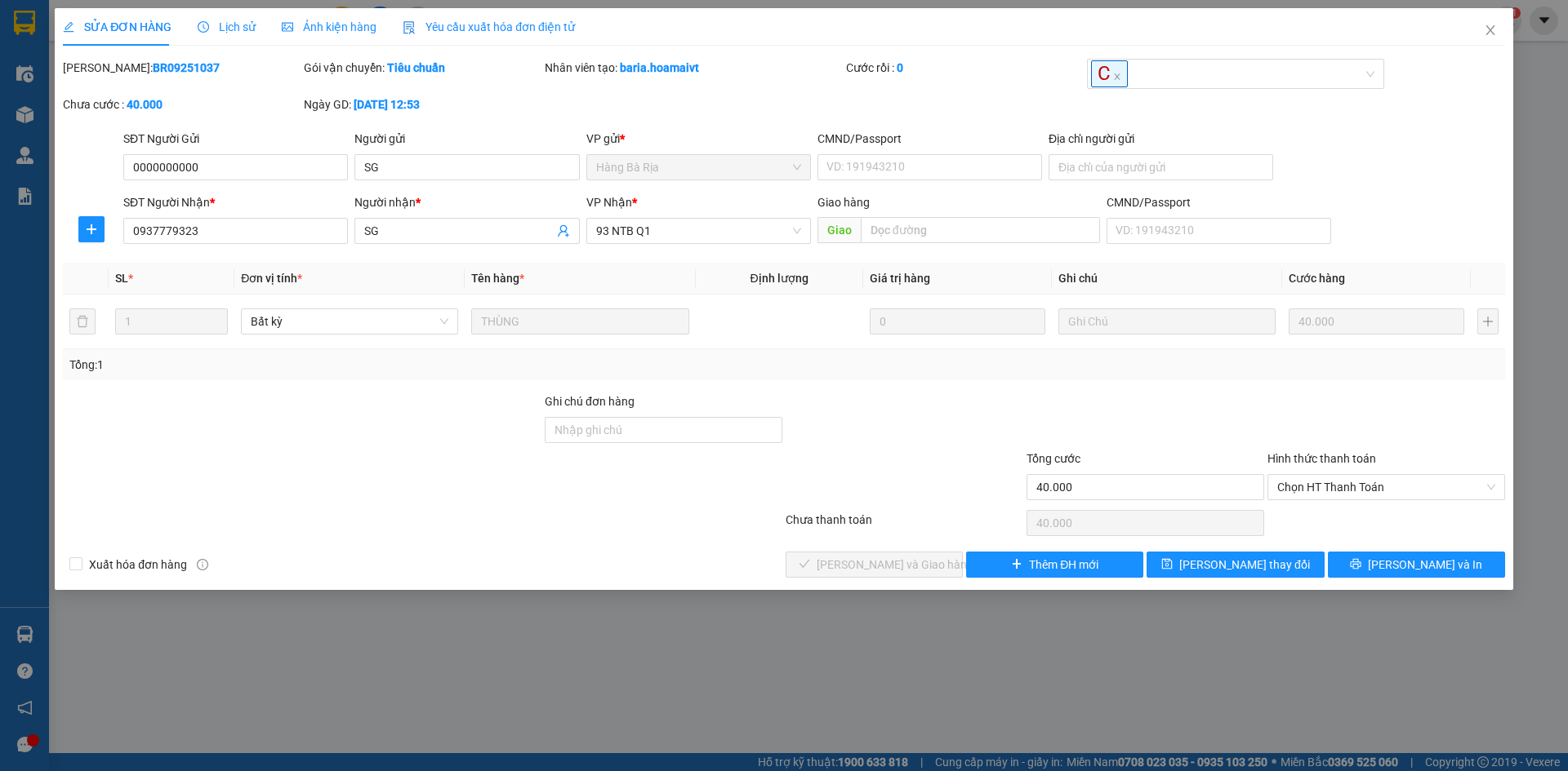
click at [1299, 427] on div at bounding box center [1386, 420] width 241 height 57
click at [1070, 428] on div at bounding box center [1145, 420] width 241 height 57
click at [1188, 422] on div at bounding box center [1145, 420] width 241 height 57
click at [660, 538] on div at bounding box center [423, 523] width 723 height 33
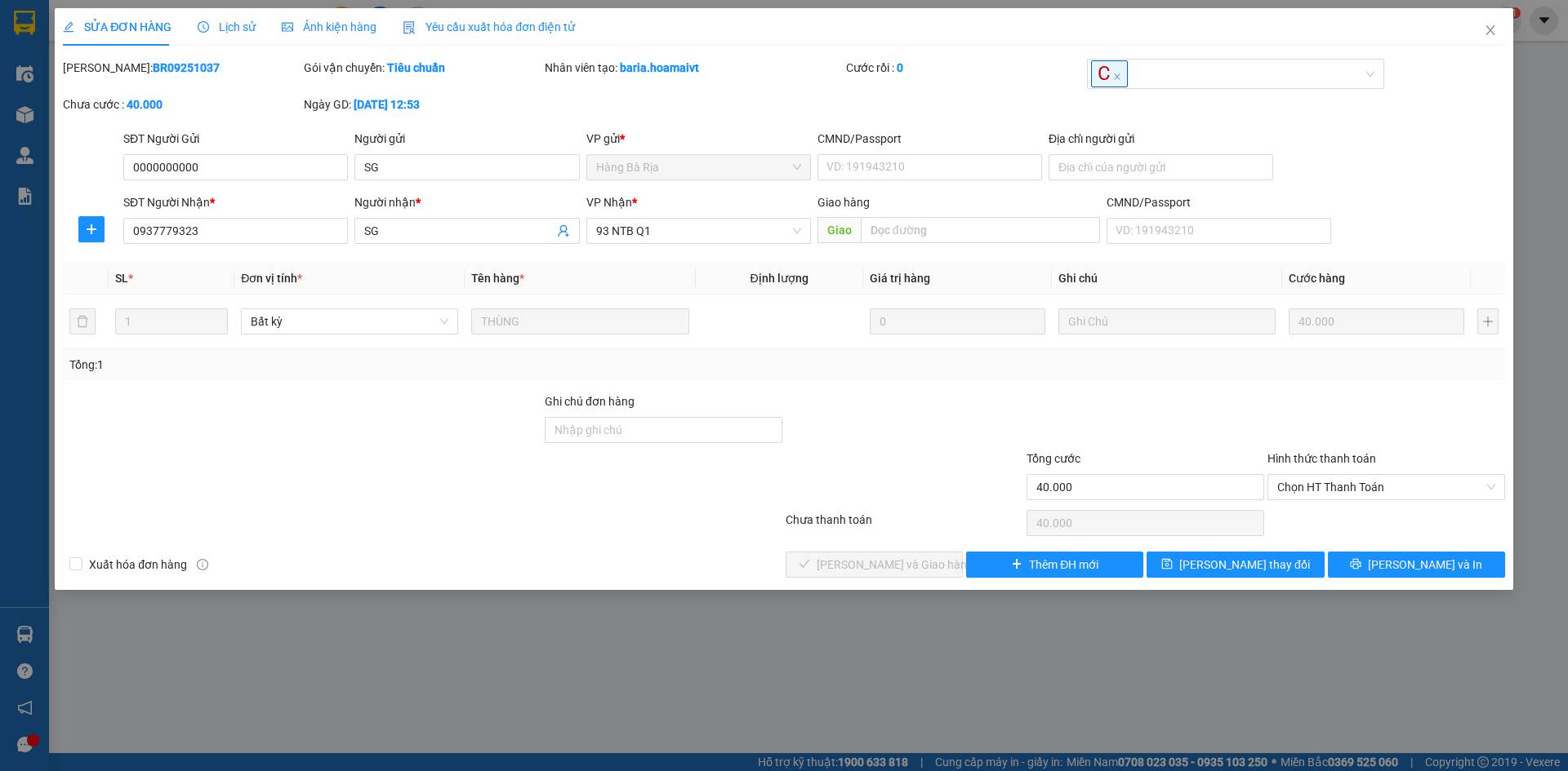
click at [1095, 431] on div at bounding box center [1145, 420] width 241 height 57
click at [1115, 427] on div at bounding box center [1145, 420] width 241 height 57
click at [1117, 428] on div at bounding box center [1145, 420] width 241 height 57
click at [1396, 494] on span "Chọn HT Thanh Toán" at bounding box center [1386, 486] width 218 height 24
click at [1397, 524] on div "Tại văn phòng" at bounding box center [1386, 520] width 218 height 17
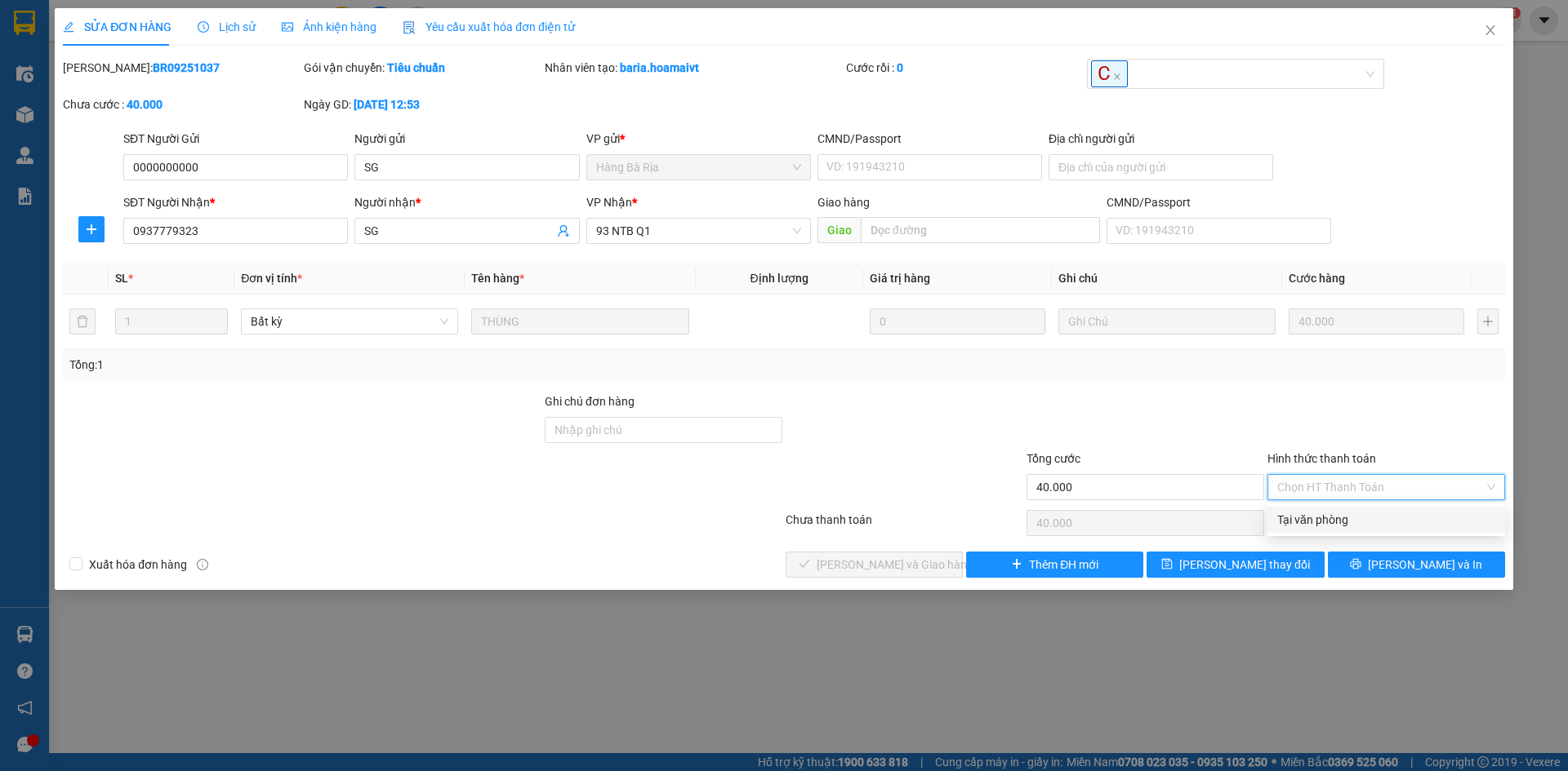
type input "0"
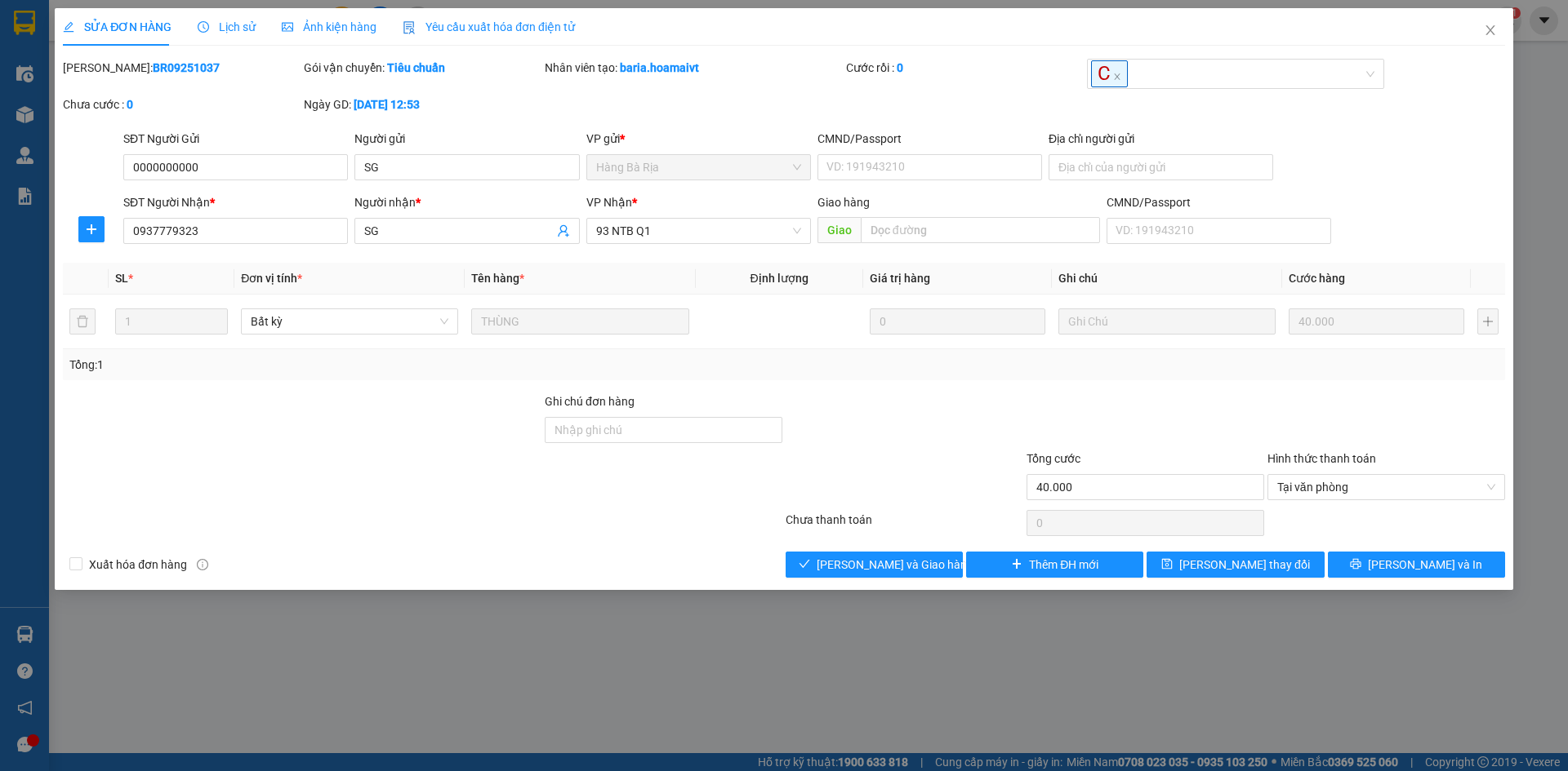
click at [928, 430] on div at bounding box center [904, 420] width 241 height 57
click at [938, 473] on div at bounding box center [904, 478] width 241 height 57
click at [938, 480] on div at bounding box center [904, 478] width 241 height 57
click at [932, 563] on button "[PERSON_NAME] và Giao hàng" at bounding box center [874, 564] width 177 height 26
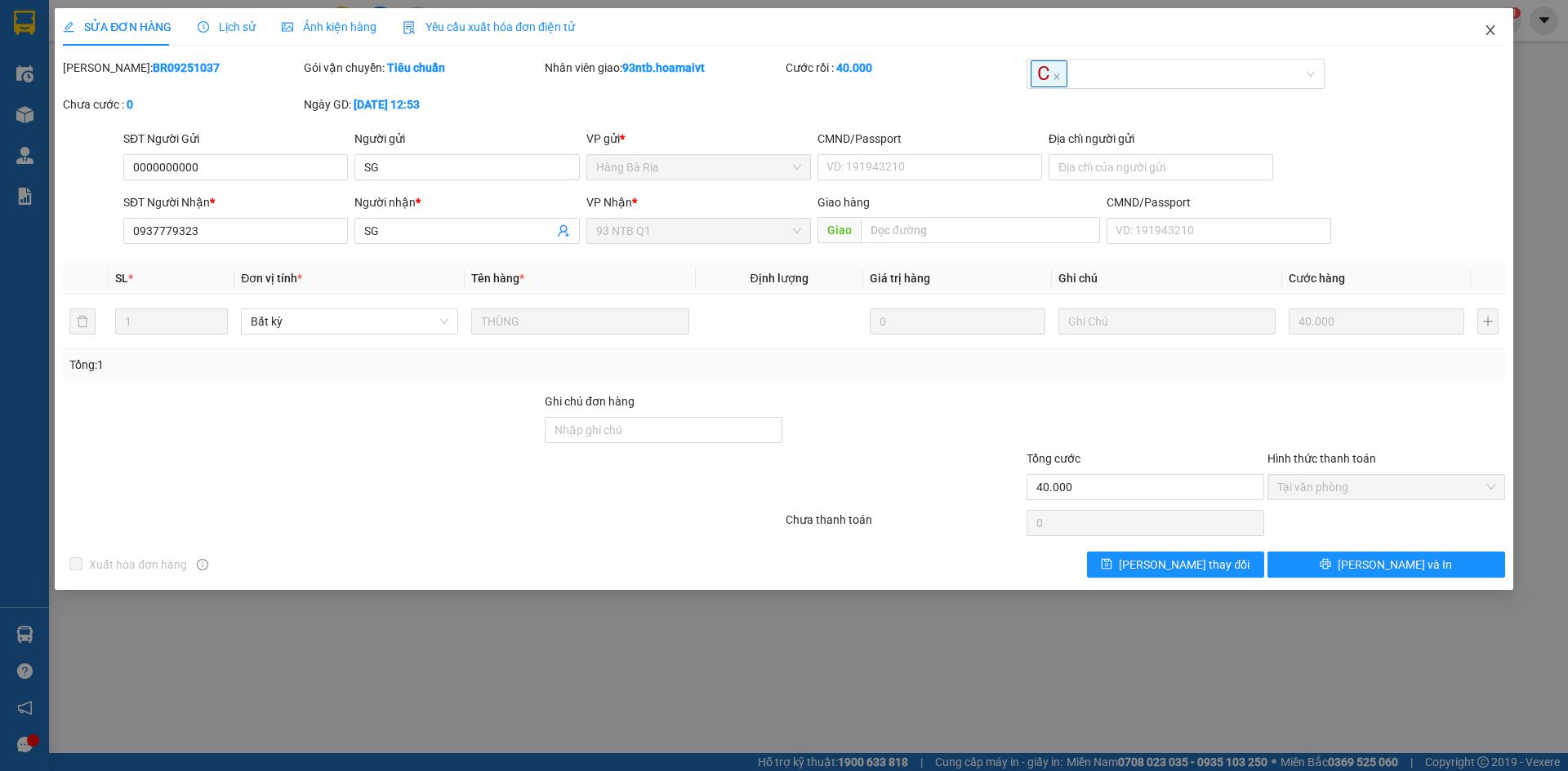
click at [1491, 35] on icon "close" at bounding box center [1489, 29] width 13 height 13
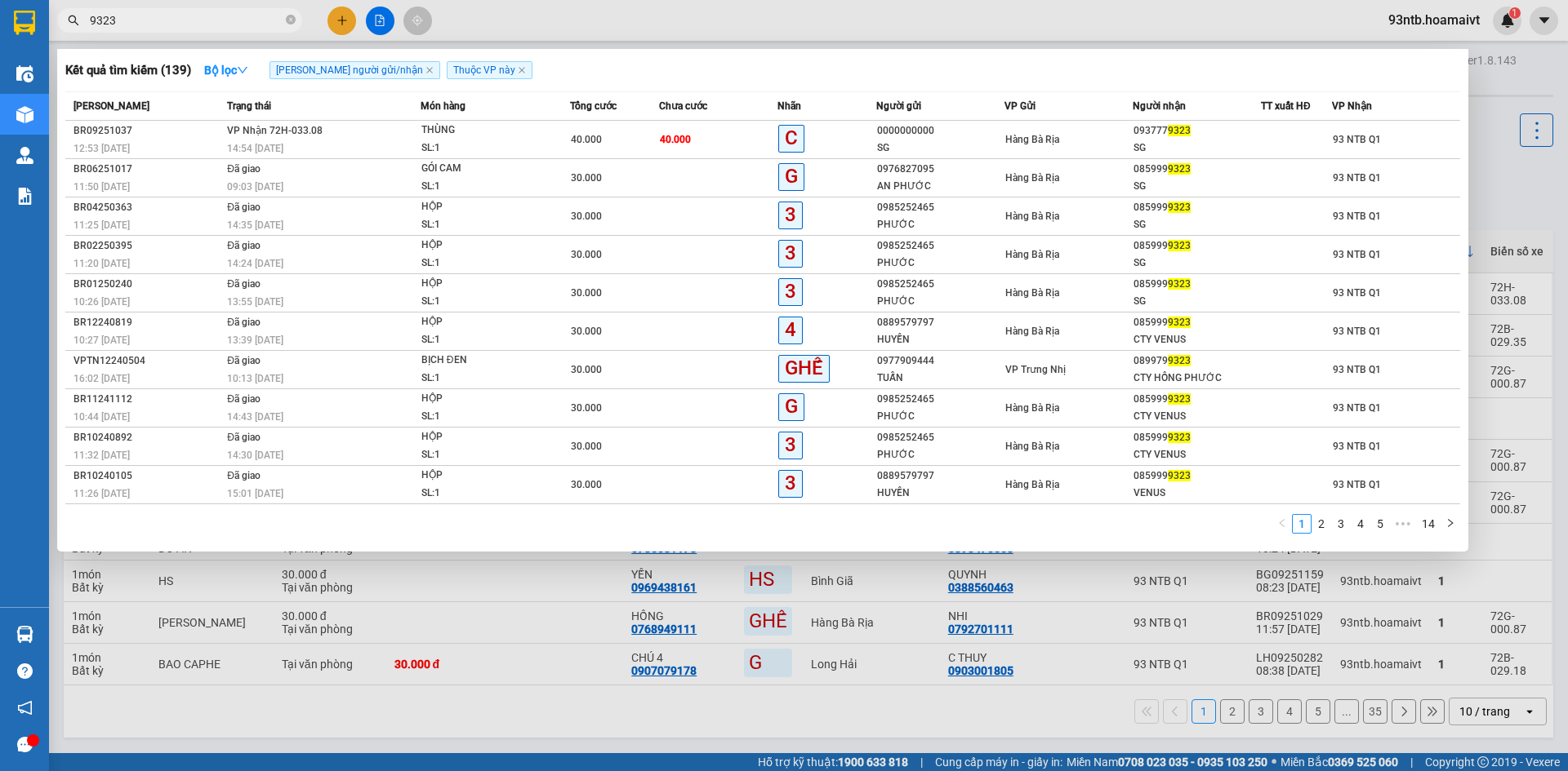
click at [267, 15] on input "9323" at bounding box center [186, 20] width 192 height 17
type input "9"
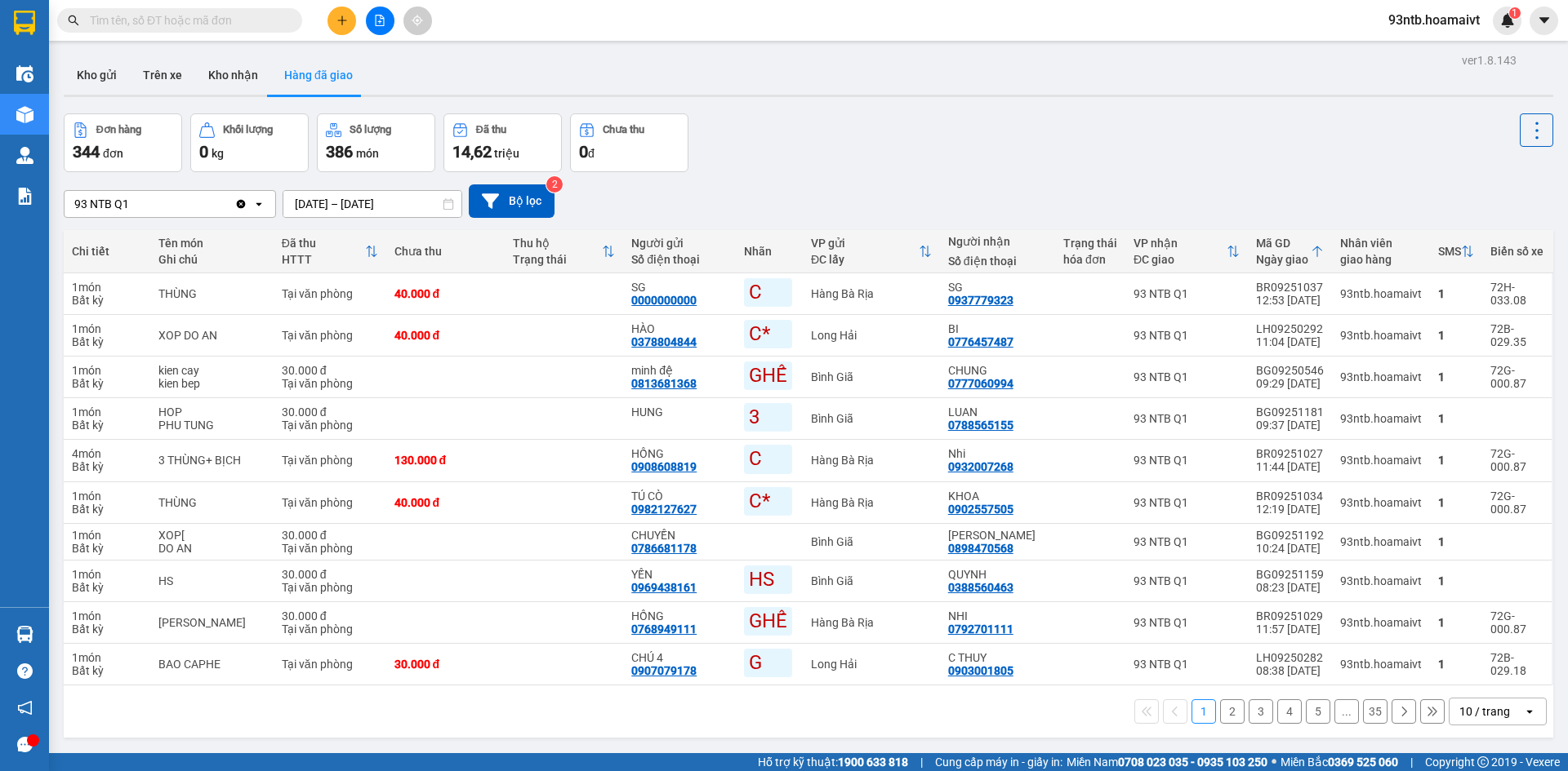
click at [221, 21] on input "text" at bounding box center [186, 20] width 192 height 17
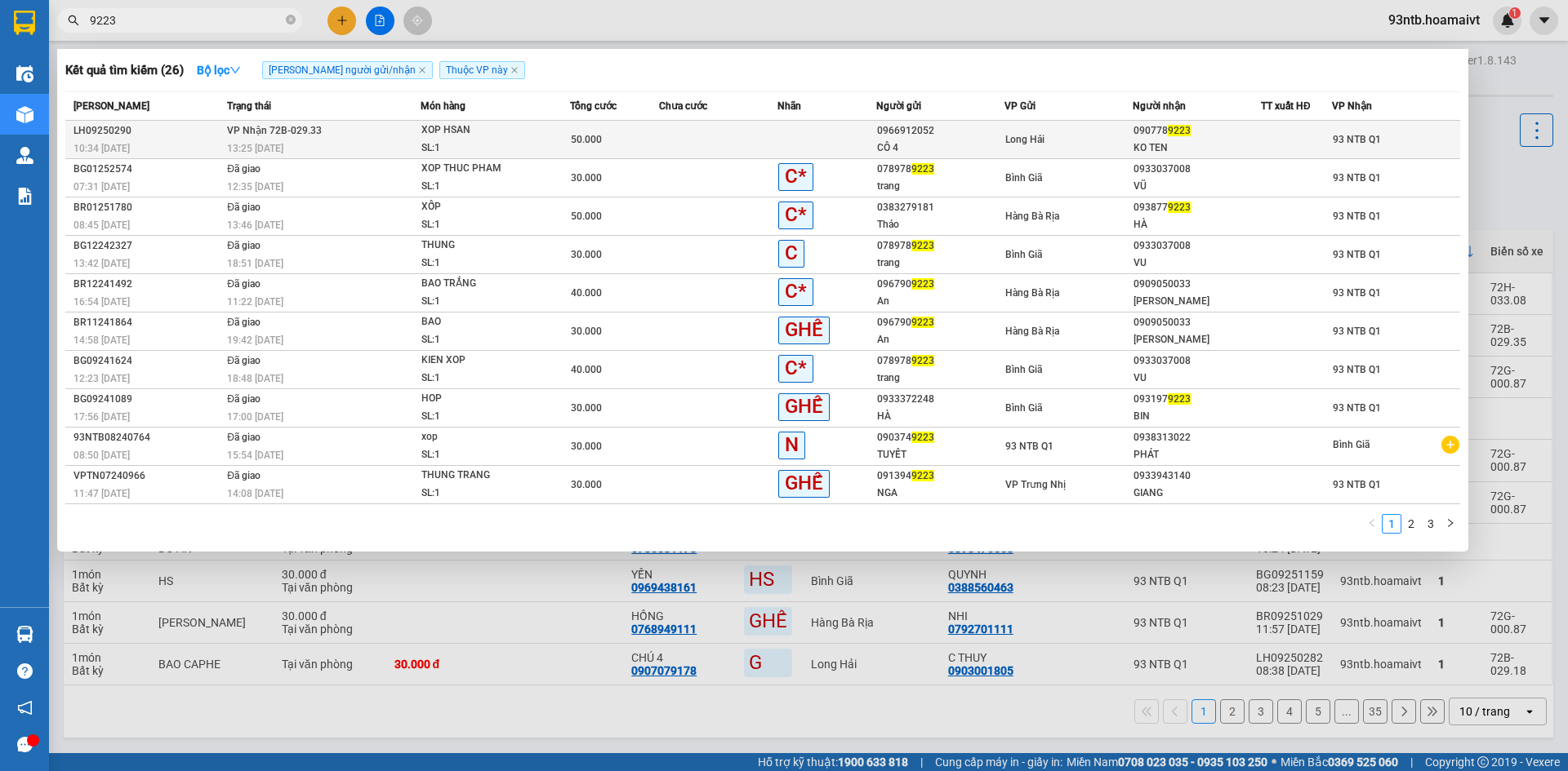
type input "9223"
click at [1273, 141] on div at bounding box center [1296, 140] width 69 height 17
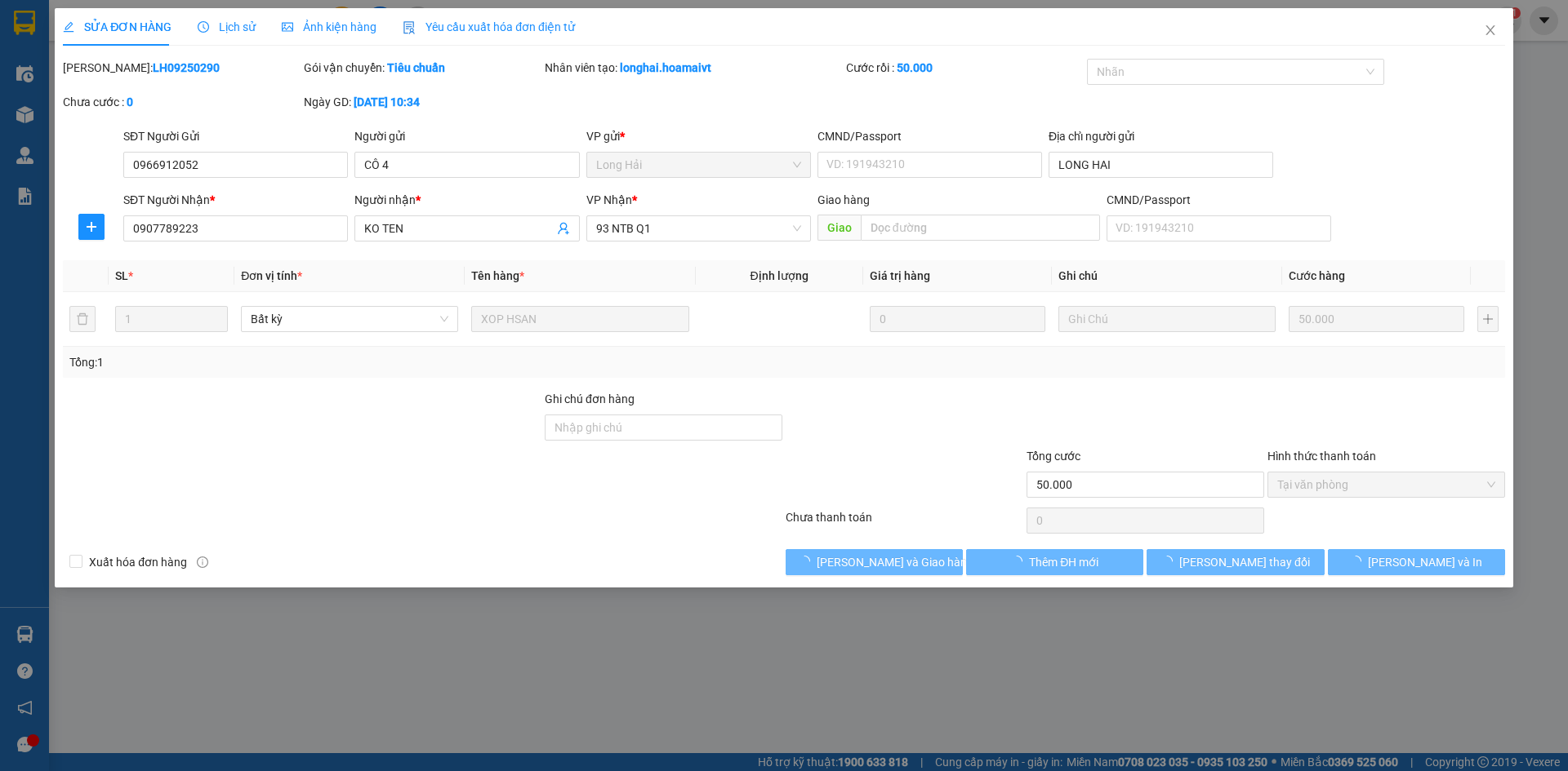
type input "0966912052"
type input "CÔ 4"
type input "LONG HAI"
type input "0907789223"
type input "KO TEN"
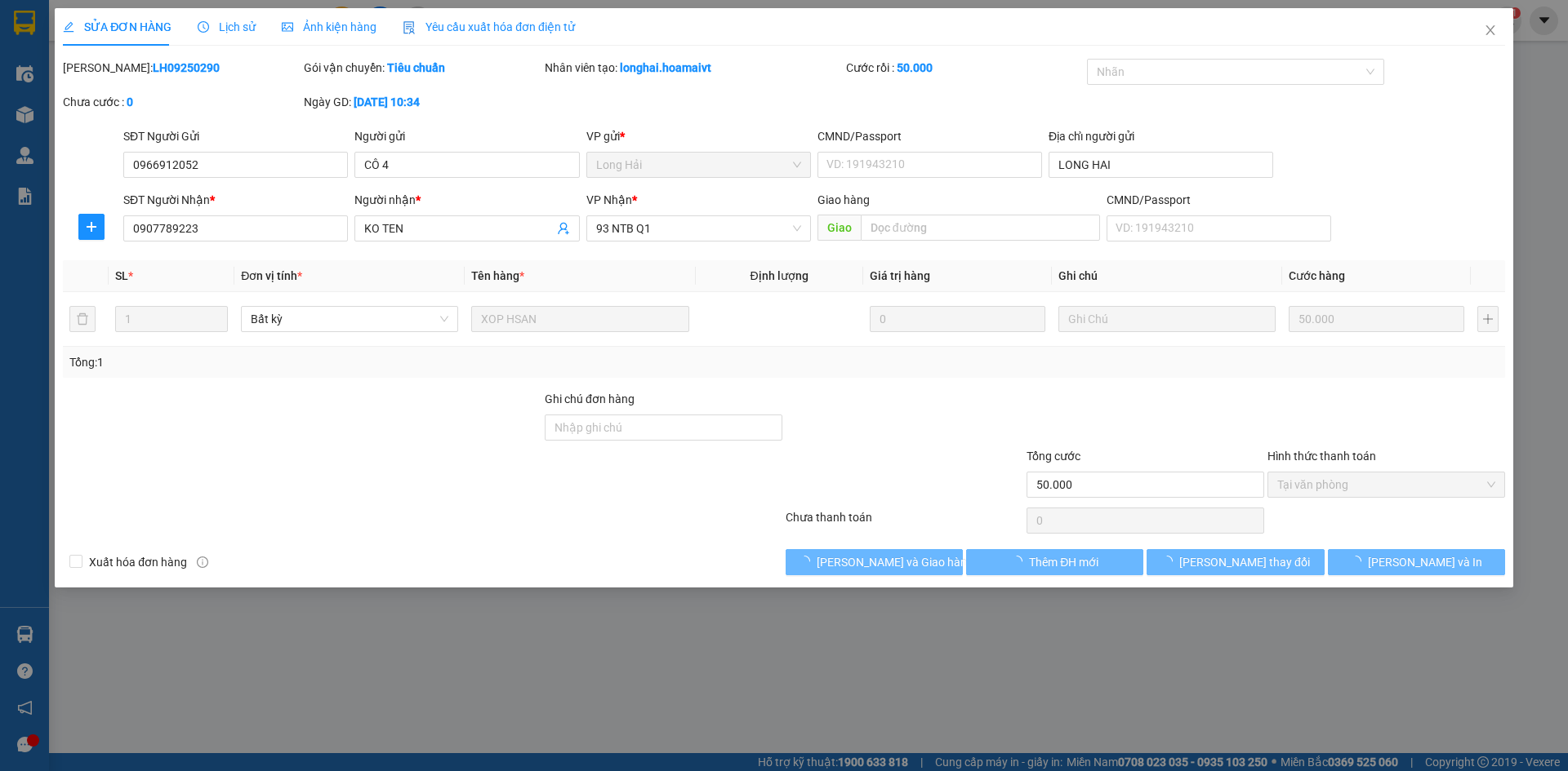
type input "50.000"
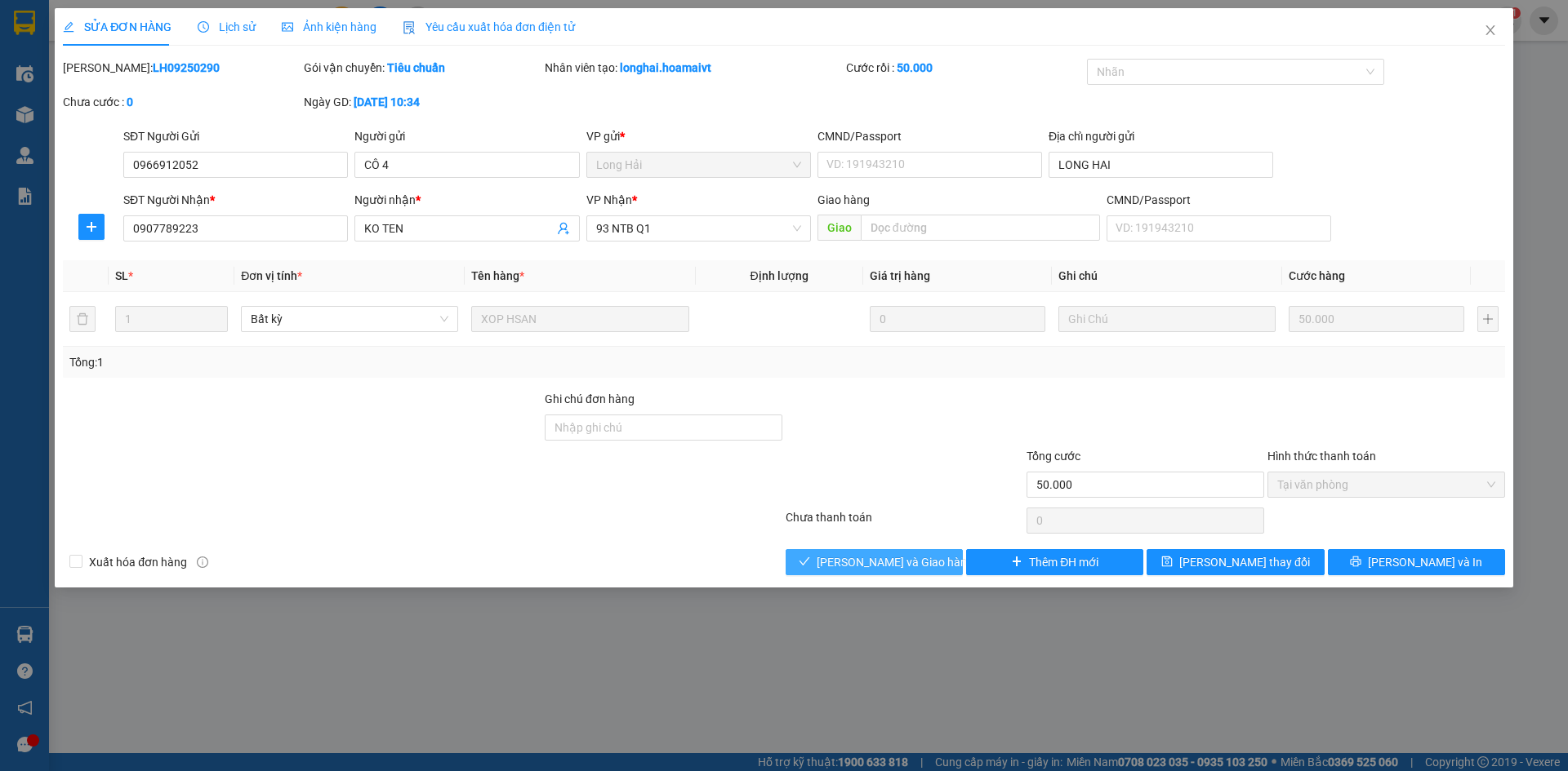
click at [921, 562] on span "[PERSON_NAME] và Giao hàng" at bounding box center [895, 562] width 156 height 17
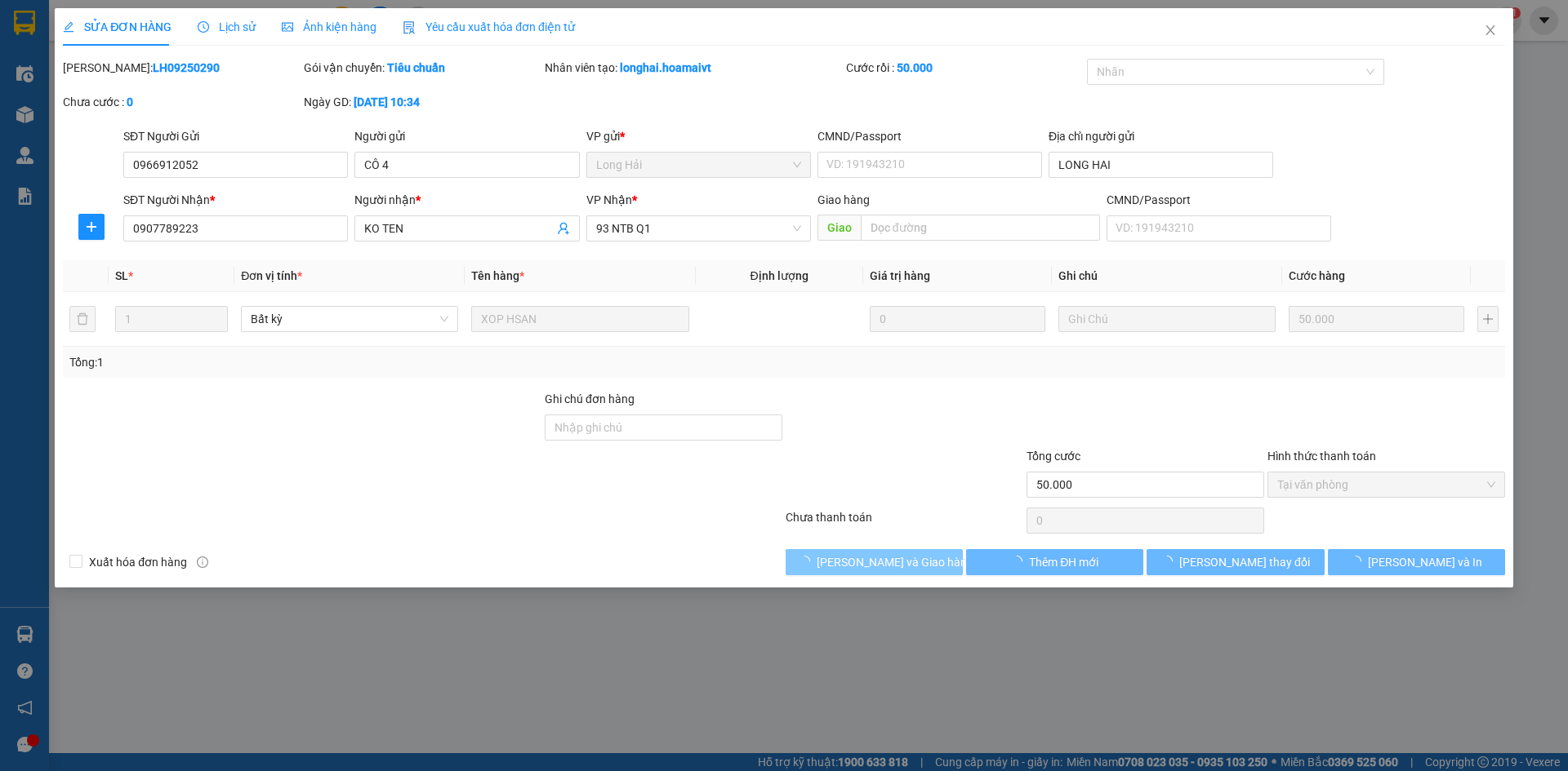
click at [921, 562] on span "[PERSON_NAME] và Giao hàng" at bounding box center [895, 562] width 156 height 17
